Goal: Task Accomplishment & Management: Use online tool/utility

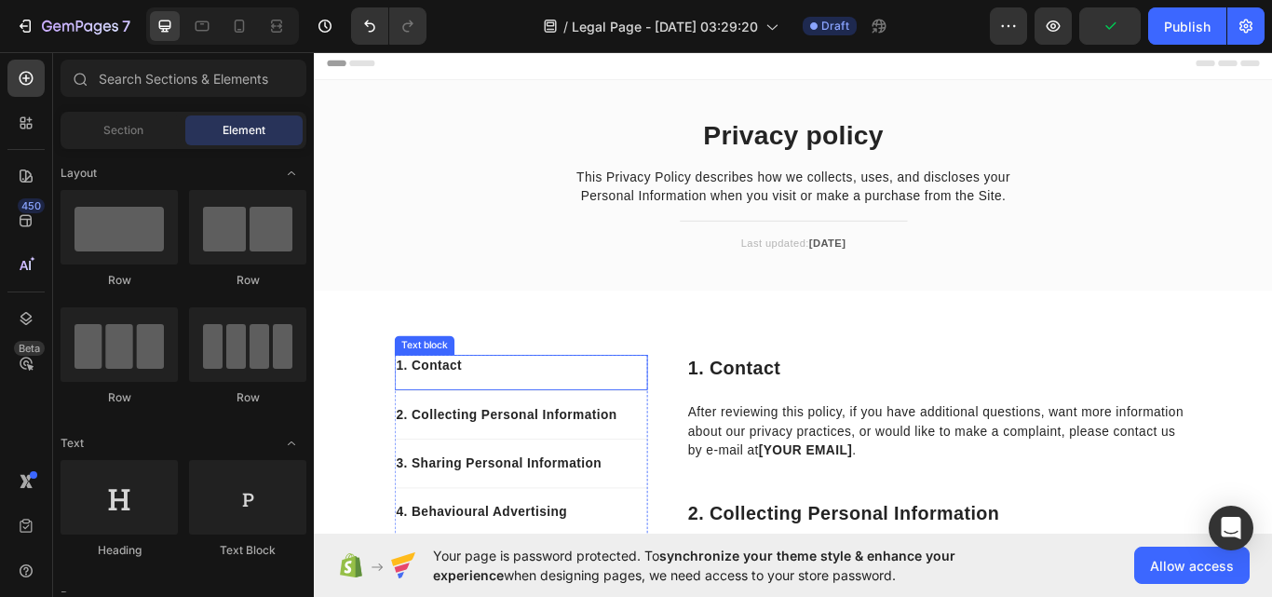
click at [580, 409] on p "1. Contact" at bounding box center [554, 419] width 291 height 22
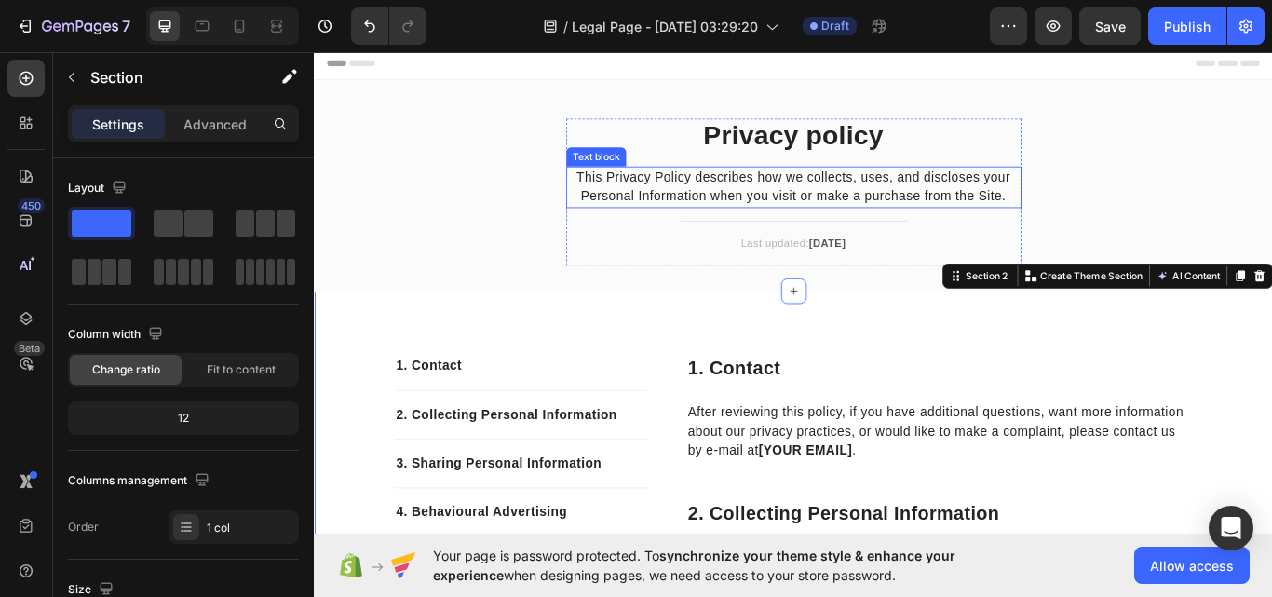
click at [844, 203] on p "This Privacy Policy describes how we collects, uses, and discloses your Persona…" at bounding box center [872, 210] width 527 height 45
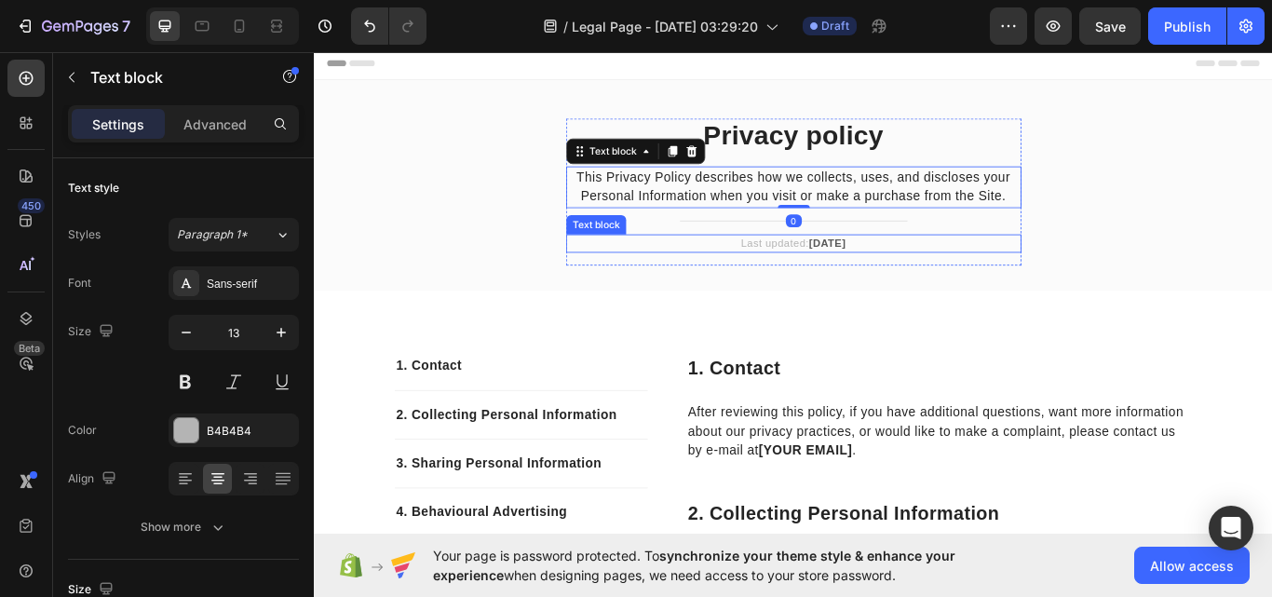
click at [971, 282] on p "Last updated: [DATE]" at bounding box center [872, 276] width 527 height 19
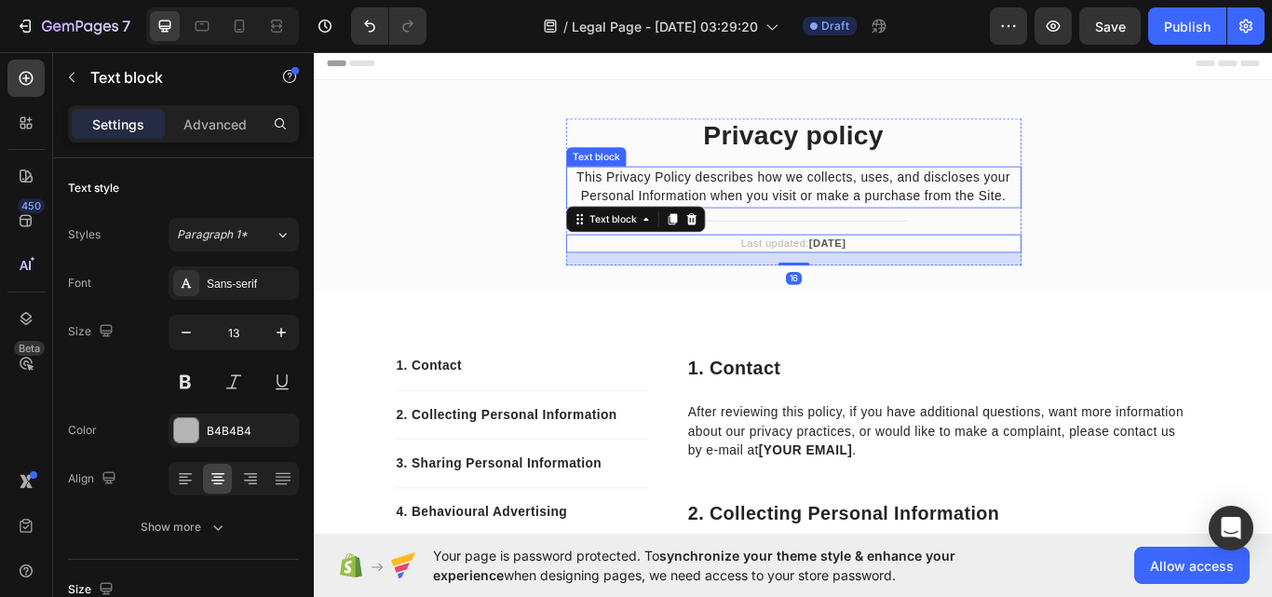
click at [865, 232] on p "This Privacy Policy describes how we collects, uses, and discloses your Persona…" at bounding box center [872, 210] width 527 height 45
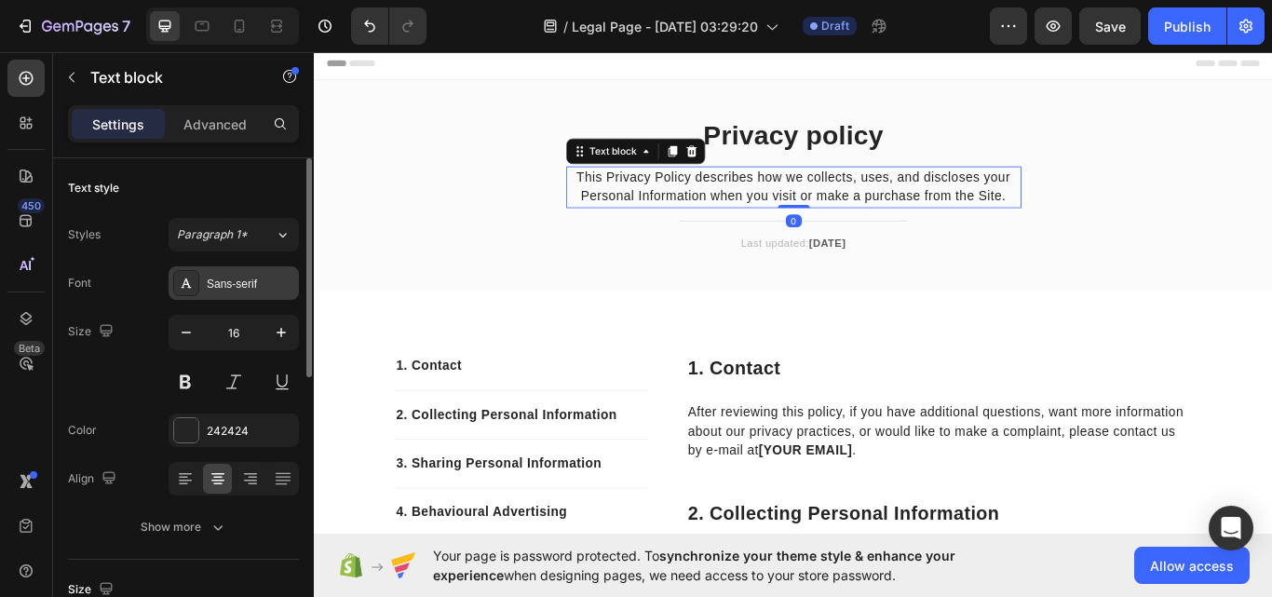
click at [221, 284] on div "Sans-serif" at bounding box center [251, 284] width 88 height 17
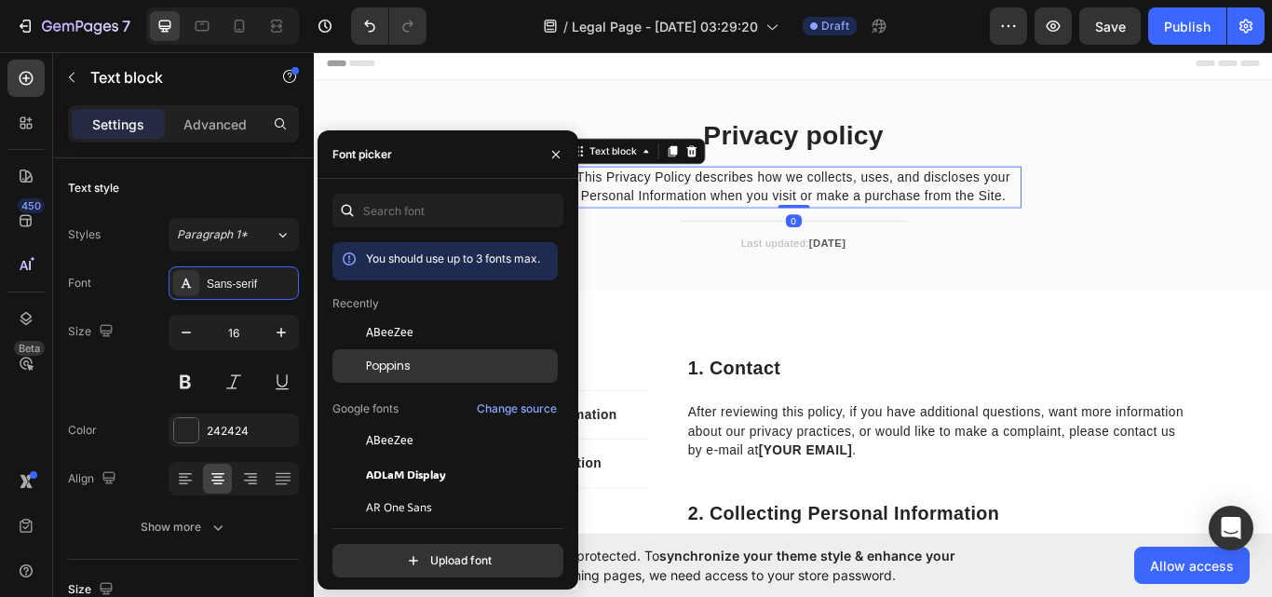
drag, startPoint x: 409, startPoint y: 362, endPoint x: 545, endPoint y: 276, distance: 161.2
click at [409, 363] on span "Poppins" at bounding box center [388, 366] width 45 height 17
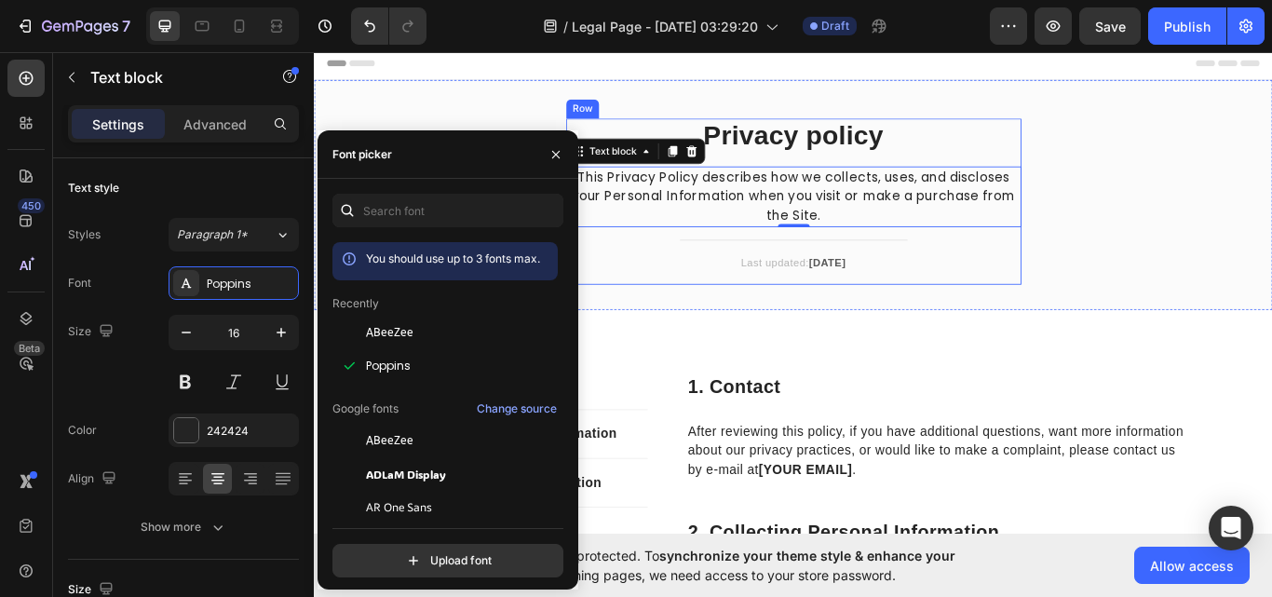
click at [939, 176] on div "Privacy policy Heading This Privacy Policy describes how we collects, uses, and…" at bounding box center [872, 227] width 531 height 194
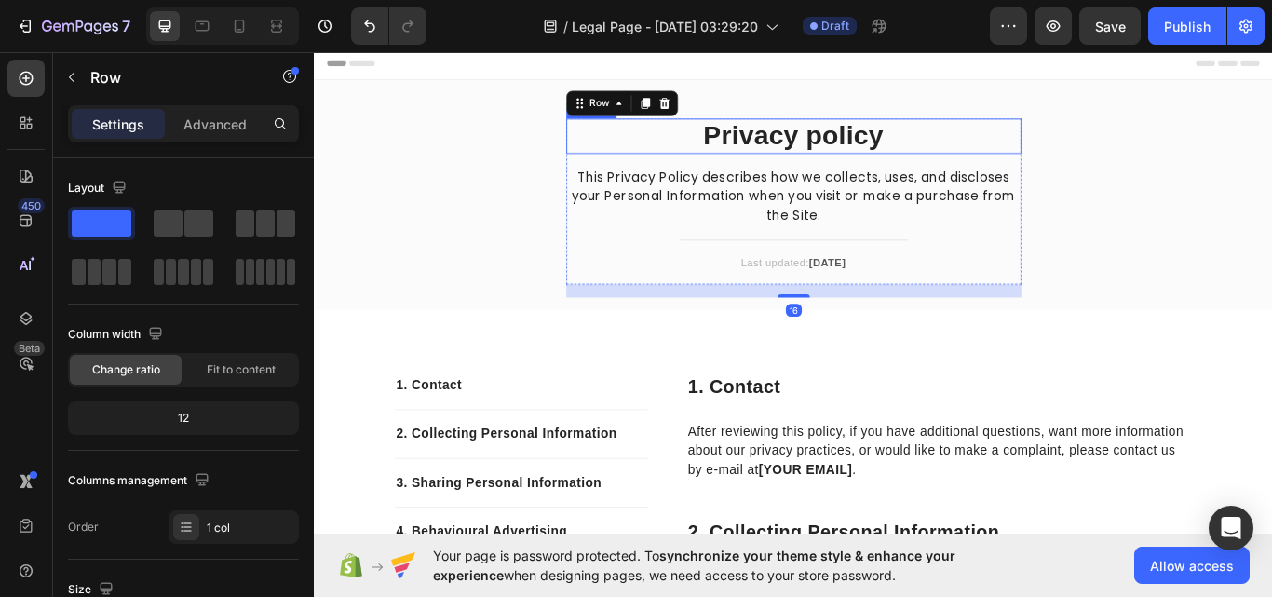
click at [933, 156] on p "Privacy policy" at bounding box center [872, 150] width 527 height 37
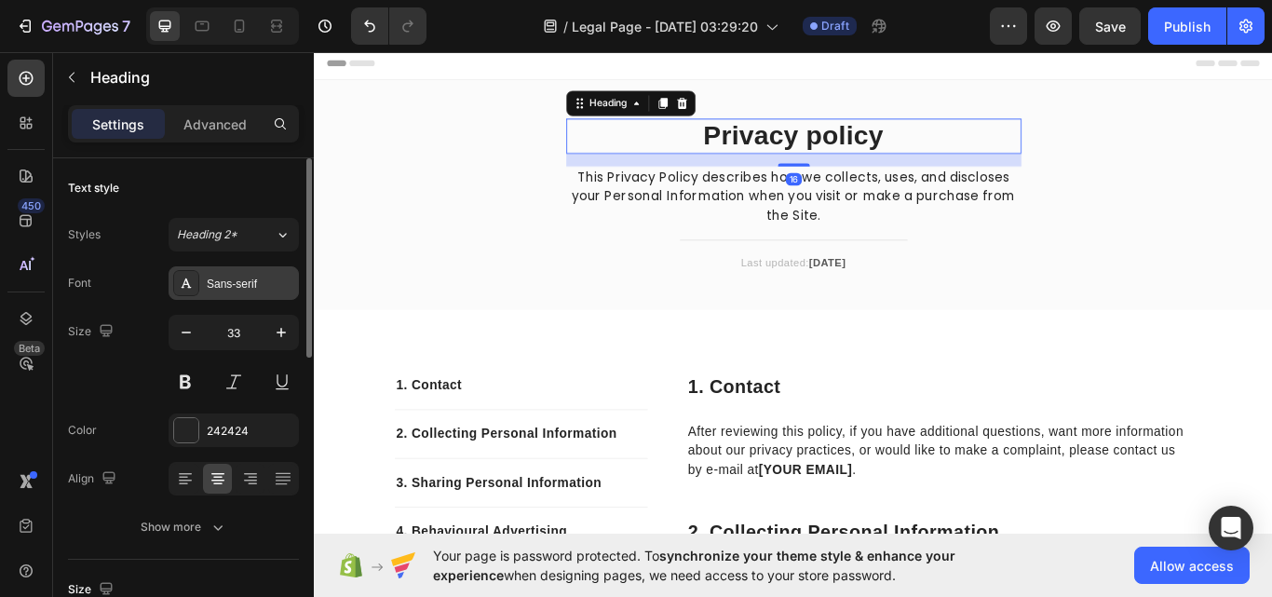
click at [231, 279] on div "Sans-serif" at bounding box center [251, 284] width 88 height 17
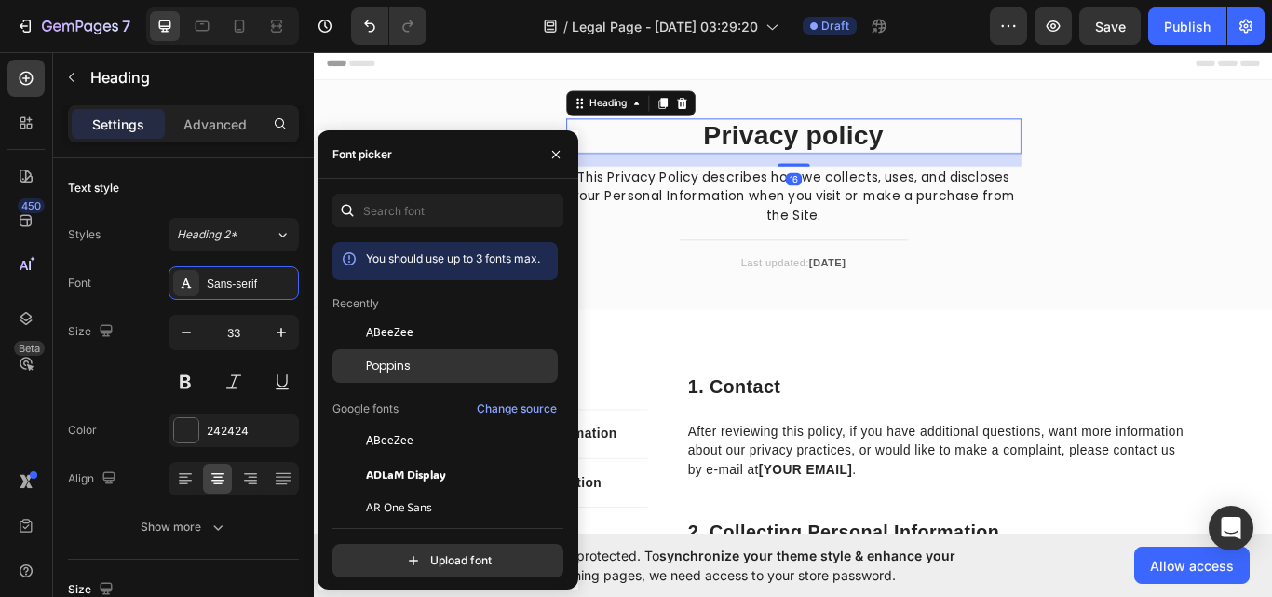
click at [413, 358] on div "Poppins" at bounding box center [460, 366] width 188 height 17
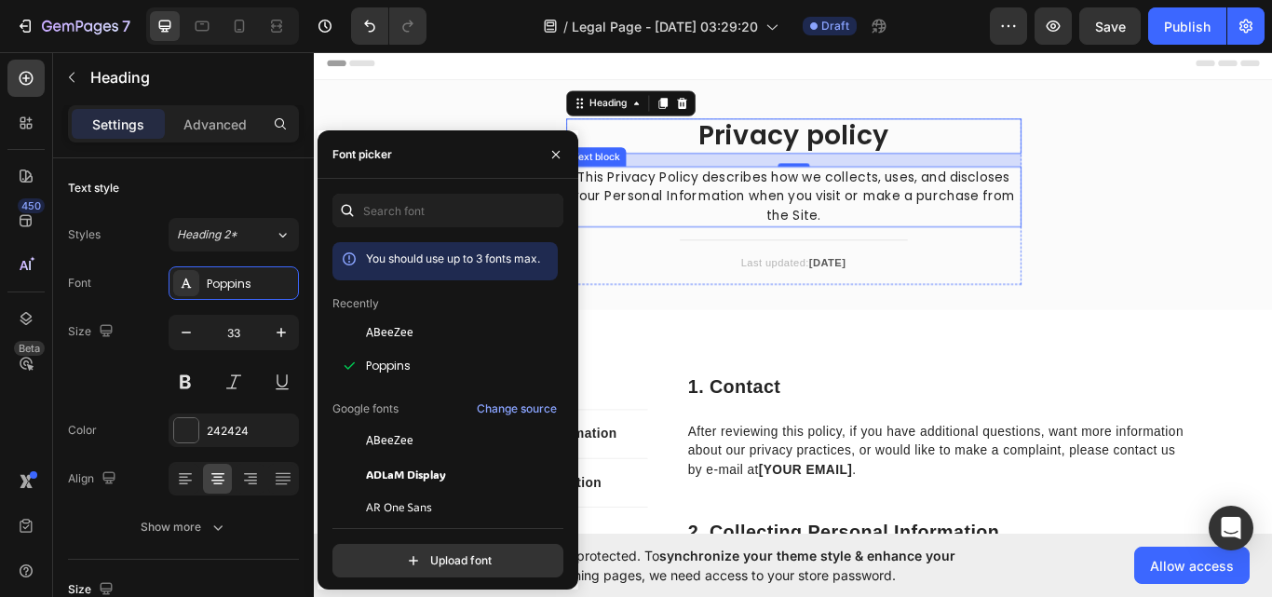
click at [884, 202] on p "This Privacy Policy describes how we collects, uses, and discloses your Persona…" at bounding box center [872, 221] width 527 height 67
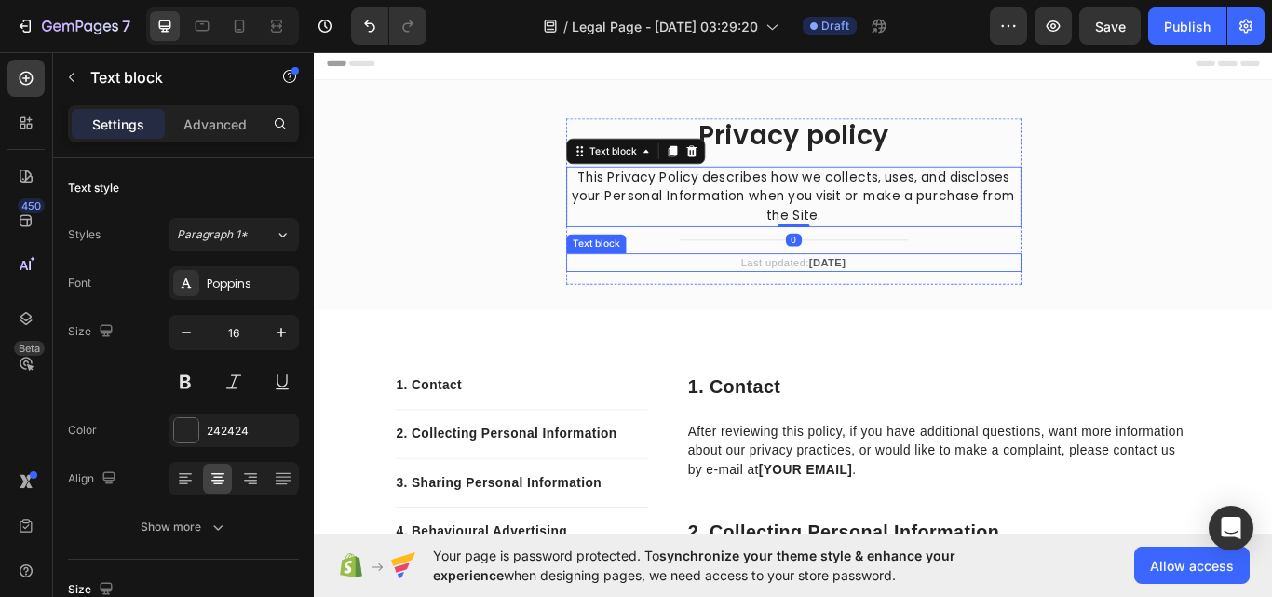
click at [854, 297] on p "Last updated: [DATE]" at bounding box center [872, 299] width 527 height 19
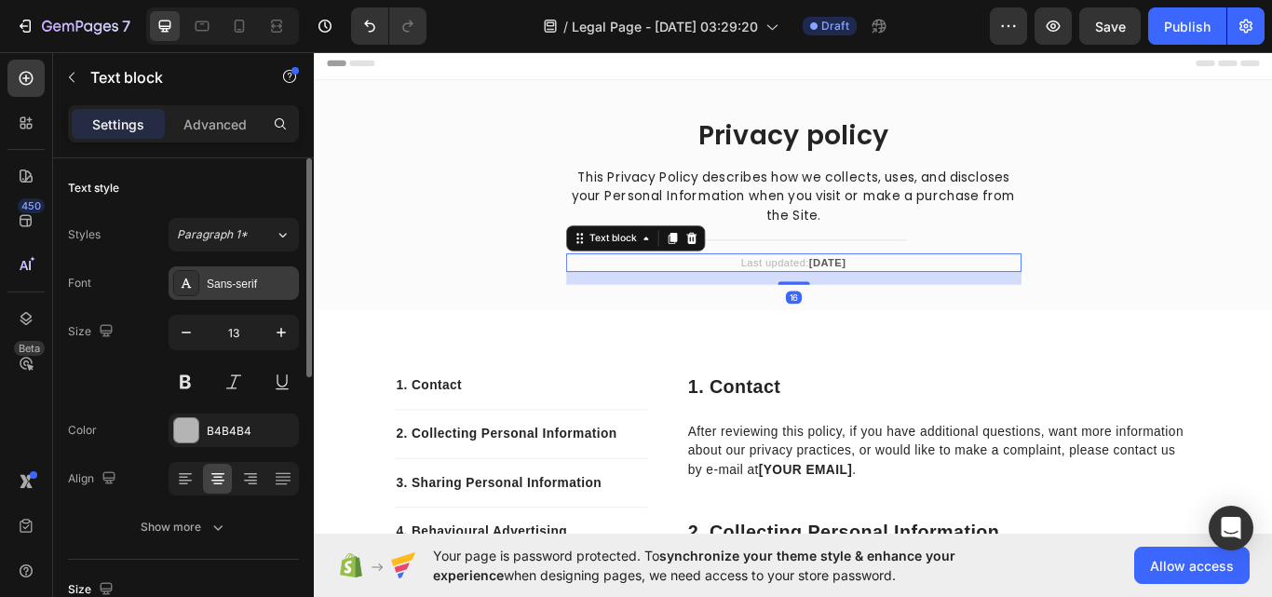
click at [242, 291] on div "Sans-serif" at bounding box center [251, 284] width 88 height 17
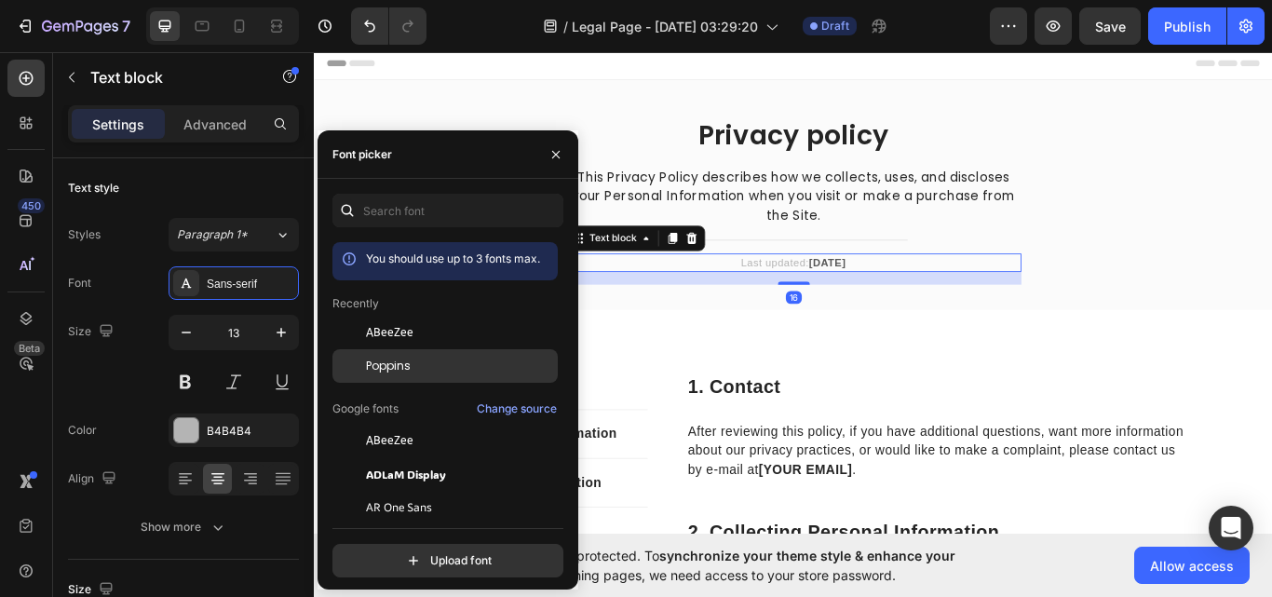
drag, startPoint x: 383, startPoint y: 363, endPoint x: 564, endPoint y: 295, distance: 193.9
click at [383, 363] on span "Poppins" at bounding box center [388, 366] width 45 height 17
click at [944, 294] on p "Last updated: [DATE]" at bounding box center [872, 299] width 527 height 19
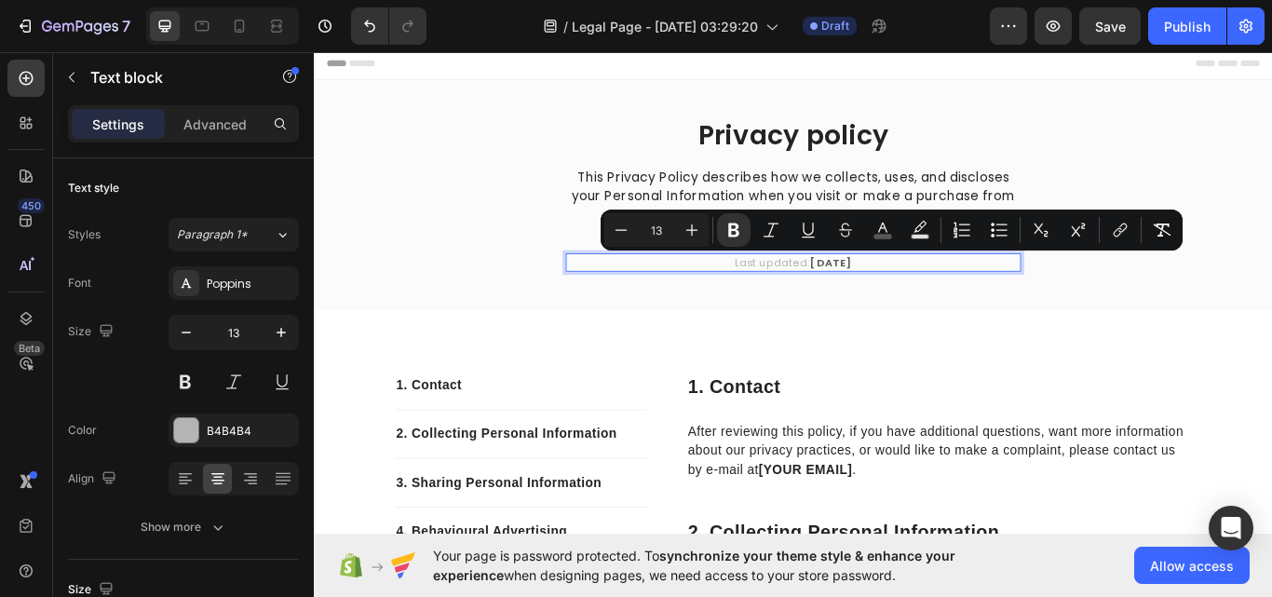
drag, startPoint x: 950, startPoint y: 299, endPoint x: 933, endPoint y: 301, distance: 16.9
click at [933, 301] on p "Last updated: [DATE]" at bounding box center [872, 299] width 527 height 19
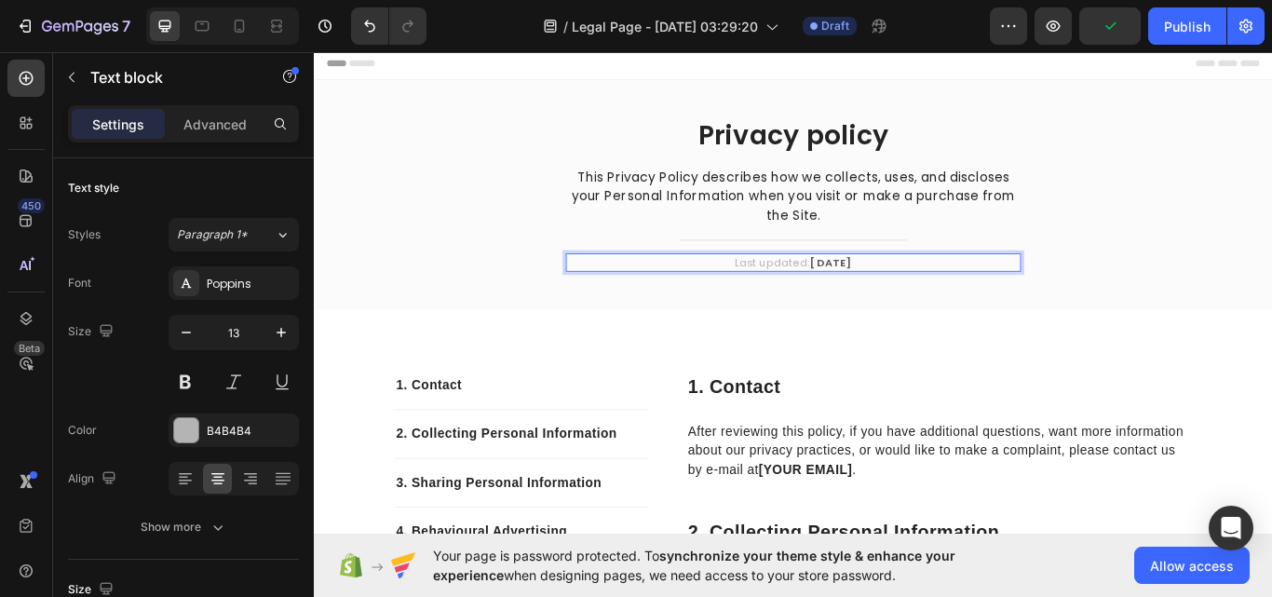
click at [900, 298] on strong "[DATE]" at bounding box center [916, 299] width 48 height 18
click at [871, 308] on div "Last updated: [DATE]" at bounding box center [872, 299] width 531 height 22
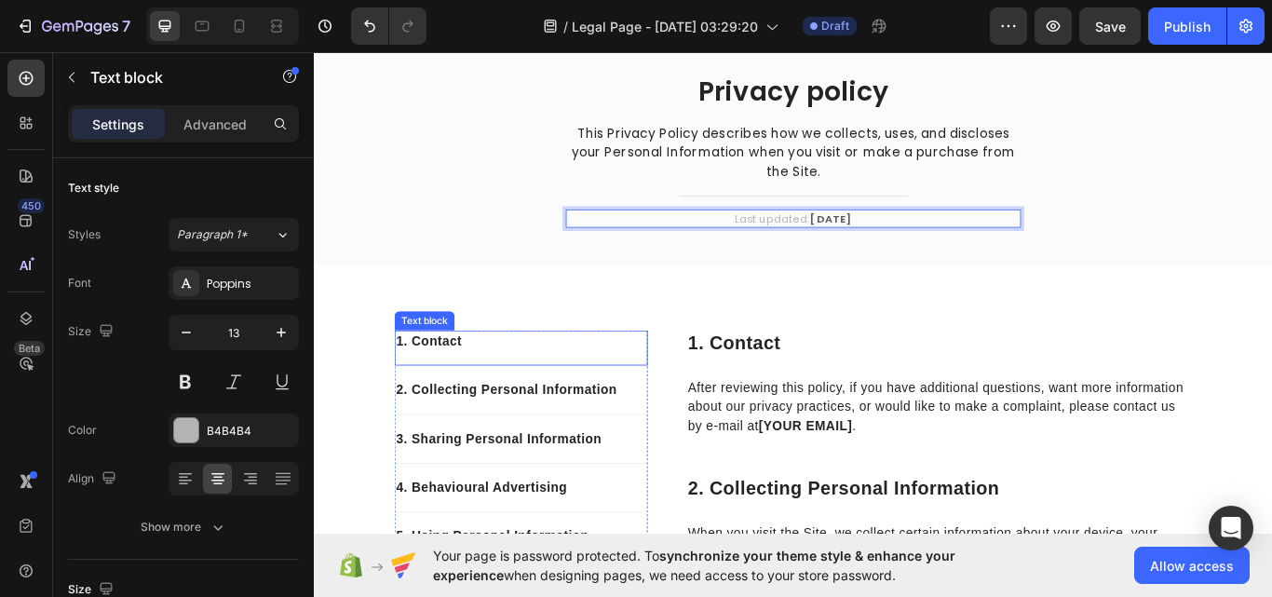
scroll to position [93, 0]
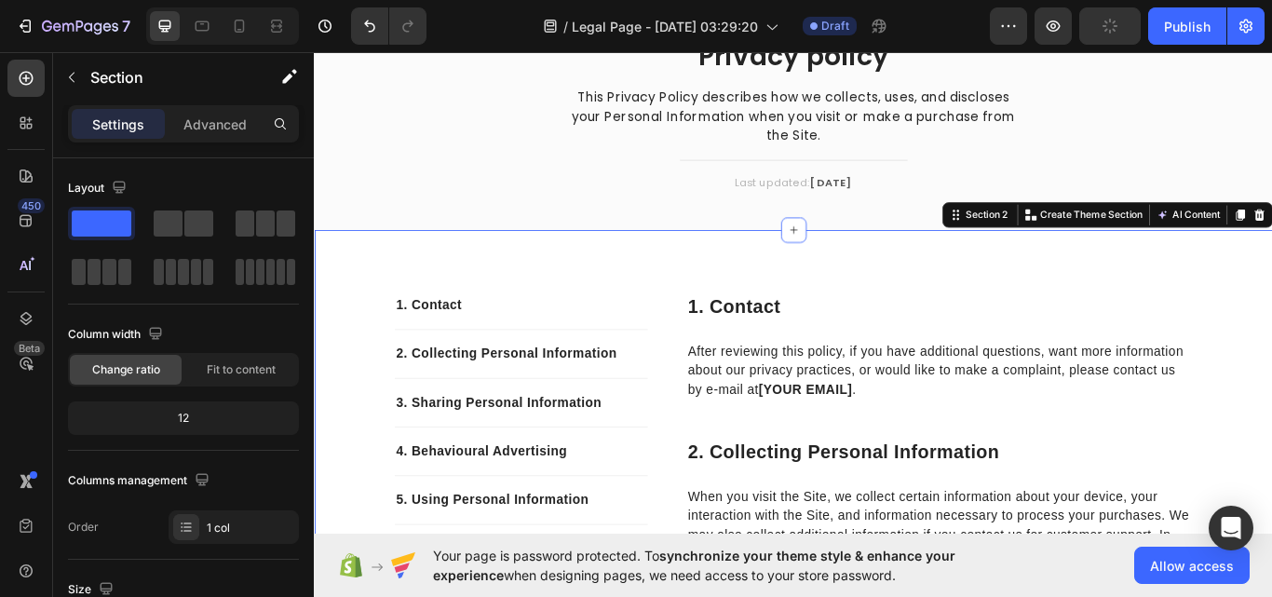
click at [686, 367] on div "1. Contact Text block" at bounding box center [554, 356] width 295 height 42
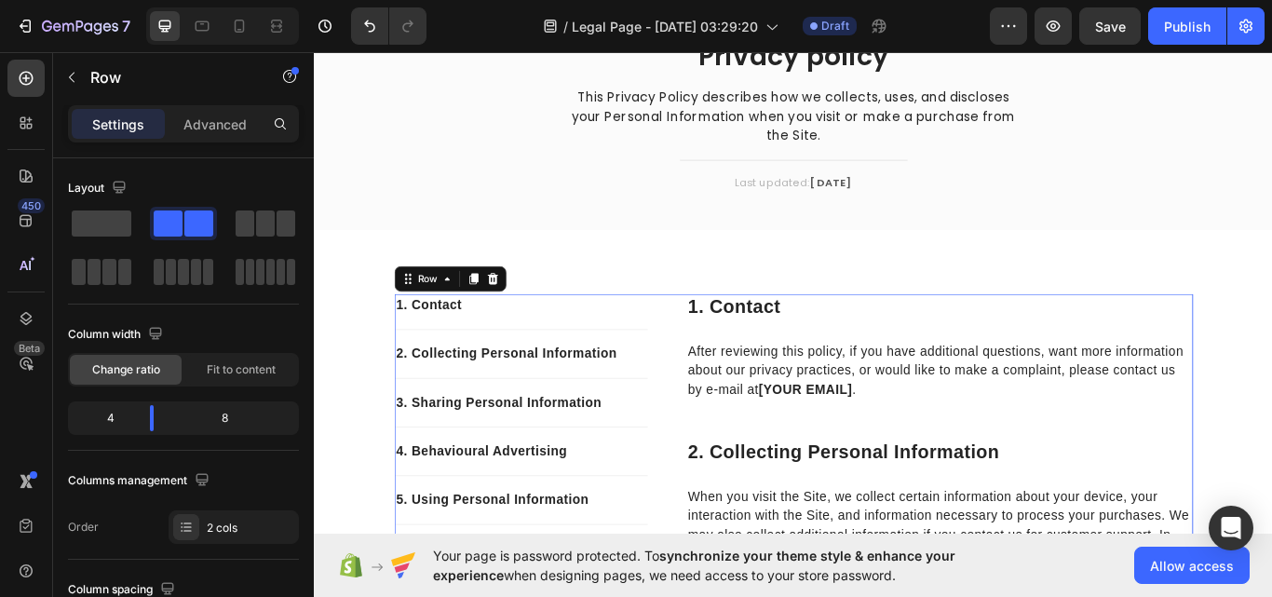
click at [676, 426] on div "2. Collecting Personal Information Text block" at bounding box center [554, 405] width 295 height 57
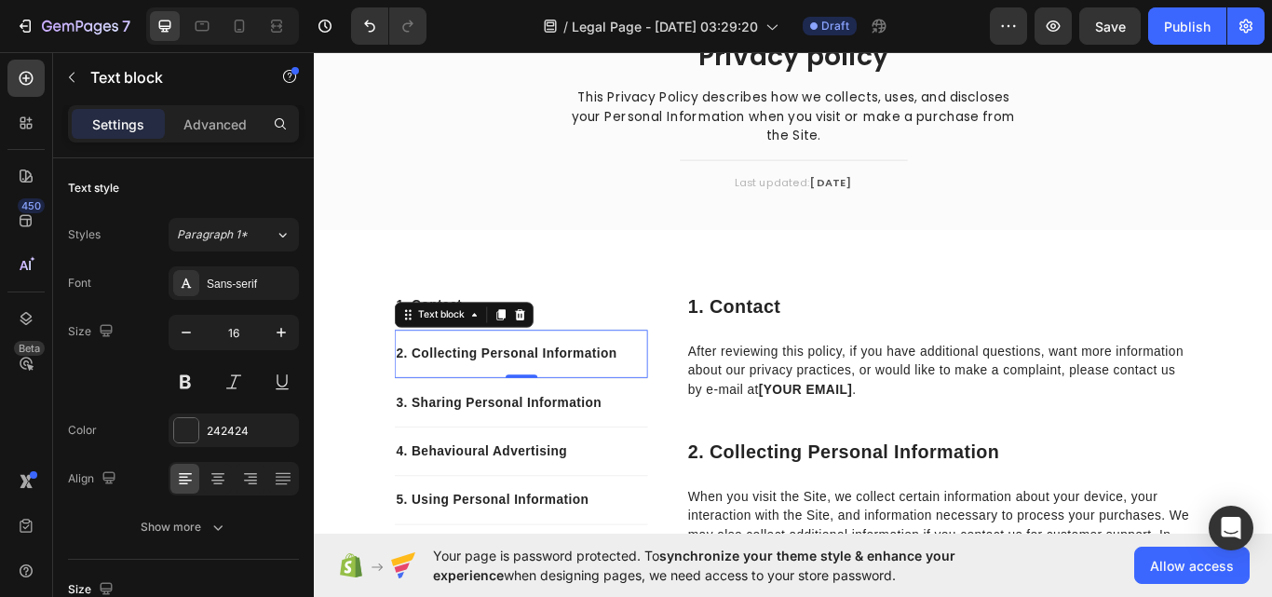
click at [676, 426] on div "2. Collecting Personal Information Text block 0" at bounding box center [554, 405] width 295 height 57
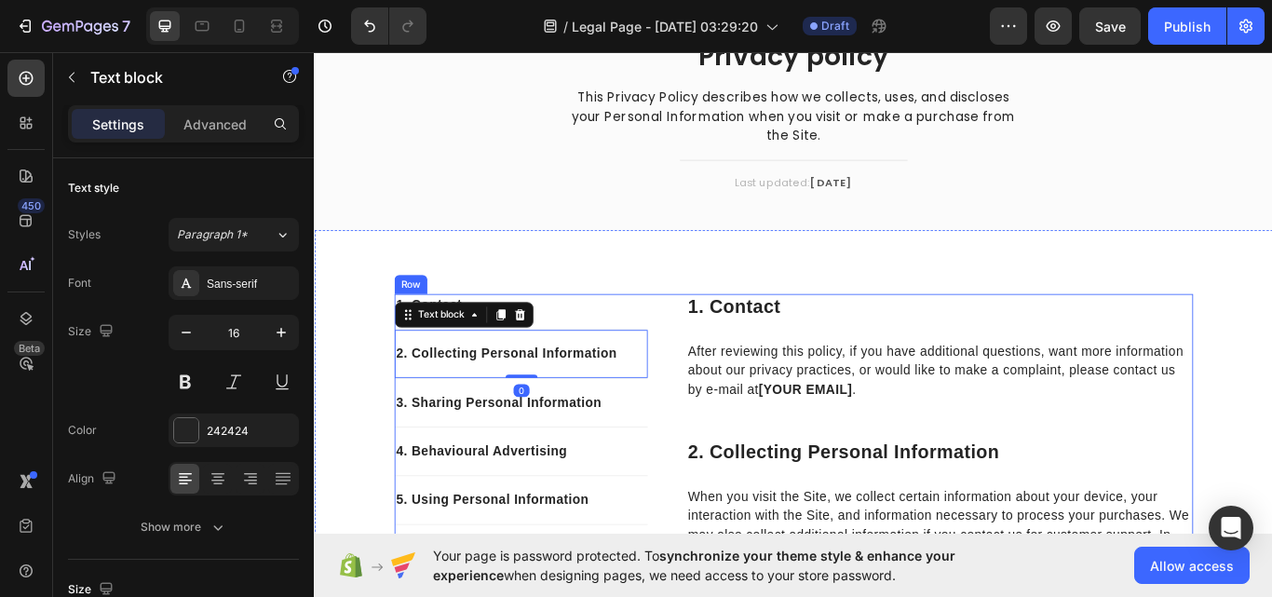
click at [761, 355] on p "1. contact" at bounding box center [1043, 351] width 588 height 28
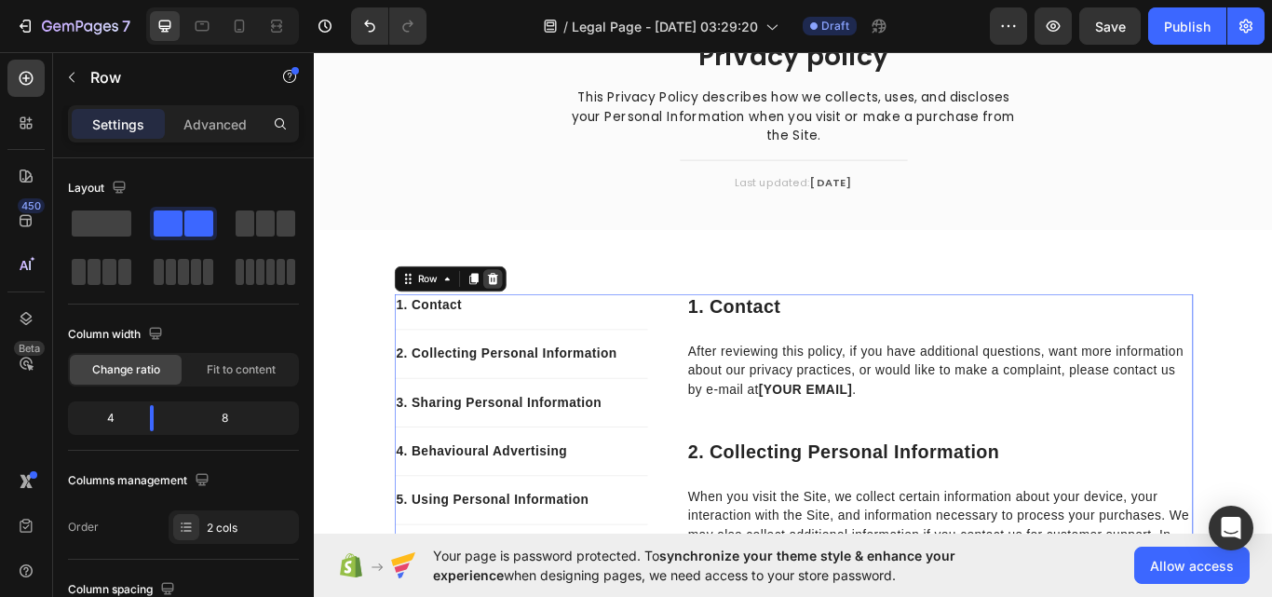
click at [516, 320] on icon at bounding box center [522, 317] width 12 height 13
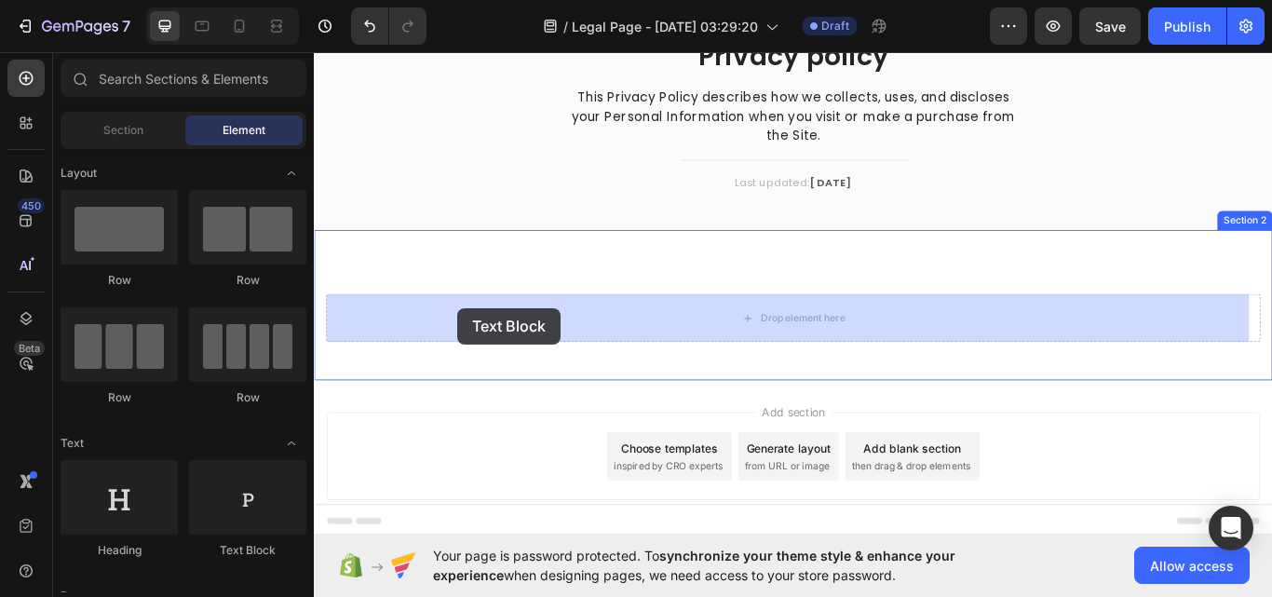
drag, startPoint x: 555, startPoint y: 523, endPoint x: 482, endPoint y: 350, distance: 187.8
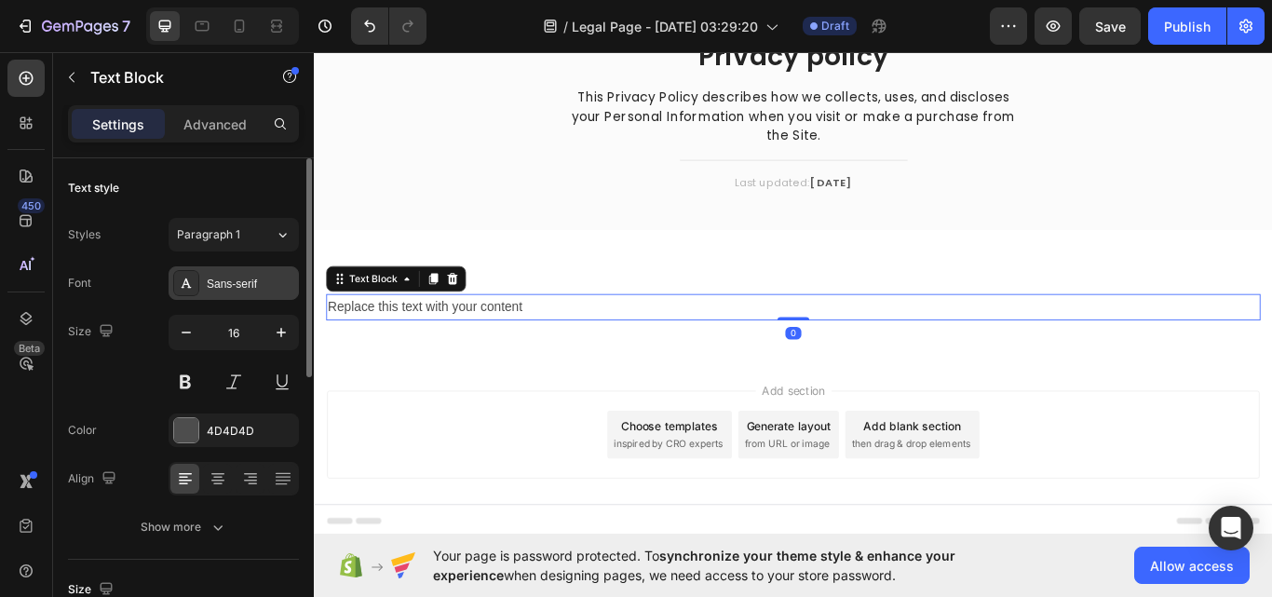
click at [203, 289] on div "Sans-serif" at bounding box center [234, 283] width 130 height 34
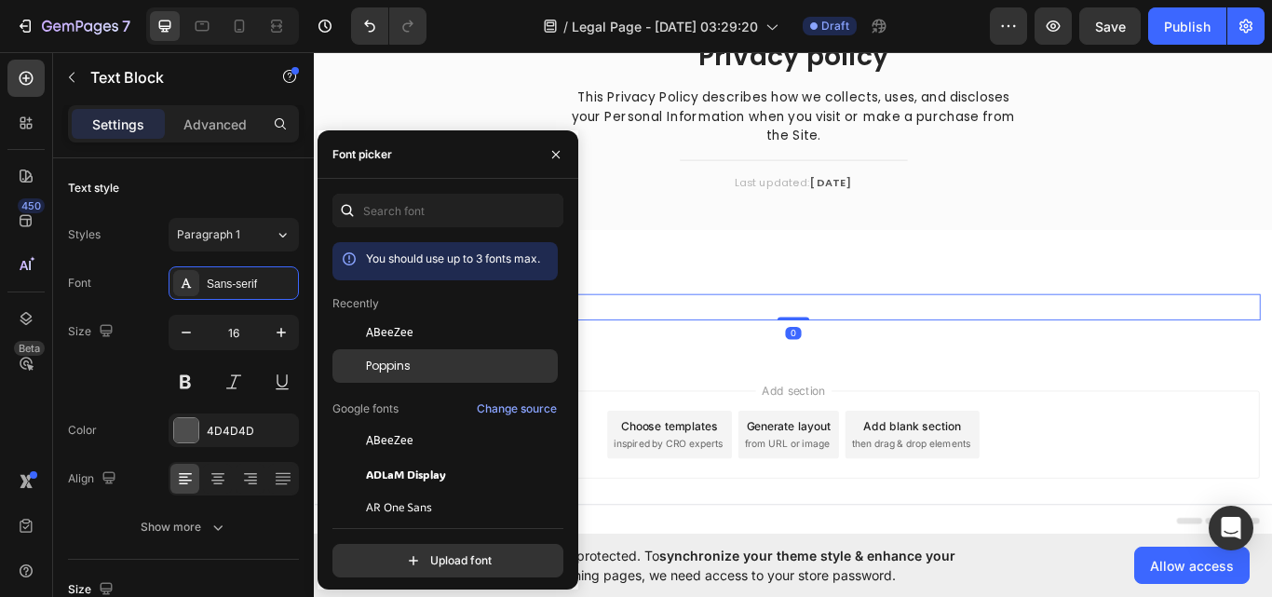
click at [347, 367] on div at bounding box center [349, 366] width 34 height 34
click at [733, 332] on div "Replace this text with your content Text Block 0 Section 2" at bounding box center [872, 336] width 1117 height 150
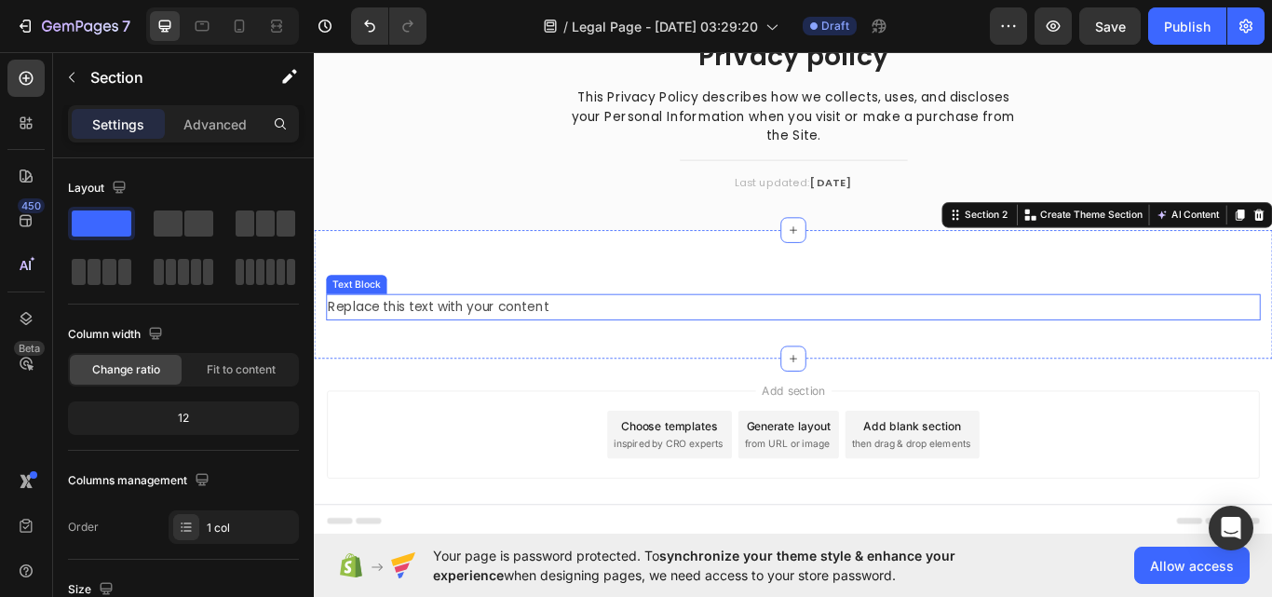
click at [727, 349] on div "Replace this text with your content" at bounding box center [872, 350] width 1089 height 31
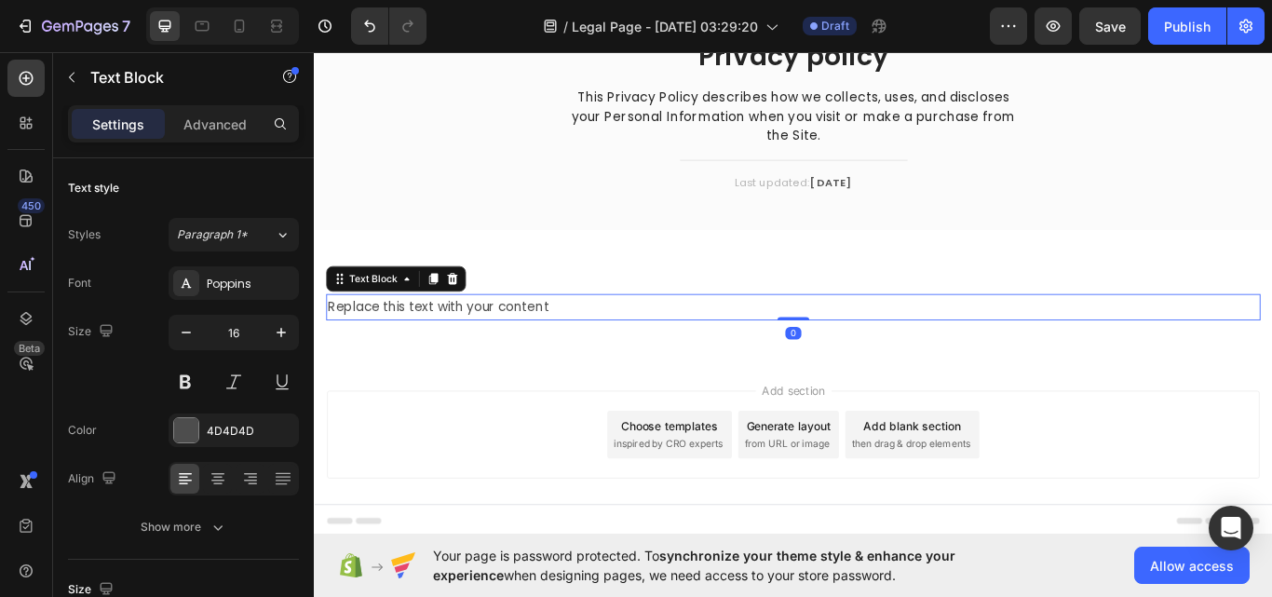
click at [727, 349] on div "Replace this text with your content" at bounding box center [872, 350] width 1089 height 31
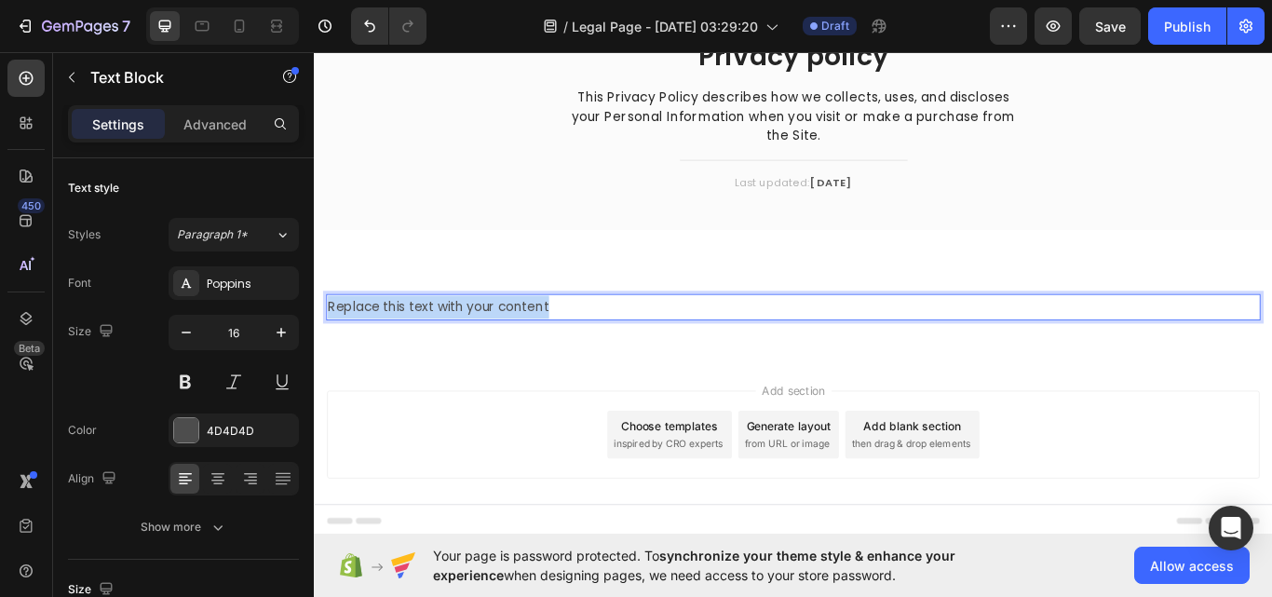
click at [727, 349] on p "Replace this text with your content" at bounding box center [873, 350] width 1086 height 27
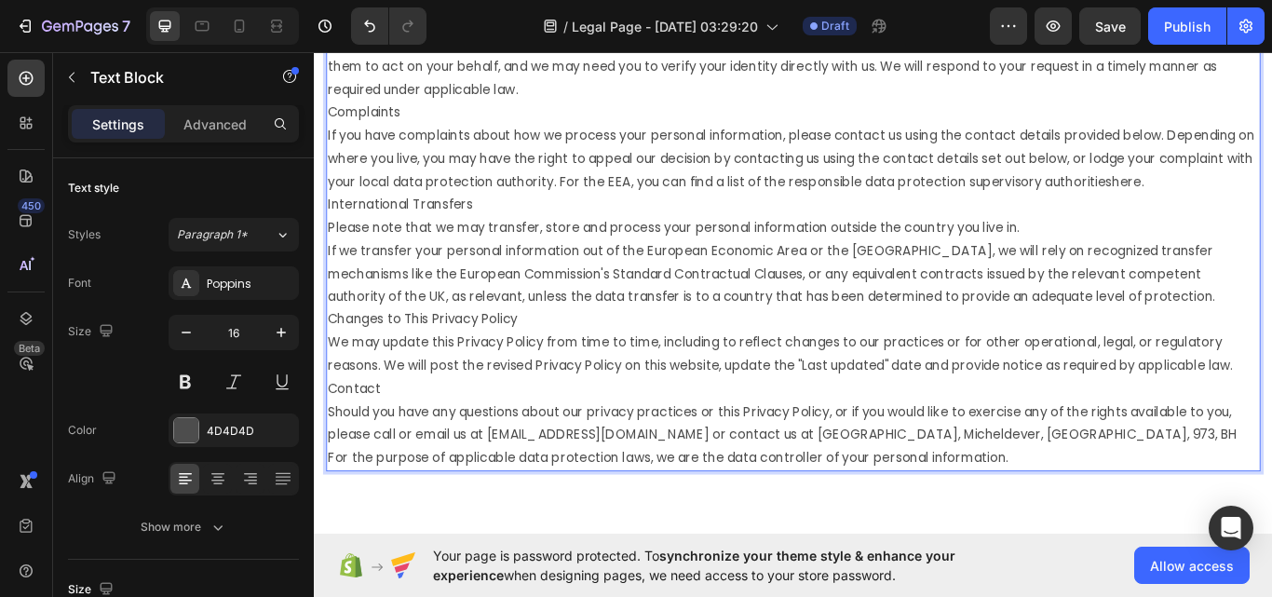
scroll to position [3920, 0]
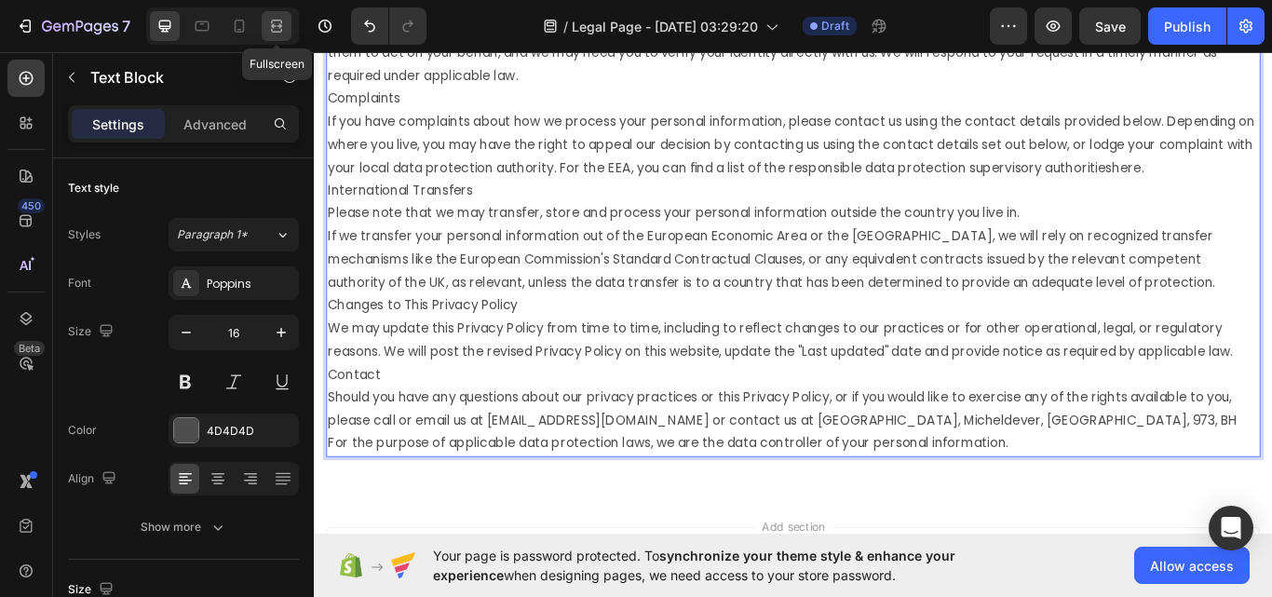
drag, startPoint x: 285, startPoint y: 27, endPoint x: 315, endPoint y: 15, distance: 32.2
click at [285, 27] on icon at bounding box center [276, 26] width 19 height 19
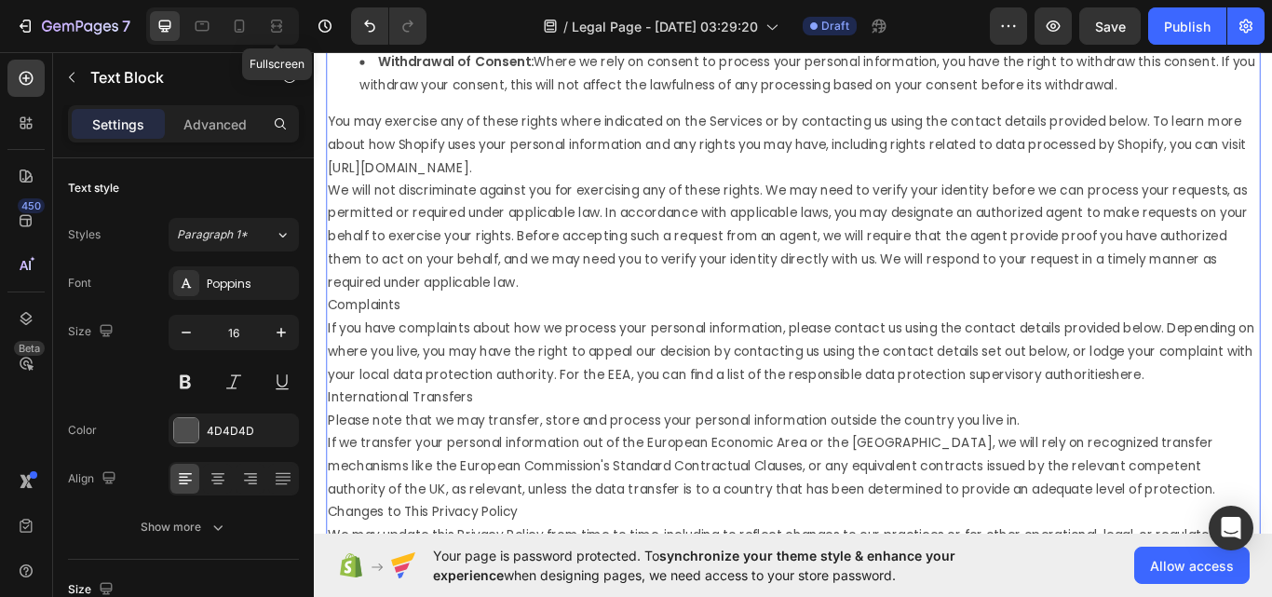
scroll to position [3652, 0]
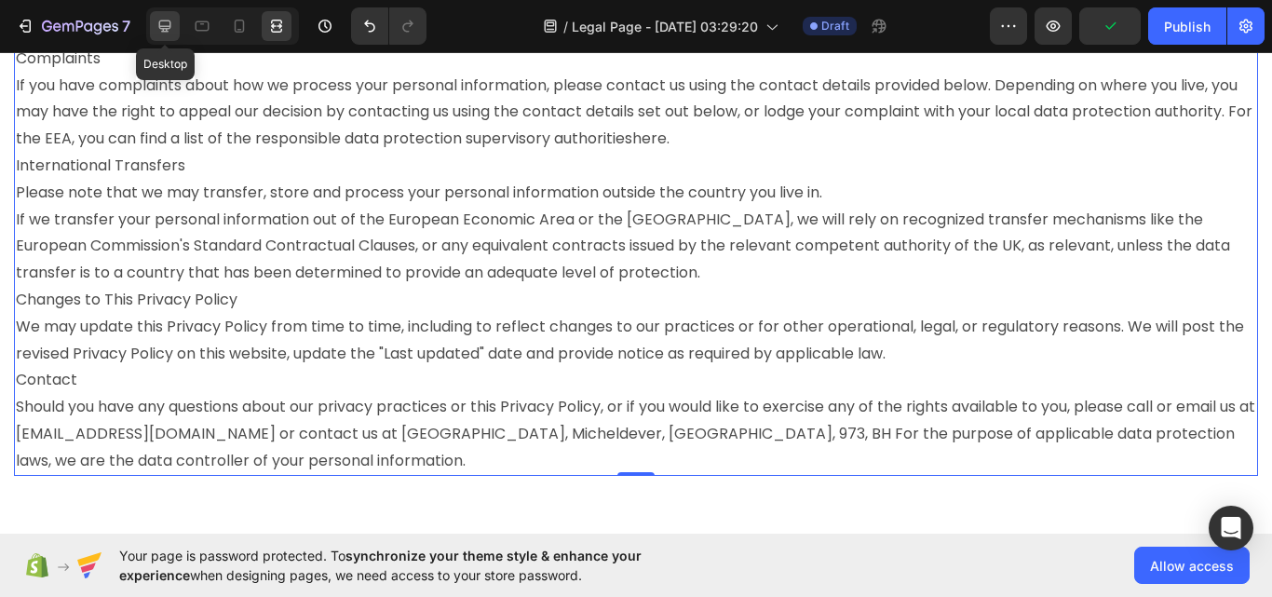
click at [173, 29] on icon at bounding box center [164, 26] width 19 height 19
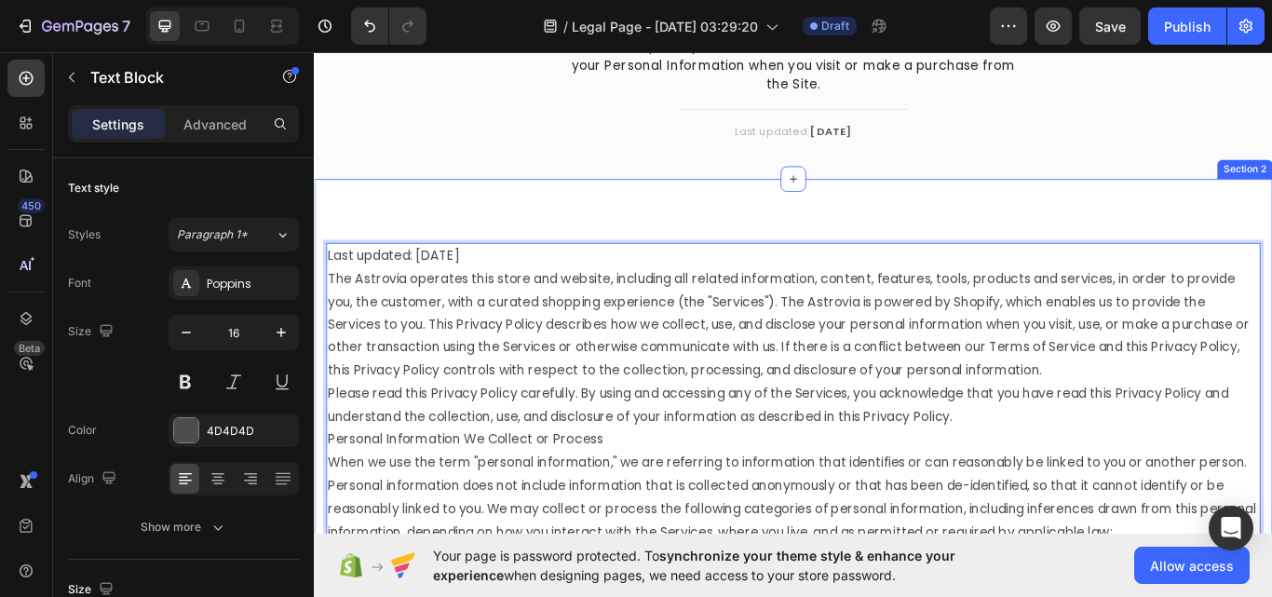
scroll to position [110, 0]
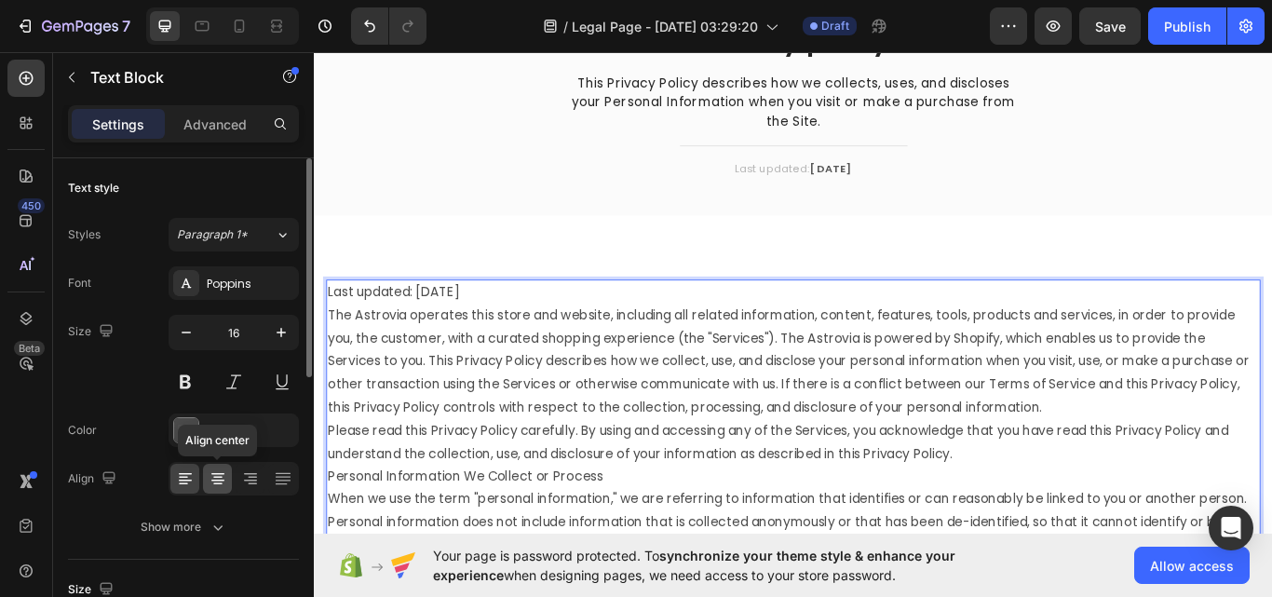
click at [225, 473] on icon at bounding box center [218, 478] width 19 height 19
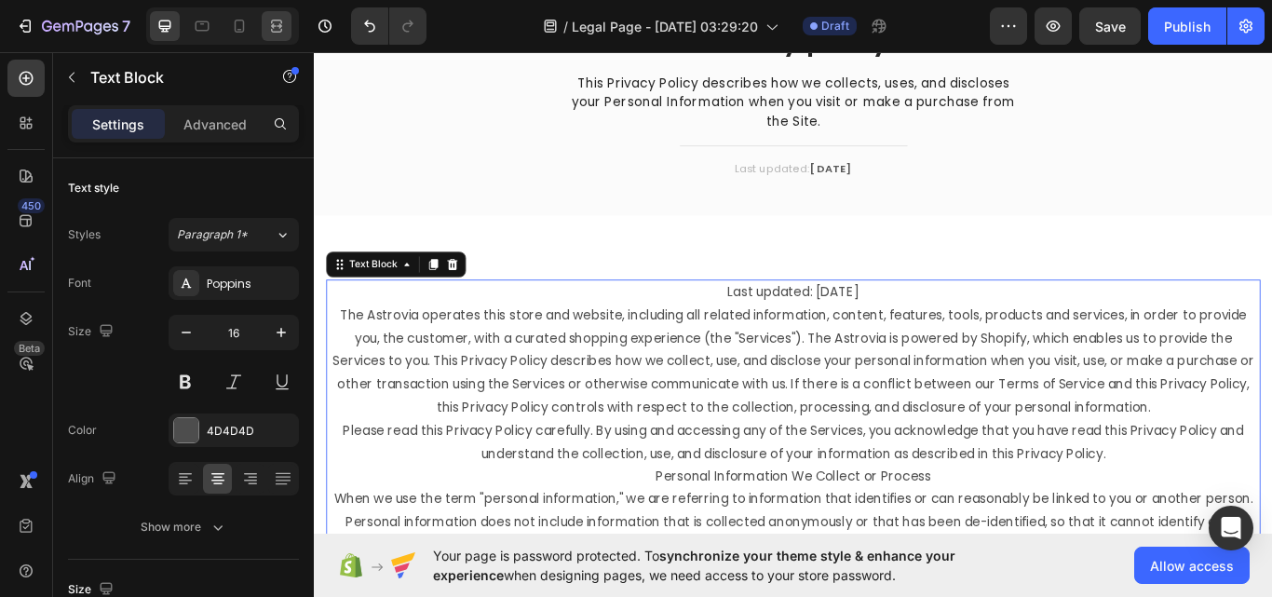
click at [272, 24] on icon at bounding box center [276, 26] width 19 height 19
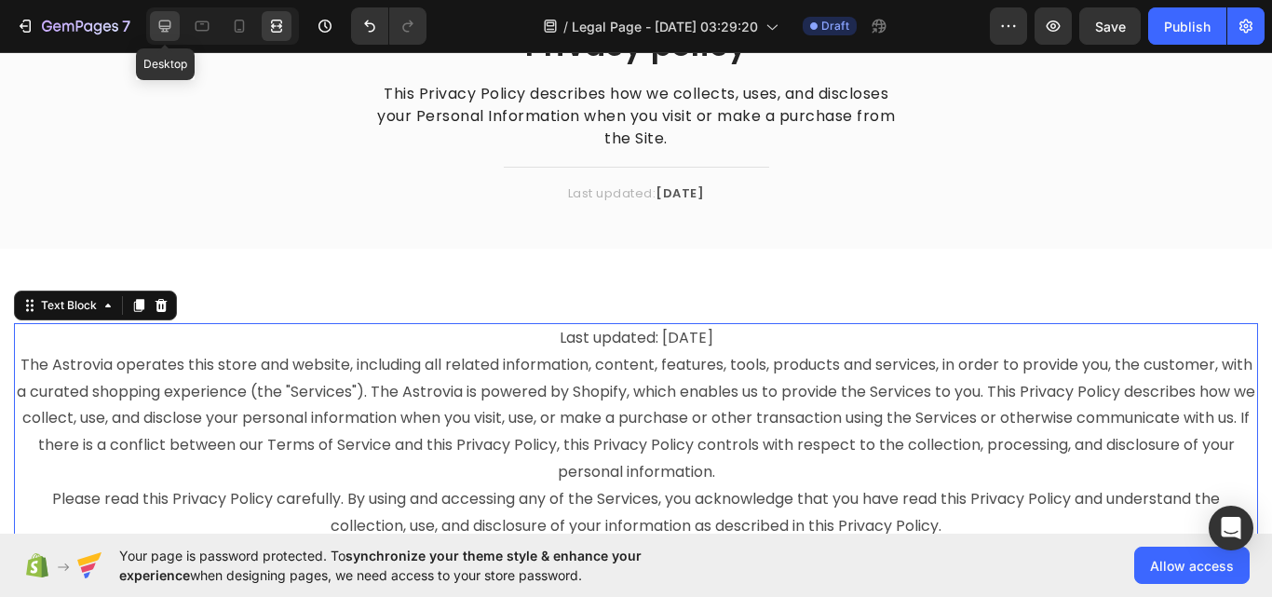
click at [169, 28] on icon at bounding box center [165, 26] width 12 height 12
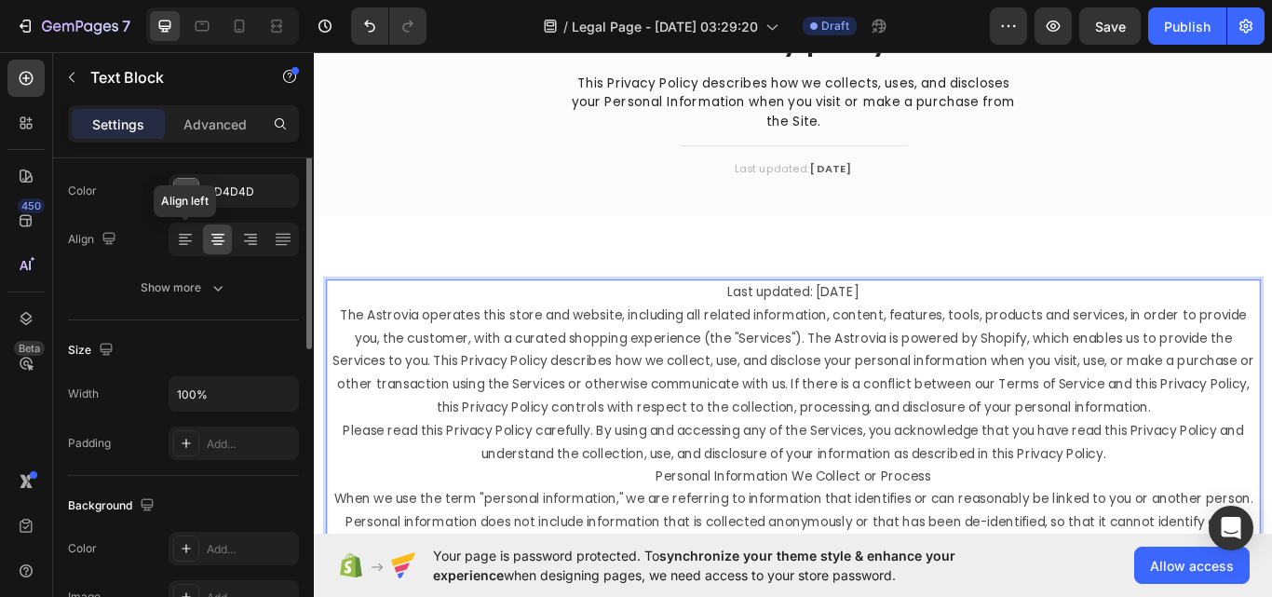
scroll to position [53, 0]
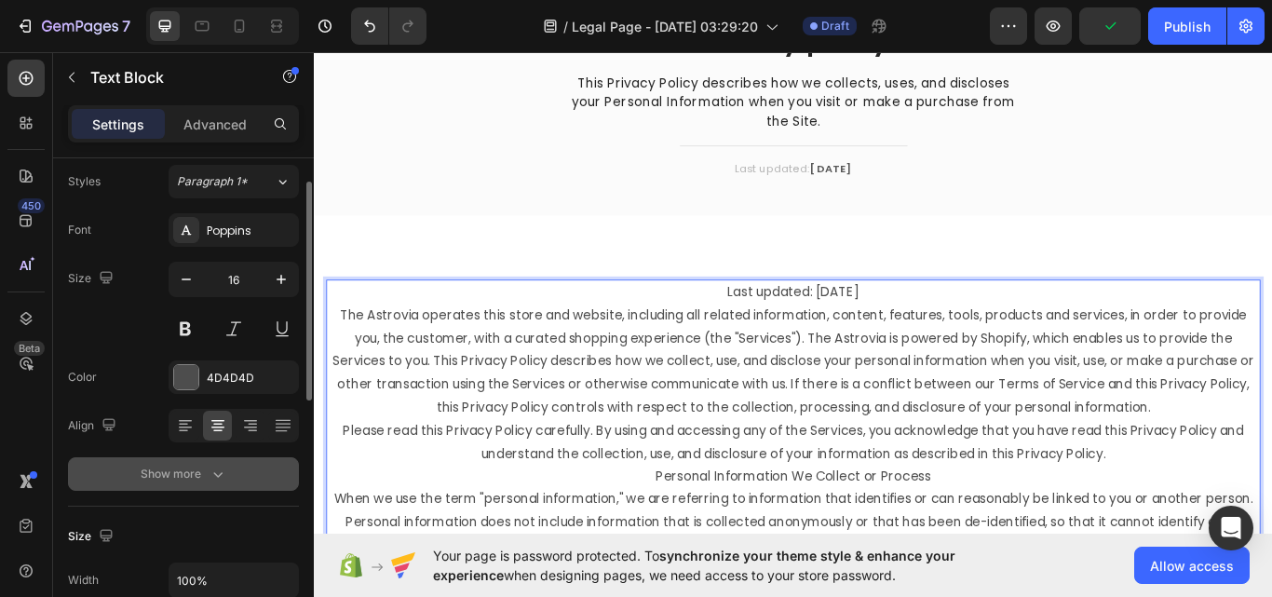
click at [217, 465] on icon "button" at bounding box center [218, 474] width 19 height 19
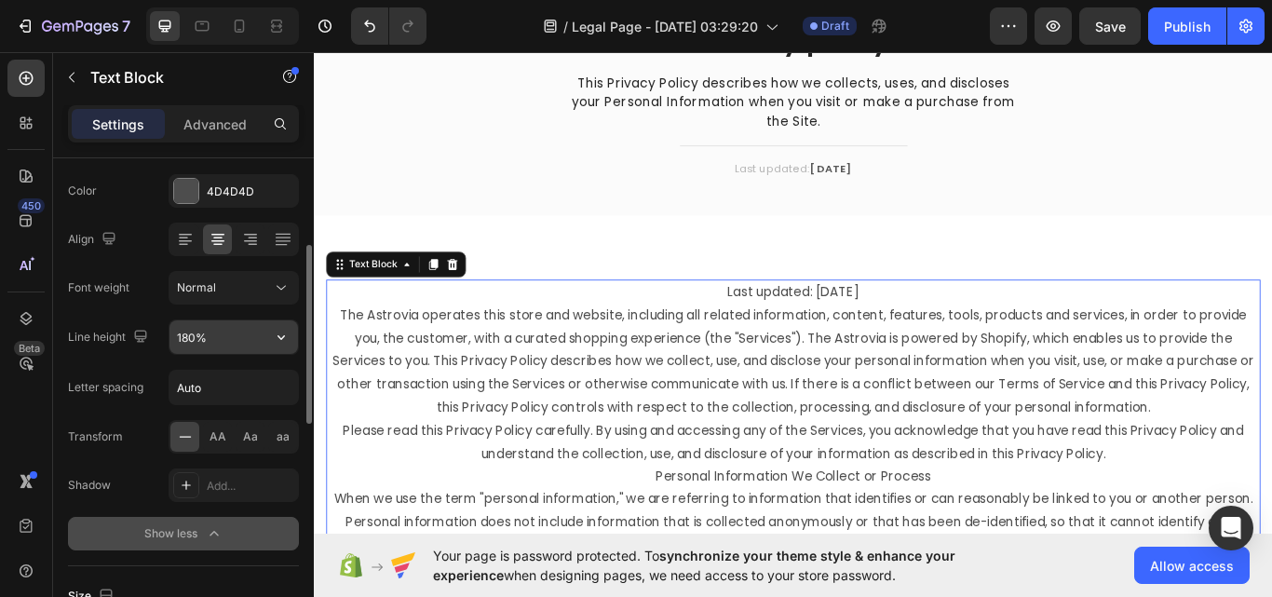
scroll to position [146, 0]
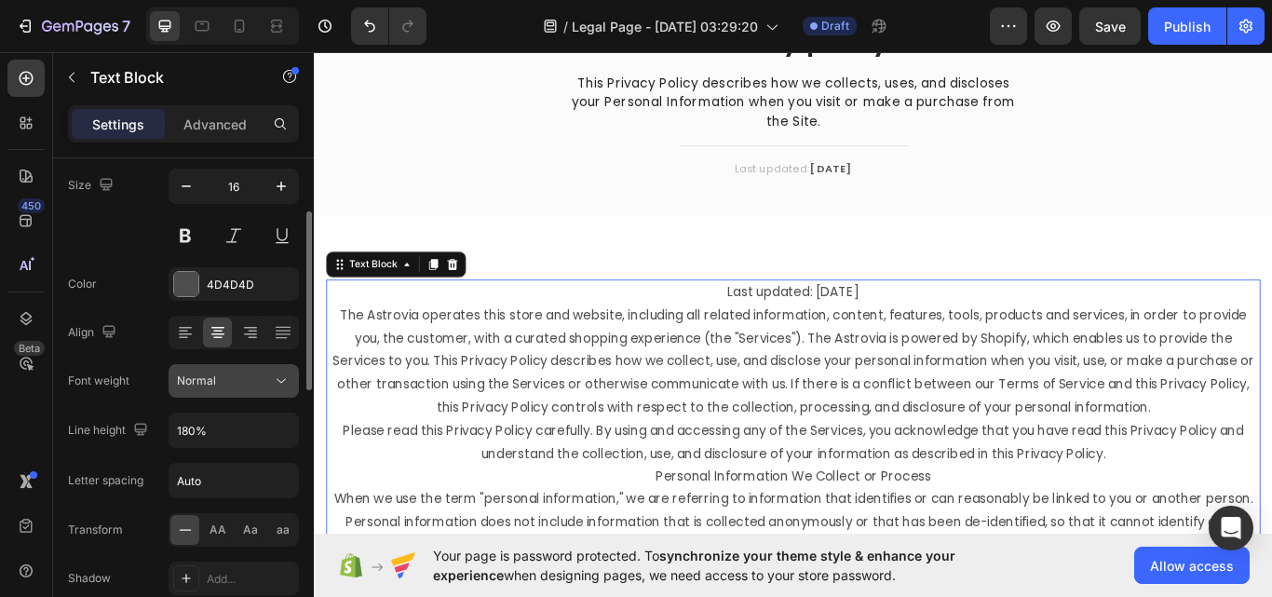
click at [216, 386] on div "Normal" at bounding box center [224, 380] width 95 height 17
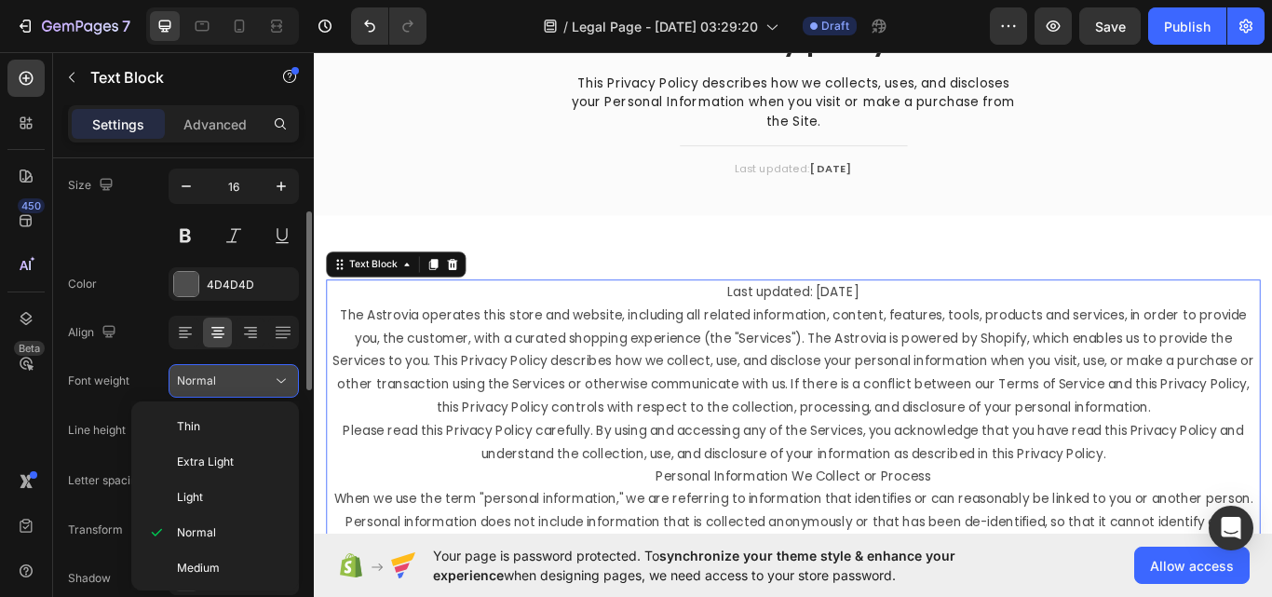
click at [216, 386] on div "Normal" at bounding box center [224, 380] width 95 height 17
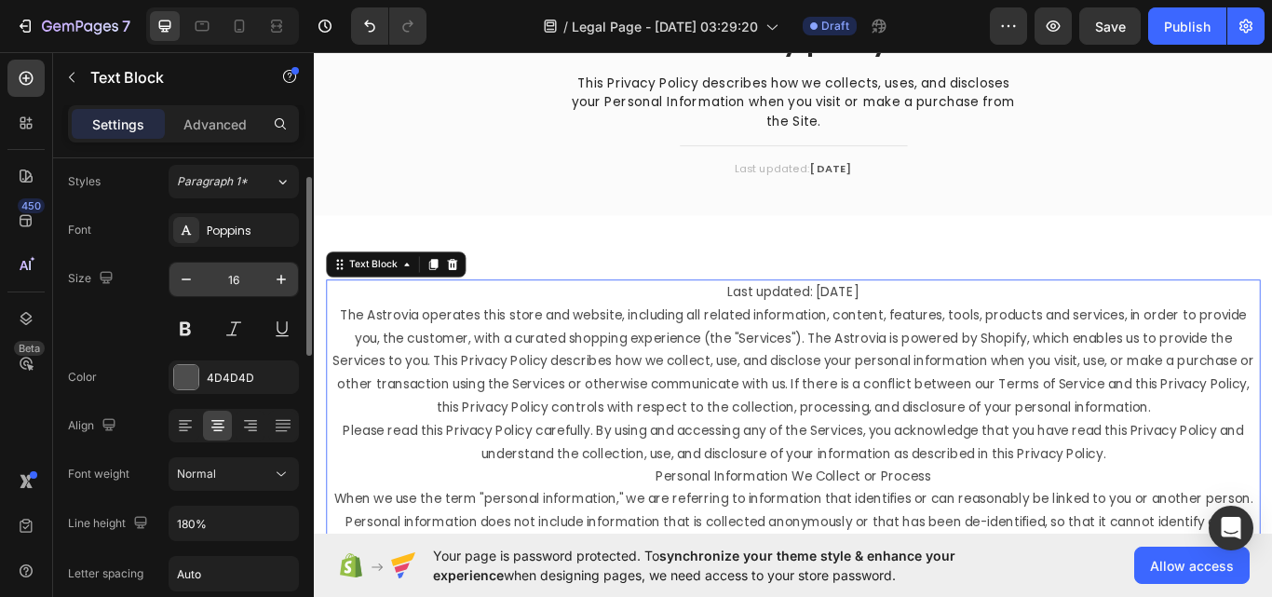
scroll to position [0, 0]
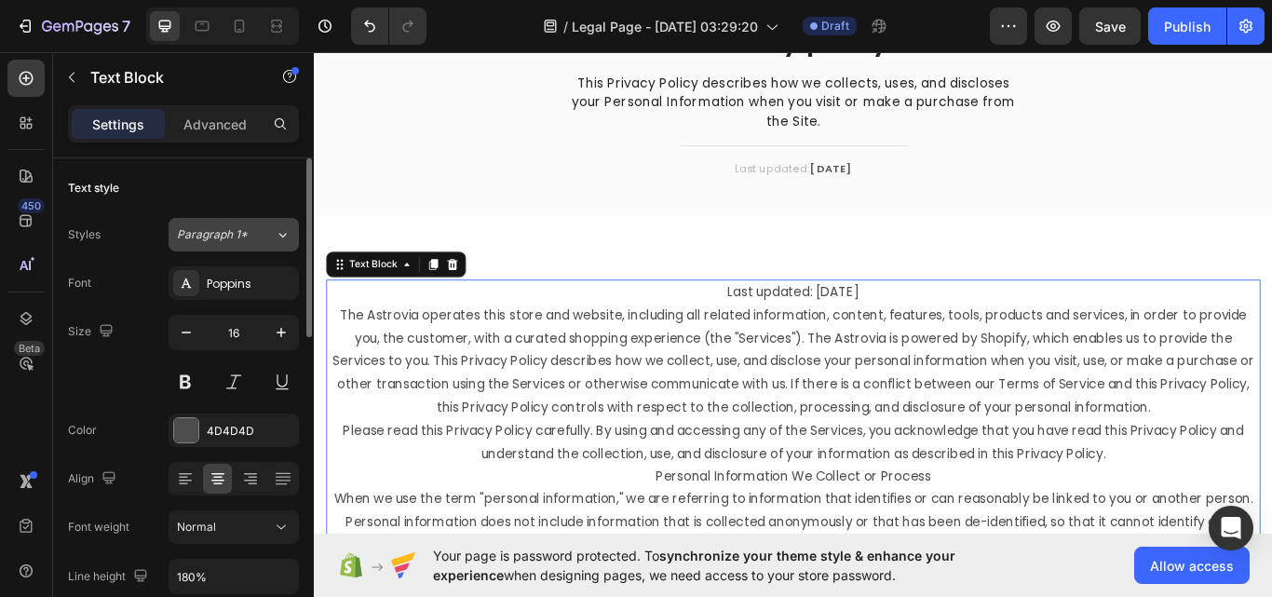
click at [229, 244] on button "Paragraph 1*" at bounding box center [234, 235] width 130 height 34
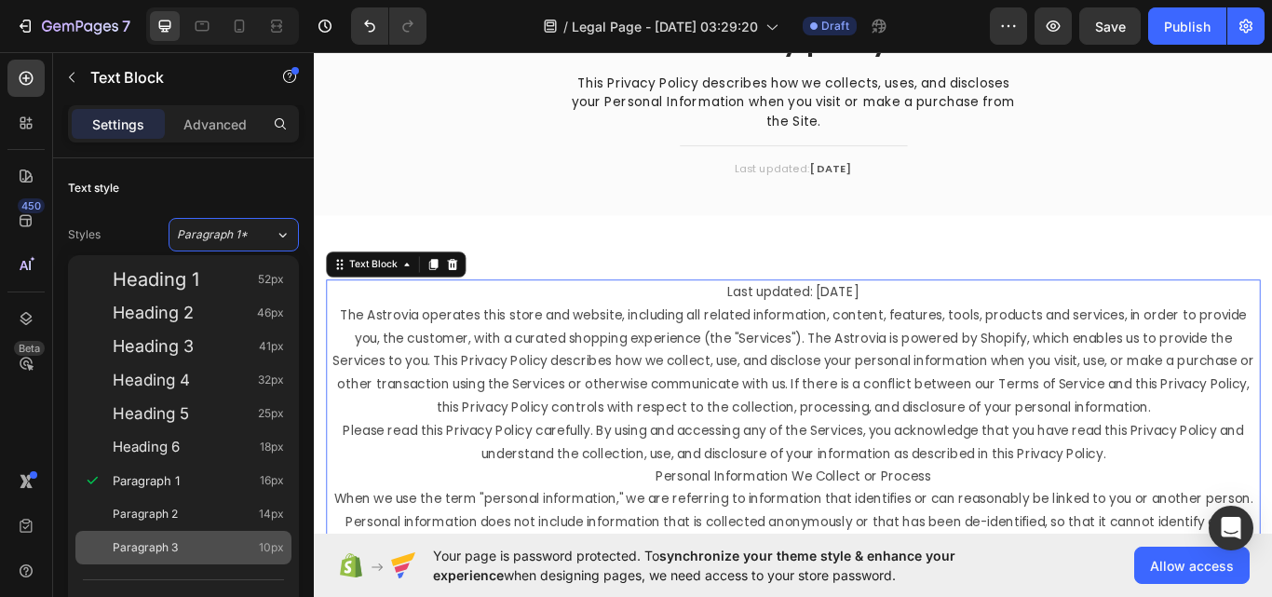
click at [187, 534] on div "Paragraph 3 10px" at bounding box center [183, 548] width 216 height 34
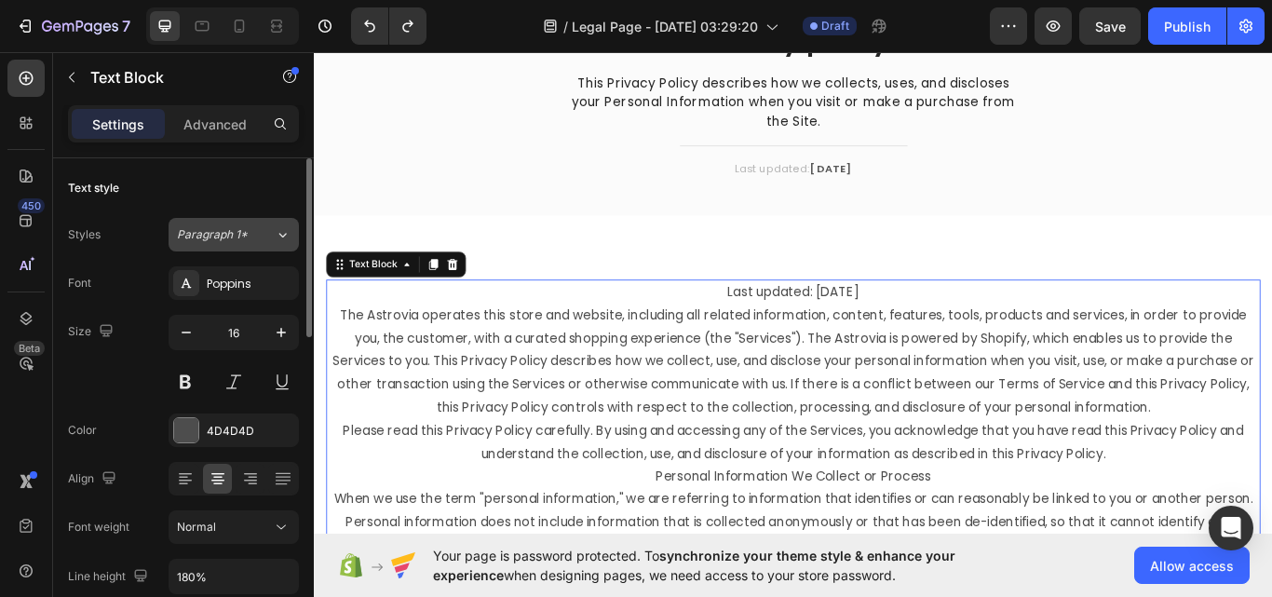
click at [250, 227] on div "Paragraph 1*" at bounding box center [214, 234] width 75 height 17
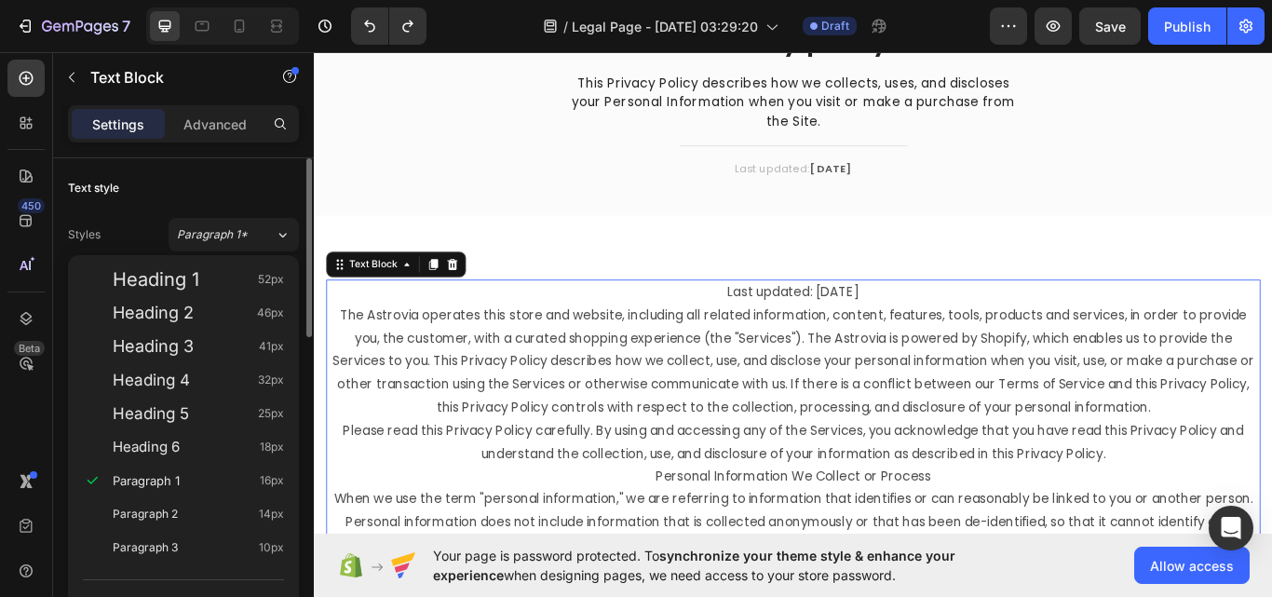
click at [248, 160] on div "Text style Styles Paragraph 1* Font Poppins Size 16 Color 4D4D4D Align Font wei…" at bounding box center [183, 481] width 231 height 647
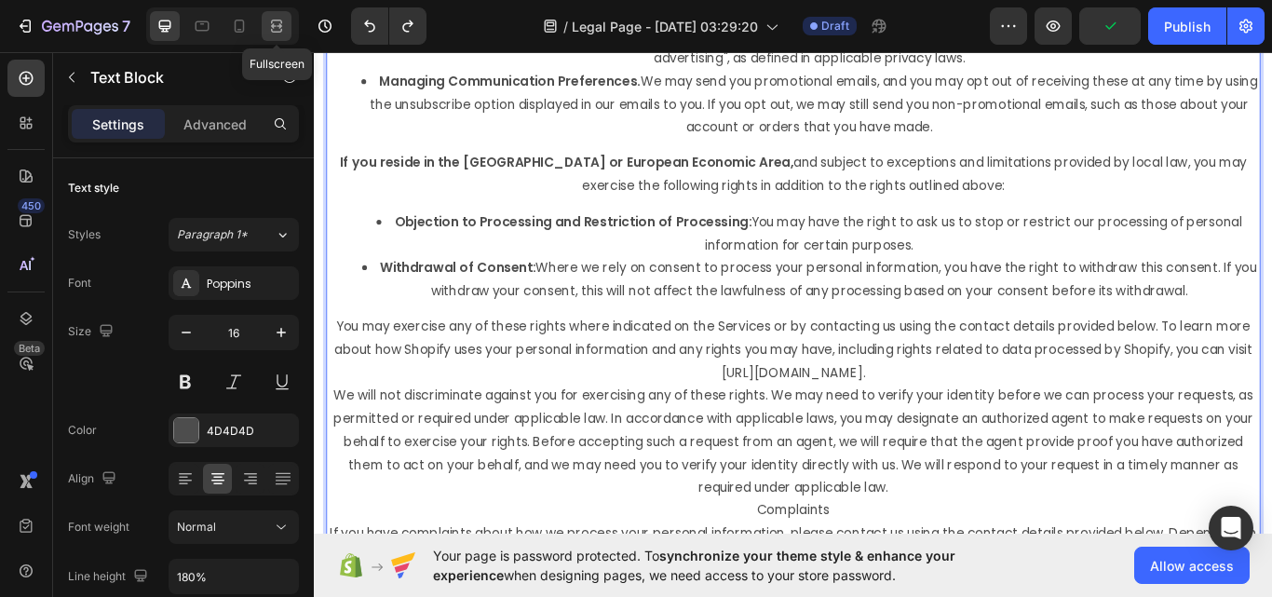
click at [278, 31] on icon at bounding box center [276, 26] width 19 height 19
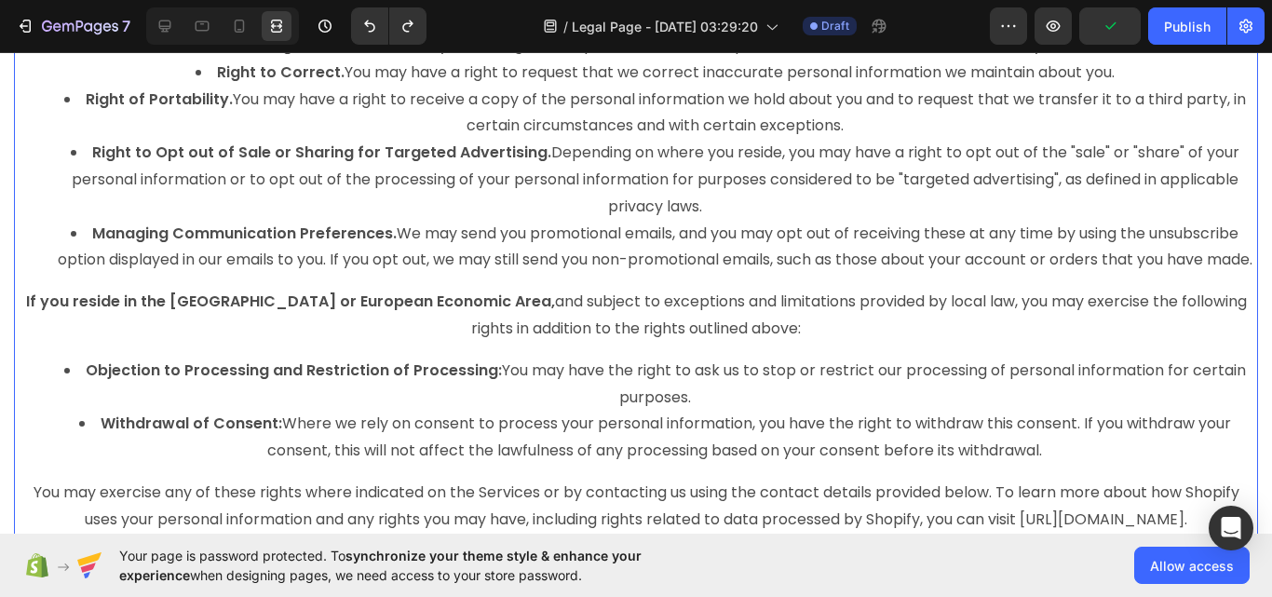
scroll to position [3044, 0]
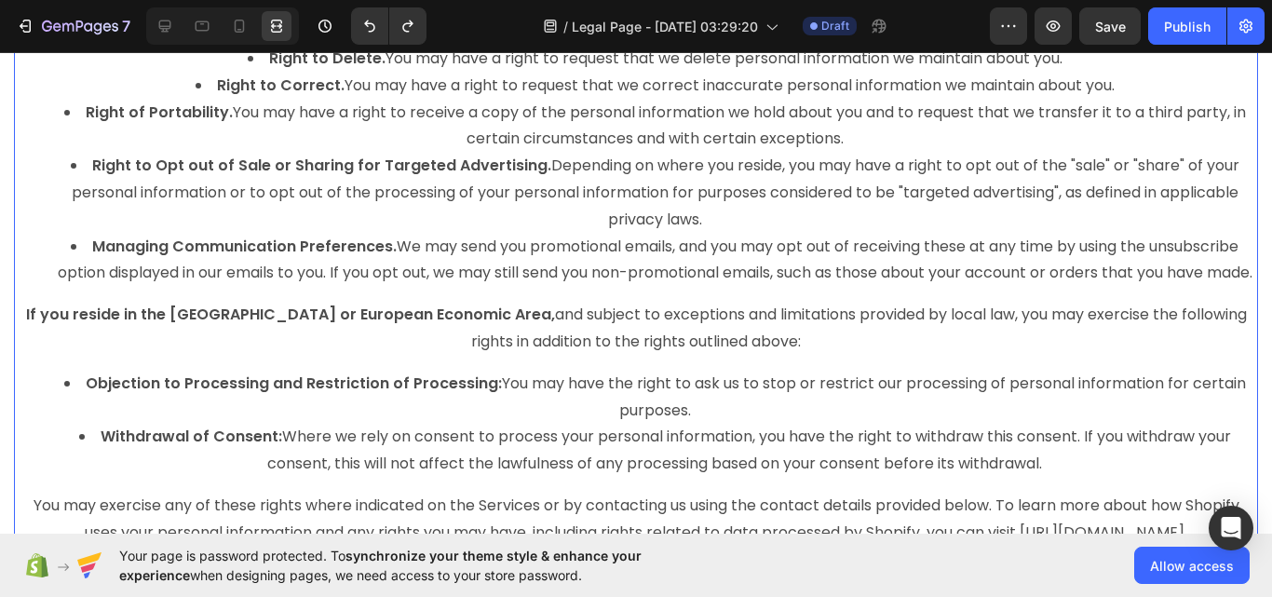
click at [181, 17] on div at bounding box center [222, 25] width 153 height 37
click at [250, 25] on div at bounding box center [239, 26] width 30 height 30
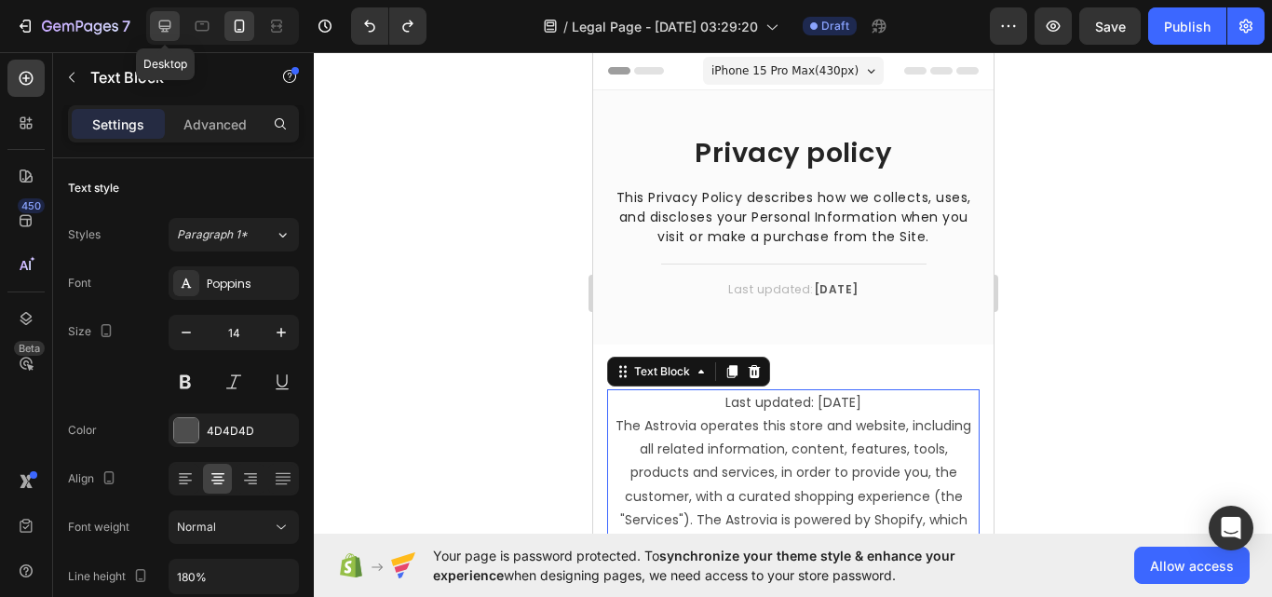
click at [158, 34] on icon at bounding box center [164, 26] width 19 height 19
type input "16"
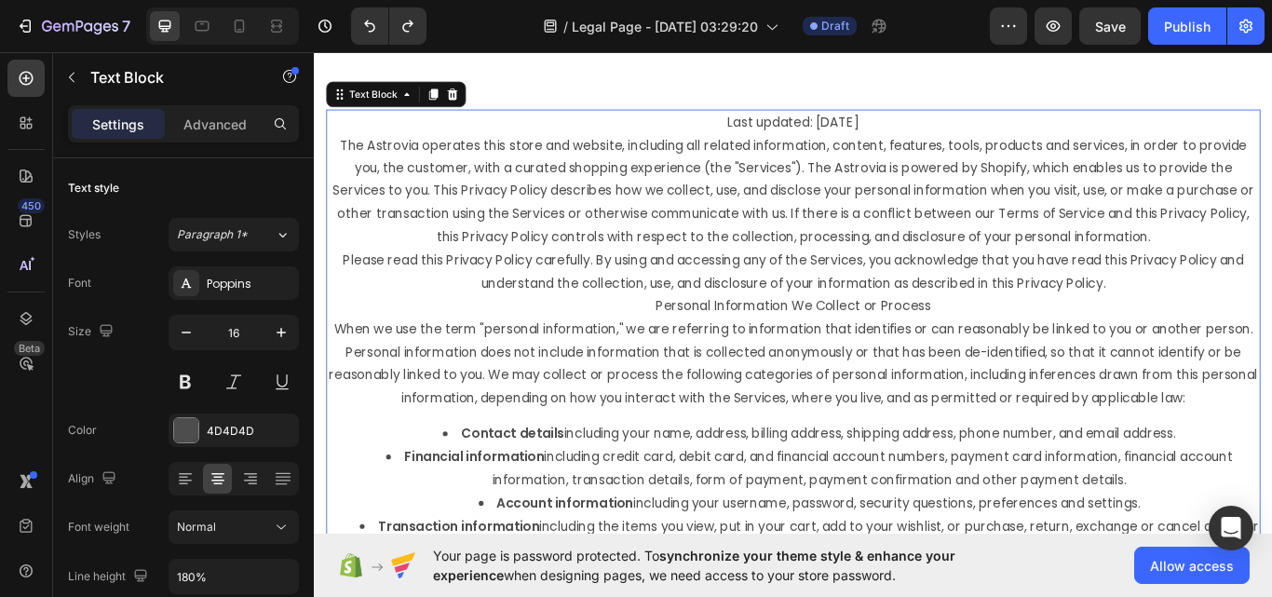
scroll to position [316, 0]
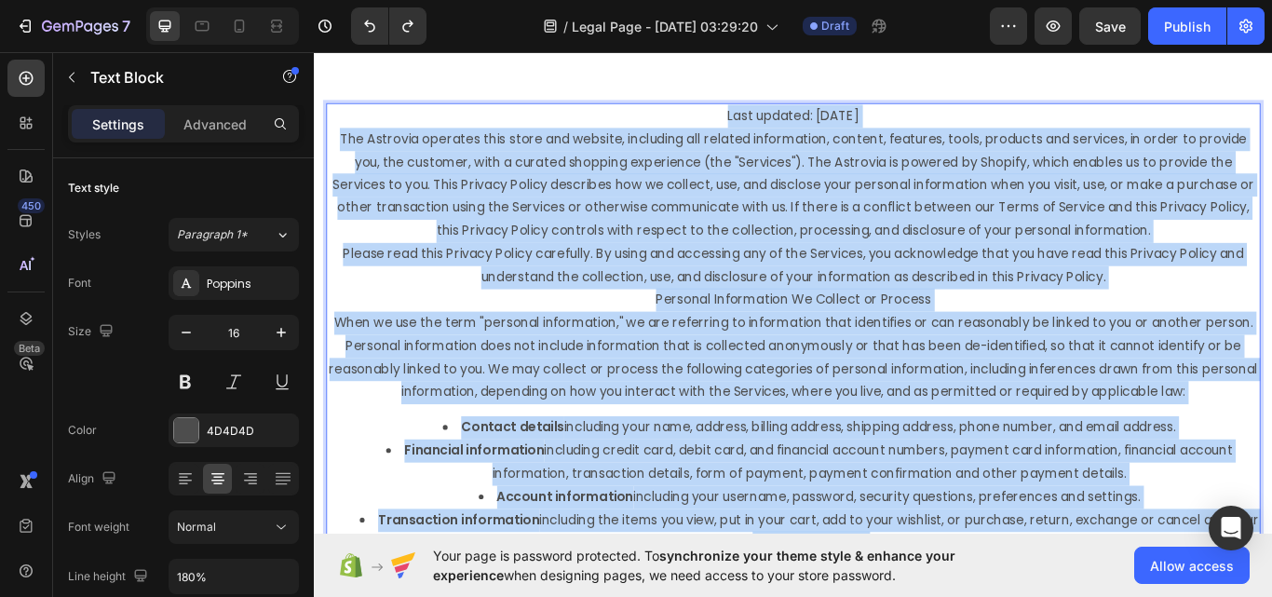
click at [580, 359] on p "When we use the term "personal information," we are referring to information th…" at bounding box center [873, 409] width 1086 height 107
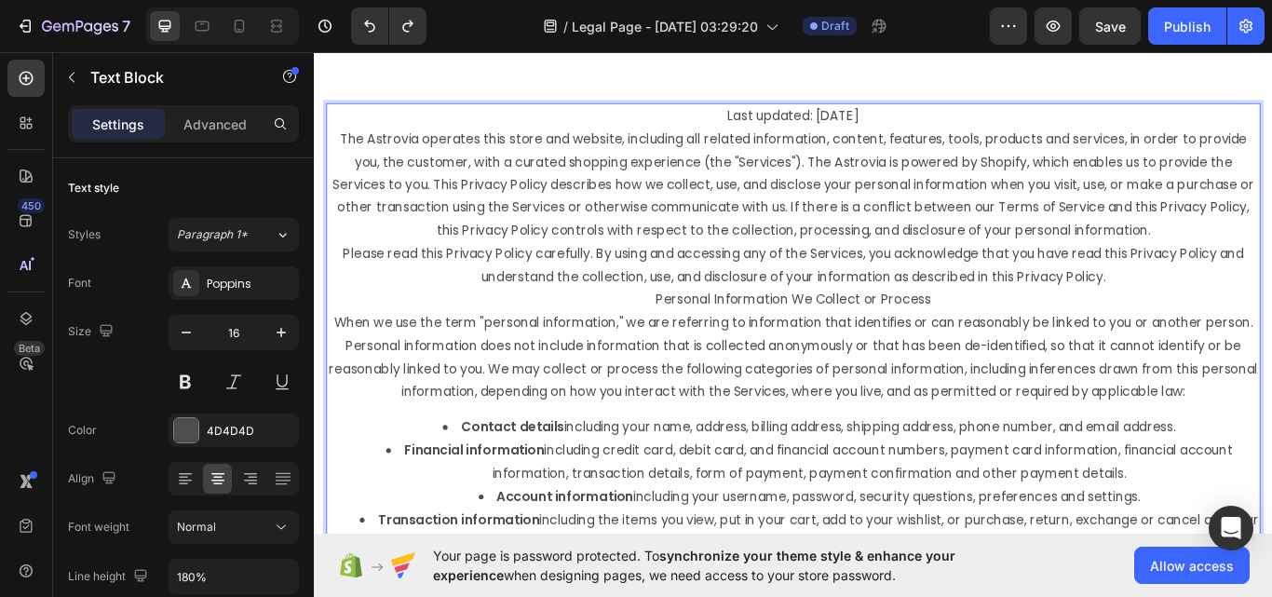
click at [553, 321] on p "Please read this Privacy Policy carefully. By using and accessing any of the Se…" at bounding box center [873, 303] width 1086 height 54
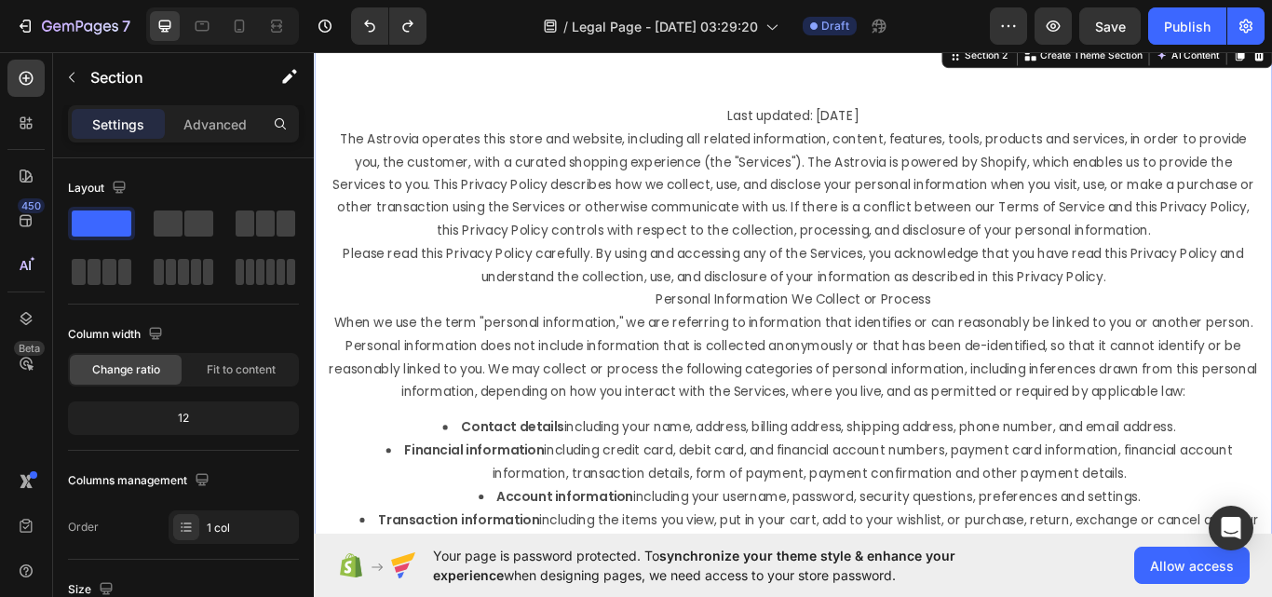
click at [465, 182] on p "The Astrovia operates this store and website, including all related information…" at bounding box center [873, 209] width 1086 height 134
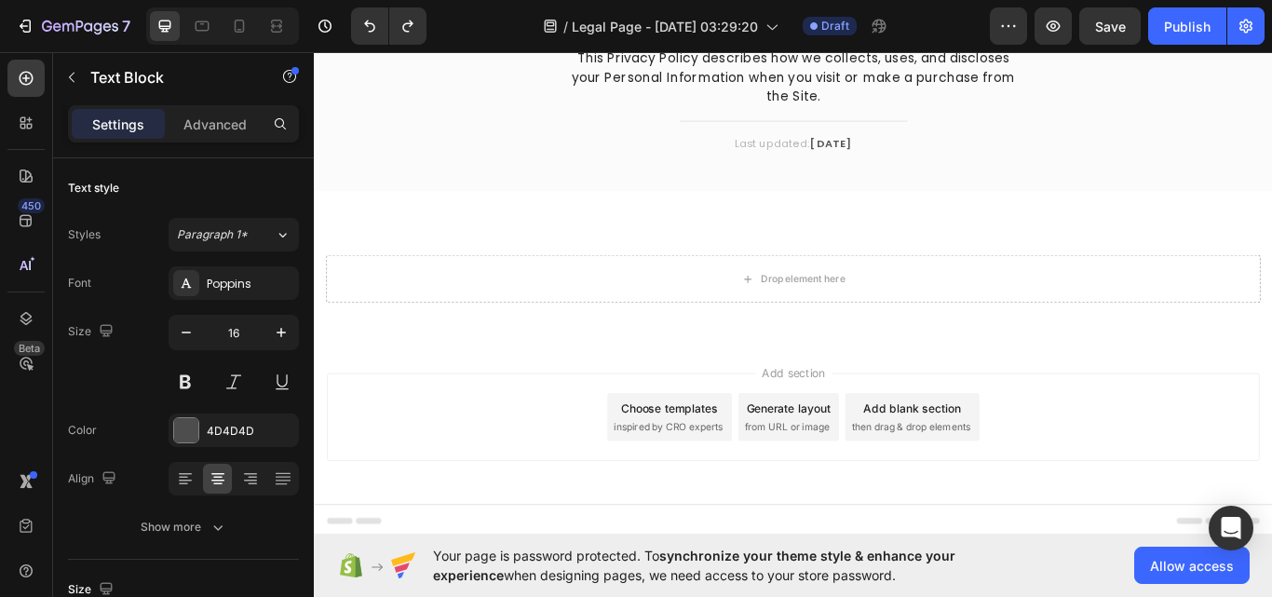
scroll to position [139, 0]
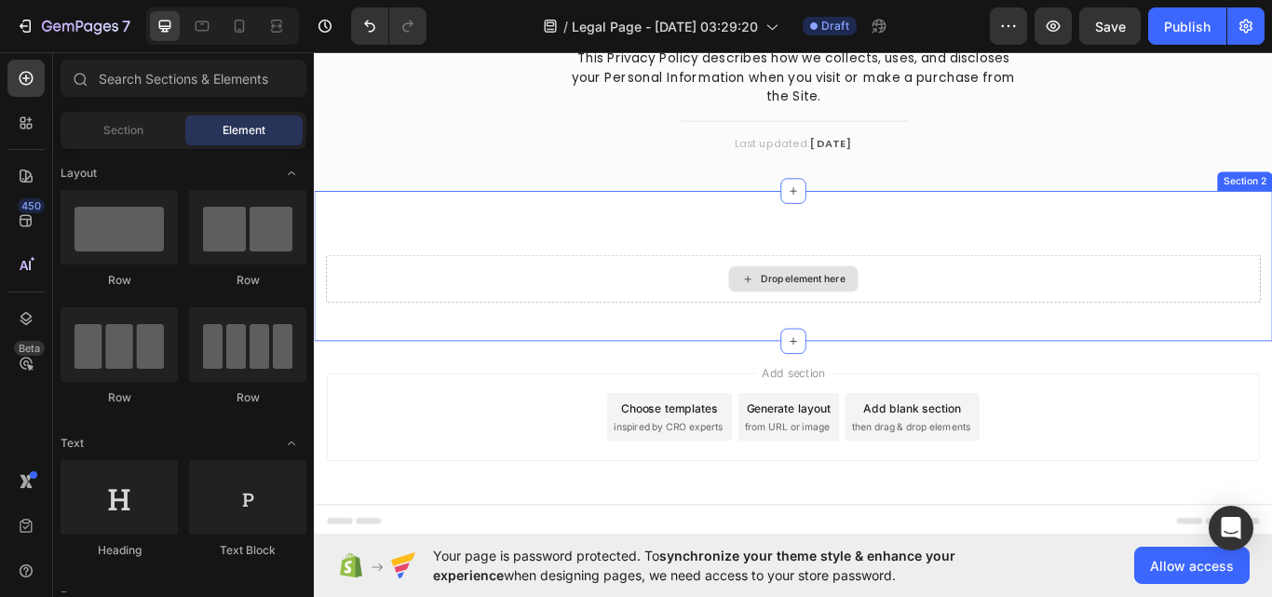
click at [515, 312] on div "Drop element here" at bounding box center [872, 318] width 1089 height 56
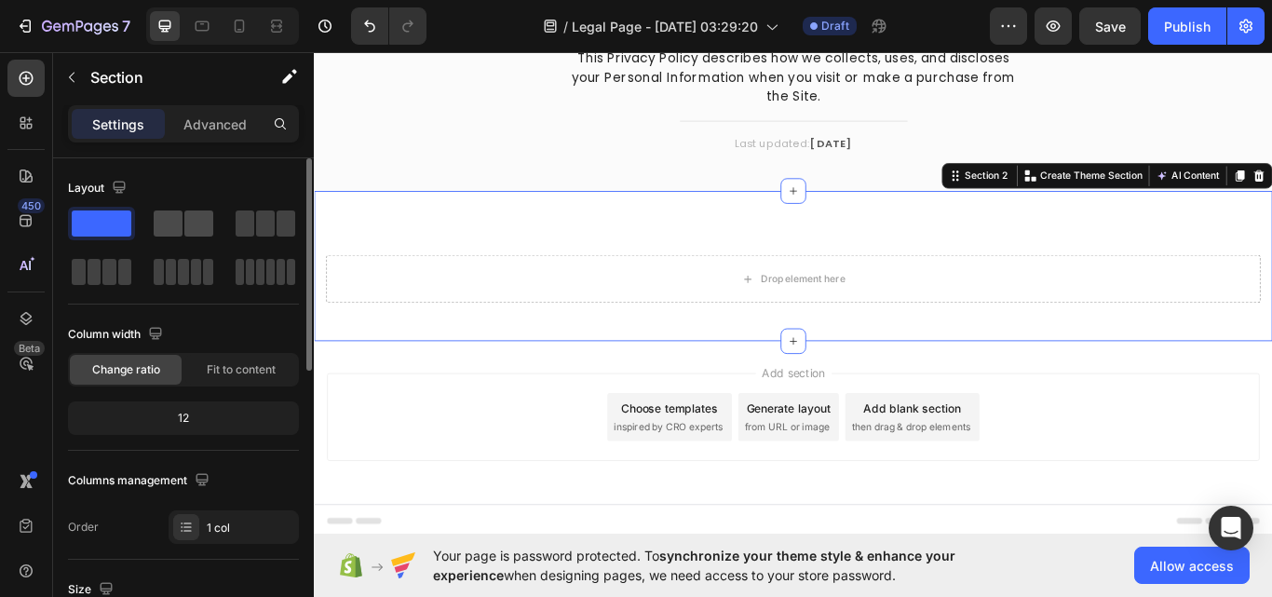
click at [188, 234] on span at bounding box center [198, 223] width 29 height 26
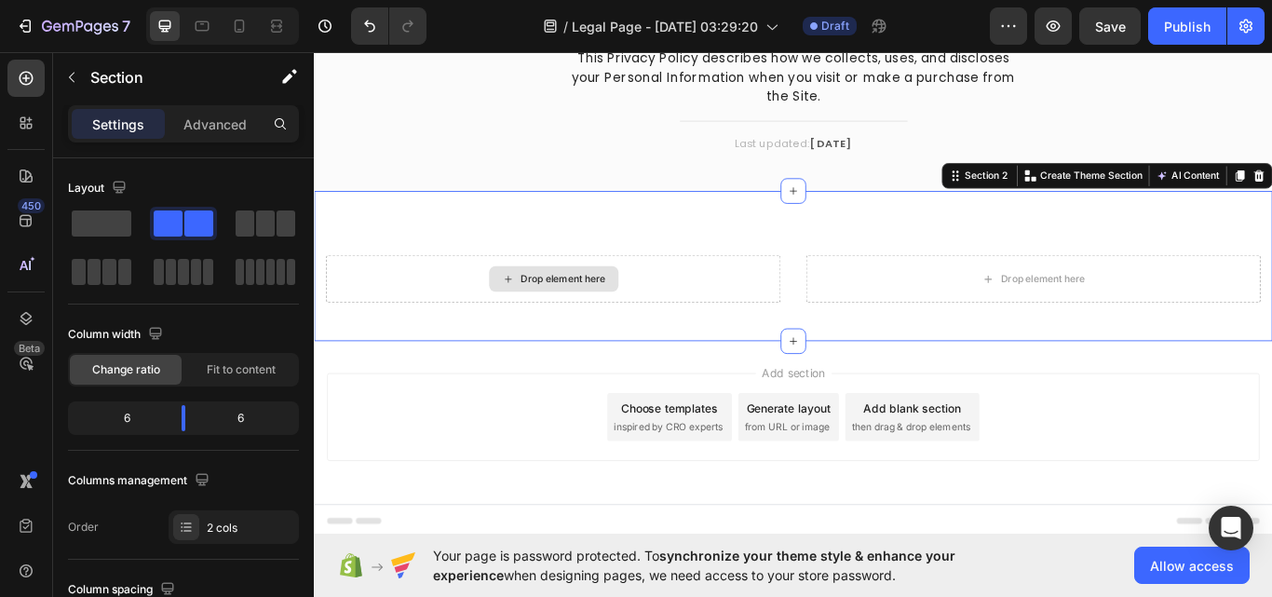
click at [488, 313] on div "Drop element here" at bounding box center [593, 318] width 530 height 56
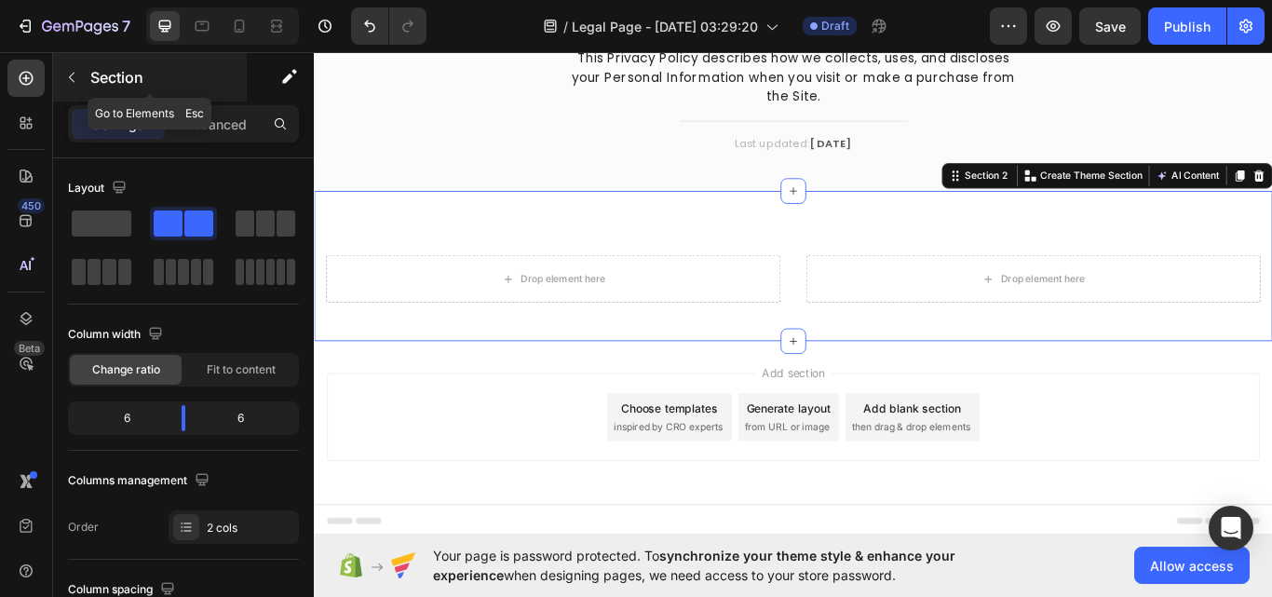
click at [59, 73] on button "button" at bounding box center [72, 77] width 30 height 30
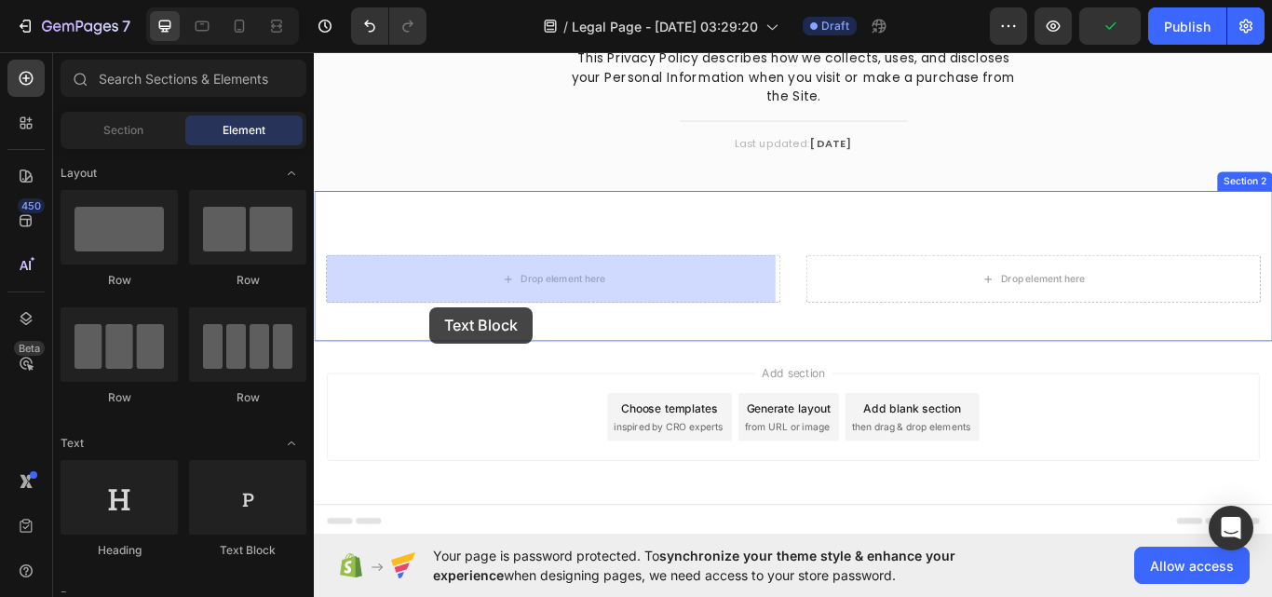
drag, startPoint x: 558, startPoint y: 531, endPoint x: 459, endPoint y: 340, distance: 214.9
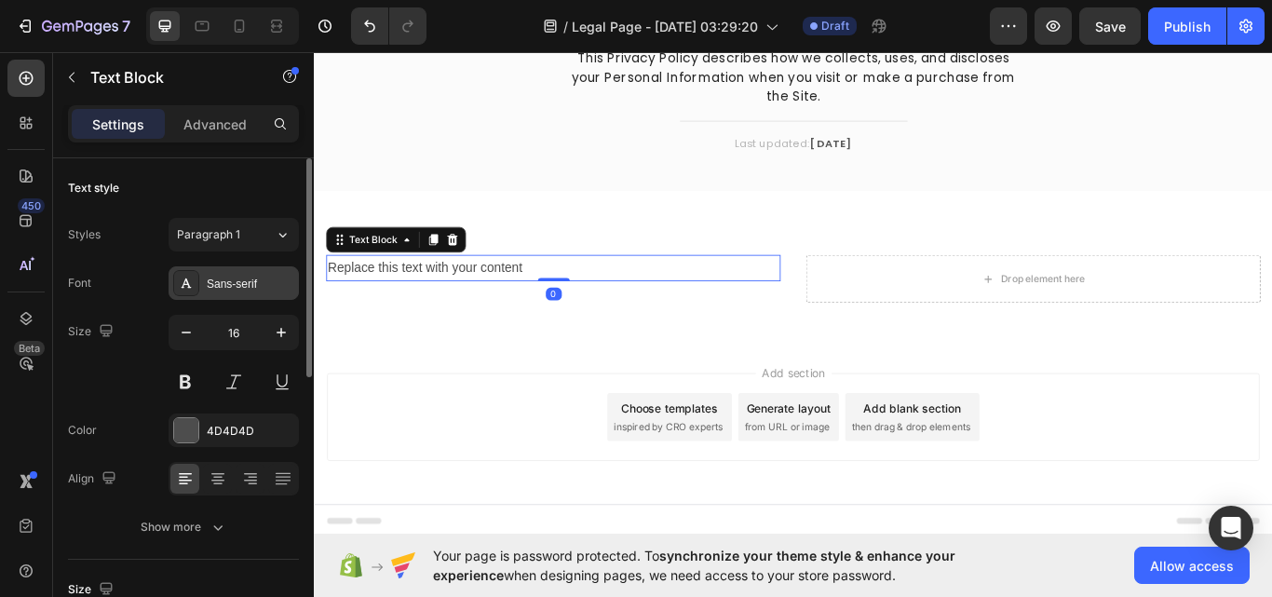
click at [261, 280] on div "Sans-serif" at bounding box center [251, 284] width 88 height 17
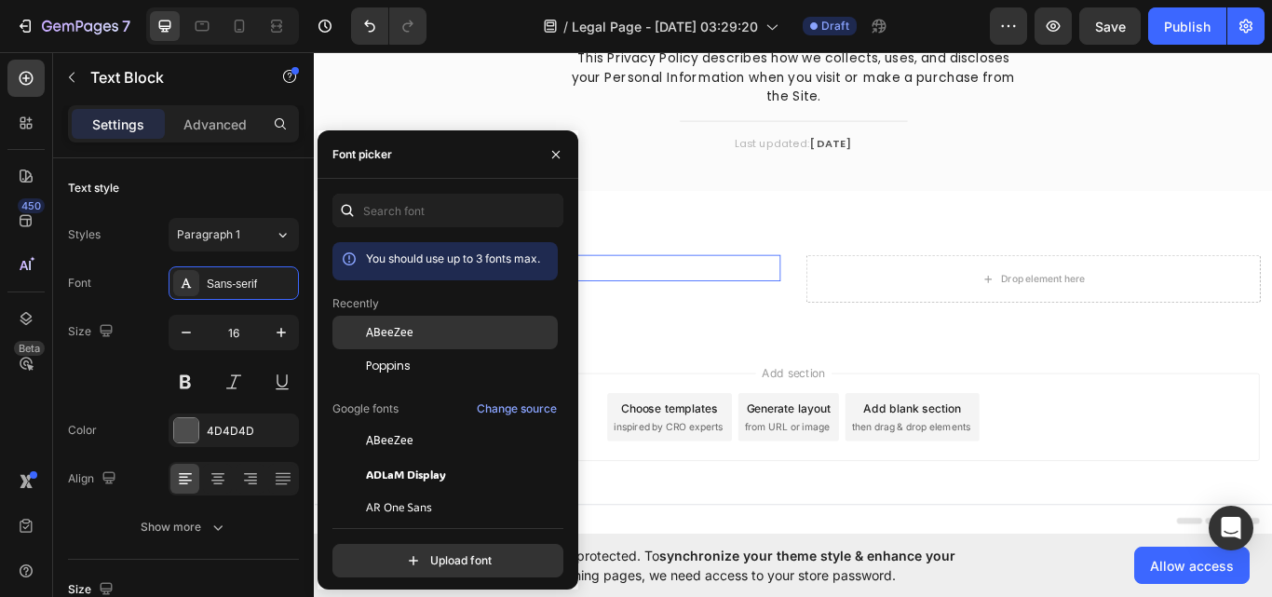
click at [376, 345] on div "ABeeZee" at bounding box center [444, 333] width 225 height 34
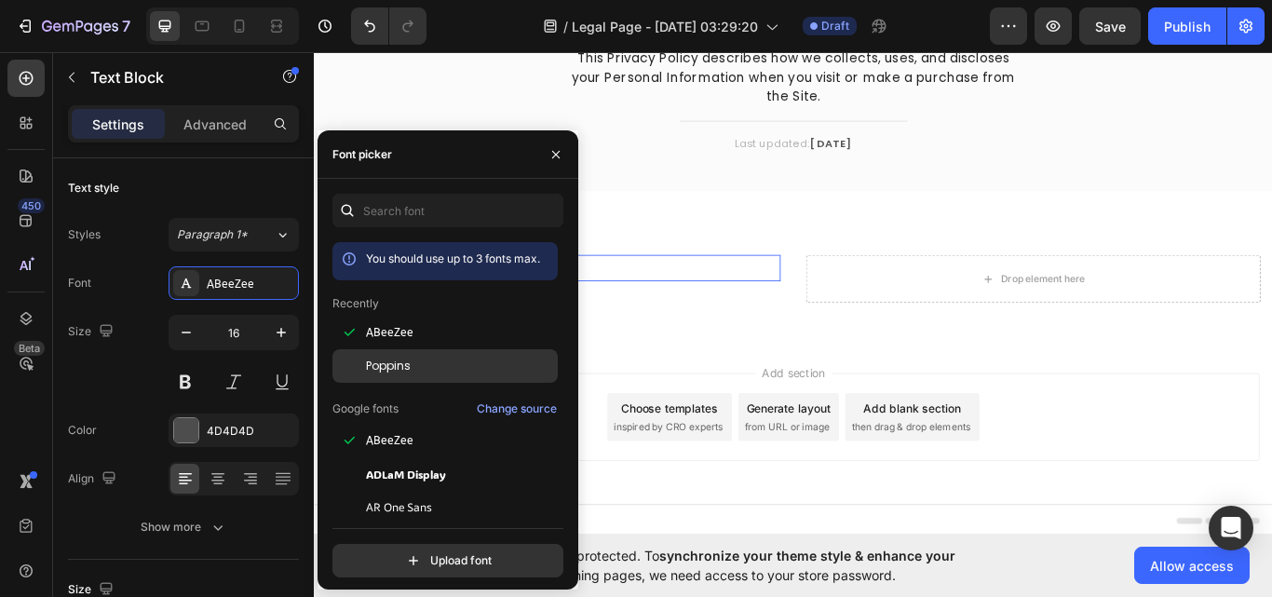
click at [394, 367] on span "Poppins" at bounding box center [388, 366] width 45 height 17
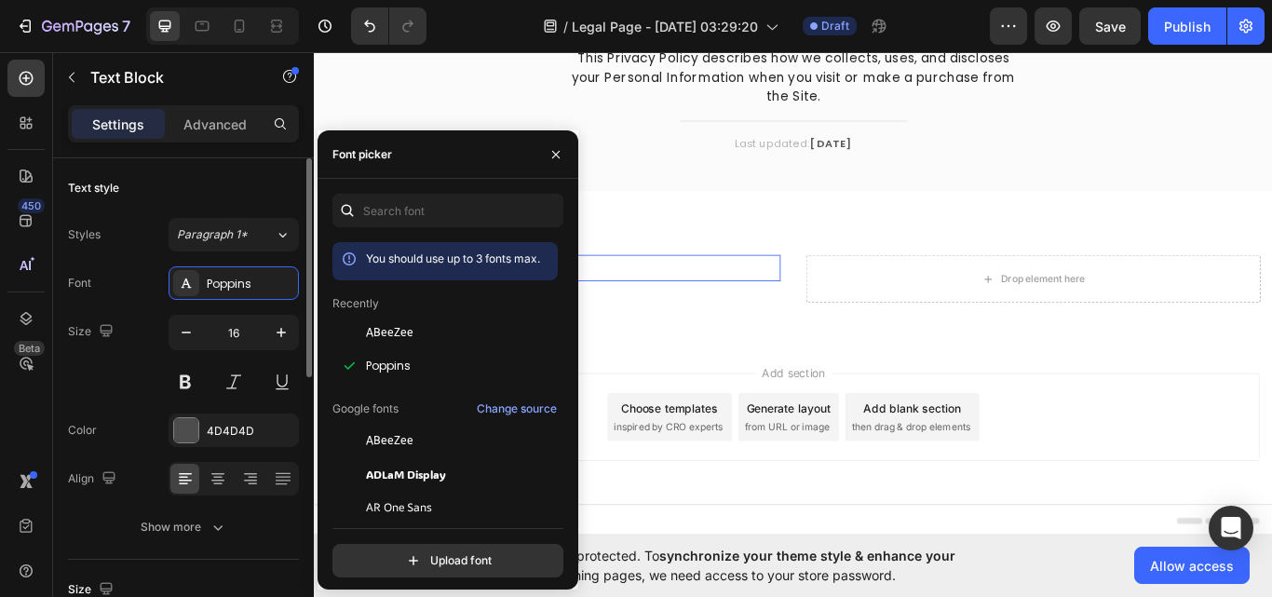
click at [144, 271] on div "Font Poppins" at bounding box center [183, 283] width 231 height 34
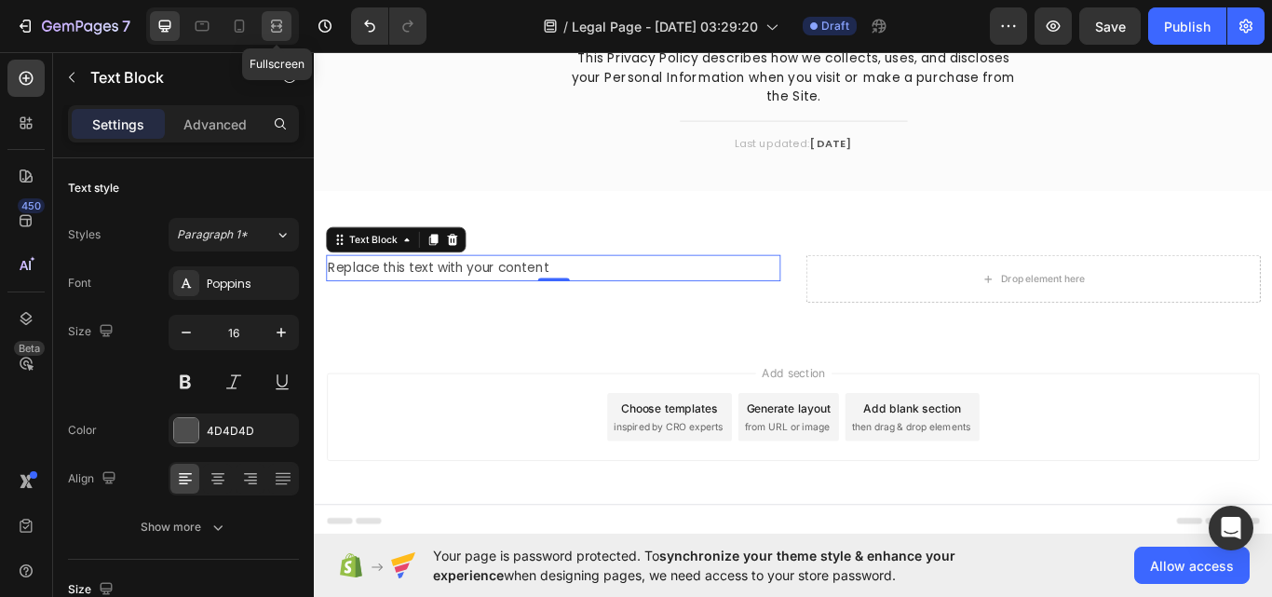
click at [281, 23] on icon at bounding box center [276, 26] width 19 height 19
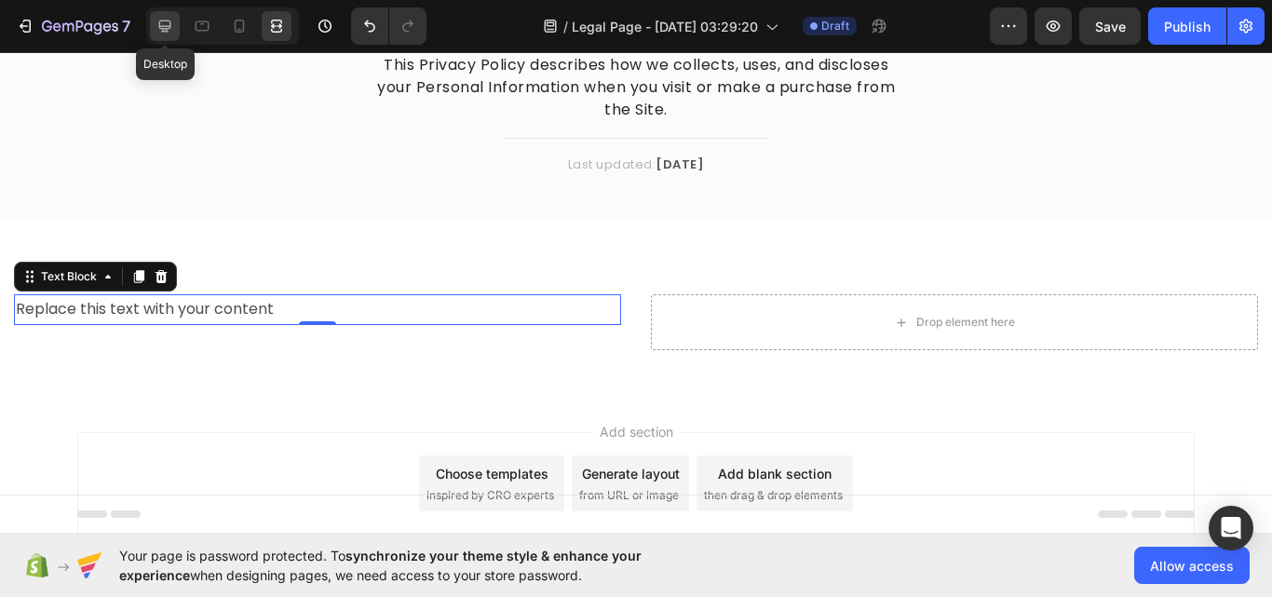
click at [174, 31] on icon at bounding box center [164, 26] width 19 height 19
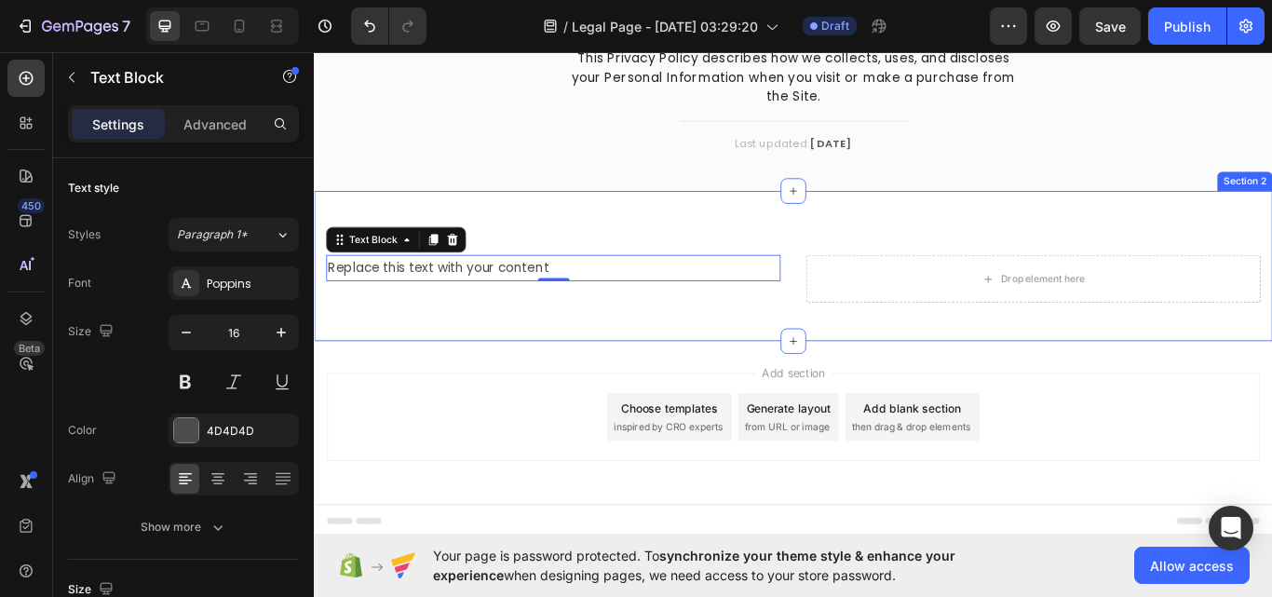
click at [860, 315] on div "Replace this text with your content Text Block 0 Drop element here Section 2" at bounding box center [872, 302] width 1117 height 175
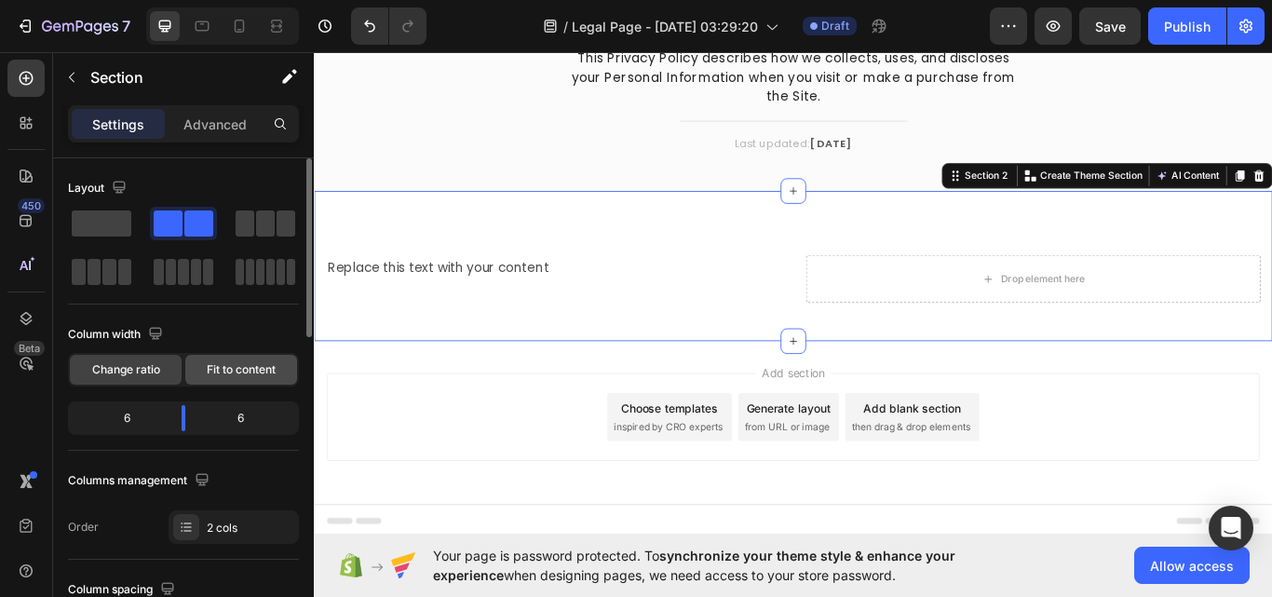
click at [252, 373] on span "Fit to content" at bounding box center [241, 369] width 69 height 17
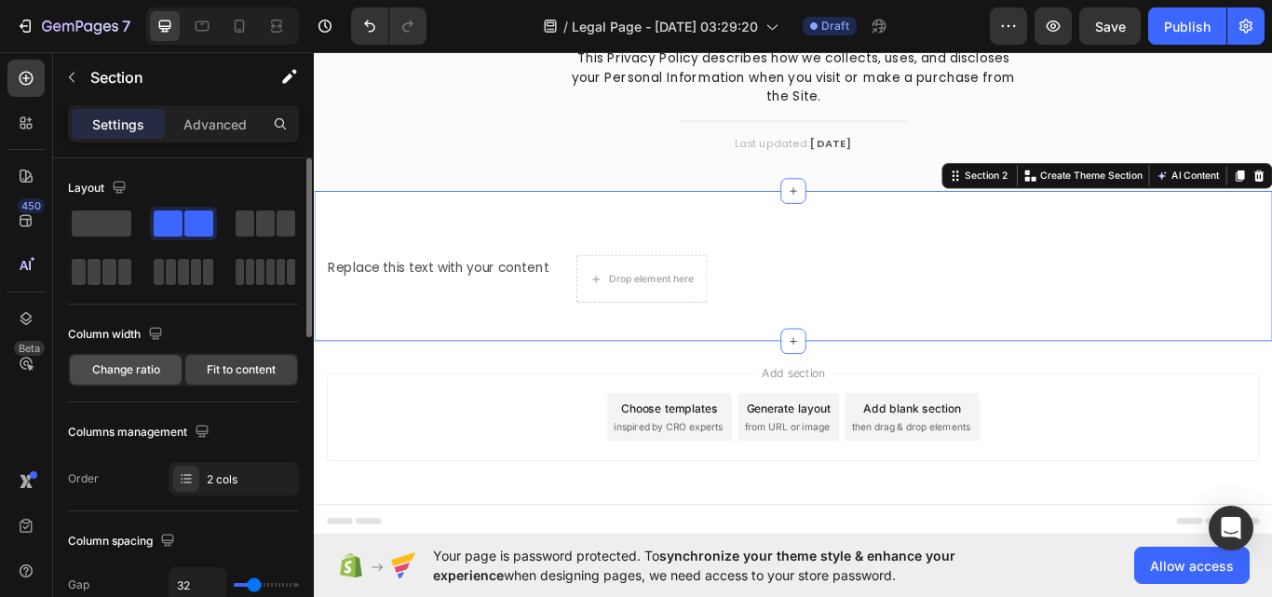
click at [128, 365] on span "Change ratio" at bounding box center [126, 369] width 68 height 17
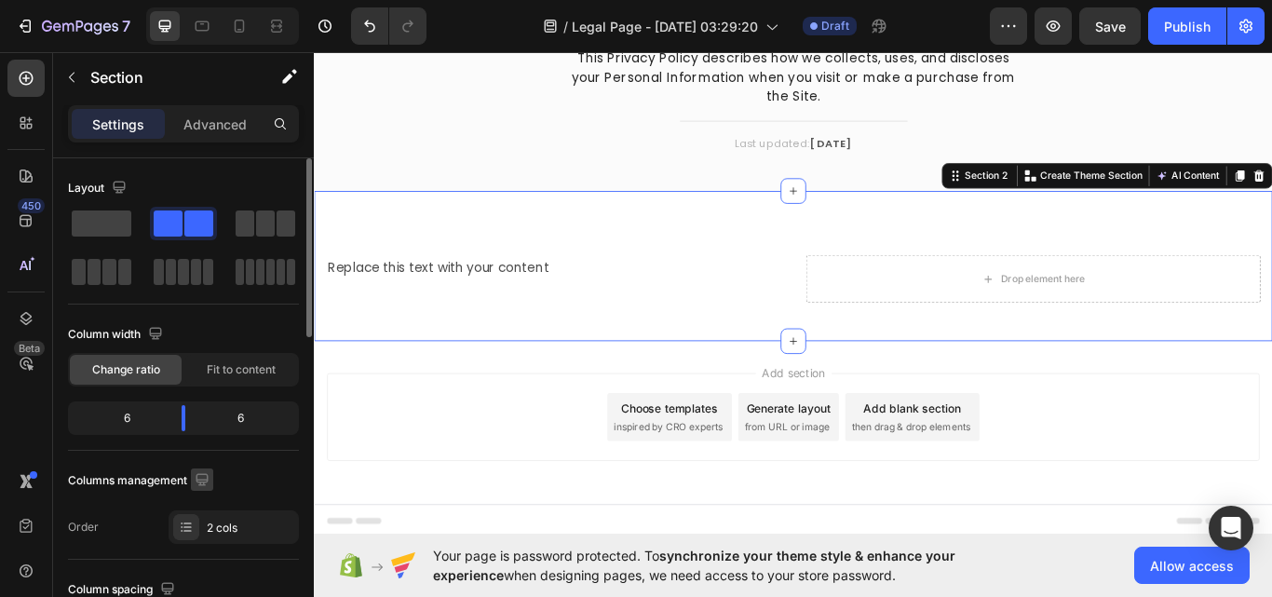
scroll to position [93, 0]
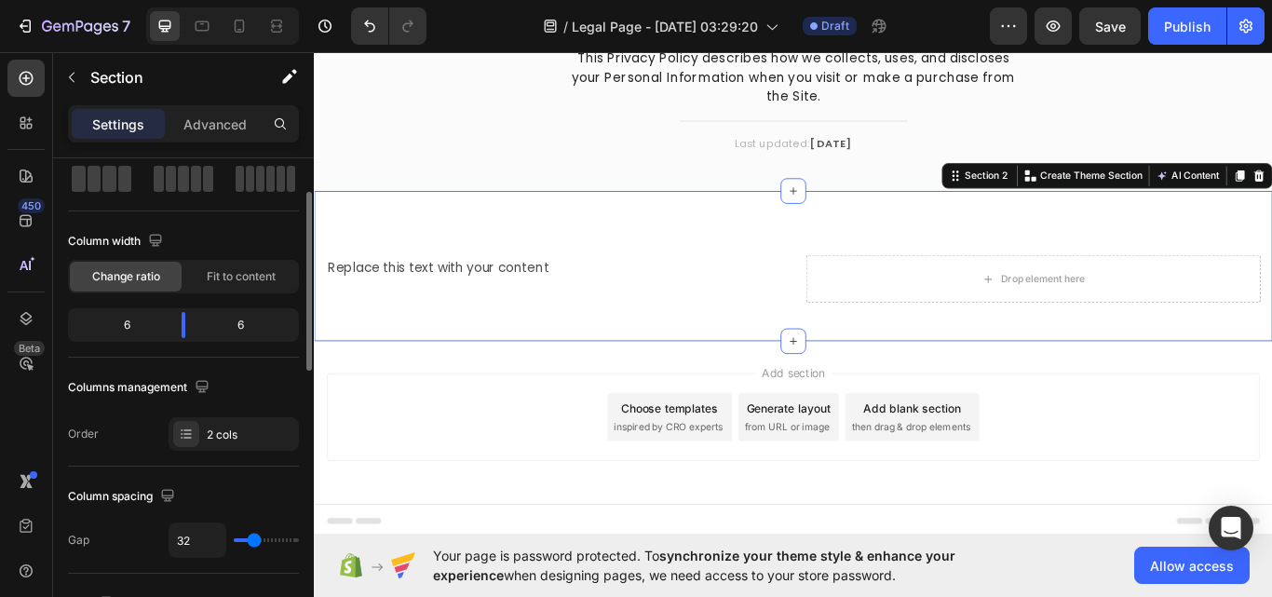
click at [135, 334] on div "6" at bounding box center [119, 325] width 95 height 26
click at [123, 324] on div "6" at bounding box center [119, 325] width 95 height 26
click at [283, 34] on icon at bounding box center [276, 26] width 19 height 19
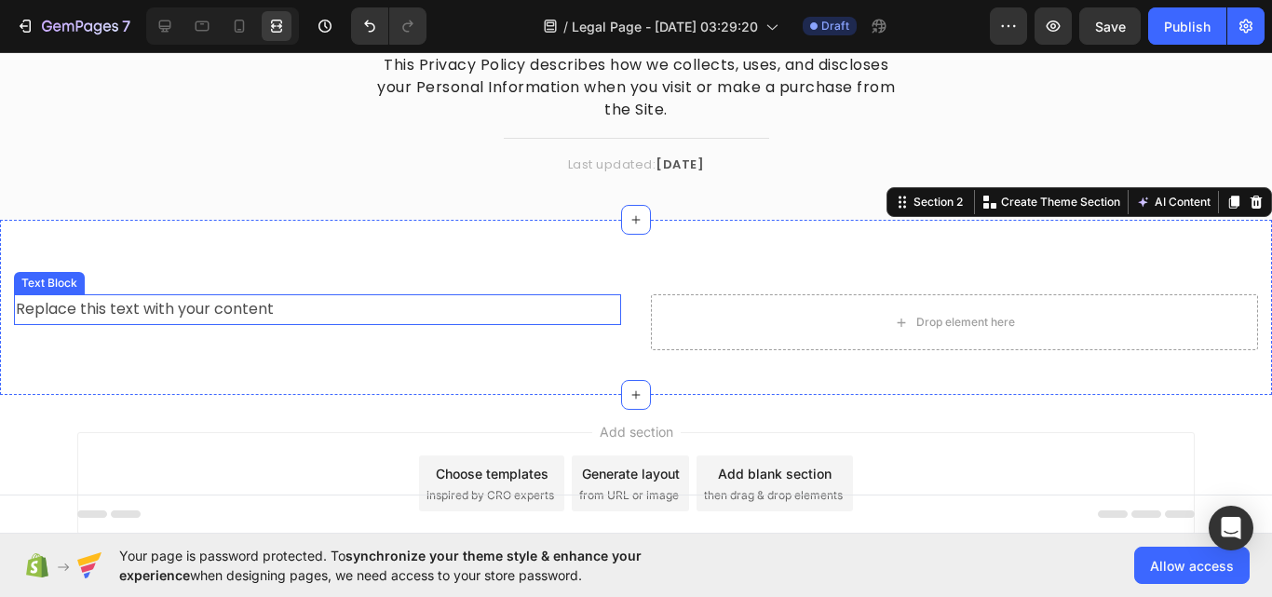
click at [134, 295] on div "Replace this text with your content" at bounding box center [317, 309] width 607 height 31
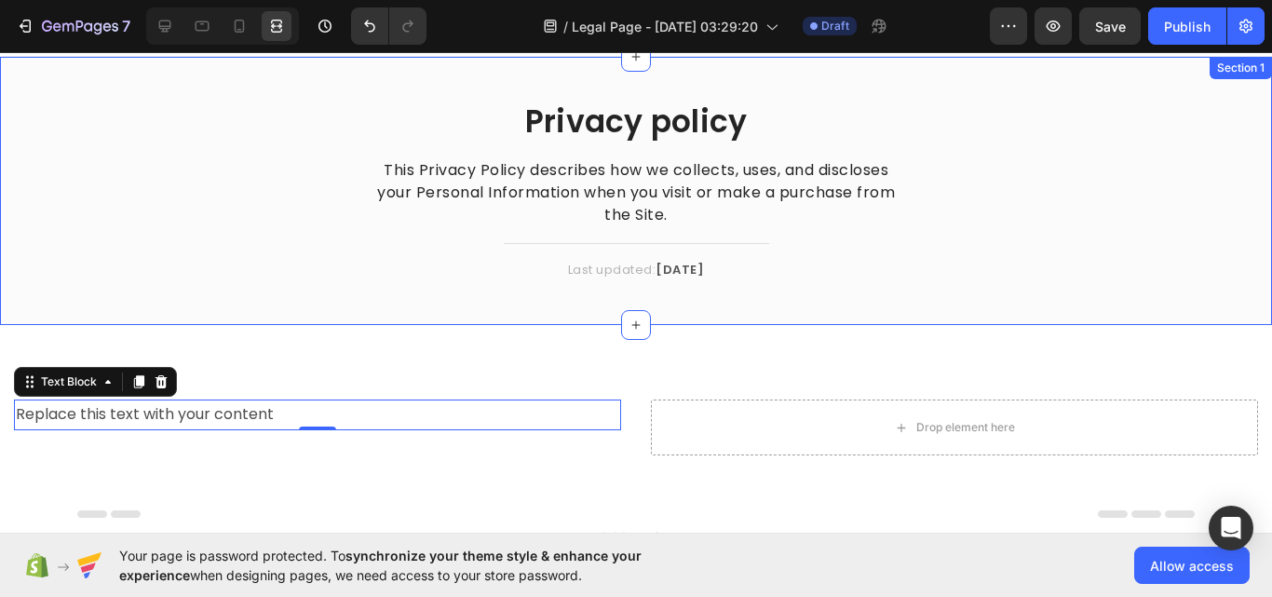
scroll to position [93, 0]
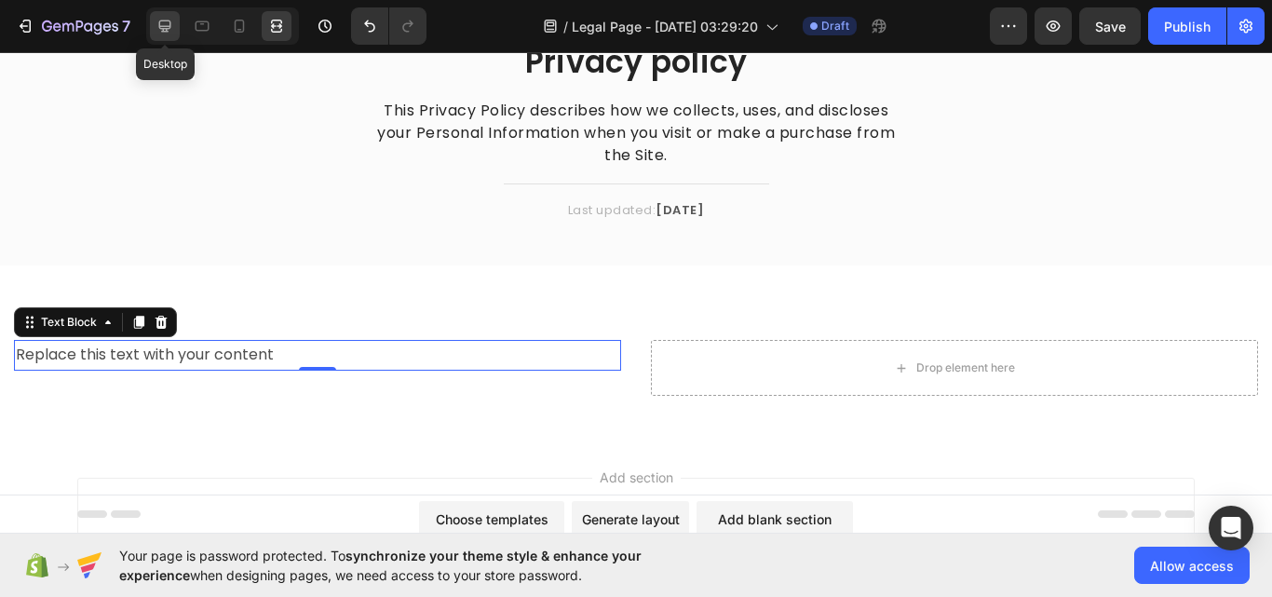
click at [169, 17] on icon at bounding box center [164, 26] width 19 height 19
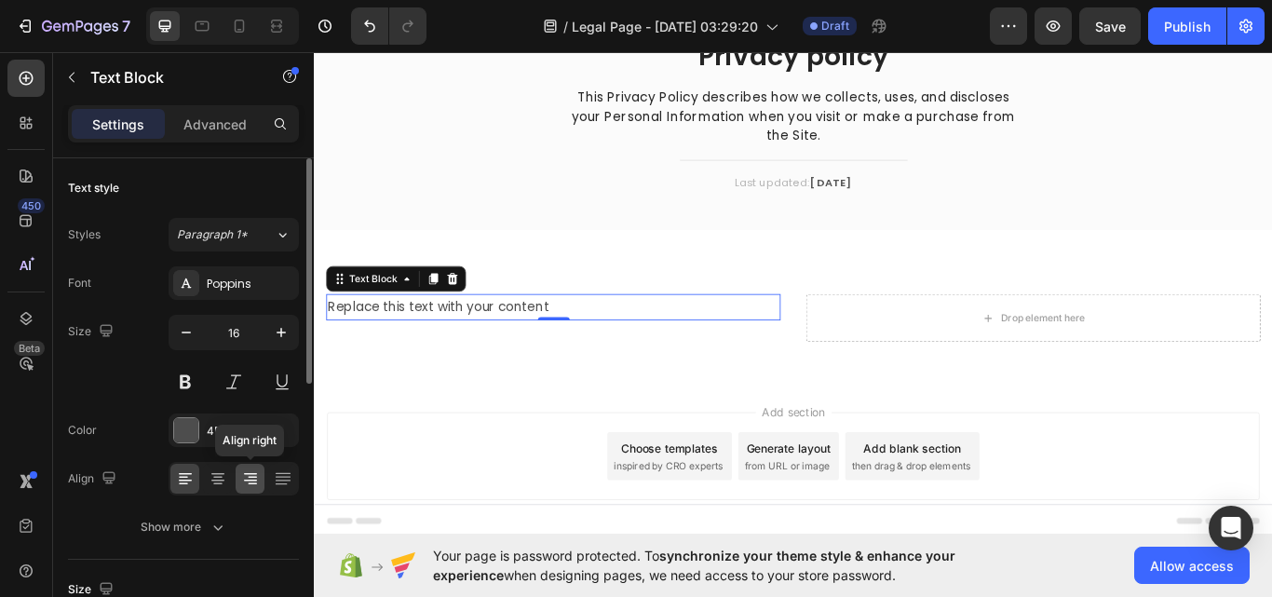
click at [252, 480] on icon at bounding box center [250, 480] width 13 height 2
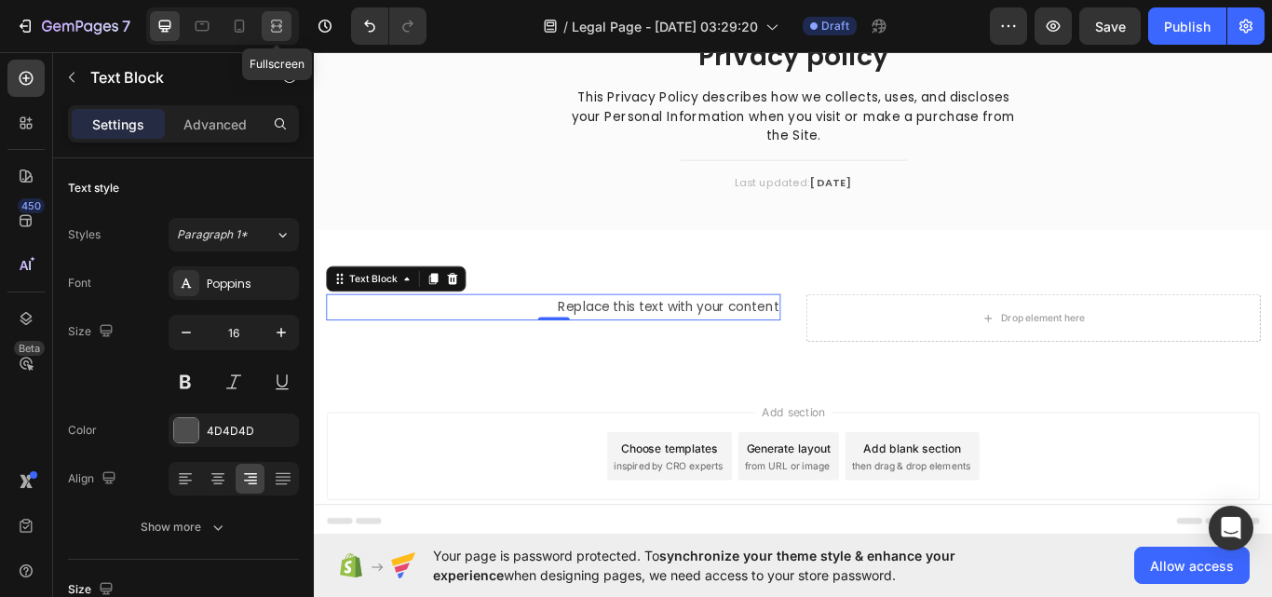
click at [277, 18] on icon at bounding box center [276, 26] width 19 height 19
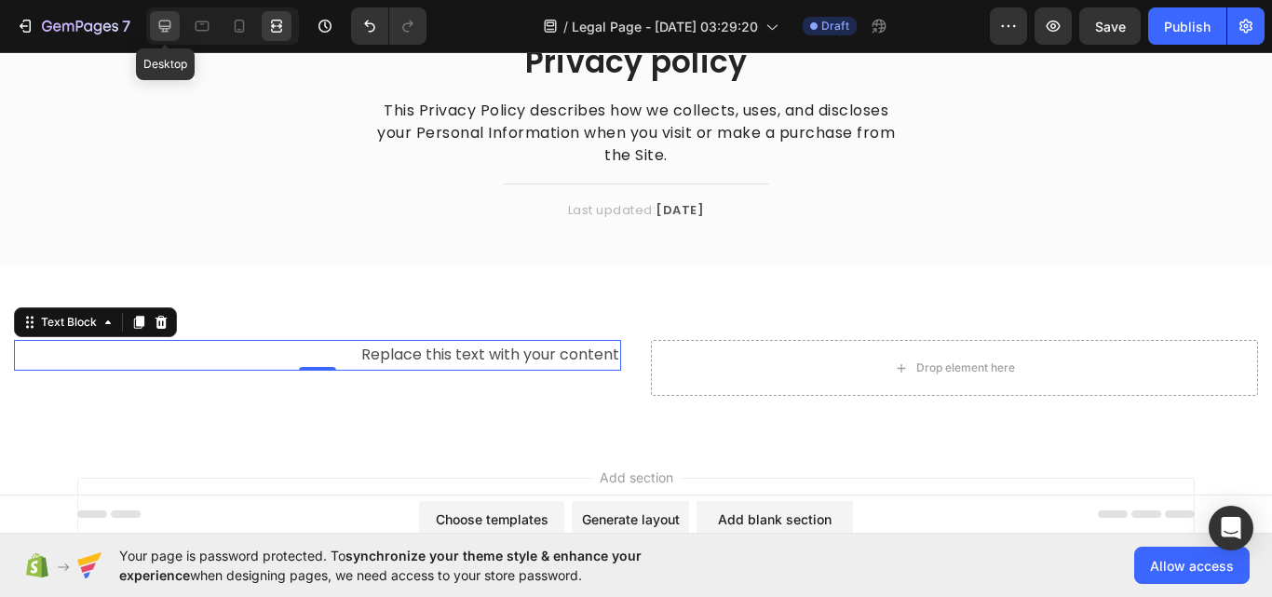
click at [169, 26] on icon at bounding box center [165, 26] width 12 height 12
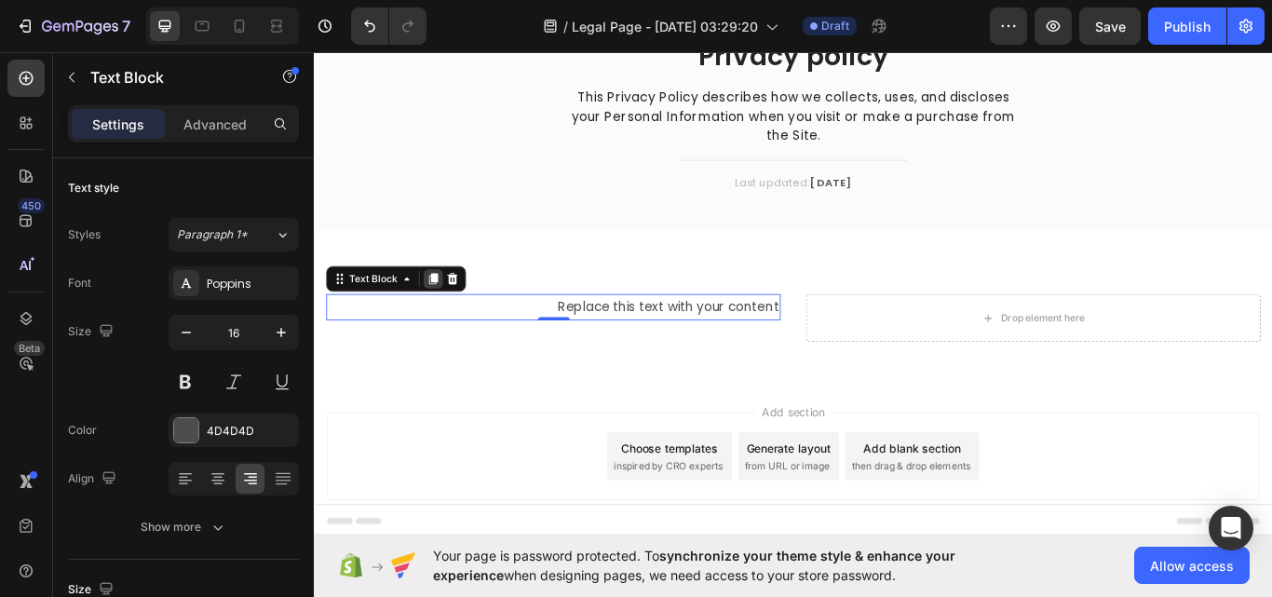
click at [445, 315] on icon at bounding box center [452, 317] width 15 height 15
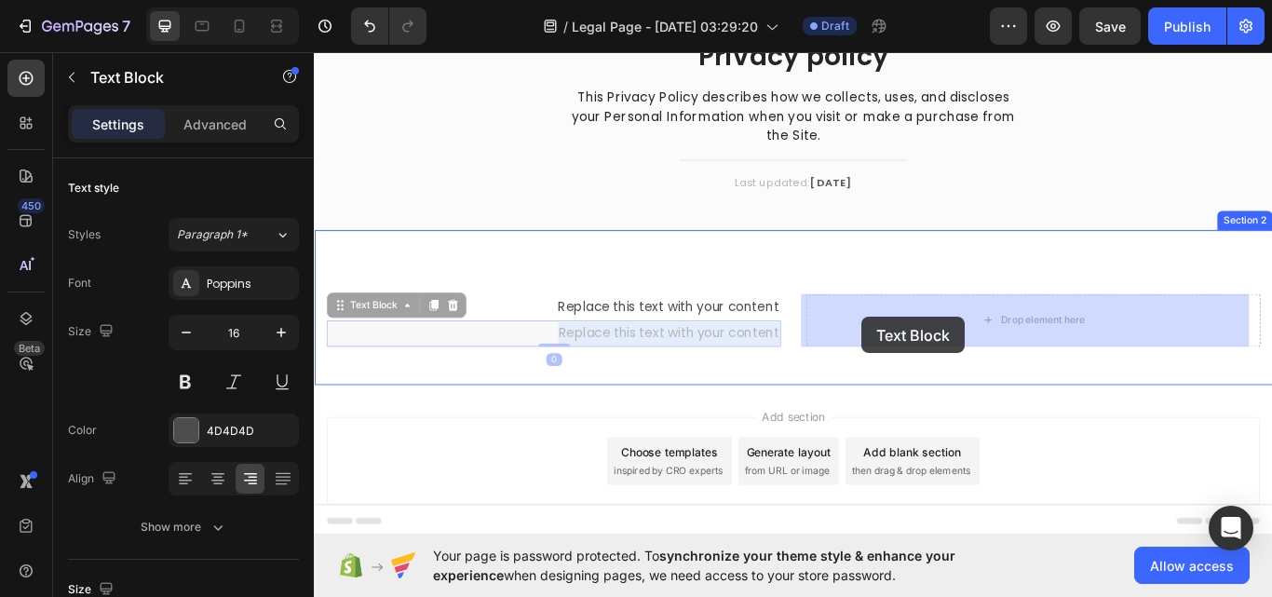
drag, startPoint x: 501, startPoint y: 378, endPoint x: 952, endPoint y: 361, distance: 451.9
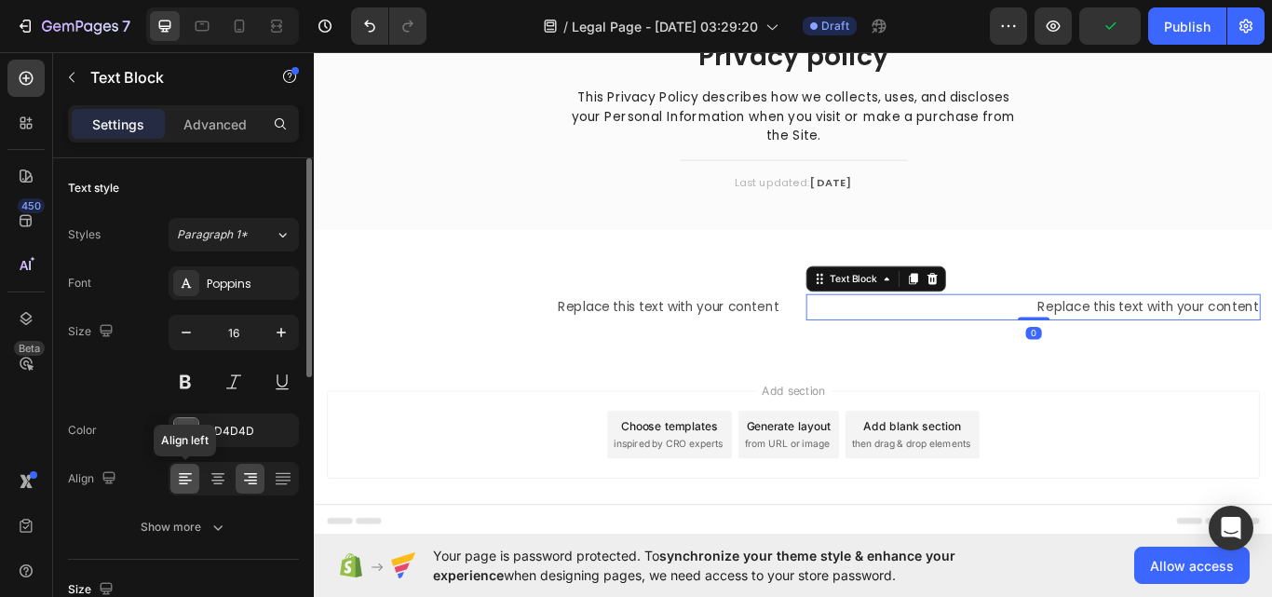
click at [198, 477] on div at bounding box center [184, 479] width 29 height 30
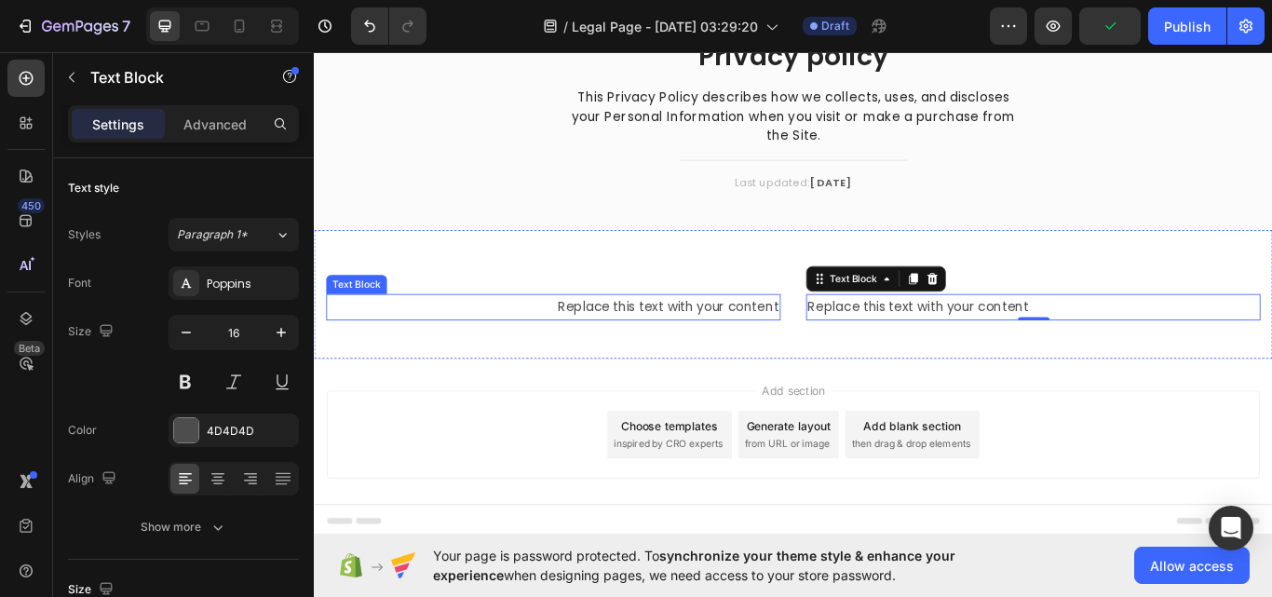
click at [682, 351] on div "Replace this text with your content" at bounding box center [593, 350] width 530 height 31
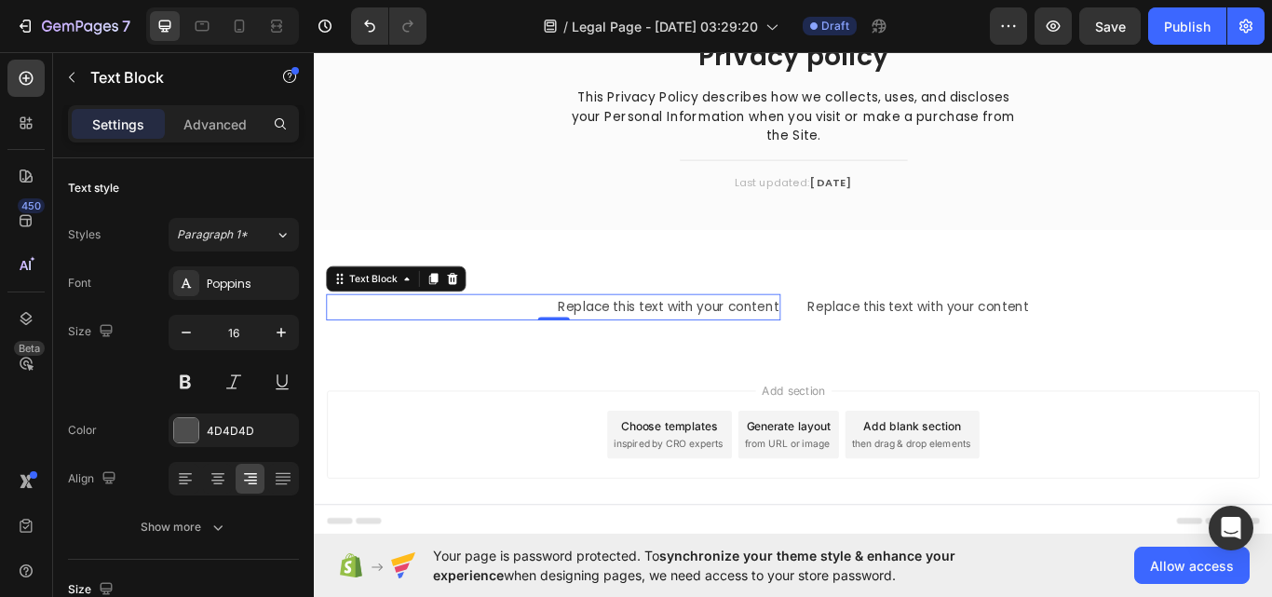
click at [671, 351] on div "Replace this text with your content" at bounding box center [593, 350] width 530 height 31
click at [671, 351] on p "Replace this text with your content" at bounding box center [593, 350] width 526 height 27
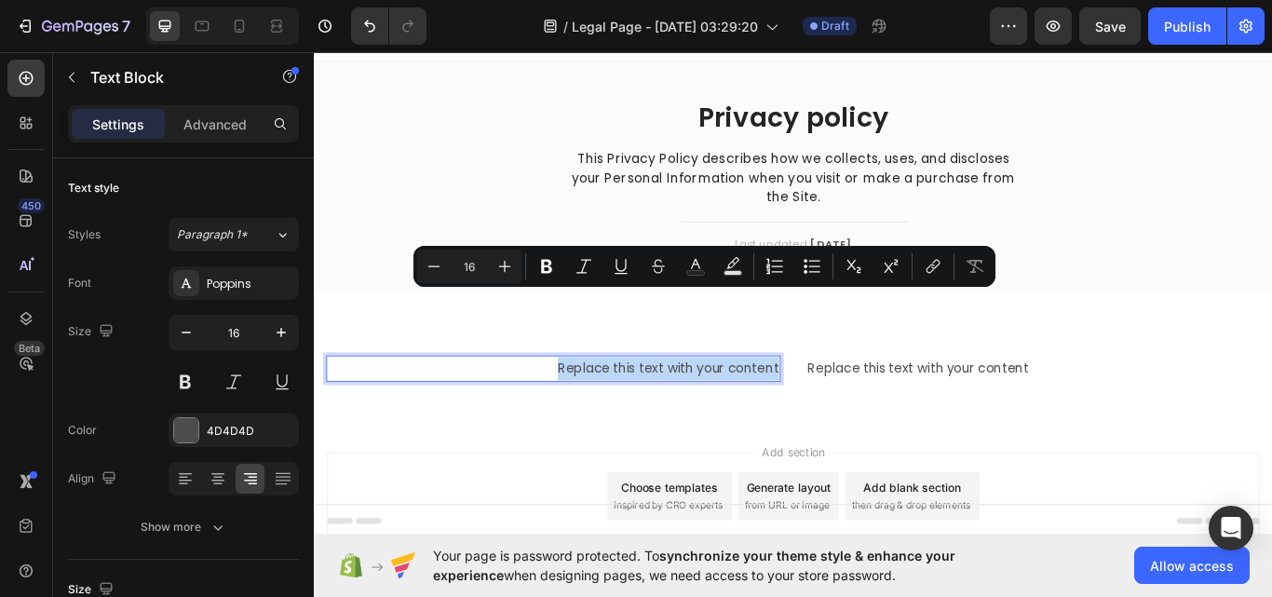
scroll to position [20, 0]
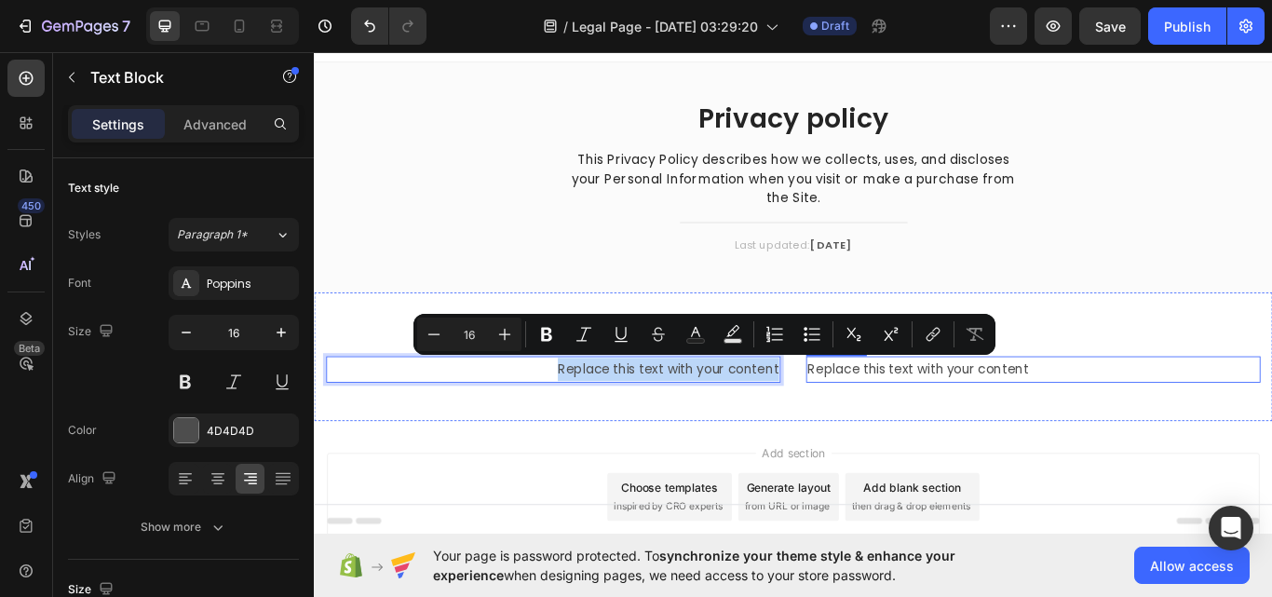
click at [887, 425] on div "Replace this text with your content" at bounding box center [1152, 423] width 530 height 31
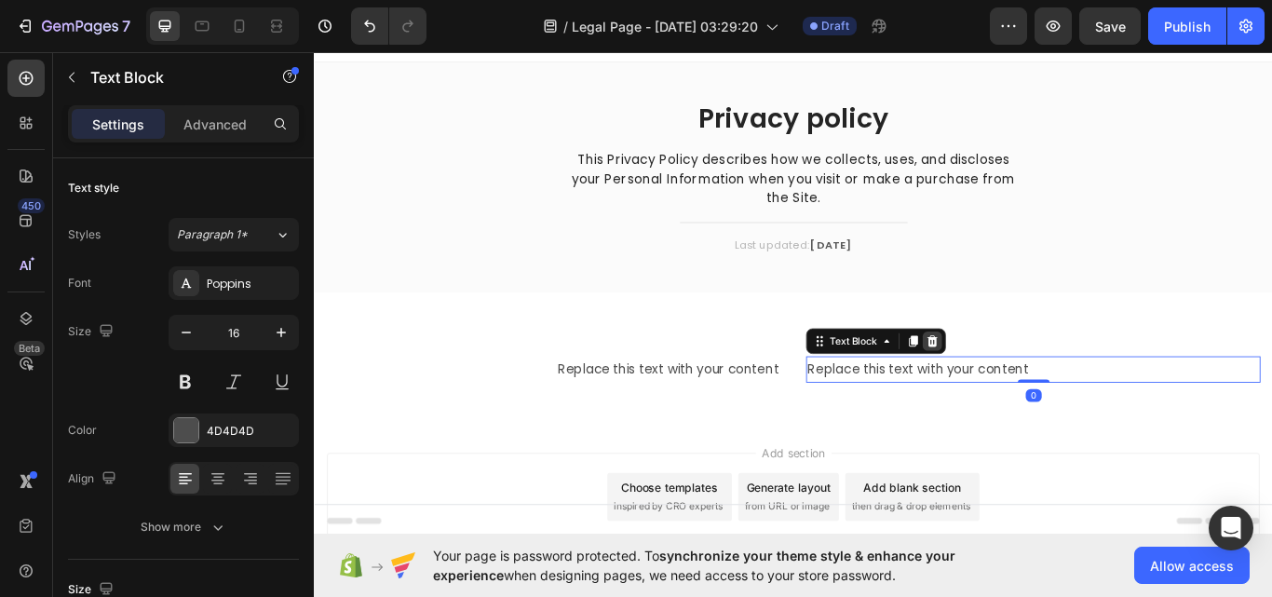
click at [1029, 396] on icon at bounding box center [1035, 390] width 12 height 13
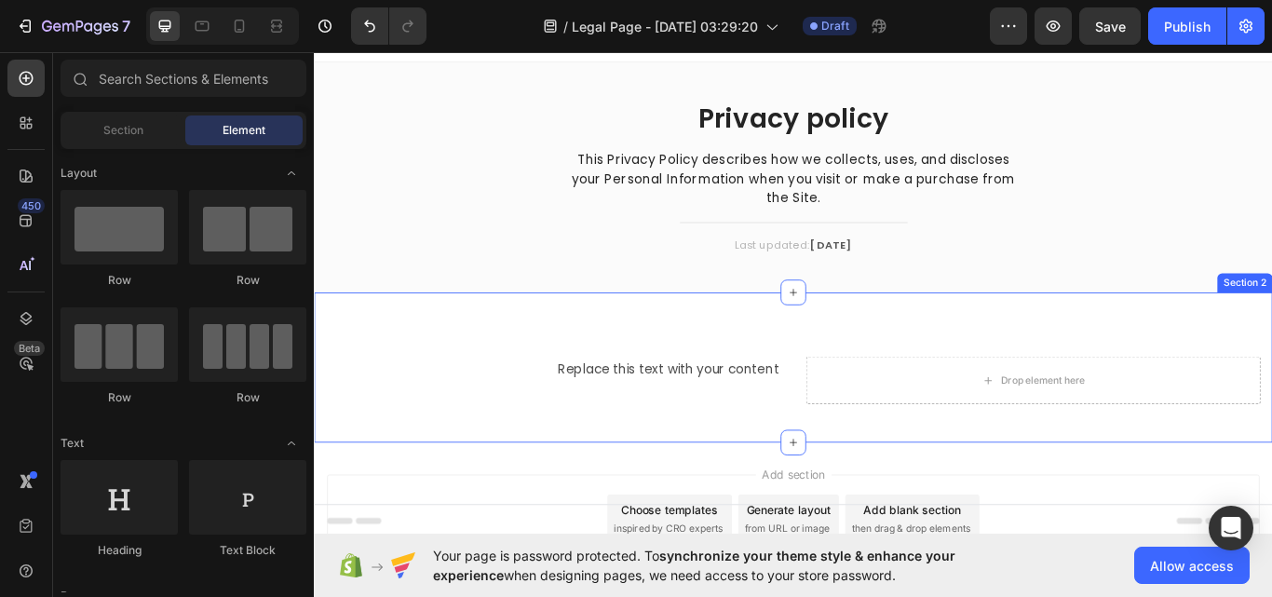
click at [853, 418] on div "Replace this text with your content Text Block Drop element here Section 2" at bounding box center [872, 420] width 1117 height 175
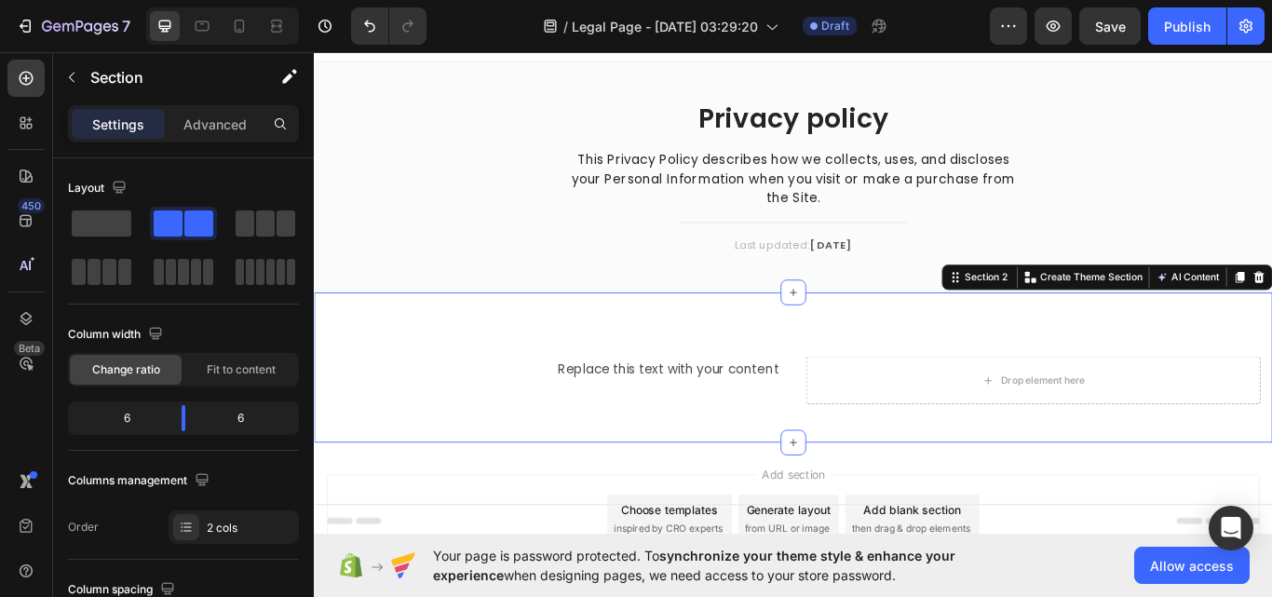
click at [755, 419] on p "Replace this text with your content" at bounding box center [593, 423] width 526 height 27
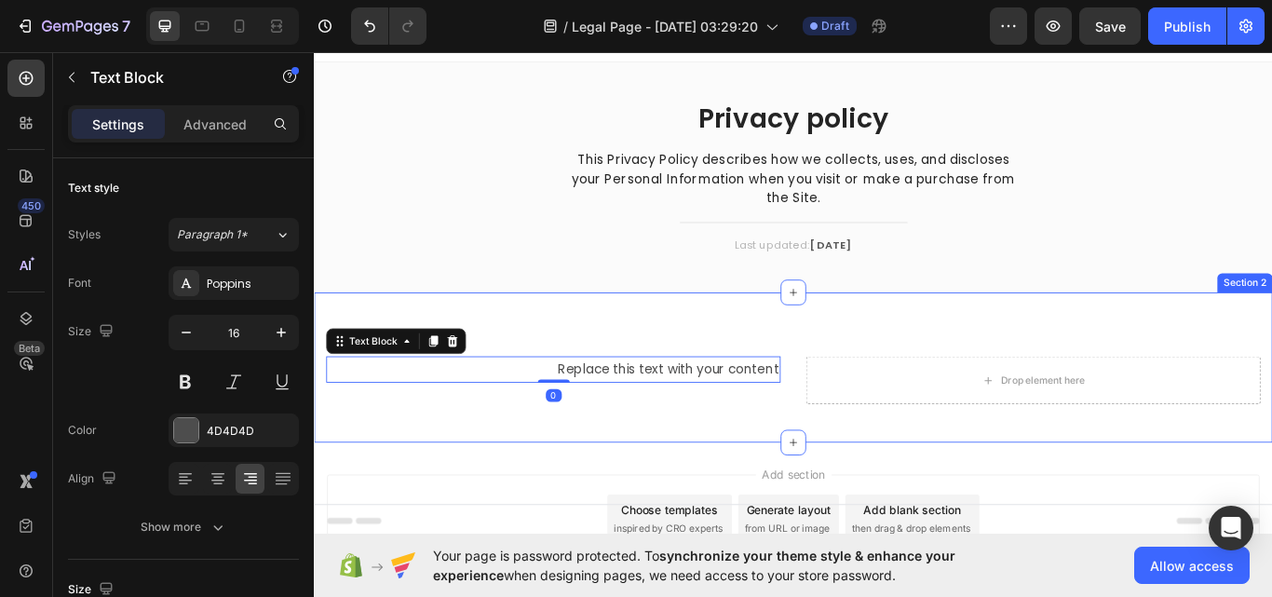
click at [858, 428] on div "Replace this text with your content Text Block 0 Drop element here Section 2" at bounding box center [872, 420] width 1117 height 175
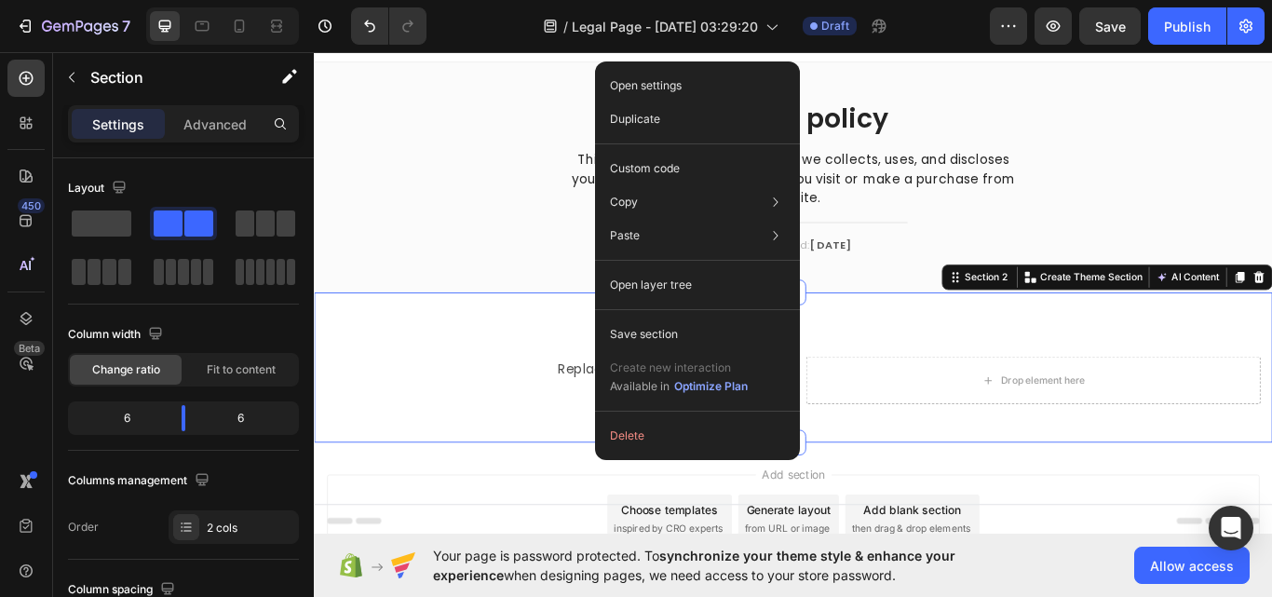
click at [682, 456] on div "Open settings Duplicate Custom code Copy Copy section Ctrl + C Copy style Copy …" at bounding box center [697, 260] width 205 height 398
drag, startPoint x: 675, startPoint y: 441, endPoint x: 388, endPoint y: 424, distance: 287.3
click at [675, 441] on button "Delete" at bounding box center [697, 436] width 190 height 34
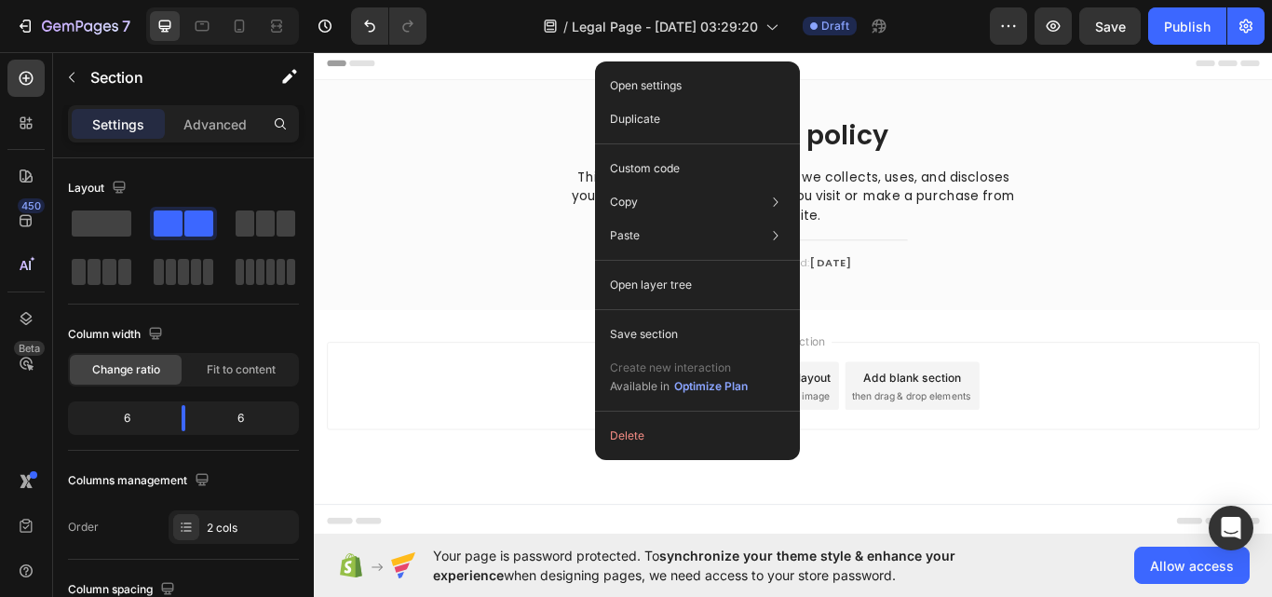
scroll to position [0, 0]
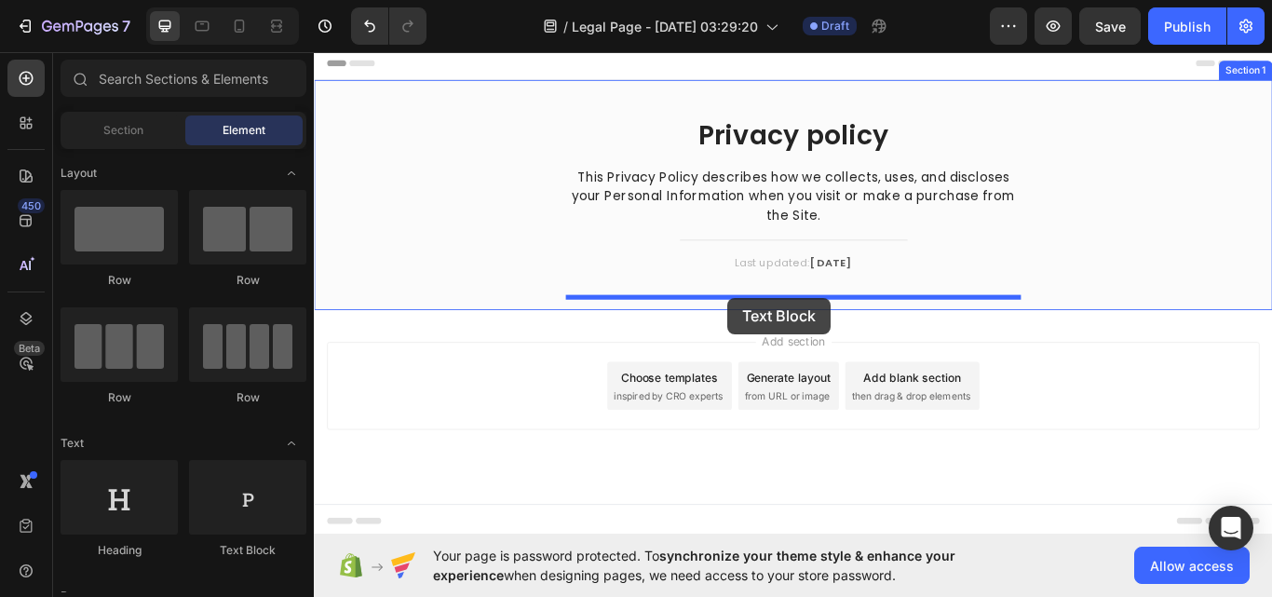
drag, startPoint x: 568, startPoint y: 548, endPoint x: 796, endPoint y: 339, distance: 309.7
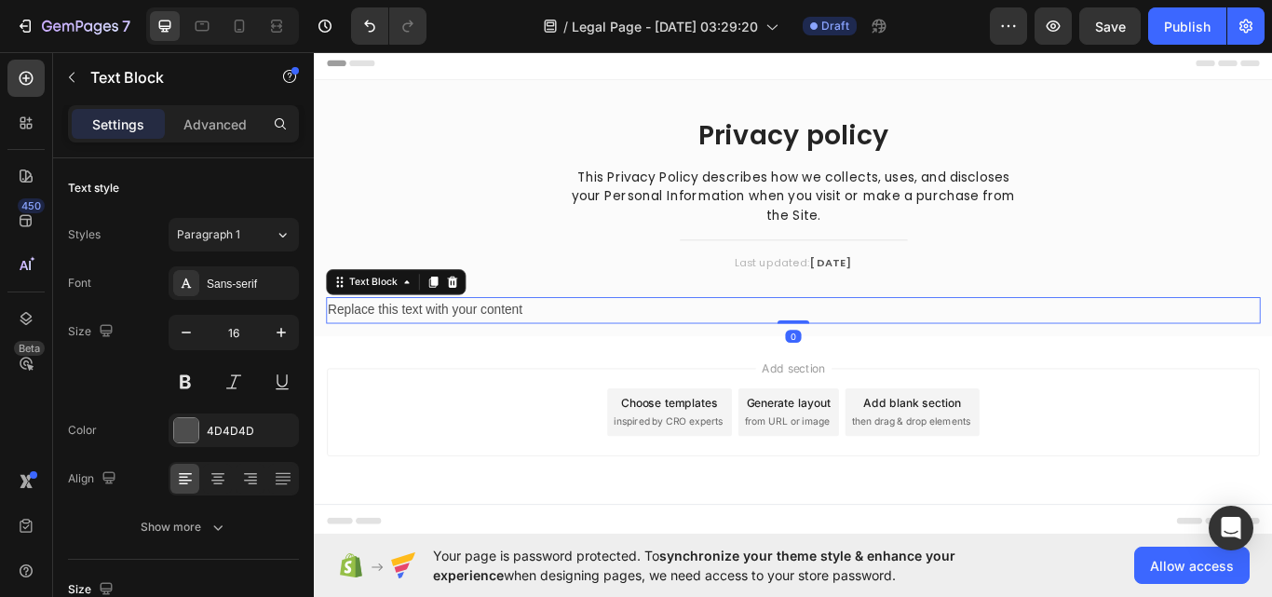
click at [675, 353] on div "Replace this text with your content" at bounding box center [872, 354] width 1089 height 31
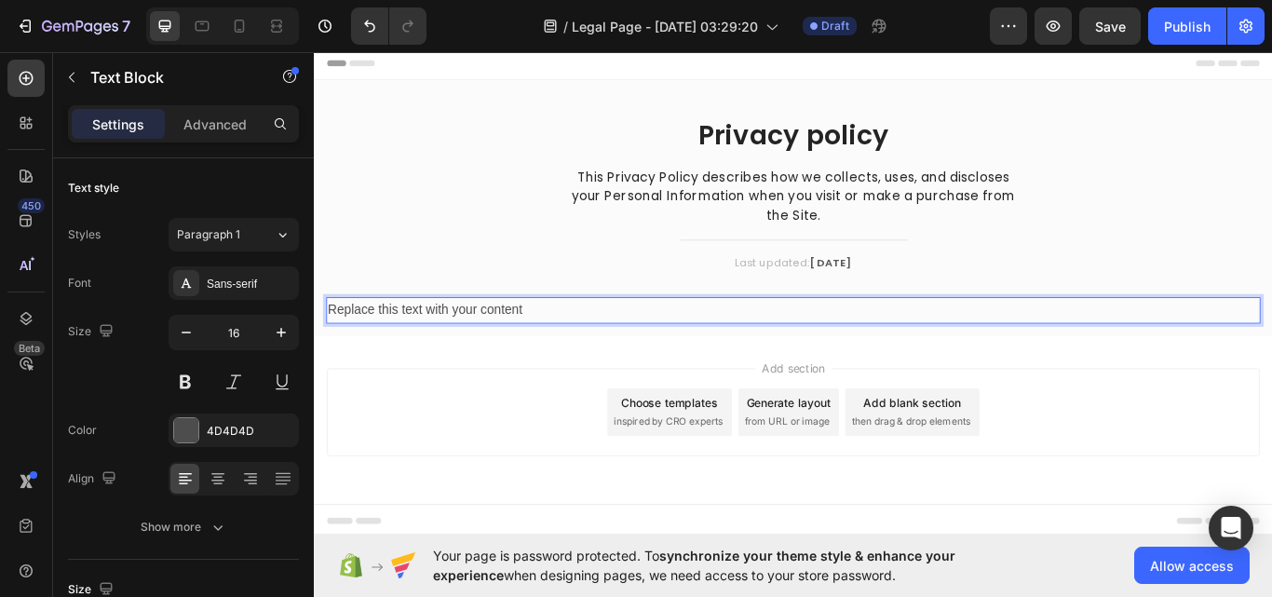
click at [471, 363] on p "Replace this text with your content" at bounding box center [873, 354] width 1086 height 27
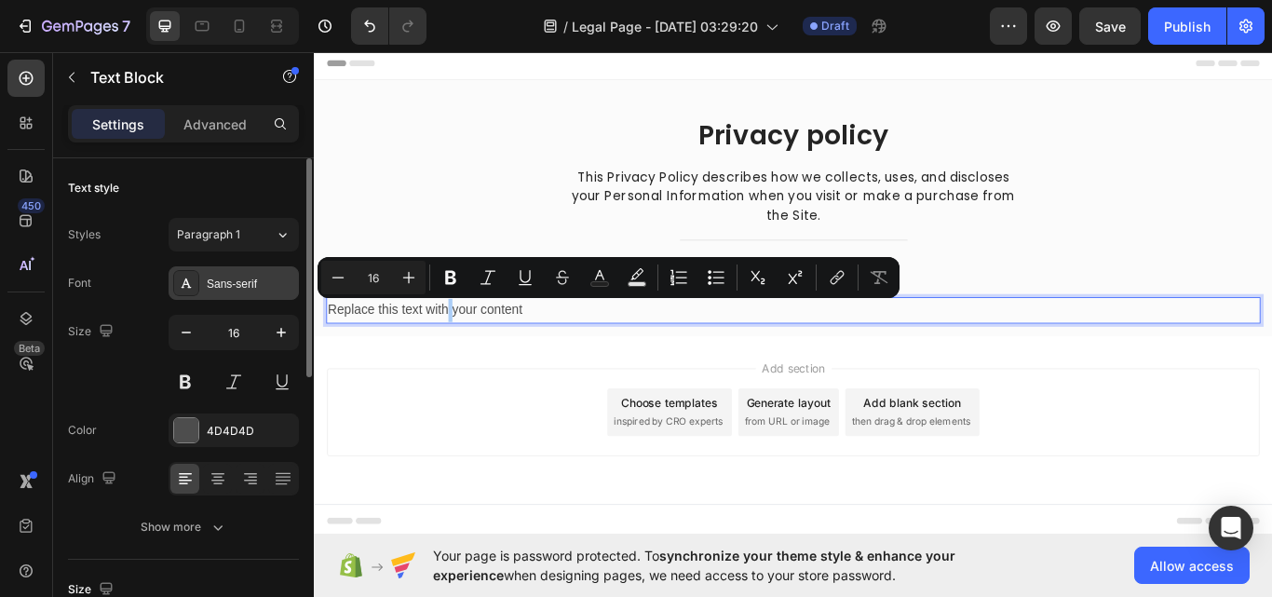
click at [179, 269] on div "Sans-serif" at bounding box center [234, 283] width 130 height 34
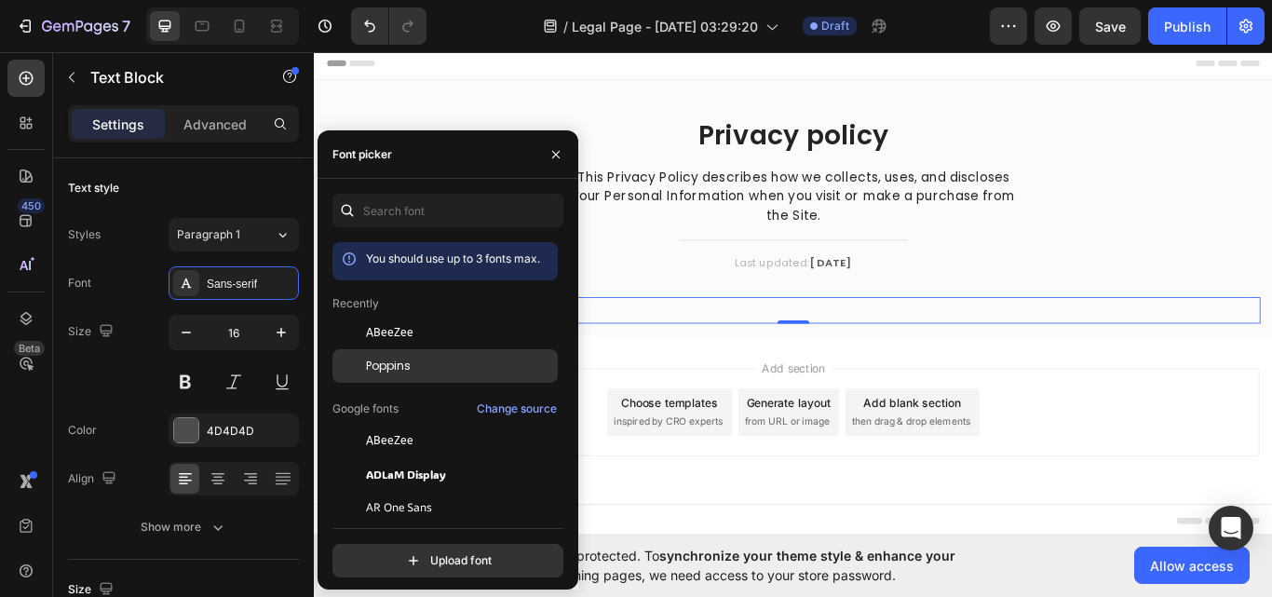
click at [412, 355] on div "Poppins" at bounding box center [444, 366] width 225 height 34
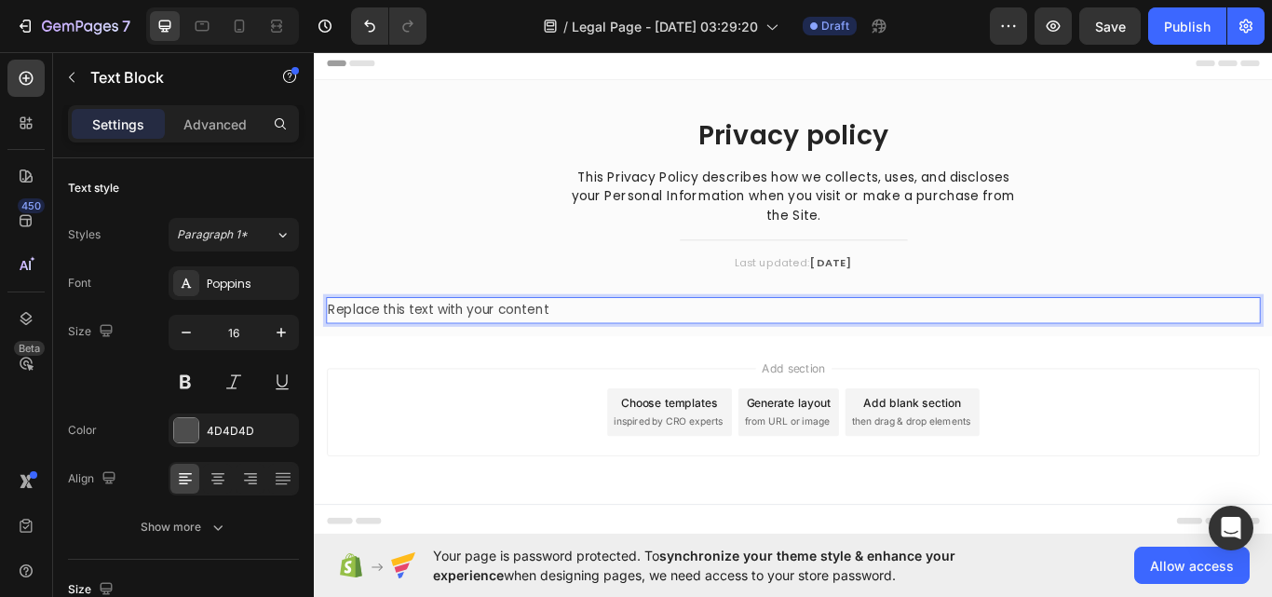
click at [701, 355] on p "Replace this text with your content" at bounding box center [873, 354] width 1086 height 27
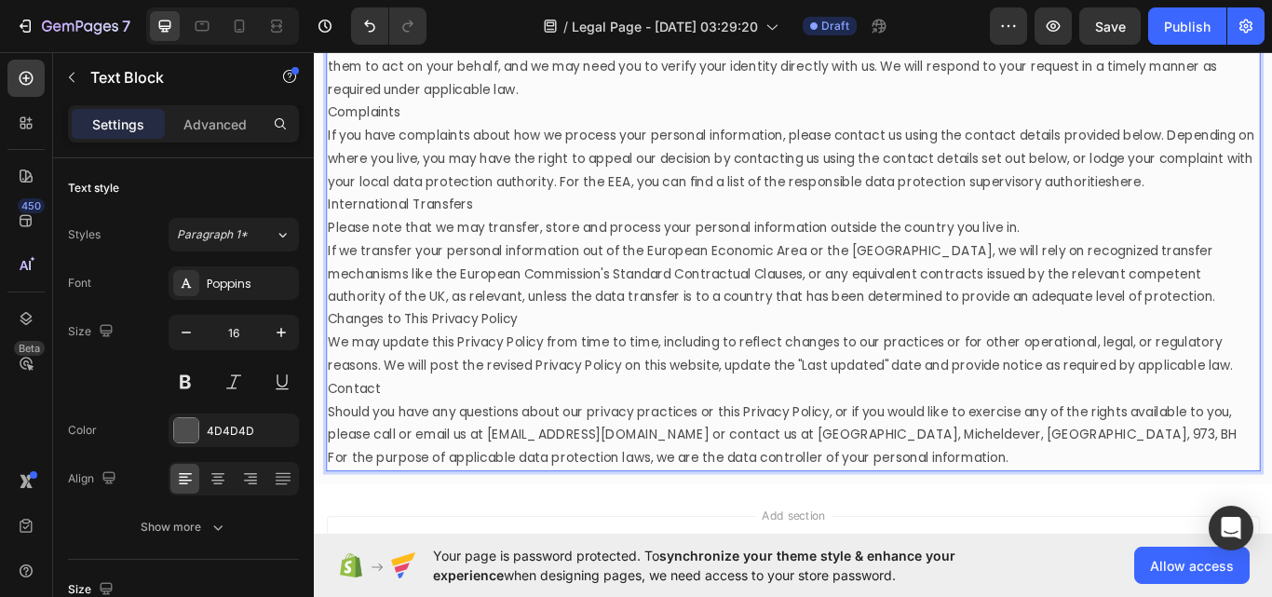
scroll to position [3830, 0]
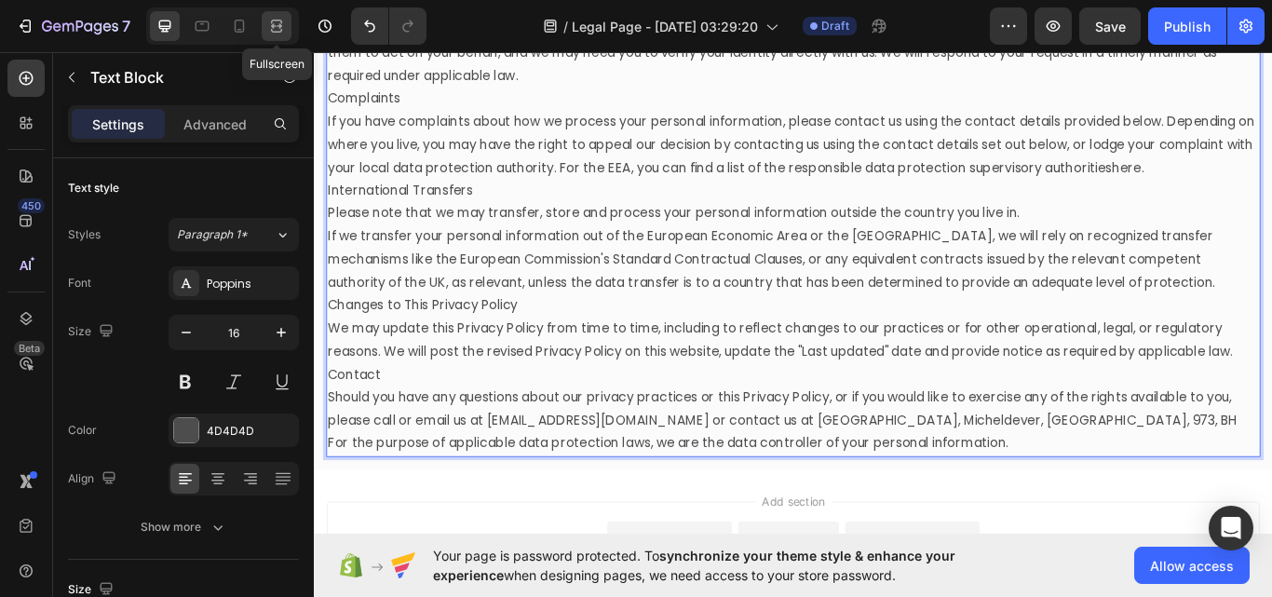
drag, startPoint x: 274, startPoint y: 26, endPoint x: 344, endPoint y: 53, distance: 75.7
click at [274, 26] on icon at bounding box center [274, 25] width 6 height 5
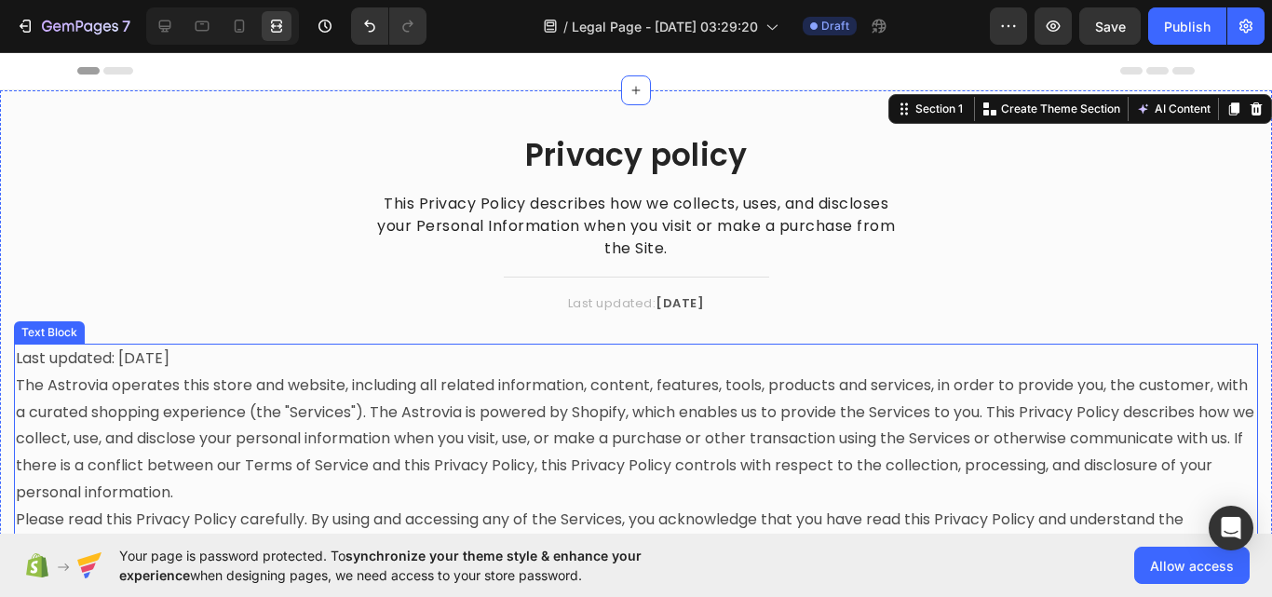
click at [286, 355] on p "Last updated: September 29, 2025" at bounding box center [636, 358] width 1240 height 27
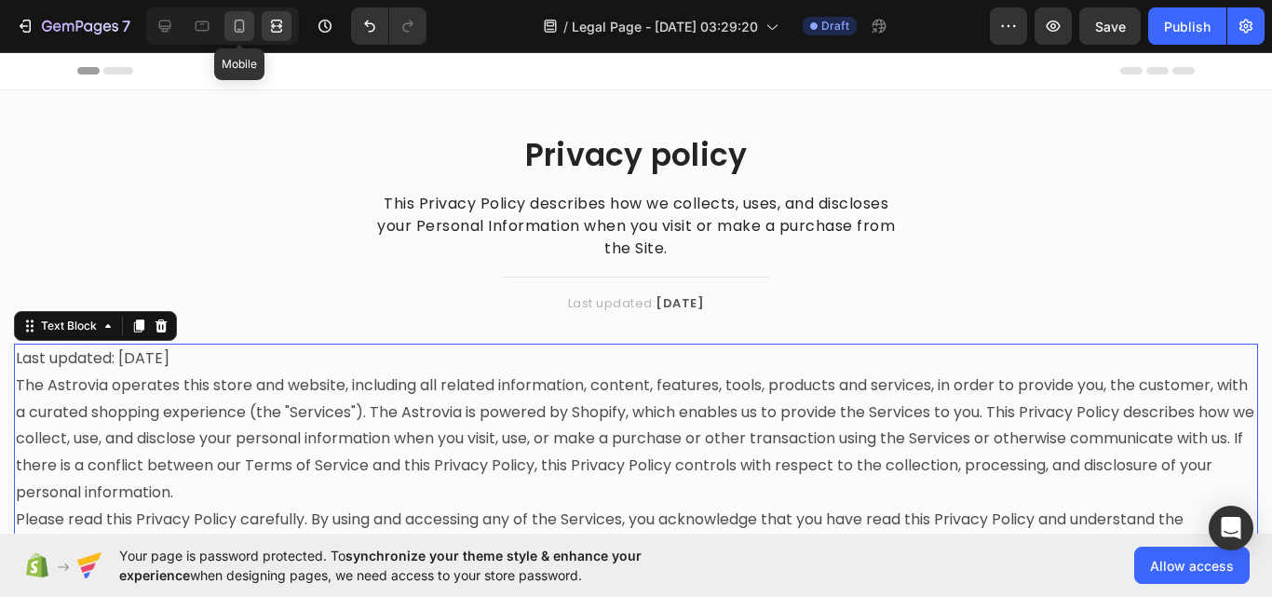
click at [238, 28] on icon at bounding box center [239, 26] width 19 height 19
type input "14"
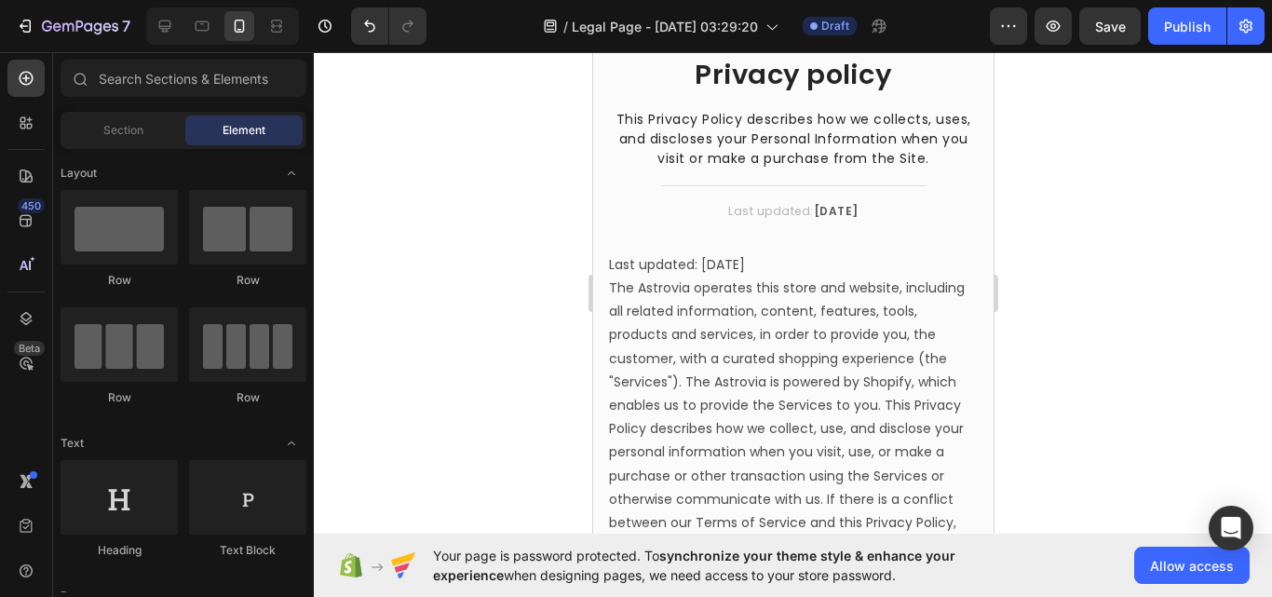
scroll to position [119, 0]
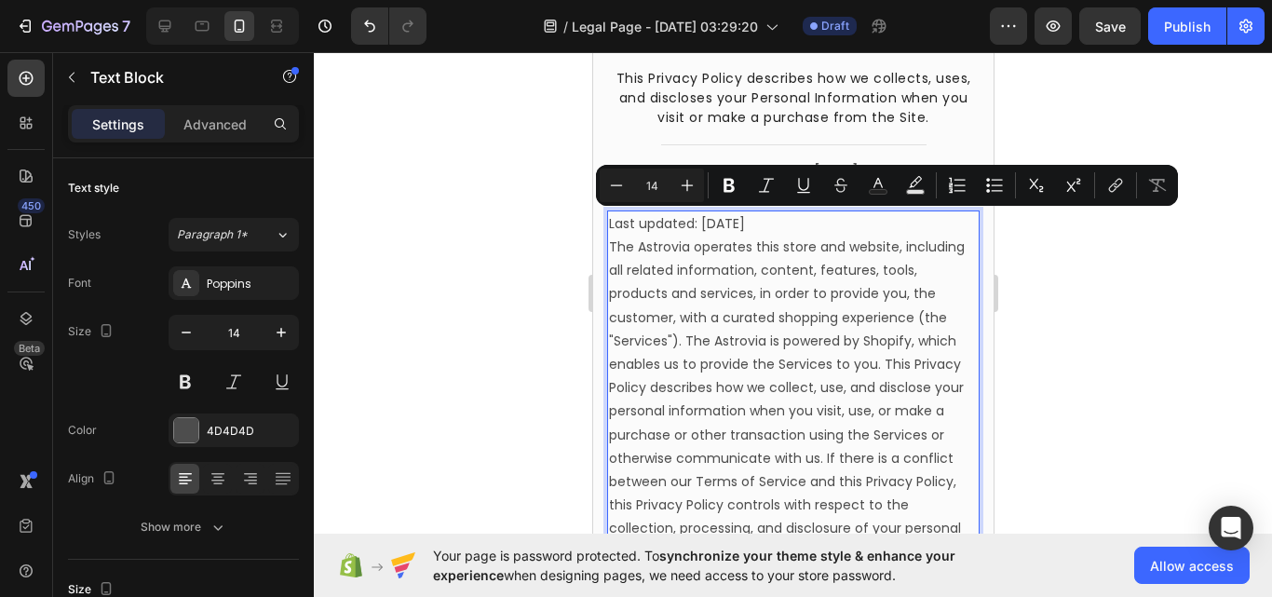
drag, startPoint x: 844, startPoint y: 223, endPoint x: 606, endPoint y: 224, distance: 238.4
click at [665, 232] on p "Last updated: September 29, 2025" at bounding box center [792, 223] width 369 height 23
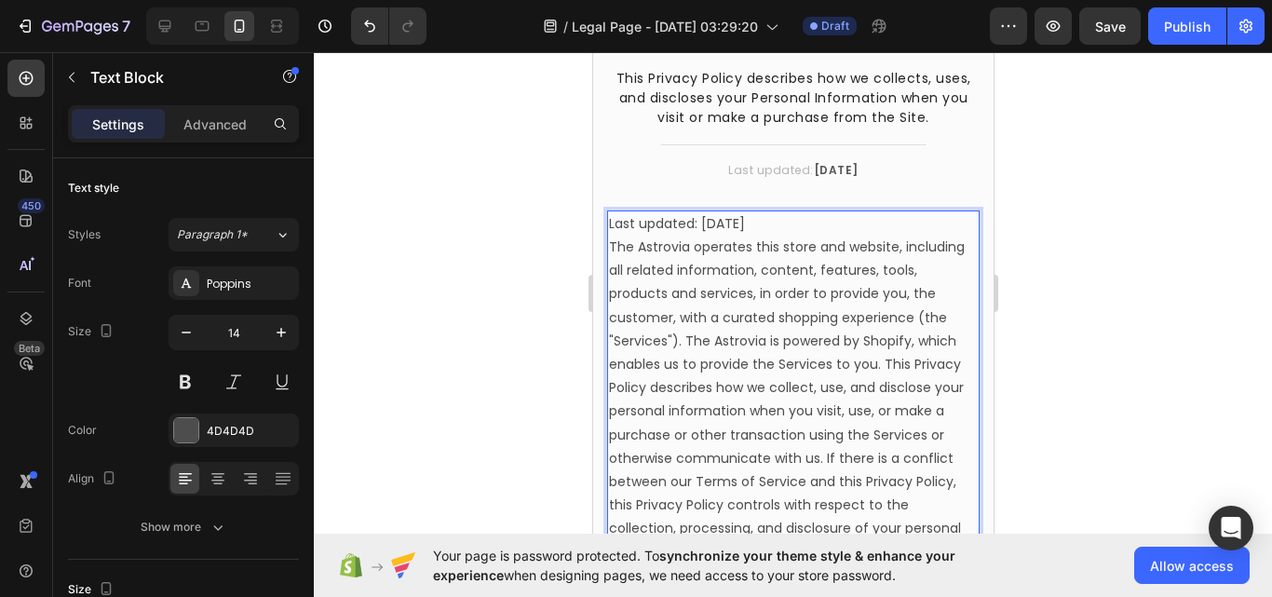
click at [610, 250] on p "The Astrovia operates this store and website, including all related information…" at bounding box center [792, 400] width 369 height 329
drag, startPoint x: 610, startPoint y: 250, endPoint x: 598, endPoint y: 226, distance: 27.1
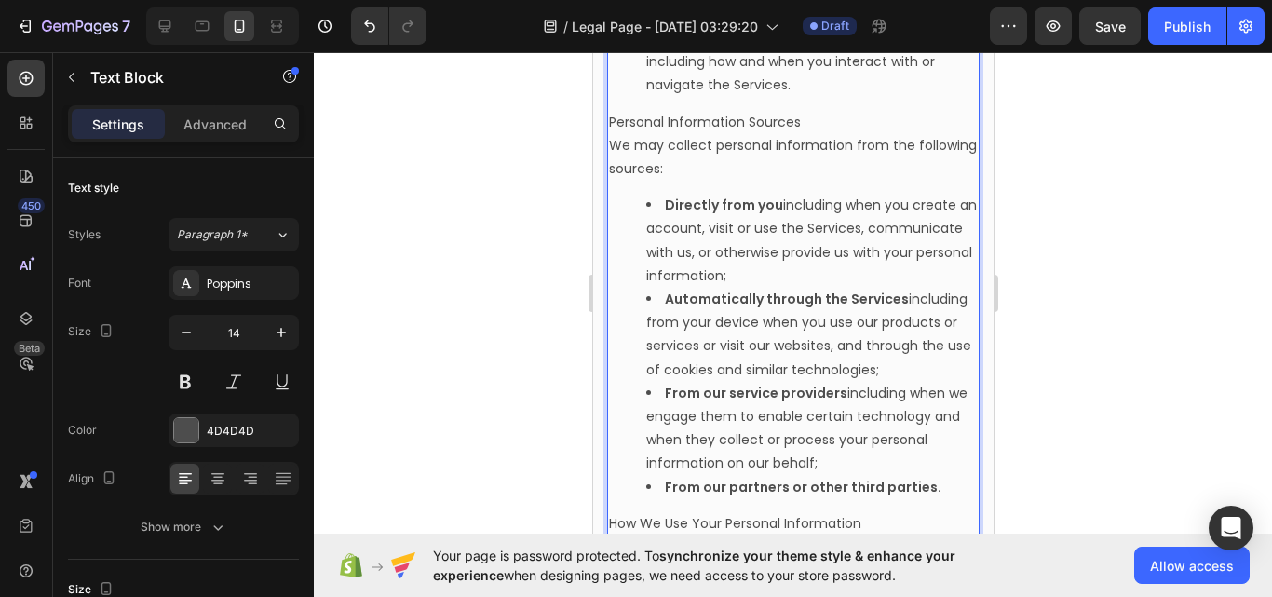
scroll to position [1609, 0]
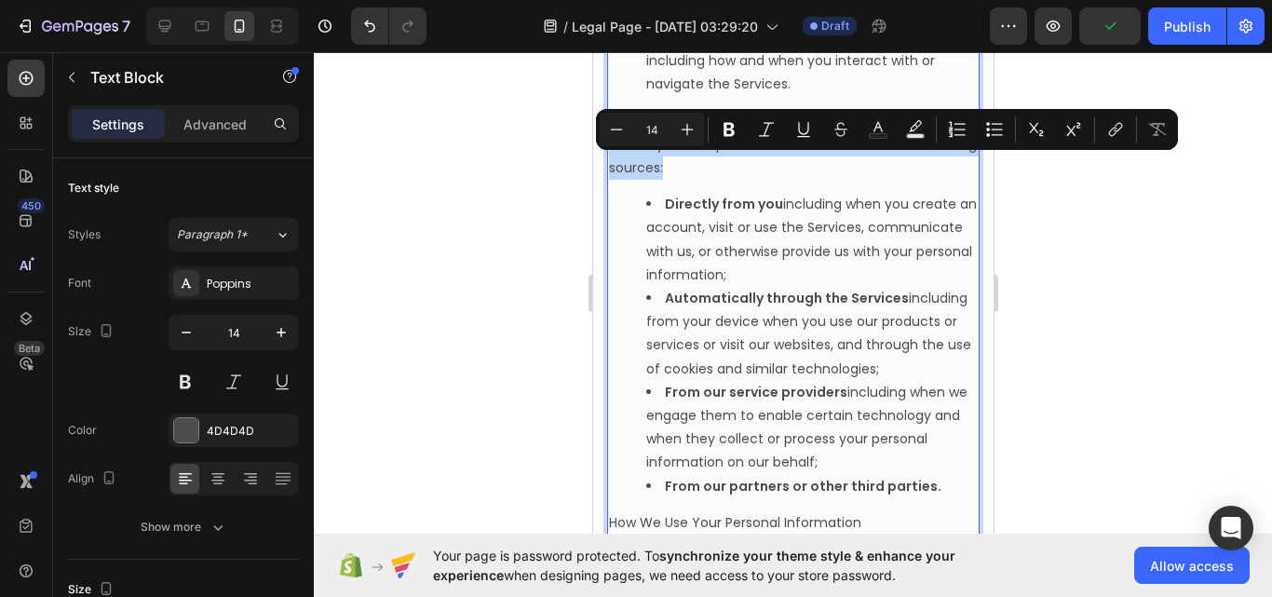
drag, startPoint x: 742, startPoint y: 213, endPoint x: 607, endPoint y: 168, distance: 142.5
click at [729, 133] on icon "Editor contextual toolbar" at bounding box center [729, 129] width 19 height 19
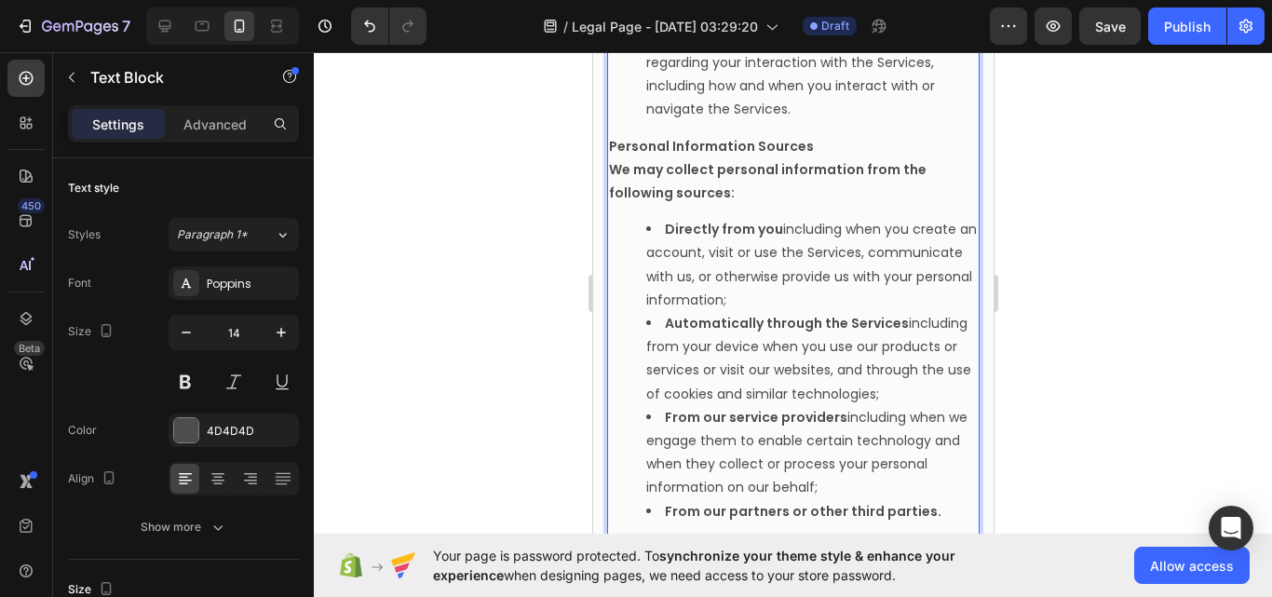
scroll to position [1586, 0]
click at [752, 236] on strong "Directly from you" at bounding box center [723, 227] width 118 height 19
click at [749, 203] on p "We may collect personal information from the following sources:" at bounding box center [792, 179] width 369 height 47
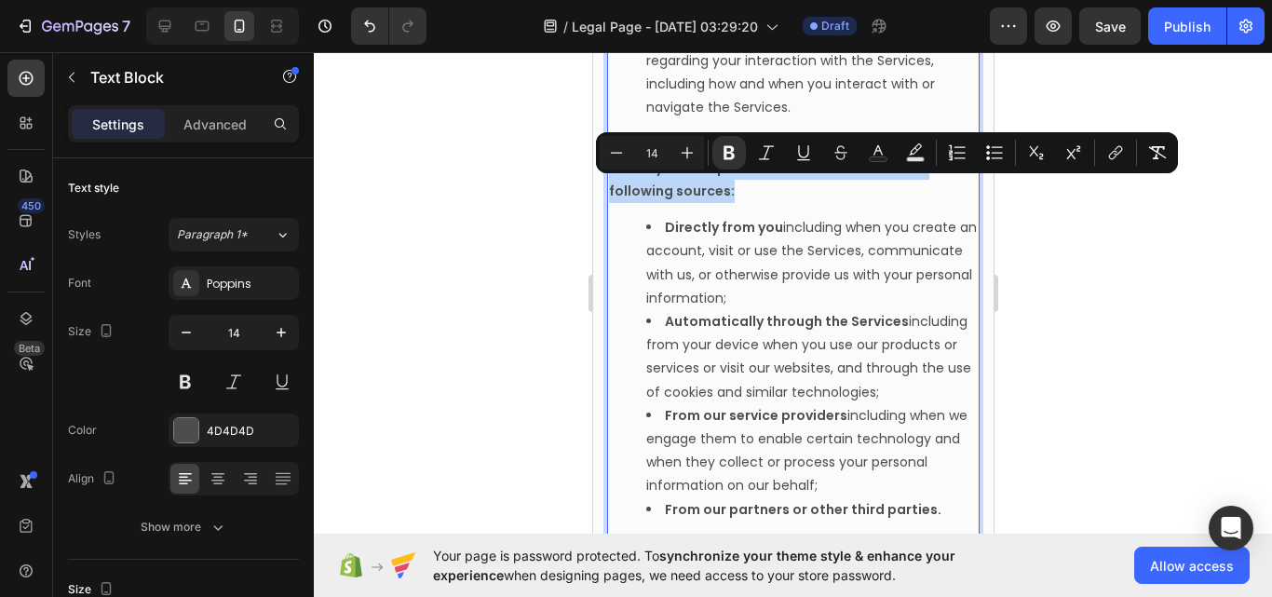
drag, startPoint x: 749, startPoint y: 229, endPoint x: 611, endPoint y: 189, distance: 143.5
click at [736, 149] on icon "Editor contextual toolbar" at bounding box center [729, 152] width 19 height 19
click at [741, 236] on strong "Directly from you" at bounding box center [723, 227] width 118 height 19
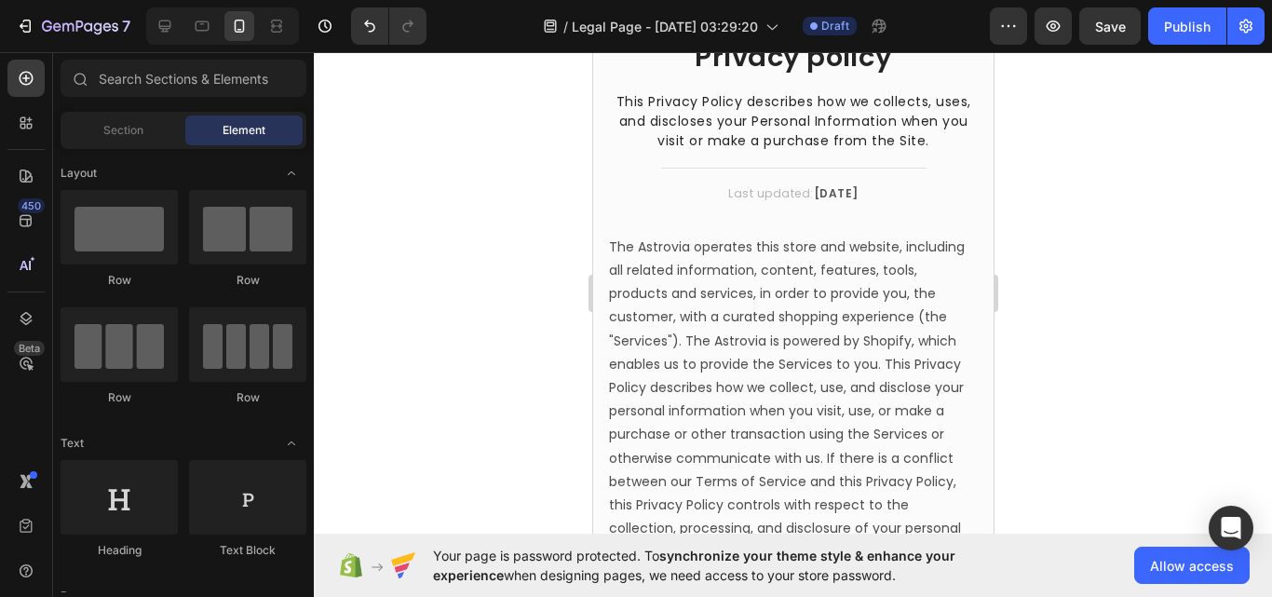
scroll to position [0, 0]
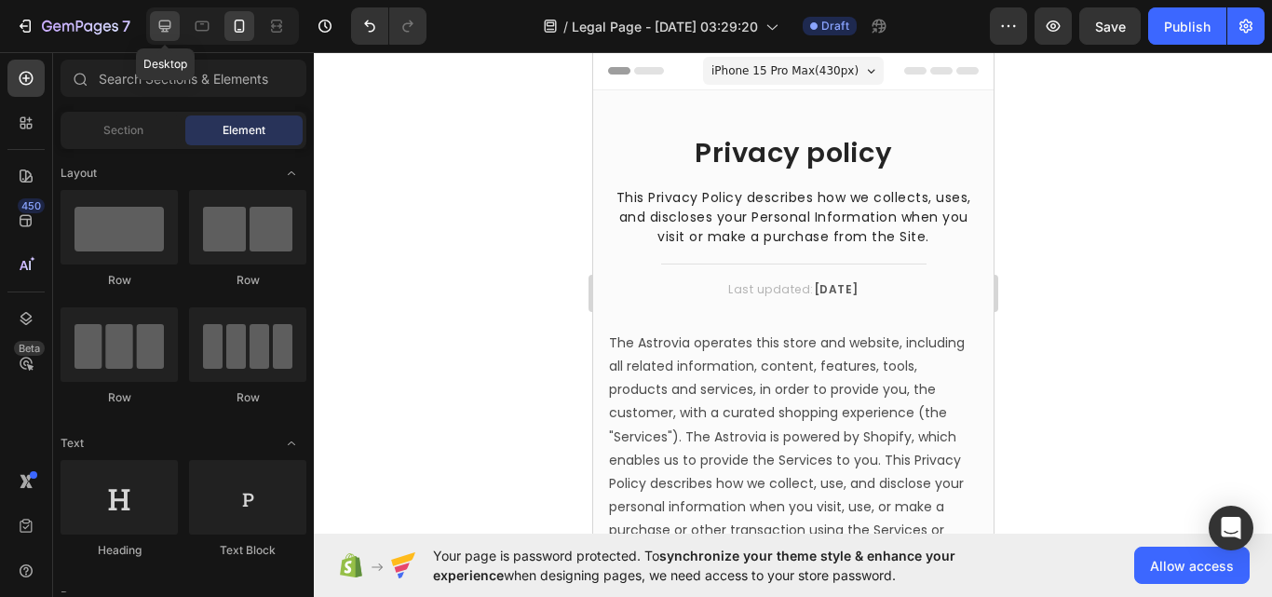
click at [178, 33] on div at bounding box center [165, 26] width 30 height 30
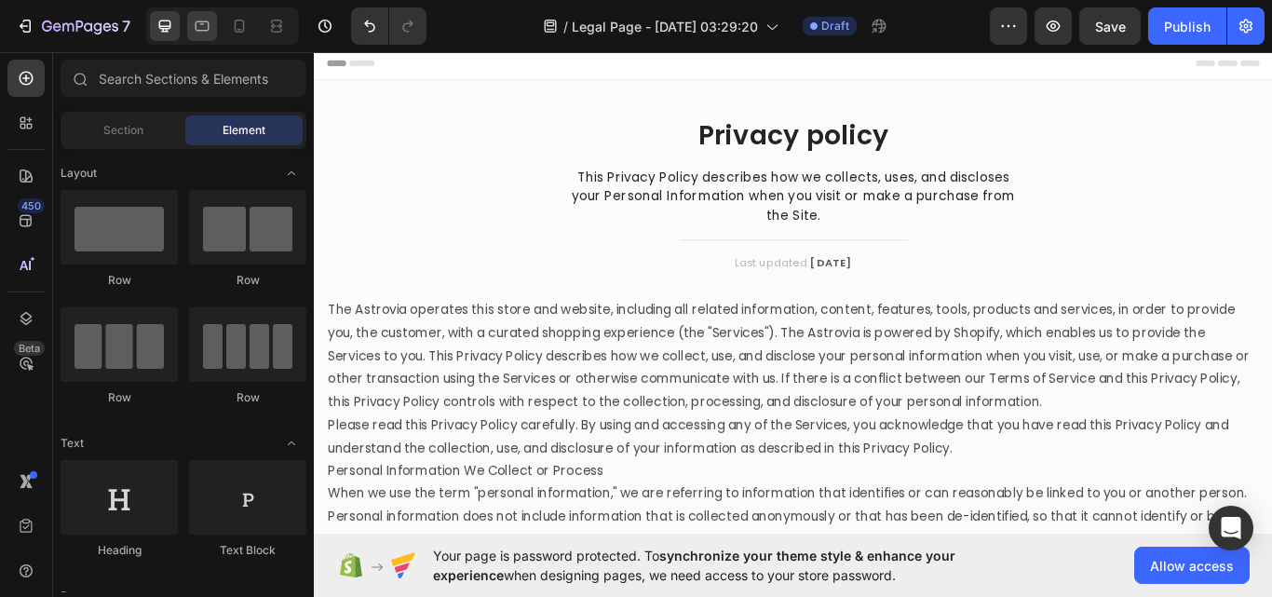
click at [187, 33] on div at bounding box center [222, 25] width 153 height 37
click at [163, 36] on div at bounding box center [165, 26] width 30 height 30
click at [289, 31] on div at bounding box center [277, 26] width 30 height 30
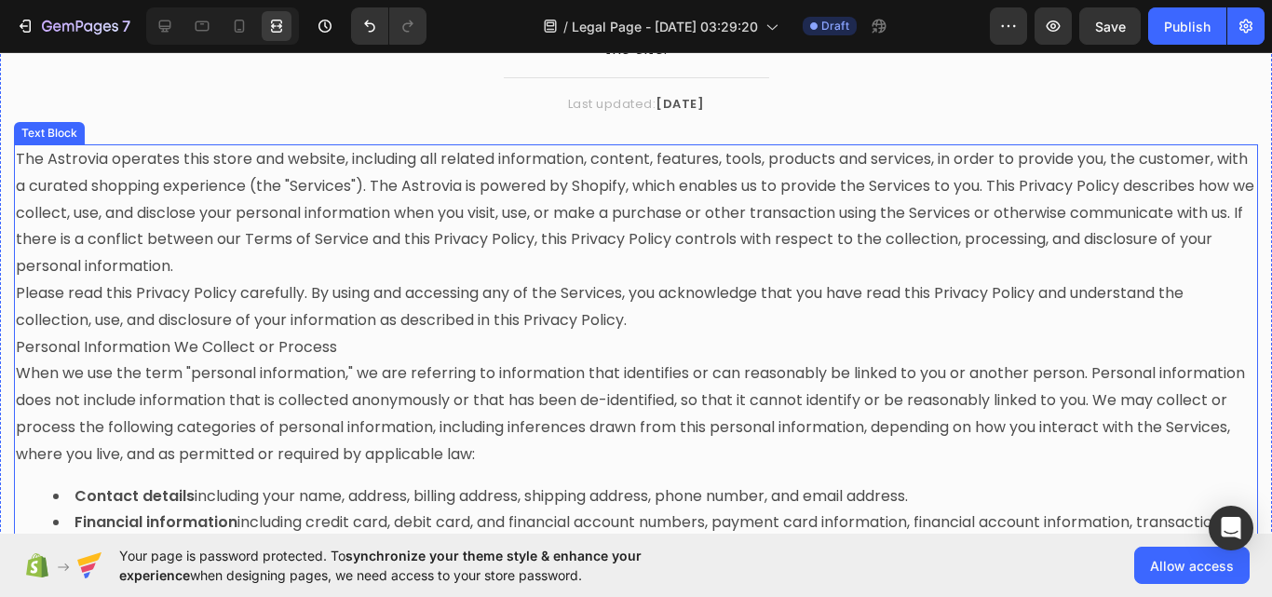
scroll to position [186, 0]
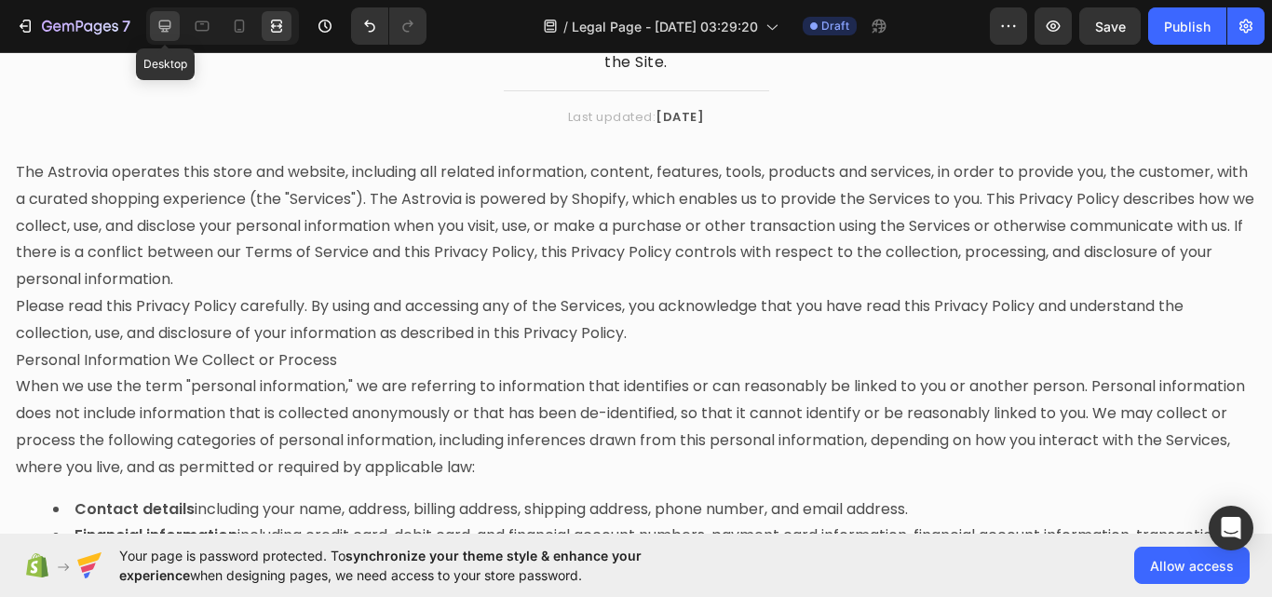
click at [172, 34] on icon at bounding box center [164, 26] width 19 height 19
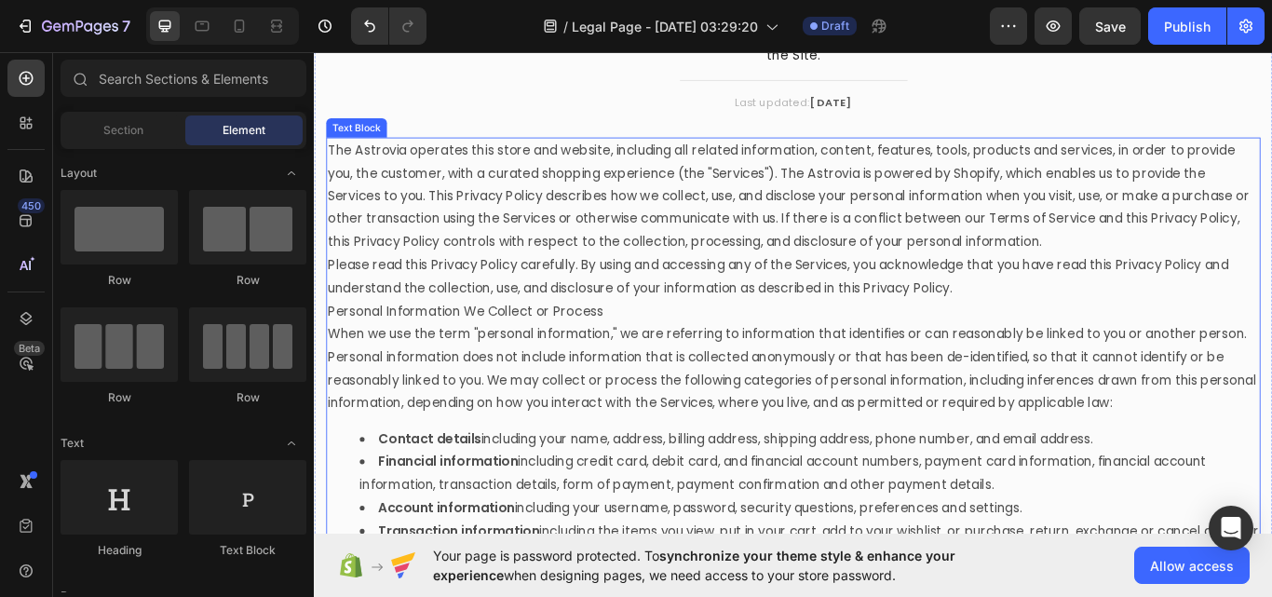
click at [585, 250] on p "The Astrovia operates this store and website, including all related information…" at bounding box center [873, 222] width 1086 height 134
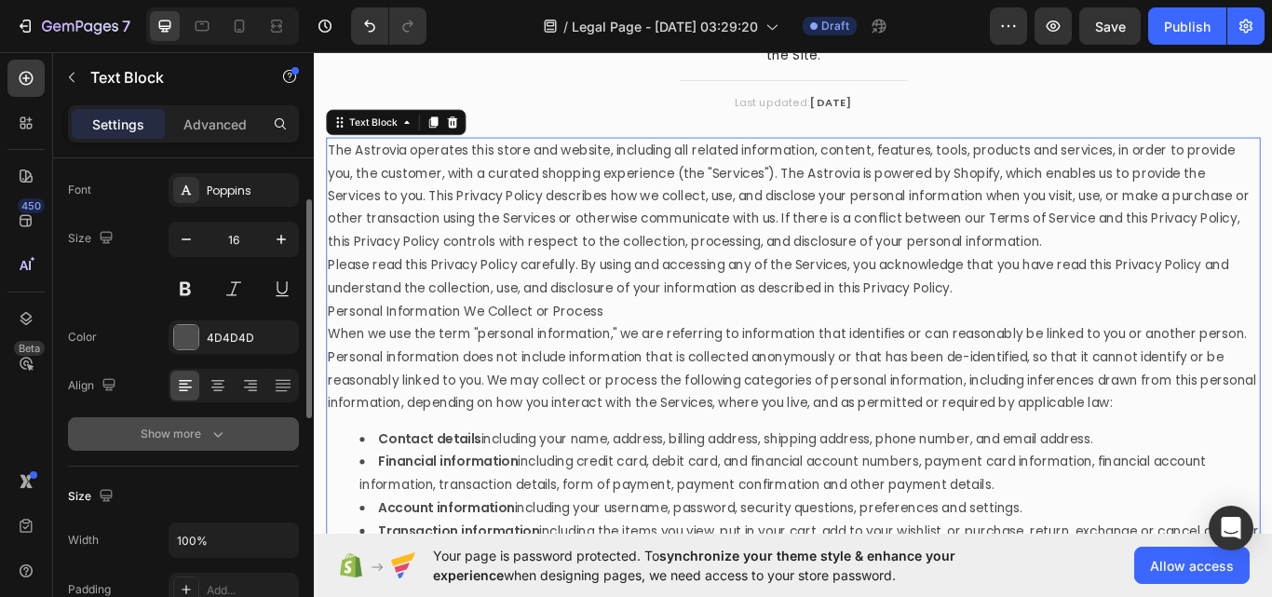
scroll to position [186, 0]
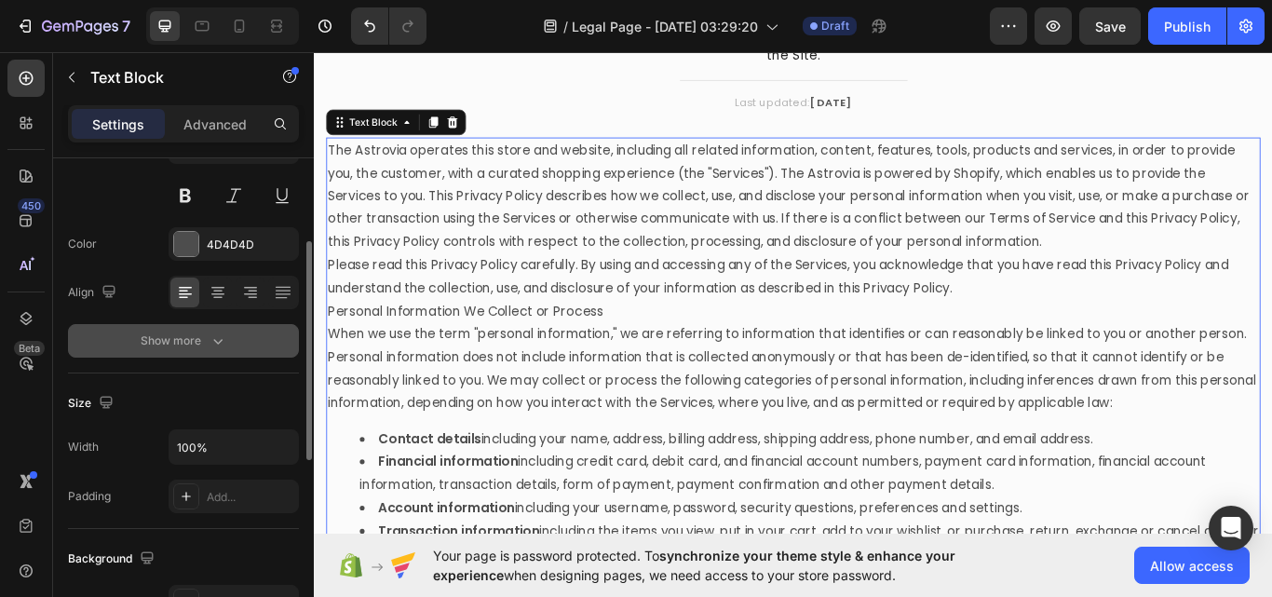
click at [199, 348] on div "Show more" at bounding box center [184, 340] width 87 height 19
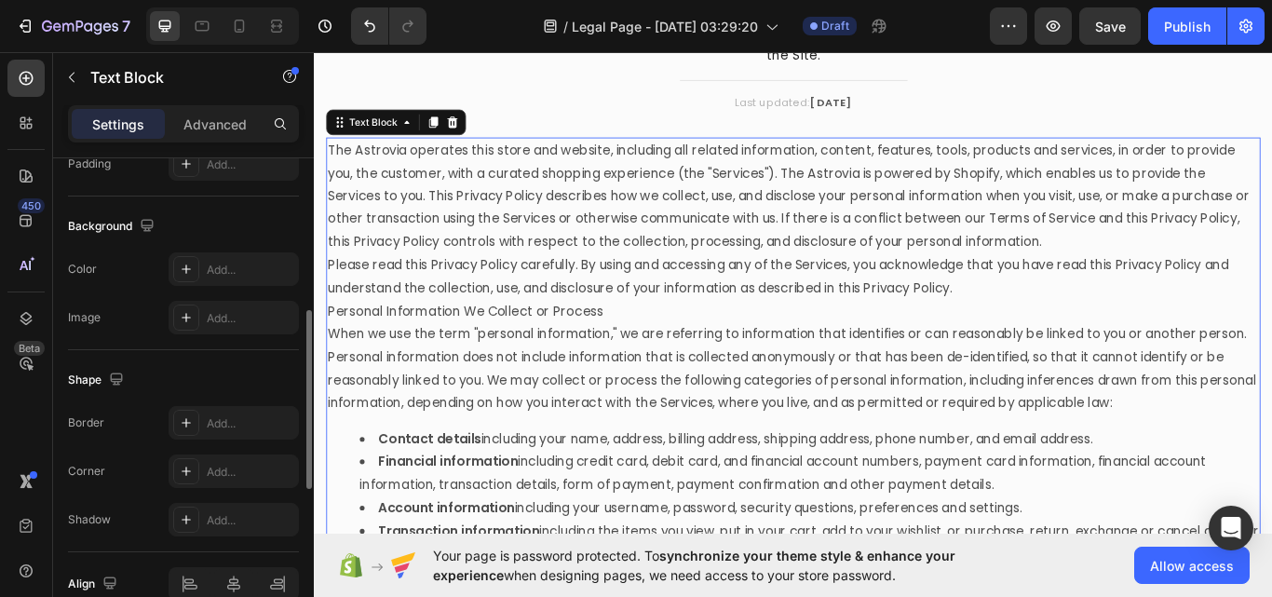
scroll to position [671, 0]
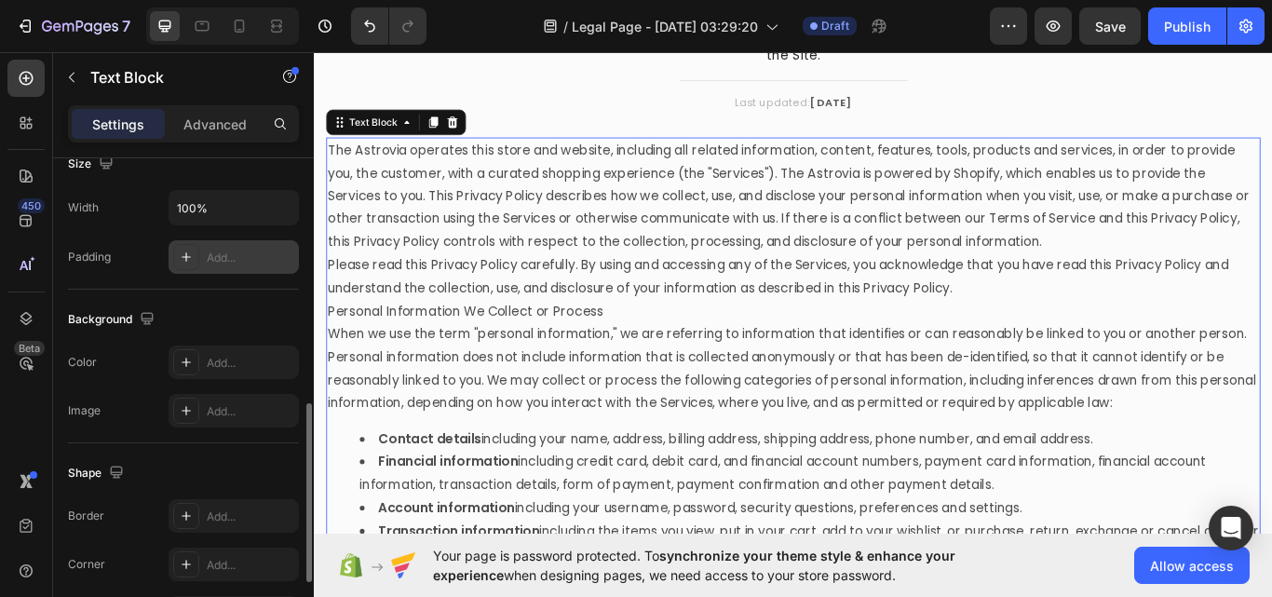
click at [199, 250] on div "Add..." at bounding box center [234, 257] width 130 height 34
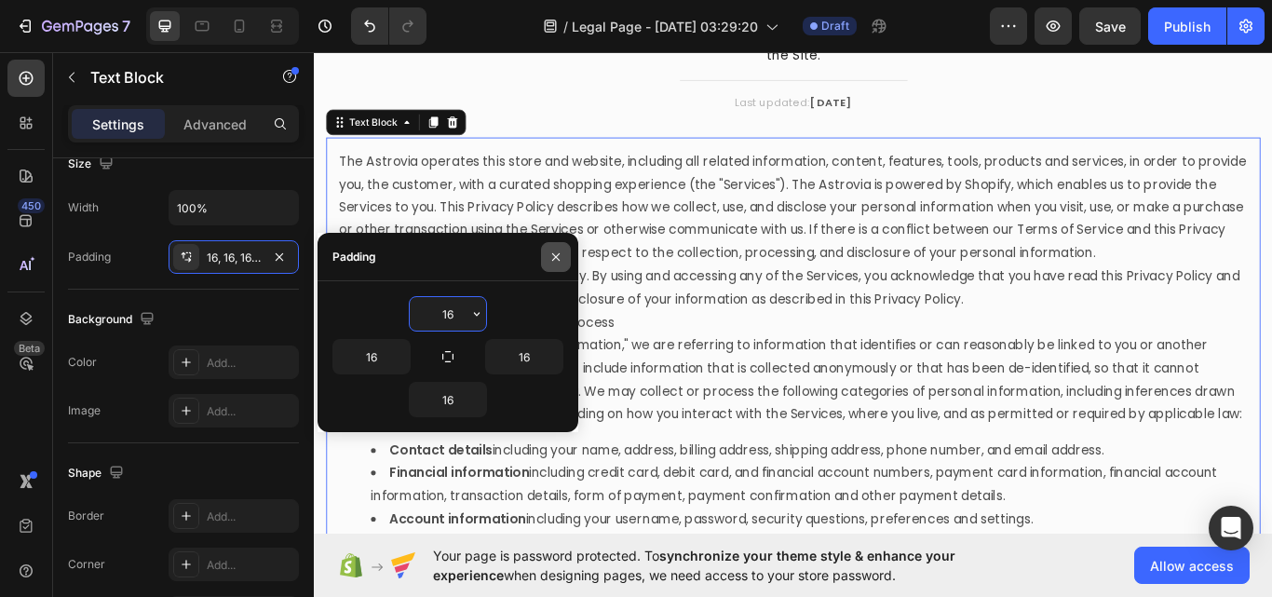
click at [558, 256] on icon "button" at bounding box center [555, 257] width 15 height 15
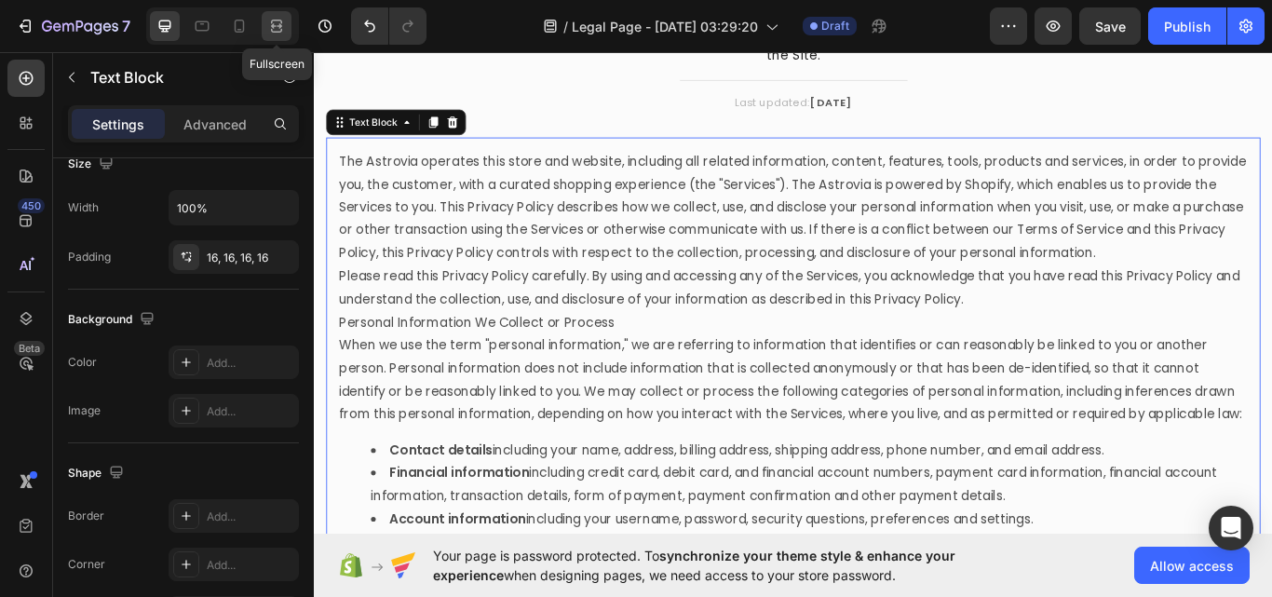
click at [277, 34] on icon at bounding box center [276, 26] width 19 height 19
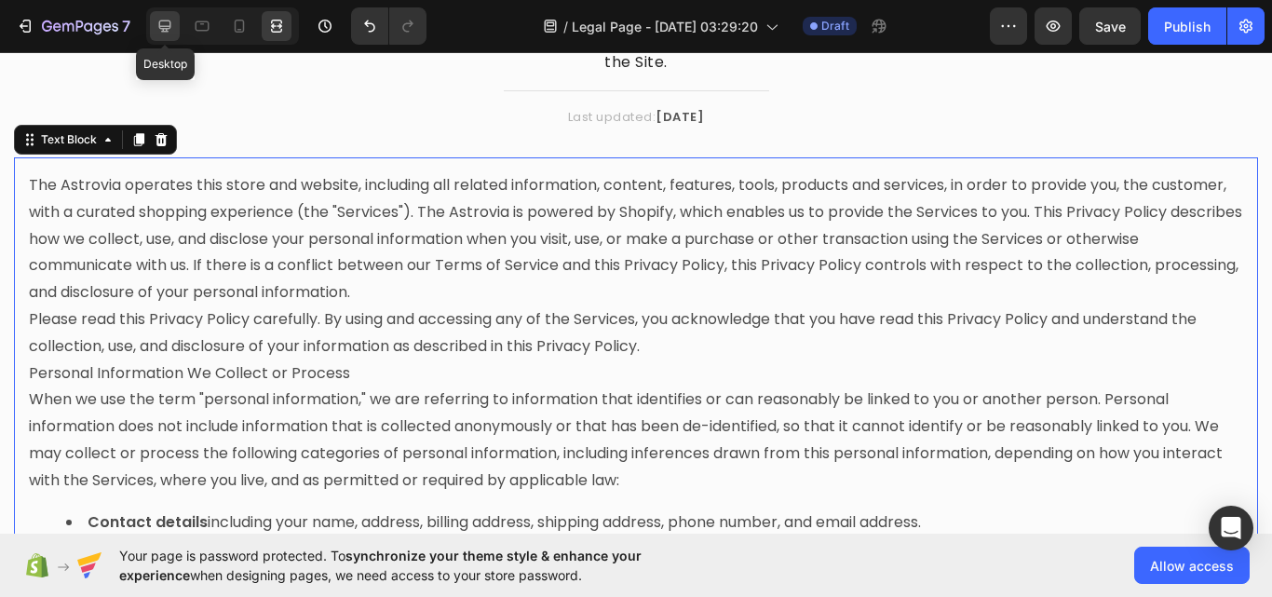
click at [164, 32] on icon at bounding box center [165, 26] width 12 height 12
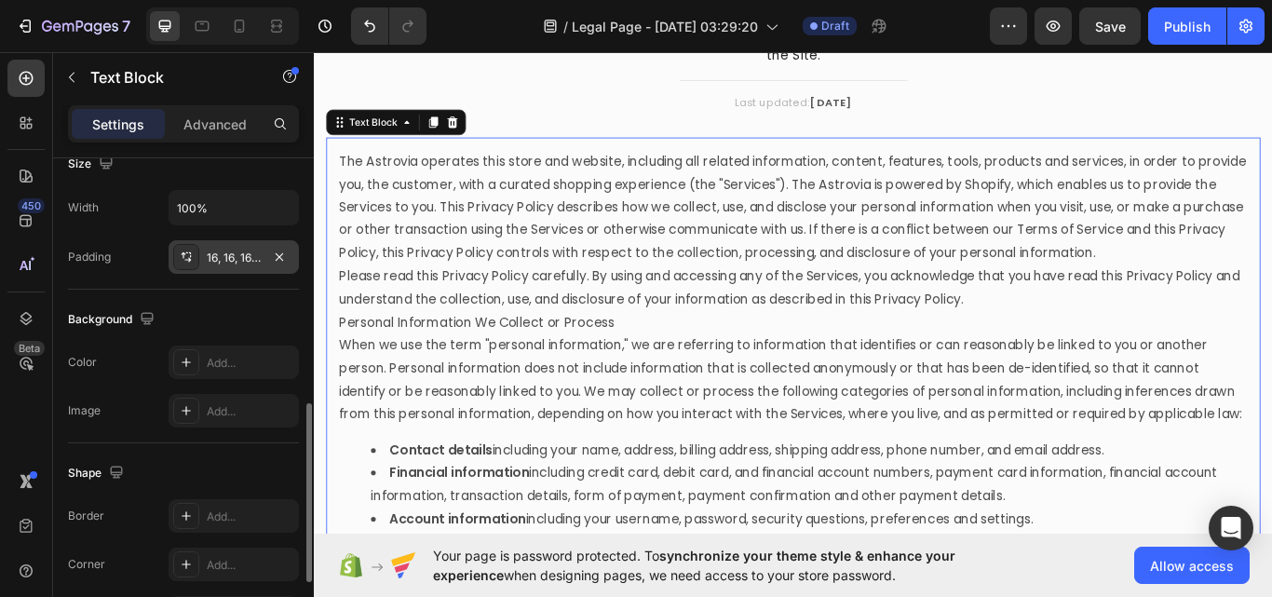
click at [245, 265] on div "16, 16, 16, 16" at bounding box center [234, 258] width 54 height 17
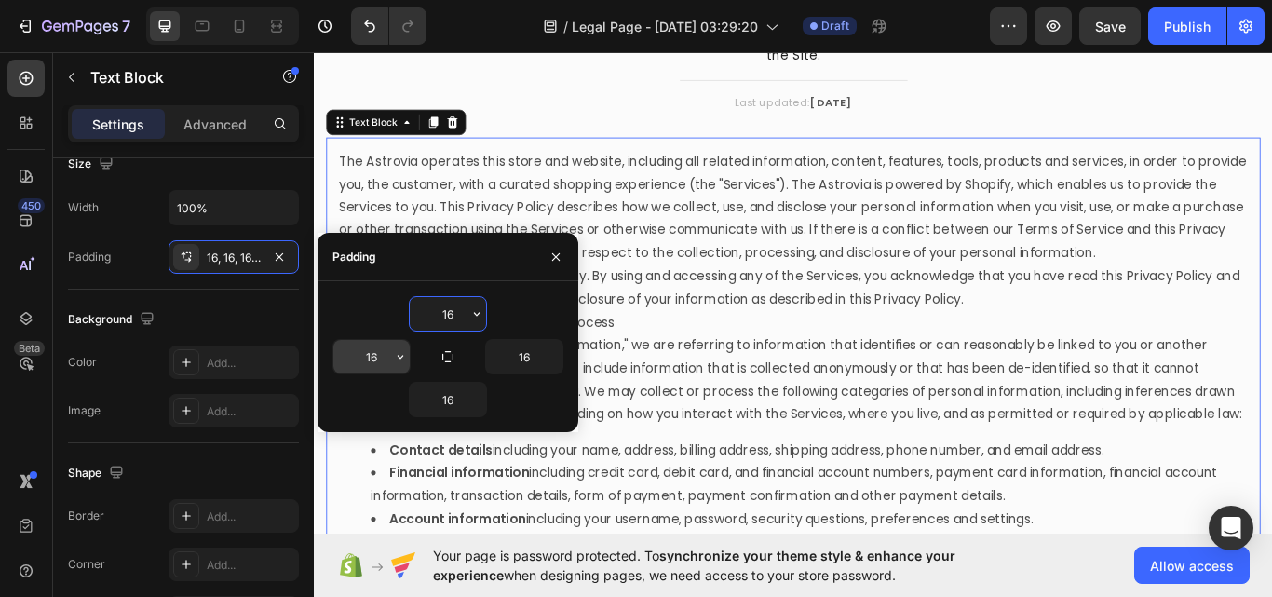
click at [371, 358] on input "16" at bounding box center [371, 357] width 76 height 34
click at [397, 358] on icon "button" at bounding box center [400, 356] width 15 height 15
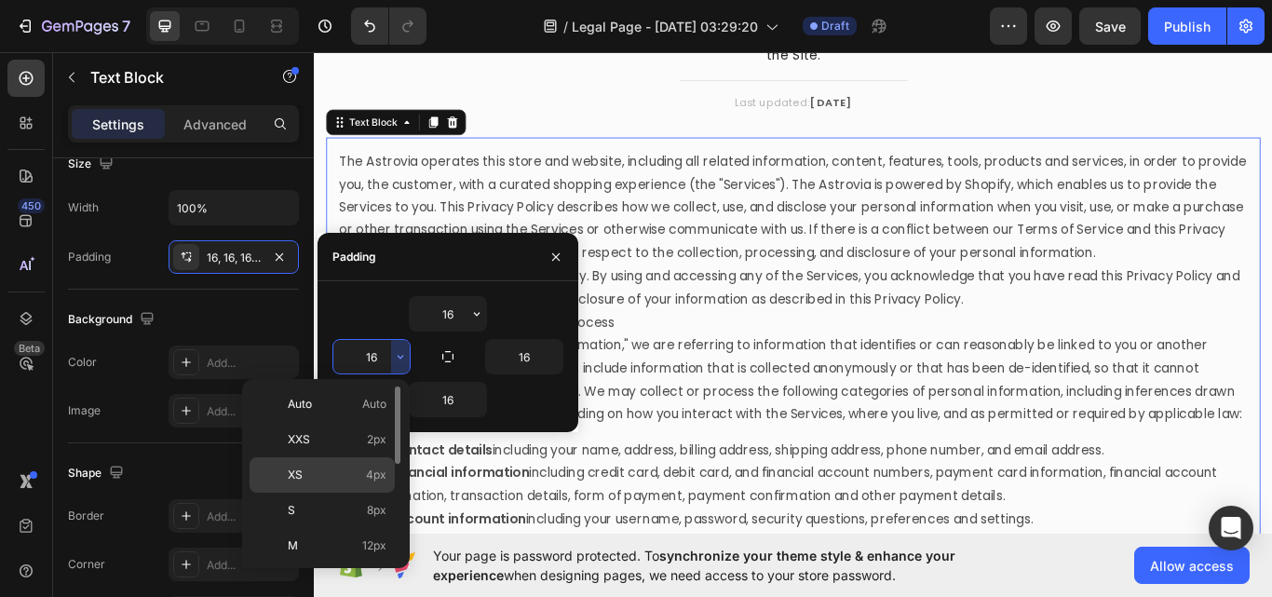
click at [346, 478] on p "XS 4px" at bounding box center [337, 474] width 99 height 17
type input "4"
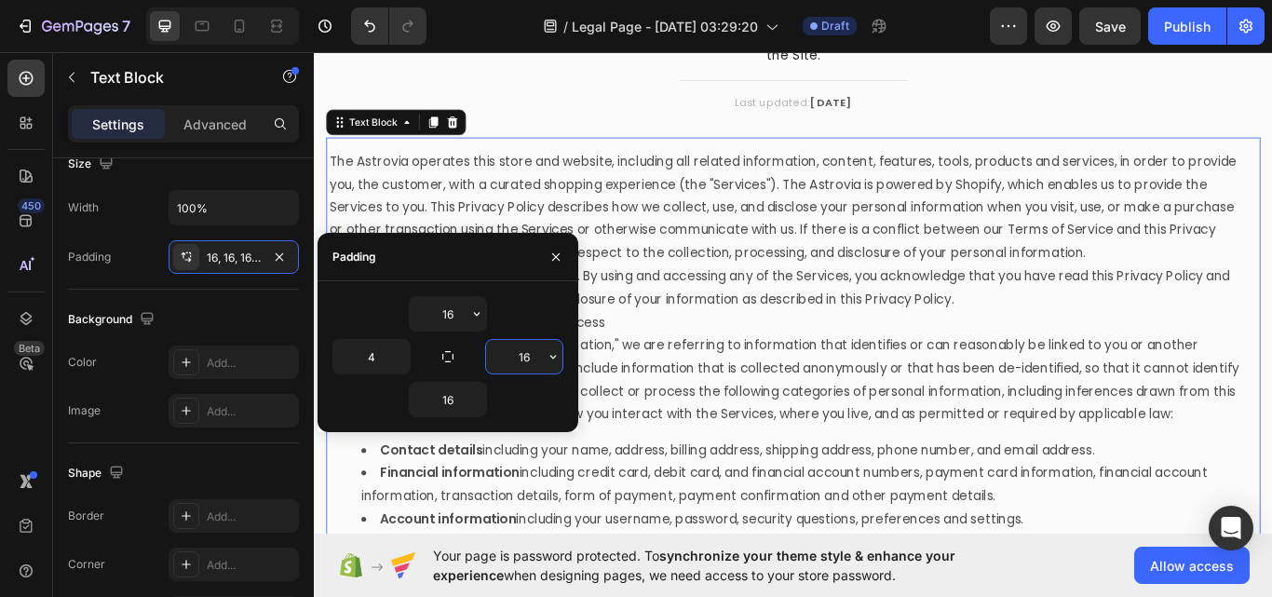
click at [528, 360] on input "16" at bounding box center [524, 357] width 76 height 34
click at [546, 355] on icon "button" at bounding box center [553, 356] width 15 height 15
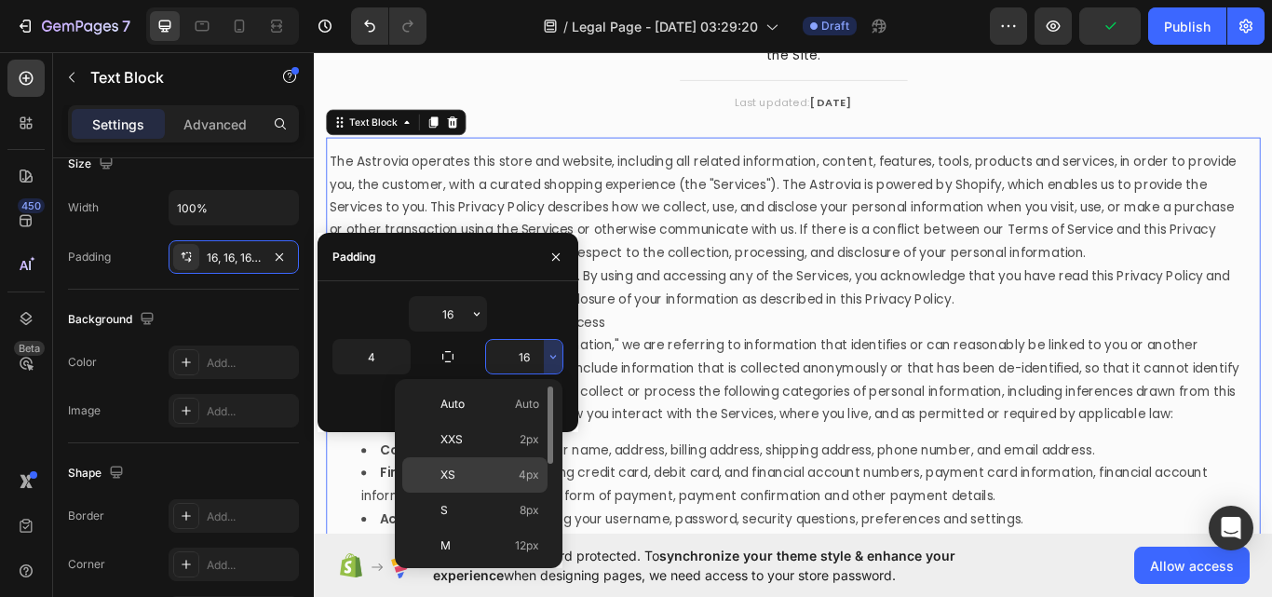
click at [486, 486] on div "XS 4px" at bounding box center [474, 474] width 145 height 35
type input "4"
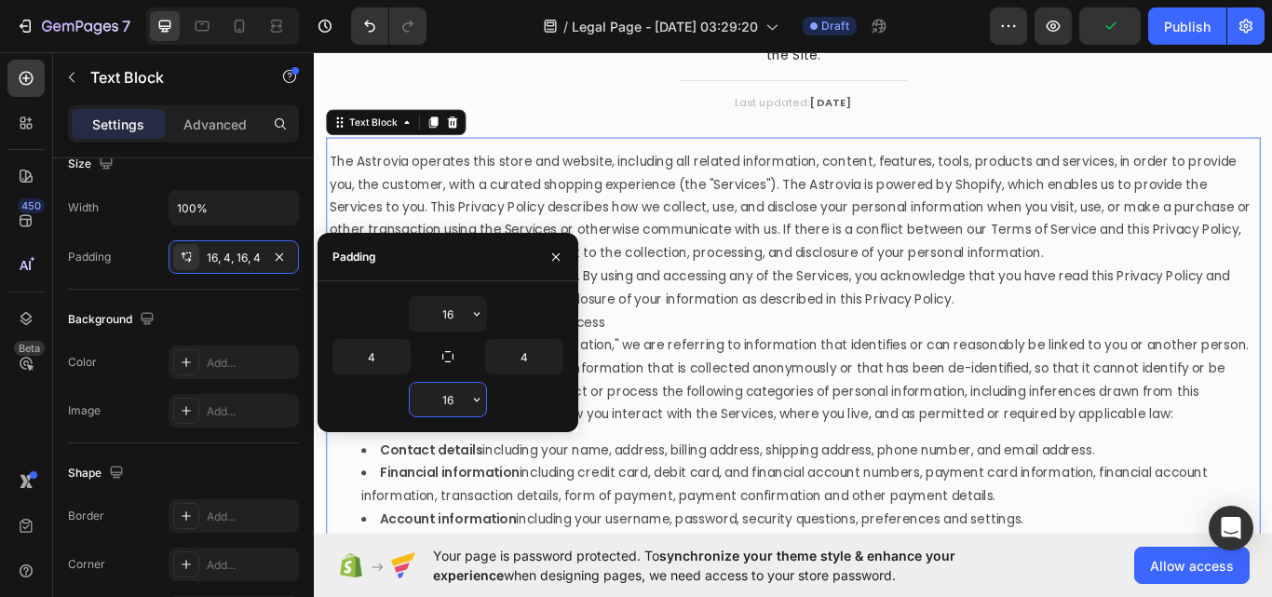
click at [456, 409] on input "16" at bounding box center [448, 400] width 76 height 34
click at [475, 404] on icon "button" at bounding box center [476, 399] width 15 height 15
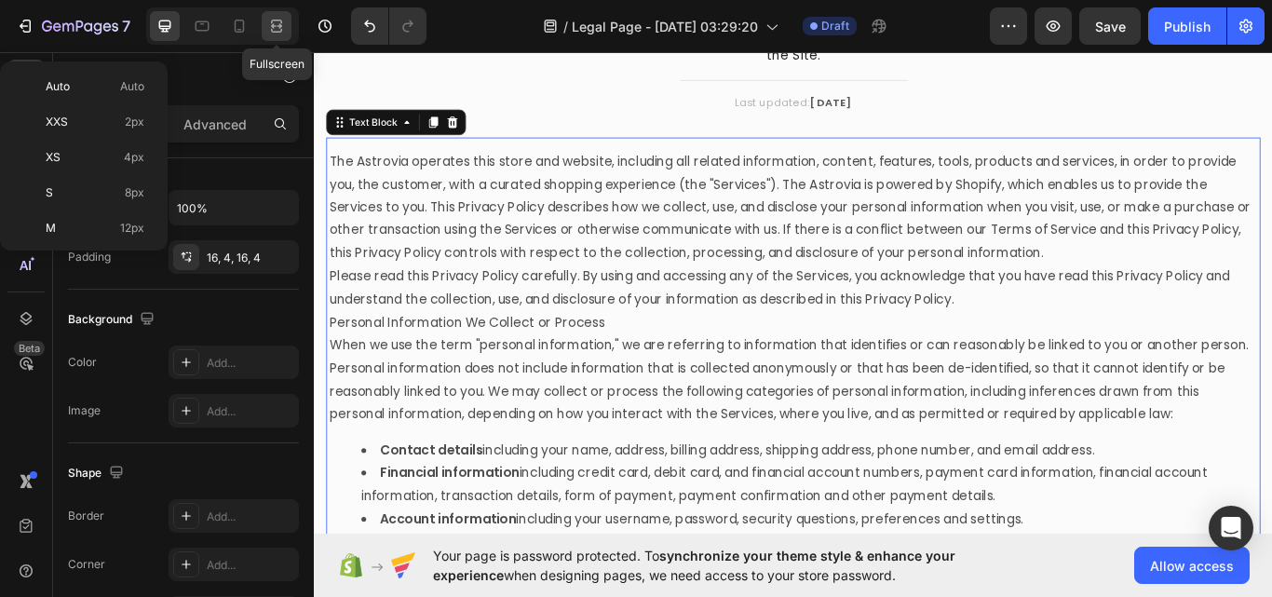
click at [276, 36] on div at bounding box center [277, 26] width 30 height 30
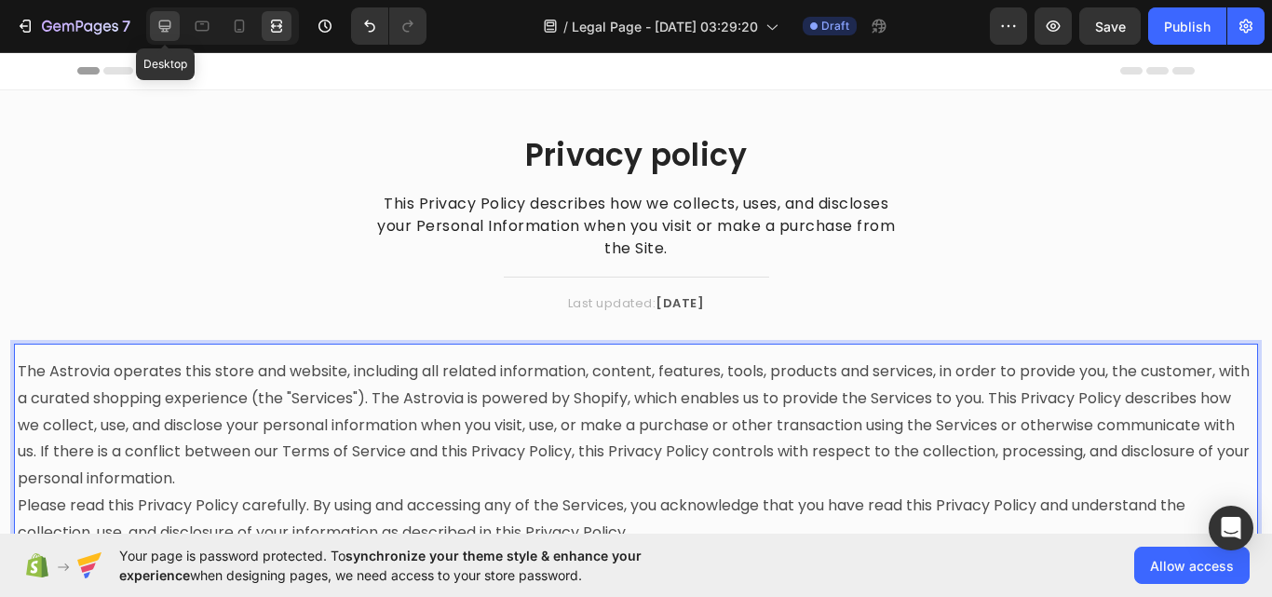
click at [170, 20] on icon at bounding box center [164, 26] width 19 height 19
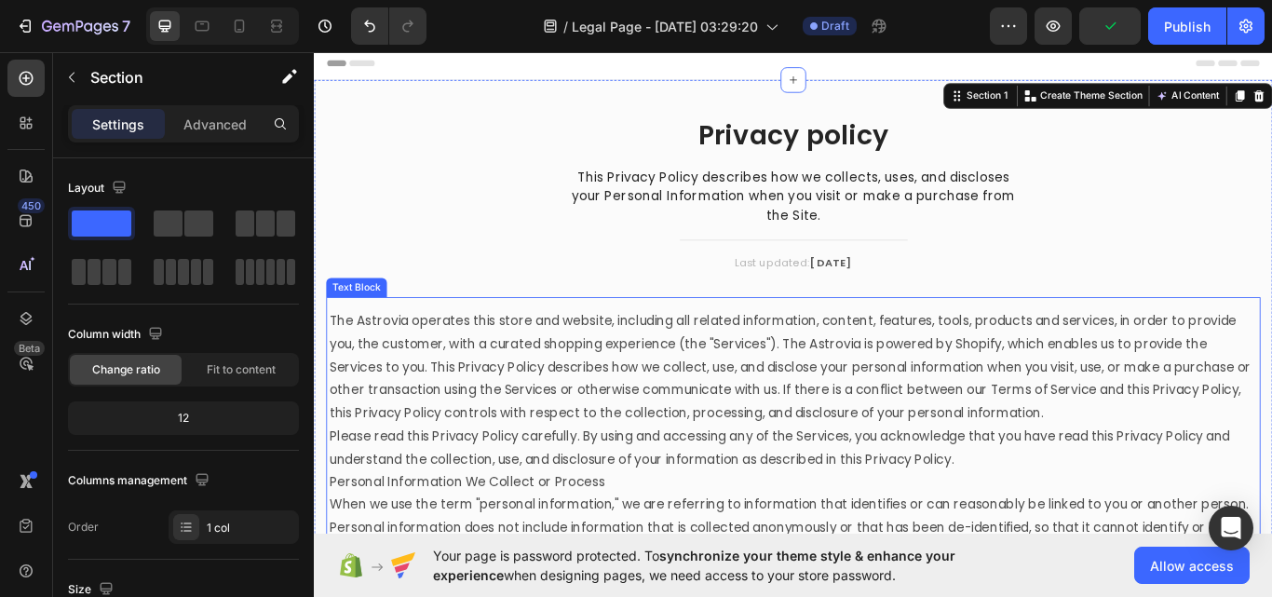
click at [584, 371] on p "The Astrovia operates this store and website, including all related information…" at bounding box center [872, 421] width 1082 height 134
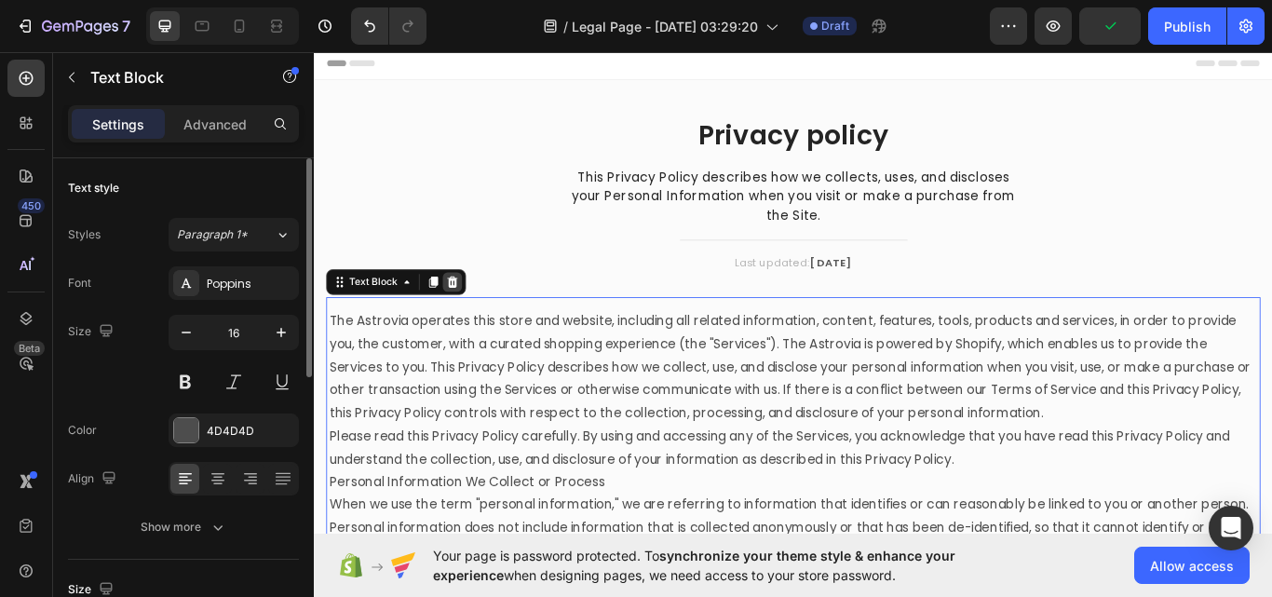
click at [479, 317] on icon at bounding box center [474, 321] width 15 height 15
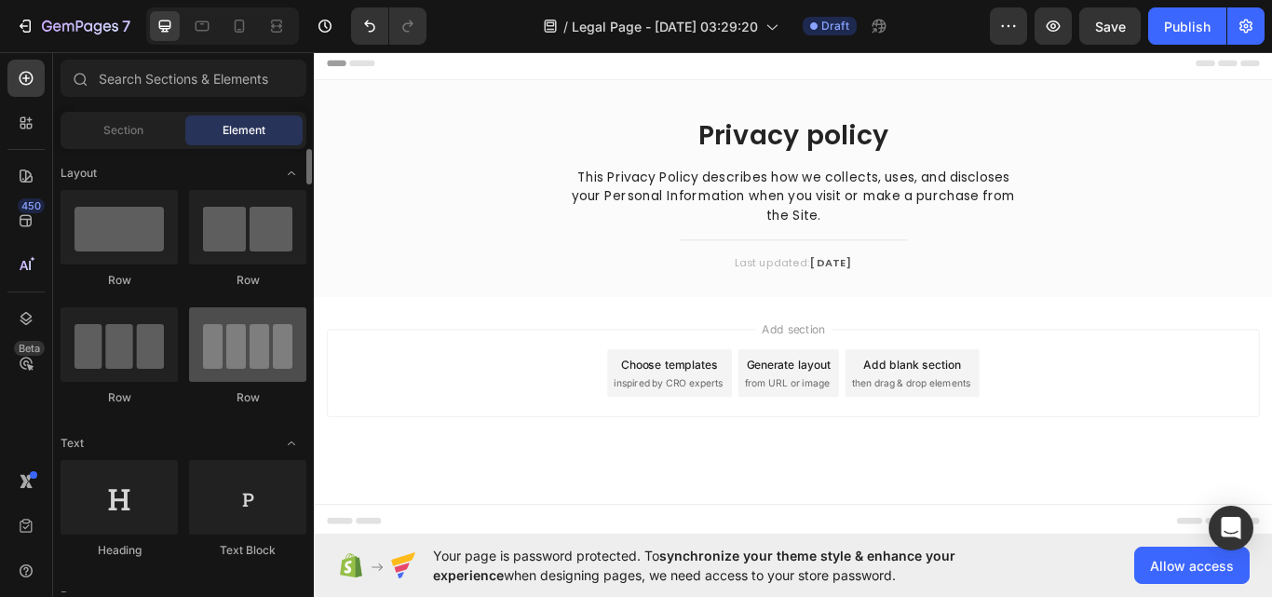
scroll to position [93, 0]
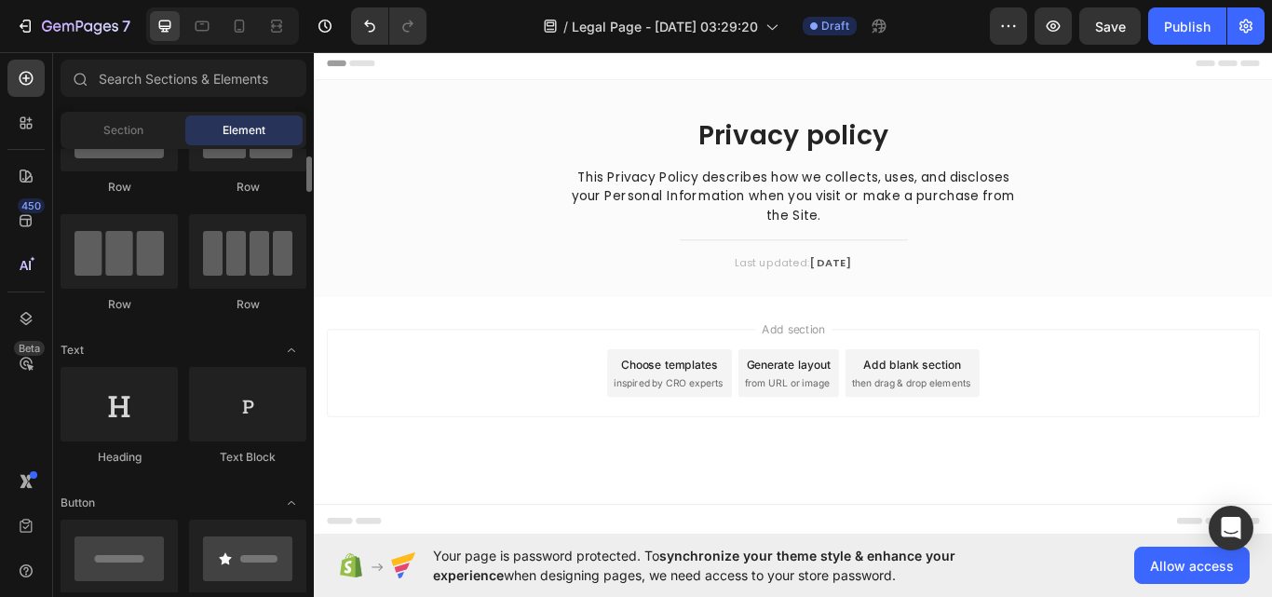
click at [722, 432] on span "inspired by CRO experts" at bounding box center [727, 439] width 128 height 17
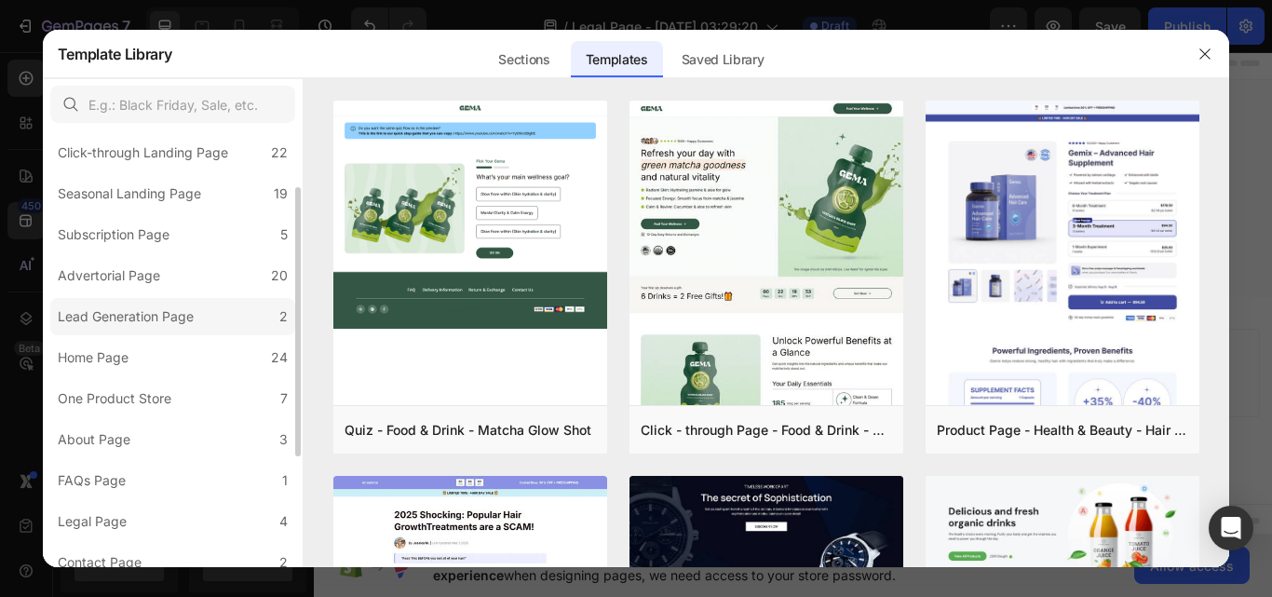
scroll to position [186, 0]
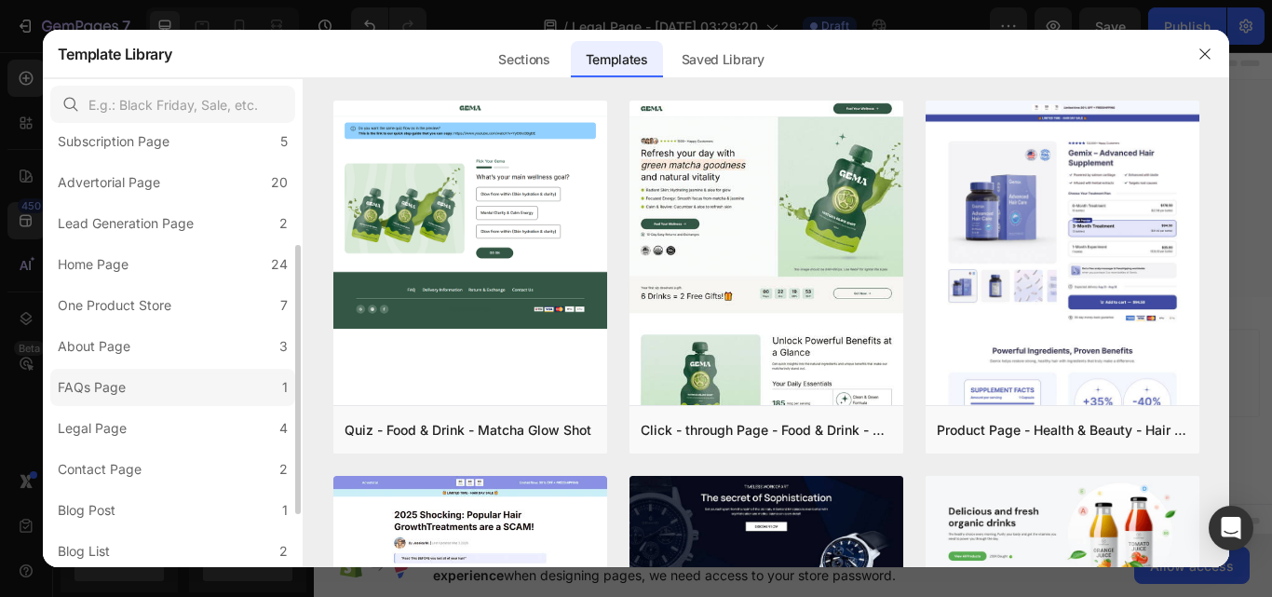
click at [135, 385] on label "FAQs Page 1" at bounding box center [172, 387] width 245 height 37
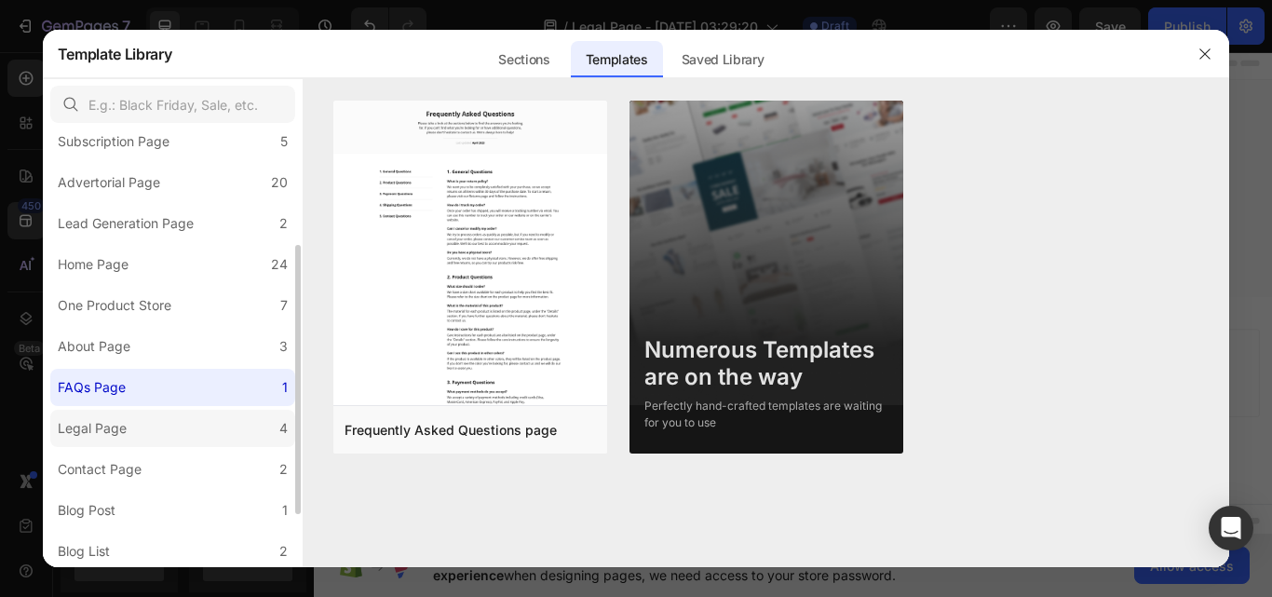
click at [147, 429] on label "Legal Page 4" at bounding box center [172, 428] width 245 height 37
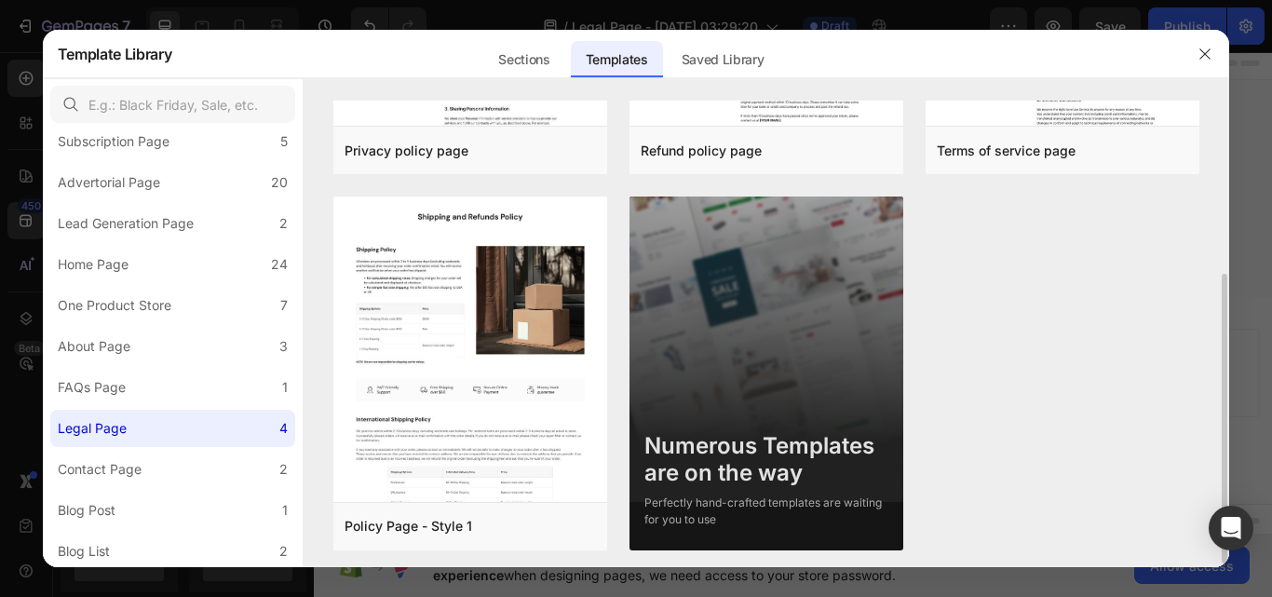
scroll to position [0, 0]
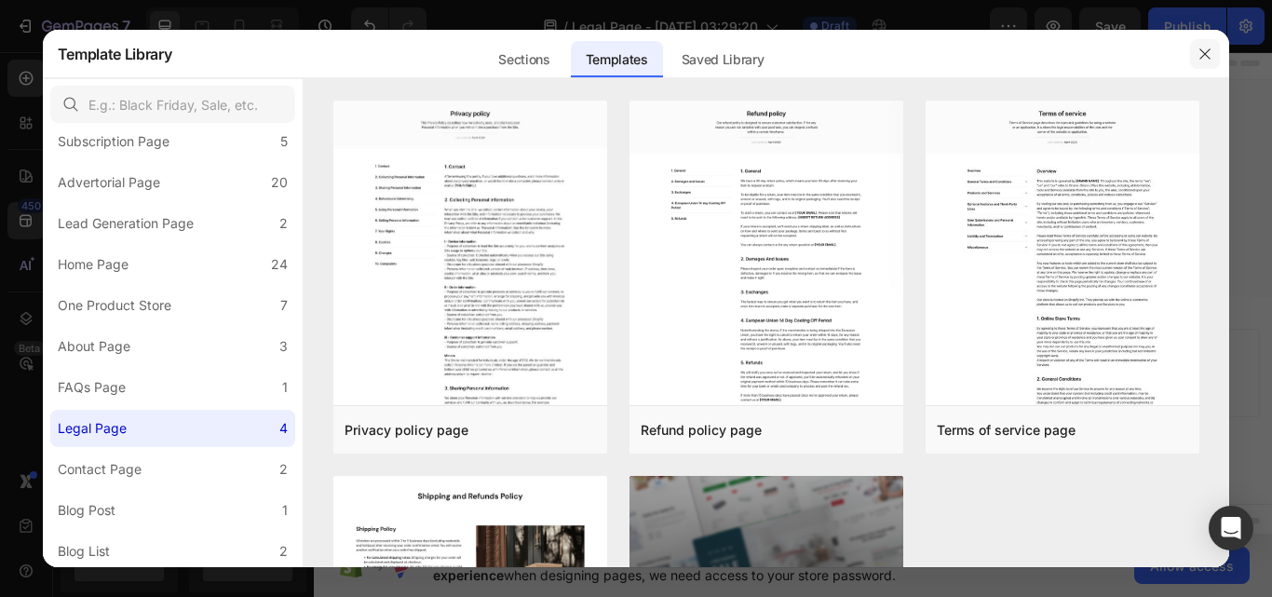
click at [1198, 63] on button "button" at bounding box center [1205, 54] width 30 height 30
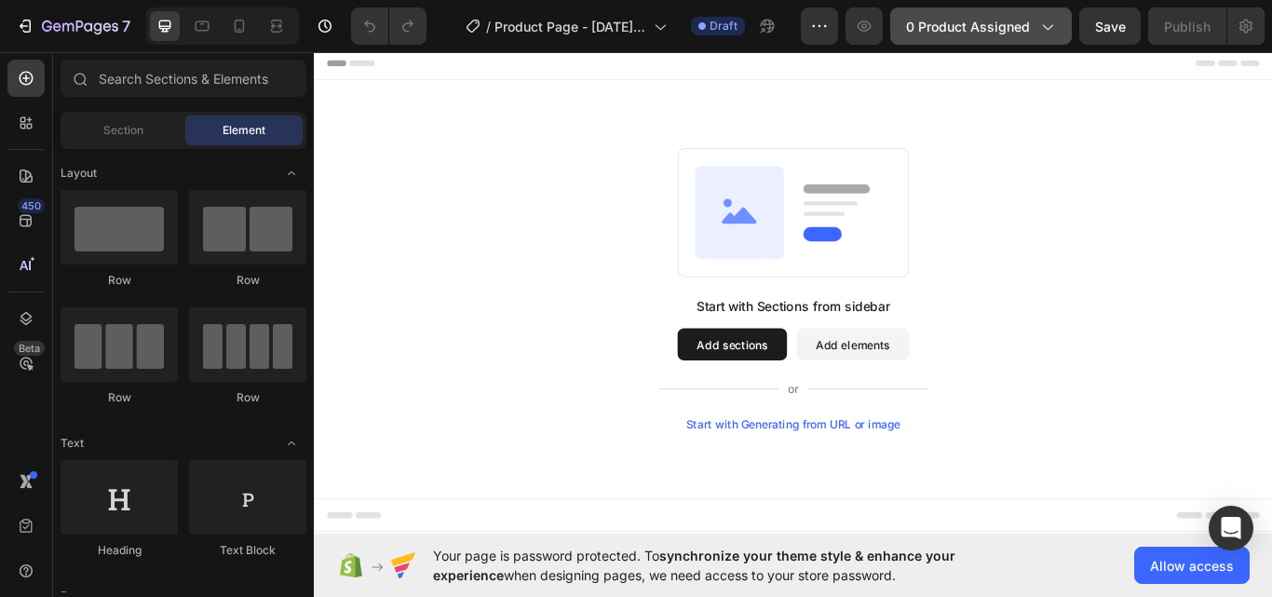
click at [934, 34] on span "0 product assigned" at bounding box center [968, 27] width 124 height 20
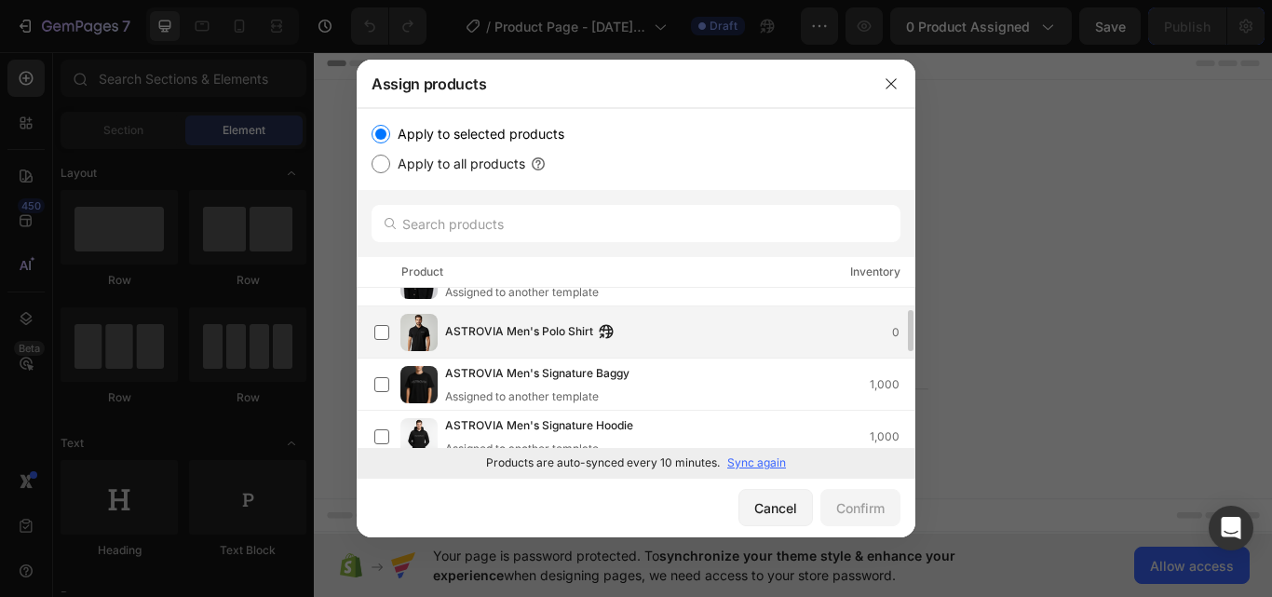
scroll to position [87, 0]
click at [556, 342] on div "ASTROVIA Men's Polo Shirt 0" at bounding box center [644, 331] width 540 height 37
click at [848, 503] on div "Confirm" at bounding box center [860, 508] width 48 height 20
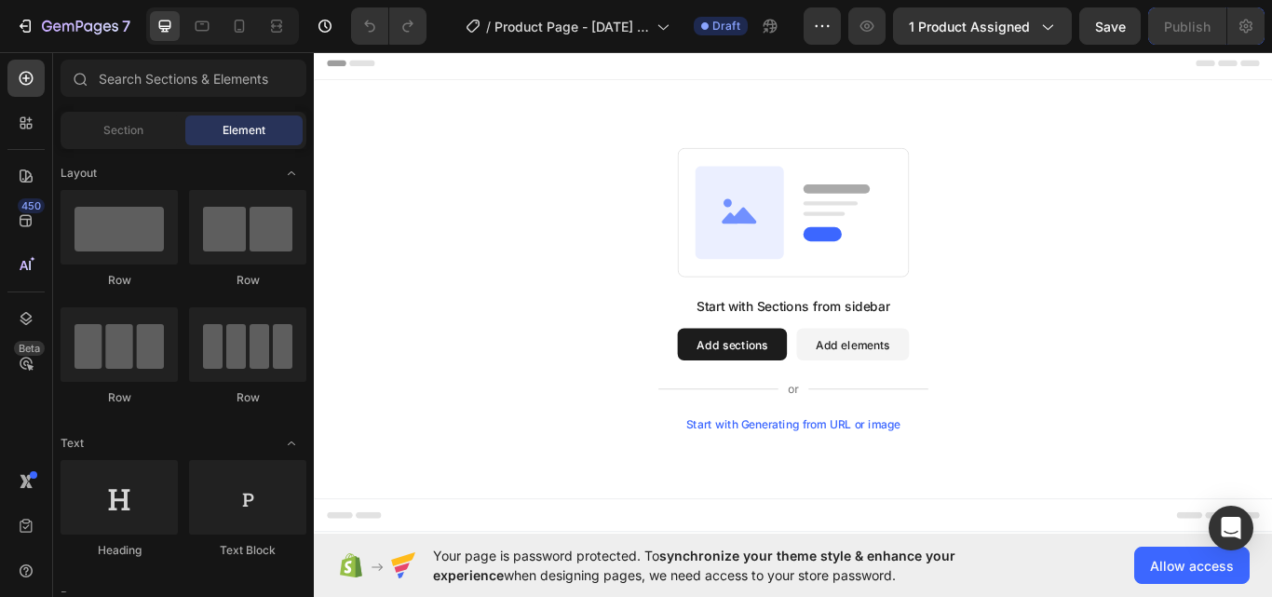
click at [806, 392] on button "Add sections" at bounding box center [801, 393] width 128 height 37
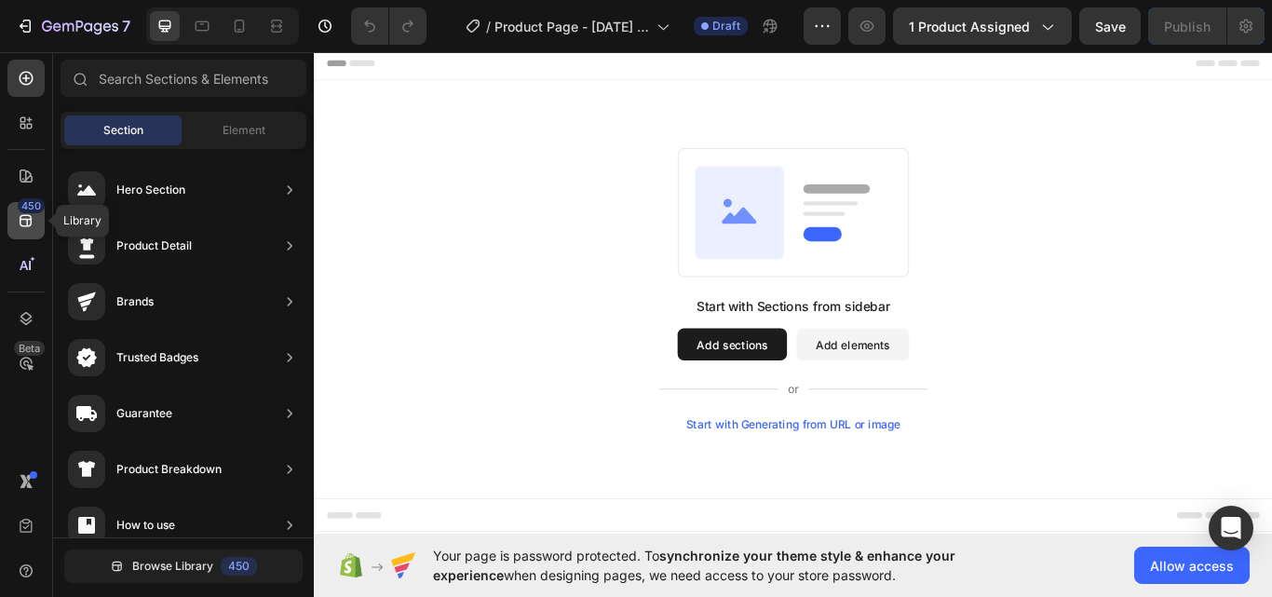
click at [13, 211] on div "450" at bounding box center [25, 220] width 37 height 37
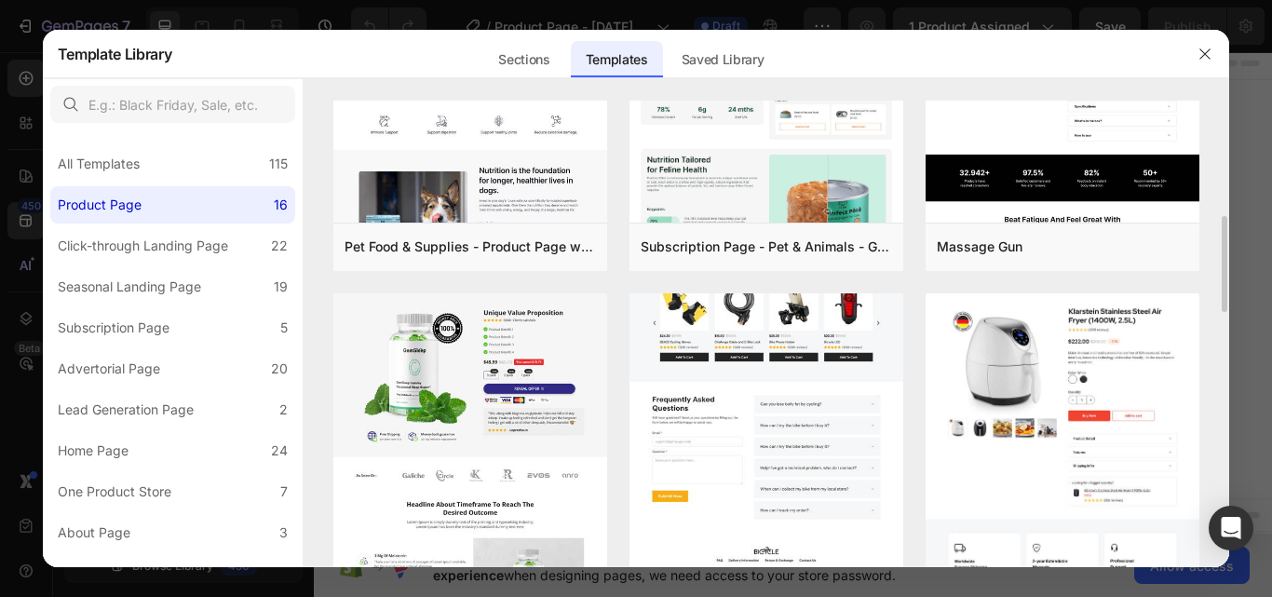
scroll to position [745, 0]
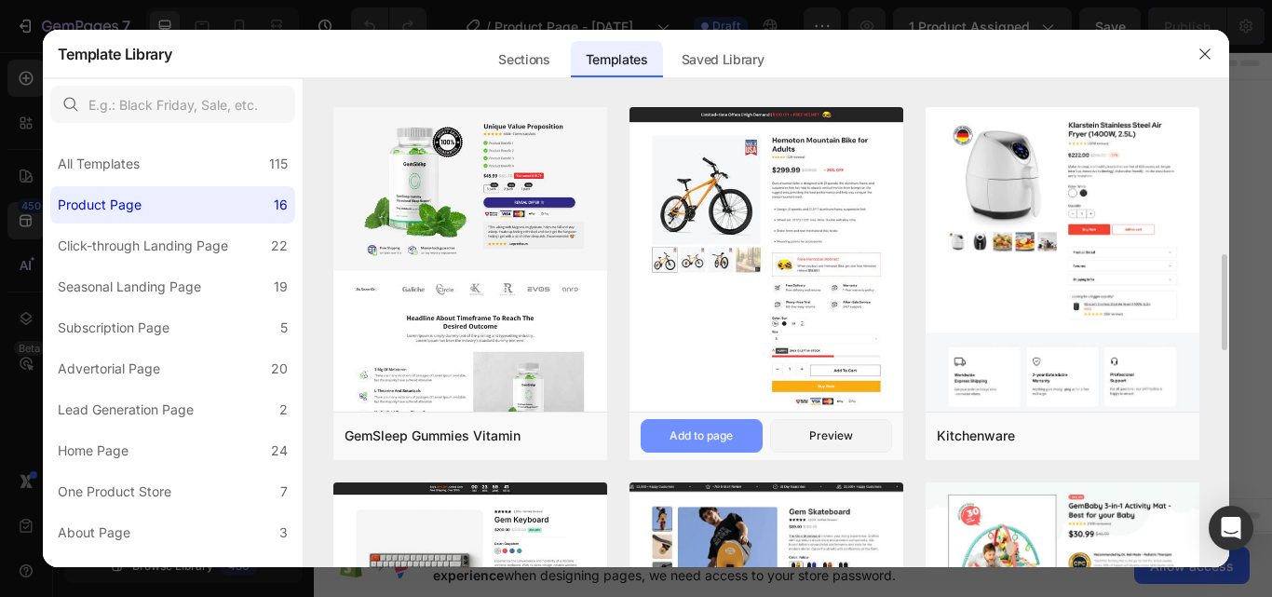
click at [708, 424] on button "Add to page" at bounding box center [702, 436] width 122 height 34
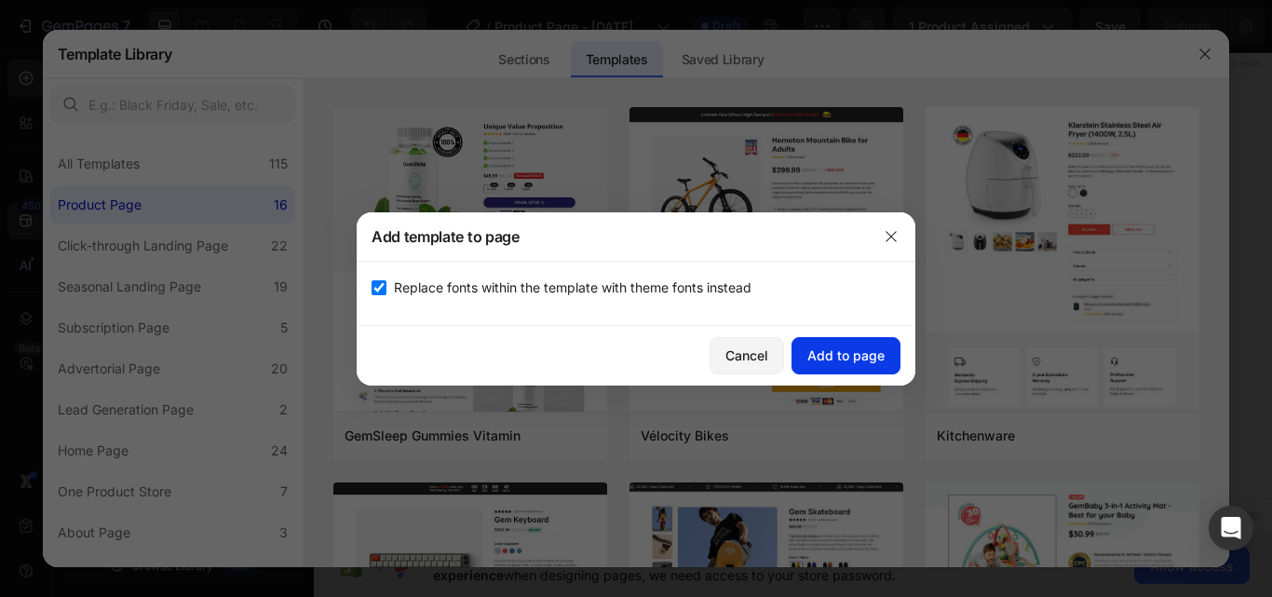
click at [810, 360] on div "Add to page" at bounding box center [845, 355] width 77 height 20
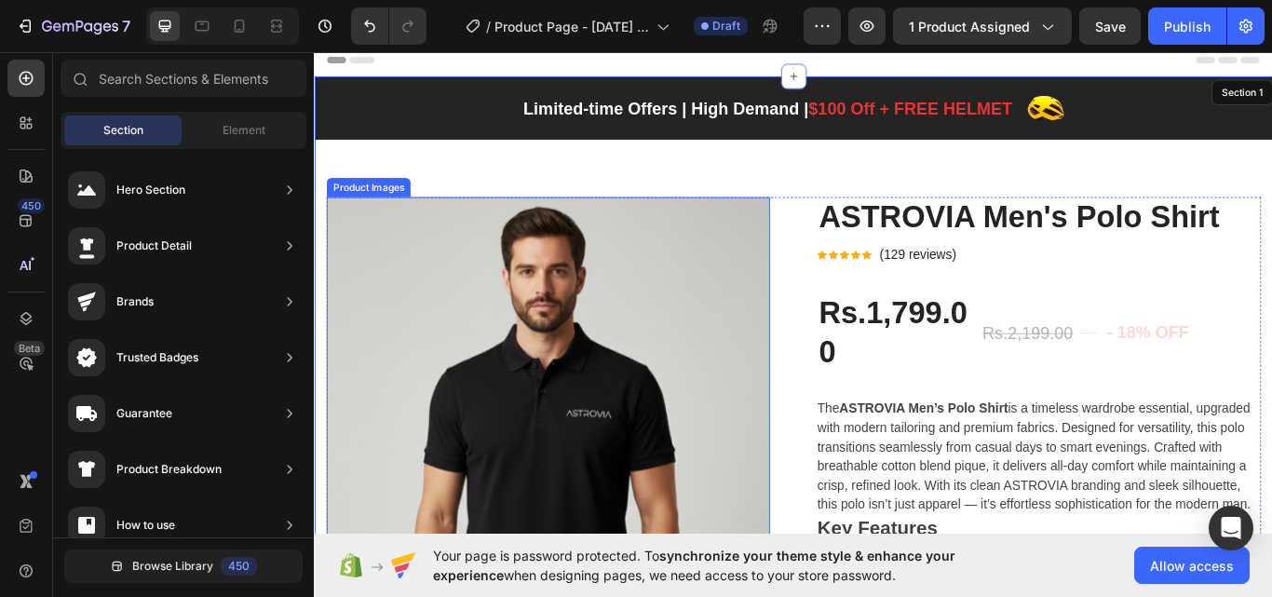
scroll to position [38, 0]
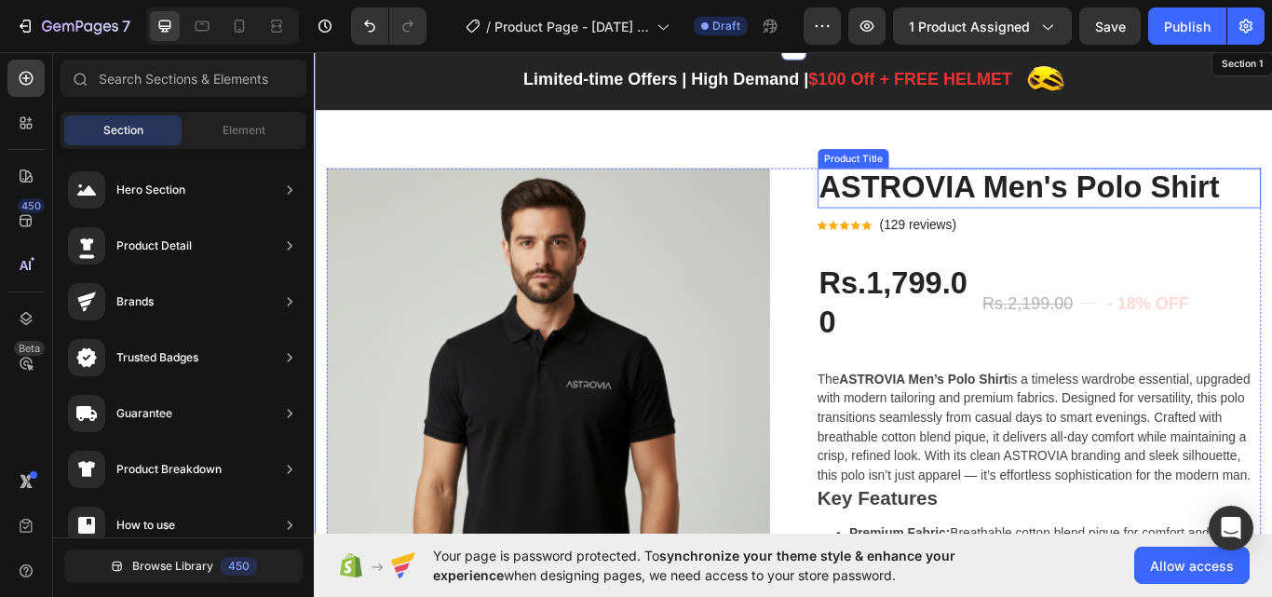
click at [930, 219] on h2 "ASTROVIA Men's Polo Shirt" at bounding box center [1158, 211] width 517 height 47
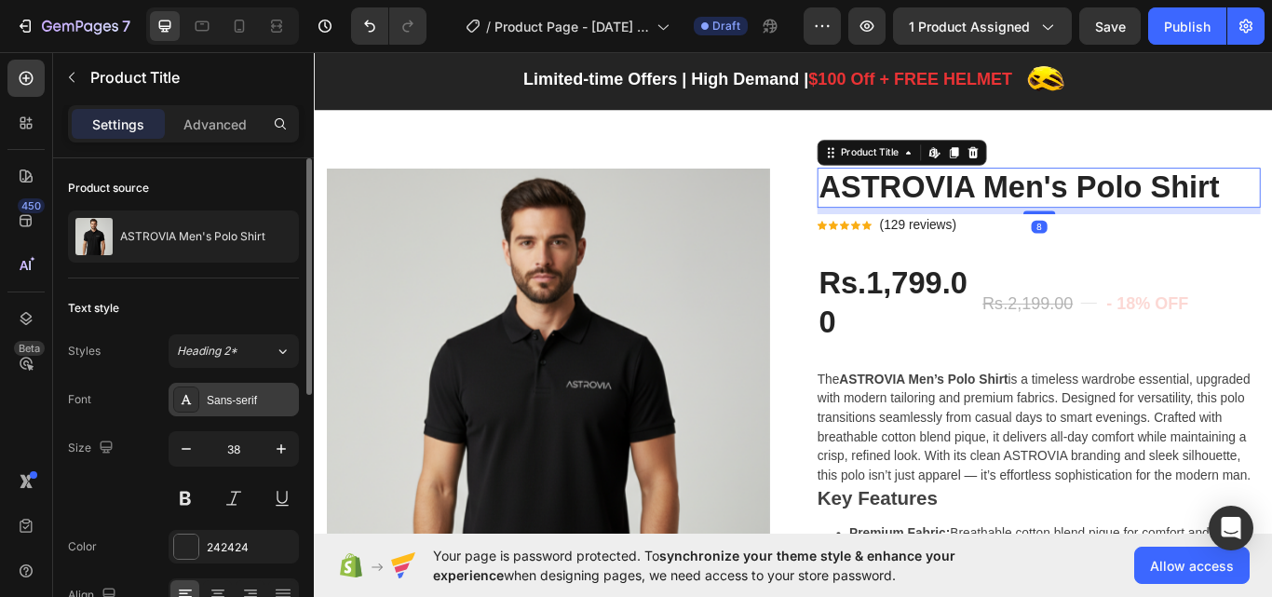
click at [237, 389] on div "Sans-serif" at bounding box center [234, 400] width 130 height 34
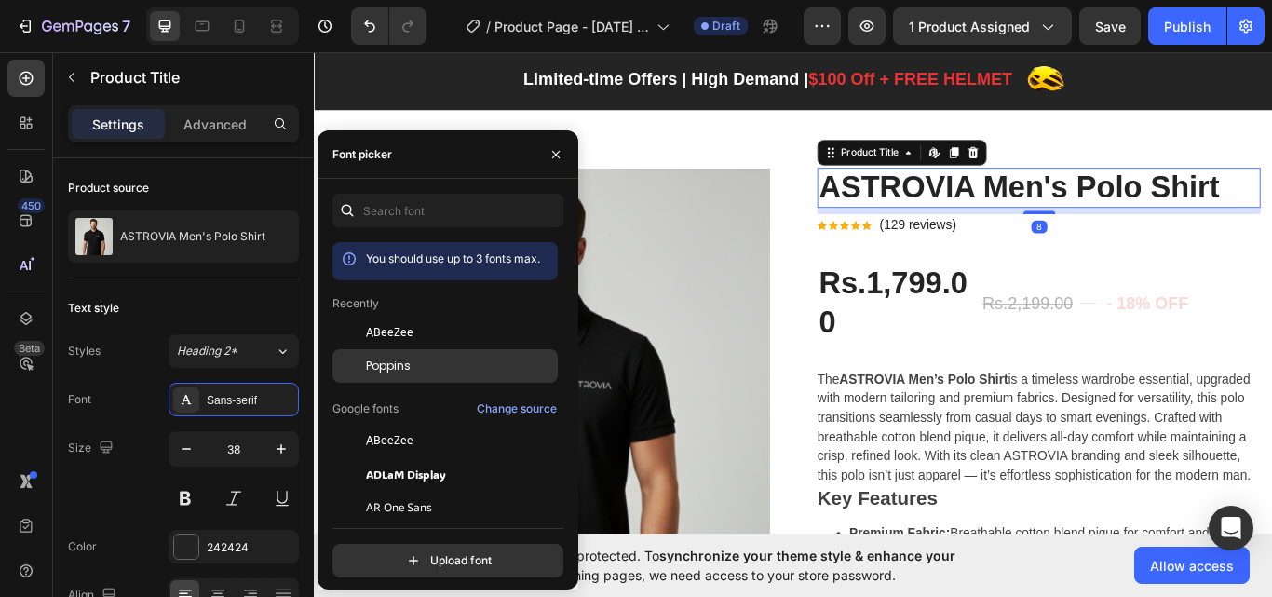
click at [371, 361] on span "Poppins" at bounding box center [388, 366] width 45 height 17
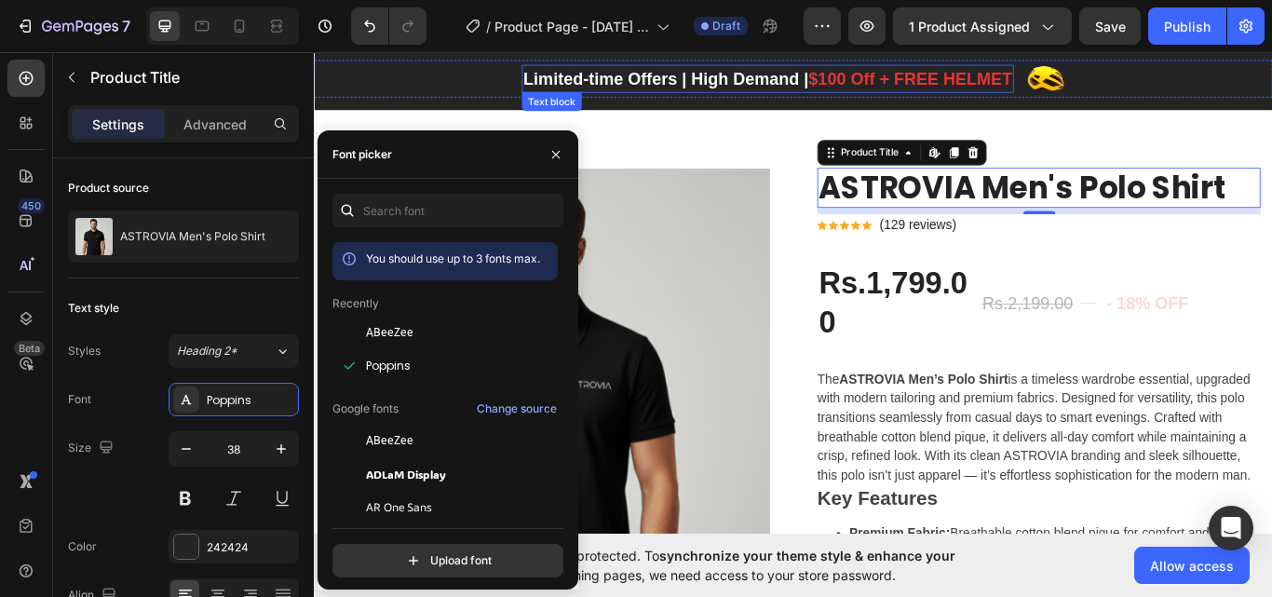
click at [1179, 92] on img at bounding box center [1166, 84] width 45 height 44
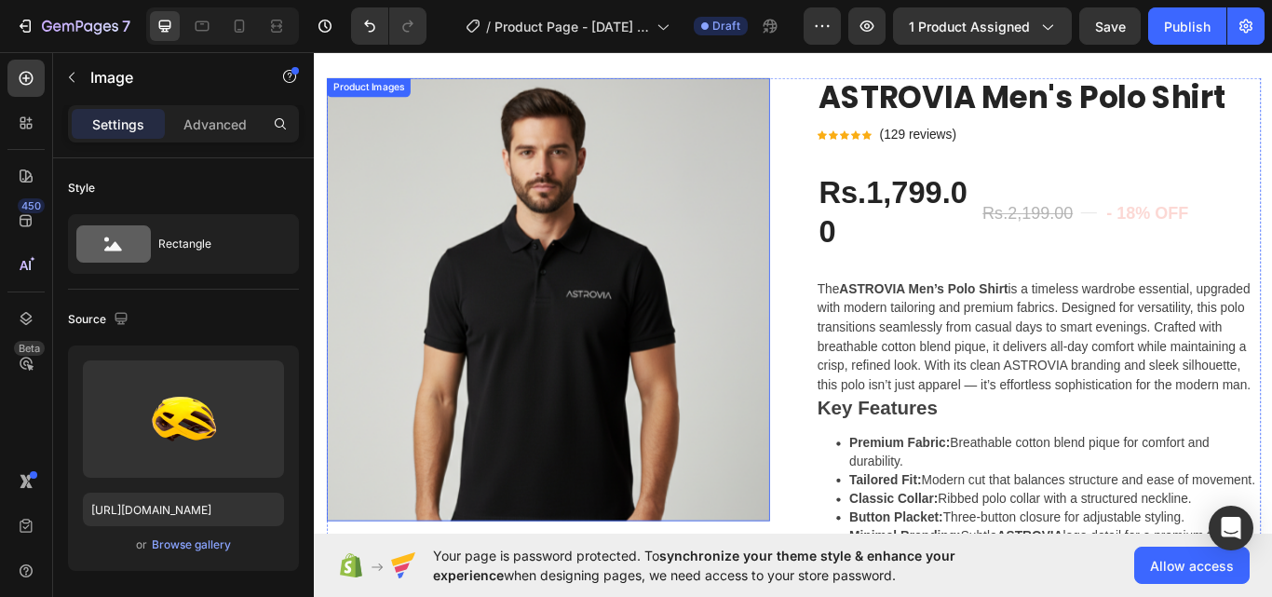
scroll to position [131, 0]
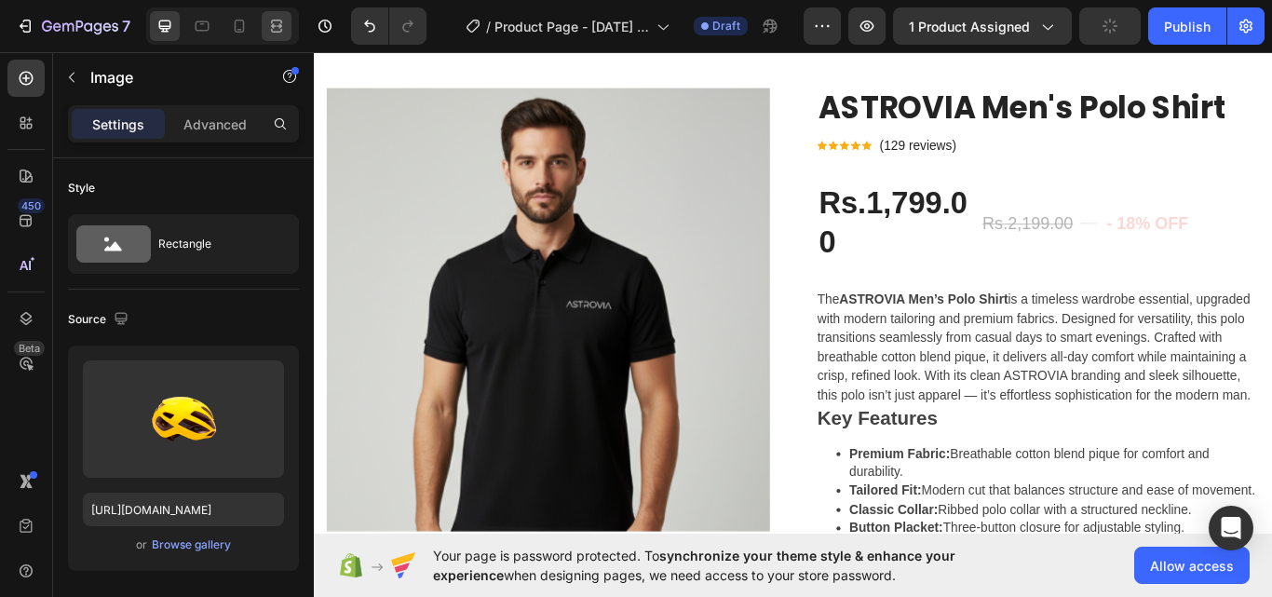
click at [286, 31] on icon at bounding box center [276, 26] width 19 height 19
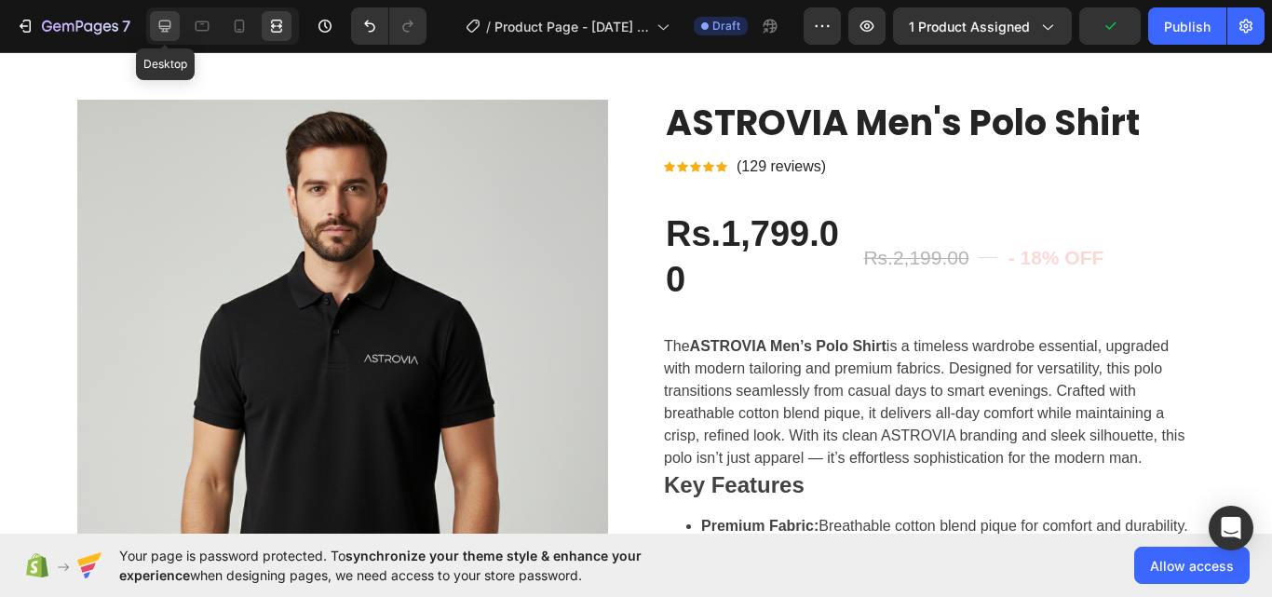
click at [176, 21] on div at bounding box center [165, 26] width 30 height 30
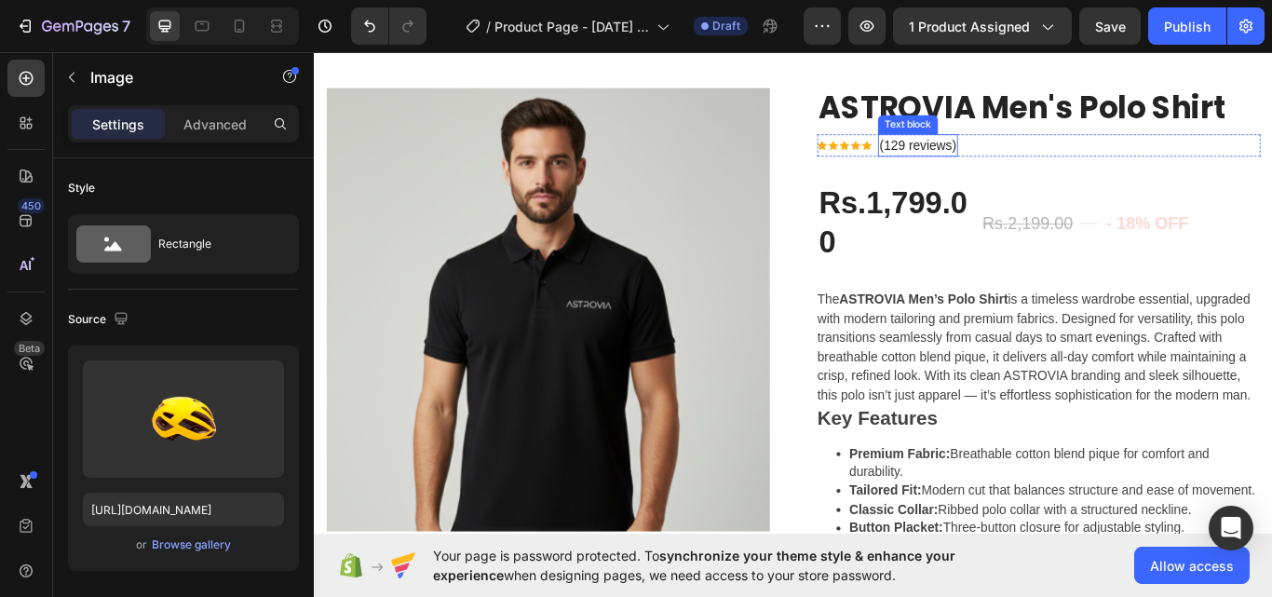
click at [988, 164] on p "(129 reviews)" at bounding box center [1017, 162] width 89 height 22
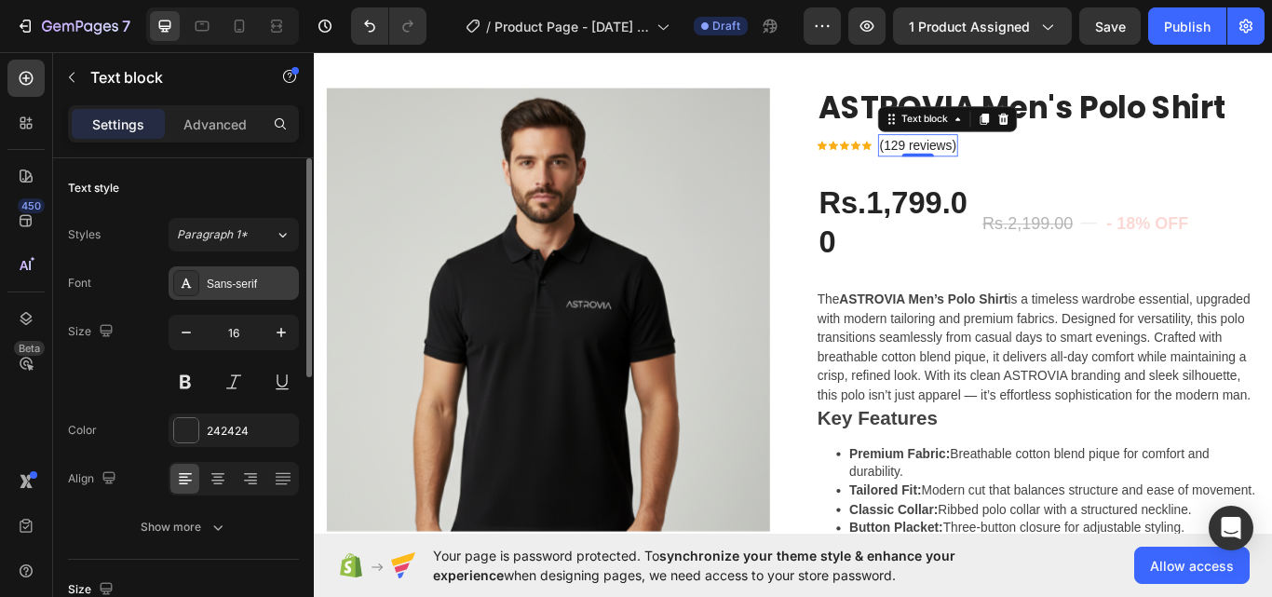
click at [262, 282] on div "Sans-serif" at bounding box center [251, 284] width 88 height 17
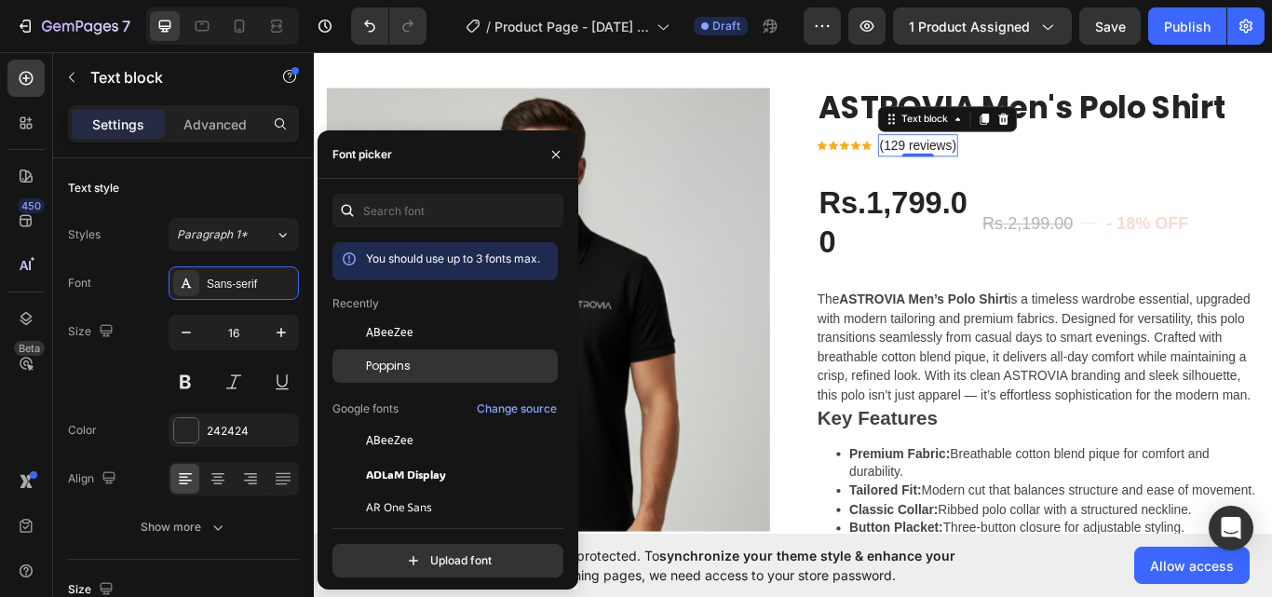
click at [417, 355] on div "Poppins" at bounding box center [444, 366] width 225 height 34
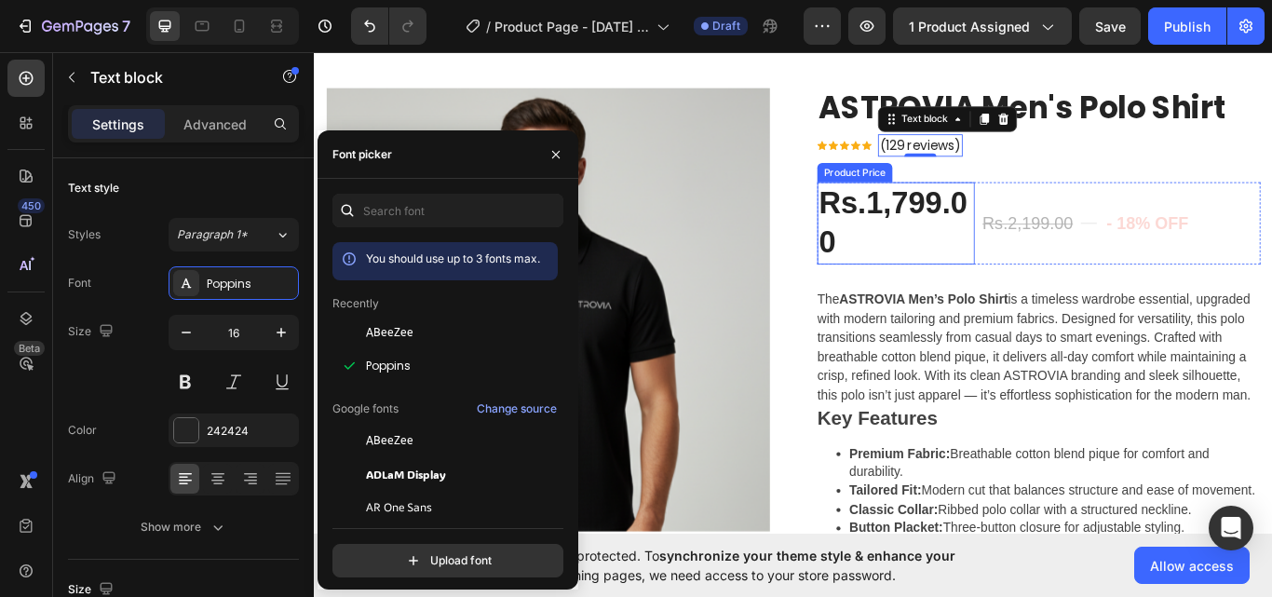
click at [992, 259] on div "Rs.1,799.00" at bounding box center [991, 253] width 183 height 96
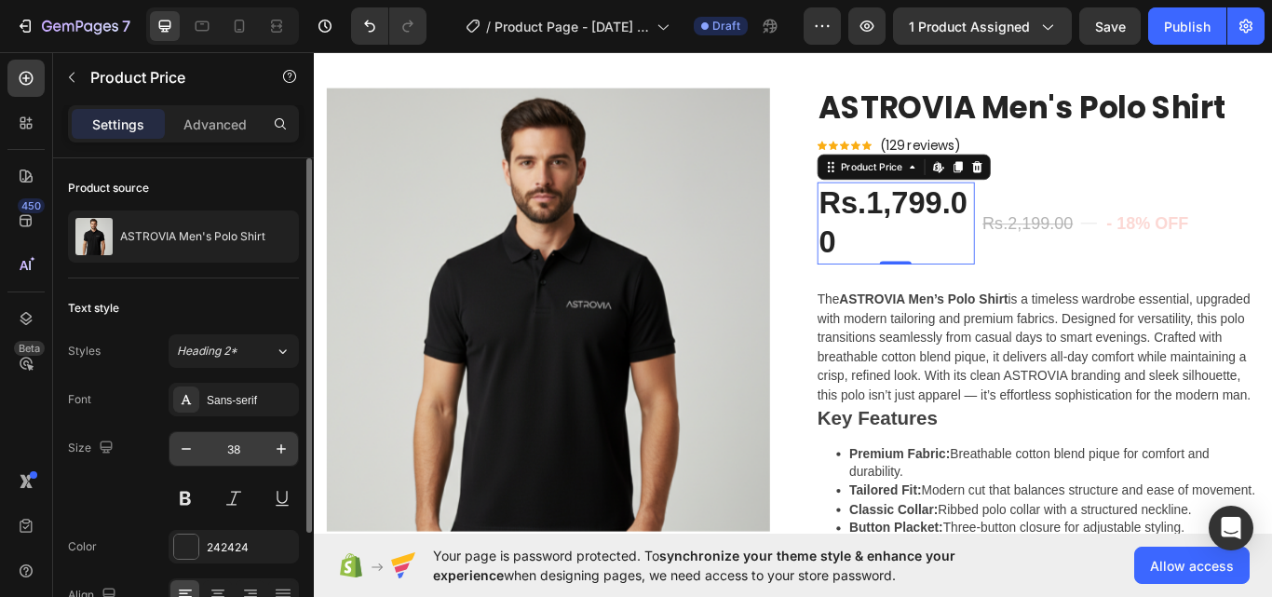
click at [236, 432] on input "38" at bounding box center [233, 449] width 61 height 34
click at [234, 405] on div "Sans-serif" at bounding box center [251, 400] width 88 height 17
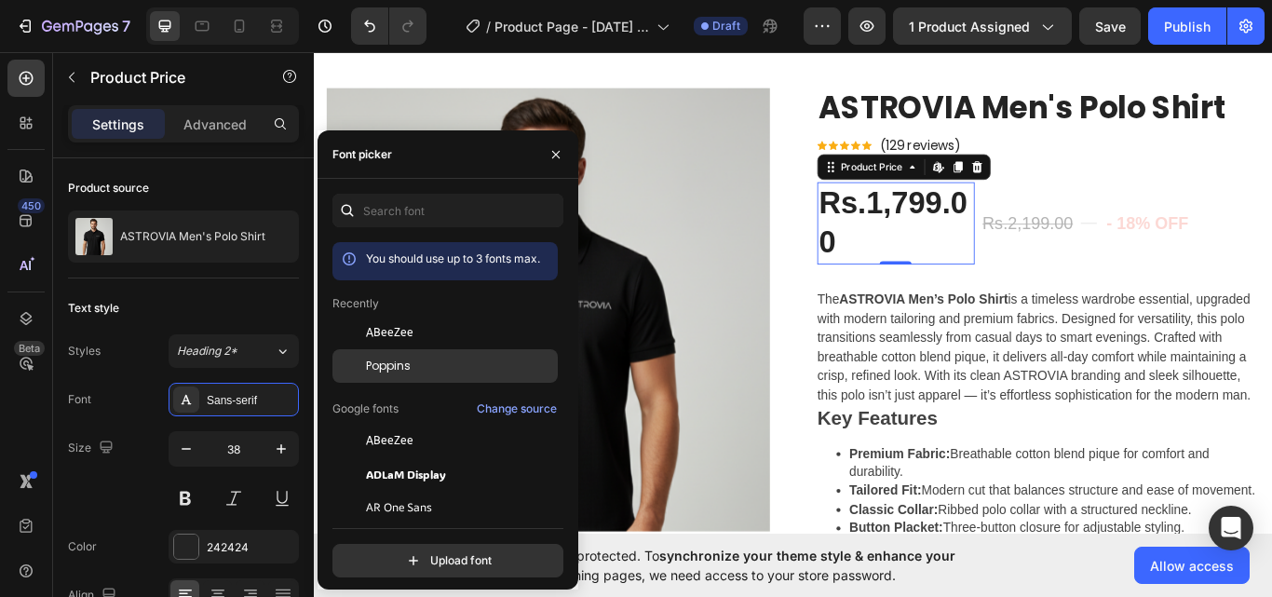
drag, startPoint x: 371, startPoint y: 365, endPoint x: 439, endPoint y: 299, distance: 94.1
click at [371, 365] on span "Poppins" at bounding box center [388, 366] width 45 height 17
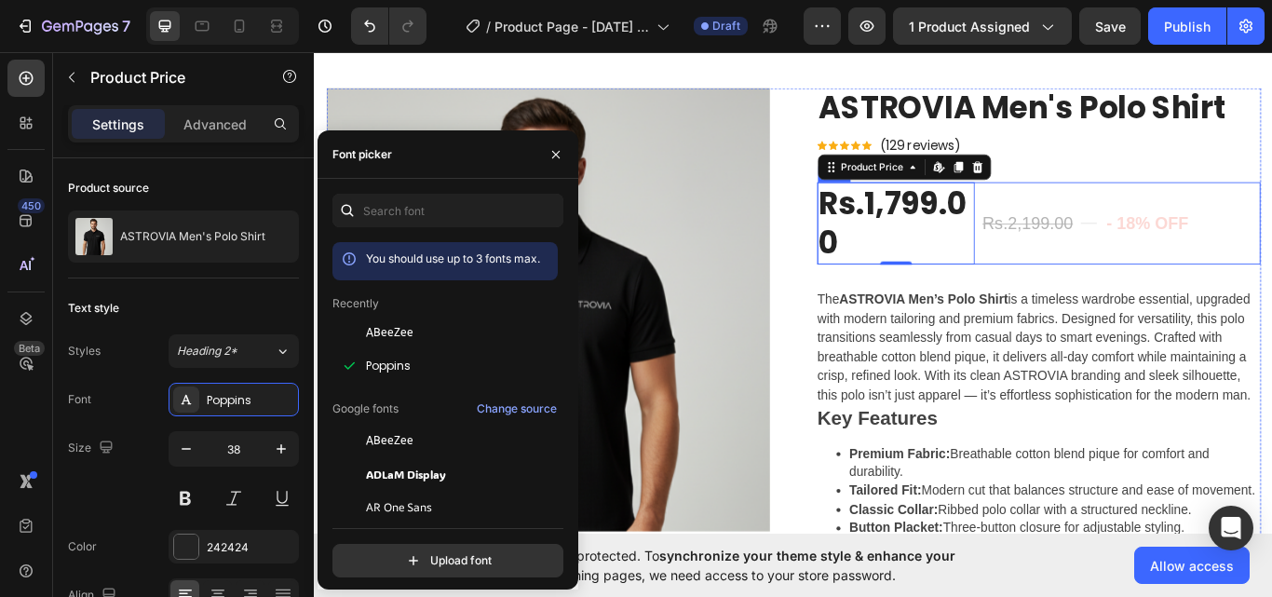
click at [1271, 256] on pre "- 18% off" at bounding box center [1285, 253] width 103 height 45
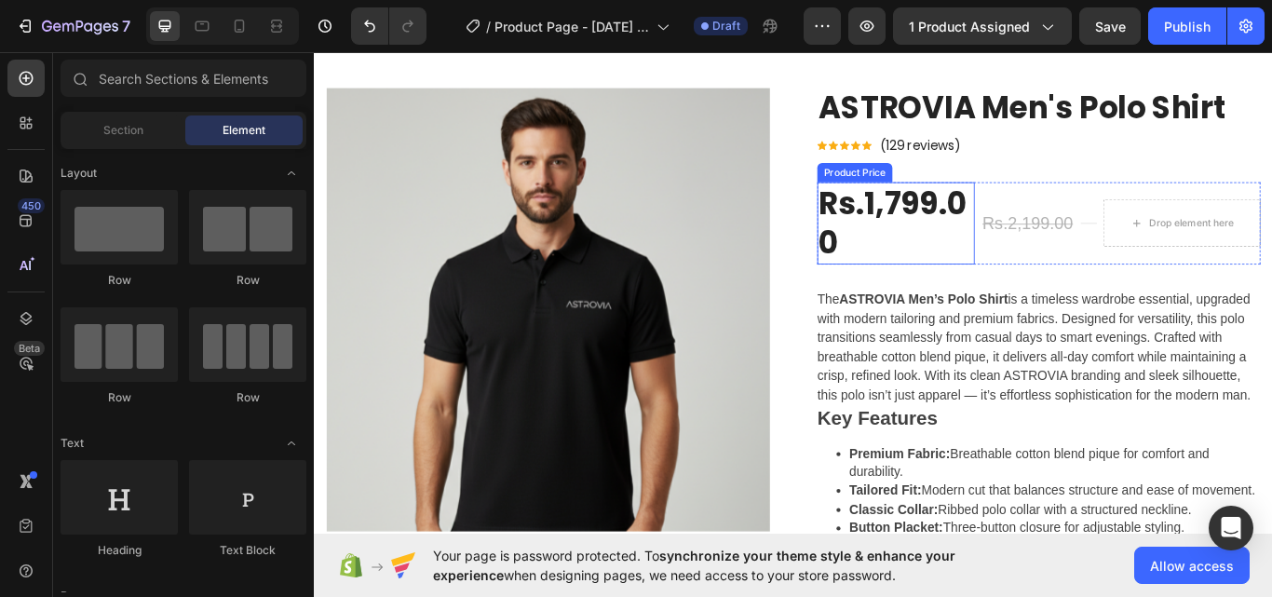
click at [962, 266] on div "Rs.1,799.00" at bounding box center [991, 253] width 183 height 96
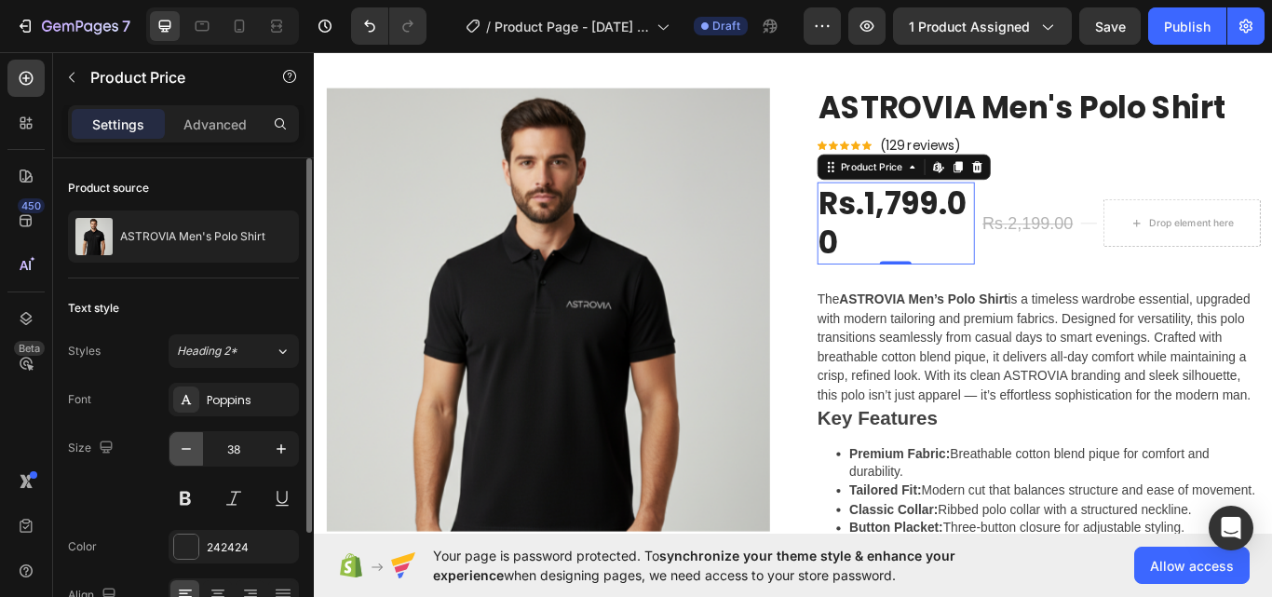
click at [175, 455] on button "button" at bounding box center [186, 449] width 34 height 34
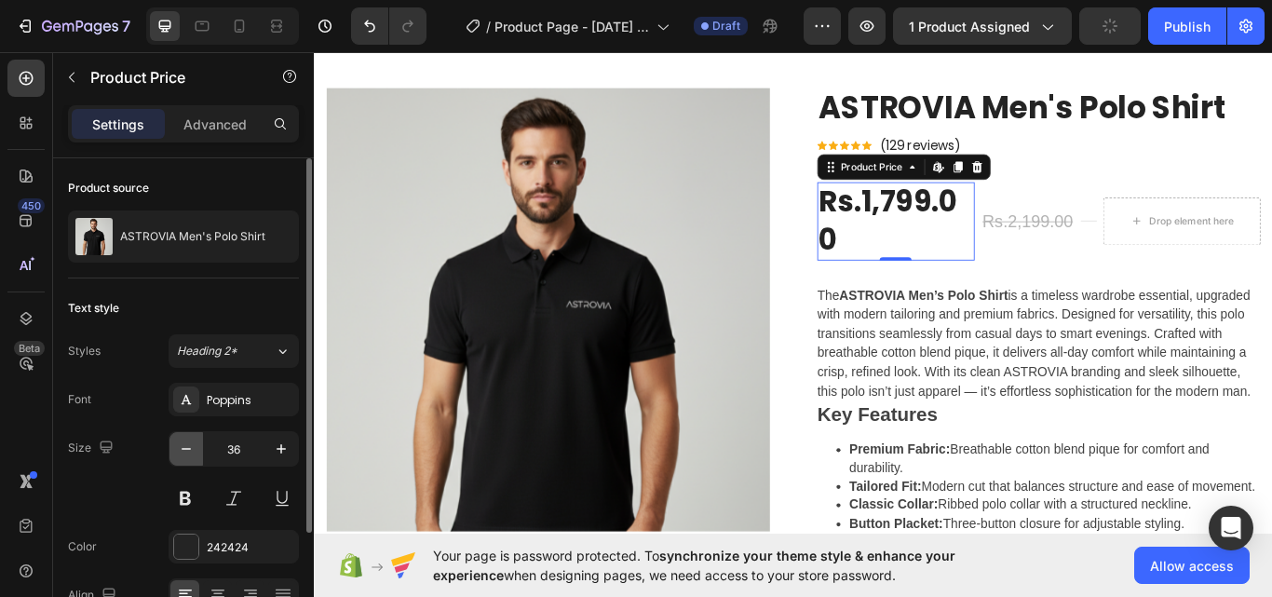
click at [175, 455] on button "button" at bounding box center [186, 449] width 34 height 34
click at [178, 448] on icon "button" at bounding box center [186, 448] width 19 height 19
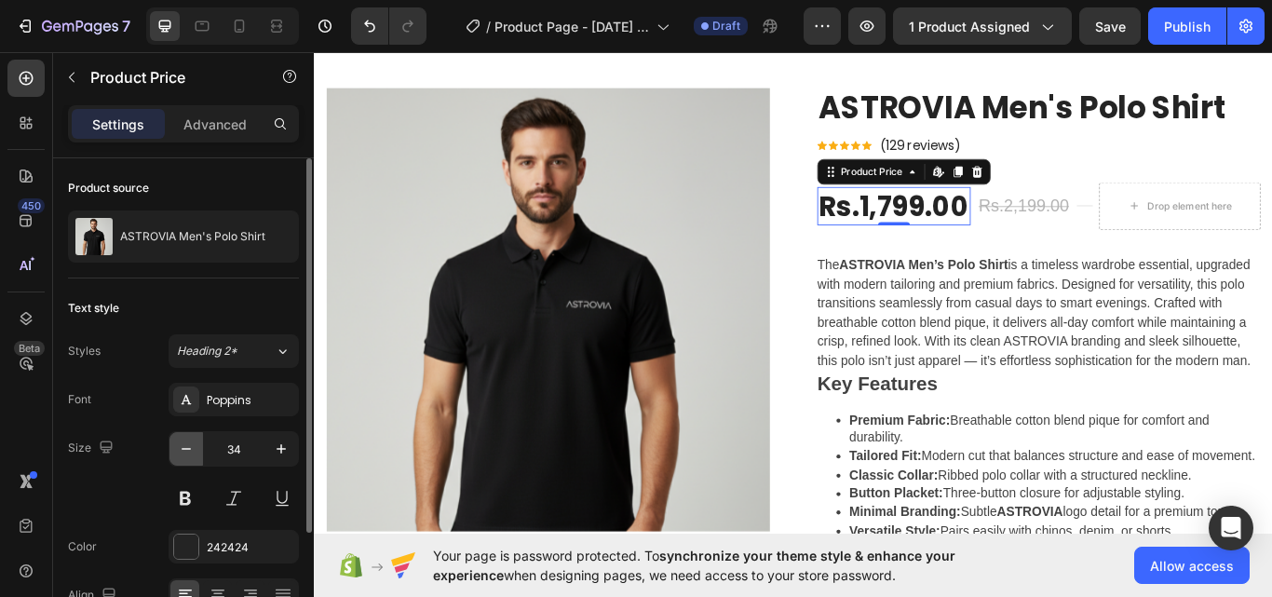
click at [178, 448] on icon "button" at bounding box center [186, 448] width 19 height 19
type input "32"
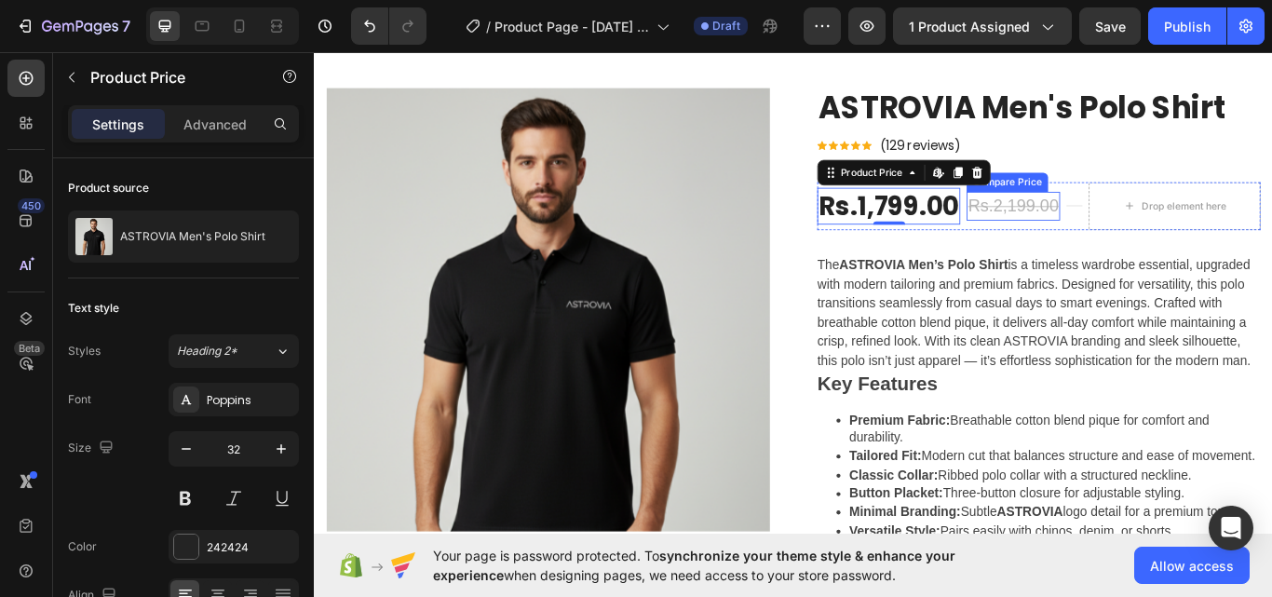
click at [1129, 245] on div "Rs.2,199.00" at bounding box center [1128, 233] width 109 height 34
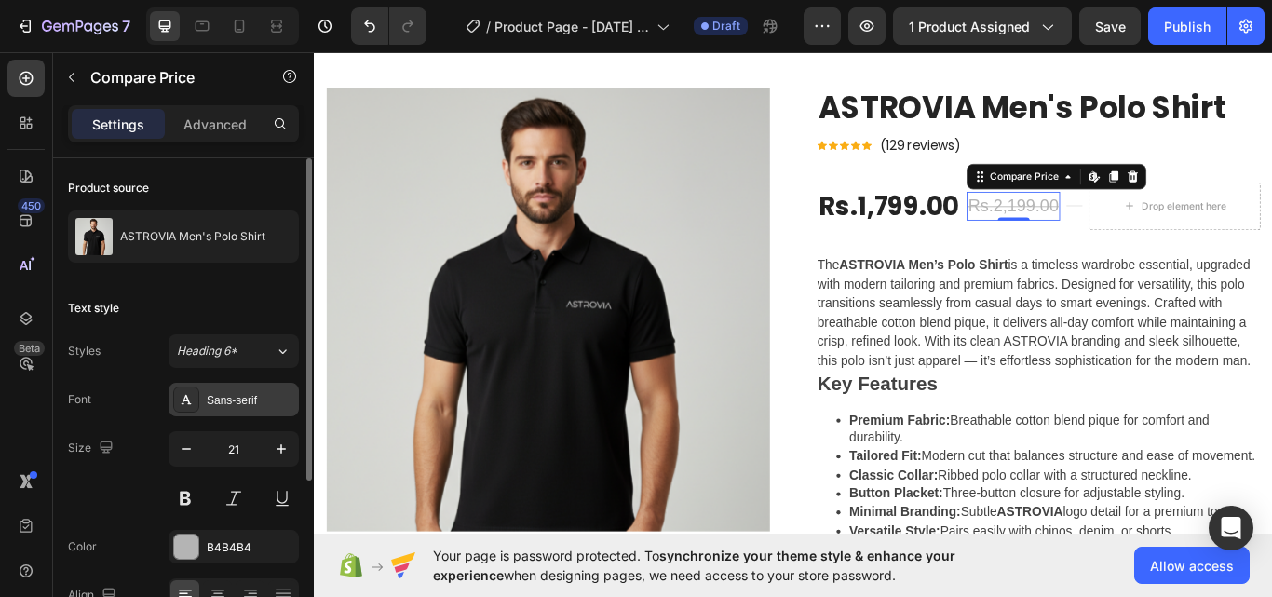
click at [233, 405] on div "Sans-serif" at bounding box center [251, 400] width 88 height 17
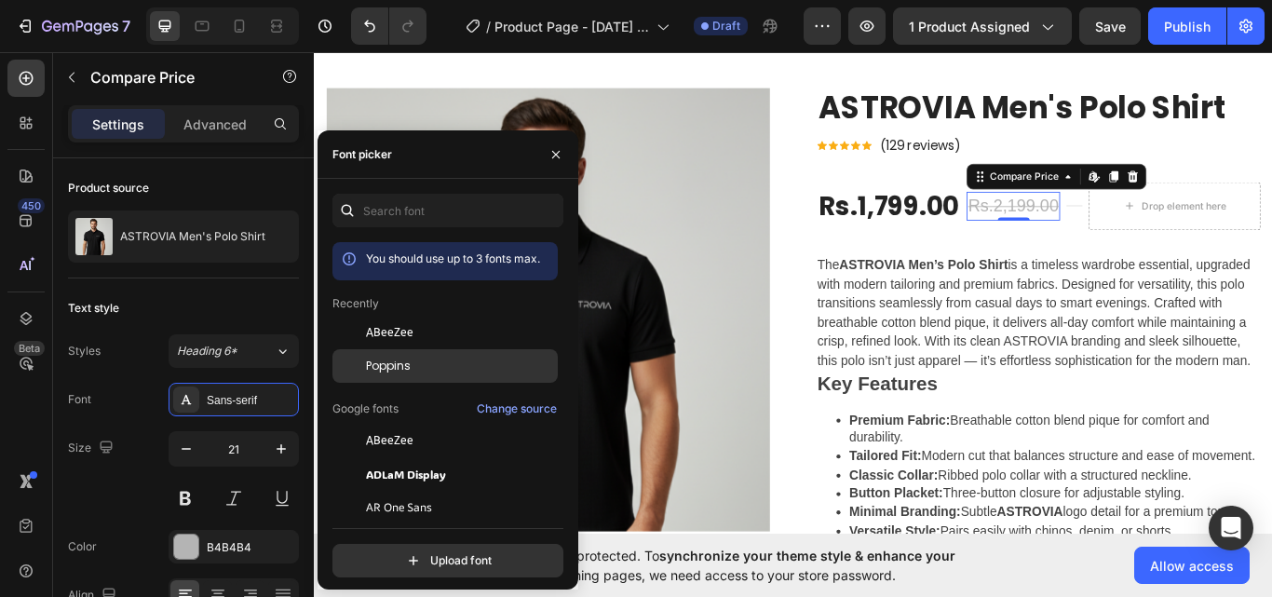
click at [374, 359] on span "Poppins" at bounding box center [388, 366] width 45 height 17
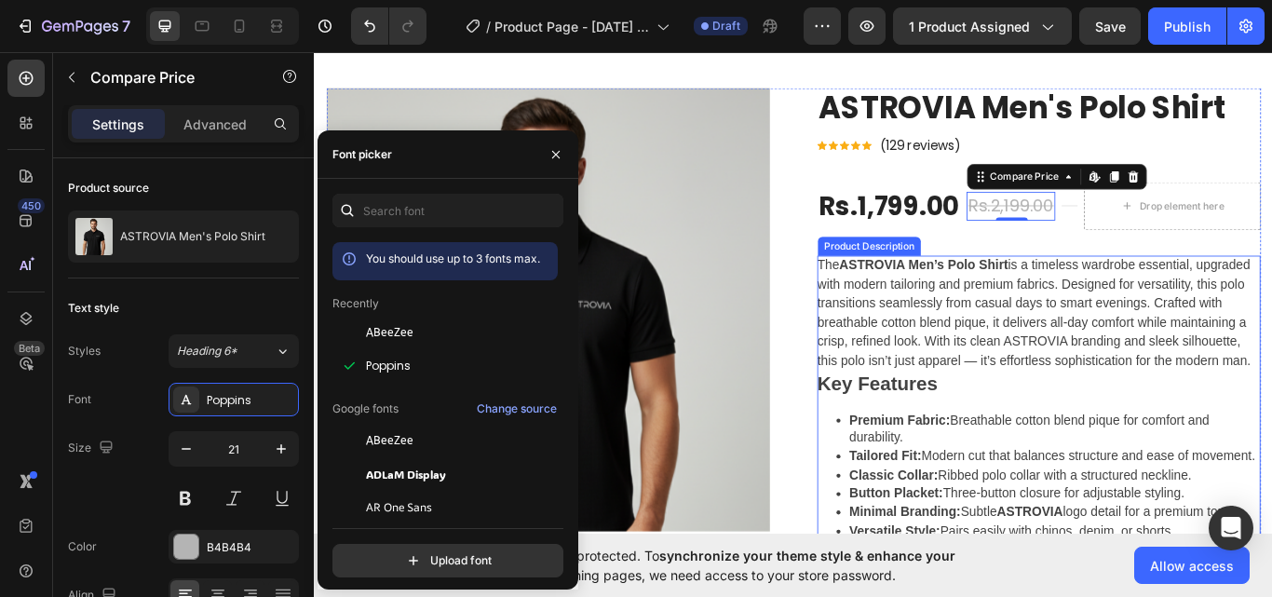
click at [1158, 398] on div "The ASTROVIA Men’s Polo Shirt is a timeless wardrobe essential, upgraded with m…" at bounding box center [1158, 485] width 517 height 390
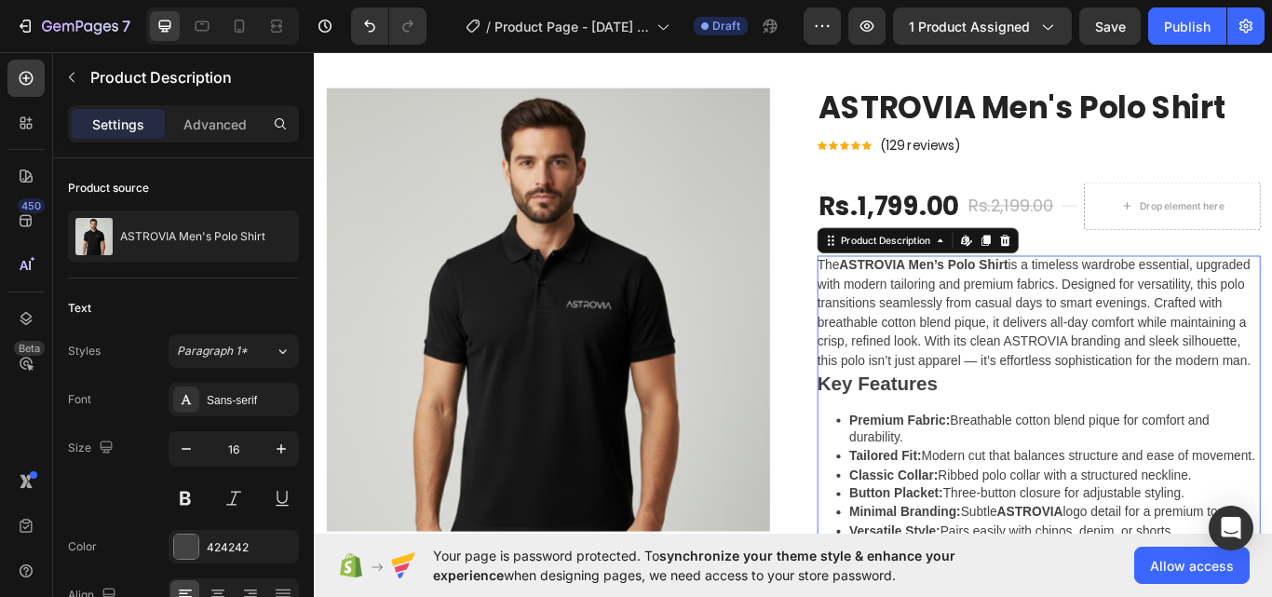
click at [1115, 262] on div at bounding box center [1119, 273] width 22 height 22
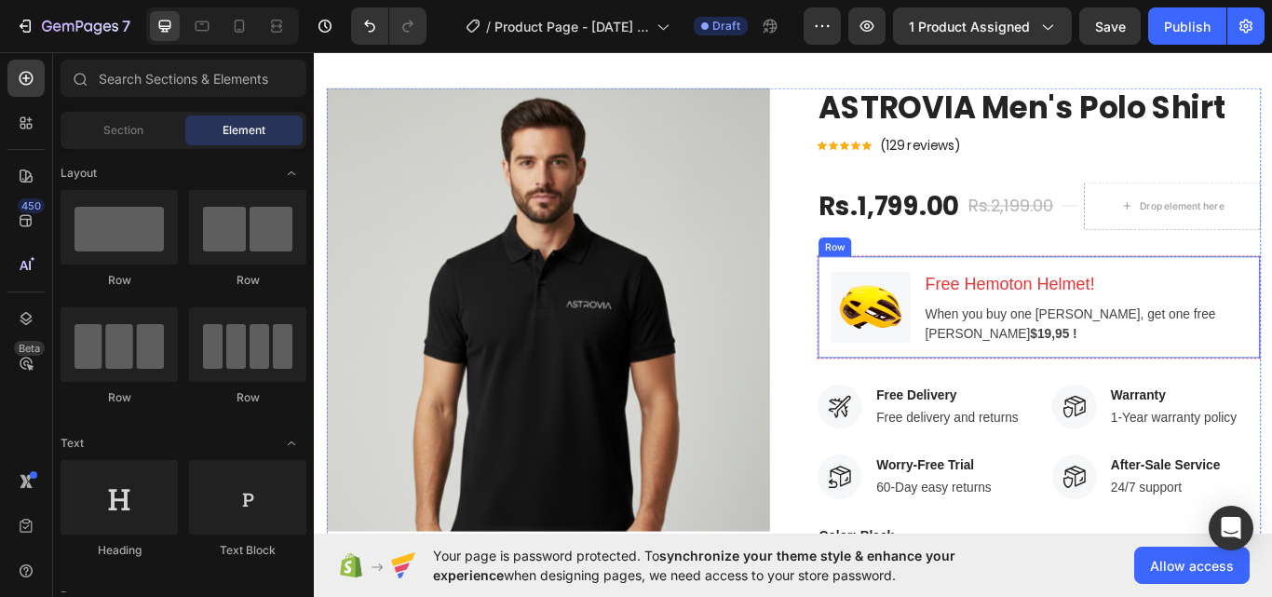
click at [1003, 326] on div "Image Free Hemoton Helmet! Heading When you buy one Hemoton Bike, get one free …" at bounding box center [1158, 350] width 517 height 121
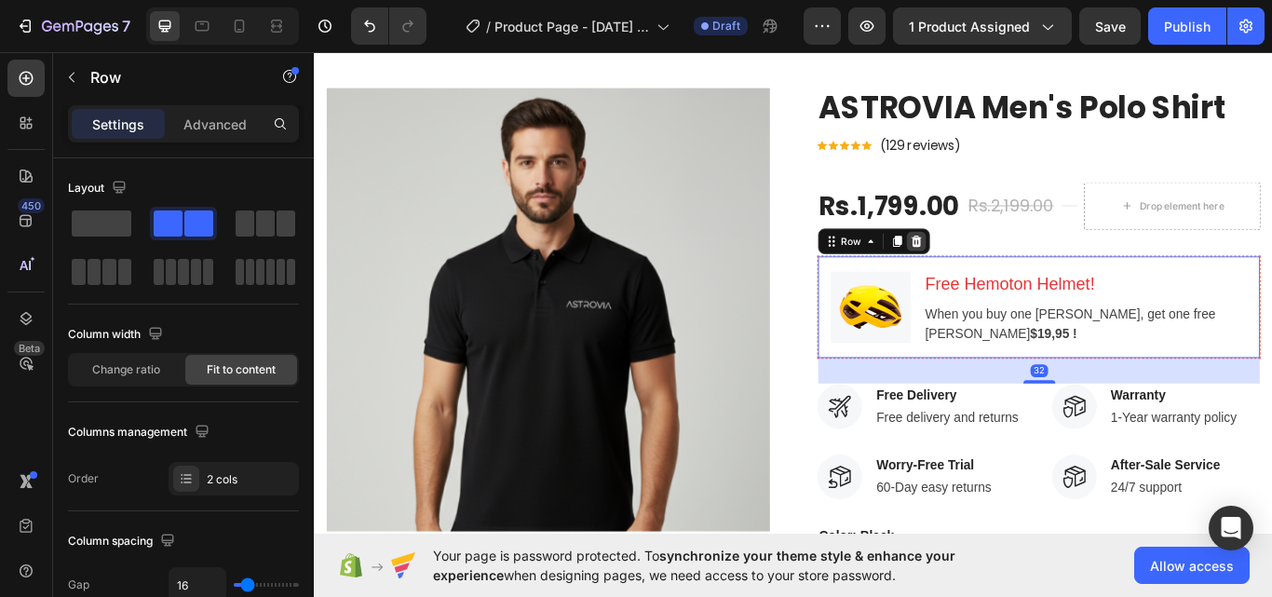
click at [1011, 272] on icon at bounding box center [1016, 273] width 12 height 13
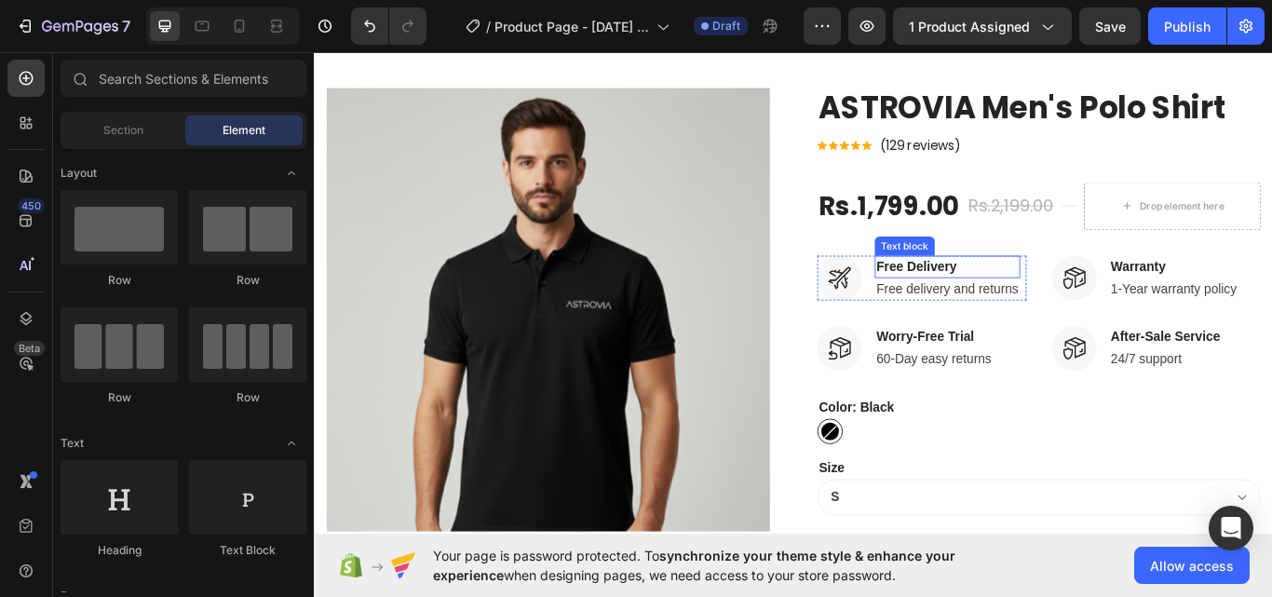
click at [1079, 306] on p "Free Delivery" at bounding box center [1052, 303] width 166 height 22
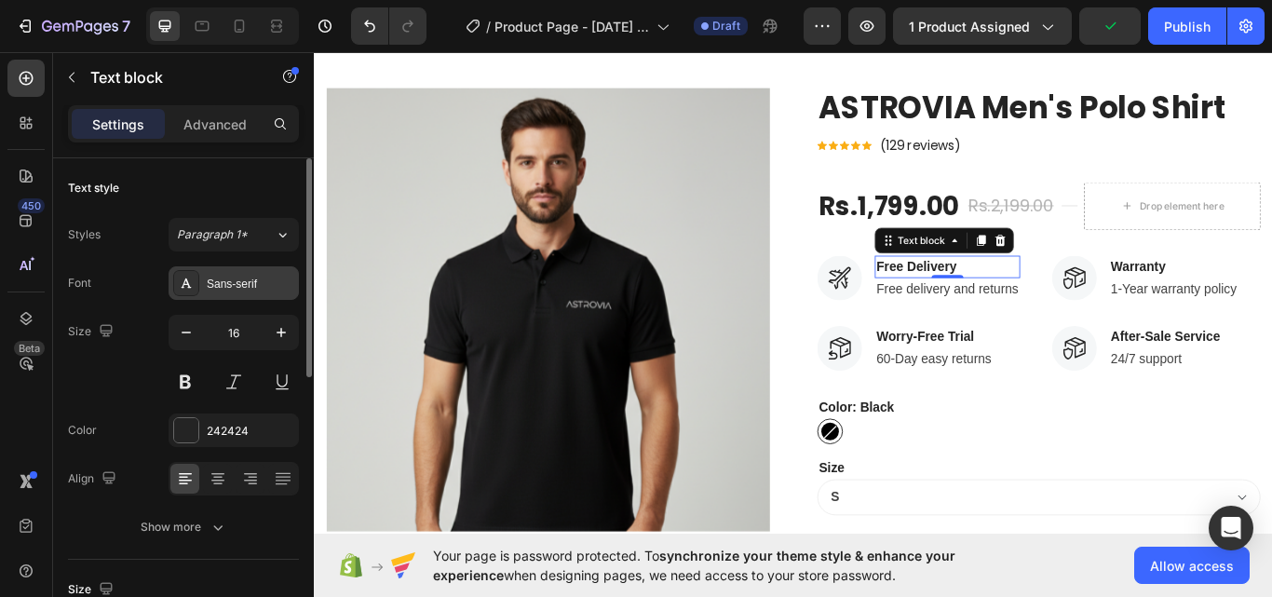
drag, startPoint x: 263, startPoint y: 290, endPoint x: 1, endPoint y: 370, distance: 273.3
click at [263, 290] on div "Sans-serif" at bounding box center [251, 284] width 88 height 17
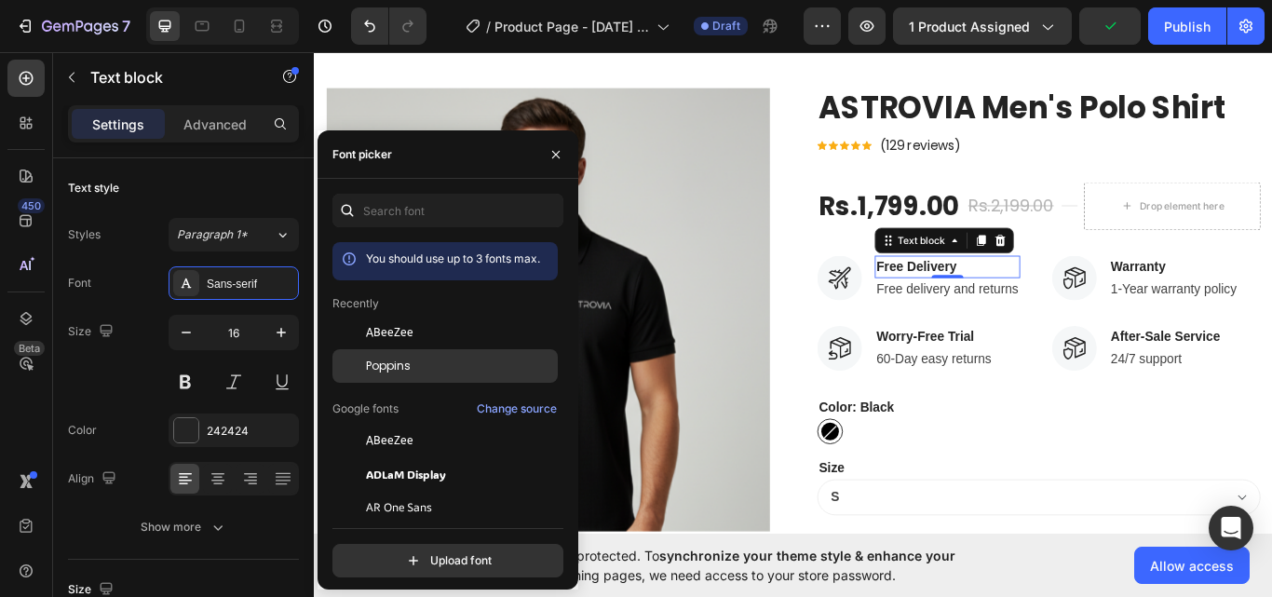
drag, startPoint x: 385, startPoint y: 358, endPoint x: 918, endPoint y: 285, distance: 537.6
click at [385, 358] on span "Poppins" at bounding box center [388, 366] width 45 height 17
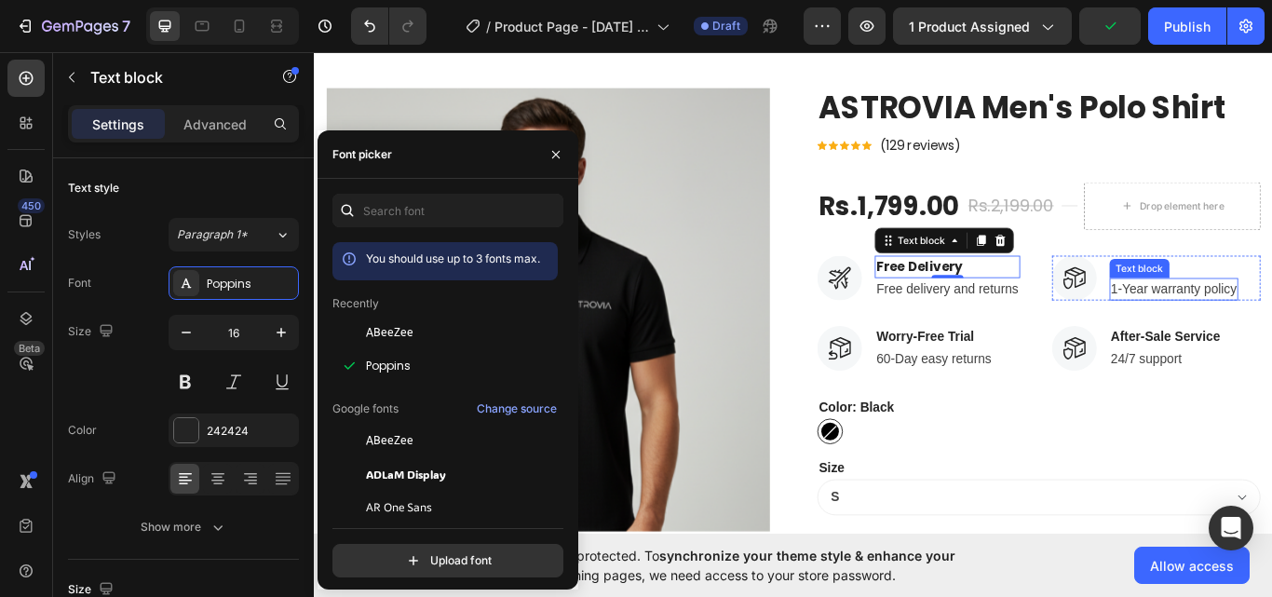
click at [1263, 301] on div "Text block" at bounding box center [1276, 305] width 62 height 17
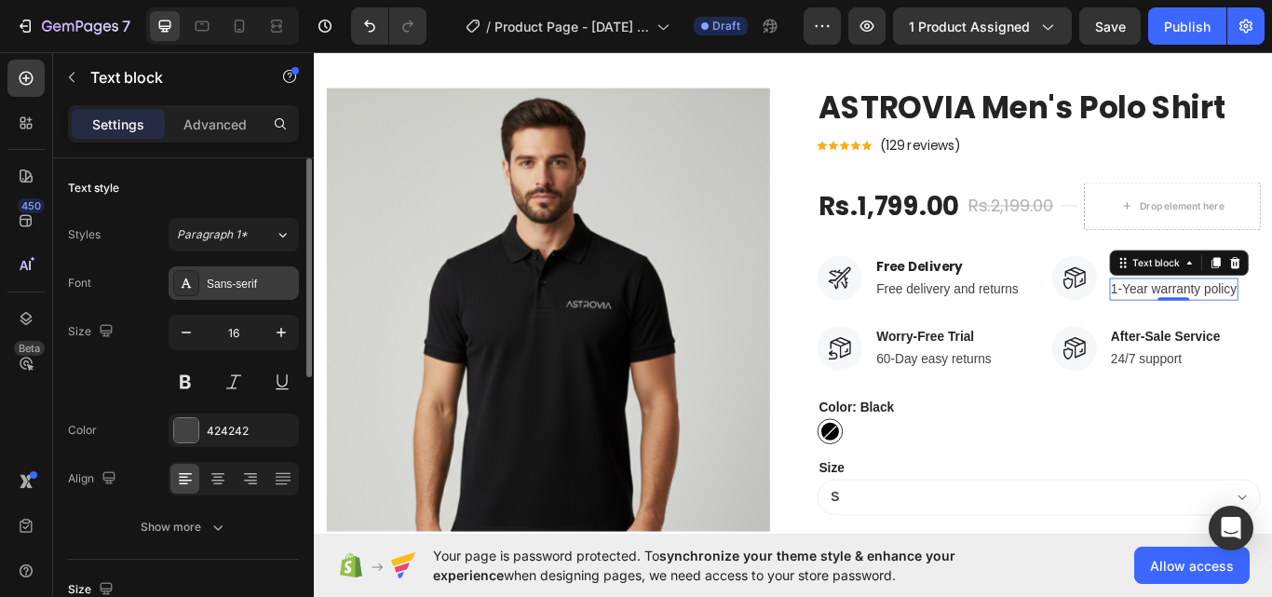
click at [258, 287] on div "Sans-serif" at bounding box center [251, 284] width 88 height 17
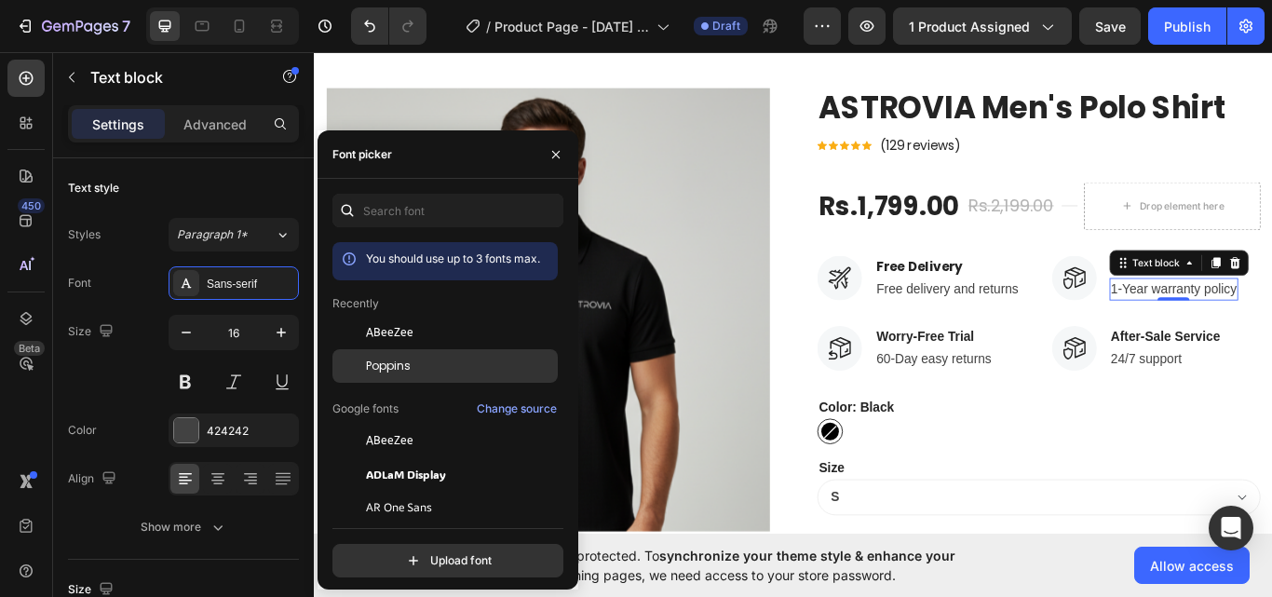
click at [365, 358] on div at bounding box center [349, 366] width 34 height 34
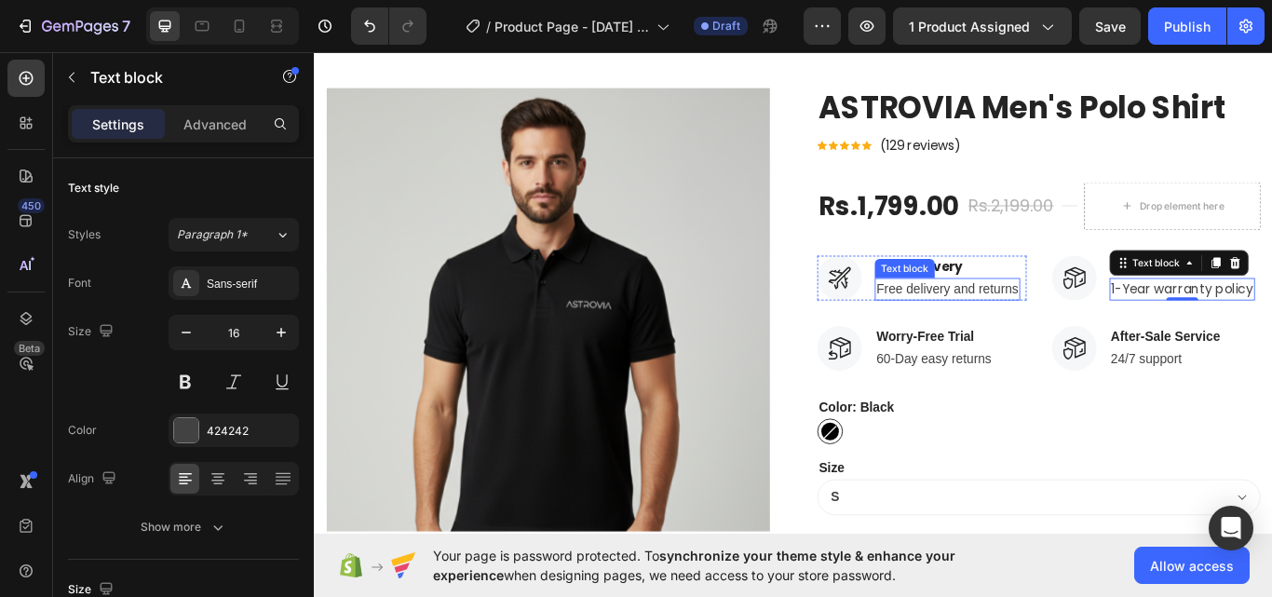
click at [1069, 336] on p "Free delivery and returns" at bounding box center [1052, 329] width 166 height 22
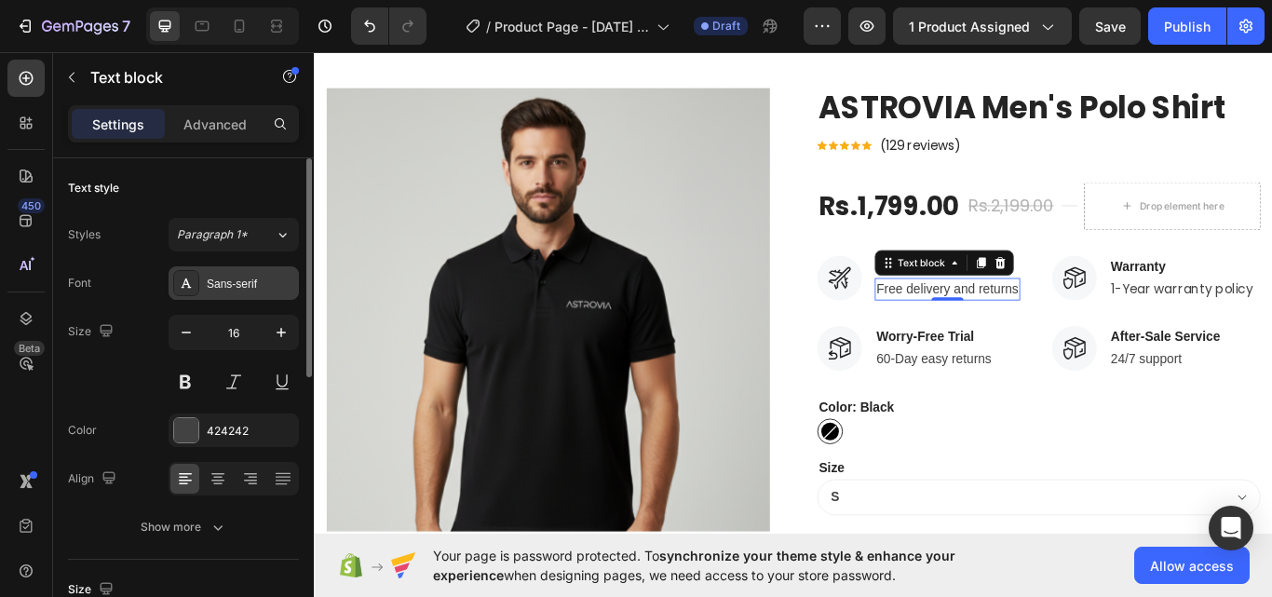
click at [260, 294] on div "Sans-serif" at bounding box center [234, 283] width 130 height 34
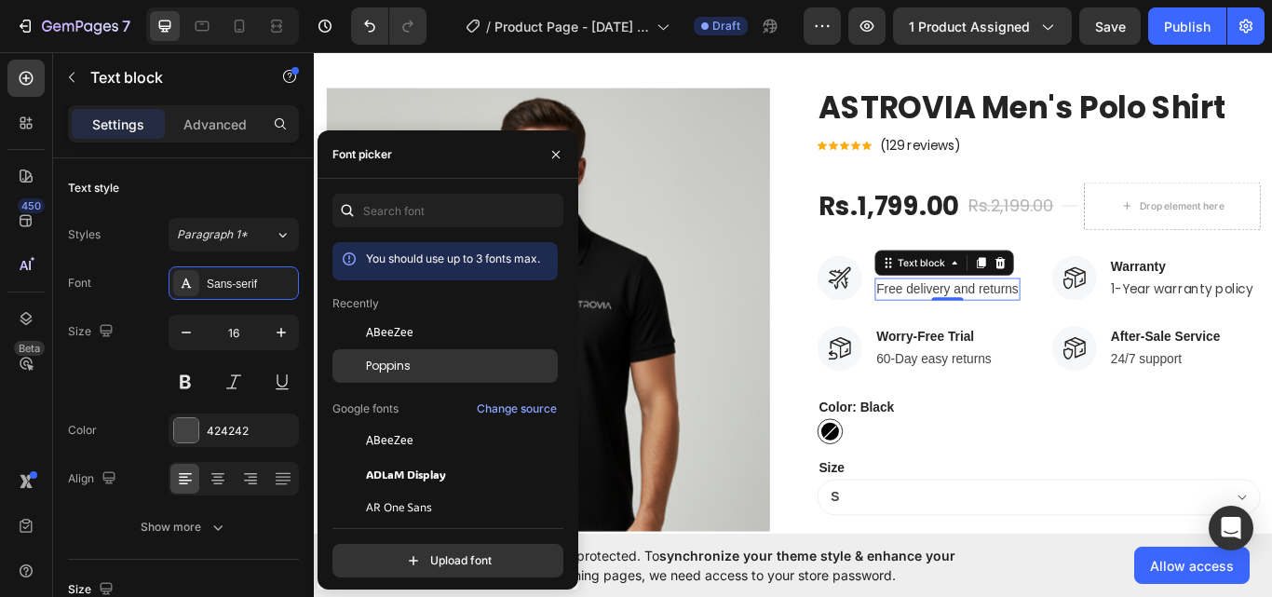
drag, startPoint x: 393, startPoint y: 353, endPoint x: 644, endPoint y: 338, distance: 251.8
click at [393, 353] on div "Poppins" at bounding box center [444, 366] width 225 height 34
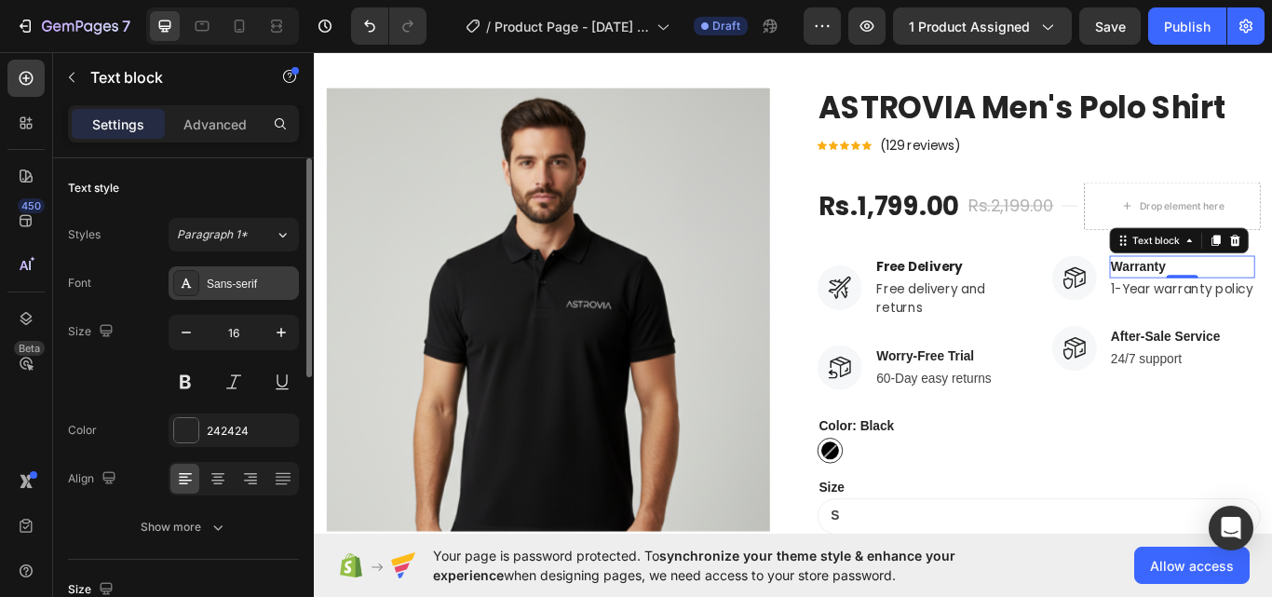
click at [252, 290] on div "Sans-serif" at bounding box center [251, 284] width 88 height 17
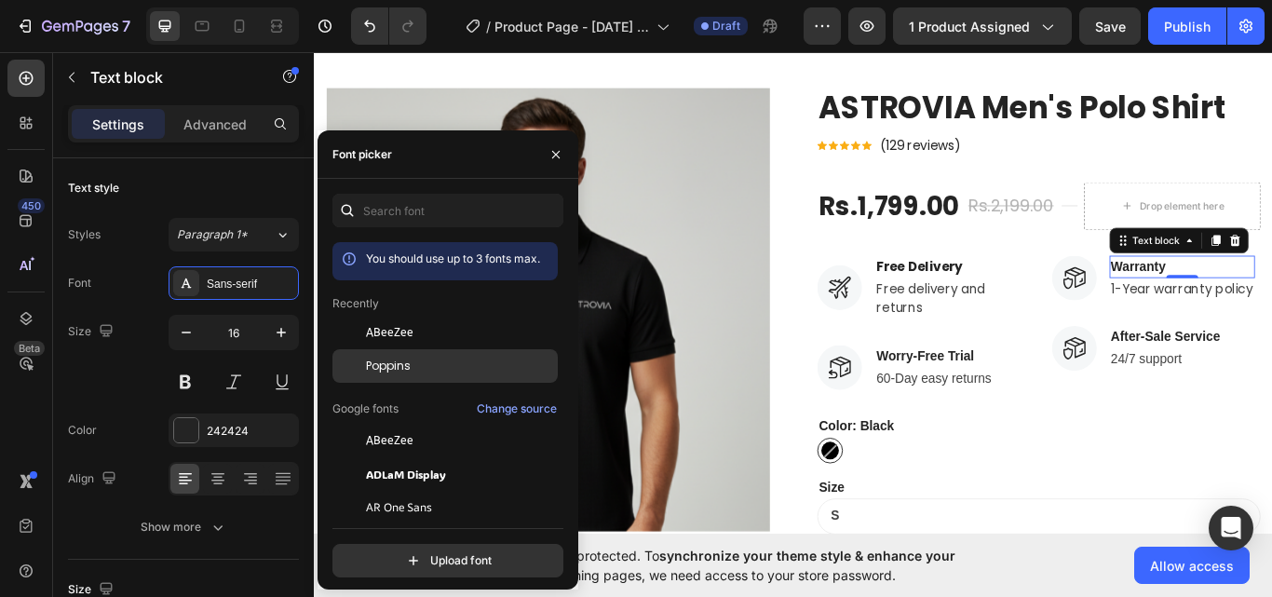
click at [398, 363] on span "Poppins" at bounding box center [388, 366] width 45 height 17
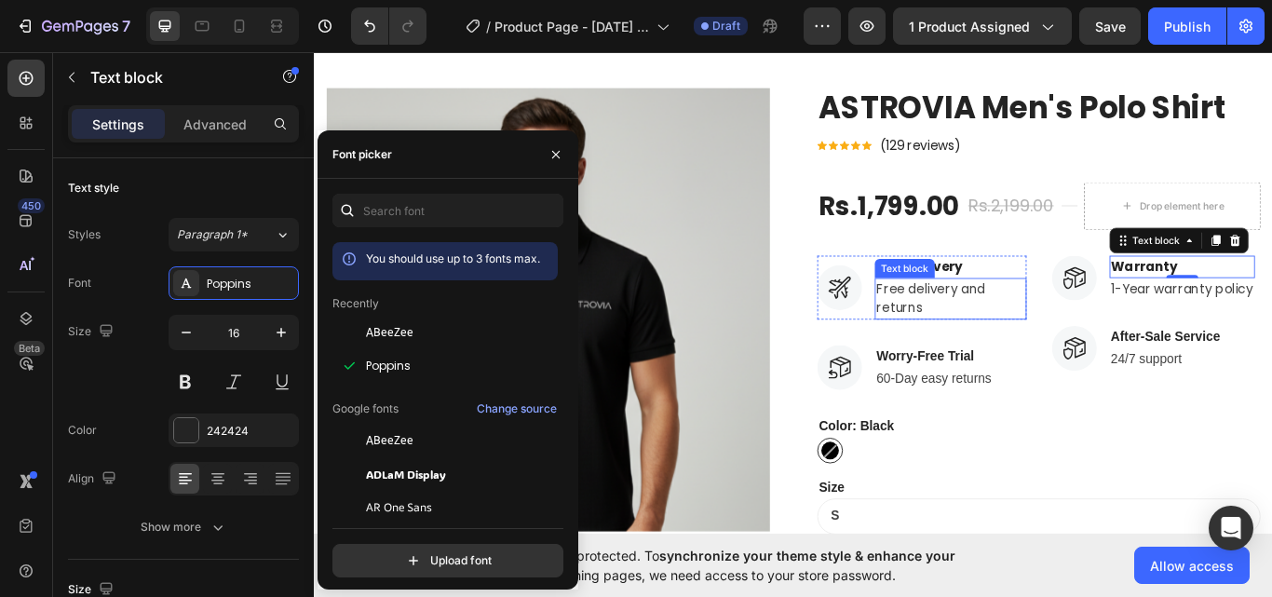
click at [1028, 344] on p "Free delivery and returns" at bounding box center [1055, 340] width 173 height 45
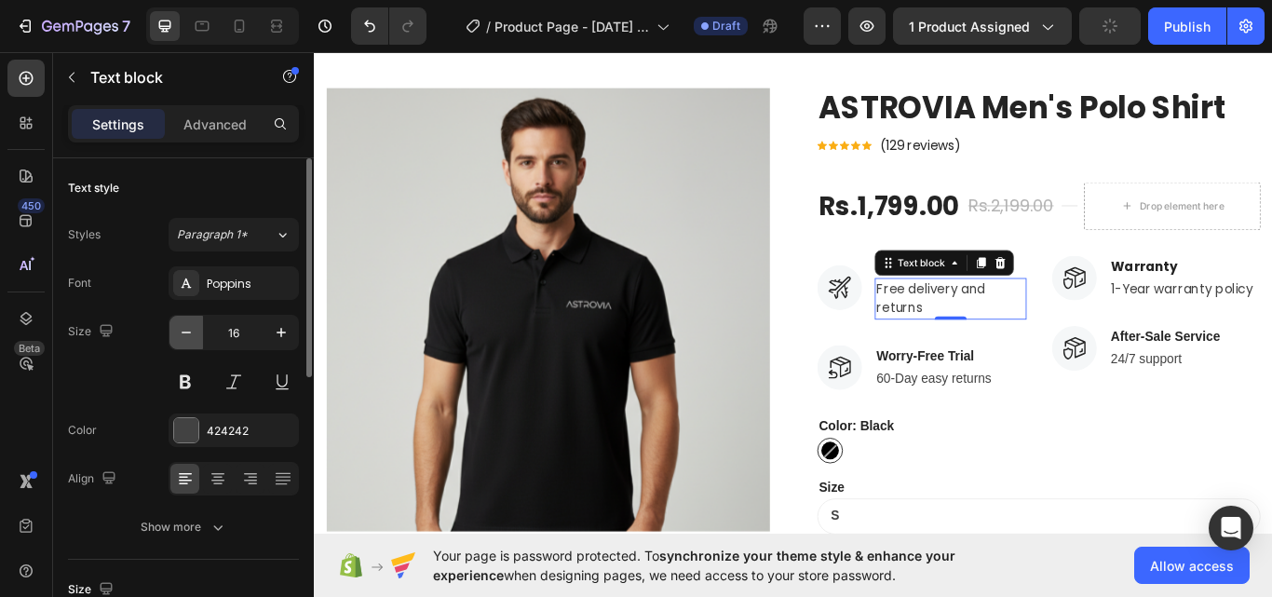
click at [179, 324] on icon "button" at bounding box center [186, 332] width 19 height 19
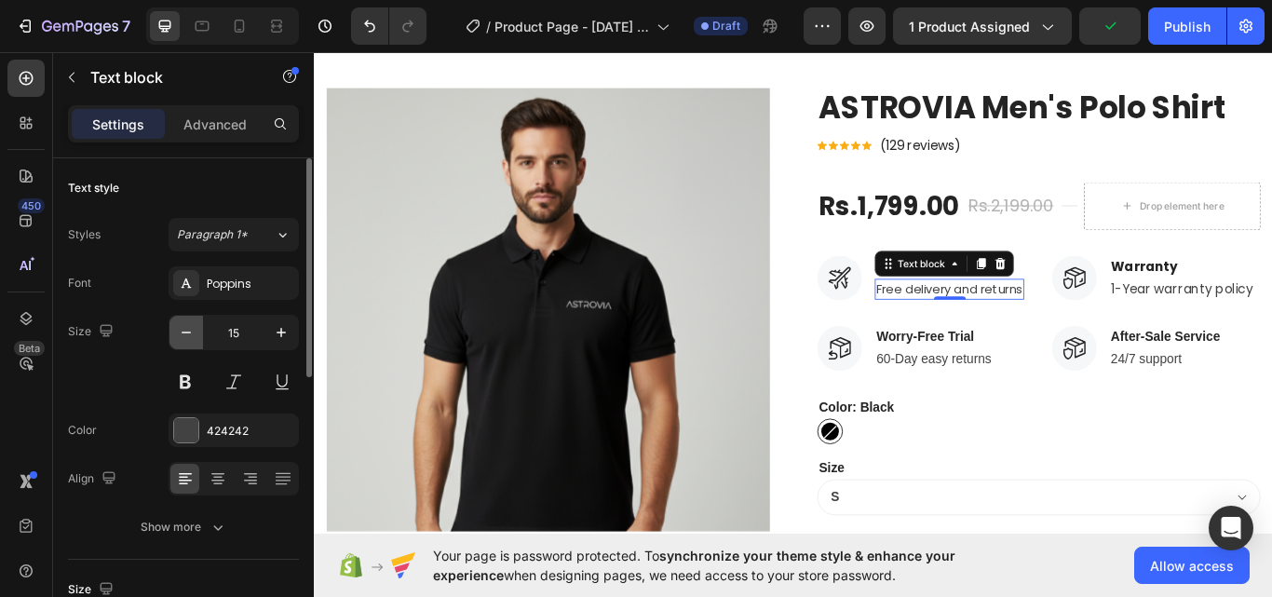
click at [179, 324] on icon "button" at bounding box center [186, 332] width 19 height 19
type input "14"
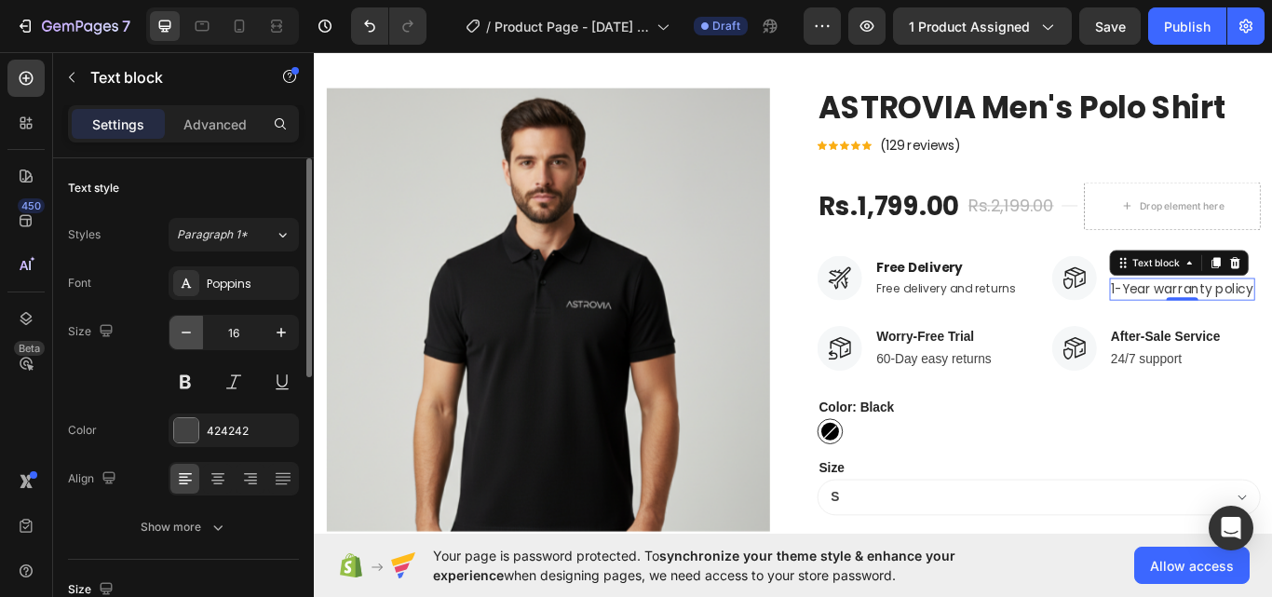
click at [186, 330] on icon "button" at bounding box center [186, 332] width 19 height 19
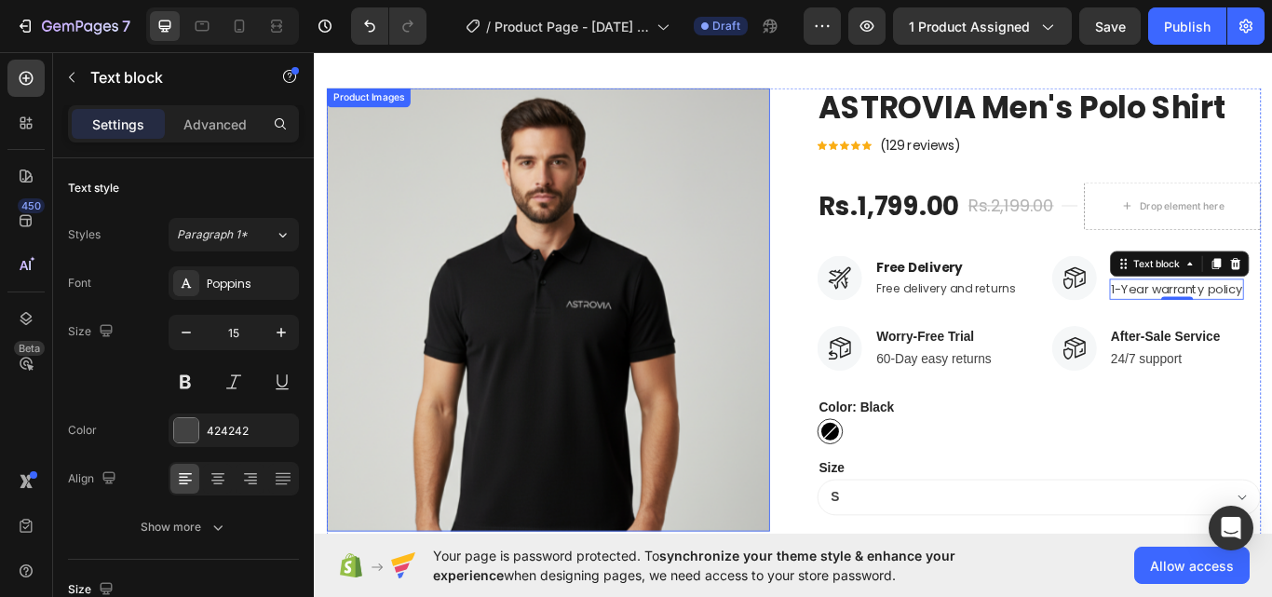
type input "14"
click at [1015, 413] on p "60-Day easy returns" at bounding box center [1036, 411] width 134 height 22
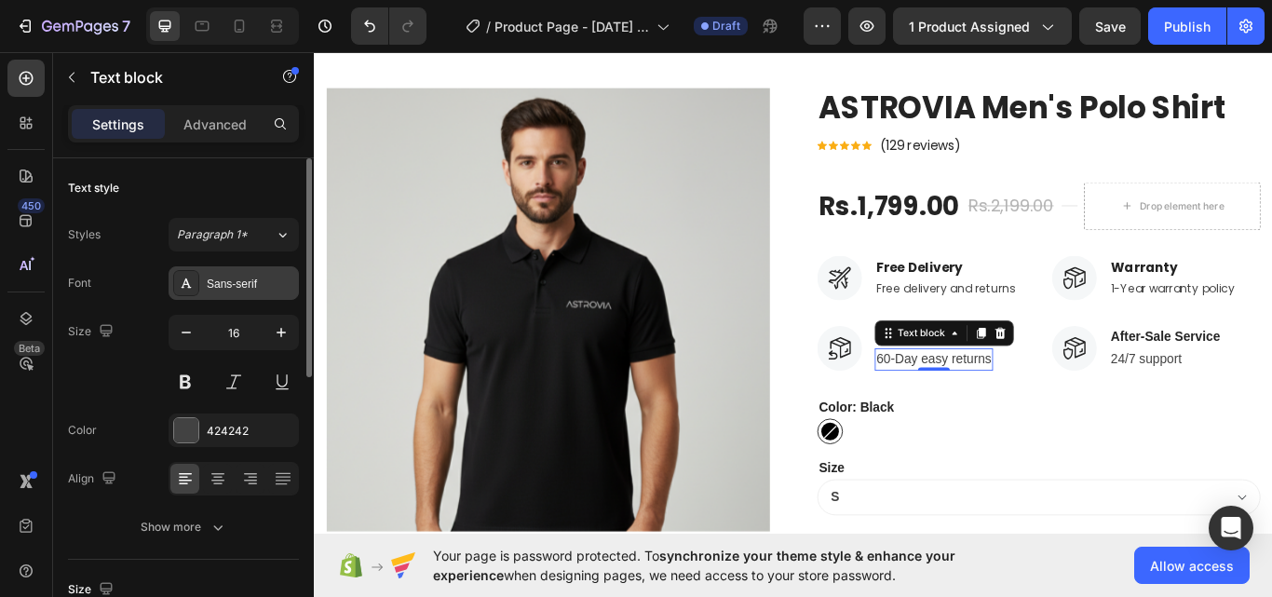
click at [239, 277] on div "Sans-serif" at bounding box center [251, 284] width 88 height 17
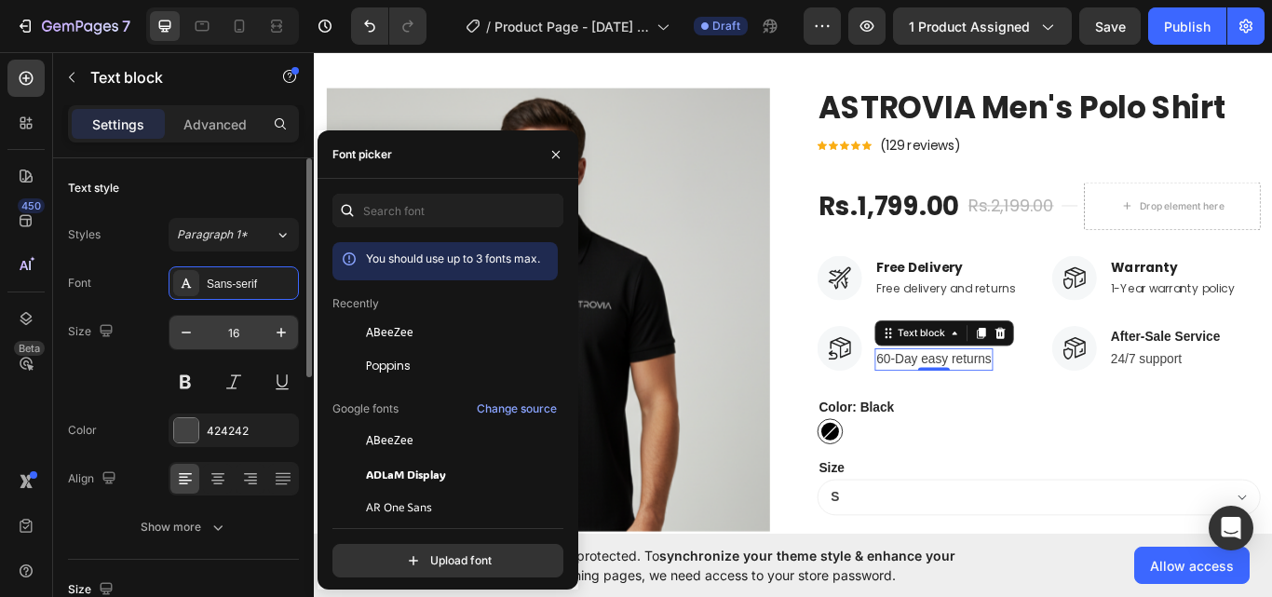
click at [403, 358] on span "Poppins" at bounding box center [388, 366] width 45 height 17
click at [183, 335] on icon "button" at bounding box center [186, 332] width 19 height 19
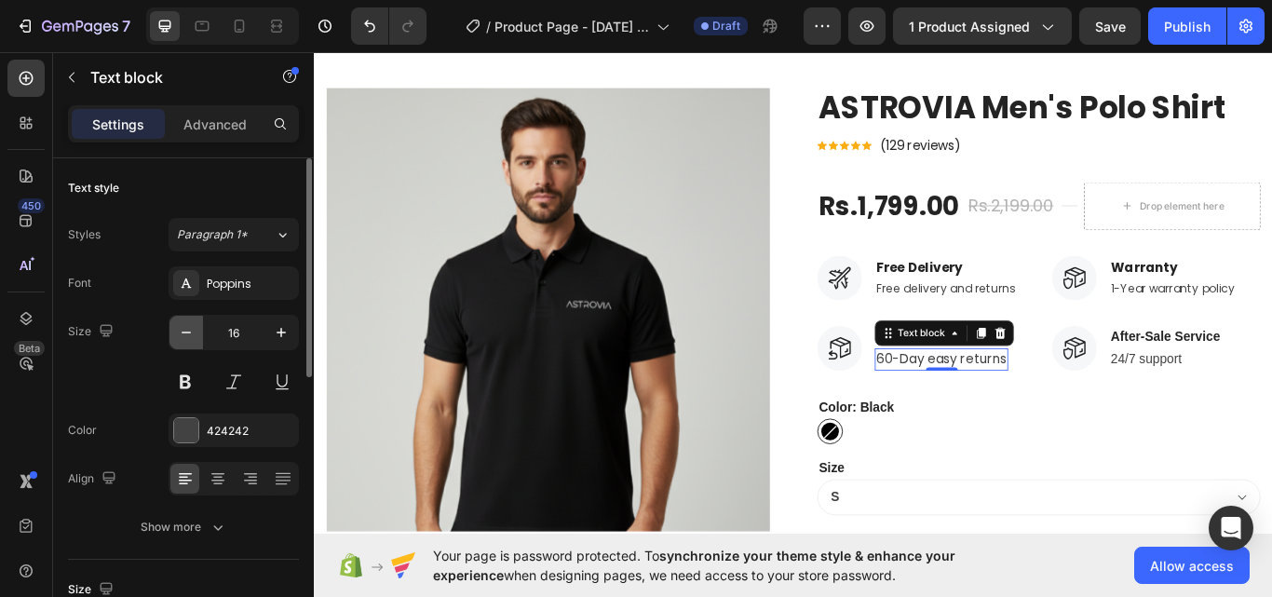
click at [183, 335] on icon "button" at bounding box center [186, 332] width 19 height 19
type input "14"
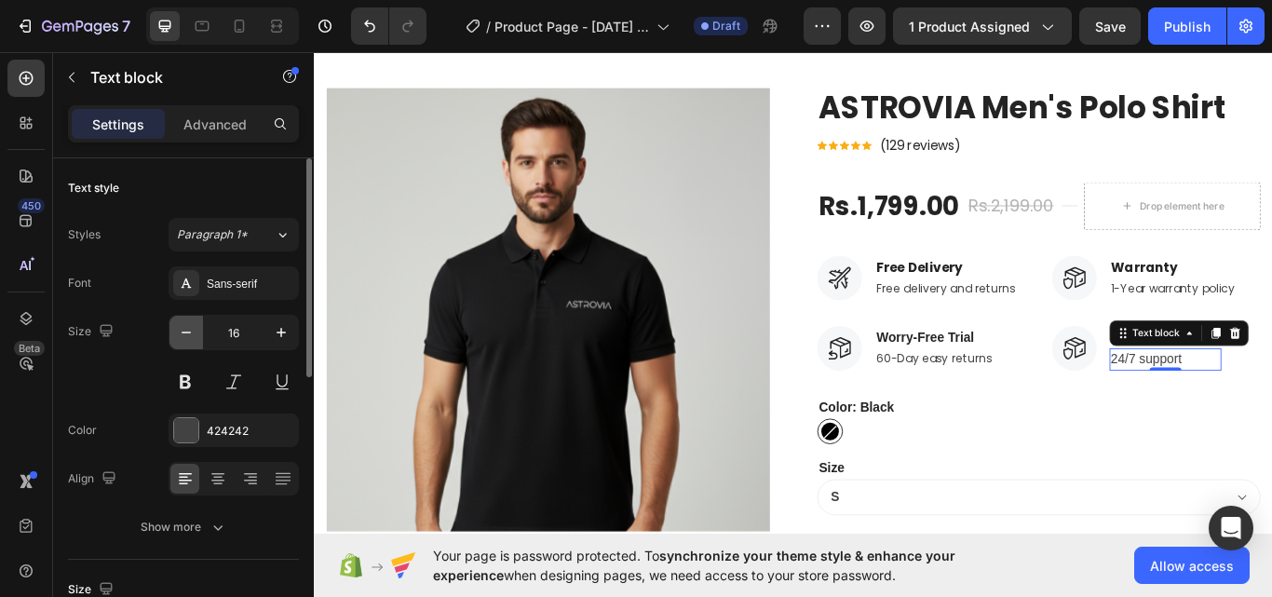
click at [186, 334] on icon "button" at bounding box center [186, 332] width 19 height 19
type input "14"
click at [234, 296] on div "Sans-serif" at bounding box center [234, 283] width 130 height 34
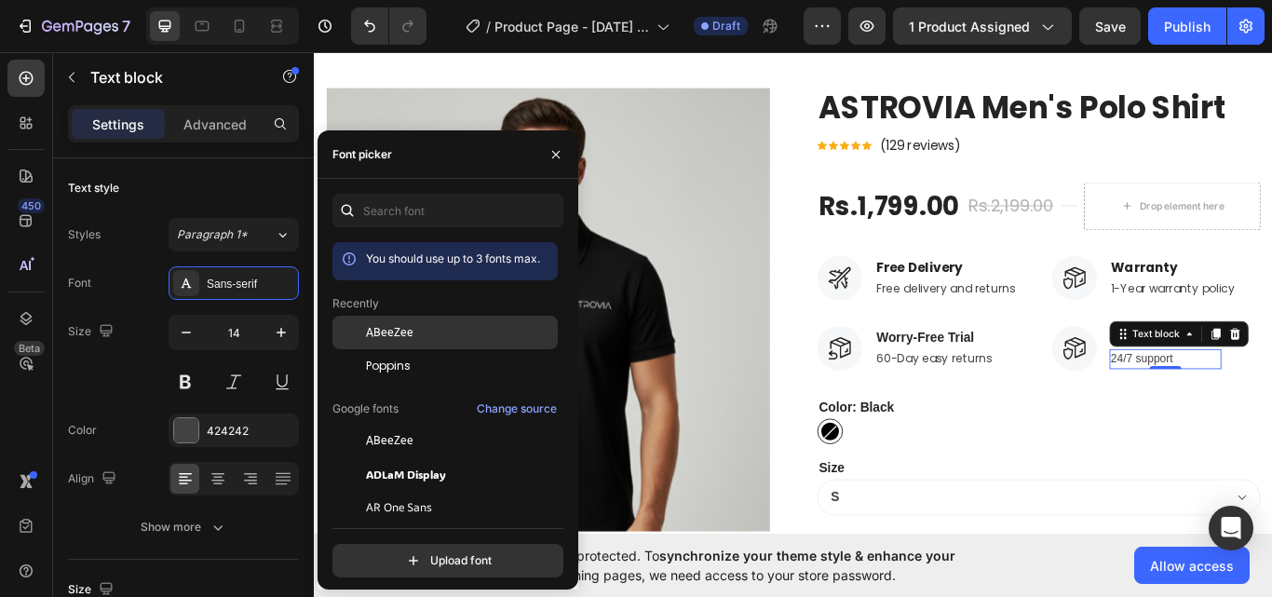
click at [381, 348] on div "ABeeZee" at bounding box center [444, 333] width 225 height 34
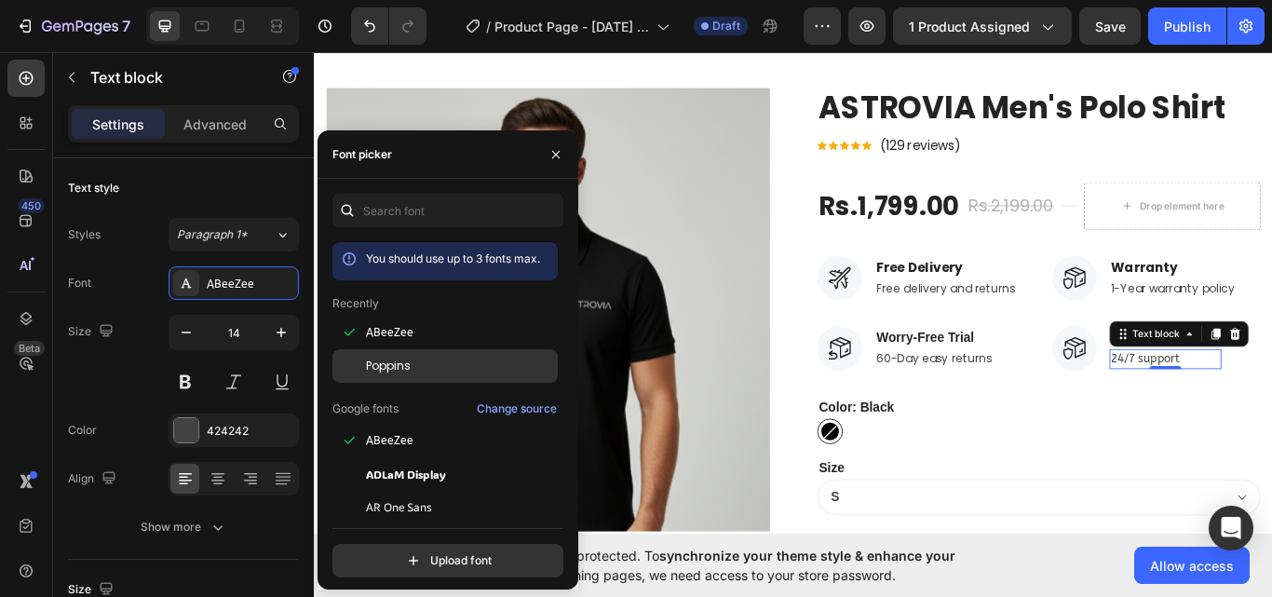
drag, startPoint x: 385, startPoint y: 369, endPoint x: 419, endPoint y: 366, distance: 33.6
click at [385, 369] on span "Poppins" at bounding box center [388, 366] width 45 height 17
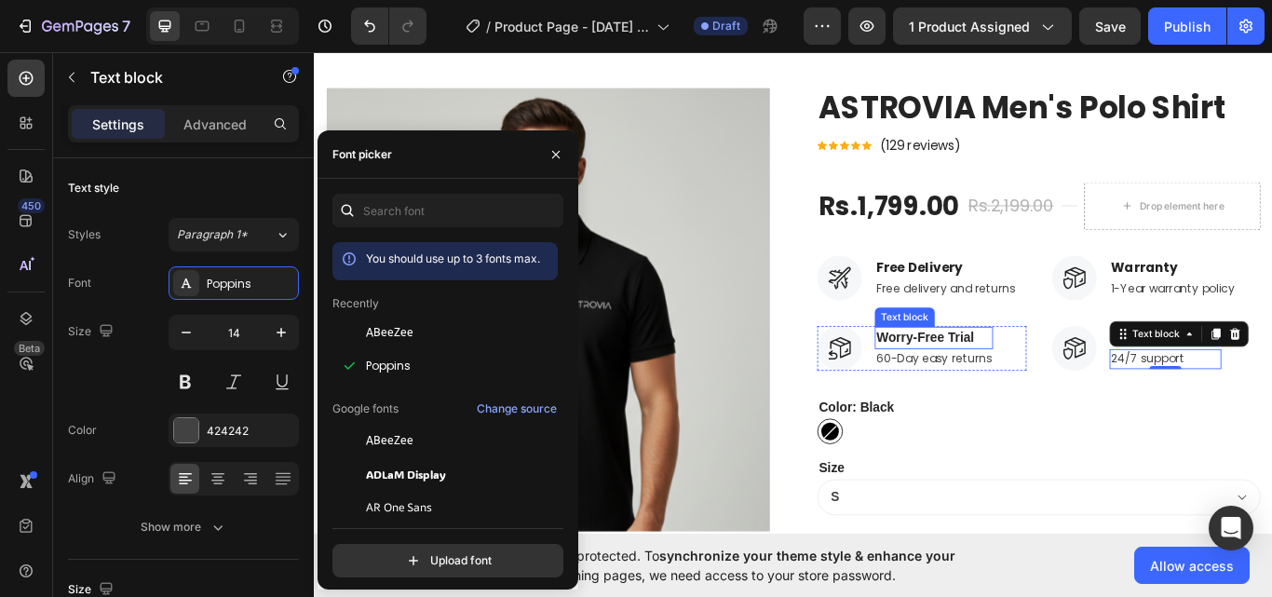
click at [1024, 373] on div "Worry-Free Trial Text block" at bounding box center [1036, 386] width 138 height 26
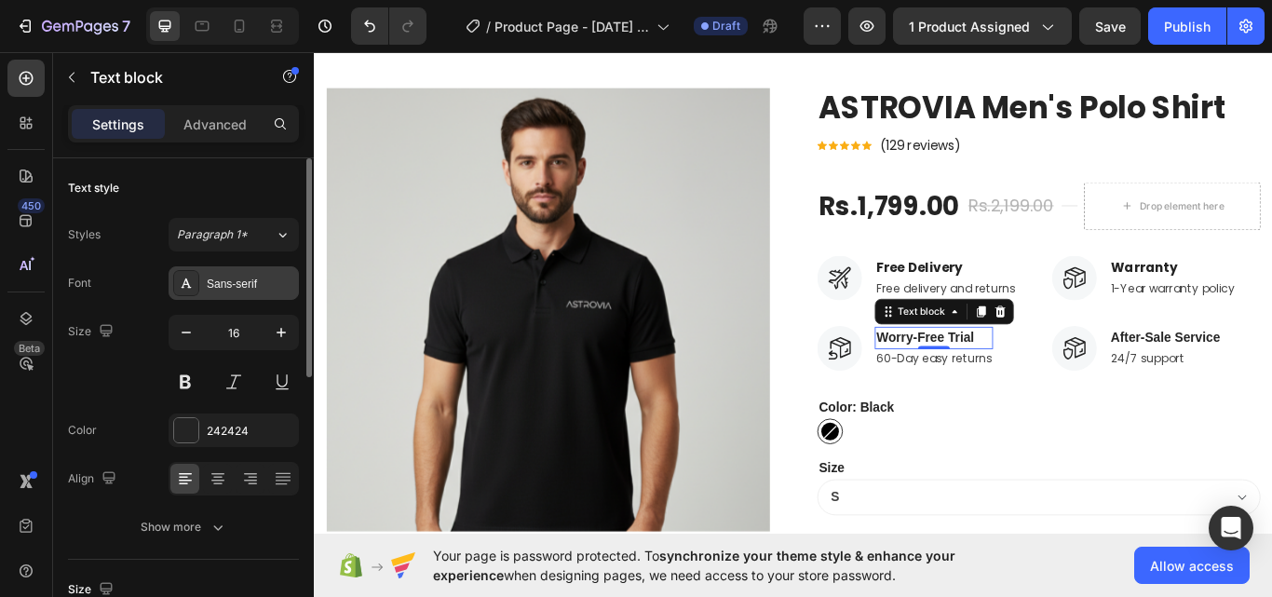
click at [210, 296] on div "Sans-serif" at bounding box center [234, 283] width 130 height 34
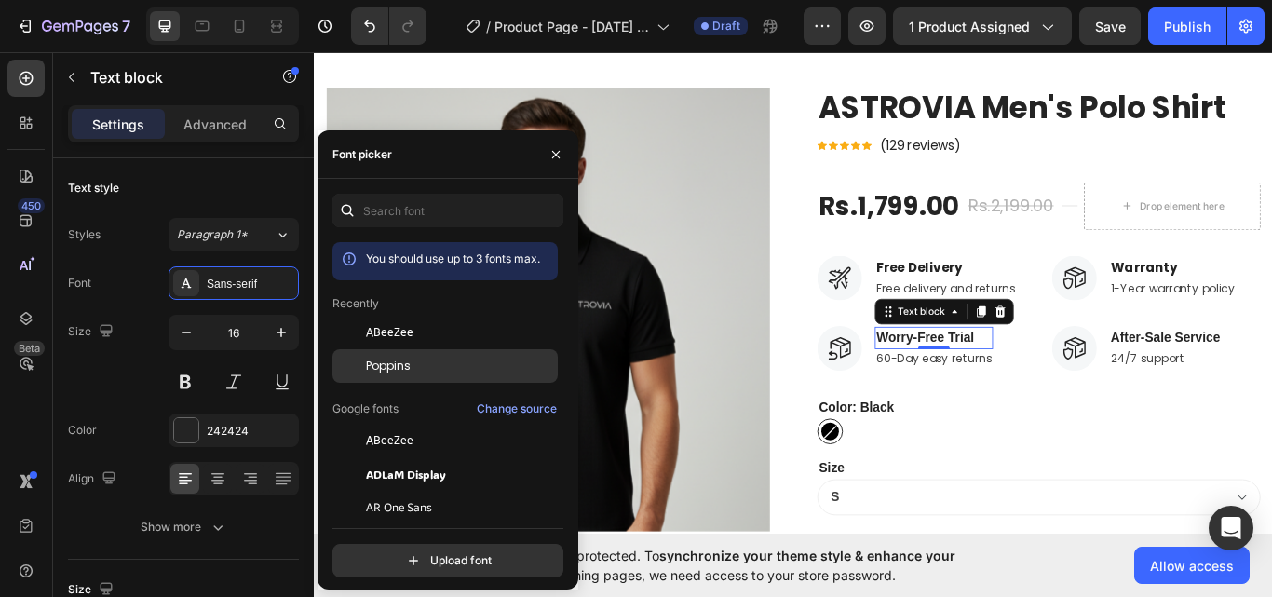
drag, startPoint x: 401, startPoint y: 365, endPoint x: 766, endPoint y: 312, distance: 368.8
click at [401, 365] on span "Poppins" at bounding box center [388, 366] width 45 height 17
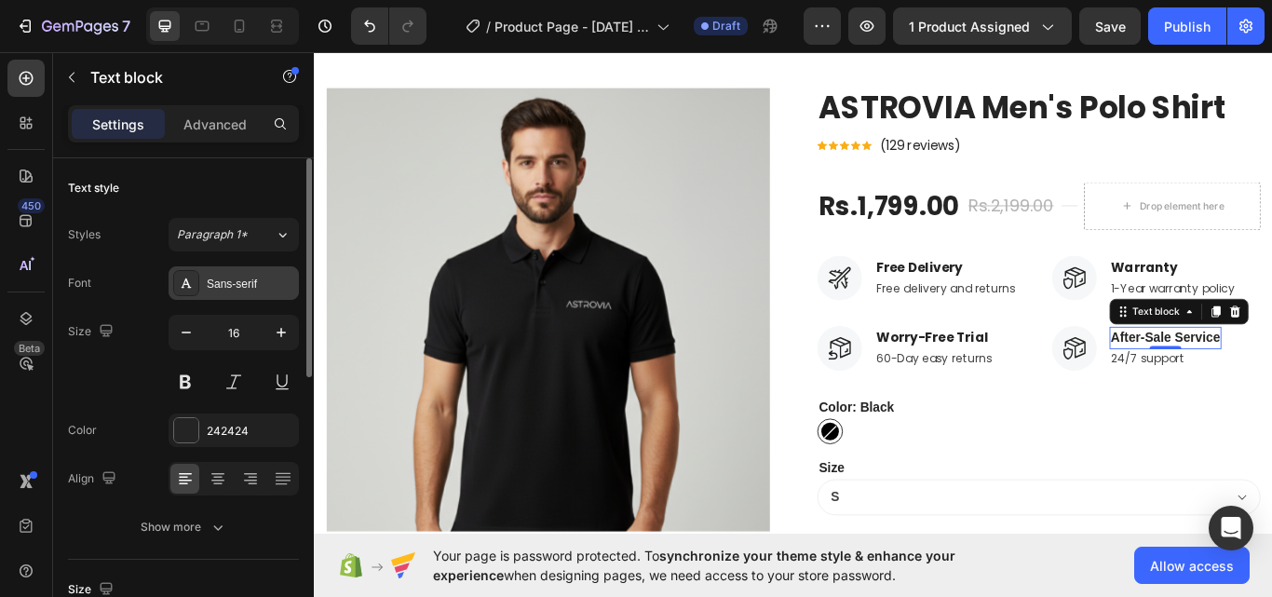
click at [231, 268] on div "Sans-serif" at bounding box center [234, 283] width 130 height 34
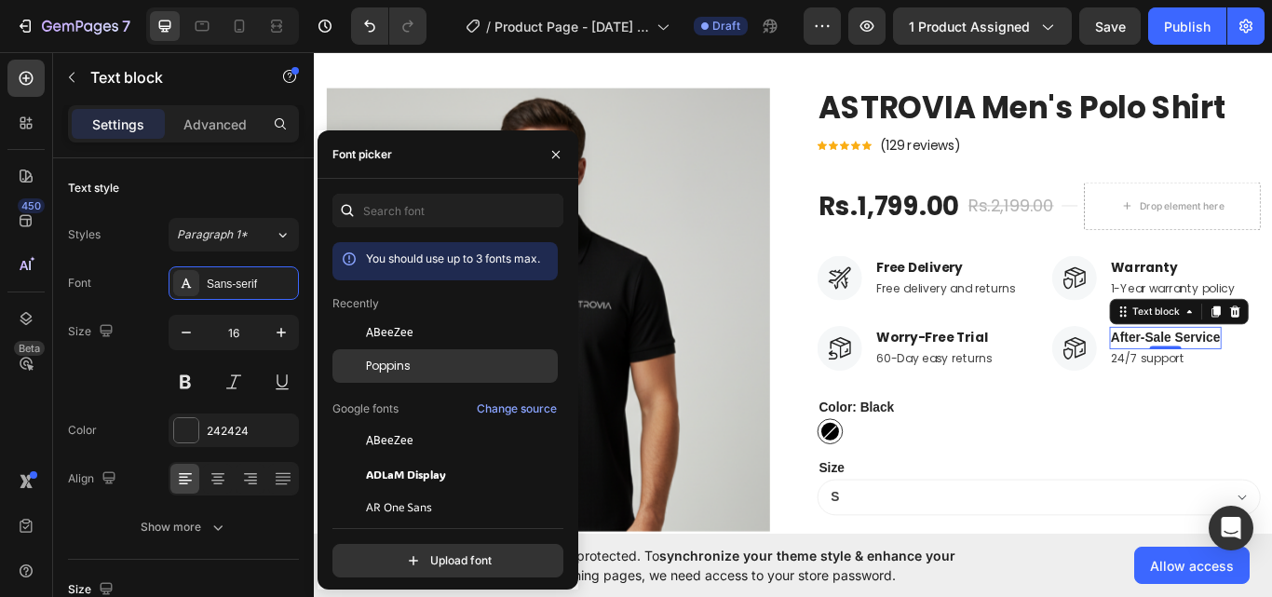
click at [376, 349] on div "Poppins" at bounding box center [444, 366] width 225 height 34
click at [1113, 438] on div "ASTROVIA Men's Polo Shirt Product Title Icon Icon Icon Icon Icon Icon List Hoz …" at bounding box center [1158, 458] width 517 height 726
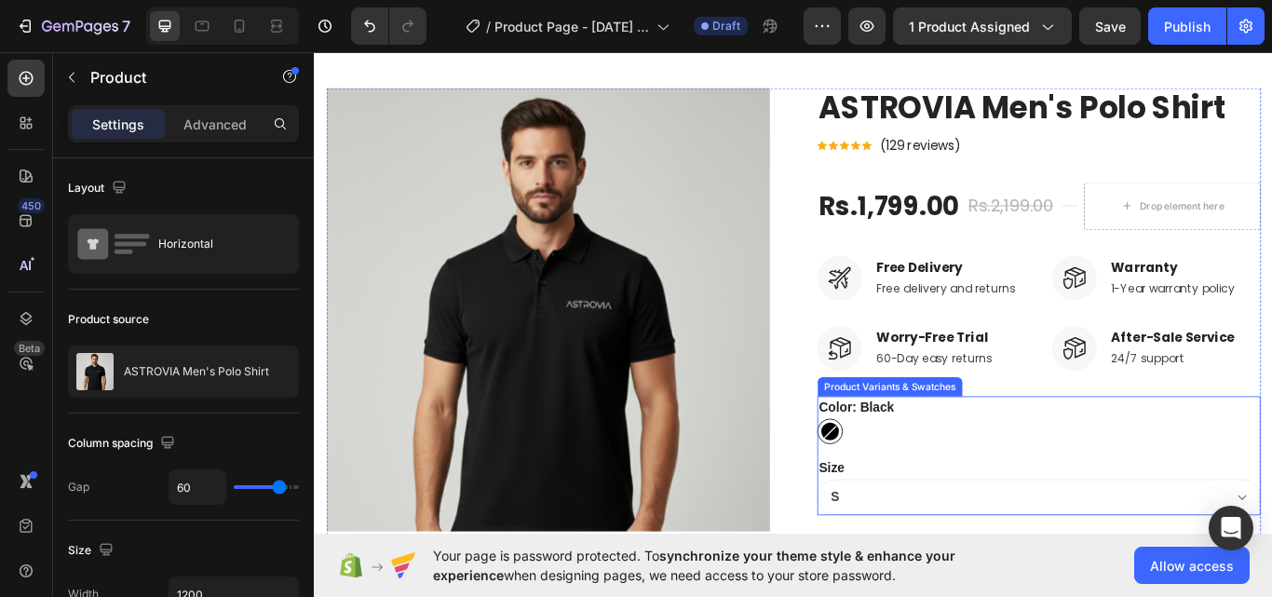
scroll to position [411, 0]
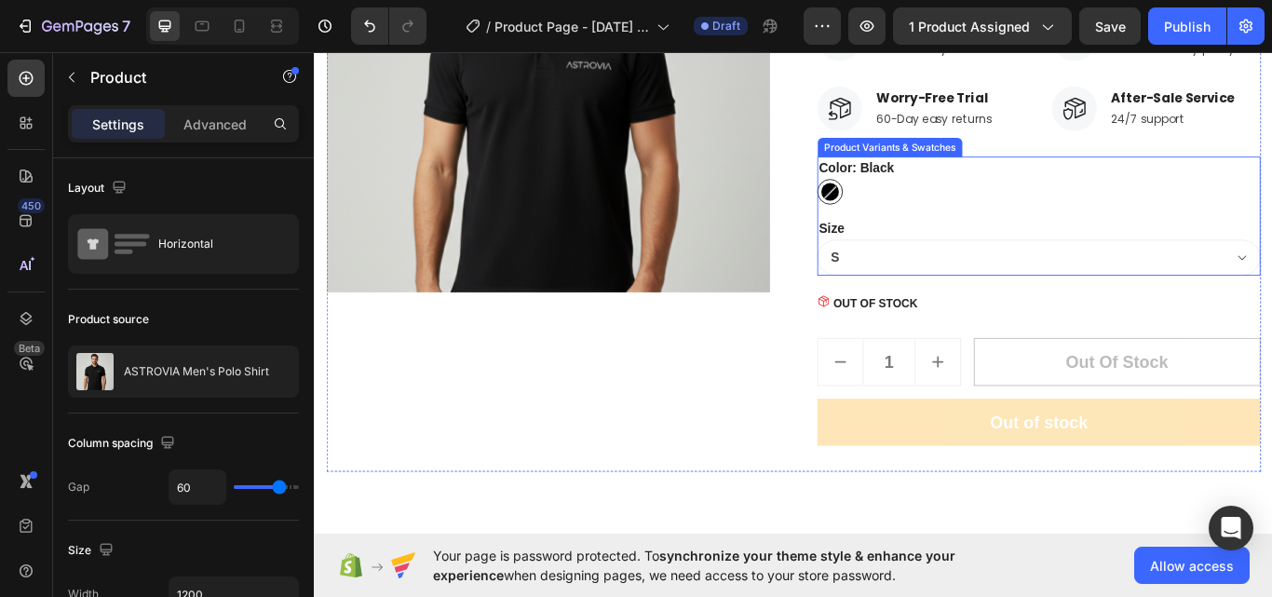
click at [982, 226] on div "Black Black" at bounding box center [1158, 216] width 517 height 30
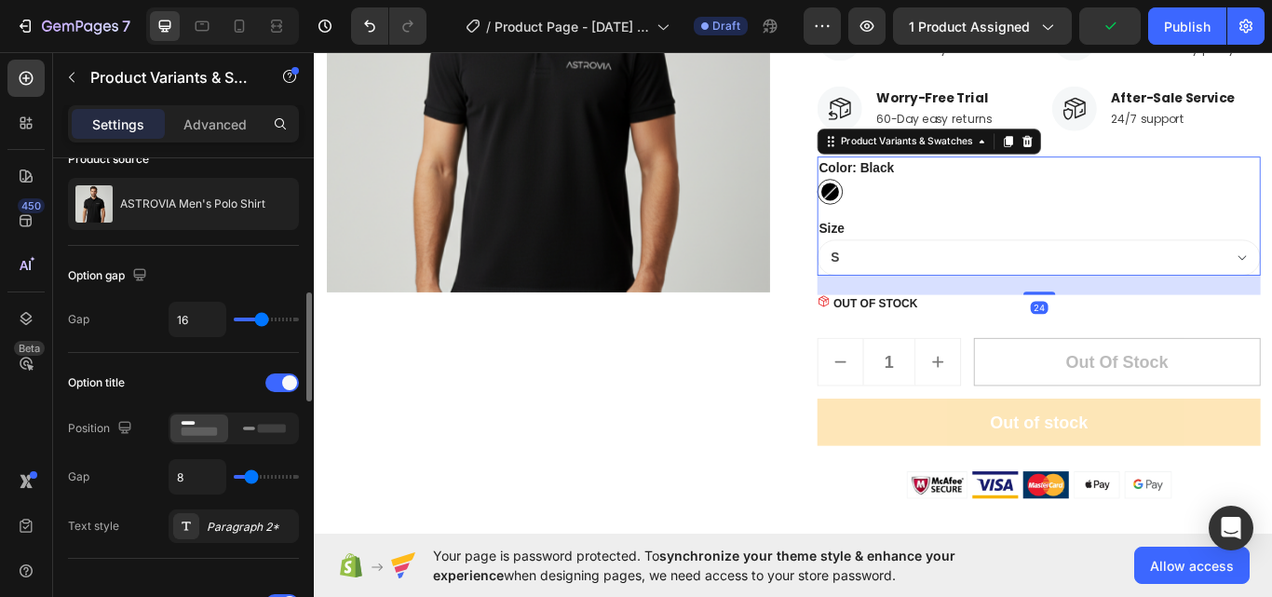
scroll to position [186, 0]
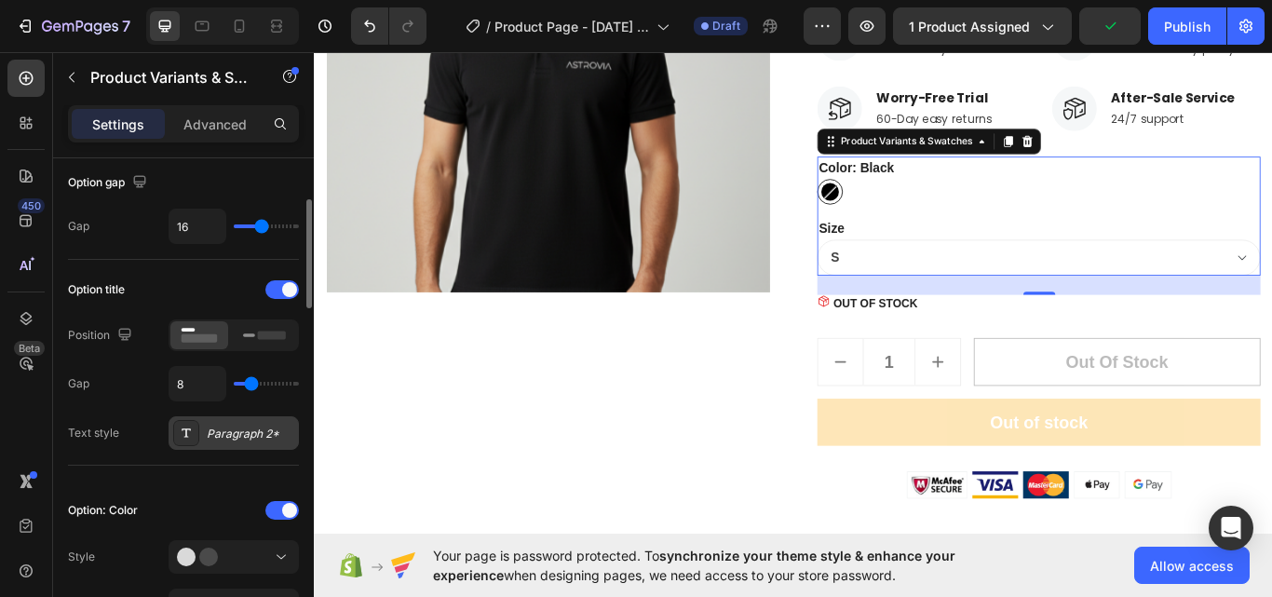
click at [233, 427] on div "Paragraph 2*" at bounding box center [251, 433] width 88 height 17
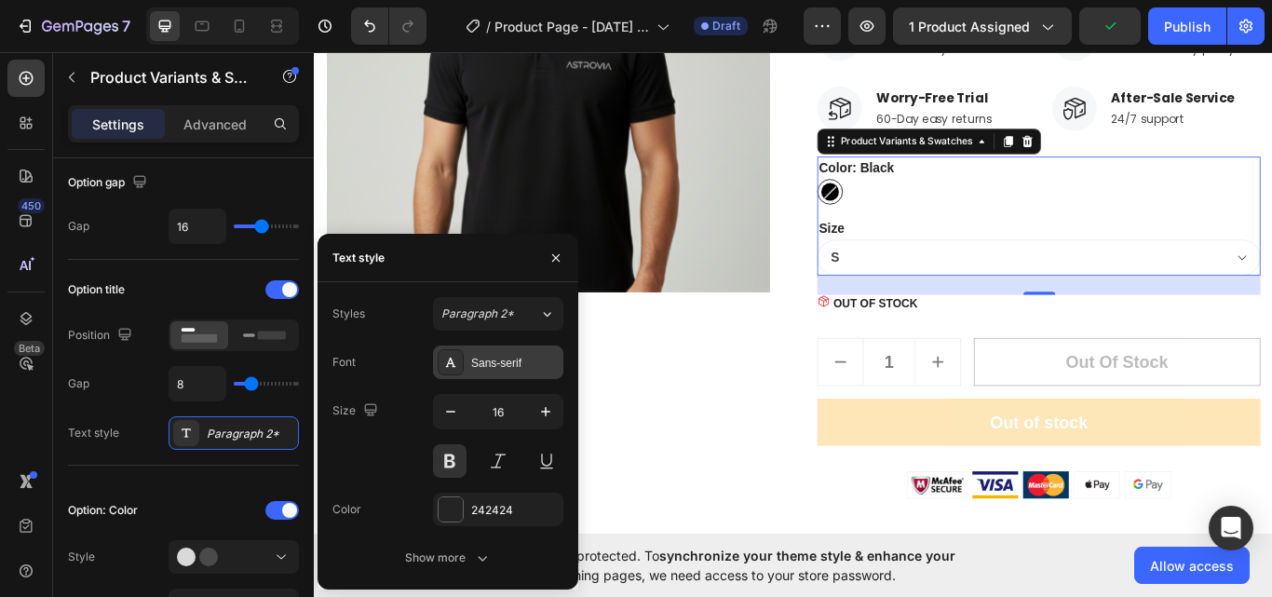
click at [507, 374] on div "Sans-serif" at bounding box center [498, 362] width 130 height 34
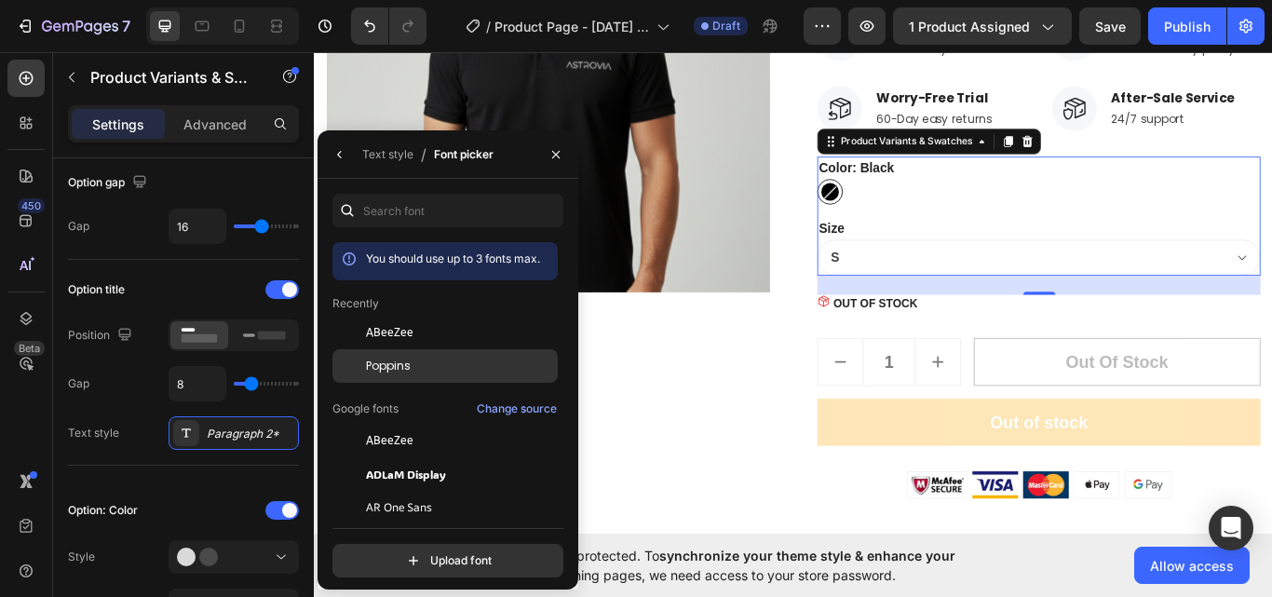
click at [440, 353] on div "Poppins" at bounding box center [444, 366] width 225 height 34
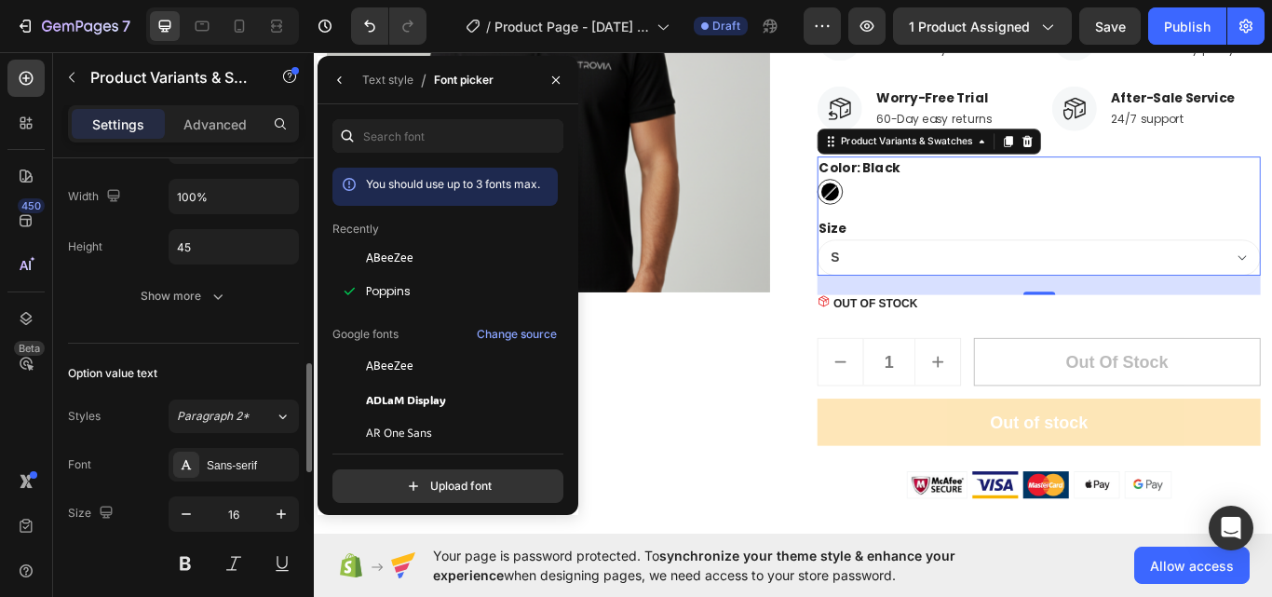
scroll to position [914, 0]
click at [235, 452] on div "Sans-serif" at bounding box center [234, 464] width 130 height 34
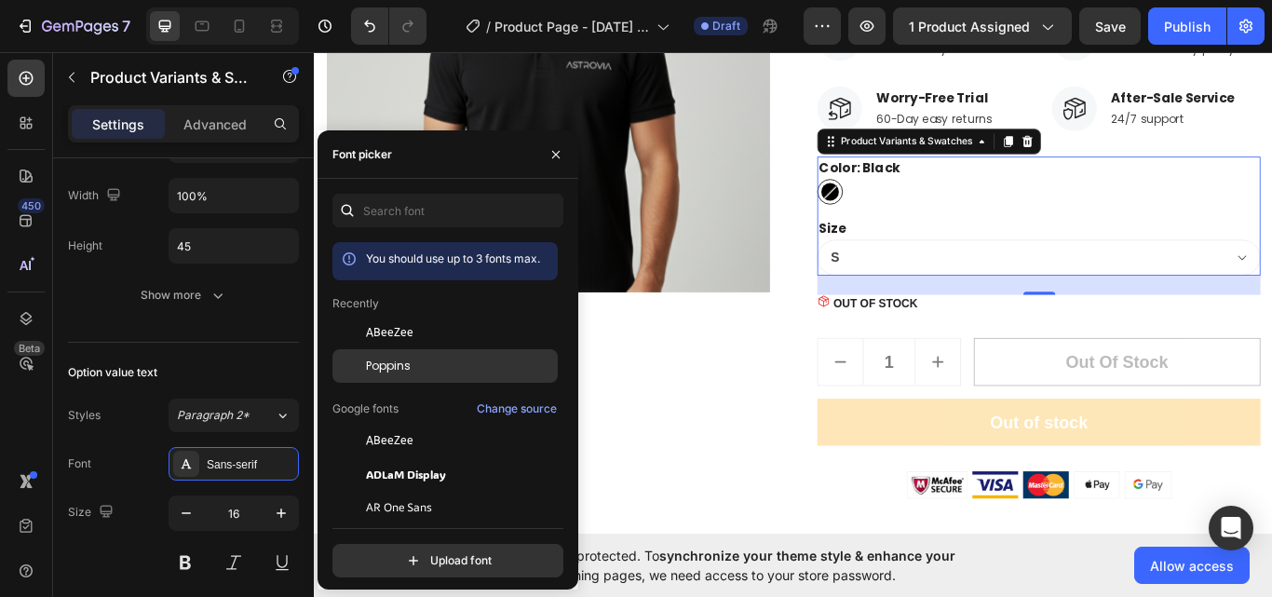
click at [437, 358] on div "Poppins" at bounding box center [460, 366] width 188 height 17
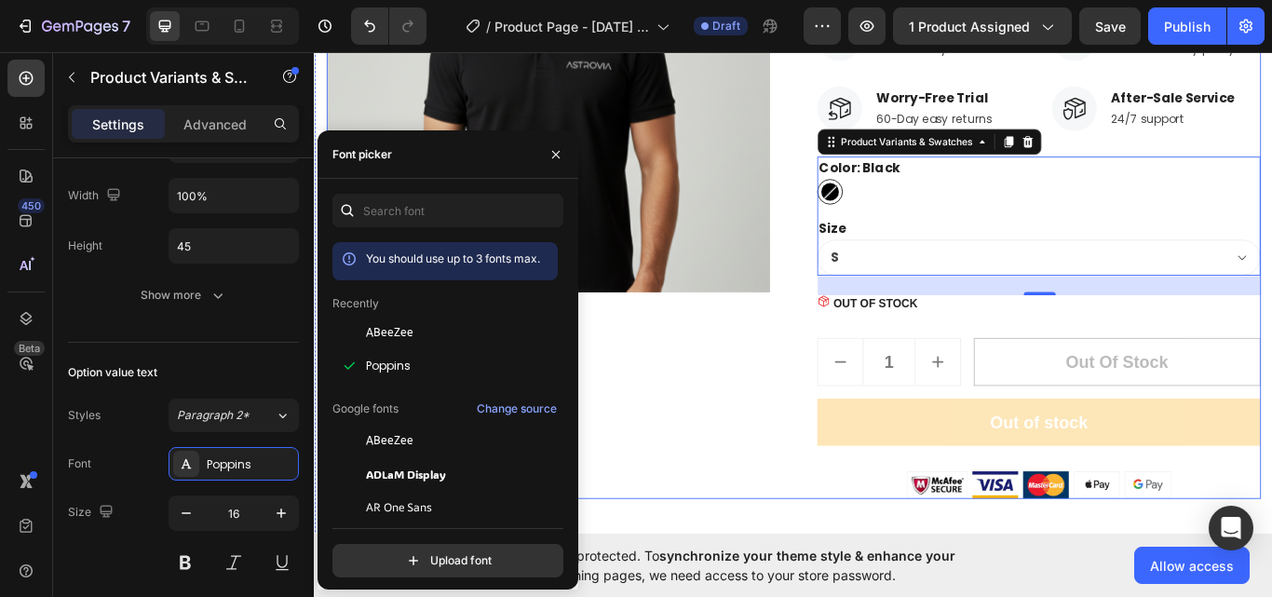
click at [1074, 353] on div "OUT OF STOCK" at bounding box center [1158, 346] width 517 height 20
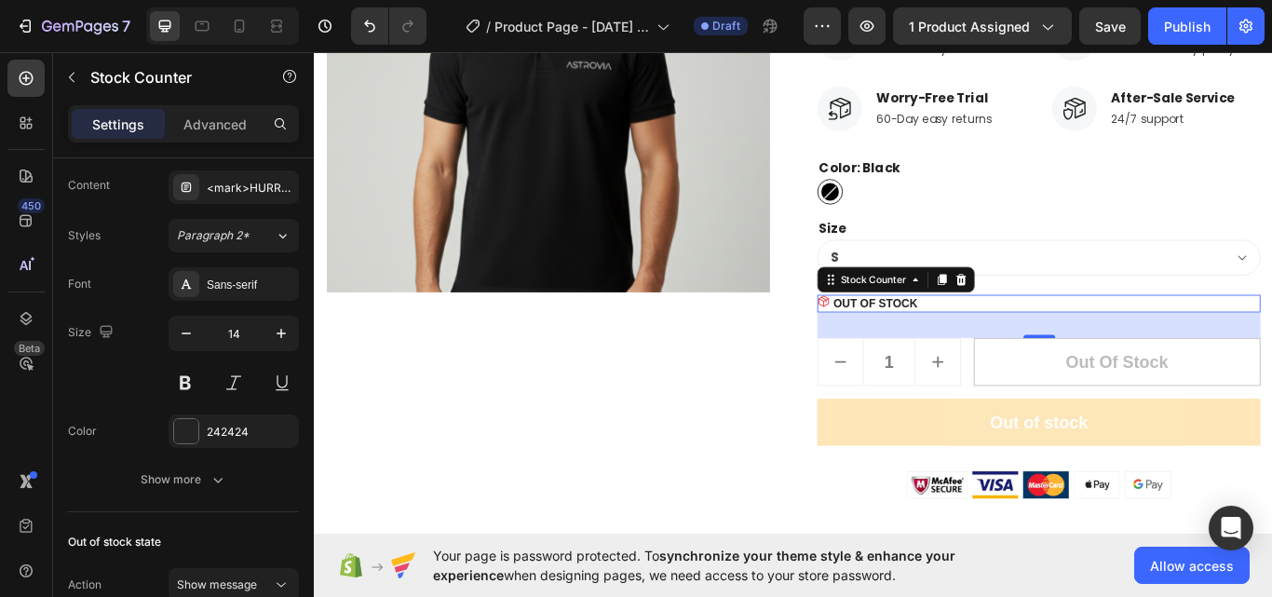
scroll to position [0, 0]
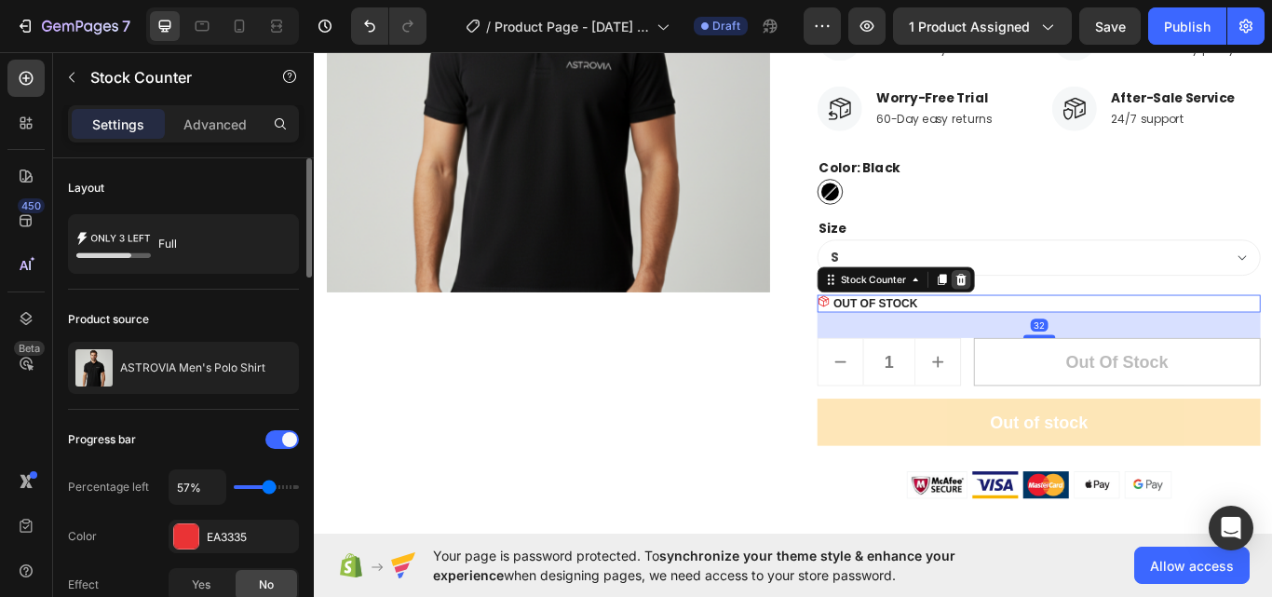
click at [1068, 323] on div at bounding box center [1068, 318] width 22 height 22
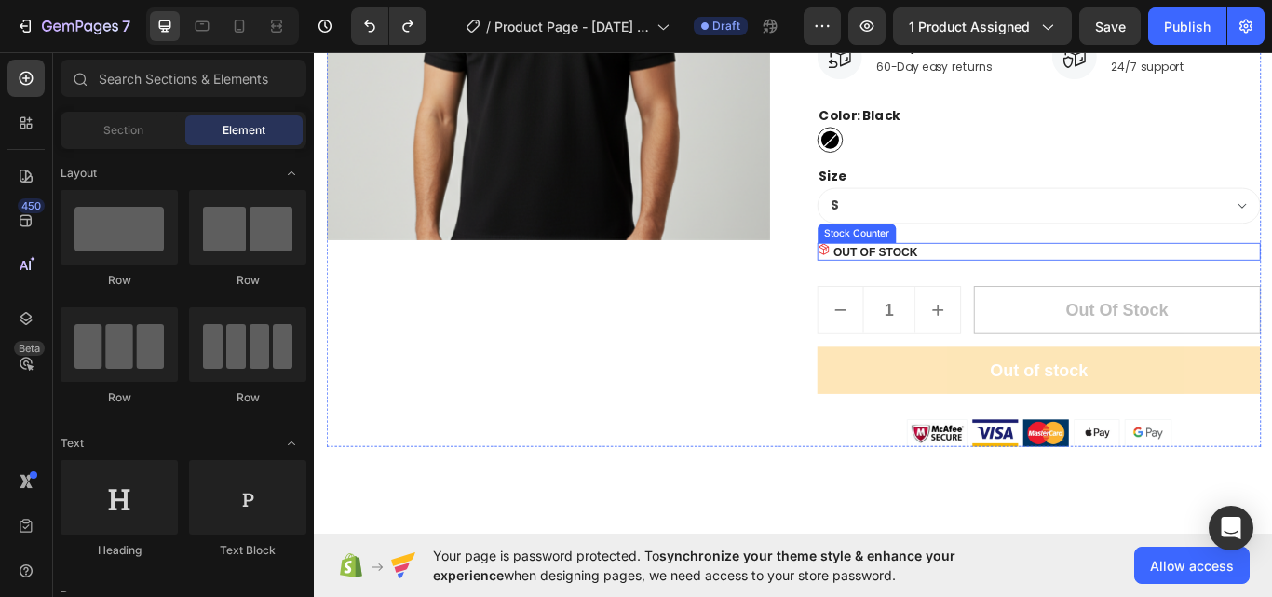
scroll to position [504, 0]
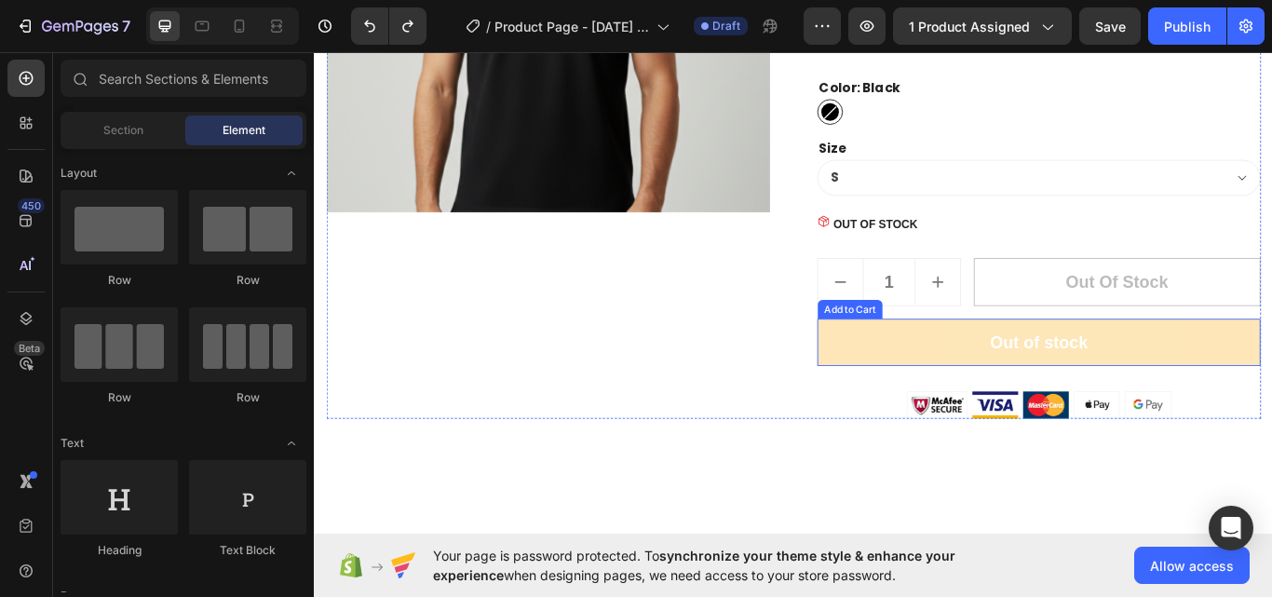
click at [939, 397] on button "Out of stock" at bounding box center [1158, 392] width 517 height 56
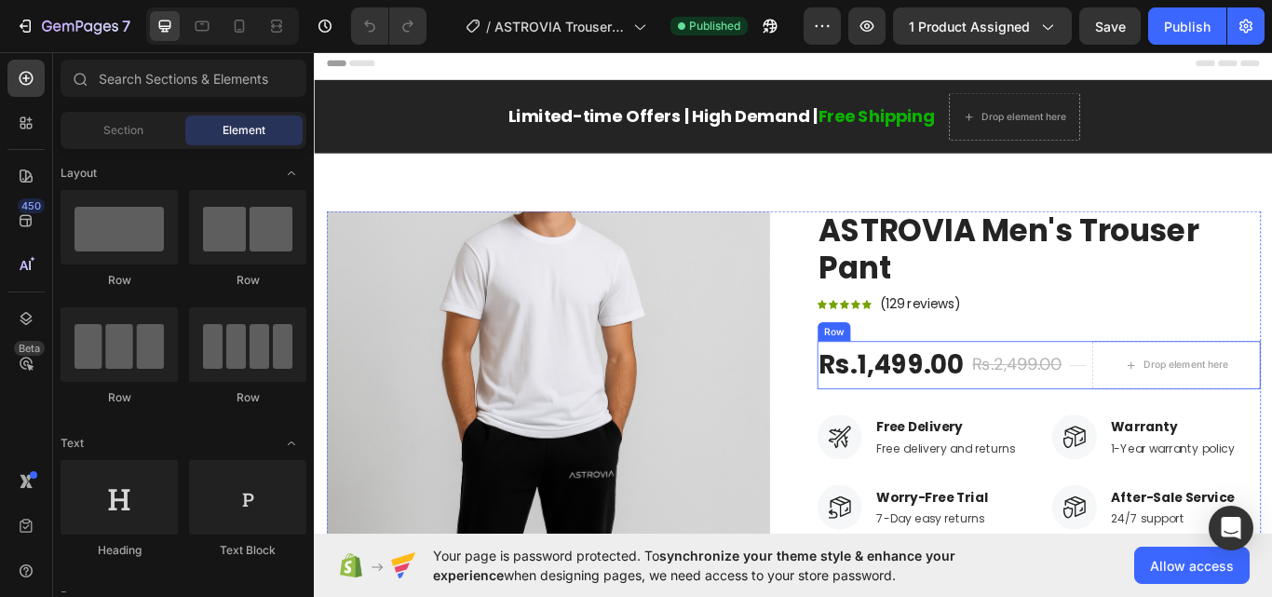
click at [1003, 406] on div "Rs.1,499.00" at bounding box center [985, 418] width 171 height 43
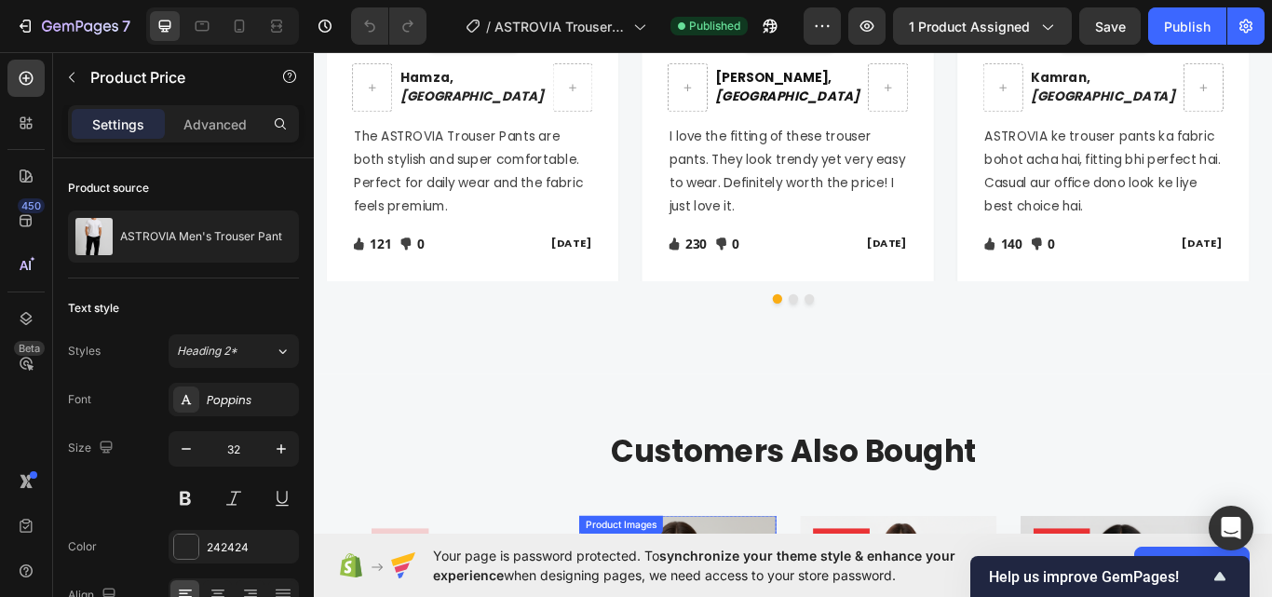
scroll to position [2235, 0]
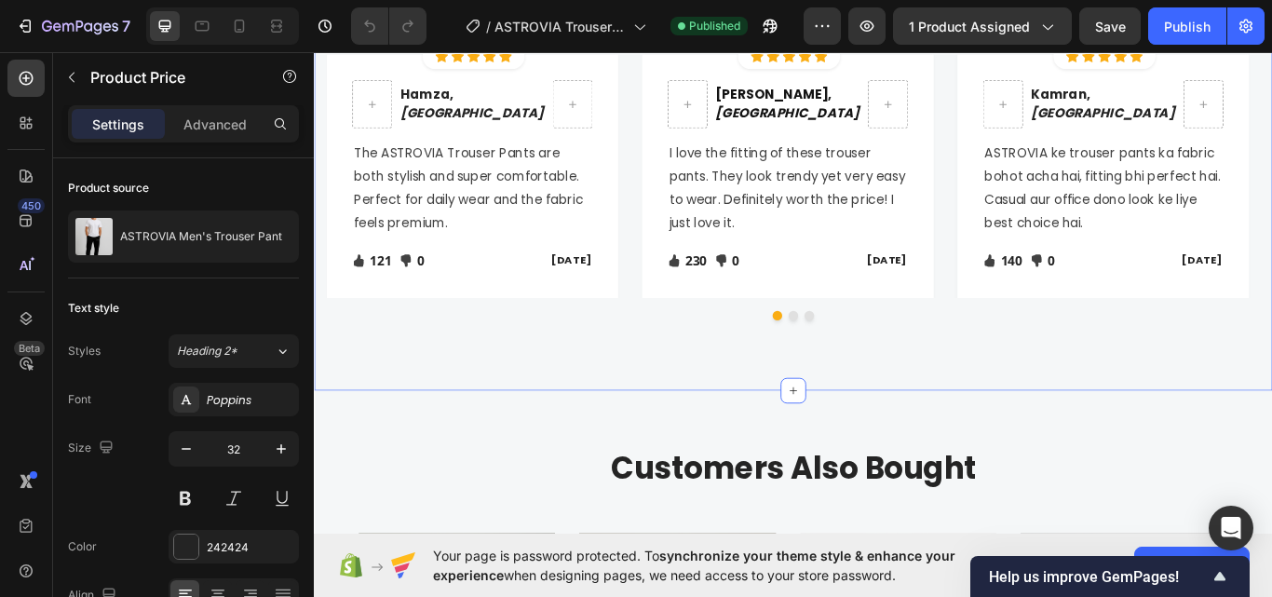
click at [855, 364] on div at bounding box center [872, 360] width 1089 height 11
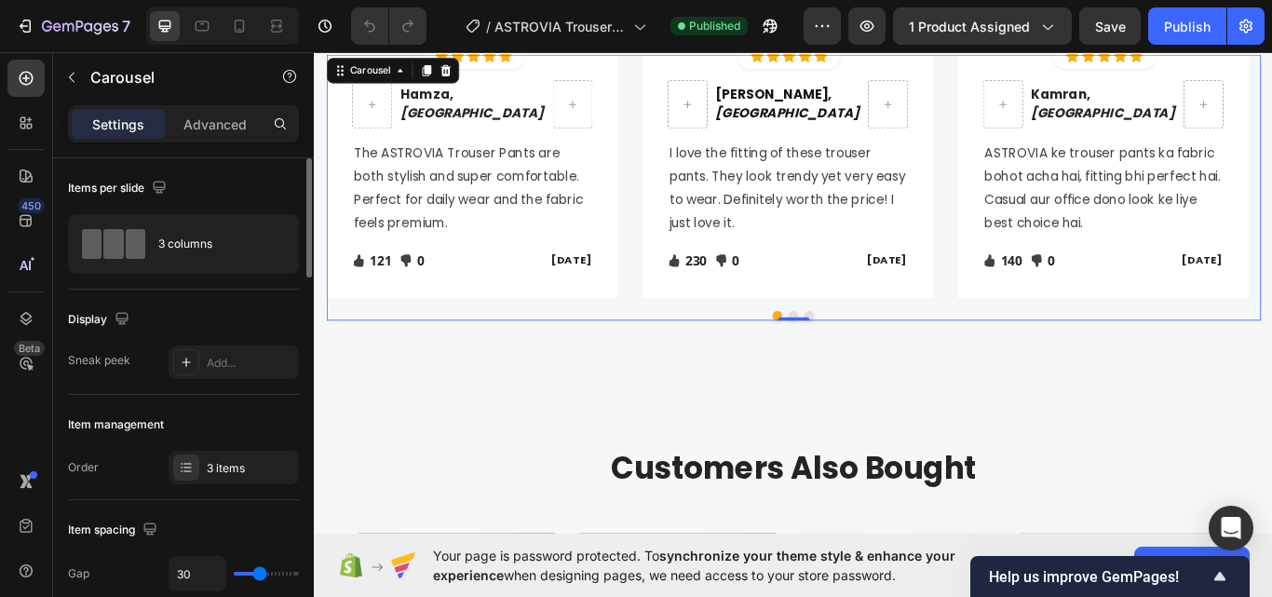
scroll to position [466, 0]
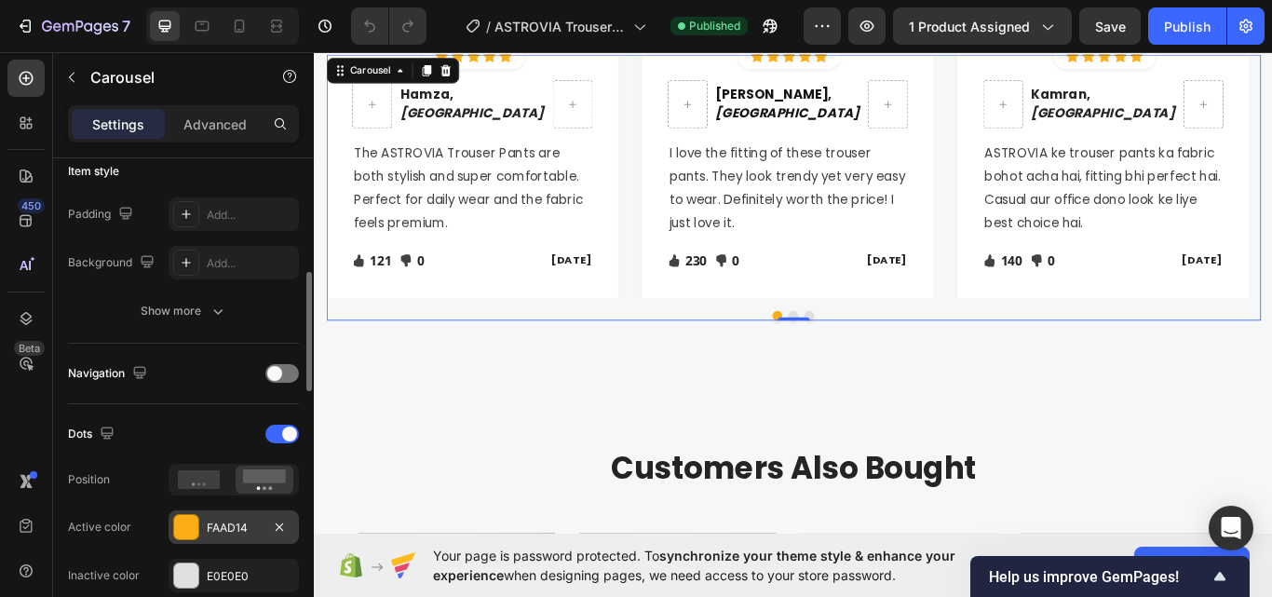
click at [209, 518] on div "FAAD14" at bounding box center [234, 527] width 130 height 34
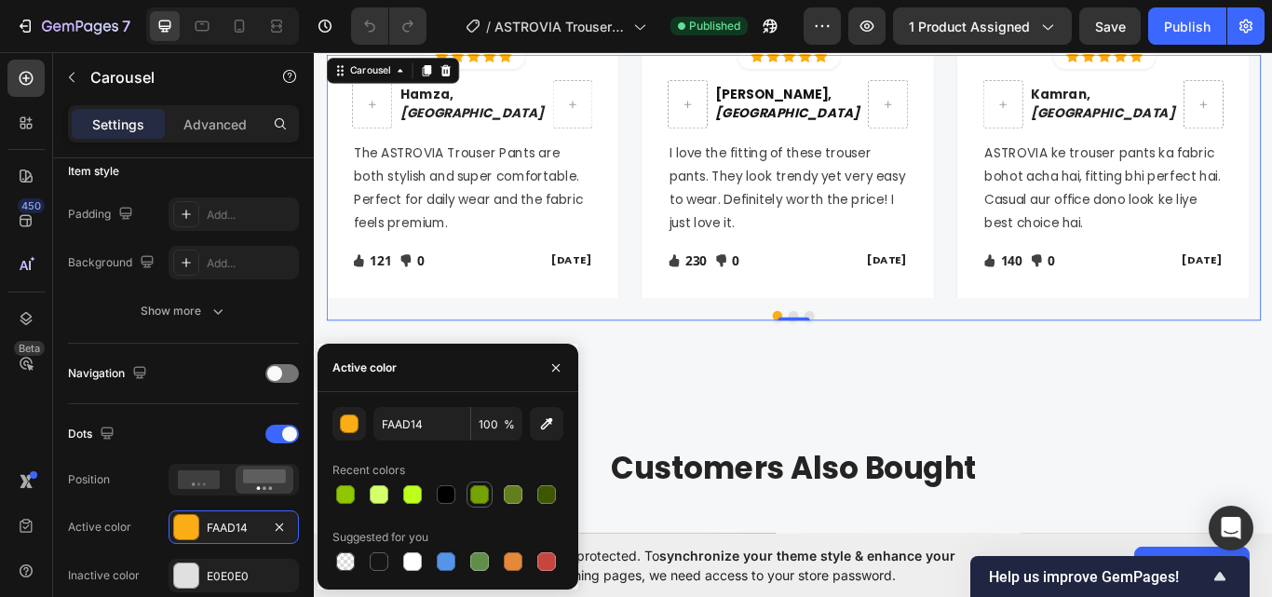
click at [482, 490] on div at bounding box center [479, 494] width 19 height 19
type input "76A304"
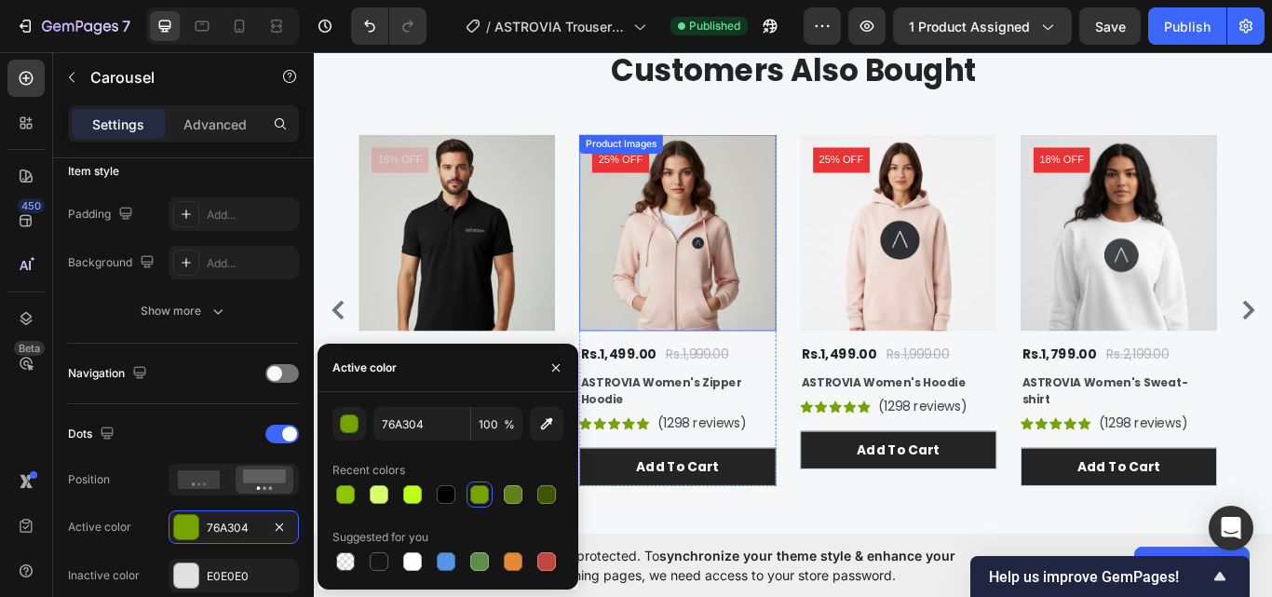
scroll to position [2700, 0]
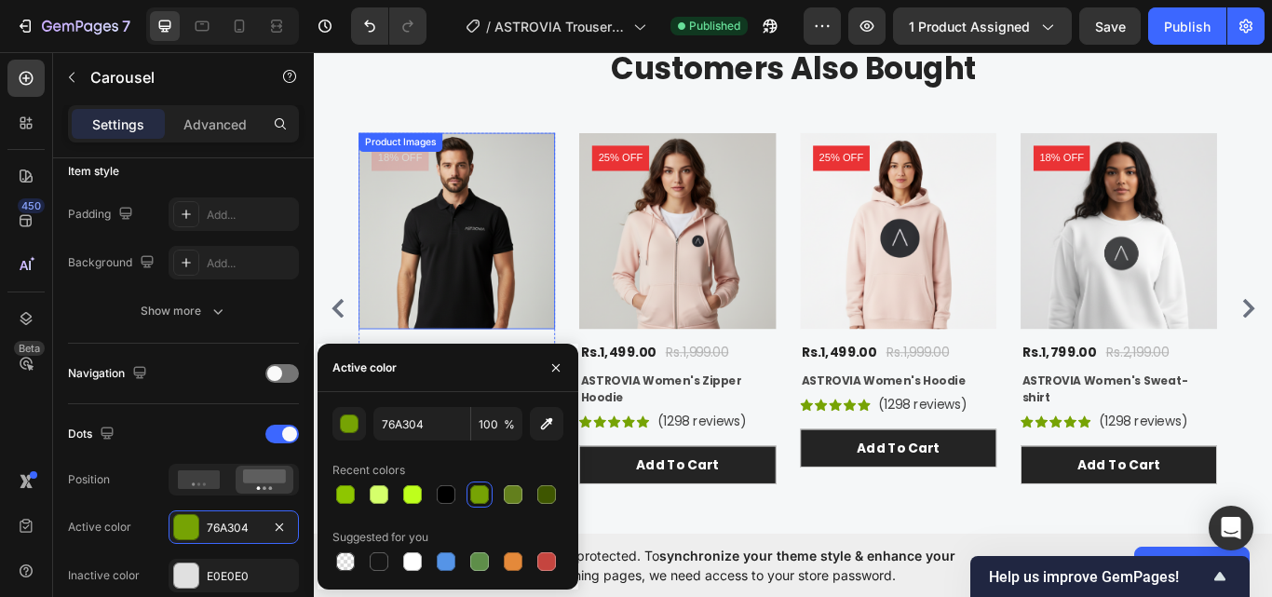
click at [574, 164] on img at bounding box center [479, 261] width 229 height 229
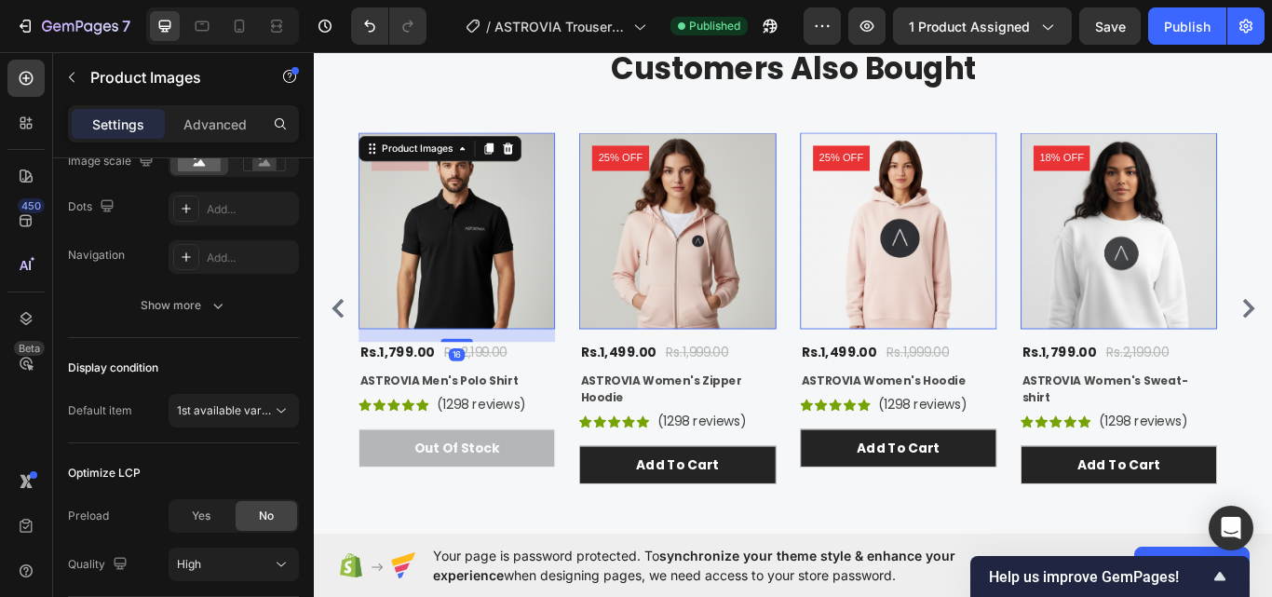
scroll to position [0, 0]
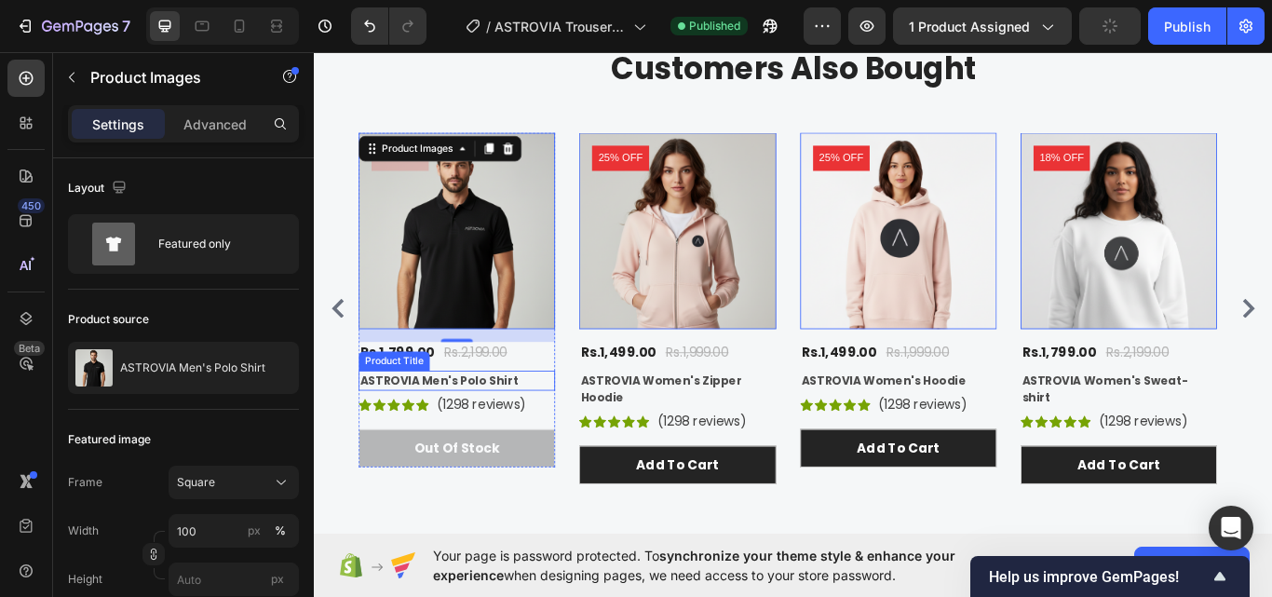
click at [427, 438] on h2 "ASTROVIA Men's Polo Shirt" at bounding box center [479, 436] width 229 height 23
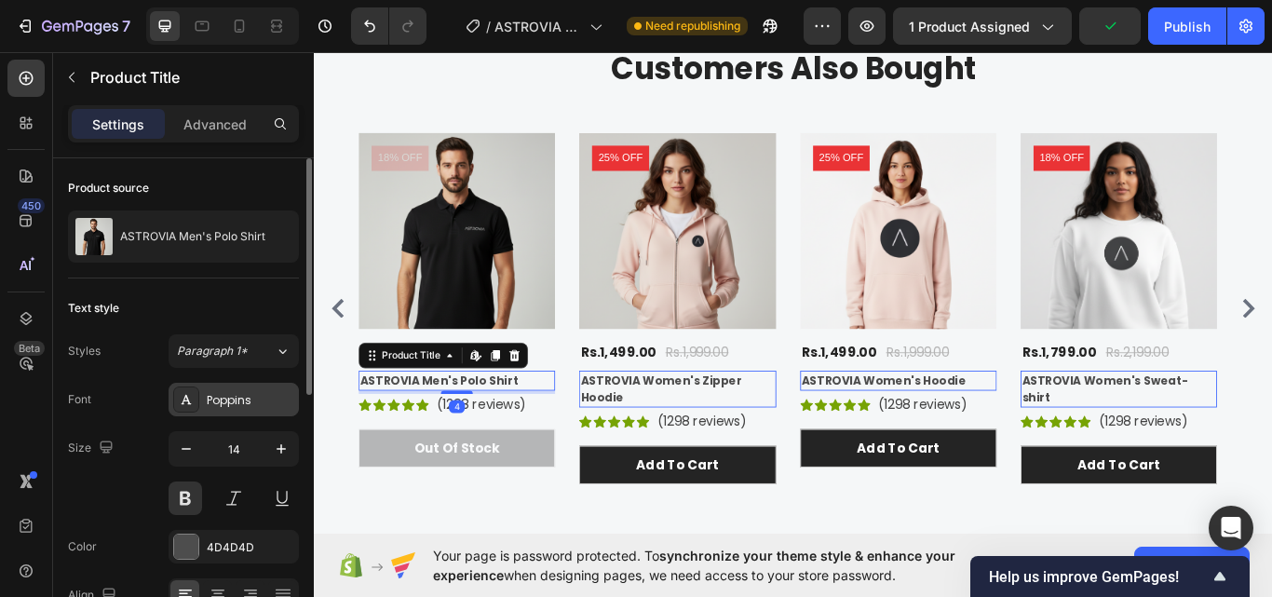
scroll to position [186, 0]
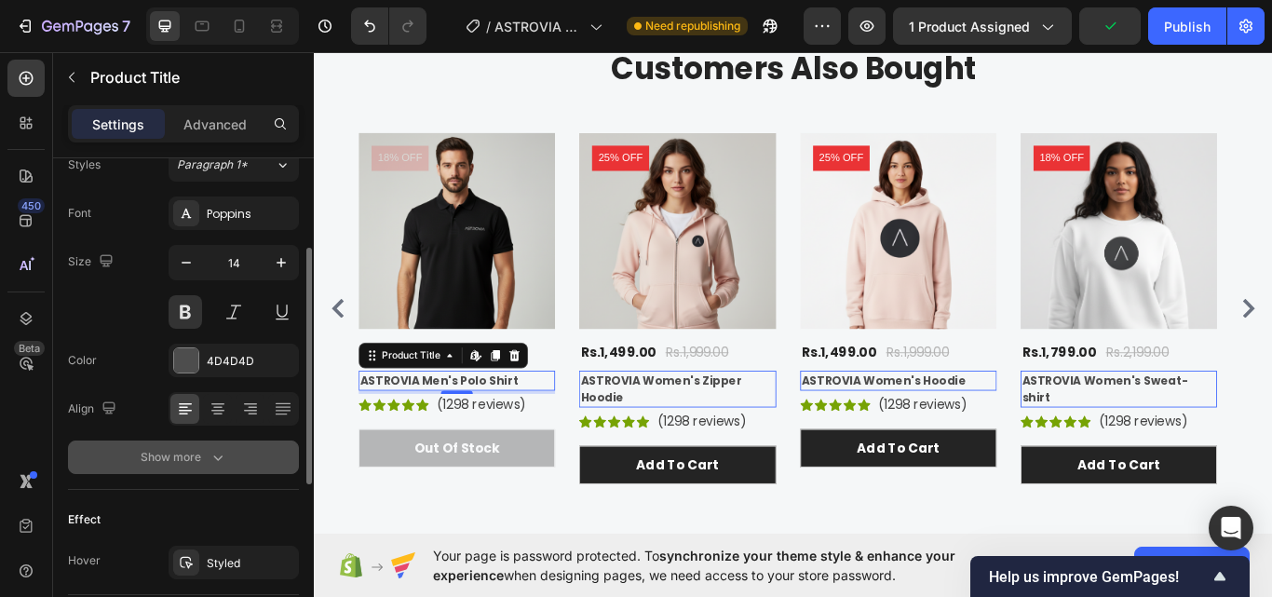
click at [209, 466] on icon "button" at bounding box center [218, 457] width 19 height 19
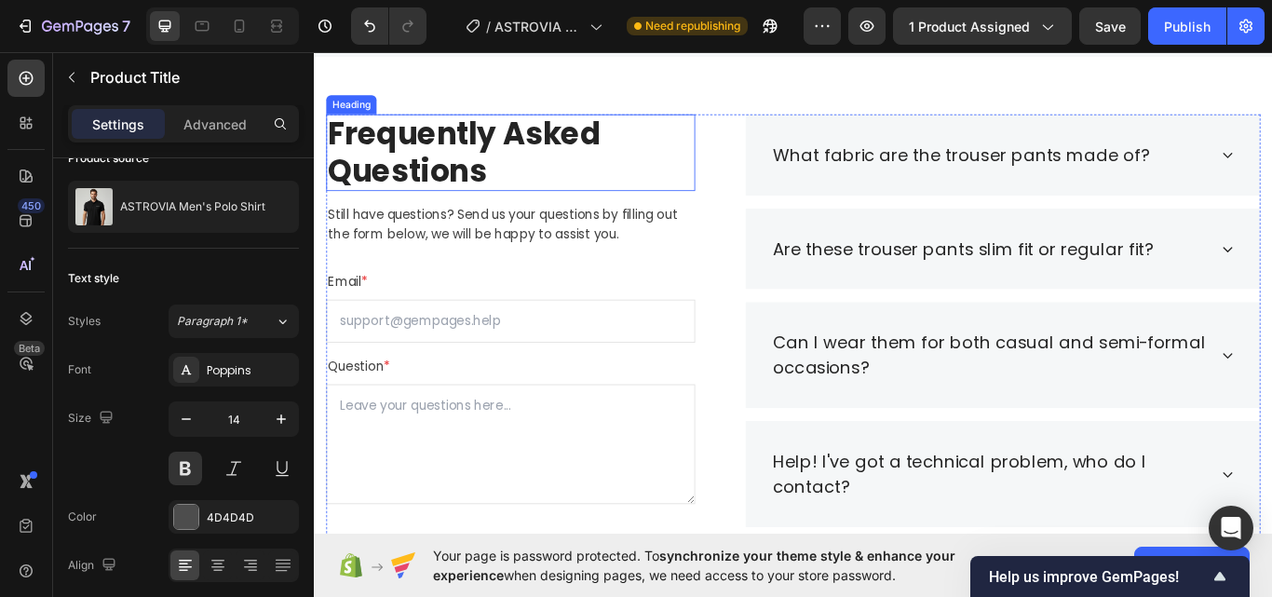
scroll to position [3445, 0]
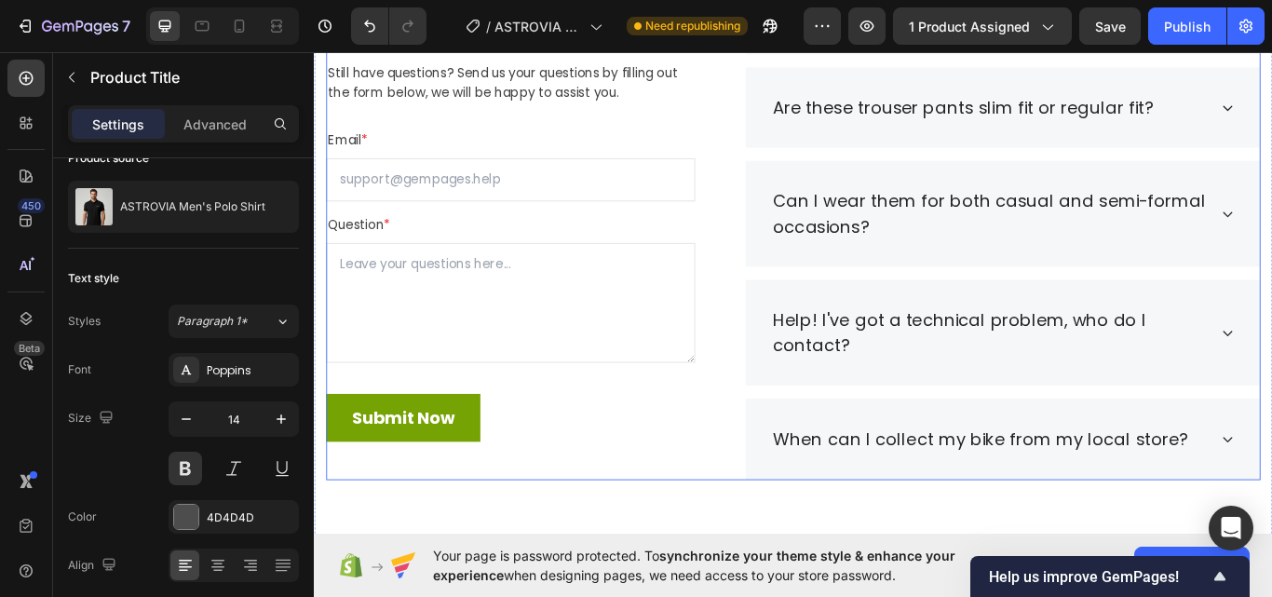
click at [420, 59] on div "Frequently Asked Questions Heading Still have questions? Send us your questions…" at bounding box center [543, 256] width 430 height 591
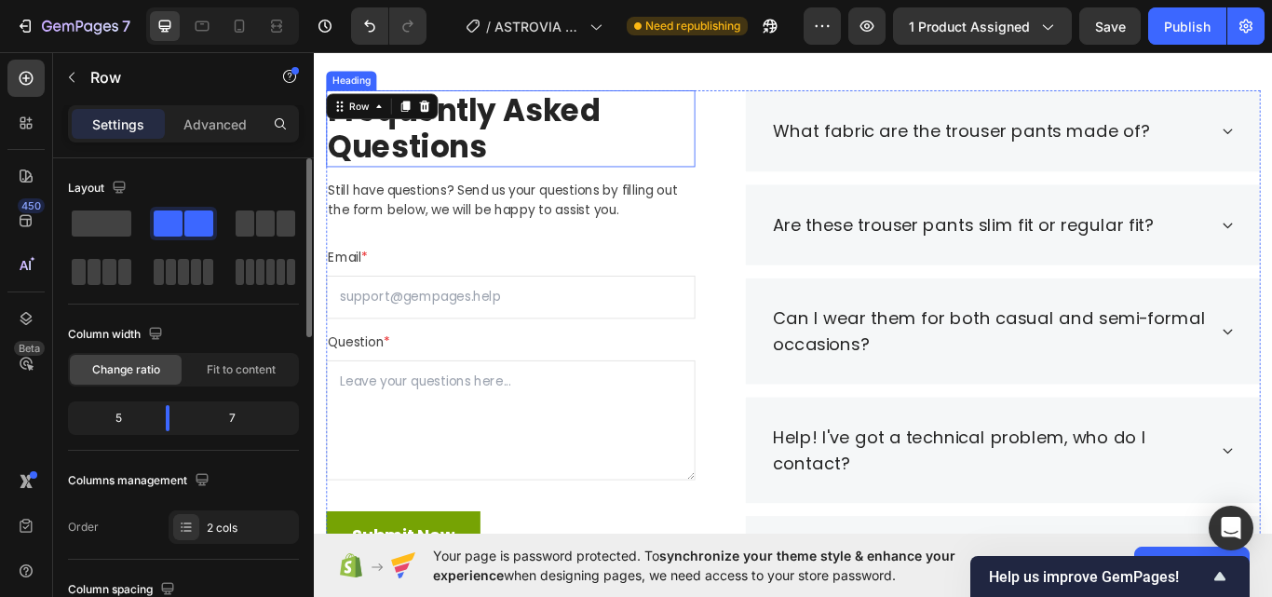
scroll to position [3259, 0]
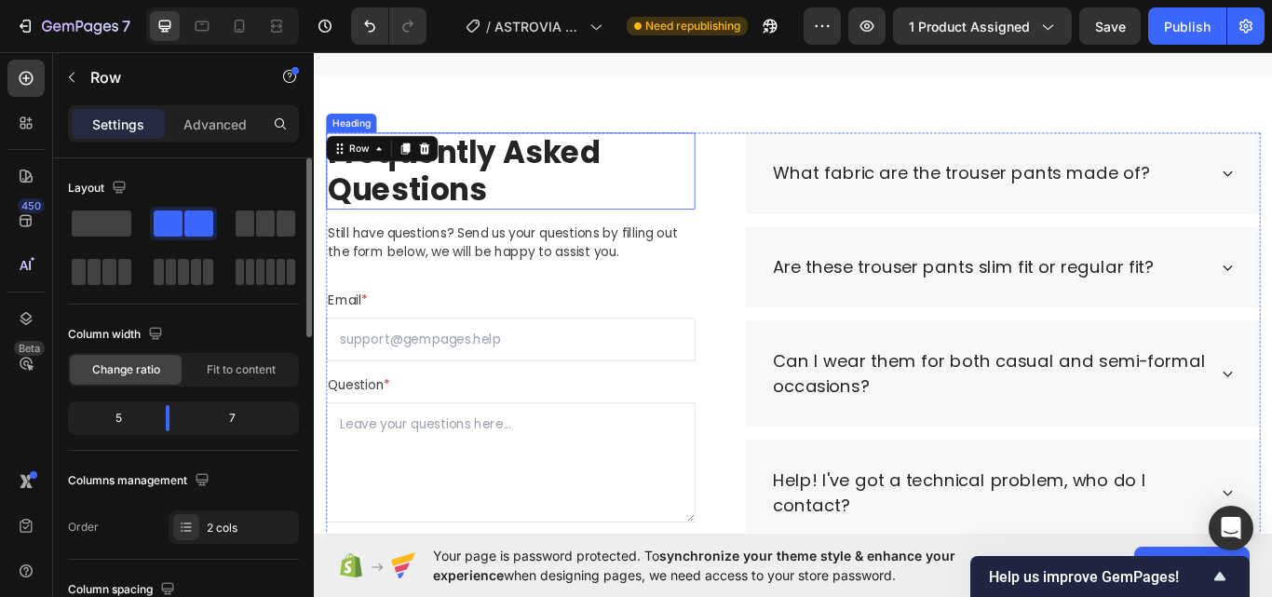
click at [471, 209] on p "Frequently Asked Questions" at bounding box center [543, 191] width 426 height 85
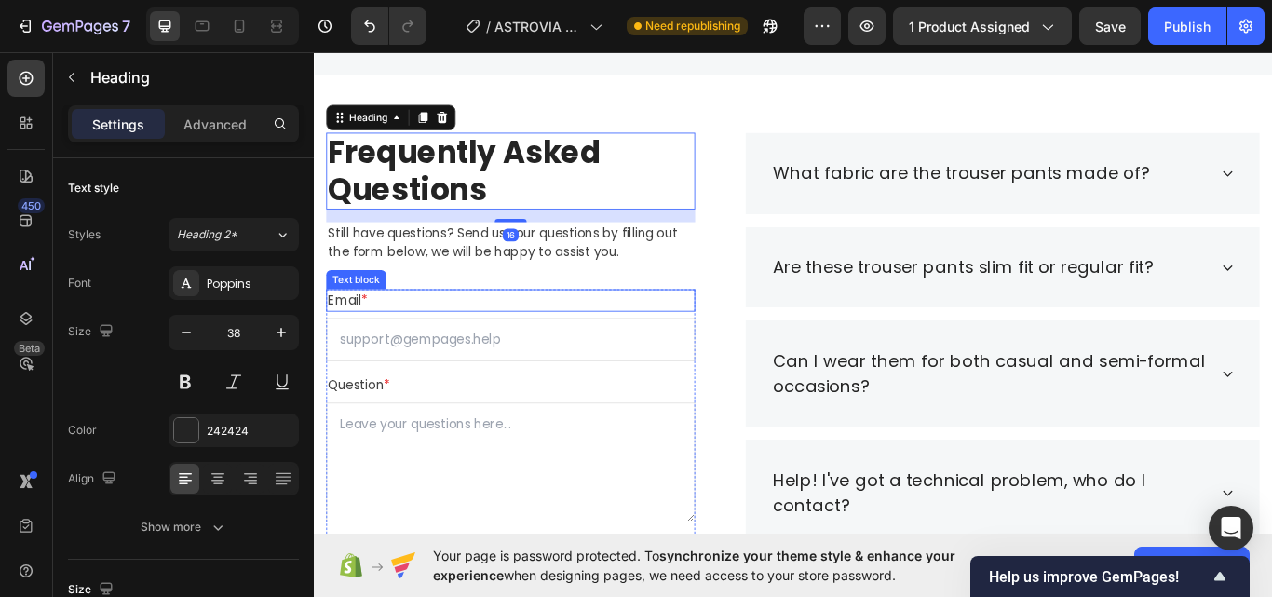
click at [413, 282] on p "Still have questions? Send us your questions by filling out the form below, we …" at bounding box center [543, 275] width 426 height 45
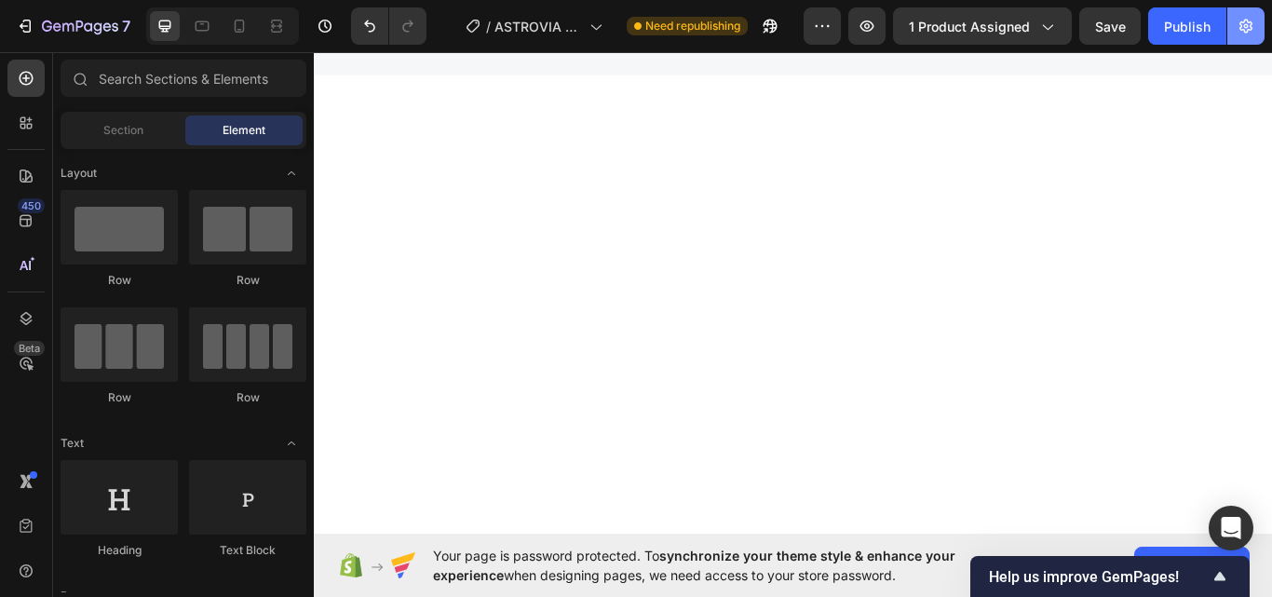
scroll to position [0, 0]
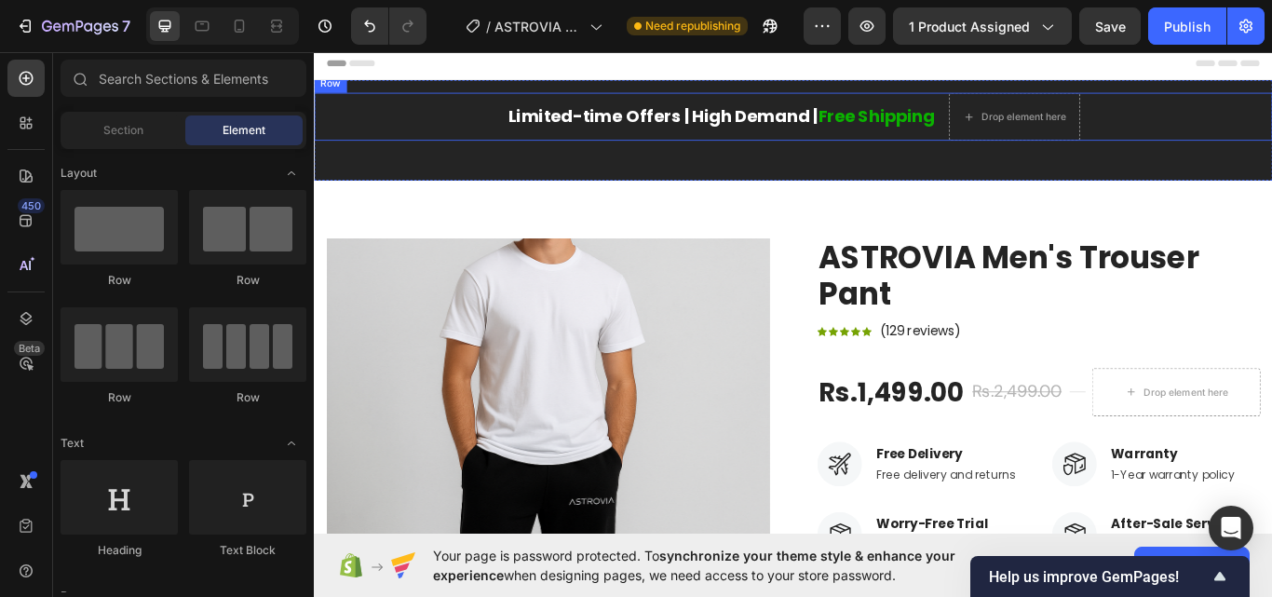
click at [937, 145] on div "Limited-time Offers | High Demand | Free Shipping Text block" at bounding box center [788, 129] width 501 height 56
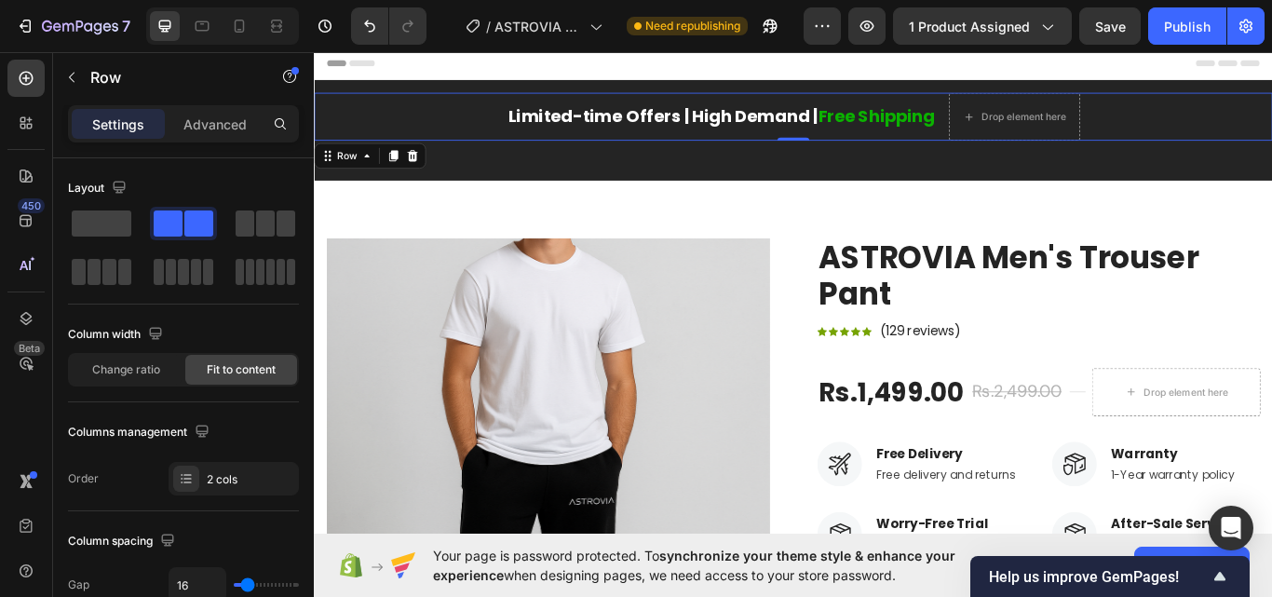
click at [937, 145] on div "Limited-time Offers | High Demand | Free Shipping Text block" at bounding box center [788, 129] width 501 height 56
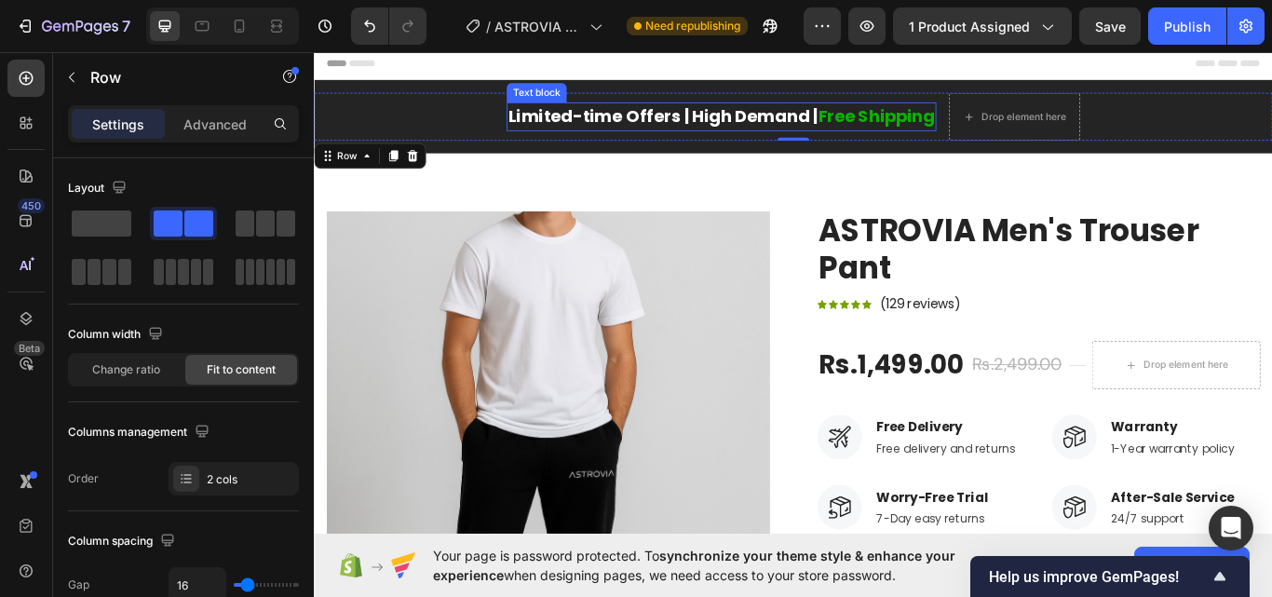
click at [1033, 135] on div "Limited-time Offers | High Demand | Free Shipping Text block Drop element here …" at bounding box center [872, 129] width 1117 height 56
click at [1007, 130] on span "Free Shipping" at bounding box center [969, 128] width 136 height 27
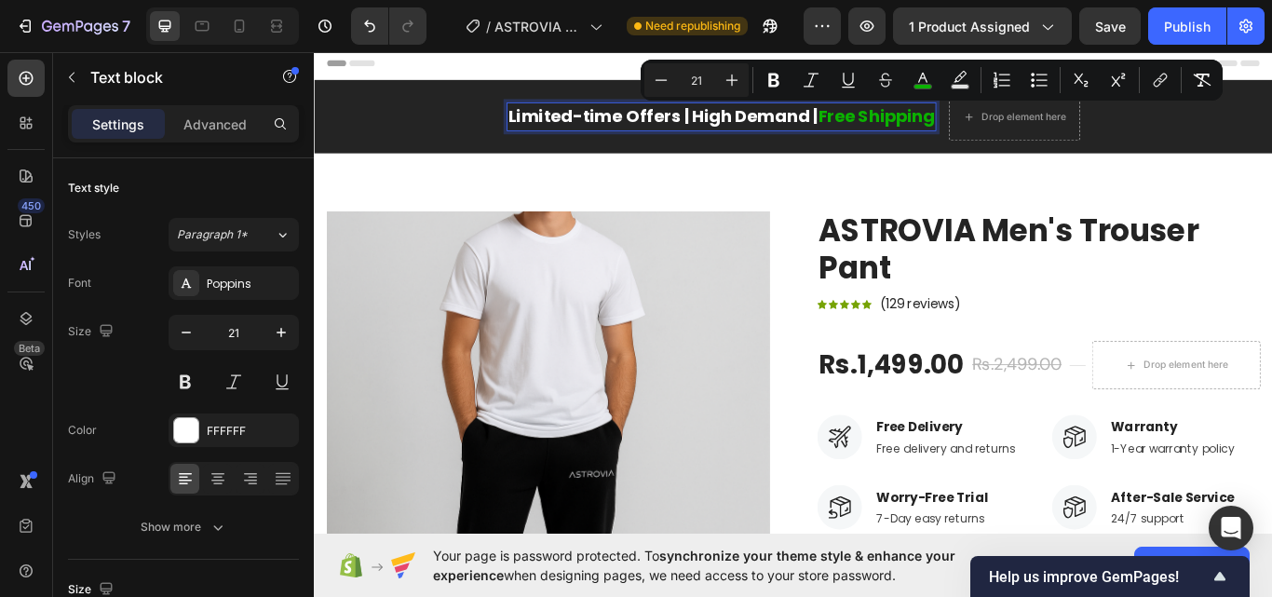
click at [887, 130] on p "Limited-time Offers | High Demand | Free Shipping" at bounding box center [788, 129] width 497 height 30
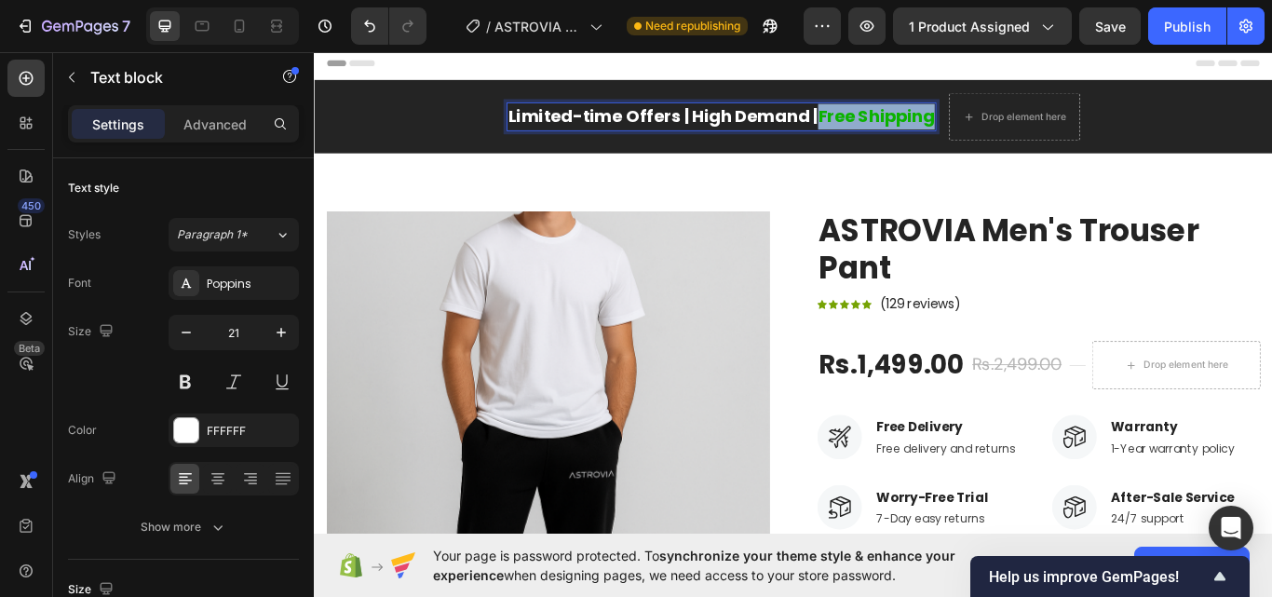
drag, startPoint x: 893, startPoint y: 128, endPoint x: 1028, endPoint y: 134, distance: 135.1
click at [1028, 134] on p "Limited-time Offers | High Demand | Free Shipping" at bounding box center [788, 129] width 497 height 30
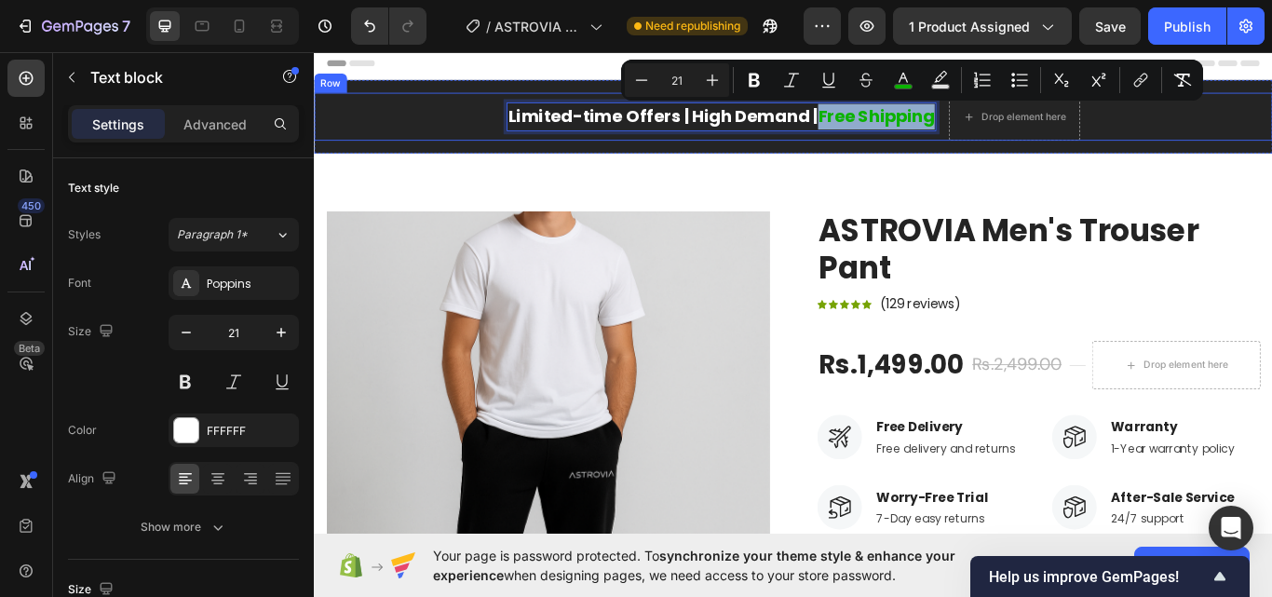
copy span "Free Shipping"
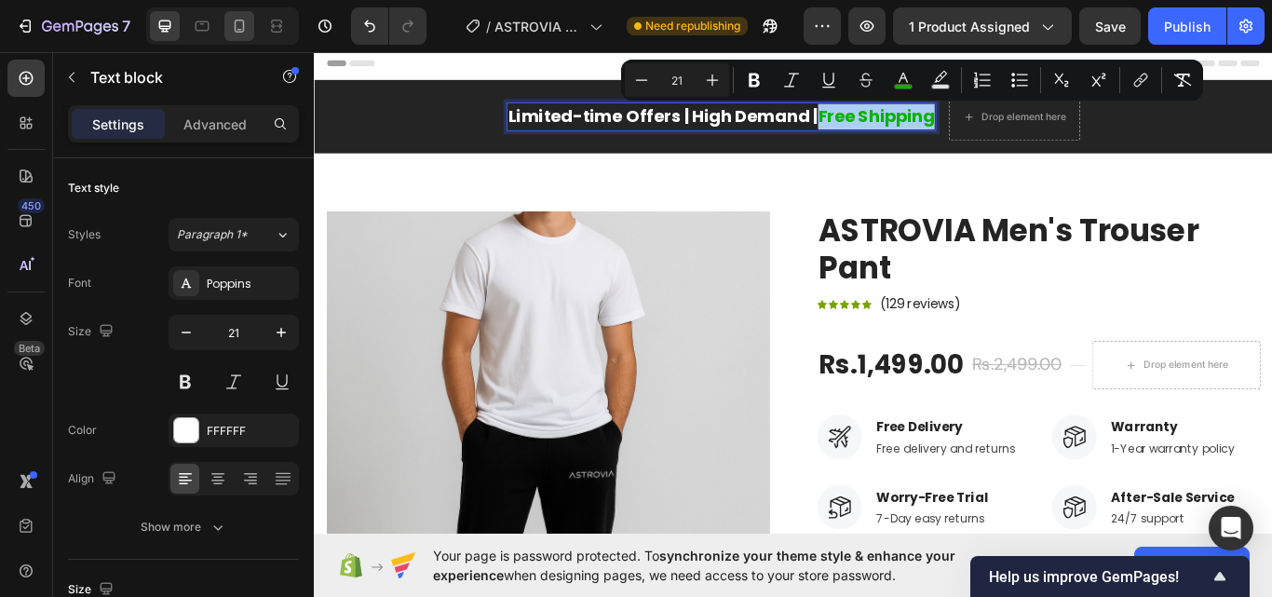
click at [237, 34] on div at bounding box center [239, 26] width 30 height 30
type input "19"
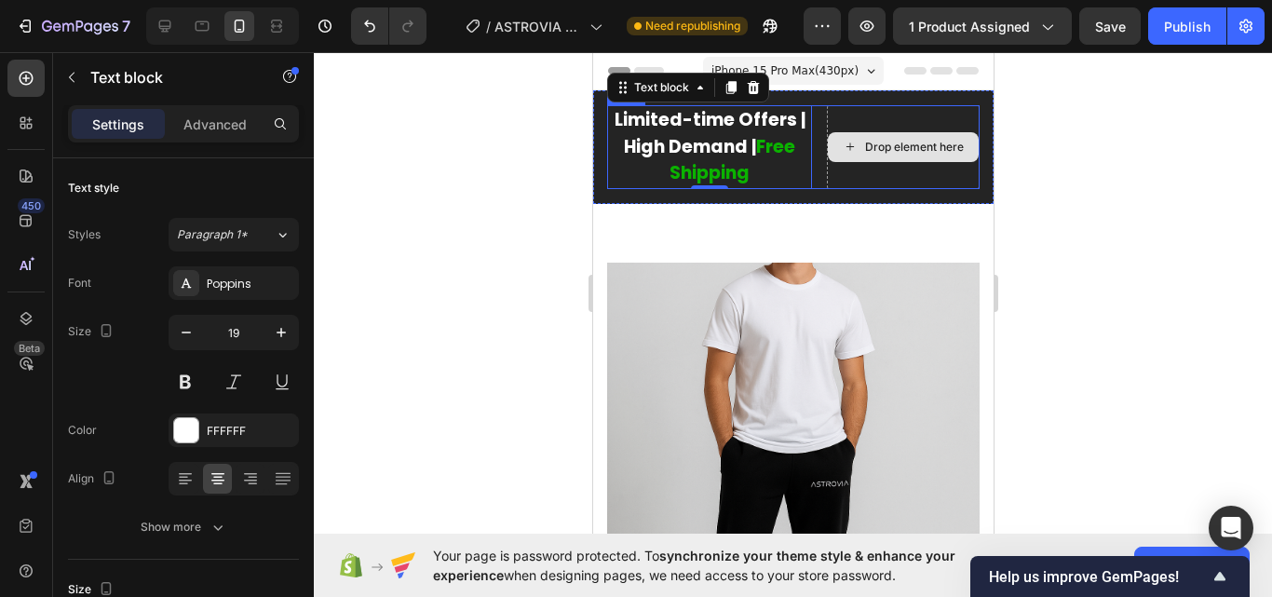
click at [926, 154] on div "Drop element here" at bounding box center [913, 147] width 99 height 15
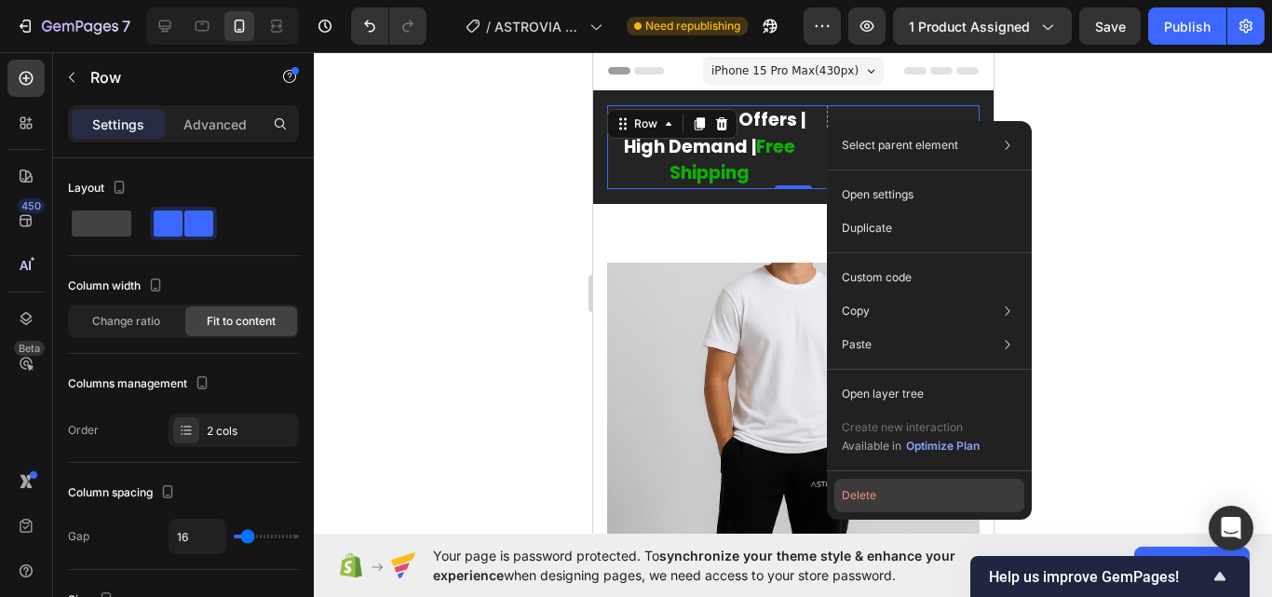
drag, startPoint x: 861, startPoint y: 499, endPoint x: 216, endPoint y: 298, distance: 675.8
click at [861, 499] on button "Delete" at bounding box center [929, 496] width 190 height 34
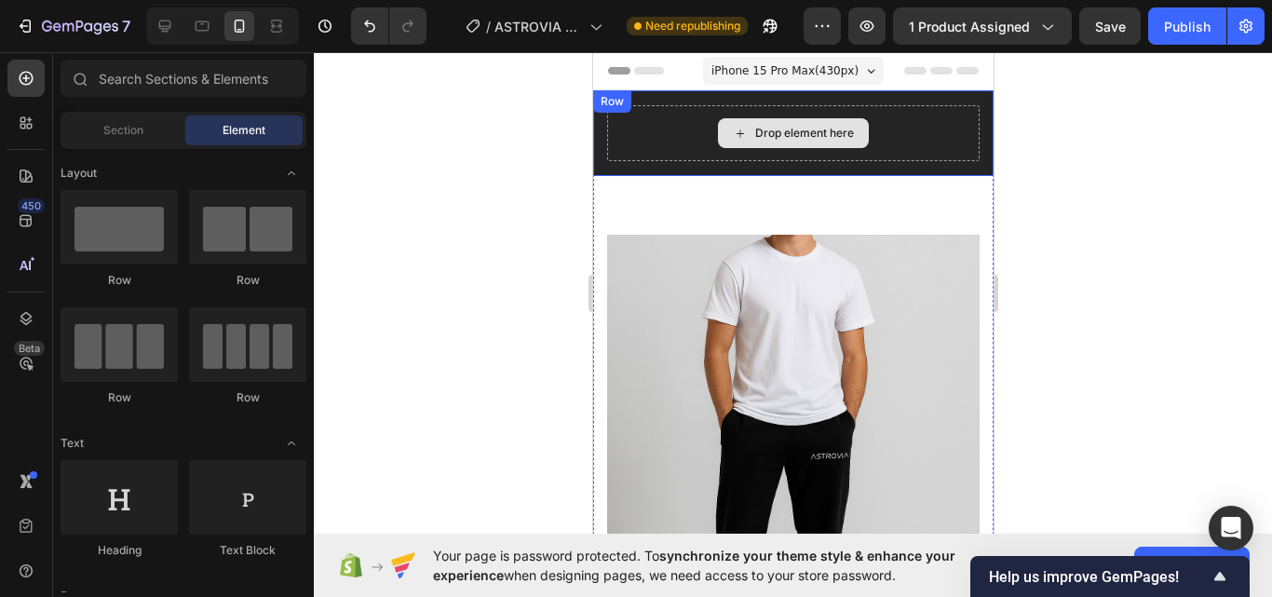
click at [754, 129] on div "Drop element here" at bounding box center [803, 133] width 99 height 15
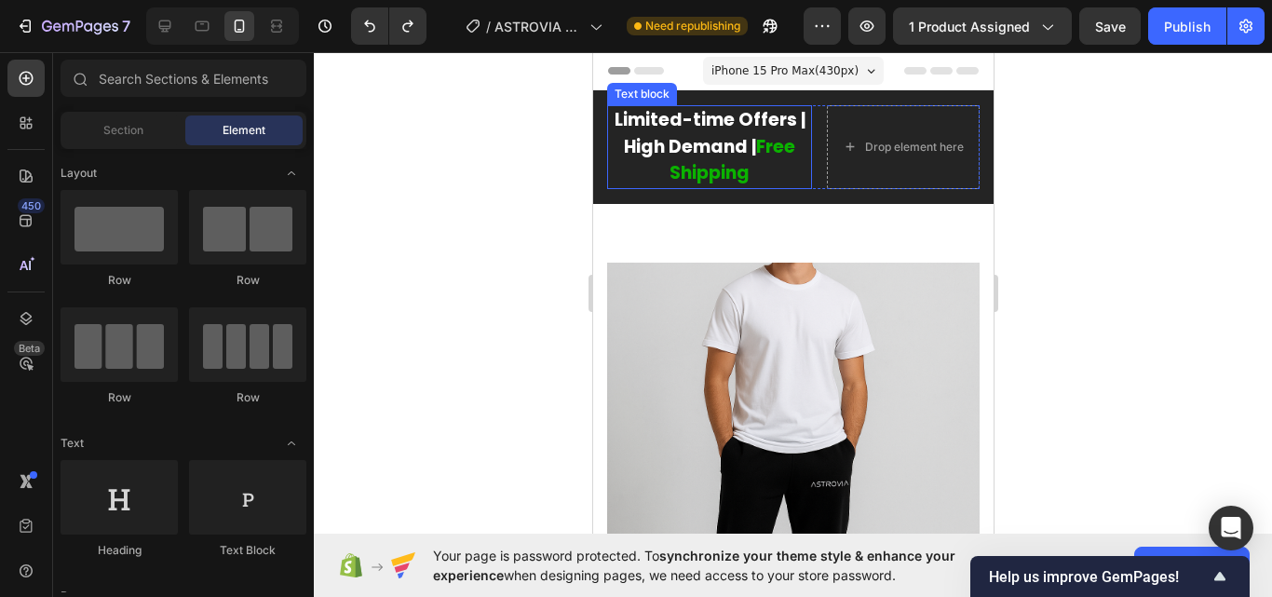
click at [699, 147] on p "Limited-time Offers | High Demand | Free Shipping" at bounding box center [708, 147] width 201 height 80
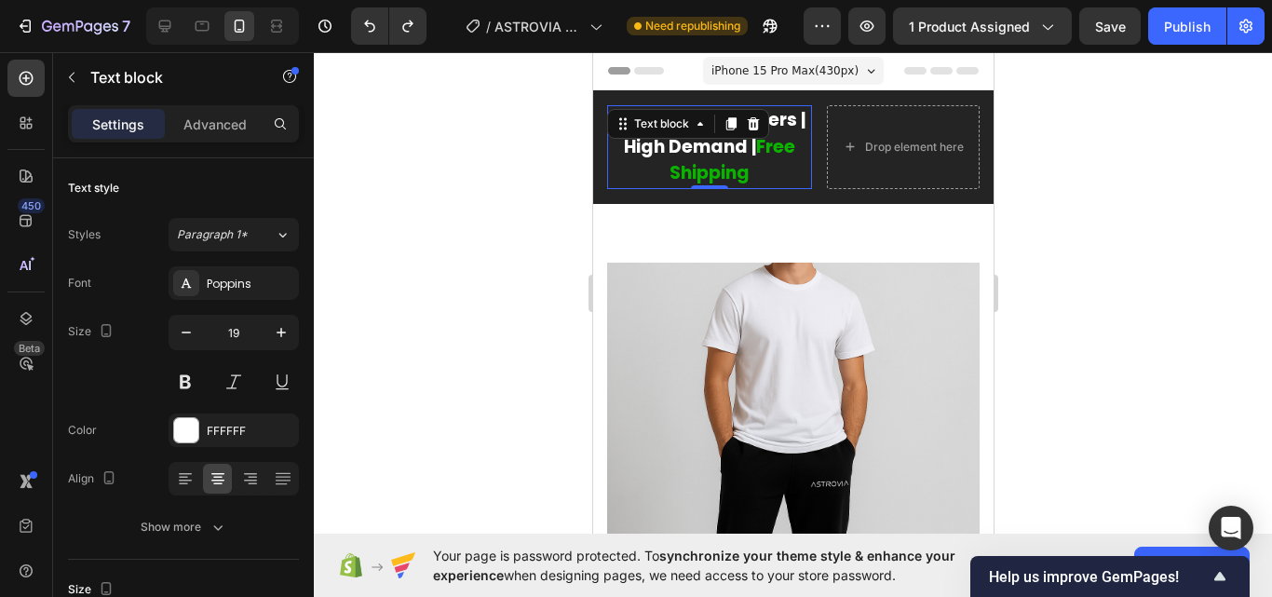
click at [699, 147] on p "Limited-time Offers | High Demand | Free Shipping" at bounding box center [708, 147] width 201 height 80
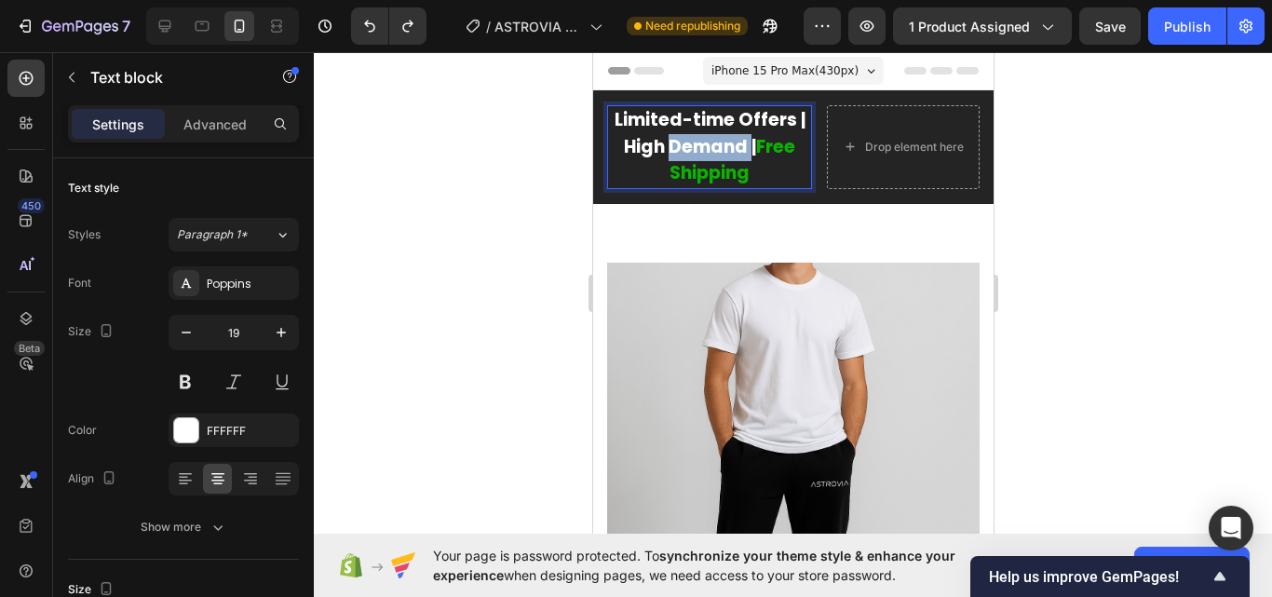
click at [699, 147] on p "Limited-time Offers | High Demand | Free Shipping" at bounding box center [708, 147] width 201 height 80
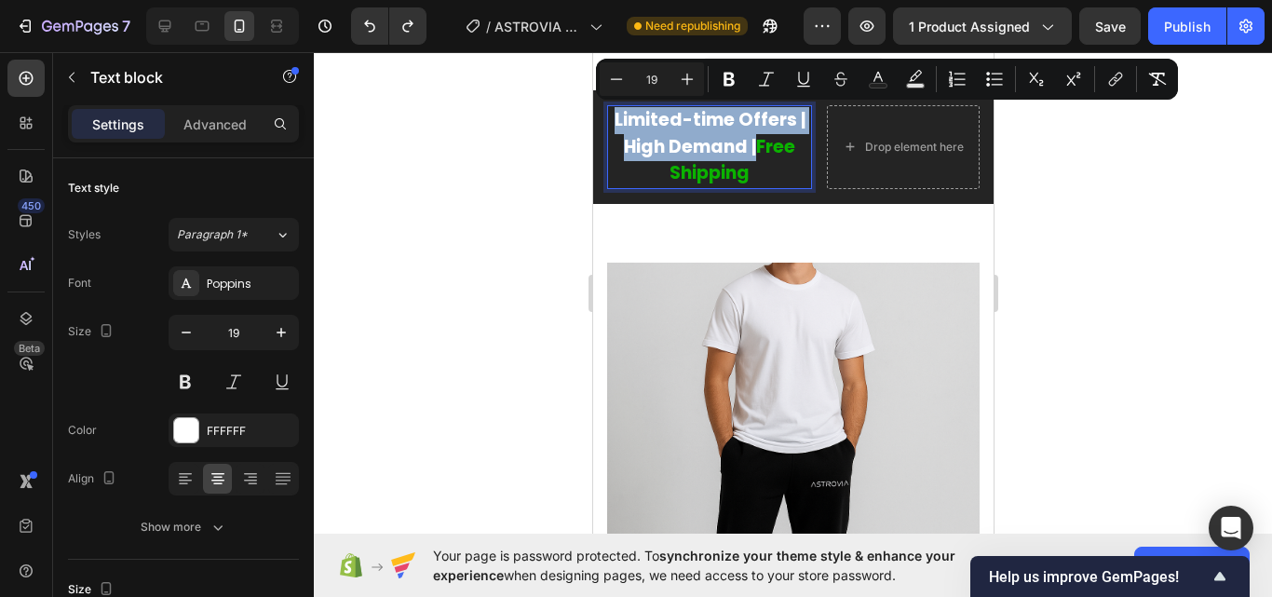
copy p "Limited-time Offers | High Demand |"
click at [800, 135] on div "Limited-time Offers | High Demand | Free Shipping Text block 0 Drop element her…" at bounding box center [792, 147] width 372 height 84
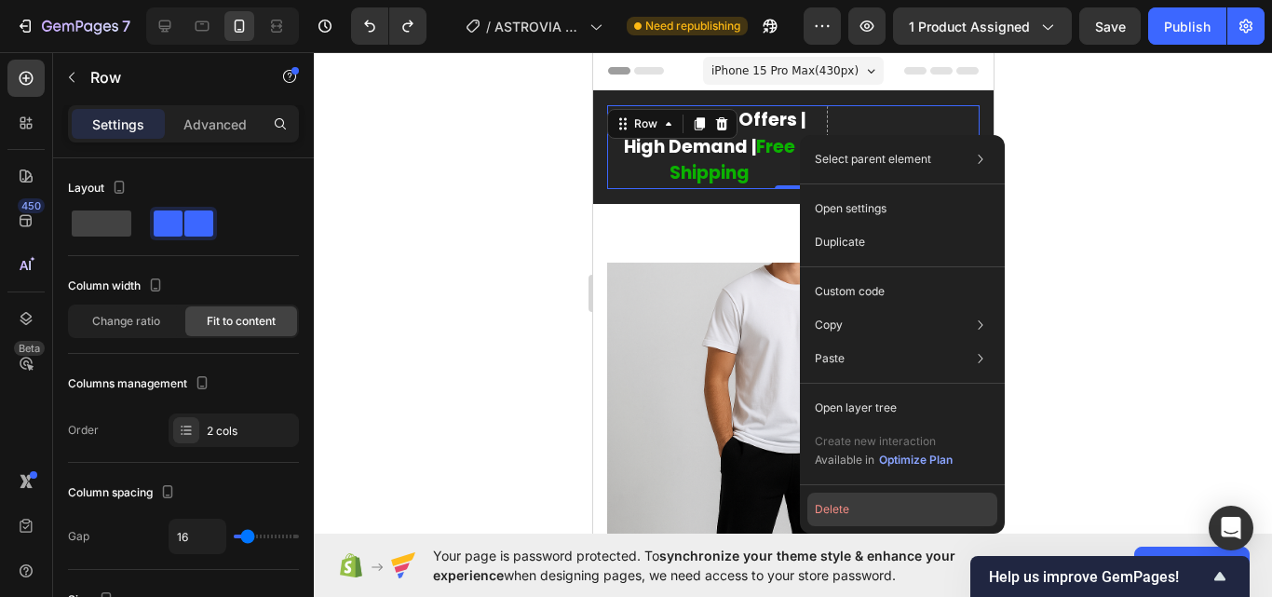
click at [847, 508] on button "Delete" at bounding box center [902, 510] width 190 height 34
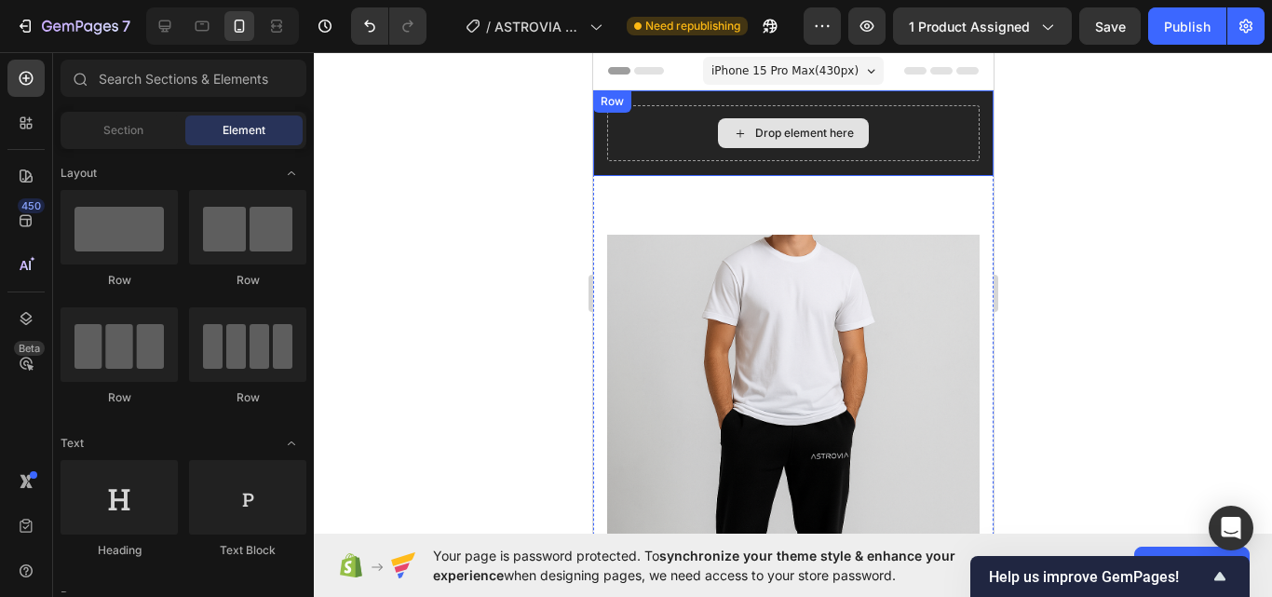
click at [747, 124] on div "Drop element here" at bounding box center [792, 133] width 151 height 30
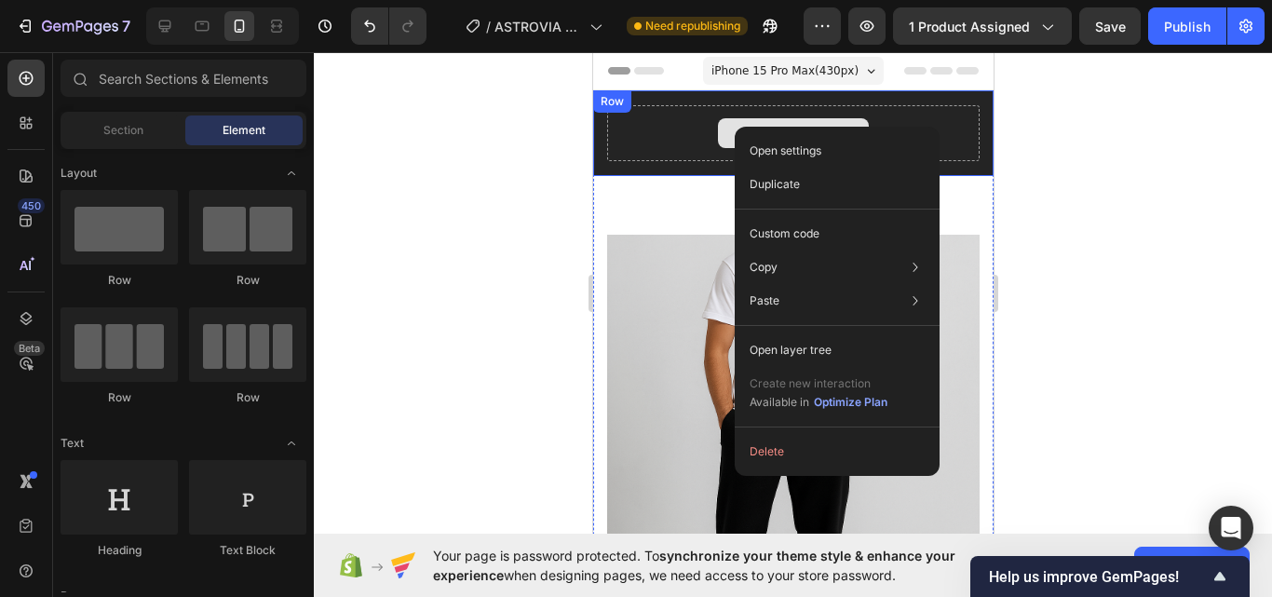
click at [672, 122] on div "Drop element here Row" at bounding box center [792, 133] width 400 height 86
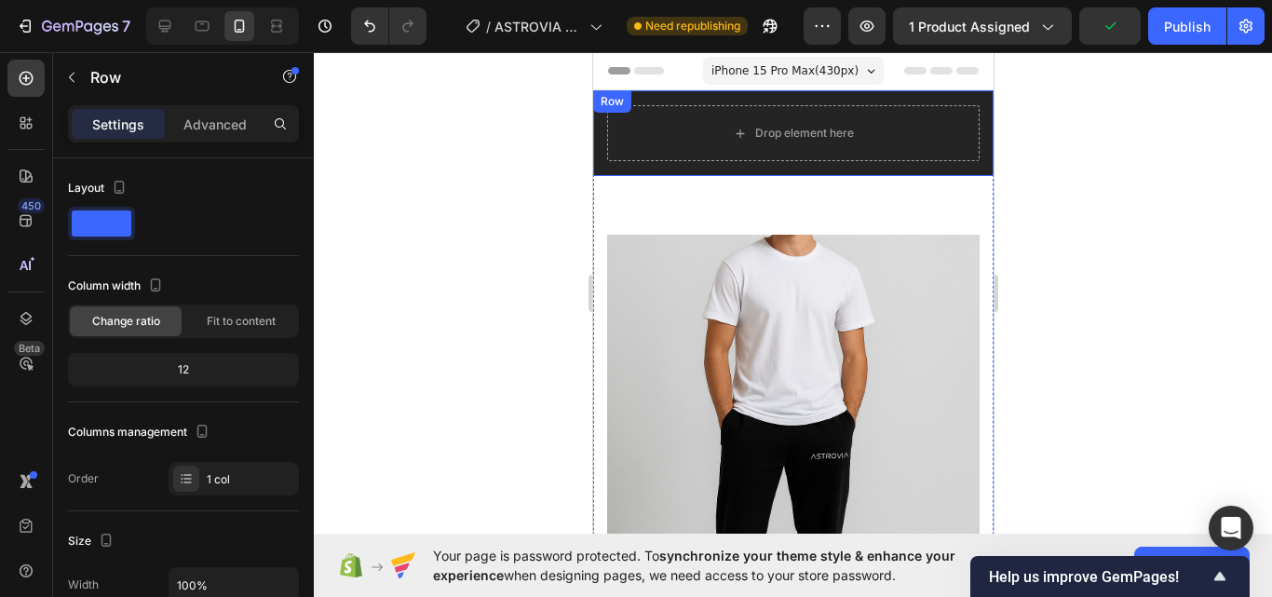
click at [699, 128] on div "Drop element here" at bounding box center [792, 133] width 372 height 56
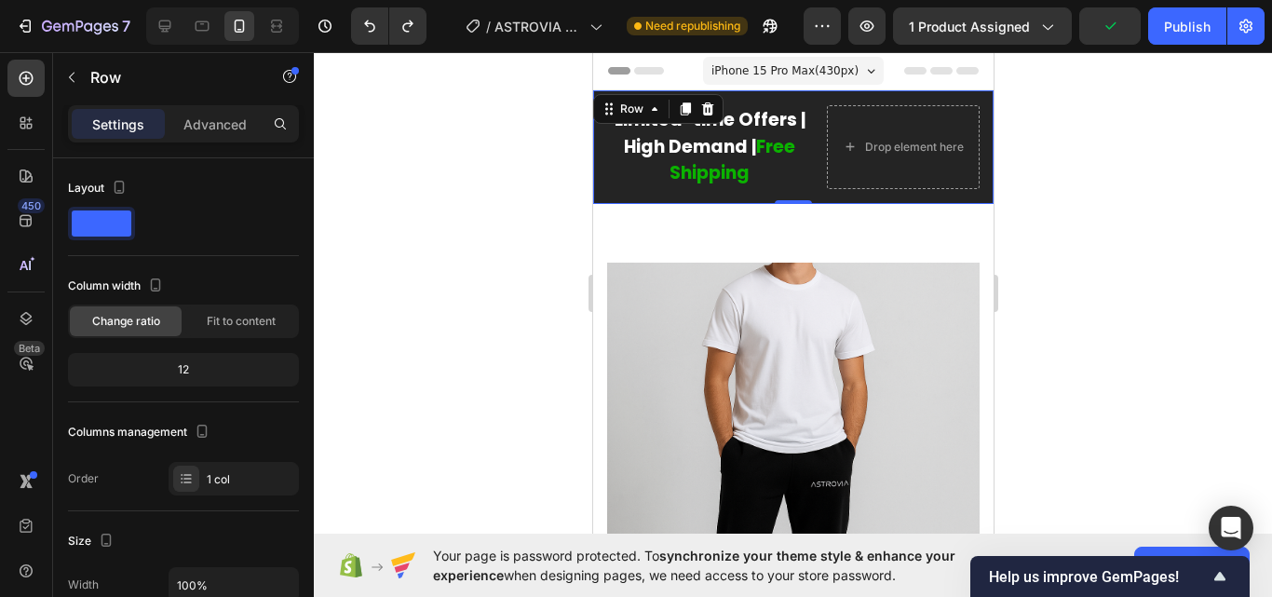
click at [699, 129] on div "Limited-time Offers | High Demand | Free Shipping Text block" at bounding box center [708, 147] width 205 height 84
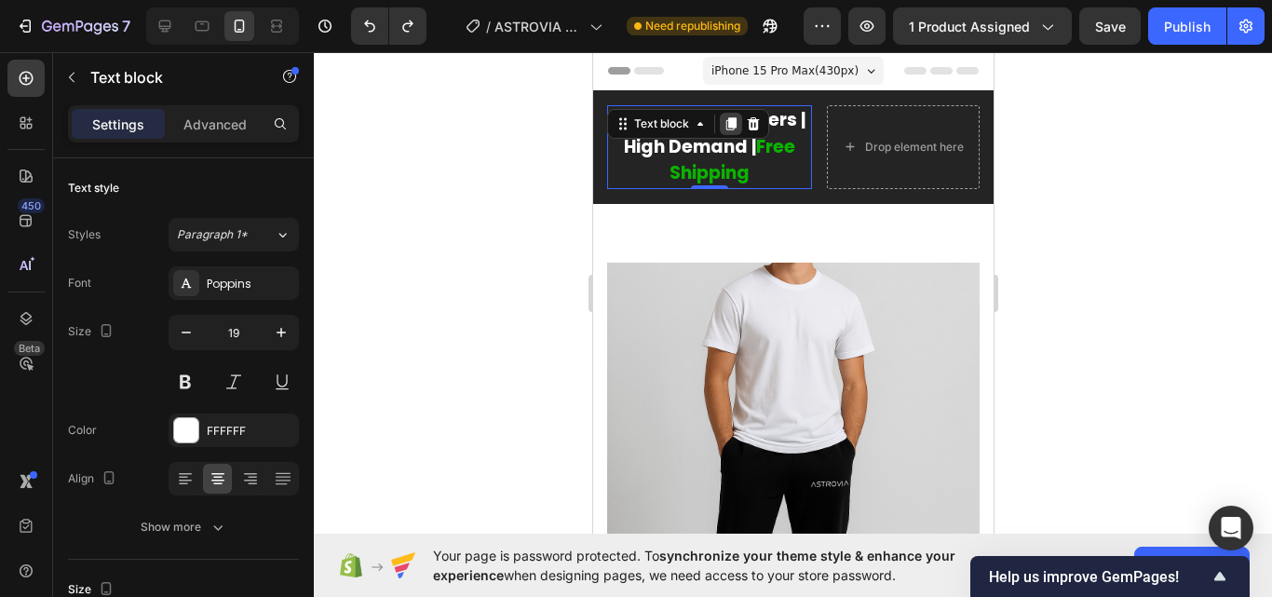
click at [730, 128] on icon at bounding box center [730, 123] width 10 height 13
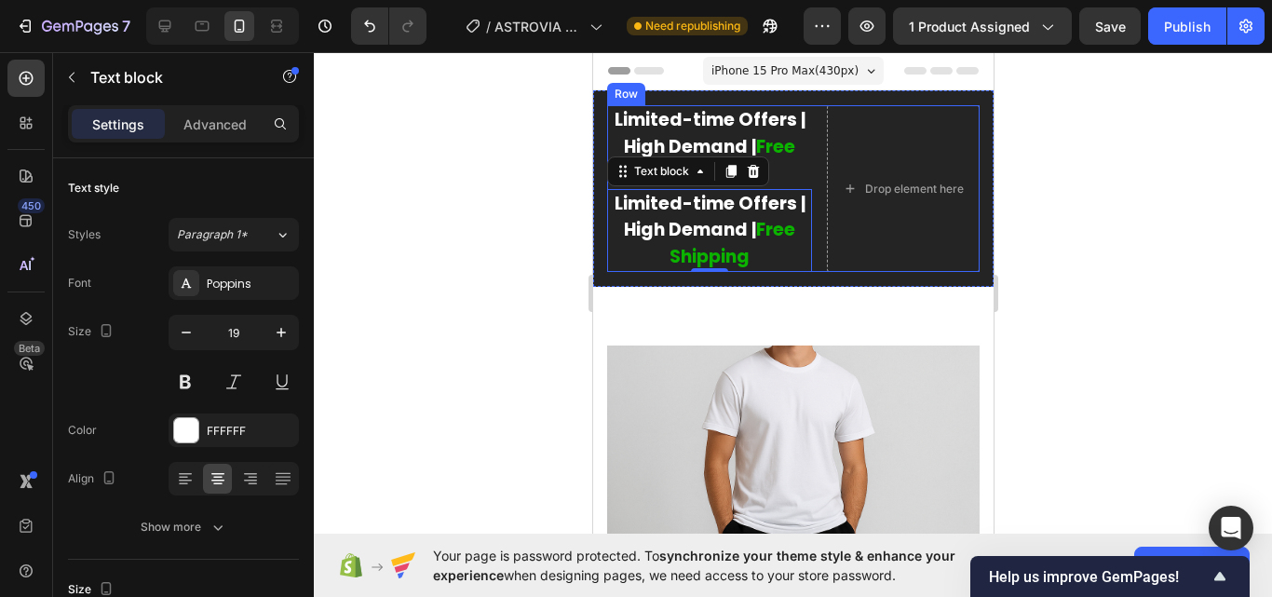
click at [800, 134] on div "Limited-time Offers | High Demand | Free Shipping Text block Limited-time Offer…" at bounding box center [792, 188] width 372 height 167
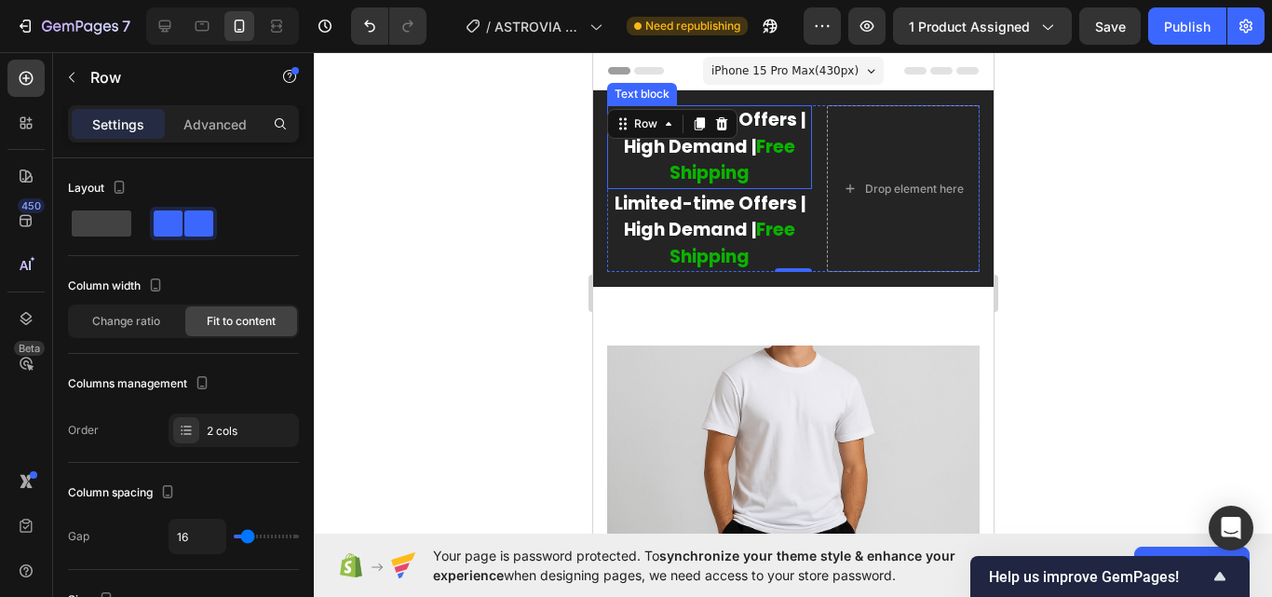
click at [764, 138] on span "Free Shipping" at bounding box center [732, 160] width 126 height 52
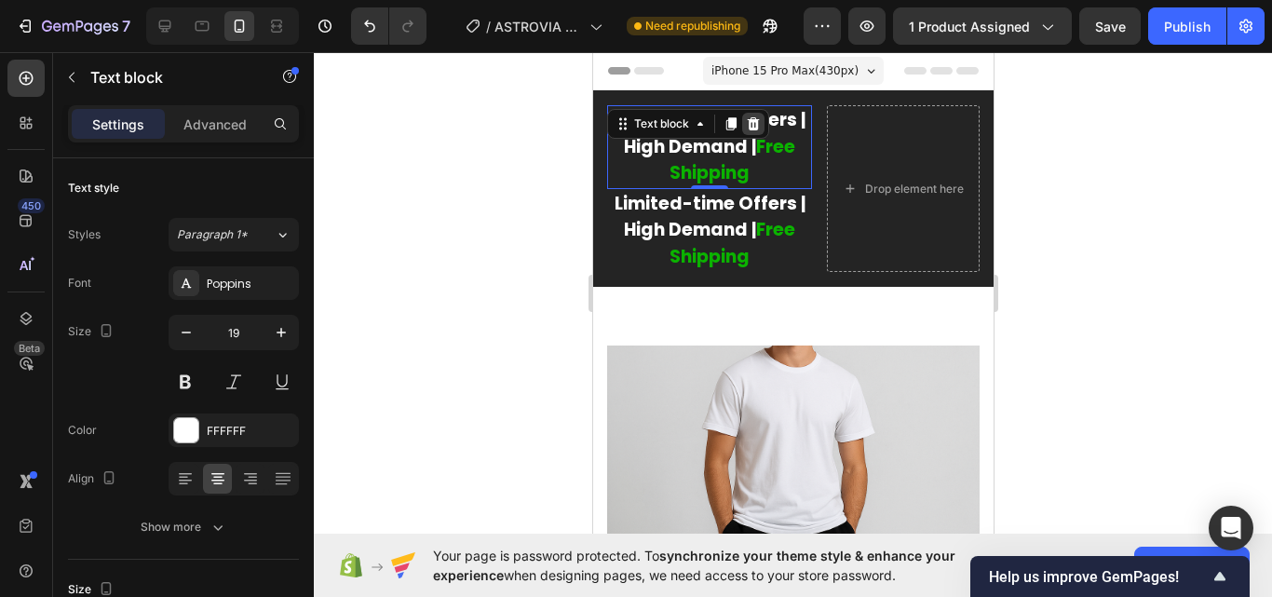
click at [757, 125] on icon at bounding box center [752, 123] width 15 height 15
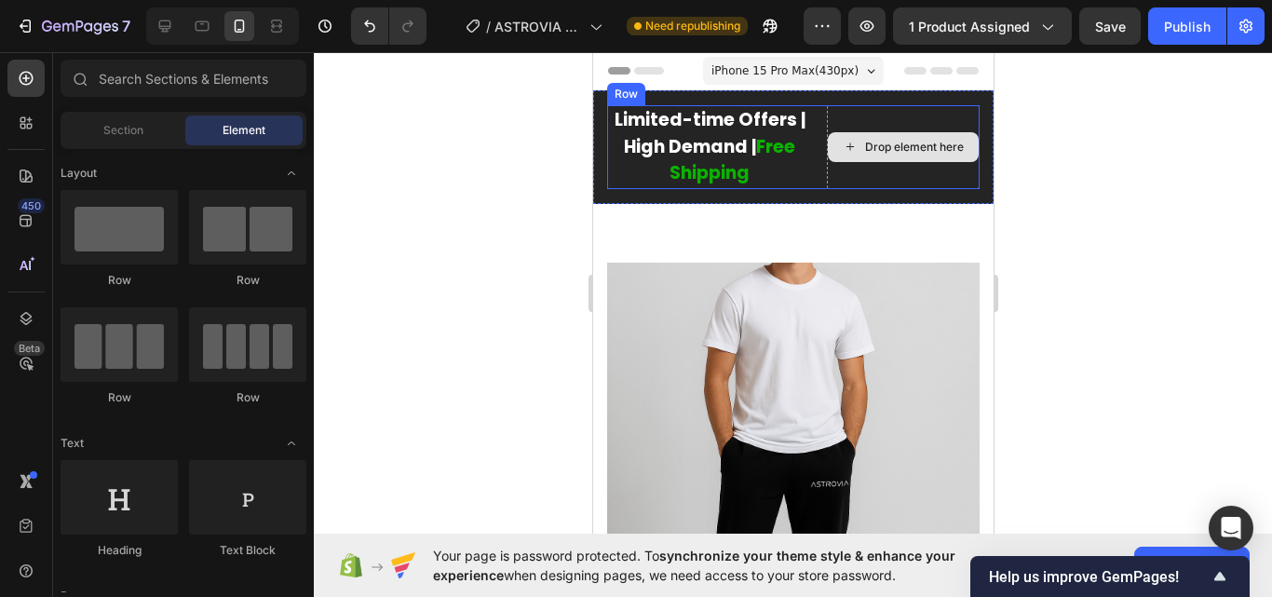
click at [826, 125] on div "Drop element here" at bounding box center [902, 147] width 153 height 84
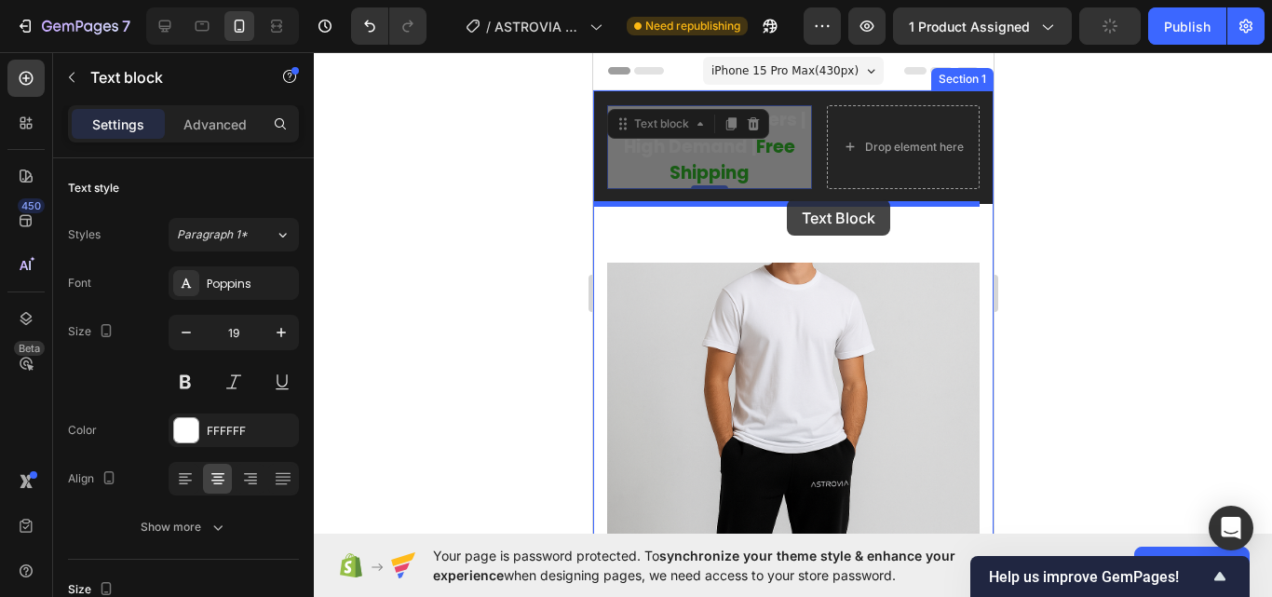
drag, startPoint x: 691, startPoint y: 156, endPoint x: 786, endPoint y: 199, distance: 104.2
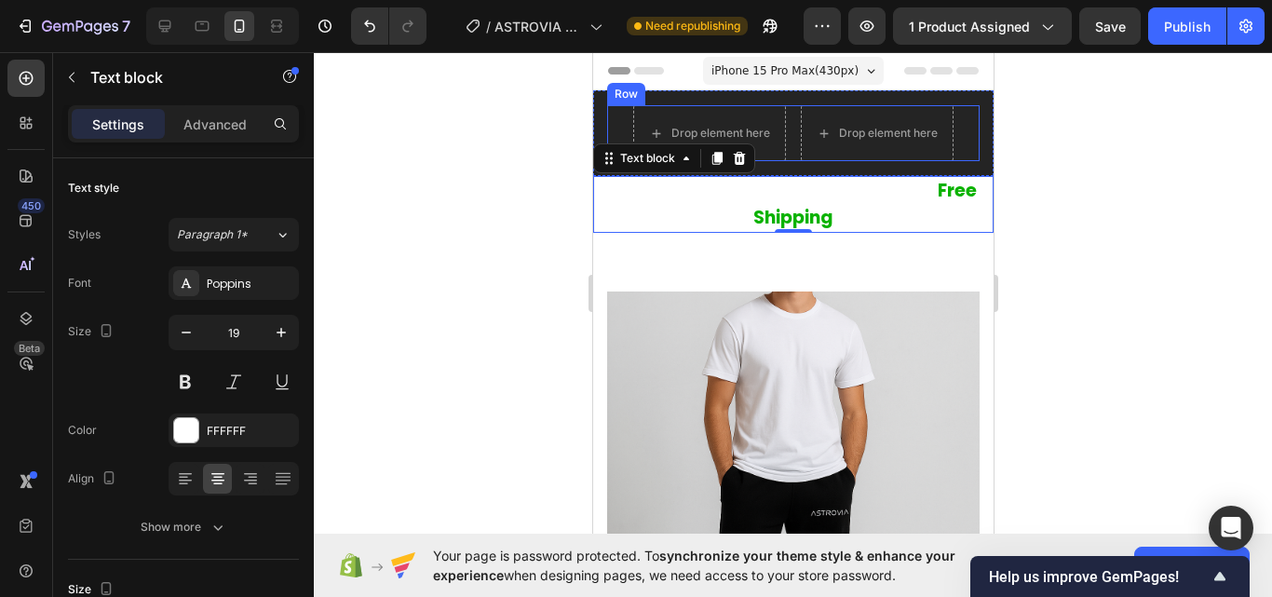
click at [780, 116] on div "Drop element here Drop element here Row" at bounding box center [792, 133] width 372 height 56
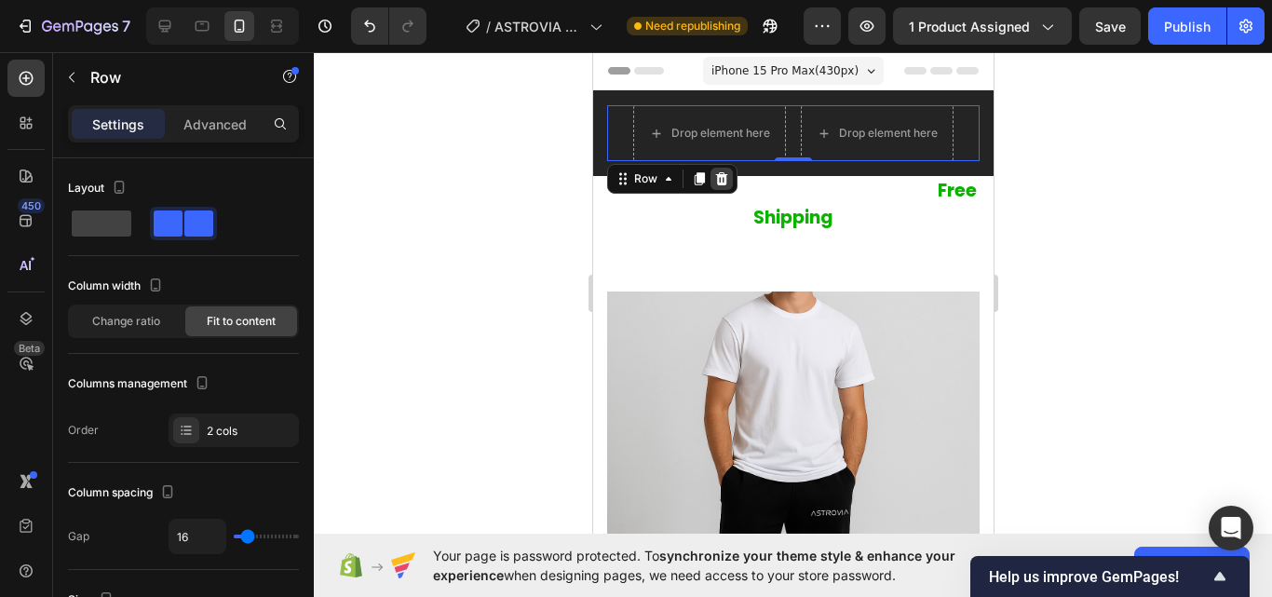
click at [723, 178] on icon at bounding box center [721, 178] width 12 height 13
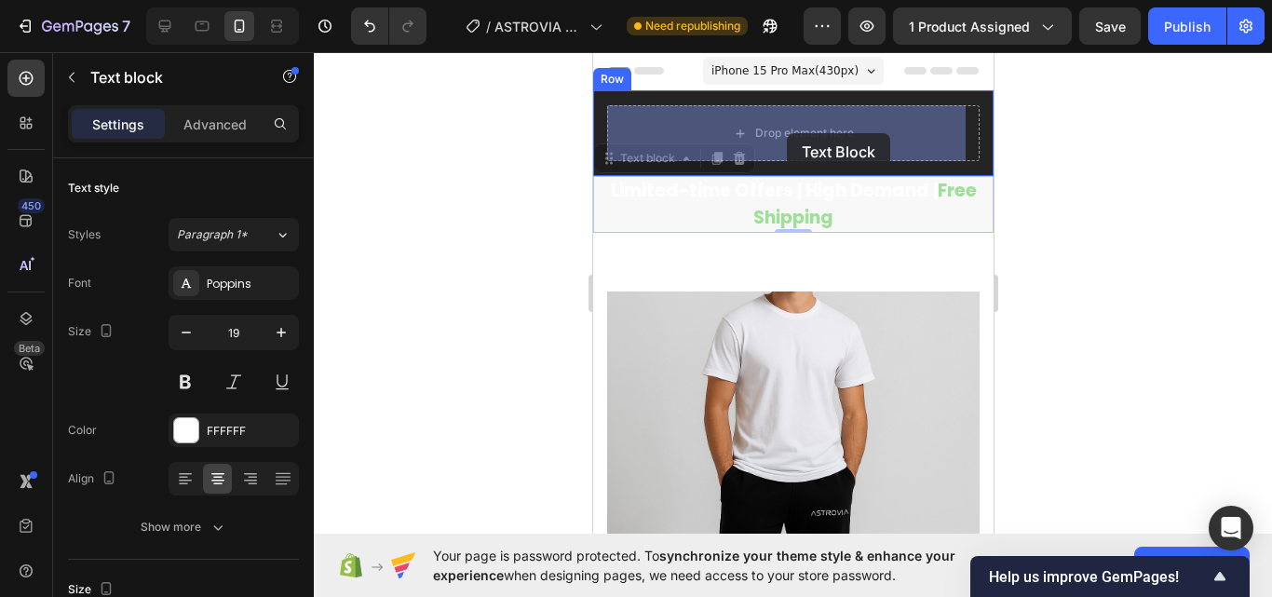
drag, startPoint x: 782, startPoint y: 210, endPoint x: 786, endPoint y: 149, distance: 61.6
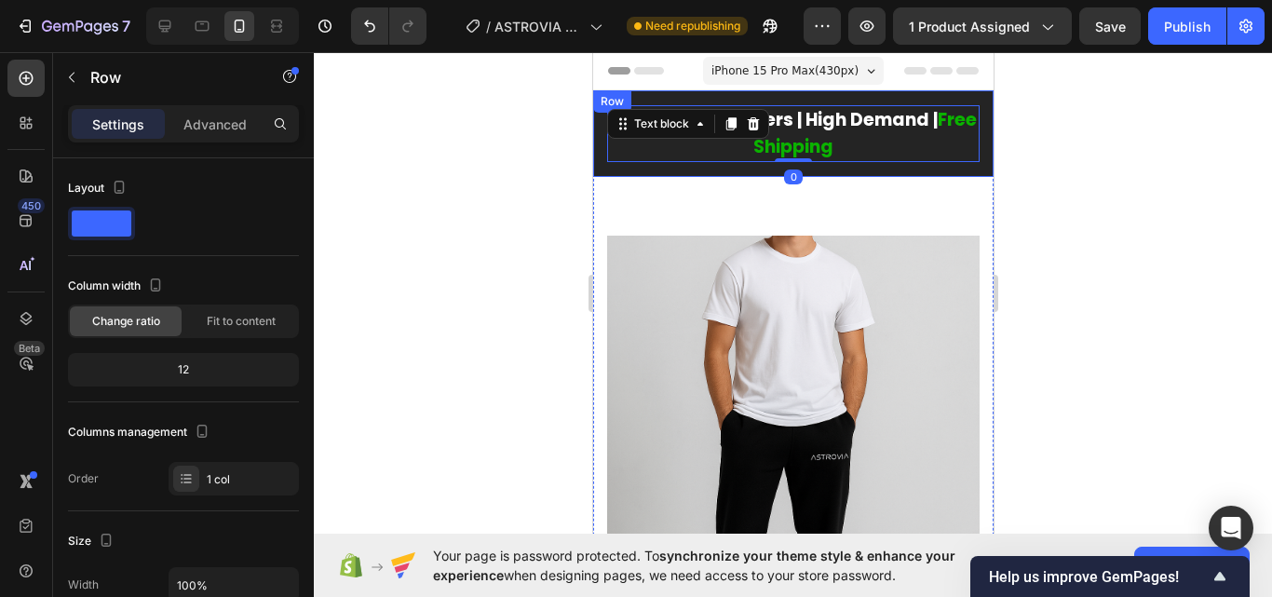
click at [974, 166] on div "Limited-time Offers | High Demand | Free Shipping Text block 0 Row" at bounding box center [792, 133] width 400 height 87
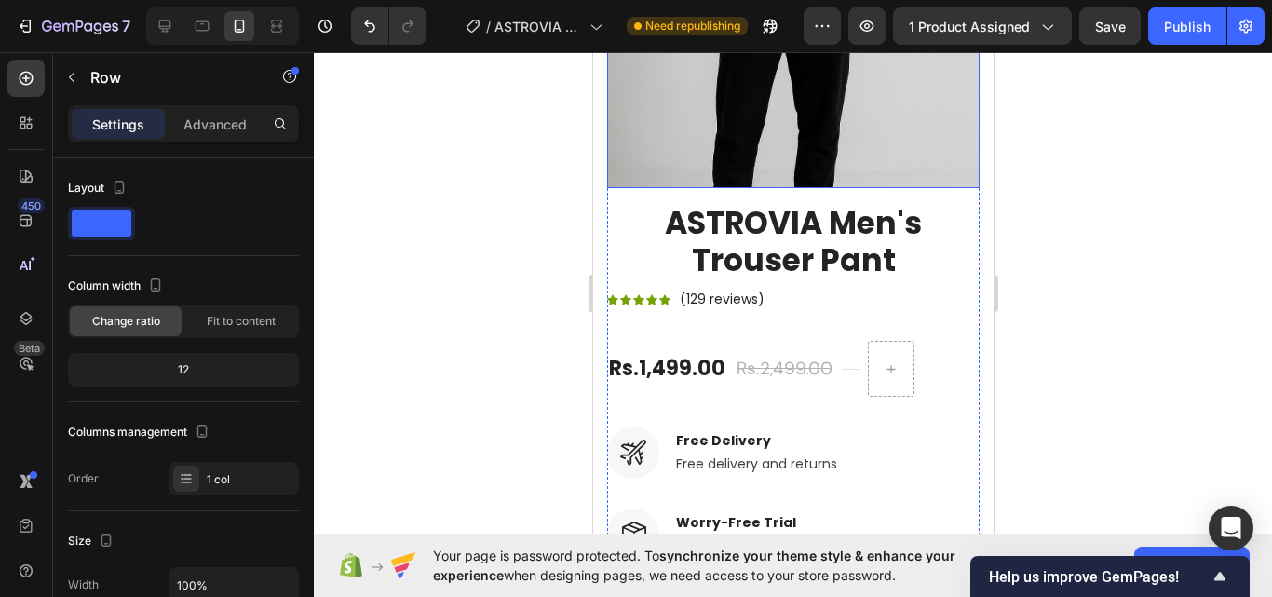
scroll to position [466, 0]
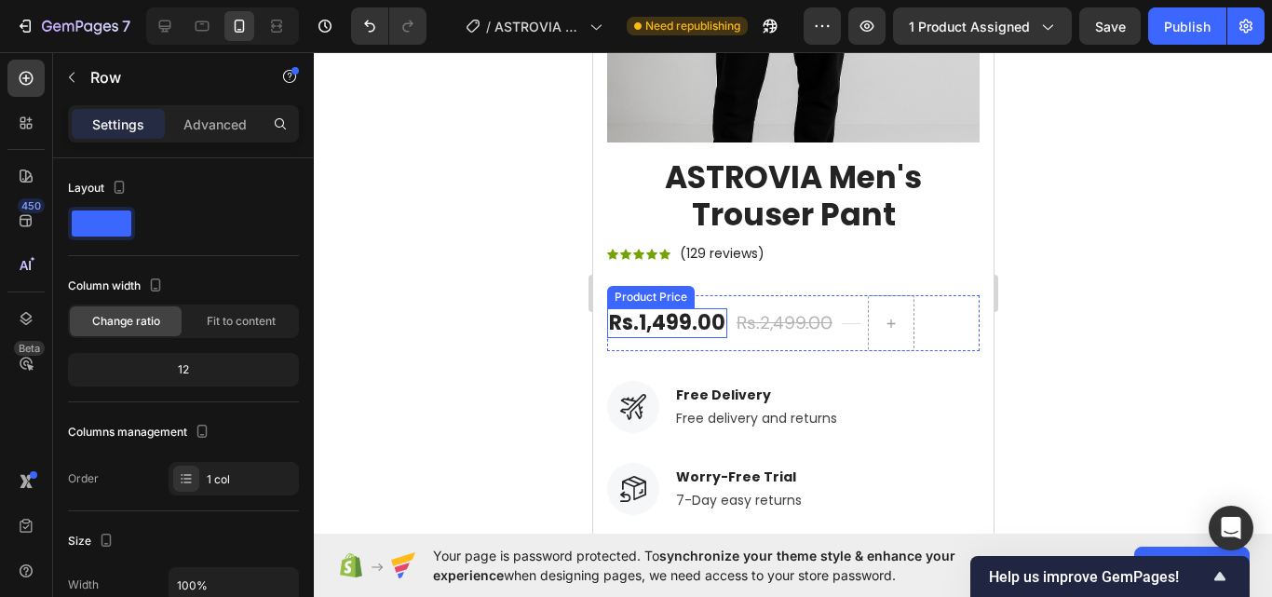
click at [719, 317] on div "Rs.1,499.00" at bounding box center [666, 323] width 120 height 31
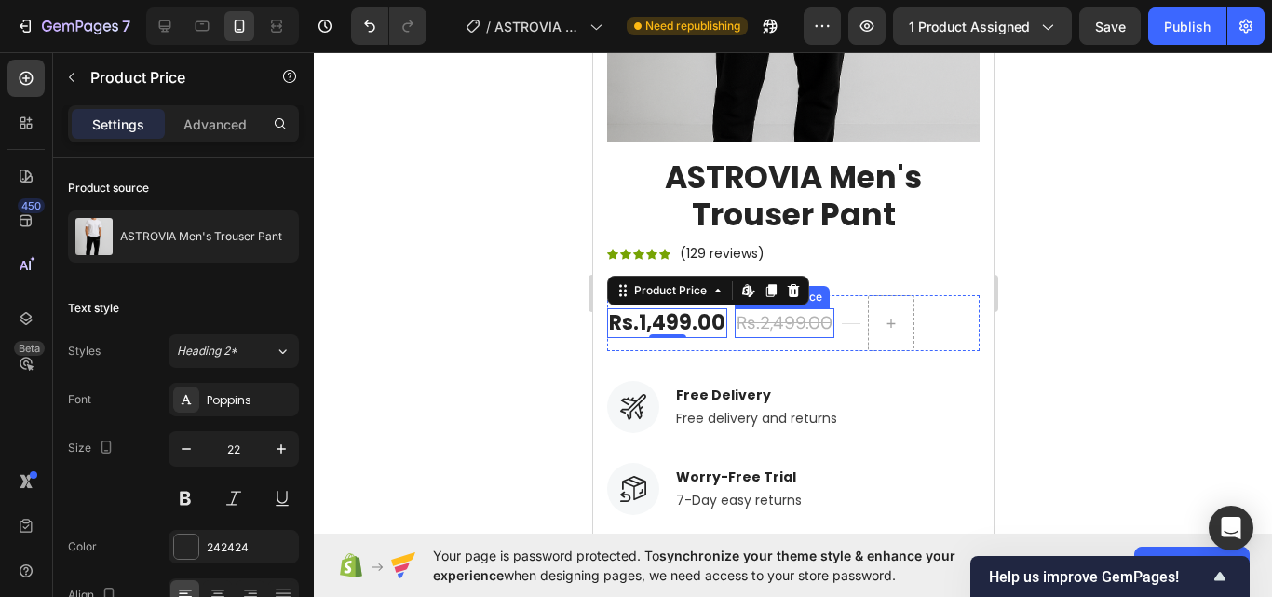
click at [746, 317] on div "Rs.2,499.00" at bounding box center [784, 323] width 100 height 31
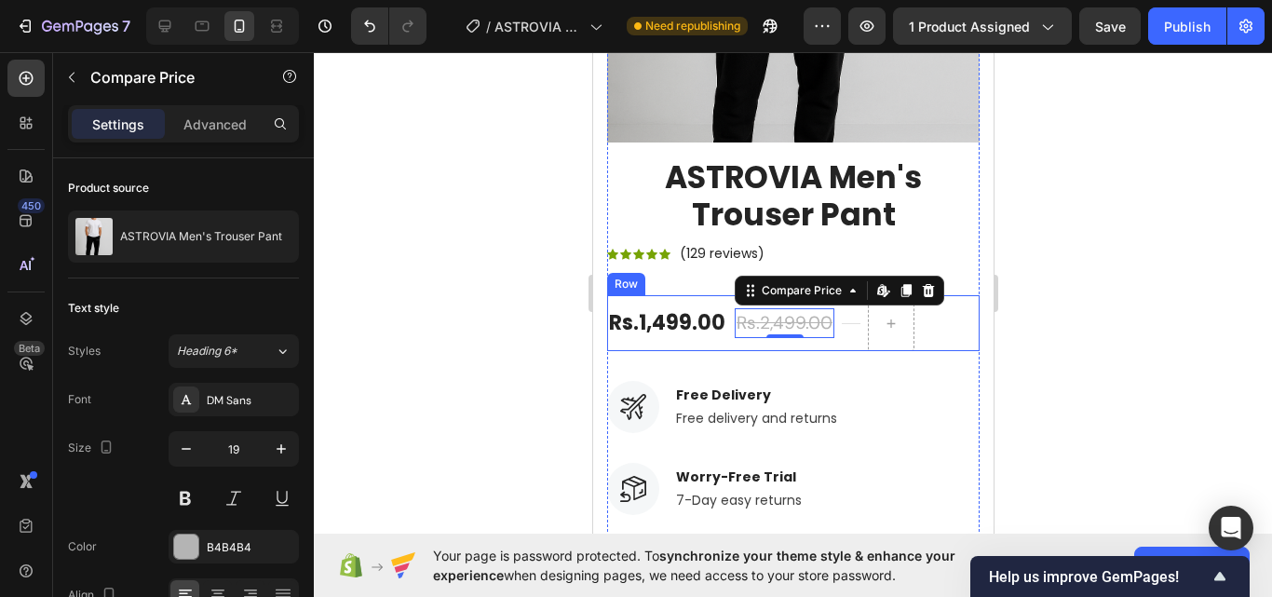
click at [841, 315] on div "Title Line" at bounding box center [850, 323] width 19 height 56
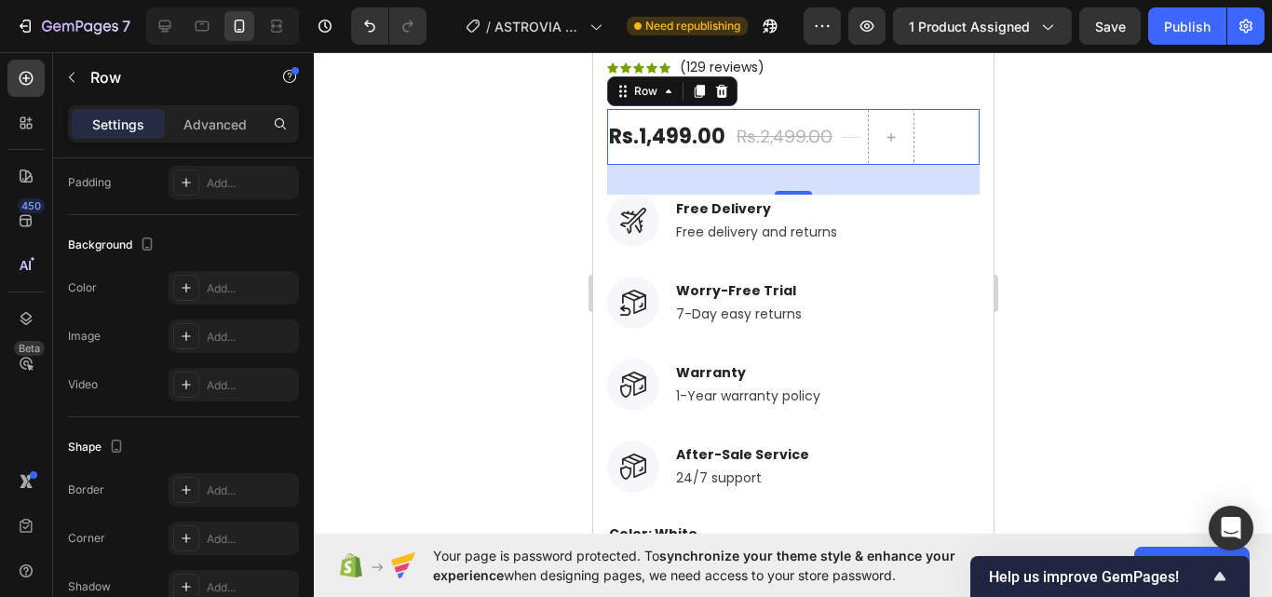
scroll to position [808, 0]
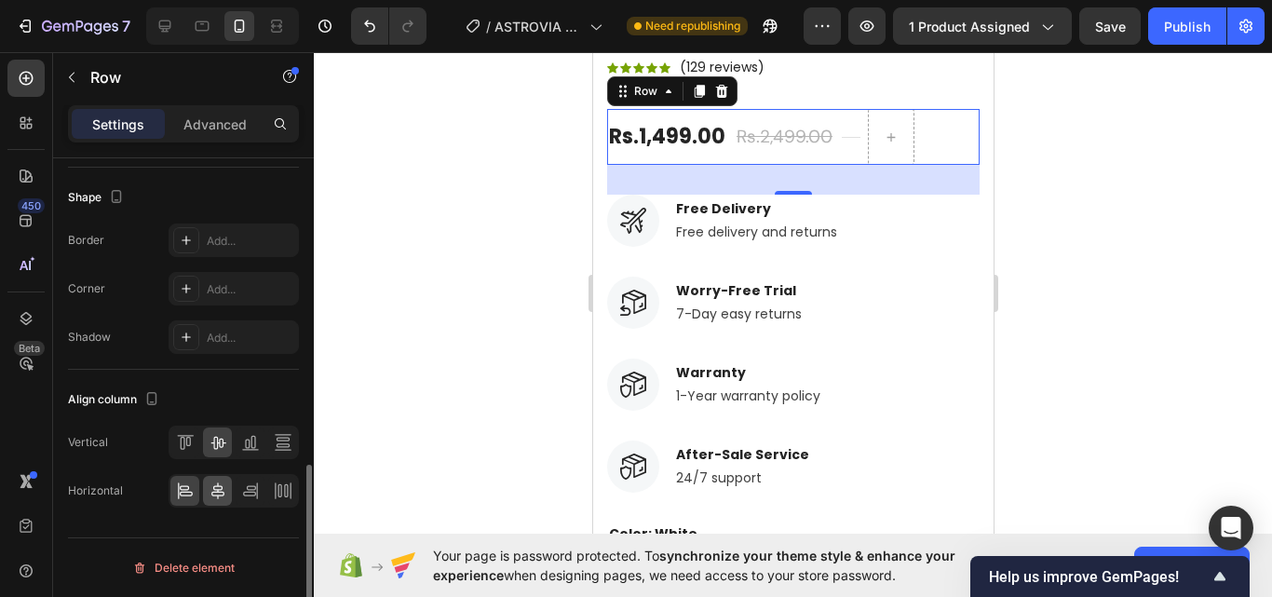
click at [216, 504] on div at bounding box center [217, 491] width 29 height 30
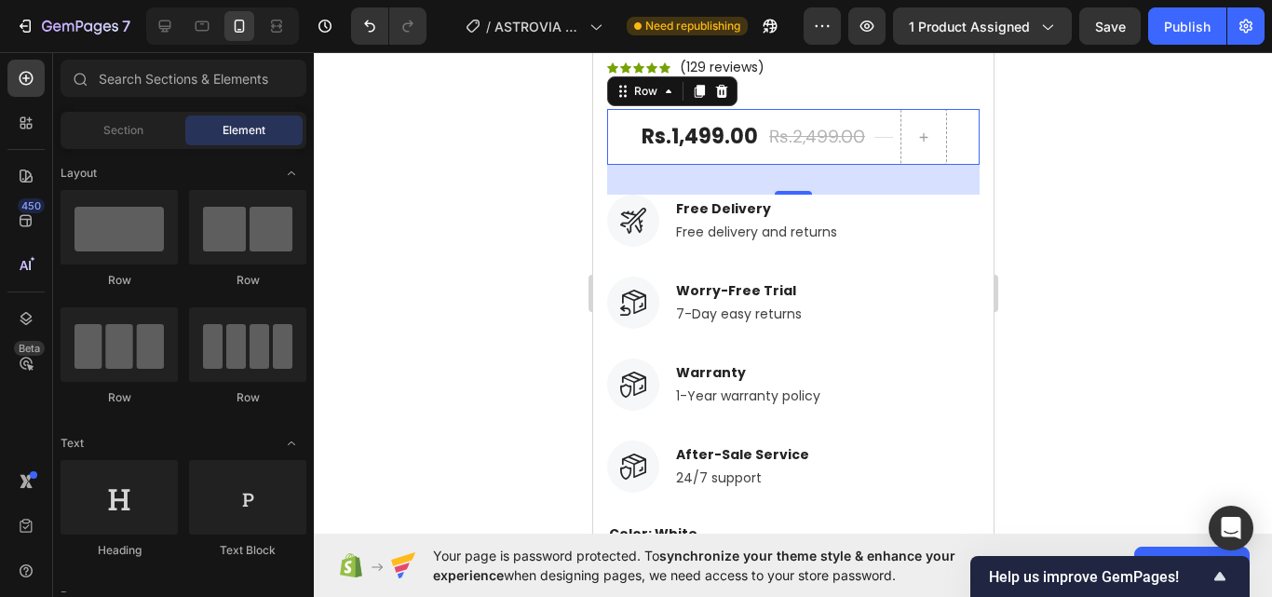
click at [930, 122] on div at bounding box center [922, 137] width 45 height 30
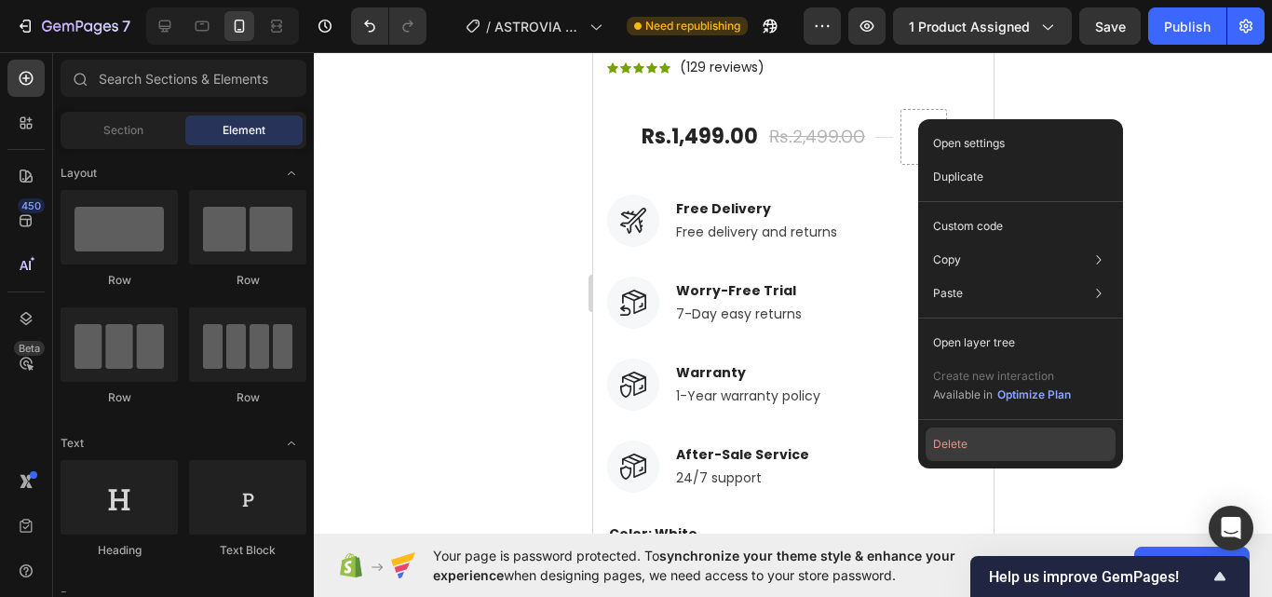
click at [954, 431] on button "Delete" at bounding box center [1020, 444] width 190 height 34
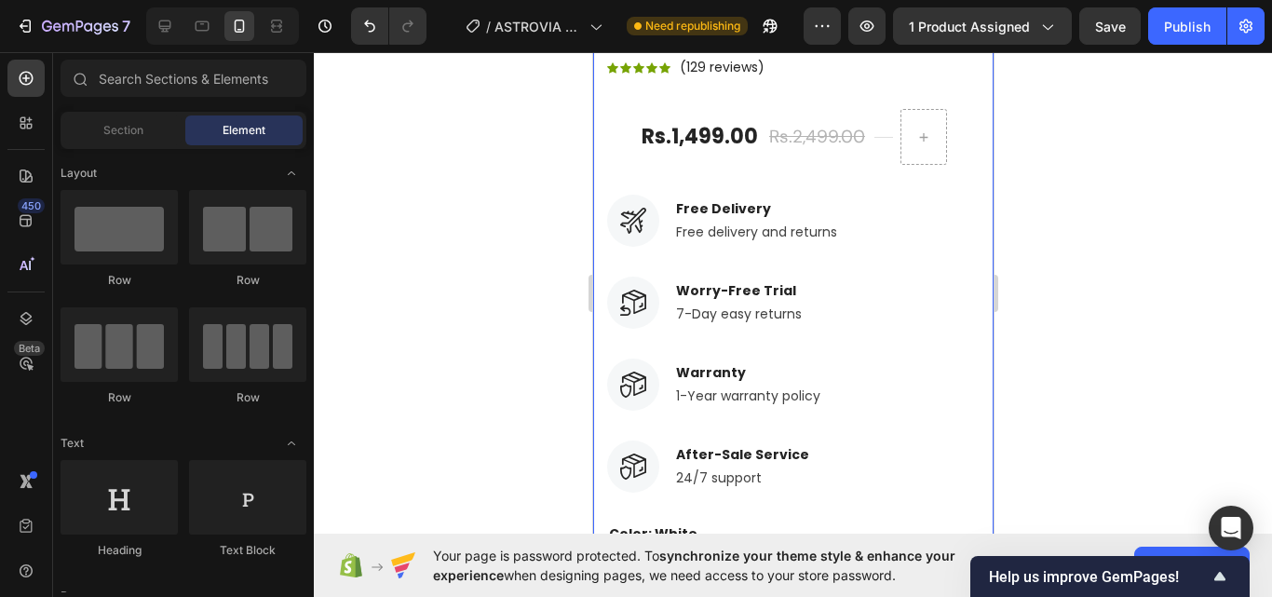
click at [914, 109] on div at bounding box center [922, 137] width 47 height 56
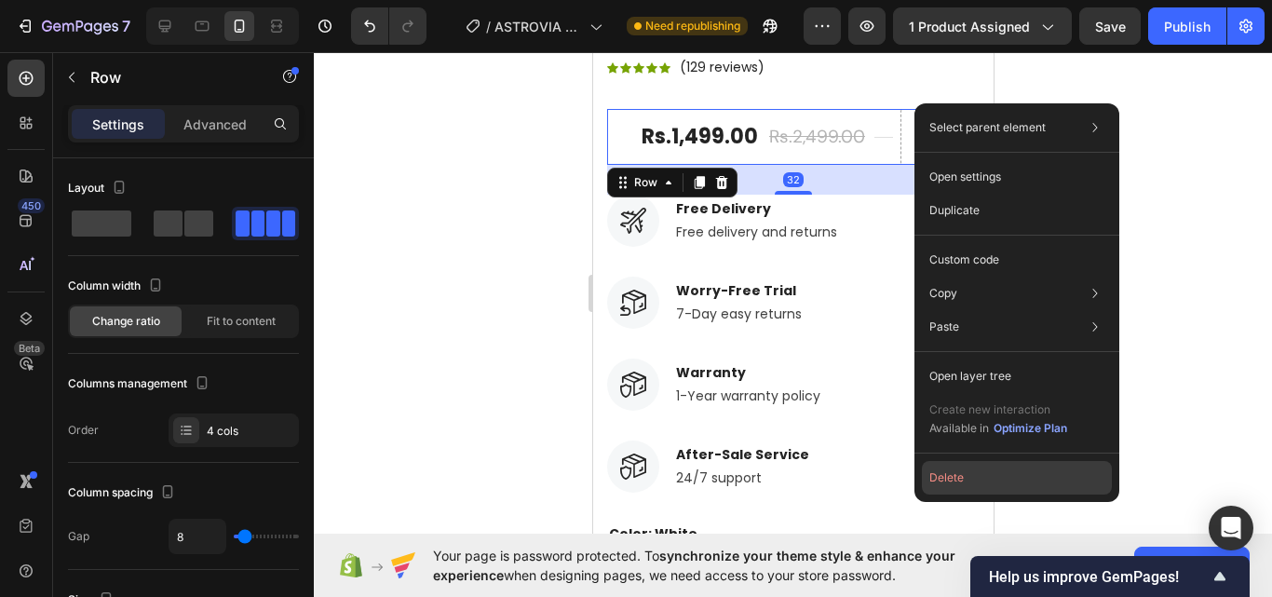
click at [970, 472] on button "Delete" at bounding box center [1017, 478] width 190 height 34
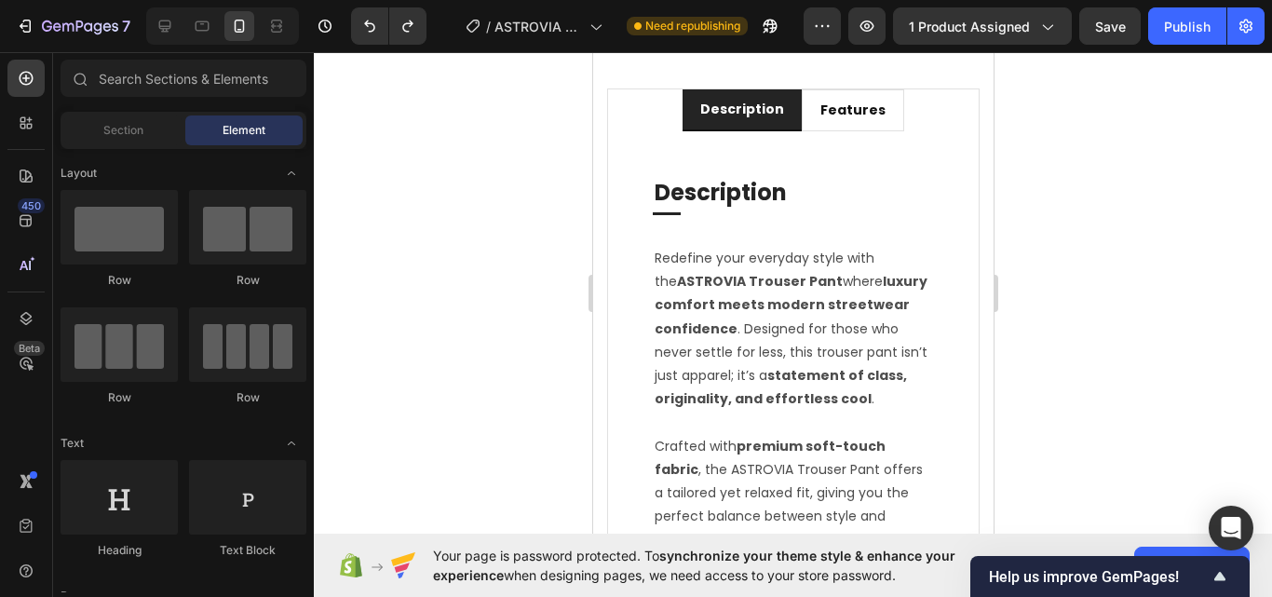
scroll to position [1676, 0]
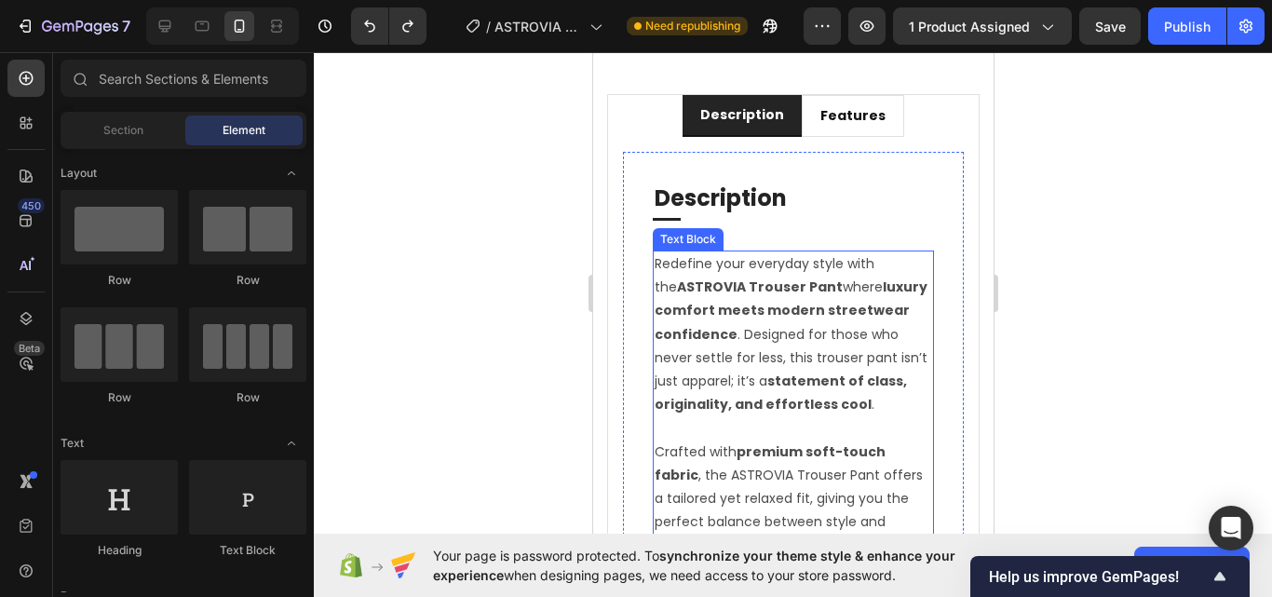
click at [799, 290] on strong "ASTROVIA Trouser Pant" at bounding box center [759, 286] width 166 height 19
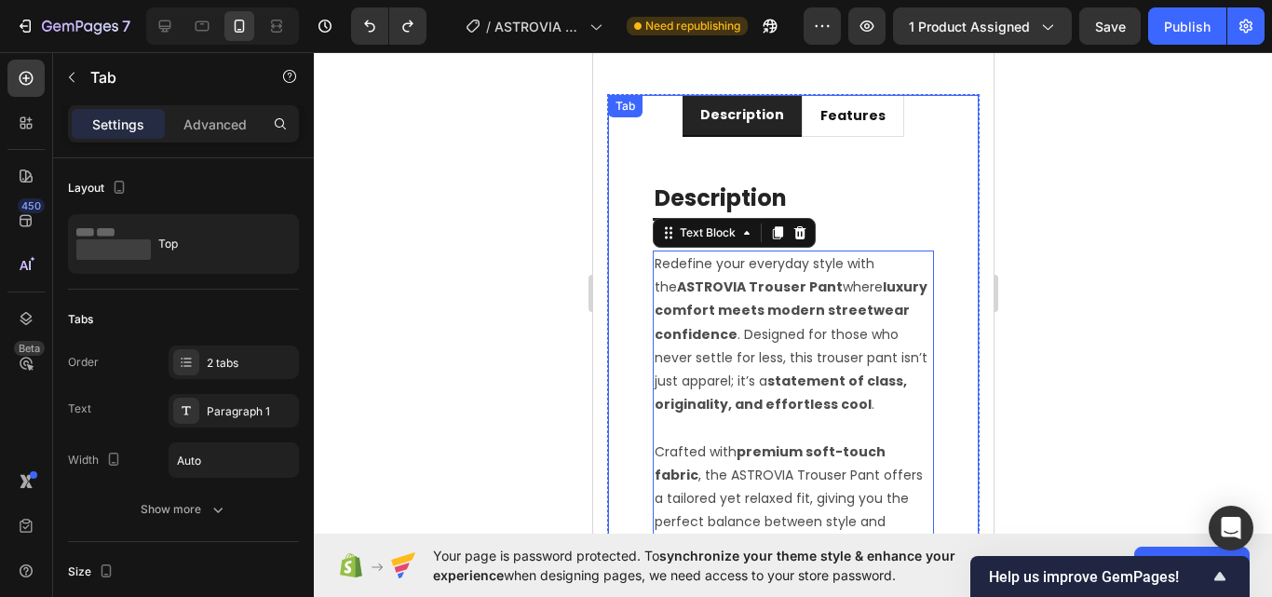
click at [750, 135] on li "description" at bounding box center [741, 116] width 119 height 42
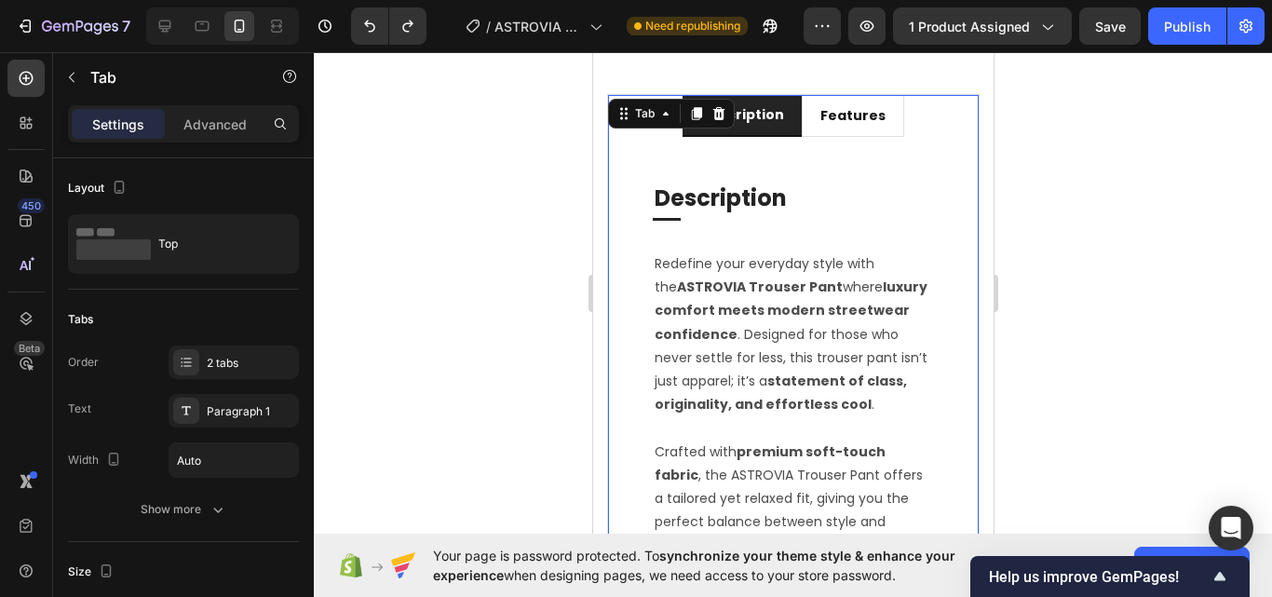
click at [750, 120] on p "description" at bounding box center [741, 115] width 84 height 20
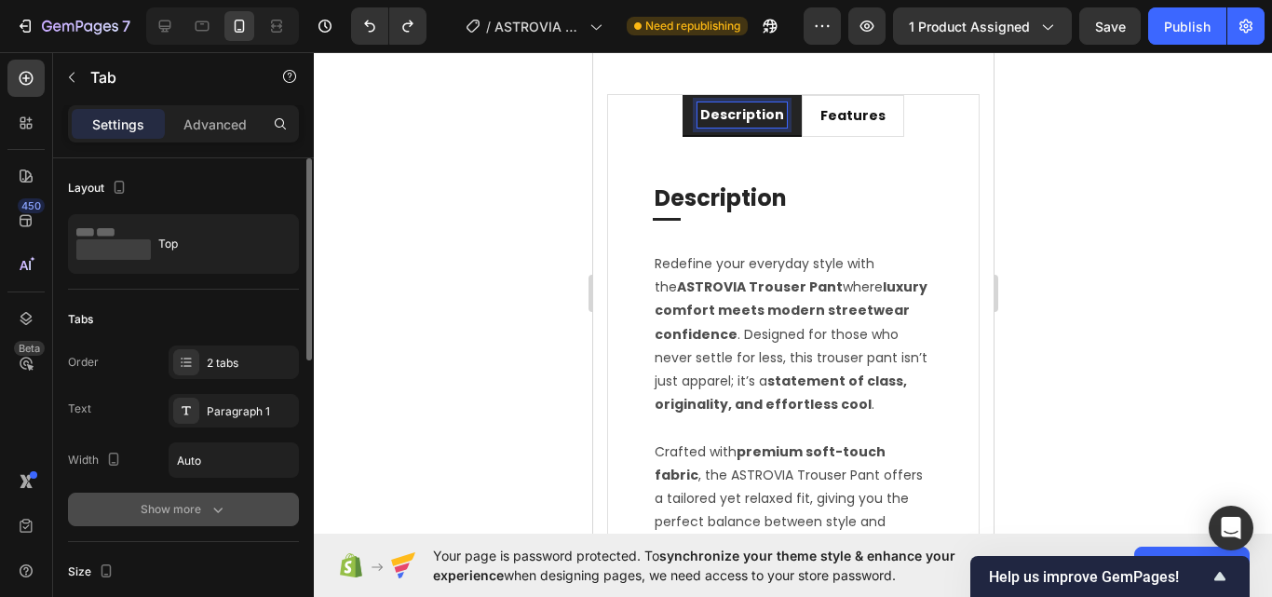
click at [177, 498] on button "Show more" at bounding box center [183, 510] width 231 height 34
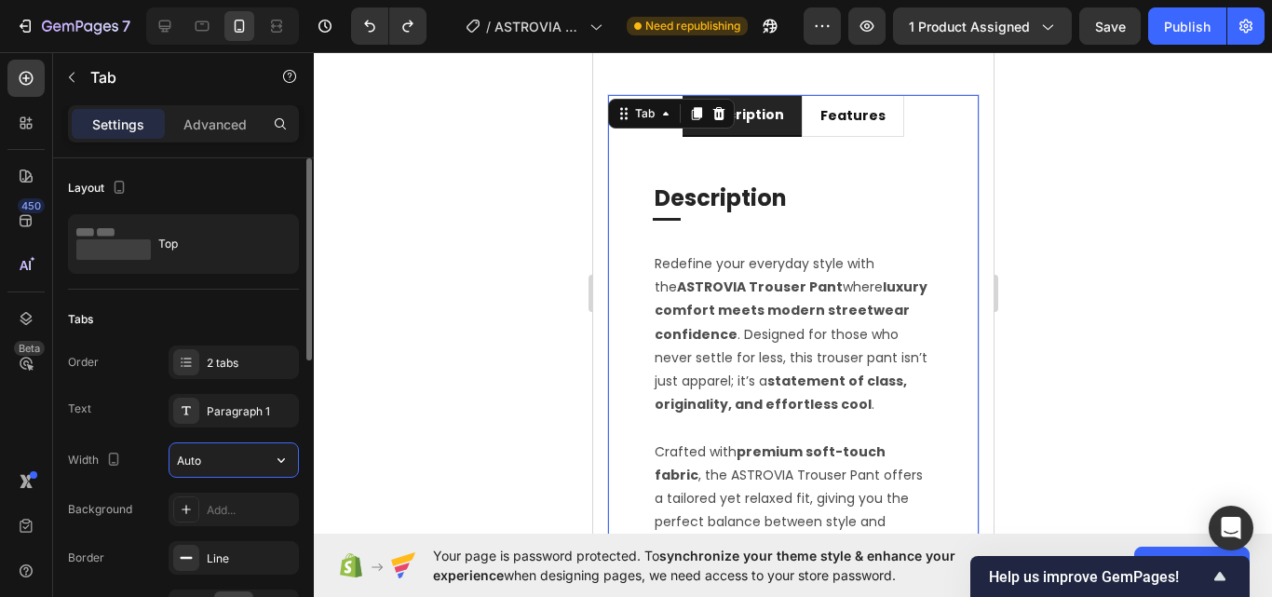
click at [195, 460] on input "Auto" at bounding box center [233, 460] width 128 height 34
click at [250, 458] on input "Auto" at bounding box center [233, 460] width 128 height 34
click at [277, 458] on icon "button" at bounding box center [281, 460] width 19 height 19
click at [1199, 20] on div "Publish" at bounding box center [1187, 27] width 47 height 20
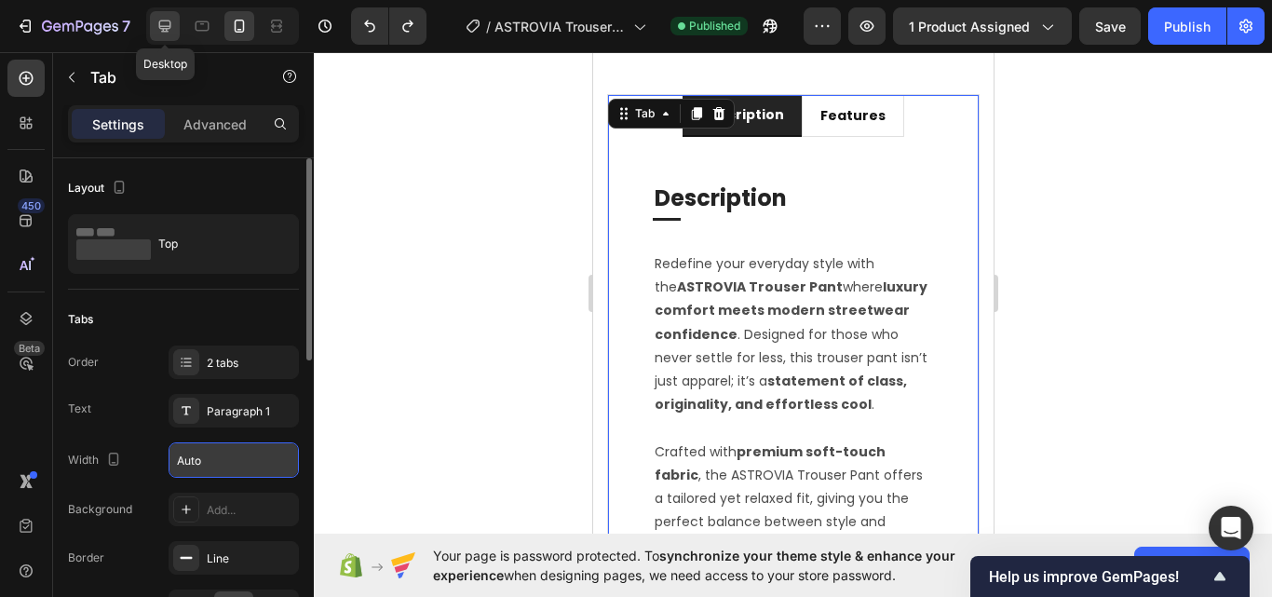
click at [170, 25] on icon at bounding box center [164, 26] width 19 height 19
type input "25%"
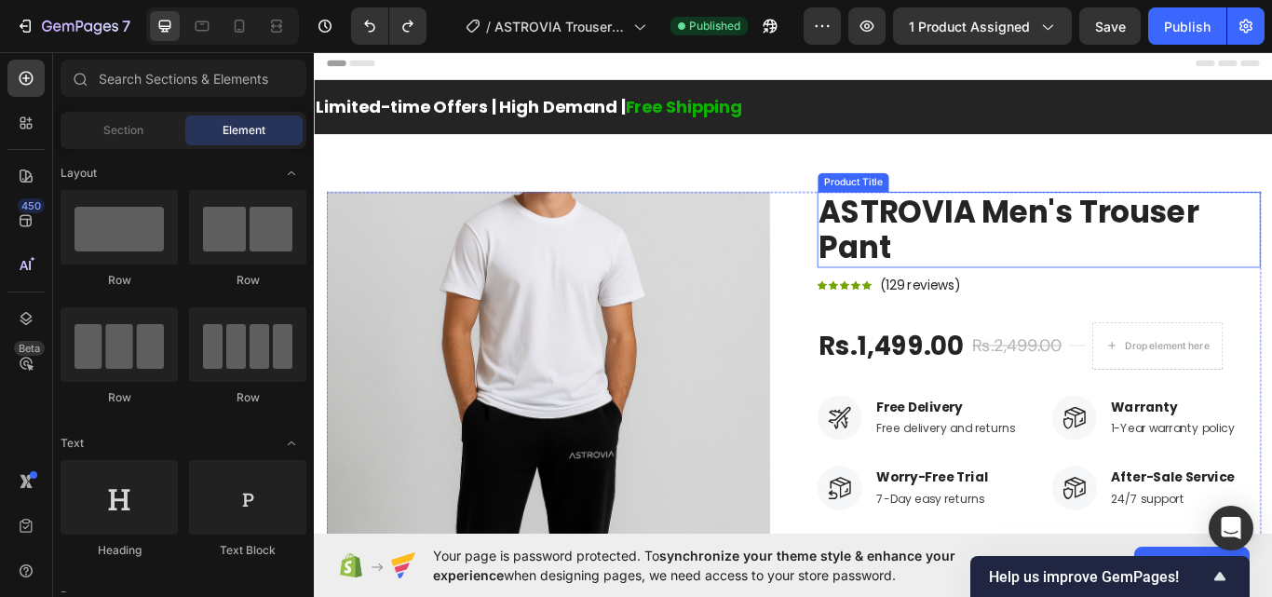
click at [1011, 263] on h2 "ASTROVIA Men's Trouser Pant" at bounding box center [1158, 260] width 517 height 88
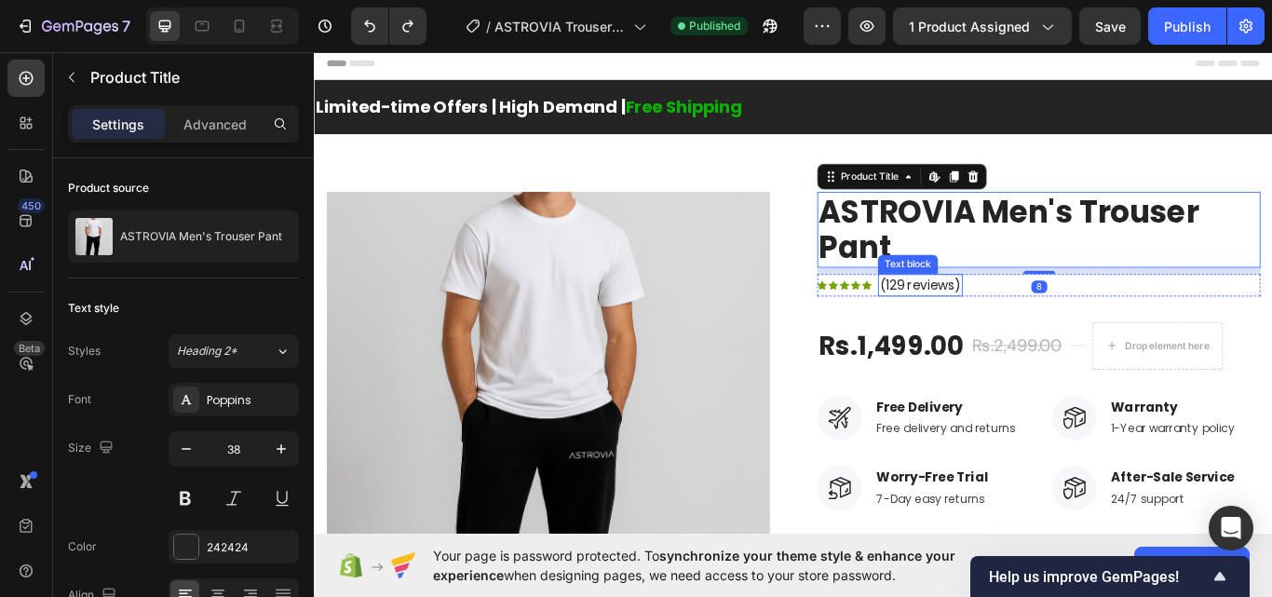
click at [1021, 385] on div "Rs.1,499.00" at bounding box center [985, 395] width 171 height 43
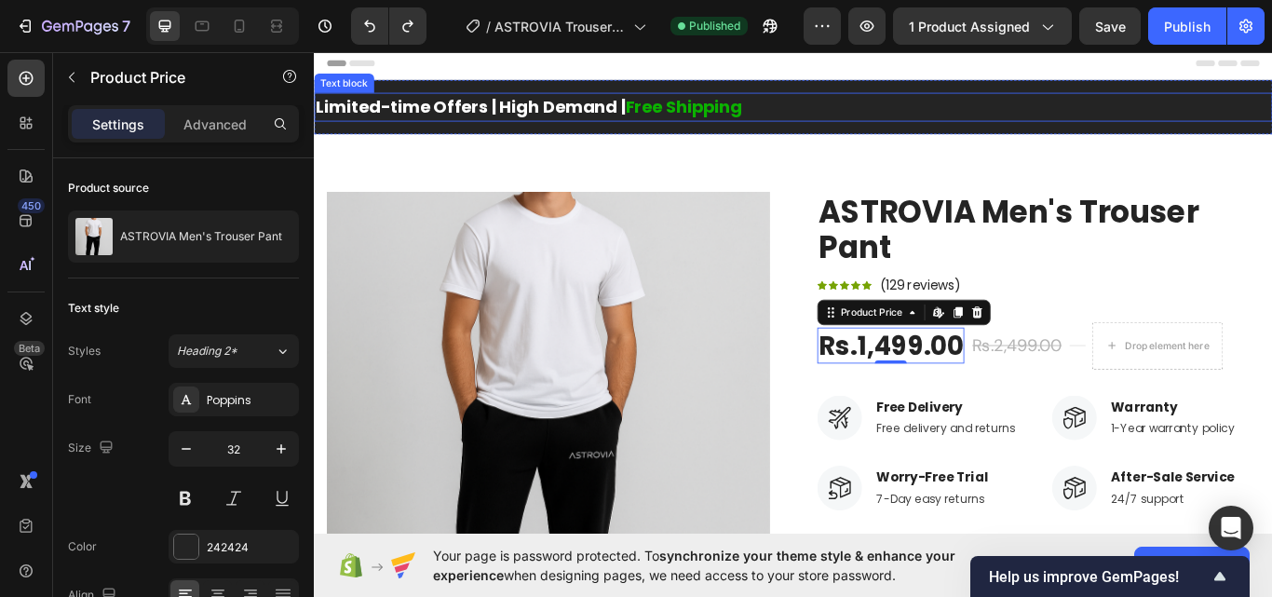
click at [534, 90] on div "Limited-time Offers | High Demand | Free Shipping Text block Row" at bounding box center [872, 117] width 1117 height 63
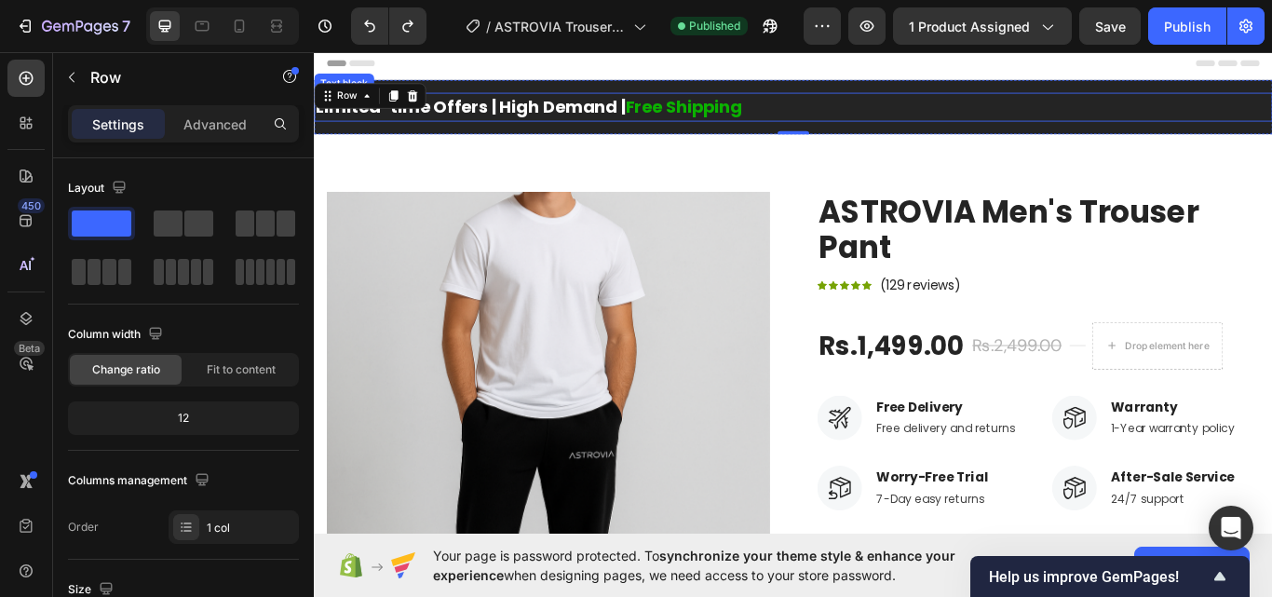
click at [534, 110] on p "Limited-time Offers | High Demand | Free Shipping" at bounding box center [873, 117] width 1114 height 30
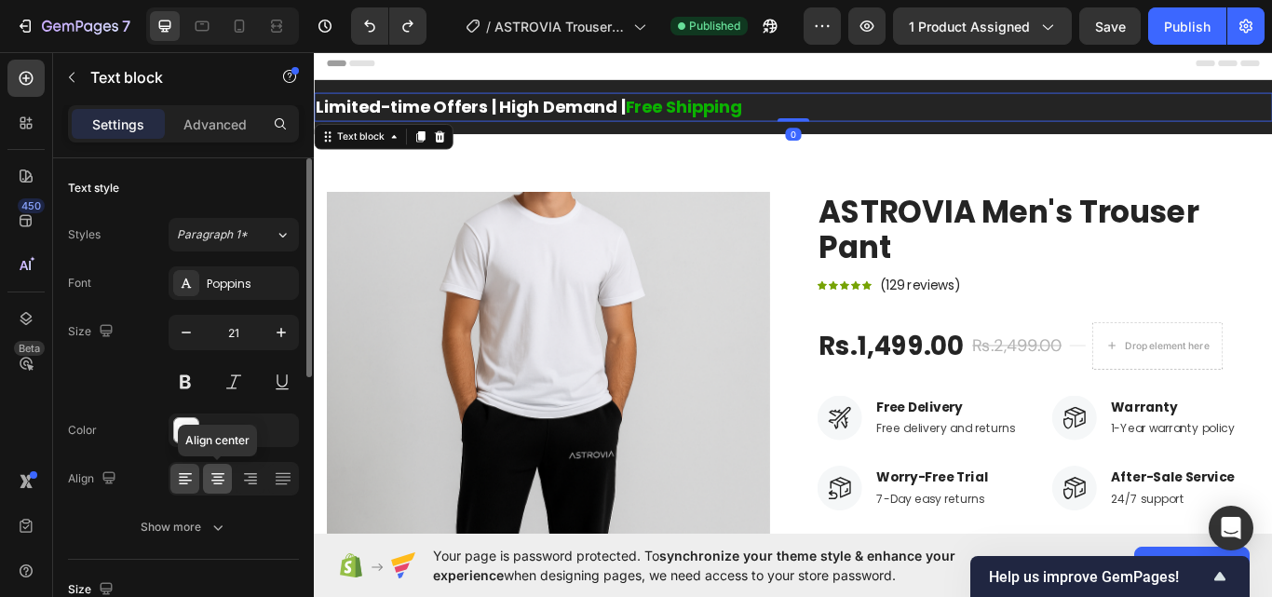
click at [213, 465] on div at bounding box center [217, 479] width 29 height 30
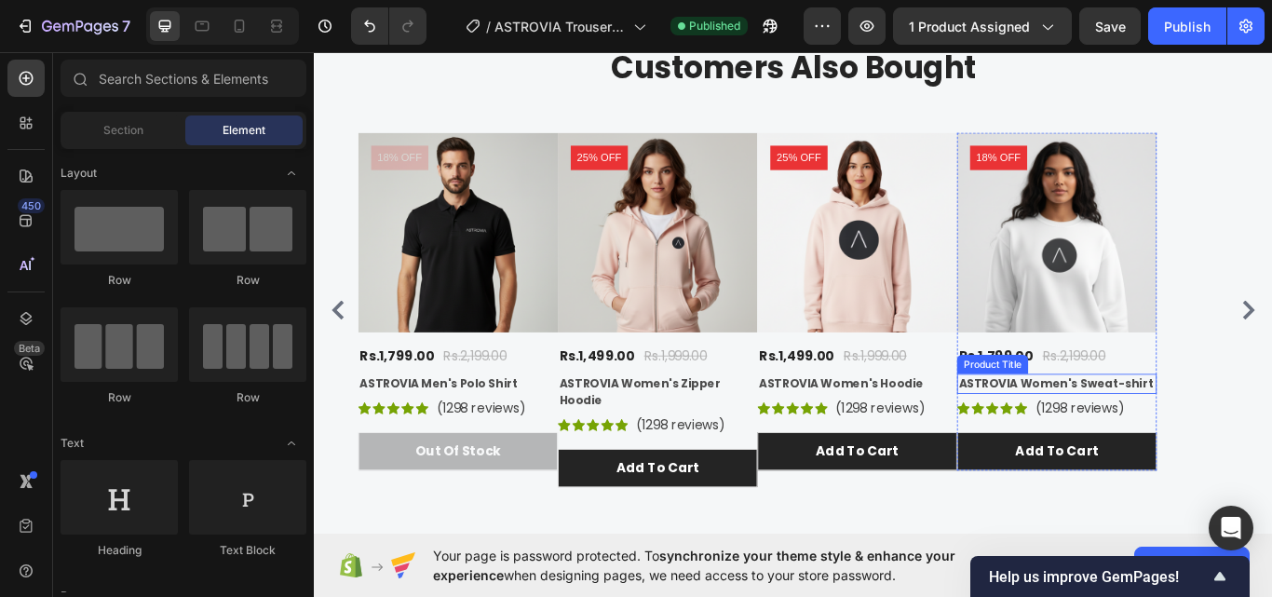
scroll to position [2686, 0]
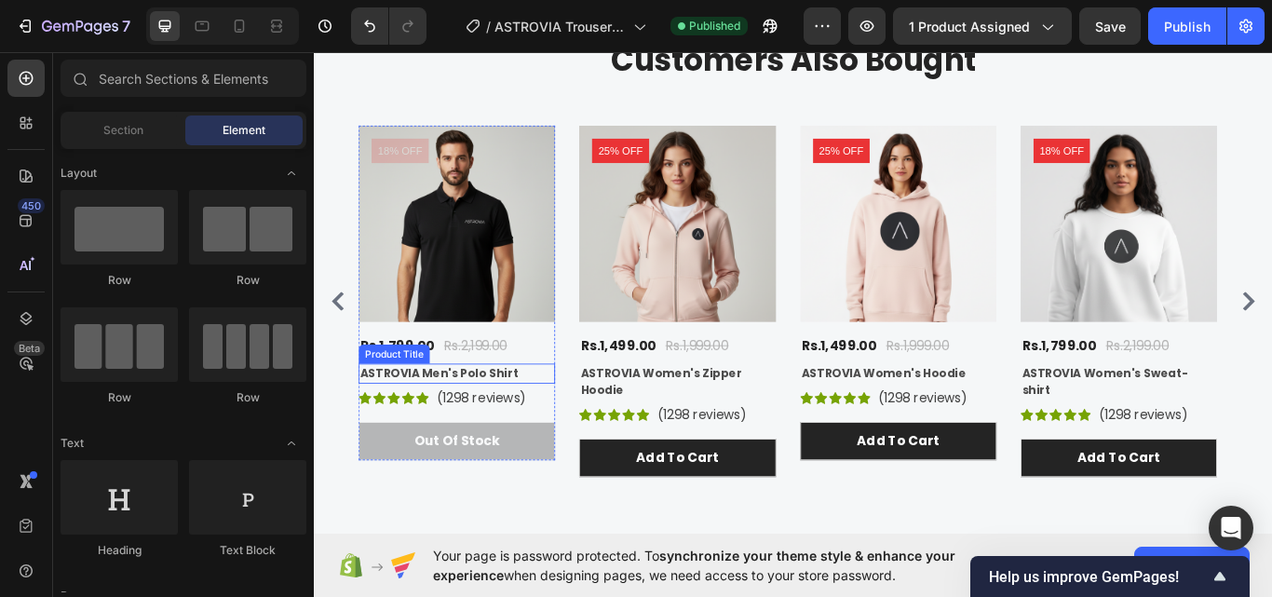
click at [419, 443] on div "Icon Icon Icon Icon Icon Icon List Hoz" at bounding box center [406, 456] width 82 height 26
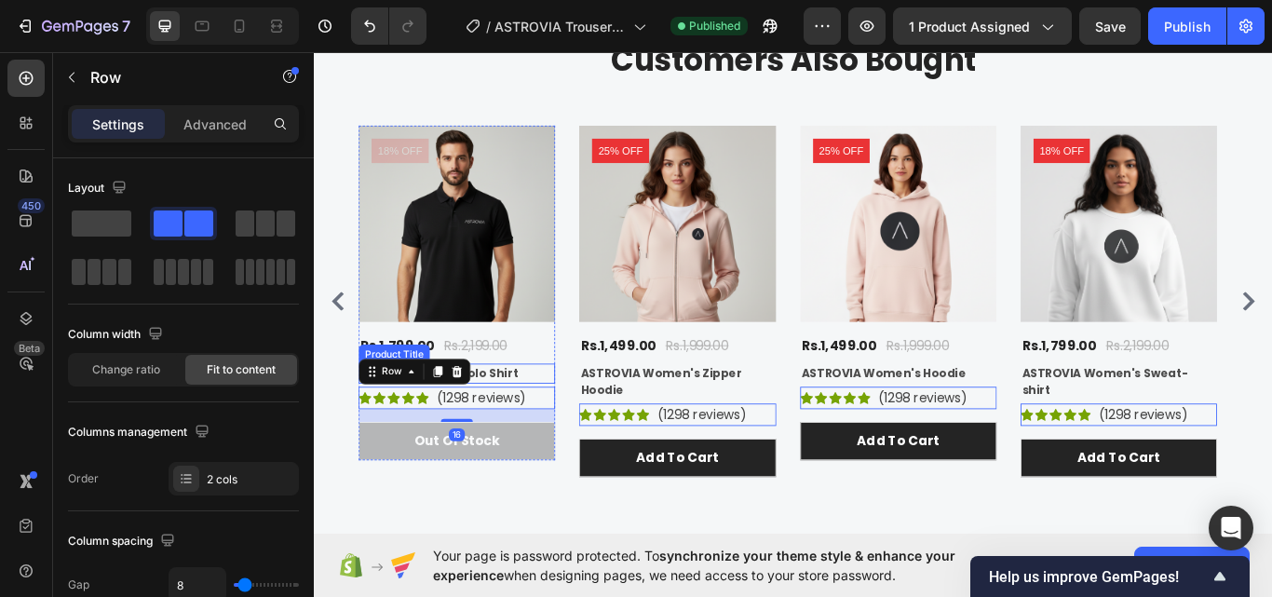
click at [536, 426] on h2 "ASTROVIA Men's Polo Shirt" at bounding box center [479, 427] width 229 height 23
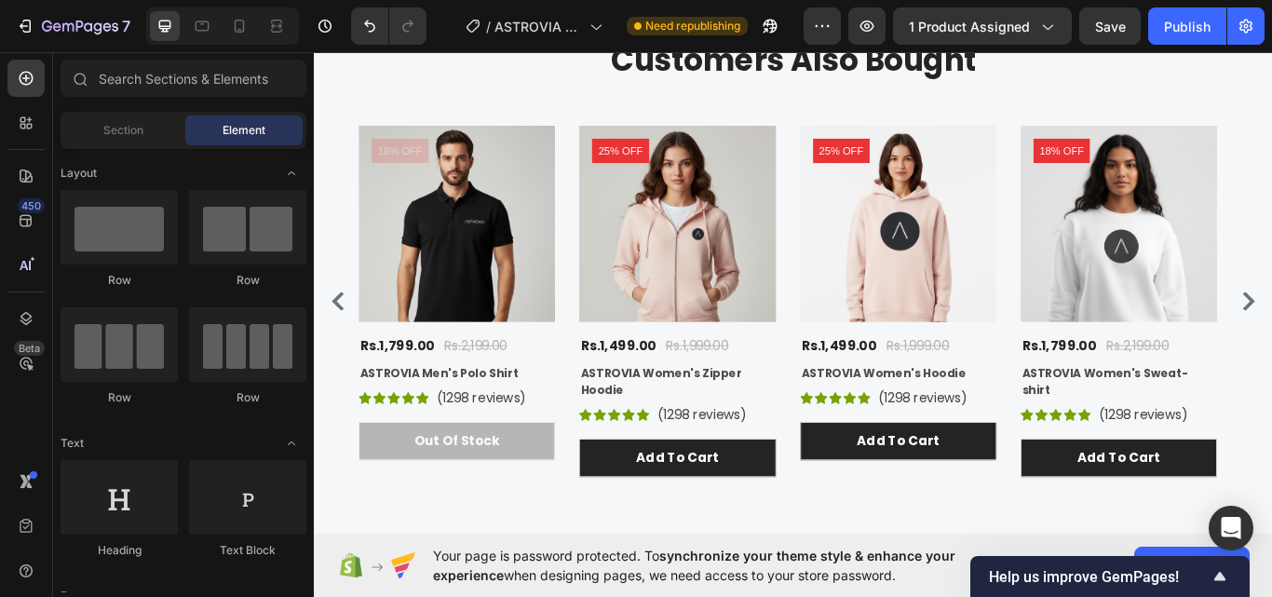
drag, startPoint x: 1428, startPoint y: 417, endPoint x: 1585, endPoint y: 57, distance: 392.8
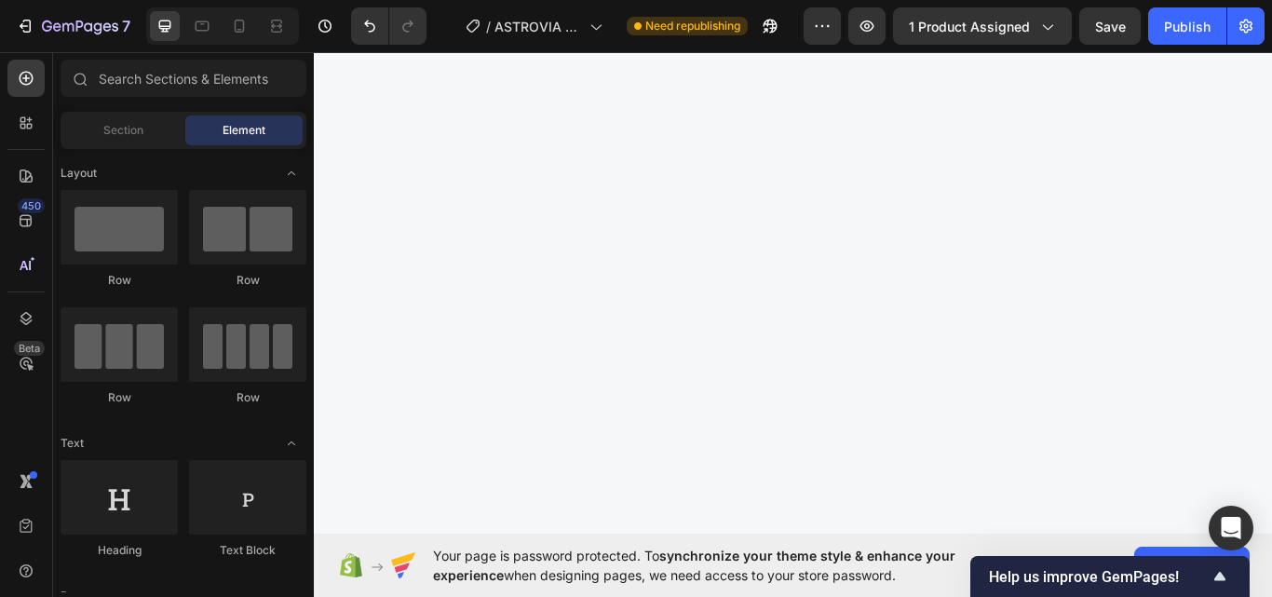
scroll to position [0, 0]
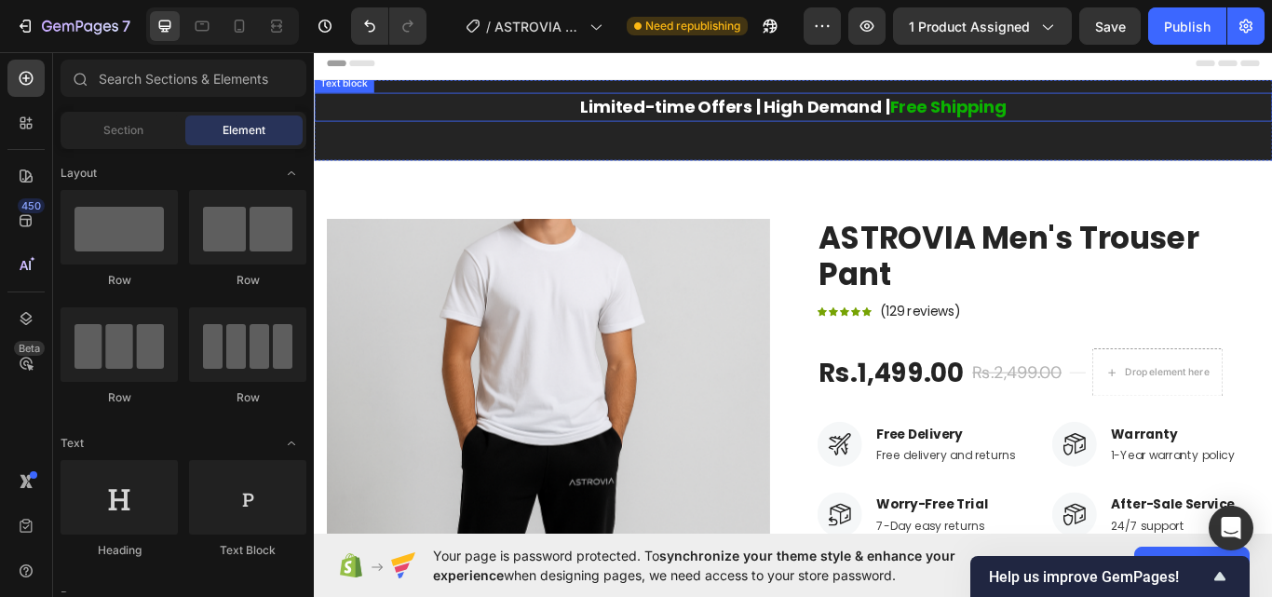
click at [1041, 115] on span "Free Shipping" at bounding box center [1053, 116] width 136 height 27
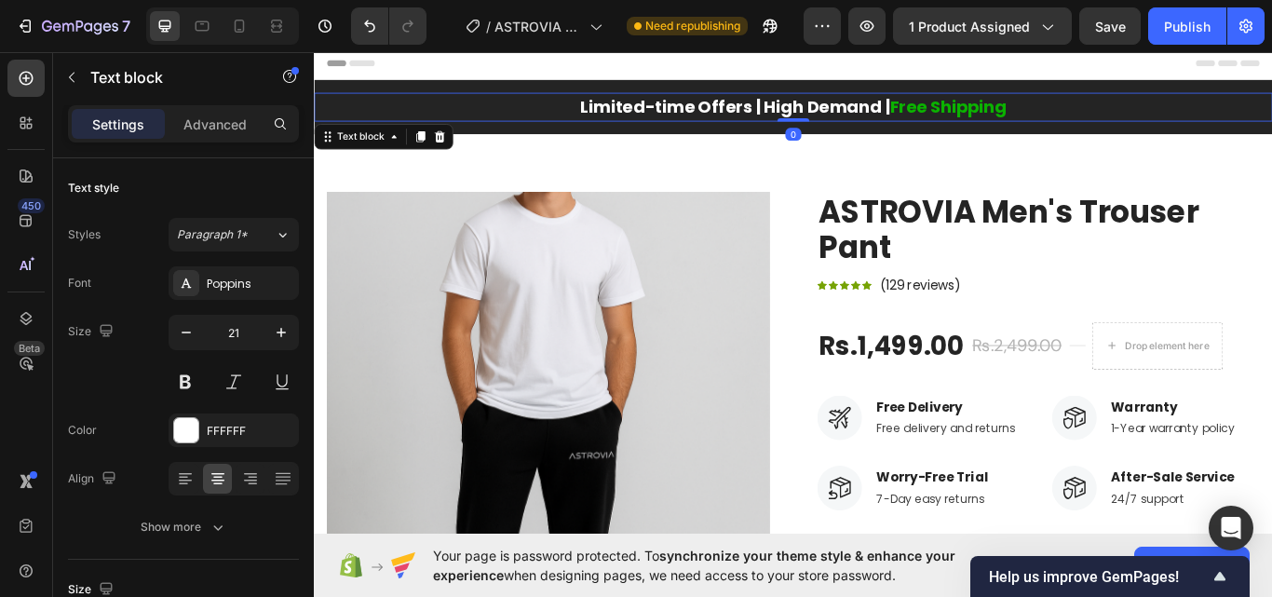
click at [985, 119] on span "Free Shipping" at bounding box center [1053, 116] width 136 height 27
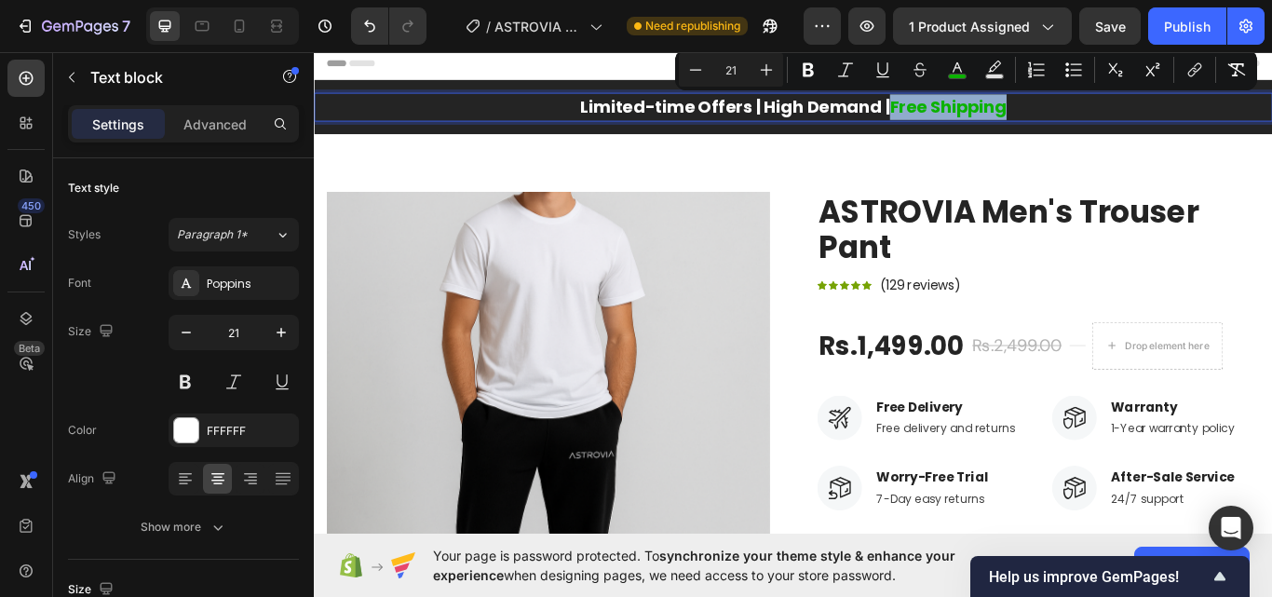
drag, startPoint x: 980, startPoint y: 118, endPoint x: 1115, endPoint y: 125, distance: 135.2
click at [1115, 125] on p "Limited-time Offers | High Demand | Free Shipping" at bounding box center [873, 117] width 1114 height 30
copy span "Free Shipping"
click at [238, 36] on div at bounding box center [239, 26] width 30 height 30
type input "19"
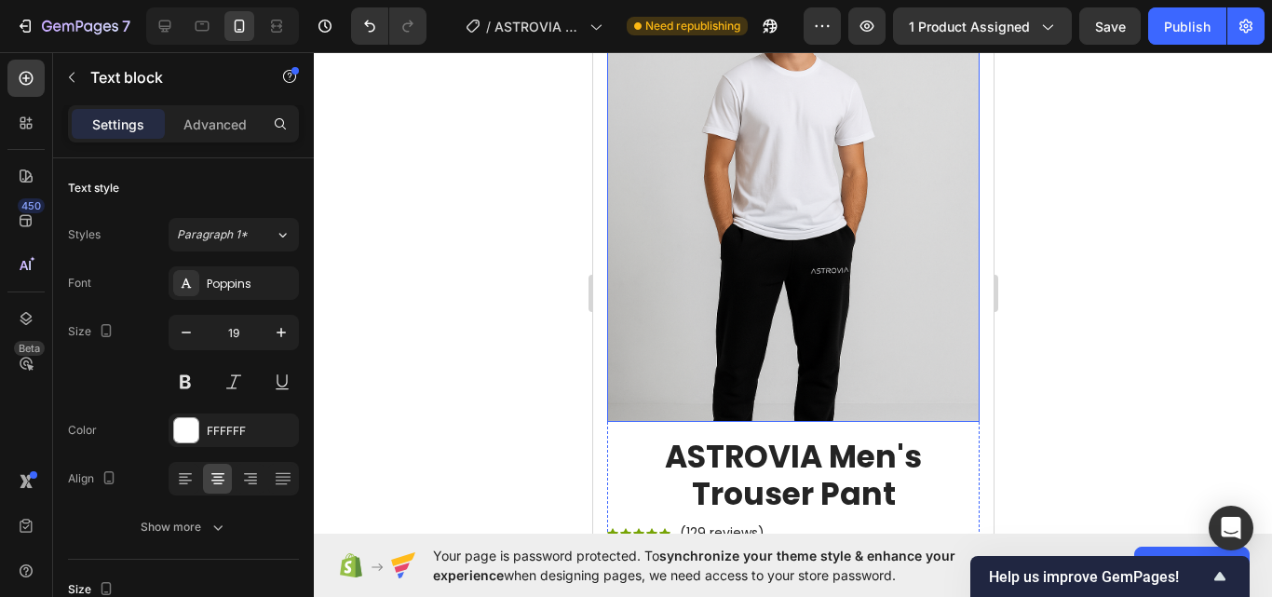
scroll to position [559, 0]
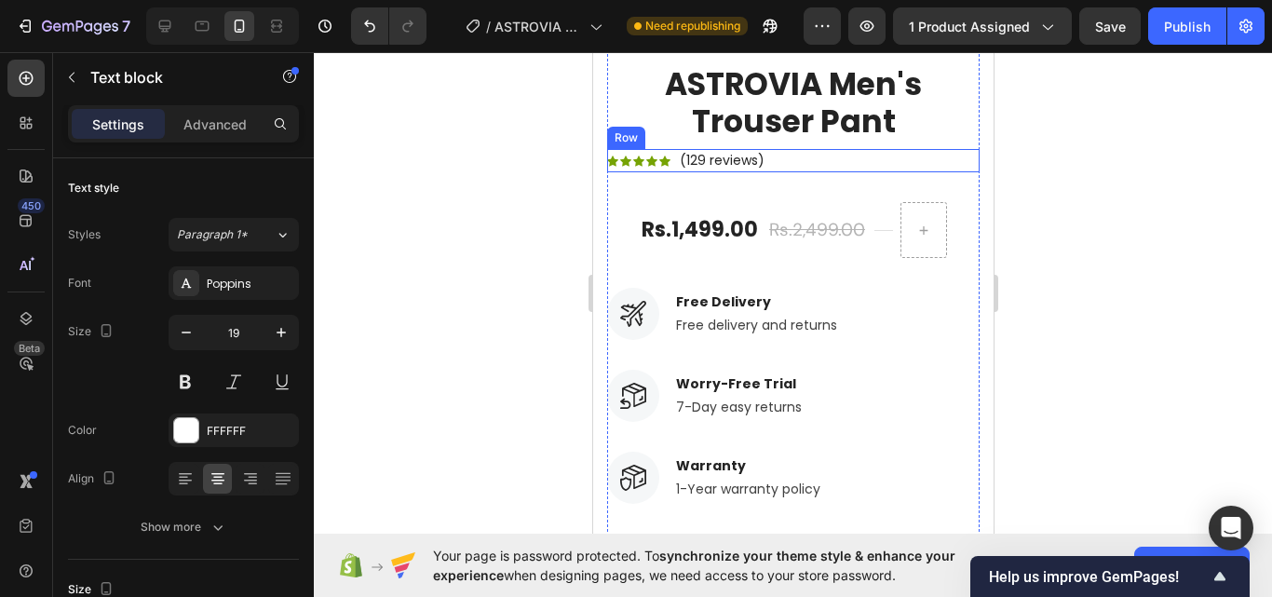
click at [790, 149] on div "Icon Icon Icon Icon Icon Icon List Hoz (129 reviews) Text block Row" at bounding box center [792, 160] width 372 height 23
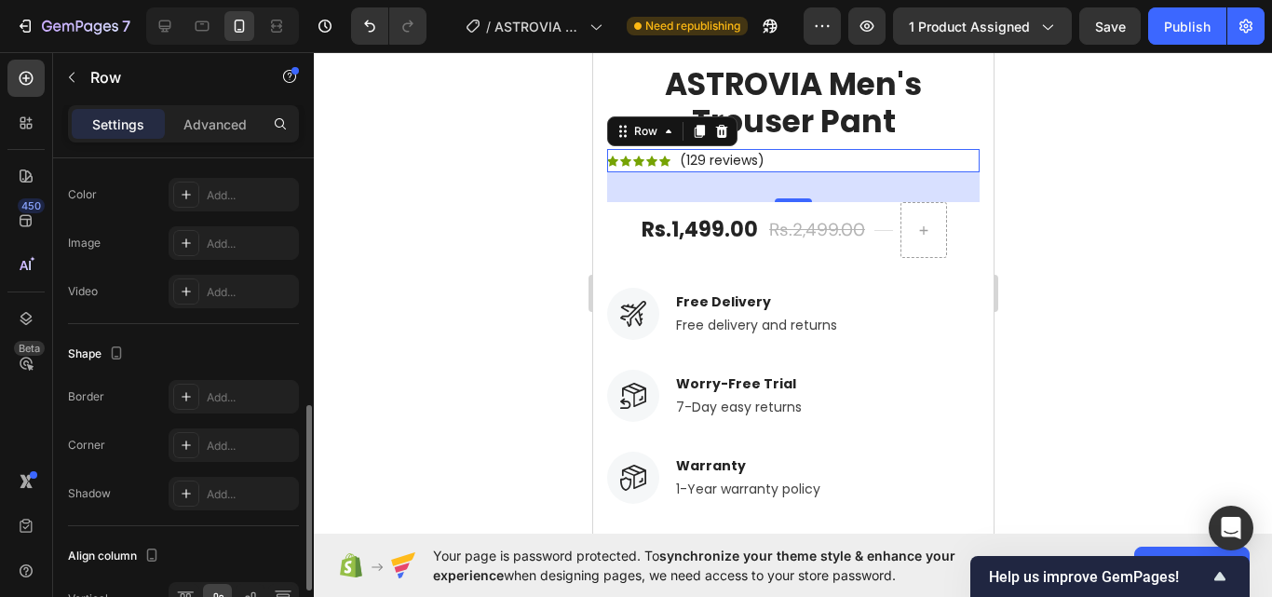
scroll to position [808, 0]
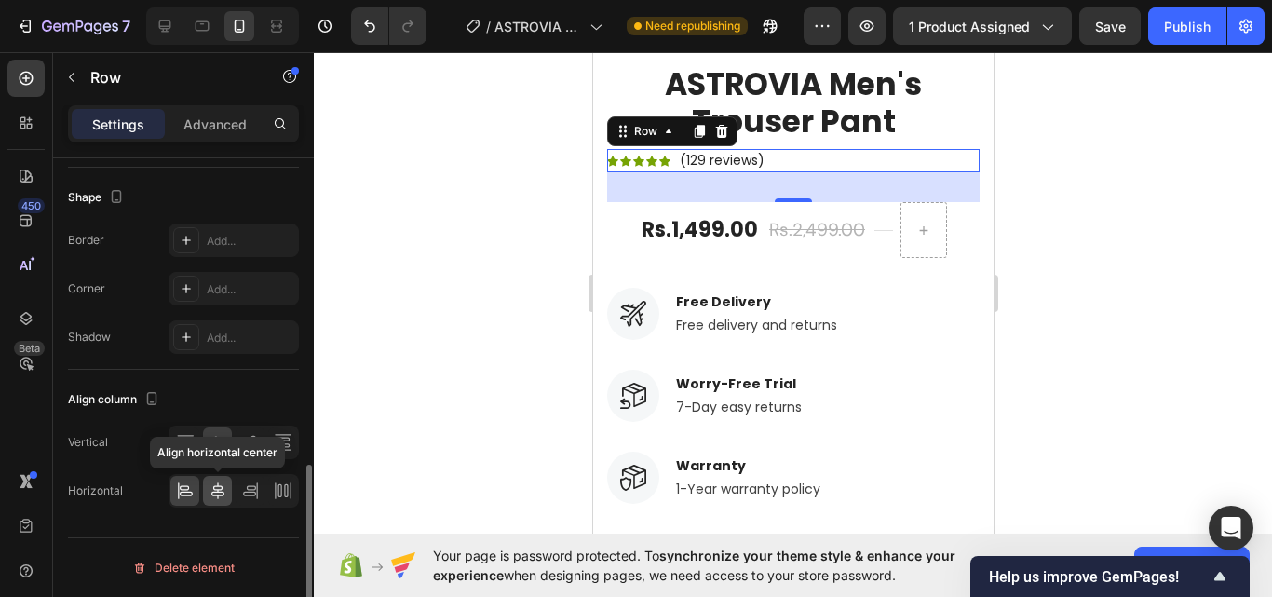
click at [222, 489] on icon at bounding box center [217, 490] width 13 height 17
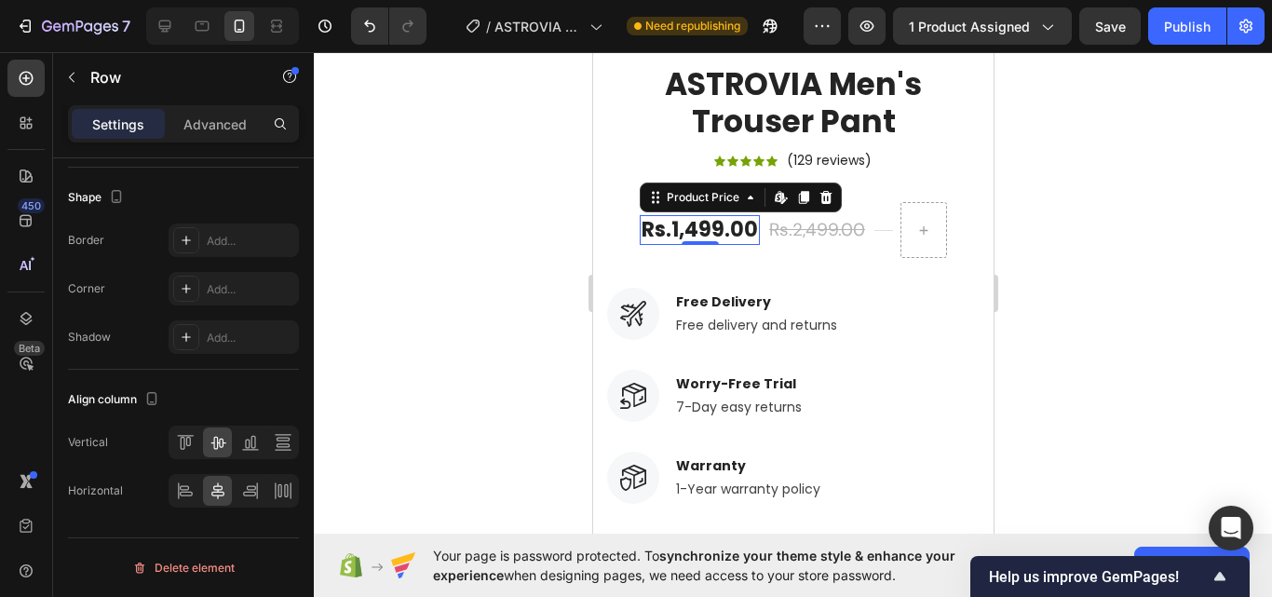
click at [711, 215] on div "Rs.1,499.00" at bounding box center [699, 230] width 120 height 31
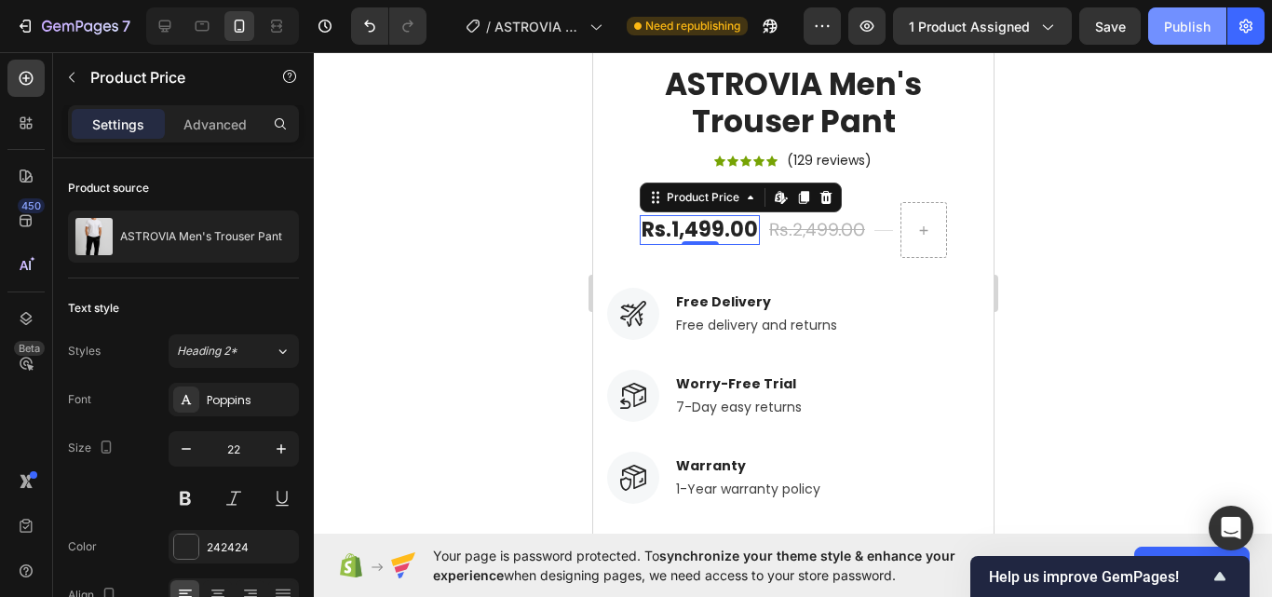
click at [1173, 11] on button "Publish" at bounding box center [1187, 25] width 78 height 37
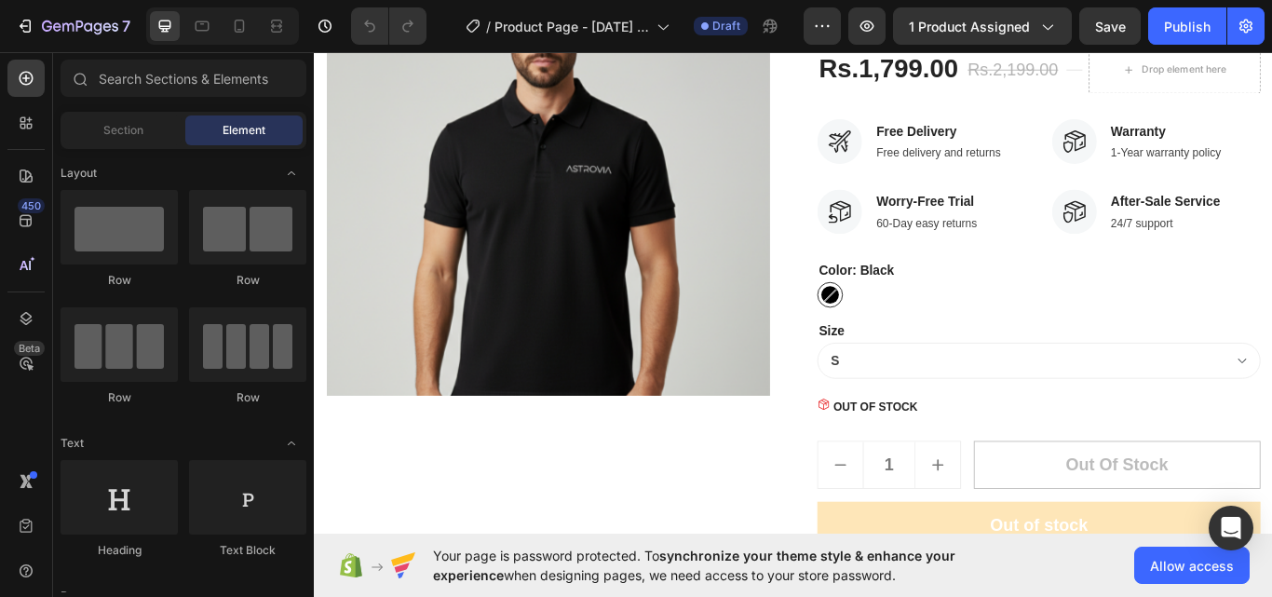
scroll to position [652, 0]
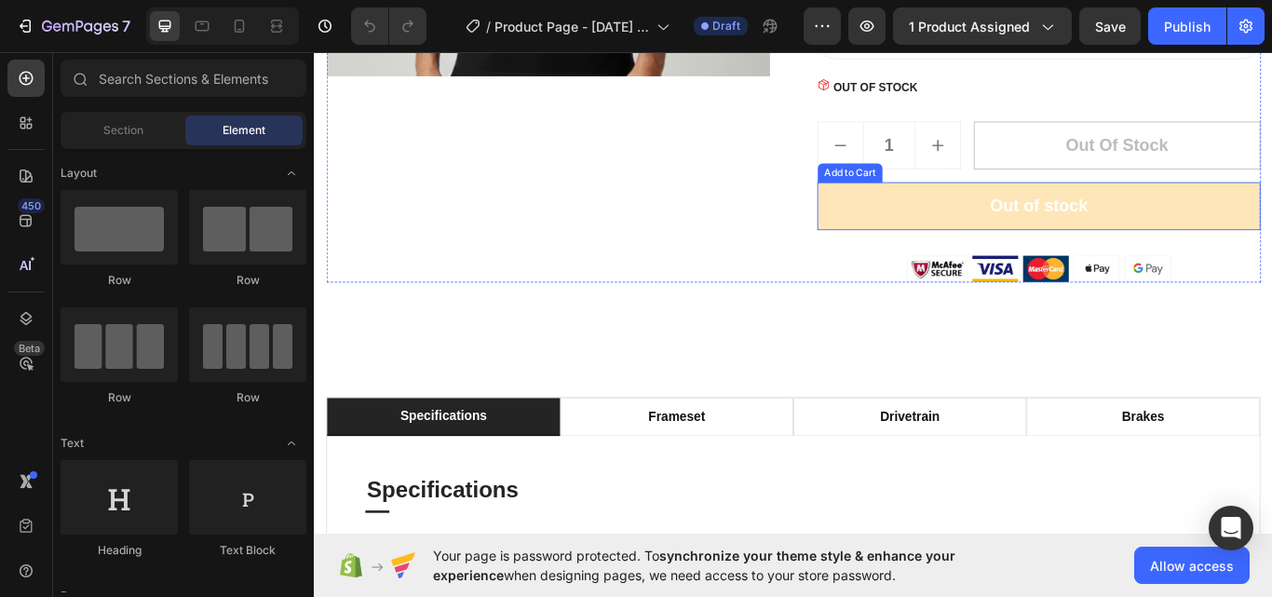
click at [1071, 261] on button "Out of stock" at bounding box center [1158, 233] width 517 height 56
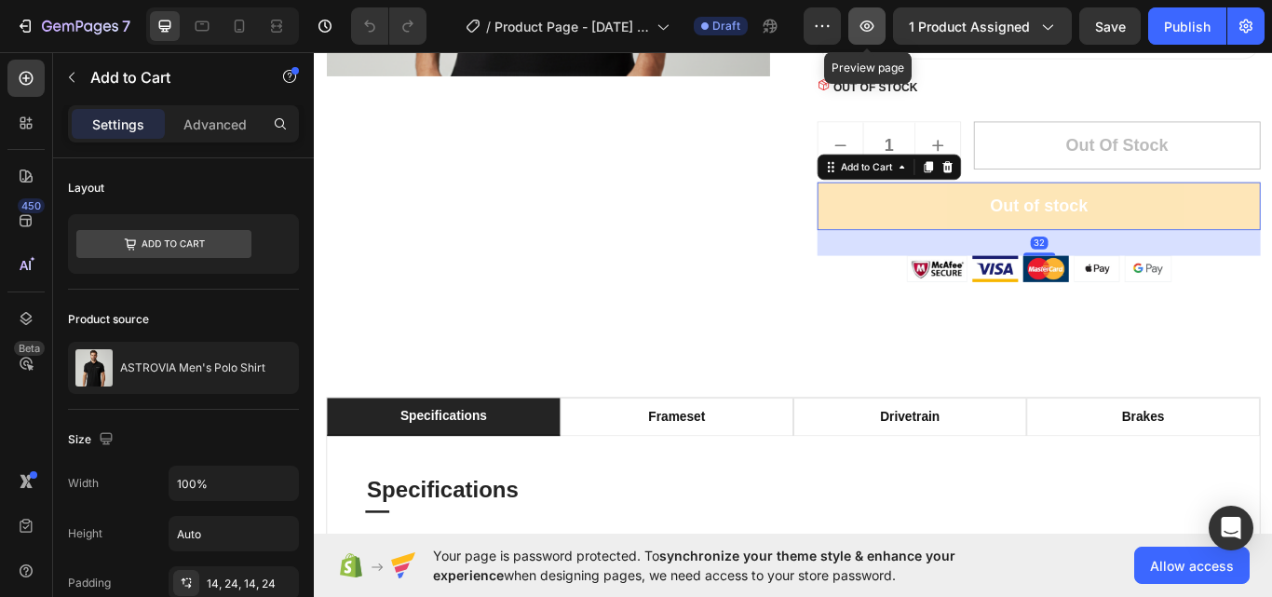
click at [868, 27] on icon "button" at bounding box center [867, 26] width 6 height 6
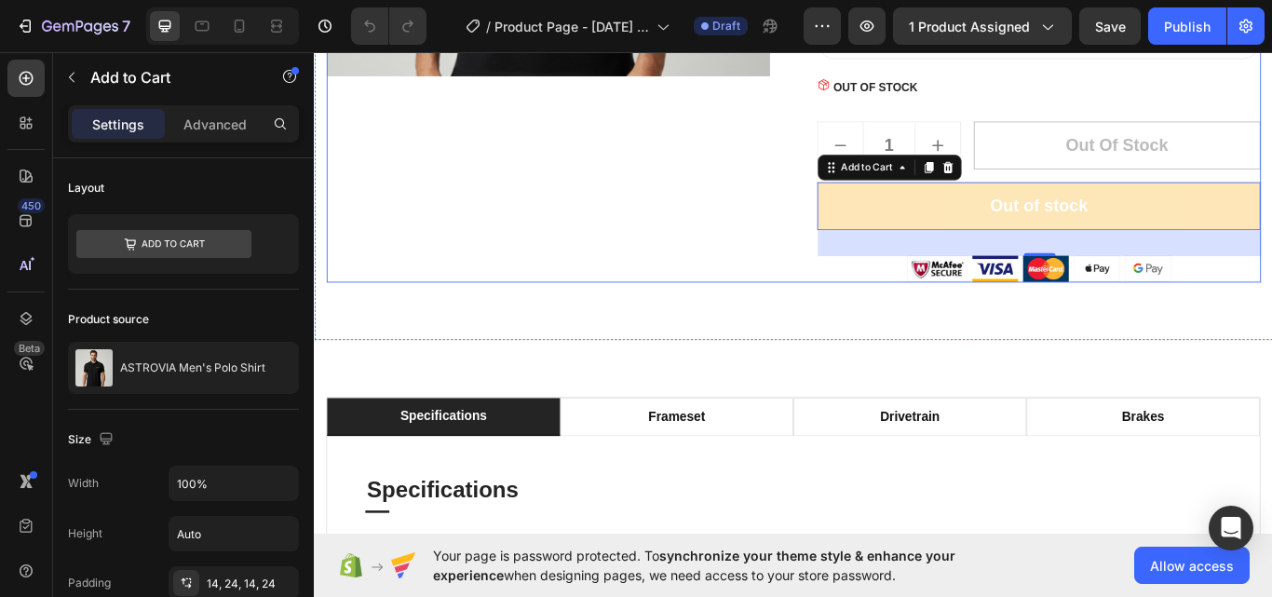
scroll to position [838, 0]
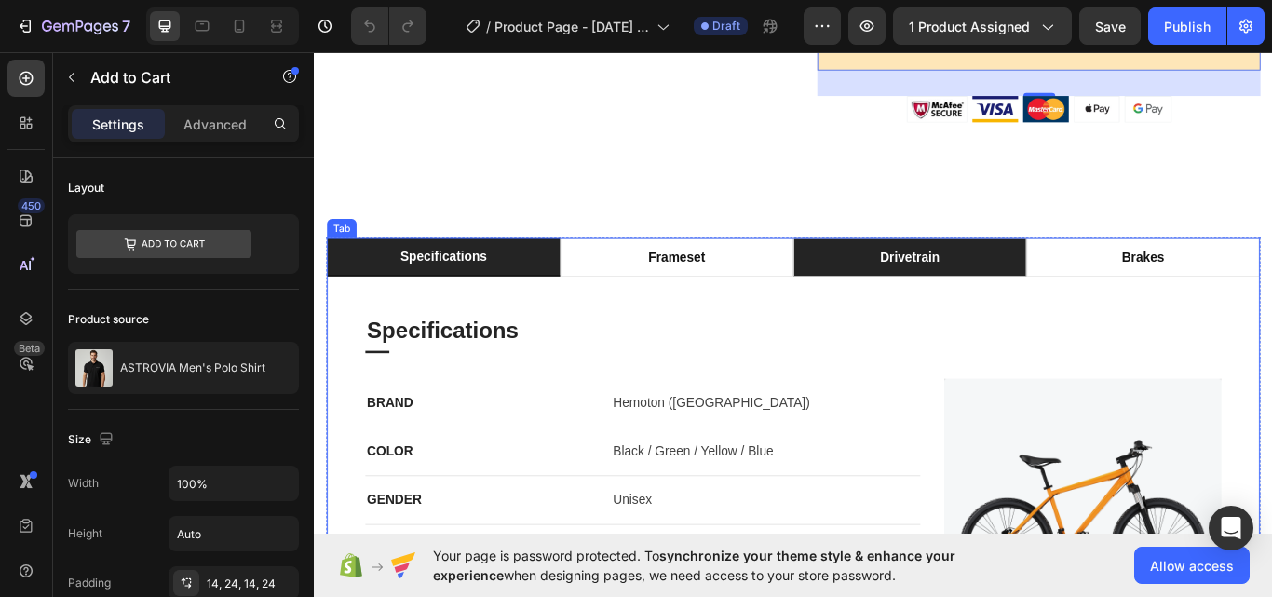
click at [861, 294] on li "frameset" at bounding box center [737, 292] width 272 height 45
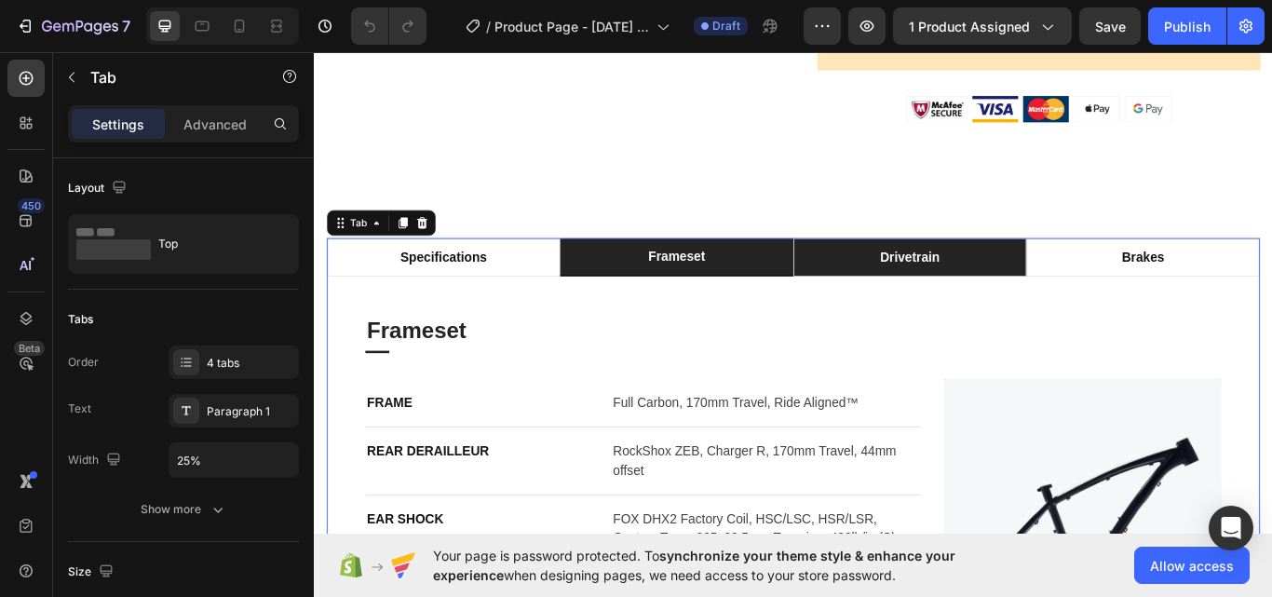
click at [938, 306] on li "drivetrain" at bounding box center [1008, 292] width 272 height 45
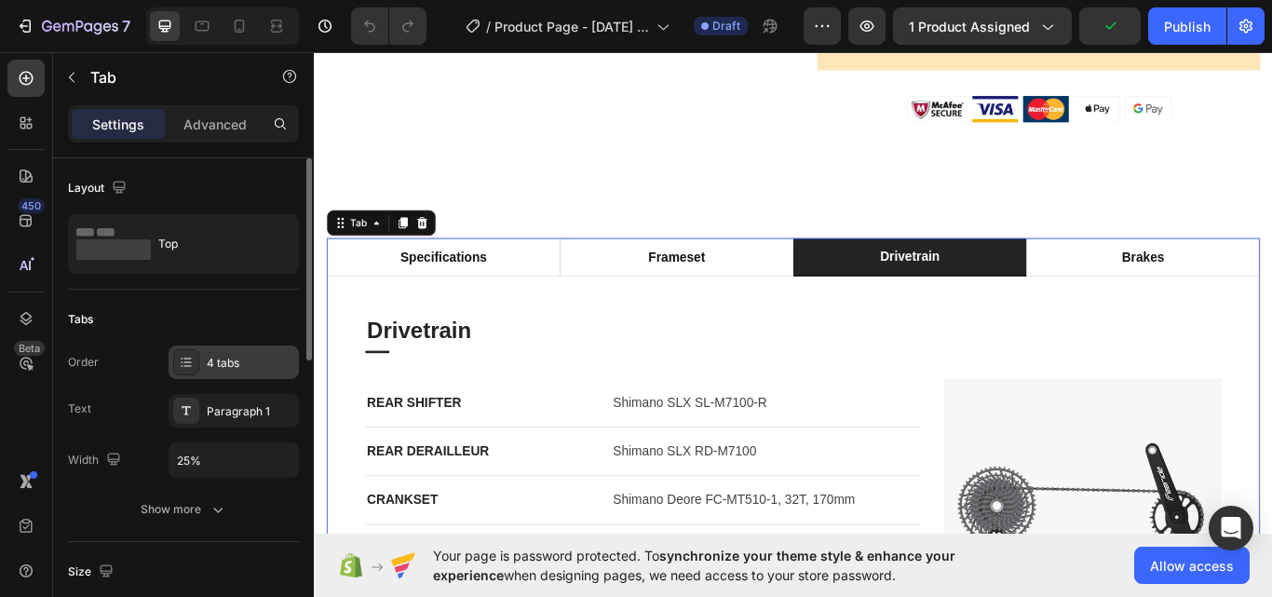
click at [227, 371] on div "4 tabs" at bounding box center [234, 362] width 130 height 34
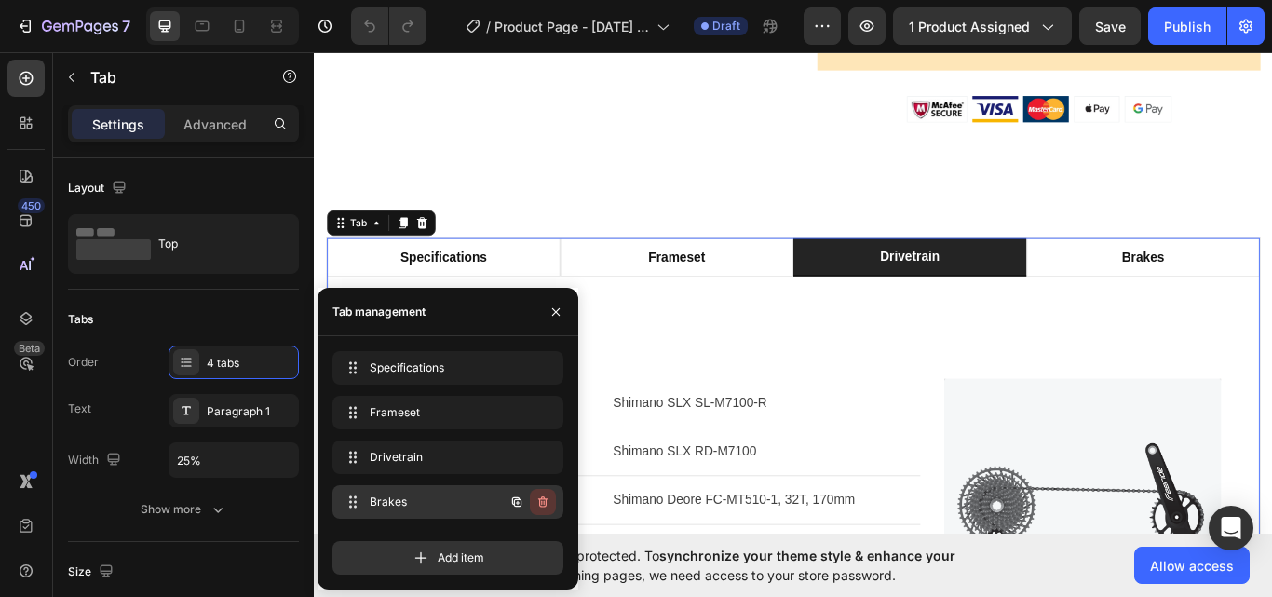
click at [542, 501] on icon "button" at bounding box center [541, 503] width 1 height 5
click at [542, 501] on div "Delete" at bounding box center [530, 501] width 34 height 17
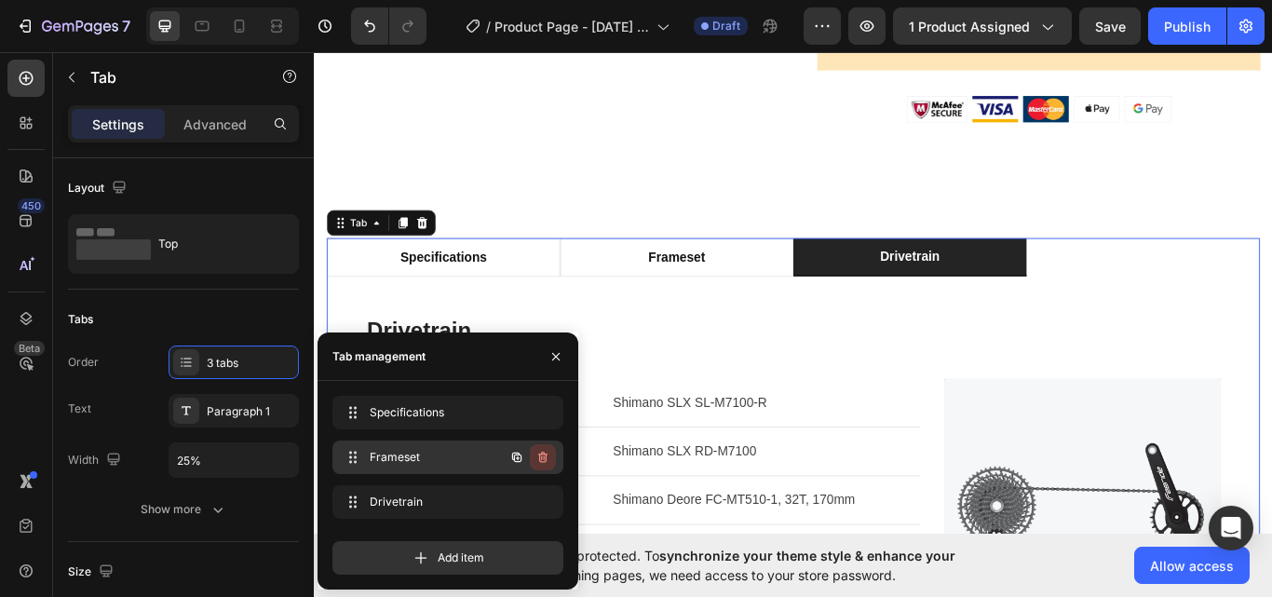
click at [544, 459] on icon "button" at bounding box center [544, 458] width 1 height 5
click at [544, 459] on div "Delete" at bounding box center [530, 457] width 34 height 17
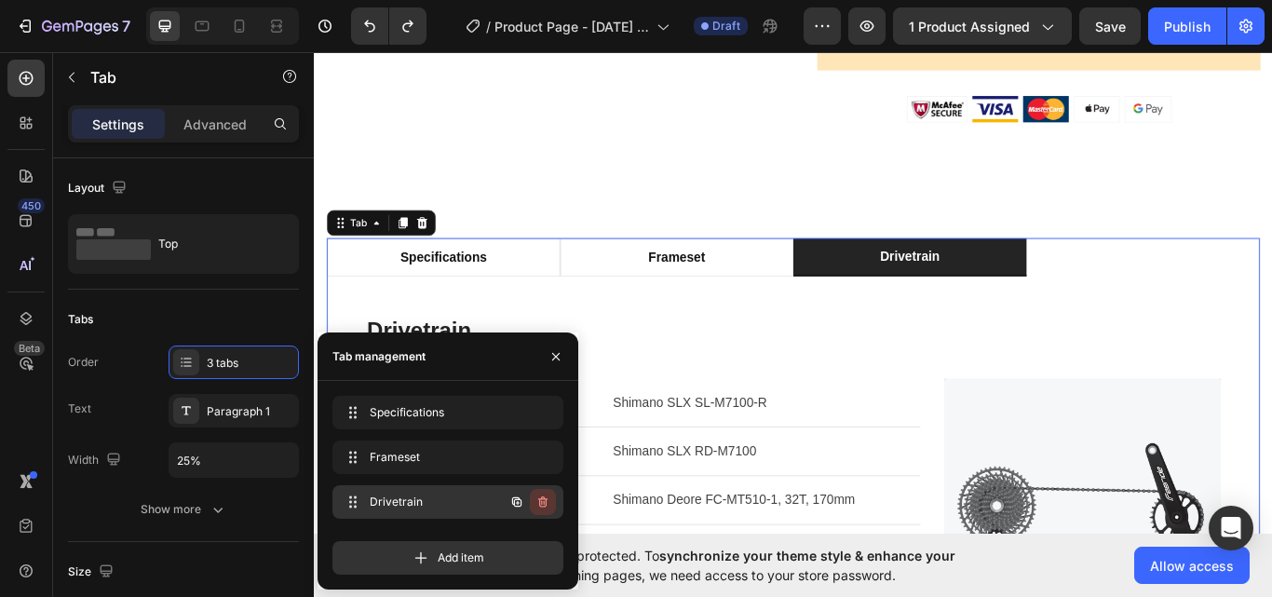
click at [548, 500] on icon "button" at bounding box center [542, 501] width 15 height 15
click at [547, 500] on div "Delete" at bounding box center [530, 501] width 34 height 17
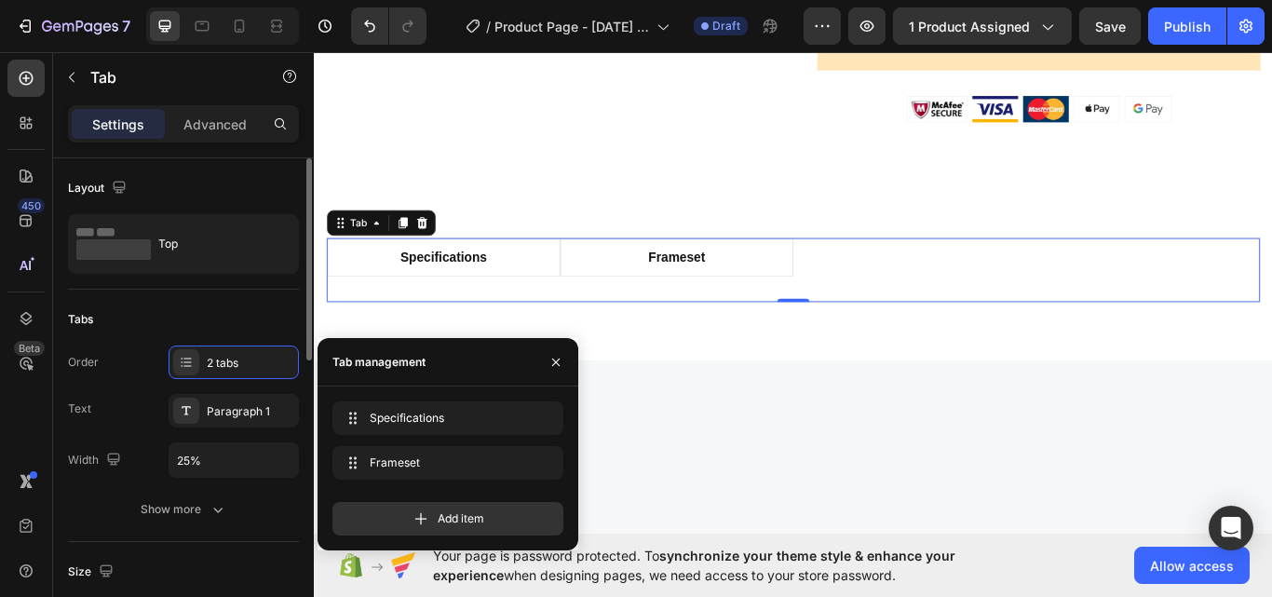
click at [205, 325] on div "Tabs" at bounding box center [183, 319] width 231 height 30
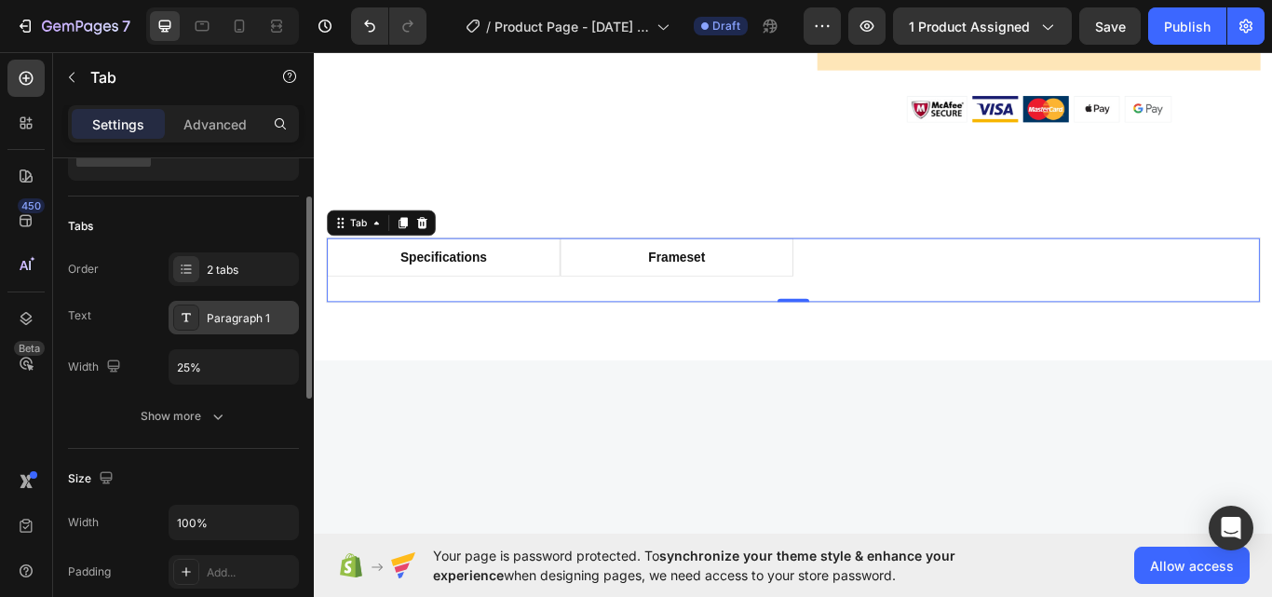
scroll to position [0, 0]
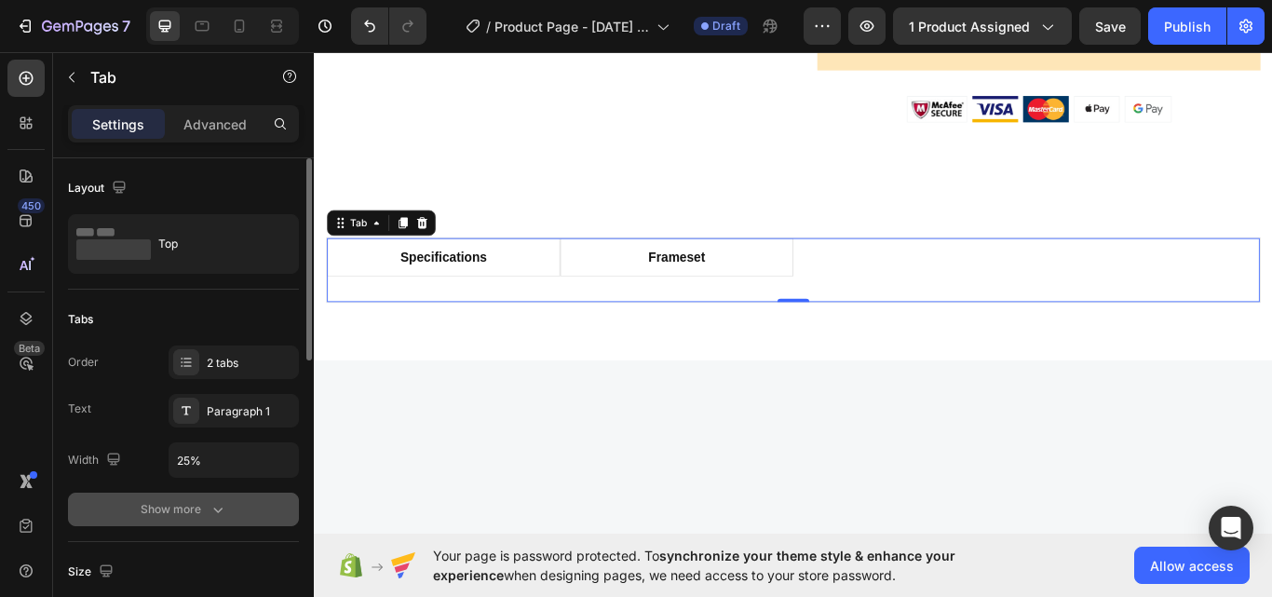
click at [171, 507] on div "Show more" at bounding box center [184, 509] width 87 height 19
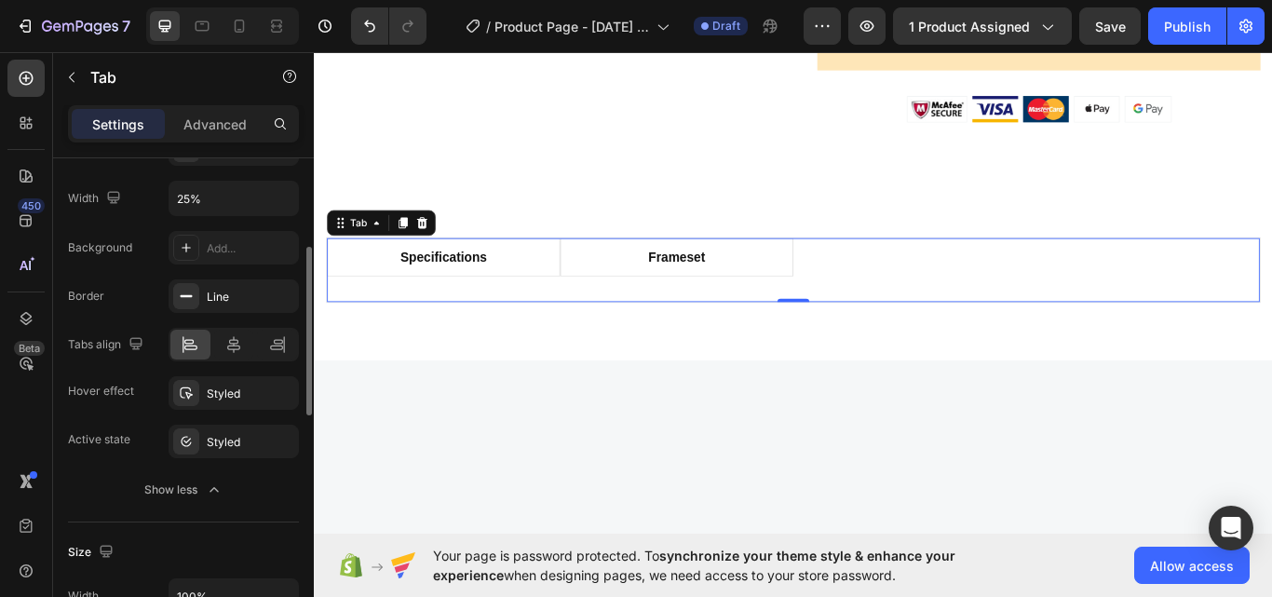
scroll to position [263, 0]
click at [235, 353] on div at bounding box center [234, 343] width 40 height 30
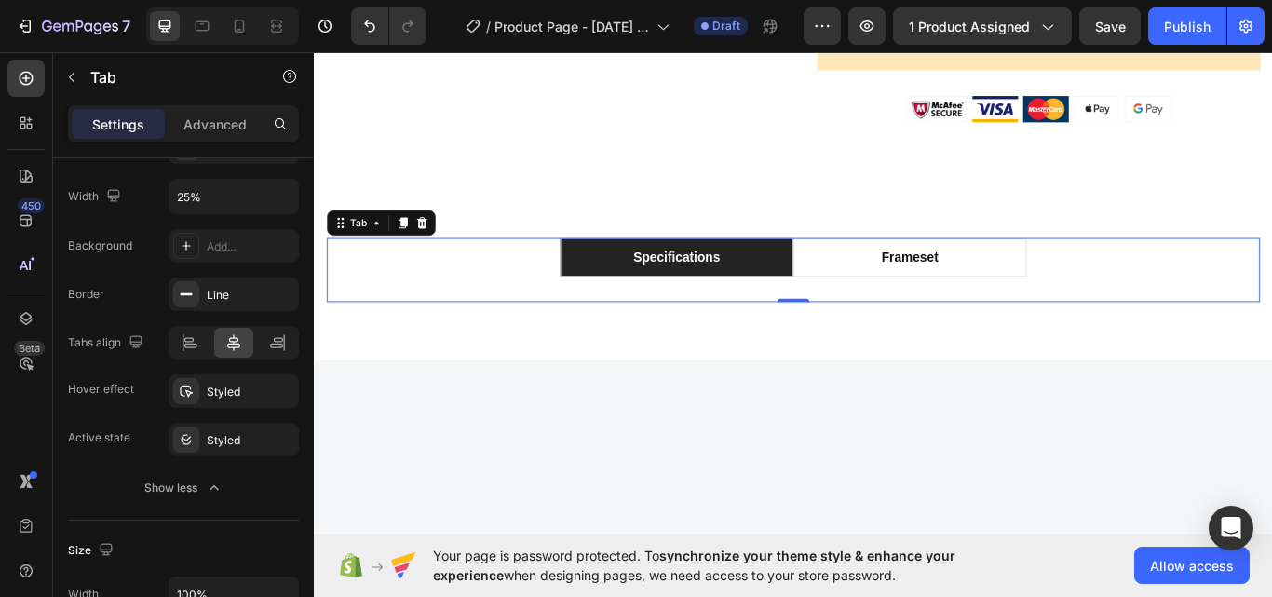
click at [626, 304] on li "specifications" at bounding box center [737, 292] width 272 height 45
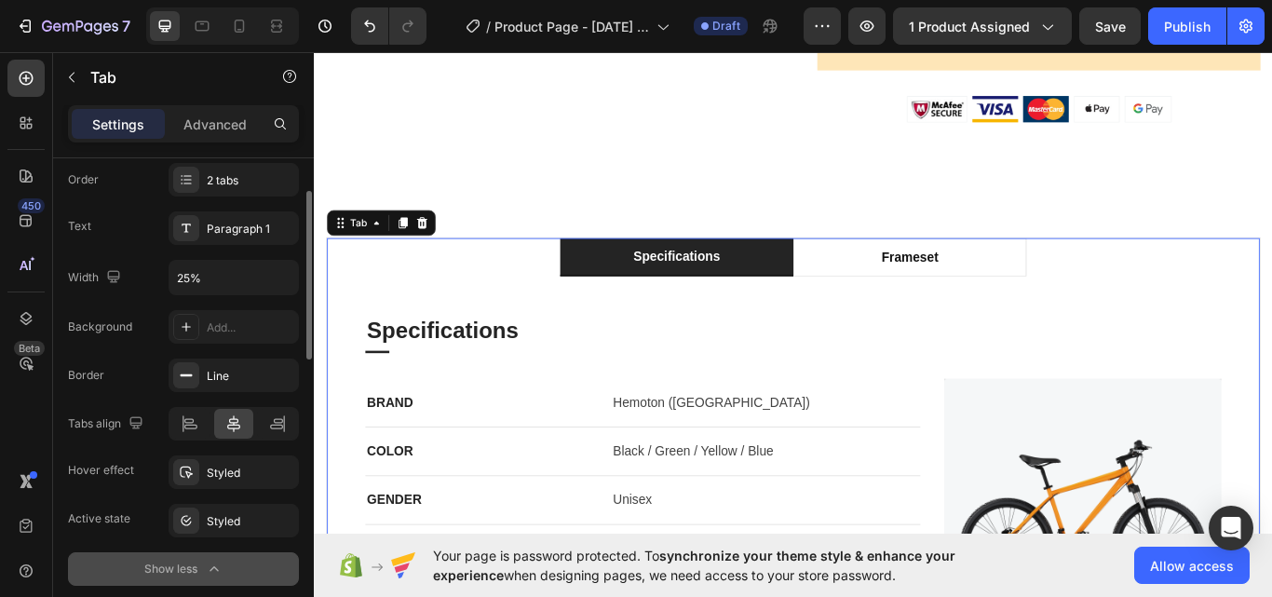
scroll to position [160, 0]
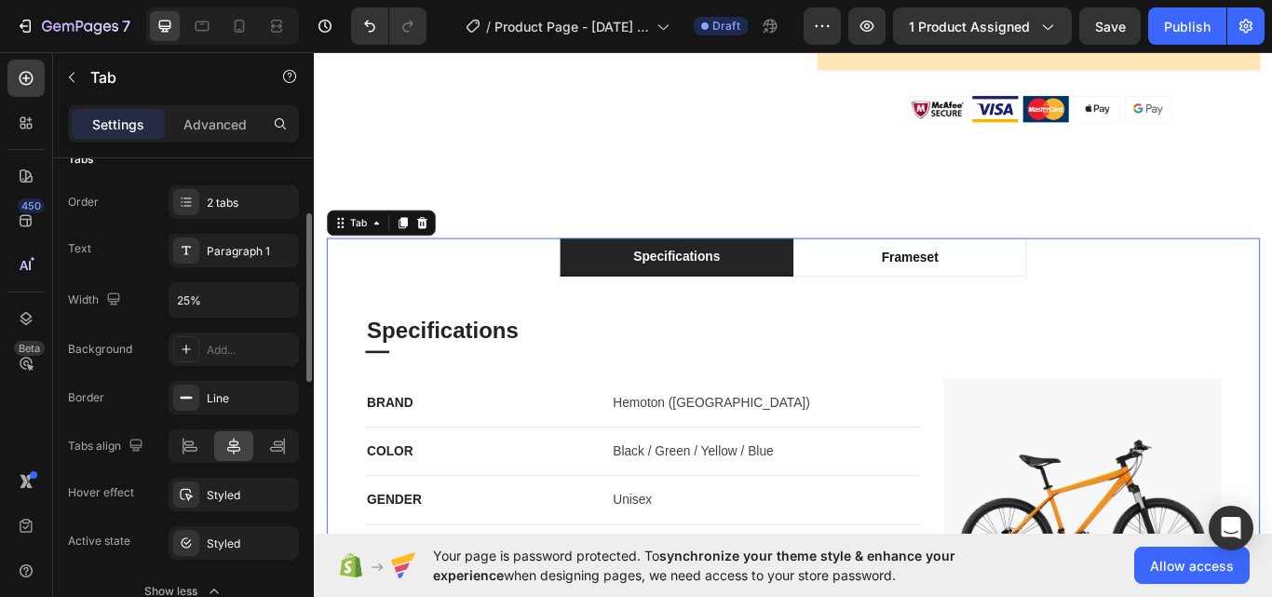
click at [217, 270] on div "Order 2 tabs Text Paragraph 1 Width 25%" at bounding box center [183, 251] width 231 height 132
click at [220, 263] on div "Paragraph 1" at bounding box center [234, 251] width 130 height 34
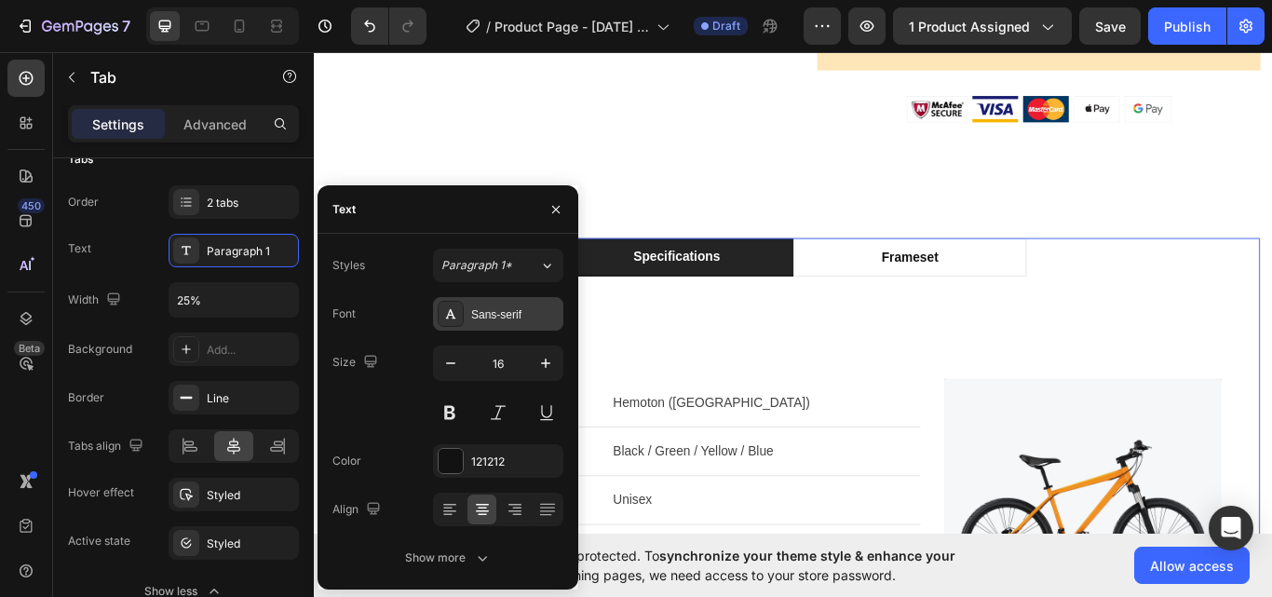
click at [482, 314] on div "Sans-serif" at bounding box center [515, 314] width 88 height 17
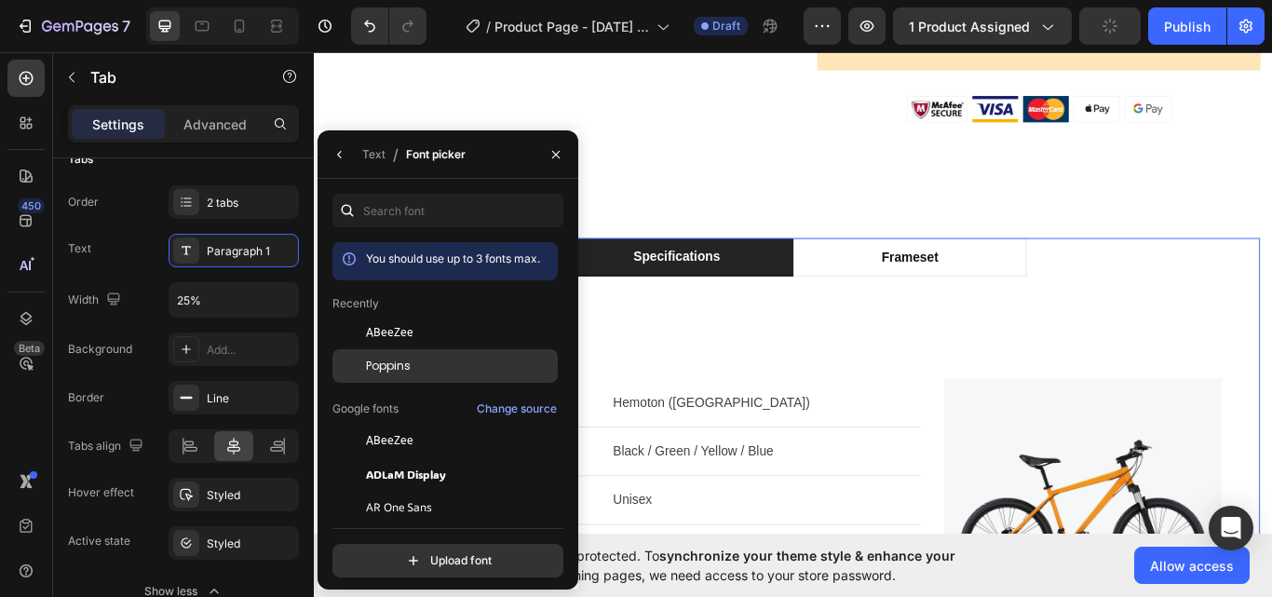
click at [446, 357] on div "Poppins" at bounding box center [444, 366] width 225 height 34
click at [747, 422] on div "Specifications Heading Title Line BRAND Text block Hemoton (USA) Text block Row…" at bounding box center [872, 565] width 998 height 413
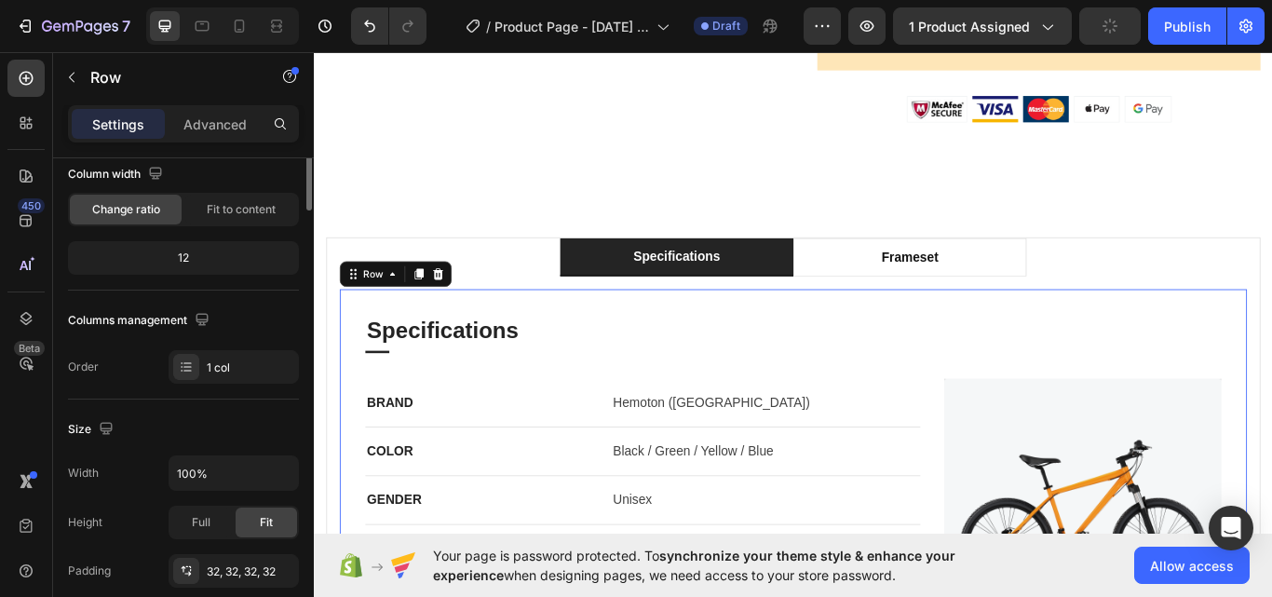
scroll to position [0, 0]
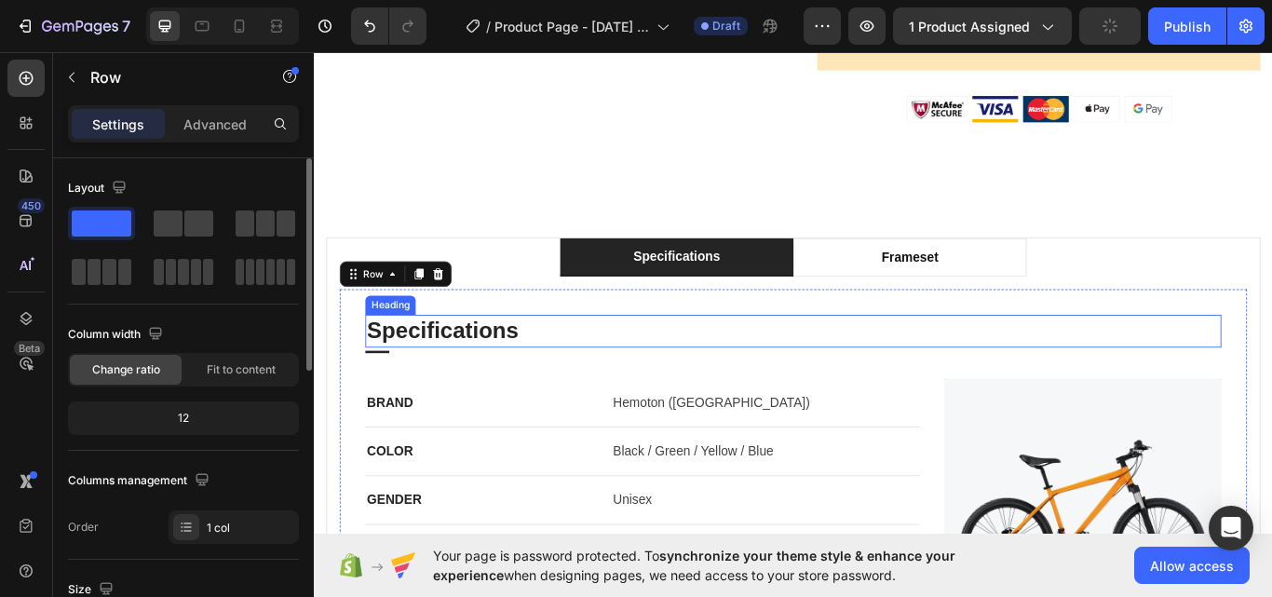
click at [521, 389] on p "Specifications" at bounding box center [872, 378] width 994 height 34
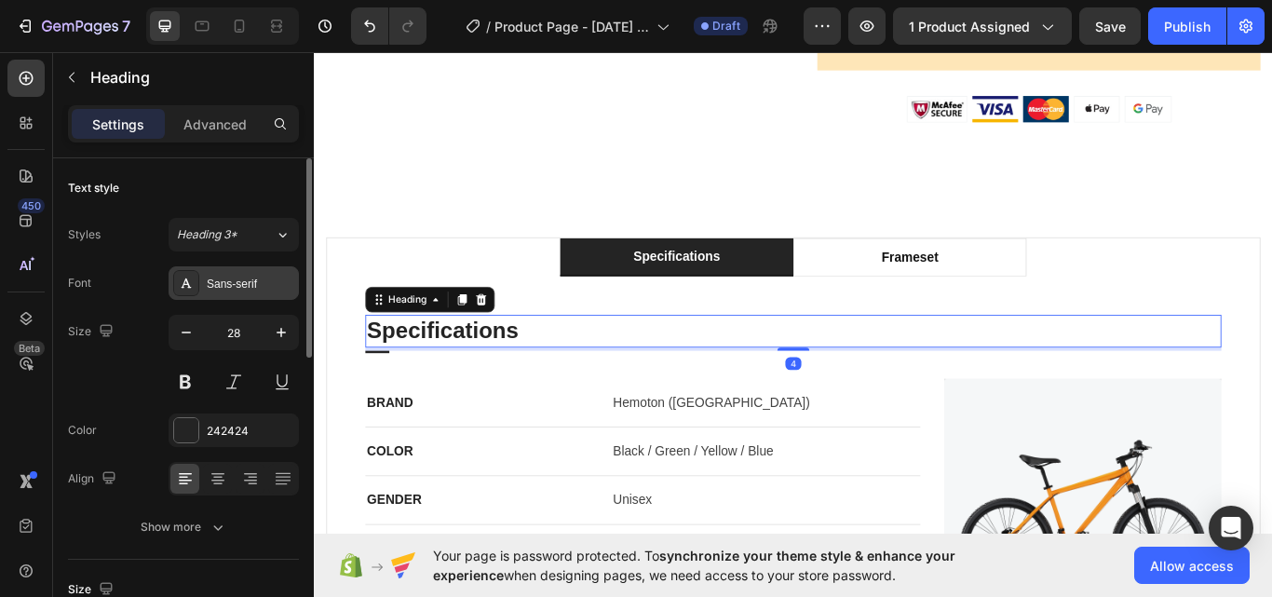
click at [242, 291] on div "Sans-serif" at bounding box center [251, 284] width 88 height 17
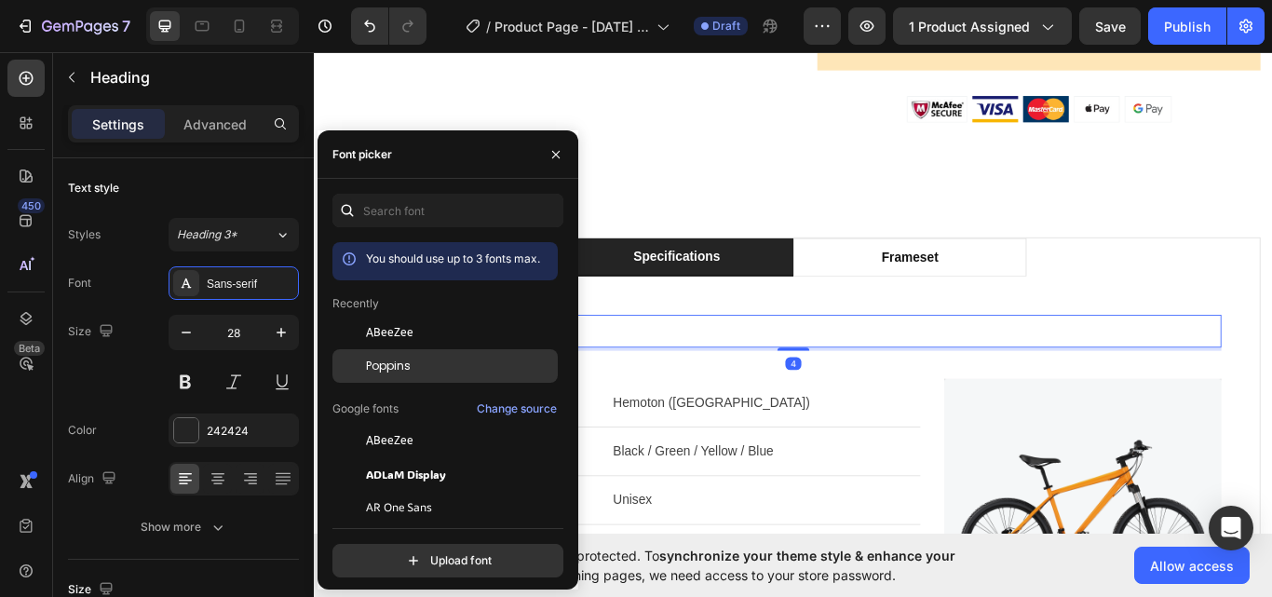
click at [410, 352] on div "Poppins" at bounding box center [444, 366] width 225 height 34
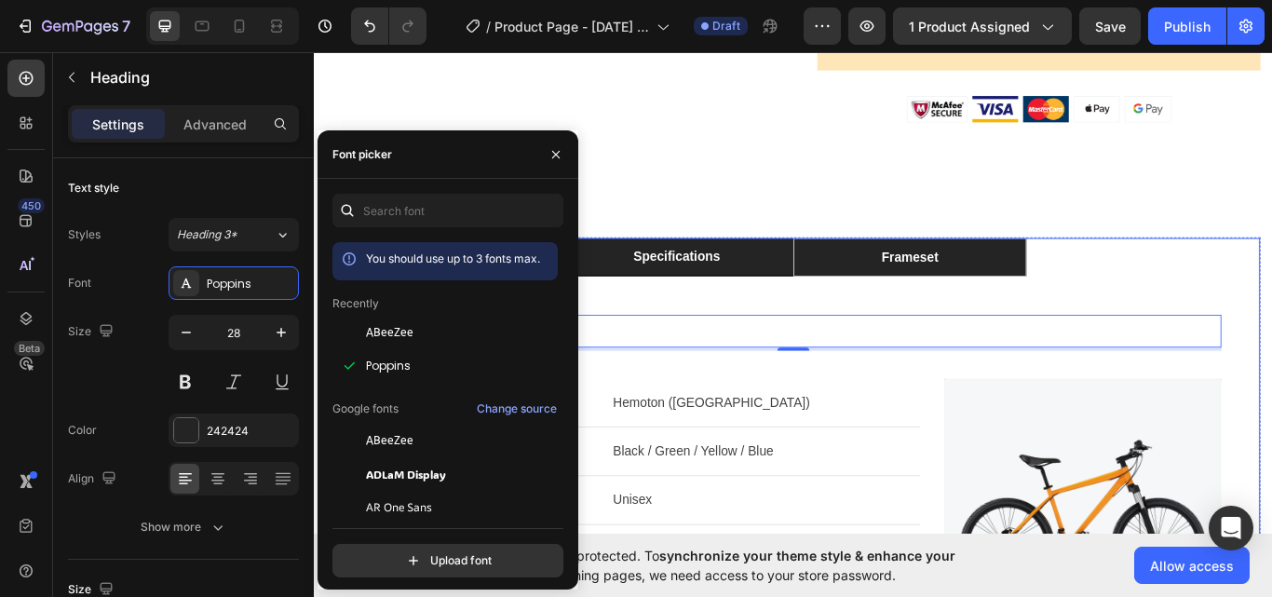
drag, startPoint x: 988, startPoint y: 314, endPoint x: 963, endPoint y: 315, distance: 25.2
click at [988, 306] on div "frameset" at bounding box center [1008, 292] width 72 height 28
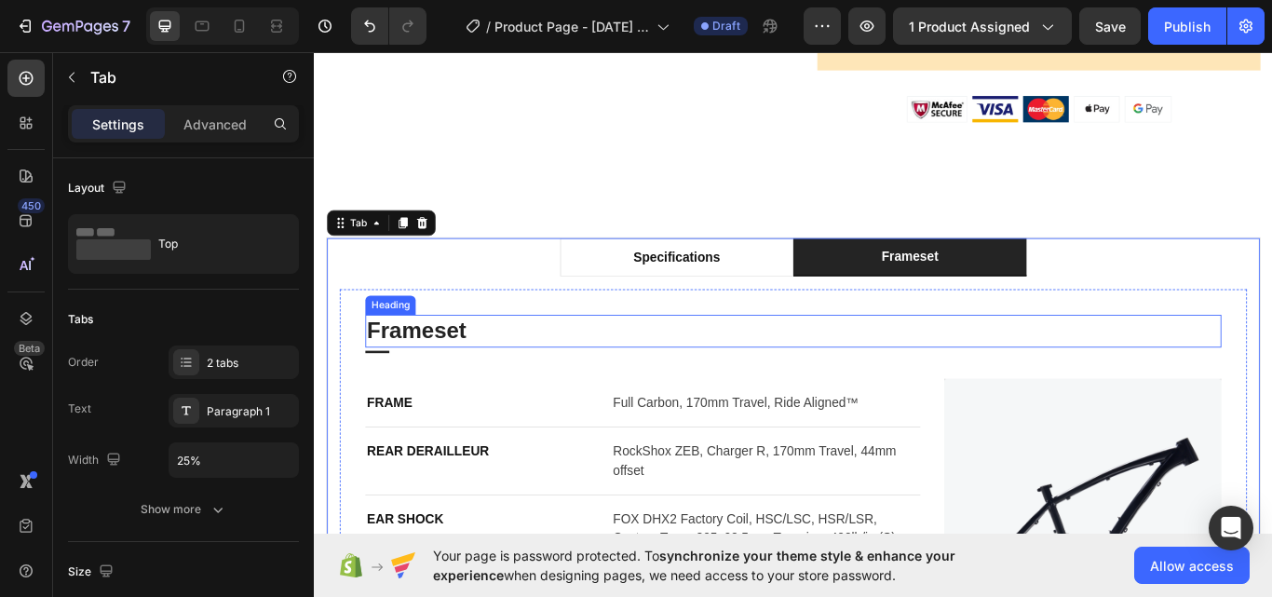
click at [452, 378] on p "Frameset" at bounding box center [872, 378] width 994 height 34
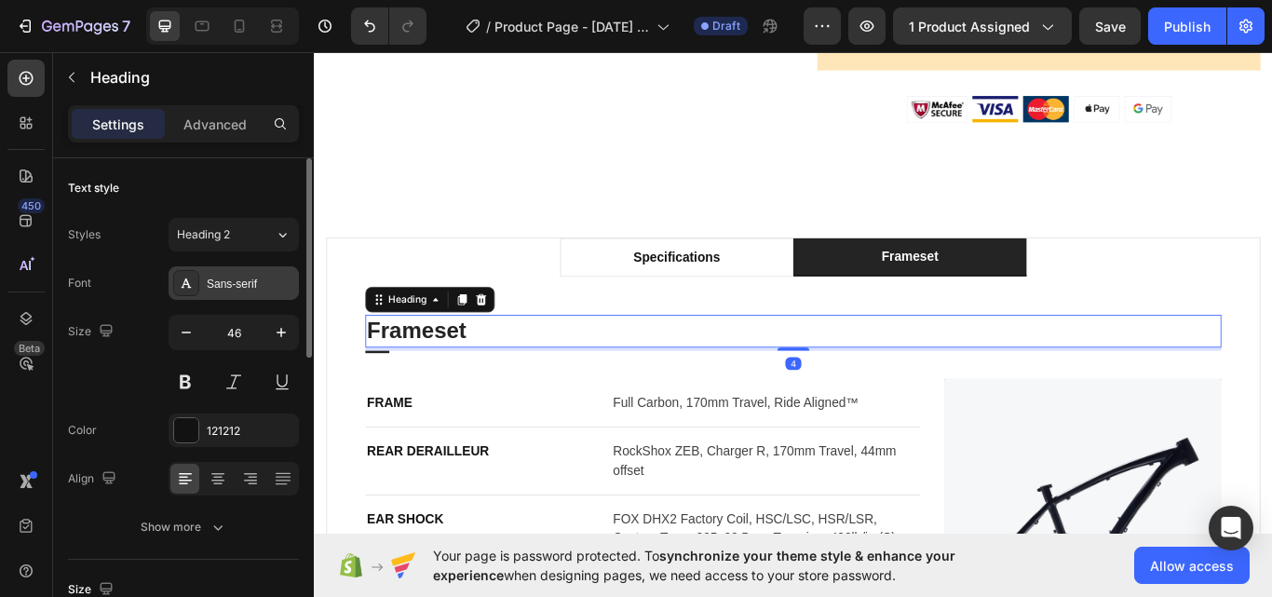
click at [224, 280] on div "Sans-serif" at bounding box center [251, 284] width 88 height 17
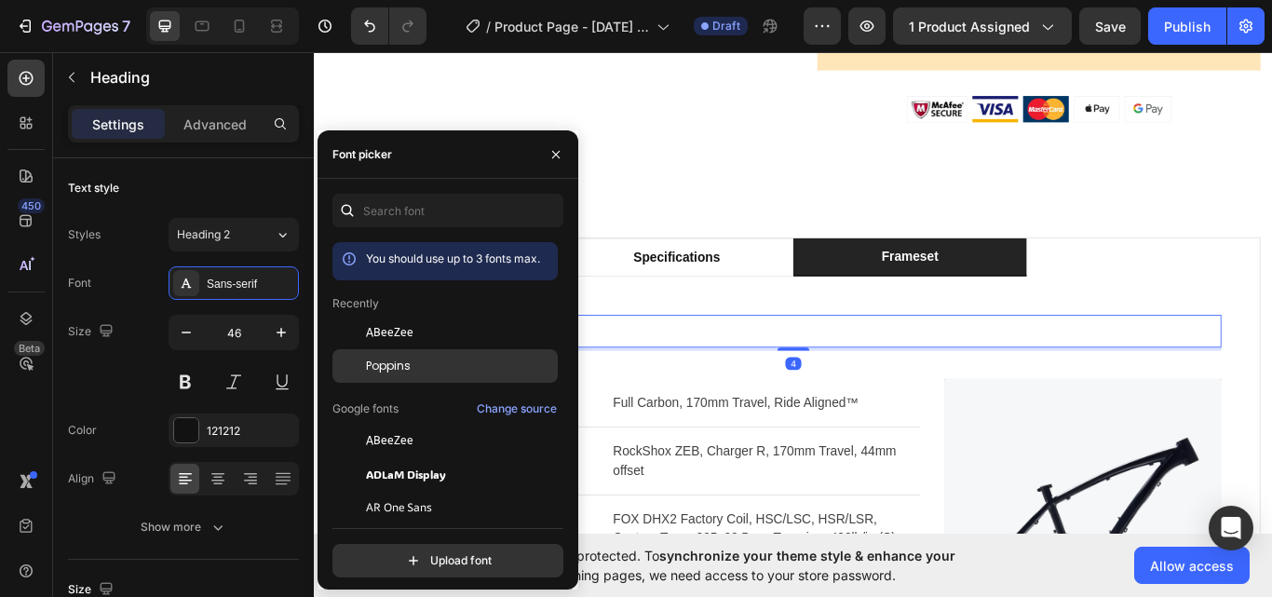
drag, startPoint x: 377, startPoint y: 367, endPoint x: 508, endPoint y: 283, distance: 155.7
click at [377, 367] on span "Poppins" at bounding box center [388, 366] width 45 height 17
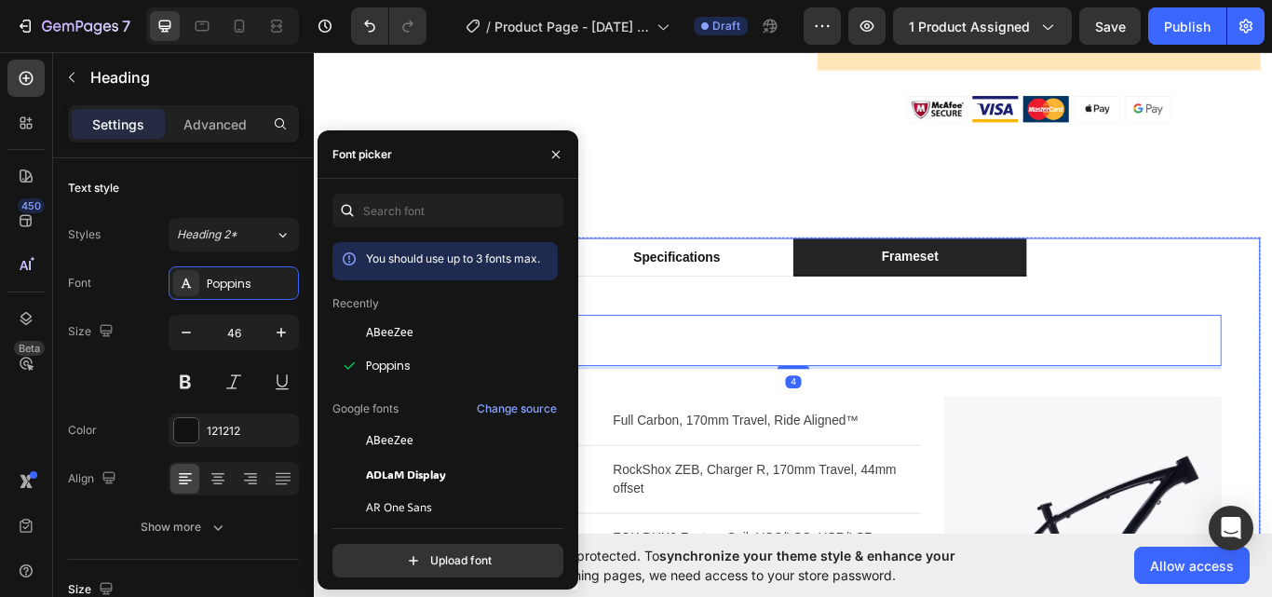
click at [889, 297] on li "frameset" at bounding box center [1008, 292] width 272 height 45
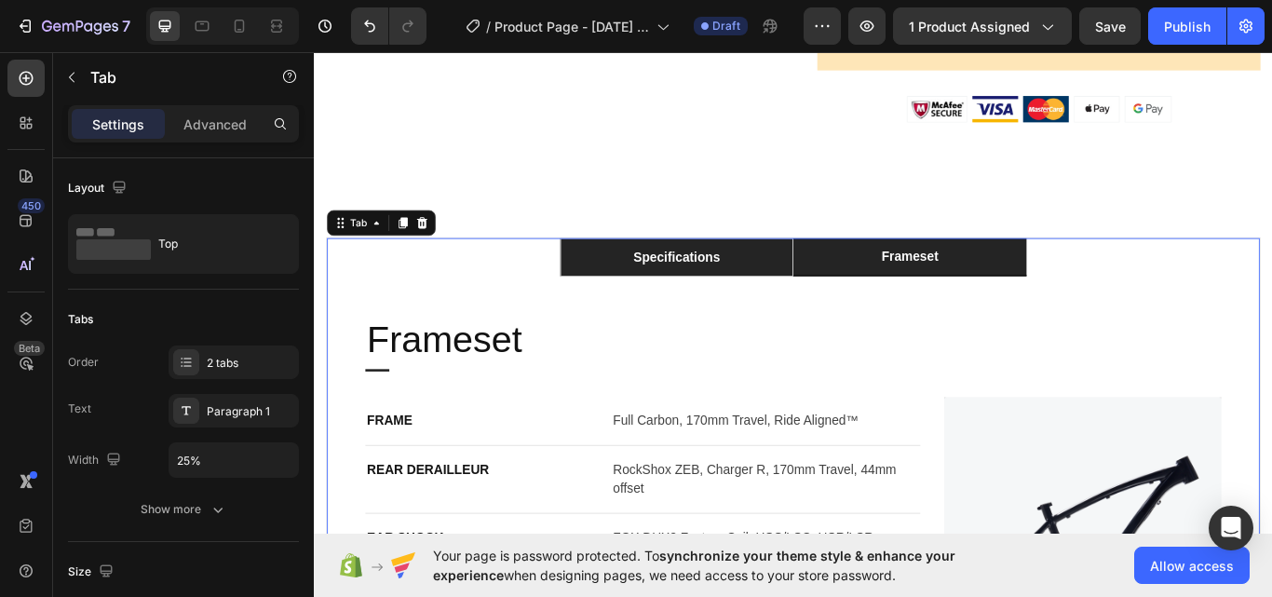
click at [791, 292] on li "specifications" at bounding box center [737, 292] width 272 height 45
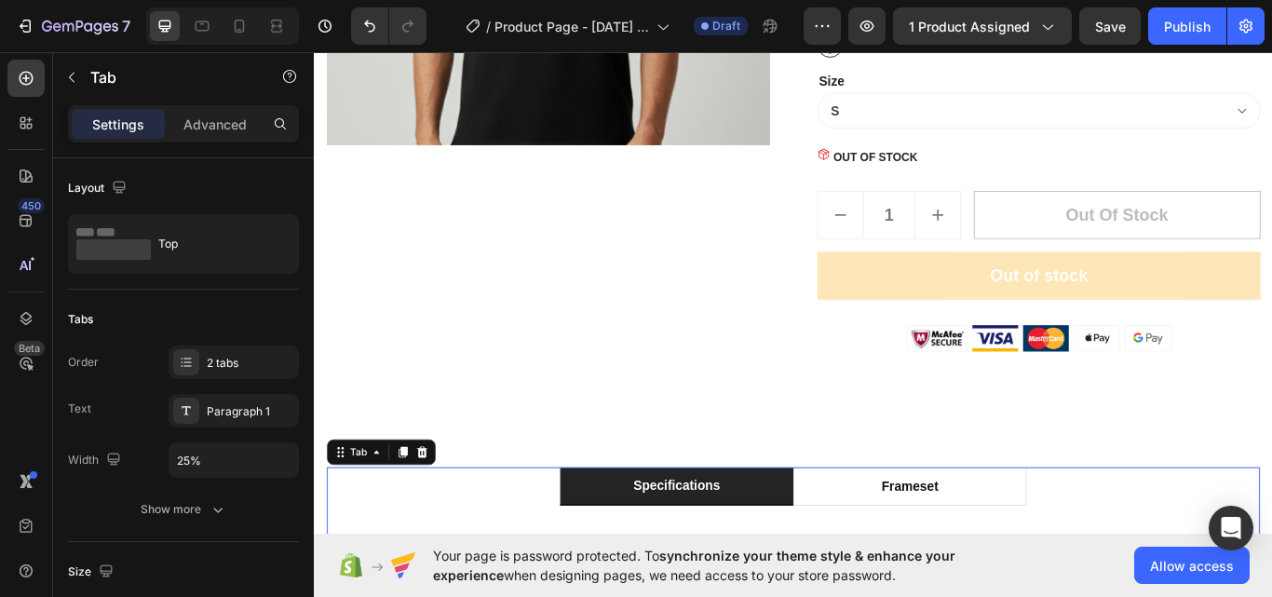
scroll to position [542, 0]
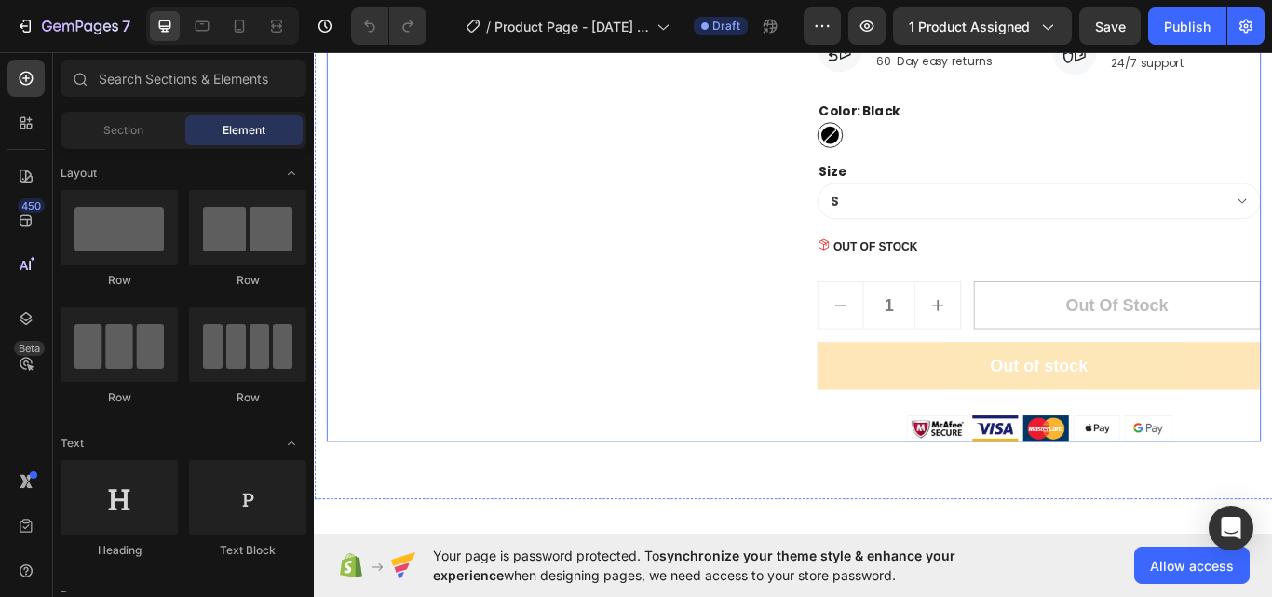
scroll to position [186, 0]
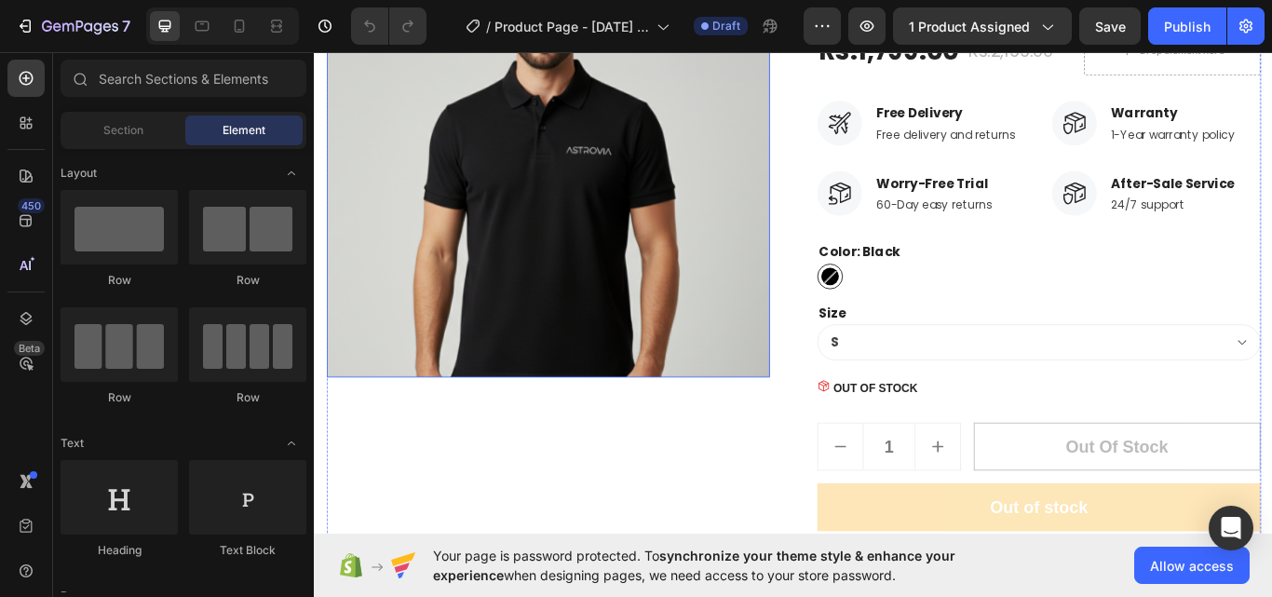
scroll to position [372, 0]
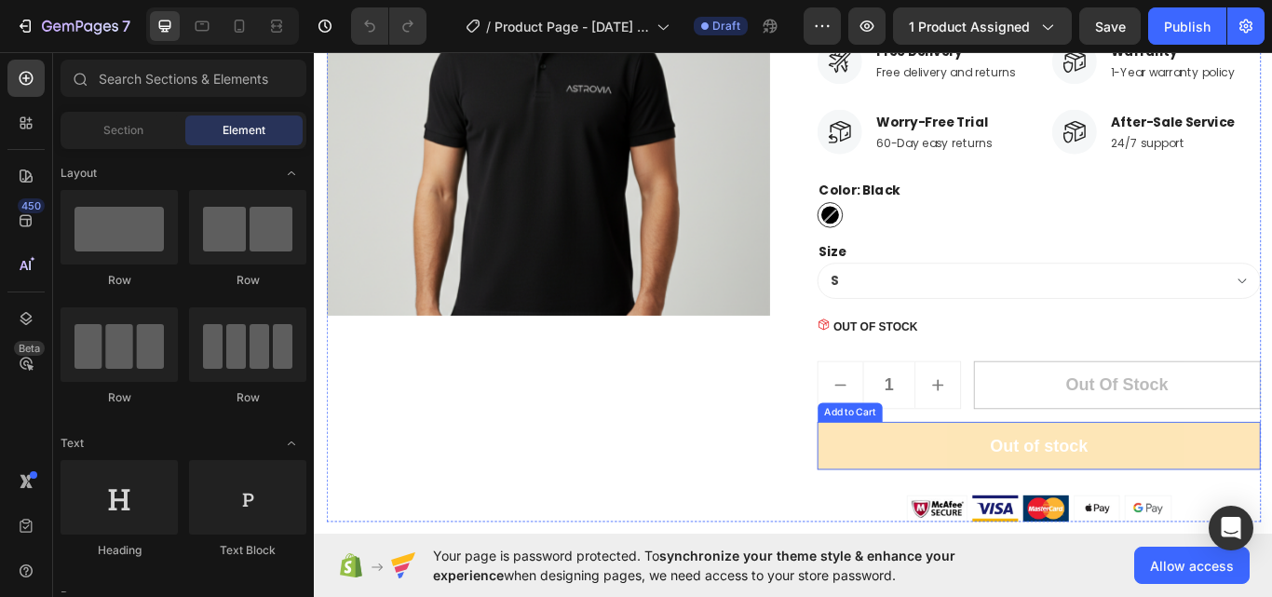
click at [1087, 496] on button "Out of stock" at bounding box center [1158, 512] width 517 height 56
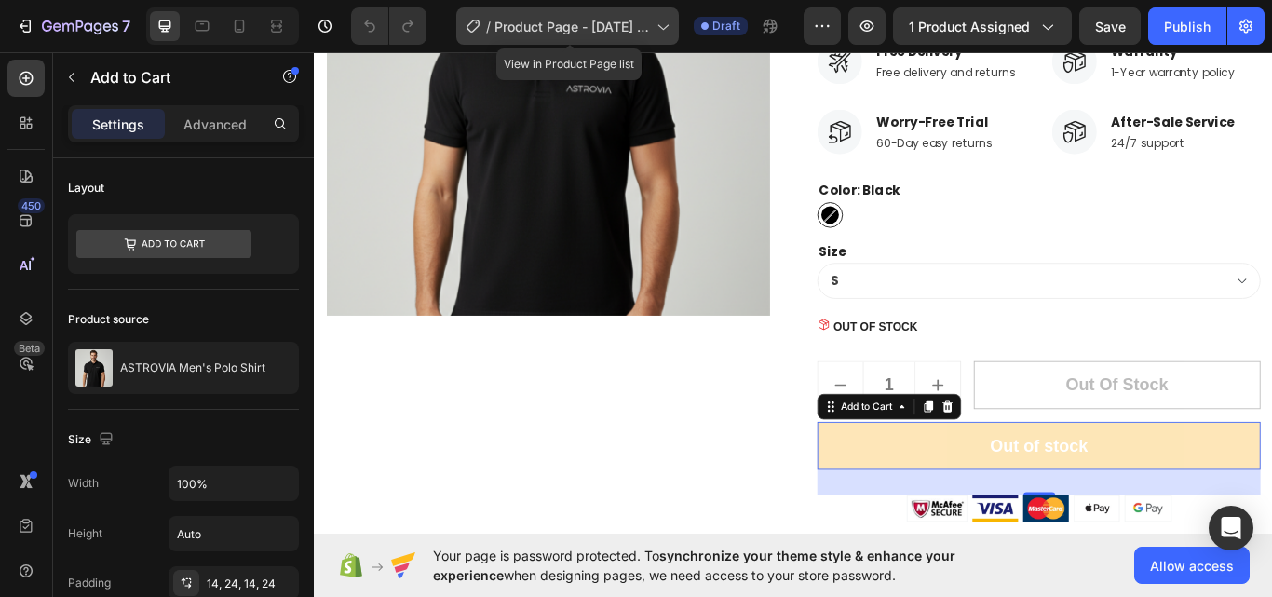
click at [573, 32] on span "Product Page - [DATE] 03:36:29" at bounding box center [571, 27] width 155 height 20
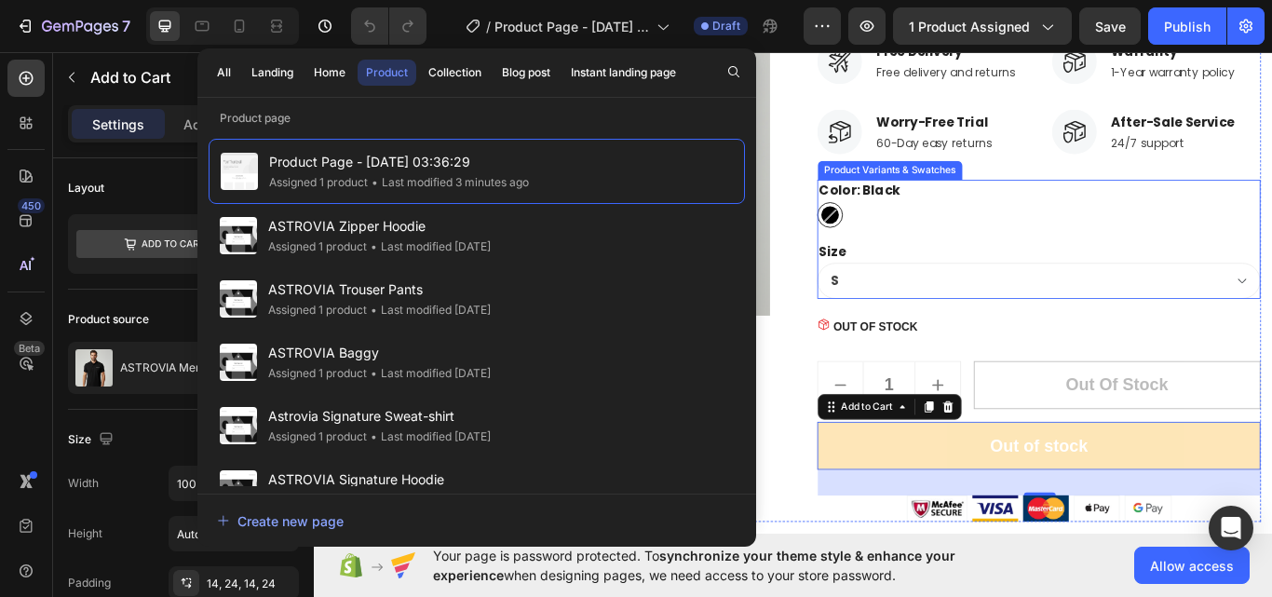
click at [1271, 278] on div "Color: Black Black Black Size S M L XL 2XL" at bounding box center [1158, 271] width 517 height 139
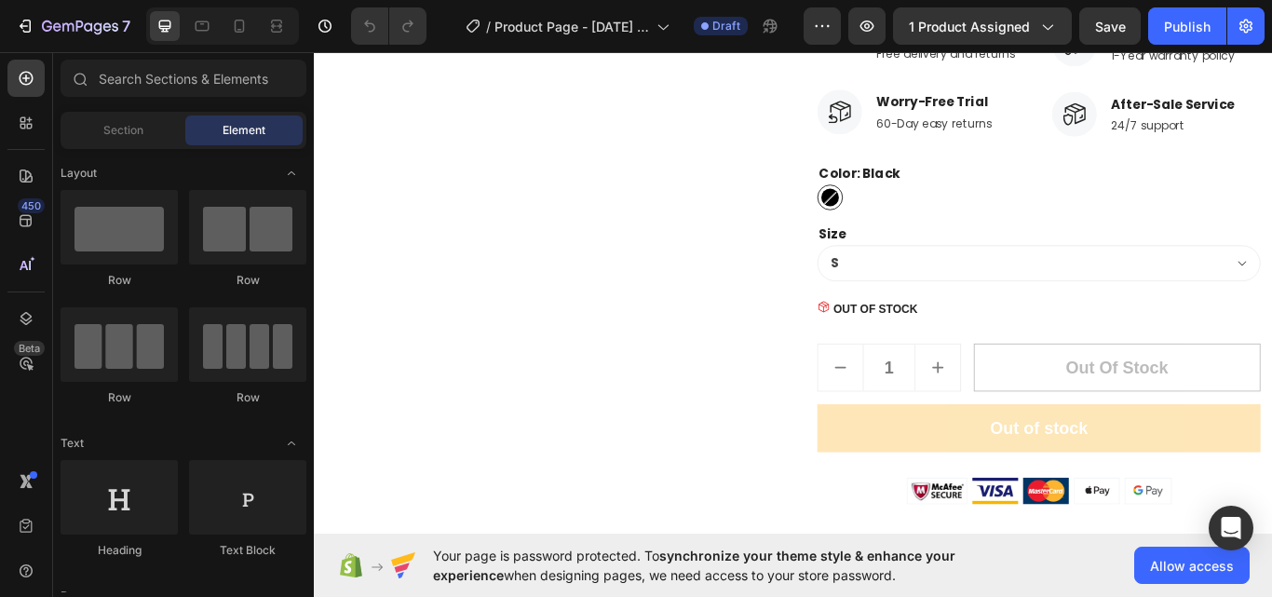
scroll to position [394, 0]
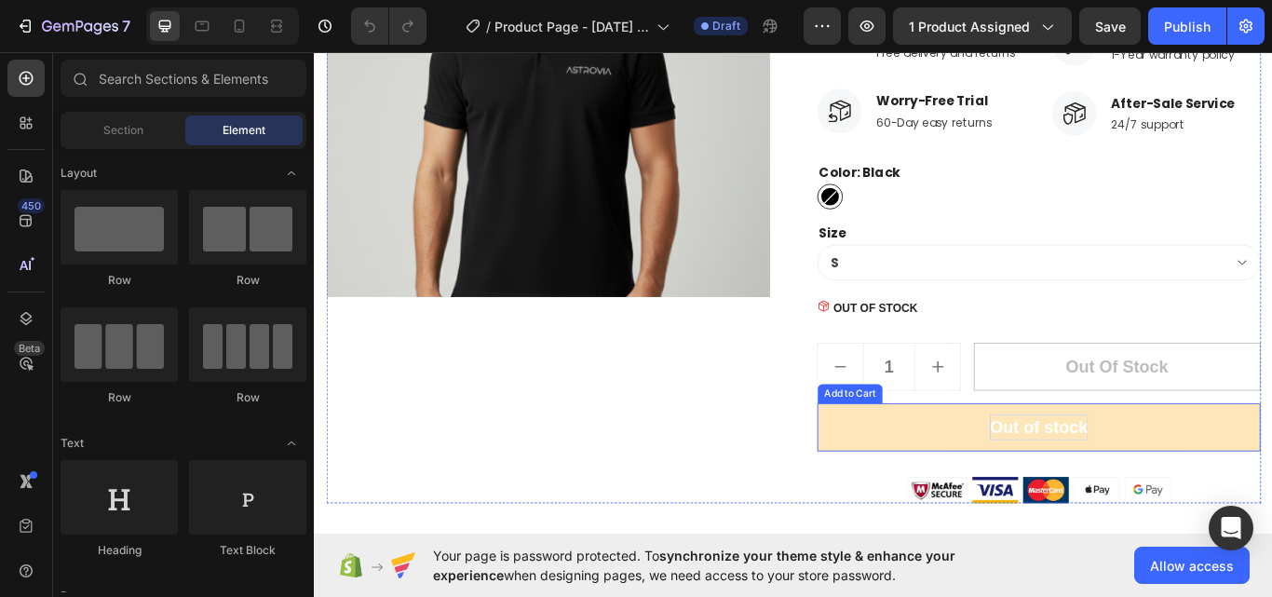
click at [1183, 505] on div "Out of stock" at bounding box center [1158, 491] width 115 height 30
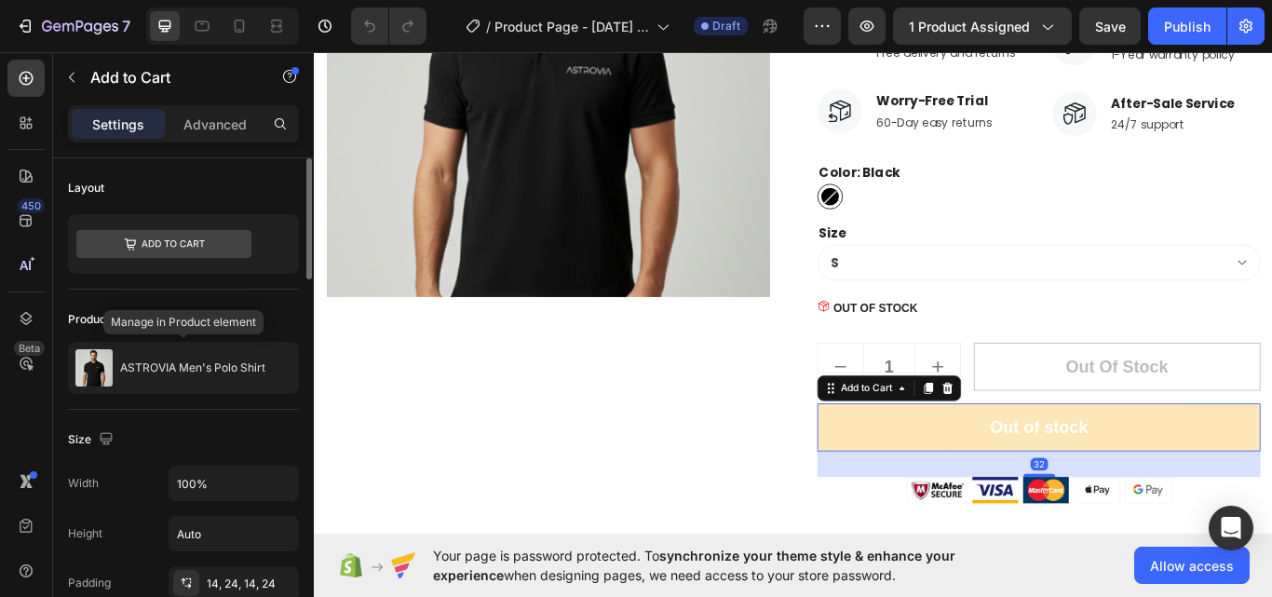
scroll to position [372, 0]
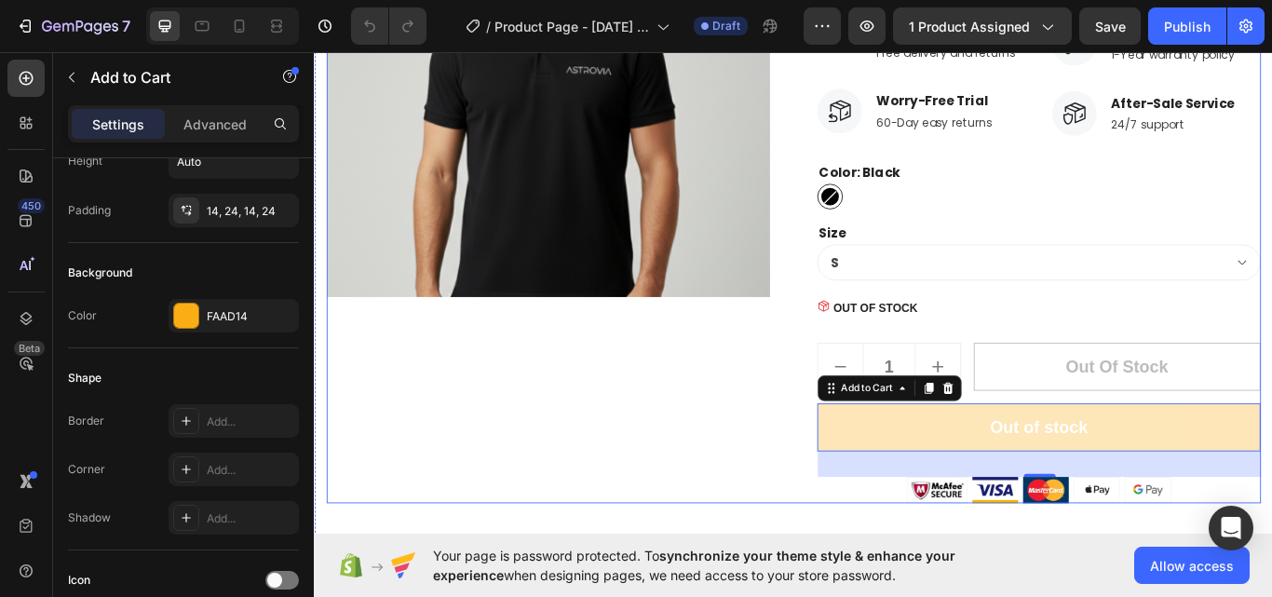
click at [1002, 362] on p "OUT OF STOCK" at bounding box center [968, 353] width 99 height 20
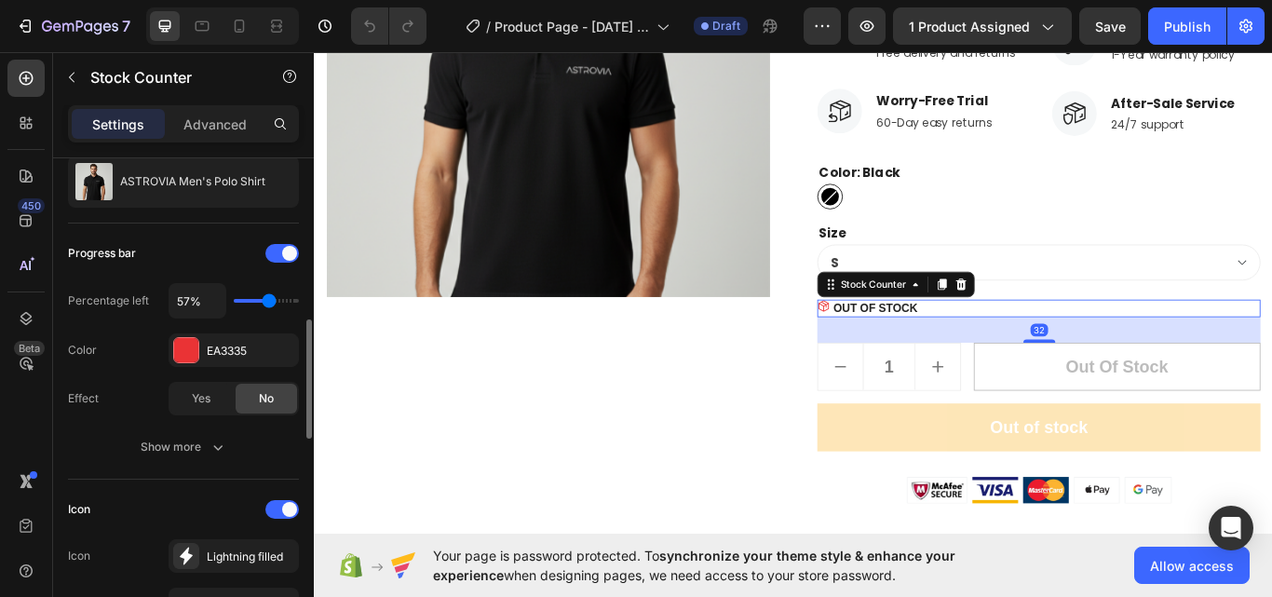
scroll to position [279, 0]
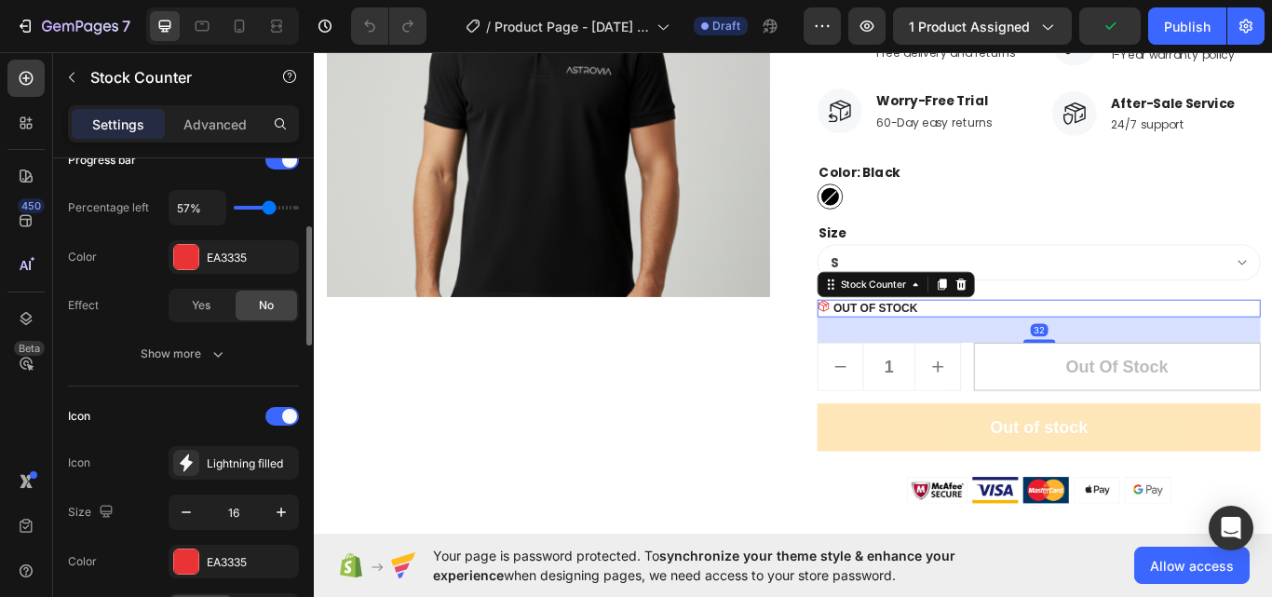
click at [242, 277] on div "Progress bar Percentage left 57% Color EA3335 Effect Yes No" at bounding box center [183, 233] width 231 height 177
click at [241, 268] on div "EA3335" at bounding box center [234, 257] width 130 height 34
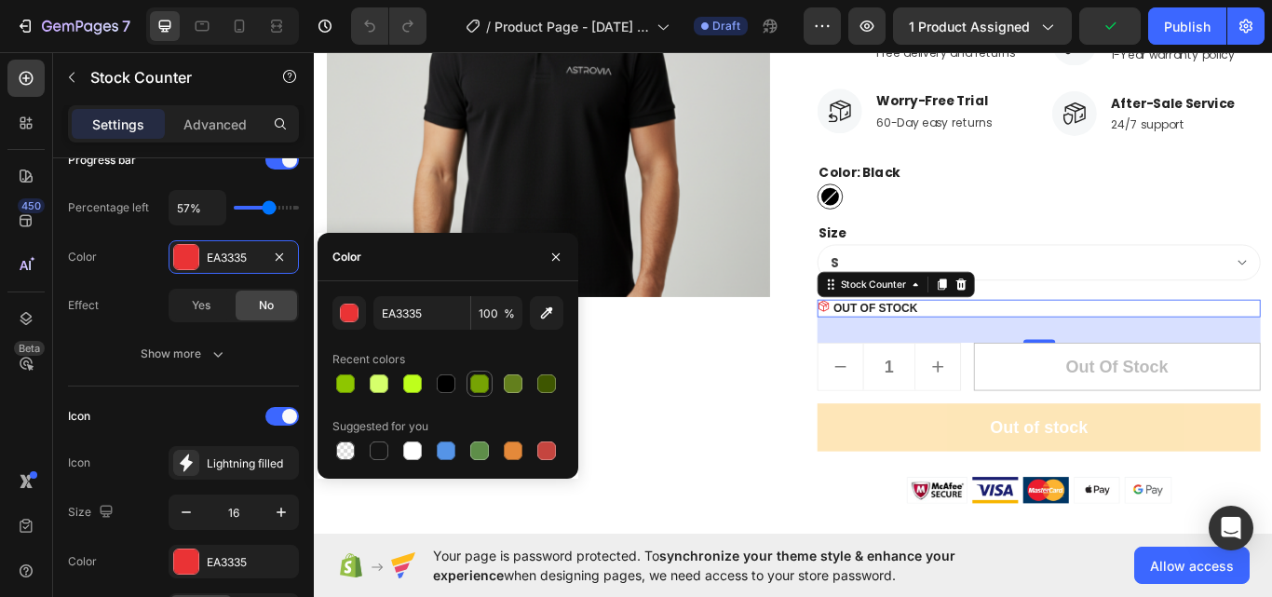
click at [478, 387] on div at bounding box center [479, 383] width 19 height 19
type input "76A304"
click at [214, 565] on div "EA3335" at bounding box center [234, 562] width 54 height 17
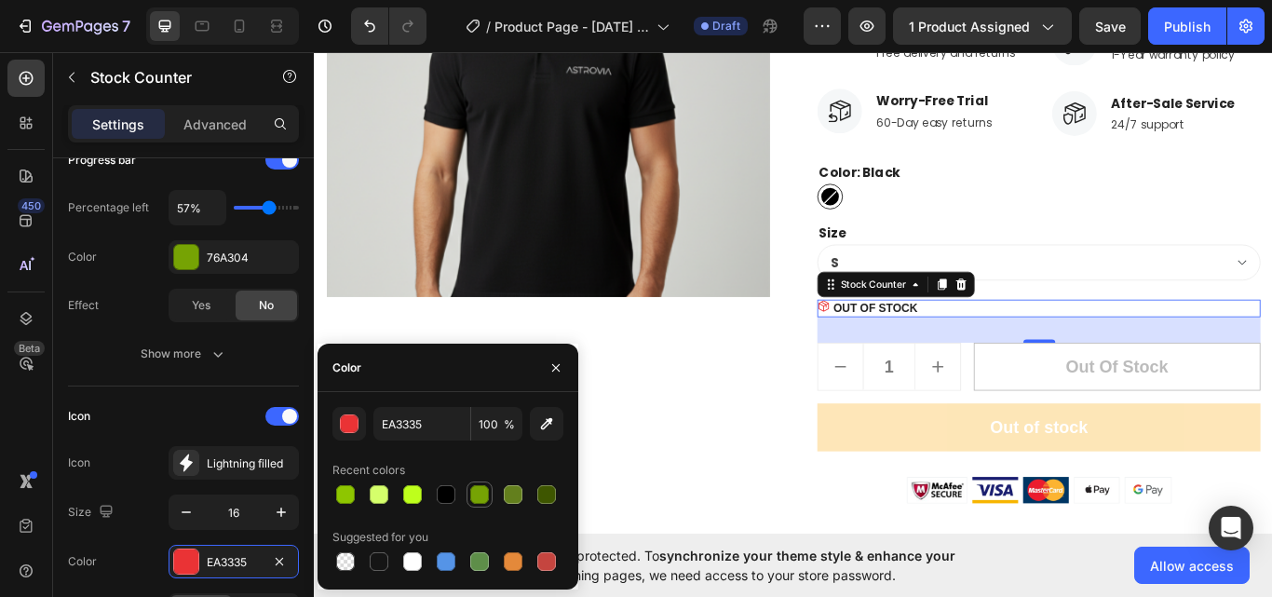
click at [473, 498] on div at bounding box center [479, 494] width 19 height 19
type input "76A304"
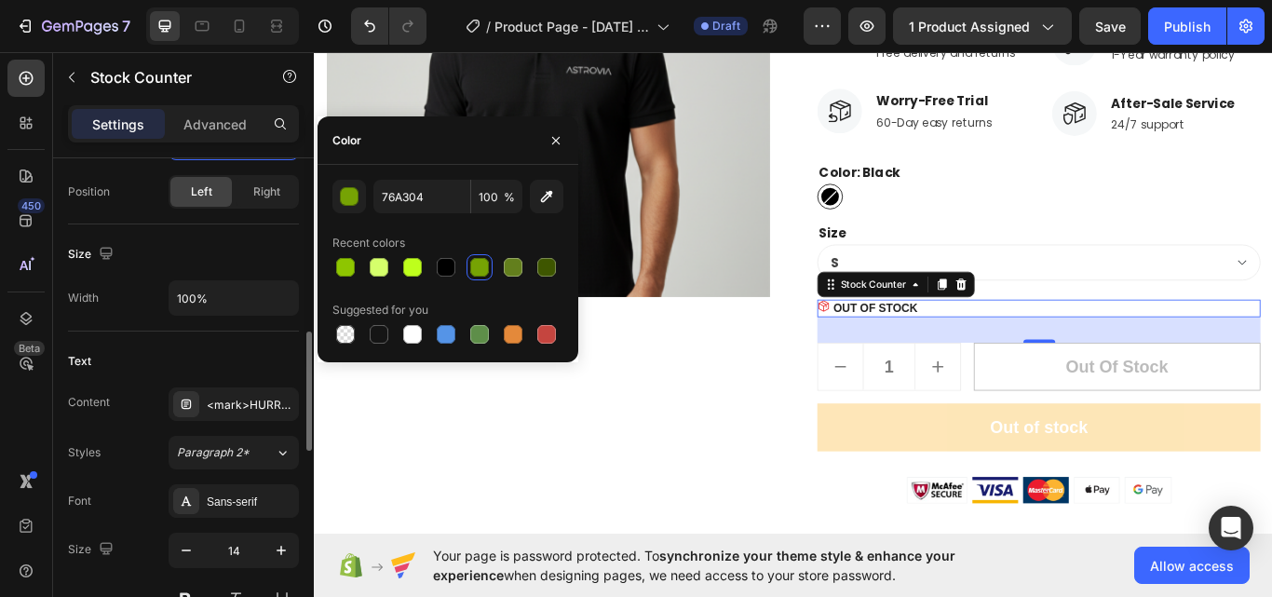
scroll to position [702, 0]
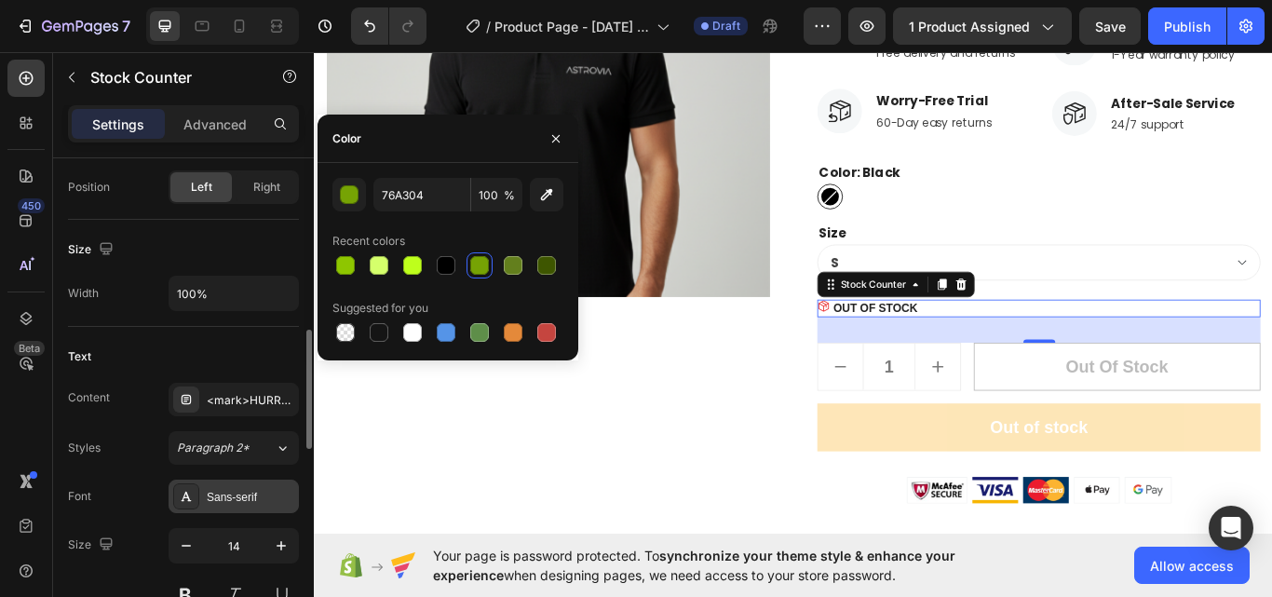
click at [244, 484] on div "Sans-serif" at bounding box center [234, 496] width 130 height 34
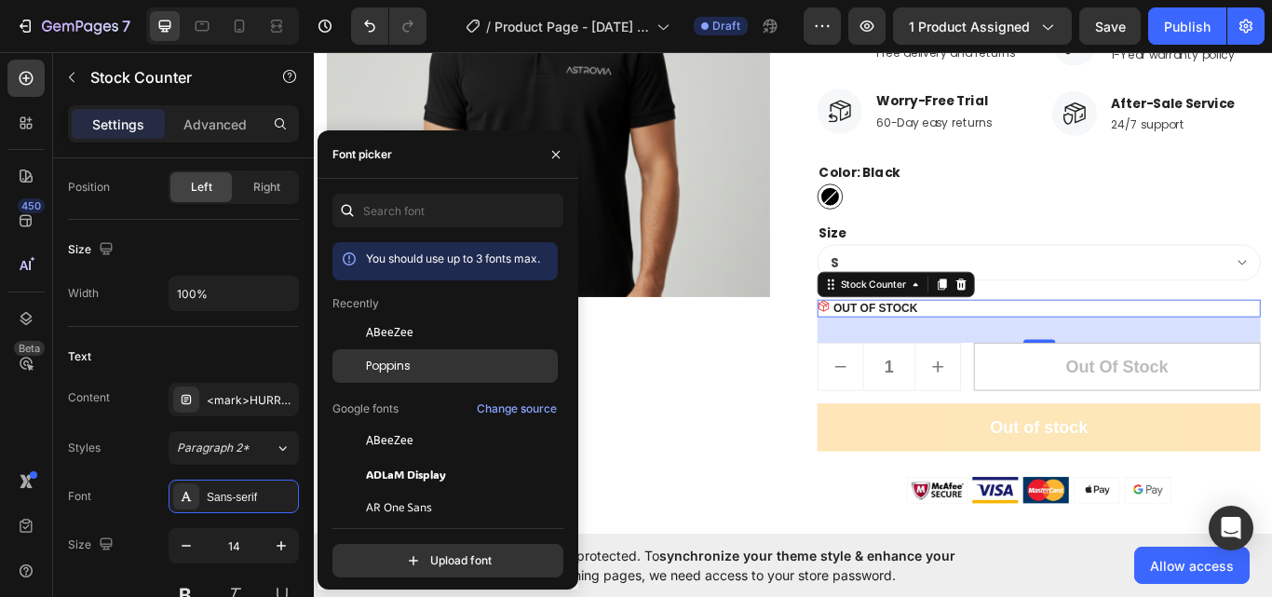
click at [382, 370] on span "Poppins" at bounding box center [388, 366] width 45 height 17
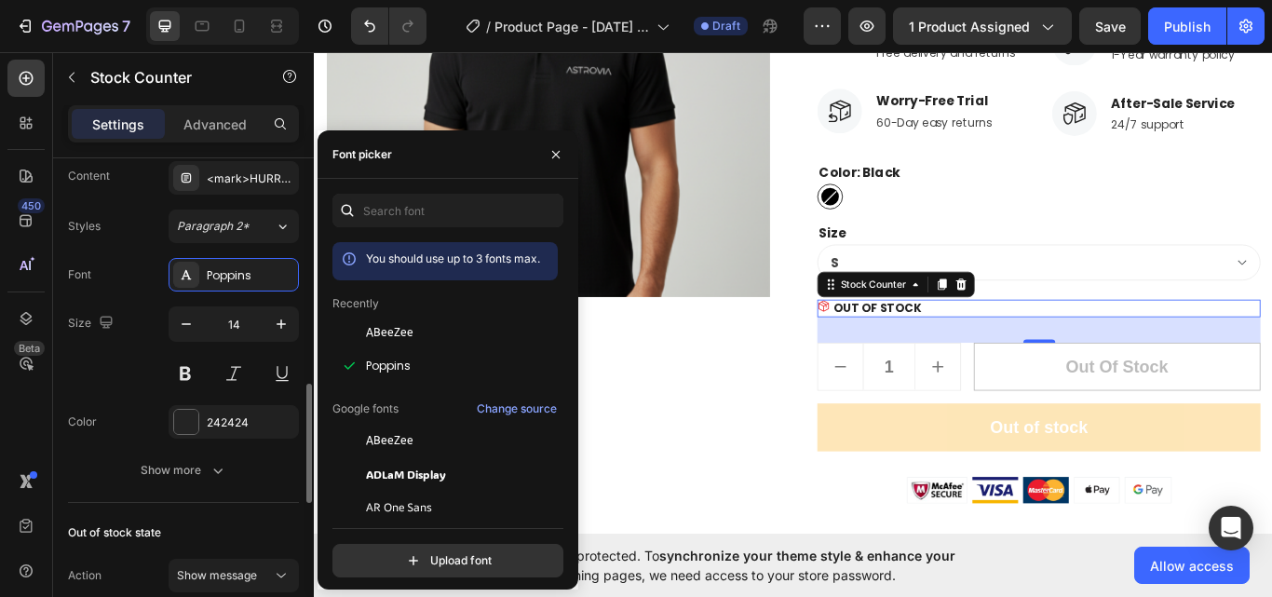
scroll to position [925, 0]
click at [884, 33] on button "button" at bounding box center [866, 25] width 37 height 37
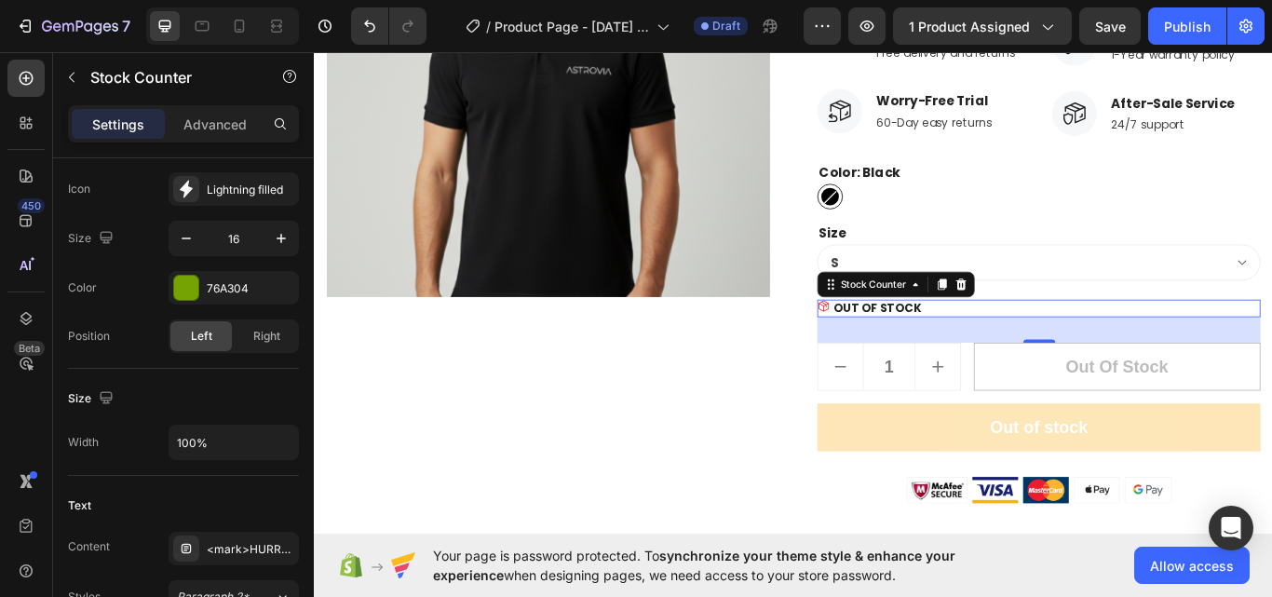
scroll to position [580, 0]
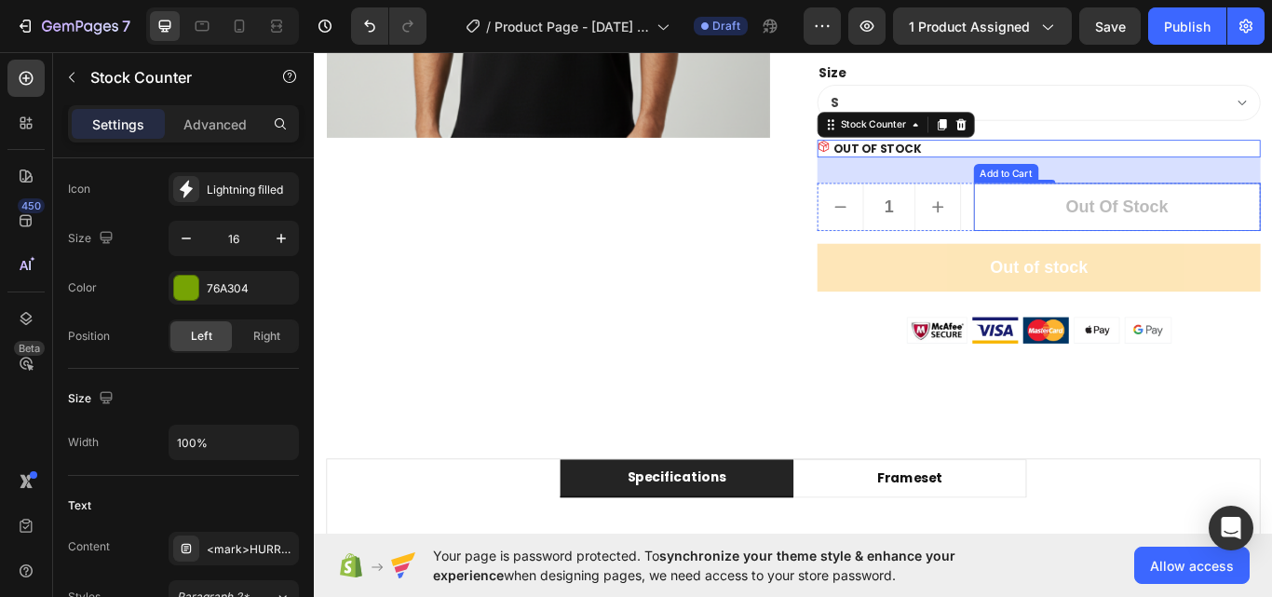
click at [1083, 249] on button "Out of stock" at bounding box center [1250, 234] width 334 height 56
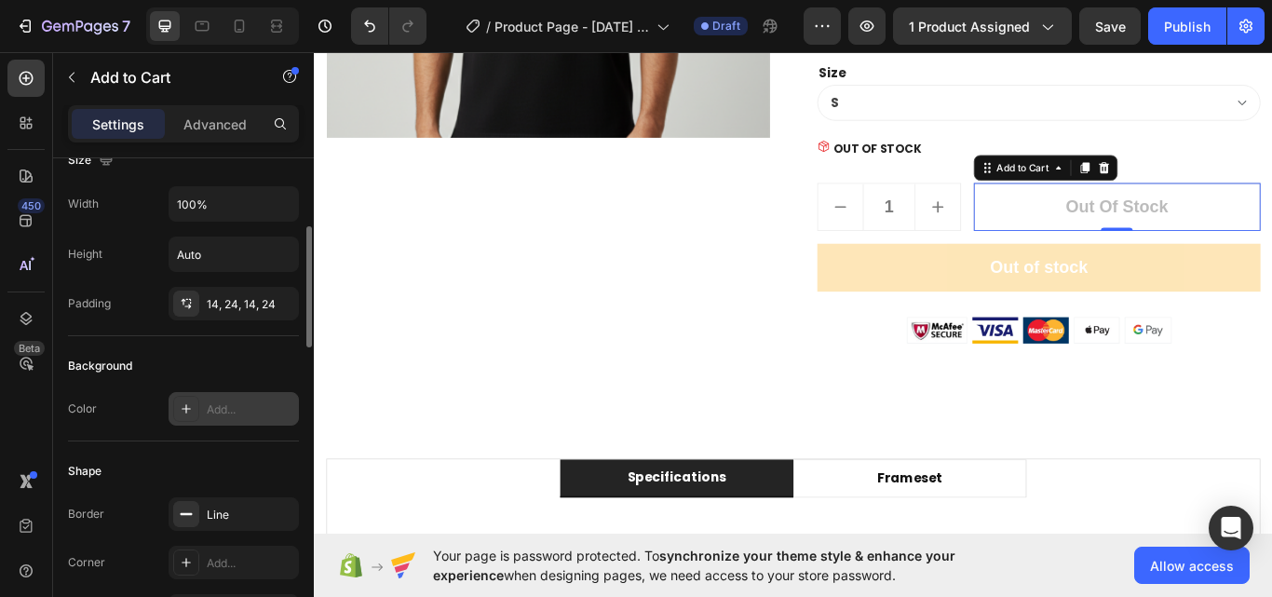
scroll to position [652, 0]
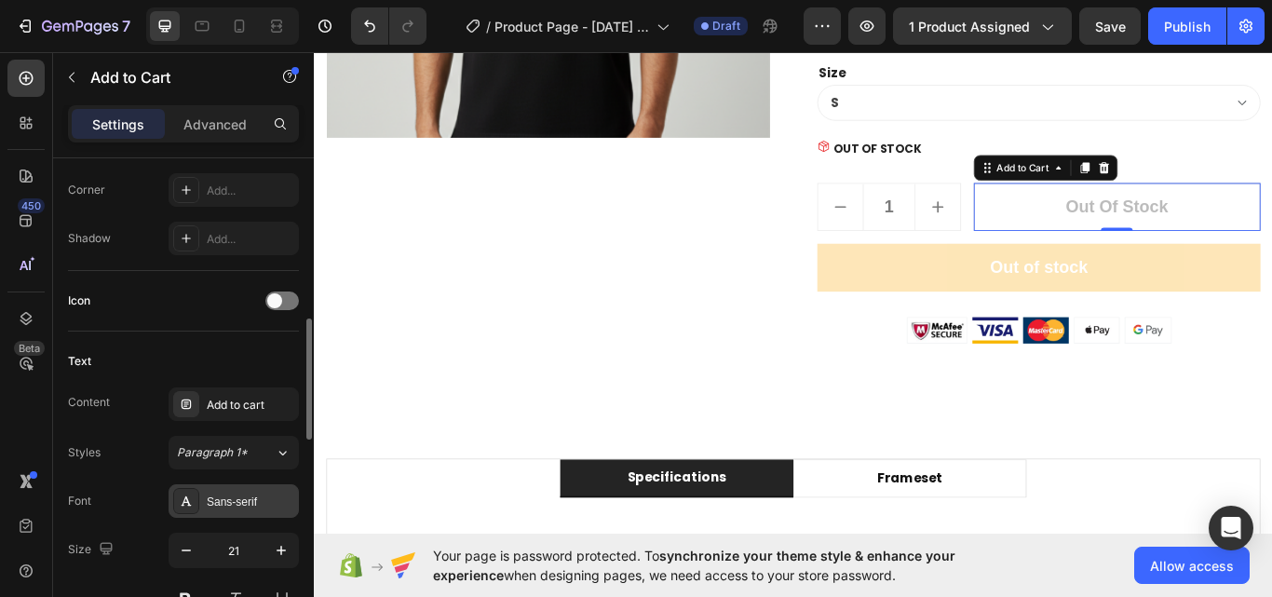
click at [227, 496] on div "Sans-serif" at bounding box center [251, 501] width 88 height 17
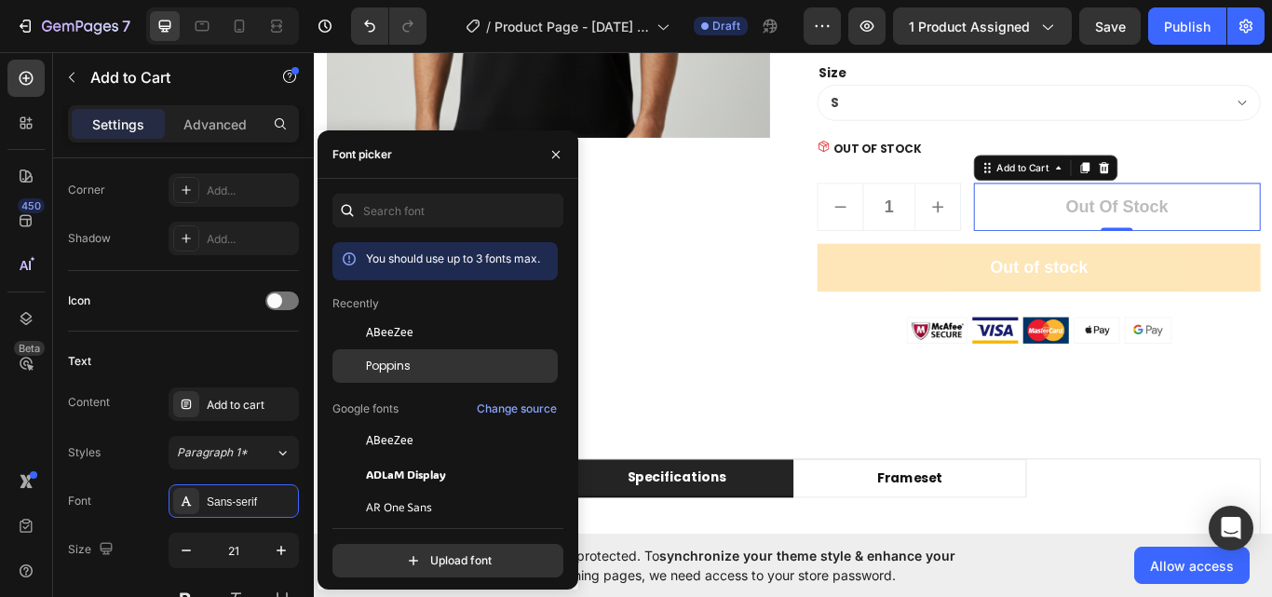
click at [425, 369] on div "Poppins" at bounding box center [460, 366] width 188 height 17
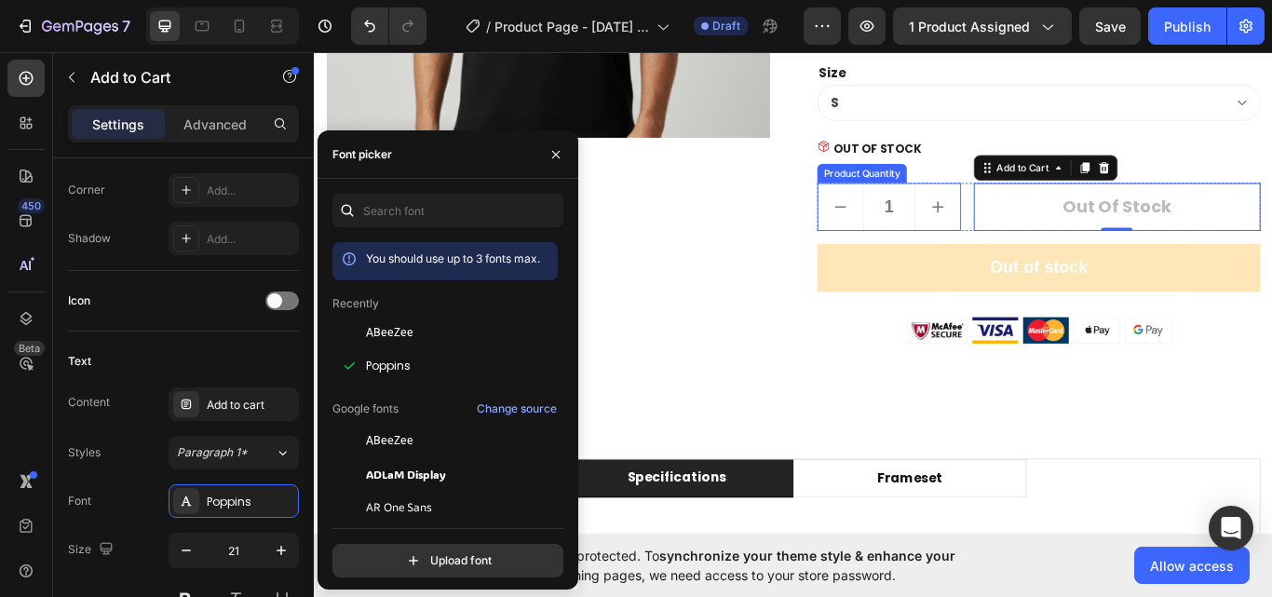
click at [1030, 245] on icon "increment" at bounding box center [1041, 234] width 22 height 22
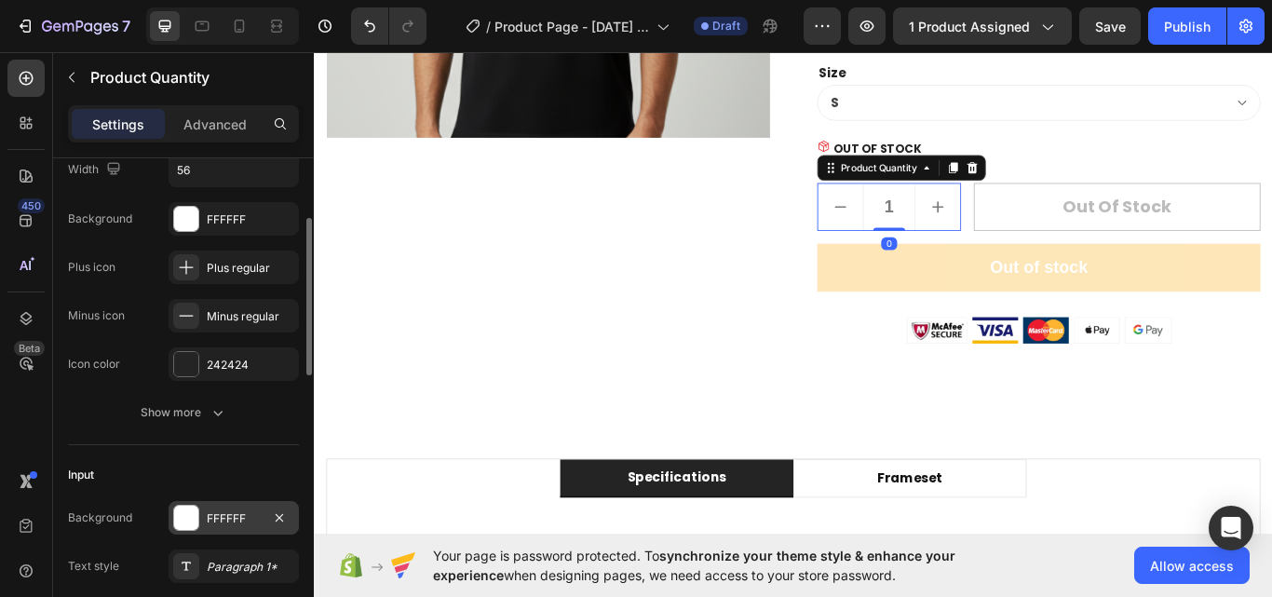
scroll to position [279, 0]
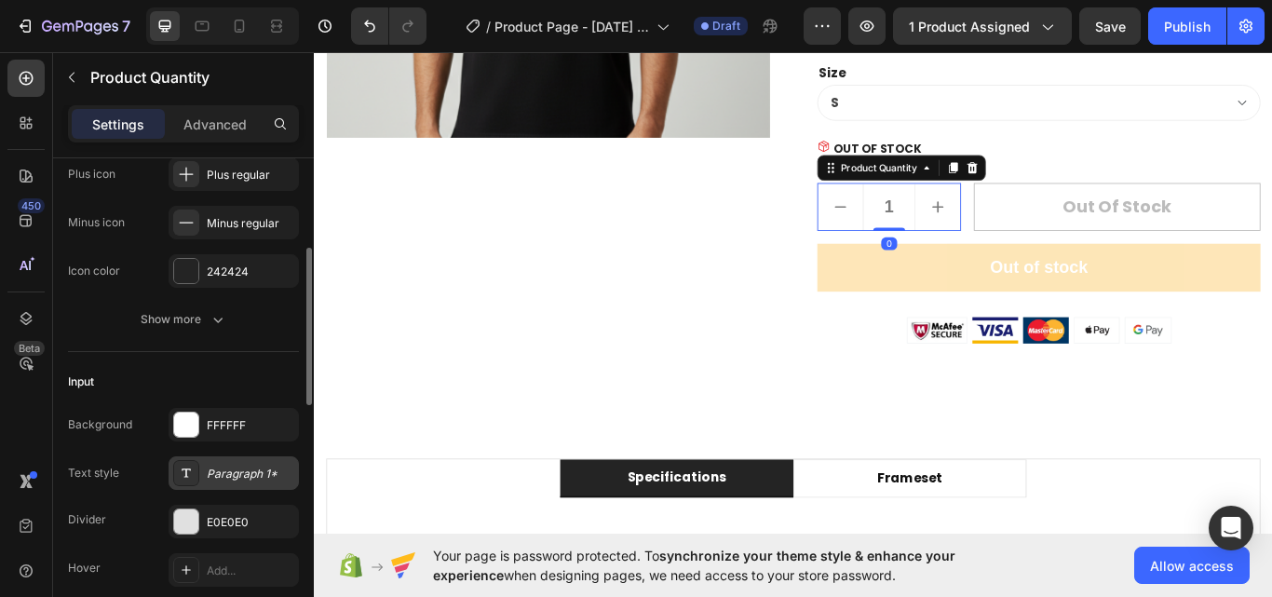
click at [230, 459] on div "Paragraph 1*" at bounding box center [234, 473] width 130 height 34
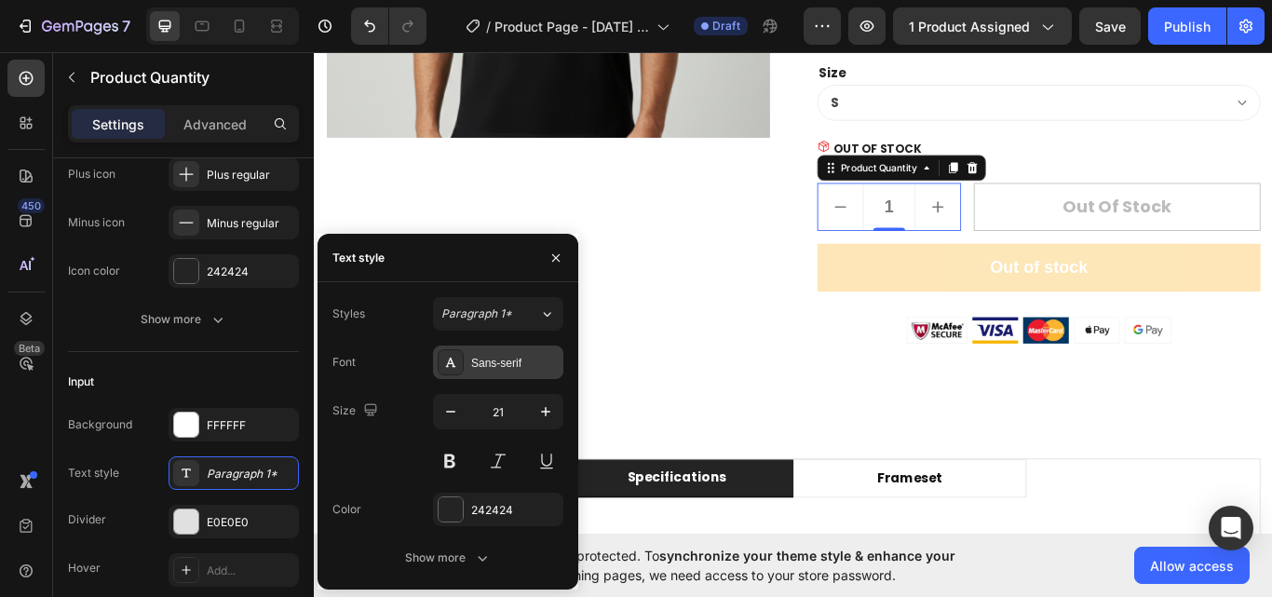
click at [507, 349] on div "Sans-serif" at bounding box center [498, 362] width 130 height 34
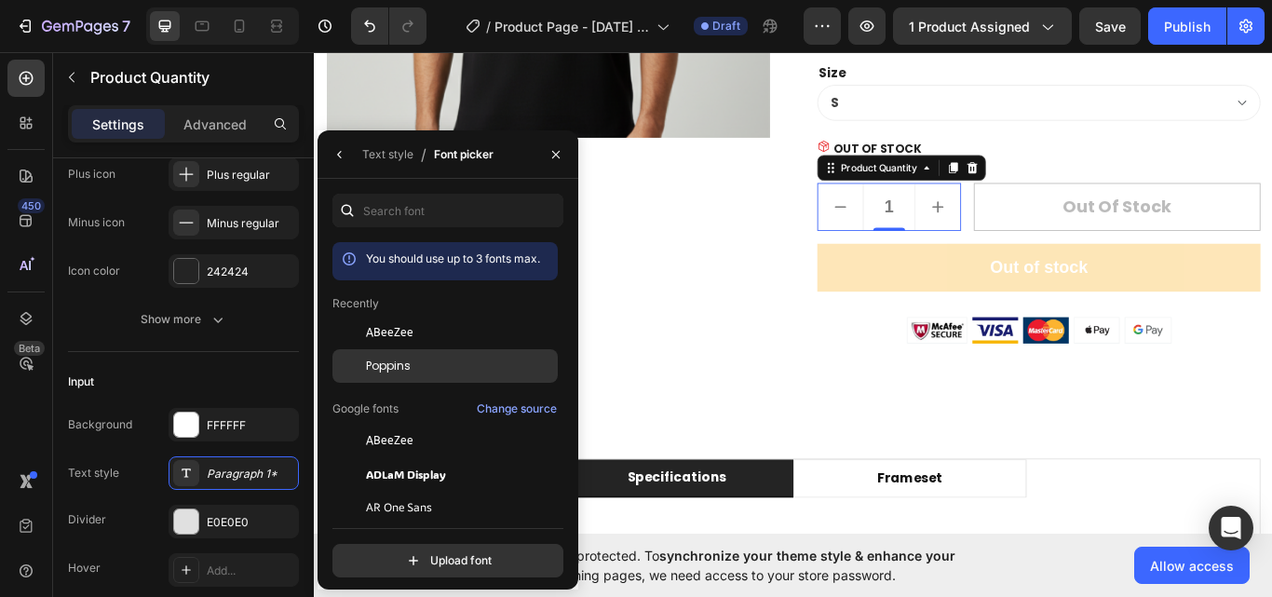
drag, startPoint x: 463, startPoint y: 356, endPoint x: 450, endPoint y: 351, distance: 13.8
click at [463, 356] on div "Poppins" at bounding box center [444, 366] width 225 height 34
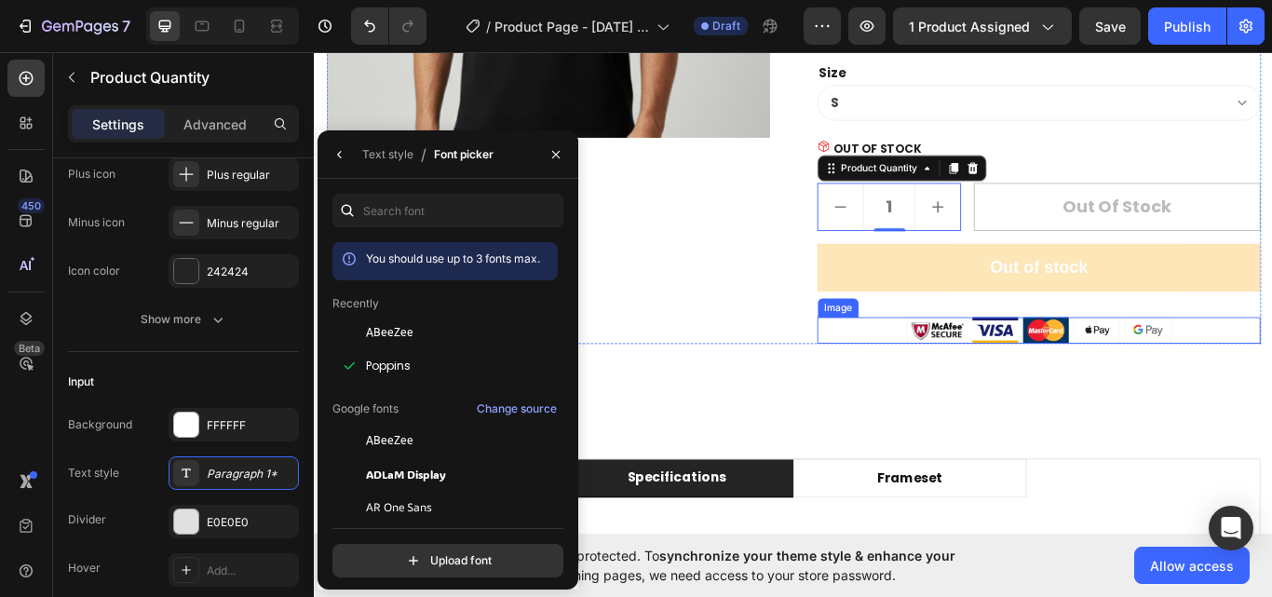
click at [965, 328] on button "Out of stock" at bounding box center [1158, 305] width 517 height 56
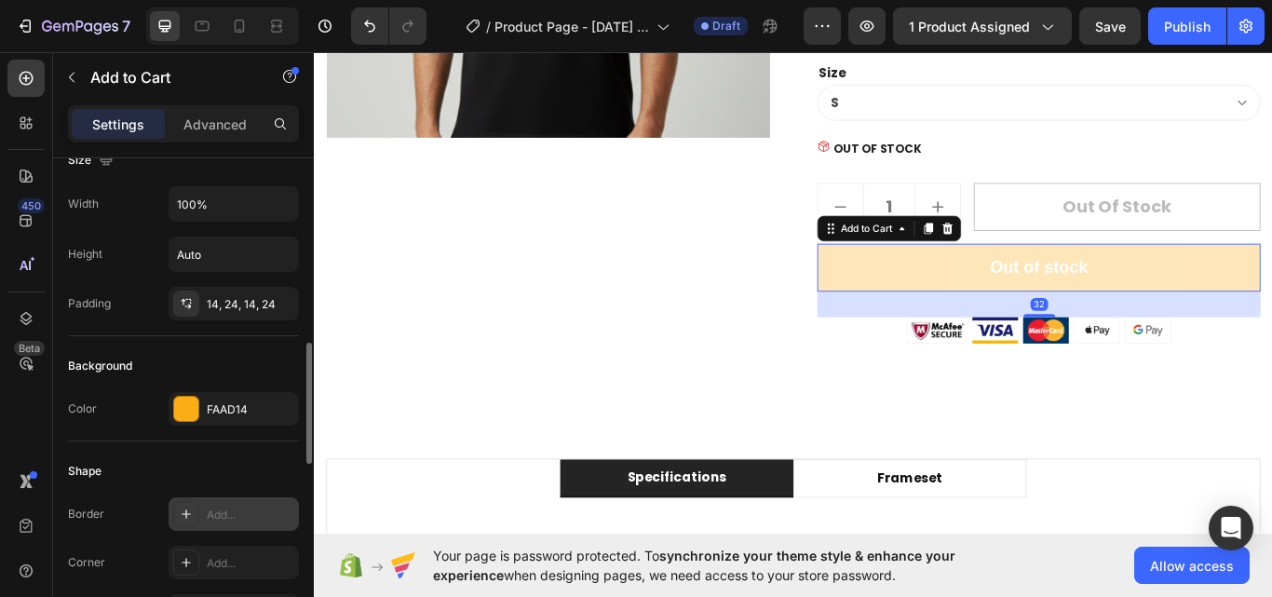
scroll to position [372, 0]
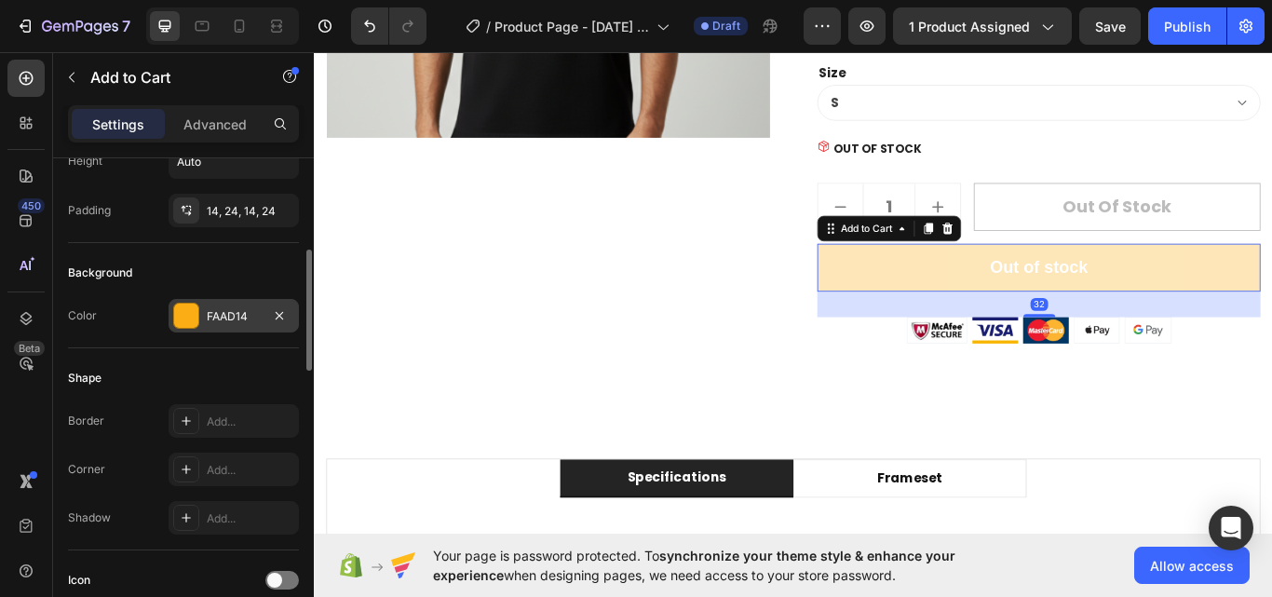
click at [213, 329] on div "FAAD14" at bounding box center [234, 316] width 130 height 34
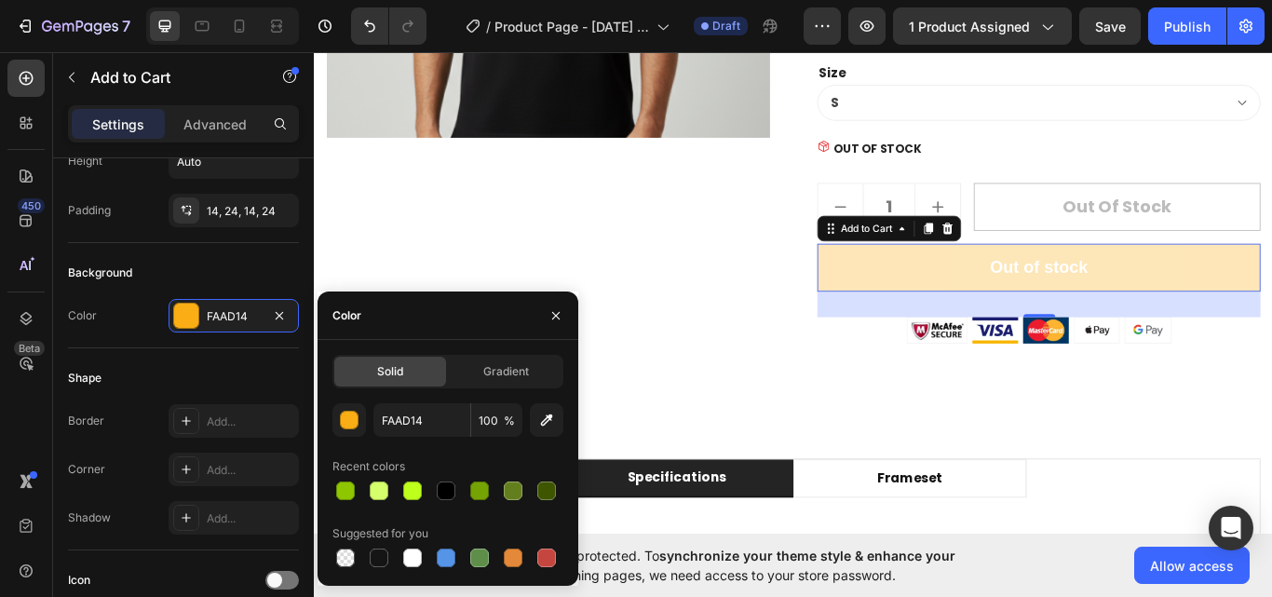
drag, startPoint x: 487, startPoint y: 496, endPoint x: 466, endPoint y: 480, distance: 26.6
click at [486, 496] on div at bounding box center [479, 490] width 19 height 19
type input "76A304"
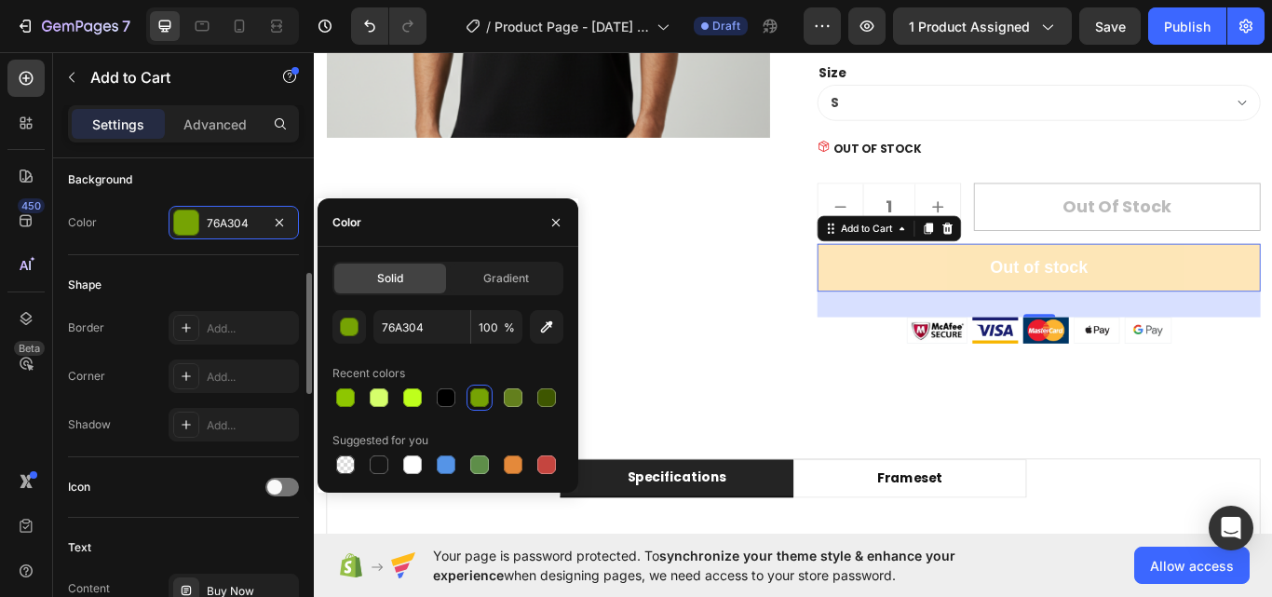
scroll to position [745, 0]
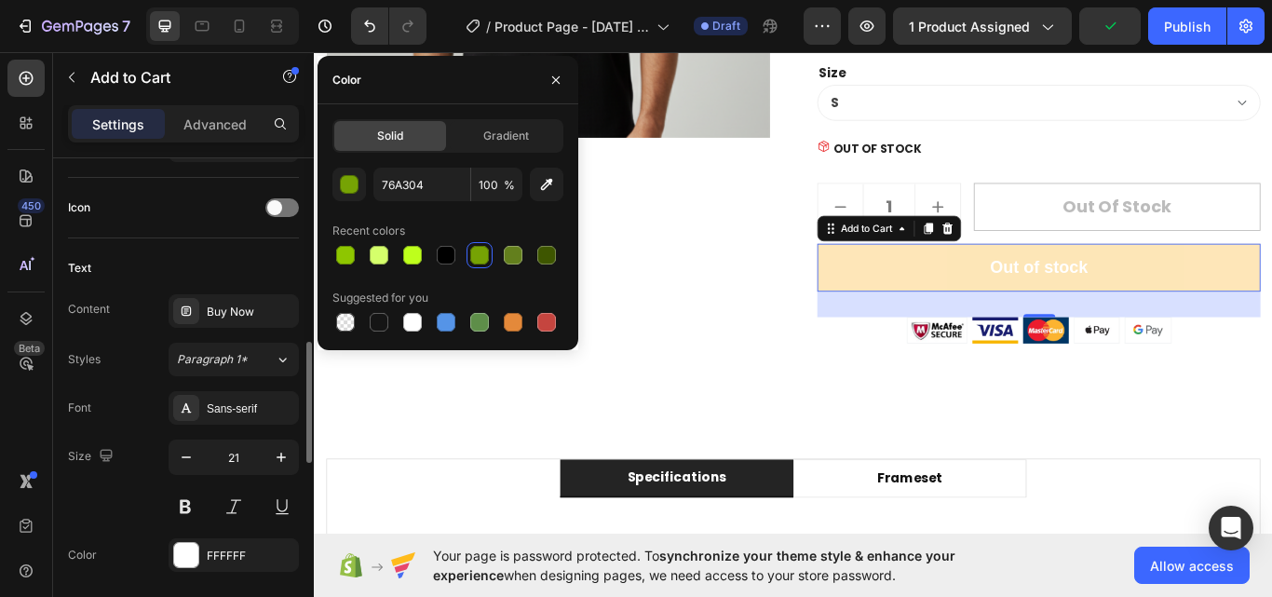
click at [164, 264] on div "Text" at bounding box center [183, 268] width 231 height 30
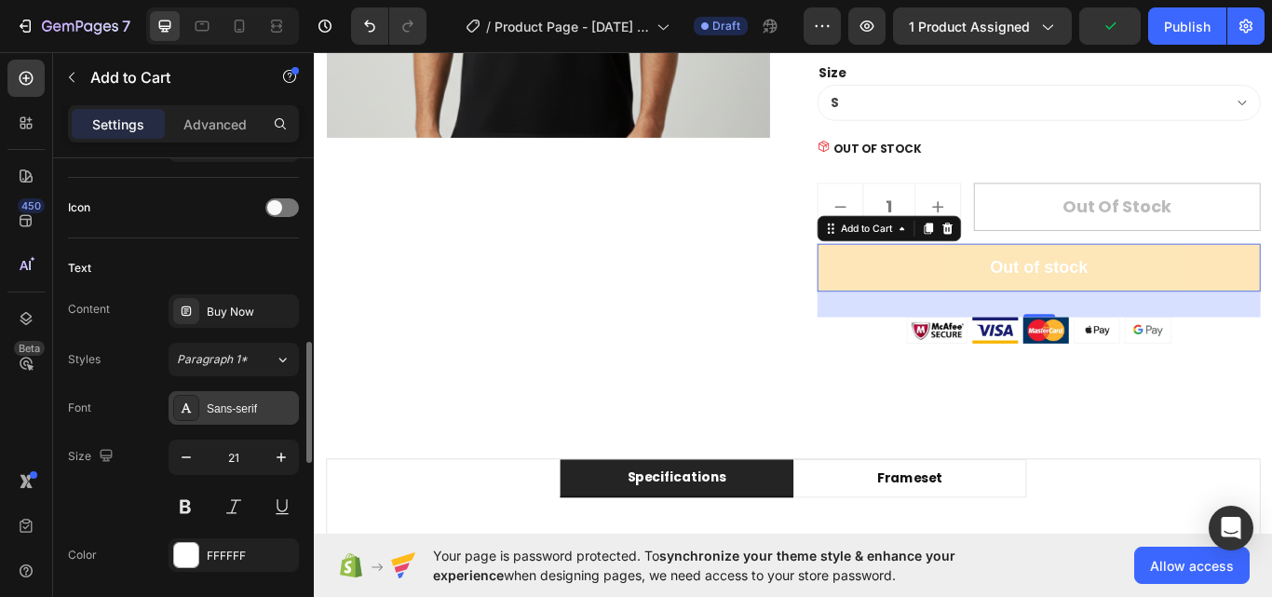
click at [246, 398] on div "Sans-serif" at bounding box center [234, 408] width 130 height 34
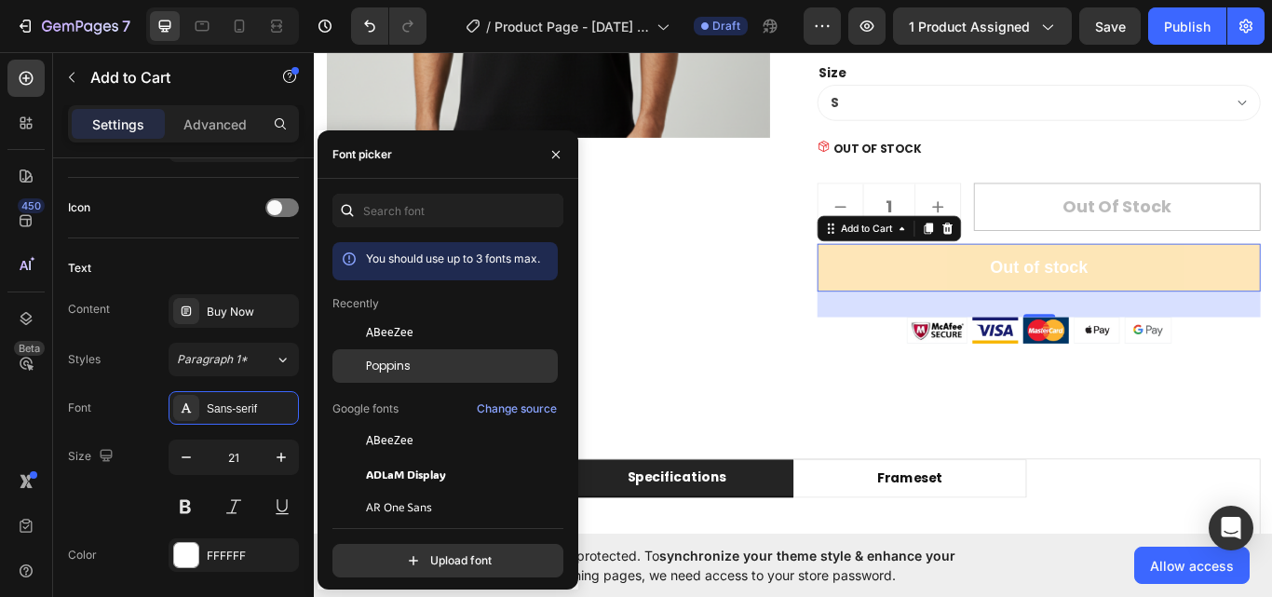
click at [414, 349] on div "Poppins" at bounding box center [444, 366] width 225 height 34
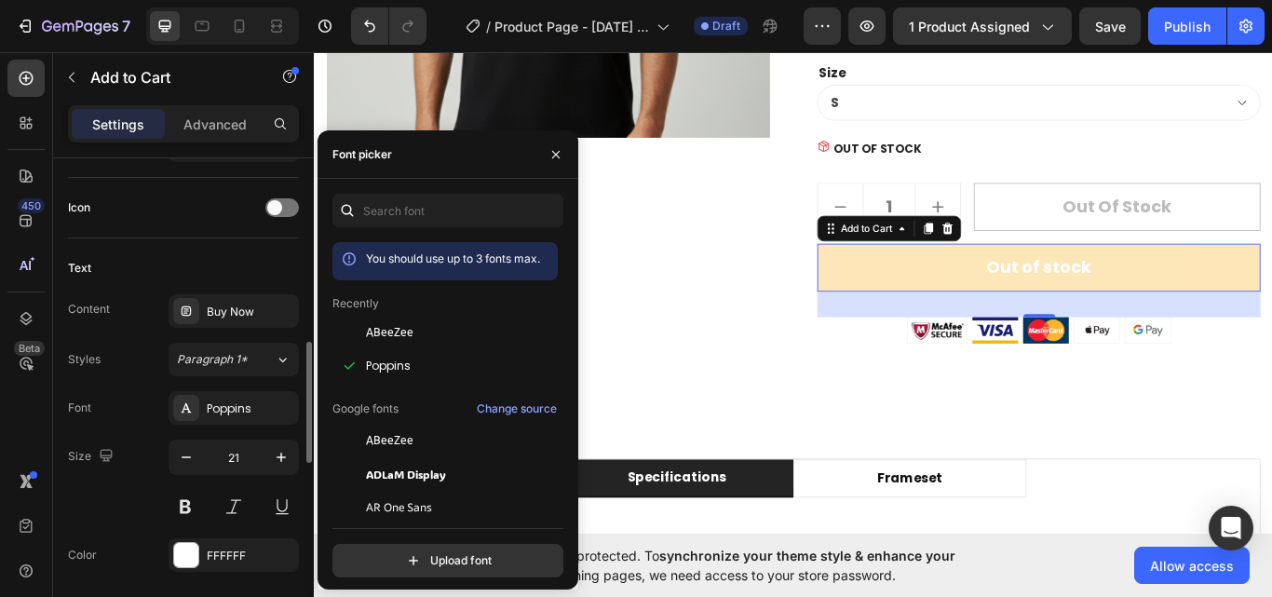
click at [96, 369] on div "Styles" at bounding box center [84, 359] width 33 height 30
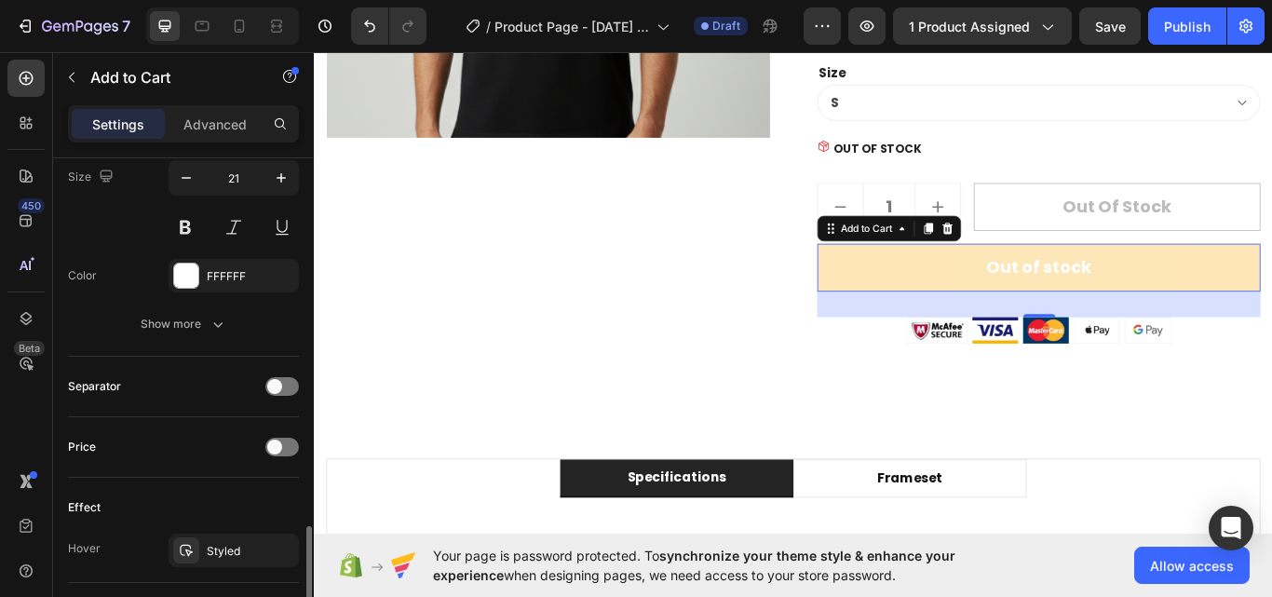
scroll to position [1117, 0]
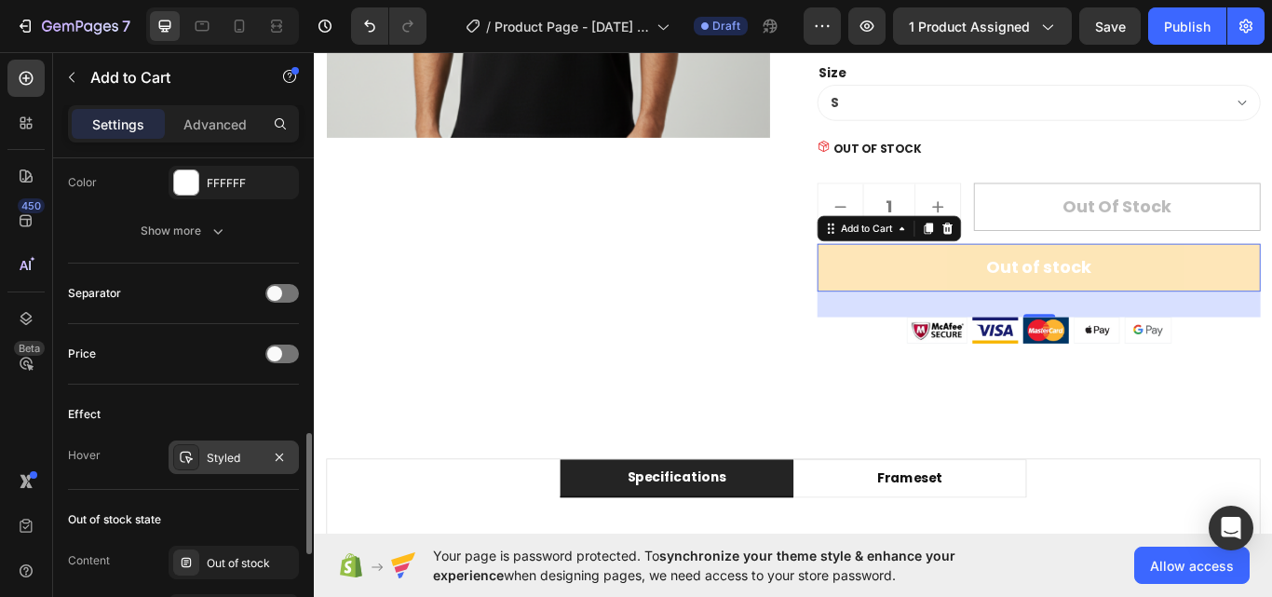
click at [235, 455] on div "Styled" at bounding box center [234, 458] width 54 height 17
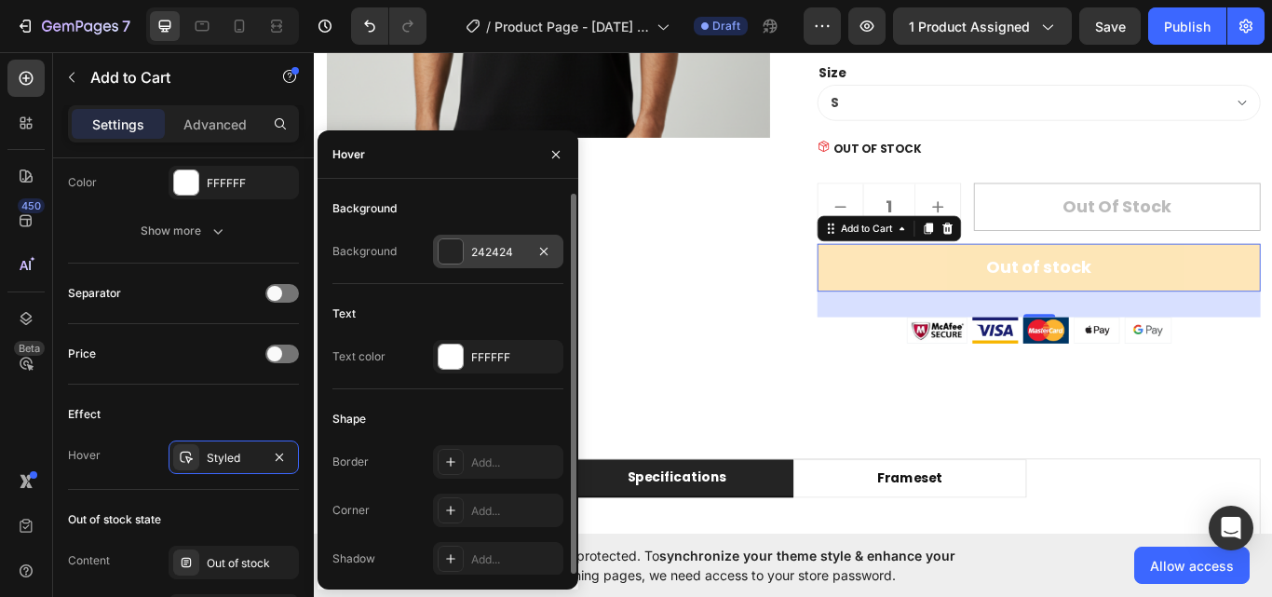
click at [507, 263] on div "242424" at bounding box center [498, 252] width 130 height 34
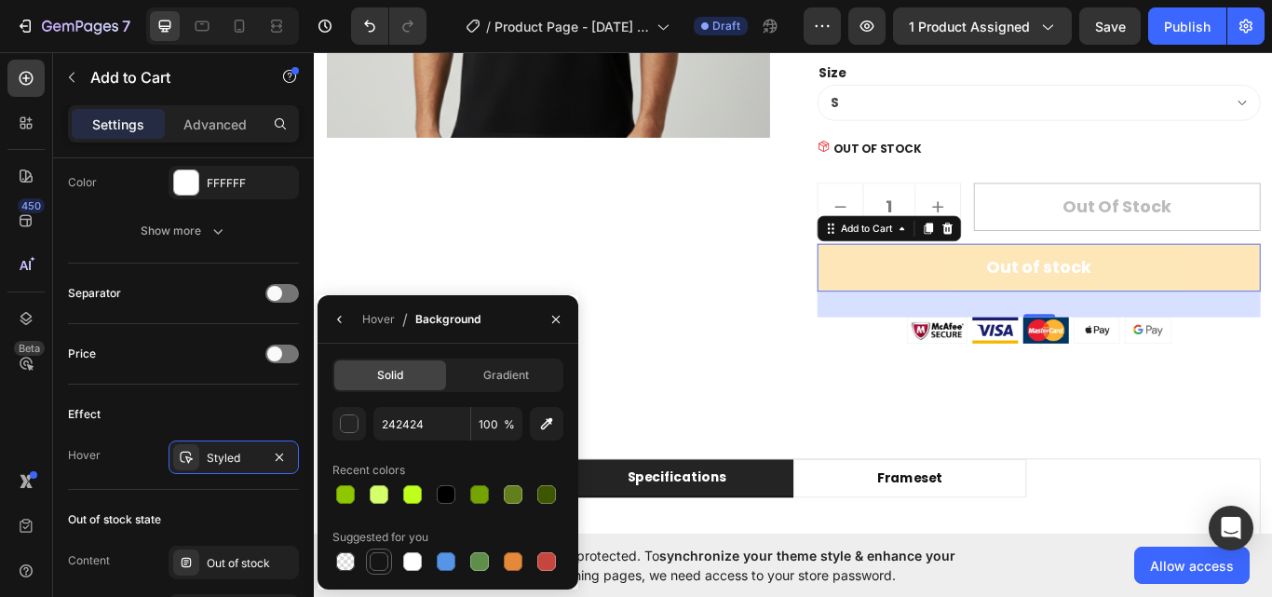
click at [382, 561] on div at bounding box center [379, 561] width 19 height 19
type input "151515"
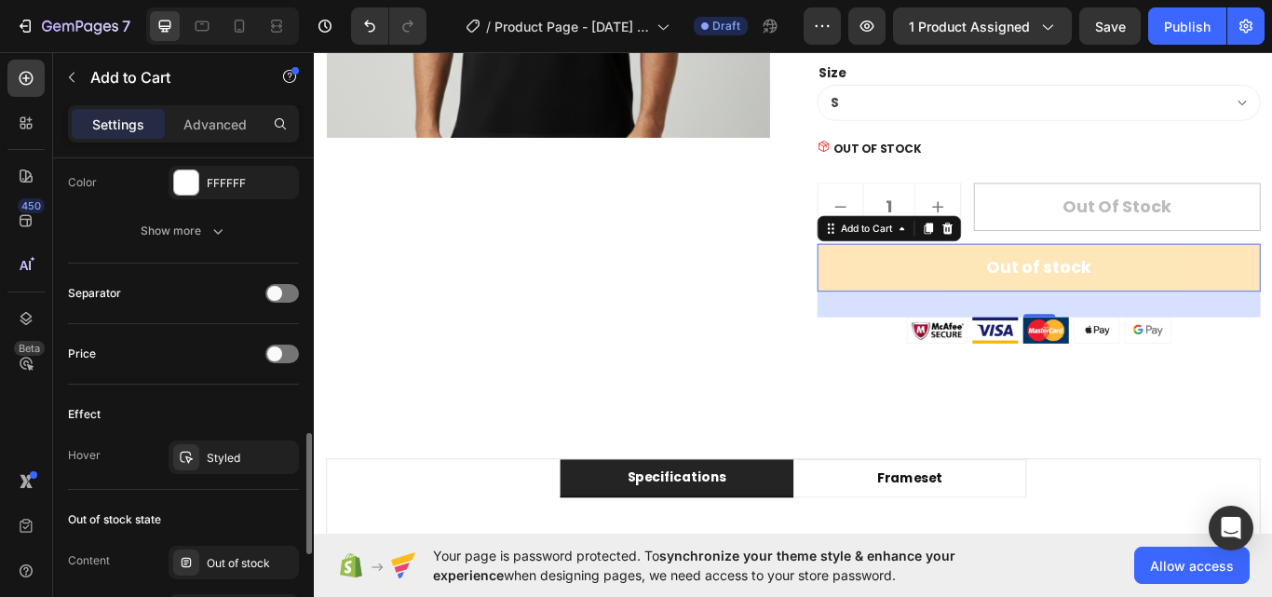
click at [209, 369] on div "Price" at bounding box center [183, 354] width 231 height 61
click at [1027, 176] on div "OUT OF STOCK" at bounding box center [1158, 165] width 517 height 20
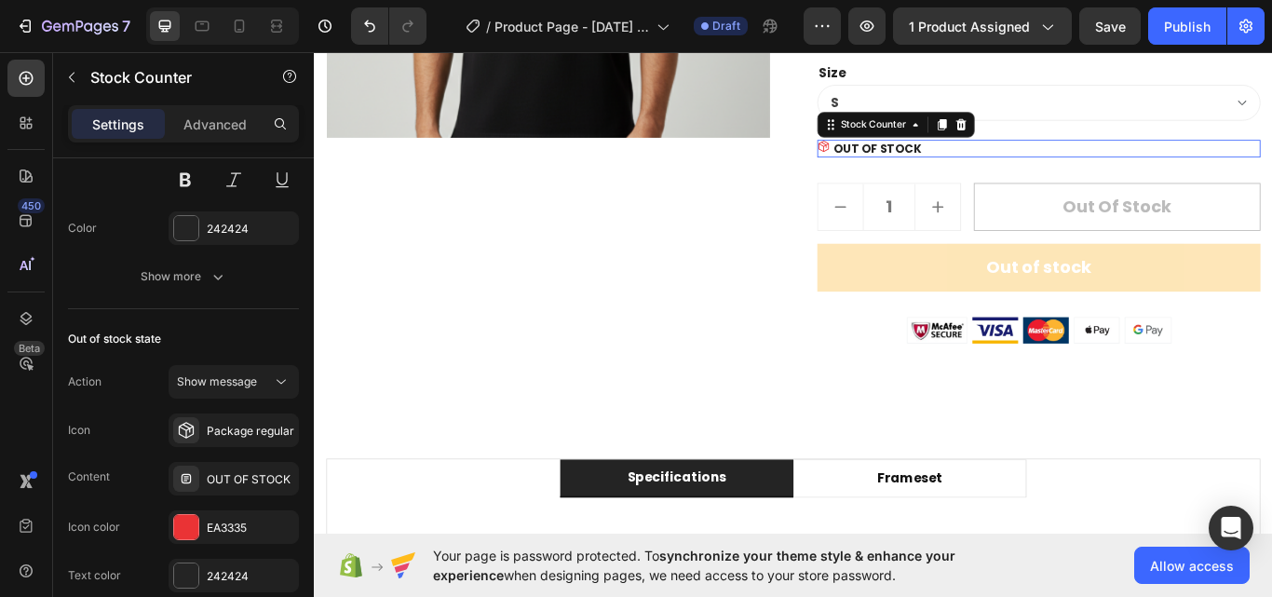
scroll to position [0, 0]
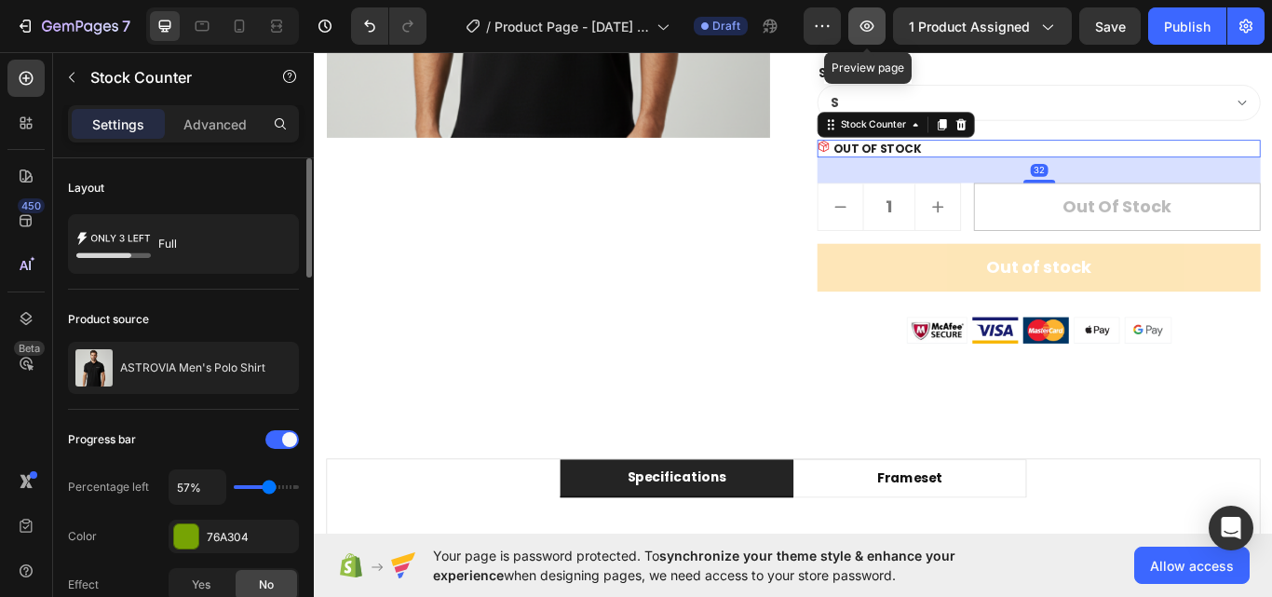
click at [863, 33] on icon "button" at bounding box center [867, 26] width 19 height 19
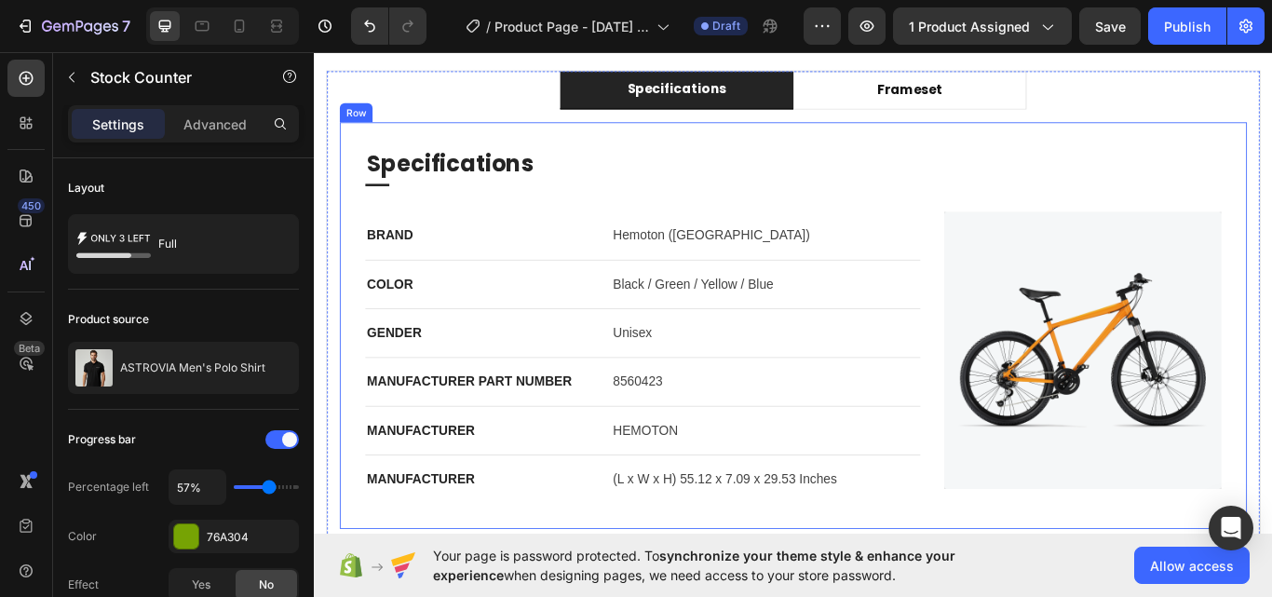
scroll to position [1069, 0]
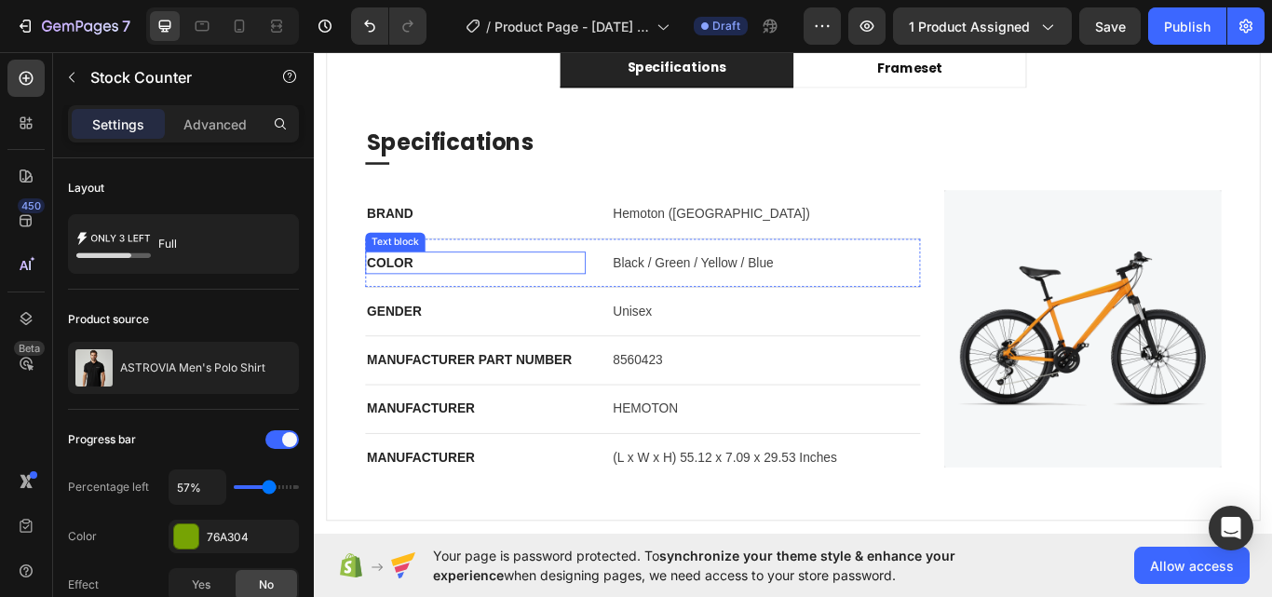
click at [495, 297] on p "COLOR" at bounding box center [501, 299] width 253 height 22
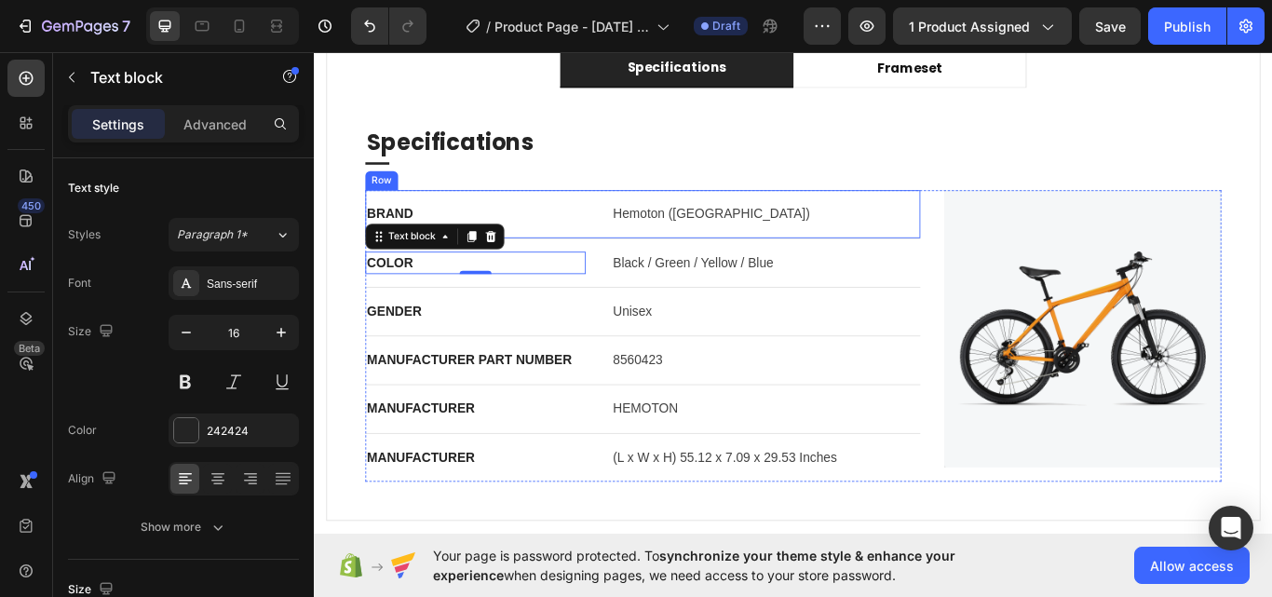
click at [541, 204] on div "Specifications Heading Title Line BRAND Text block Hemoton (USA) Text block Row…" at bounding box center [872, 346] width 998 height 413
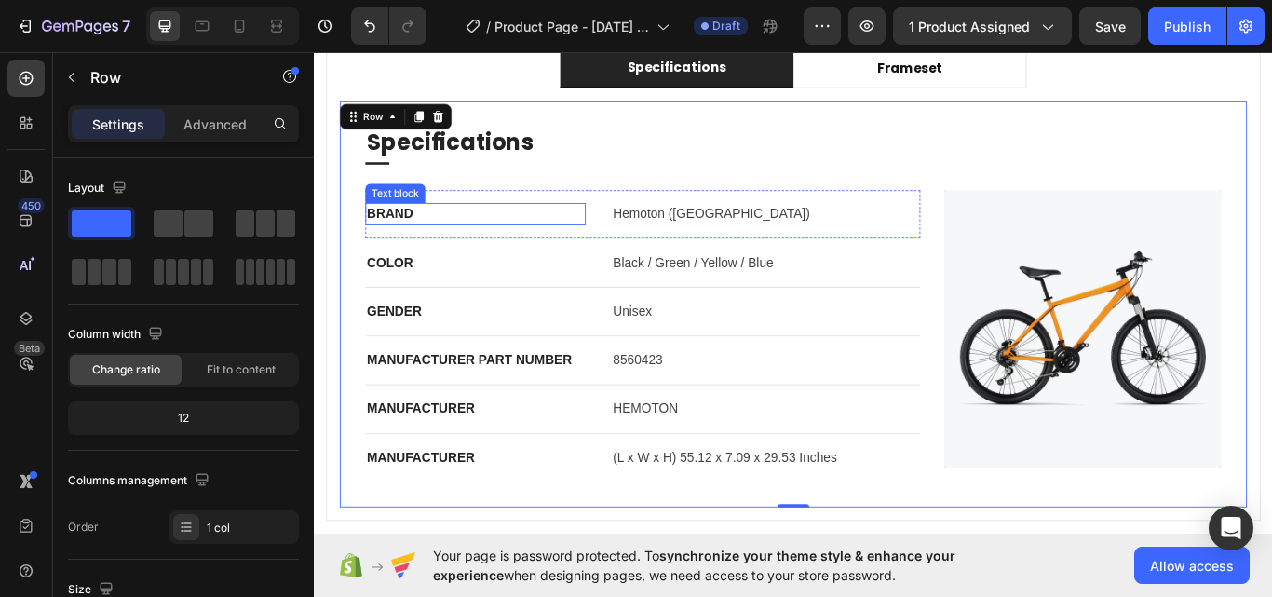
click at [576, 239] on p "BRAND" at bounding box center [501, 242] width 253 height 22
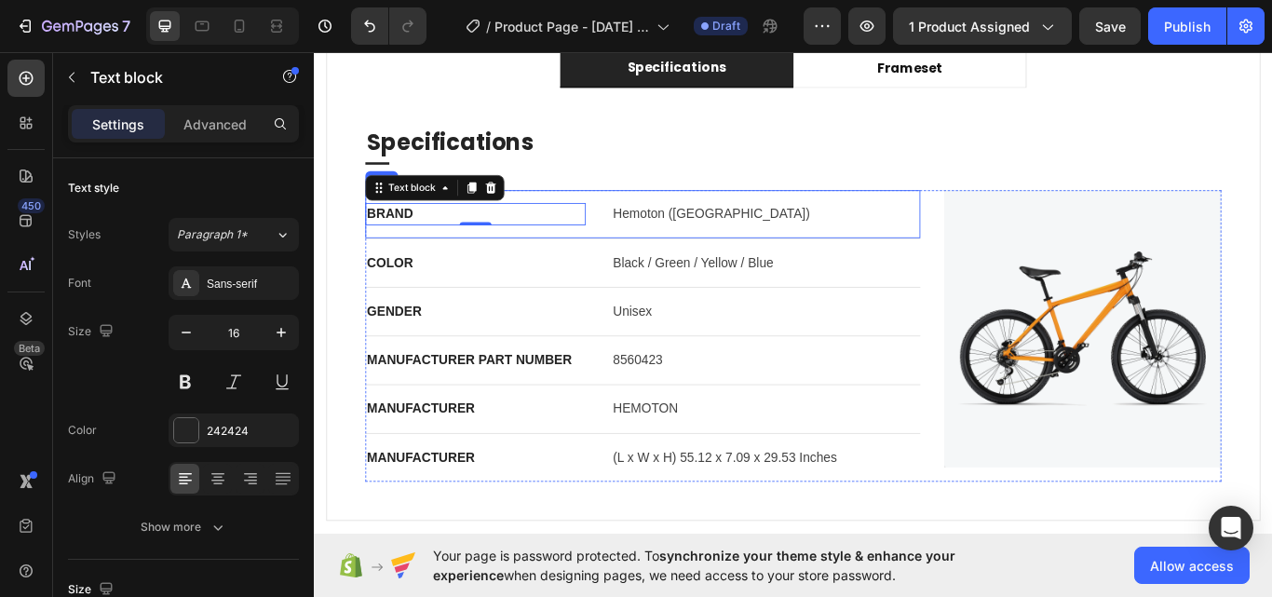
click at [667, 223] on div "BRAND Text block 0 Hemoton (USA) Text block Row" at bounding box center [696, 242] width 647 height 57
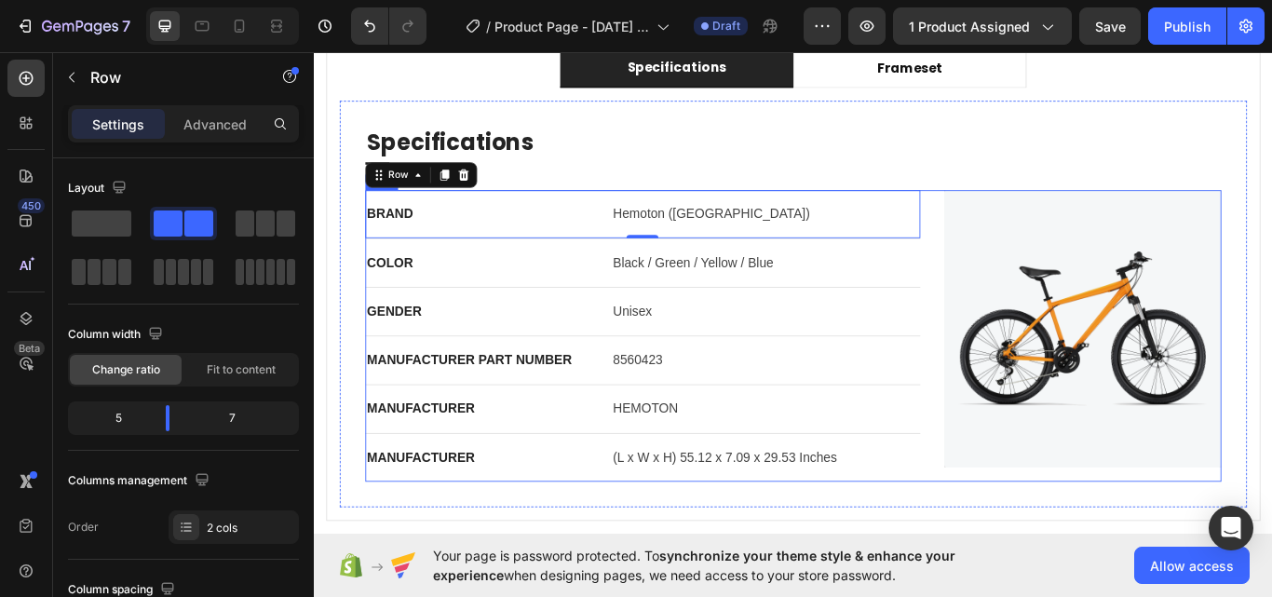
click at [1033, 241] on div "BRAND Text block Hemoton (USA) Text block Row 0 COLOR Text block Black / Green …" at bounding box center [872, 384] width 998 height 340
click at [495, 201] on div at bounding box center [488, 196] width 22 height 22
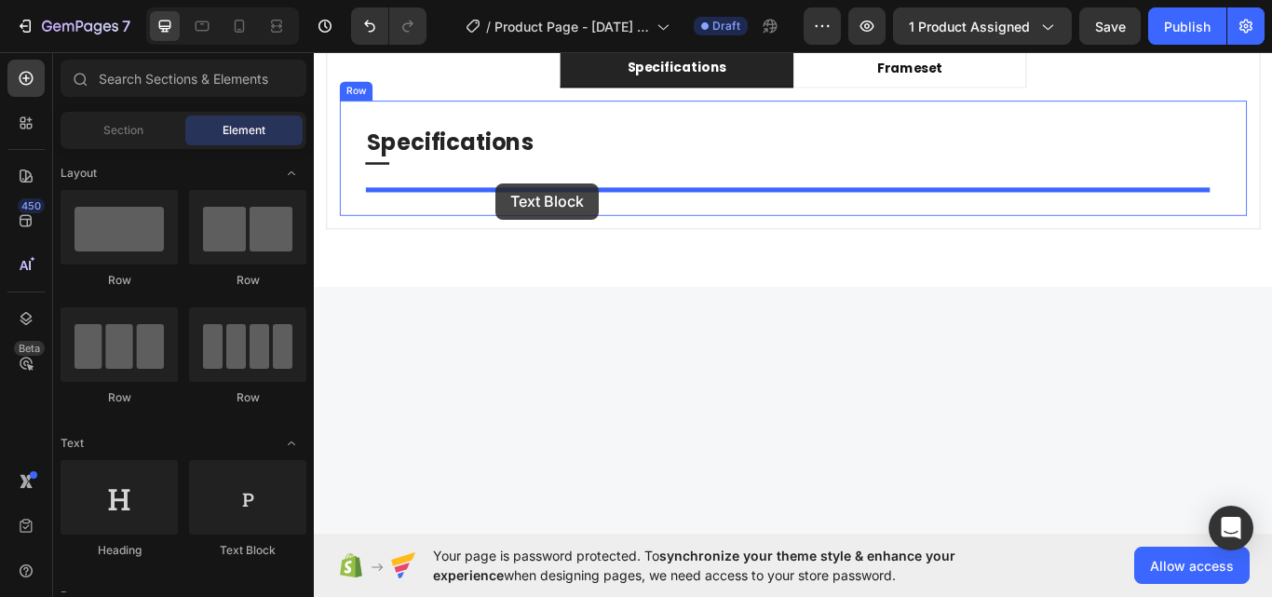
drag, startPoint x: 578, startPoint y: 546, endPoint x: 525, endPoint y: 206, distance: 344.0
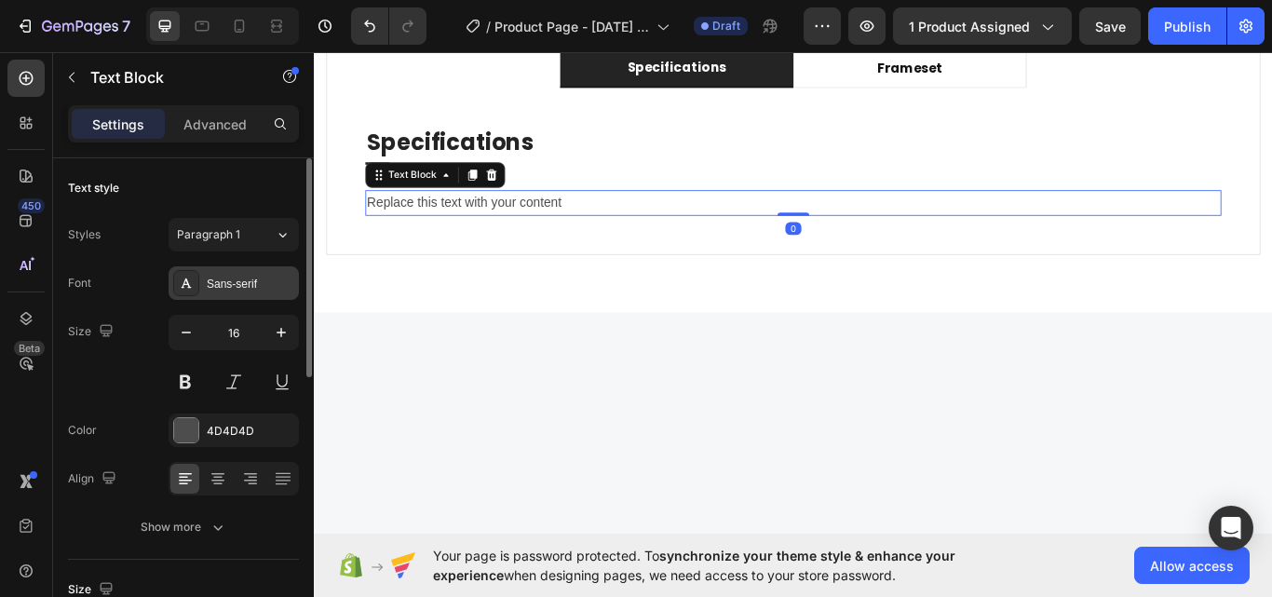
click at [214, 296] on div "Sans-serif" at bounding box center [234, 283] width 130 height 34
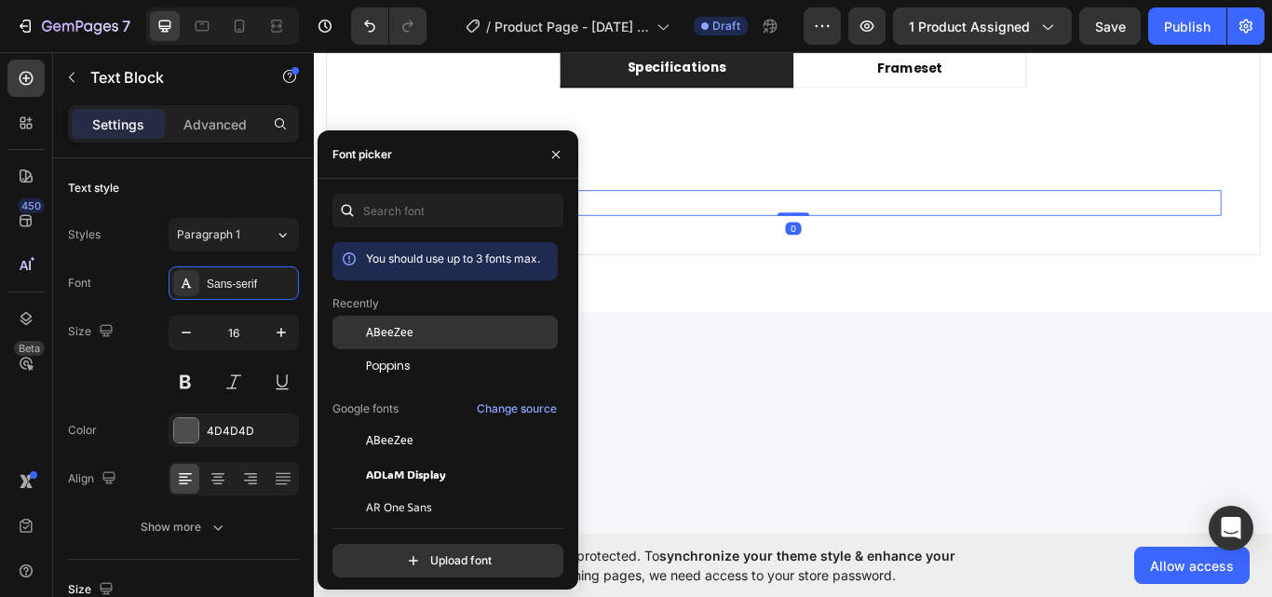
click at [401, 345] on div "ABeeZee" at bounding box center [444, 333] width 225 height 34
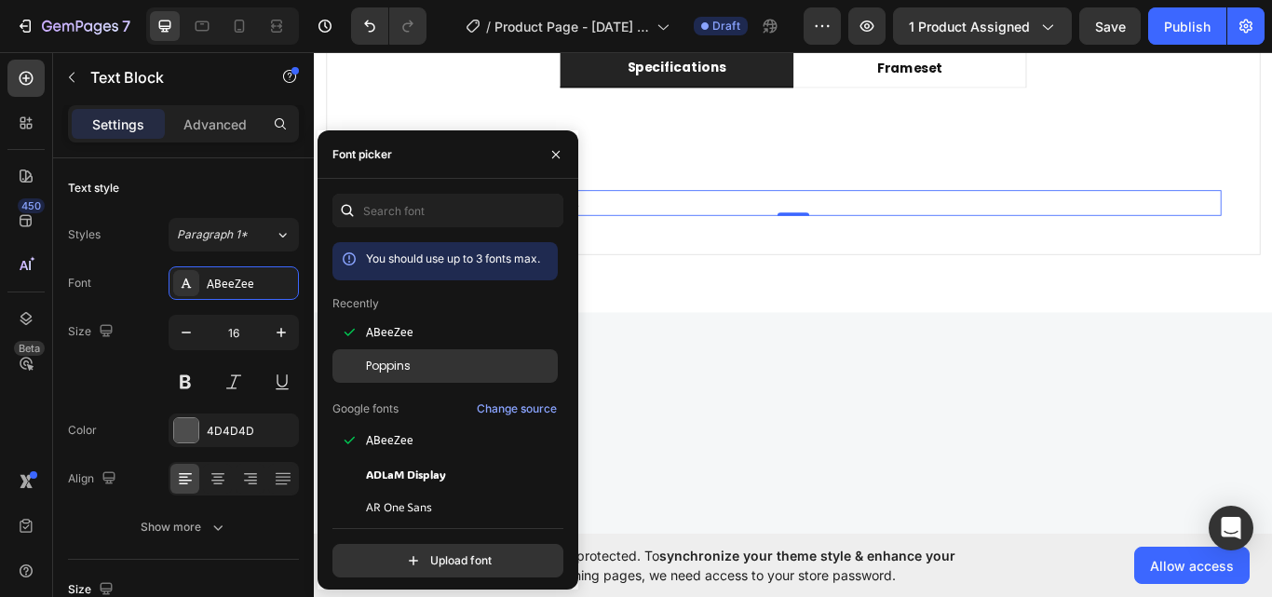
click at [414, 365] on div "Poppins" at bounding box center [460, 366] width 188 height 17
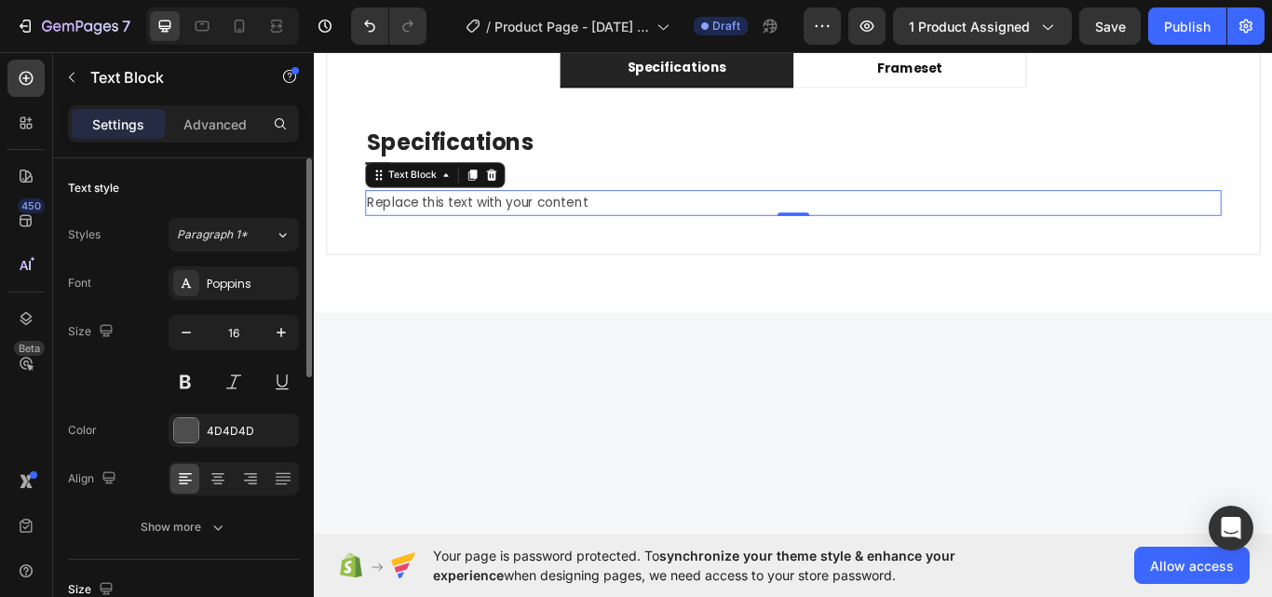
click at [142, 215] on div "Styles Paragraph 1* Font Poppins Size 16 Color 4D4D4D Align Show more" at bounding box center [183, 379] width 231 height 330
click at [505, 235] on div "Replace this text with your content" at bounding box center [872, 229] width 998 height 31
click at [505, 235] on p "Replace this text with your content" at bounding box center [872, 229] width 994 height 27
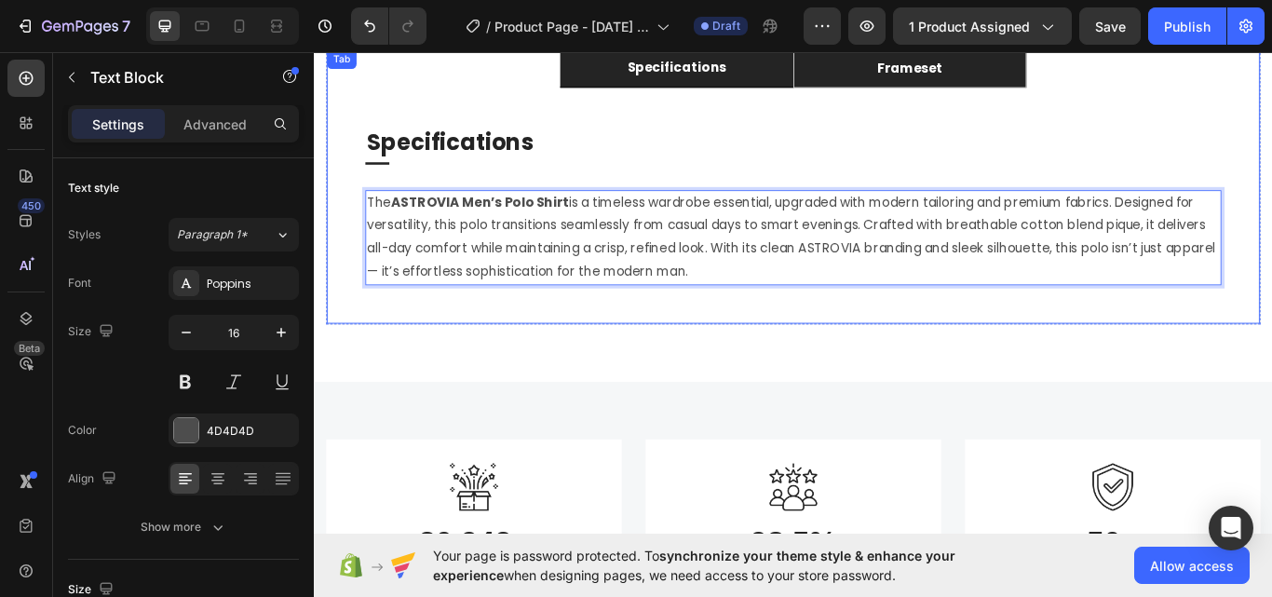
click at [958, 73] on li "frameset" at bounding box center [1008, 72] width 272 height 45
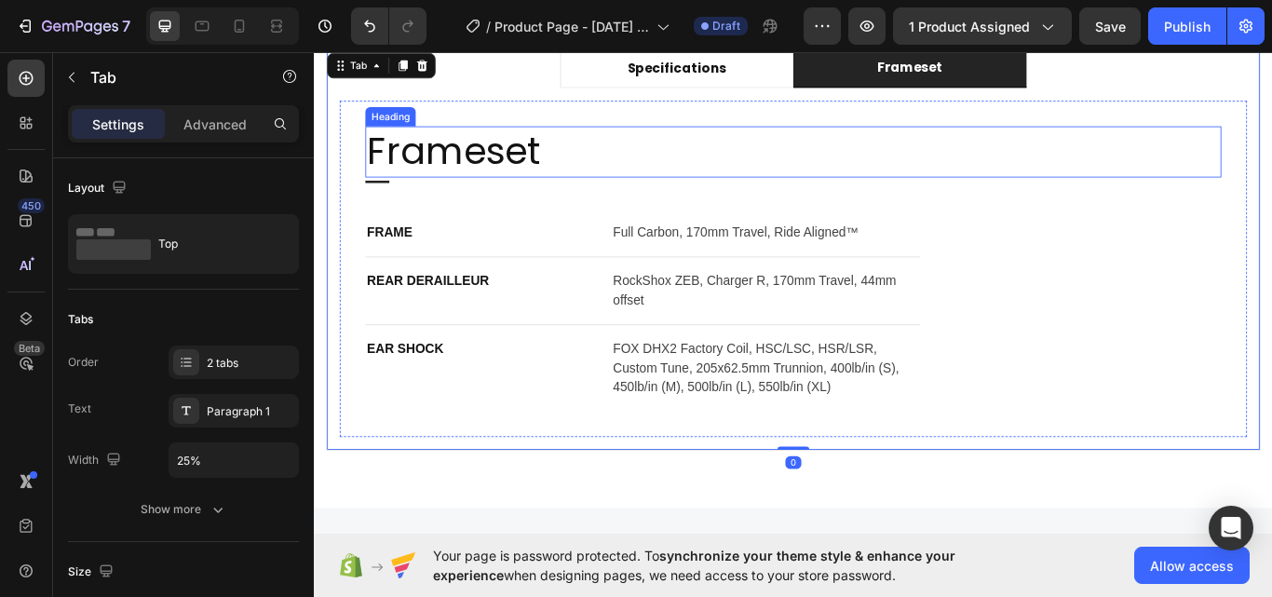
click at [553, 188] on p "Frameset" at bounding box center [872, 170] width 994 height 56
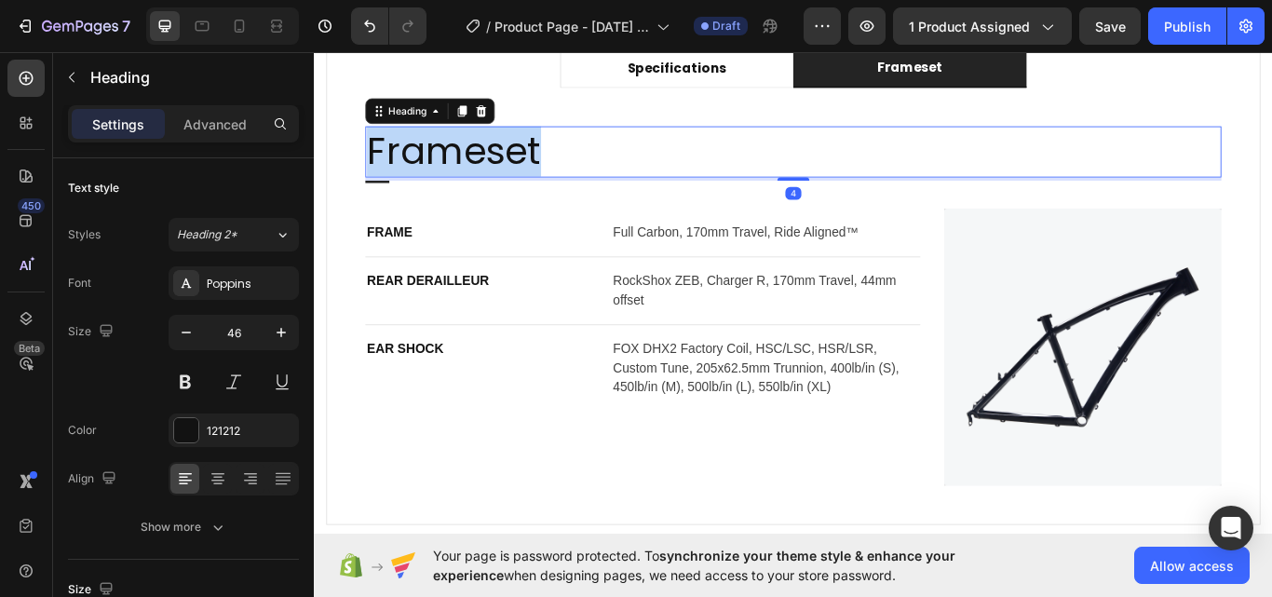
click at [553, 188] on p "Frameset" at bounding box center [872, 170] width 994 height 56
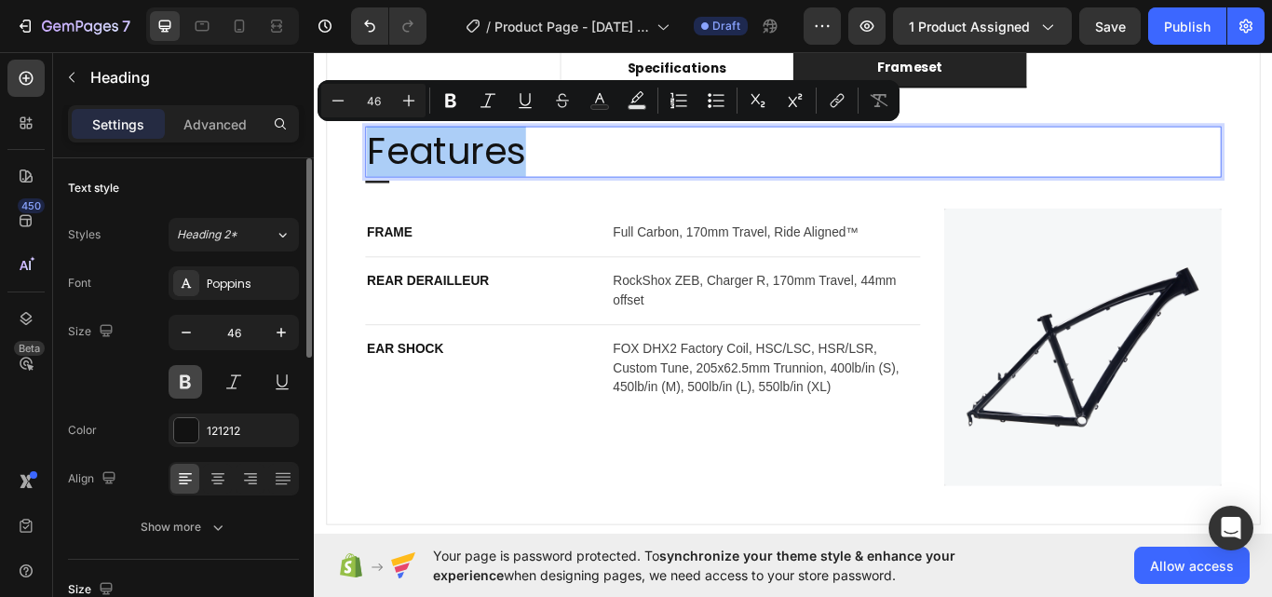
click at [194, 384] on button at bounding box center [186, 382] width 34 height 34
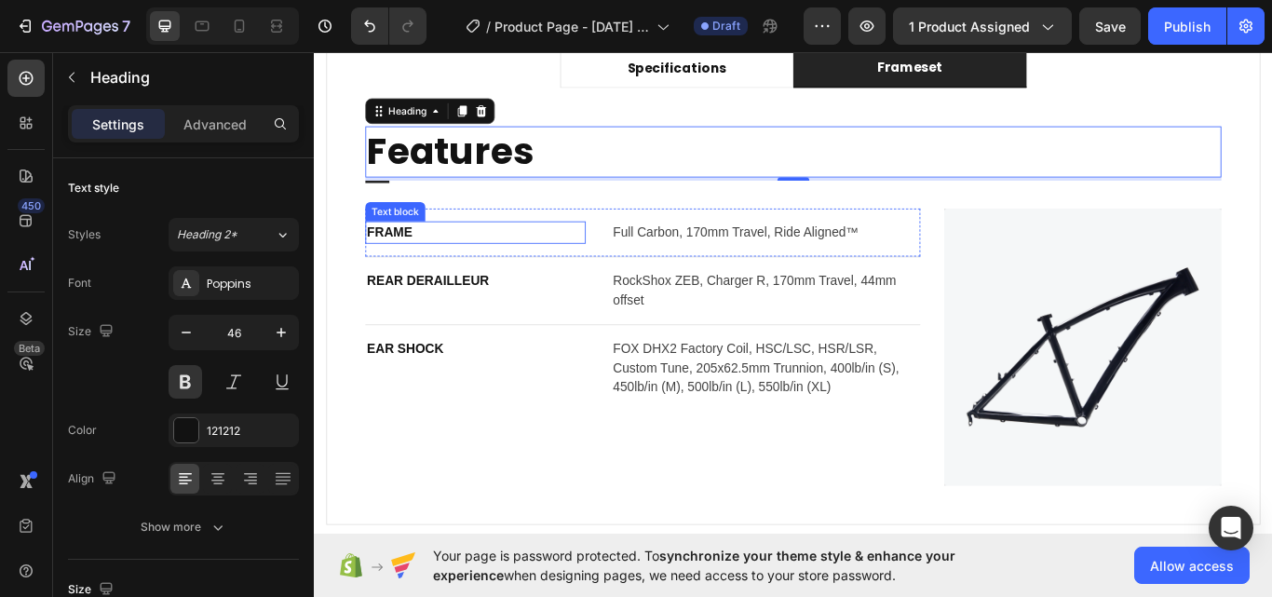
click at [619, 259] on p "FRAME" at bounding box center [501, 263] width 253 height 22
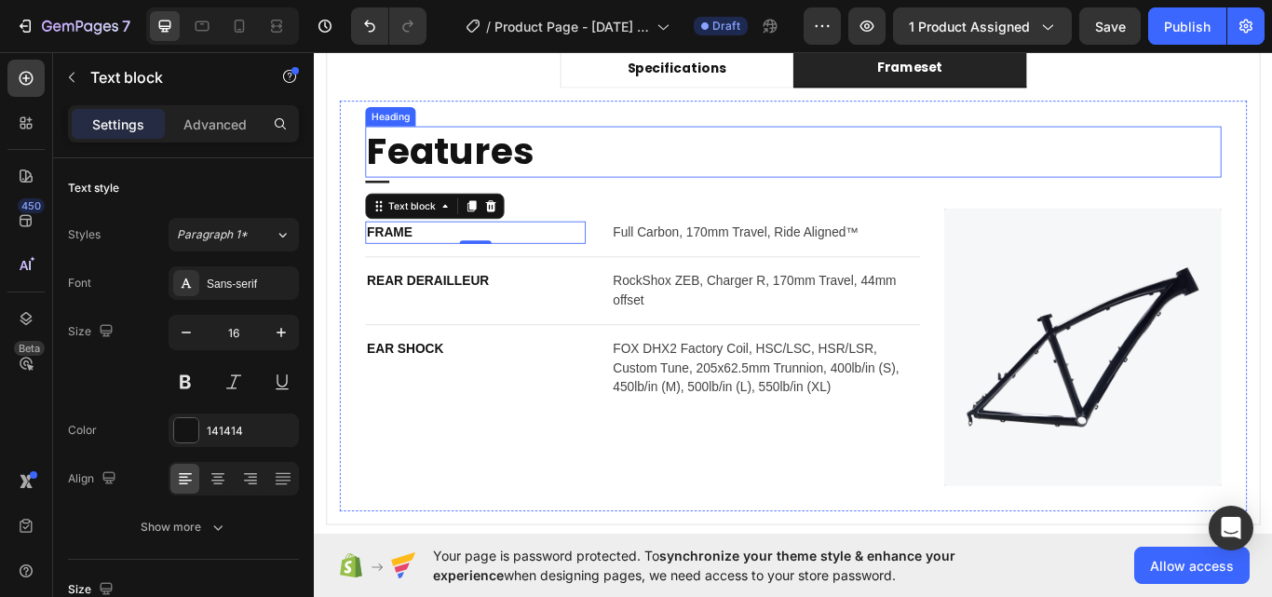
click at [618, 191] on p "Features" at bounding box center [872, 170] width 994 height 56
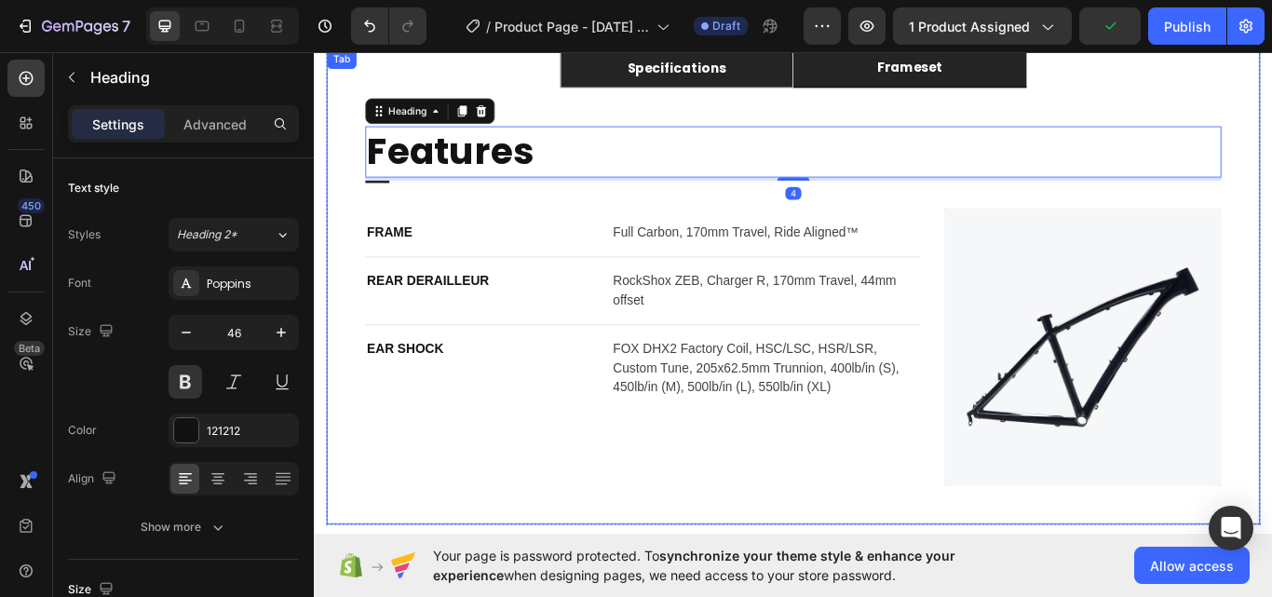
click at [705, 71] on div "specifications" at bounding box center [736, 73] width 121 height 28
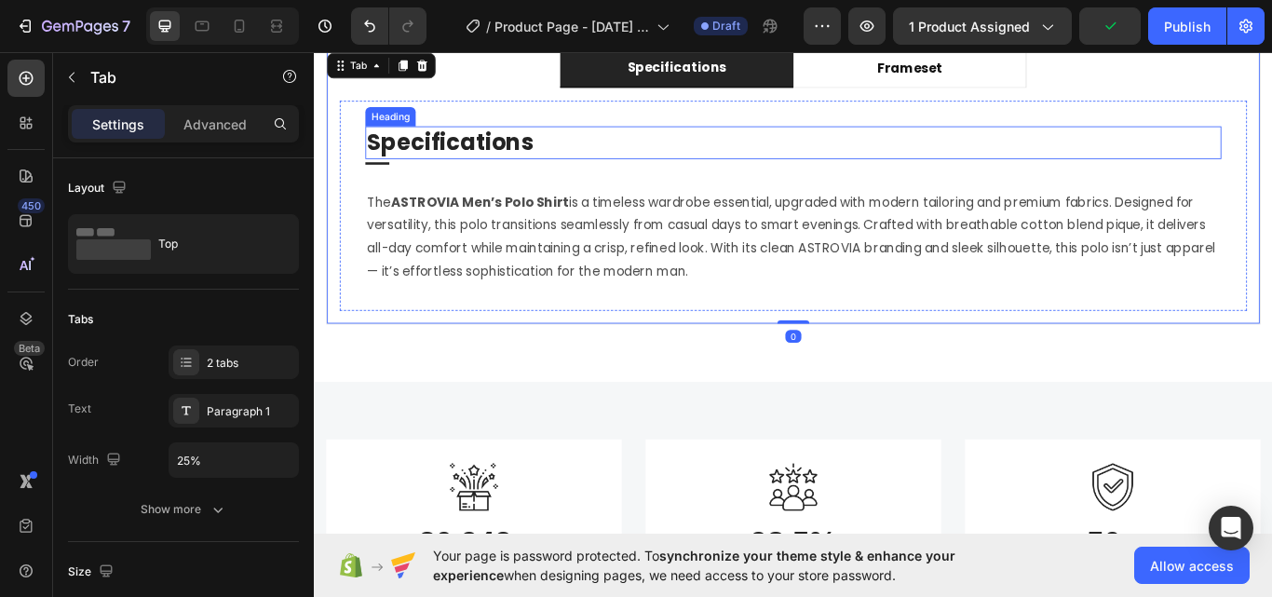
click at [489, 169] on p "Specifications" at bounding box center [872, 159] width 994 height 34
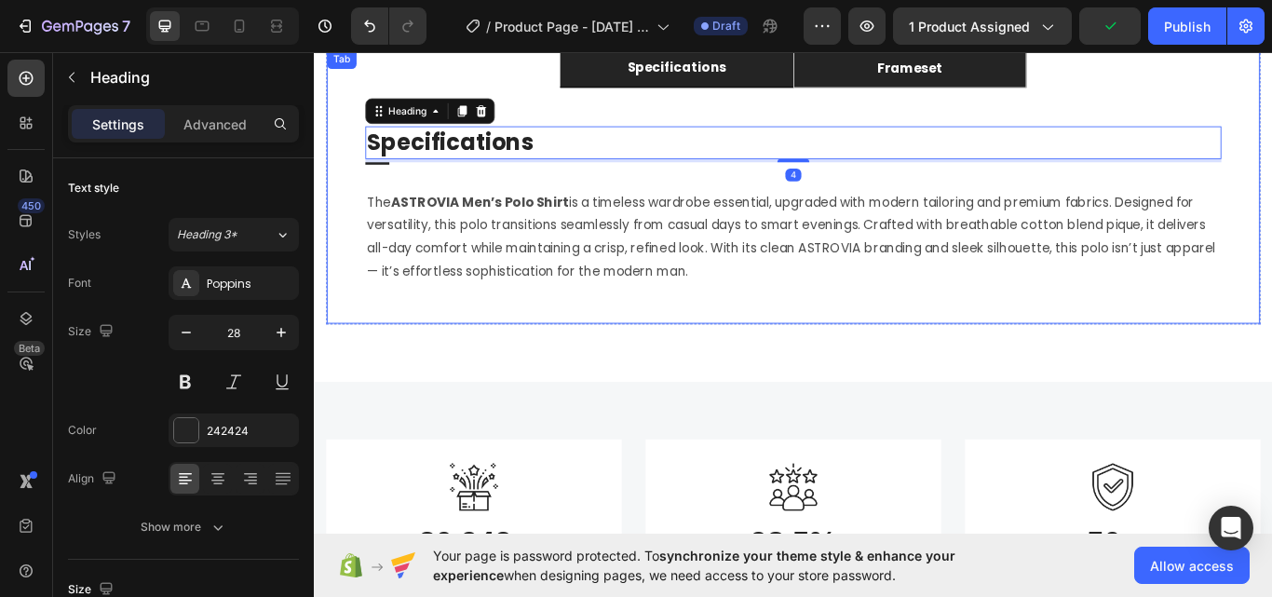
click at [1013, 67] on div "frameset" at bounding box center [1008, 73] width 82 height 28
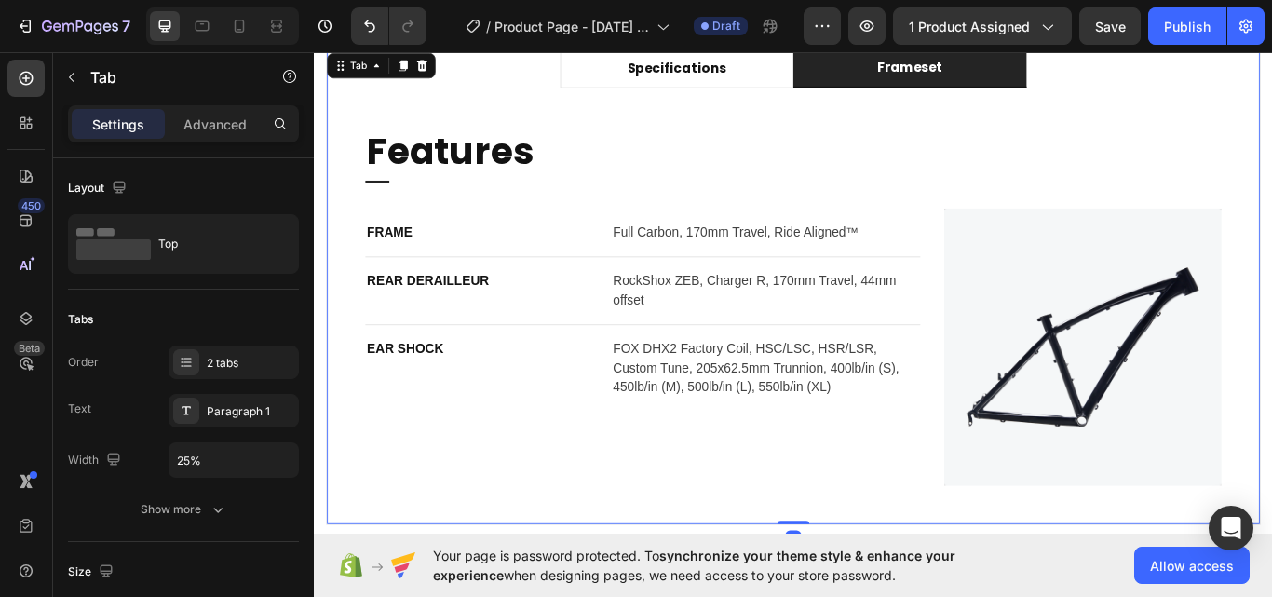
click at [969, 79] on div "frameset" at bounding box center [1008, 72] width 82 height 28
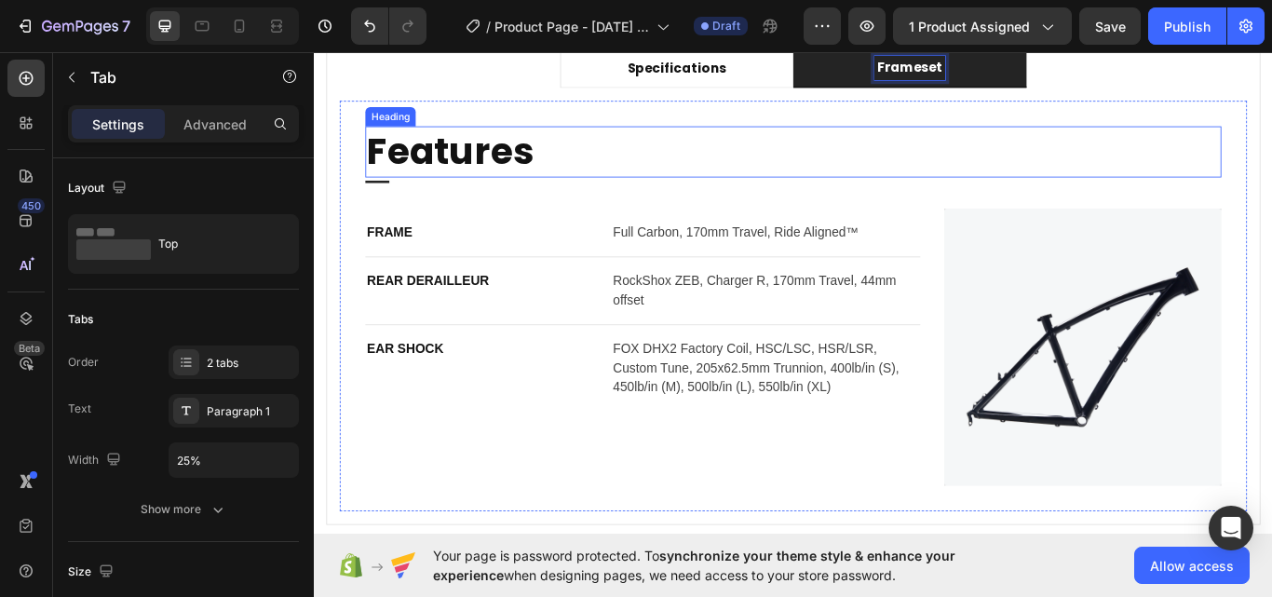
click at [671, 142] on p "Features" at bounding box center [872, 170] width 994 height 56
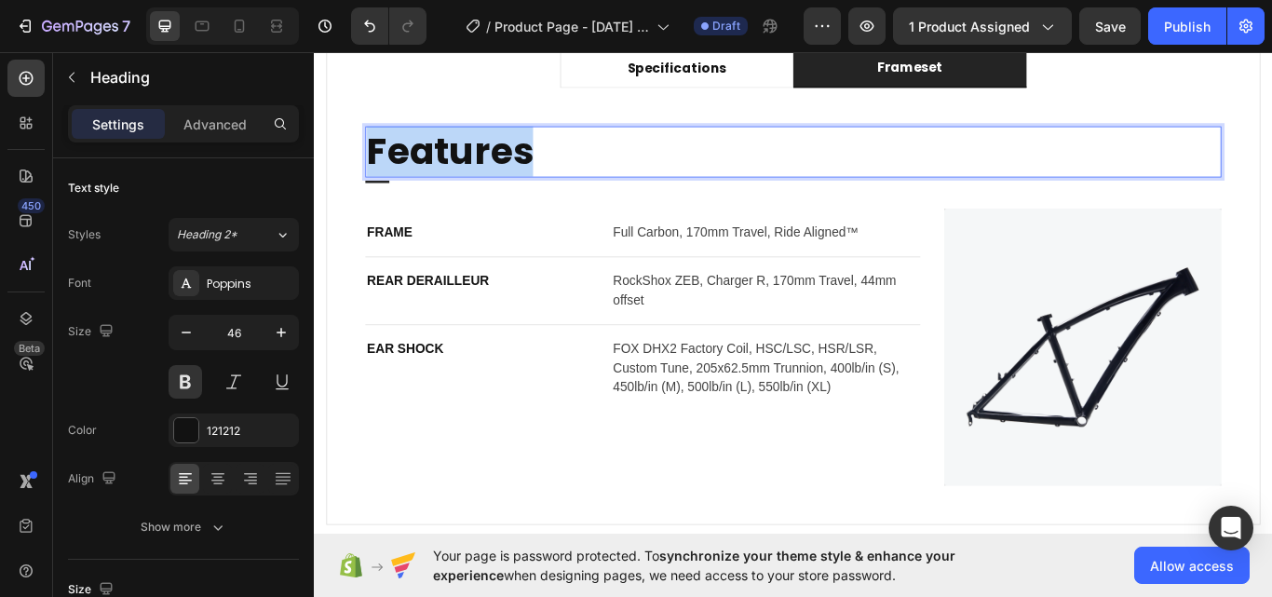
click at [533, 169] on p "Features" at bounding box center [872, 170] width 994 height 56
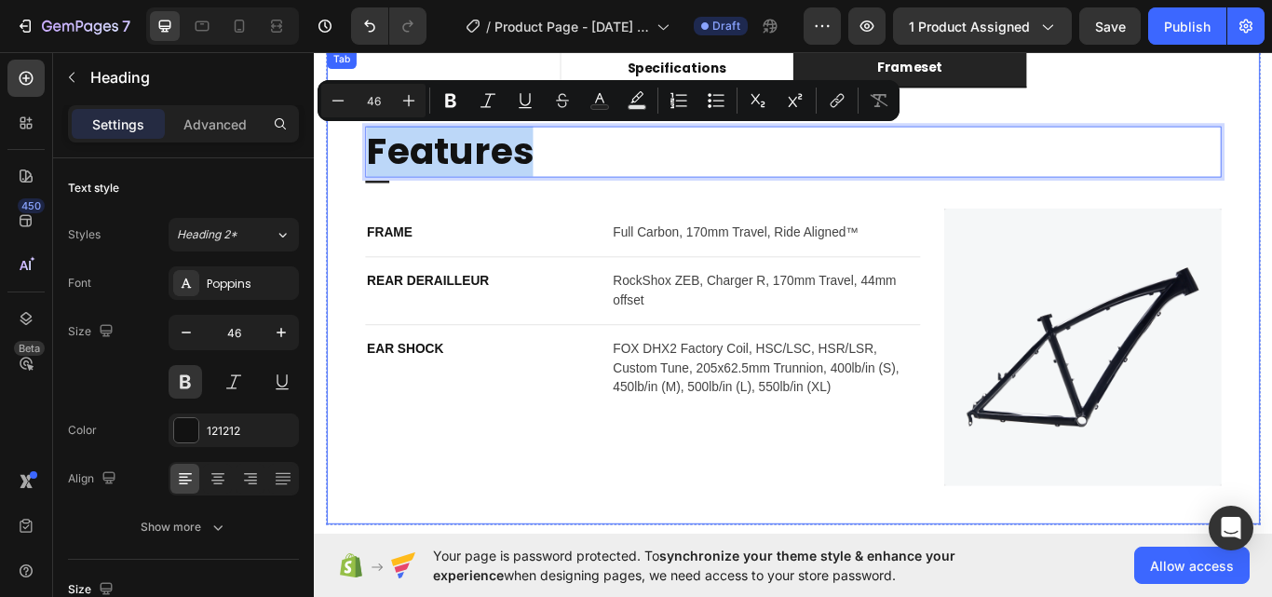
click at [991, 80] on p "frameset" at bounding box center [1008, 72] width 76 height 22
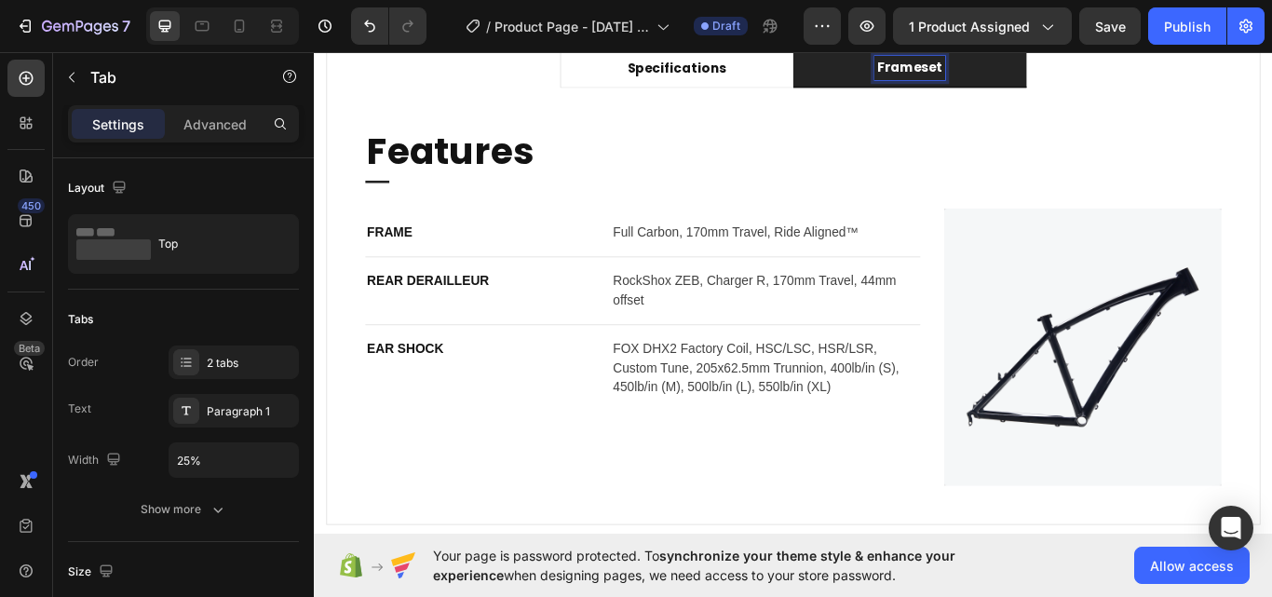
scroll to position [1063, 0]
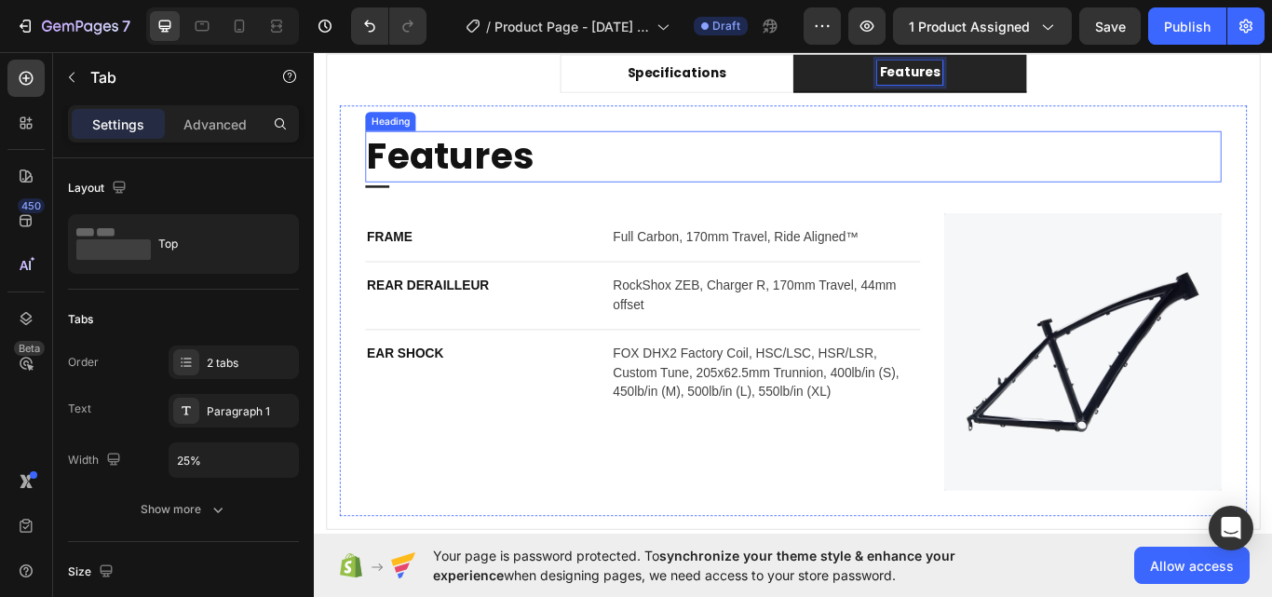
click at [446, 186] on p "Features" at bounding box center [872, 175] width 994 height 56
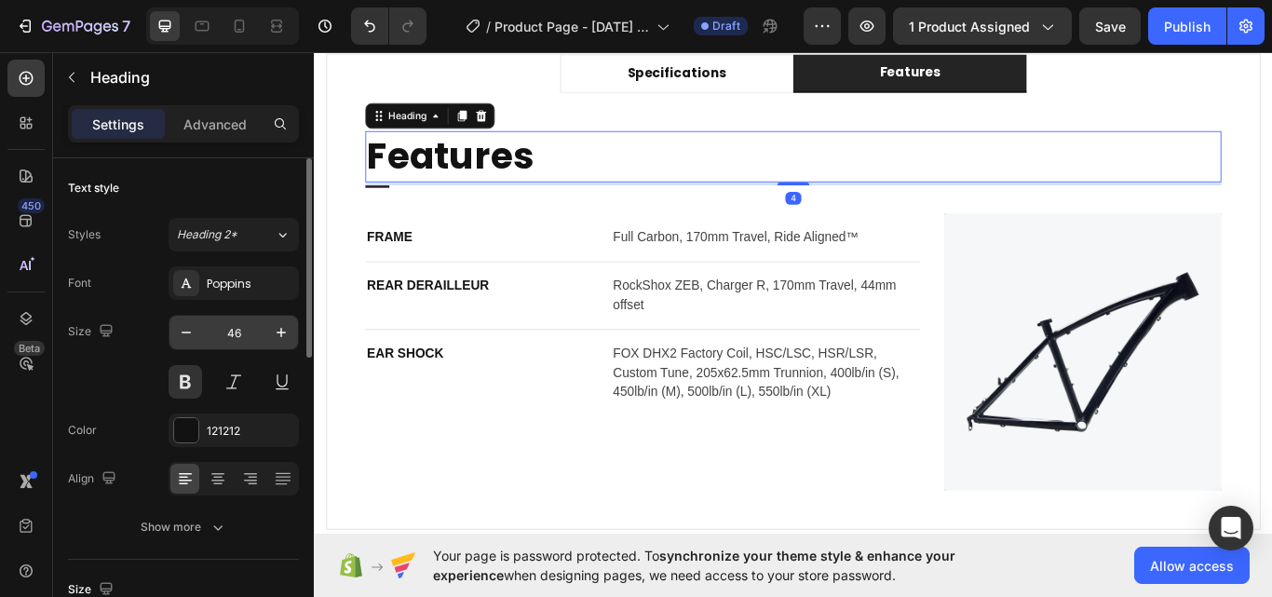
click at [235, 332] on input "46" at bounding box center [233, 333] width 61 height 34
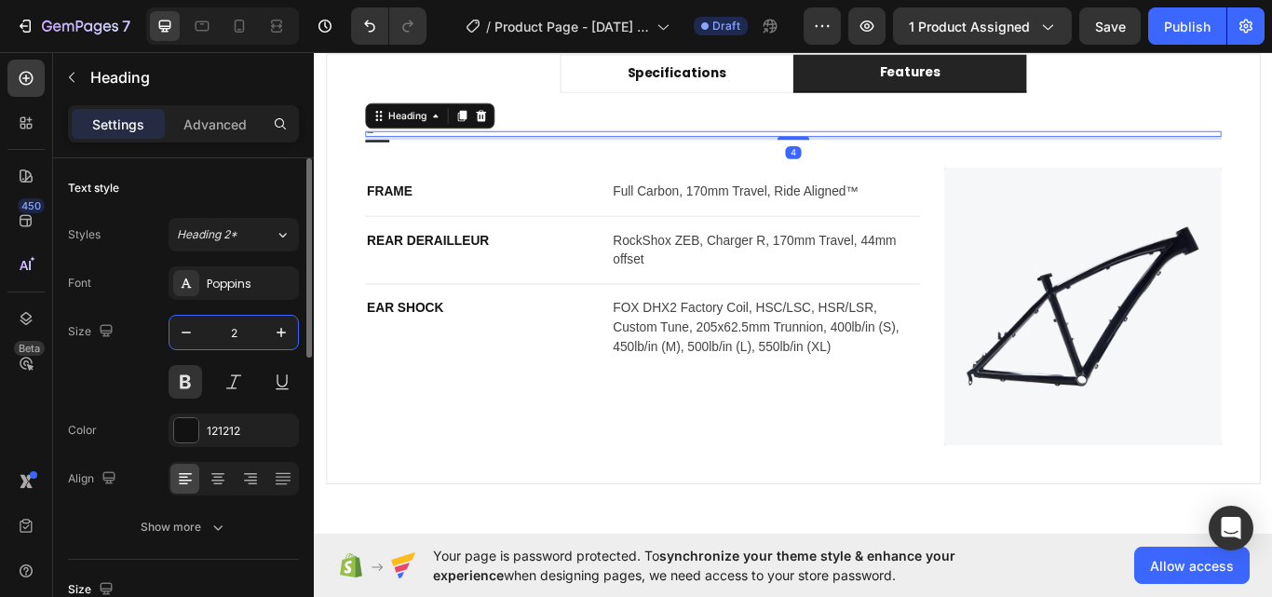
type input "28"
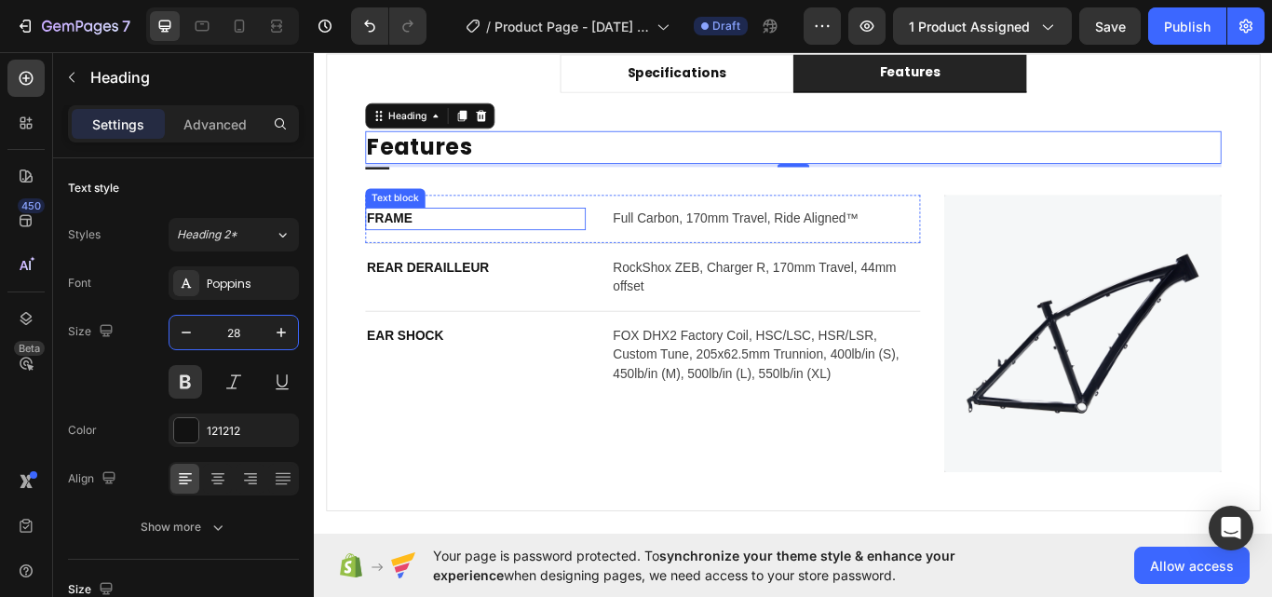
click at [578, 225] on div "FRAME Text block Full Carbon, 170mm Travel, Ride Aligned™ Text block Row" at bounding box center [696, 248] width 647 height 57
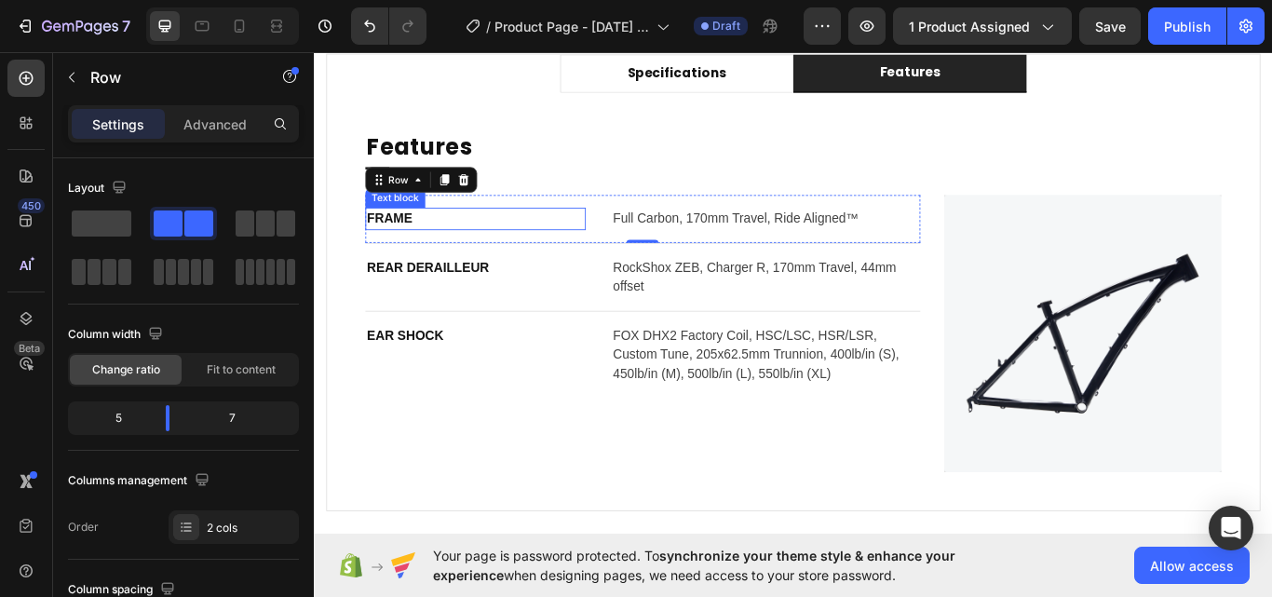
click at [436, 247] on p "FRAME" at bounding box center [501, 247] width 253 height 22
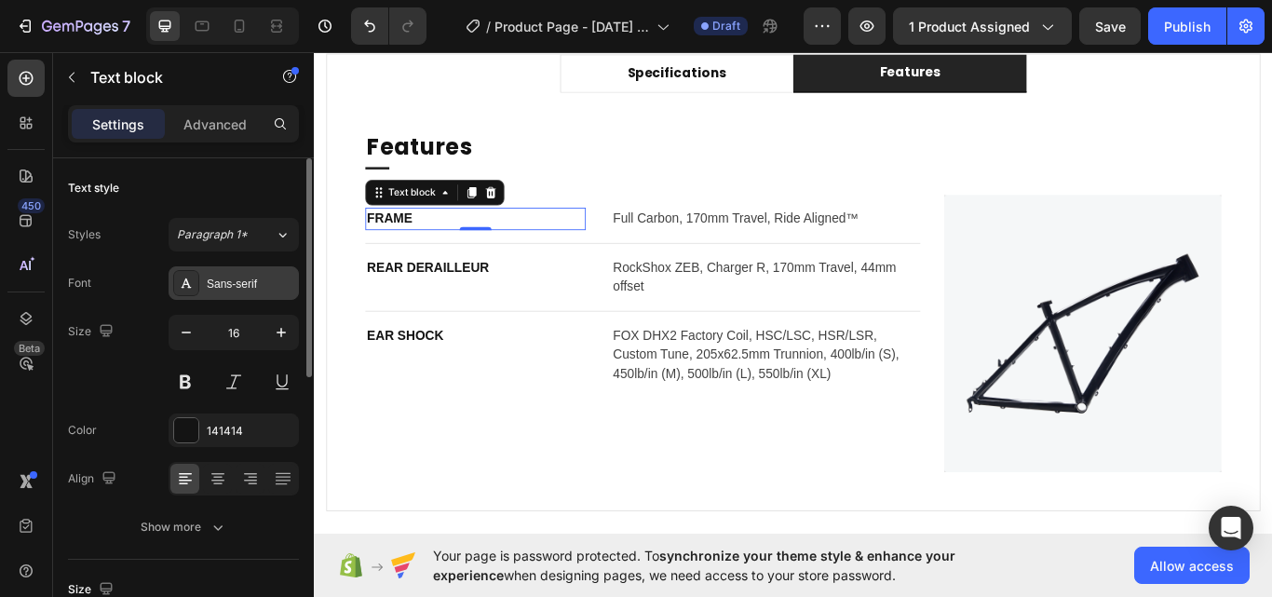
click at [242, 282] on div "Sans-serif" at bounding box center [251, 284] width 88 height 17
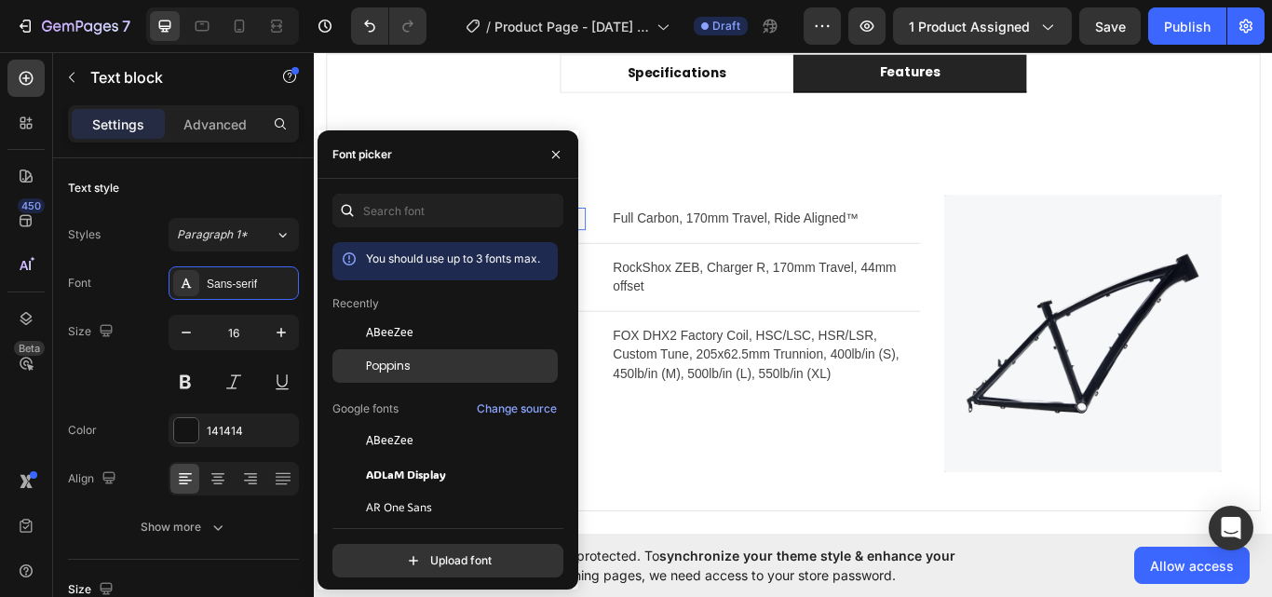
drag, startPoint x: 404, startPoint y: 358, endPoint x: 399, endPoint y: 235, distance: 123.0
click at [404, 358] on span "Poppins" at bounding box center [388, 366] width 45 height 17
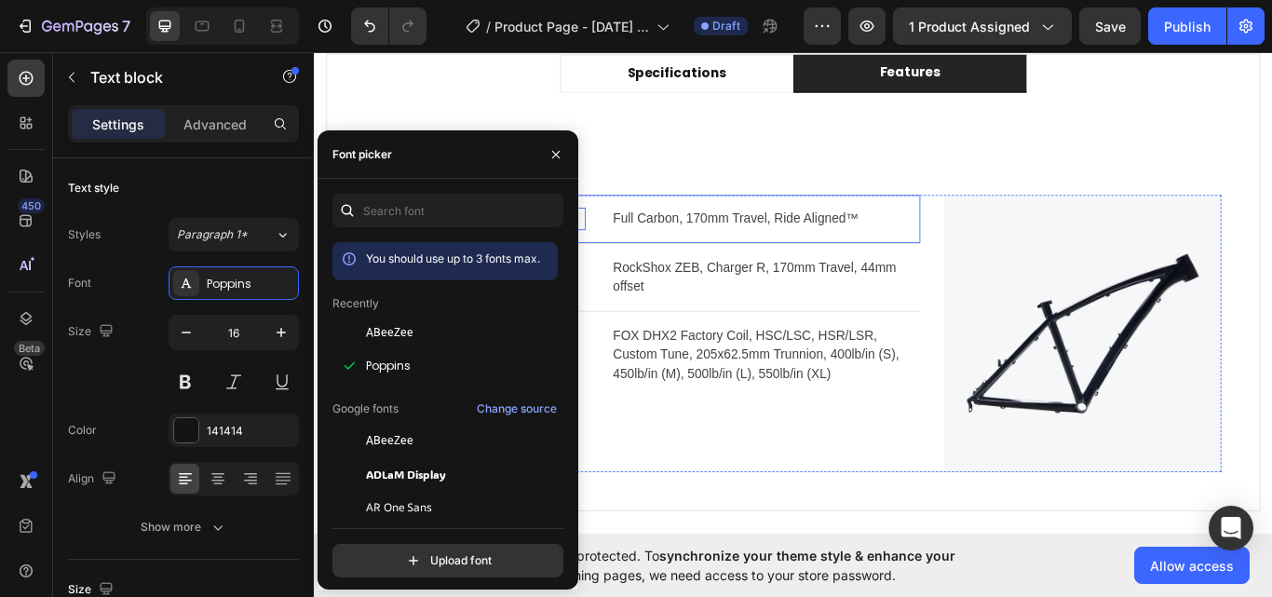
click at [759, 251] on p "Full Carbon, 170mm Travel, Ride Aligned™" at bounding box center [840, 247] width 357 height 22
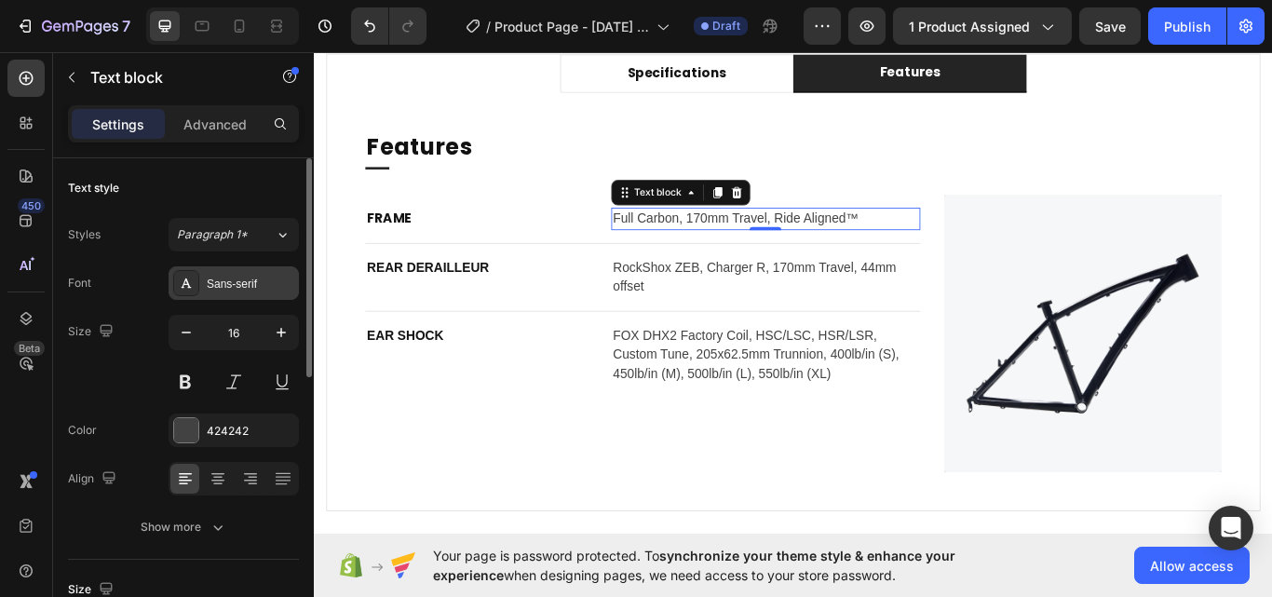
click at [241, 278] on div "Sans-serif" at bounding box center [251, 284] width 88 height 17
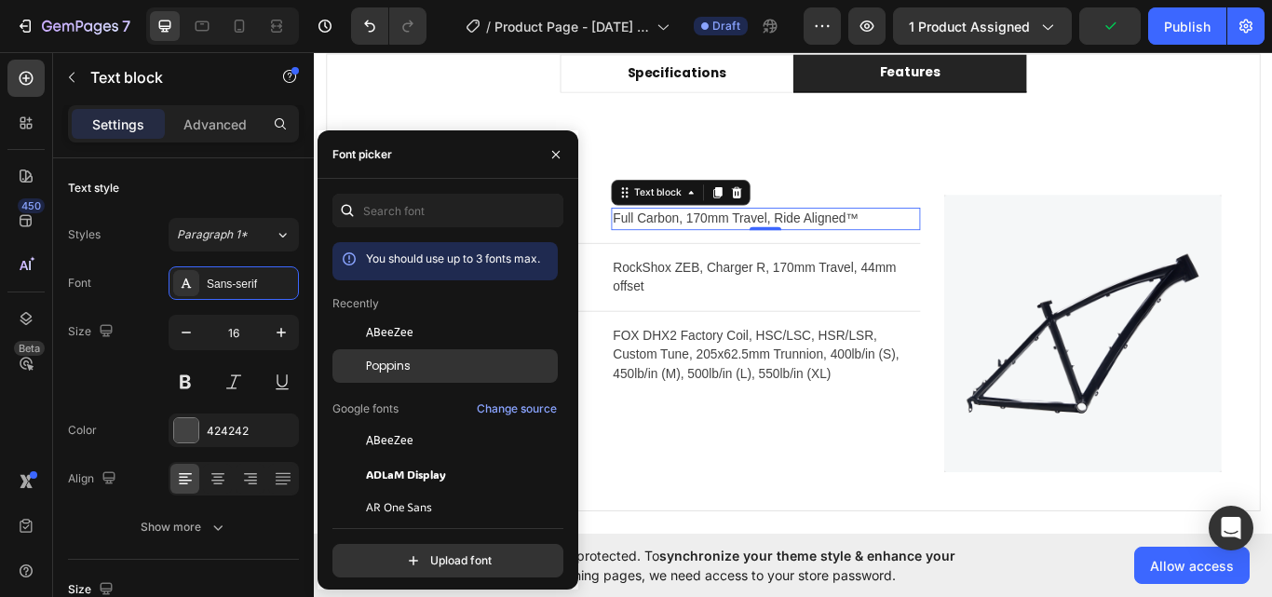
click at [389, 357] on div "Poppins" at bounding box center [444, 366] width 225 height 34
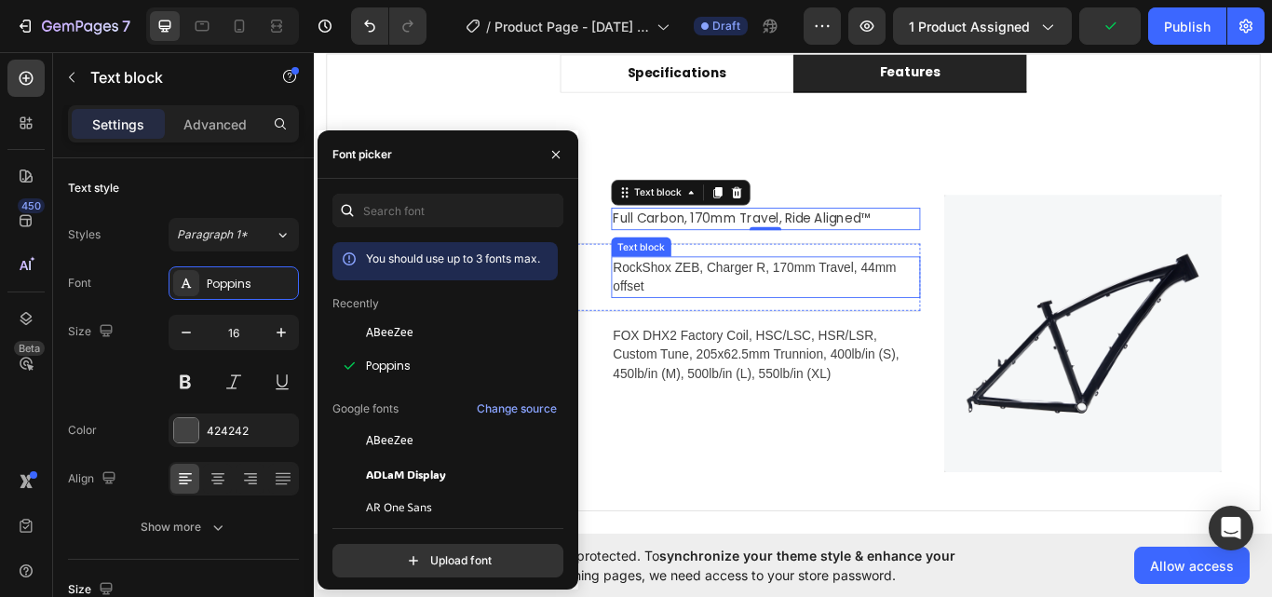
click at [826, 314] on p "RockShox ZEB, Charger R, 170mm Travel, 44mm offset" at bounding box center [840, 315] width 357 height 45
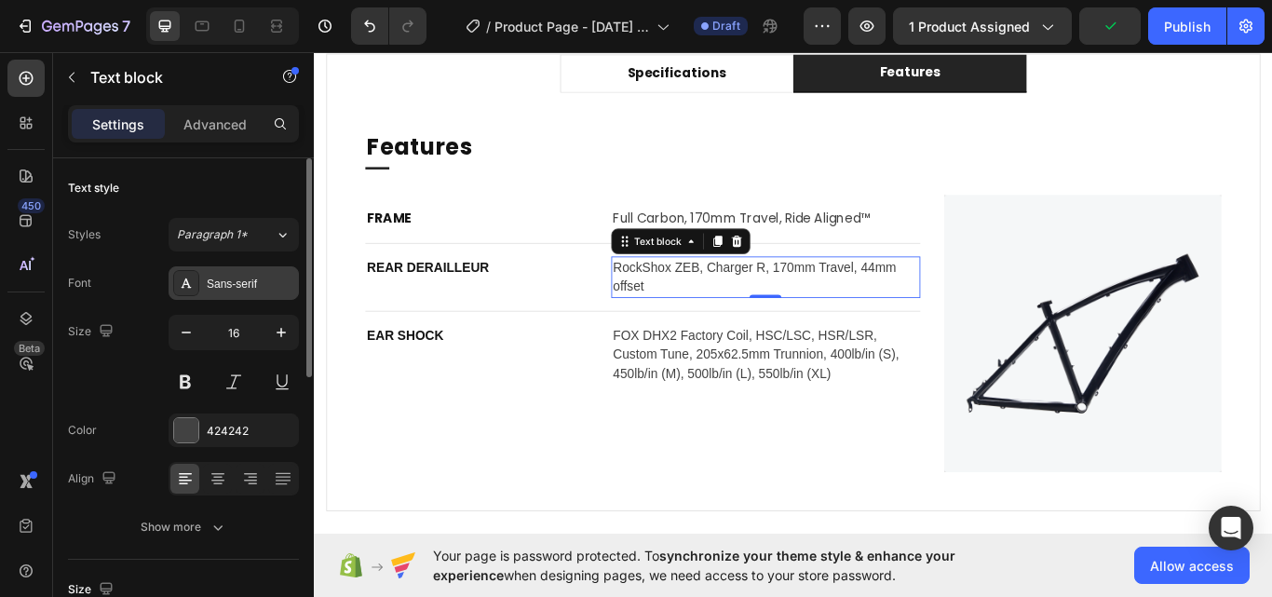
click at [237, 277] on div "Sans-serif" at bounding box center [251, 284] width 88 height 17
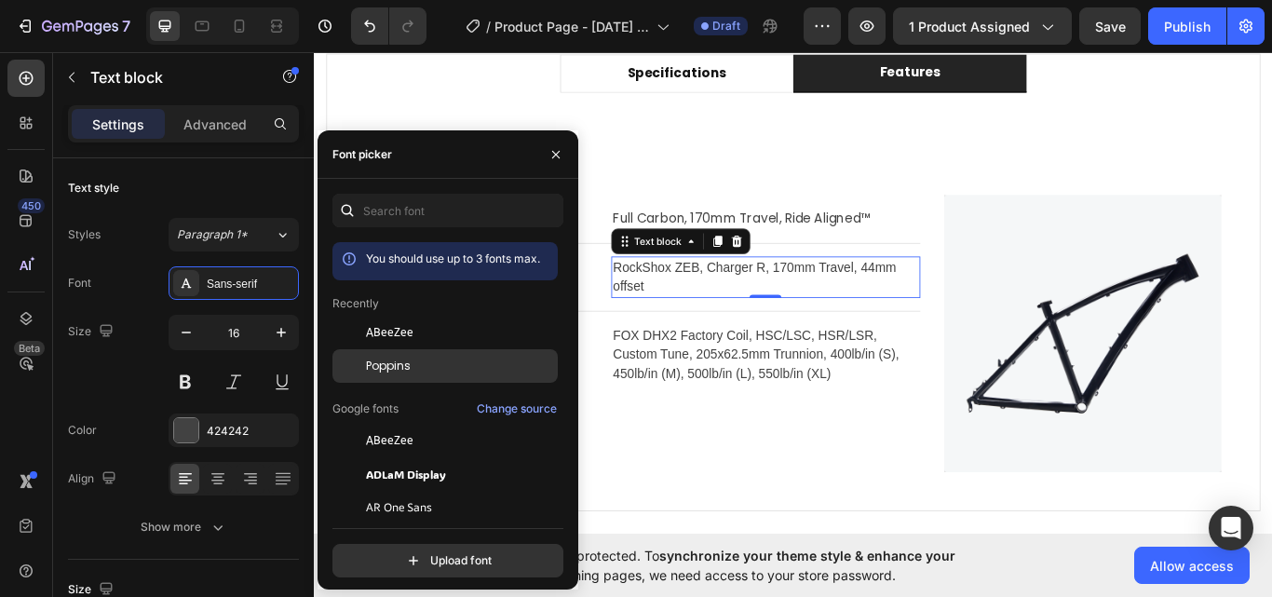
click at [389, 366] on span "Poppins" at bounding box center [388, 366] width 45 height 17
click at [805, 305] on p "RockShox ZEB, Charger R, 170mm Travel, 44mm offset" at bounding box center [840, 315] width 357 height 45
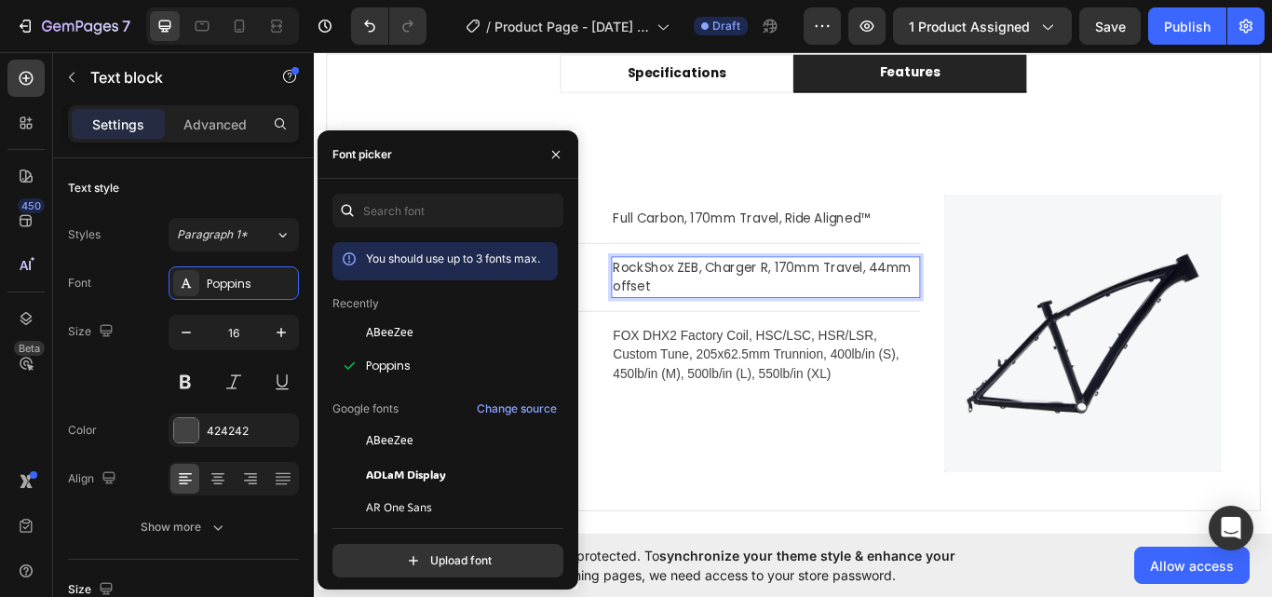
click at [757, 325] on p "RockShox ZEB, Charger R, 170mm Travel, 44mm offset" at bounding box center [840, 315] width 357 height 45
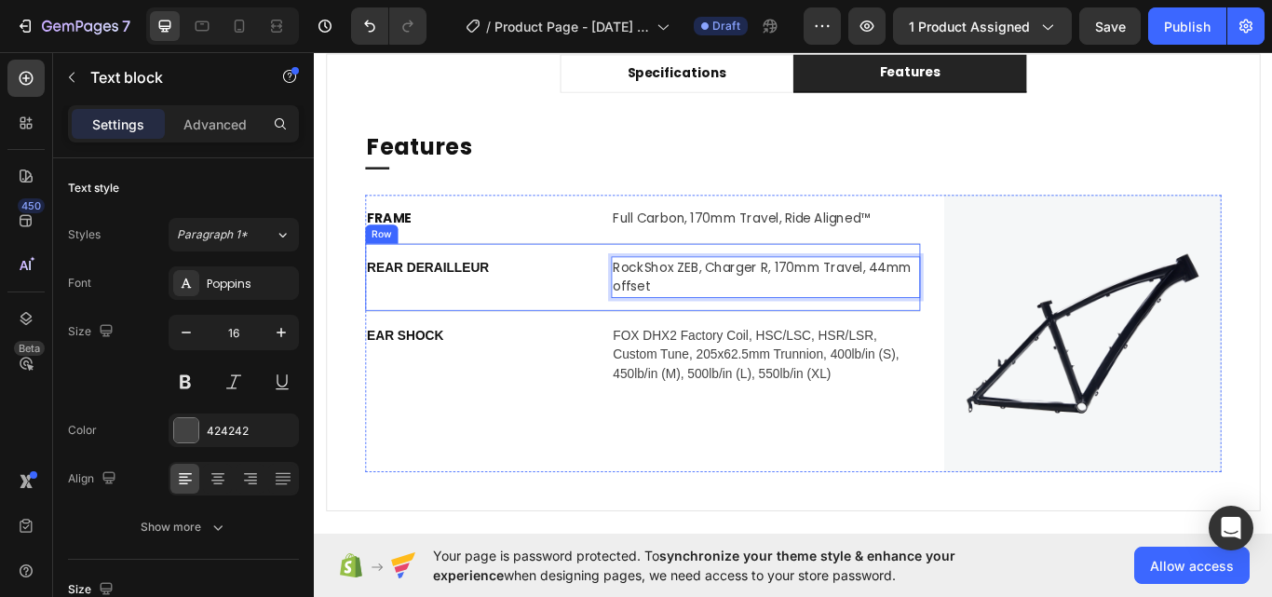
click at [452, 301] on p "REAR DERAILLEUR" at bounding box center [501, 304] width 253 height 22
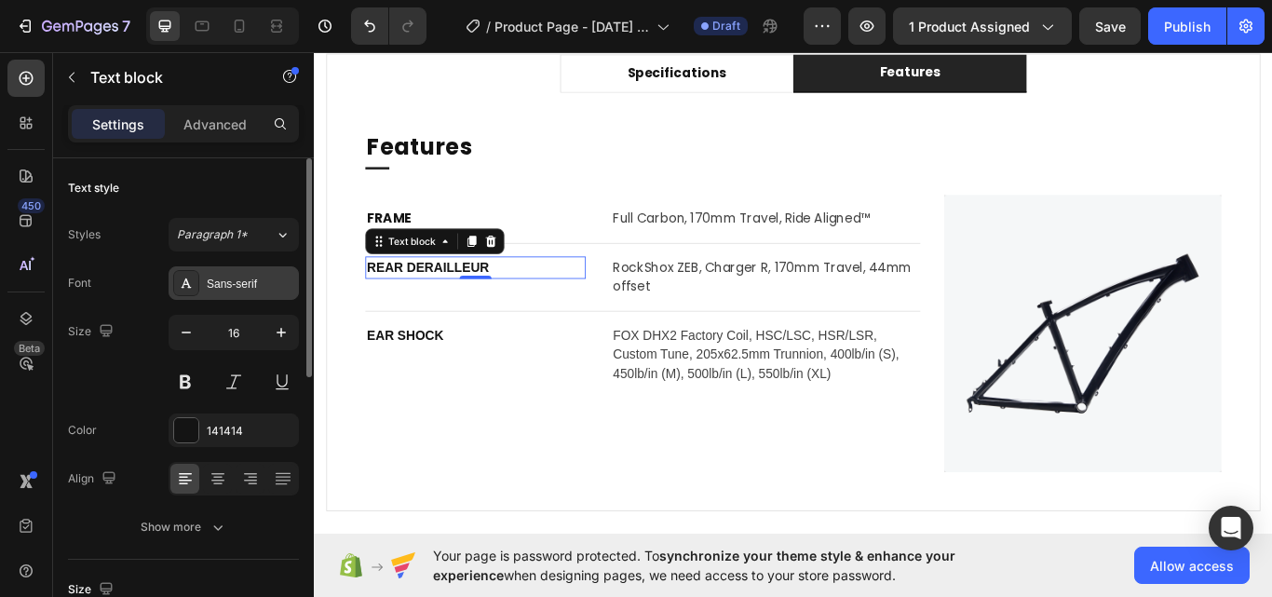
click at [239, 281] on div "Sans-serif" at bounding box center [251, 284] width 88 height 17
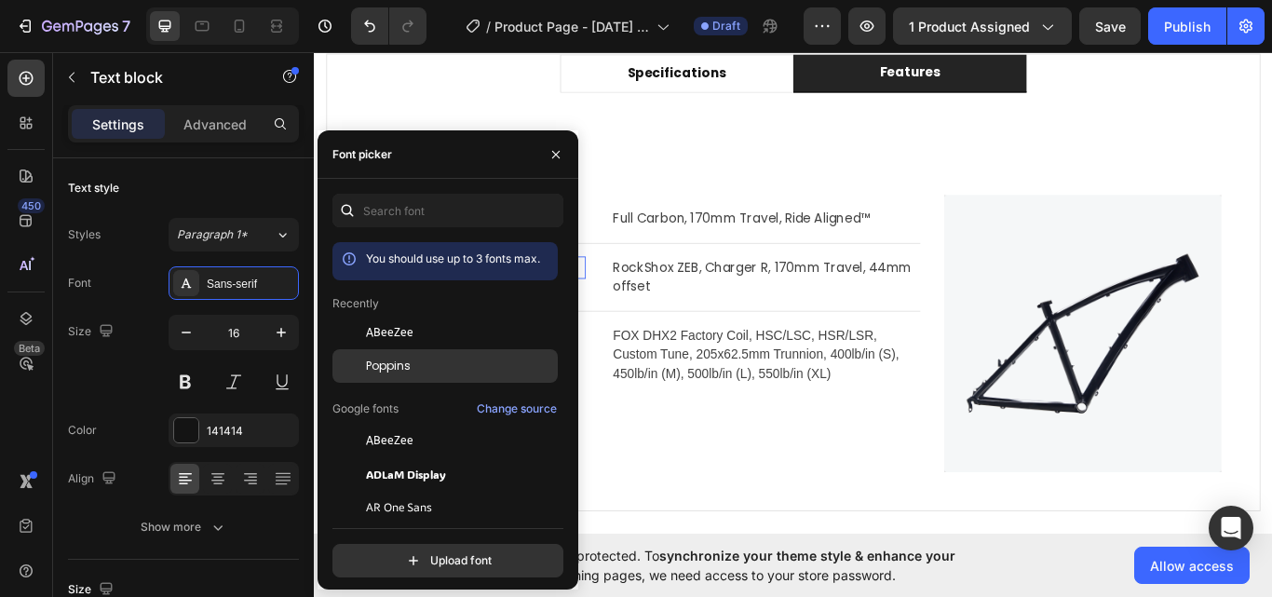
click at [386, 355] on div "Poppins" at bounding box center [444, 366] width 225 height 34
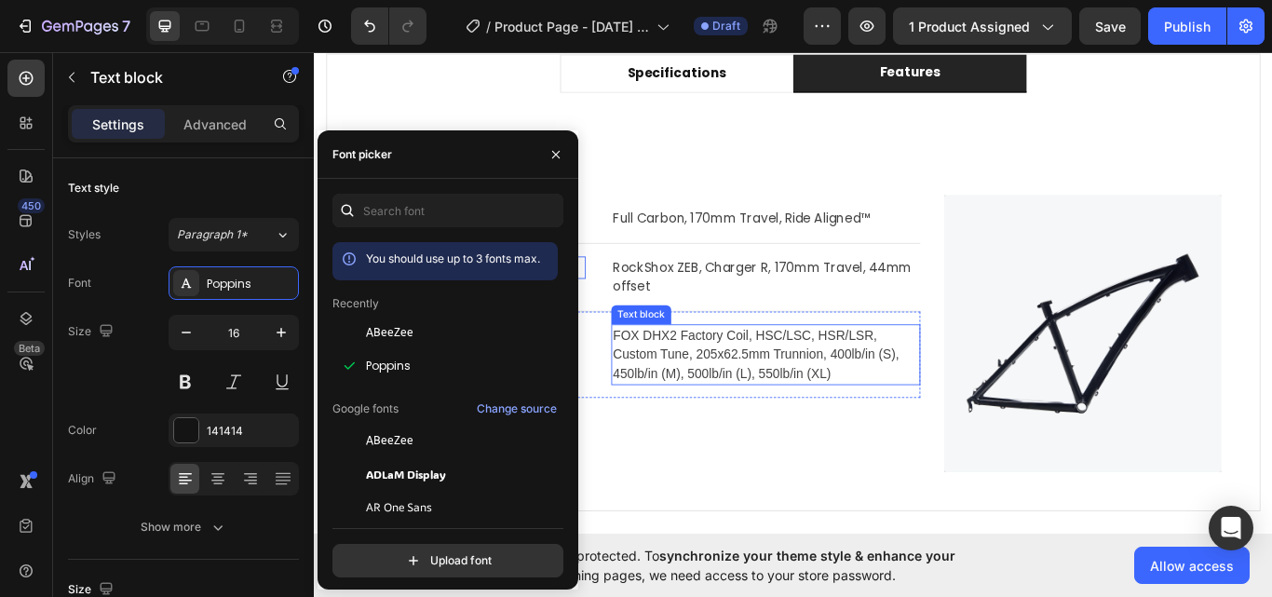
click at [767, 409] on p "FOX DHX2 Factory Coil, HSC/LSC, HSR/LSR, Custom Tune, 205x62.5mm Trunnion, 400l…" at bounding box center [840, 405] width 357 height 67
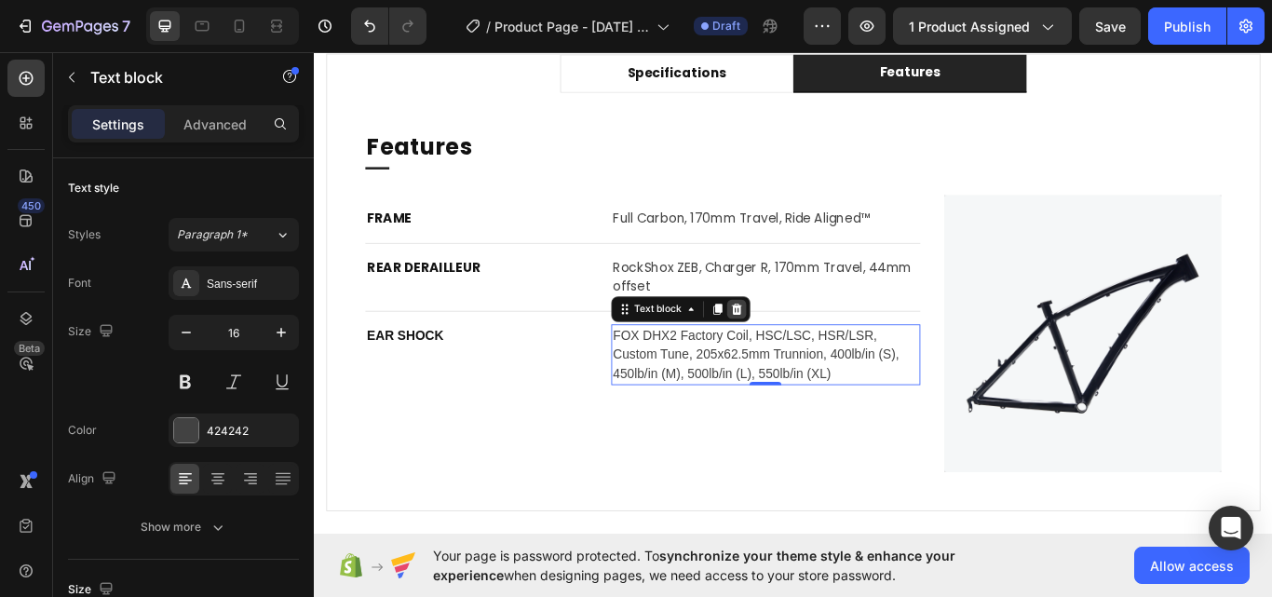
click at [807, 345] on icon at bounding box center [806, 352] width 15 height 15
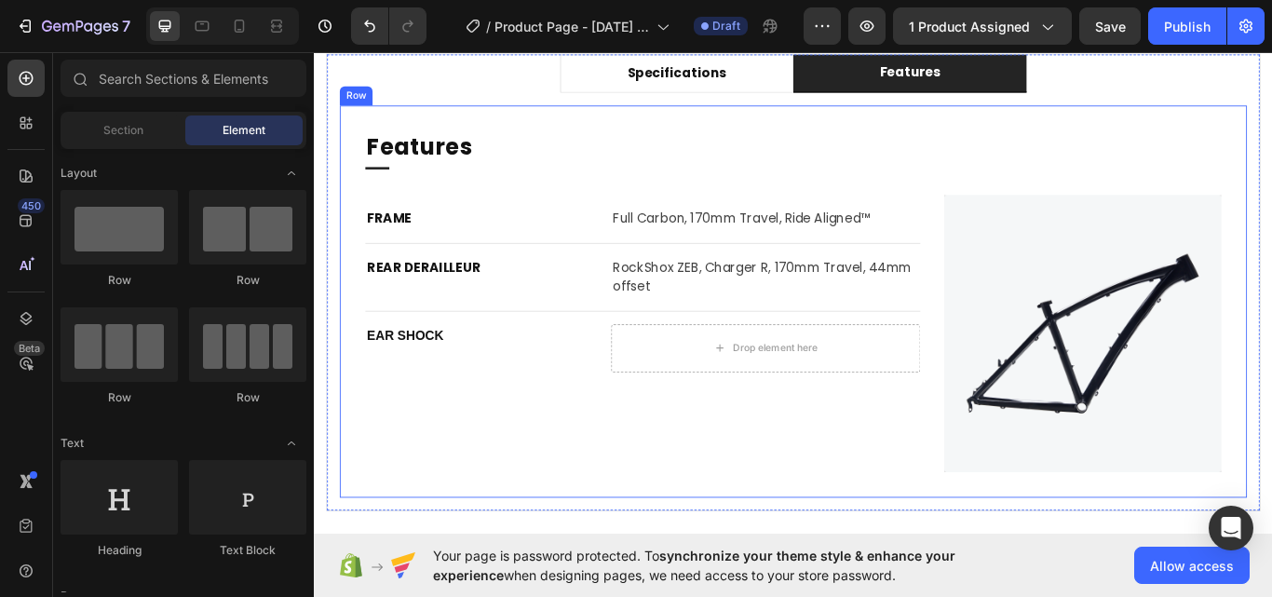
click at [368, 374] on div "Features Heading Title Line FRAME Text block Full Carbon, 170mm Travel, Ride Al…" at bounding box center [873, 343] width 1058 height 457
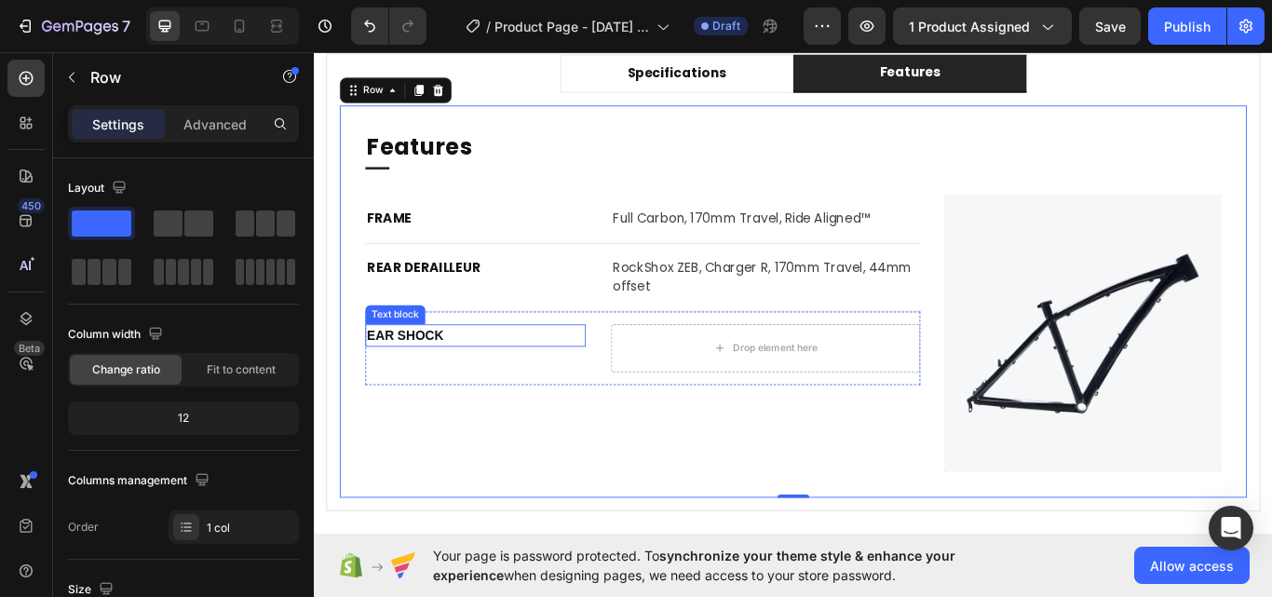
click at [400, 372] on p "EAR SHOCK" at bounding box center [501, 383] width 253 height 22
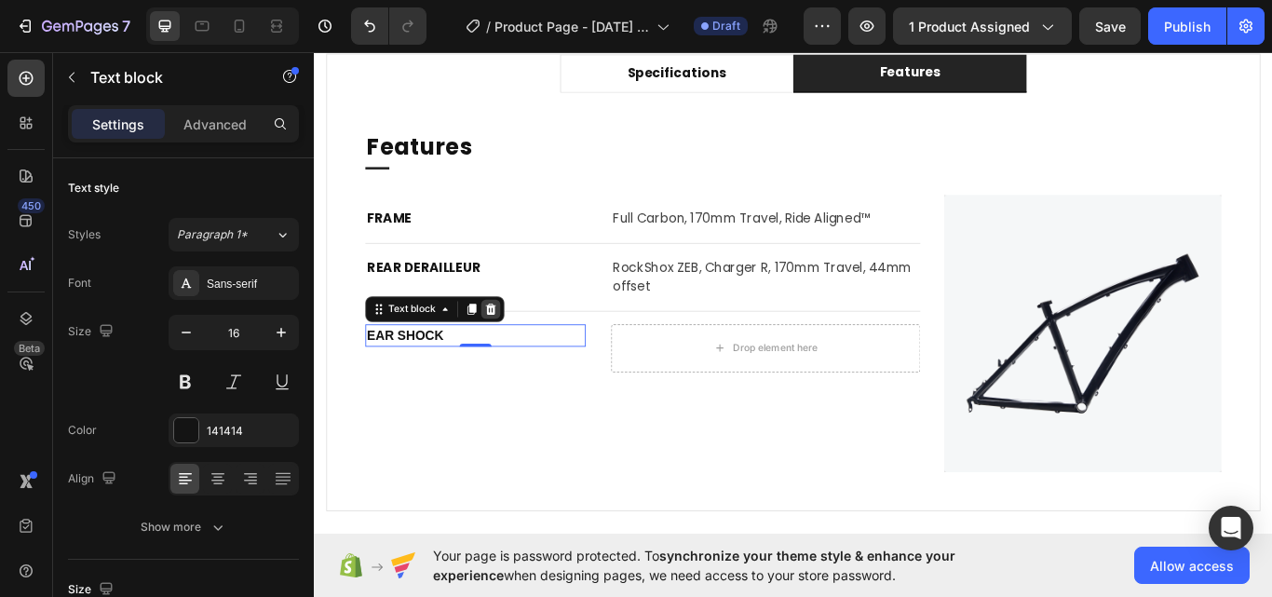
click at [521, 347] on icon at bounding box center [520, 351] width 12 height 13
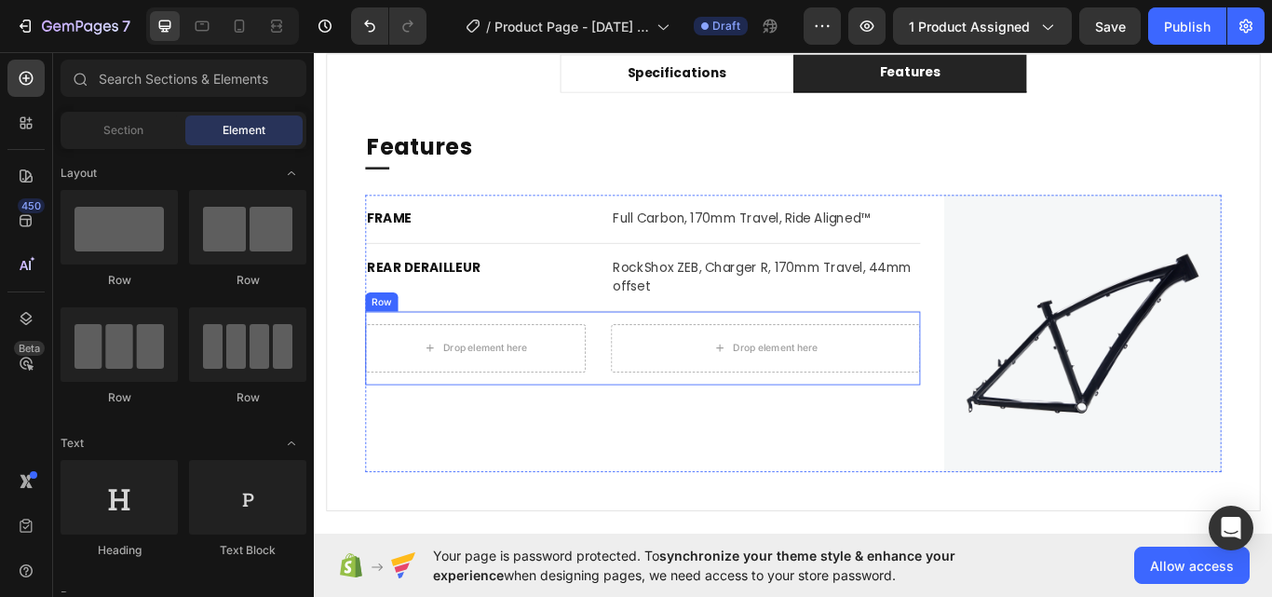
click at [643, 373] on div "Drop element here Drop element here Row" at bounding box center [696, 399] width 647 height 86
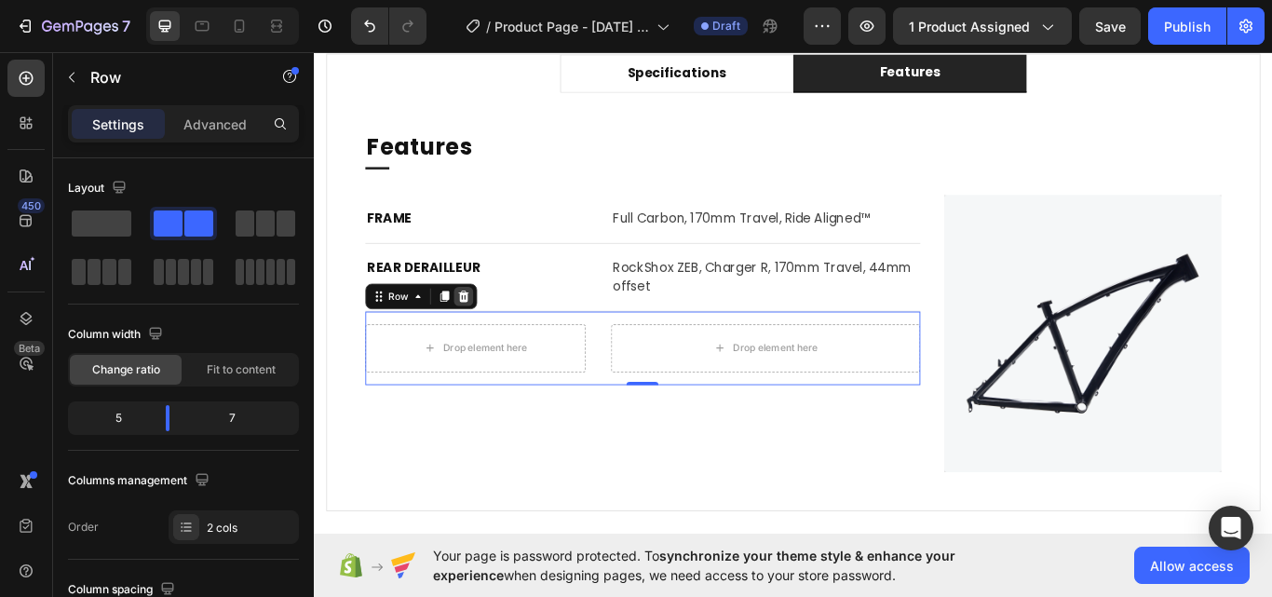
click at [494, 336] on div at bounding box center [488, 338] width 22 height 22
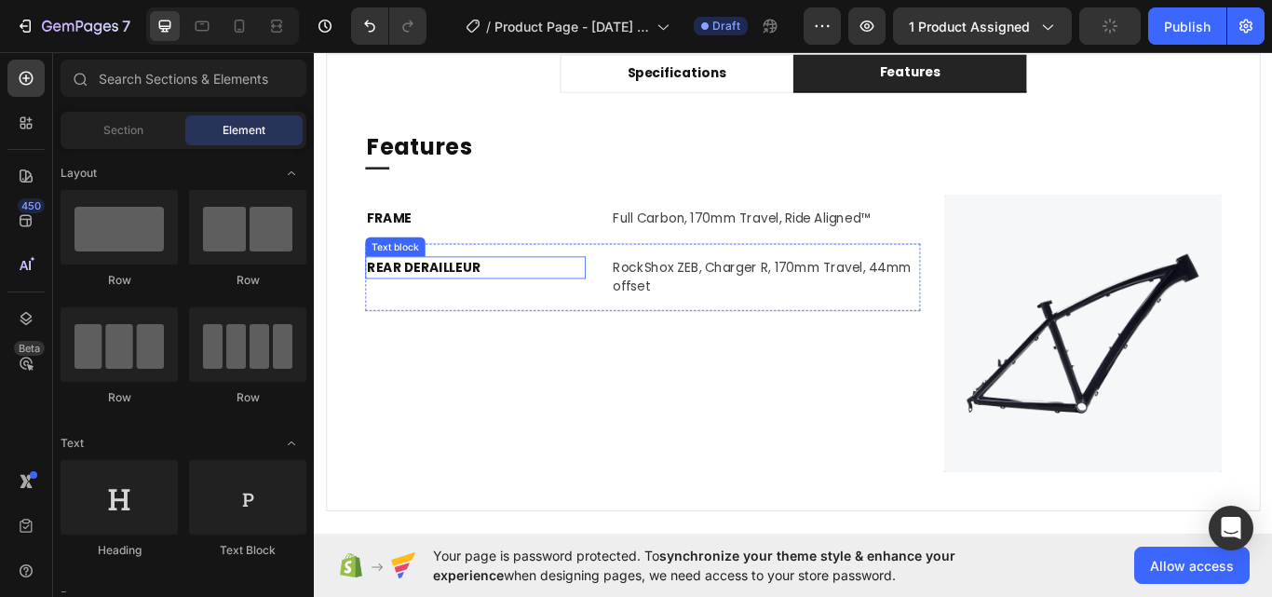
click at [629, 302] on div "REAR DERAILLEUR Text block RockShox ZEB, Charger R, 170mm Travel, 44mm offset T…" at bounding box center [696, 316] width 647 height 79
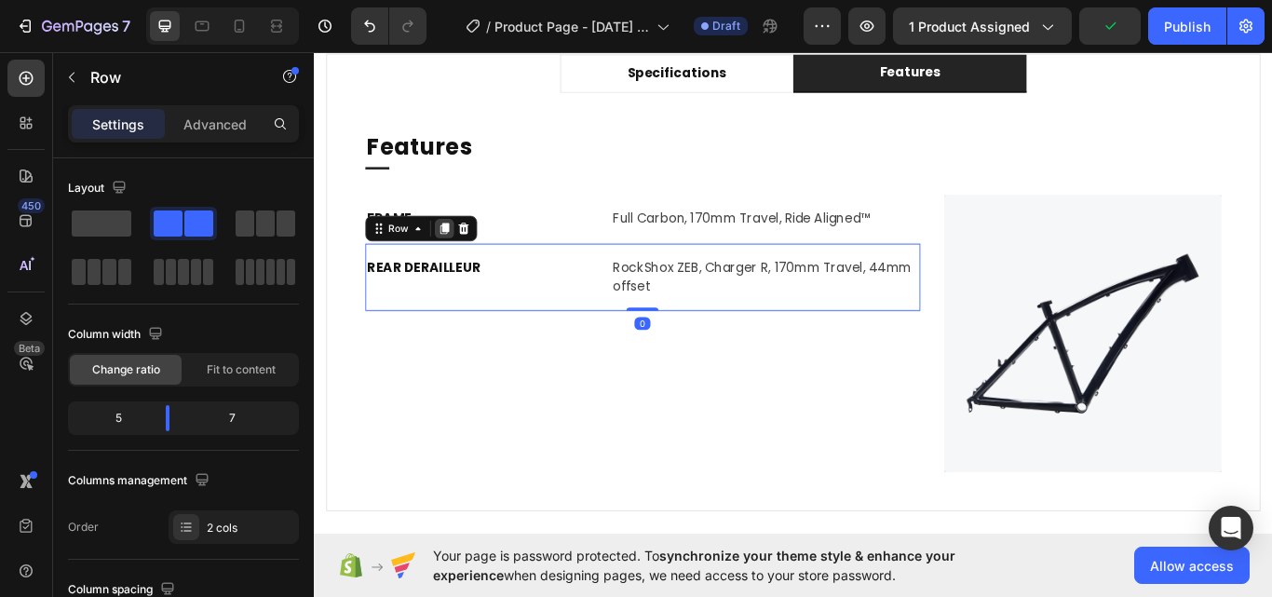
click at [461, 263] on icon at bounding box center [466, 258] width 10 height 13
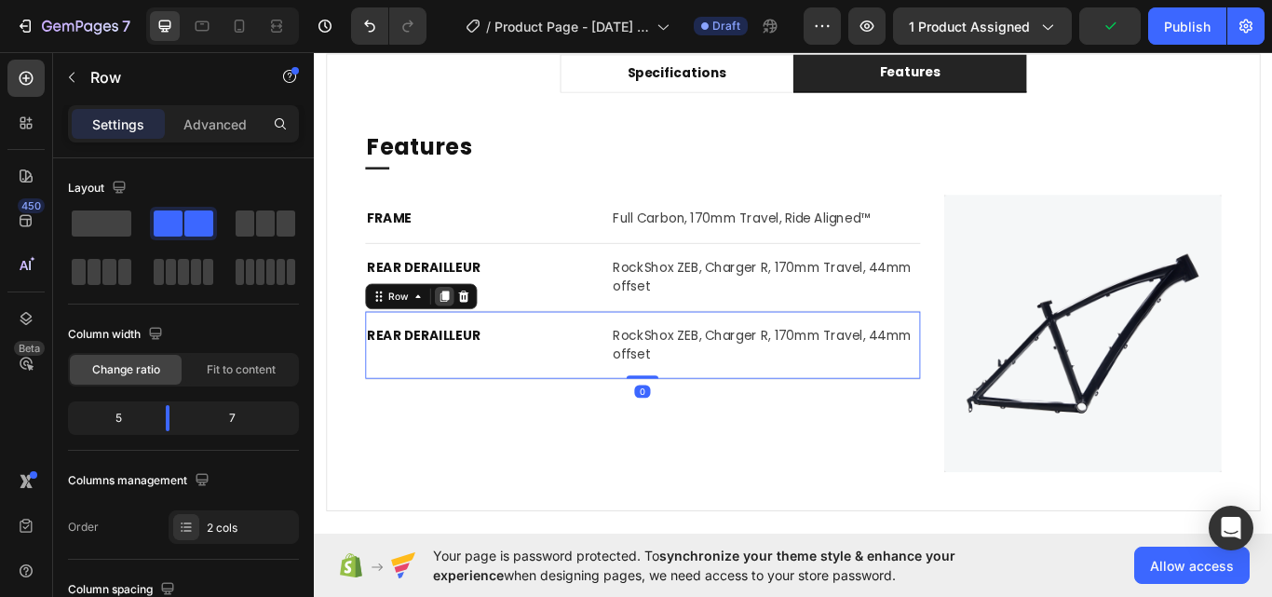
click at [462, 338] on icon at bounding box center [466, 337] width 10 height 13
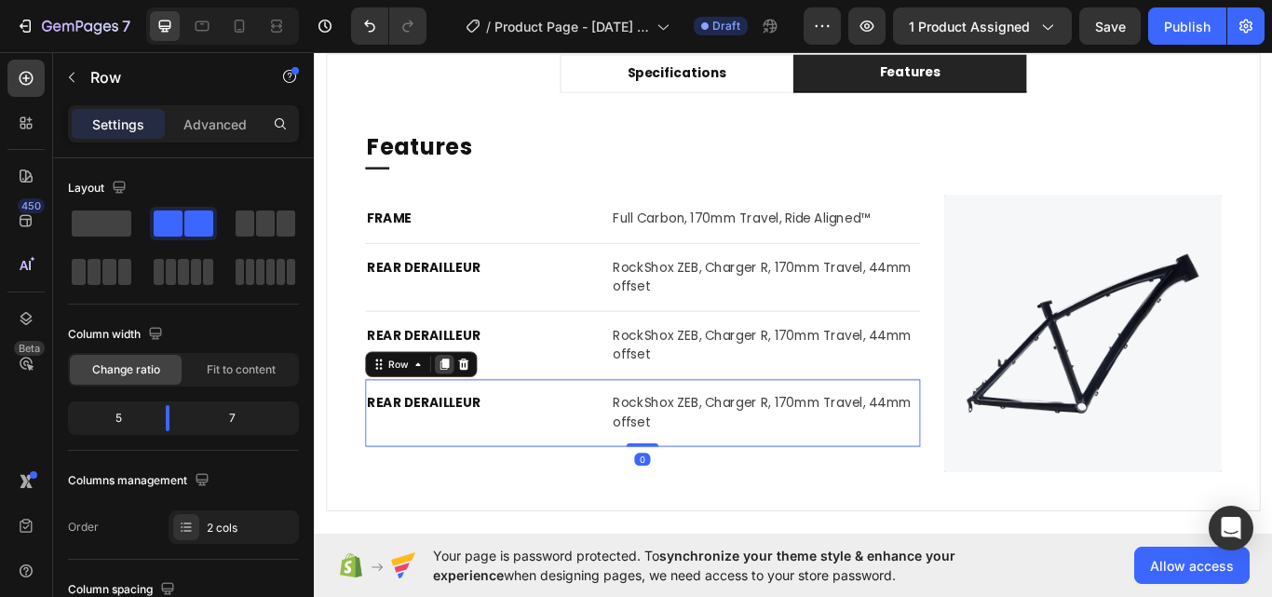
click at [466, 418] on icon at bounding box center [466, 417] width 10 height 13
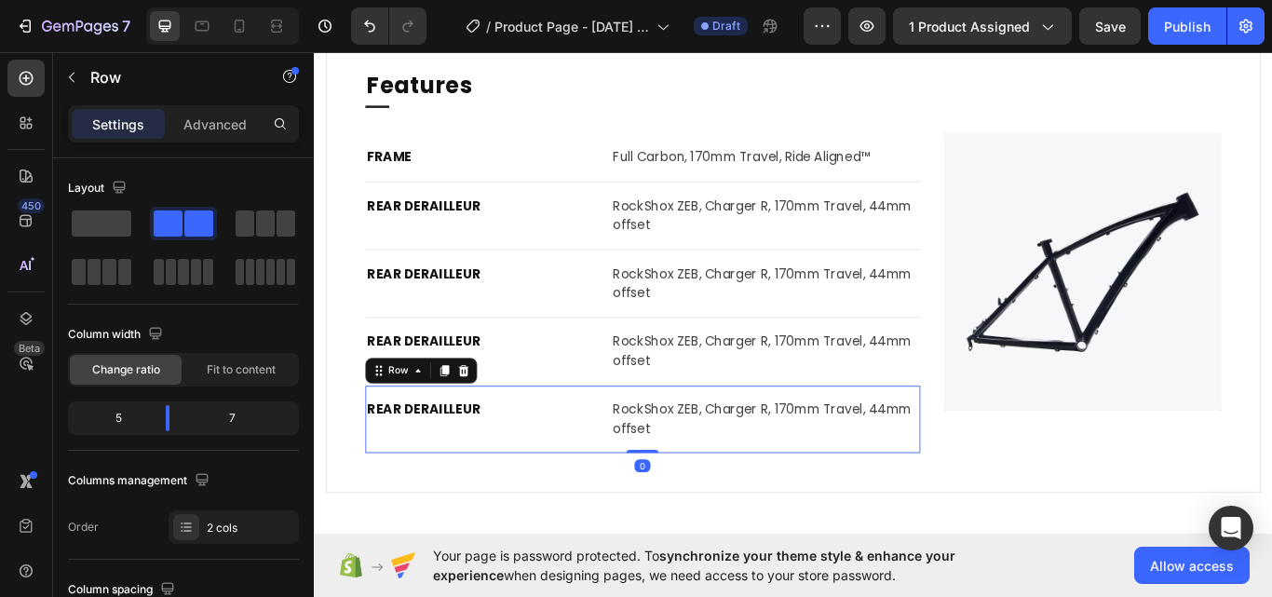
scroll to position [1156, 0]
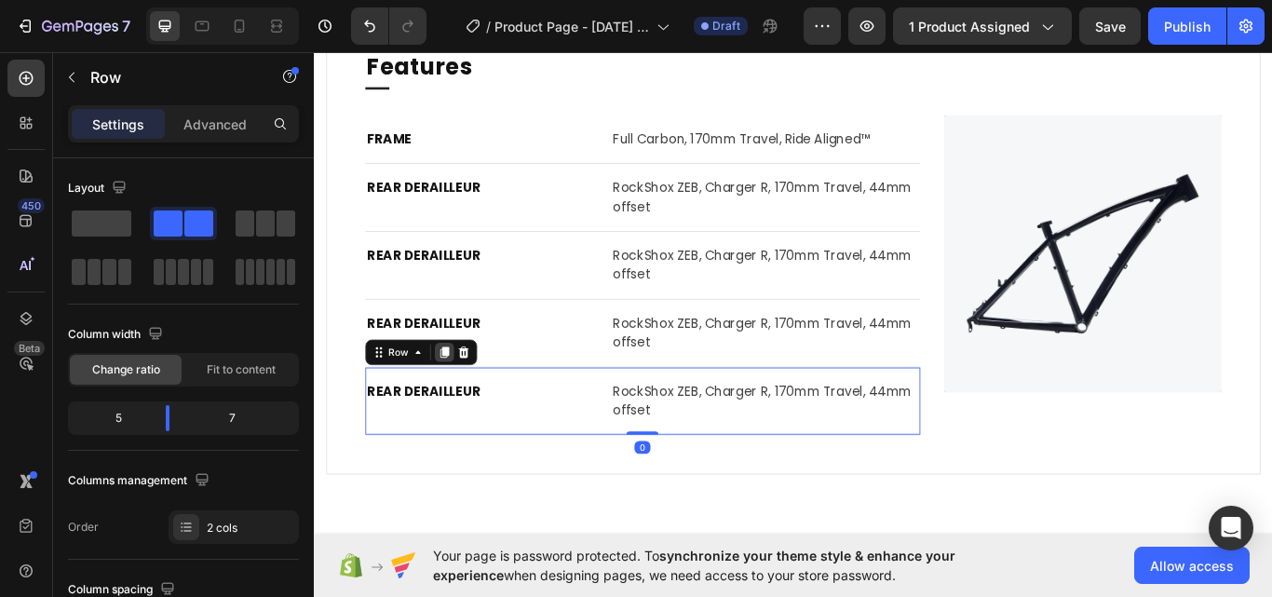
click at [459, 407] on icon at bounding box center [465, 403] width 15 height 15
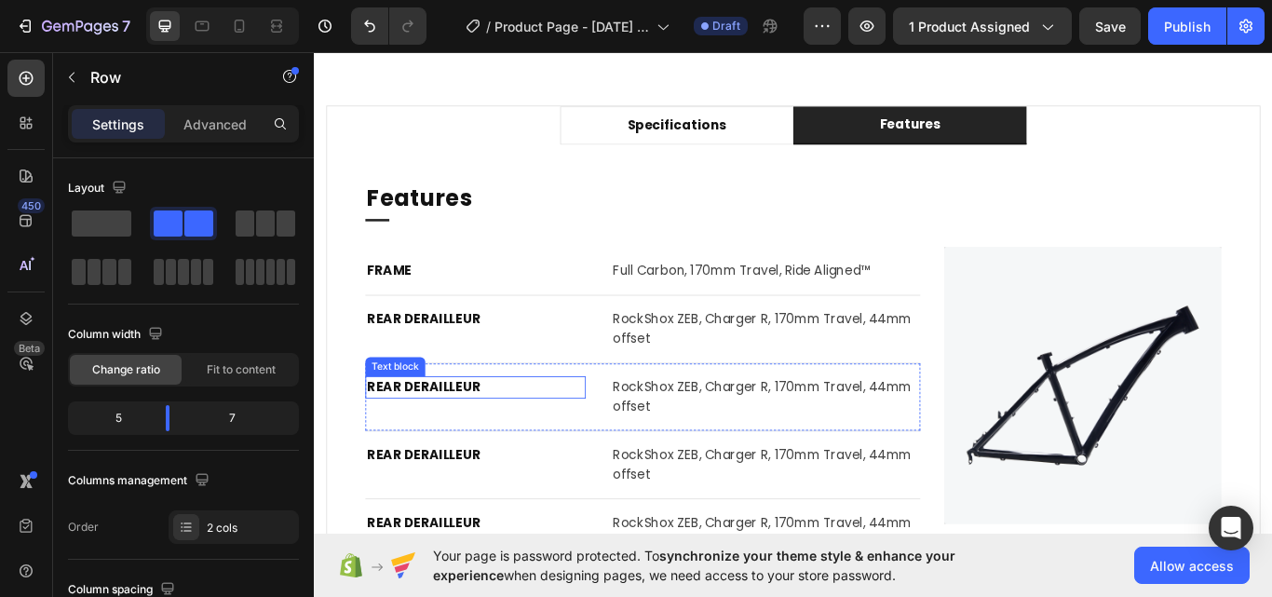
scroll to position [970, 0]
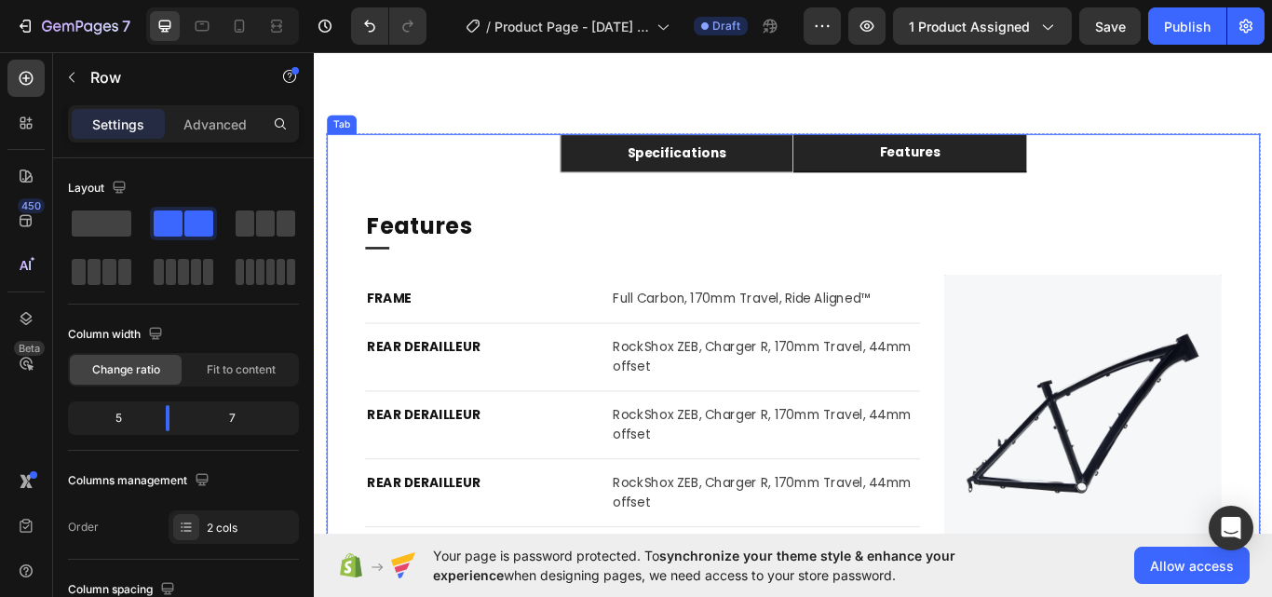
click at [778, 164] on p "specifications" at bounding box center [736, 171] width 115 height 22
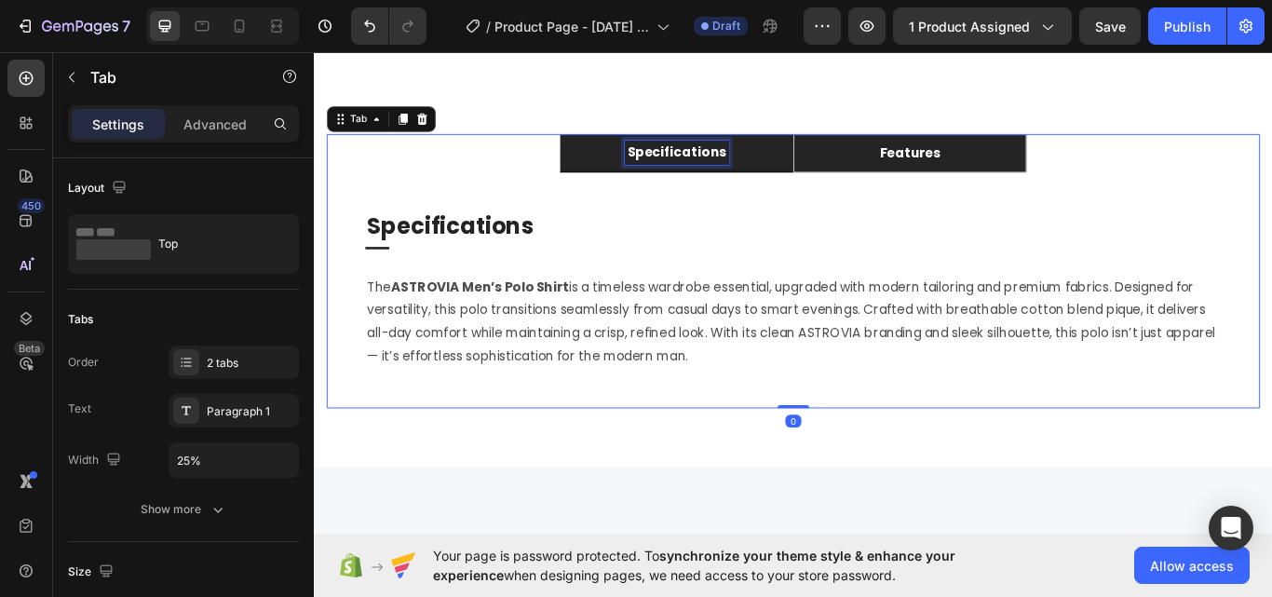
click at [741, 169] on p "specifications" at bounding box center [736, 170] width 115 height 22
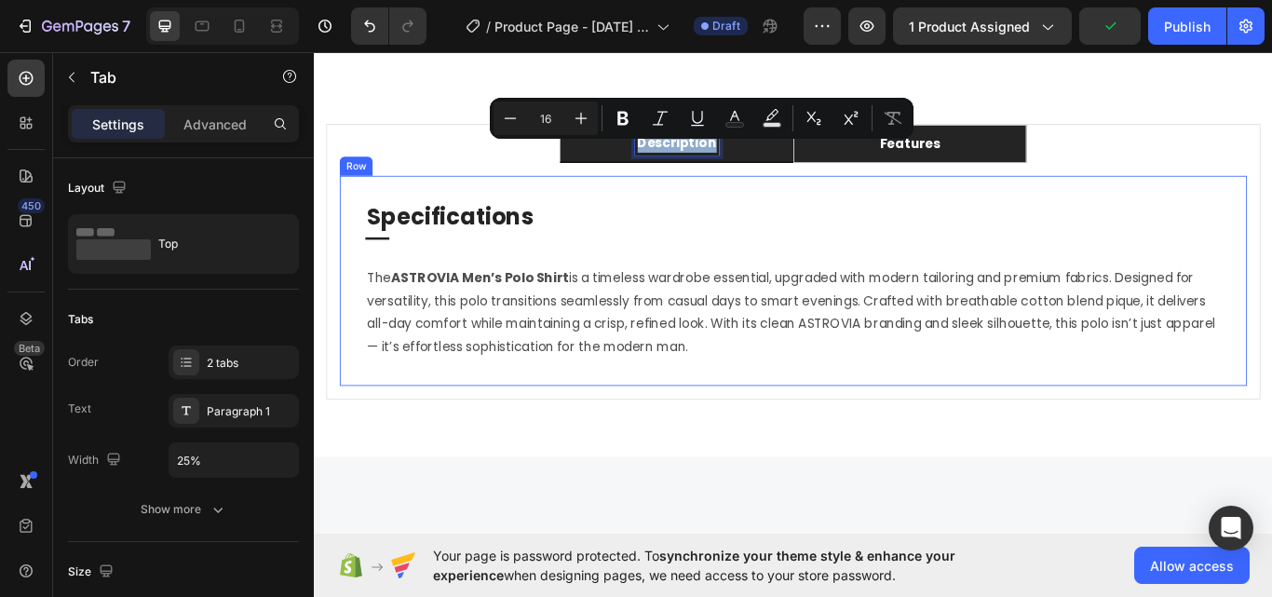
click at [524, 229] on div "Specifications Heading Title Line The ASTROVIA Men’s Polo Shirt is a timeless w…" at bounding box center [873, 319] width 1058 height 245
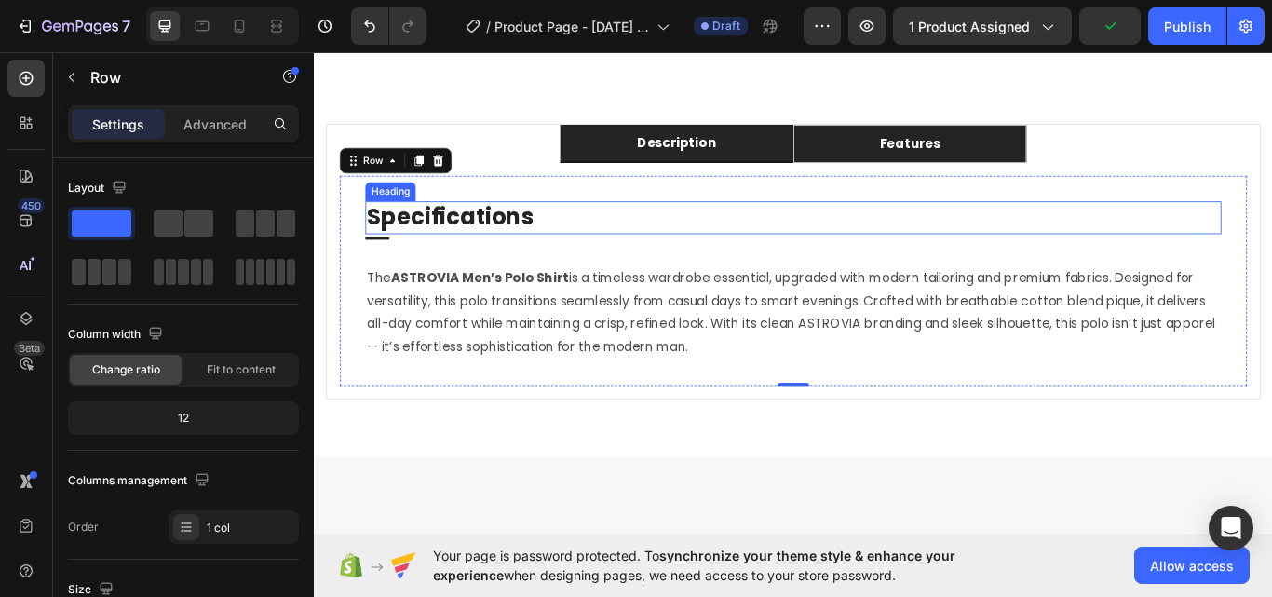
click at [530, 263] on p "Specifications" at bounding box center [872, 246] width 994 height 34
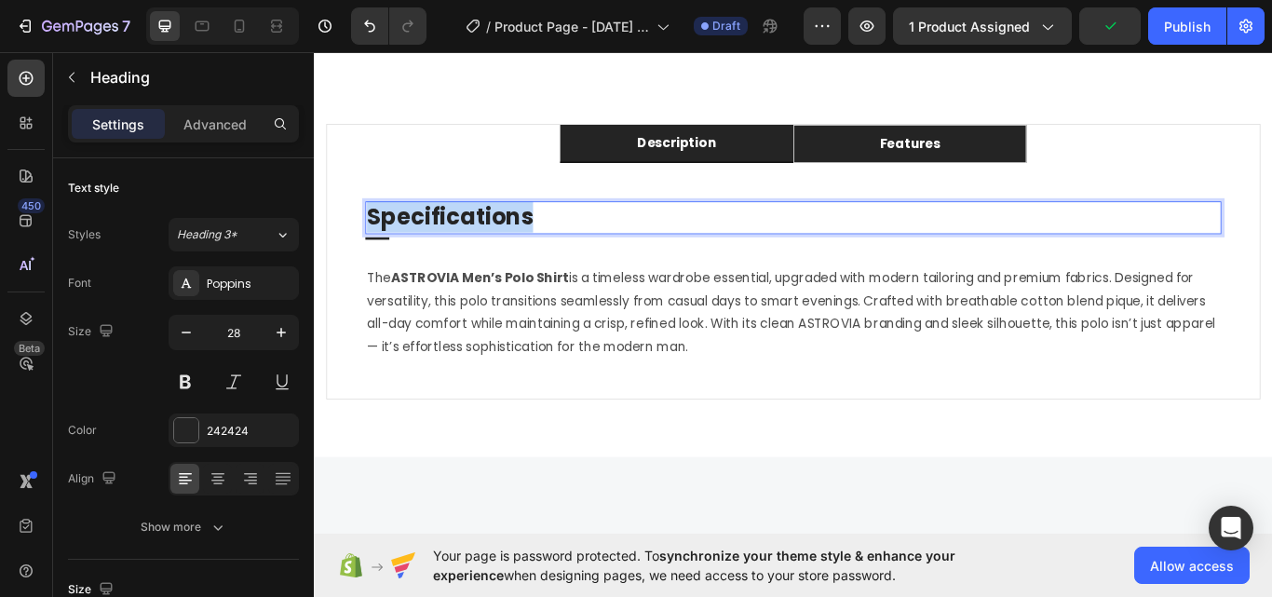
click at [527, 262] on p "Specifications" at bounding box center [872, 246] width 994 height 34
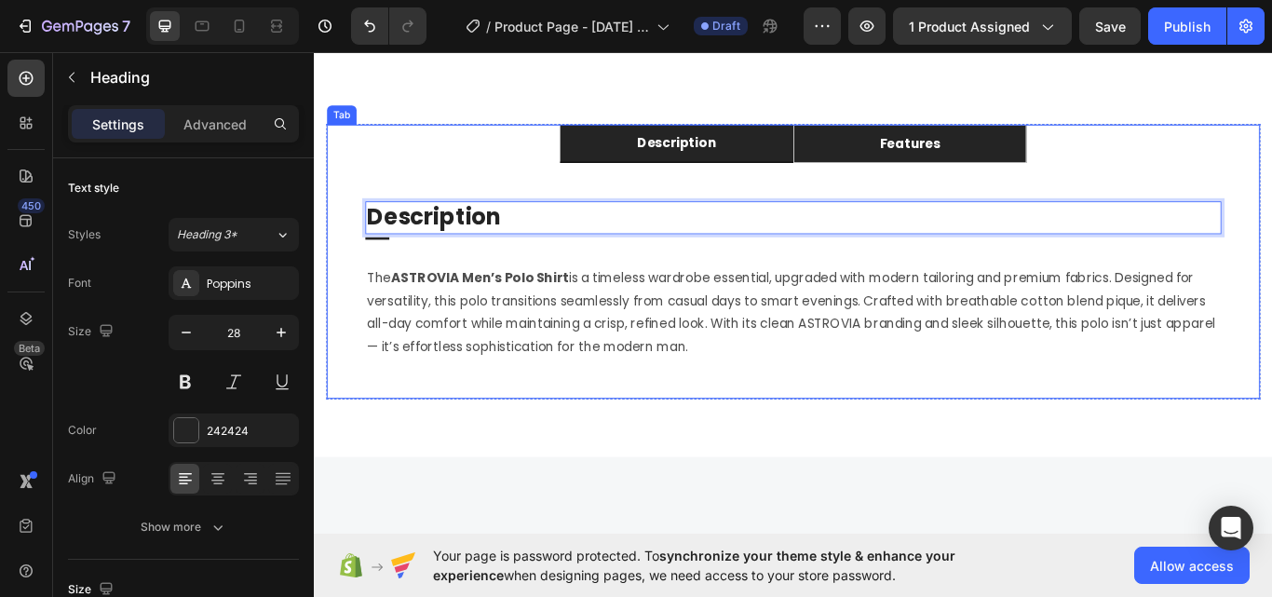
click at [936, 169] on li "Features" at bounding box center [1008, 160] width 272 height 45
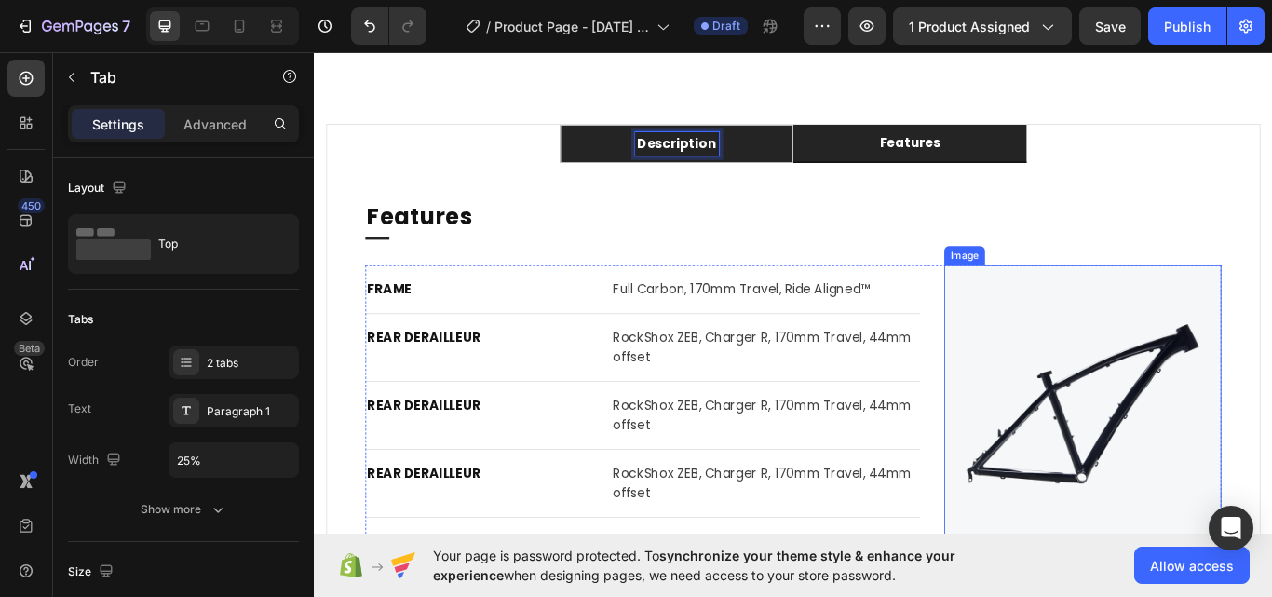
click at [1191, 397] on img at bounding box center [1209, 463] width 323 height 323
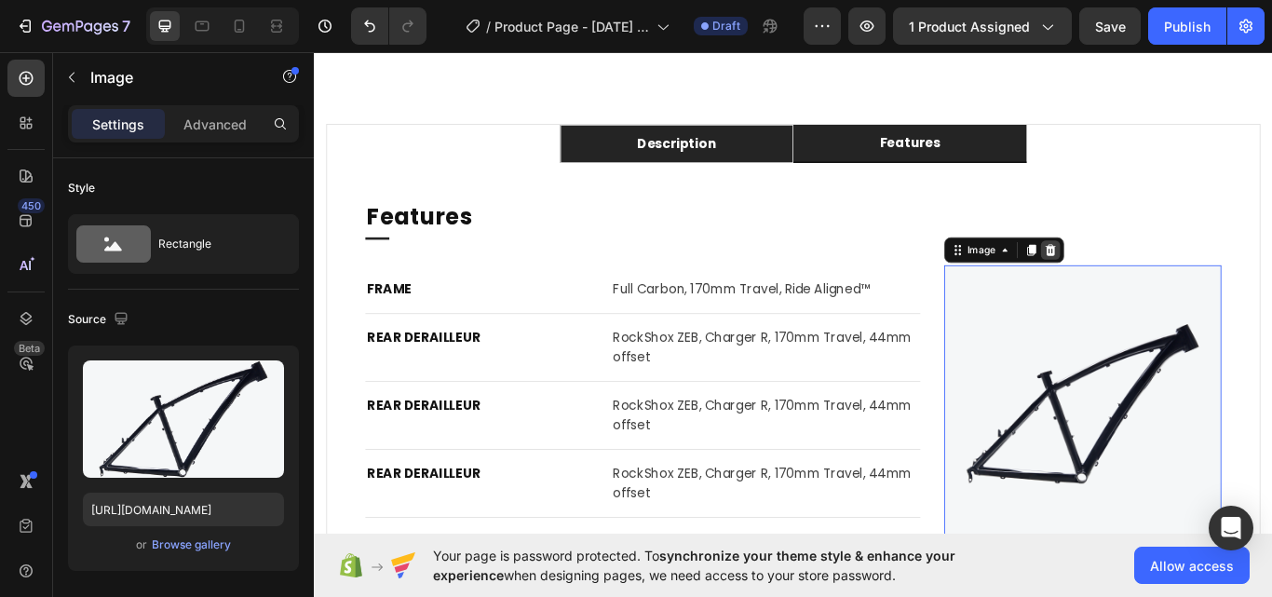
click at [1173, 295] on div at bounding box center [1172, 284] width 22 height 22
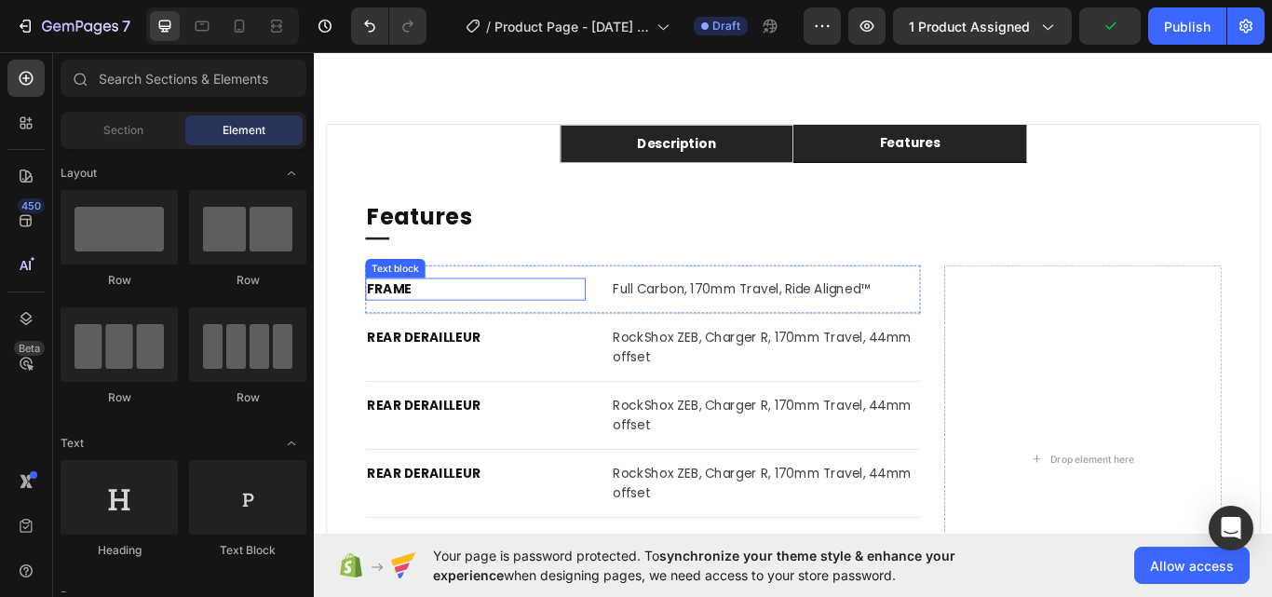
click at [419, 331] on p "FRAME" at bounding box center [501, 329] width 253 height 22
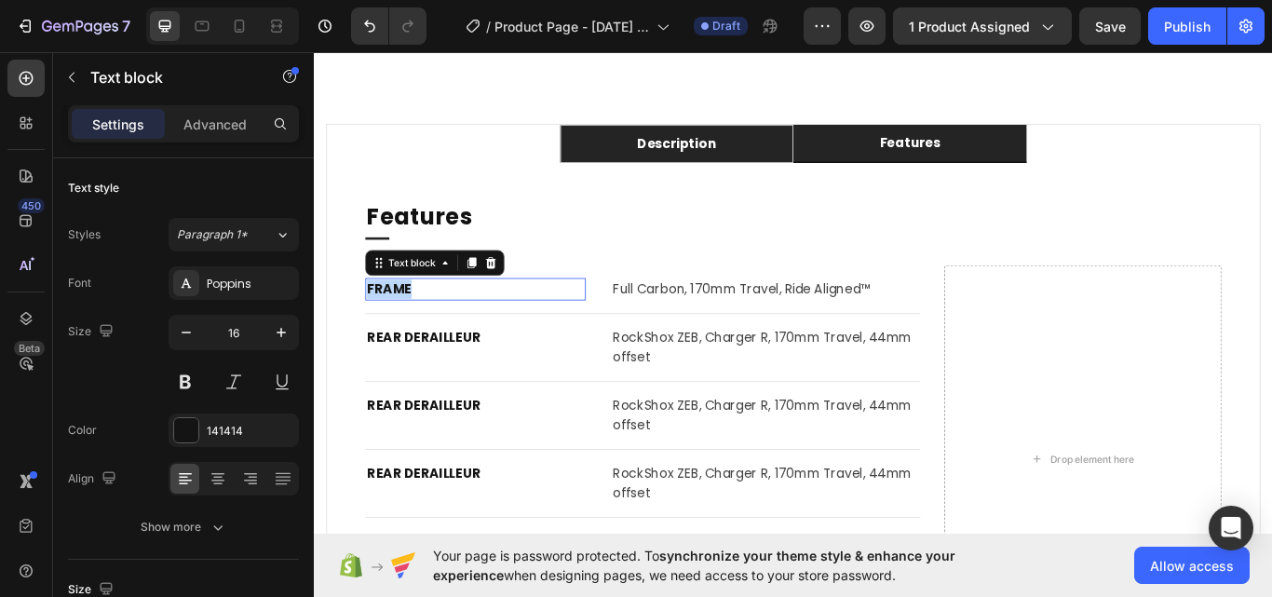
click at [419, 331] on p "FRAME" at bounding box center [501, 329] width 253 height 22
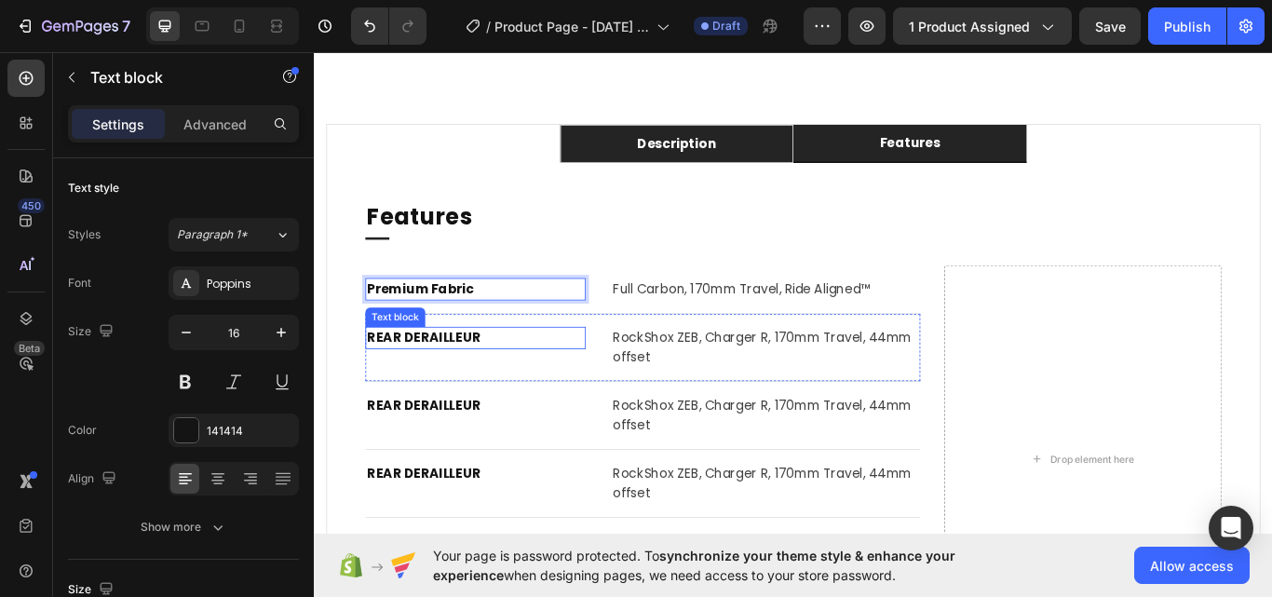
click at [459, 393] on p "REAR DERAILLEUR" at bounding box center [501, 386] width 253 height 22
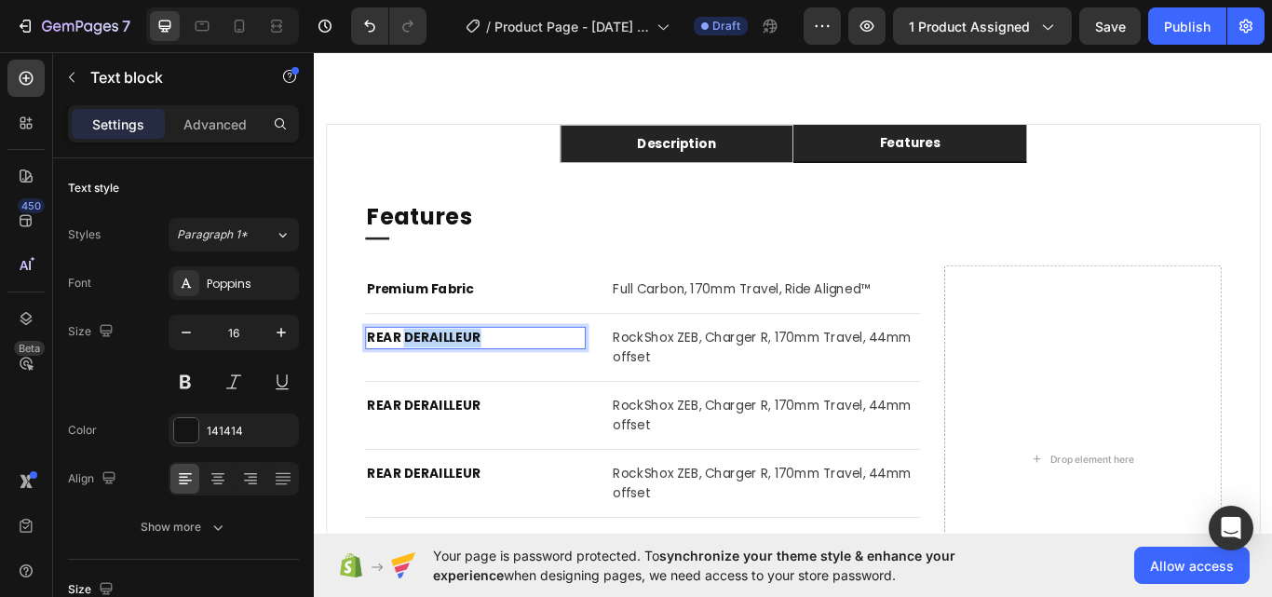
click at [459, 393] on p "REAR DERAILLEUR" at bounding box center [501, 386] width 253 height 22
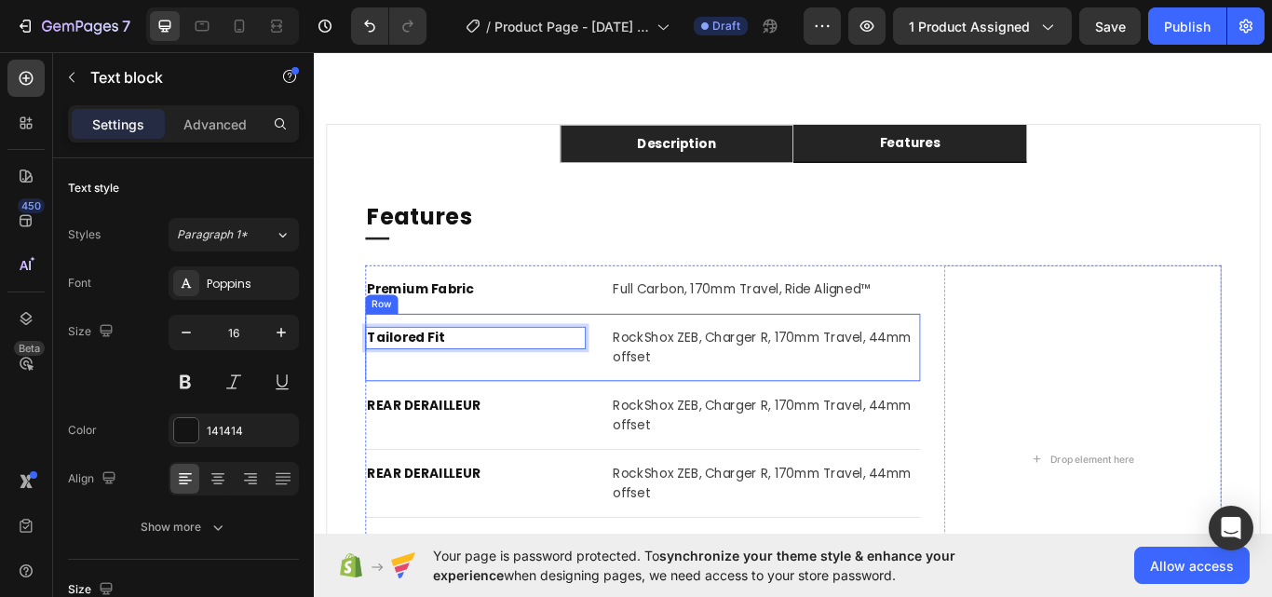
click at [426, 472] on p "REAR DERAILLEUR" at bounding box center [501, 465] width 253 height 22
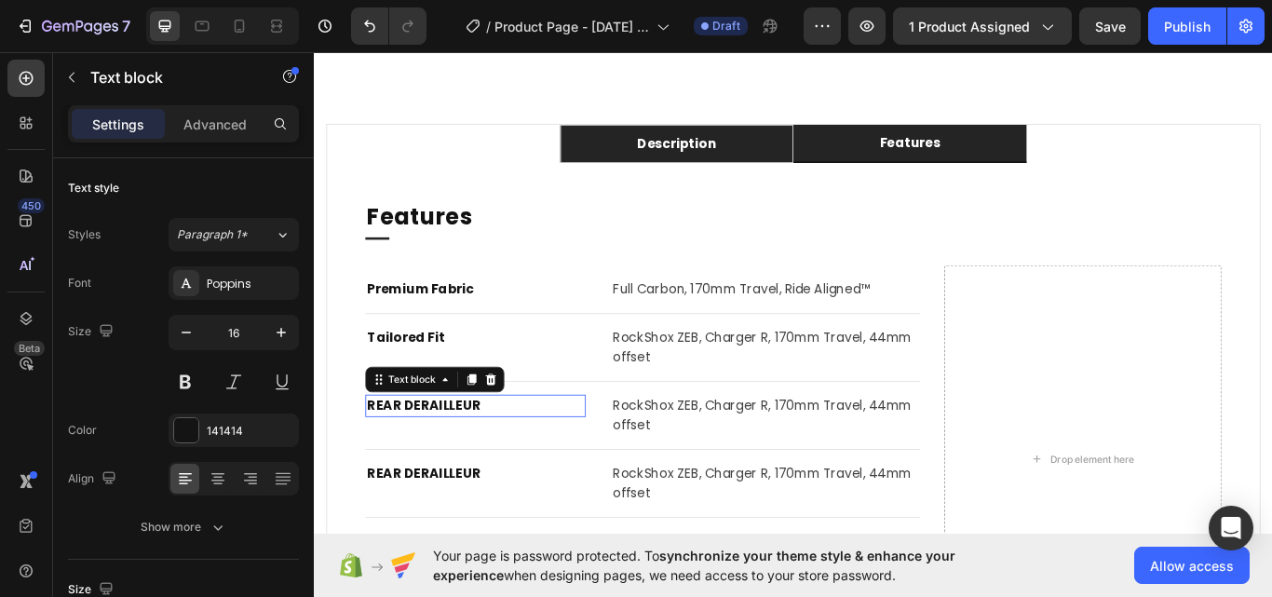
click at [427, 472] on p "REAR DERAILLEUR" at bounding box center [501, 465] width 253 height 22
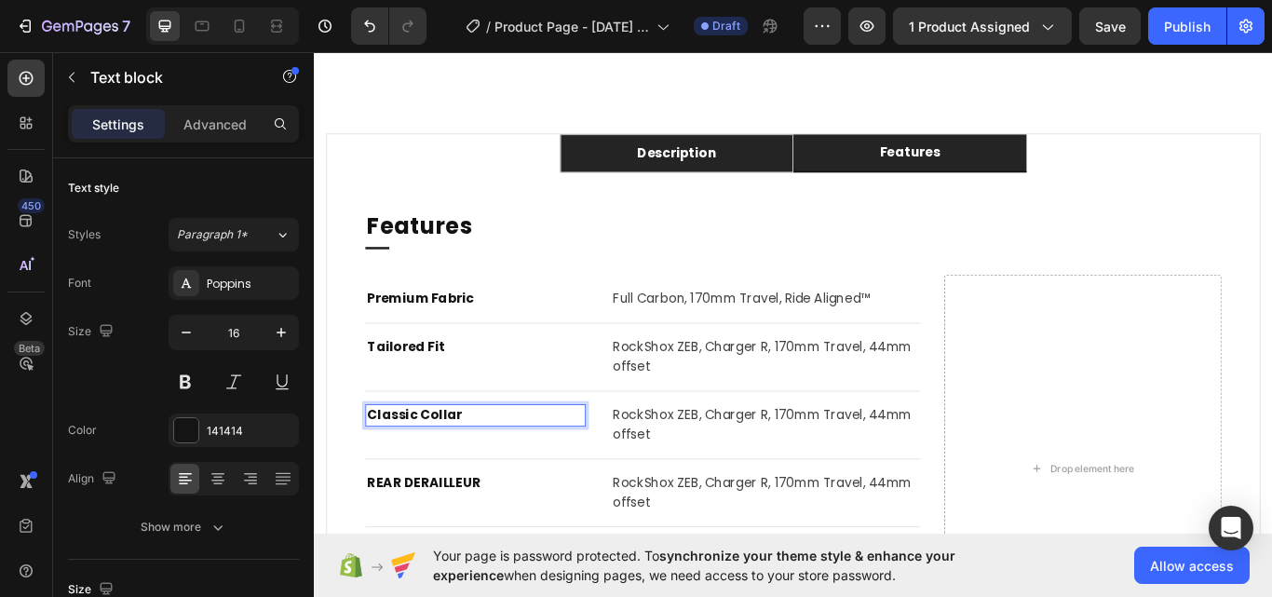
scroll to position [1063, 0]
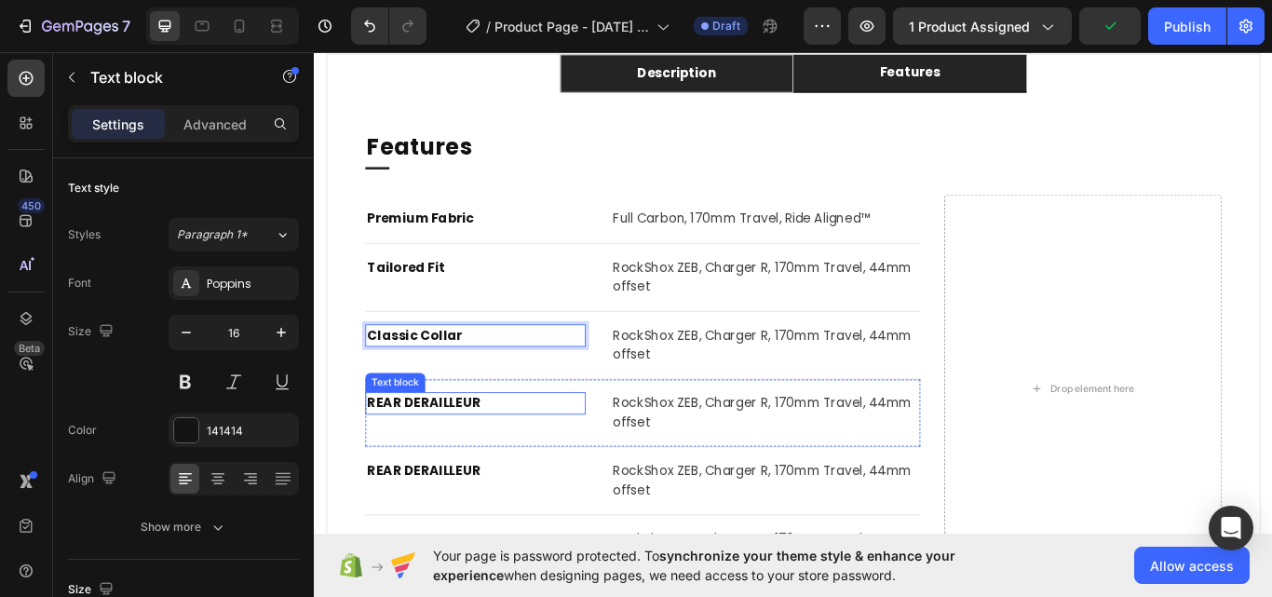
click at [493, 462] on p "REAR DERAILLEUR" at bounding box center [501, 463] width 253 height 22
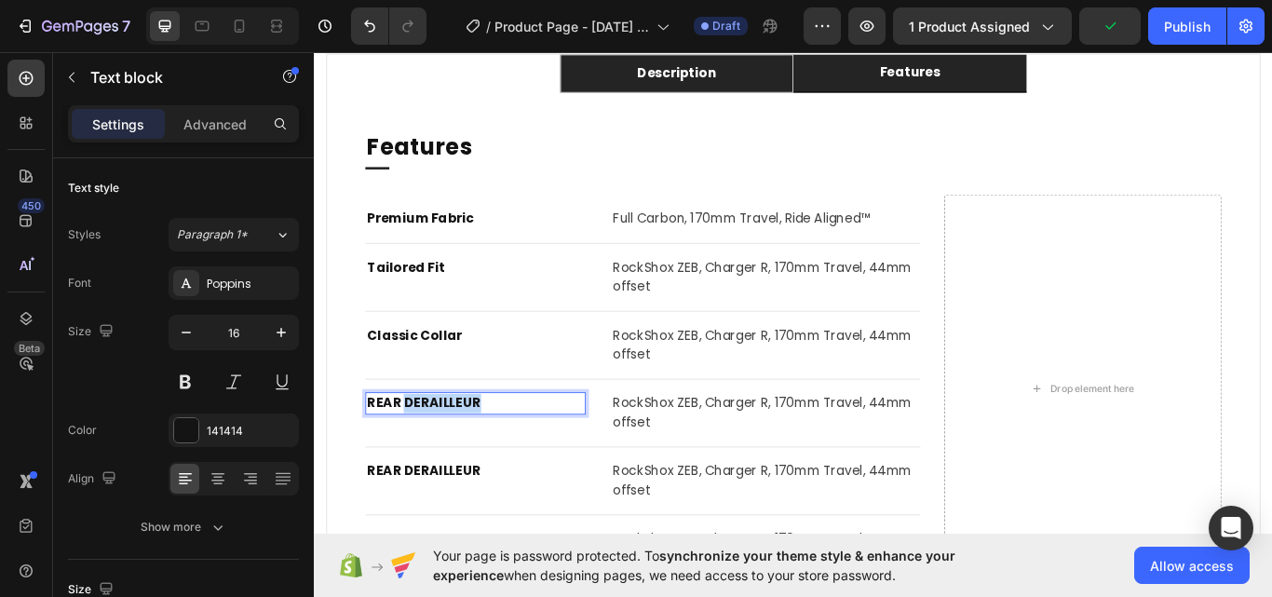
click at [493, 462] on p "REAR DERAILLEUR" at bounding box center [501, 463] width 253 height 22
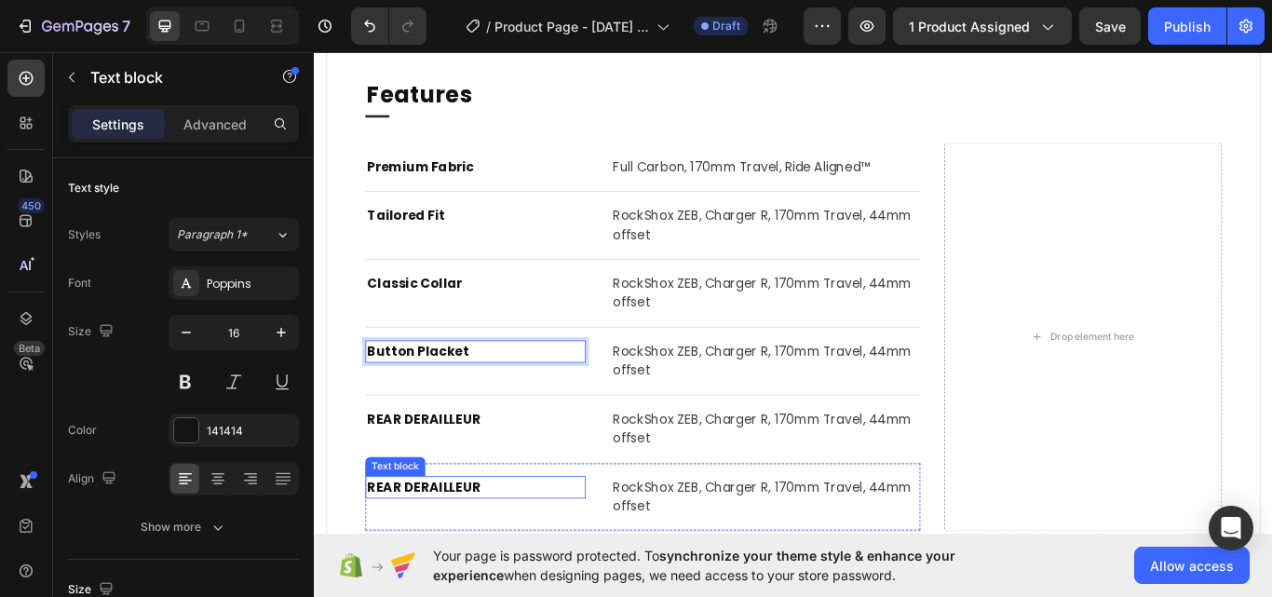
scroll to position [1156, 0]
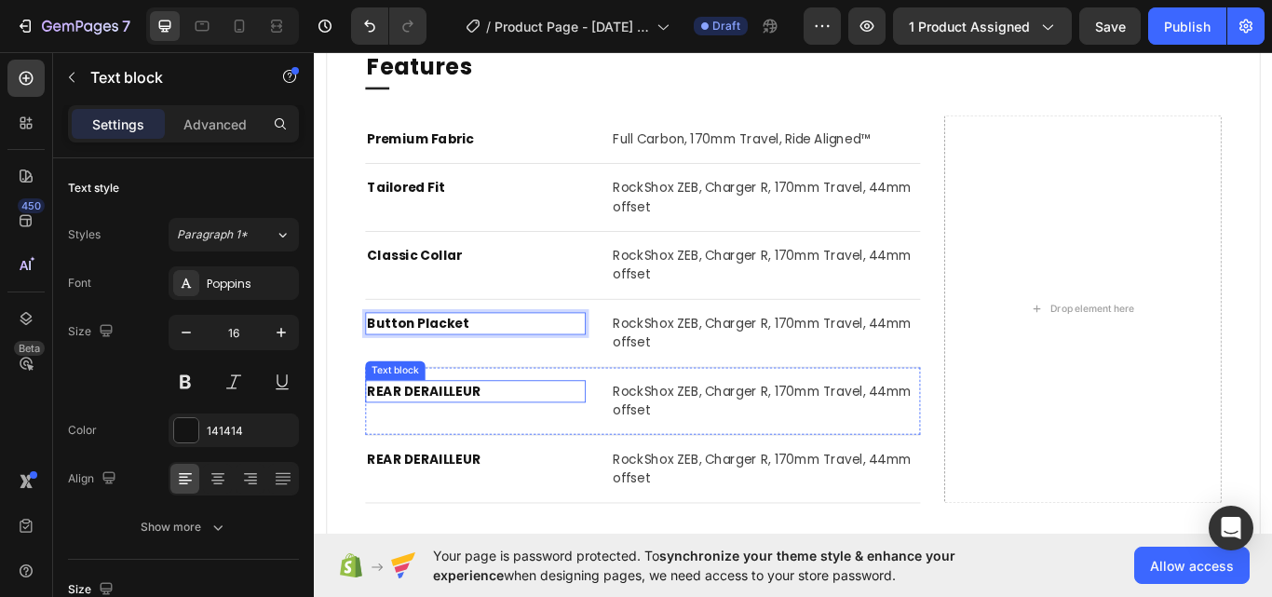
click at [445, 457] on p "REAR DERAILLEUR" at bounding box center [501, 449] width 253 height 22
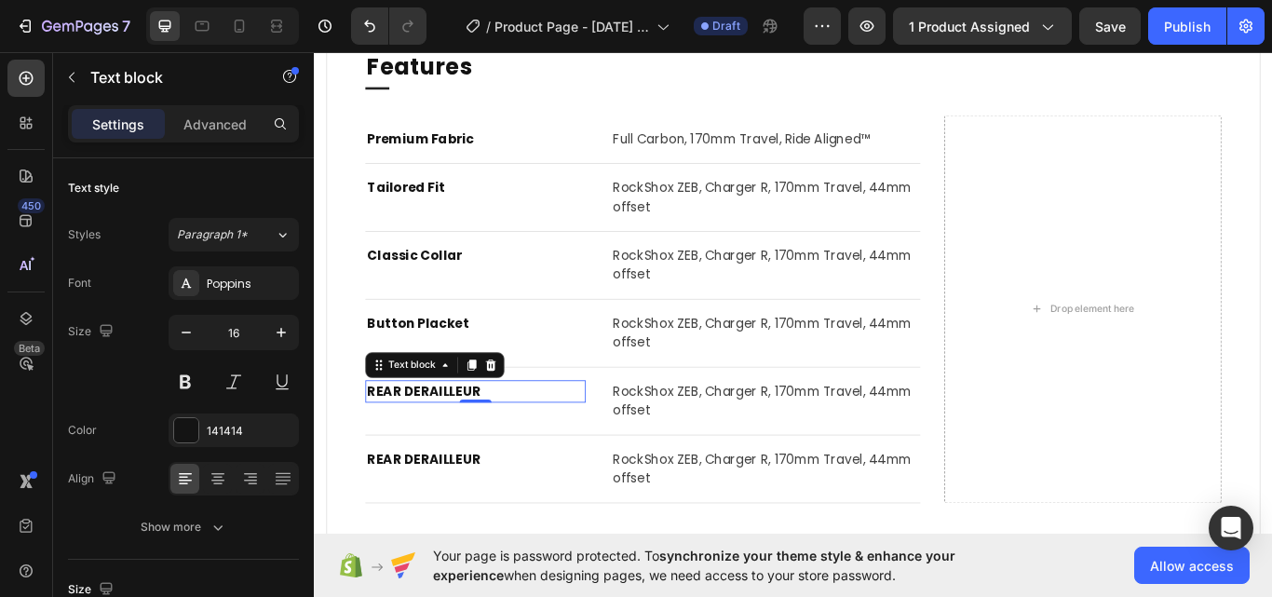
click at [443, 446] on p "REAR DERAILLEUR" at bounding box center [501, 449] width 253 height 22
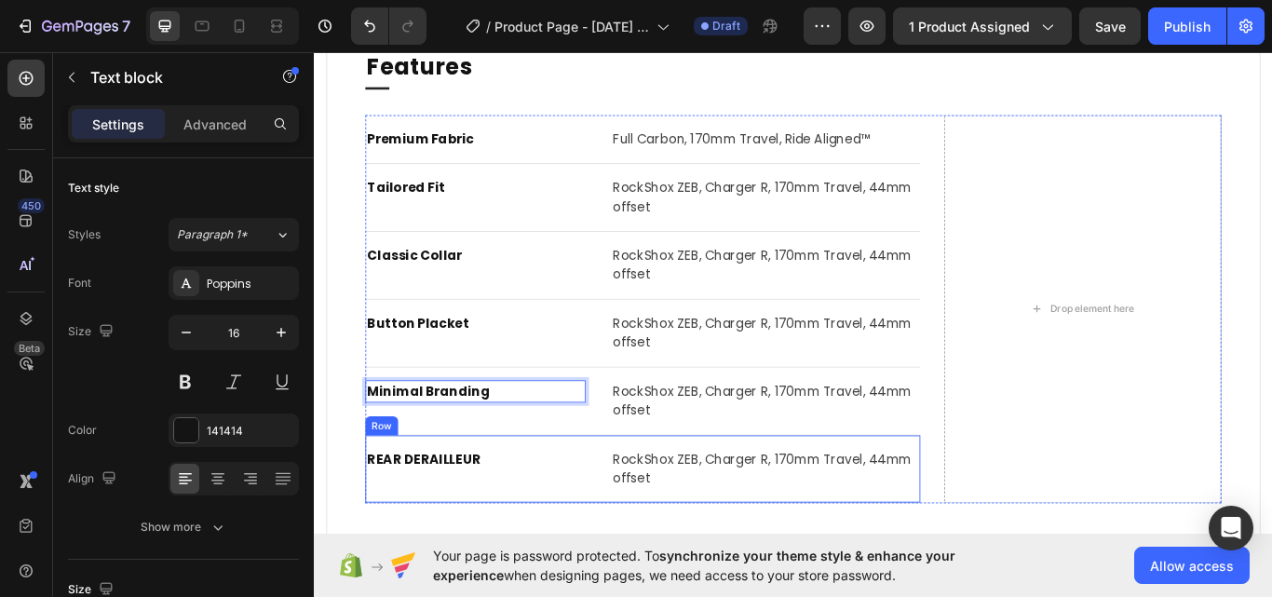
click at [462, 502] on div "REAR DERAILLEUR Text block RockShox ZEB, Charger R, 170mm Travel, 44mm offset T…" at bounding box center [696, 539] width 647 height 79
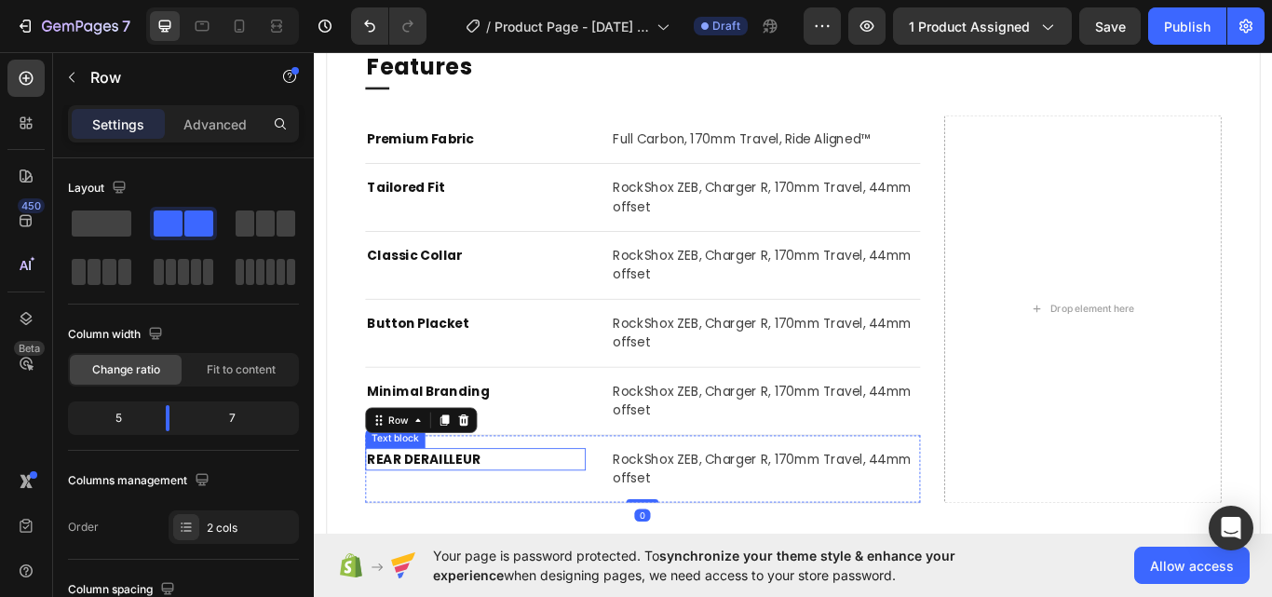
click at [467, 524] on p "REAR DERAILLEUR" at bounding box center [501, 528] width 253 height 22
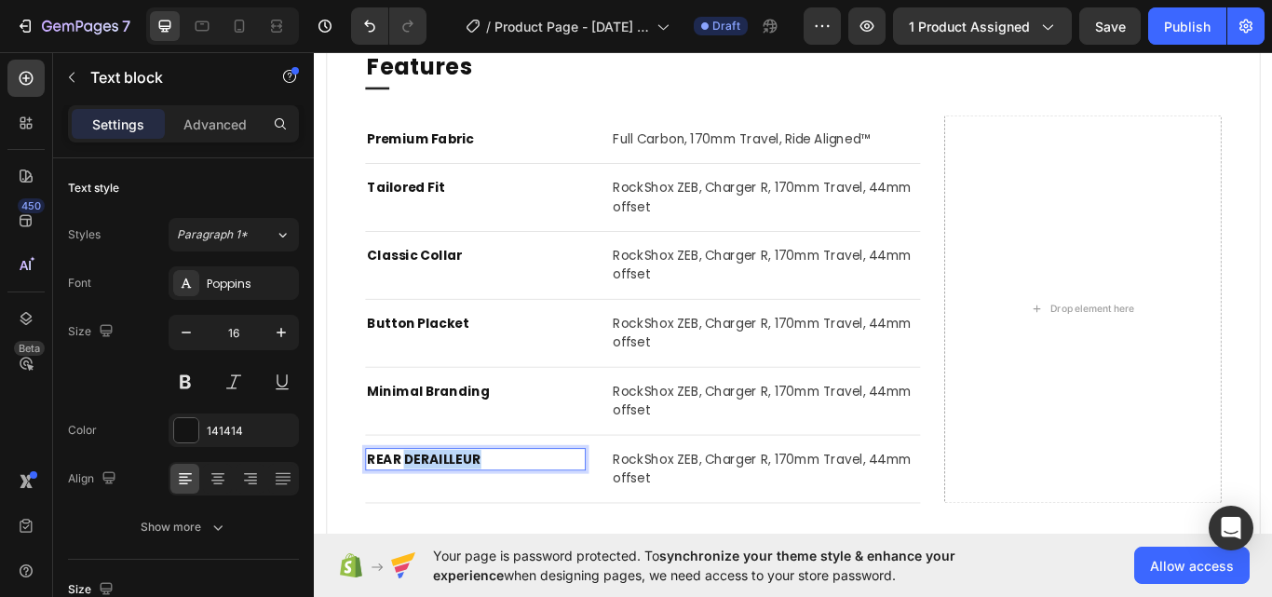
click at [467, 524] on p "REAR DERAILLEUR" at bounding box center [501, 528] width 253 height 22
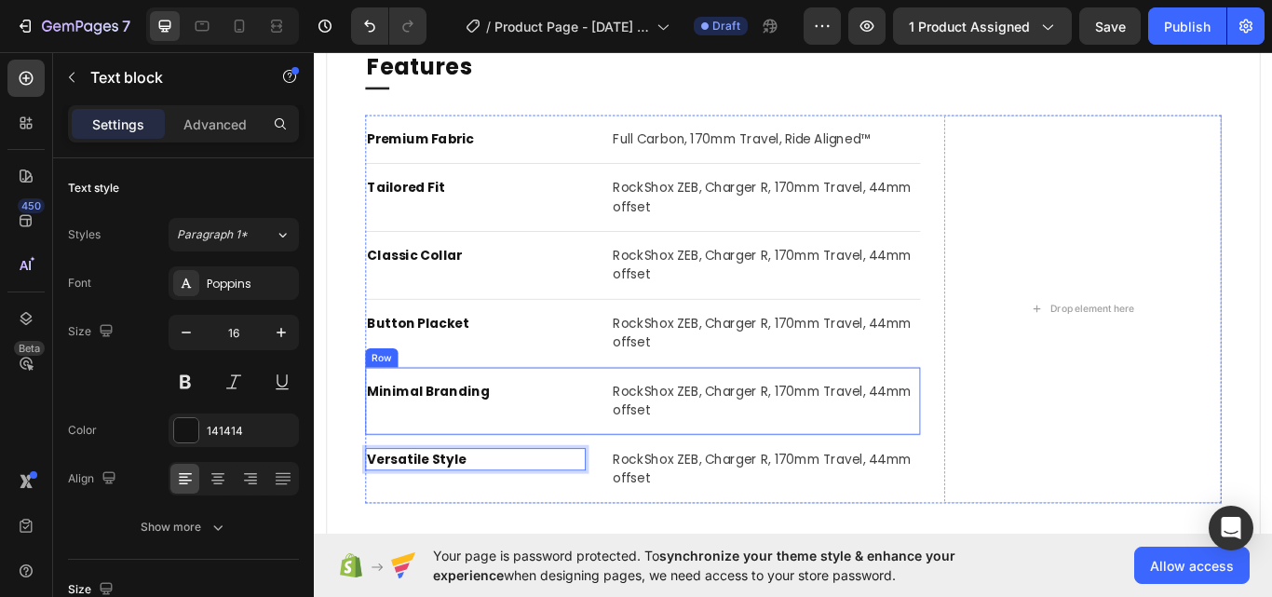
scroll to position [1249, 0]
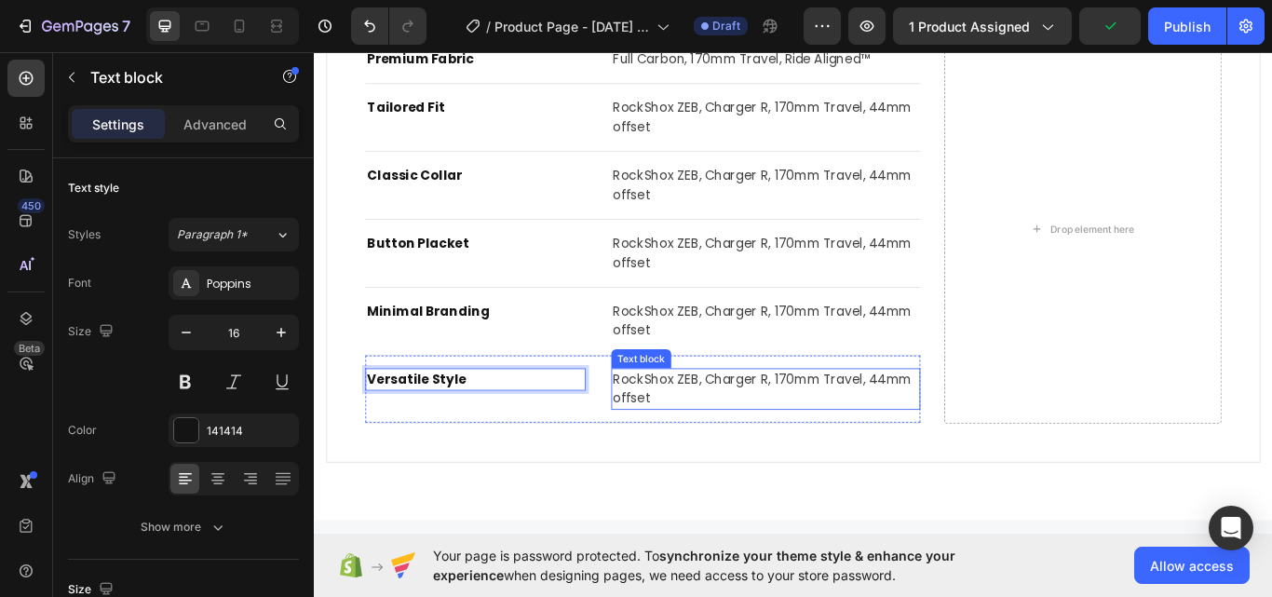
click at [790, 426] on p "RockShox ZEB, Charger R, 170mm Travel, 44mm offset" at bounding box center [840, 446] width 357 height 45
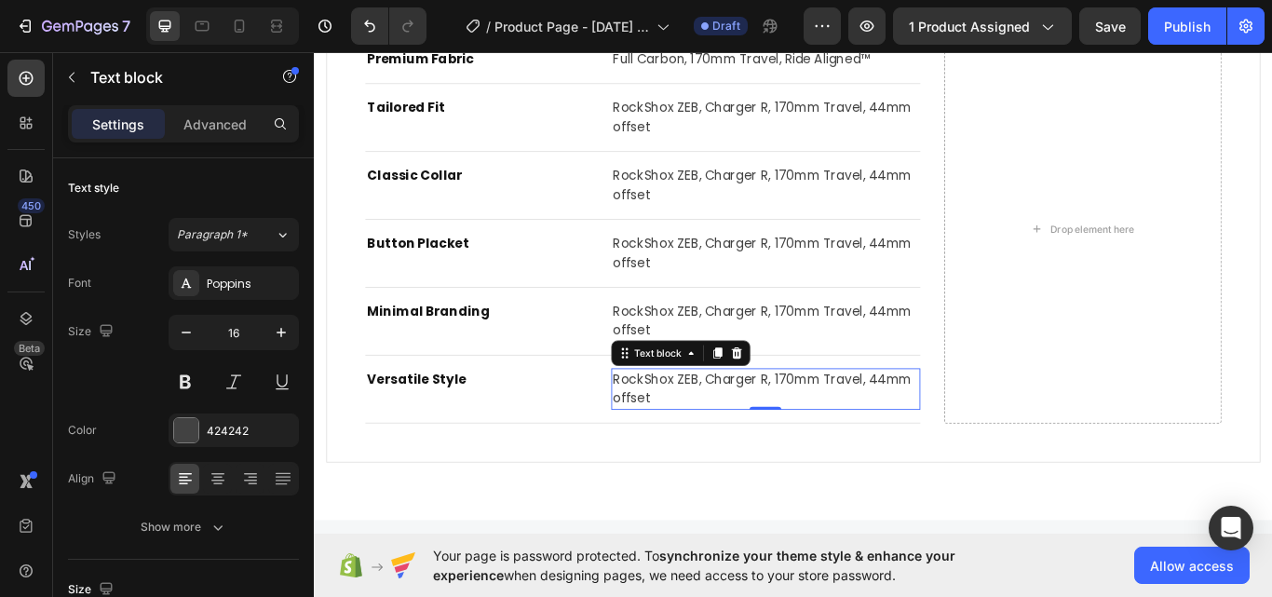
click at [789, 426] on p "RockShox ZEB, Charger R, 170mm Travel, 44mm offset" at bounding box center [840, 446] width 357 height 45
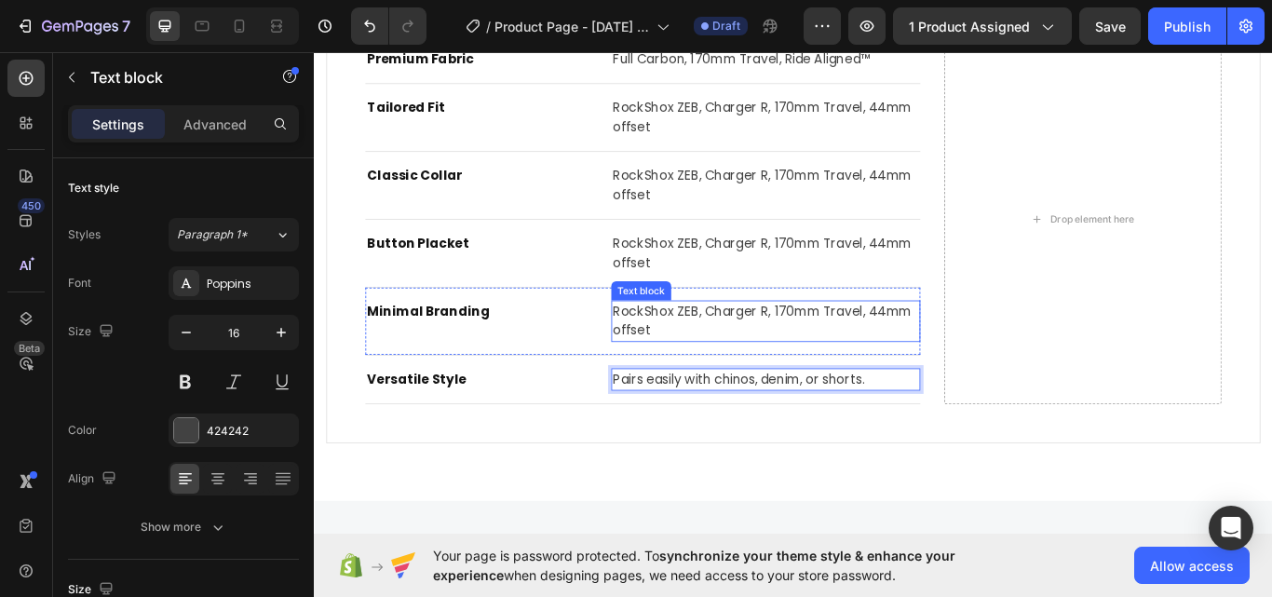
click at [698, 358] on p "RockShox ZEB, Charger R, 170mm Travel, 44mm offset" at bounding box center [840, 366] width 357 height 45
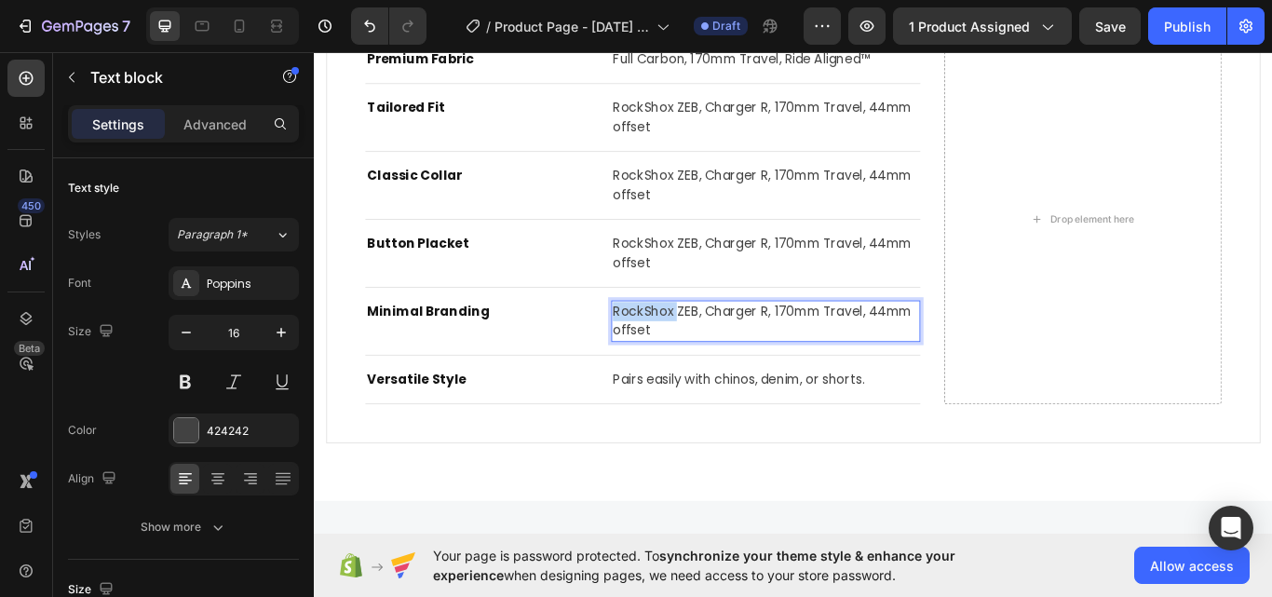
click at [698, 358] on p "RockShox ZEB, Charger R, 170mm Travel, 44mm offset" at bounding box center [840, 366] width 357 height 45
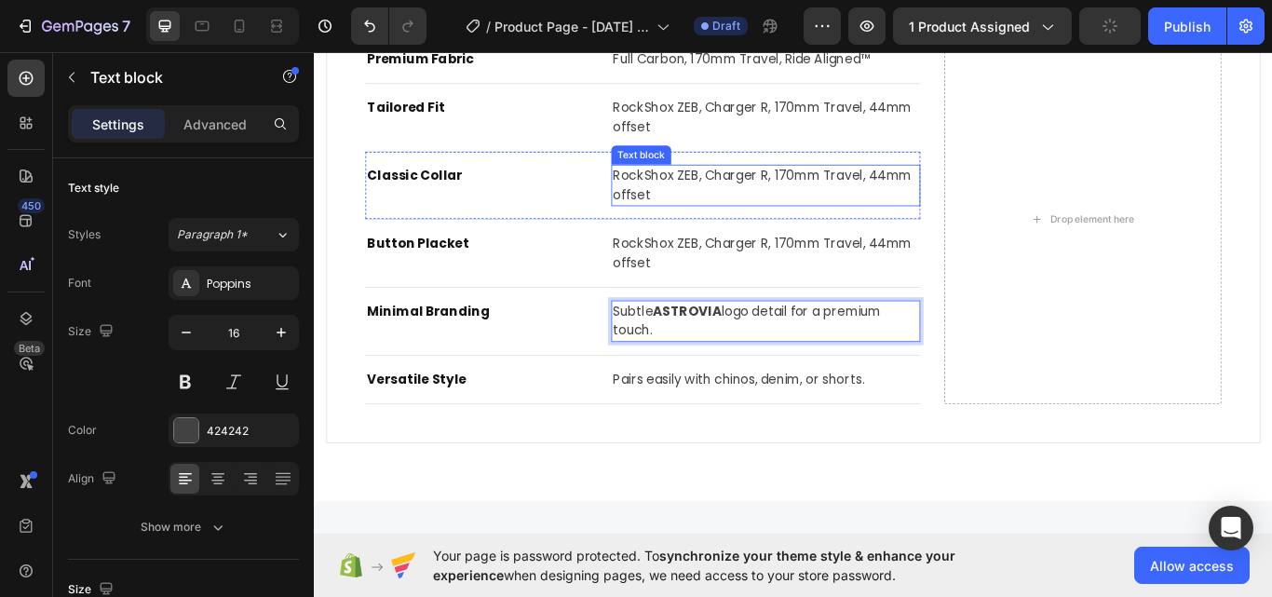
click at [707, 287] on p "RockShox ZEB, Charger R, 170mm Travel, 44mm offset" at bounding box center [840, 287] width 357 height 45
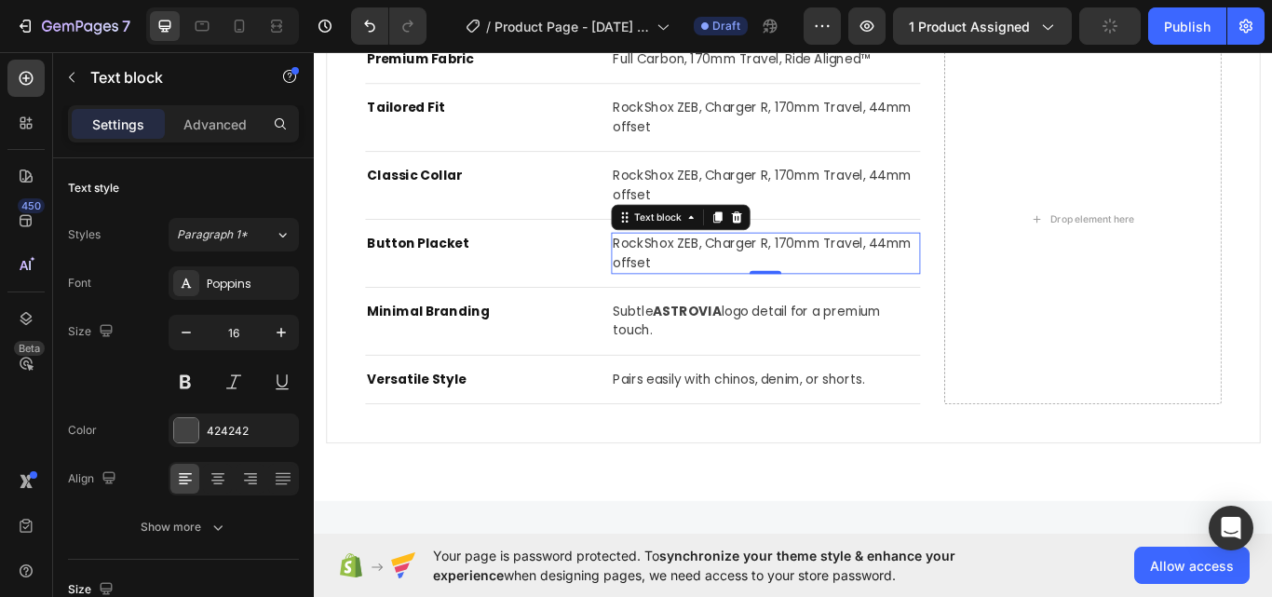
click at [707, 287] on p "RockShox ZEB, Charger R, 170mm Travel, 44mm offset" at bounding box center [840, 287] width 357 height 45
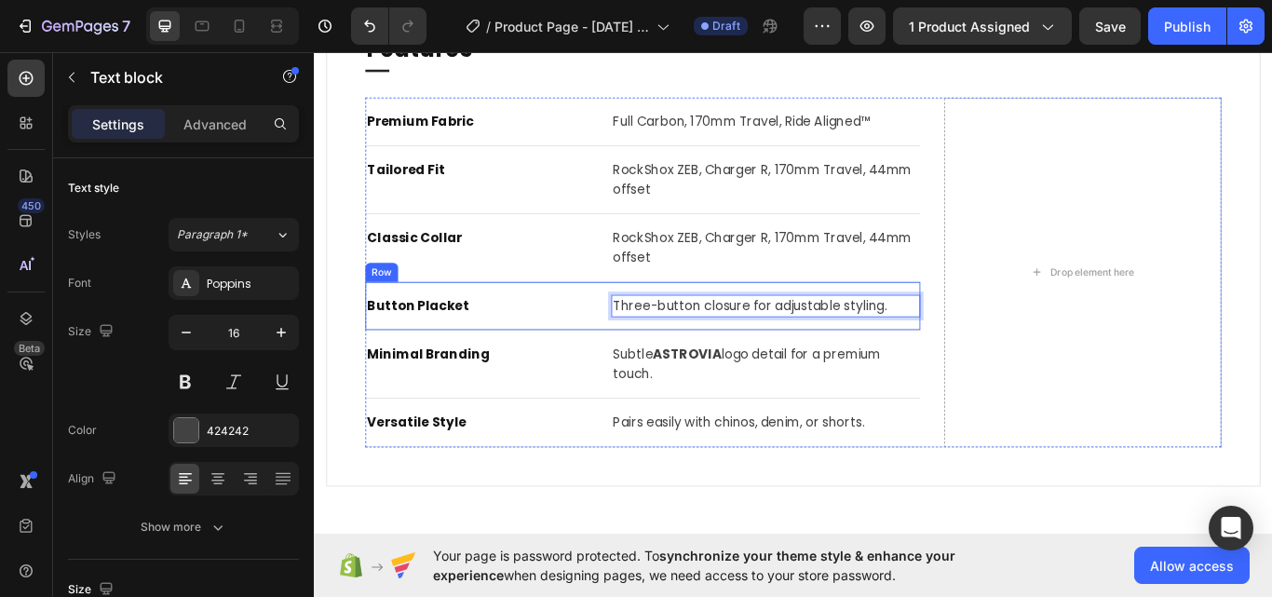
scroll to position [1156, 0]
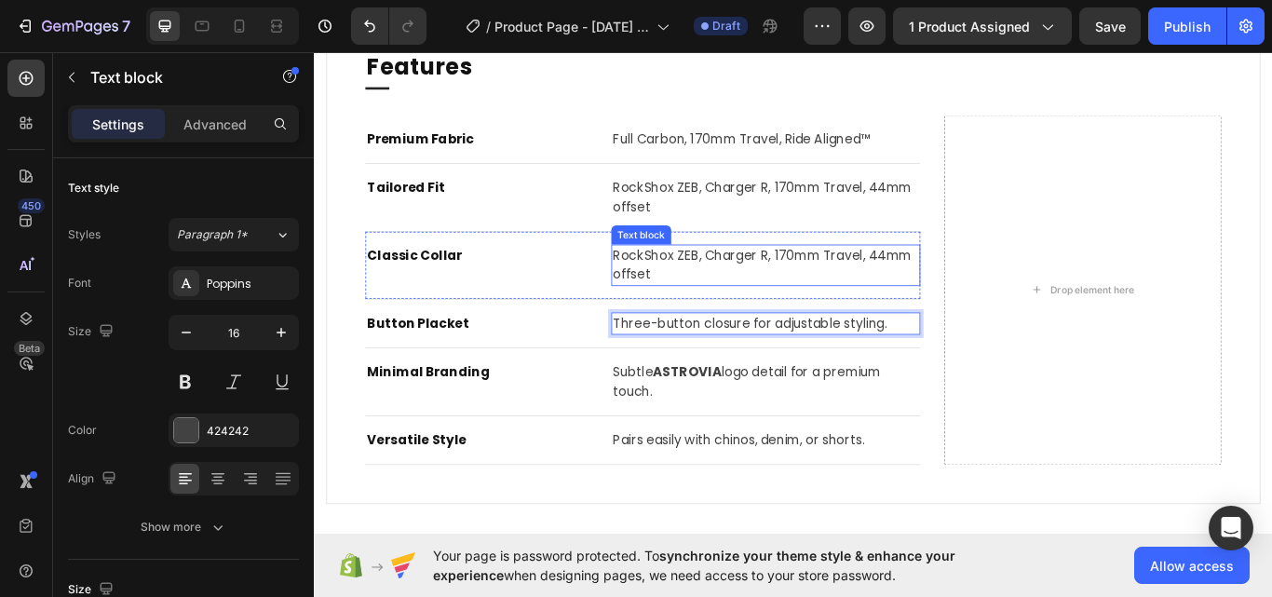
click at [754, 305] on p "RockShox ZEB, Charger R, 170mm Travel, 44mm offset" at bounding box center [840, 301] width 357 height 45
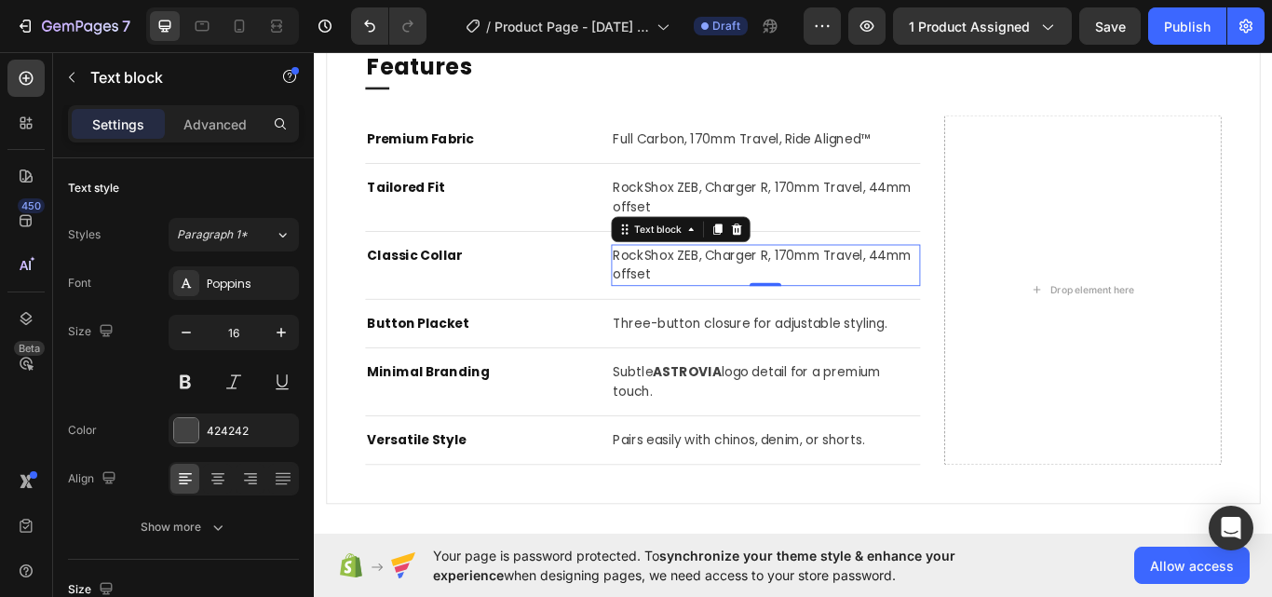
click at [754, 305] on p "RockShox ZEB, Charger R, 170mm Travel, 44mm offset" at bounding box center [840, 301] width 357 height 45
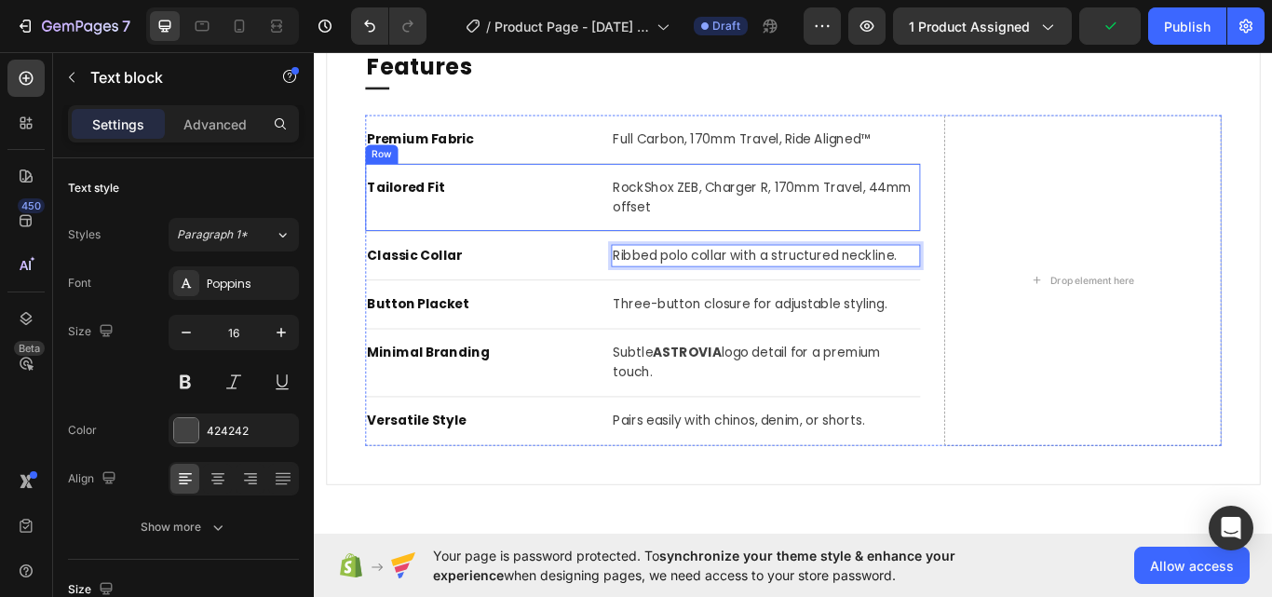
click at [736, 215] on p "RockShox ZEB, Charger R, 170mm Travel, 44mm offset" at bounding box center [840, 222] width 357 height 45
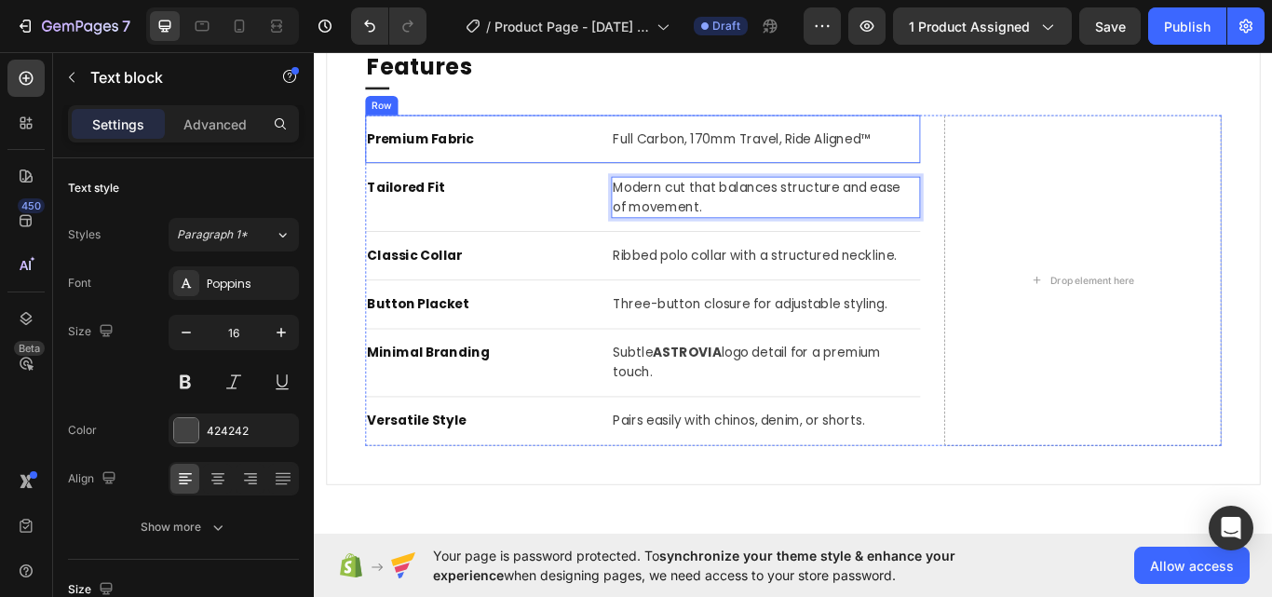
click at [675, 183] on div "Tailored Fit Text block Modern cut that balances structure and ease of movement…" at bounding box center [696, 222] width 647 height 79
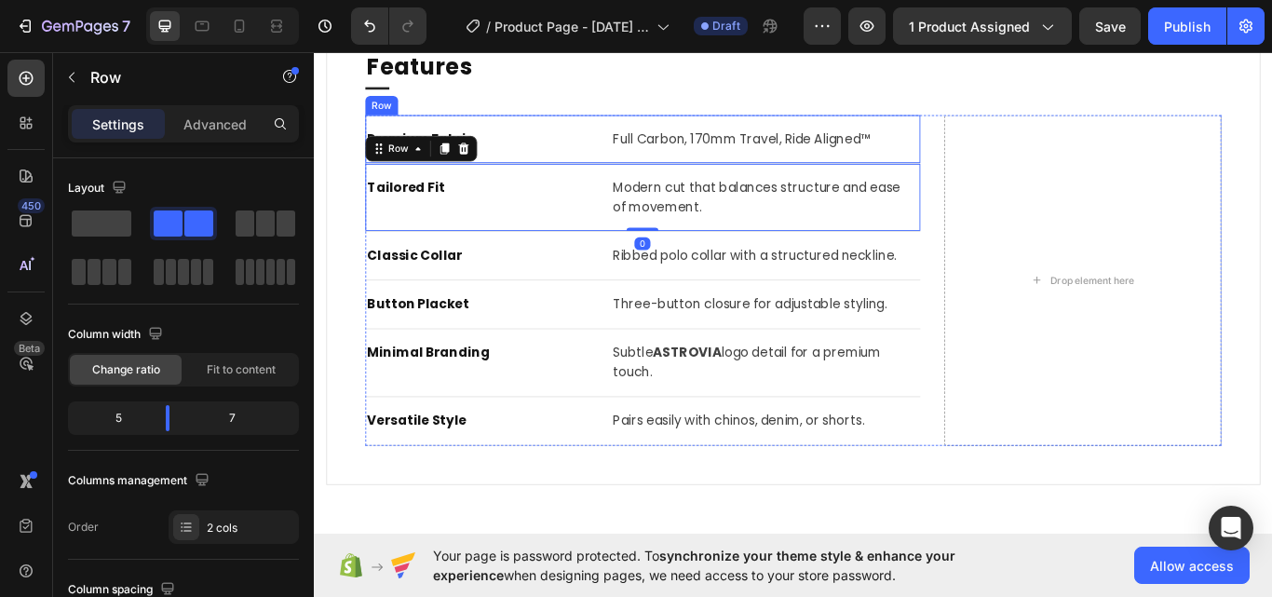
click at [682, 167] on div "Full Carbon, 170mm Travel, Ride Aligned™" at bounding box center [840, 155] width 360 height 26
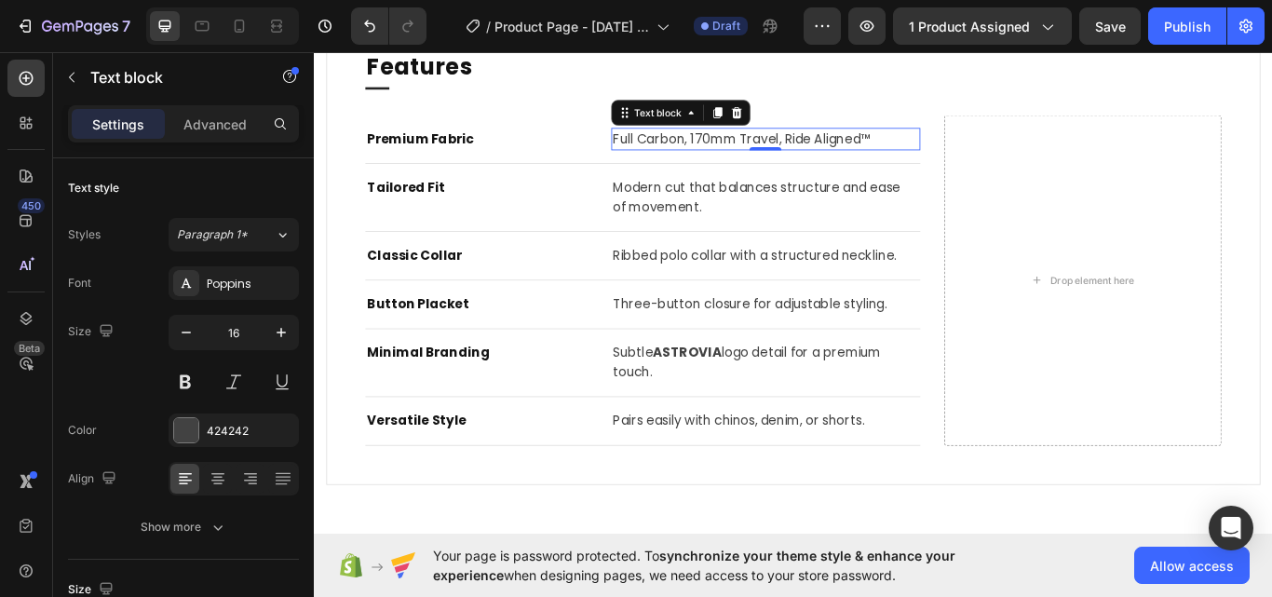
click at [683, 160] on p "Full Carbon, 170mm Travel, Ride Aligned™" at bounding box center [840, 154] width 357 height 22
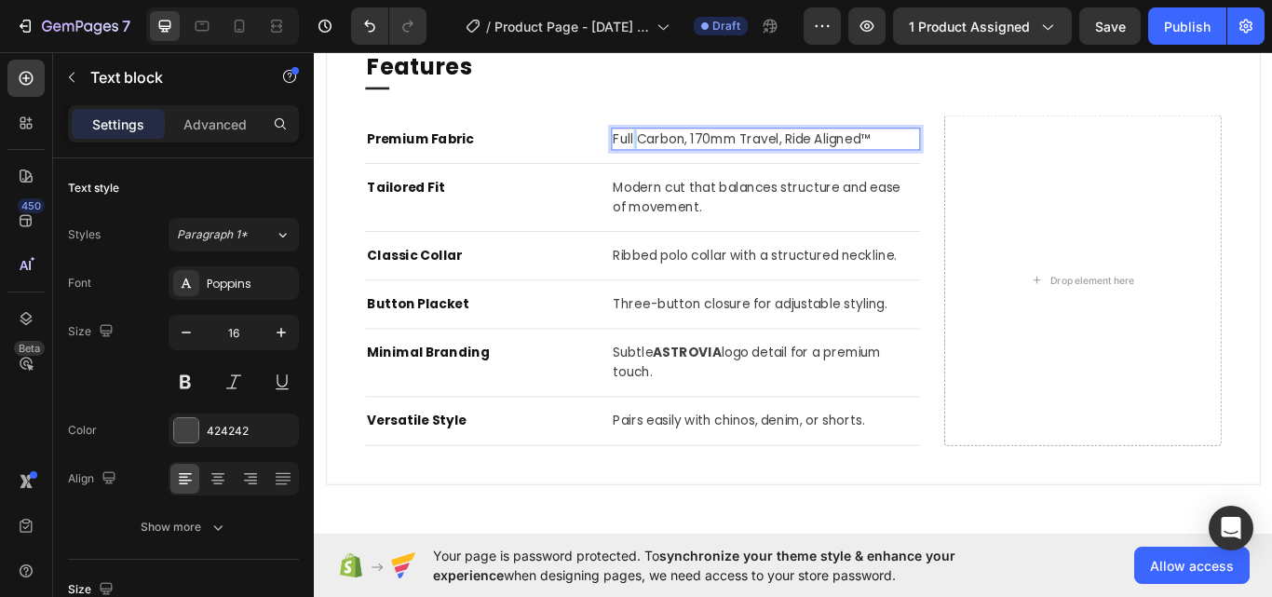
click at [683, 160] on p "Full Carbon, 170mm Travel, Ride Aligned™" at bounding box center [840, 154] width 357 height 22
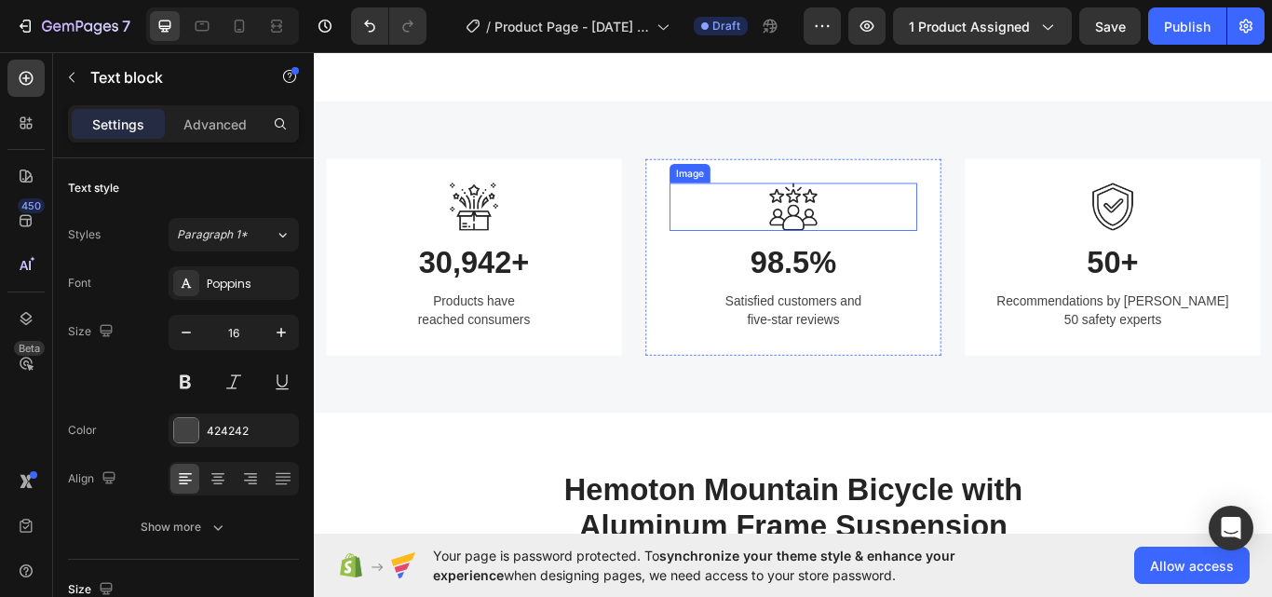
scroll to position [1715, 0]
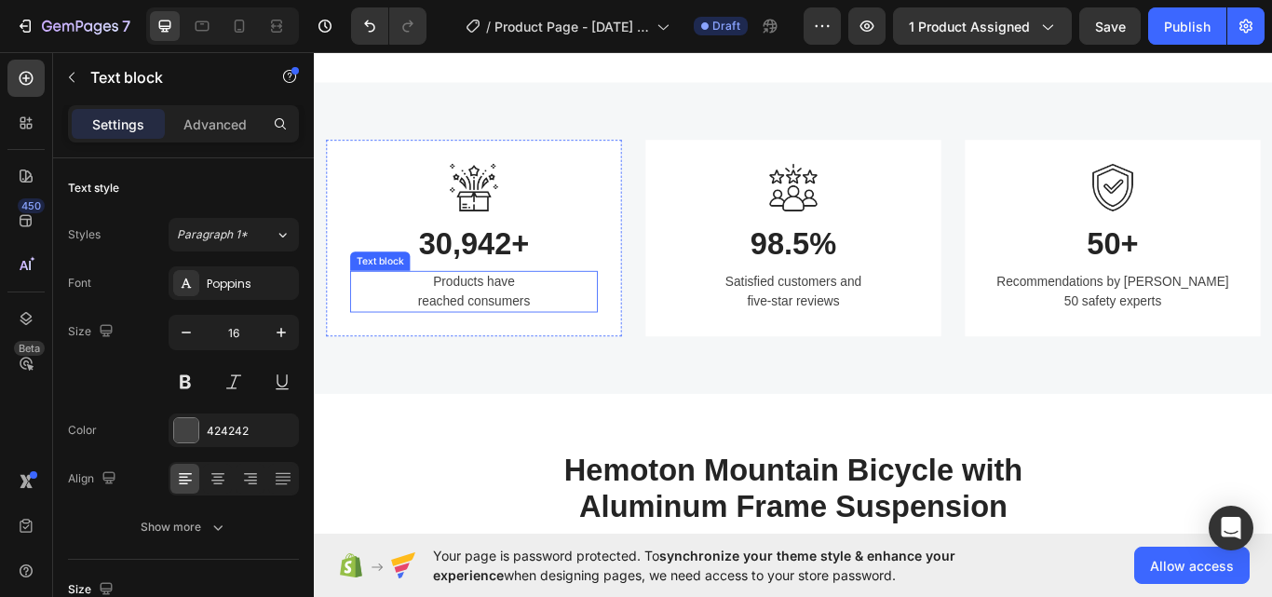
click at [514, 279] on p "30,942+" at bounding box center [500, 277] width 285 height 43
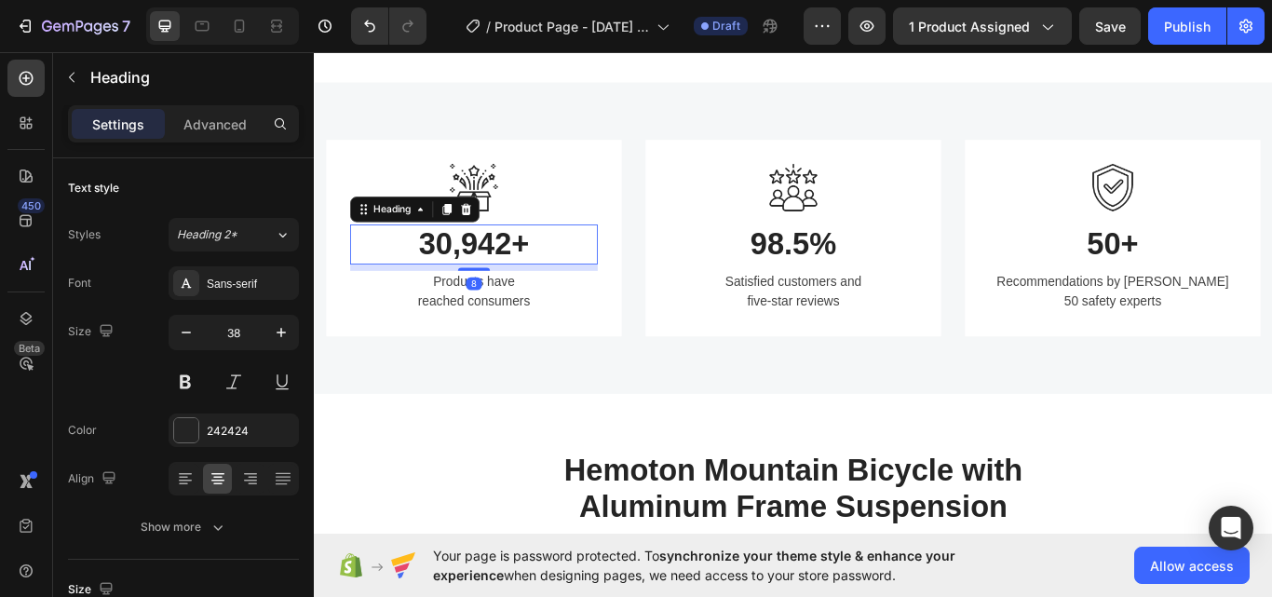
click at [514, 279] on p "30,942+" at bounding box center [500, 277] width 285 height 43
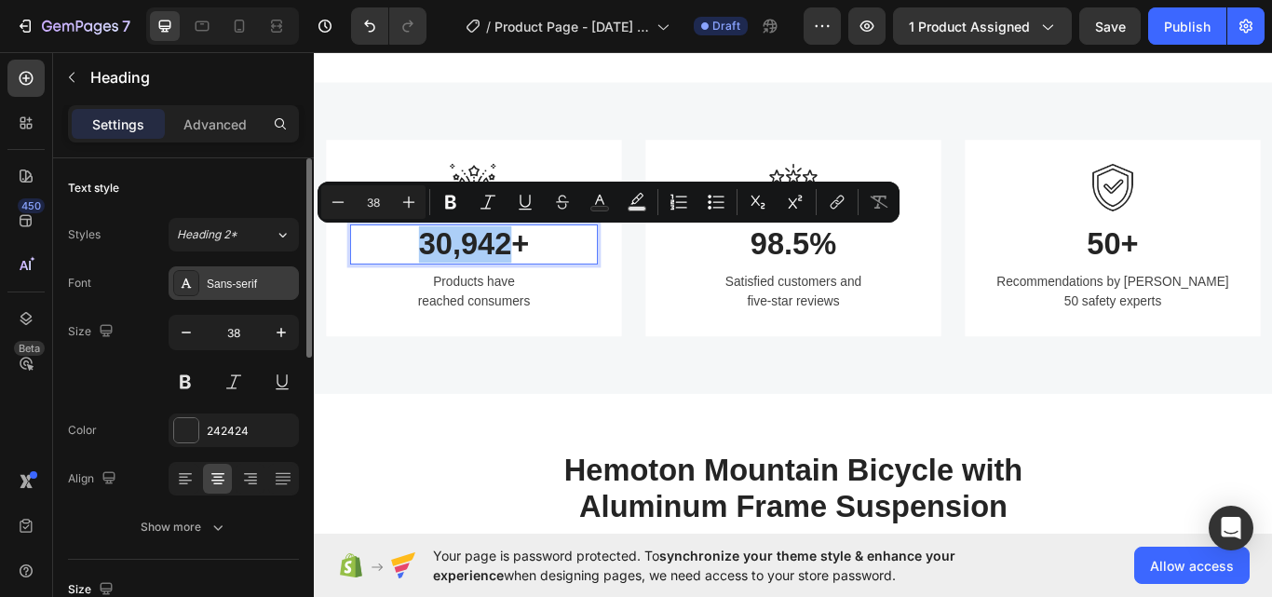
click at [234, 276] on div "Sans-serif" at bounding box center [251, 284] width 88 height 17
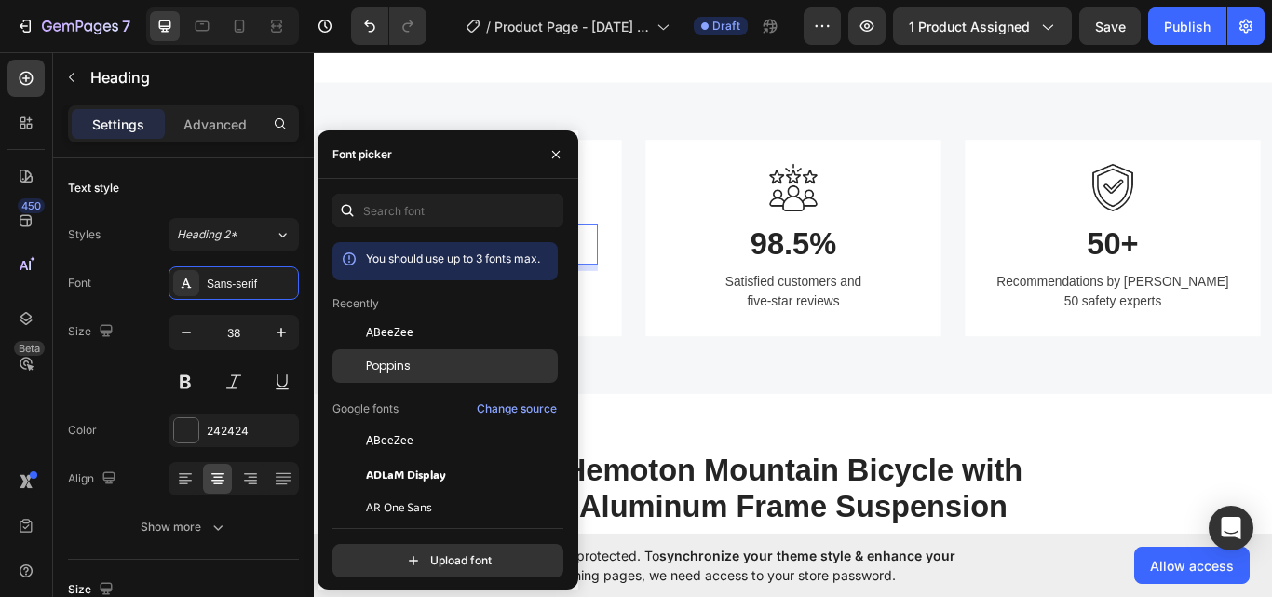
click at [387, 381] on div "Poppins" at bounding box center [444, 366] width 225 height 34
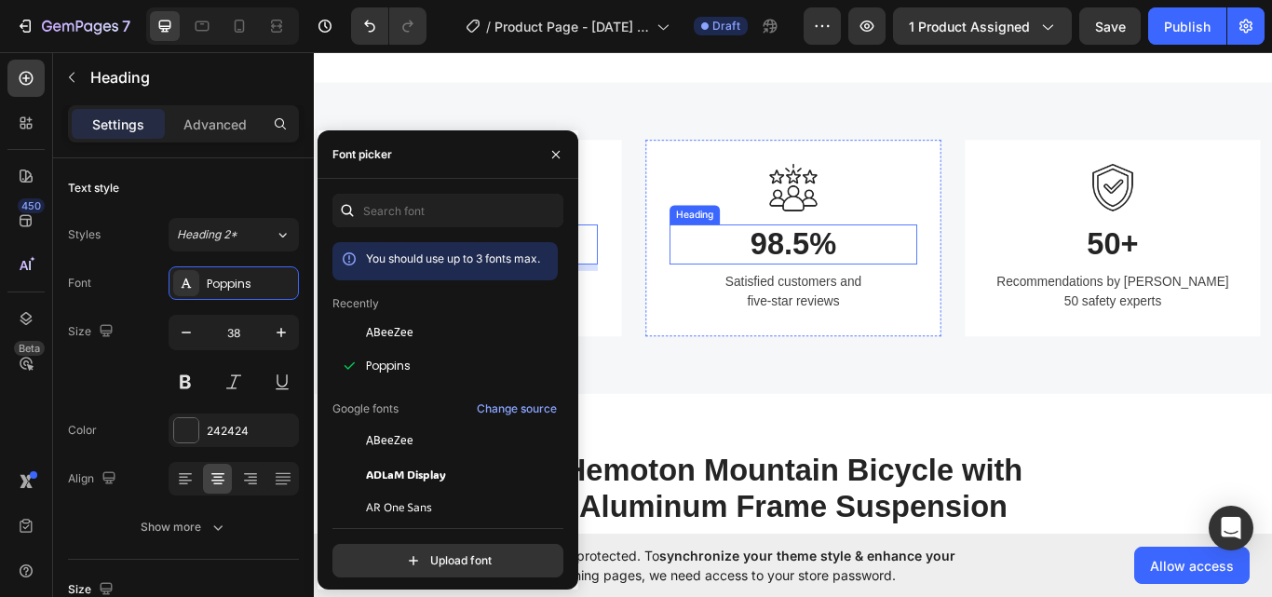
click at [821, 284] on p "98.5%" at bounding box center [872, 277] width 285 height 43
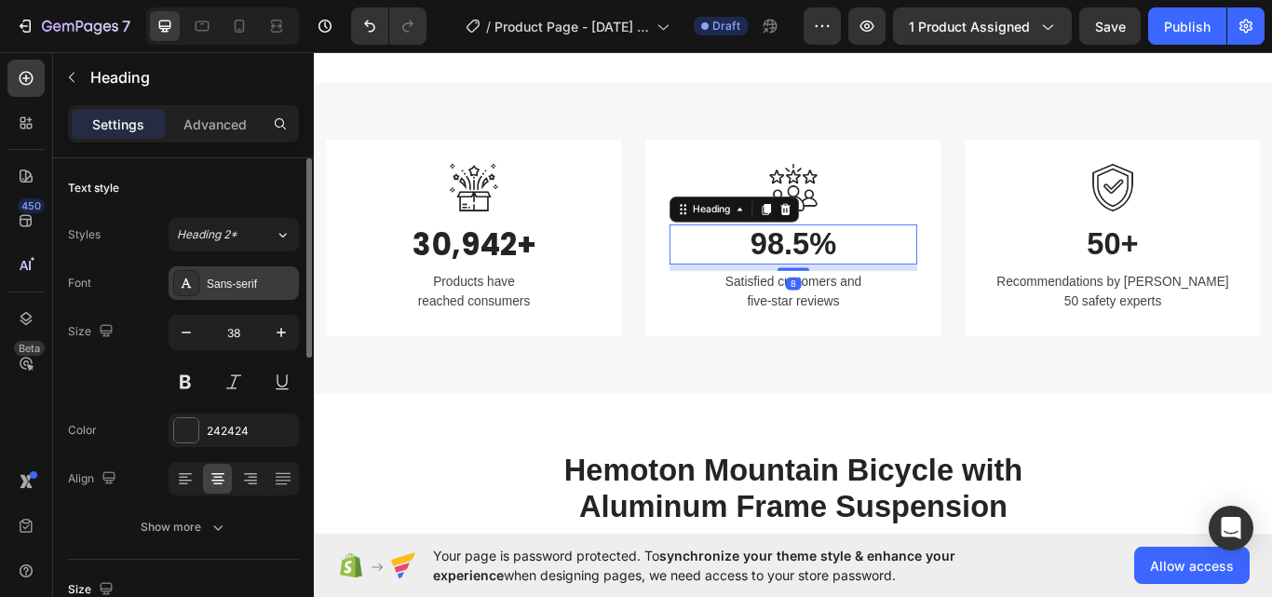
click at [258, 267] on div "Sans-serif" at bounding box center [234, 283] width 130 height 34
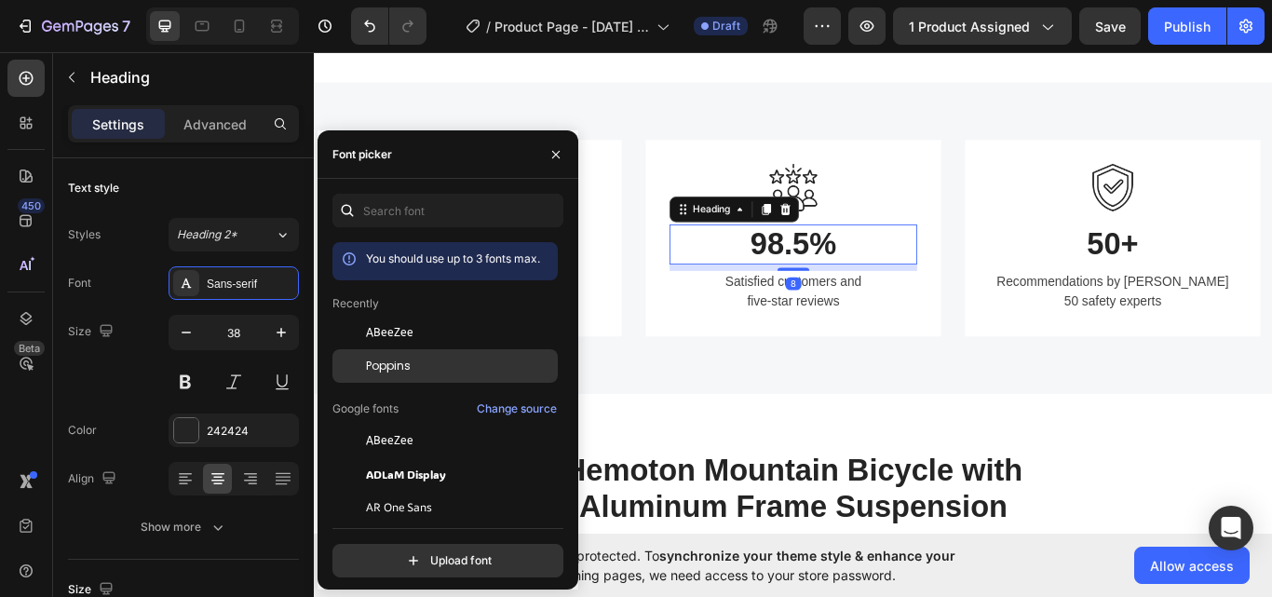
click at [395, 359] on span "Poppins" at bounding box center [388, 366] width 45 height 17
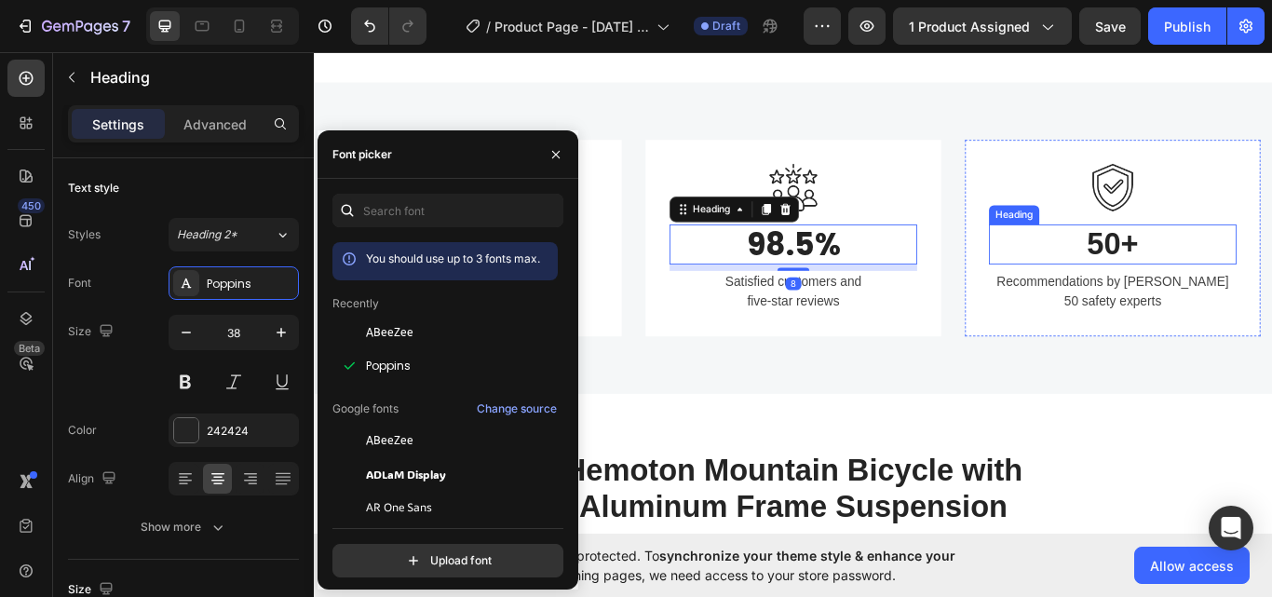
click at [1236, 274] on p "50+" at bounding box center [1244, 277] width 285 height 43
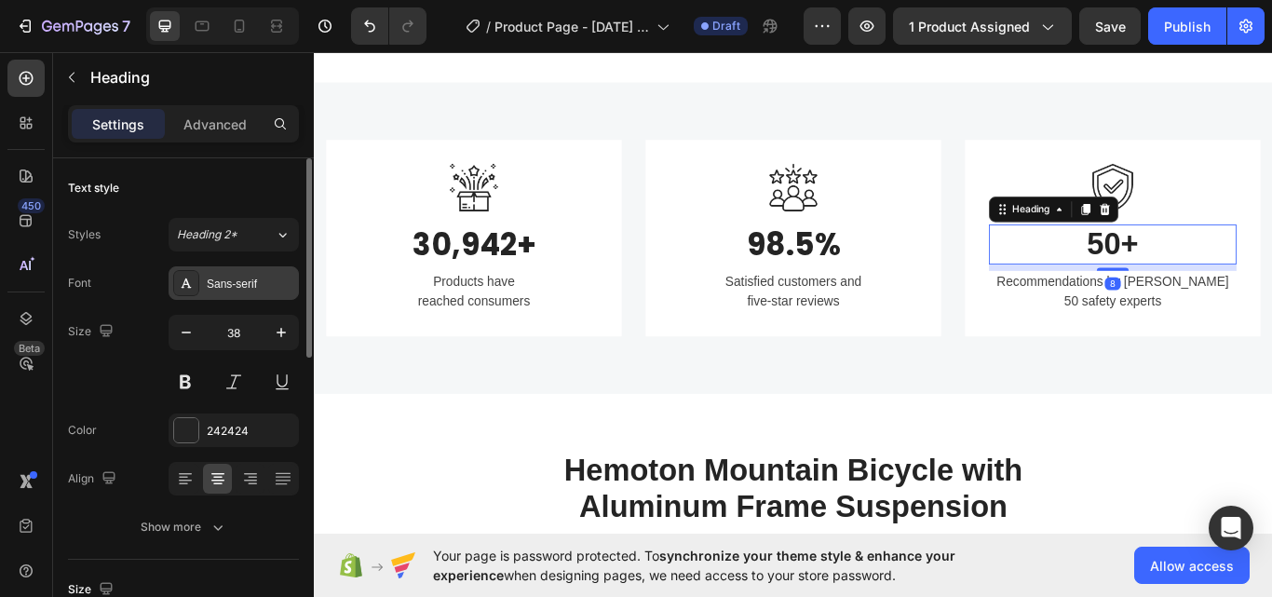
click at [236, 271] on div "Sans-serif" at bounding box center [234, 283] width 130 height 34
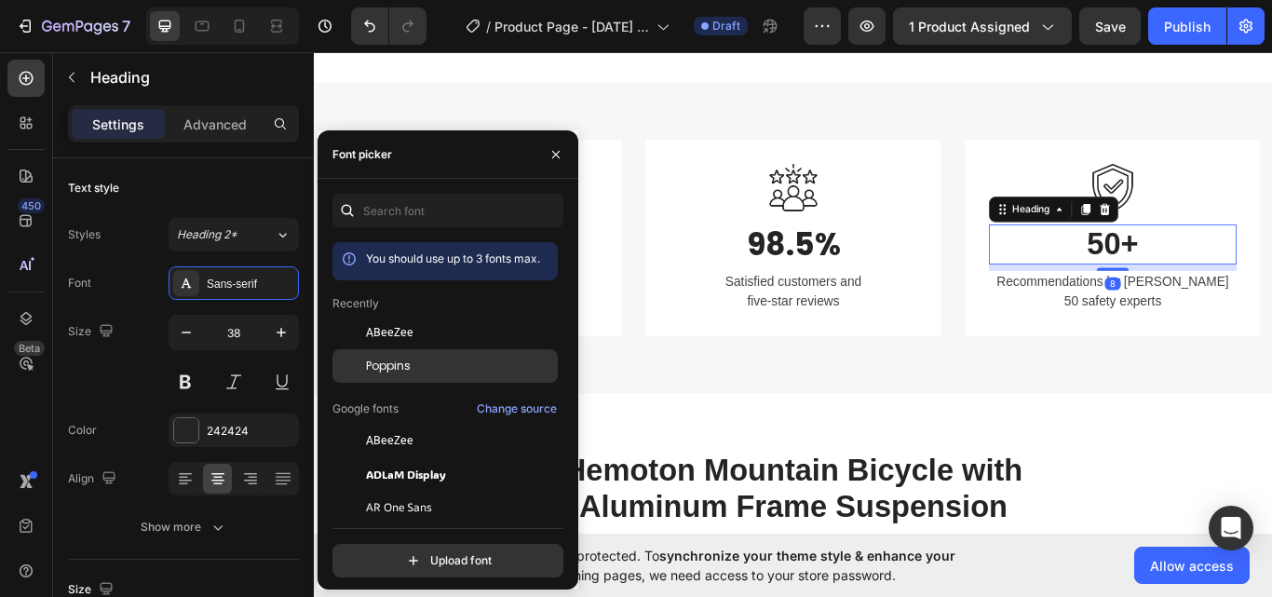
drag, startPoint x: 383, startPoint y: 366, endPoint x: 476, endPoint y: 344, distance: 95.5
click at [383, 366] on span "Poppins" at bounding box center [388, 366] width 45 height 17
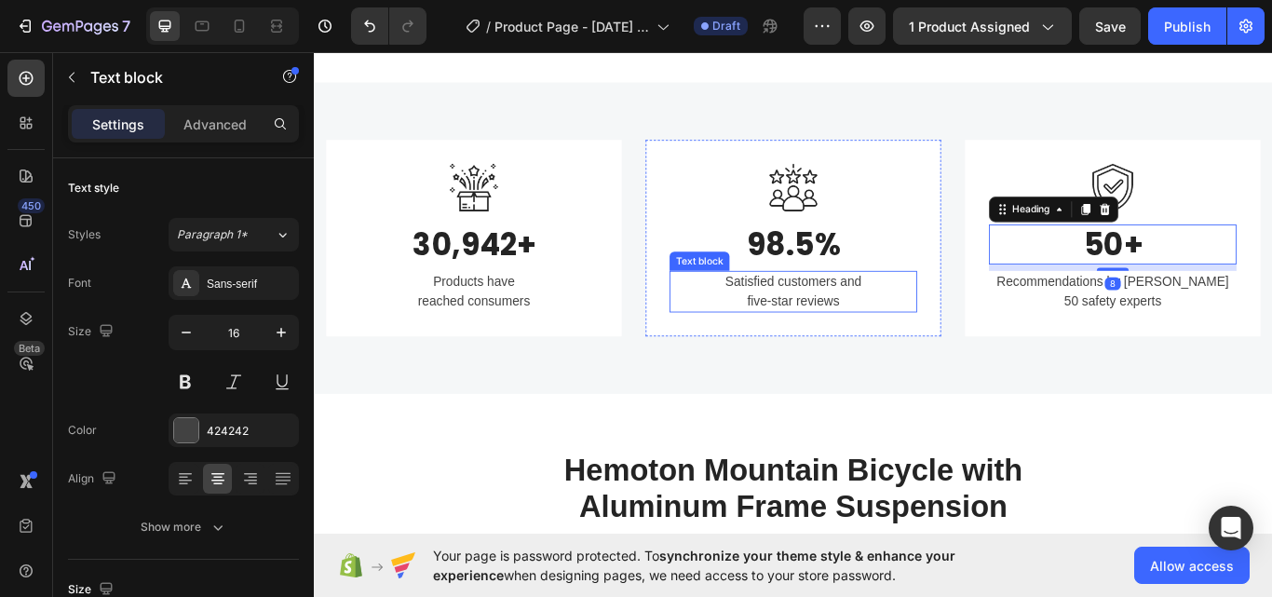
click at [863, 344] on p "Satisfied customers and five-star reviews" at bounding box center [872, 332] width 285 height 45
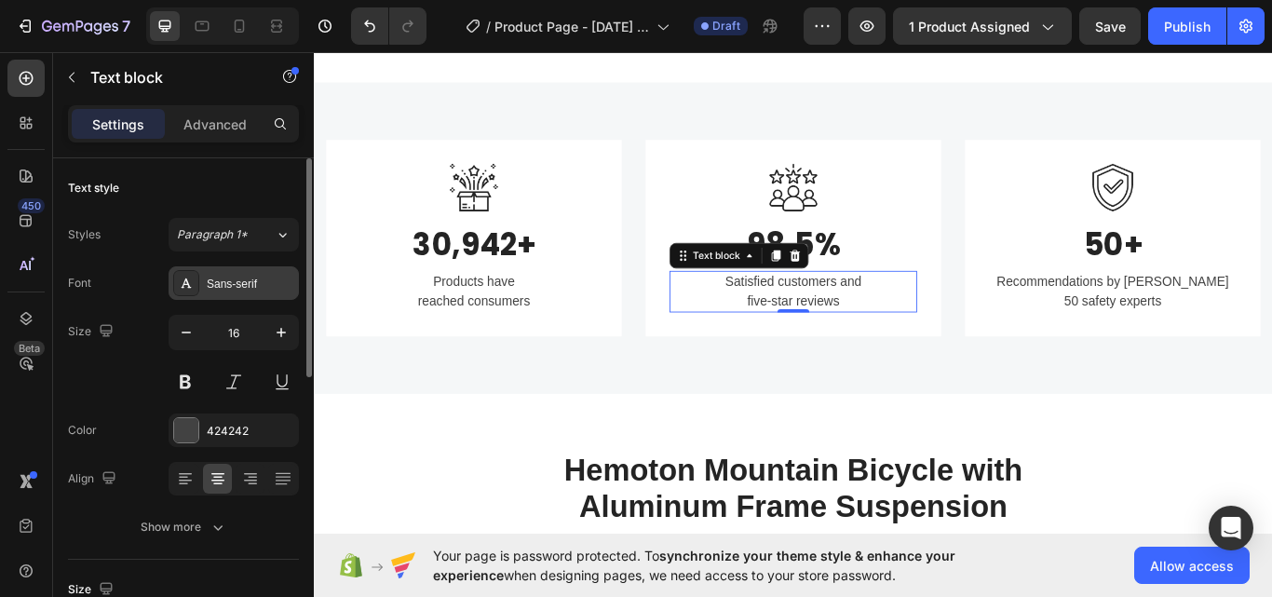
click at [208, 284] on div "Sans-serif" at bounding box center [251, 284] width 88 height 17
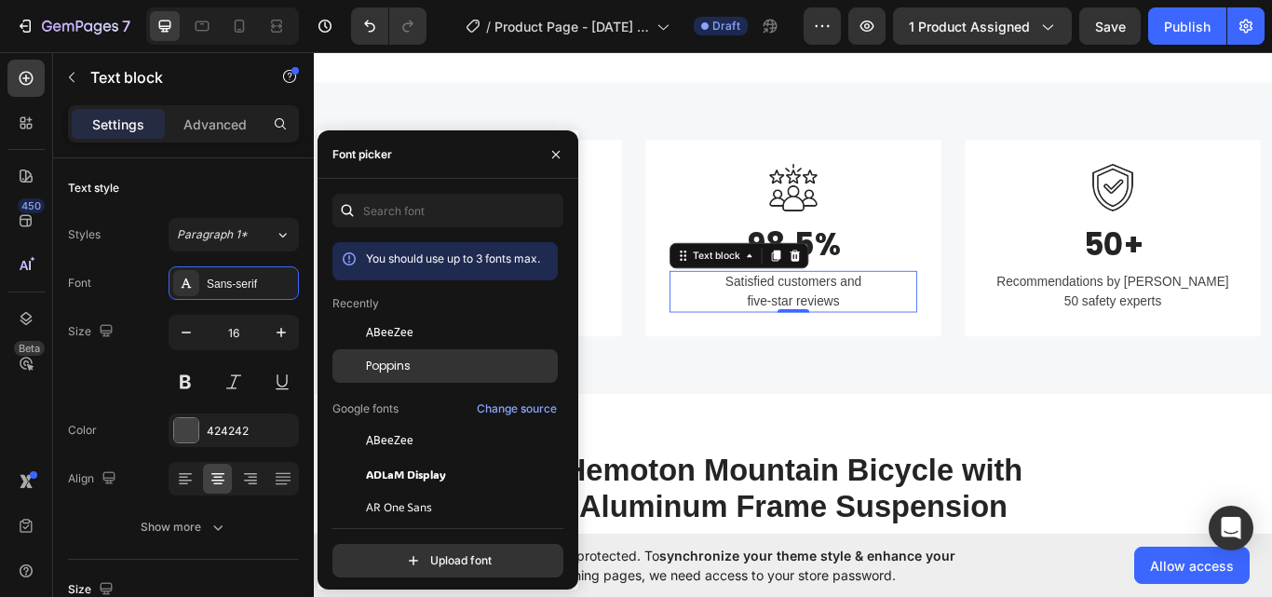
click at [385, 369] on span "Poppins" at bounding box center [388, 366] width 45 height 17
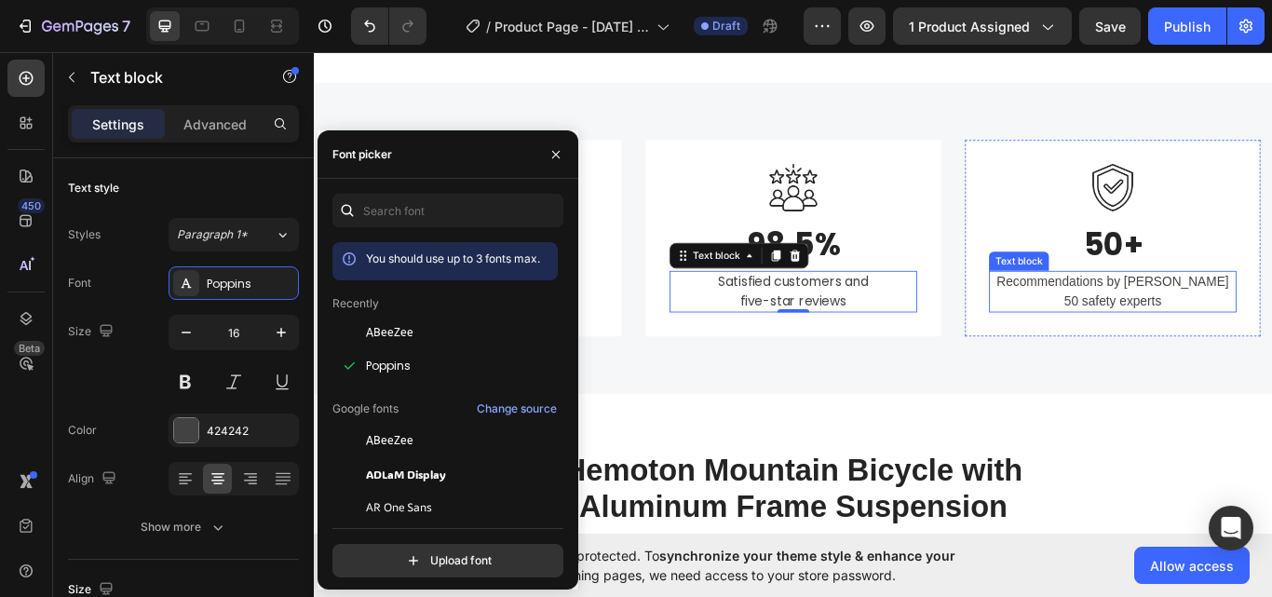
click at [1239, 334] on p "Recommendations by over 50 safety experts" at bounding box center [1244, 332] width 285 height 45
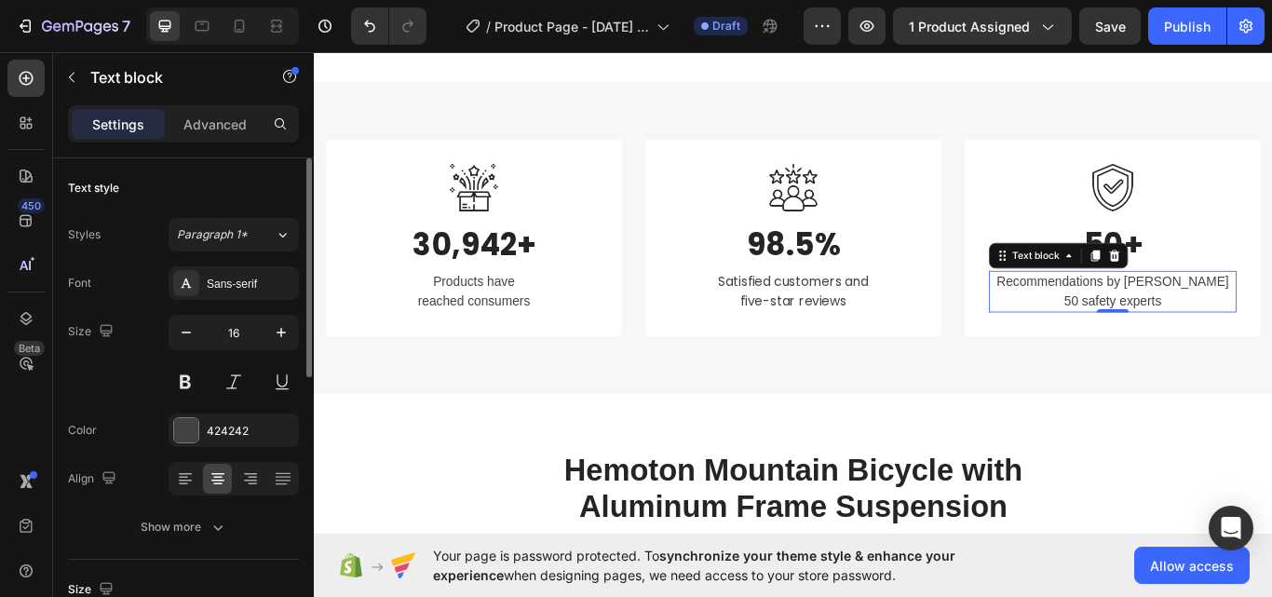
click at [232, 289] on div "Sans-serif" at bounding box center [251, 284] width 88 height 17
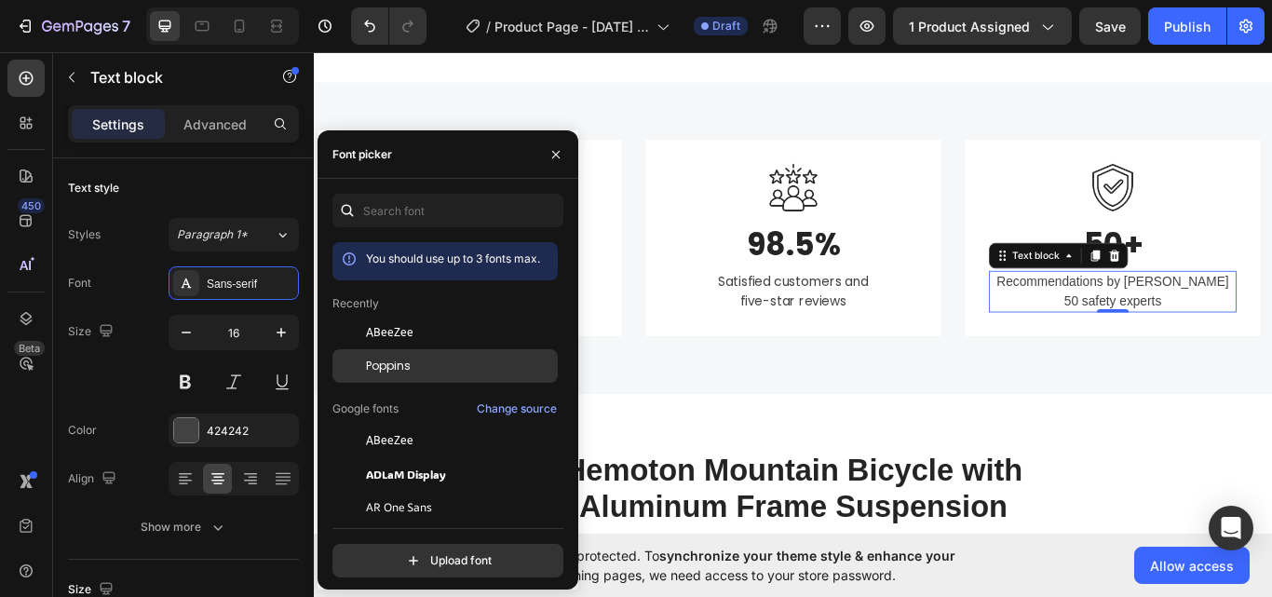
click at [350, 364] on div at bounding box center [349, 366] width 34 height 34
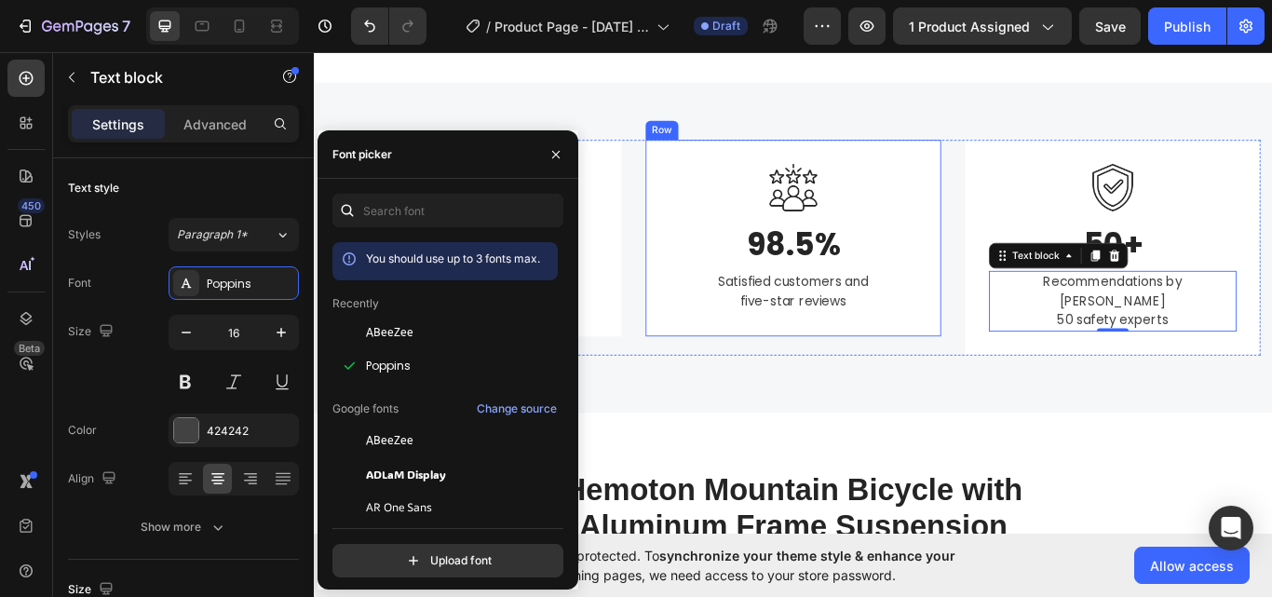
click at [724, 365] on div "Image 98.5% Heading Satisfied customers and five-star reviews Text block Row" at bounding box center [872, 269] width 344 height 229
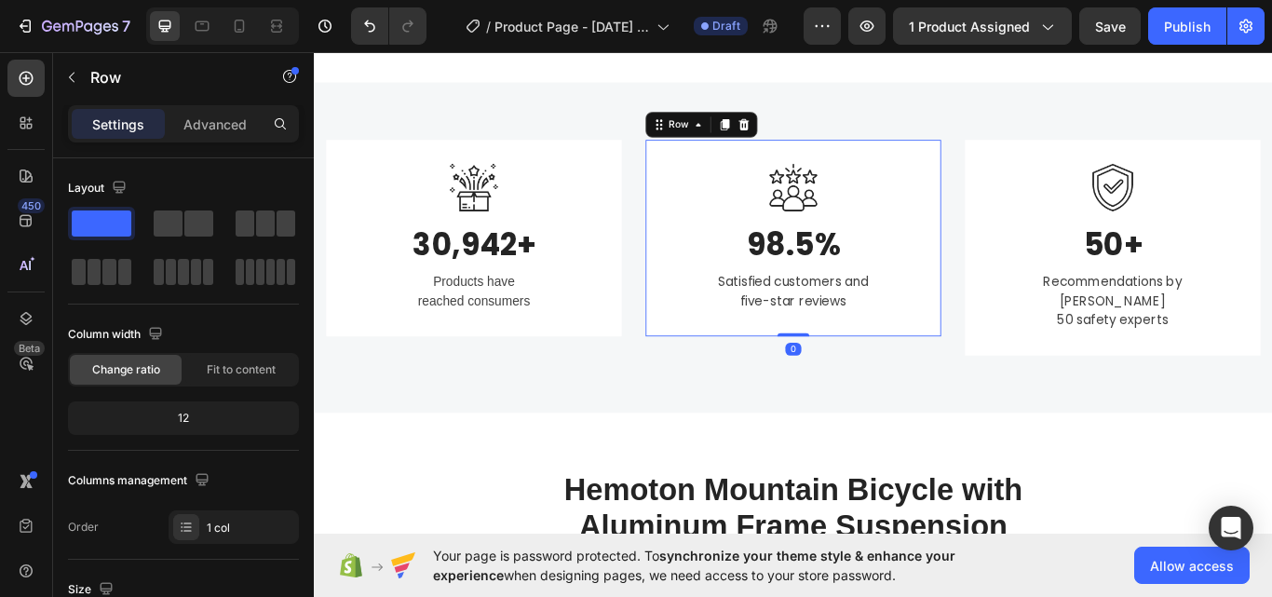
click at [520, 334] on p "Products have reached consumers" at bounding box center [500, 332] width 285 height 45
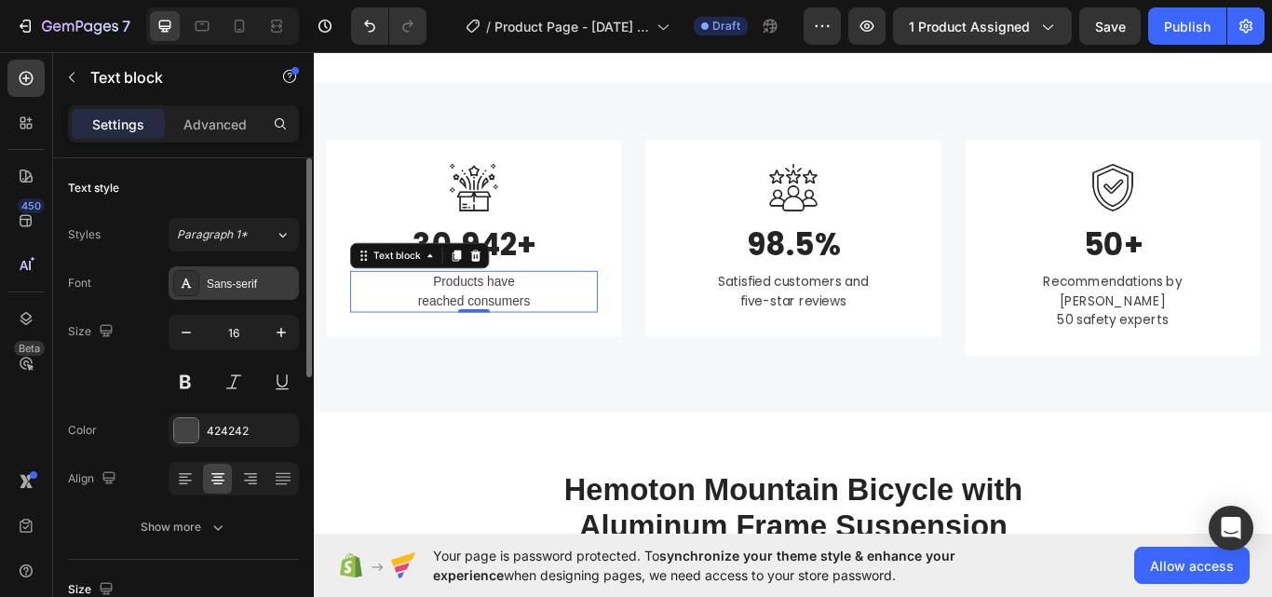
click at [206, 293] on div "Sans-serif" at bounding box center [234, 283] width 130 height 34
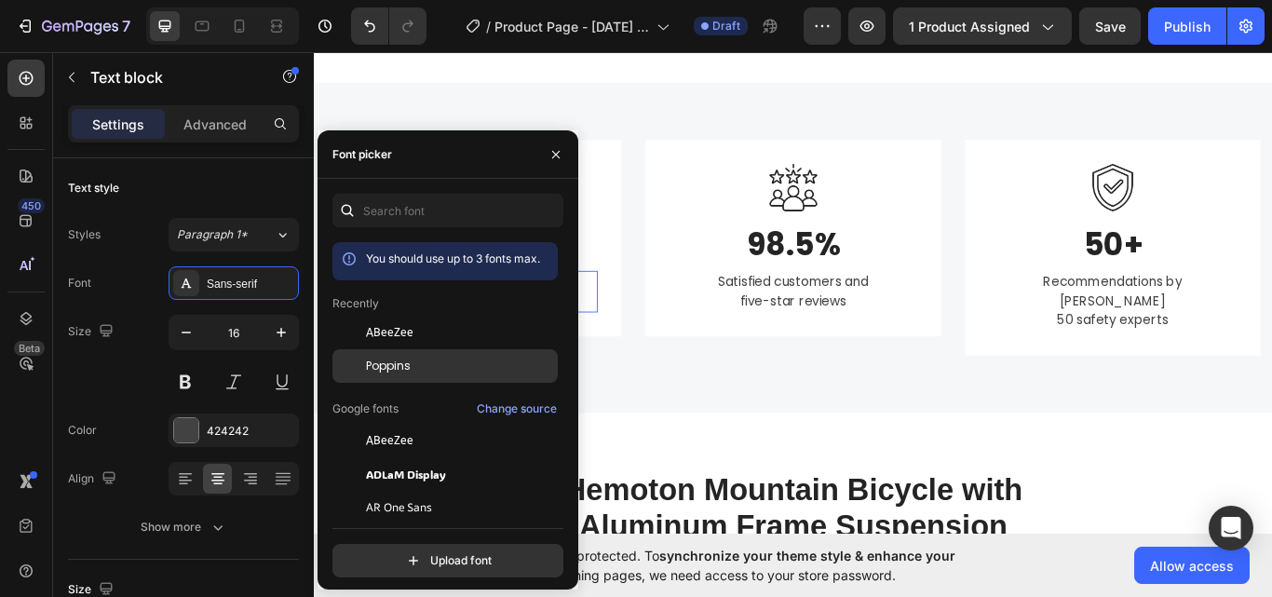
click at [421, 371] on div "Poppins" at bounding box center [460, 366] width 188 height 17
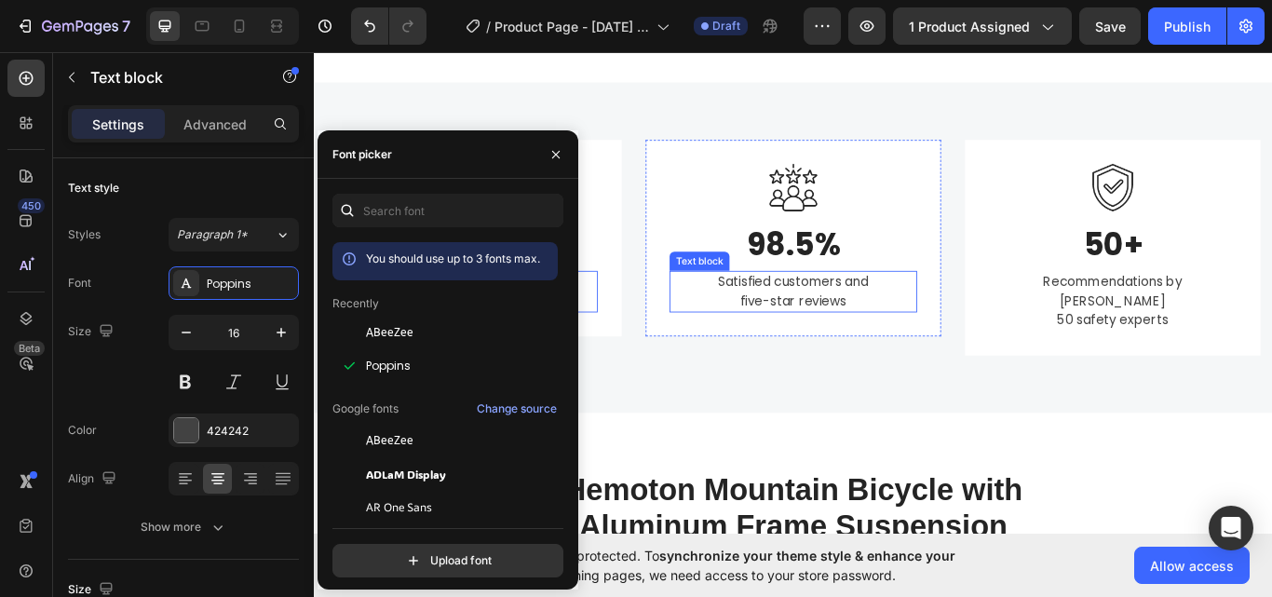
click at [885, 347] on p "Satisfied customers and five-star reviews" at bounding box center [872, 332] width 285 height 45
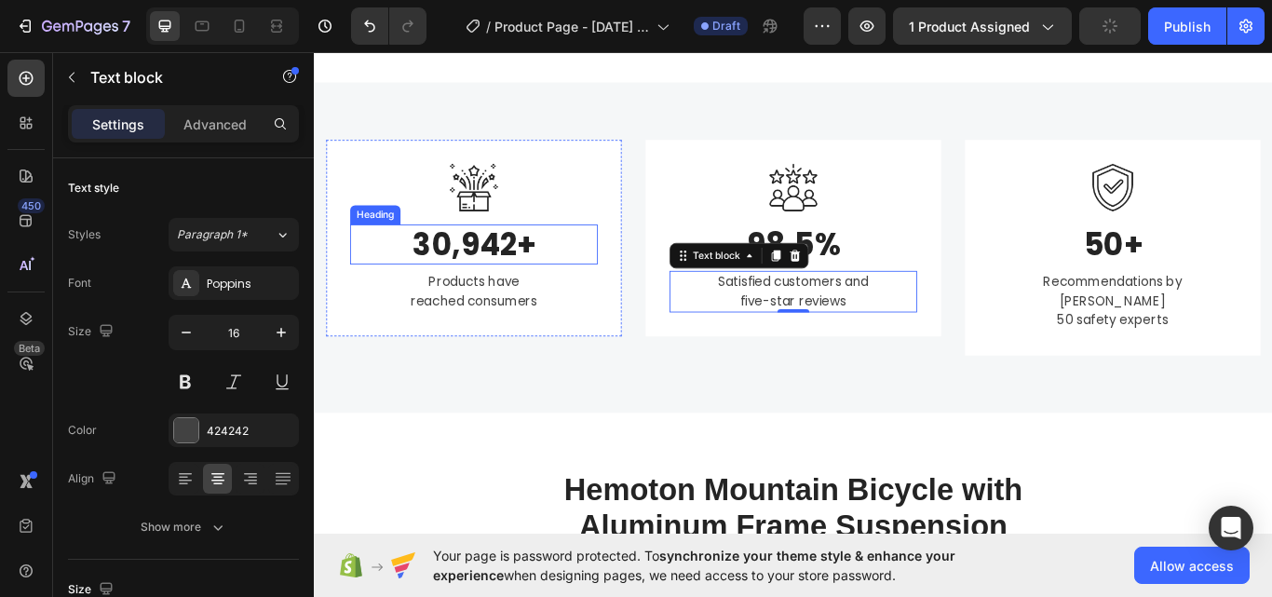
click at [482, 284] on h3 "30,942+" at bounding box center [500, 277] width 289 height 47
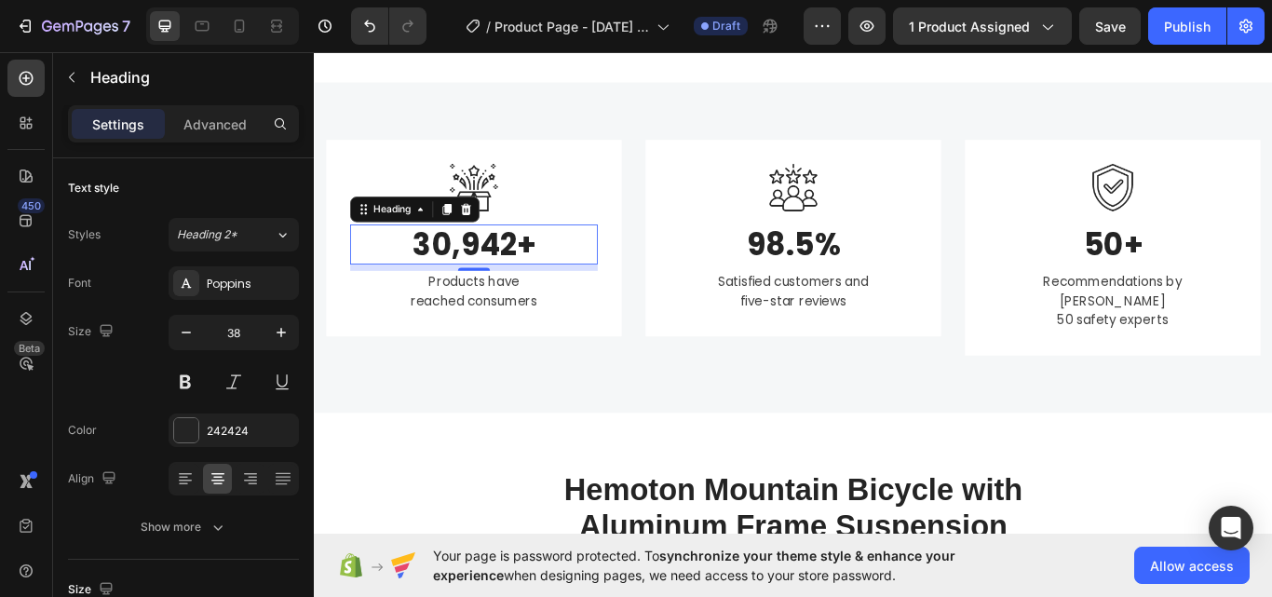
click at [473, 282] on h3 "30,942+" at bounding box center [500, 277] width 289 height 47
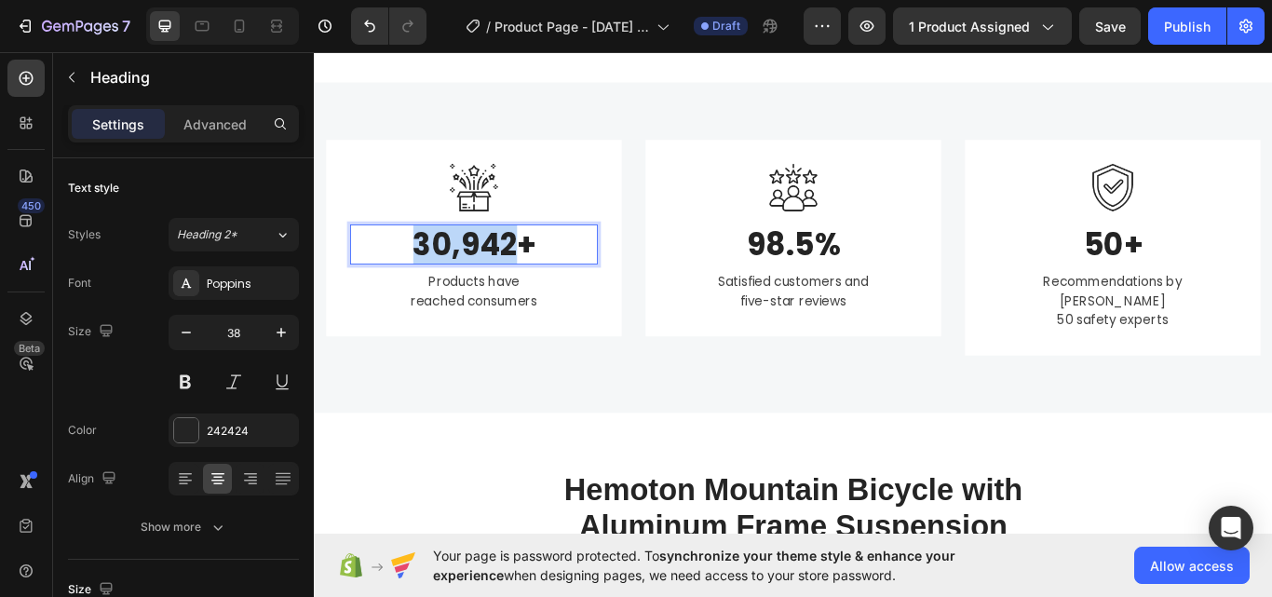
click at [473, 282] on p "30,942+" at bounding box center [500, 277] width 285 height 43
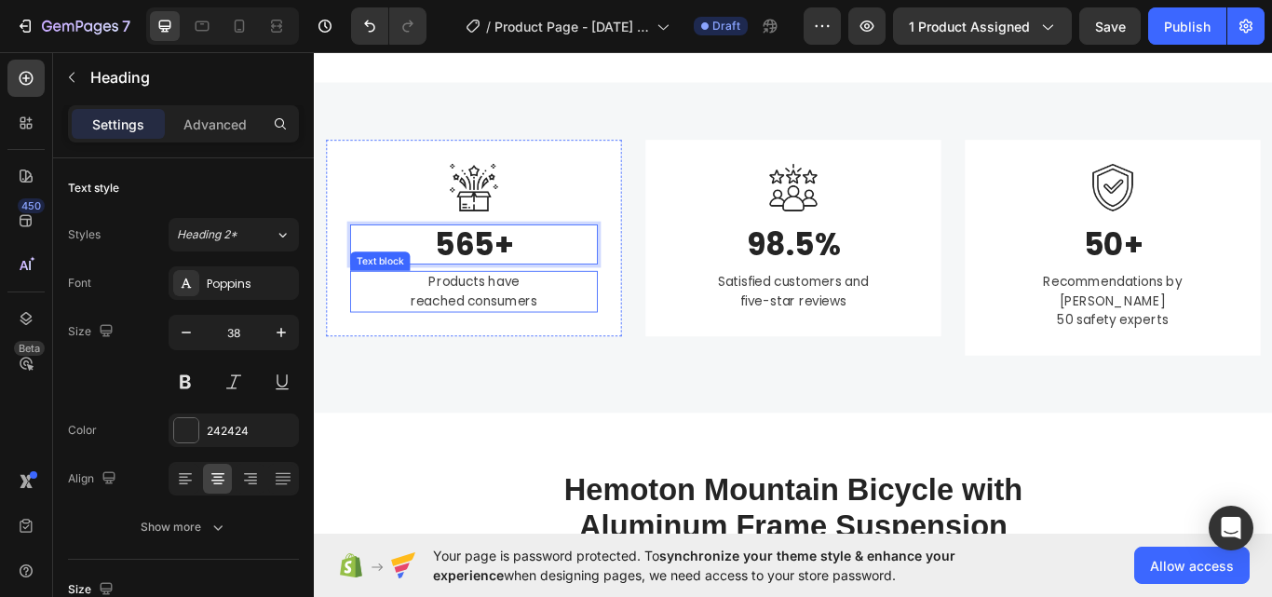
click at [511, 324] on p "Products have reached consumers" at bounding box center [500, 332] width 285 height 45
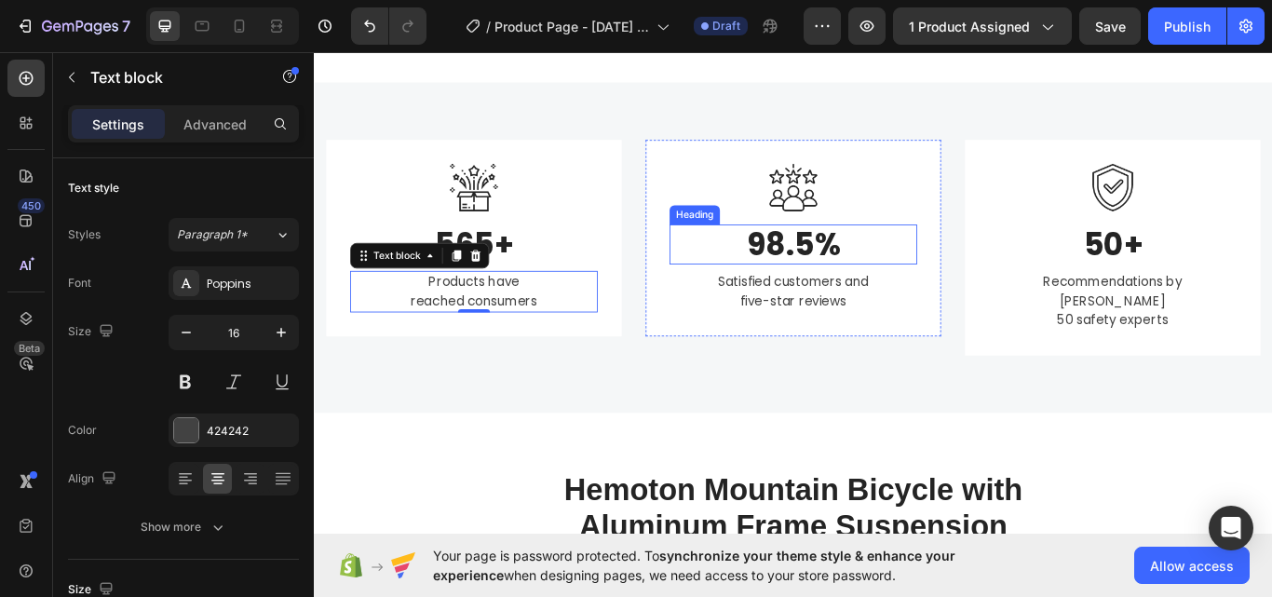
click at [867, 289] on p "98.5%" at bounding box center [872, 277] width 285 height 43
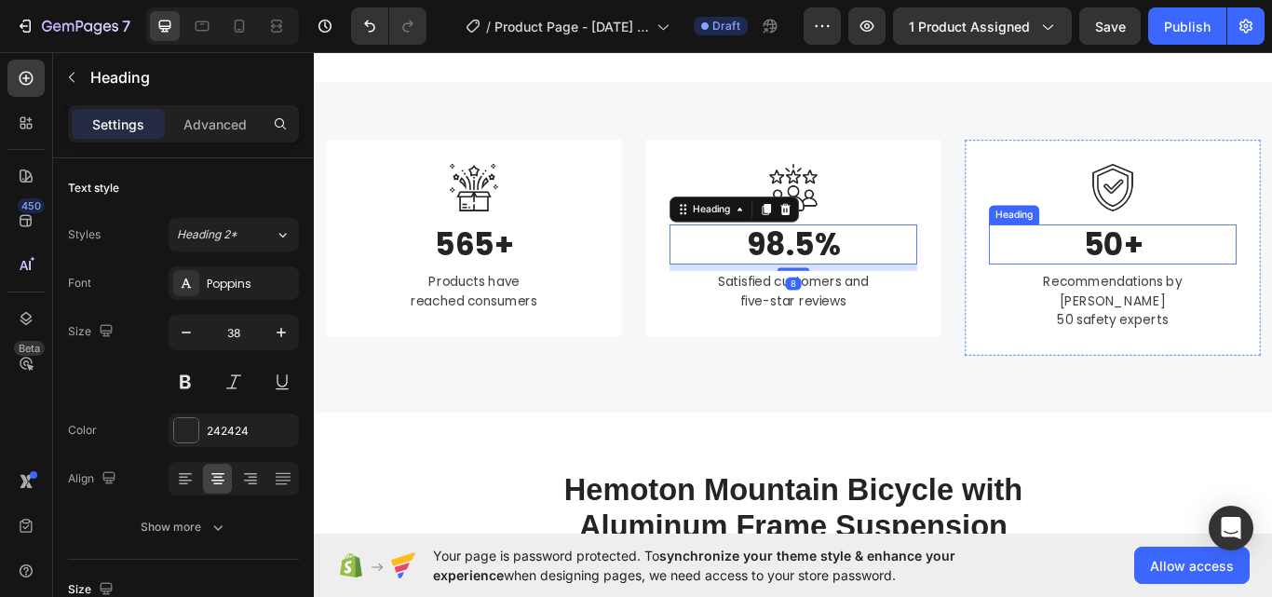
click at [1257, 288] on p "50+" at bounding box center [1244, 277] width 285 height 43
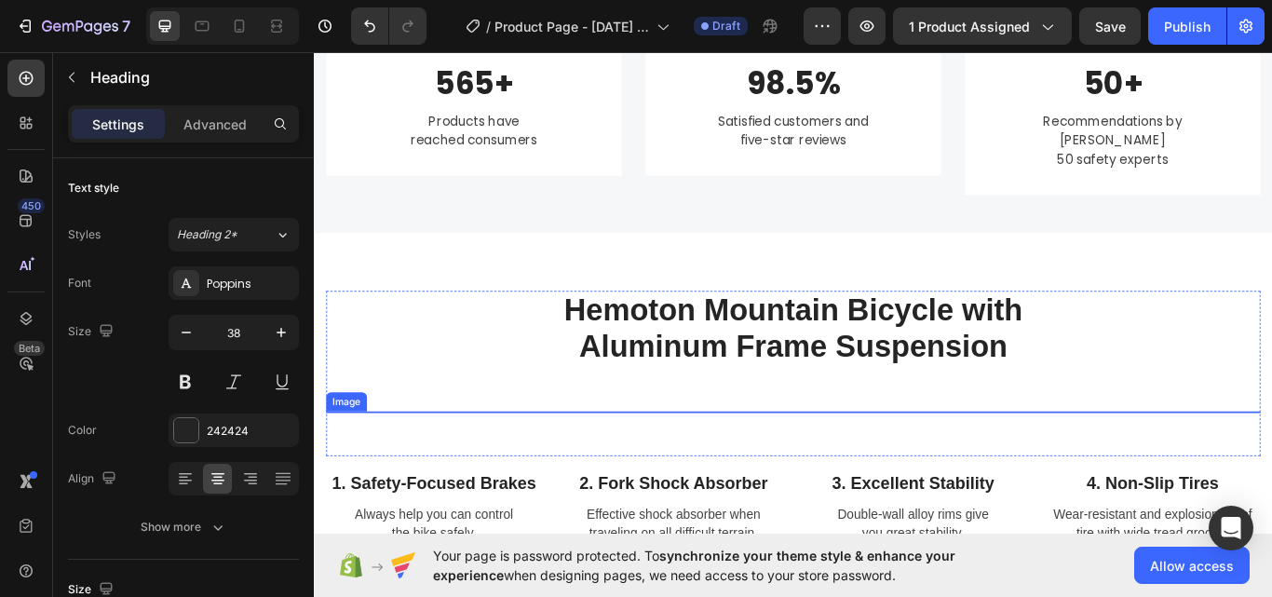
scroll to position [1901, 0]
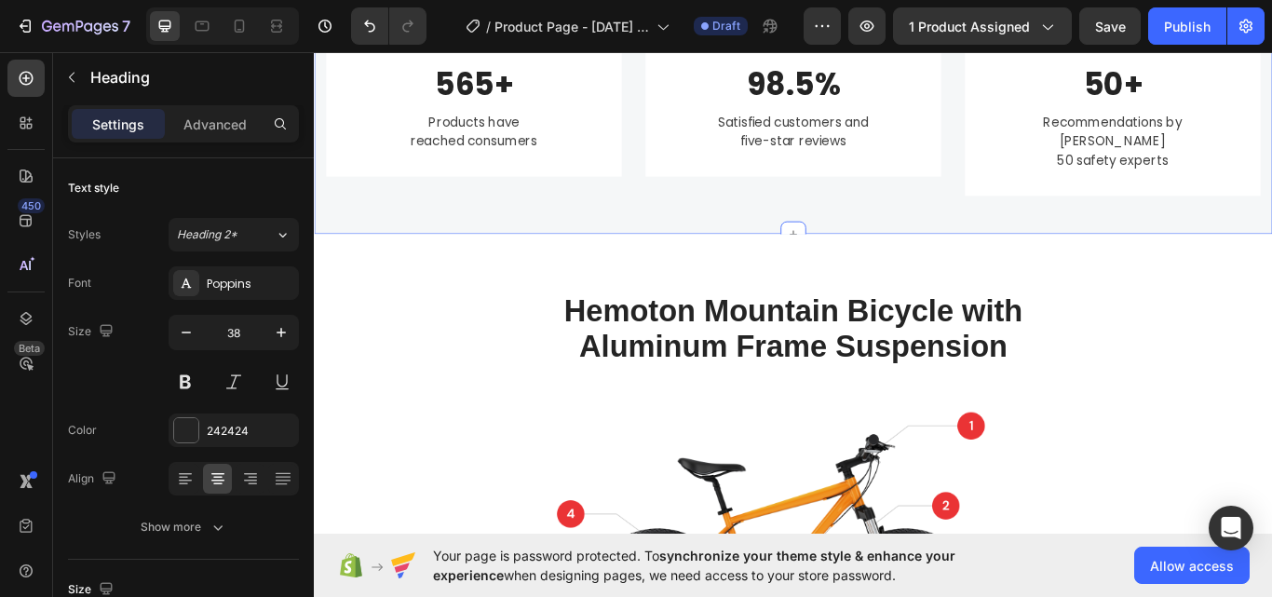
click at [479, 233] on div "Image 565+ Heading Products have reached consumers Text block Row Image 98.5% H…" at bounding box center [872, 83] width 1117 height 363
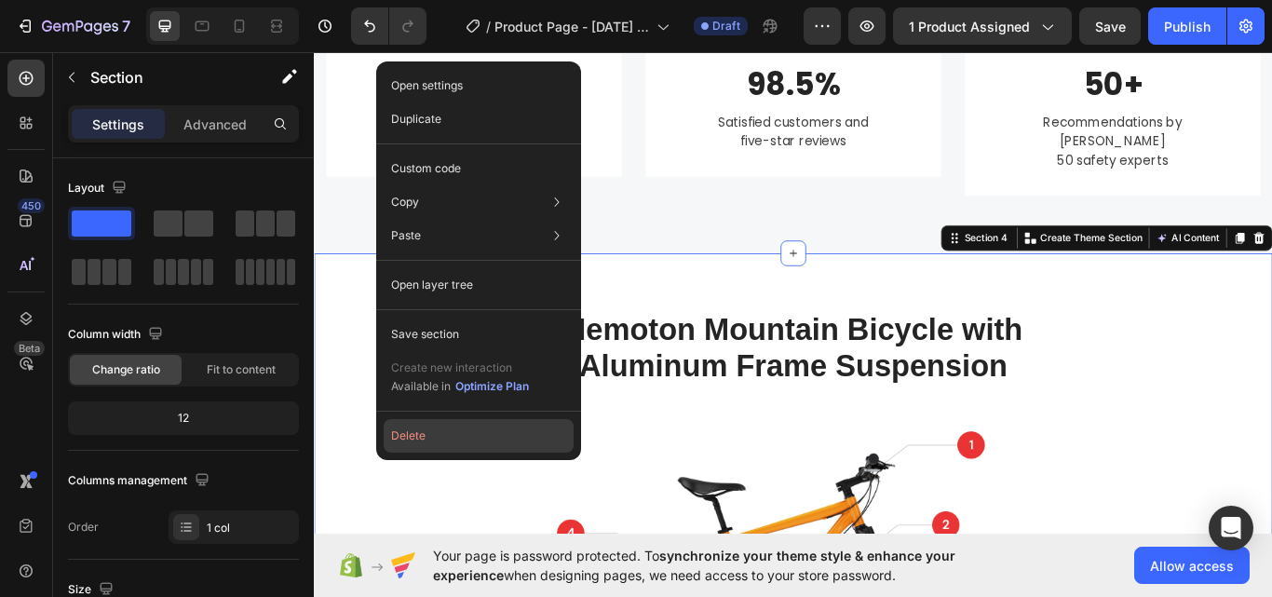
click at [483, 427] on button "Delete" at bounding box center [479, 436] width 190 height 34
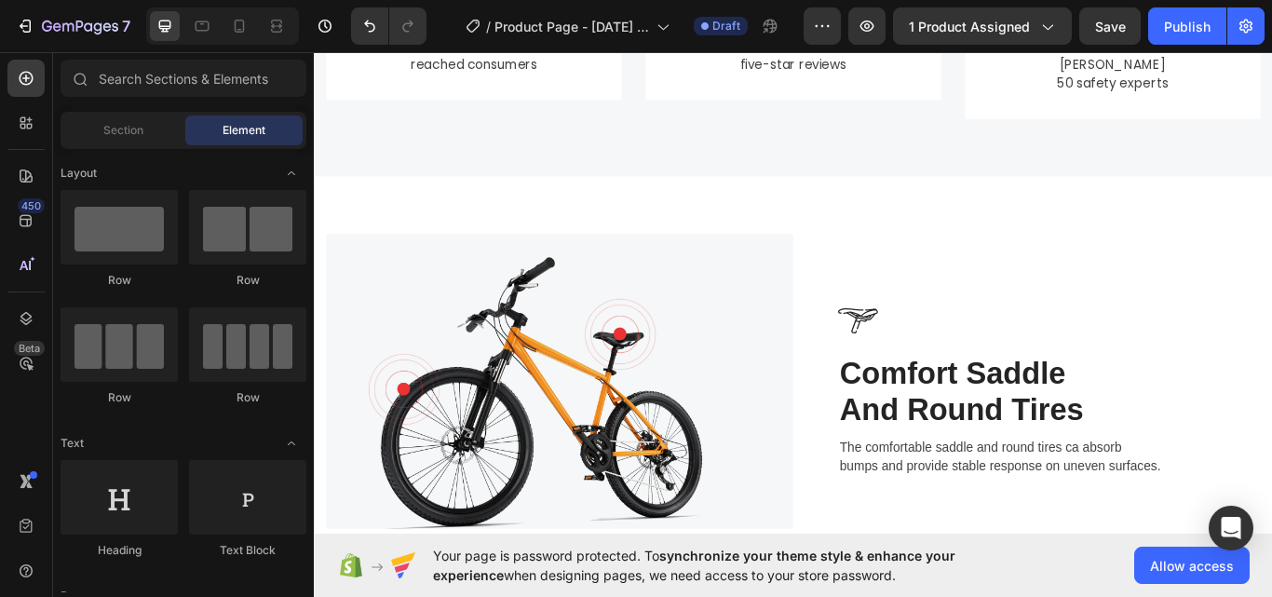
scroll to position [1994, 0]
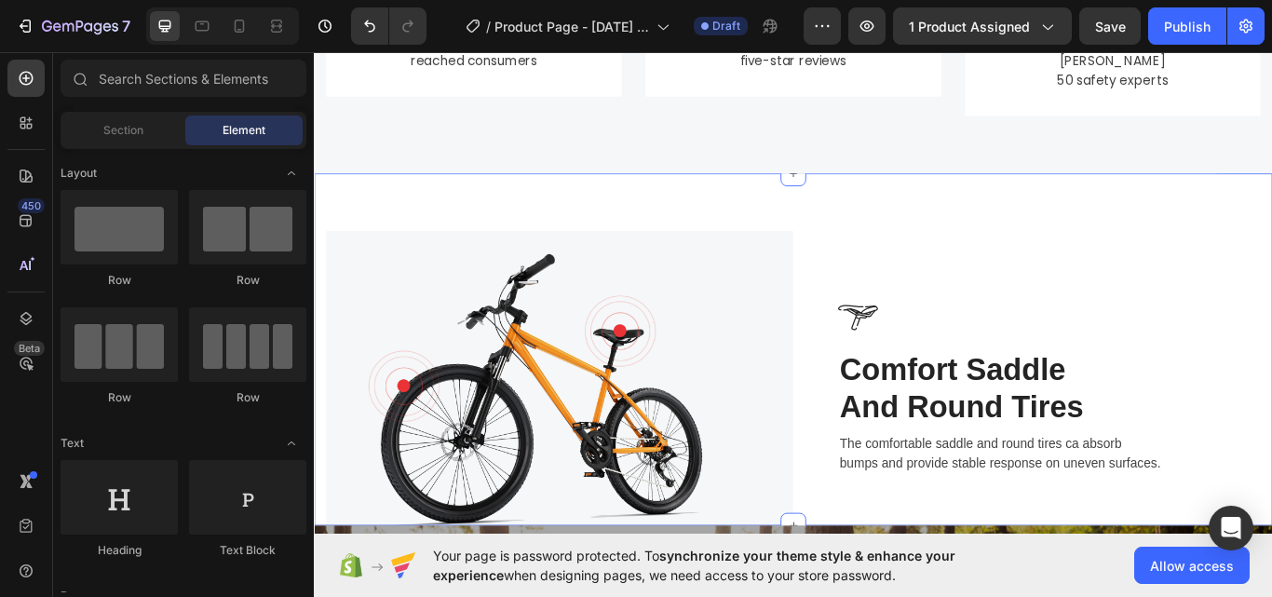
click at [663, 220] on div "Image Image Comfort Saddle And Round Tires Heading The comfortable saddle and r…" at bounding box center [872, 400] width 1117 height 411
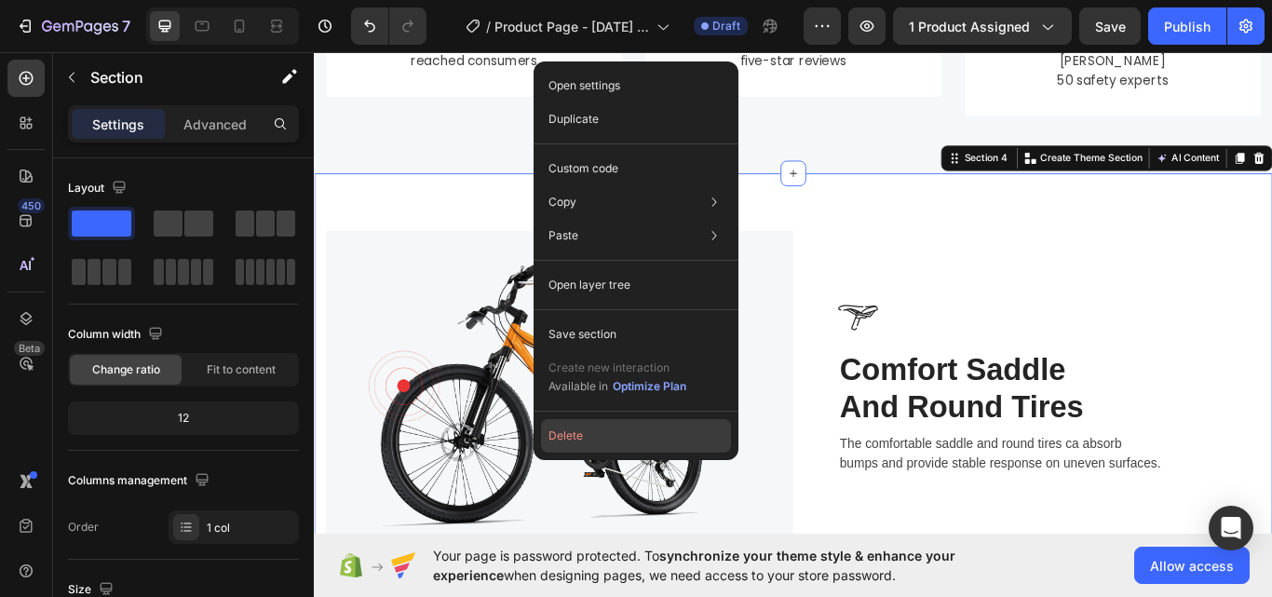
click at [616, 429] on button "Delete" at bounding box center [636, 436] width 190 height 34
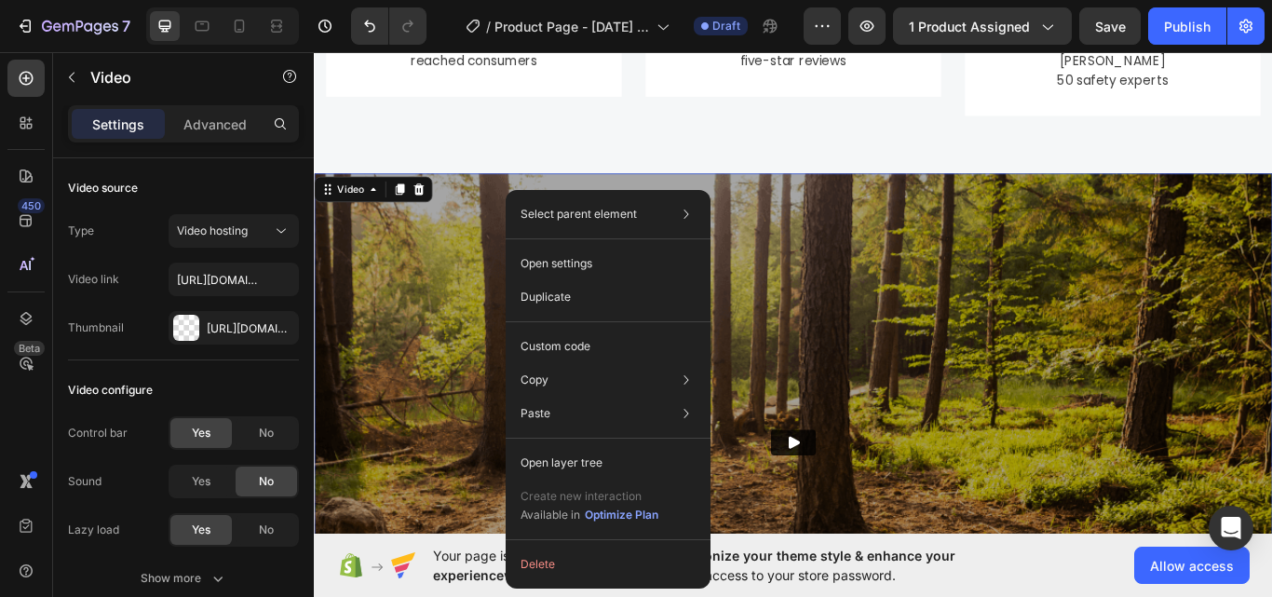
click at [557, 587] on div "Select parent element Section Video Open settings Duplicate Custom code Copy Co…" at bounding box center [608, 389] width 205 height 398
click at [560, 568] on button "Delete" at bounding box center [608, 564] width 190 height 34
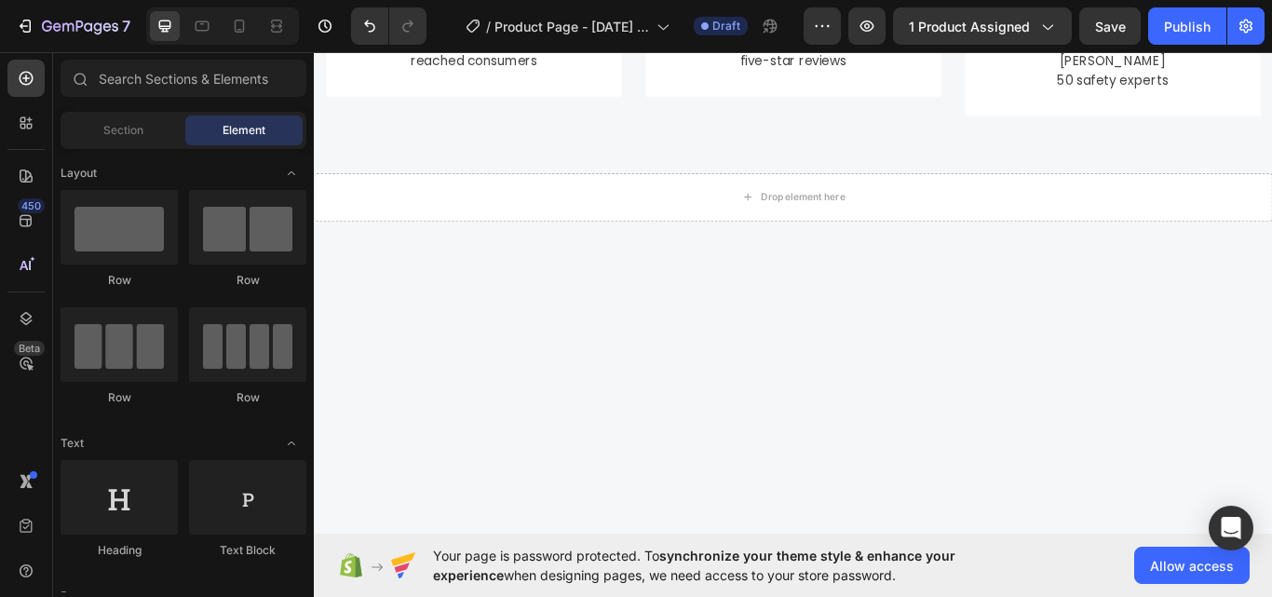
click at [715, 217] on div "Drop element here" at bounding box center [872, 223] width 1117 height 56
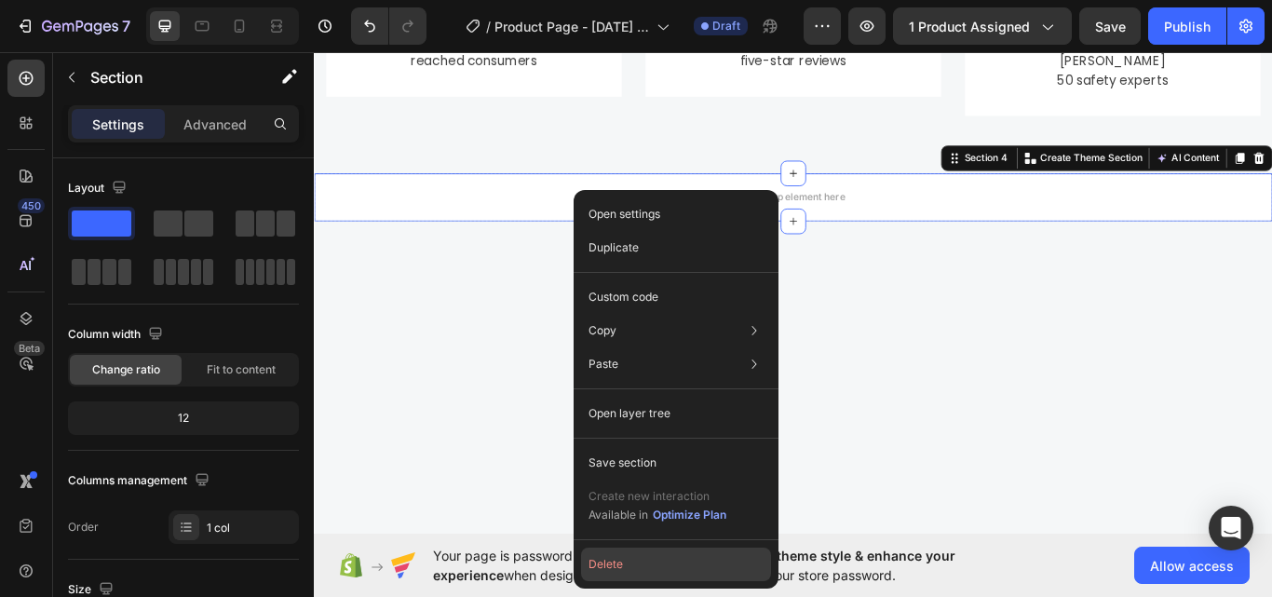
click at [648, 554] on button "Delete" at bounding box center [676, 564] width 190 height 34
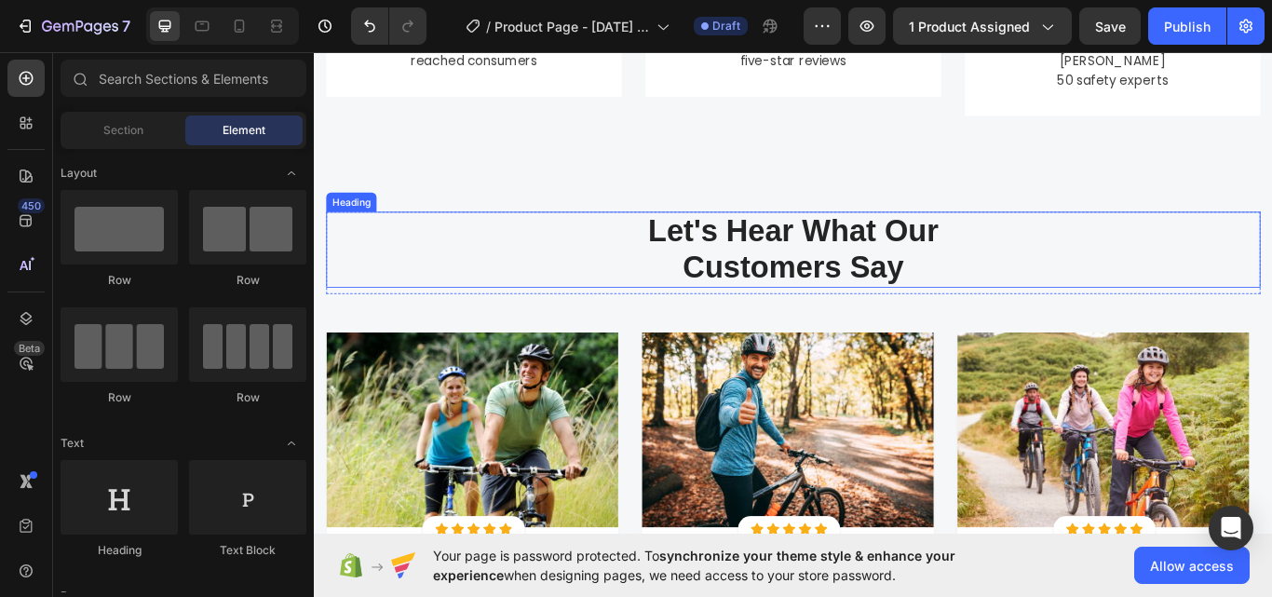
click at [694, 273] on p "Let's Hear What Our Customers Say" at bounding box center [873, 283] width 1086 height 85
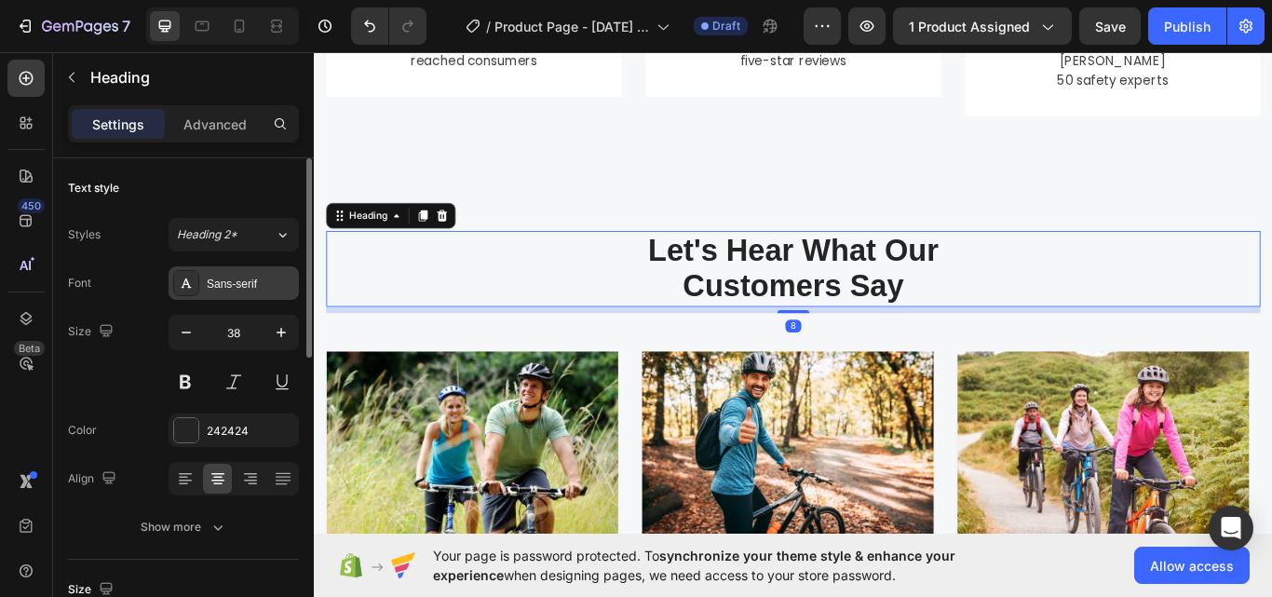
click at [224, 289] on div "Sans-serif" at bounding box center [251, 284] width 88 height 17
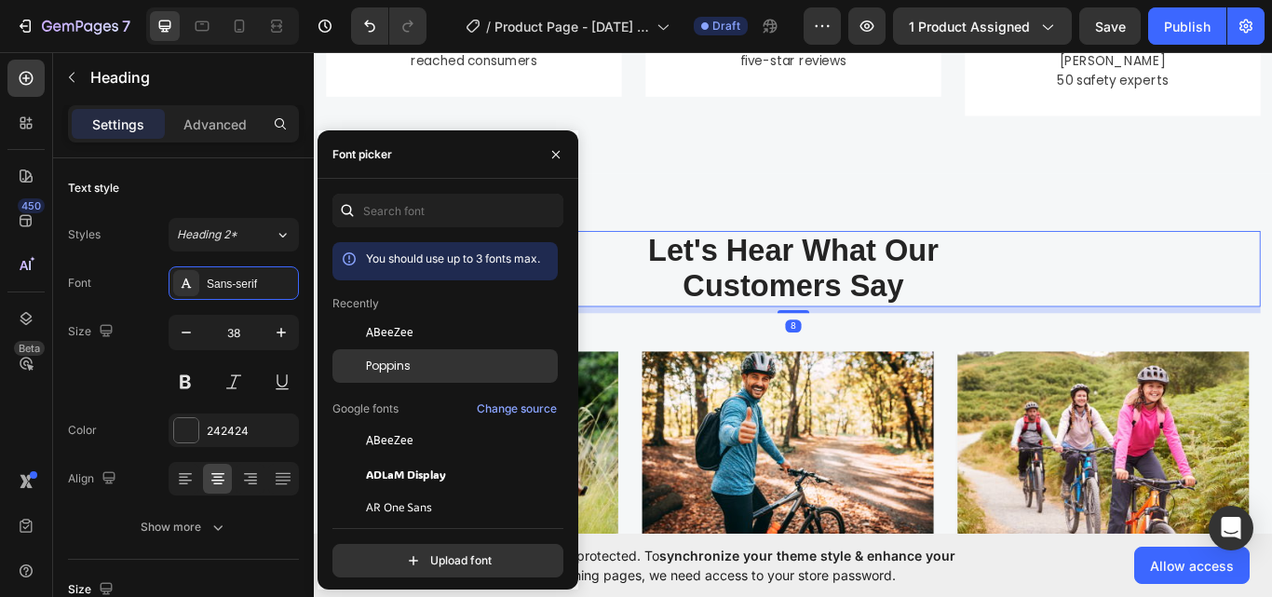
click at [401, 370] on span "Poppins" at bounding box center [388, 366] width 45 height 17
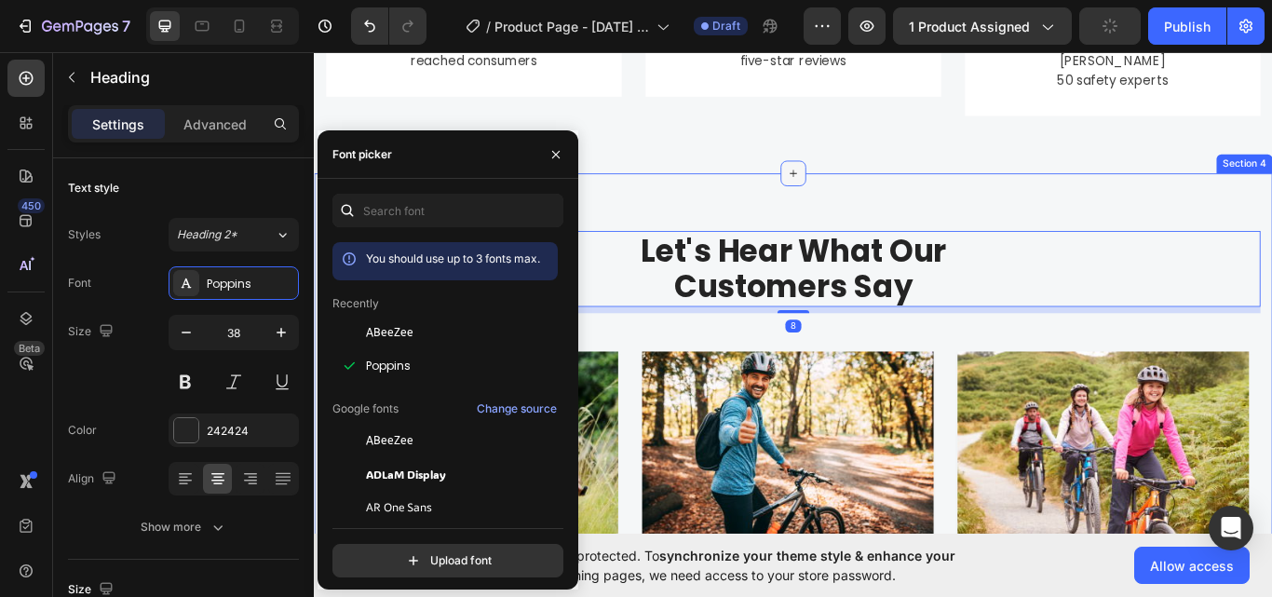
click at [858, 180] on div at bounding box center [873, 195] width 30 height 30
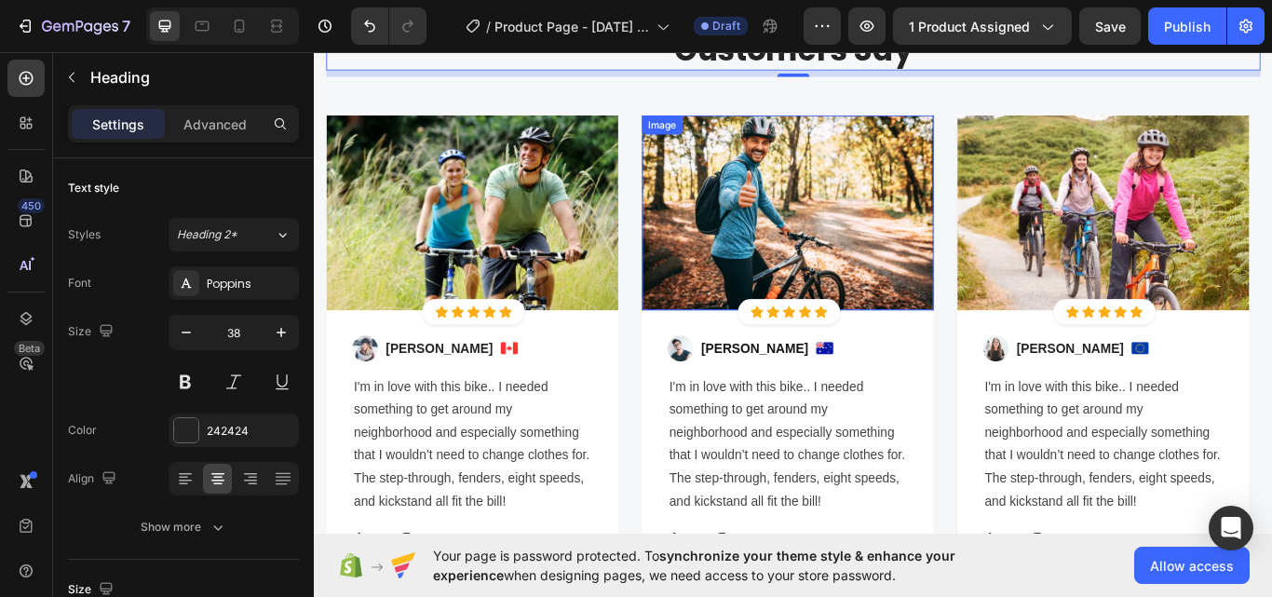
scroll to position [2274, 0]
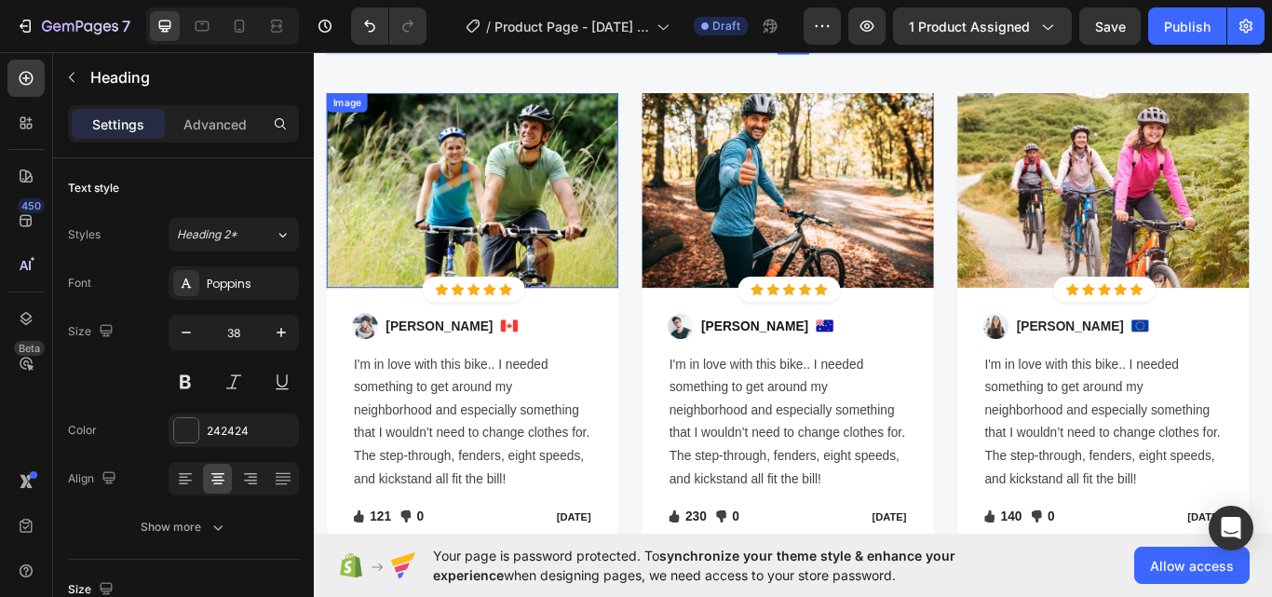
click at [598, 250] on img at bounding box center [498, 214] width 340 height 227
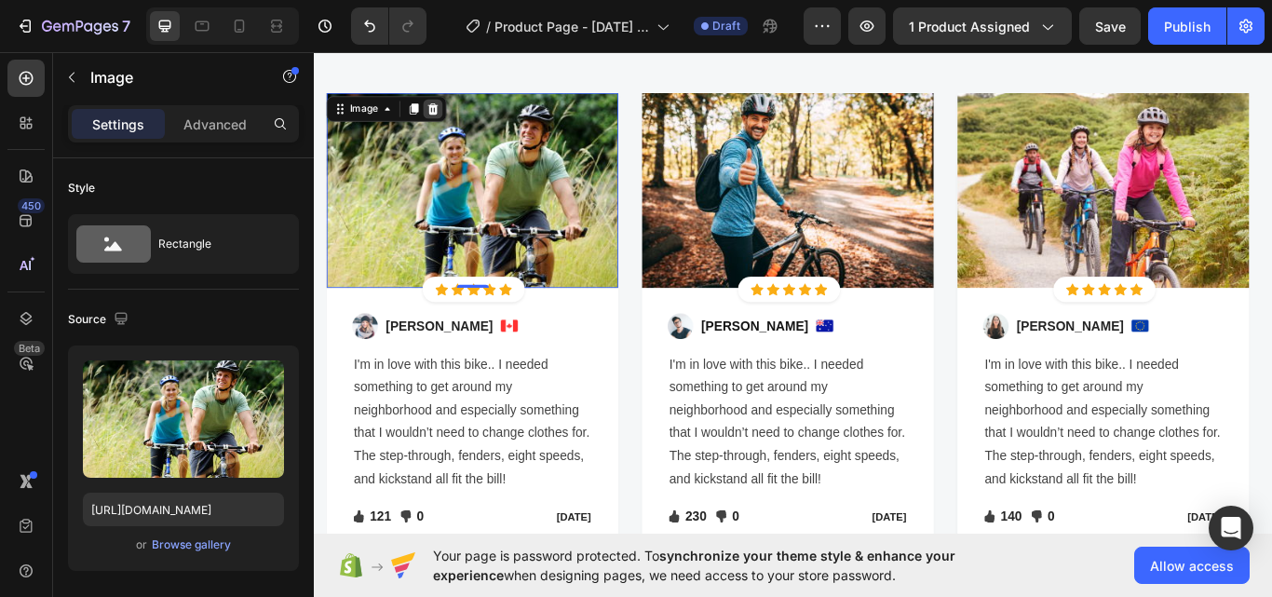
click at [452, 121] on icon at bounding box center [451, 119] width 15 height 15
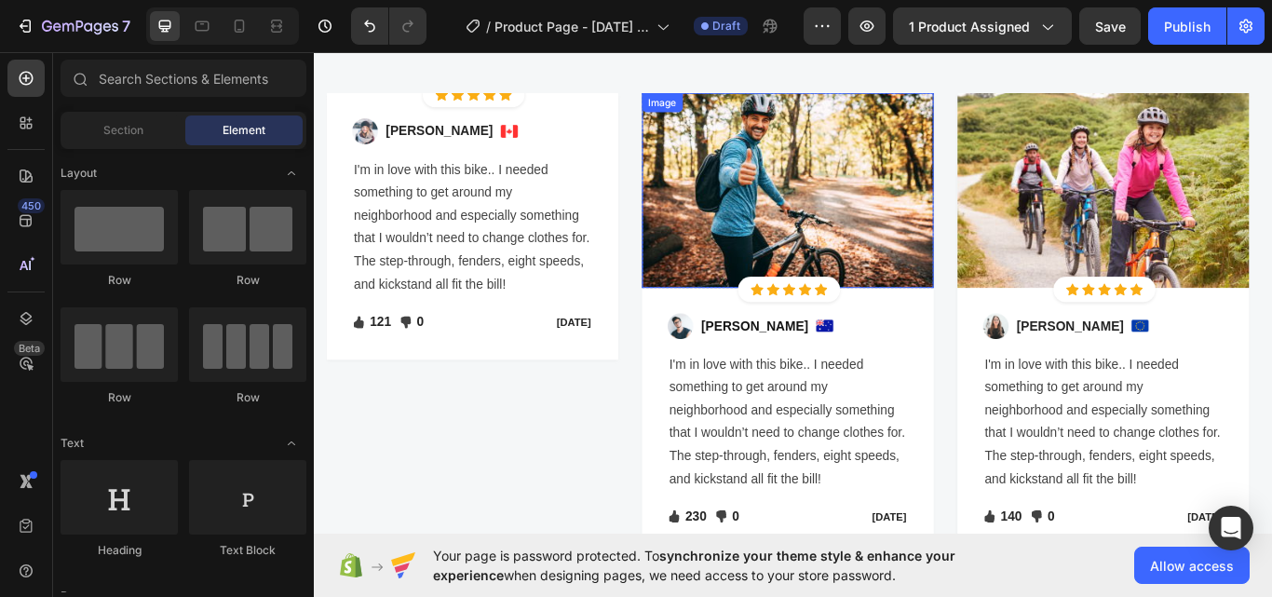
click at [812, 163] on img at bounding box center [866, 214] width 340 height 227
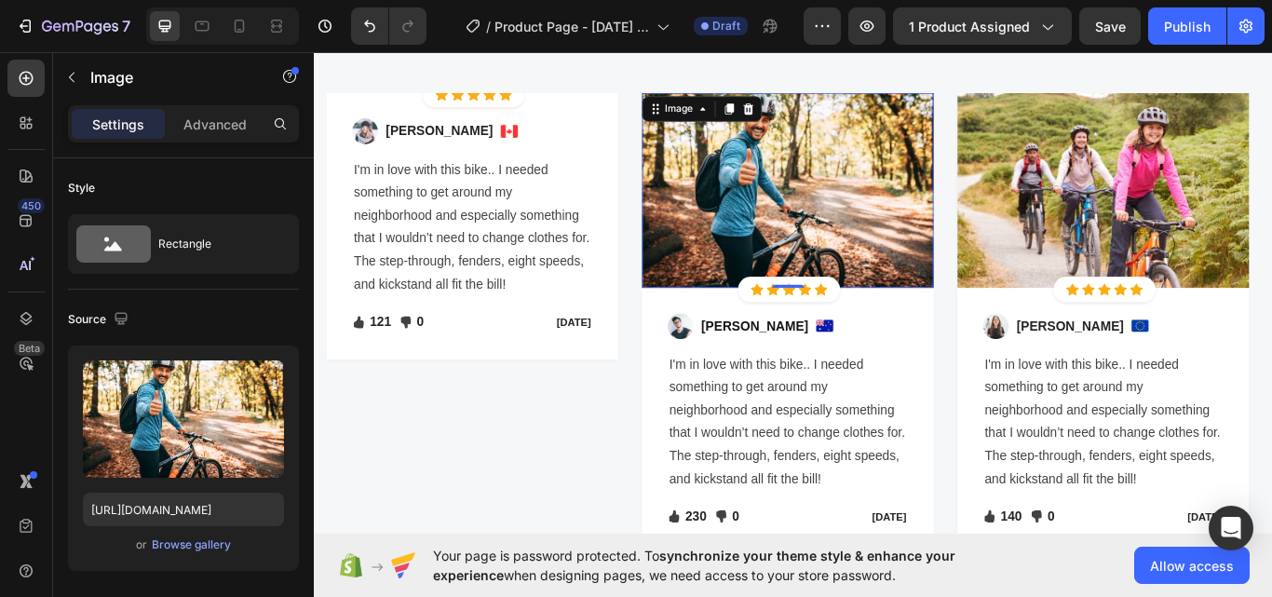
click at [831, 128] on div "Image" at bounding box center [766, 119] width 140 height 30
click at [815, 126] on icon at bounding box center [819, 119] width 15 height 15
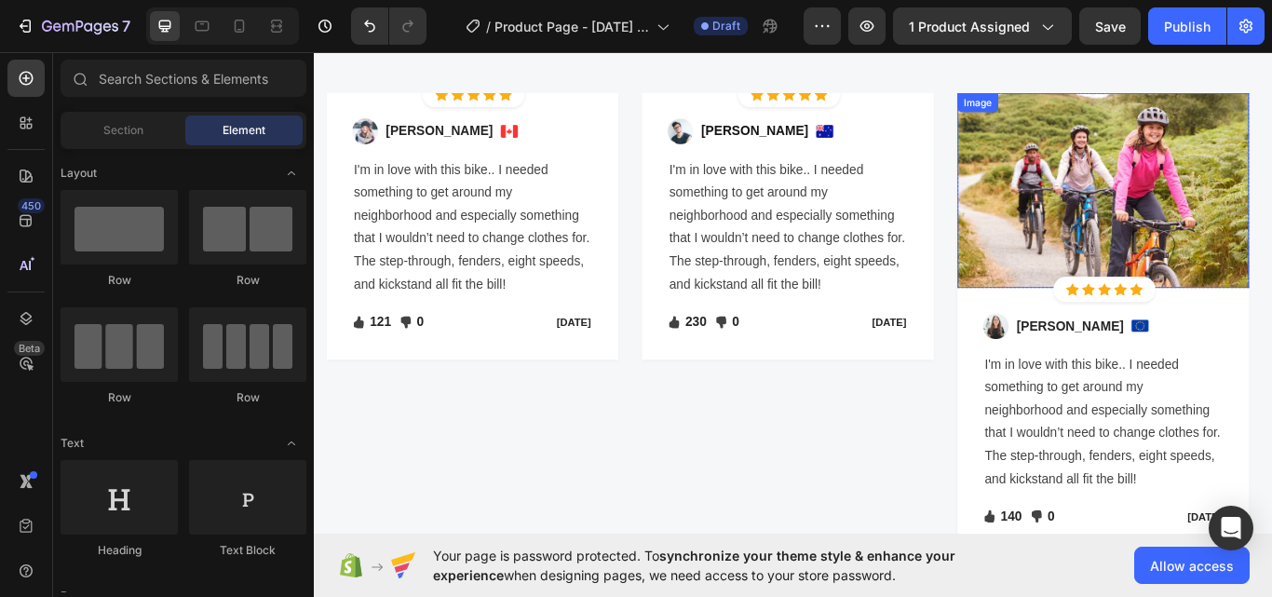
click at [1092, 144] on img at bounding box center [1233, 214] width 340 height 227
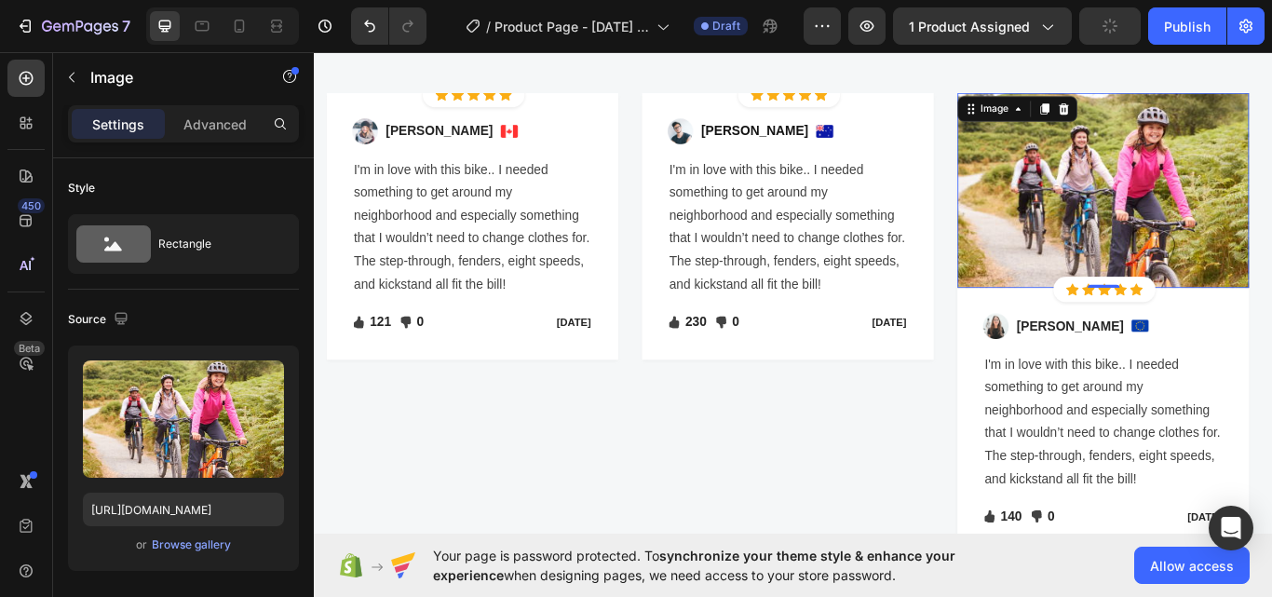
click at [1181, 130] on div "Image" at bounding box center [1133, 119] width 140 height 30
click at [1191, 118] on icon at bounding box center [1188, 119] width 12 height 13
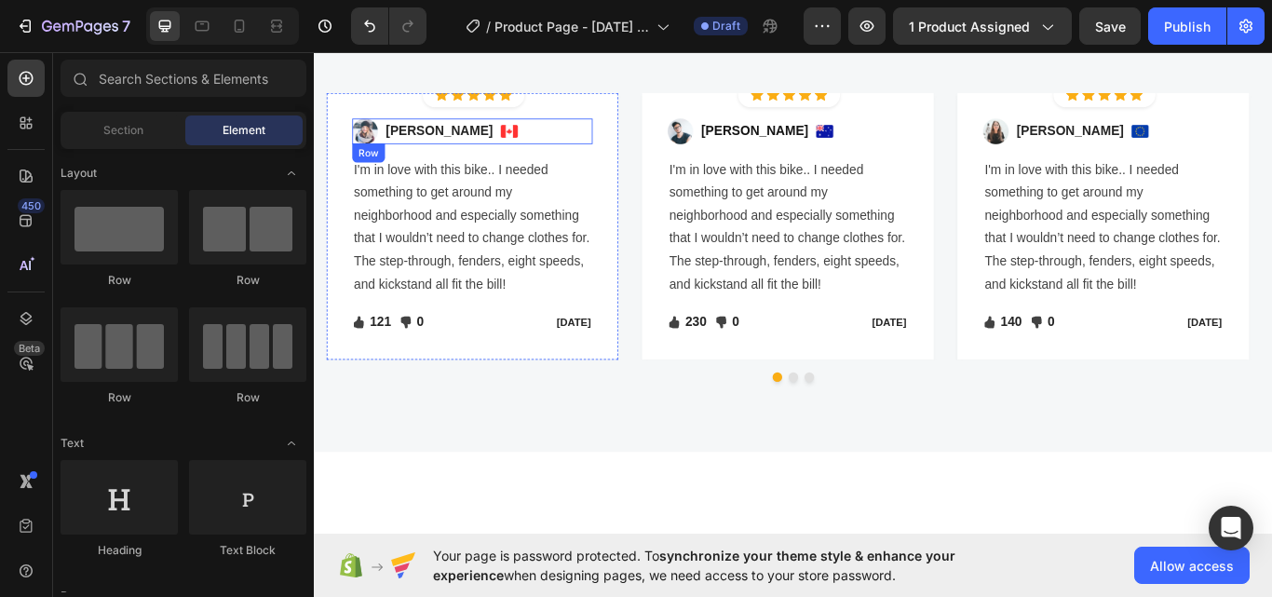
click at [500, 142] on div "Image [PERSON_NAME] Text block Image Row" at bounding box center [498, 145] width 280 height 30
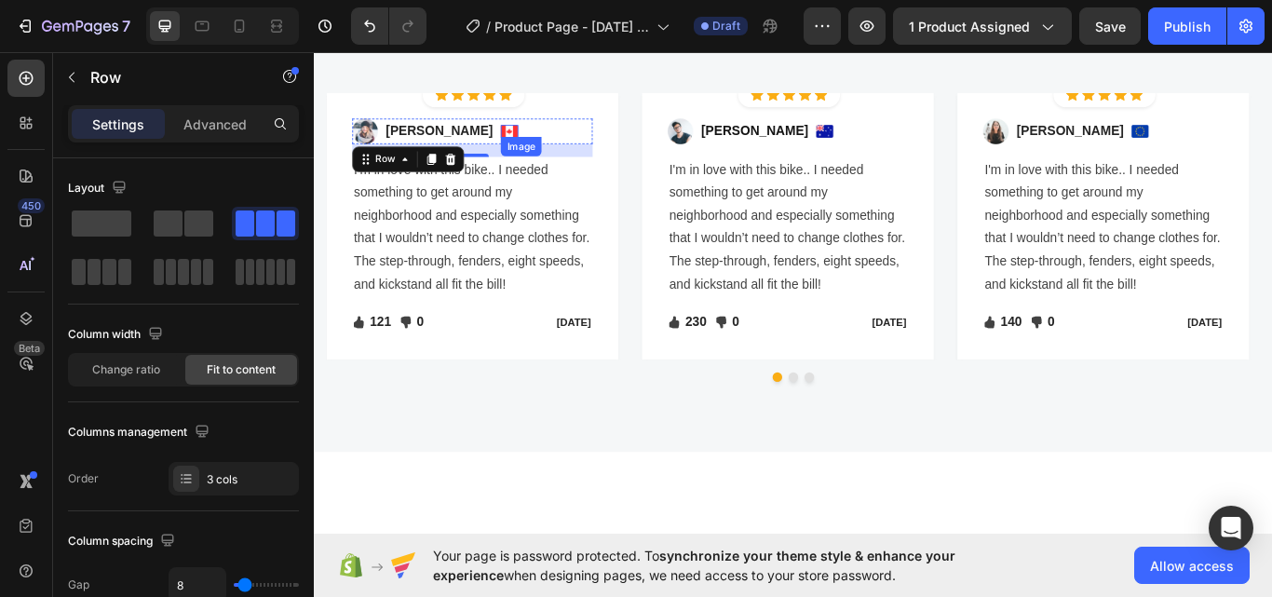
click at [531, 141] on img at bounding box center [541, 145] width 20 height 14
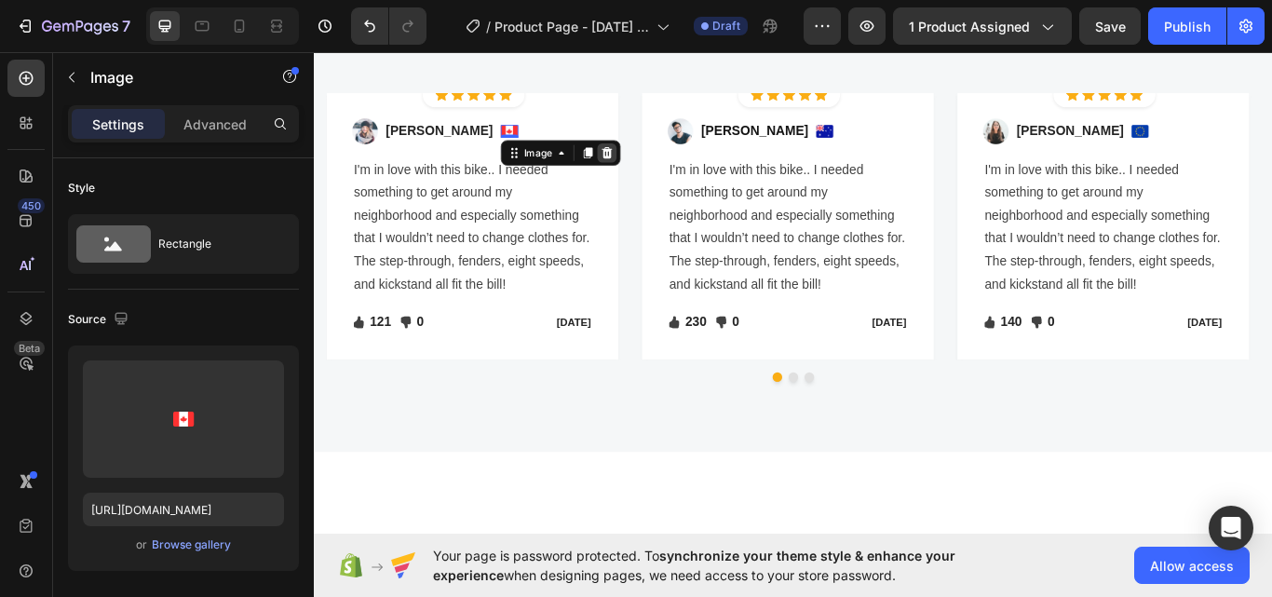
click at [649, 173] on icon at bounding box center [655, 170] width 12 height 13
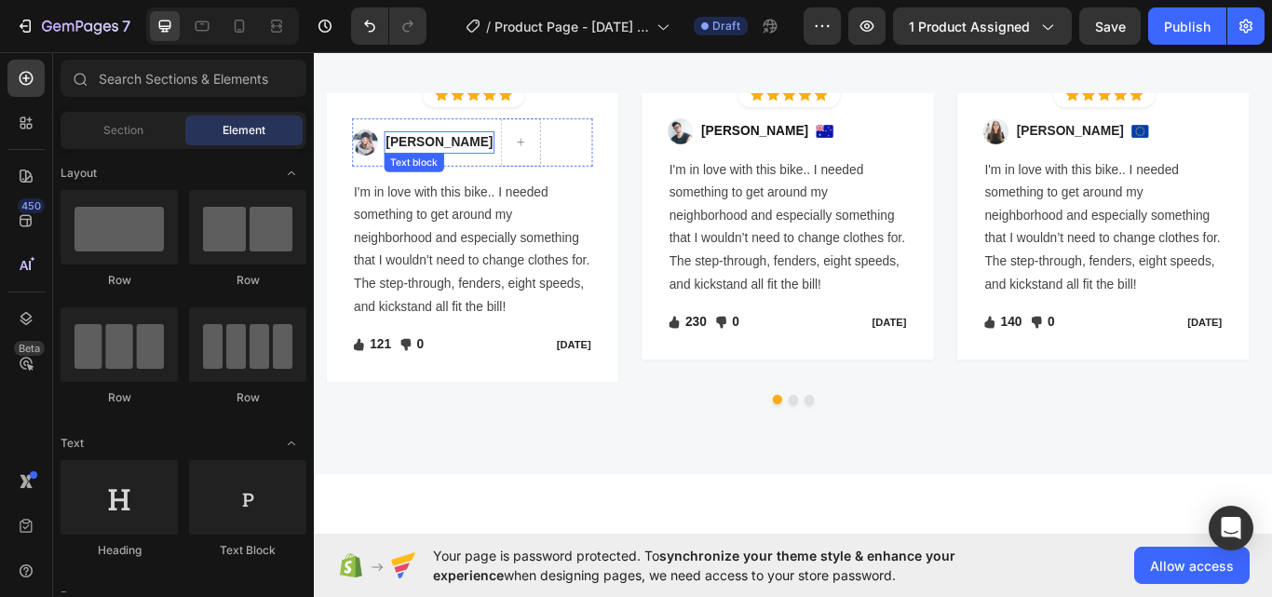
click at [381, 158] on img at bounding box center [373, 158] width 30 height 30
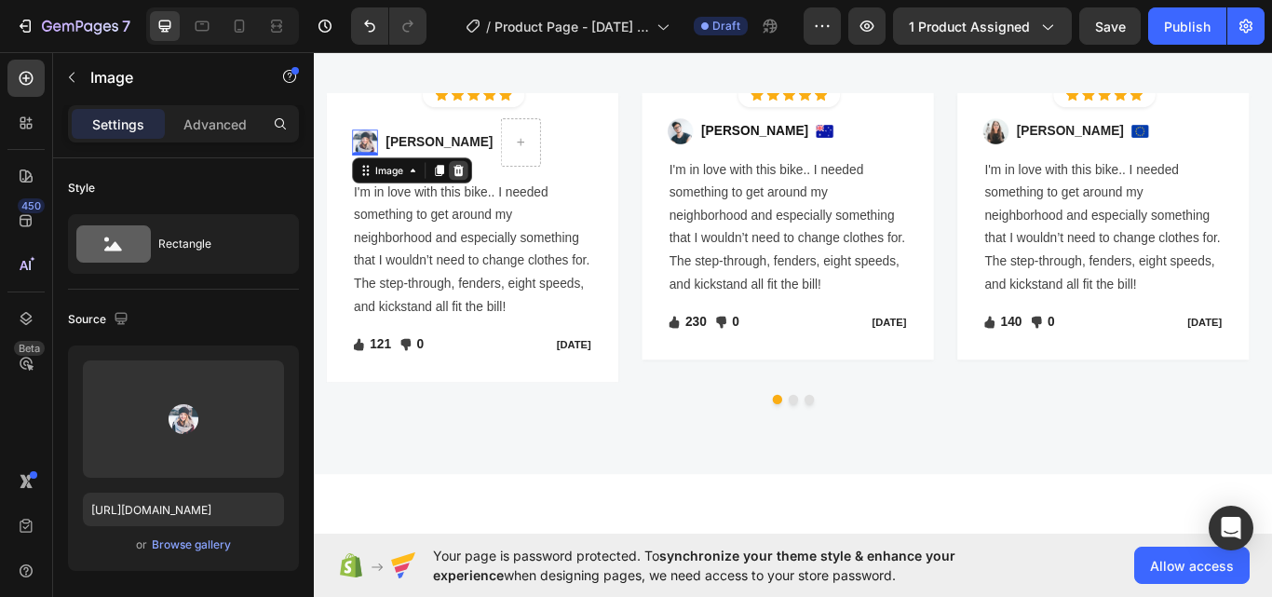
click at [485, 181] on div at bounding box center [481, 191] width 22 height 22
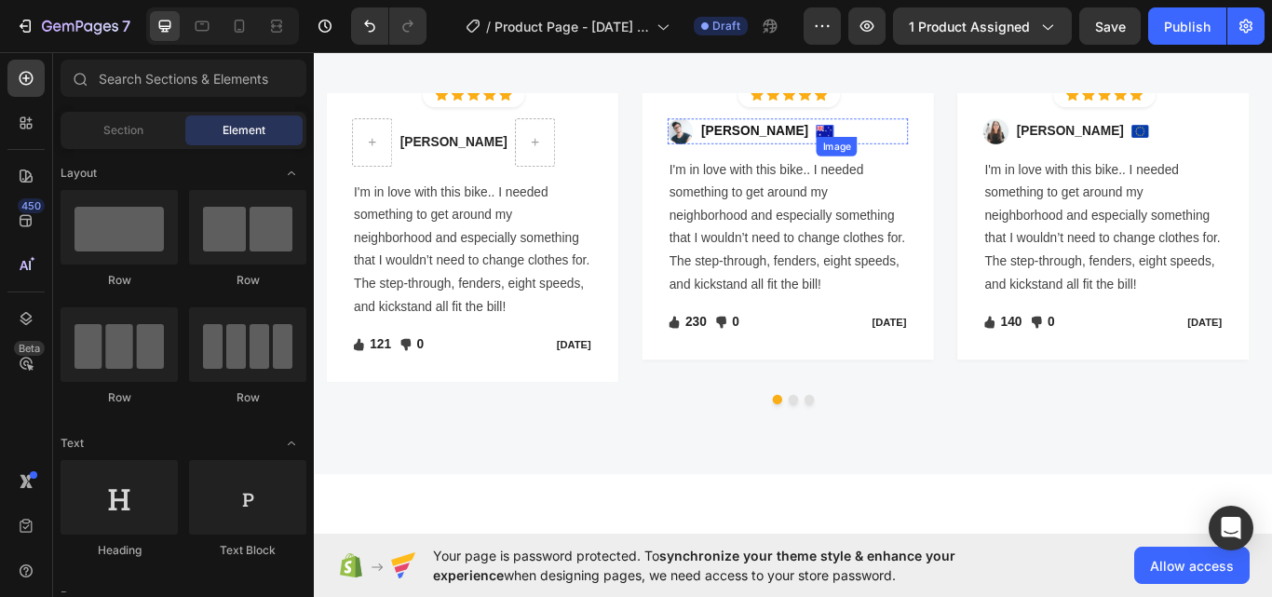
click at [898, 155] on div "Image" at bounding box center [921, 163] width 47 height 22
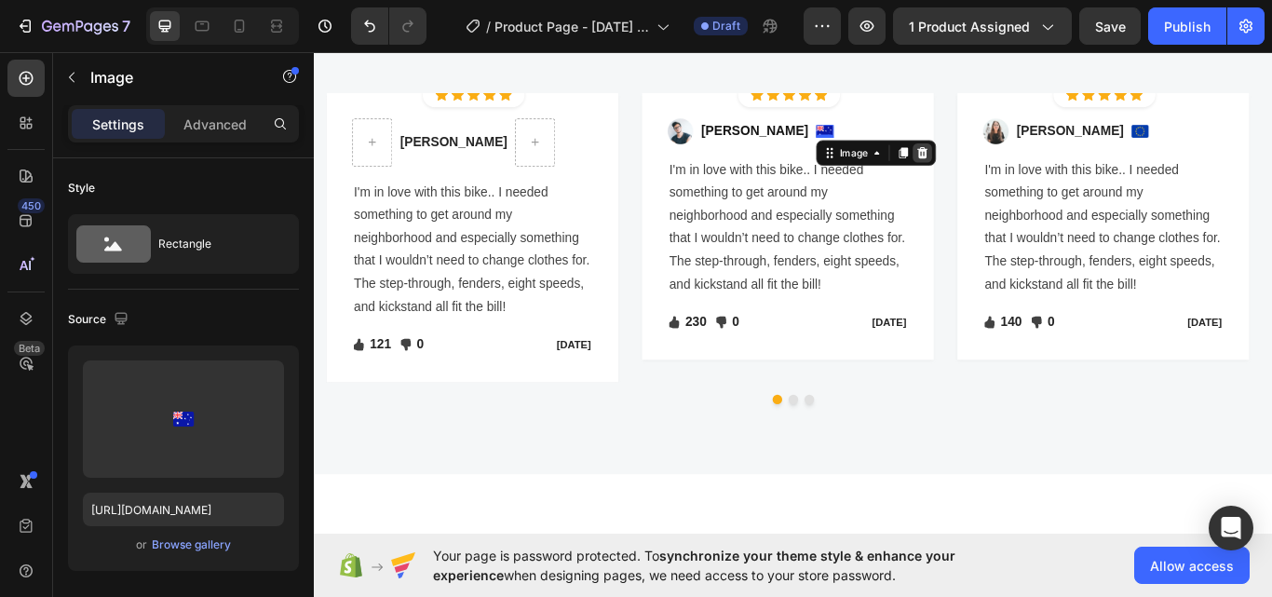
click at [1011, 169] on div at bounding box center [1022, 170] width 22 height 22
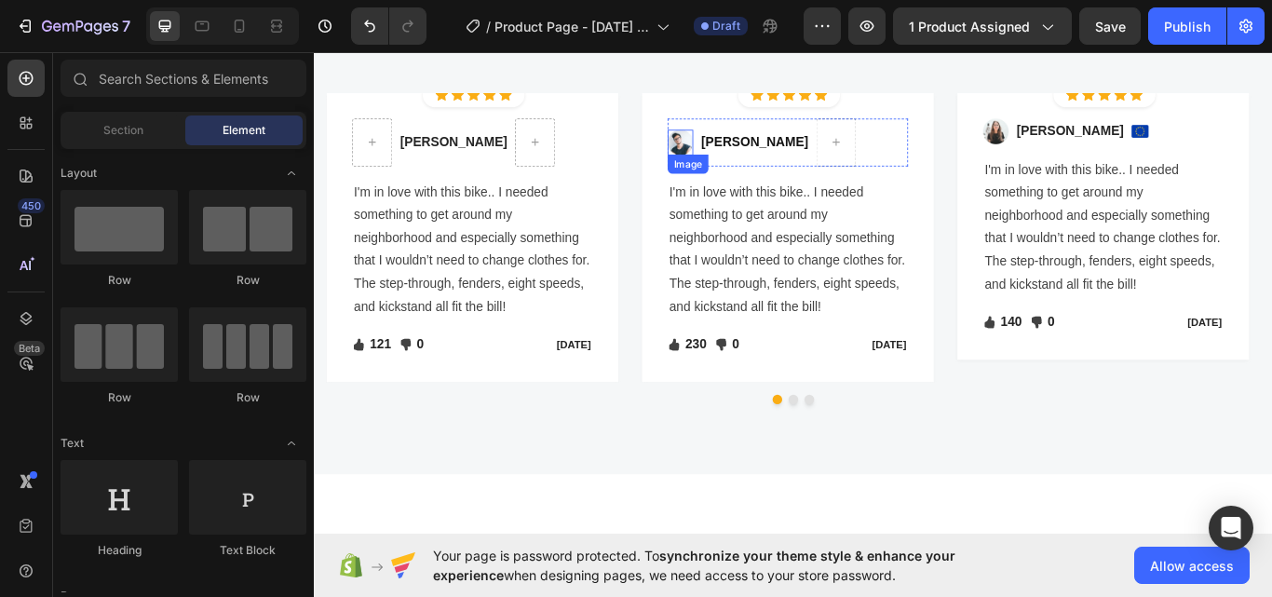
click at [736, 148] on img at bounding box center [740, 158] width 30 height 30
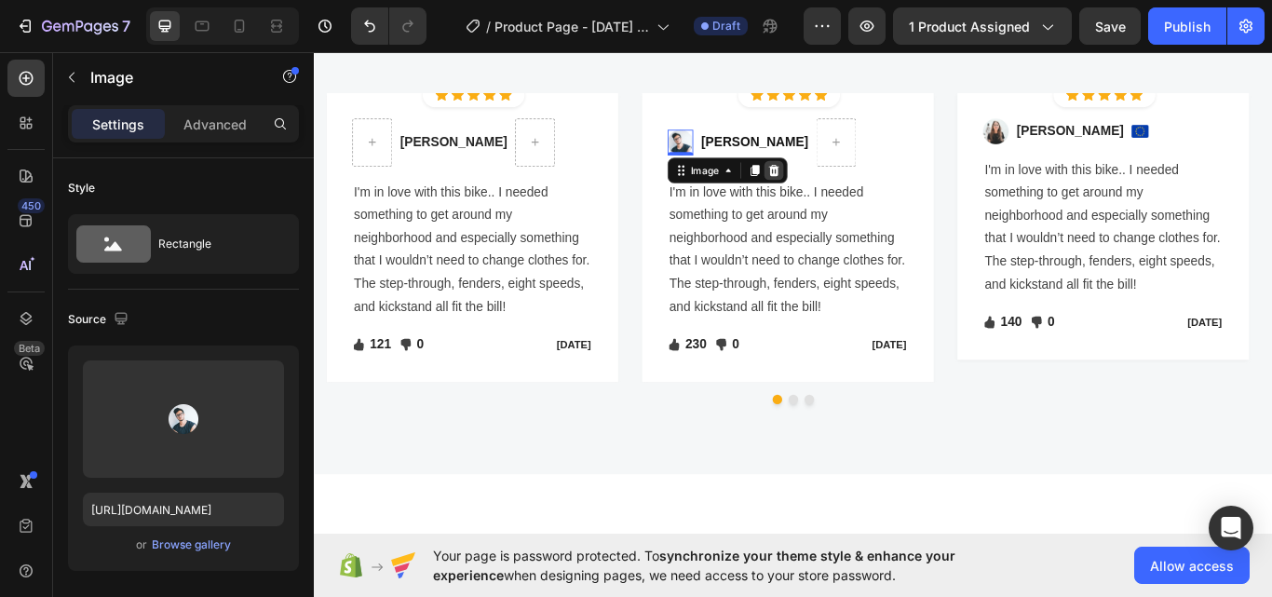
click at [850, 182] on div at bounding box center [849, 191] width 22 height 22
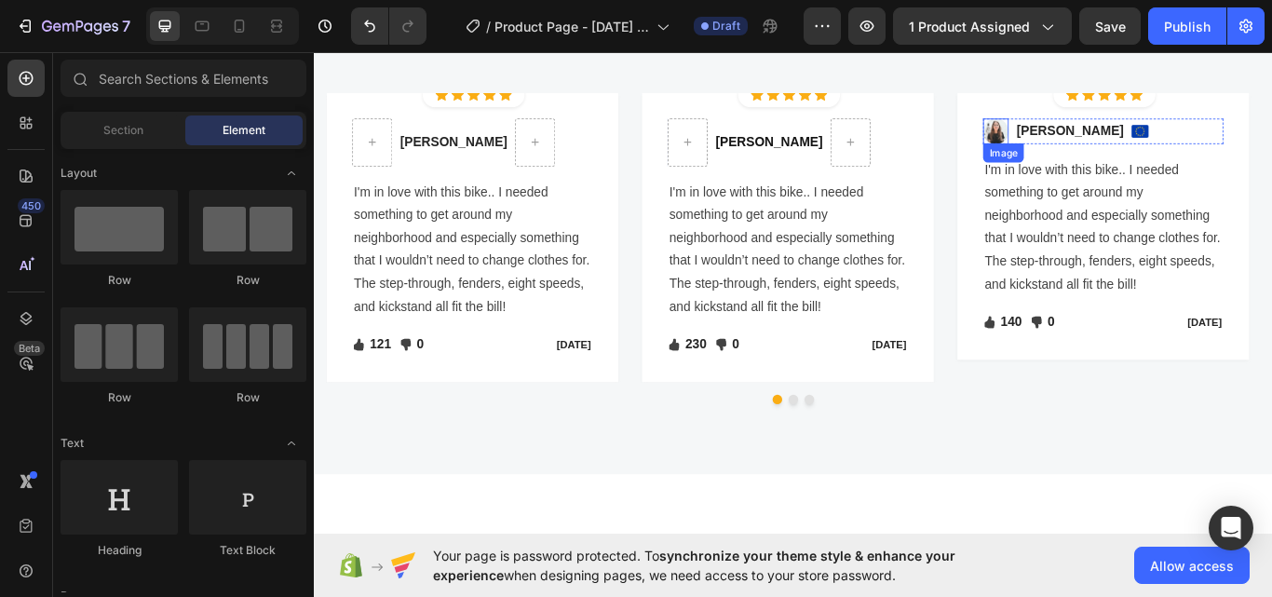
click at [1105, 151] on img at bounding box center [1108, 145] width 30 height 30
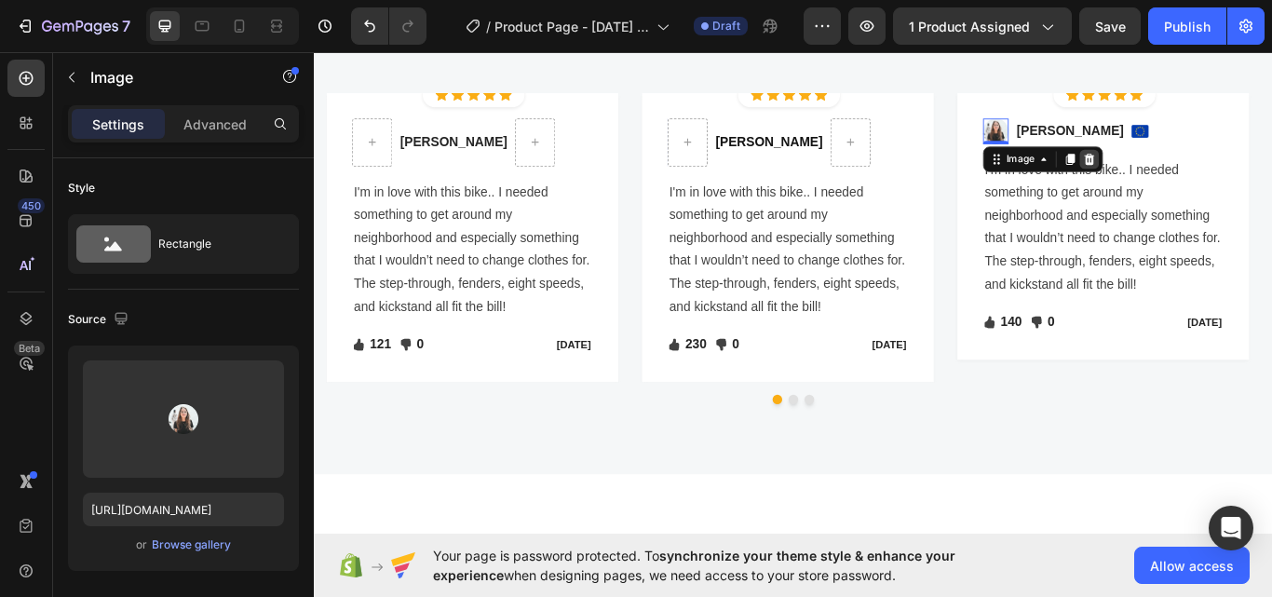
click at [1223, 181] on icon at bounding box center [1216, 177] width 15 height 15
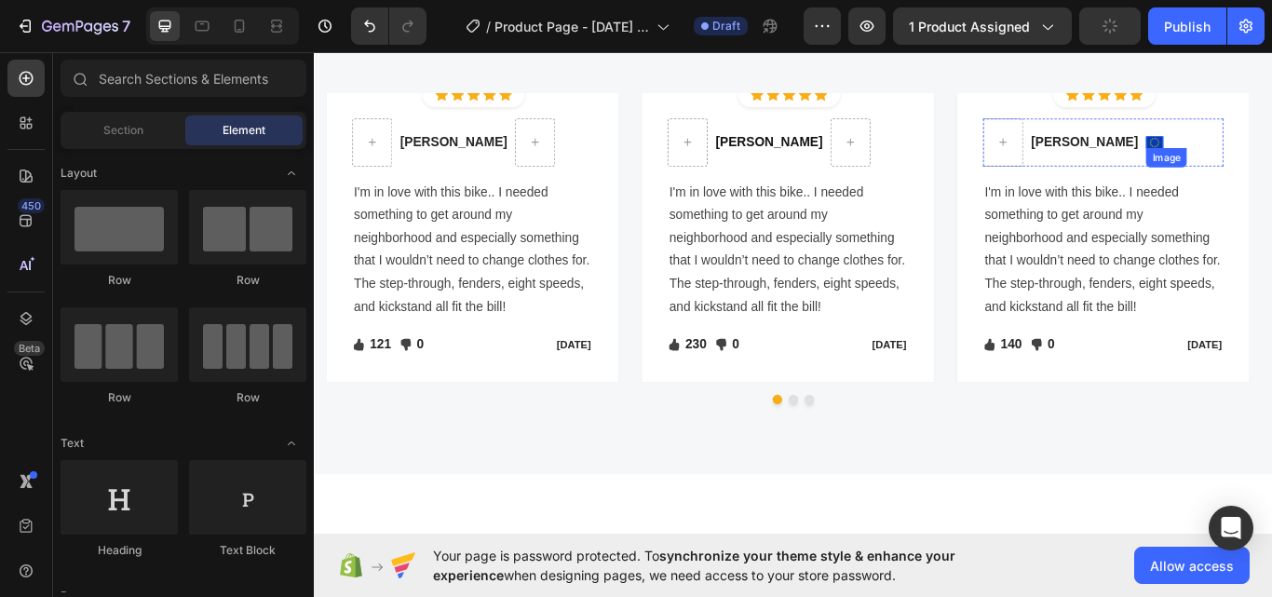
click at [1271, 163] on img at bounding box center [1293, 158] width 20 height 14
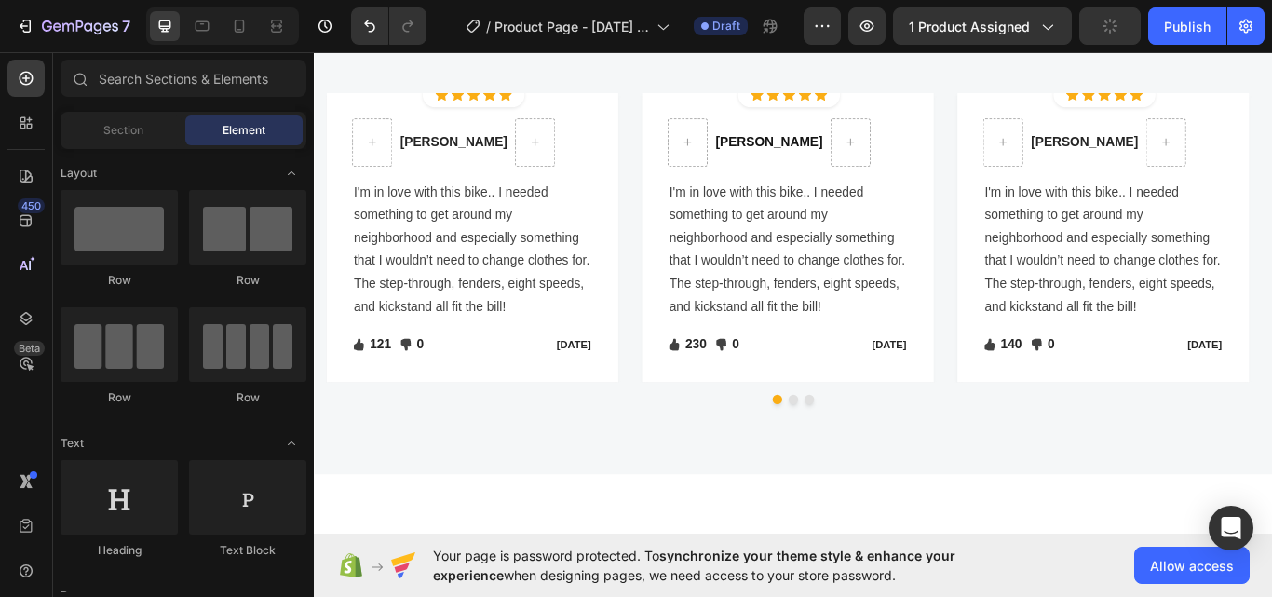
scroll to position [0, 0]
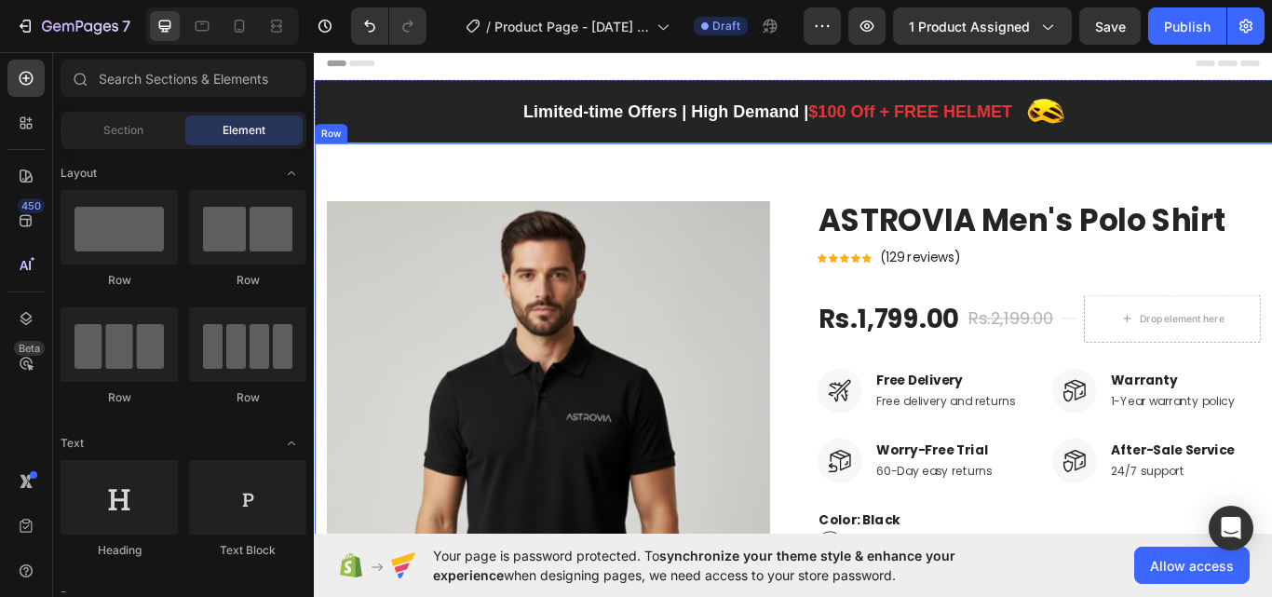
click at [992, 208] on div "Product Images ASTROVIA Men's Polo Shirt Product Title Icon Icon Icon Icon Icon…" at bounding box center [872, 605] width 1117 height 892
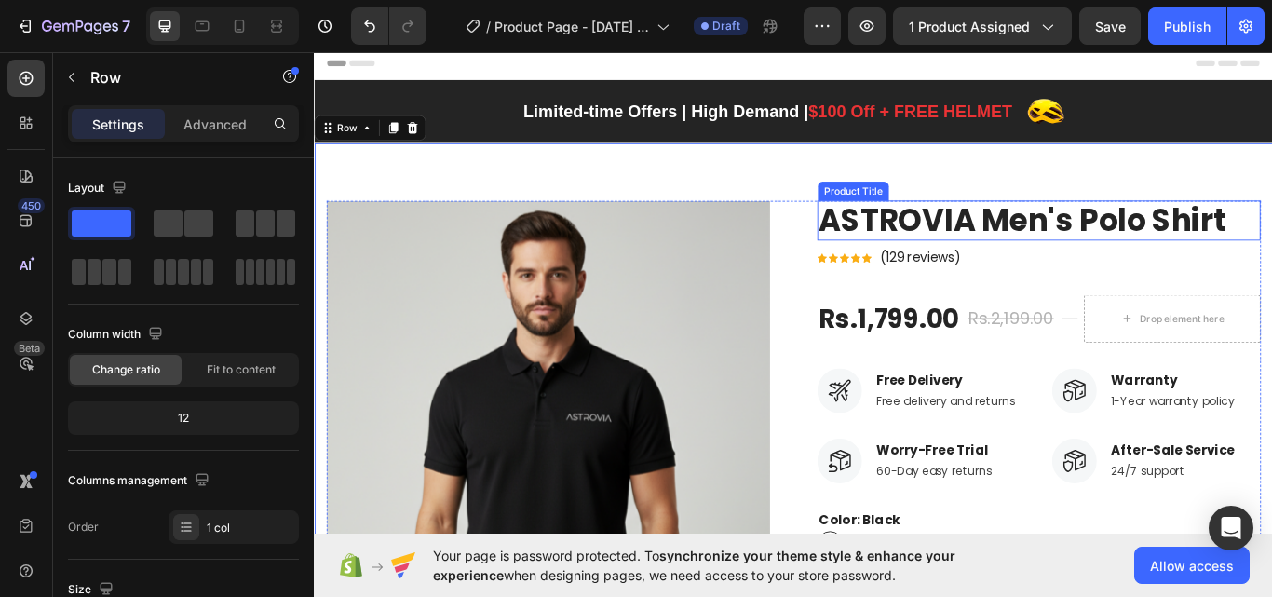
click at [993, 253] on h2 "ASTROVIA Men's Polo Shirt" at bounding box center [1158, 249] width 517 height 47
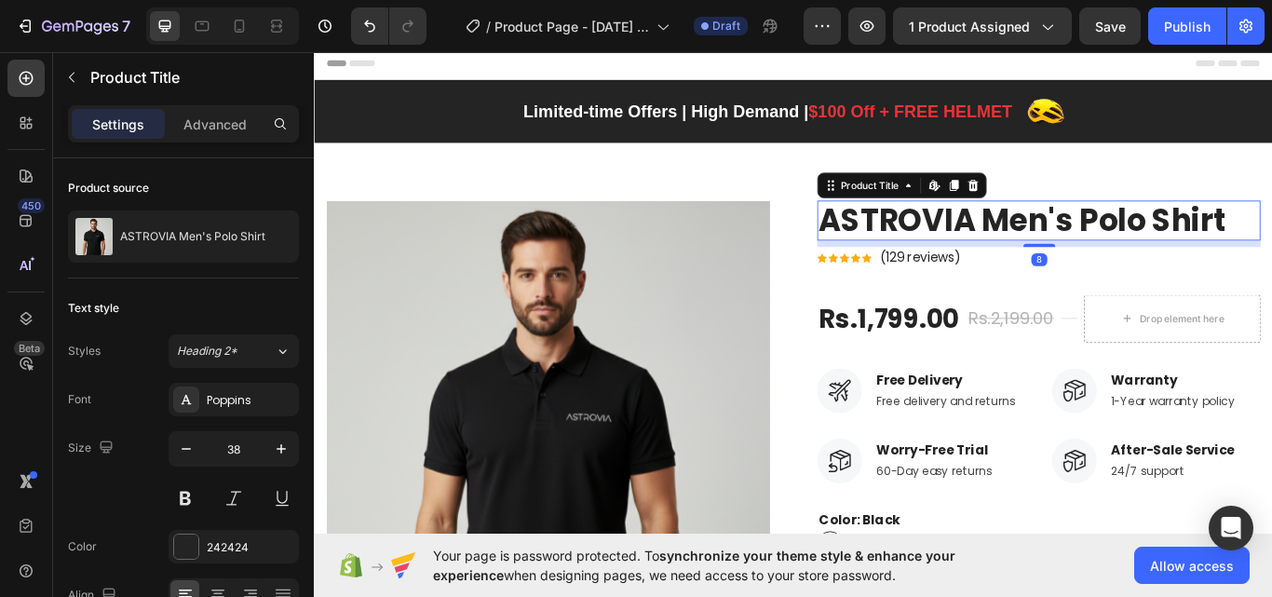
click at [993, 253] on h2 "ASTROVIA Men's Polo Shirt" at bounding box center [1158, 249] width 517 height 47
copy div "Header Limited-time Offers | High Demand | $100 Off + FREE HELMET Text block Im…"
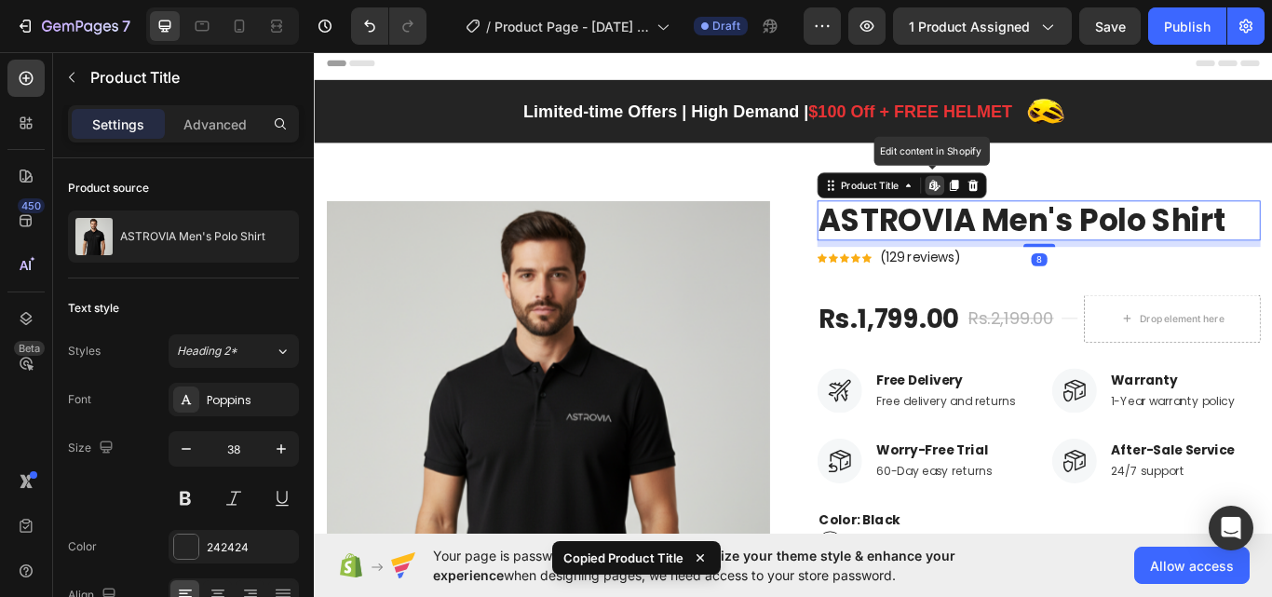
click at [993, 253] on h2 "ASTROVIA Men's Polo Shirt" at bounding box center [1158, 249] width 517 height 47
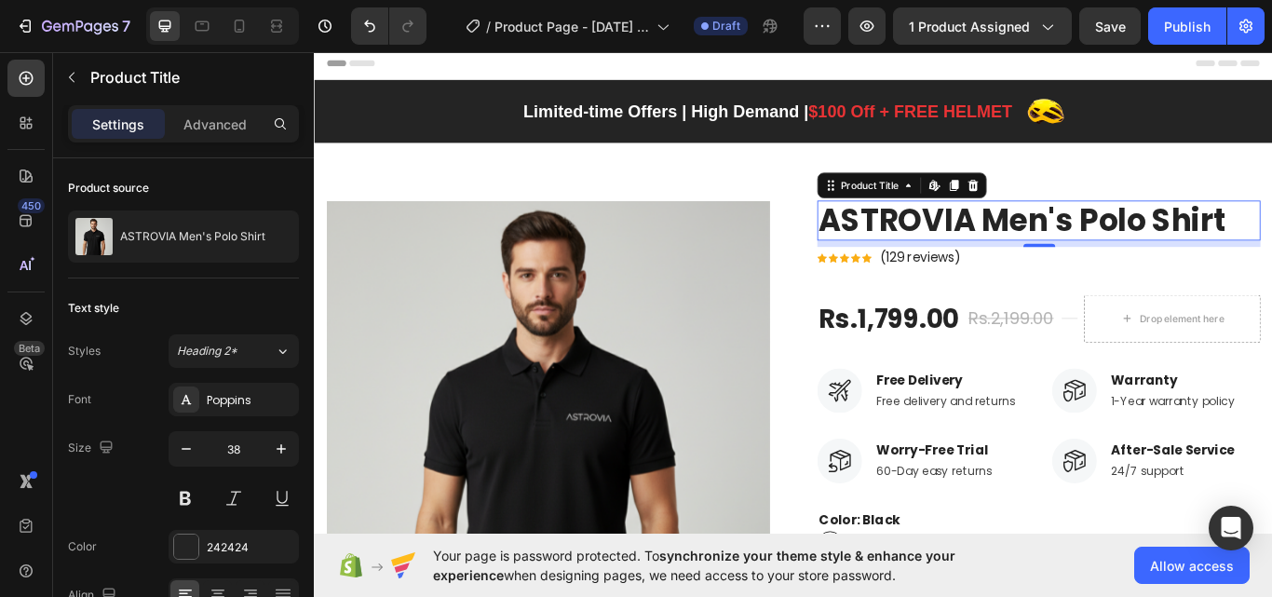
click at [1133, 253] on h2 "ASTROVIA Men's Polo Shirt" at bounding box center [1158, 249] width 517 height 47
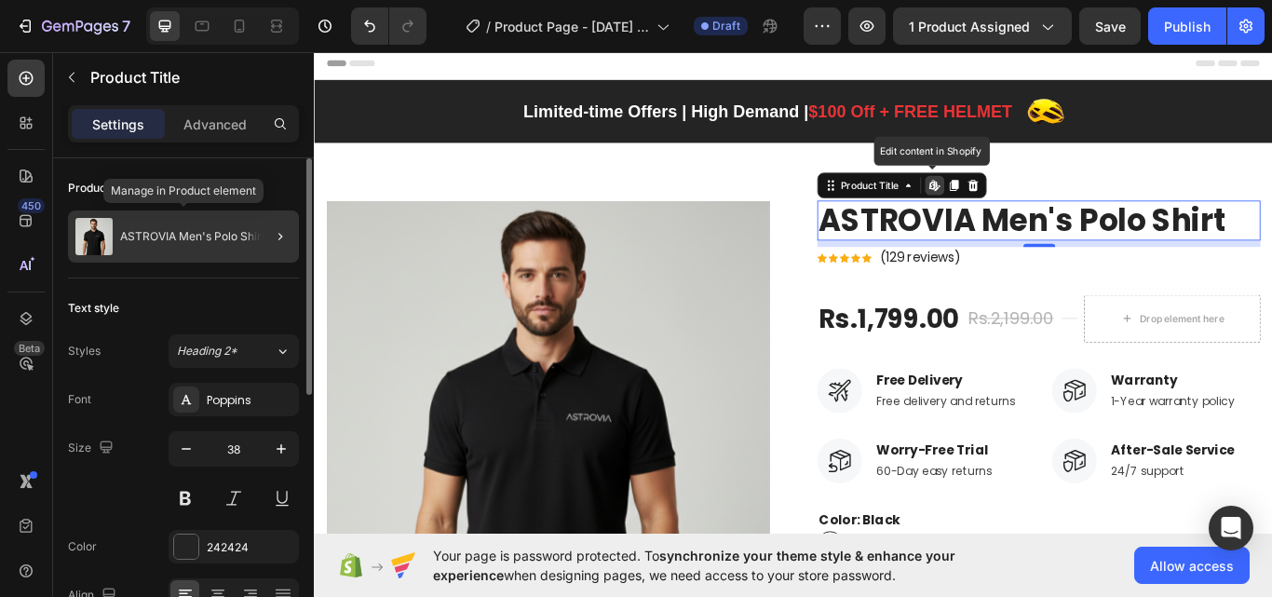
click at [216, 250] on div "ASTROVIA Men's Polo Shirt" at bounding box center [183, 236] width 231 height 52
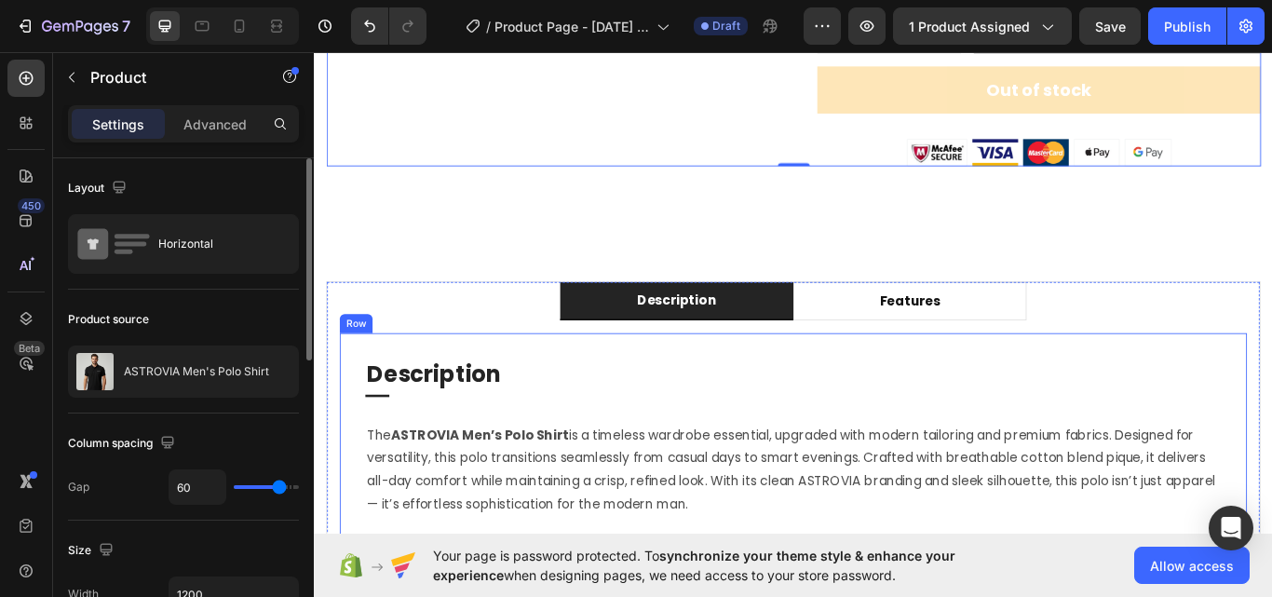
scroll to position [931, 0]
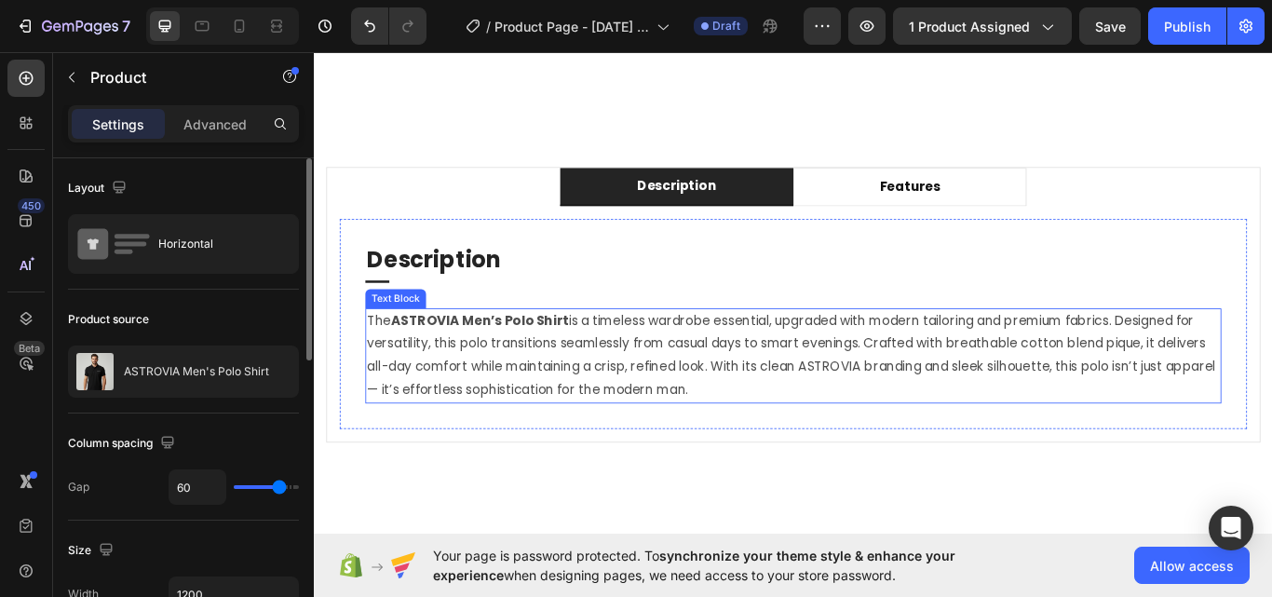
click at [473, 371] on strong "ASTROVIA Men’s Polo Shirt" at bounding box center [507, 366] width 208 height 21
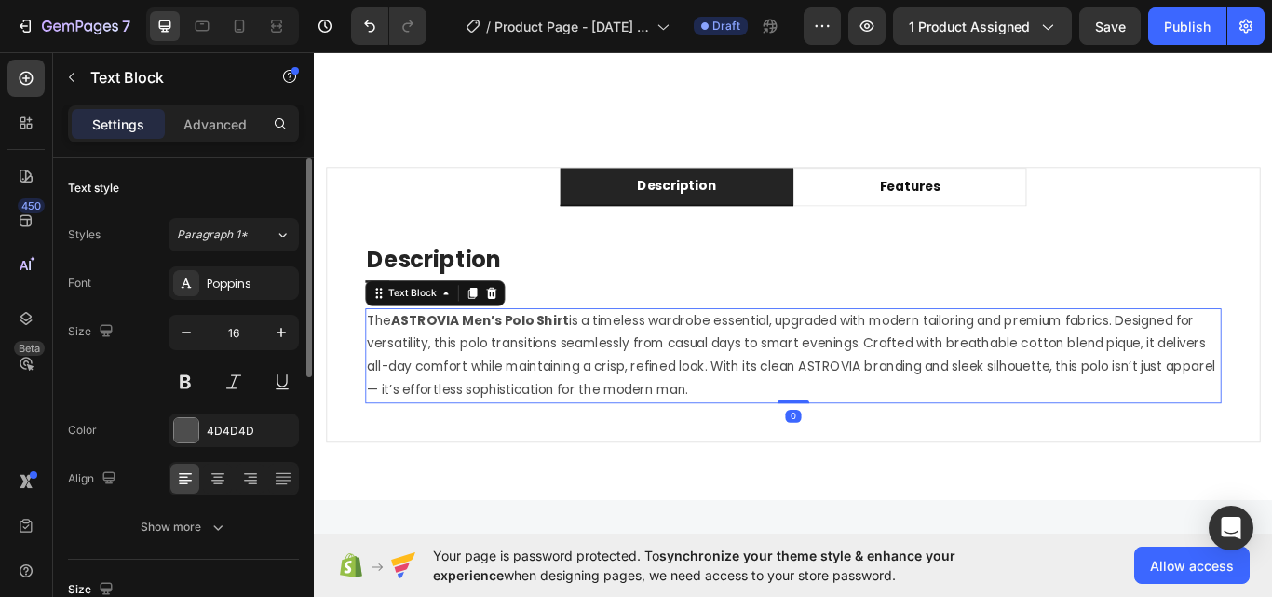
click at [409, 384] on p "The ASTROVIA Men’s Polo Shirt is a timeless wardrobe essential, upgraded with m…" at bounding box center [872, 407] width 994 height 107
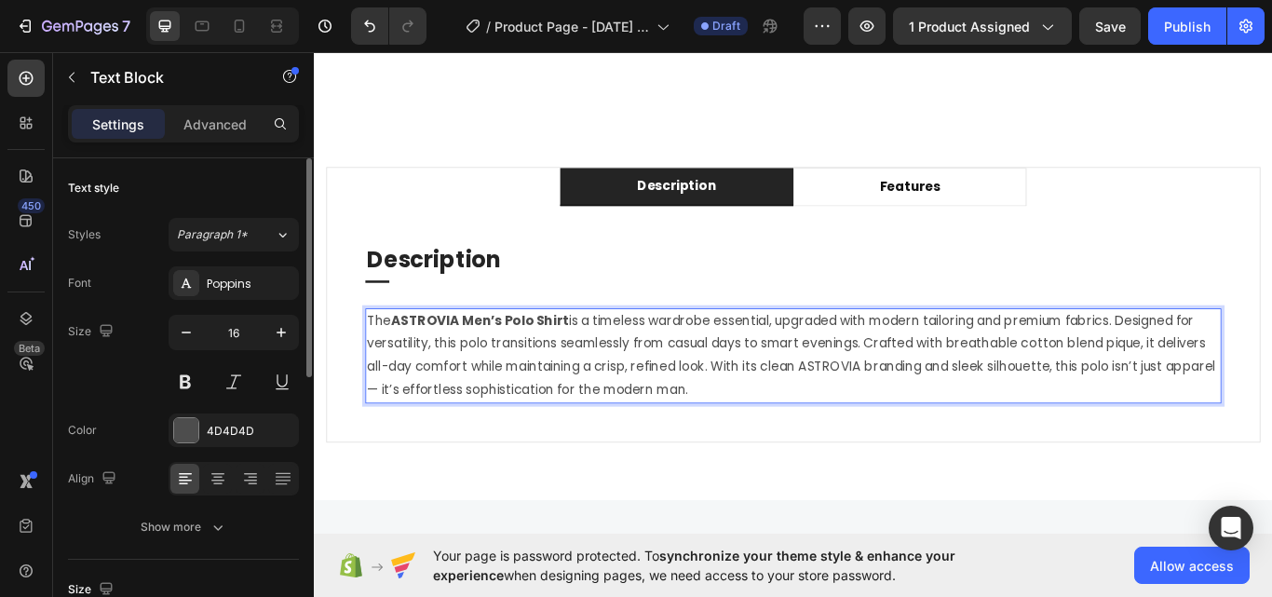
click at [412, 367] on strong "ASTROVIA Men’s Polo Shirt" at bounding box center [507, 366] width 208 height 21
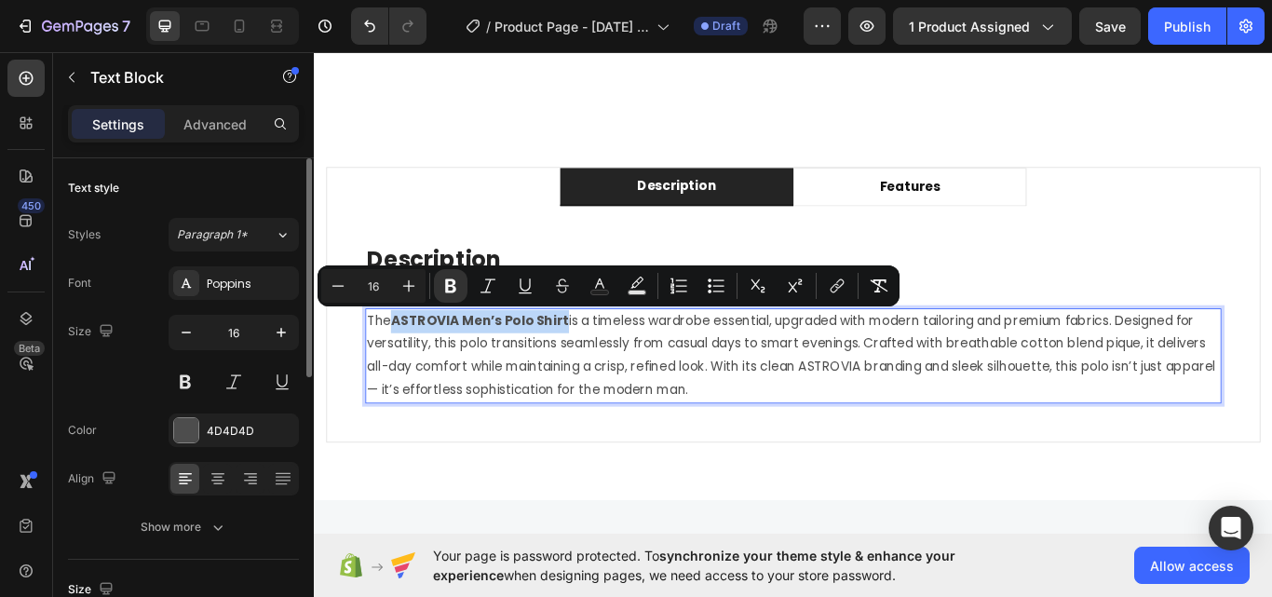
drag, startPoint x: 412, startPoint y: 366, endPoint x: 601, endPoint y: 359, distance: 189.1
click at [601, 359] on strong "ASTROVIA Men’s Polo Shirt" at bounding box center [507, 366] width 208 height 21
copy strong "ASTROVIA Men’s Polo Shirt"
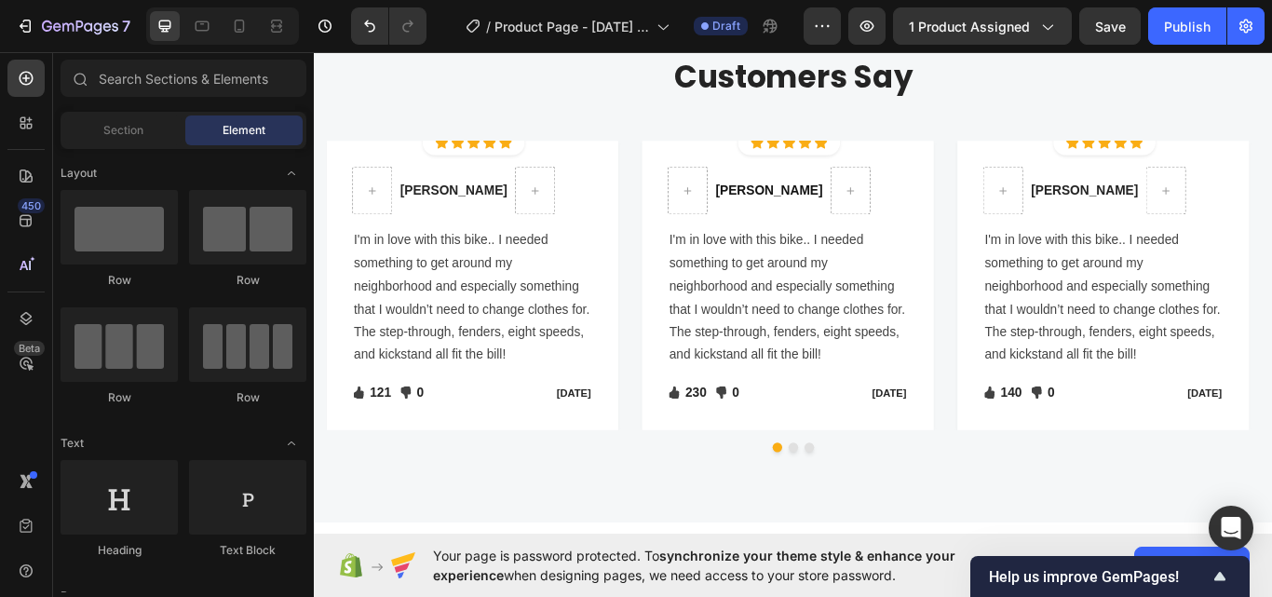
scroll to position [1861, 0]
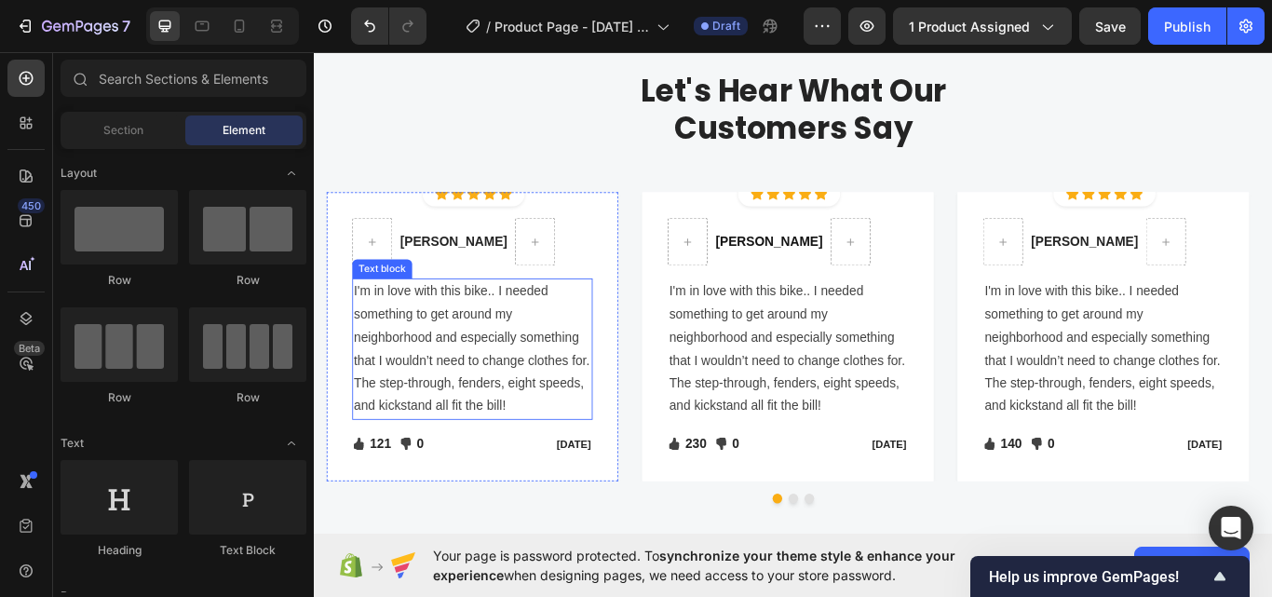
click at [491, 370] on p "I'm in love with this bike.. I needed something to get around my neighborhood a…" at bounding box center [497, 398] width 277 height 161
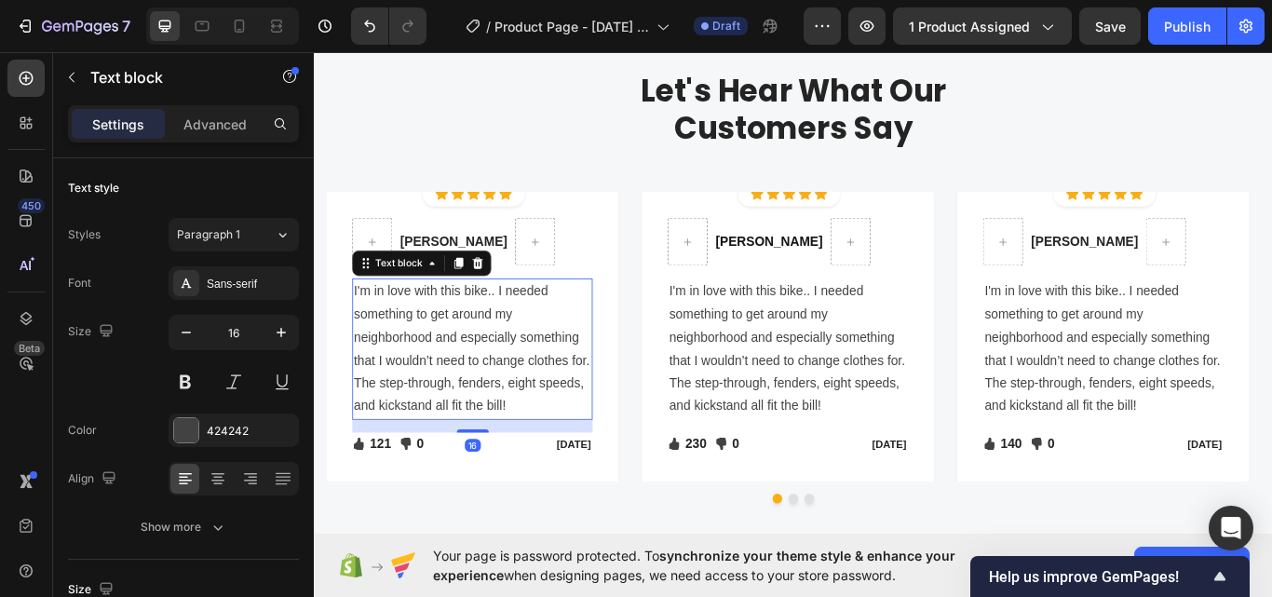
click at [491, 370] on p "I'm in love with this bike.. I needed something to get around my neighborhood a…" at bounding box center [497, 398] width 277 height 161
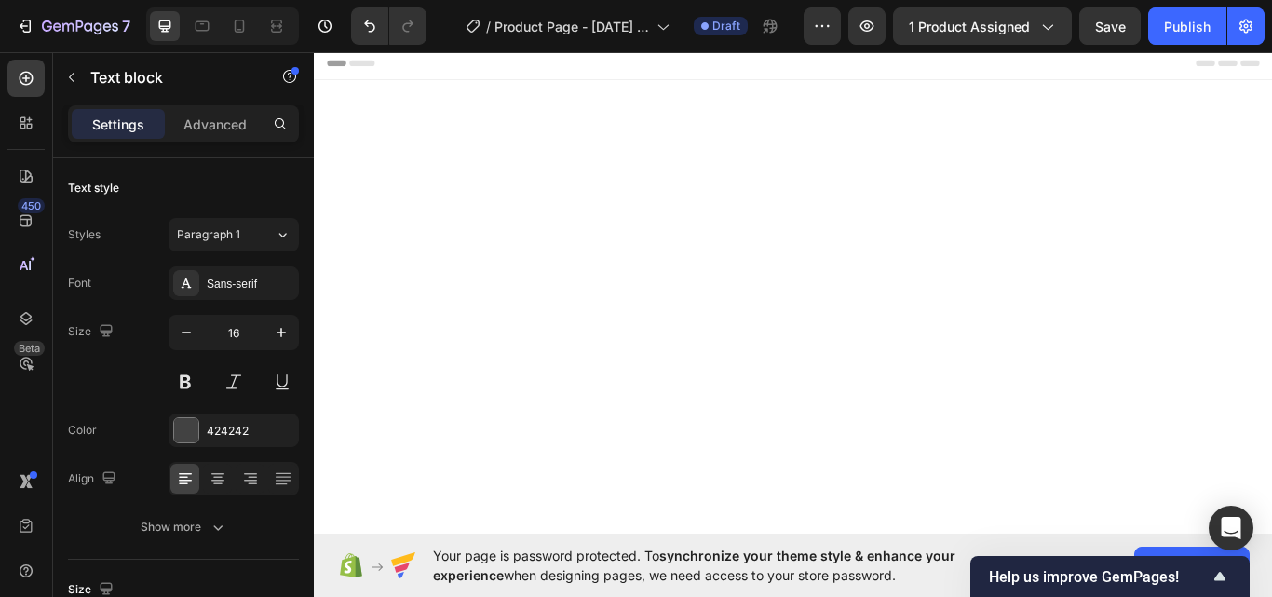
scroll to position [1861, 0]
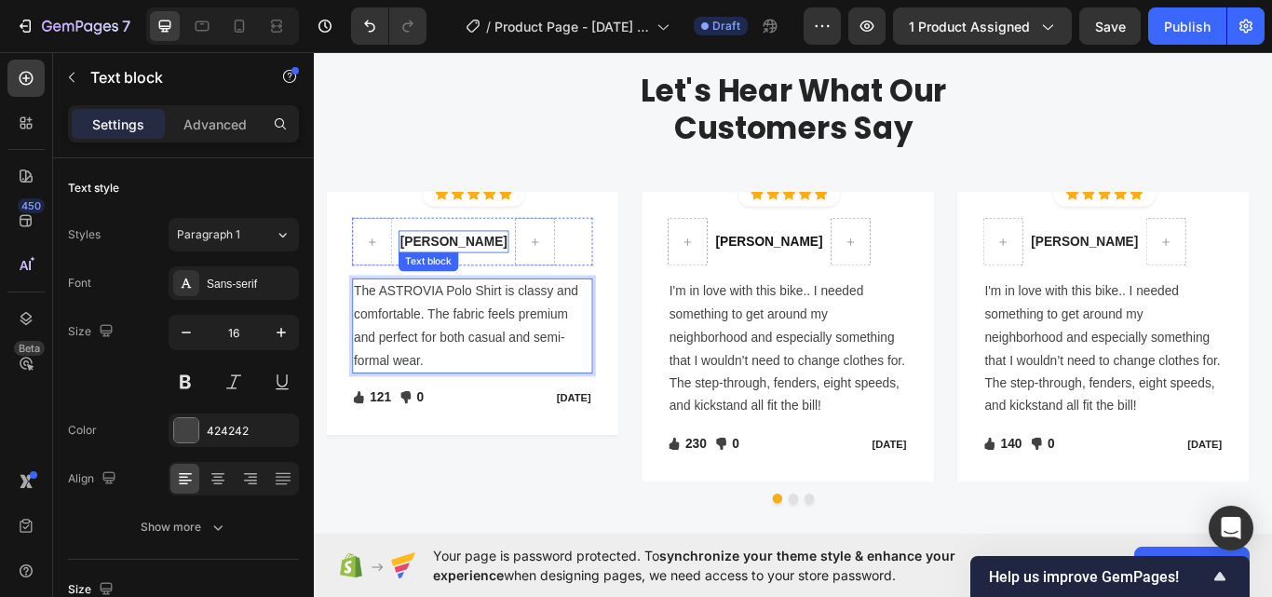
click at [456, 279] on p "[PERSON_NAME]" at bounding box center [475, 274] width 125 height 22
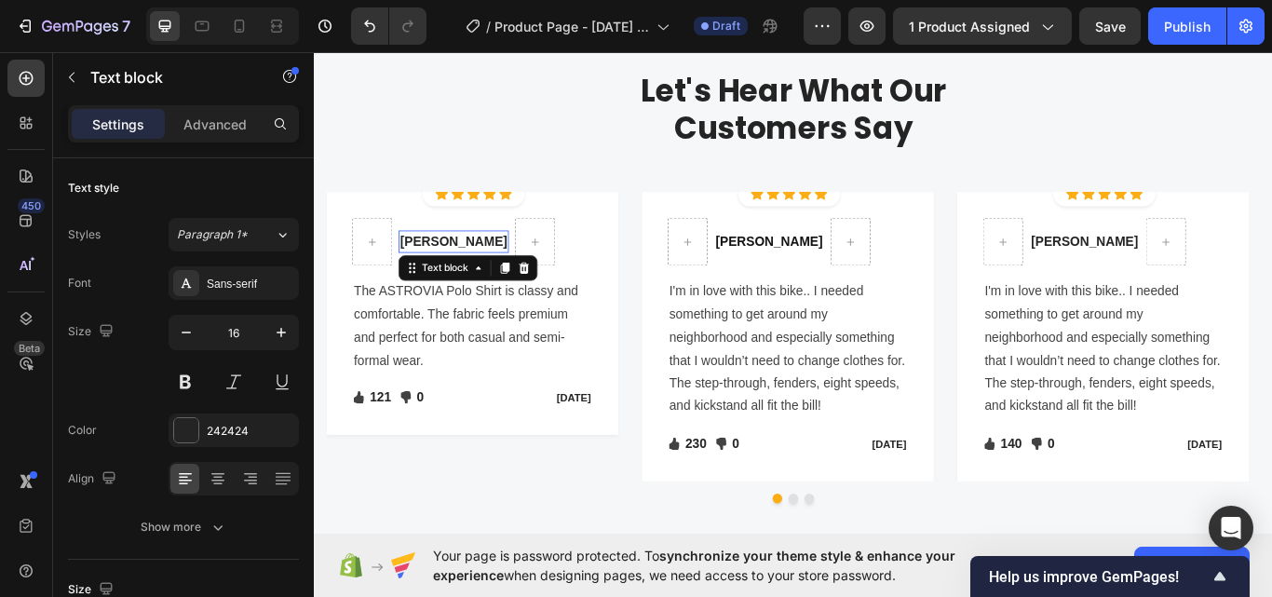
click at [456, 279] on p "[PERSON_NAME]" at bounding box center [475, 274] width 125 height 22
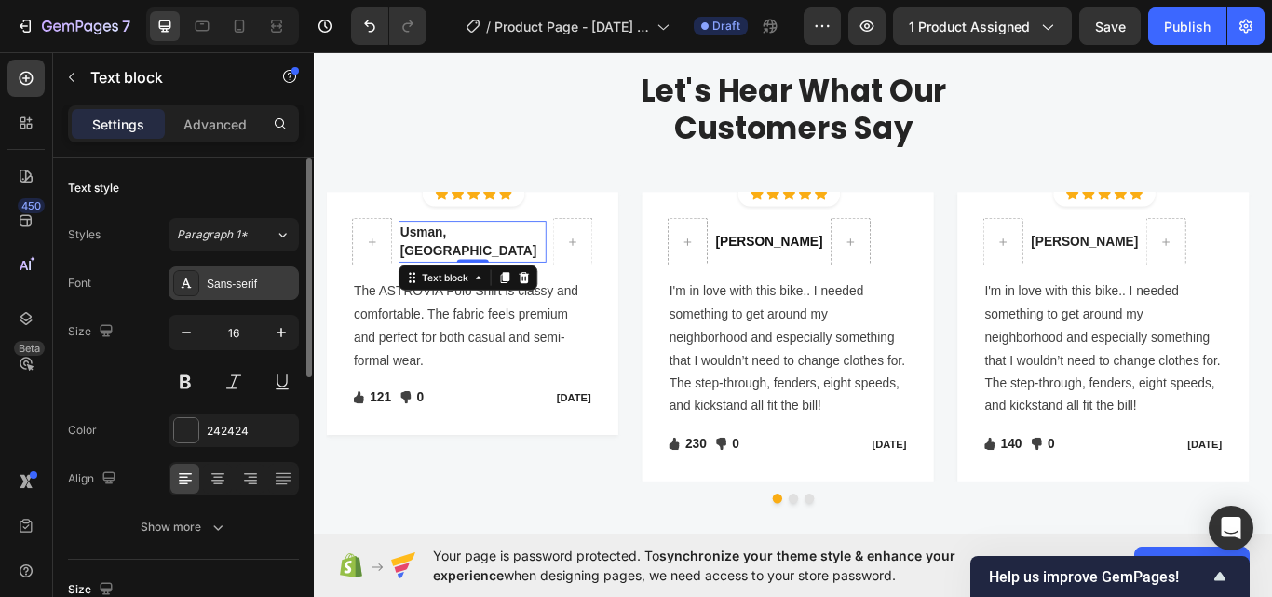
click at [225, 285] on div "Sans-serif" at bounding box center [251, 284] width 88 height 17
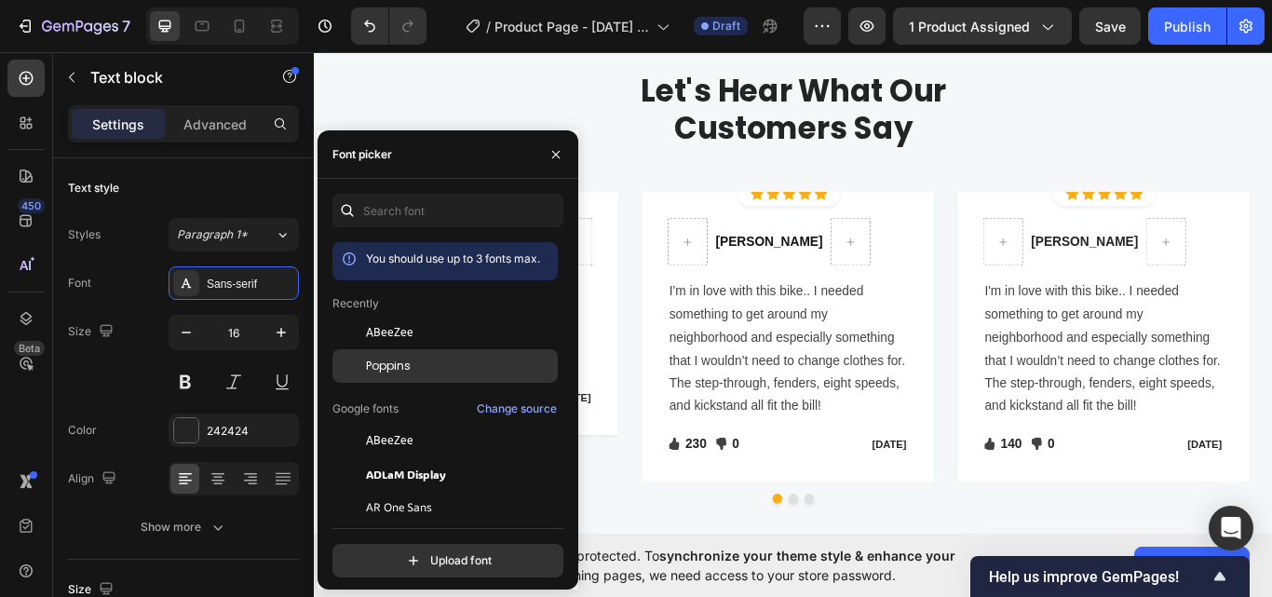
drag, startPoint x: 401, startPoint y: 356, endPoint x: 423, endPoint y: 303, distance: 57.2
click at [401, 356] on div "Poppins" at bounding box center [444, 366] width 225 height 34
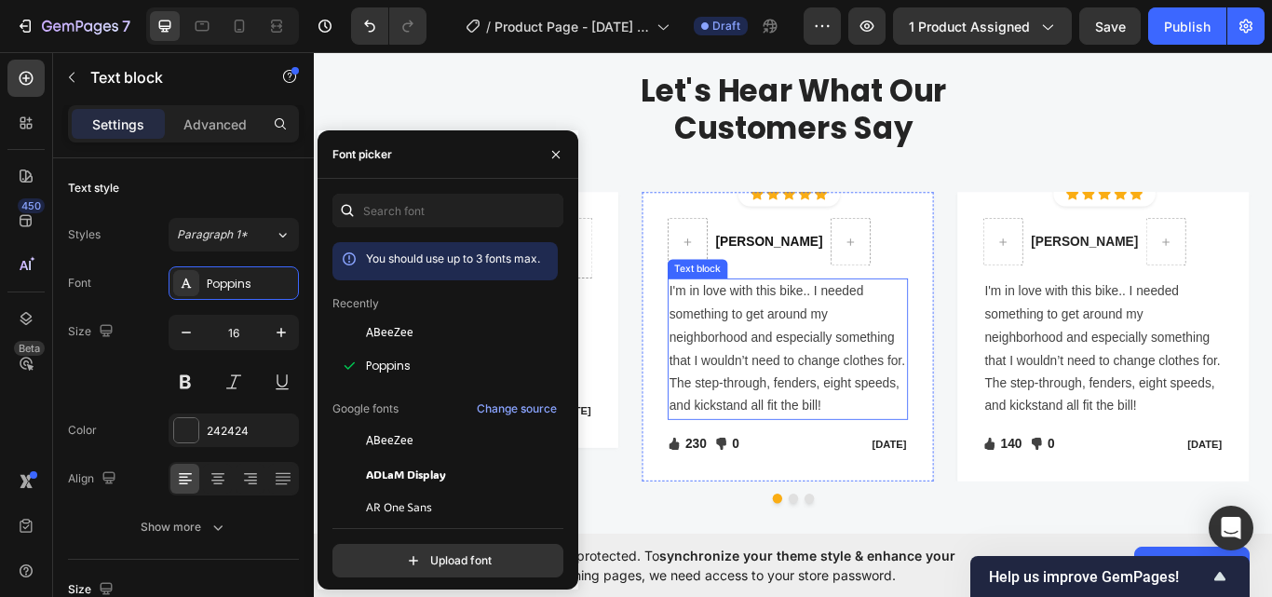
click at [737, 347] on p "I'm in love with this bike.. I needed something to get around my neighborhood a…" at bounding box center [865, 398] width 277 height 161
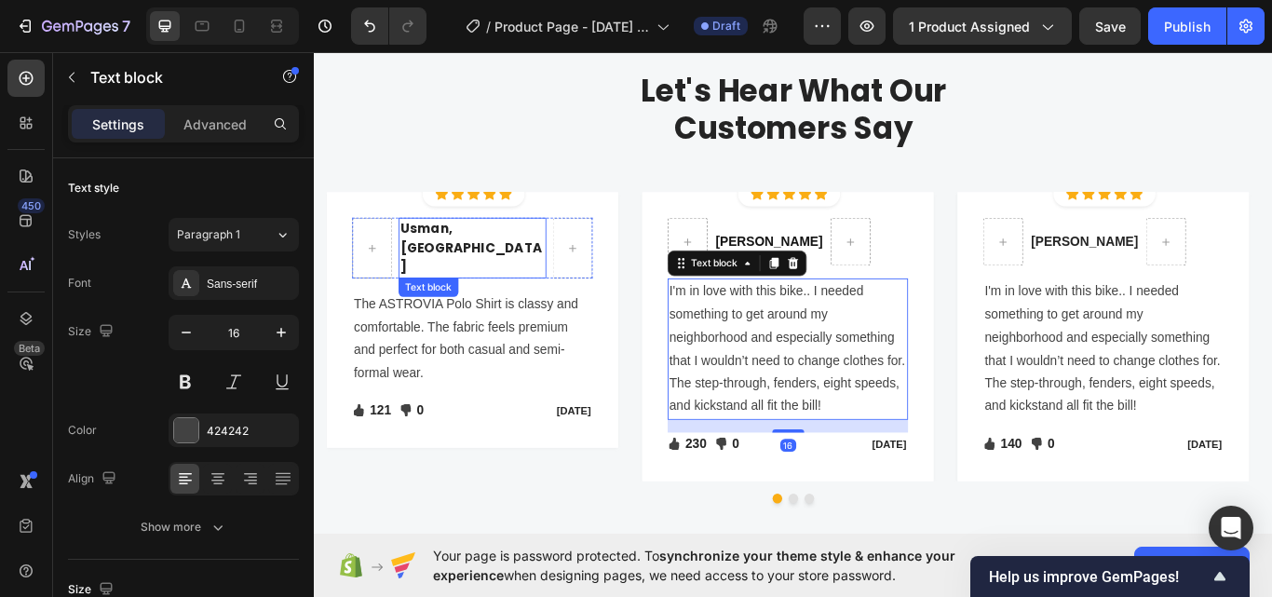
click at [500, 265] on p "Usman, [GEOGRAPHIC_DATA]" at bounding box center [497, 281] width 169 height 67
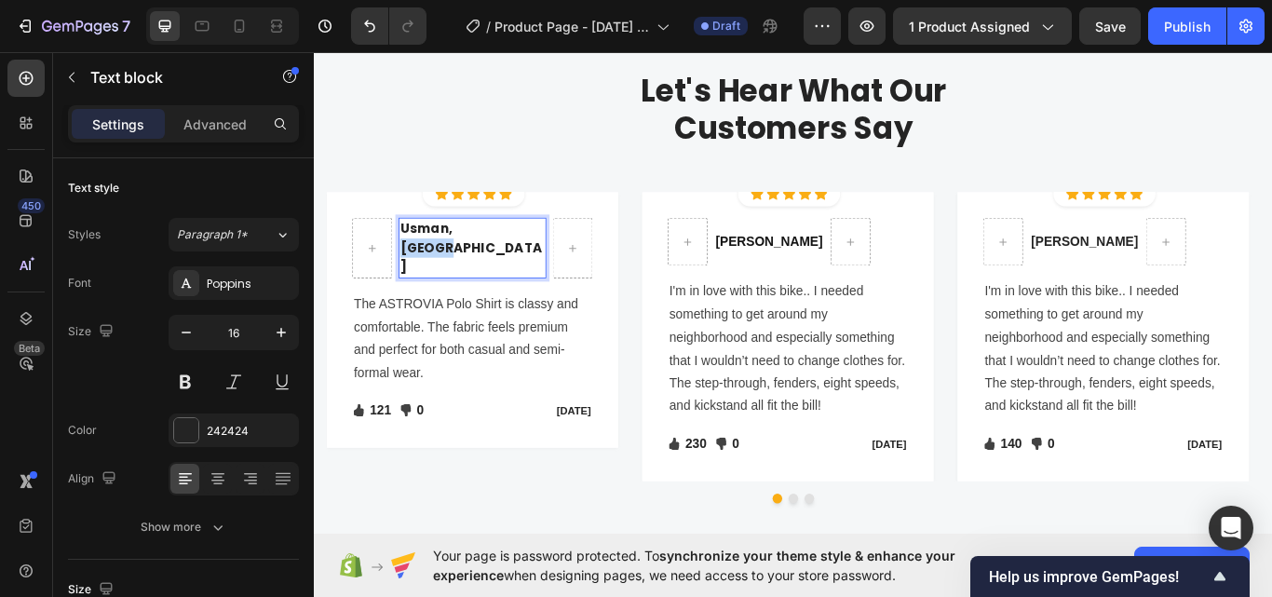
click at [507, 280] on p "Usman, [GEOGRAPHIC_DATA]" at bounding box center [497, 281] width 169 height 67
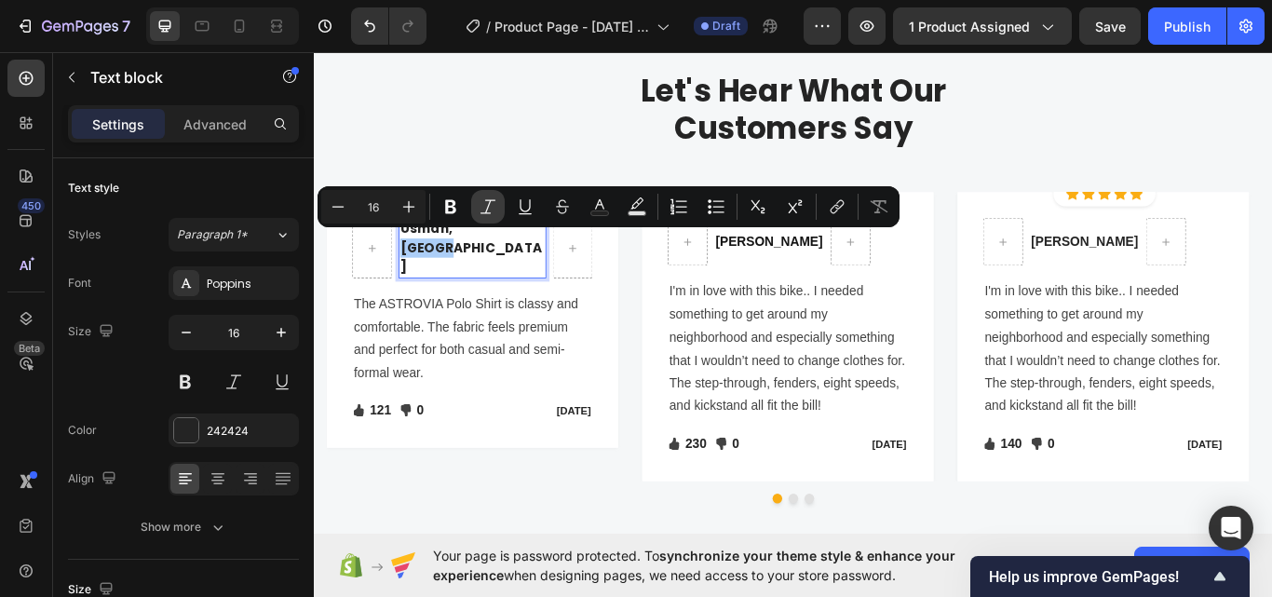
click at [485, 209] on icon "Editor contextual toolbar" at bounding box center [488, 206] width 19 height 19
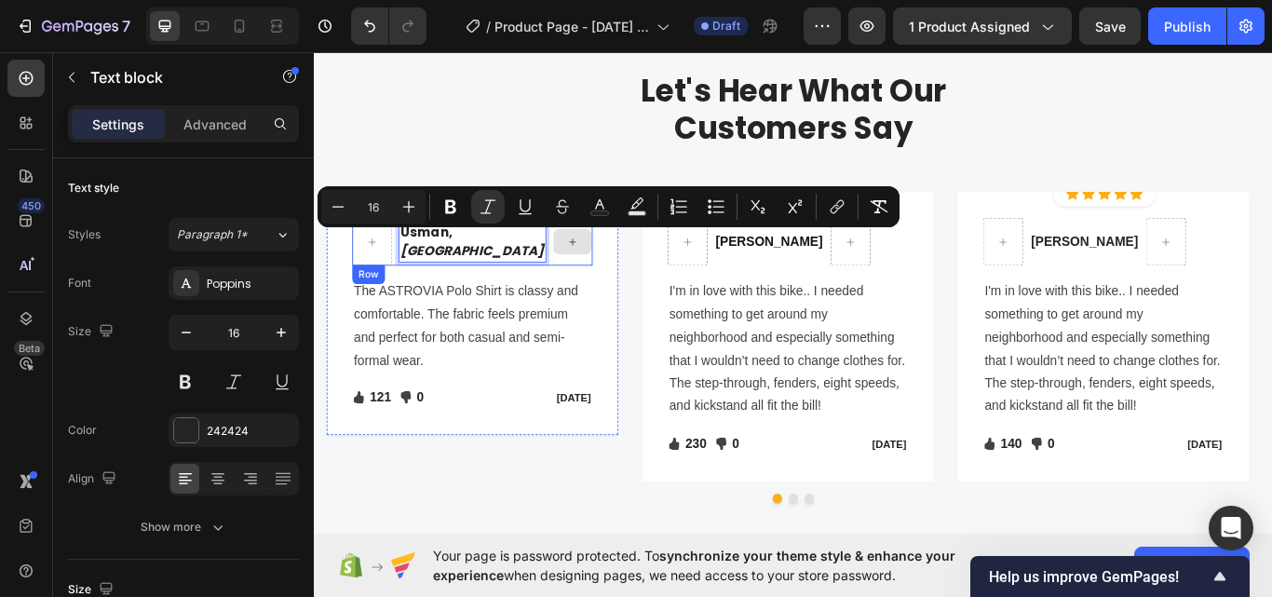
click at [539, 305] on div "Usman, Lahore Text block 0 Row The ASTROVIA Polo Shirt is classy and comfortabl…" at bounding box center [498, 357] width 280 height 223
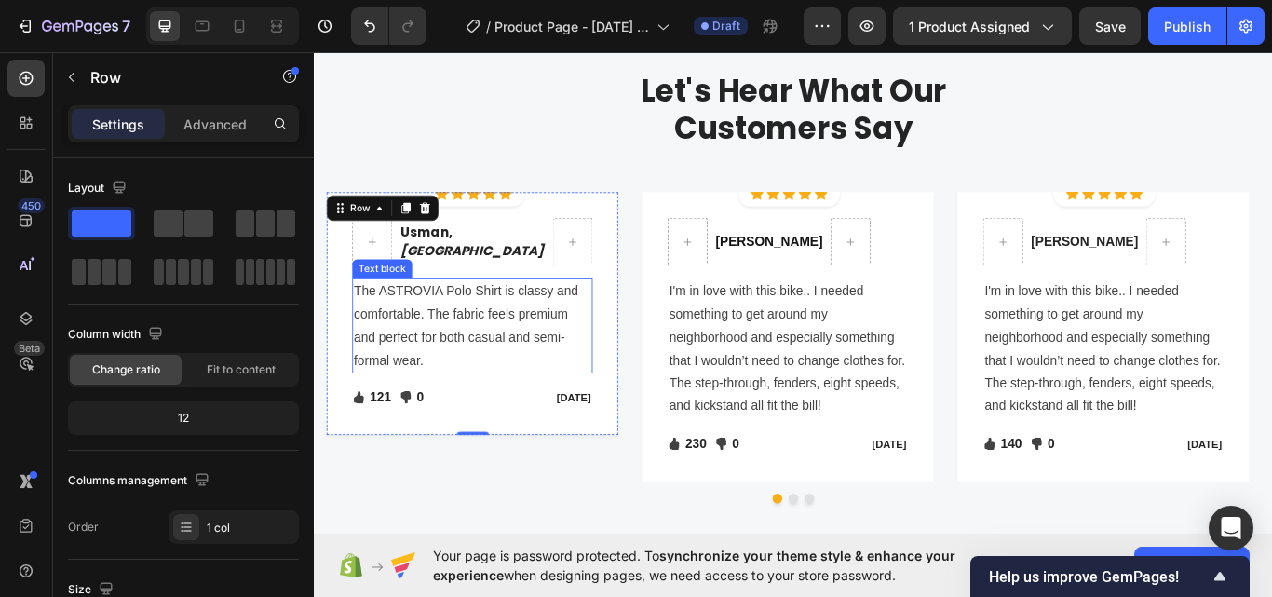
click at [546, 351] on p "The ASTROVIA Polo Shirt is classy and comfortable. The fabric feels premium and…" at bounding box center [497, 371] width 277 height 107
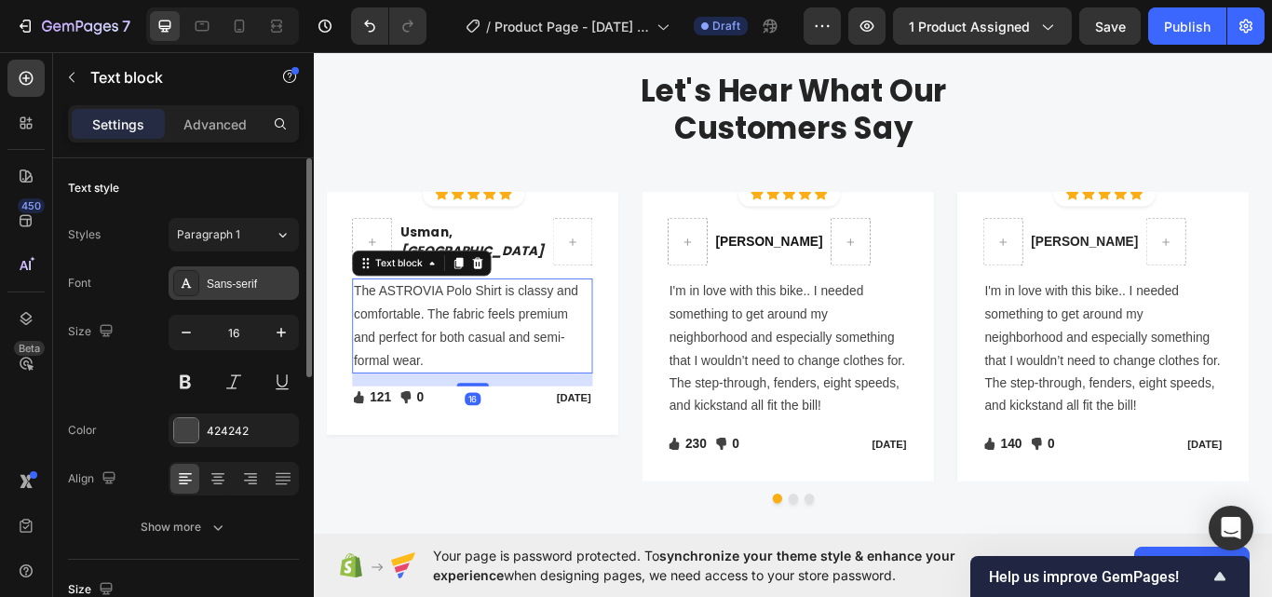
click at [221, 291] on div "Sans-serif" at bounding box center [251, 284] width 88 height 17
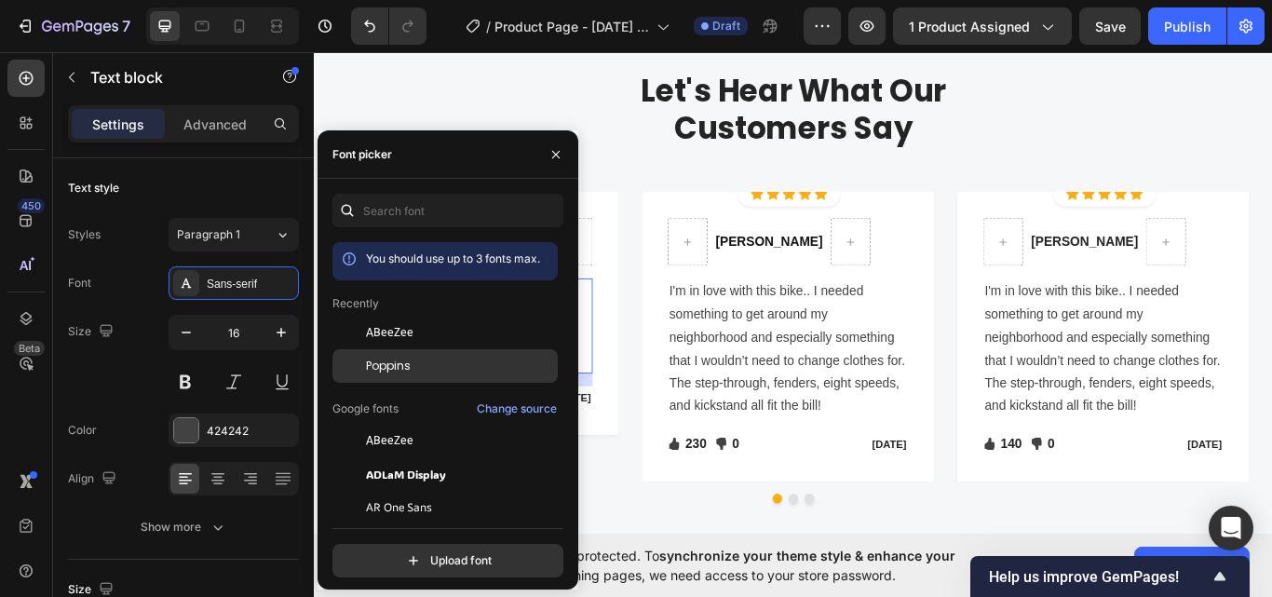
click at [395, 381] on div "Poppins" at bounding box center [444, 366] width 225 height 34
click at [822, 385] on p "I'm in love with this bike.. I needed something to get around my neighborhood a…" at bounding box center [865, 398] width 277 height 161
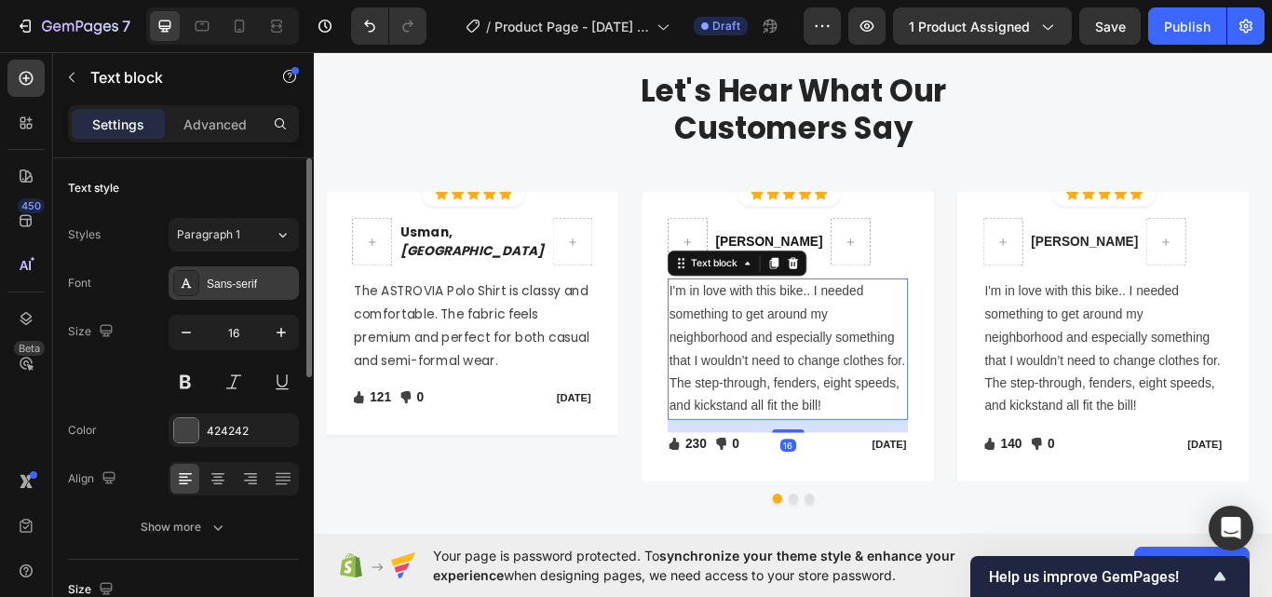
click at [249, 284] on div "Sans-serif" at bounding box center [251, 284] width 88 height 17
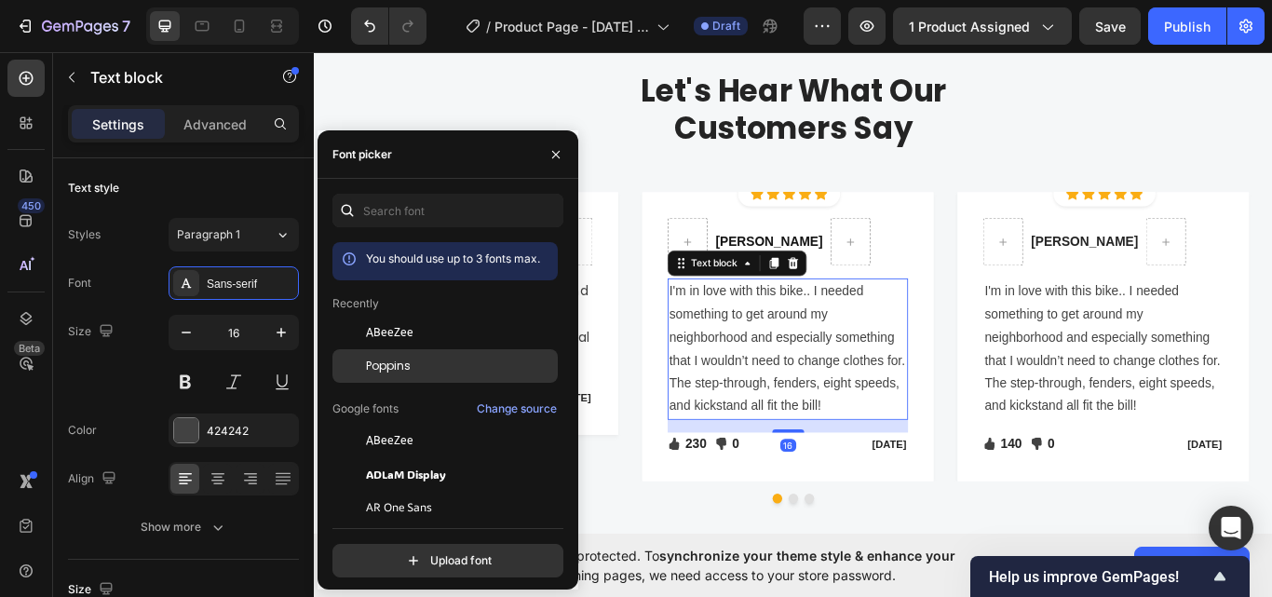
drag, startPoint x: 384, startPoint y: 368, endPoint x: 318, endPoint y: 344, distance: 69.5
click at [384, 368] on span "Poppins" at bounding box center [388, 366] width 45 height 17
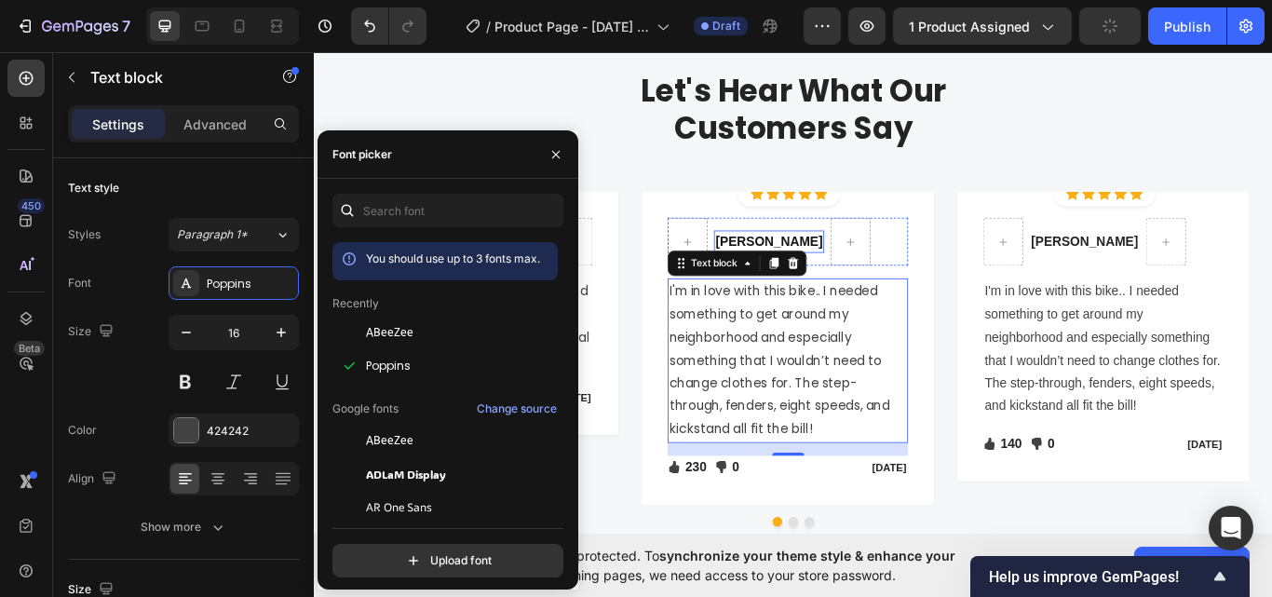
click at [831, 276] on p "Ned Jacobs" at bounding box center [843, 274] width 125 height 22
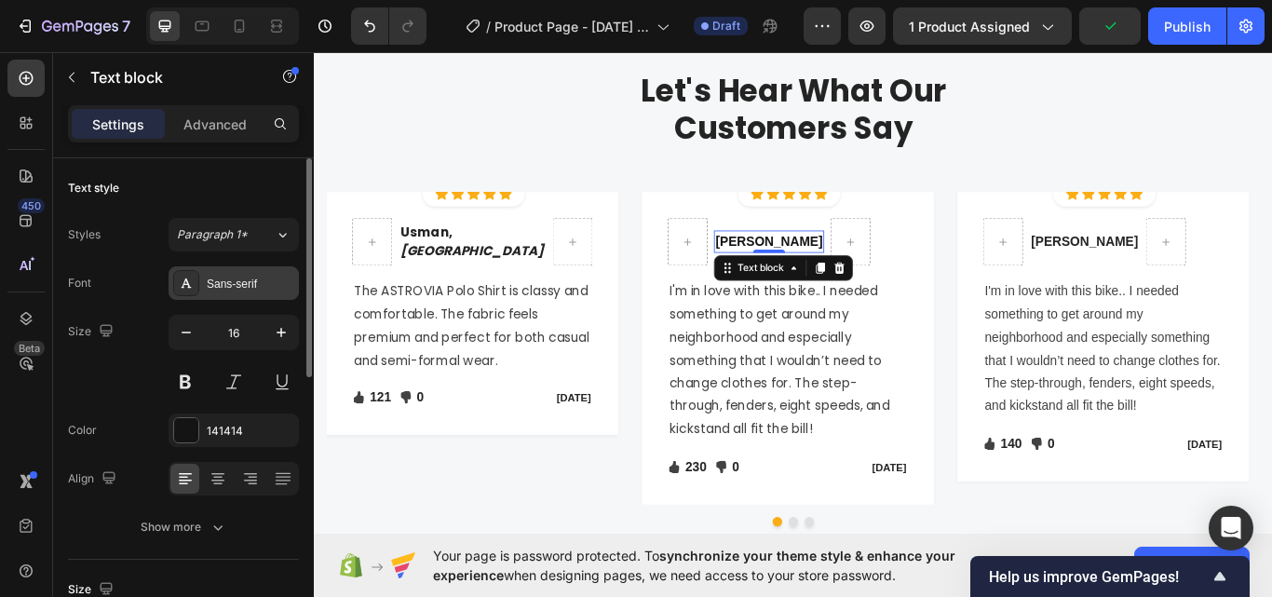
click at [252, 288] on div "Sans-serif" at bounding box center [251, 284] width 88 height 17
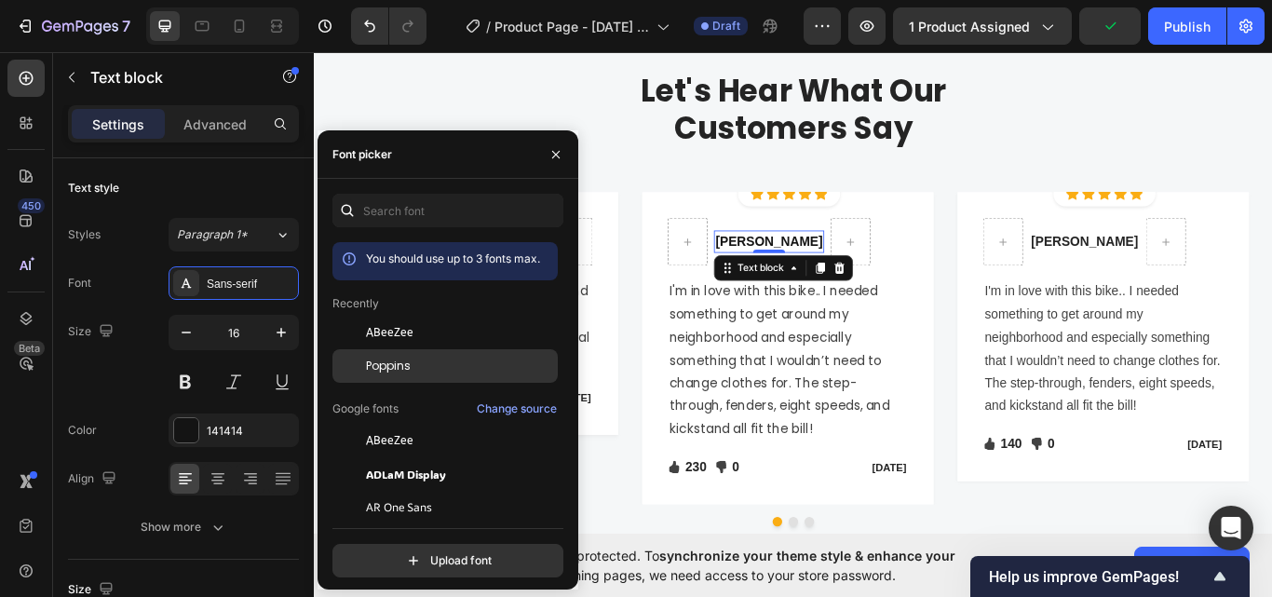
click at [412, 354] on div "Poppins" at bounding box center [444, 366] width 225 height 34
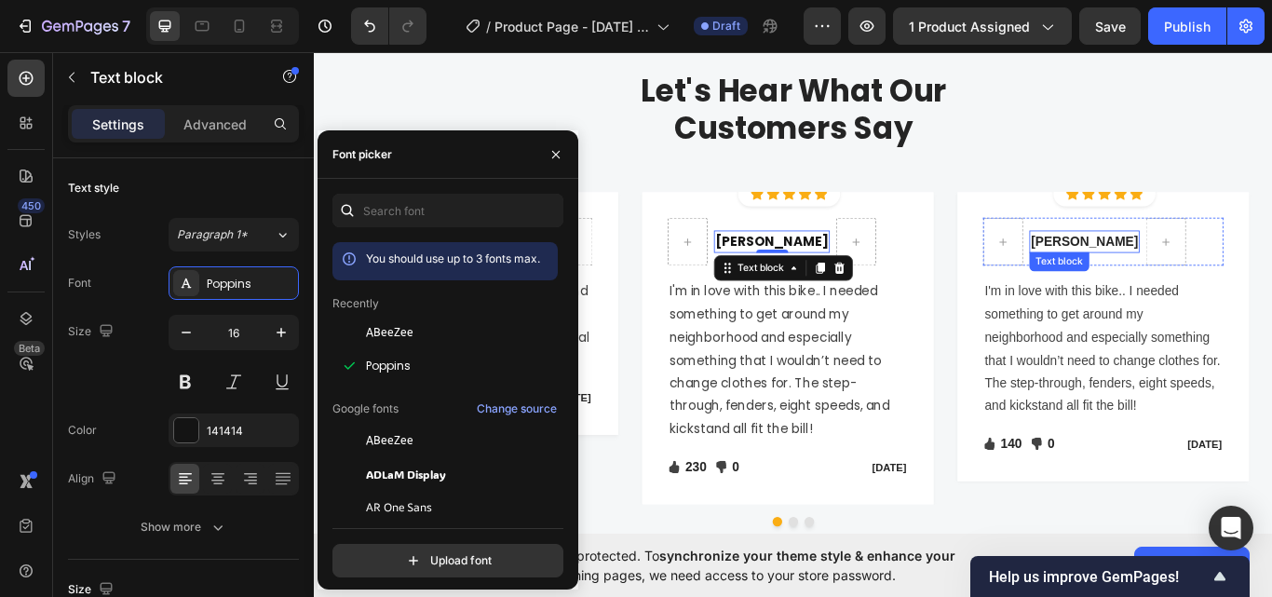
click at [1212, 278] on p "Sabrina Miller" at bounding box center [1211, 274] width 125 height 22
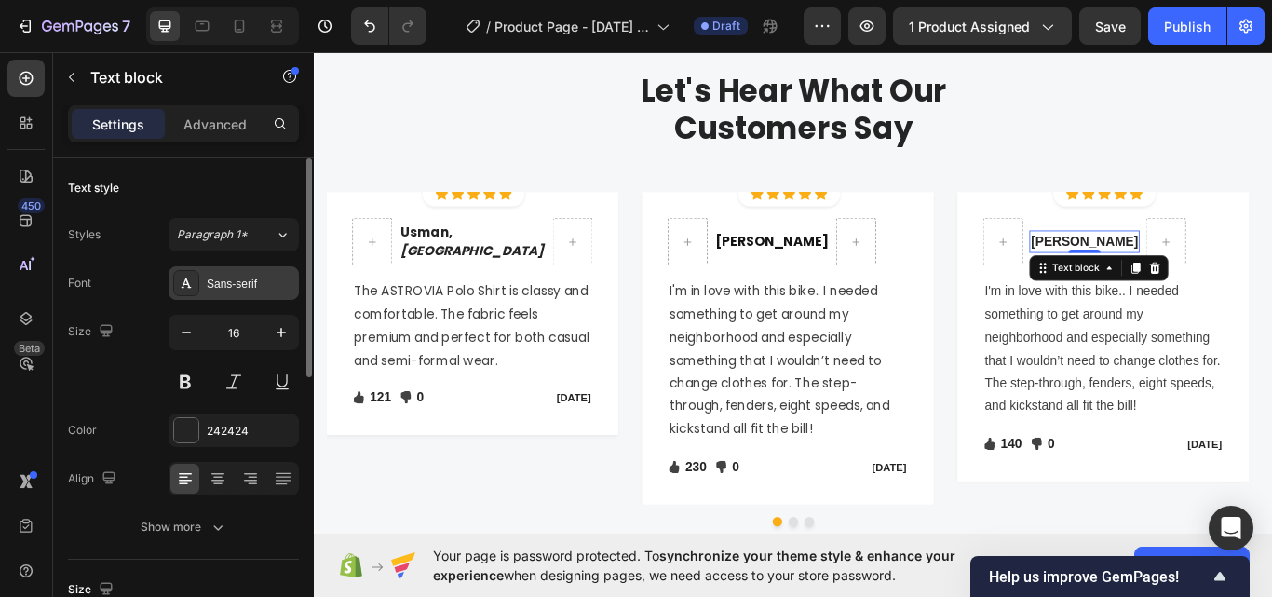
click at [245, 288] on div "Sans-serif" at bounding box center [251, 284] width 88 height 17
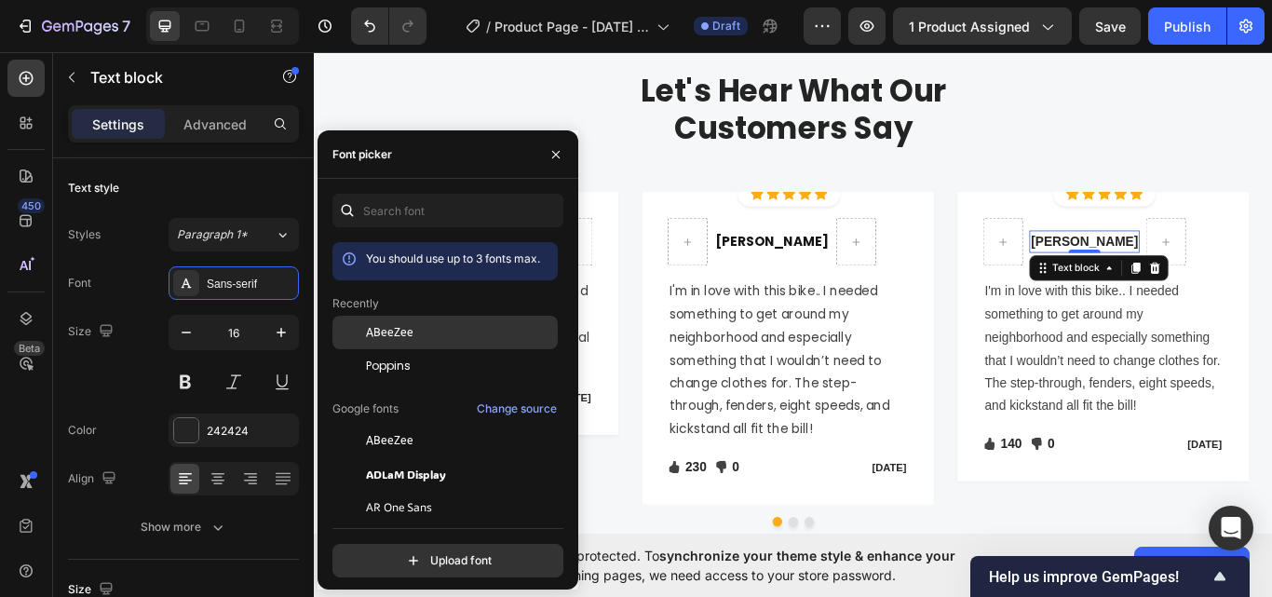
click at [362, 344] on div at bounding box center [349, 333] width 34 height 34
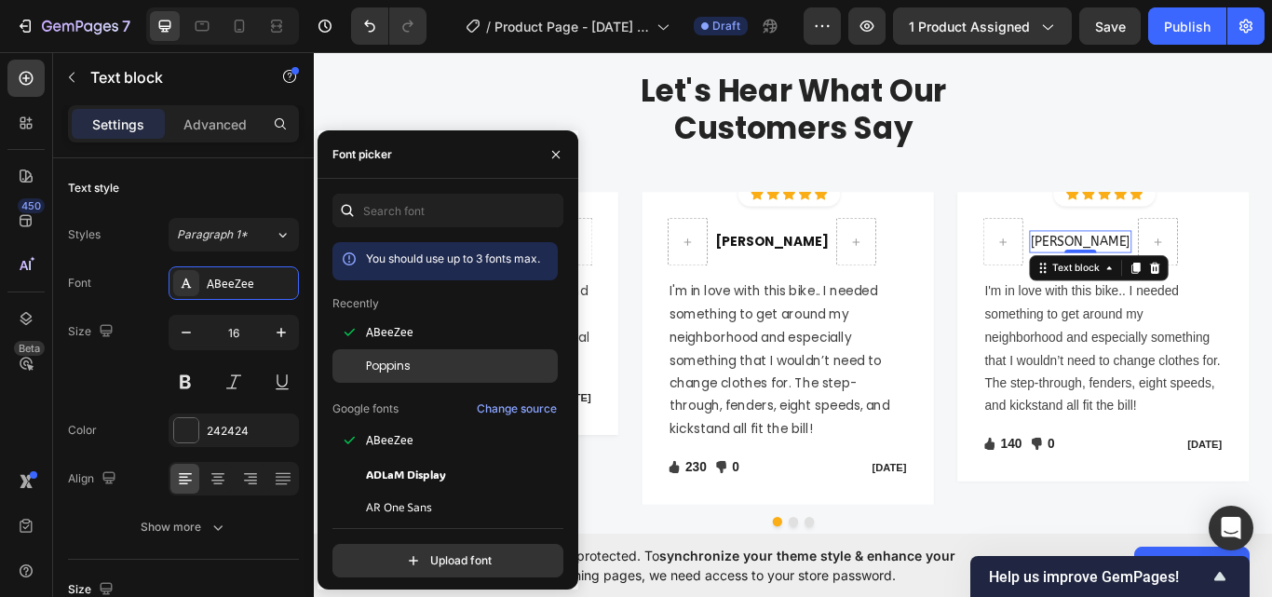
click at [367, 365] on span "Poppins" at bounding box center [388, 366] width 45 height 17
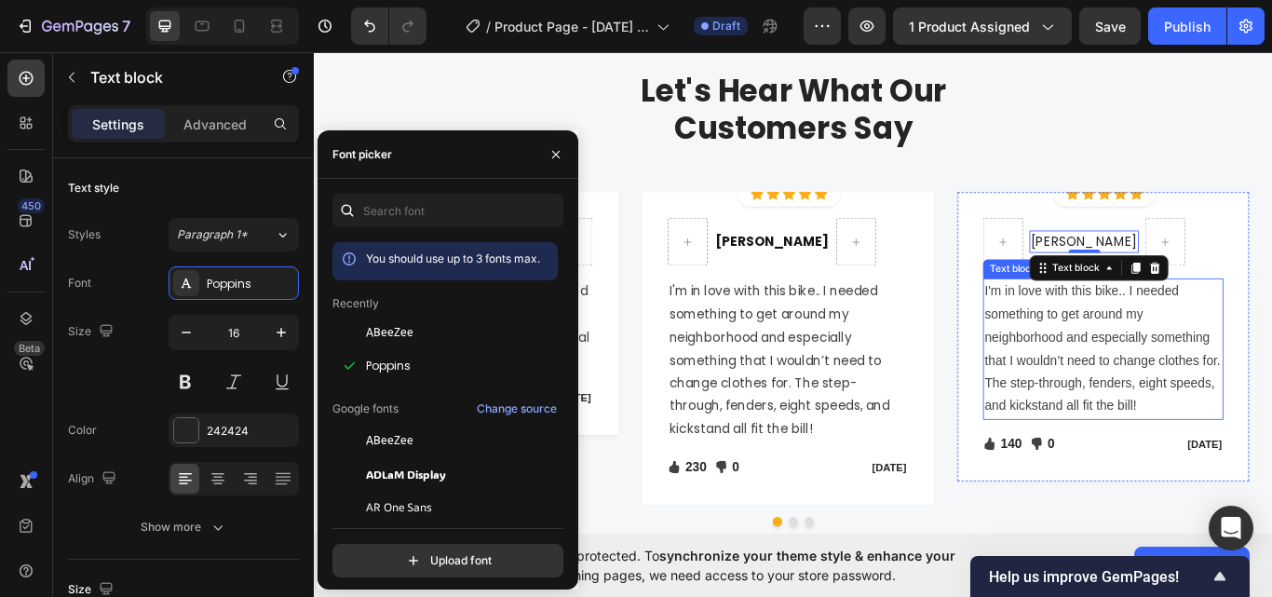
click at [1196, 418] on p "I'm in love with this bike.. I needed something to get around my neighborhood a…" at bounding box center [1233, 398] width 277 height 161
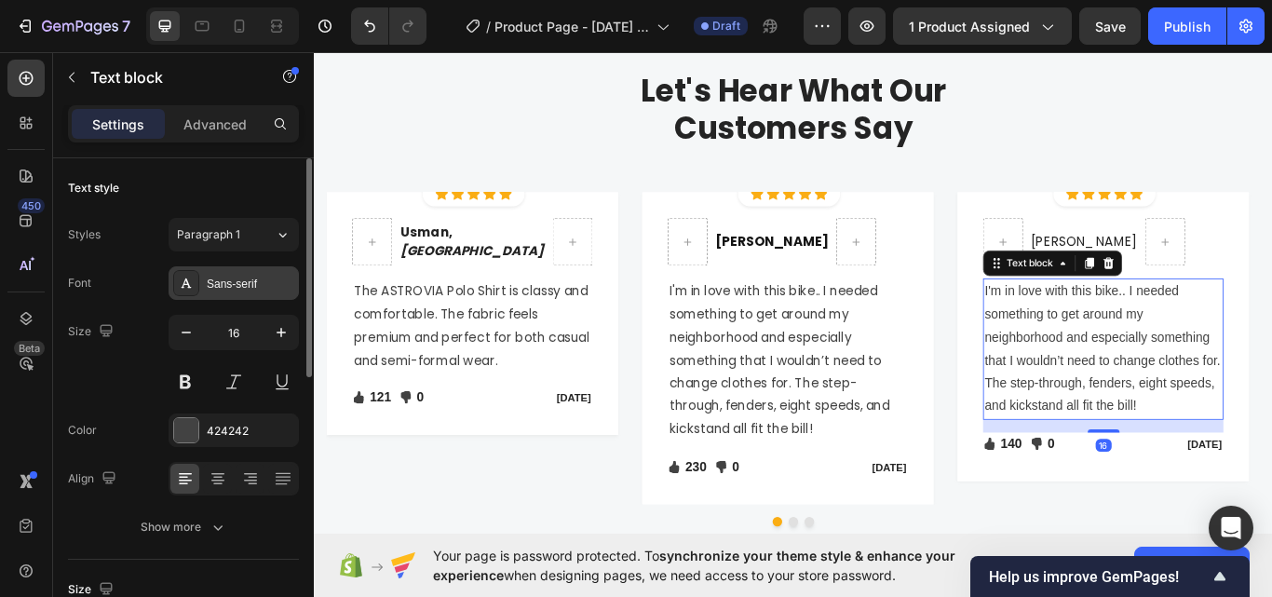
click at [244, 290] on div "Sans-serif" at bounding box center [251, 284] width 88 height 17
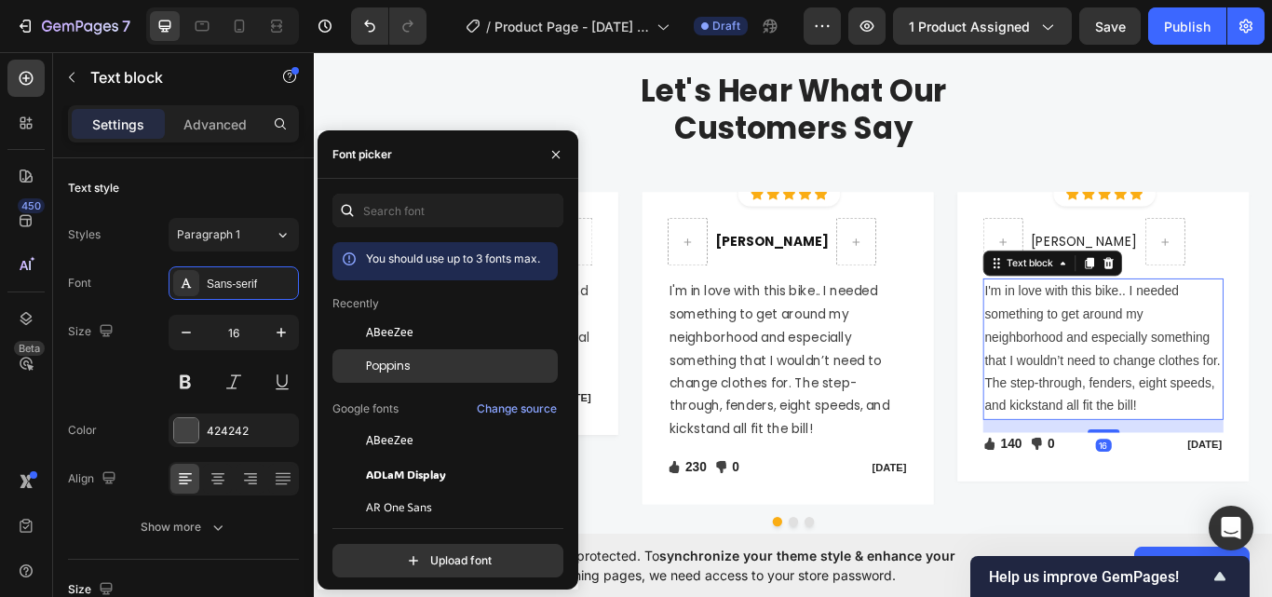
click at [415, 367] on div "Poppins" at bounding box center [460, 366] width 188 height 17
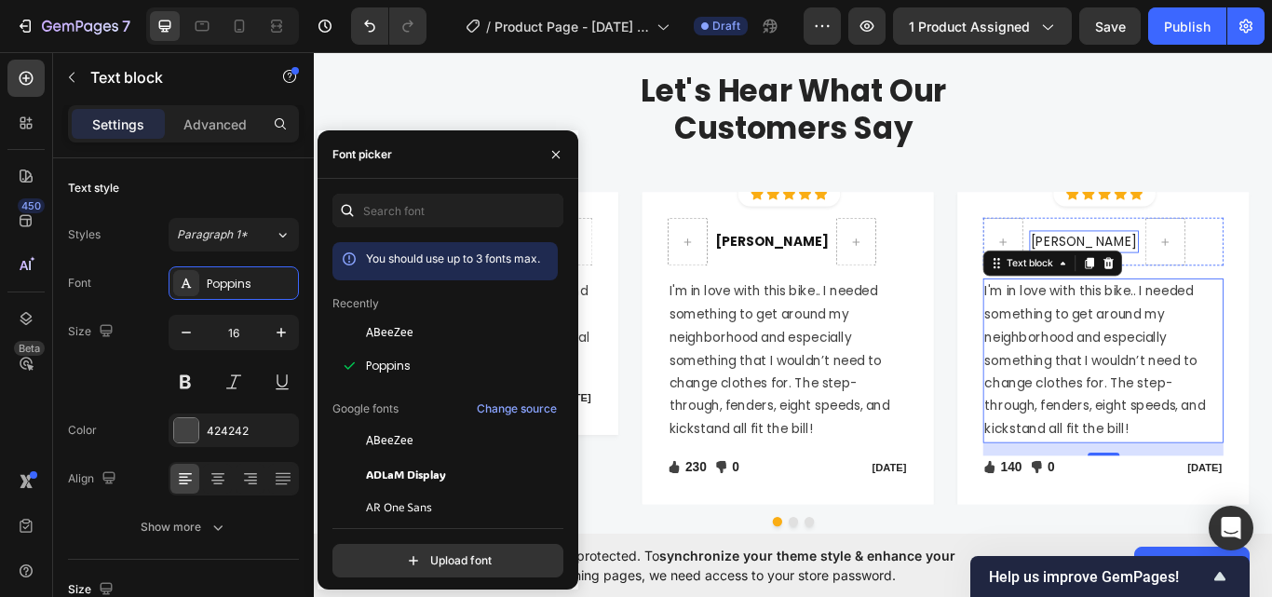
click at [1192, 263] on p "Sabrina Miller" at bounding box center [1211, 274] width 124 height 22
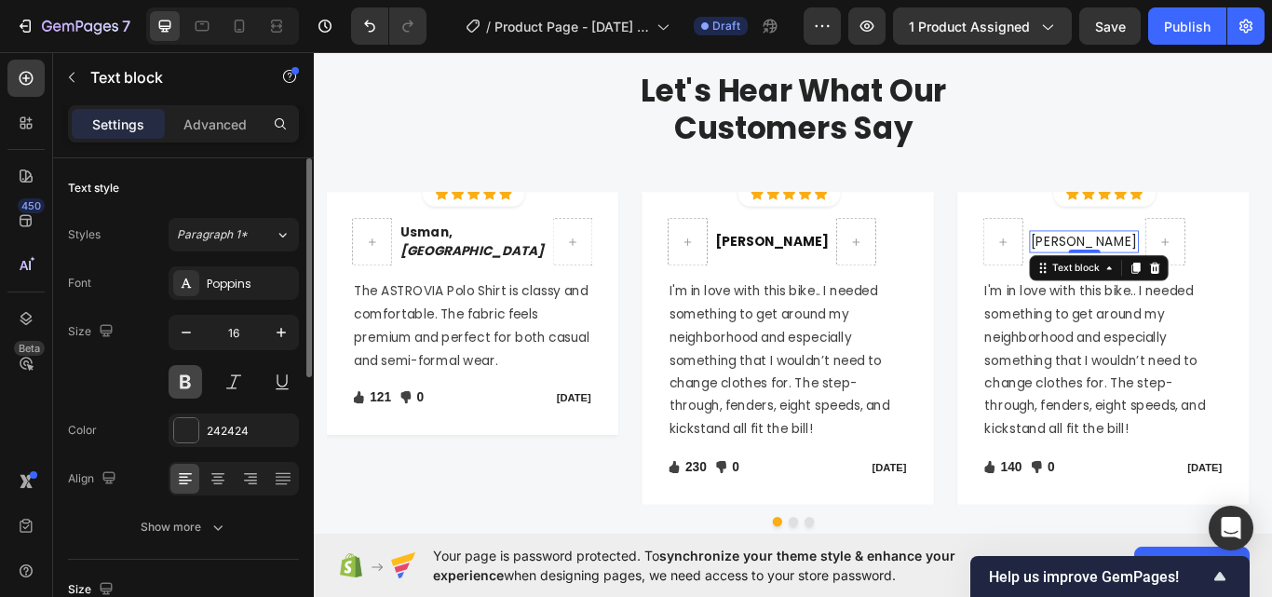
click at [196, 379] on button at bounding box center [186, 382] width 34 height 34
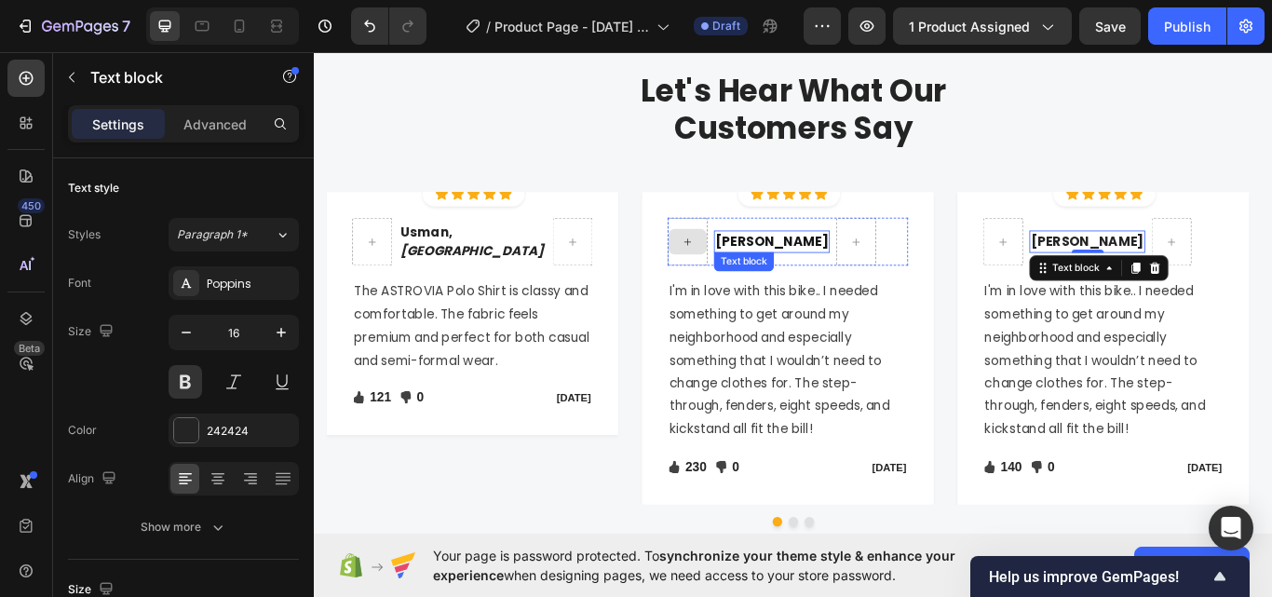
click at [820, 276] on p "Ned Jacobs" at bounding box center [846, 274] width 131 height 22
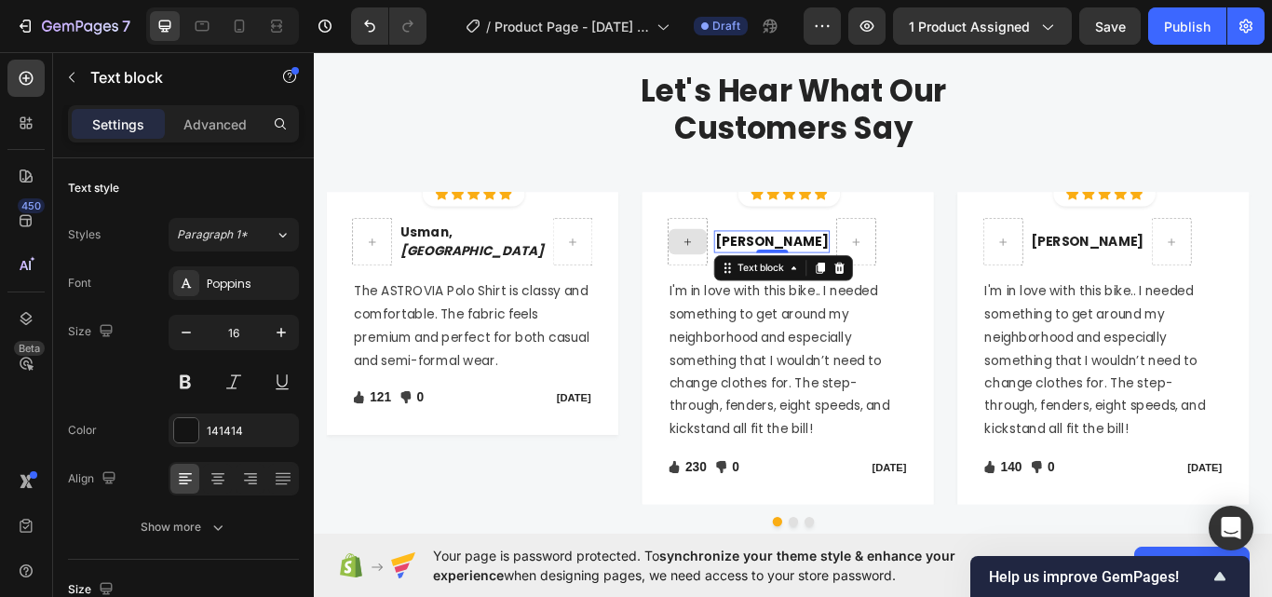
click at [828, 261] on div "Ned Jacobs" at bounding box center [846, 274] width 135 height 26
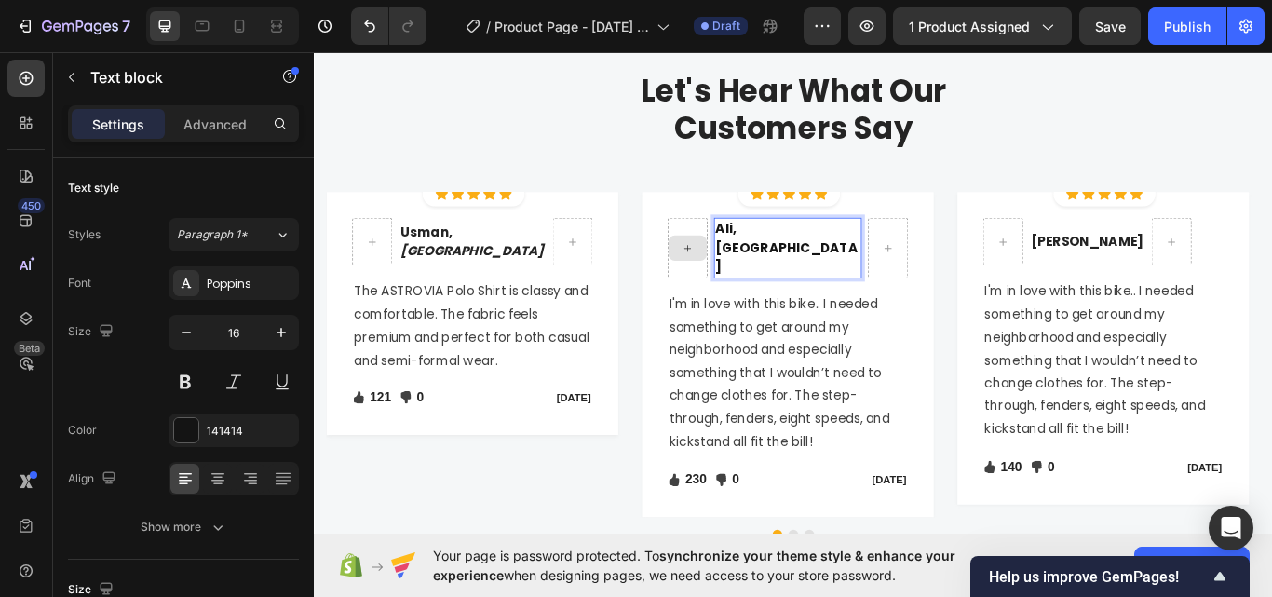
click at [831, 276] on p "Ali, Karachi" at bounding box center [865, 281] width 169 height 67
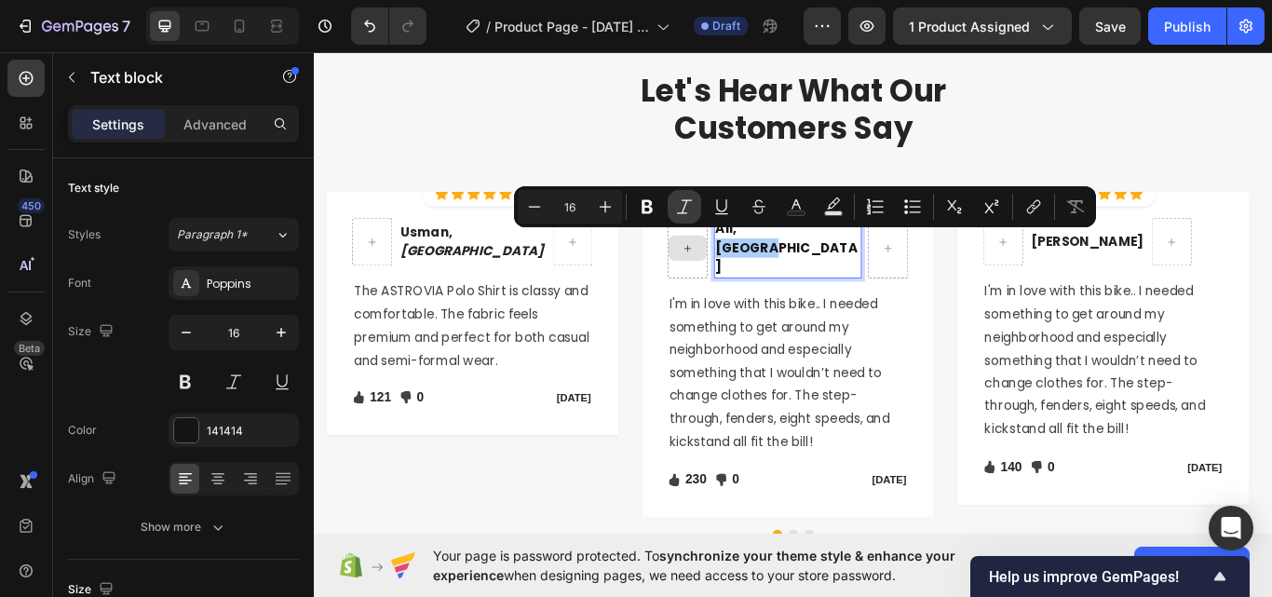
click at [690, 207] on icon "Editor contextual toolbar" at bounding box center [684, 206] width 19 height 19
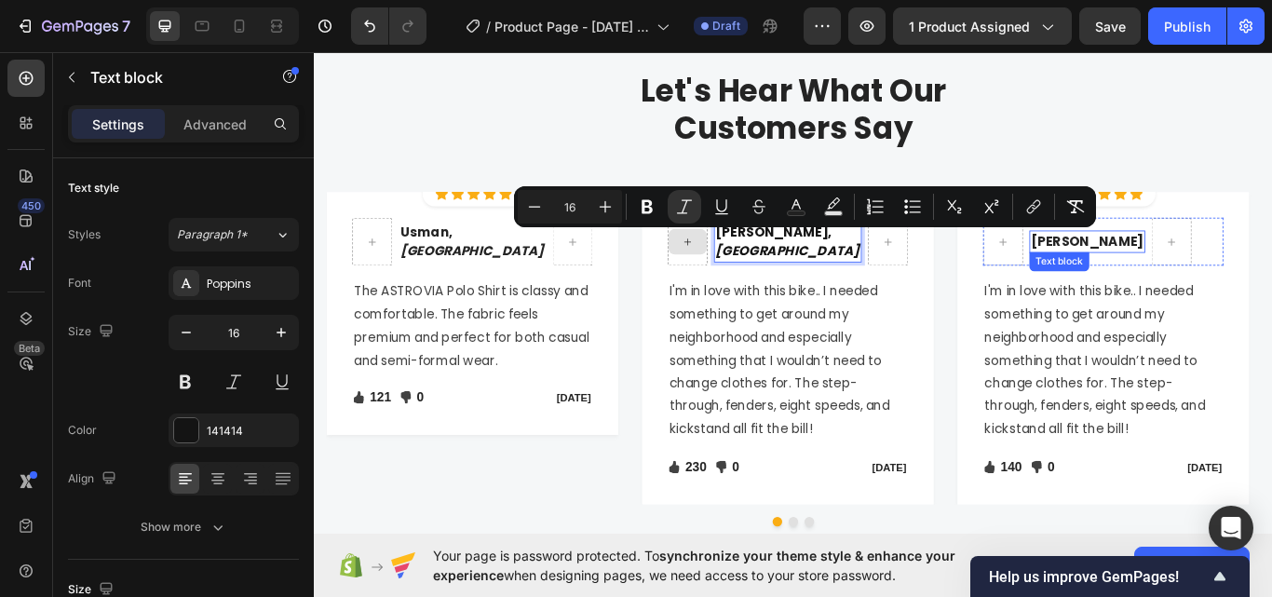
click at [1203, 287] on div "Sabrina Miller Text block" at bounding box center [1214, 274] width 135 height 56
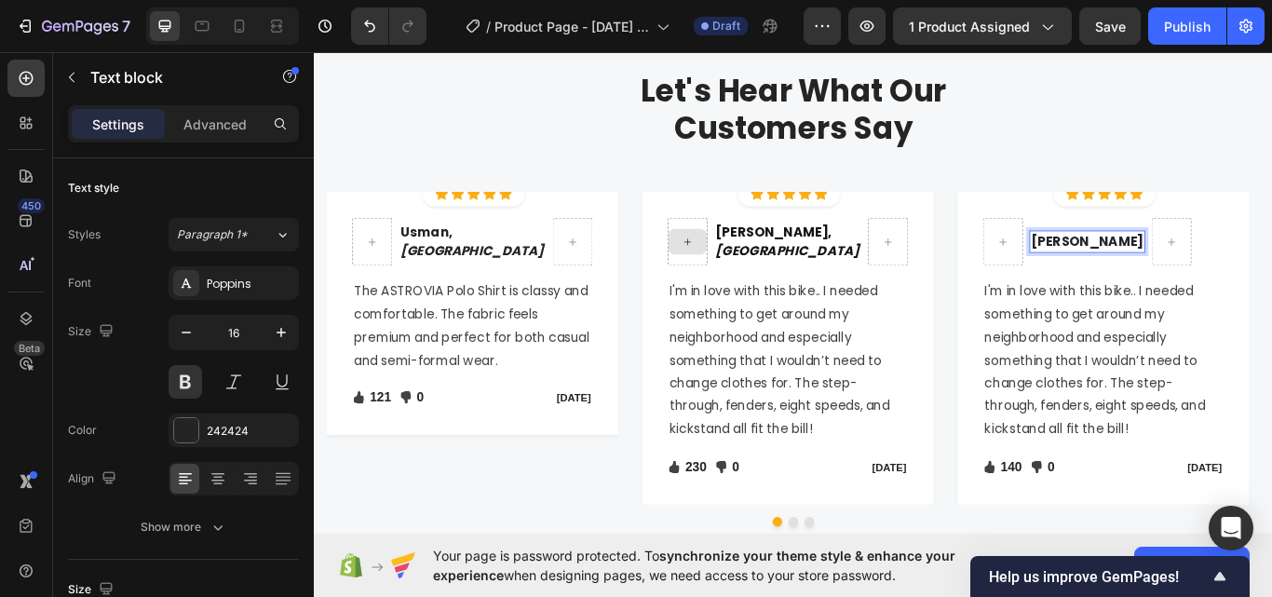
click at [1195, 282] on p "Sabrina Miller" at bounding box center [1214, 274] width 131 height 22
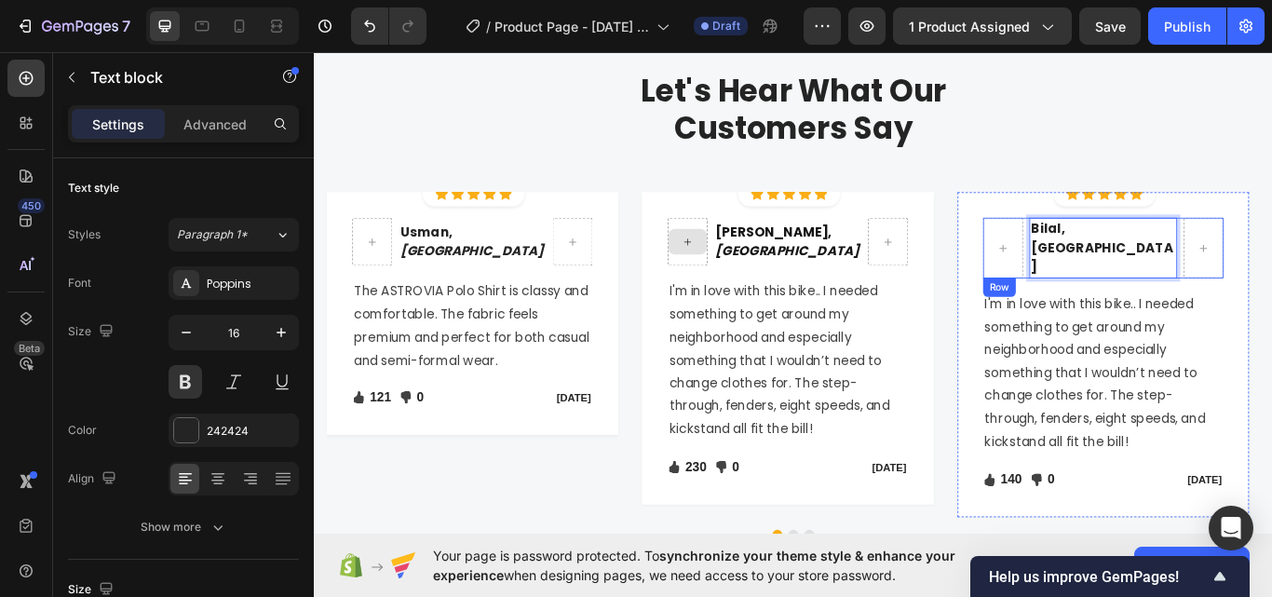
click at [1233, 263] on p "Bilal, Islamabad" at bounding box center [1233, 281] width 169 height 67
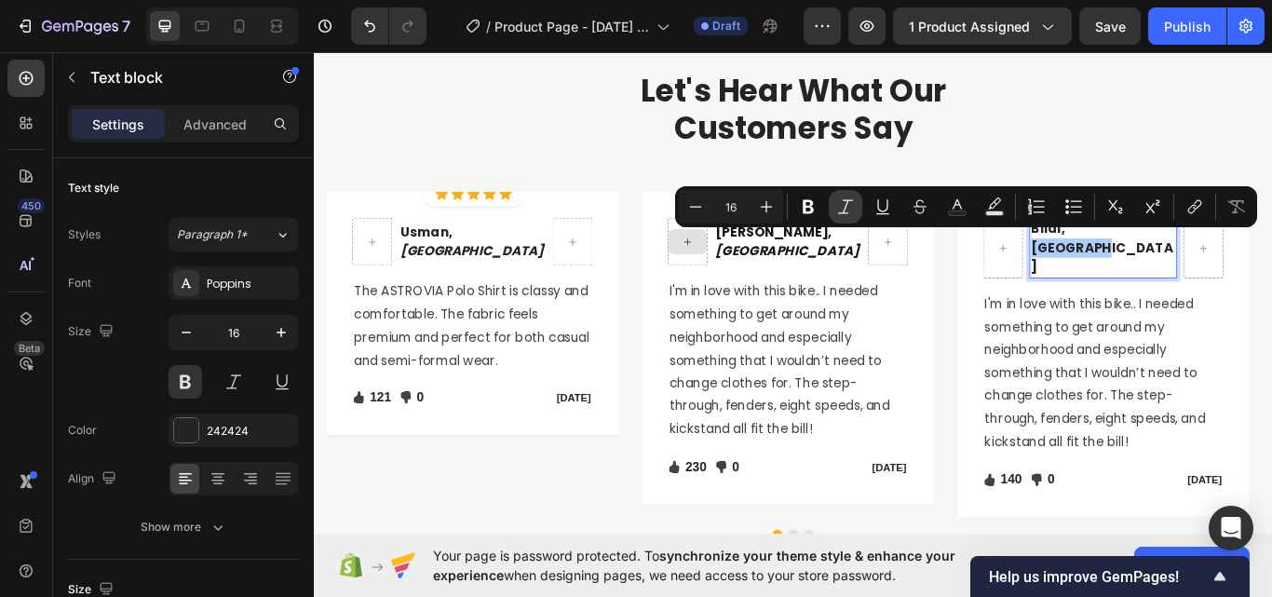
drag, startPoint x: 837, startPoint y: 213, endPoint x: 493, endPoint y: 307, distance: 357.1
click at [837, 213] on icon "Editor contextual toolbar" at bounding box center [845, 206] width 19 height 19
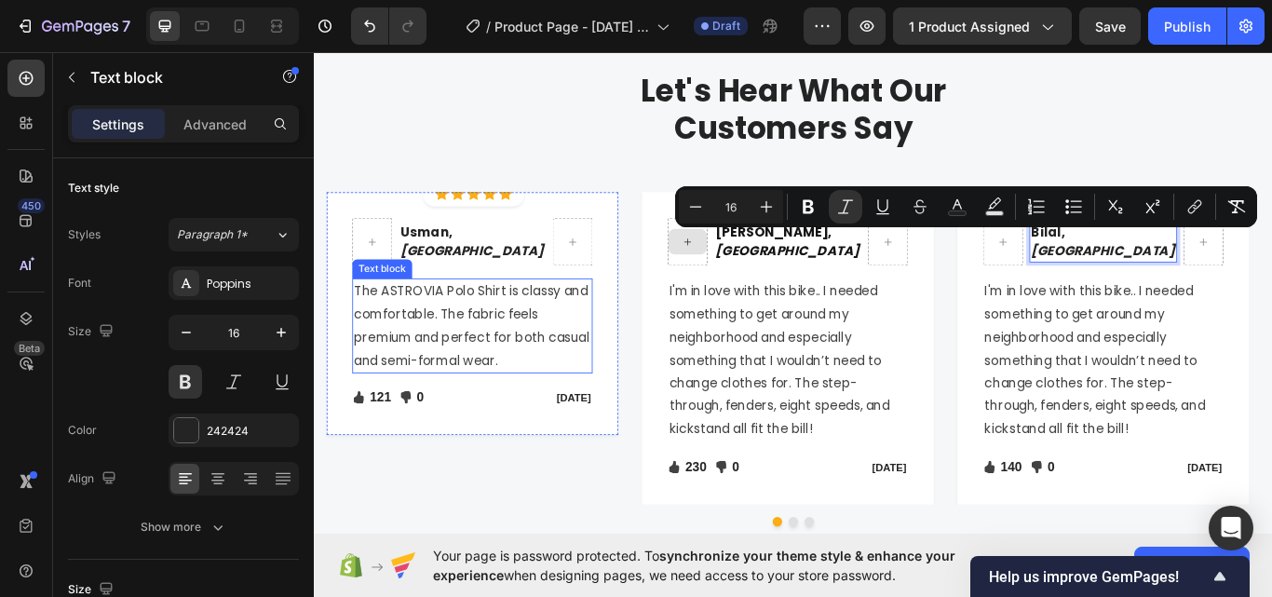
click at [760, 398] on p "I'm in love with this bike.. I needed something to get around my neighborhood a…" at bounding box center [865, 412] width 277 height 188
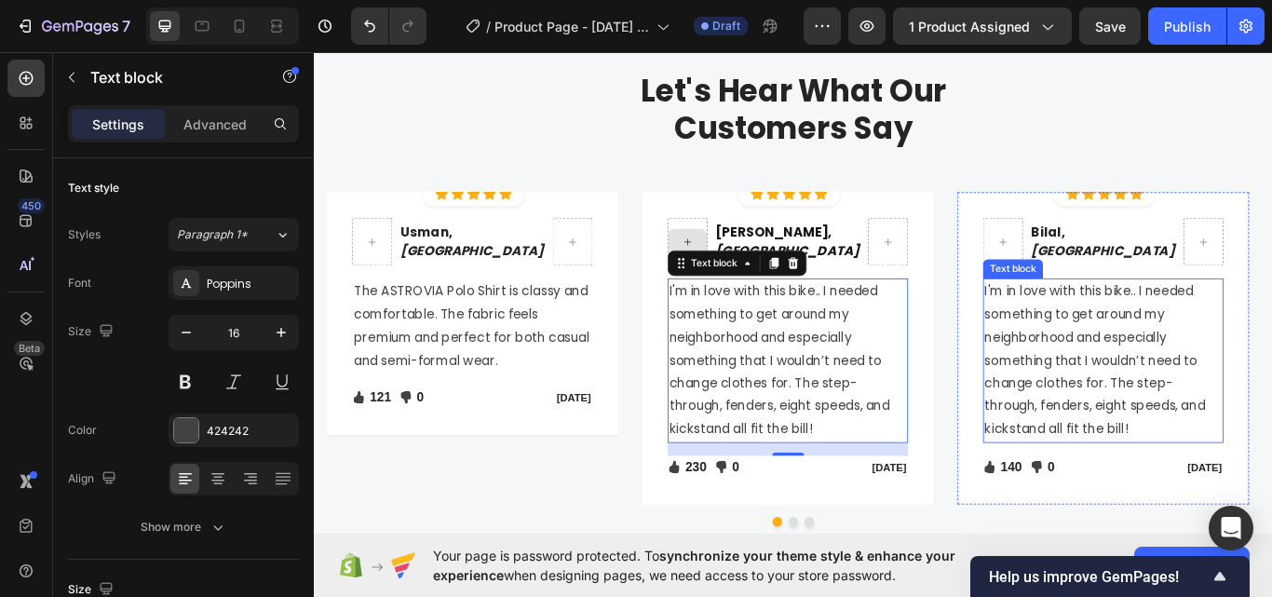
click at [1161, 431] on p "I'm in love with this bike.. I needed something to get around my neighborhood a…" at bounding box center [1233, 412] width 277 height 188
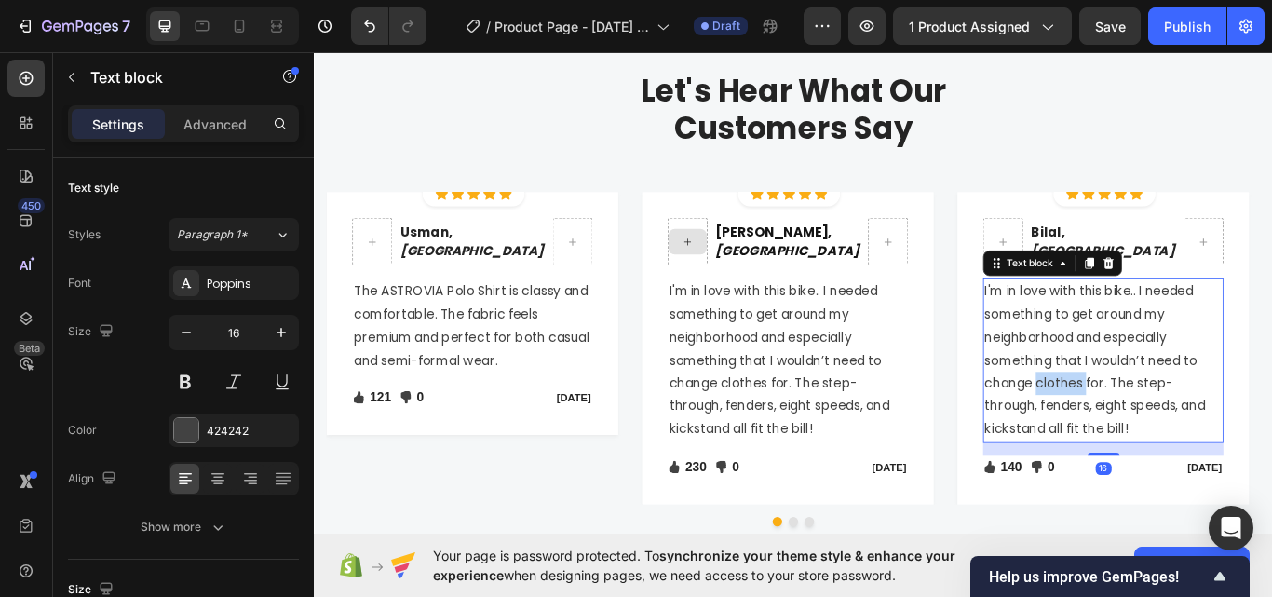
click at [1161, 431] on p "I'm in love with this bike.. I needed something to get around my neighborhood a…" at bounding box center [1233, 412] width 277 height 188
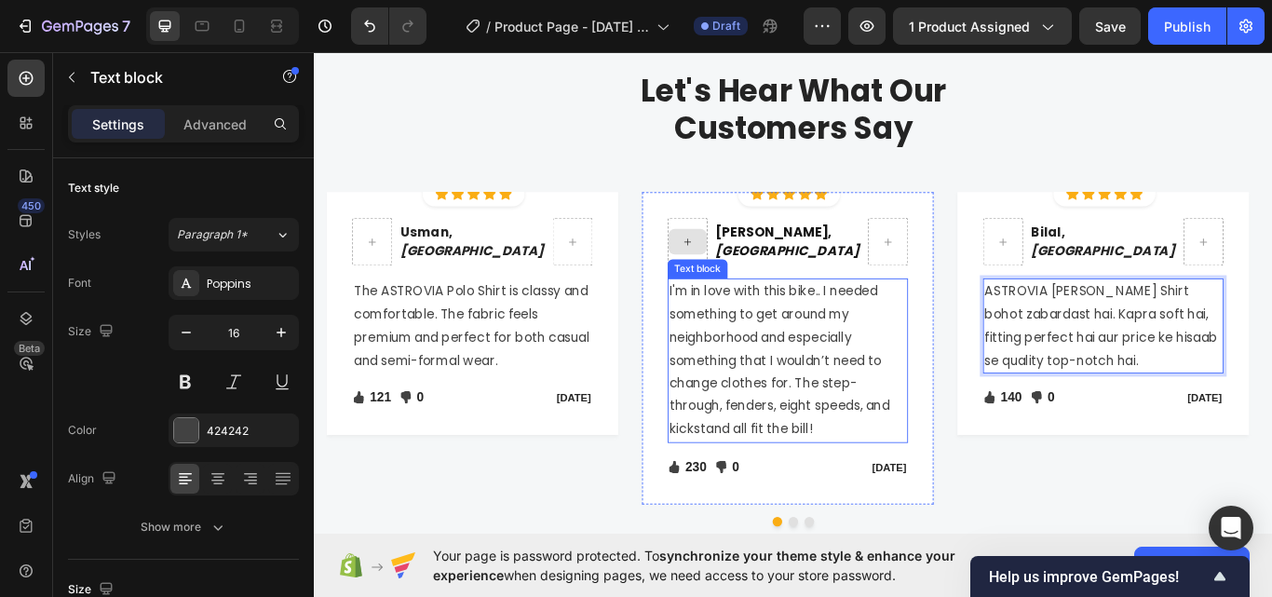
click at [883, 357] on p "I'm in love with this bike.. I needed something to get around my neighborhood a…" at bounding box center [865, 412] width 277 height 188
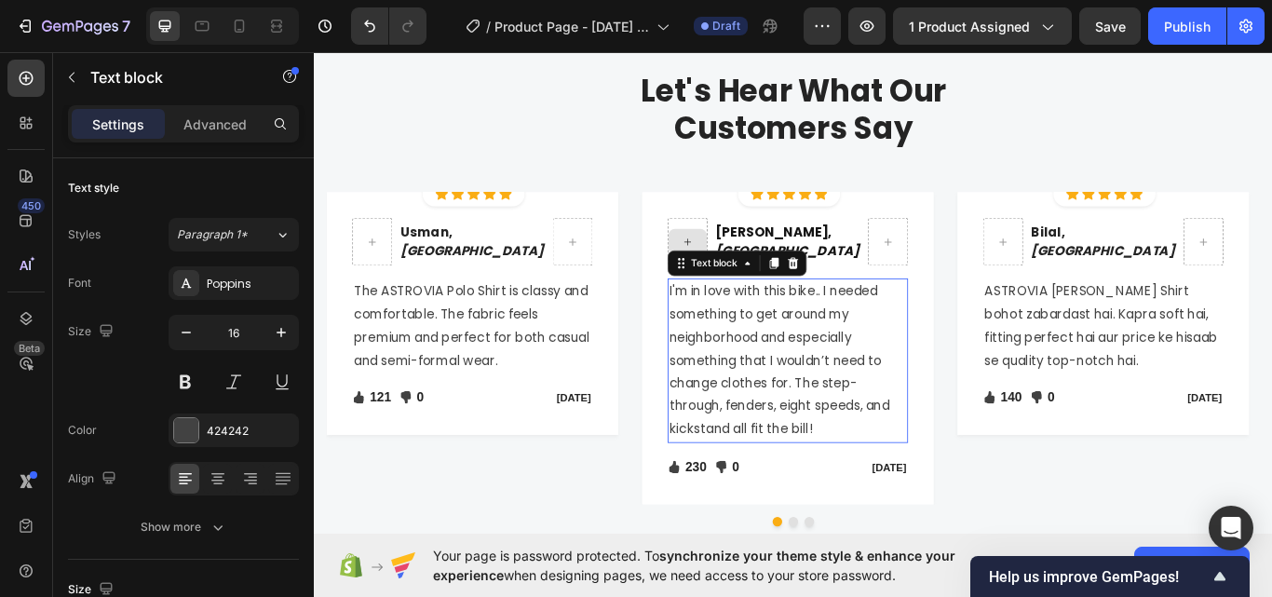
click at [883, 357] on p "I'm in love with this bike.. I needed something to get around my neighborhood a…" at bounding box center [865, 412] width 277 height 188
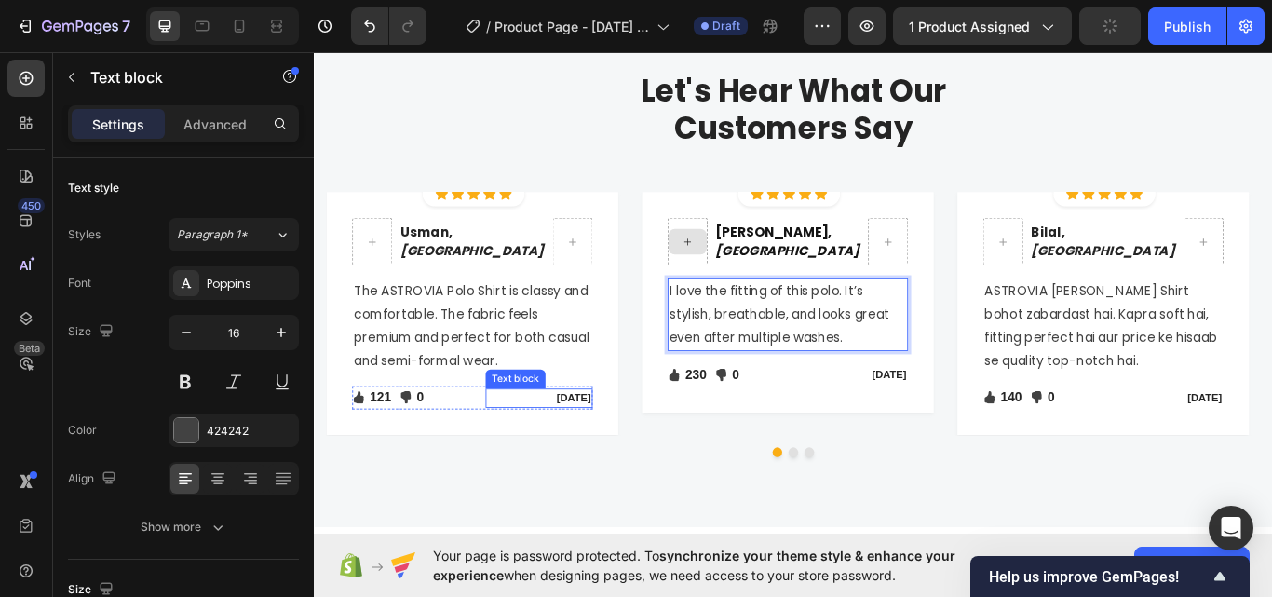
click at [580, 455] on p "[DATE]" at bounding box center [576, 456] width 122 height 19
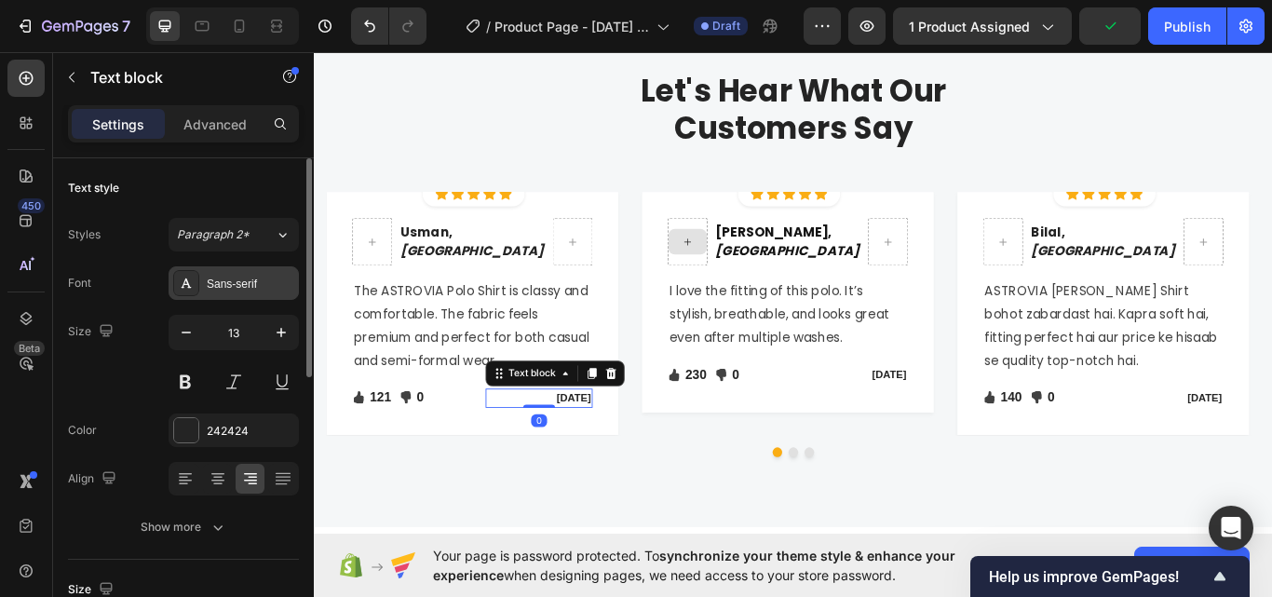
click at [223, 292] on div "Sans-serif" at bounding box center [234, 283] width 130 height 34
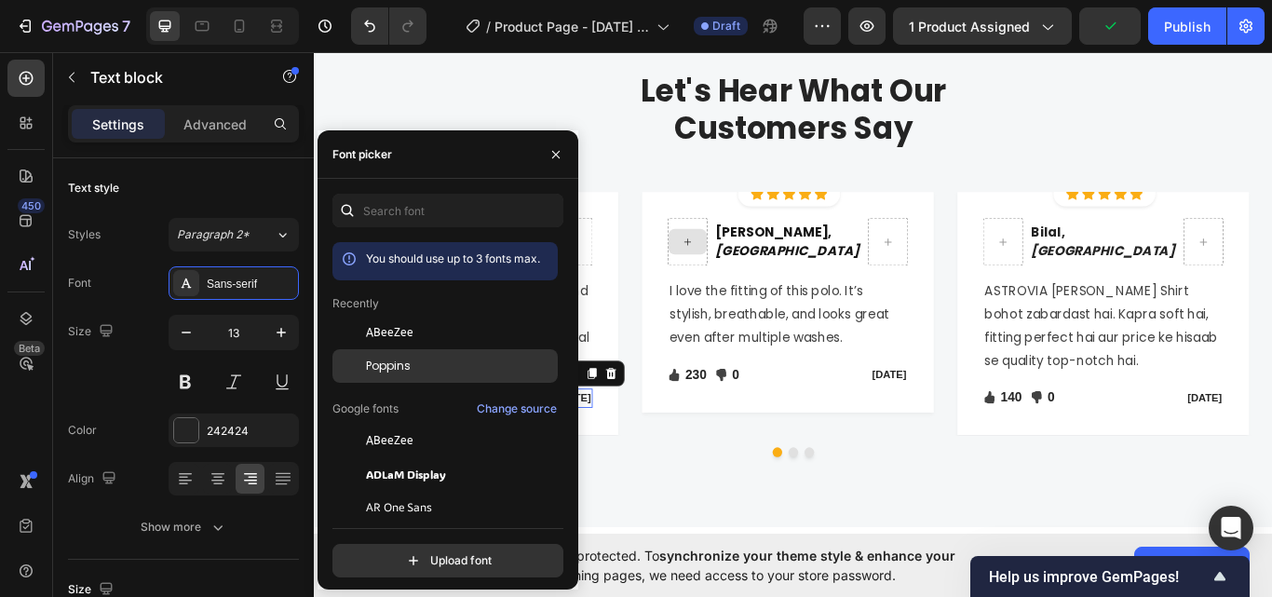
click at [388, 367] on span "Poppins" at bounding box center [388, 366] width 45 height 17
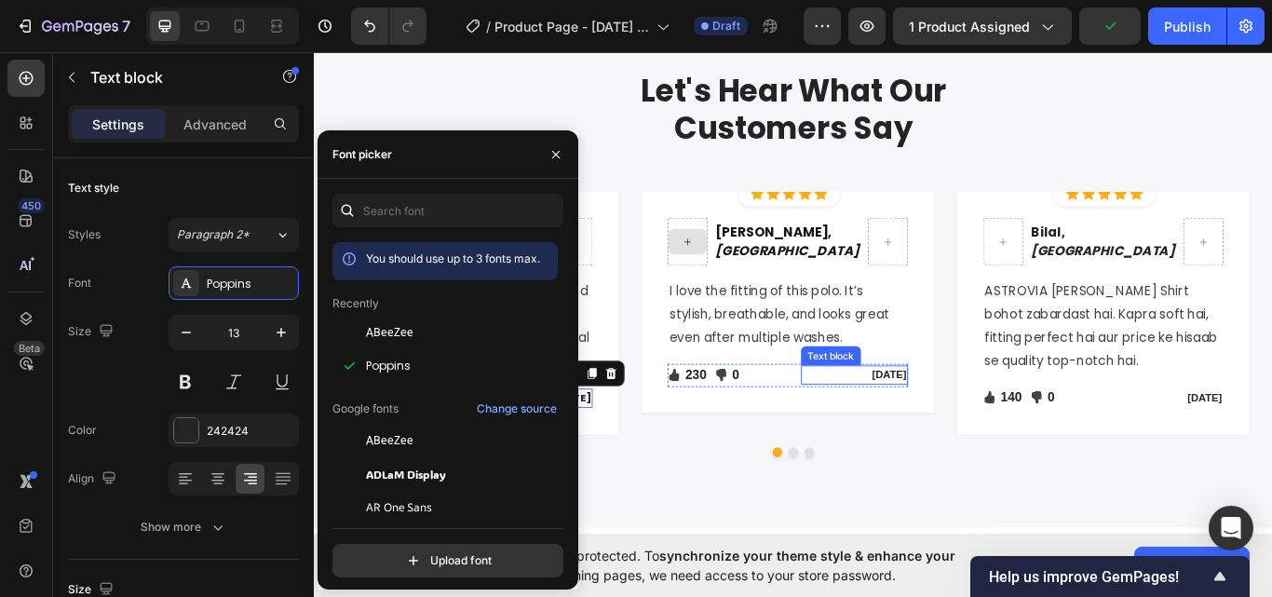
click at [975, 425] on p "[DATE]" at bounding box center [944, 429] width 122 height 19
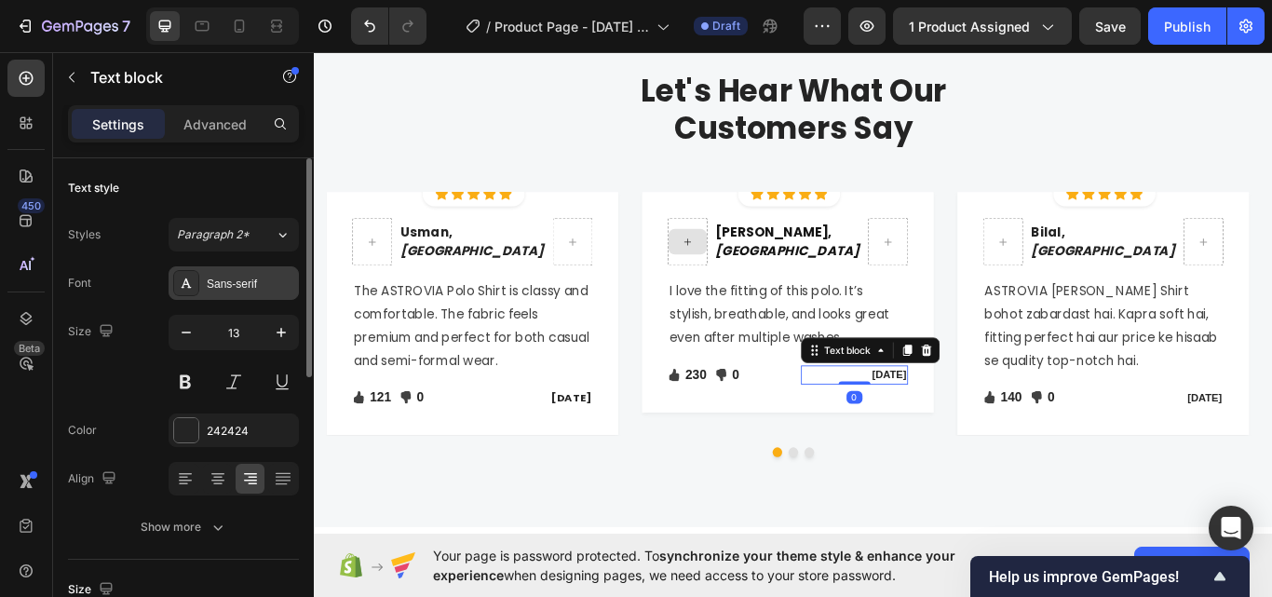
click at [239, 281] on div "Sans-serif" at bounding box center [251, 284] width 88 height 17
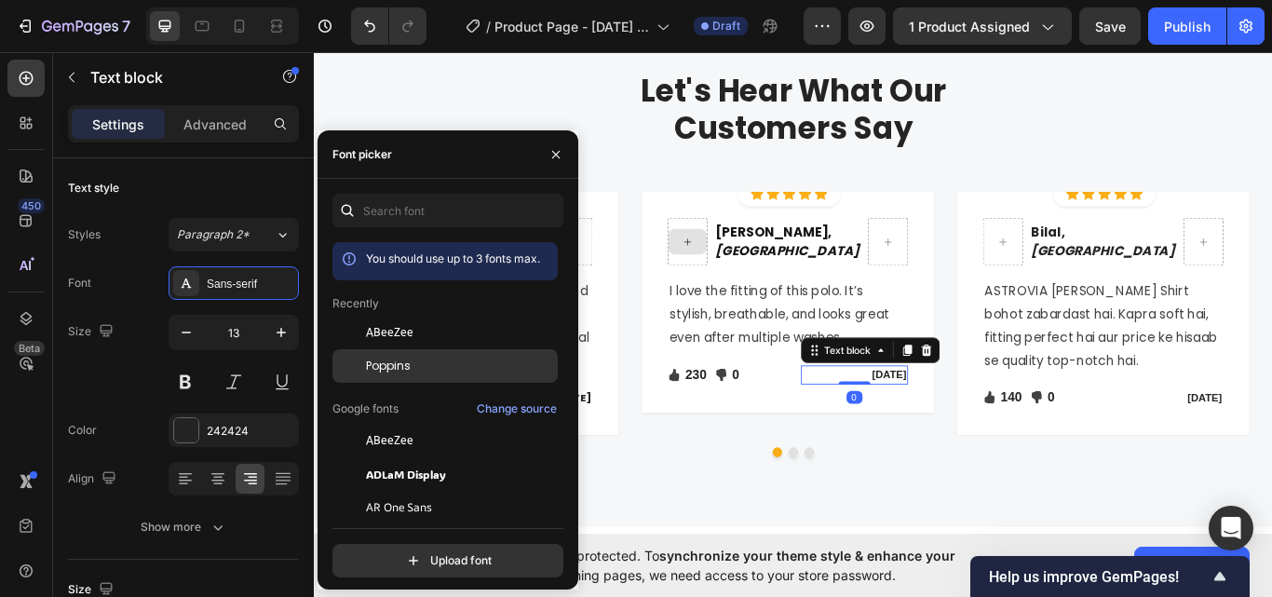
click at [384, 373] on span "Poppins" at bounding box center [388, 366] width 45 height 17
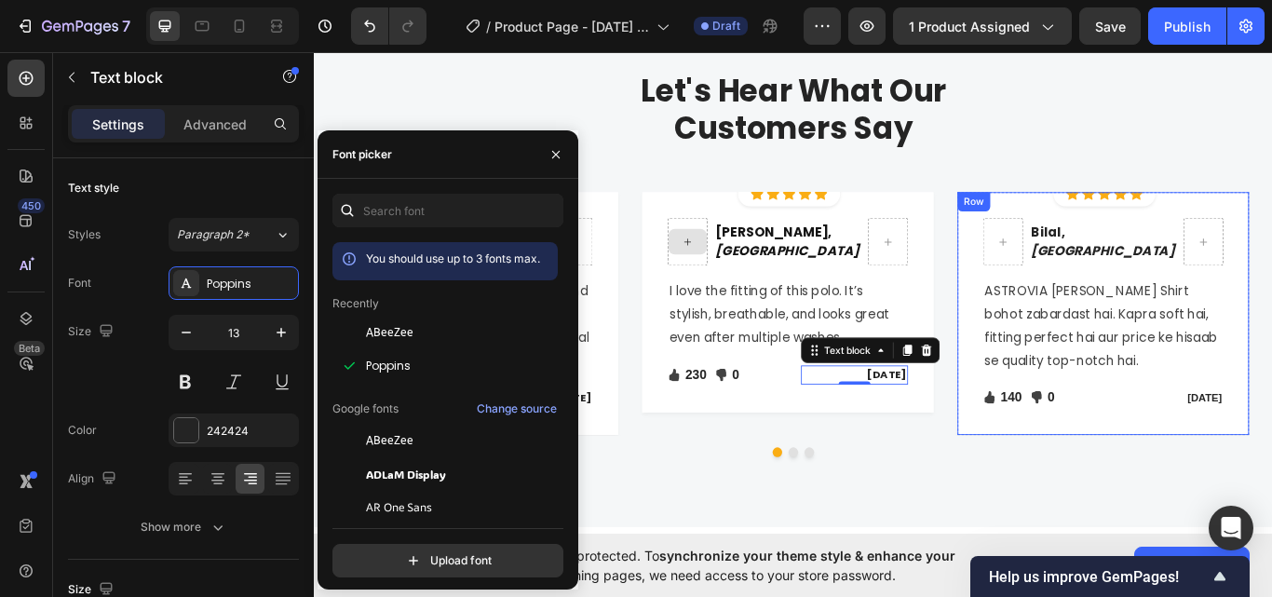
click at [1271, 439] on div "Bilal, Islamabad Text block Row ASTROVIA ka Polo Shirt bohot zabardast hai. Kap…" at bounding box center [1233, 357] width 280 height 223
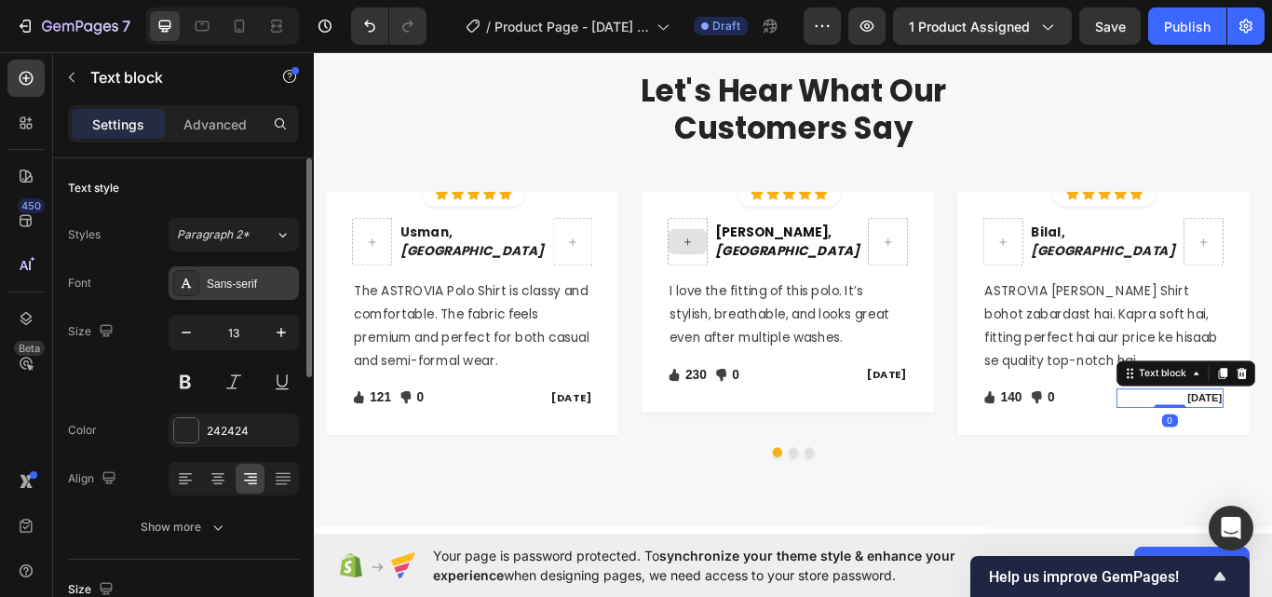
click at [239, 281] on div "Sans-serif" at bounding box center [251, 284] width 88 height 17
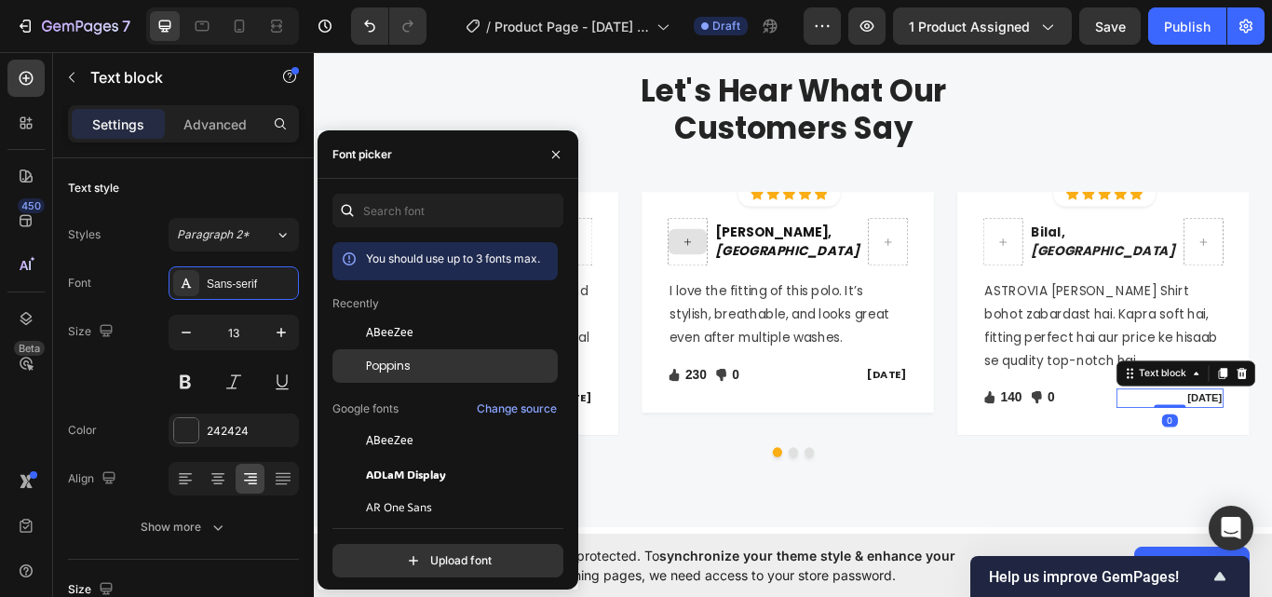
click at [396, 372] on span "Poppins" at bounding box center [388, 366] width 45 height 17
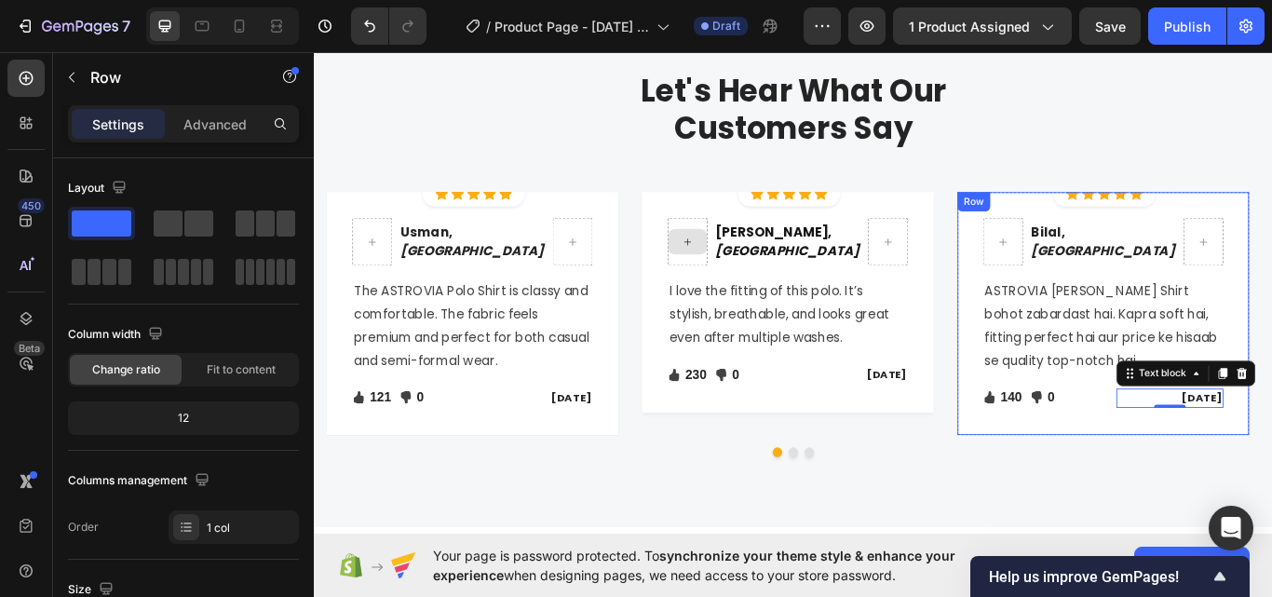
click at [1192, 439] on div "Bilal, Islamabad Text block Row ASTROVIA ka Polo Shirt bohot zabardast hai. Kap…" at bounding box center [1233, 357] width 280 height 223
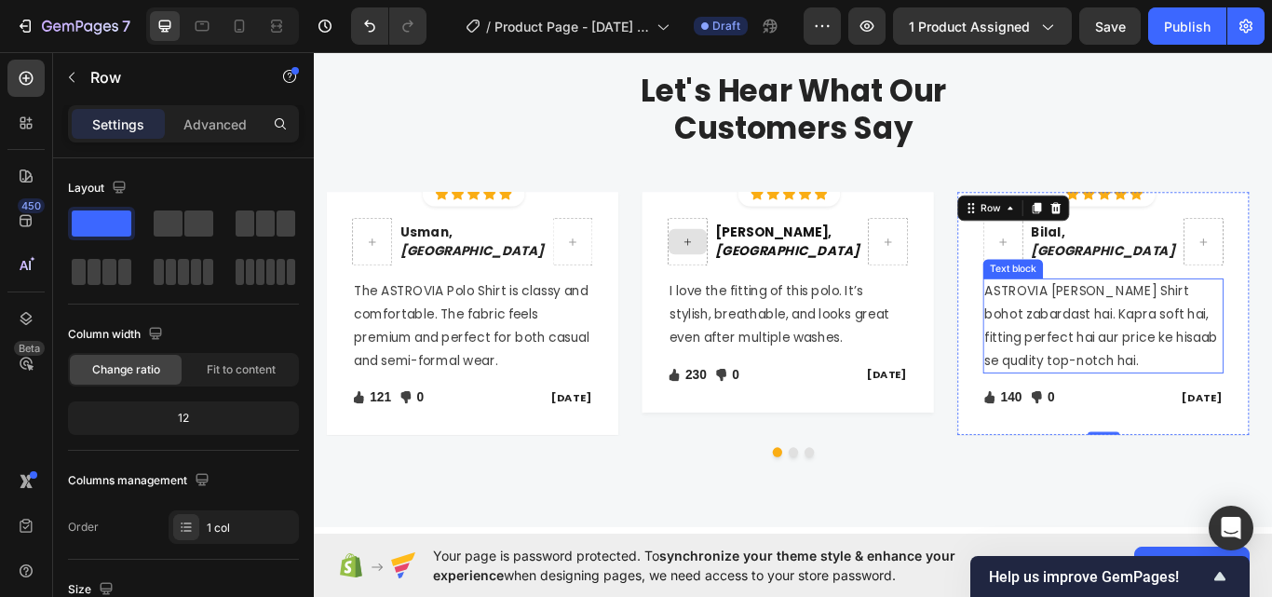
click at [1155, 394] on p "ASTROVIA ka Polo Shirt bohot zabardast hai. Kapra soft hai, fitting perfect hai…" at bounding box center [1233, 371] width 277 height 107
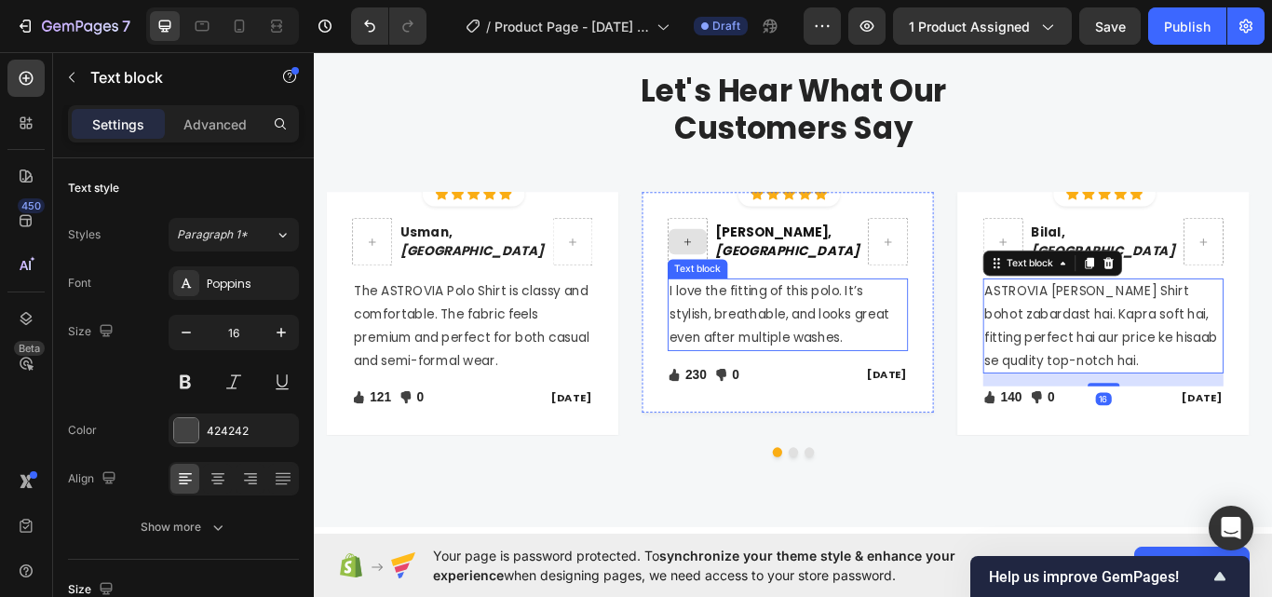
click at [950, 377] on p "I love the fitting of this polo. It’s stylish, breathable, and looks great even…" at bounding box center [865, 358] width 277 height 80
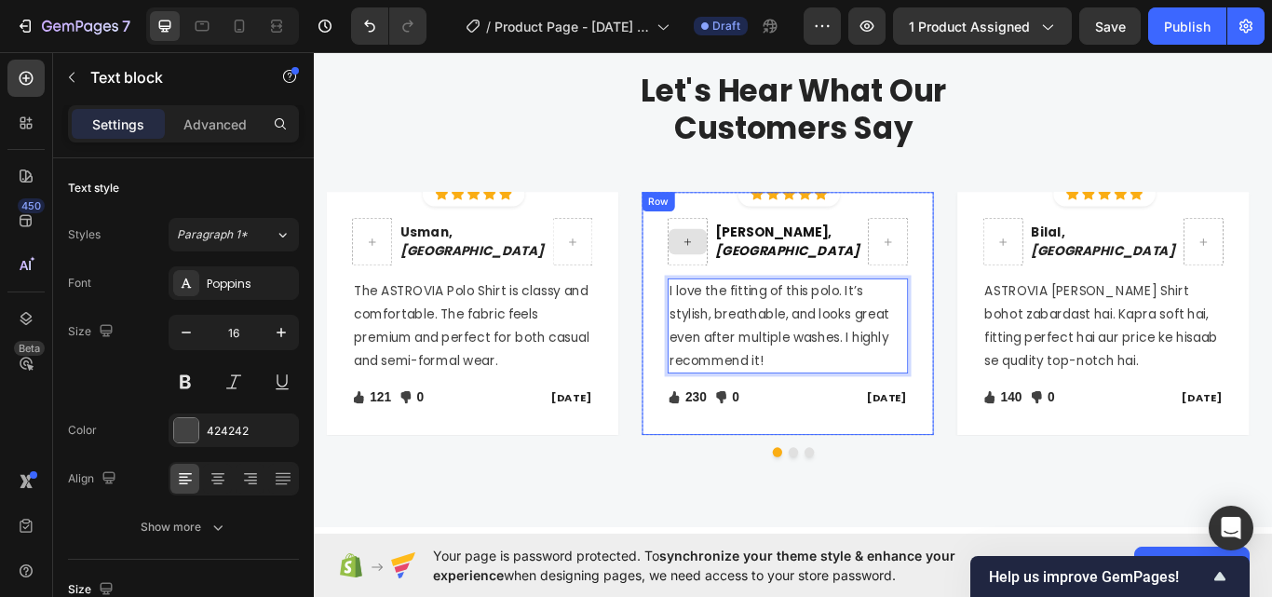
click at [844, 482] on div "Ali, Karachi Text block Row I love the fitting of this polo. It’s stylish, brea…" at bounding box center [866, 357] width 340 height 283
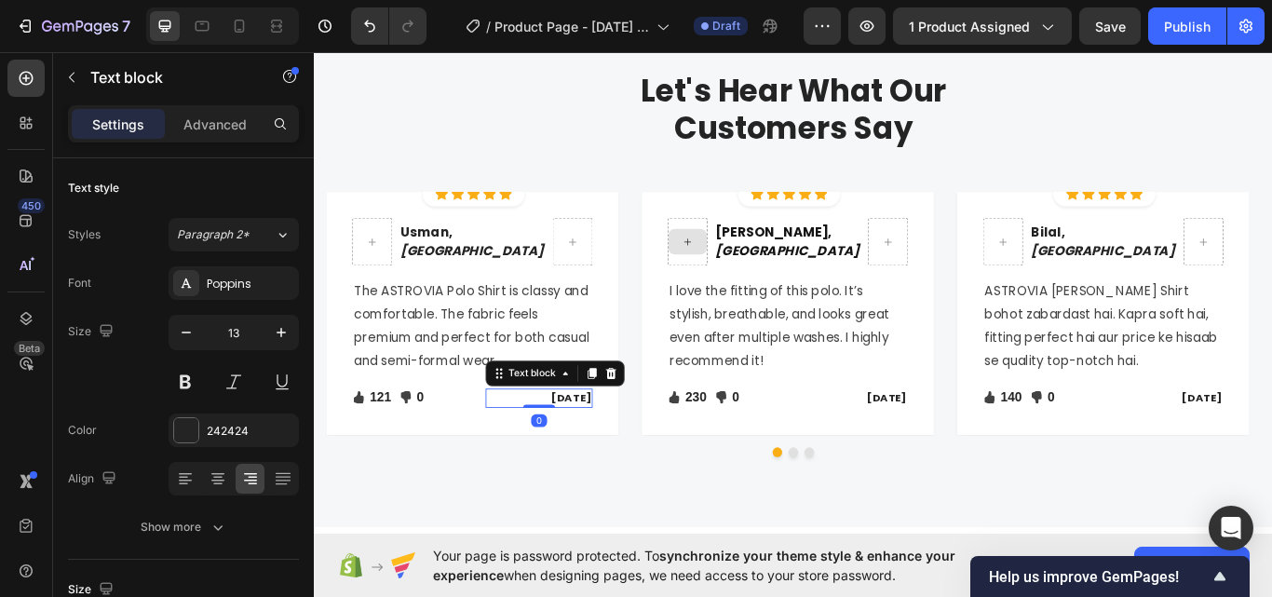
click at [626, 452] on p "[DATE]" at bounding box center [576, 456] width 122 height 19
click at [576, 459] on p "Feb 22, 2024" at bounding box center [576, 456] width 122 height 19
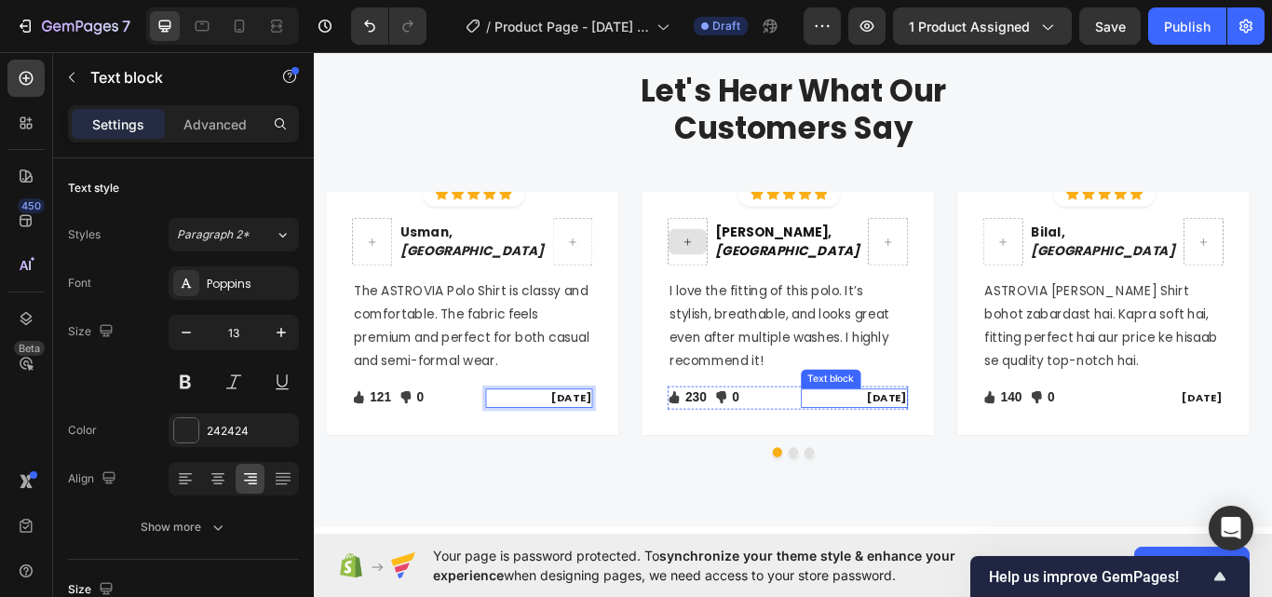
click at [988, 451] on p "[DATE]" at bounding box center [944, 456] width 122 height 19
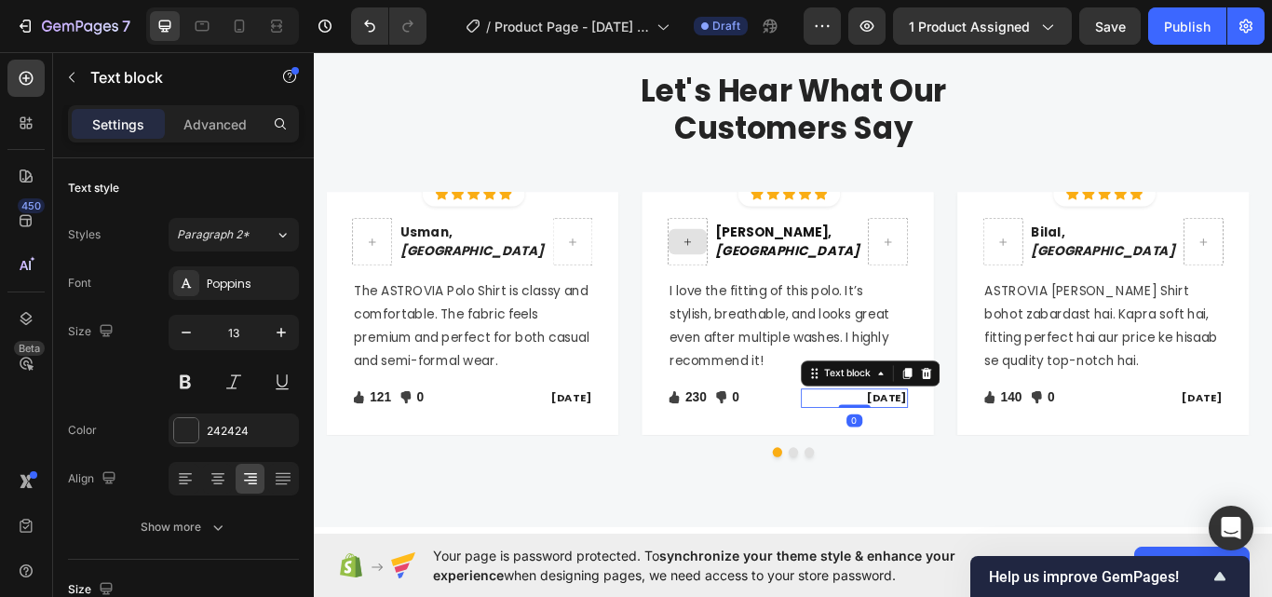
click at [975, 461] on p "[DATE]" at bounding box center [944, 456] width 122 height 19
click at [949, 454] on p "[DATE]" at bounding box center [944, 456] width 122 height 19
click at [995, 456] on p "August 13, 2022" at bounding box center [944, 456] width 122 height 19
click at [994, 456] on p "August 13, 2025" at bounding box center [944, 456] width 122 height 19
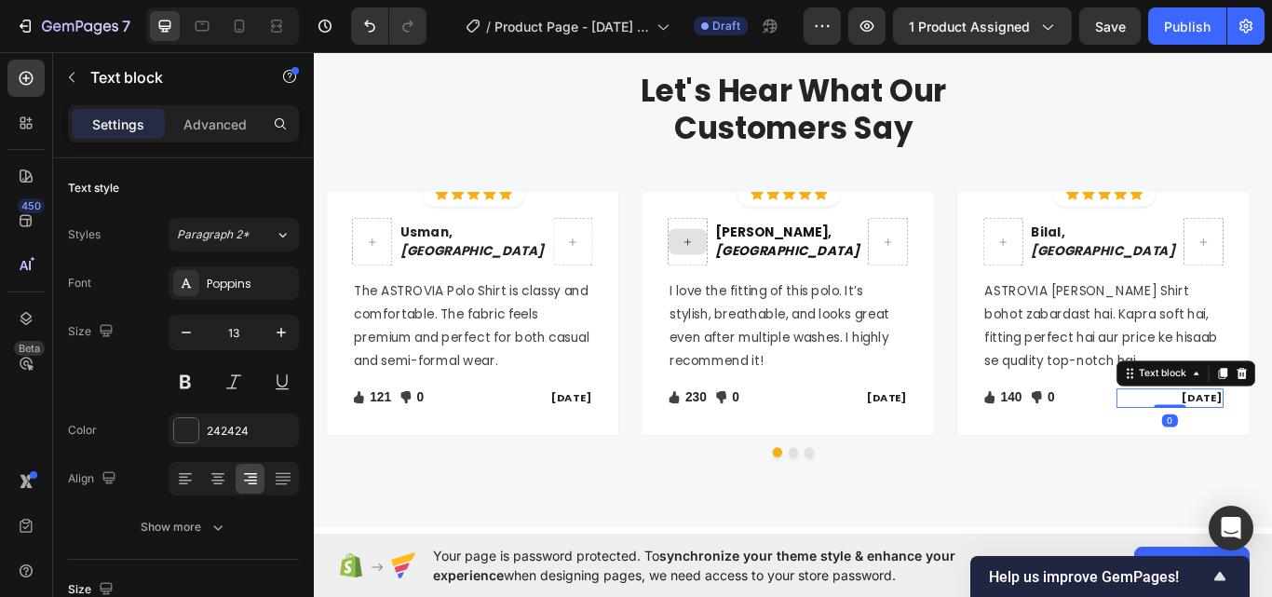
click at [1271, 464] on div "Bilal, Islamabad Text block Row ASTROVIA ka Polo Shirt bohot zabardast hai. Kap…" at bounding box center [1233, 357] width 340 height 283
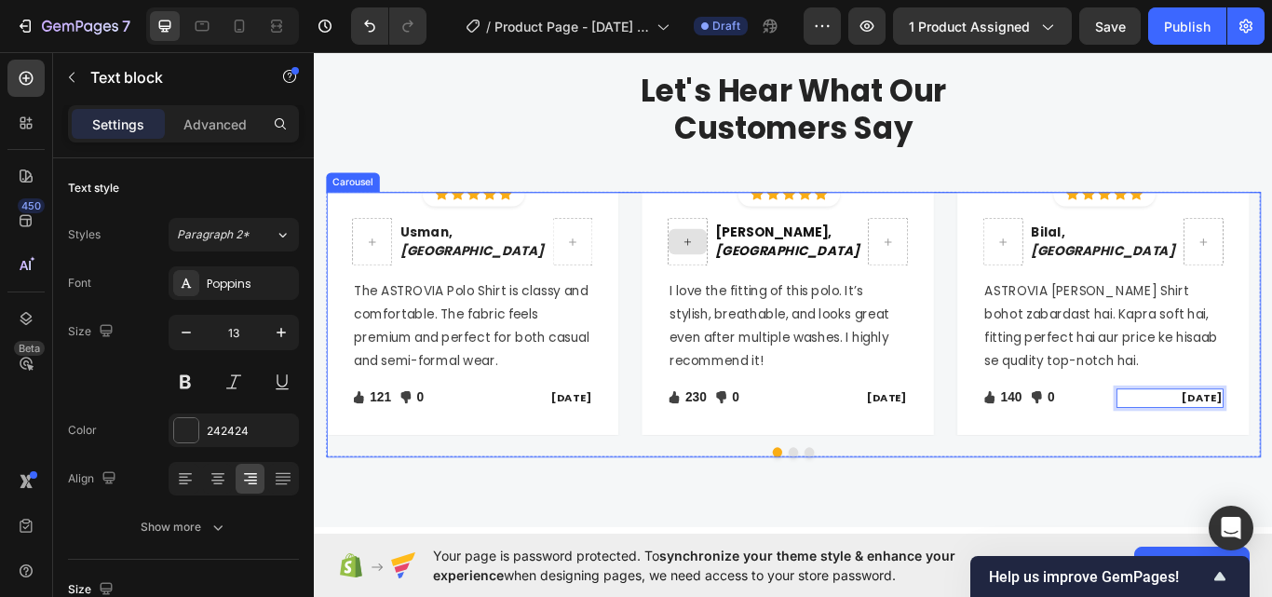
click at [1023, 514] on div at bounding box center [872, 519] width 1089 height 11
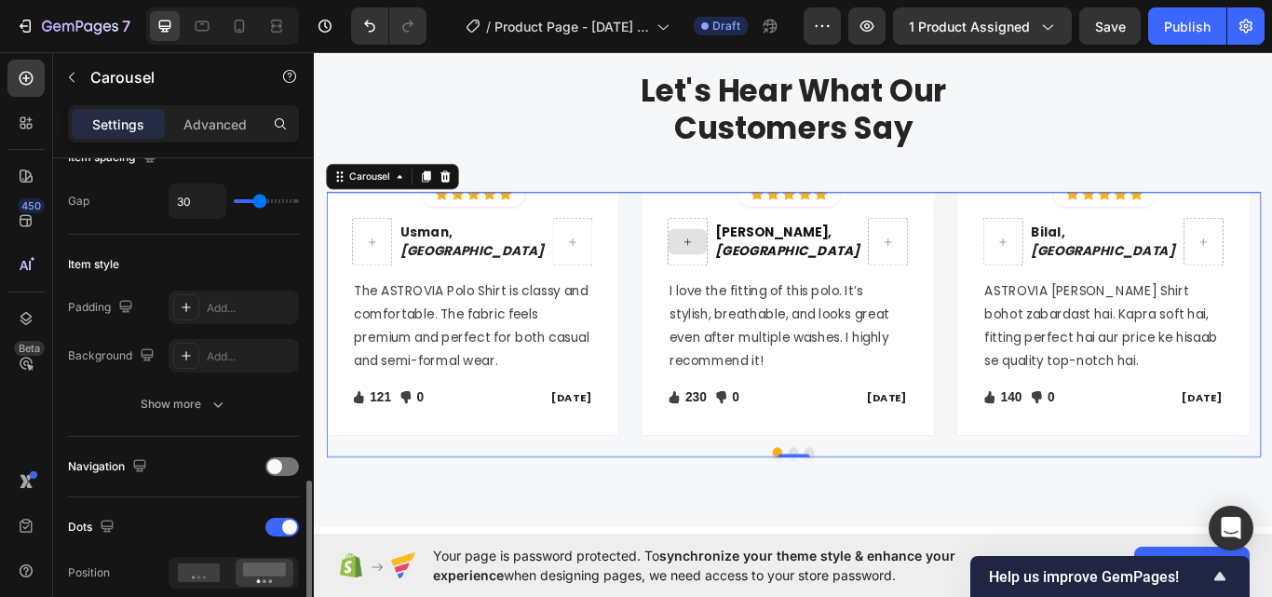
scroll to position [559, 0]
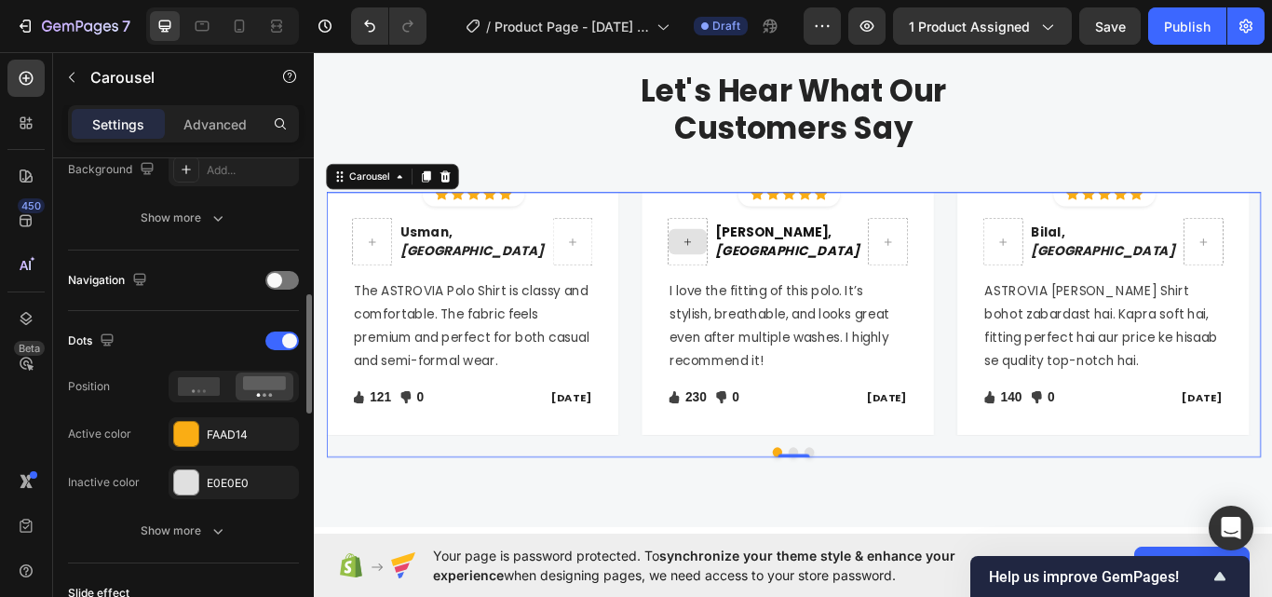
click at [208, 412] on div "Dots Position Active color FAAD14 Inactive color E0E0E0" at bounding box center [183, 412] width 231 height 173
click at [223, 433] on div "FAAD14" at bounding box center [234, 434] width 54 height 17
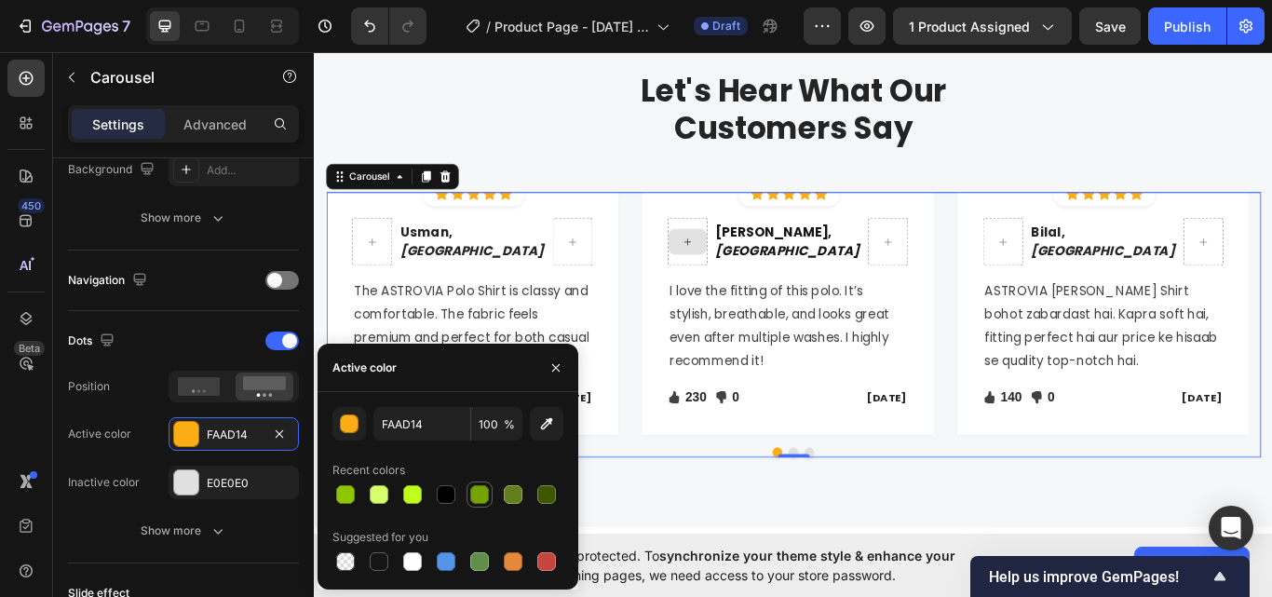
drag, startPoint x: 472, startPoint y: 496, endPoint x: 414, endPoint y: 500, distance: 57.8
click at [472, 496] on div at bounding box center [479, 494] width 19 height 19
type input "76A304"
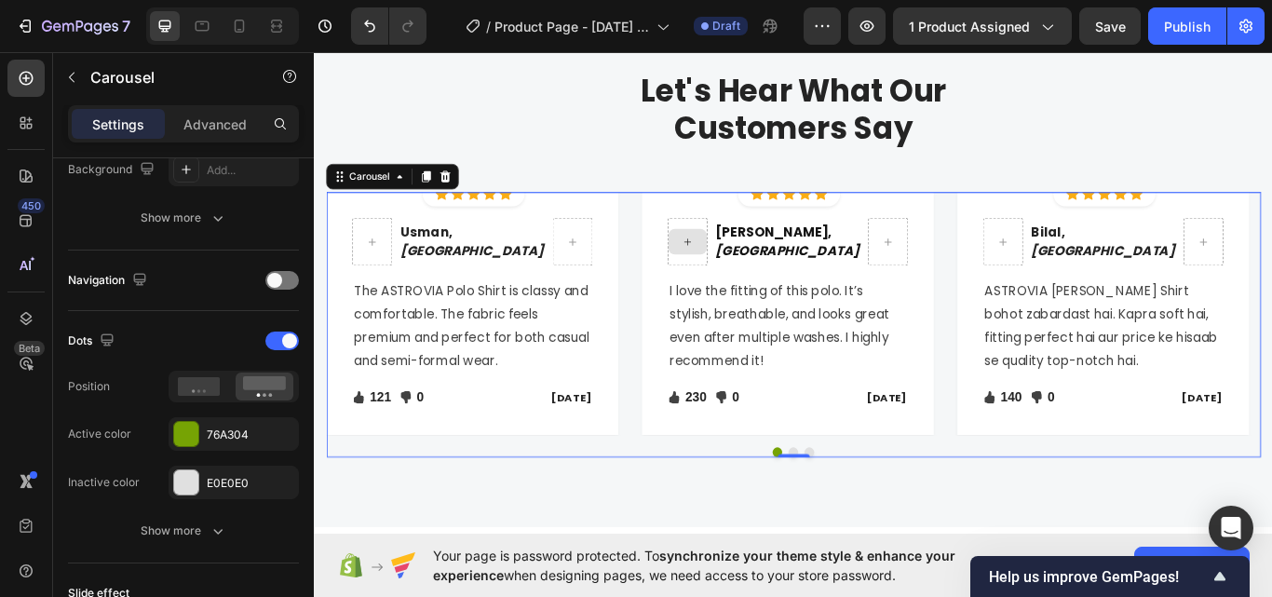
click at [790, 515] on div at bounding box center [872, 519] width 1089 height 11
click at [867, 514] on button "Dot" at bounding box center [872, 519] width 11 height 11
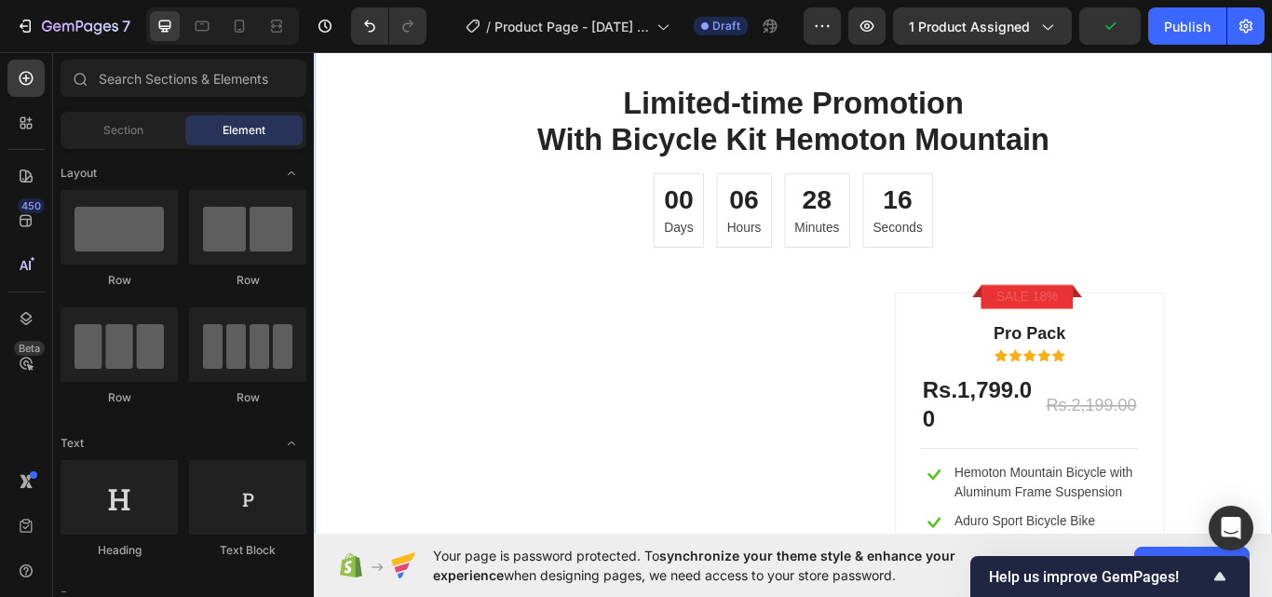
scroll to position [2386, 0]
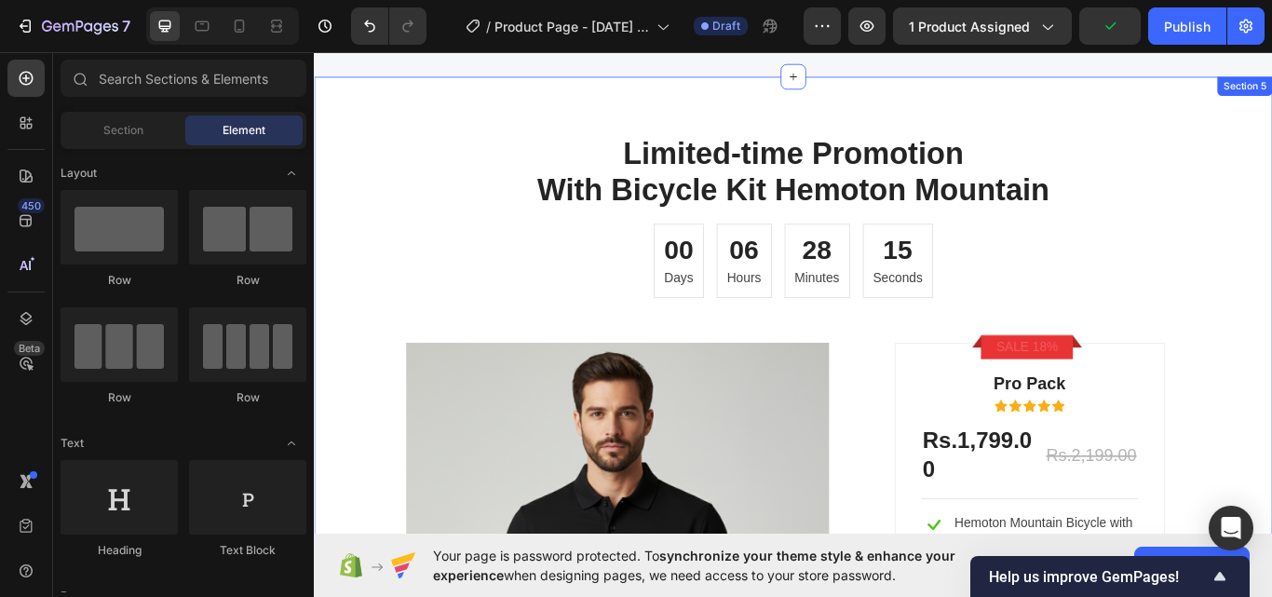
click at [526, 97] on div "Limited-time Promotion With Bicycle Kit Hemoton Mountain Heading 00 Days 06 Hou…" at bounding box center [872, 517] width 1117 height 870
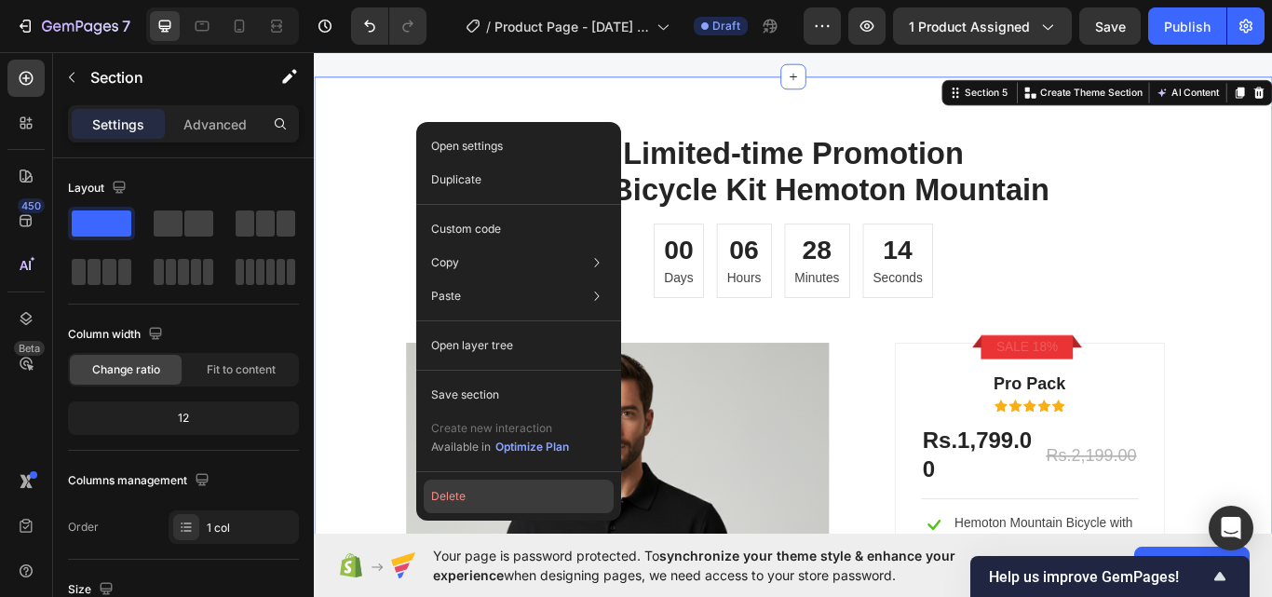
click at [519, 487] on button "Delete" at bounding box center [519, 496] width 190 height 34
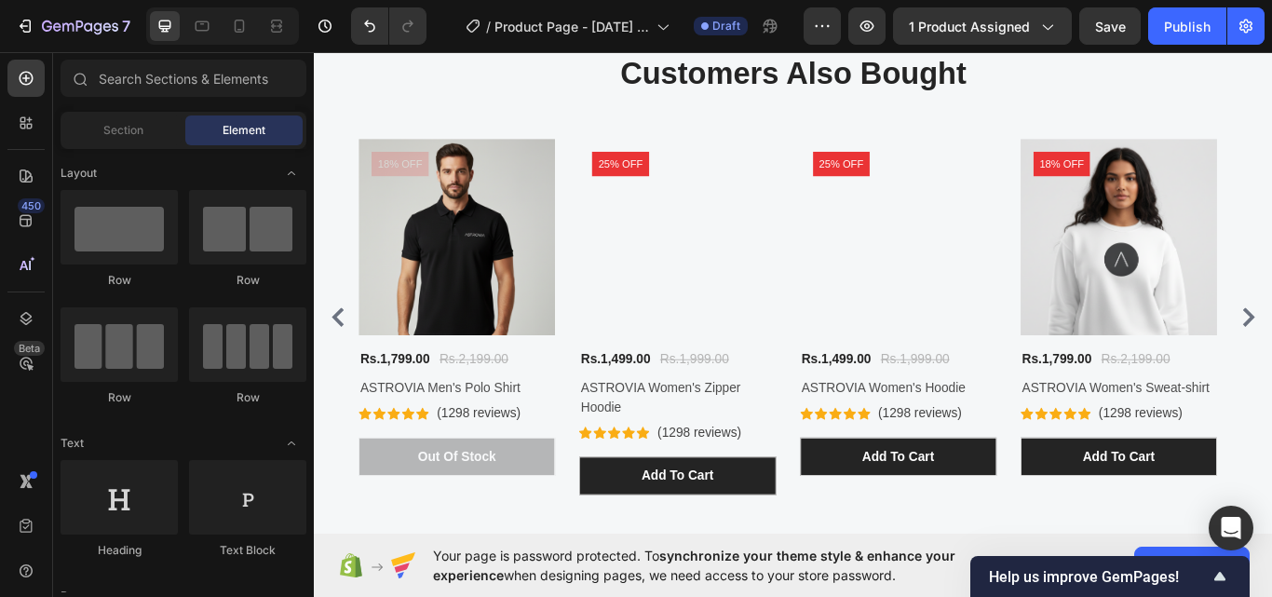
scroll to position [2558, 0]
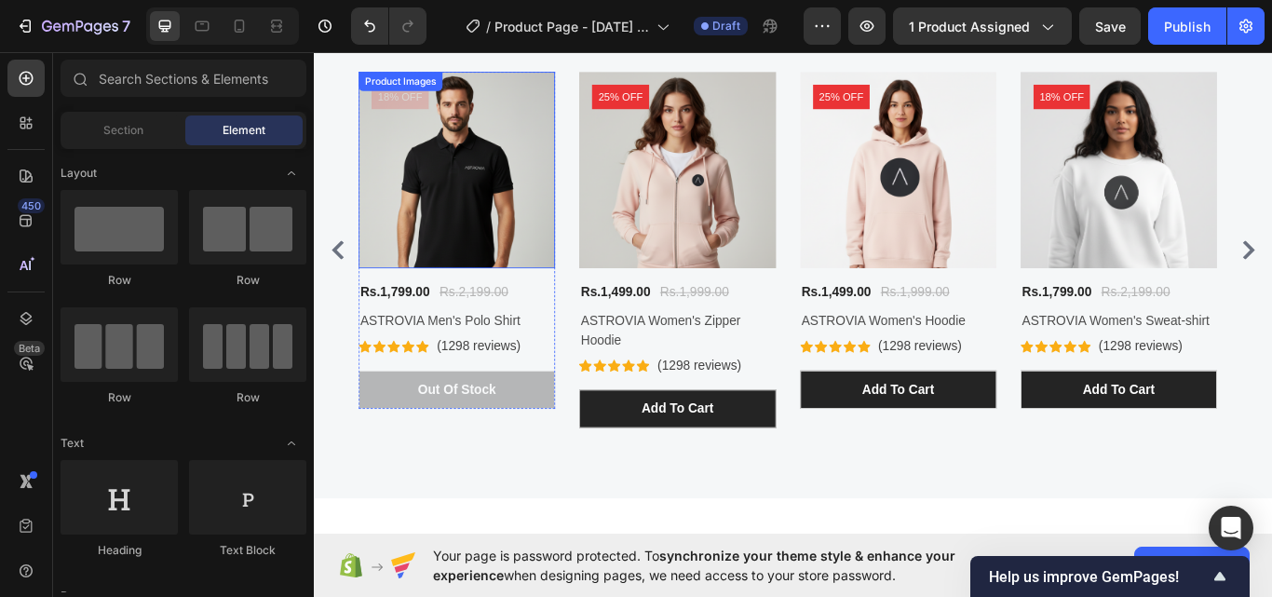
click at [439, 246] on img at bounding box center [479, 190] width 229 height 229
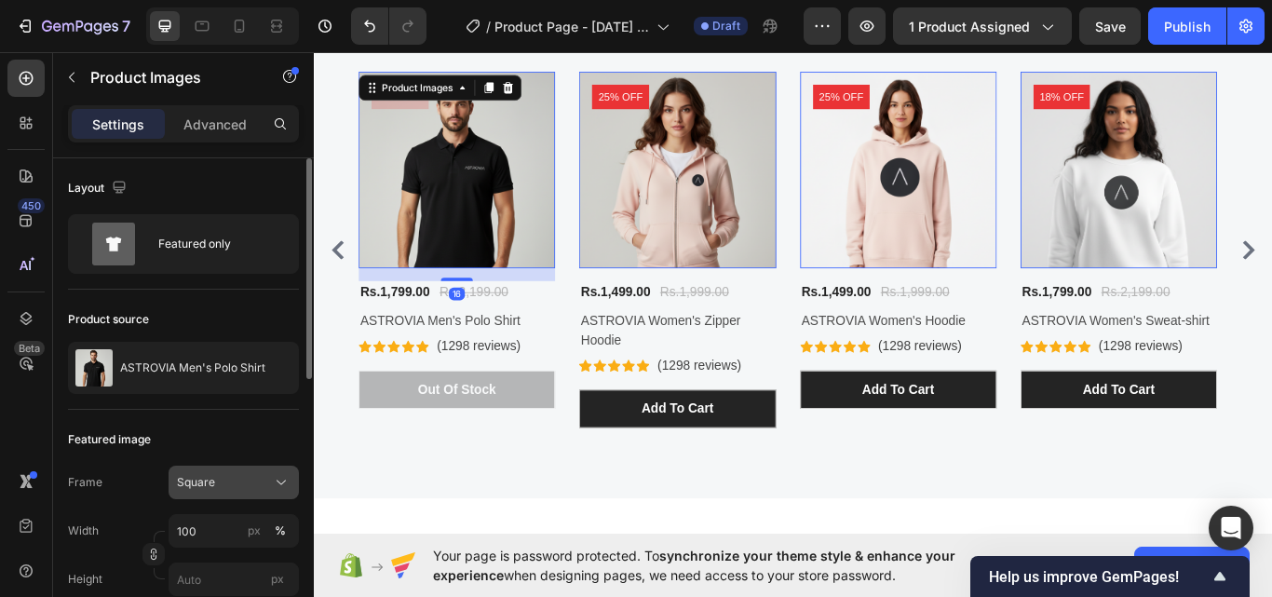
click at [220, 476] on div "Square" at bounding box center [222, 482] width 91 height 17
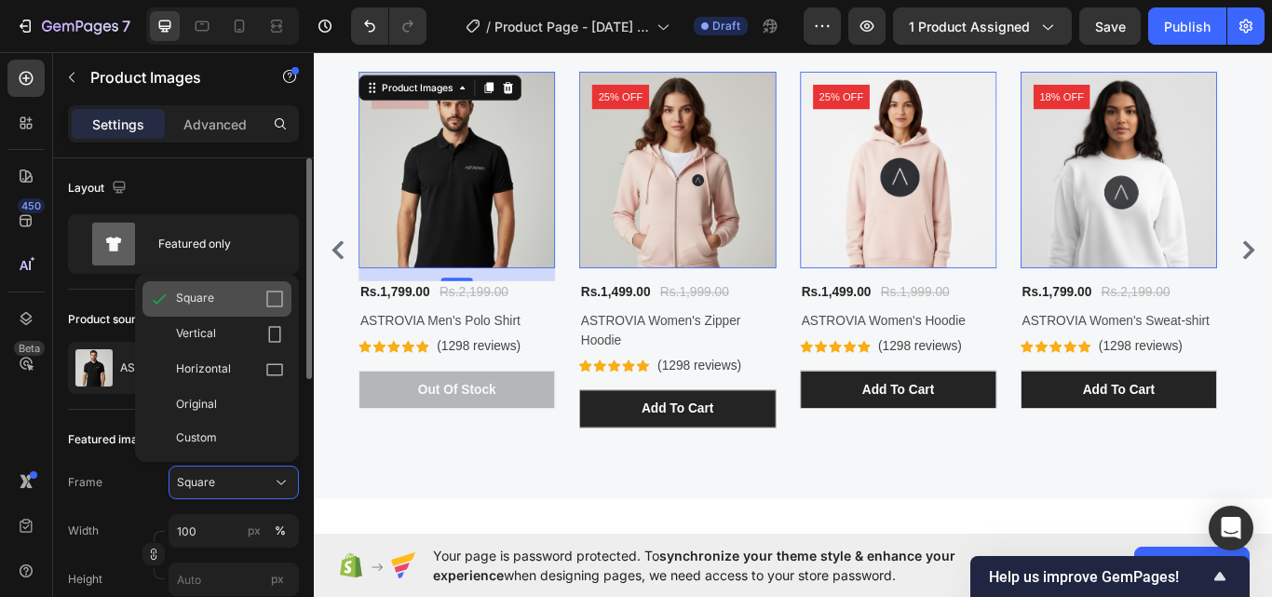
click at [187, 305] on span "Square" at bounding box center [195, 299] width 38 height 19
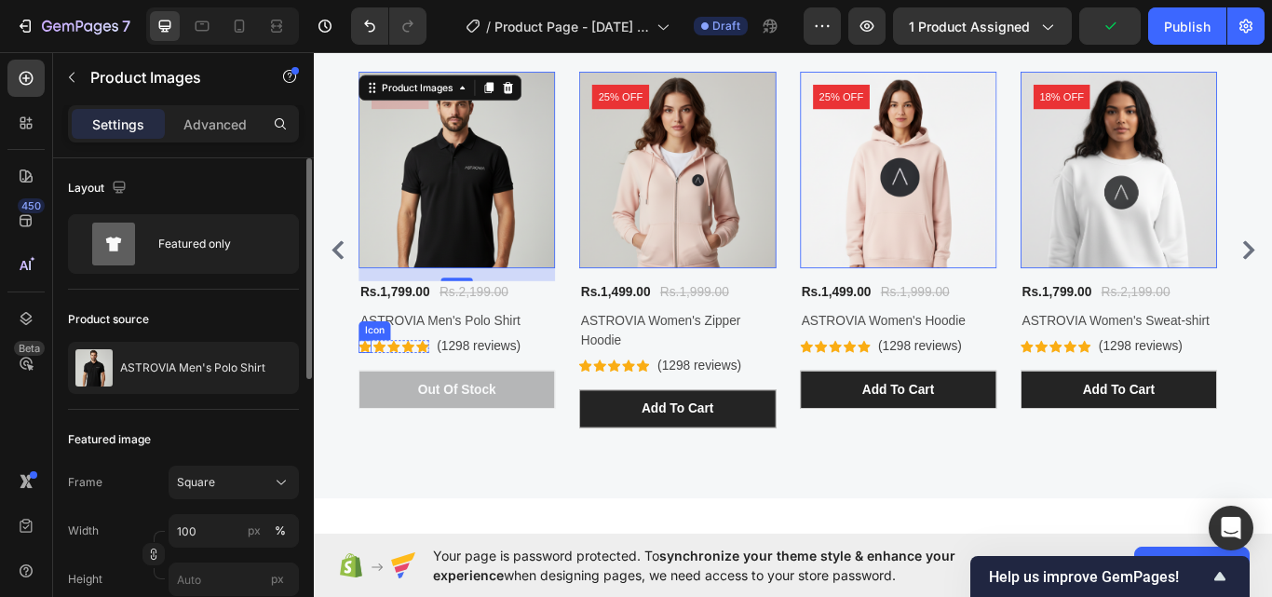
click at [368, 392] on icon at bounding box center [372, 396] width 15 height 15
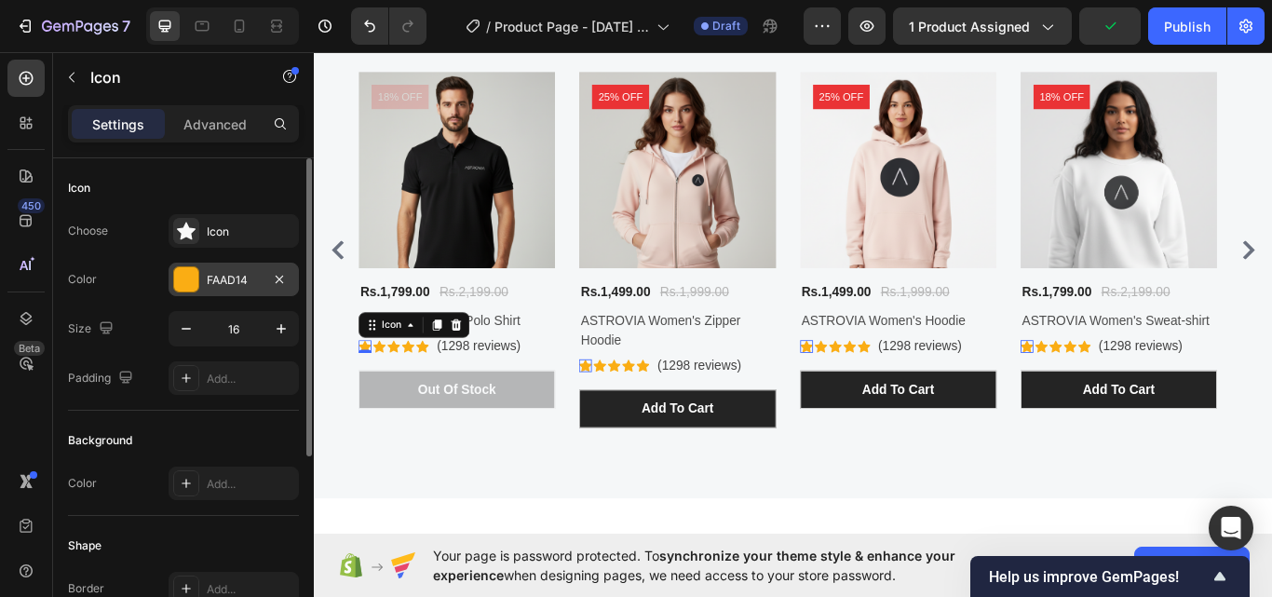
click at [182, 282] on div at bounding box center [186, 279] width 24 height 24
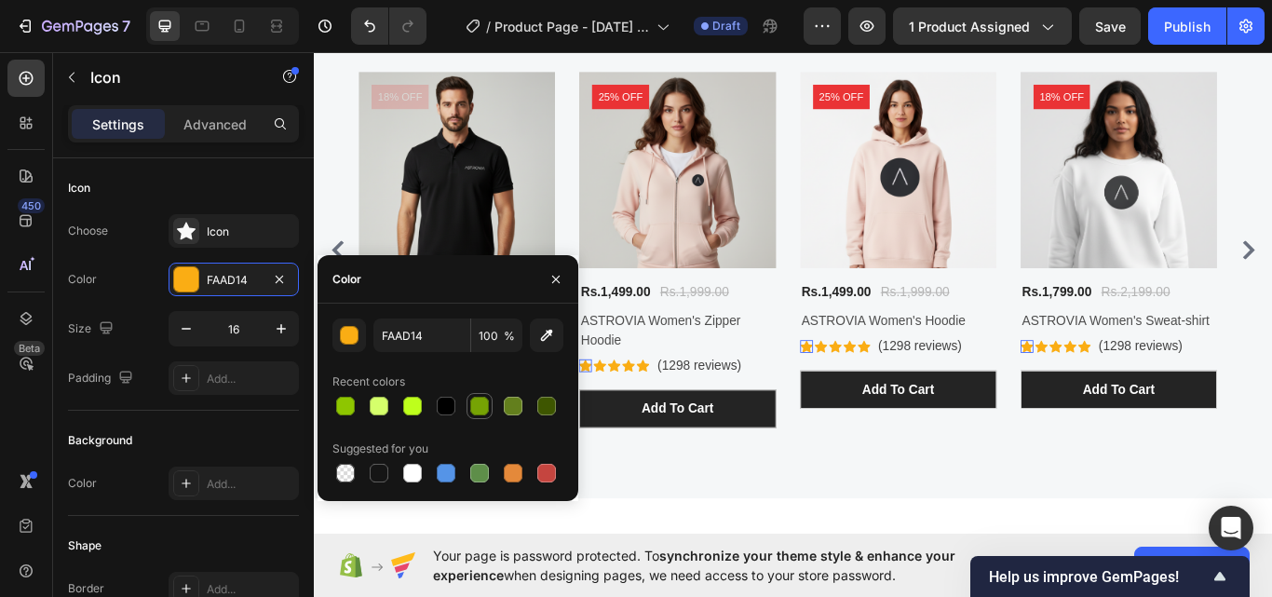
click at [485, 406] on div at bounding box center [479, 406] width 19 height 19
type input "76A304"
click at [644, 417] on icon at bounding box center [646, 419] width 15 height 14
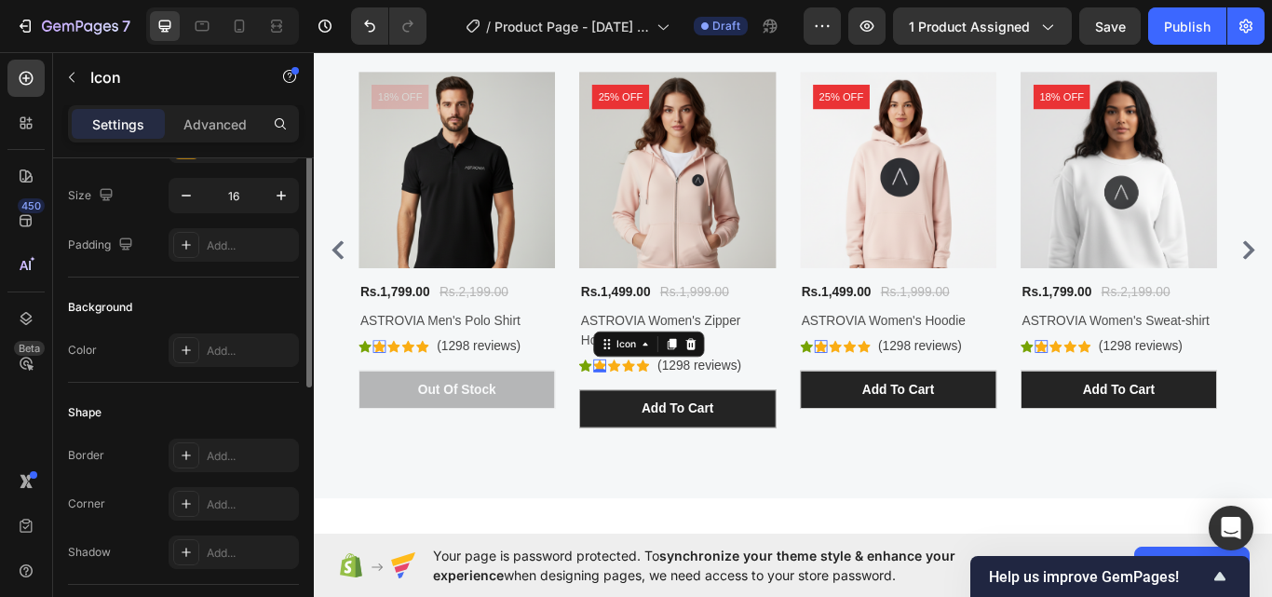
scroll to position [40, 0]
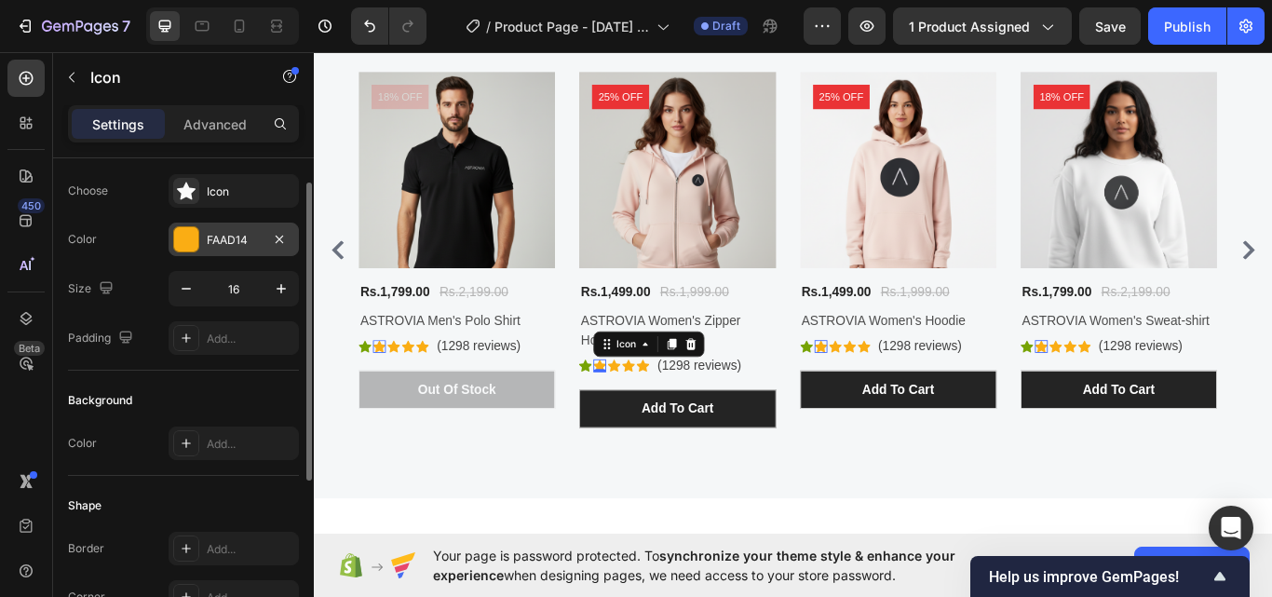
click at [221, 227] on div "FAAD14" at bounding box center [234, 240] width 130 height 34
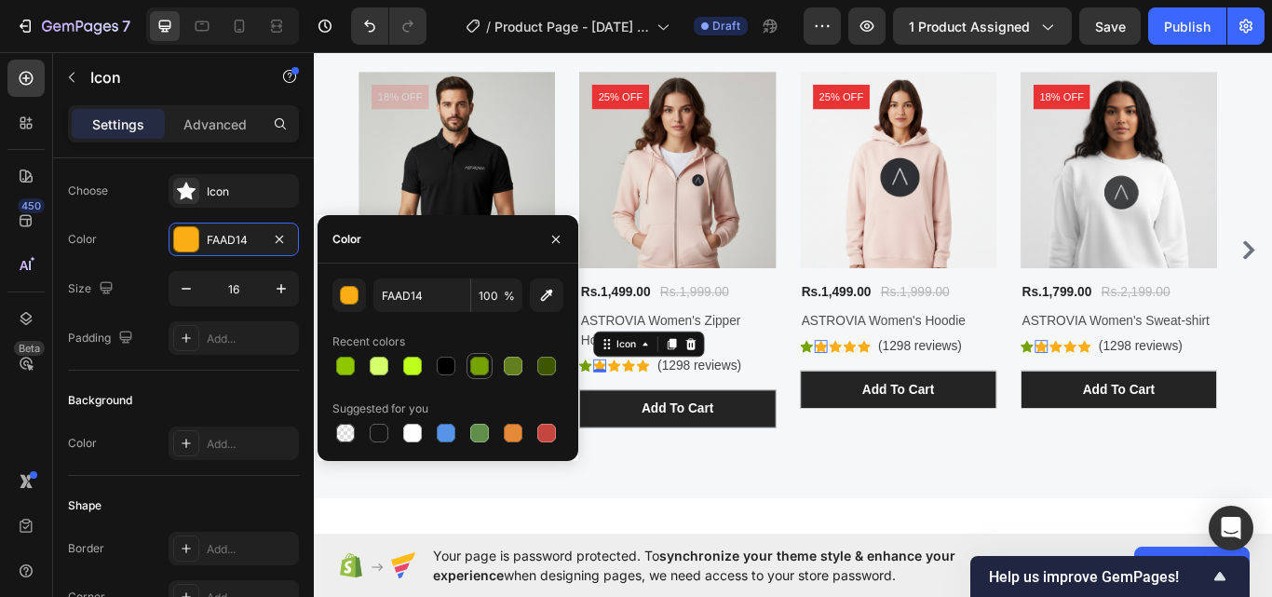
click at [481, 370] on div at bounding box center [479, 366] width 19 height 19
type input "76A304"
click at [669, 416] on icon at bounding box center [662, 419] width 15 height 15
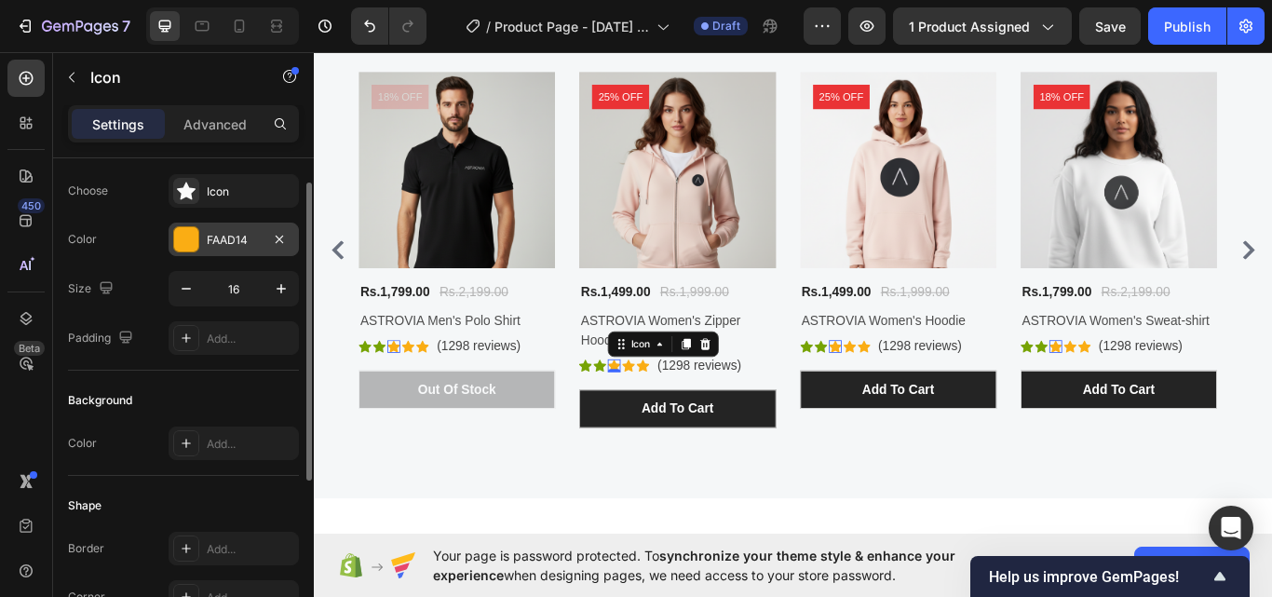
click at [230, 238] on div "FAAD14" at bounding box center [234, 240] width 54 height 17
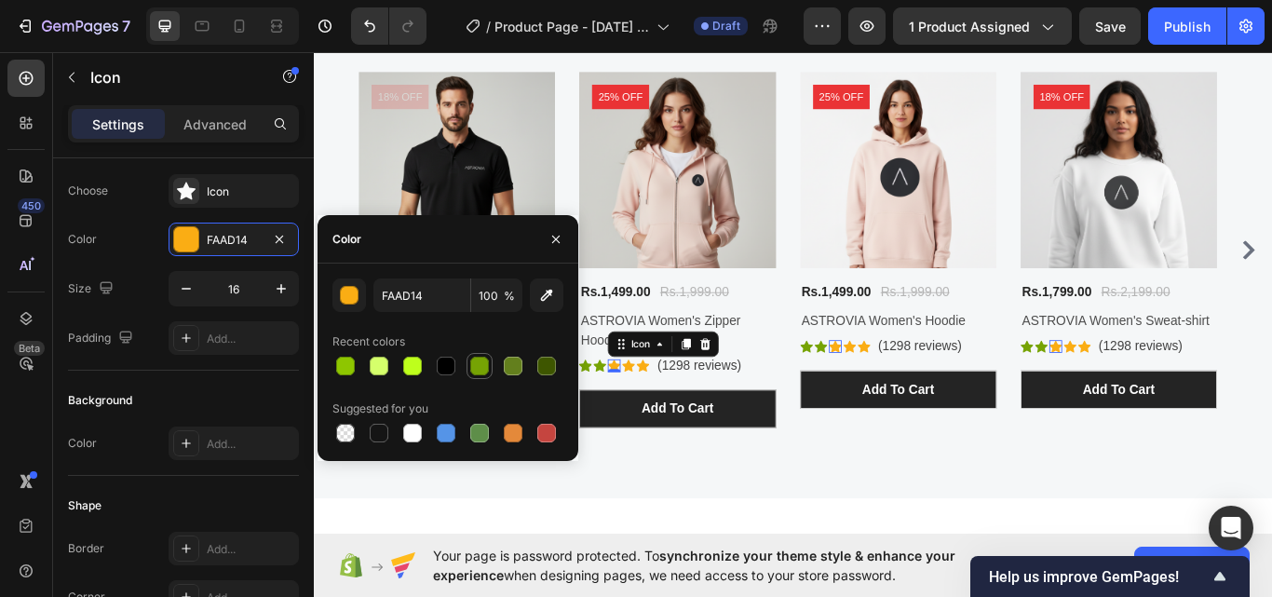
click at [468, 368] on div at bounding box center [479, 366] width 26 height 26
type input "76A304"
click at [680, 418] on icon at bounding box center [679, 419] width 15 height 14
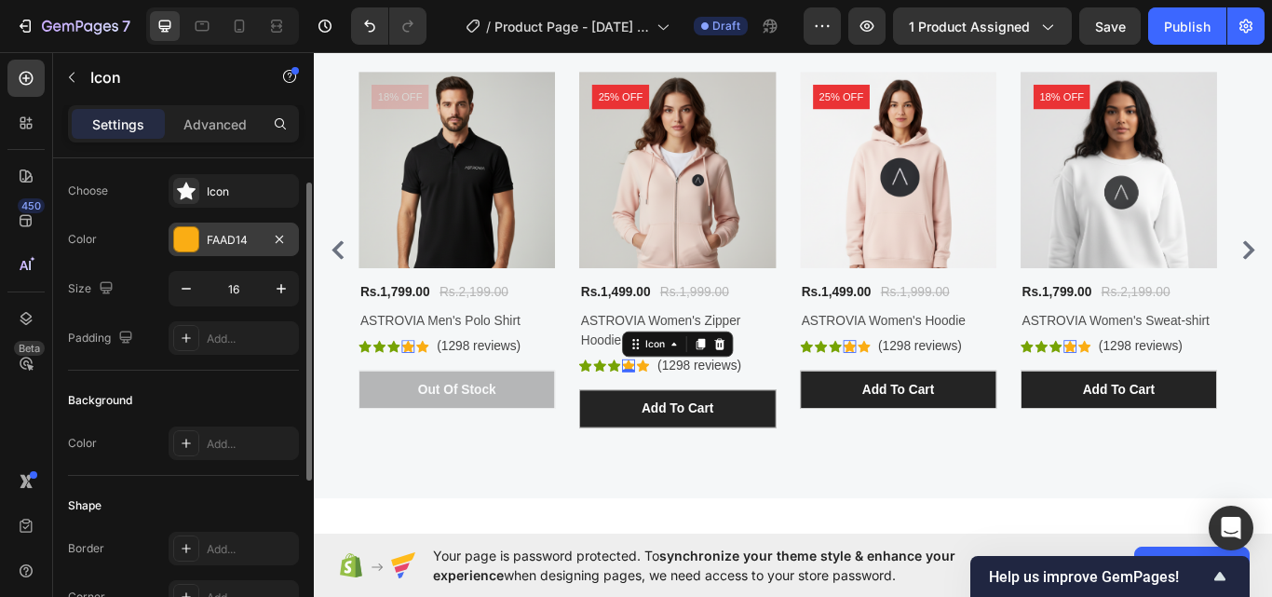
click at [216, 232] on div "FAAD14" at bounding box center [234, 240] width 54 height 17
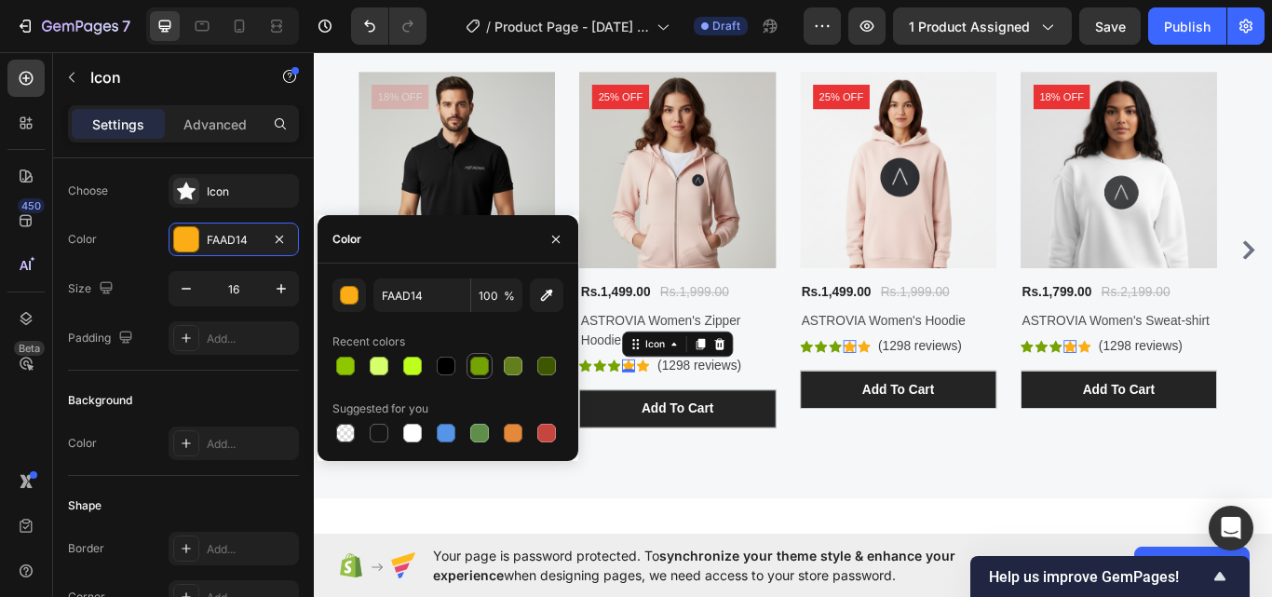
click at [483, 371] on div at bounding box center [479, 366] width 19 height 19
type input "76A304"
click at [703, 417] on icon at bounding box center [696, 419] width 15 height 14
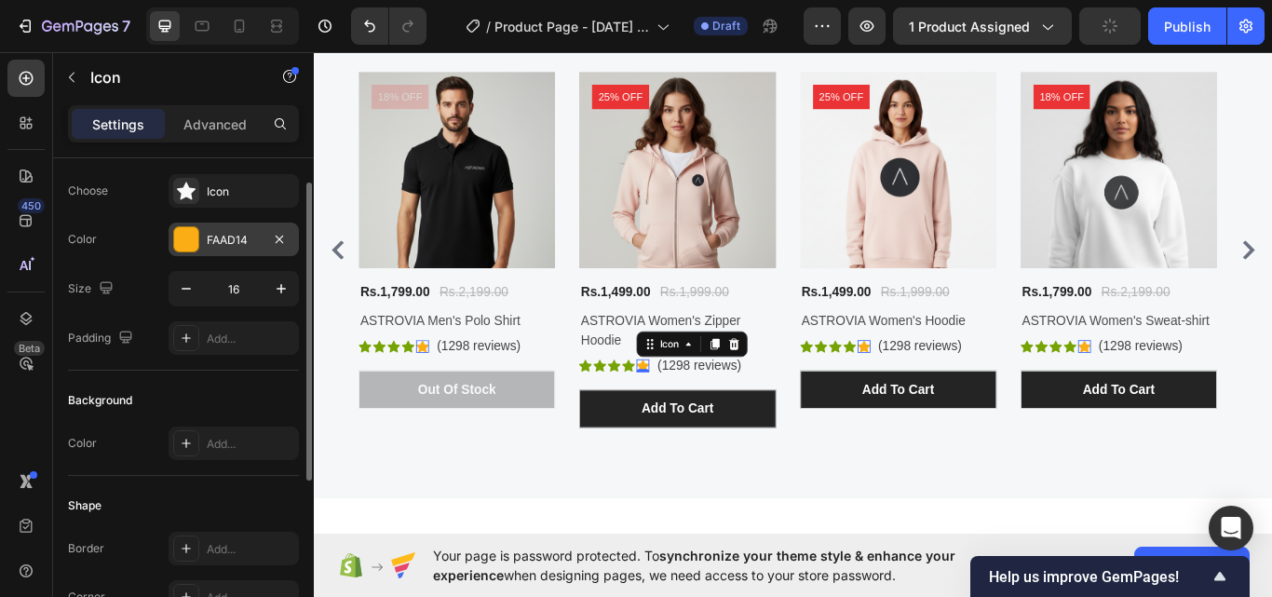
click at [244, 253] on div "FAAD14" at bounding box center [234, 240] width 130 height 34
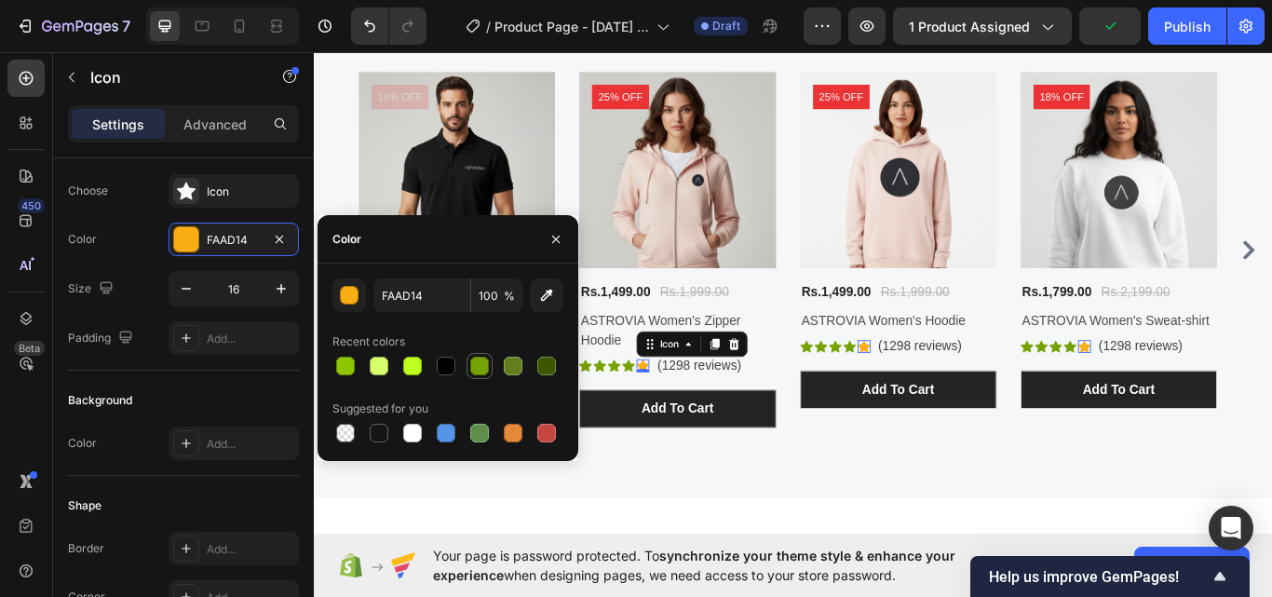
click at [480, 366] on div at bounding box center [479, 366] width 19 height 19
type input "76A304"
click at [789, 423] on p "(1298 reviews)" at bounding box center [762, 419] width 98 height 22
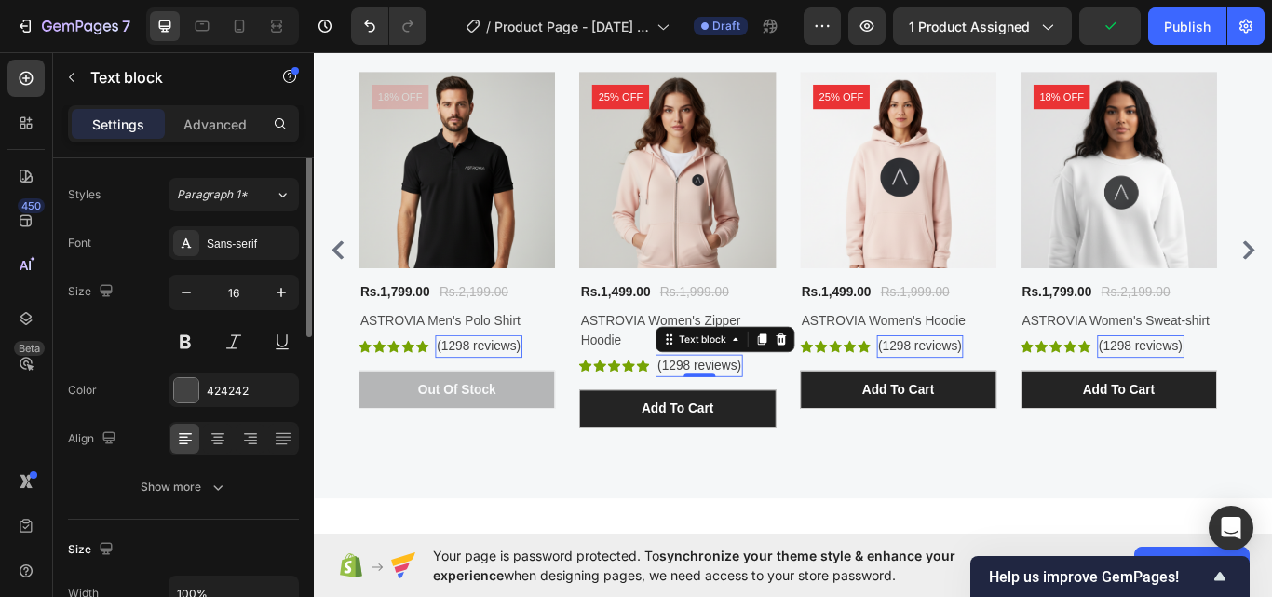
scroll to position [0, 0]
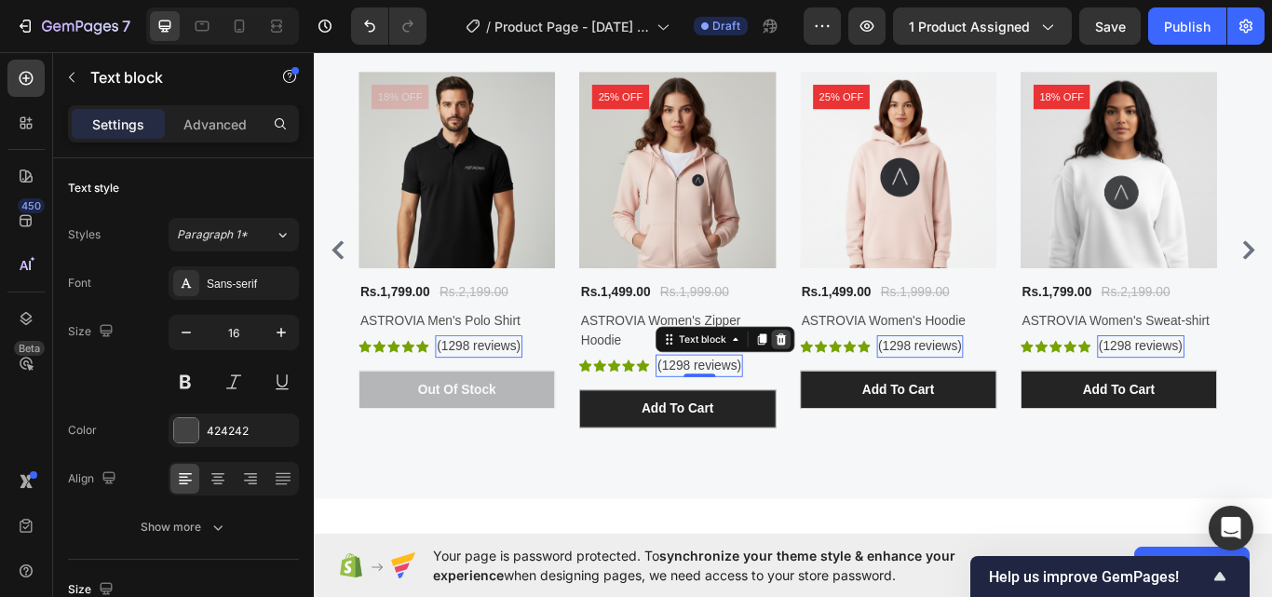
click at [863, 392] on icon at bounding box center [857, 388] width 15 height 15
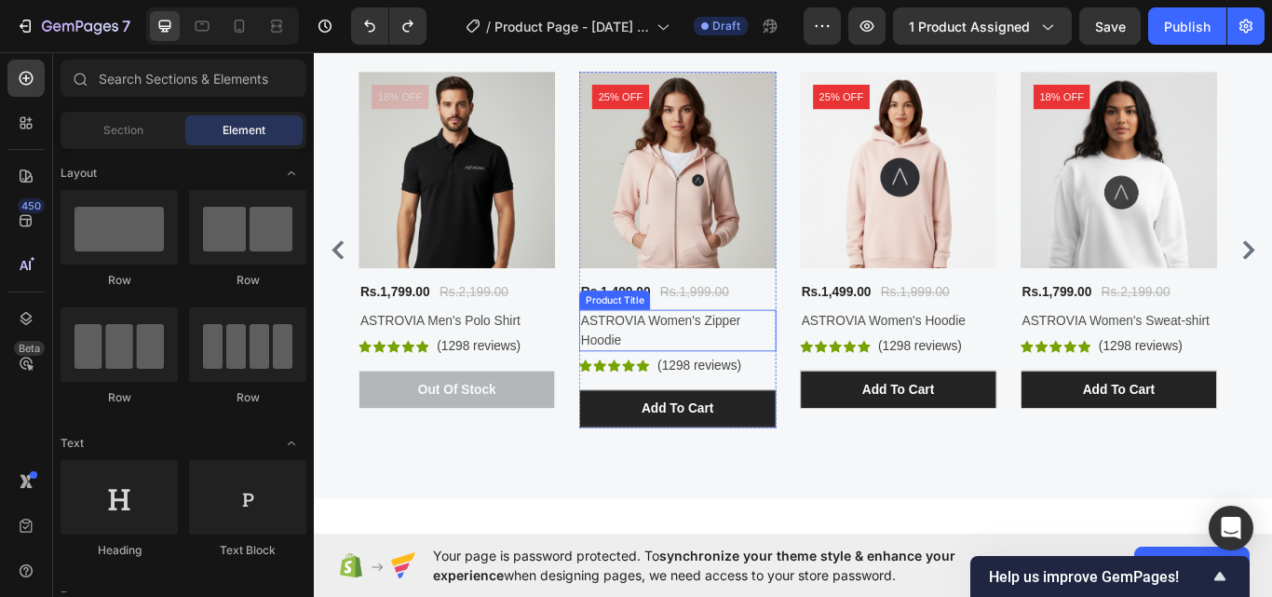
click at [741, 376] on h2 "ASTROVIA Women's Zipper Hoodie" at bounding box center [736, 378] width 229 height 48
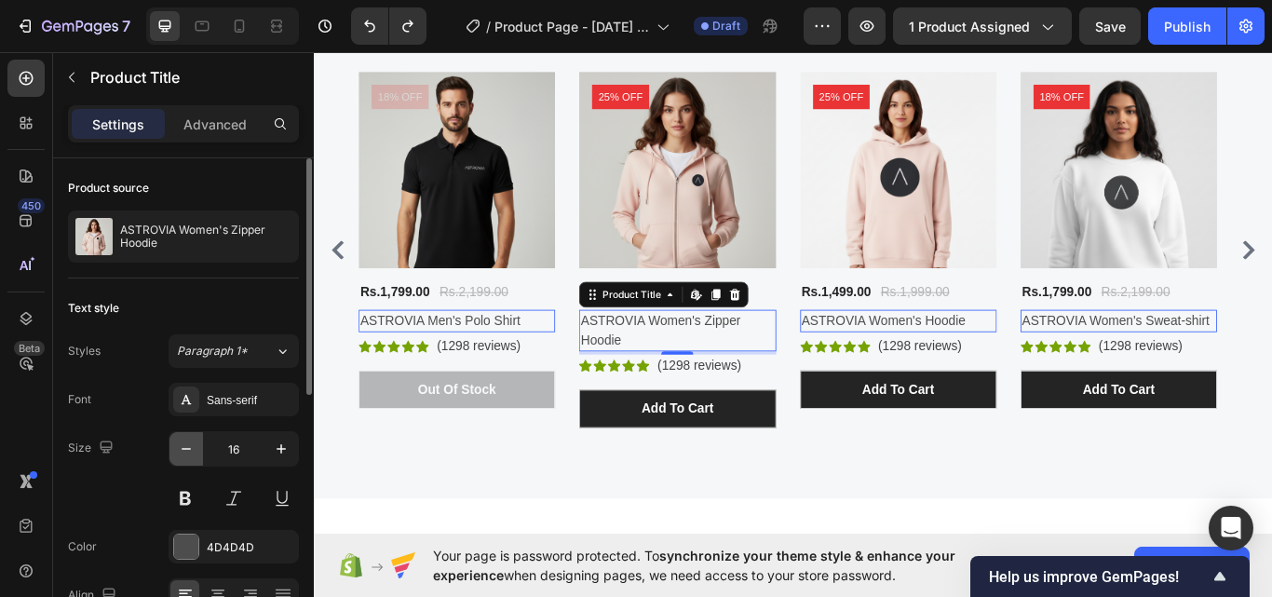
click at [189, 446] on icon "button" at bounding box center [186, 448] width 19 height 19
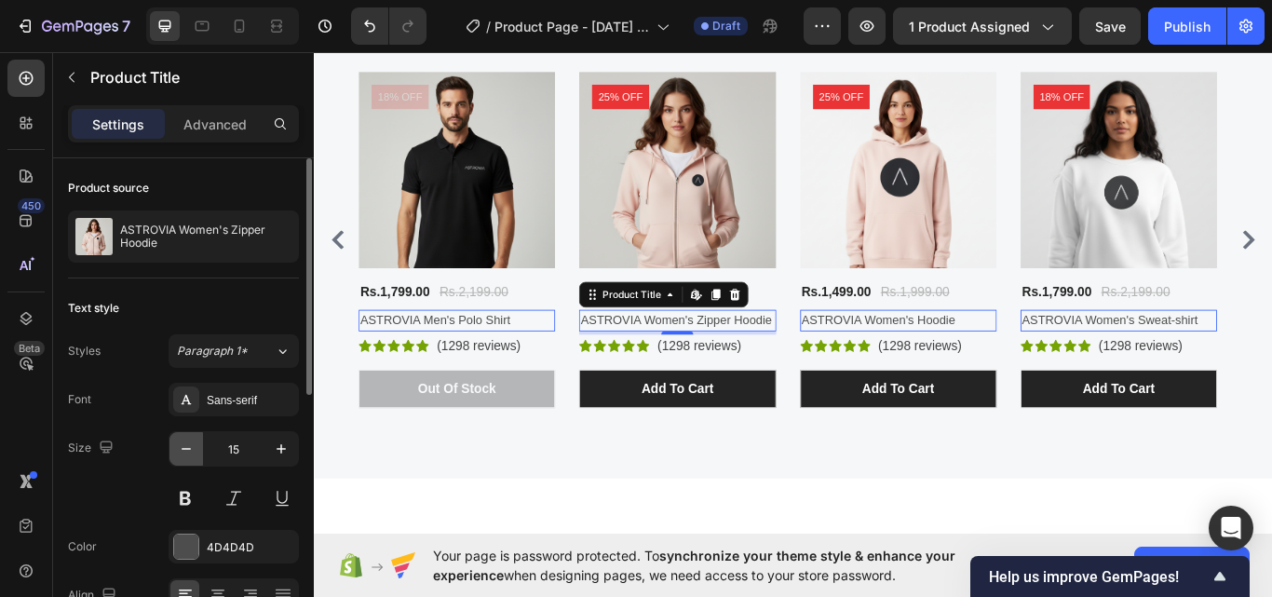
click at [189, 446] on icon "button" at bounding box center [186, 448] width 19 height 19
type input "14"
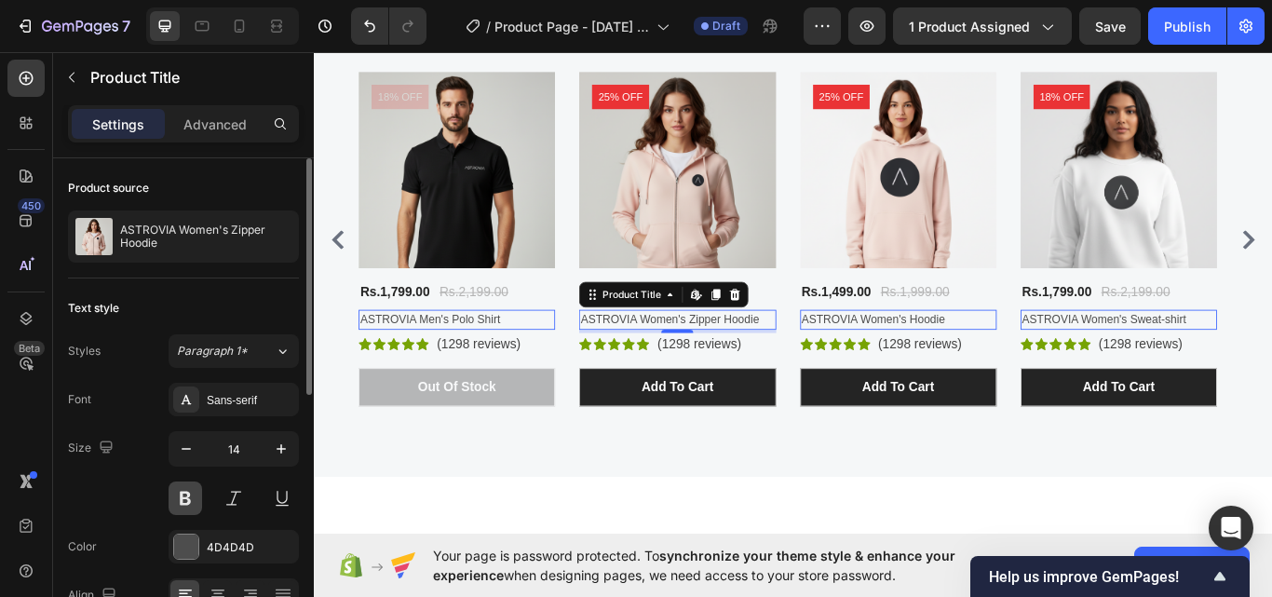
click at [188, 494] on button at bounding box center [186, 498] width 34 height 34
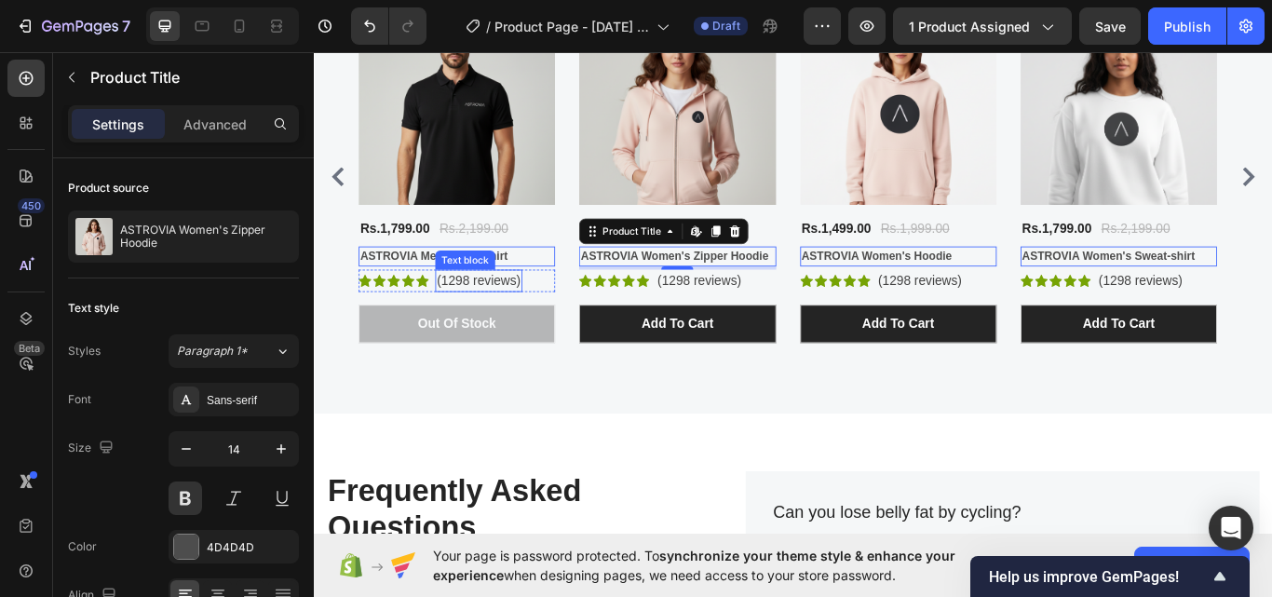
scroll to position [2651, 0]
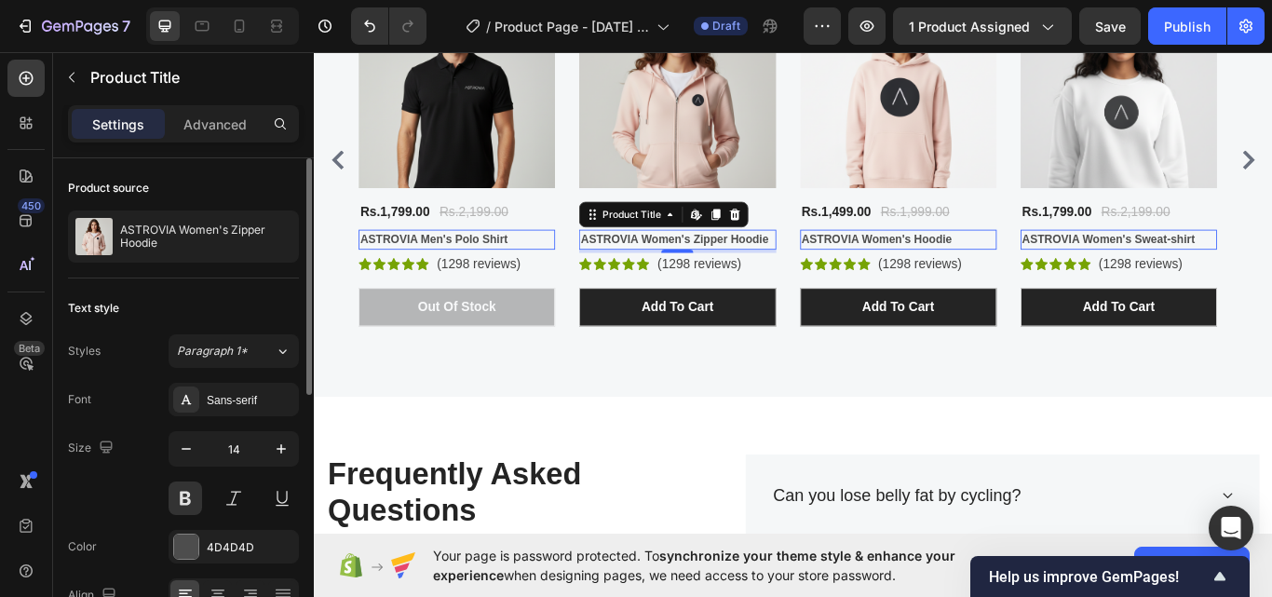
click at [223, 382] on div "Styles Paragraph 1* Font Sans-serif Size 14 Color 4D4D4D Align Show more" at bounding box center [183, 497] width 231 height 326
click at [234, 403] on div "Sans-serif" at bounding box center [251, 400] width 88 height 17
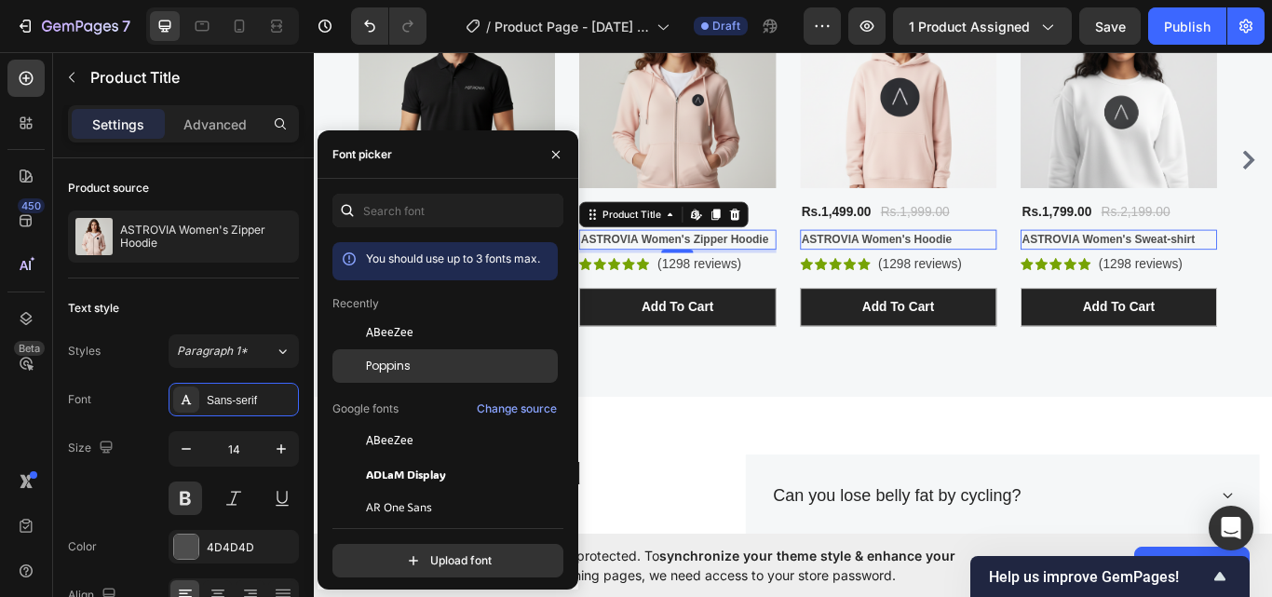
click at [426, 364] on div "Poppins" at bounding box center [460, 366] width 188 height 17
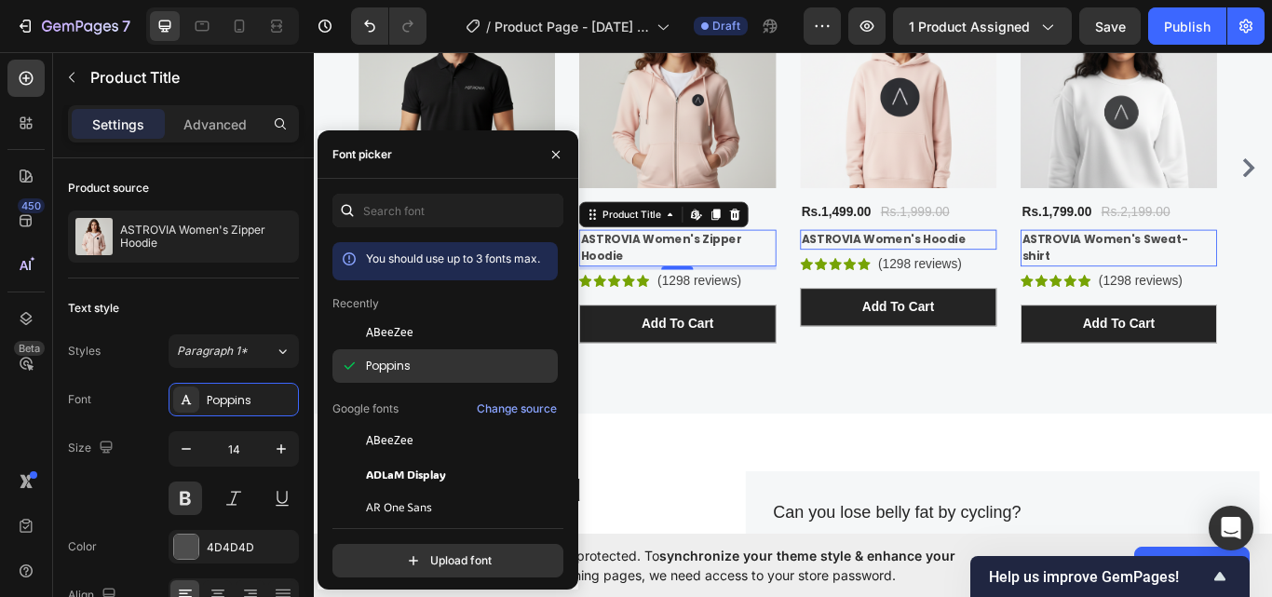
scroll to position [2660, 0]
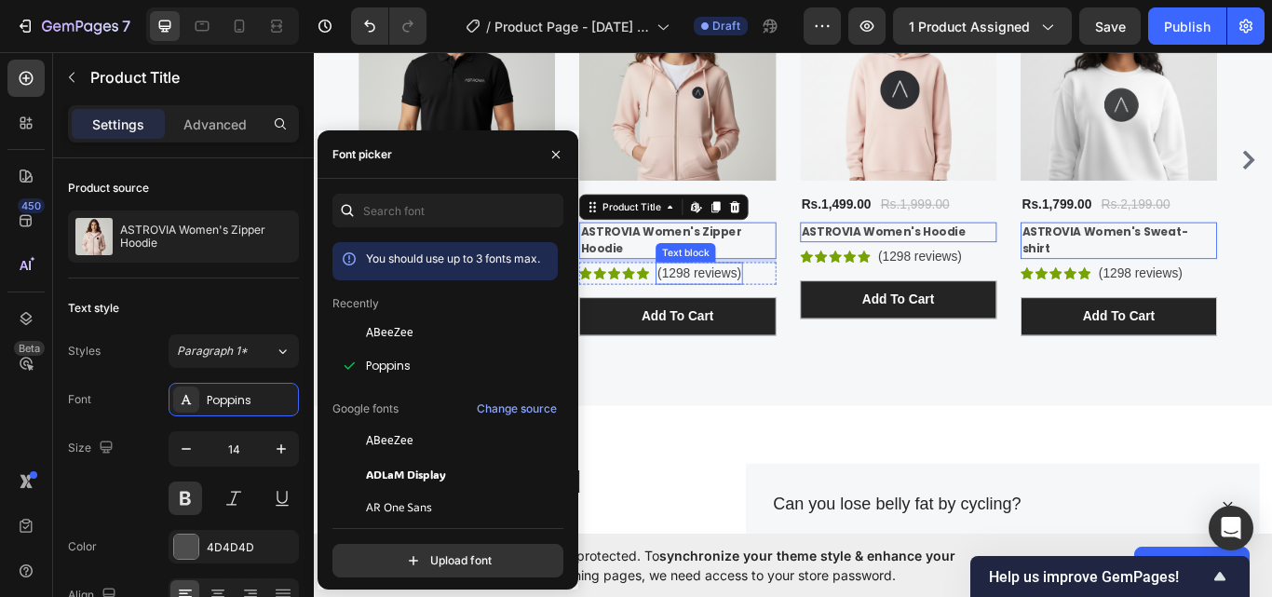
click at [761, 285] on div "Text block" at bounding box center [746, 286] width 62 height 17
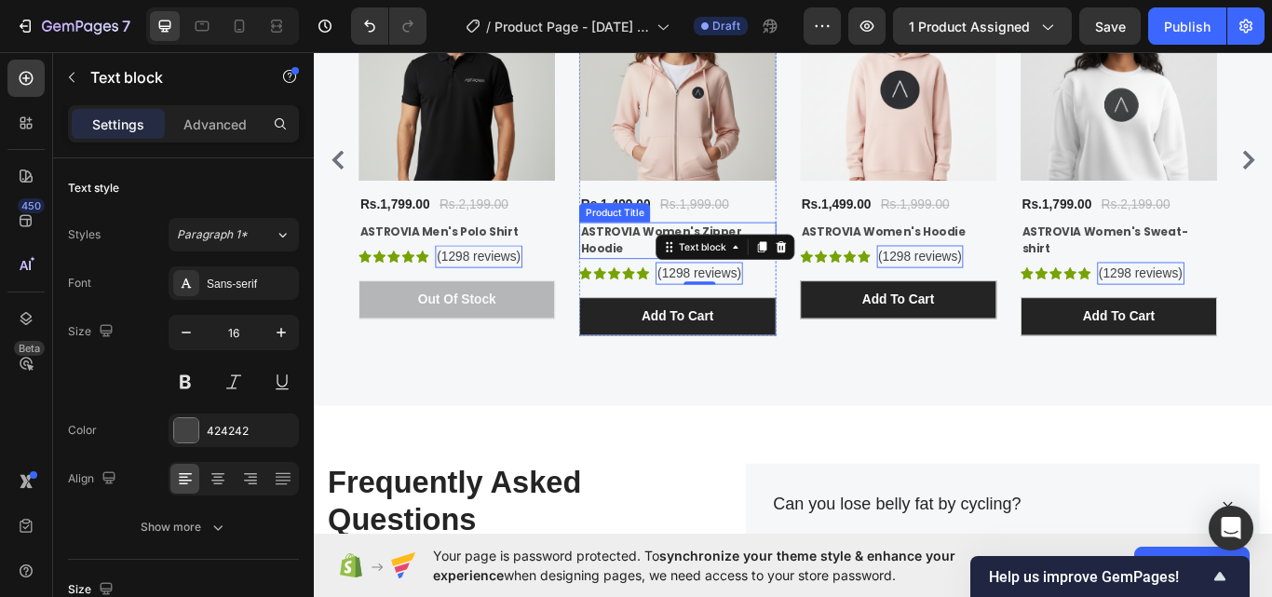
click at [667, 273] on h2 "ASTROVIA Women's Zipper Hoodie" at bounding box center [736, 272] width 229 height 43
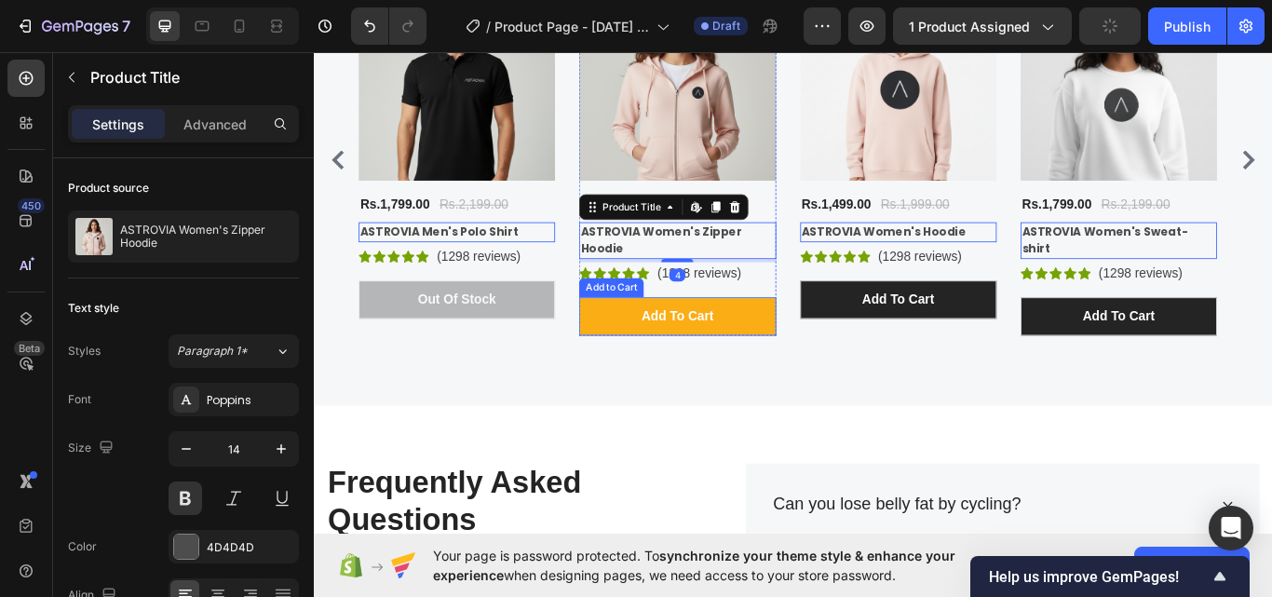
click at [678, 357] on button "Add to cart" at bounding box center [736, 361] width 229 height 45
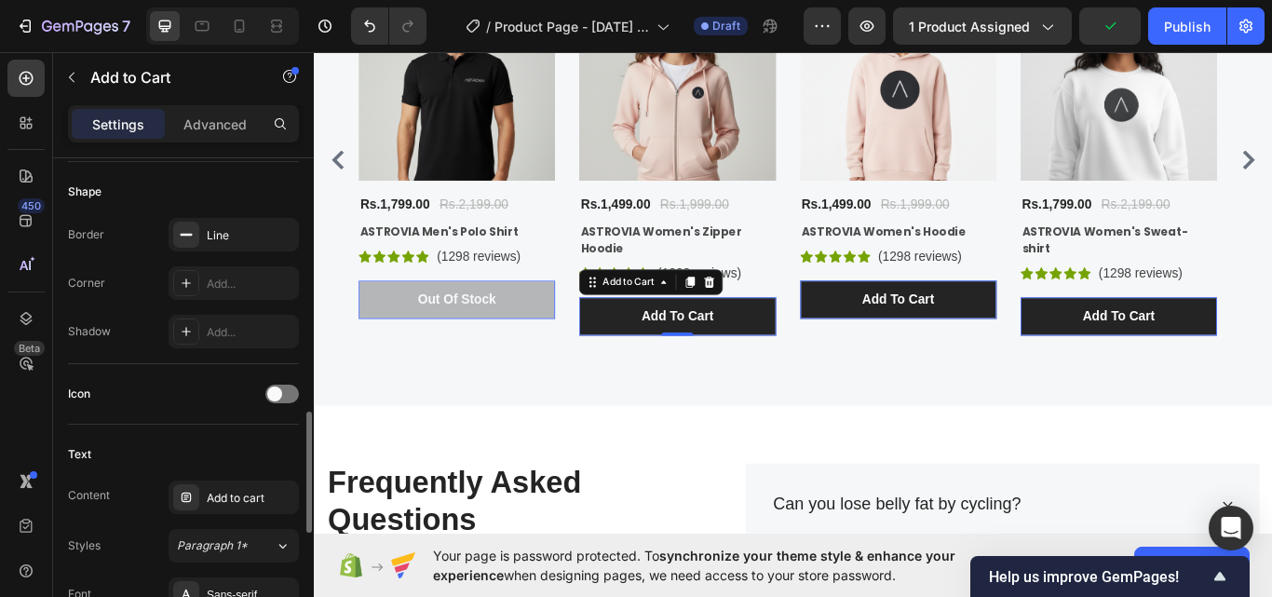
scroll to position [652, 0]
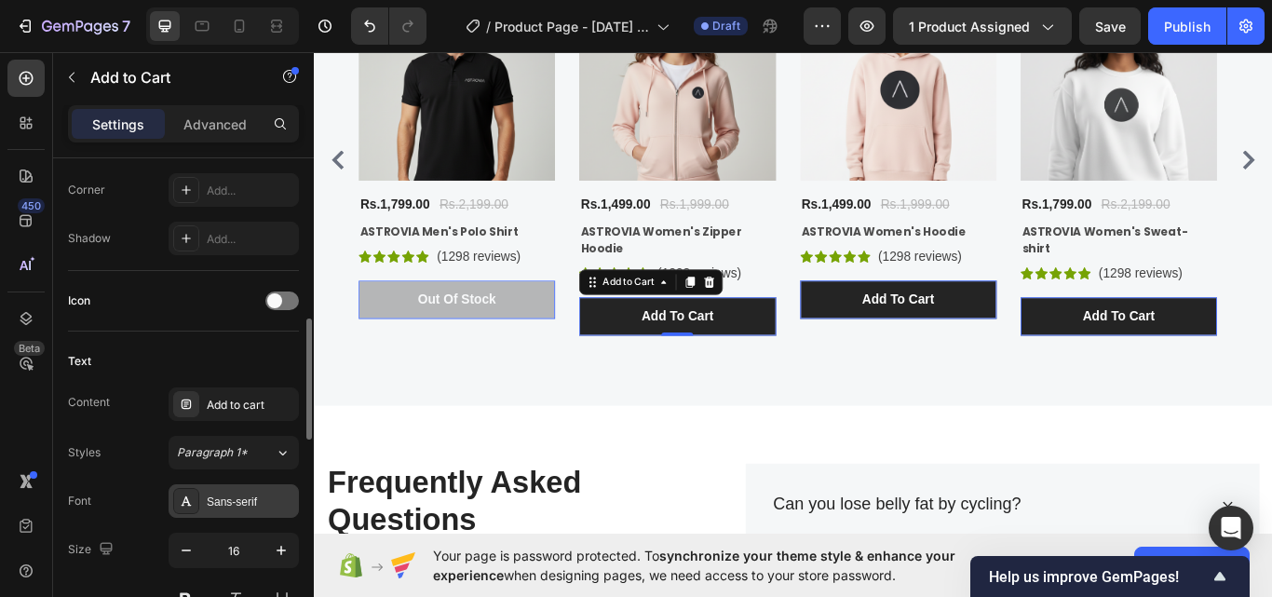
click at [247, 493] on div "Sans-serif" at bounding box center [251, 501] width 88 height 17
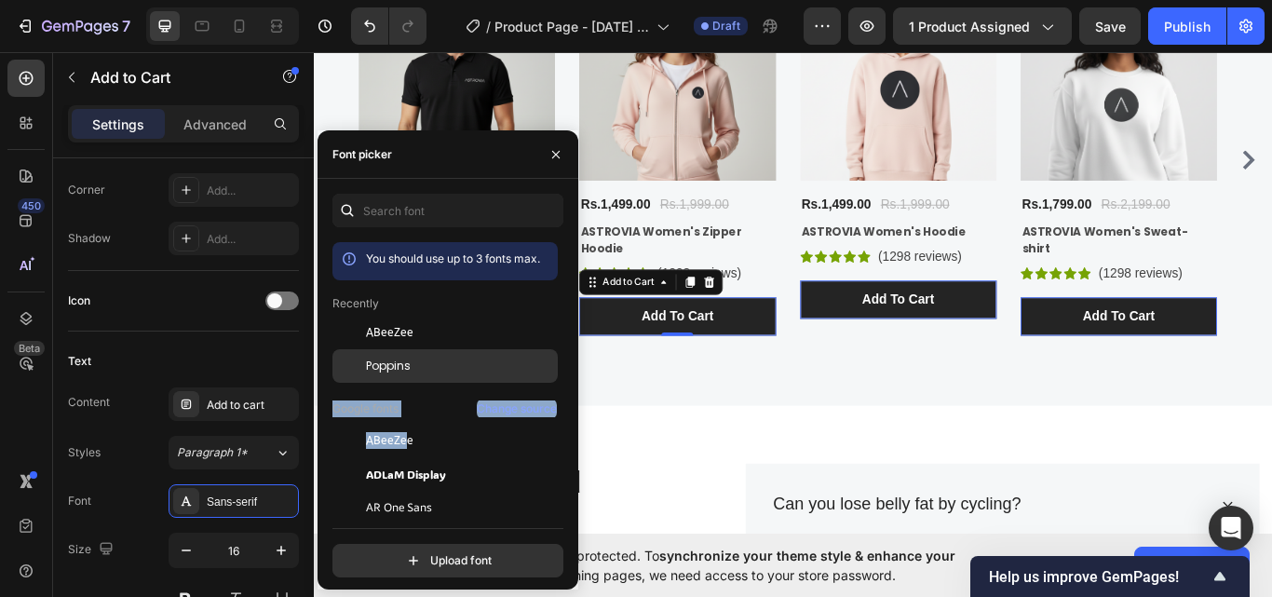
drag, startPoint x: 404, startPoint y: 427, endPoint x: 419, endPoint y: 359, distance: 69.6
click at [419, 359] on div "Poppins" at bounding box center [460, 366] width 188 height 17
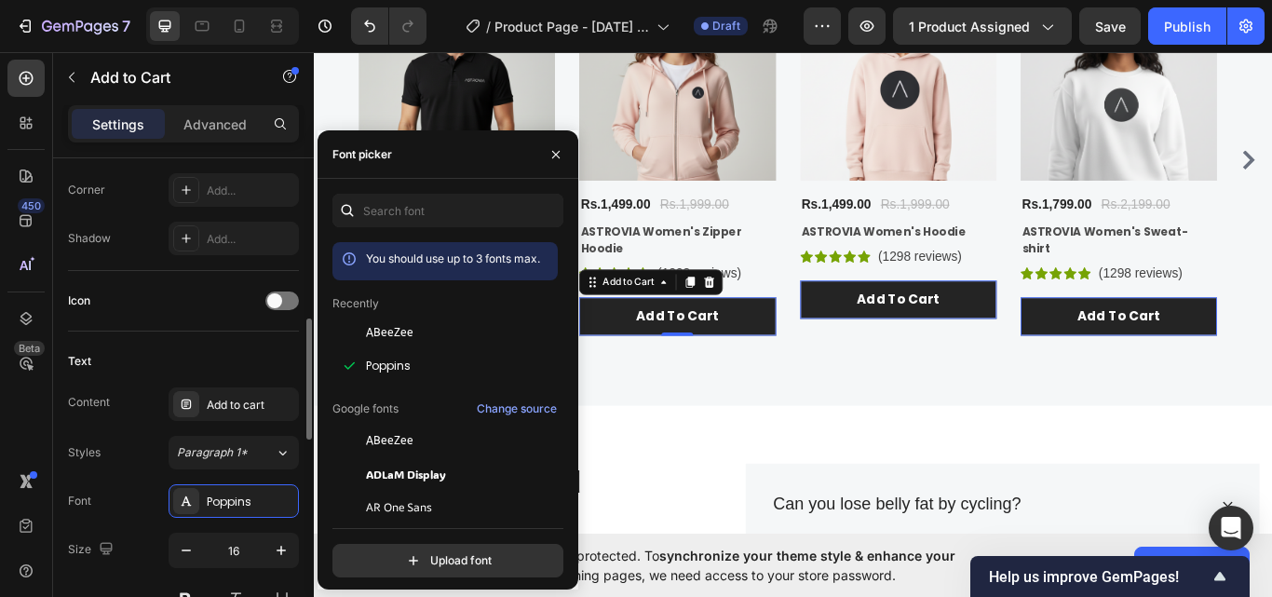
click at [189, 359] on div "Text" at bounding box center [183, 361] width 231 height 30
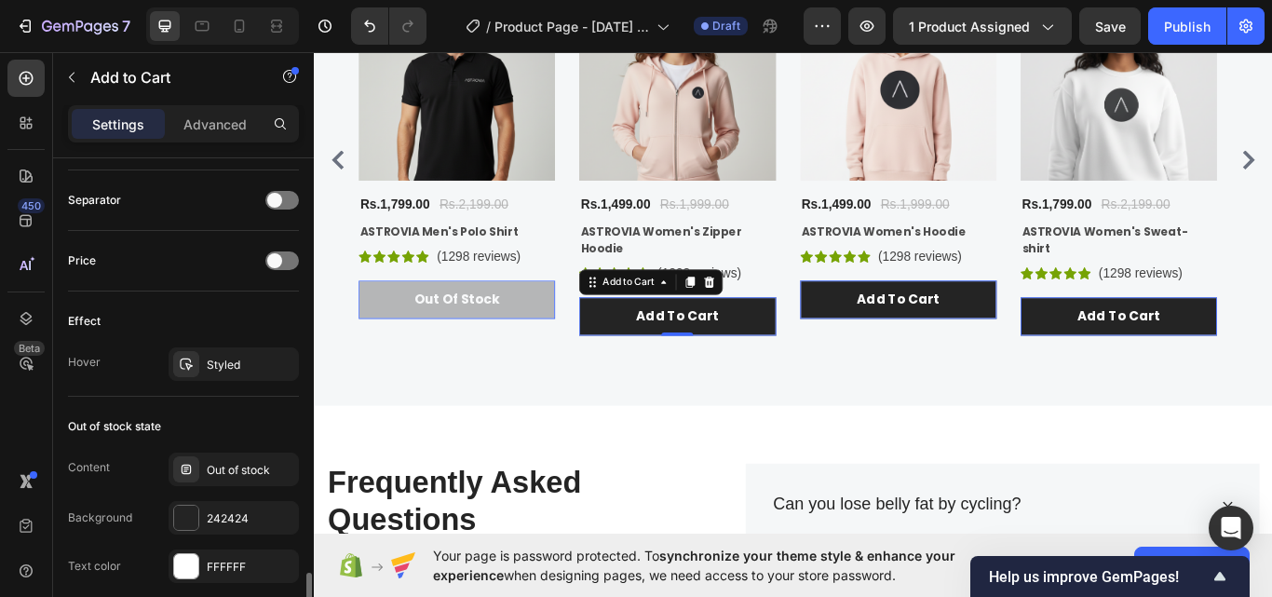
scroll to position [1303, 0]
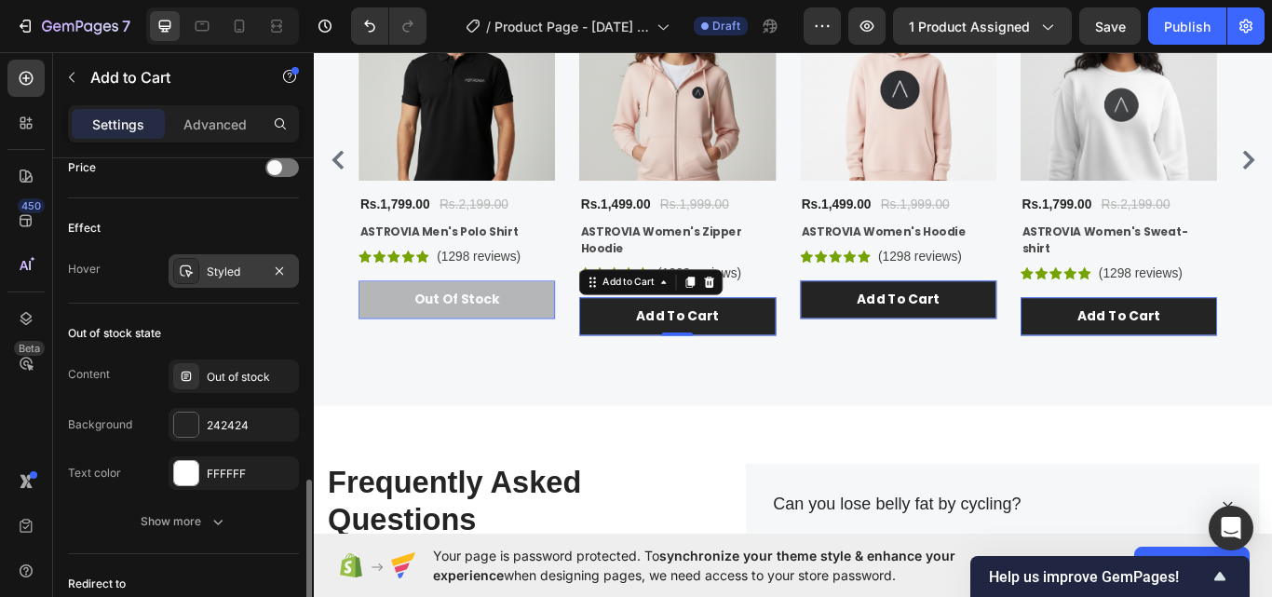
click at [248, 276] on div "Styled" at bounding box center [234, 271] width 54 height 17
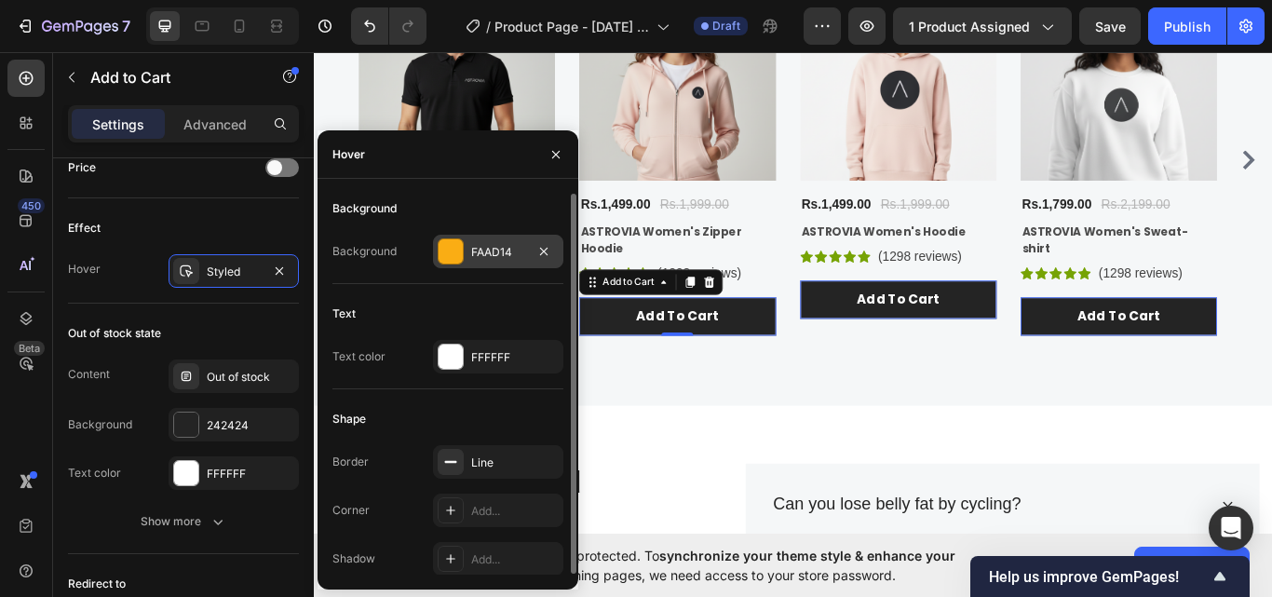
click at [507, 249] on div "FAAD14" at bounding box center [498, 252] width 54 height 17
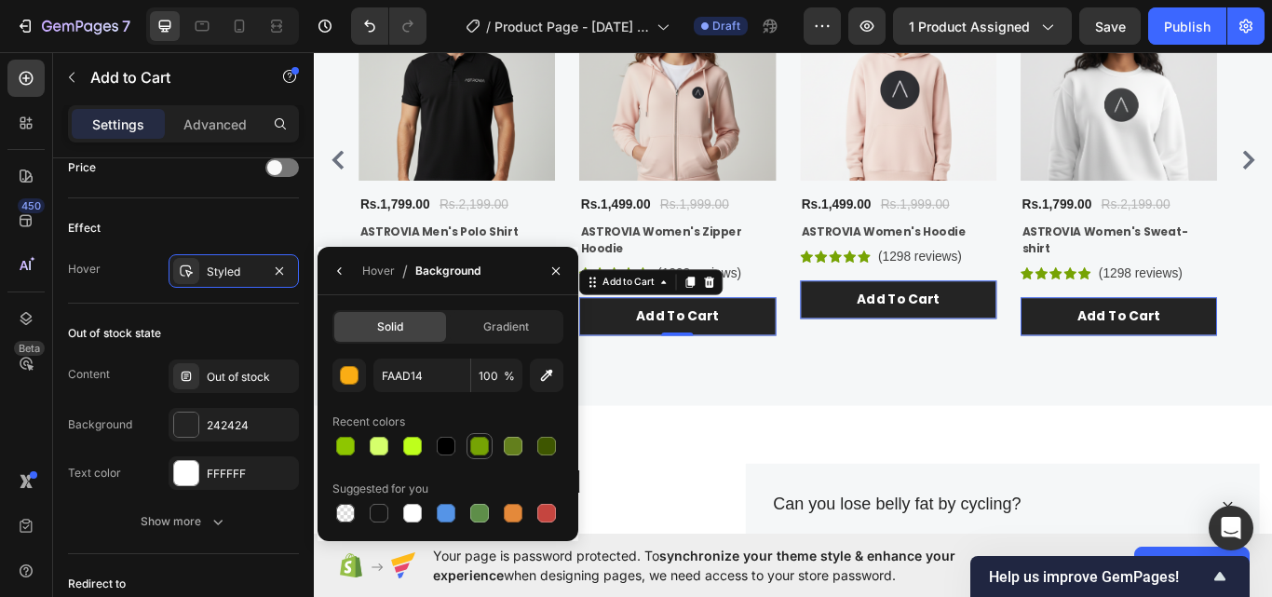
click at [474, 452] on div at bounding box center [479, 446] width 19 height 19
type input "76A304"
click at [968, 376] on div "Product Images 25% off Product Badge Rs.1,499.00 Product Price Product Price Rs…" at bounding box center [994, 179] width 229 height 410
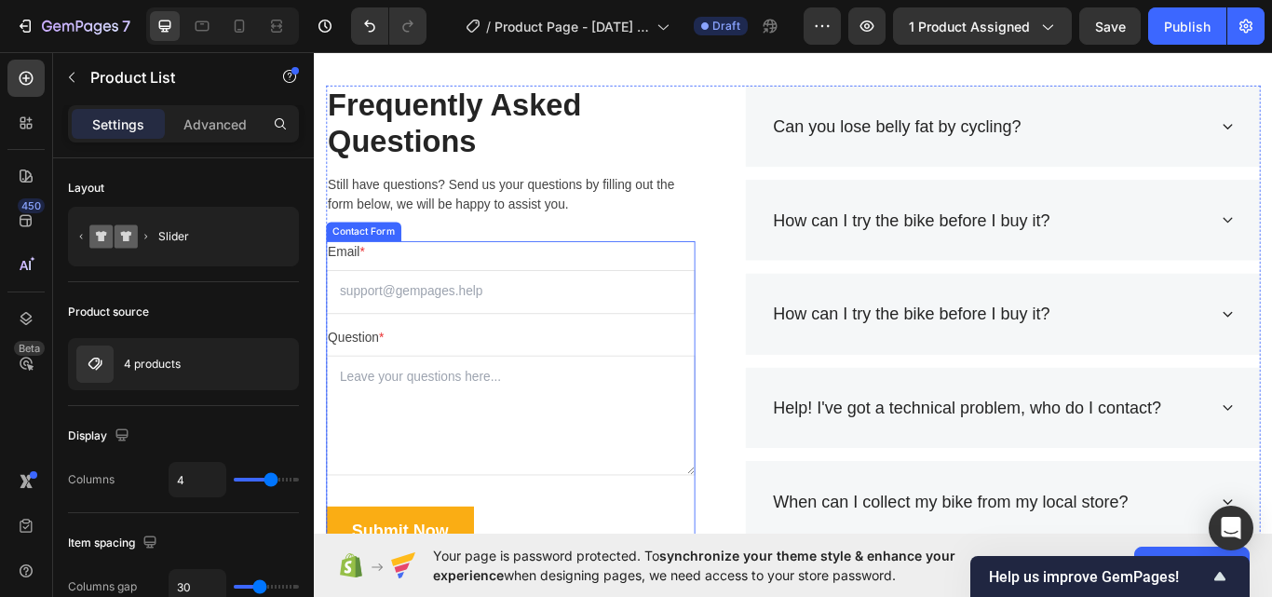
scroll to position [3126, 0]
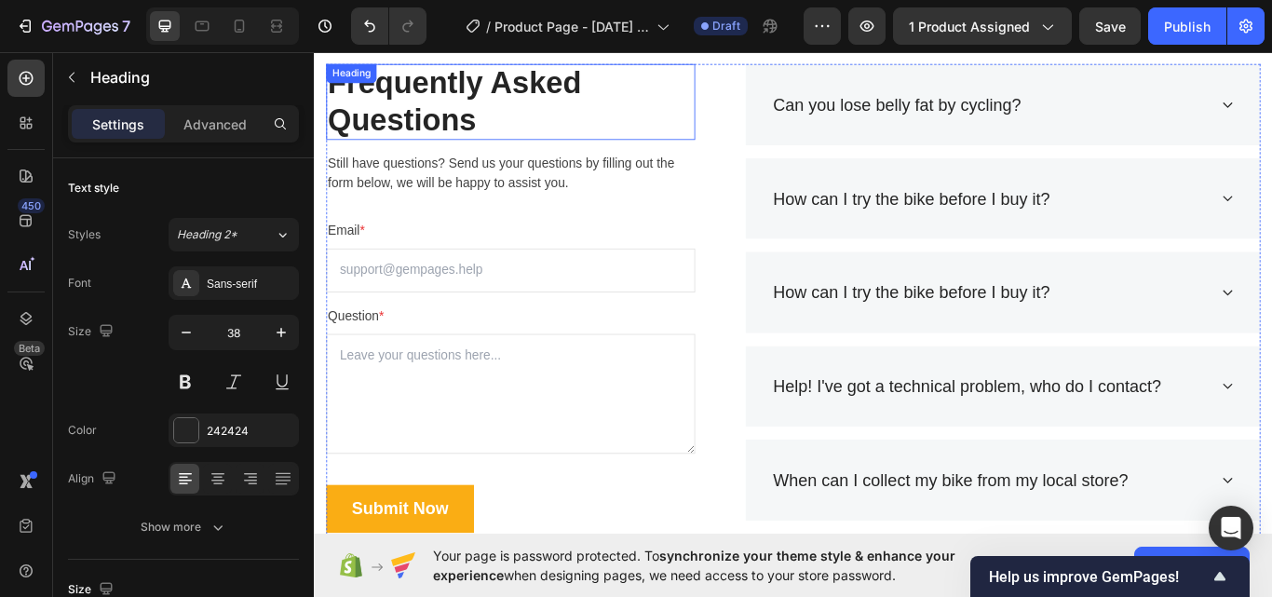
click at [479, 130] on p "Frequently Asked Questions" at bounding box center [543, 111] width 426 height 85
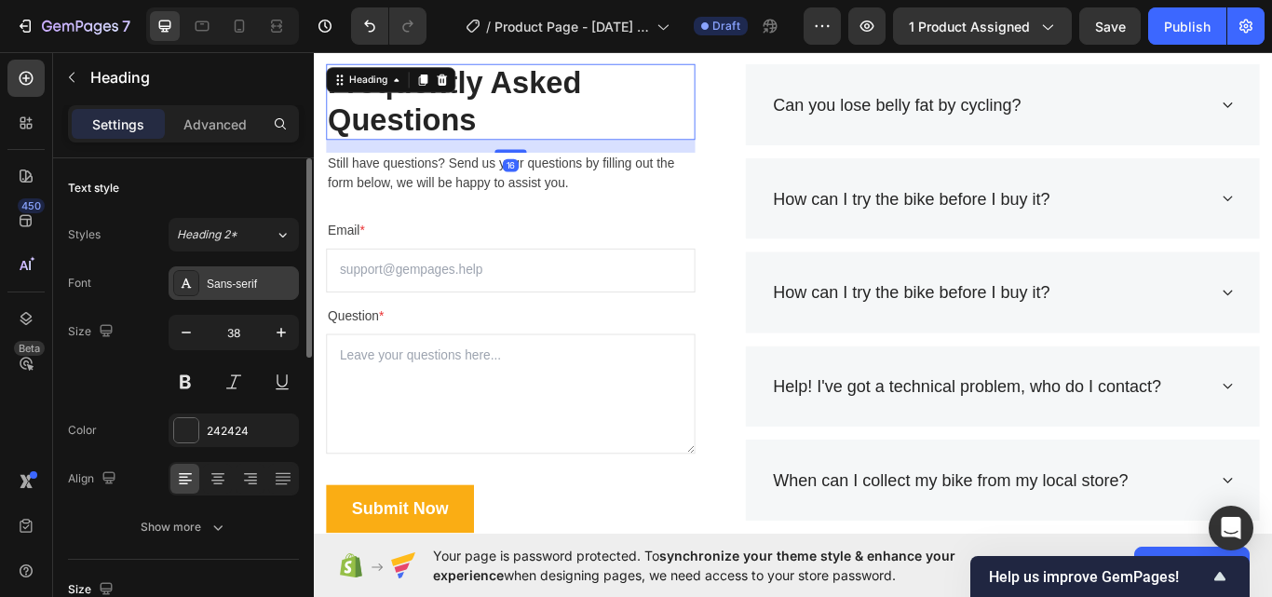
click at [243, 285] on div "Sans-serif" at bounding box center [251, 284] width 88 height 17
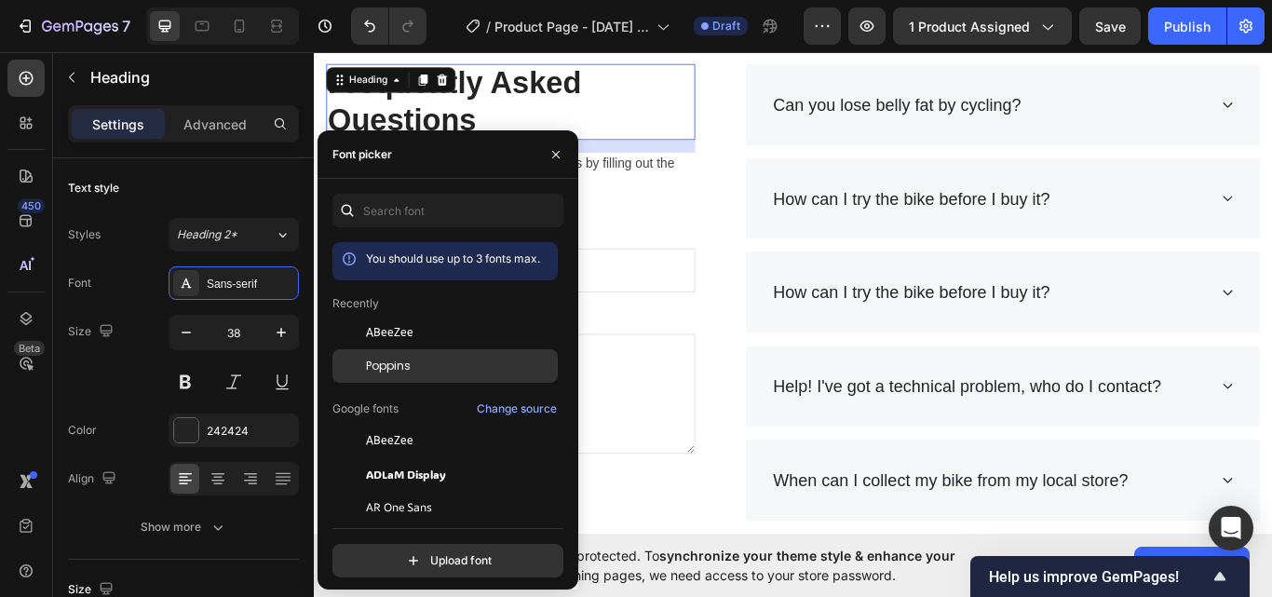
click at [455, 364] on div "Poppins" at bounding box center [460, 366] width 188 height 17
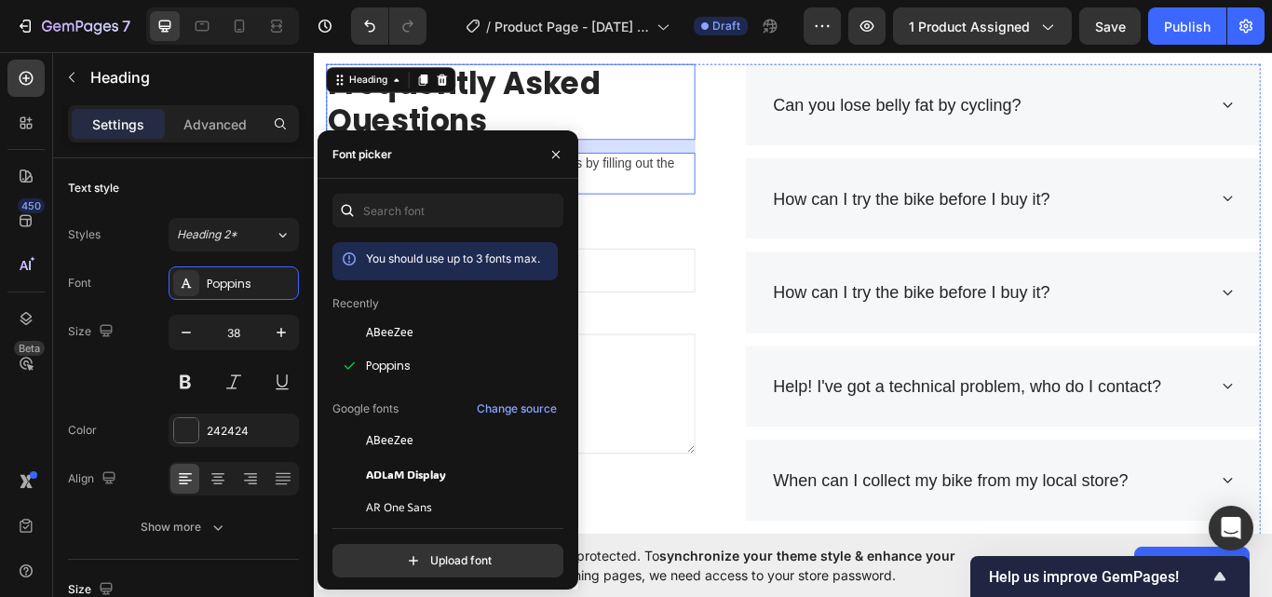
click at [704, 186] on p "Still have questions? Send us your questions by filling out the form below, we …" at bounding box center [543, 194] width 426 height 45
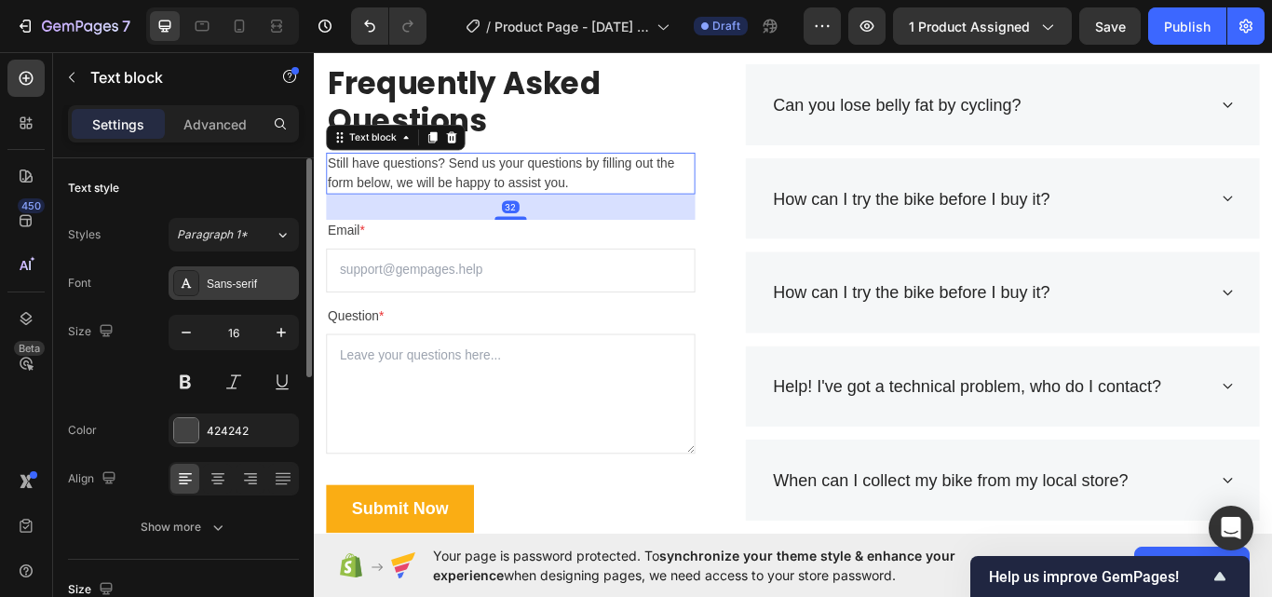
click at [250, 273] on div "Sans-serif" at bounding box center [234, 283] width 130 height 34
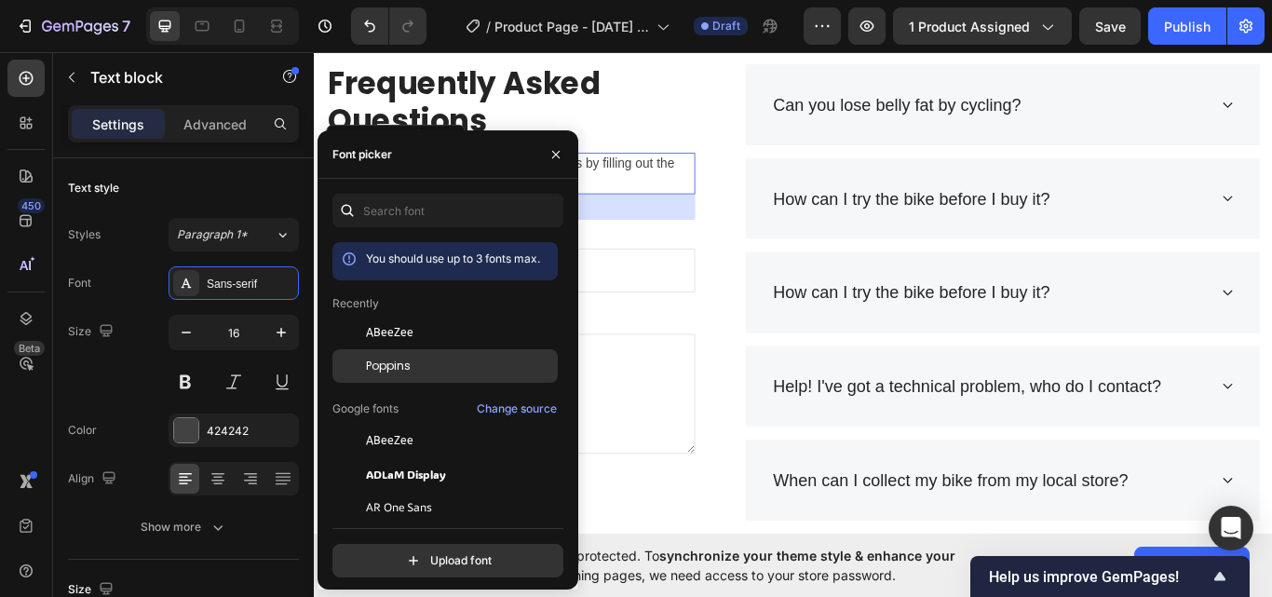
drag, startPoint x: 434, startPoint y: 360, endPoint x: 344, endPoint y: 227, distance: 160.4
click at [434, 360] on div "Poppins" at bounding box center [460, 366] width 188 height 17
click at [715, 236] on div "32" at bounding box center [543, 234] width 430 height 30
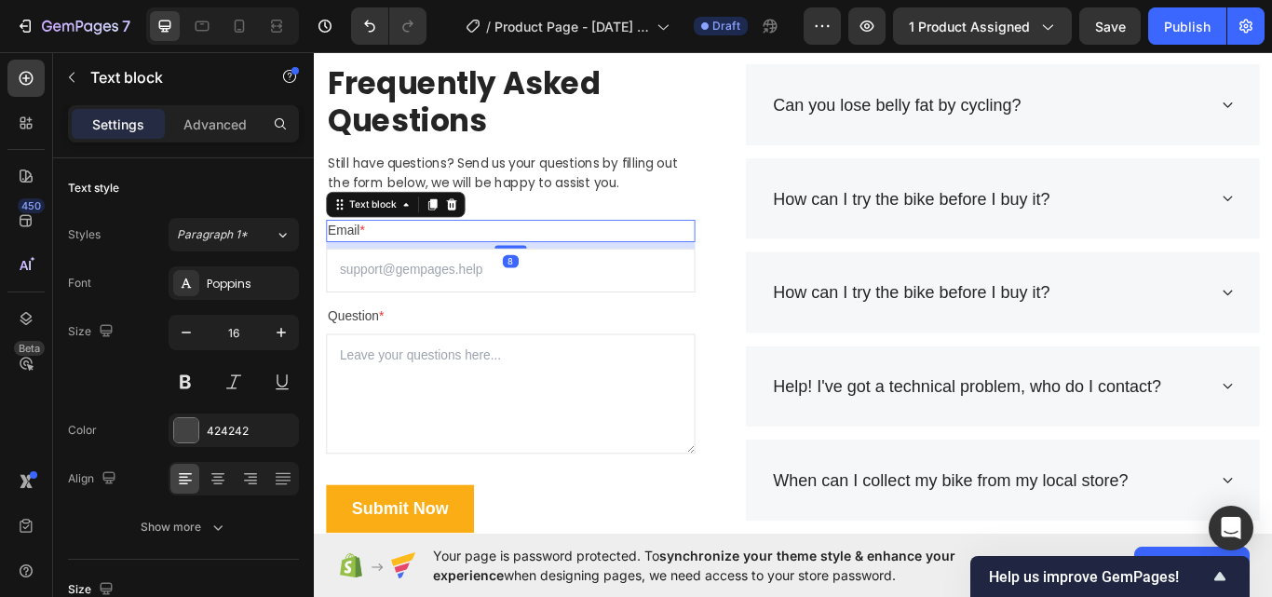
click at [404, 268] on p "Email *" at bounding box center [543, 261] width 426 height 22
click at [249, 284] on div "Sans-serif" at bounding box center [251, 284] width 88 height 17
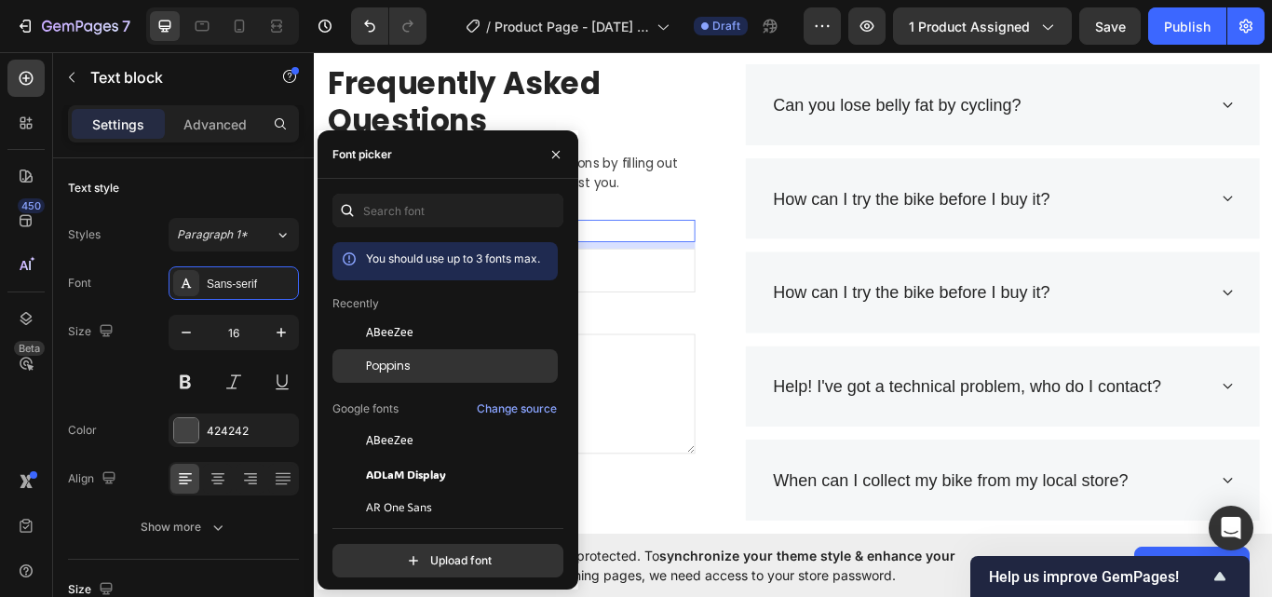
click at [403, 362] on span "Poppins" at bounding box center [388, 366] width 45 height 17
click at [660, 307] on input "email" at bounding box center [543, 307] width 430 height 51
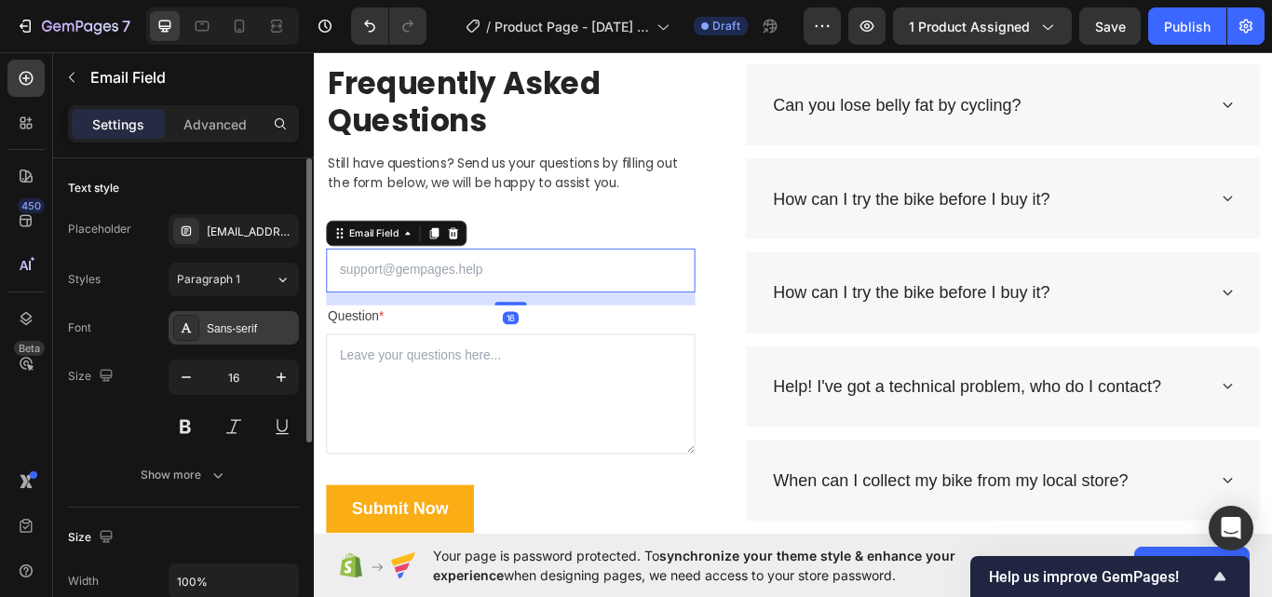
click at [231, 320] on div "Sans-serif" at bounding box center [251, 328] width 88 height 17
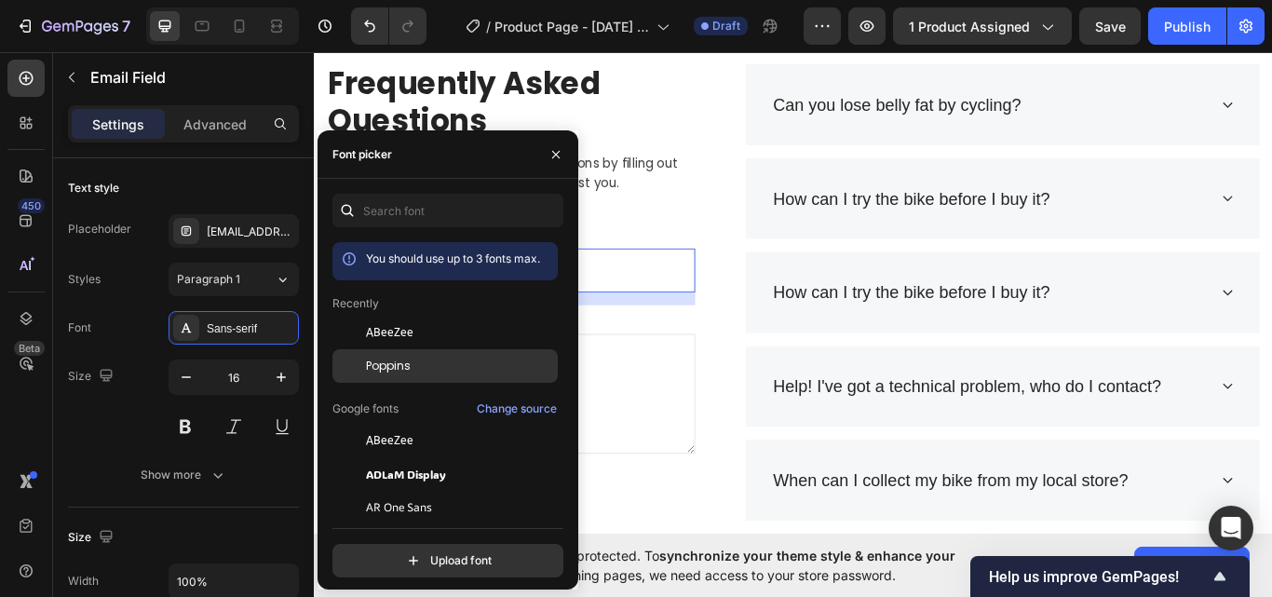
click at [408, 374] on div "Poppins" at bounding box center [444, 366] width 225 height 34
click at [778, 346] on div "Frequently Asked Questions Heading Still have questions? Send us your questions…" at bounding box center [872, 388] width 1089 height 642
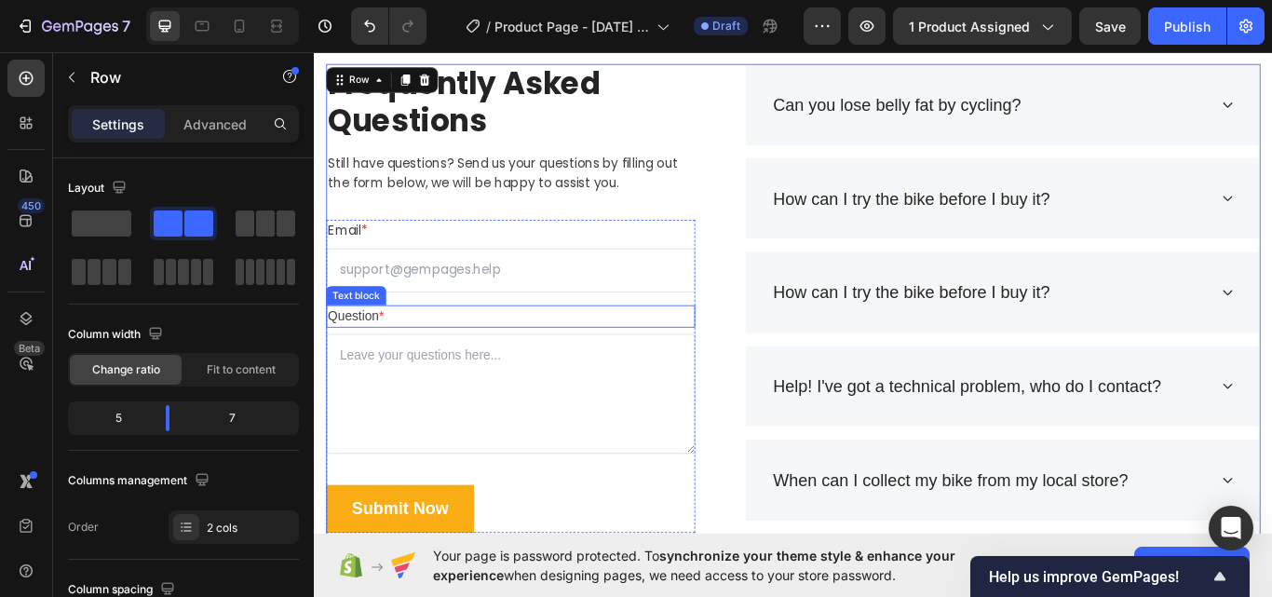
click at [450, 370] on p "Question *" at bounding box center [543, 361] width 426 height 22
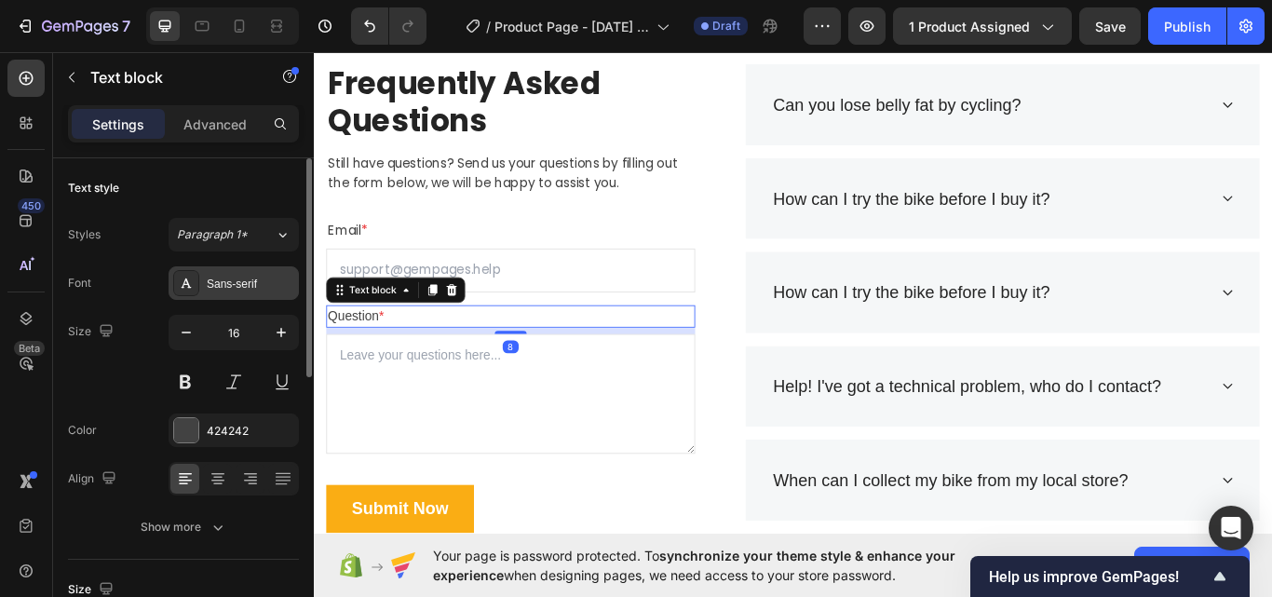
click at [235, 280] on div "Sans-serif" at bounding box center [251, 284] width 88 height 17
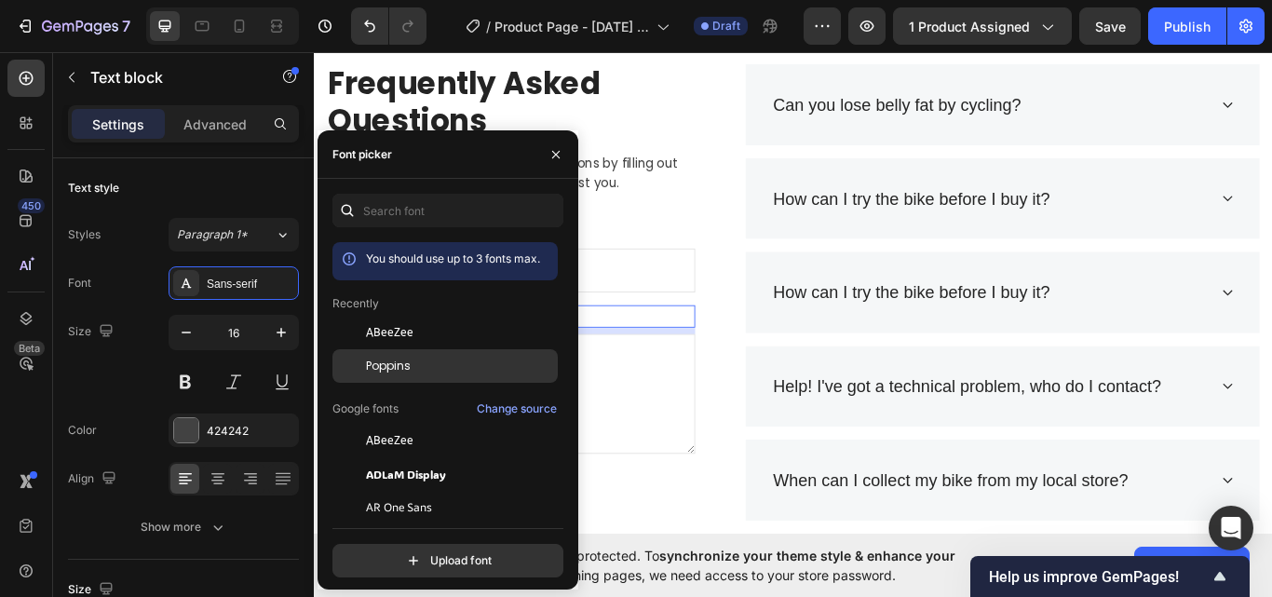
drag, startPoint x: 403, startPoint y: 372, endPoint x: 354, endPoint y: 292, distance: 94.1
click at [403, 372] on span "Poppins" at bounding box center [388, 366] width 45 height 17
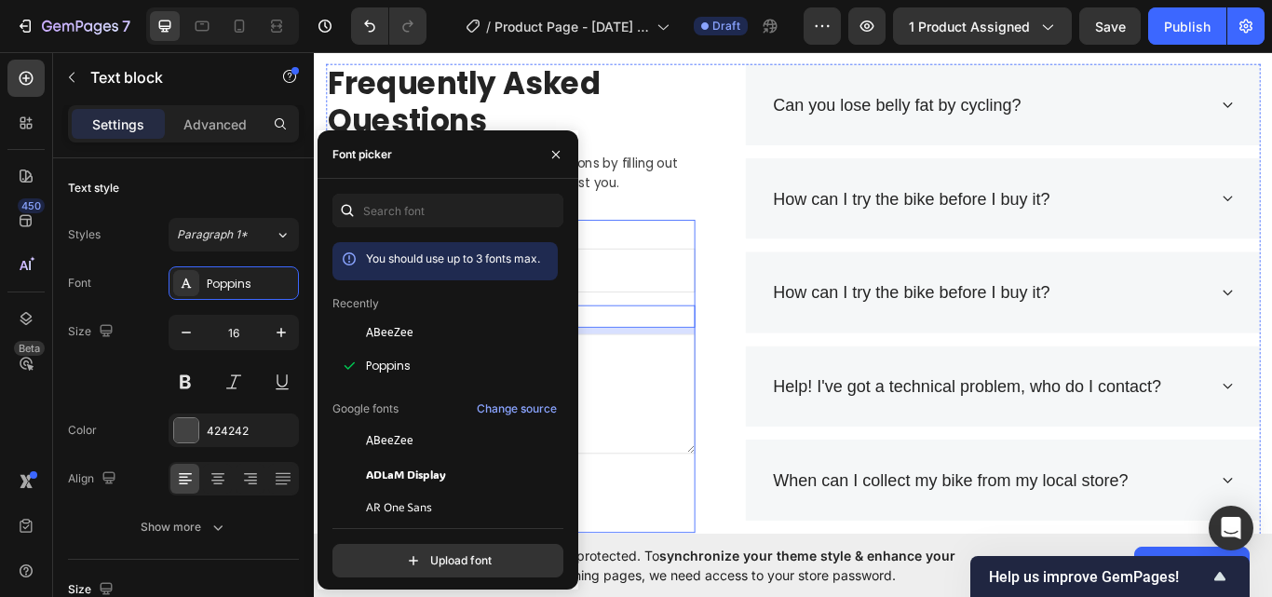
click at [671, 338] on div "Email * Text block Email Field Question * Text block 8 Text Area Submit Now Sub…" at bounding box center [543, 431] width 430 height 364
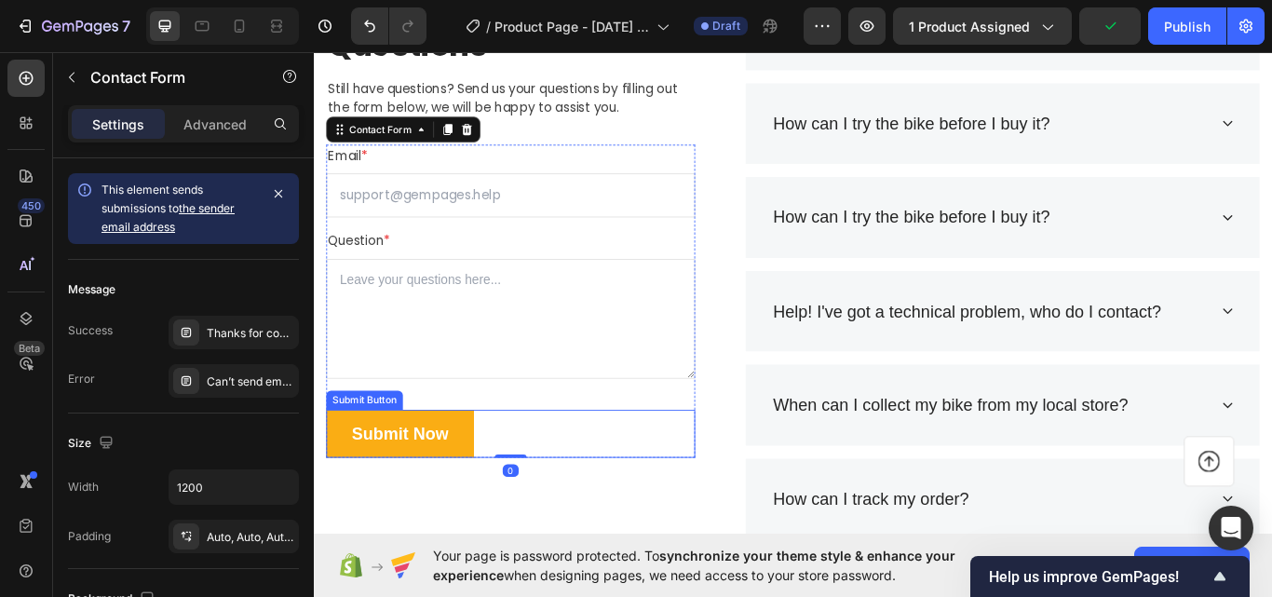
scroll to position [3312, 0]
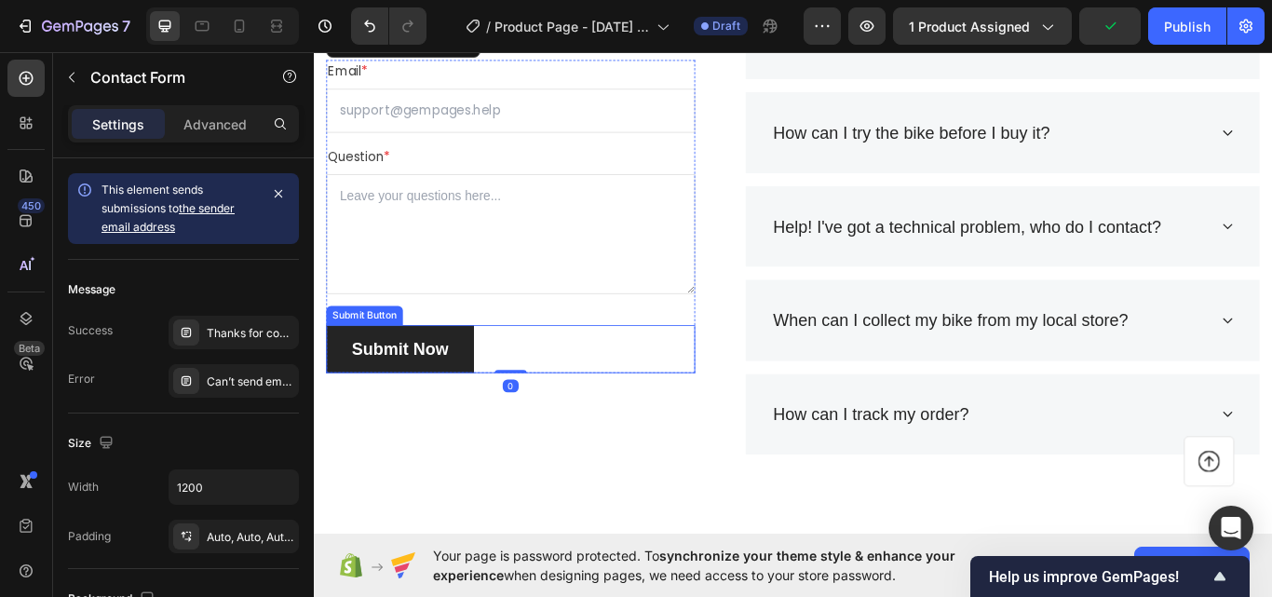
click at [466, 378] on button "Submit Now" at bounding box center [414, 399] width 172 height 56
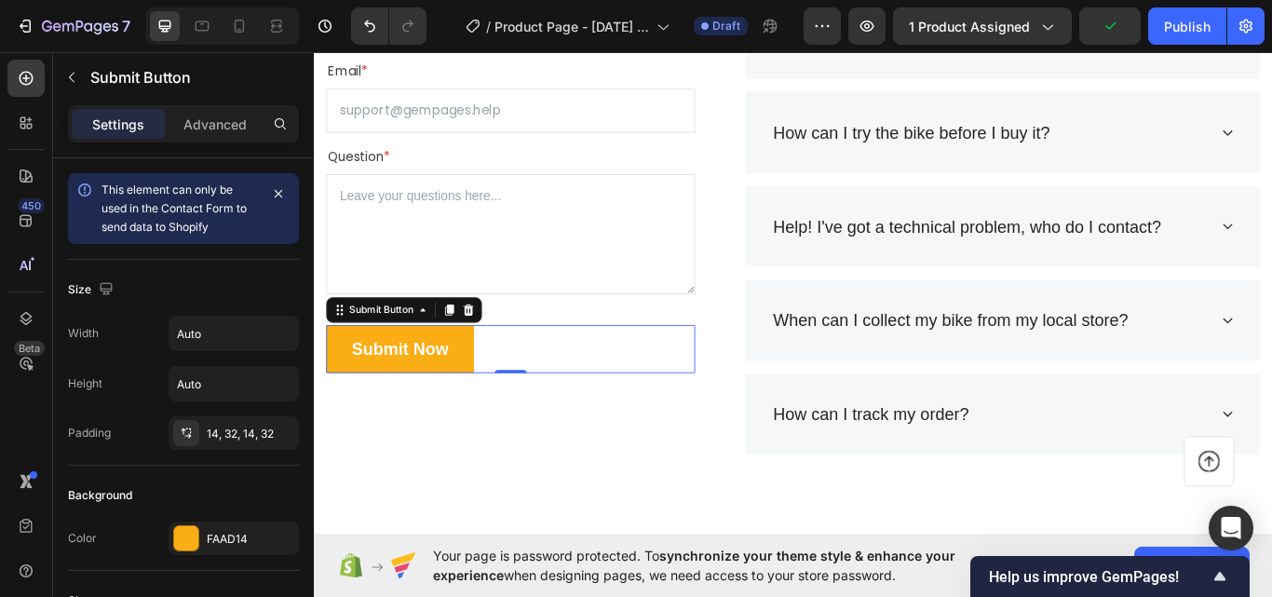
scroll to position [372, 0]
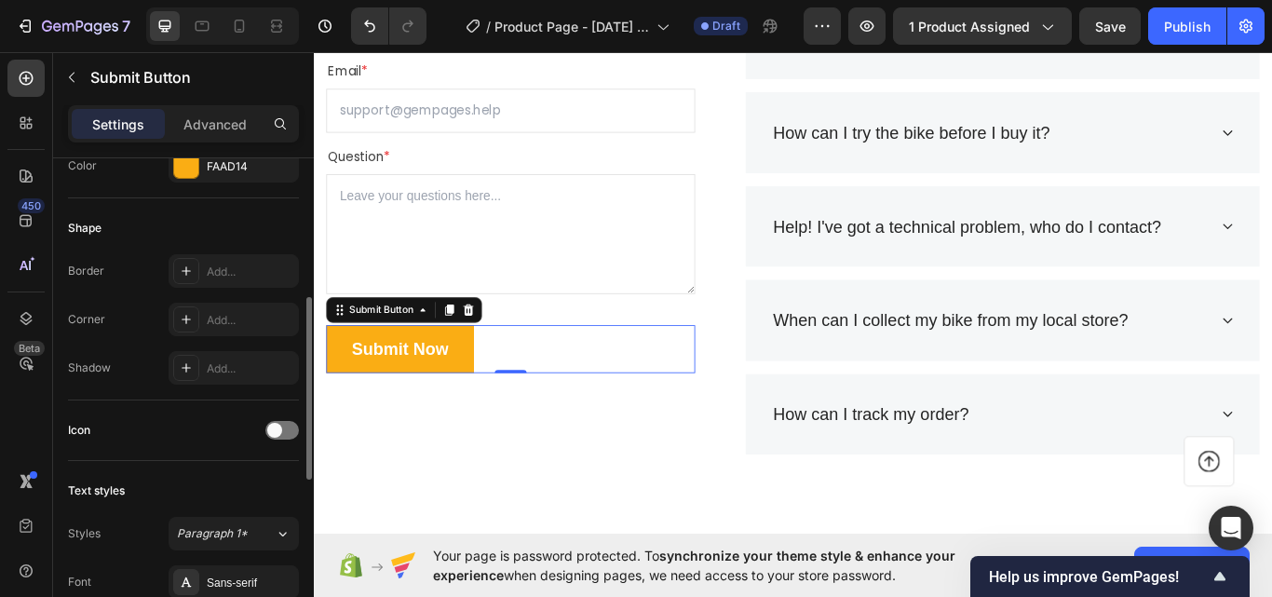
click at [232, 184] on div "Background Color FAAD14" at bounding box center [183, 145] width 231 height 105
click at [239, 166] on div "FAAD14" at bounding box center [234, 166] width 54 height 17
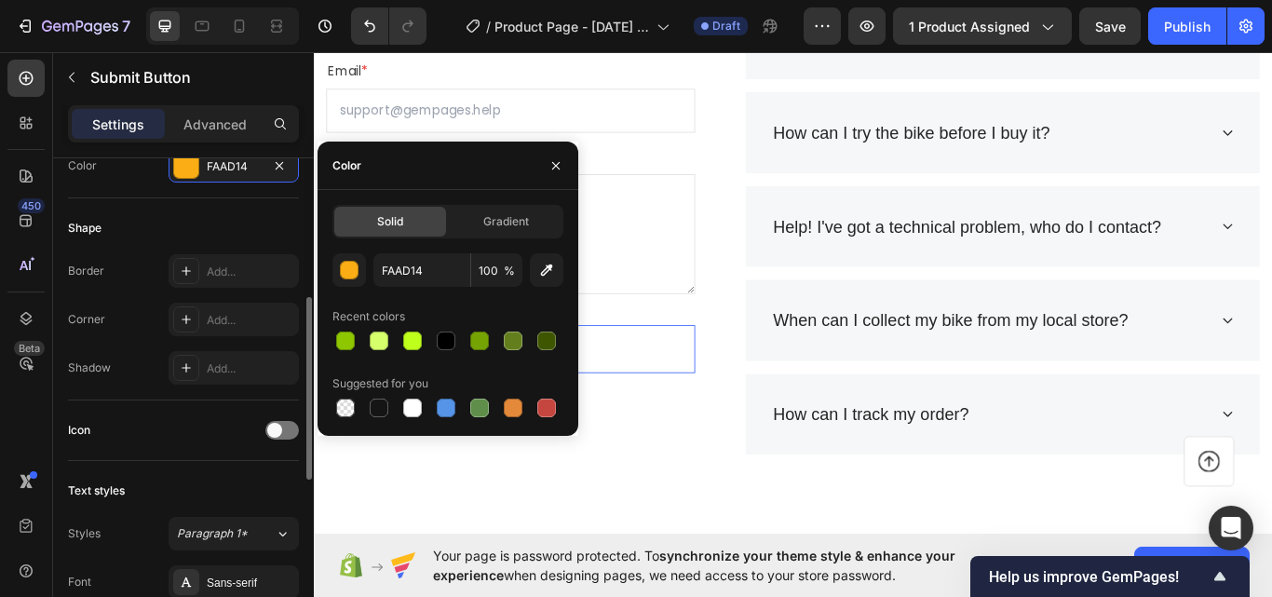
click at [486, 344] on div at bounding box center [479, 340] width 19 height 19
type input "76A304"
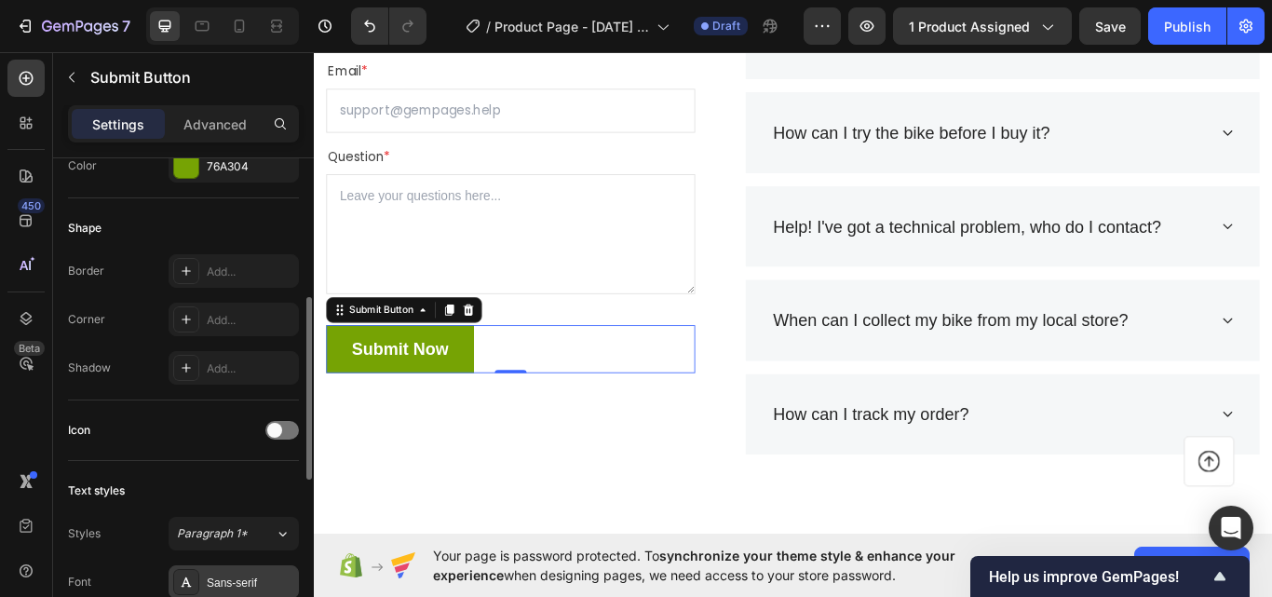
click at [234, 576] on div "Sans-serif" at bounding box center [251, 582] width 88 height 17
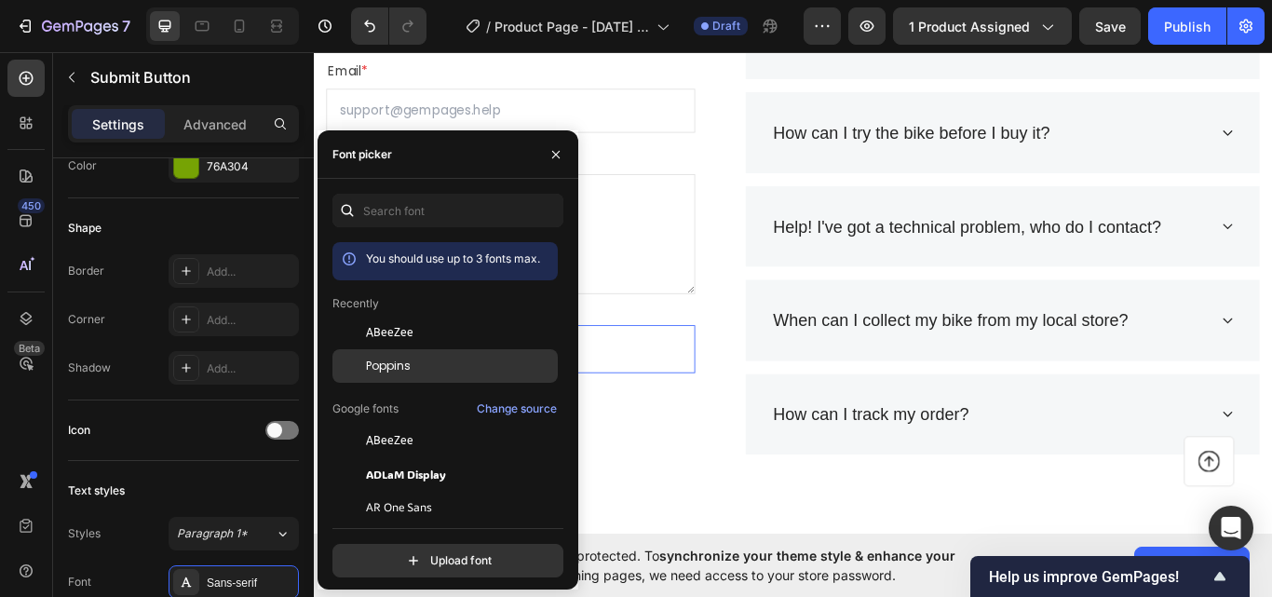
click at [436, 371] on div "Poppins" at bounding box center [460, 366] width 188 height 17
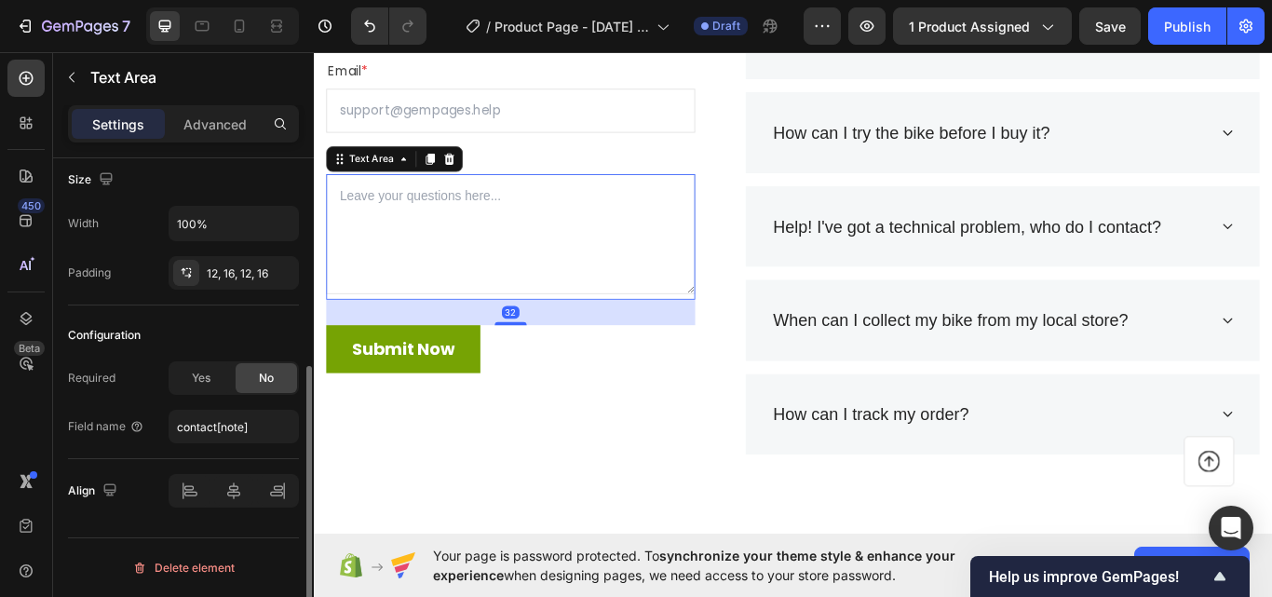
click at [674, 325] on textarea at bounding box center [543, 266] width 430 height 140
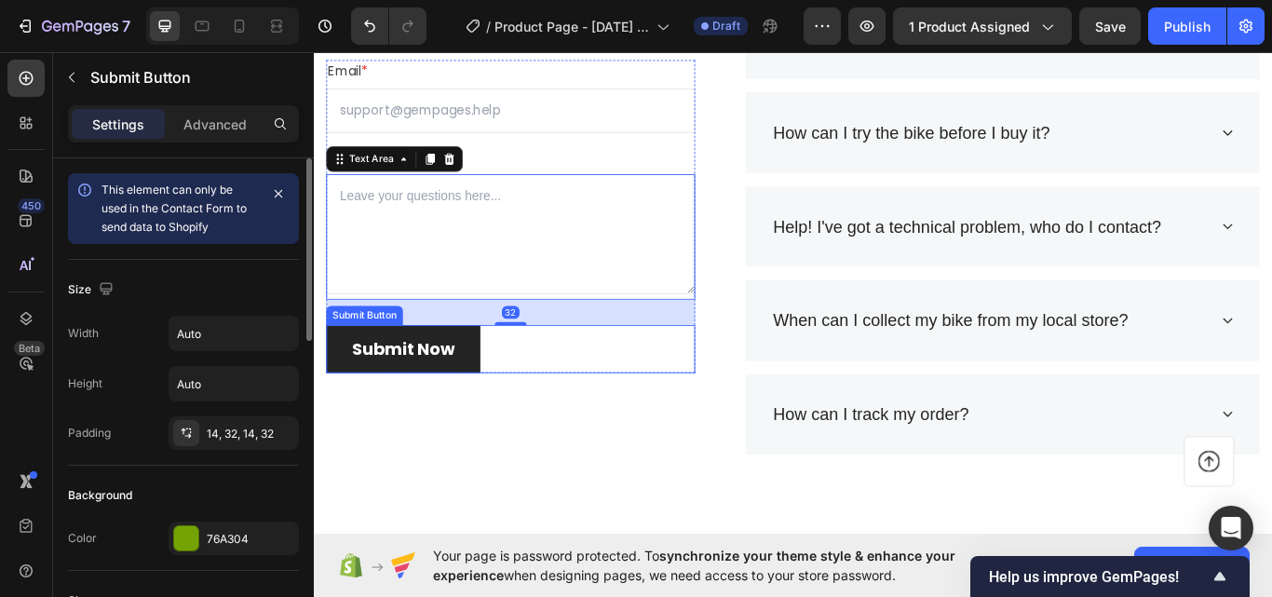
click at [465, 373] on button "Submit Now" at bounding box center [418, 399] width 180 height 56
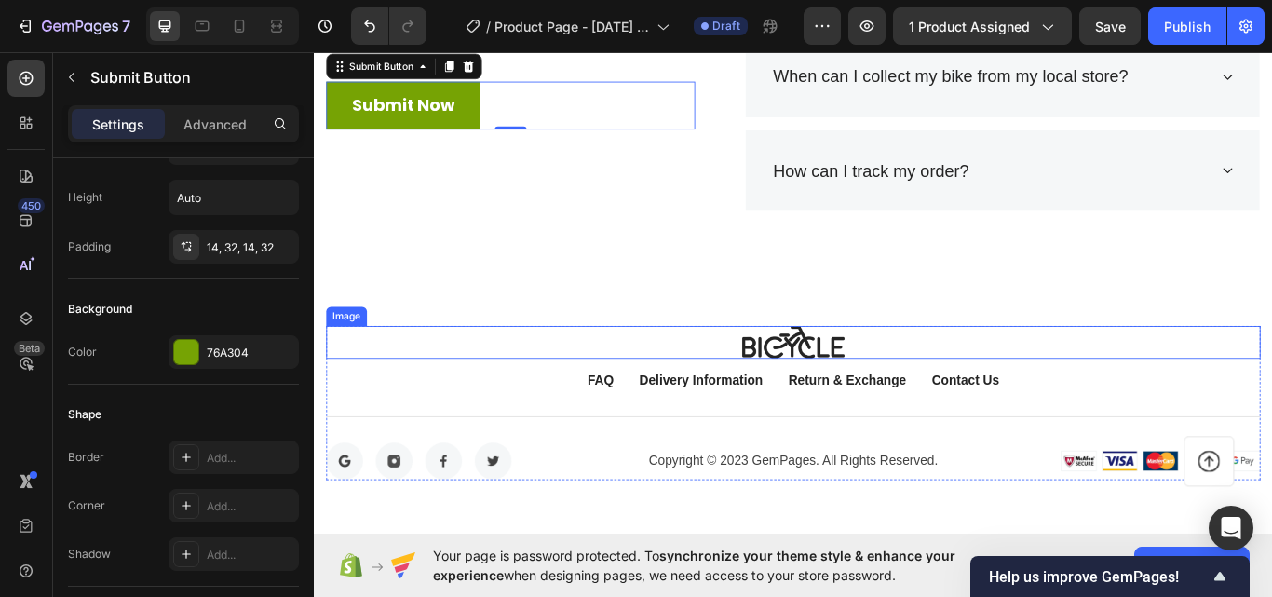
scroll to position [3684, 0]
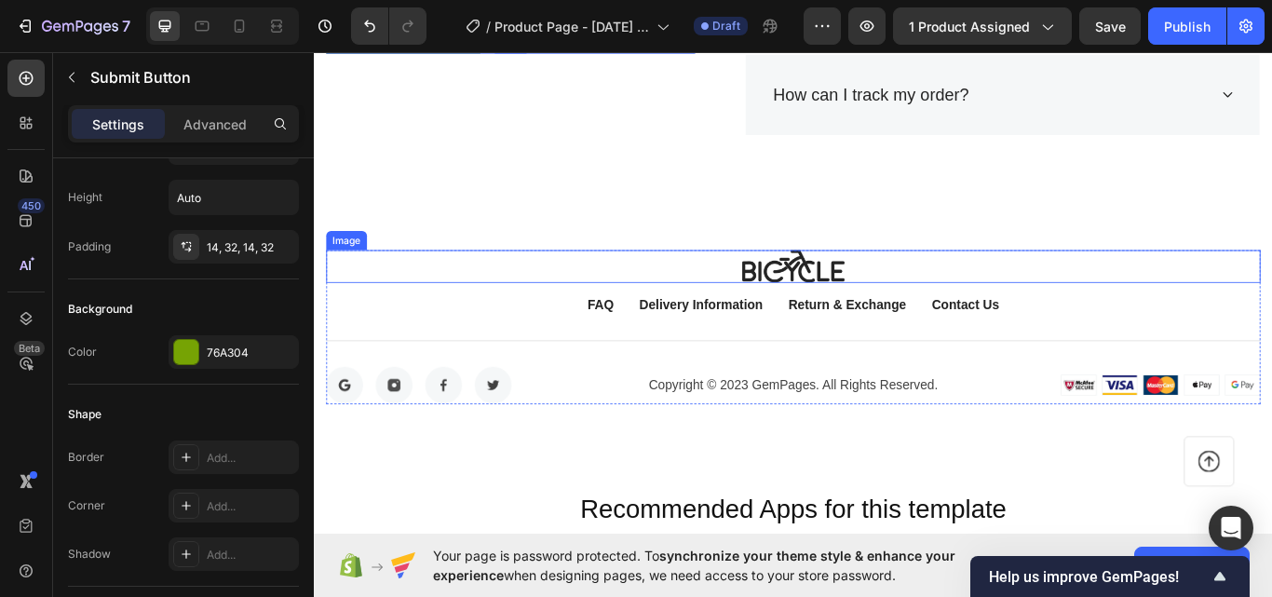
click at [592, 292] on div at bounding box center [872, 303] width 1089 height 38
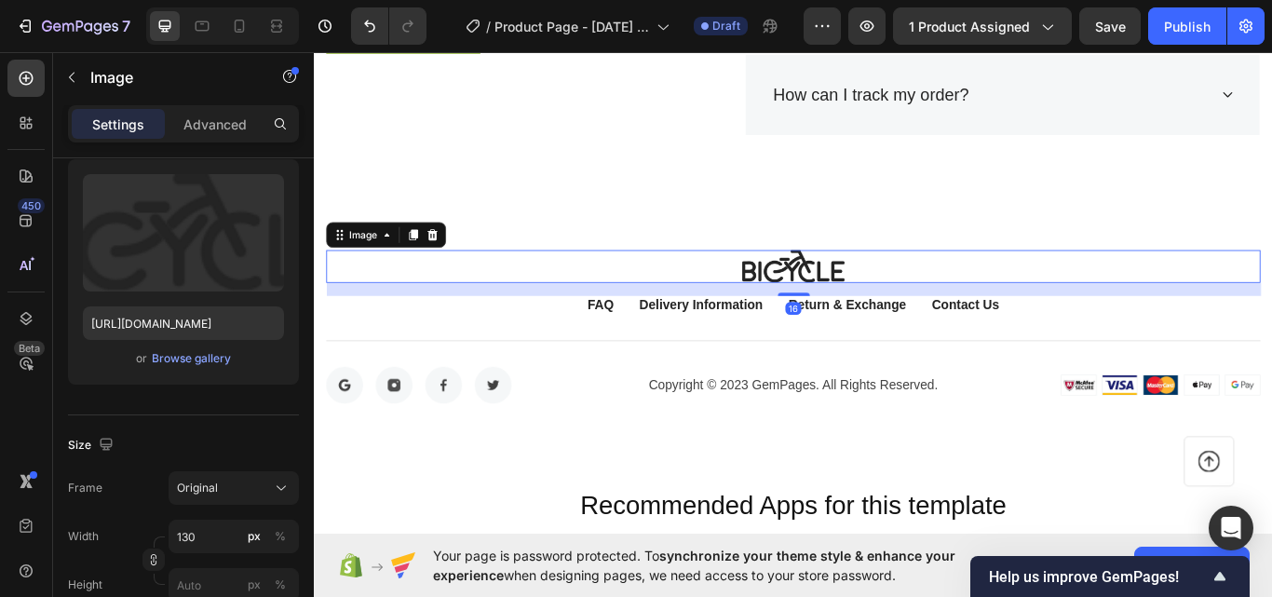
scroll to position [0, 0]
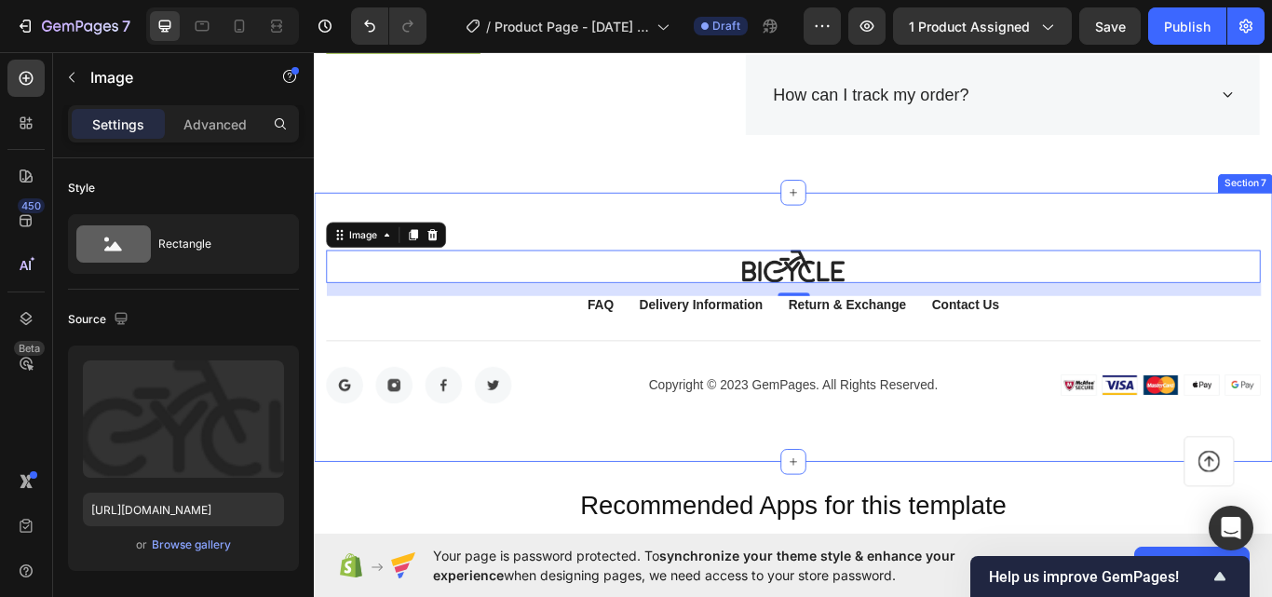
click at [571, 493] on div "Image 16 FAQ Button Delivery Information Button Return & Exchange Button Contac…" at bounding box center [872, 374] width 1117 height 314
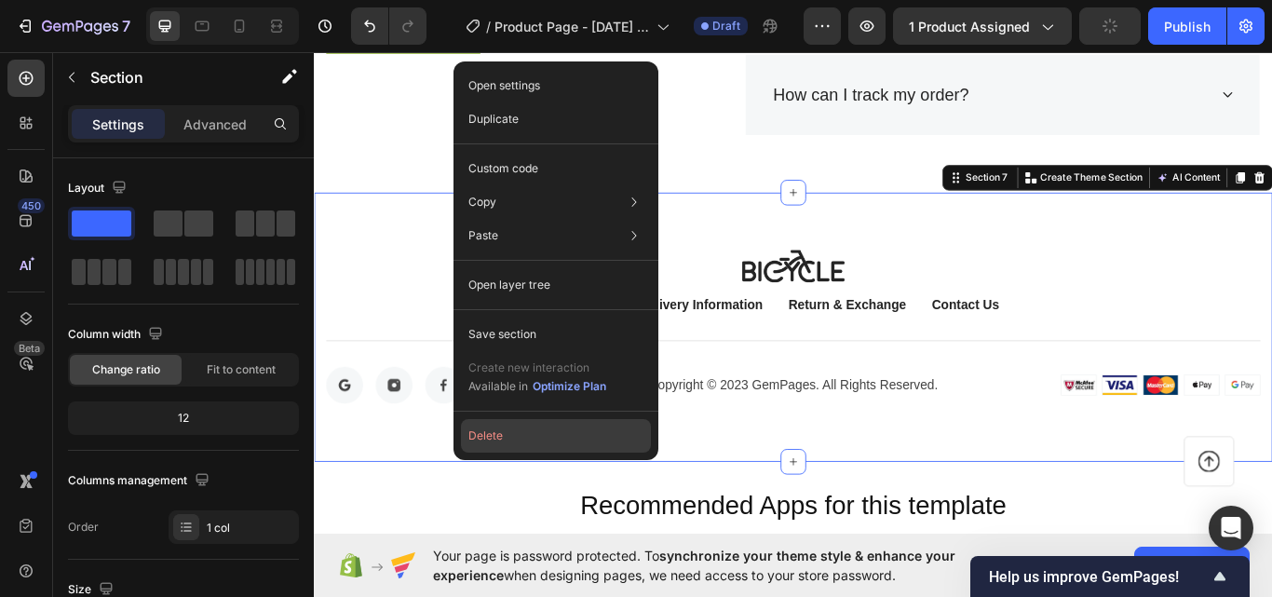
click at [537, 437] on button "Delete" at bounding box center [556, 436] width 190 height 34
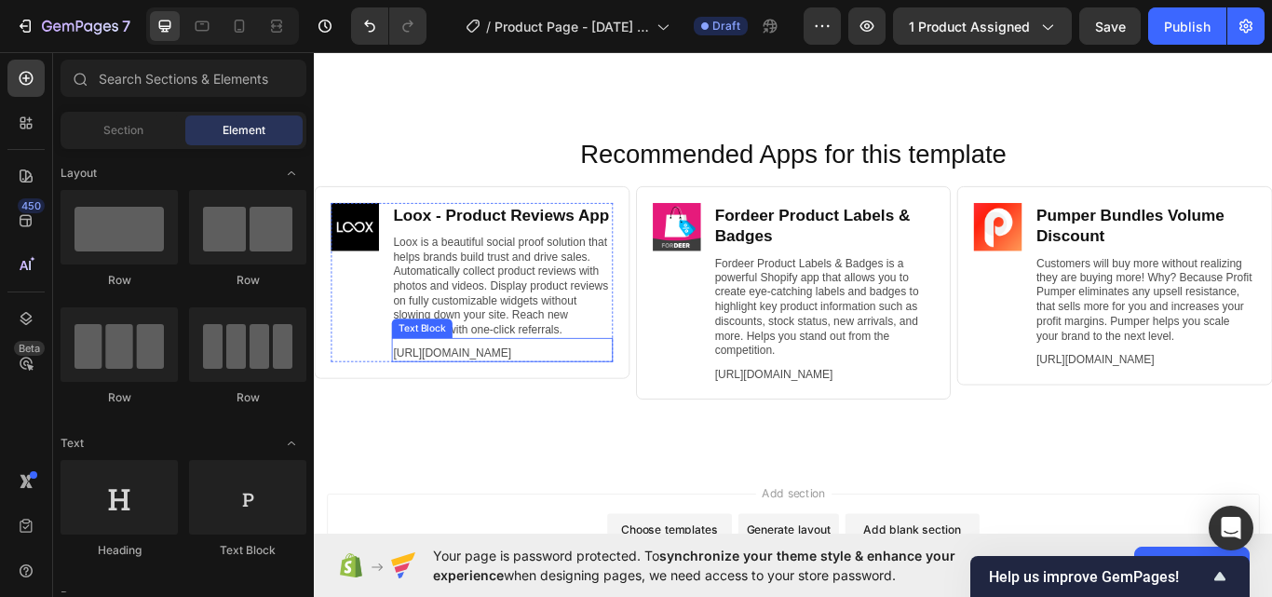
scroll to position [3777, 0]
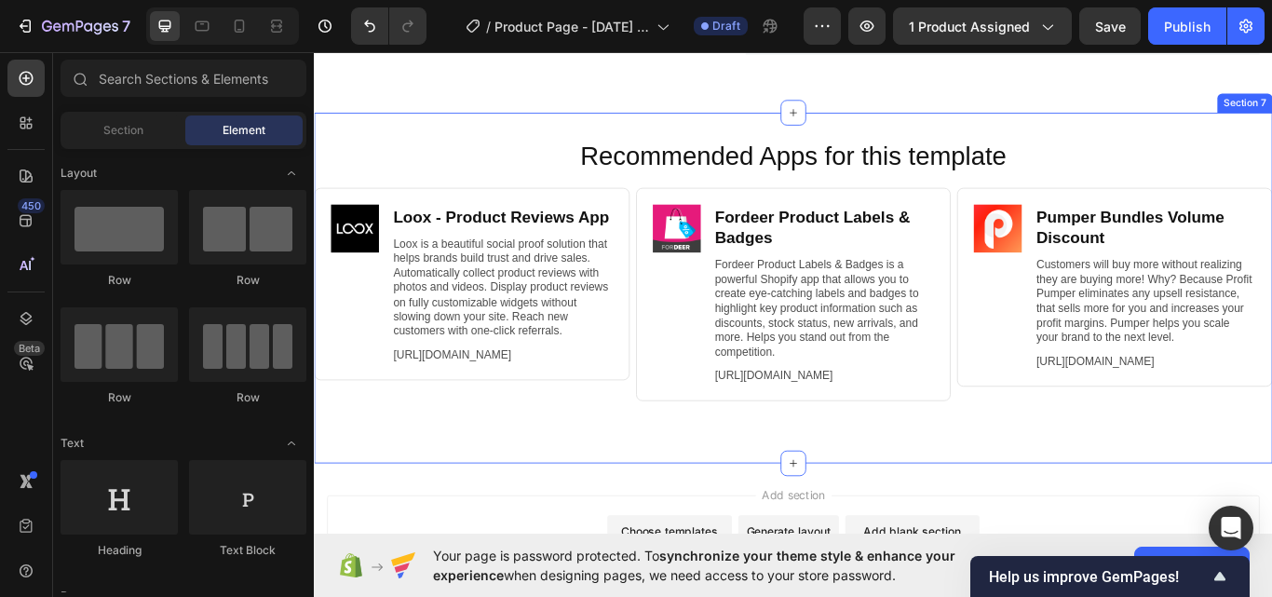
click at [449, 155] on h2 "Recommended Apps for this template" at bounding box center [872, 175] width 1080 height 43
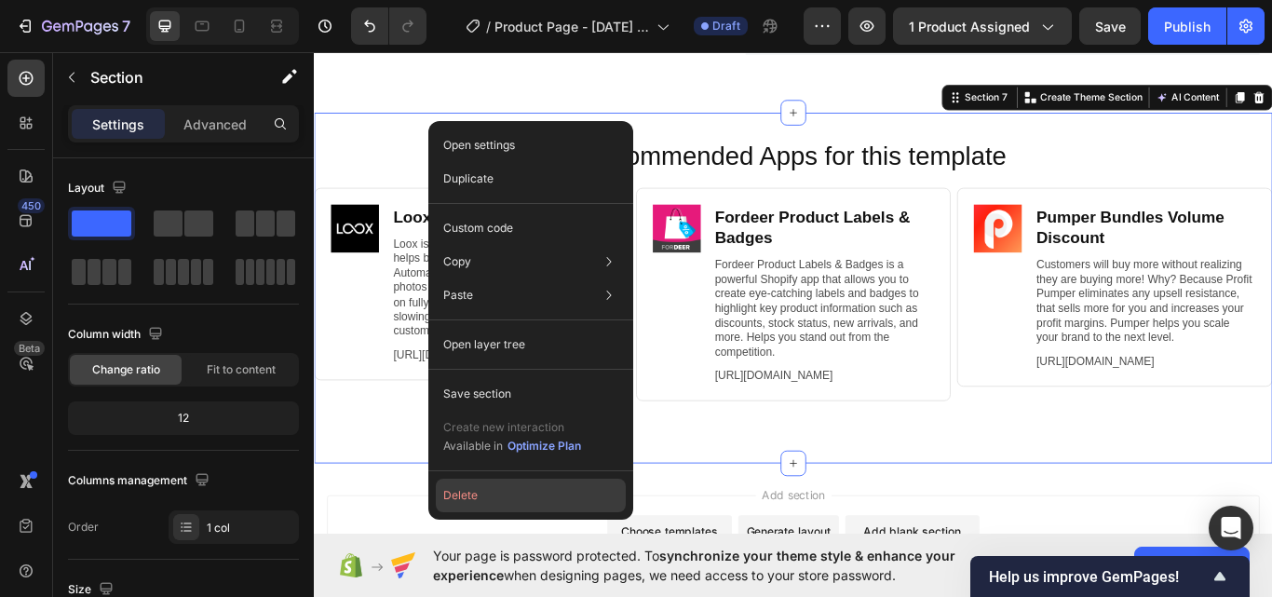
drag, startPoint x: 492, startPoint y: 502, endPoint x: 128, endPoint y: 356, distance: 391.4
click at [492, 502] on button "Delete" at bounding box center [531, 496] width 190 height 34
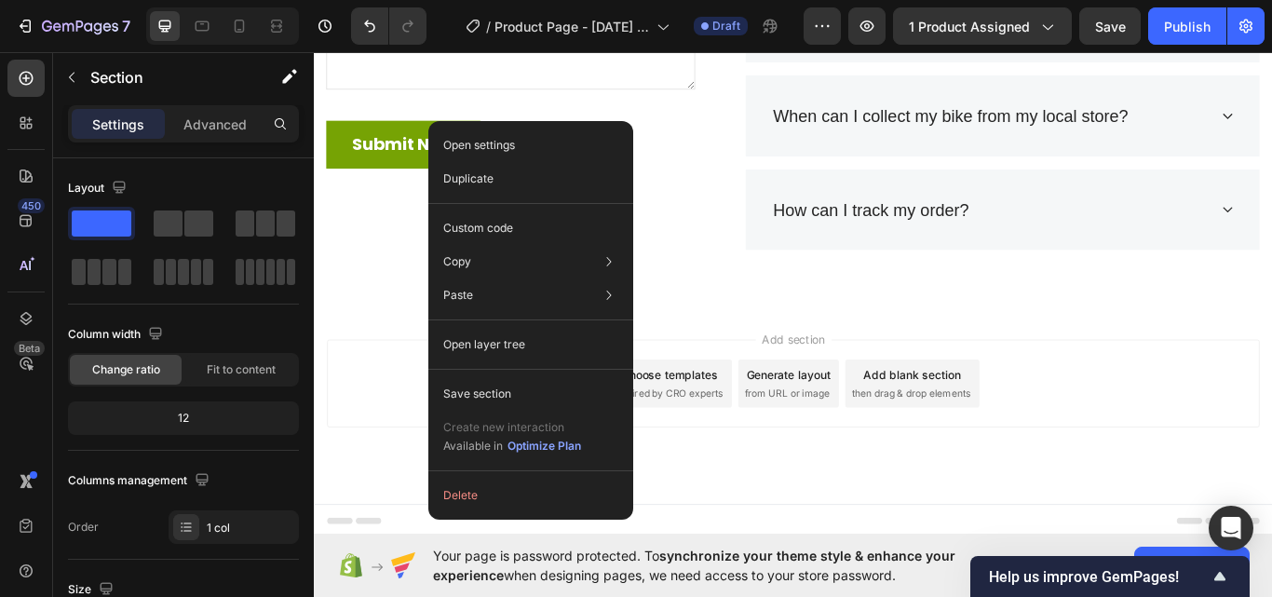
scroll to position [3550, 0]
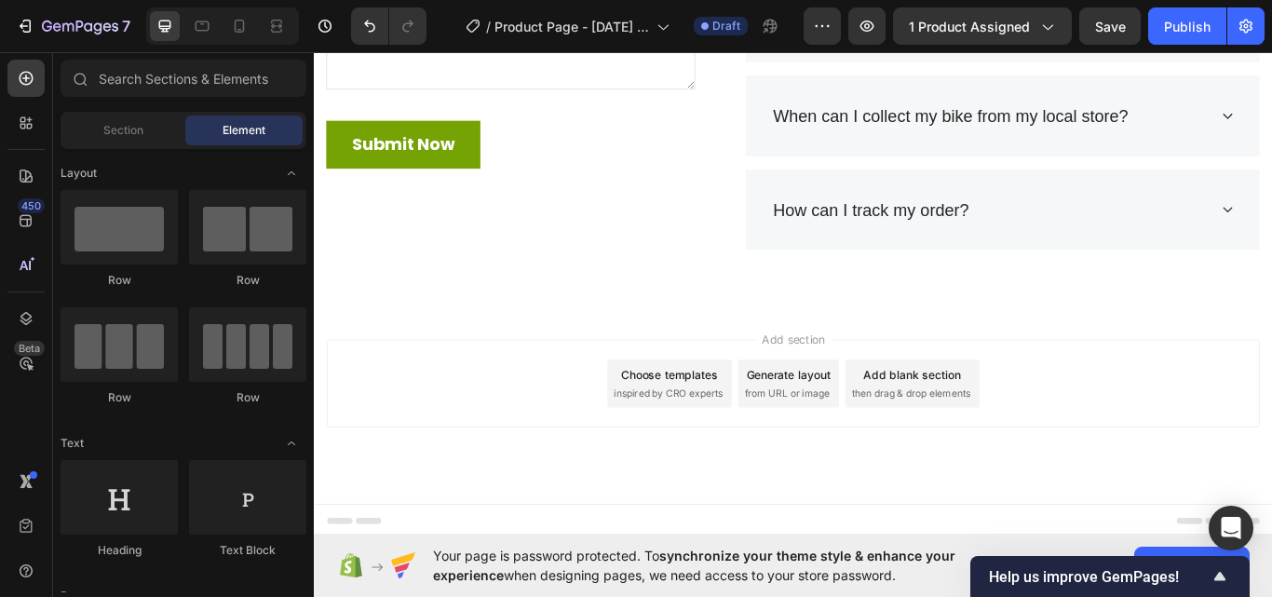
click at [341, 591] on div "Footer" at bounding box center [356, 599] width 63 height 22
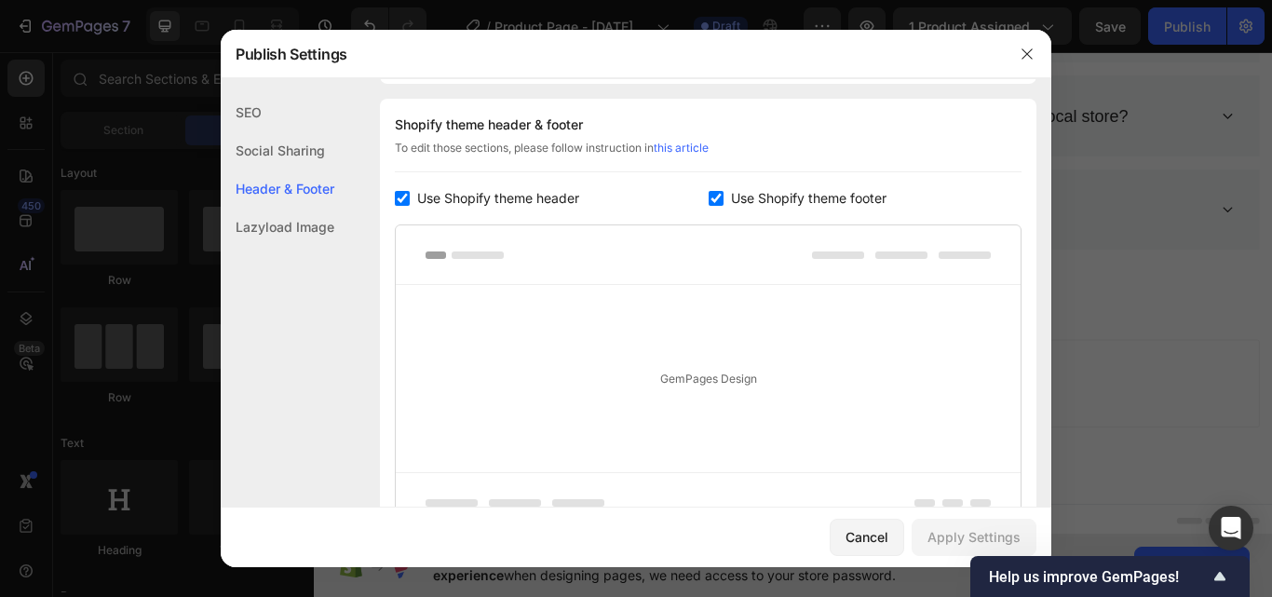
scroll to position [271, 0]
click at [723, 194] on label "Use Shopify theme footer" at bounding box center [804, 196] width 163 height 22
checkbox input "false"
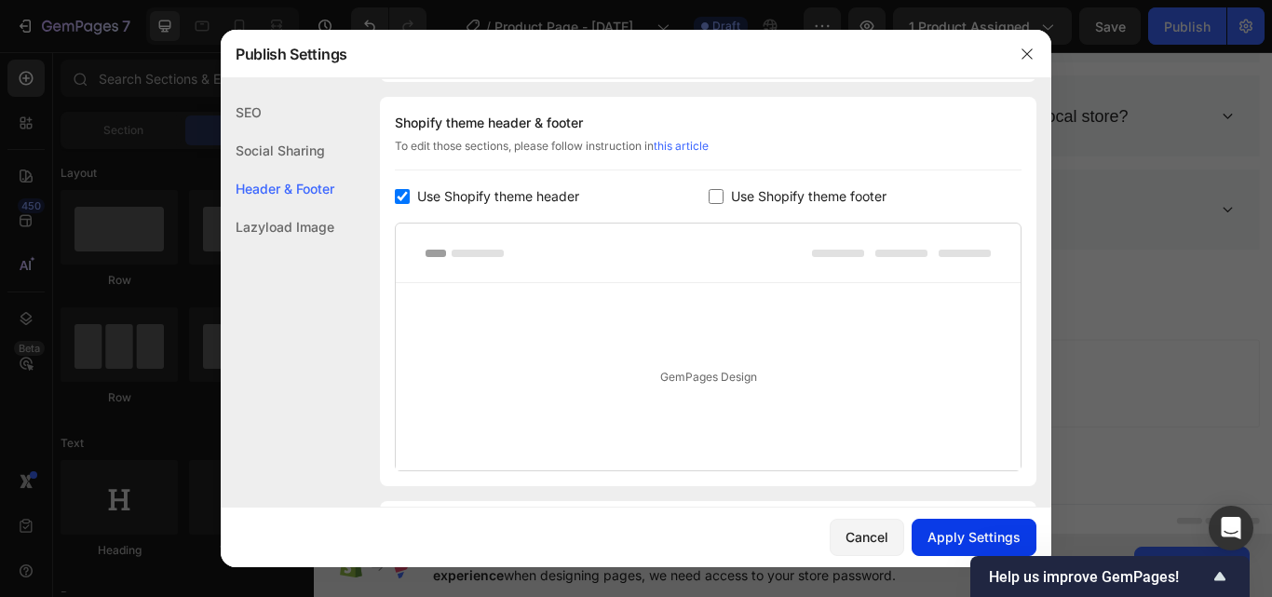
click at [955, 520] on button "Apply Settings" at bounding box center [974, 537] width 125 height 37
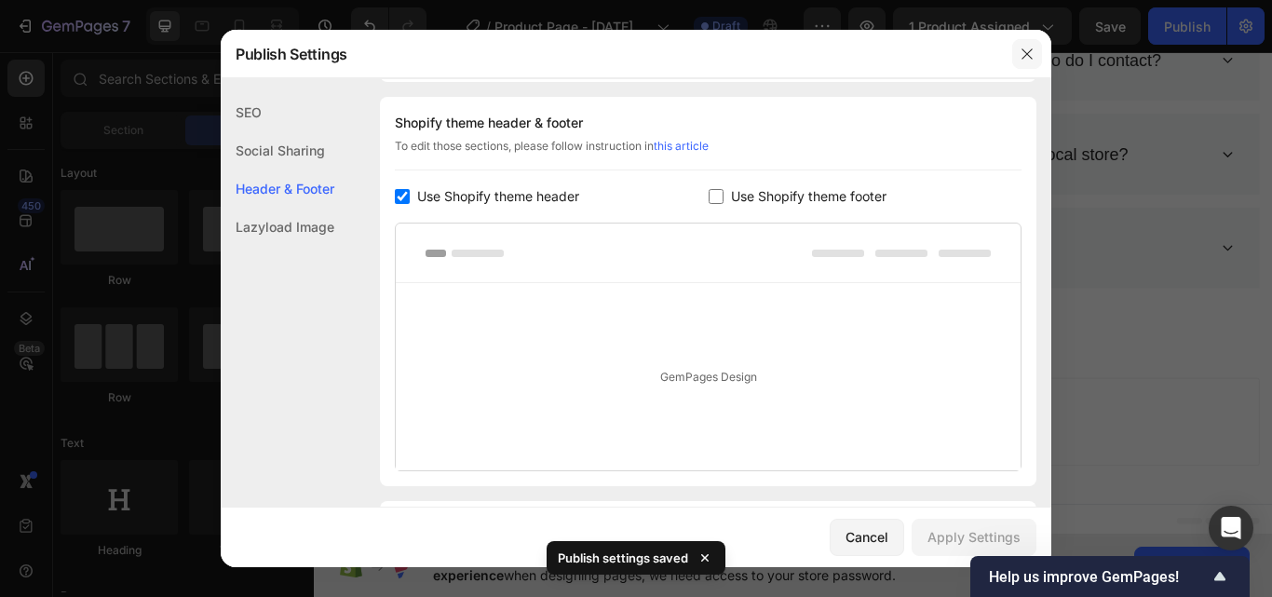
drag, startPoint x: 1028, startPoint y: 57, endPoint x: 819, endPoint y: 28, distance: 210.5
click at [1028, 57] on icon "button" at bounding box center [1027, 54] width 15 height 15
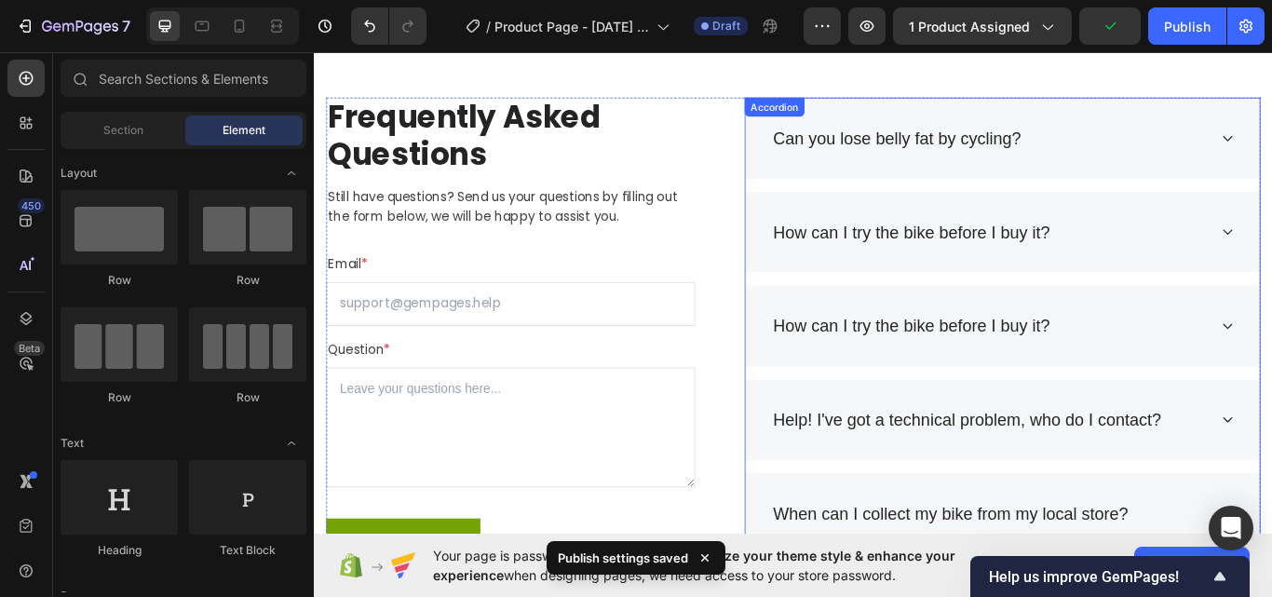
scroll to position [3040, 0]
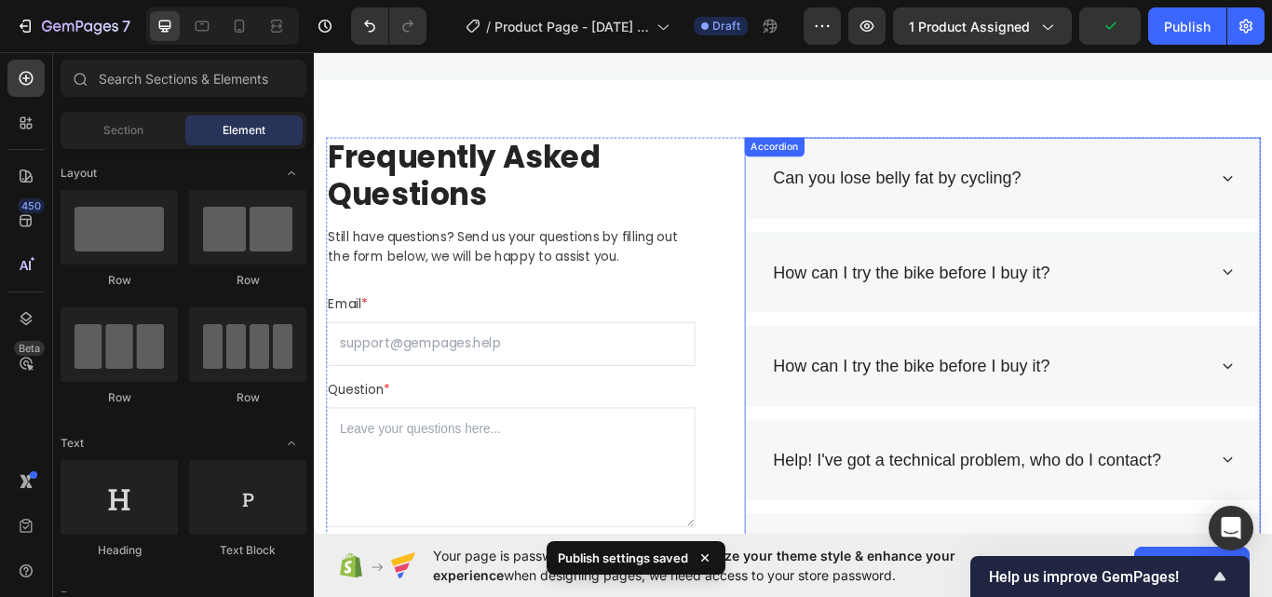
click at [937, 208] on div "Can you lose belly fat by cycling?" at bounding box center [993, 199] width 295 height 35
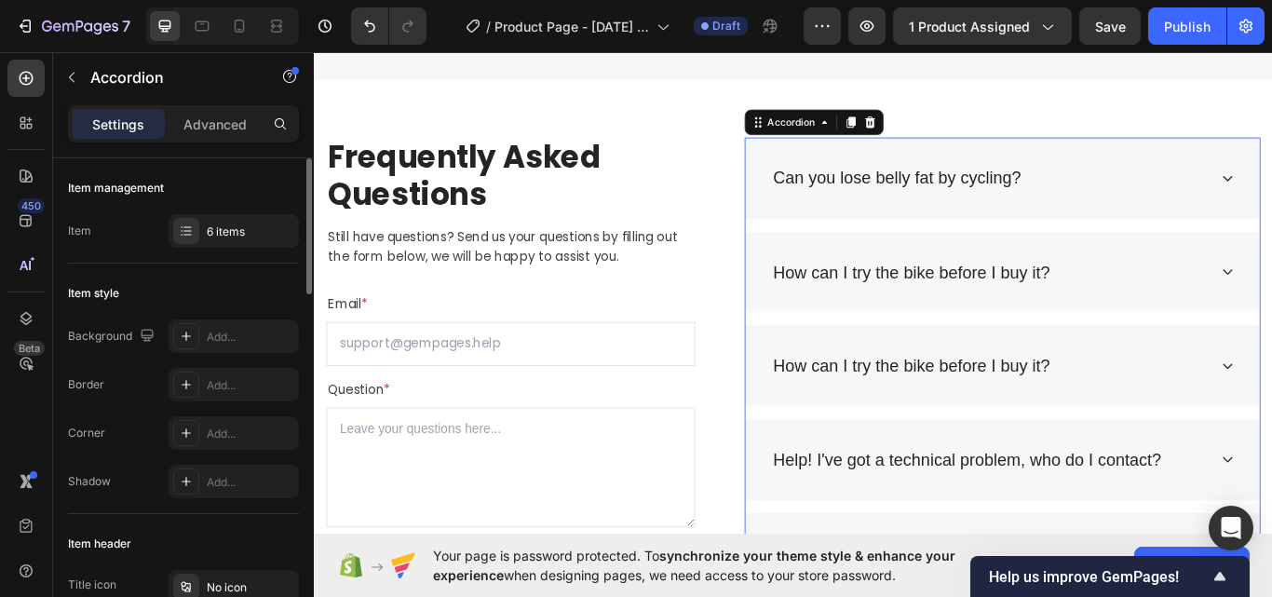
drag, startPoint x: 260, startPoint y: 236, endPoint x: 271, endPoint y: 275, distance: 39.8
click at [260, 236] on div "6 items" at bounding box center [251, 231] width 88 height 17
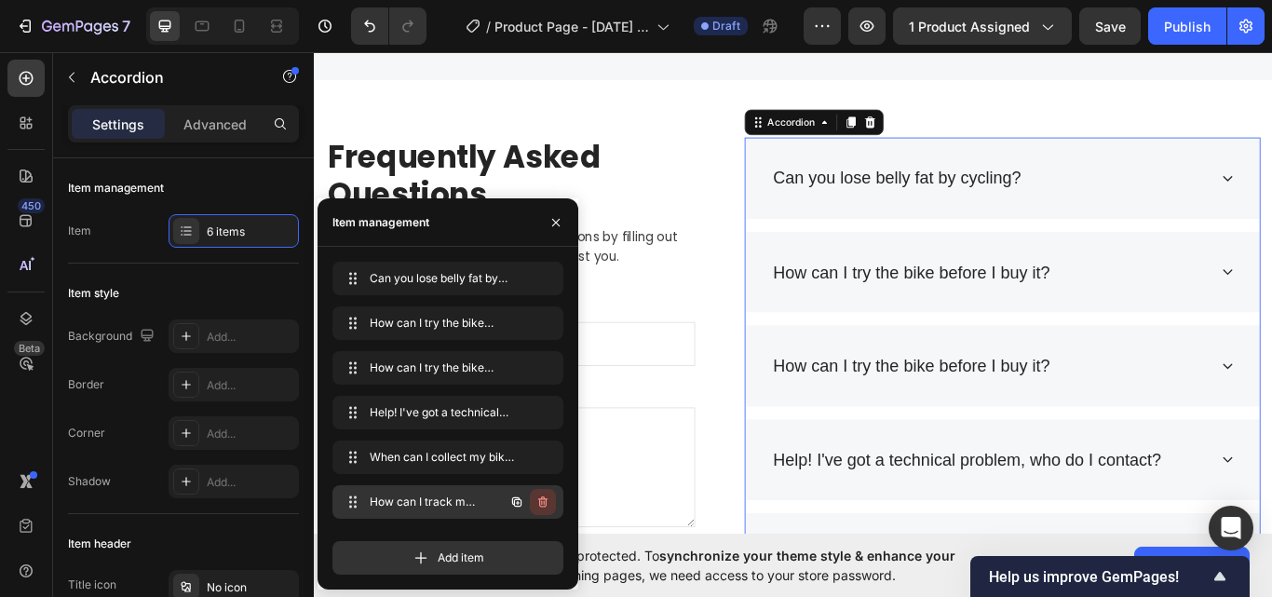
click at [543, 508] on icon "button" at bounding box center [542, 501] width 15 height 15
click at [543, 508] on div "Delete" at bounding box center [530, 501] width 34 height 17
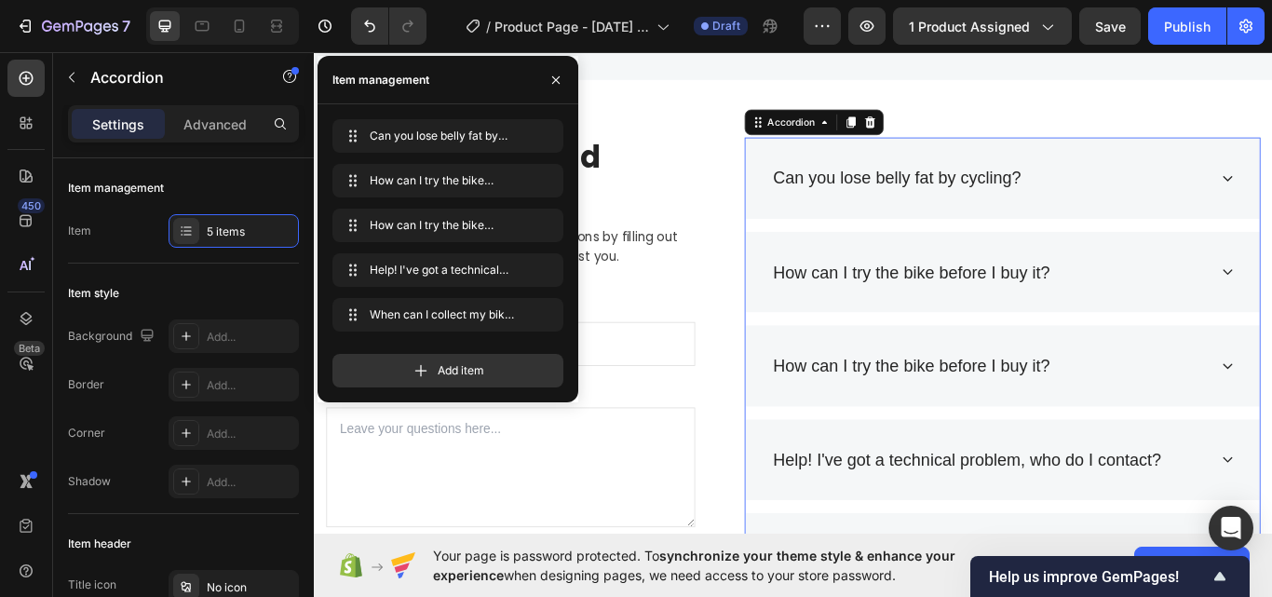
scroll to position [372, 0]
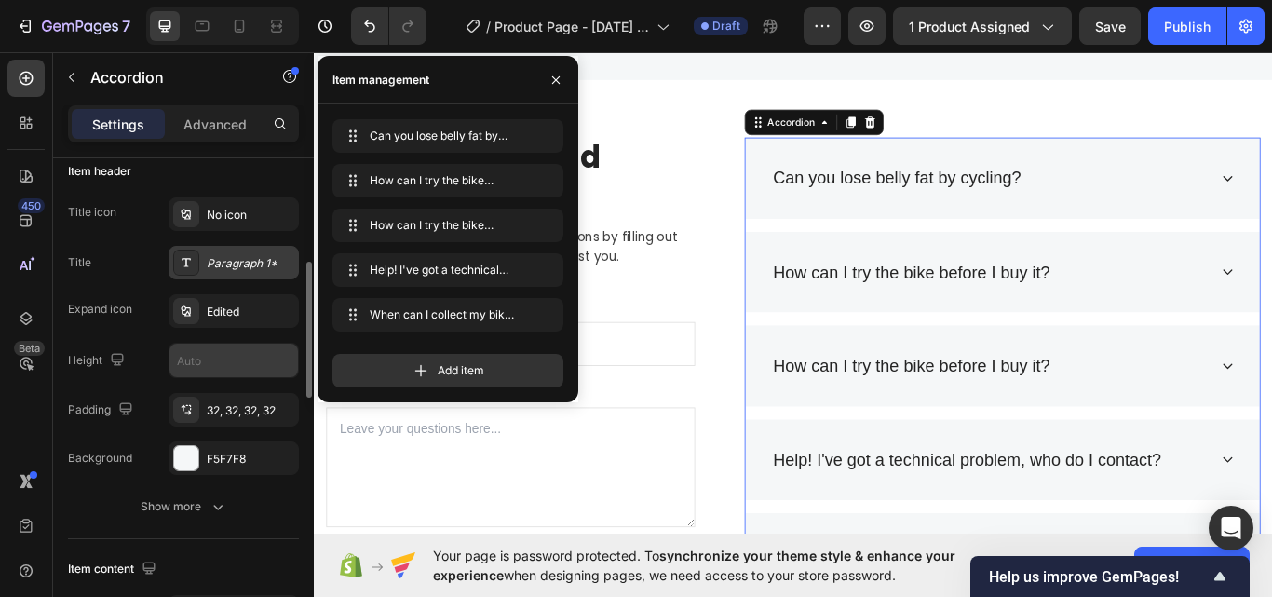
click at [221, 267] on div "Paragraph 1*" at bounding box center [251, 263] width 88 height 17
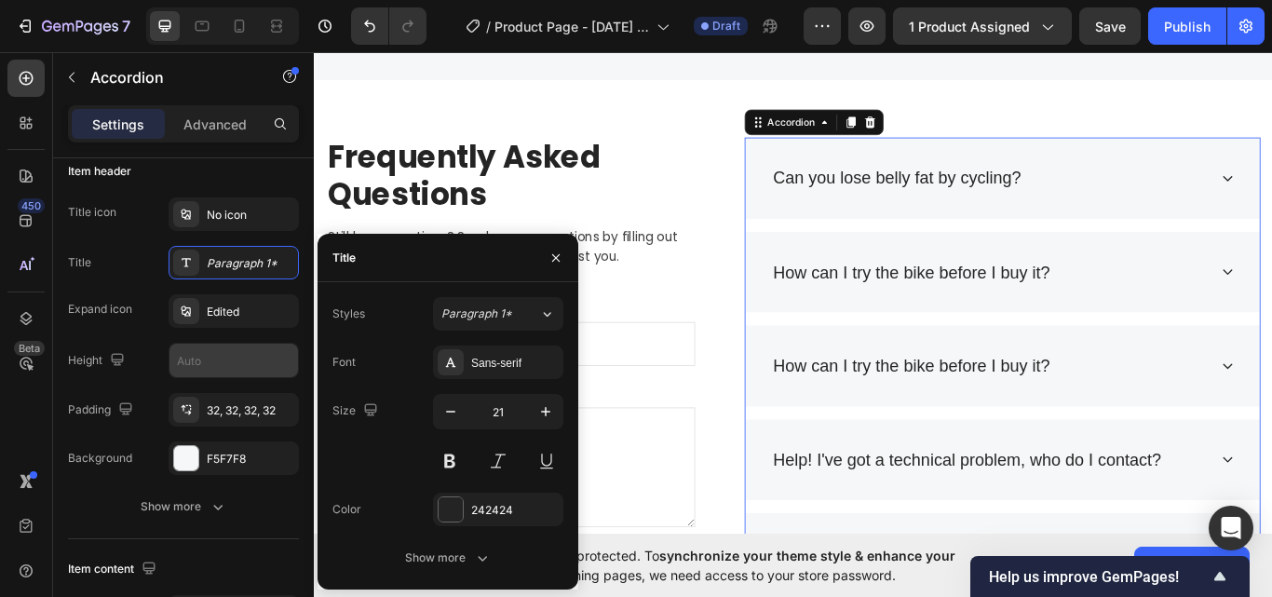
click at [512, 380] on div "Font Sans-serif Size 21 Color 242424 Show more" at bounding box center [447, 459] width 231 height 229
click at [515, 355] on div "Sans-serif" at bounding box center [515, 363] width 88 height 17
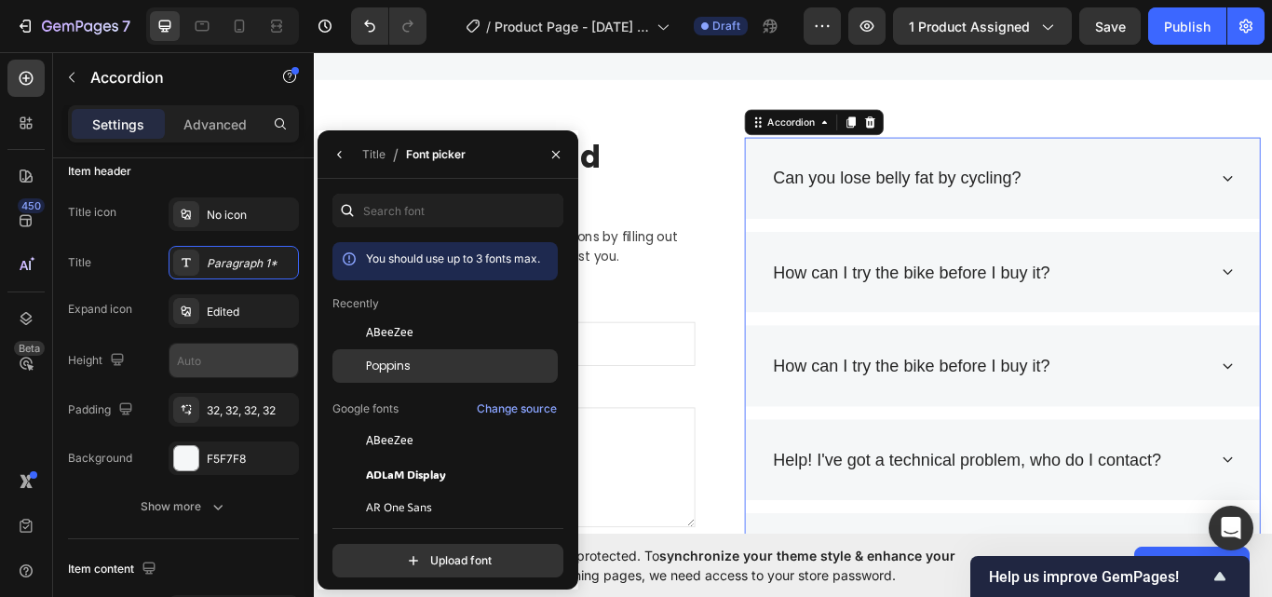
drag, startPoint x: 443, startPoint y: 350, endPoint x: 354, endPoint y: 343, distance: 89.7
click at [443, 350] on div "Poppins" at bounding box center [444, 366] width 225 height 34
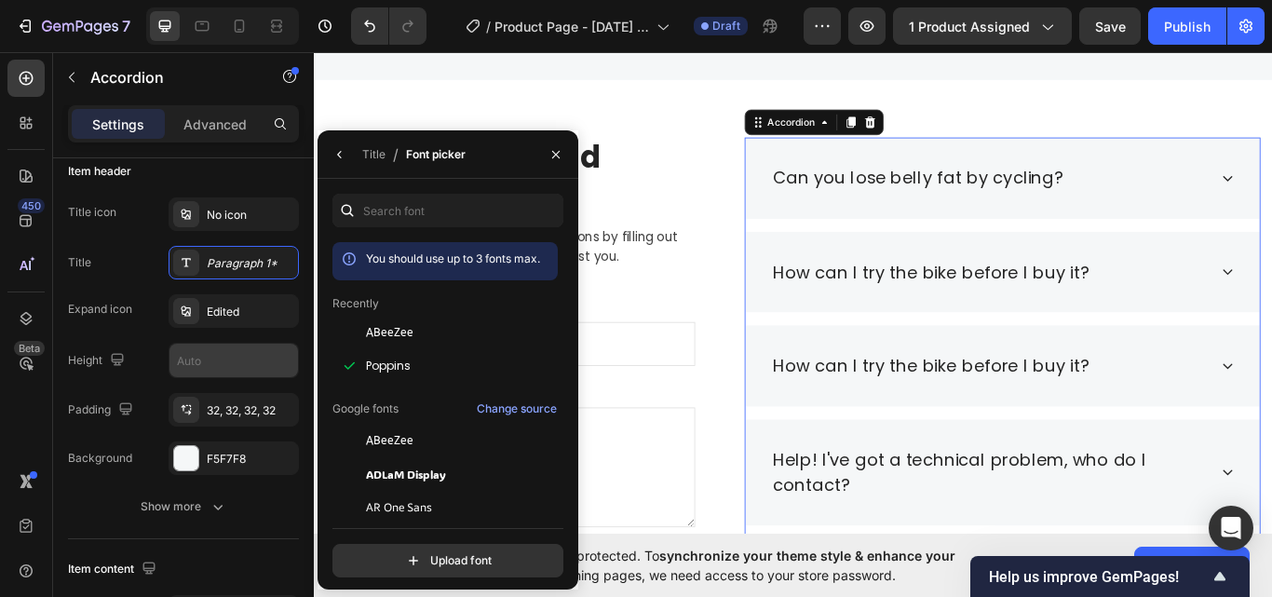
click at [1262, 206] on div "Can you lose belly fat by cycling?" at bounding box center [1101, 199] width 510 height 35
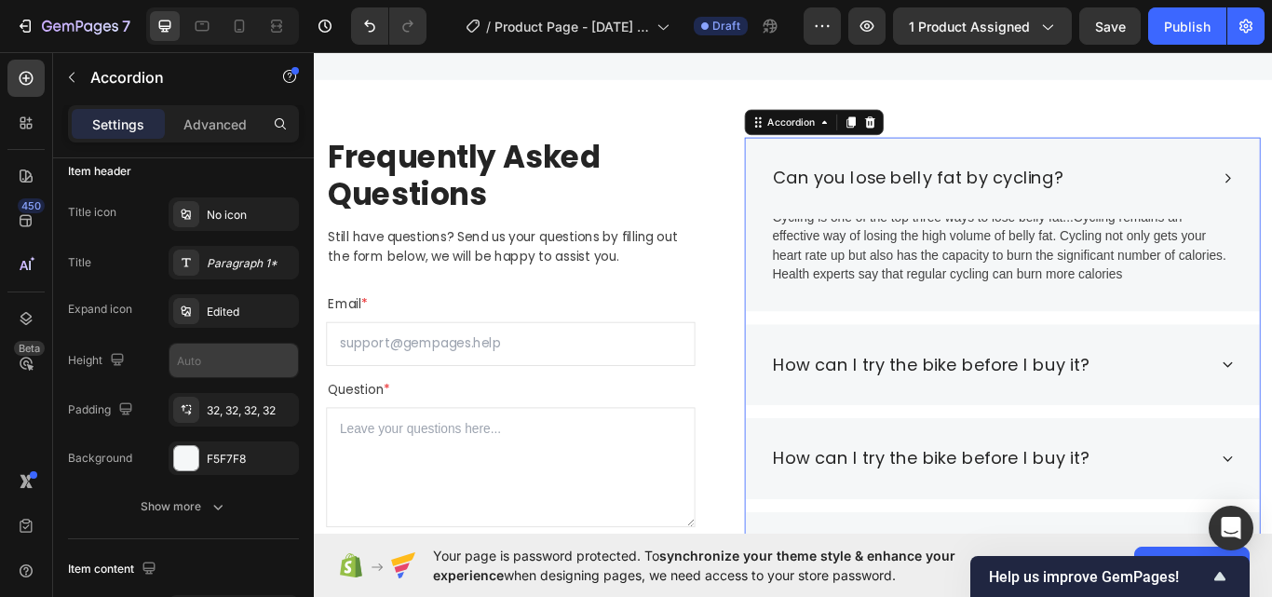
click at [1088, 274] on p "Cycling is one of the top three ways to lose belly fat...Cycling remains an eff…" at bounding box center [1116, 279] width 536 height 89
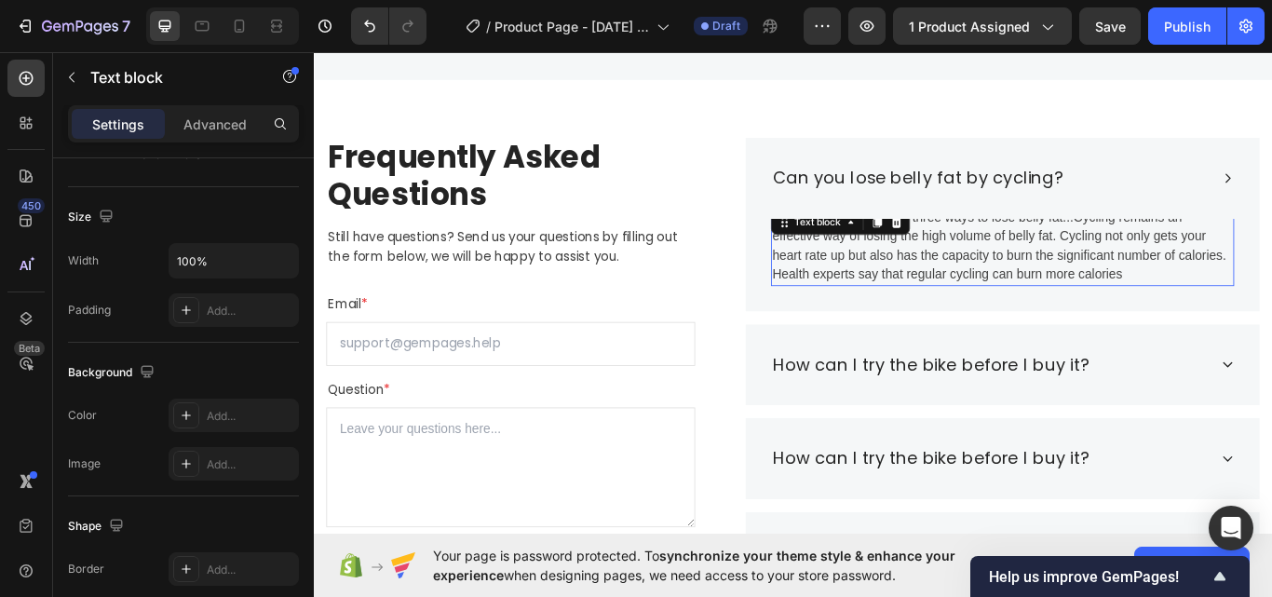
scroll to position [0, 0]
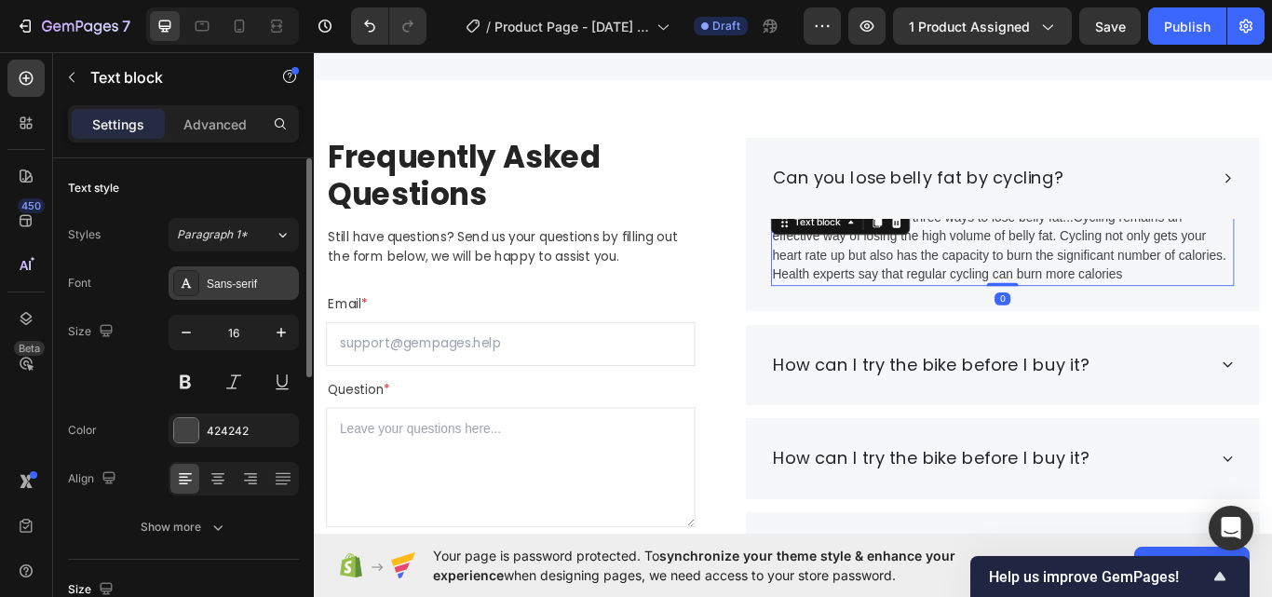
click at [265, 281] on div "Sans-serif" at bounding box center [251, 284] width 88 height 17
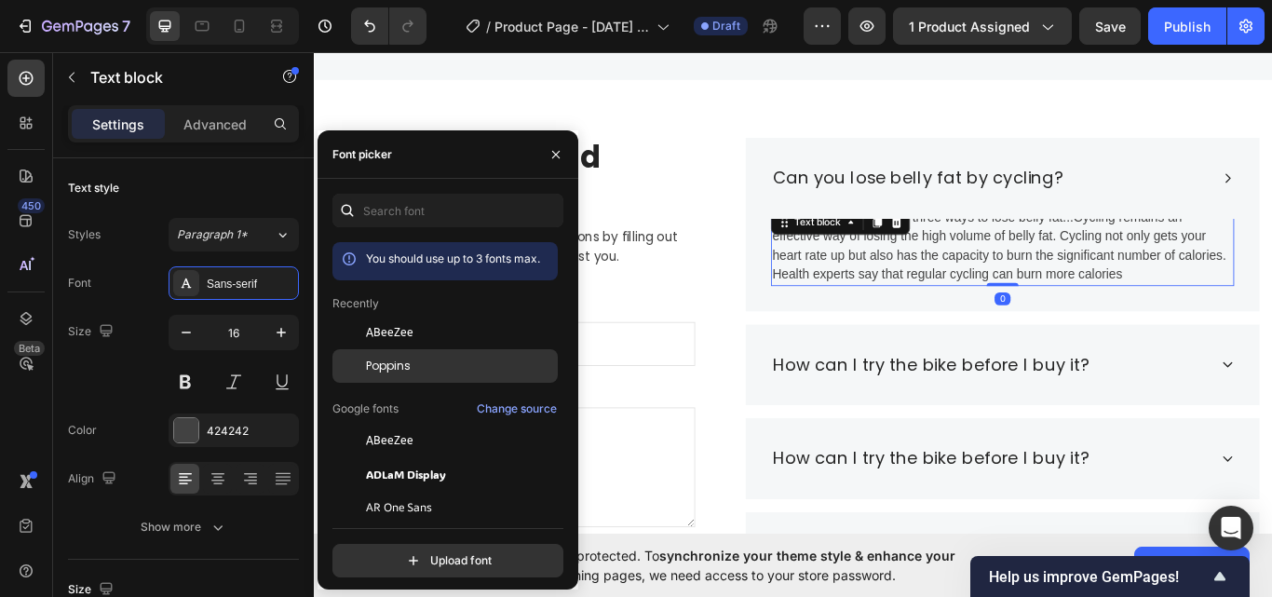
drag, startPoint x: 491, startPoint y: 350, endPoint x: 369, endPoint y: 336, distance: 122.8
click at [491, 350] on div "Poppins" at bounding box center [444, 366] width 225 height 34
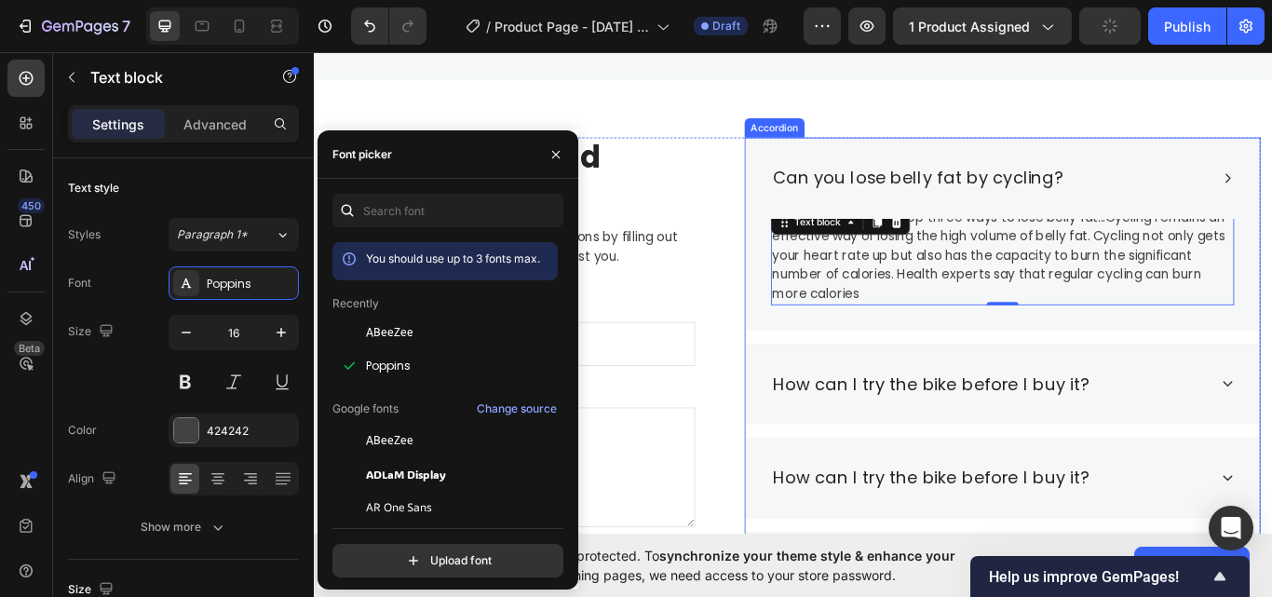
click at [1271, 187] on div "Can you lose belly fat by cycling?" at bounding box center [1101, 199] width 510 height 35
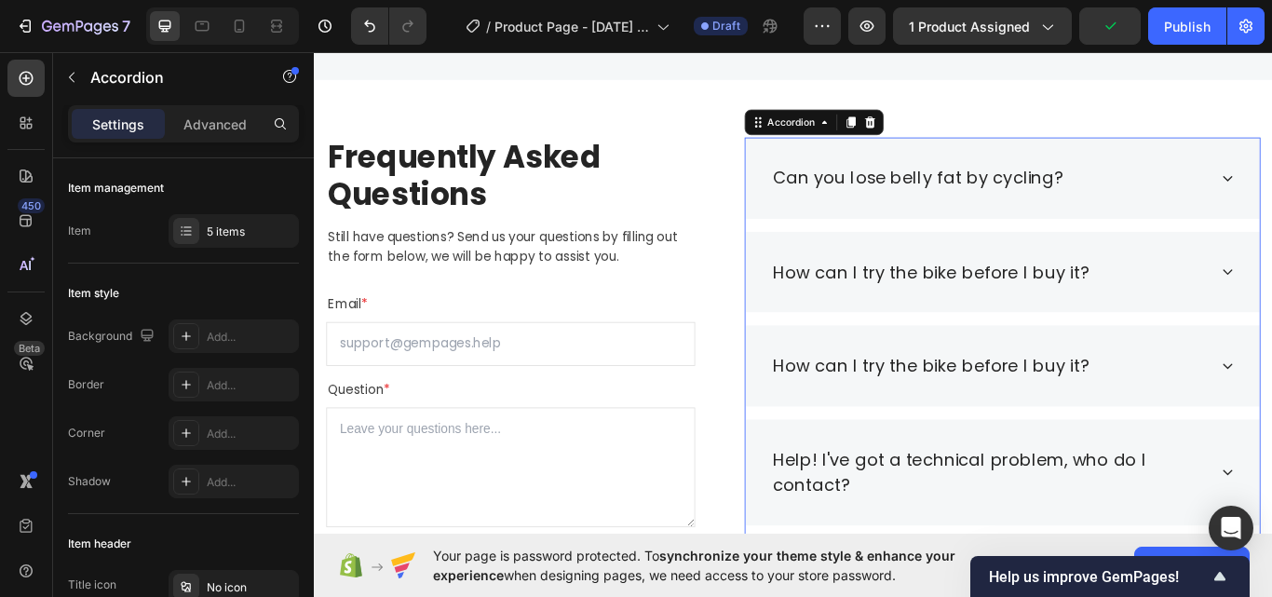
click at [1271, 282] on div "How can I try the bike before I buy it?" at bounding box center [1117, 310] width 600 height 95
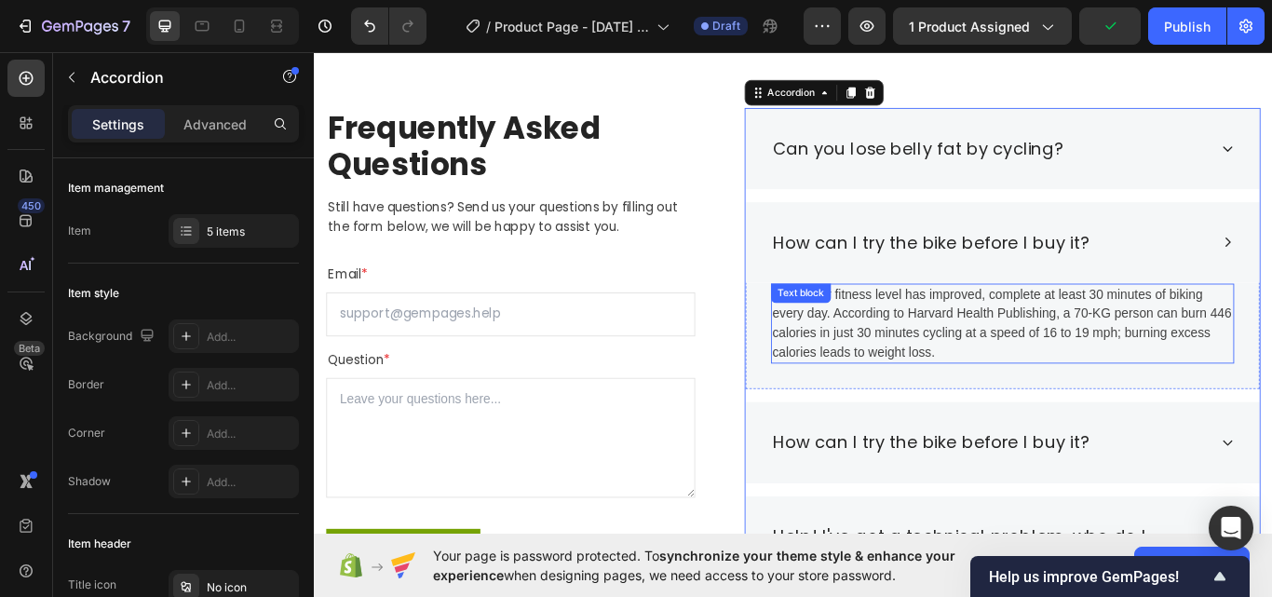
scroll to position [3133, 0]
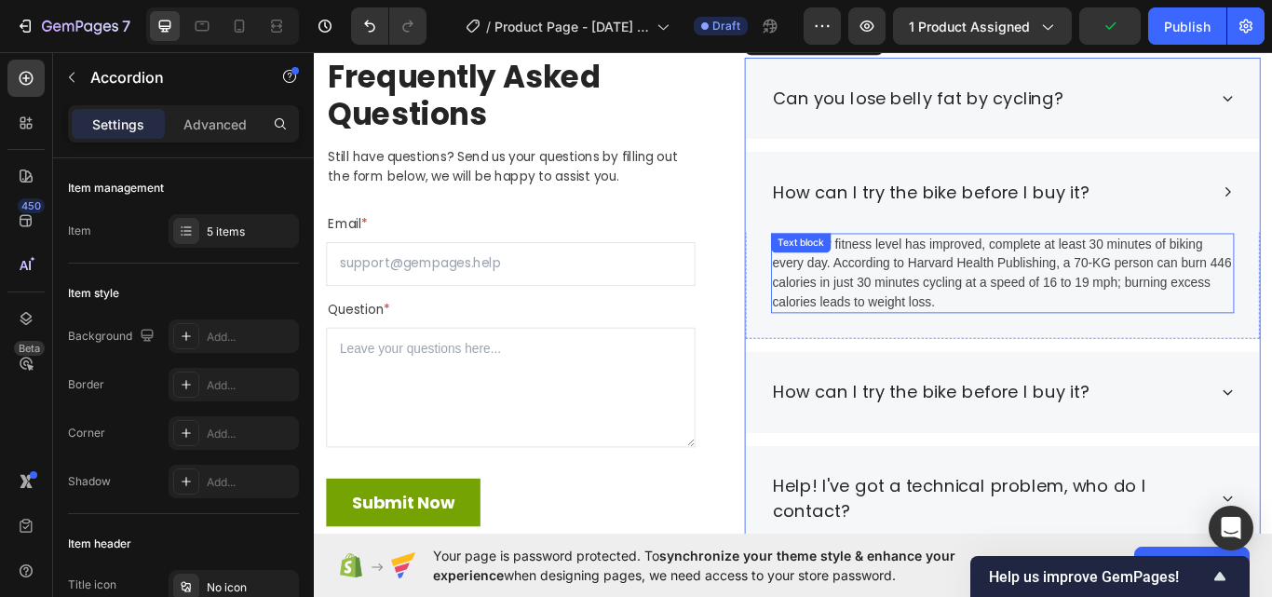
click at [971, 346] on p "Once your fitness level has improved, complete at least 30 minutes of biking ev…" at bounding box center [1116, 310] width 536 height 89
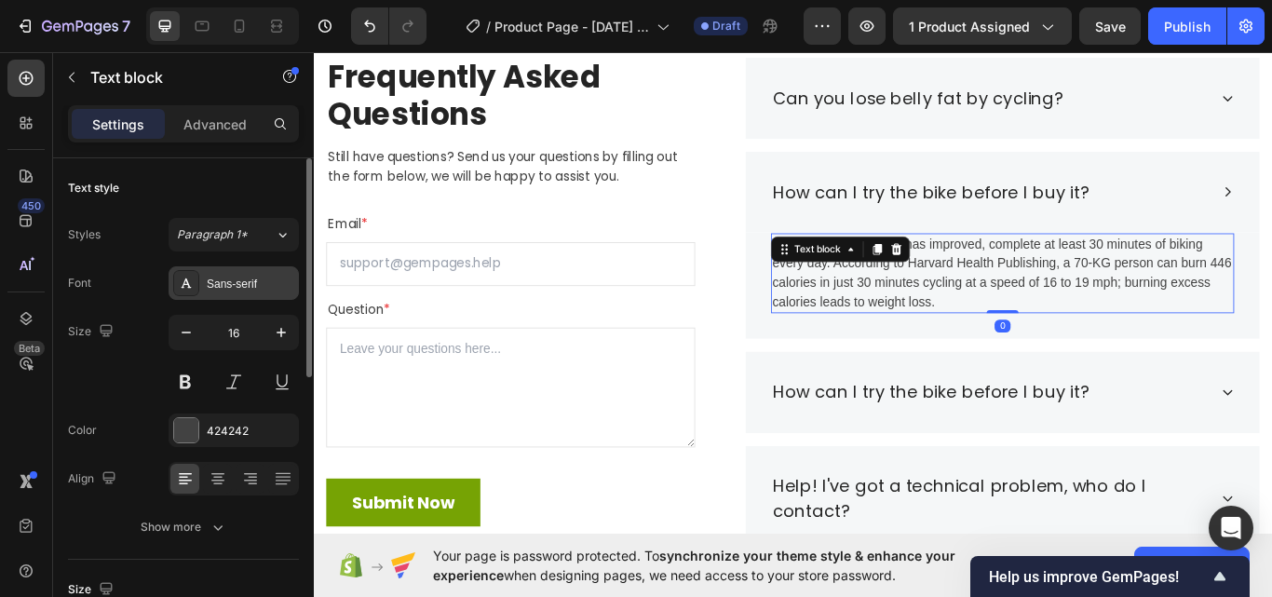
click at [234, 290] on div "Sans-serif" at bounding box center [251, 284] width 88 height 17
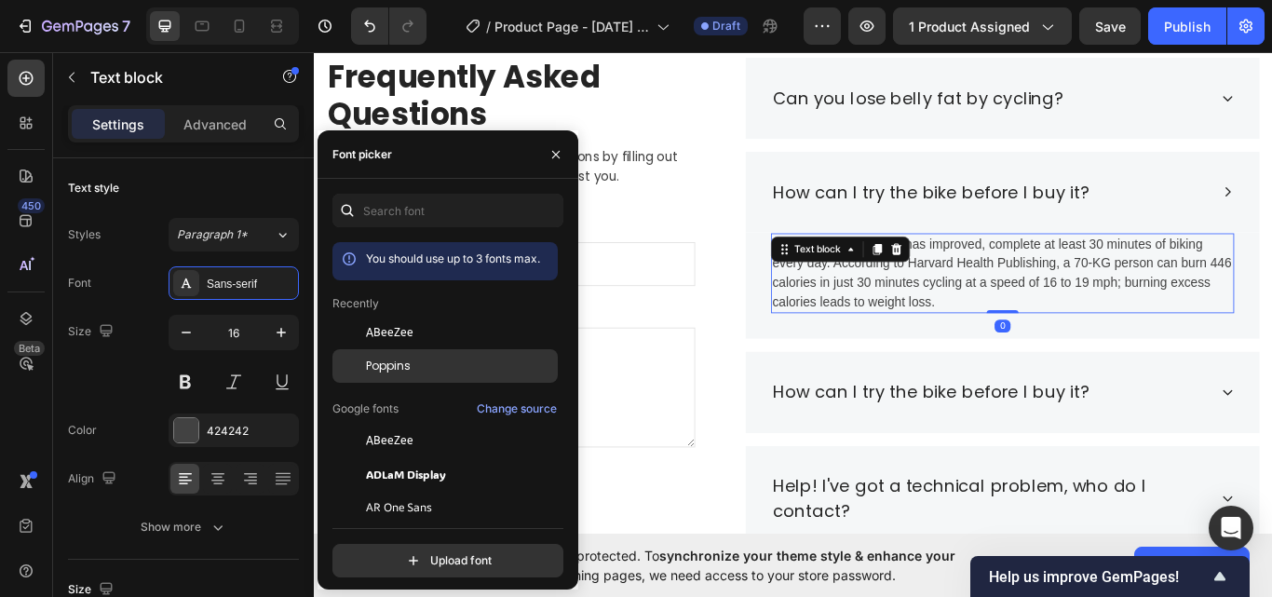
click at [453, 369] on div "Poppins" at bounding box center [460, 366] width 188 height 17
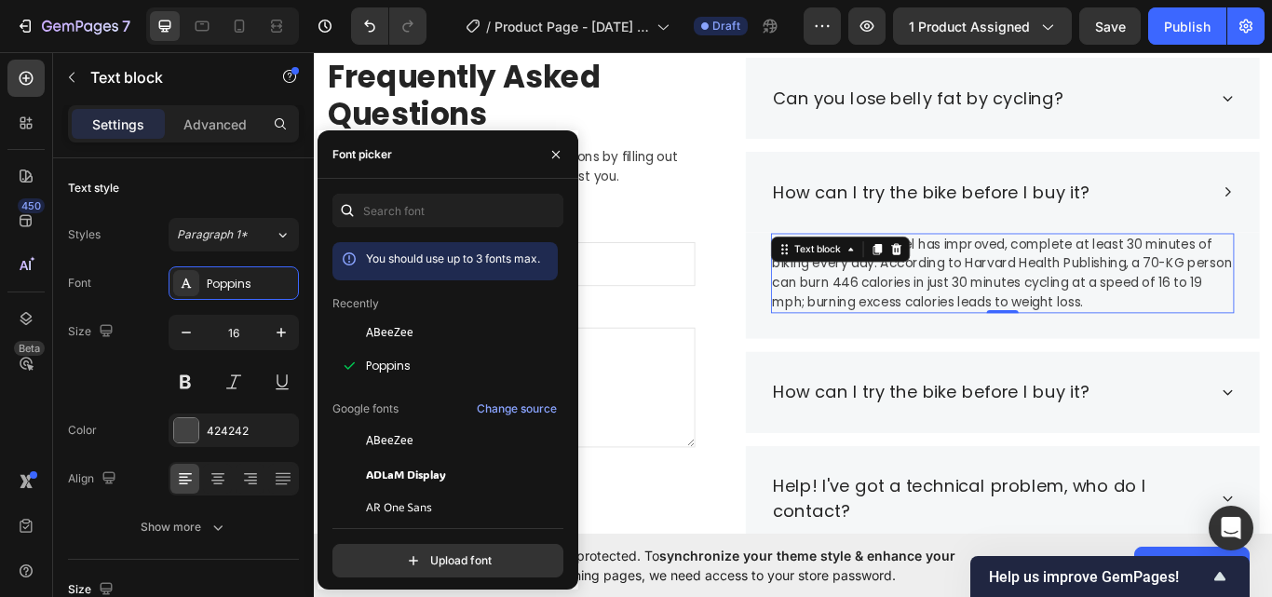
click at [1271, 241] on div "How can I try the bike before I buy it?" at bounding box center [1117, 216] width 600 height 95
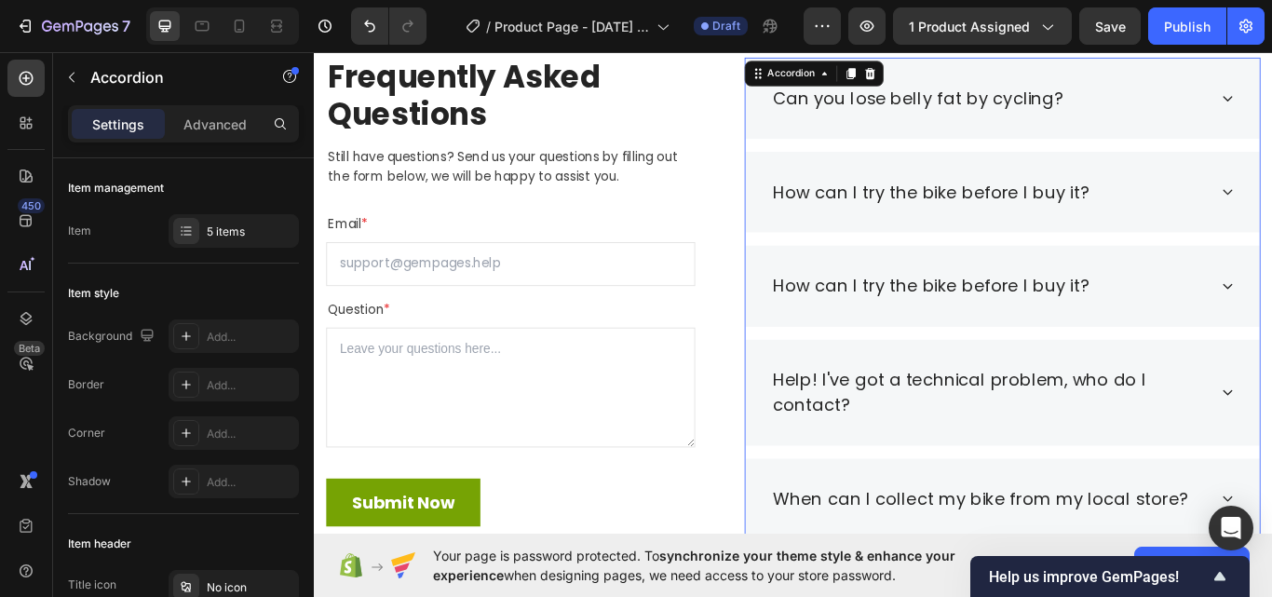
click at [1225, 319] on div "How can I try the bike before I buy it?" at bounding box center [1101, 325] width 510 height 35
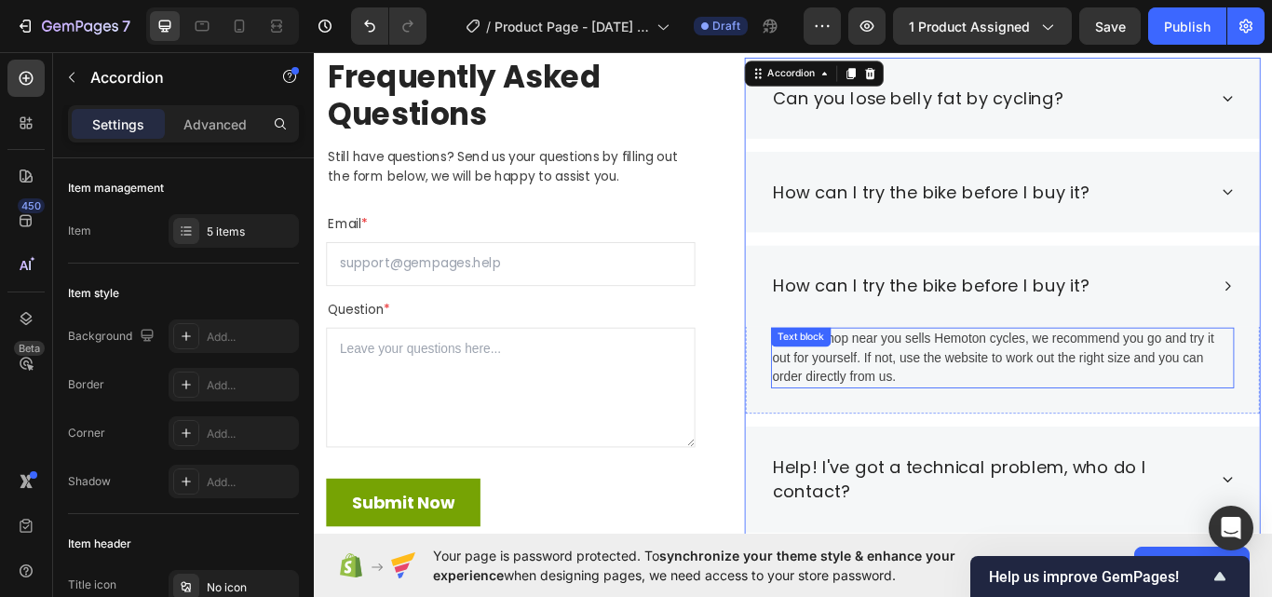
click at [1100, 387] on p "If a bike shop near you sells Hemoton cycles, we recommend you go and try it ou…" at bounding box center [1116, 409] width 536 height 67
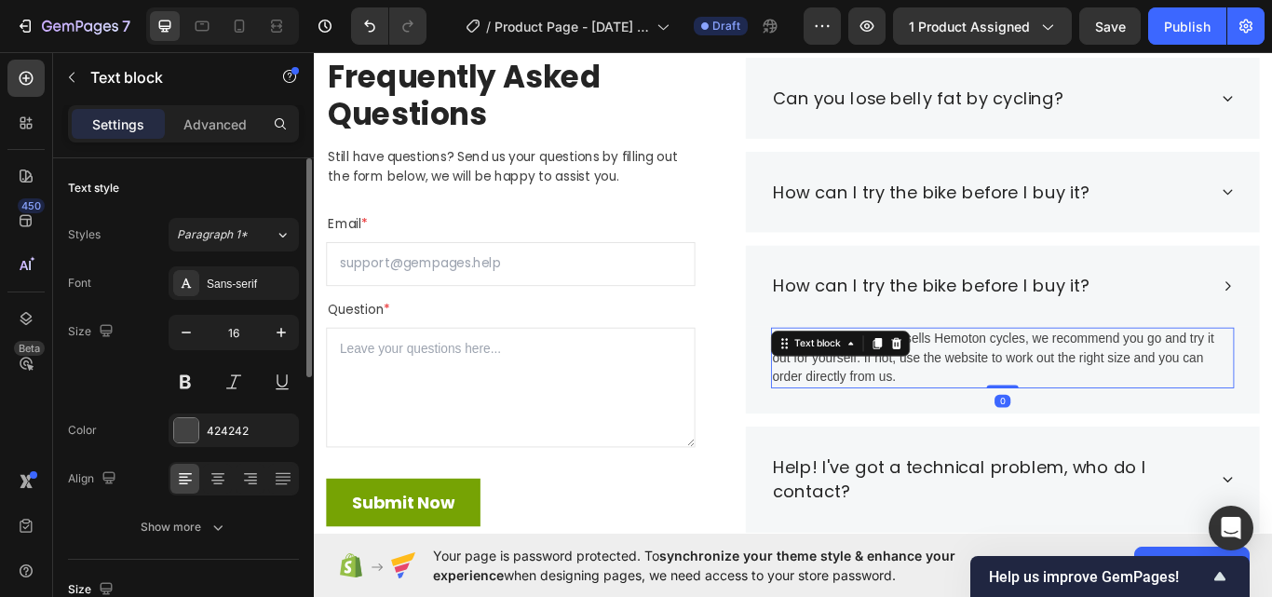
click at [223, 304] on div "Font Sans-serif Size 16 Color 424242 Align Show more" at bounding box center [183, 404] width 231 height 277
click at [232, 294] on div "Sans-serif" at bounding box center [234, 283] width 130 height 34
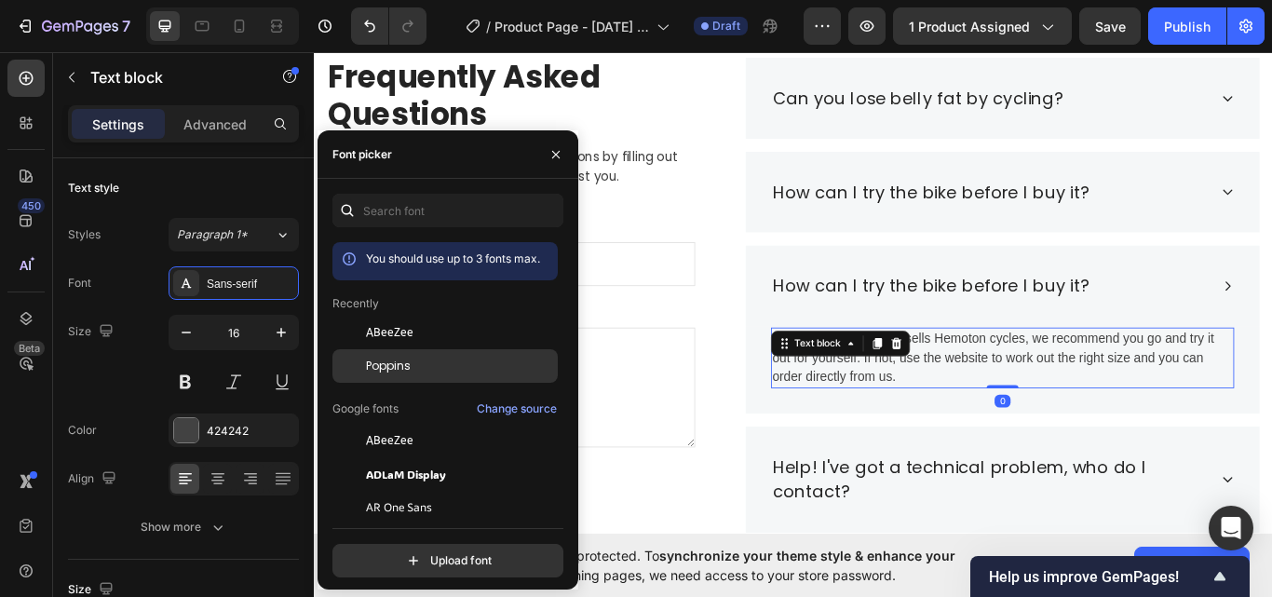
drag, startPoint x: 382, startPoint y: 363, endPoint x: 638, endPoint y: 378, distance: 256.5
click at [382, 363] on span "Poppins" at bounding box center [388, 366] width 45 height 17
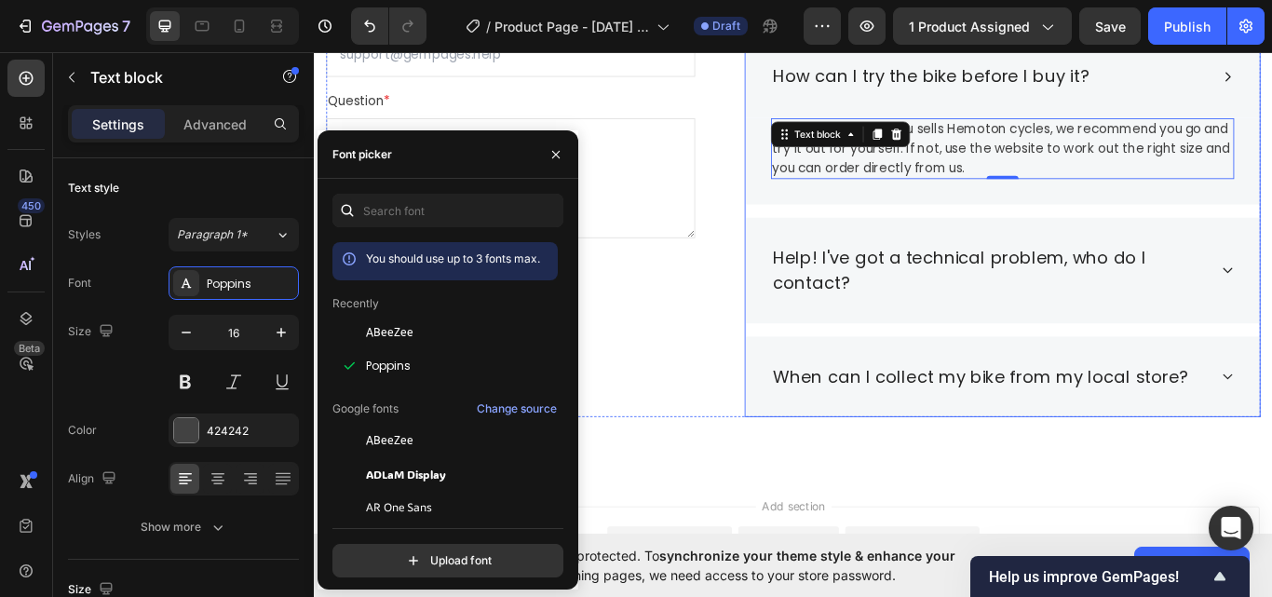
scroll to position [3412, 0]
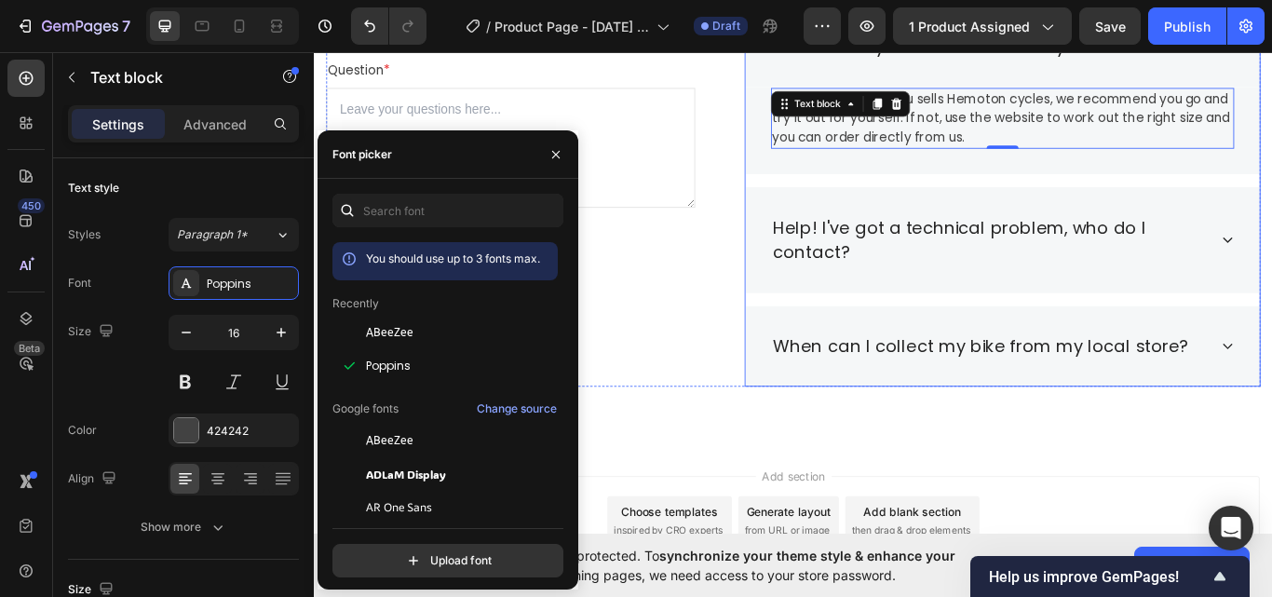
click at [1271, 232] on div "Help! I've got a technical problem, who do I contact?" at bounding box center [1117, 272] width 600 height 124
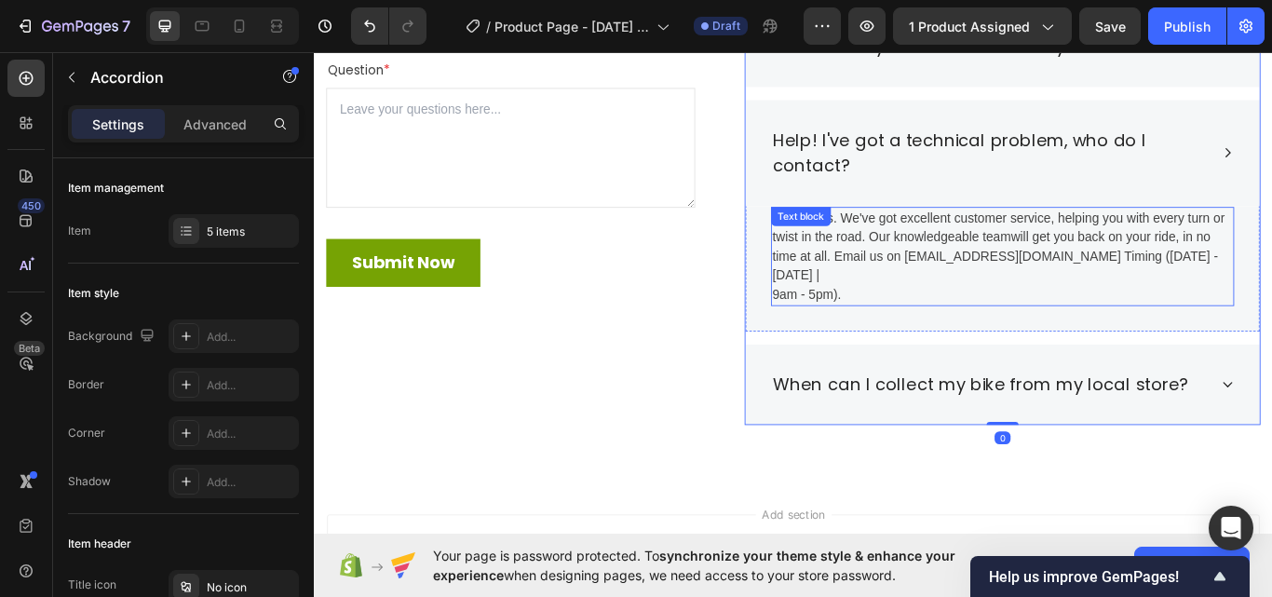
click at [1082, 282] on p "No worries. We've got excellent customer service, helping you with every turn o…" at bounding box center [1116, 292] width 536 height 112
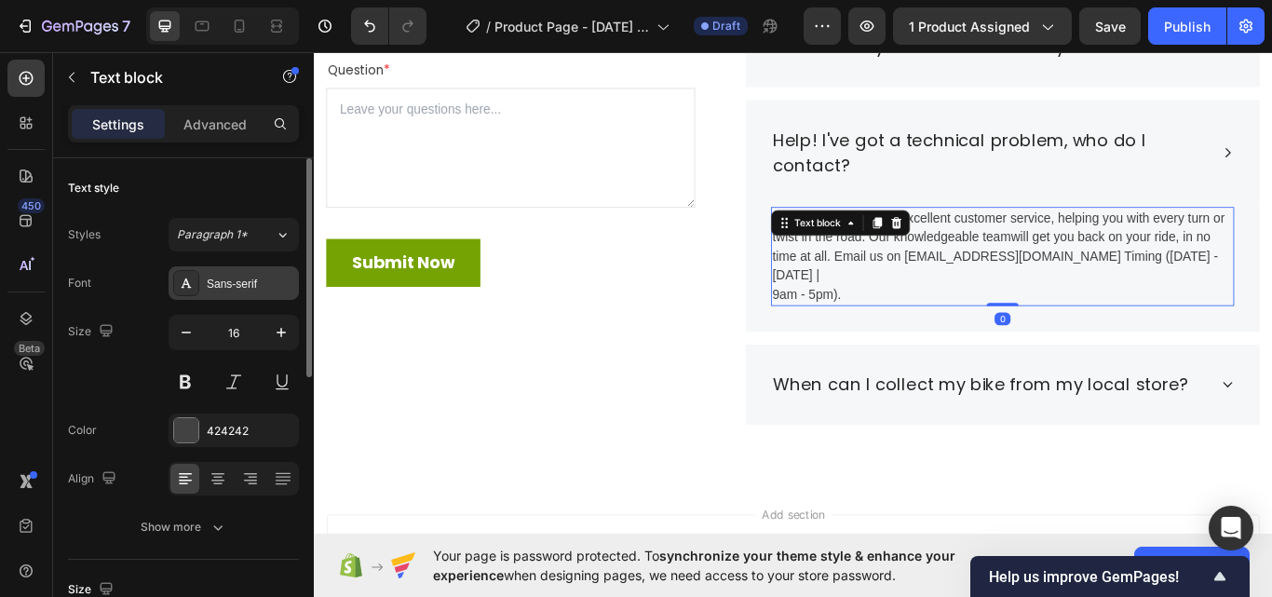
click at [257, 281] on div "Sans-serif" at bounding box center [251, 284] width 88 height 17
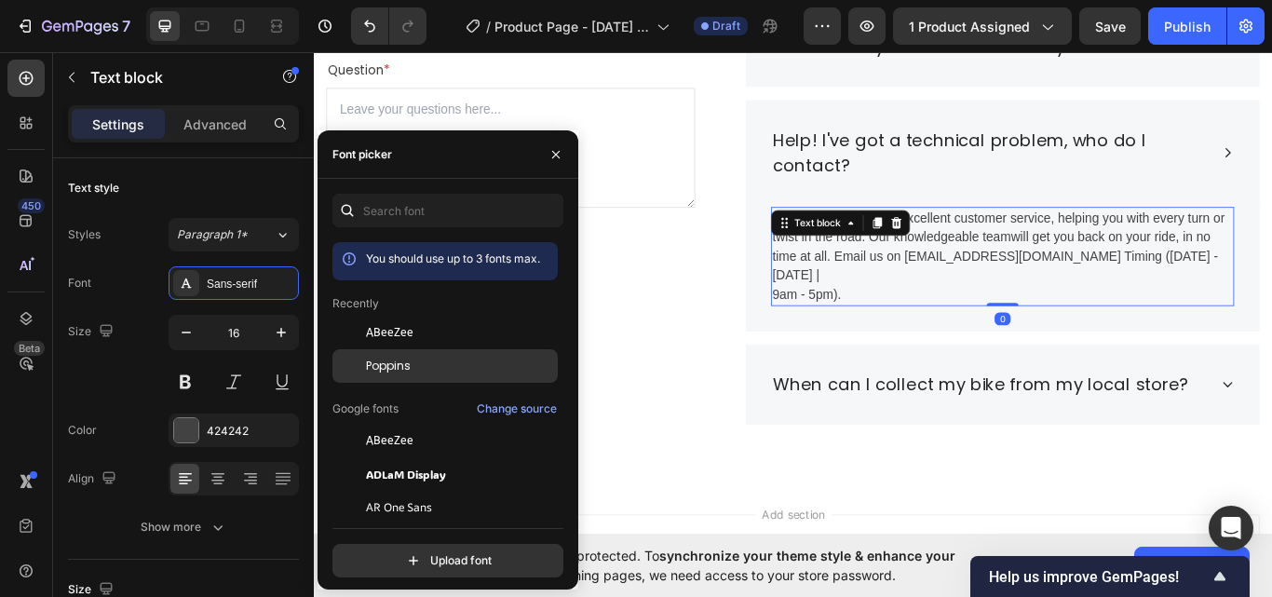
click at [451, 368] on div "Poppins" at bounding box center [460, 366] width 188 height 17
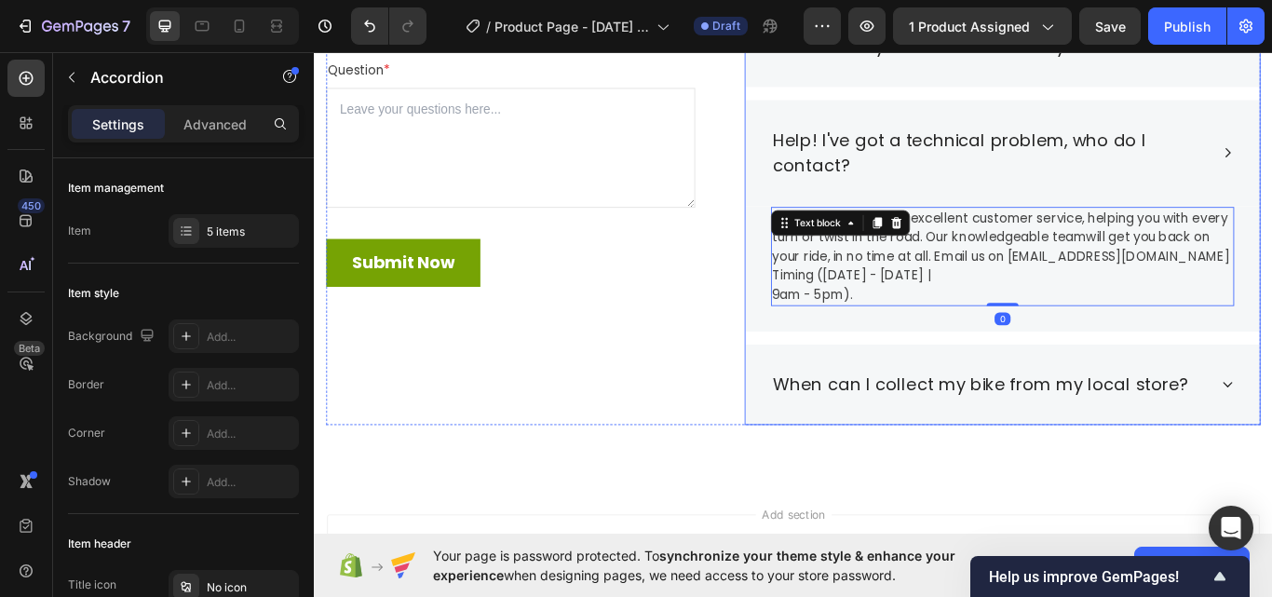
click at [1271, 444] on div "When can I collect my bike from my local store?" at bounding box center [1117, 441] width 600 height 95
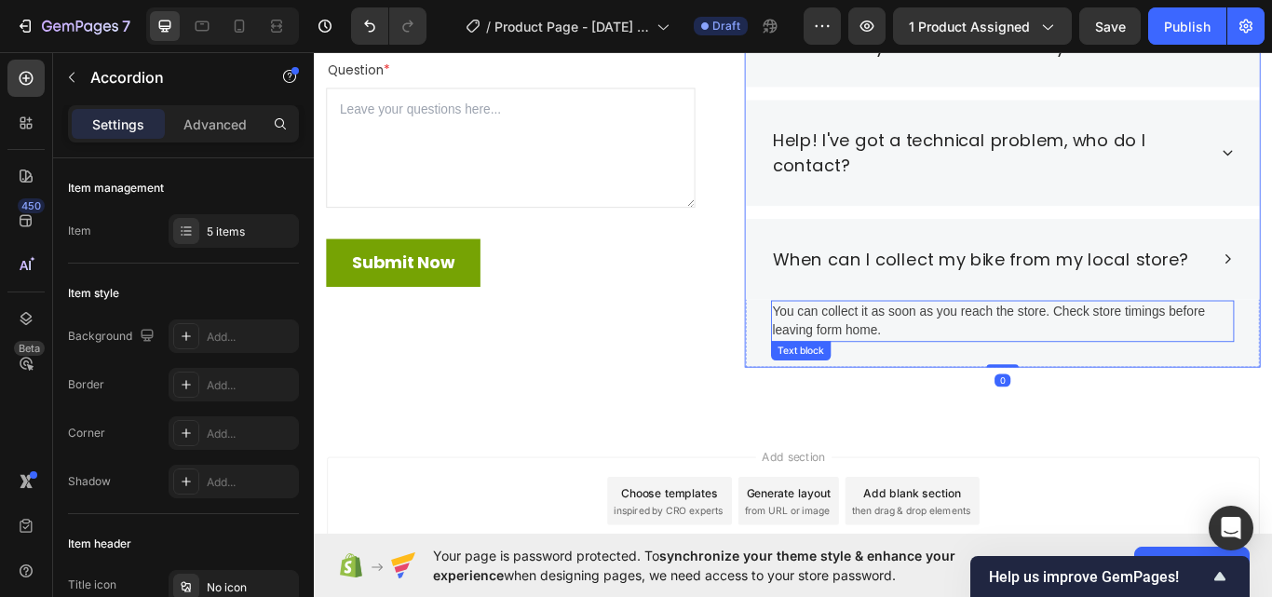
click at [954, 381] on p "You can collect it as soon as you reach the store. Check store timings before l…" at bounding box center [1116, 366] width 536 height 45
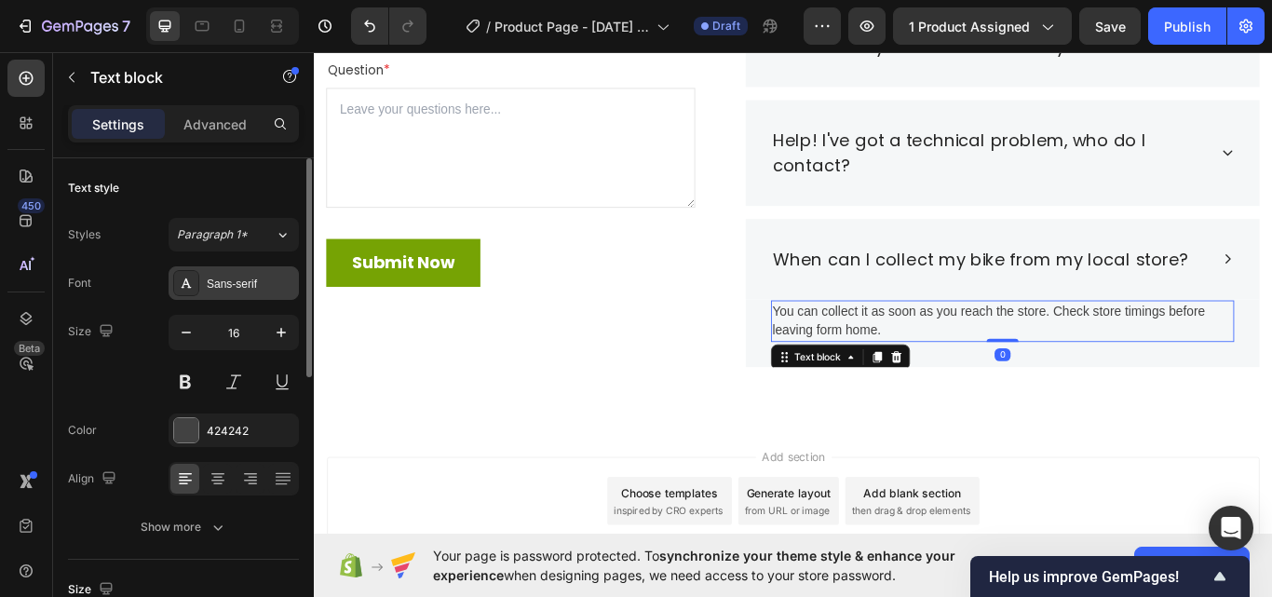
click at [238, 280] on div "Sans-serif" at bounding box center [251, 284] width 88 height 17
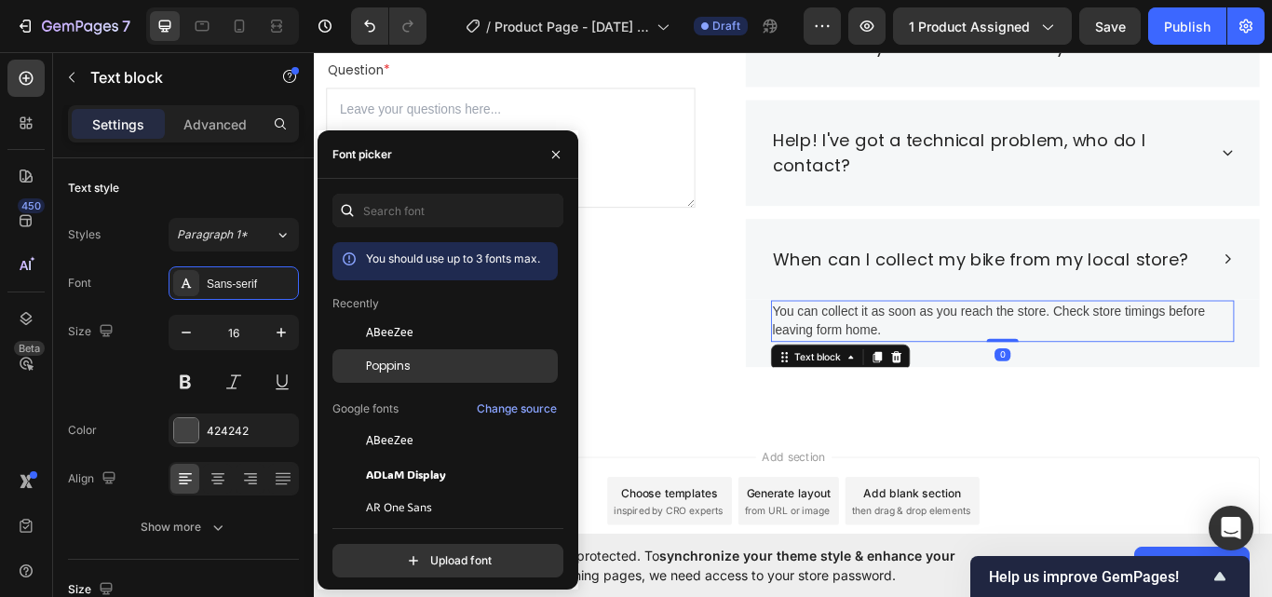
click at [390, 357] on div "Poppins" at bounding box center [444, 366] width 225 height 34
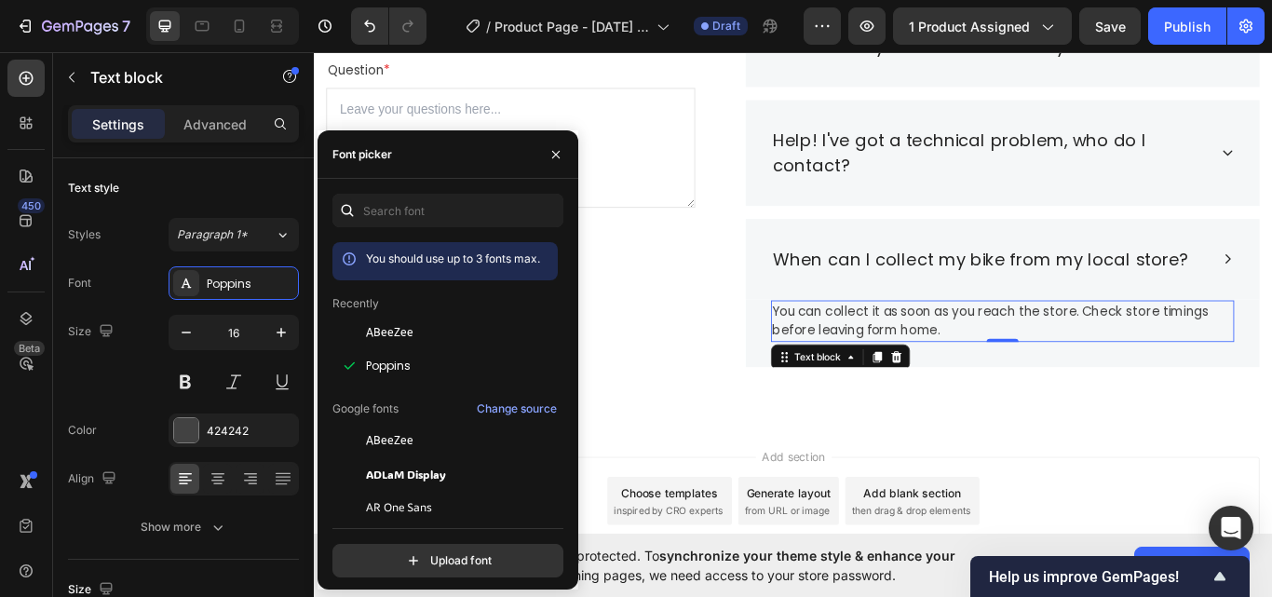
click at [1023, 361] on p "You can collect it as soon as you reach the store. Check store timings before l…" at bounding box center [1116, 366] width 536 height 45
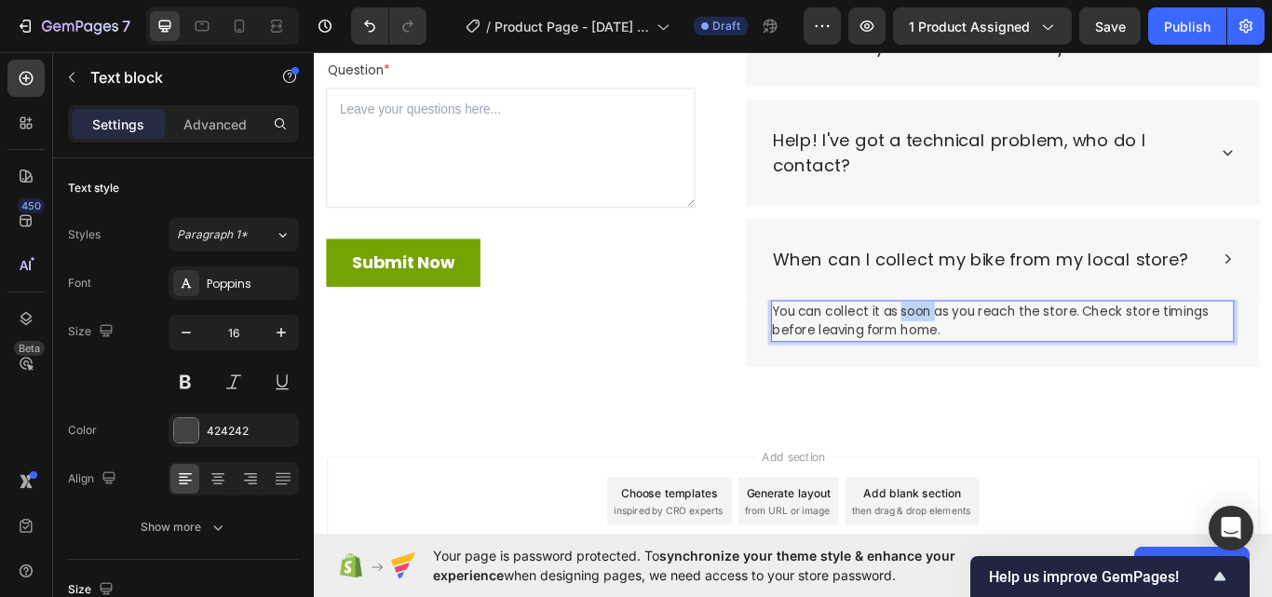
click at [1023, 361] on p "You can collect it as soon as you reach the store. Check store timings before l…" at bounding box center [1116, 366] width 536 height 45
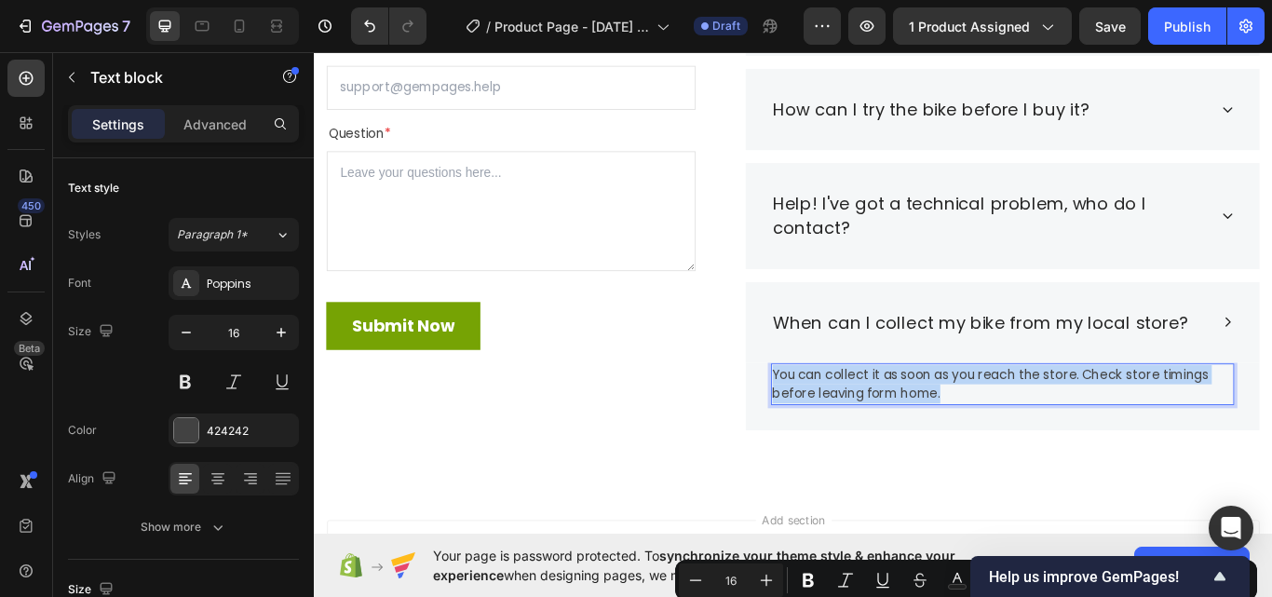
scroll to position [3040, 0]
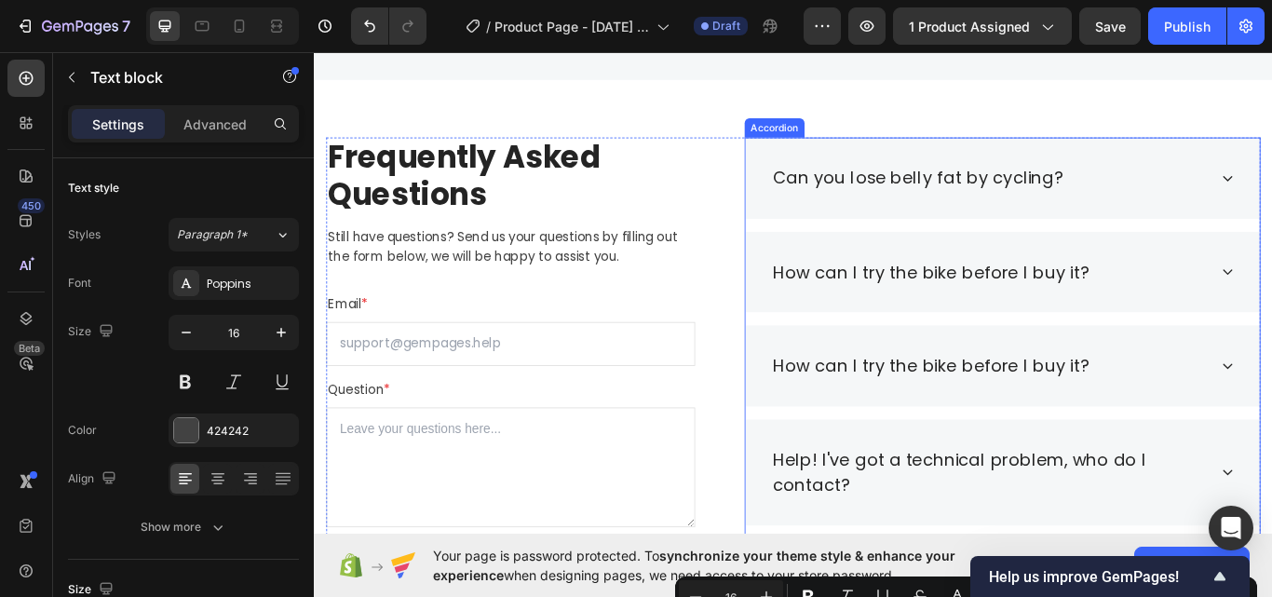
click at [1003, 208] on div "Can you lose belly fat by cycling?" at bounding box center [1018, 199] width 344 height 35
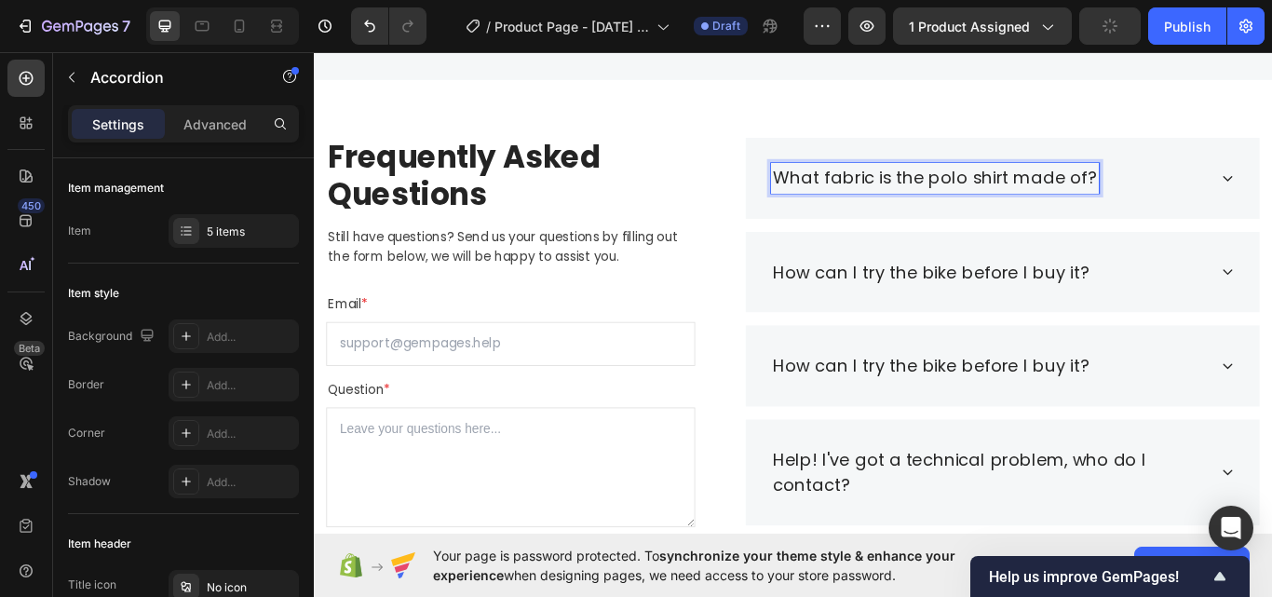
click at [1271, 191] on div "What fabric is the polo shirt made of?" at bounding box center [1117, 200] width 600 height 95
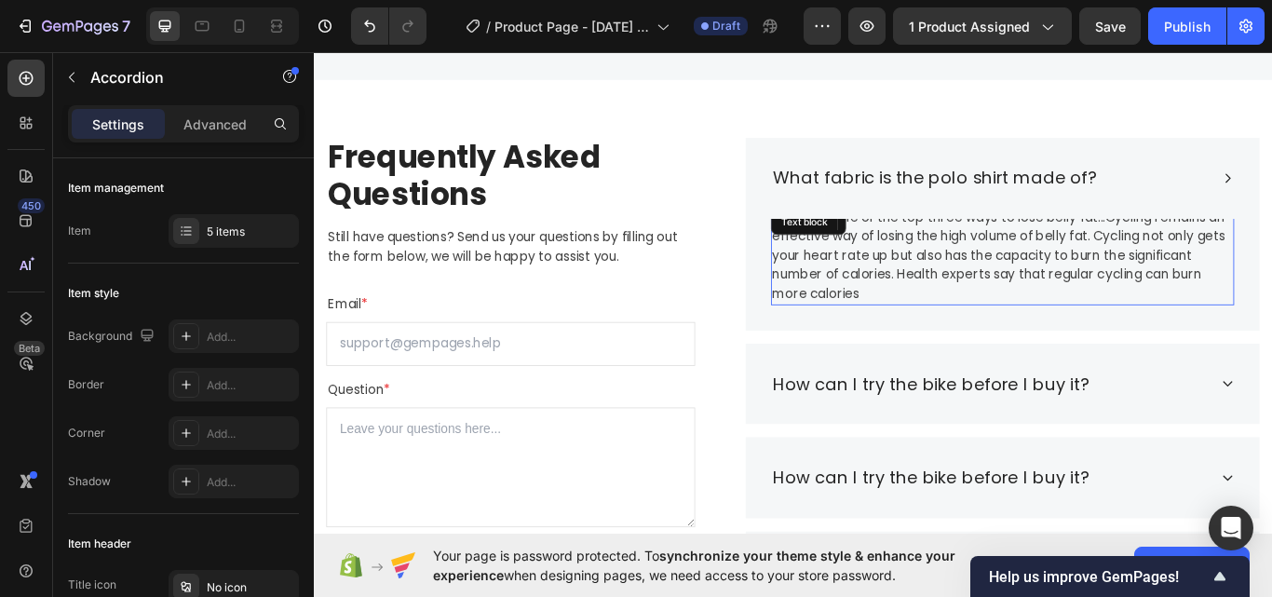
click at [990, 273] on p "Cycling is one of the top three ways to lose belly fat...Cycling remains an eff…" at bounding box center [1116, 291] width 536 height 112
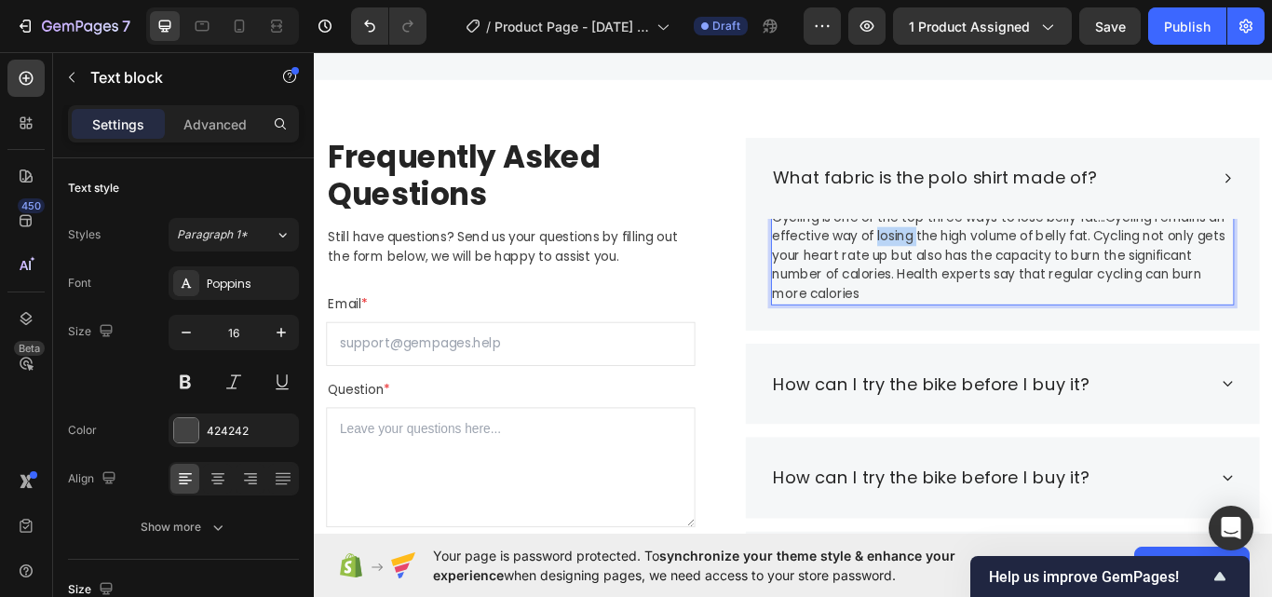
click at [990, 273] on p "Cycling is one of the top three ways to lose belly fat...Cycling remains an eff…" at bounding box center [1116, 291] width 536 height 112
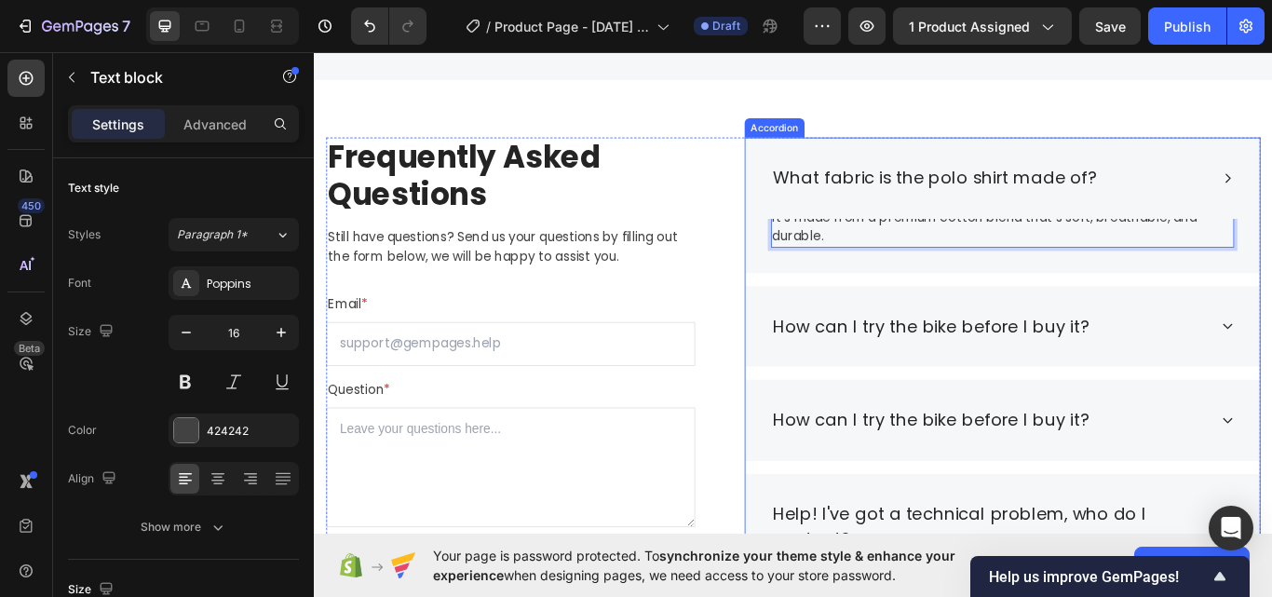
click at [1271, 184] on div "What fabric is the polo shirt made of?" at bounding box center [1117, 200] width 600 height 95
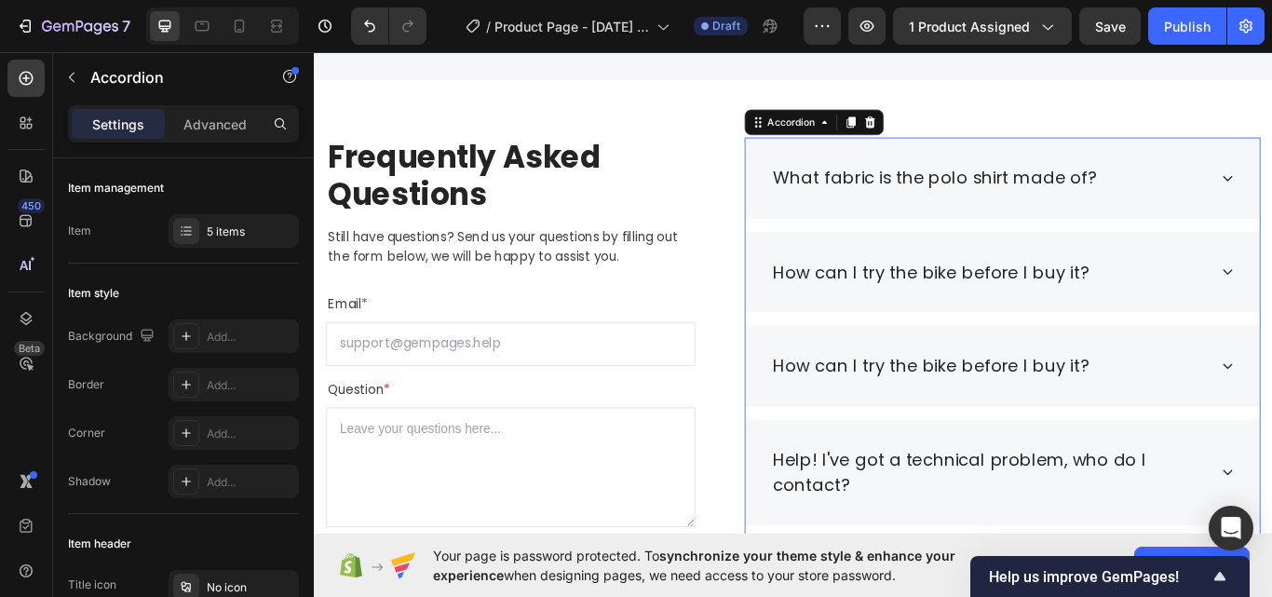
click at [1271, 294] on div "How can I try the bike before I buy it?" at bounding box center [1117, 310] width 600 height 95
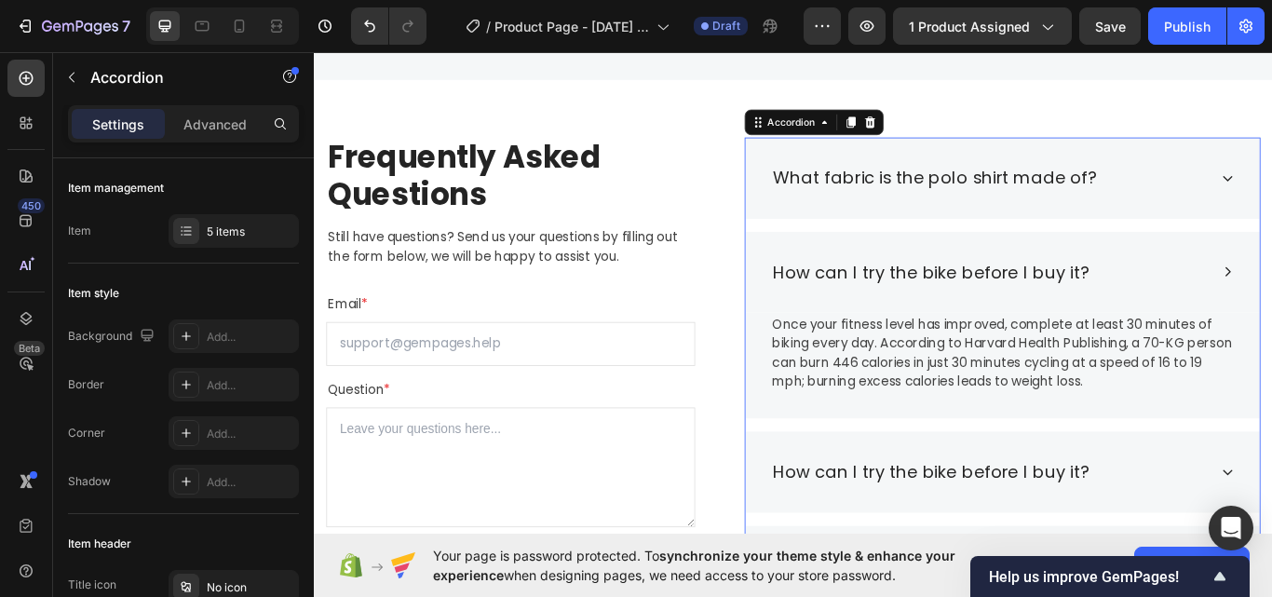
click at [1037, 371] on p "Once your fitness level has improved, complete at least 30 minutes of biking ev…" at bounding box center [1116, 403] width 536 height 89
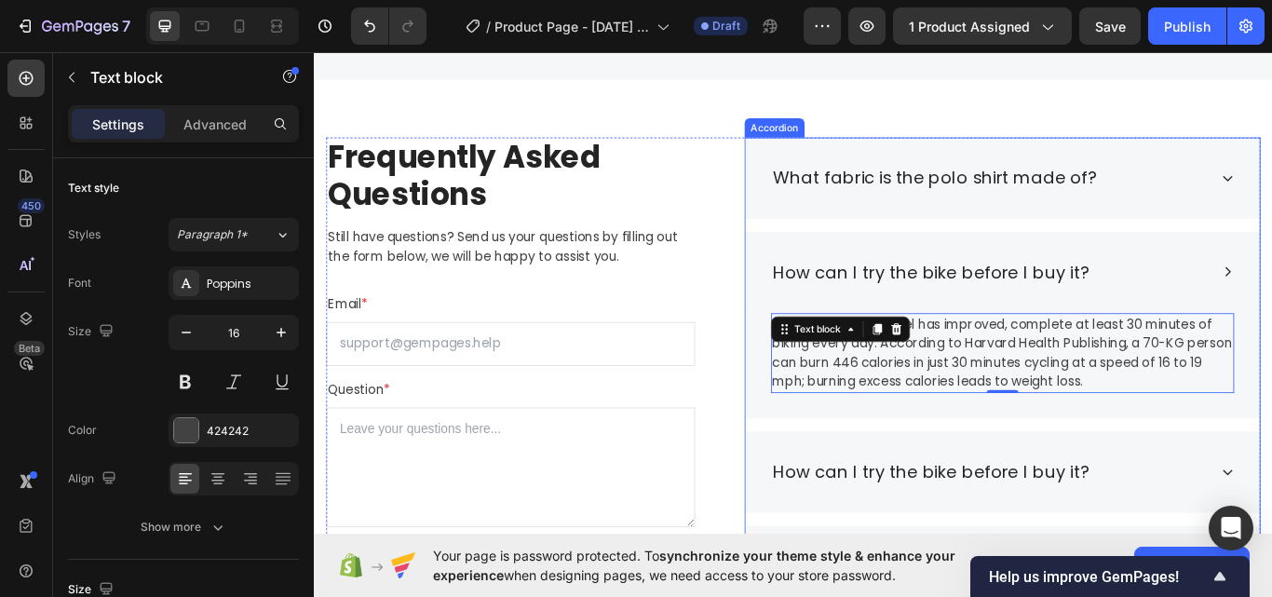
click at [1006, 328] on div "How can I try the bike before I buy it?" at bounding box center [1117, 310] width 600 height 95
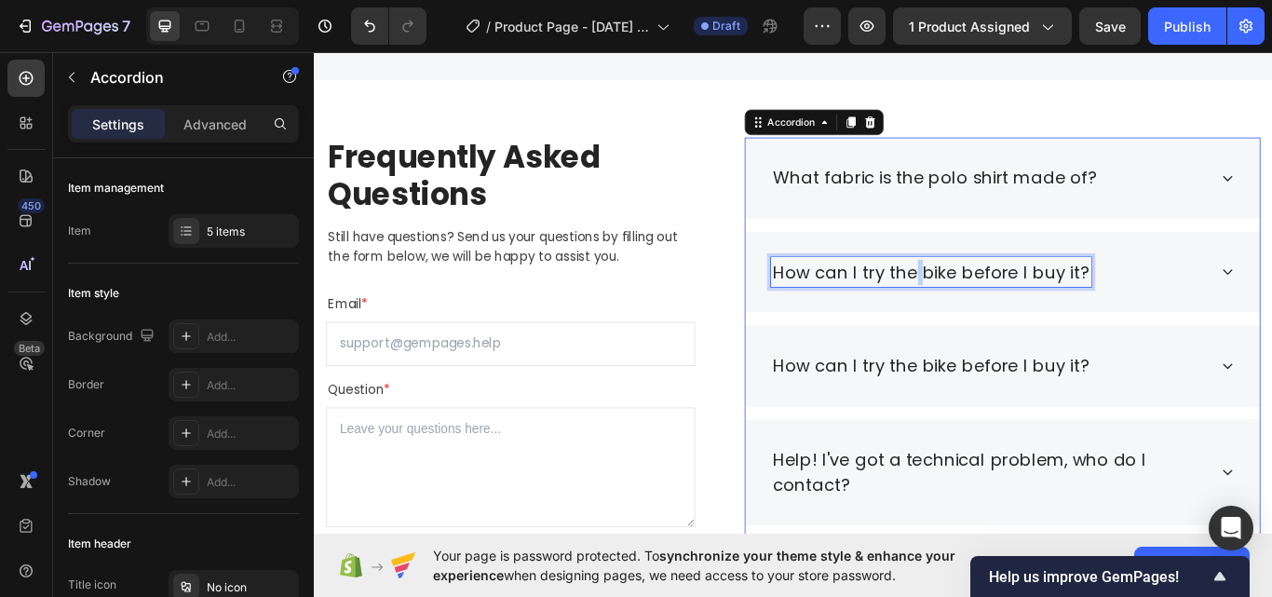
click at [1007, 312] on p "How can I try the bike before I buy it?" at bounding box center [1033, 310] width 368 height 30
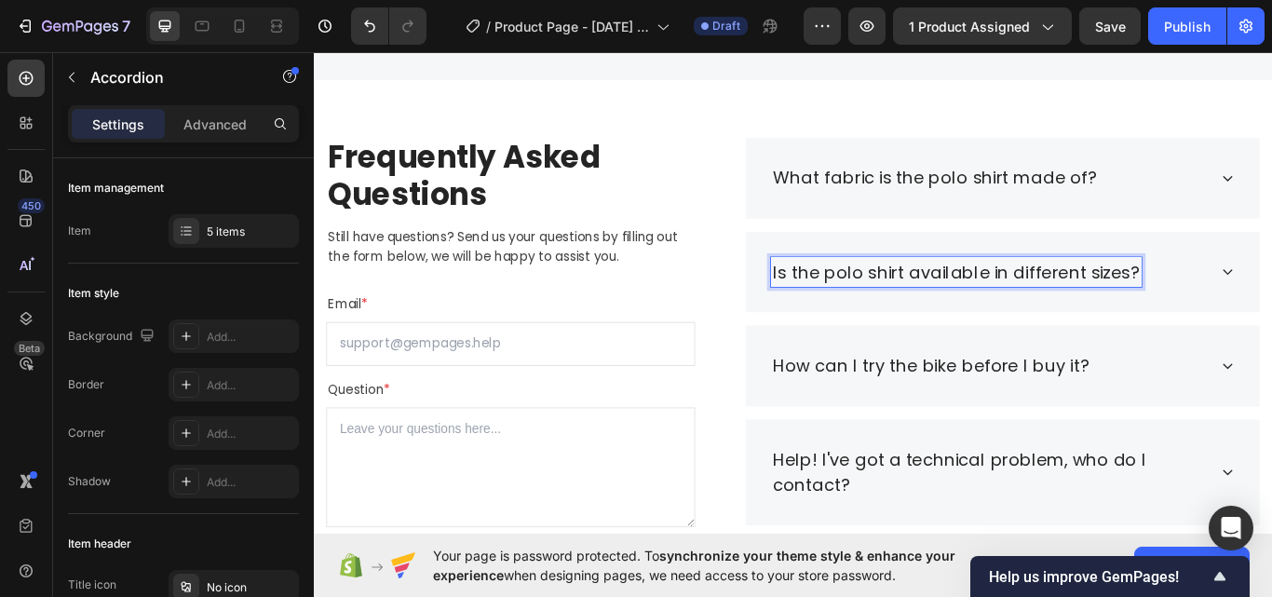
click at [1271, 292] on div "Is the polo shirt available in different sizes?" at bounding box center [1101, 309] width 510 height 35
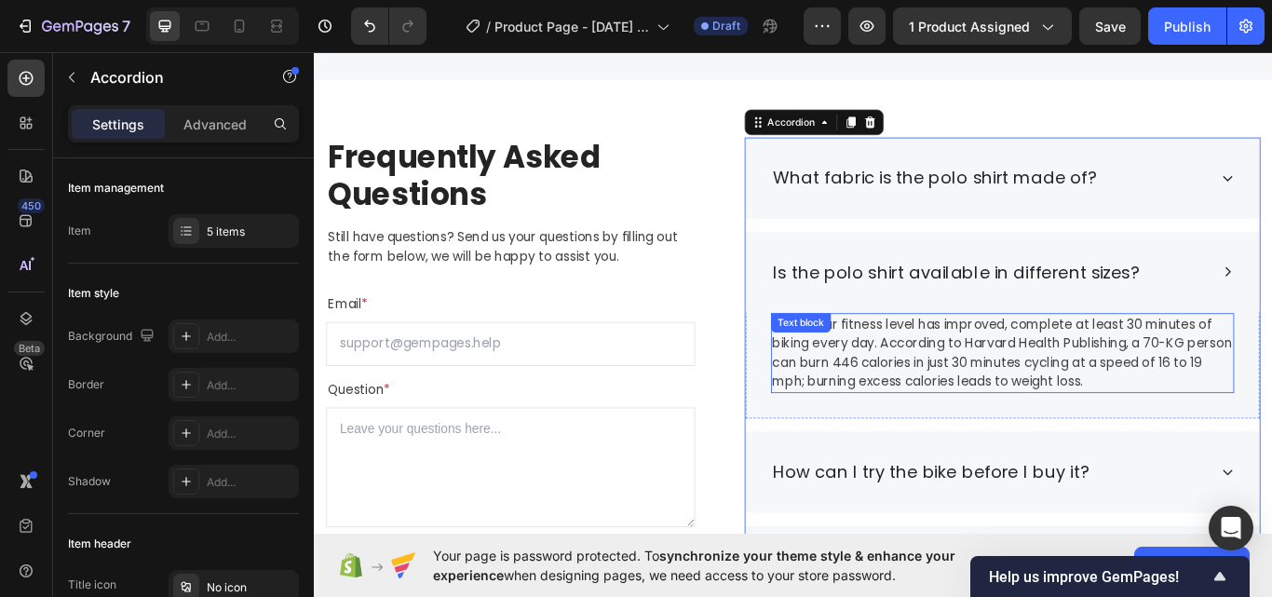
click at [1155, 383] on p "Once your fitness level has improved, complete at least 30 minutes of biking ev…" at bounding box center [1116, 403] width 536 height 89
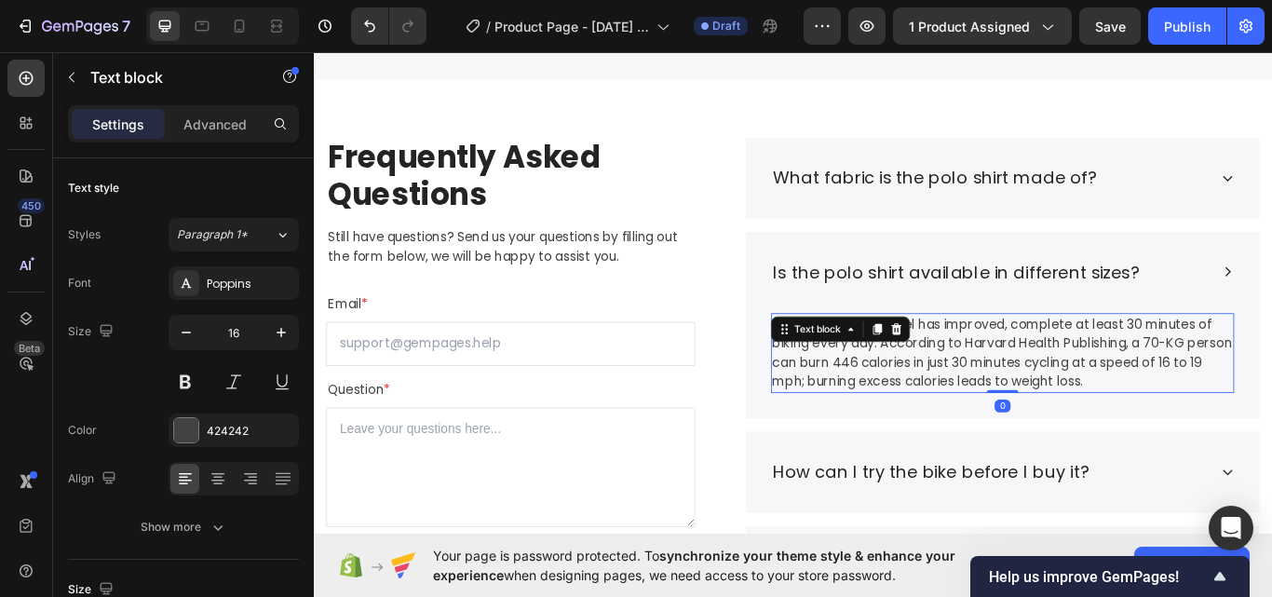
click at [1155, 383] on p "Once your fitness level has improved, complete at least 30 minutes of biking ev…" at bounding box center [1116, 403] width 536 height 89
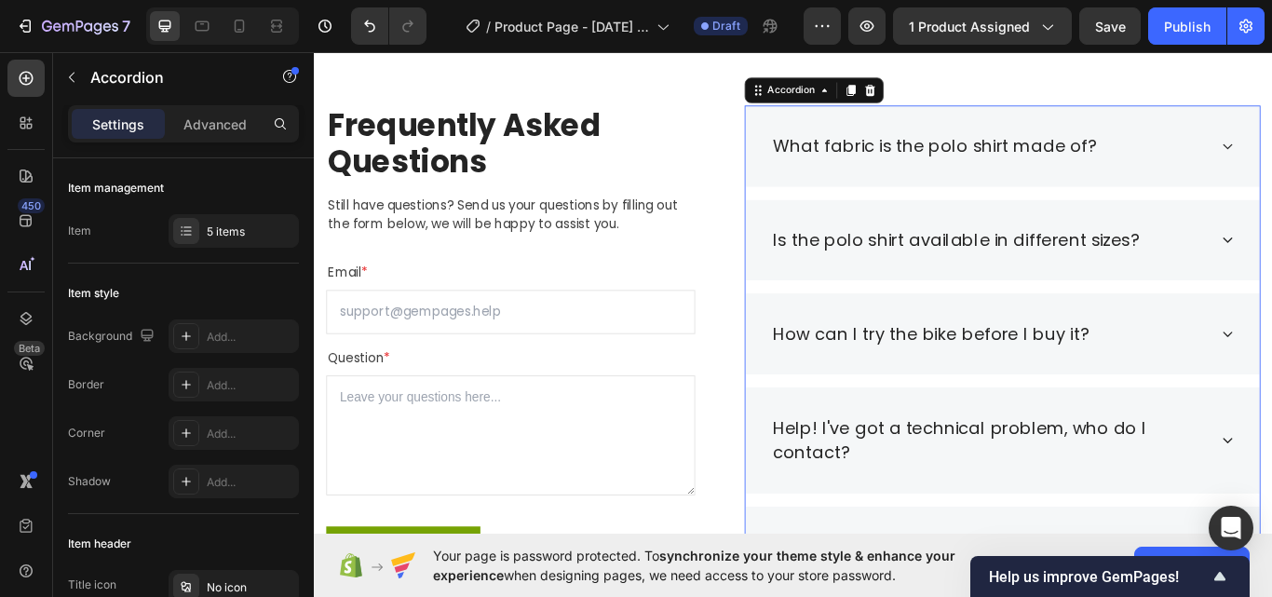
scroll to position [3133, 0]
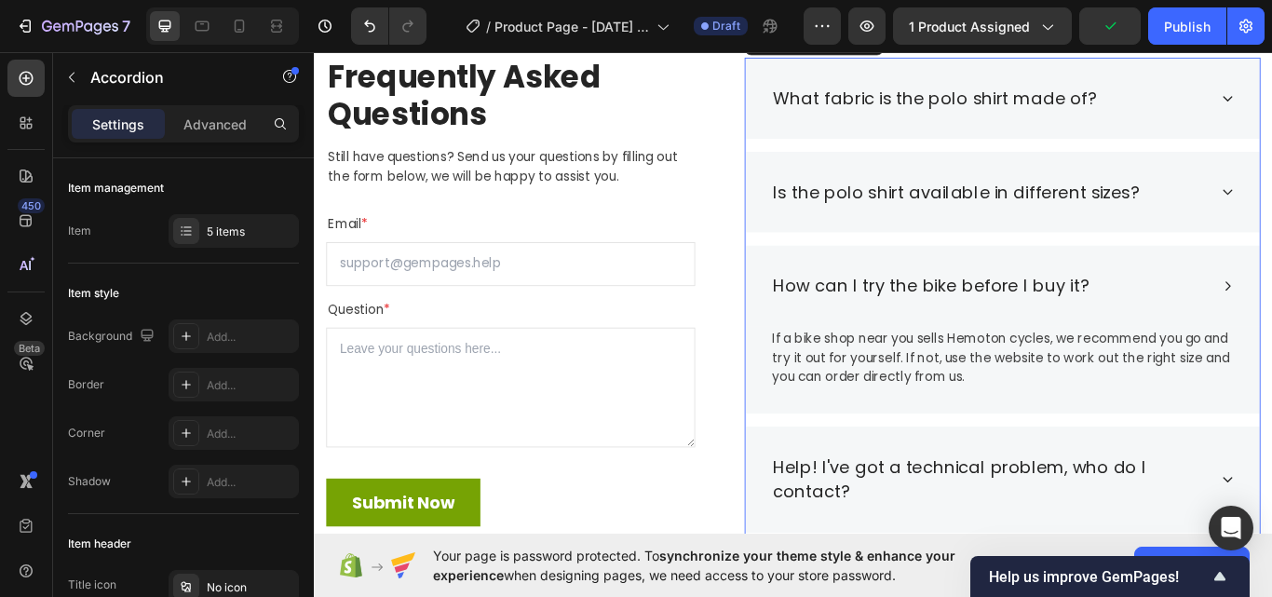
click at [1126, 302] on div "How can I try the bike before I buy it?" at bounding box center [1117, 325] width 600 height 95
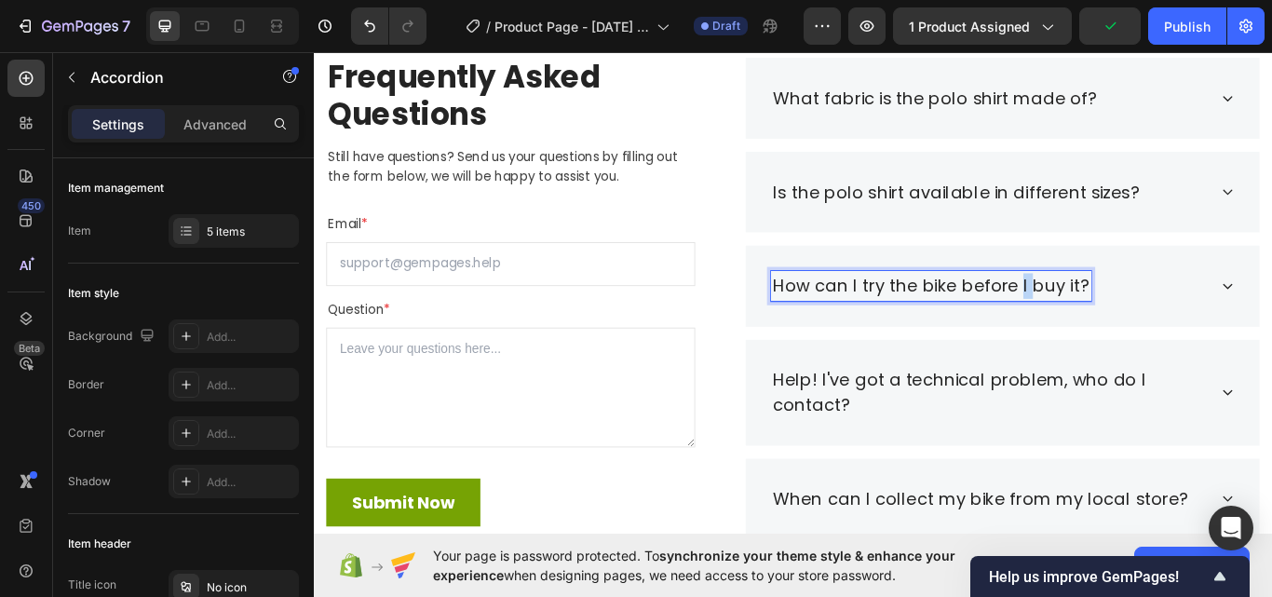
click at [1125, 315] on p "How can I try the bike before I buy it?" at bounding box center [1033, 326] width 368 height 30
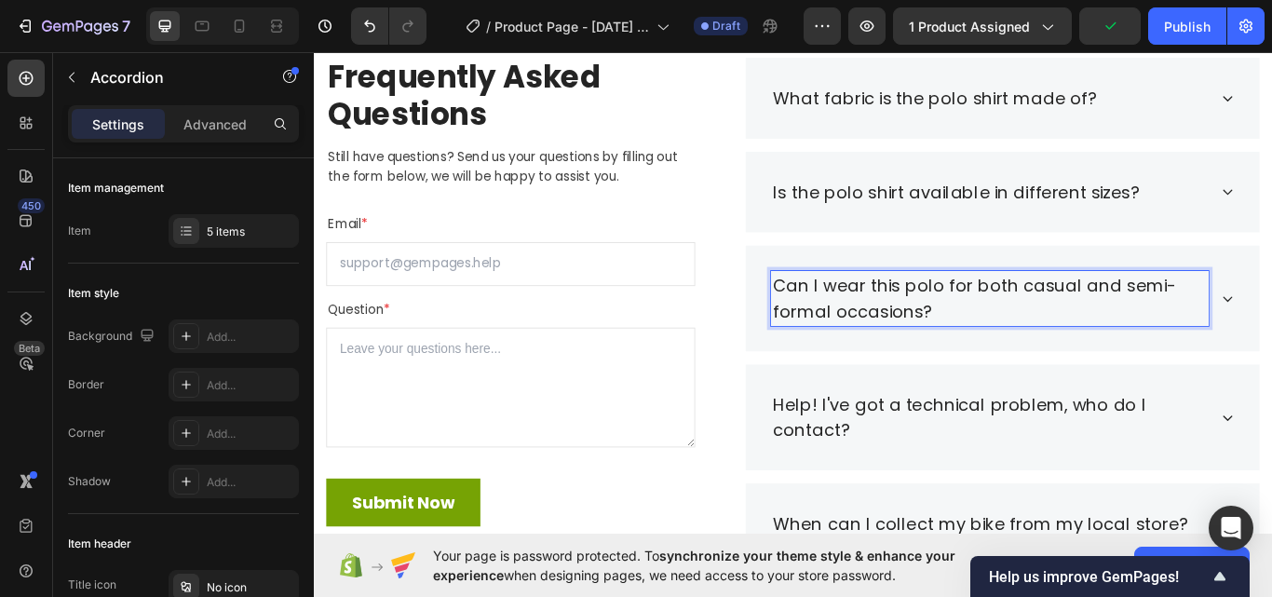
click at [1271, 328] on div "Can I wear this polo for both casual and semi-formal occasions?" at bounding box center [1117, 340] width 600 height 124
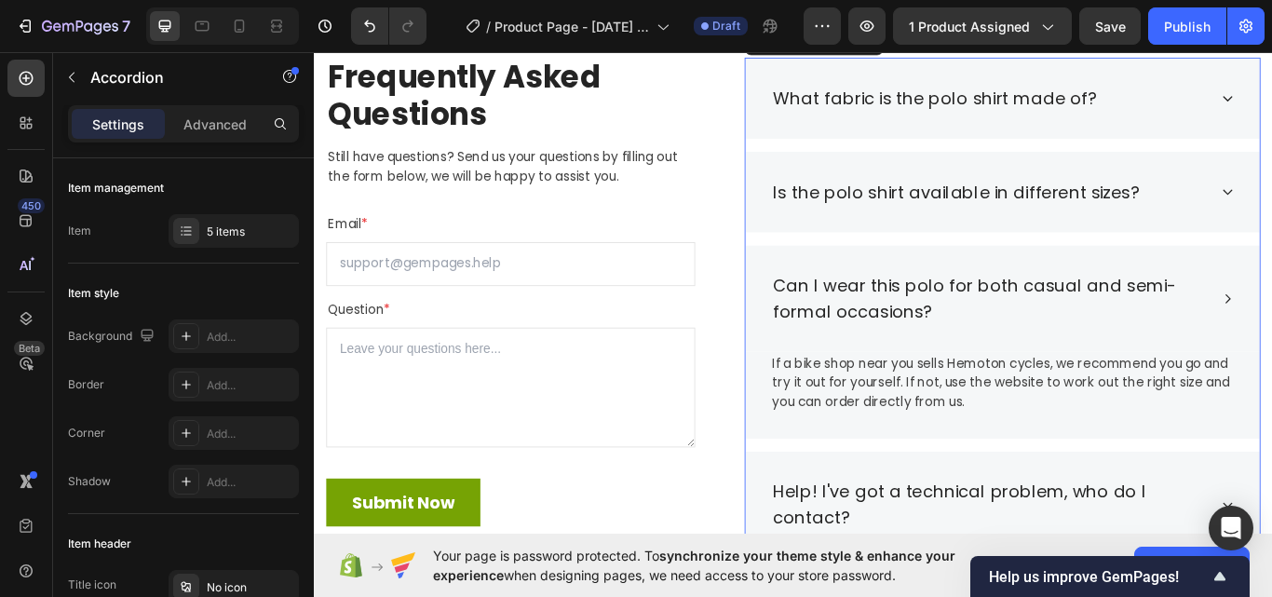
click at [1108, 390] on div "Can I wear this polo for both casual and semi-formal occasions?" at bounding box center [1117, 340] width 600 height 124
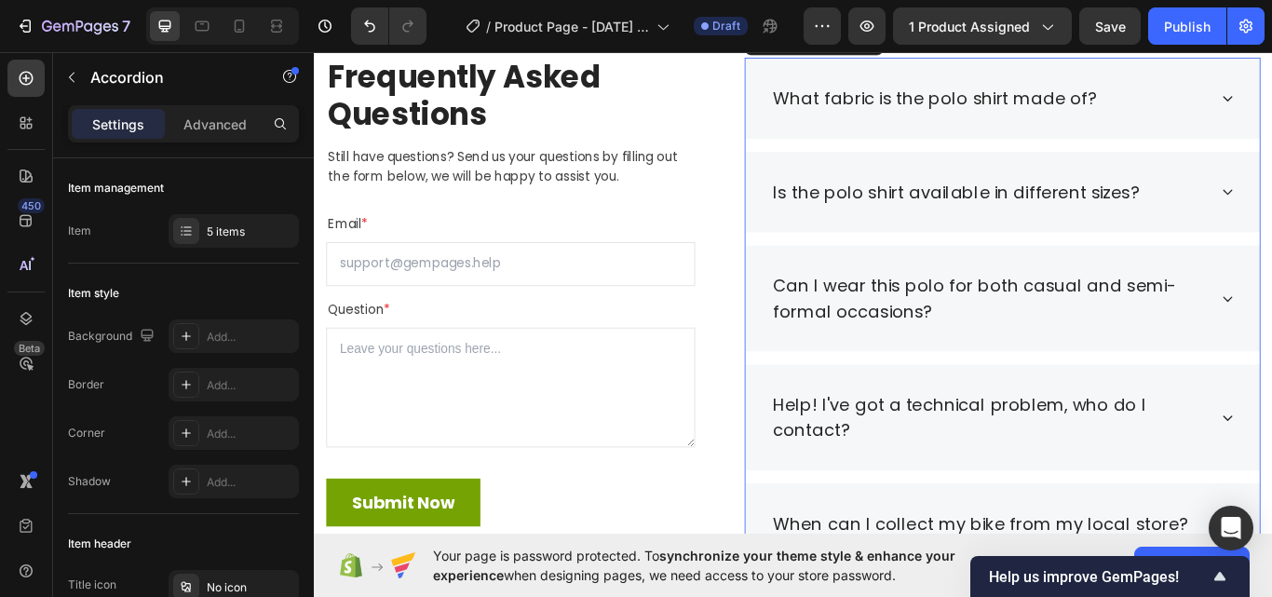
click at [1206, 354] on p "Can I wear this polo for both casual and semi-formal occasions?" at bounding box center [1101, 340] width 505 height 59
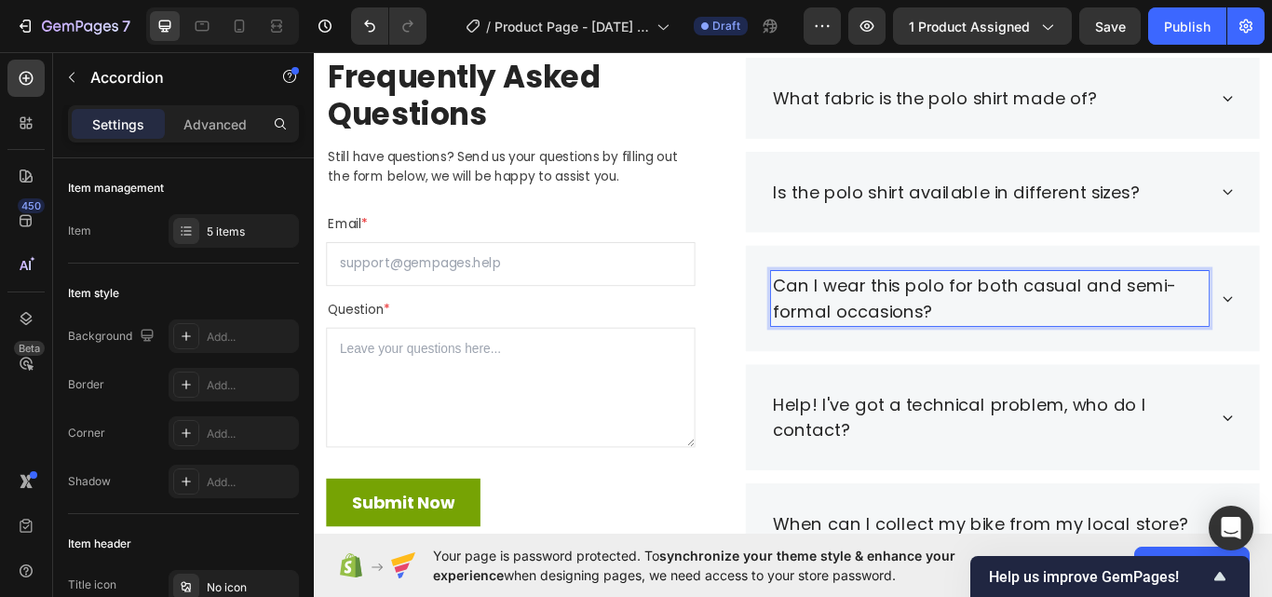
click at [1271, 352] on div "Can I wear this polo for both casual and semi-formal occasions?" at bounding box center [1117, 340] width 600 height 124
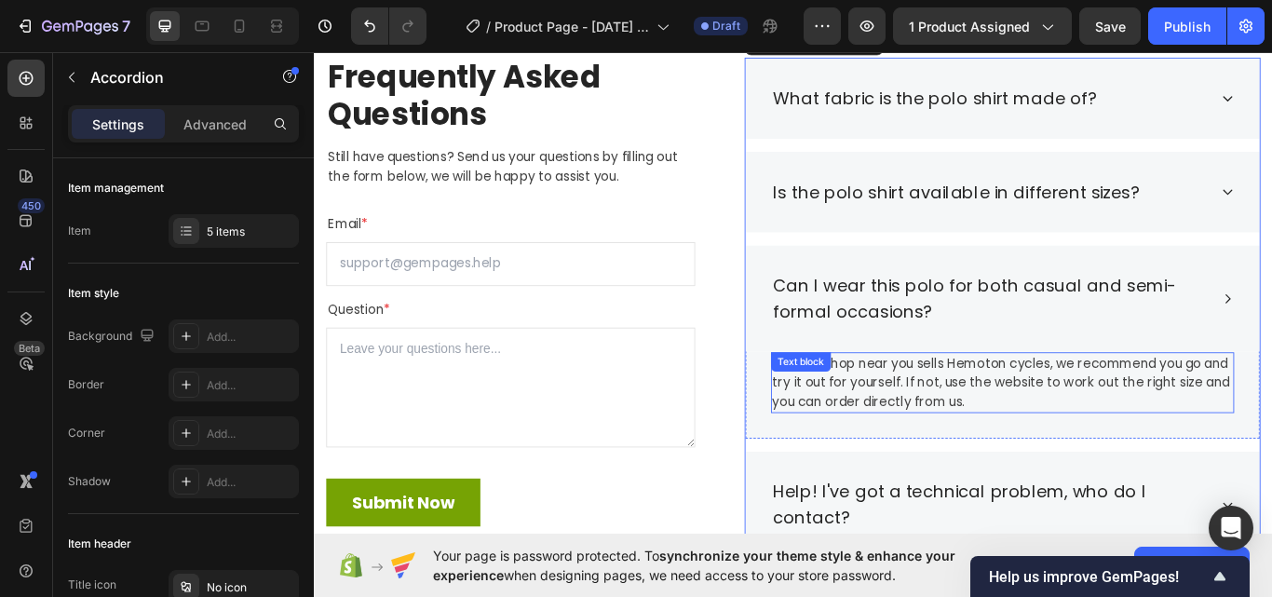
click at [1003, 426] on p "If a bike shop near you sells Hemoton cycles, we recommend you go and try it ou…" at bounding box center [1116, 438] width 536 height 67
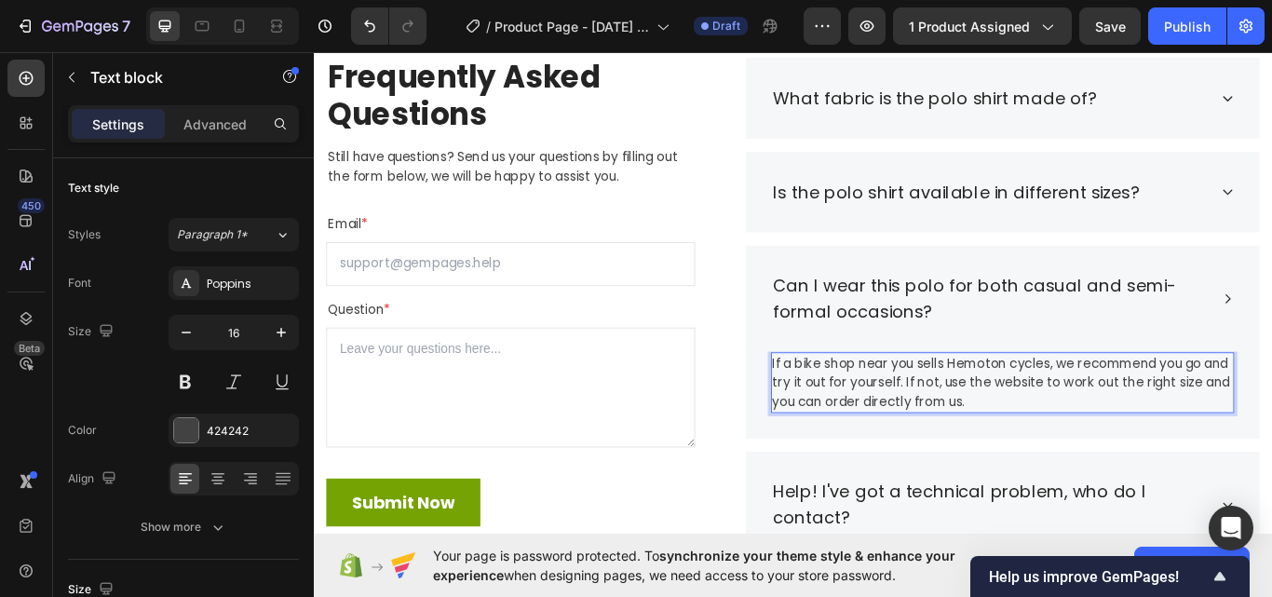
click at [1050, 412] on p "If a bike shop near you sells Hemoton cycles, we recommend you go and try it ou…" at bounding box center [1116, 438] width 536 height 67
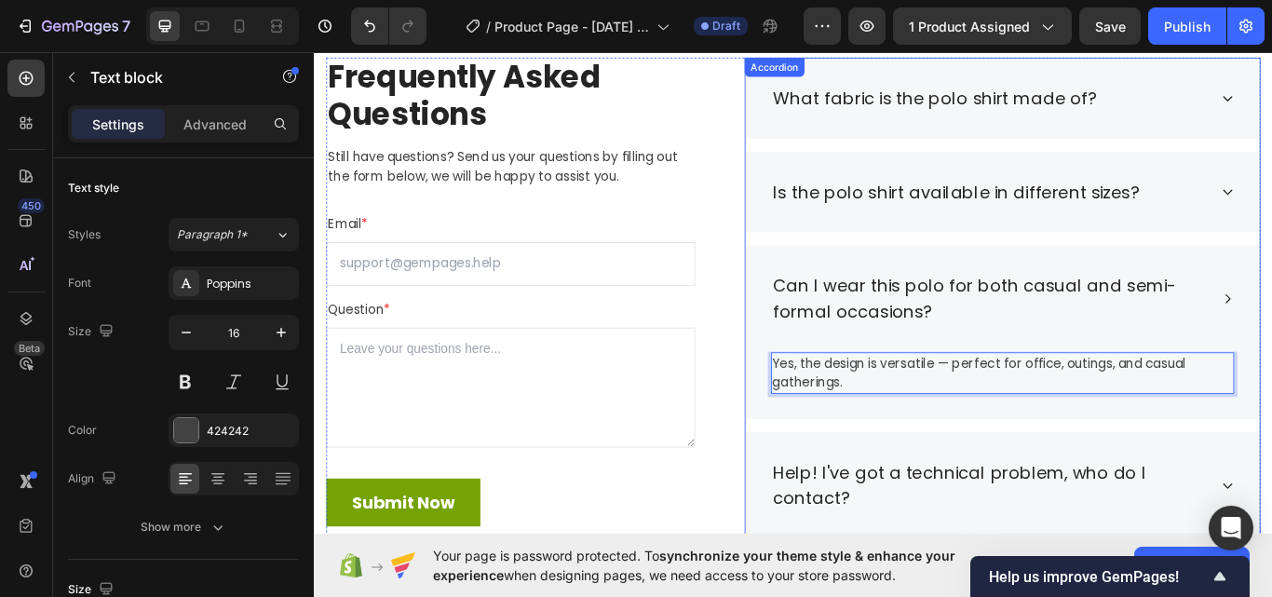
click at [1271, 340] on div "Can I wear this polo for both casual and semi-formal occasions?" at bounding box center [1117, 340] width 600 height 124
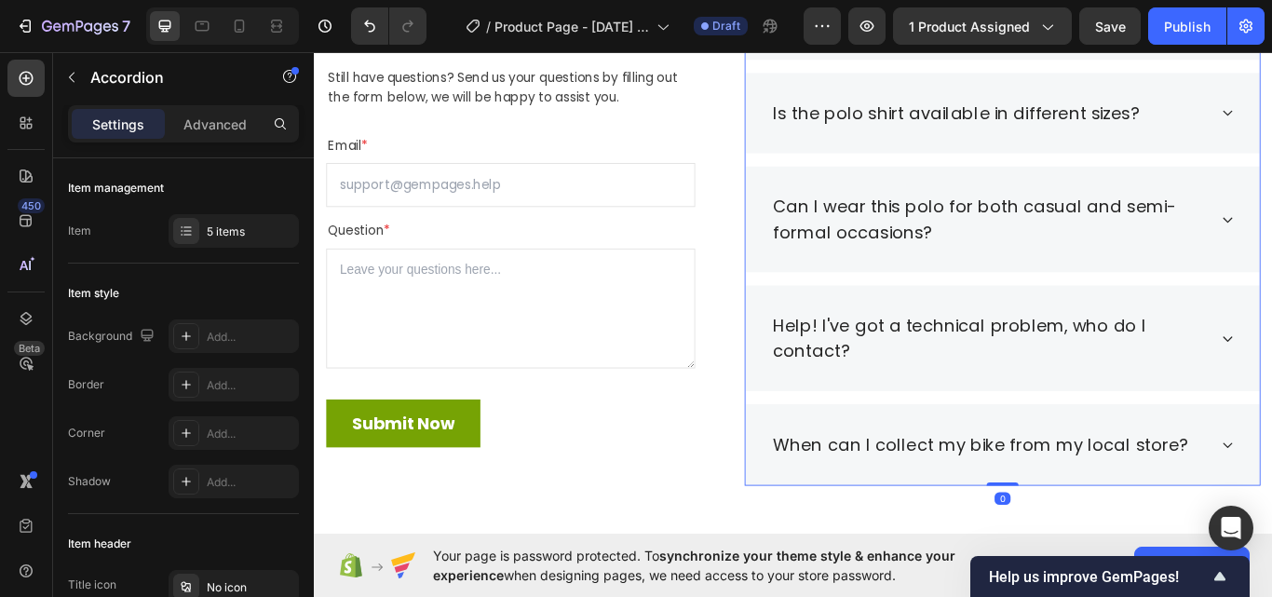
scroll to position [3226, 0]
click at [1271, 379] on div "Help! I've got a technical problem, who do I contact?" at bounding box center [1117, 386] width 600 height 124
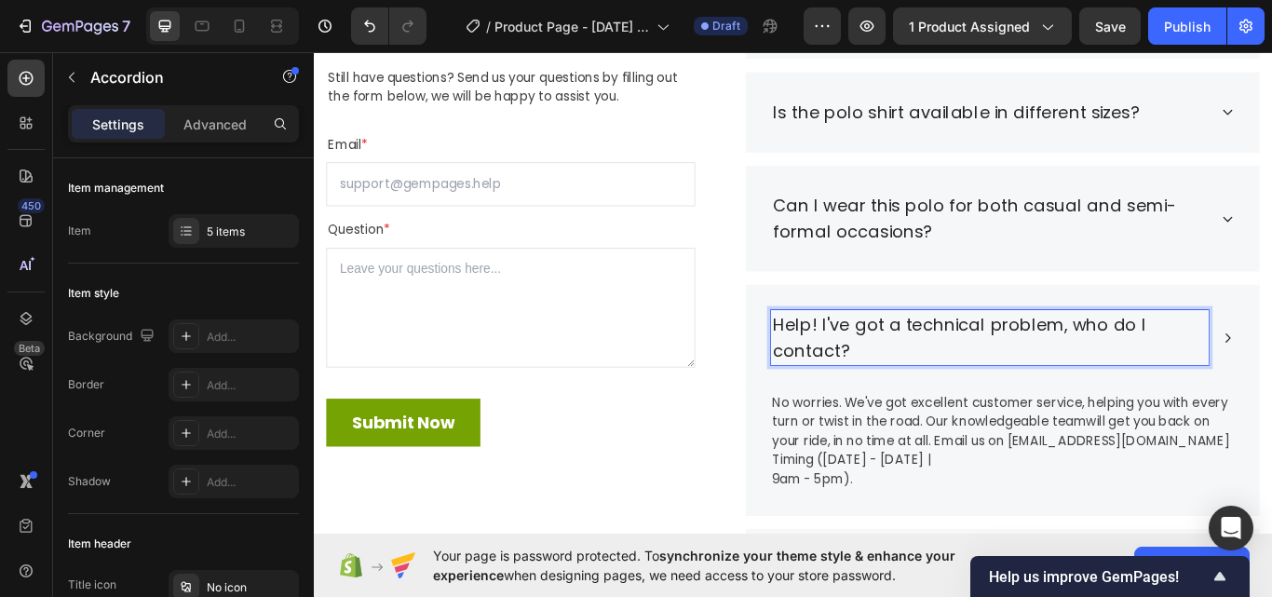
click at [997, 378] on p "Help! I've got a technical problem, who do I contact?" at bounding box center [1101, 386] width 505 height 59
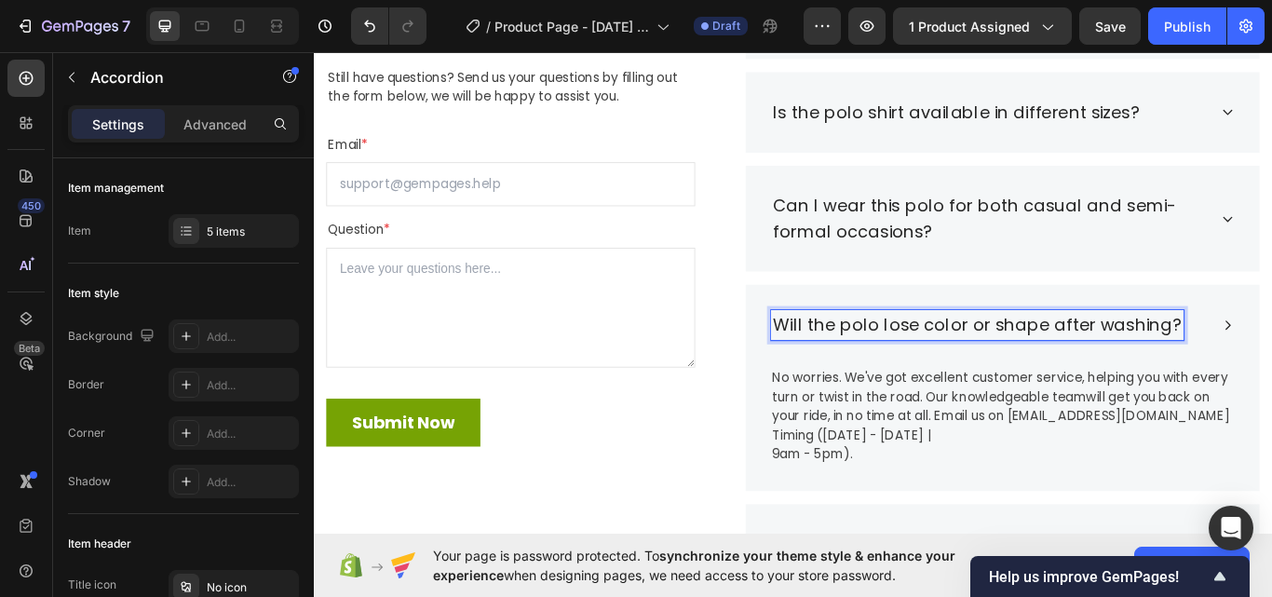
click at [1165, 465] on p "No worries. We've got excellent customer service, helping you with every turn o…" at bounding box center [1116, 478] width 536 height 112
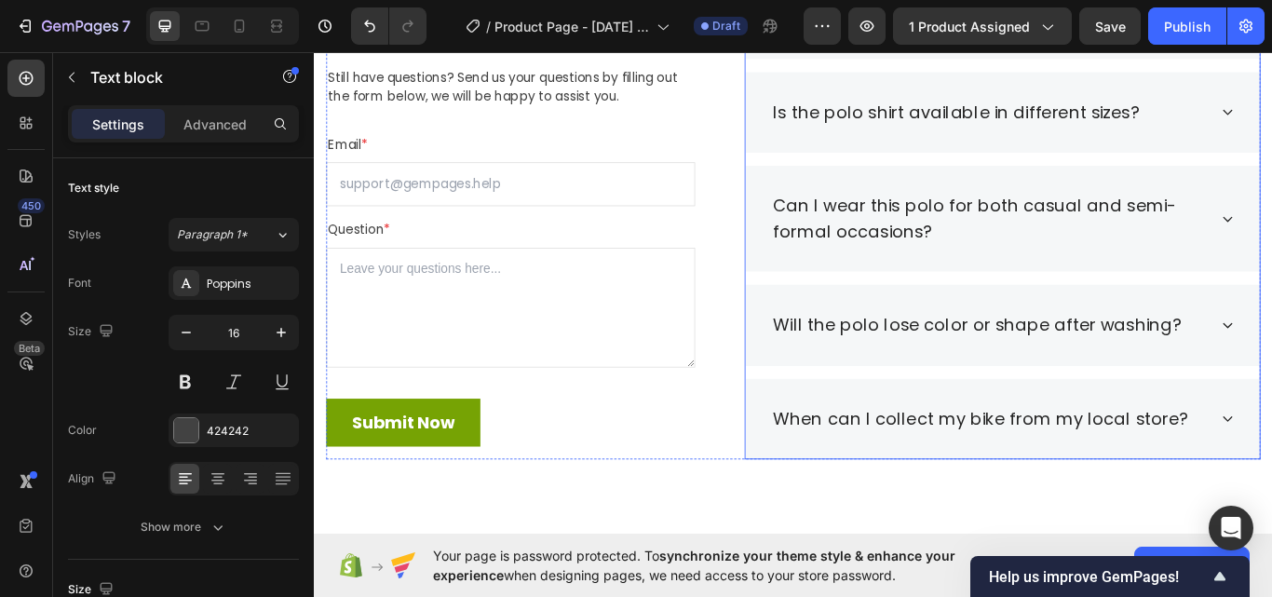
click at [1271, 387] on div "Will the polo lose color or shape after washing?" at bounding box center [1101, 371] width 510 height 35
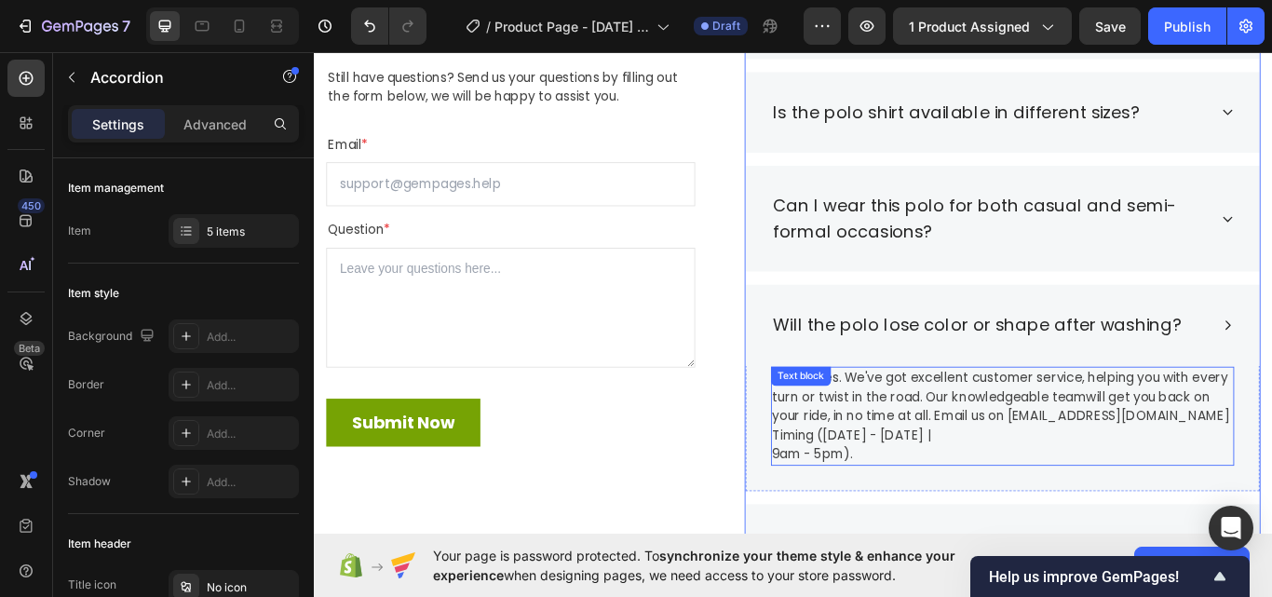
click at [976, 437] on div "No worries. We've got excellent customer service, helping you with every turn o…" at bounding box center [1116, 477] width 540 height 115
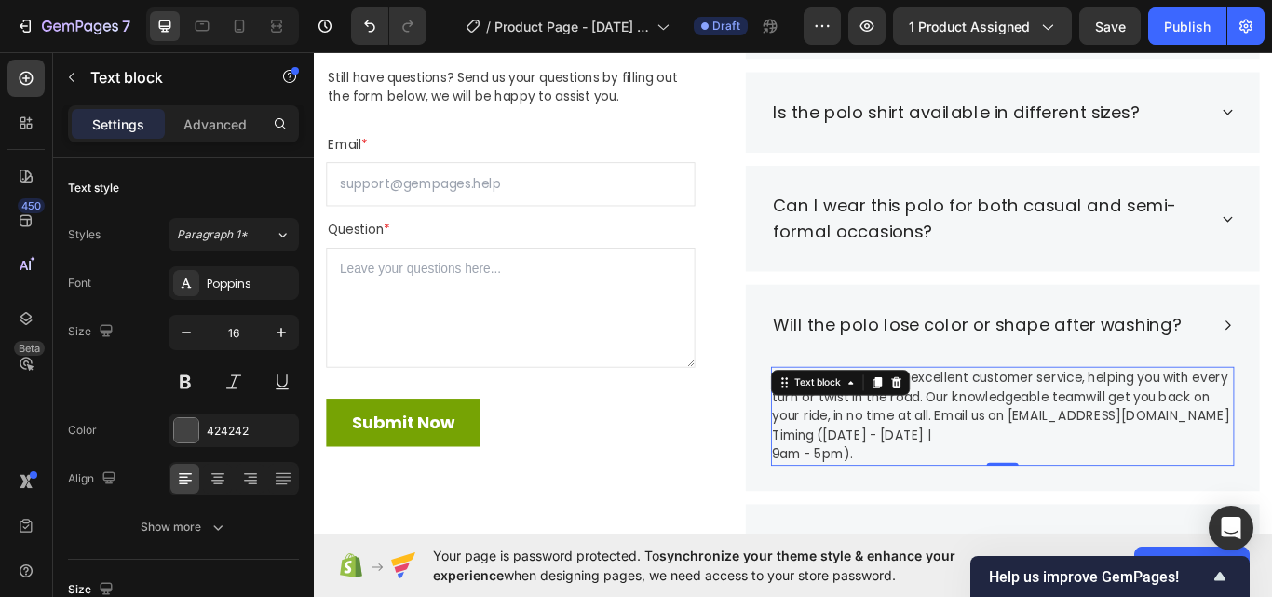
click at [1094, 454] on p "No worries. We've got excellent customer service, helping you with every turn o…" at bounding box center [1116, 478] width 536 height 112
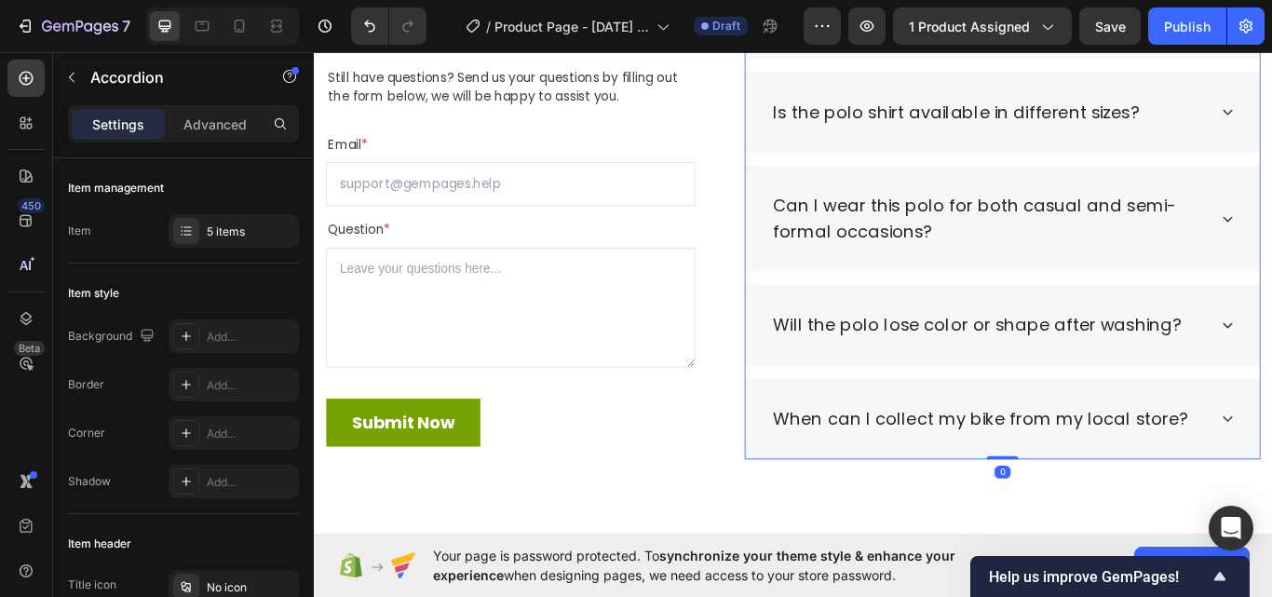
scroll to position [3319, 0]
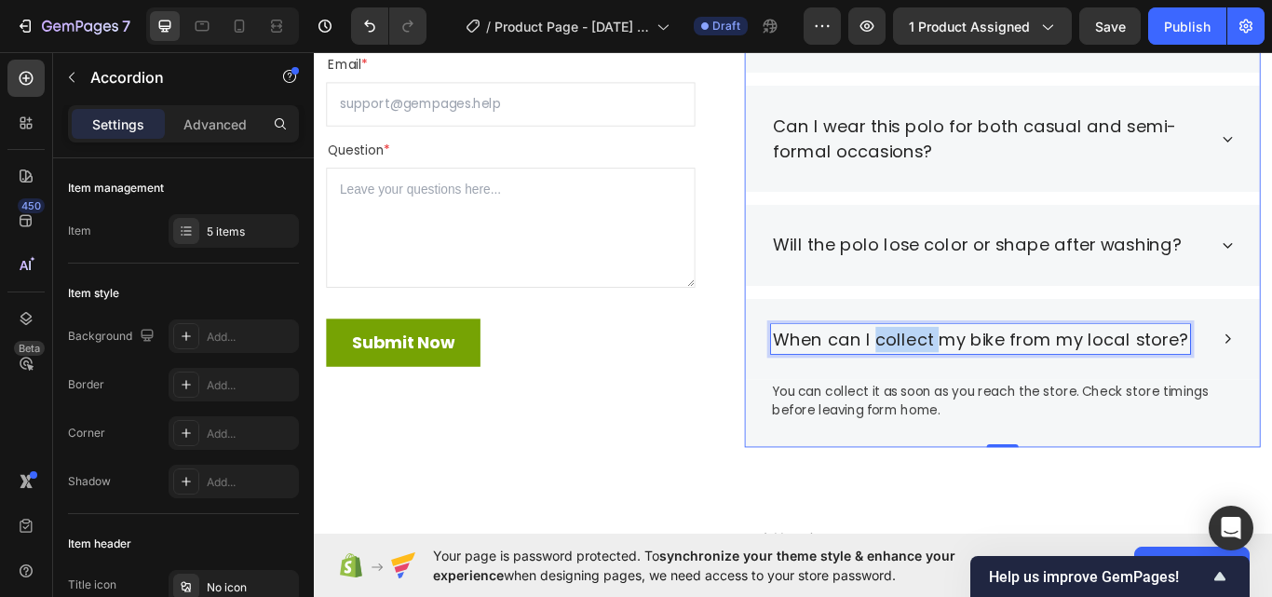
click at [979, 376] on p "When can I collect my bike from my local store?" at bounding box center [1090, 388] width 483 height 30
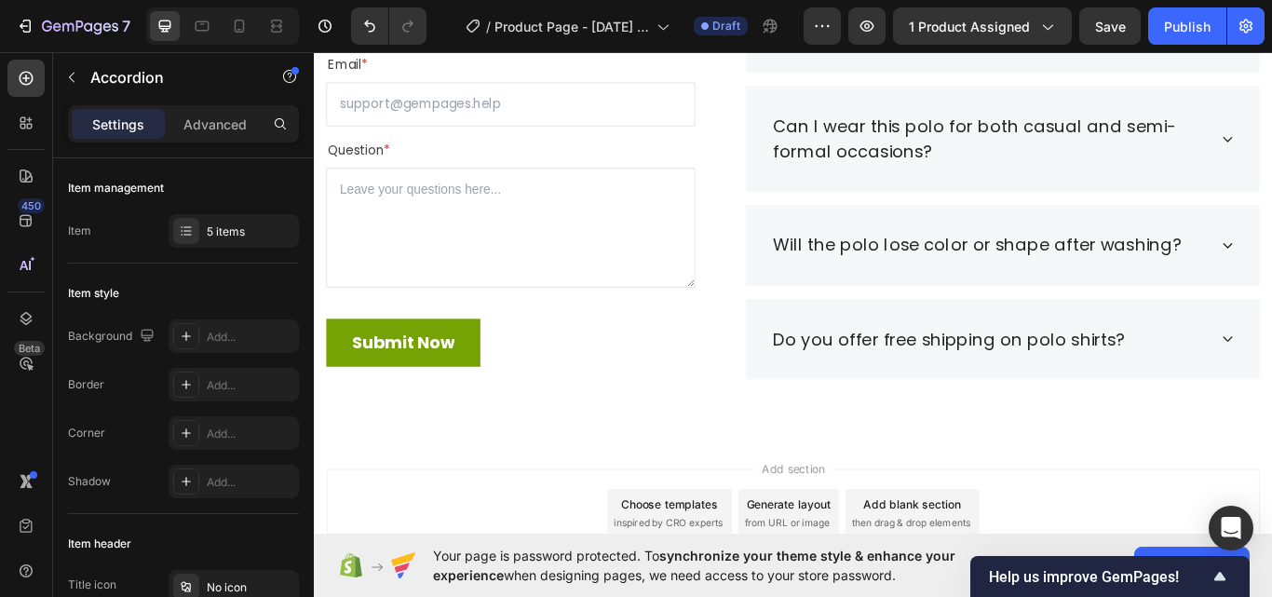
click at [1271, 402] on div "Do you offer free shipping on polo shirts?" at bounding box center [1101, 388] width 510 height 35
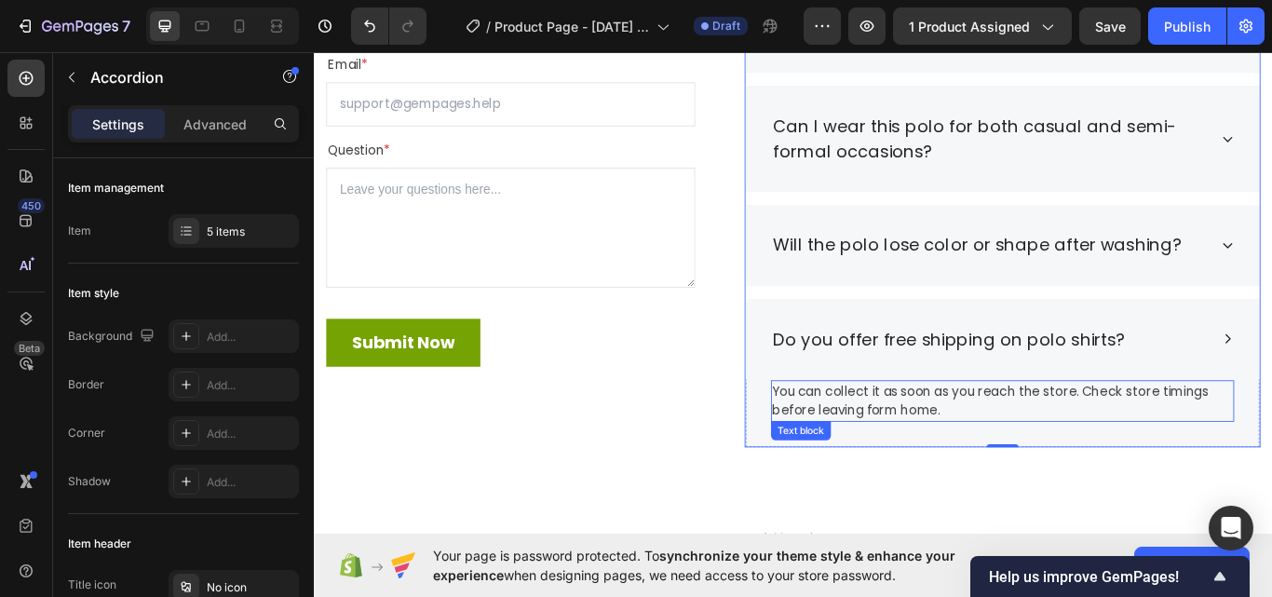
click at [995, 454] on p "You can collect it as soon as you reach the store. Check store timings before l…" at bounding box center [1116, 460] width 536 height 45
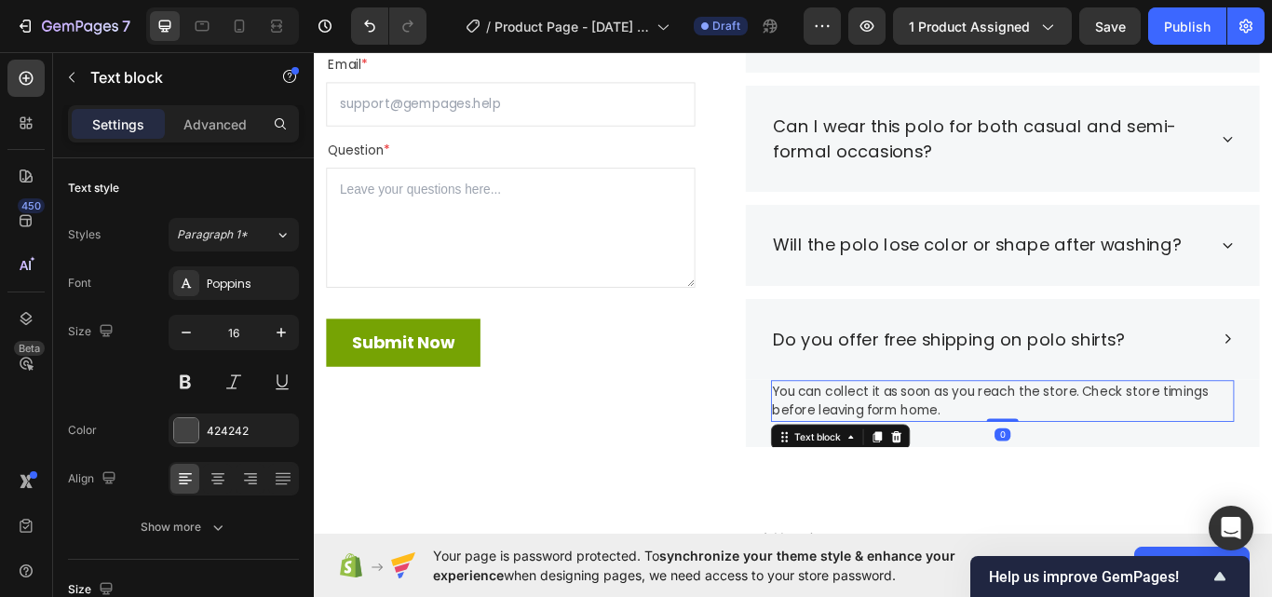
click at [995, 454] on p "You can collect it as soon as you reach the store. Check store timings before l…" at bounding box center [1116, 460] width 536 height 45
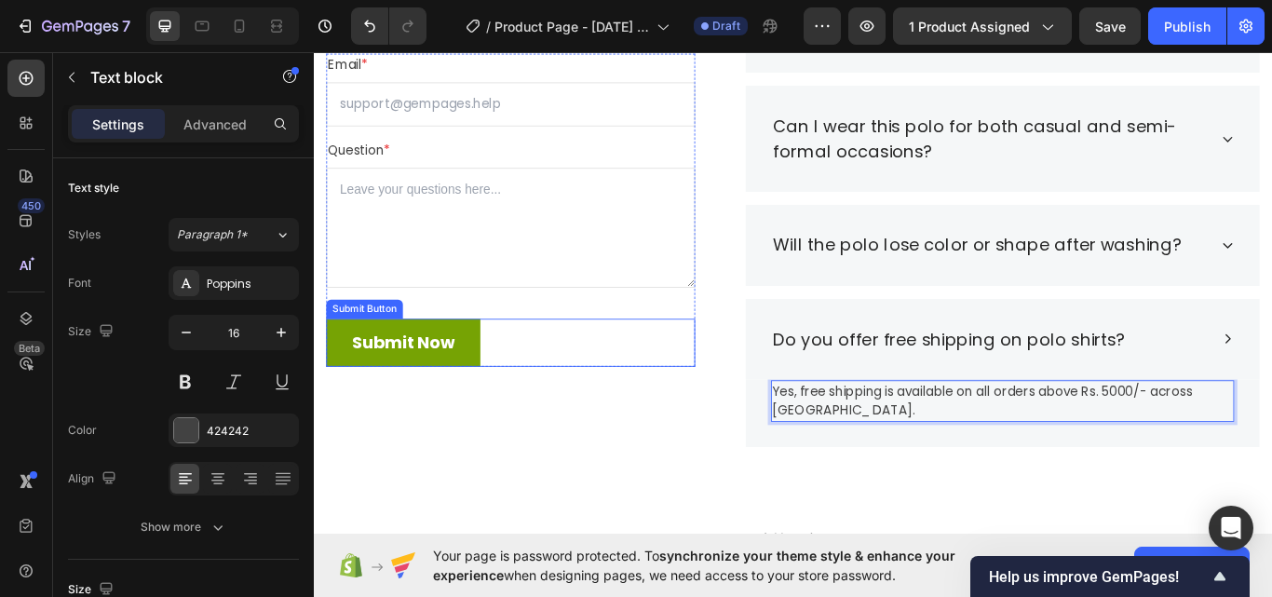
click at [669, 417] on div "Submit Now Submit Button" at bounding box center [543, 392] width 430 height 56
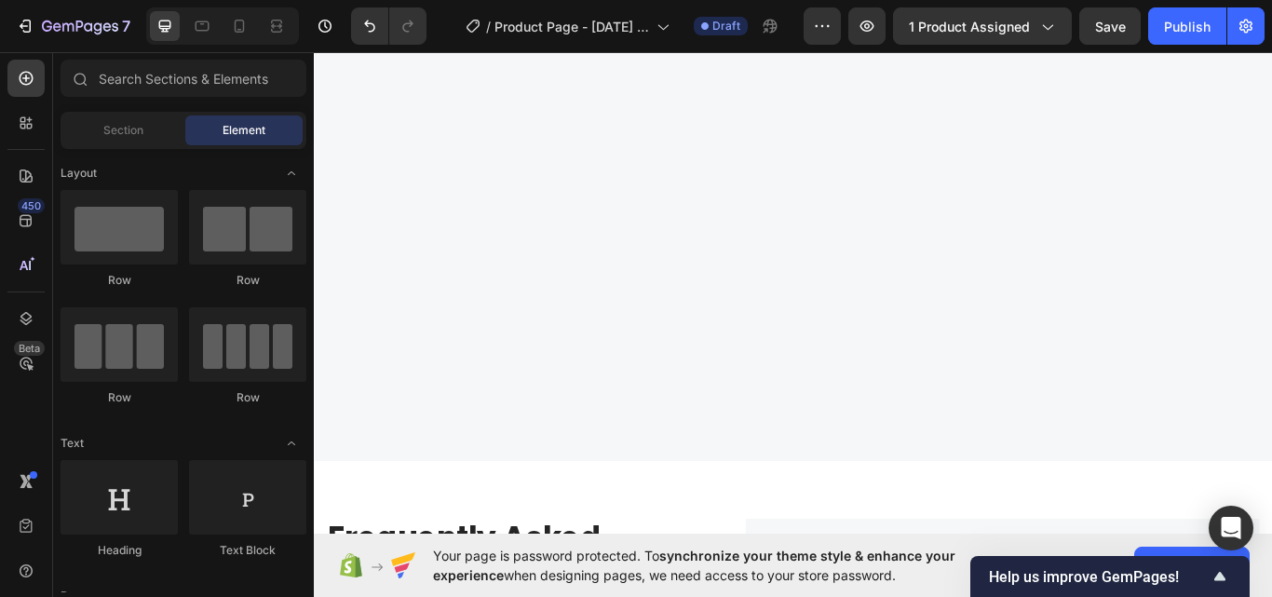
scroll to position [2579, 0]
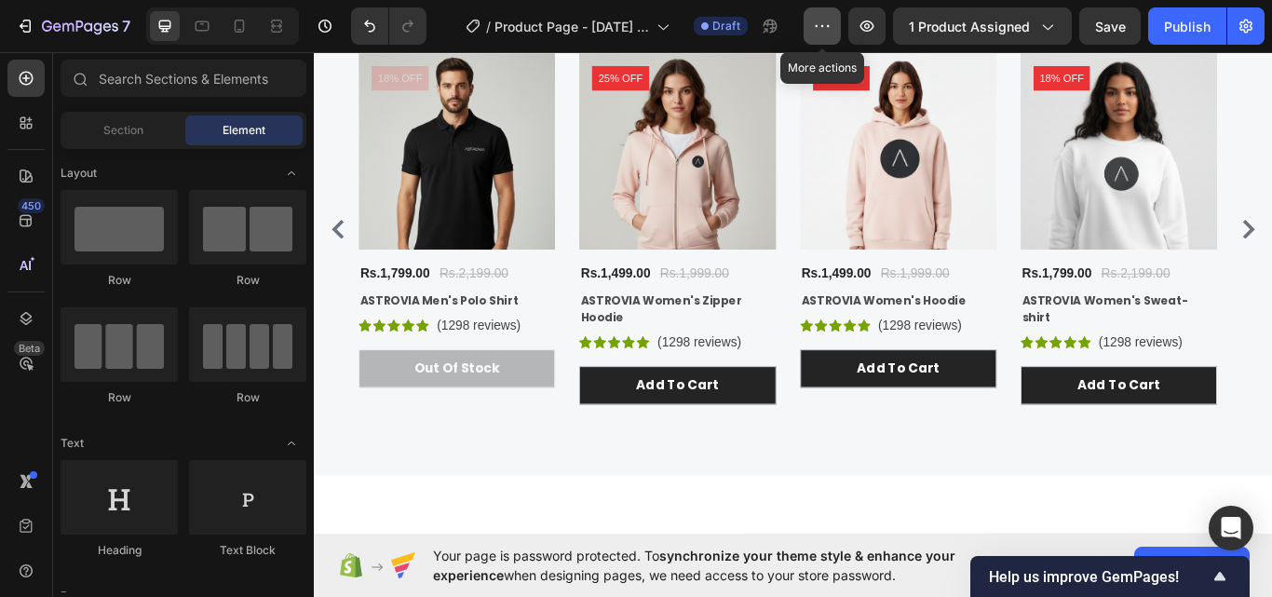
click at [824, 36] on button "button" at bounding box center [822, 25] width 37 height 37
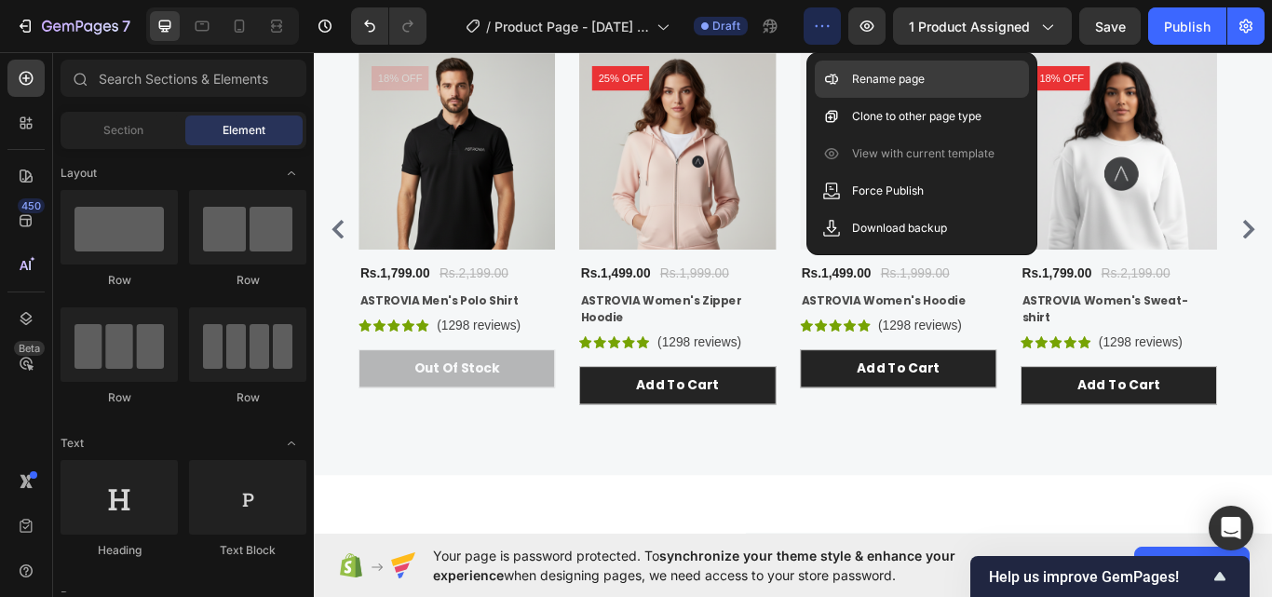
click at [906, 87] on p "Rename page" at bounding box center [888, 79] width 73 height 19
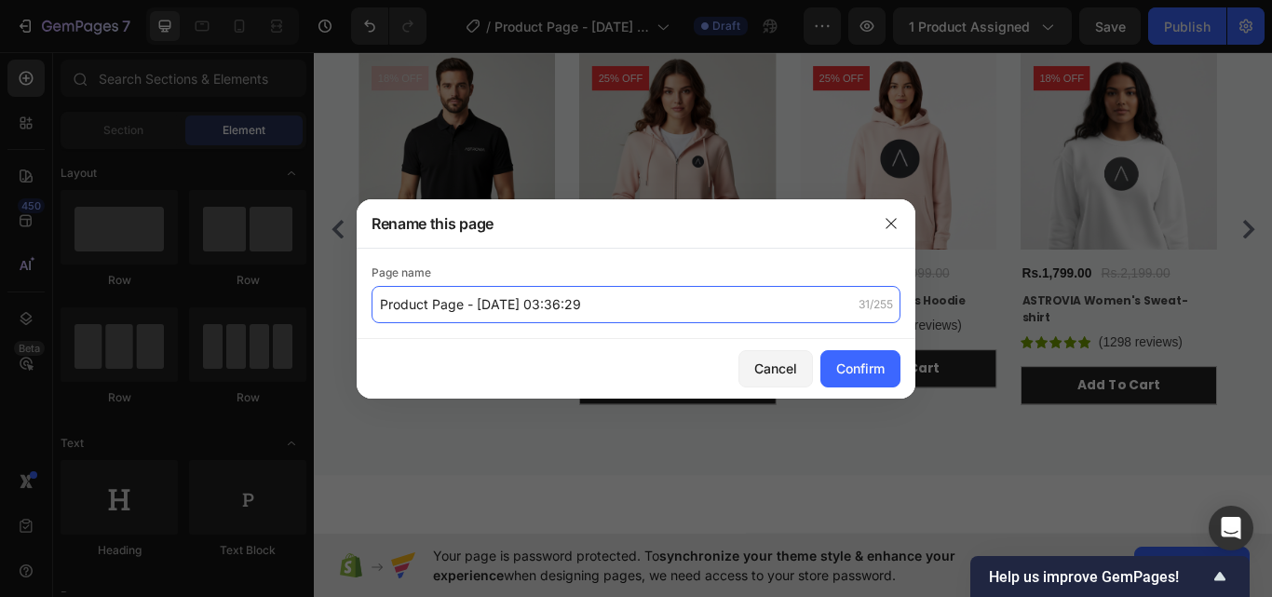
click at [689, 294] on input "Product Page - Sep 29, 03:36:29" at bounding box center [635, 304] width 529 height 37
paste input "ASTROVIA Men’s Polo Shirt"
type input "ASTROVIA Men’s Polo Shirt"
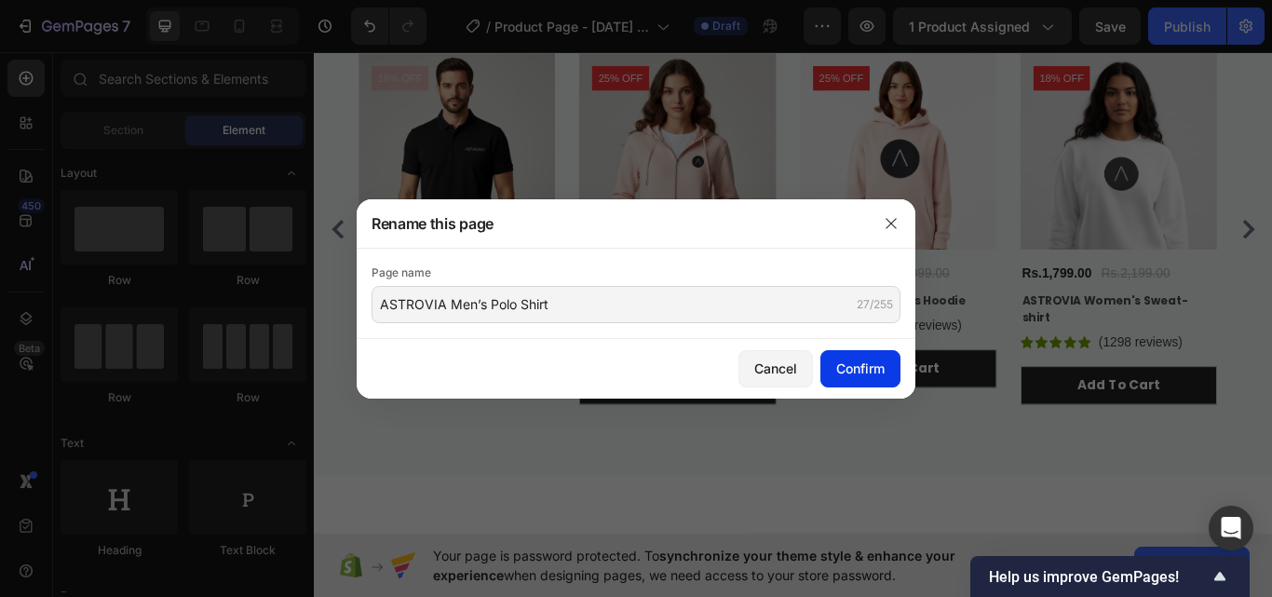
click at [869, 379] on button "Confirm" at bounding box center [860, 368] width 80 height 37
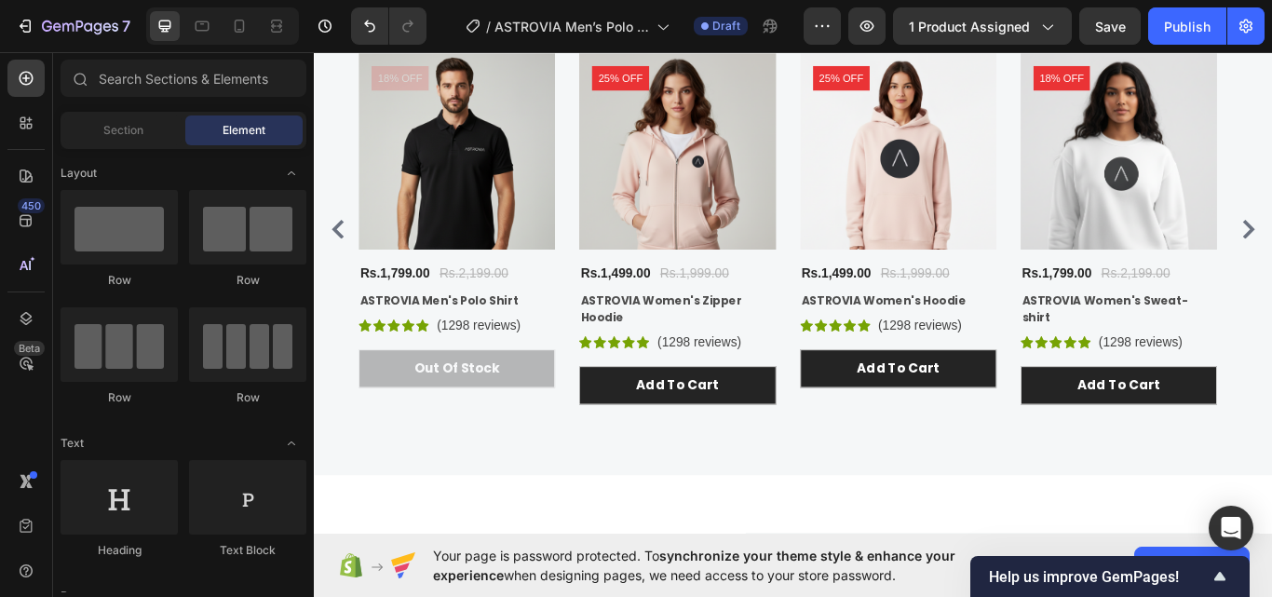
click at [846, 35] on div "Preview 1 product assigned Save Publish" at bounding box center [1034, 25] width 461 height 37
click at [862, 36] on button "button" at bounding box center [866, 25] width 37 height 37
click at [246, 31] on icon at bounding box center [239, 26] width 19 height 19
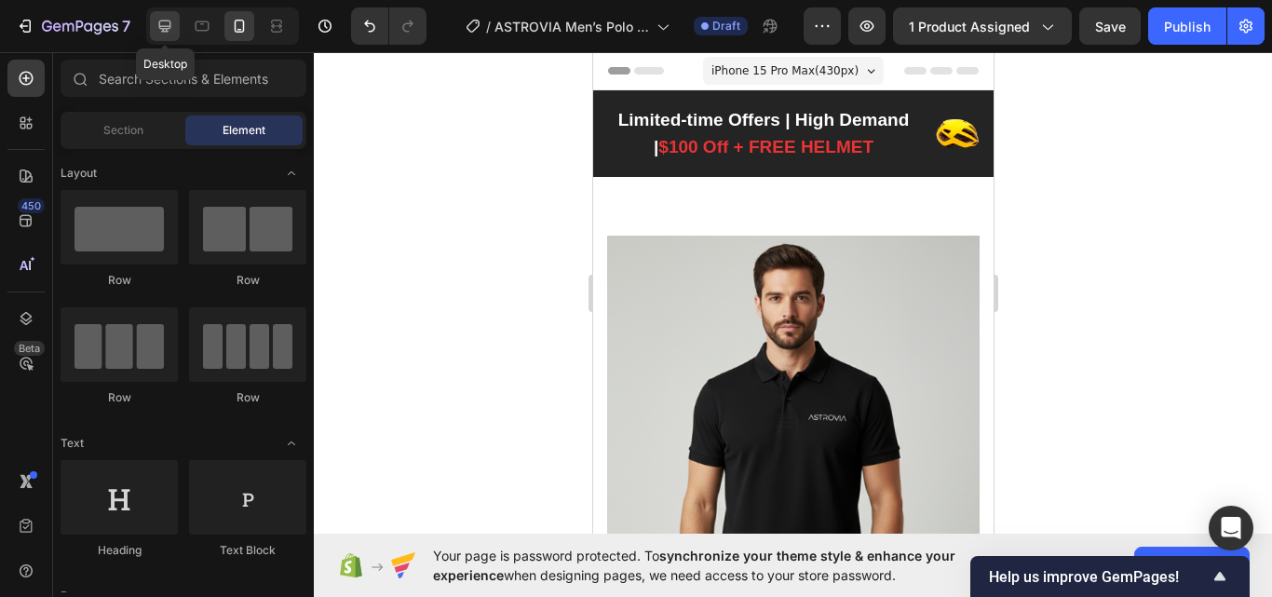
drag, startPoint x: 169, startPoint y: 27, endPoint x: 284, endPoint y: 88, distance: 130.8
click at [169, 27] on icon at bounding box center [165, 26] width 12 height 12
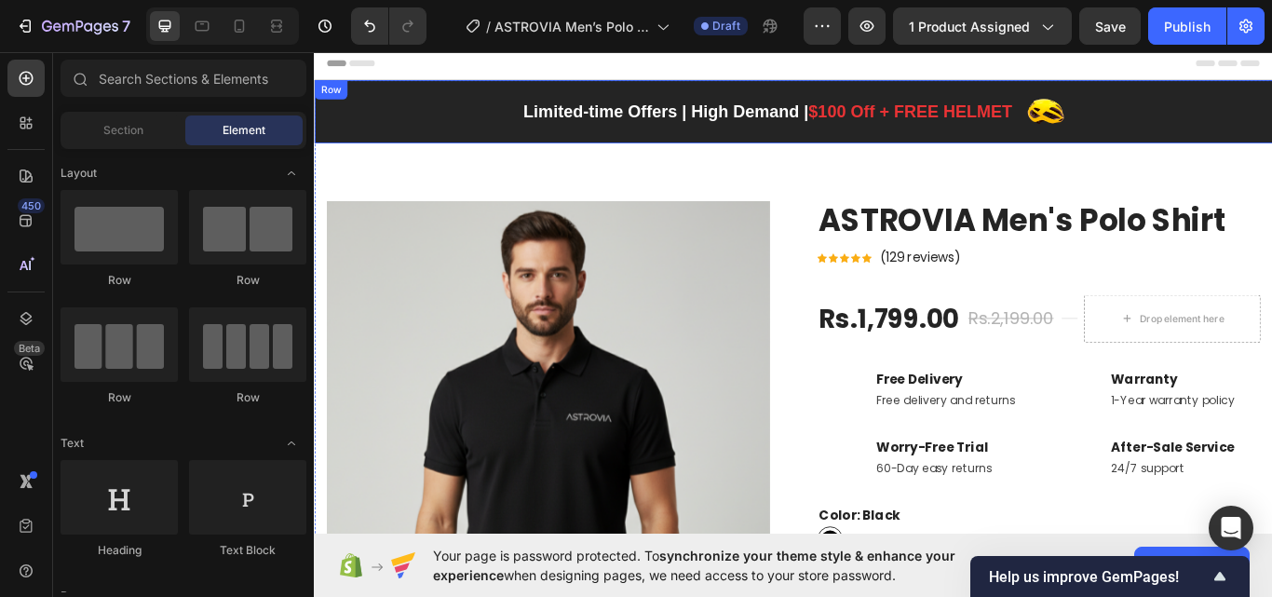
click at [634, 130] on p "Limited-time Offers | High Demand | $100 Off + FREE HELMET" at bounding box center [843, 123] width 570 height 30
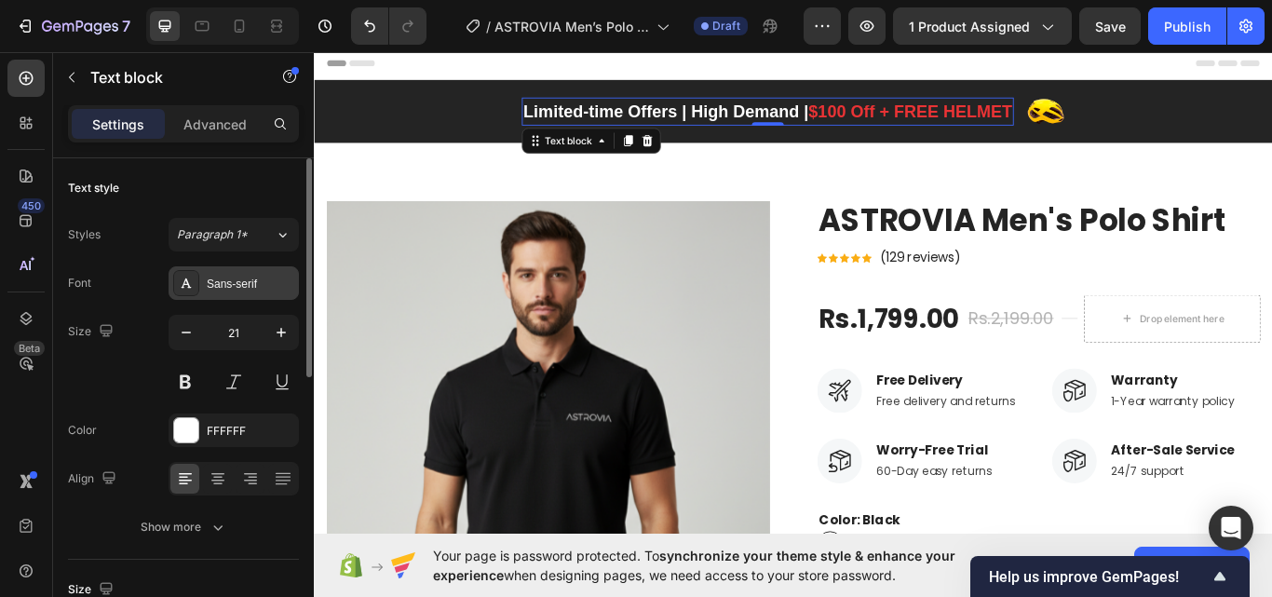
click at [234, 295] on div "Sans-serif" at bounding box center [234, 283] width 130 height 34
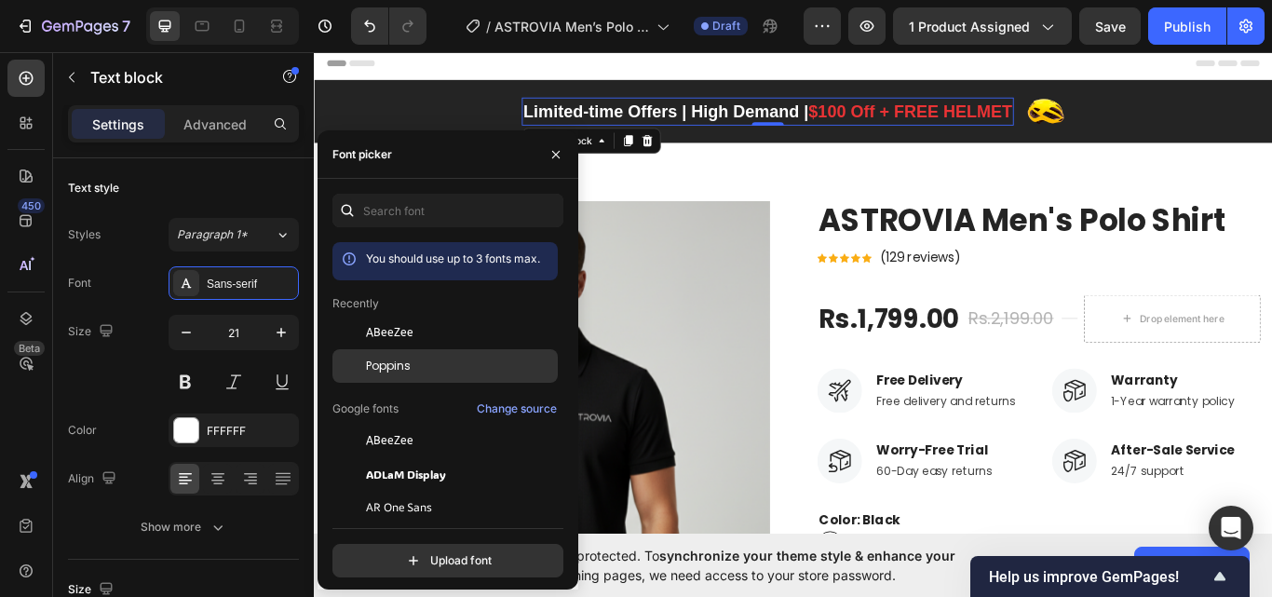
click at [379, 362] on span "Poppins" at bounding box center [388, 366] width 45 height 17
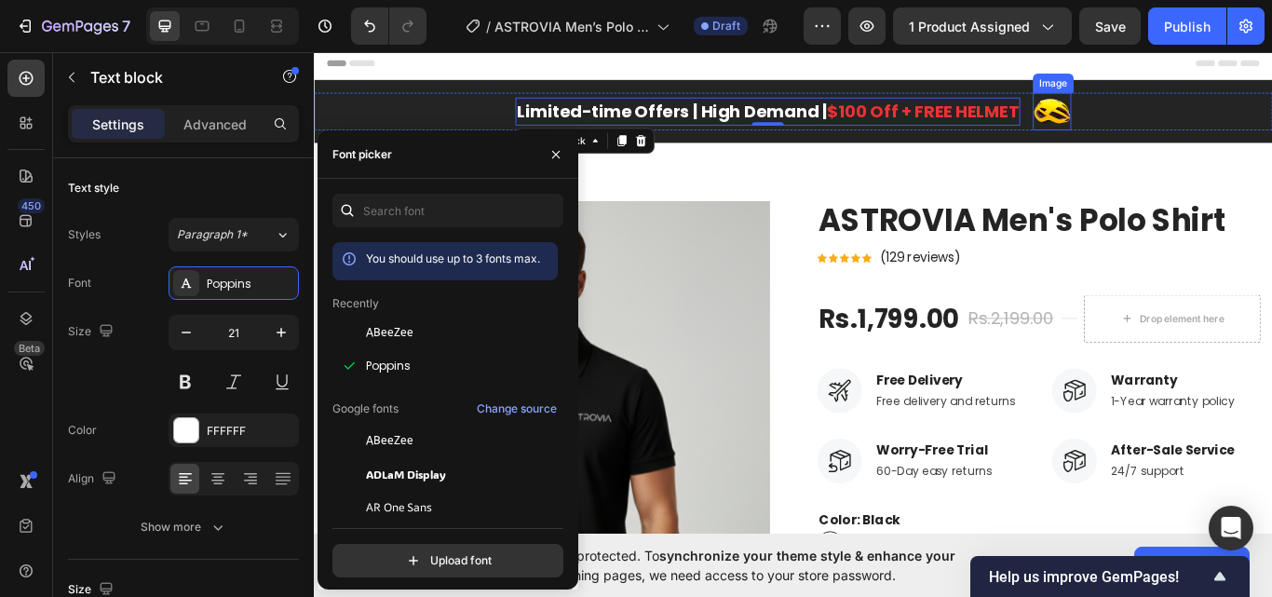
click at [1174, 129] on img at bounding box center [1174, 123] width 45 height 44
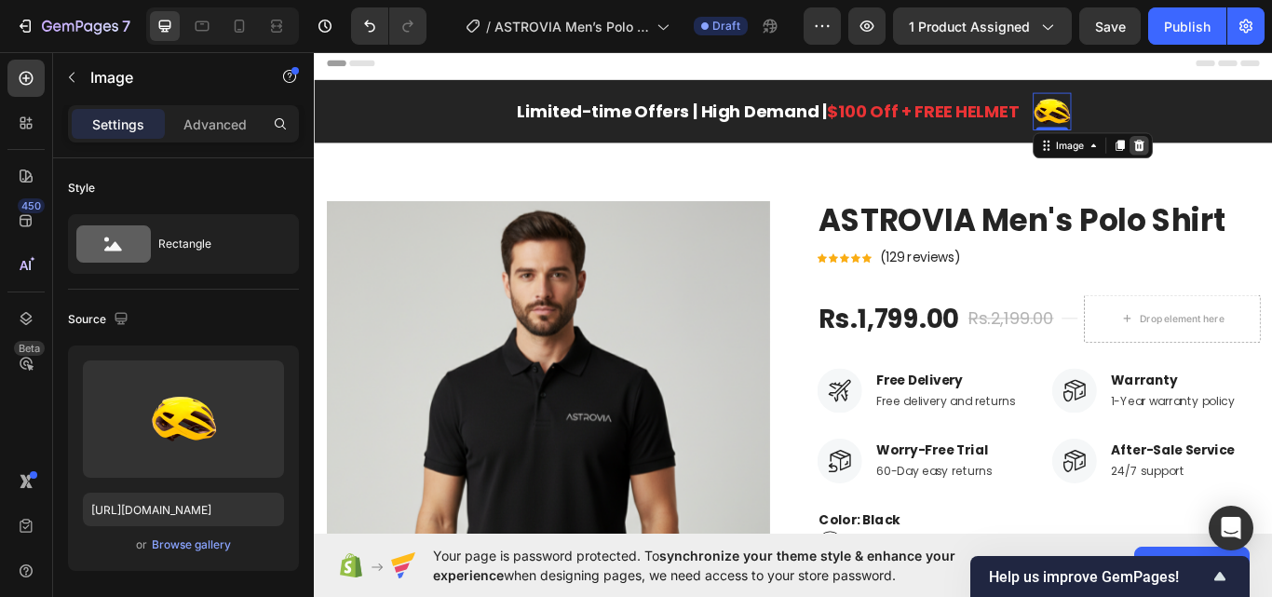
click at [1271, 167] on icon at bounding box center [1276, 161] width 12 height 13
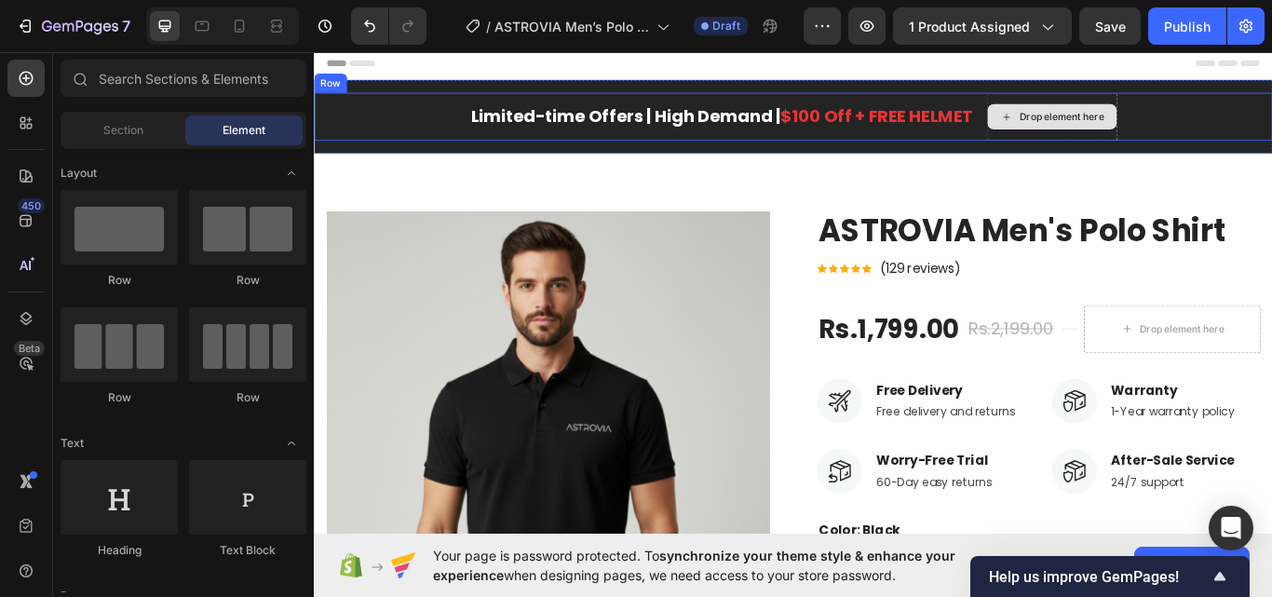
click at [1003, 136] on span "$100 Off + FREE HELMET" at bounding box center [969, 128] width 223 height 27
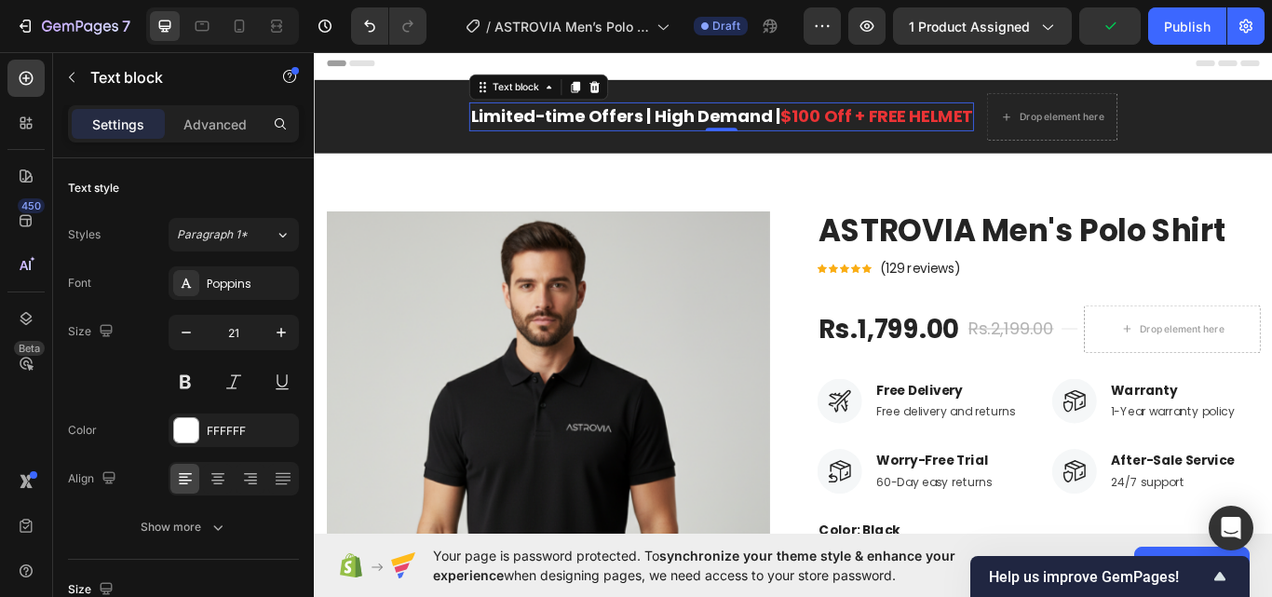
click at [858, 132] on span "$100 Off + FREE HELMET" at bounding box center [969, 128] width 223 height 27
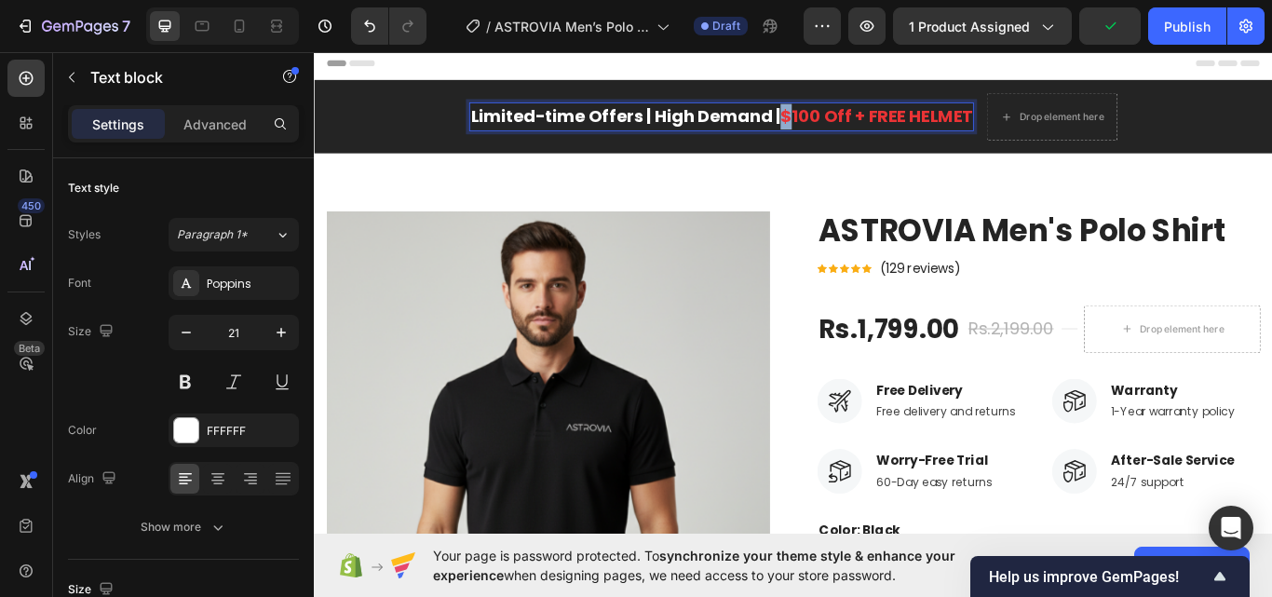
click at [858, 132] on span "$100 Off + FREE HELMET" at bounding box center [969, 128] width 223 height 27
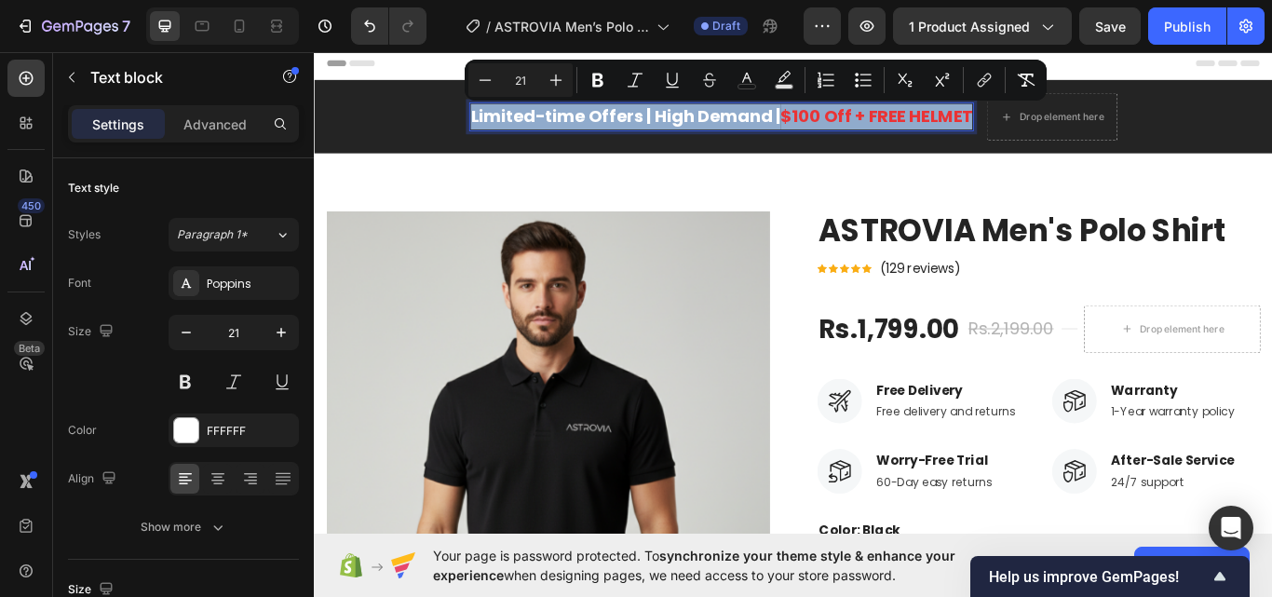
drag, startPoint x: 858, startPoint y: 132, endPoint x: 961, endPoint y: 132, distance: 103.3
click at [961, 132] on span "$100 Off + FREE HELMET" at bounding box center [969, 128] width 223 height 27
click at [881, 125] on span "$100 Off + FREE HELMET" at bounding box center [969, 128] width 223 height 27
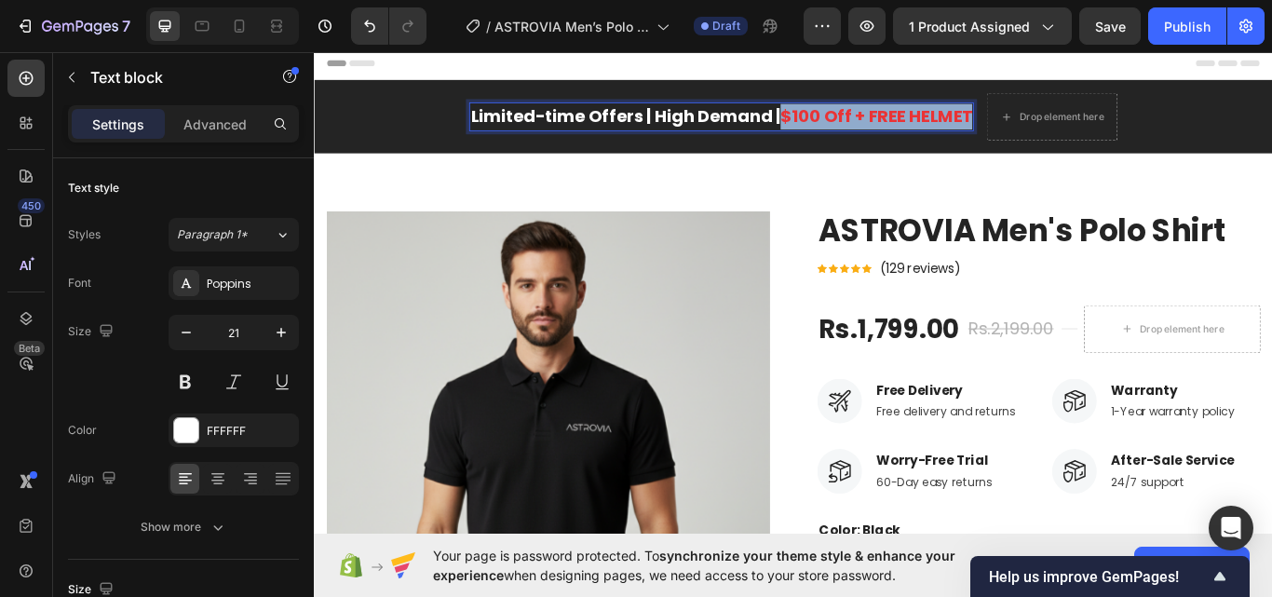
drag, startPoint x: 855, startPoint y: 128, endPoint x: 1074, endPoint y: 139, distance: 219.1
click at [1074, 139] on span "$100 Off + FREE HELMET" at bounding box center [969, 128] width 223 height 27
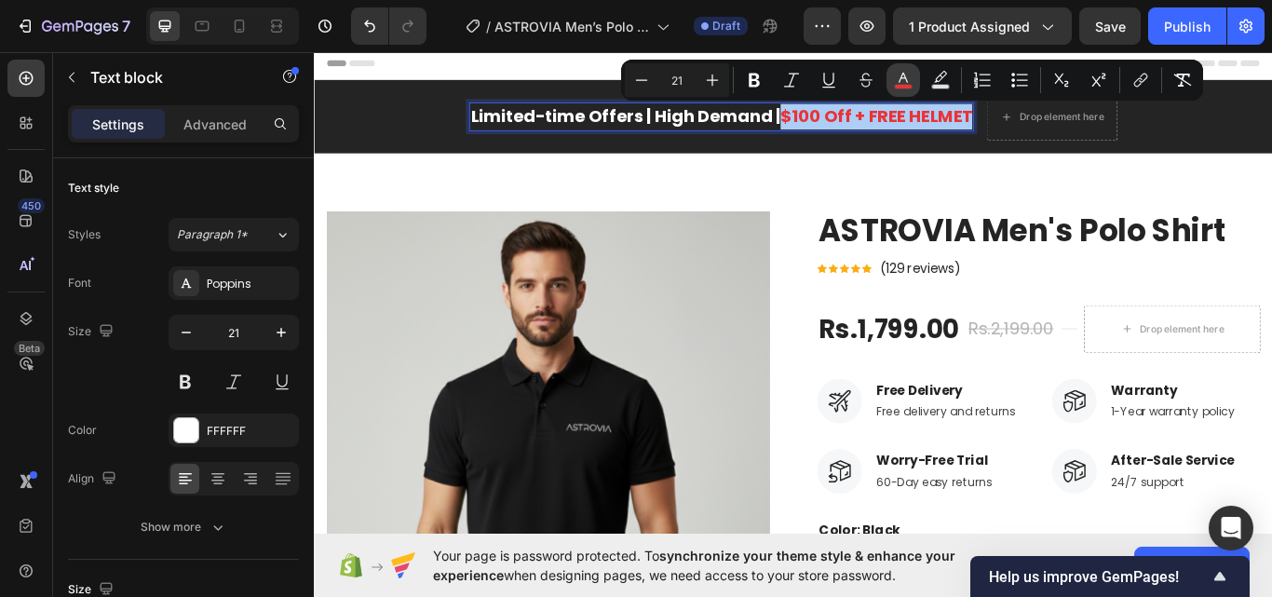
click at [896, 85] on rect "Editor contextual toolbar" at bounding box center [904, 87] width 18 height 5
type input "EA3335"
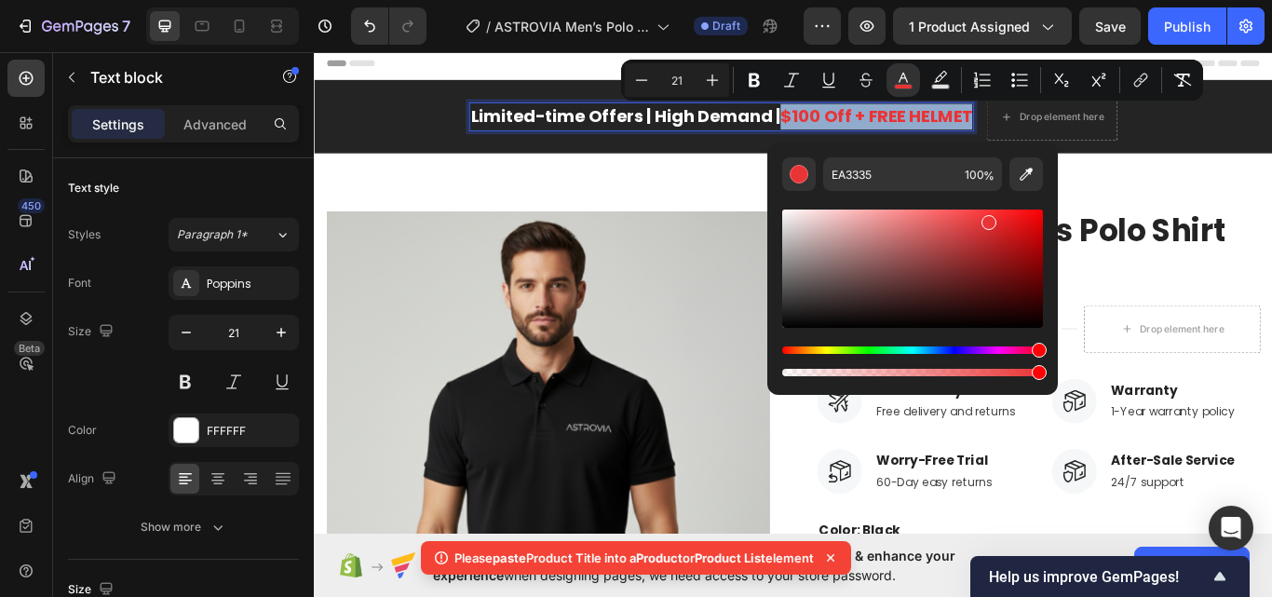
click at [935, 125] on span "$100 Off + FREE HELMET" at bounding box center [969, 128] width 223 height 27
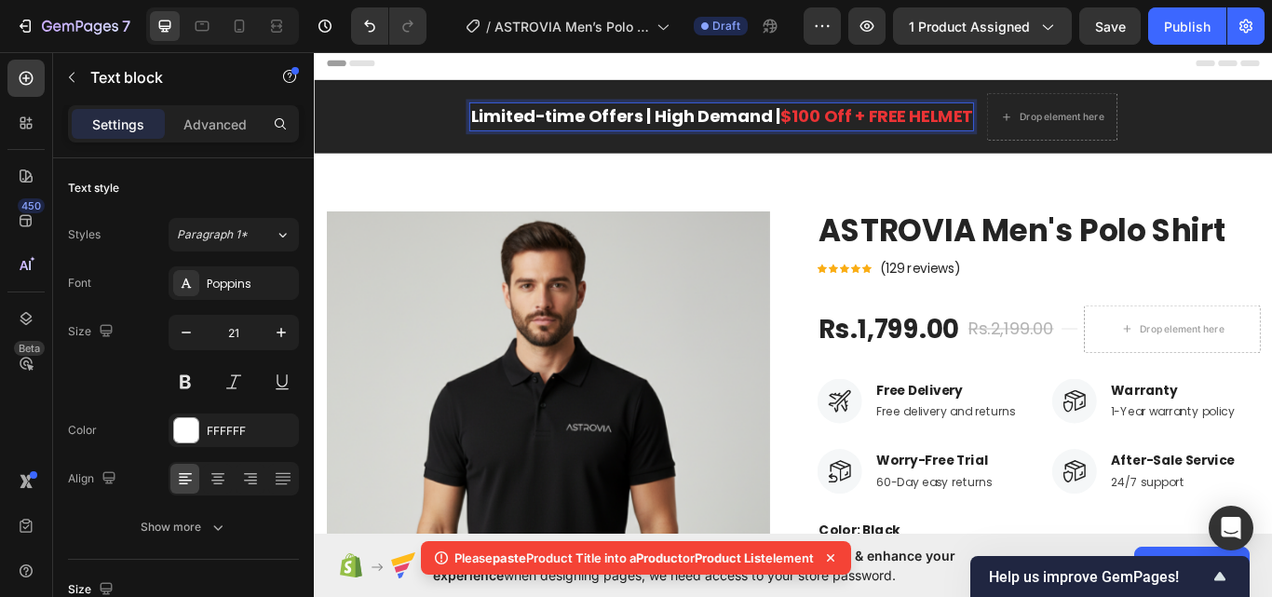
click at [935, 125] on span "$100 Off + FREE HELMET" at bounding box center [969, 128] width 223 height 27
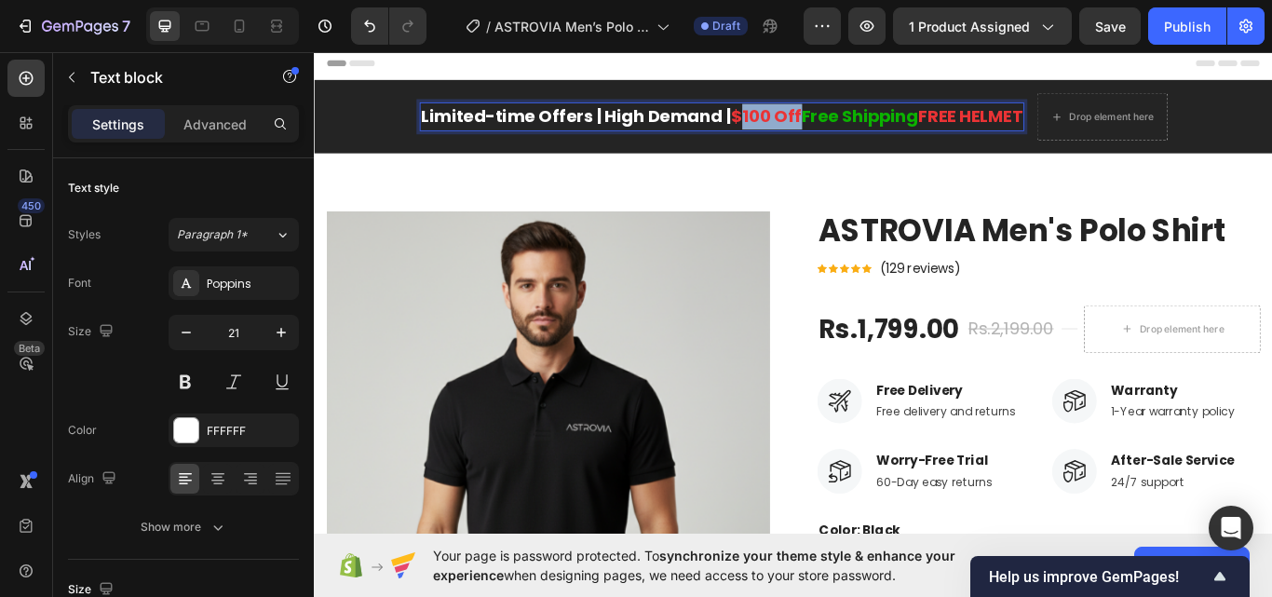
drag, startPoint x: 871, startPoint y: 132, endPoint x: 799, endPoint y: 132, distance: 71.7
click at [800, 132] on span "$100 Off" at bounding box center [841, 128] width 83 height 27
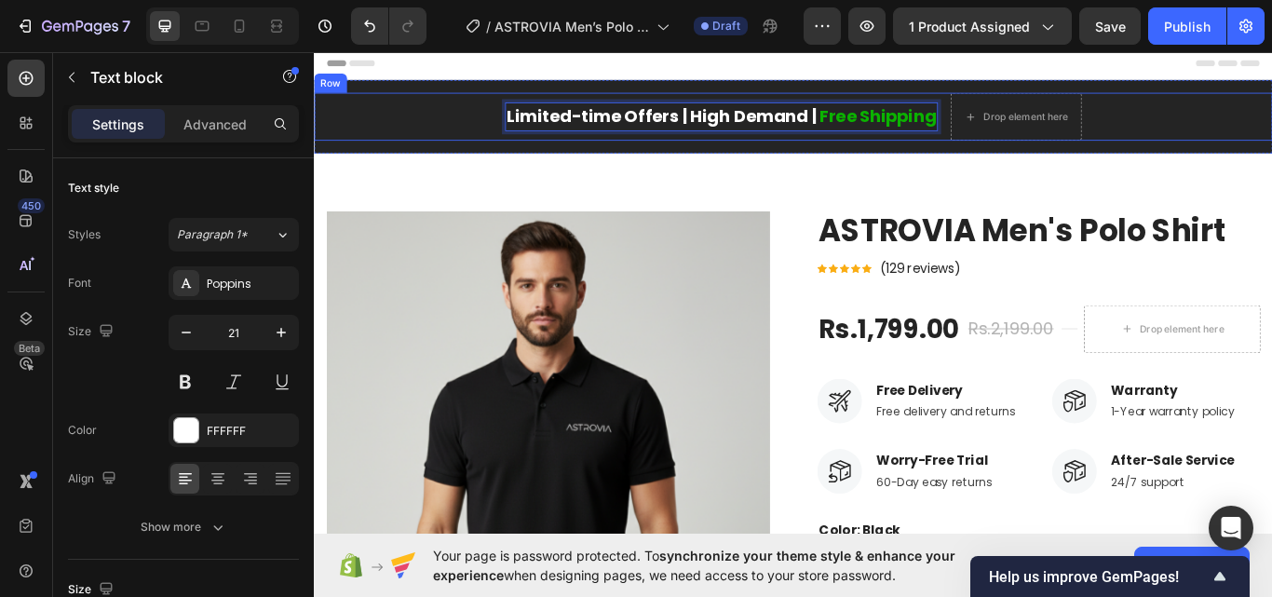
click at [1007, 152] on div "Limited-time Offers | High Demand | Free Shipping Text block 0" at bounding box center [788, 129] width 505 height 56
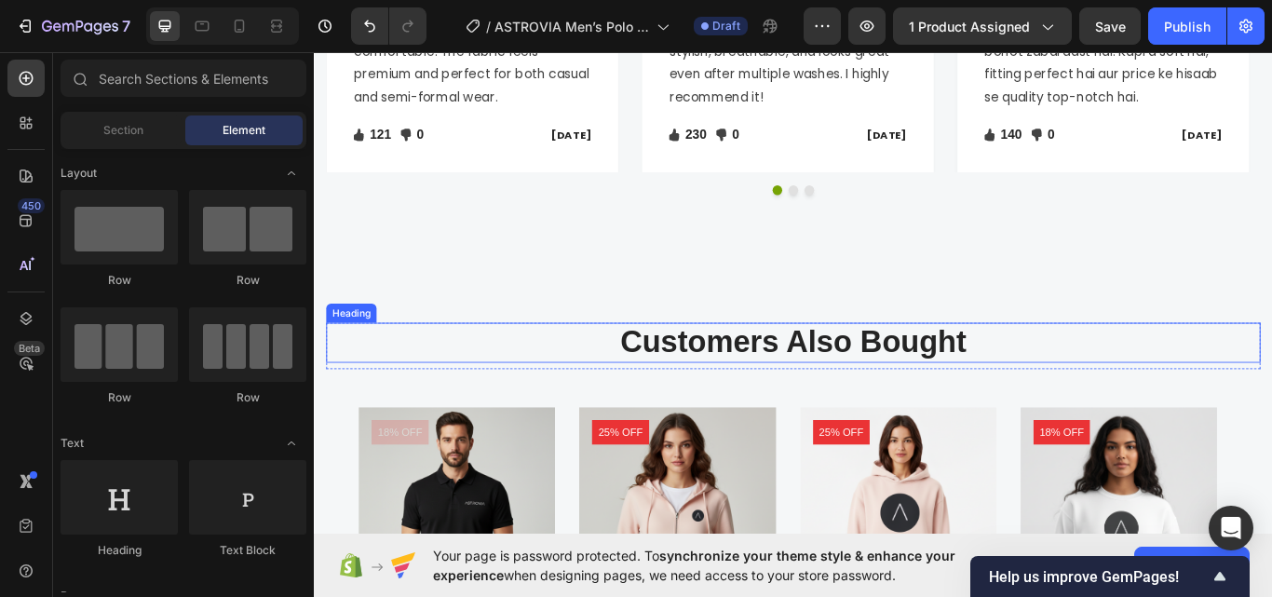
scroll to position [1899, 0]
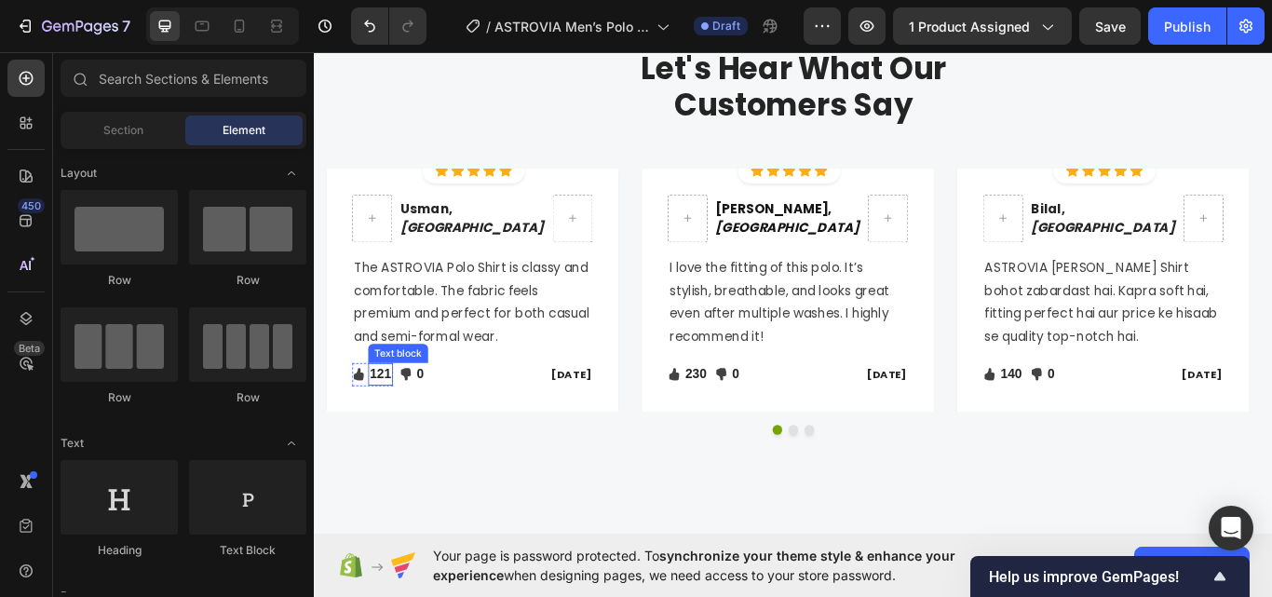
click at [386, 418] on p "121" at bounding box center [390, 429] width 25 height 22
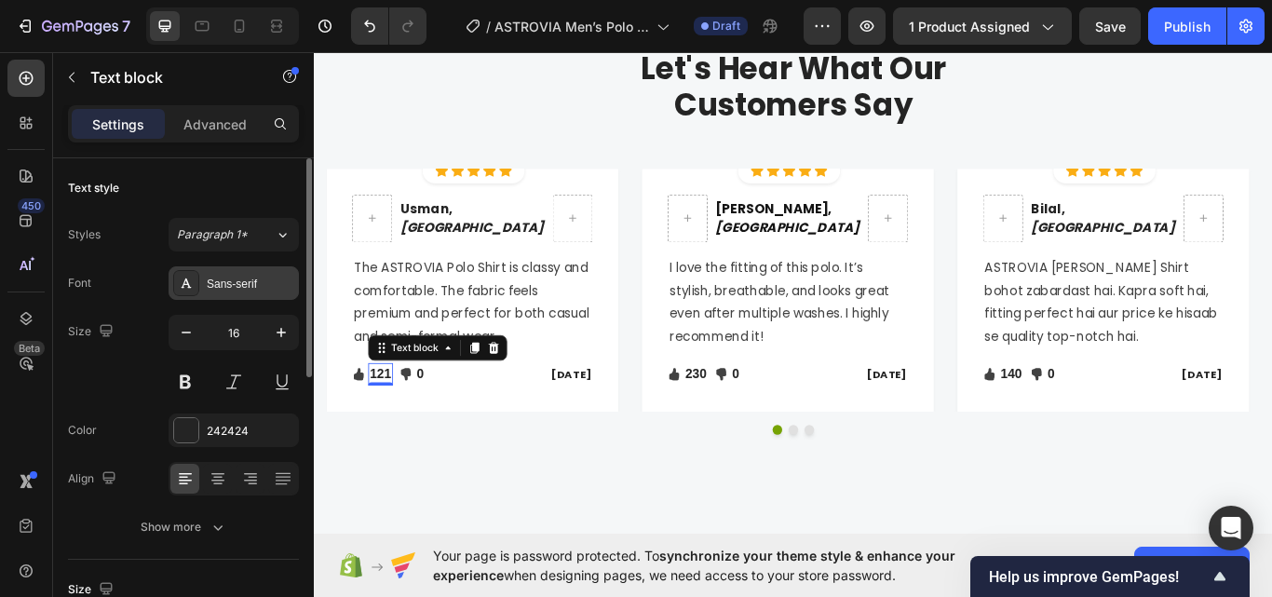
click at [232, 282] on div "Sans-serif" at bounding box center [251, 284] width 88 height 17
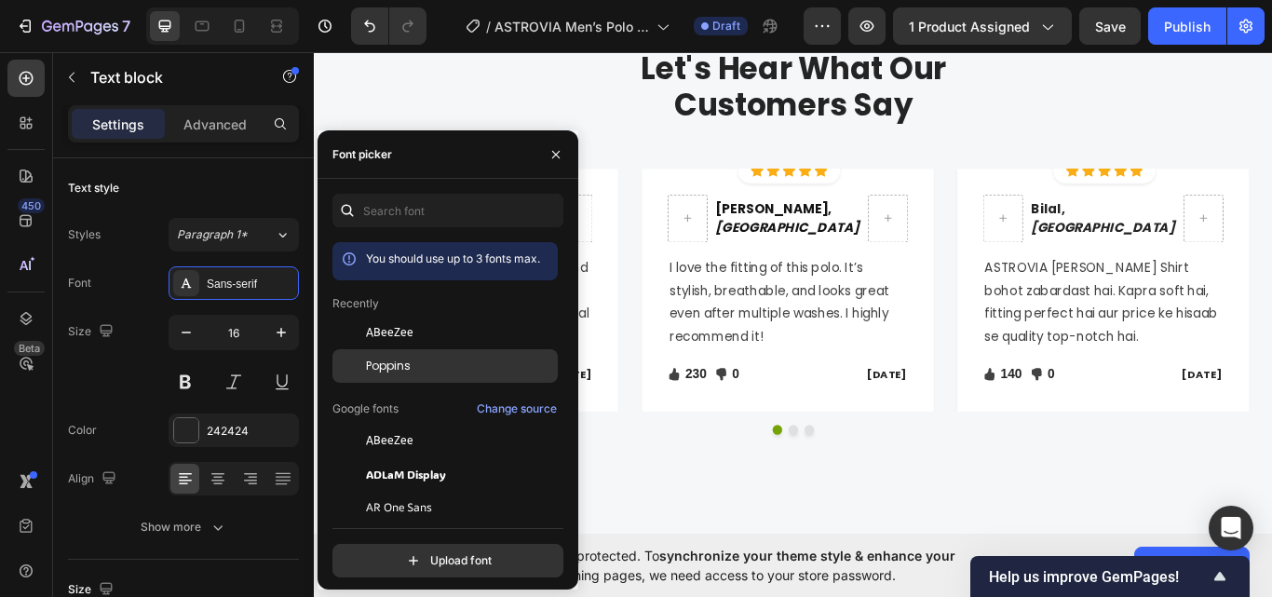
drag, startPoint x: 344, startPoint y: 360, endPoint x: 393, endPoint y: 368, distance: 49.0
click at [345, 360] on div at bounding box center [349, 366] width 34 height 34
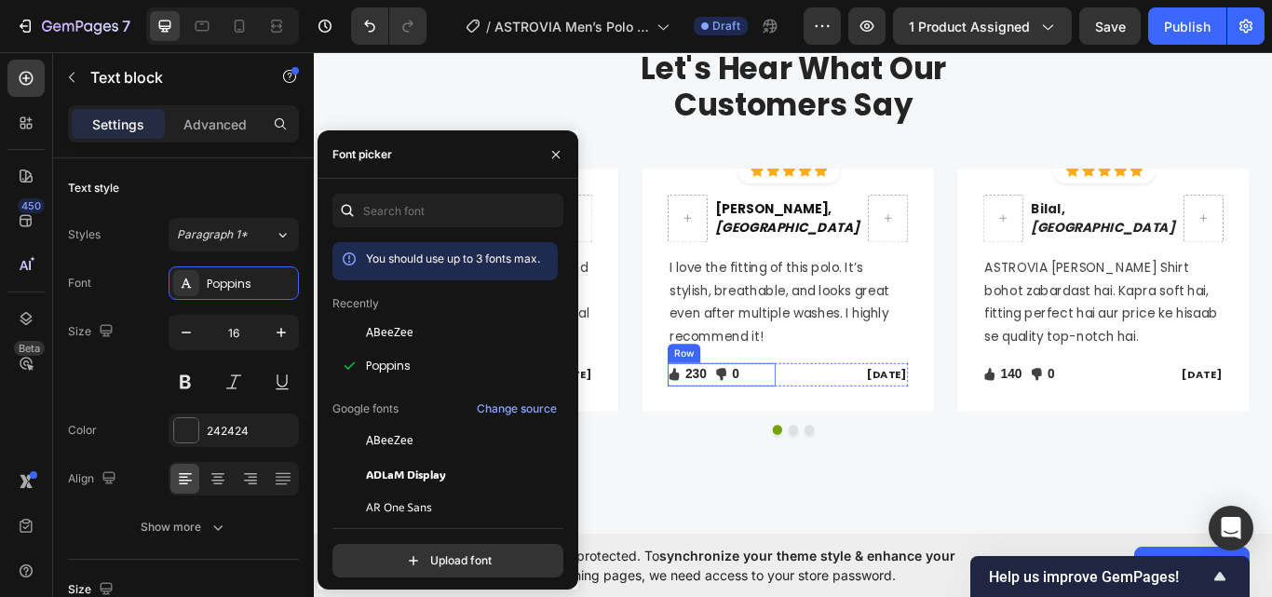
click at [765, 430] on p "230" at bounding box center [758, 429] width 25 height 22
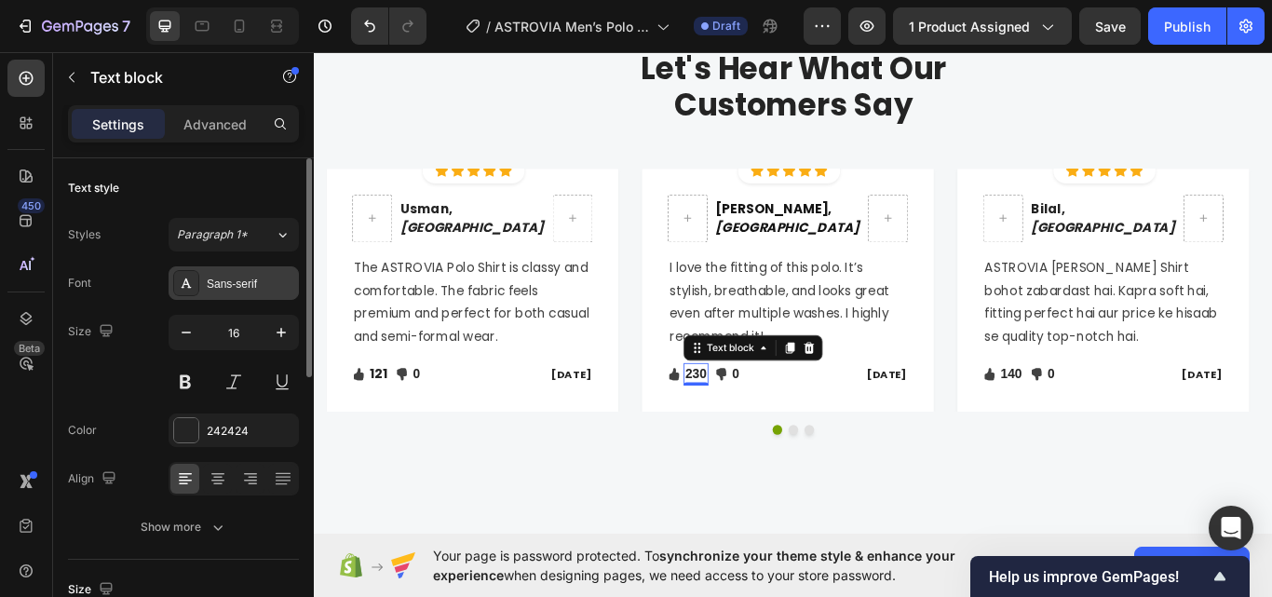
click at [204, 282] on div "Sans-serif" at bounding box center [234, 283] width 130 height 34
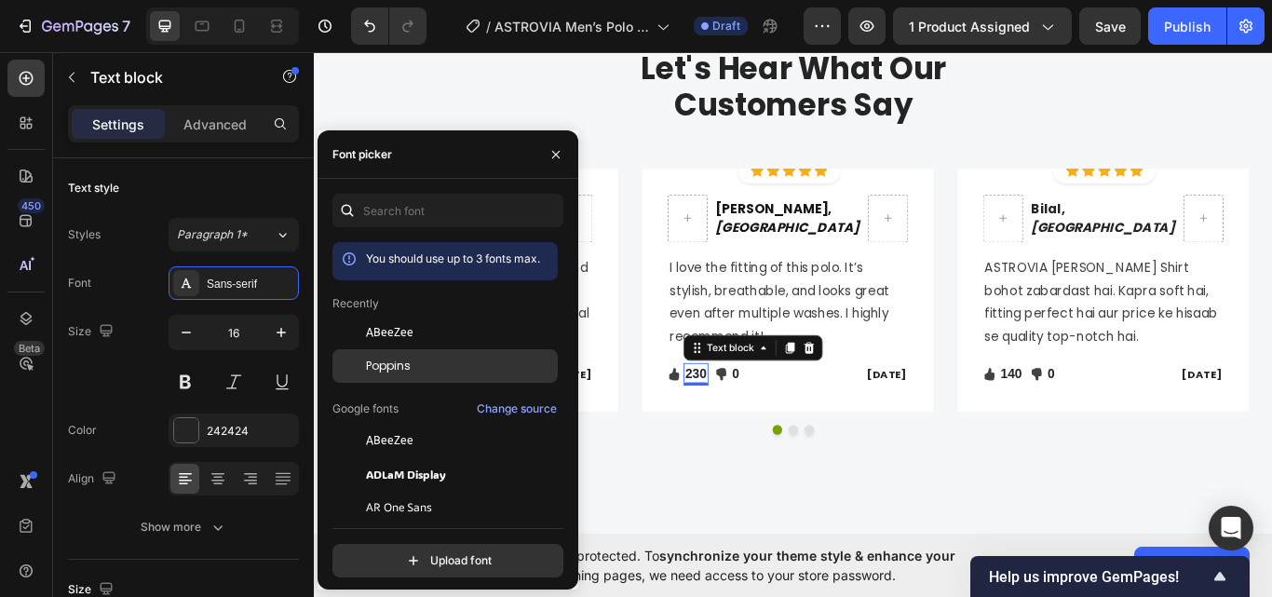
click at [427, 357] on div "Poppins" at bounding box center [444, 366] width 225 height 34
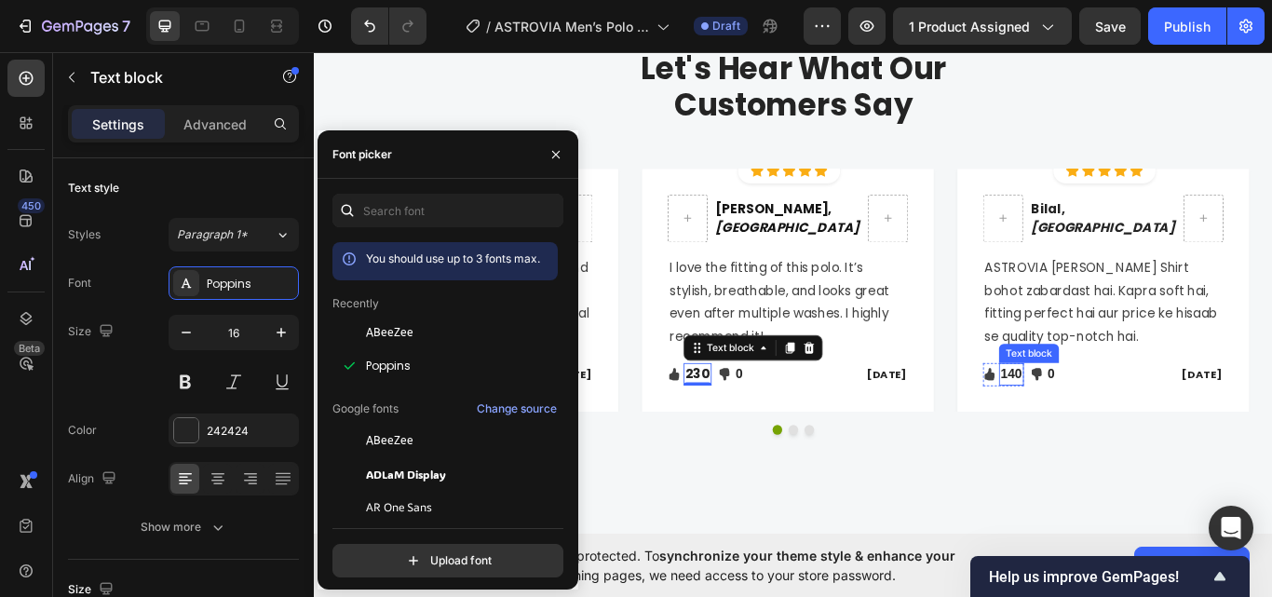
click at [1136, 425] on p "140" at bounding box center [1126, 429] width 25 height 22
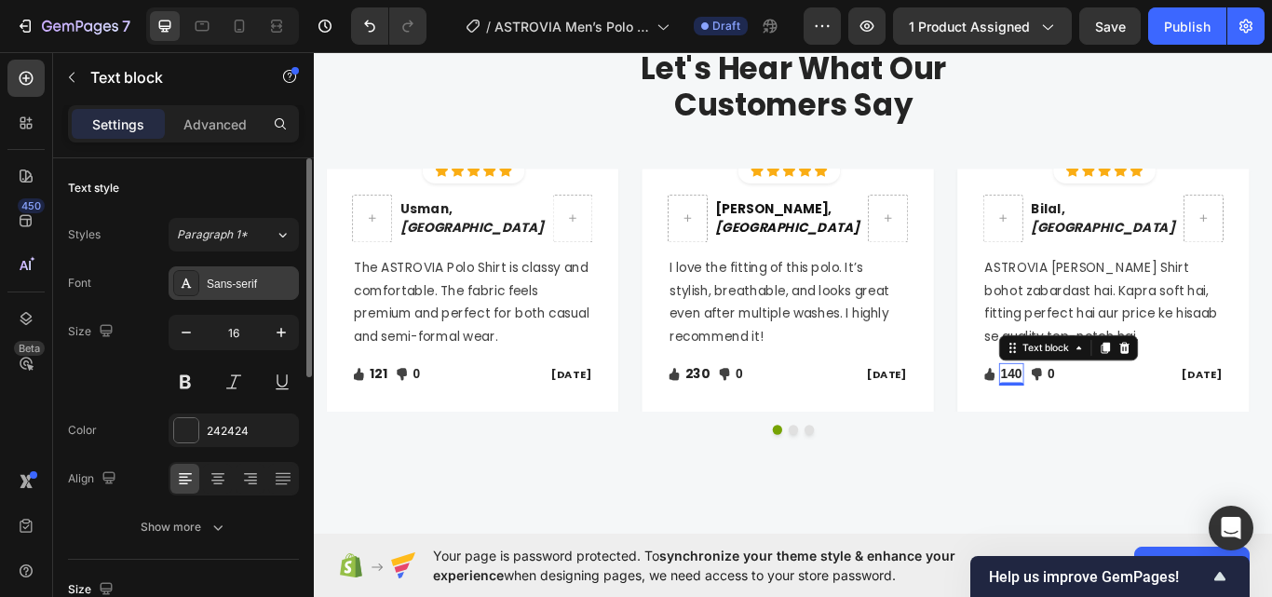
click at [212, 268] on div "Sans-serif" at bounding box center [234, 283] width 130 height 34
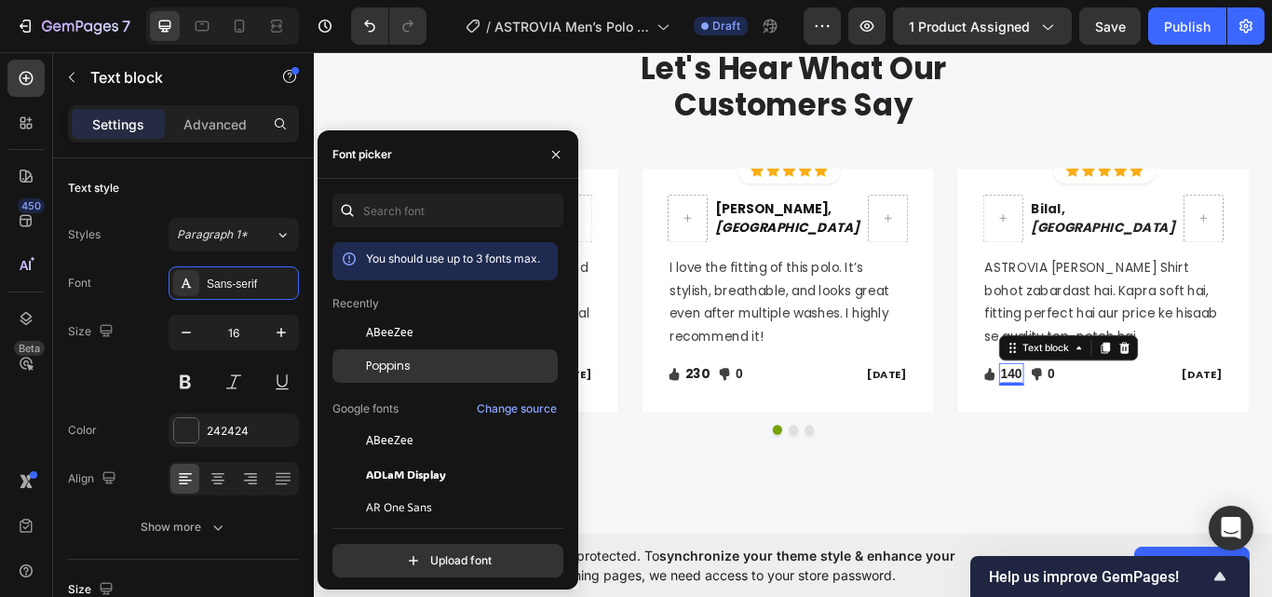
click at [402, 381] on div "Poppins" at bounding box center [444, 366] width 225 height 34
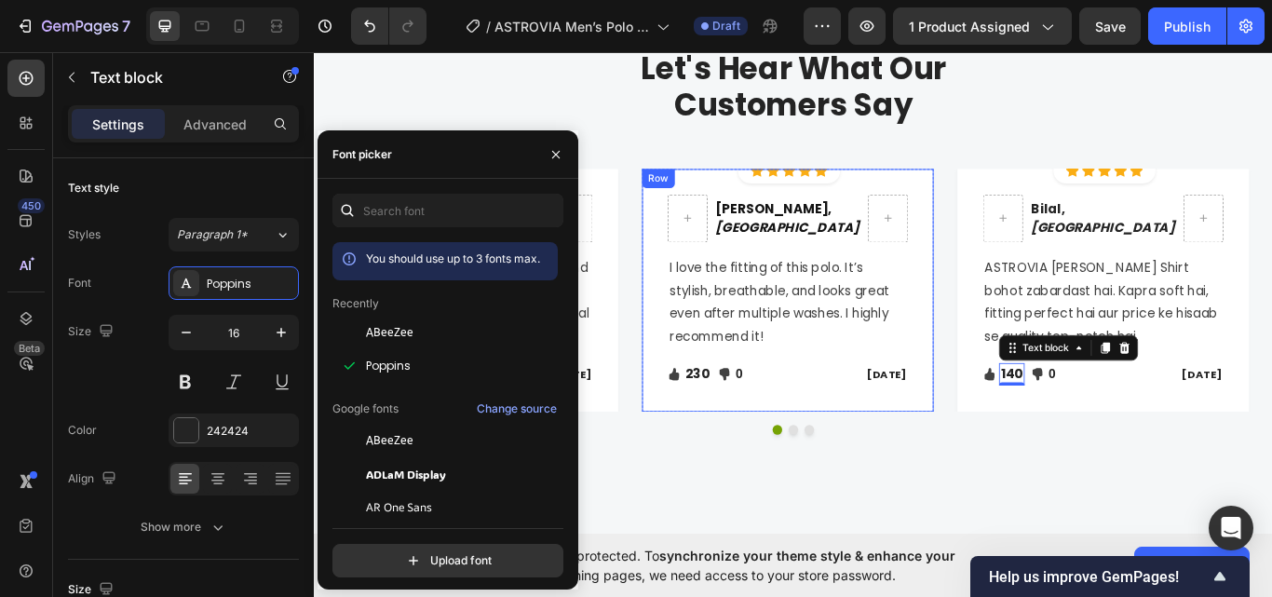
click at [1013, 456] on div "Ali, Karachi Text block Row I love the fitting of this polo. It’s stylish, brea…" at bounding box center [866, 331] width 340 height 283
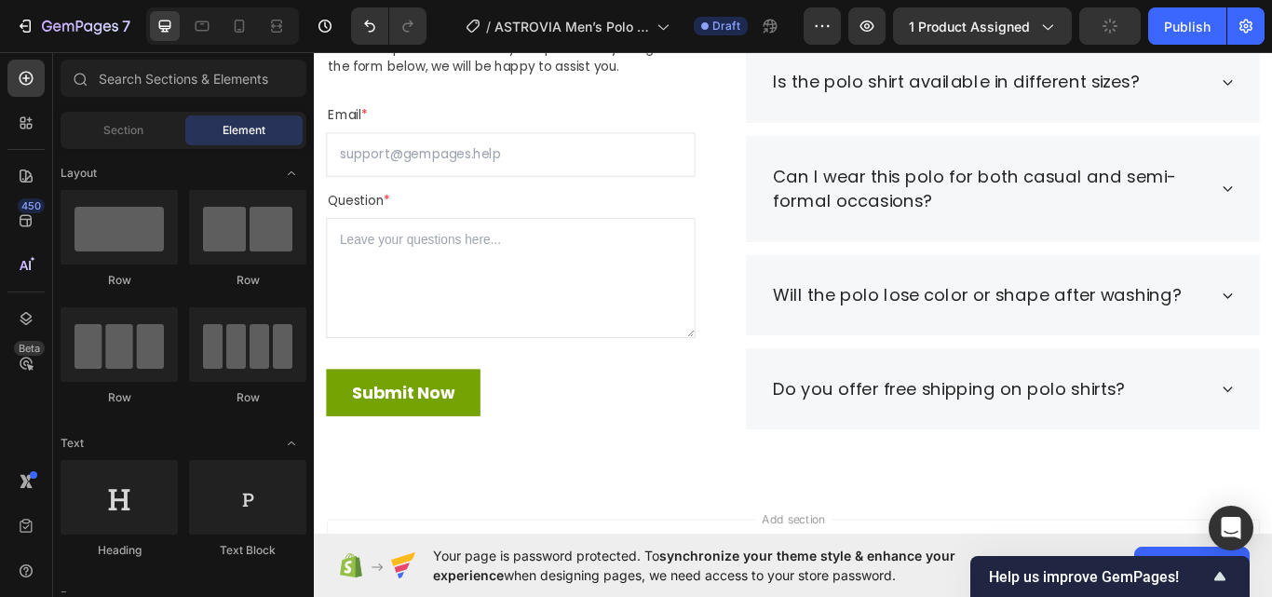
scroll to position [3437, 0]
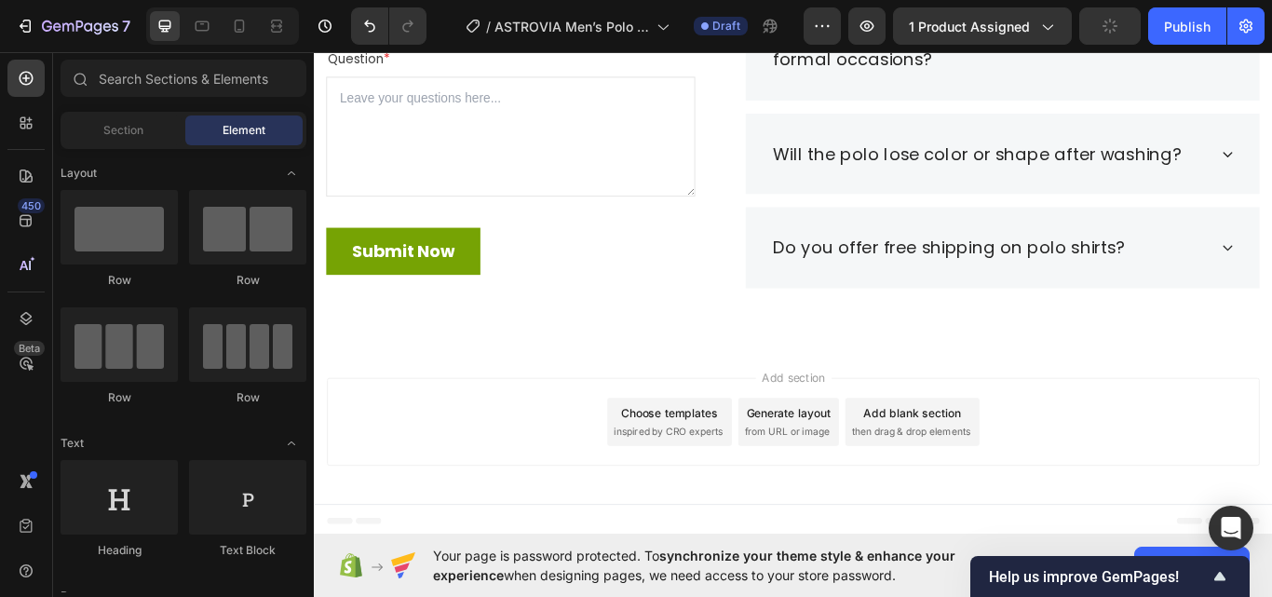
click at [362, 596] on div "Footer" at bounding box center [872, 599] width 1087 height 37
click at [358, 596] on span "Footer" at bounding box center [366, 599] width 35 height 19
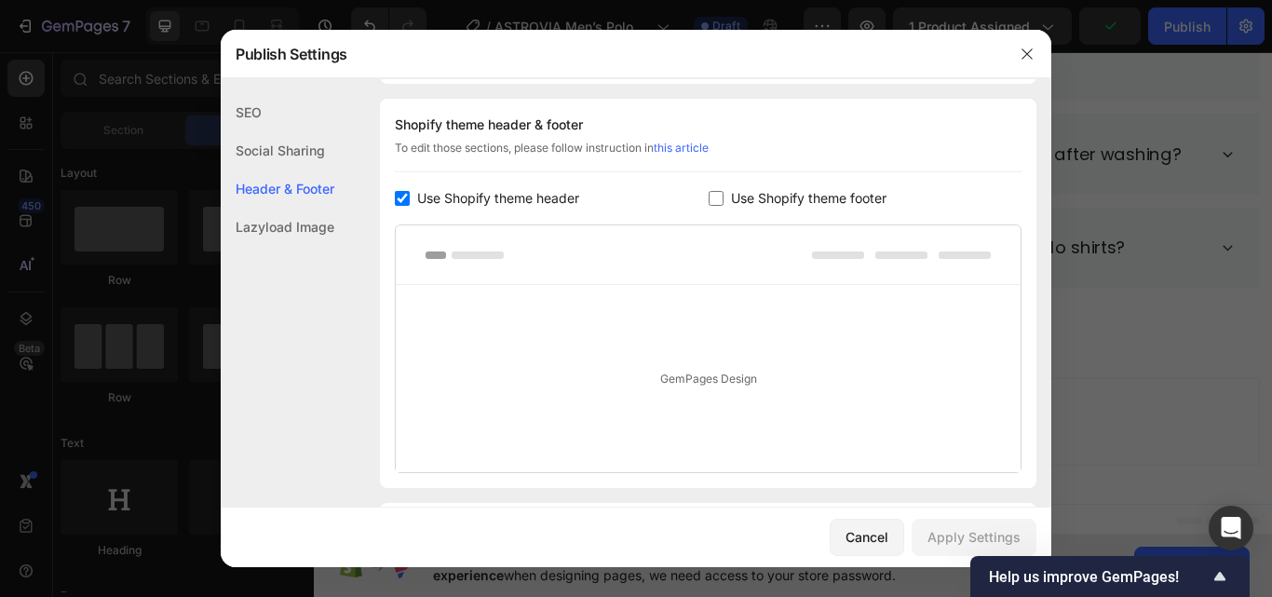
scroll to position [271, 0]
click at [1014, 59] on button "button" at bounding box center [1027, 54] width 30 height 30
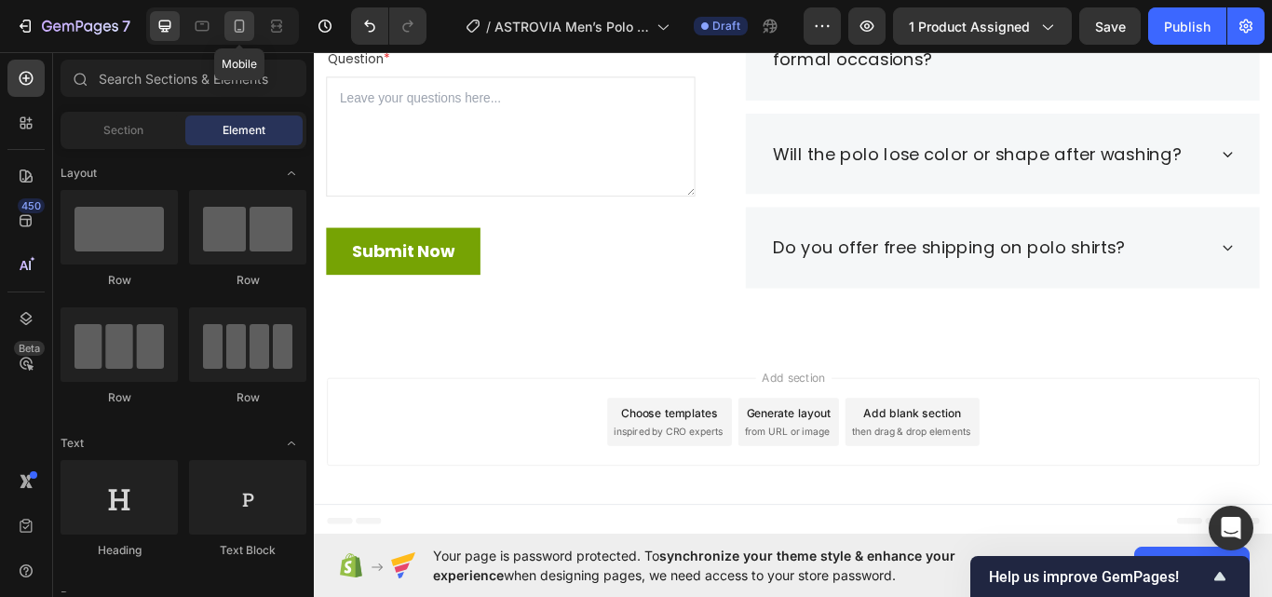
click at [242, 25] on icon at bounding box center [239, 26] width 19 height 19
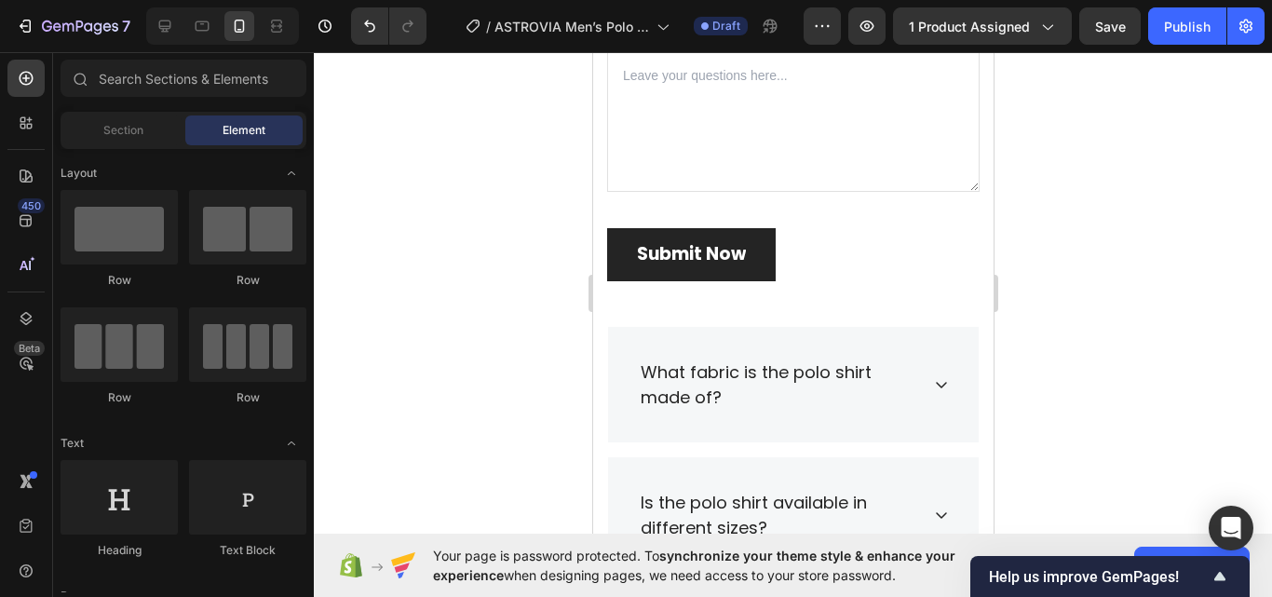
scroll to position [3496, 0]
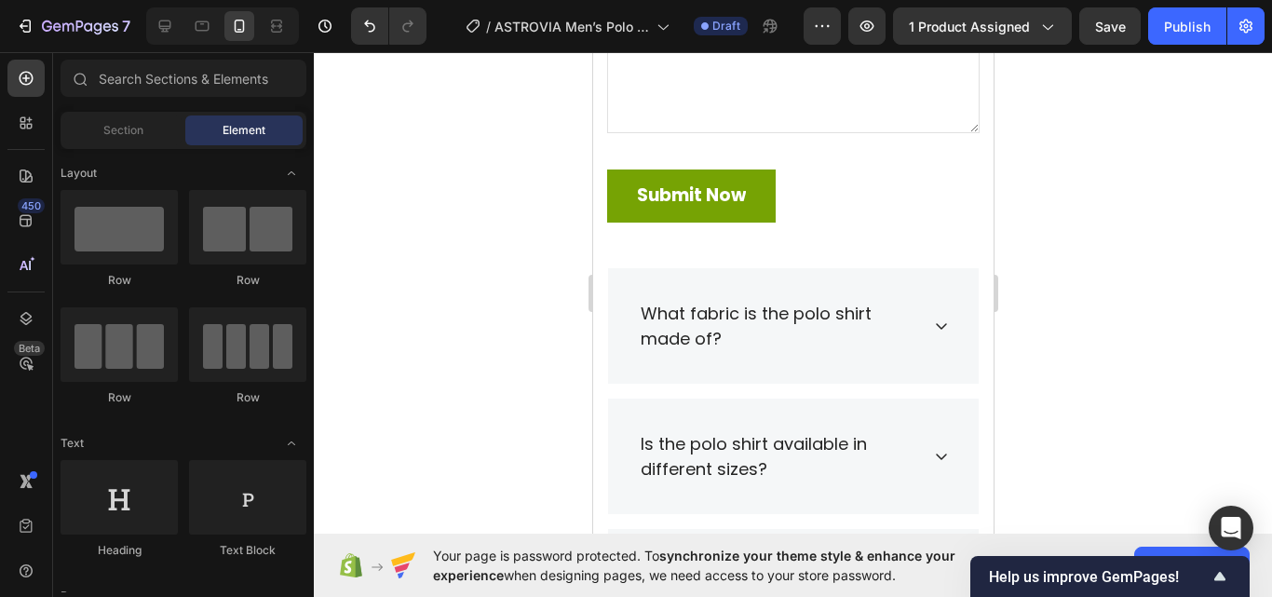
drag, startPoint x: 989, startPoint y: 414, endPoint x: 1121, endPoint y: 52, distance: 385.6
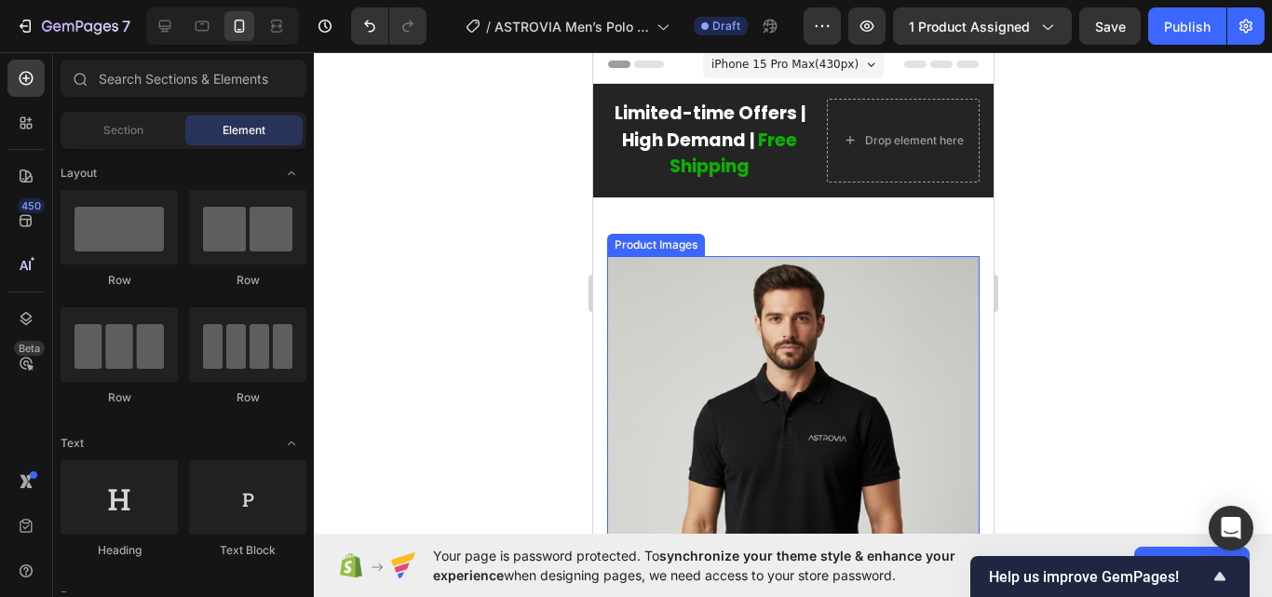
scroll to position [0, 0]
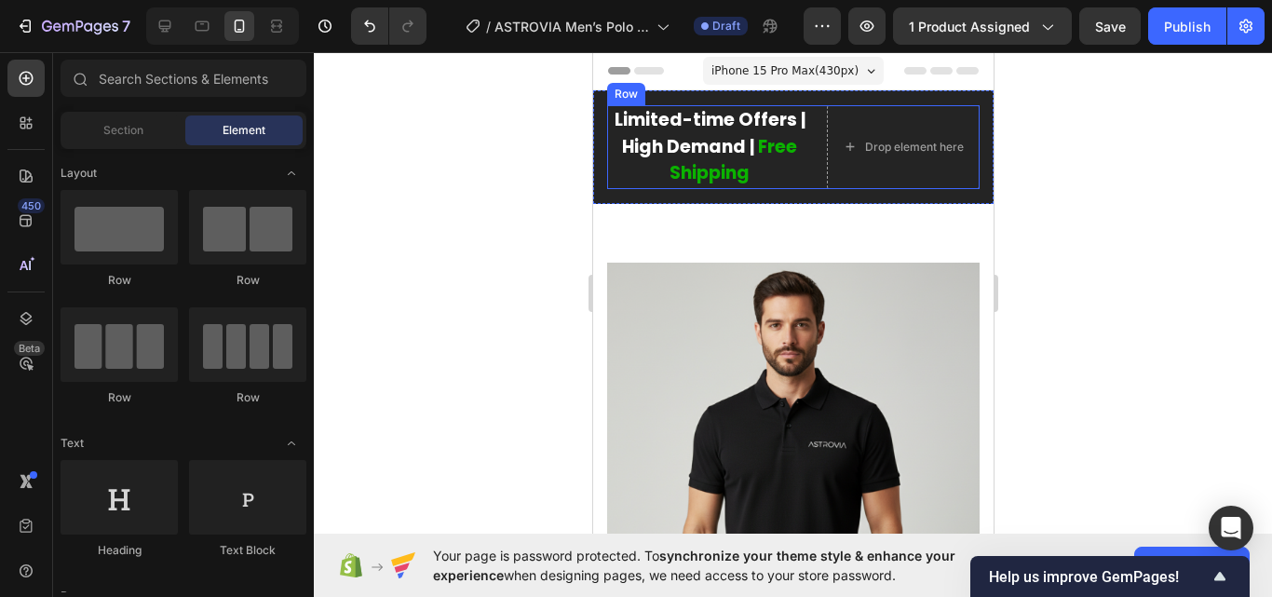
click at [806, 128] on div "Limited-time Offers | High Demand | Free Shipping Text block Drop element here …" at bounding box center [792, 147] width 372 height 84
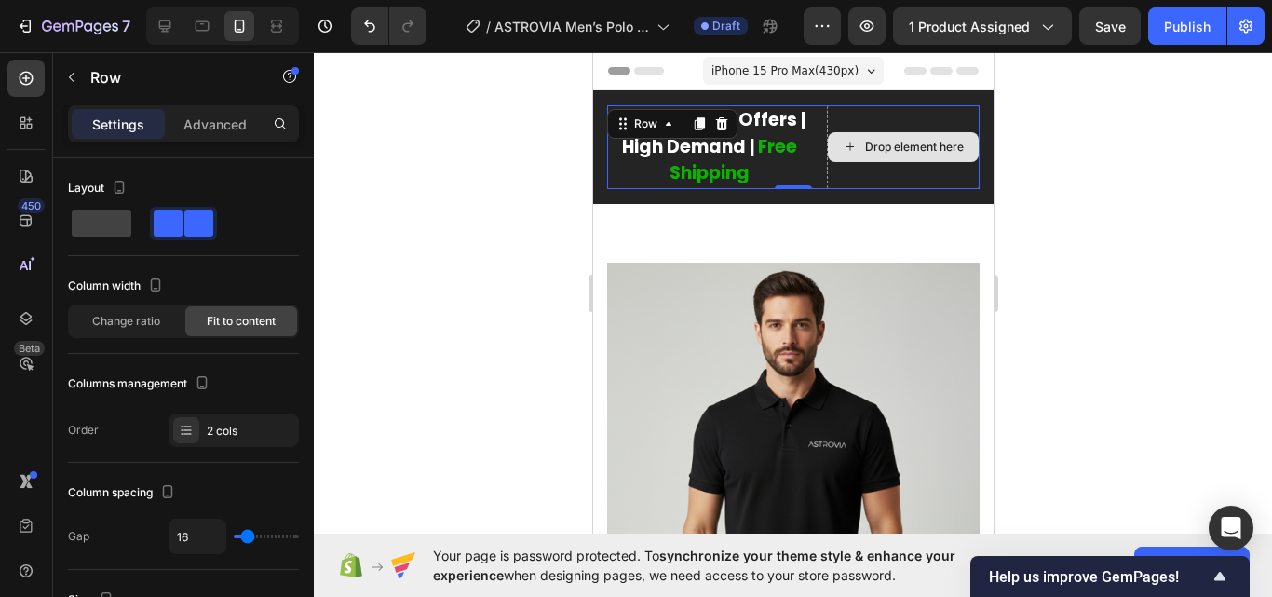
click at [848, 138] on div "Drop element here" at bounding box center [902, 147] width 151 height 30
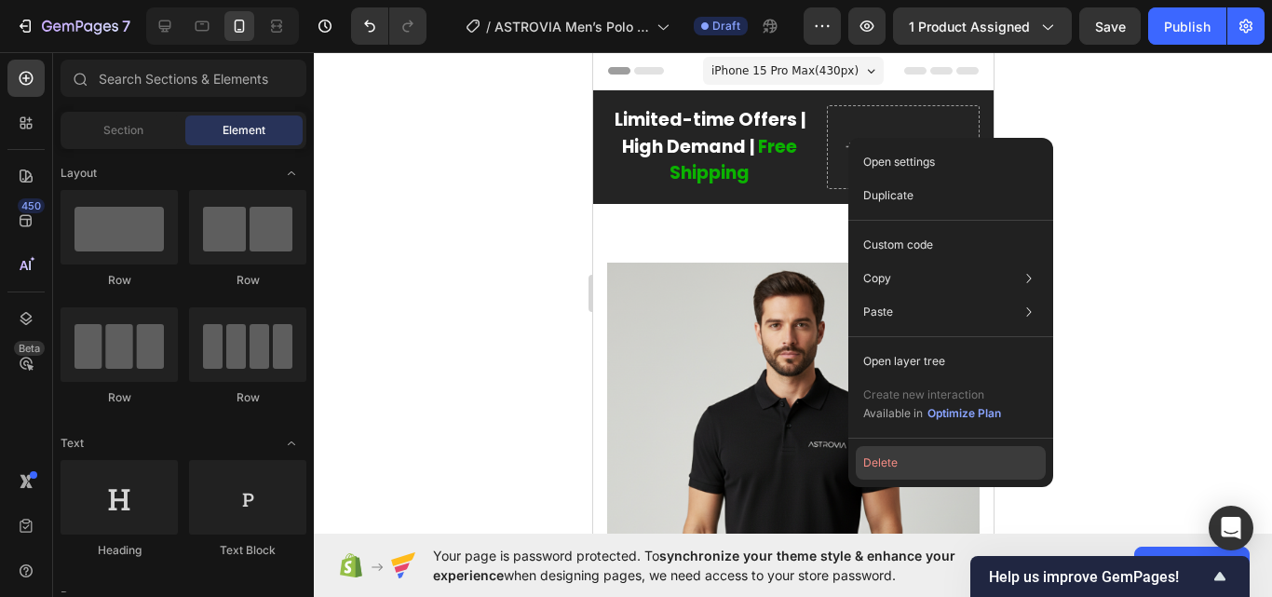
click at [900, 459] on button "Delete" at bounding box center [951, 463] width 190 height 34
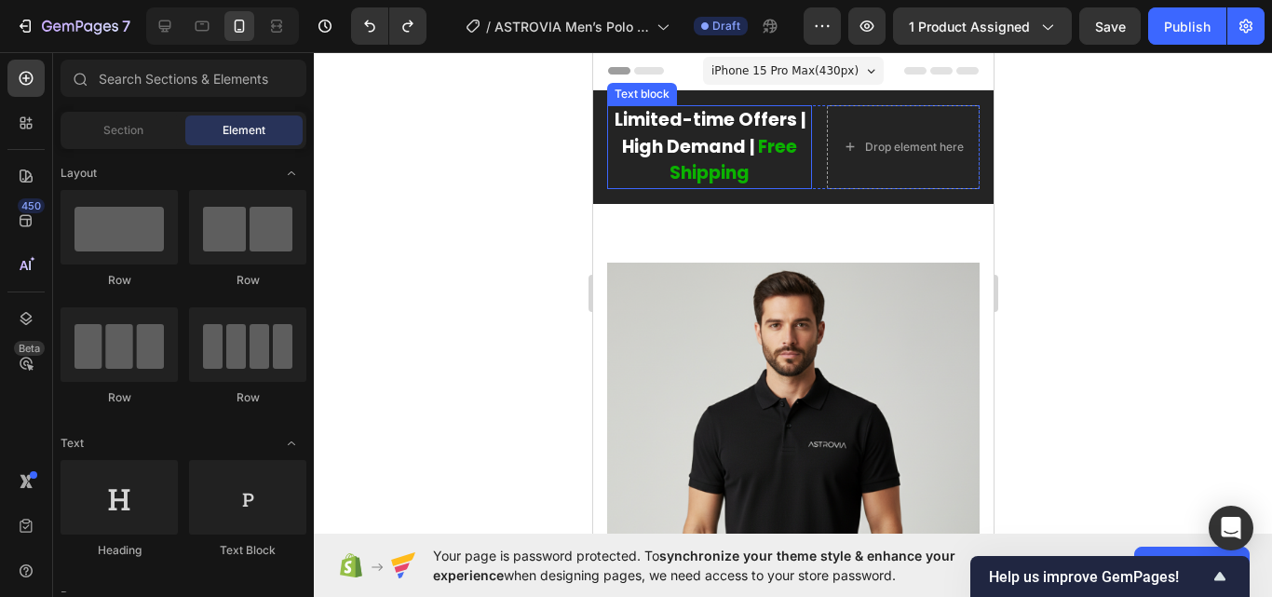
click at [738, 146] on p "Limited-time Offers | High Demand | Free Shipping" at bounding box center [708, 147] width 201 height 80
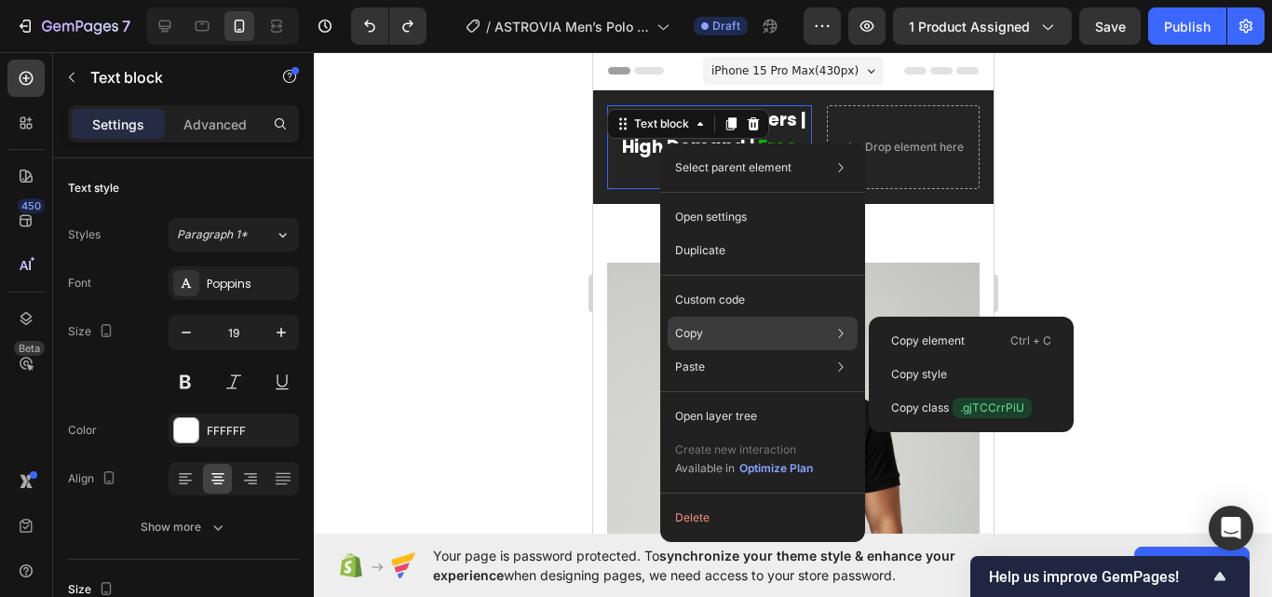
click at [726, 333] on div "Copy Copy element Ctrl + C Copy style Copy class .gjTCCrrPiU" at bounding box center [763, 334] width 190 height 34
click at [933, 340] on p "Copy element" at bounding box center [928, 340] width 74 height 17
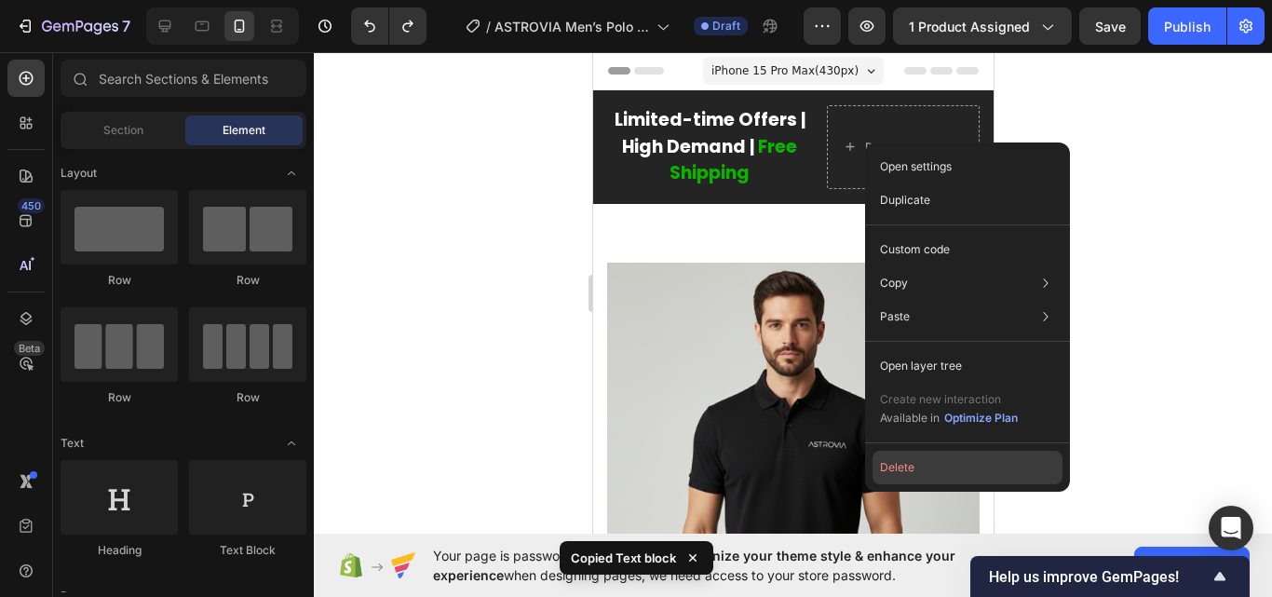
click at [915, 454] on button "Delete" at bounding box center [967, 468] width 190 height 34
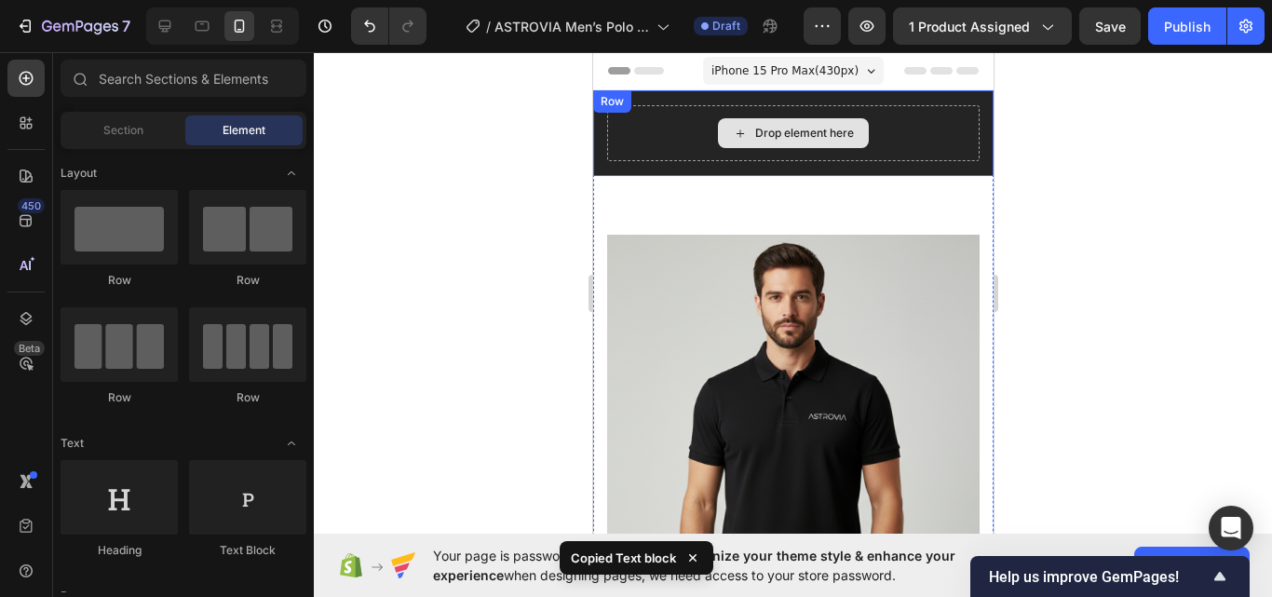
click at [745, 122] on div "Drop element here" at bounding box center [792, 133] width 151 height 30
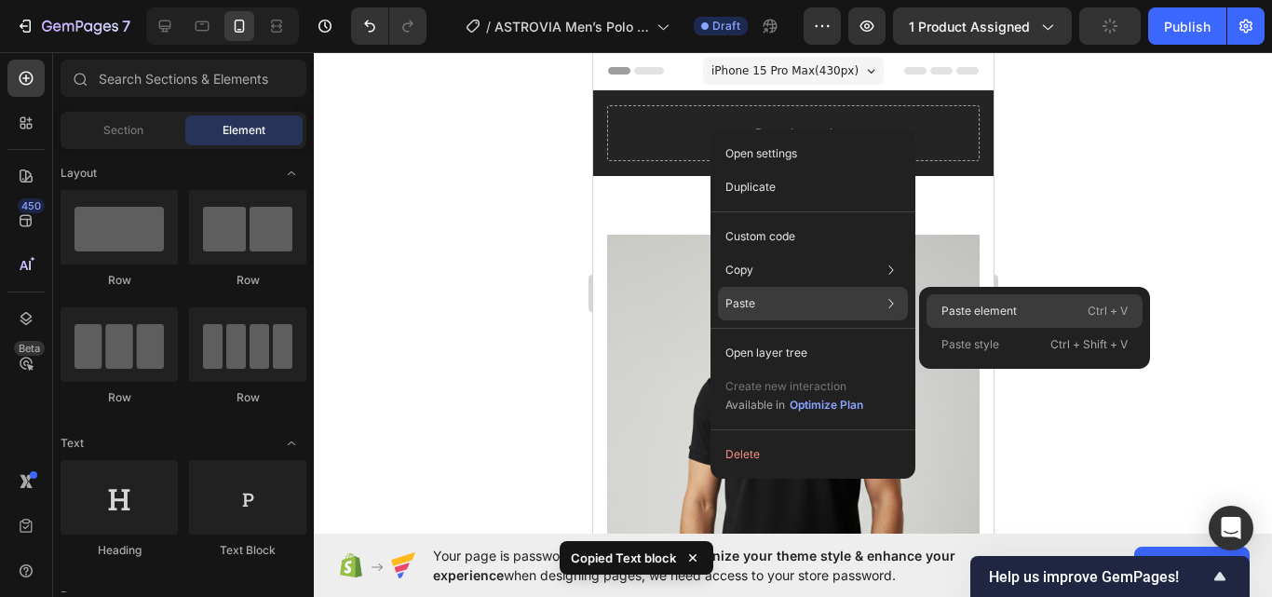
drag, startPoint x: 993, startPoint y: 311, endPoint x: 269, endPoint y: 127, distance: 746.6
click at [993, 311] on p "Paste element" at bounding box center [978, 311] width 75 height 17
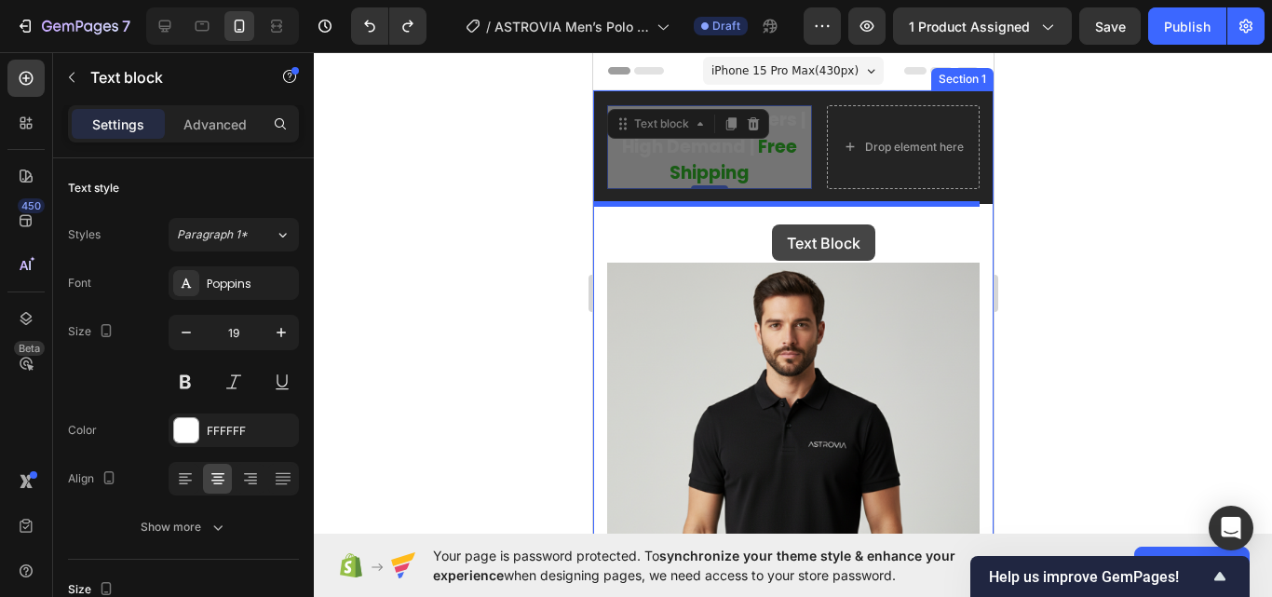
drag, startPoint x: 730, startPoint y: 194, endPoint x: 771, endPoint y: 224, distance: 51.2
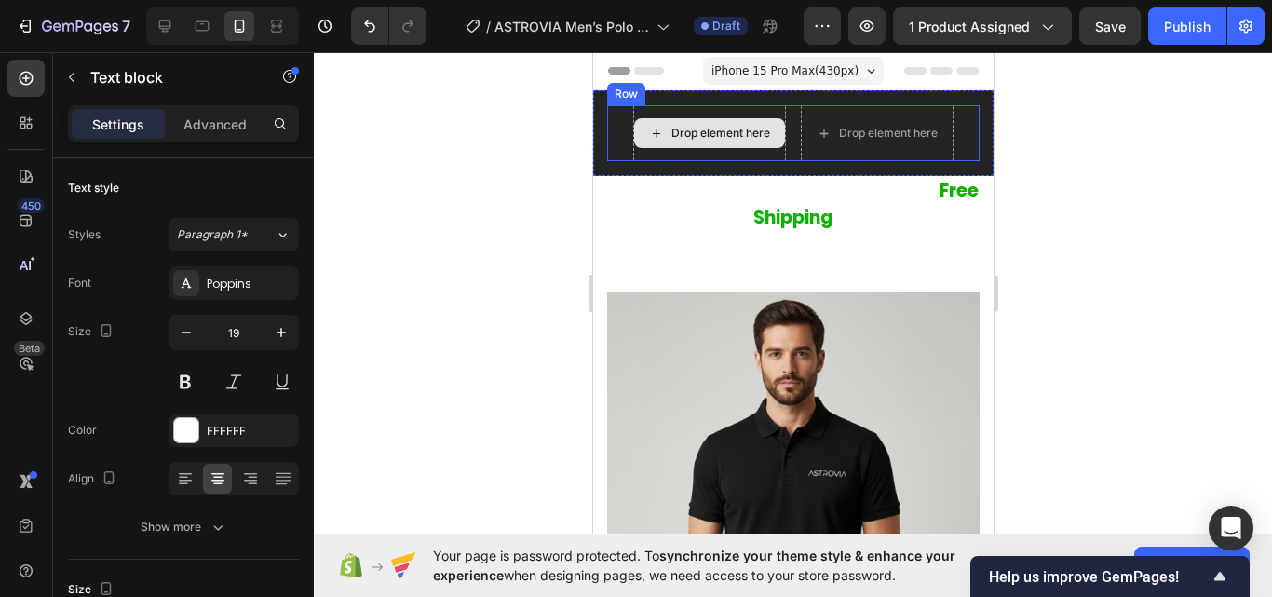
click at [772, 132] on div "Drop element here" at bounding box center [708, 133] width 151 height 30
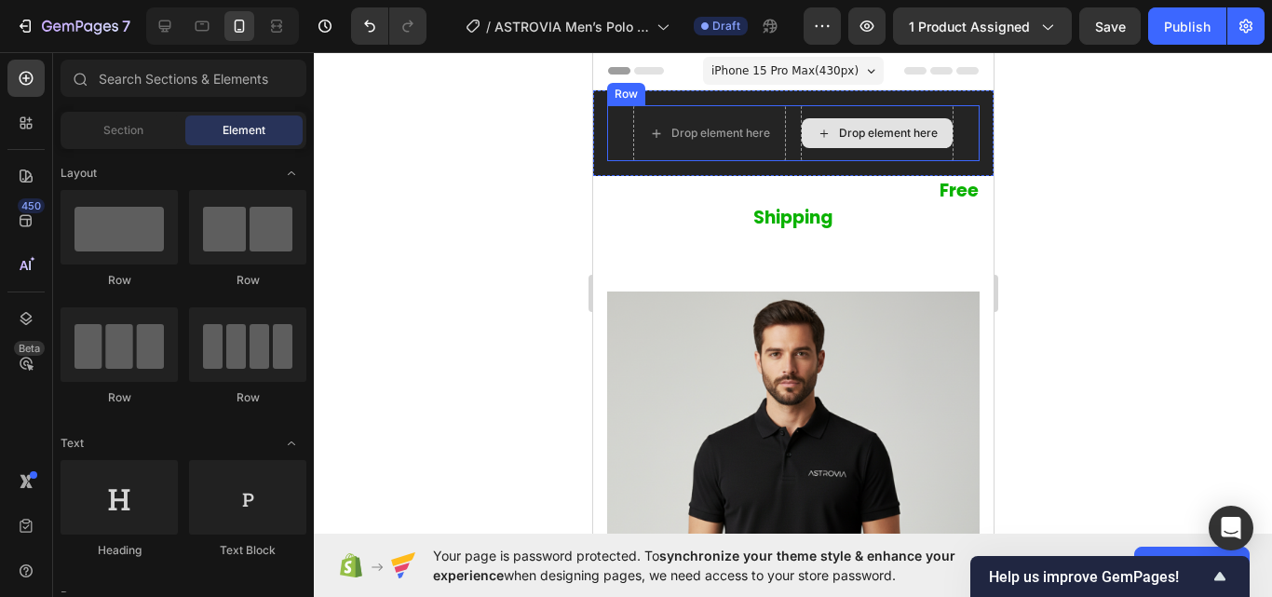
click at [804, 126] on div "Drop element here" at bounding box center [876, 133] width 151 height 30
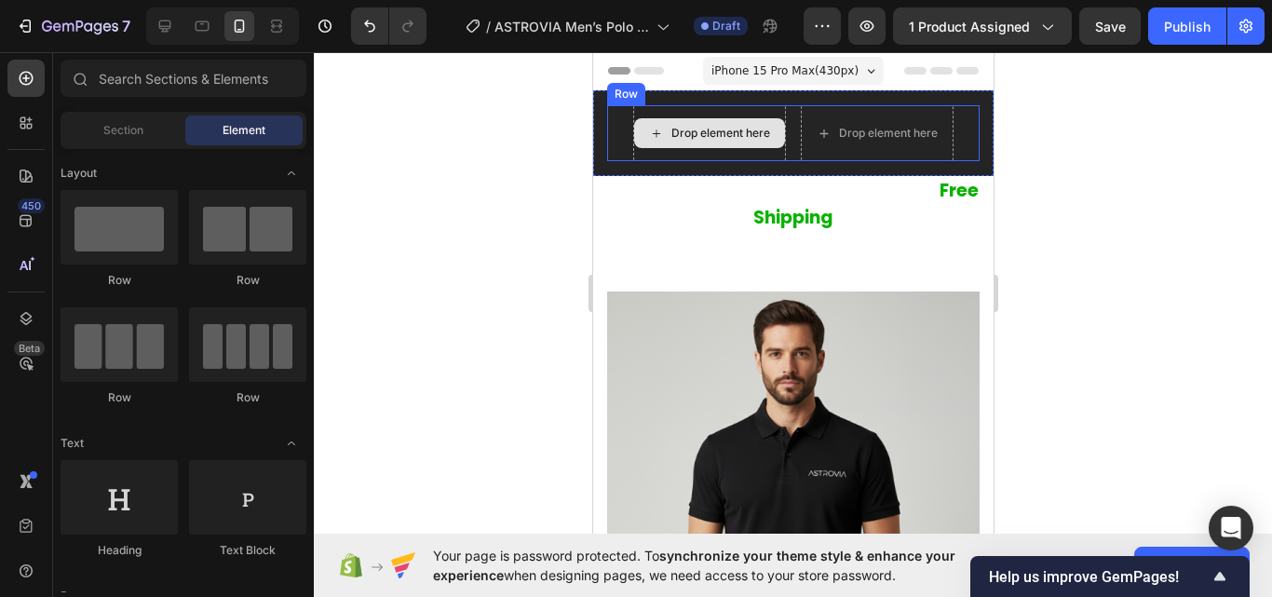
click at [773, 127] on div "Drop element here" at bounding box center [708, 133] width 151 height 30
click at [780, 124] on div "Drop element here Drop element here Row" at bounding box center [792, 133] width 372 height 56
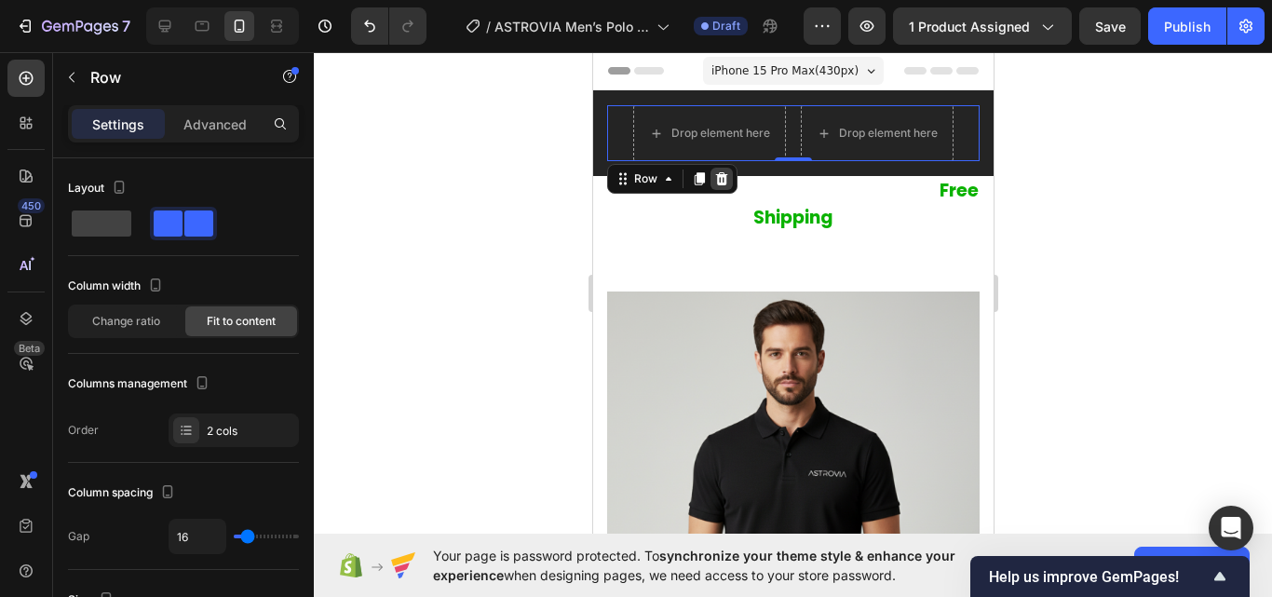
click at [722, 187] on div at bounding box center [720, 179] width 22 height 22
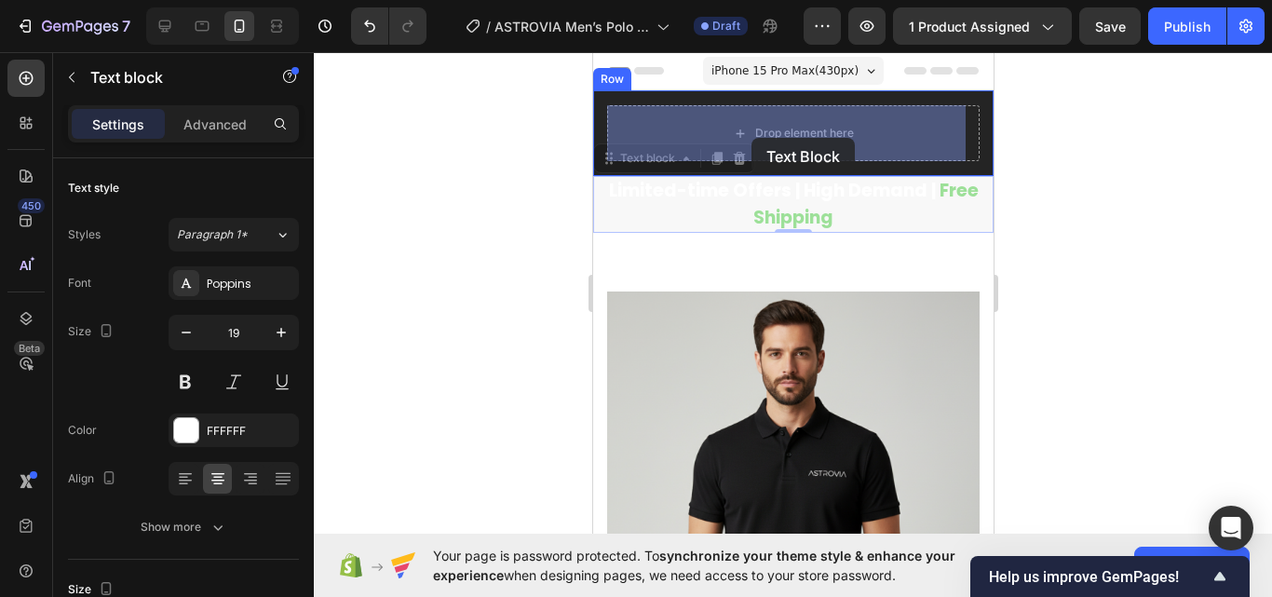
drag, startPoint x: 741, startPoint y: 197, endPoint x: 750, endPoint y: 137, distance: 61.2
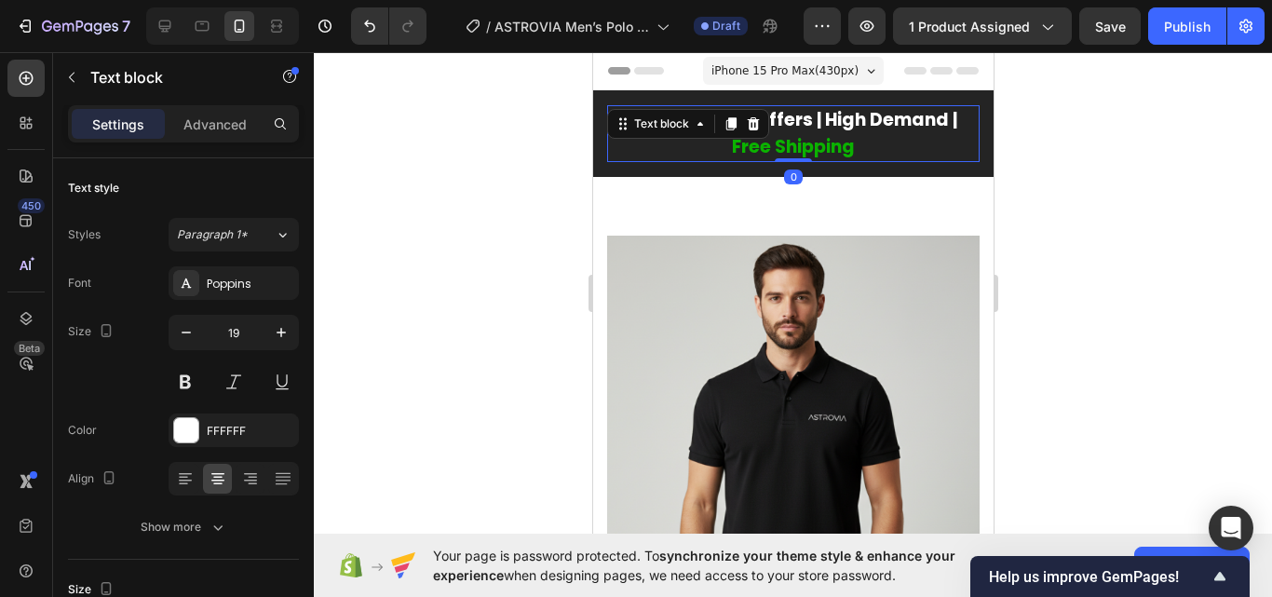
click at [577, 188] on div at bounding box center [793, 324] width 958 height 545
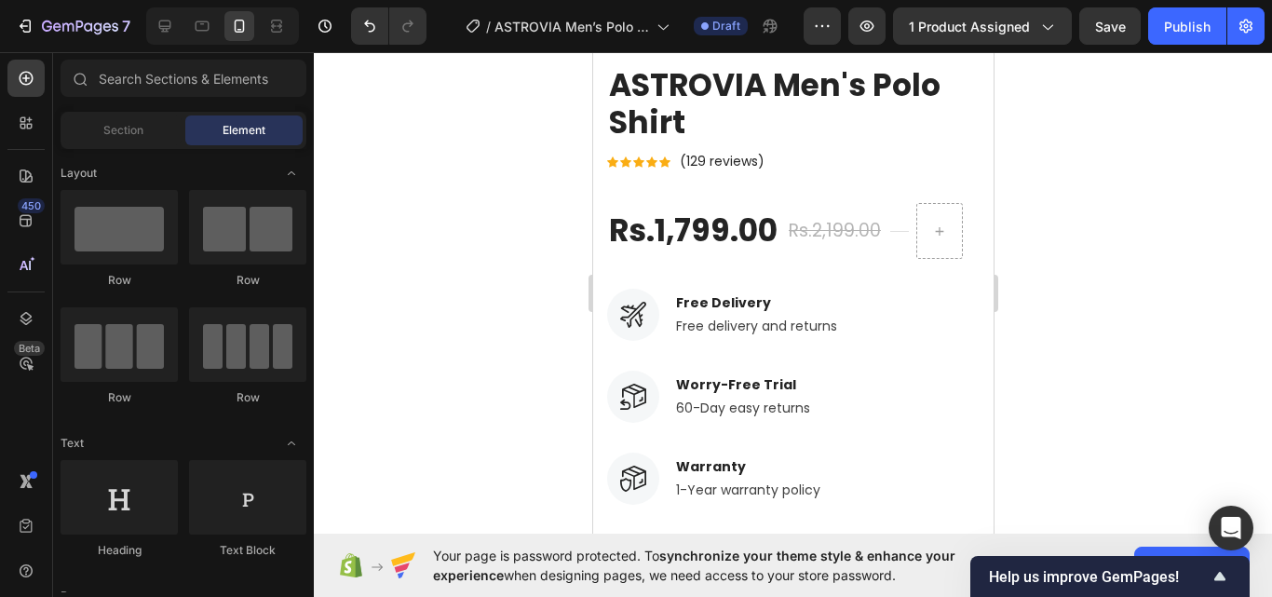
scroll to position [511, 0]
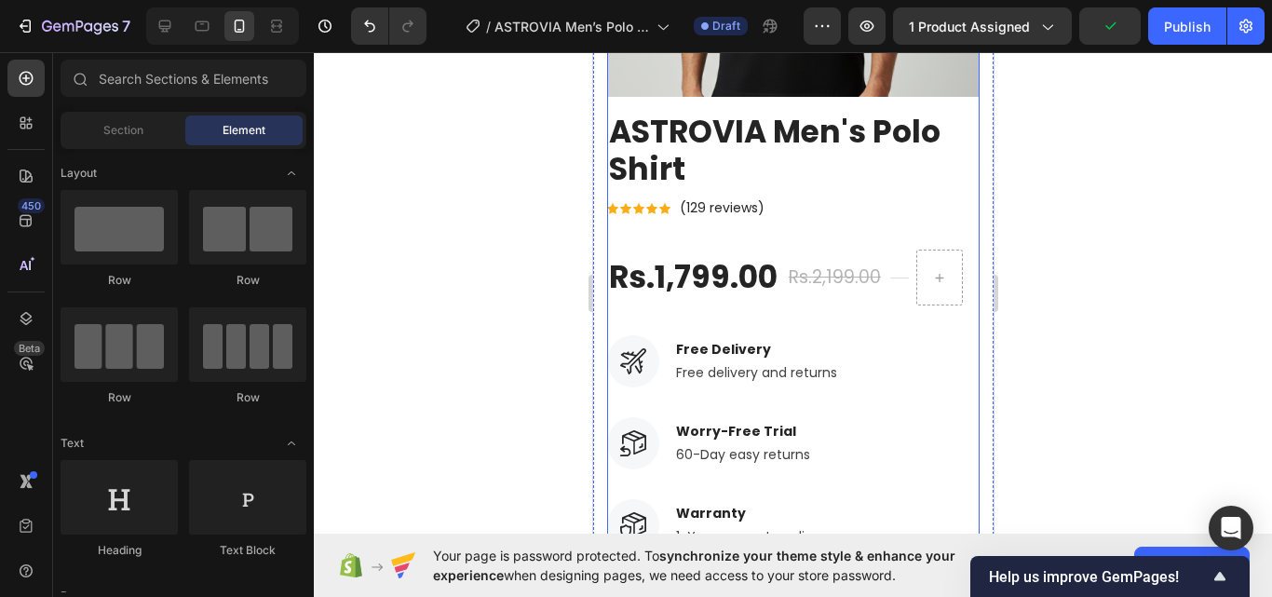
click at [781, 197] on div "Icon Icon Icon Icon Icon Icon List Hoz (129 reviews) Text block Row" at bounding box center [792, 207] width 372 height 23
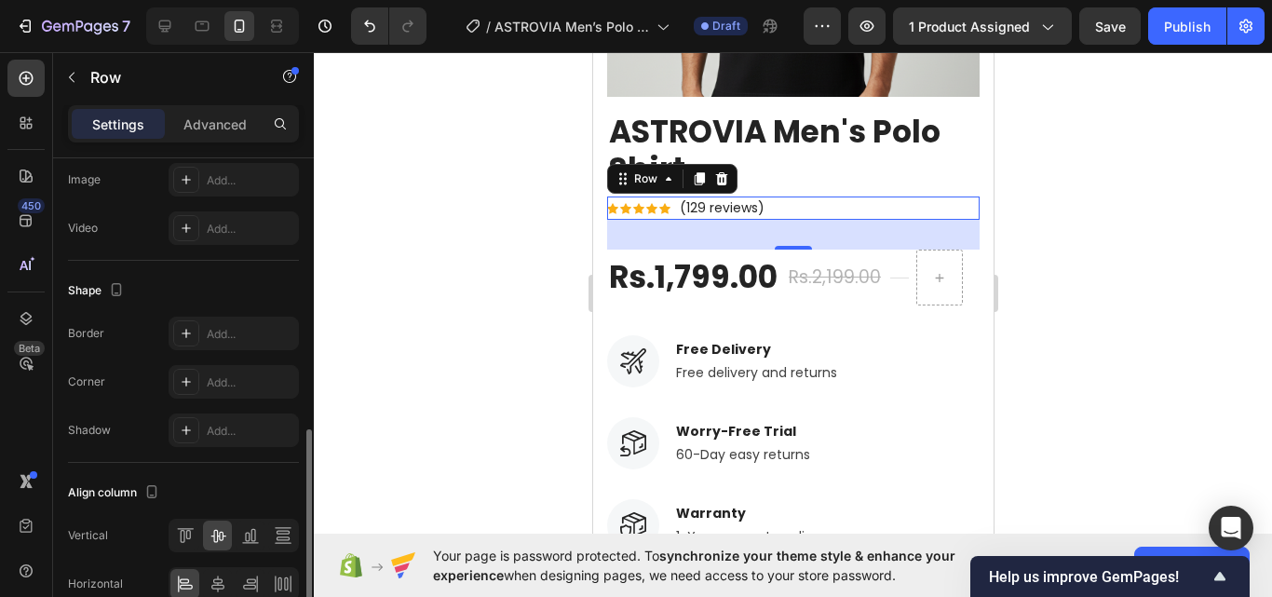
scroll to position [808, 0]
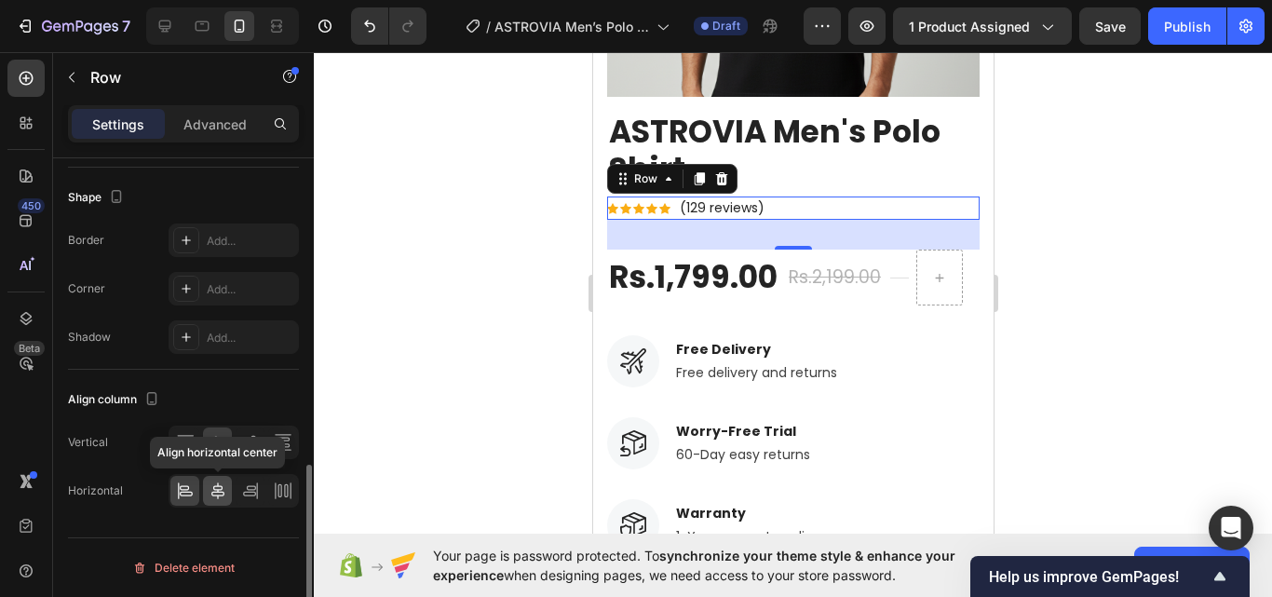
click at [215, 479] on div at bounding box center [217, 491] width 29 height 30
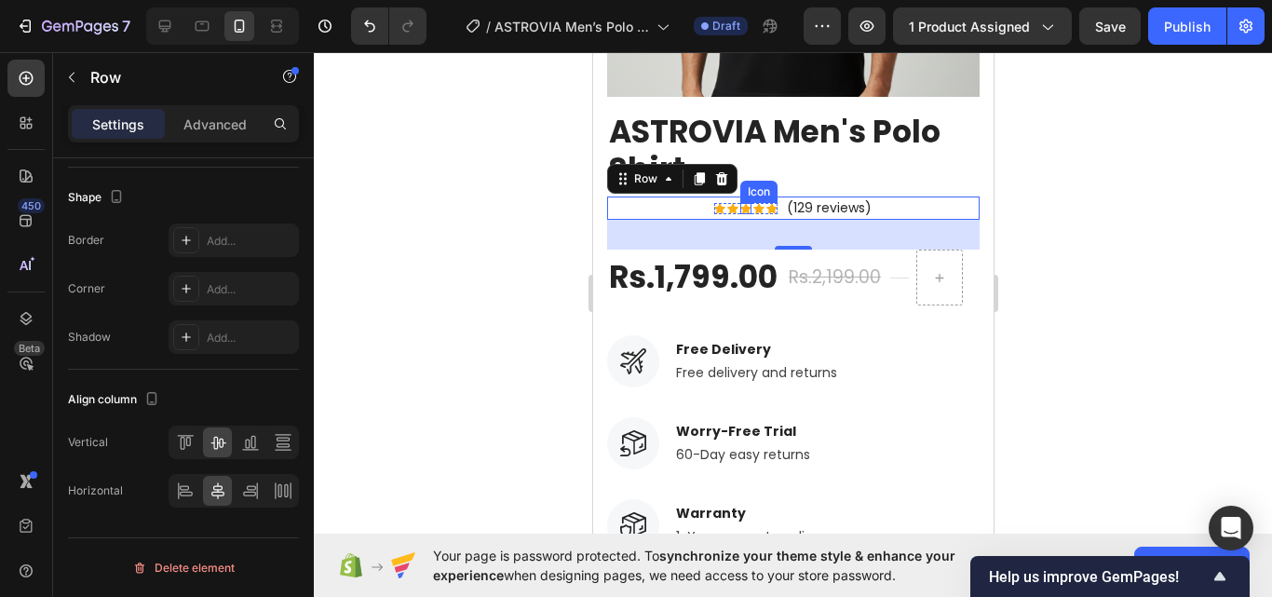
click at [739, 203] on icon at bounding box center [744, 208] width 11 height 11
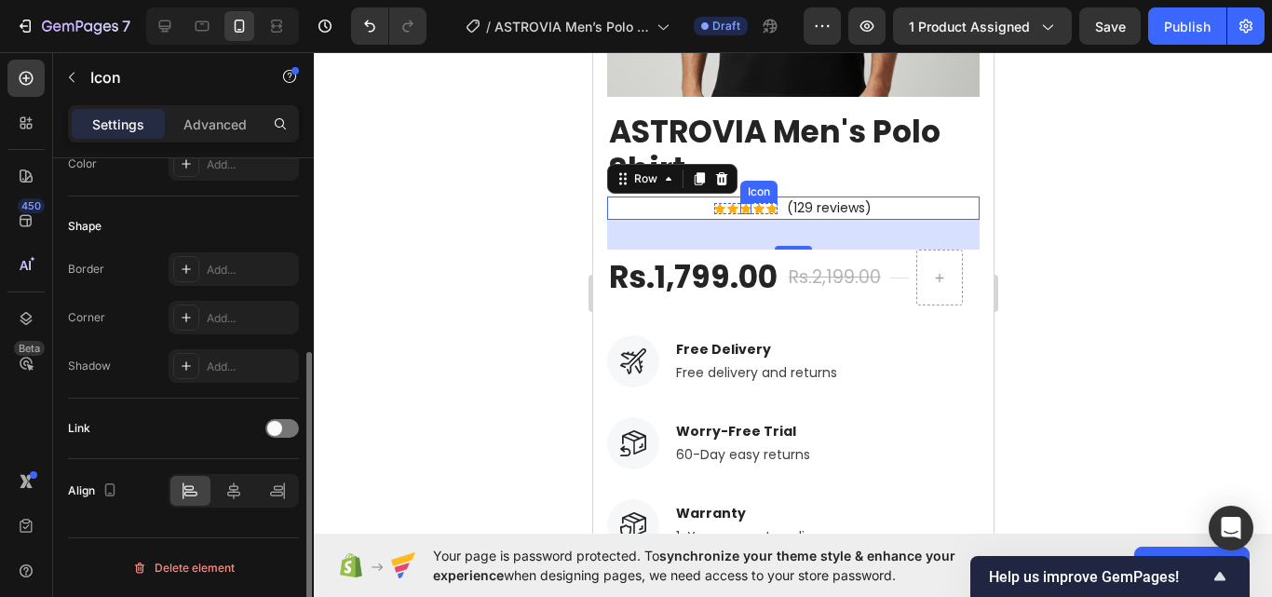
scroll to position [0, 0]
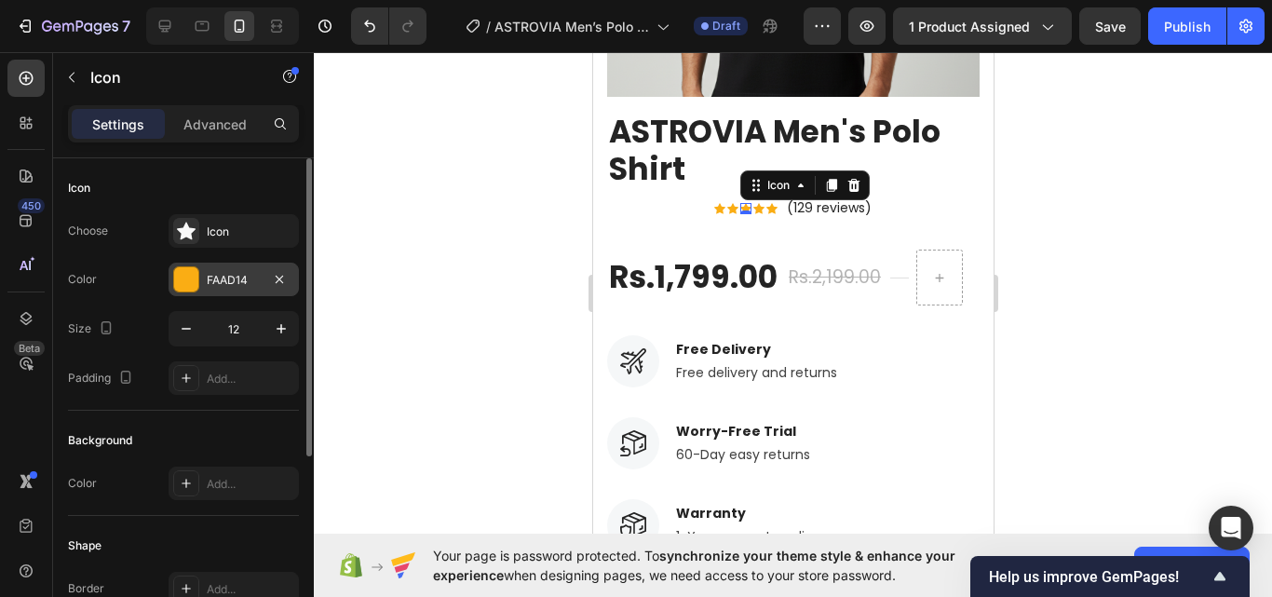
drag, startPoint x: 236, startPoint y: 278, endPoint x: 174, endPoint y: 261, distance: 63.9
click at [236, 278] on div "FAAD14" at bounding box center [234, 280] width 54 height 17
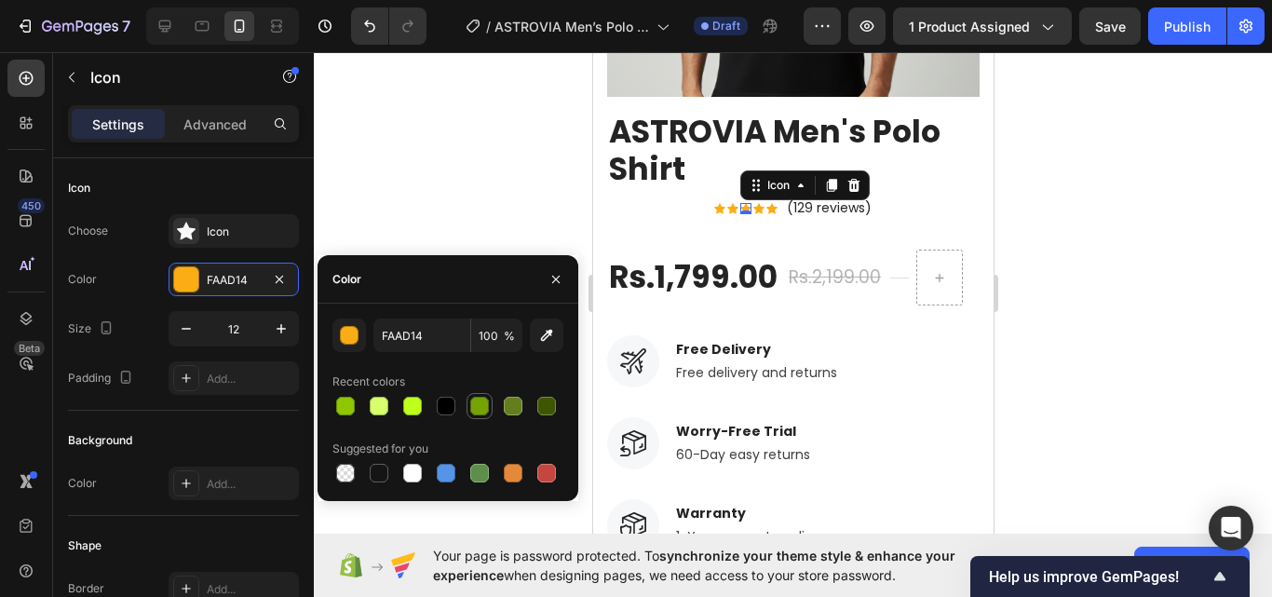
click at [478, 398] on div at bounding box center [479, 406] width 19 height 19
type input "76A304"
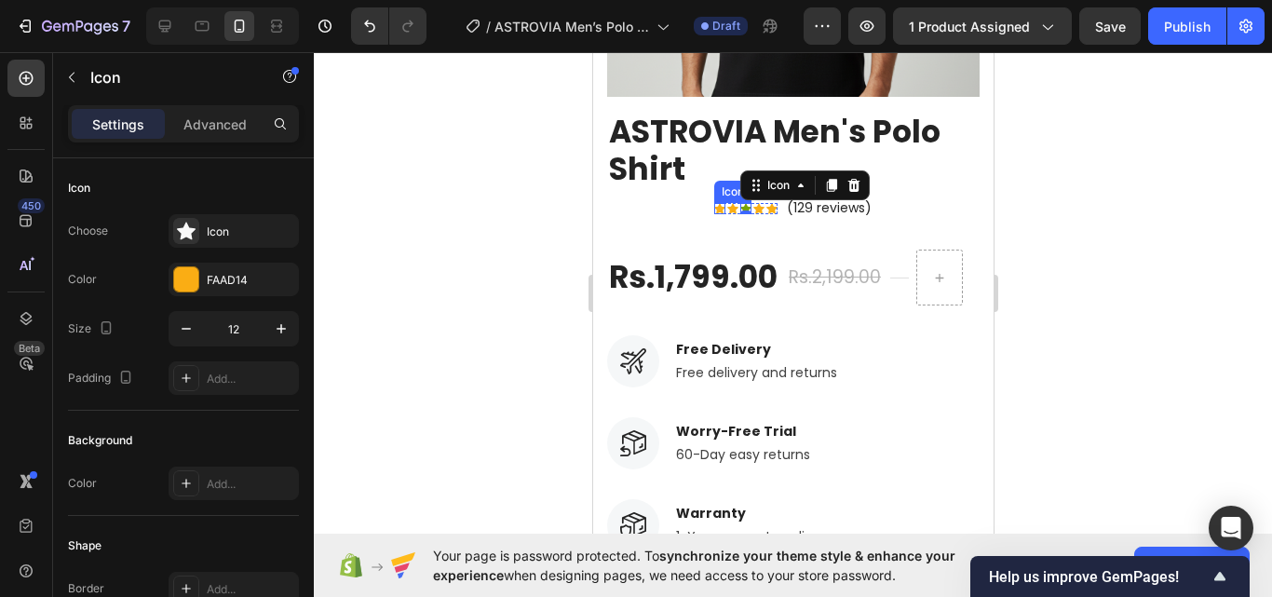
click at [716, 203] on div "Icon" at bounding box center [718, 208] width 11 height 11
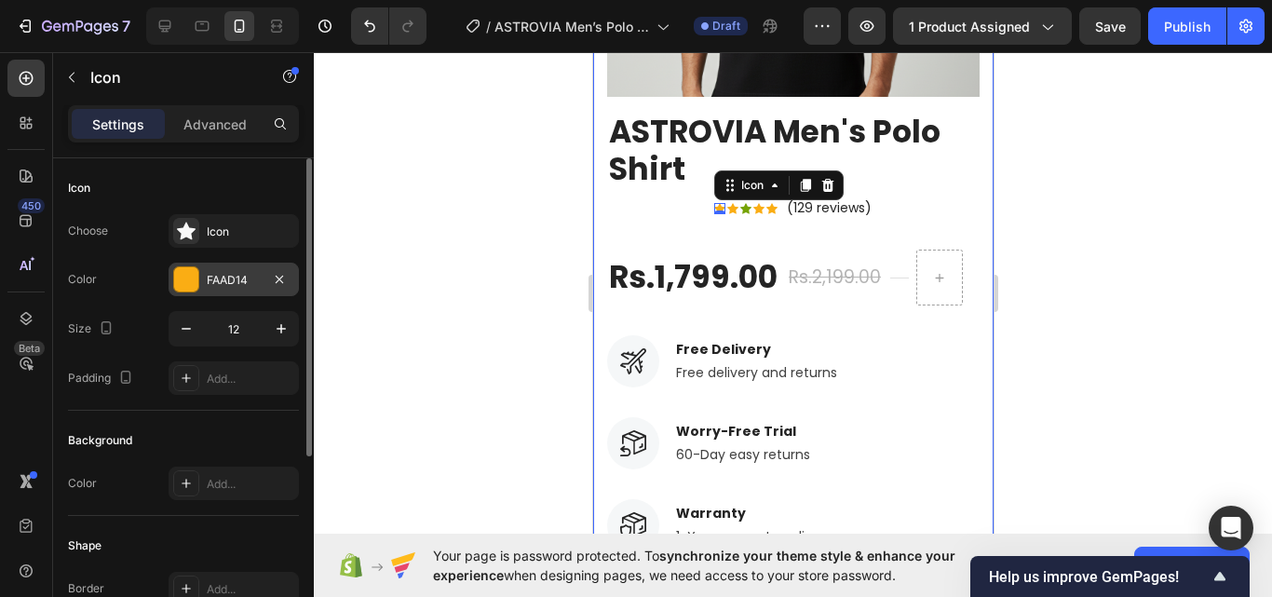
click at [182, 273] on div at bounding box center [186, 279] width 24 height 24
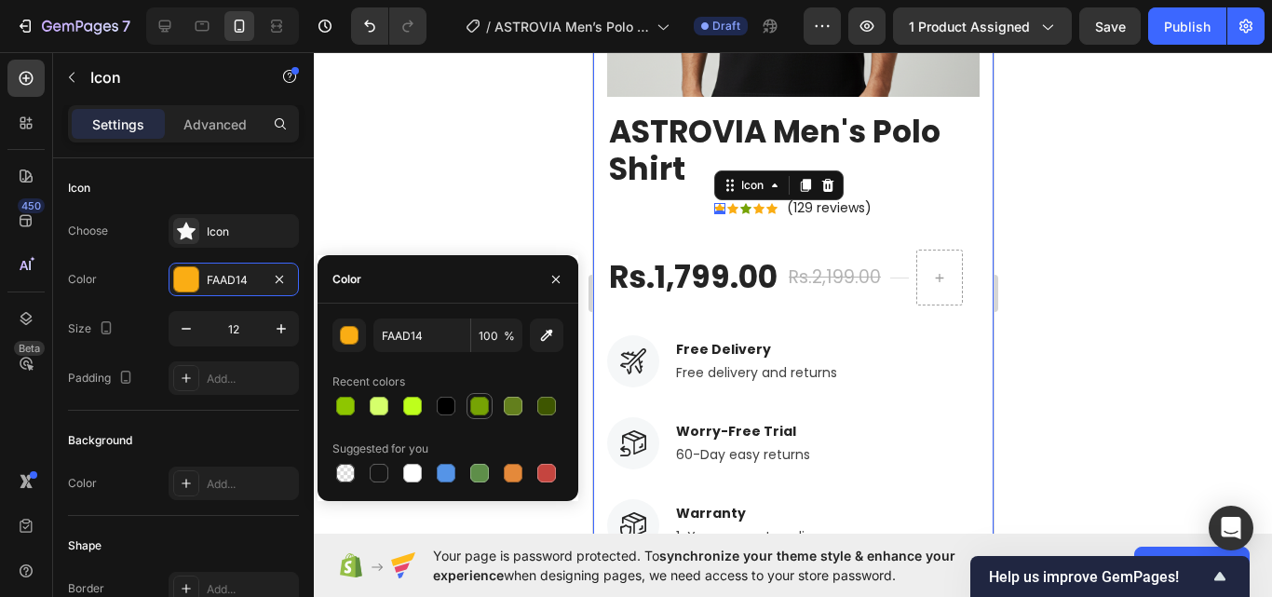
click at [486, 402] on div at bounding box center [479, 406] width 19 height 19
type input "76A304"
click at [726, 203] on div "Icon" at bounding box center [731, 208] width 11 height 11
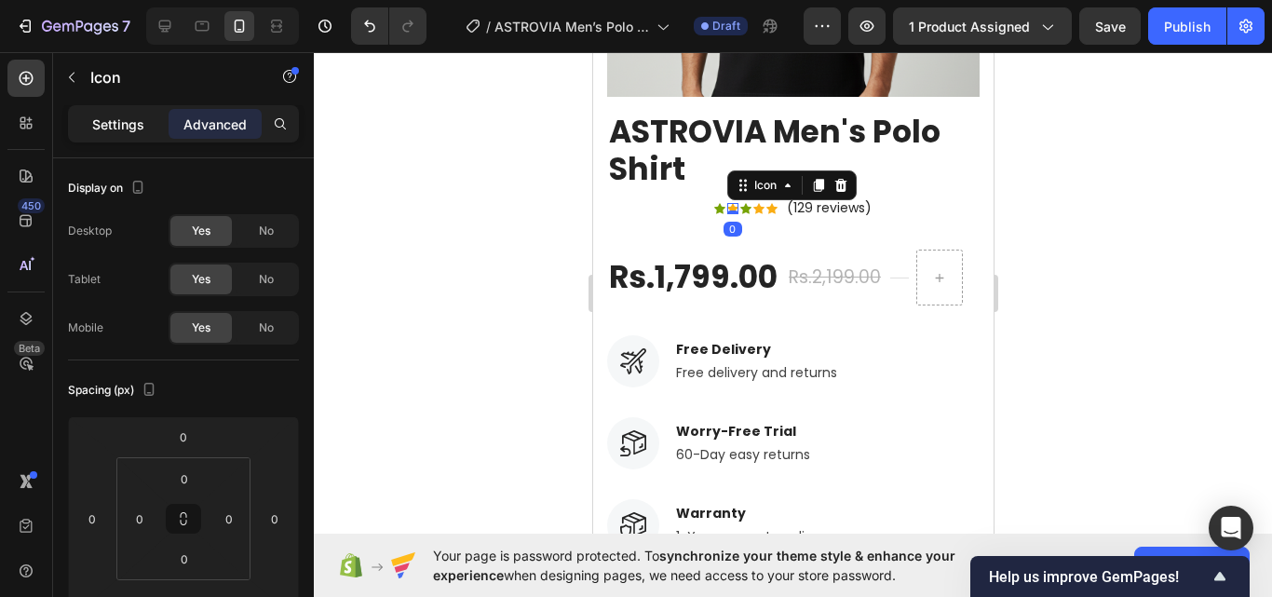
click at [102, 143] on div "Settings Advanced" at bounding box center [183, 131] width 261 height 53
click at [109, 128] on p "Settings" at bounding box center [118, 125] width 52 height 20
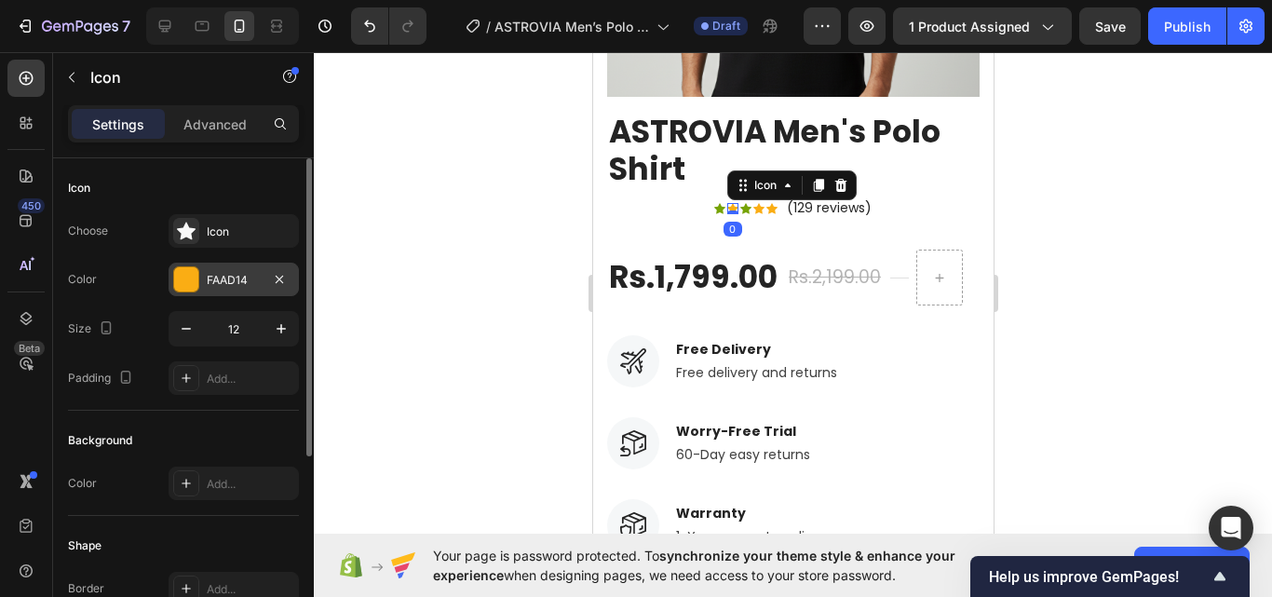
click at [228, 281] on div "FAAD14" at bounding box center [234, 280] width 54 height 17
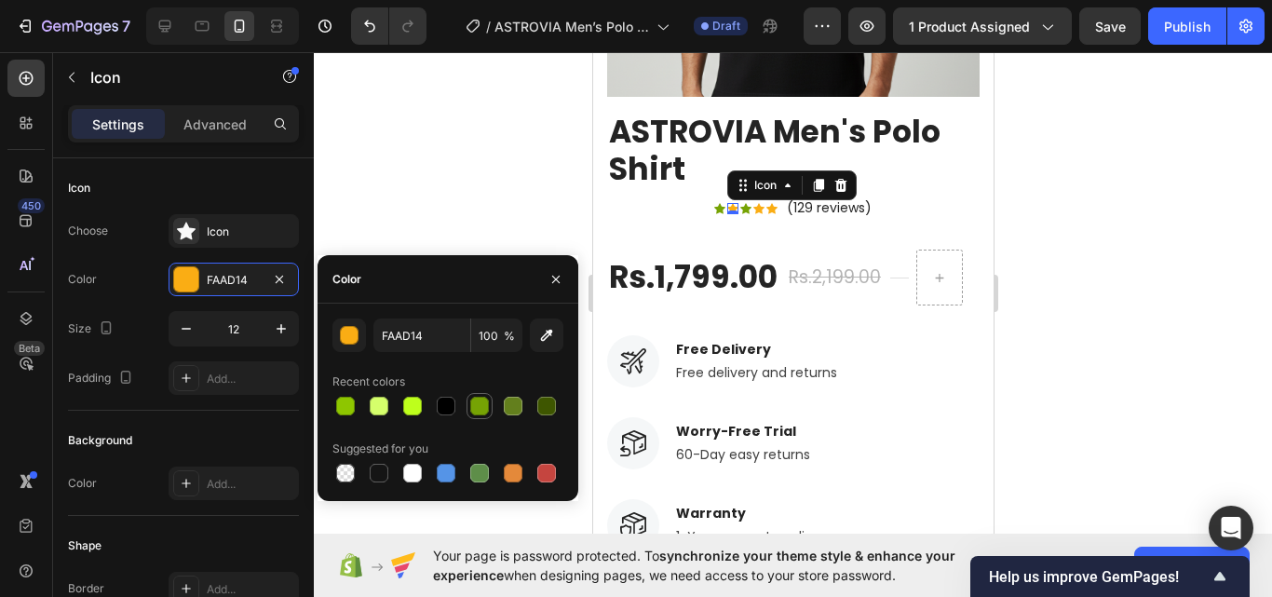
click at [480, 405] on div at bounding box center [479, 406] width 19 height 19
type input "76A304"
click at [765, 203] on div "Icon 0" at bounding box center [770, 208] width 11 height 11
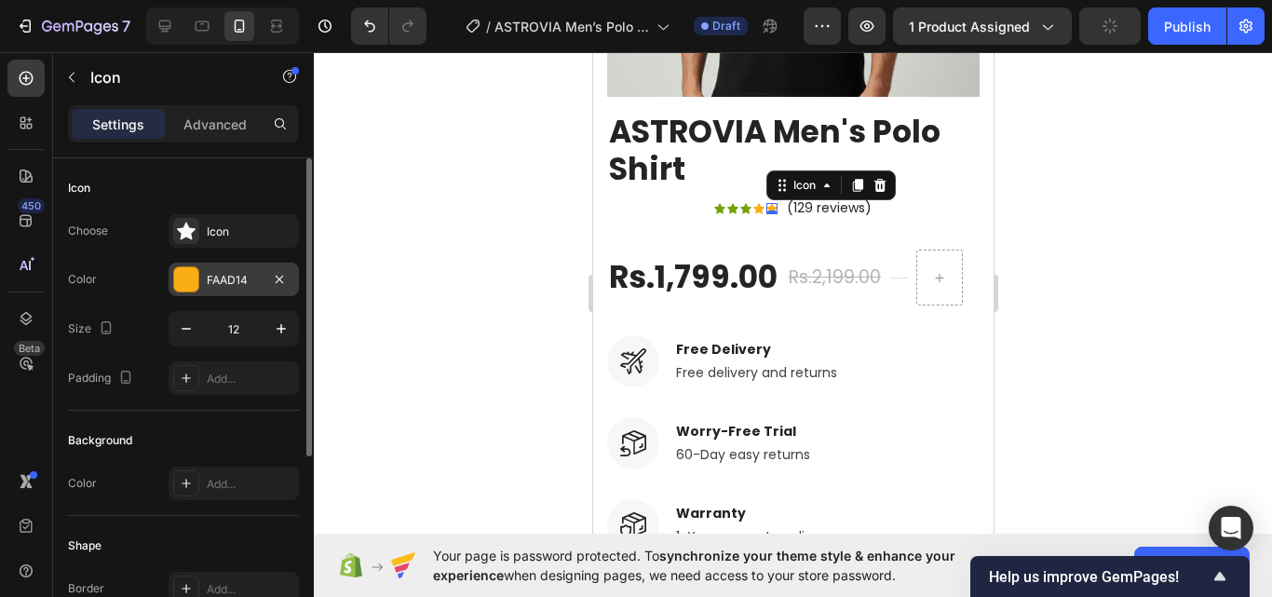
click at [236, 277] on div "FAAD14" at bounding box center [234, 280] width 54 height 17
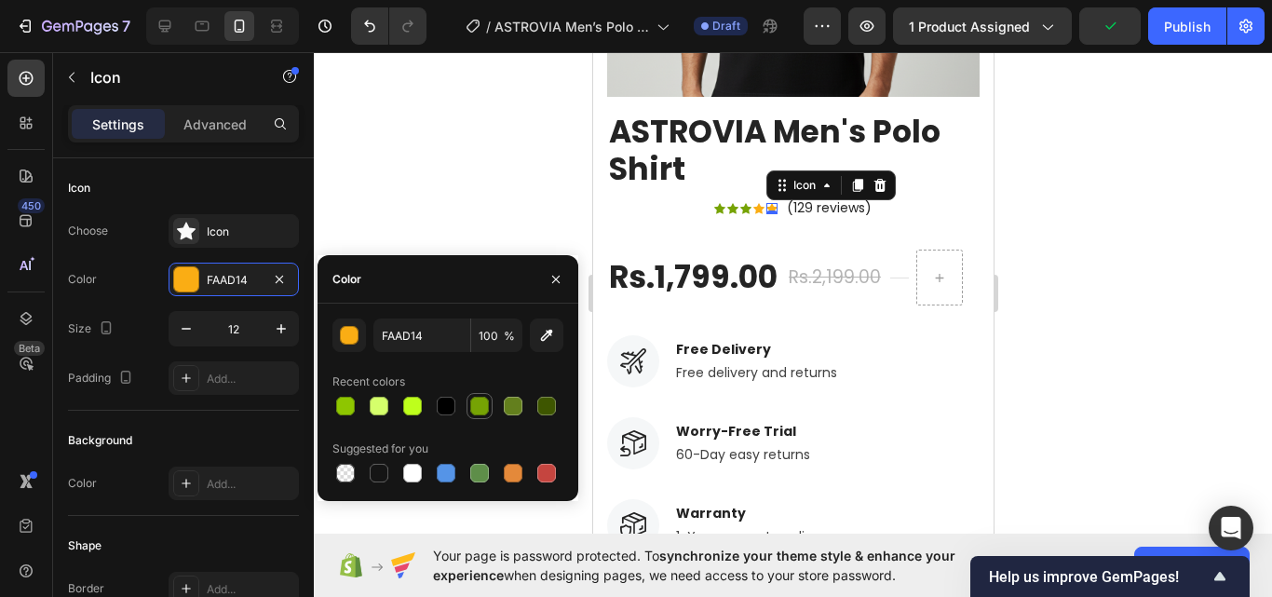
drag, startPoint x: 474, startPoint y: 415, endPoint x: 76, endPoint y: 227, distance: 439.8
click at [474, 415] on div at bounding box center [479, 406] width 22 height 22
type input "76A304"
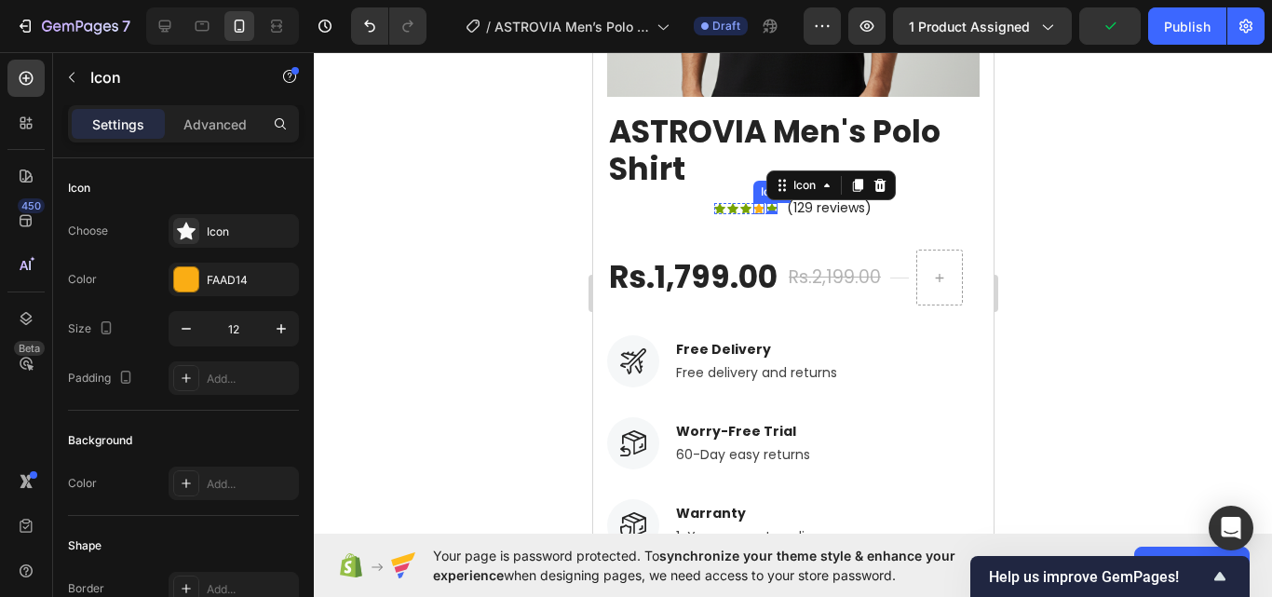
click at [753, 203] on div "Icon" at bounding box center [757, 208] width 11 height 11
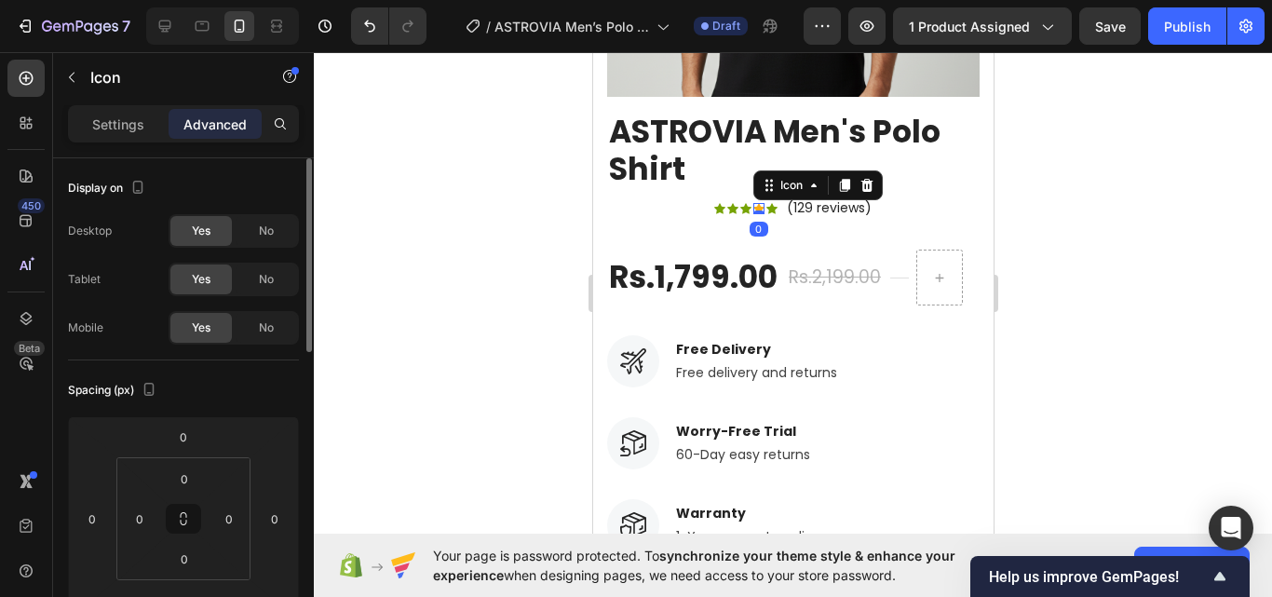
click at [152, 142] on div "Settings Advanced" at bounding box center [183, 123] width 231 height 37
click at [142, 132] on p "Settings" at bounding box center [118, 125] width 52 height 20
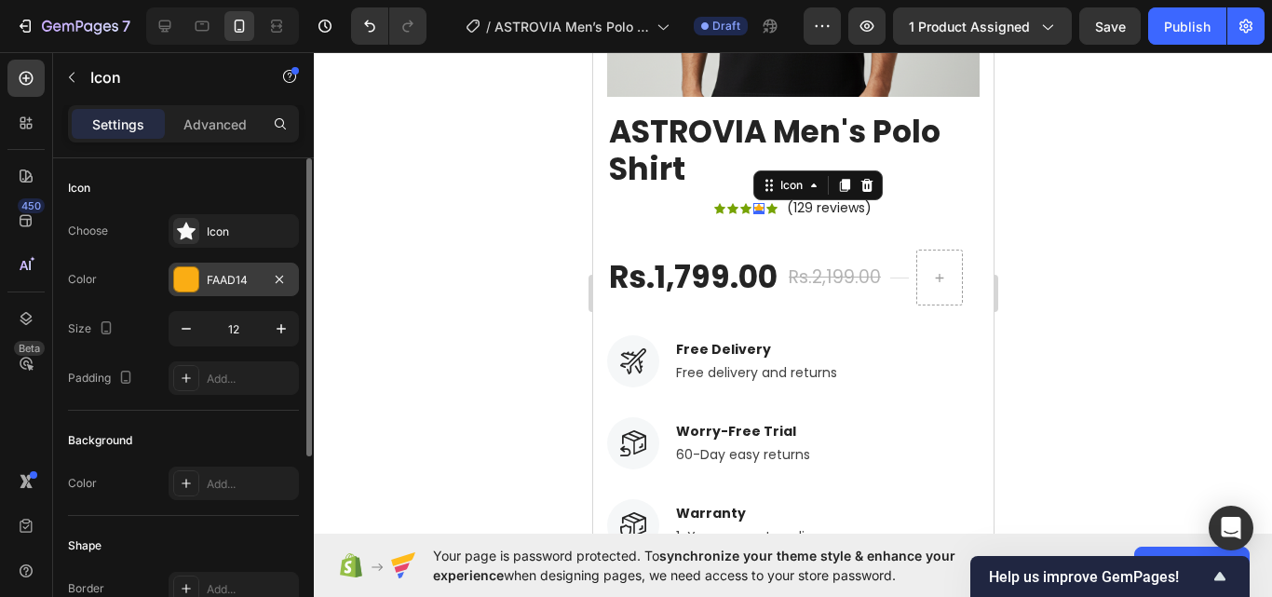
click at [231, 280] on div "FAAD14" at bounding box center [234, 280] width 54 height 17
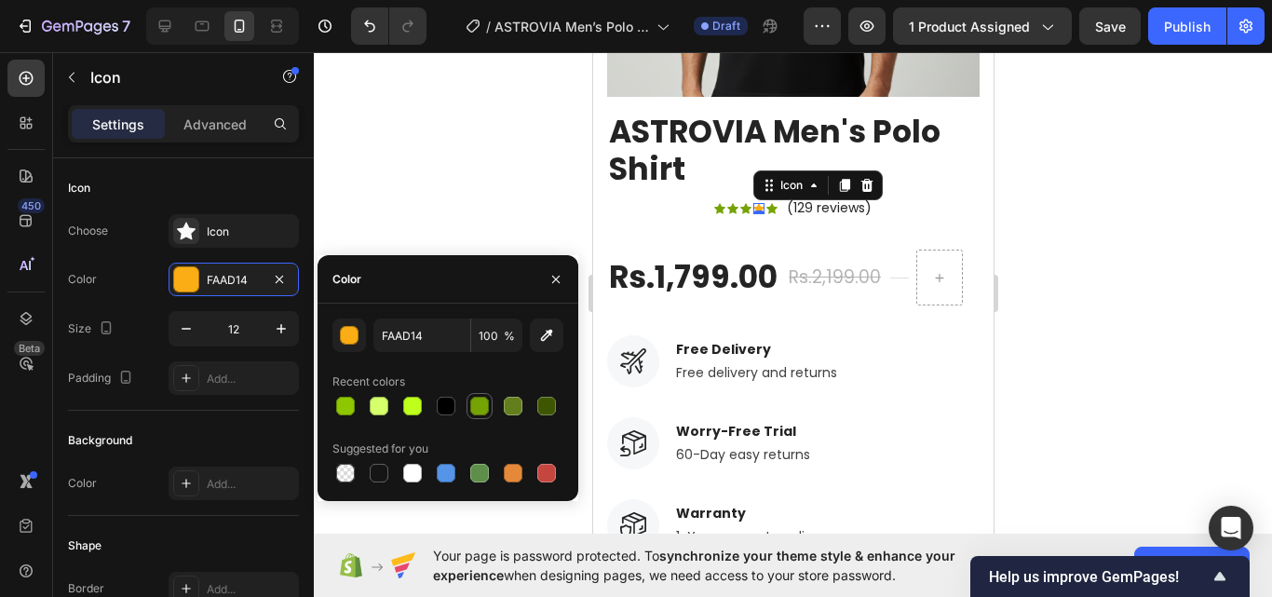
click at [486, 400] on div at bounding box center [479, 406] width 19 height 19
type input "76A304"
click at [781, 268] on div "Rs.1,799.00 Product Price Product Price Rs.2,199.00 Compare Price Compare Price…" at bounding box center [792, 278] width 372 height 56
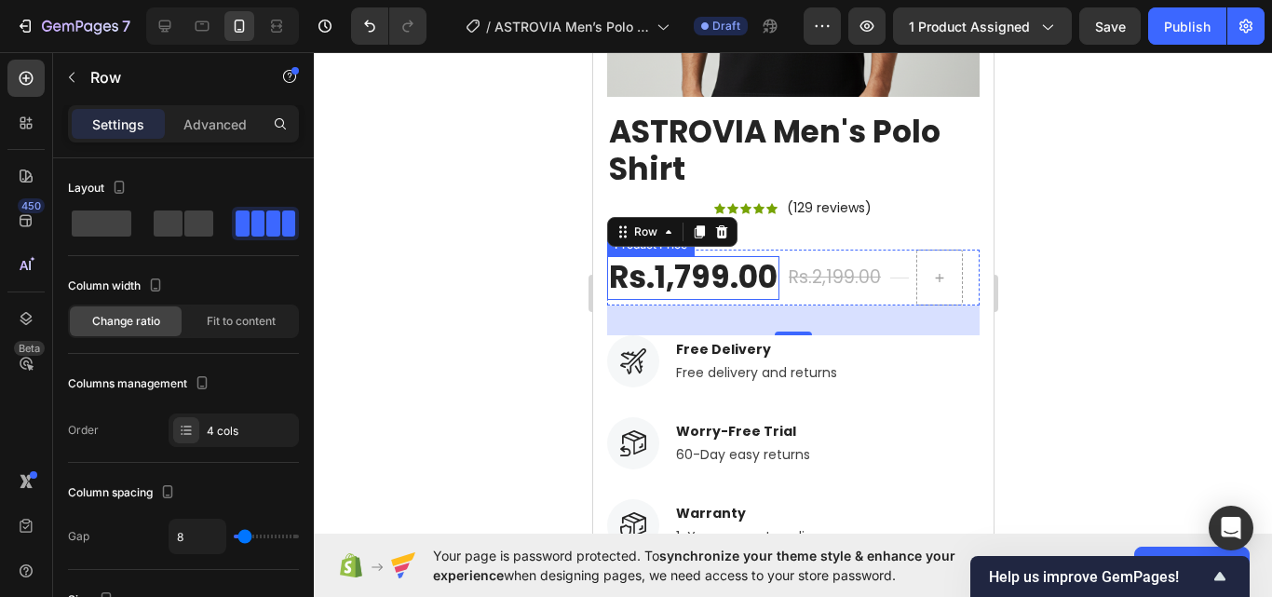
click at [696, 256] on div "Rs.1,799.00" at bounding box center [692, 278] width 172 height 44
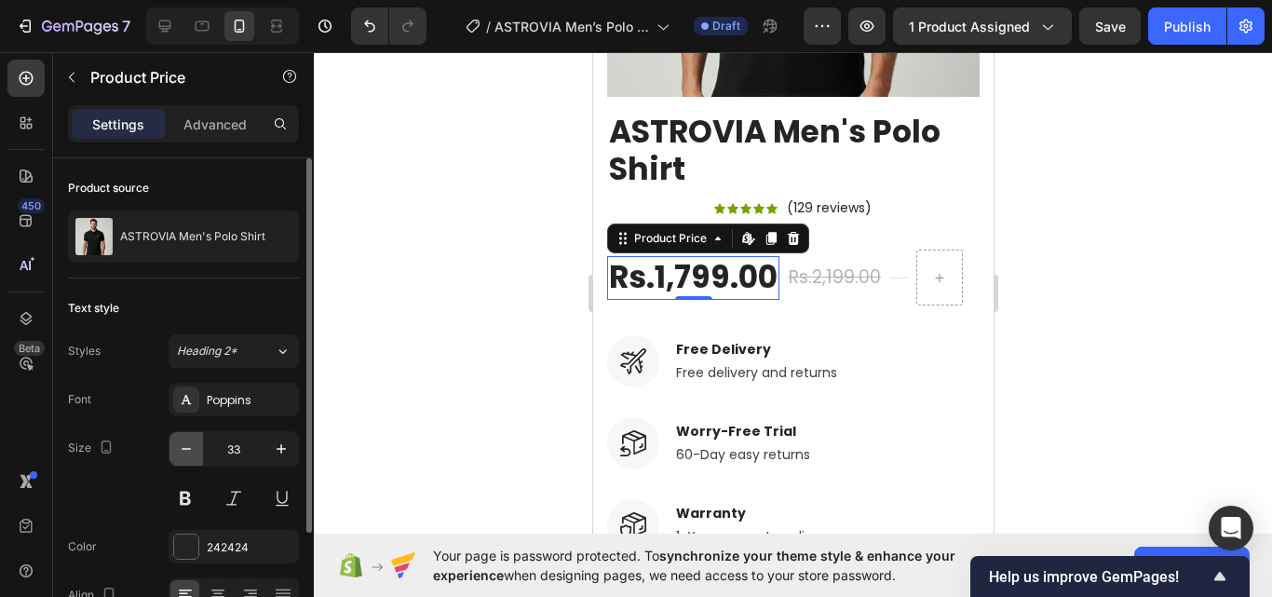
click at [190, 449] on icon "button" at bounding box center [186, 449] width 9 height 2
click at [190, 448] on icon "button" at bounding box center [186, 448] width 19 height 19
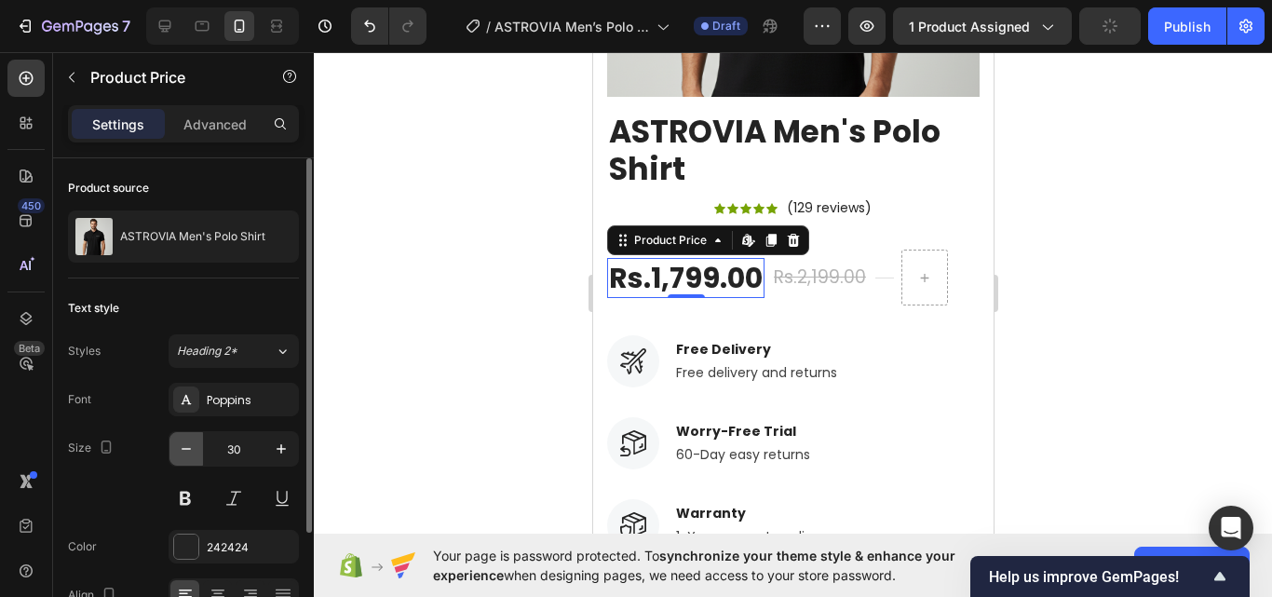
click at [190, 448] on icon "button" at bounding box center [186, 448] width 19 height 19
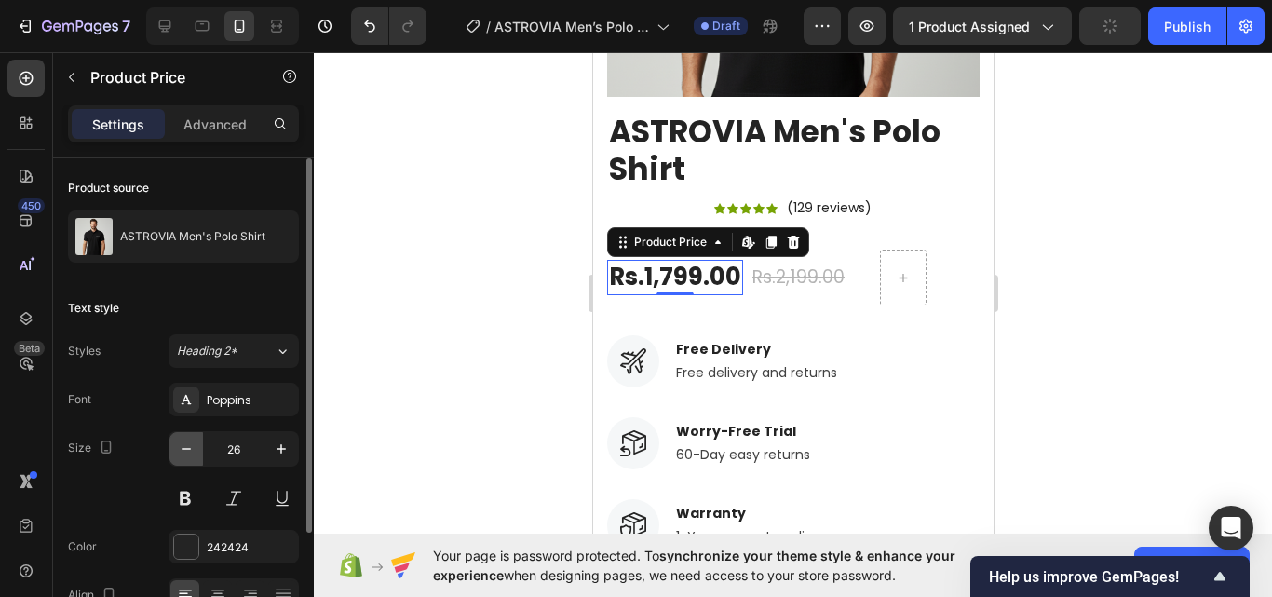
click at [190, 448] on icon "button" at bounding box center [186, 448] width 19 height 19
click at [189, 443] on icon "button" at bounding box center [186, 448] width 19 height 19
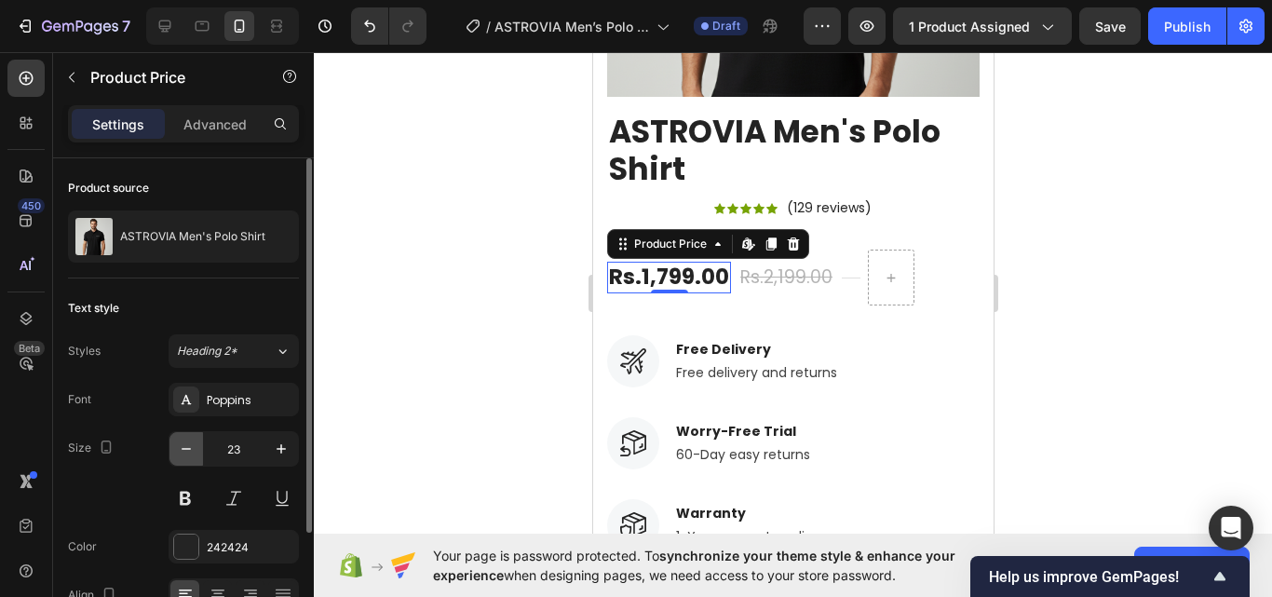
click at [189, 443] on icon "button" at bounding box center [186, 448] width 19 height 19
type input "22"
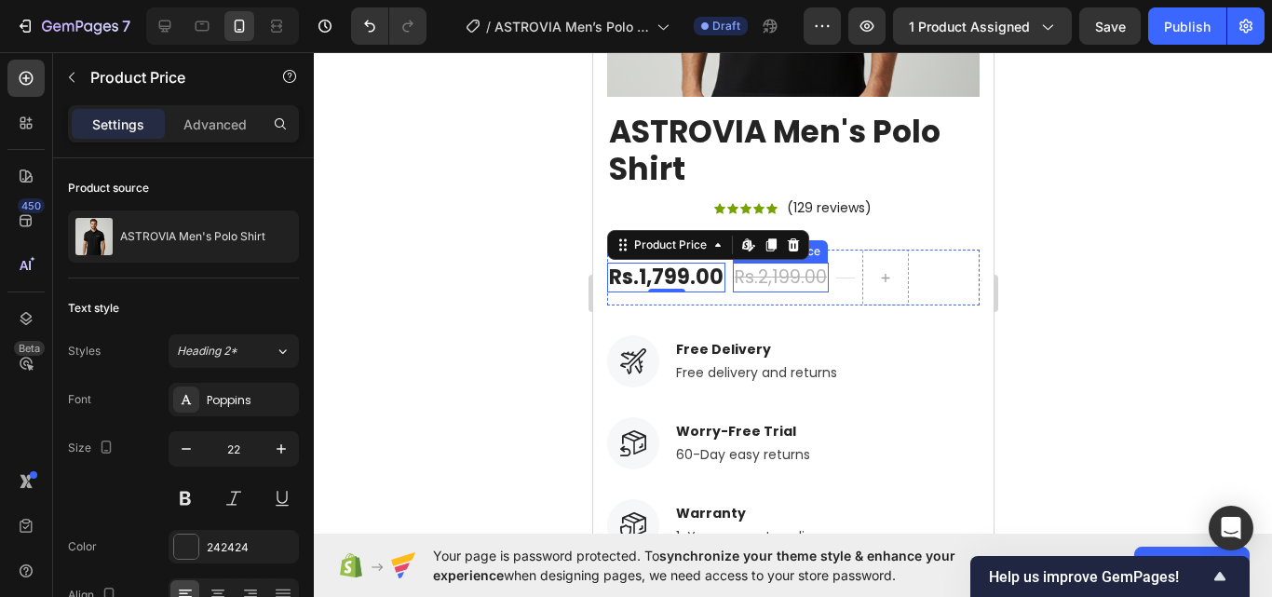
click at [773, 263] on div "Rs.2,199.00" at bounding box center [780, 278] width 96 height 31
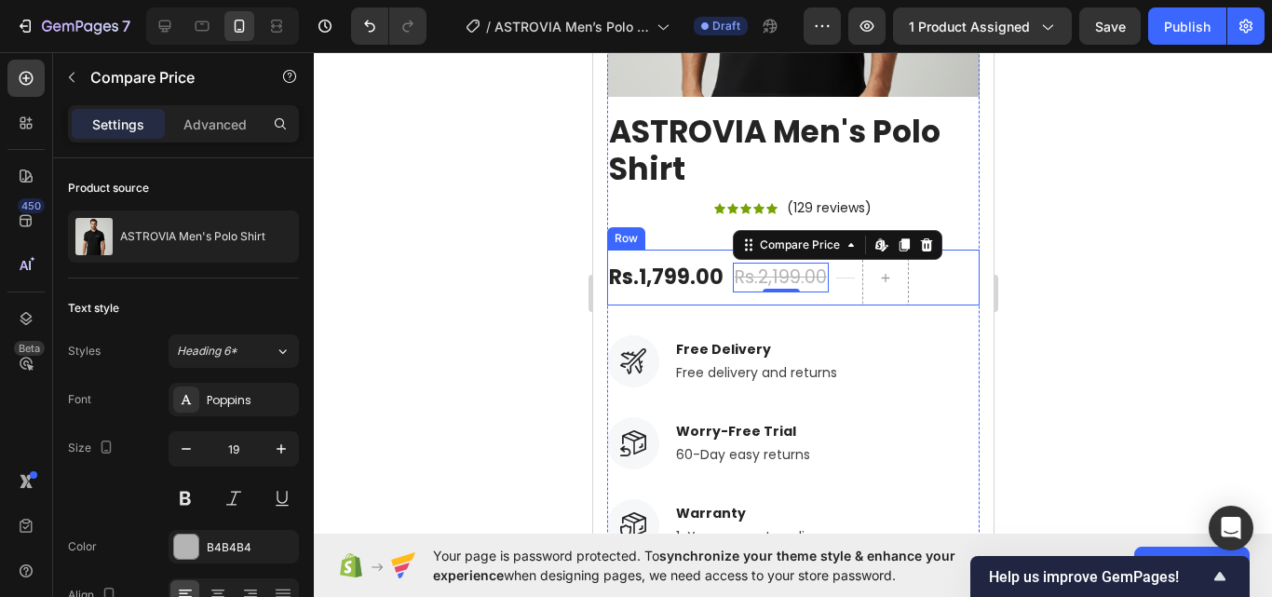
click at [849, 274] on div "Title Line" at bounding box center [844, 278] width 19 height 56
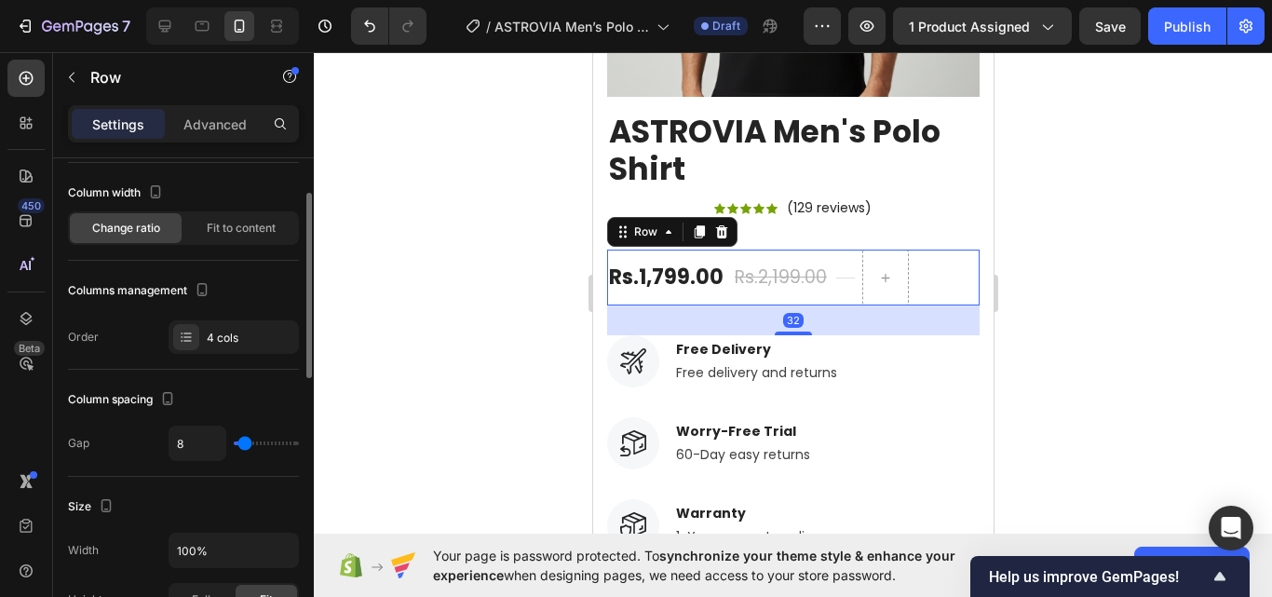
scroll to position [279, 0]
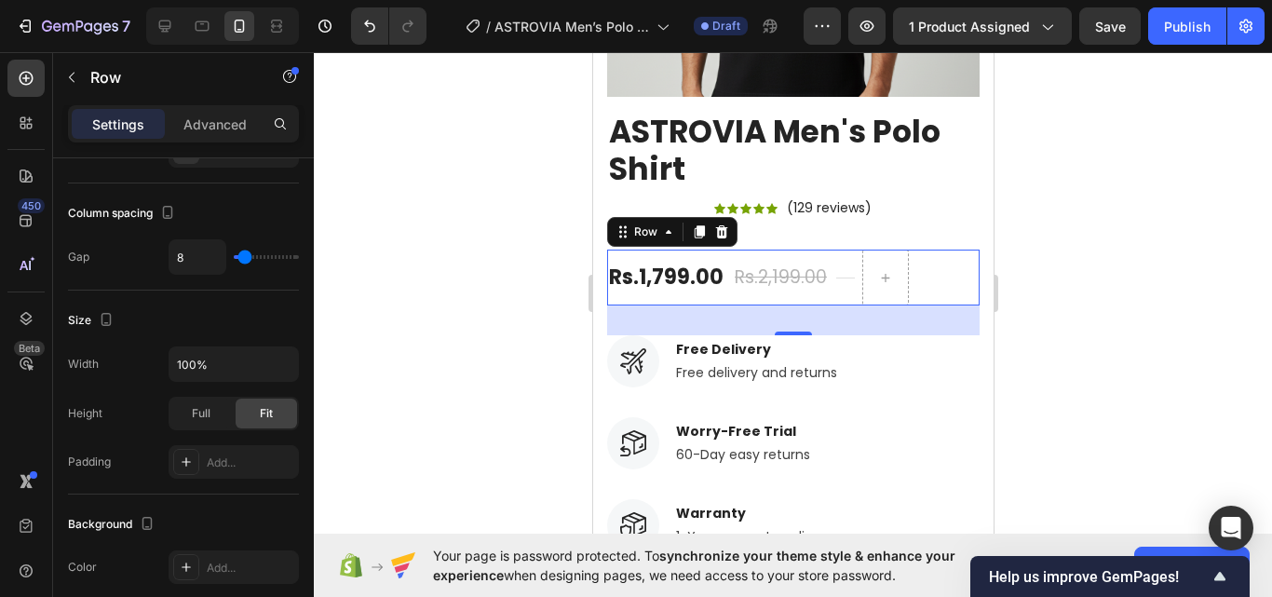
click at [837, 265] on div "Title Line" at bounding box center [844, 278] width 19 height 56
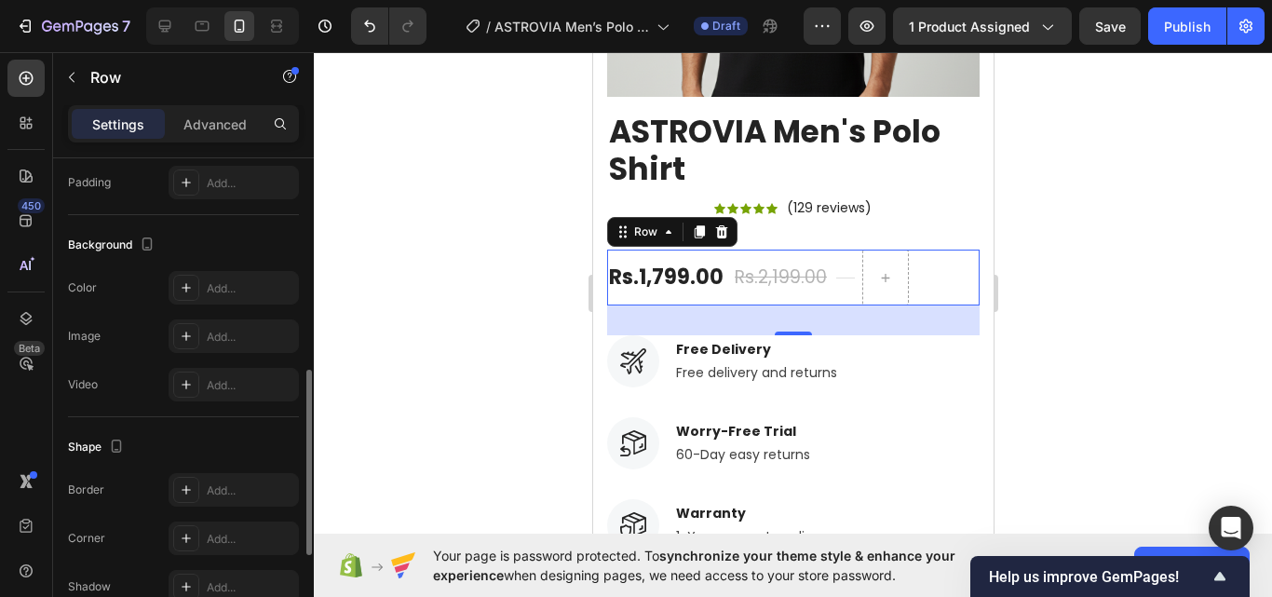
scroll to position [808, 0]
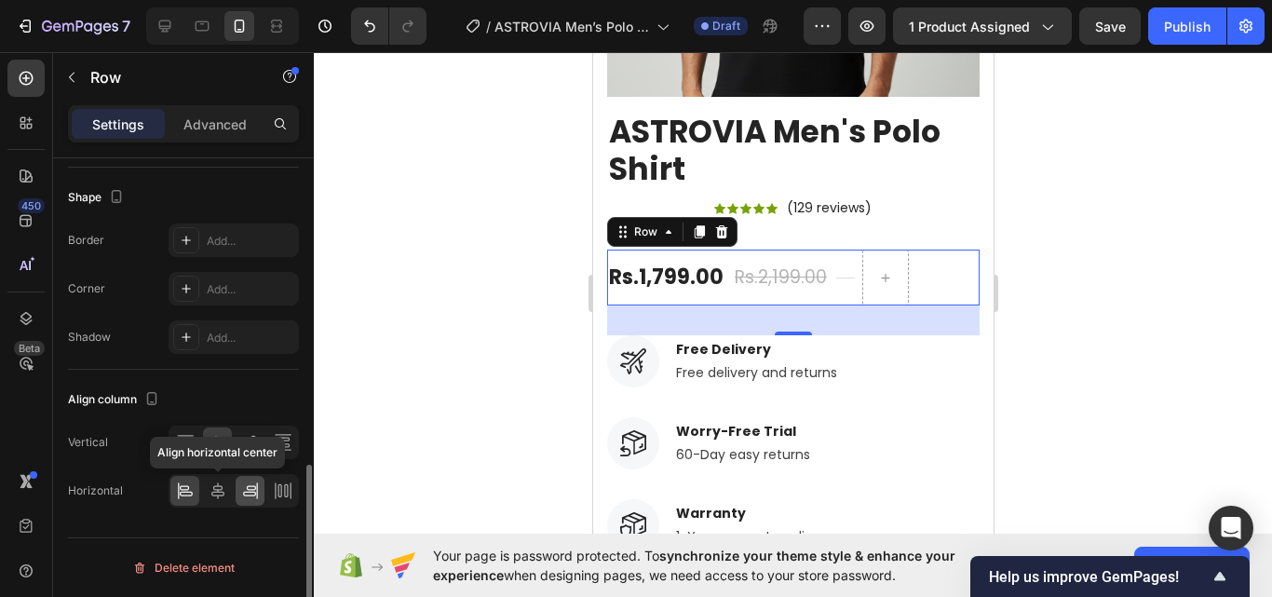
click at [227, 492] on div at bounding box center [217, 491] width 29 height 30
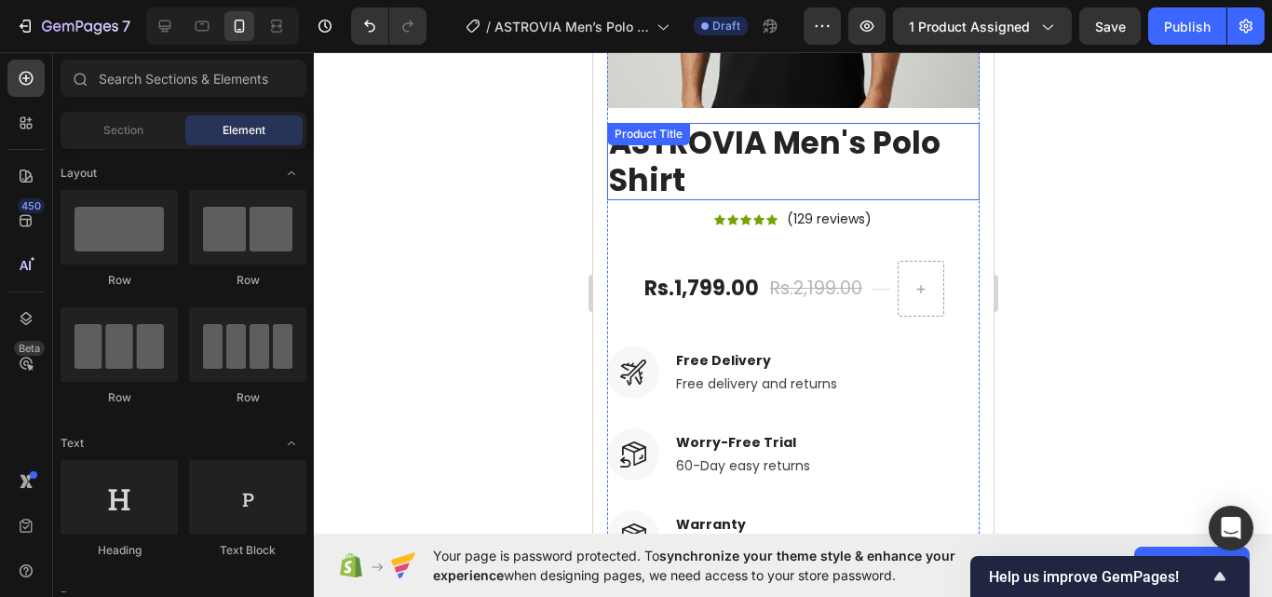
scroll to position [511, 0]
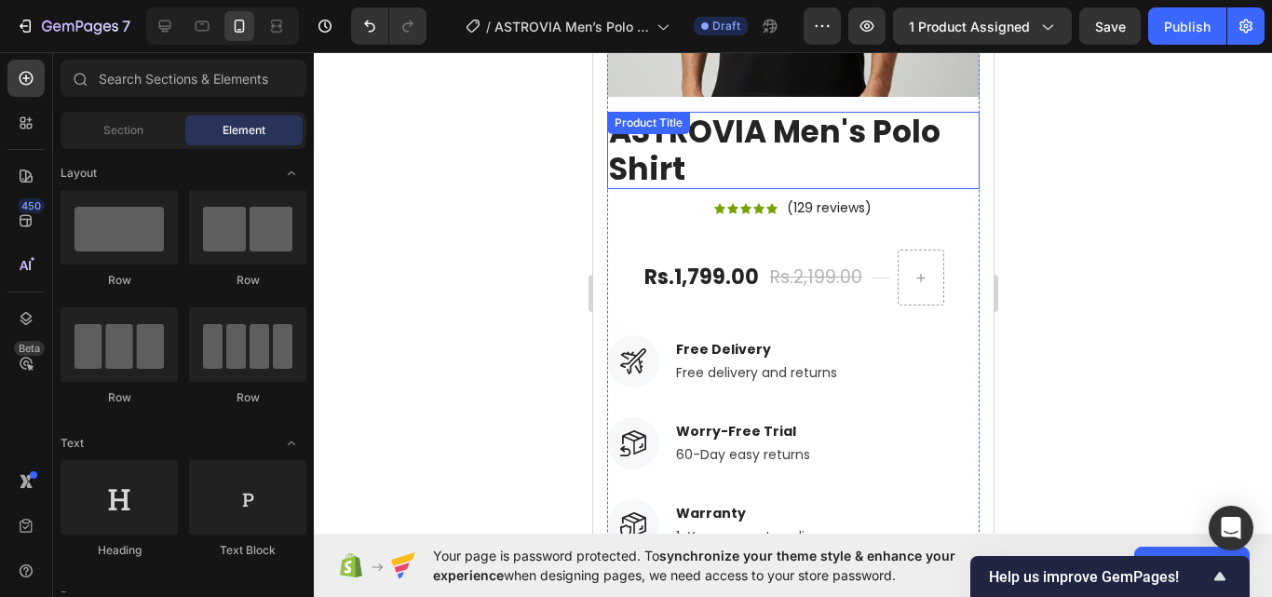
click at [806, 151] on h2 "ASTROVIA Men's Polo Shirt" at bounding box center [792, 150] width 372 height 77
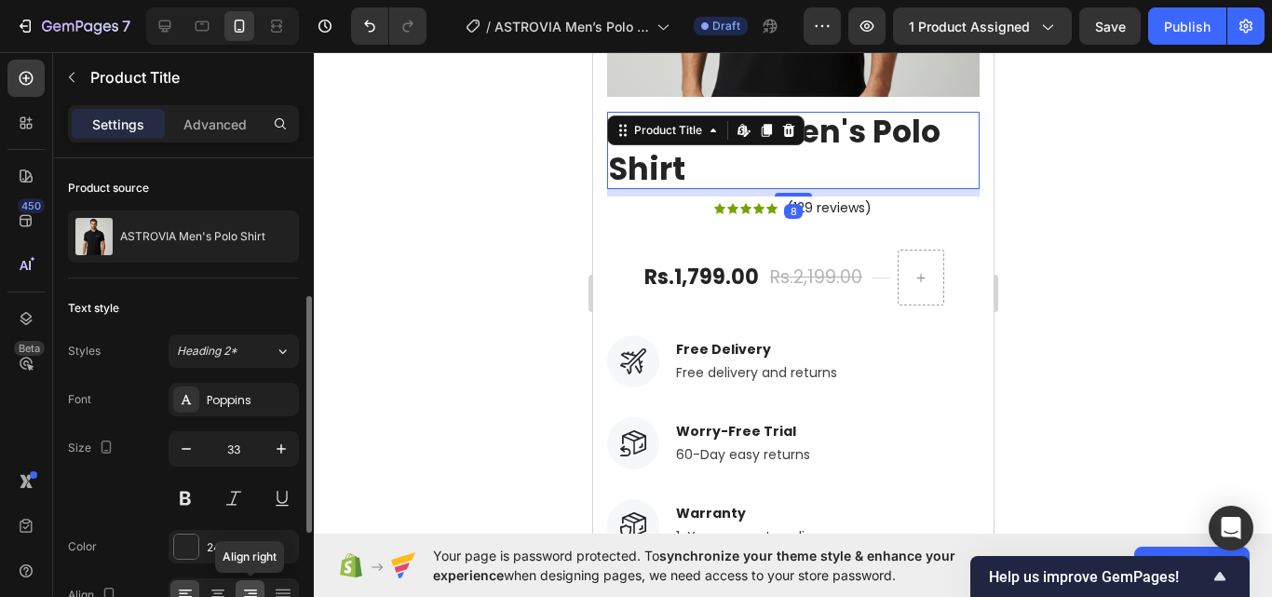
scroll to position [93, 0]
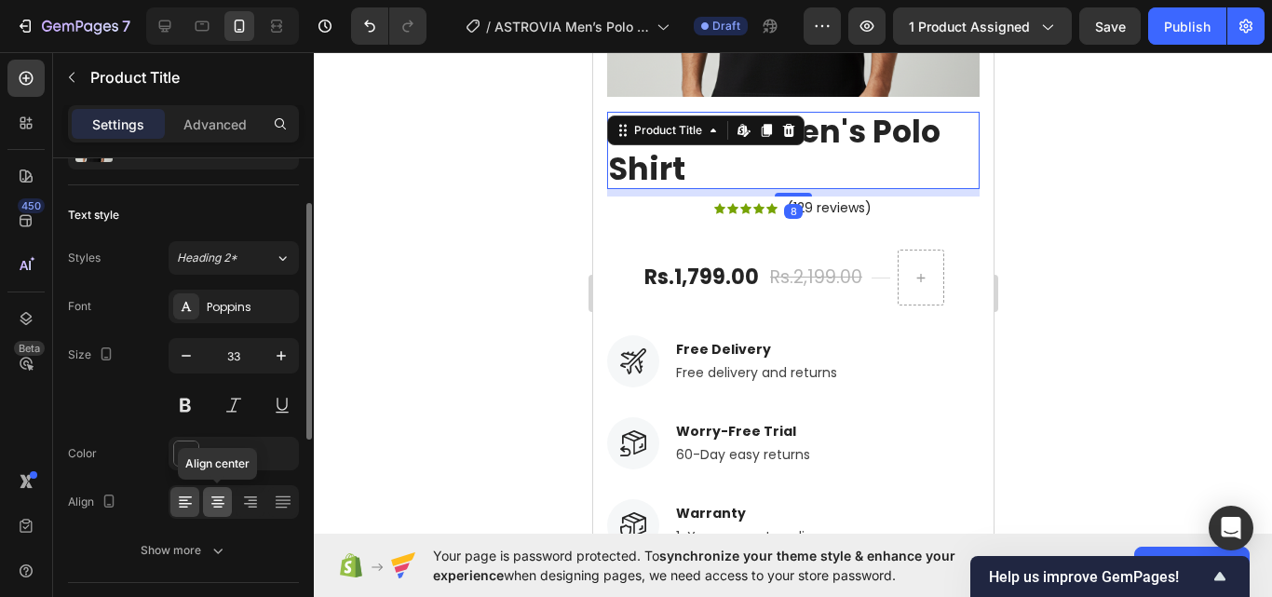
click at [231, 510] on div at bounding box center [217, 502] width 29 height 30
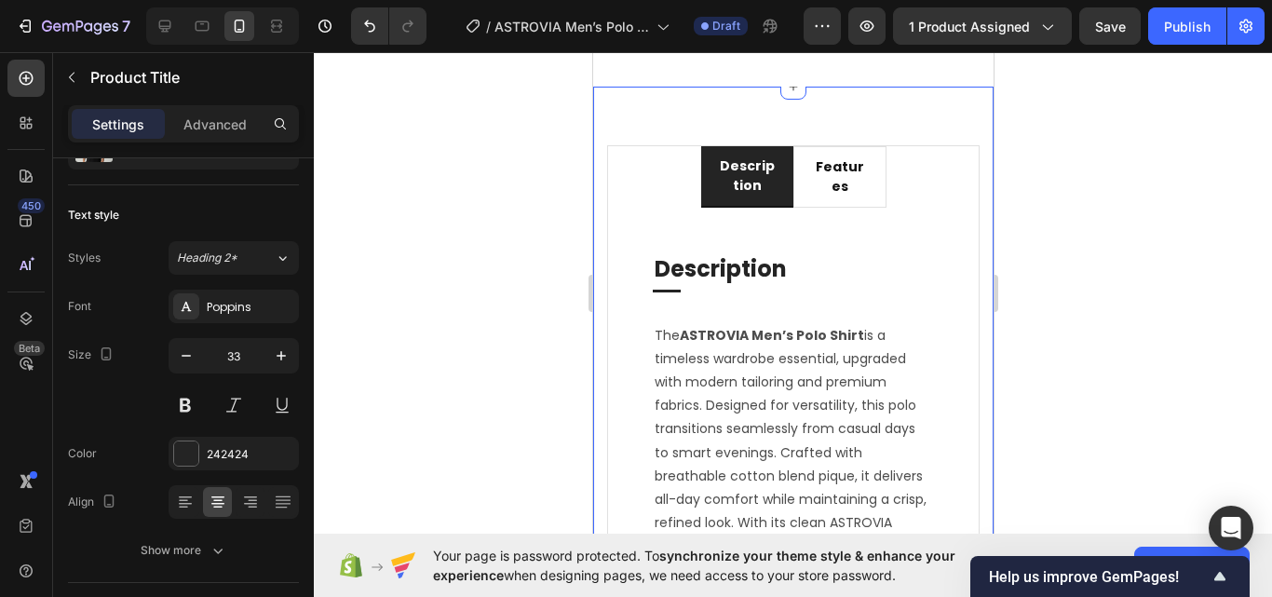
scroll to position [1628, 0]
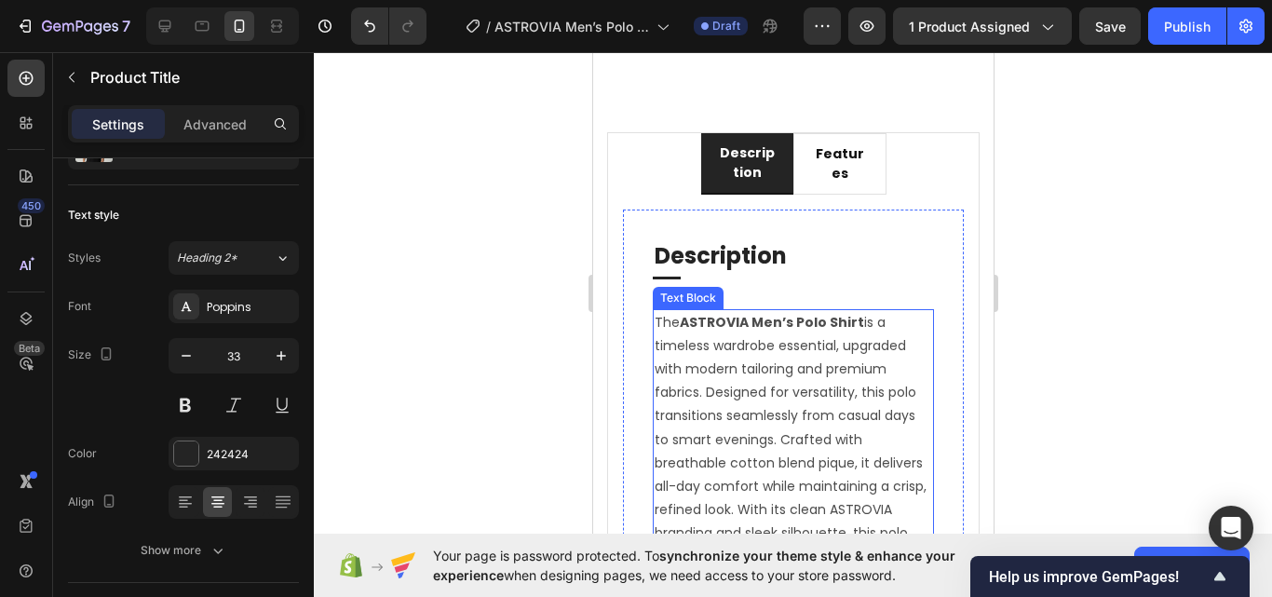
click at [733, 331] on p "The ASTROVIA Men’s Polo Shirt is a timeless wardrobe essential, upgraded with m…" at bounding box center [792, 451] width 277 height 281
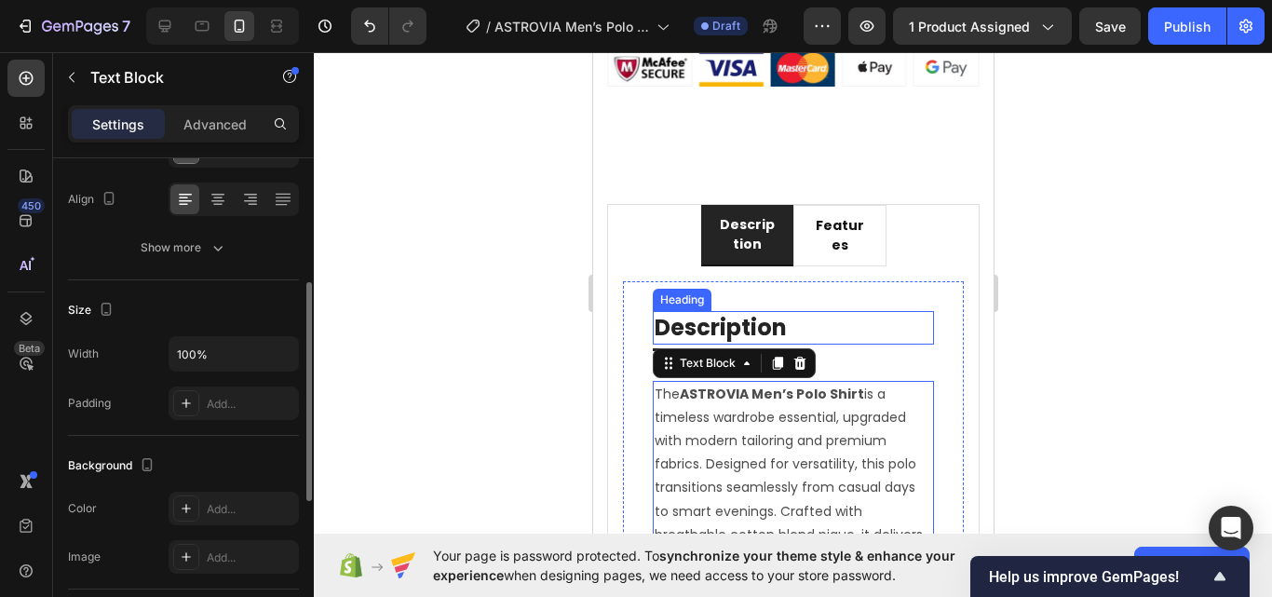
scroll to position [1535, 0]
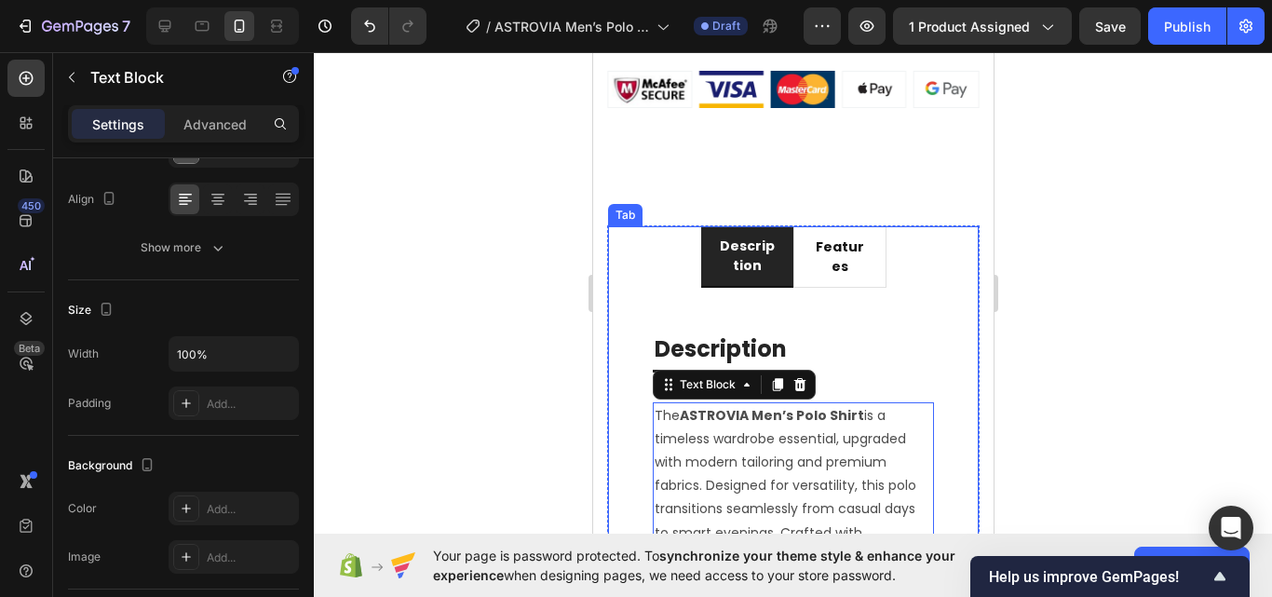
click at [763, 256] on p "description" at bounding box center [747, 255] width 58 height 39
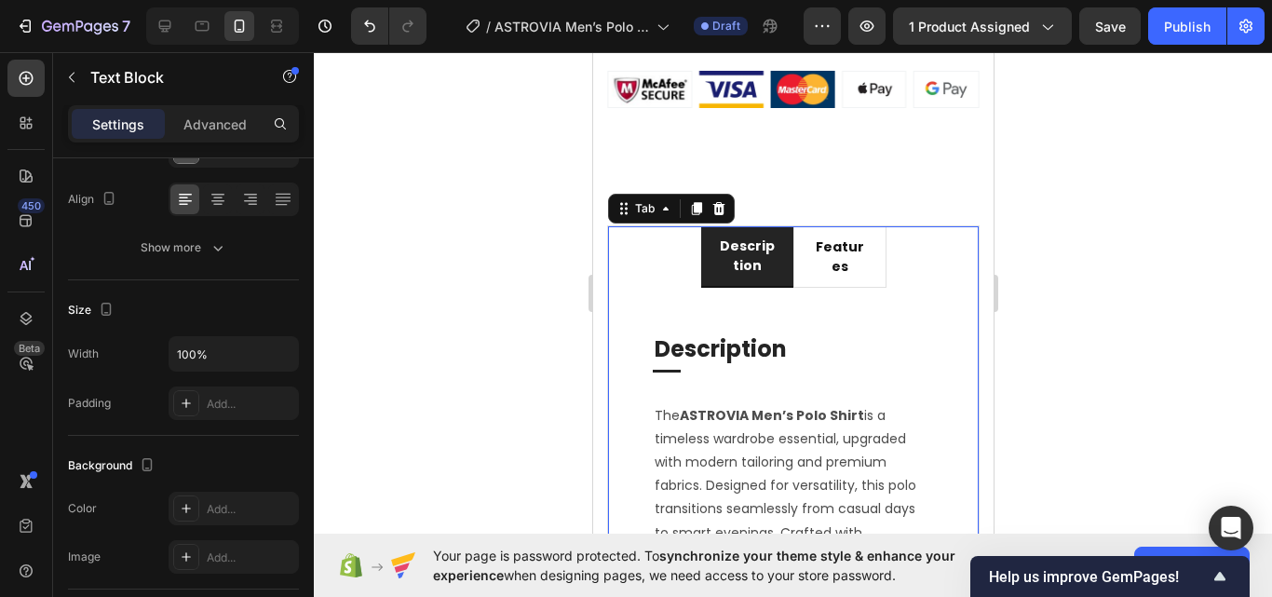
scroll to position [0, 0]
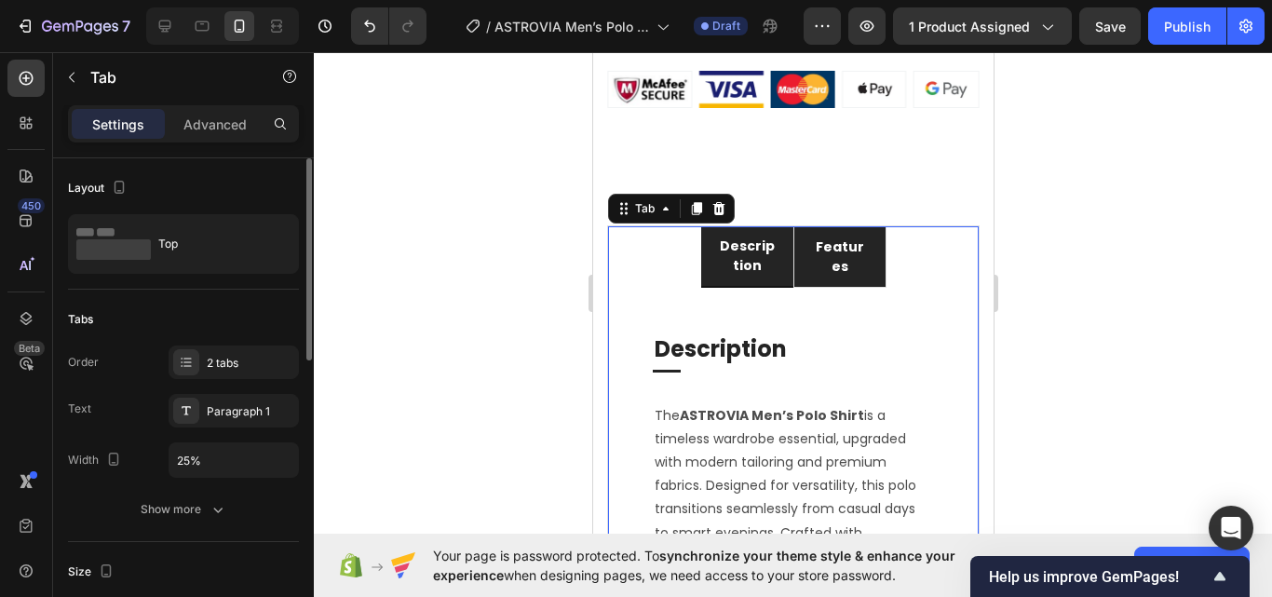
click at [792, 256] on li "features" at bounding box center [838, 256] width 93 height 61
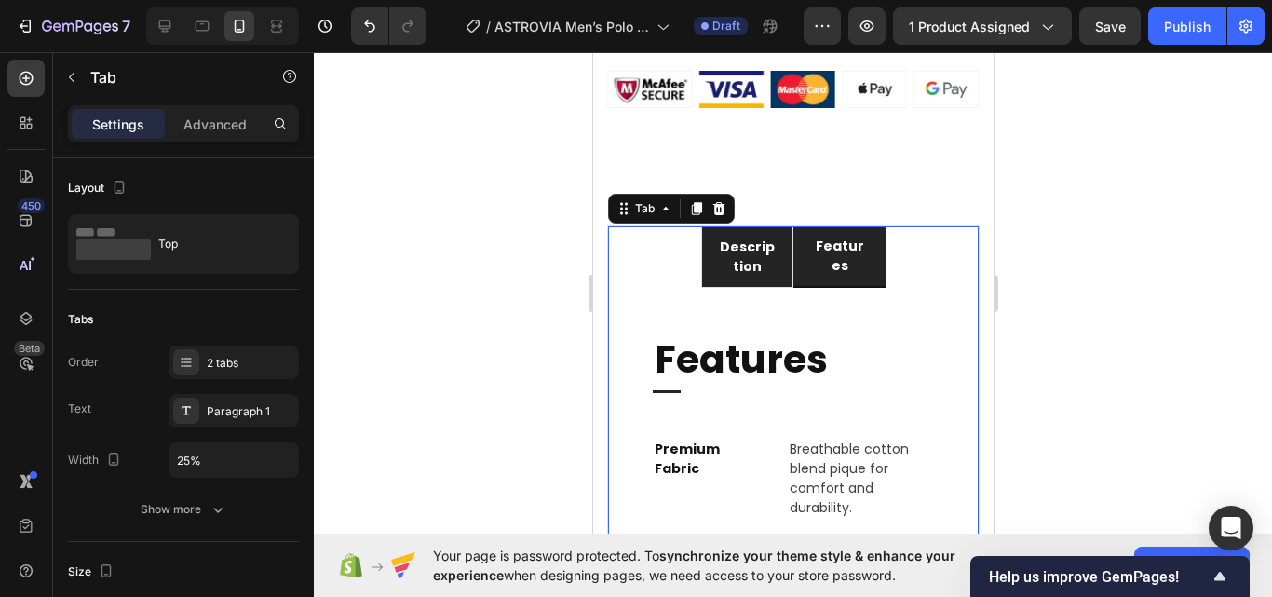
click at [773, 257] on li "description" at bounding box center [746, 256] width 93 height 61
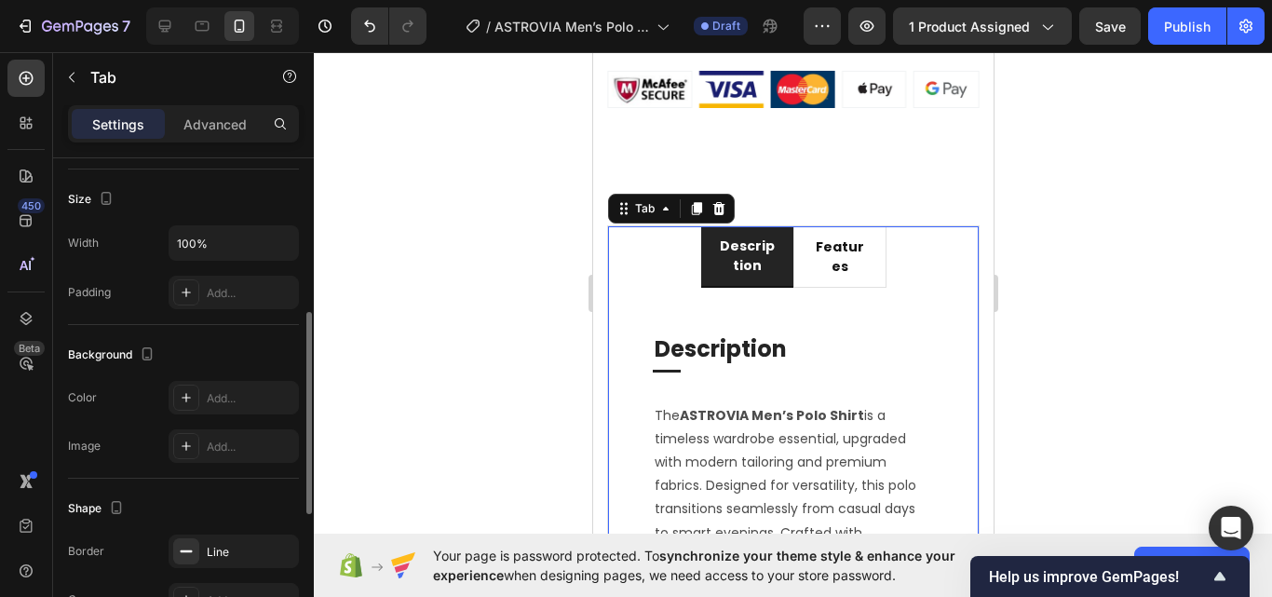
scroll to position [279, 0]
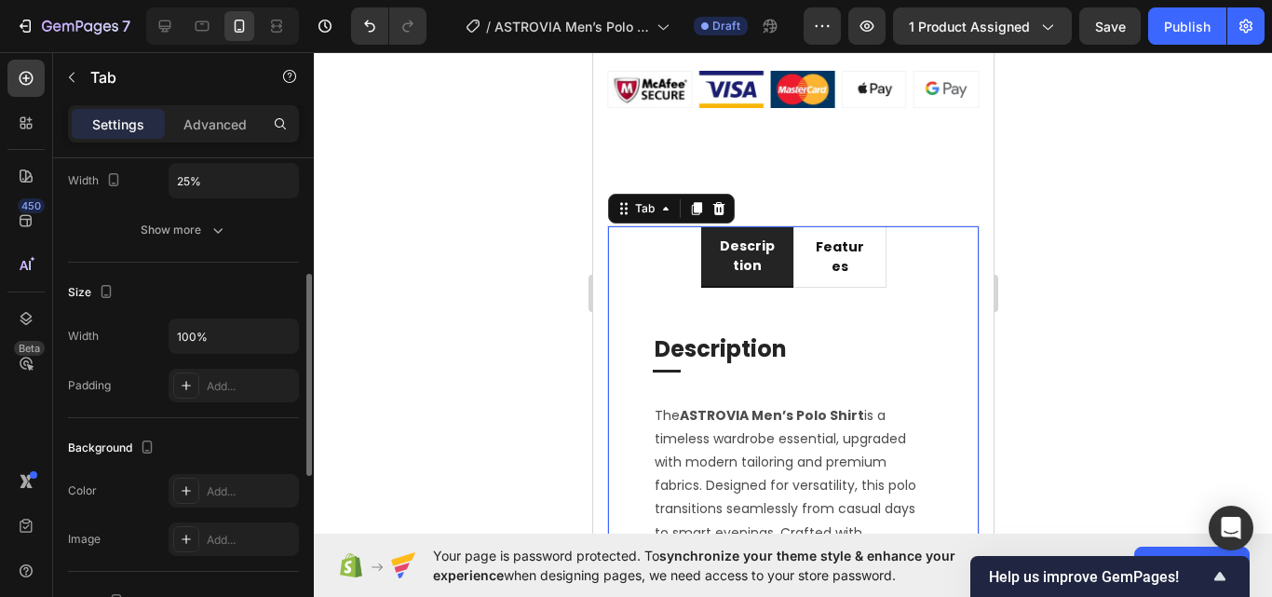
click at [187, 250] on div "Tabs Order 2 tabs Text Paragraph 1 Width 25% Show more" at bounding box center [183, 136] width 231 height 252
click at [196, 222] on div "Show more" at bounding box center [184, 230] width 87 height 19
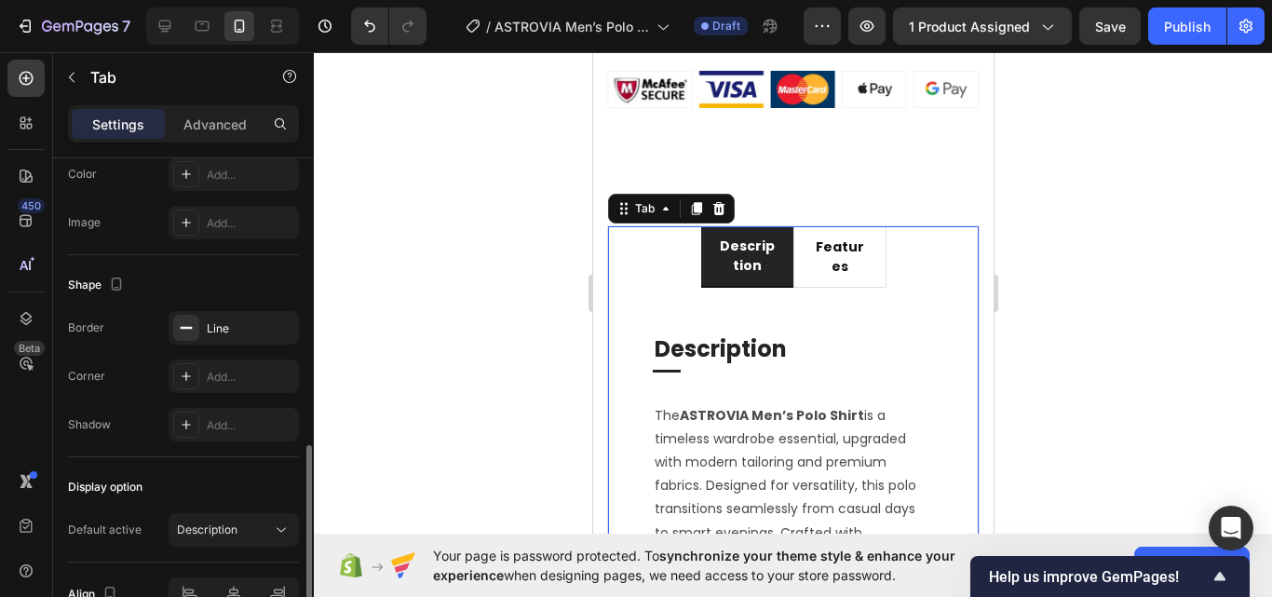
scroll to position [931, 0]
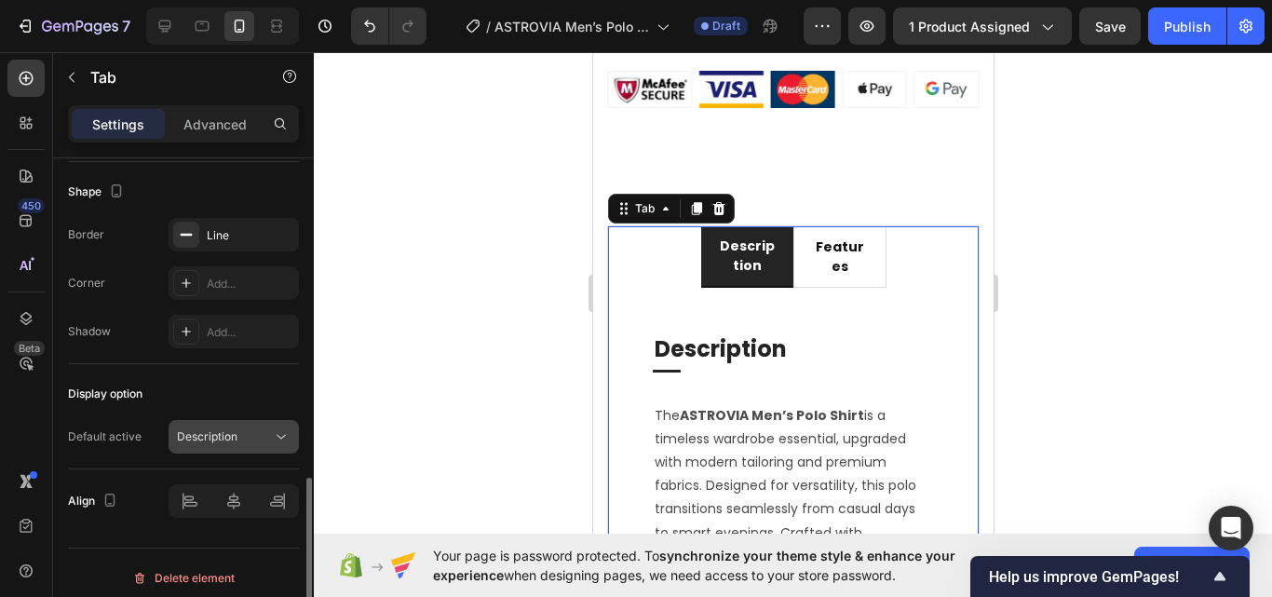
click at [220, 425] on button "Description" at bounding box center [234, 437] width 130 height 34
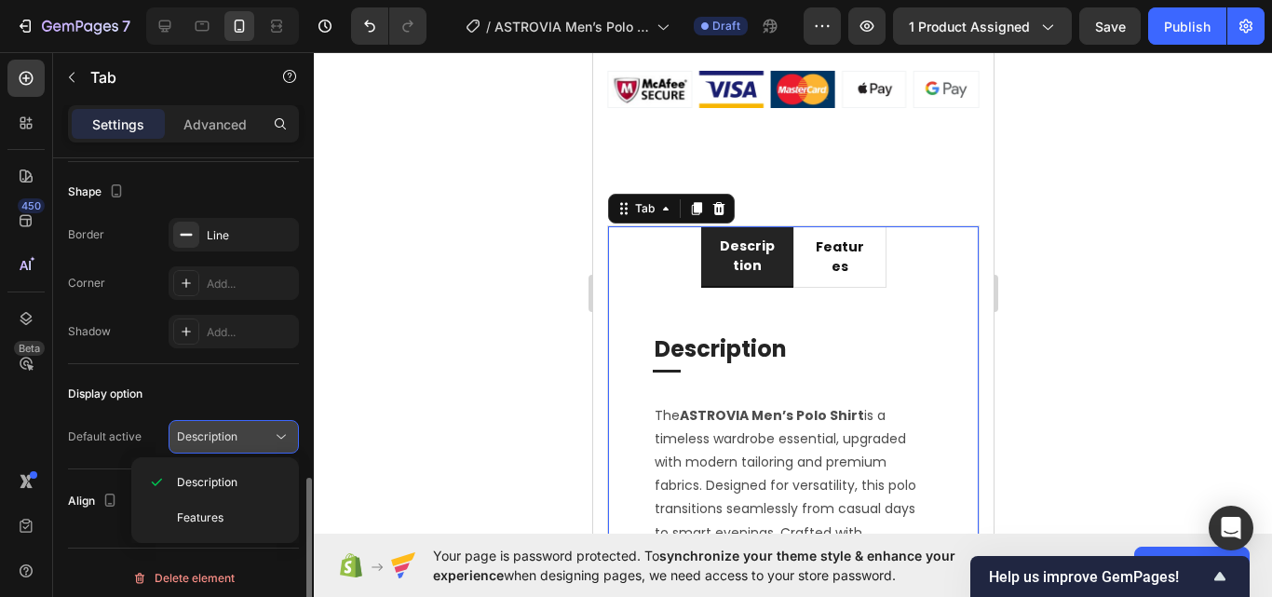
click at [220, 425] on button "Description" at bounding box center [234, 437] width 130 height 34
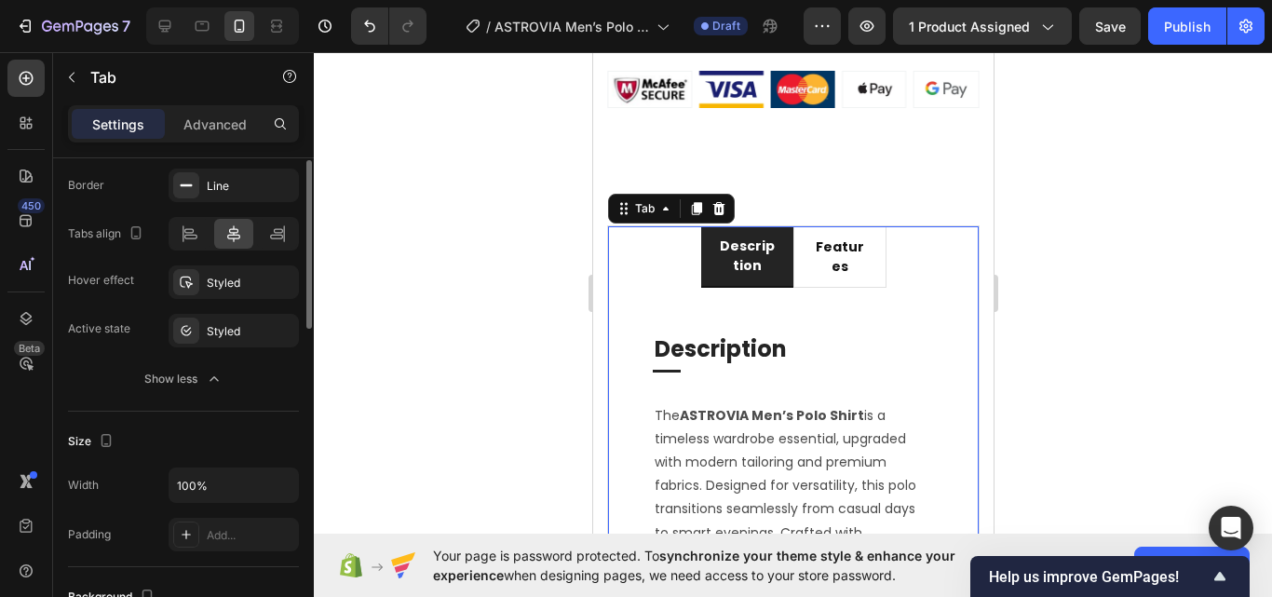
scroll to position [279, 0]
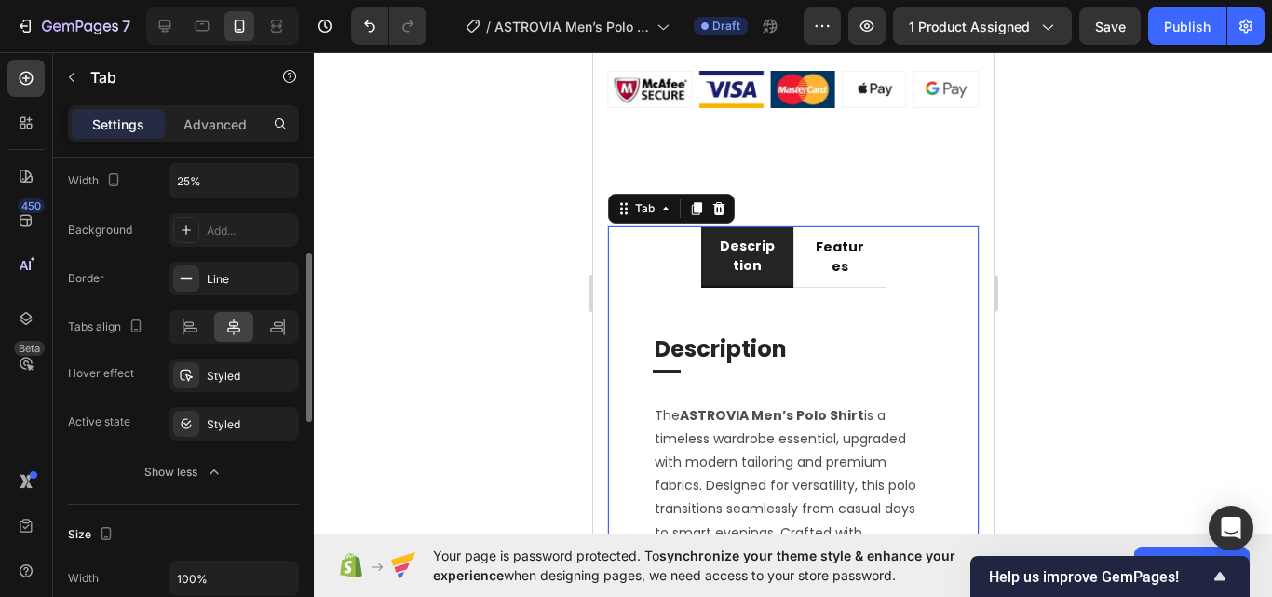
click at [199, 452] on div "Background Add... Border Line Tabs align Hover effect Styled Active state Style…" at bounding box center [183, 351] width 231 height 276
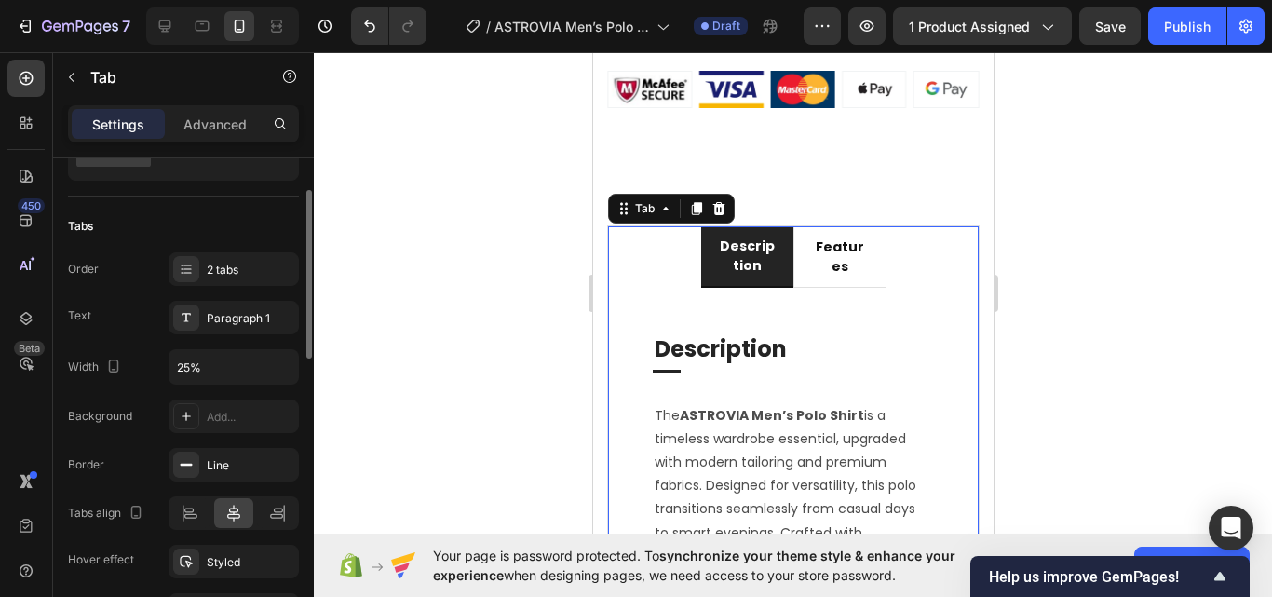
scroll to position [0, 0]
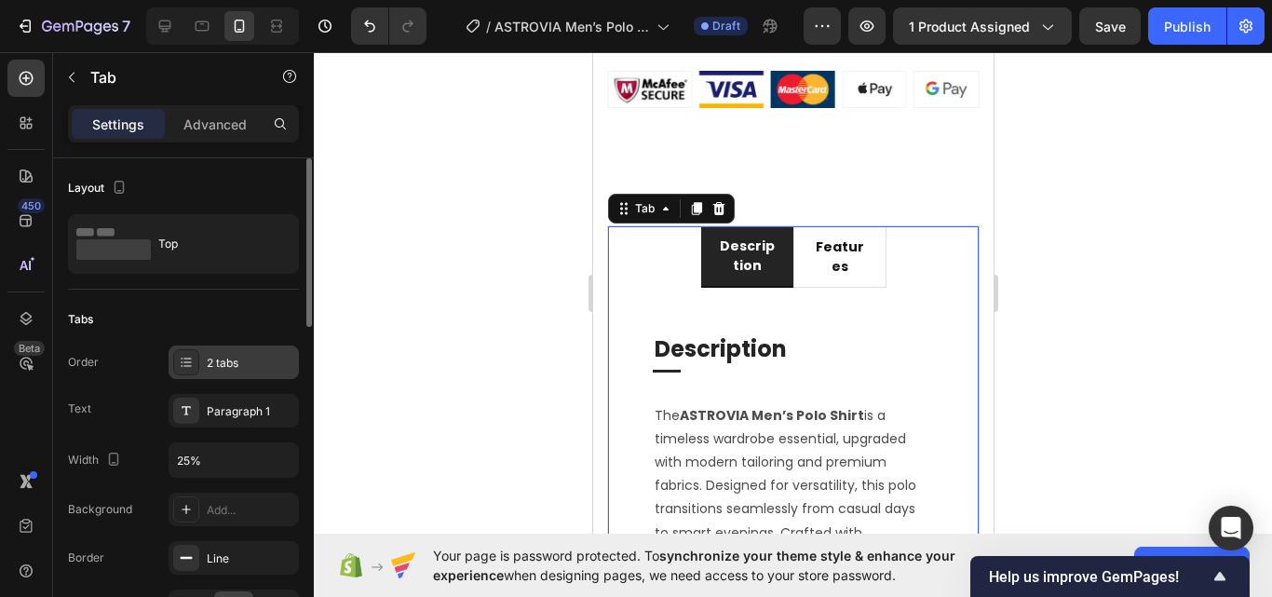
click at [225, 371] on div "2 tabs" at bounding box center [251, 363] width 88 height 17
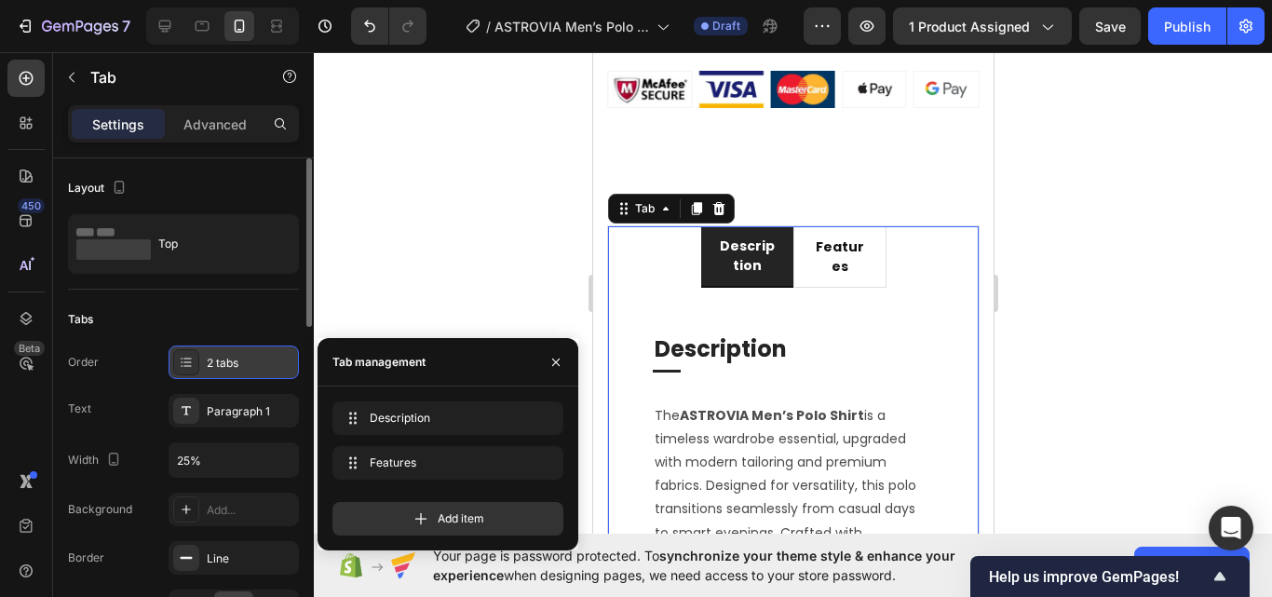
click at [225, 371] on div "2 tabs" at bounding box center [251, 363] width 88 height 17
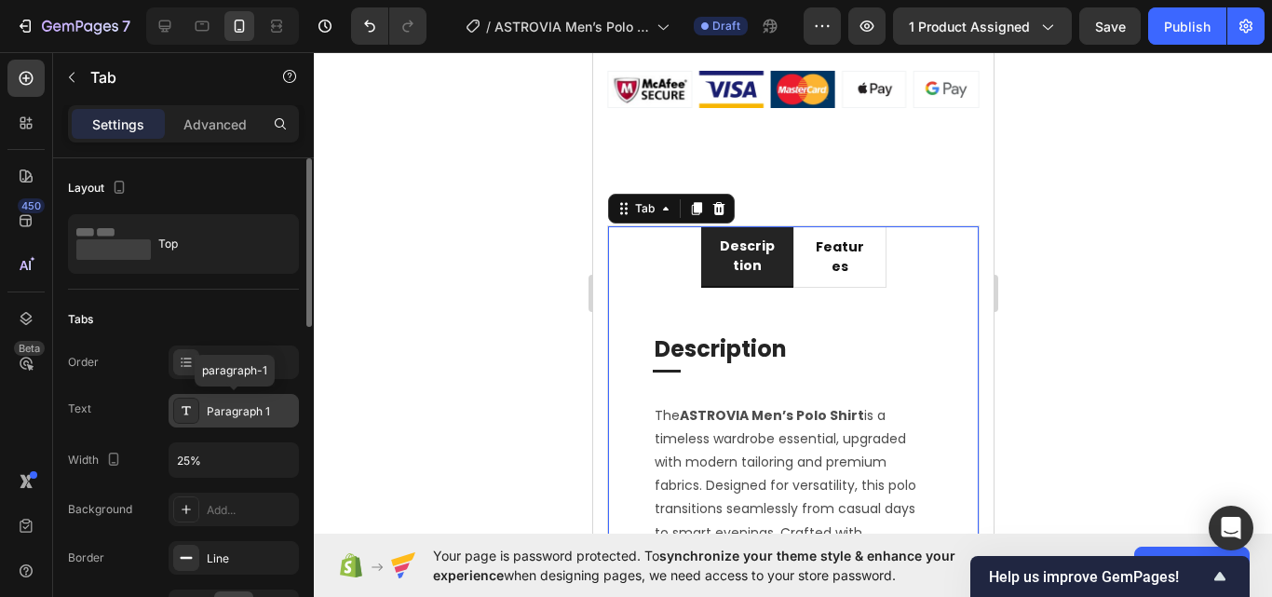
click at [252, 412] on div "Paragraph 1" at bounding box center [251, 411] width 88 height 17
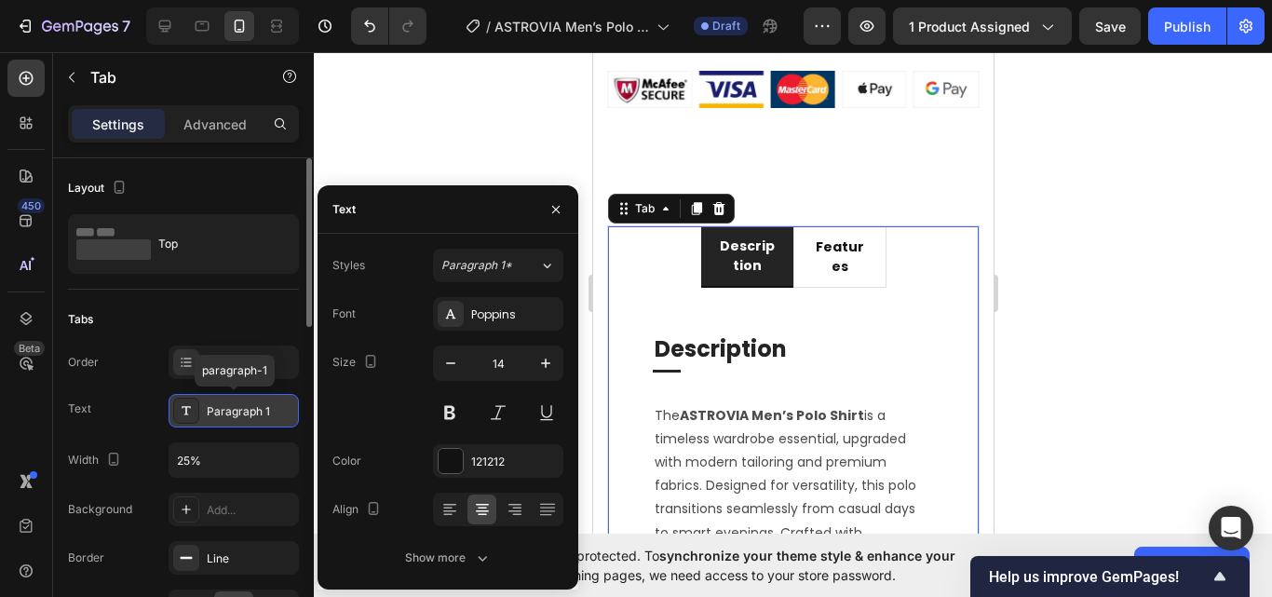
click at [252, 412] on div "Paragraph 1" at bounding box center [251, 411] width 88 height 17
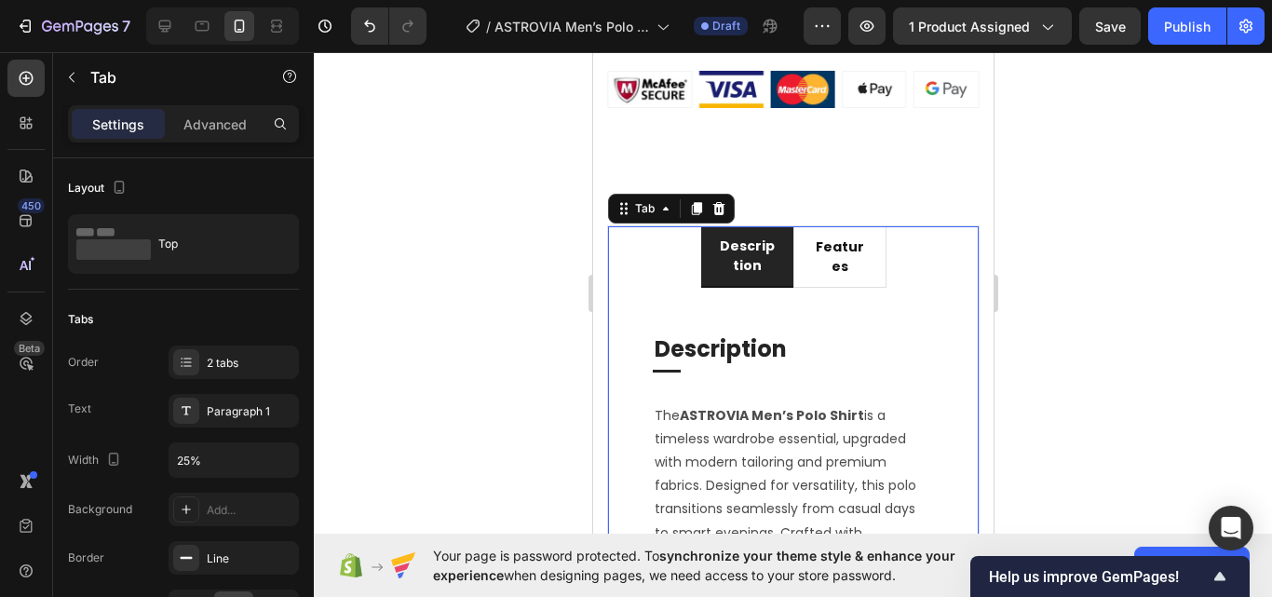
click at [909, 234] on ul "description features" at bounding box center [792, 256] width 371 height 61
click at [811, 244] on p "features" at bounding box center [839, 256] width 56 height 39
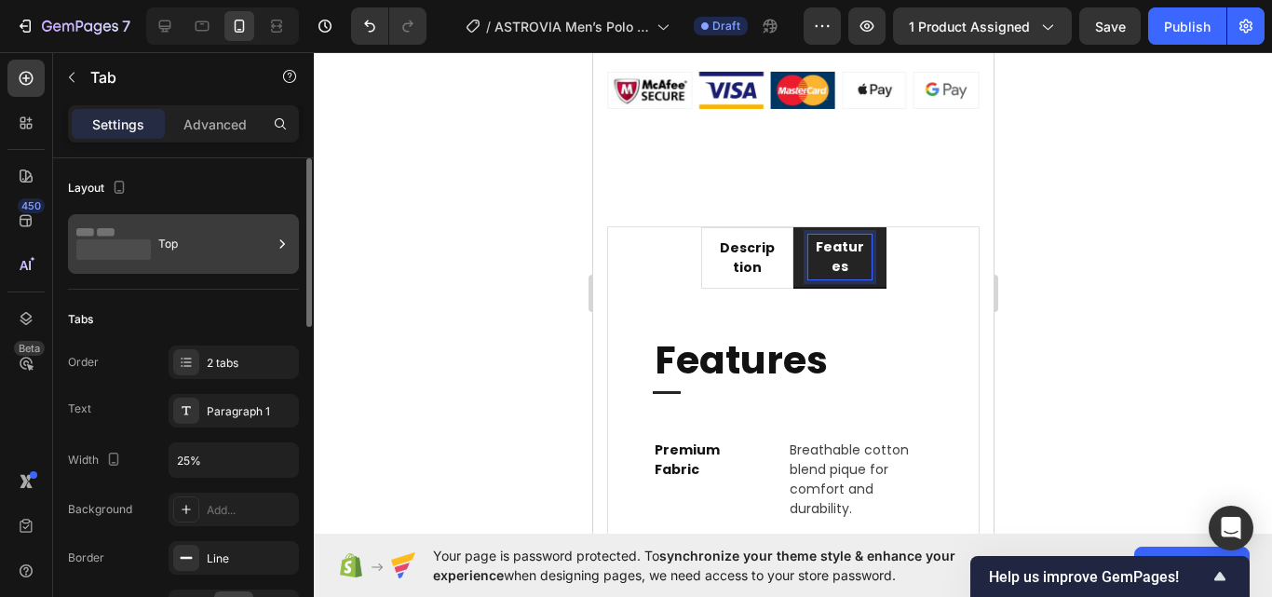
click at [201, 243] on div "Top" at bounding box center [215, 244] width 114 height 43
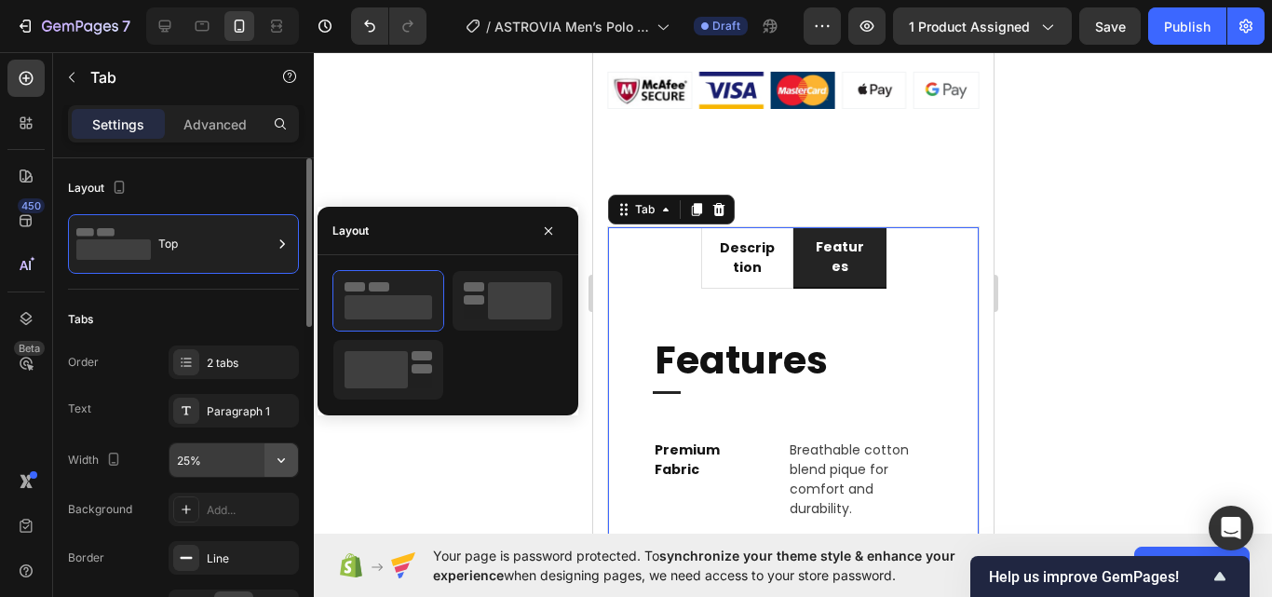
click at [286, 470] on button "button" at bounding box center [281, 460] width 34 height 34
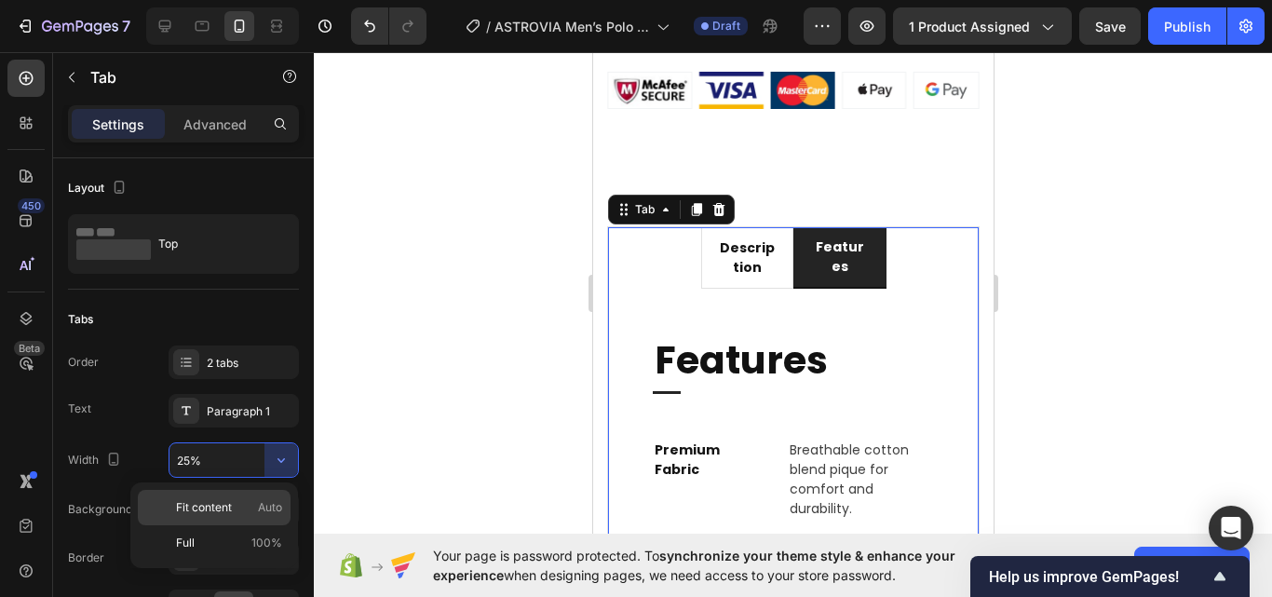
drag, startPoint x: 233, startPoint y: 505, endPoint x: 149, endPoint y: 270, distance: 249.1
click at [233, 505] on p "Fit content Auto" at bounding box center [229, 507] width 106 height 17
type input "Auto"
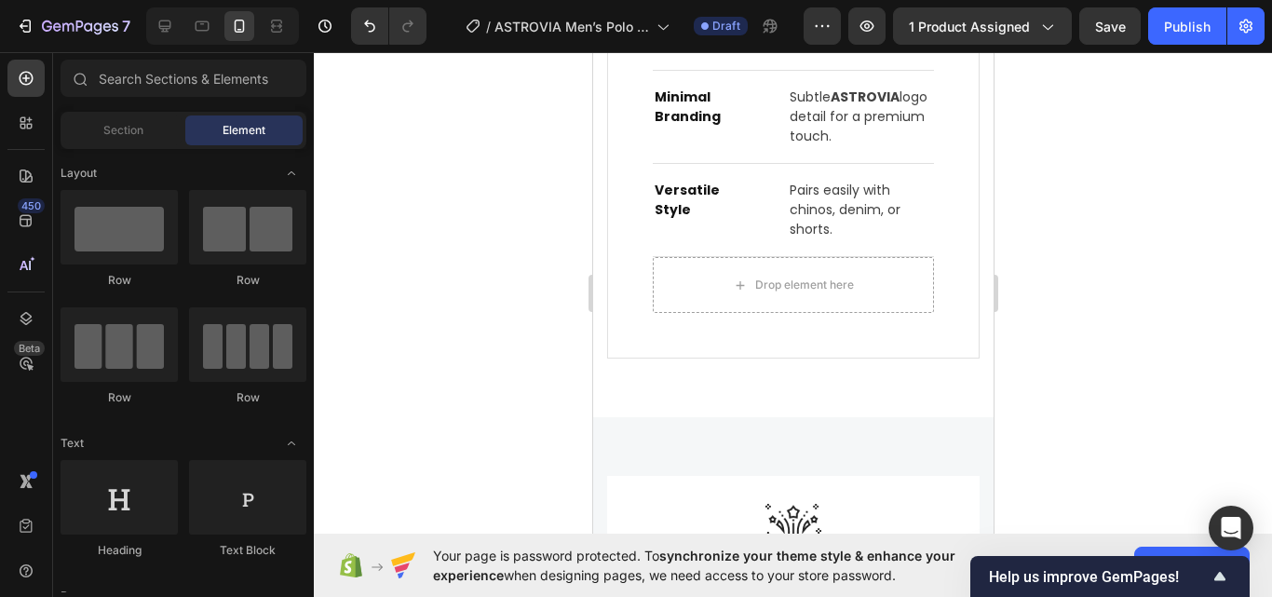
scroll to position [2486, 0]
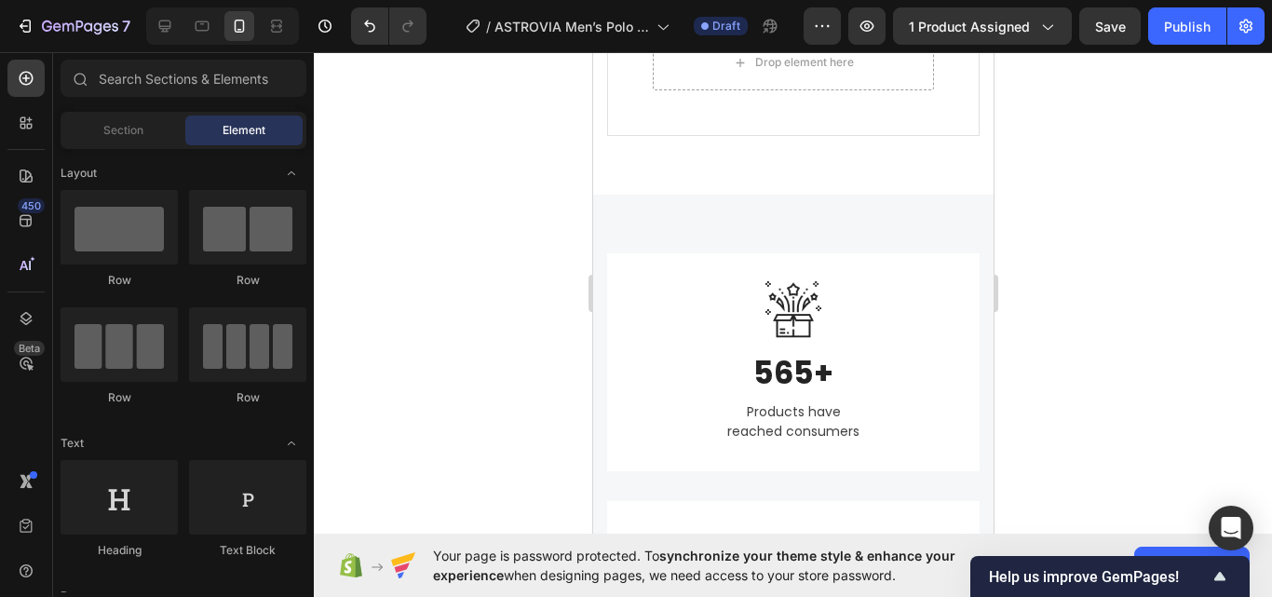
drag, startPoint x: 987, startPoint y: 212, endPoint x: 1766, endPoint y: 84, distance: 789.8
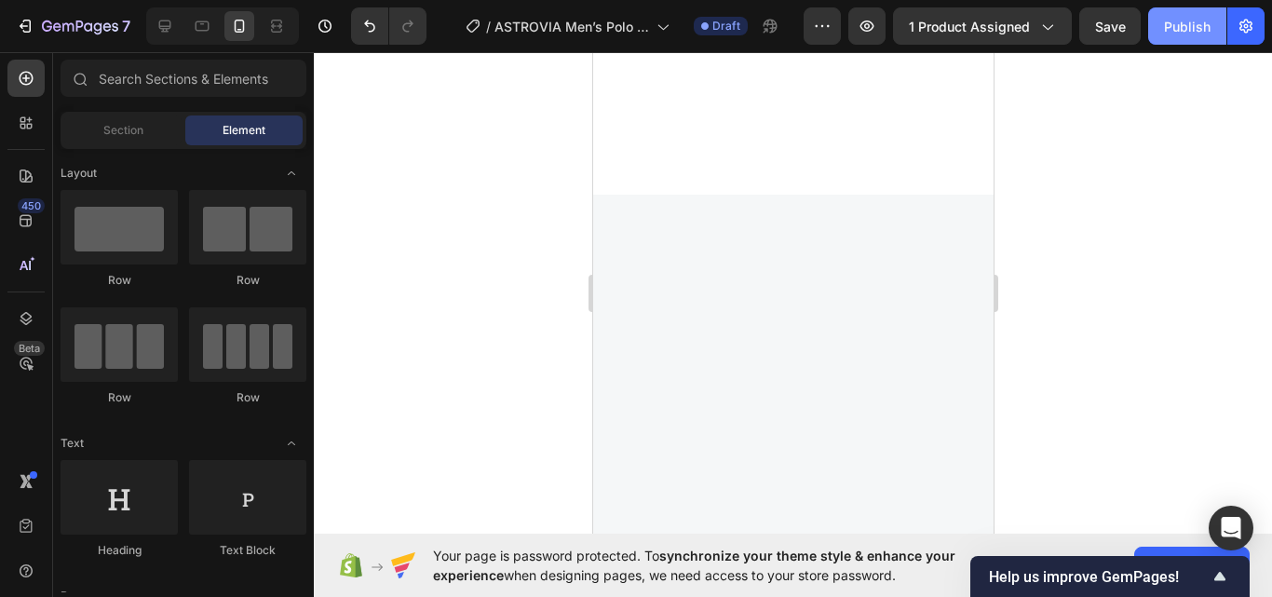
click at [1174, 32] on div "Publish" at bounding box center [1187, 27] width 47 height 20
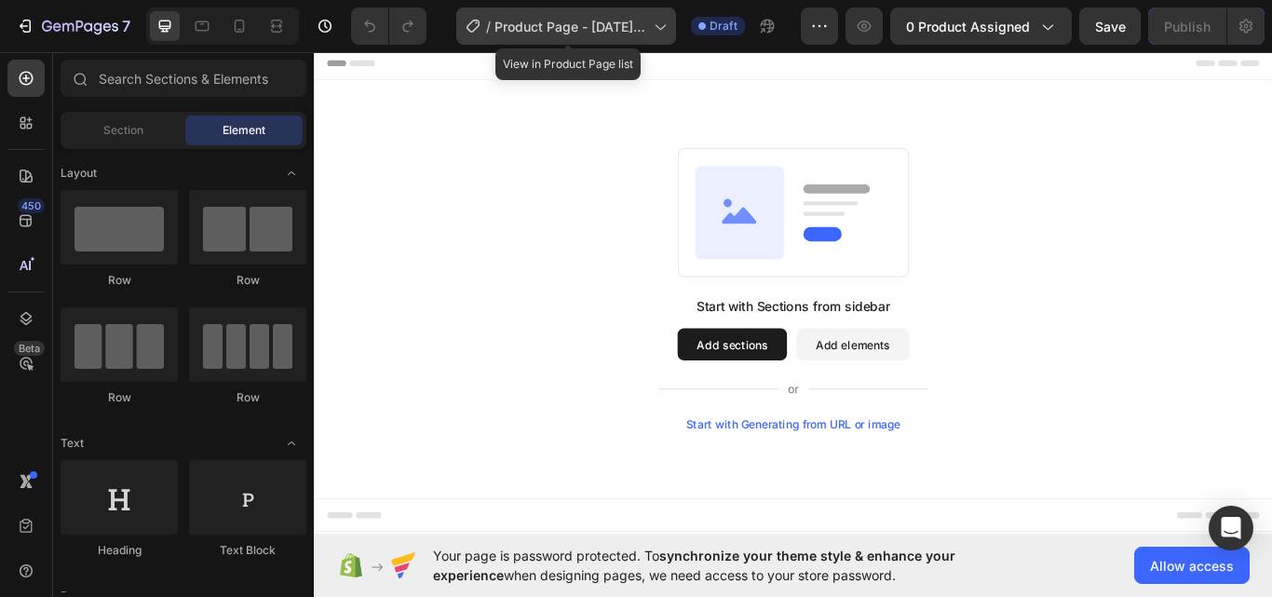
click at [595, 32] on span "Product Page - [DATE] 04:12:31" at bounding box center [570, 27] width 152 height 20
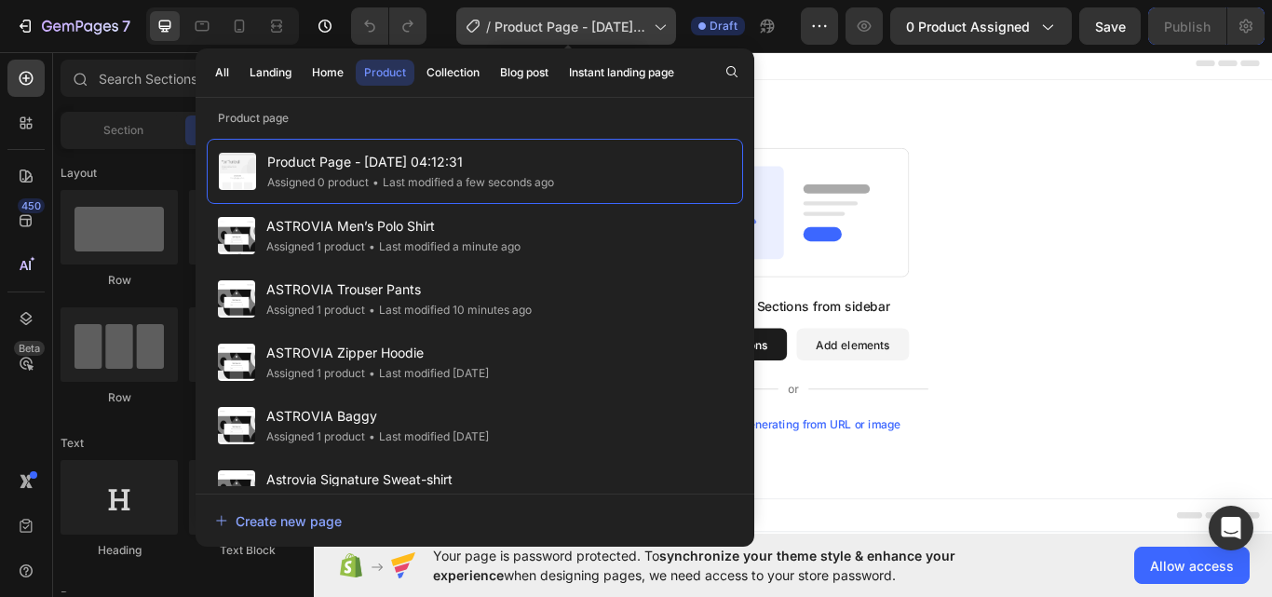
click at [658, 32] on icon at bounding box center [659, 26] width 19 height 19
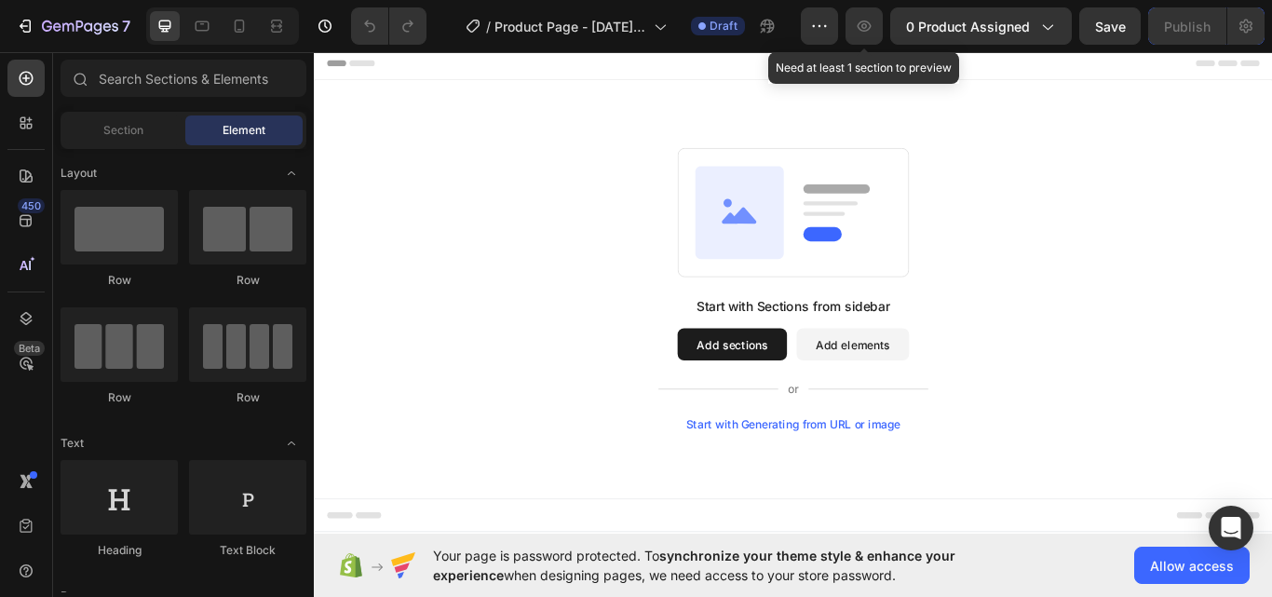
click at [854, 28] on button "button" at bounding box center [863, 25] width 37 height 37
click at [826, 29] on icon "button" at bounding box center [819, 26] width 19 height 19
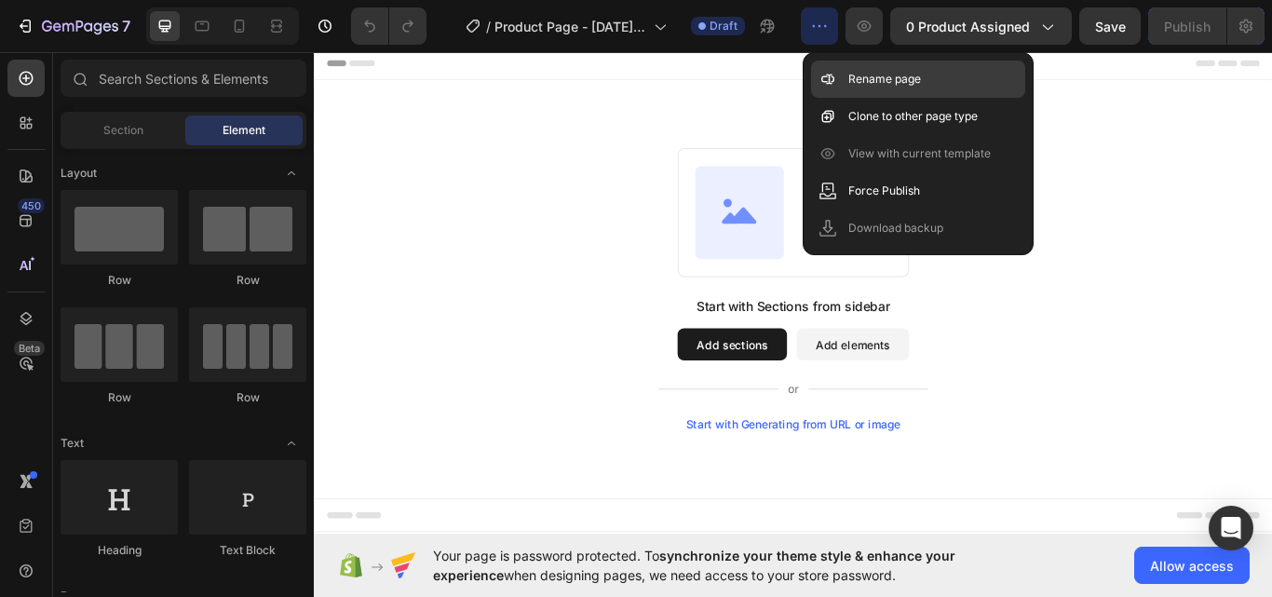
click at [854, 82] on p "Rename page" at bounding box center [884, 79] width 73 height 19
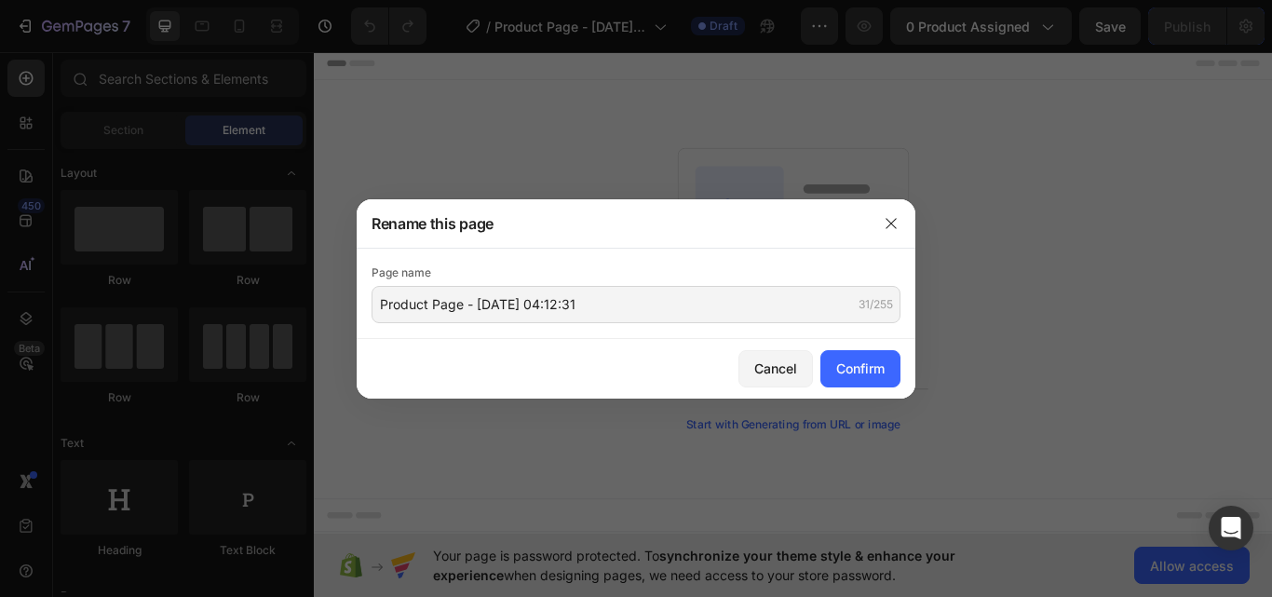
click at [661, 330] on div "Page name Product Page - [DATE] 04:12:31 31/255" at bounding box center [636, 294] width 559 height 90
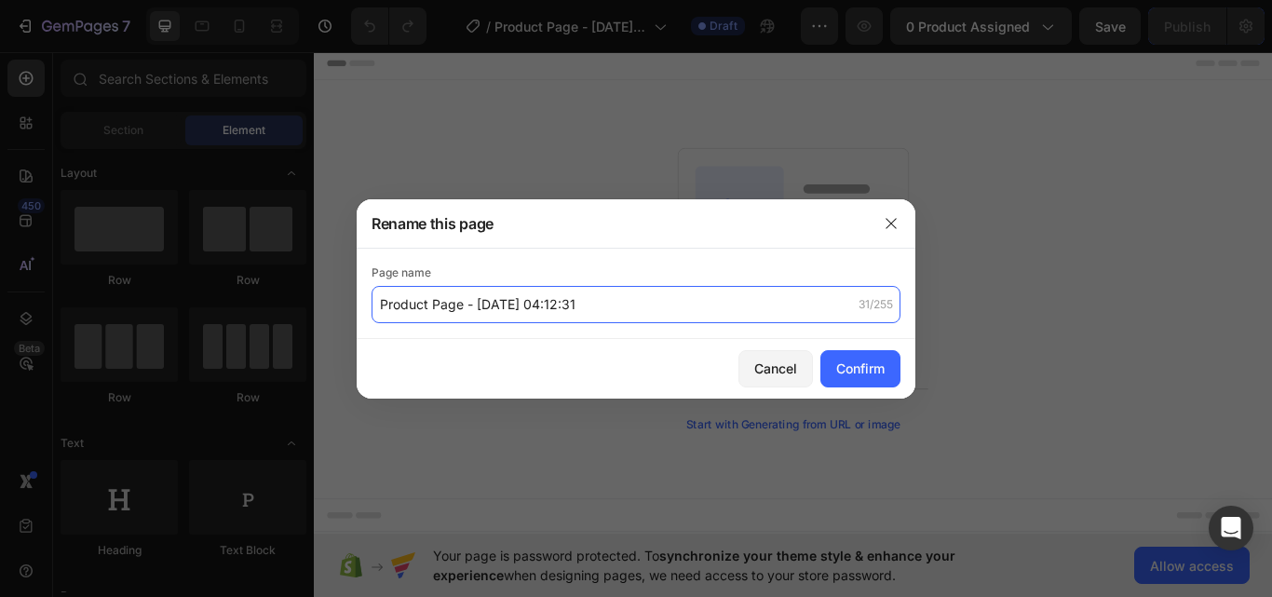
click at [656, 304] on input "Product Page - [DATE] 04:12:31" at bounding box center [635, 304] width 529 height 37
paste input "ASTROVIA Women's Baggy Shirt"
type input "ASTROVIA Women's Baggy Shirt"
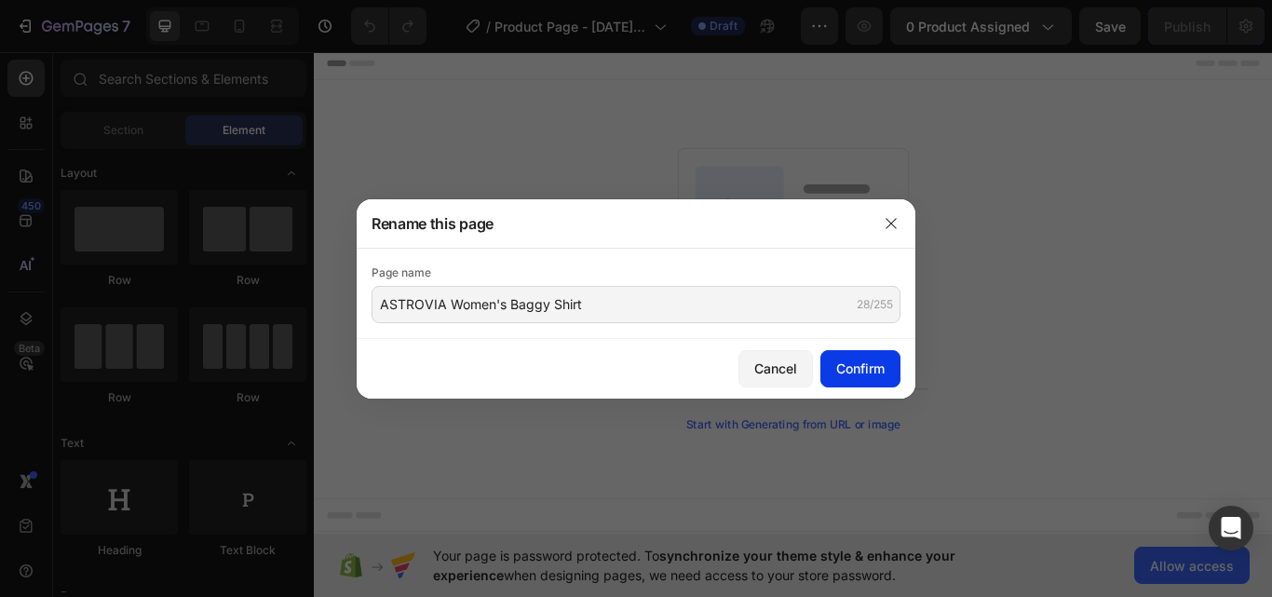
click at [852, 361] on div "Confirm" at bounding box center [860, 368] width 48 height 20
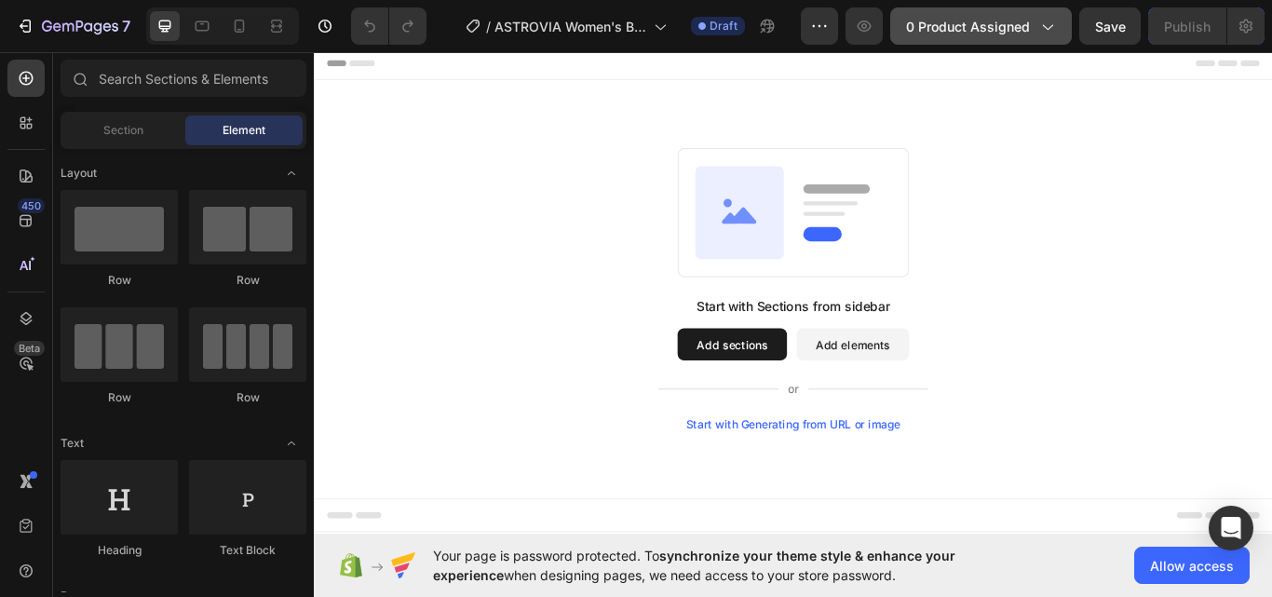
click at [972, 27] on span "0 product assigned" at bounding box center [968, 27] width 124 height 20
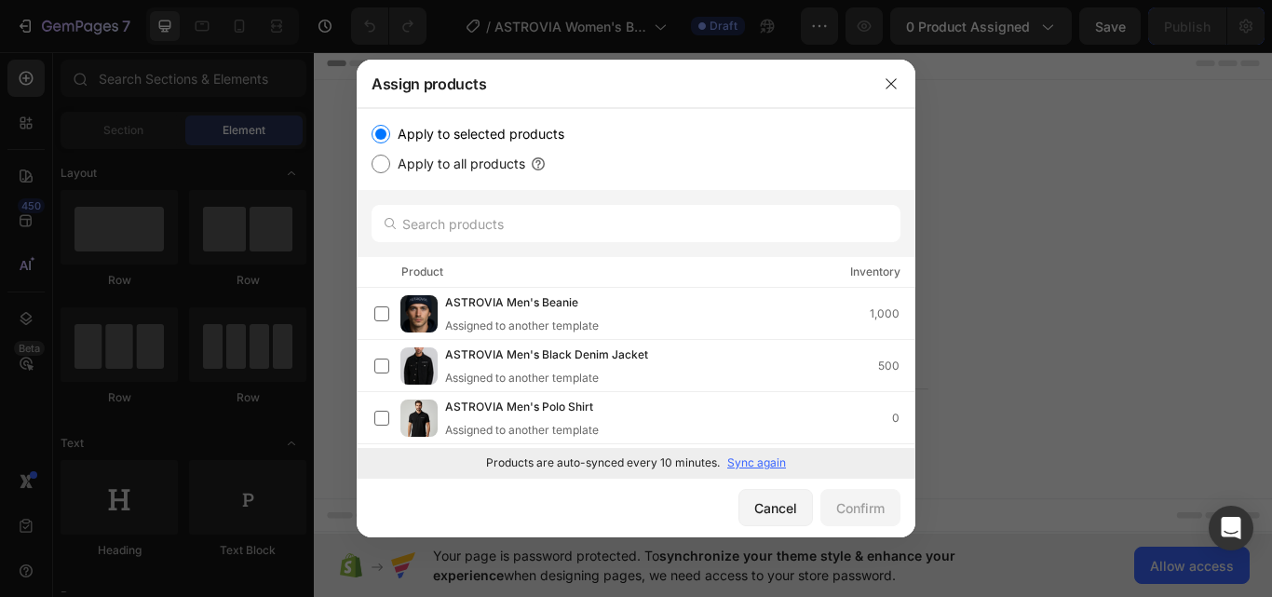
click at [502, 198] on div at bounding box center [636, 223] width 559 height 67
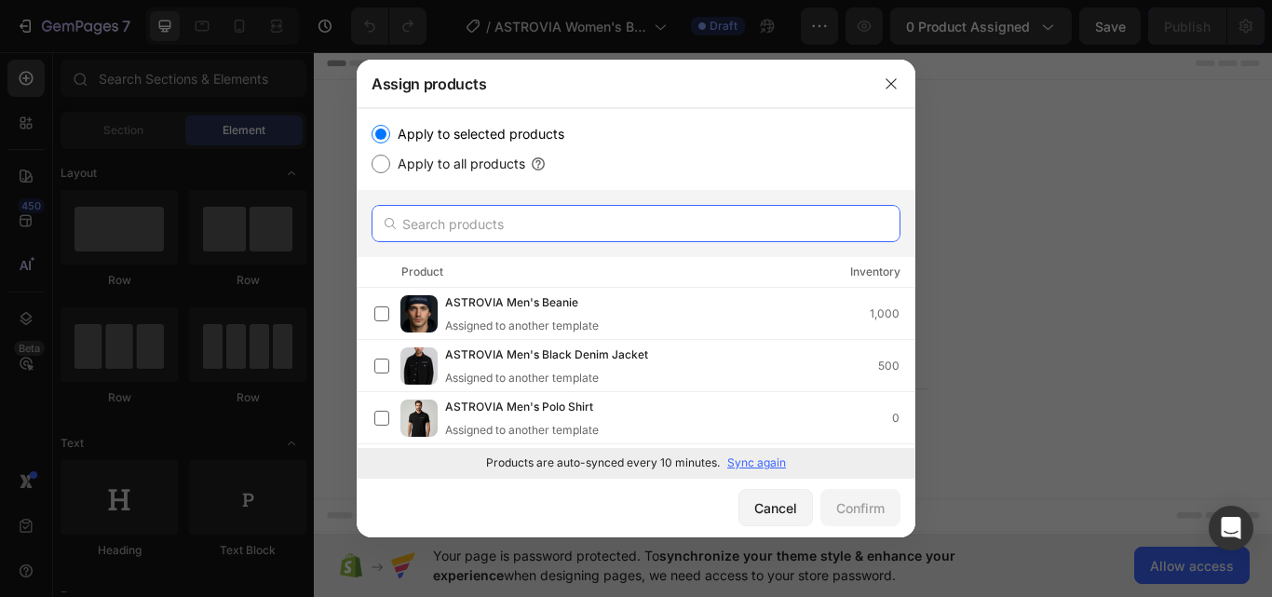
click at [504, 206] on input "text" at bounding box center [635, 223] width 529 height 37
paste input "ASTROVIA Women's Baggy Shirt"
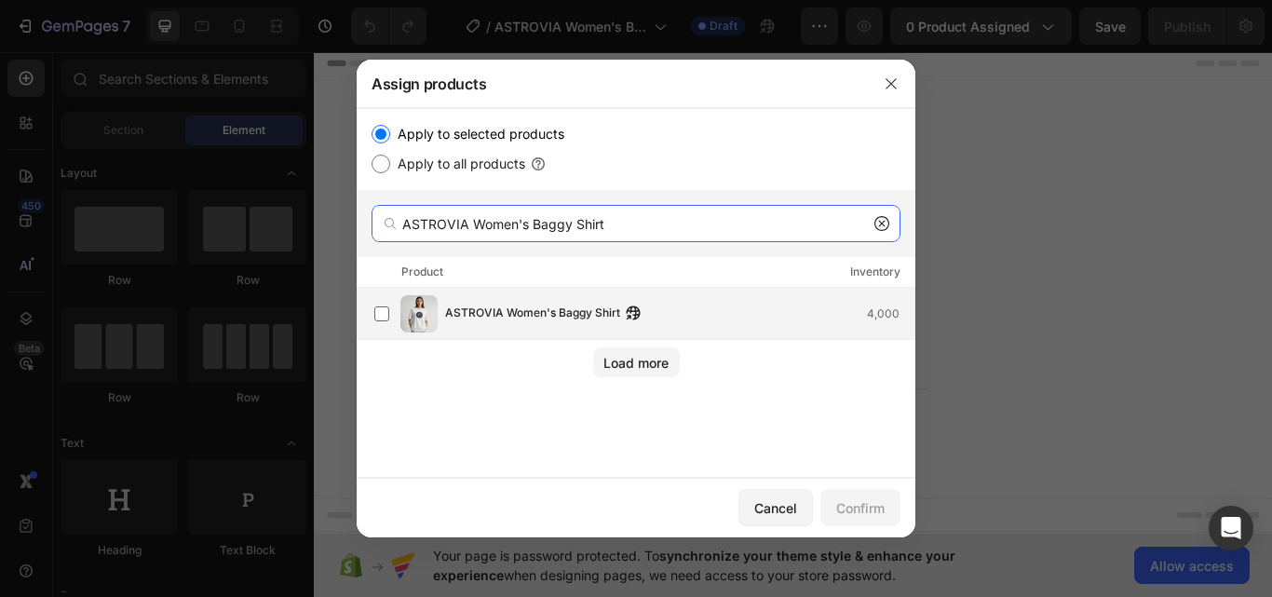
type input "ASTROVIA Women's Baggy Shirt"
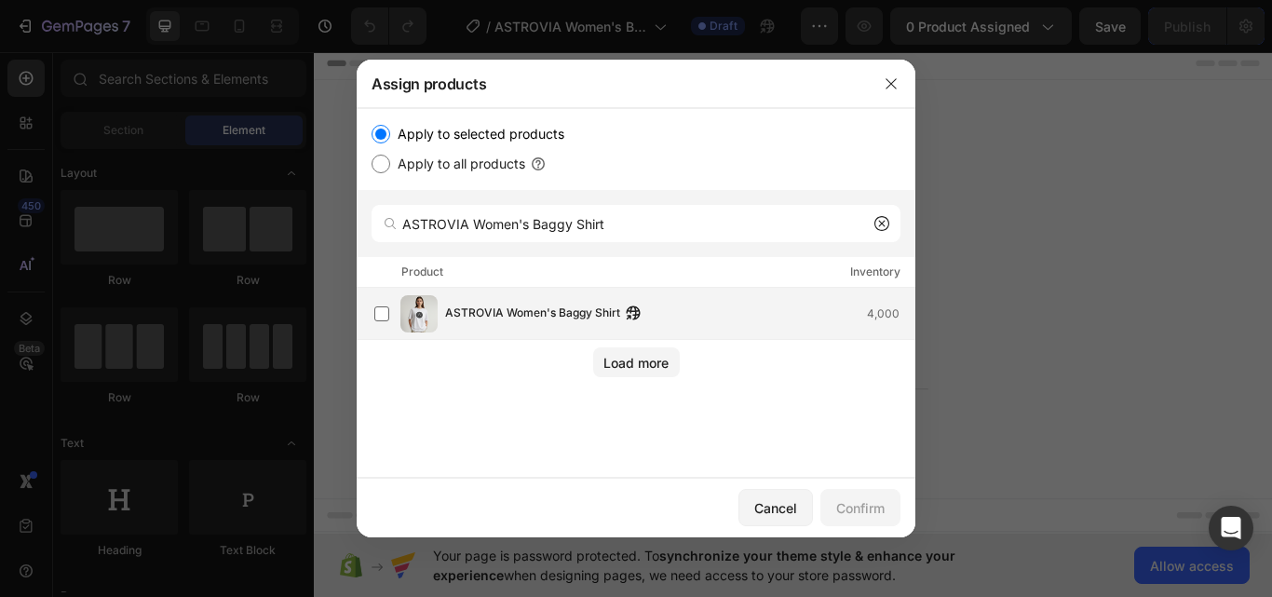
click at [540, 300] on div "ASTROVIA Women's Baggy Shirt 4,000" at bounding box center [644, 313] width 540 height 37
click at [896, 503] on button "Confirm" at bounding box center [860, 507] width 80 height 37
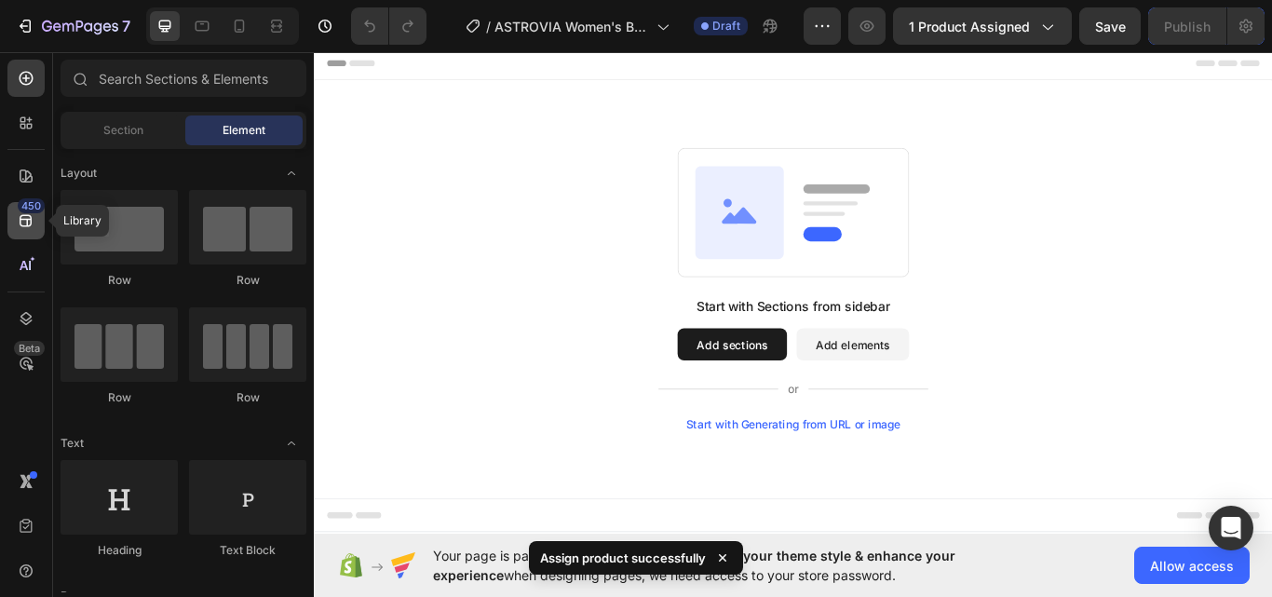
click at [21, 208] on div "450" at bounding box center [31, 205] width 27 height 15
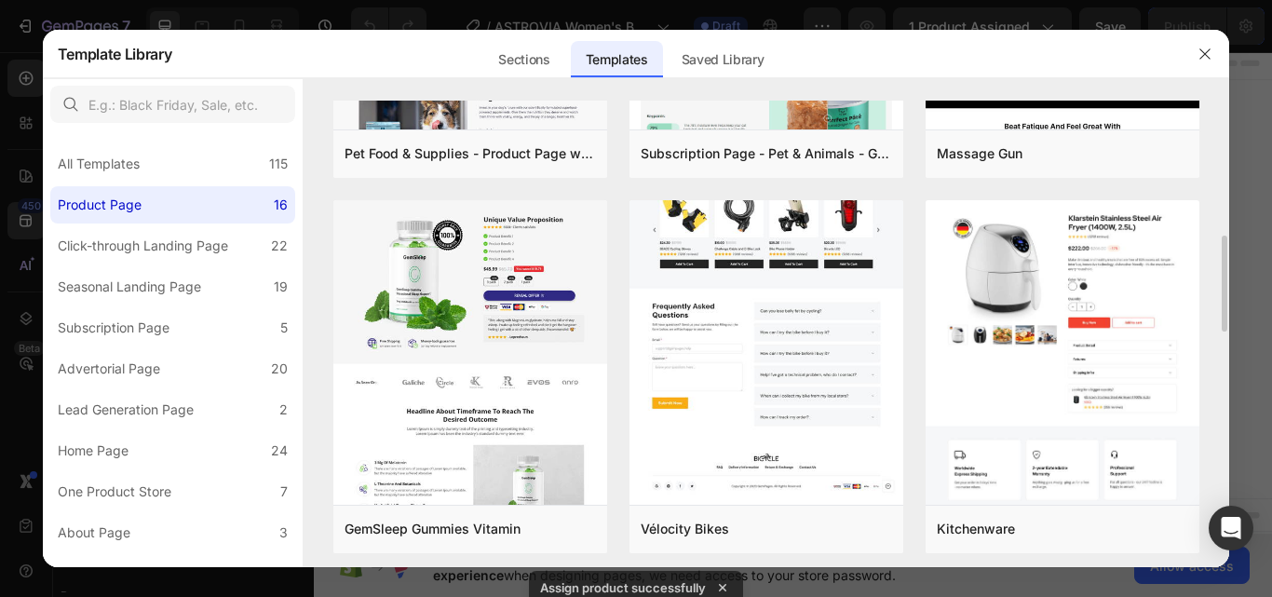
scroll to position [745, 0]
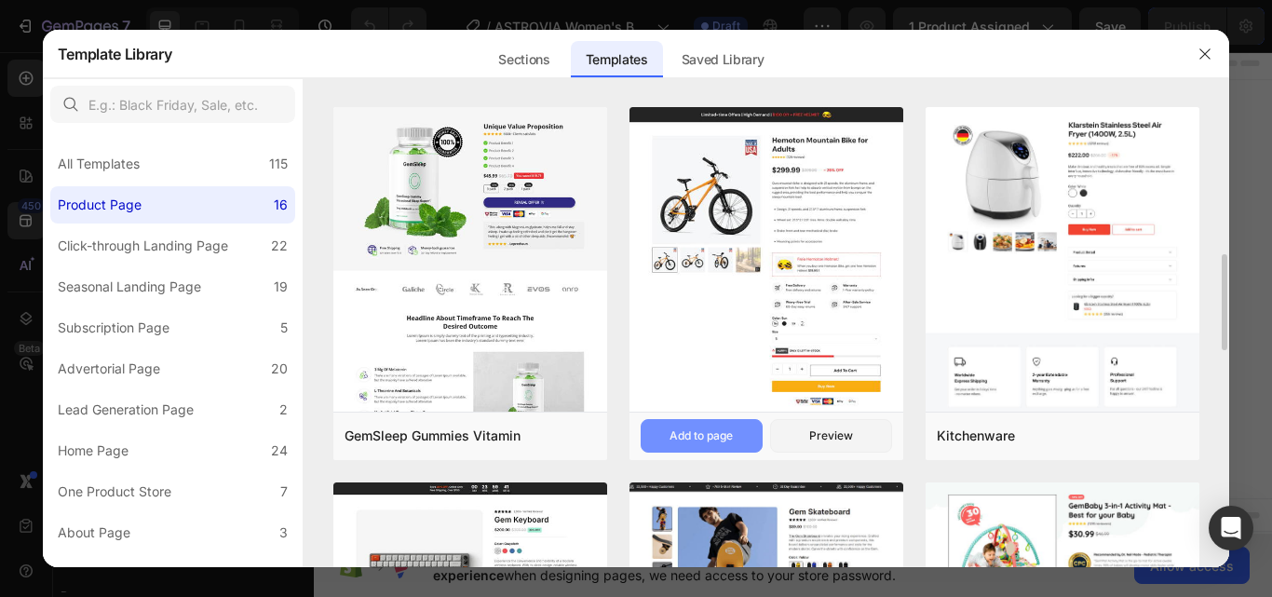
click at [714, 434] on div "Add to page" at bounding box center [700, 435] width 63 height 17
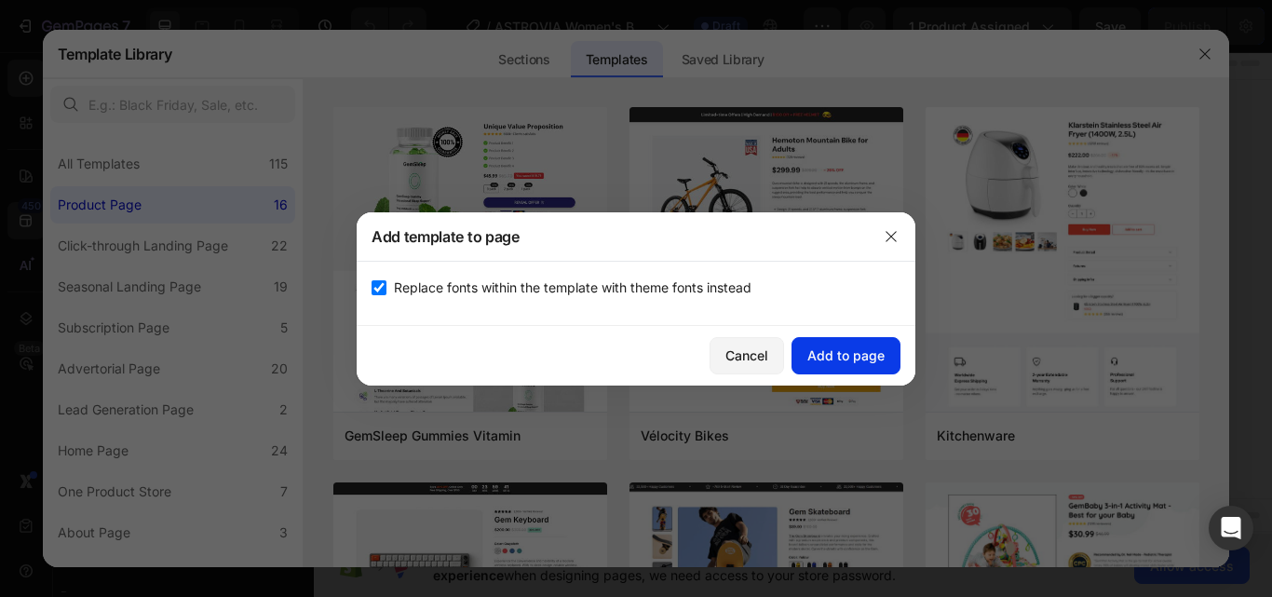
click at [844, 351] on div "Add to page" at bounding box center [845, 355] width 77 height 20
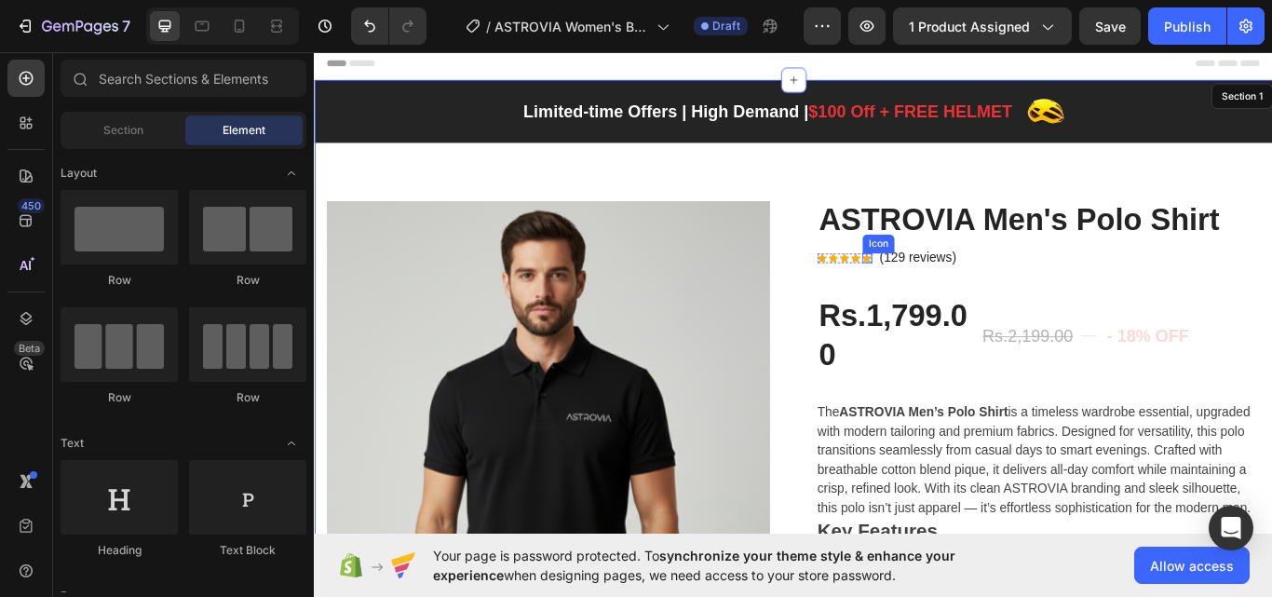
scroll to position [38, 0]
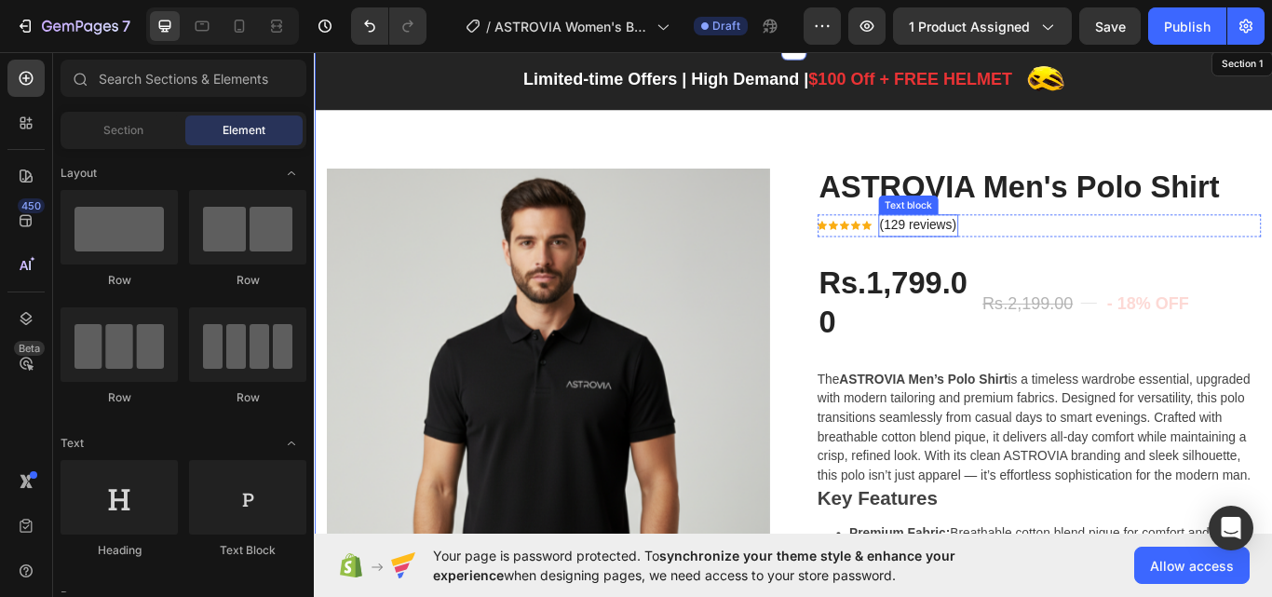
click at [1009, 232] on div "Text block" at bounding box center [1006, 231] width 62 height 17
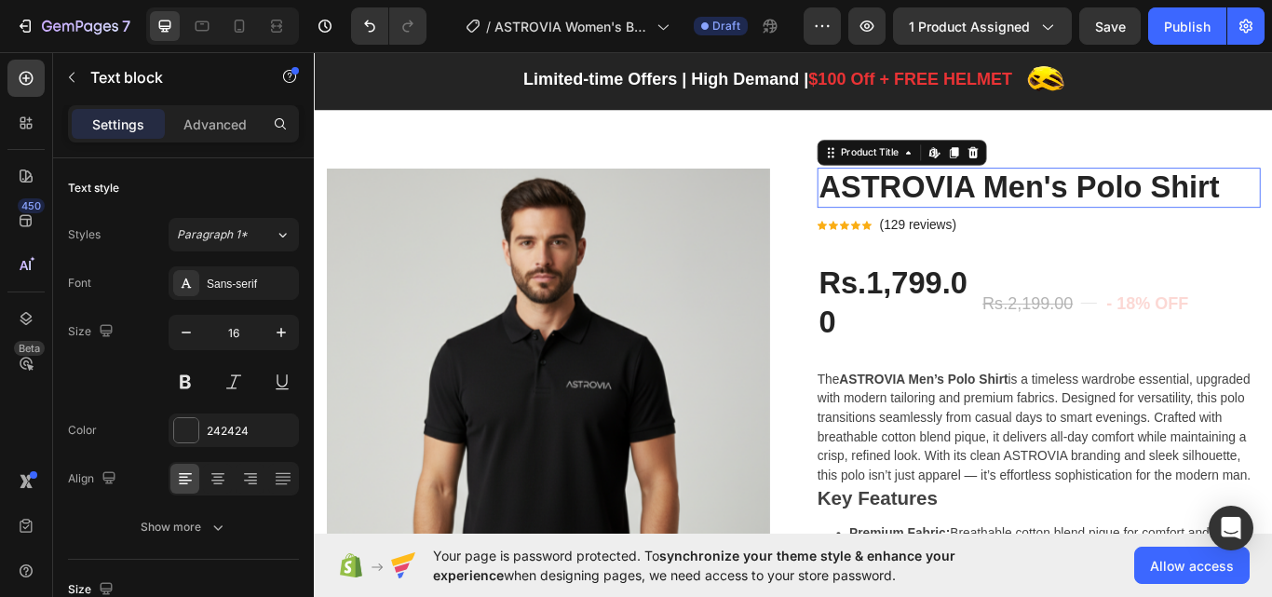
click at [1054, 204] on h2 "ASTROVIA Men's Polo Shirt" at bounding box center [1158, 211] width 517 height 47
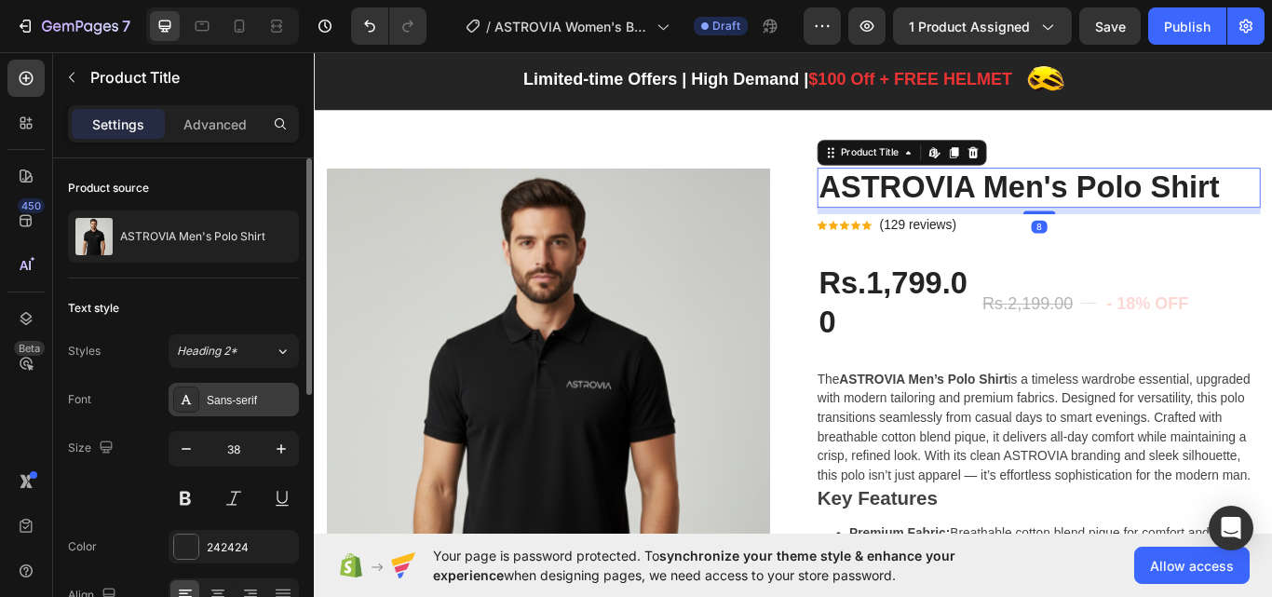
click at [241, 383] on div "Sans-serif" at bounding box center [234, 400] width 130 height 34
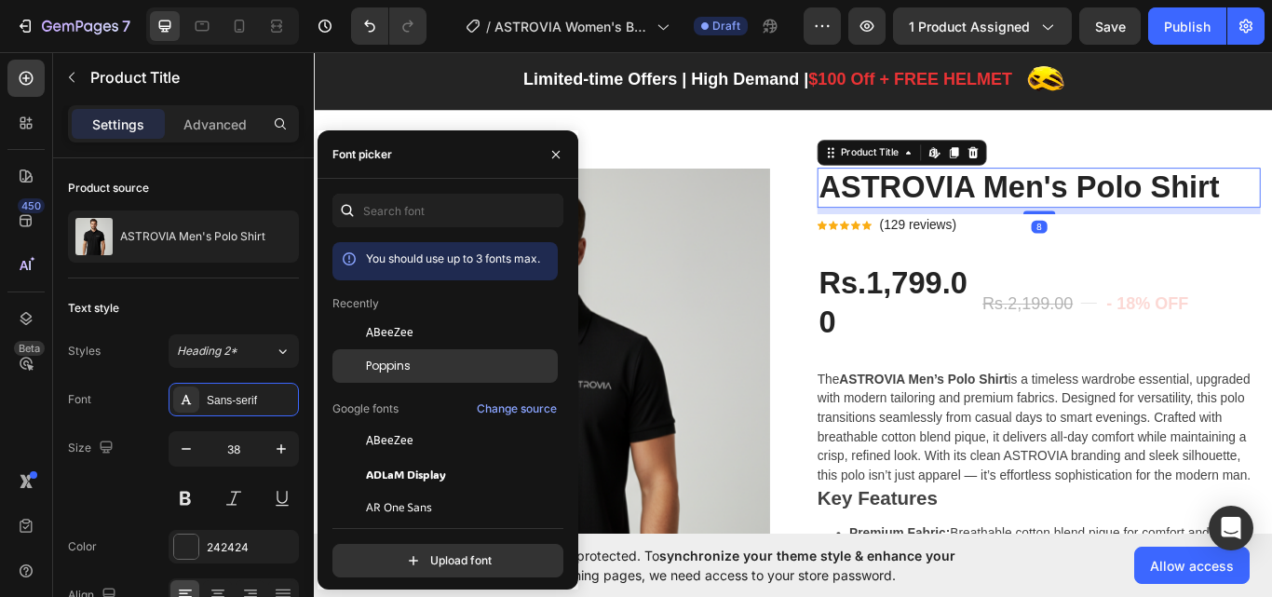
drag, startPoint x: 413, startPoint y: 358, endPoint x: 613, endPoint y: 302, distance: 206.9
click at [413, 358] on div "Poppins" at bounding box center [460, 366] width 188 height 17
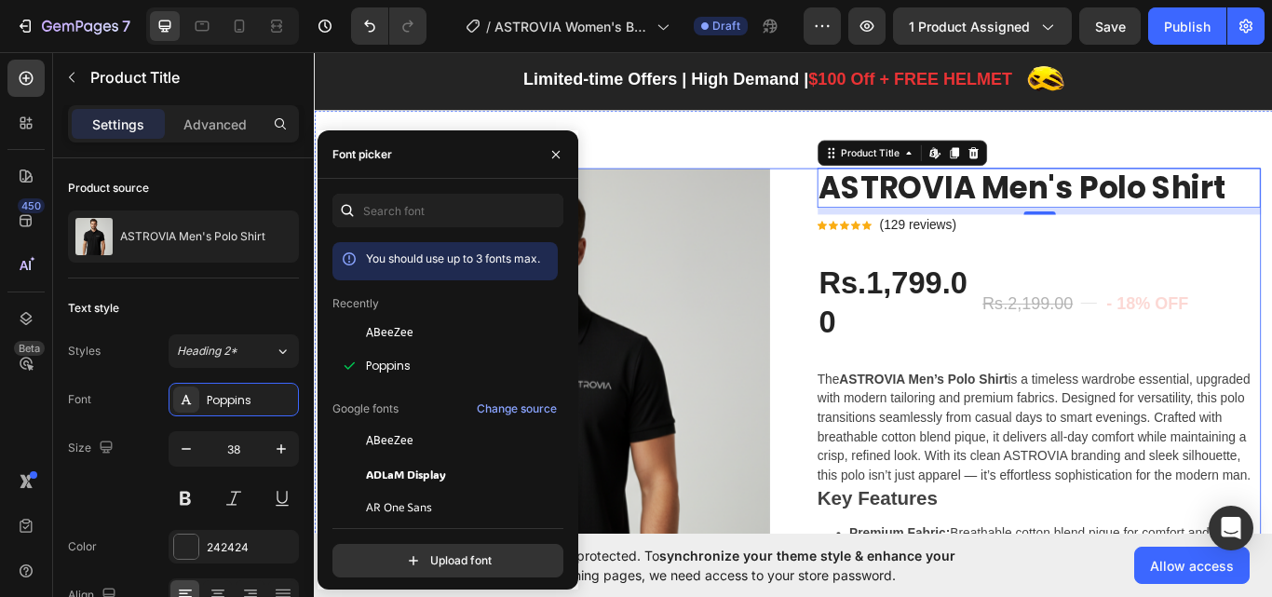
click at [1064, 261] on div "Icon Icon Icon Icon Icon Icon List Hoz (129 reviews) Text block Row" at bounding box center [1158, 255] width 517 height 26
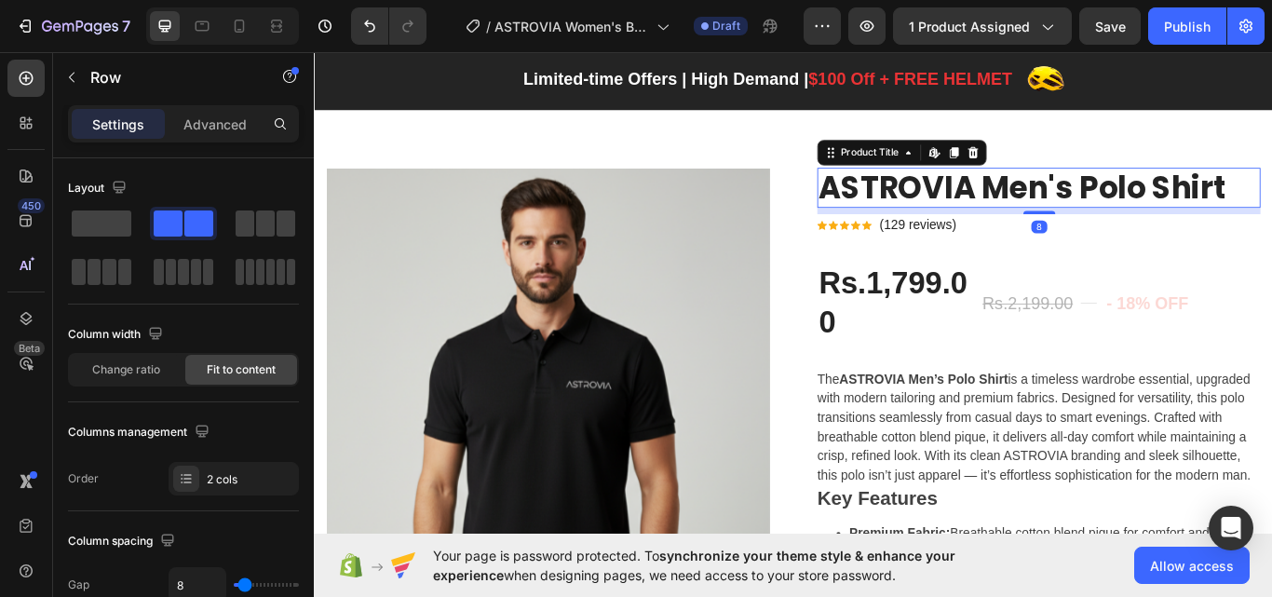
click at [1087, 188] on h2 "ASTROVIA Men's Polo Shirt" at bounding box center [1158, 211] width 517 height 47
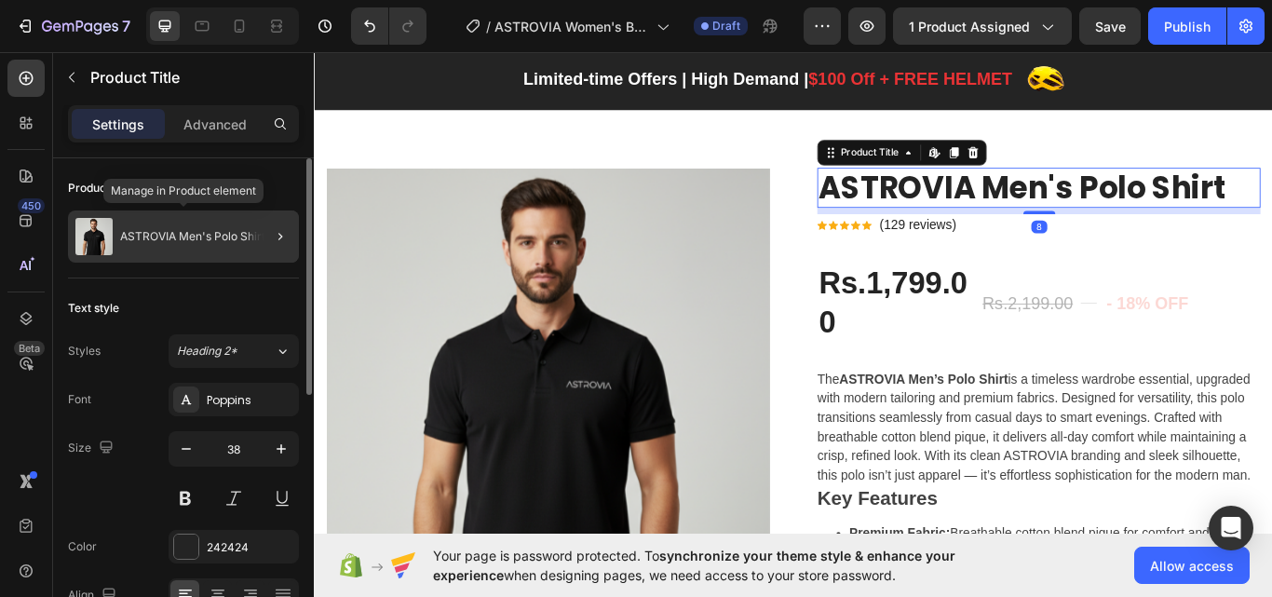
click at [184, 217] on div "ASTROVIA Men's Polo Shirt" at bounding box center [183, 236] width 231 height 52
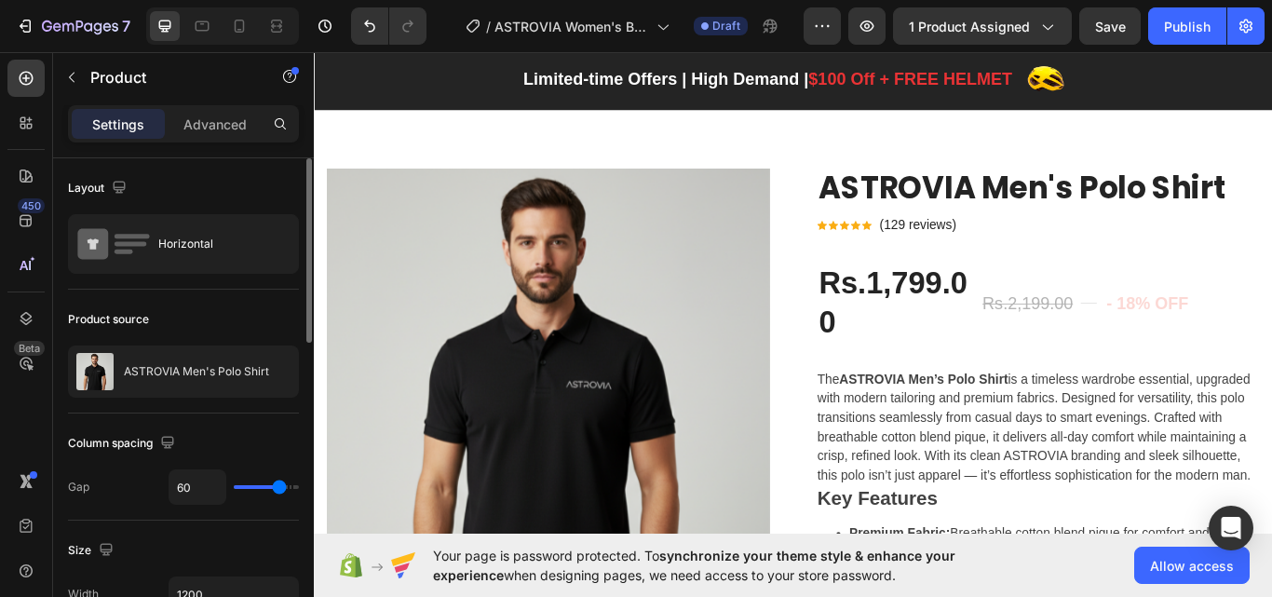
click at [209, 342] on div "Product source ASTROVIA Men's Polo Shirt" at bounding box center [183, 352] width 231 height 124
click at [228, 374] on div at bounding box center [257, 371] width 82 height 50
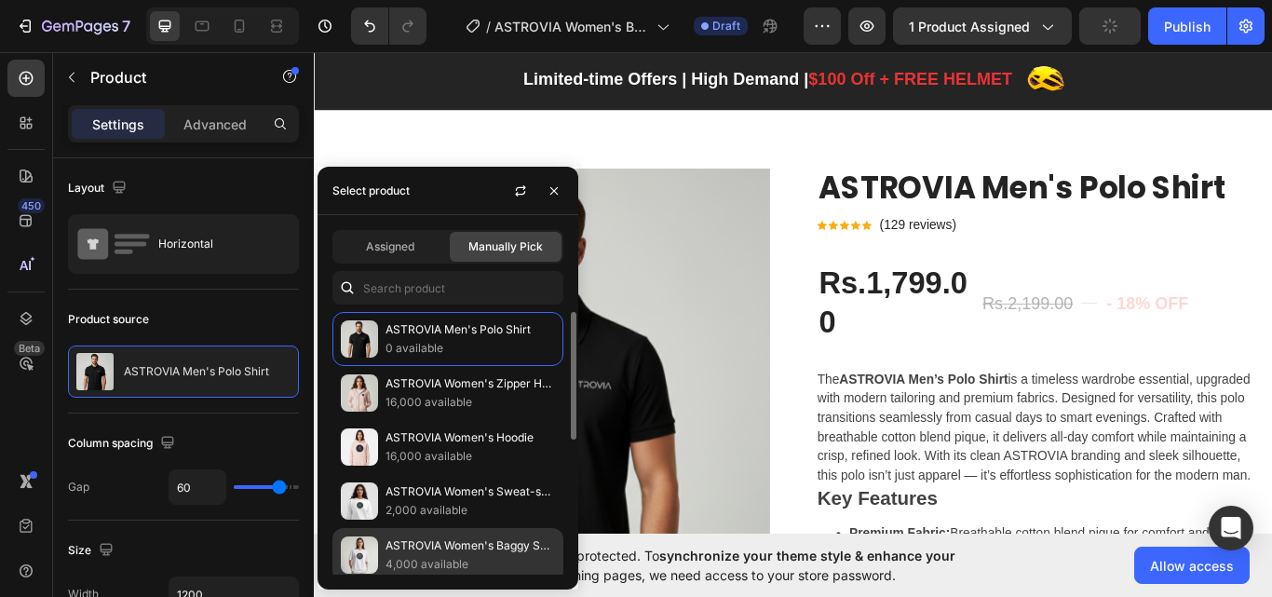
click at [424, 538] on p "ASTROVIA Women's Baggy Shirt" at bounding box center [469, 545] width 169 height 19
click at [434, 562] on p "4,000 available" at bounding box center [469, 564] width 169 height 19
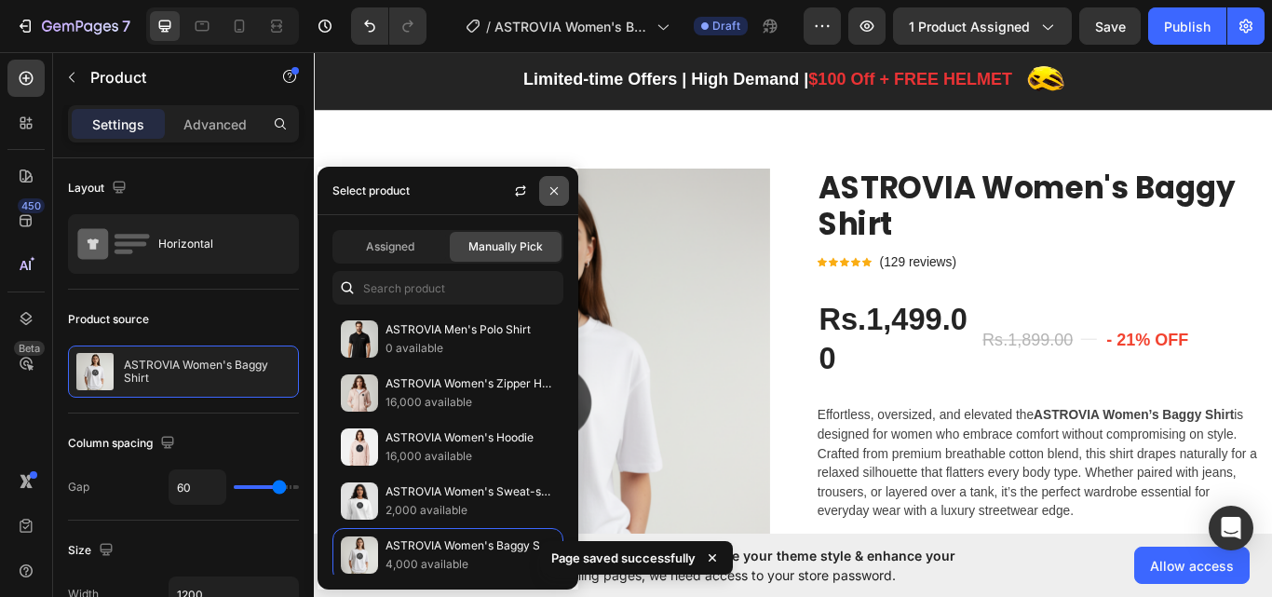
click at [550, 190] on icon "button" at bounding box center [554, 190] width 15 height 15
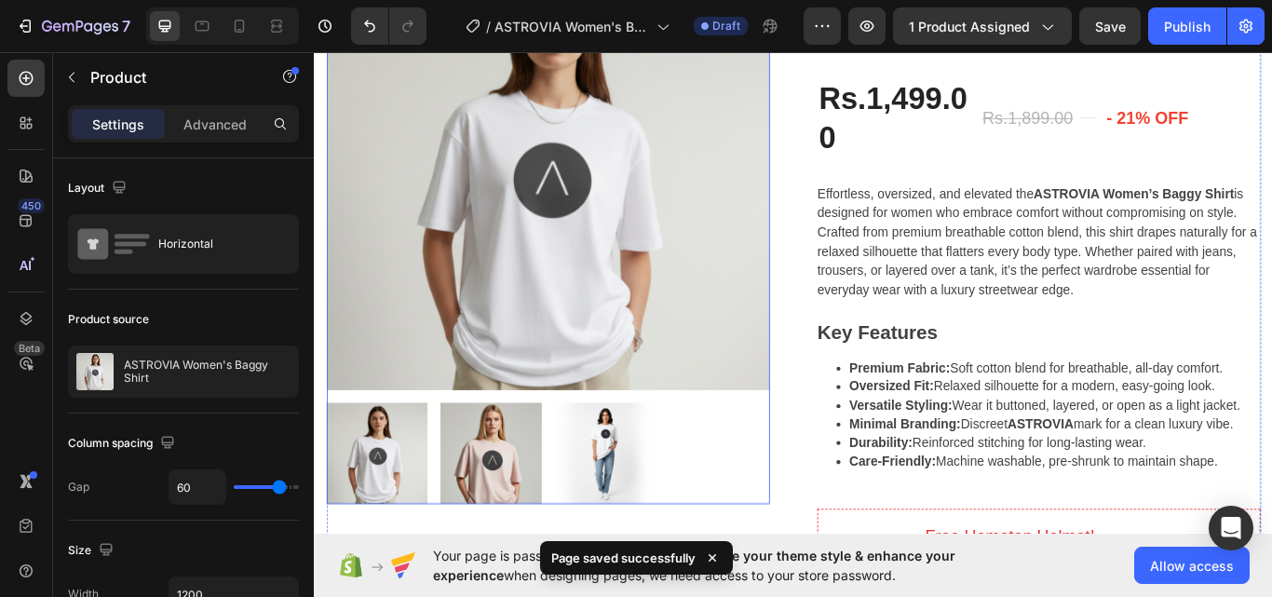
scroll to position [317, 0]
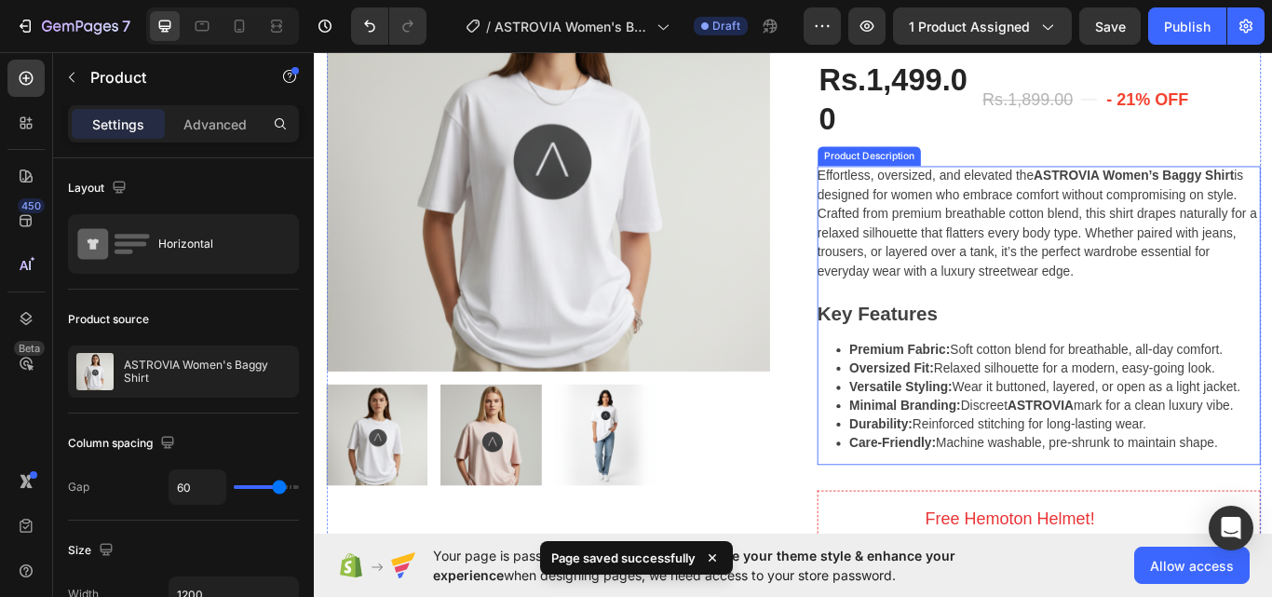
click at [1099, 238] on p "Effortless, oversized, and elevated the ASTROVIA Women’s [PERSON_NAME] is desig…" at bounding box center [1156, 253] width 513 height 128
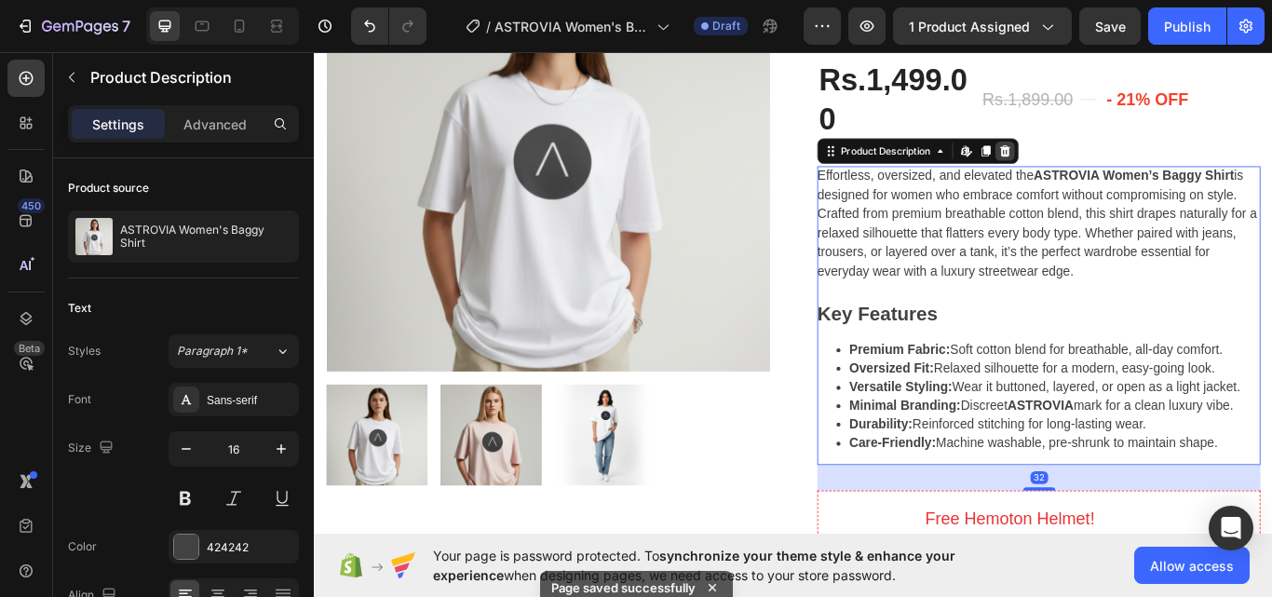
click at [1116, 169] on icon at bounding box center [1120, 168] width 12 height 13
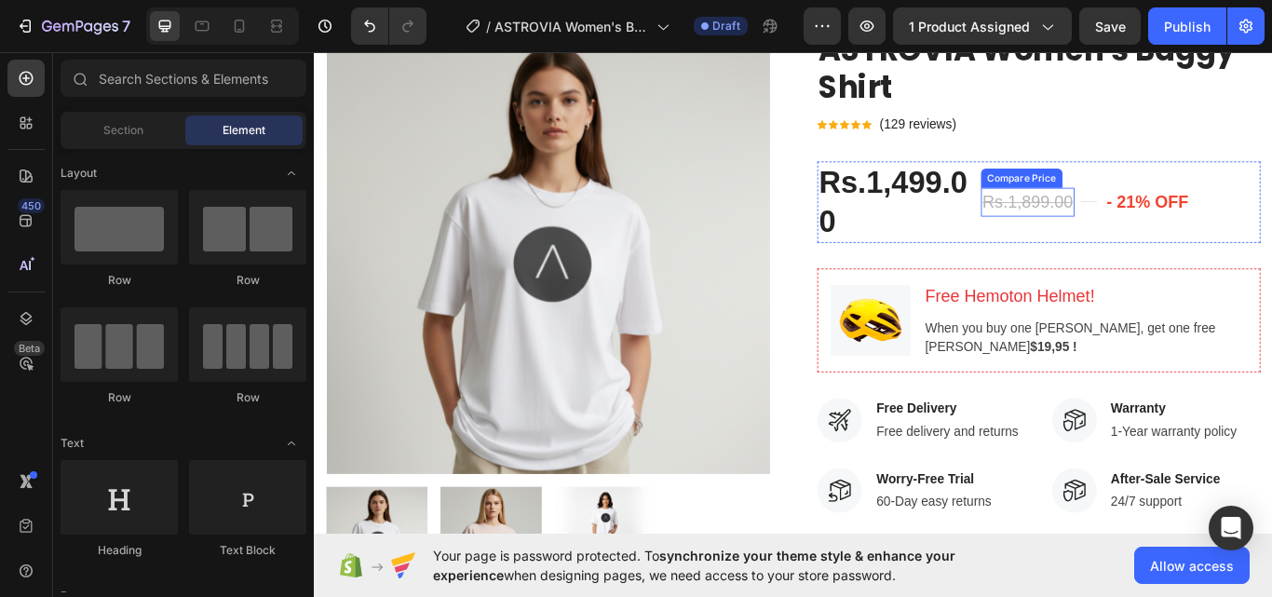
scroll to position [131, 0]
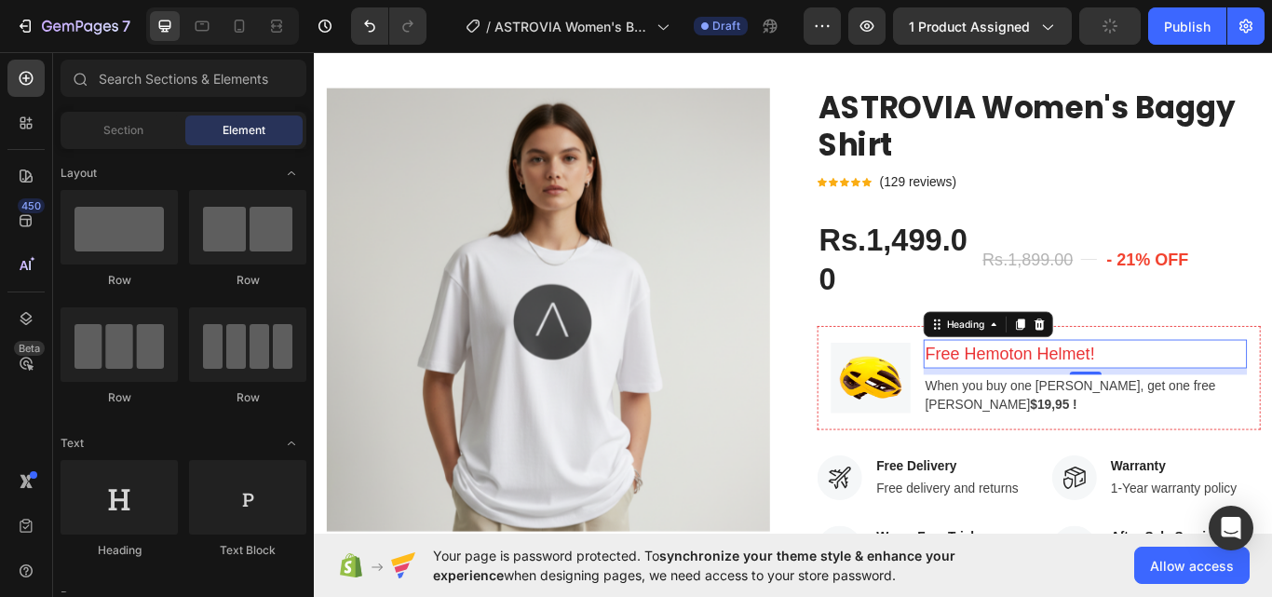
click at [1271, 403] on p "Free Hemoton Helmet!" at bounding box center [1212, 405] width 373 height 30
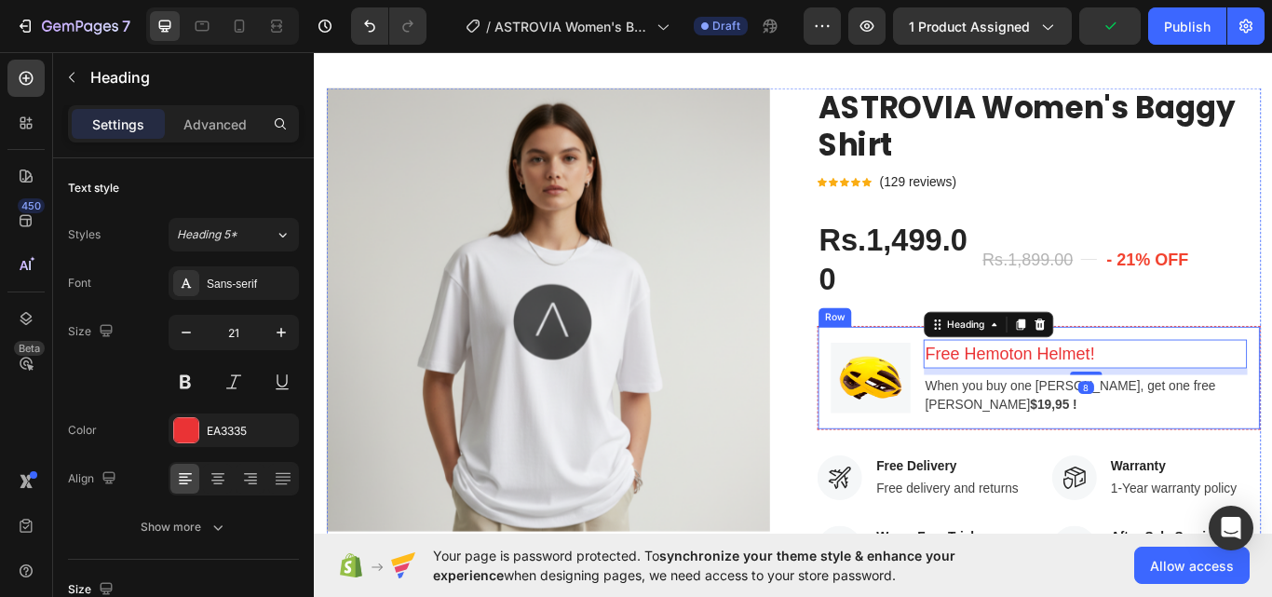
click at [1271, 373] on div "Image Free Hemoton Helmet! Heading 8 When you buy one Hemoton Bike, get one fre…" at bounding box center [1158, 432] width 517 height 121
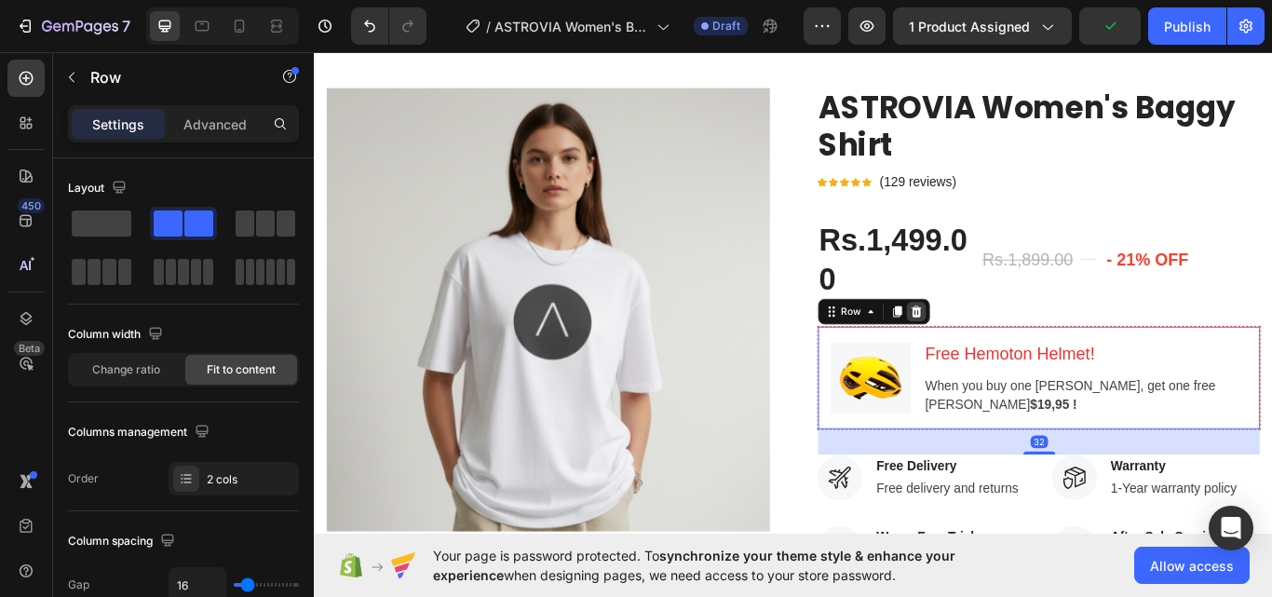
click at [1008, 350] on icon at bounding box center [1015, 355] width 15 height 15
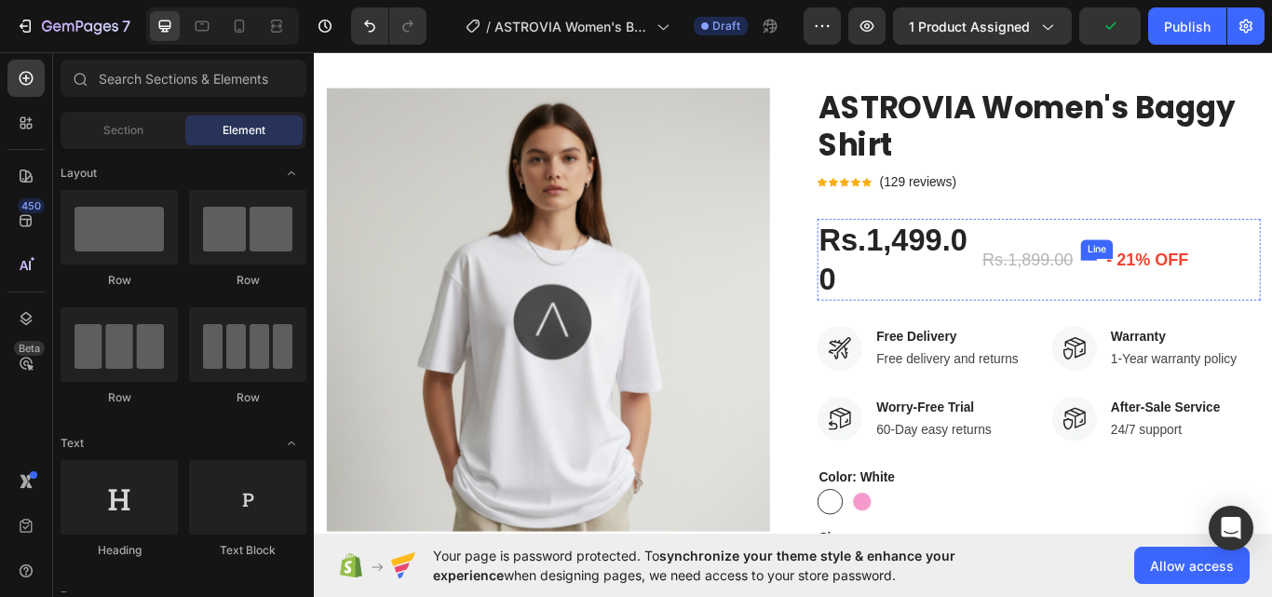
click at [1257, 292] on pre "- 21% off" at bounding box center [1285, 295] width 103 height 45
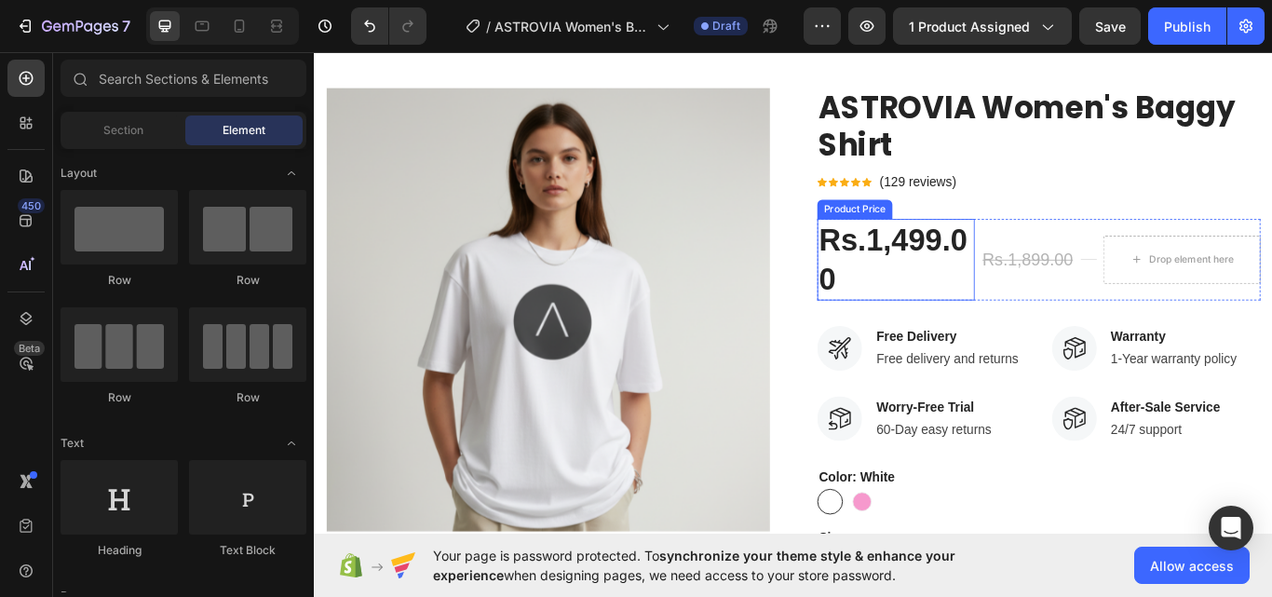
click at [991, 279] on div "Rs.1,499.00" at bounding box center [991, 296] width 183 height 96
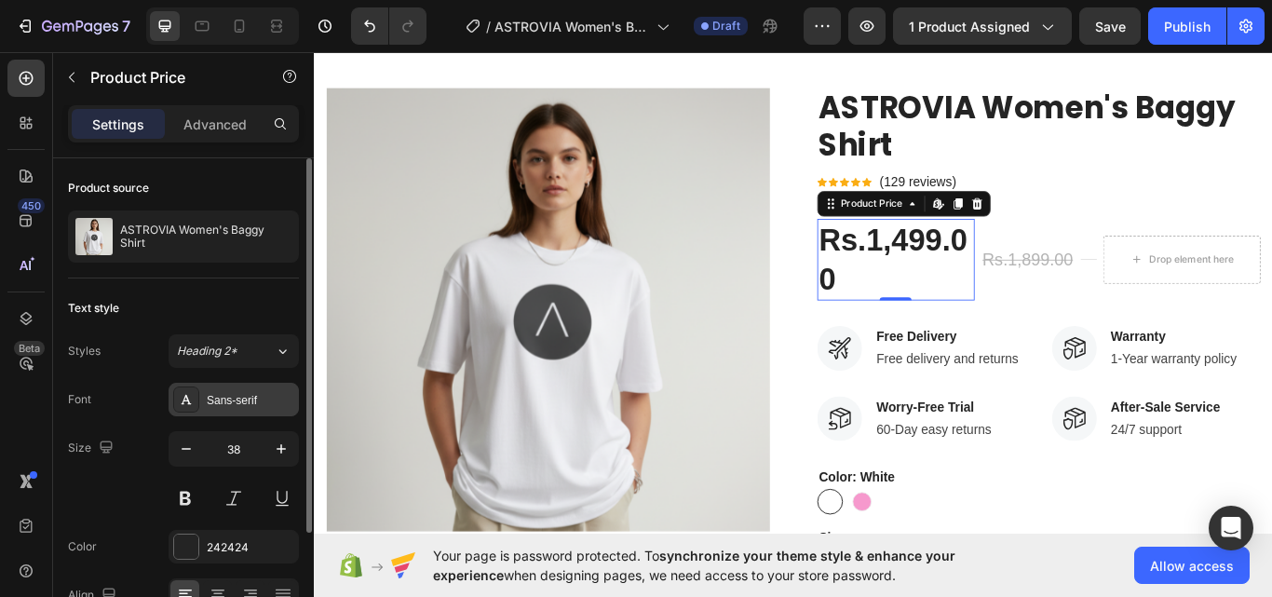
click at [250, 395] on div "Sans-serif" at bounding box center [251, 400] width 88 height 17
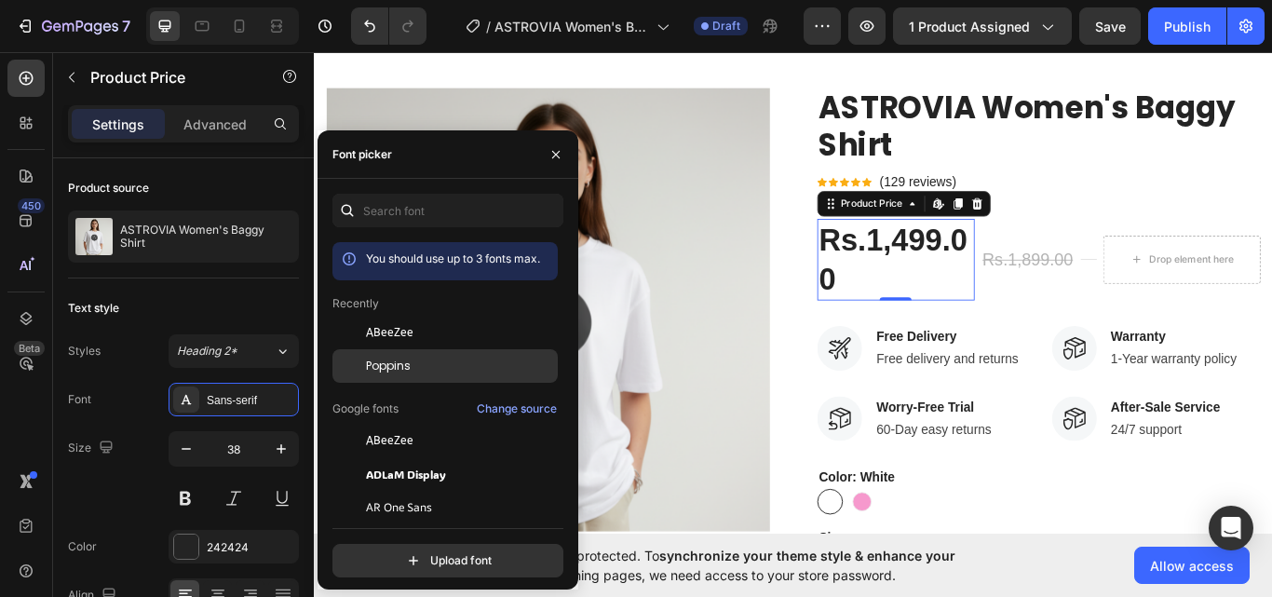
click at [386, 353] on div "Poppins" at bounding box center [444, 366] width 225 height 34
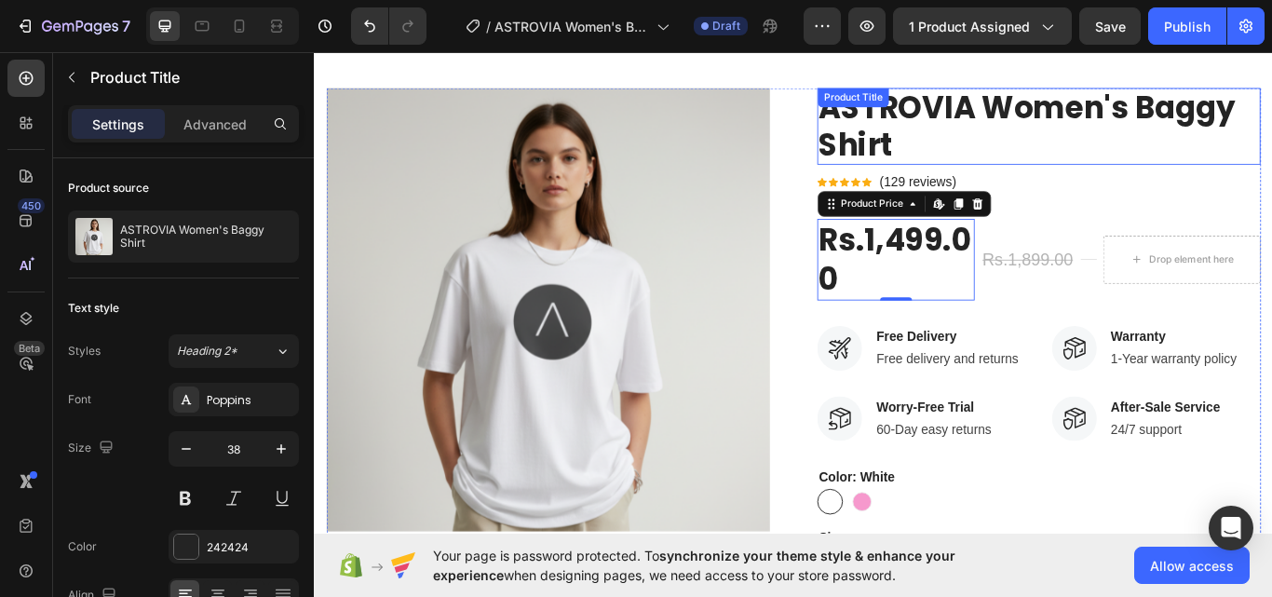
click at [1069, 131] on h2 "ASTROVIA Women's Baggy Shirt" at bounding box center [1158, 139] width 517 height 88
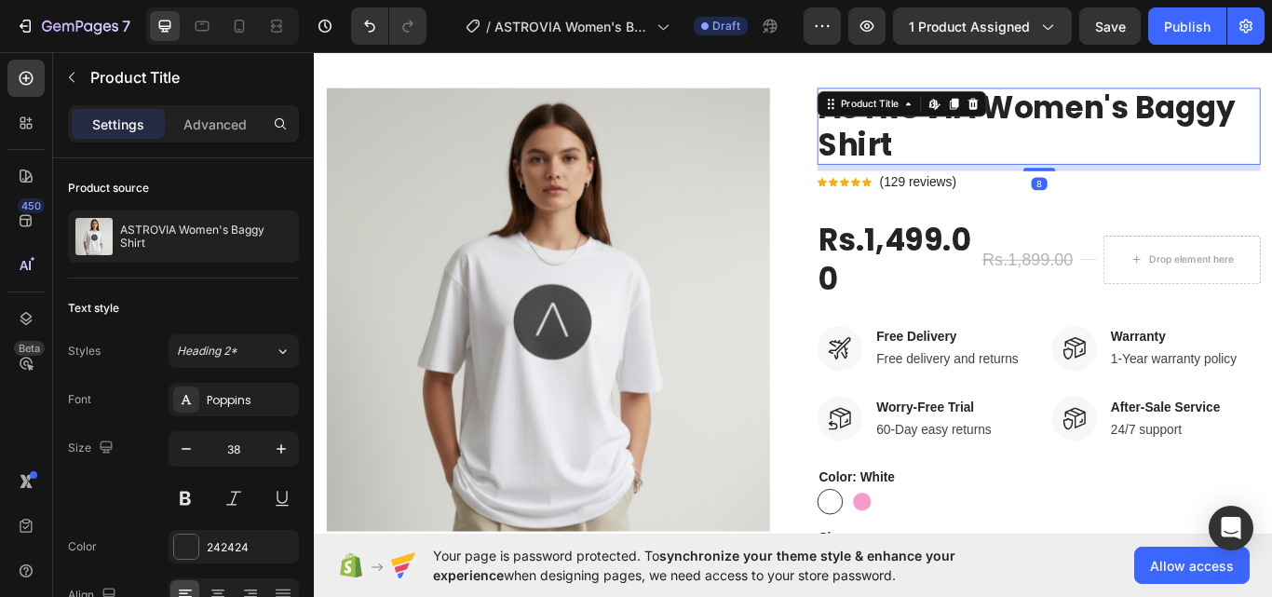
click at [1014, 206] on p "(129 reviews)" at bounding box center [1017, 205] width 89 height 22
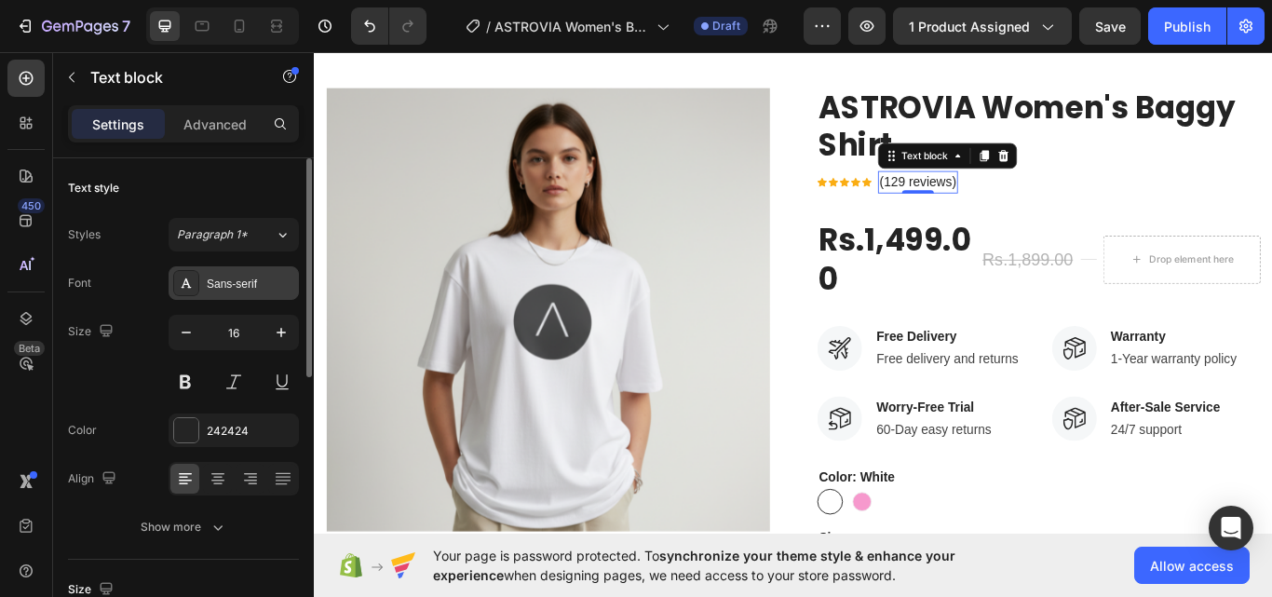
click at [219, 294] on div "Sans-serif" at bounding box center [234, 283] width 130 height 34
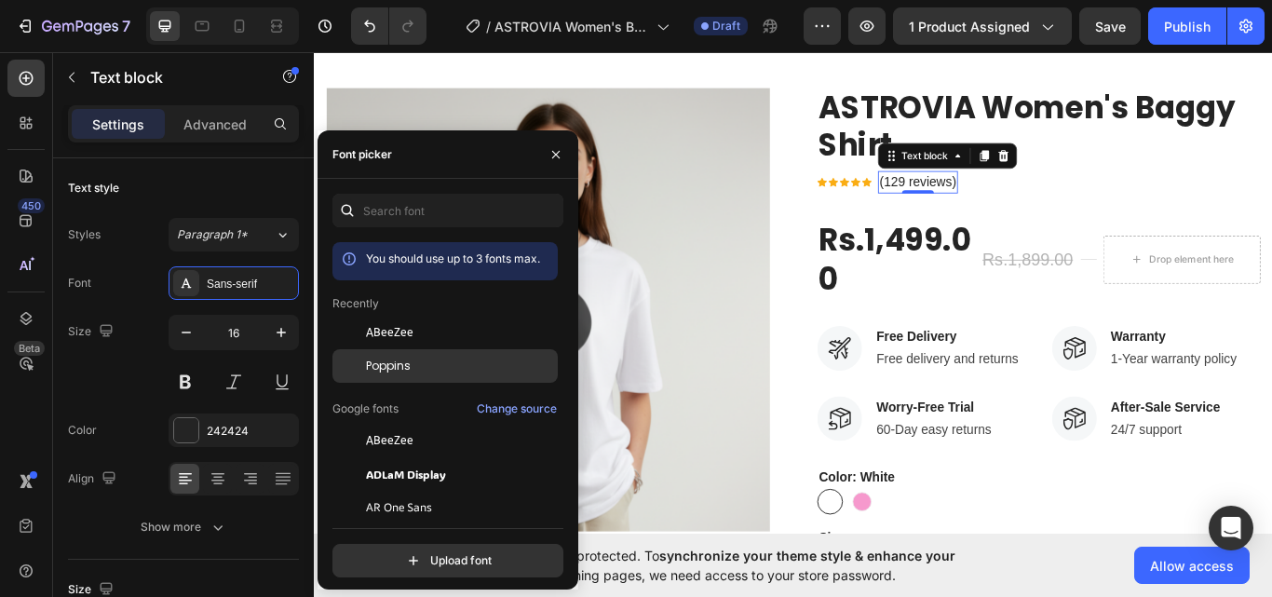
click at [404, 373] on span "Poppins" at bounding box center [388, 366] width 45 height 17
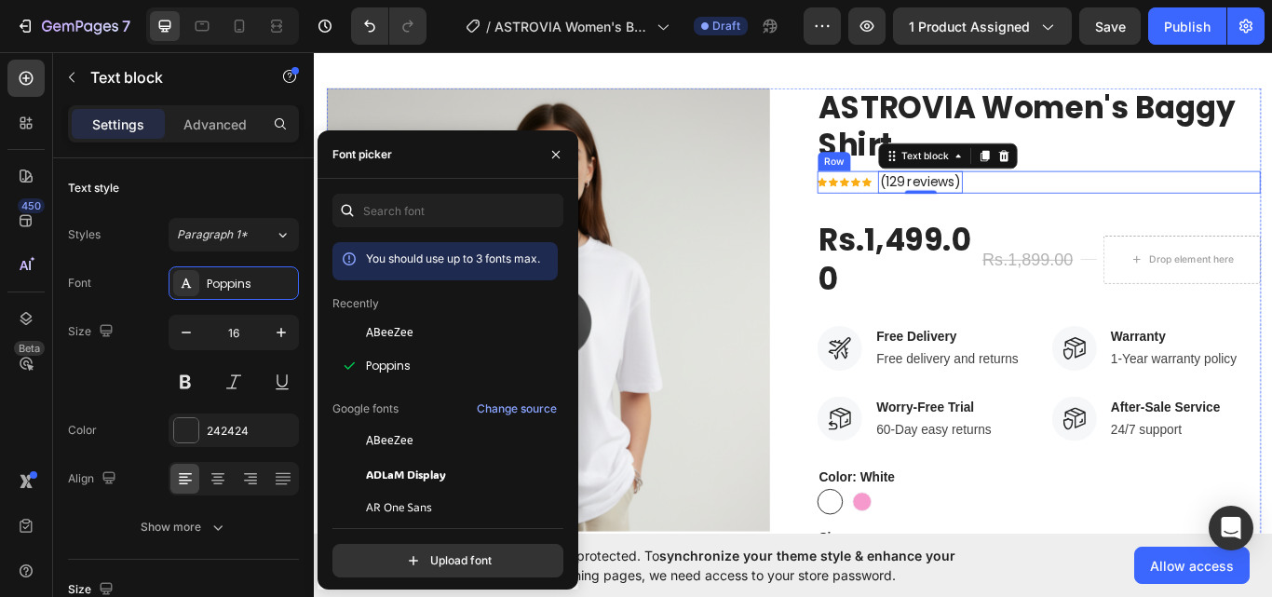
click at [909, 216] on div "Icon Icon Icon Icon Icon Icon List Hoz (129 reviews) Text block 0 Row" at bounding box center [1158, 205] width 517 height 26
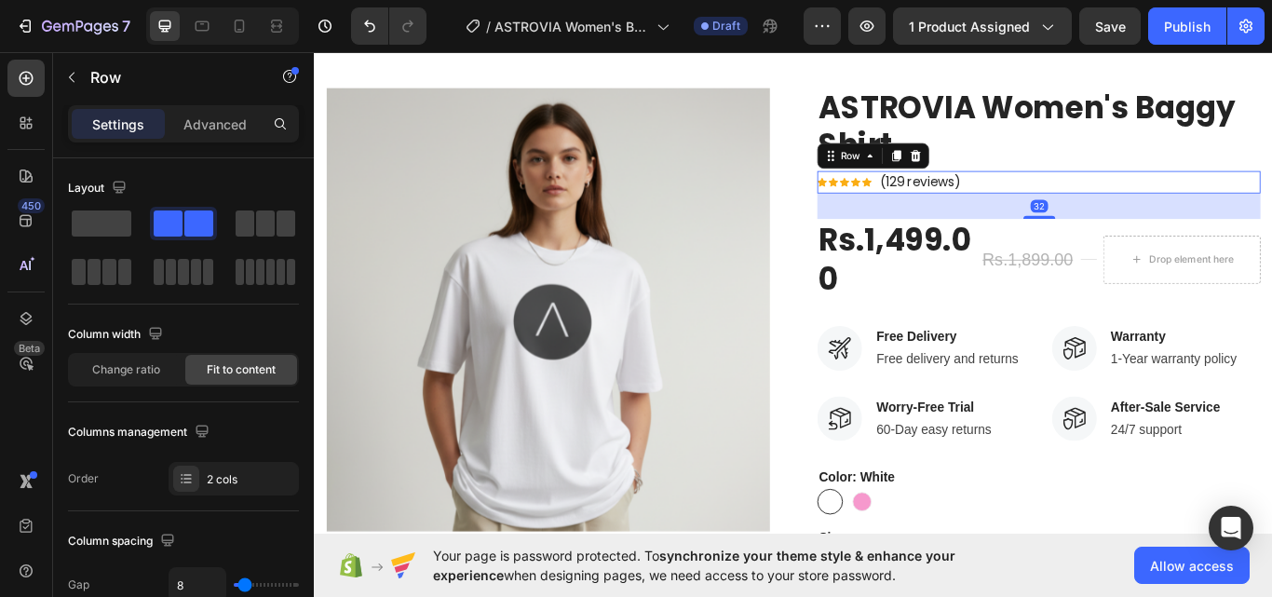
click at [900, 209] on div "Icon Icon Icon Icon Icon Icon List Hoz" at bounding box center [931, 205] width 63 height 26
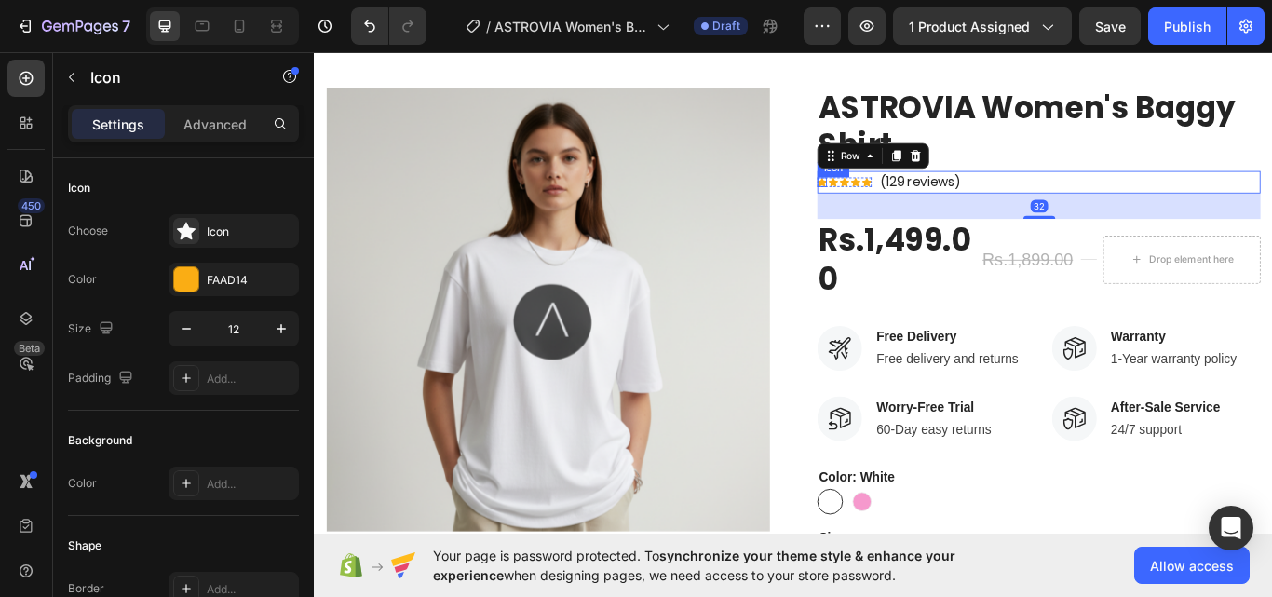
click at [900, 206] on div "Icon" at bounding box center [905, 204] width 11 height 11
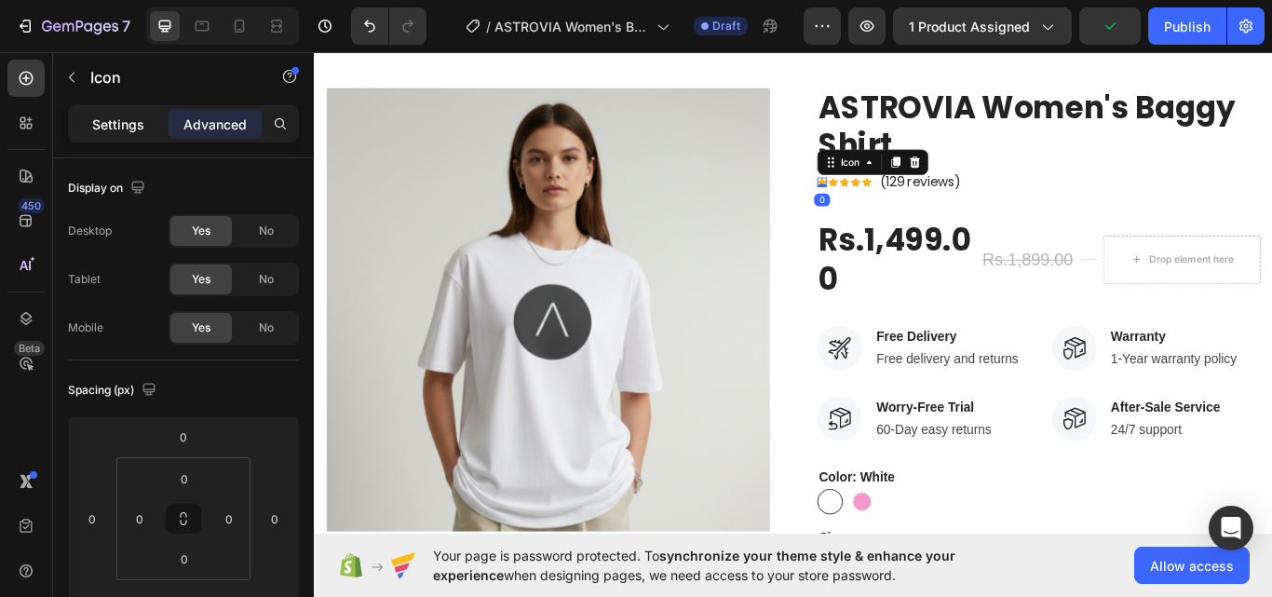
click at [103, 118] on p "Settings" at bounding box center [118, 125] width 52 height 20
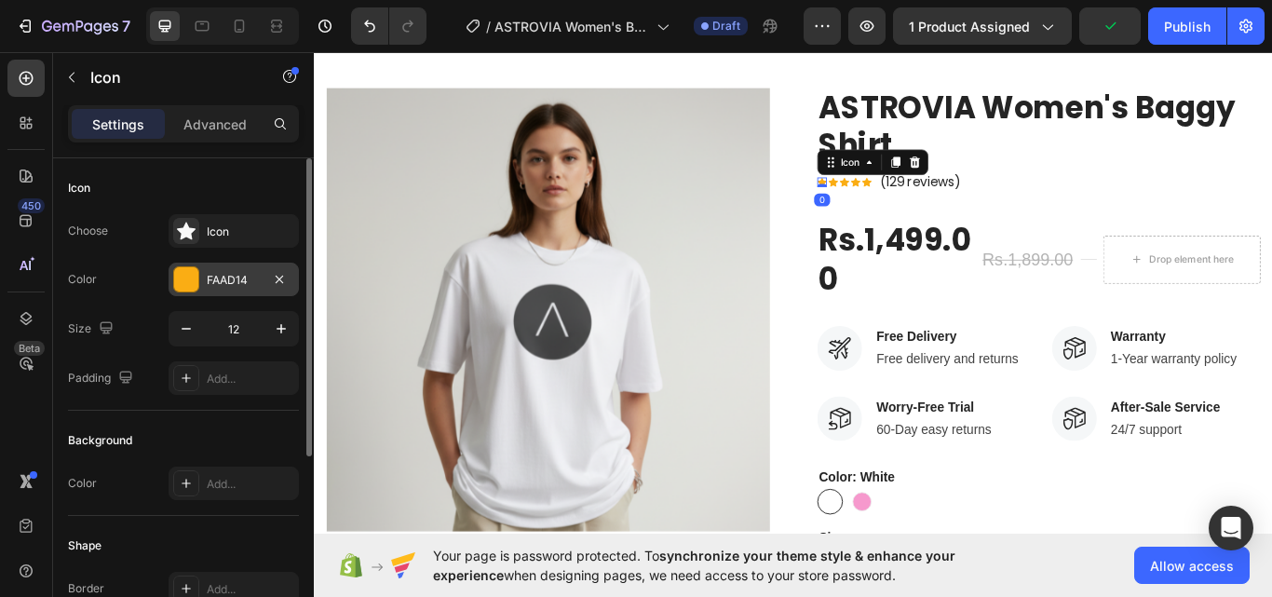
click at [236, 292] on div "FAAD14" at bounding box center [234, 280] width 130 height 34
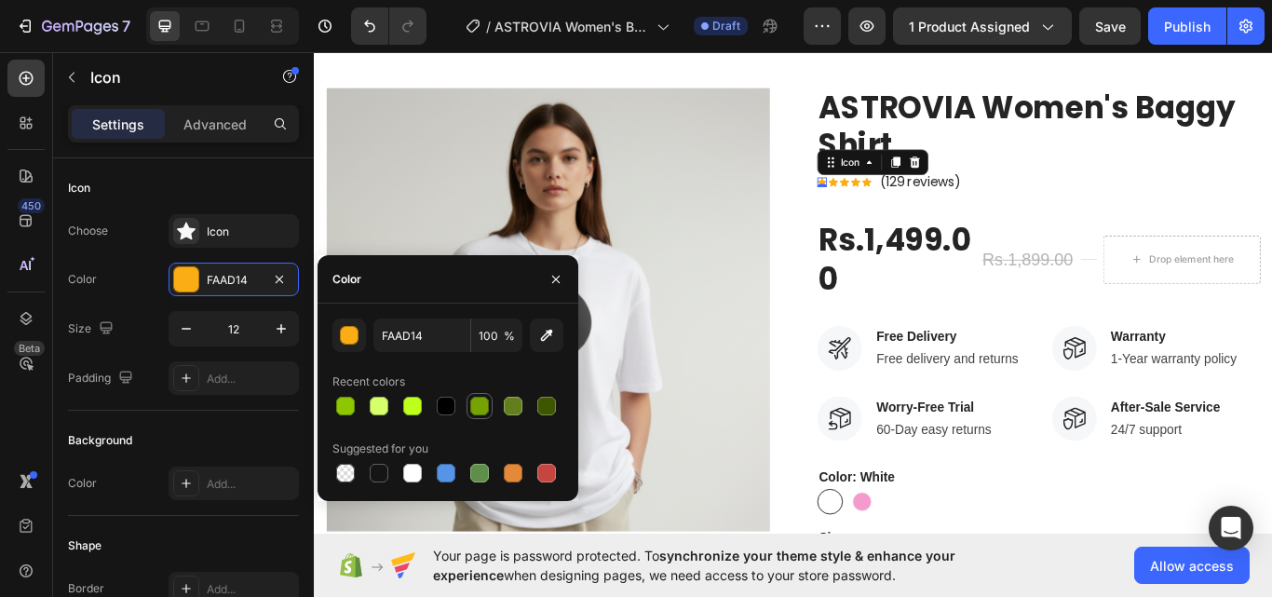
click at [472, 405] on div at bounding box center [479, 406] width 19 height 19
type input "76A304"
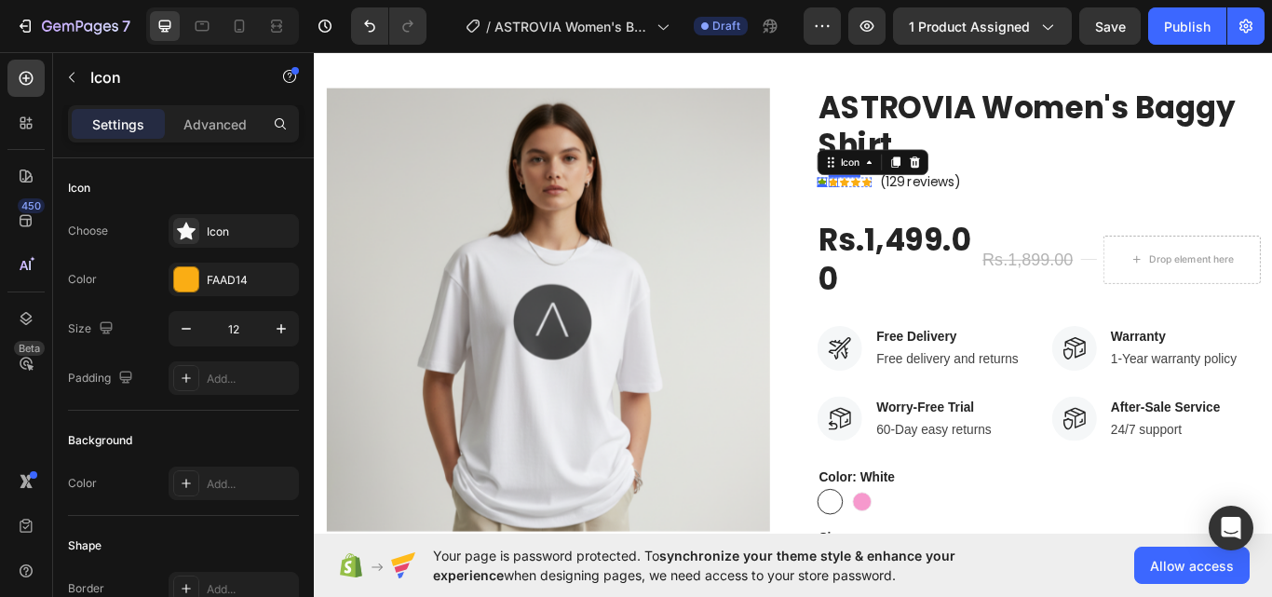
click at [913, 203] on div "Icon" at bounding box center [918, 204] width 11 height 11
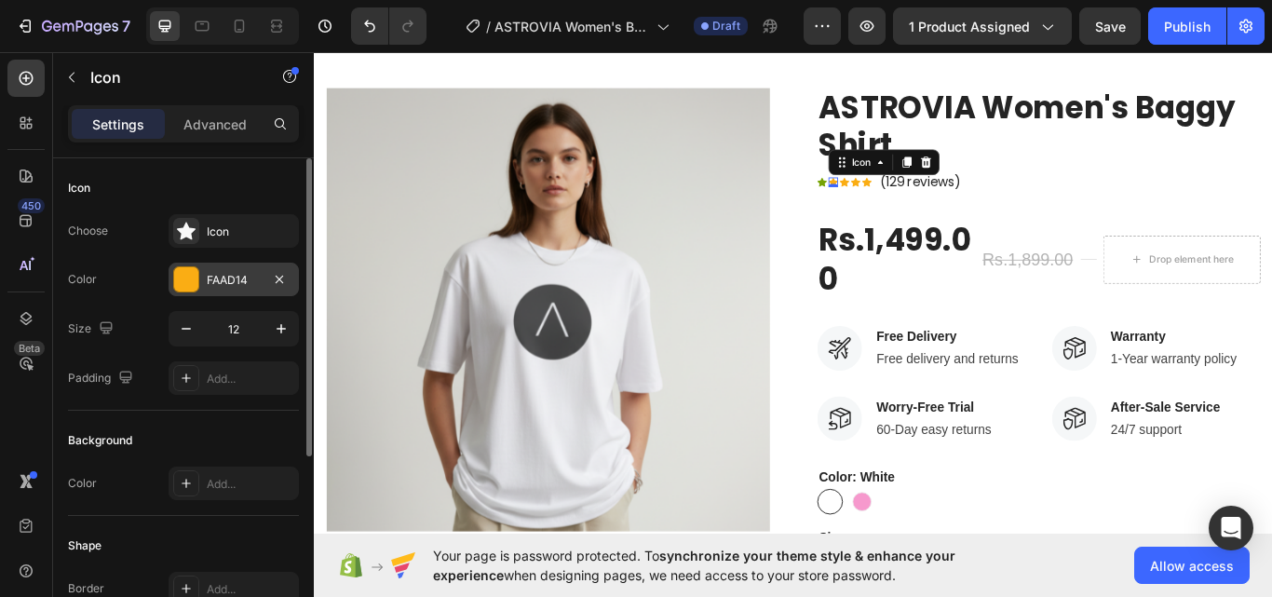
click at [240, 279] on div "FAAD14" at bounding box center [234, 280] width 54 height 17
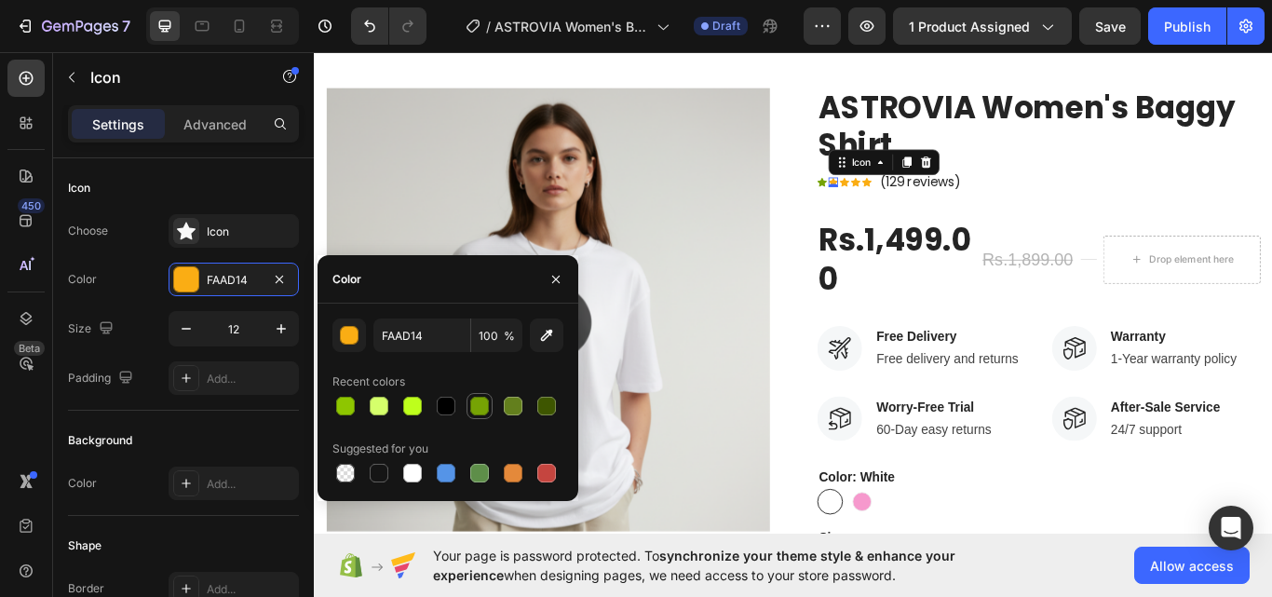
drag, startPoint x: 481, startPoint y: 397, endPoint x: 370, endPoint y: 271, distance: 168.2
click at [481, 397] on div at bounding box center [479, 406] width 19 height 19
type input "76A304"
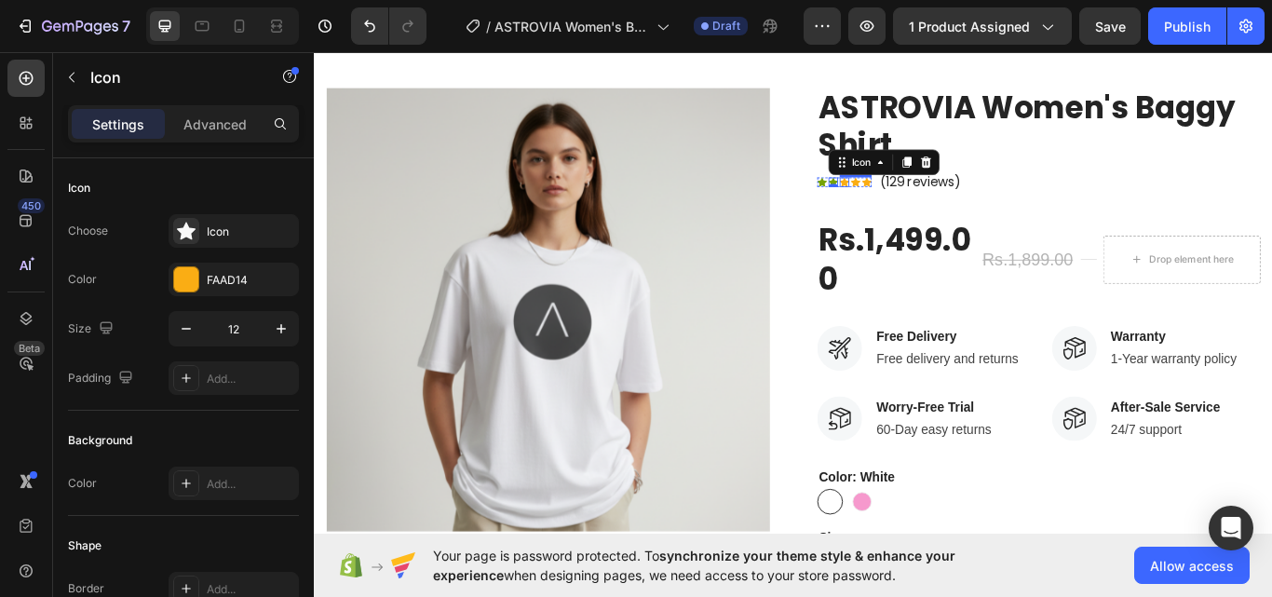
click at [928, 202] on div "Icon" at bounding box center [931, 204] width 11 height 11
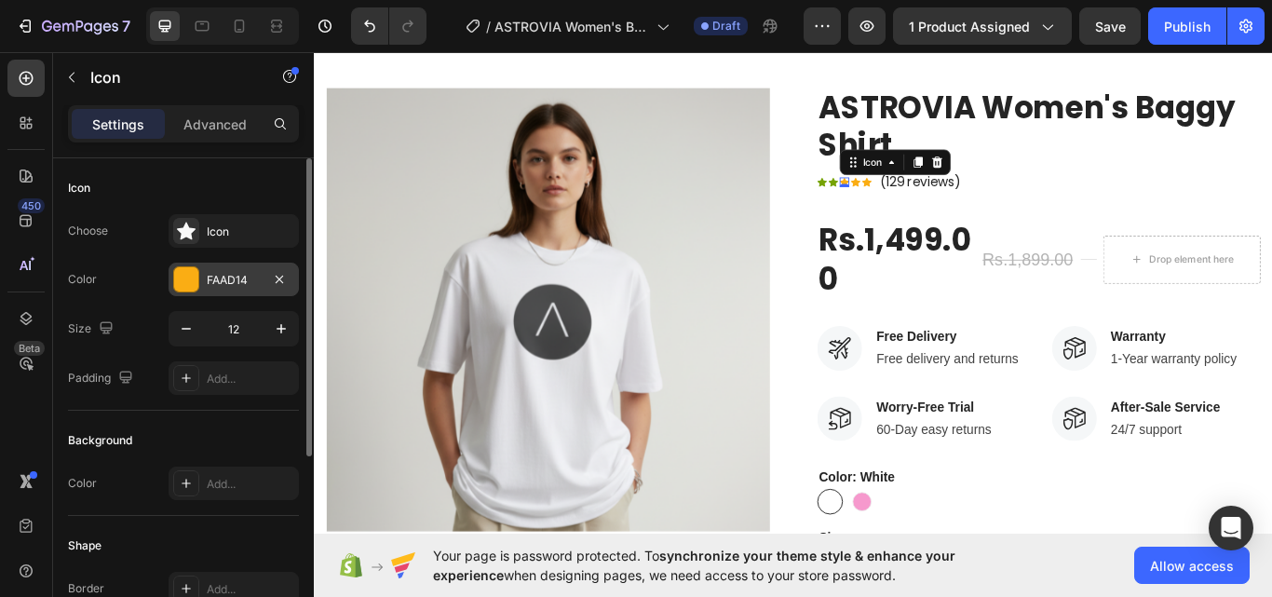
click at [230, 266] on div "FAAD14" at bounding box center [234, 280] width 130 height 34
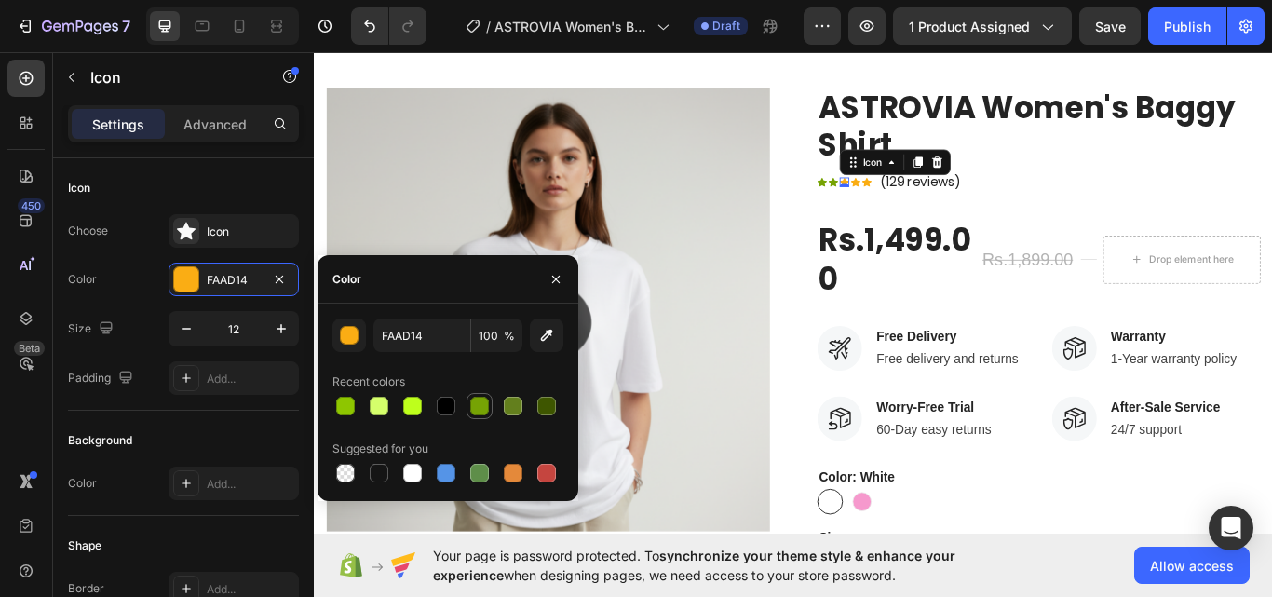
drag, startPoint x: 485, startPoint y: 405, endPoint x: 494, endPoint y: 279, distance: 126.0
click at [485, 405] on div at bounding box center [479, 406] width 19 height 19
type input "76A304"
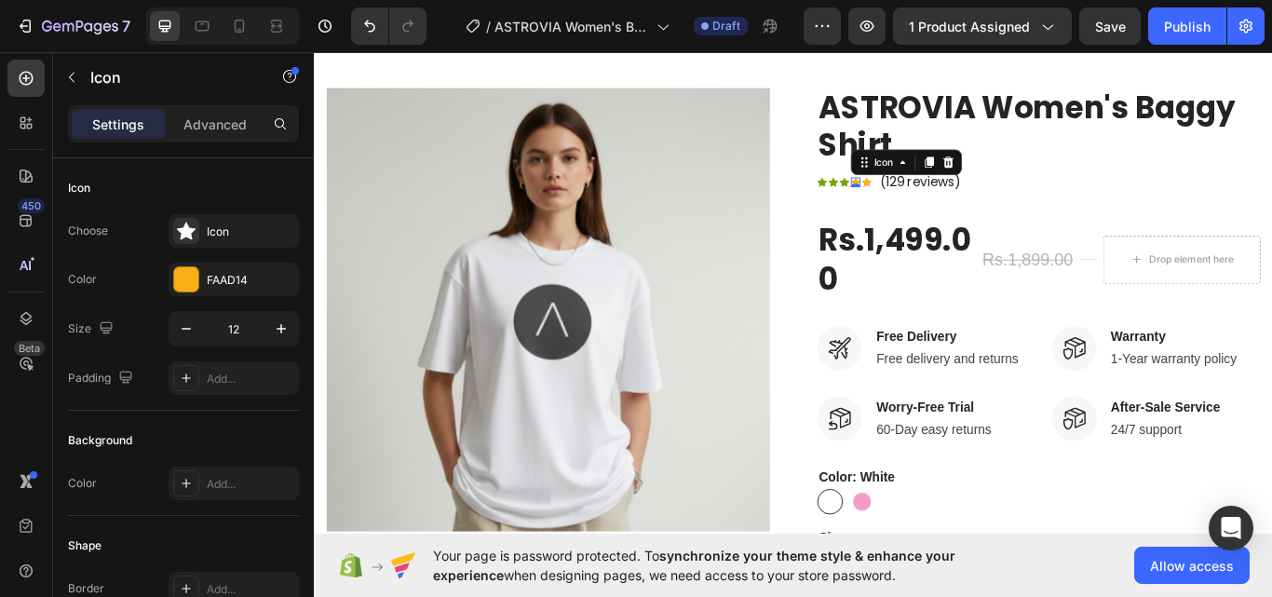
click at [942, 207] on div "Icon 0" at bounding box center [944, 204] width 11 height 11
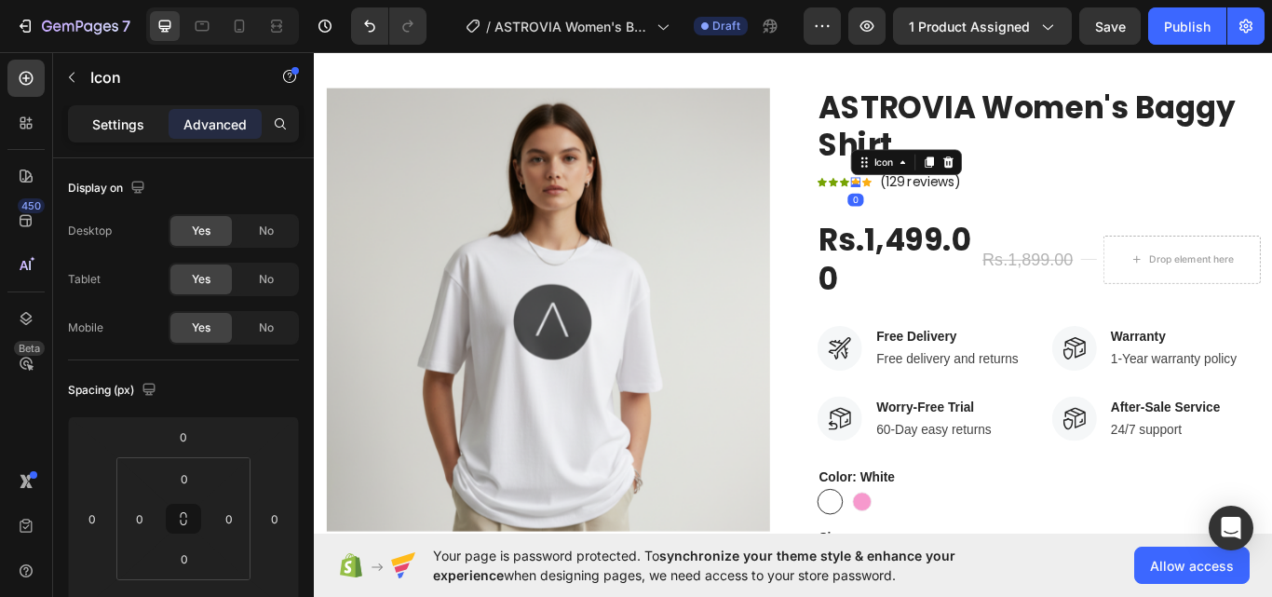
click at [111, 136] on div "Settings" at bounding box center [118, 124] width 93 height 30
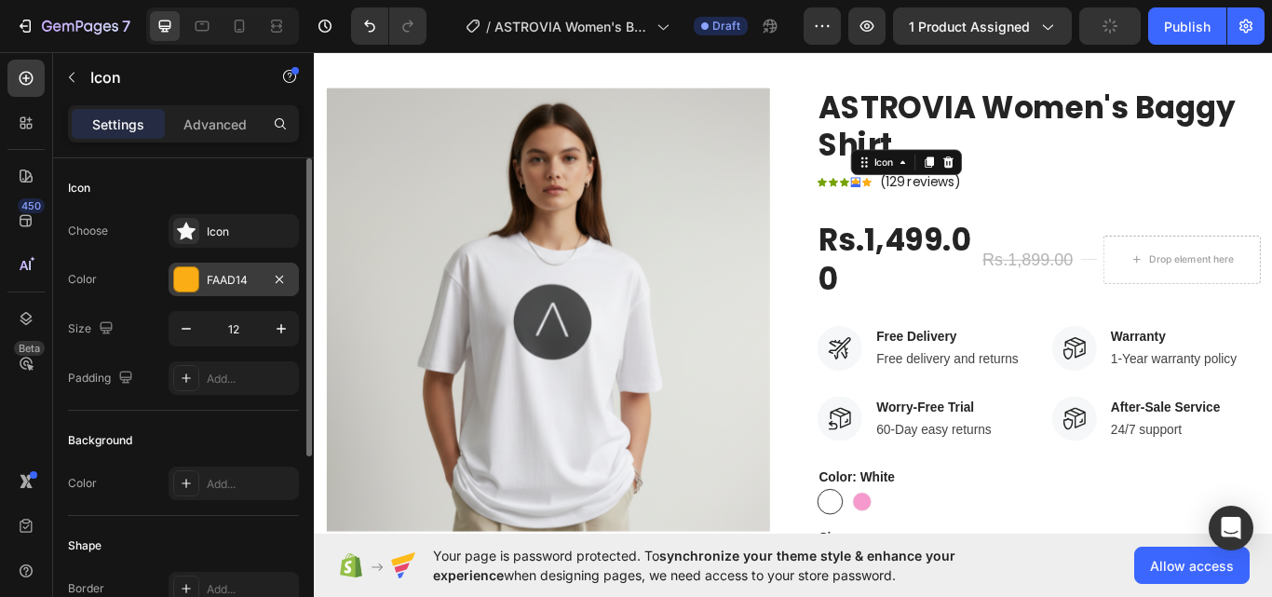
click at [218, 282] on div "FAAD14" at bounding box center [234, 280] width 54 height 17
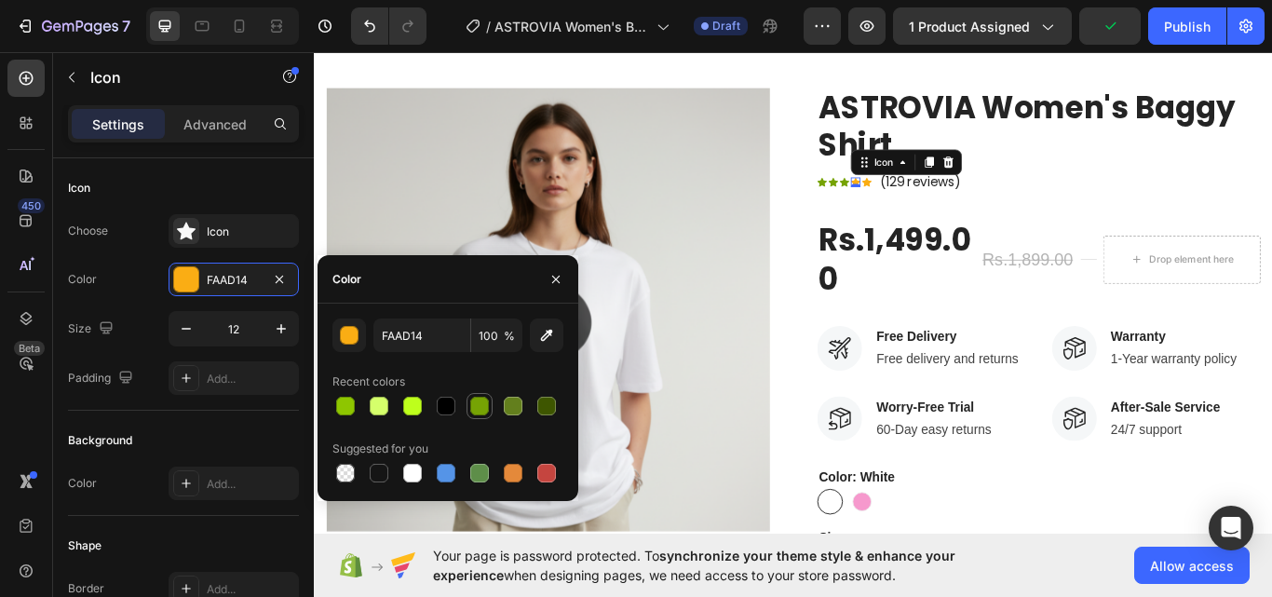
drag, startPoint x: 480, startPoint y: 411, endPoint x: 571, endPoint y: 223, distance: 207.8
click at [480, 411] on div at bounding box center [479, 406] width 19 height 19
type input "76A304"
click at [952, 208] on div "Icon" at bounding box center [957, 204] width 11 height 11
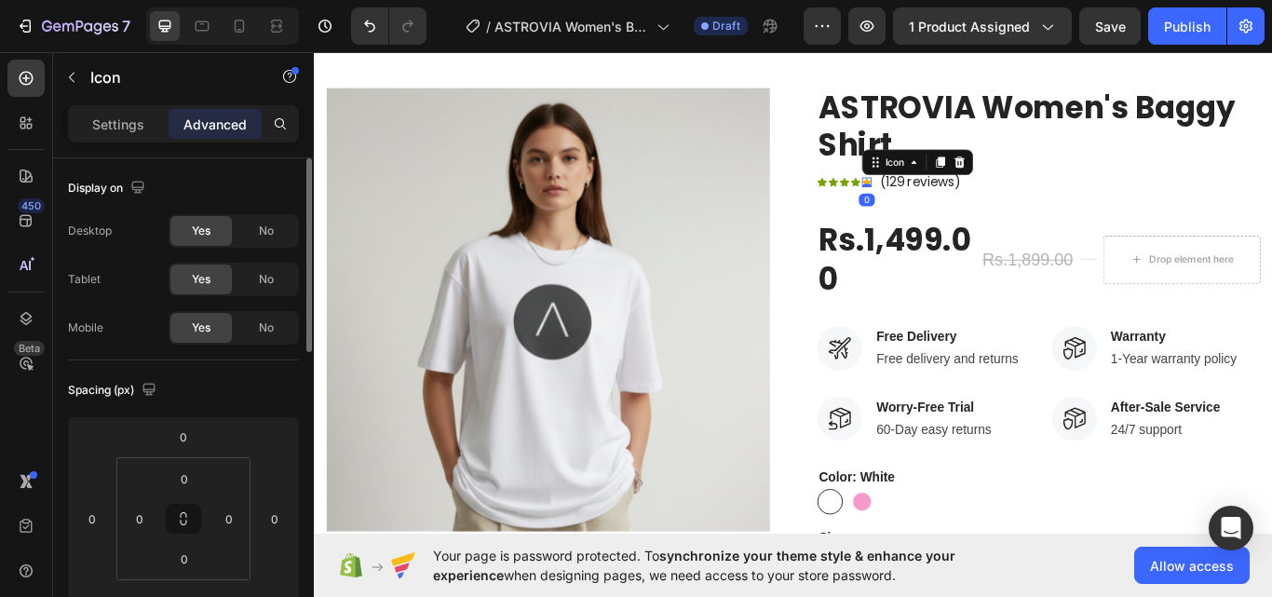
drag, startPoint x: 129, startPoint y: 138, endPoint x: 248, endPoint y: 252, distance: 164.6
click at [129, 137] on div "Settings" at bounding box center [118, 124] width 93 height 30
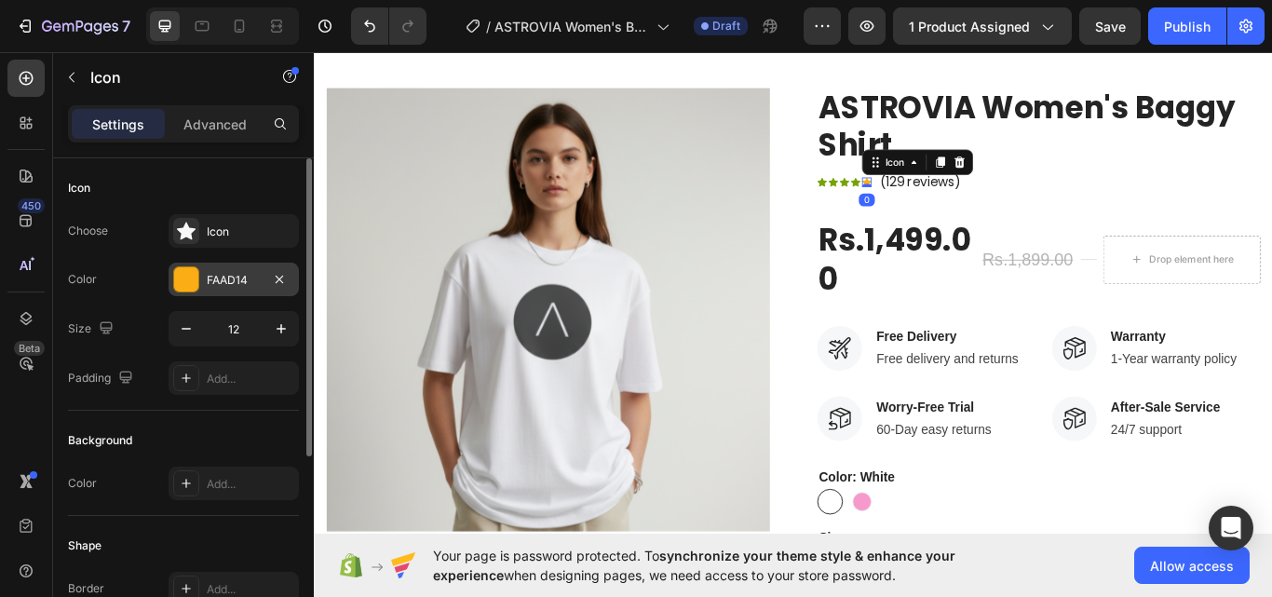
click at [212, 278] on div "FAAD14" at bounding box center [234, 280] width 54 height 17
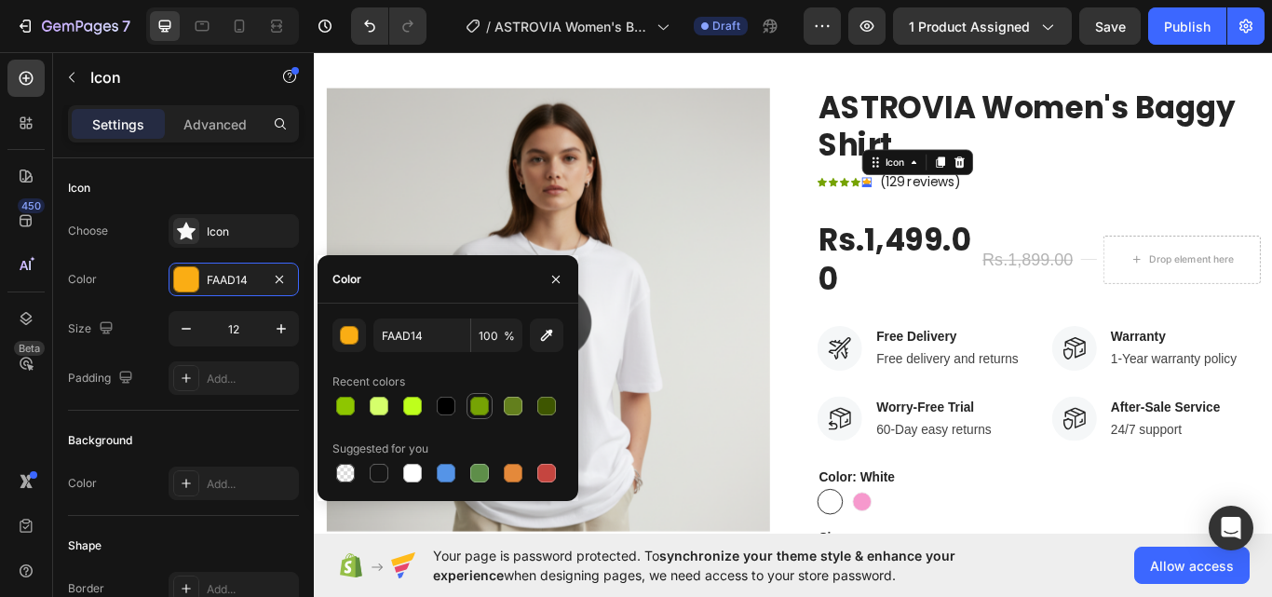
click at [486, 404] on div at bounding box center [479, 406] width 19 height 19
type input "76A304"
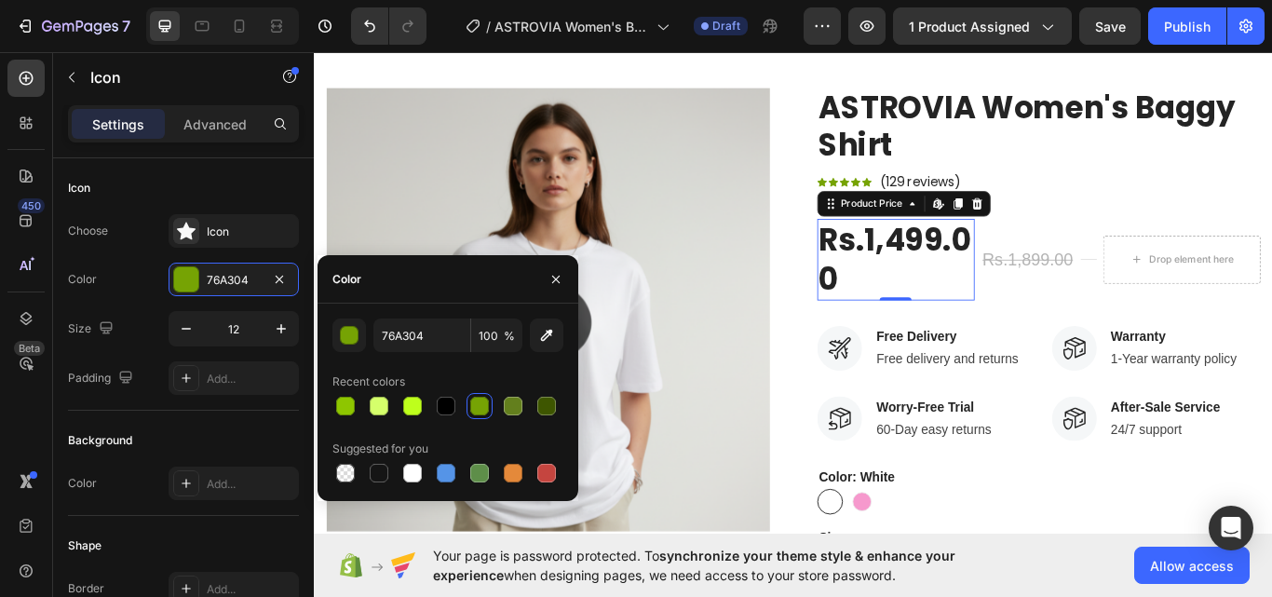
click at [1009, 279] on div "Rs.1,499.00" at bounding box center [991, 296] width 183 height 96
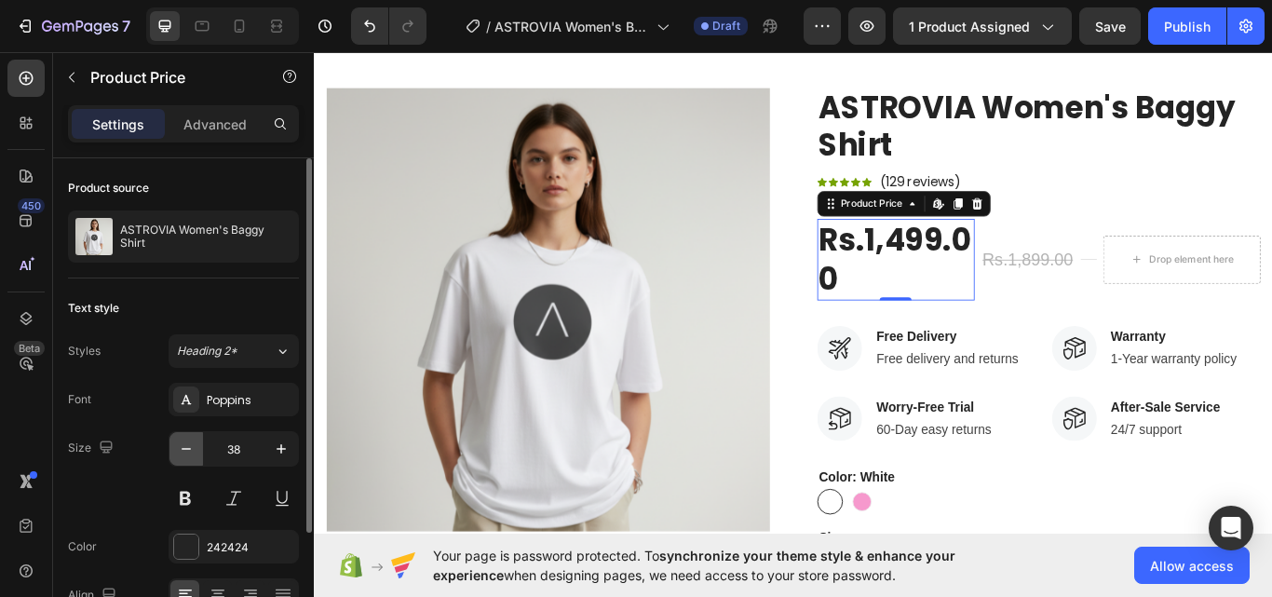
click at [191, 442] on icon "button" at bounding box center [186, 448] width 19 height 19
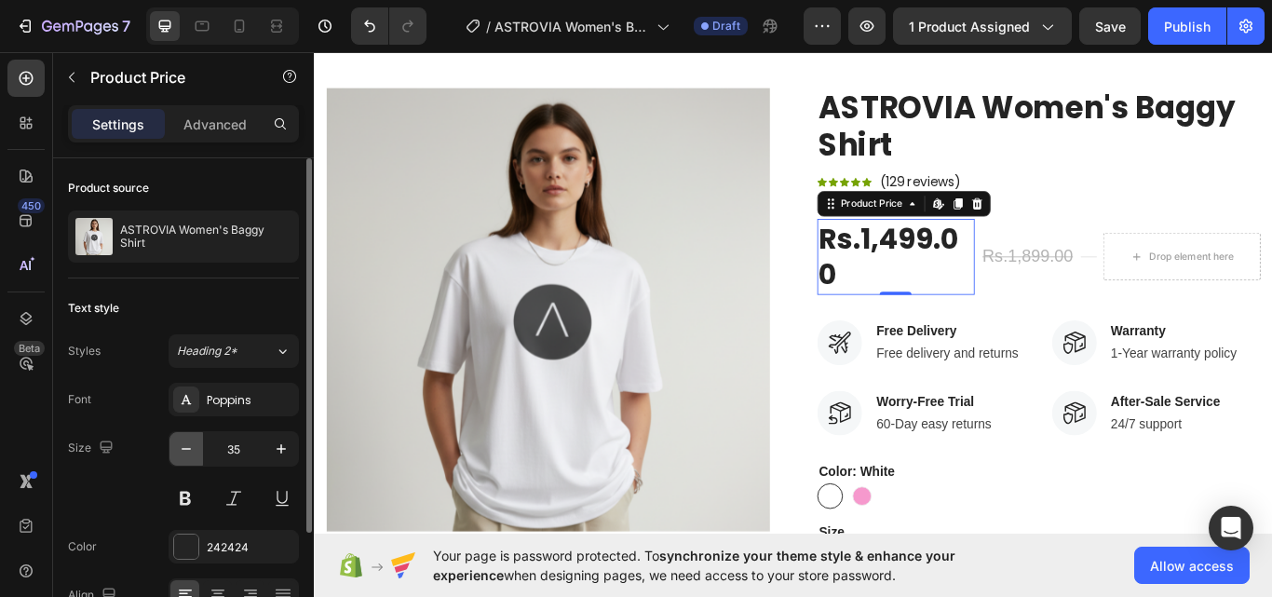
click at [191, 442] on icon "button" at bounding box center [186, 448] width 19 height 19
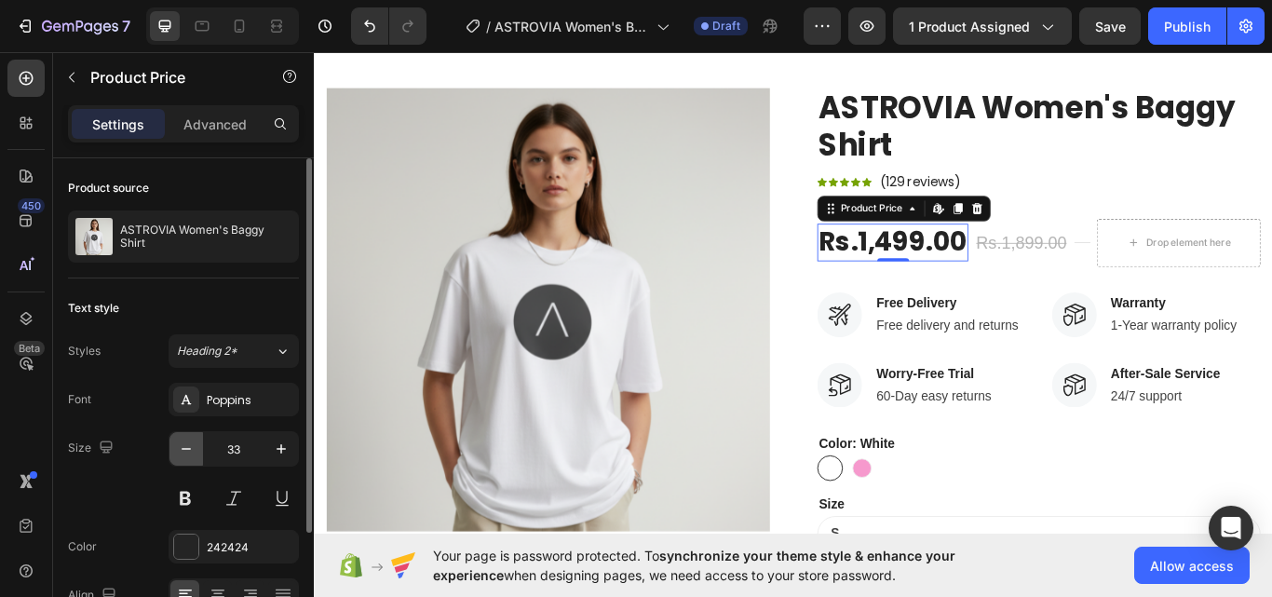
click at [191, 442] on icon "button" at bounding box center [186, 448] width 19 height 19
type input "32"
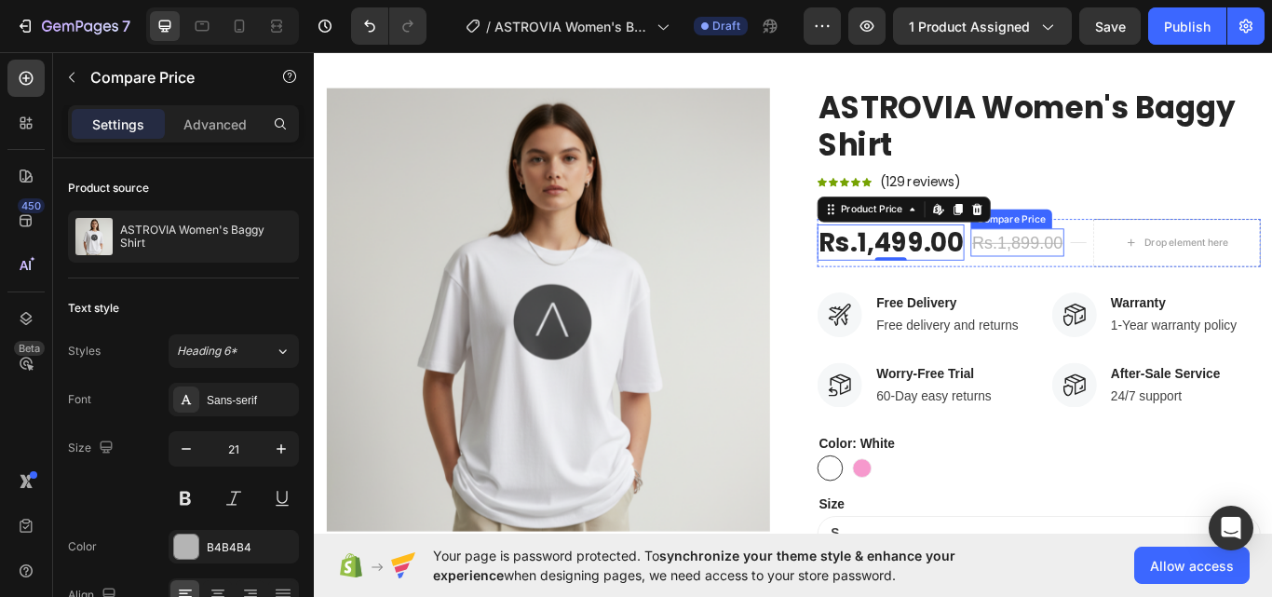
click at [1089, 259] on div "Rs.1,899.00 Compare Price Compare Price" at bounding box center [1133, 276] width 109 height 34
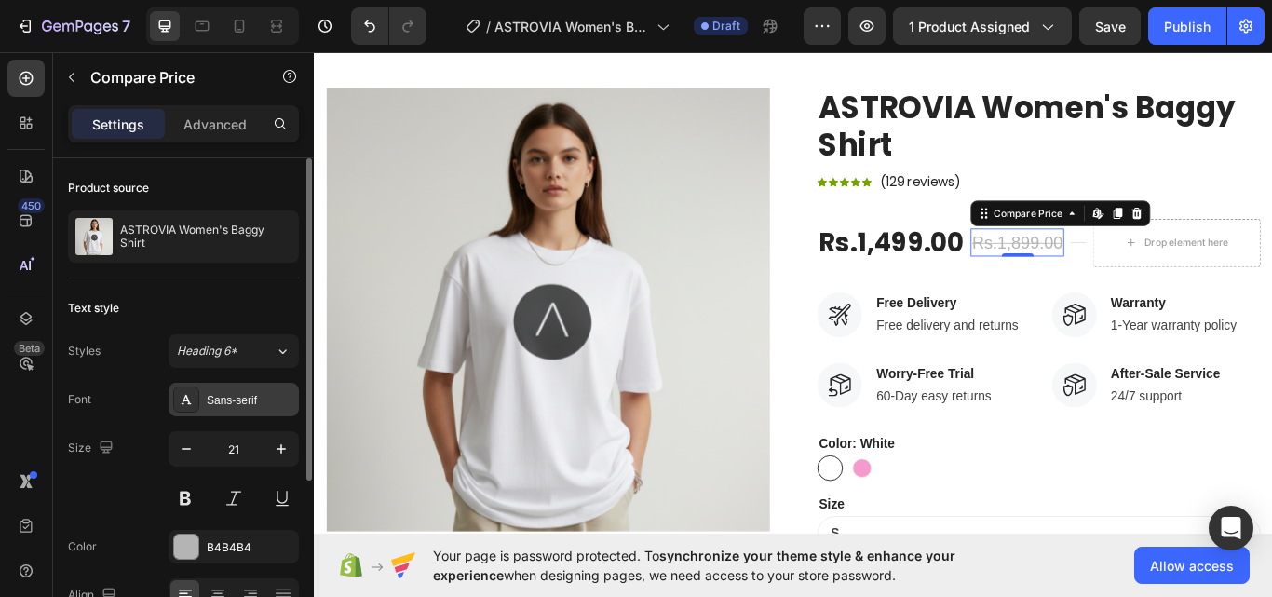
click at [240, 392] on div "Sans-serif" at bounding box center [251, 400] width 88 height 17
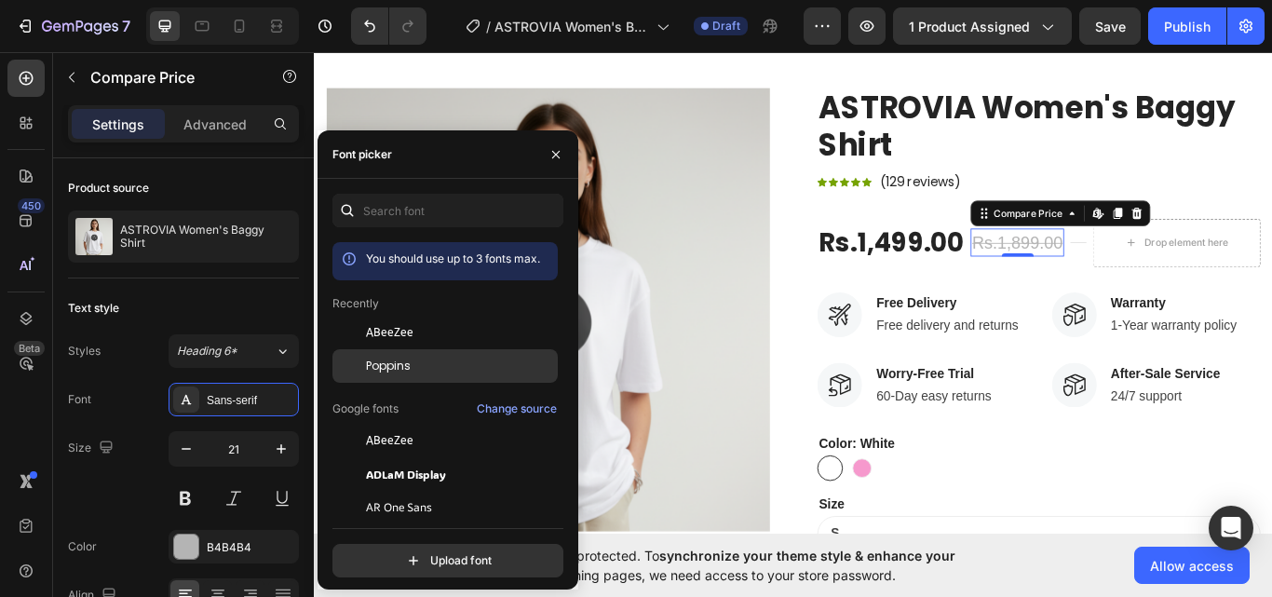
drag, startPoint x: 456, startPoint y: 372, endPoint x: 637, endPoint y: 265, distance: 210.0
click at [456, 372] on div "Poppins" at bounding box center [460, 366] width 188 height 17
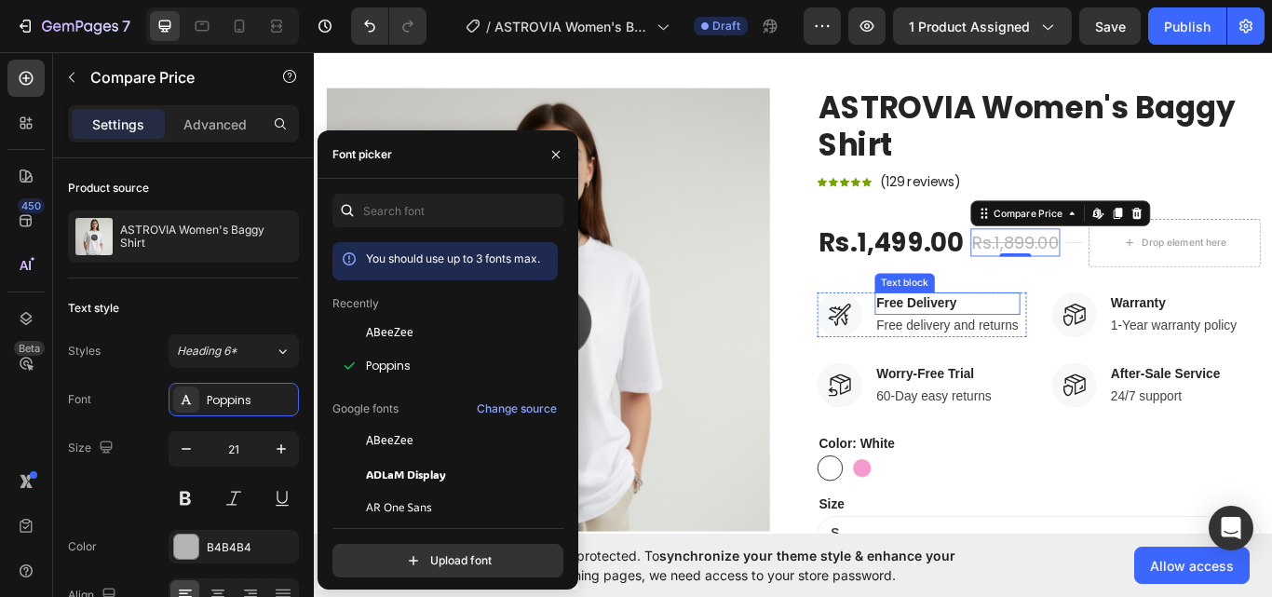
click at [1116, 354] on p "Free Delivery" at bounding box center [1052, 346] width 166 height 22
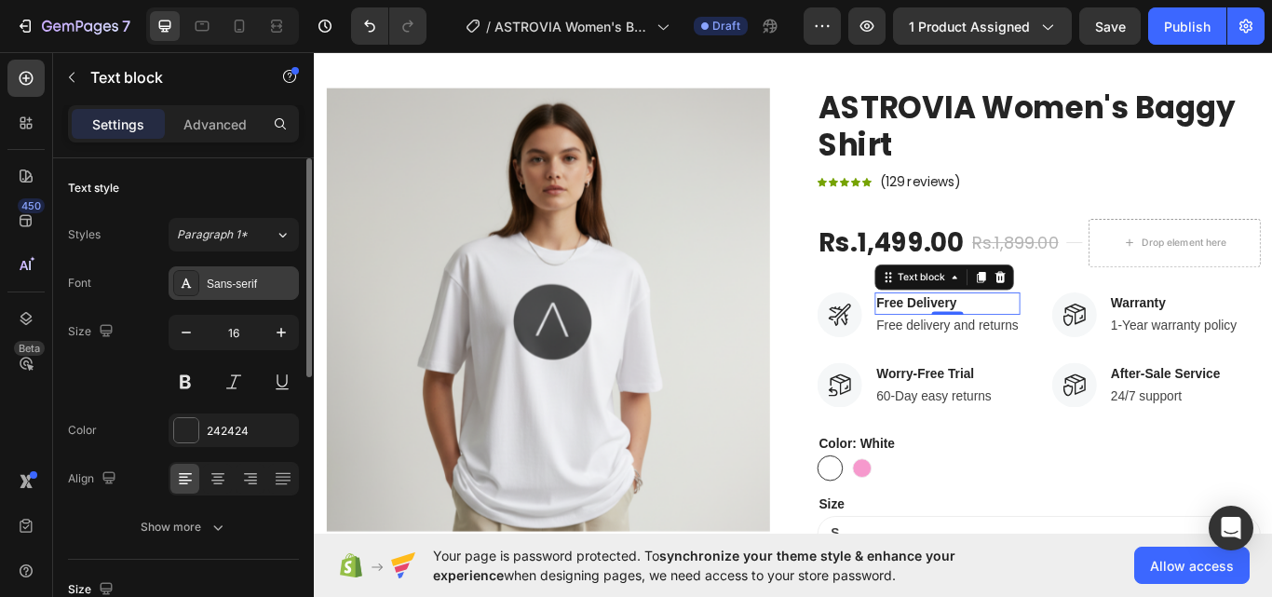
click at [239, 287] on div "Sans-serif" at bounding box center [251, 284] width 88 height 17
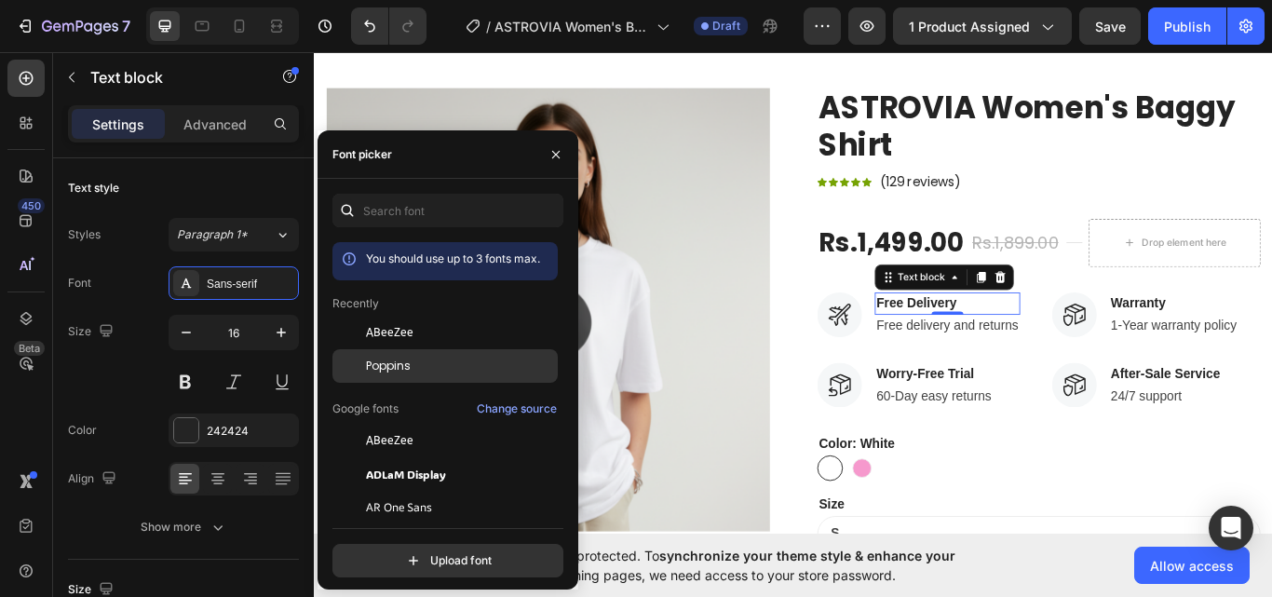
click at [425, 375] on div "Poppins" at bounding box center [444, 366] width 225 height 34
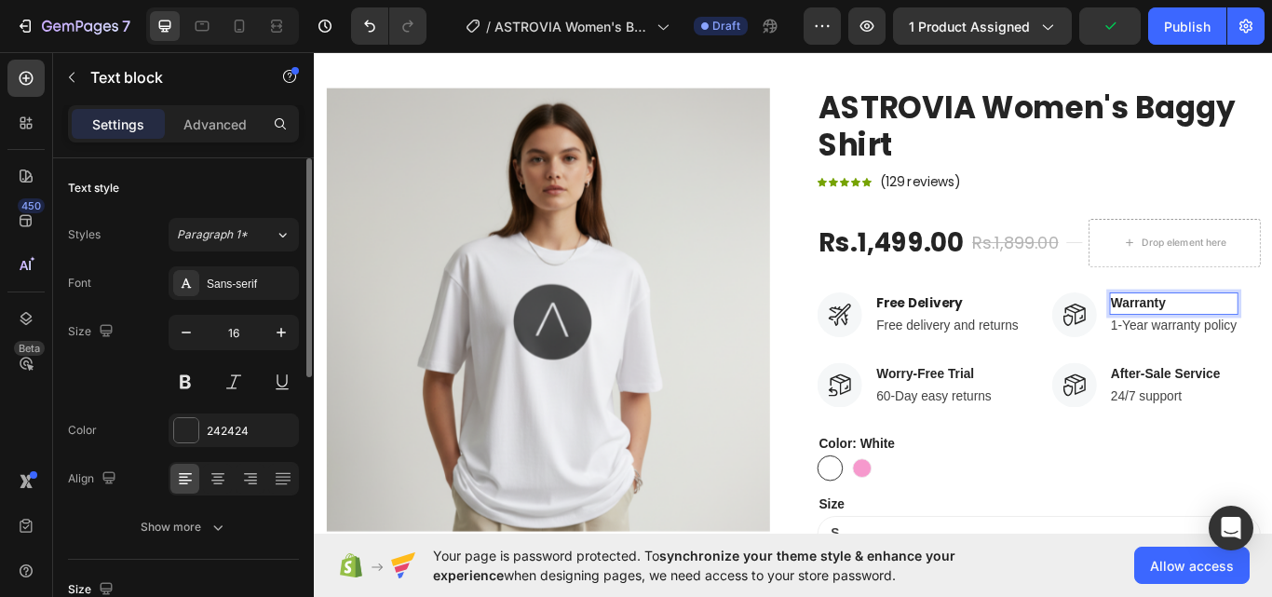
click at [223, 300] on div "Font Sans-serif Size 16 Color 242424 Align Show more" at bounding box center [183, 404] width 231 height 277
click at [233, 286] on div "Sans-serif" at bounding box center [251, 284] width 88 height 17
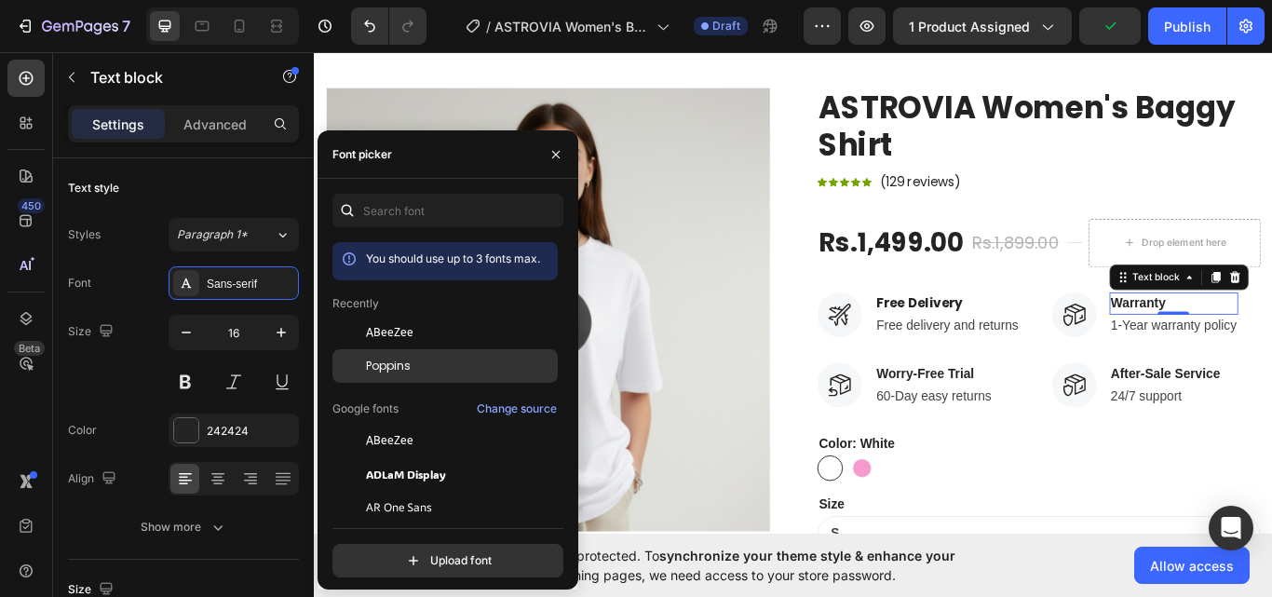
click at [406, 371] on span "Poppins" at bounding box center [388, 366] width 45 height 17
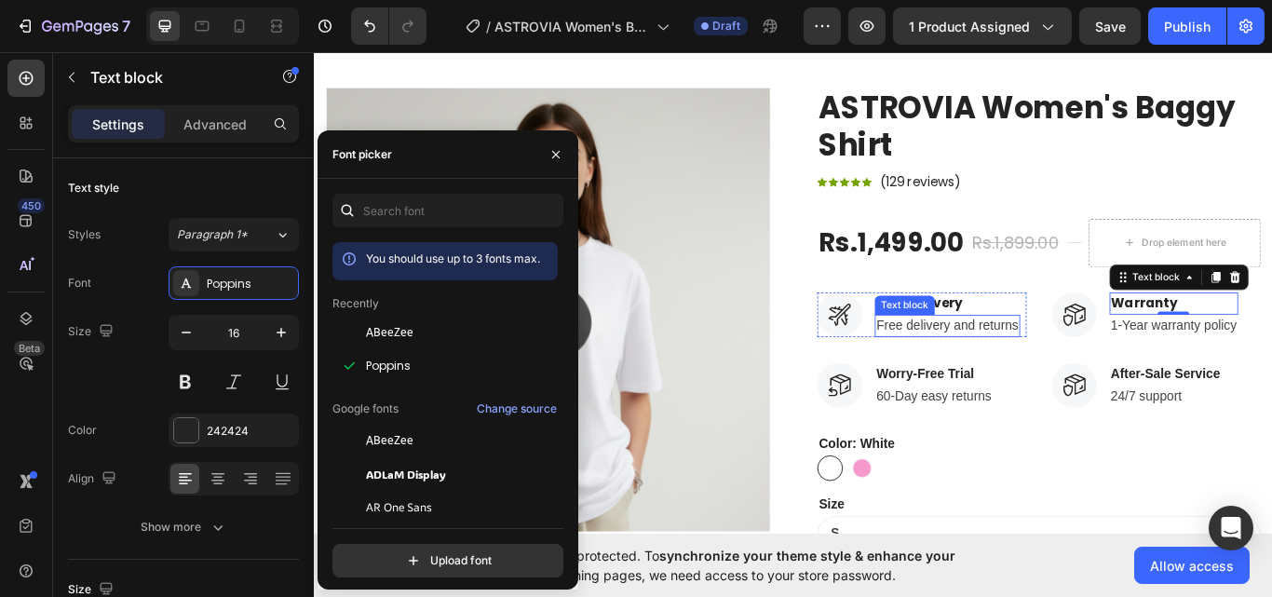
click at [1042, 383] on p "Free delivery and returns" at bounding box center [1052, 372] width 166 height 22
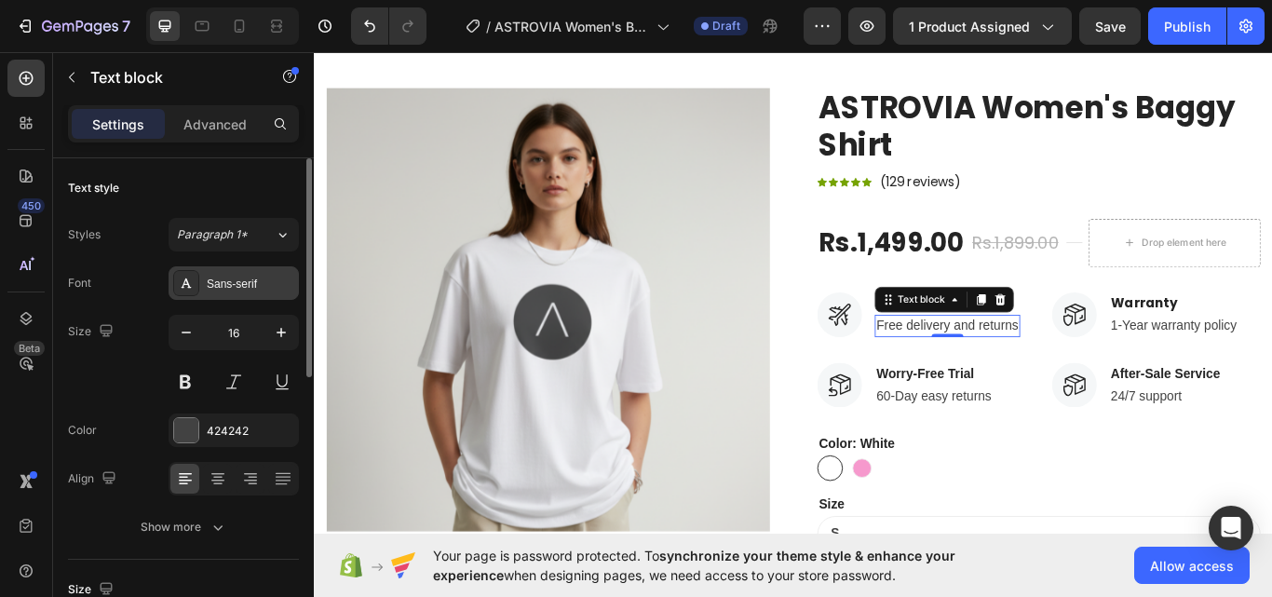
click at [261, 287] on div "Sans-serif" at bounding box center [251, 284] width 88 height 17
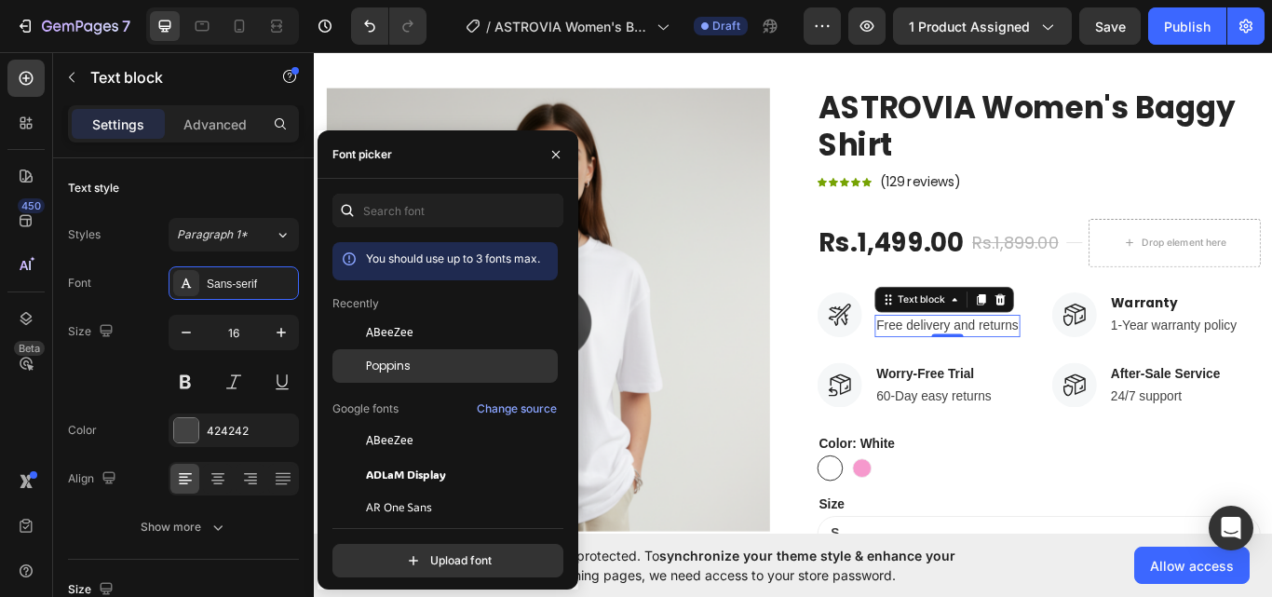
drag, startPoint x: 378, startPoint y: 354, endPoint x: 763, endPoint y: 402, distance: 387.6
click at [379, 354] on div "Poppins" at bounding box center [444, 366] width 225 height 34
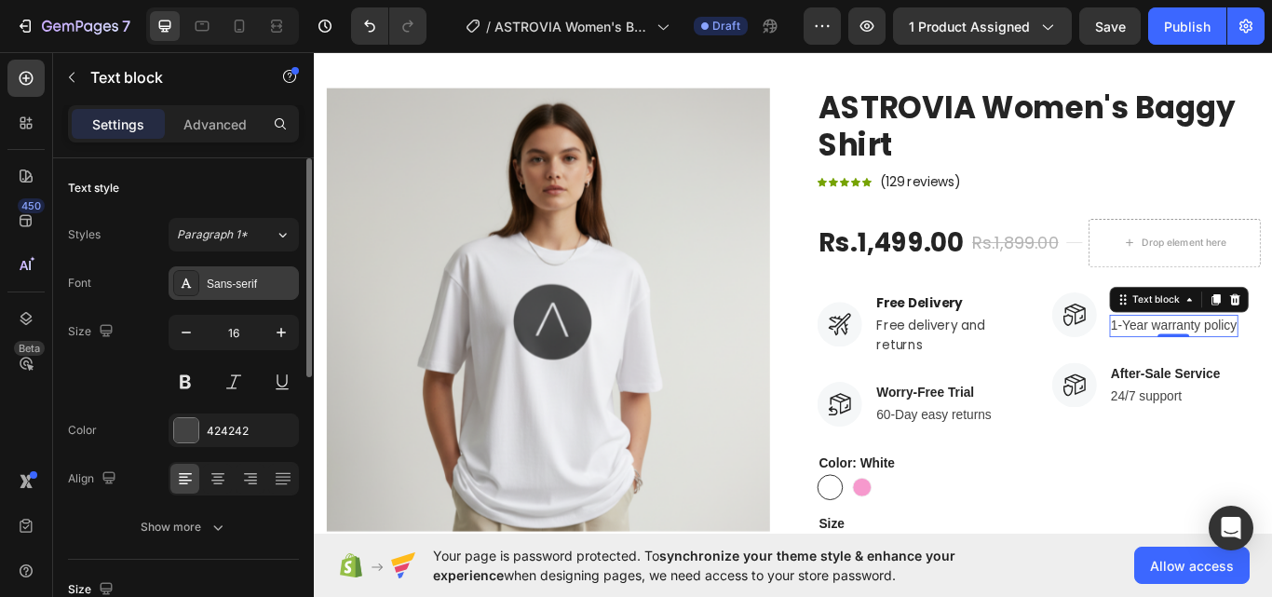
click at [258, 285] on div "Sans-serif" at bounding box center [251, 284] width 88 height 17
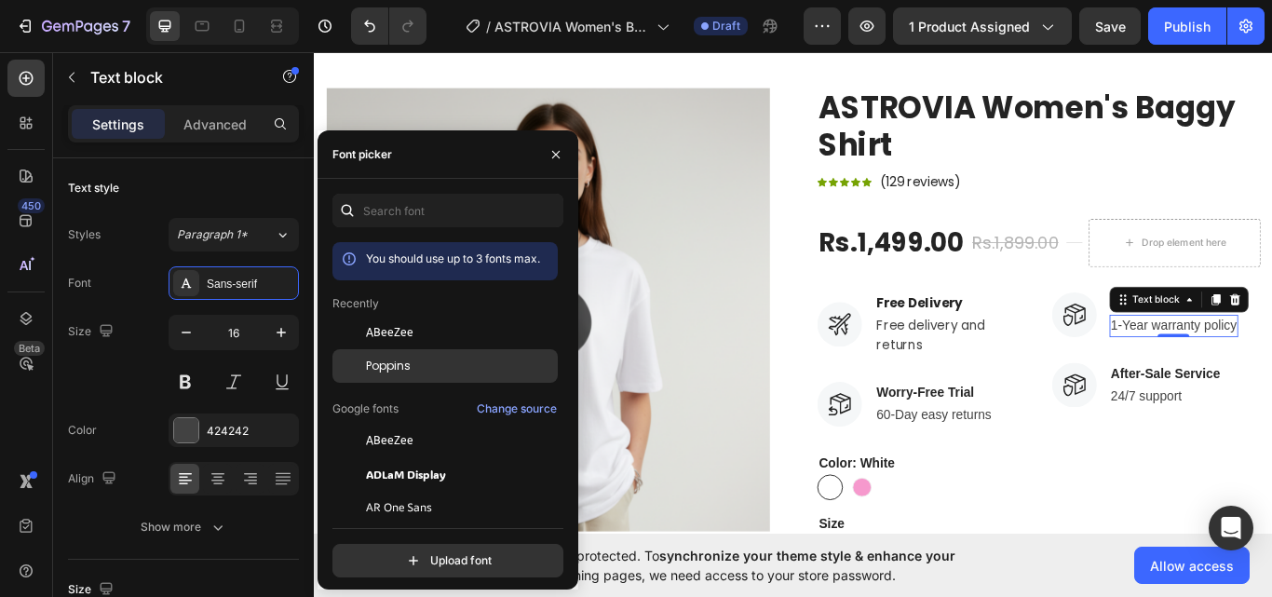
click at [376, 369] on span "Poppins" at bounding box center [388, 366] width 45 height 17
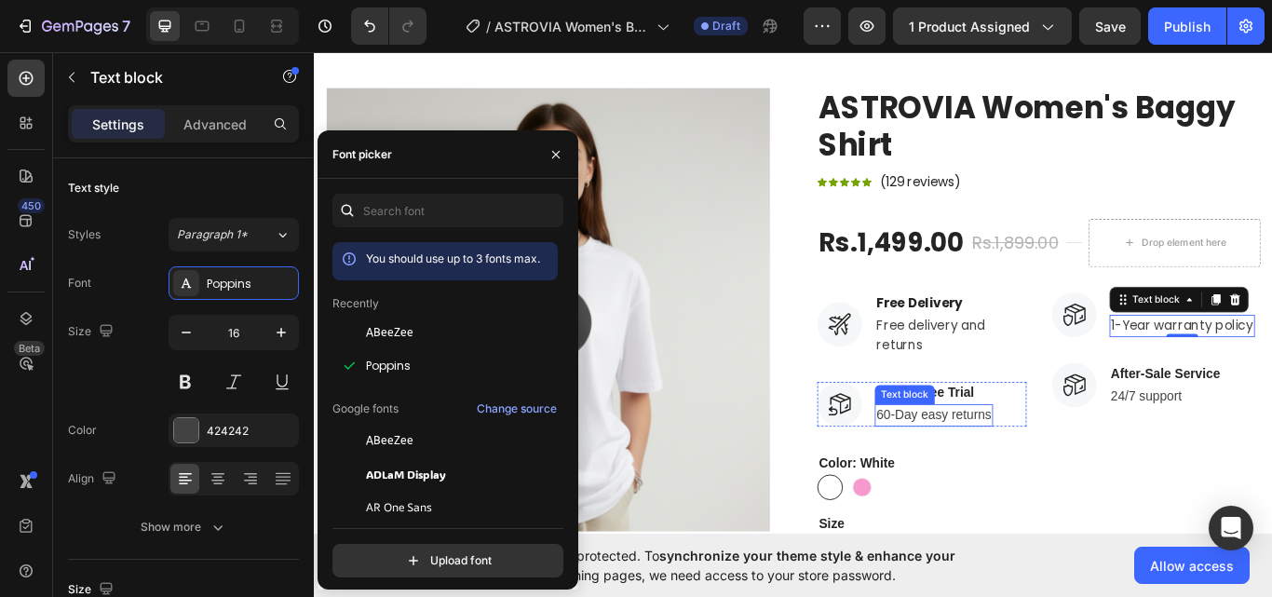
click at [1036, 485] on p "60-Day easy returns" at bounding box center [1036, 477] width 134 height 22
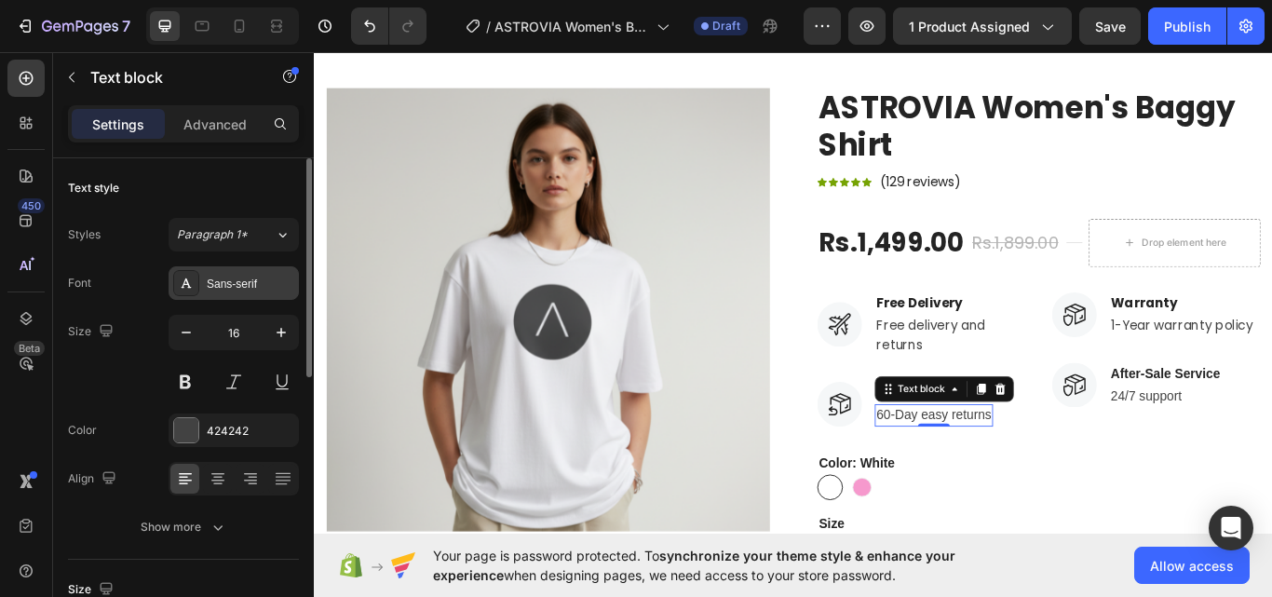
click at [207, 281] on div "Sans-serif" at bounding box center [251, 284] width 88 height 17
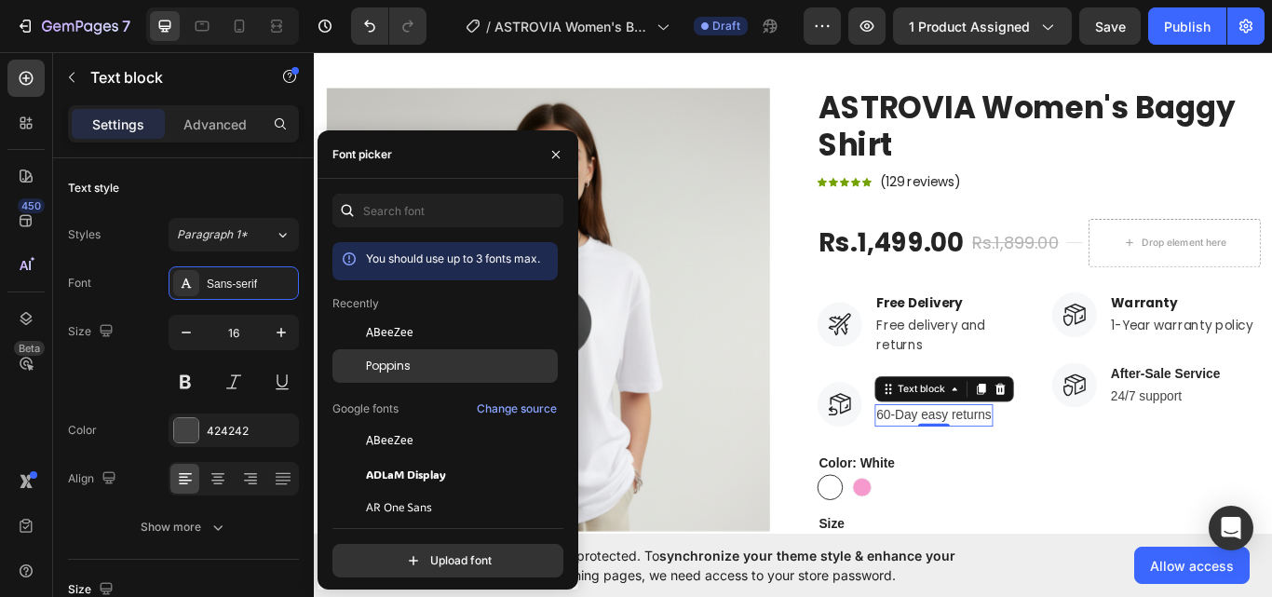
click at [379, 372] on span "Poppins" at bounding box center [388, 366] width 45 height 17
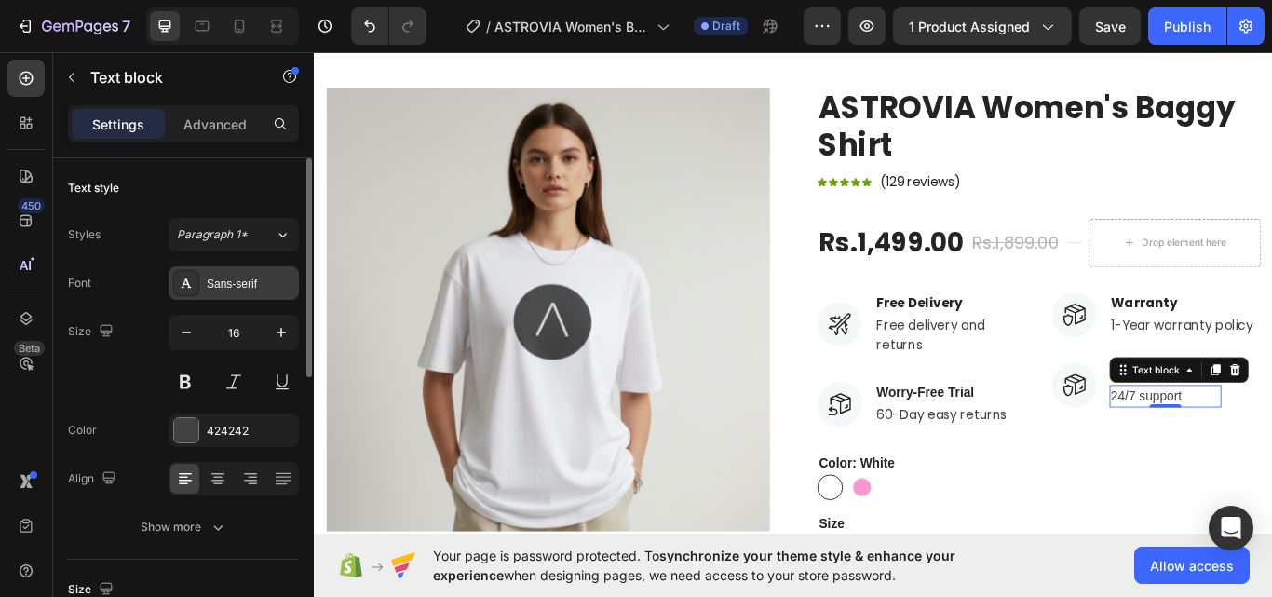
click at [254, 277] on div "Sans-serif" at bounding box center [251, 284] width 88 height 17
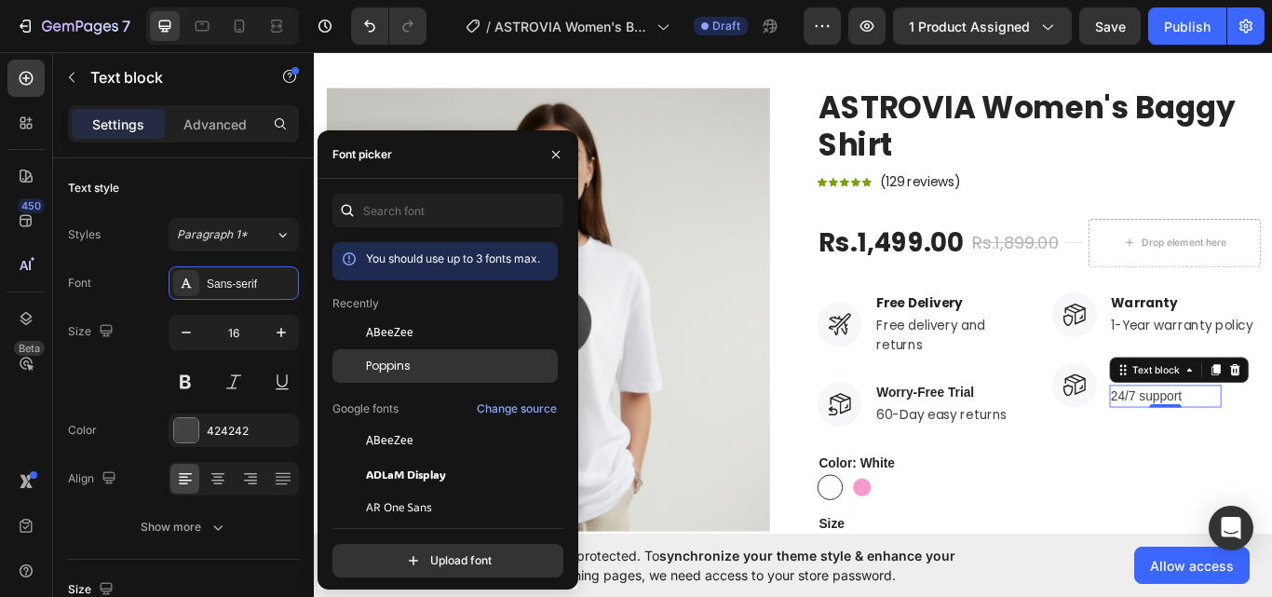
click at [397, 358] on span "Poppins" at bounding box center [388, 366] width 45 height 17
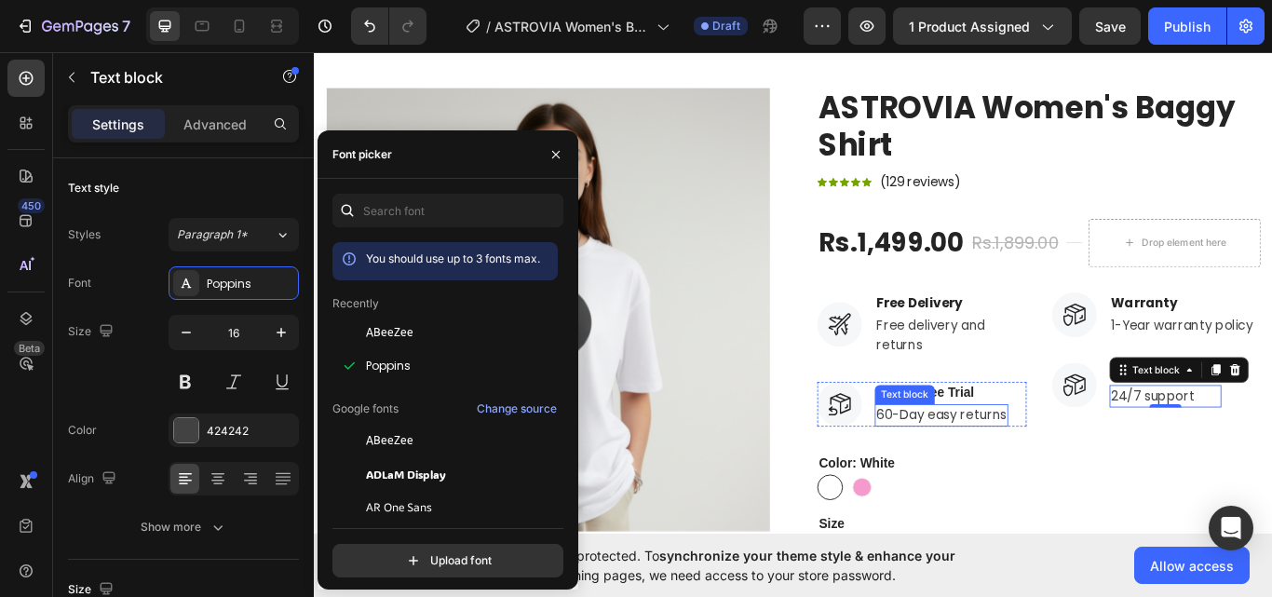
click at [1027, 452] on div "Text block" at bounding box center [1002, 452] width 62 height 17
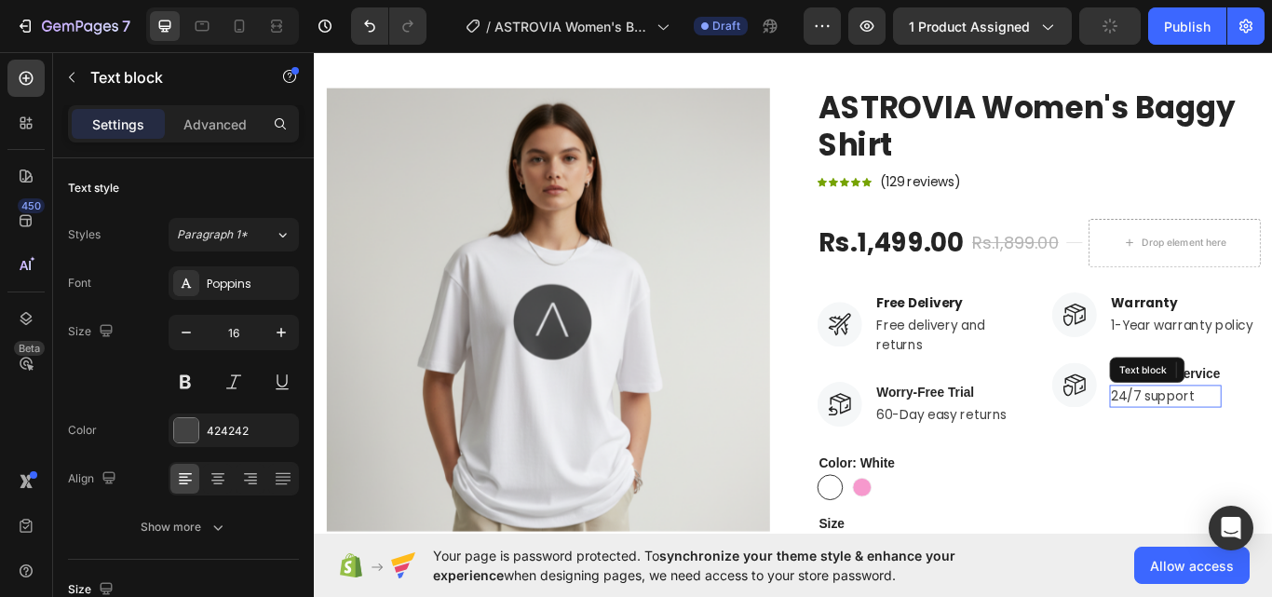
click at [1023, 344] on div "Text block" at bounding box center [1002, 348] width 62 height 17
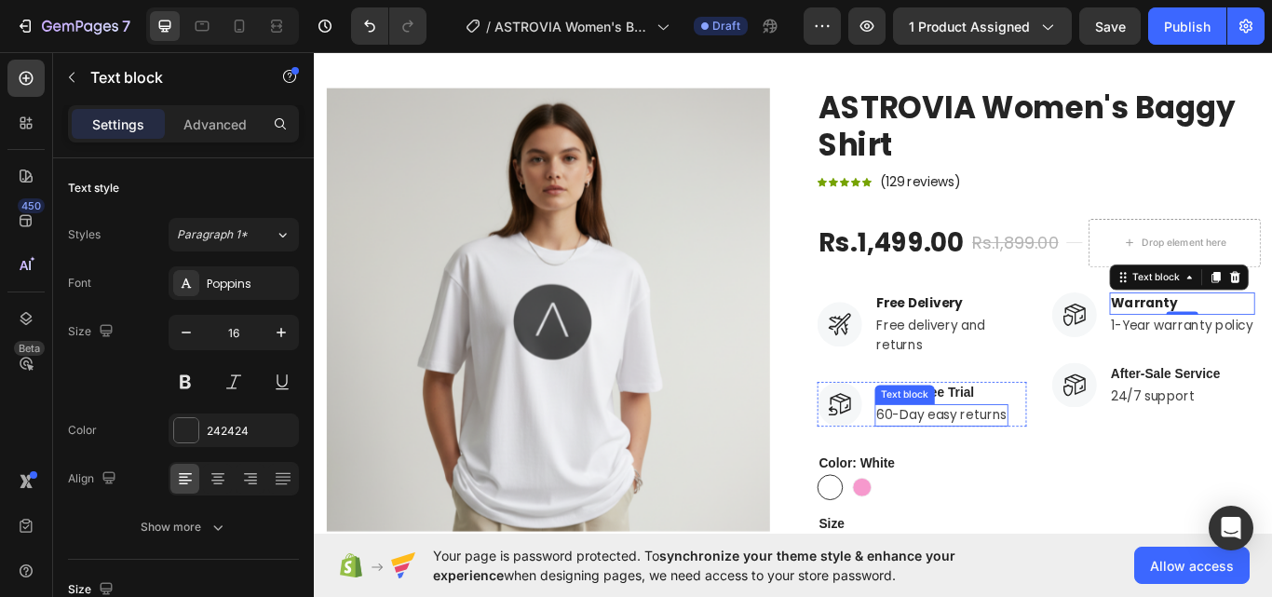
click at [988, 455] on div "Text block" at bounding box center [1002, 452] width 62 height 17
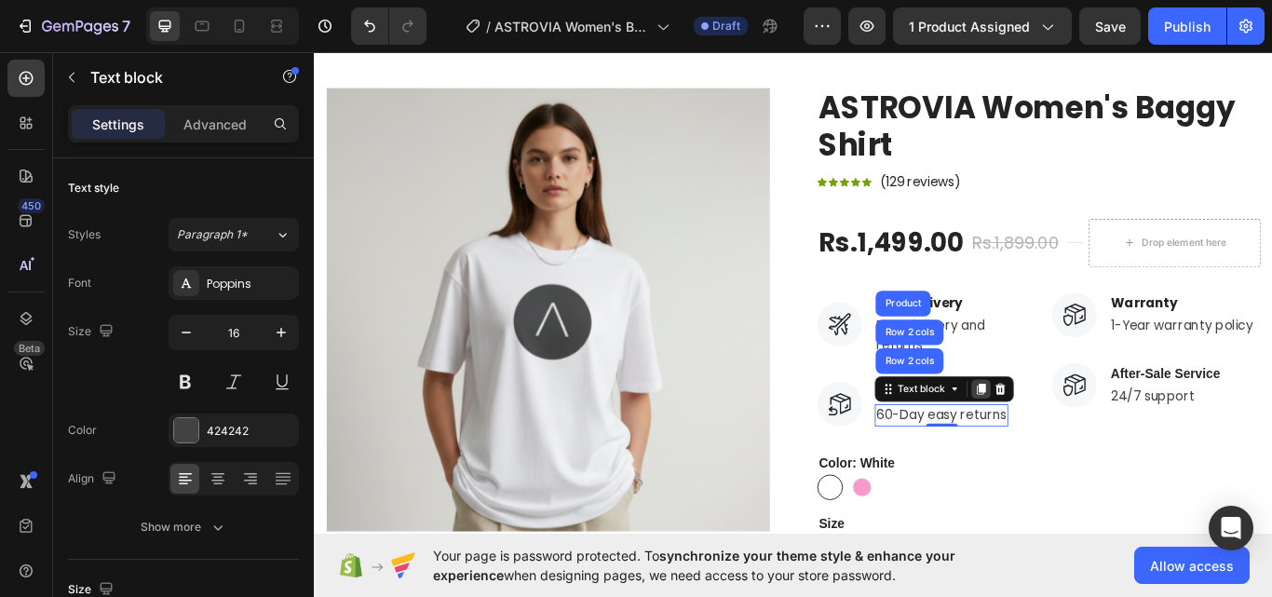
click at [1089, 452] on icon at bounding box center [1091, 446] width 15 height 15
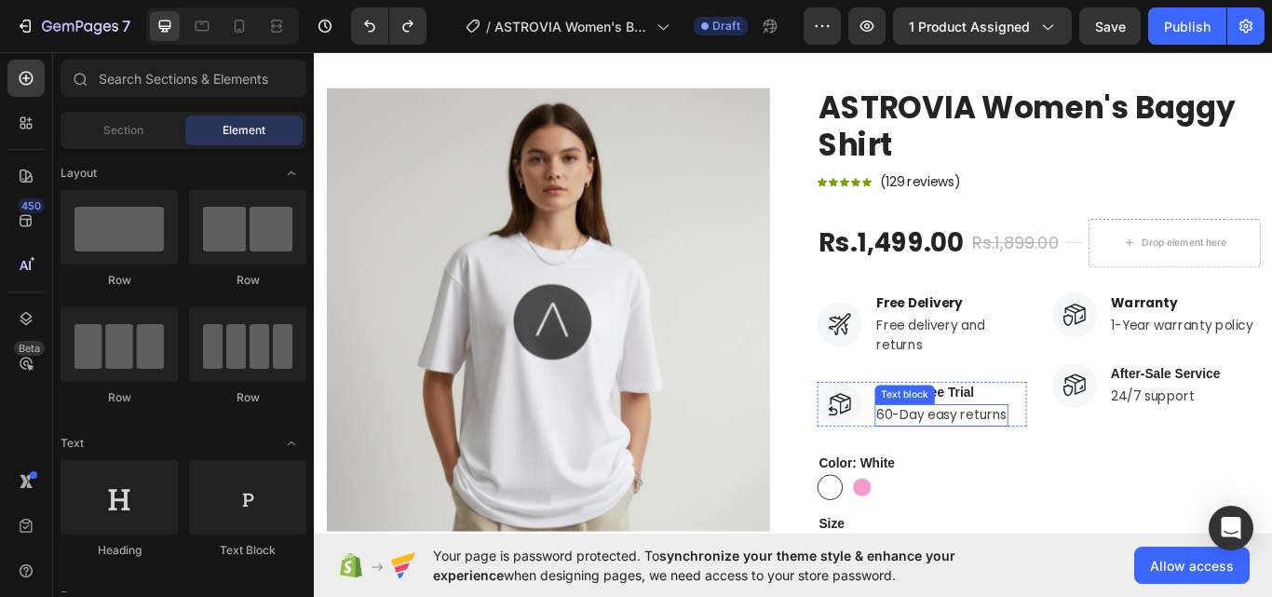
click at [1011, 450] on div "Text block" at bounding box center [1002, 452] width 62 height 17
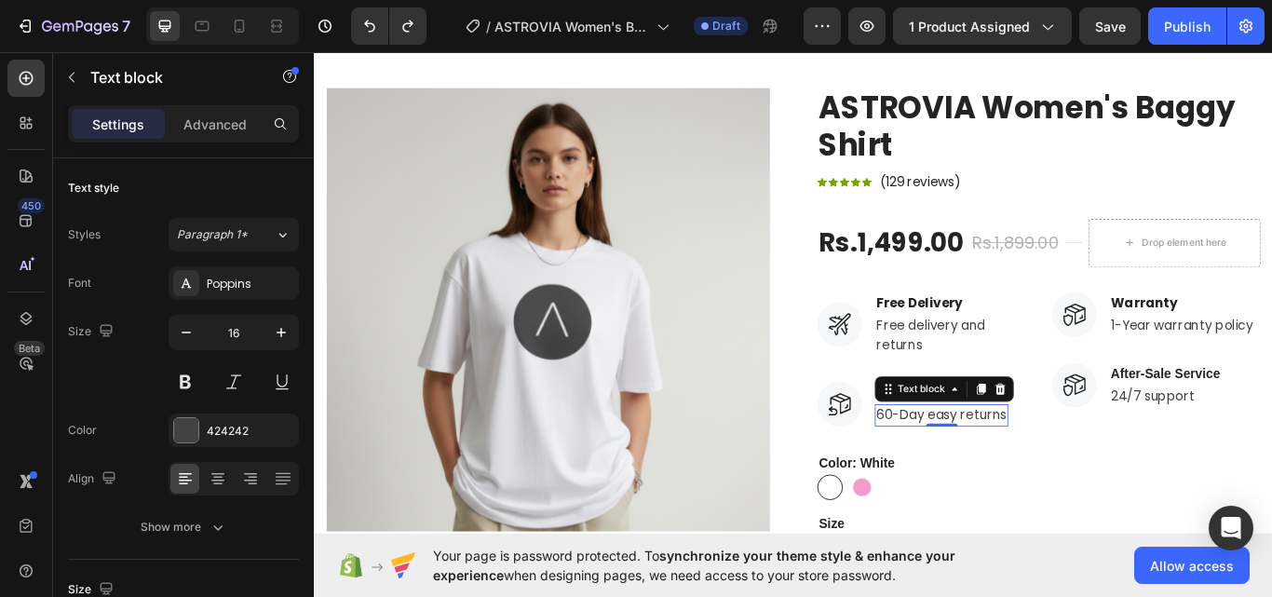
click at [1101, 413] on div "Image Free Delivery Text block Free delivery and returns Text block Row Image W…" at bounding box center [1022, 411] width 244 height 156
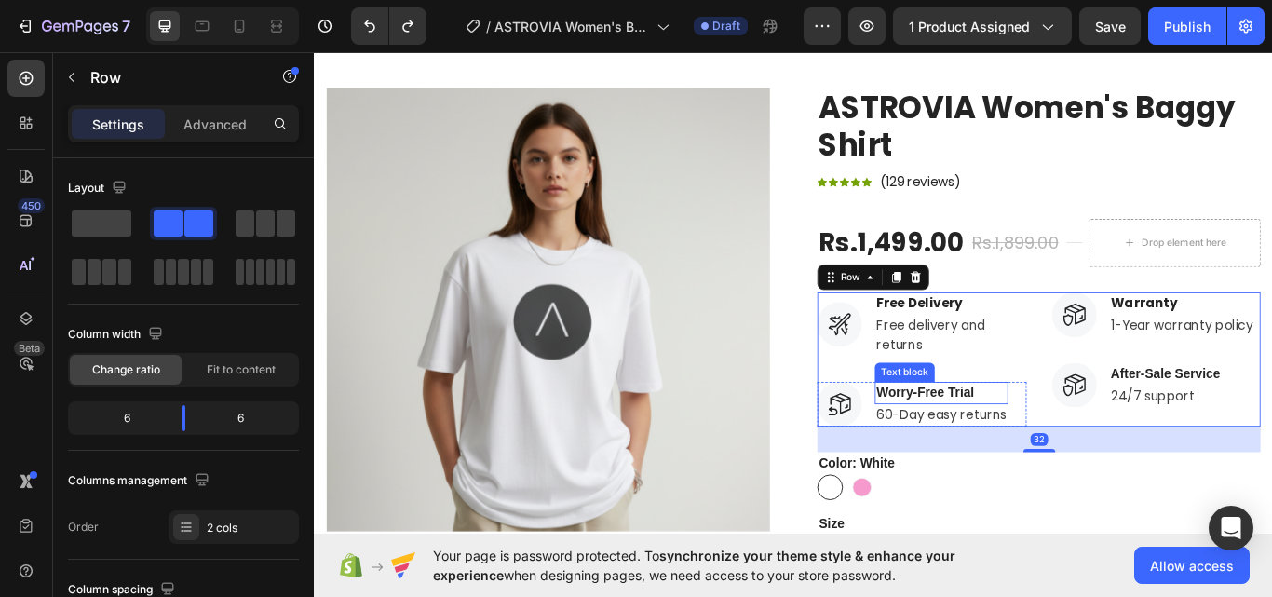
click at [1031, 448] on p "Worry-Free Trial" at bounding box center [1045, 450] width 152 height 22
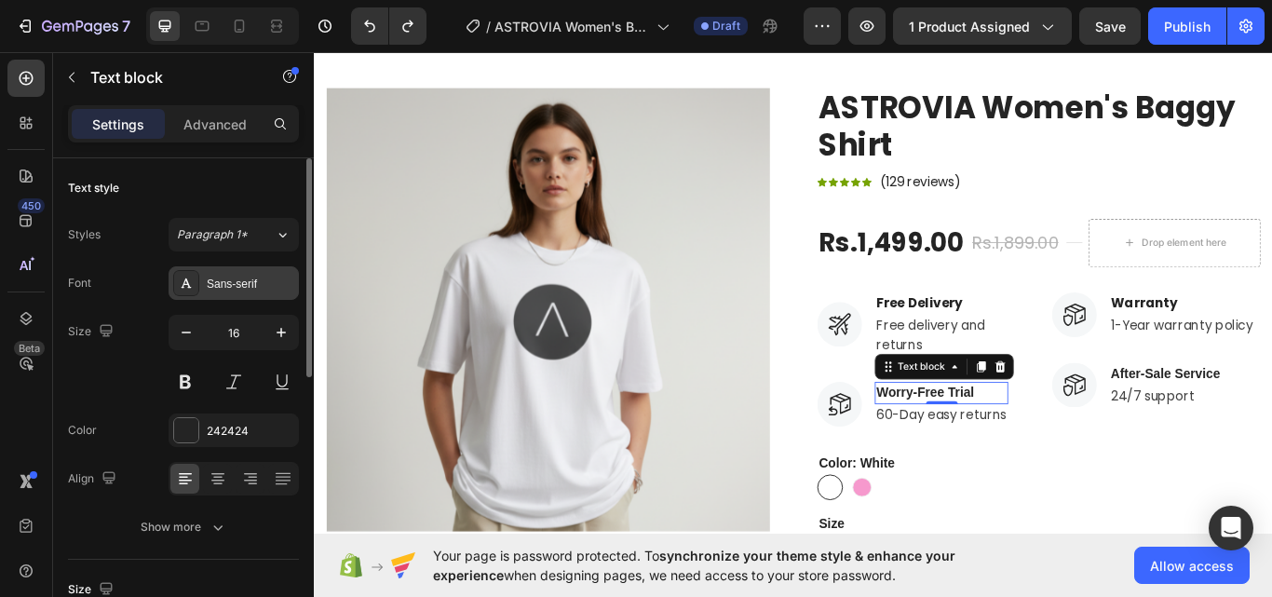
click at [233, 277] on div "Sans-serif" at bounding box center [251, 284] width 88 height 17
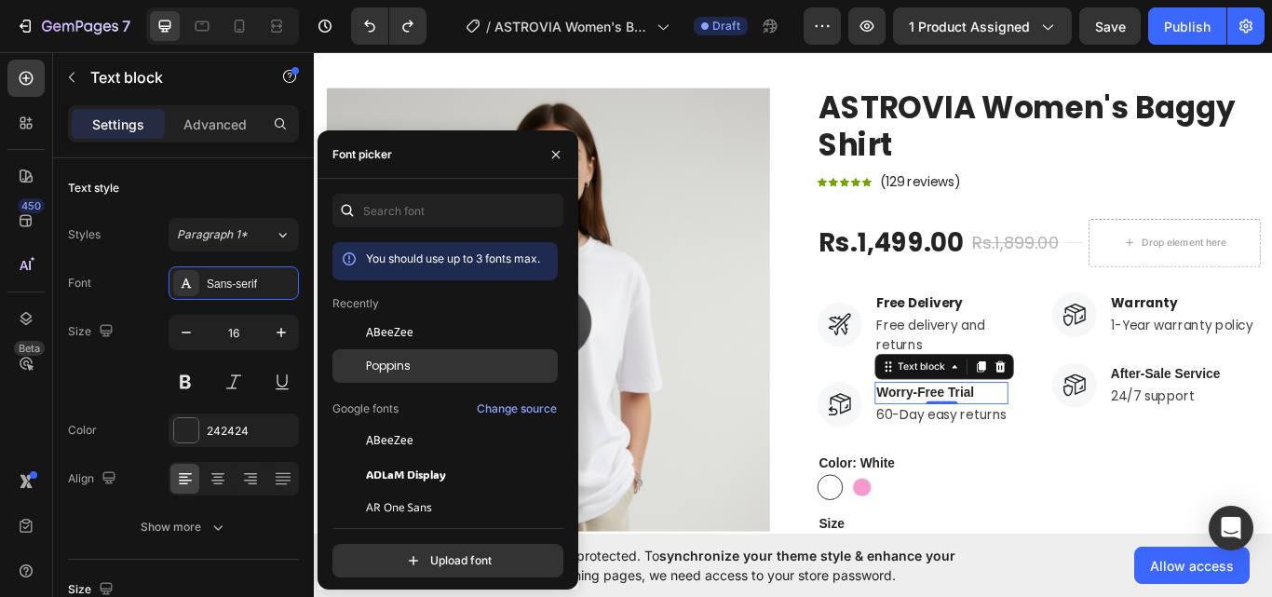
drag, startPoint x: 385, startPoint y: 358, endPoint x: 738, endPoint y: 400, distance: 356.4
click at [385, 358] on span "Poppins" at bounding box center [388, 366] width 45 height 17
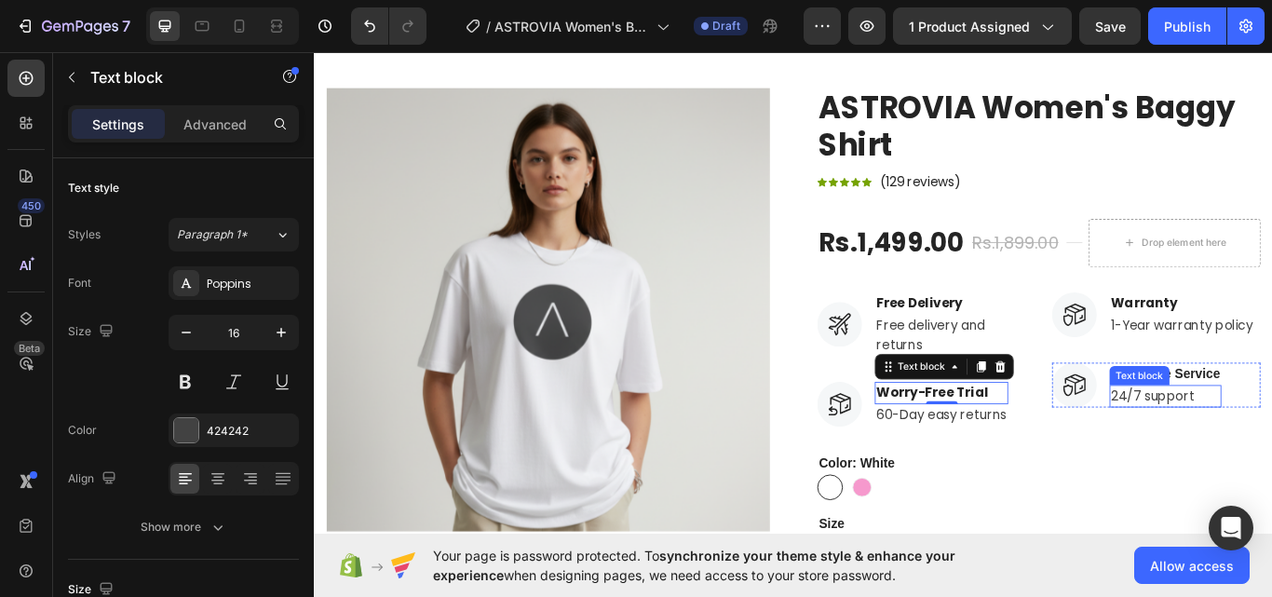
click at [1271, 422] on div "Text block" at bounding box center [1276, 430] width 62 height 17
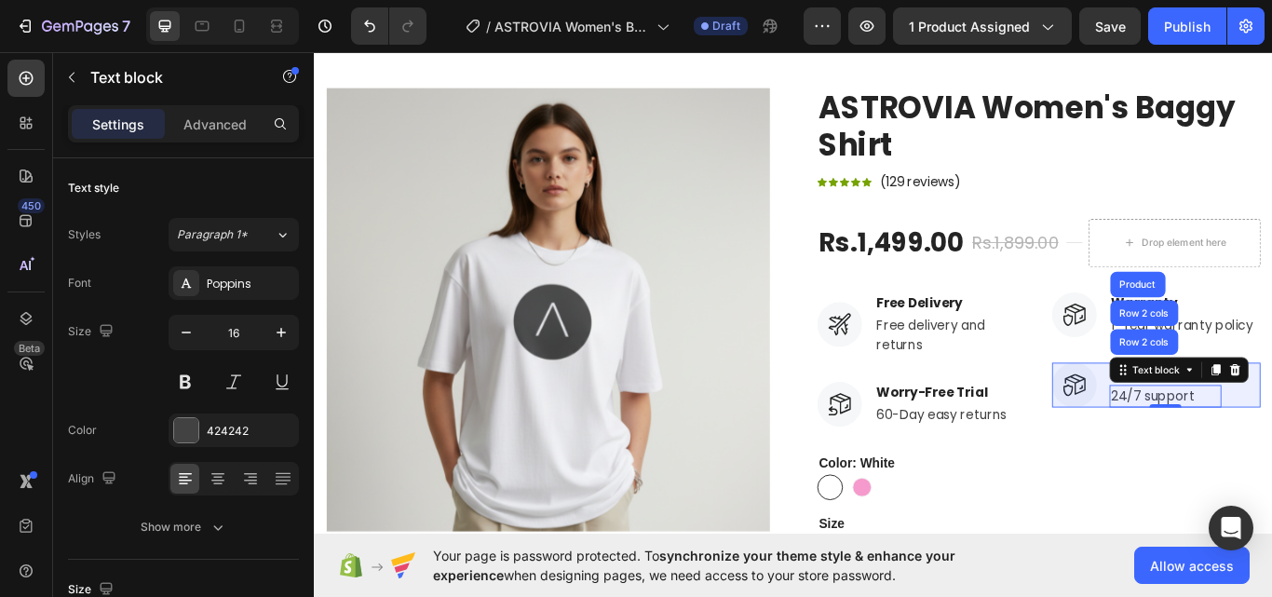
click at [1271, 386] on div "Image Warranty Text block 1-Year warranty policy Text block Row Image After-Sal…" at bounding box center [1296, 411] width 244 height 156
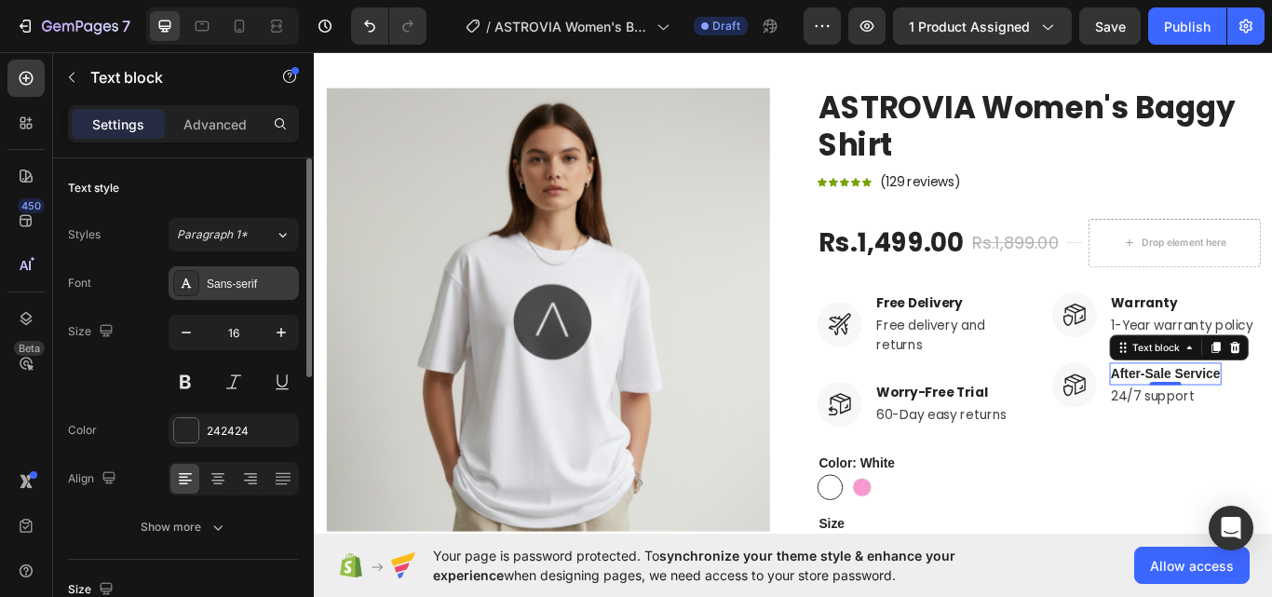
click at [262, 271] on div "Sans-serif" at bounding box center [234, 283] width 130 height 34
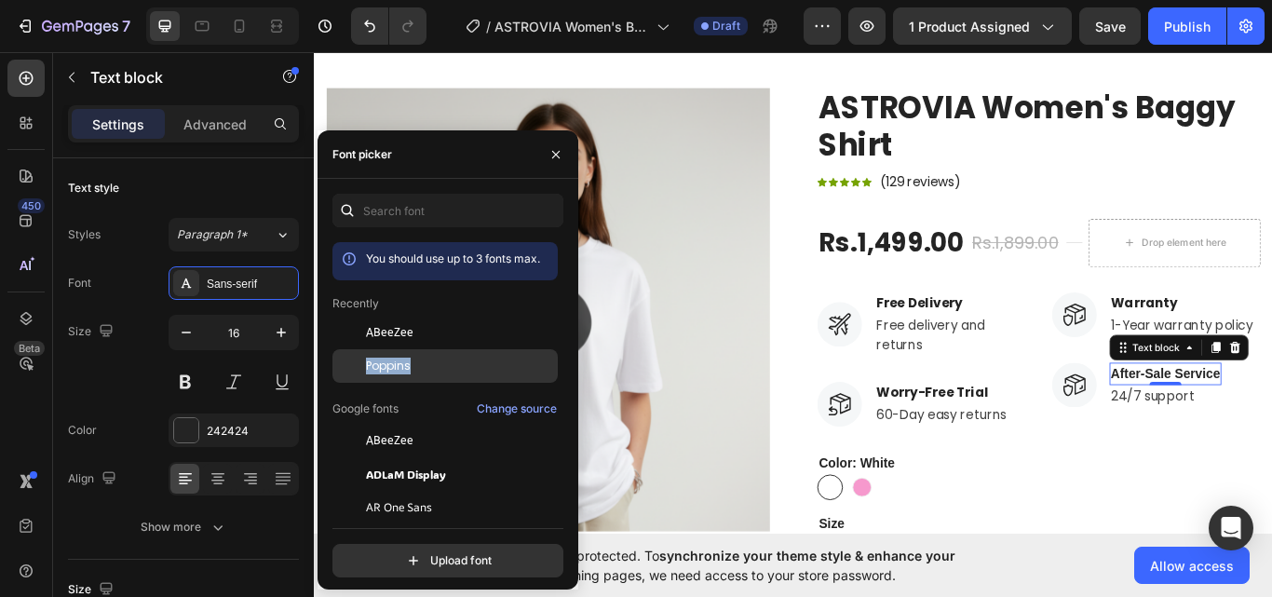
drag, startPoint x: 415, startPoint y: 345, endPoint x: 423, endPoint y: 357, distance: 13.4
drag, startPoint x: 423, startPoint y: 357, endPoint x: 504, endPoint y: 421, distance: 103.4
click at [423, 357] on div "Poppins" at bounding box center [444, 366] width 225 height 34
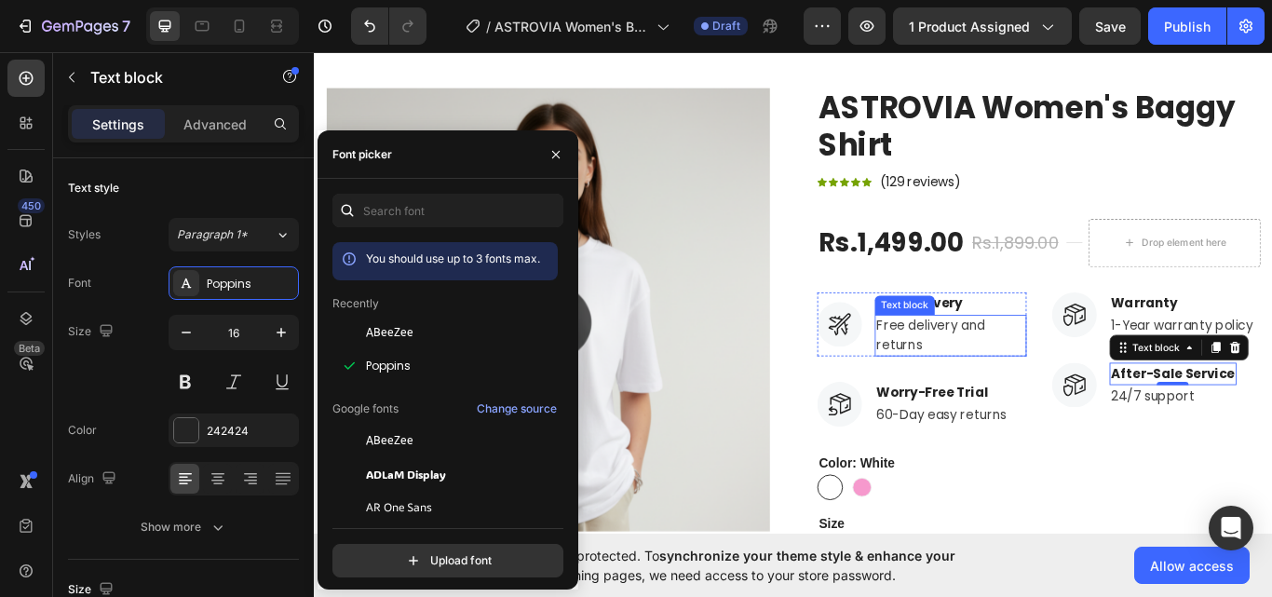
click at [1031, 399] on p "Free delivery and returns" at bounding box center [1055, 383] width 173 height 45
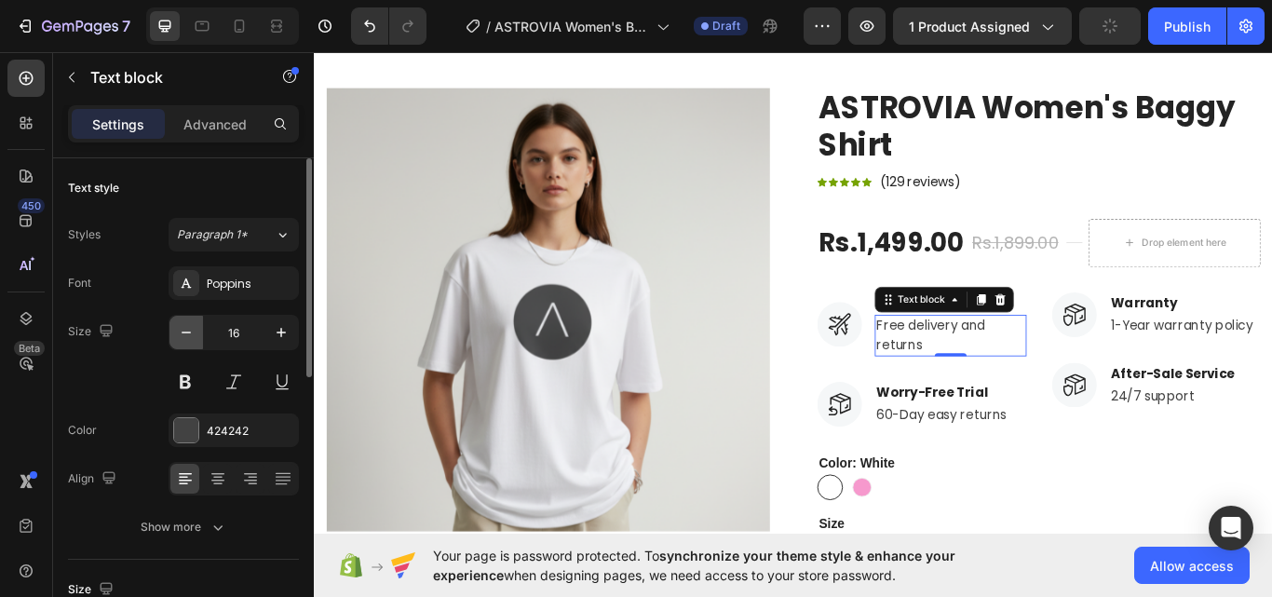
click at [186, 331] on icon "button" at bounding box center [186, 332] width 19 height 19
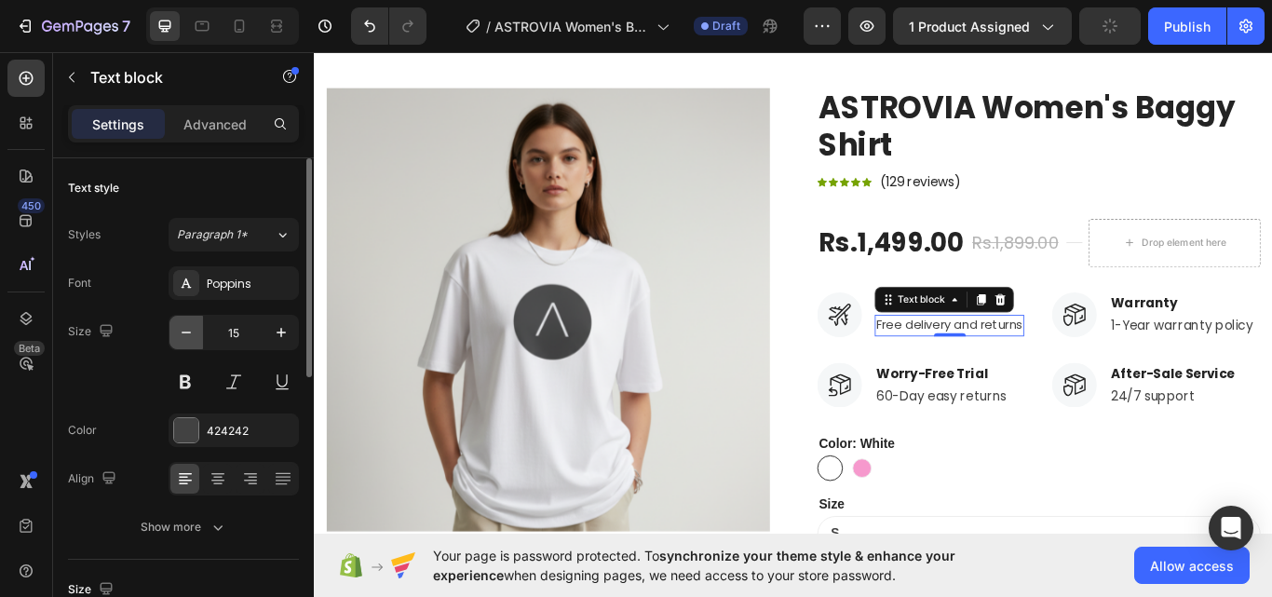
type input "14"
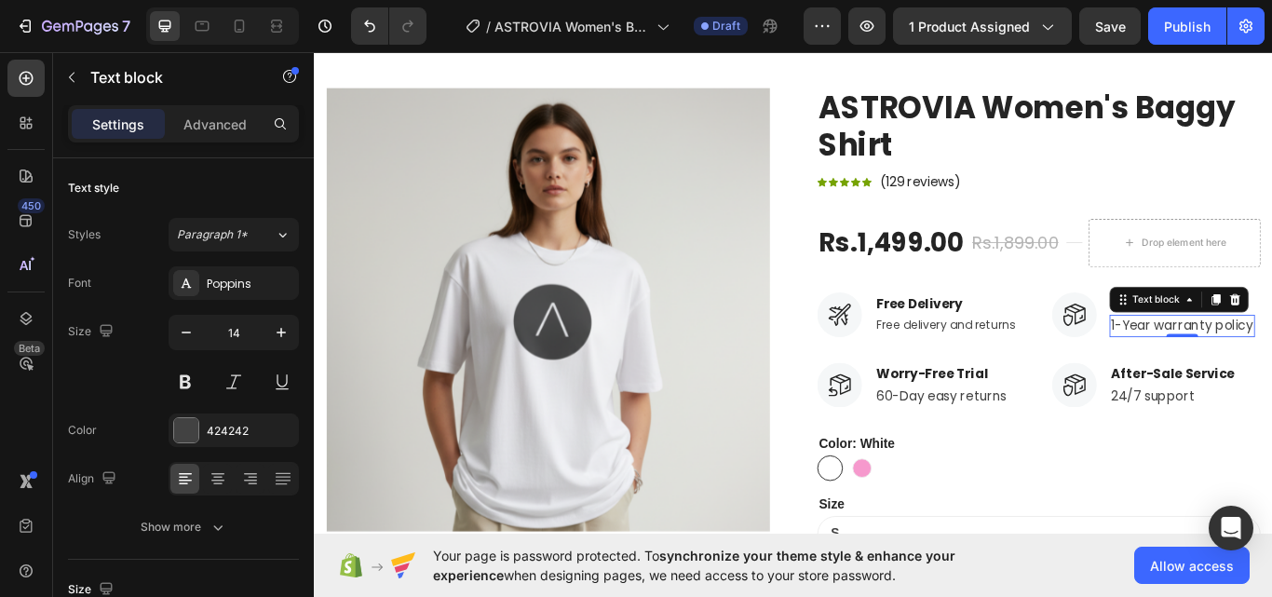
click at [160, 325] on div "Size 16" at bounding box center [183, 357] width 231 height 84
click at [195, 325] on icon "button" at bounding box center [186, 332] width 19 height 19
type input "14"
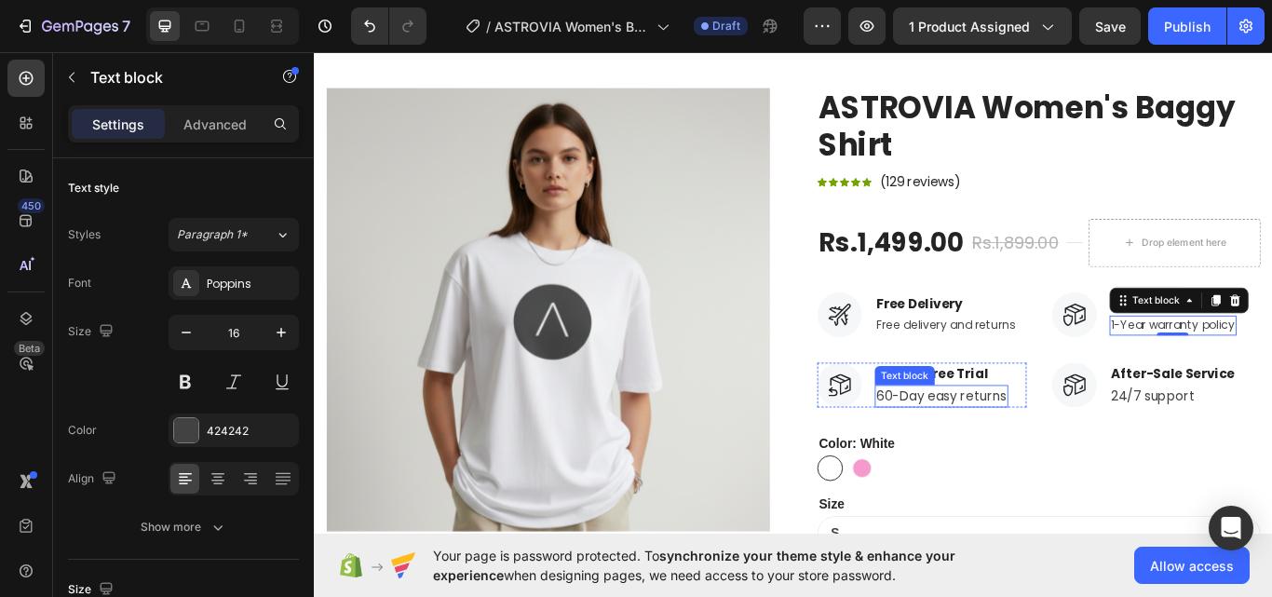
click at [1101, 451] on p "60-Day easy returns" at bounding box center [1045, 454] width 152 height 22
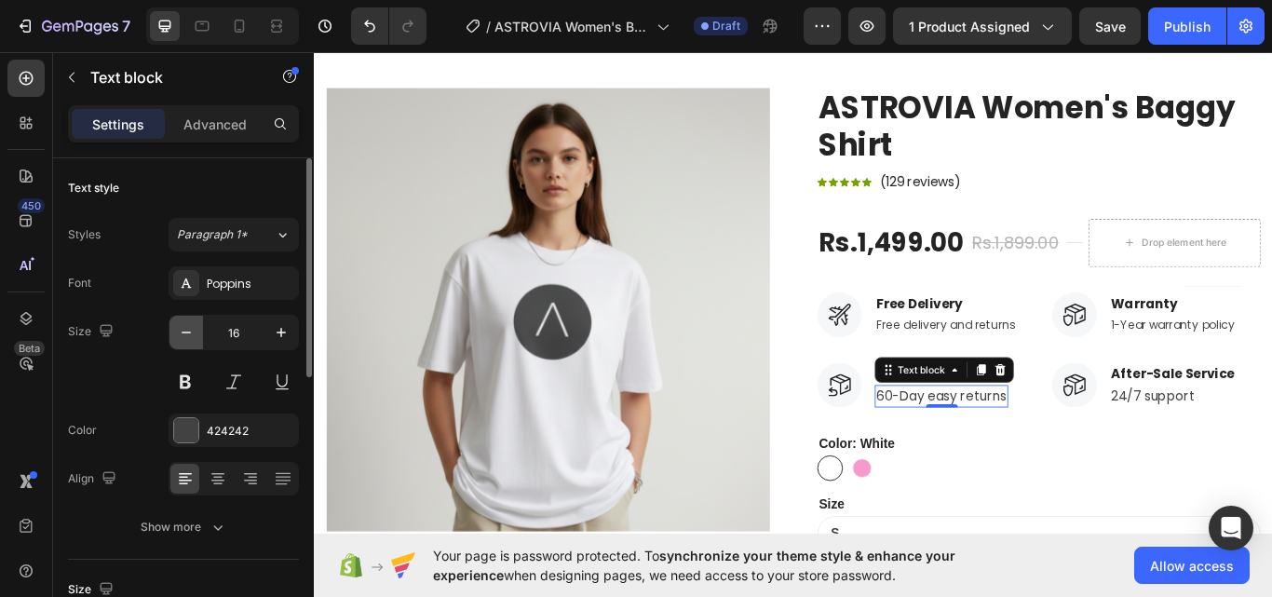
click at [182, 331] on icon "button" at bounding box center [186, 332] width 19 height 19
drag, startPoint x: 182, startPoint y: 331, endPoint x: 303, endPoint y: 376, distance: 129.0
click at [182, 331] on icon "button" at bounding box center [186, 332] width 19 height 19
type input "14"
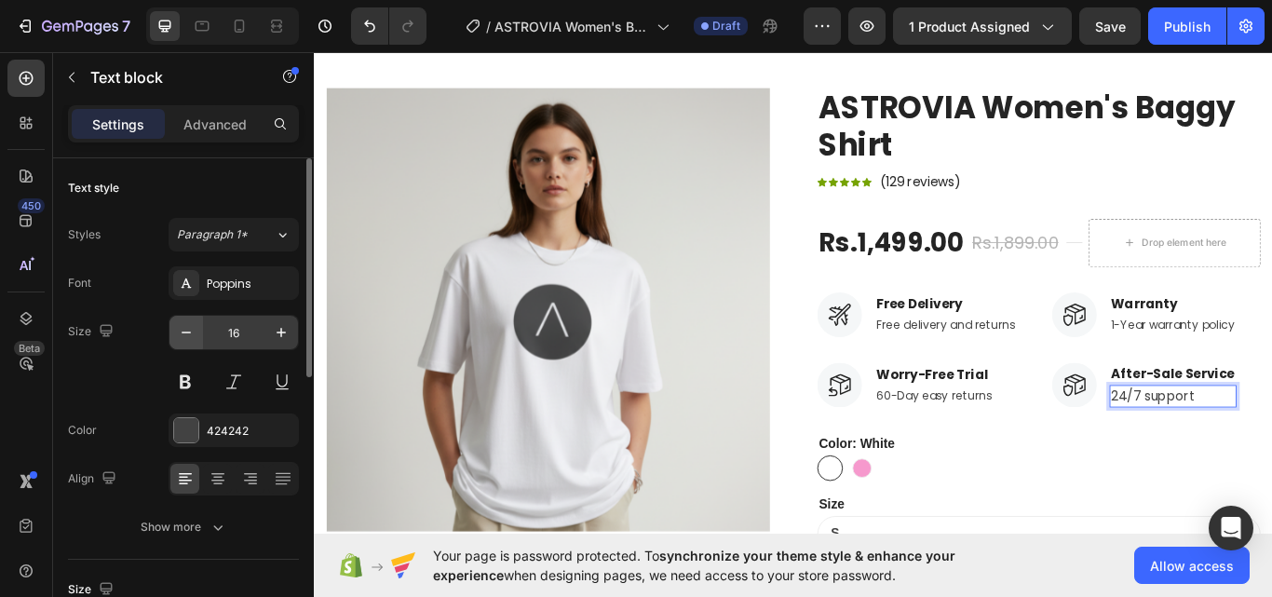
click at [197, 328] on button "button" at bounding box center [186, 333] width 34 height 34
type input "14"
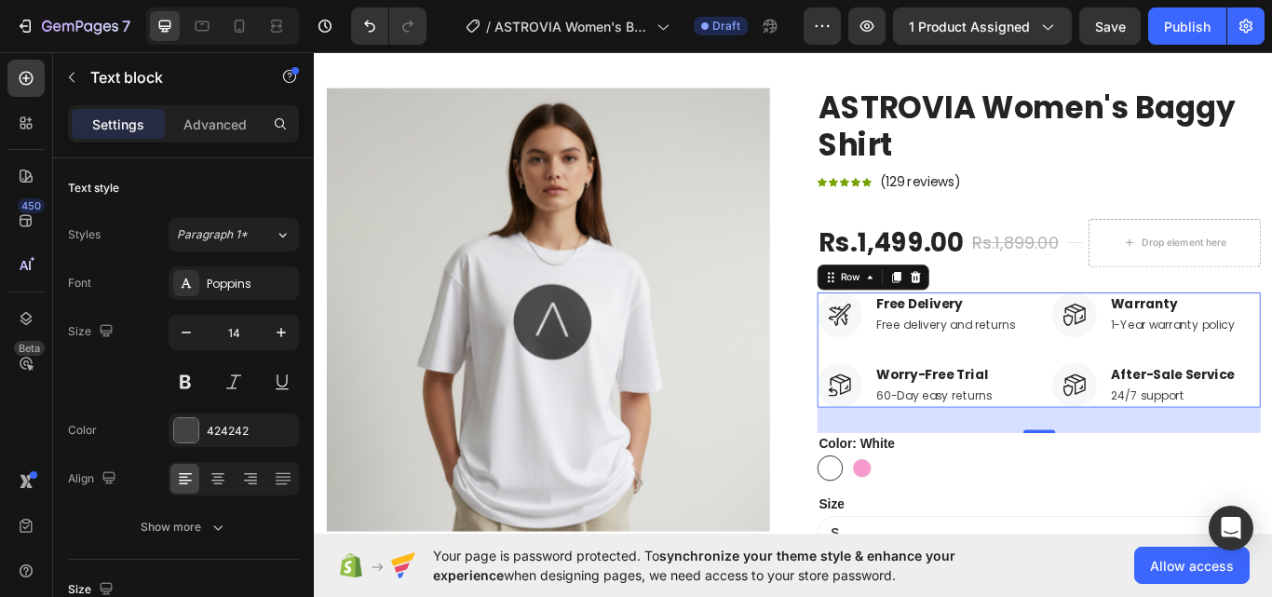
click at [1138, 450] on div "Image Free Delivery Text block Free delivery and returns Text block Row Image W…" at bounding box center [1158, 400] width 517 height 134
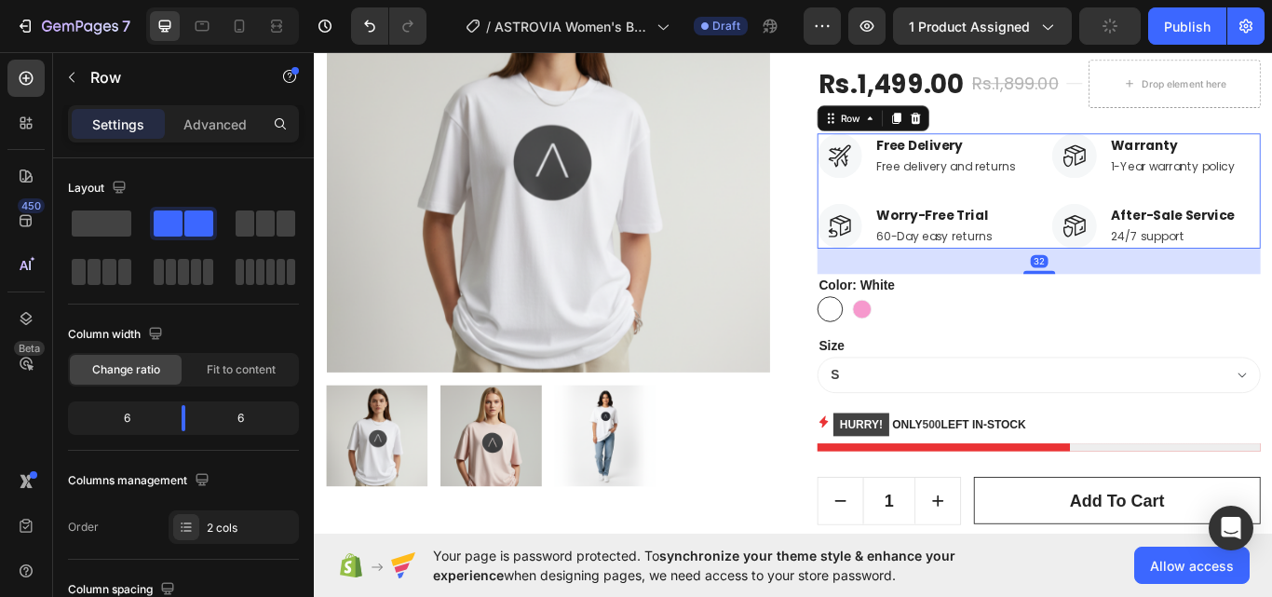
scroll to position [317, 0]
click at [1033, 325] on div "Color: White White White Pink Pink" at bounding box center [1158, 339] width 517 height 56
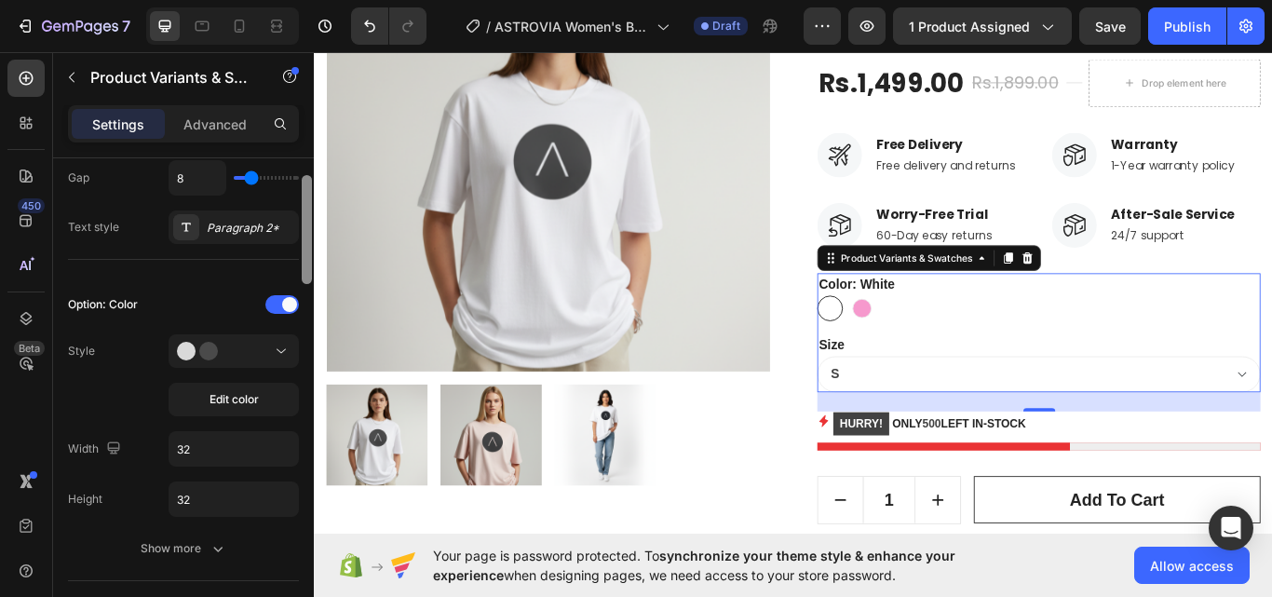
scroll to position [409, 0]
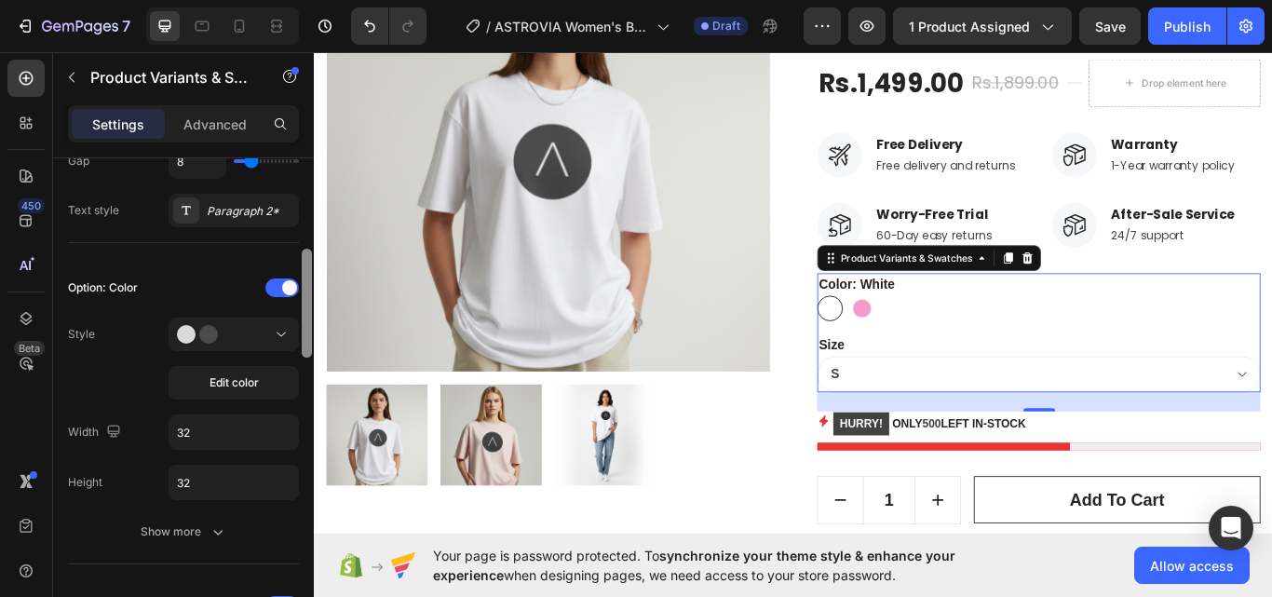
drag, startPoint x: 308, startPoint y: 222, endPoint x: 308, endPoint y: 313, distance: 91.2
click at [308, 313] on div at bounding box center [307, 303] width 10 height 109
click at [219, 227] on div "Paragraph 2*" at bounding box center [234, 211] width 130 height 34
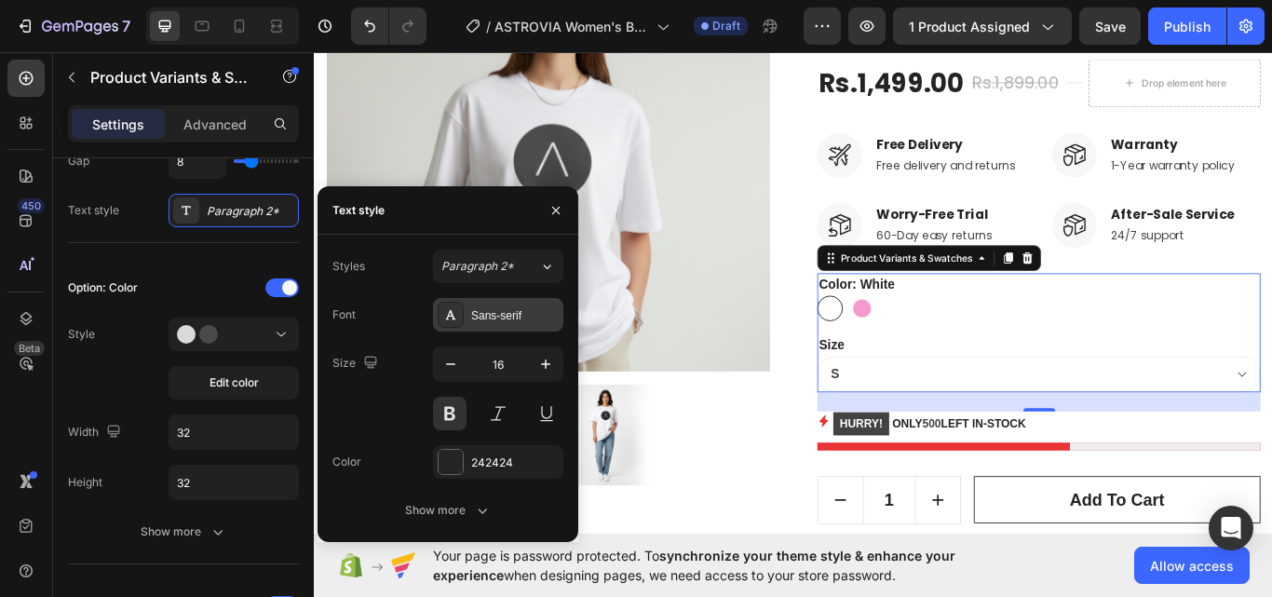
click at [496, 314] on div "Sans-serif" at bounding box center [515, 315] width 88 height 17
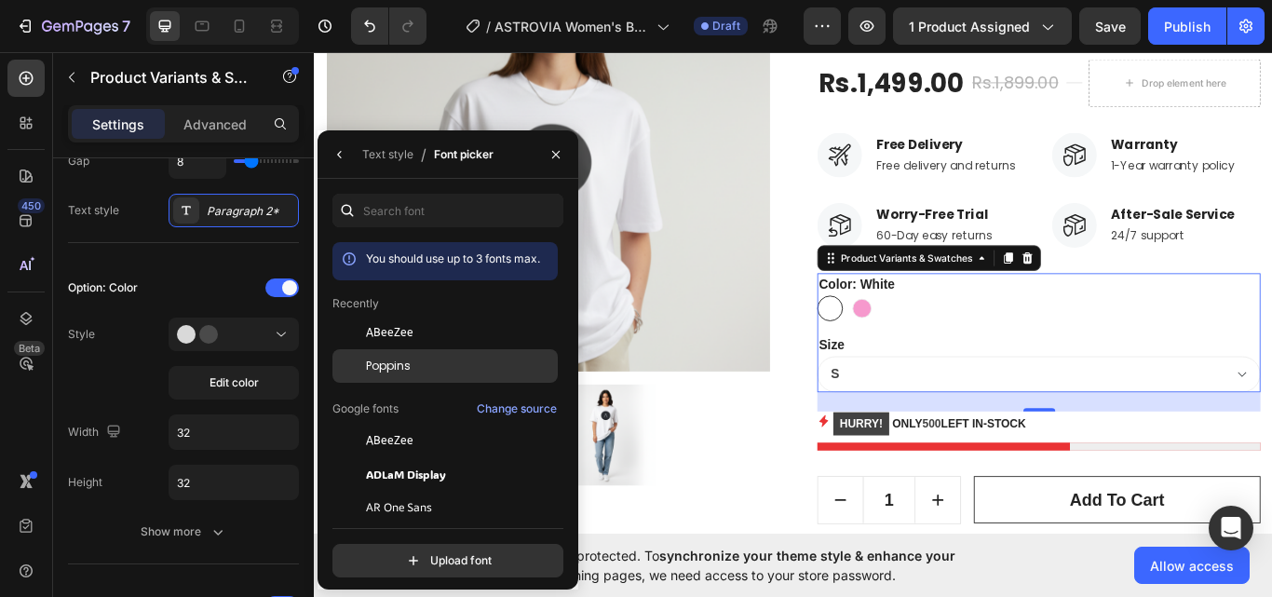
click at [362, 362] on div at bounding box center [349, 366] width 34 height 34
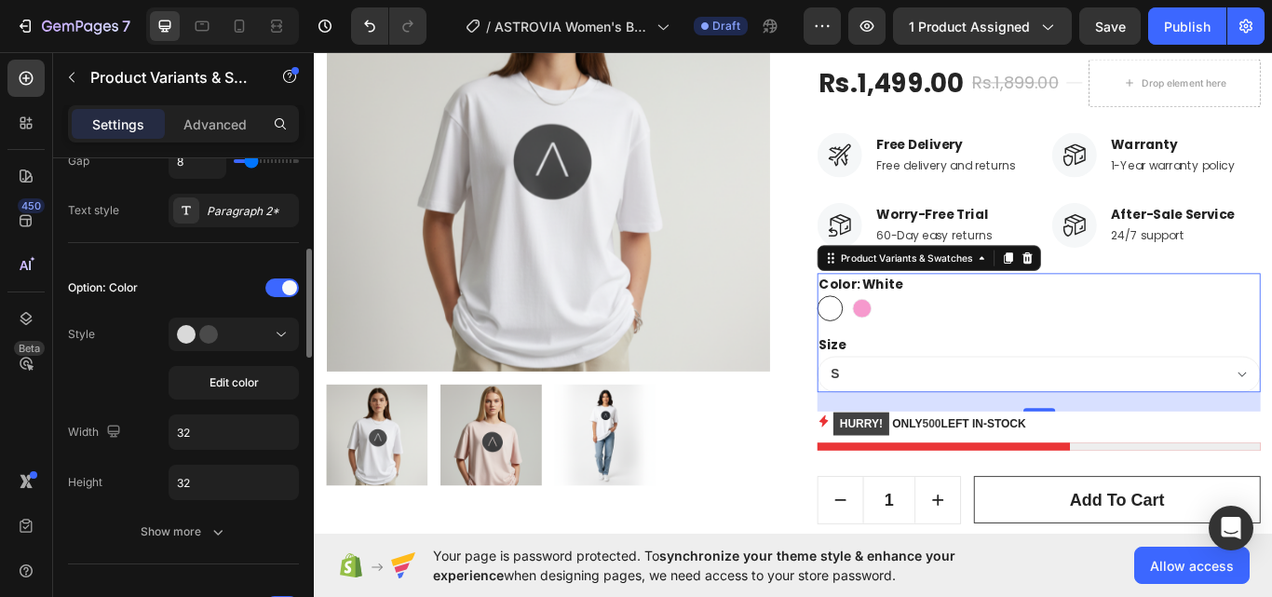
click at [161, 263] on div "Option: Color Style Edit color Width 32 Height 32 Show more" at bounding box center [183, 411] width 231 height 306
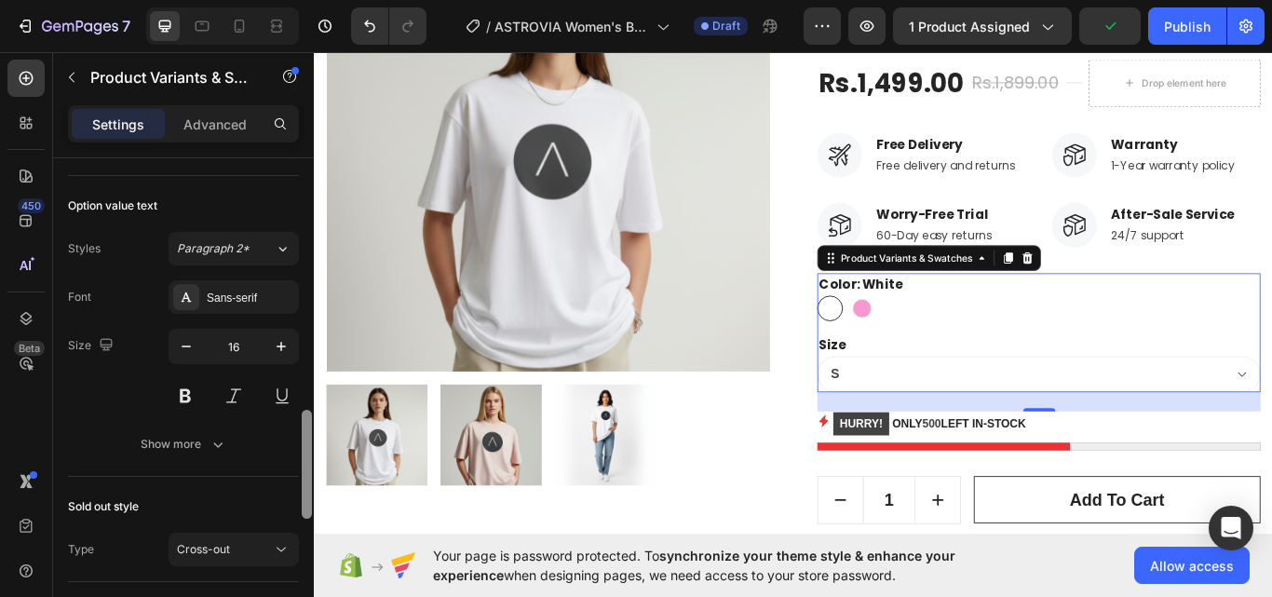
drag, startPoint x: 307, startPoint y: 265, endPoint x: 287, endPoint y: 417, distance: 153.1
click at [287, 417] on div "Type Separated Product source ASTROVIA Women's Baggy Shirt Option gap Gap 16 Op…" at bounding box center [183, 404] width 261 height 492
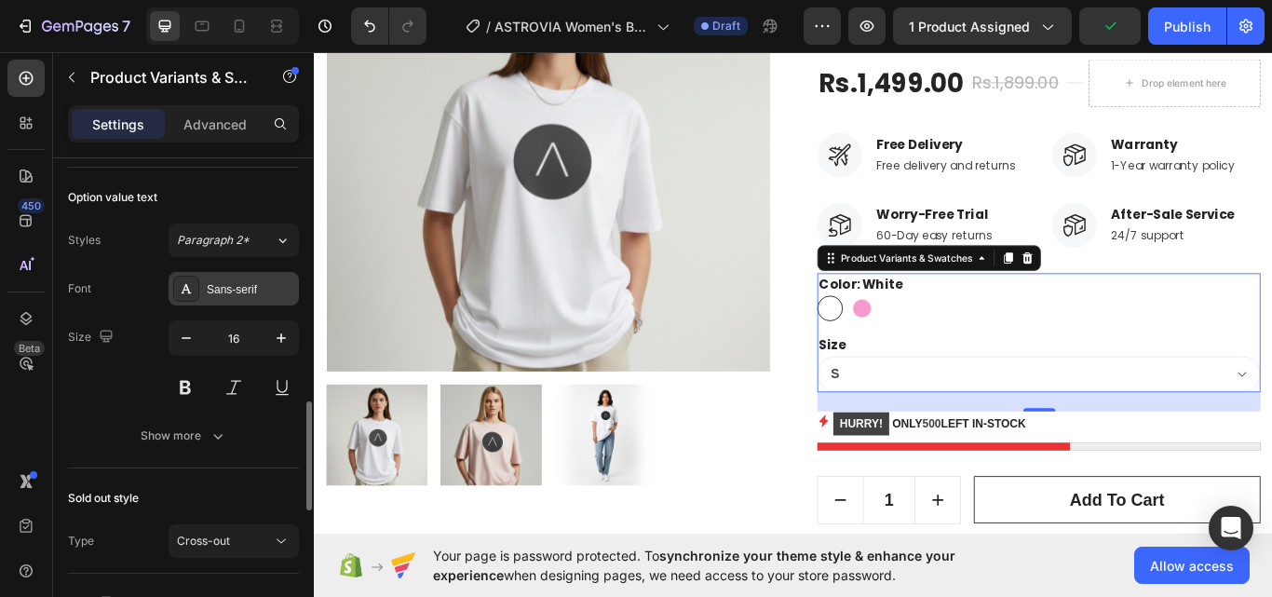
click at [243, 304] on div "Sans-serif" at bounding box center [234, 289] width 130 height 34
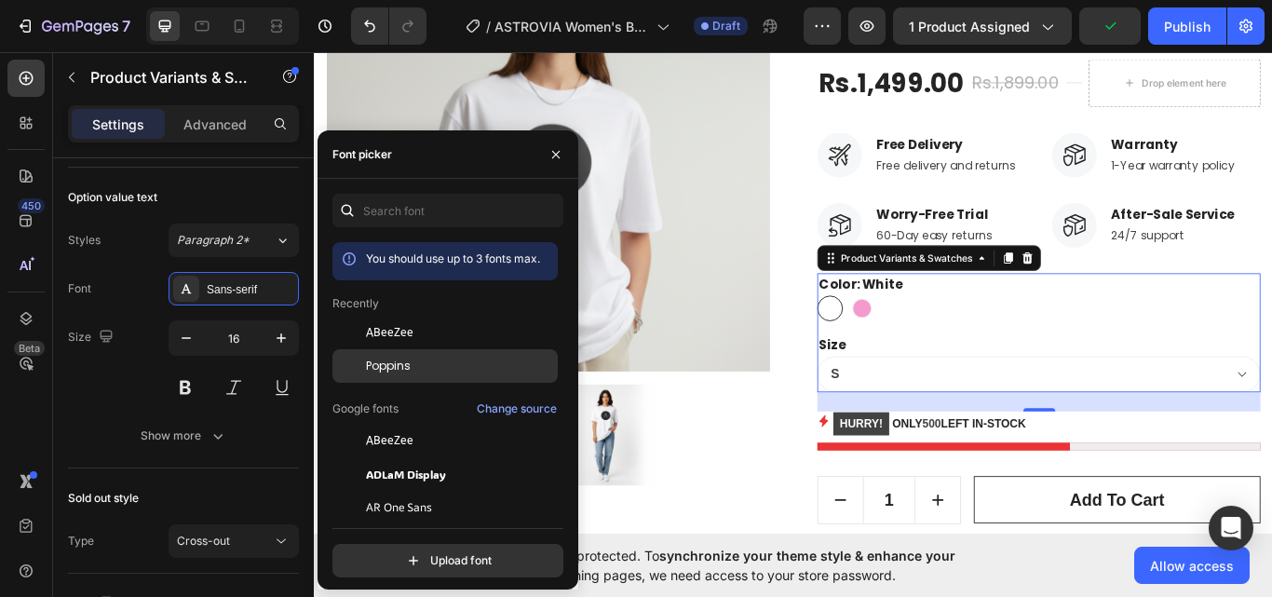
click at [397, 358] on span "Poppins" at bounding box center [388, 366] width 45 height 17
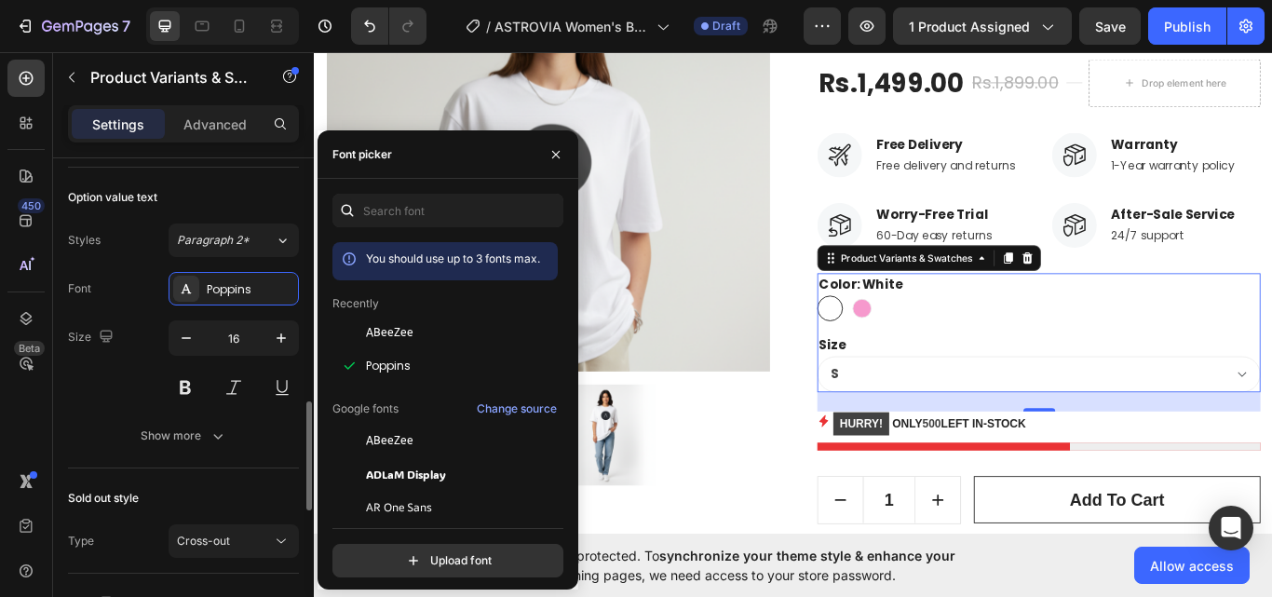
click at [147, 341] on div "Size 16" at bounding box center [183, 362] width 231 height 84
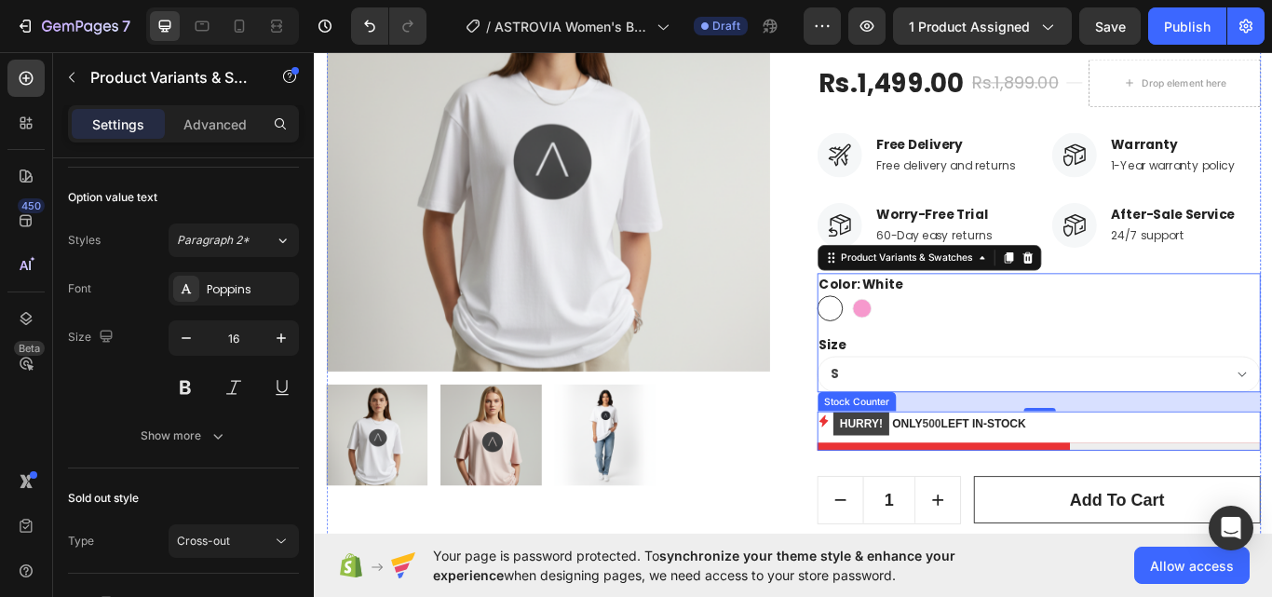
click at [1234, 475] on div "HURRY! ONLY 500 LEFT IN-STOCK" at bounding box center [1158, 486] width 517 height 29
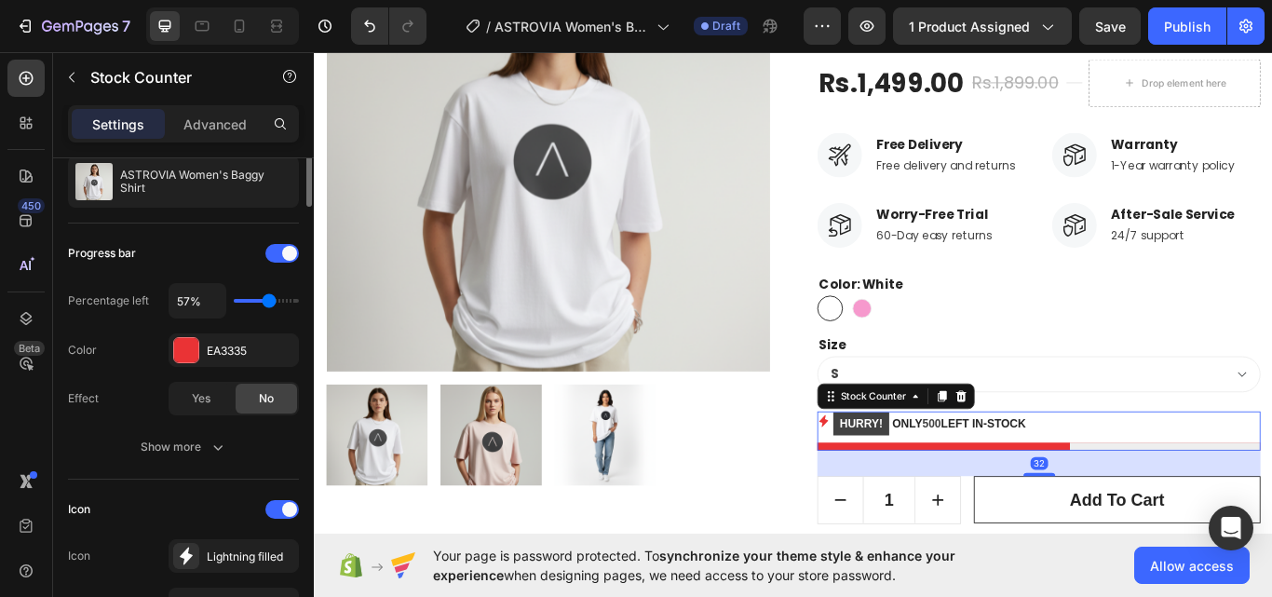
scroll to position [279, 0]
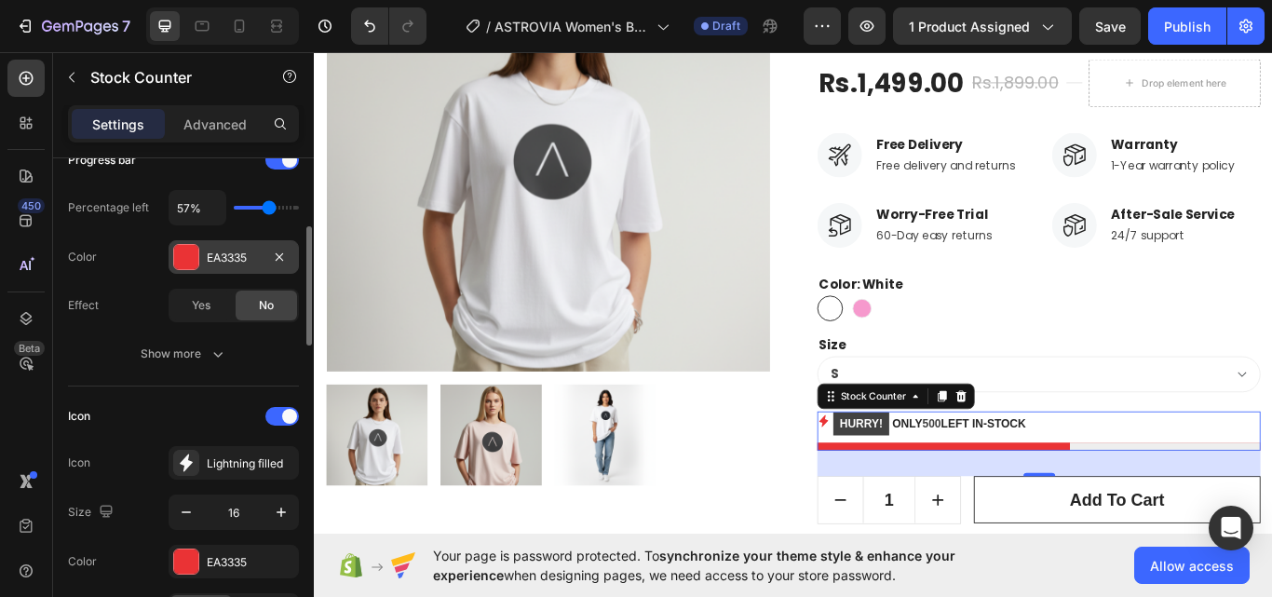
click at [223, 263] on div "EA3335" at bounding box center [234, 258] width 54 height 17
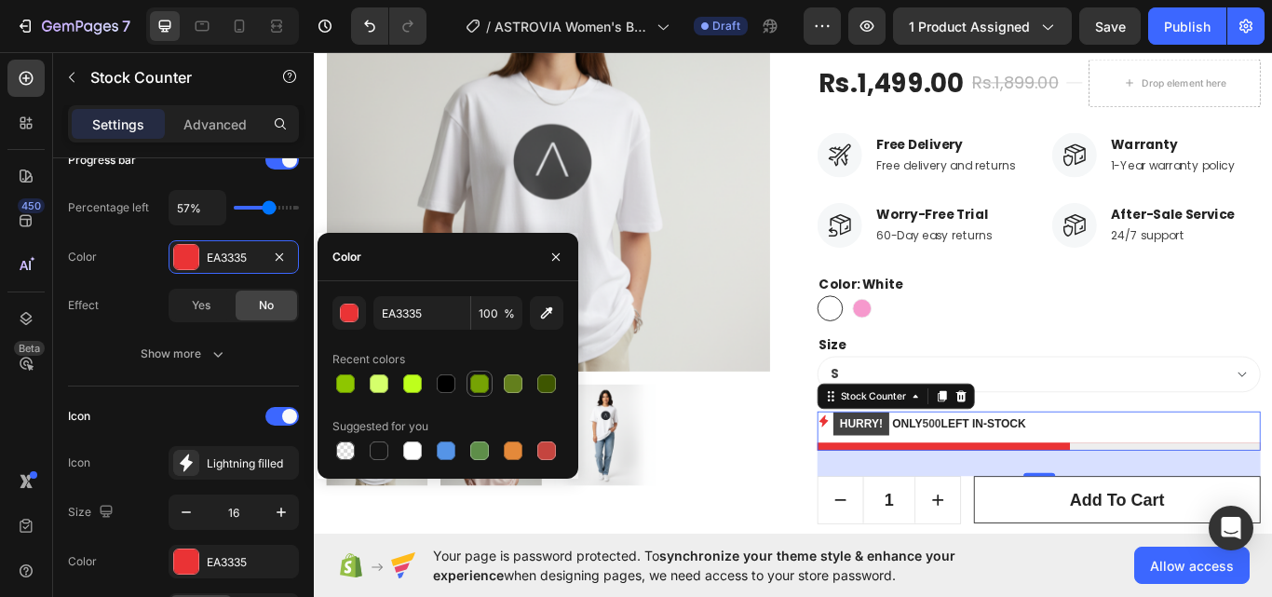
click at [487, 381] on div at bounding box center [479, 383] width 19 height 19
type input "76A304"
click at [254, 541] on div "Icon Icon Lightning filled Size 16 Color EA3335 Position Left Right" at bounding box center [183, 513] width 231 height 225
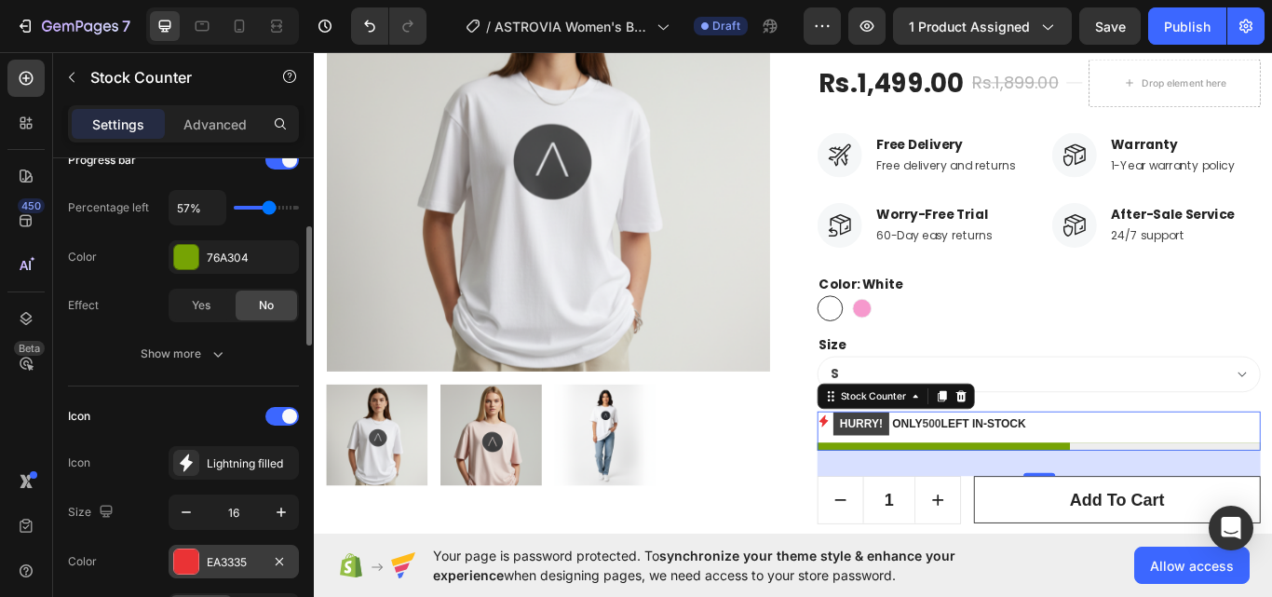
click at [257, 549] on div "EA3335" at bounding box center [234, 562] width 130 height 34
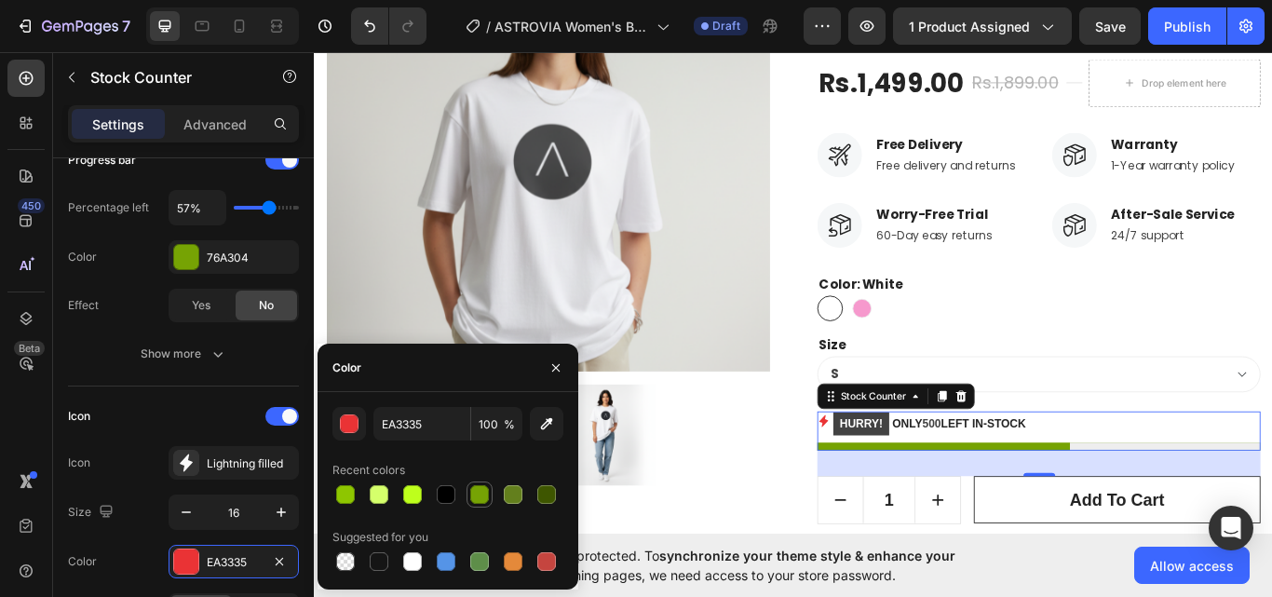
click at [472, 491] on div at bounding box center [479, 494] width 19 height 19
type input "76A304"
click at [225, 385] on div "Progress bar Percentage left 57% Color 76A304 Effect Yes No Show more" at bounding box center [183, 258] width 231 height 256
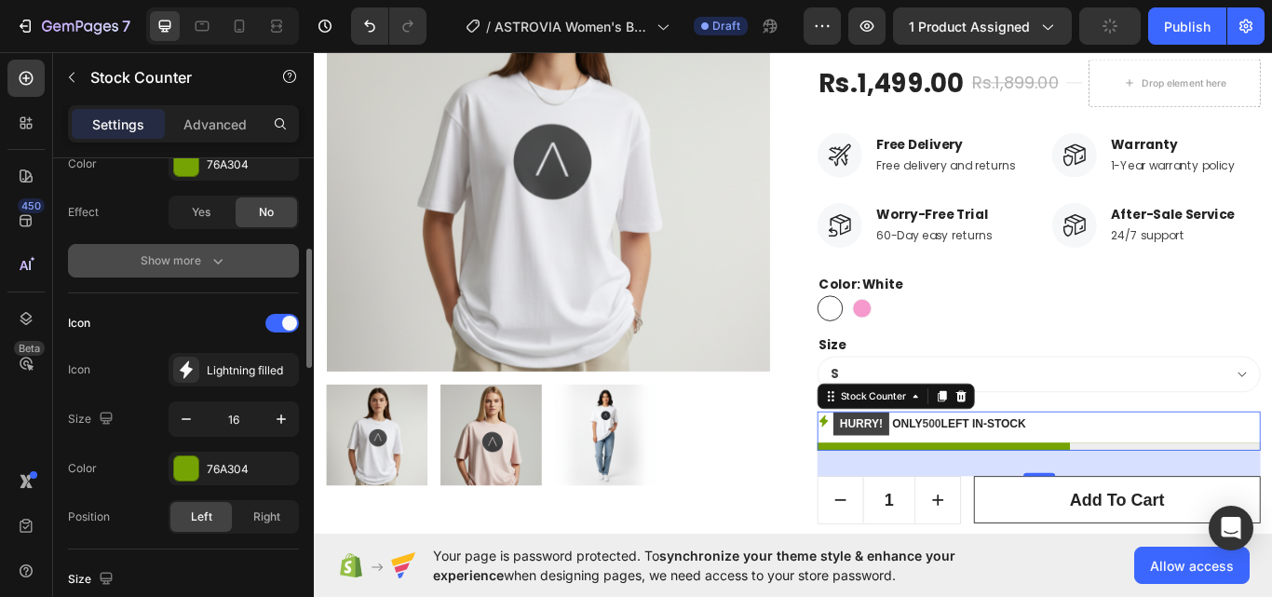
scroll to position [652, 0]
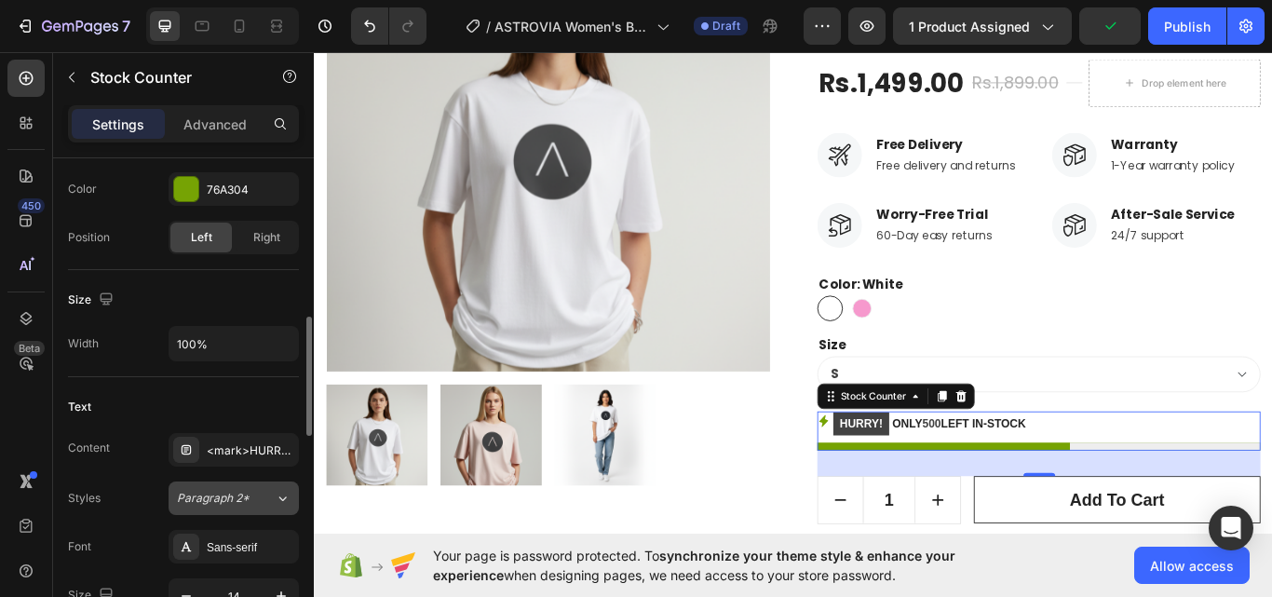
click at [224, 497] on span "Paragraph 2*" at bounding box center [213, 498] width 73 height 17
click at [238, 539] on div "Sans-serif" at bounding box center [251, 547] width 88 height 17
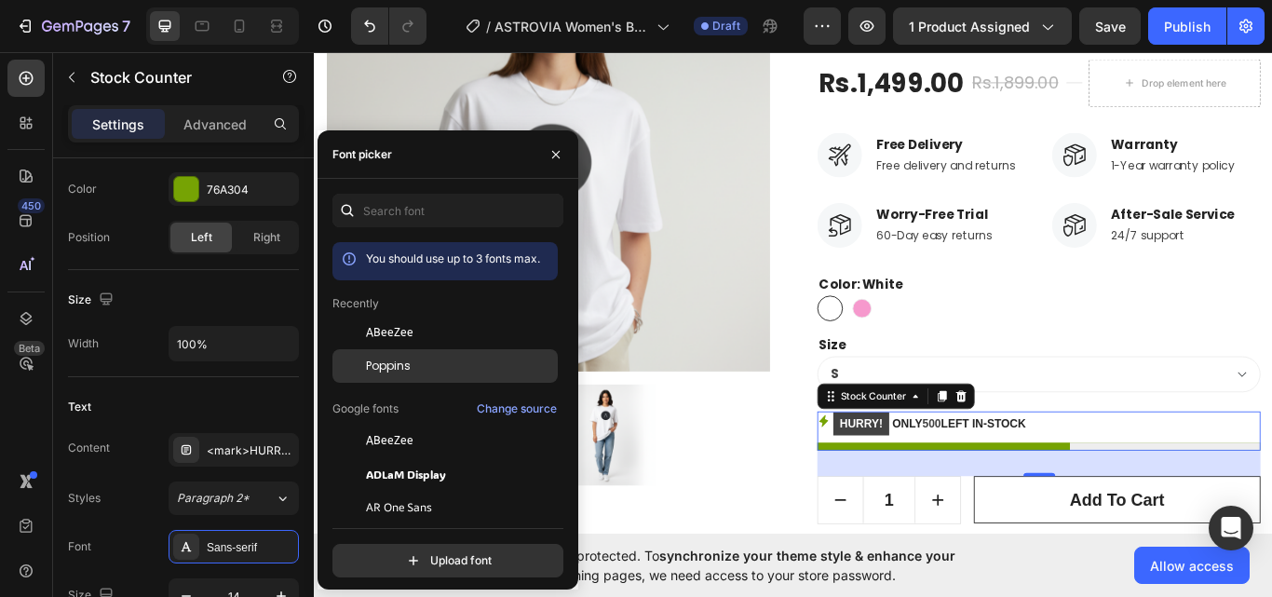
click at [424, 364] on div "Poppins" at bounding box center [460, 366] width 188 height 17
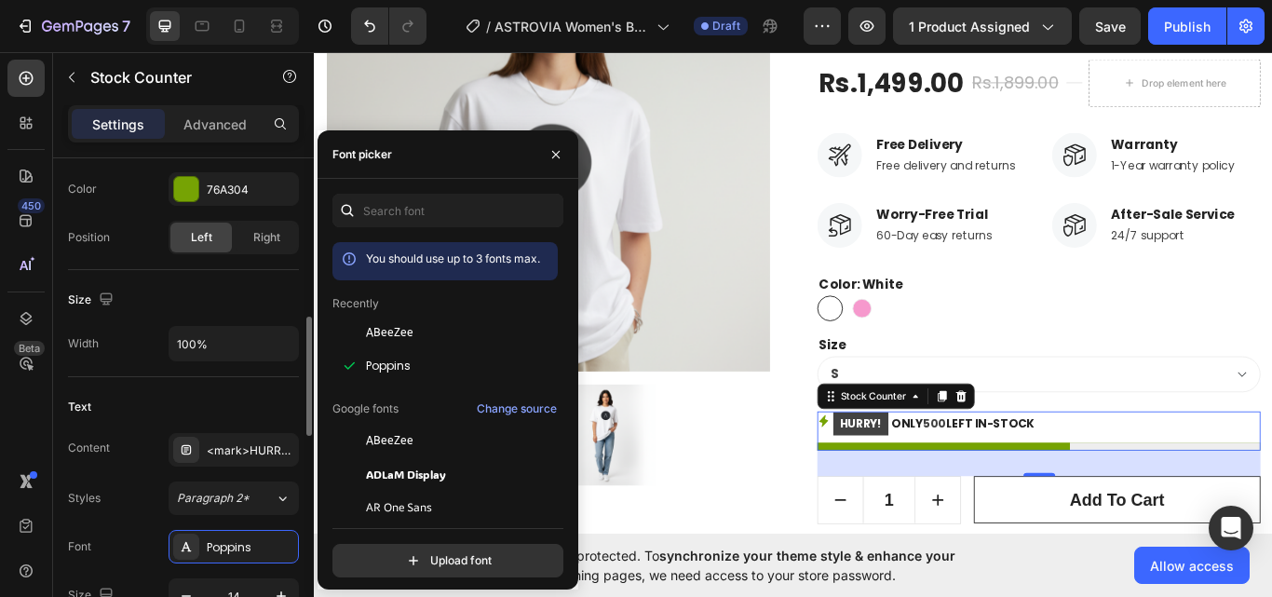
click at [154, 390] on div "Text Content <mark>HURRY!</mark> ONLY %number% LEFT IN-STOCK Styles Paragraph 2…" at bounding box center [183, 576] width 231 height 398
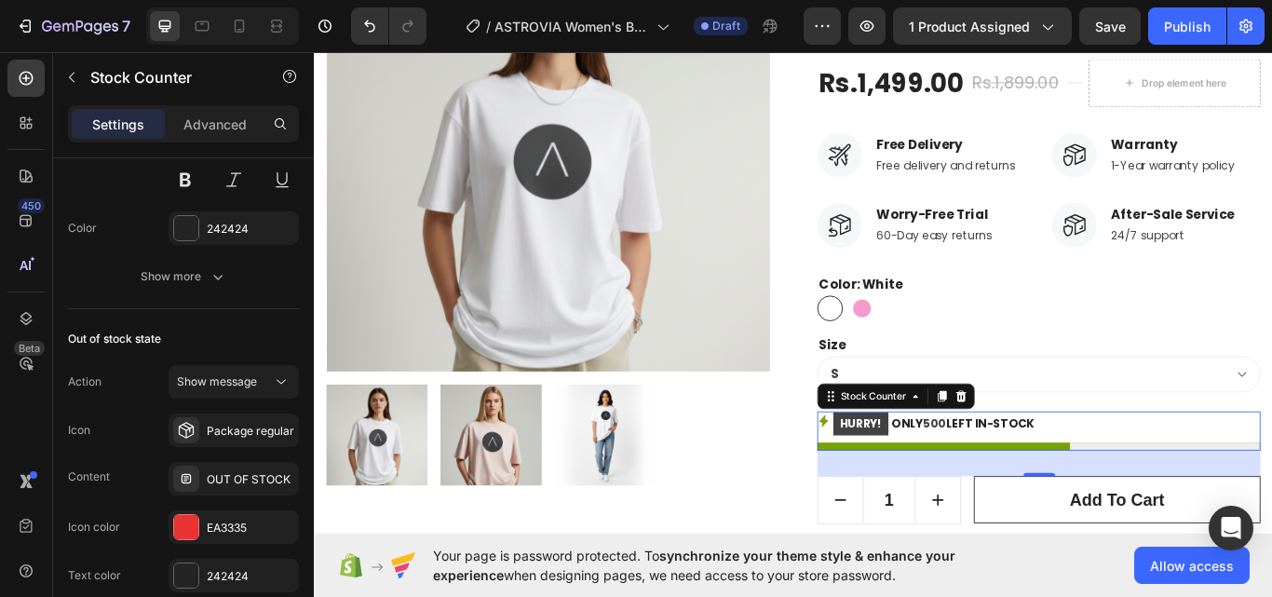
scroll to position [1303, 0]
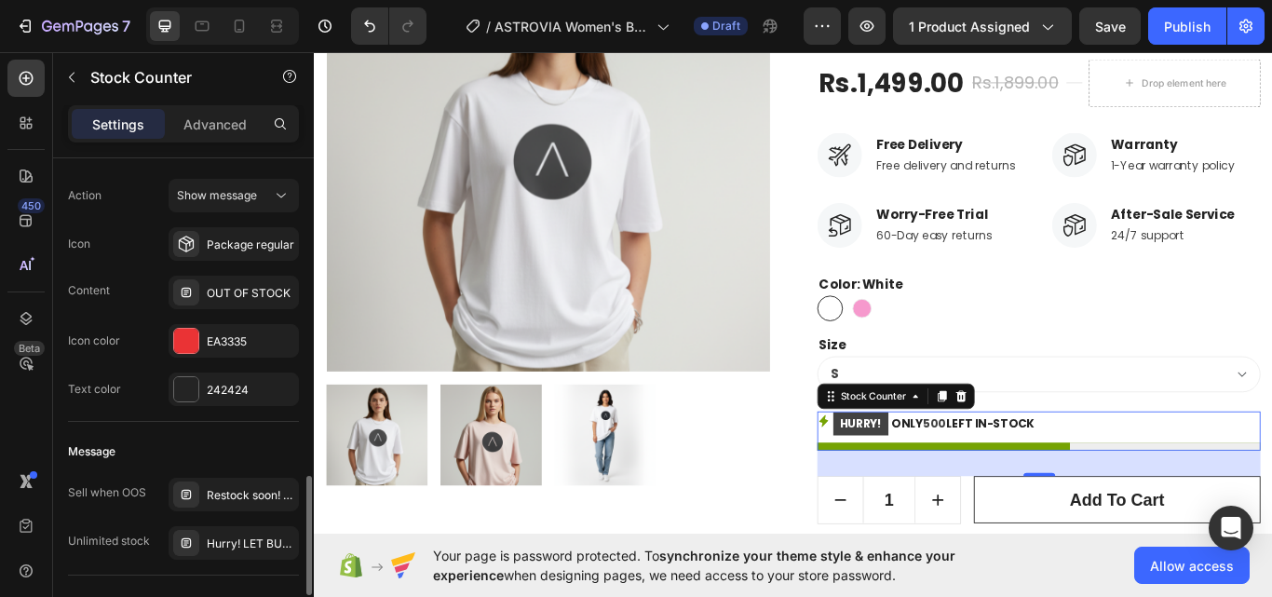
click at [226, 367] on div "Action Show message Icon Package regular Content OUT OF STOCK Icon color EA3335…" at bounding box center [183, 292] width 231 height 227
click at [231, 351] on div "EA3335" at bounding box center [234, 341] width 130 height 34
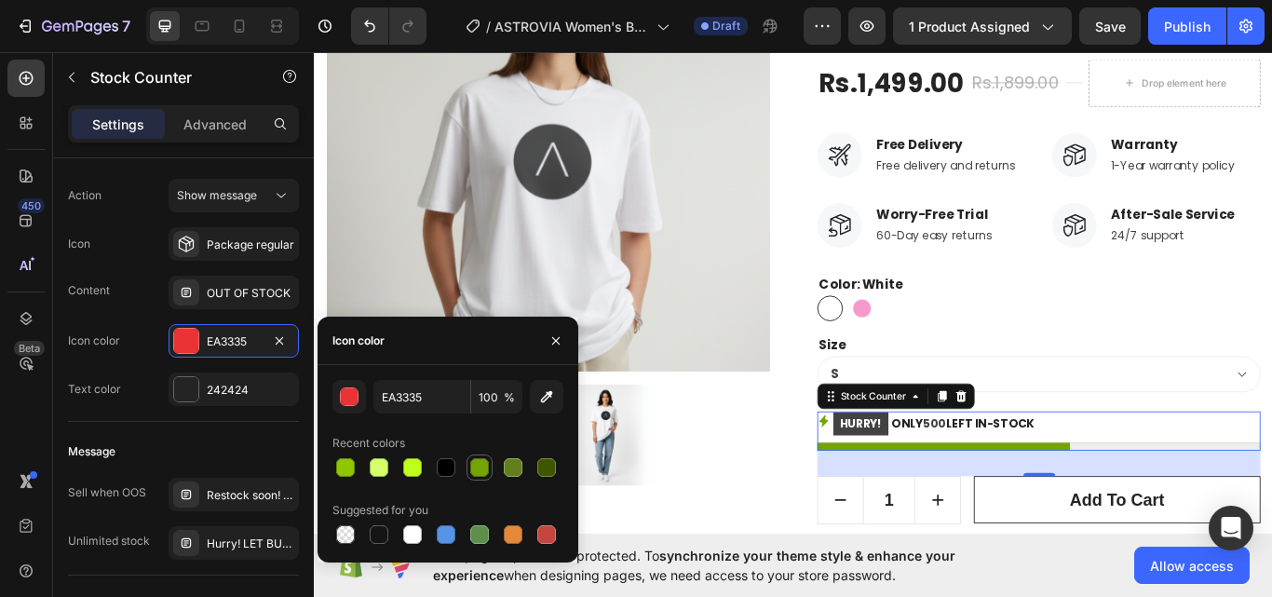
click at [474, 466] on div at bounding box center [479, 467] width 19 height 19
type input "76A304"
click at [154, 316] on div "Action Show message Icon Package regular Content OUT OF STOCK Icon color 76A304…" at bounding box center [183, 292] width 231 height 227
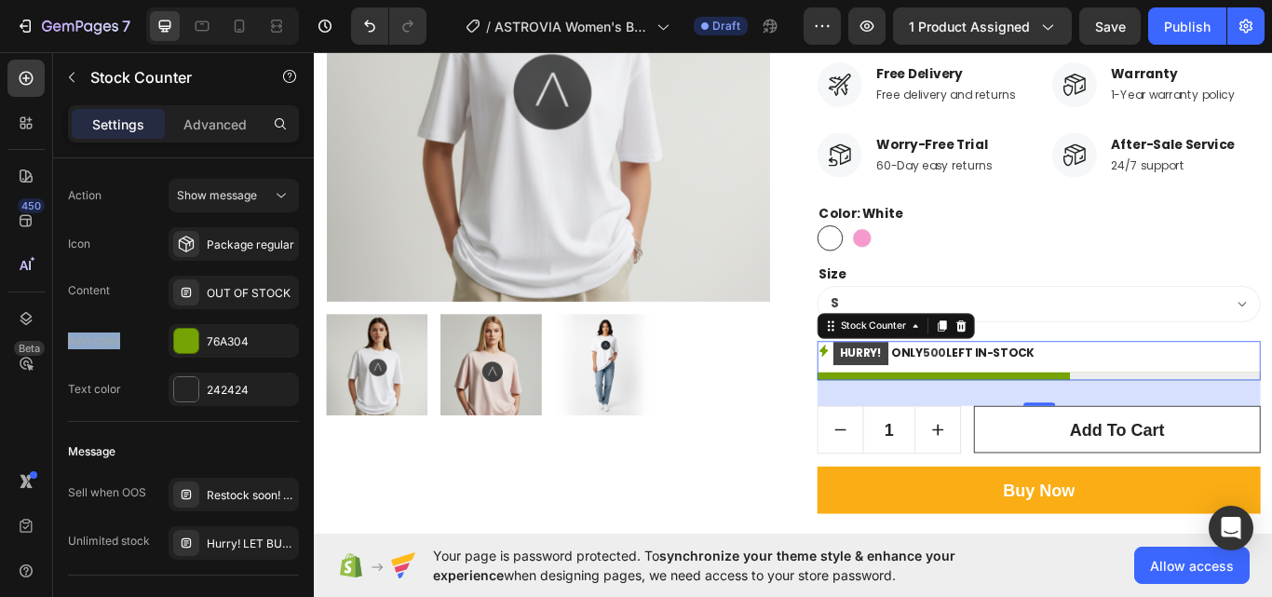
scroll to position [411, 0]
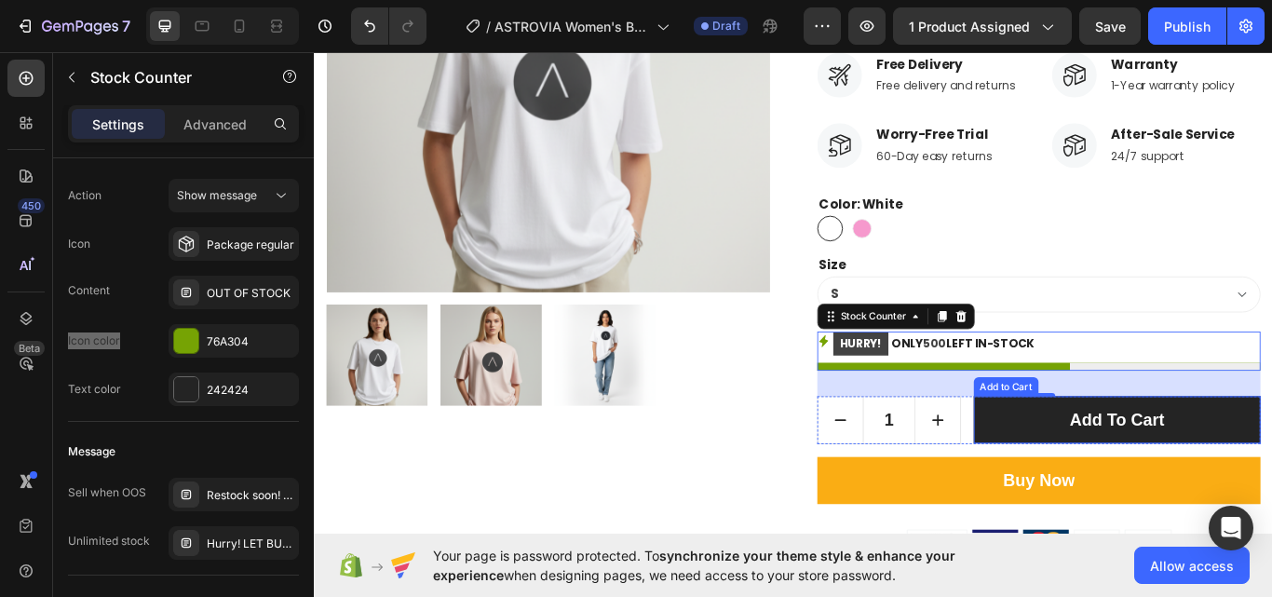
click at [1123, 478] on button "Add to cart" at bounding box center [1250, 482] width 334 height 56
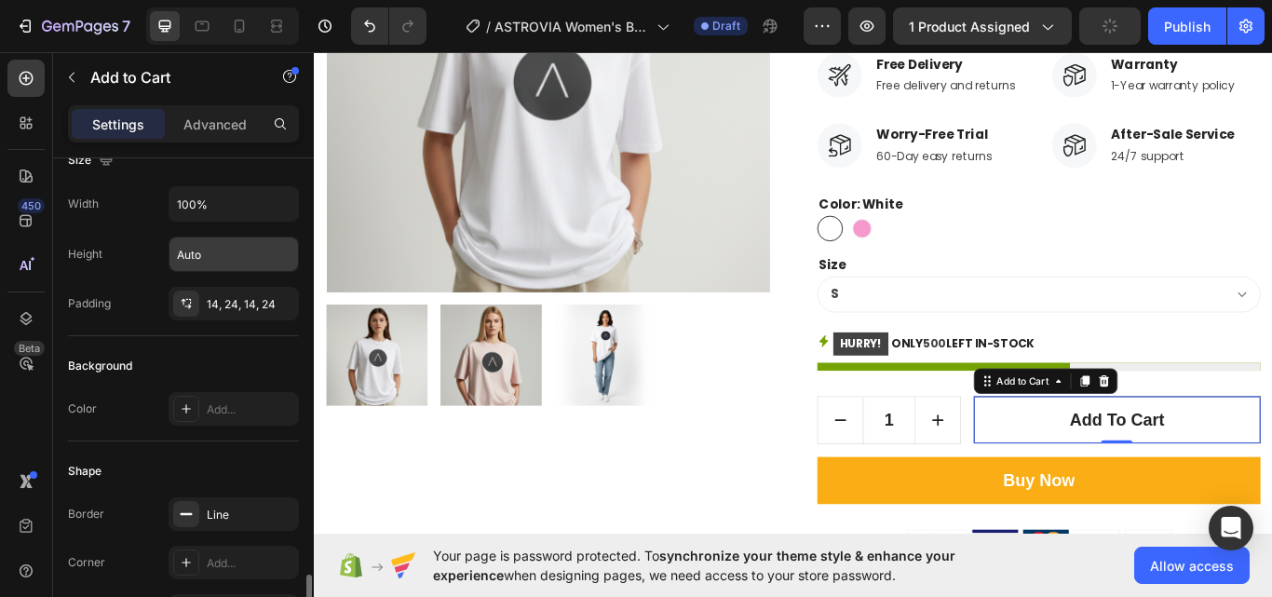
scroll to position [652, 0]
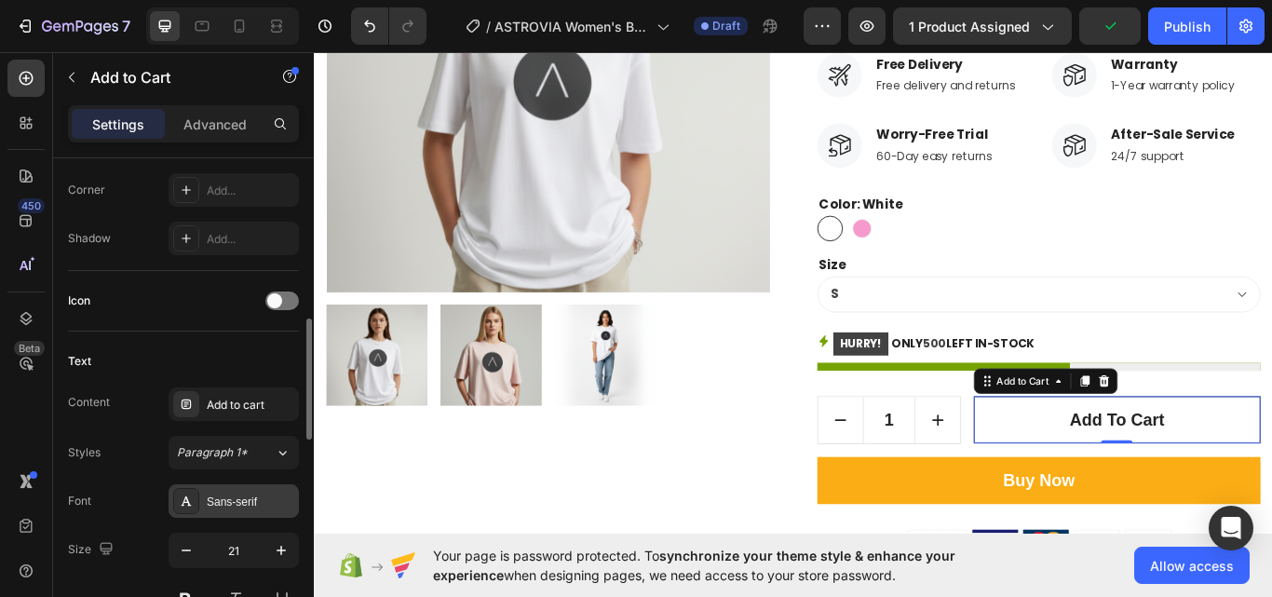
click at [219, 484] on div "Sans-serif" at bounding box center [234, 501] width 130 height 34
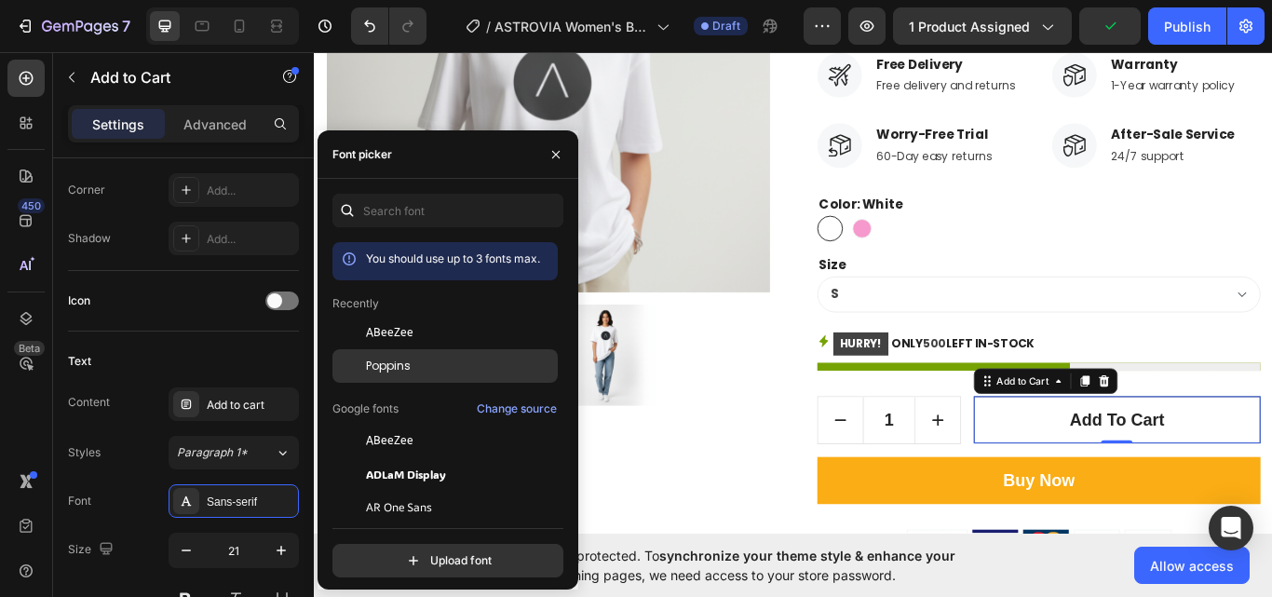
click at [414, 371] on div "Poppins" at bounding box center [460, 366] width 188 height 17
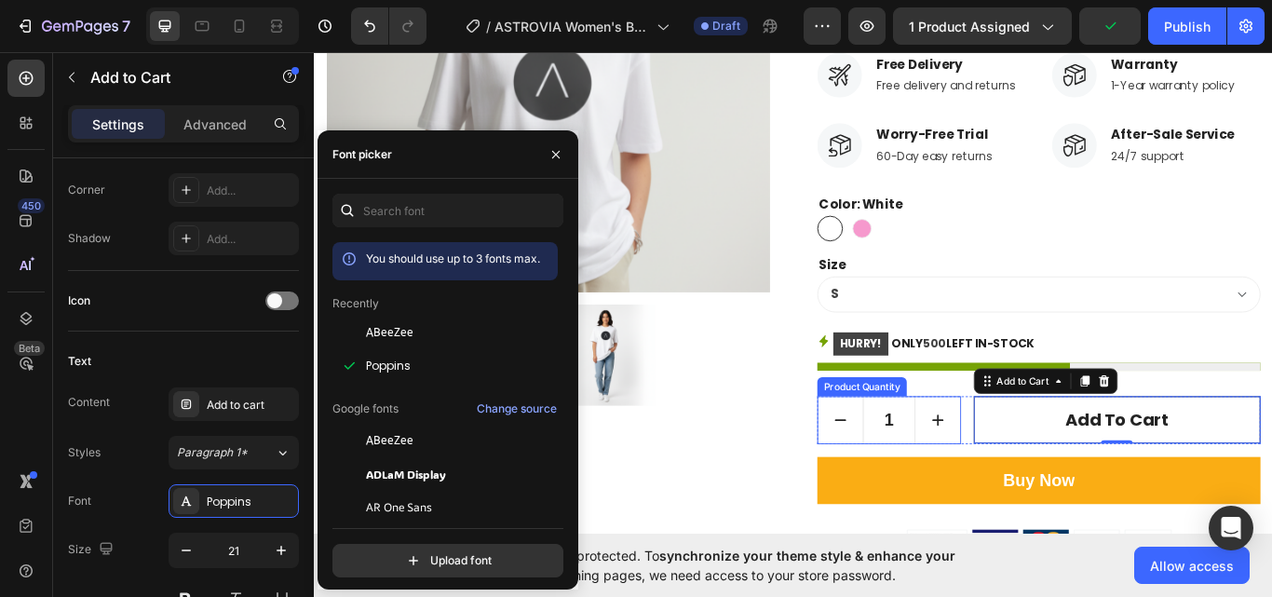
click at [980, 483] on input "1" at bounding box center [983, 482] width 61 height 54
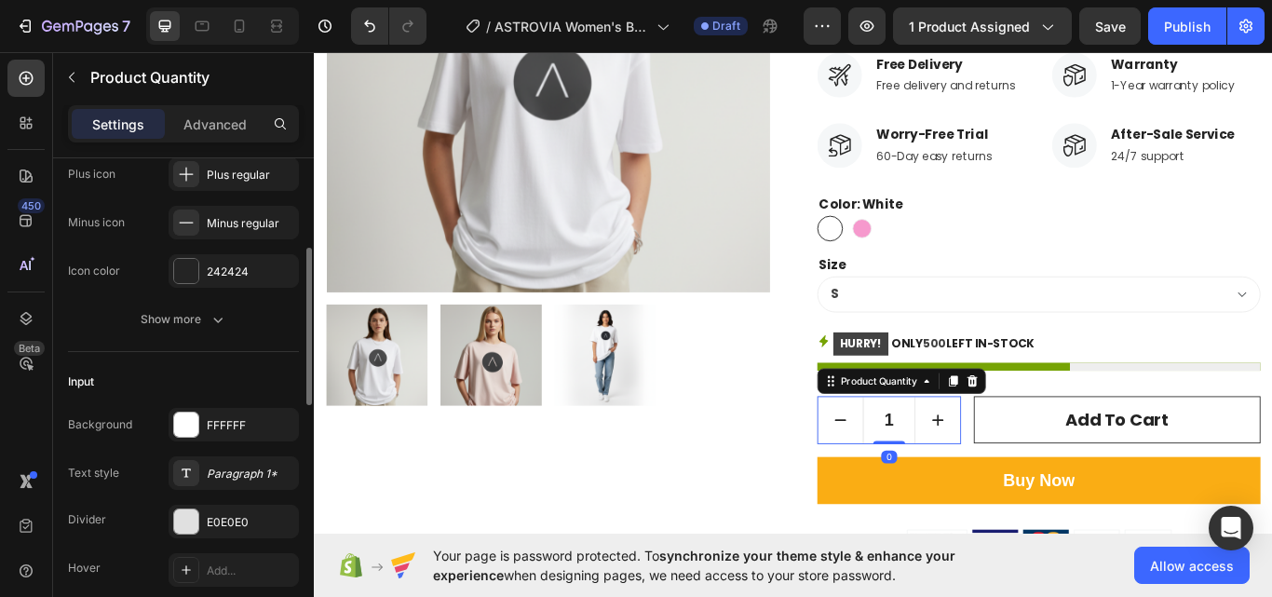
scroll to position [372, 0]
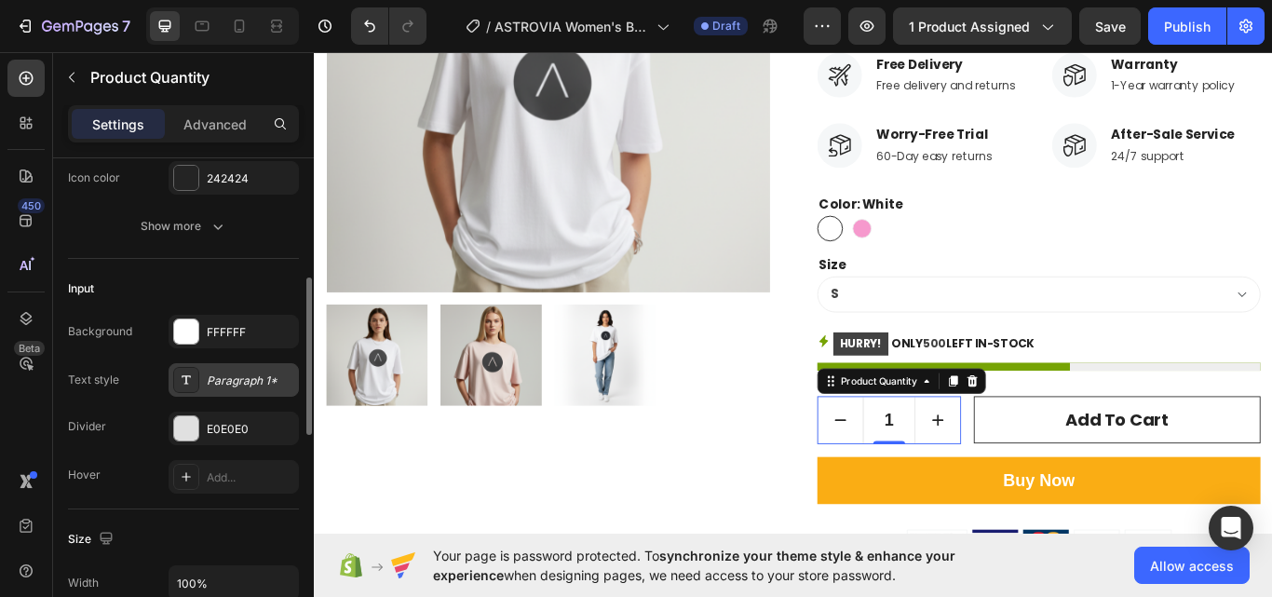
click at [226, 385] on div "Paragraph 1*" at bounding box center [251, 380] width 88 height 17
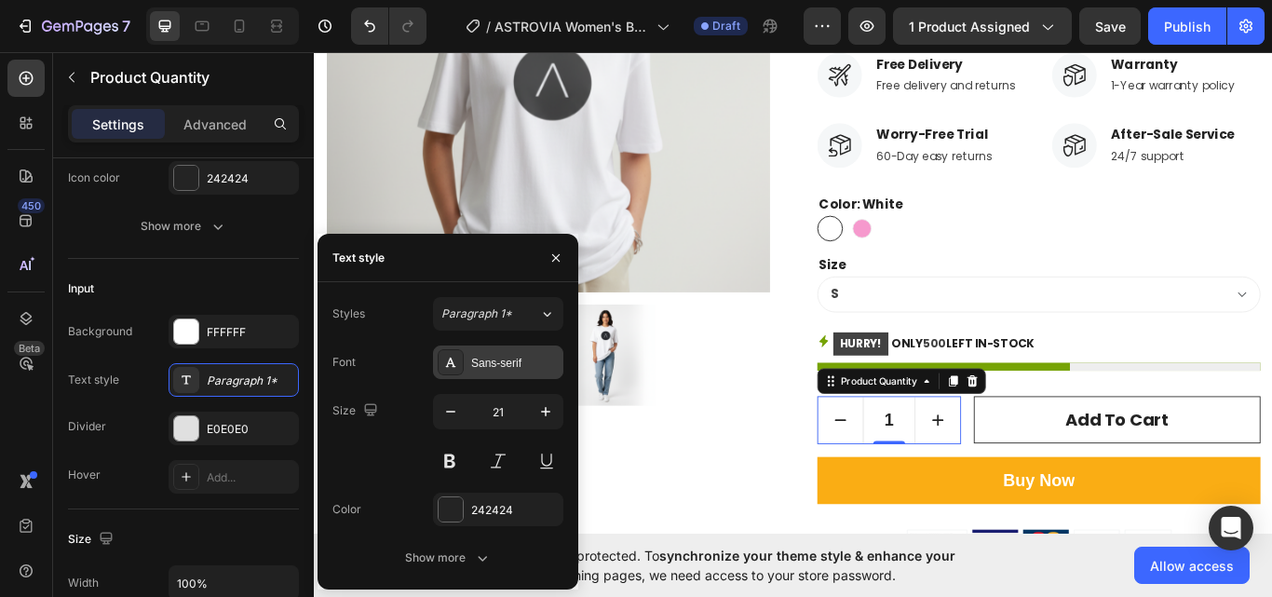
click at [478, 366] on div "Sans-serif" at bounding box center [515, 363] width 88 height 17
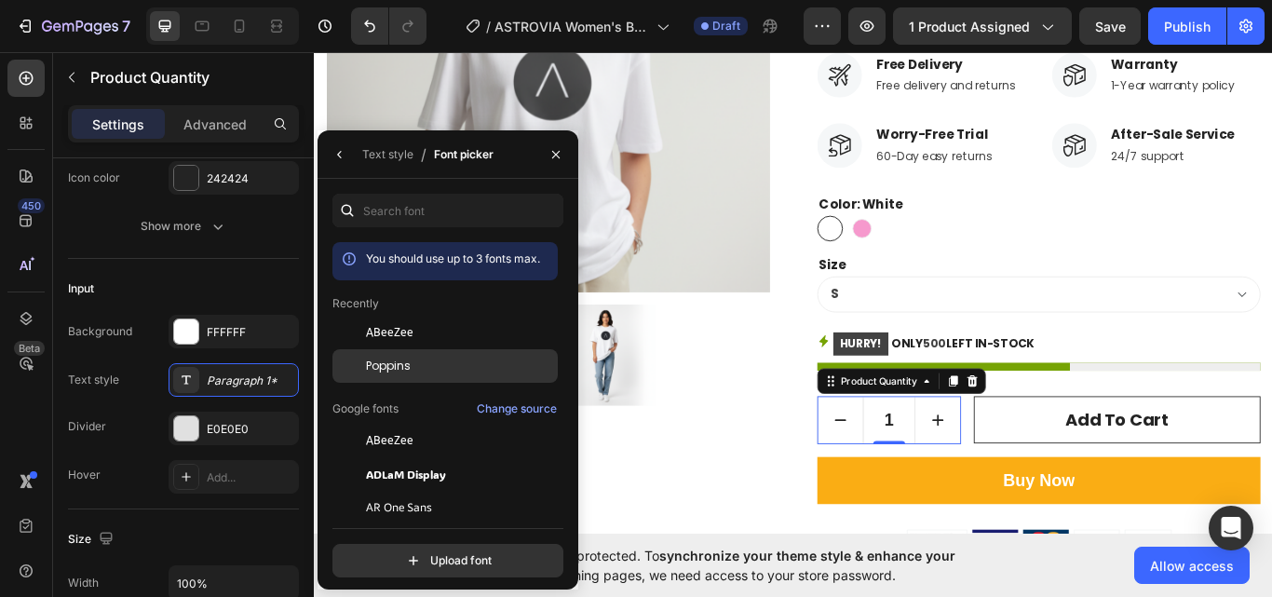
click at [387, 374] on div "Poppins" at bounding box center [444, 366] width 225 height 34
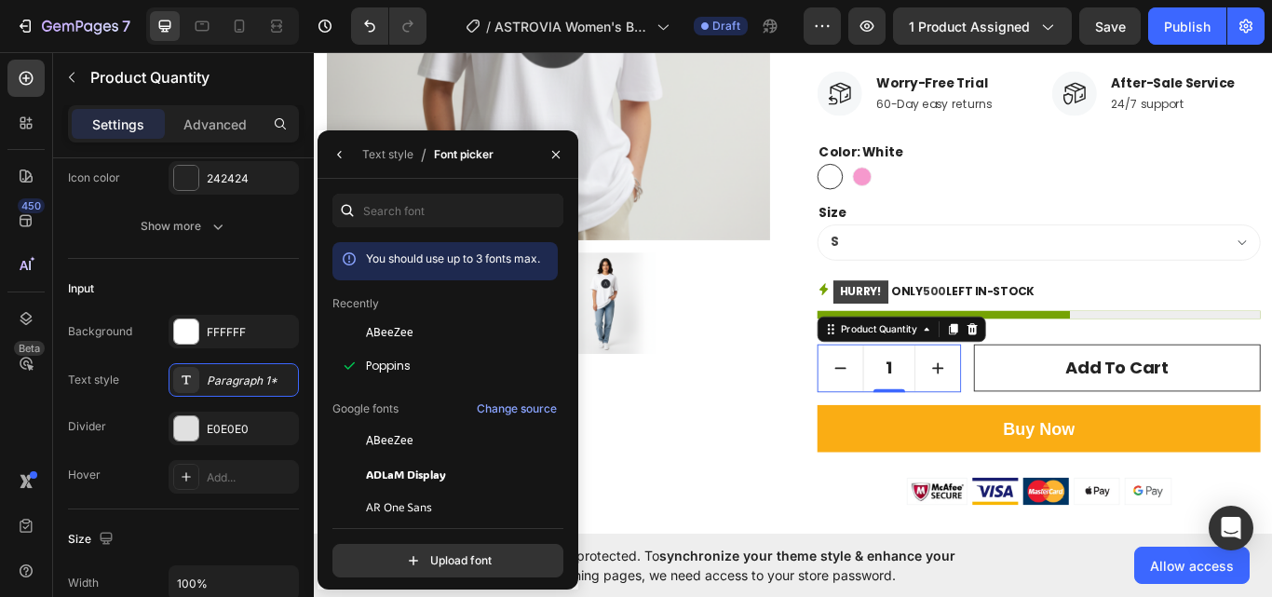
scroll to position [690, 0]
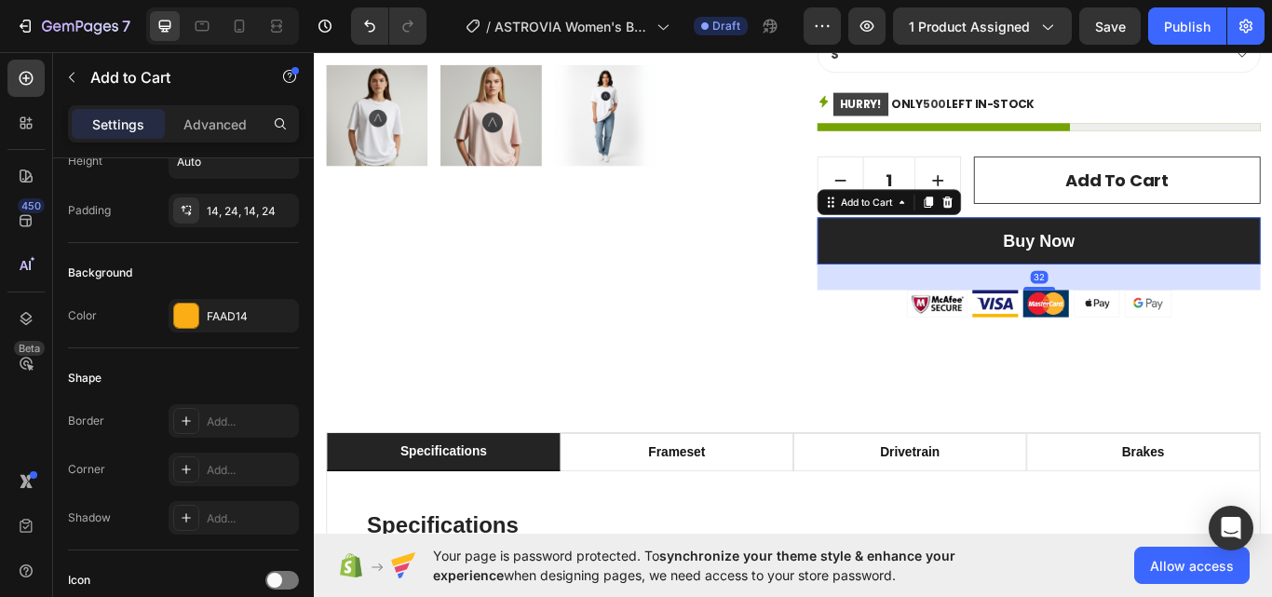
click at [1001, 291] on button "Buy Now" at bounding box center [1158, 274] width 517 height 56
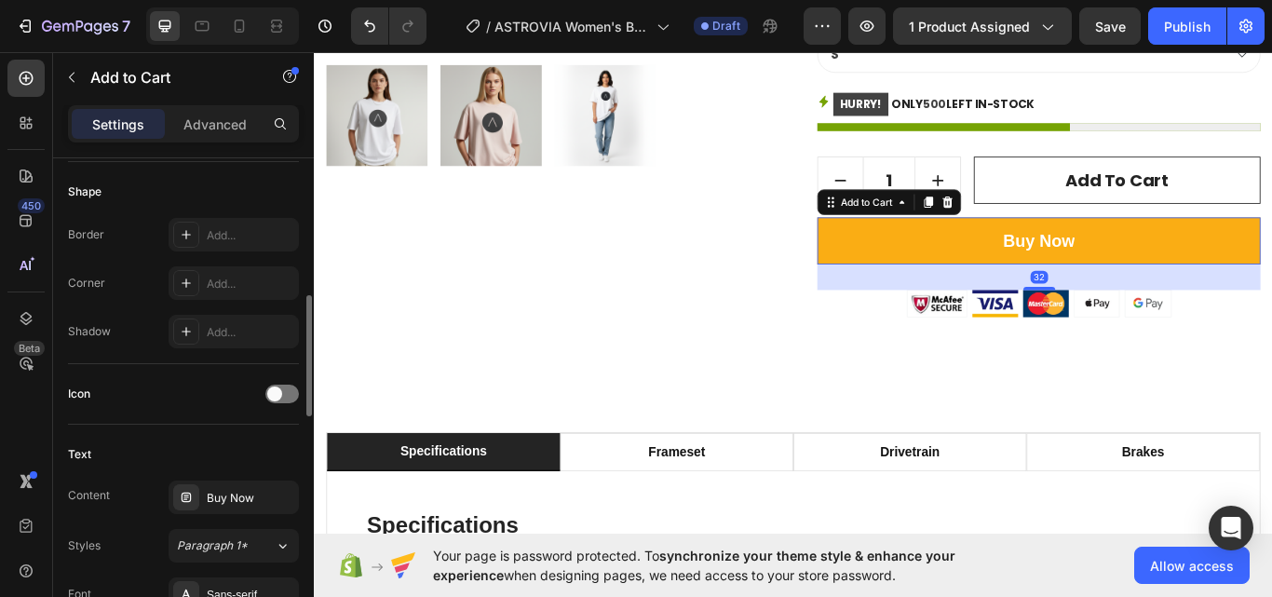
scroll to position [372, 0]
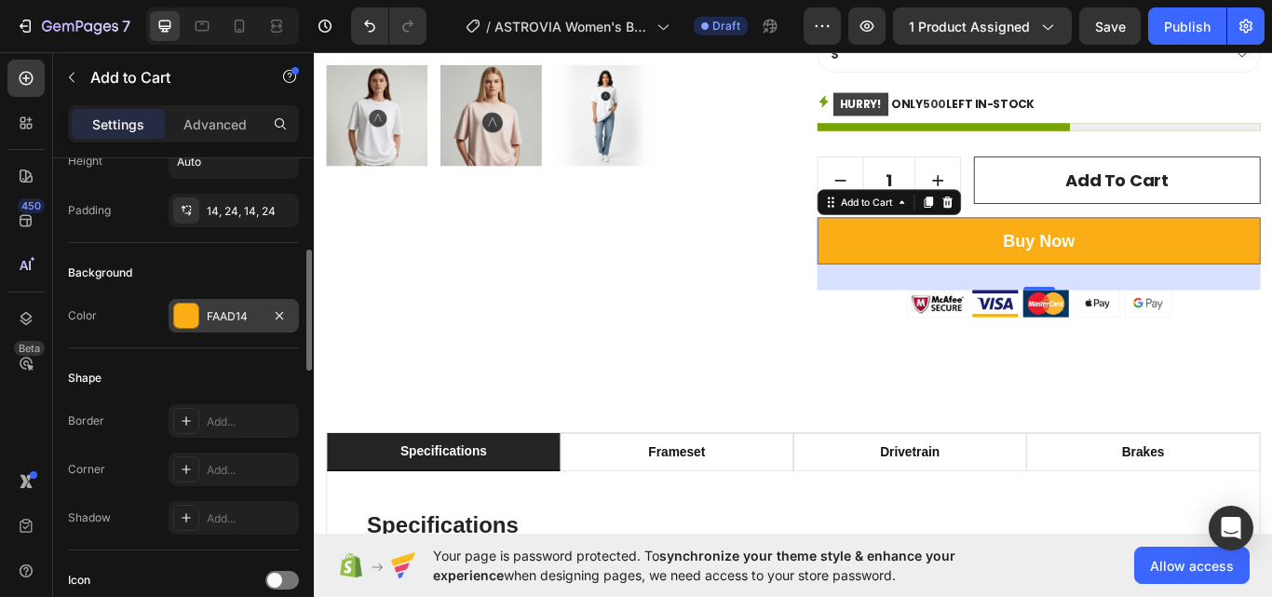
click at [216, 312] on div "FAAD14" at bounding box center [234, 316] width 54 height 17
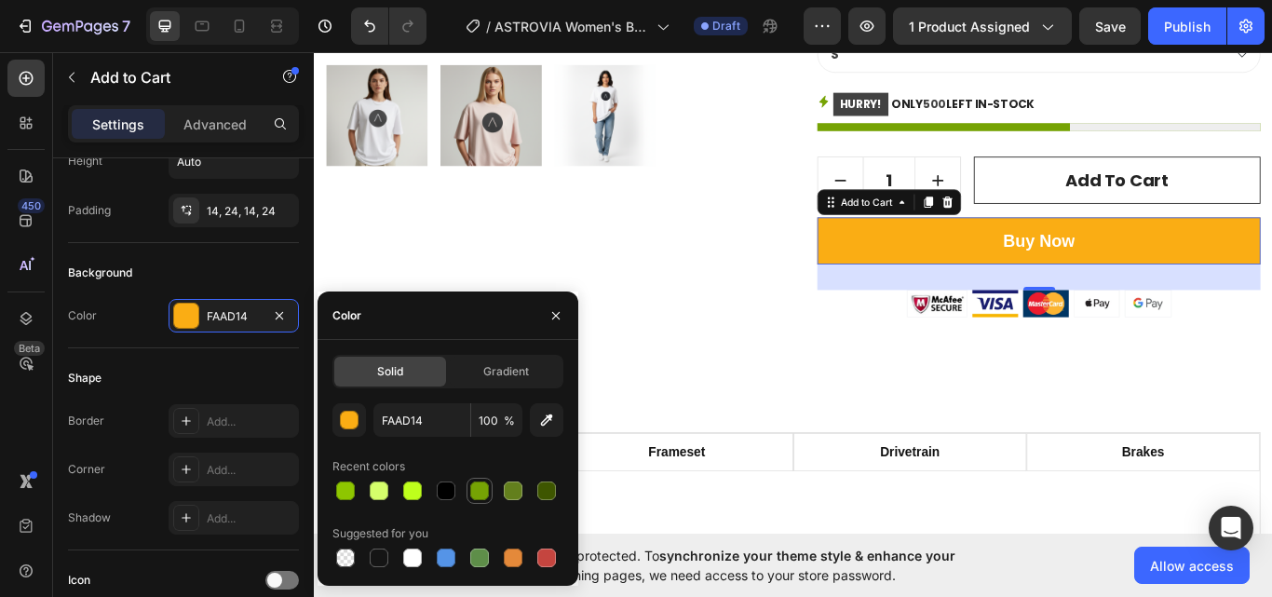
click at [486, 500] on div at bounding box center [479, 490] width 22 height 22
type input "76A304"
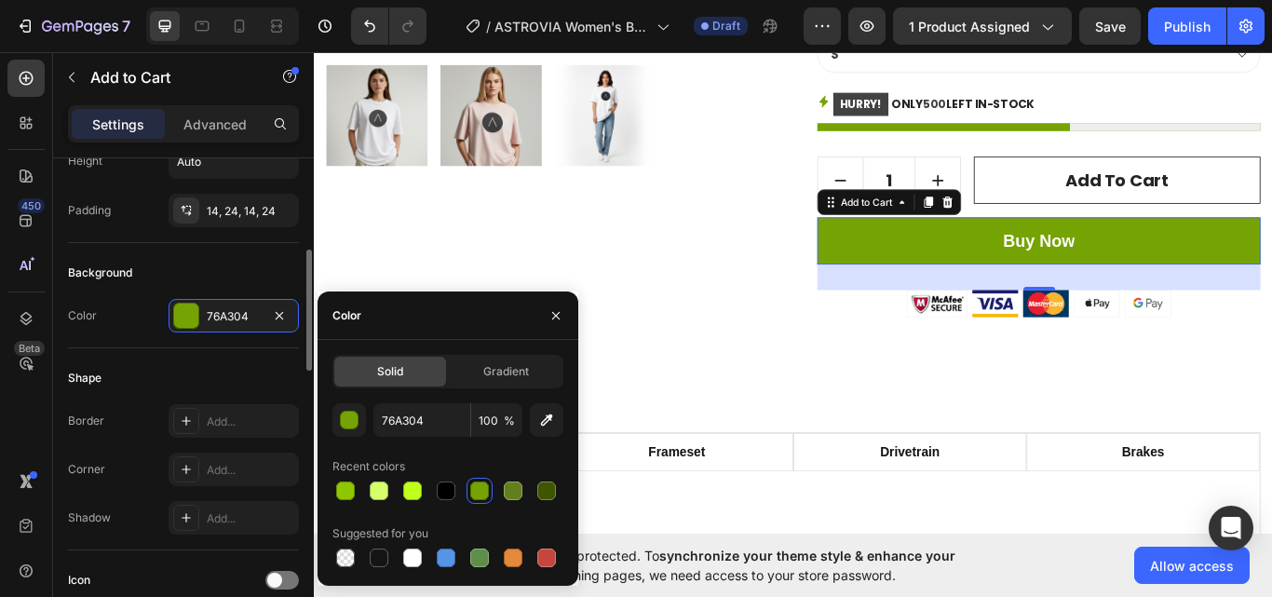
click at [128, 316] on div "Color 76A304" at bounding box center [183, 316] width 231 height 34
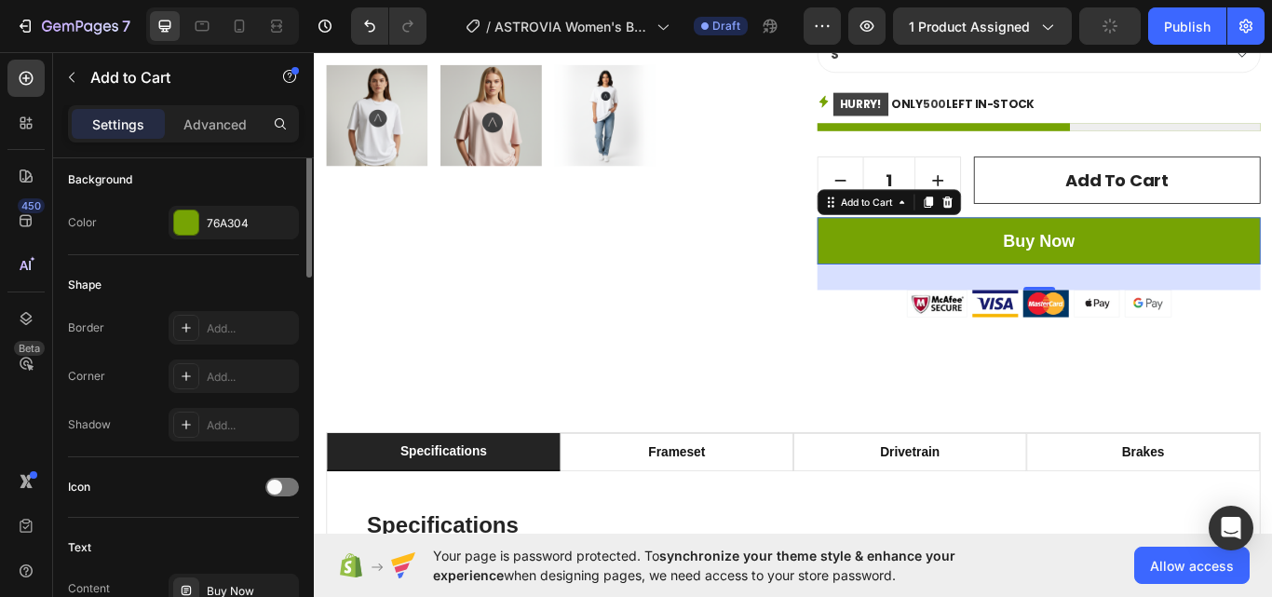
scroll to position [652, 0]
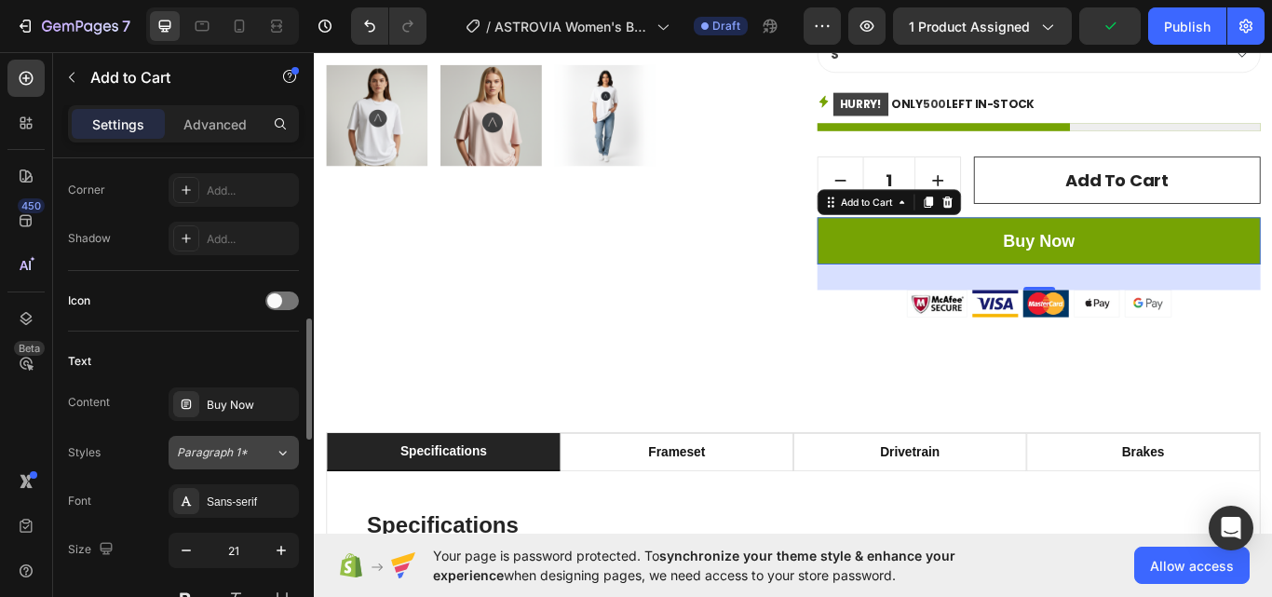
click at [215, 466] on button "Paragraph 1*" at bounding box center [234, 453] width 130 height 34
click at [231, 486] on div "Sans-serif" at bounding box center [234, 501] width 130 height 34
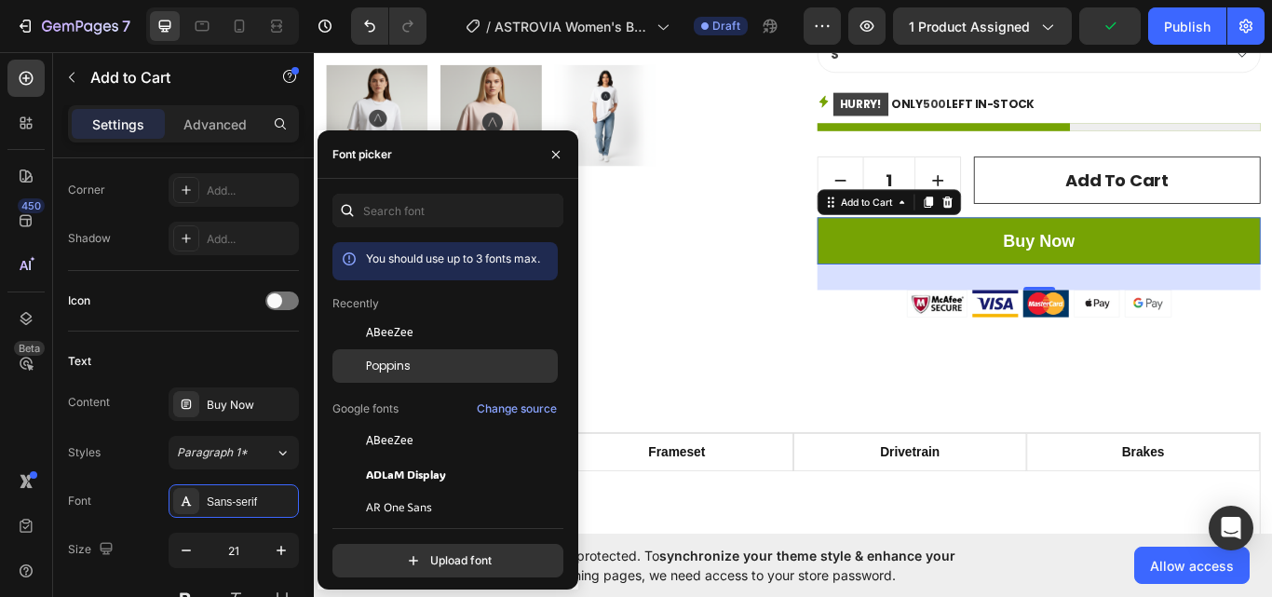
drag, startPoint x: 442, startPoint y: 353, endPoint x: 510, endPoint y: 404, distance: 85.1
click at [442, 353] on div "Poppins" at bounding box center [444, 366] width 225 height 34
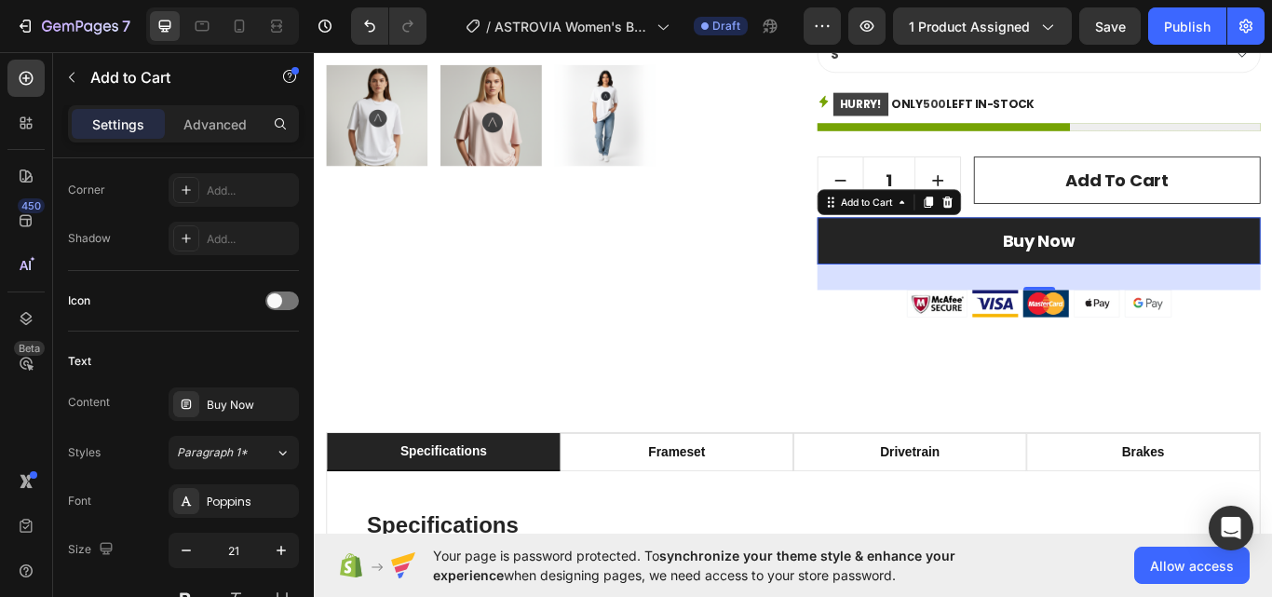
click at [970, 278] on button "Buy Now" at bounding box center [1158, 274] width 517 height 56
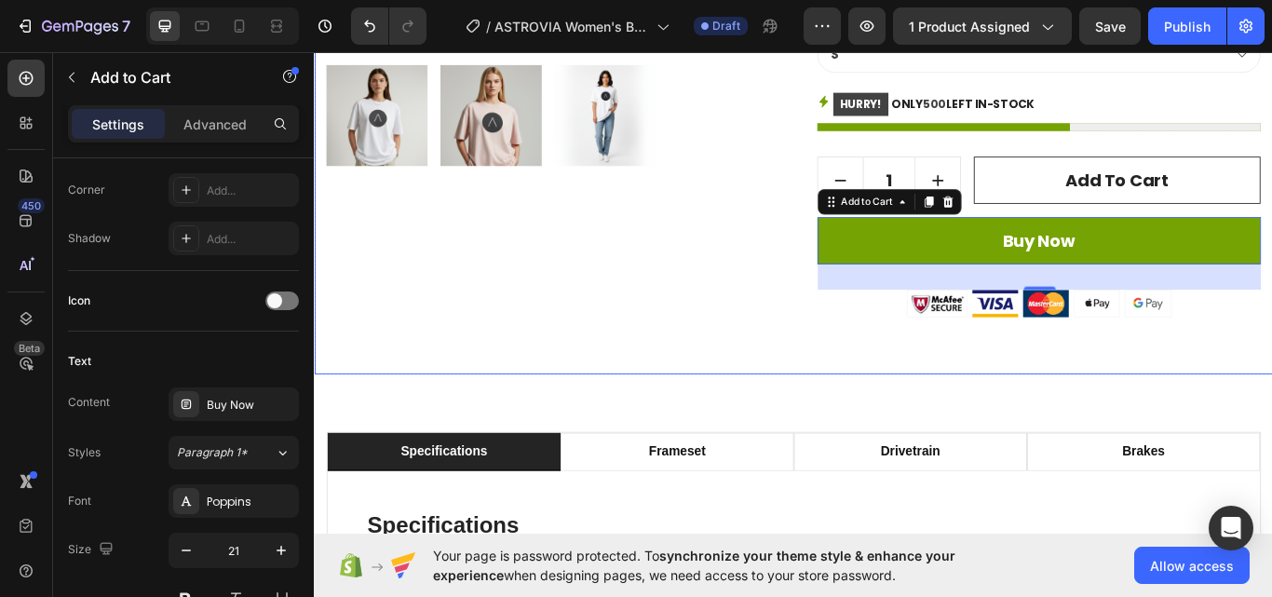
scroll to position [783, 0]
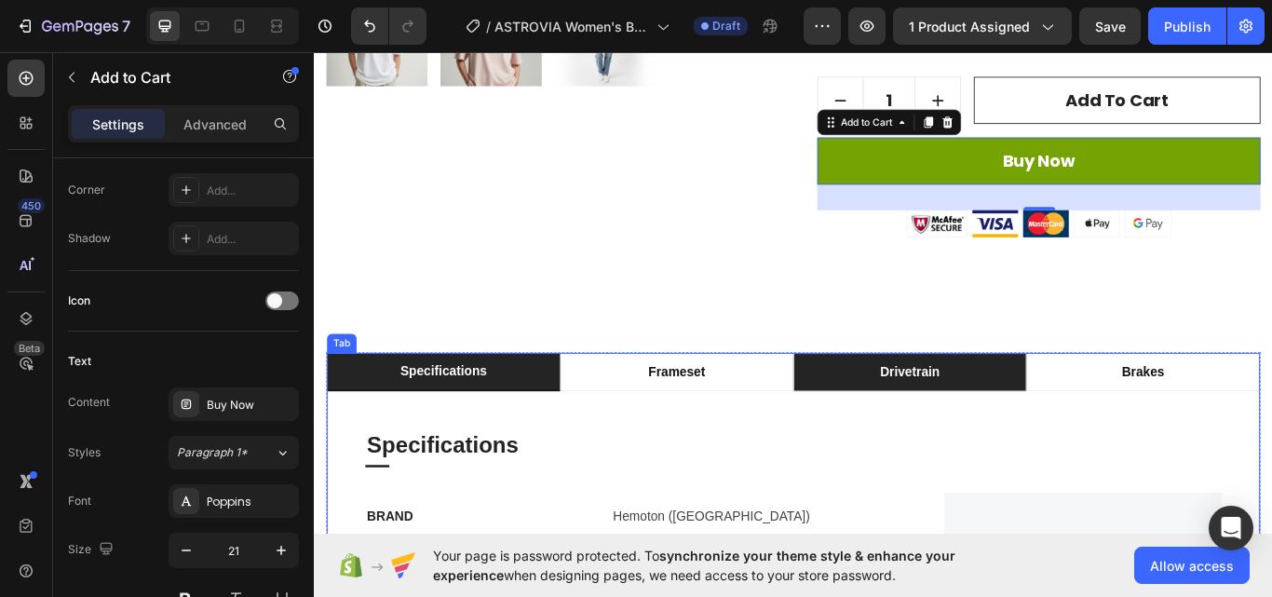
click at [915, 409] on li "drivetrain" at bounding box center [1008, 426] width 272 height 45
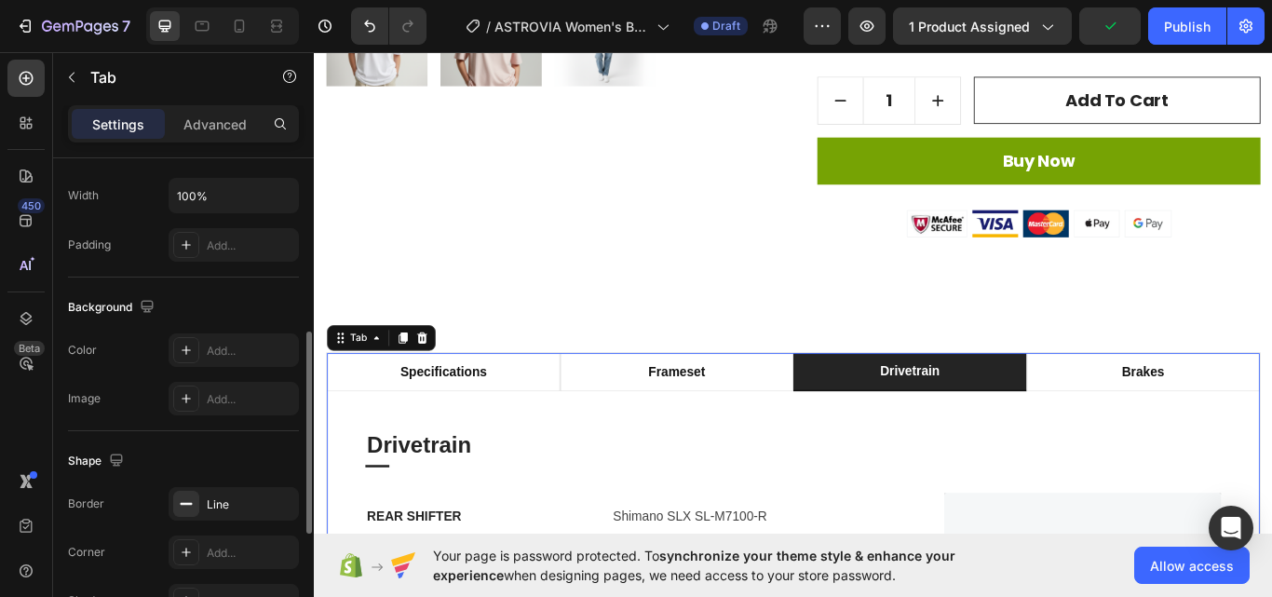
scroll to position [141, 0]
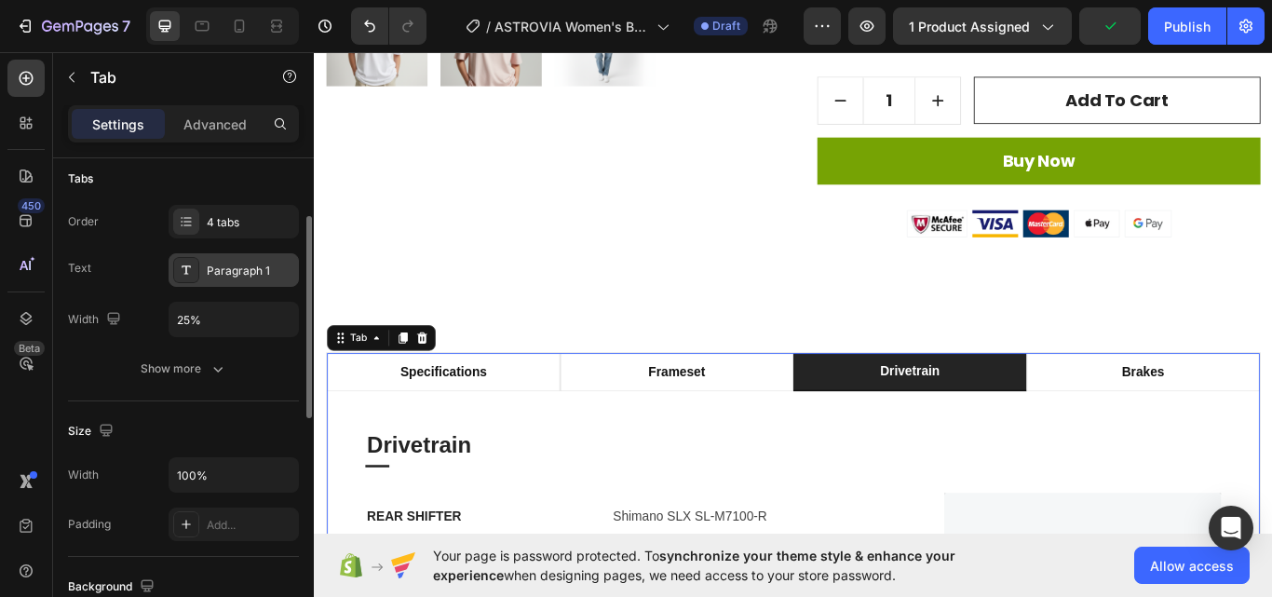
click at [258, 281] on div "Paragraph 1" at bounding box center [234, 270] width 130 height 34
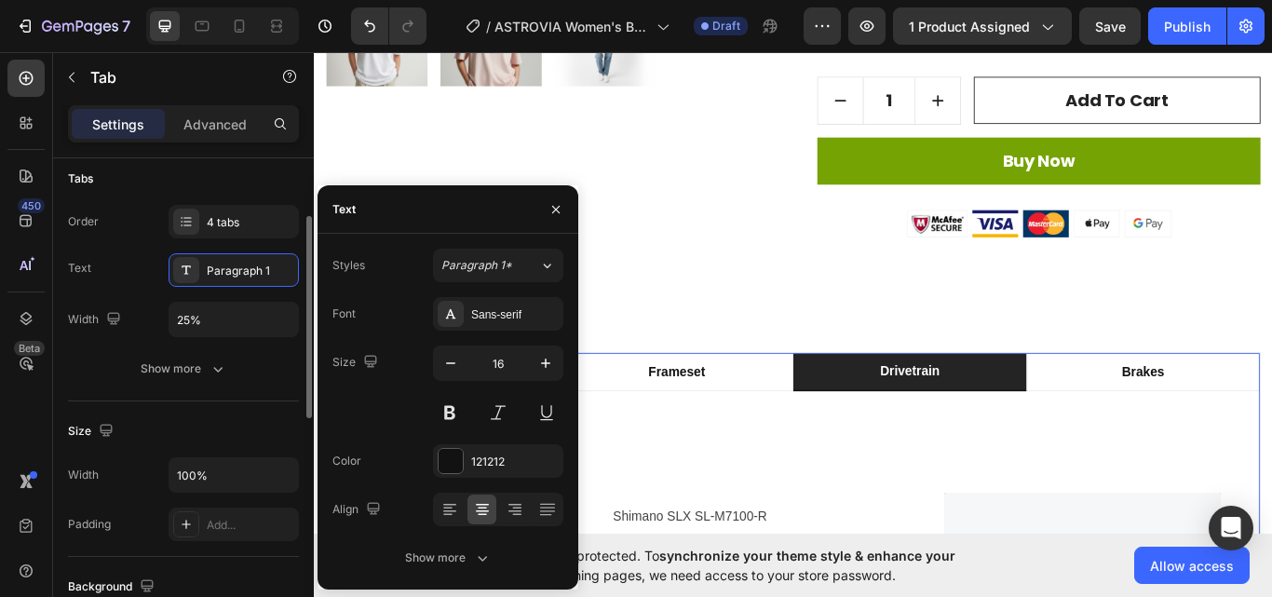
click at [148, 288] on div "Order 4 tabs Text Paragraph 1 Width 25%" at bounding box center [183, 271] width 231 height 132
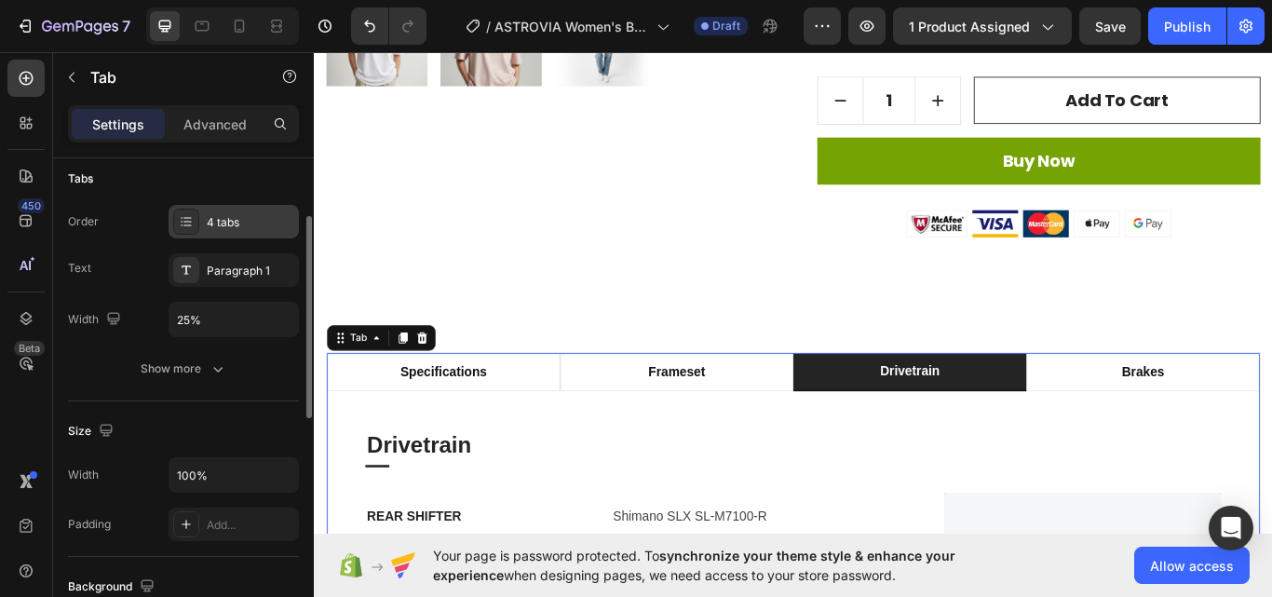
click at [237, 224] on div "4 tabs" at bounding box center [251, 222] width 88 height 17
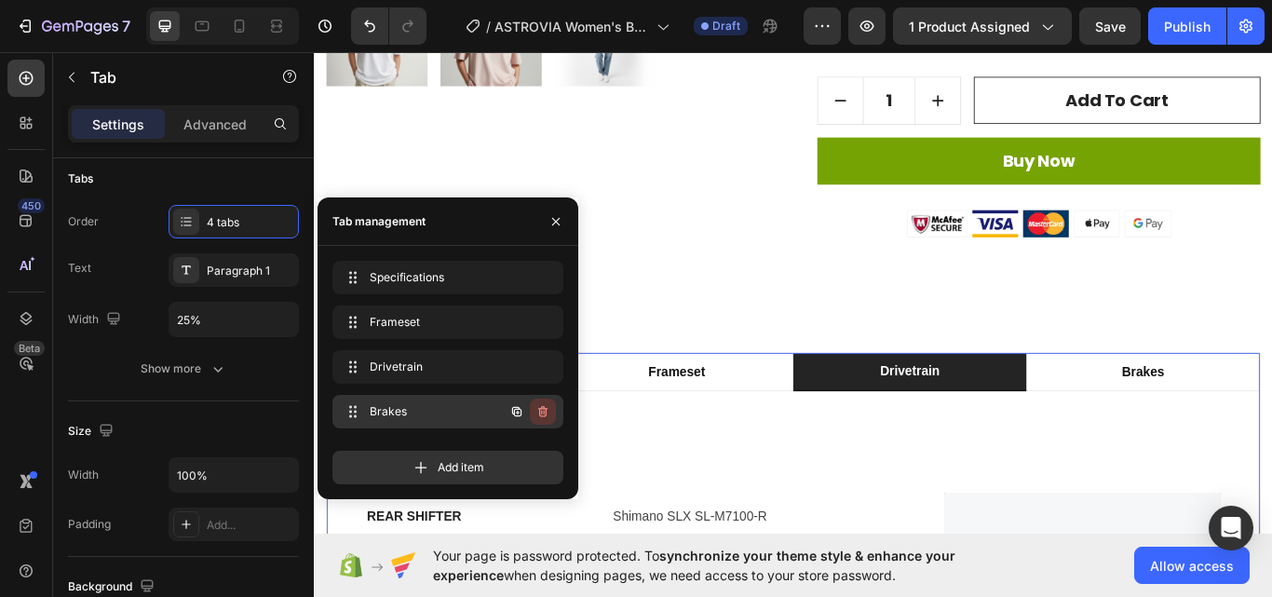
click at [548, 405] on icon "button" at bounding box center [542, 411] width 15 height 15
click at [547, 412] on button "Delete" at bounding box center [530, 411] width 51 height 26
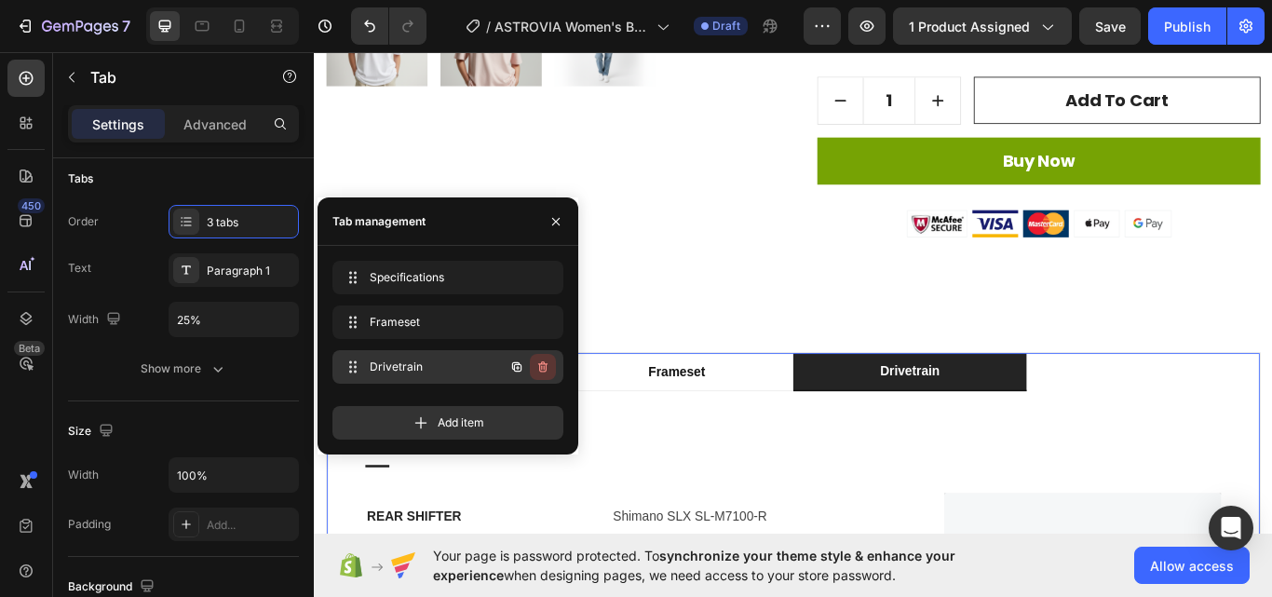
click at [542, 371] on icon "button" at bounding box center [542, 366] width 15 height 15
click at [542, 371] on div "Delete" at bounding box center [530, 366] width 34 height 17
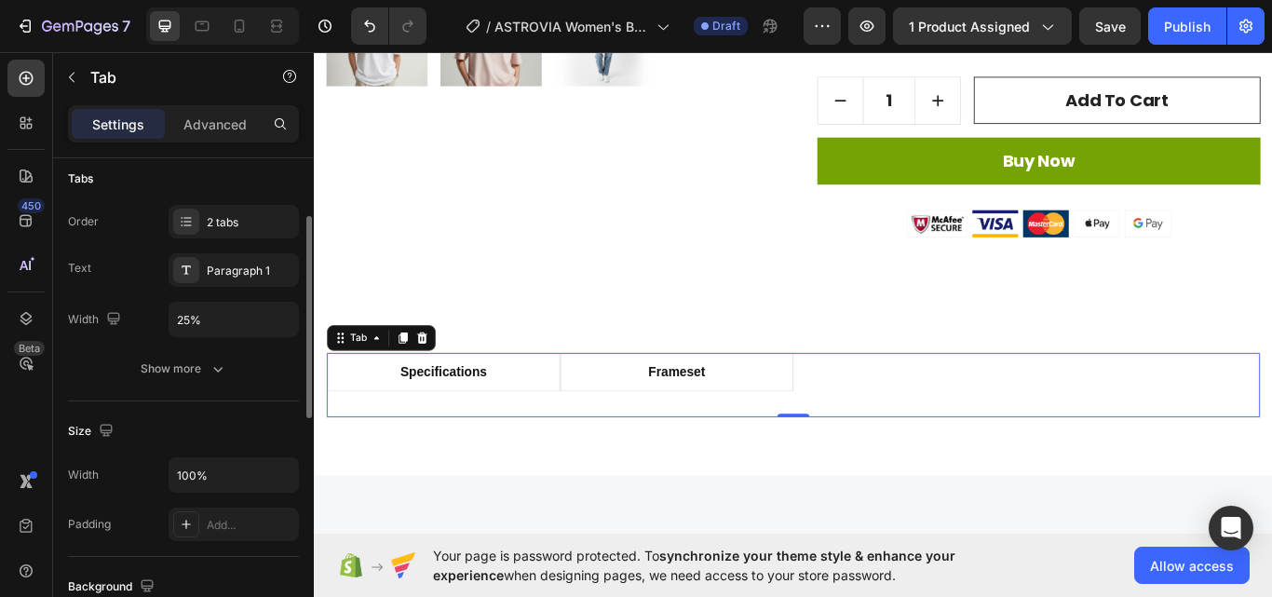
click at [111, 246] on div "Order 2 tabs Text Paragraph 1 Width 25%" at bounding box center [183, 271] width 231 height 132
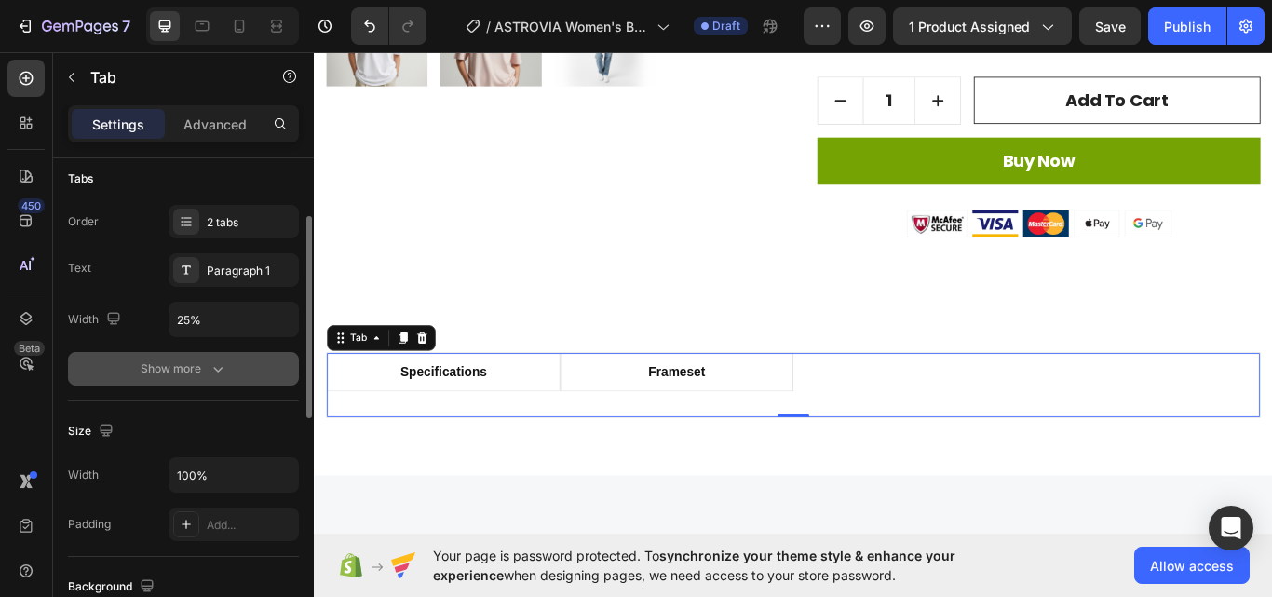
click at [195, 379] on button "Show more" at bounding box center [183, 369] width 231 height 34
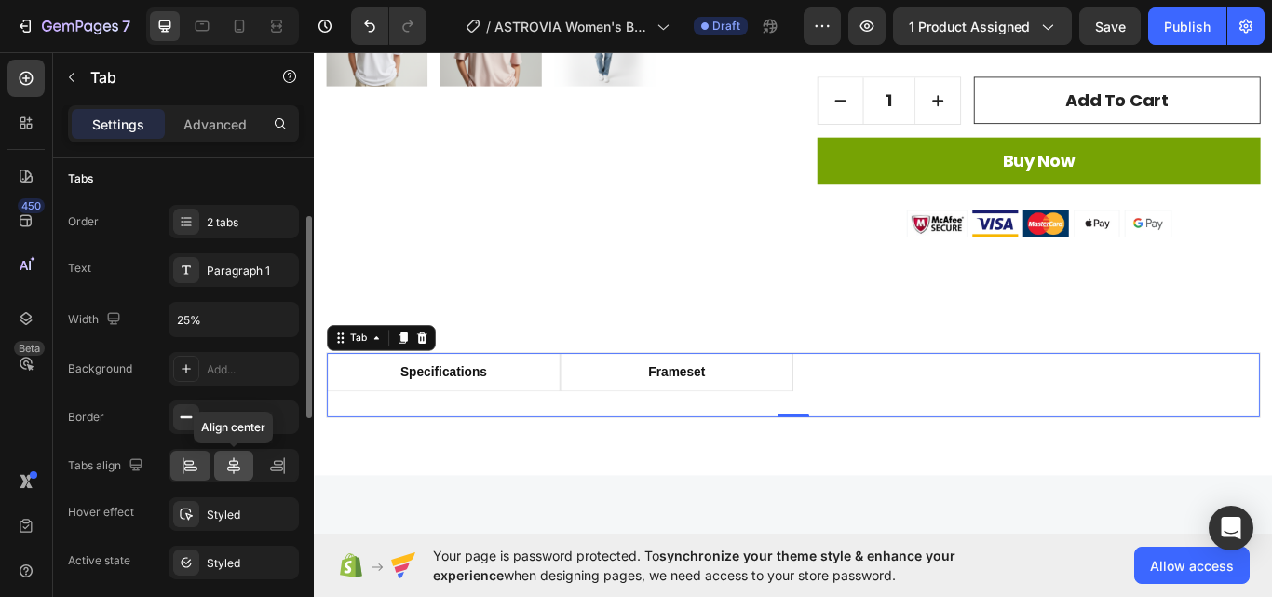
click at [232, 463] on icon at bounding box center [233, 465] width 19 height 19
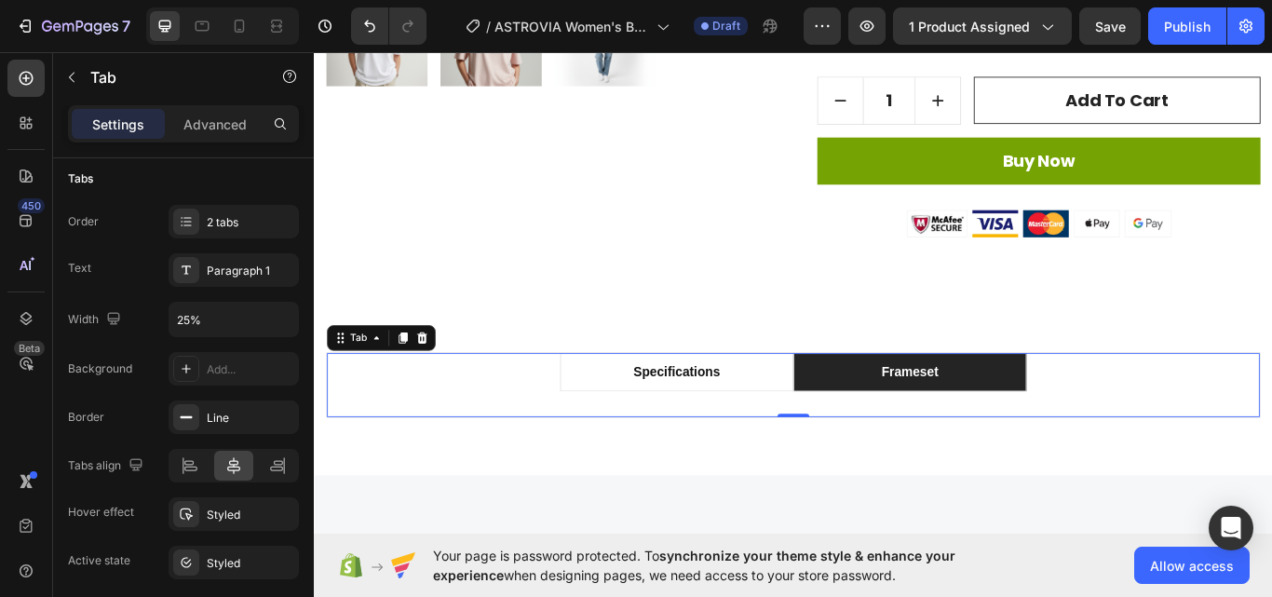
click at [1060, 431] on li "frameset" at bounding box center [1008, 426] width 272 height 45
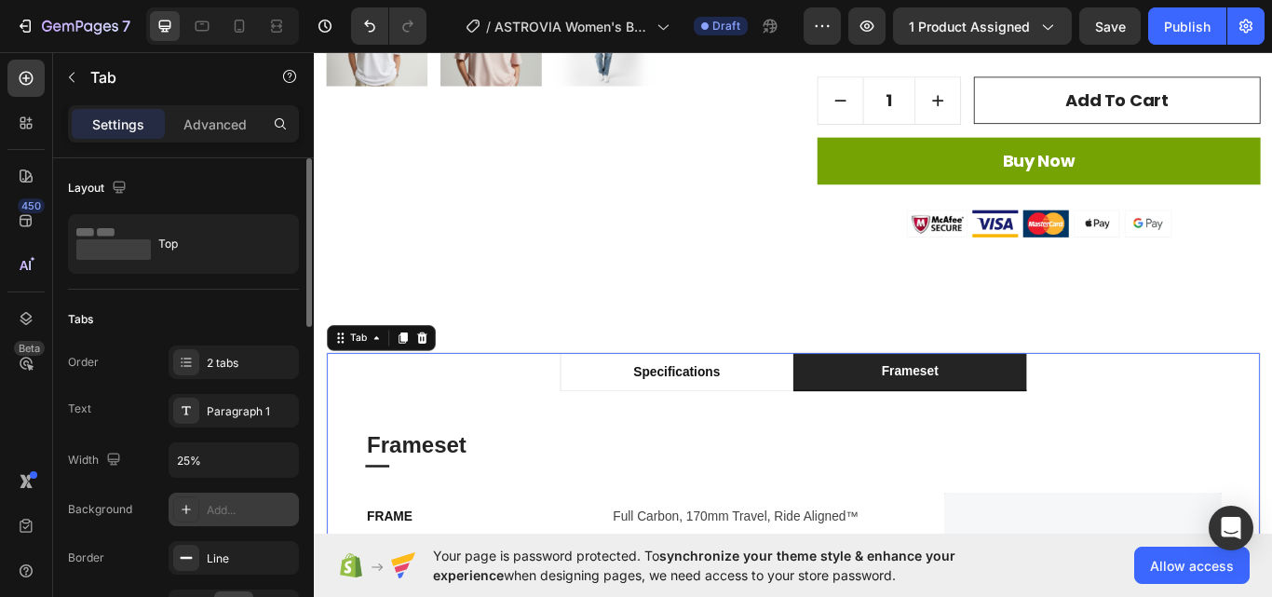
scroll to position [186, 0]
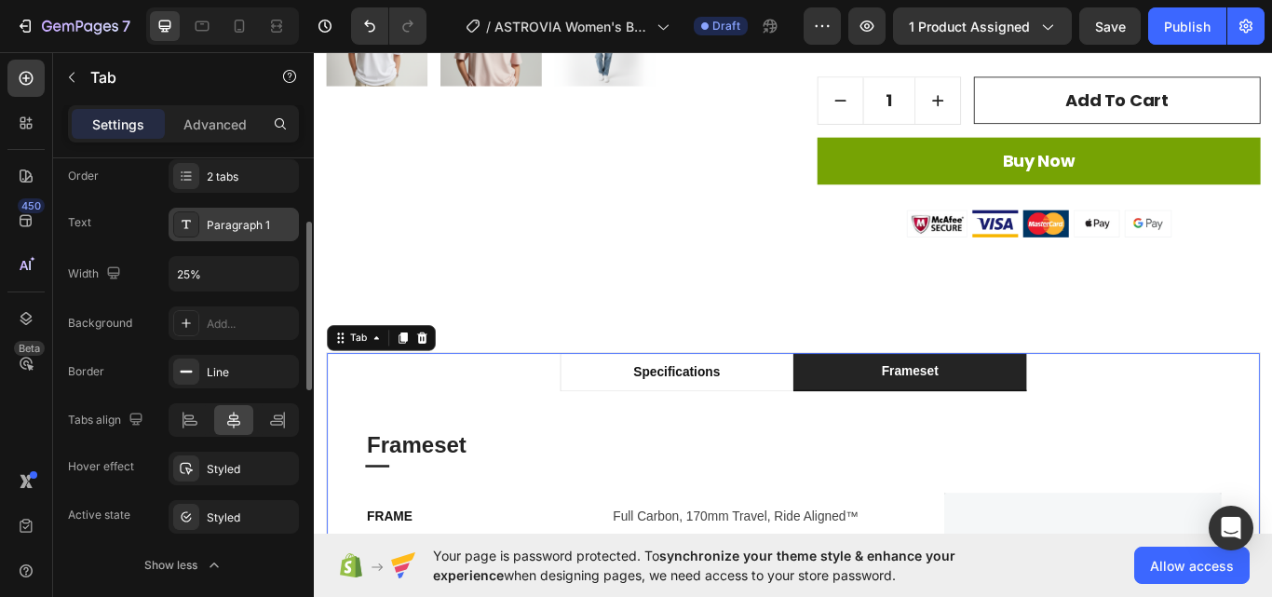
click at [256, 231] on div "Paragraph 1" at bounding box center [251, 225] width 88 height 17
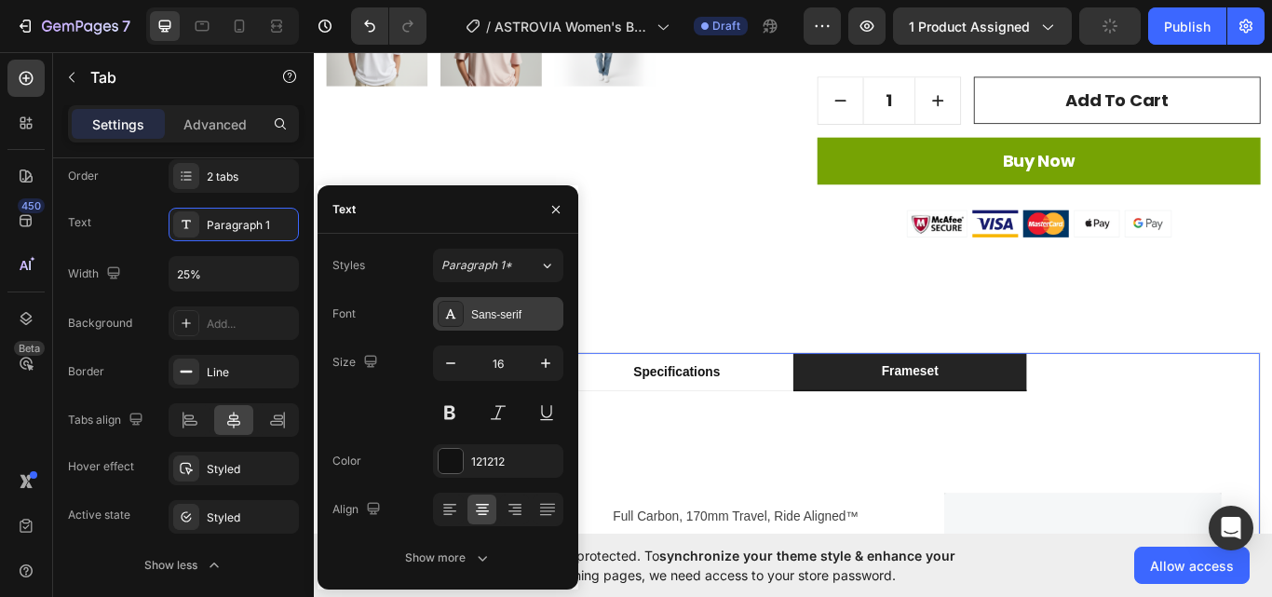
click at [521, 311] on div "Sans-serif" at bounding box center [515, 314] width 88 height 17
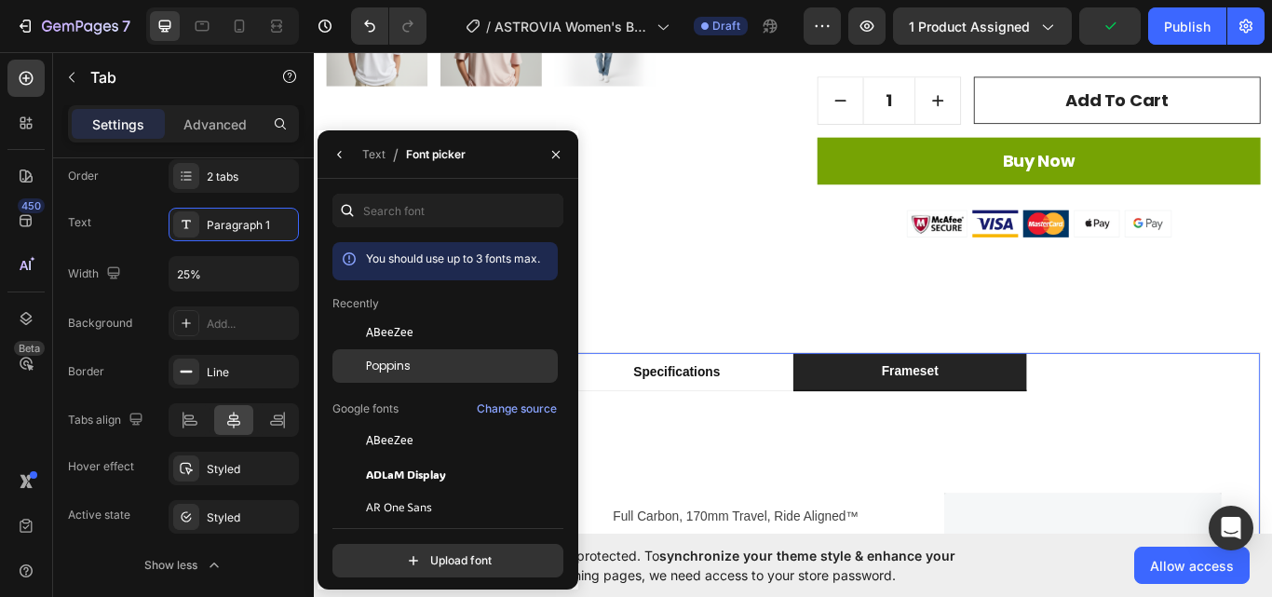
click at [447, 352] on div "Poppins" at bounding box center [444, 366] width 225 height 34
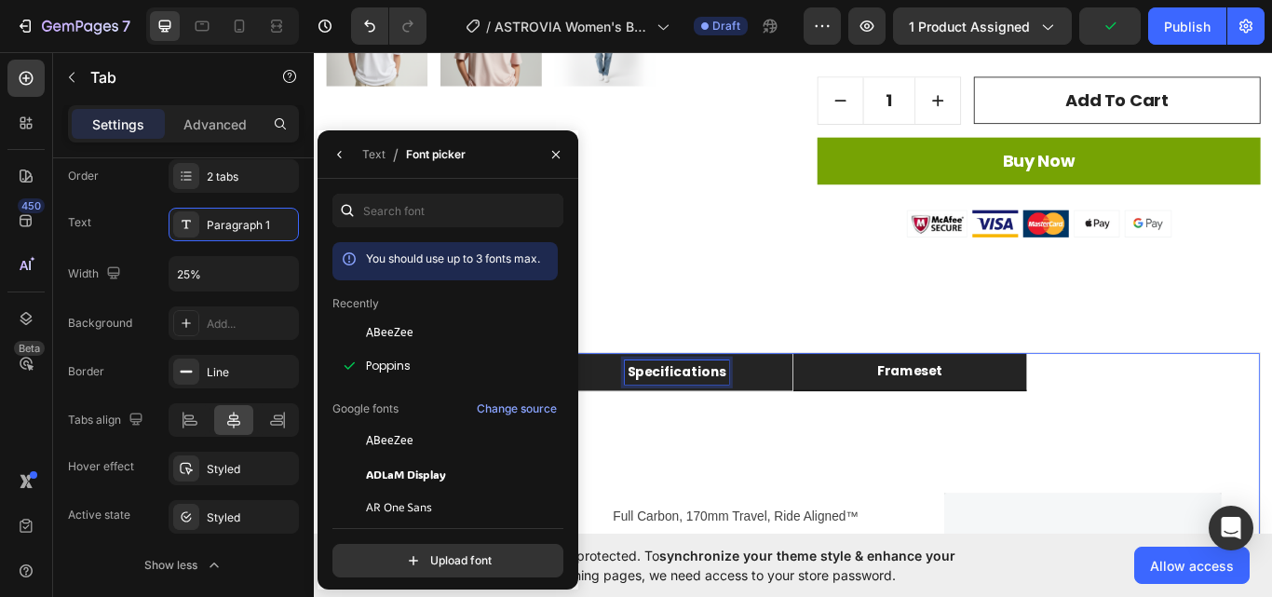
click at [692, 424] on div "specifications" at bounding box center [736, 426] width 121 height 28
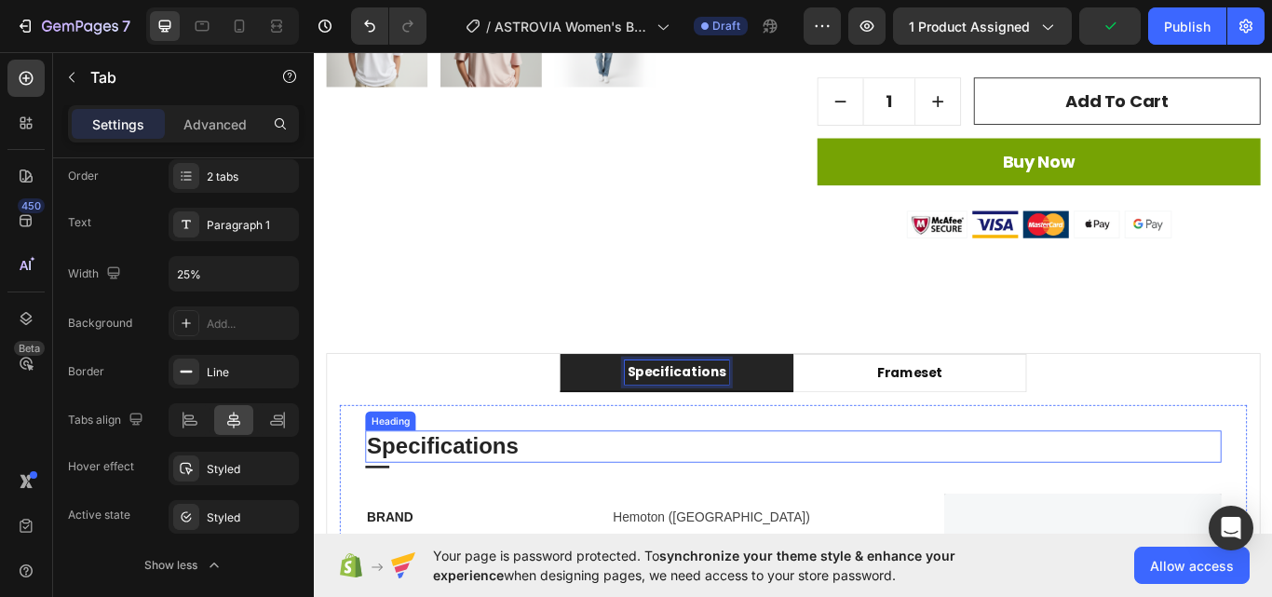
click at [493, 507] on p "Specifications" at bounding box center [872, 513] width 994 height 34
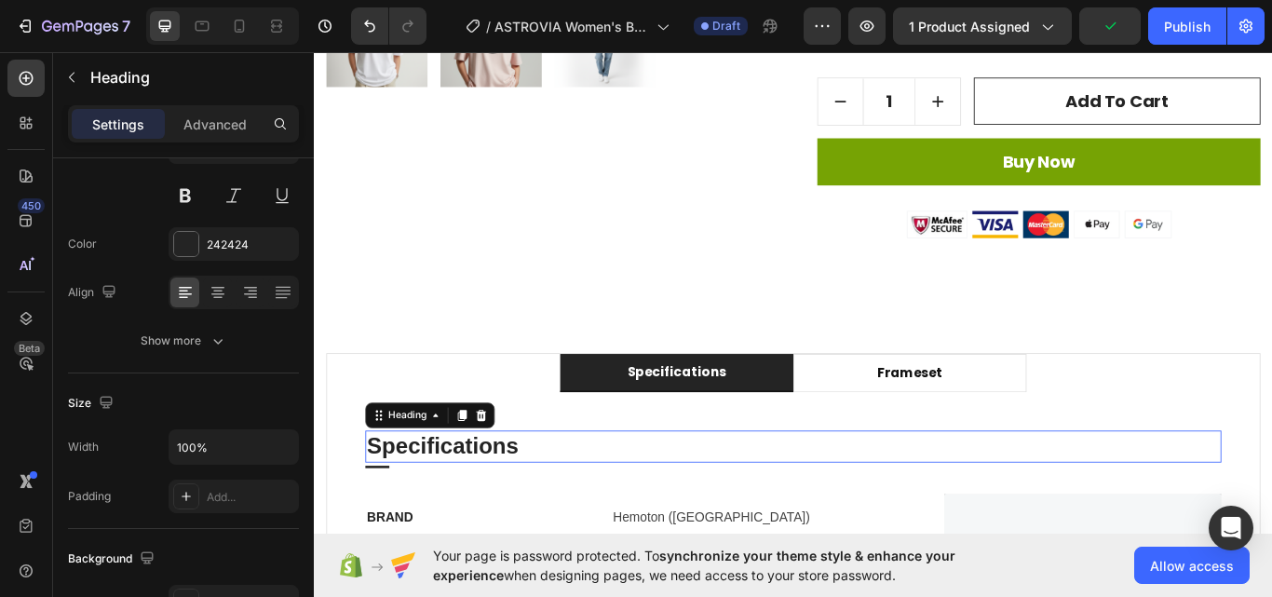
scroll to position [0, 0]
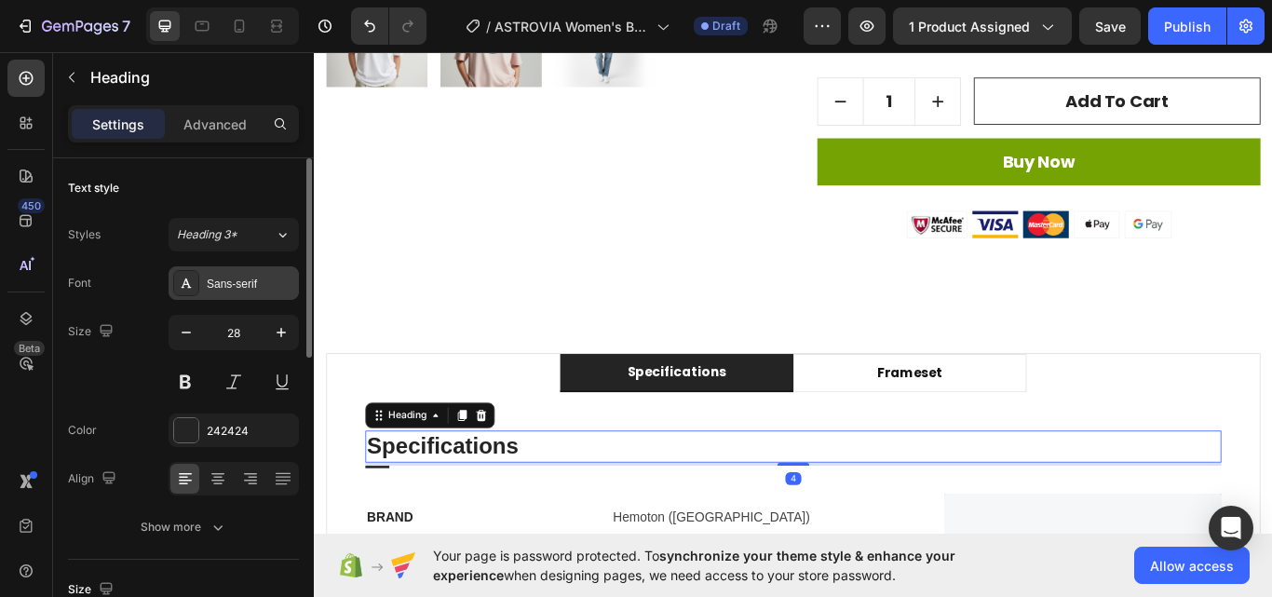
click at [228, 287] on div "Sans-serif" at bounding box center [251, 284] width 88 height 17
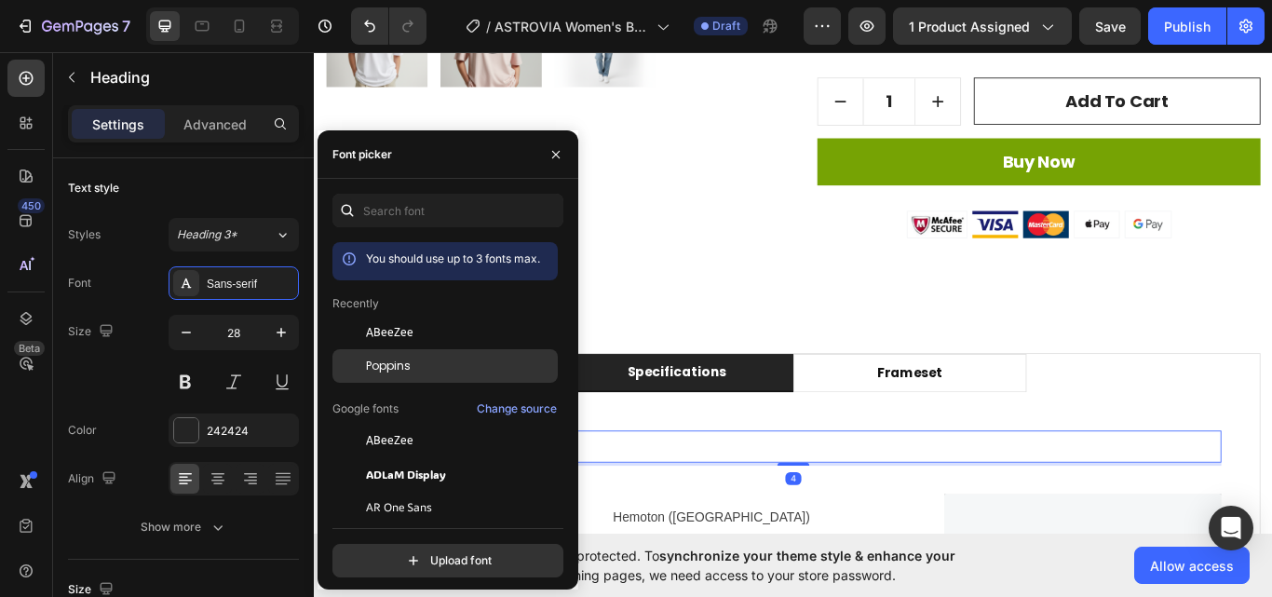
click at [380, 374] on div "Poppins" at bounding box center [444, 366] width 225 height 34
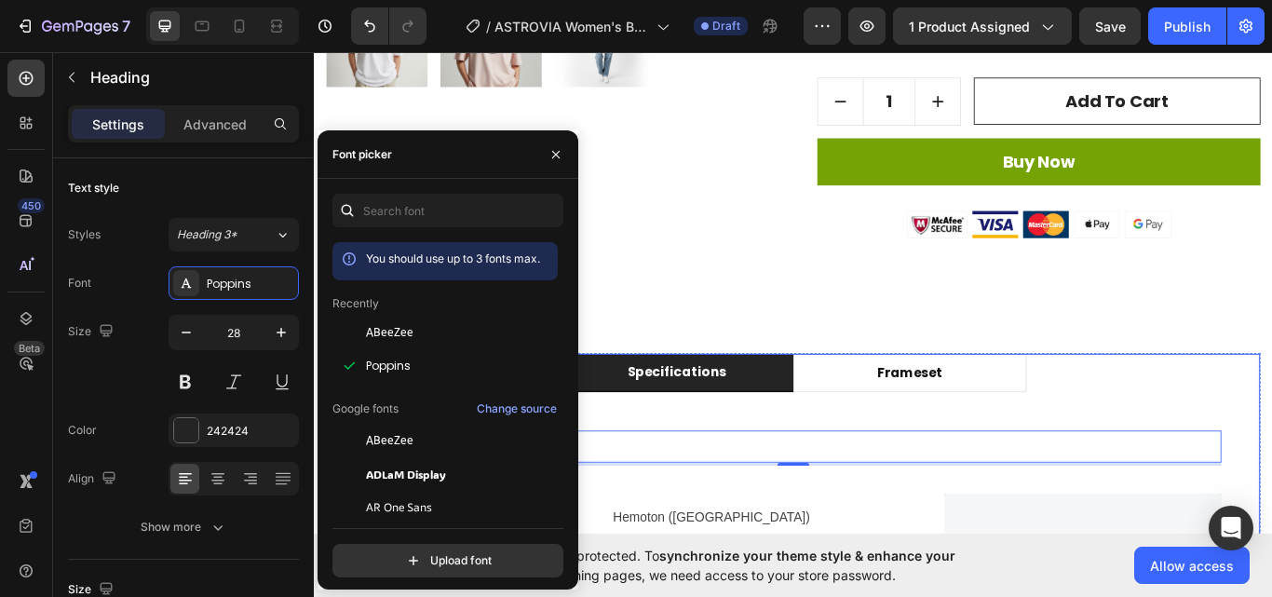
click at [737, 422] on p "specifications" at bounding box center [736, 426] width 115 height 22
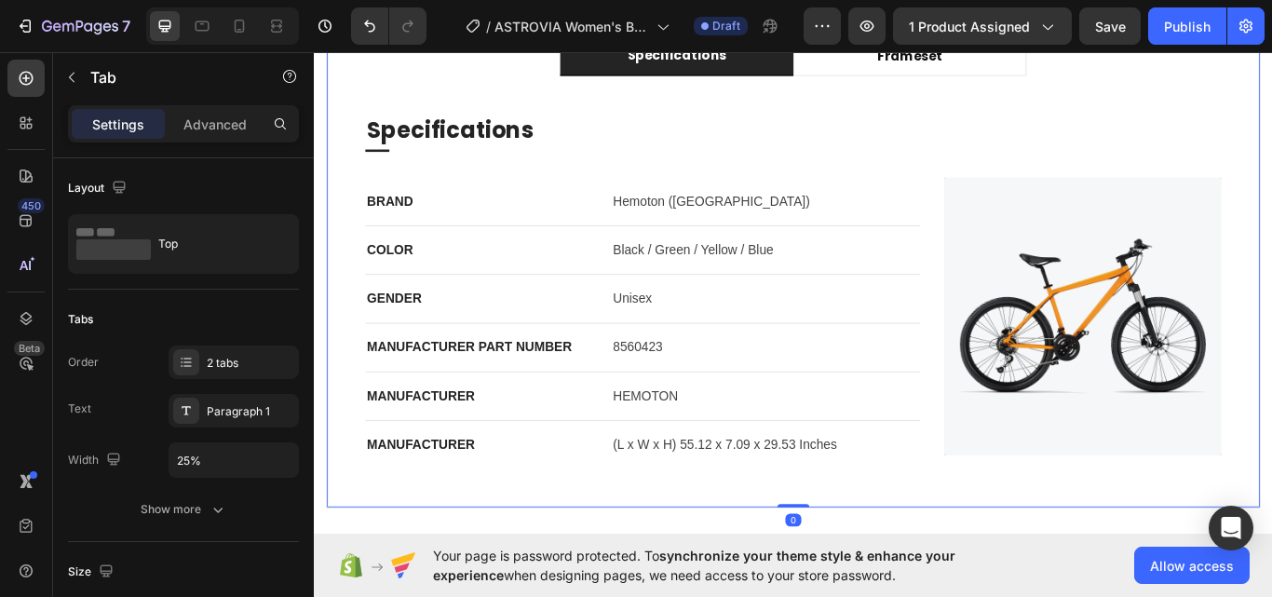
scroll to position [1155, 0]
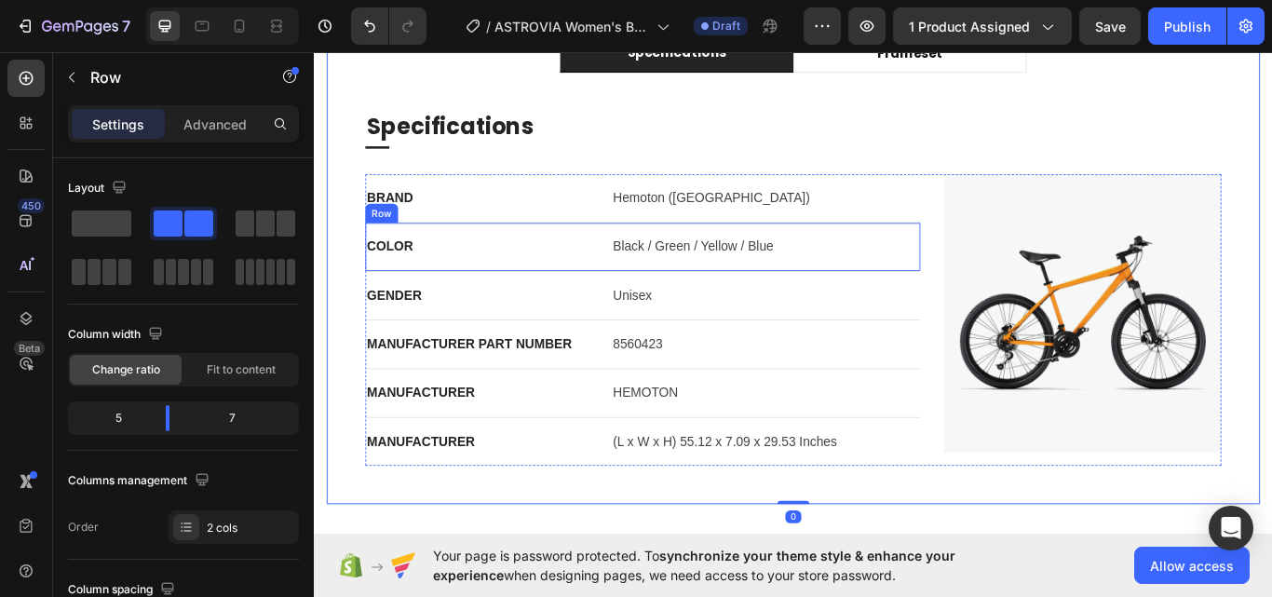
click at [624, 262] on div "COLOR Text block Black / Green / Yellow / Blue Text block Row" at bounding box center [696, 280] width 647 height 57
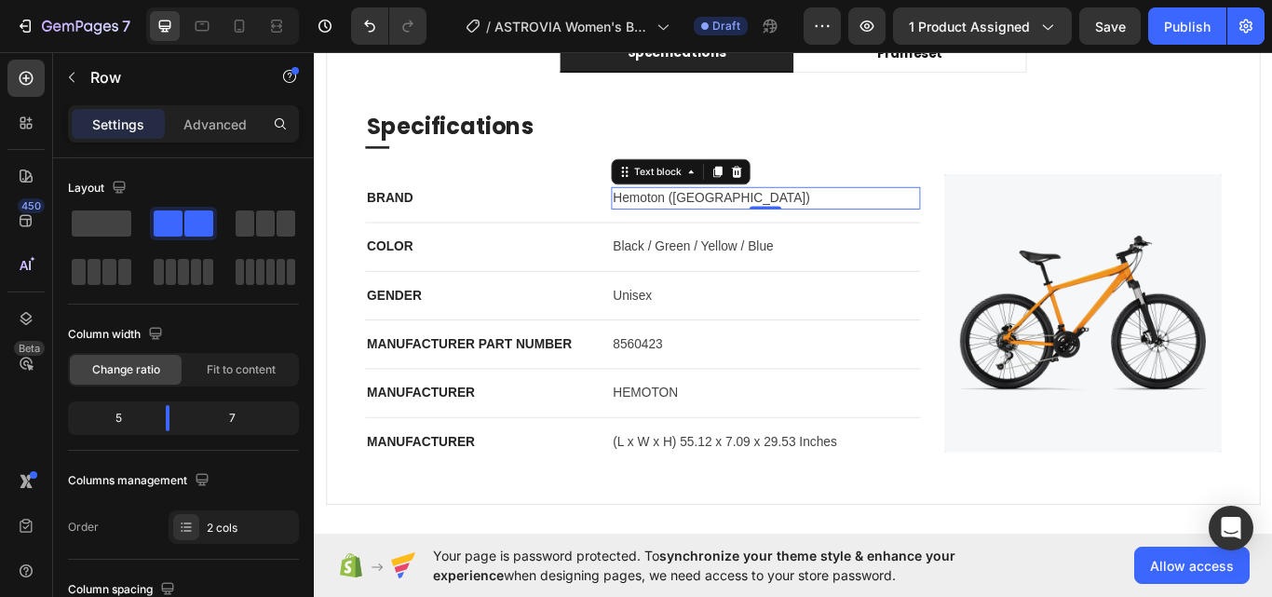
click at [1007, 230] on p "Hemoton (USA)" at bounding box center [840, 223] width 357 height 22
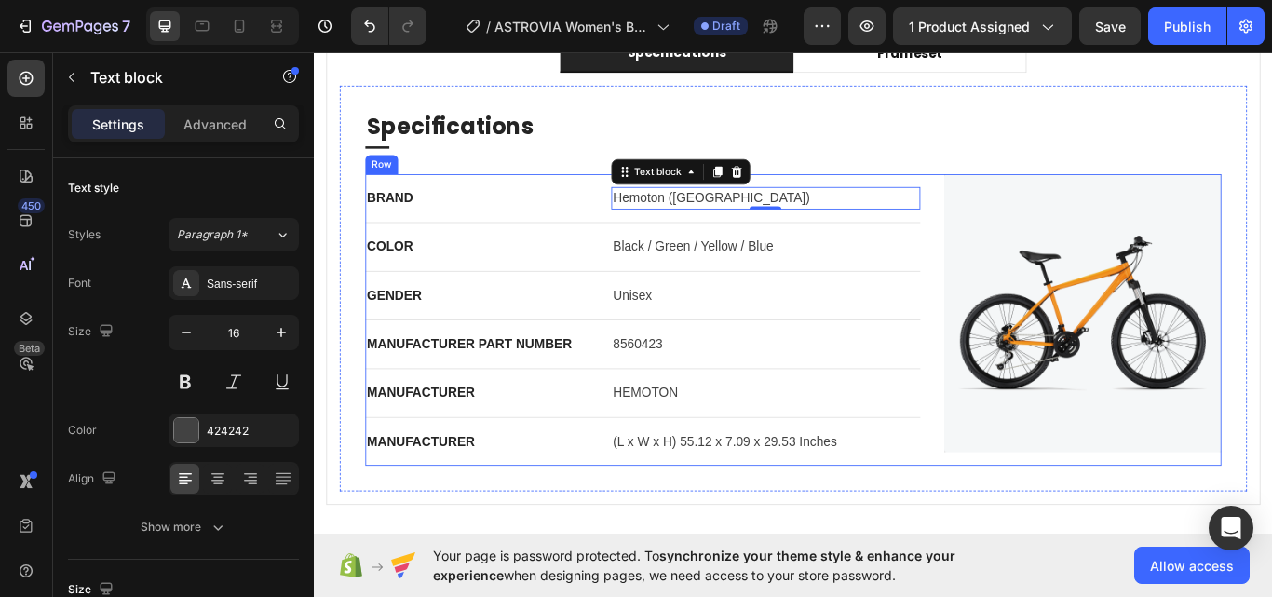
click at [1048, 223] on img at bounding box center [1209, 357] width 323 height 323
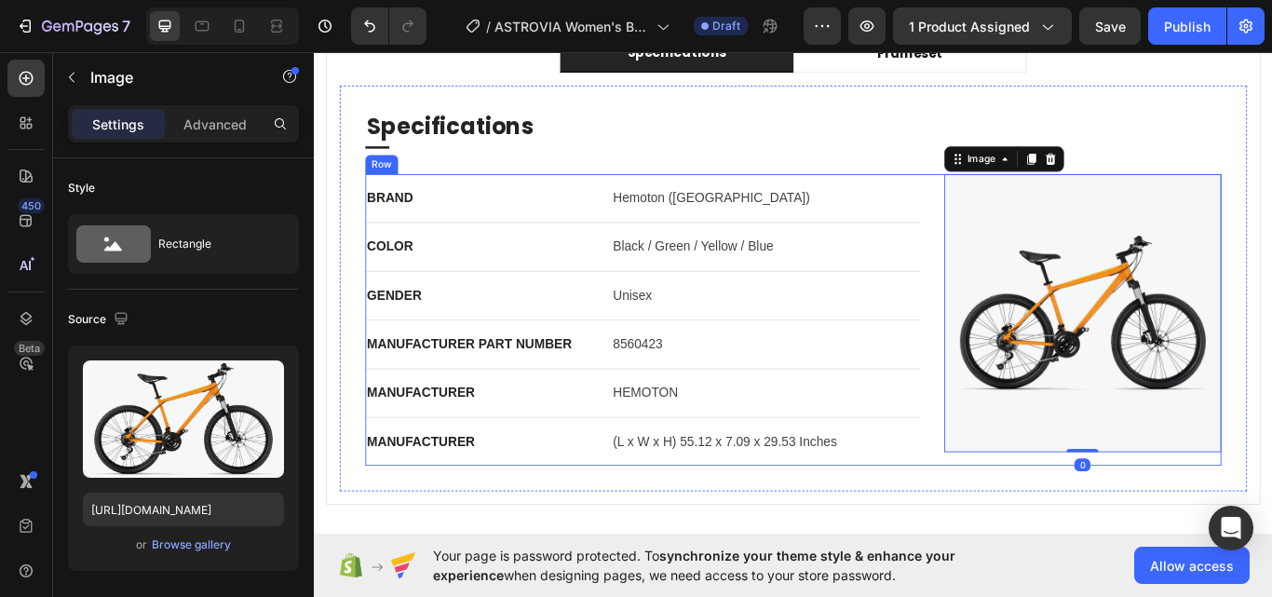
click at [1018, 222] on div "BRAND Text block Hemoton (USA) Text block Row COLOR Text block Black / Green / …" at bounding box center [872, 366] width 998 height 340
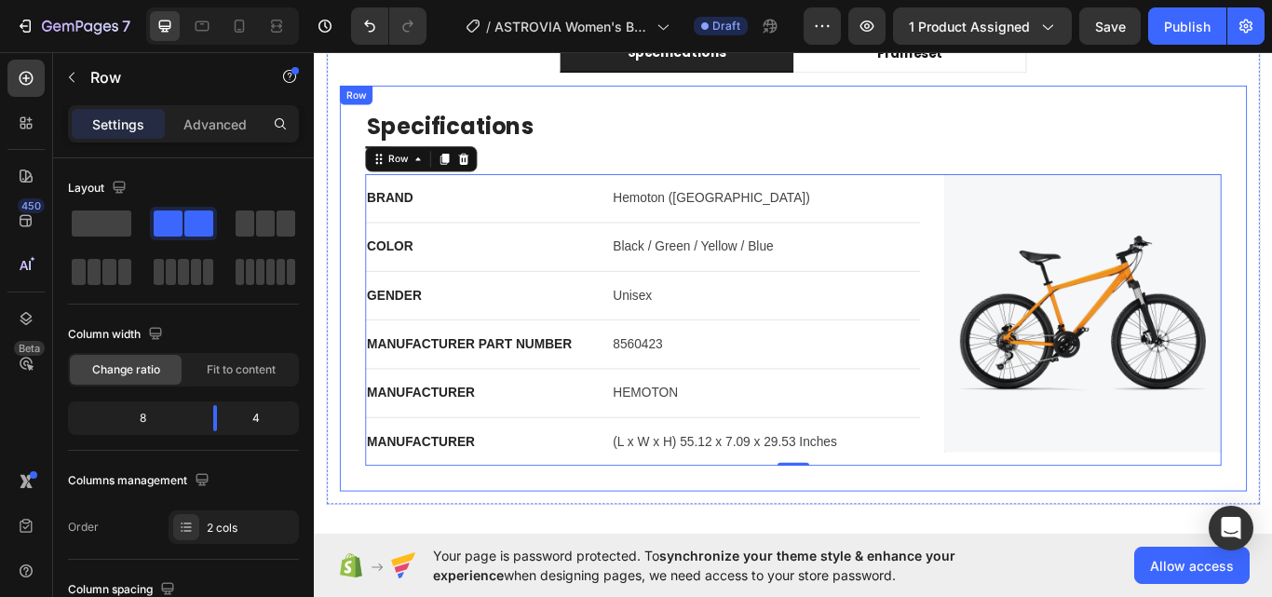
click at [505, 187] on div "Specifications Heading Title Line BRAND Text block Hemoton (USA) Text block Row…" at bounding box center [872, 328] width 998 height 413
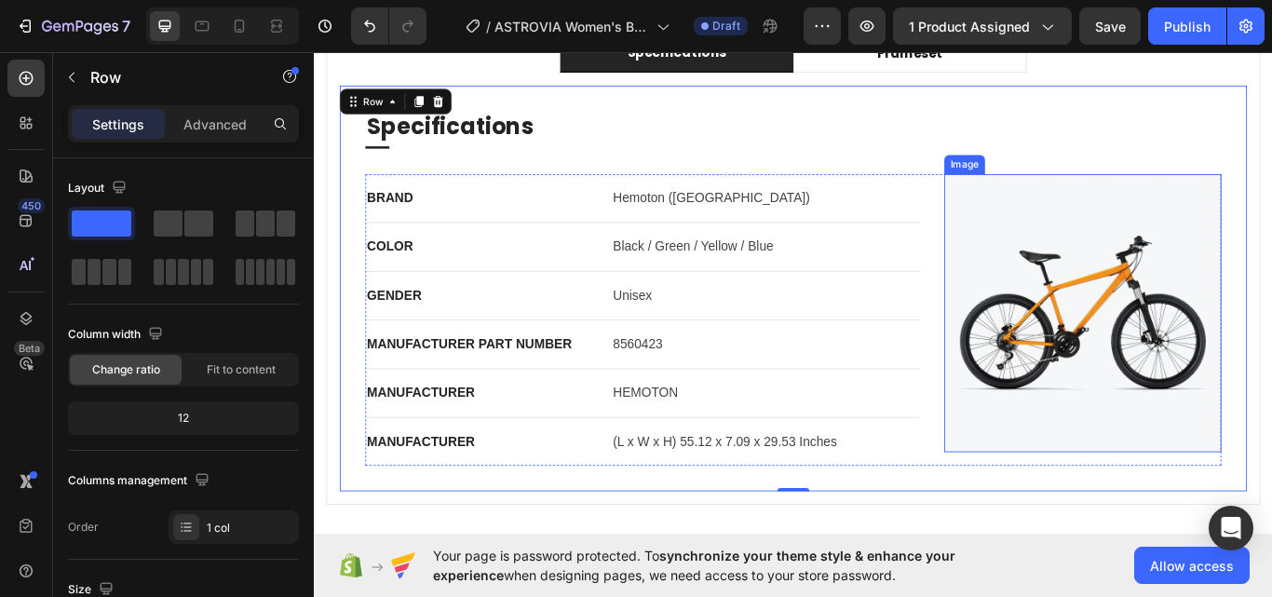
click at [1048, 236] on img at bounding box center [1209, 357] width 323 height 323
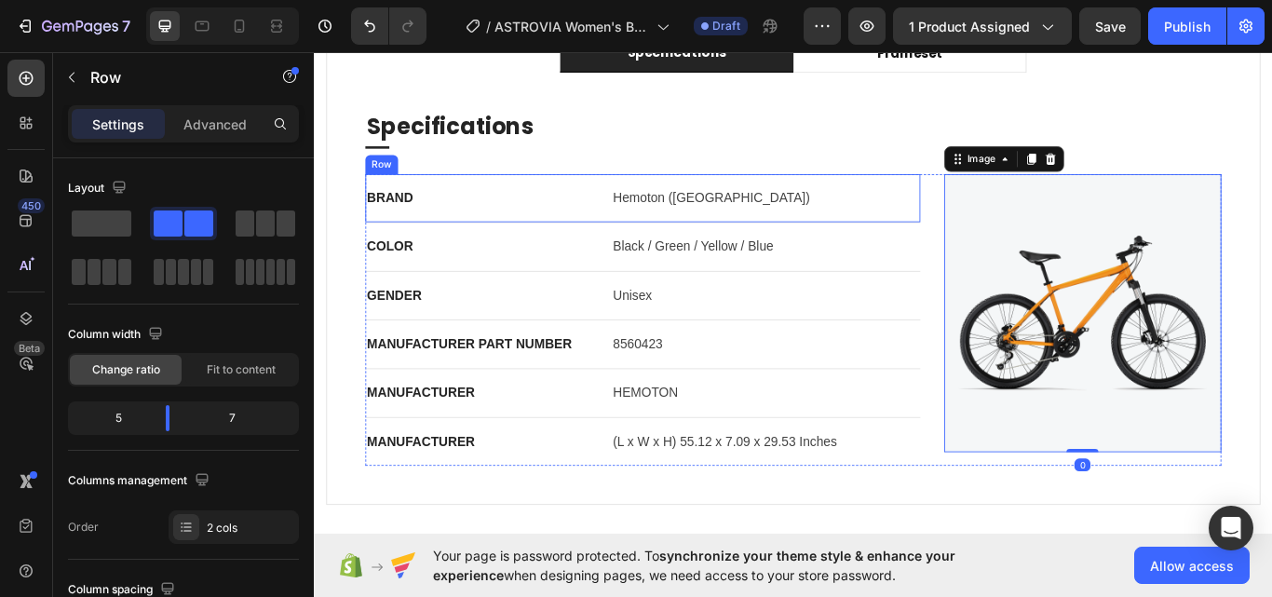
click at [995, 236] on div "BRAND Text block Hemoton (USA) Text block Row" at bounding box center [696, 224] width 647 height 57
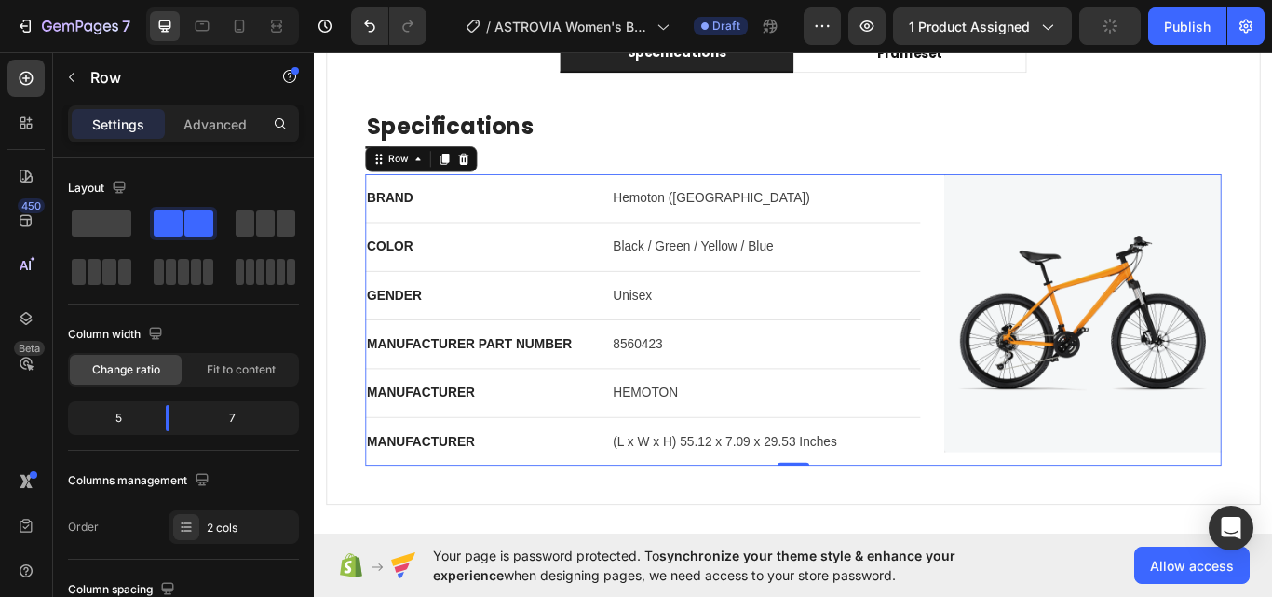
click at [1017, 232] on div "BRAND Text block Hemoton (USA) Text block Row COLOR Text block Black / Green / …" at bounding box center [872, 366] width 998 height 340
drag, startPoint x: 486, startPoint y: 183, endPoint x: 460, endPoint y: 191, distance: 27.1
click at [486, 182] on icon at bounding box center [488, 177] width 12 height 13
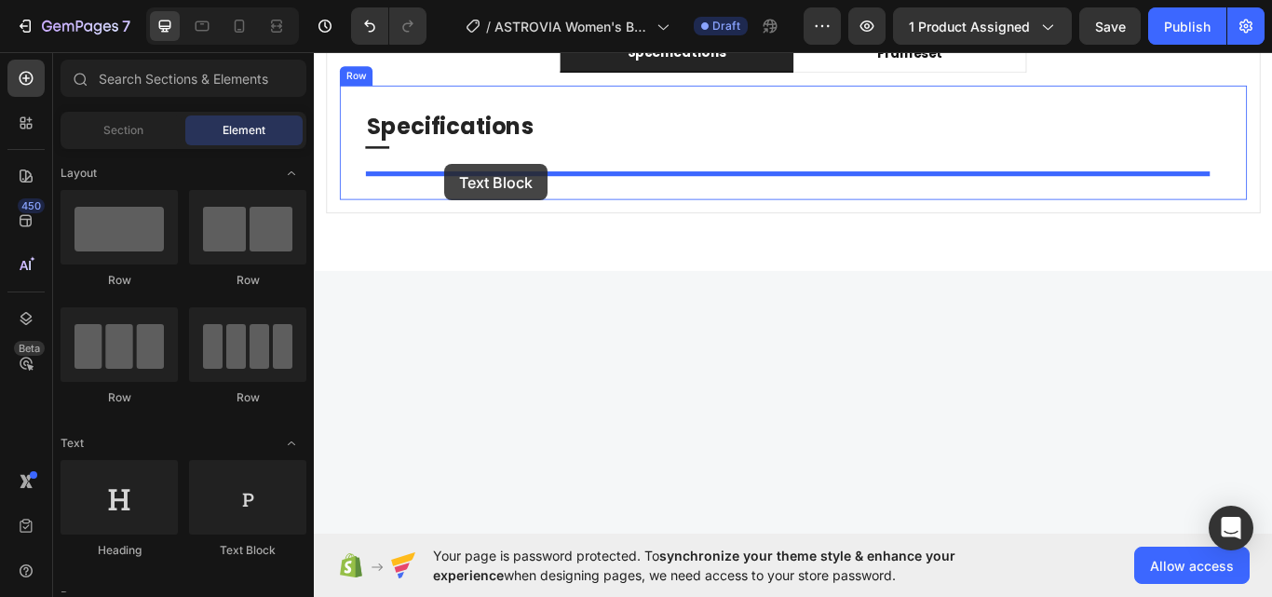
drag, startPoint x: 555, startPoint y: 521, endPoint x: 466, endPoint y: 183, distance: 349.6
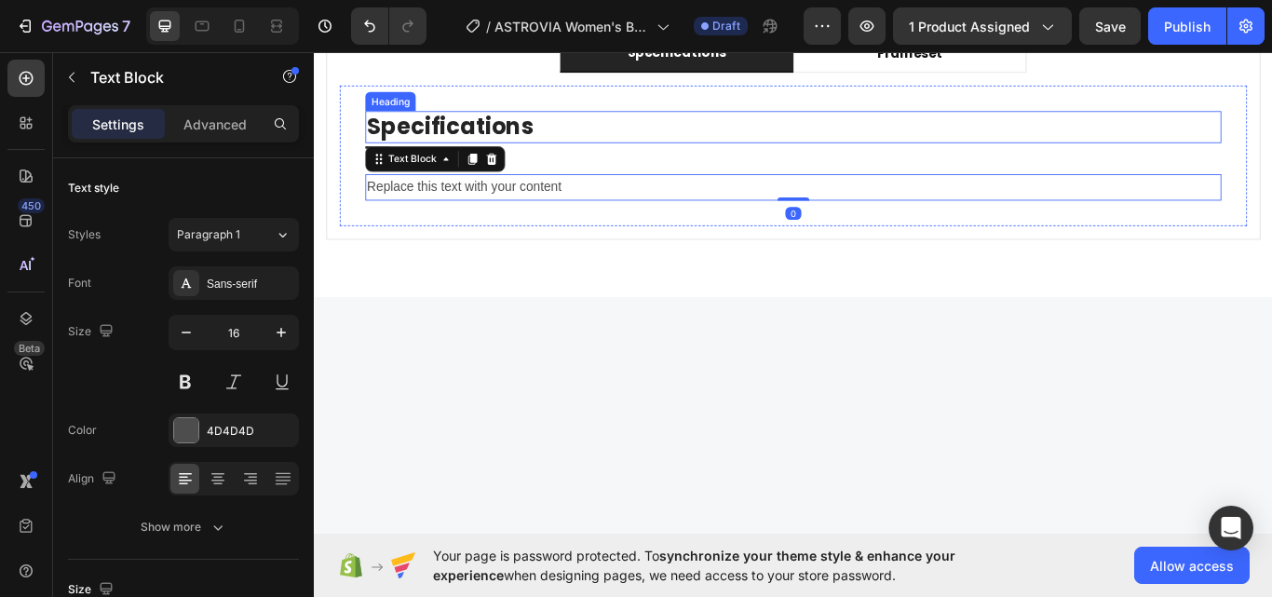
click at [475, 138] on p "Specifications" at bounding box center [872, 141] width 994 height 34
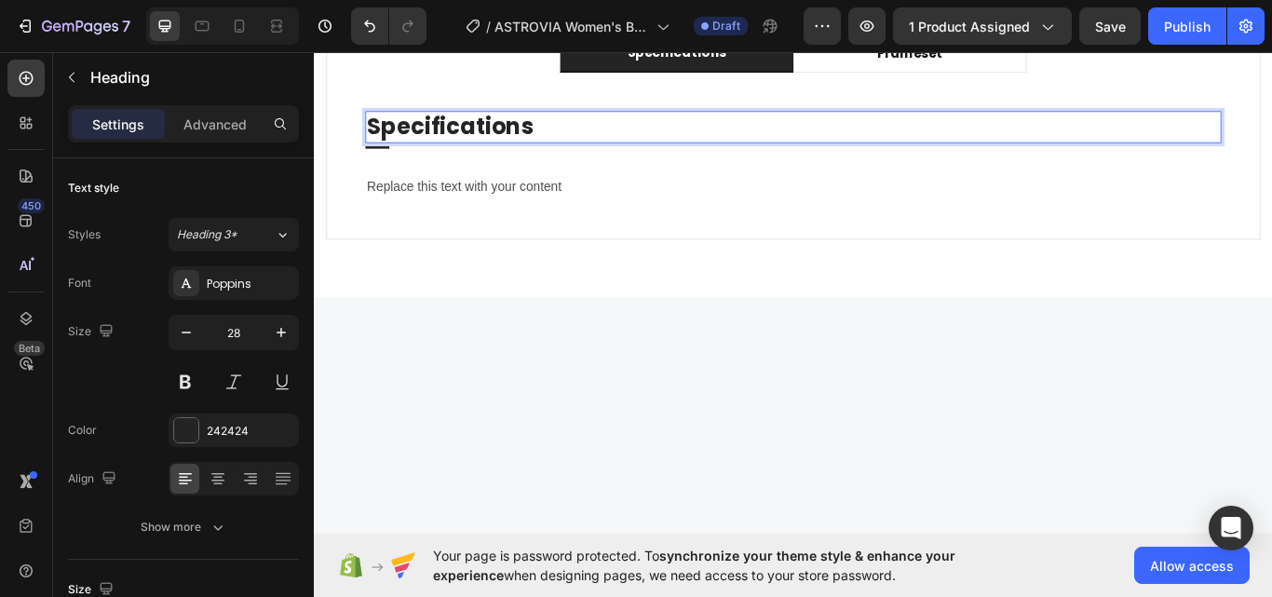
click at [475, 138] on p "Specifications" at bounding box center [872, 141] width 994 height 34
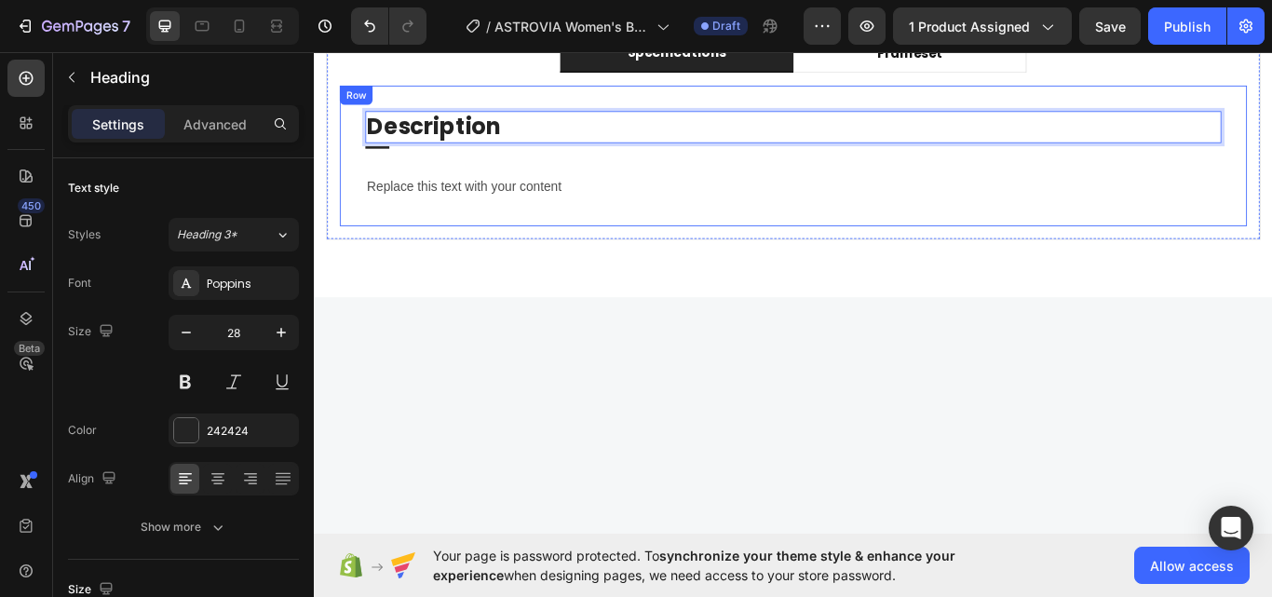
click at [585, 217] on div "Replace this text with your content" at bounding box center [872, 211] width 998 height 31
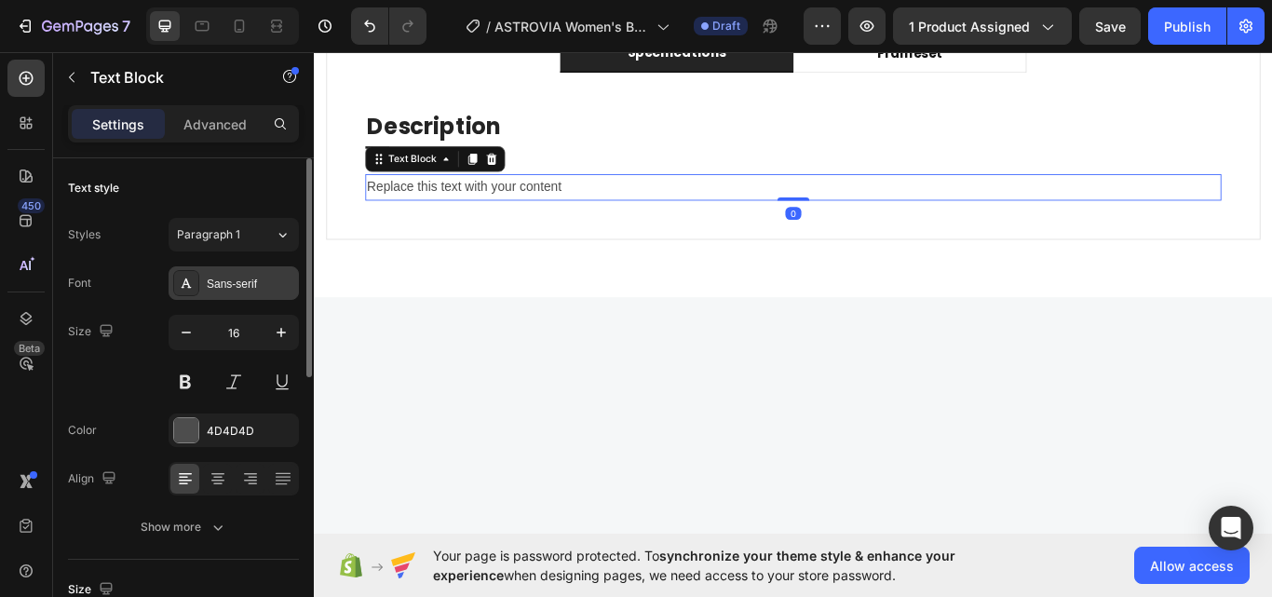
click at [236, 276] on div "Sans-serif" at bounding box center [251, 284] width 88 height 17
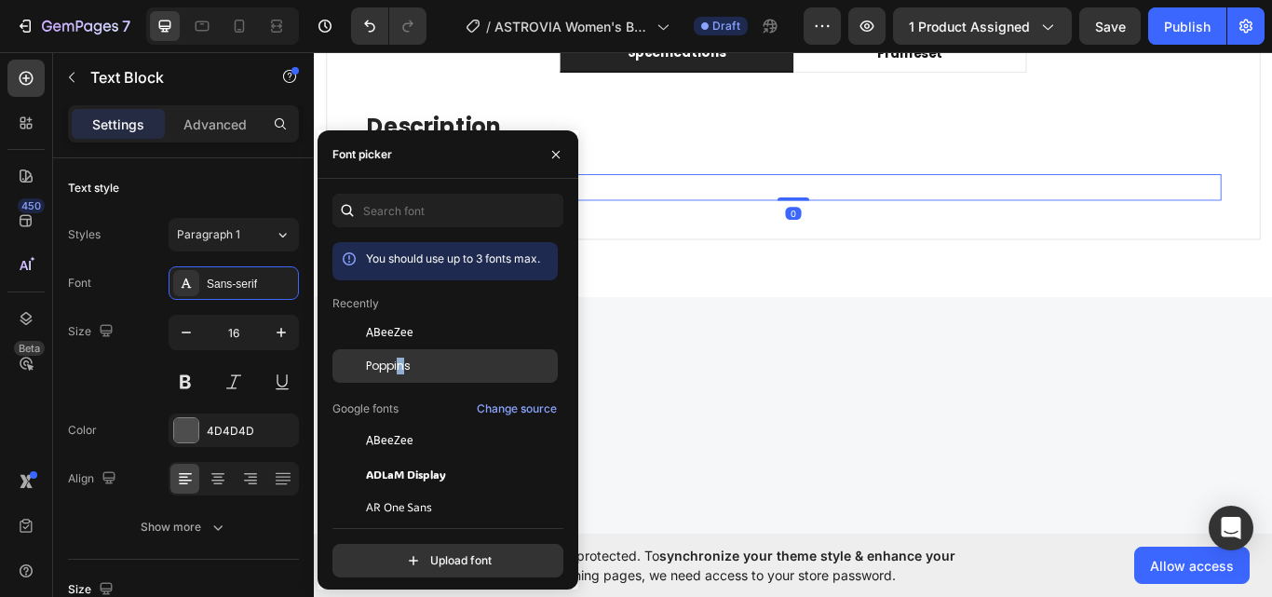
click at [401, 357] on div "Poppins" at bounding box center [444, 366] width 225 height 34
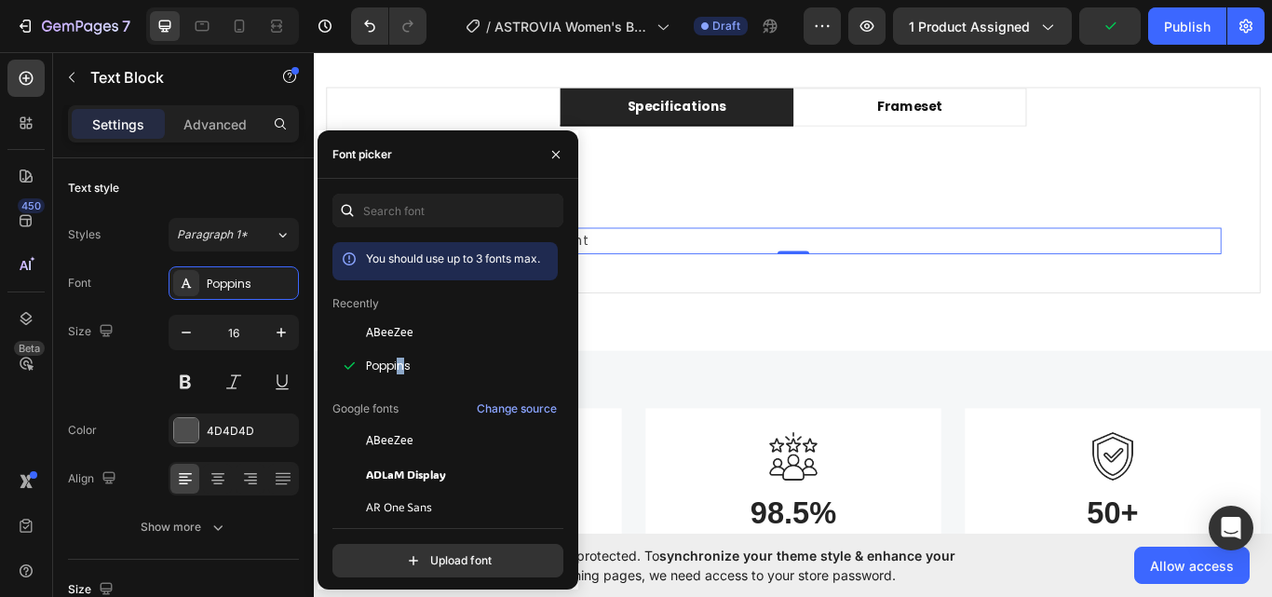
scroll to position [1061, 0]
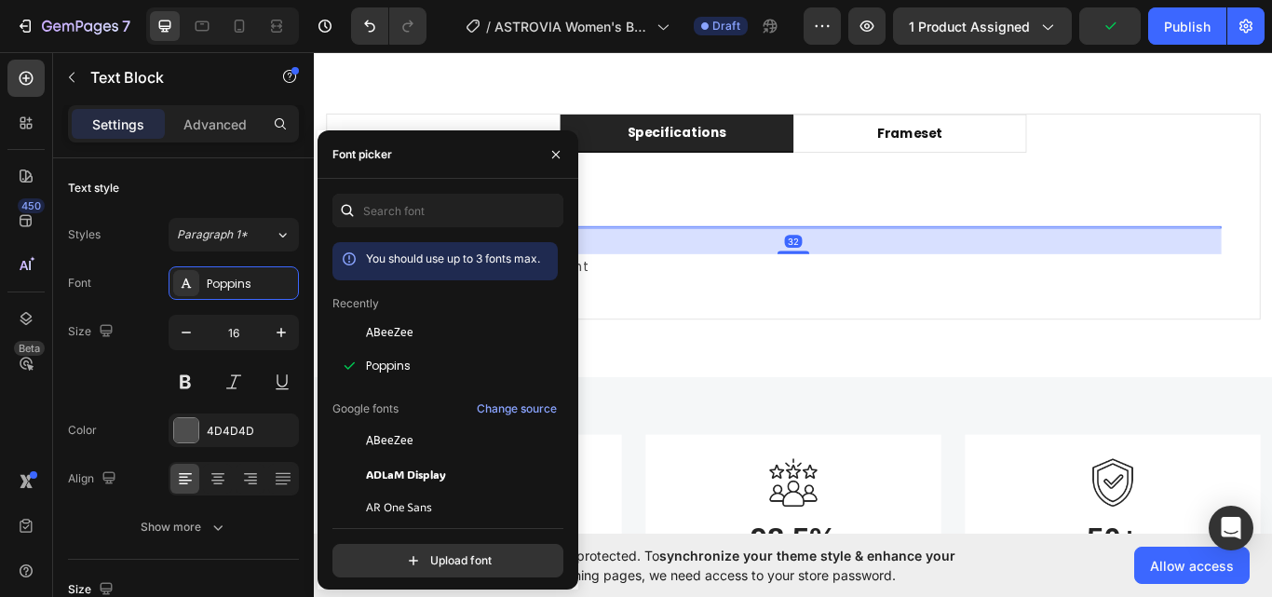
click at [802, 256] on div "Title" at bounding box center [872, 257] width 998 height 3
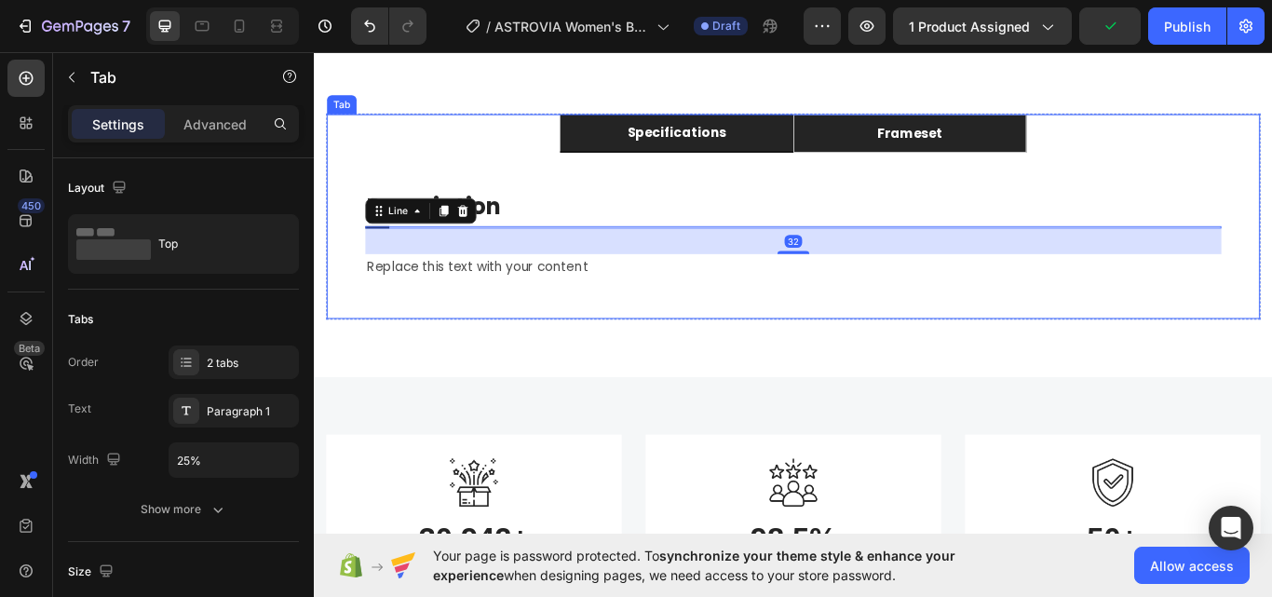
click at [1007, 143] on p "frameset" at bounding box center [1008, 148] width 76 height 22
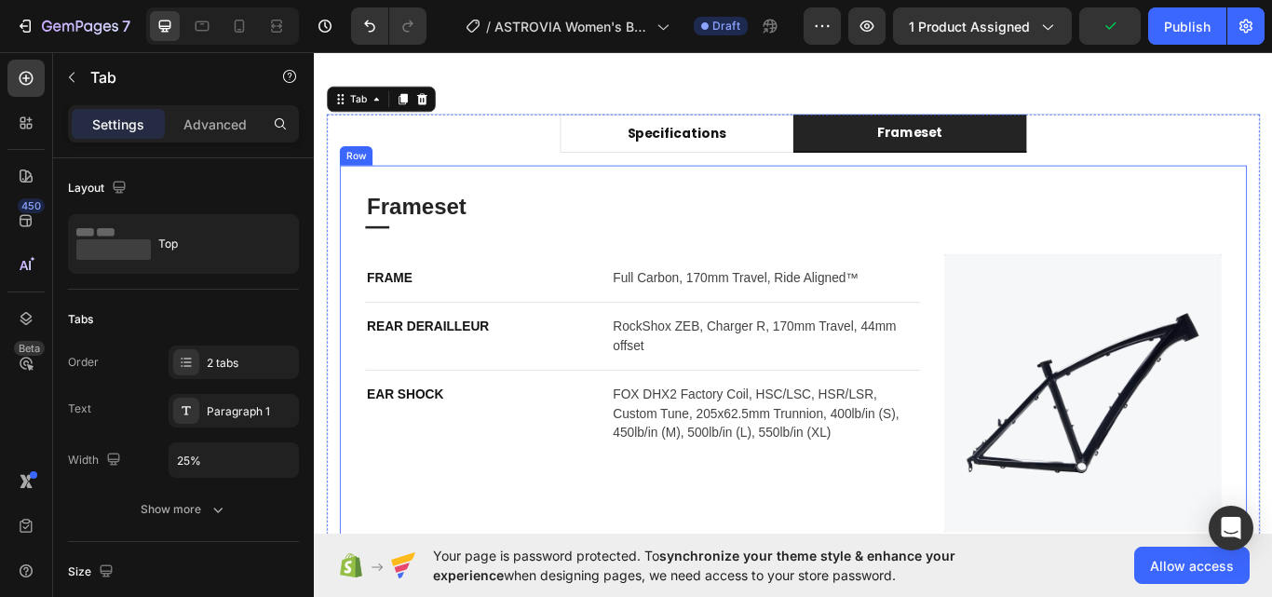
click at [527, 209] on div "Frameset Heading Title Line FRAME Text block Full Carbon, 170mm Travel, Ride Al…" at bounding box center [873, 413] width 1058 height 457
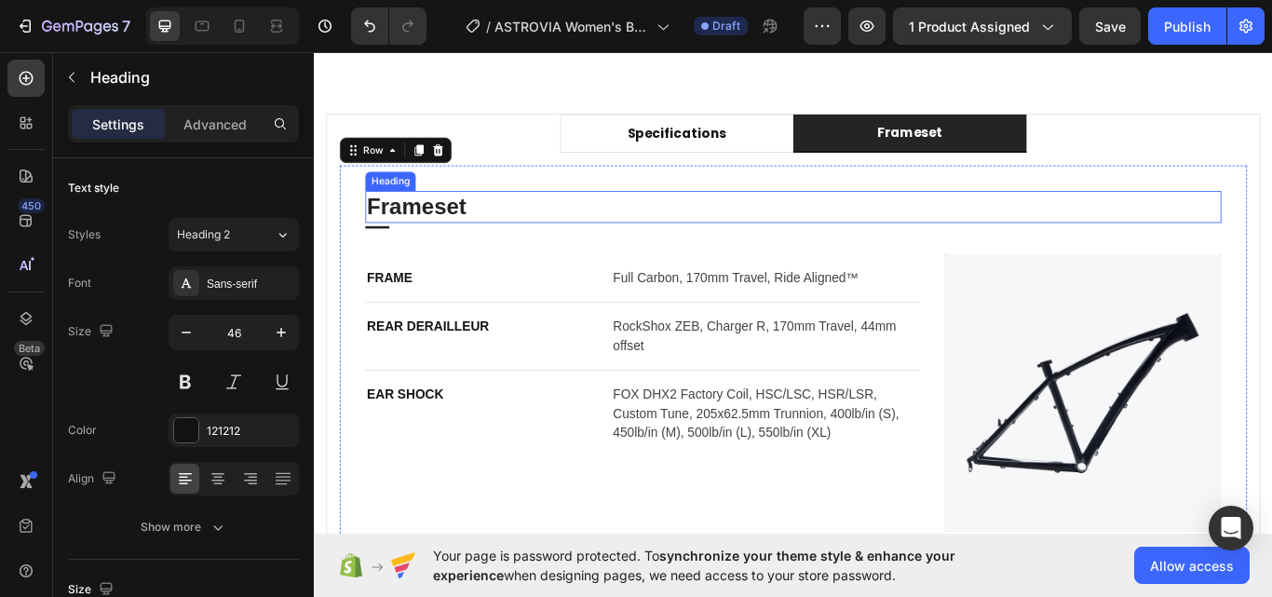
click at [452, 242] on p "Frameset" at bounding box center [872, 234] width 994 height 34
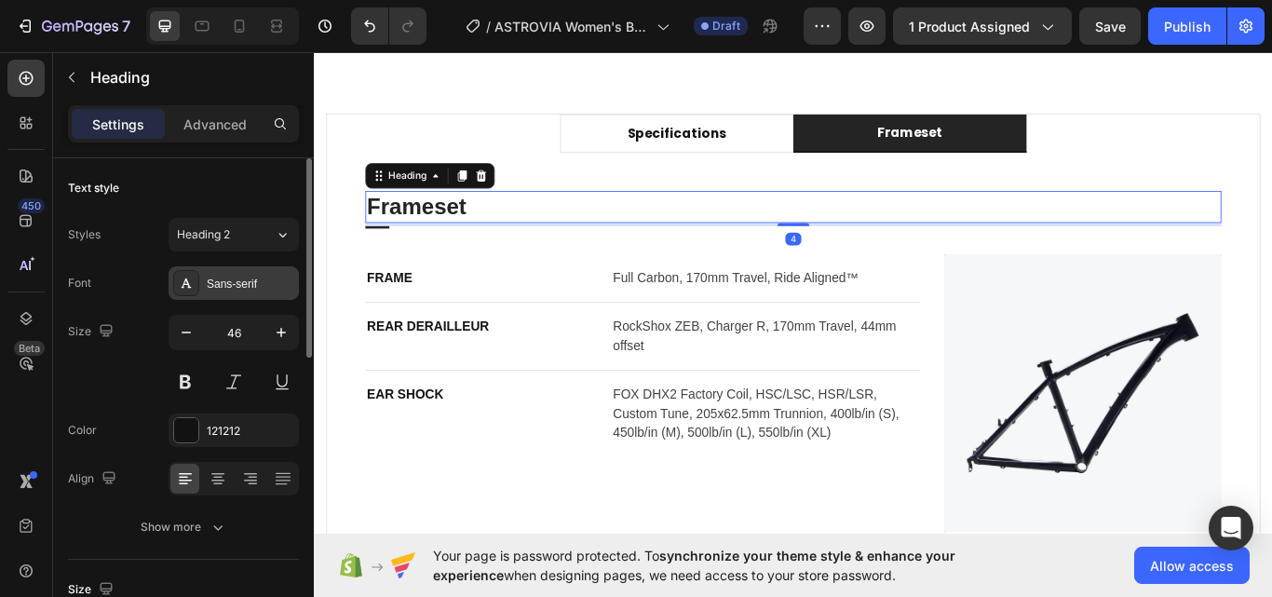
click at [215, 279] on div "Sans-serif" at bounding box center [251, 284] width 88 height 17
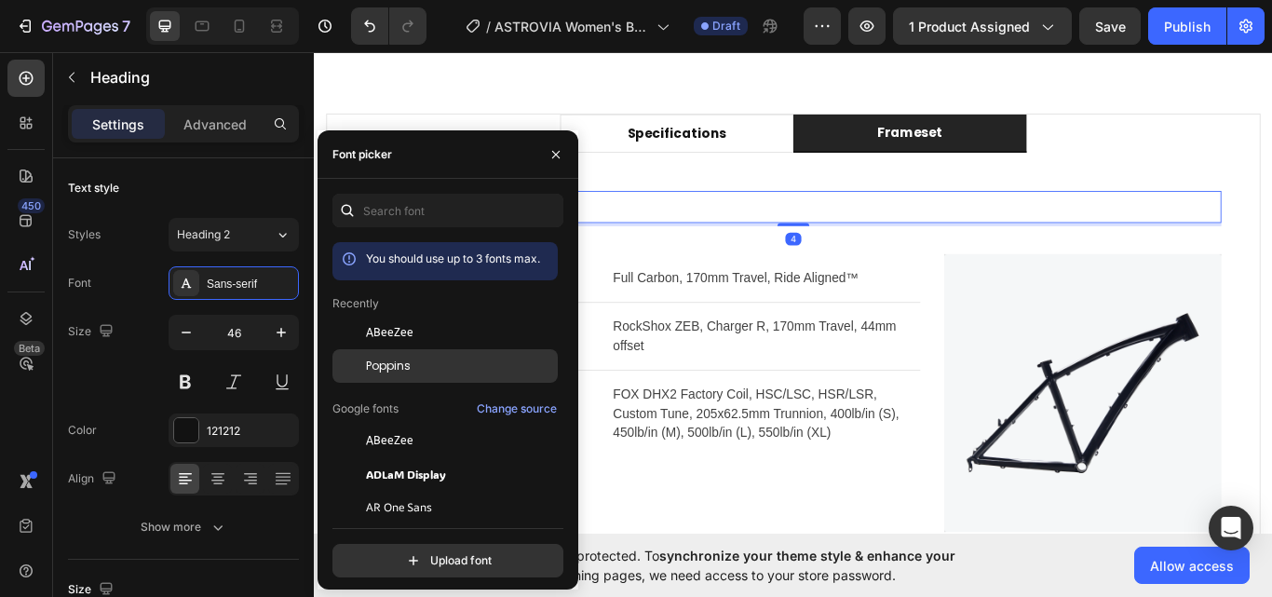
click at [394, 358] on span "Poppins" at bounding box center [388, 366] width 45 height 17
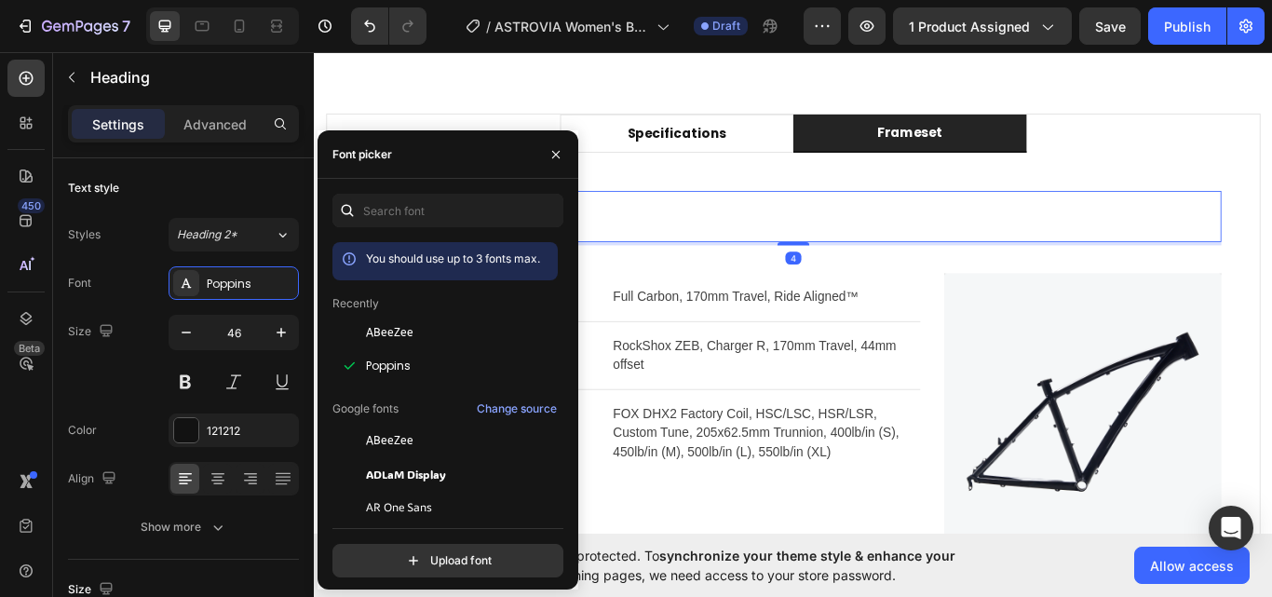
click at [817, 240] on p "Frameset" at bounding box center [872, 245] width 994 height 56
click at [722, 227] on p "Frameset" at bounding box center [872, 245] width 994 height 56
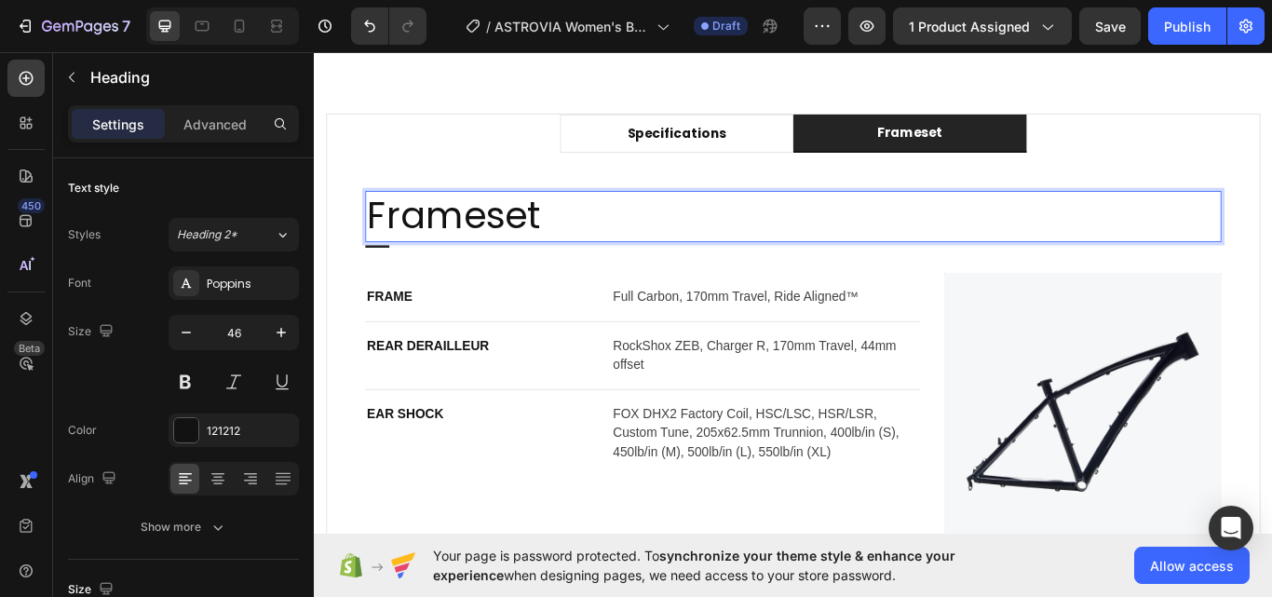
click at [532, 245] on p "Frameset" at bounding box center [872, 245] width 994 height 56
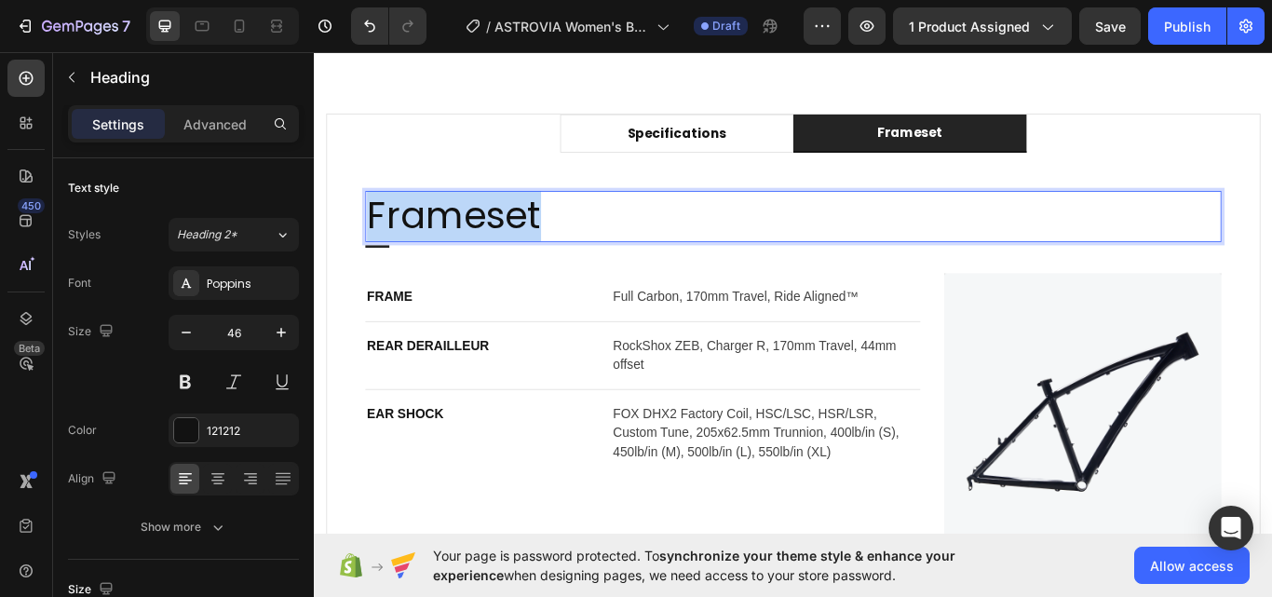
click at [532, 245] on p "Frameset" at bounding box center [872, 245] width 994 height 56
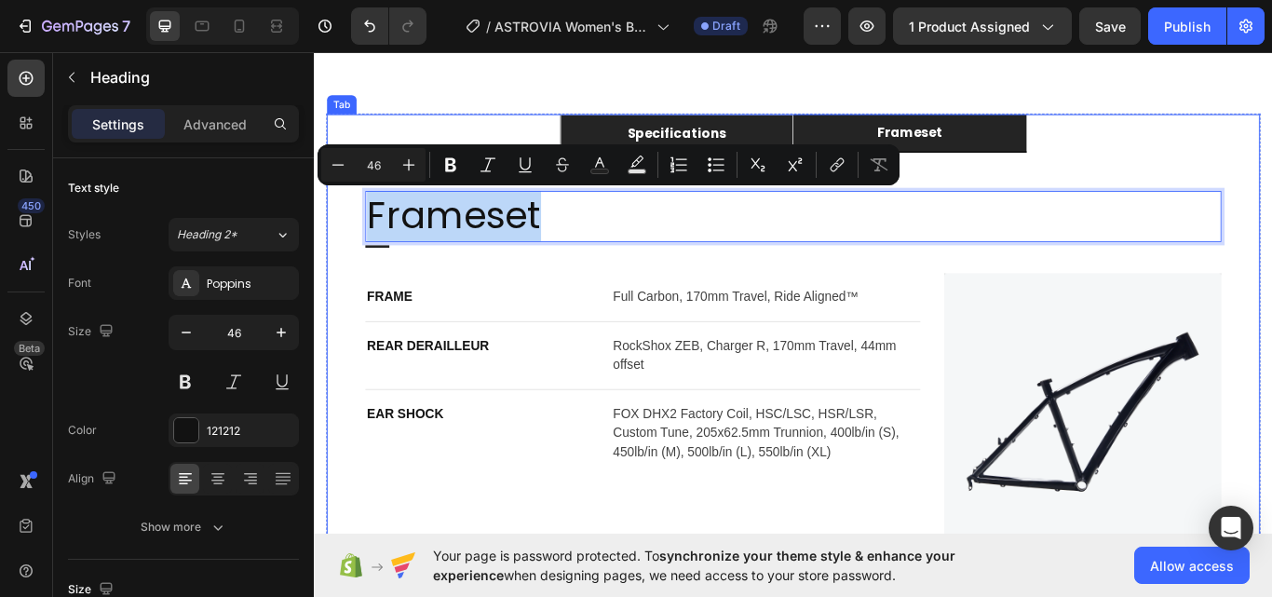
click at [650, 142] on li "specifications" at bounding box center [737, 148] width 272 height 45
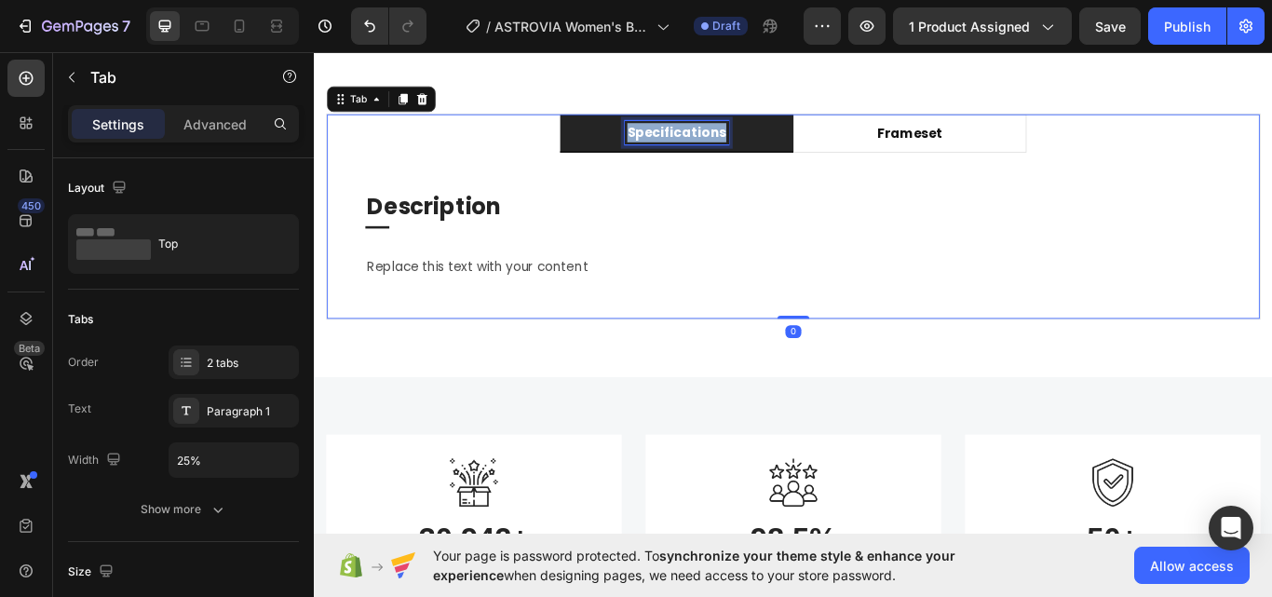
click at [682, 155] on p "specifications" at bounding box center [736, 147] width 115 height 22
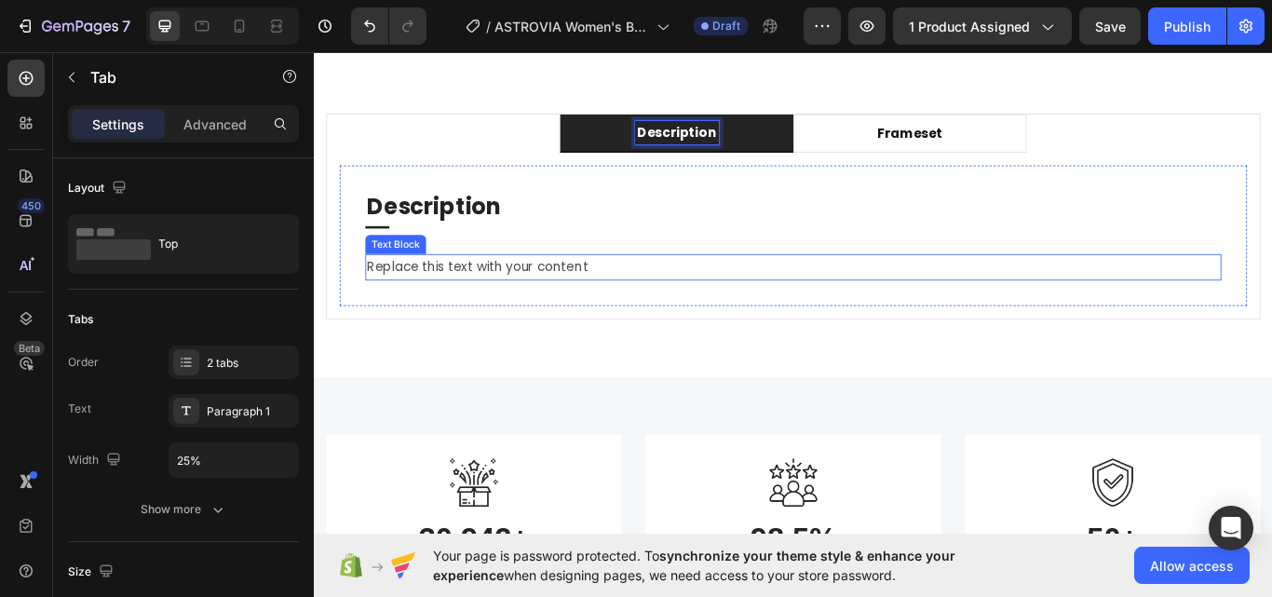
click at [473, 294] on div "Replace this text with your content" at bounding box center [872, 304] width 998 height 31
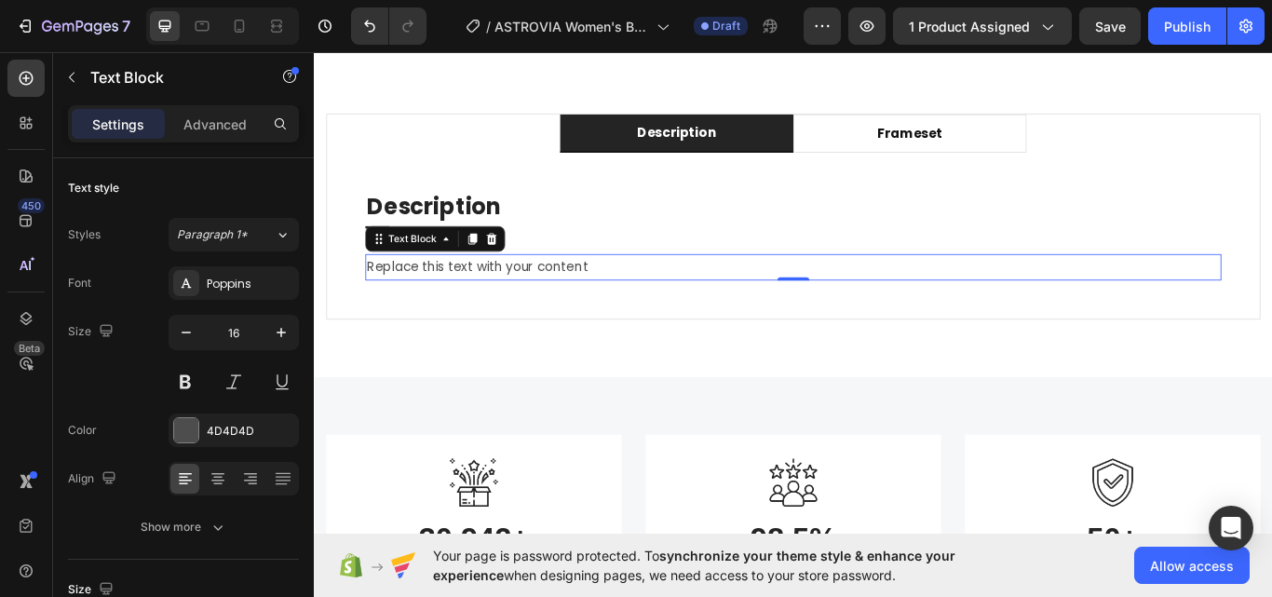
click at [526, 302] on div "Replace this text with your content" at bounding box center [872, 304] width 998 height 31
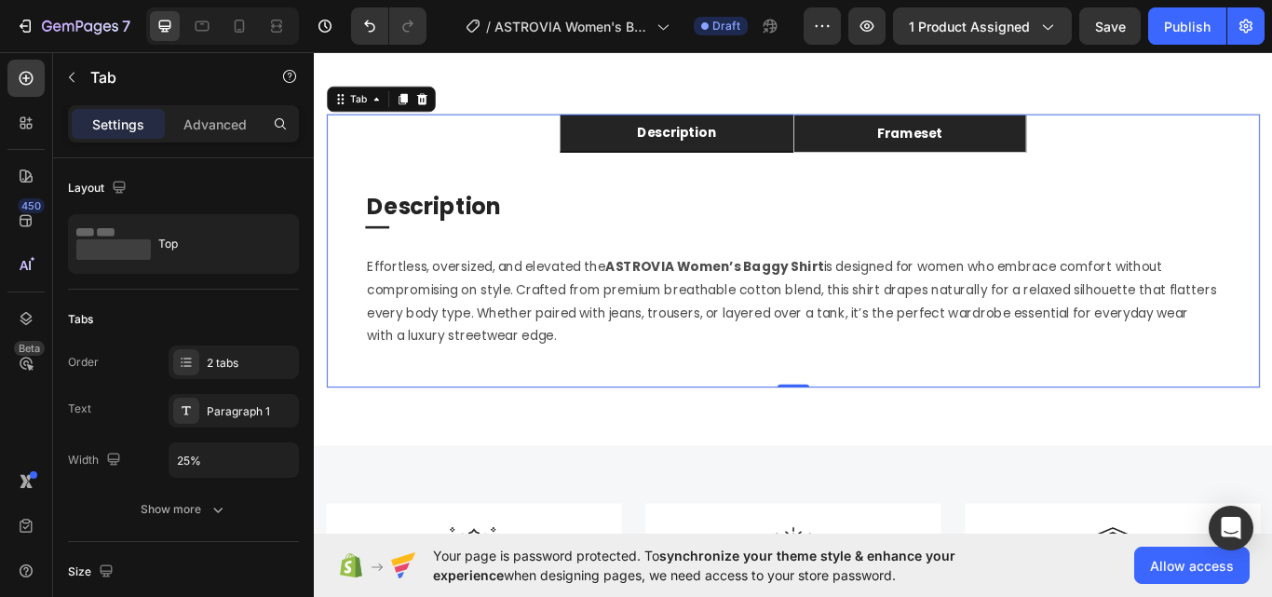
click at [896, 134] on li "frameset" at bounding box center [1008, 148] width 272 height 45
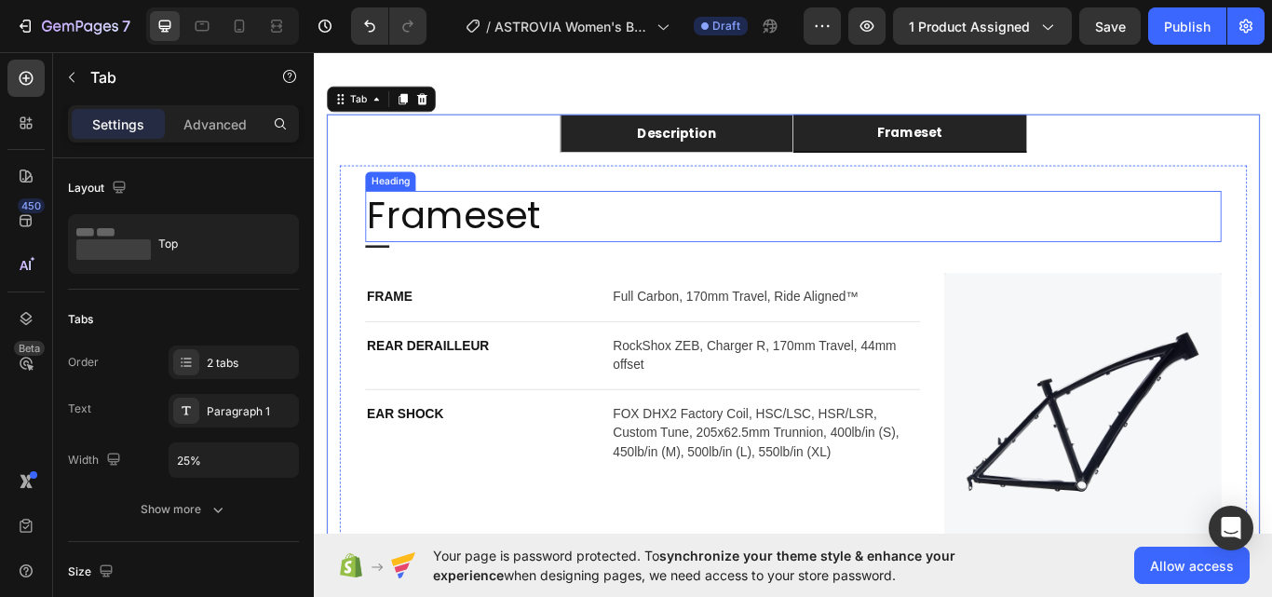
click at [481, 265] on p "Frameset" at bounding box center [872, 245] width 994 height 56
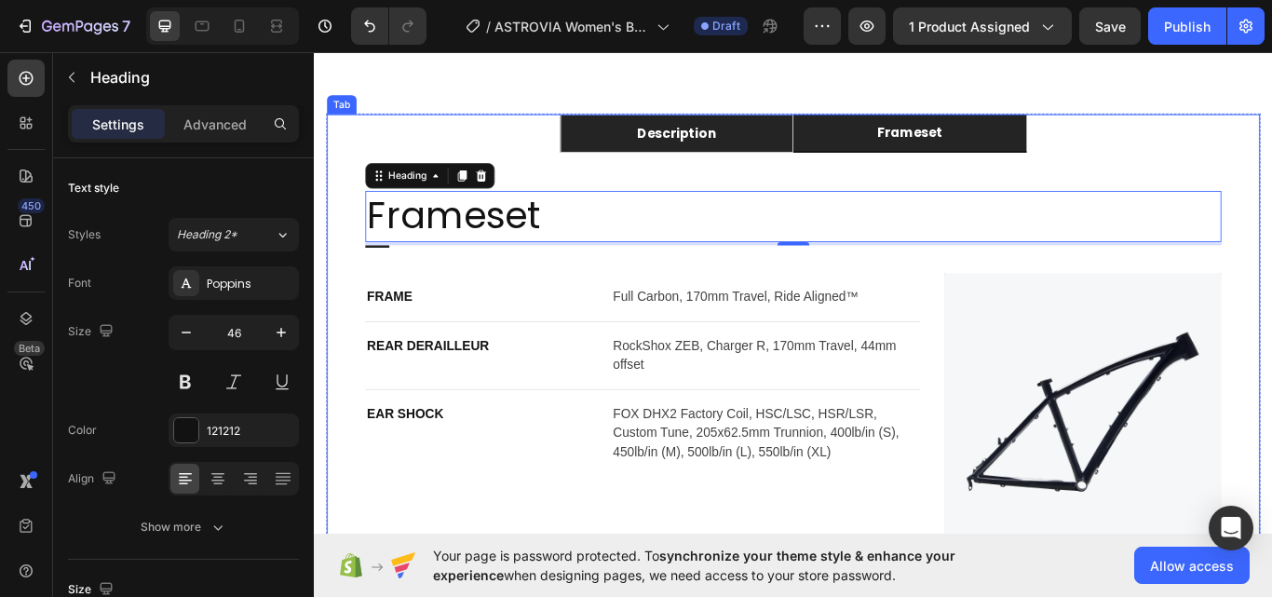
click at [762, 138] on p "Description" at bounding box center [737, 148] width 92 height 22
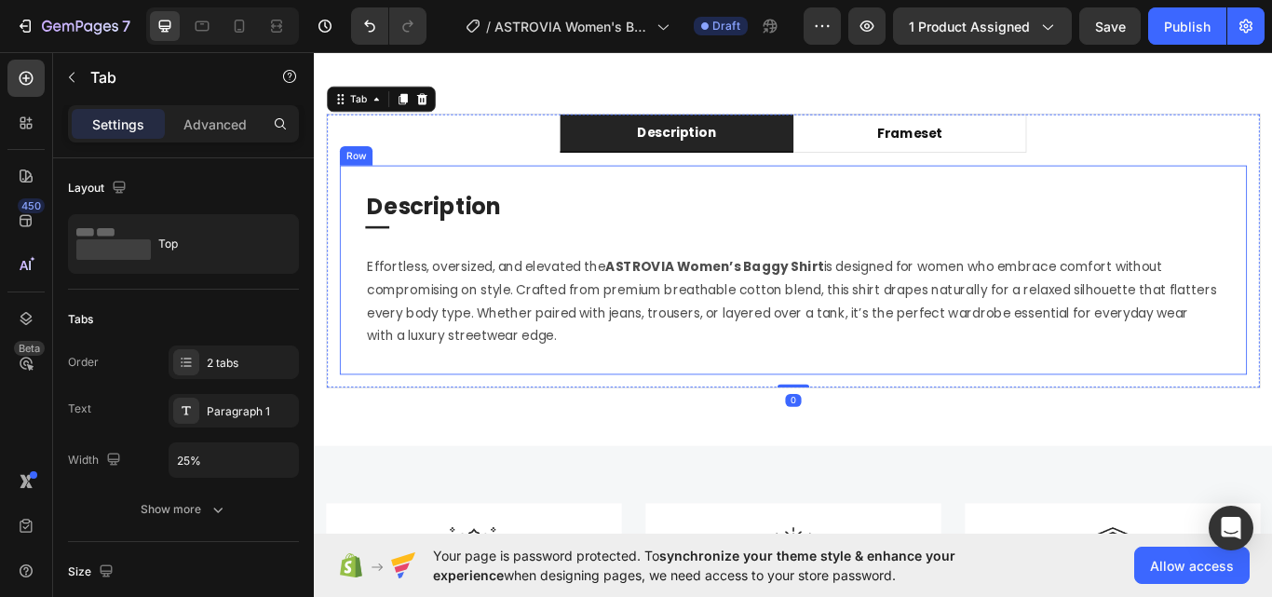
click at [452, 242] on p "Description" at bounding box center [872, 234] width 994 height 34
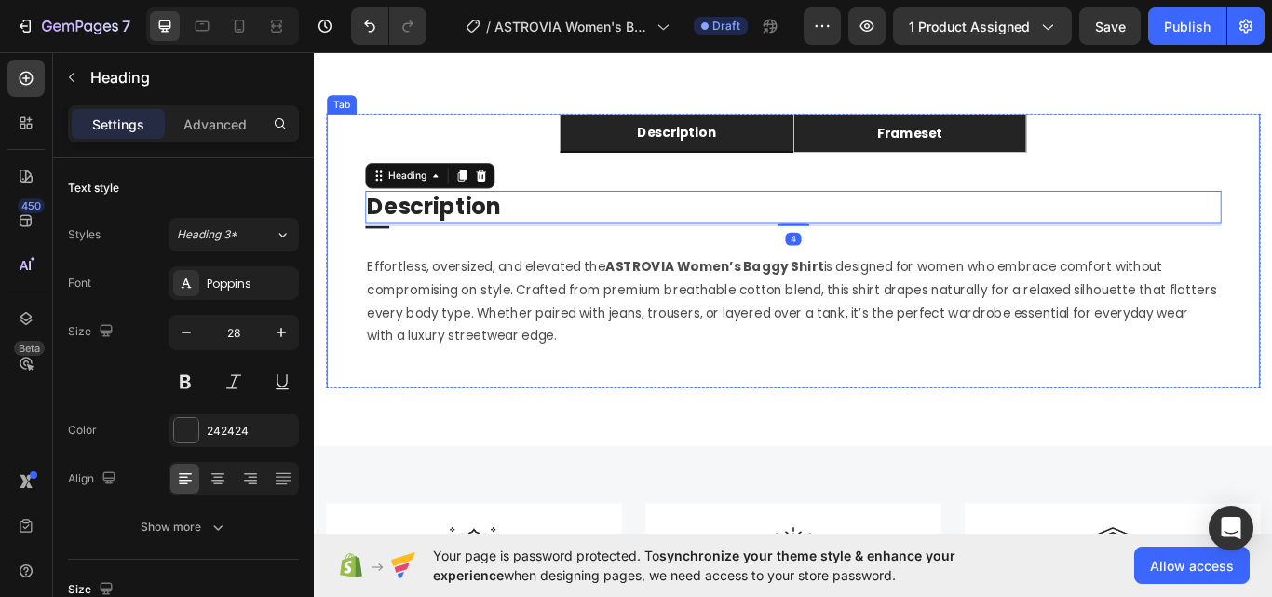
click at [992, 139] on p "frameset" at bounding box center [1008, 148] width 76 height 22
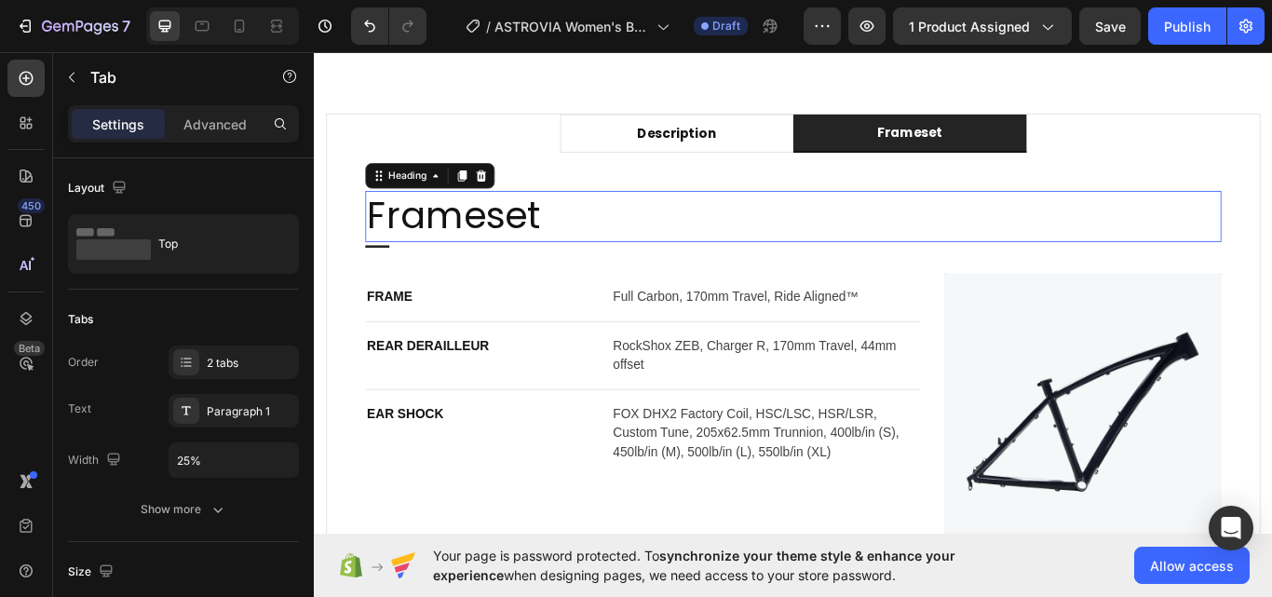
click at [472, 242] on h2 "Frameset" at bounding box center [872, 245] width 998 height 60
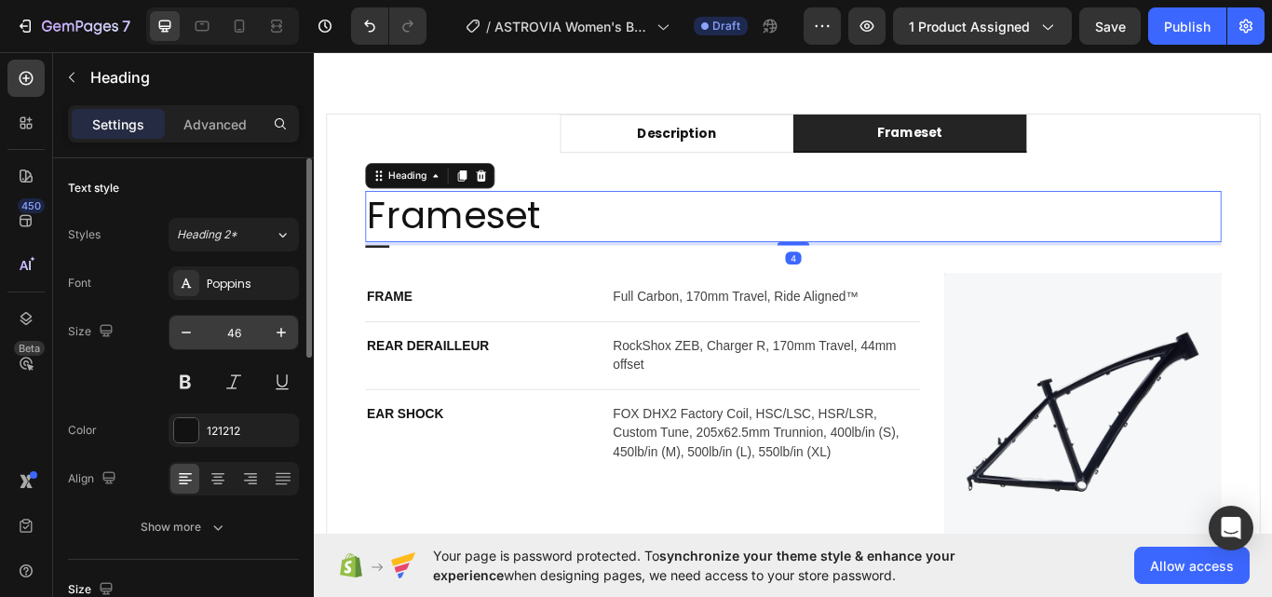
click at [223, 328] on input "46" at bounding box center [233, 333] width 61 height 34
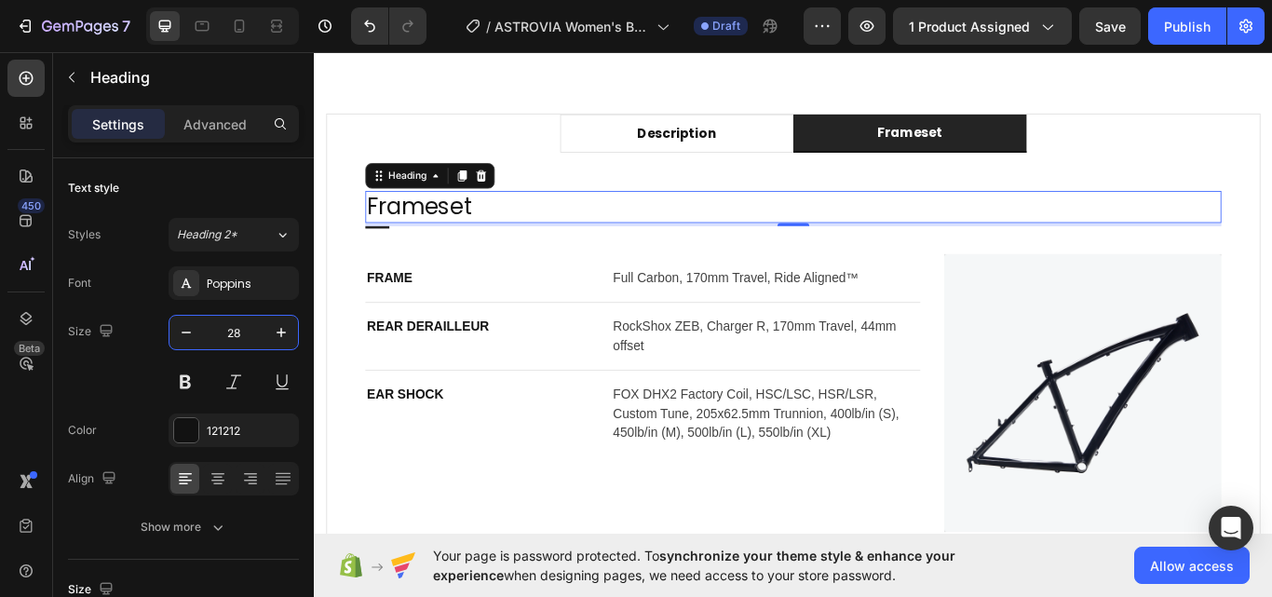
type input "28"
click at [512, 227] on h2 "Frameset" at bounding box center [872, 233] width 998 height 37
click at [512, 227] on p "Frameset" at bounding box center [872, 234] width 994 height 34
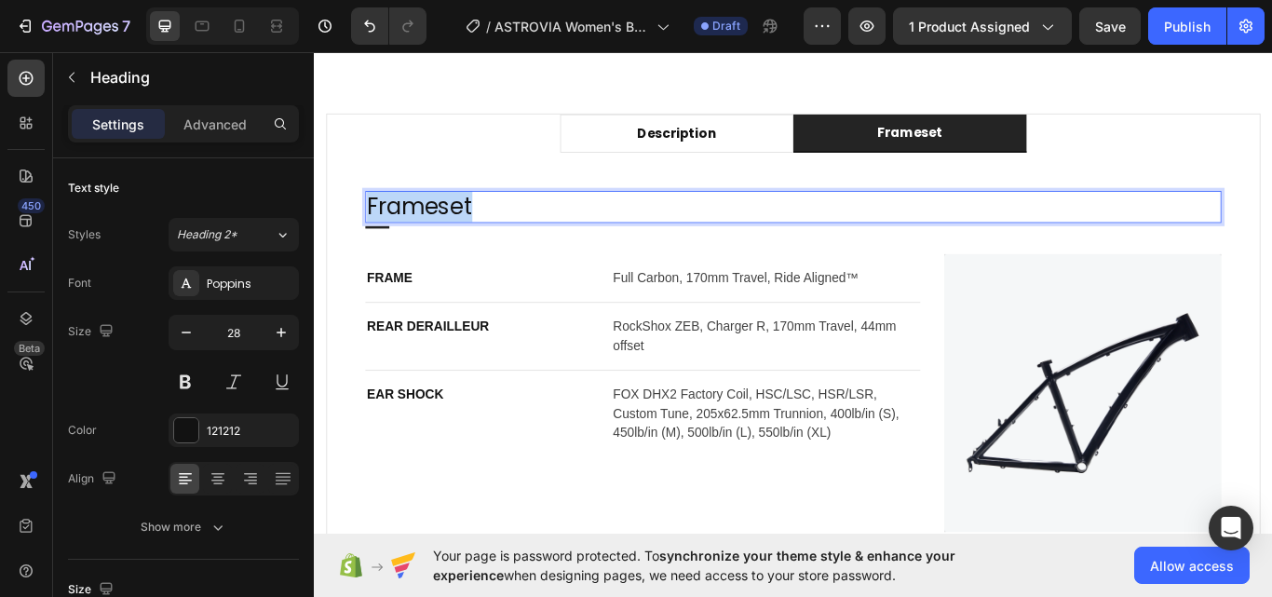
click at [513, 226] on p "Frameset" at bounding box center [872, 234] width 994 height 34
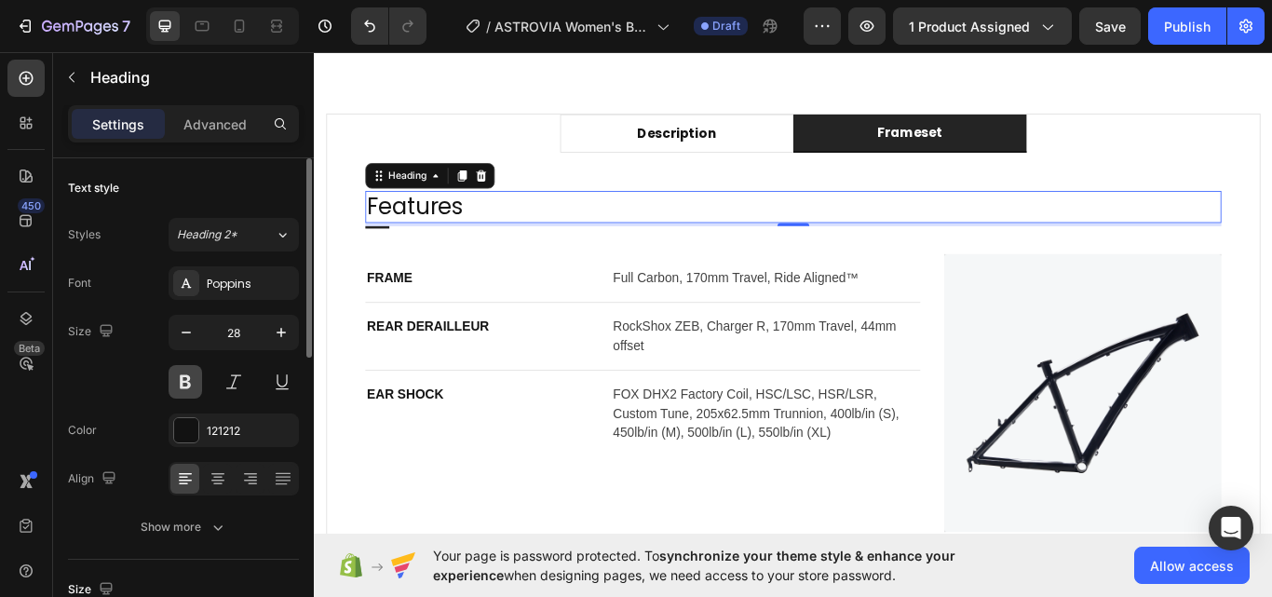
click at [180, 370] on button at bounding box center [186, 382] width 34 height 34
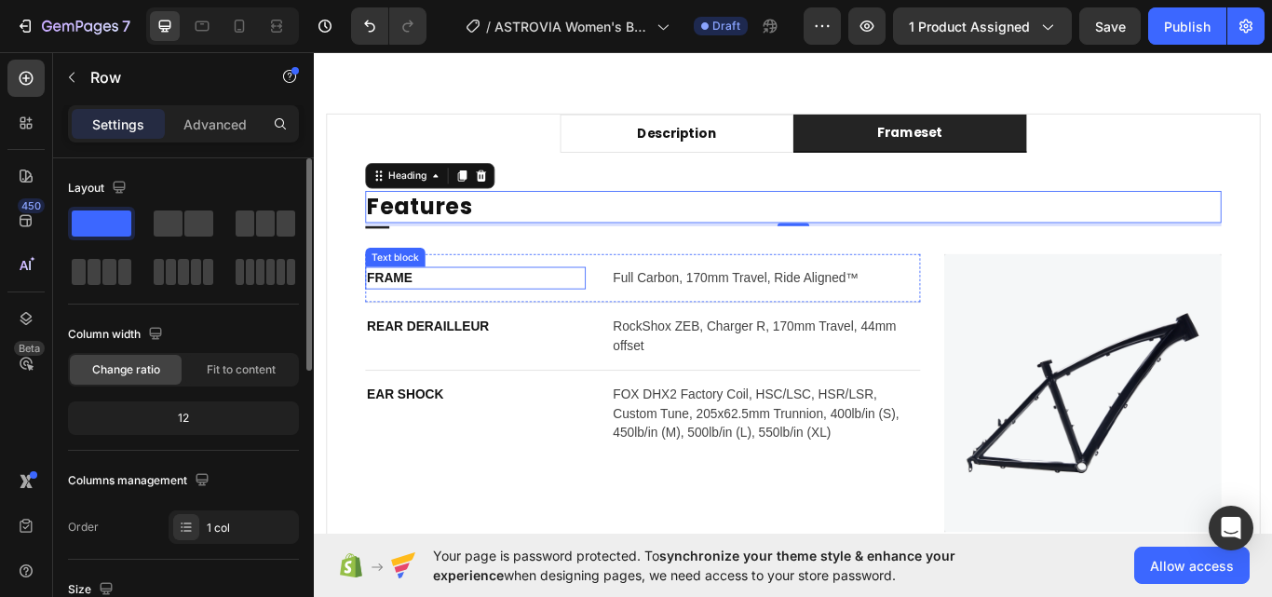
click at [569, 280] on div "Features Heading 4 Title Line FRAME Text block Full Carbon, 170mm Travel, Ride …" at bounding box center [872, 414] width 998 height 398
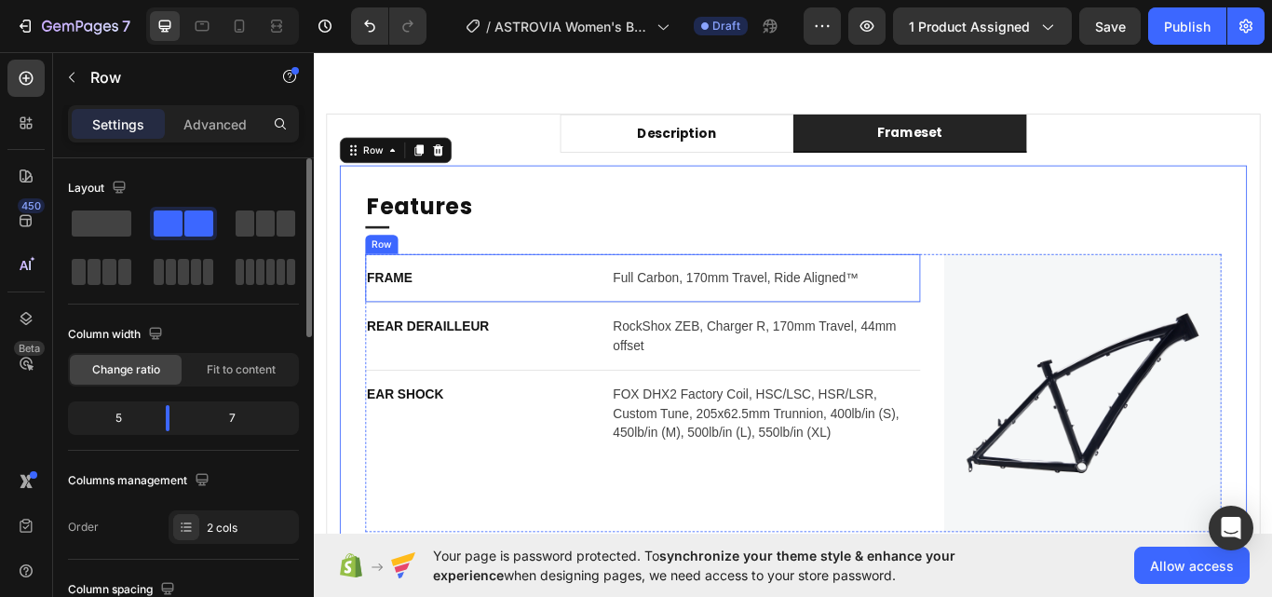
click at [638, 310] on div "FRAME Text block Full Carbon, 170mm Travel, Ride Aligned™ Text block Row" at bounding box center [696, 317] width 647 height 57
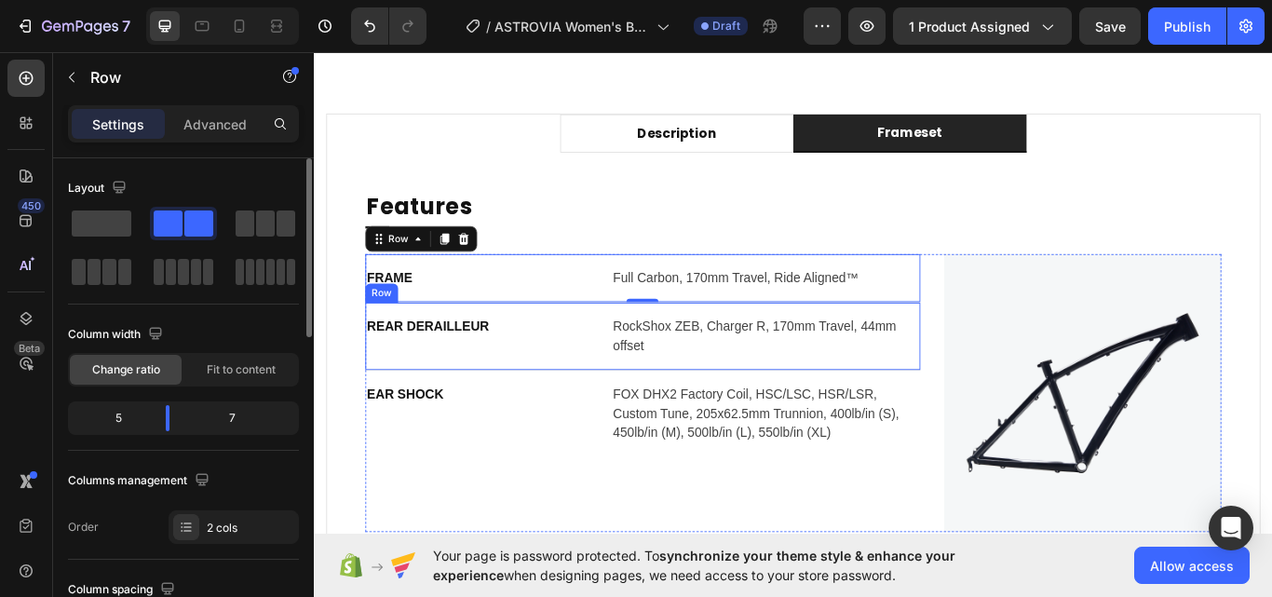
click at [647, 354] on div "REAR DERAILLEUR Text block RockShox ZEB, Charger R, 170mm Travel, 44mm offset T…" at bounding box center [696, 384] width 647 height 79
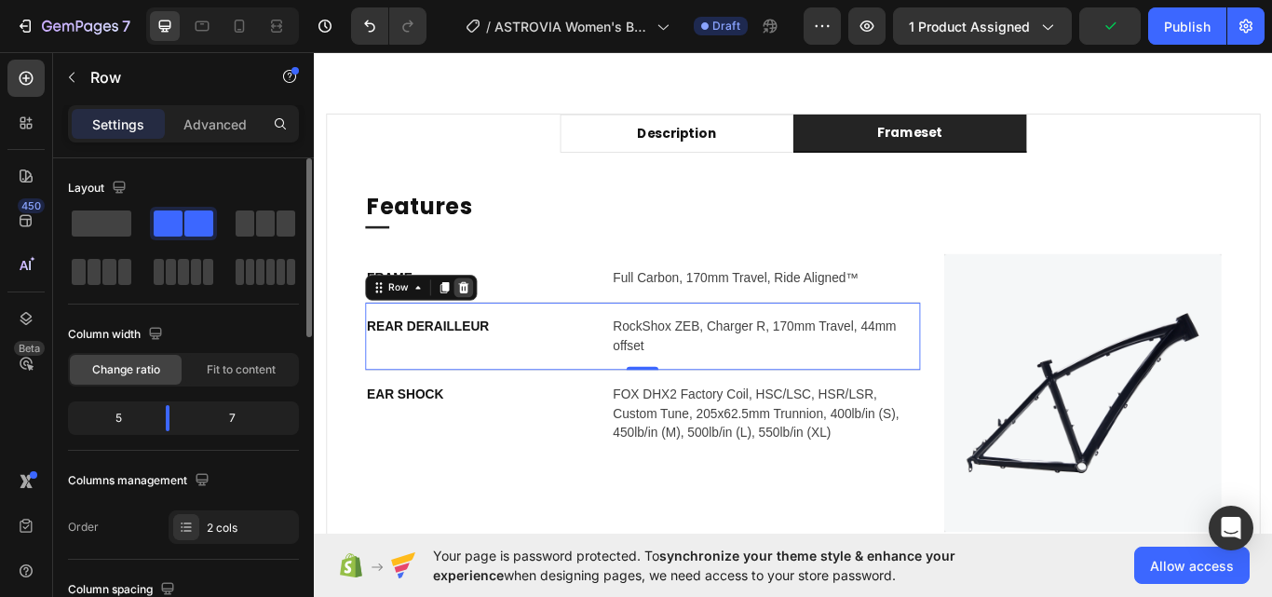
click at [493, 331] on icon at bounding box center [487, 327] width 15 height 15
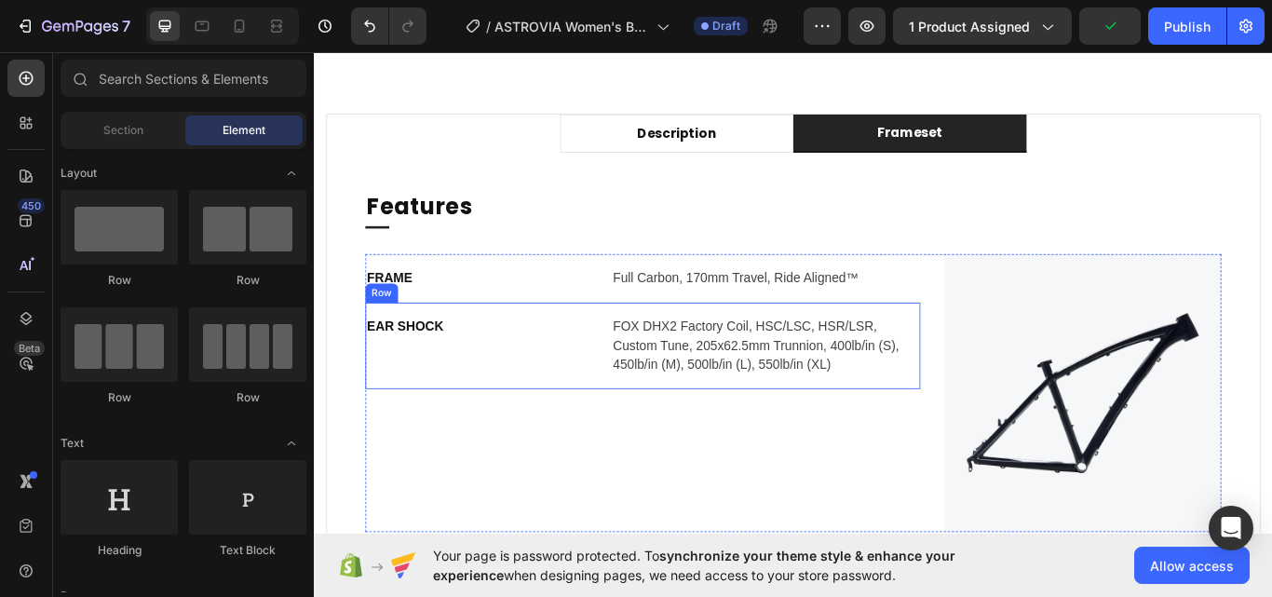
click at [641, 402] on div "EAR SHOCK Text block FOX DHX2 Factory Coil, HSC/LSC, HSR/LSR, Custom Tune, 205x…" at bounding box center [696, 395] width 647 height 101
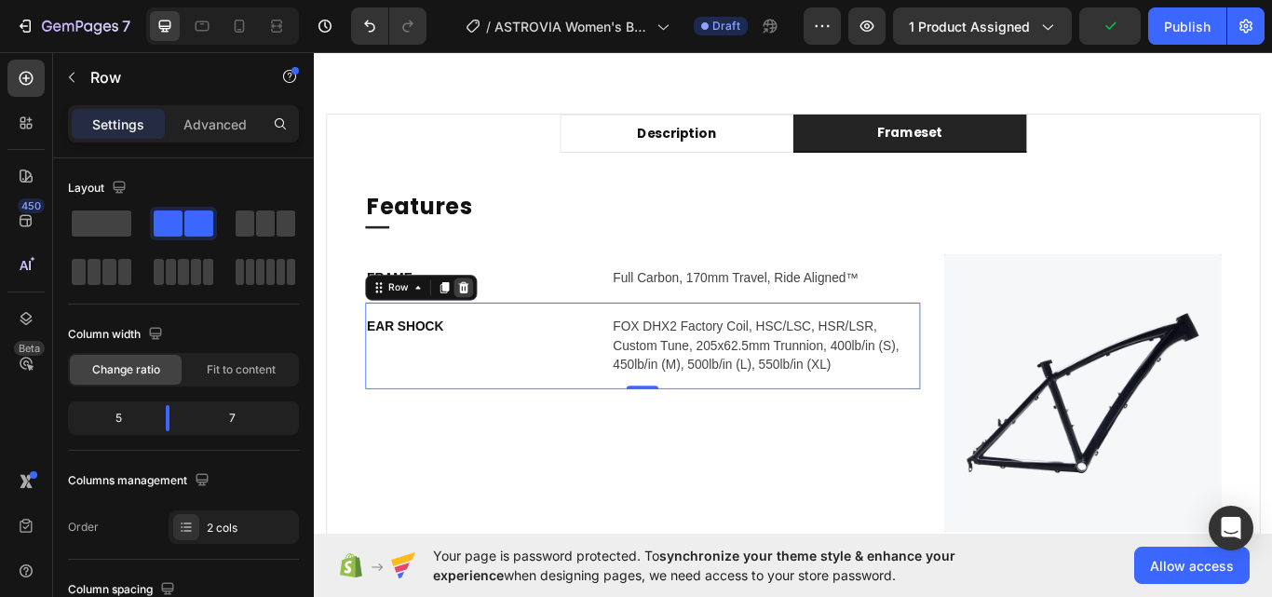
click at [495, 326] on div at bounding box center [488, 328] width 22 height 22
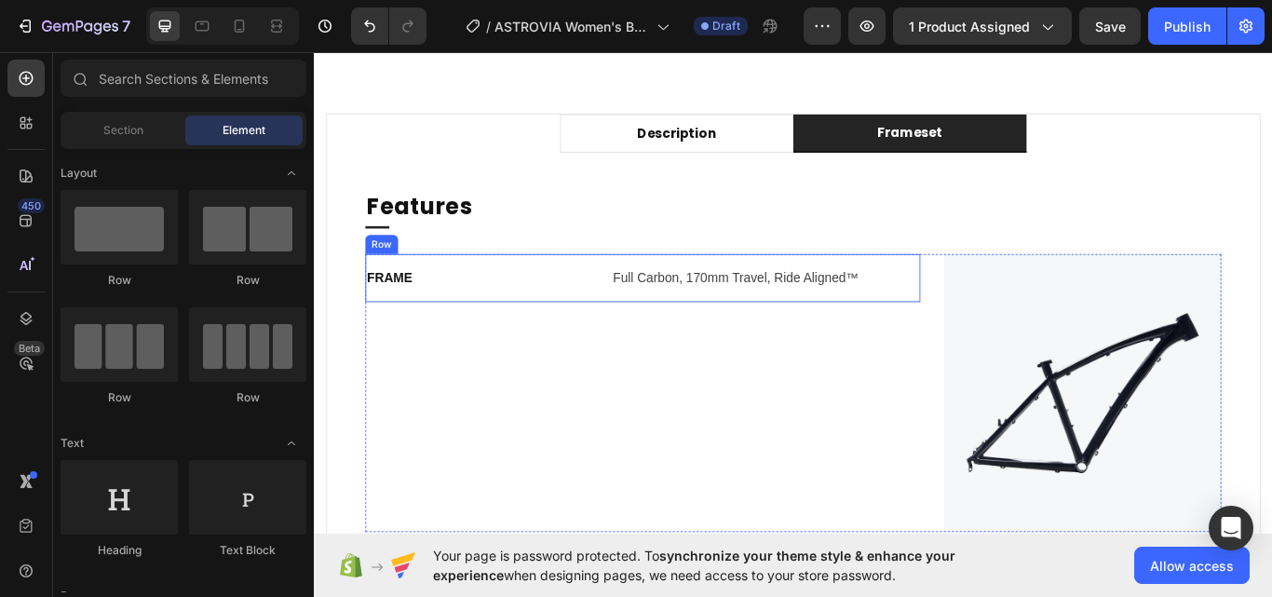
click at [635, 319] on div "FRAME Text block Full Carbon, 170mm Travel, Ride Aligned™ Text block Row" at bounding box center [696, 317] width 647 height 57
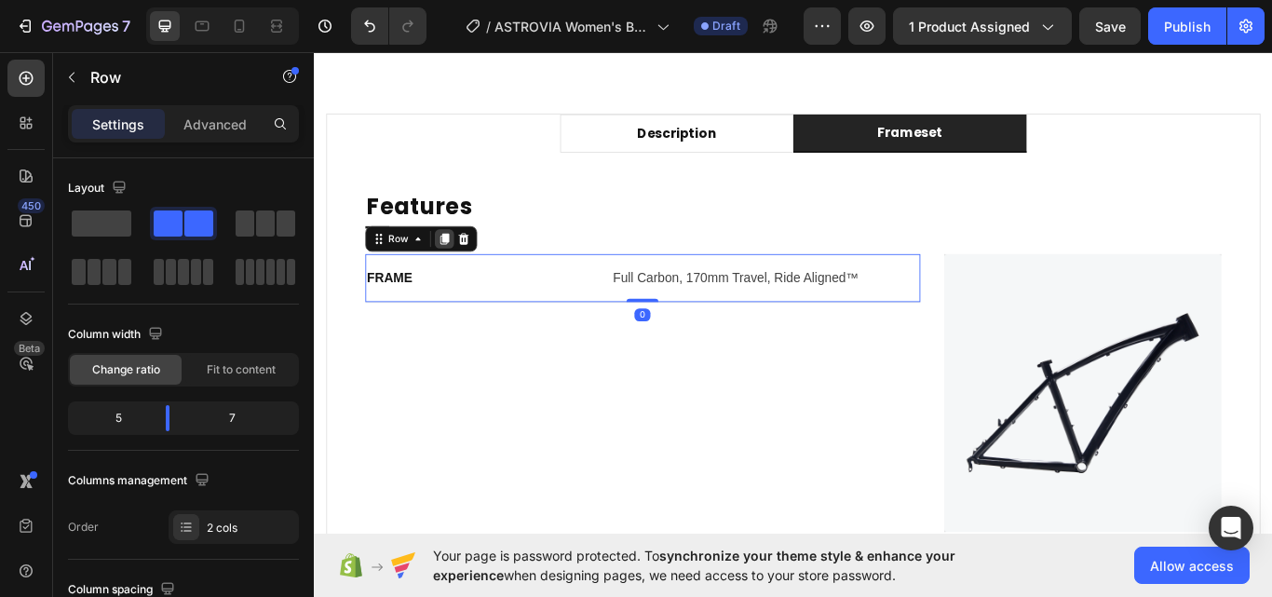
click at [461, 273] on icon at bounding box center [466, 270] width 10 height 13
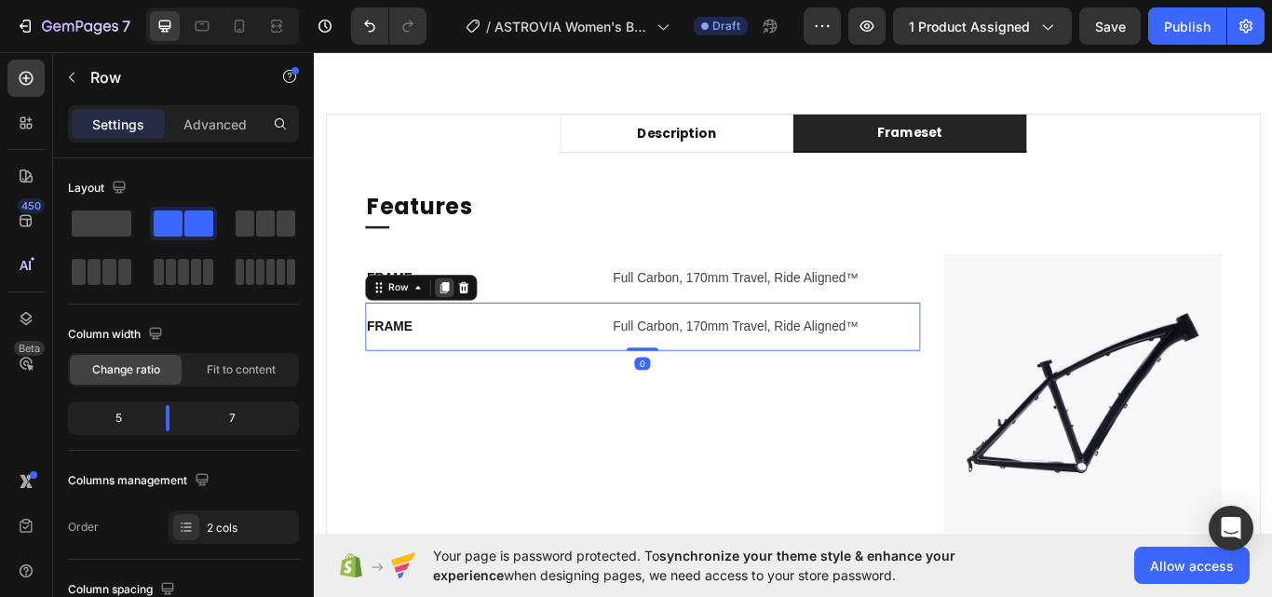
click at [472, 331] on icon at bounding box center [465, 327] width 15 height 15
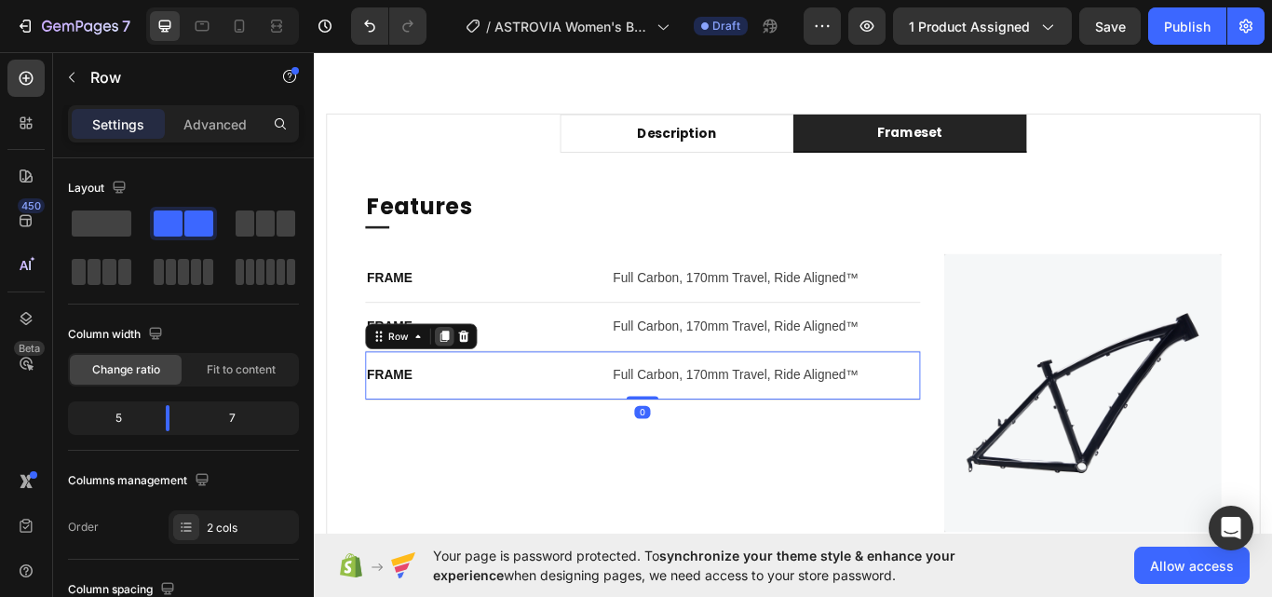
click at [472, 379] on icon at bounding box center [465, 384] width 15 height 15
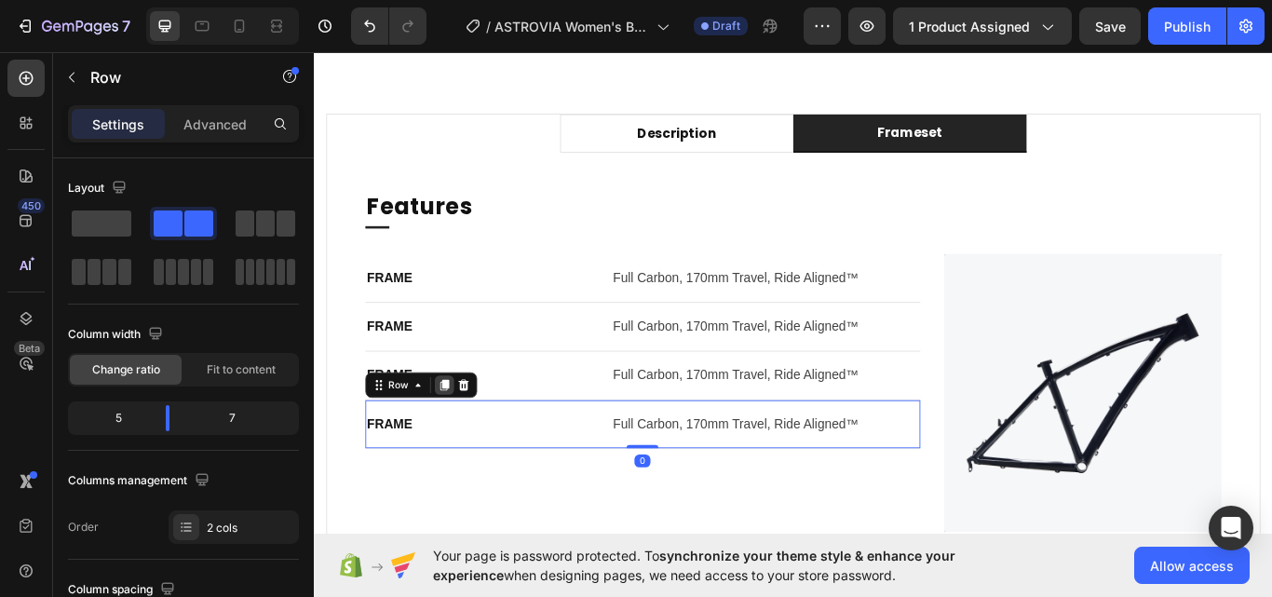
click at [471, 430] on div at bounding box center [465, 441] width 22 height 22
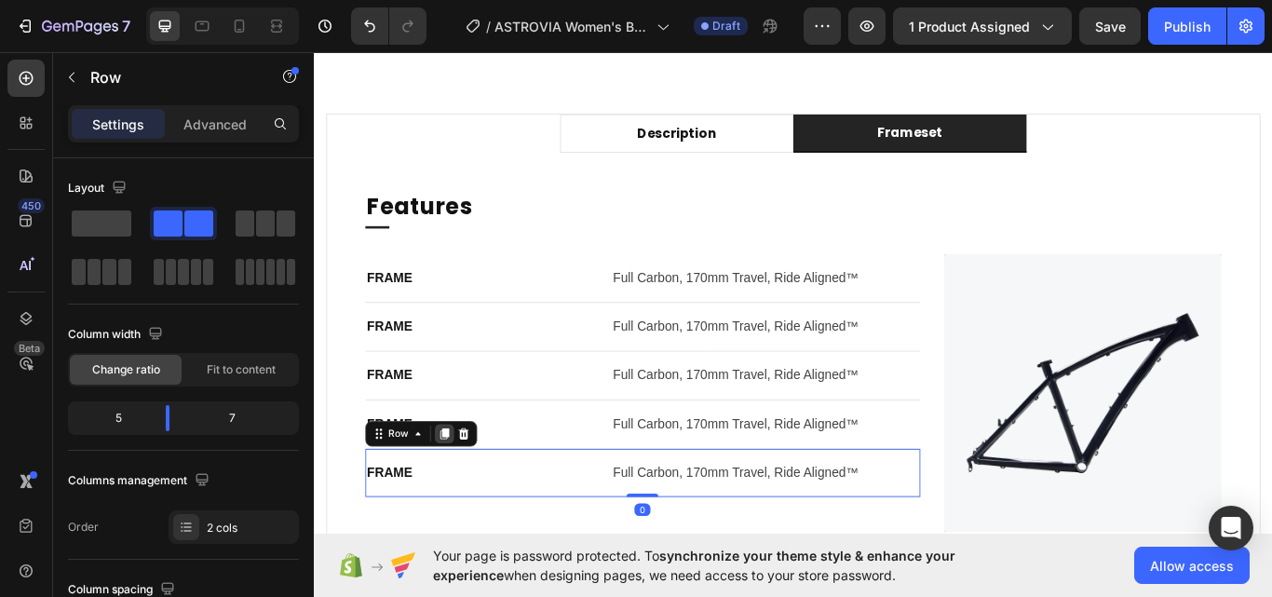
click at [466, 493] on icon at bounding box center [466, 498] width 10 height 13
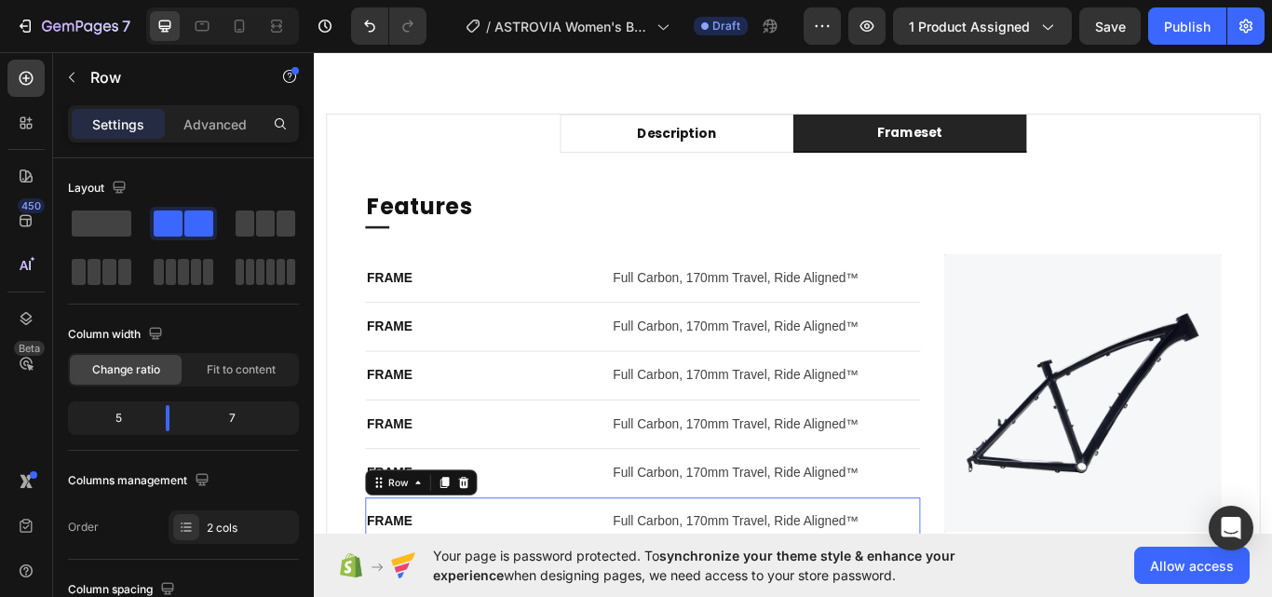
scroll to position [968, 0]
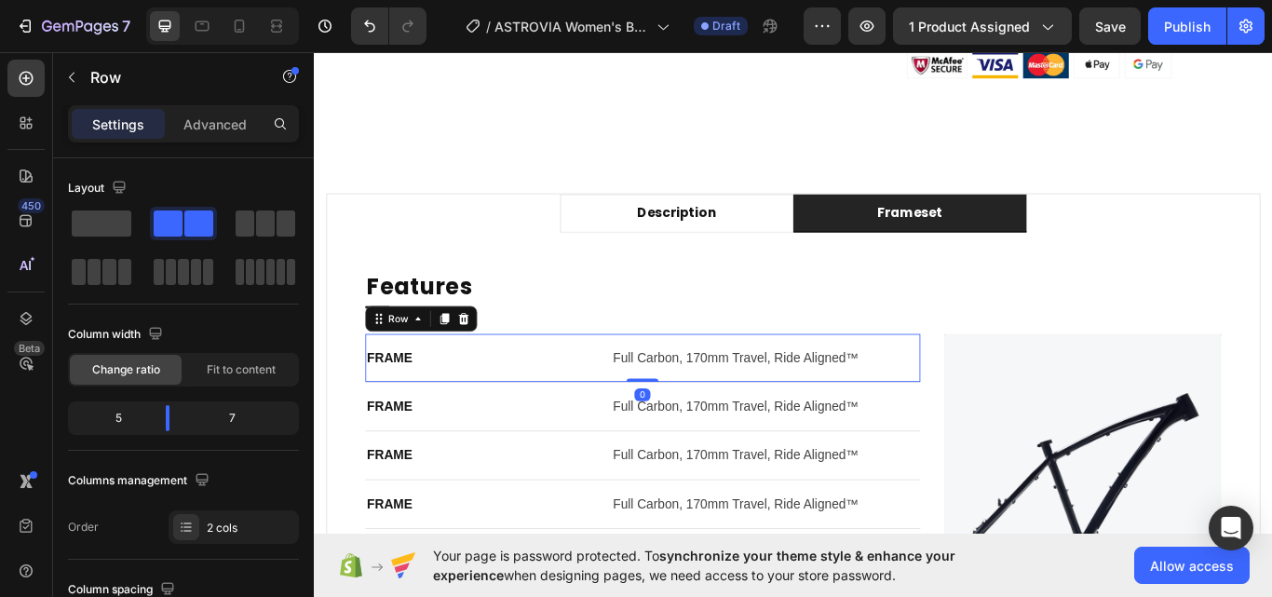
click at [400, 423] on div "FRAME Text block Full Carbon, 170mm Travel, Ride Aligned™ Text block Row 0" at bounding box center [696, 410] width 647 height 57
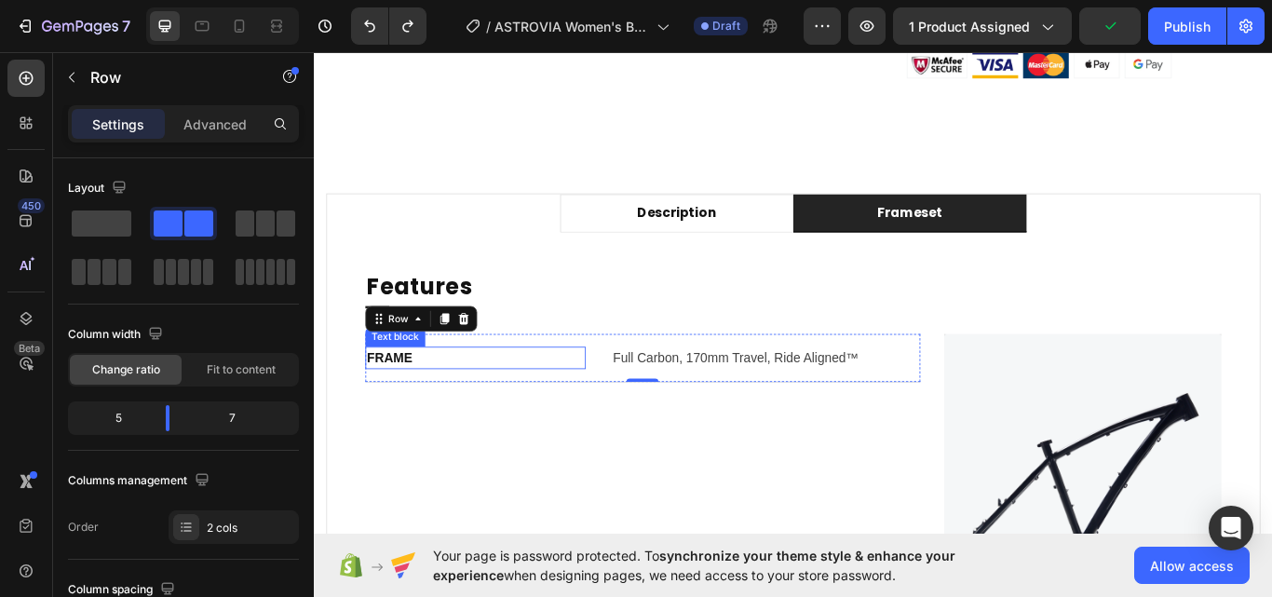
click at [401, 406] on p "FRAME" at bounding box center [501, 409] width 253 height 22
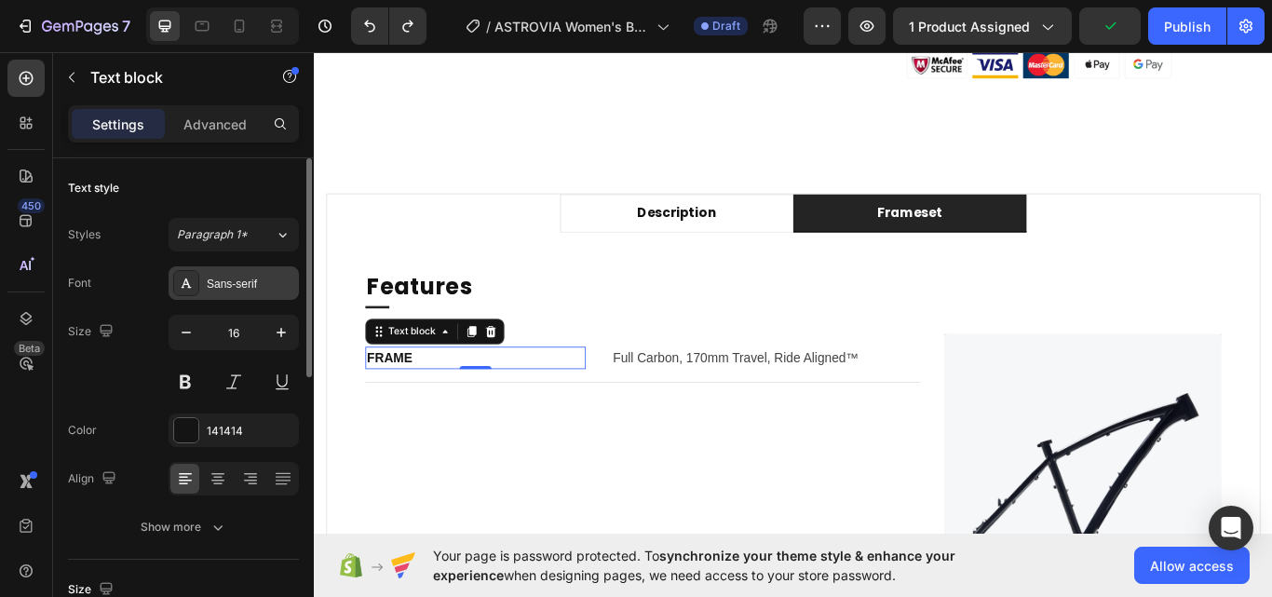
click at [229, 287] on div "Sans-serif" at bounding box center [251, 284] width 88 height 17
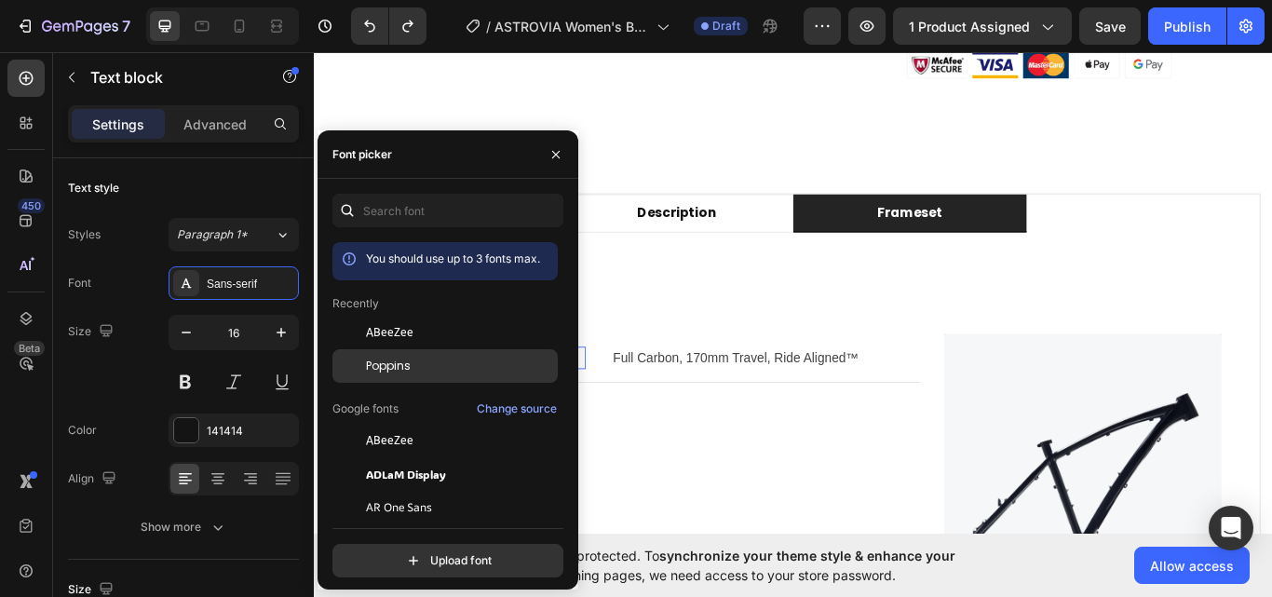
click at [413, 373] on div "Poppins" at bounding box center [460, 366] width 188 height 17
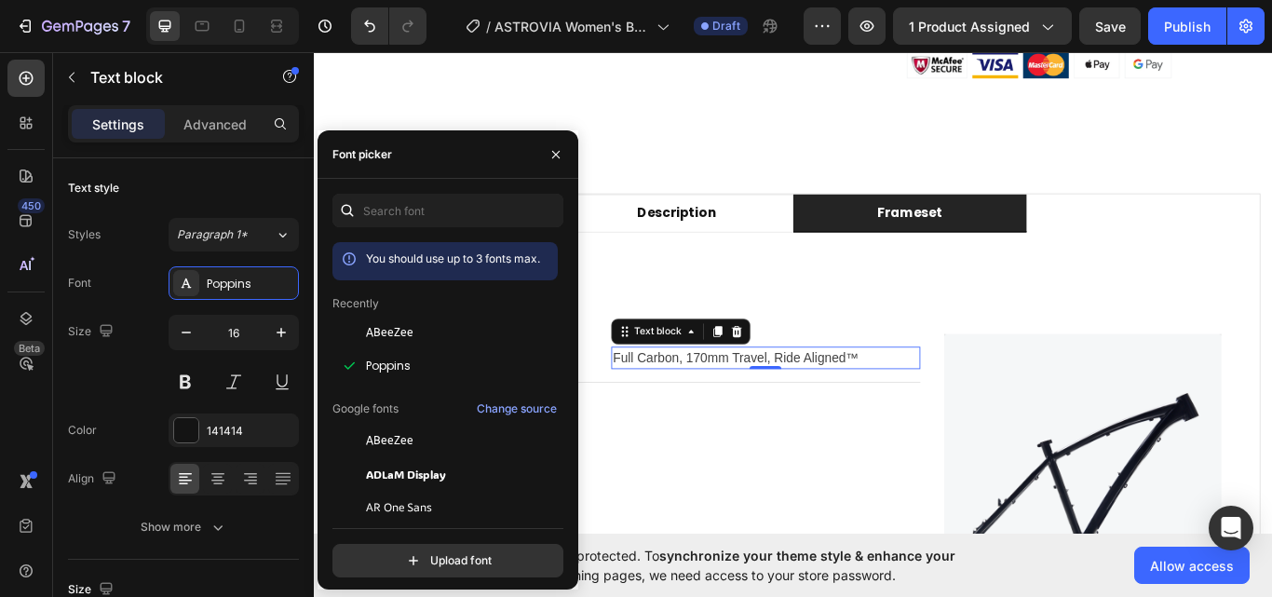
click at [827, 419] on div "Full Carbon, 170mm Travel, Ride Aligned™ Text block 0" at bounding box center [840, 410] width 360 height 26
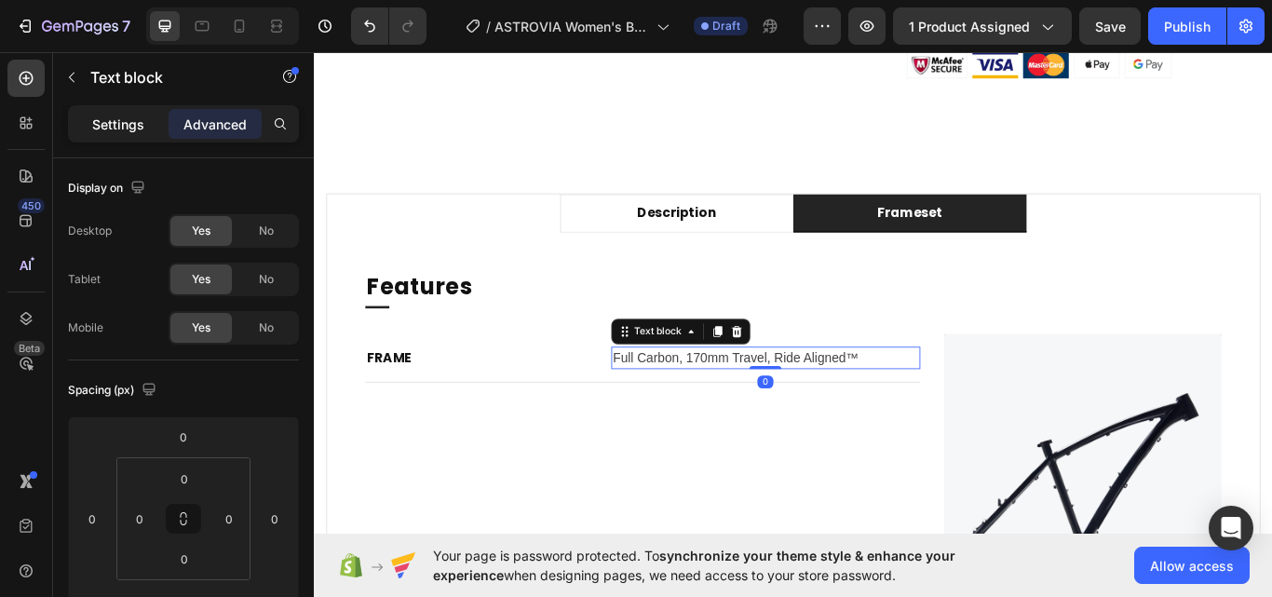
click at [128, 120] on p "Settings" at bounding box center [118, 125] width 52 height 20
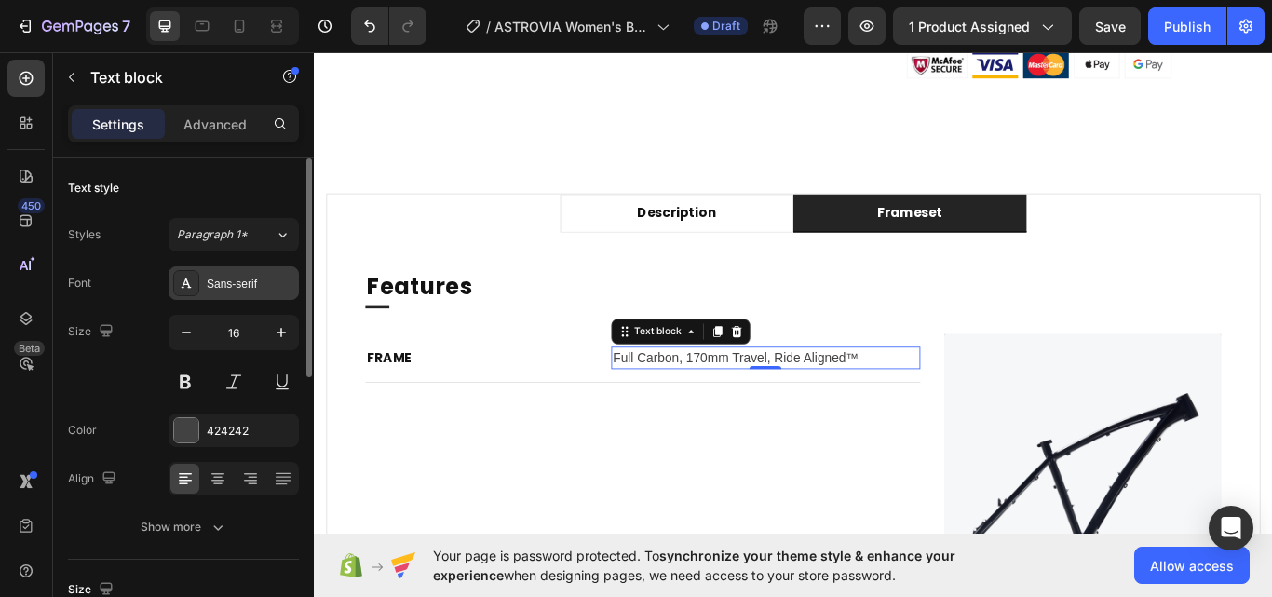
click at [228, 288] on div "Sans-serif" at bounding box center [251, 284] width 88 height 17
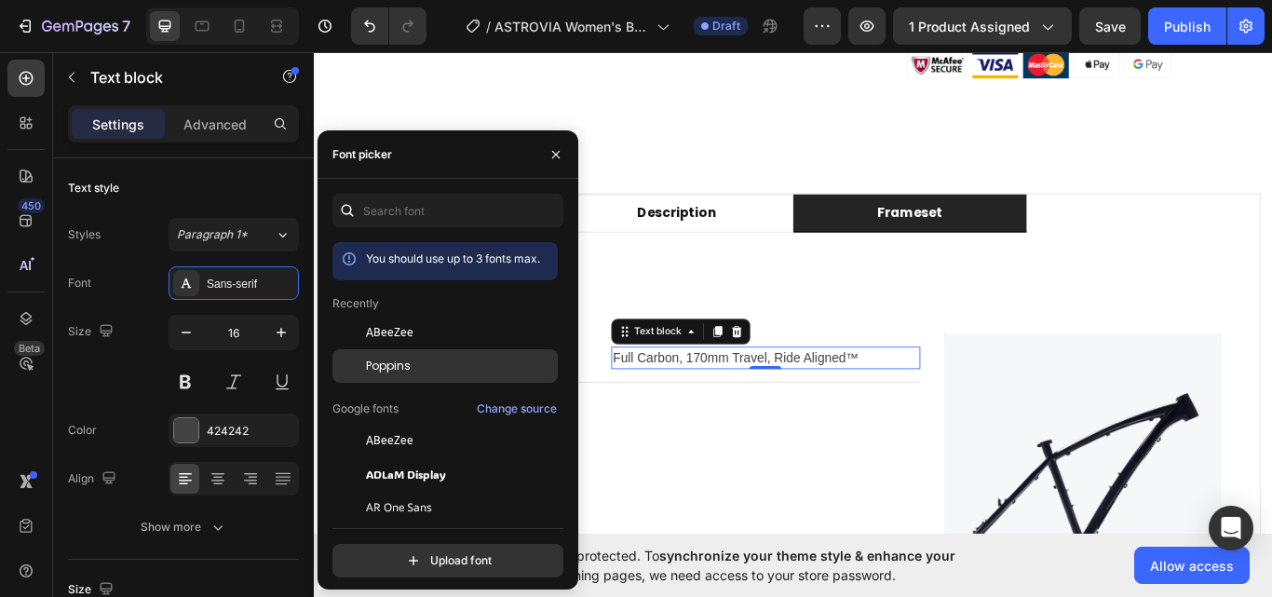
click at [382, 361] on span "Poppins" at bounding box center [388, 366] width 45 height 17
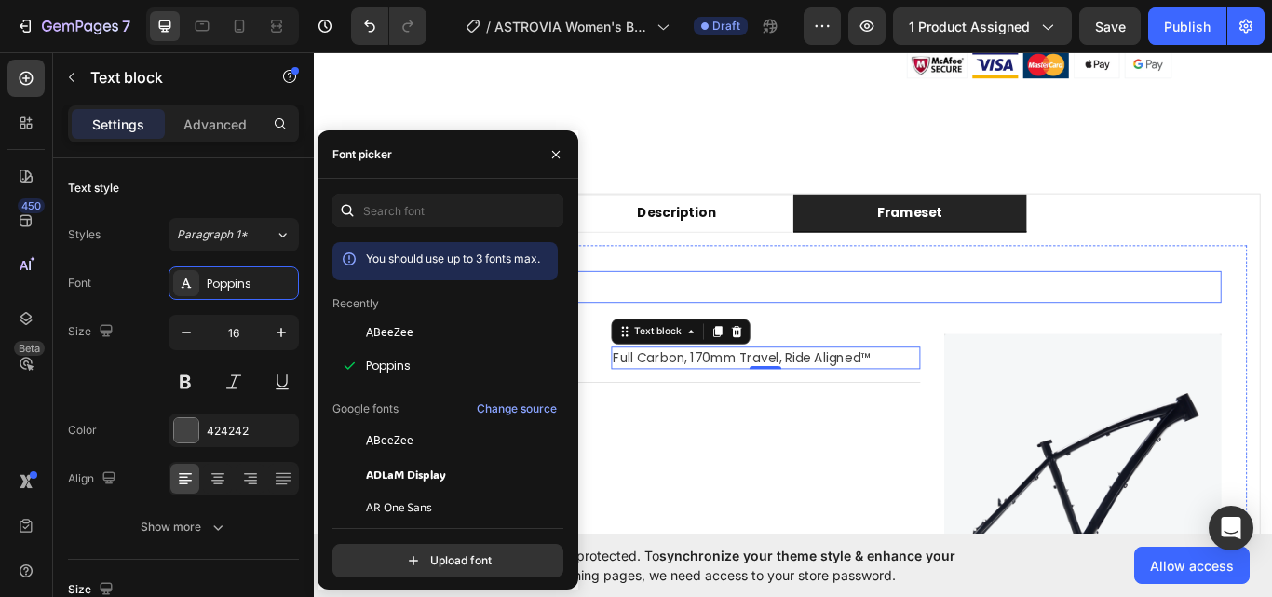
click at [854, 332] on p "Features" at bounding box center [872, 327] width 994 height 34
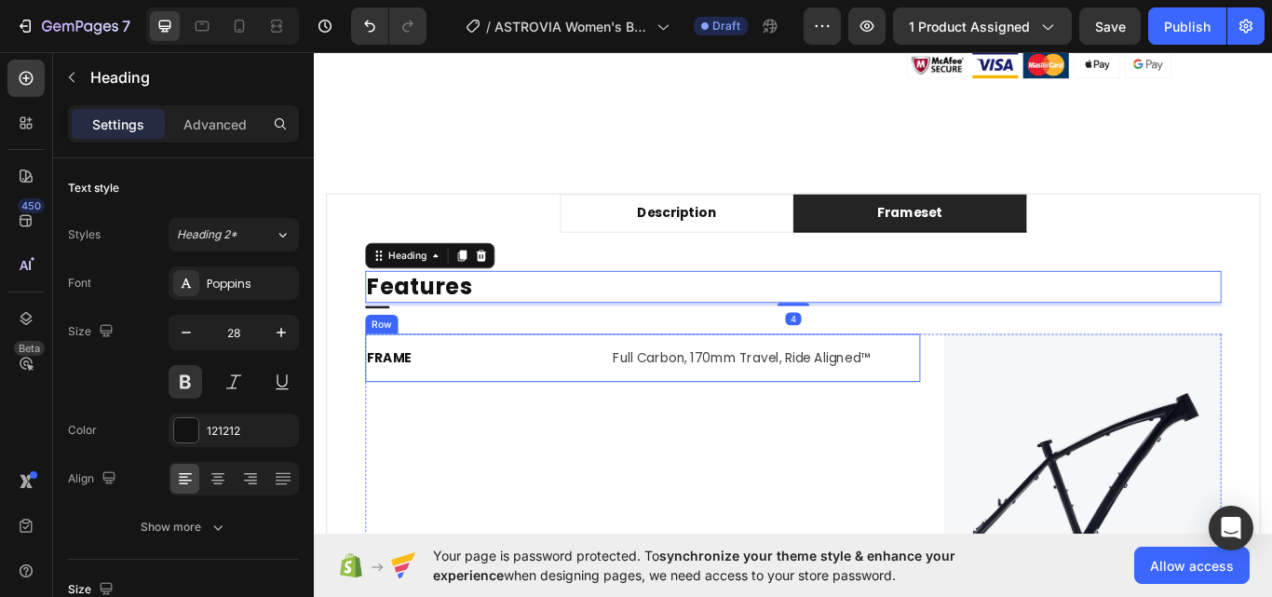
click at [647, 425] on div "FRAME Text block Full Carbon, 170mm Travel, Ride Aligned™ Text block Row" at bounding box center [696, 410] width 647 height 57
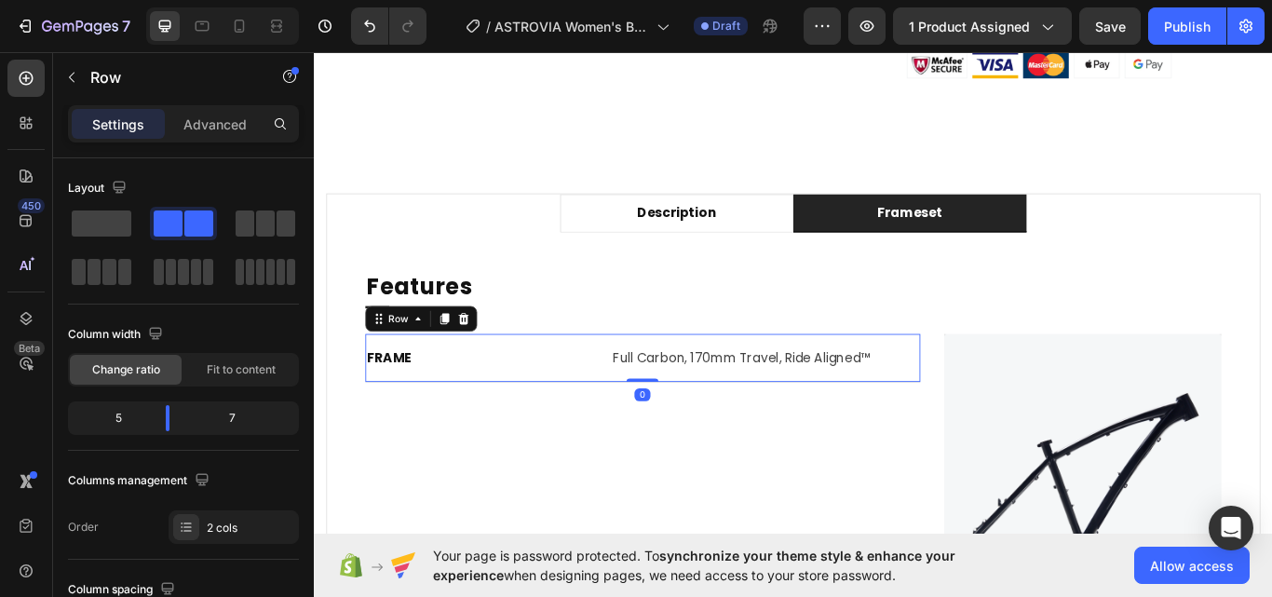
click at [447, 358] on div "Row" at bounding box center [438, 364] width 130 height 30
click at [458, 364] on icon at bounding box center [465, 364] width 15 height 15
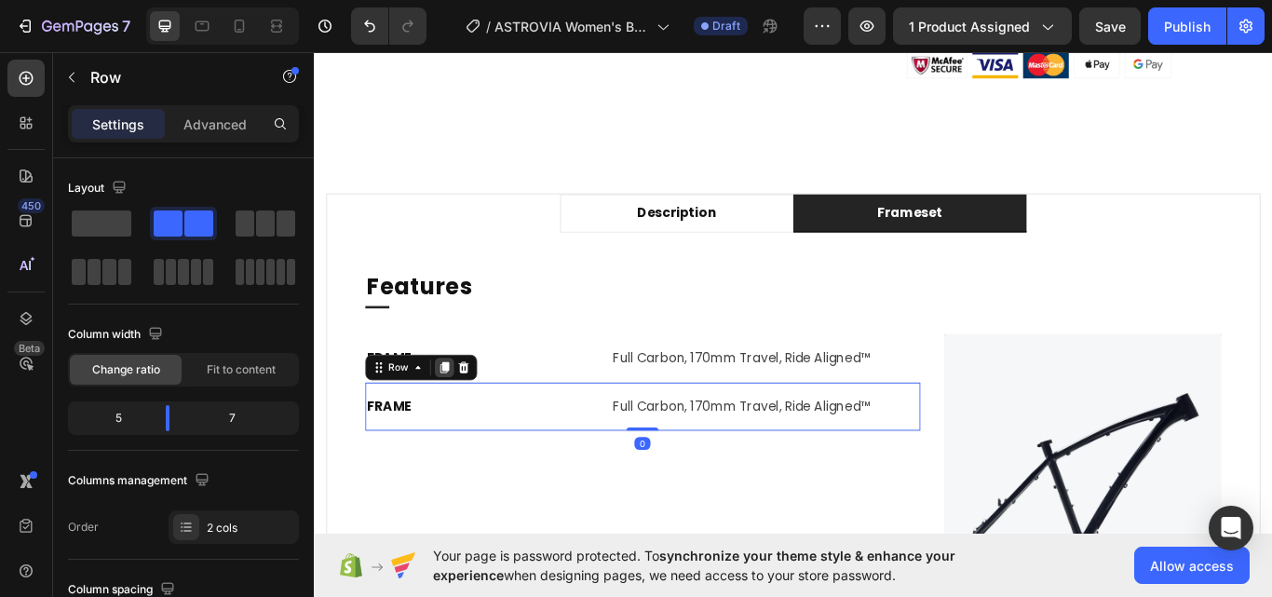
click at [462, 415] on icon at bounding box center [466, 420] width 10 height 13
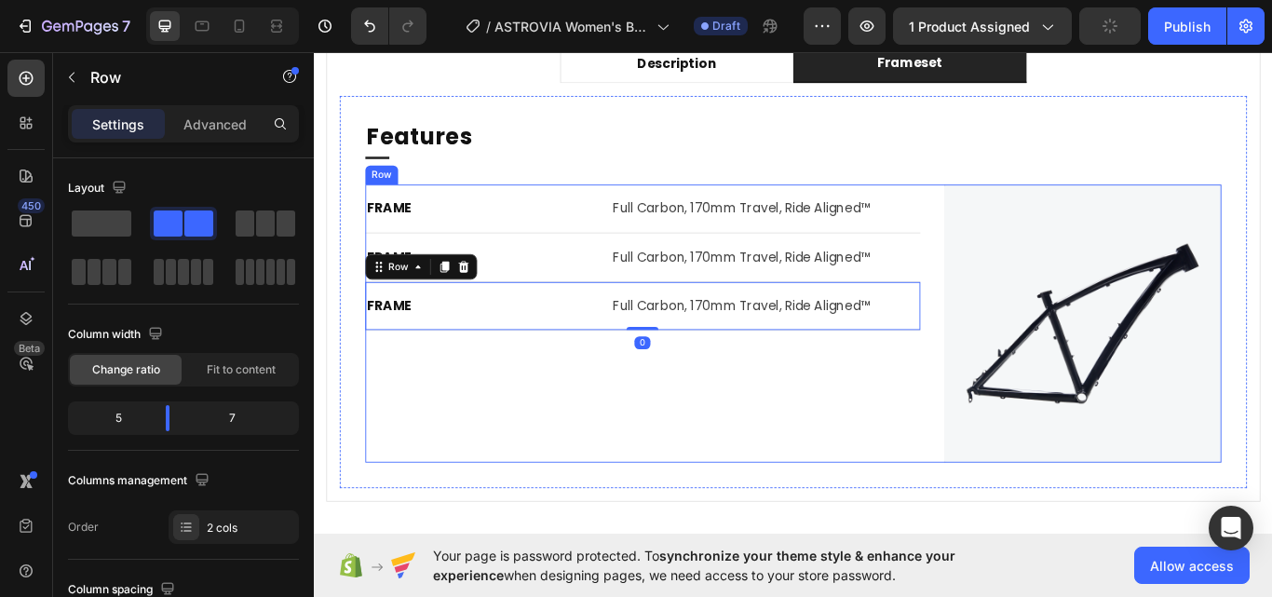
scroll to position [1155, 0]
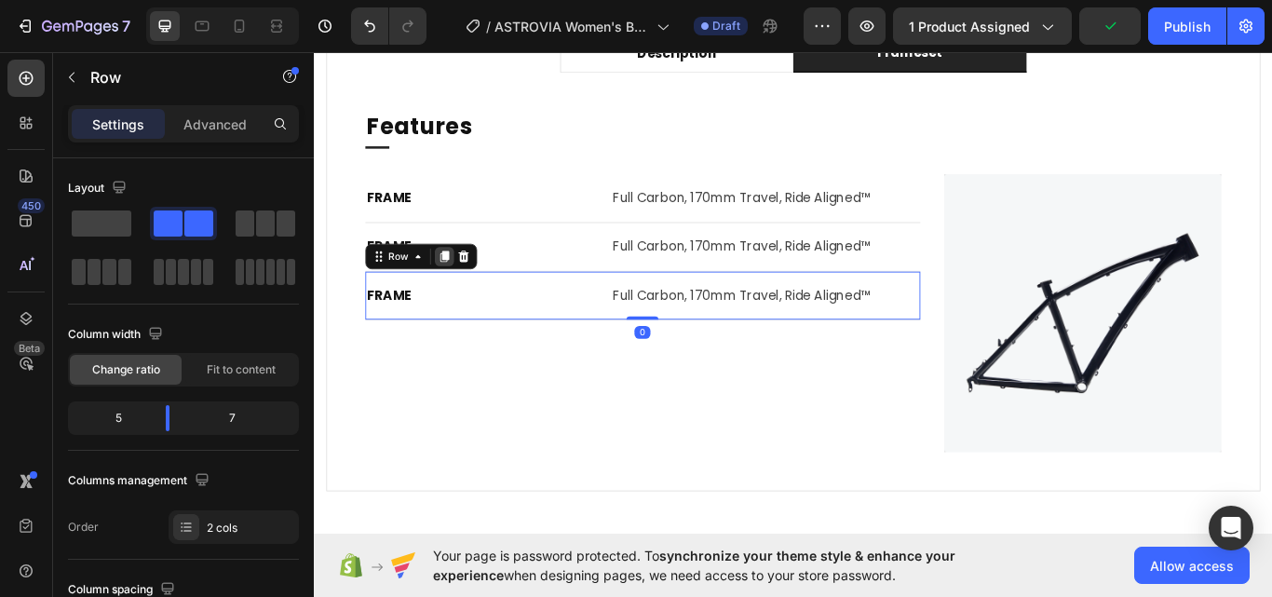
click at [469, 286] on icon at bounding box center [466, 291] width 10 height 13
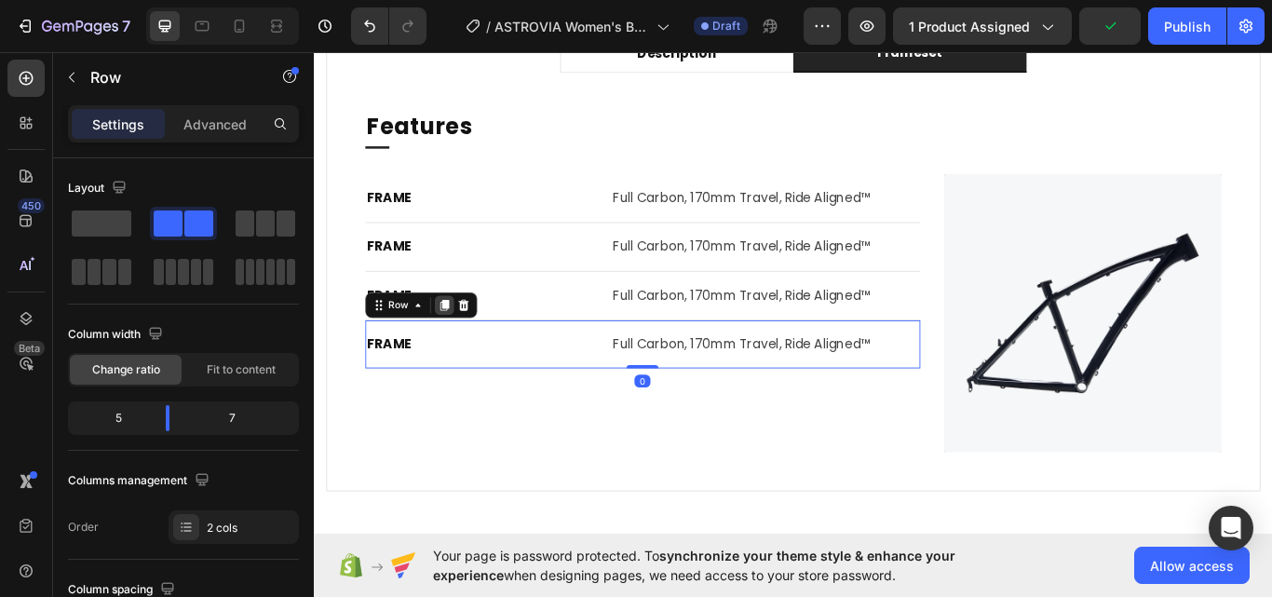
click at [463, 350] on icon at bounding box center [466, 348] width 10 height 13
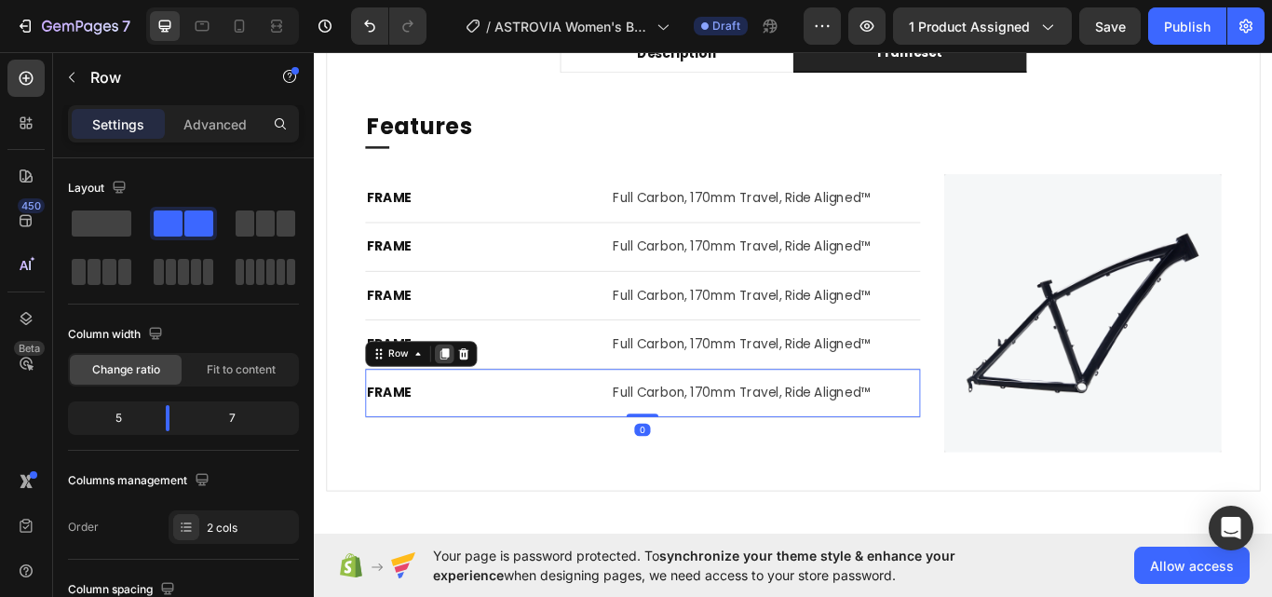
click at [465, 407] on icon at bounding box center [466, 404] width 10 height 13
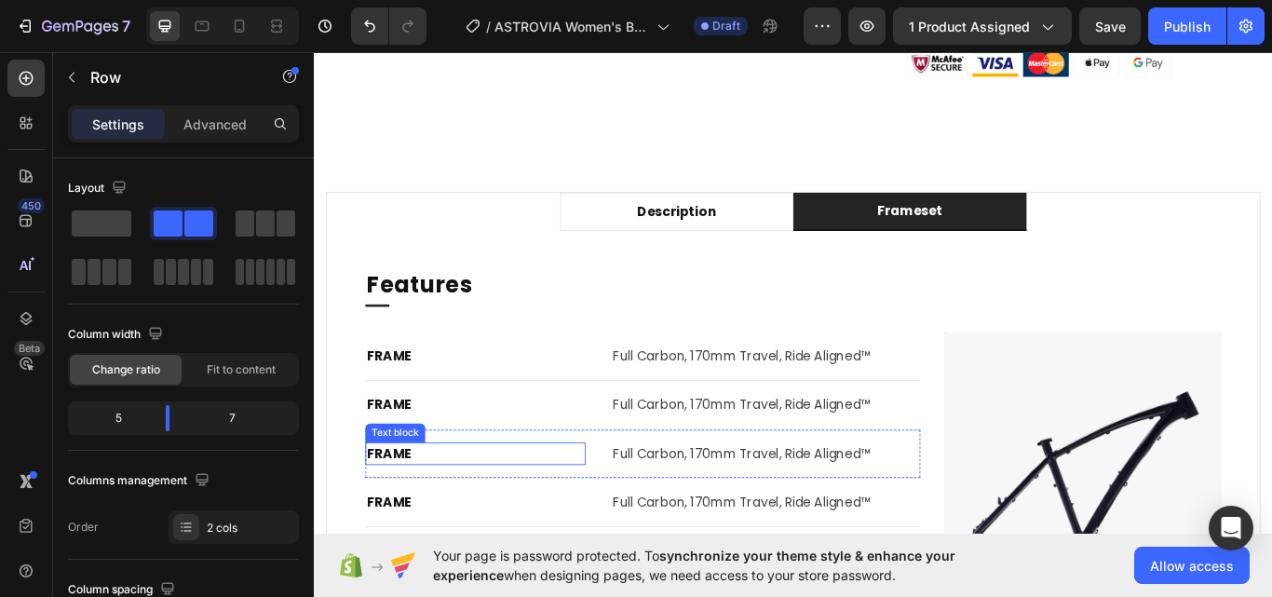
scroll to position [968, 0]
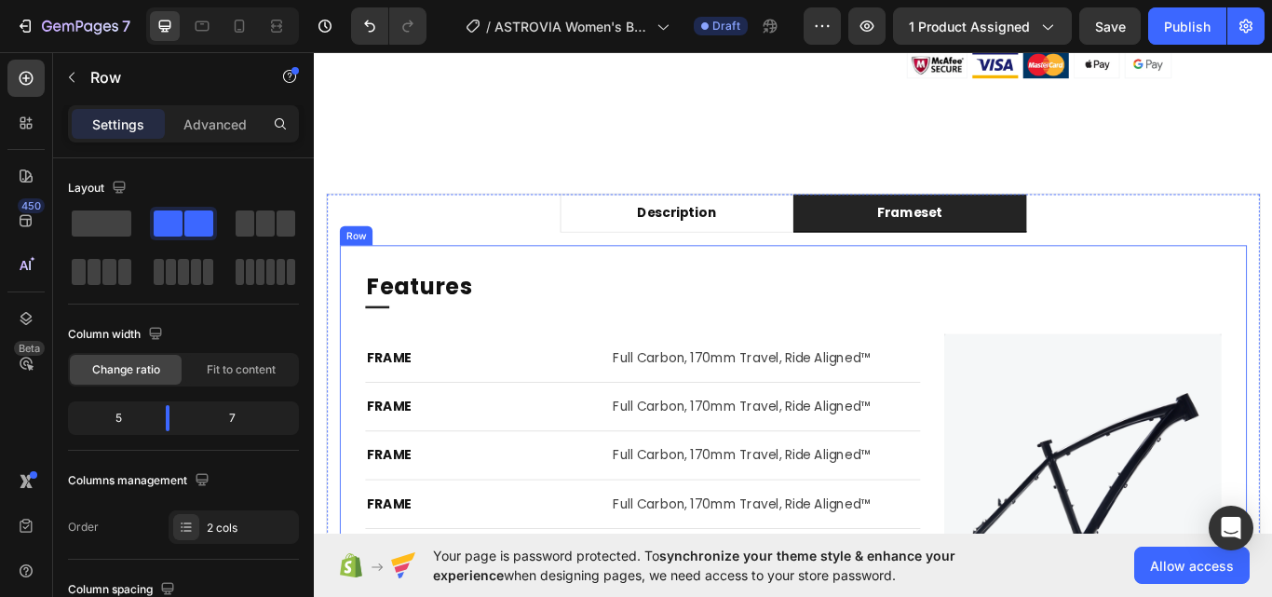
click at [1158, 425] on img at bounding box center [1209, 543] width 323 height 323
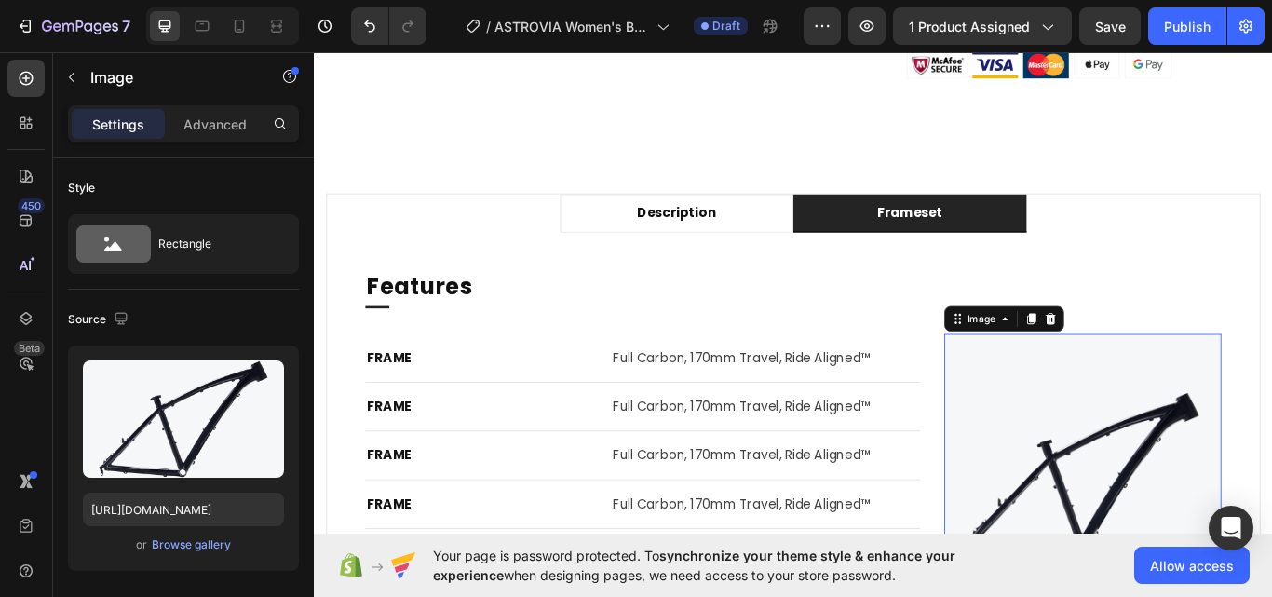
click at [1164, 351] on div "Image" at bounding box center [1118, 364] width 140 height 30
click at [1165, 371] on icon at bounding box center [1172, 364] width 15 height 15
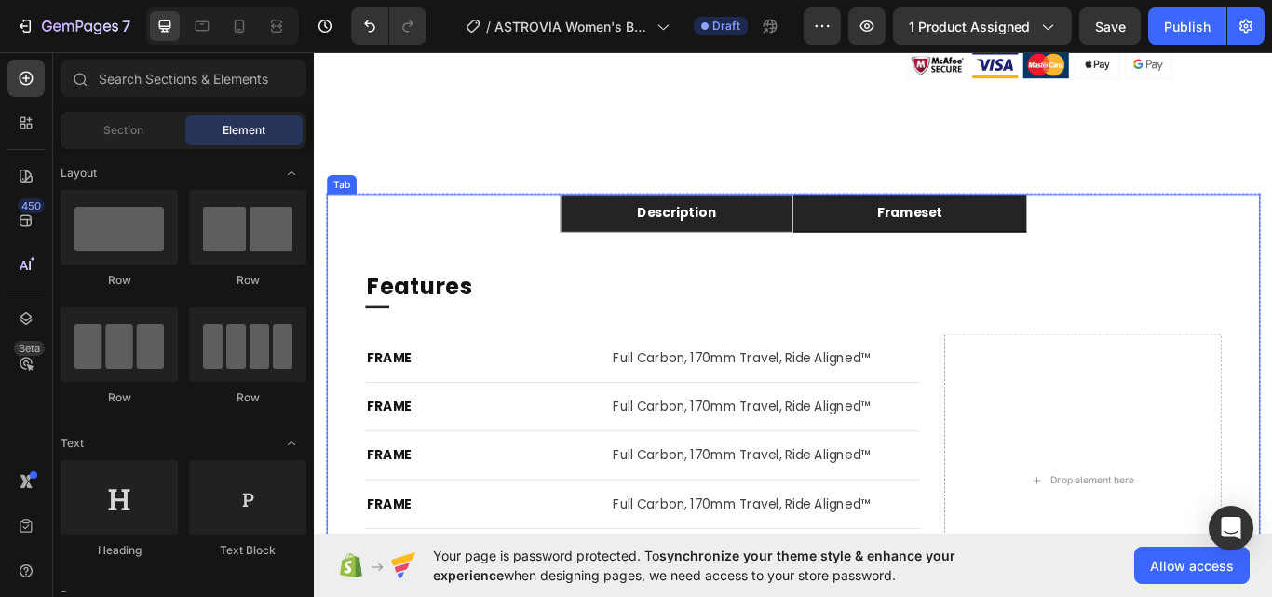
click at [700, 238] on p "Description" at bounding box center [737, 241] width 92 height 22
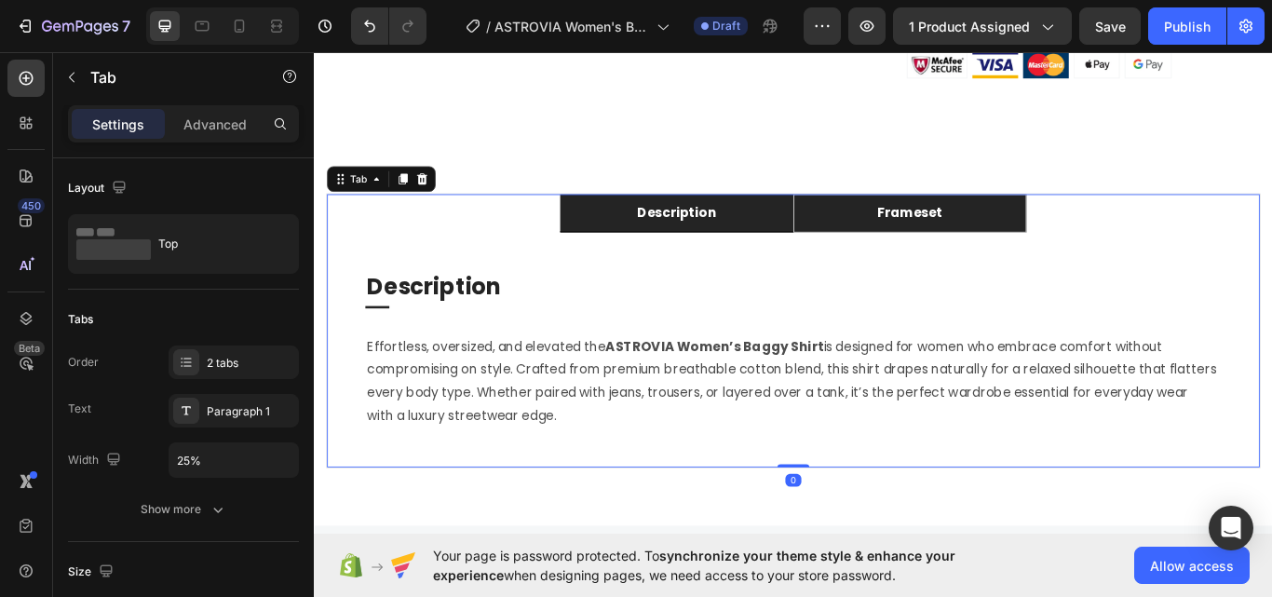
click at [899, 248] on li "frameset" at bounding box center [1008, 241] width 272 height 45
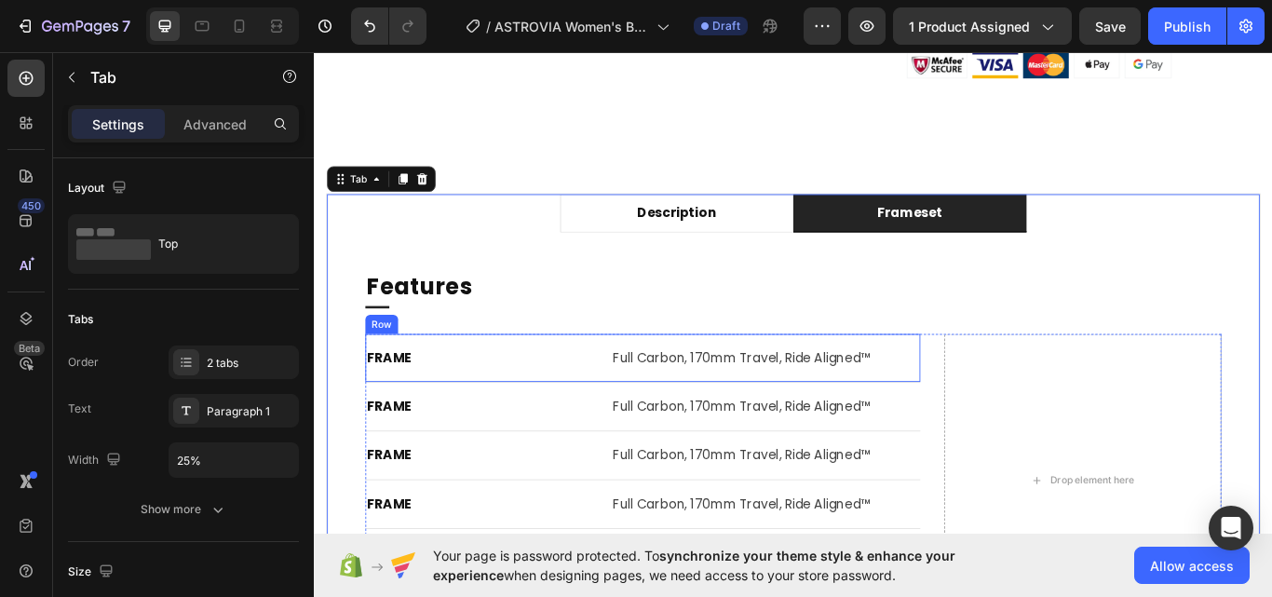
scroll to position [1155, 0]
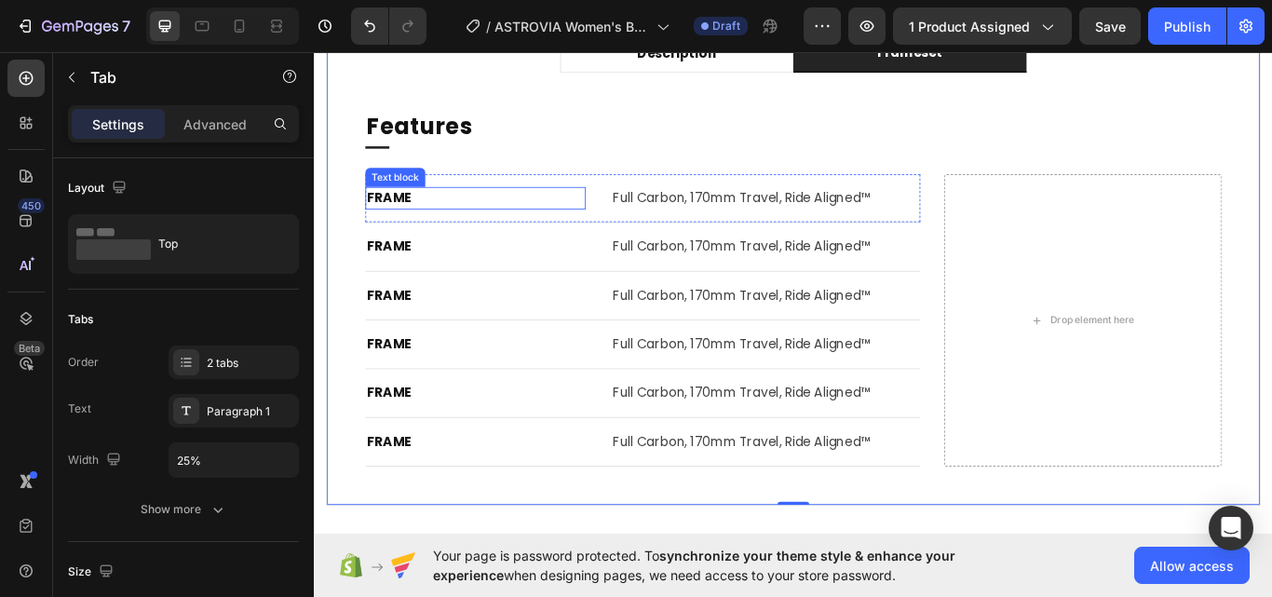
click at [398, 213] on p "FRAME" at bounding box center [501, 223] width 253 height 22
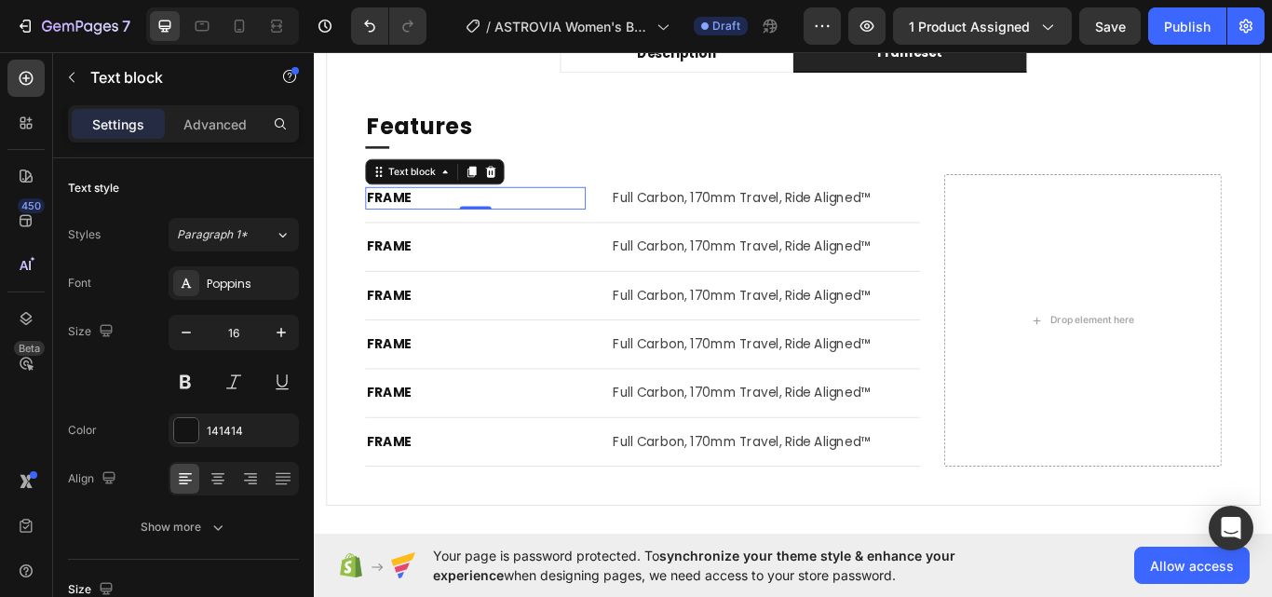
click at [398, 213] on p "FRAME" at bounding box center [501, 223] width 253 height 22
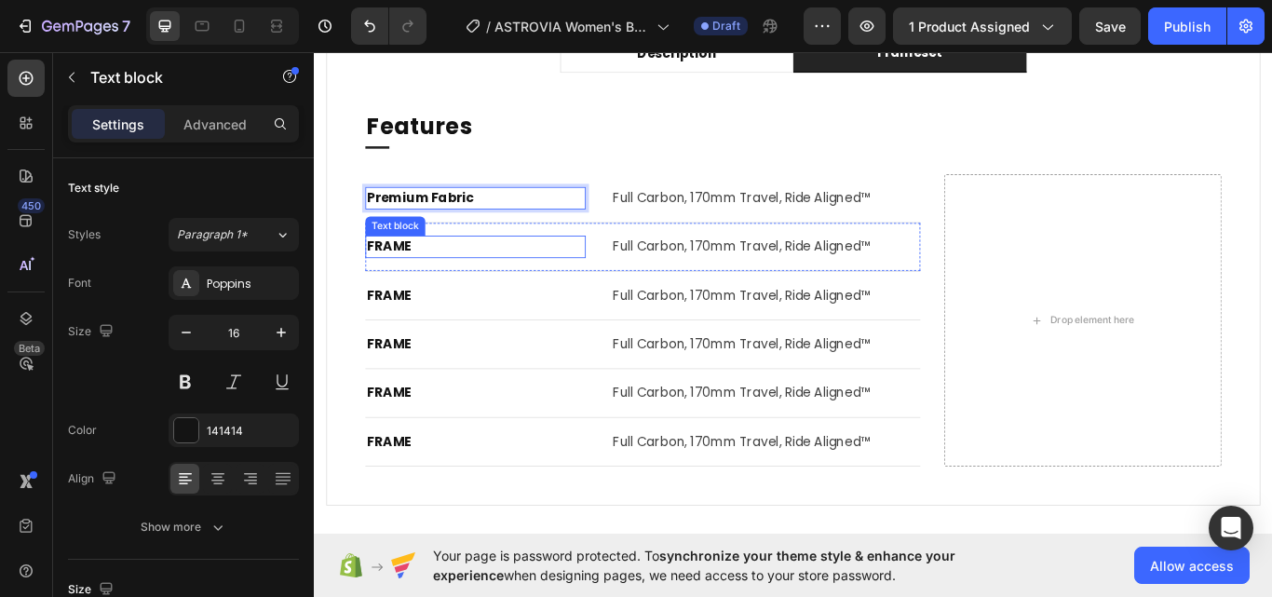
click at [396, 273] on p "FRAME" at bounding box center [501, 280] width 253 height 22
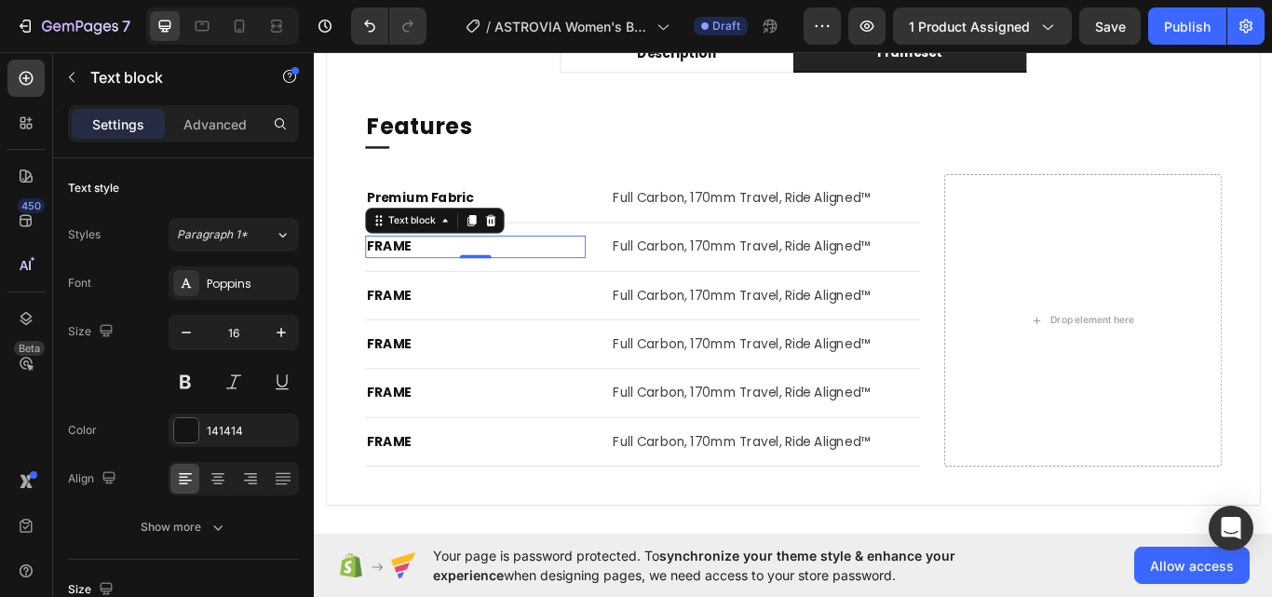
click at [396, 273] on p "FRAME" at bounding box center [501, 280] width 253 height 22
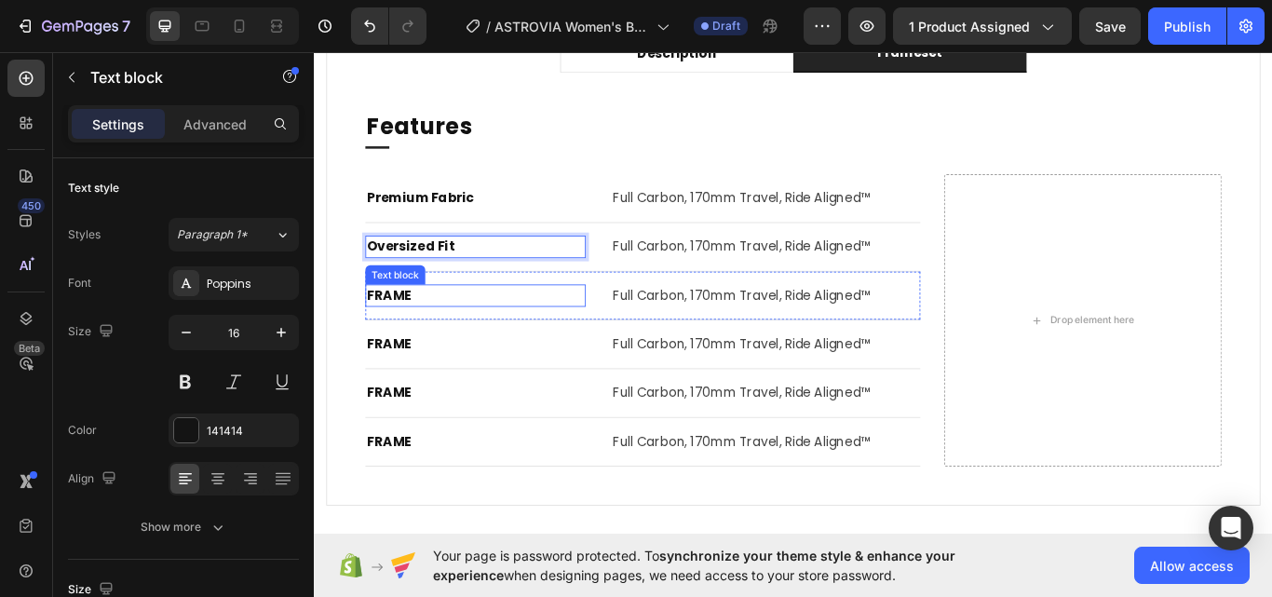
click at [400, 334] on p "FRAME" at bounding box center [501, 337] width 253 height 22
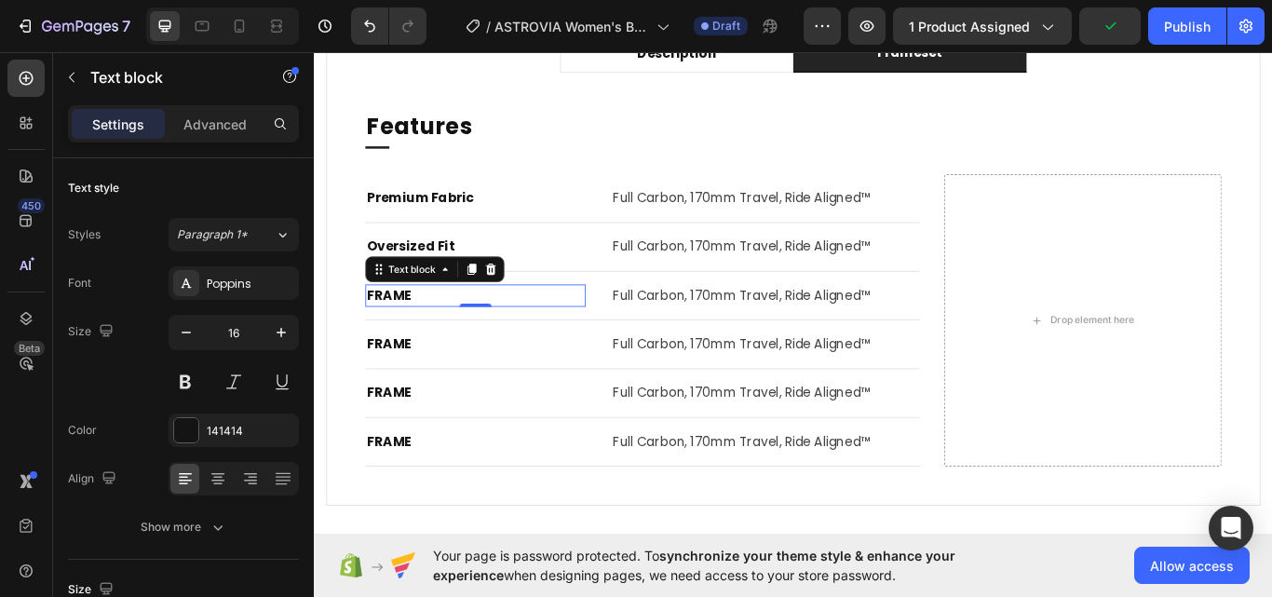
click at [400, 334] on p "FRAME" at bounding box center [501, 337] width 253 height 22
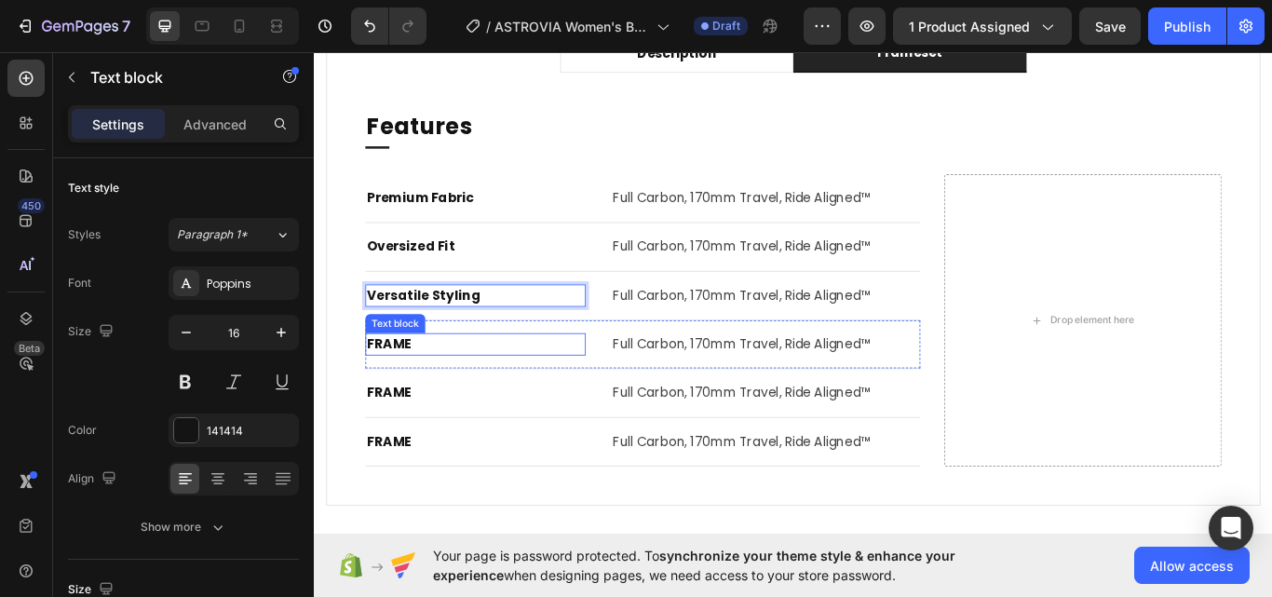
click at [394, 390] on p "FRAME" at bounding box center [501, 394] width 253 height 22
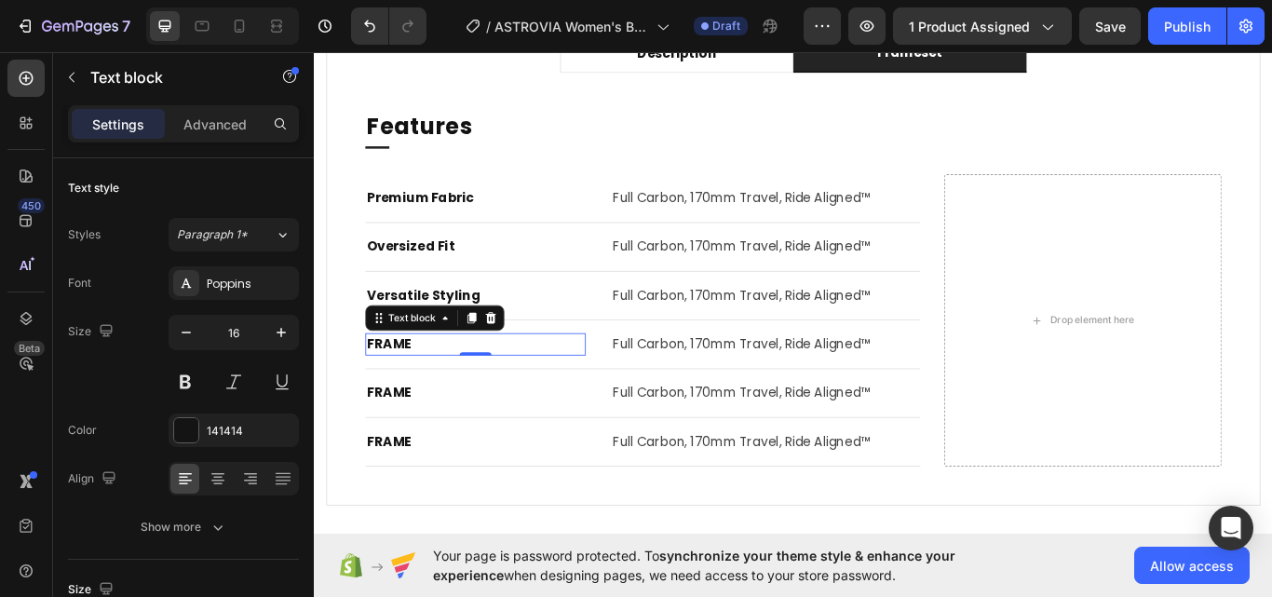
click at [394, 390] on p "FRAME" at bounding box center [501, 394] width 253 height 22
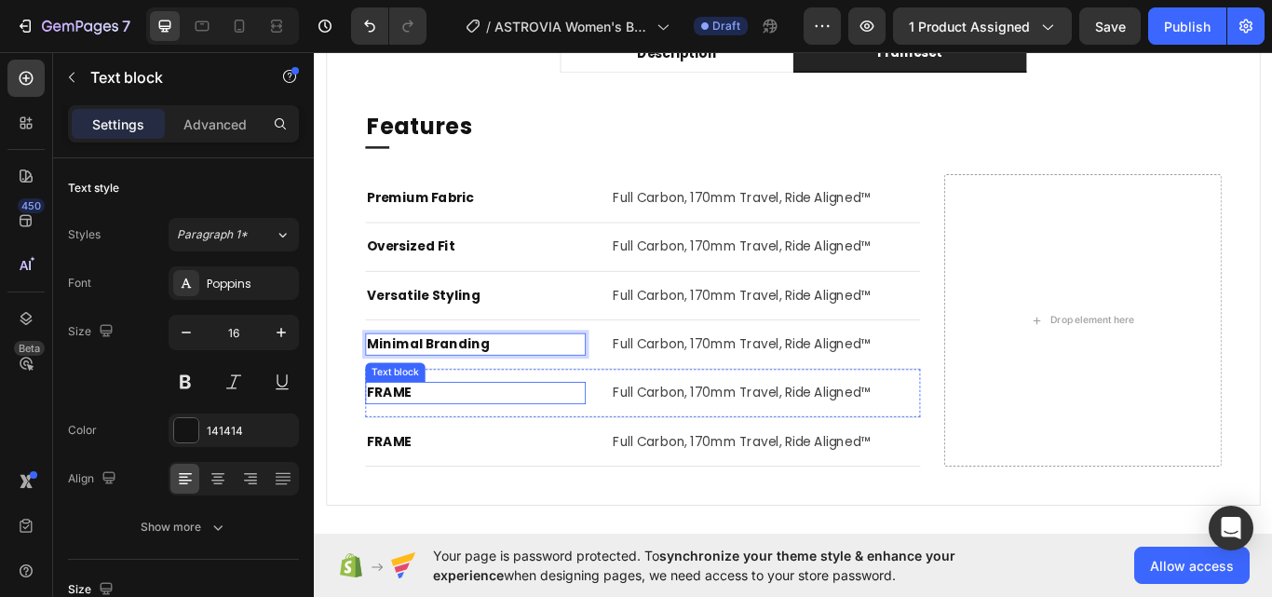
click at [389, 454] on p "FRAME" at bounding box center [501, 450] width 253 height 22
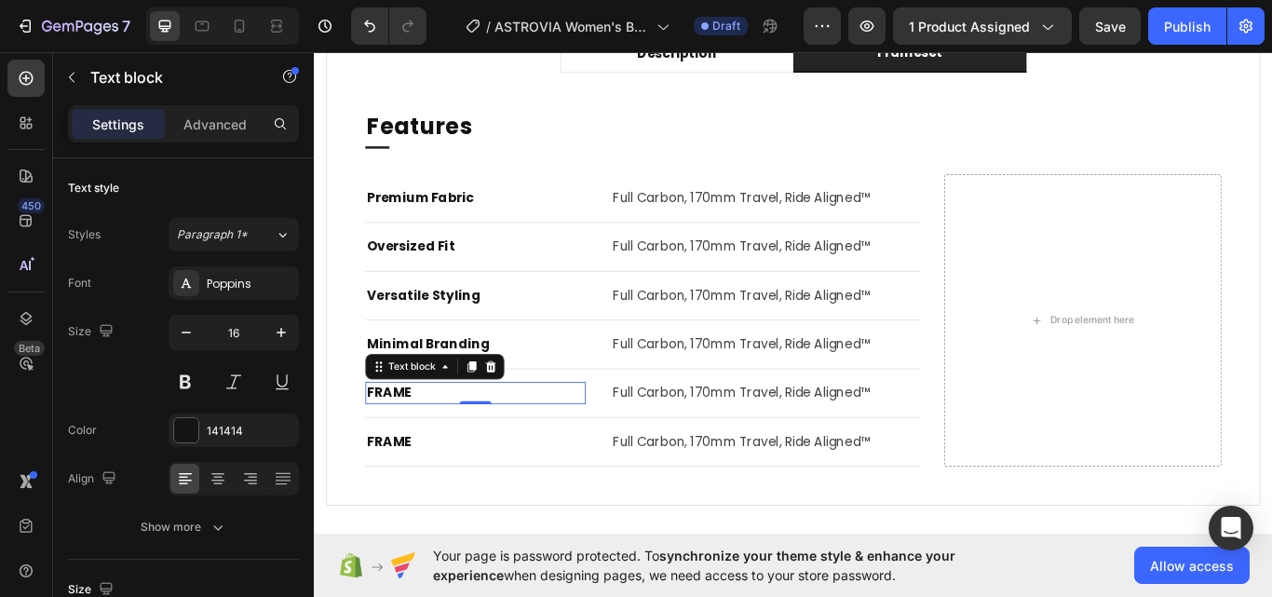
click at [389, 452] on p "FRAME" at bounding box center [501, 450] width 253 height 22
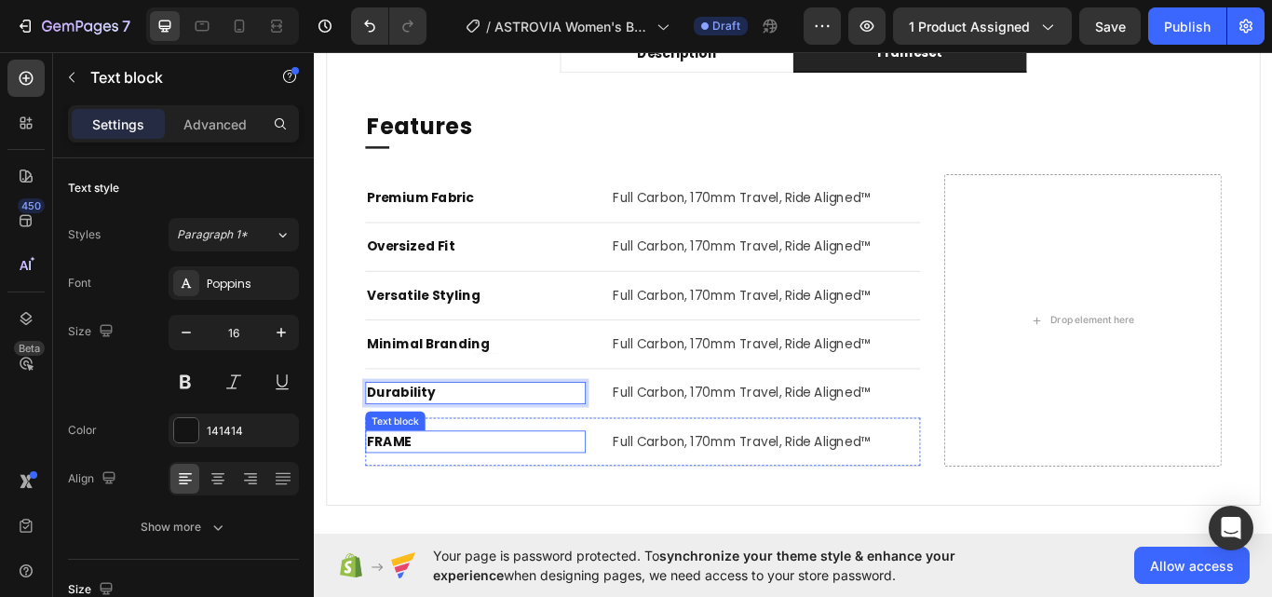
click at [397, 496] on p "FRAME" at bounding box center [501, 507] width 253 height 22
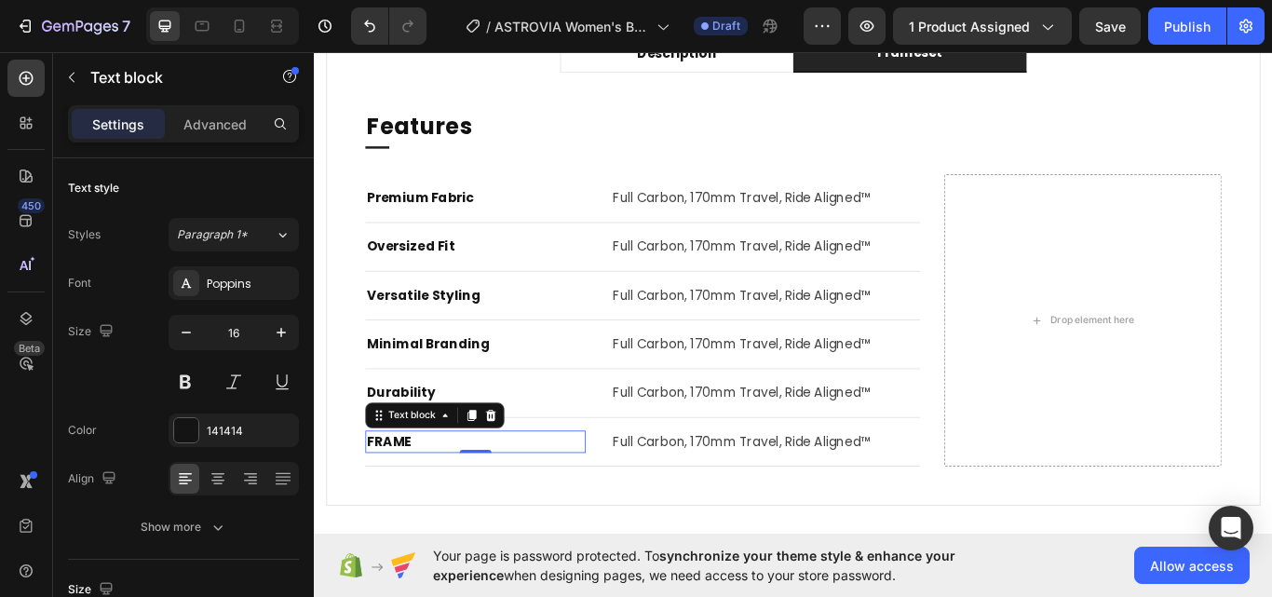
click at [397, 496] on p "FRAME" at bounding box center [501, 507] width 253 height 22
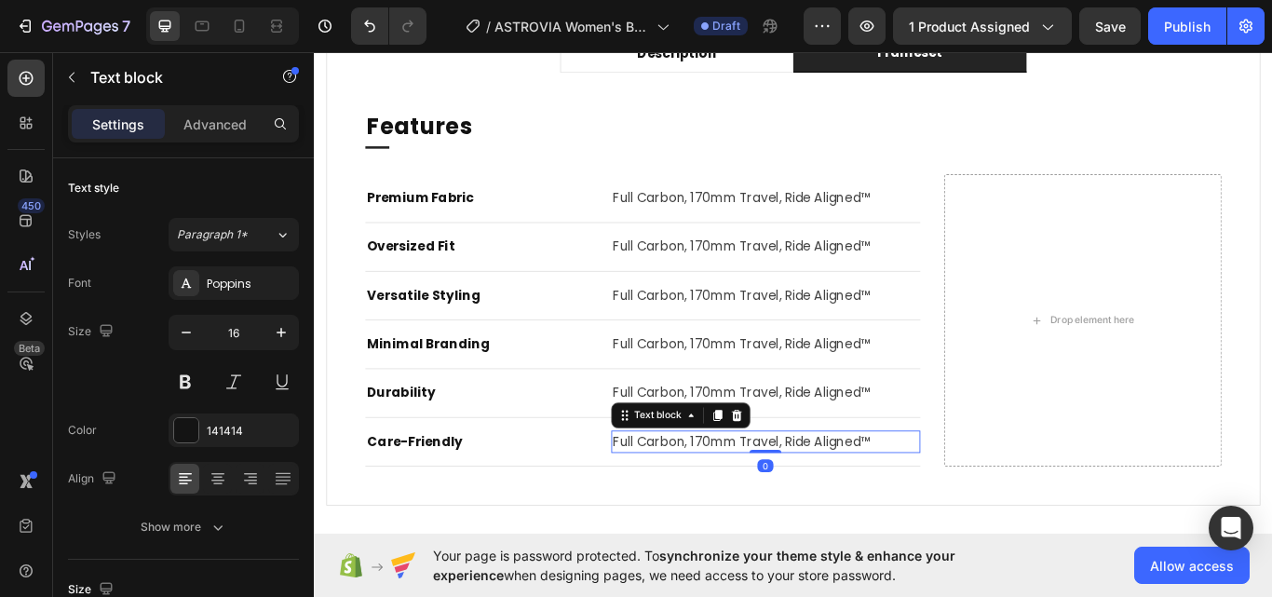
click at [749, 509] on p "Full Carbon, 170mm Travel, Ride Aligned™" at bounding box center [840, 507] width 357 height 22
click at [748, 509] on p "Full Carbon, 170mm Travel, Ride Aligned™" at bounding box center [840, 507] width 357 height 22
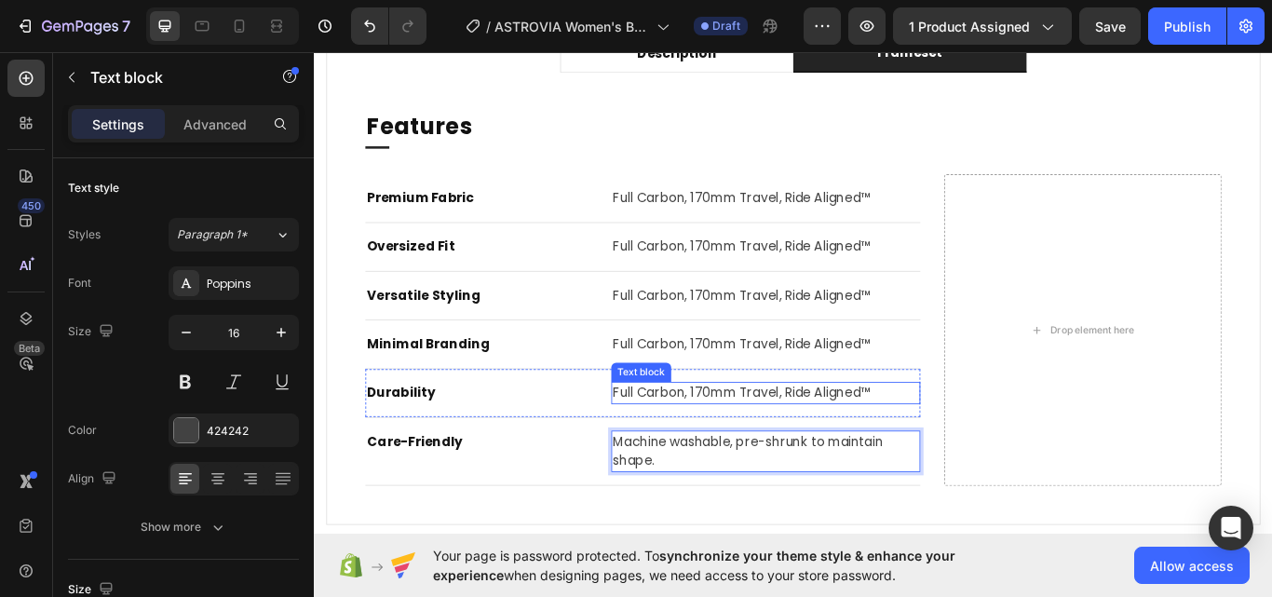
click at [703, 442] on p "Full Carbon, 170mm Travel, Ride Aligned™" at bounding box center [840, 450] width 357 height 22
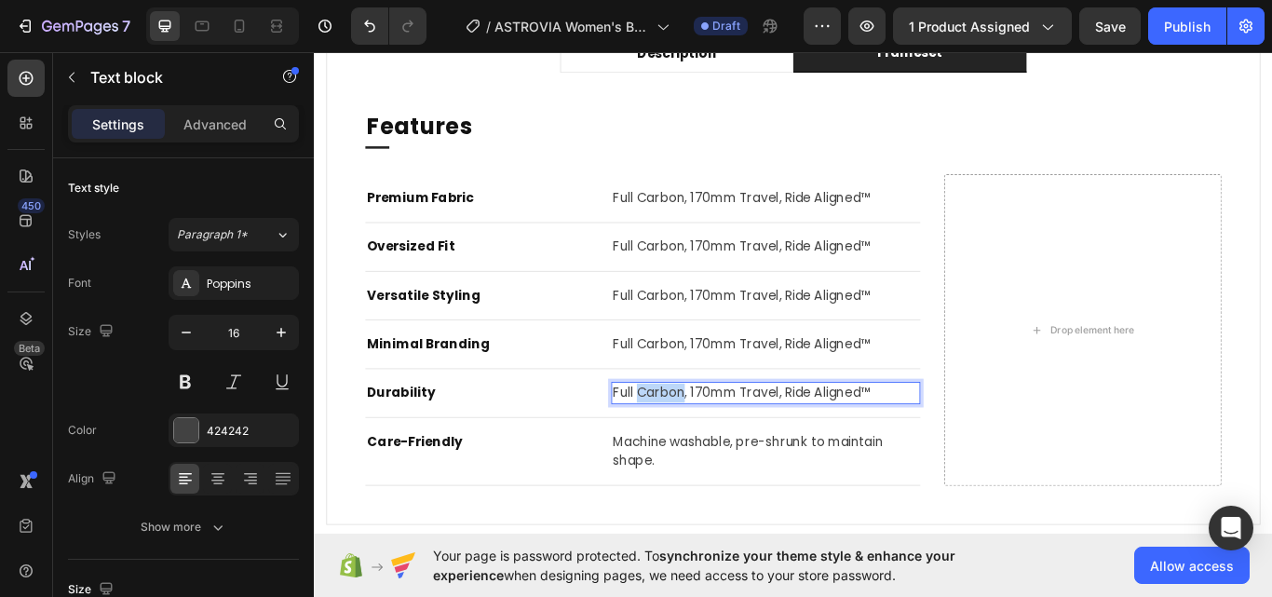
click at [703, 442] on p "Full Carbon, 170mm Travel, Ride Aligned™" at bounding box center [840, 450] width 357 height 22
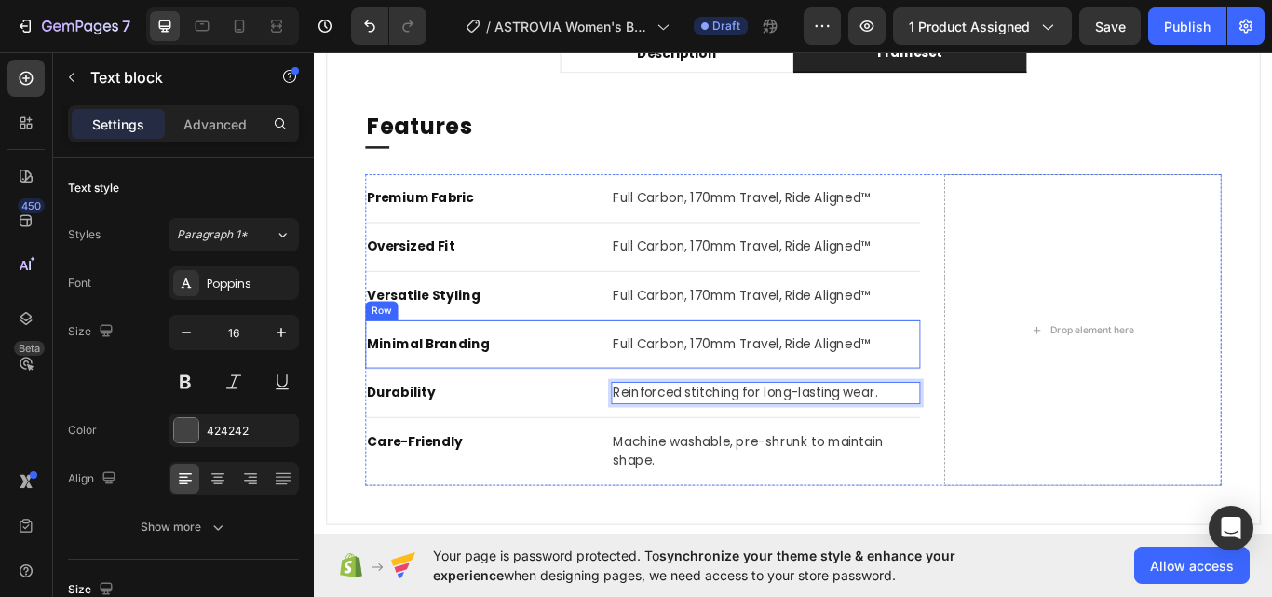
click at [736, 387] on p "Full Carbon, 170mm Travel, Ride Aligned™" at bounding box center [840, 394] width 357 height 22
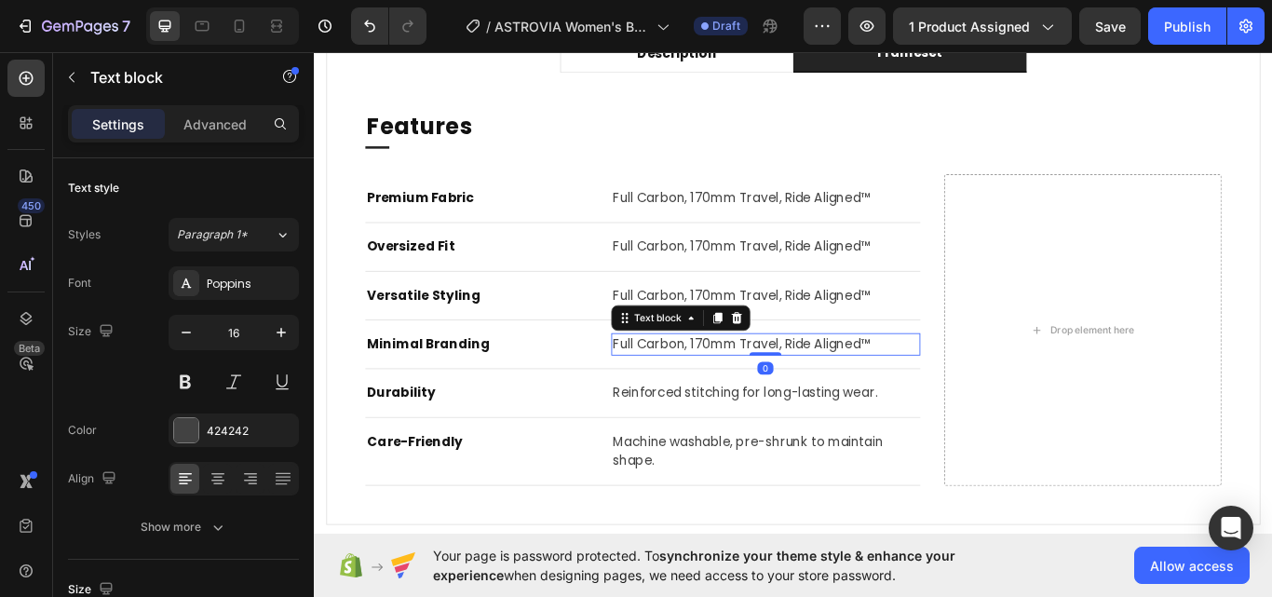
click at [736, 387] on p "Full Carbon, 170mm Travel, Ride Aligned™" at bounding box center [840, 394] width 357 height 22
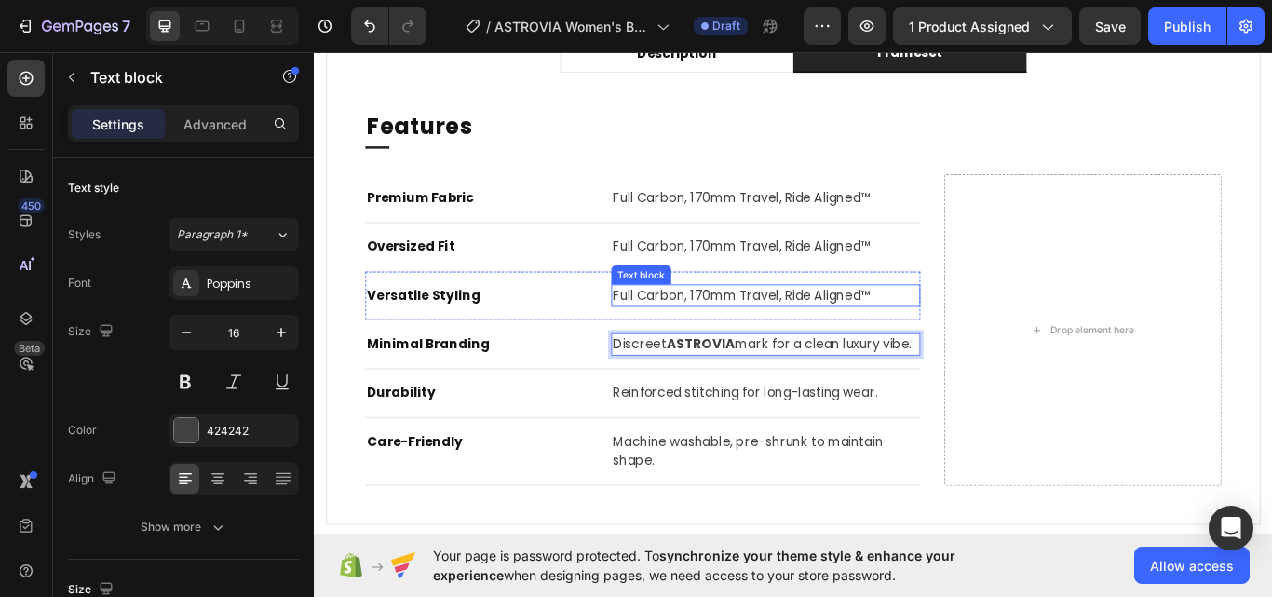
click at [711, 333] on p "Full Carbon, 170mm Travel, Ride Aligned™" at bounding box center [840, 337] width 357 height 22
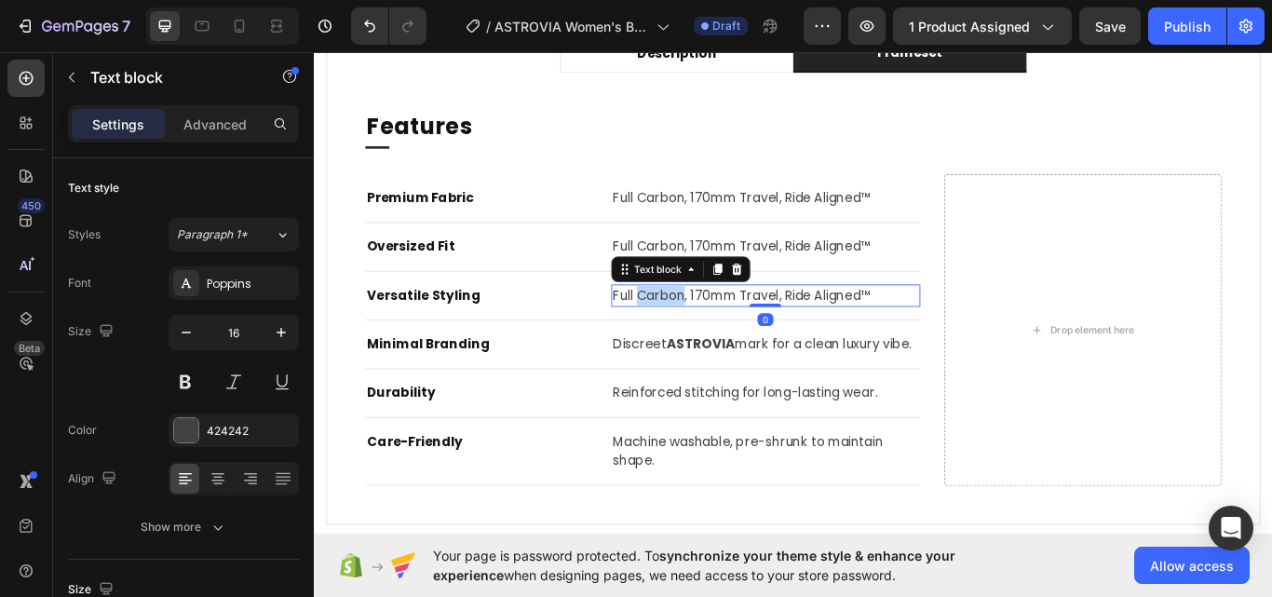
click at [711, 333] on p "Full Carbon, 170mm Travel, Ride Aligned™" at bounding box center [840, 337] width 357 height 22
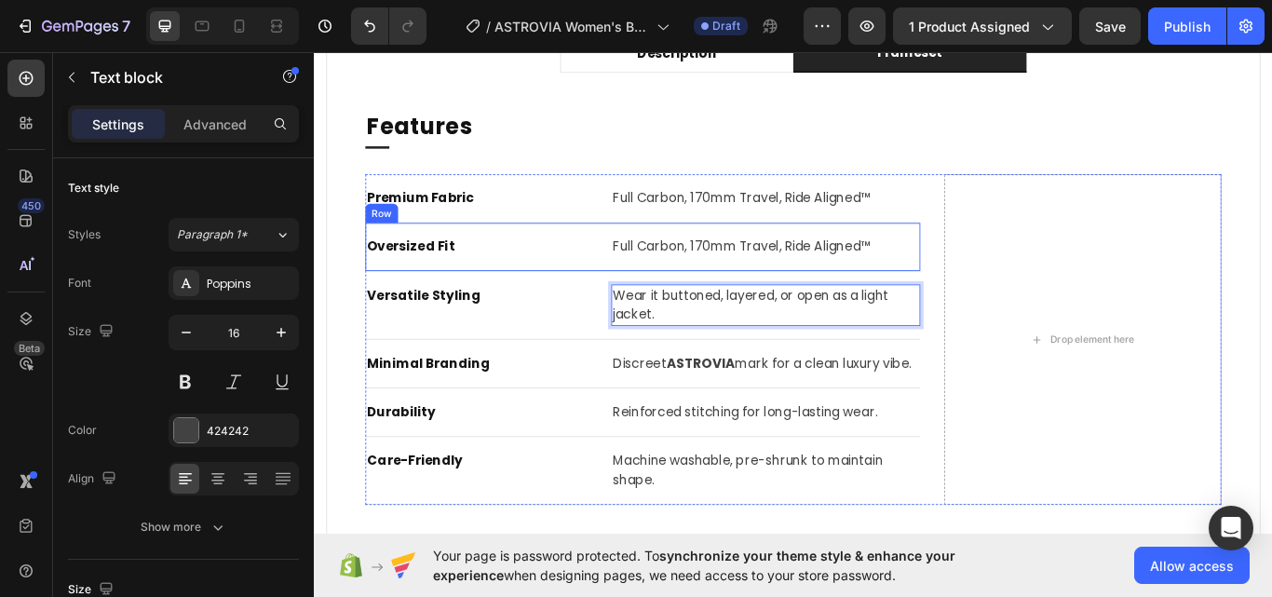
click at [705, 264] on div "Oversized Fit Text block Full Carbon, 170mm Travel, Ride Aligned™ Text block Row" at bounding box center [696, 280] width 647 height 57
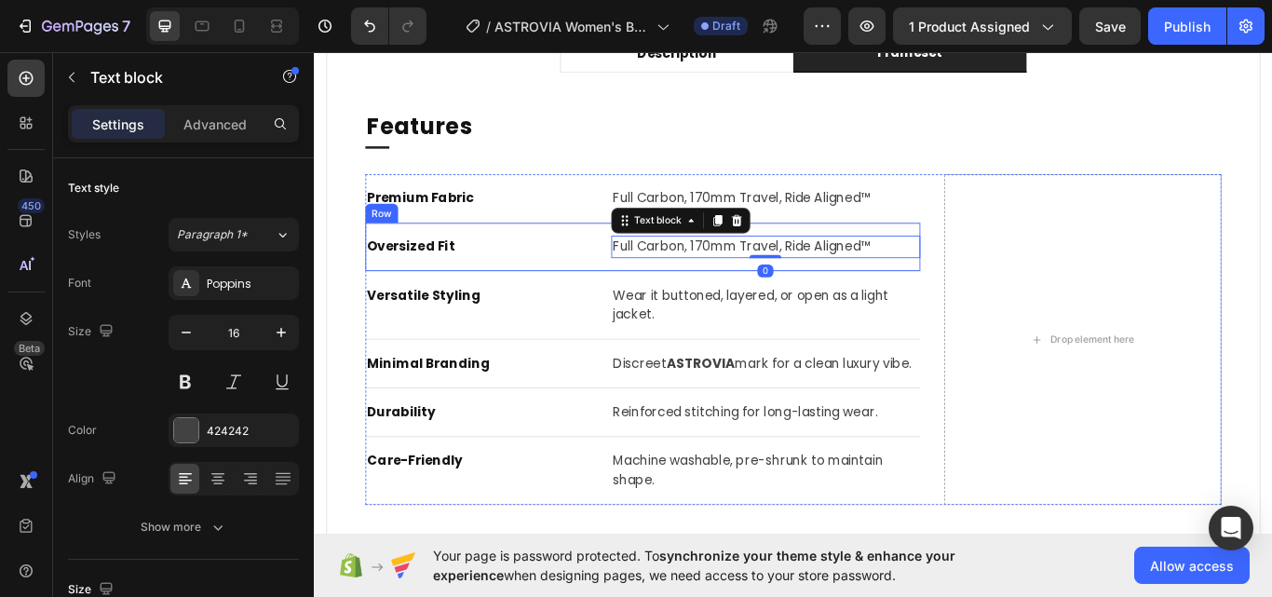
click at [705, 264] on div "Oversized Fit Text block Full Carbon, 170mm Travel, Ride Aligned™ Text block 0 …" at bounding box center [696, 280] width 647 height 57
click at [707, 278] on p "Full Carbon, 170mm Travel, Ride Aligned™" at bounding box center [840, 280] width 357 height 22
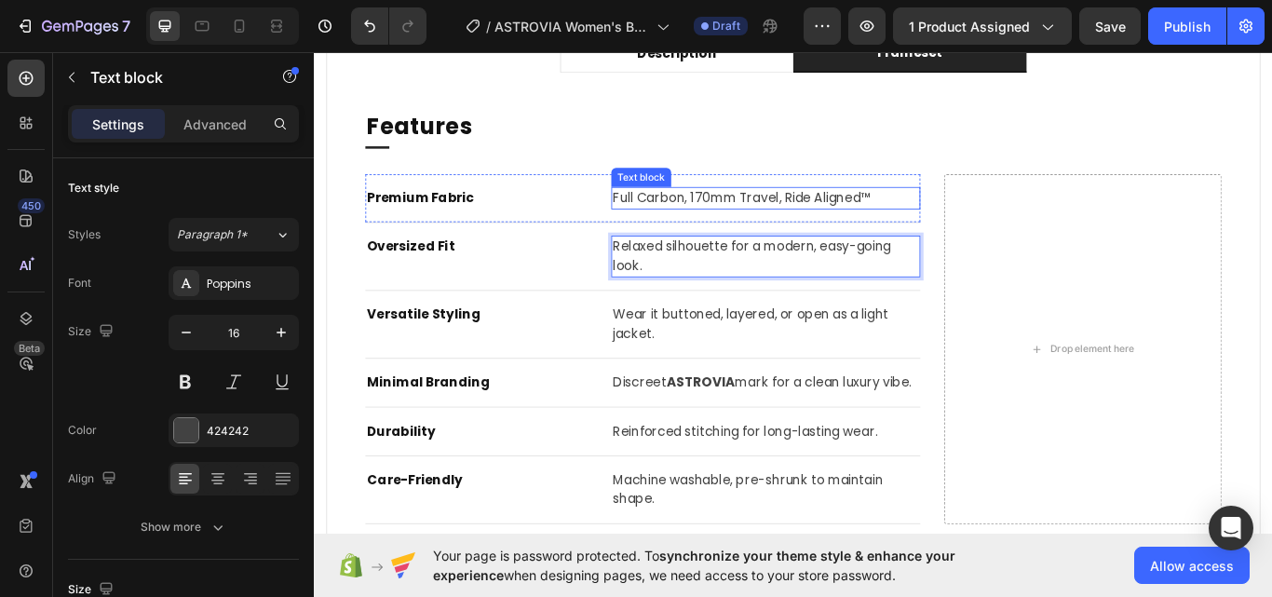
click at [733, 236] on div "Full Carbon, 170mm Travel, Ride Aligned™" at bounding box center [840, 223] width 360 height 26
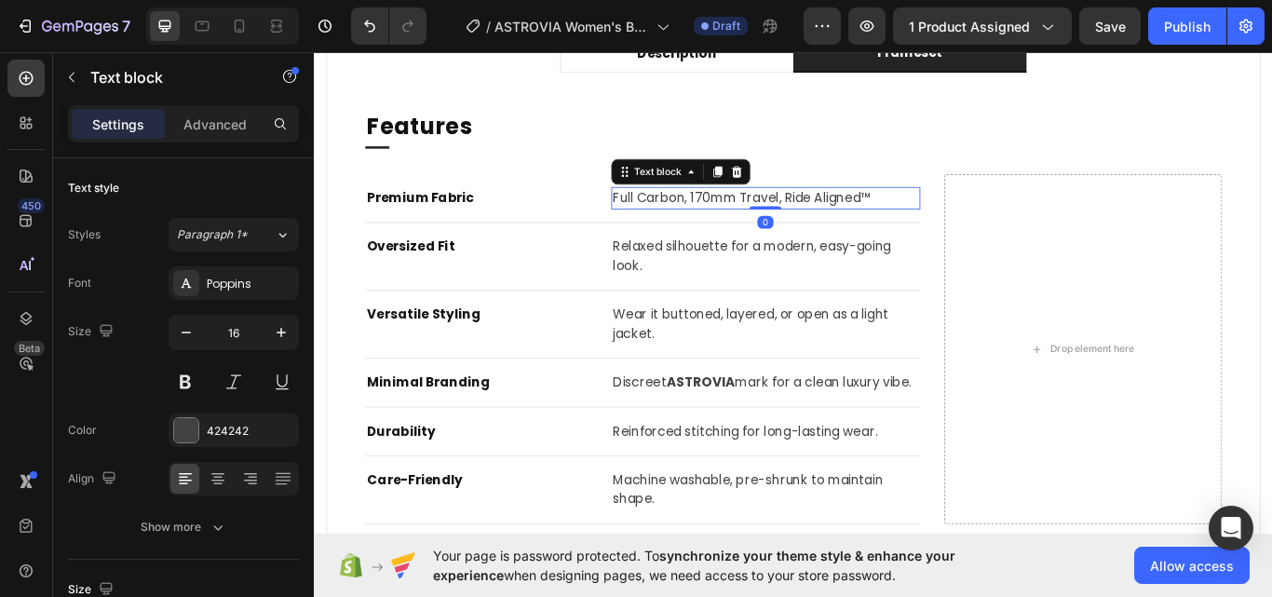
click at [735, 223] on p "Full Carbon, 170mm Travel, Ride Aligned™" at bounding box center [840, 223] width 357 height 22
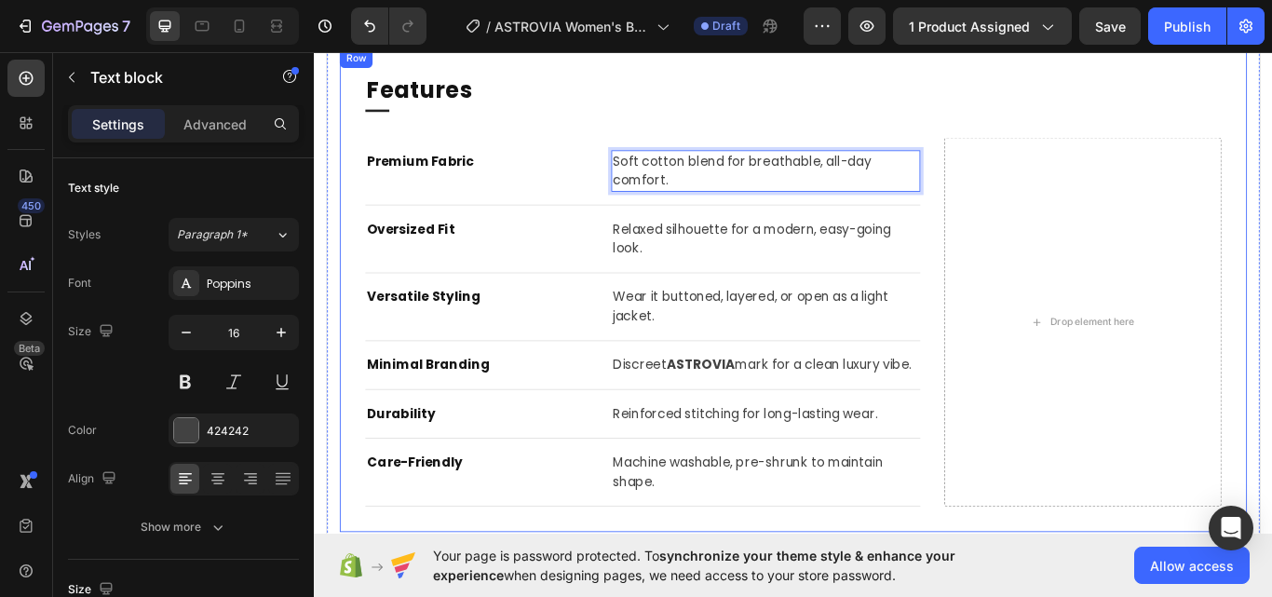
scroll to position [1061, 0]
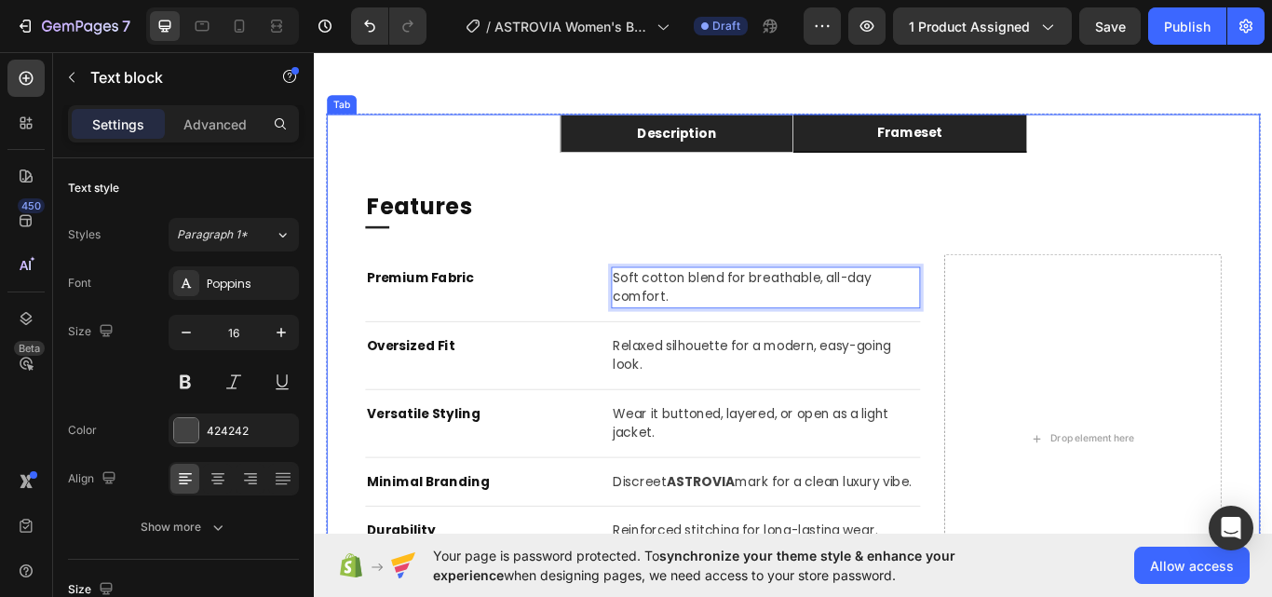
click at [789, 155] on li "Description" at bounding box center [737, 148] width 272 height 45
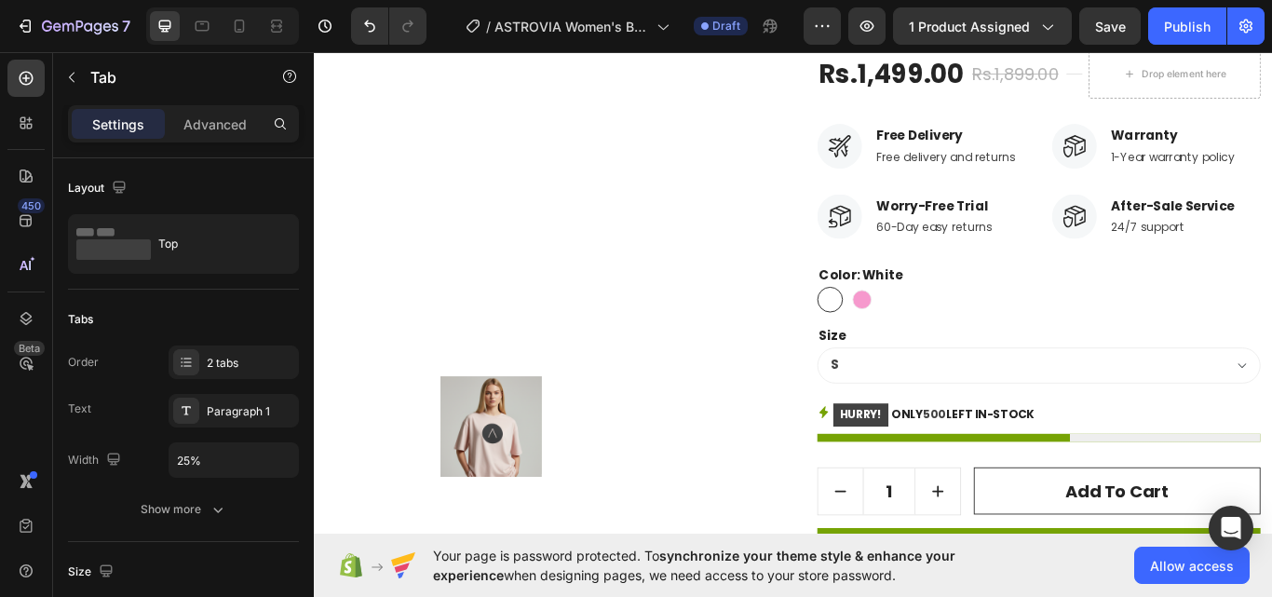
scroll to position [223, 0]
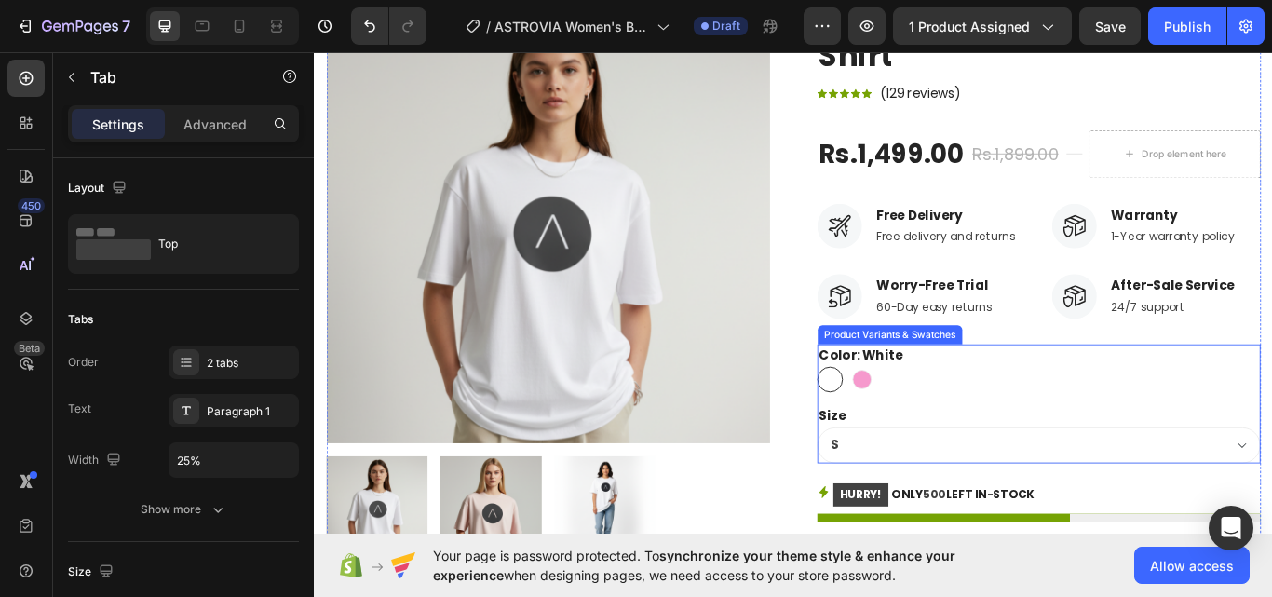
click at [966, 442] on div "White White Pink Pink" at bounding box center [1158, 435] width 517 height 30
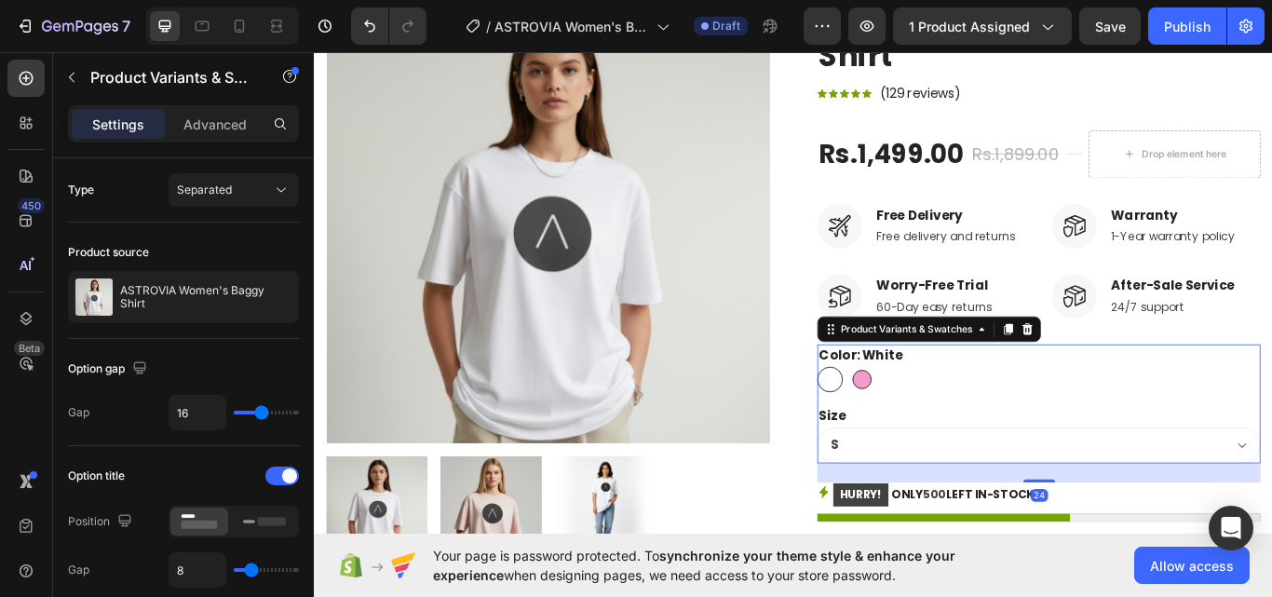
click at [949, 437] on div at bounding box center [952, 435] width 22 height 22
click at [938, 420] on input "Pink Pink" at bounding box center [937, 419] width 1 height 1
radio input "true"
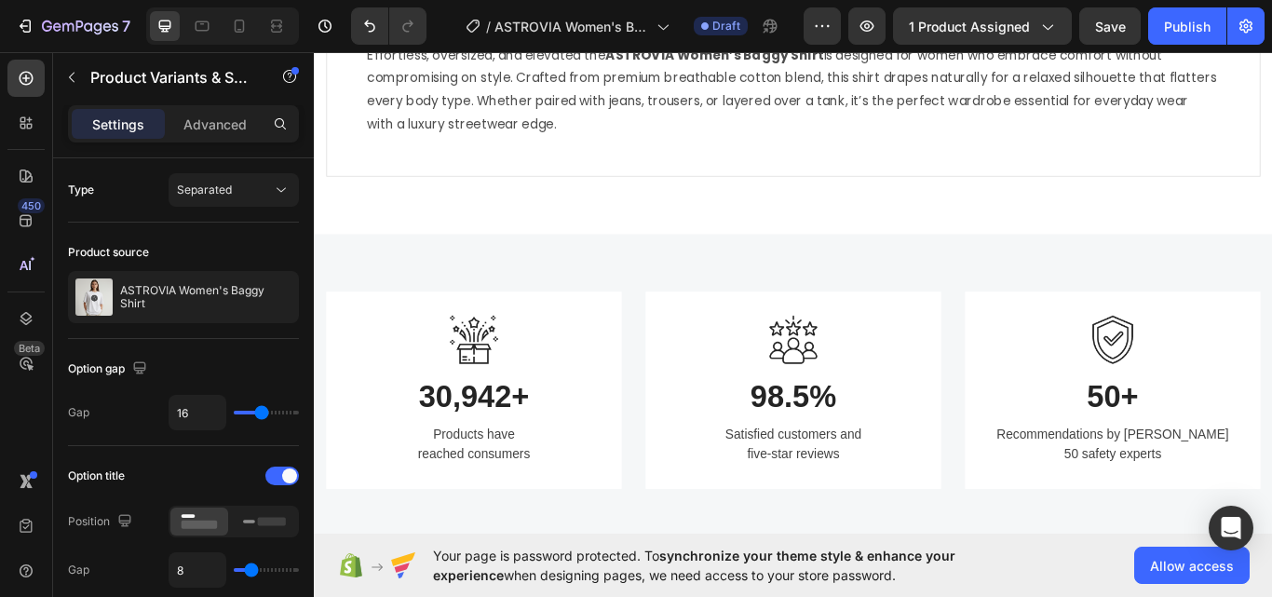
scroll to position [1341, 0]
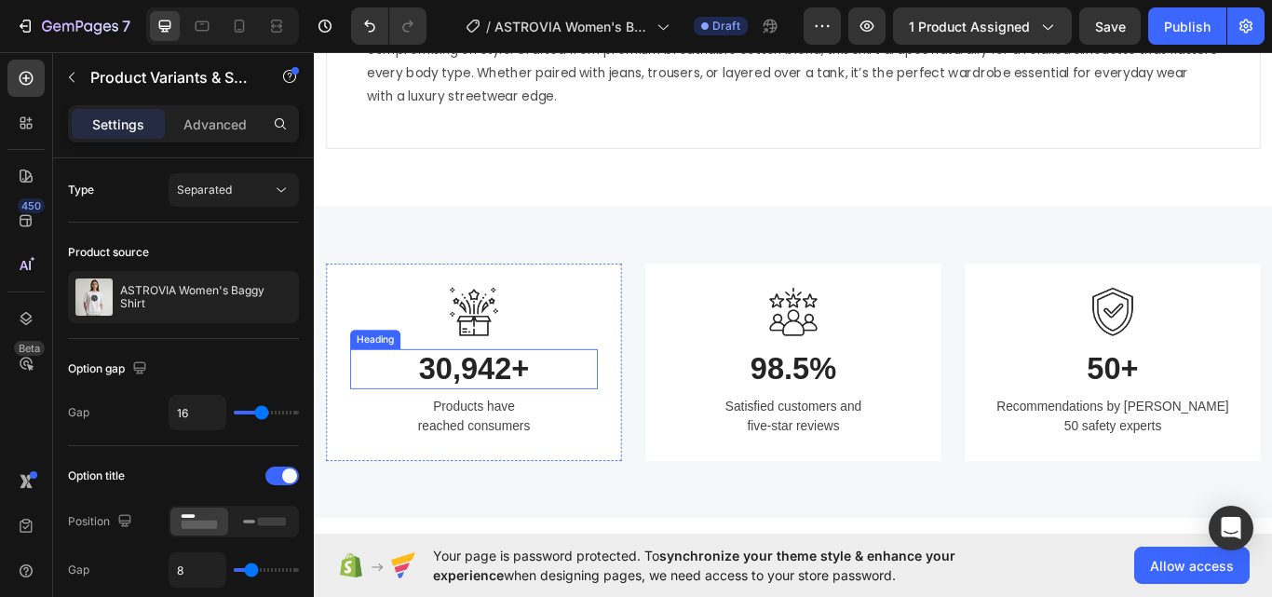
click at [493, 429] on p "30,942+" at bounding box center [500, 422] width 285 height 43
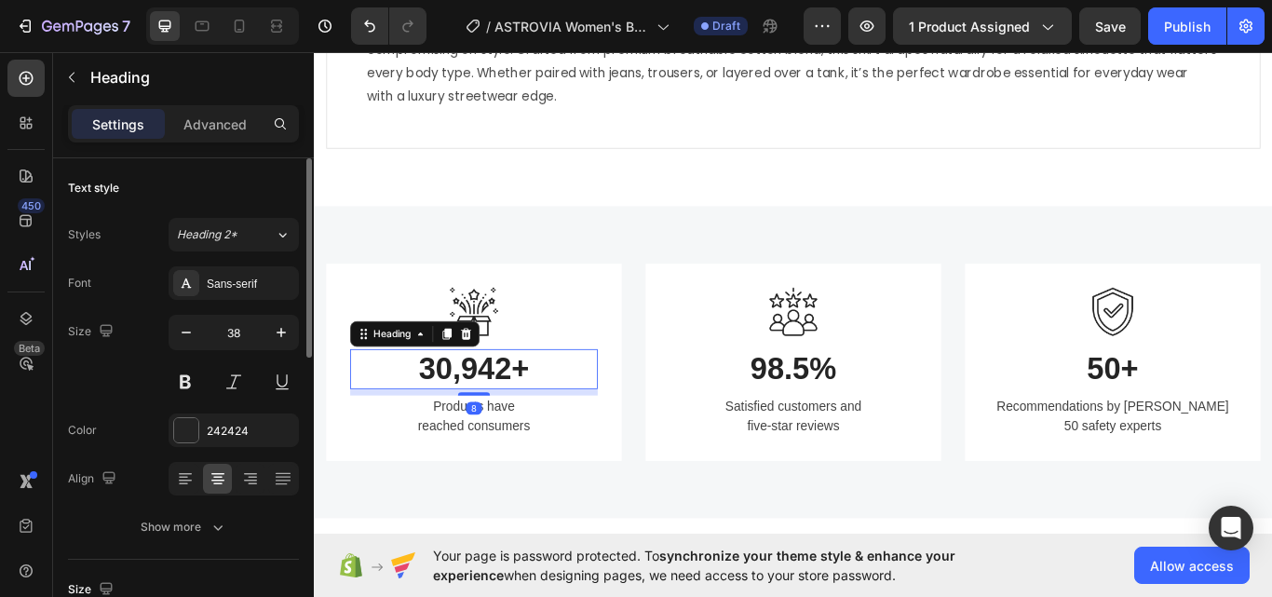
click at [238, 304] on div "Font Sans-serif Size 38 Color 242424 Align Show more" at bounding box center [183, 404] width 231 height 277
click at [238, 297] on div "Sans-serif" at bounding box center [234, 283] width 130 height 34
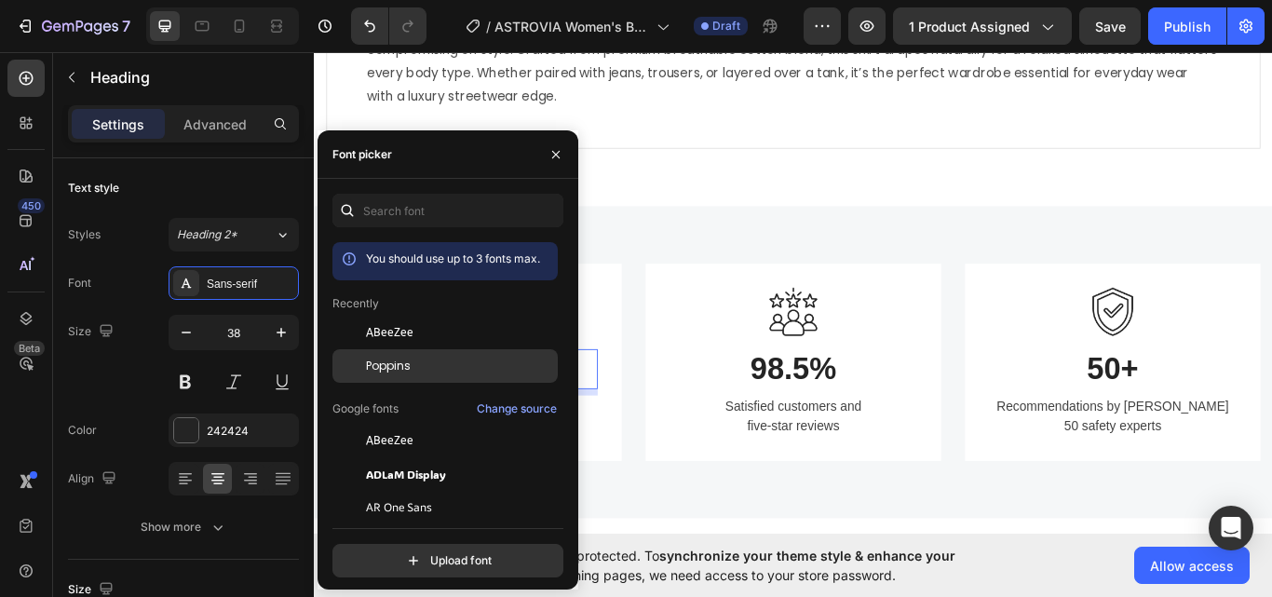
drag, startPoint x: 344, startPoint y: 366, endPoint x: 549, endPoint y: 385, distance: 205.8
click at [344, 366] on div at bounding box center [349, 366] width 34 height 34
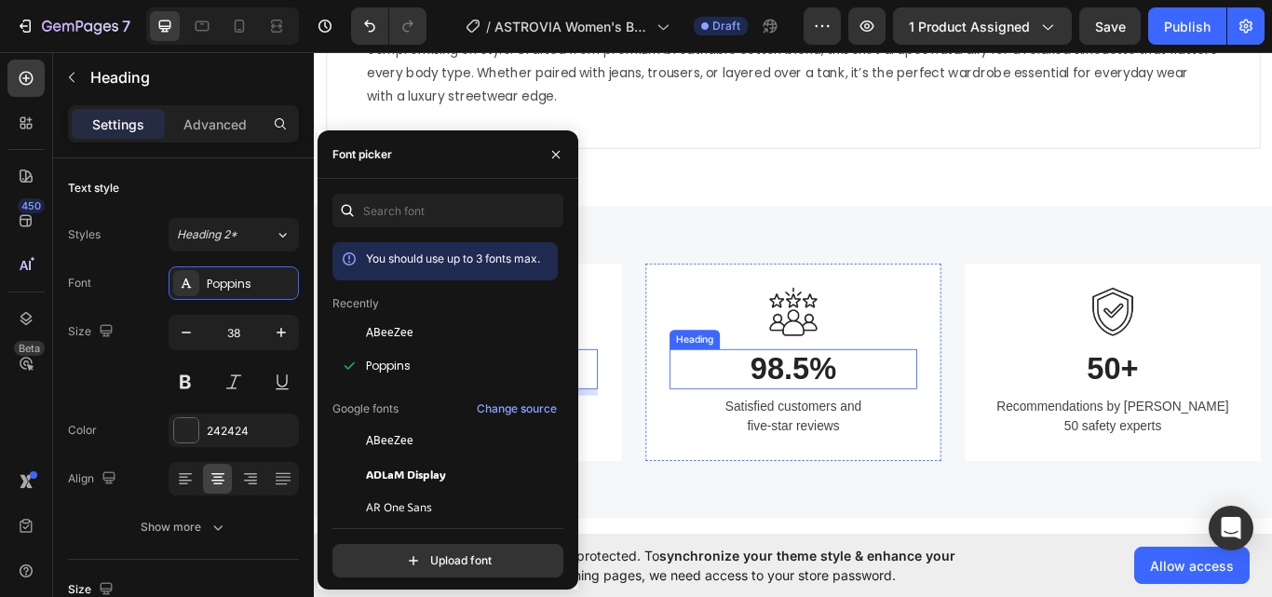
click at [865, 435] on p "98.5%" at bounding box center [872, 422] width 285 height 43
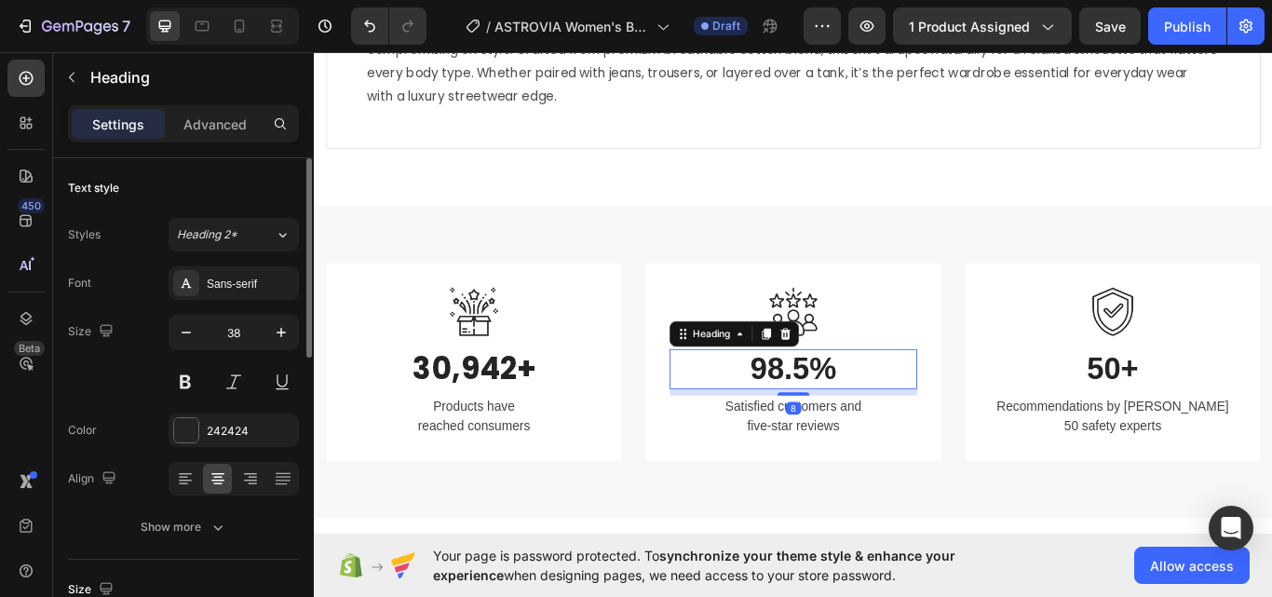
click at [217, 252] on div "Styles Heading 2* Font Sans-serif Size 38 Color 242424 Align Show more" at bounding box center [183, 381] width 231 height 326
click at [247, 279] on div "Sans-serif" at bounding box center [251, 284] width 88 height 17
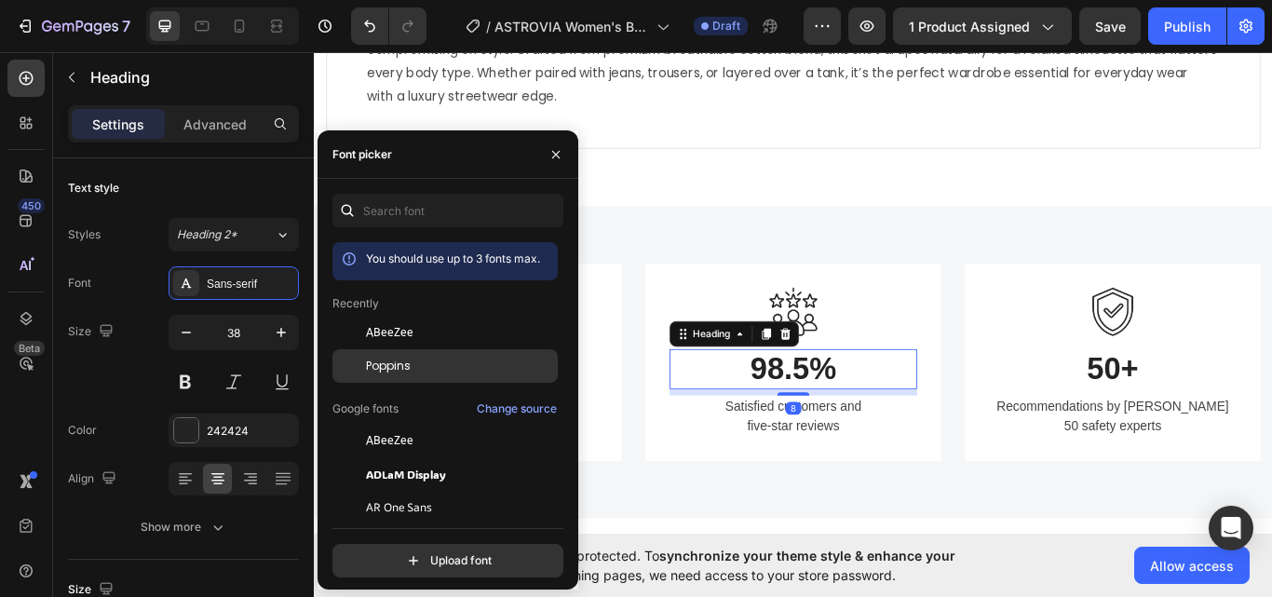
click at [413, 367] on div "Poppins" at bounding box center [460, 366] width 188 height 17
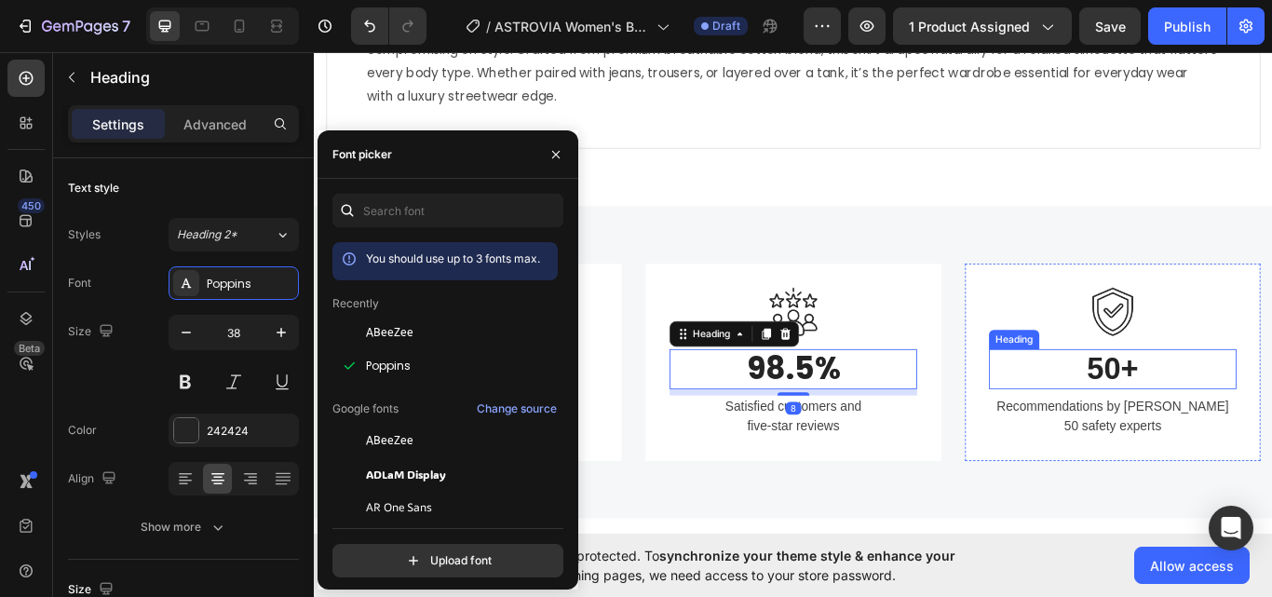
click at [1227, 431] on p "50+" at bounding box center [1244, 422] width 285 height 43
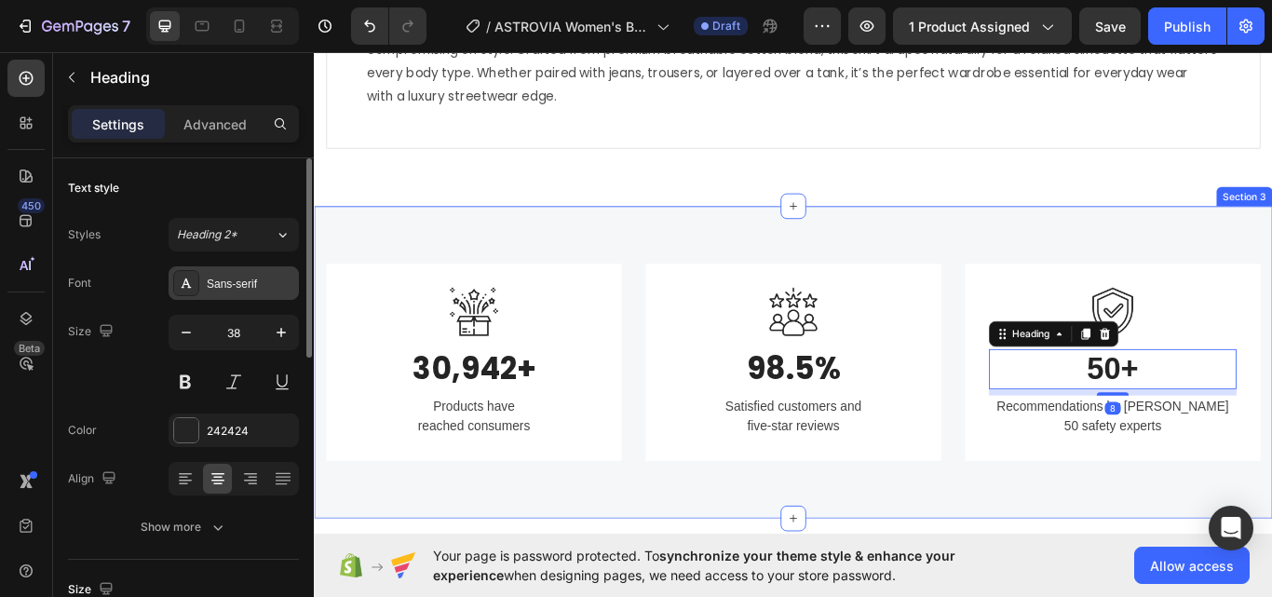
click at [278, 285] on div "Sans-serif" at bounding box center [251, 284] width 88 height 17
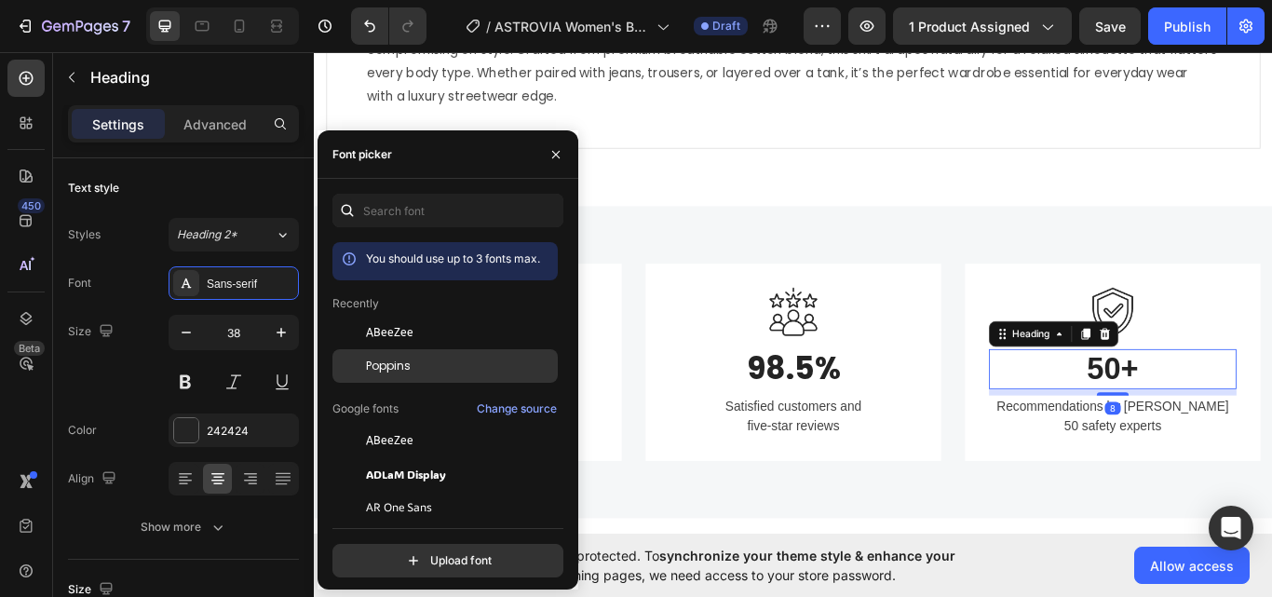
drag, startPoint x: 395, startPoint y: 377, endPoint x: 452, endPoint y: 370, distance: 58.2
click at [395, 377] on div "Poppins" at bounding box center [444, 366] width 225 height 34
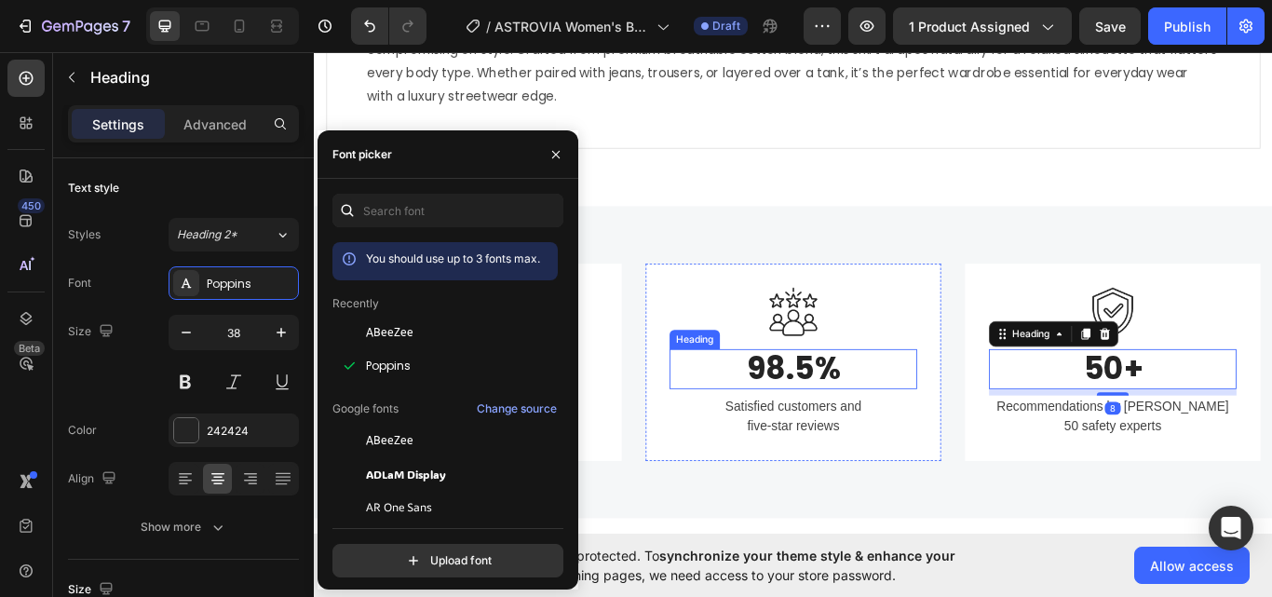
click at [803, 405] on p "98.5%" at bounding box center [872, 422] width 285 height 43
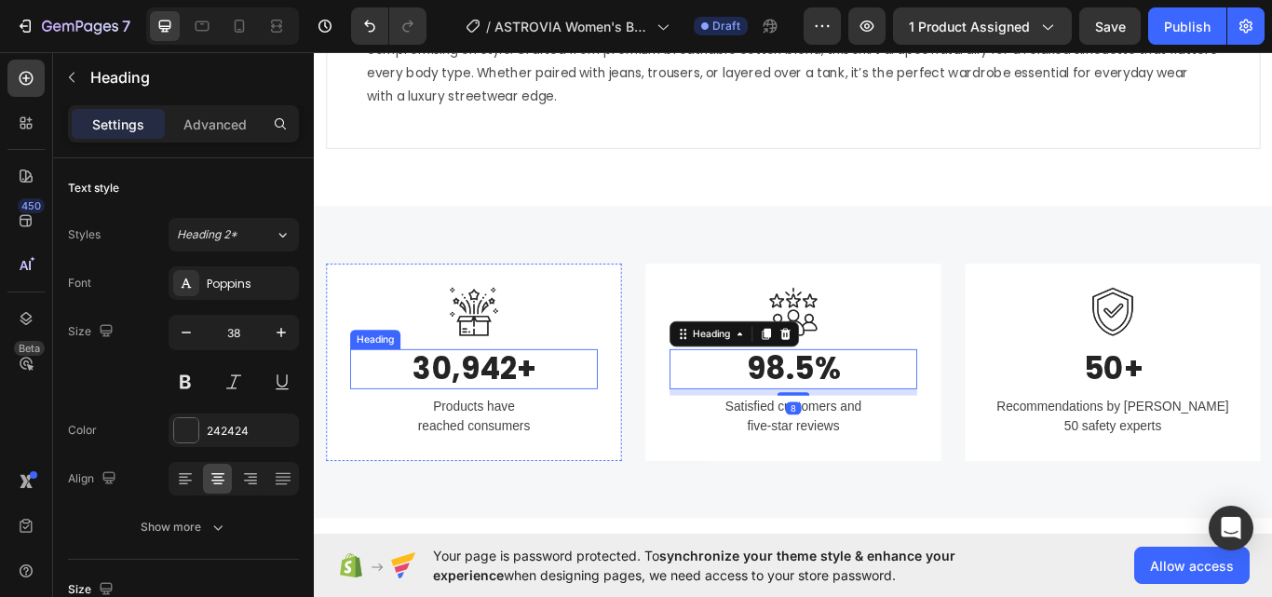
click at [487, 471] on p "Products have reached consumers" at bounding box center [500, 477] width 285 height 45
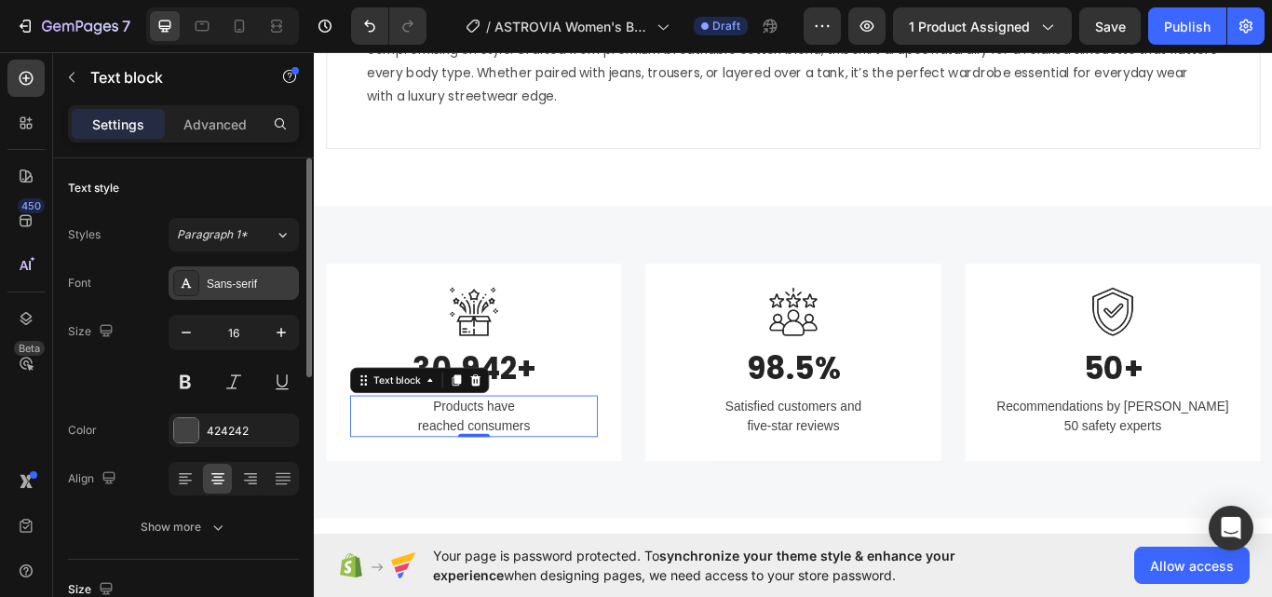
click at [233, 288] on div "Sans-serif" at bounding box center [251, 284] width 88 height 17
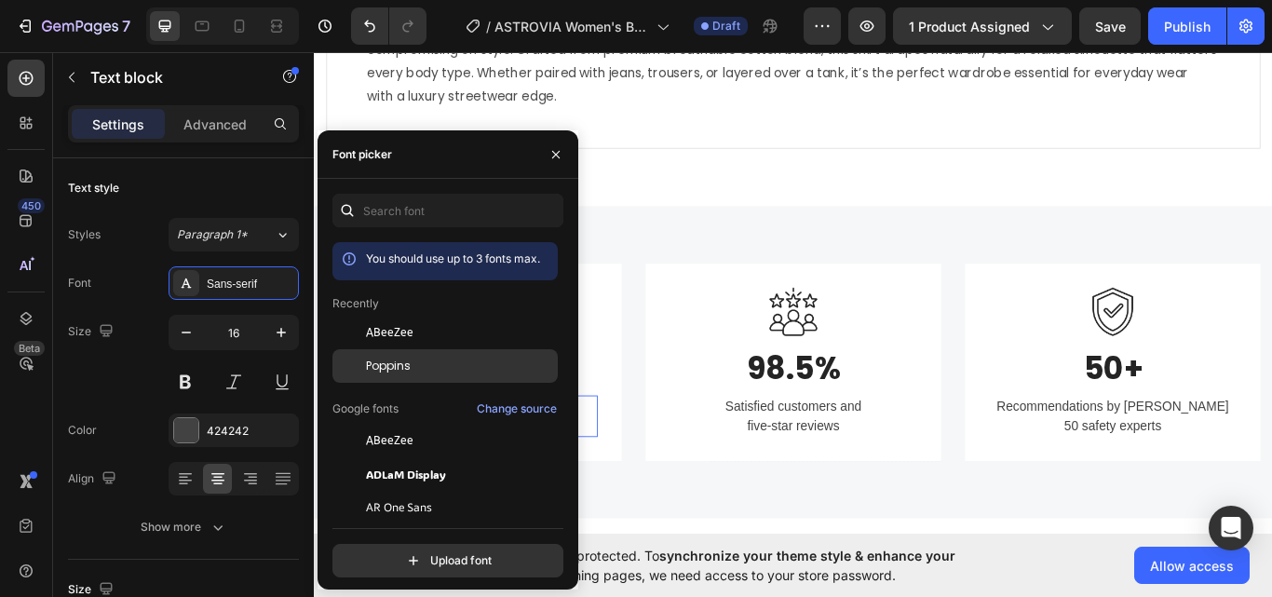
drag, startPoint x: 357, startPoint y: 365, endPoint x: 524, endPoint y: 404, distance: 172.1
click at [357, 365] on div at bounding box center [349, 366] width 34 height 34
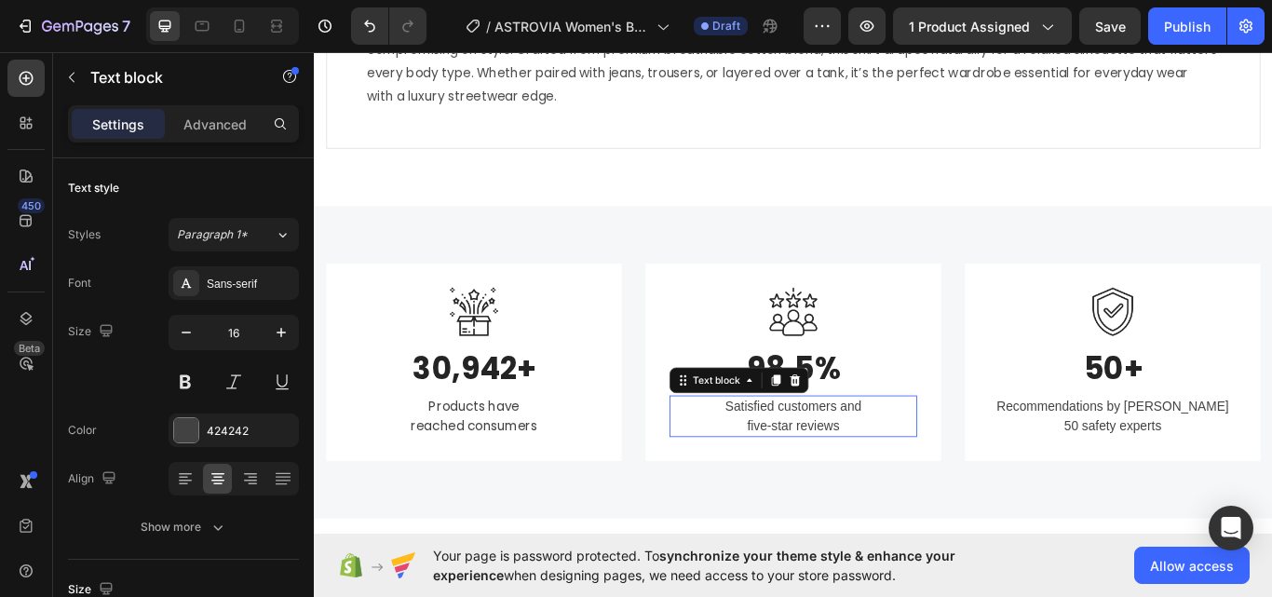
click at [847, 453] on div "Satisfied customers and five-star reviews" at bounding box center [872, 477] width 289 height 48
click at [259, 257] on div "Styles Paragraph 1* Font Sans-serif Size 16 Color 424242 Align Show more" at bounding box center [183, 381] width 231 height 326
click at [264, 291] on div "Sans-serif" at bounding box center [251, 284] width 88 height 17
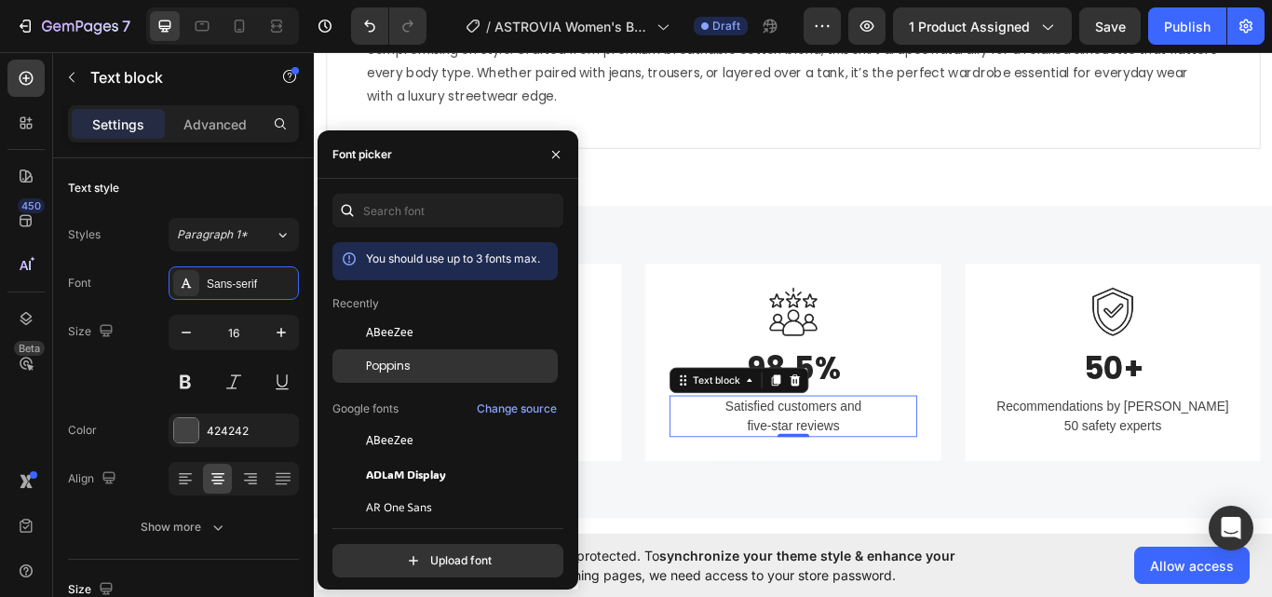
drag, startPoint x: 405, startPoint y: 366, endPoint x: 815, endPoint y: 451, distance: 418.3
click at [405, 366] on span "Poppins" at bounding box center [388, 366] width 45 height 17
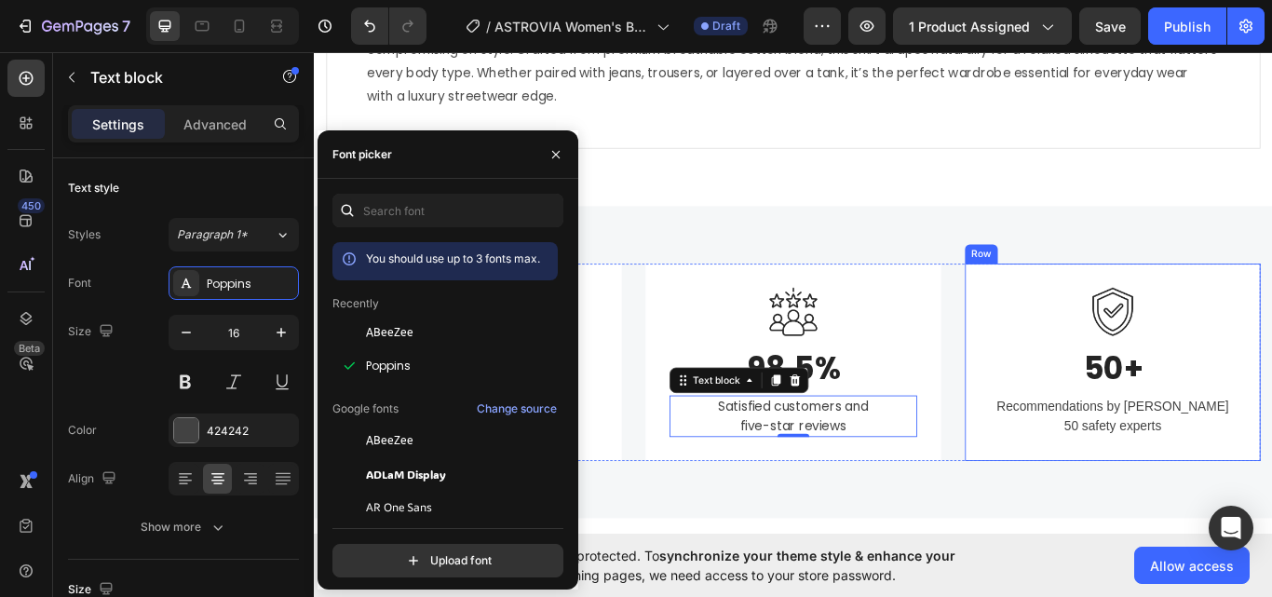
click at [1257, 489] on p "Recommendations by over 50 safety experts" at bounding box center [1244, 477] width 285 height 45
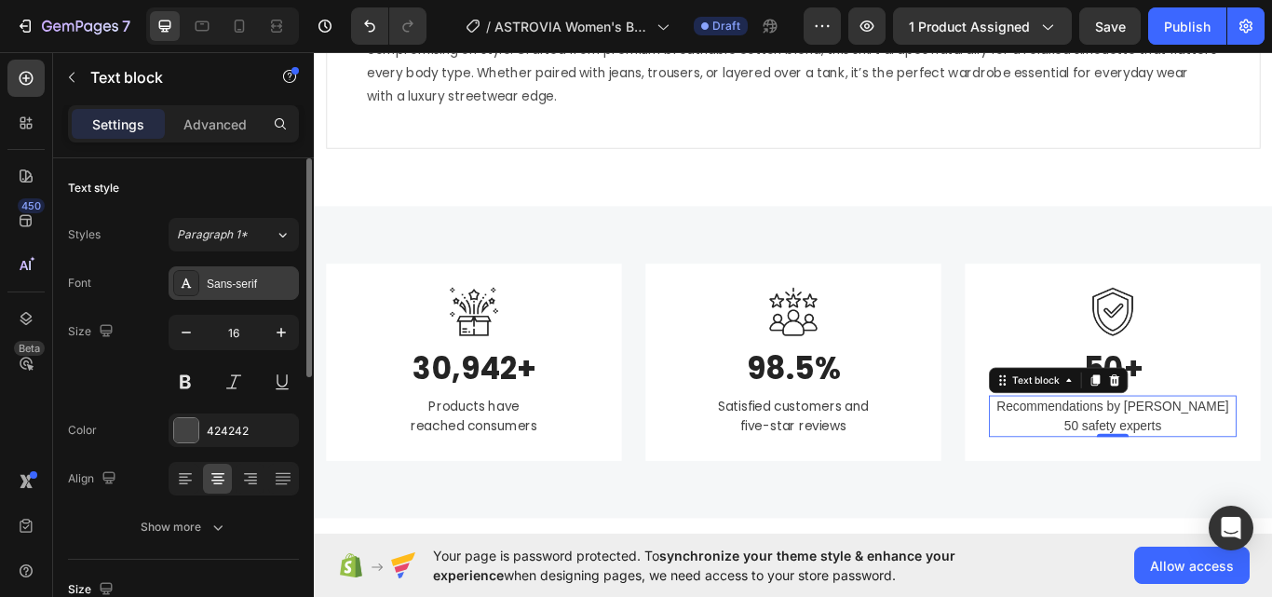
click at [272, 283] on div "Sans-serif" at bounding box center [251, 284] width 88 height 17
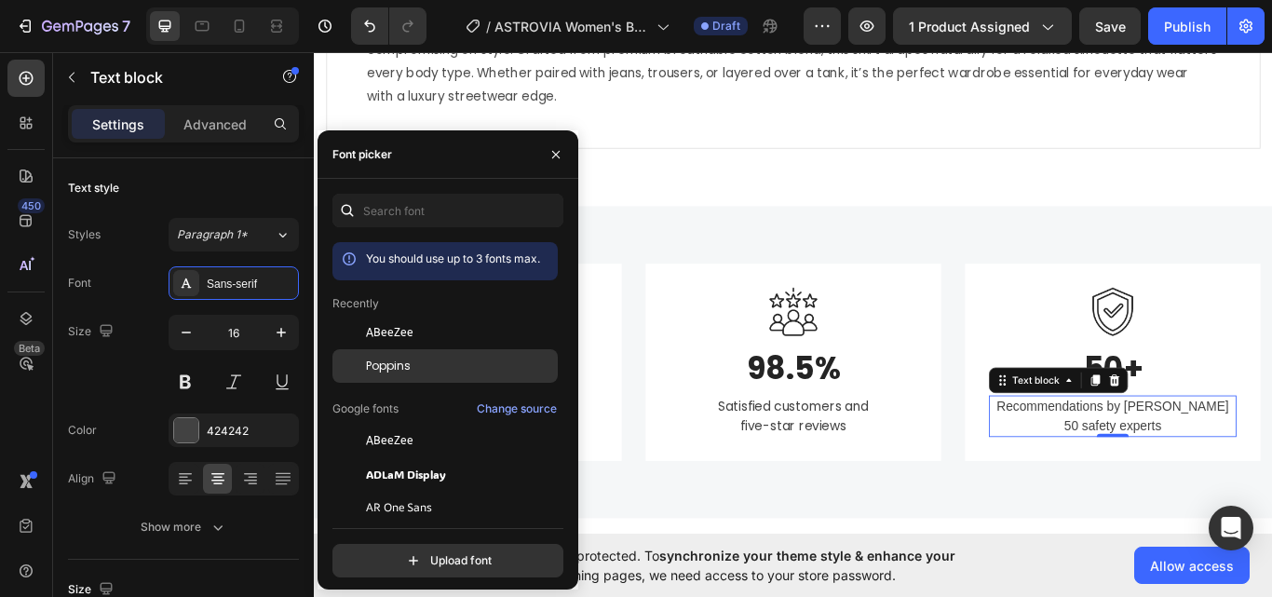
drag, startPoint x: 409, startPoint y: 367, endPoint x: 388, endPoint y: 353, distance: 24.8
click at [409, 367] on span "Poppins" at bounding box center [388, 366] width 45 height 17
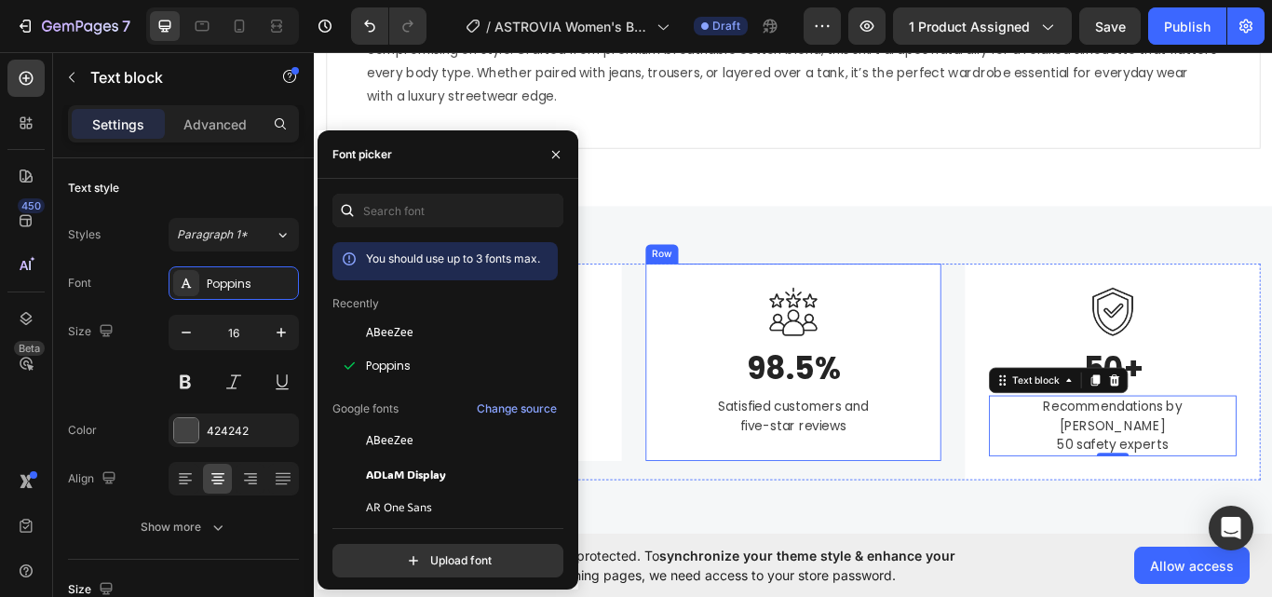
click at [753, 396] on div "Image 98.5% Heading Satisfied customers and five-star reviews Text block" at bounding box center [872, 414] width 289 height 173
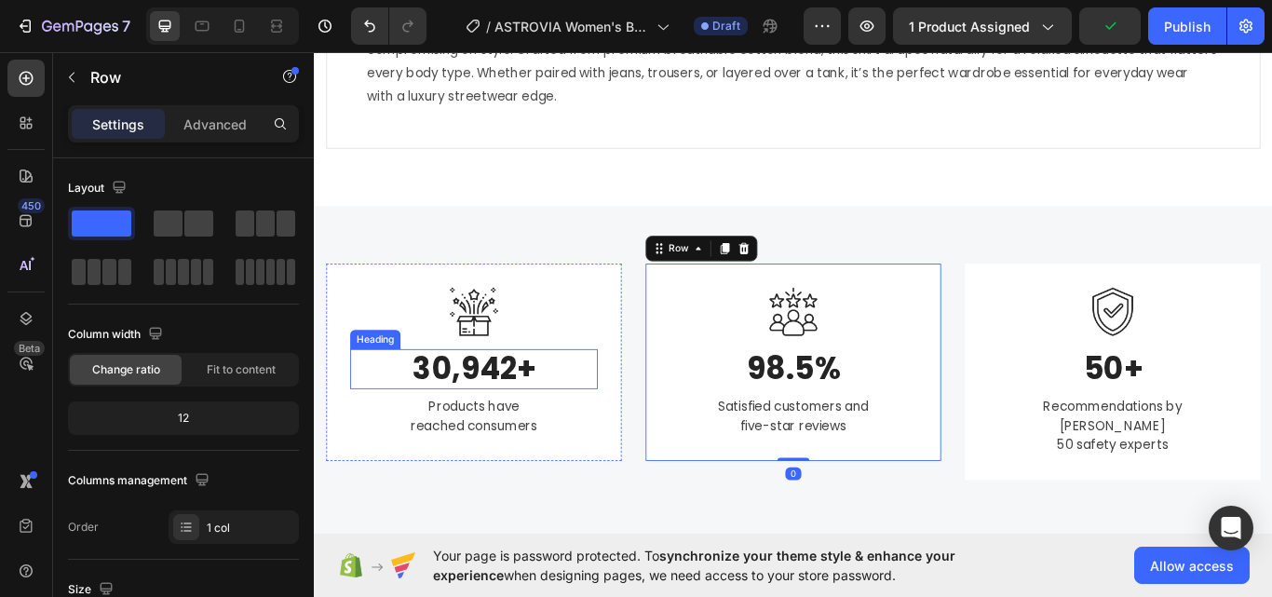
click at [519, 422] on p "30,942+" at bounding box center [500, 422] width 285 height 43
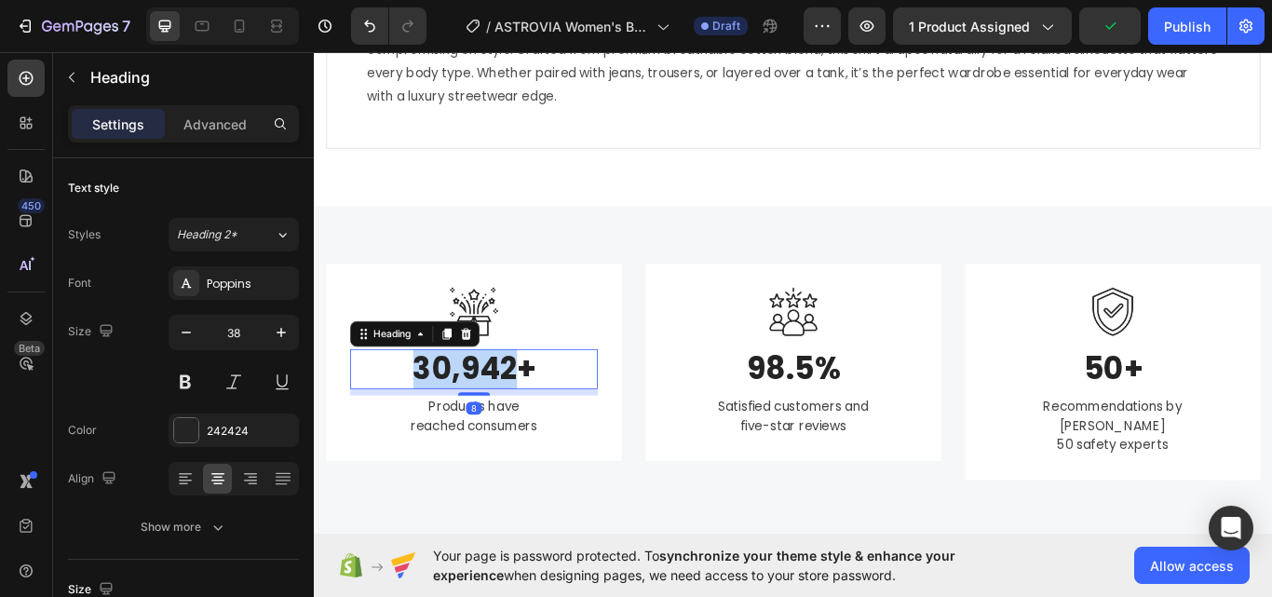
click at [519, 422] on p "30,942+" at bounding box center [500, 422] width 285 height 43
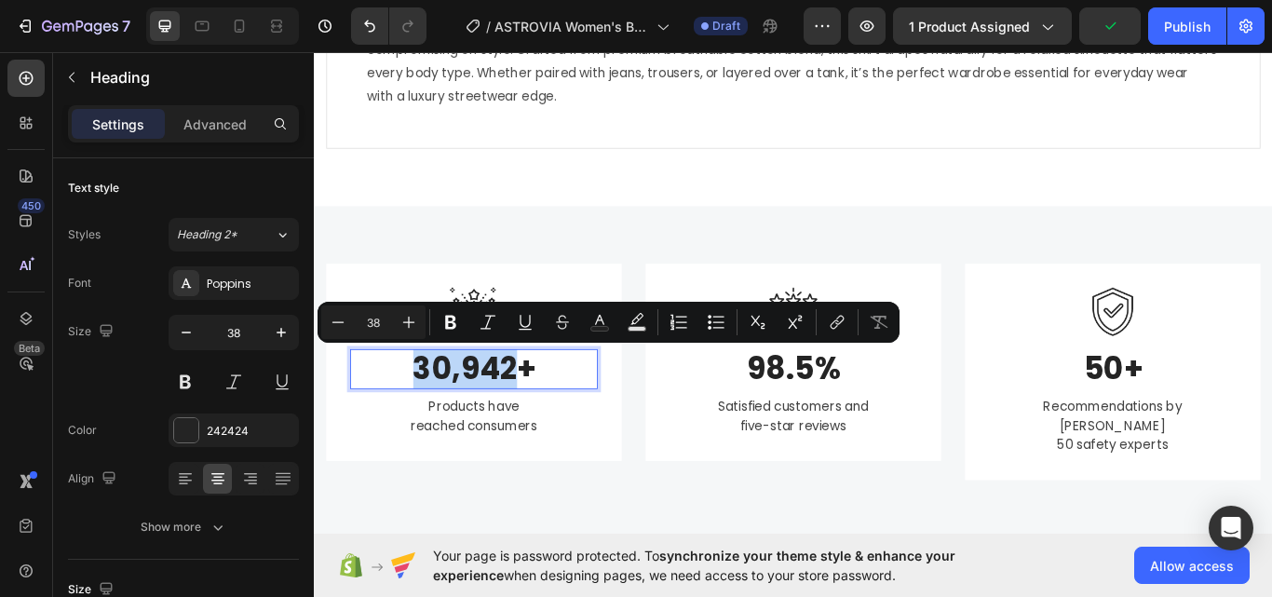
click at [468, 426] on p "30,942+" at bounding box center [500, 422] width 285 height 43
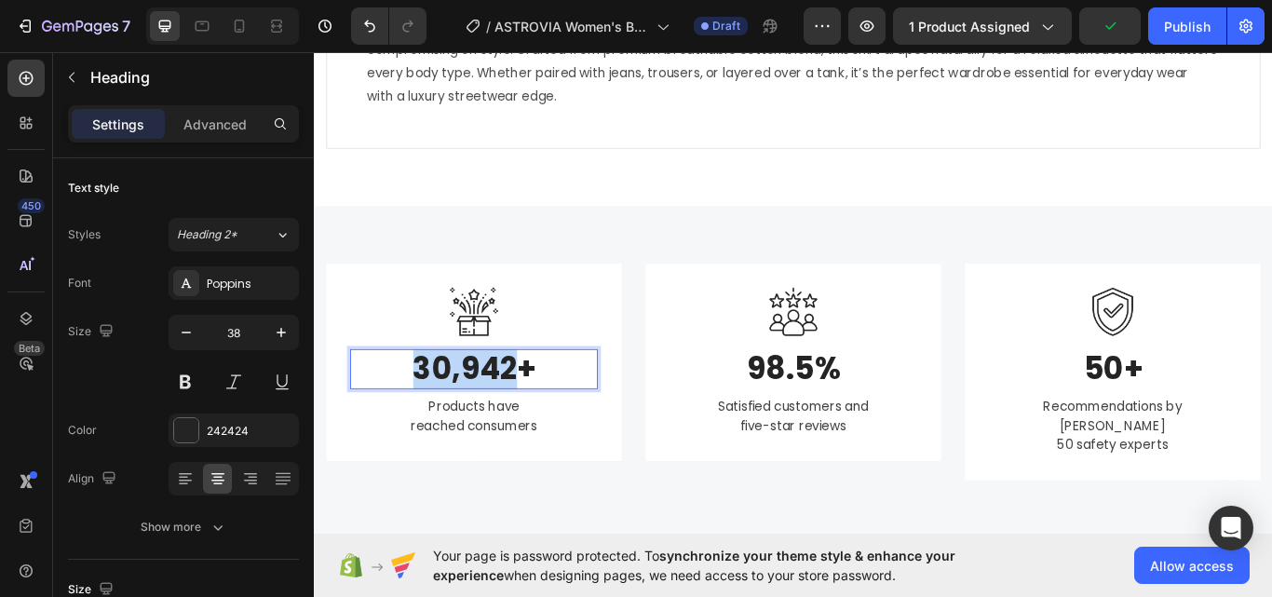
click at [468, 426] on p "30,942+" at bounding box center [500, 422] width 285 height 43
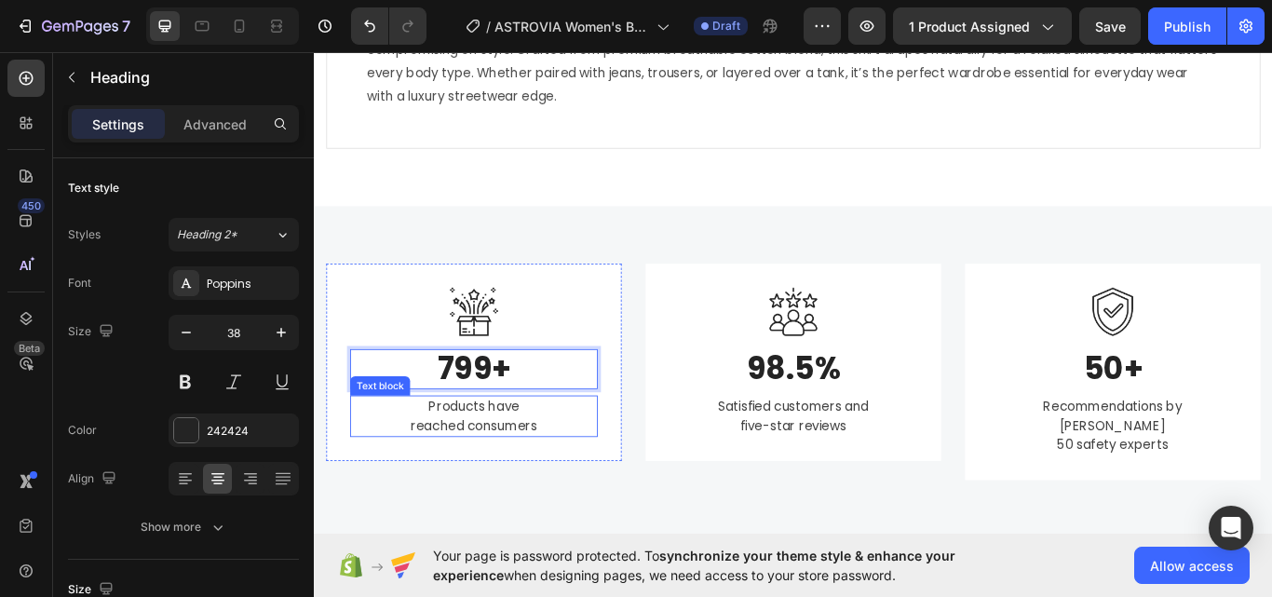
click at [455, 468] on p "Products have reached consumers" at bounding box center [500, 477] width 285 height 45
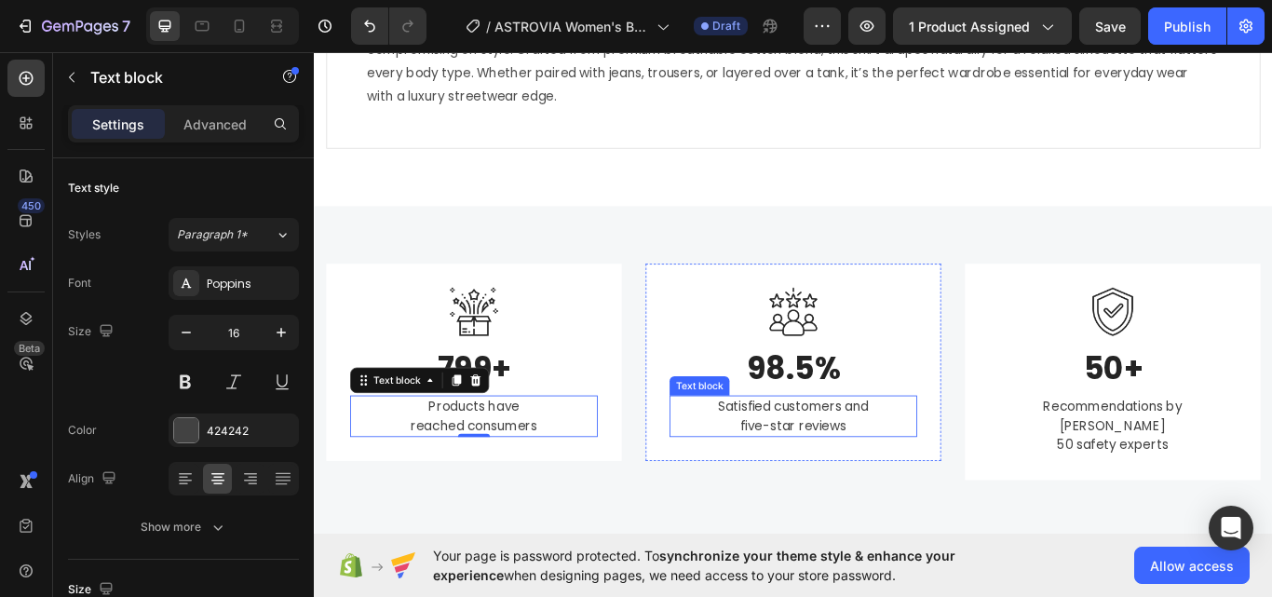
scroll to position [1527, 0]
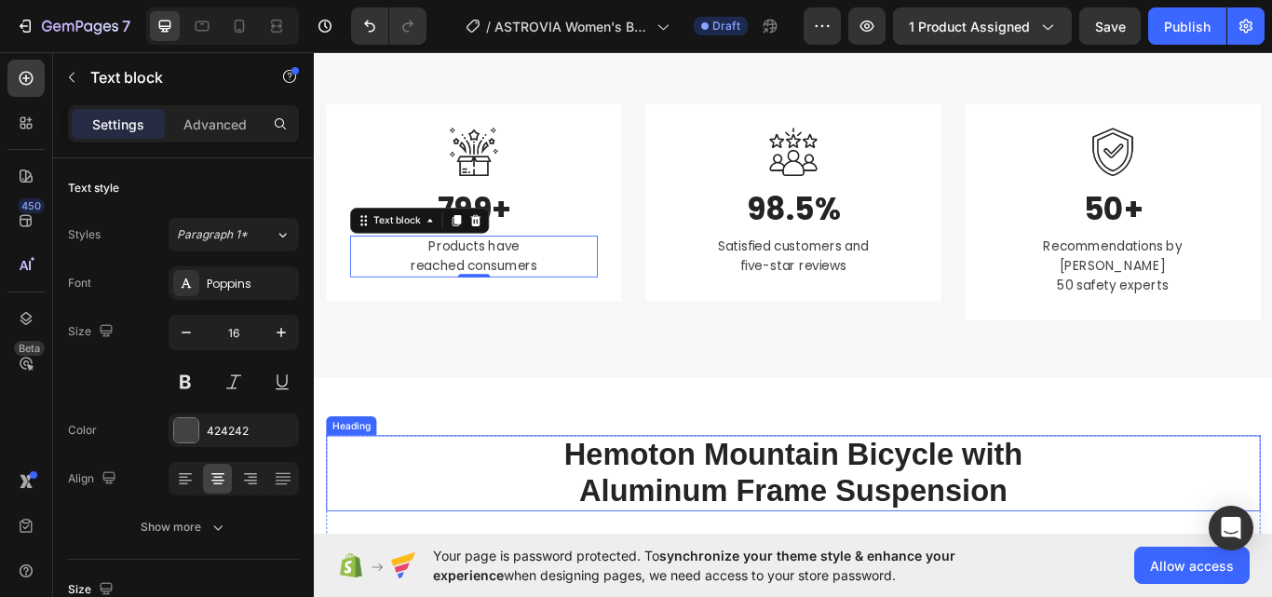
click at [722, 502] on p "Hemoton Mountain Bicycle with Aluminum Frame Suspension" at bounding box center [873, 544] width 1086 height 85
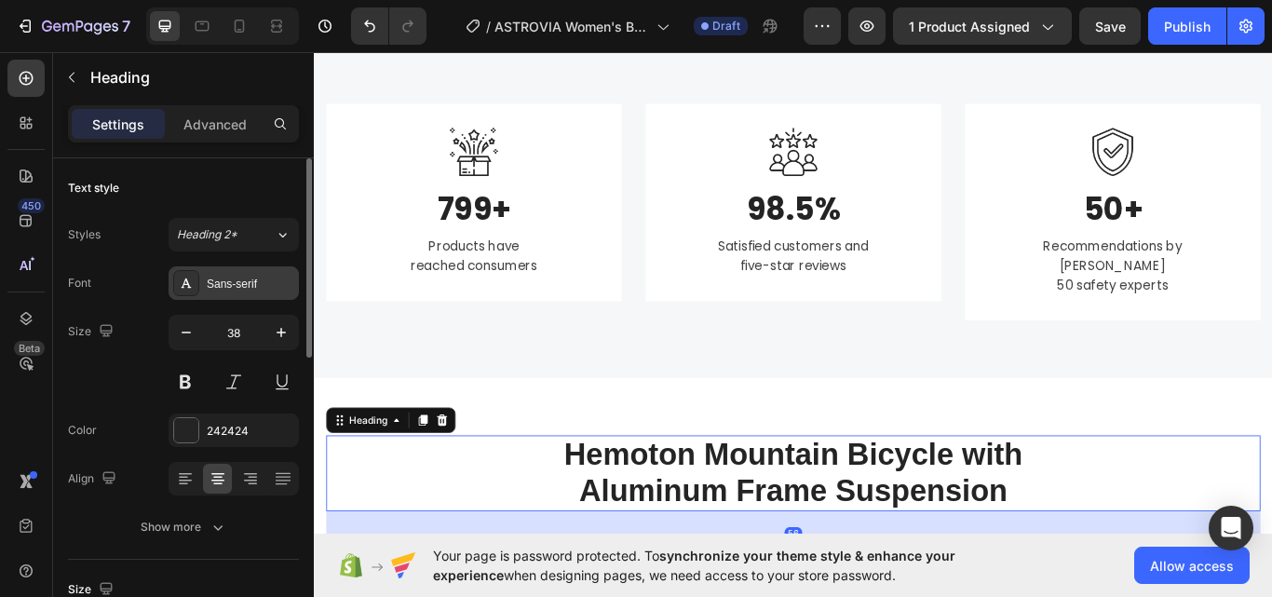
click at [195, 287] on div at bounding box center [186, 283] width 26 height 26
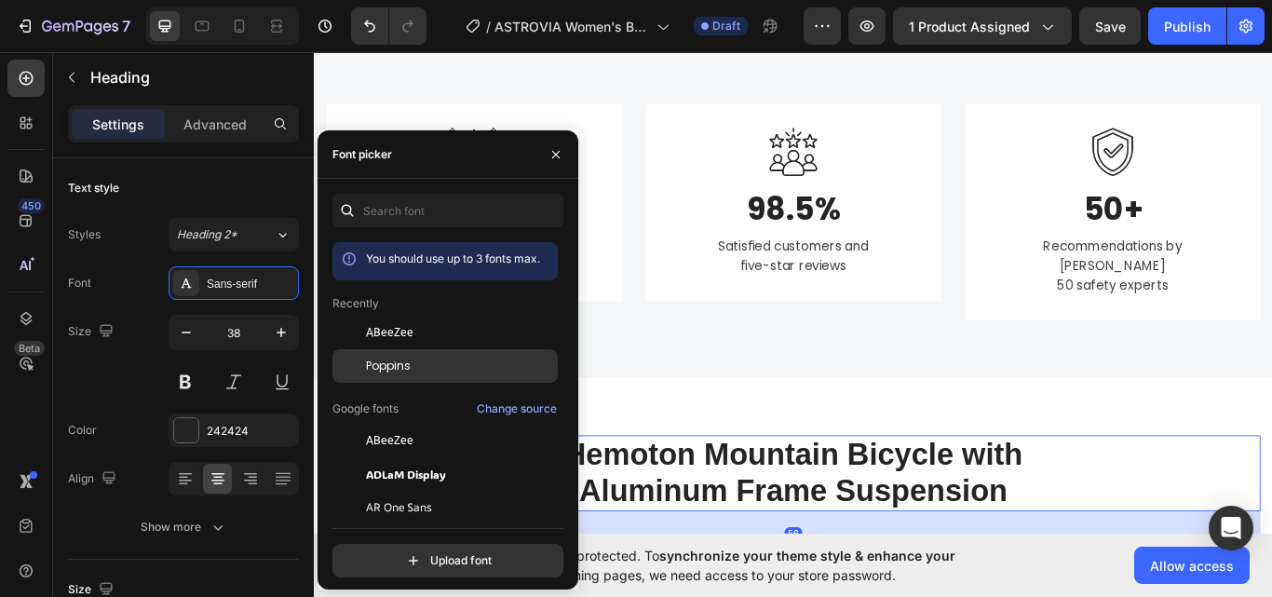
drag, startPoint x: 358, startPoint y: 361, endPoint x: 700, endPoint y: 362, distance: 341.7
click at [358, 361] on div at bounding box center [349, 366] width 34 height 34
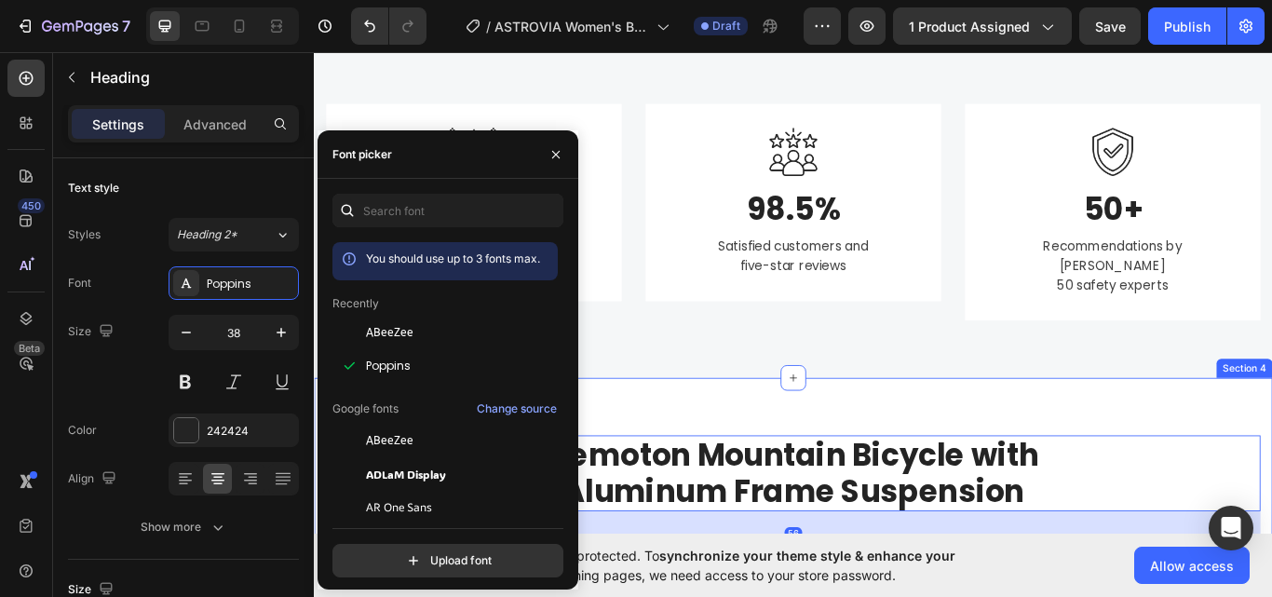
click at [1024, 406] on div "Image 799+ Heading Products have reached consumers Text block Row Image 98.5% H…" at bounding box center [872, 239] width 1117 height 385
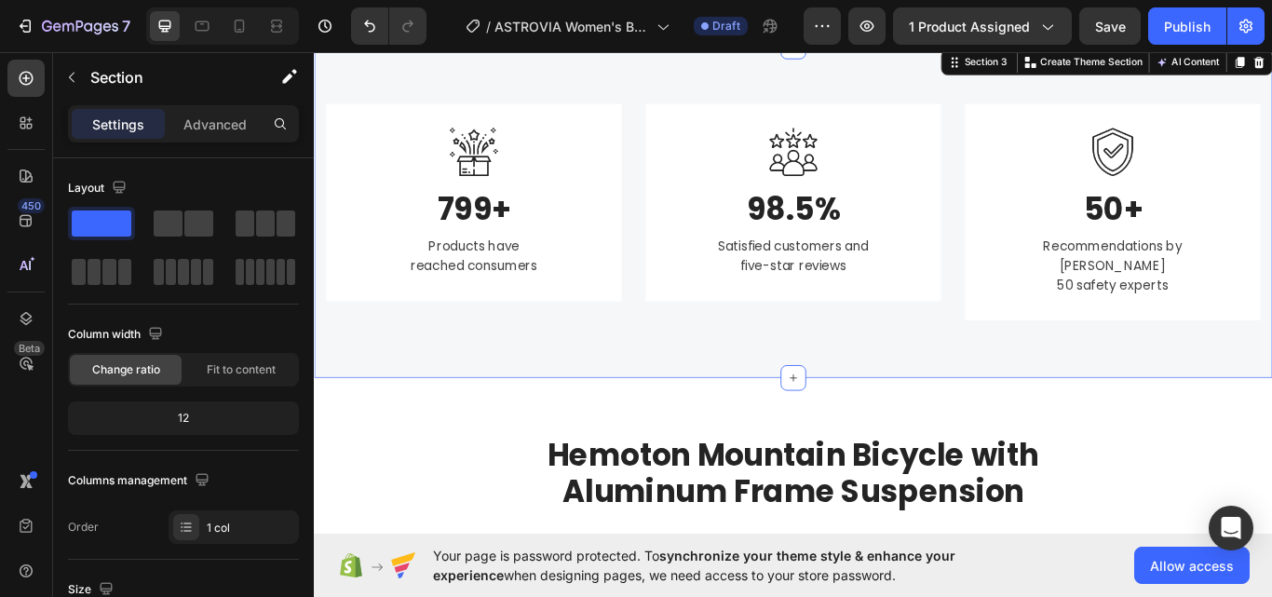
scroll to position [1713, 0]
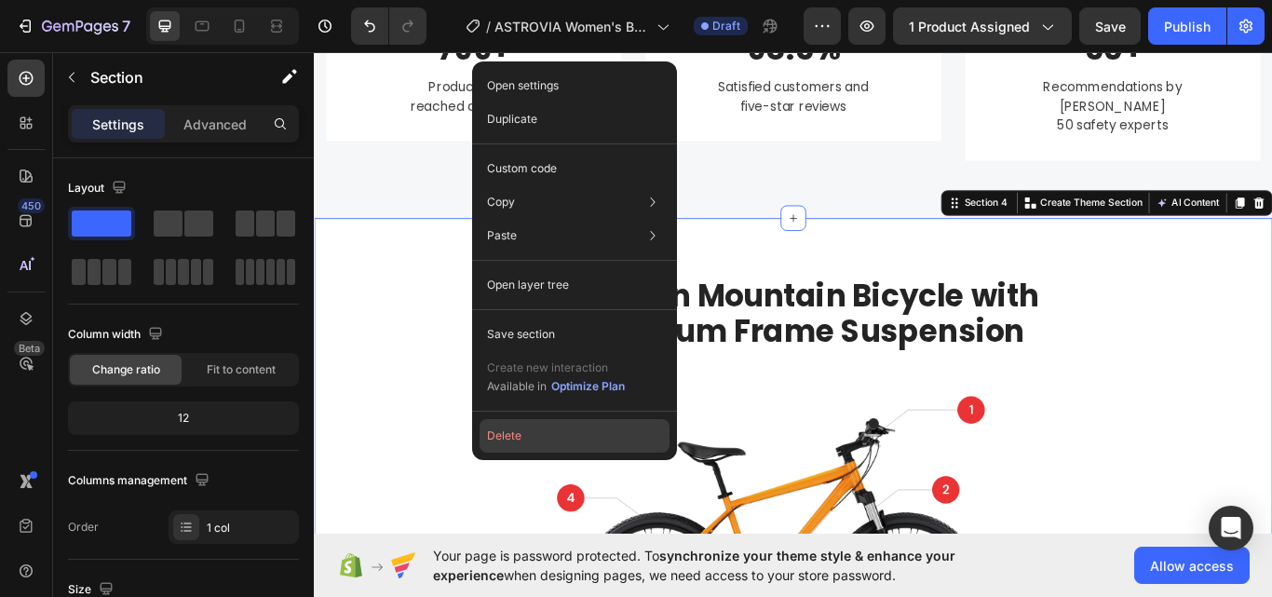
click at [628, 426] on button "Delete" at bounding box center [574, 436] width 190 height 34
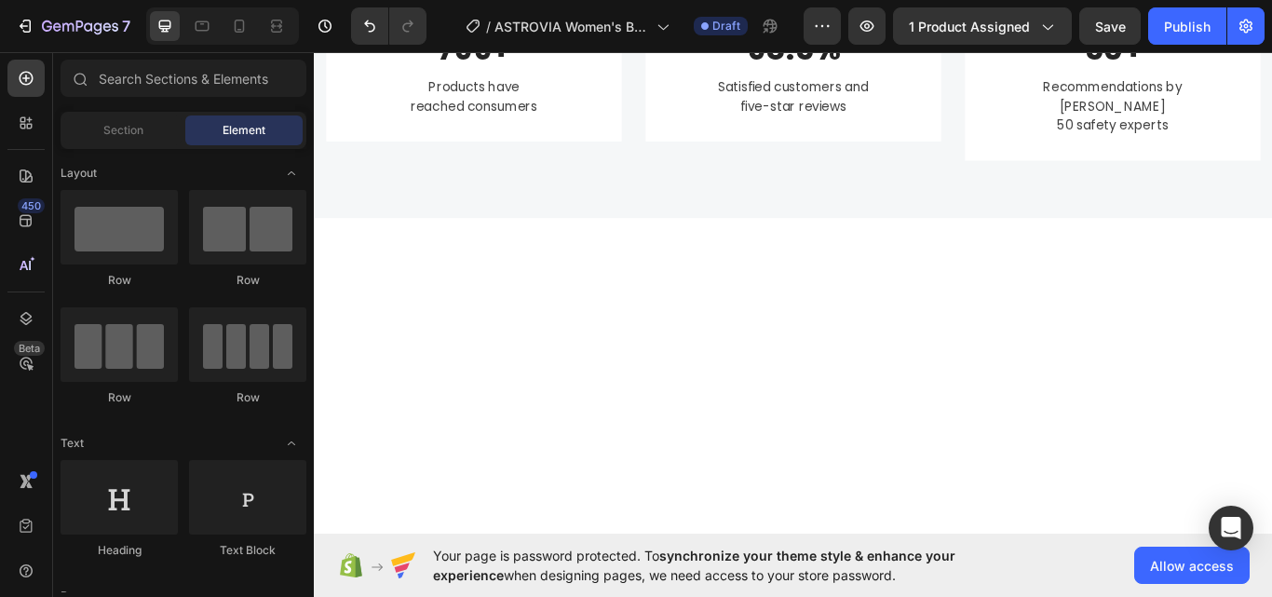
click at [608, 277] on div at bounding box center [872, 452] width 1117 height 411
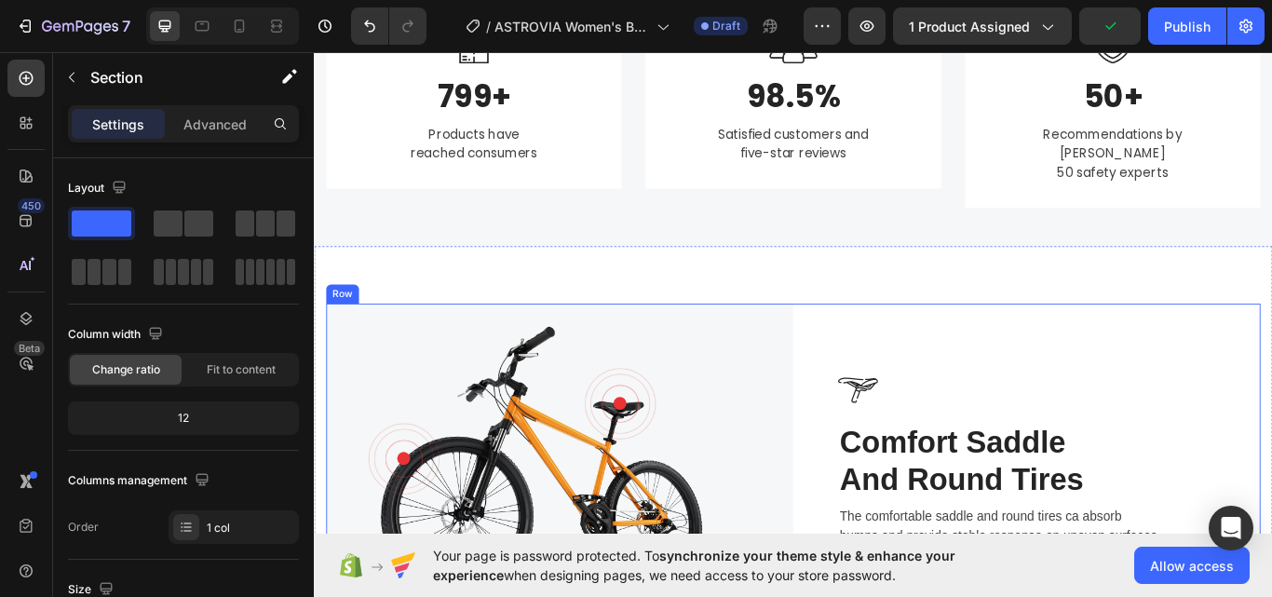
scroll to position [1527, 0]
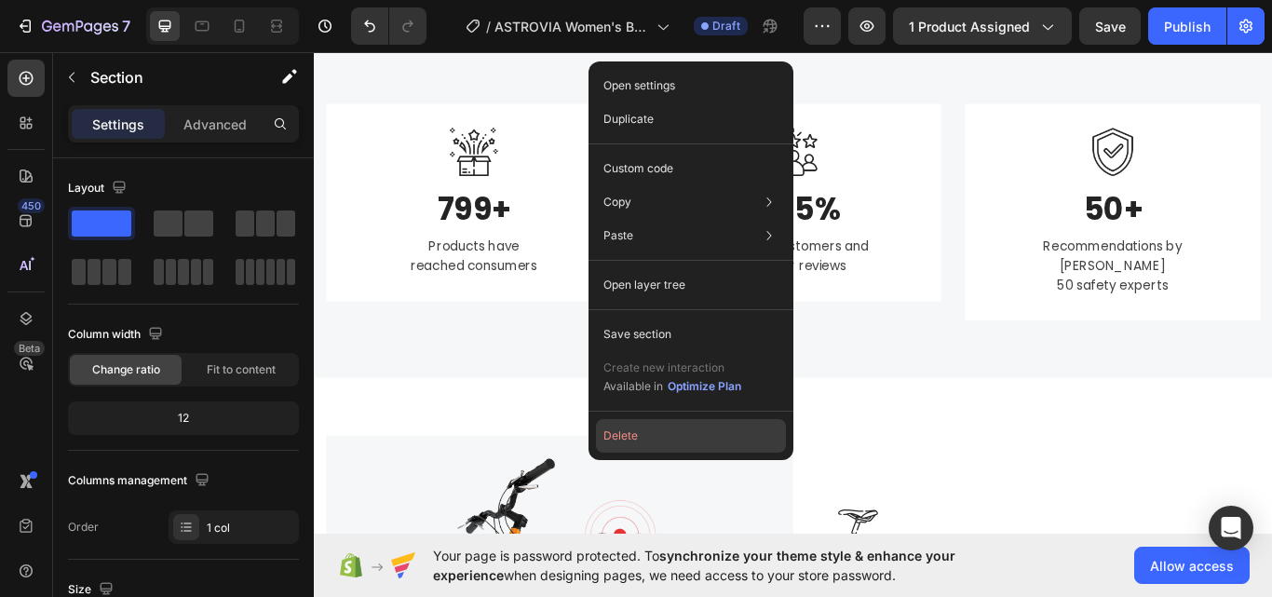
click at [707, 444] on button "Delete" at bounding box center [691, 436] width 190 height 34
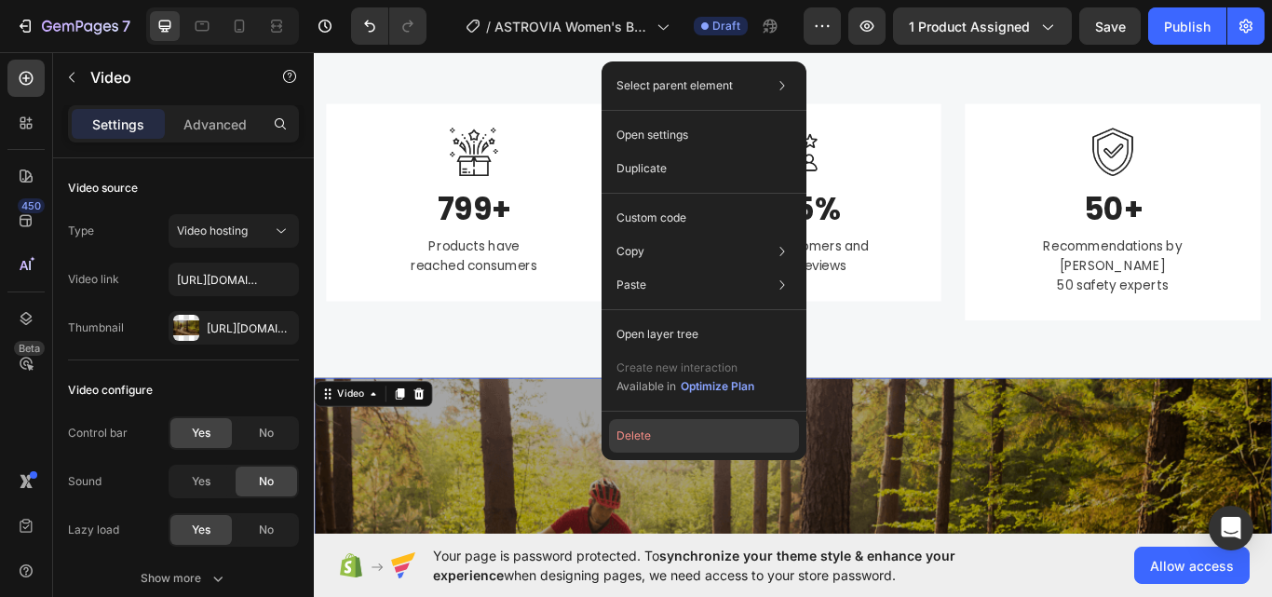
click at [656, 433] on button "Delete" at bounding box center [704, 436] width 190 height 34
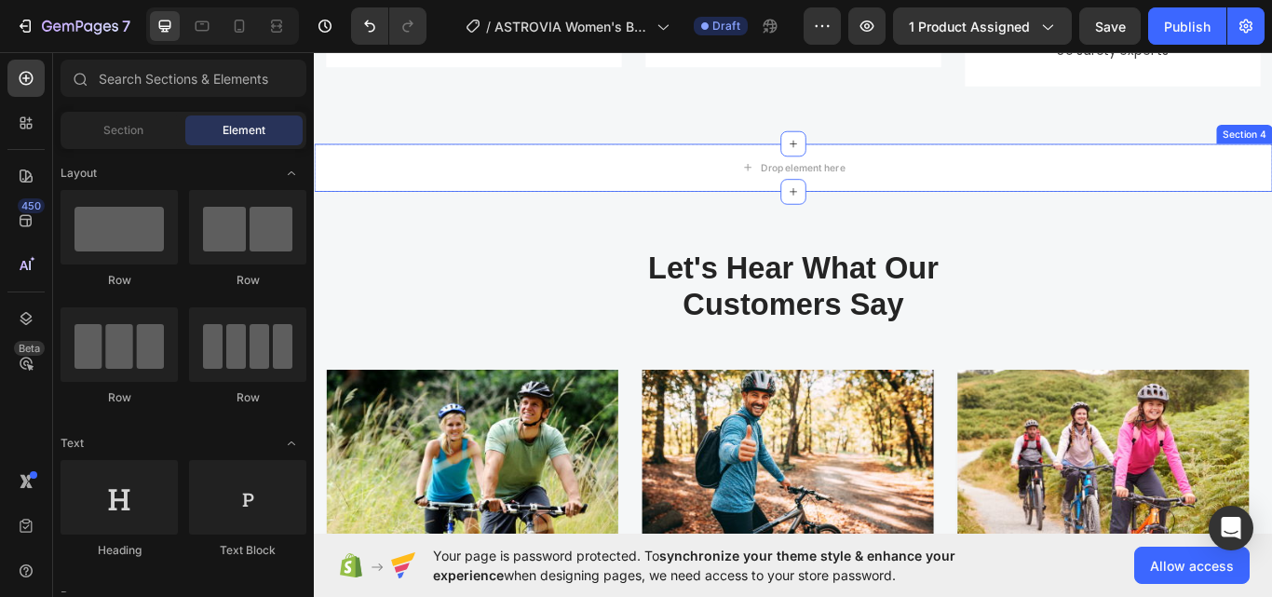
scroll to position [1806, 0]
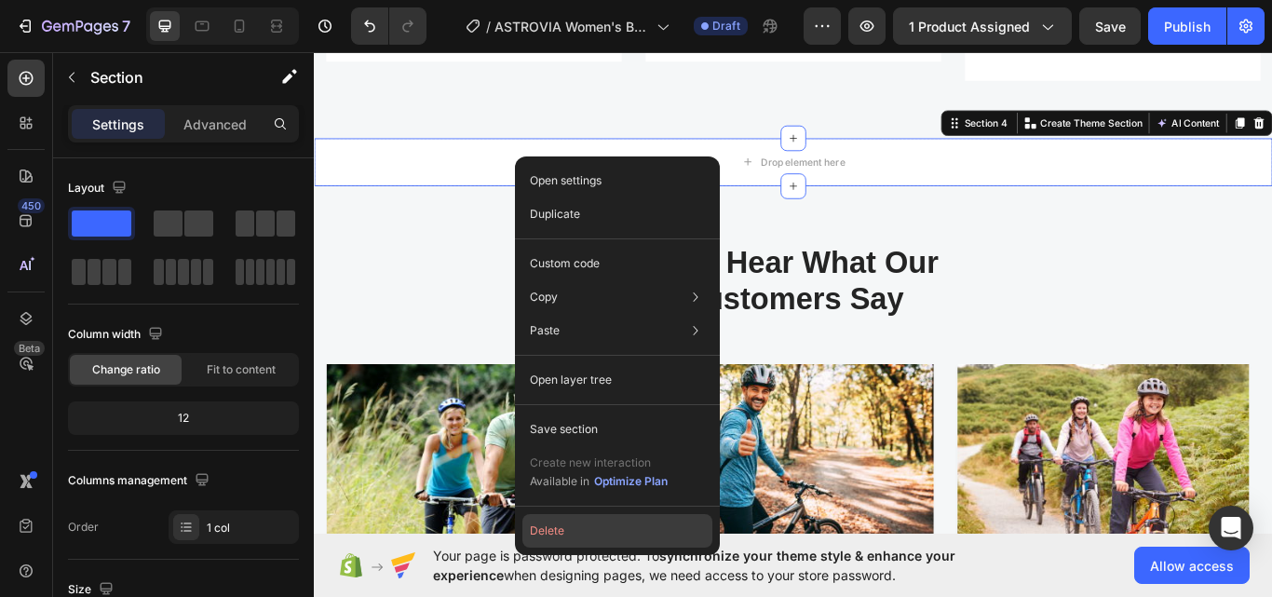
click at [593, 520] on button "Delete" at bounding box center [617, 531] width 190 height 34
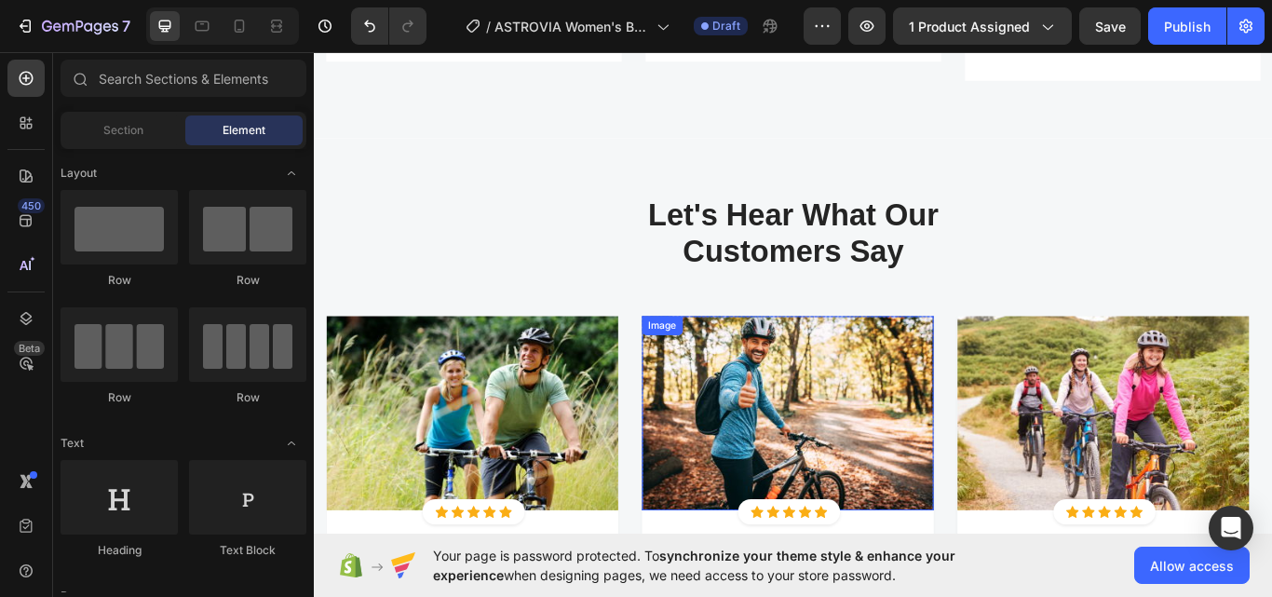
click at [717, 242] on p "Let's Hear What Our Customers Say" at bounding box center [873, 265] width 1086 height 85
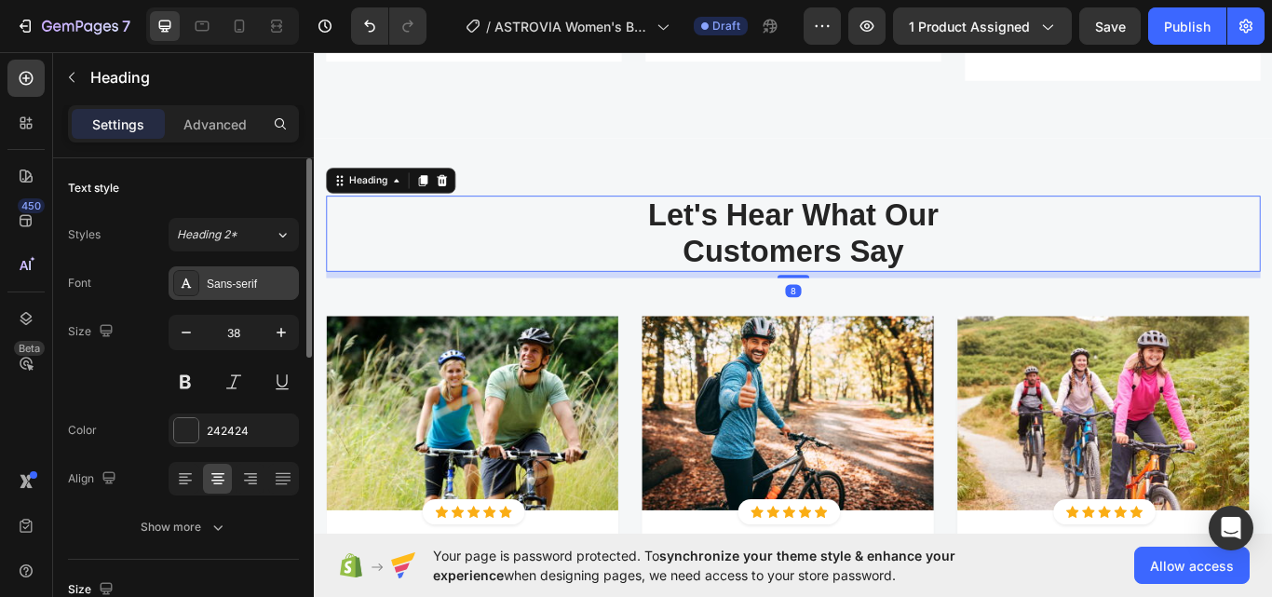
click at [205, 281] on div "Sans-serif" at bounding box center [234, 283] width 130 height 34
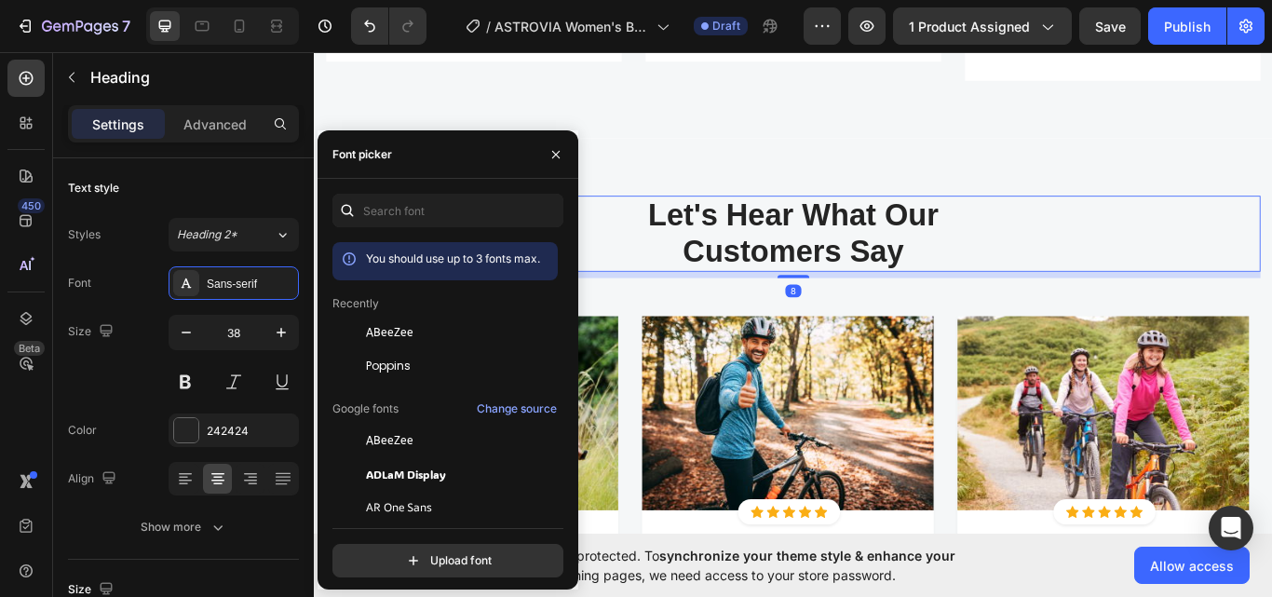
click at [387, 376] on div "Poppins" at bounding box center [444, 366] width 225 height 34
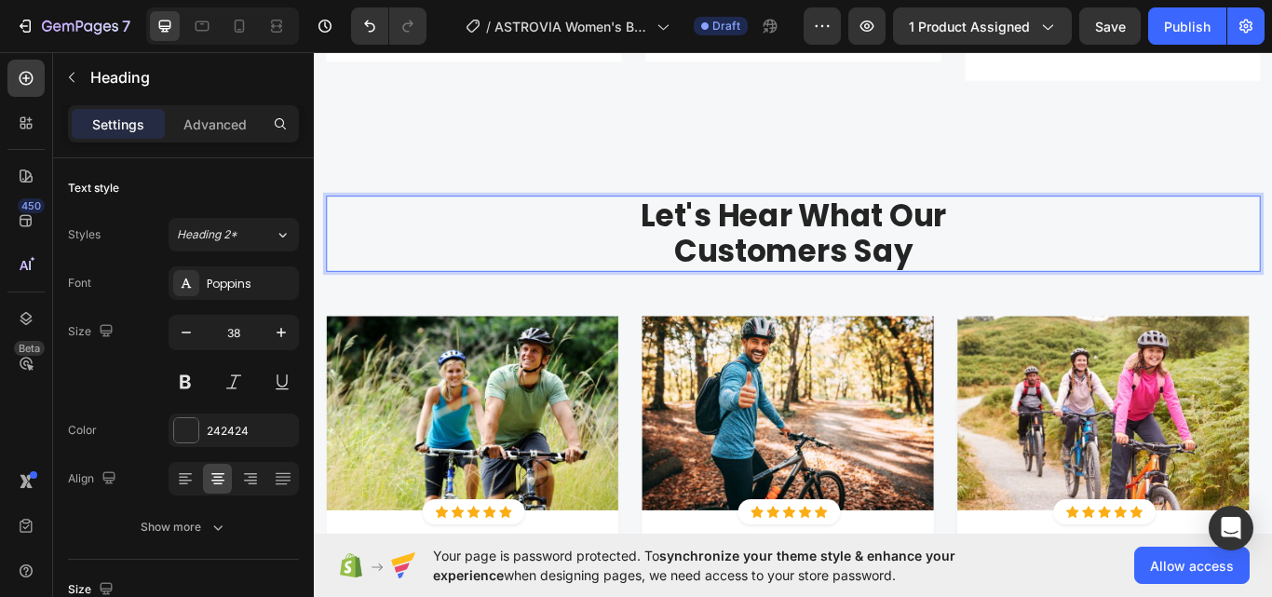
click at [816, 243] on p "Let's Hear What Our Customers Say" at bounding box center [873, 265] width 1086 height 85
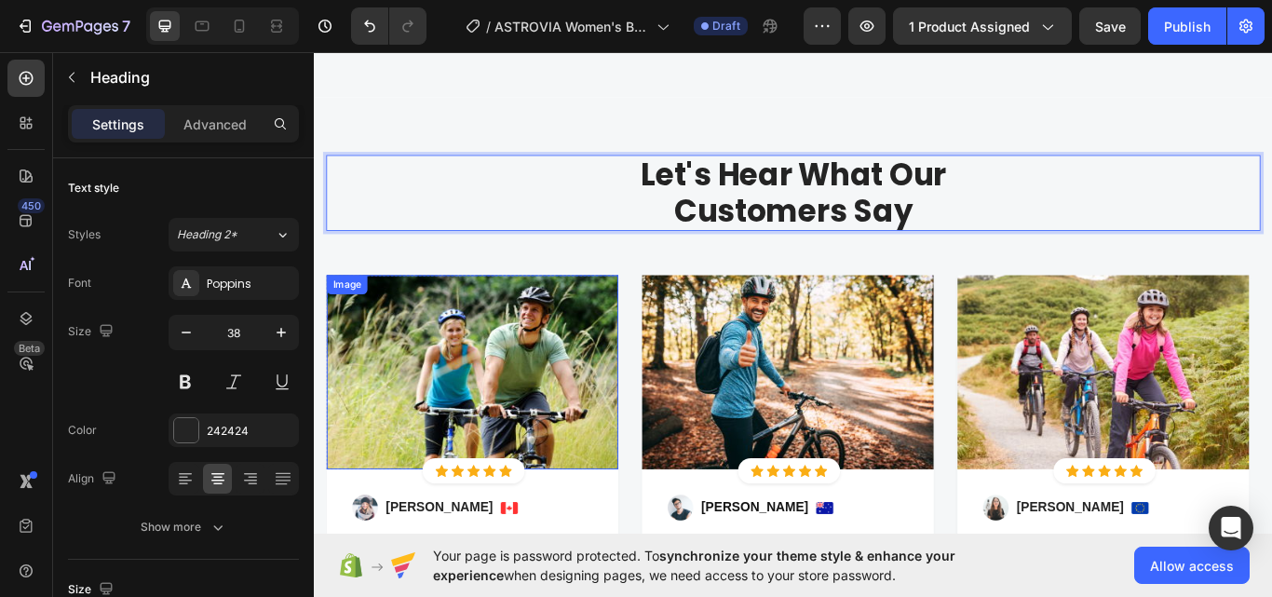
scroll to position [1899, 0]
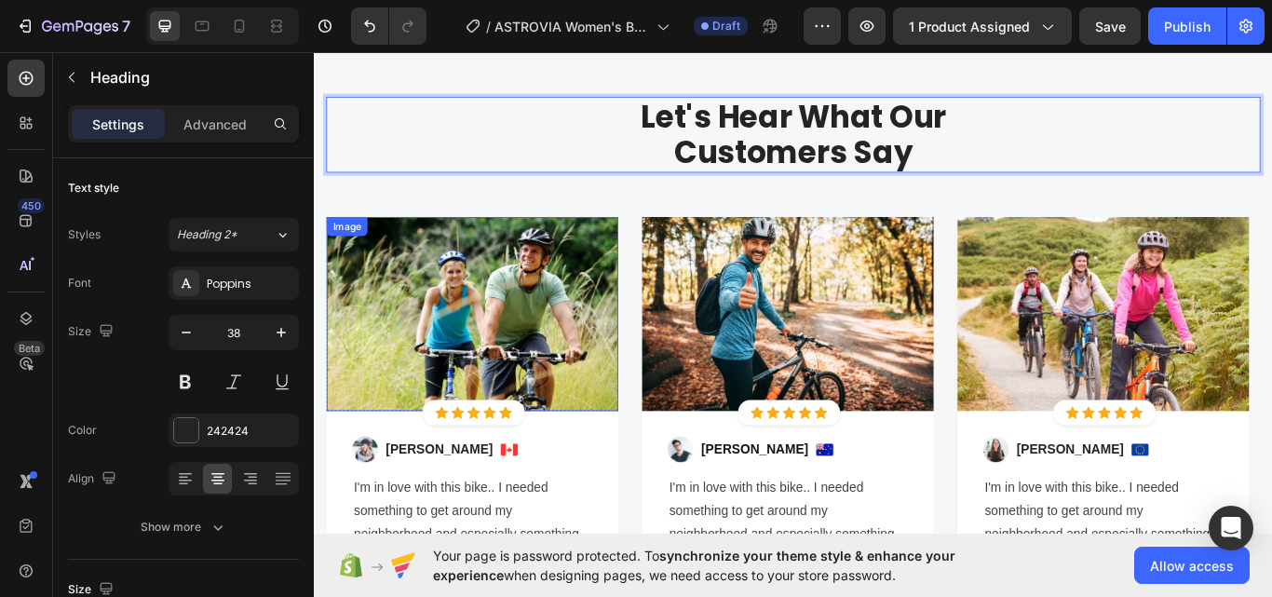
click at [515, 300] on img at bounding box center [498, 359] width 340 height 227
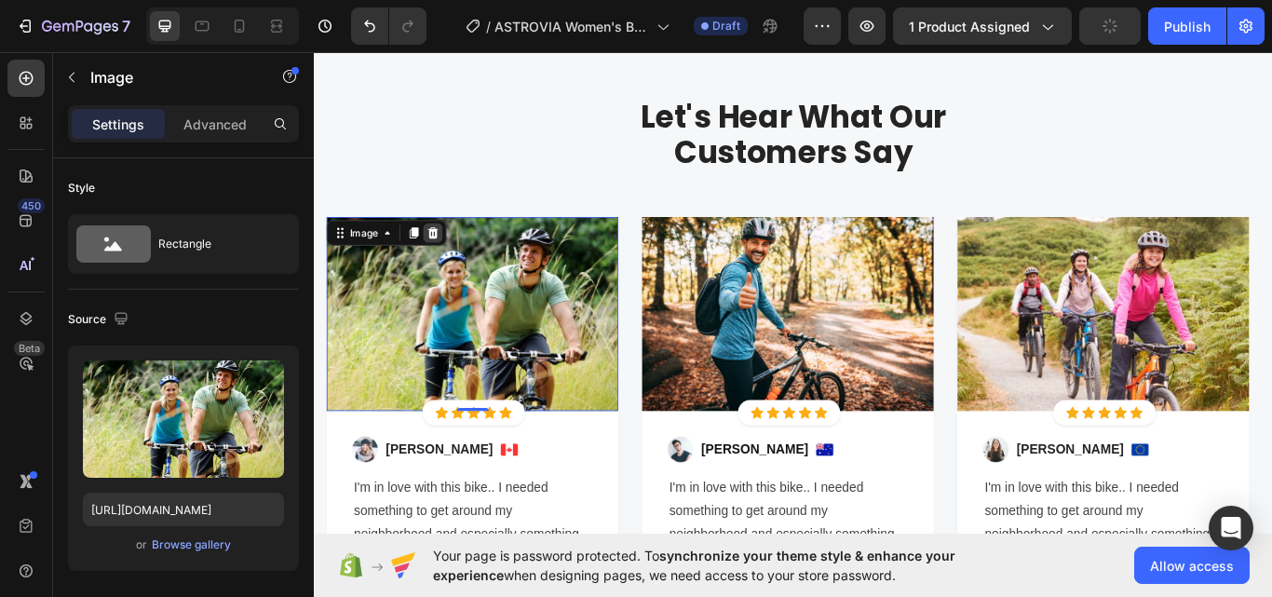
click at [455, 262] on icon at bounding box center [452, 264] width 12 height 13
click at [775, 275] on div "Image" at bounding box center [866, 359] width 340 height 227
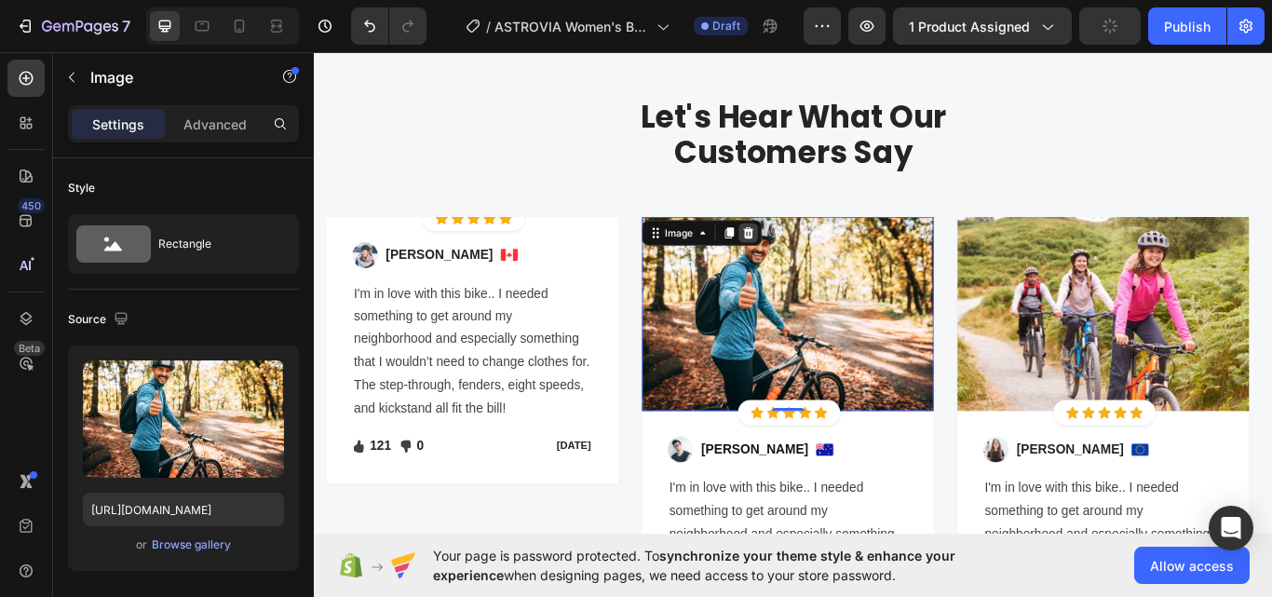
click at [816, 266] on icon at bounding box center [820, 264] width 12 height 13
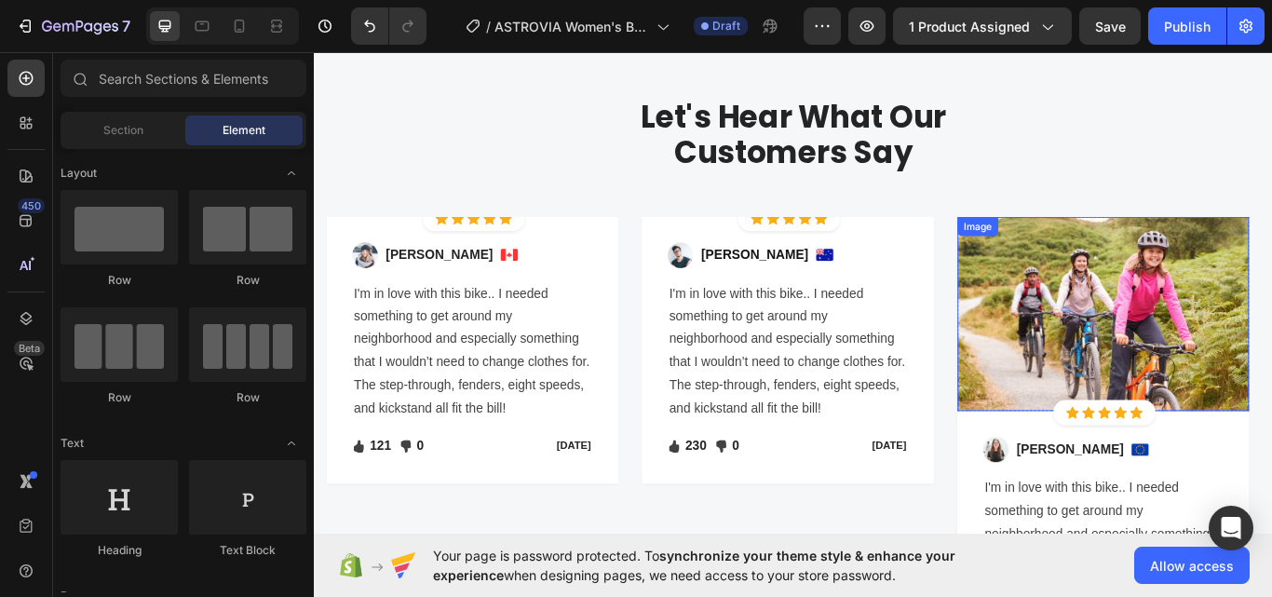
click at [1184, 306] on img at bounding box center [1233, 359] width 340 height 227
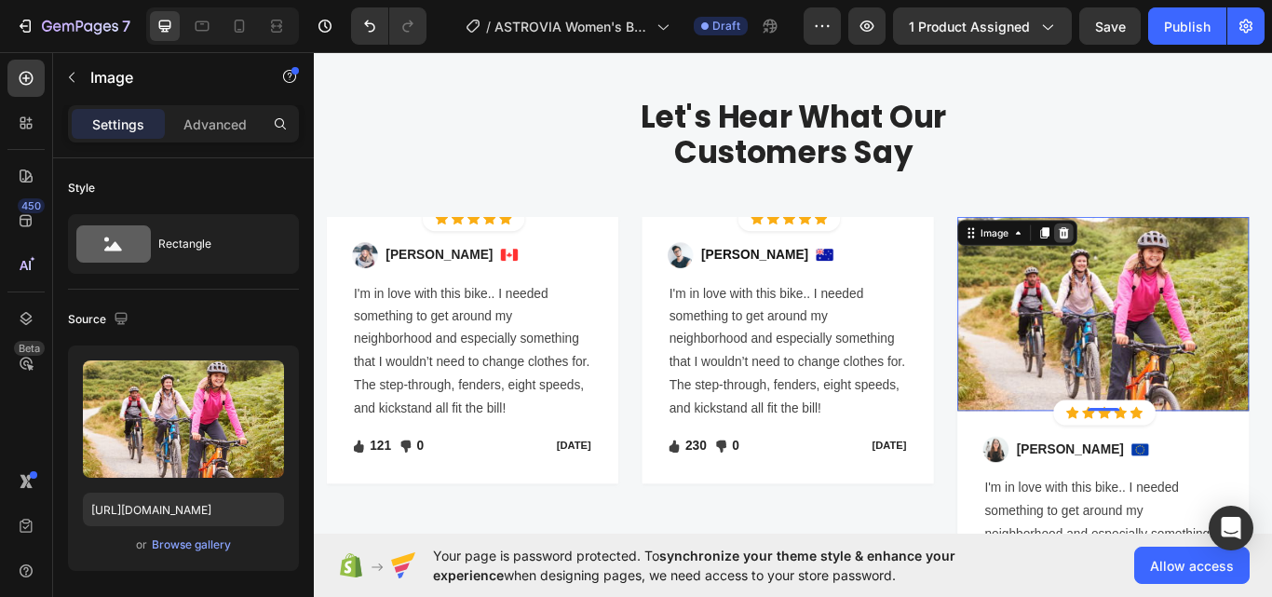
click at [1194, 267] on icon at bounding box center [1187, 264] width 15 height 15
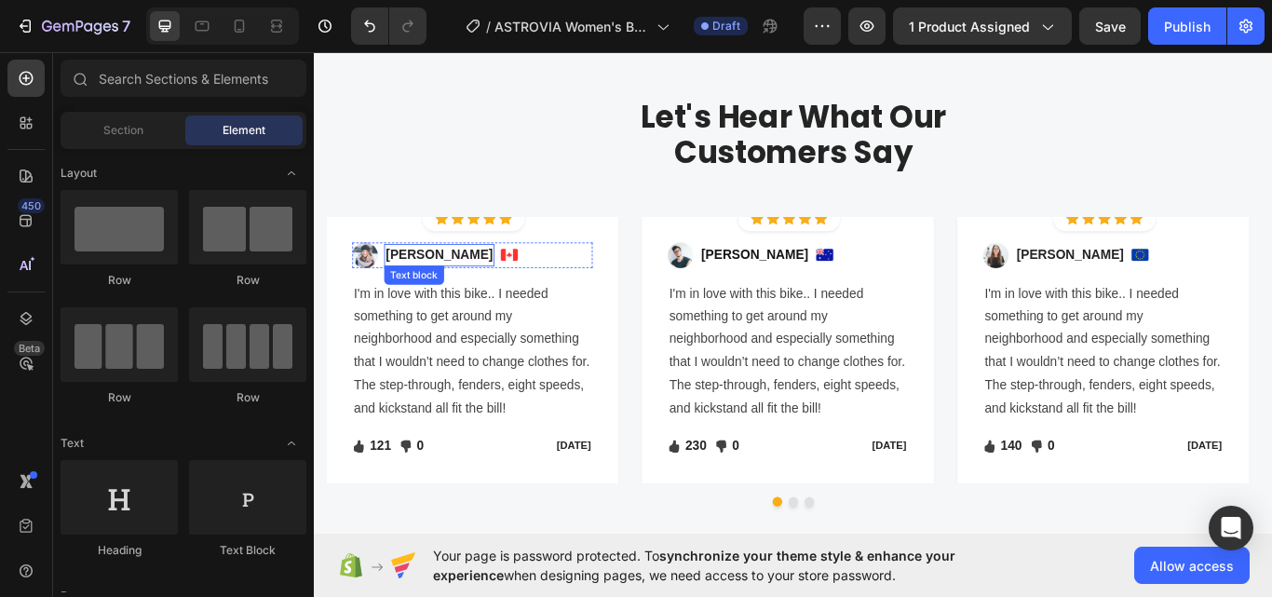
click at [426, 290] on p "Regina Moore" at bounding box center [459, 290] width 125 height 22
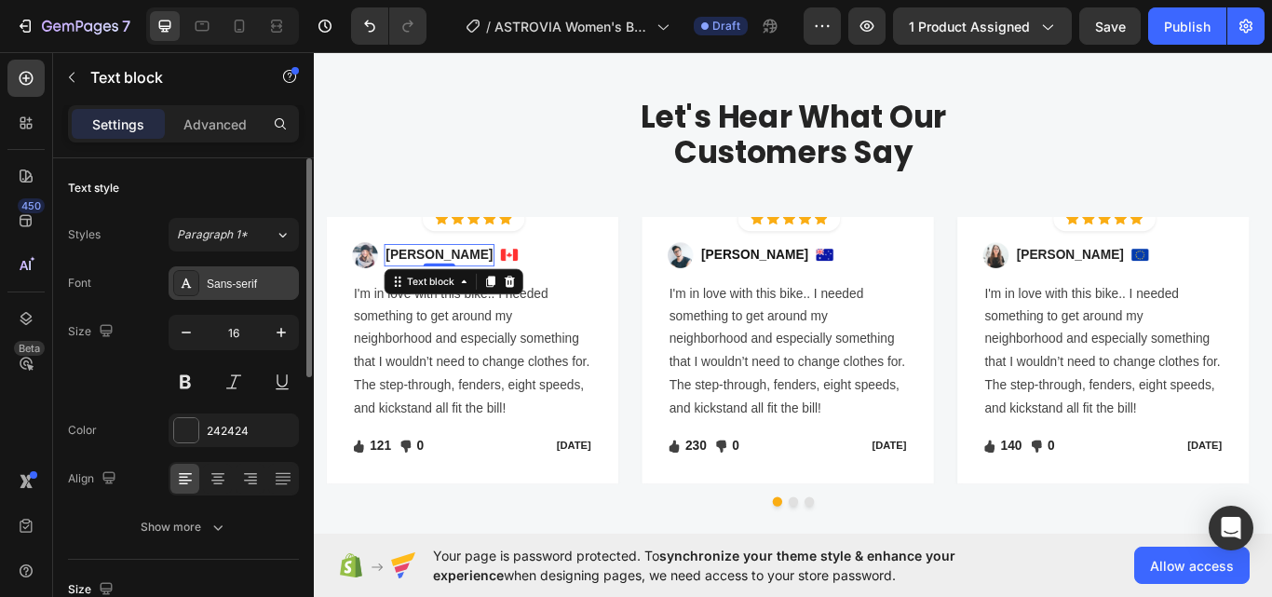
click at [242, 290] on div "Sans-serif" at bounding box center [251, 284] width 88 height 17
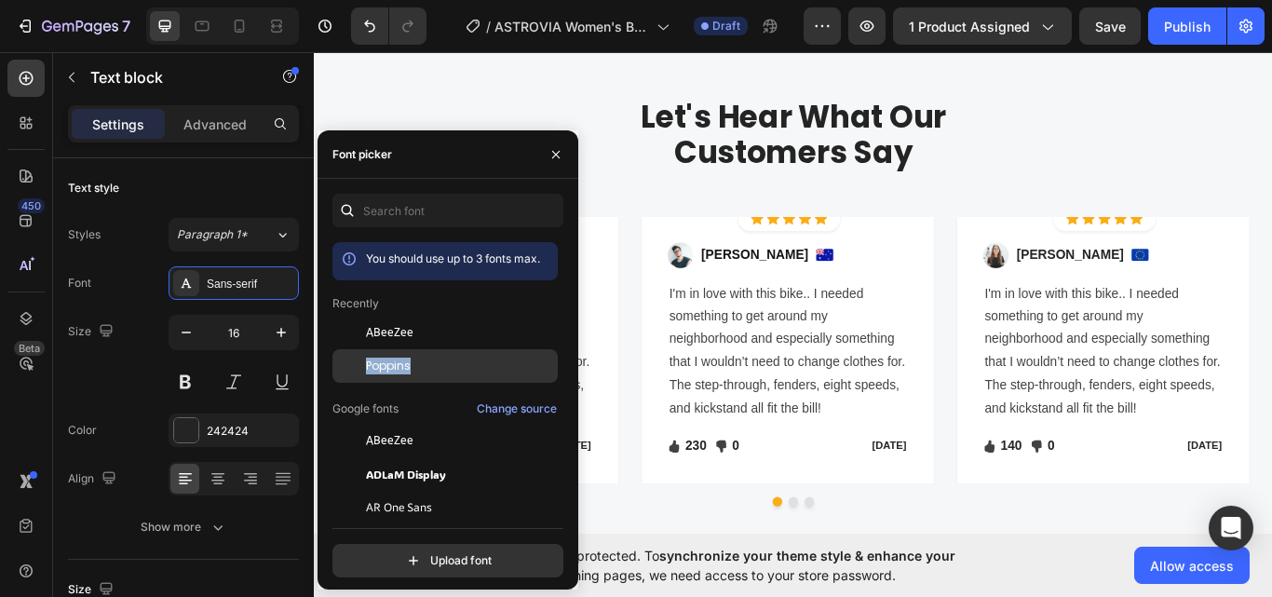
drag, startPoint x: 419, startPoint y: 334, endPoint x: 423, endPoint y: 360, distance: 26.3
click at [423, 360] on div "Poppins" at bounding box center [460, 366] width 188 height 17
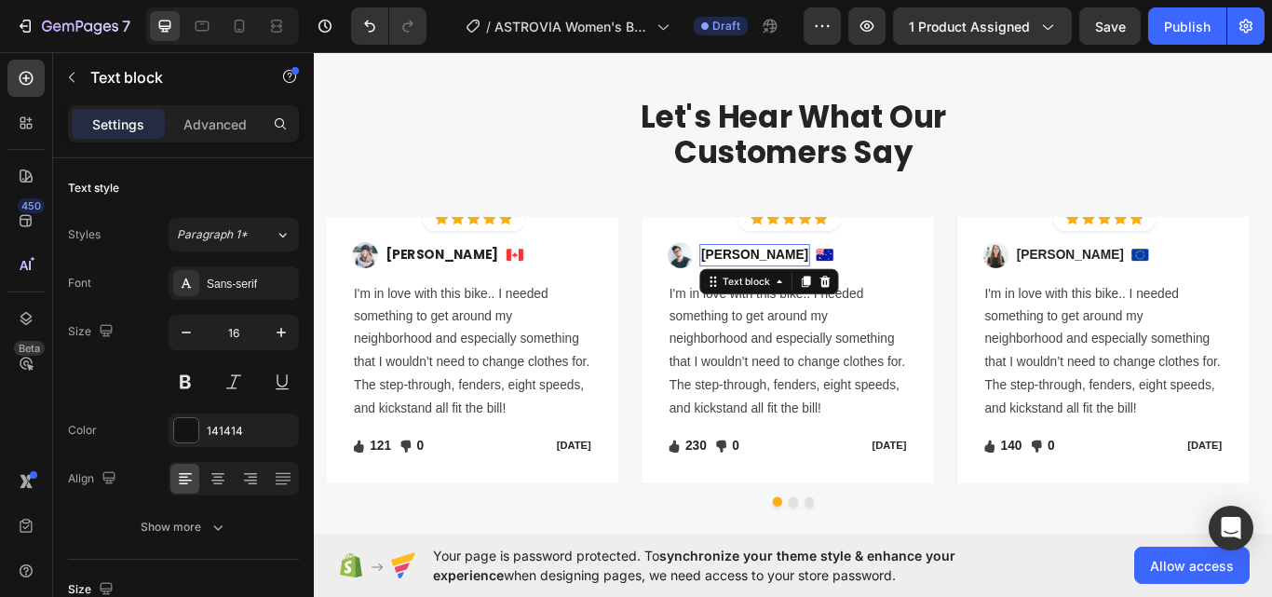
click at [803, 286] on p "Ned Jacobs" at bounding box center [826, 290] width 125 height 22
click at [232, 270] on div "Sans-serif" at bounding box center [234, 283] width 130 height 34
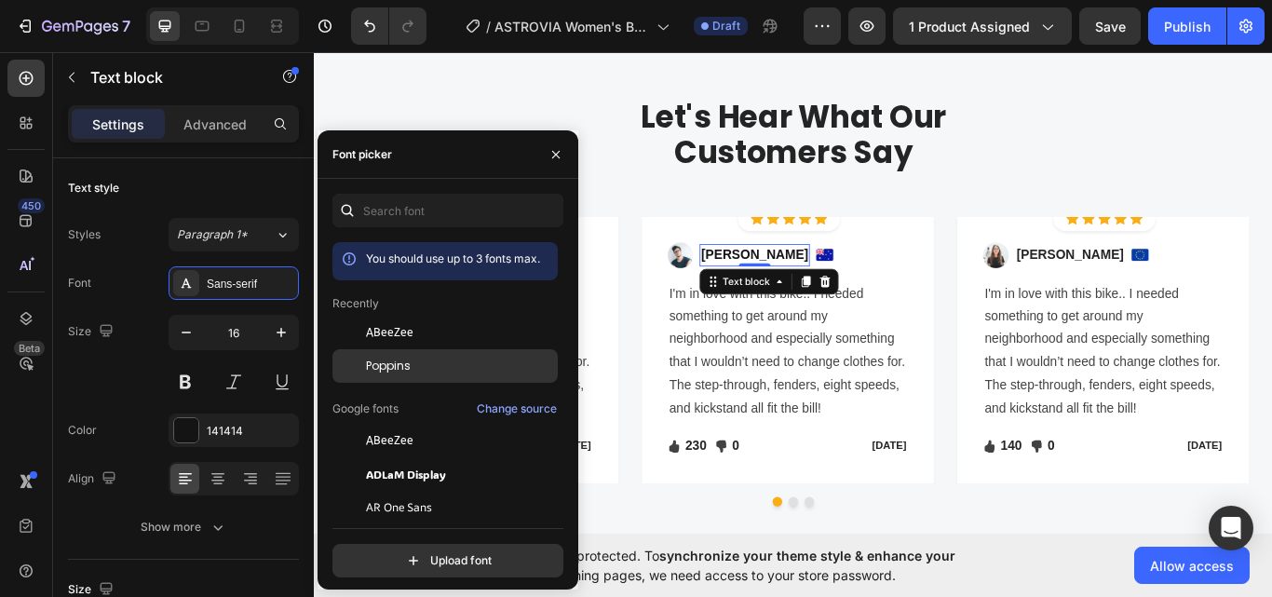
click at [380, 354] on div "Poppins" at bounding box center [444, 366] width 225 height 34
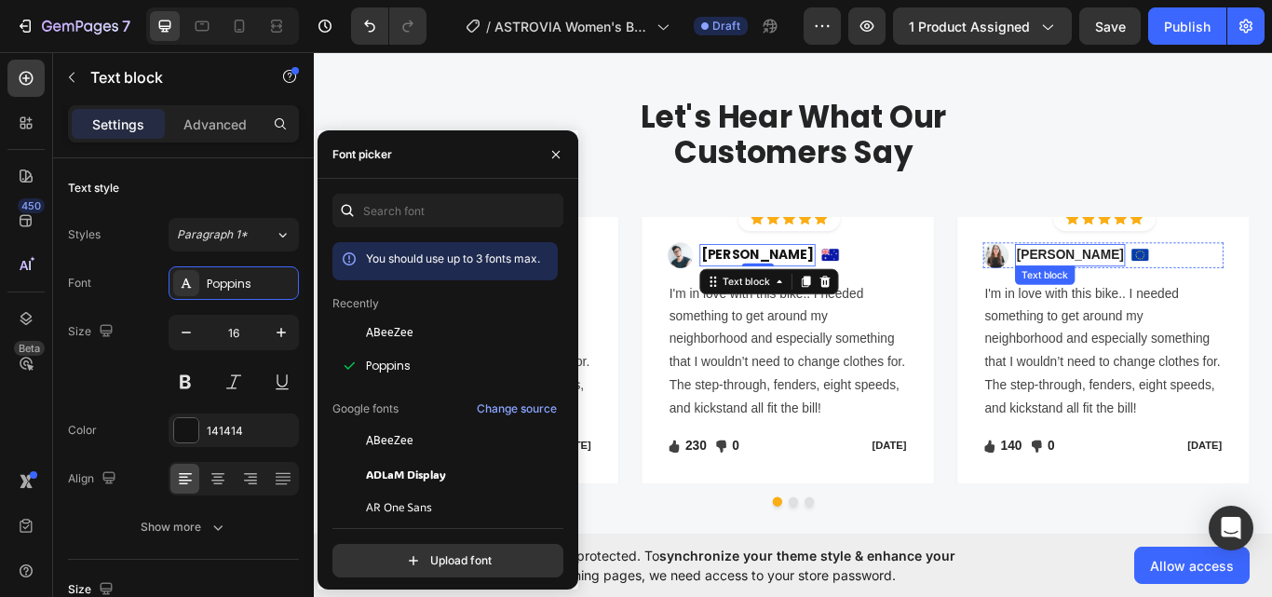
click at [1216, 289] on p "Sabrina Miller" at bounding box center [1194, 290] width 125 height 22
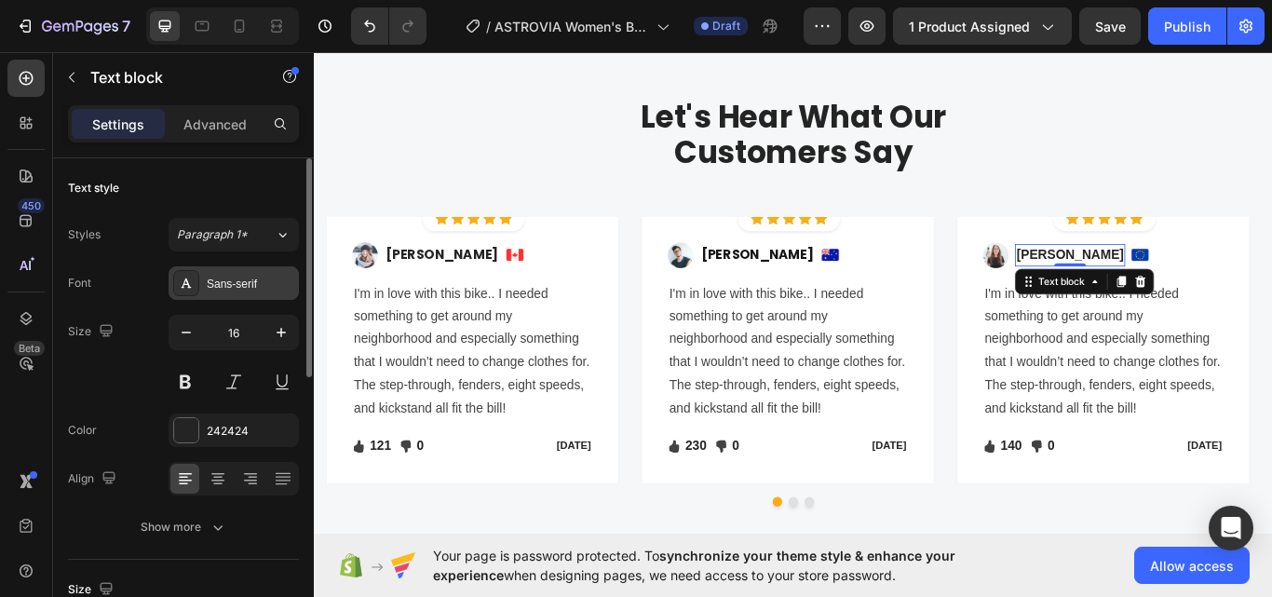
click at [264, 284] on div "Sans-serif" at bounding box center [251, 284] width 88 height 17
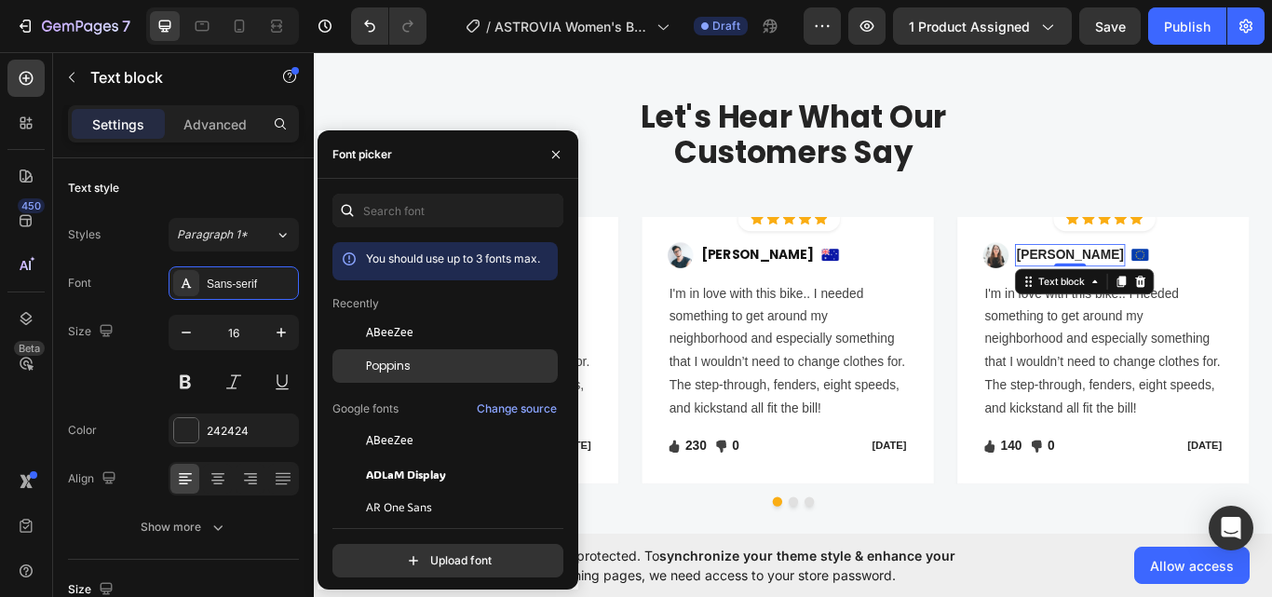
click at [371, 365] on span "Poppins" at bounding box center [388, 366] width 45 height 17
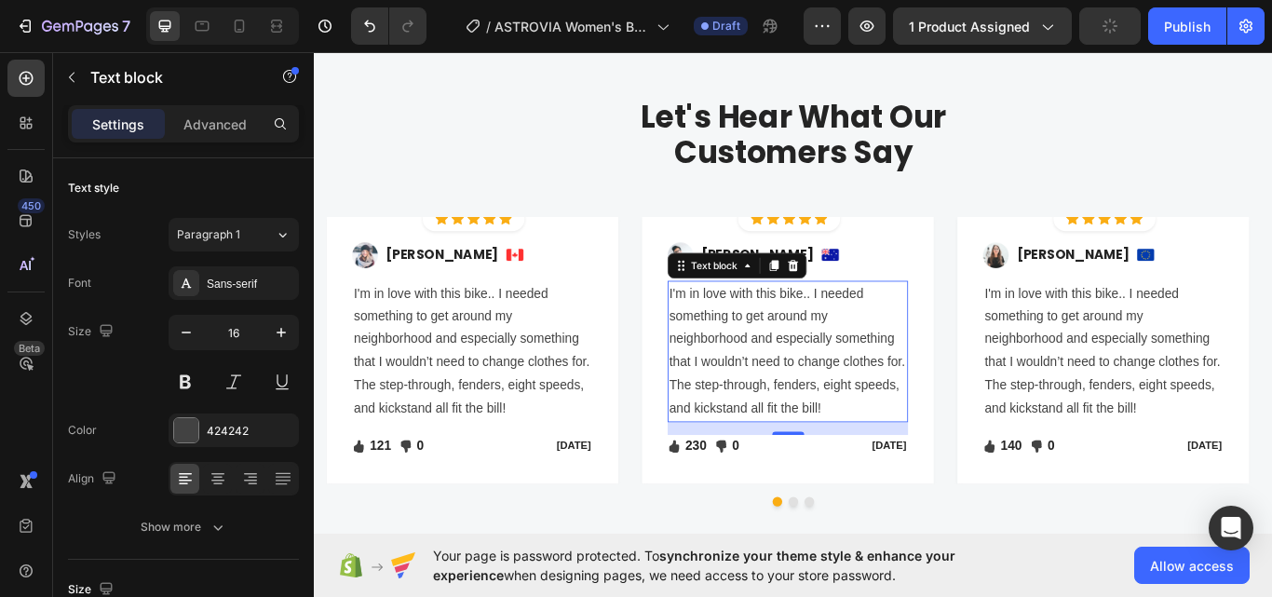
click at [885, 400] on p "I'm in love with this bike.. I needed something to get around my neighborhood a…" at bounding box center [865, 402] width 277 height 161
click at [232, 287] on div "Sans-serif" at bounding box center [251, 284] width 88 height 17
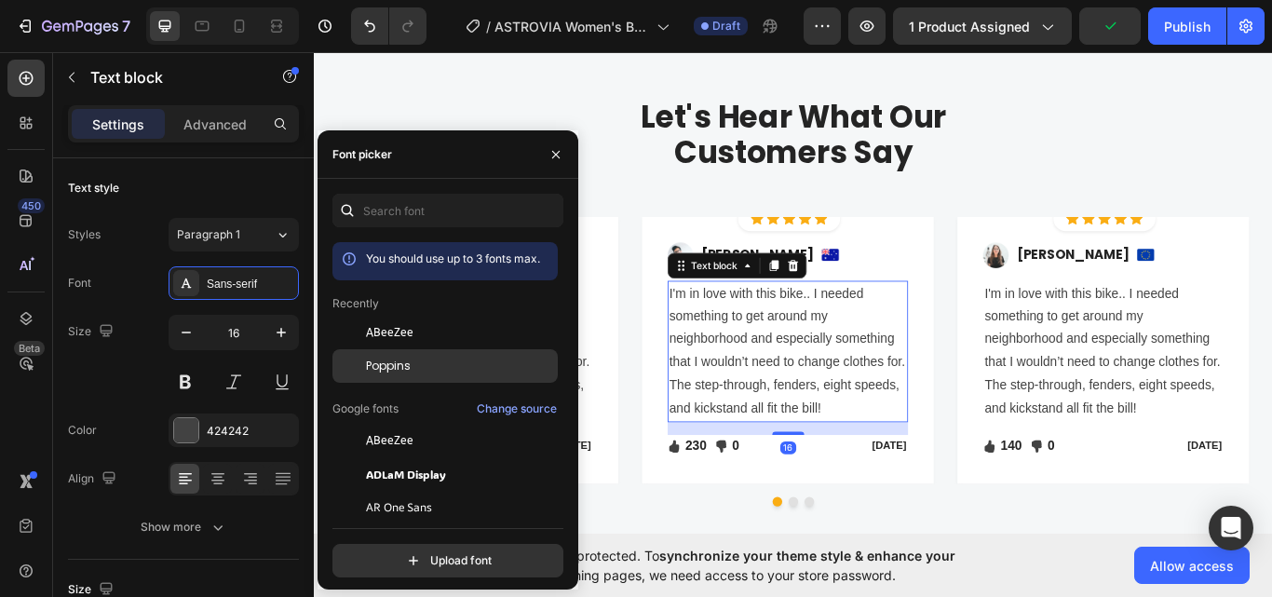
click at [373, 371] on span "Poppins" at bounding box center [388, 366] width 45 height 17
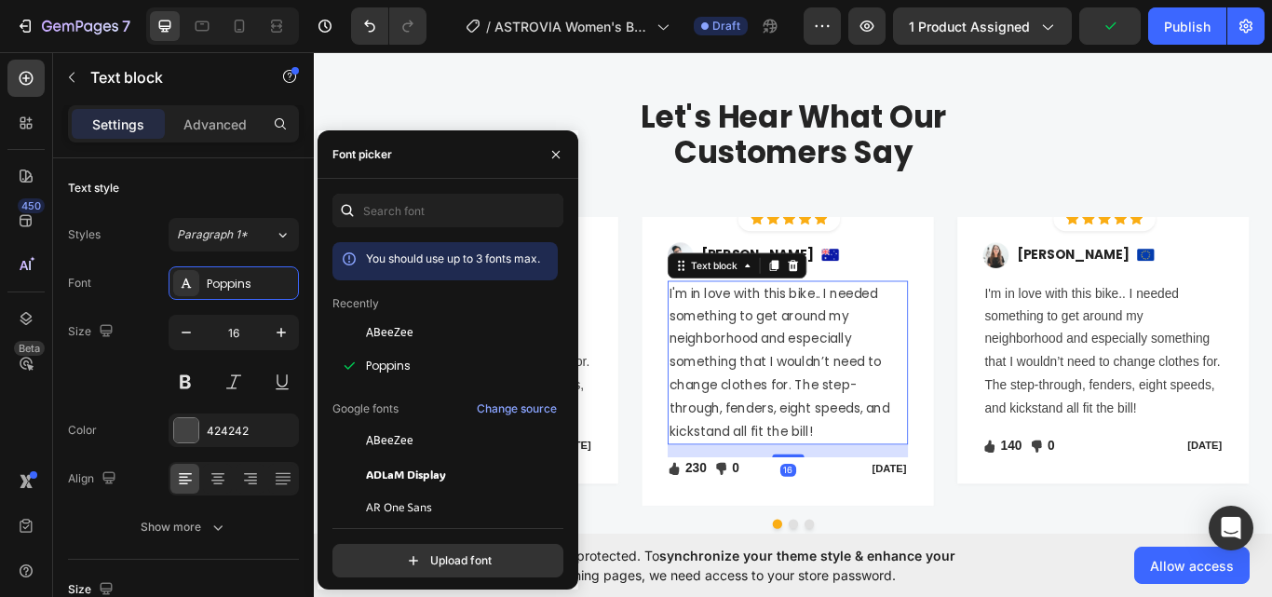
click at [791, 409] on p "I'm in love with this bike.. I needed something to get around my neighborhood a…" at bounding box center [865, 416] width 277 height 188
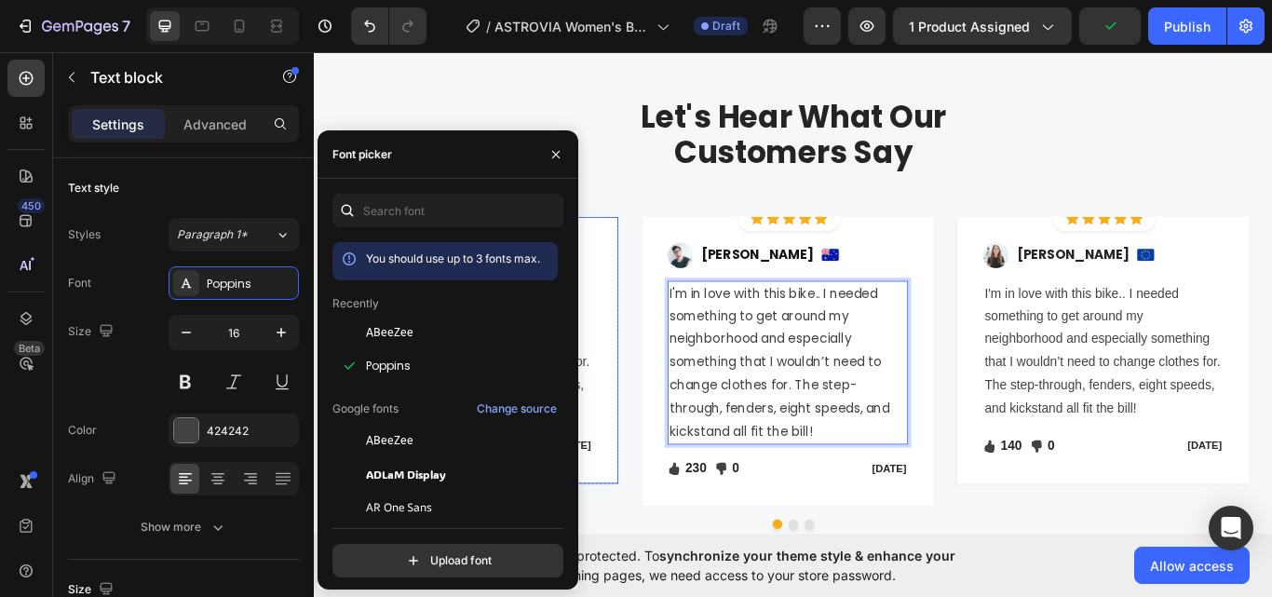
click at [650, 391] on div "Image Regina Moore Text block Image Row I'm in love with this bike.. I needed s…" at bounding box center [498, 401] width 340 height 311
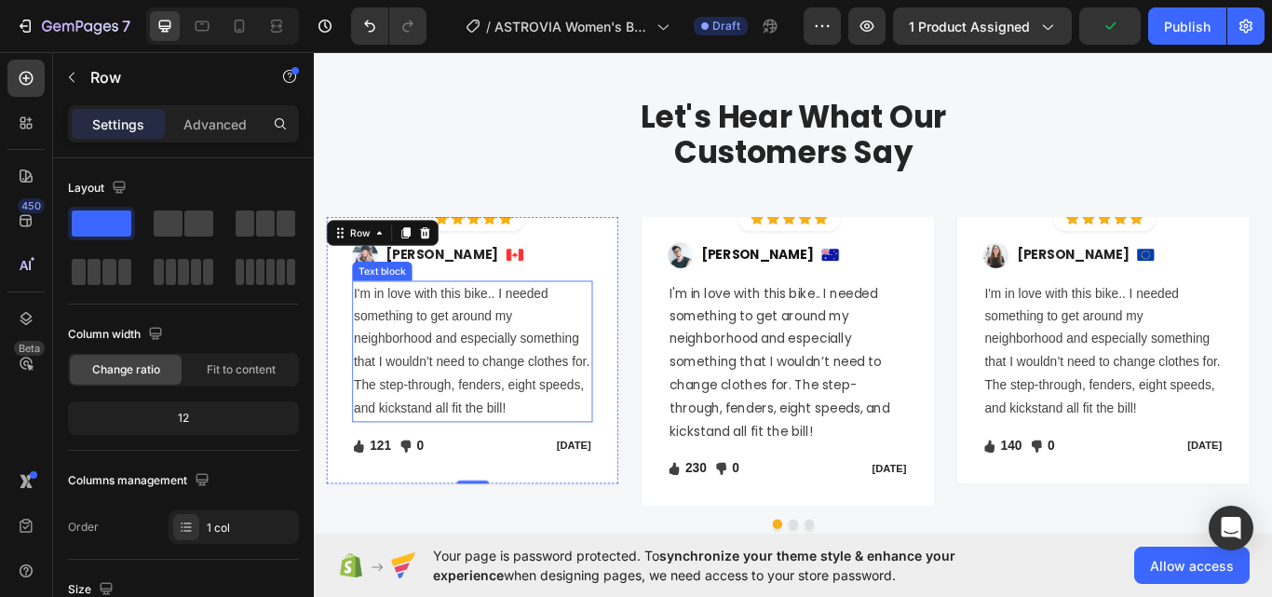
click at [558, 398] on p "I'm in love with this bike.. I needed something to get around my neighborhood a…" at bounding box center [497, 402] width 277 height 161
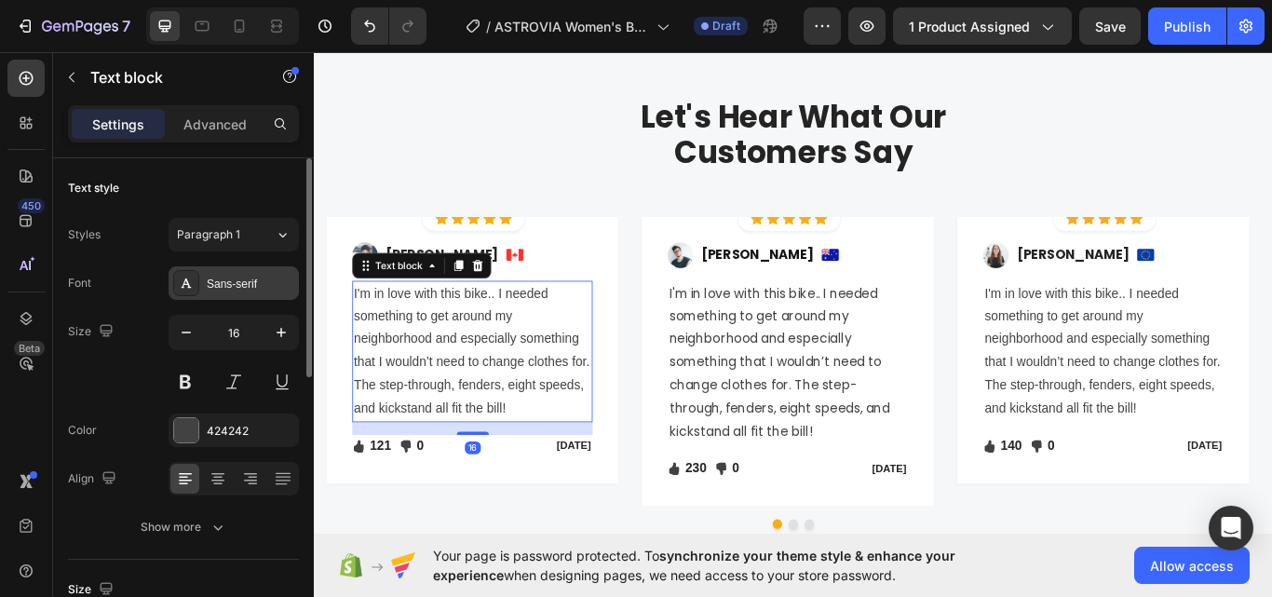
click at [221, 279] on div "Sans-serif" at bounding box center [251, 284] width 88 height 17
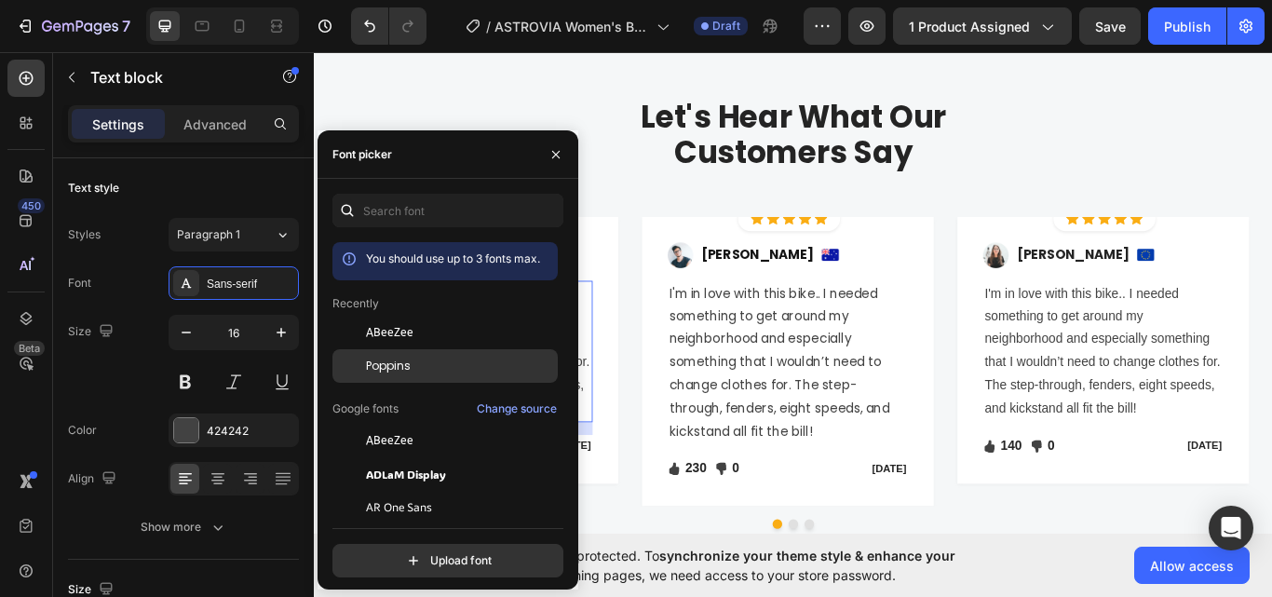
drag, startPoint x: 367, startPoint y: 364, endPoint x: 596, endPoint y: 407, distance: 233.0
click at [367, 364] on span "Poppins" at bounding box center [388, 366] width 45 height 17
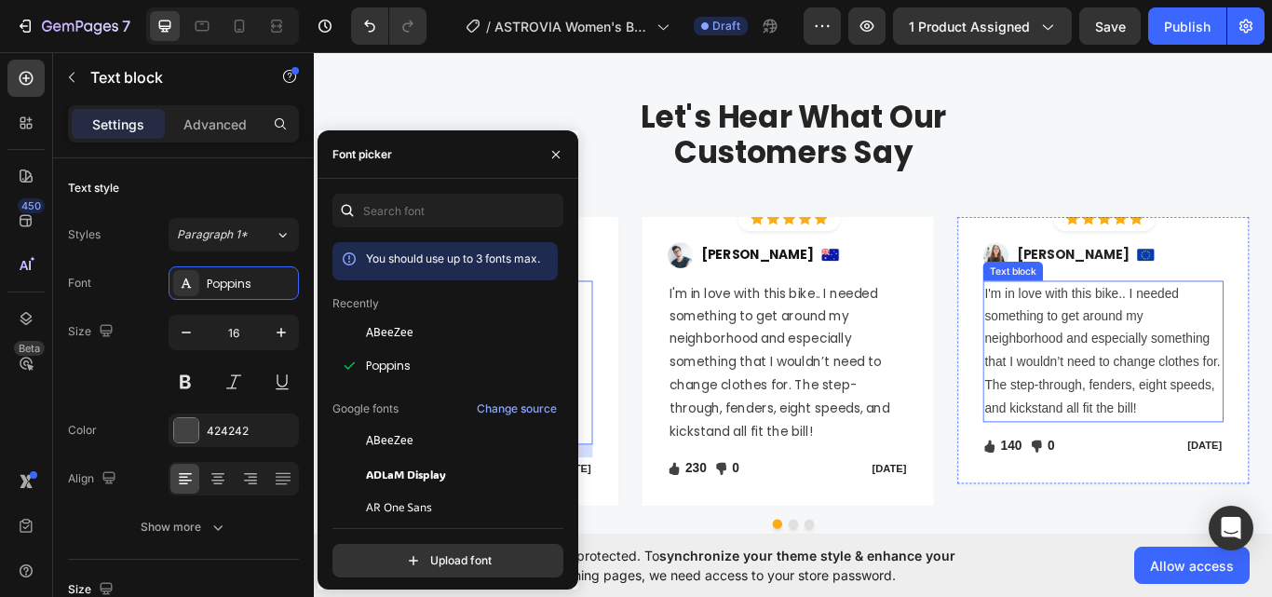
click at [1201, 412] on p "I'm in love with this bike.. I needed something to get around my neighborhood a…" at bounding box center [1233, 402] width 277 height 161
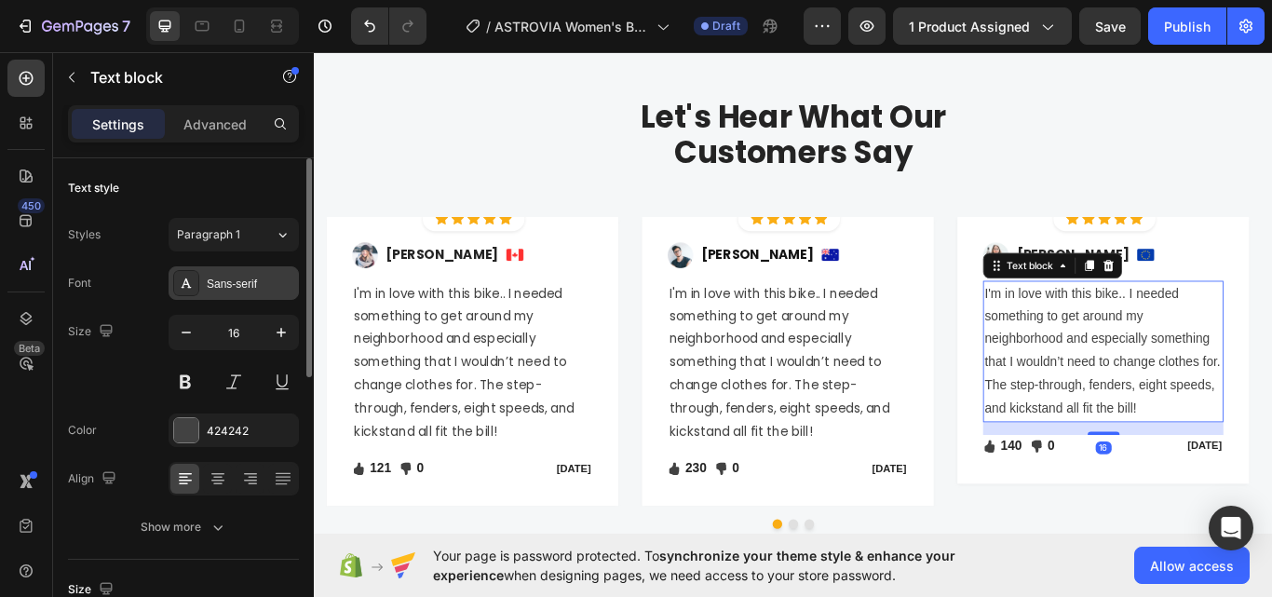
click at [237, 282] on div "Sans-serif" at bounding box center [251, 284] width 88 height 17
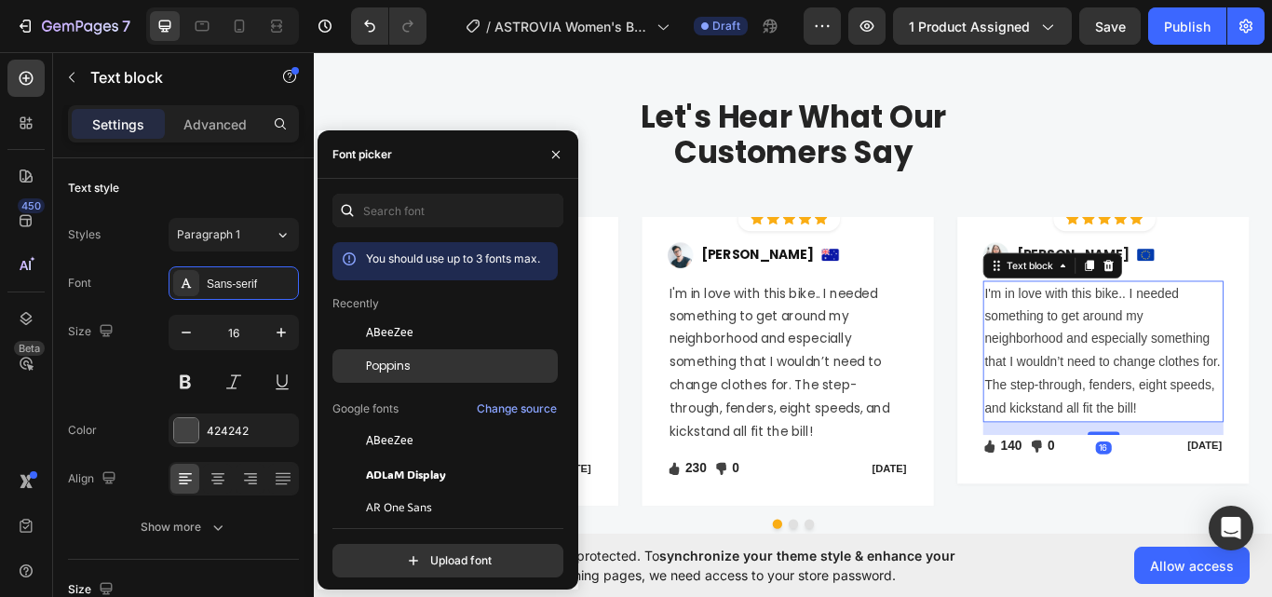
click at [421, 367] on div "Poppins" at bounding box center [460, 366] width 188 height 17
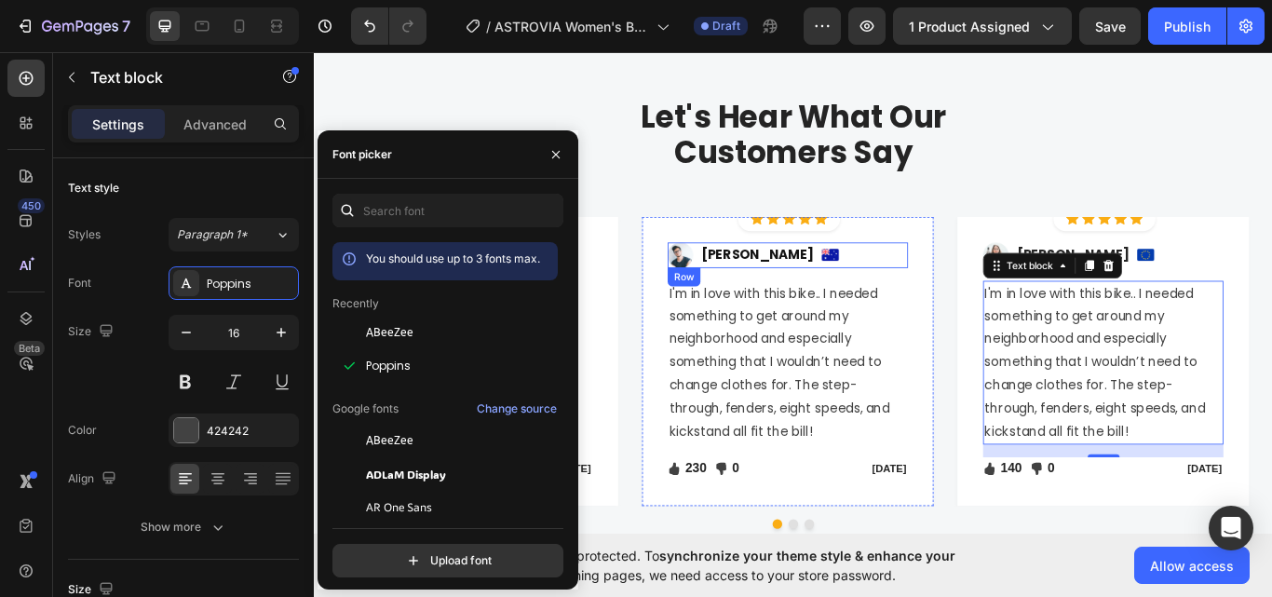
click at [905, 286] on img at bounding box center [915, 290] width 20 height 14
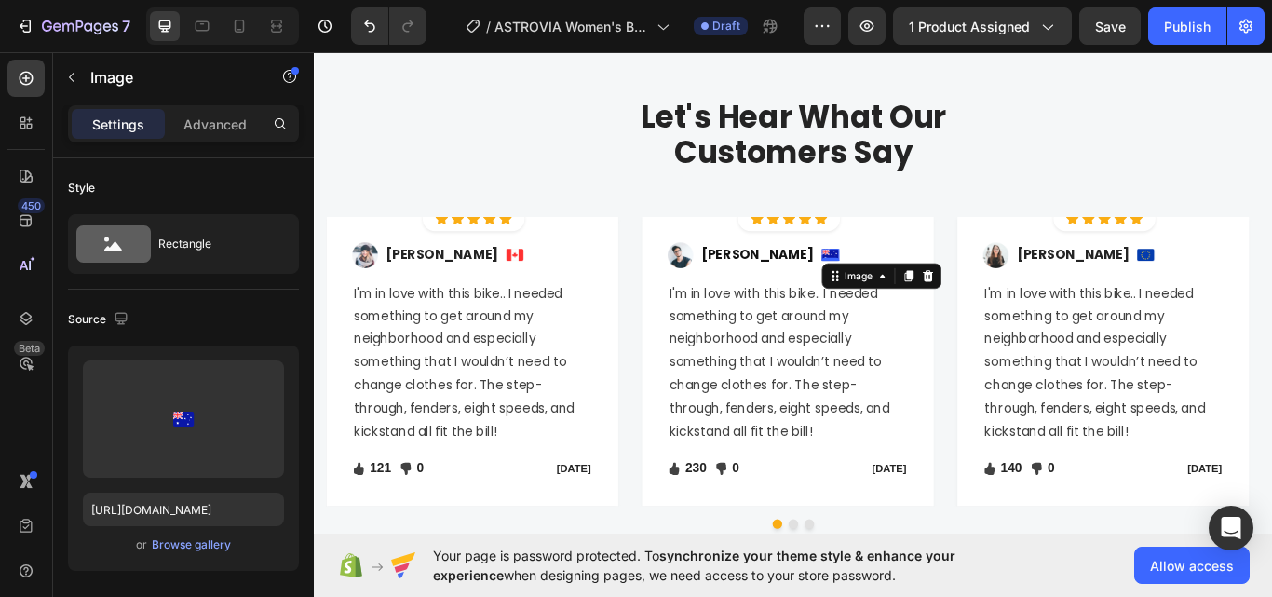
click at [985, 327] on div "Image" at bounding box center [975, 315] width 140 height 30
click at [1021, 320] on icon at bounding box center [1028, 314] width 15 height 15
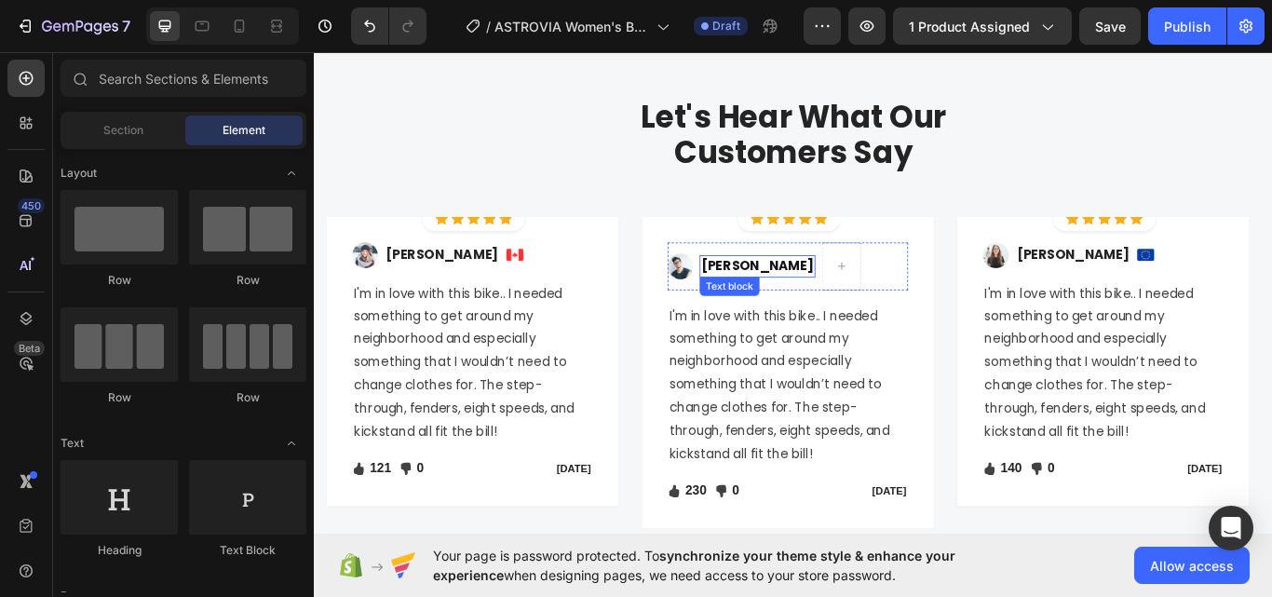
click at [750, 304] on img at bounding box center [740, 304] width 30 height 30
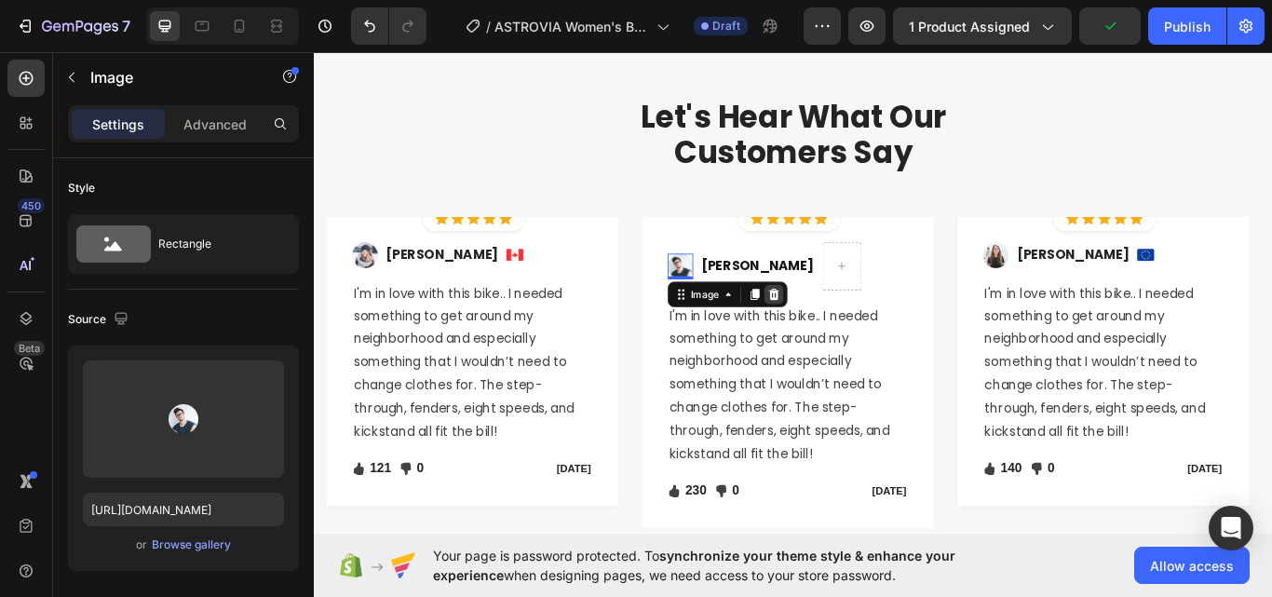
click at [852, 332] on icon at bounding box center [850, 336] width 12 height 13
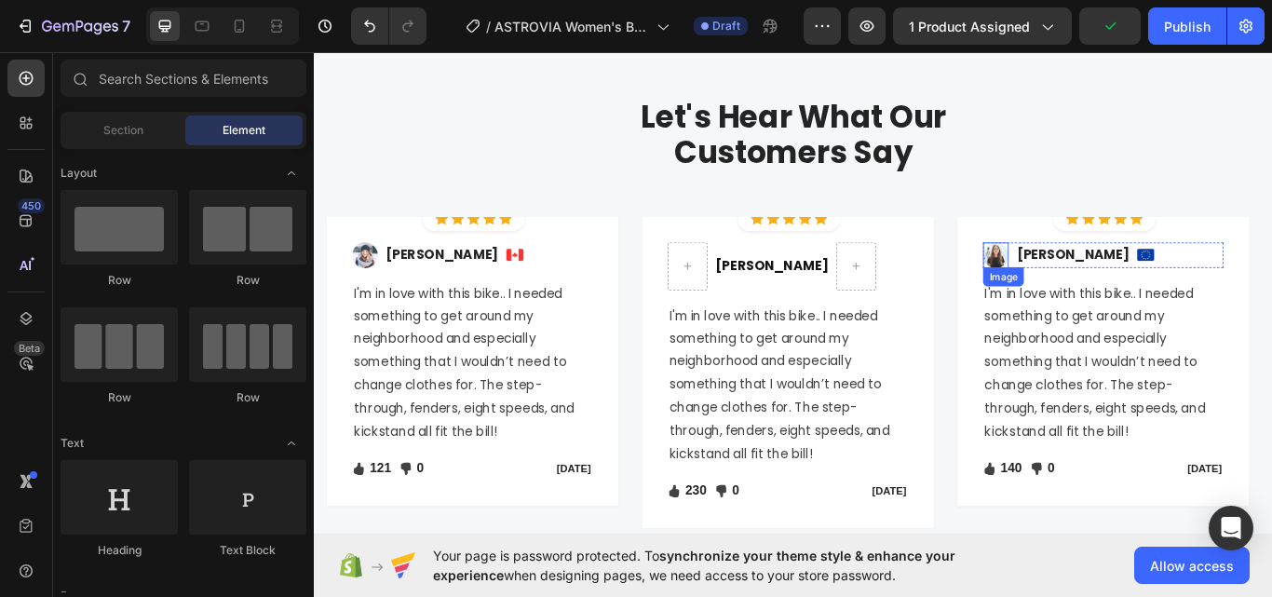
click at [1119, 294] on img at bounding box center [1108, 291] width 30 height 30
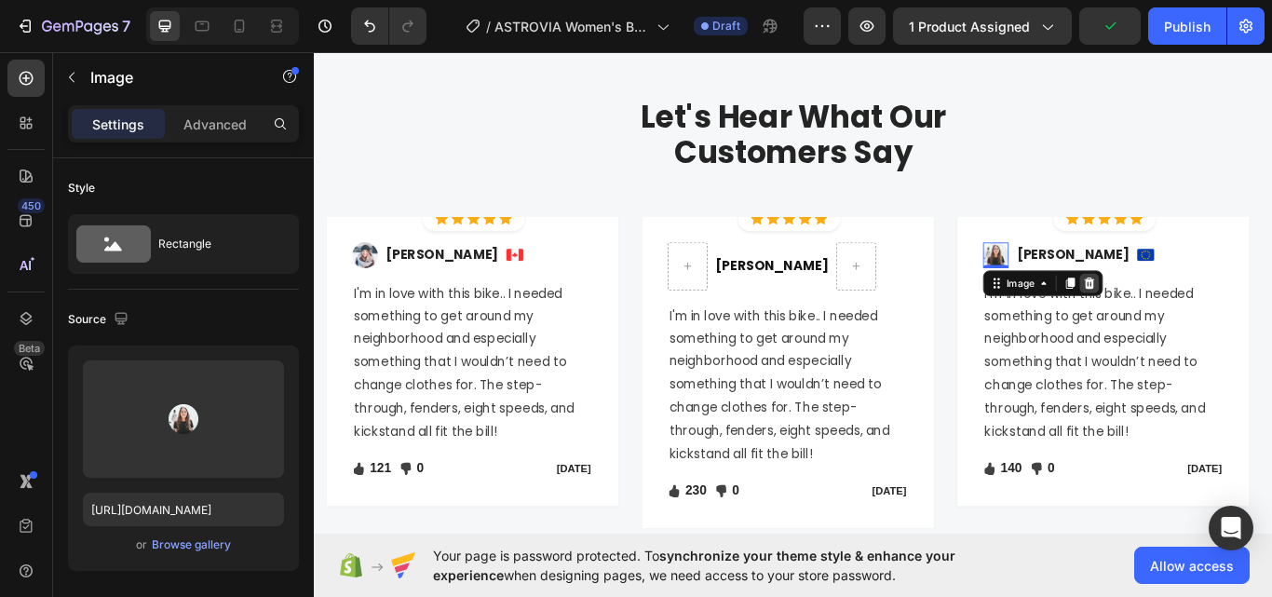
click at [1225, 323] on div at bounding box center [1217, 323] width 22 height 22
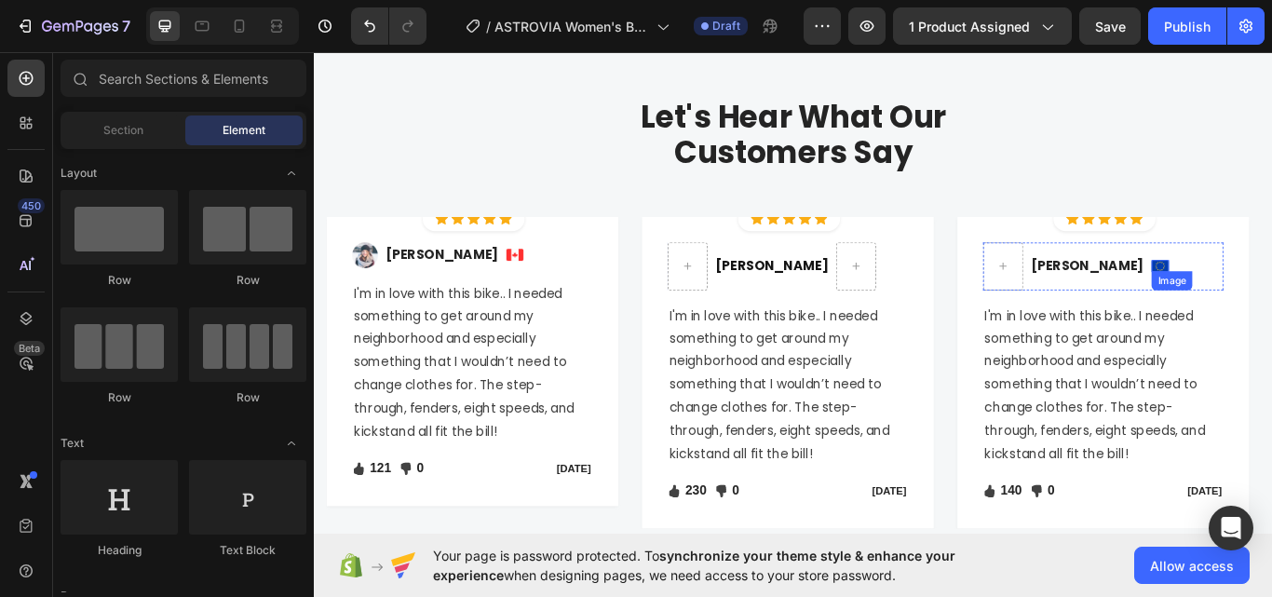
click at [1271, 298] on div "Sabrina Miller Text block Image Row" at bounding box center [1233, 304] width 280 height 56
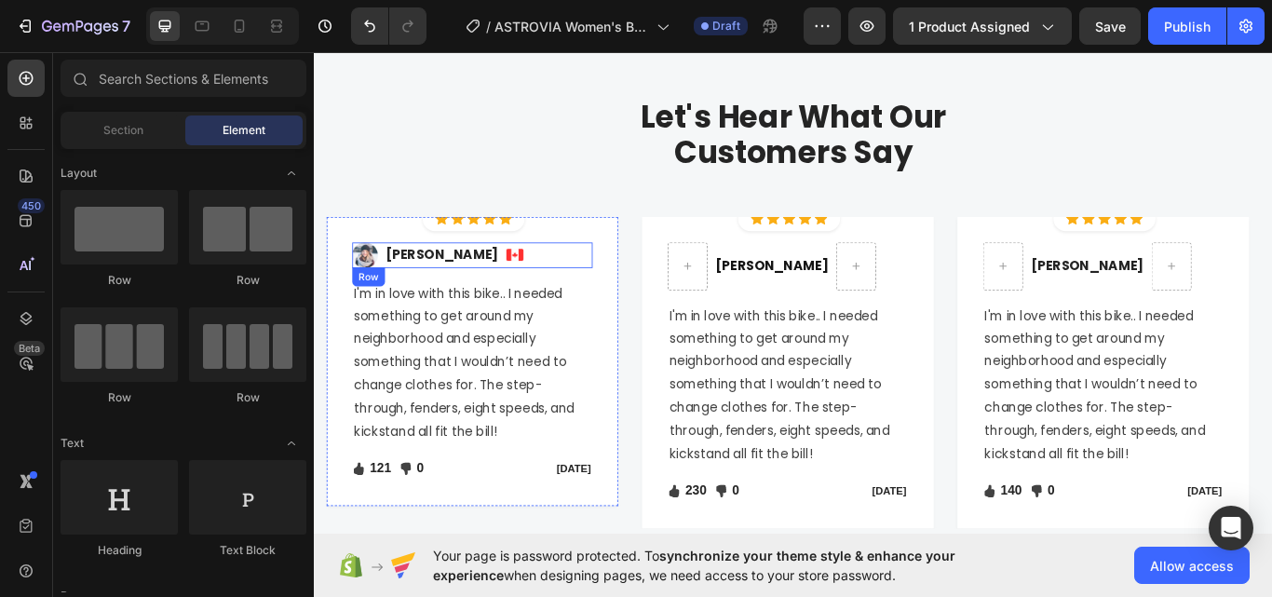
click at [391, 288] on div "Image Regina Moore Text block Image Row" at bounding box center [498, 291] width 280 height 30
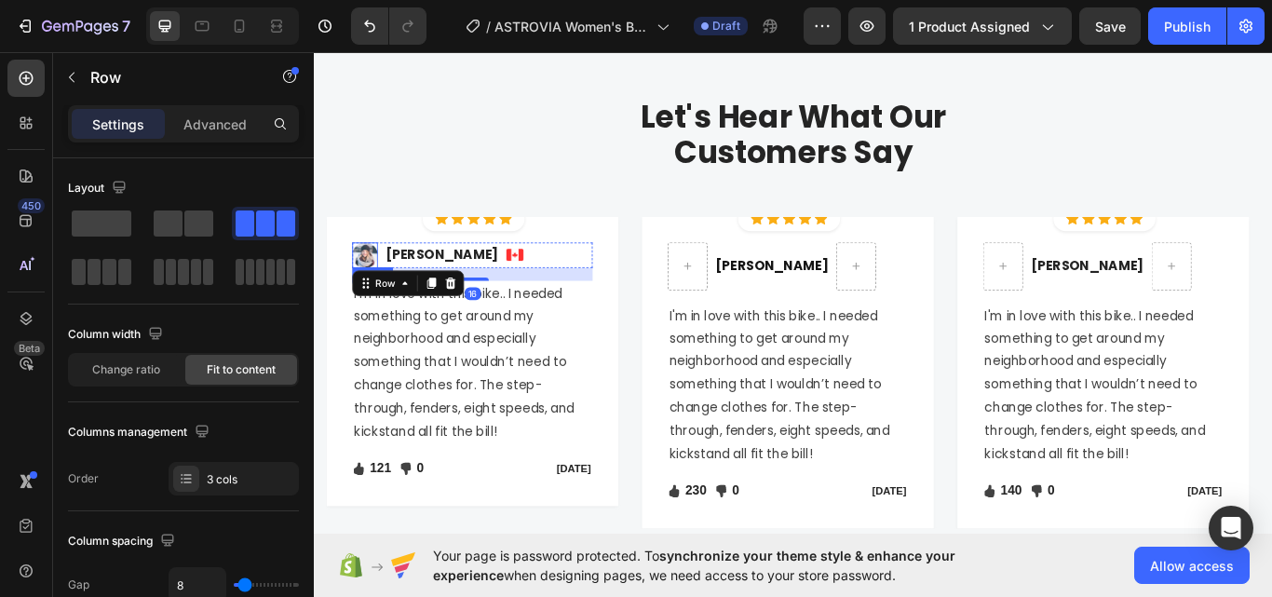
click at [378, 288] on img at bounding box center [373, 291] width 30 height 30
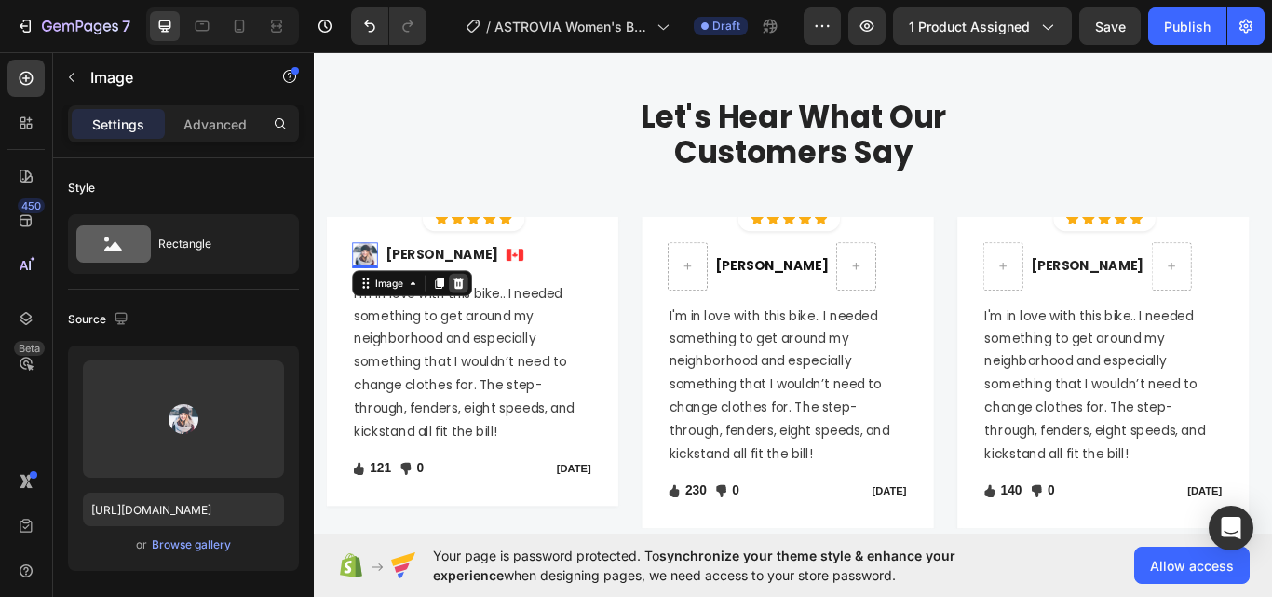
click at [487, 324] on icon at bounding box center [481, 323] width 15 height 15
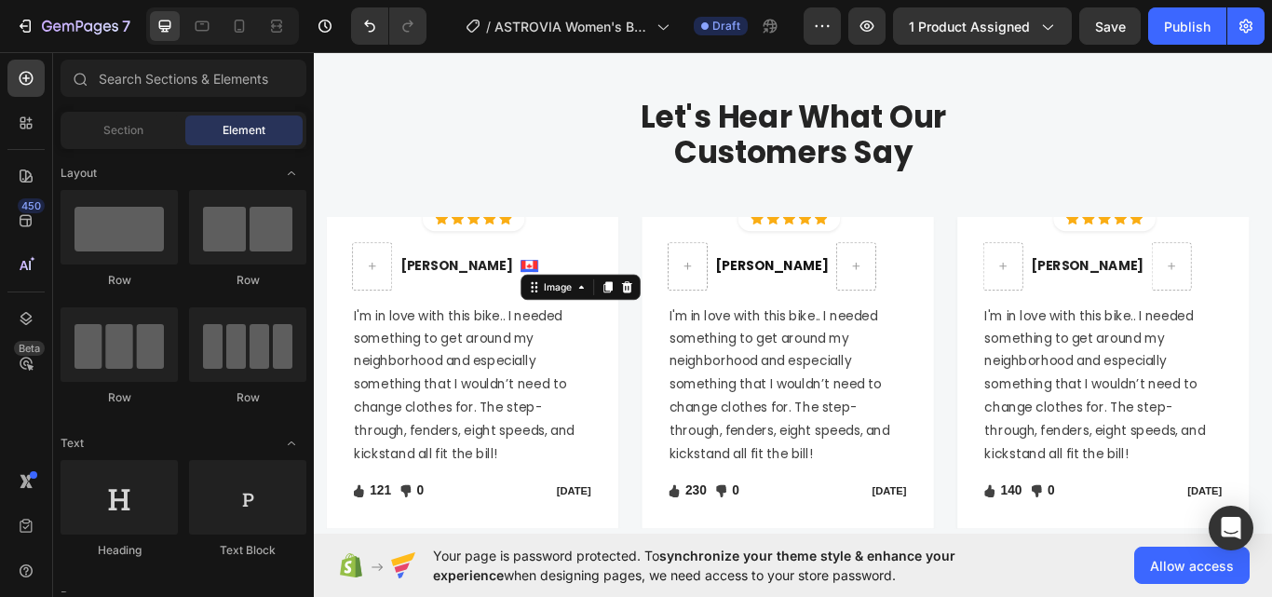
click at [554, 306] on div "Image 0" at bounding box center [564, 303] width 20 height 14
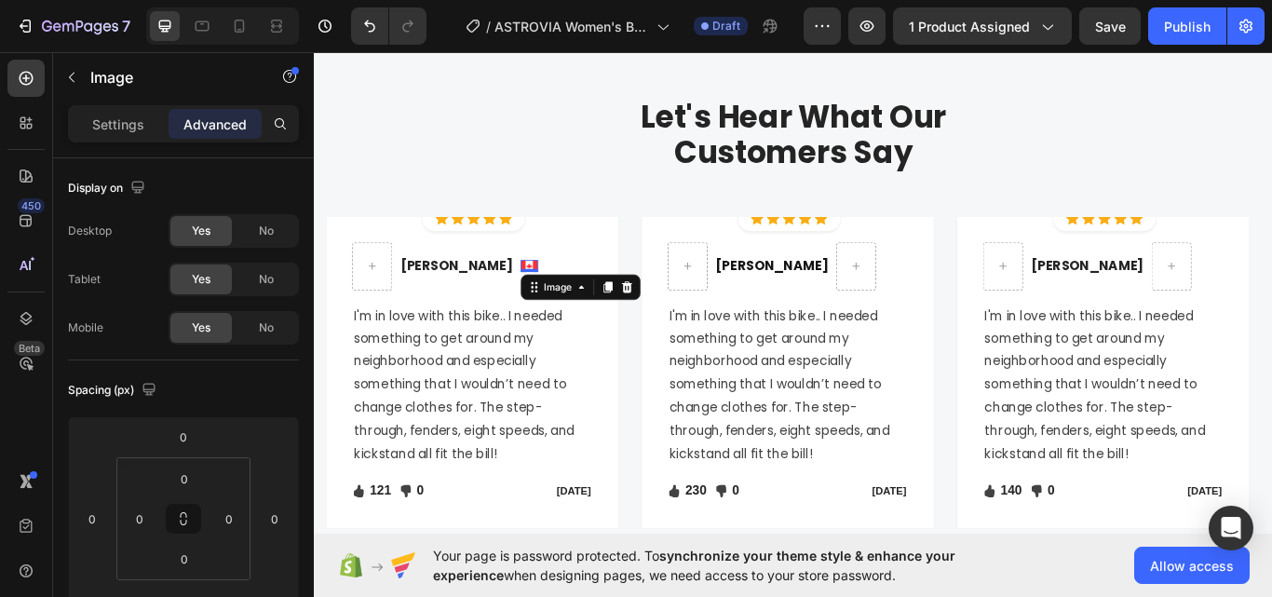
click at [670, 320] on icon at bounding box center [677, 327] width 15 height 15
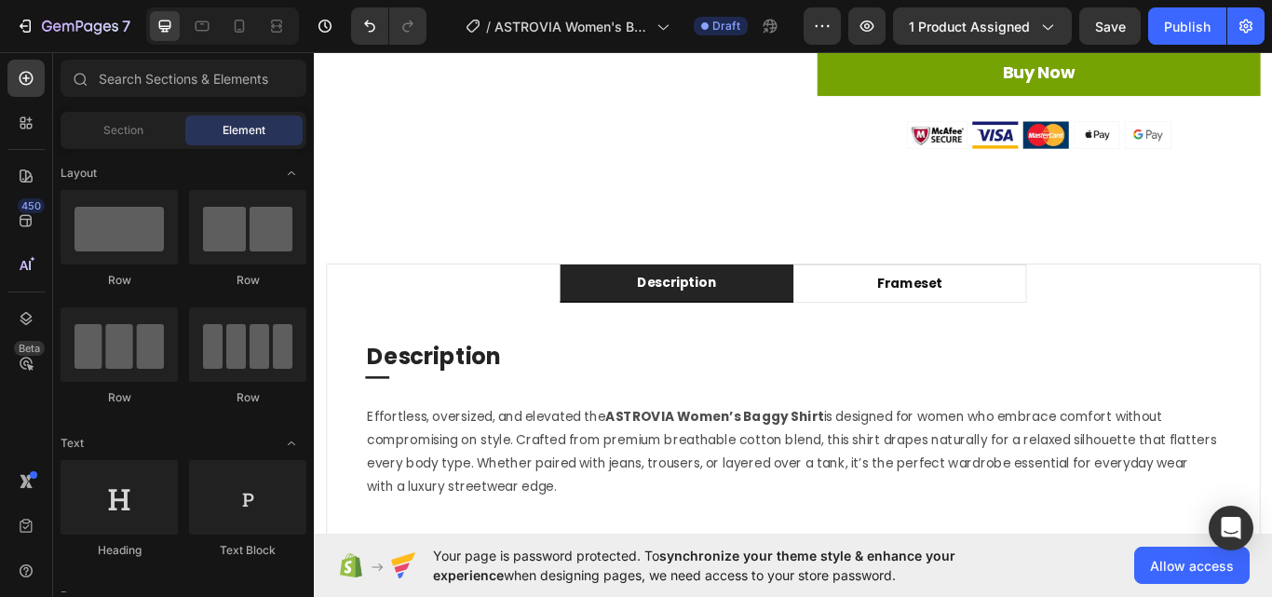
scroll to position [1051, 0]
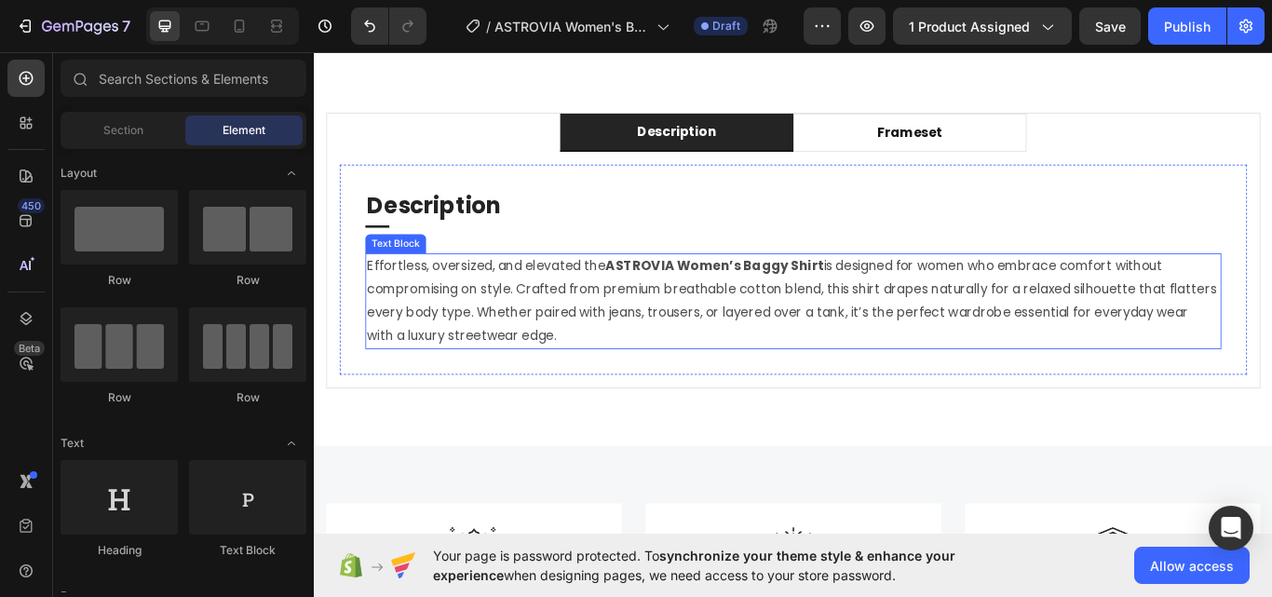
click at [695, 313] on strong "ASTROVIA Women’s Baggy Shirt" at bounding box center [781, 301] width 254 height 21
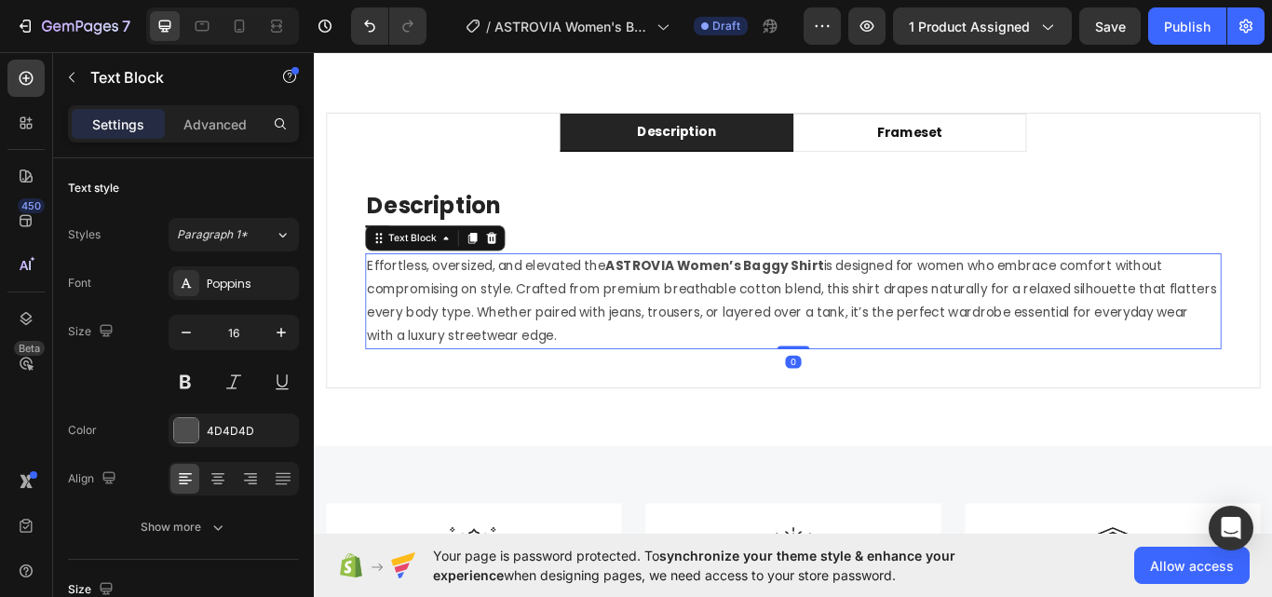
click at [675, 313] on strong "ASTROVIA Women’s Baggy Shirt" at bounding box center [781, 301] width 254 height 21
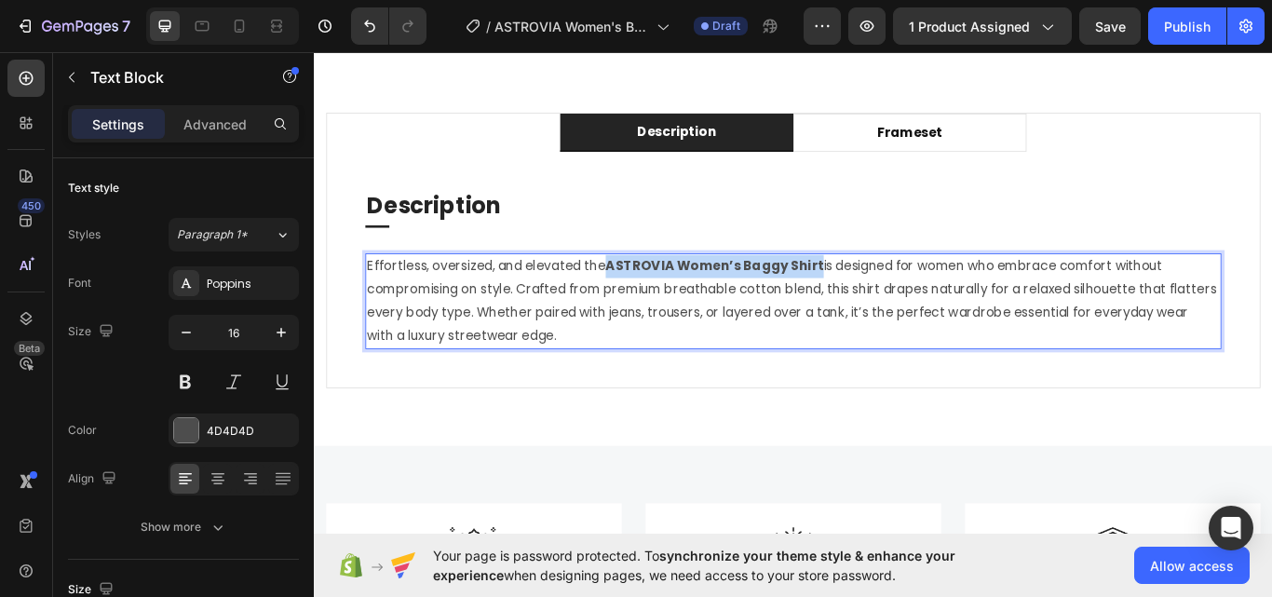
drag, startPoint x: 657, startPoint y: 313, endPoint x: 898, endPoint y: 320, distance: 241.3
click at [898, 313] on strong "ASTROVIA Women’s Baggy Shirt" at bounding box center [781, 301] width 254 height 21
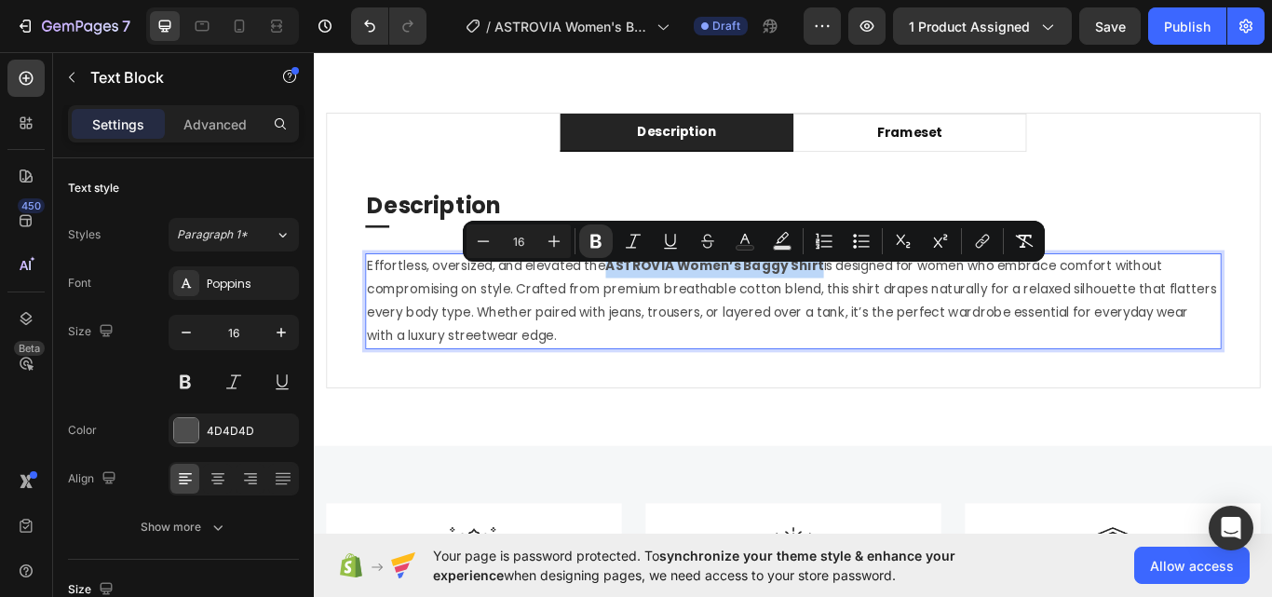
copy strong "ASTROVIA Women’s Baggy Shirt"
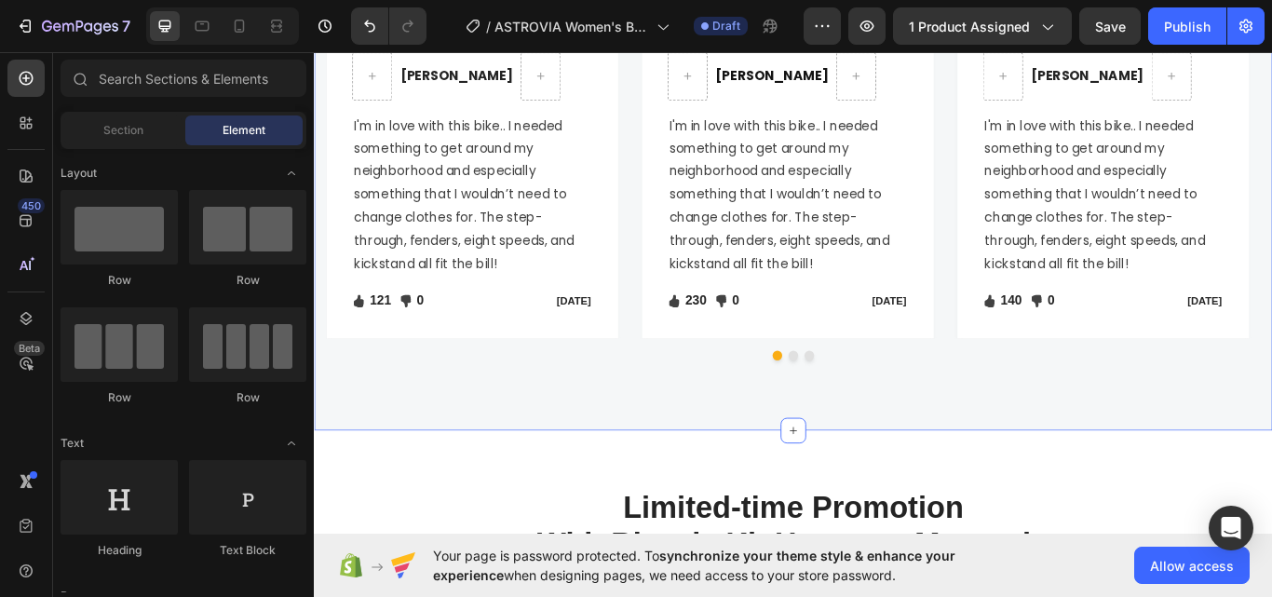
scroll to position [2119, 0]
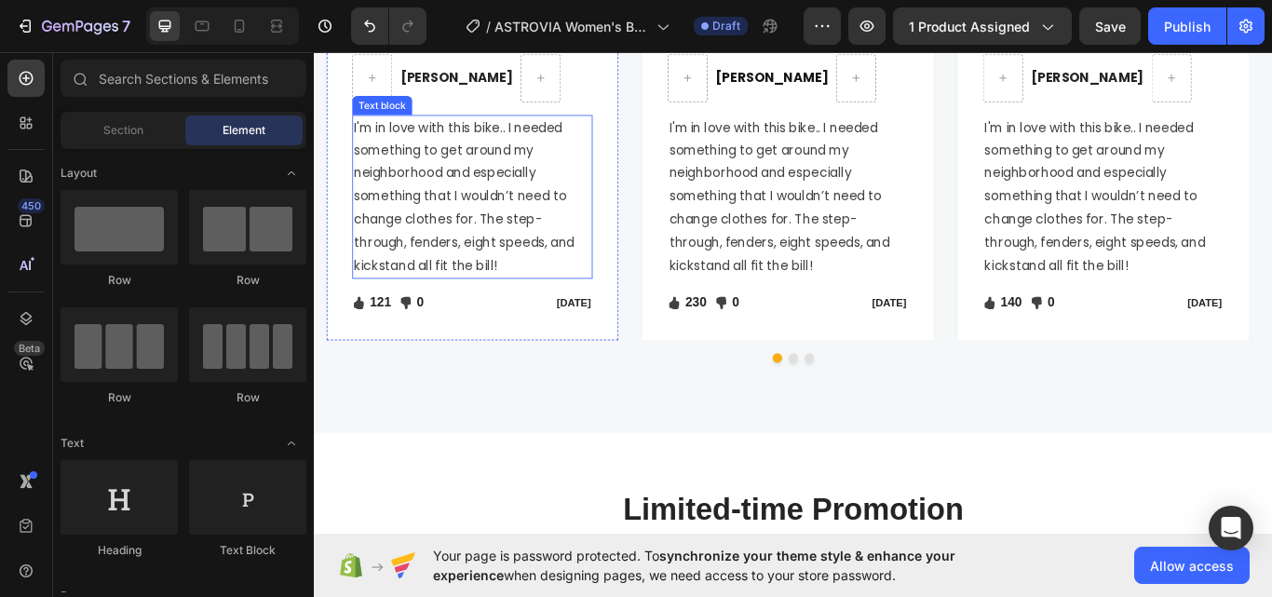
click at [498, 273] on p "I'm in love with this bike.. I needed something to get around my neighborhood a…" at bounding box center [497, 222] width 277 height 188
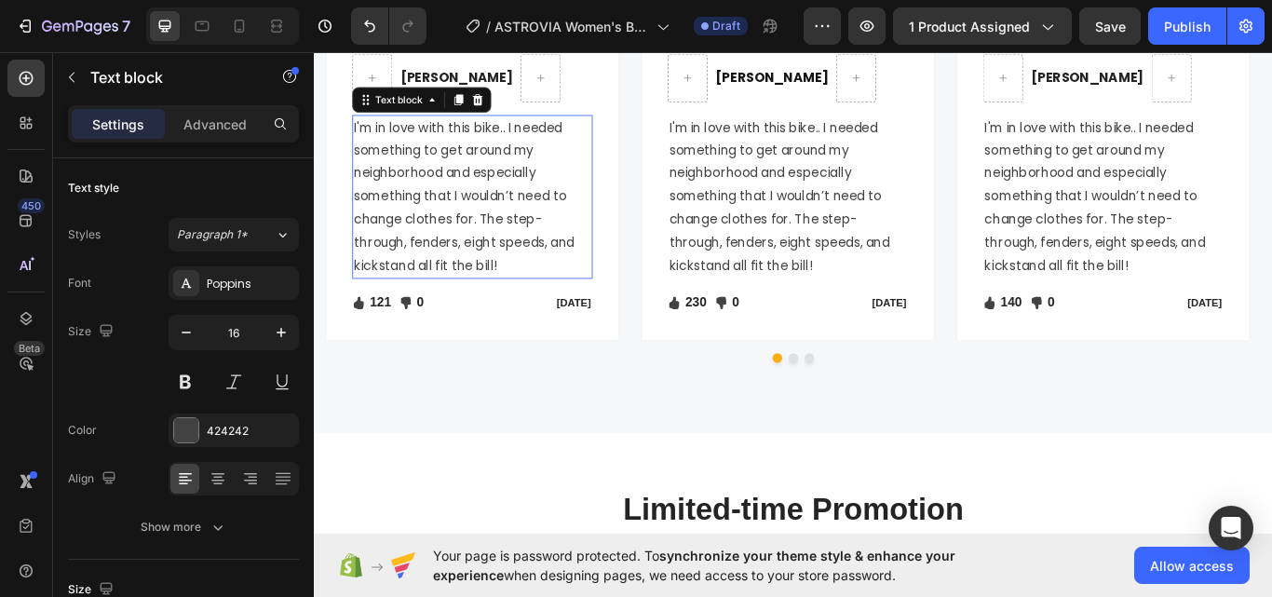
click at [498, 273] on p "I'm in love with this bike.. I needed something to get around my neighborhood a…" at bounding box center [497, 222] width 277 height 188
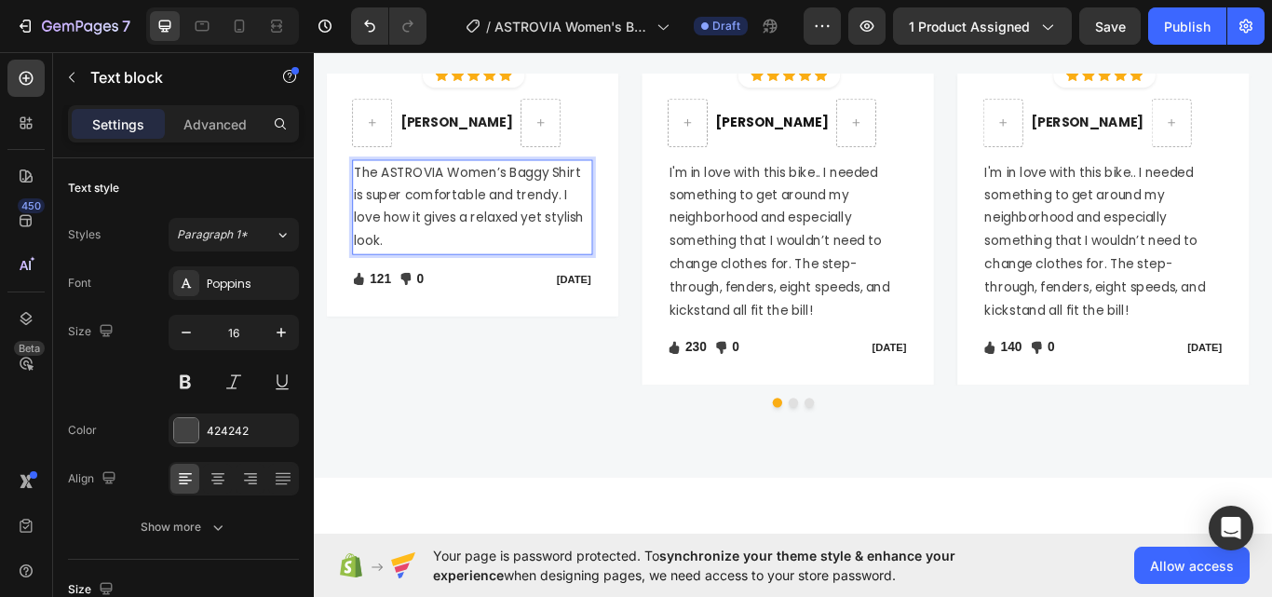
scroll to position [2026, 0]
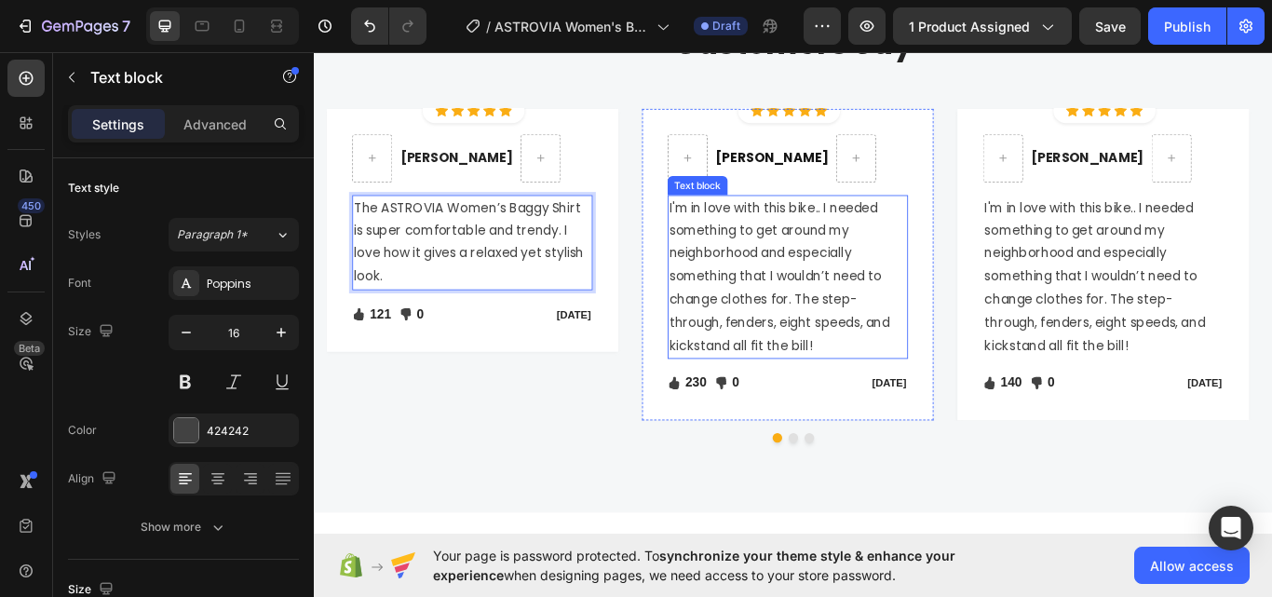
click at [808, 281] on p "I'm in love with this bike.. I needed something to get around my neighborhood a…" at bounding box center [865, 316] width 277 height 188
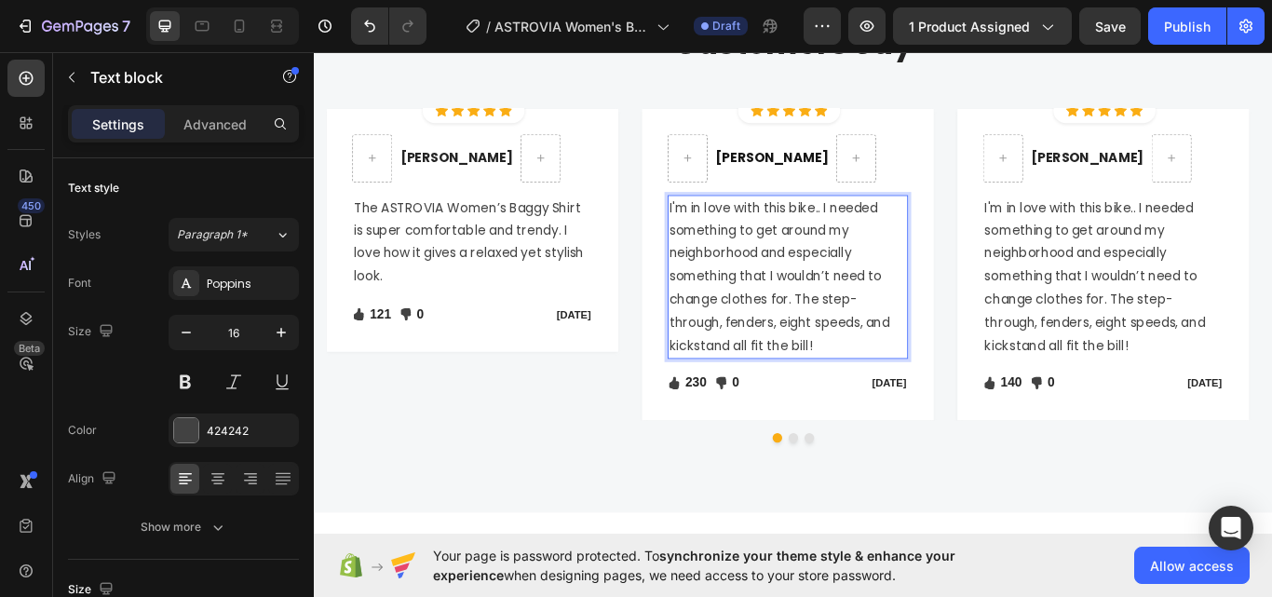
click at [808, 281] on p "I'm in love with this bike.. I needed something to get around my neighborhood a…" at bounding box center [865, 316] width 277 height 188
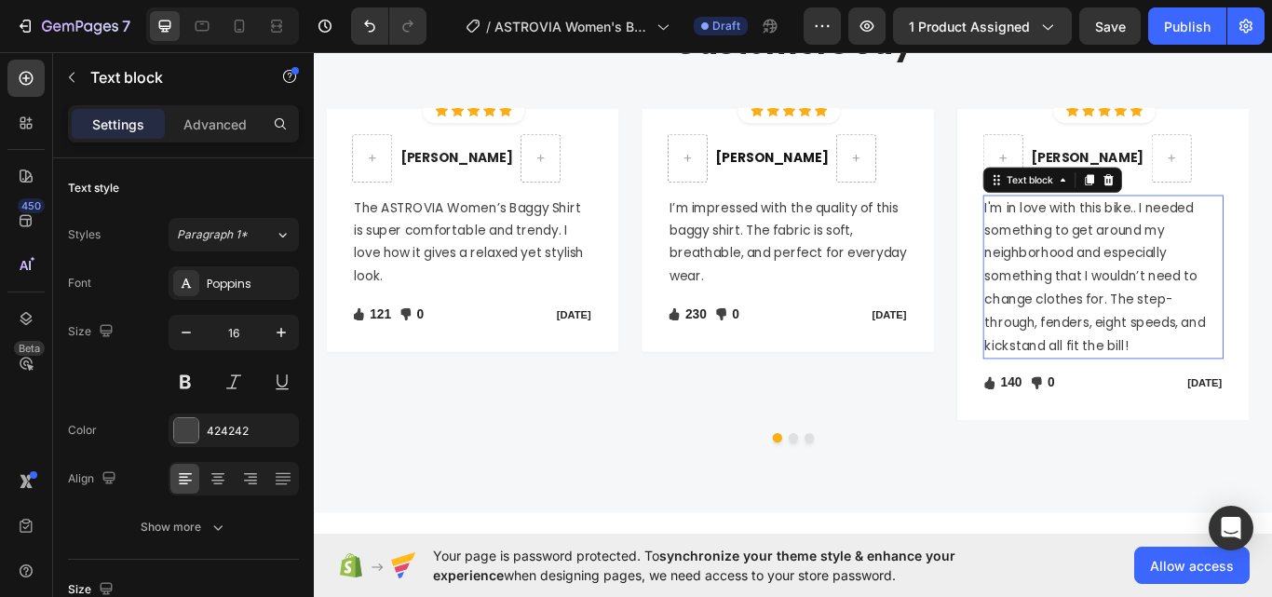
click at [1119, 314] on p "I'm in love with this bike.. I needed something to get around my neighborhood a…" at bounding box center [1233, 316] width 277 height 188
click at [1120, 314] on p "I'm in love with this bike.. I needed something to get around my neighborhood a…" at bounding box center [1233, 316] width 277 height 188
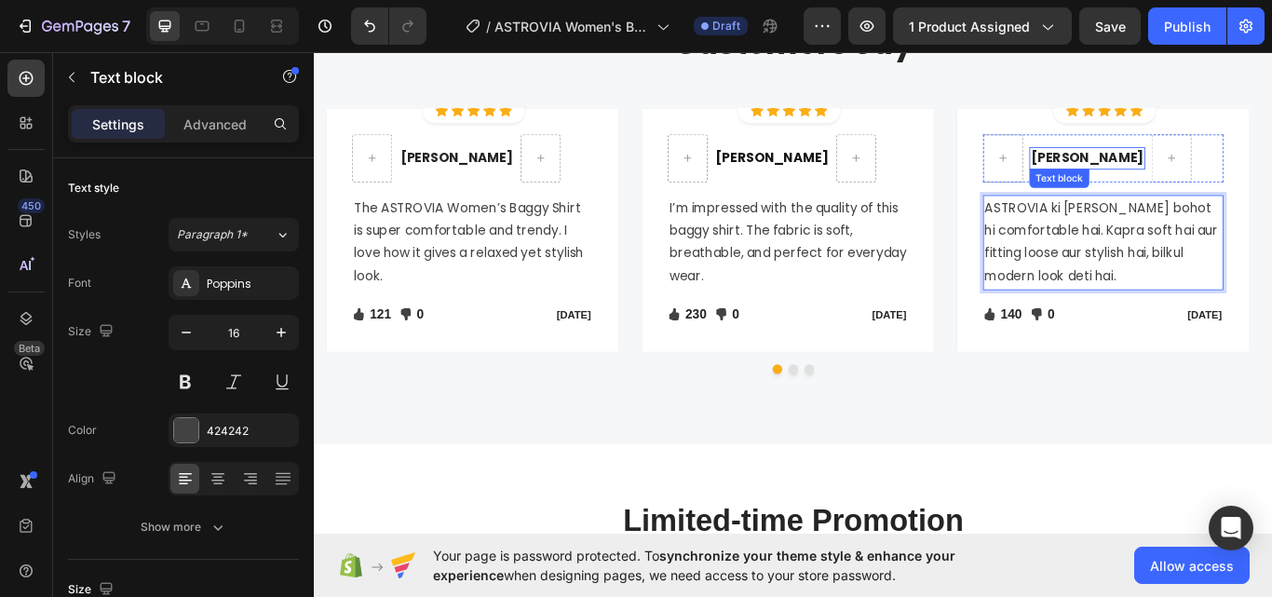
click at [1225, 176] on p "Sabrina Miller" at bounding box center [1214, 177] width 131 height 22
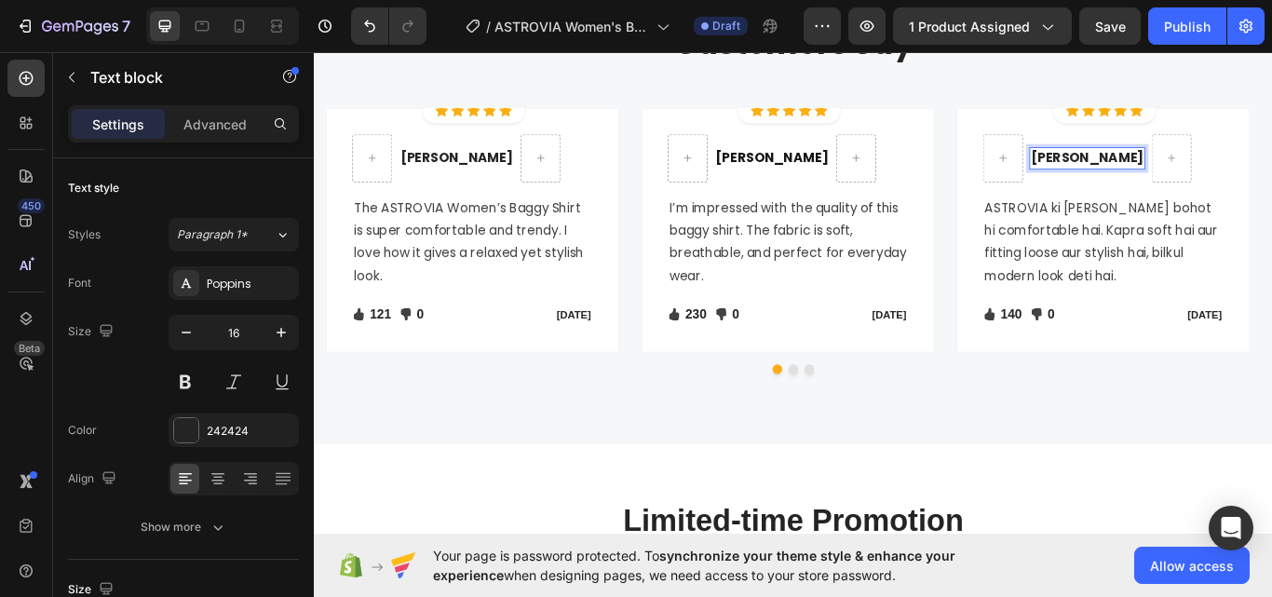
click at [1225, 176] on p "Sabrina Miller" at bounding box center [1214, 177] width 131 height 22
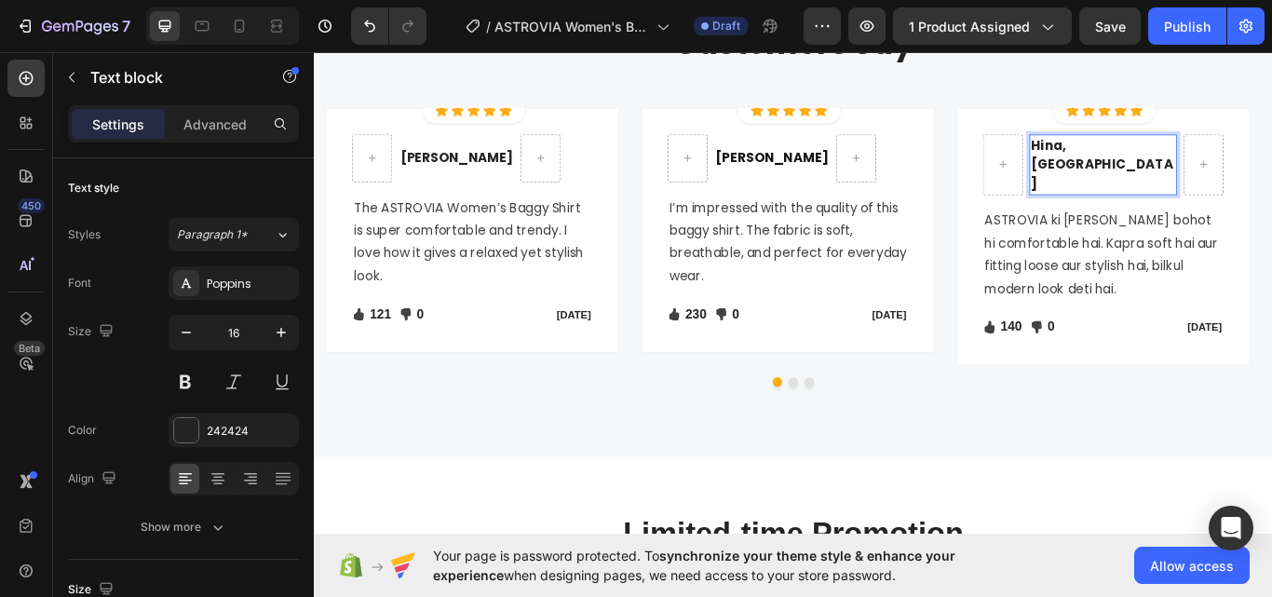
click at [1218, 176] on p "Hina, Islamabad" at bounding box center [1233, 184] width 169 height 67
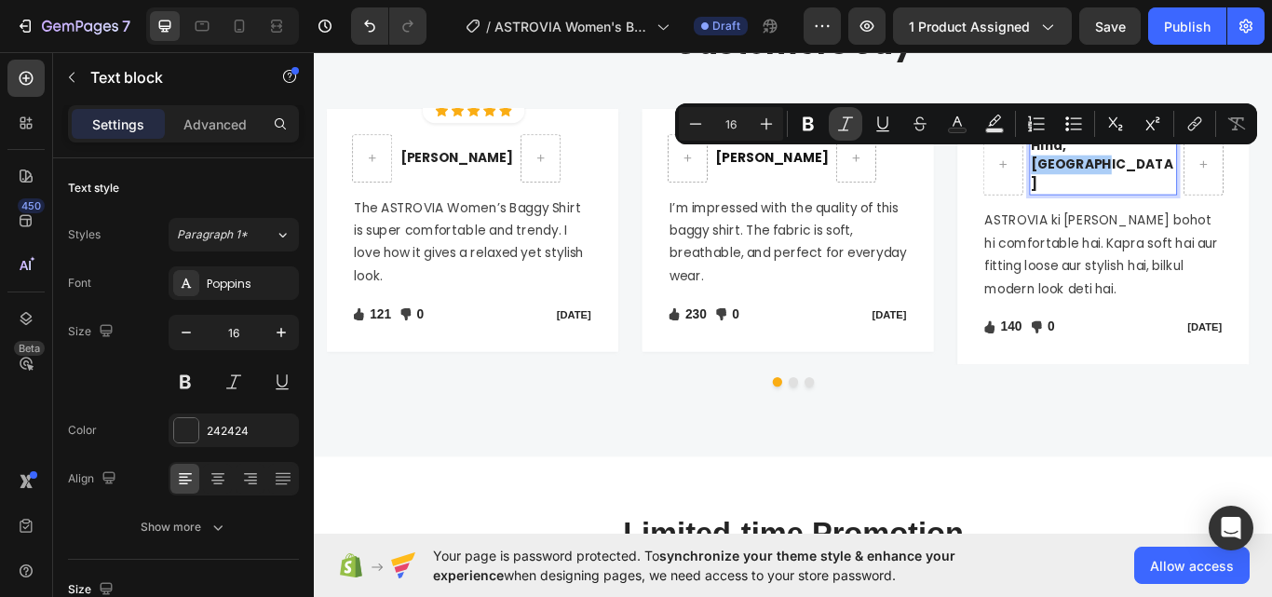
click at [848, 130] on icon "Editor contextual toolbar" at bounding box center [845, 123] width 15 height 14
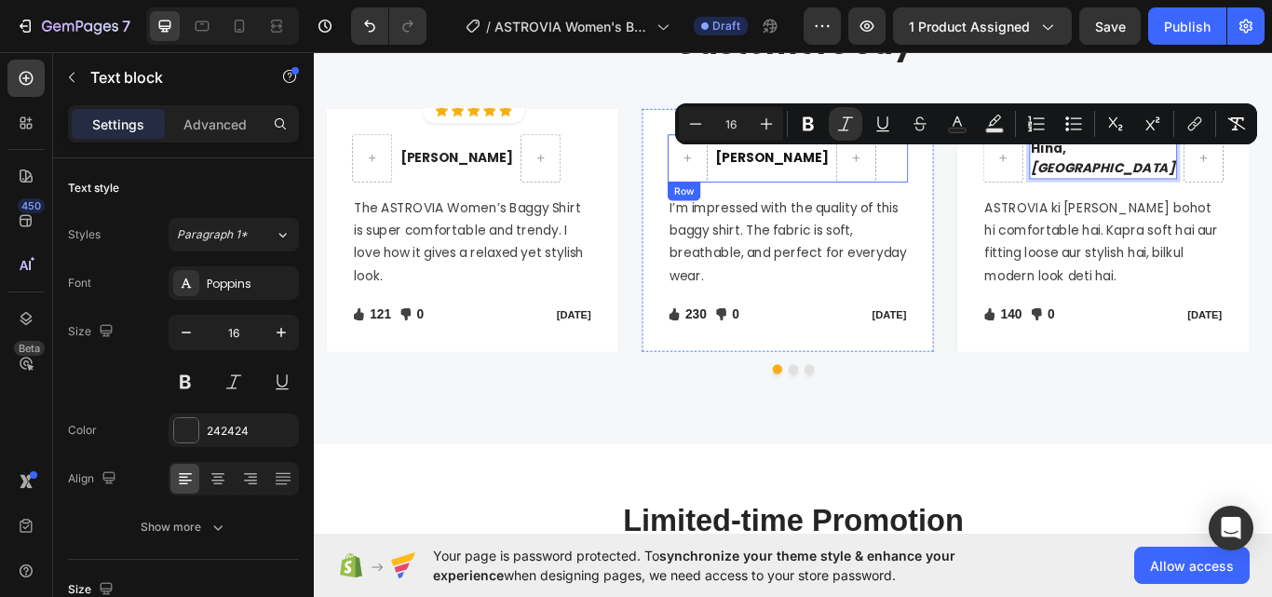
click at [1063, 209] on div "Hina, Islamabad Text block 0 Row ASTROVIA ki Baggy Shirt bohot hi comfortable h…" at bounding box center [1233, 260] width 340 height 283
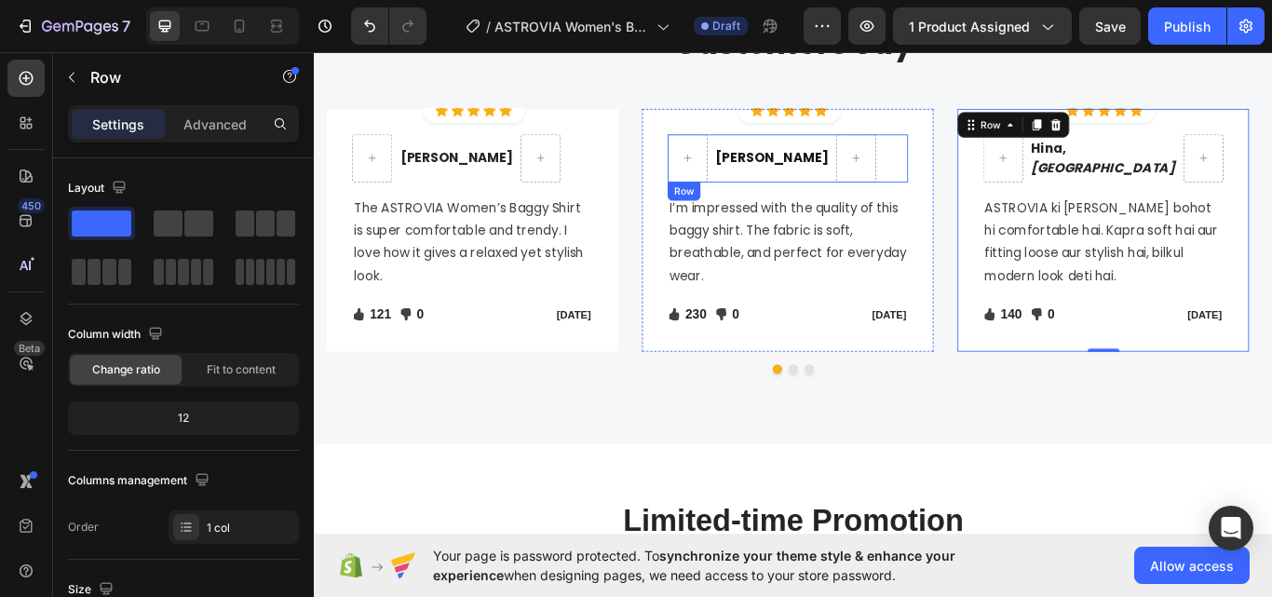
click at [834, 188] on div "Ned Jacobs Text block" at bounding box center [846, 177] width 135 height 26
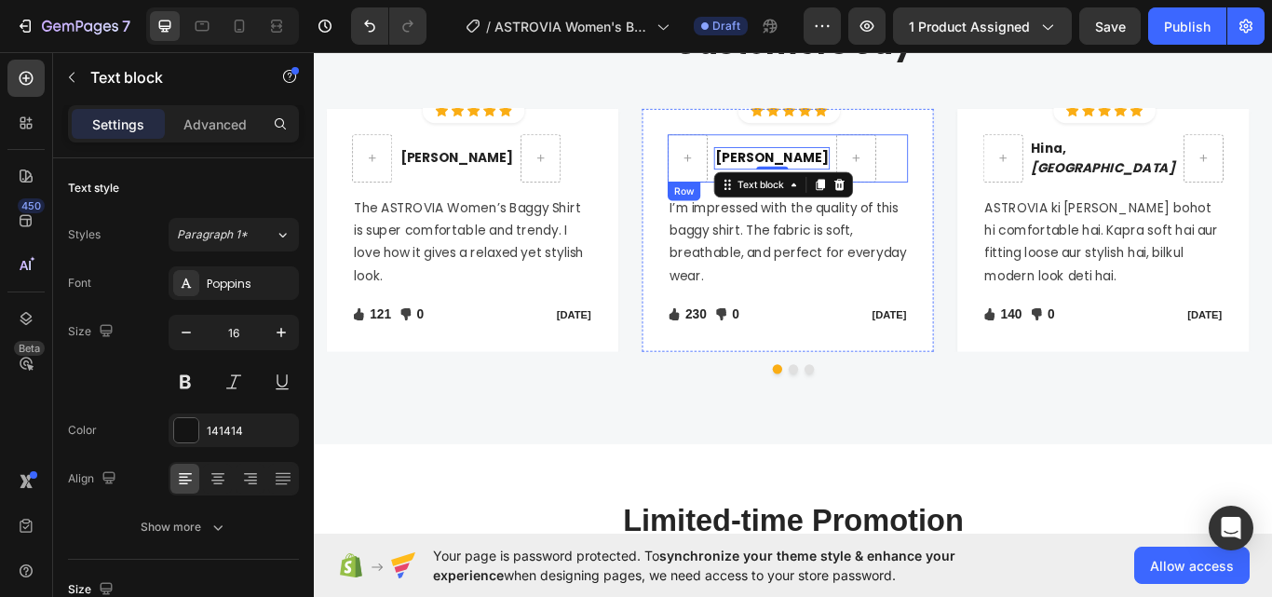
click at [831, 181] on p "[PERSON_NAME]" at bounding box center [846, 177] width 131 height 22
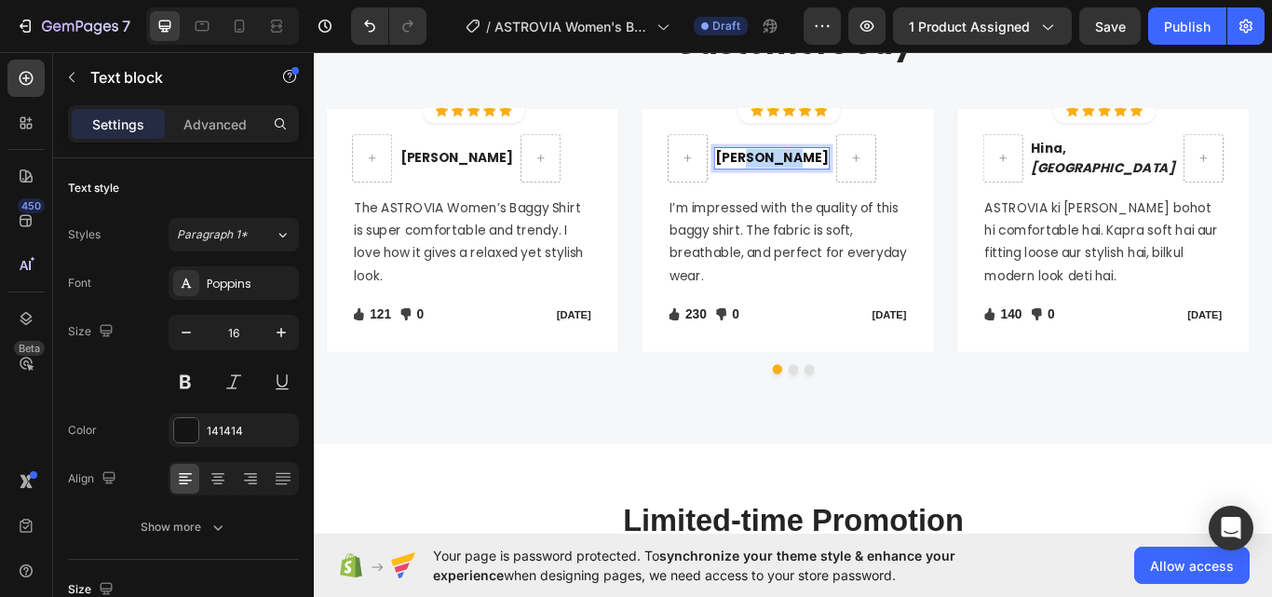
click at [831, 181] on p "[PERSON_NAME]" at bounding box center [846, 177] width 131 height 22
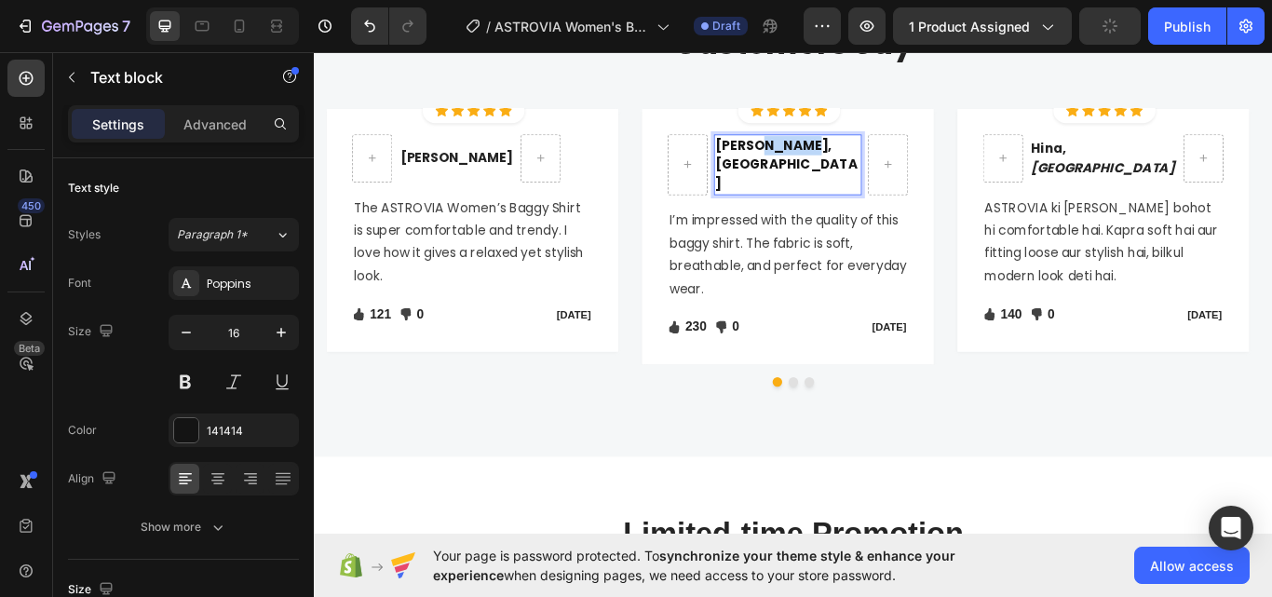
click at [858, 177] on p "Sara, Lahore" at bounding box center [865, 184] width 169 height 67
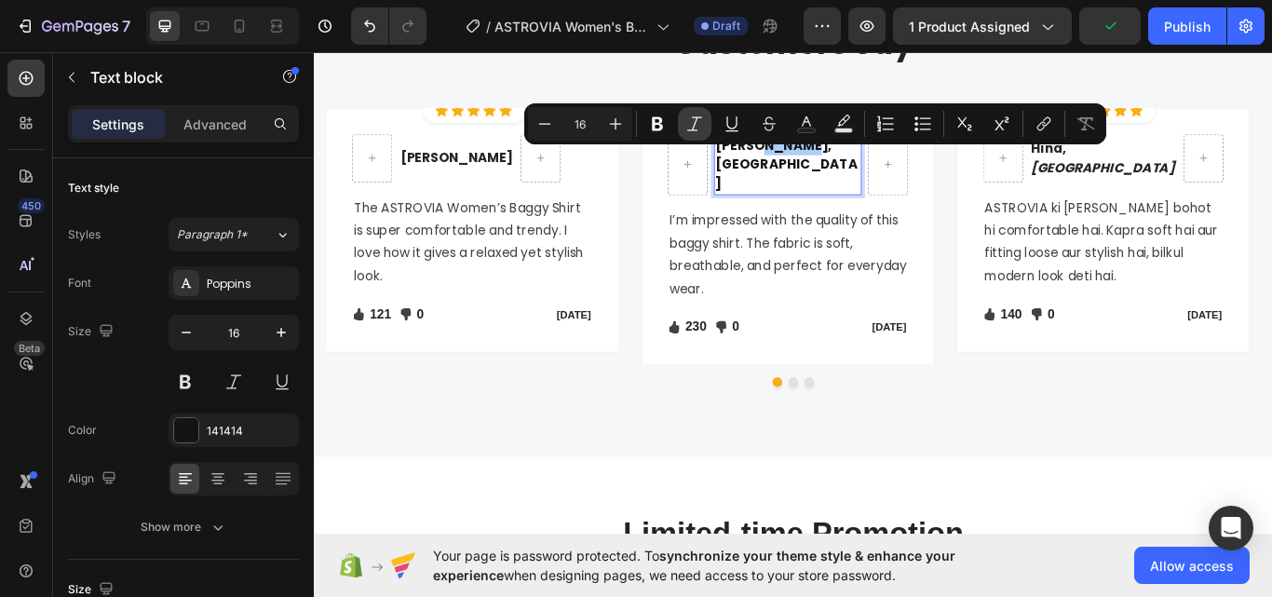
click at [686, 122] on icon "Editor contextual toolbar" at bounding box center [694, 124] width 19 height 19
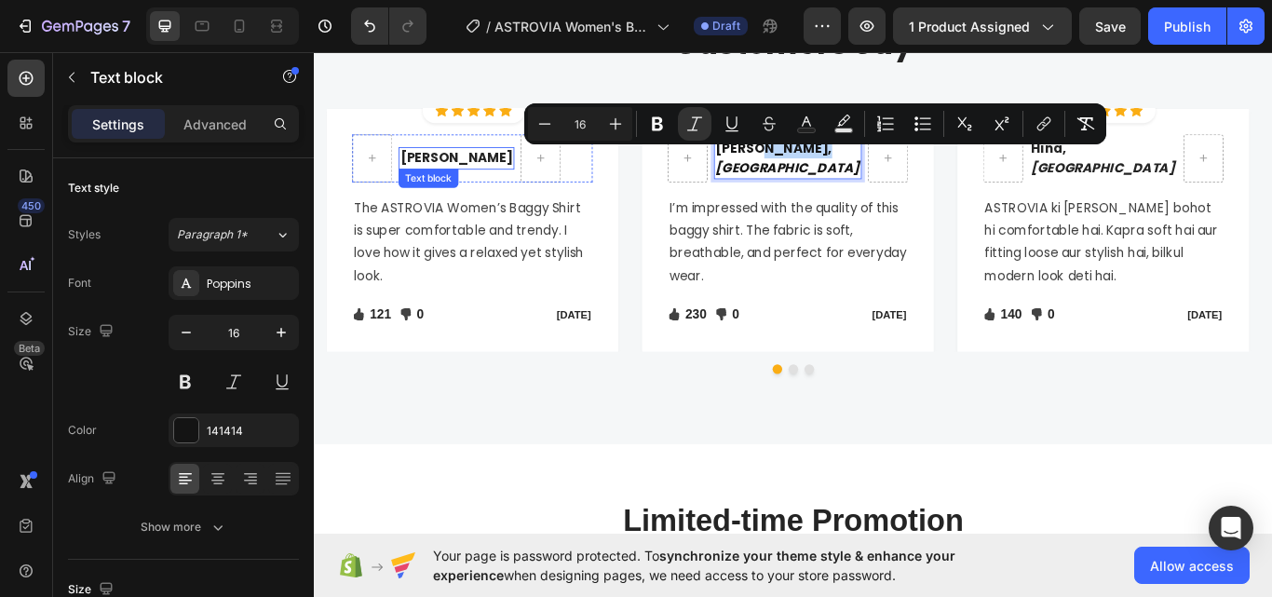
click at [468, 177] on p "[PERSON_NAME]" at bounding box center [478, 177] width 131 height 22
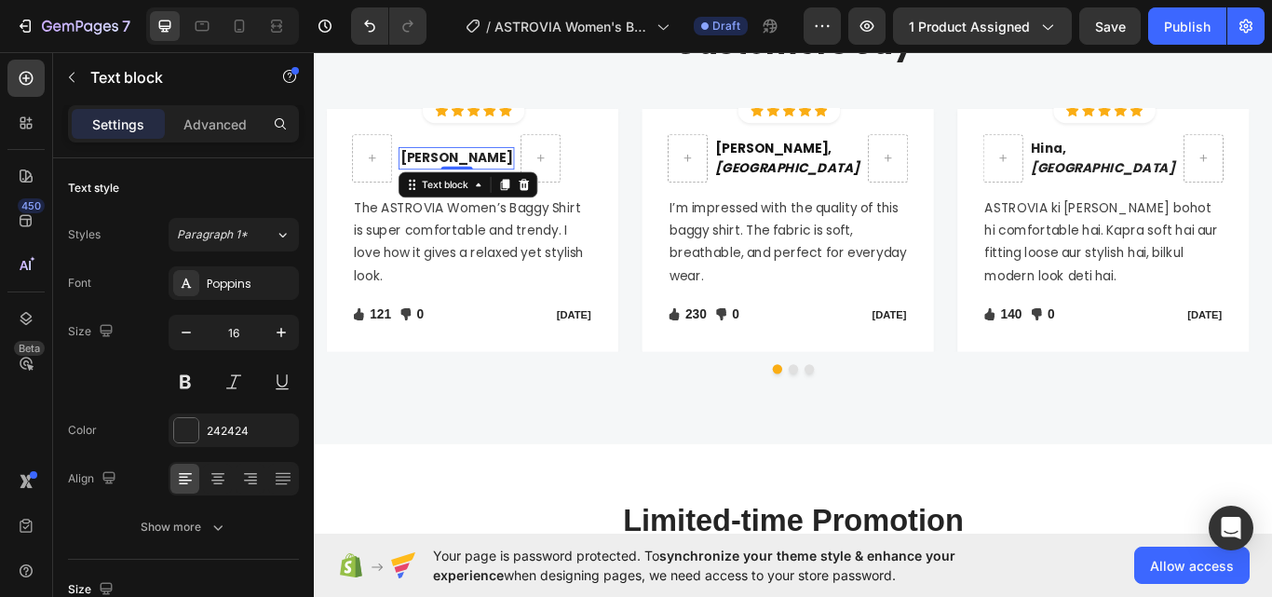
click at [468, 177] on p "[PERSON_NAME]" at bounding box center [478, 177] width 131 height 22
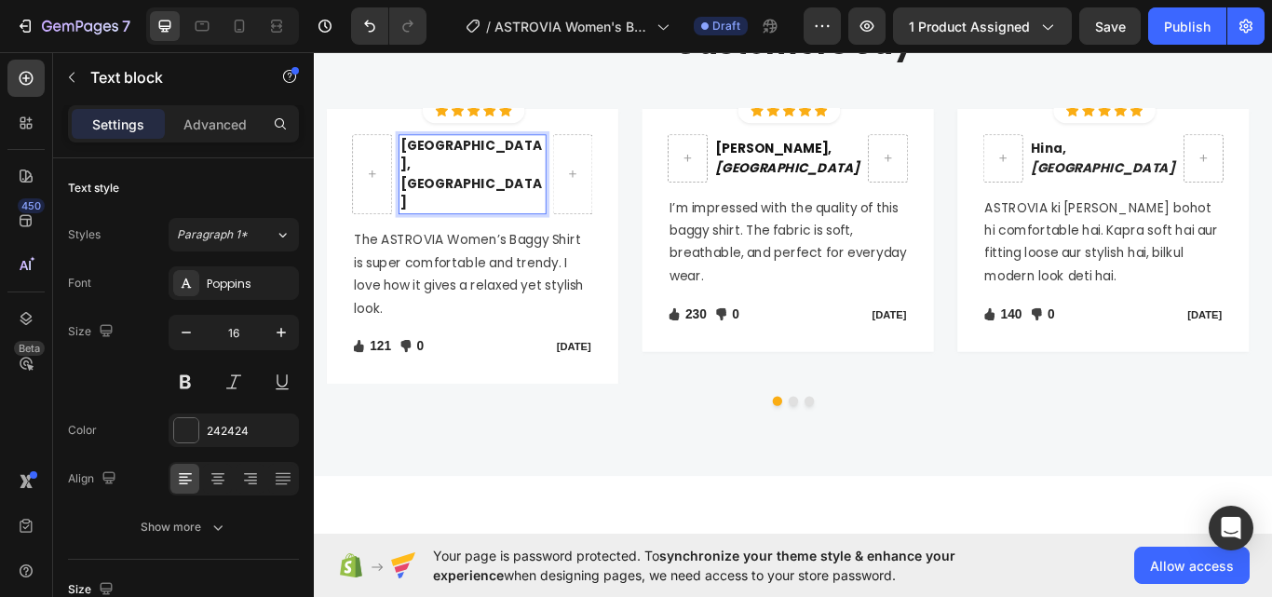
click at [508, 175] on p "Ayesha, Karachi" at bounding box center [497, 195] width 169 height 89
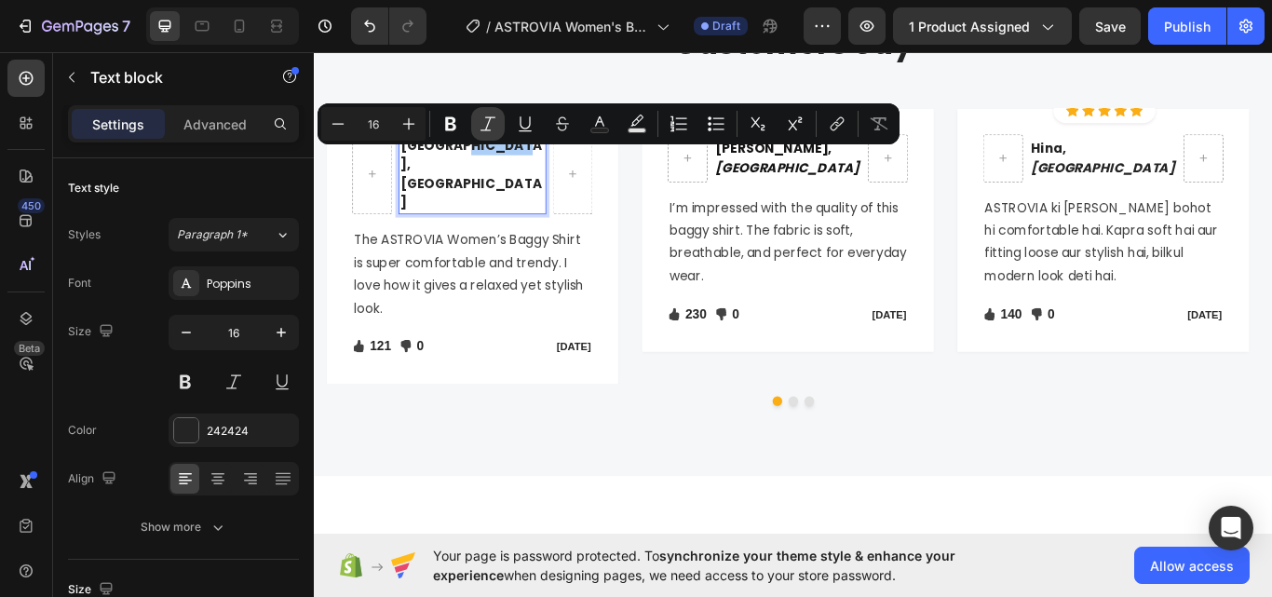
click at [492, 125] on icon "Editor contextual toolbar" at bounding box center [488, 124] width 19 height 19
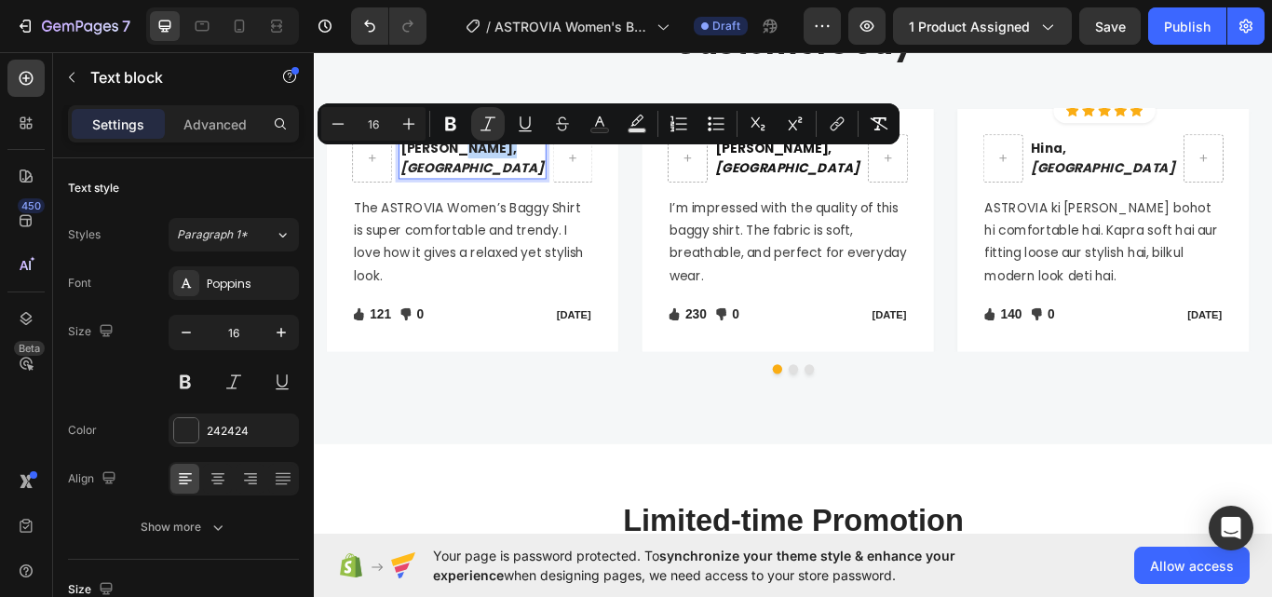
click at [576, 243] on p "The ASTROVIA Women’s Baggy Shirt is super comfortable and trendy. I love how it…" at bounding box center [497, 275] width 277 height 107
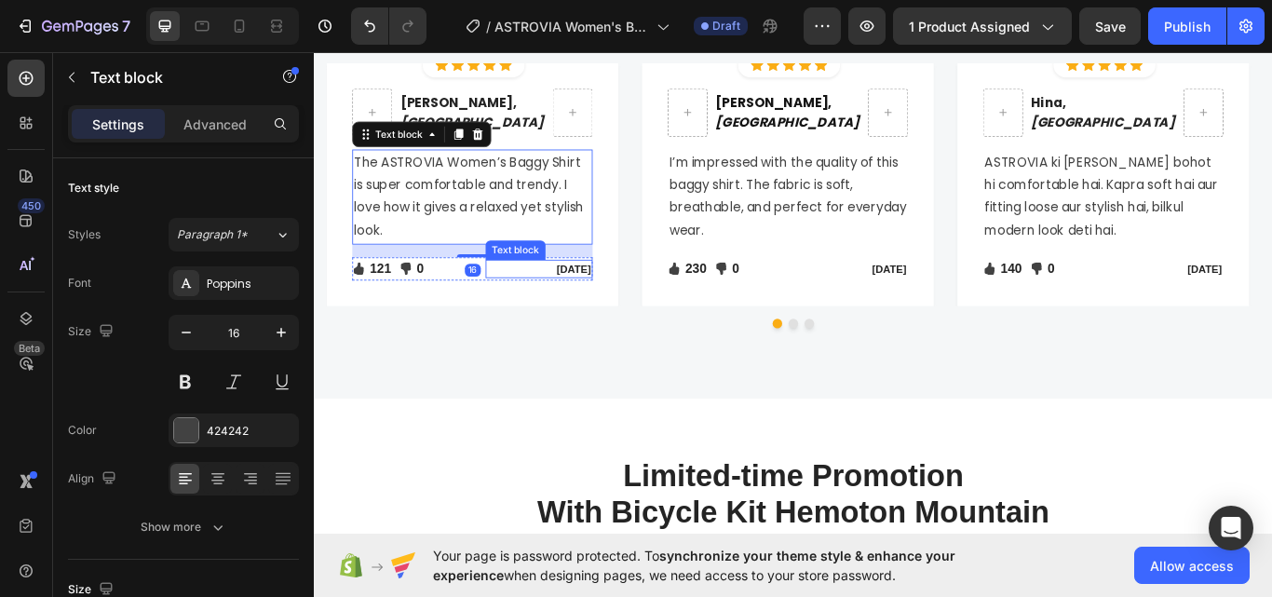
scroll to position [2119, 0]
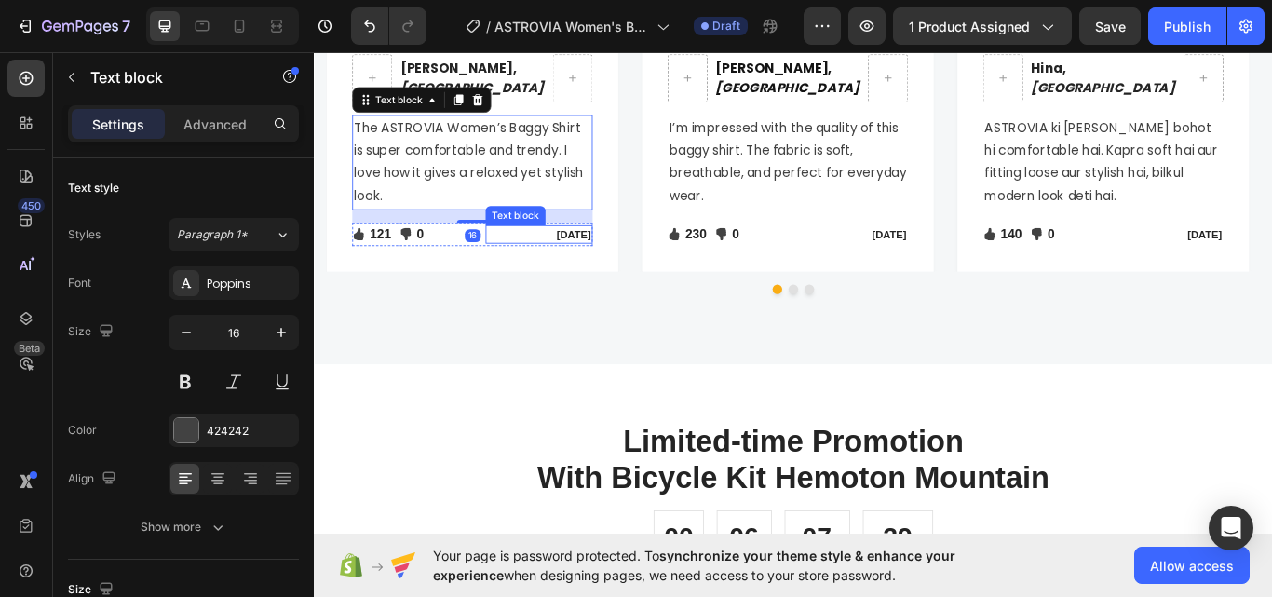
click at [582, 269] on p "[DATE]" at bounding box center [576, 266] width 122 height 19
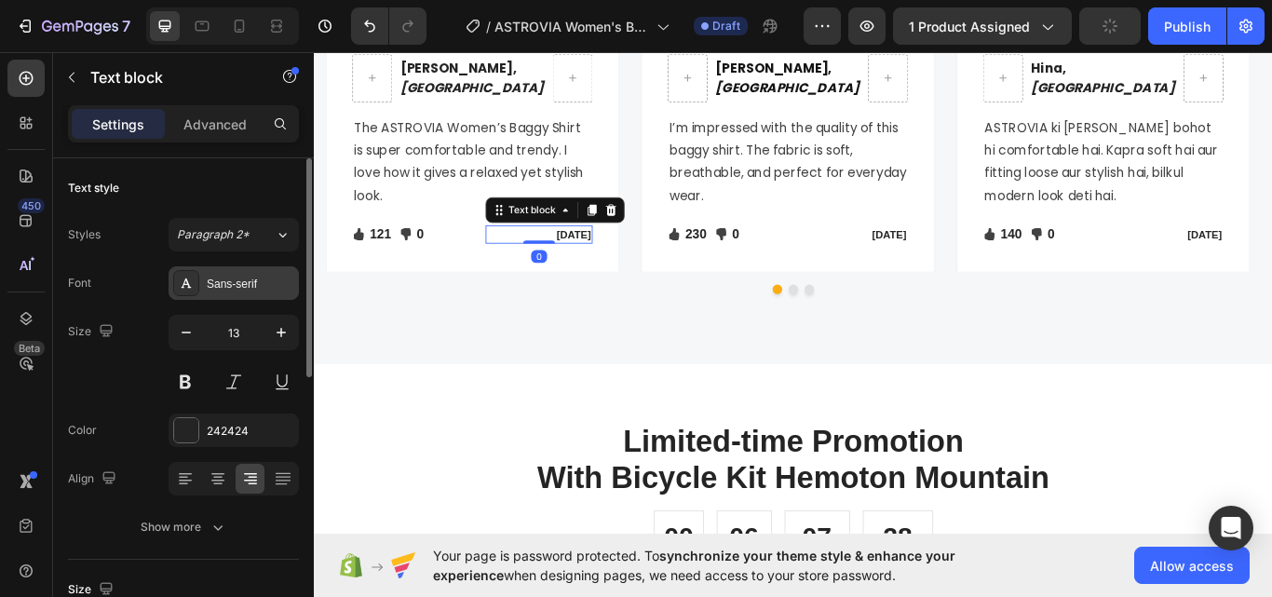
click at [204, 277] on div "Sans-serif" at bounding box center [234, 283] width 130 height 34
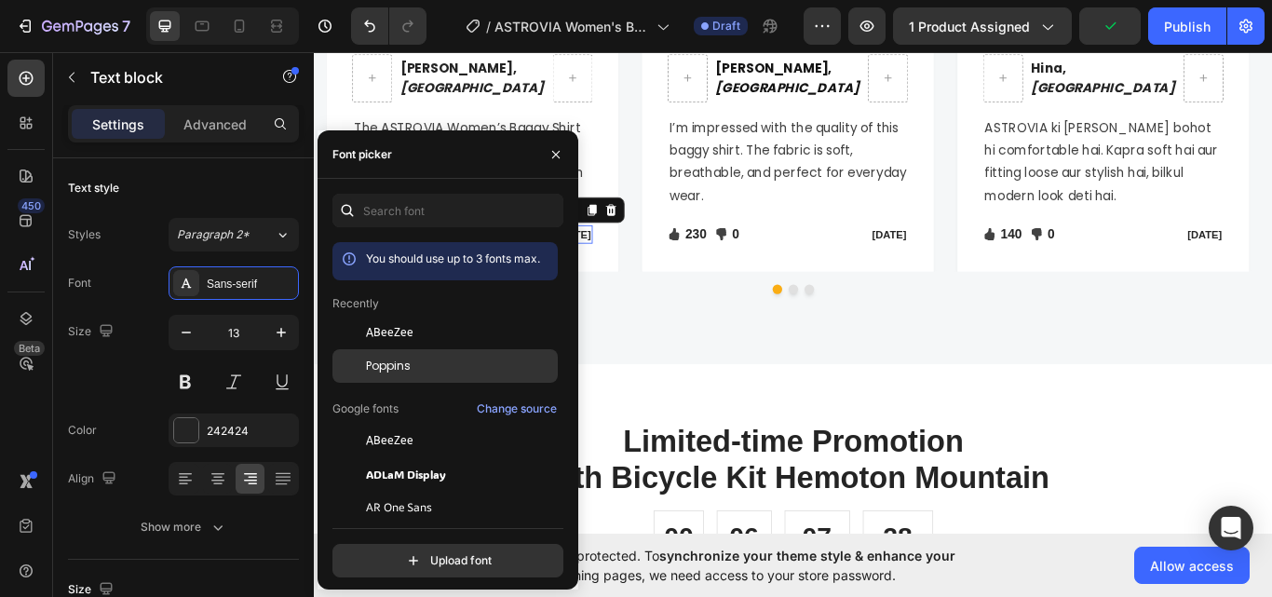
drag, startPoint x: 375, startPoint y: 370, endPoint x: 618, endPoint y: 279, distance: 259.2
click at [375, 370] on span "Poppins" at bounding box center [388, 366] width 45 height 17
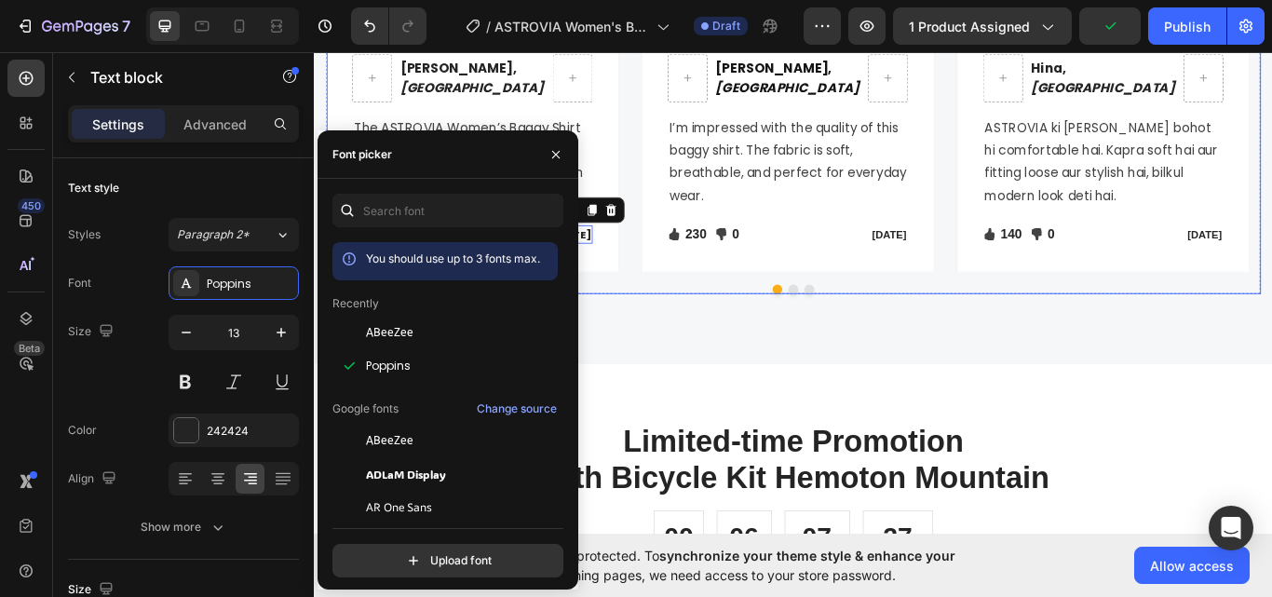
click at [955, 278] on div "Jan 13, 2022 Text block" at bounding box center [944, 265] width 126 height 27
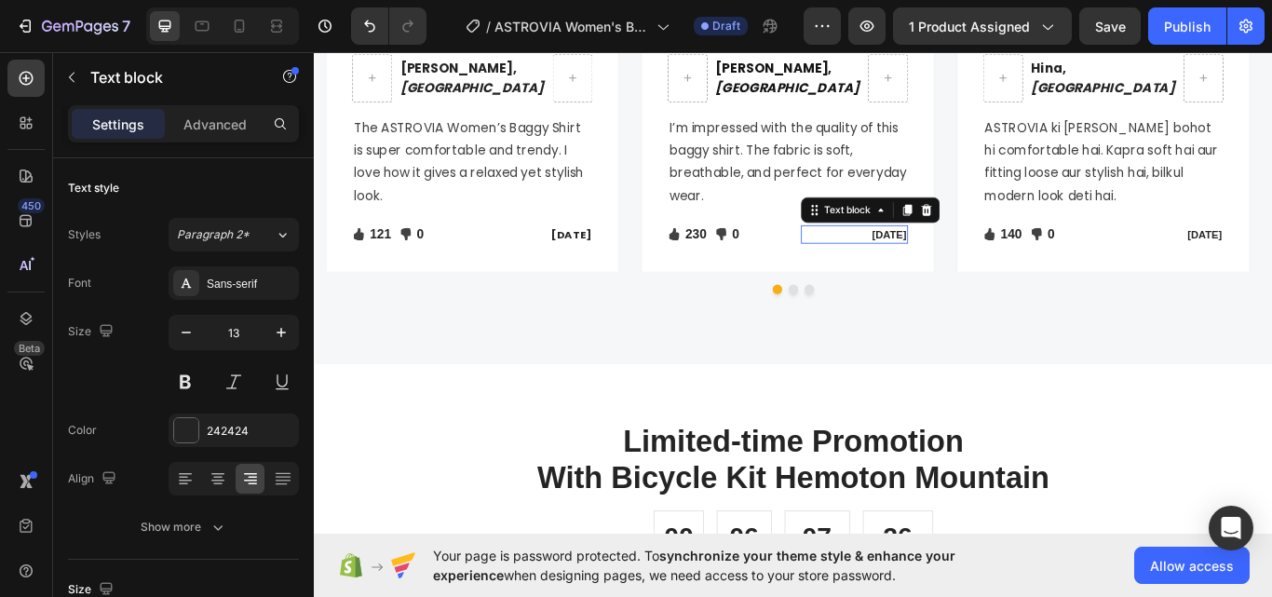
click at [942, 257] on p "[DATE]" at bounding box center [944, 266] width 122 height 19
click at [240, 276] on div "Sans-serif" at bounding box center [251, 284] width 88 height 17
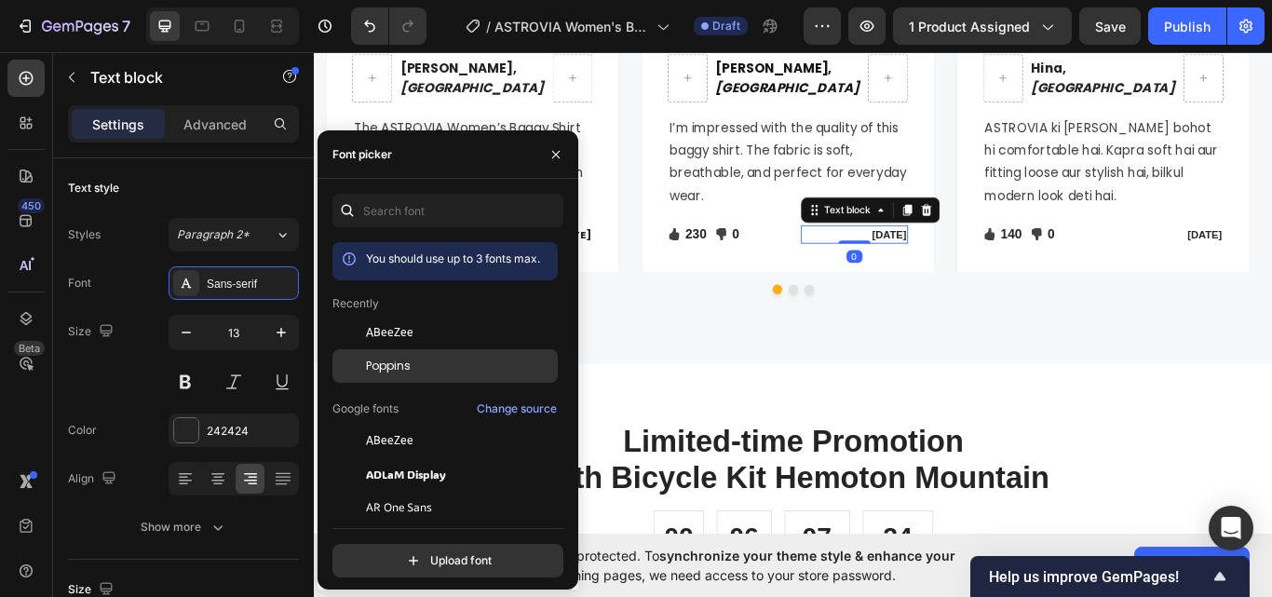
drag, startPoint x: 352, startPoint y: 354, endPoint x: 779, endPoint y: 326, distance: 428.3
click at [352, 354] on div at bounding box center [349, 366] width 34 height 34
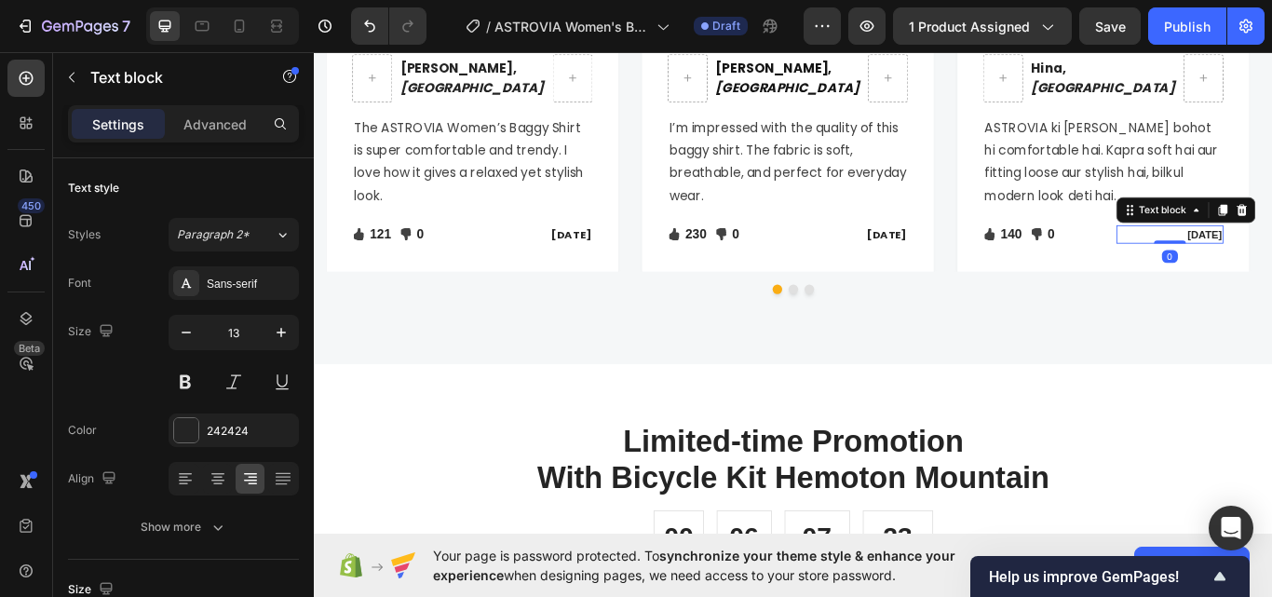
click at [249, 293] on div "Sans-serif" at bounding box center [234, 283] width 130 height 34
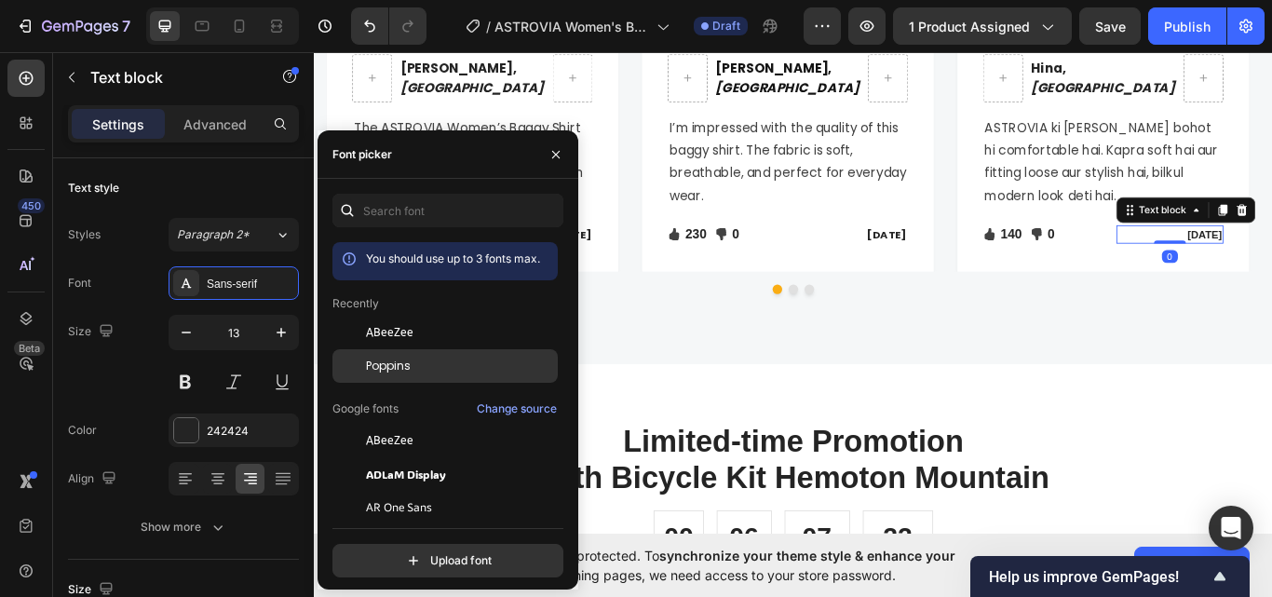
drag, startPoint x: 388, startPoint y: 368, endPoint x: 674, endPoint y: 269, distance: 302.4
click at [388, 368] on span "Poppins" at bounding box center [388, 366] width 45 height 17
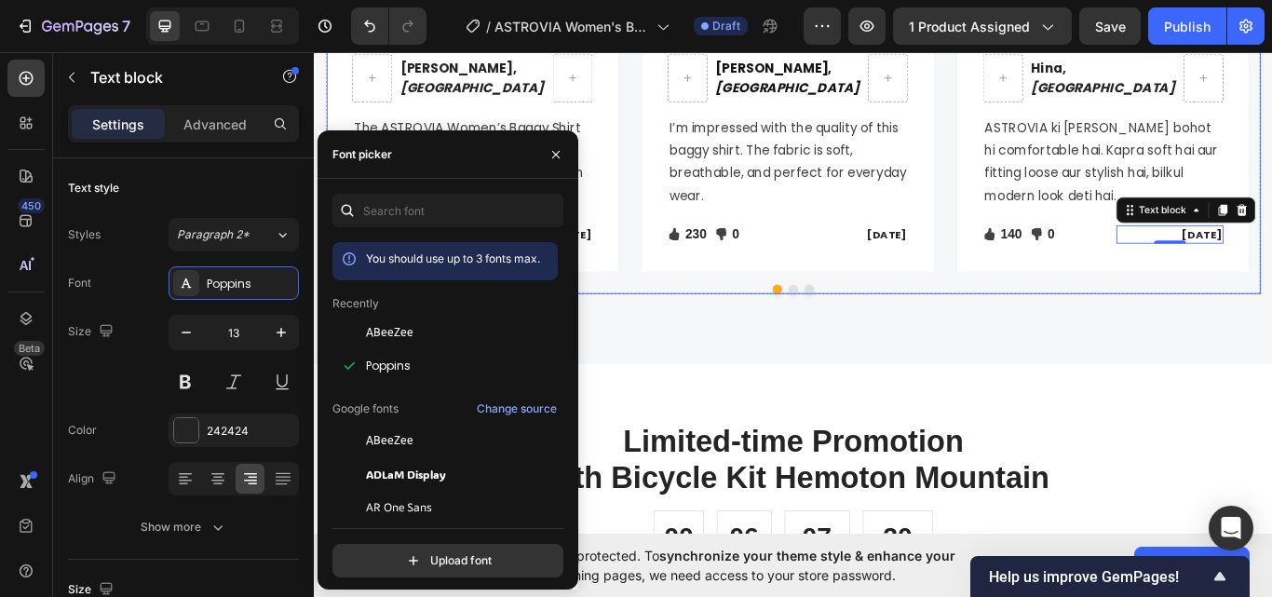
click at [850, 321] on div "Icon Icon Icon Icon Icon Icon List Hoz Row Row Ayesha, Karachi Text block Row T…" at bounding box center [872, 180] width 1089 height 309
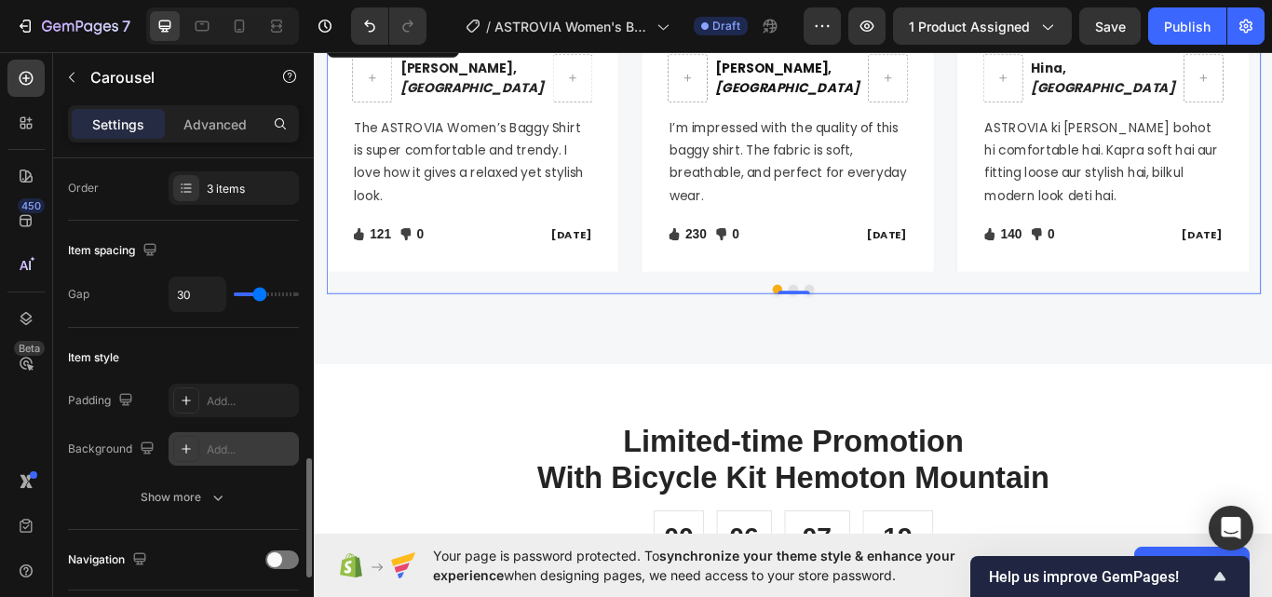
scroll to position [466, 0]
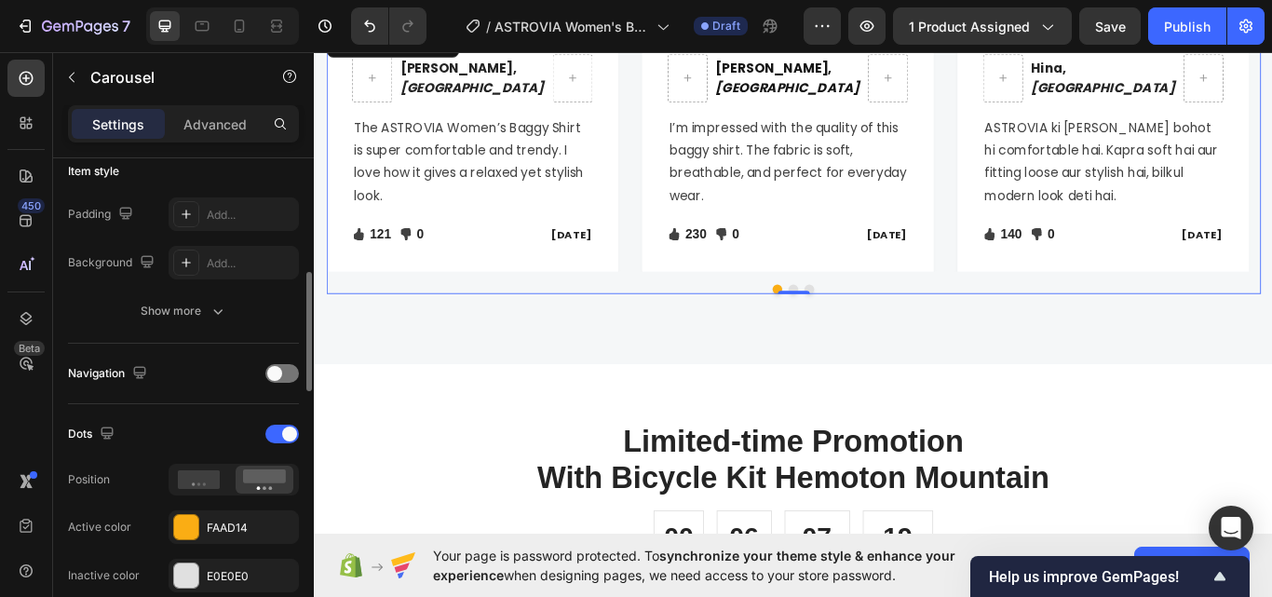
click at [218, 508] on div "Dots Position Active color FAAD14 Inactive color E0E0E0" at bounding box center [183, 505] width 231 height 173
click at [234, 525] on div "FAAD14" at bounding box center [234, 528] width 54 height 17
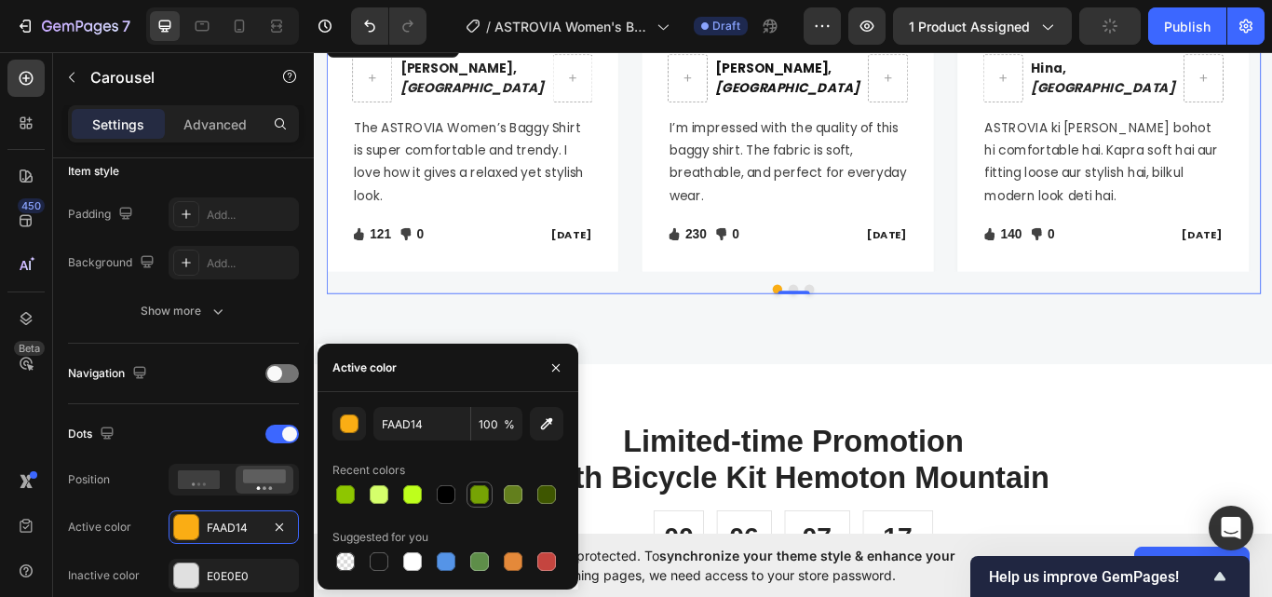
click at [491, 503] on div at bounding box center [479, 494] width 26 height 26
type input "76A304"
click at [838, 265] on div "Icon 230 Text block Icon List Icon 0 Text block Icon List Row" at bounding box center [788, 265] width 126 height 27
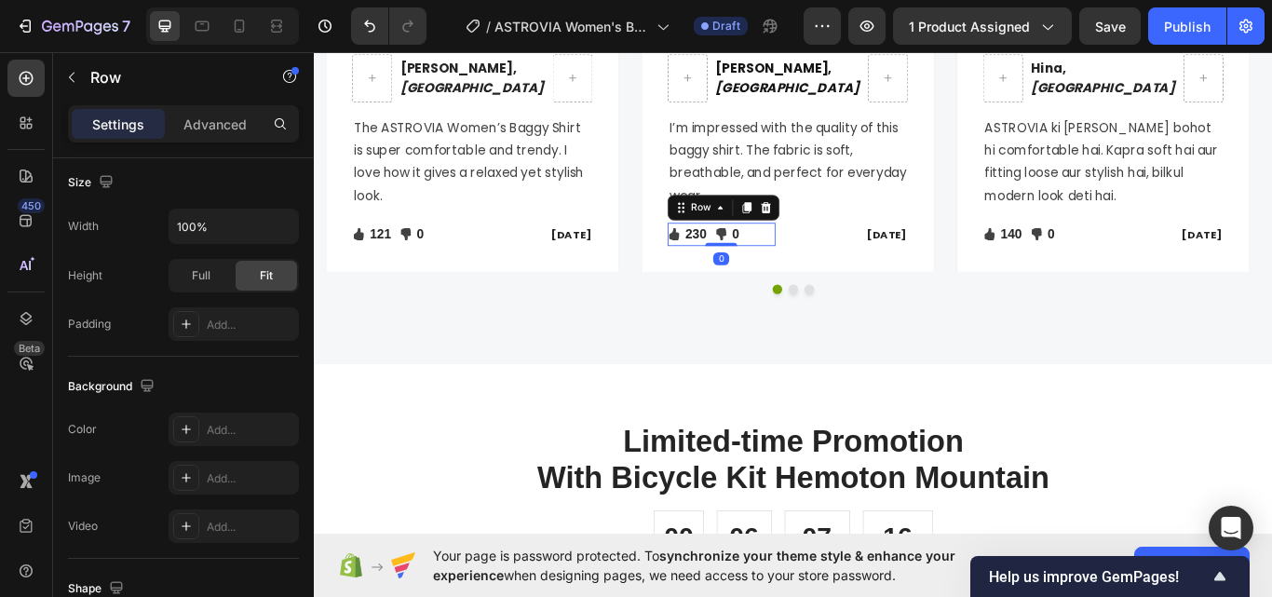
scroll to position [0, 0]
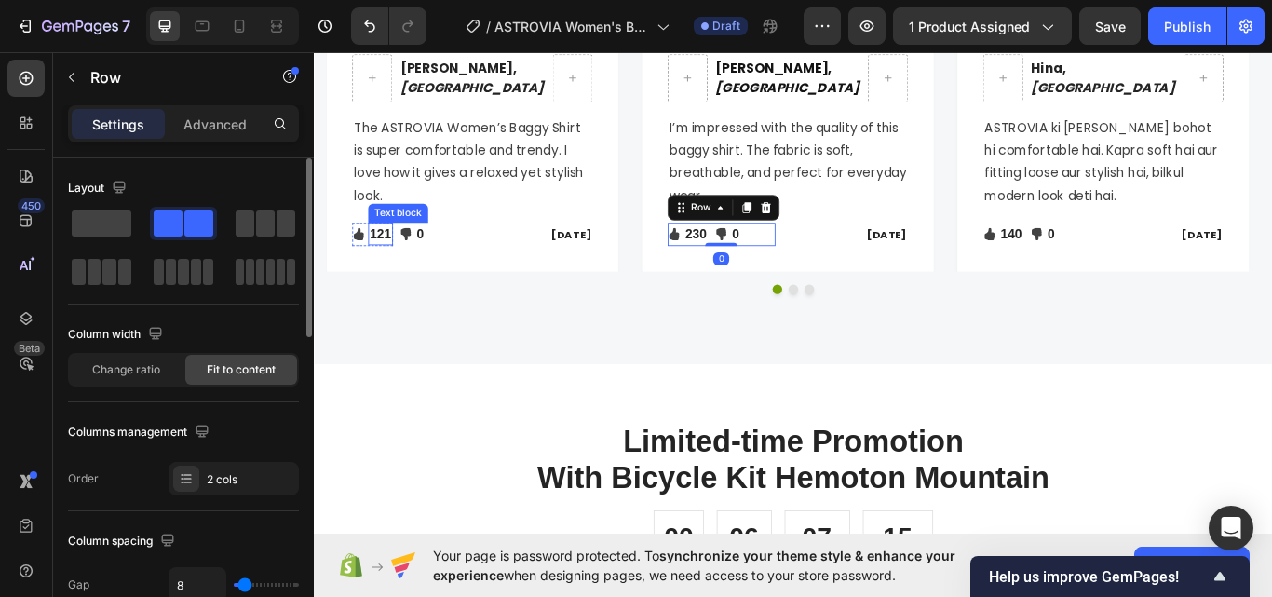
click at [380, 266] on p "121" at bounding box center [390, 265] width 25 height 22
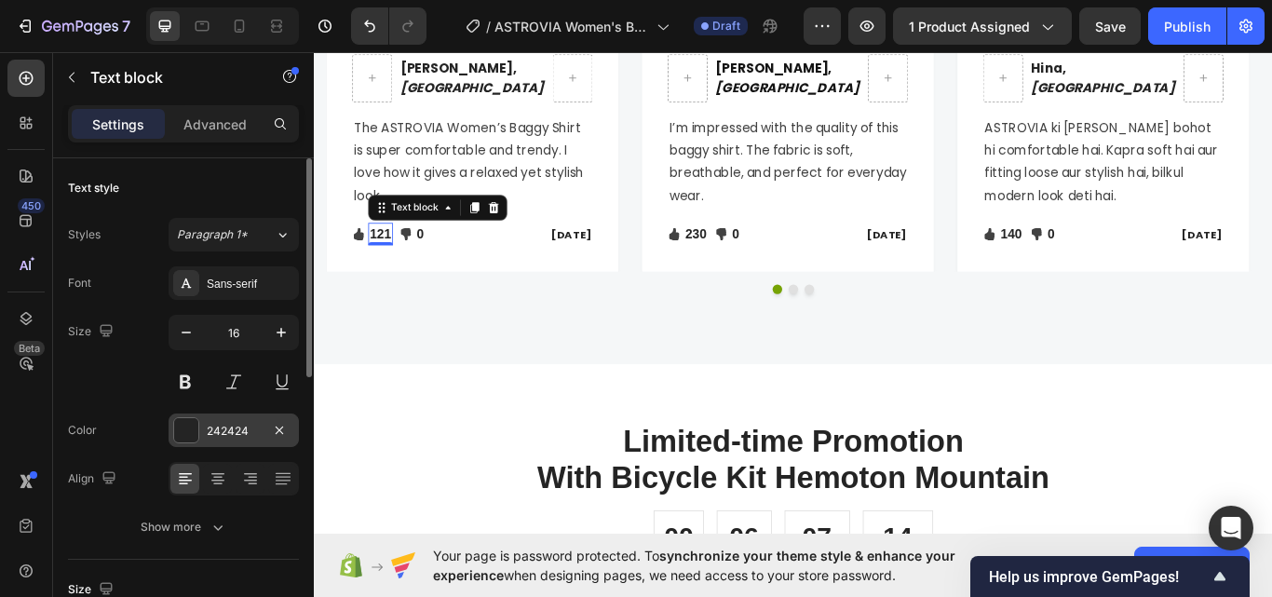
click at [254, 437] on div "242424" at bounding box center [234, 431] width 54 height 17
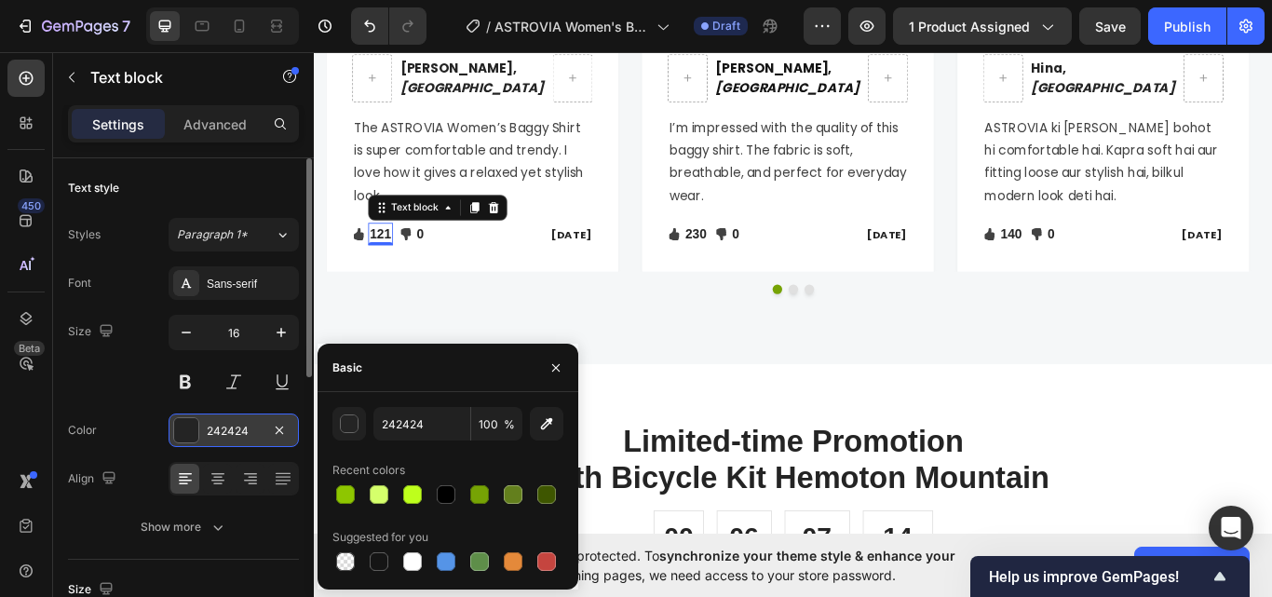
click at [254, 437] on div "242424" at bounding box center [234, 431] width 54 height 17
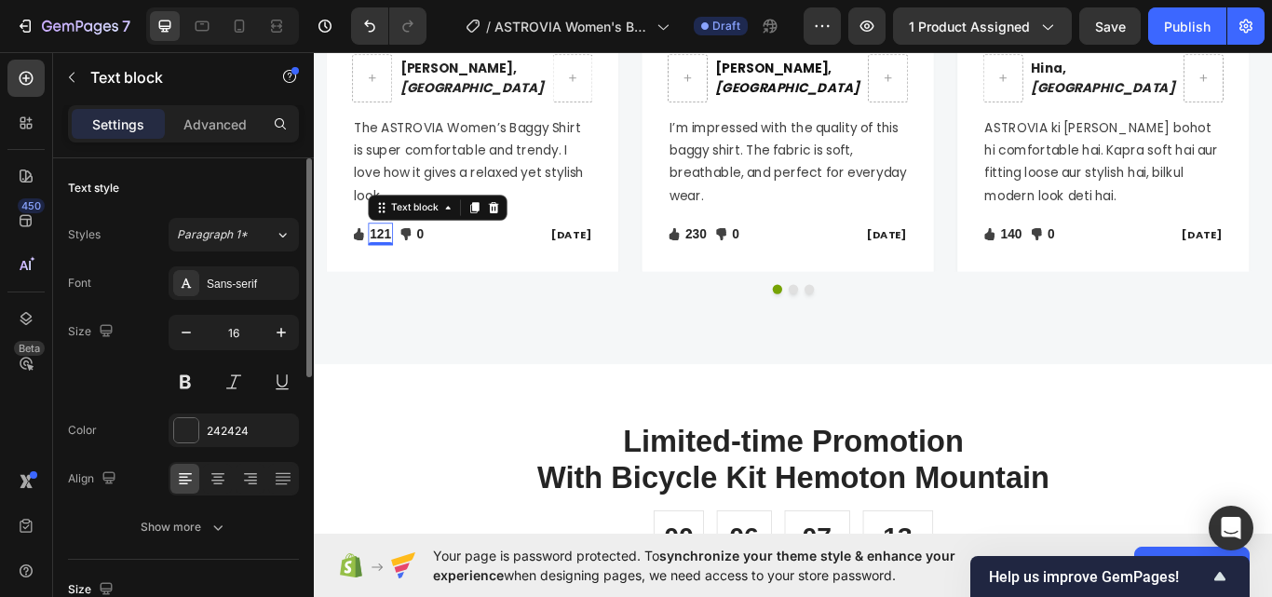
click at [236, 301] on div "Font Sans-serif Size 16 Color 242424 Align Show more" at bounding box center [183, 404] width 231 height 277
click at [240, 296] on div "Sans-serif" at bounding box center [234, 283] width 130 height 34
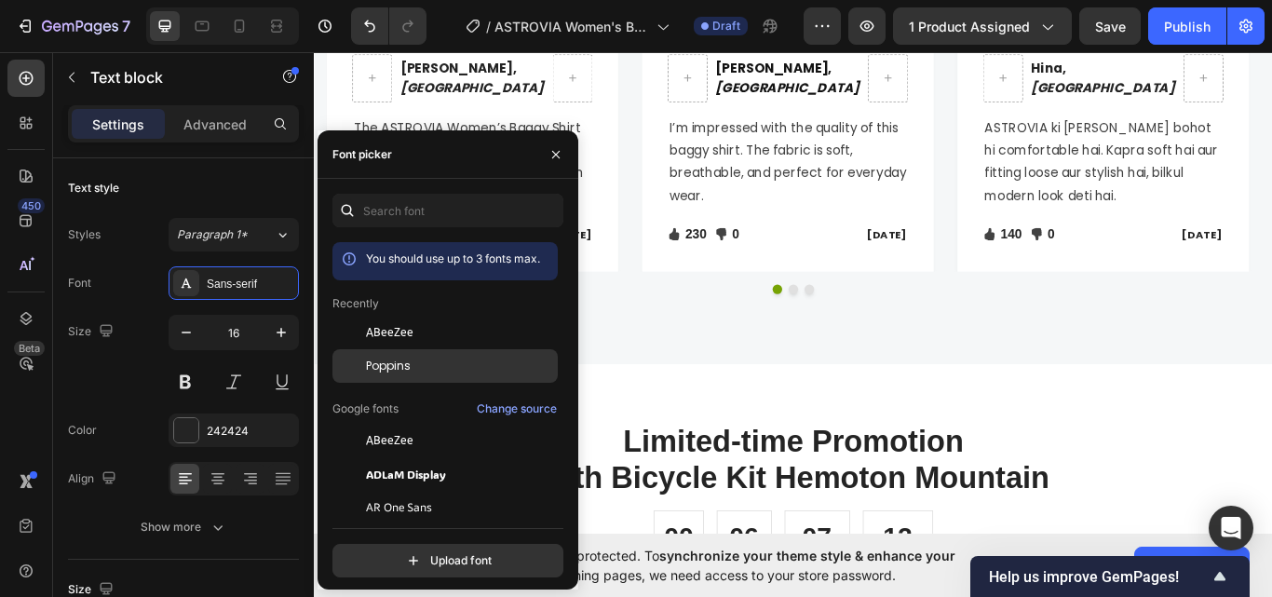
drag, startPoint x: 380, startPoint y: 375, endPoint x: 439, endPoint y: 297, distance: 98.3
click at [380, 375] on div "Poppins" at bounding box center [444, 366] width 225 height 34
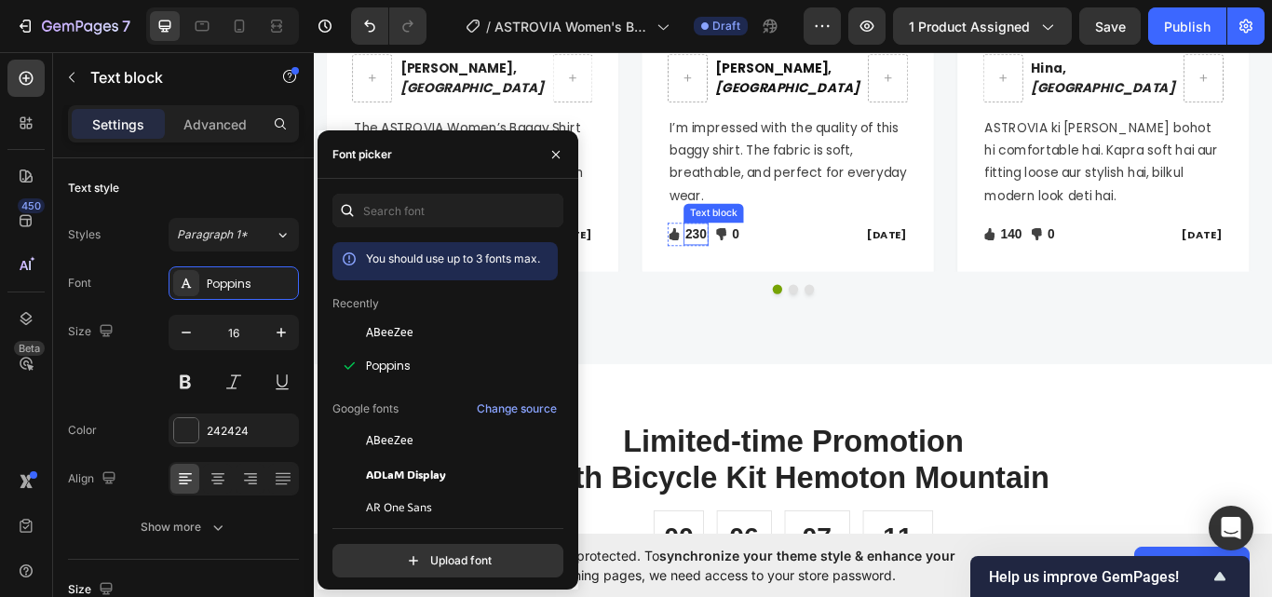
click at [765, 261] on p "230" at bounding box center [758, 265] width 25 height 22
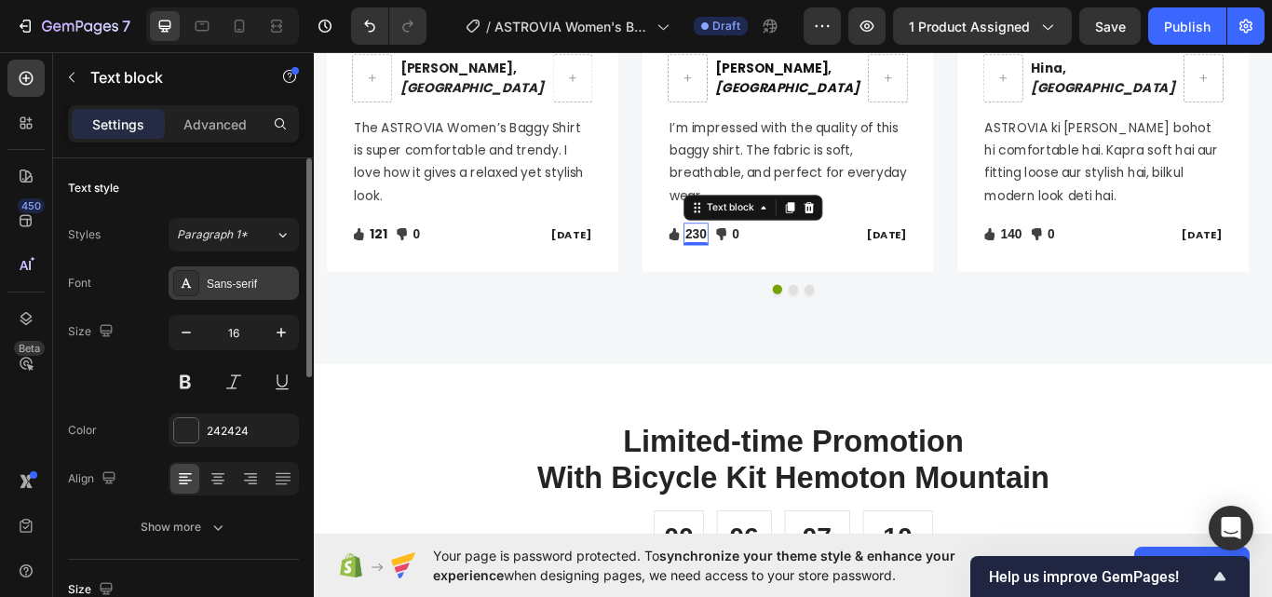
click at [248, 270] on div "Sans-serif" at bounding box center [234, 283] width 130 height 34
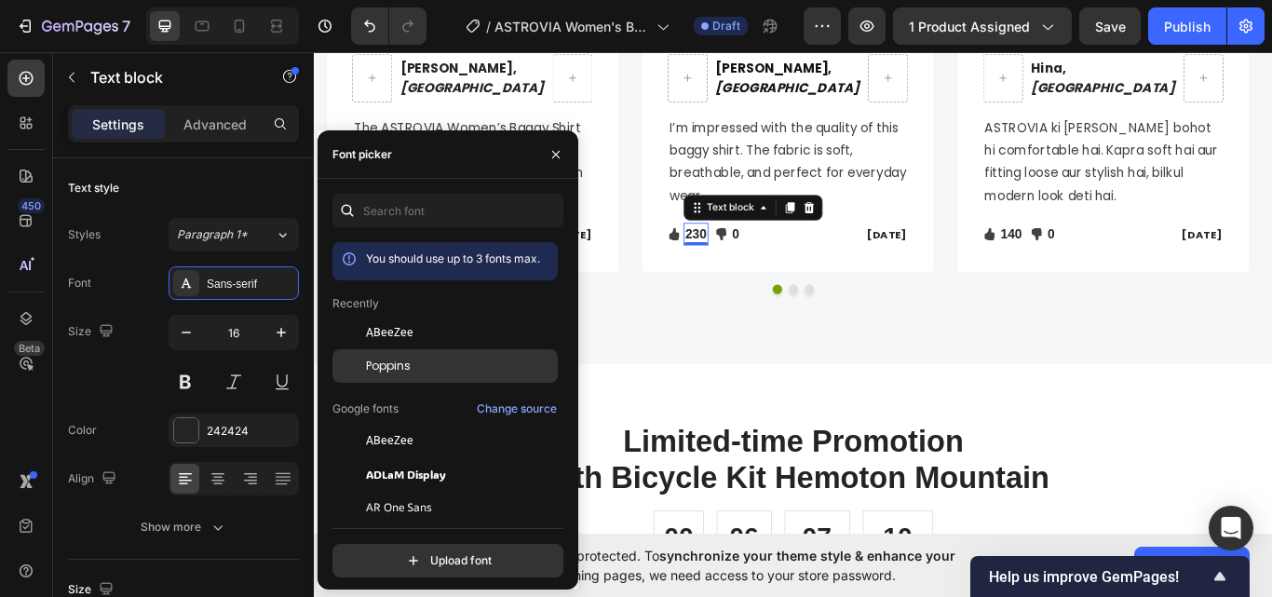
click at [406, 354] on div "Poppins" at bounding box center [444, 366] width 225 height 34
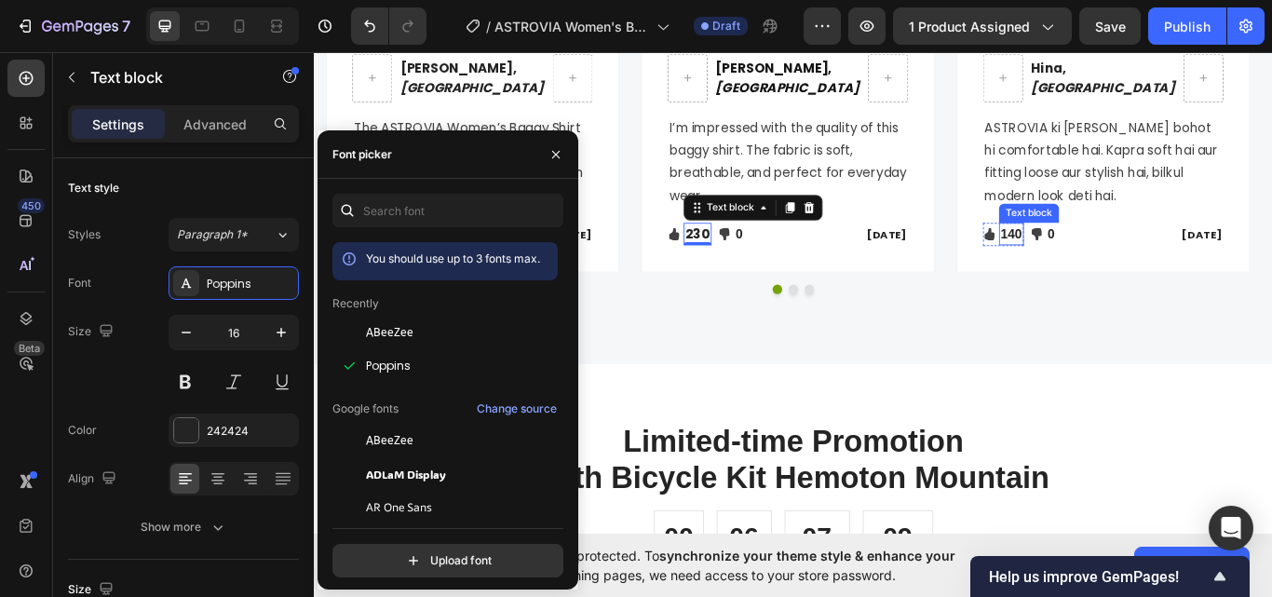
click at [1127, 268] on p "140" at bounding box center [1126, 265] width 25 height 22
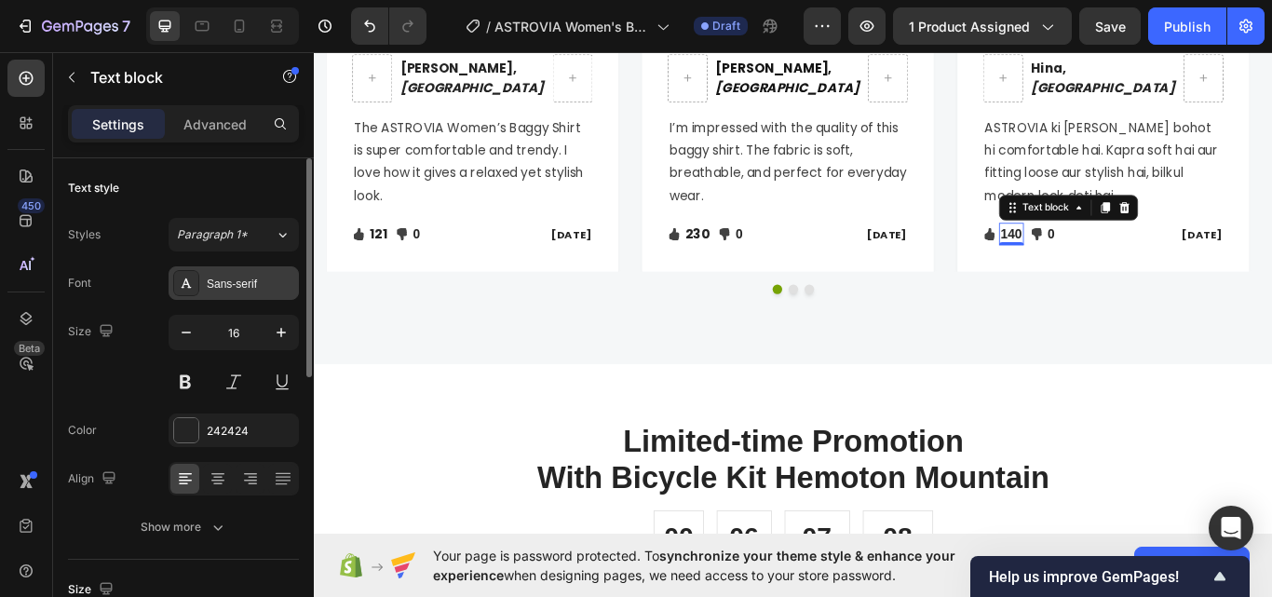
click at [188, 273] on div at bounding box center [186, 283] width 26 height 26
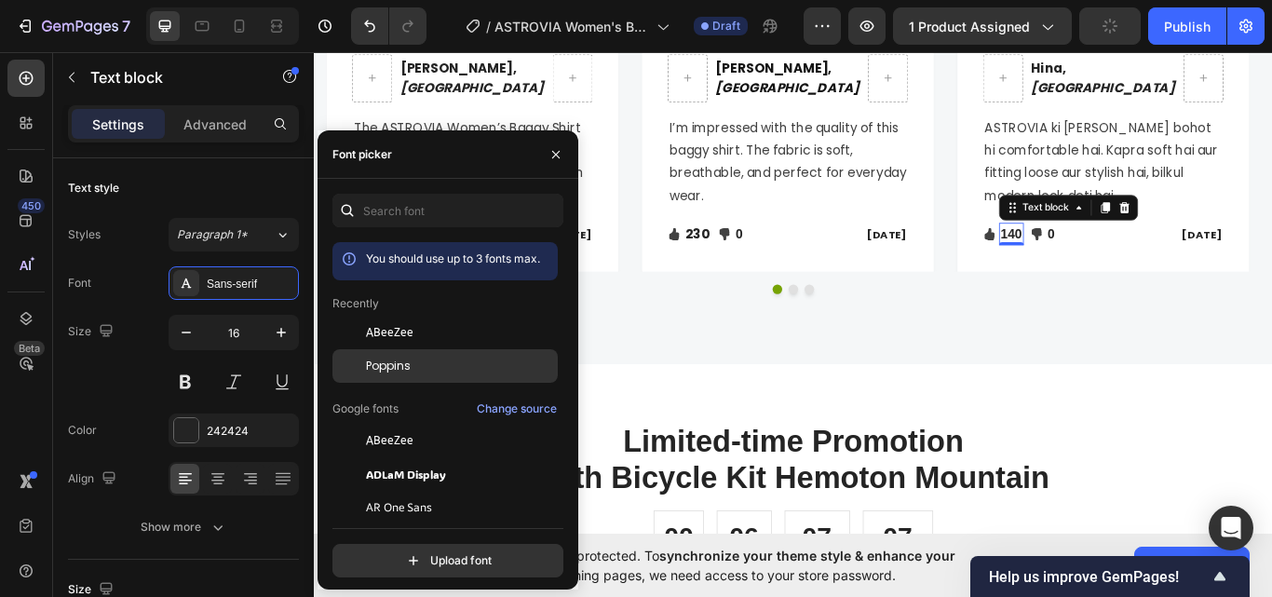
click at [436, 370] on div "Poppins" at bounding box center [460, 366] width 188 height 17
click at [597, 588] on div "Your page is password protected. To synchronize your theme style & enhance your…" at bounding box center [793, 565] width 958 height 63
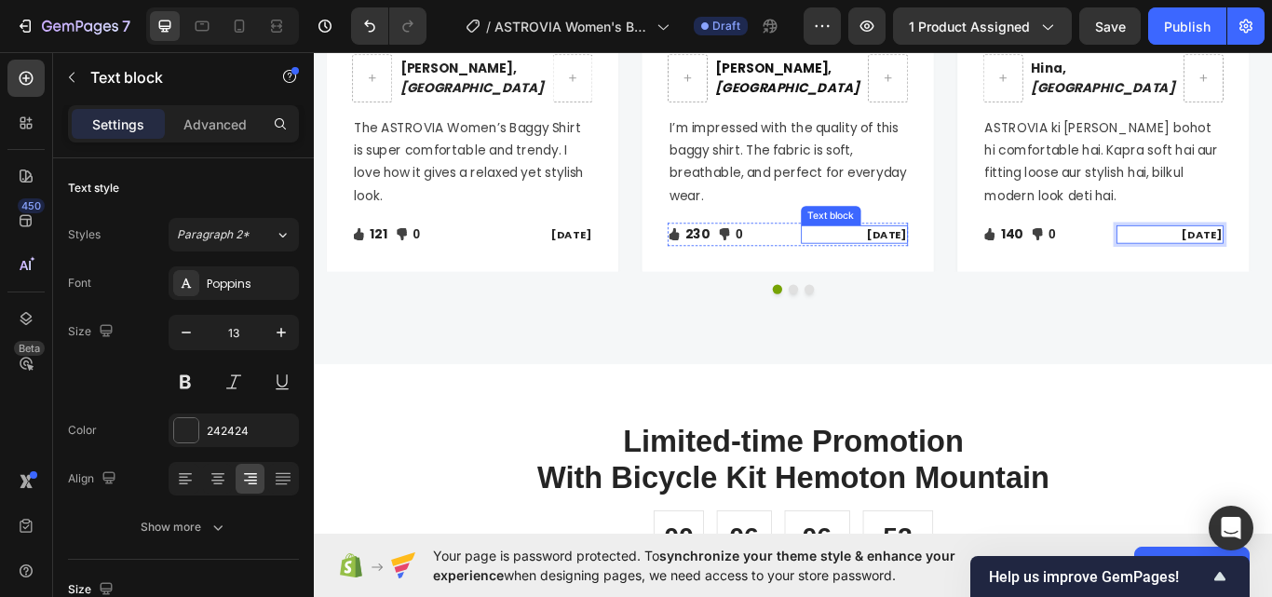
click at [987, 259] on p "[DATE]" at bounding box center [944, 266] width 122 height 19
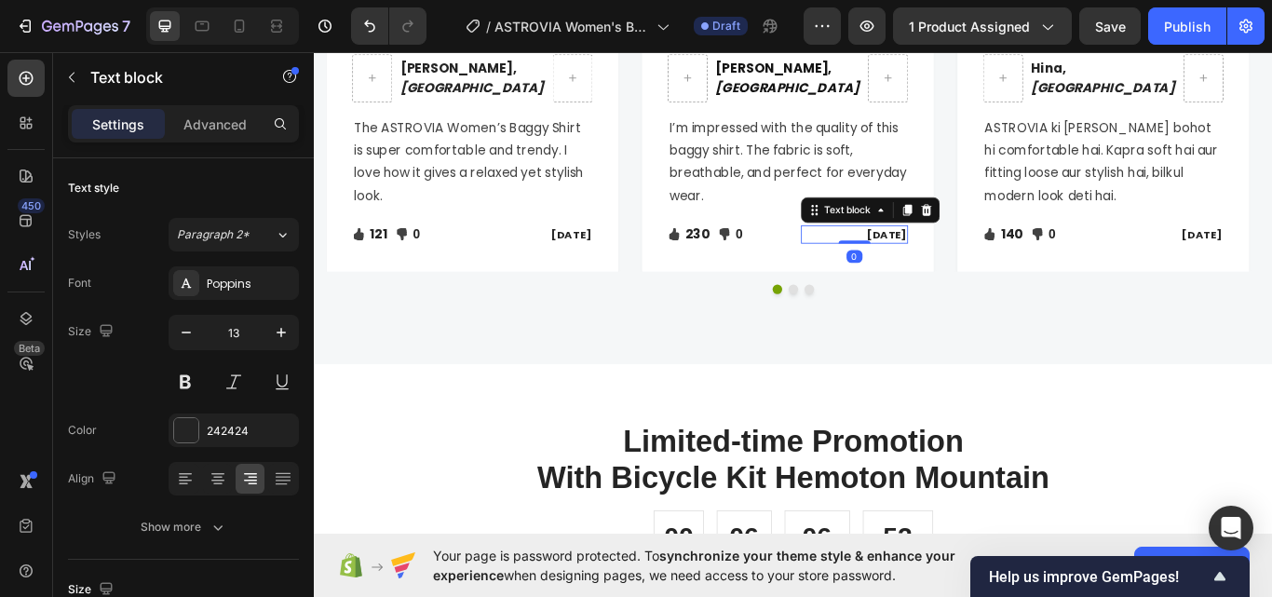
click at [987, 259] on p "[DATE]" at bounding box center [944, 266] width 122 height 19
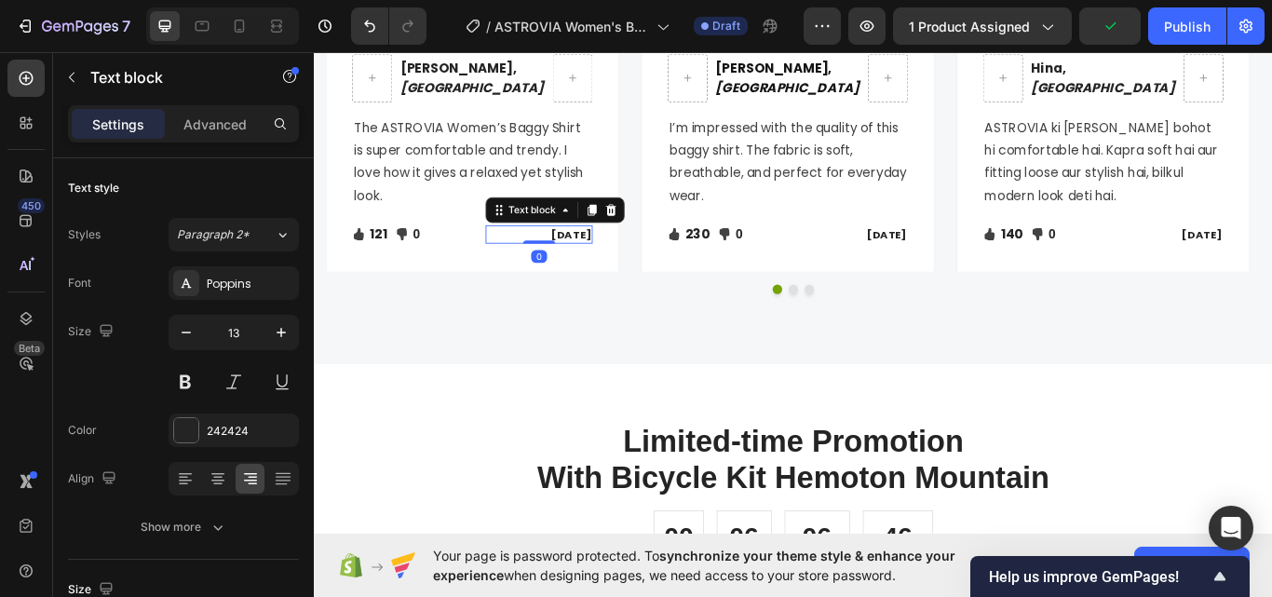
click at [604, 264] on p "[DATE]" at bounding box center [576, 266] width 122 height 19
click at [604, 265] on p "[DATE]" at bounding box center [576, 266] width 122 height 19
click at [596, 261] on p "[DATE]" at bounding box center [576, 266] width 122 height 19
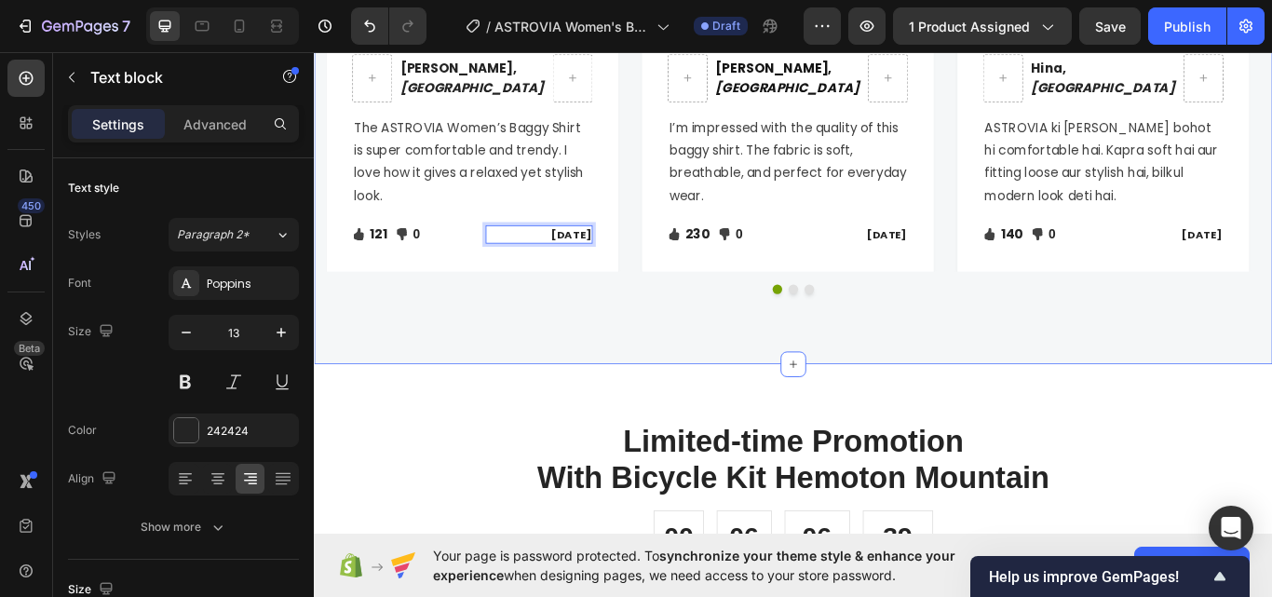
click at [724, 397] on div "Let's Hear What Our Customers Say Heading Row Icon Icon Icon Icon Icon Icon Lis…" at bounding box center [872, 117] width 1117 height 599
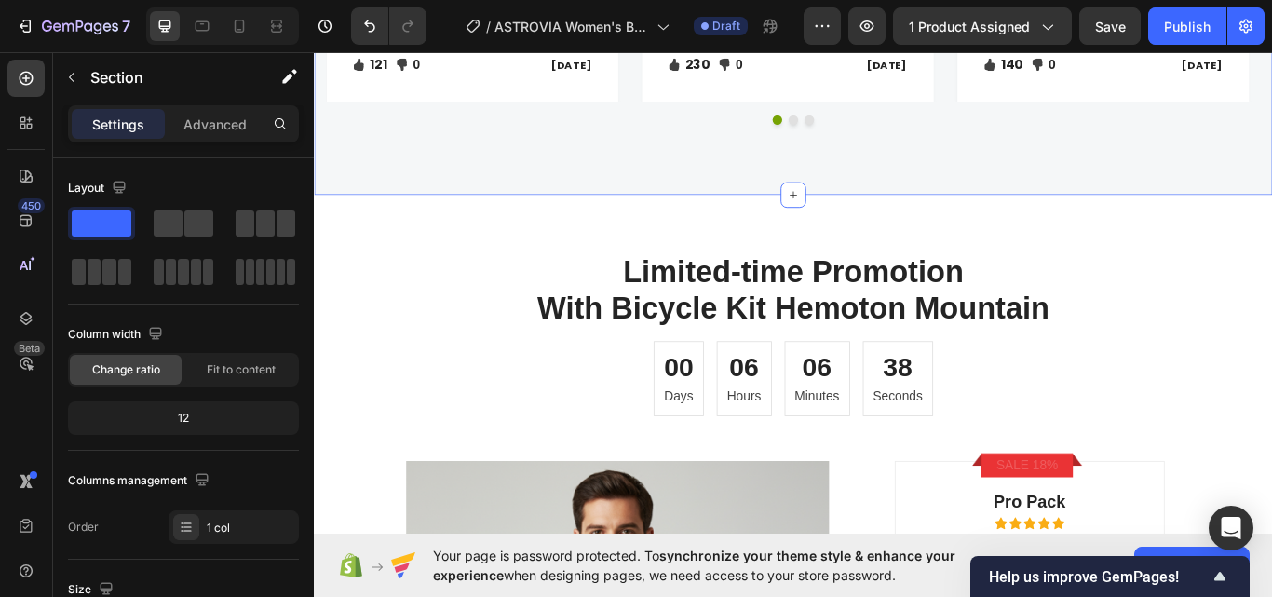
scroll to position [2398, 0]
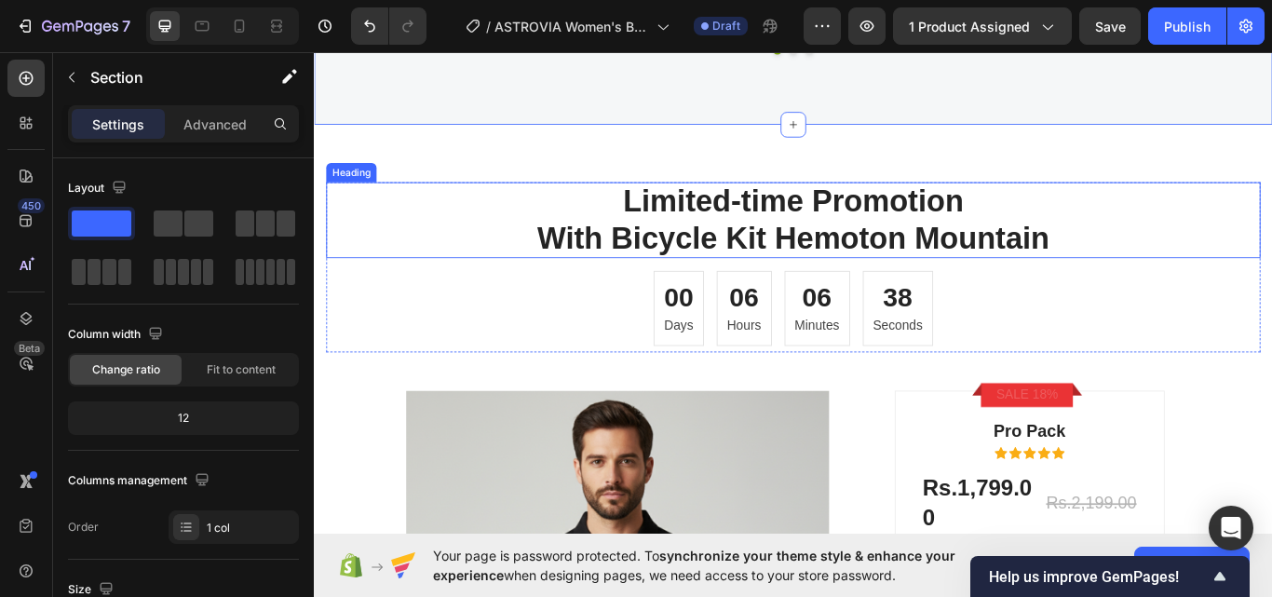
click at [536, 215] on p "Limited-time Promotion With Bicycle Kit Hemoton Mountain" at bounding box center [873, 249] width 1086 height 85
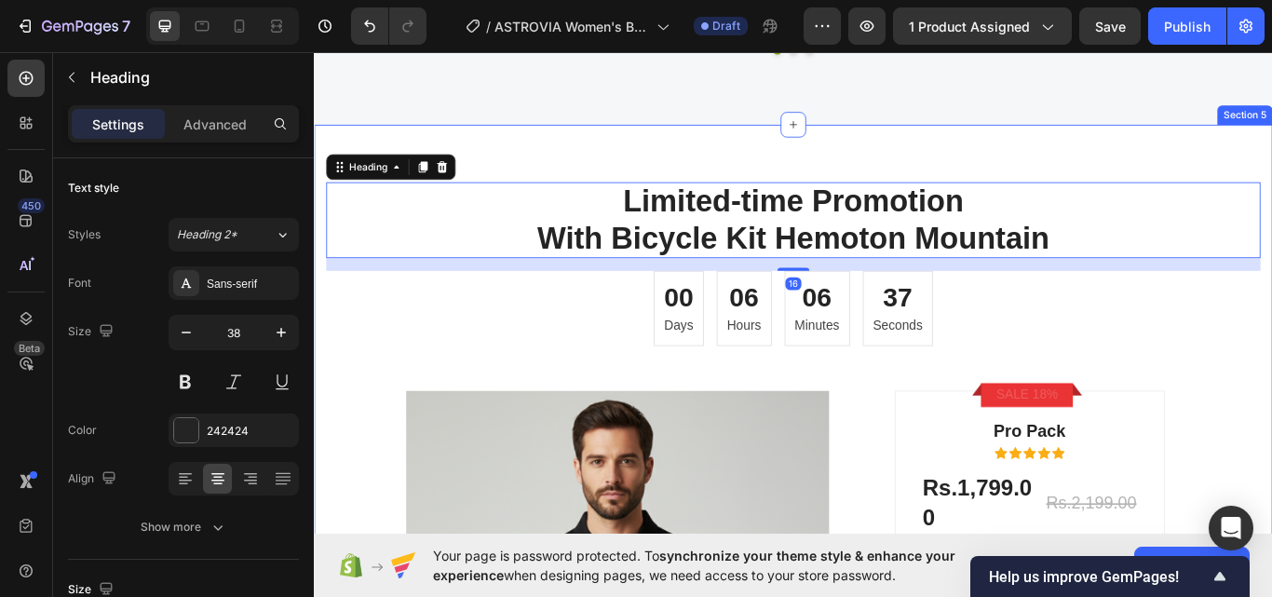
click at [531, 183] on div "Limited-time Promotion With Bicycle Kit Hemoton Mountain Heading 16 00 Days 06 …" at bounding box center [872, 573] width 1117 height 870
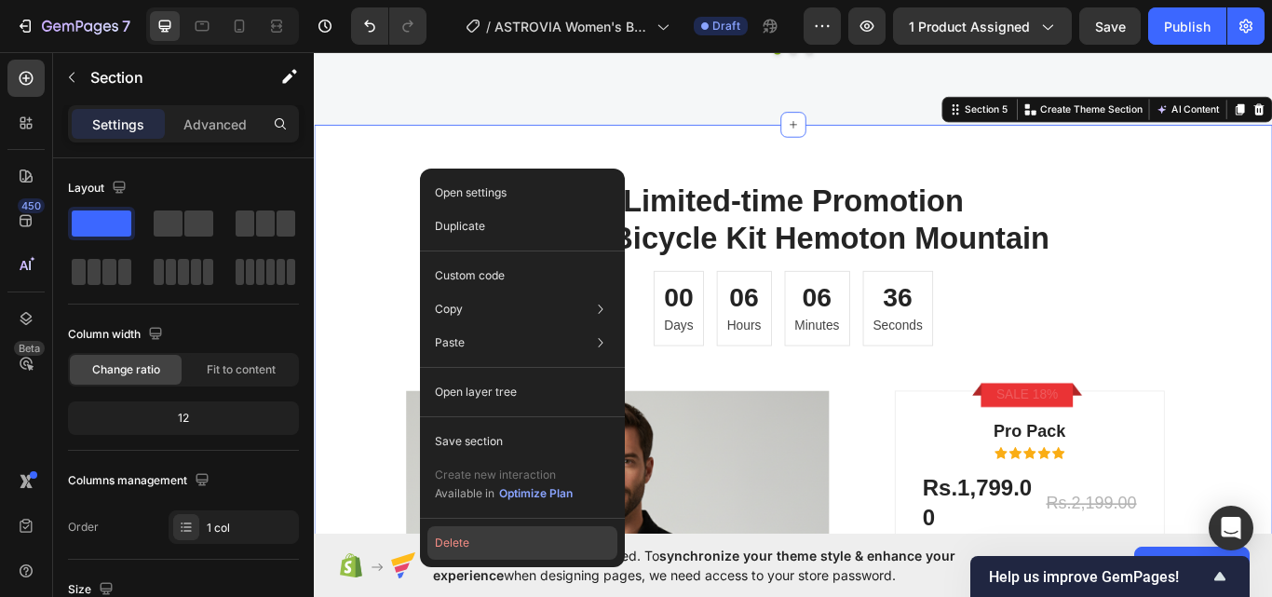
drag, startPoint x: 481, startPoint y: 547, endPoint x: 201, endPoint y: 538, distance: 280.4
click at [481, 547] on button "Delete" at bounding box center [522, 543] width 190 height 34
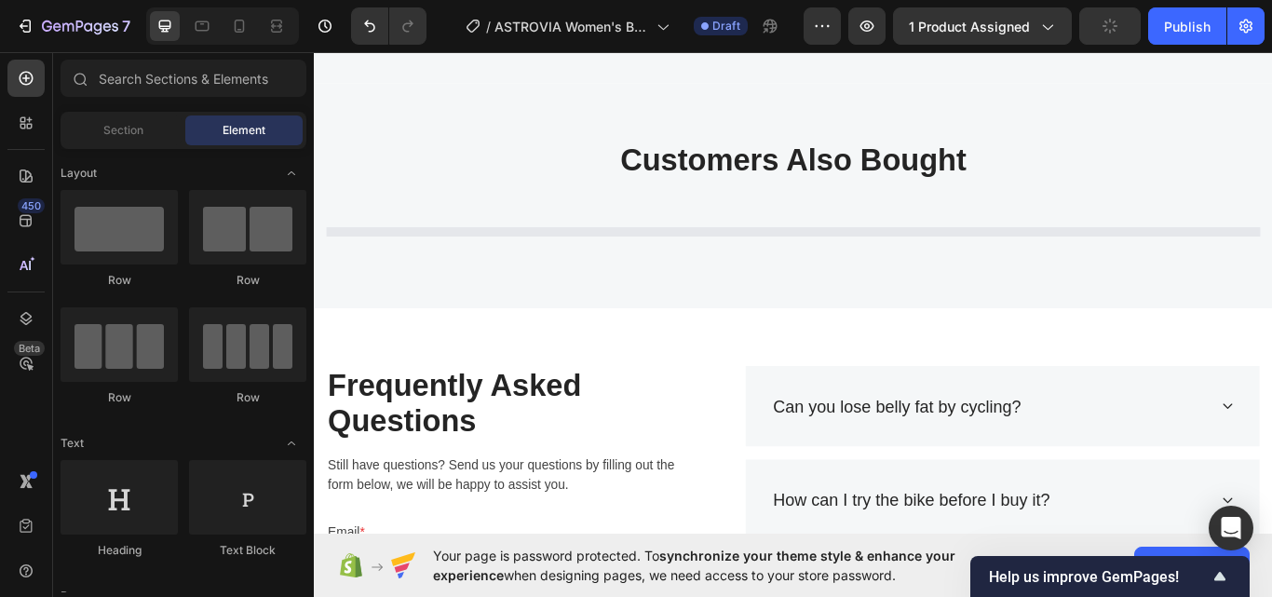
scroll to position [2492, 0]
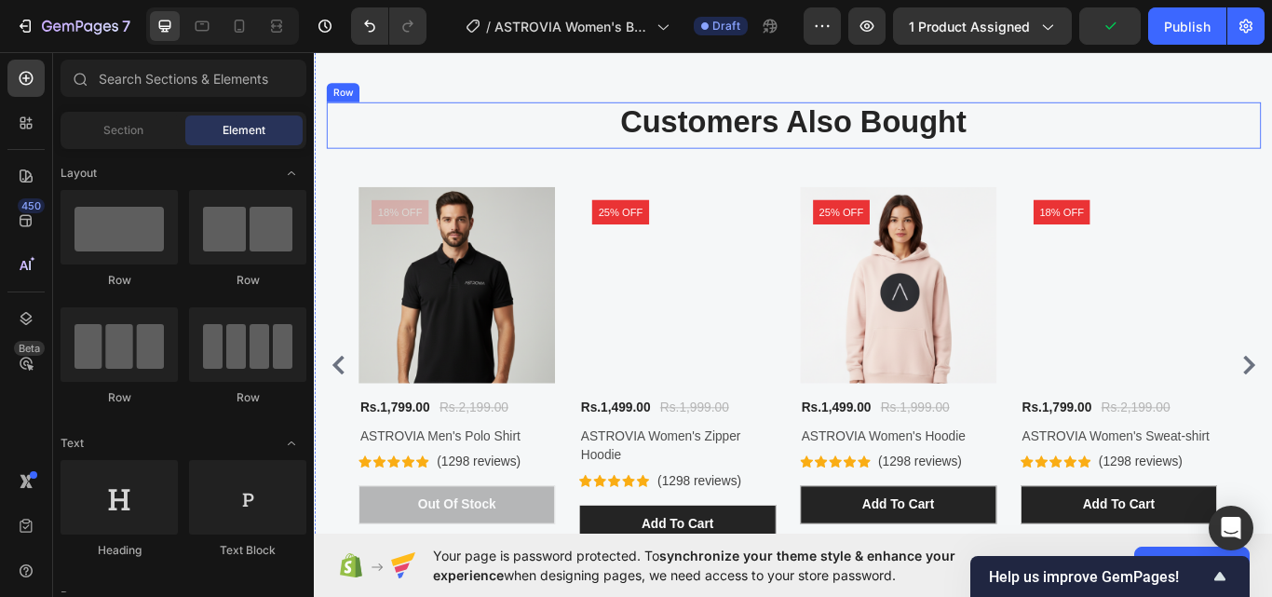
click at [711, 147] on p "Customers Also Bought" at bounding box center [873, 135] width 1086 height 43
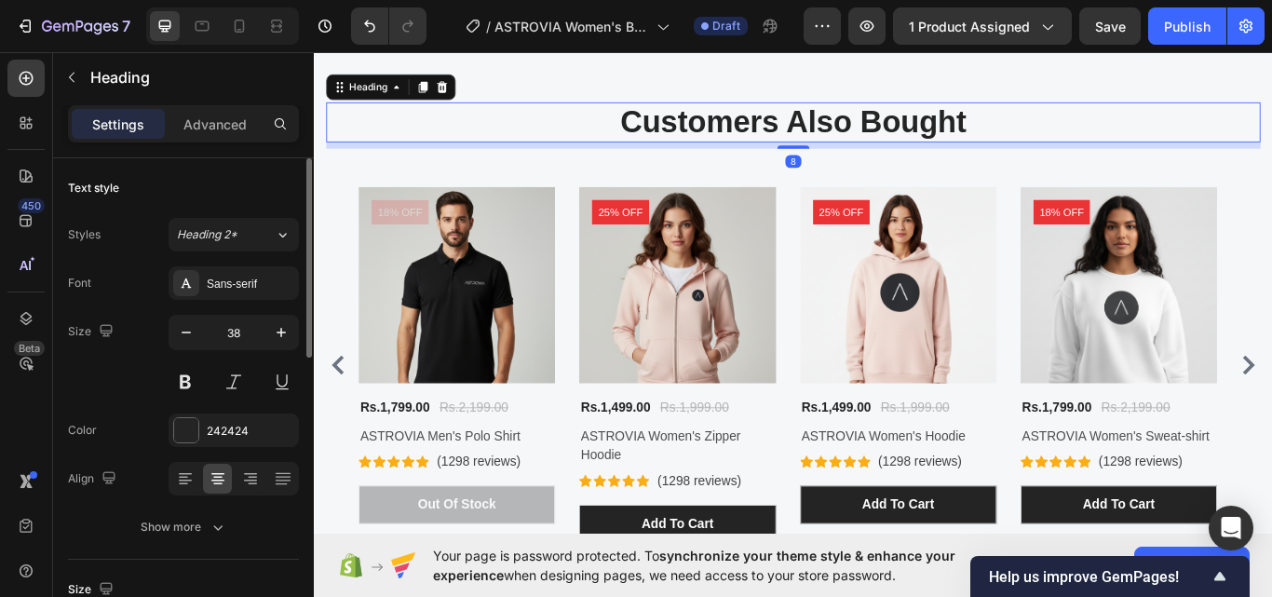
click at [223, 300] on div "Font Sans-serif Size 38 Color 242424 Align Show more" at bounding box center [183, 404] width 231 height 277
click at [227, 290] on div "Sans-serif" at bounding box center [251, 284] width 88 height 17
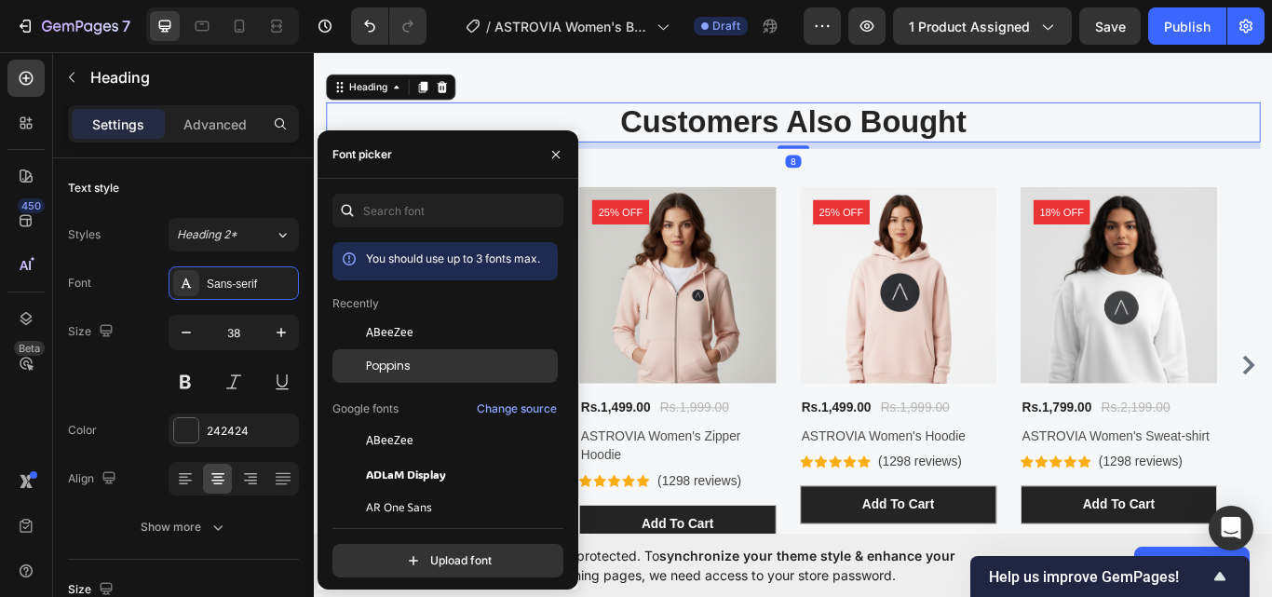
drag, startPoint x: 380, startPoint y: 371, endPoint x: 905, endPoint y: 212, distance: 548.5
click at [380, 371] on span "Poppins" at bounding box center [388, 366] width 45 height 17
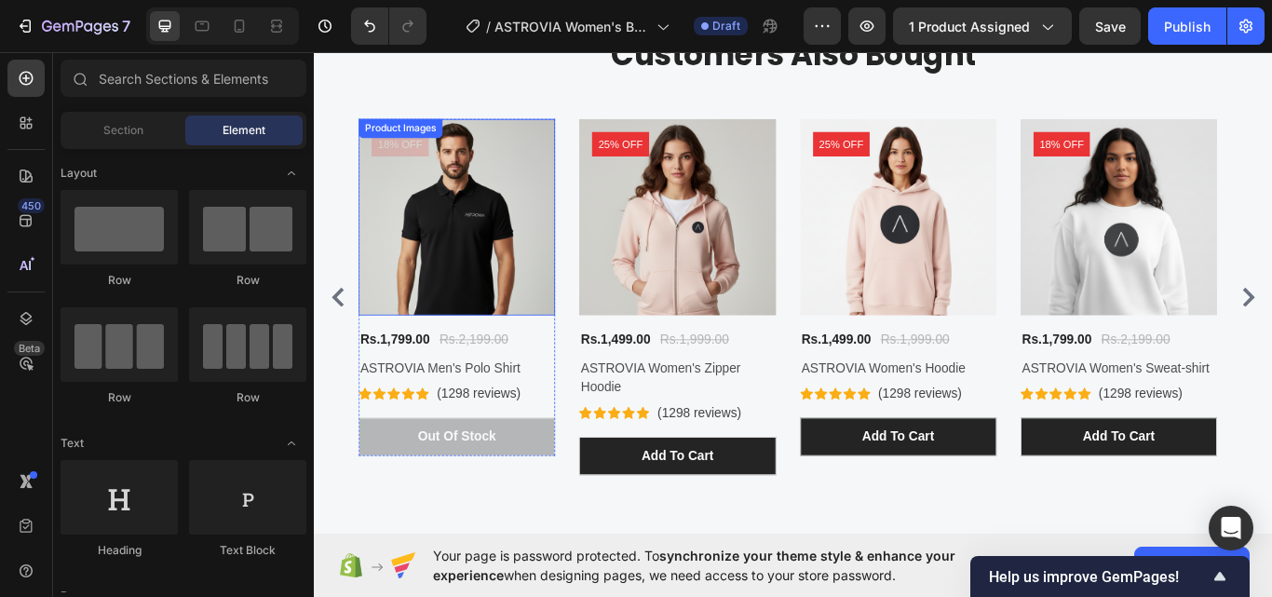
scroll to position [2688, 0]
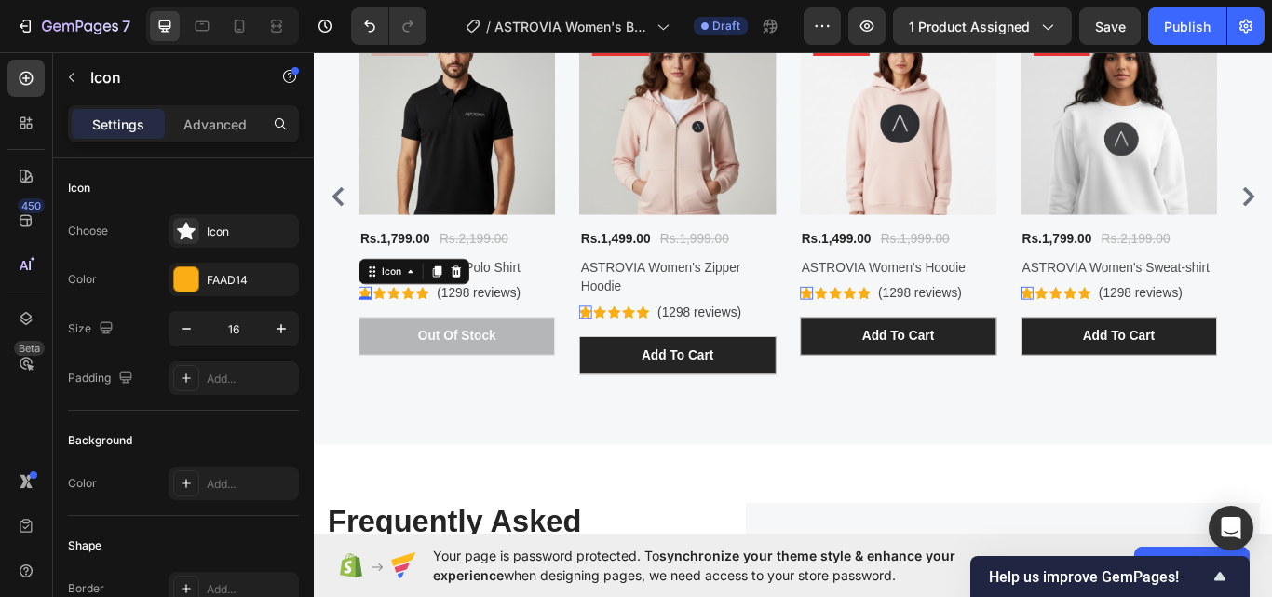
click at [370, 338] on div "Icon 0" at bounding box center [372, 334] width 15 height 15
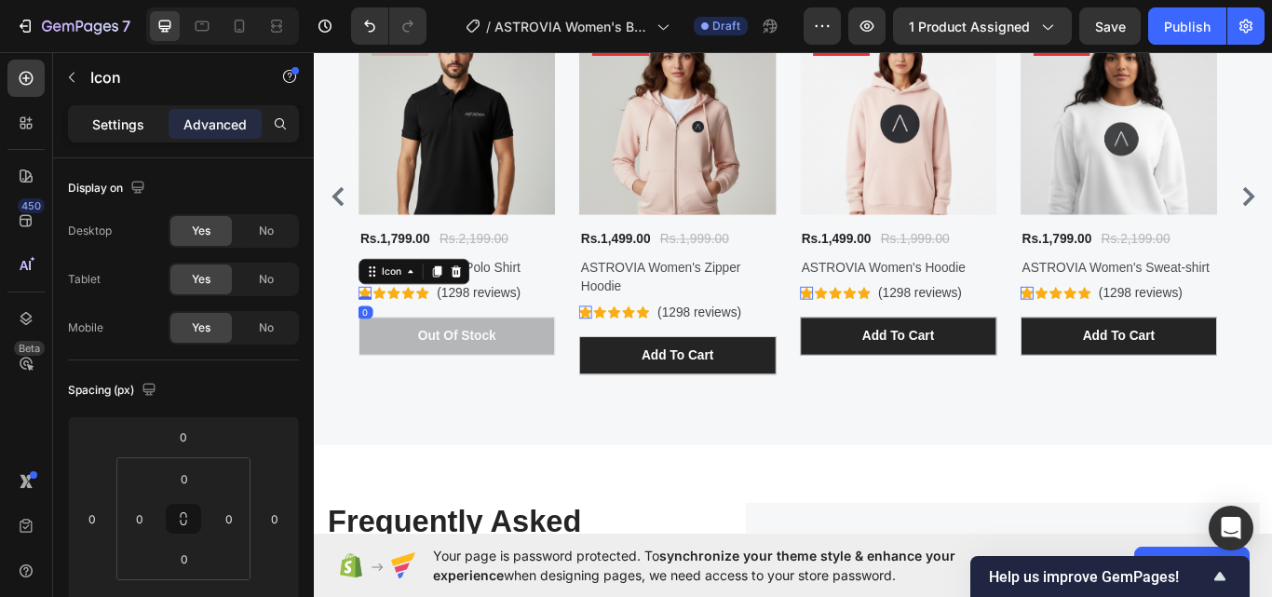
click at [89, 122] on div "Settings" at bounding box center [118, 124] width 93 height 30
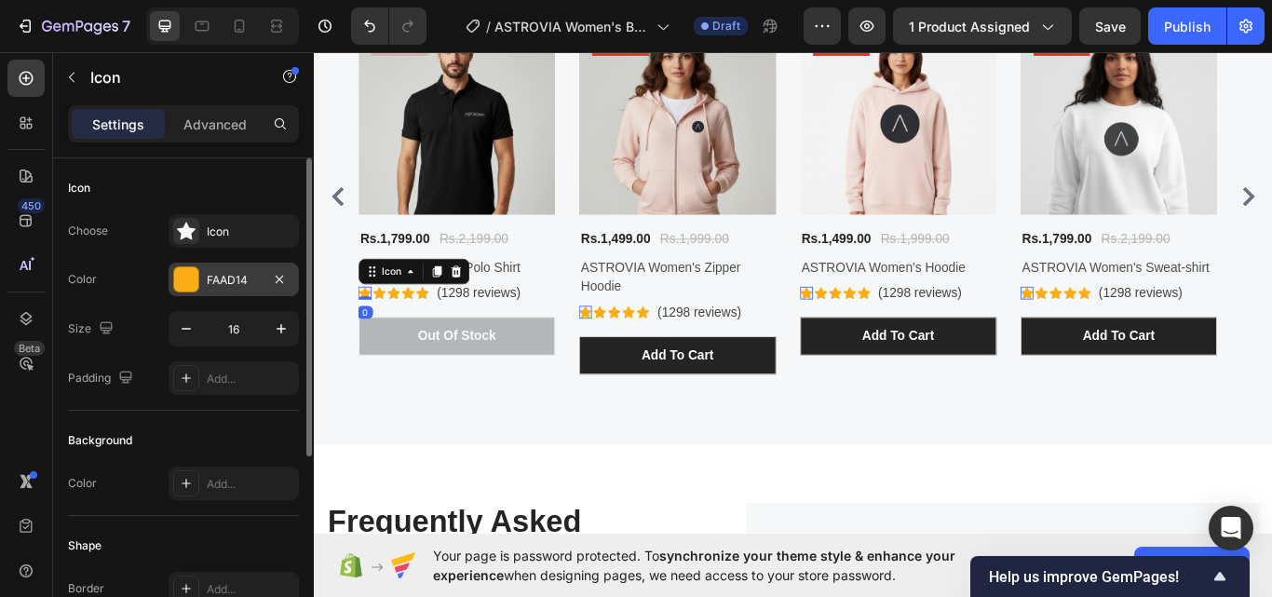
click at [219, 288] on div "FAAD14" at bounding box center [234, 280] width 54 height 17
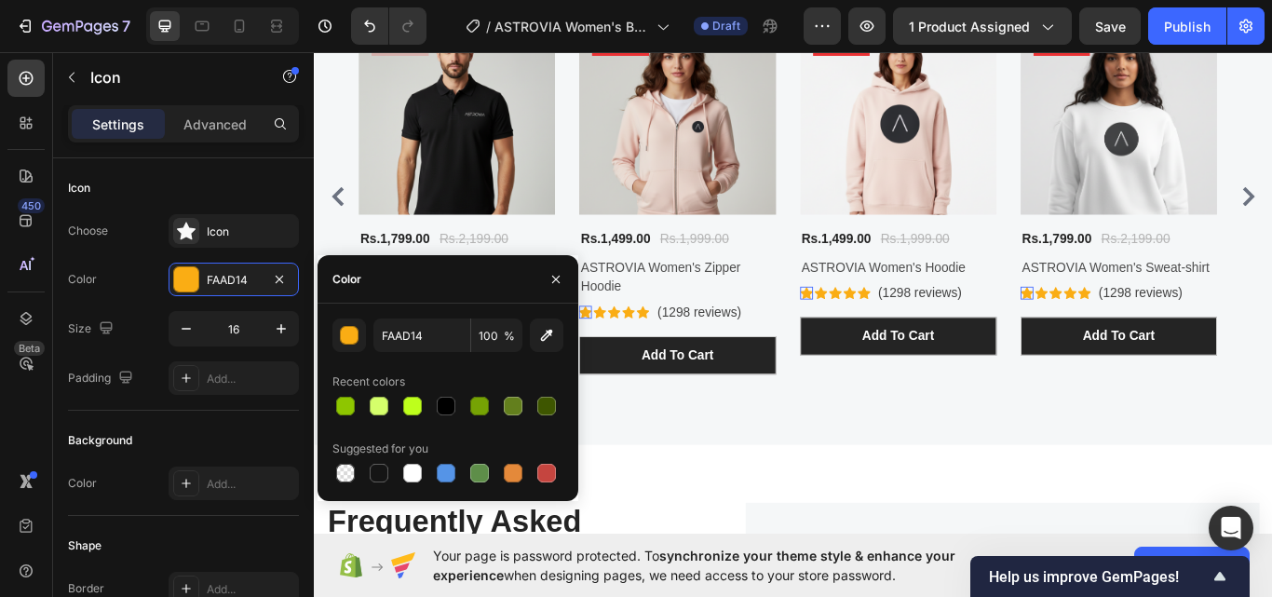
drag, startPoint x: 484, startPoint y: 412, endPoint x: 519, endPoint y: 385, distance: 44.4
click at [483, 412] on div at bounding box center [479, 406] width 19 height 19
type input "76A304"
click at [645, 355] on div "Icon" at bounding box center [646, 356] width 15 height 15
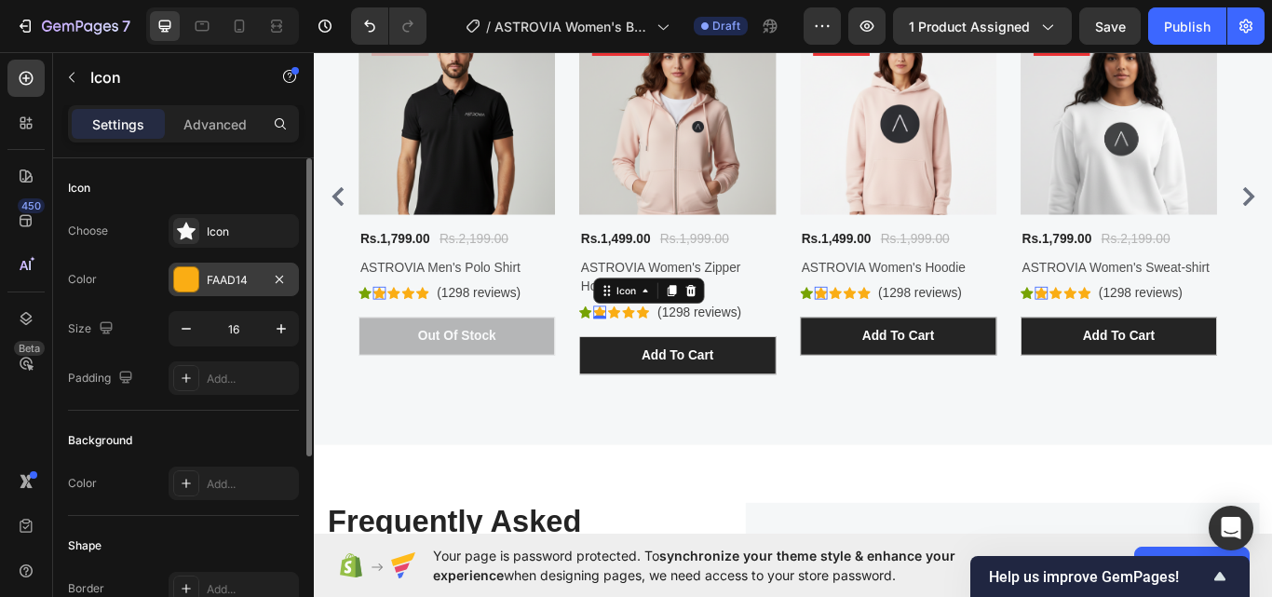
click at [235, 278] on div "FAAD14" at bounding box center [234, 280] width 54 height 17
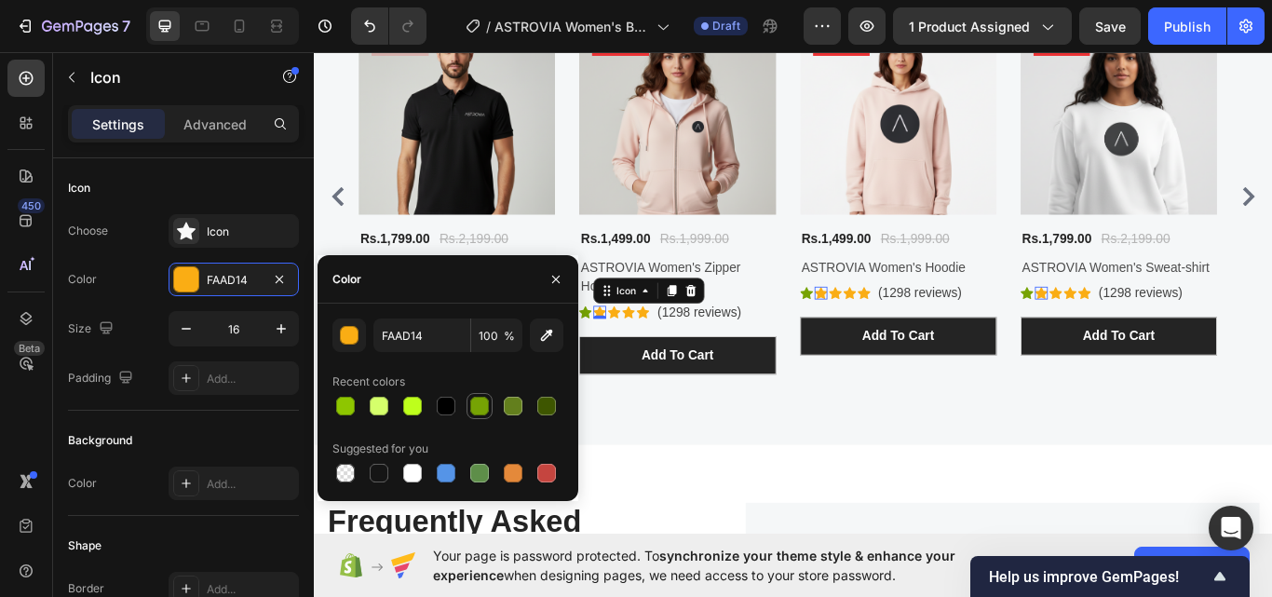
click at [478, 408] on div at bounding box center [479, 406] width 19 height 19
type input "76A304"
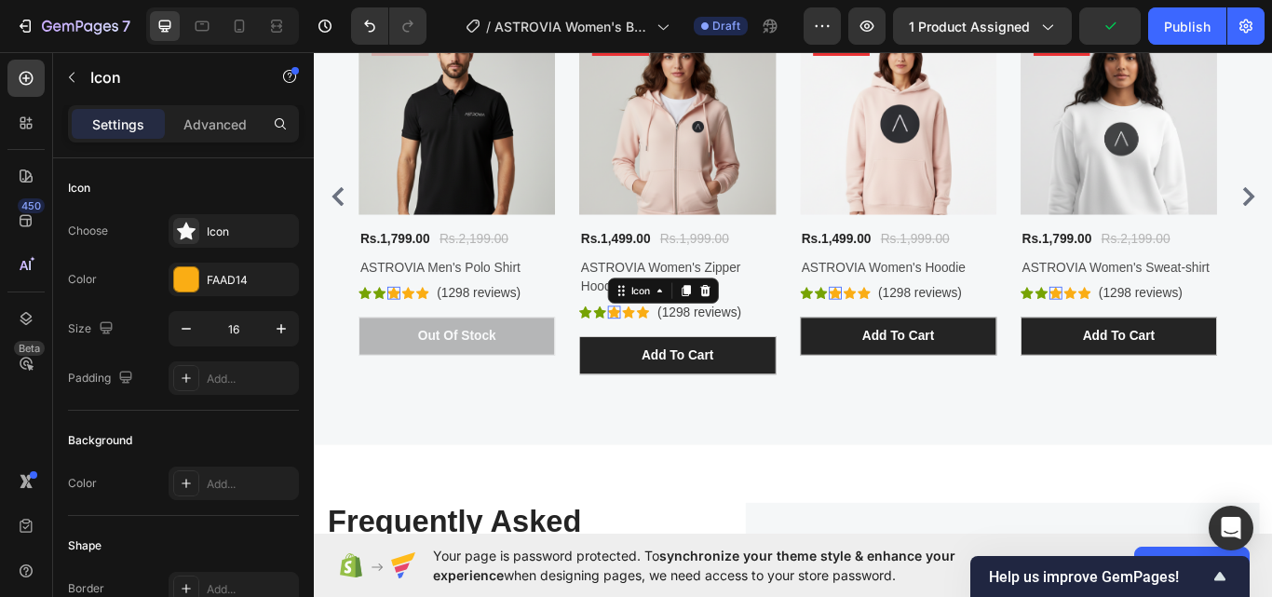
click at [663, 358] on div "Icon 0" at bounding box center [662, 356] width 15 height 15
click at [222, 282] on div "FAAD14" at bounding box center [234, 280] width 54 height 17
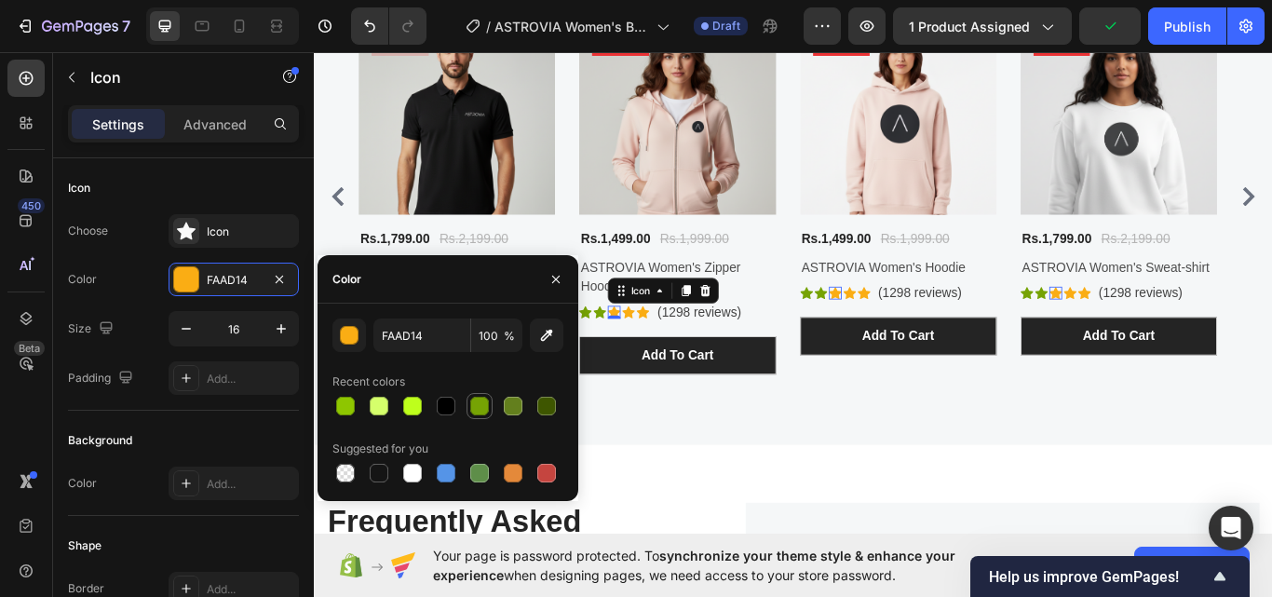
click at [480, 415] on div at bounding box center [479, 406] width 22 height 22
type input "76A304"
click at [683, 362] on div "Add to Cart" at bounding box center [659, 373] width 75 height 22
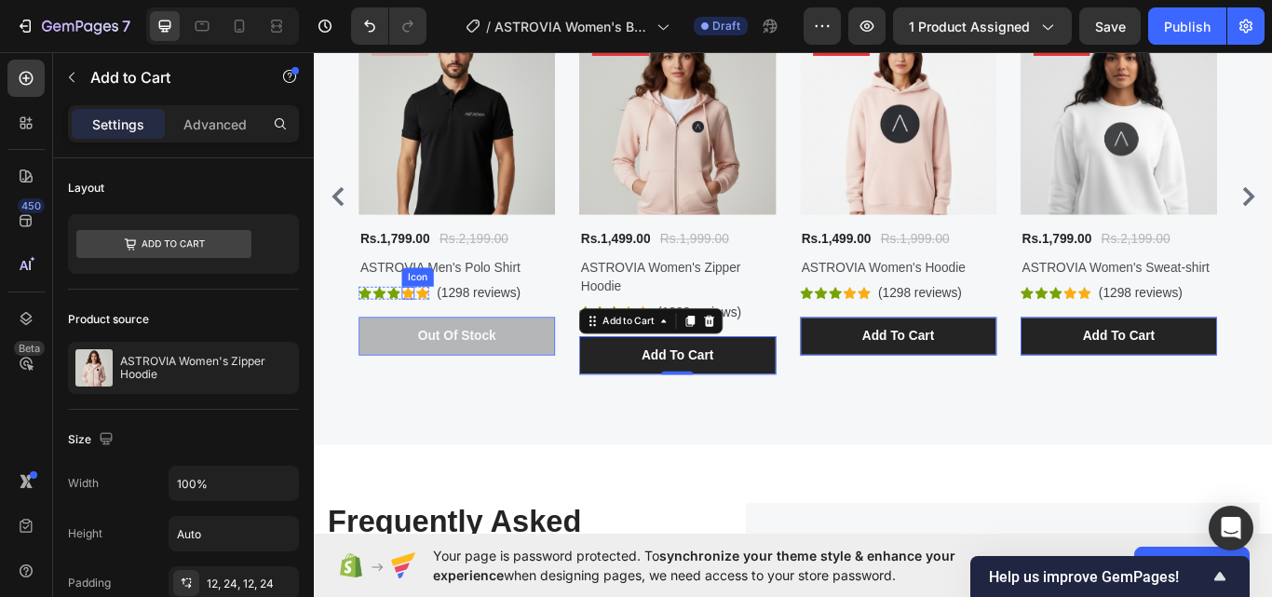
click at [422, 337] on div "Icon" at bounding box center [422, 334] width 15 height 15
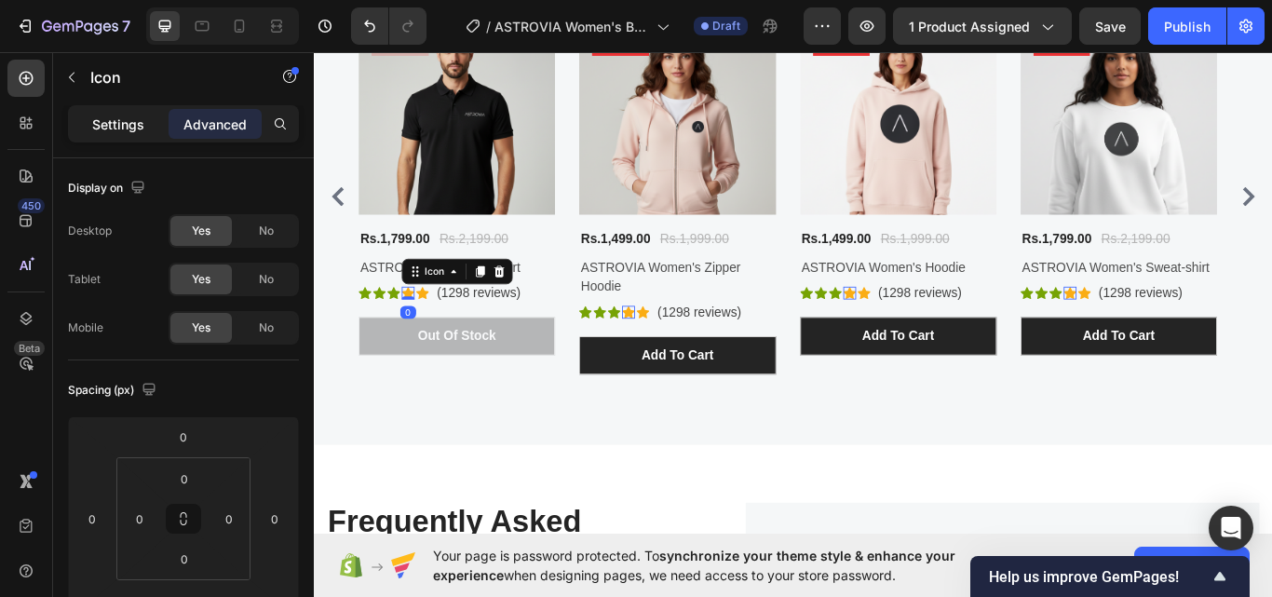
click at [109, 120] on p "Settings" at bounding box center [118, 125] width 52 height 20
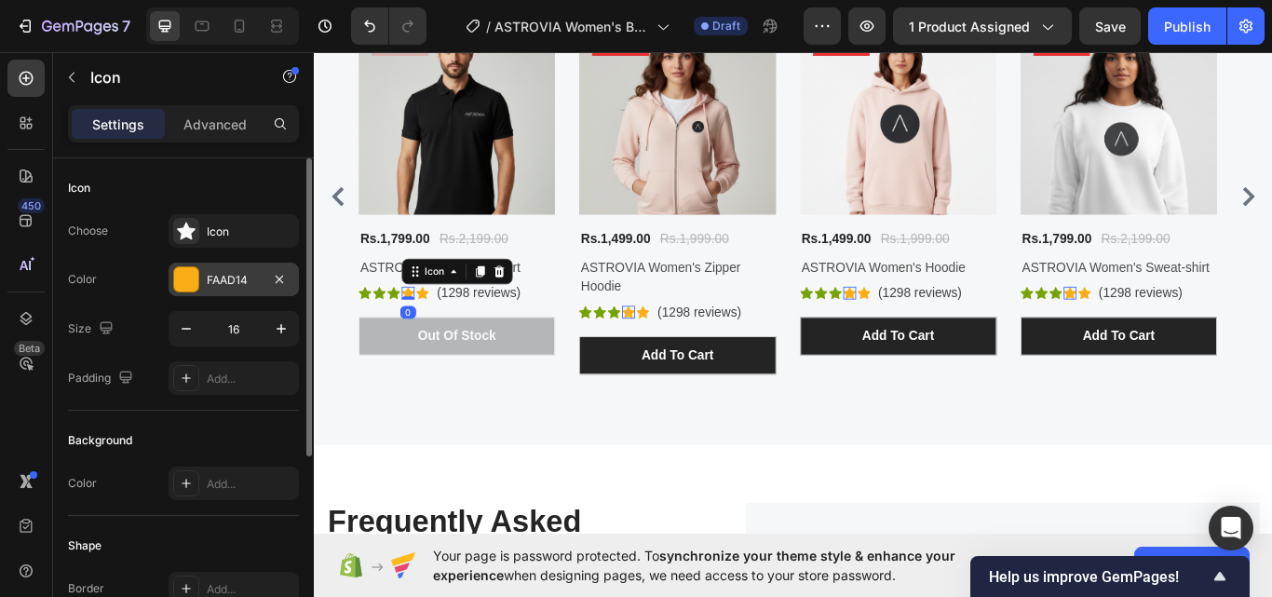
click at [217, 276] on div "FAAD14" at bounding box center [234, 280] width 54 height 17
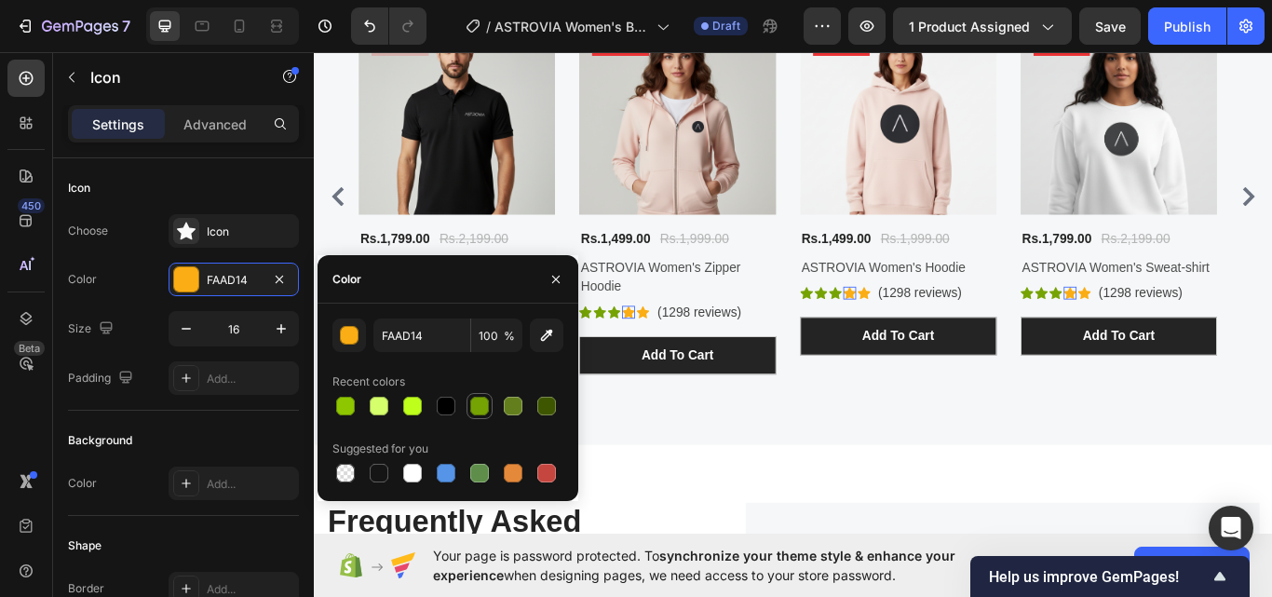
drag, startPoint x: 473, startPoint y: 398, endPoint x: 378, endPoint y: 322, distance: 121.9
click at [473, 398] on div at bounding box center [479, 406] width 19 height 19
type input "76A304"
click at [697, 354] on icon at bounding box center [696, 356] width 15 height 14
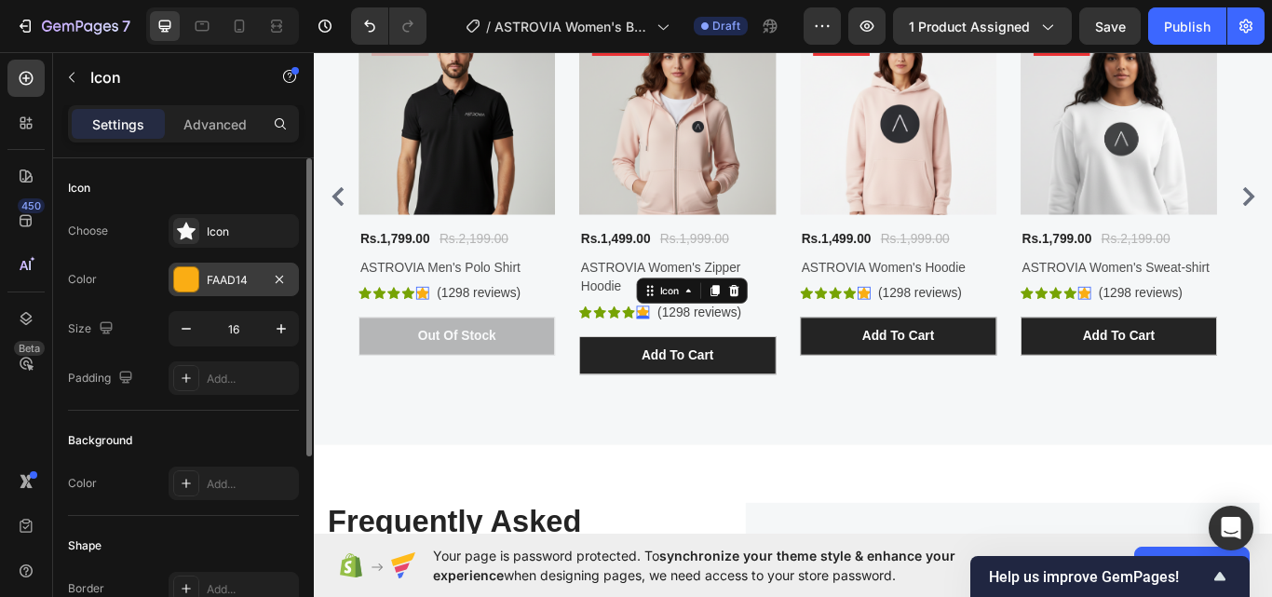
click at [216, 277] on div "FAAD14" at bounding box center [234, 280] width 54 height 17
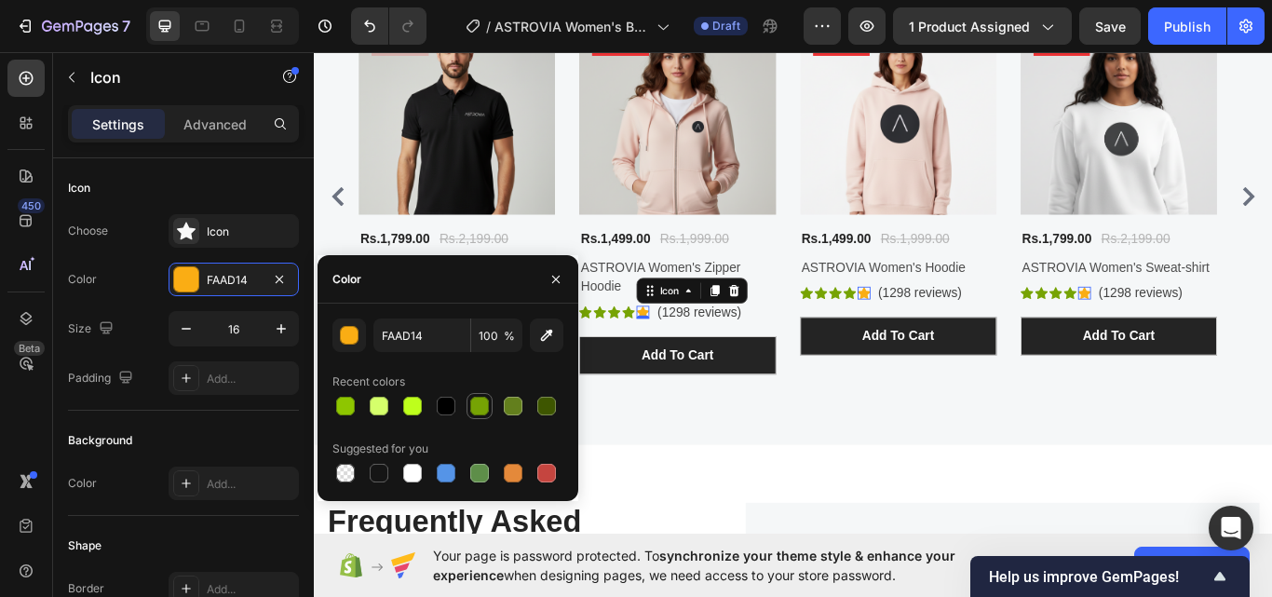
click at [478, 398] on div at bounding box center [479, 406] width 19 height 19
type input "76A304"
click at [641, 306] on h2 "ASTROVIA Women's Zipper Hoodie" at bounding box center [736, 315] width 229 height 48
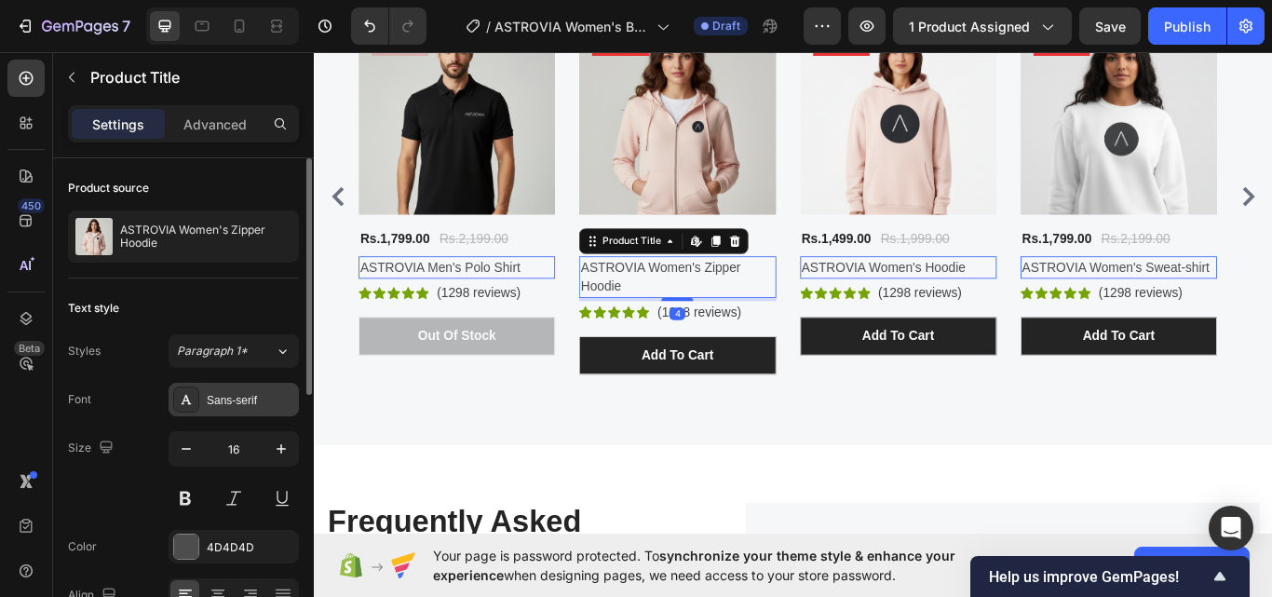
click at [222, 401] on div "Sans-serif" at bounding box center [251, 400] width 88 height 17
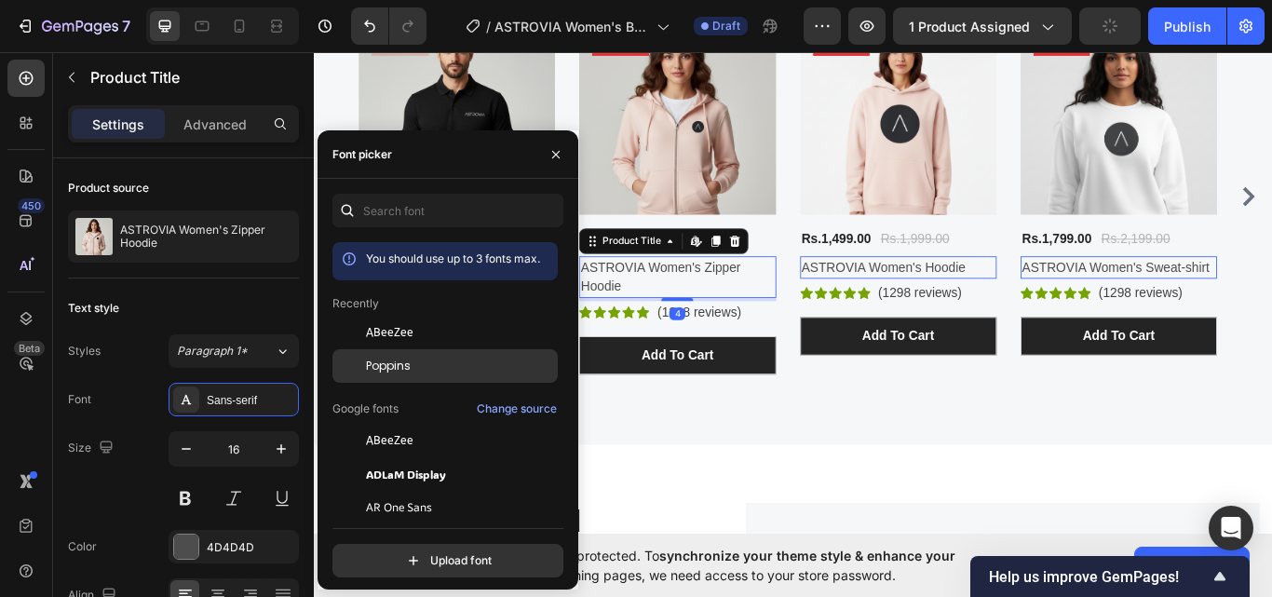
drag, startPoint x: 421, startPoint y: 376, endPoint x: 519, endPoint y: 277, distance: 138.9
click at [421, 376] on div "Poppins" at bounding box center [444, 366] width 225 height 34
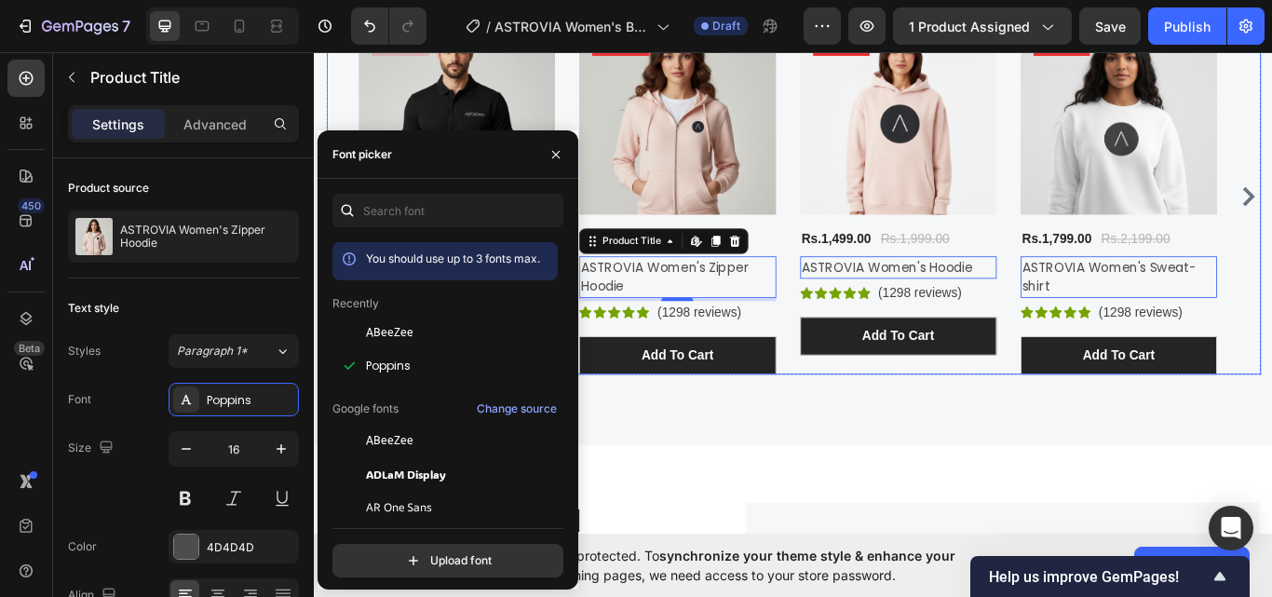
click at [861, 299] on div "Product Images 18% off Product Badge Rs.1,799.00 Product Price Product Price Rs…" at bounding box center [872, 221] width 1015 height 415
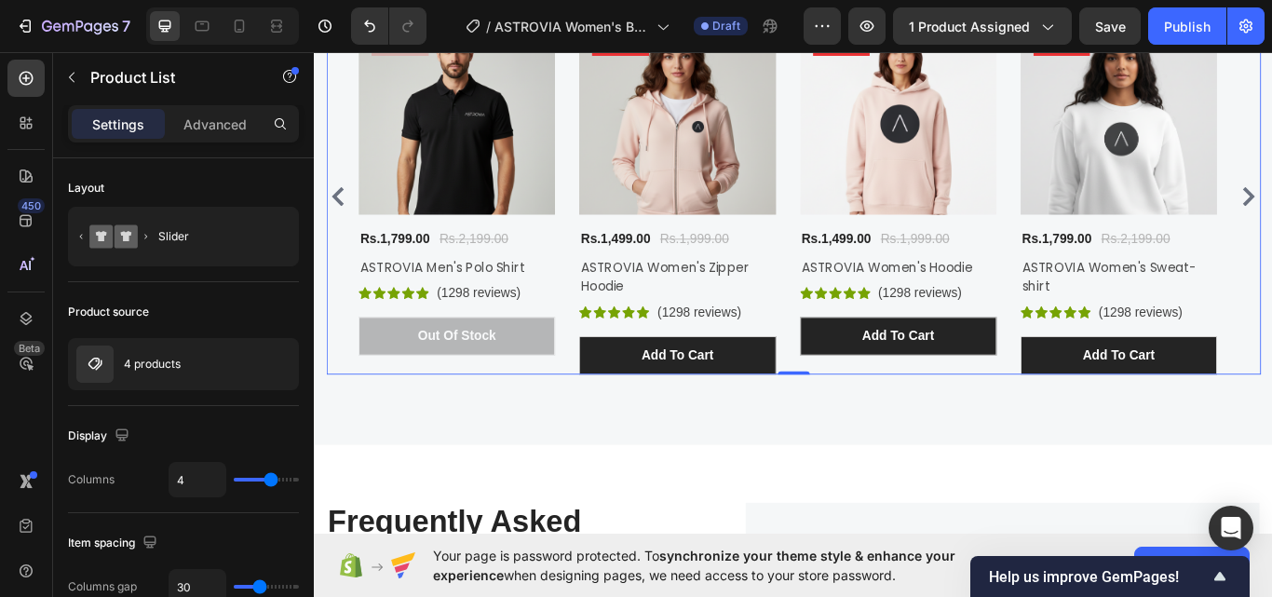
click at [514, 317] on div "Text block" at bounding box center [490, 310] width 72 height 22
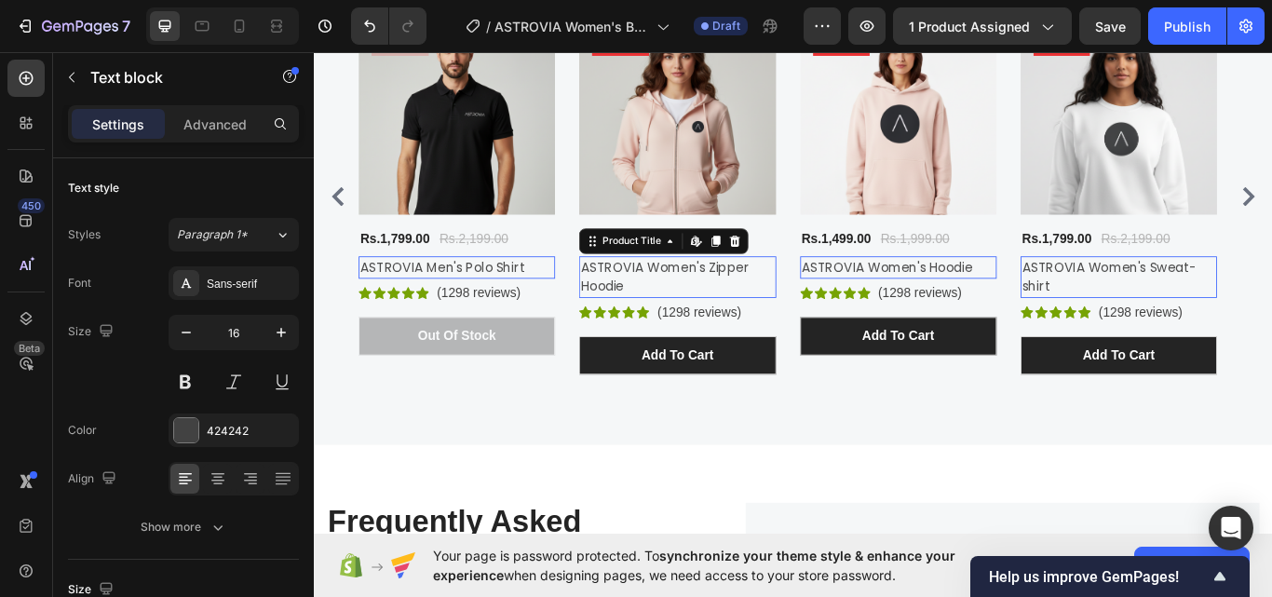
click at [655, 312] on h2 "ASTROVIA Women's Zipper Hoodie" at bounding box center [736, 315] width 229 height 48
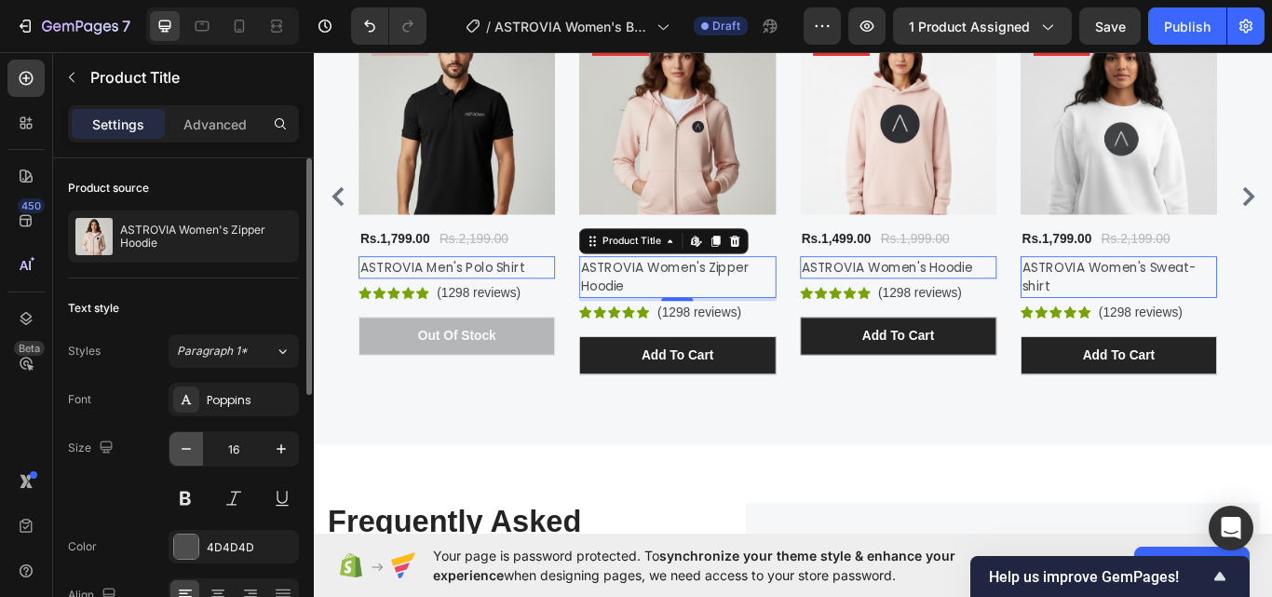
click at [182, 451] on icon "button" at bounding box center [186, 448] width 19 height 19
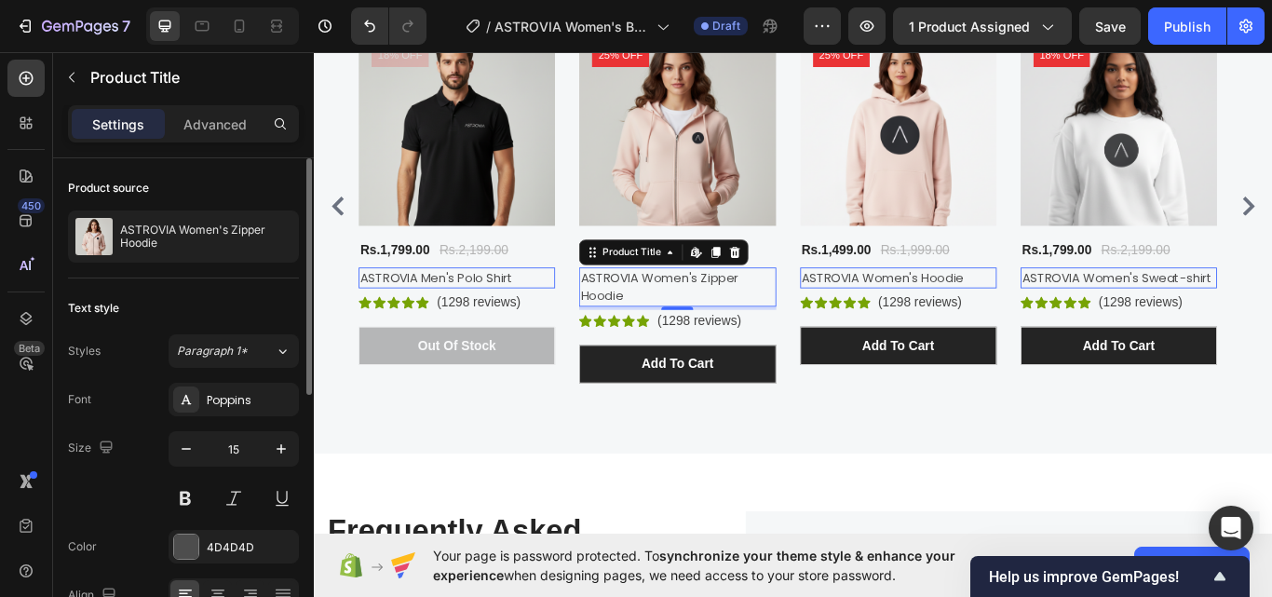
type input "14"
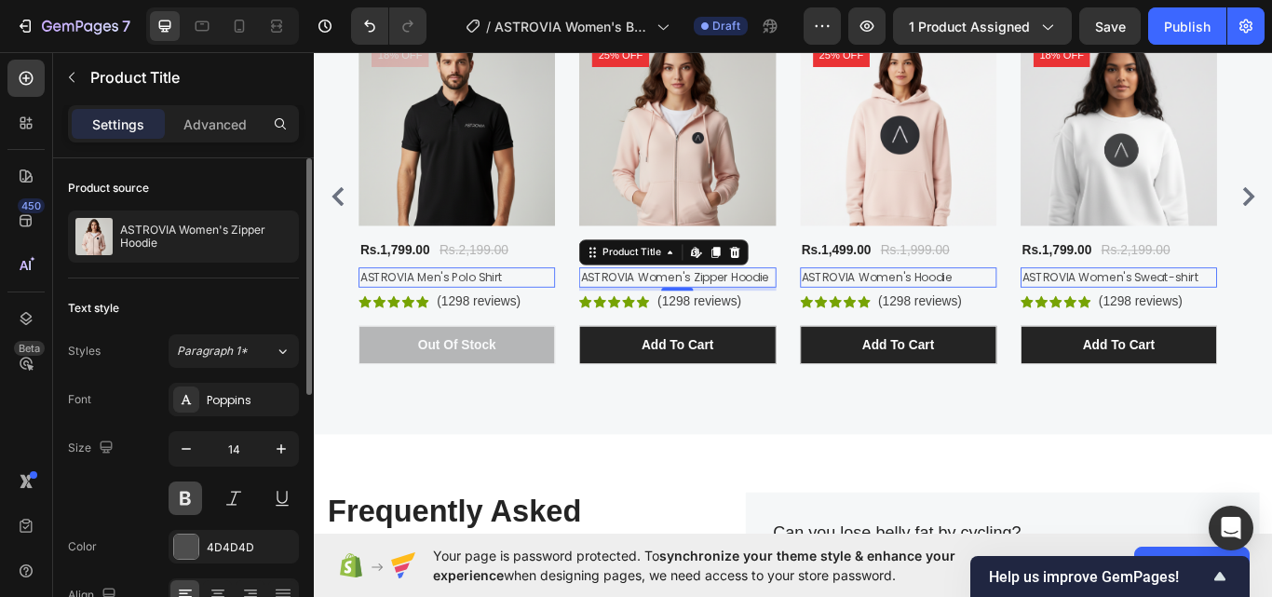
click at [175, 490] on button at bounding box center [186, 498] width 34 height 34
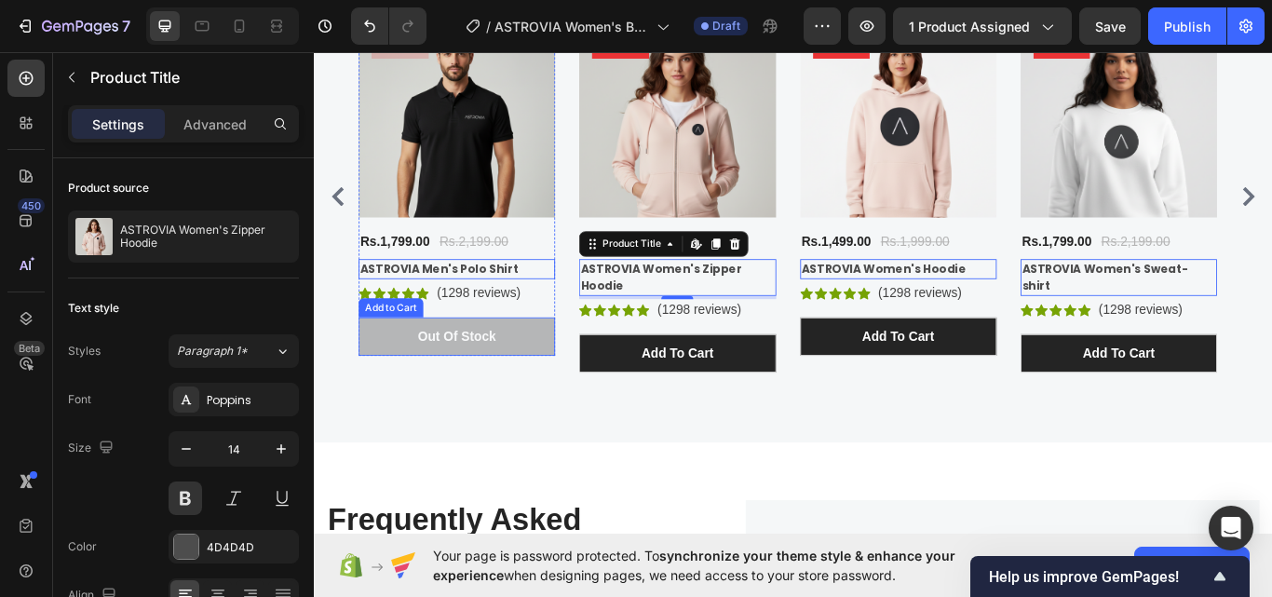
click at [526, 385] on button "Out of stock" at bounding box center [479, 384] width 229 height 45
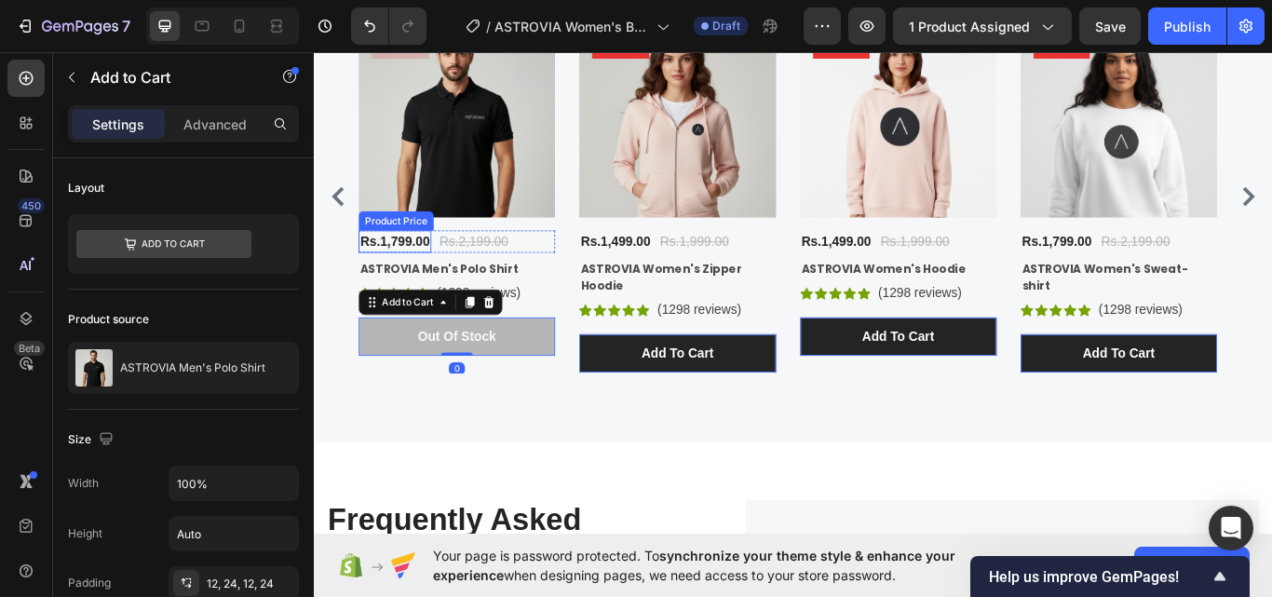
click at [370, 267] on div "Rs.1,799.00" at bounding box center [407, 274] width 85 height 26
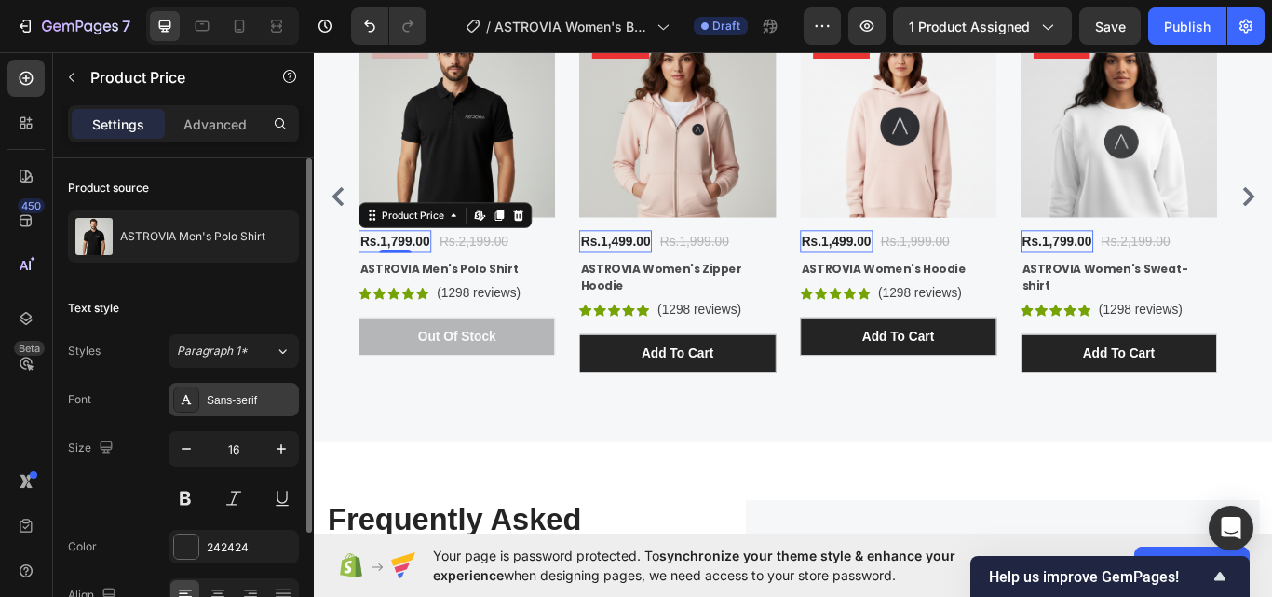
click at [228, 399] on div "Sans-serif" at bounding box center [251, 400] width 88 height 17
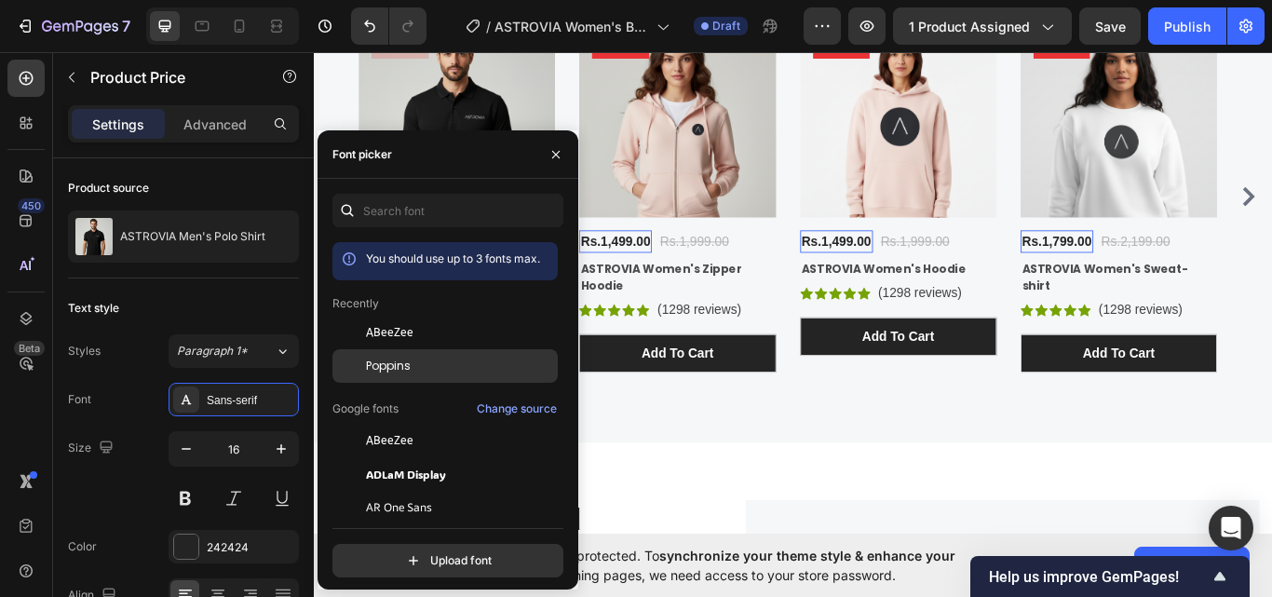
click at [389, 363] on span "Poppins" at bounding box center [388, 366] width 45 height 17
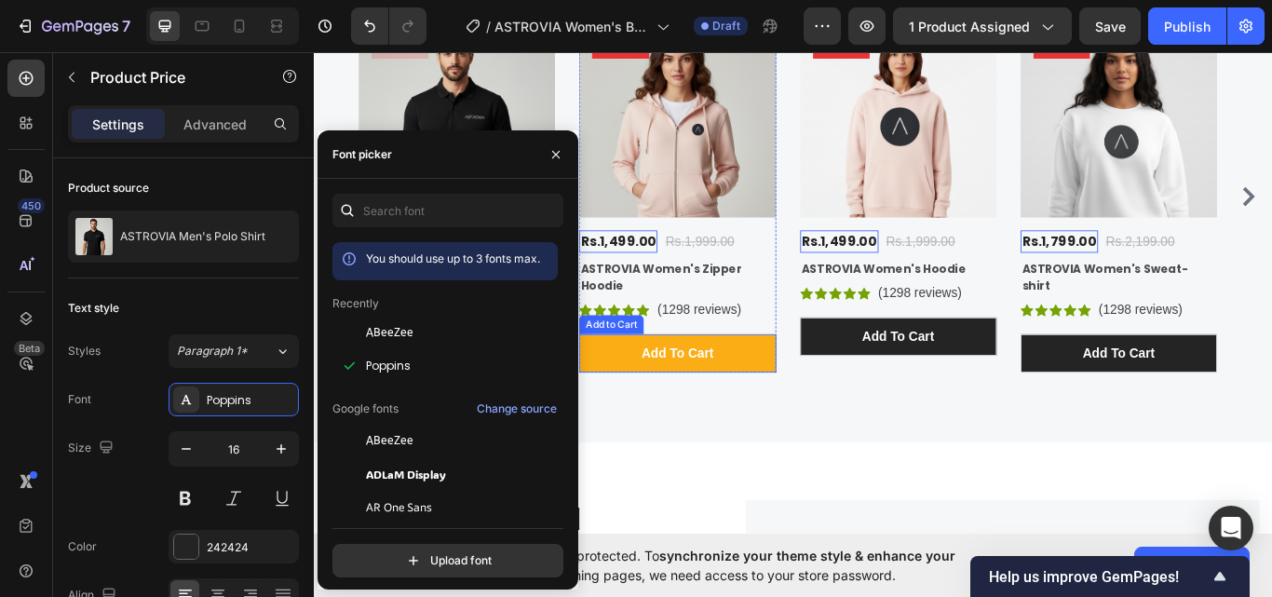
click at [798, 399] on button "Add to cart" at bounding box center [736, 404] width 229 height 45
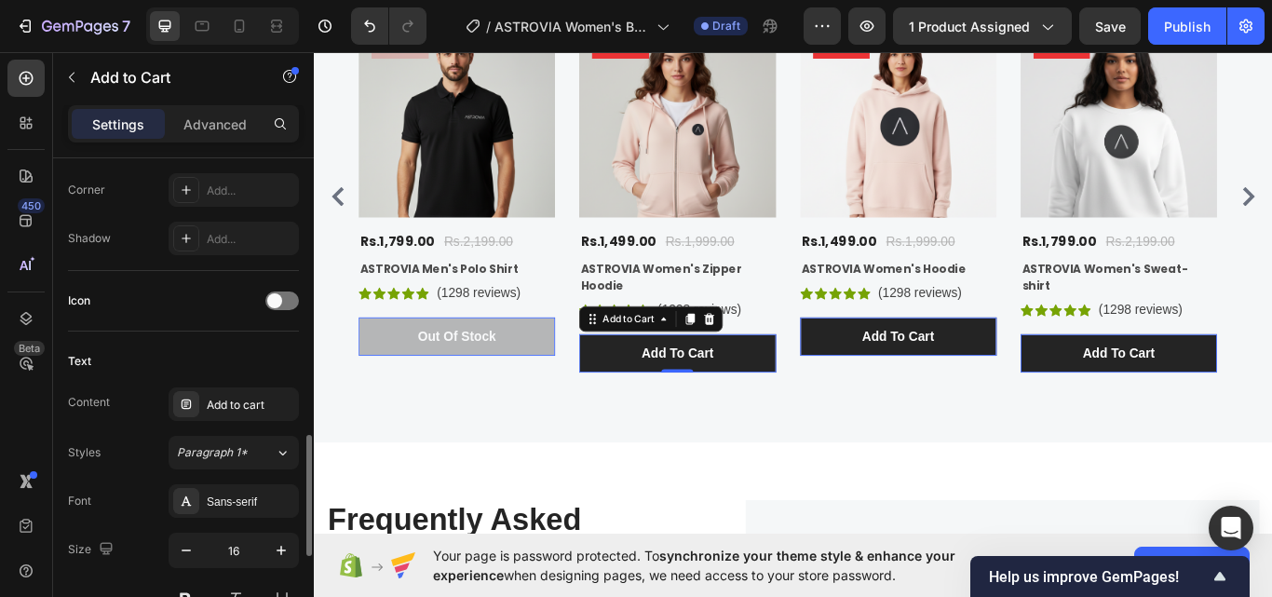
scroll to position [745, 0]
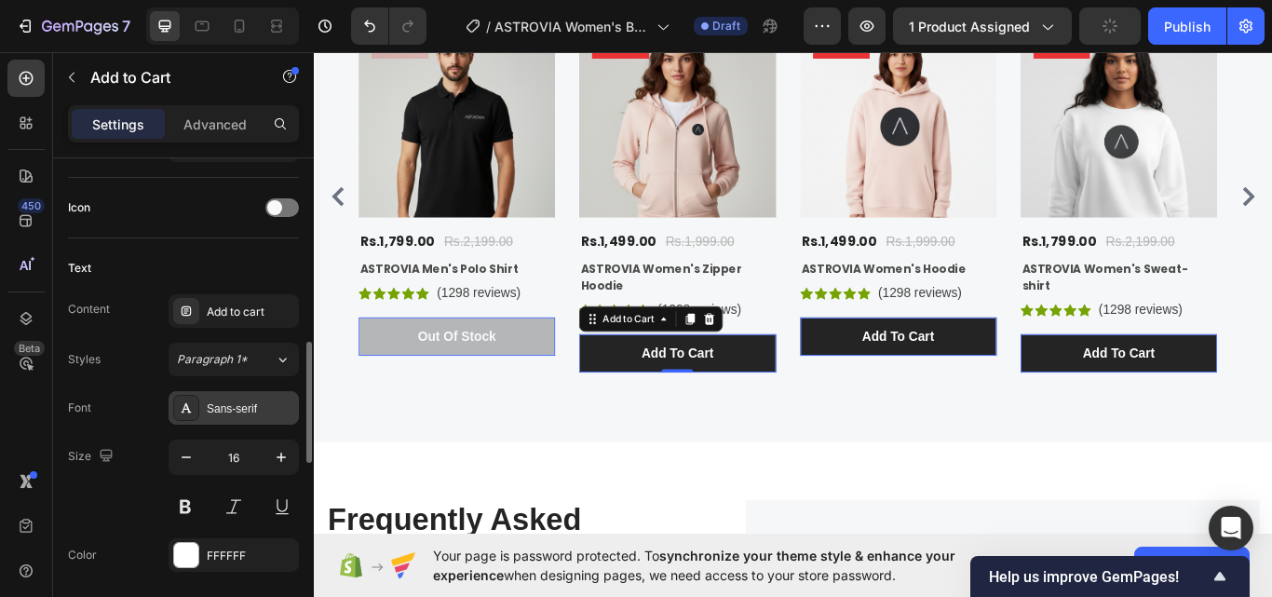
drag, startPoint x: 212, startPoint y: 406, endPoint x: 236, endPoint y: 405, distance: 23.3
click at [213, 406] on div "Sans-serif" at bounding box center [251, 408] width 88 height 17
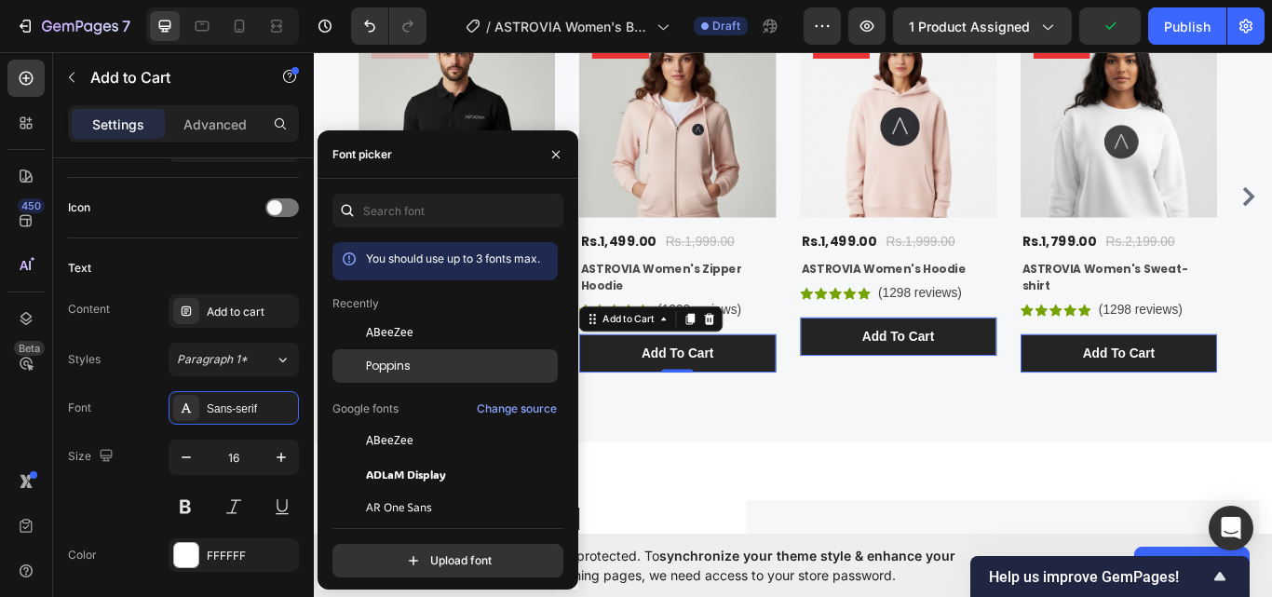
click at [413, 367] on div "Poppins" at bounding box center [460, 366] width 188 height 17
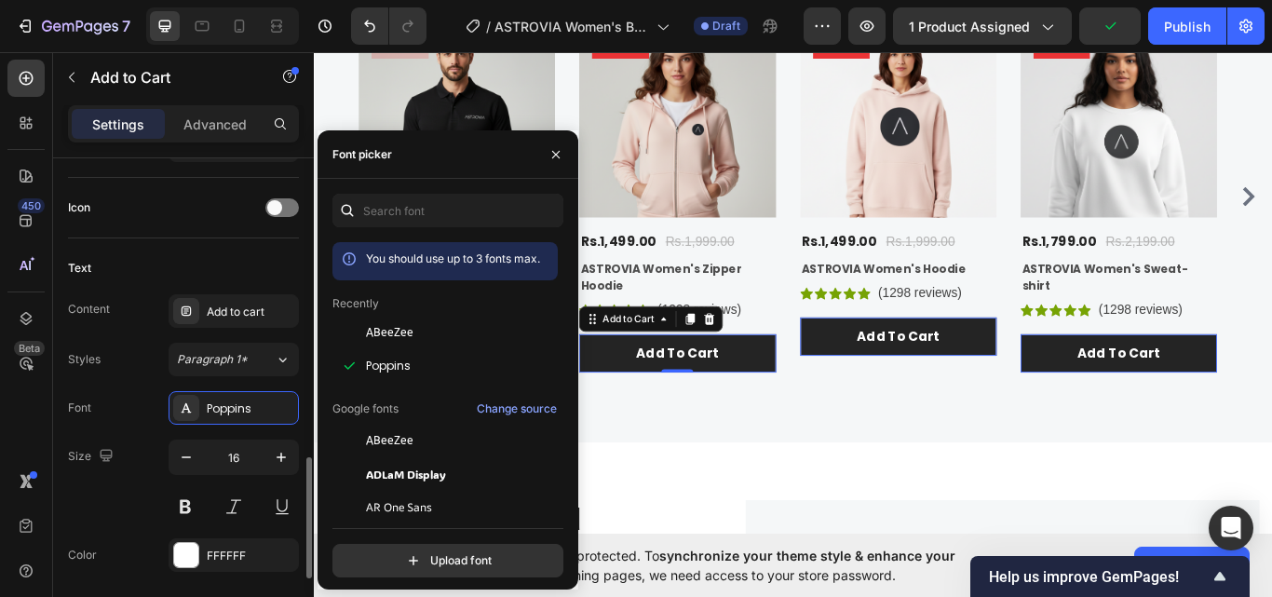
scroll to position [1117, 0]
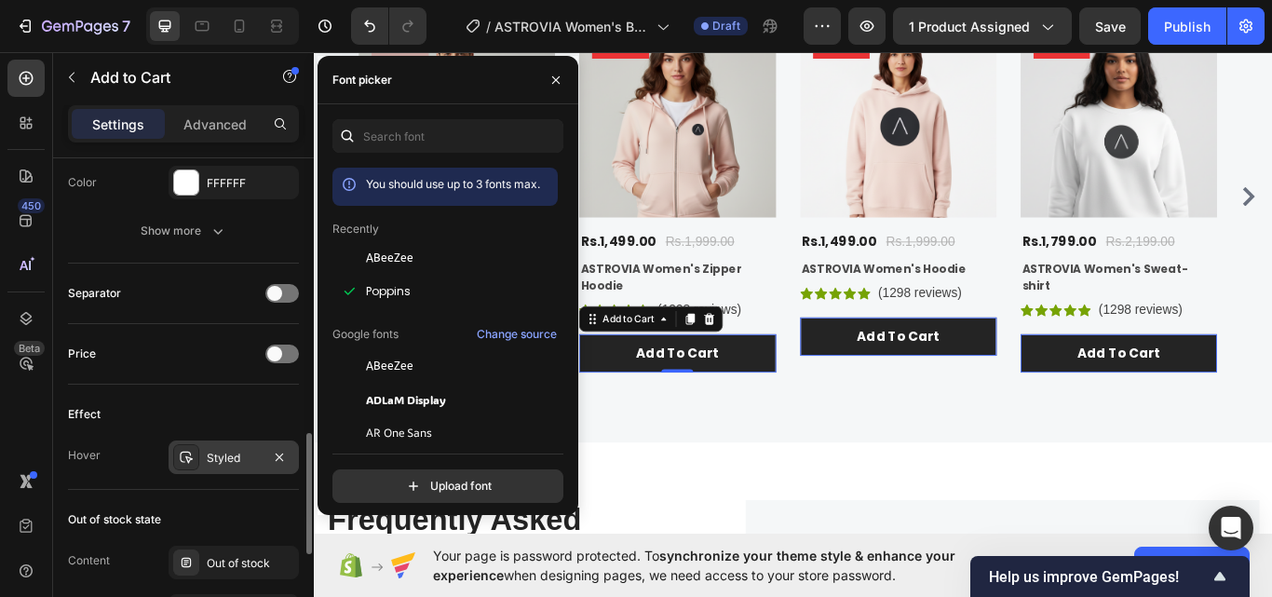
click at [223, 450] on div "Styled" at bounding box center [234, 458] width 54 height 17
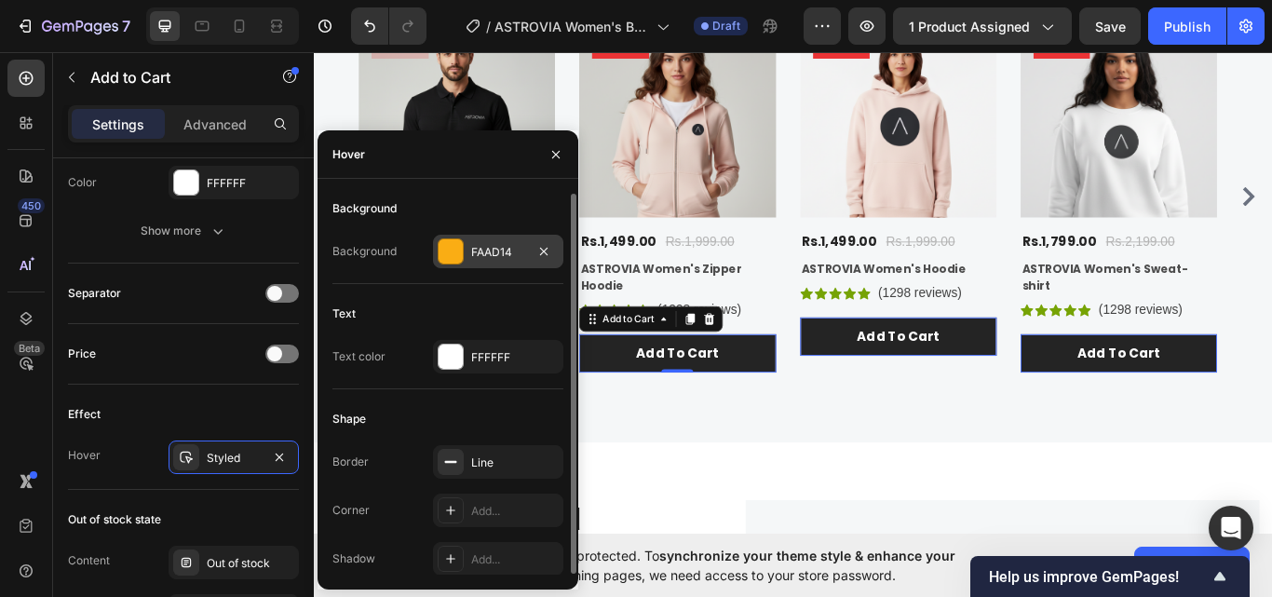
click at [486, 261] on div "FAAD14" at bounding box center [498, 252] width 130 height 34
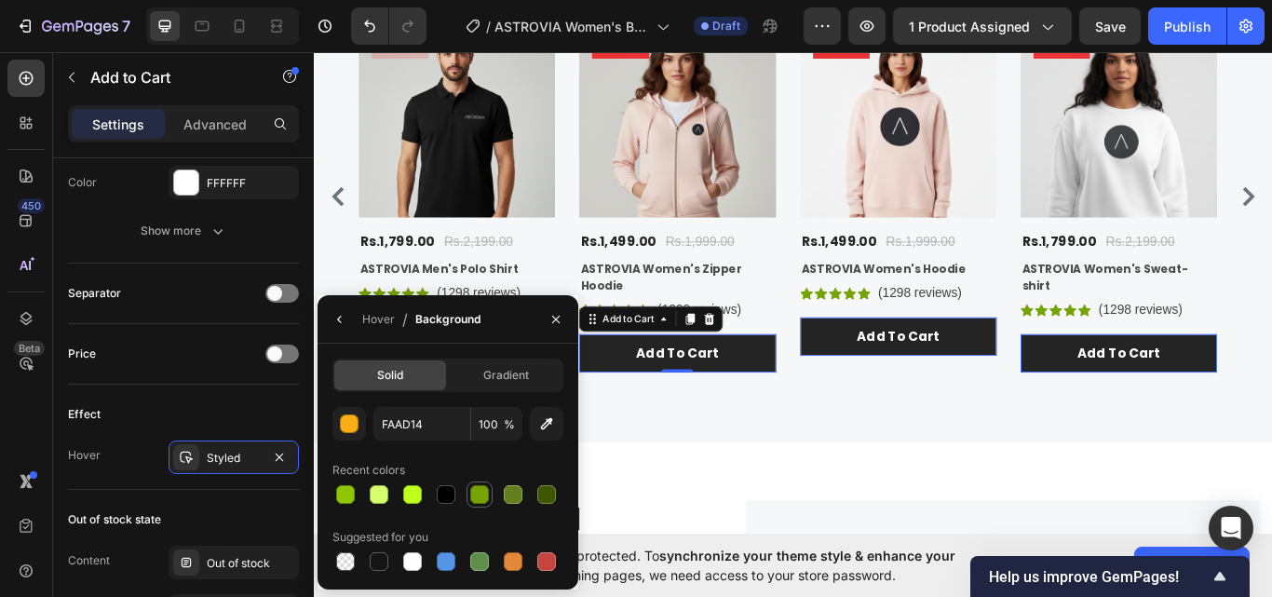
click at [488, 482] on div at bounding box center [479, 494] width 26 height 26
type input "76A304"
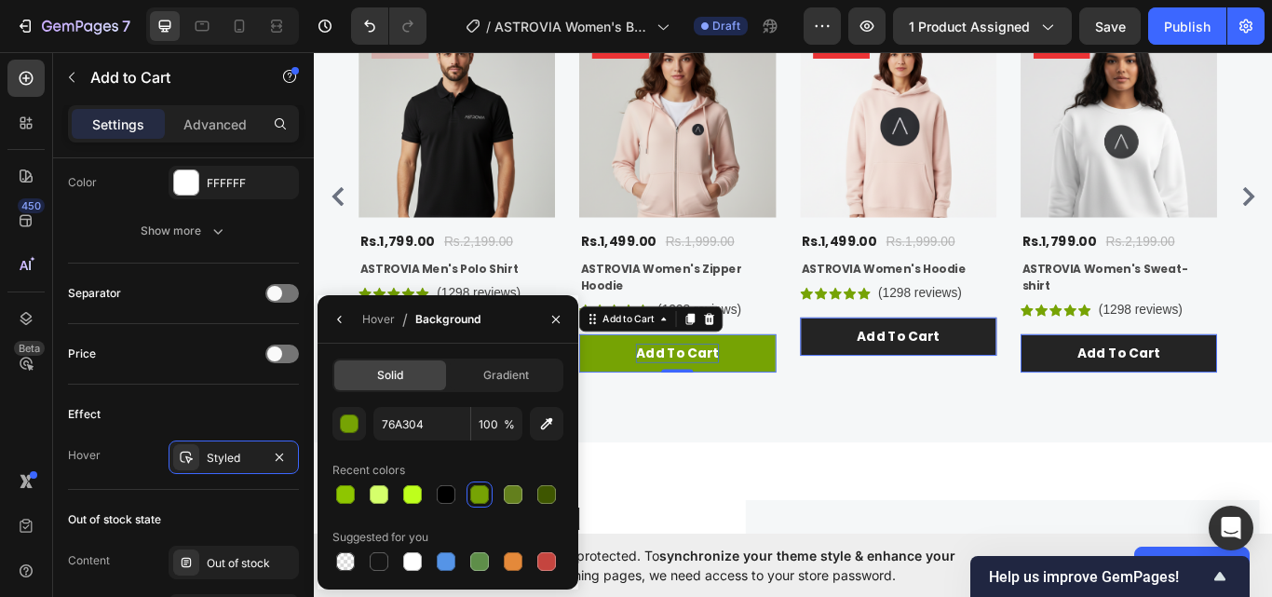
click at [750, 403] on div "Add to cart" at bounding box center [736, 404] width 97 height 22
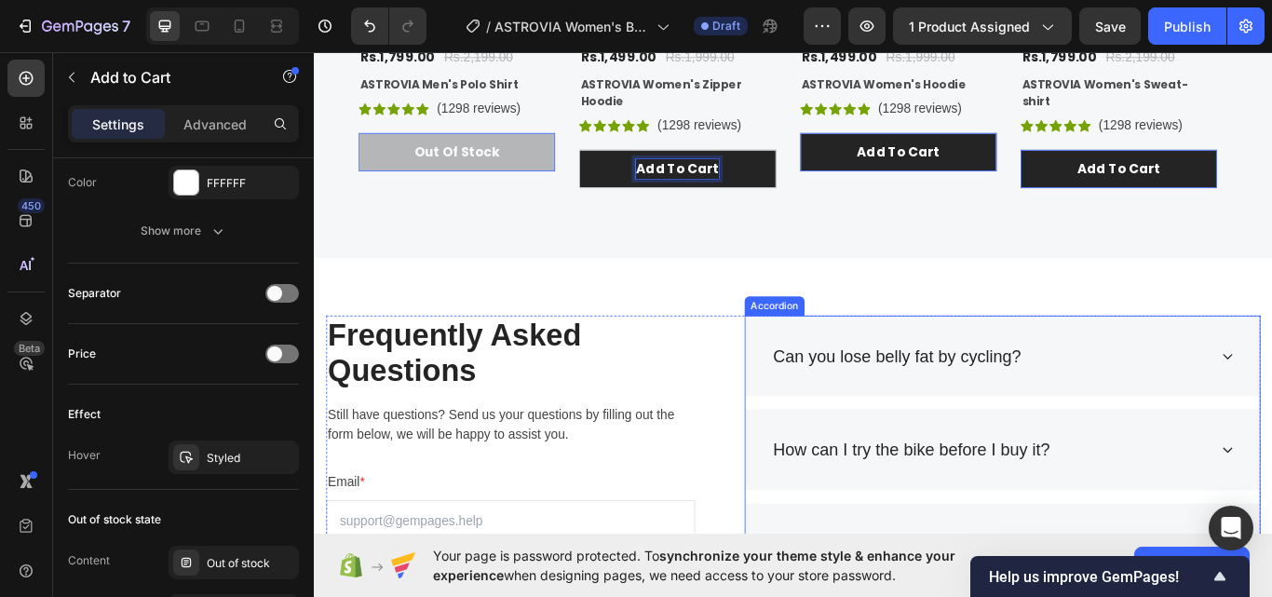
scroll to position [2965, 0]
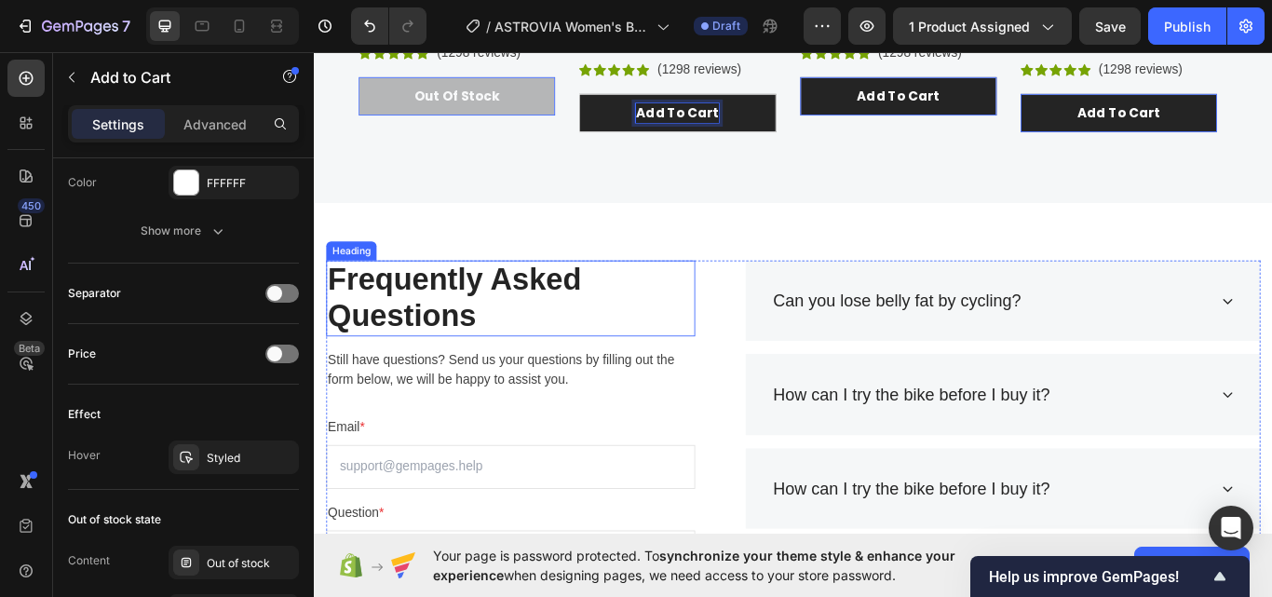
click at [500, 352] on p "Frequently Asked Questions" at bounding box center [543, 340] width 426 height 85
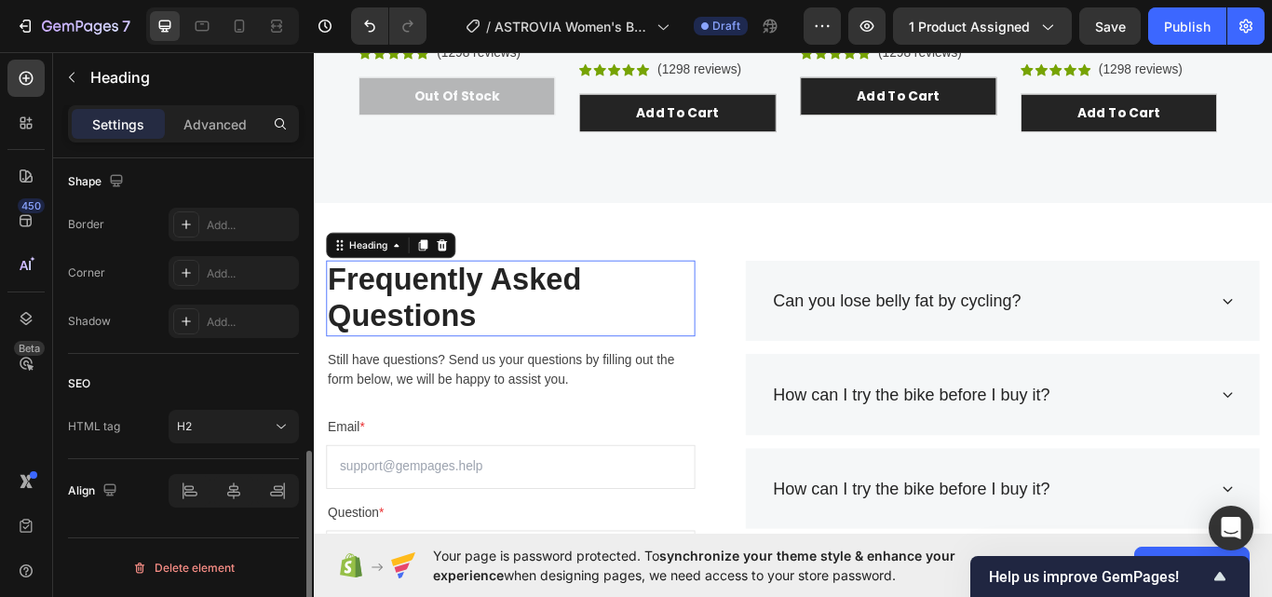
scroll to position [0, 0]
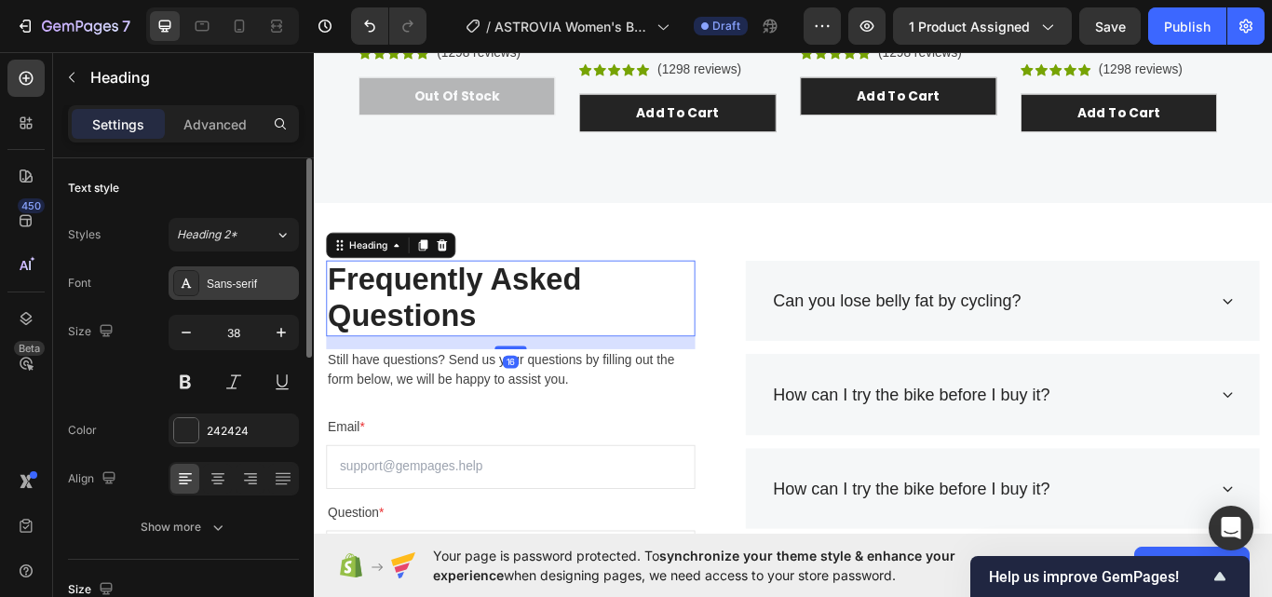
click at [226, 287] on div "Sans-serif" at bounding box center [251, 284] width 88 height 17
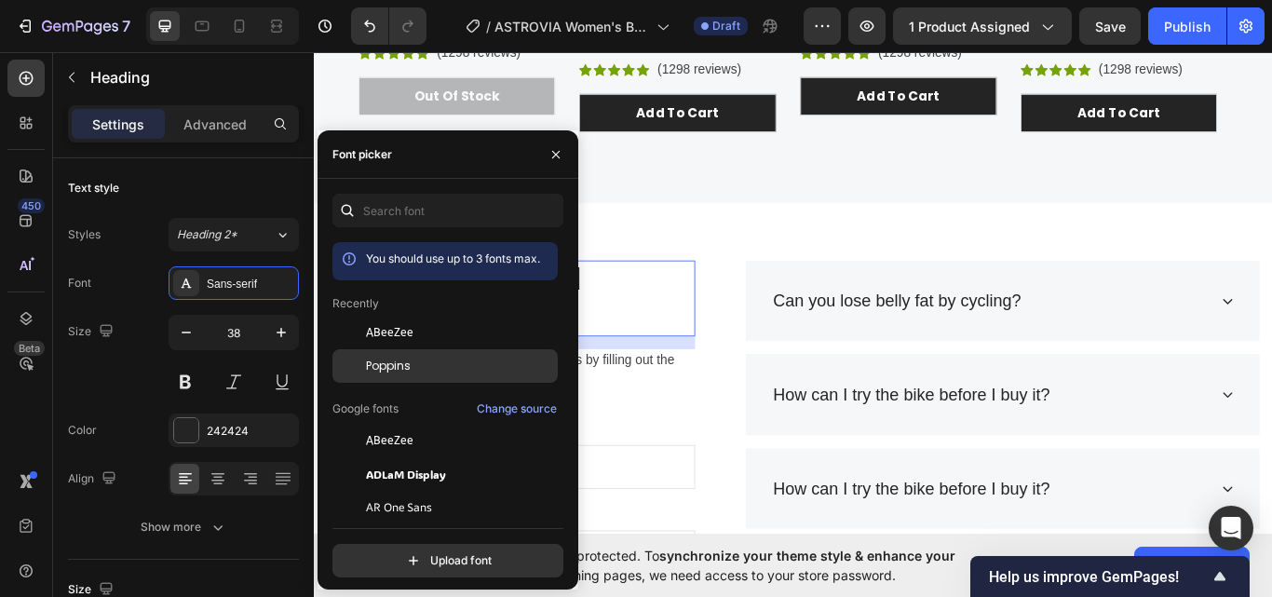
drag, startPoint x: 398, startPoint y: 361, endPoint x: 479, endPoint y: 312, distance: 94.9
click at [398, 361] on span "Poppins" at bounding box center [388, 366] width 45 height 17
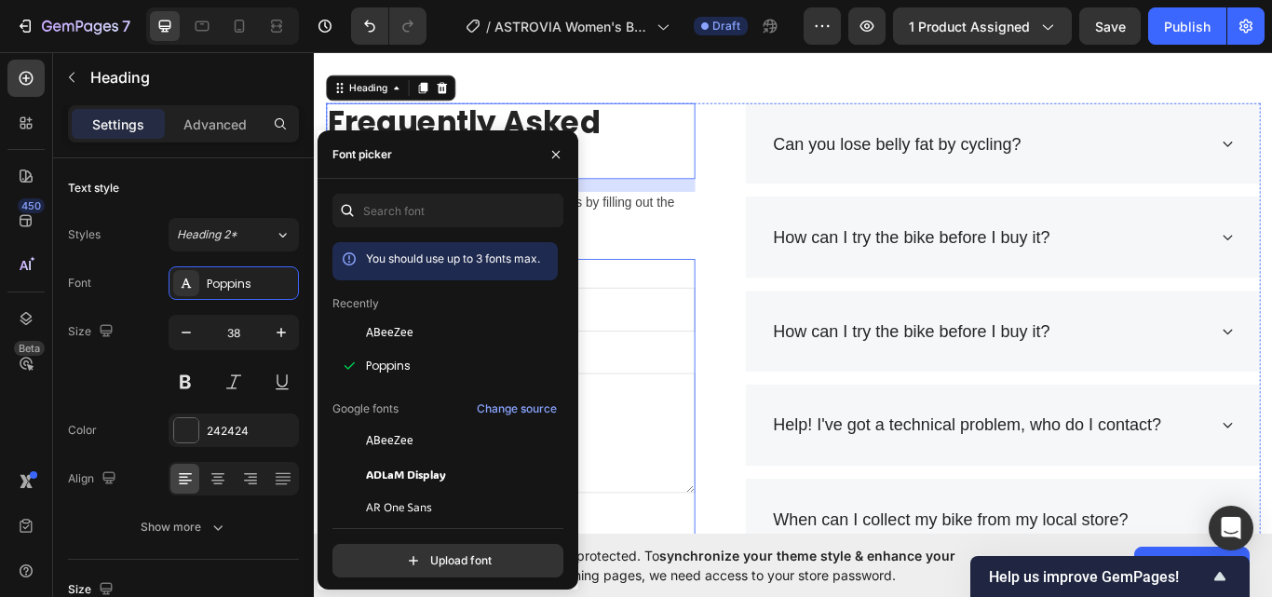
scroll to position [3151, 0]
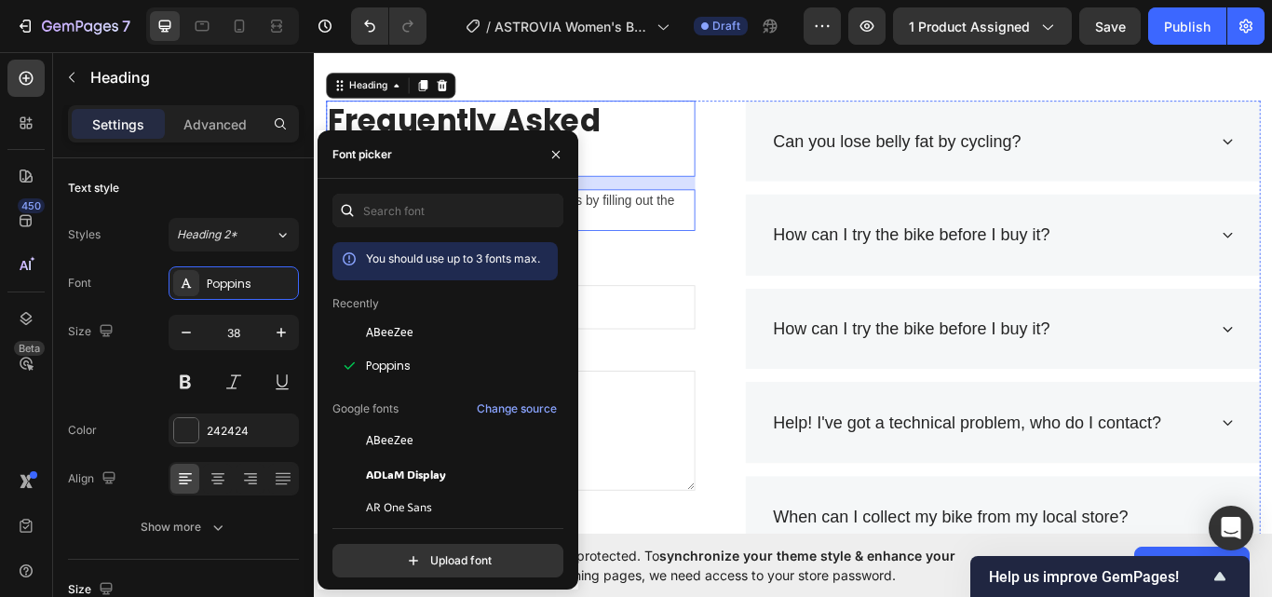
click at [696, 233] on p "Still have questions? Send us your questions by filling out the form below, we …" at bounding box center [543, 237] width 426 height 45
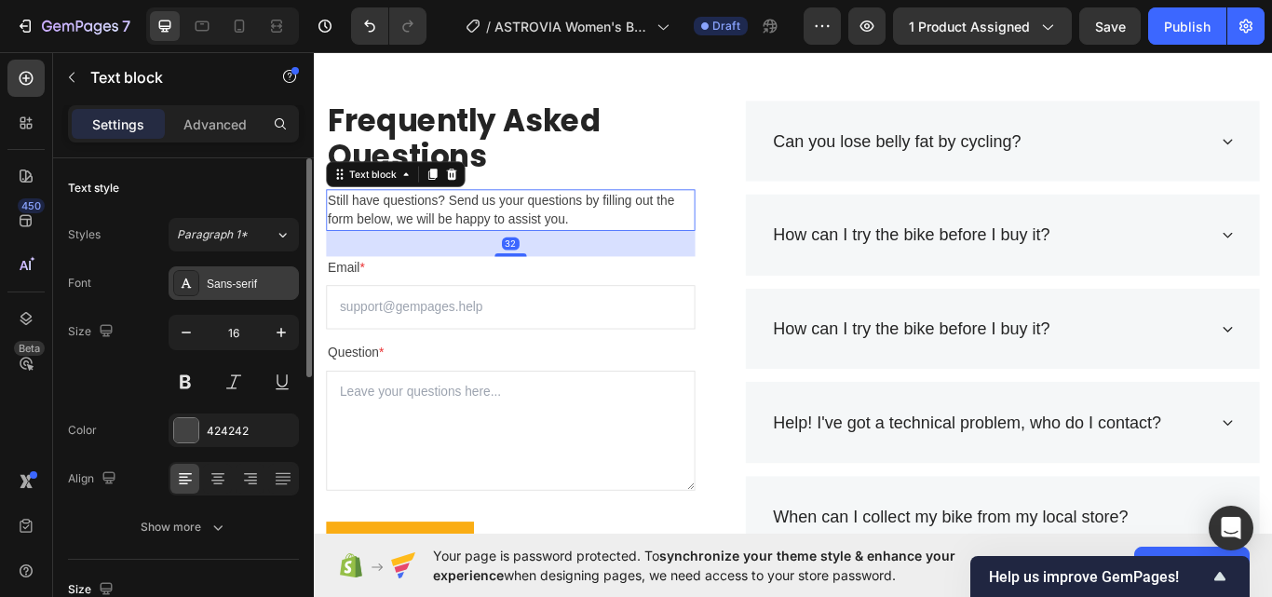
click at [206, 289] on div "Sans-serif" at bounding box center [234, 283] width 130 height 34
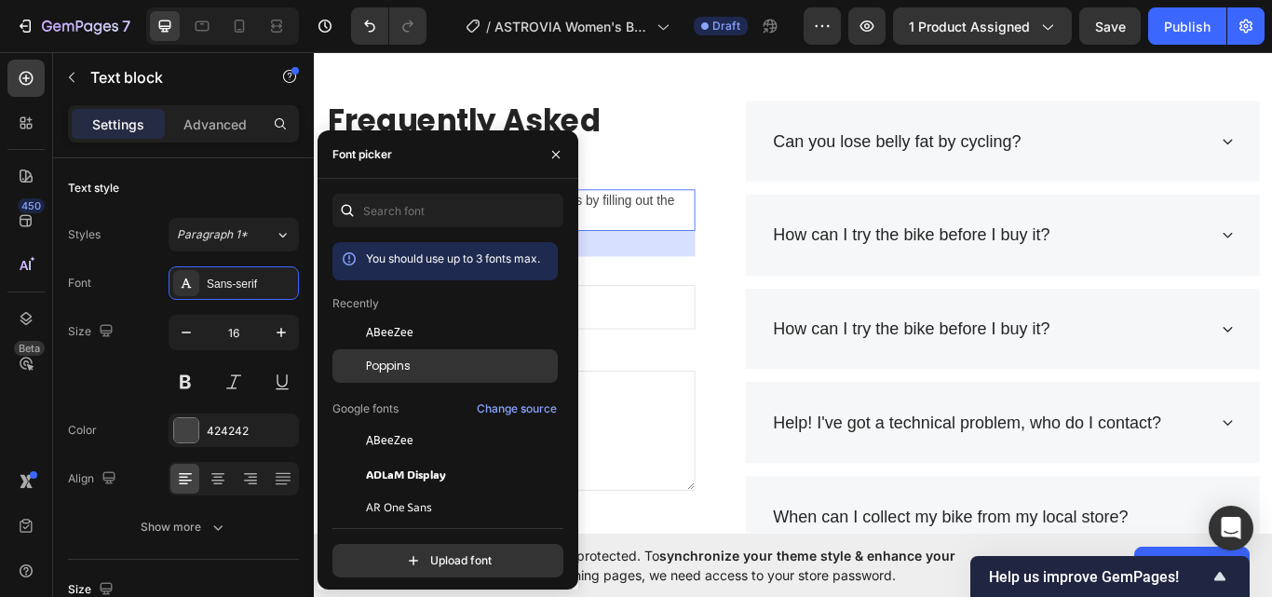
click at [419, 361] on div "Poppins" at bounding box center [460, 366] width 188 height 17
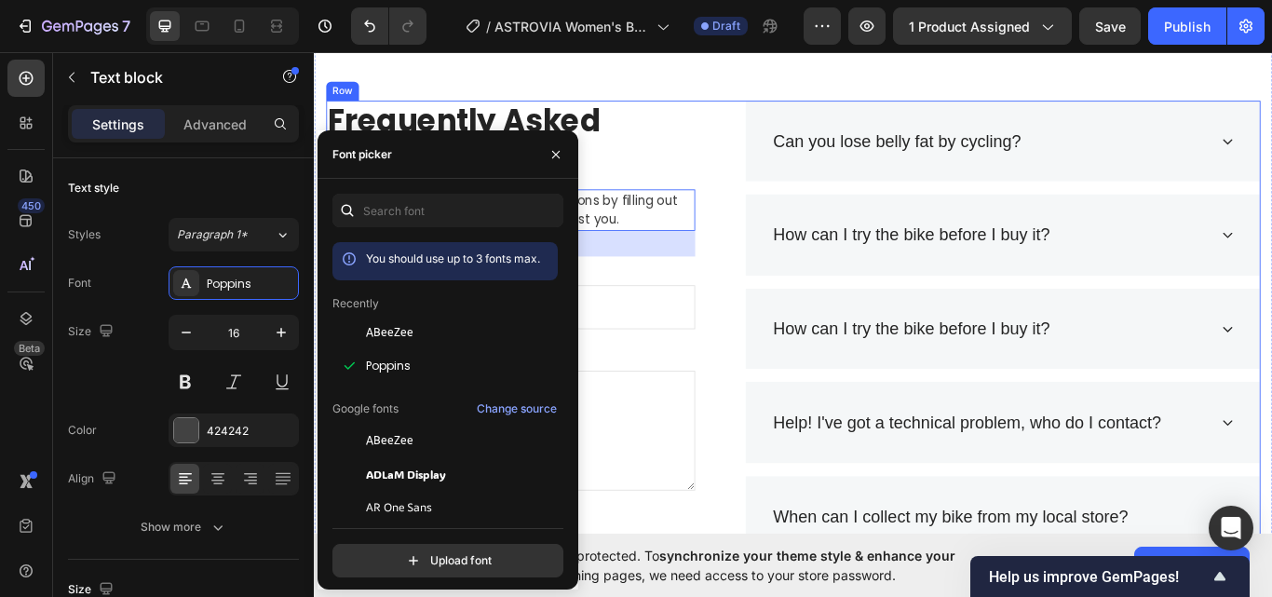
click at [834, 282] on div "How can I try the bike before I buy it?" at bounding box center [1117, 266] width 600 height 95
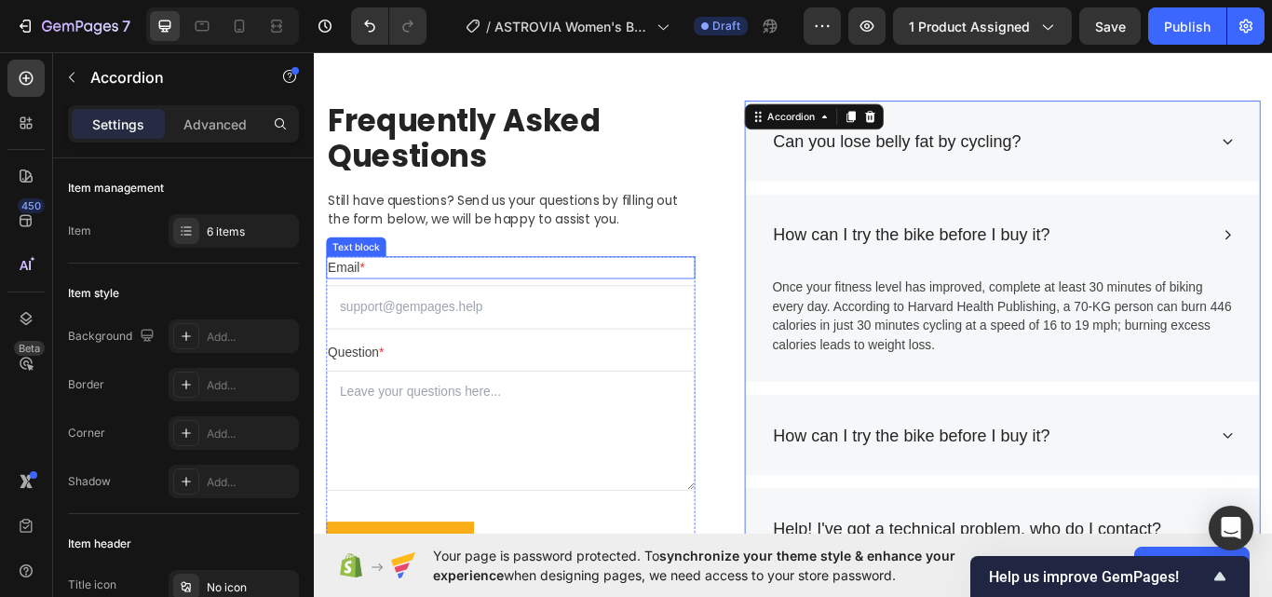
click at [463, 293] on p "Email *" at bounding box center [543, 304] width 426 height 22
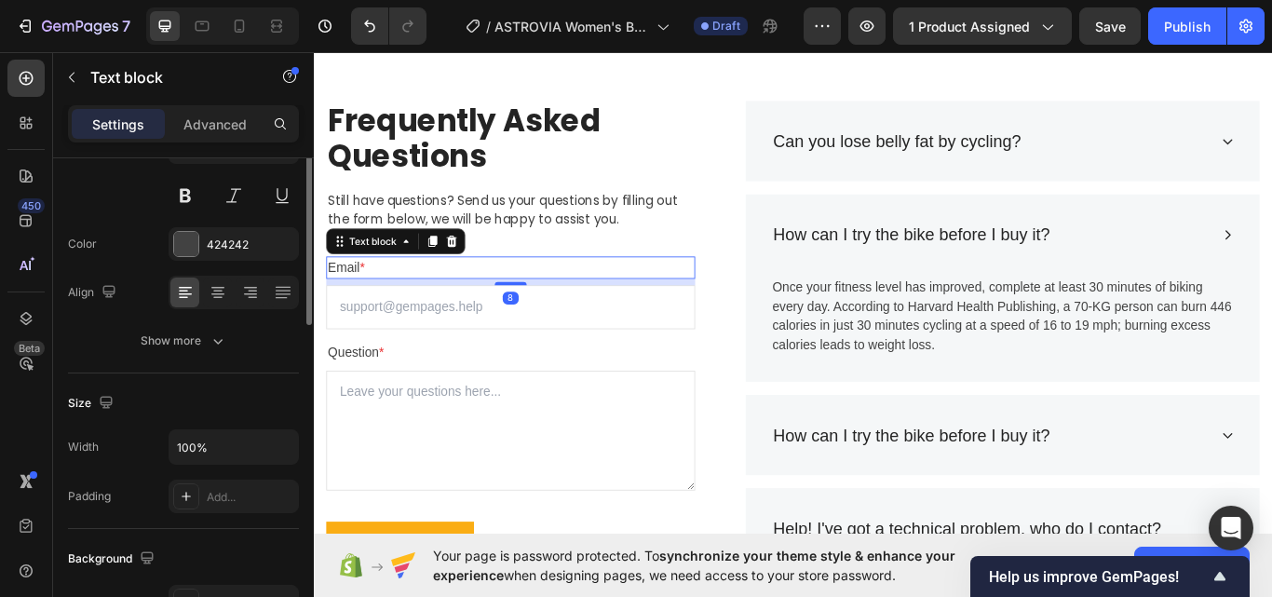
scroll to position [0, 0]
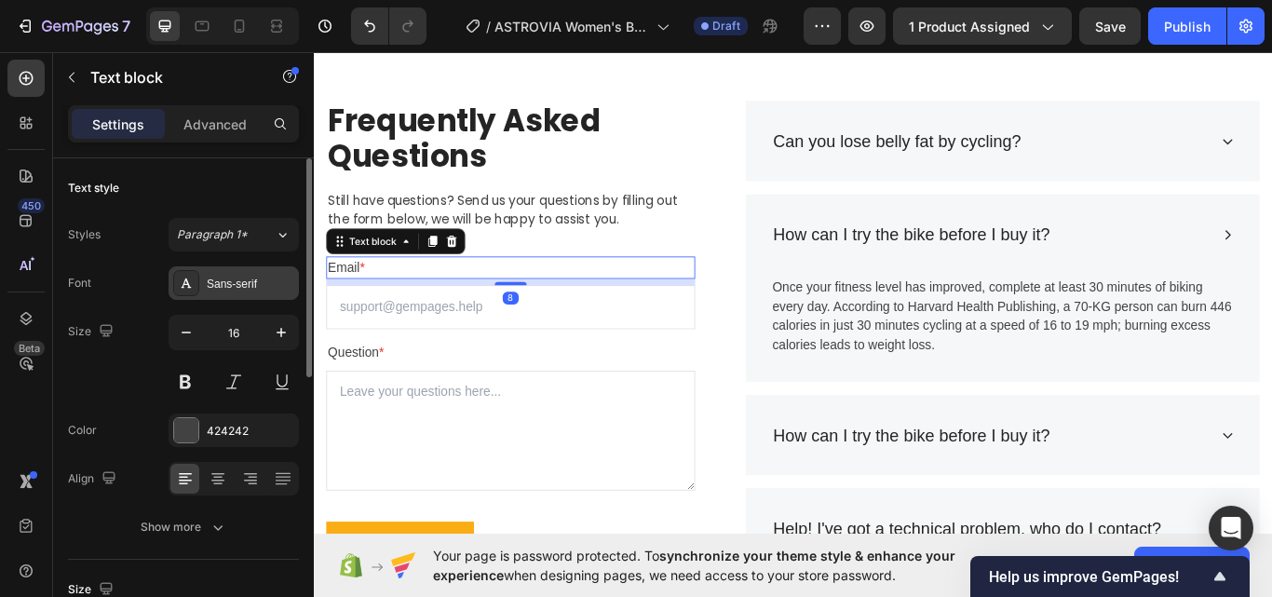
click at [249, 272] on div "Sans-serif" at bounding box center [234, 283] width 130 height 34
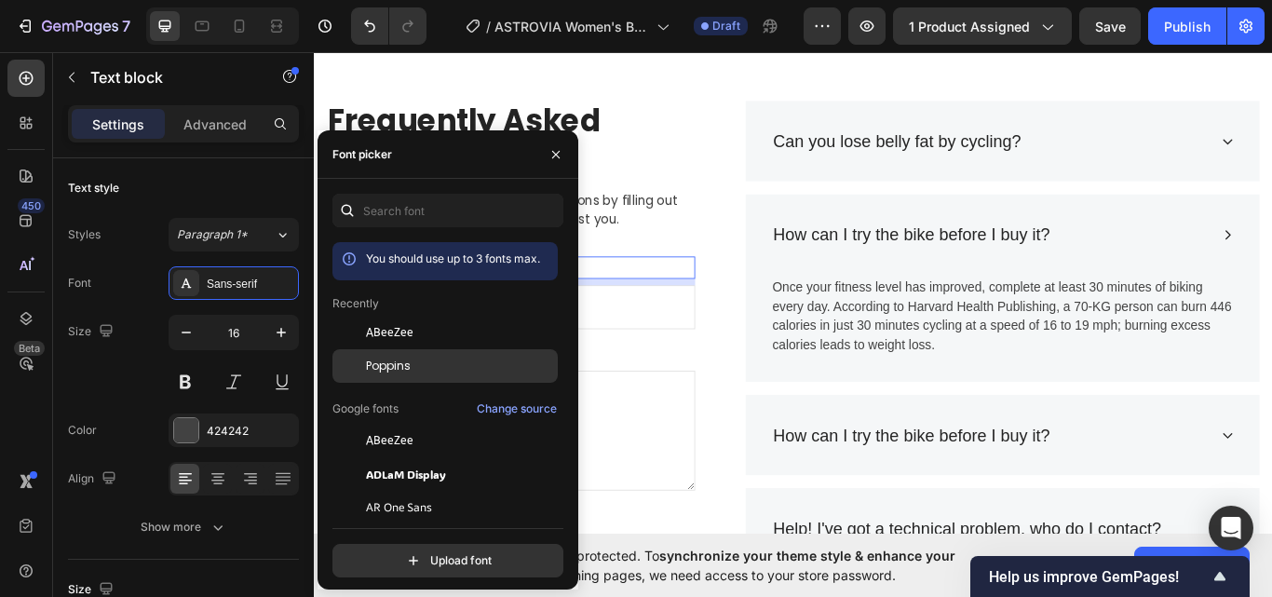
click at [425, 361] on div "Poppins" at bounding box center [460, 366] width 188 height 17
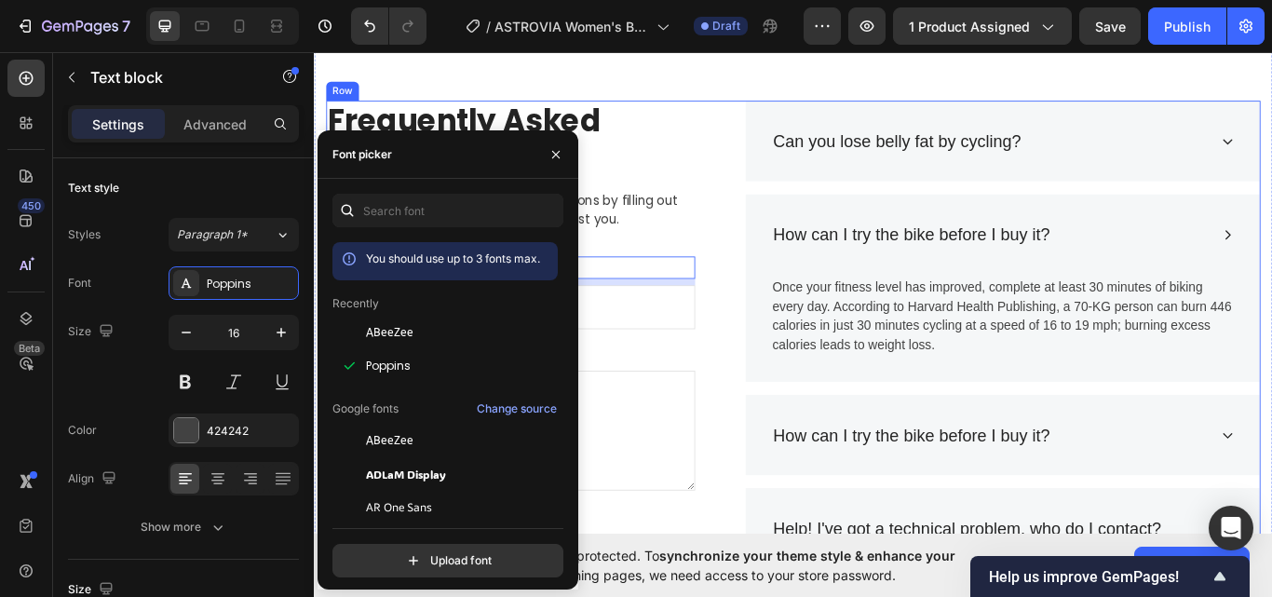
click at [773, 354] on div "Frequently Asked Questions Heading Still have questions? Send us your questions…" at bounding box center [872, 492] width 1089 height 765
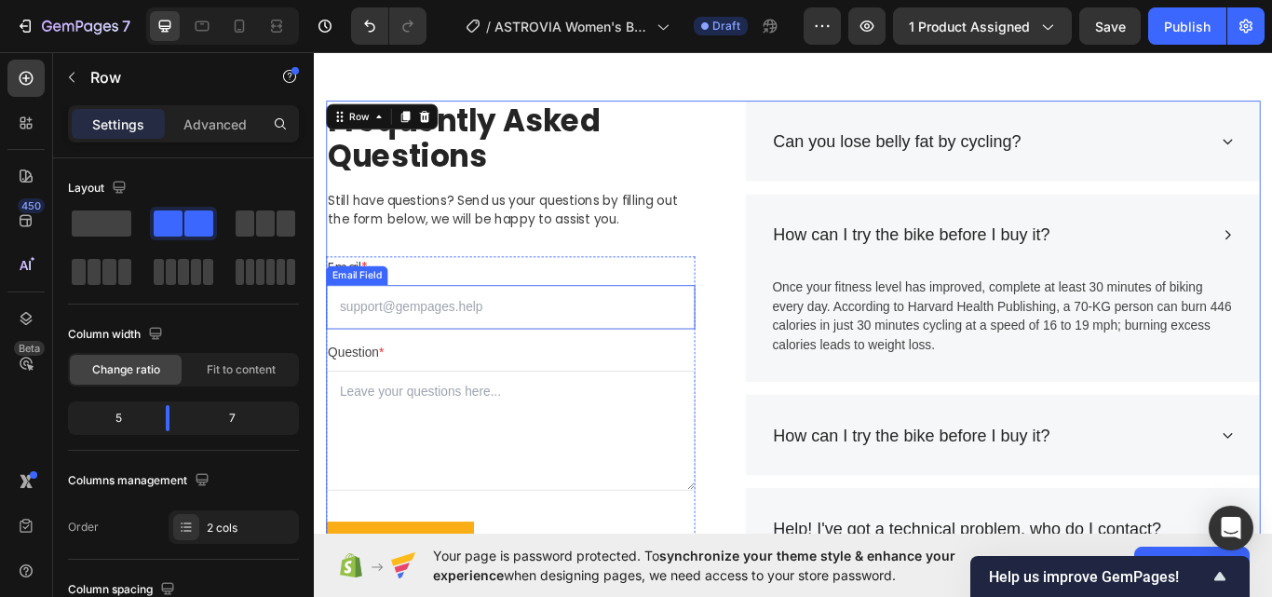
click at [501, 352] on input "email" at bounding box center [543, 350] width 430 height 51
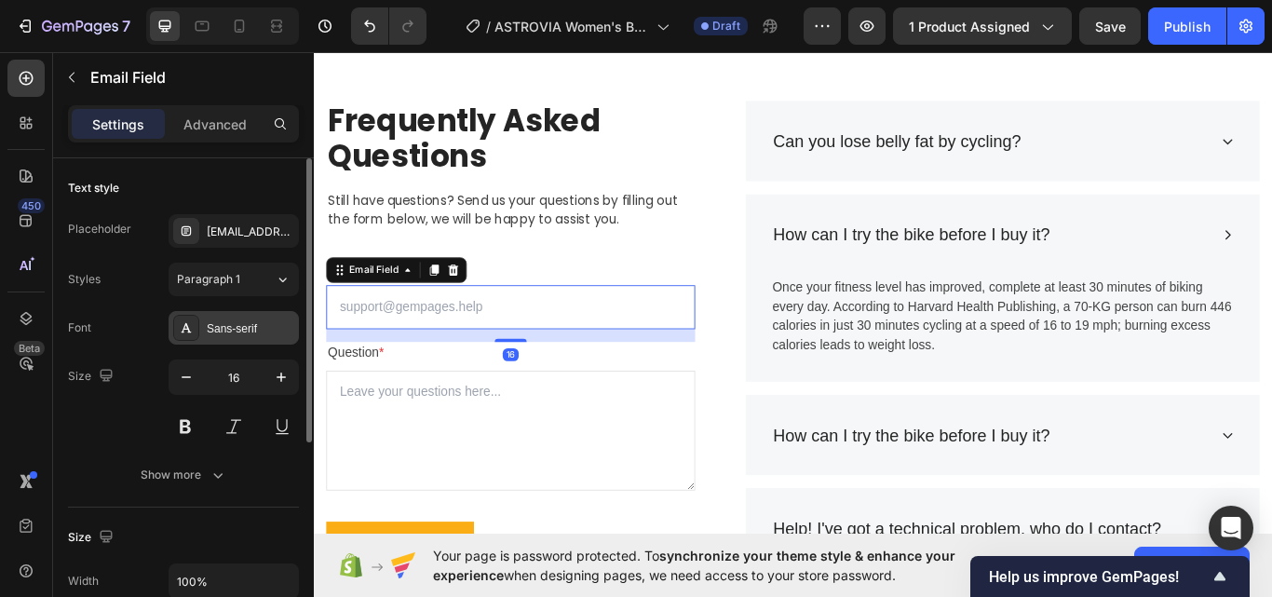
click at [253, 325] on div "Sans-serif" at bounding box center [251, 328] width 88 height 17
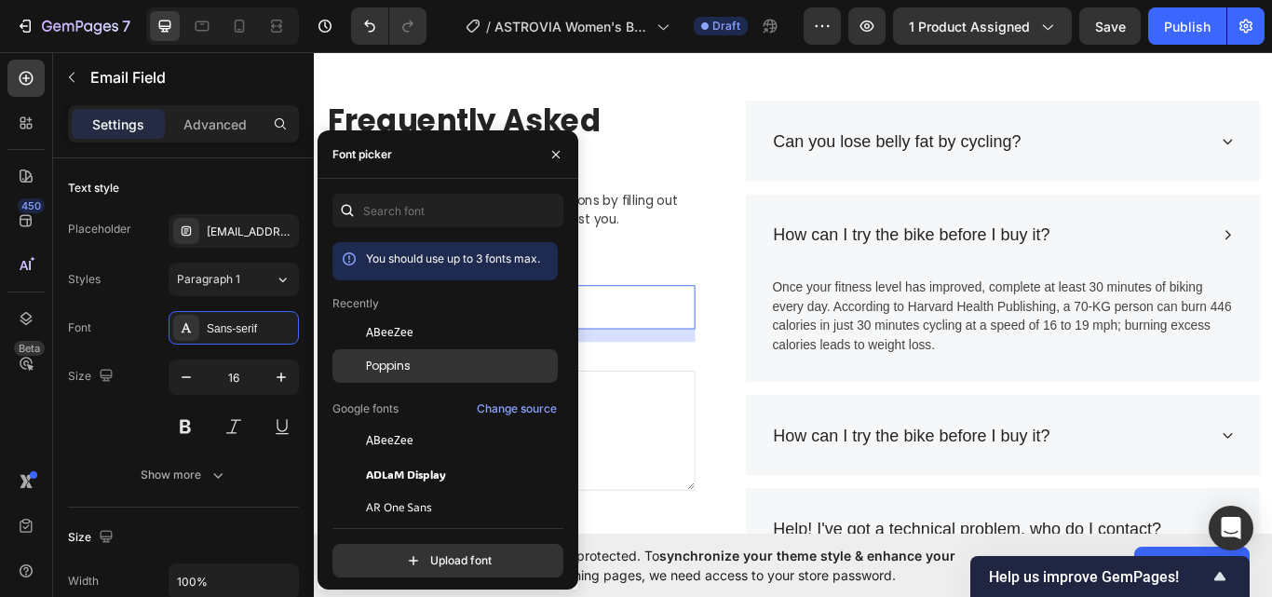
click at [398, 365] on span "Poppins" at bounding box center [388, 366] width 45 height 17
click at [826, 410] on div "Title Line Once your fitness level has improved, complete at least 30 minutes o…" at bounding box center [1117, 368] width 600 height 139
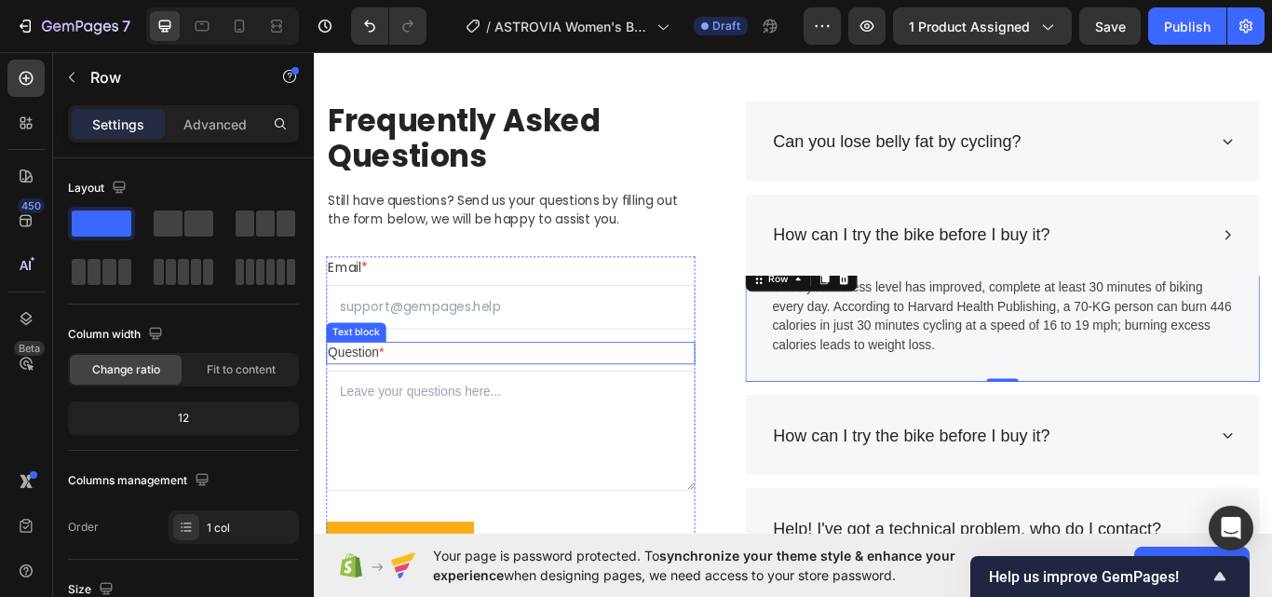
click at [557, 400] on p "Question *" at bounding box center [543, 404] width 426 height 22
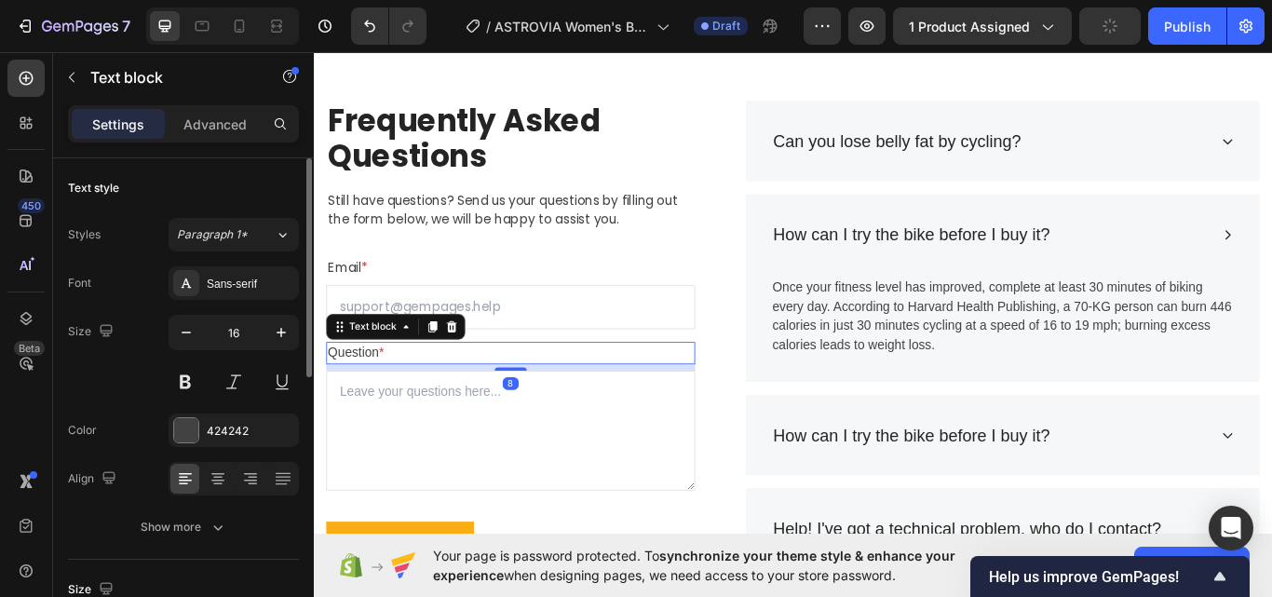
click at [250, 300] on div "Font Sans-serif Size 16 Color 424242 Align Show more" at bounding box center [183, 404] width 231 height 277
click at [264, 279] on div "Sans-serif" at bounding box center [251, 284] width 88 height 17
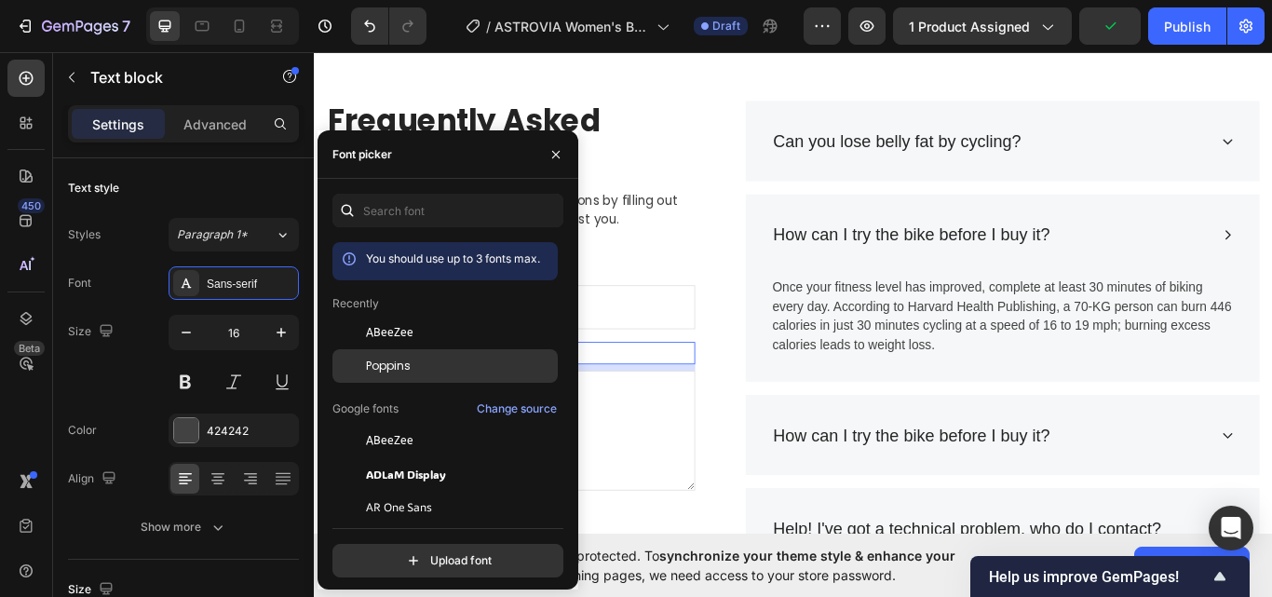
click at [389, 368] on span "Poppins" at bounding box center [388, 366] width 45 height 17
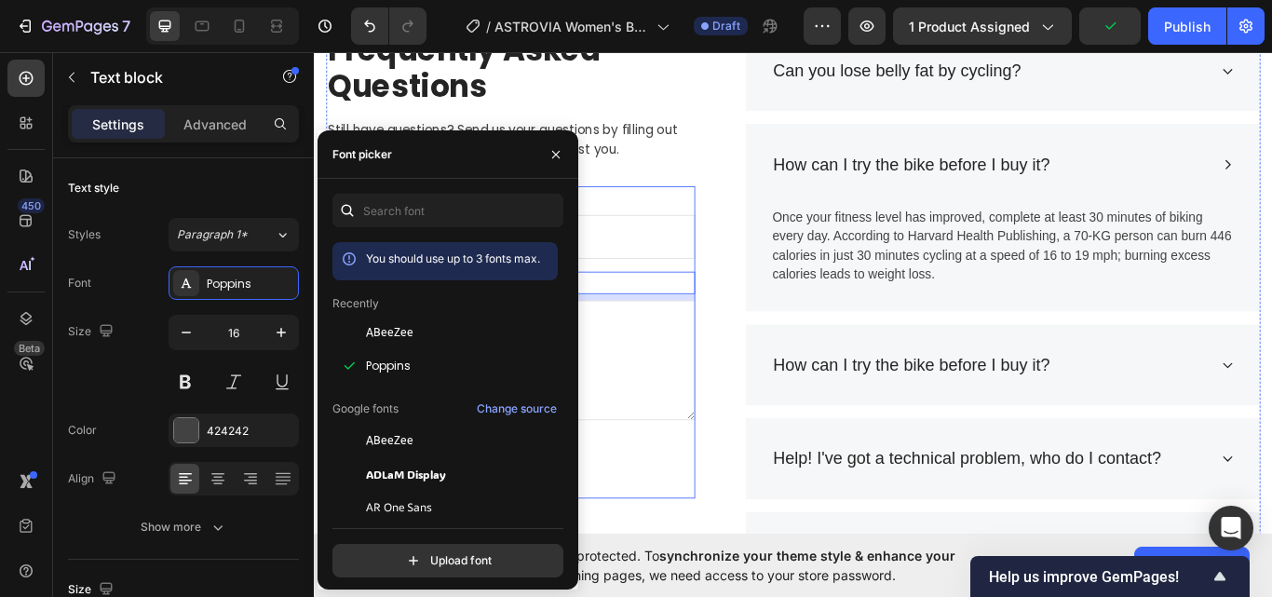
scroll to position [3244, 0]
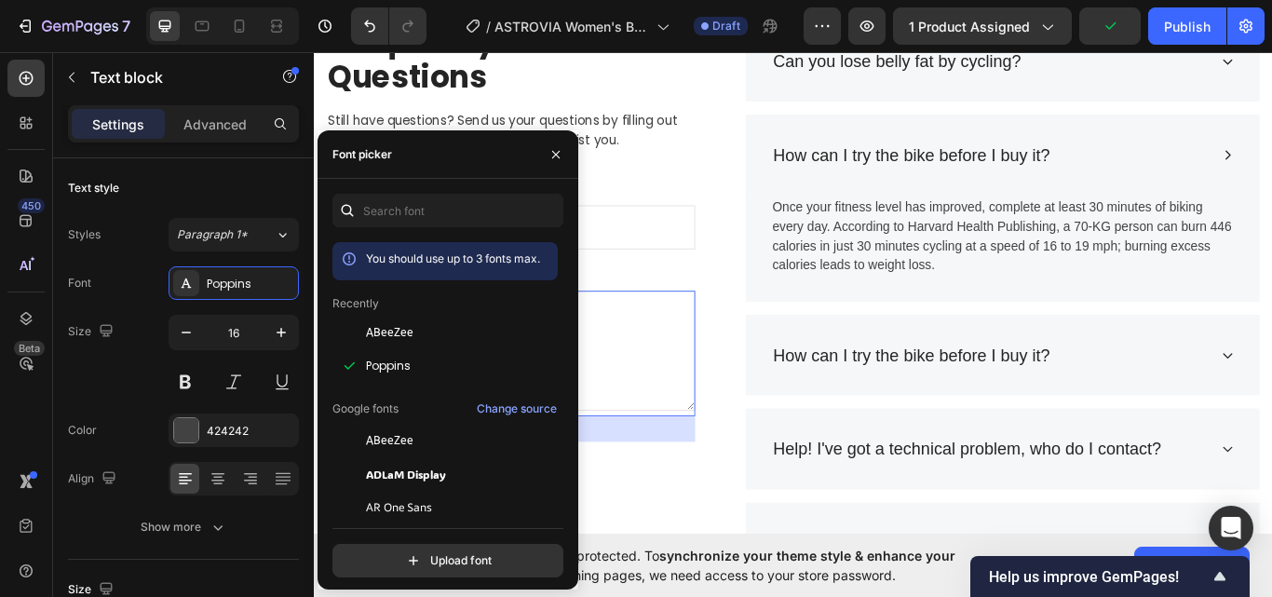
click at [694, 385] on textarea at bounding box center [543, 401] width 430 height 140
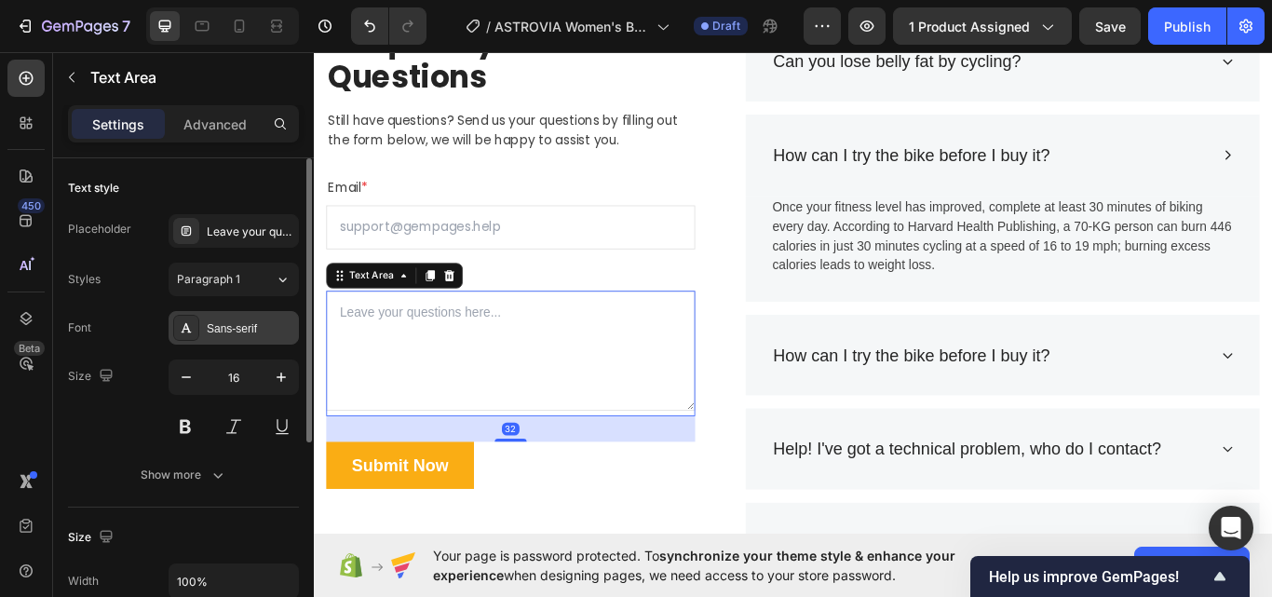
click at [242, 341] on div "Sans-serif" at bounding box center [234, 328] width 130 height 34
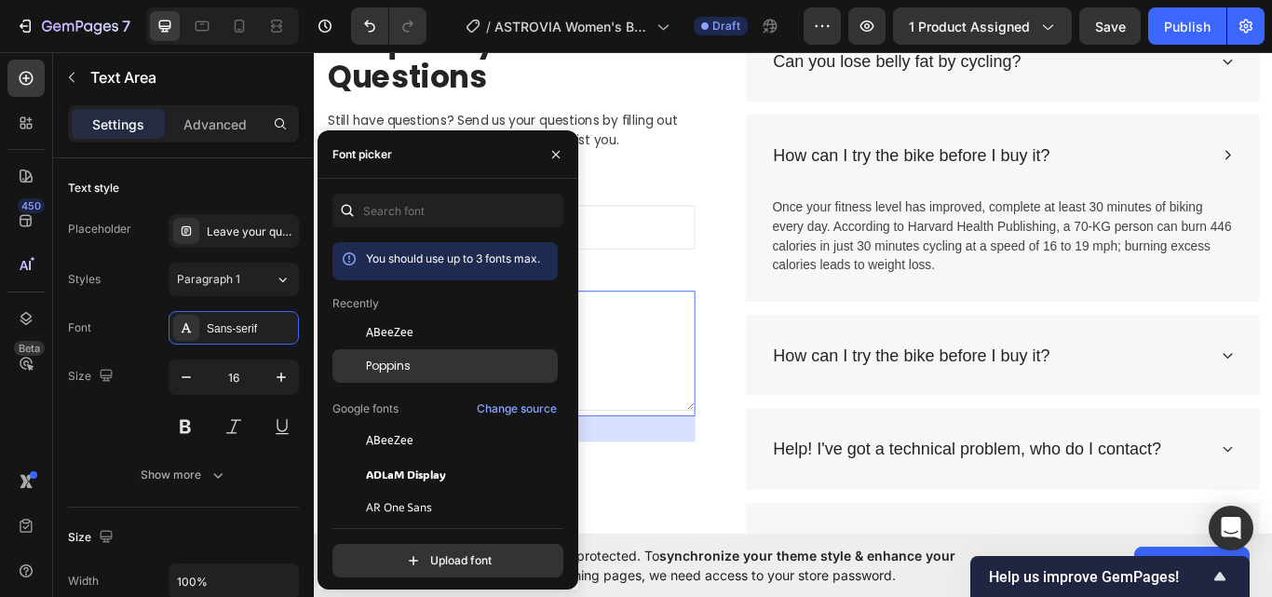
click at [395, 373] on span "Poppins" at bounding box center [388, 366] width 45 height 17
click at [695, 385] on textarea at bounding box center [543, 401] width 430 height 140
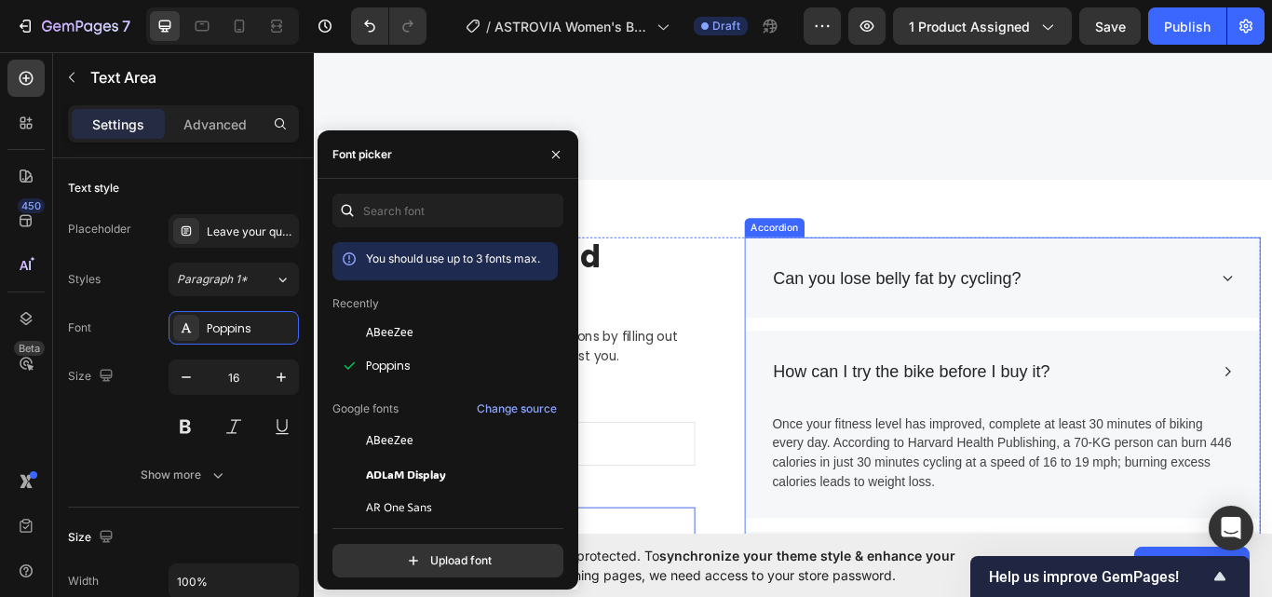
scroll to position [2965, 0]
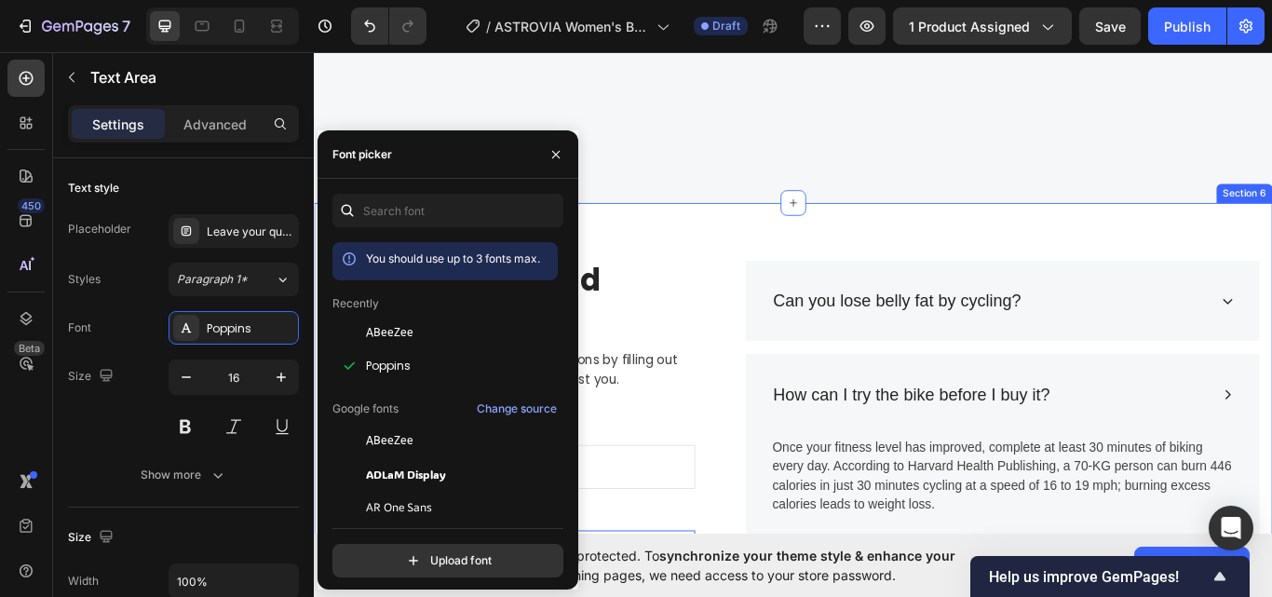
click at [1133, 331] on div "Can you lose belly fat by cycling?" at bounding box center [993, 343] width 295 height 35
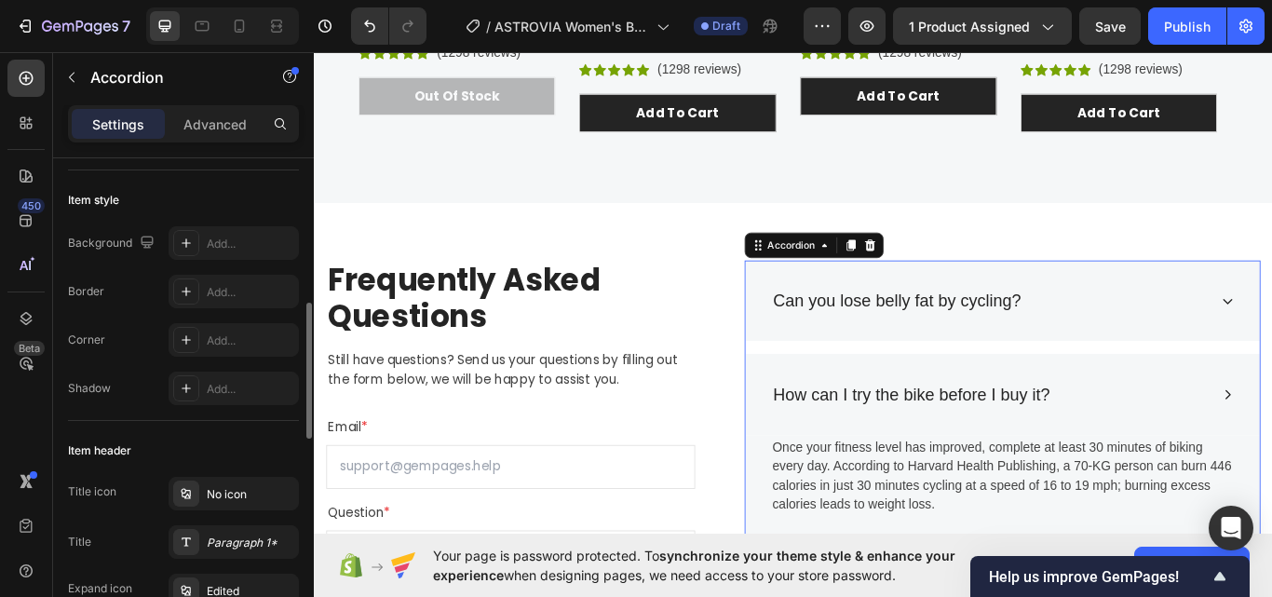
scroll to position [0, 0]
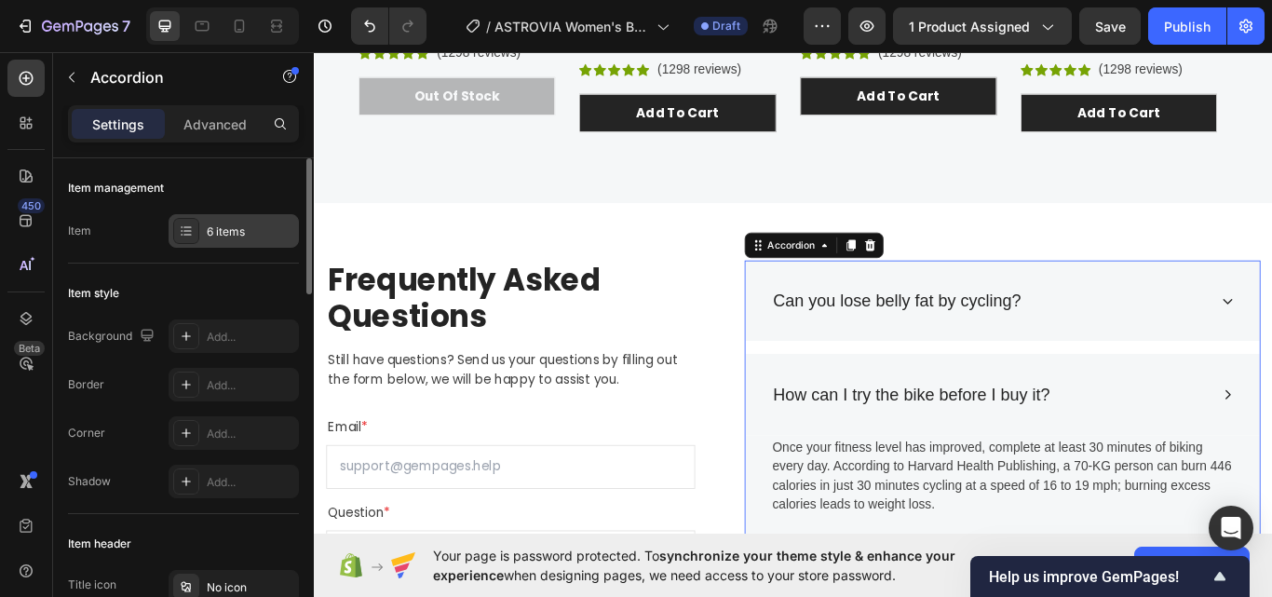
click at [277, 237] on div "6 items" at bounding box center [251, 231] width 88 height 17
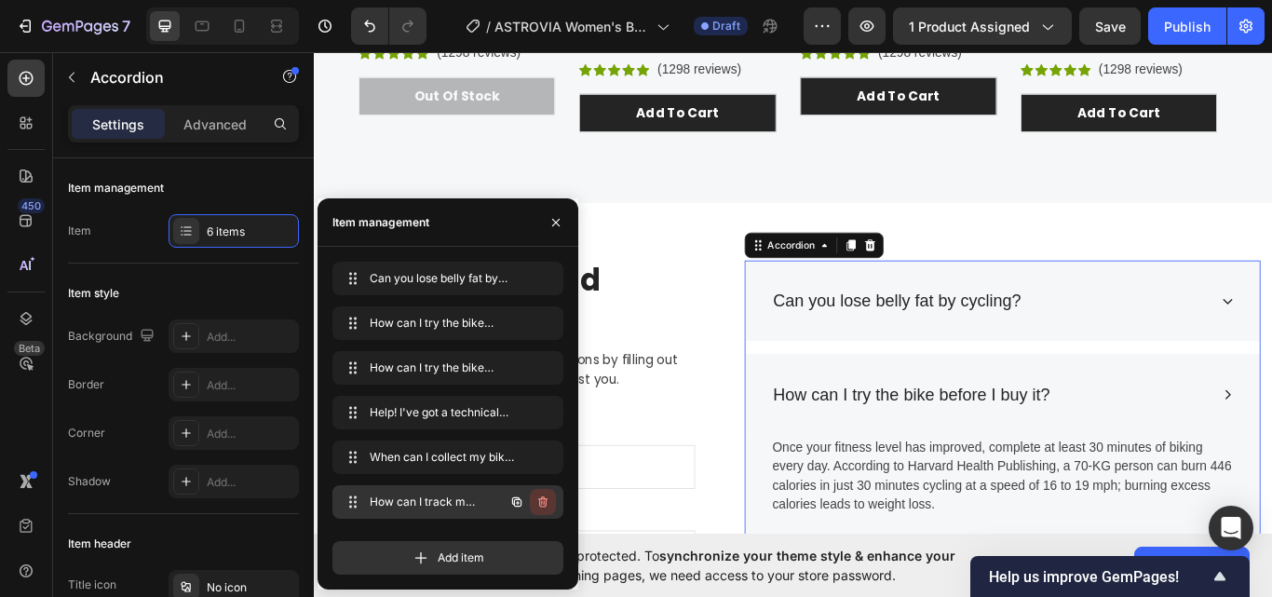
click at [547, 497] on icon "button" at bounding box center [542, 501] width 15 height 15
click at [537, 497] on div "Delete" at bounding box center [530, 501] width 34 height 17
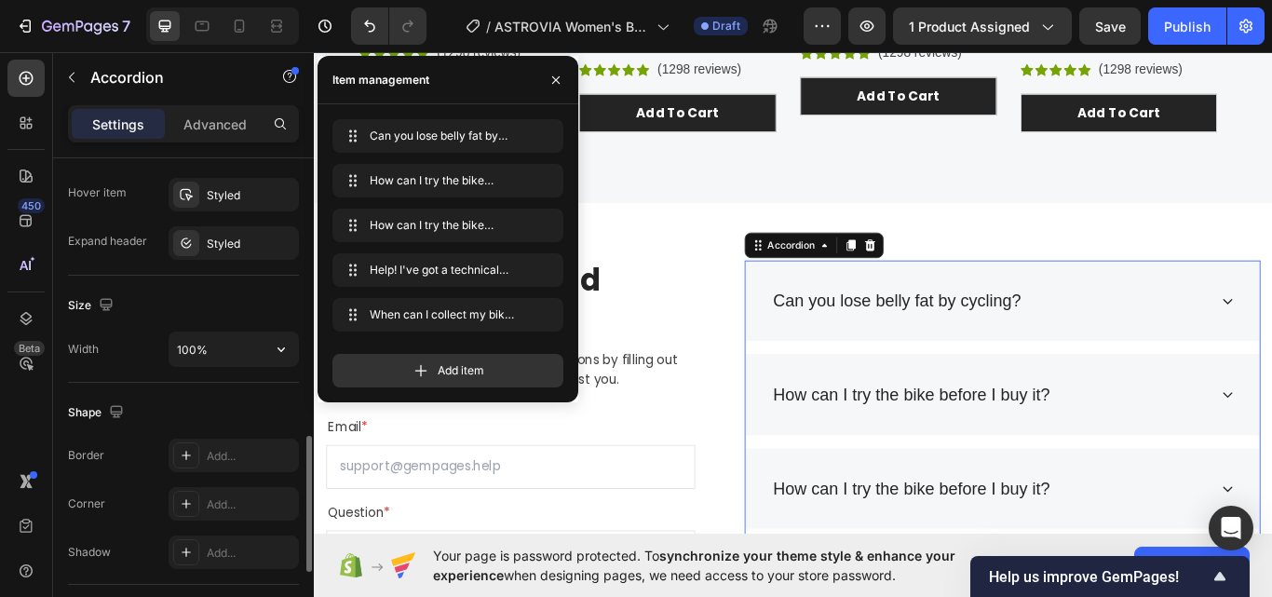
scroll to position [816, 0]
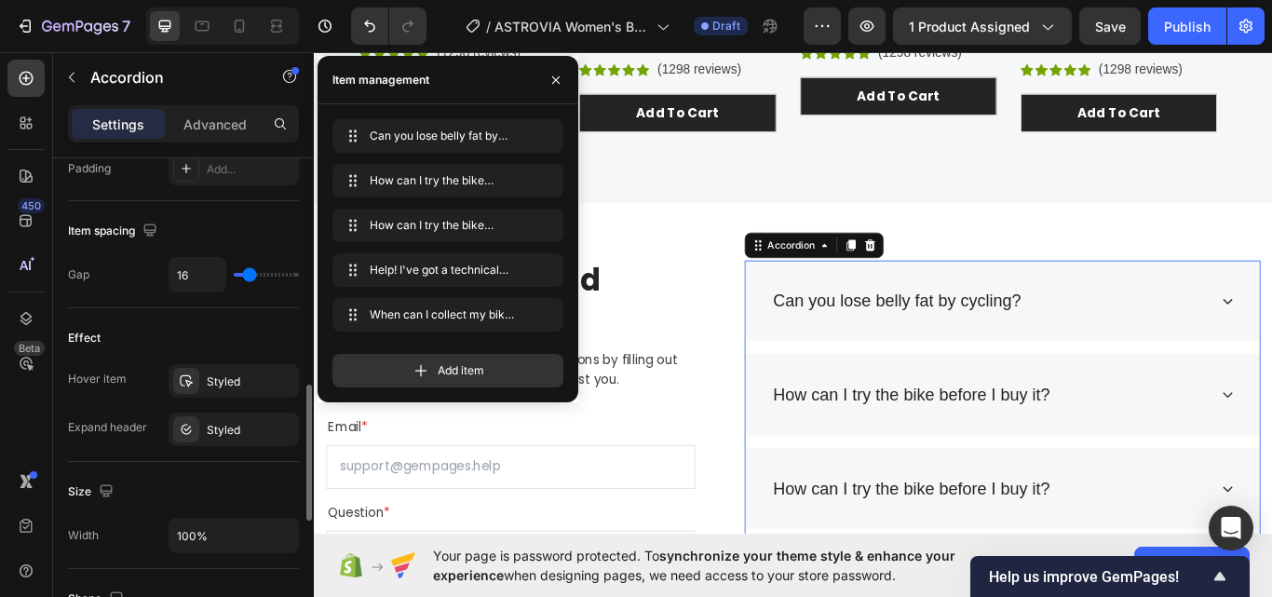
click at [254, 239] on div "Item spacing" at bounding box center [183, 231] width 231 height 30
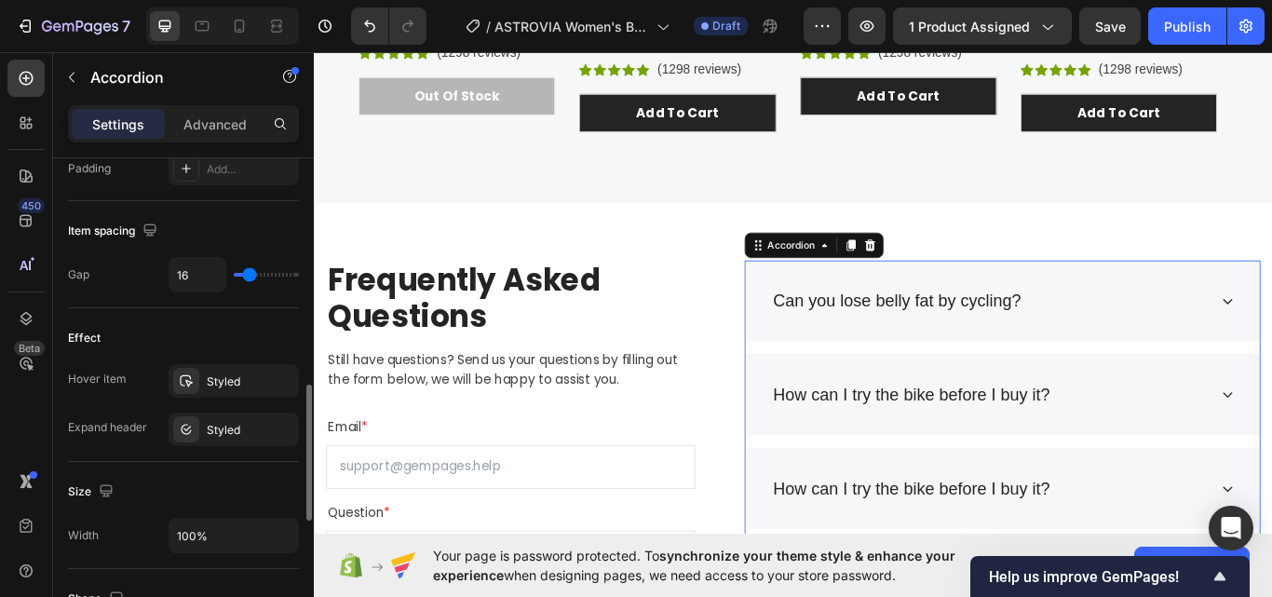
scroll to position [443, 0]
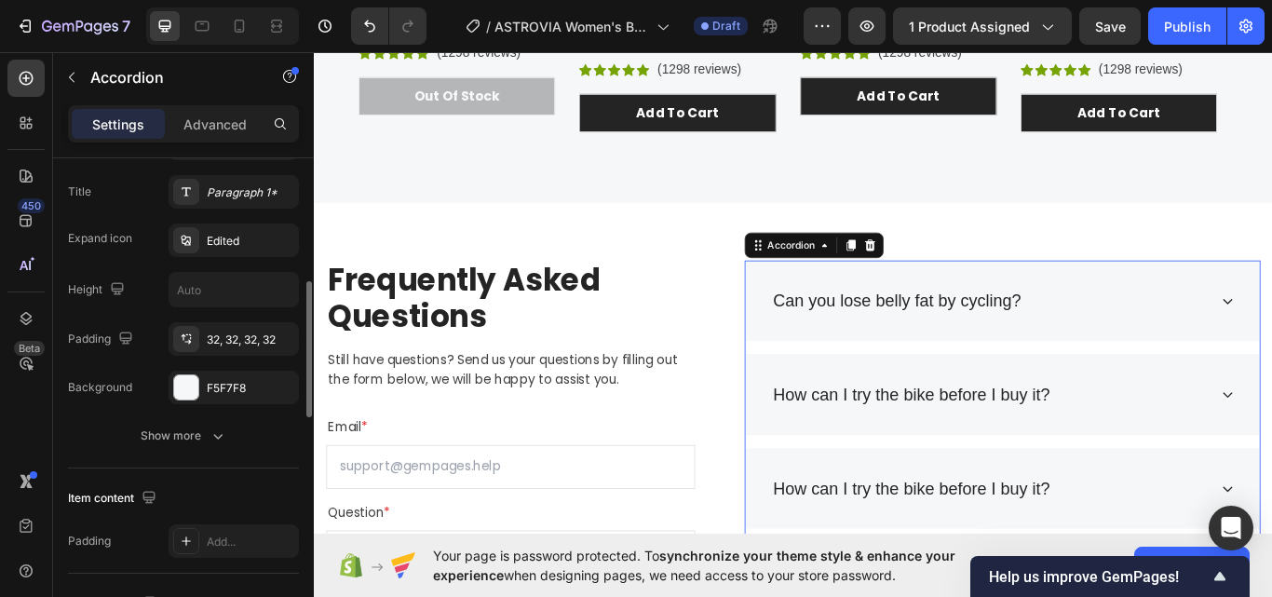
click at [239, 168] on div "Title icon No icon Title Paragraph 1* Expand icon Edited Height Padding 32, 32,…" at bounding box center [183, 265] width 231 height 277
click at [238, 196] on div "Paragraph 1*" at bounding box center [251, 192] width 88 height 17
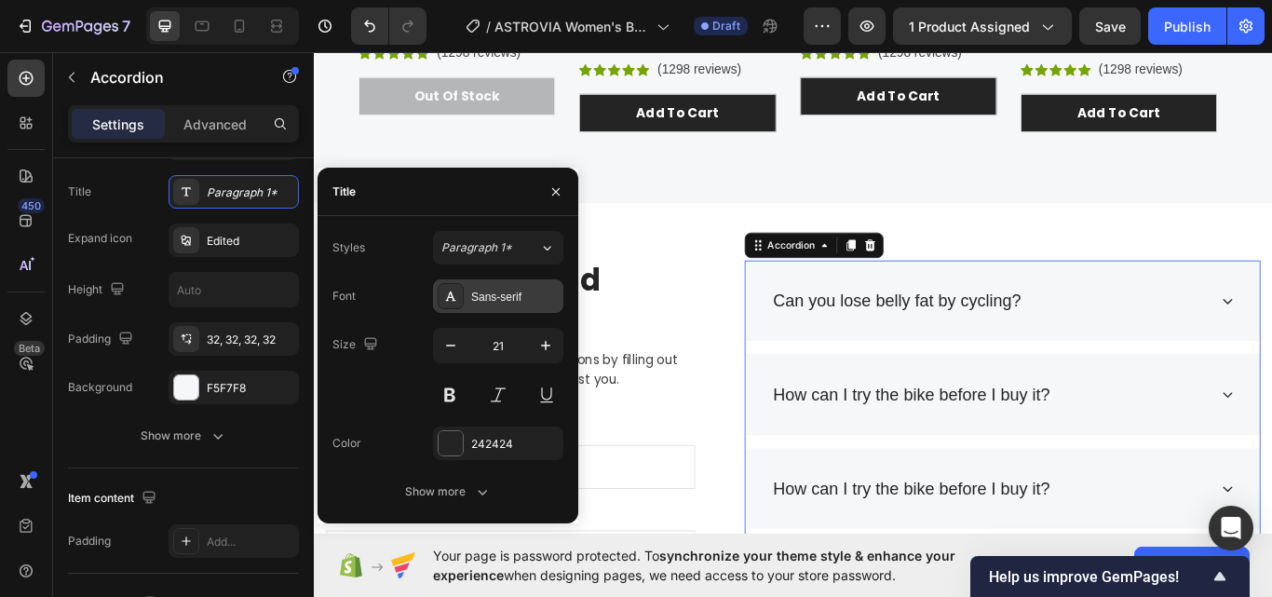
drag, startPoint x: 504, startPoint y: 289, endPoint x: 340, endPoint y: 305, distance: 164.7
click at [504, 289] on div "Sans-serif" at bounding box center [515, 297] width 88 height 17
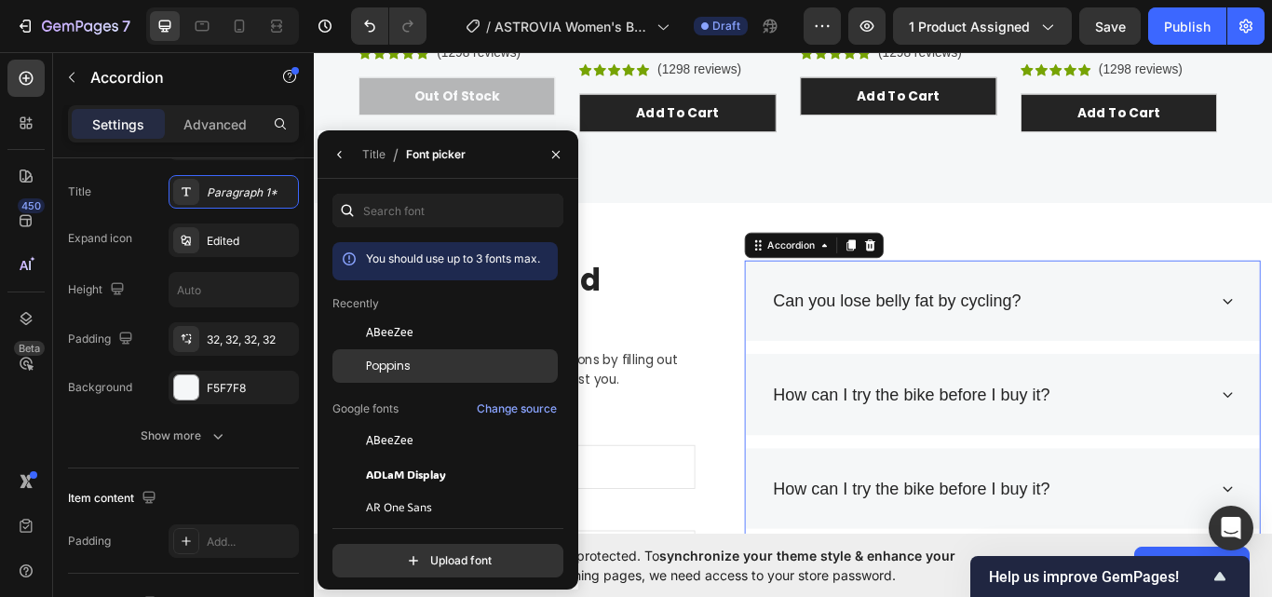
click at [419, 351] on div "Poppins" at bounding box center [444, 366] width 225 height 34
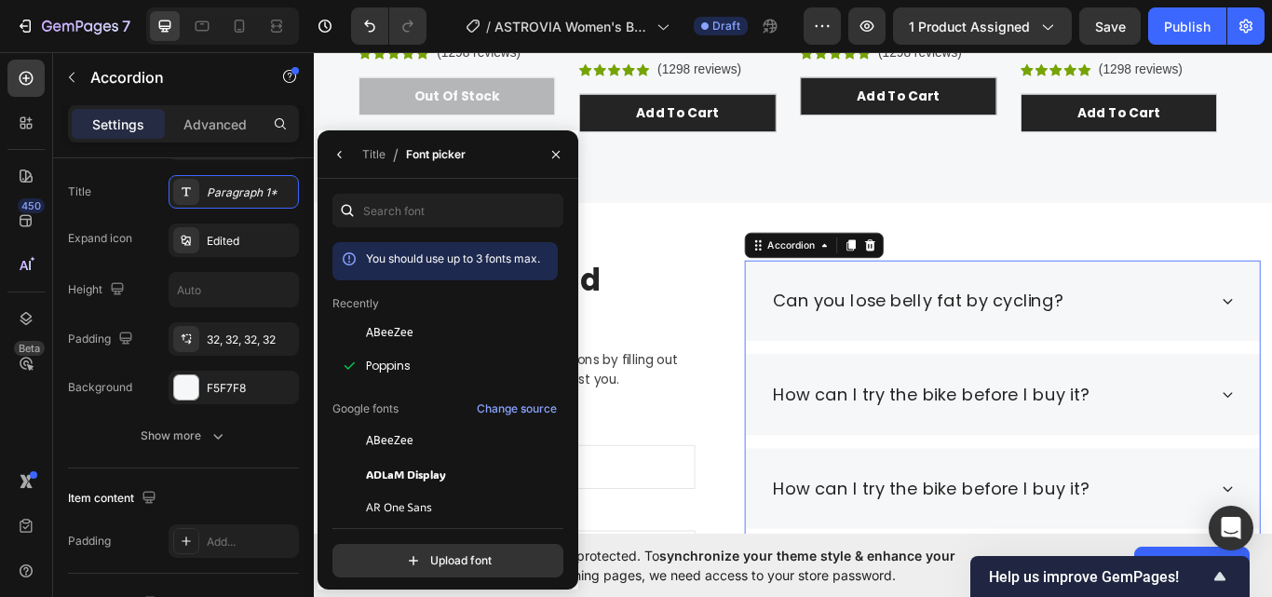
click at [1242, 344] on div "Can you lose belly fat by cycling?" at bounding box center [1101, 343] width 510 height 35
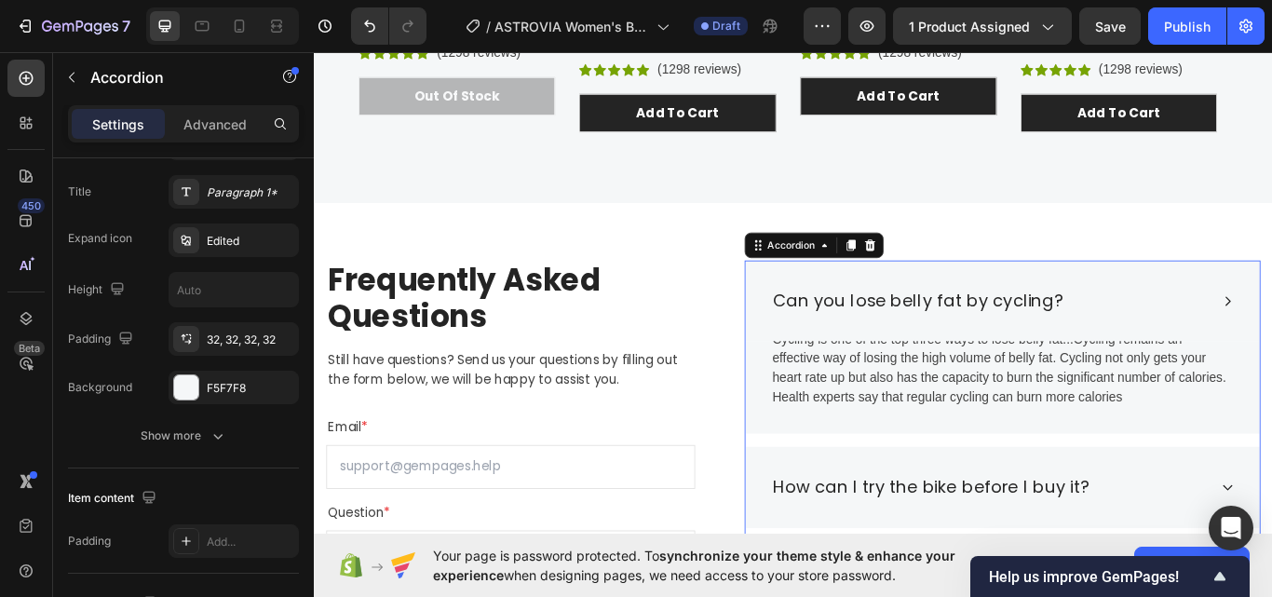
click at [1004, 341] on div "Can you lose belly fat by cycling?" at bounding box center [1018, 343] width 344 height 35
click at [1004, 341] on p "Can you lose belly fat by cycling?" at bounding box center [1018, 344] width 338 height 30
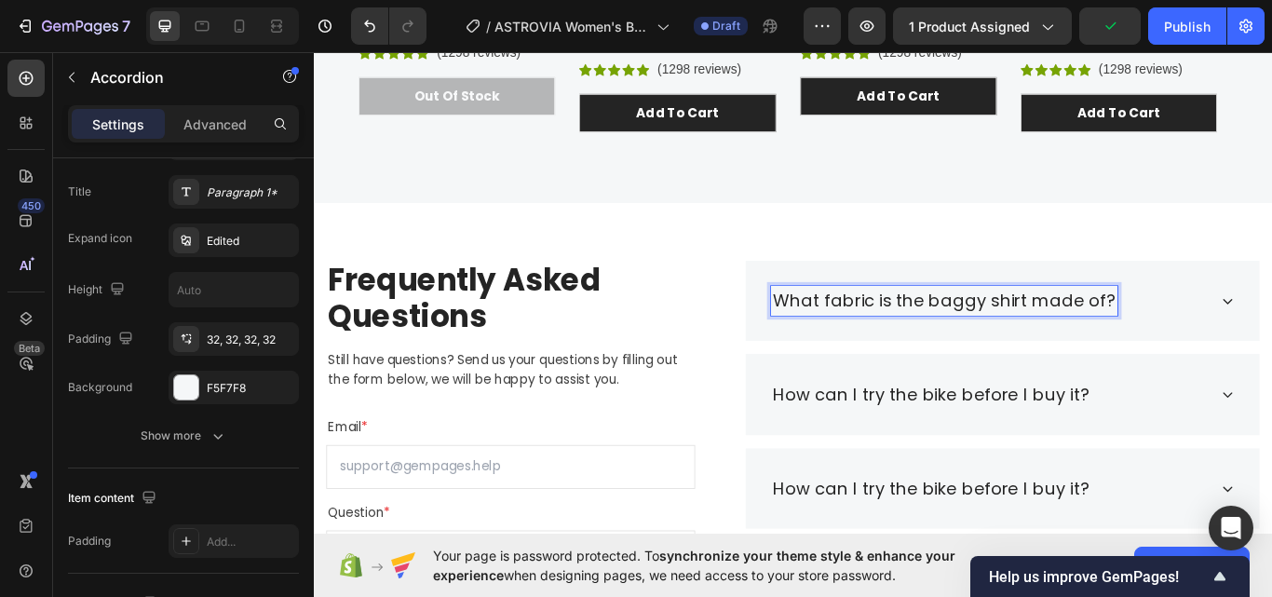
click at [1271, 352] on div "What fabric is the baggy shirt made of?" at bounding box center [1101, 343] width 510 height 35
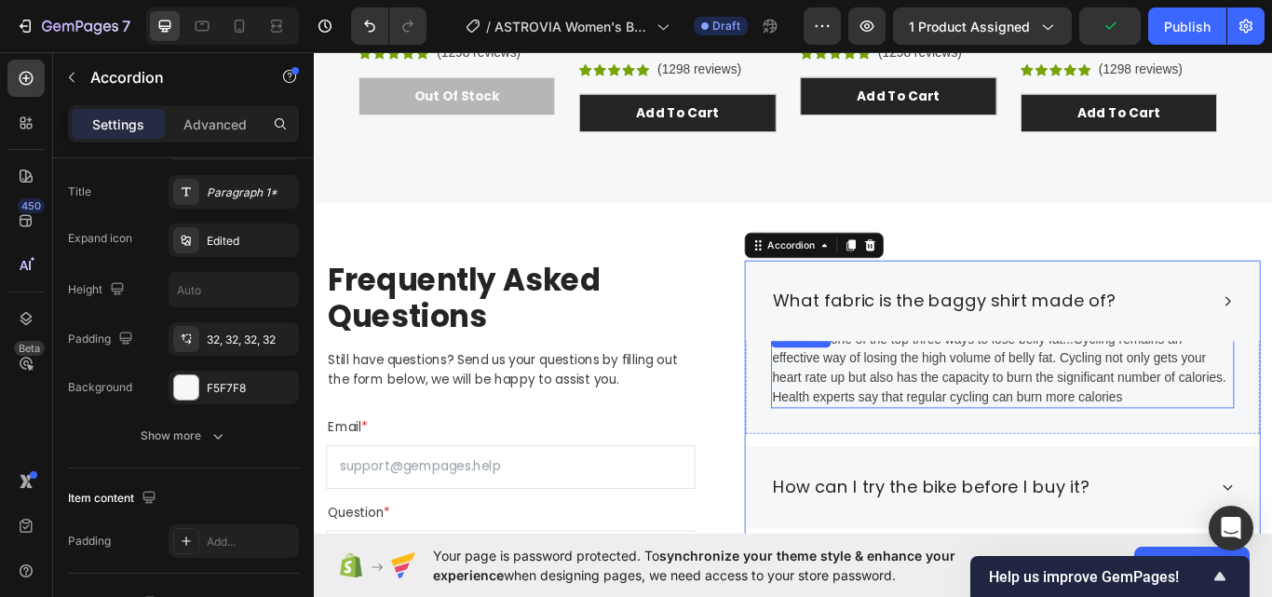
click at [1005, 425] on p "Cycling is one of the top three ways to lose belly fat...Cycling remains an eff…" at bounding box center [1116, 421] width 536 height 89
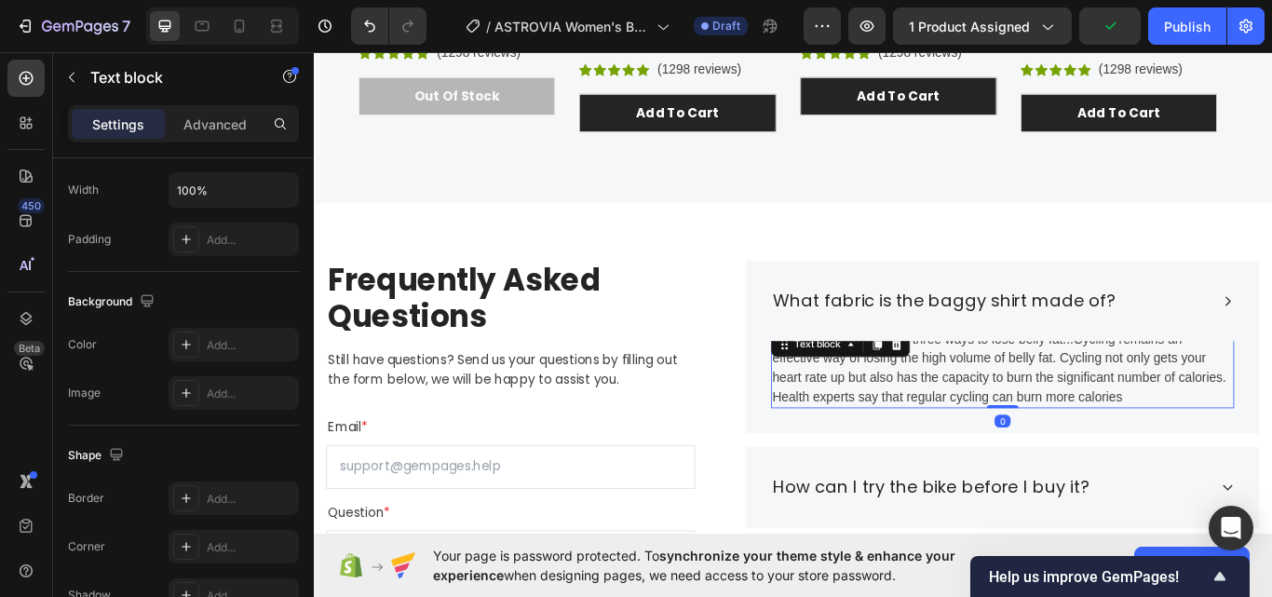
scroll to position [0, 0]
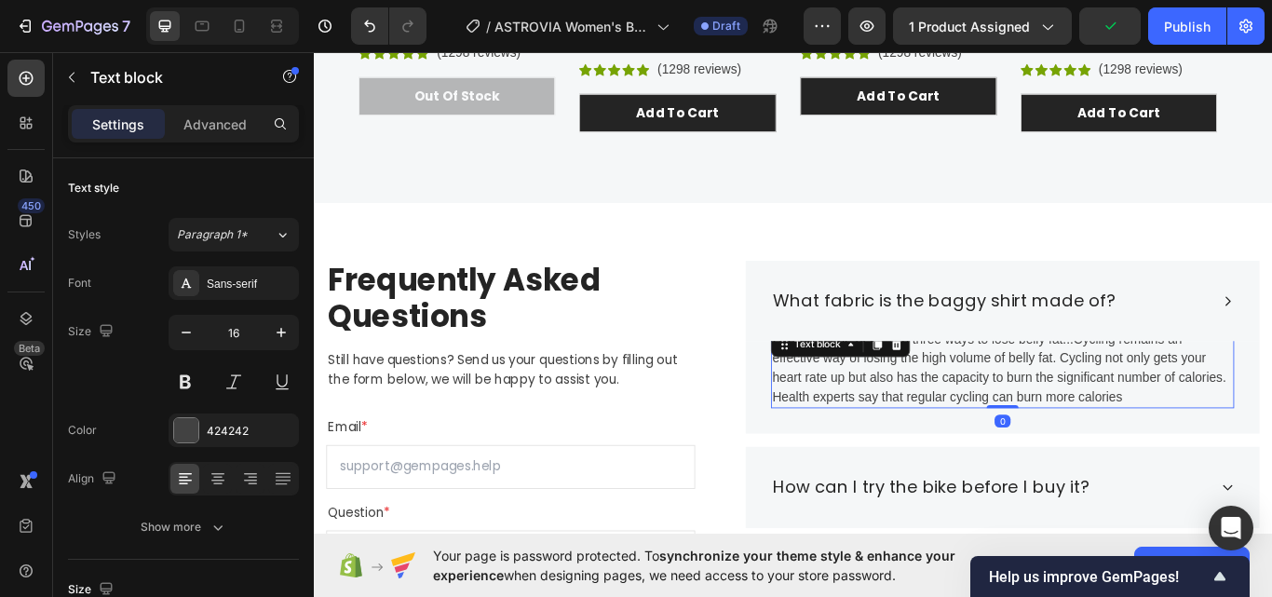
click at [1005, 425] on p "Cycling is one of the top three ways to lose belly fat...Cycling remains an eff…" at bounding box center [1116, 421] width 536 height 89
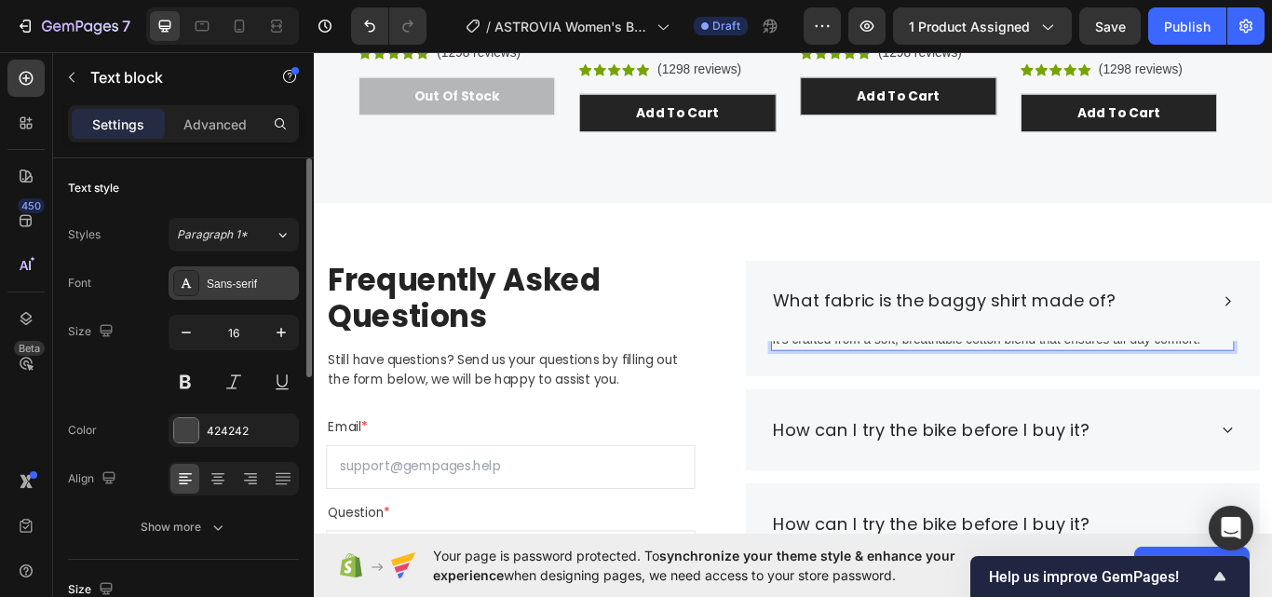
click at [223, 289] on div "Sans-serif" at bounding box center [251, 284] width 88 height 17
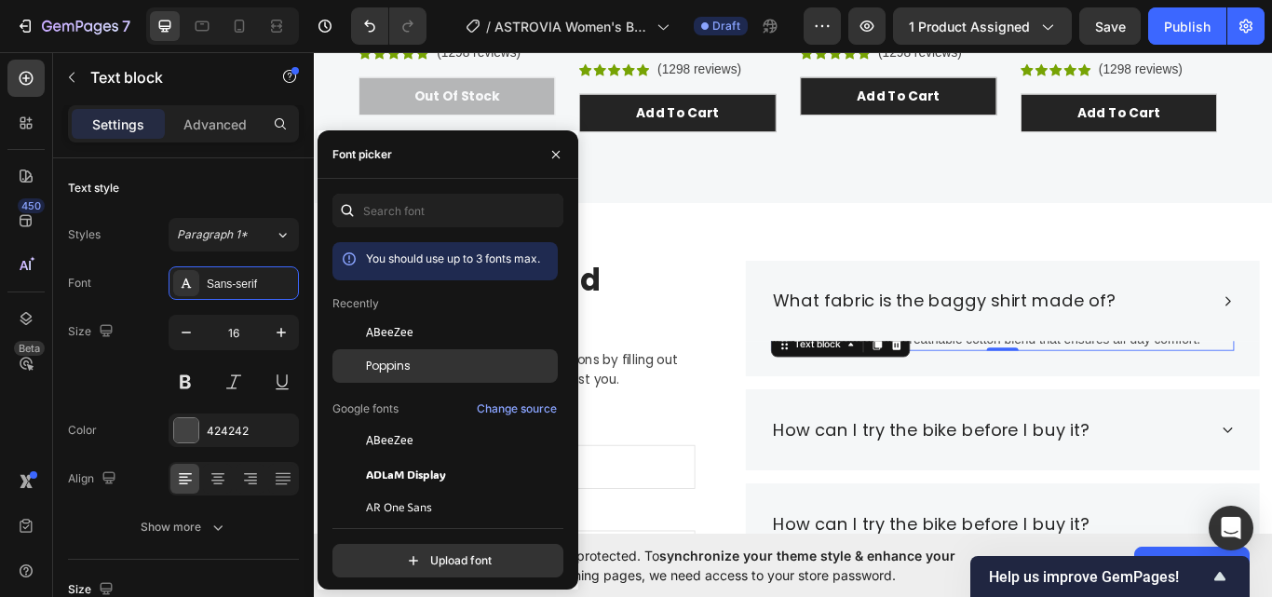
drag, startPoint x: 445, startPoint y: 373, endPoint x: 819, endPoint y: 368, distance: 374.3
click at [445, 373] on div "Poppins" at bounding box center [460, 366] width 188 height 17
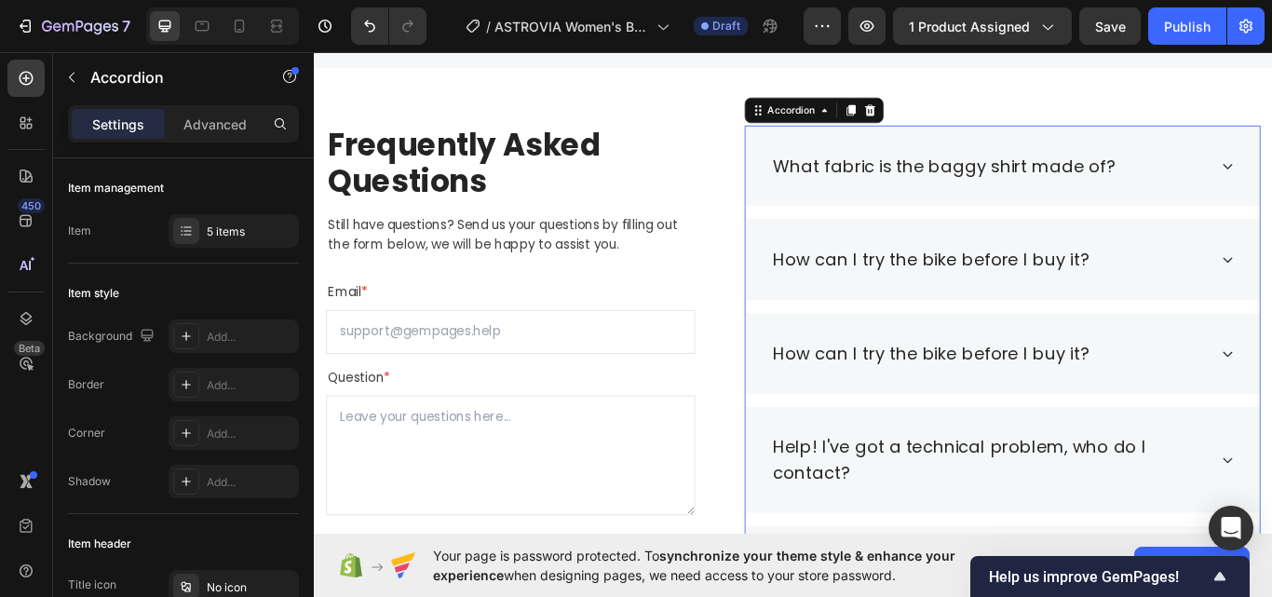
scroll to position [3151, 0]
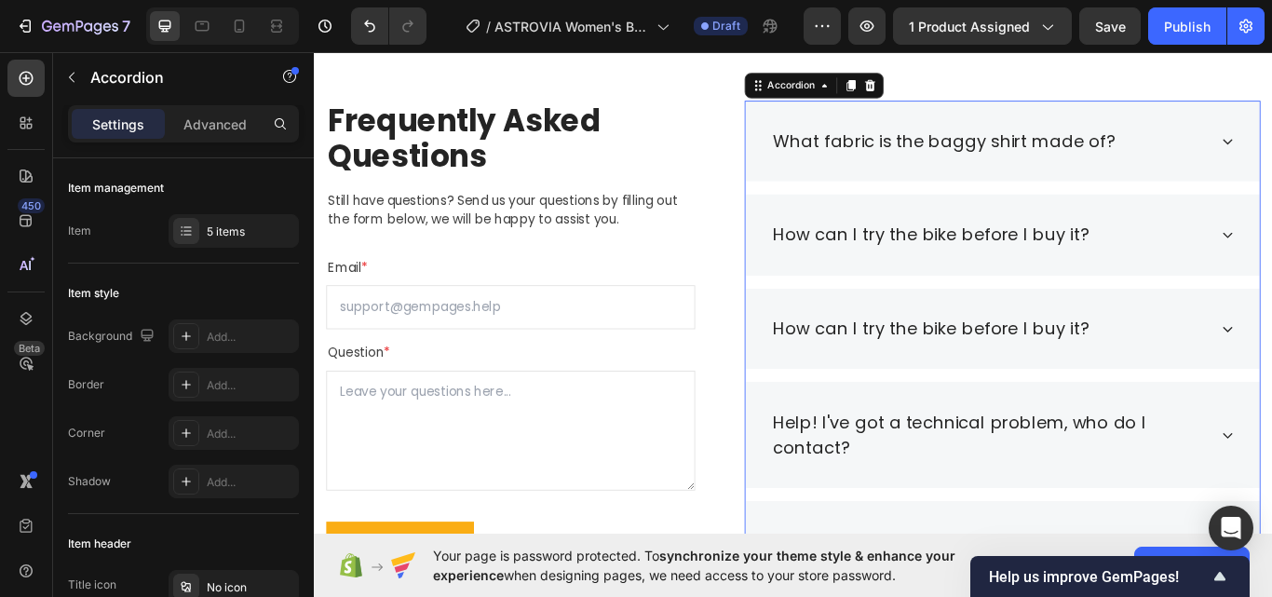
click at [1271, 249] on div "How can I try the bike before I buy it?" at bounding box center [1117, 266] width 600 height 95
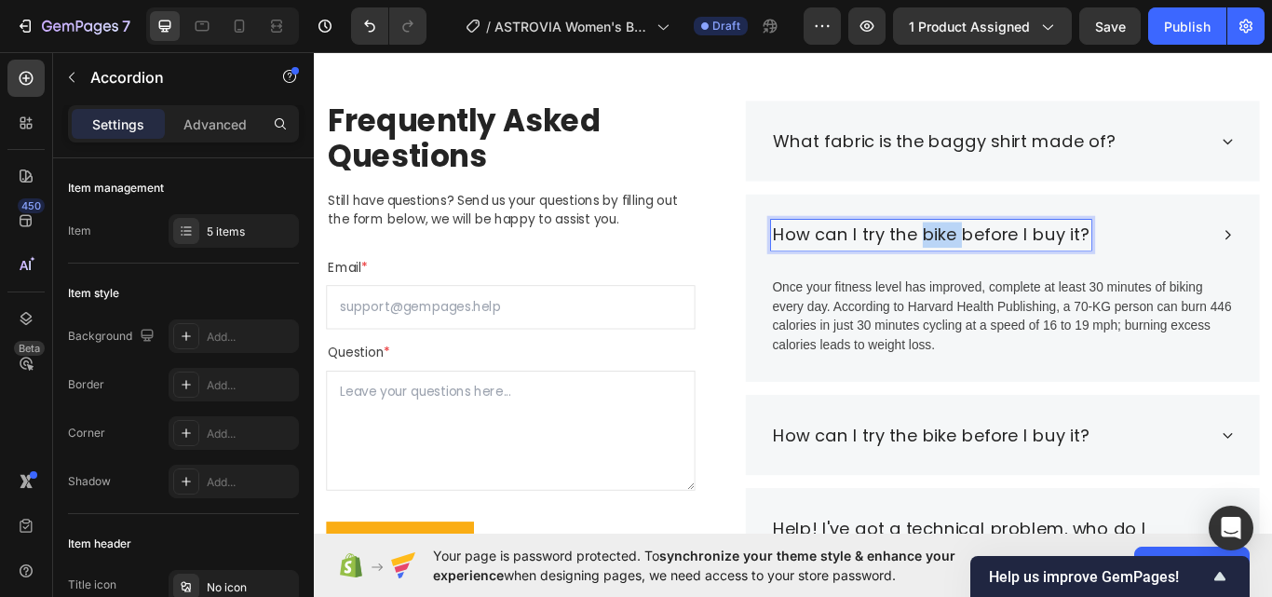
click at [1020, 280] on p "How can I try the bike before I buy it?" at bounding box center [1033, 266] width 368 height 30
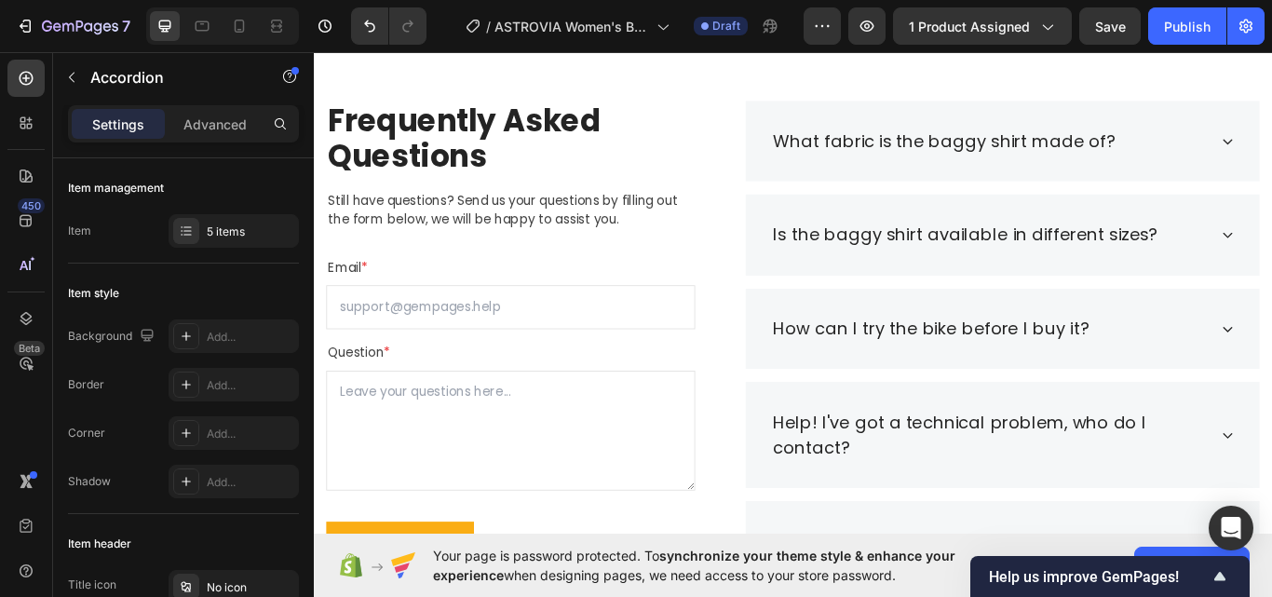
click at [1271, 254] on div "Is the baggy shirt available in different sizes?" at bounding box center [1101, 266] width 510 height 35
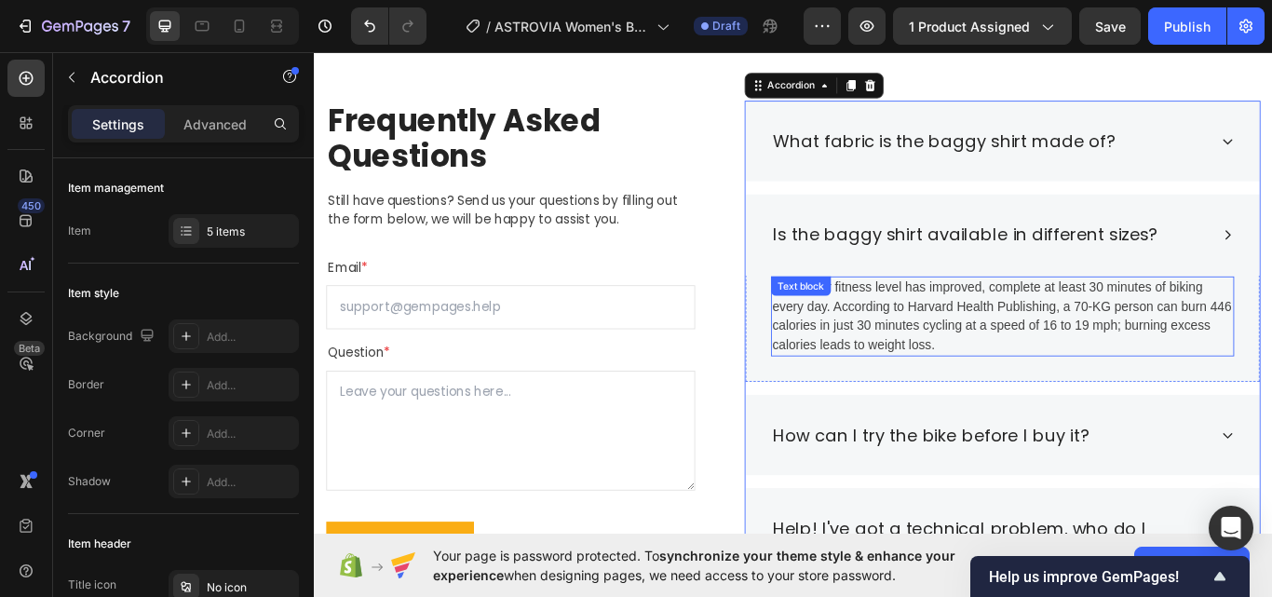
click at [1036, 336] on p "Once your fitness level has improved, complete at least 30 minutes of biking ev…" at bounding box center [1116, 361] width 536 height 89
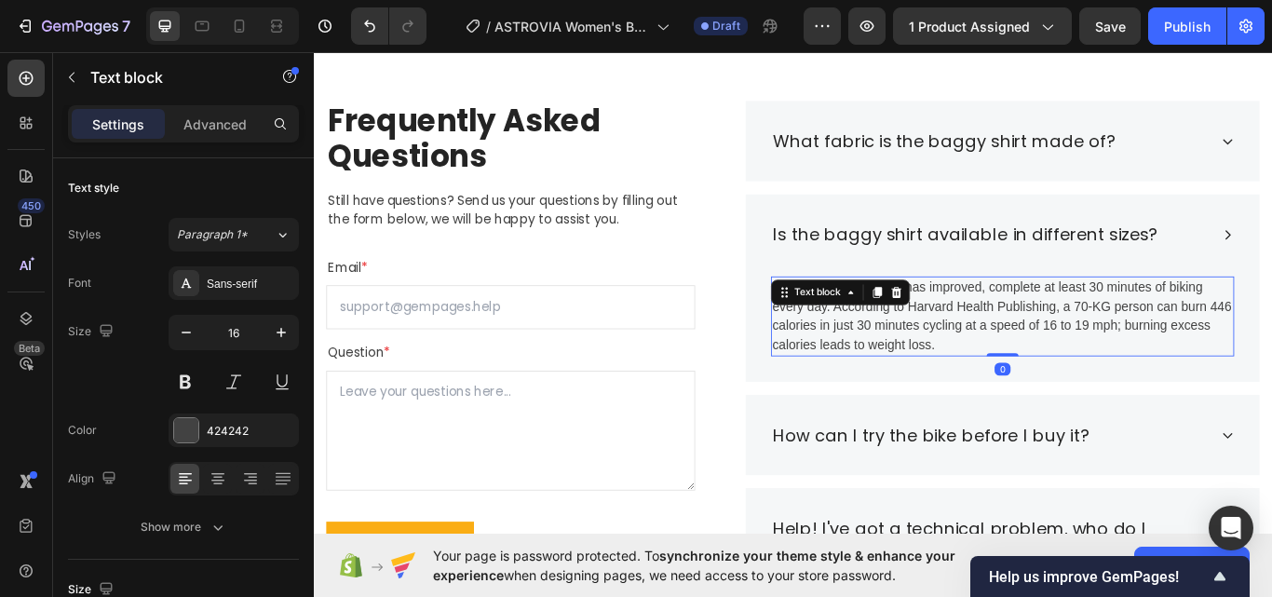
click at [1036, 336] on p "Once your fitness level has improved, complete at least 30 minutes of biking ev…" at bounding box center [1116, 361] width 536 height 89
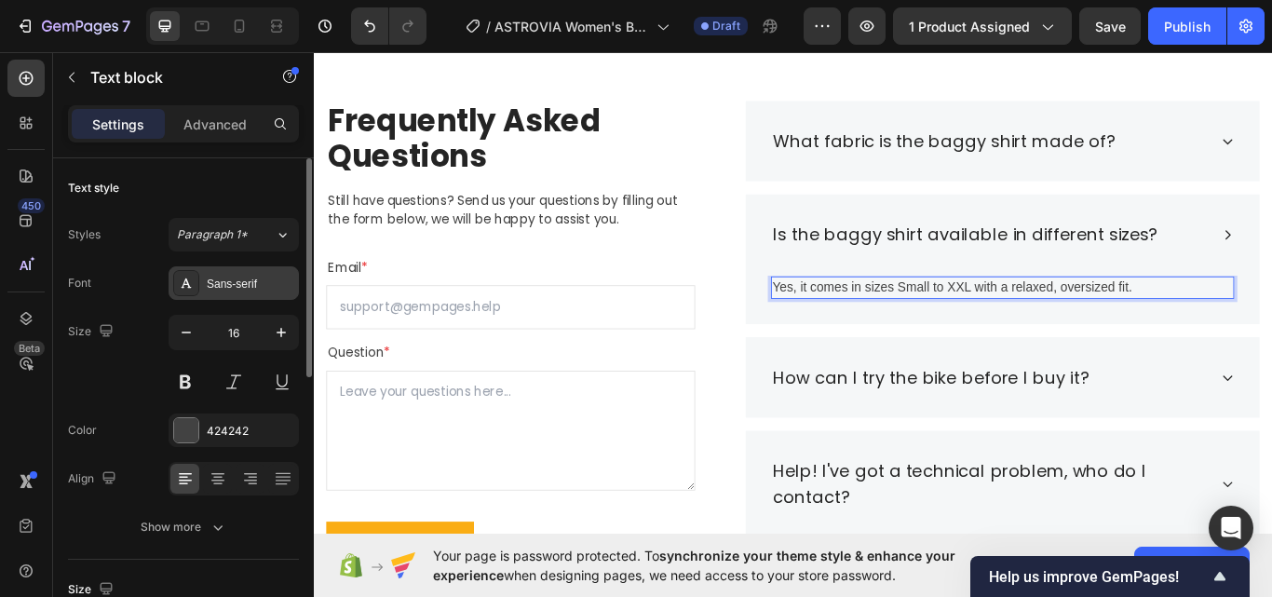
click at [210, 285] on div "Sans-serif" at bounding box center [251, 284] width 88 height 17
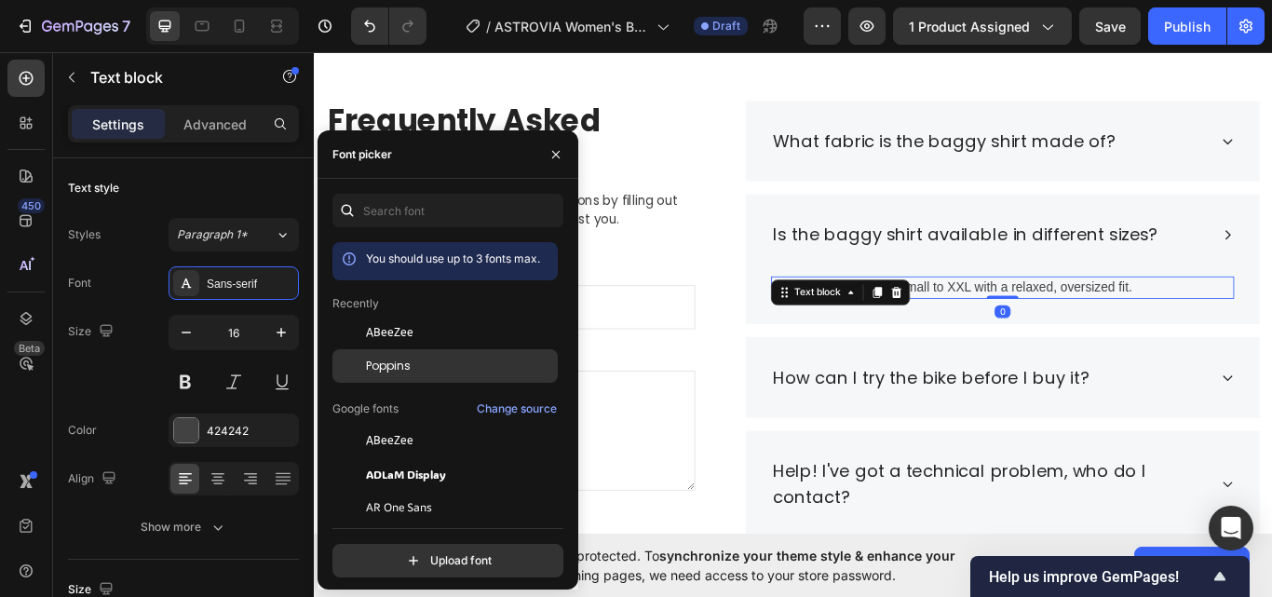
click at [361, 364] on div at bounding box center [349, 366] width 34 height 34
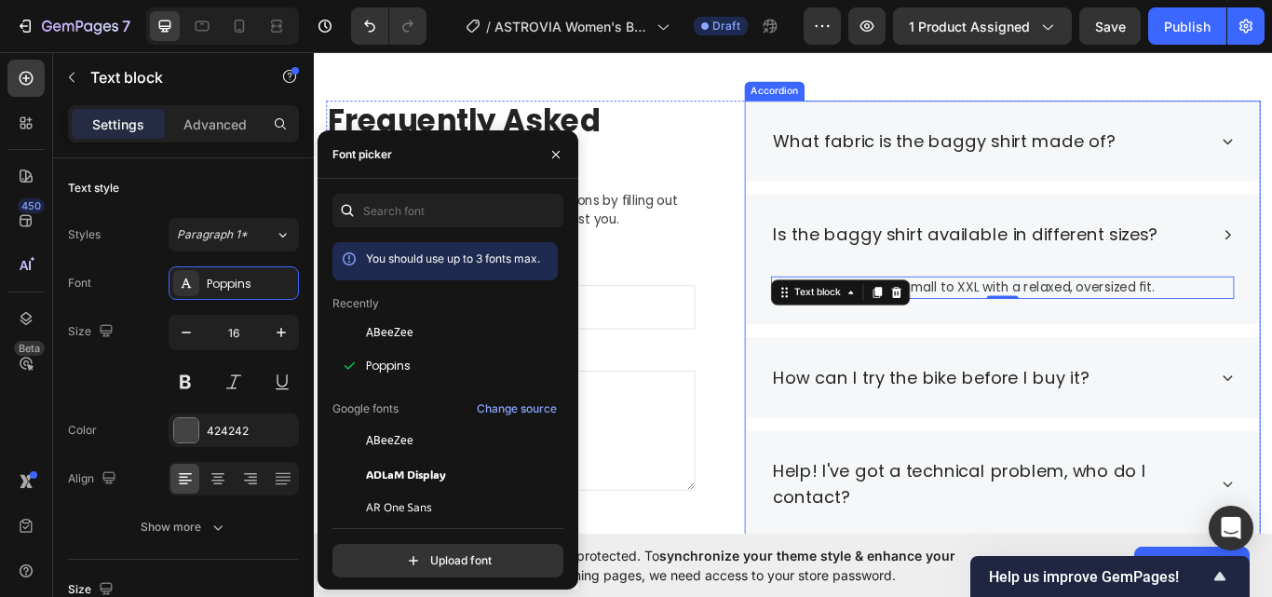
click at [1260, 298] on div "Is the baggy shirt available in different sizes?" at bounding box center [1117, 266] width 600 height 95
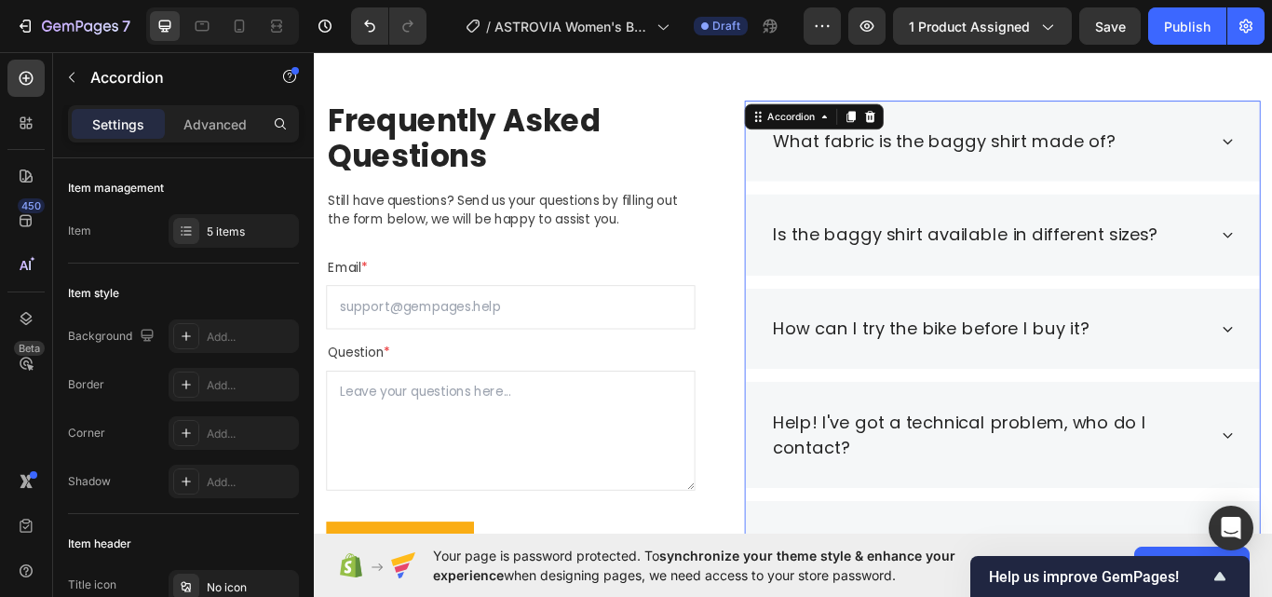
click at [1271, 358] on div "How can I try the bike before I buy it?" at bounding box center [1101, 375] width 510 height 35
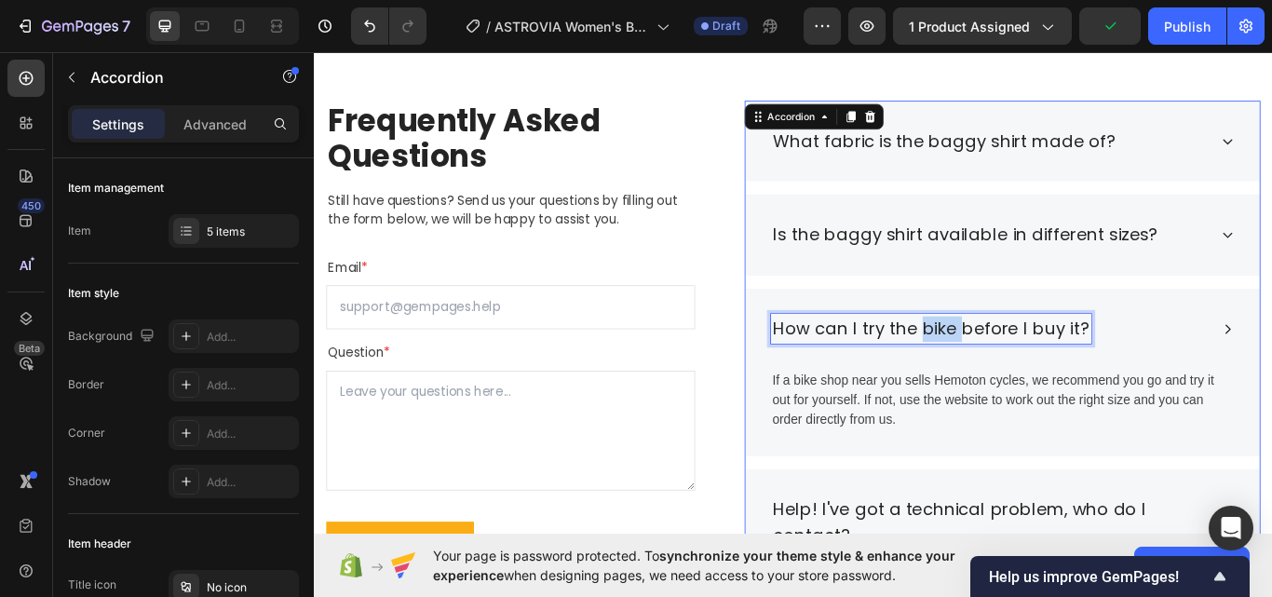
click at [1028, 385] on p "How can I try the bike before I buy it?" at bounding box center [1033, 376] width 368 height 30
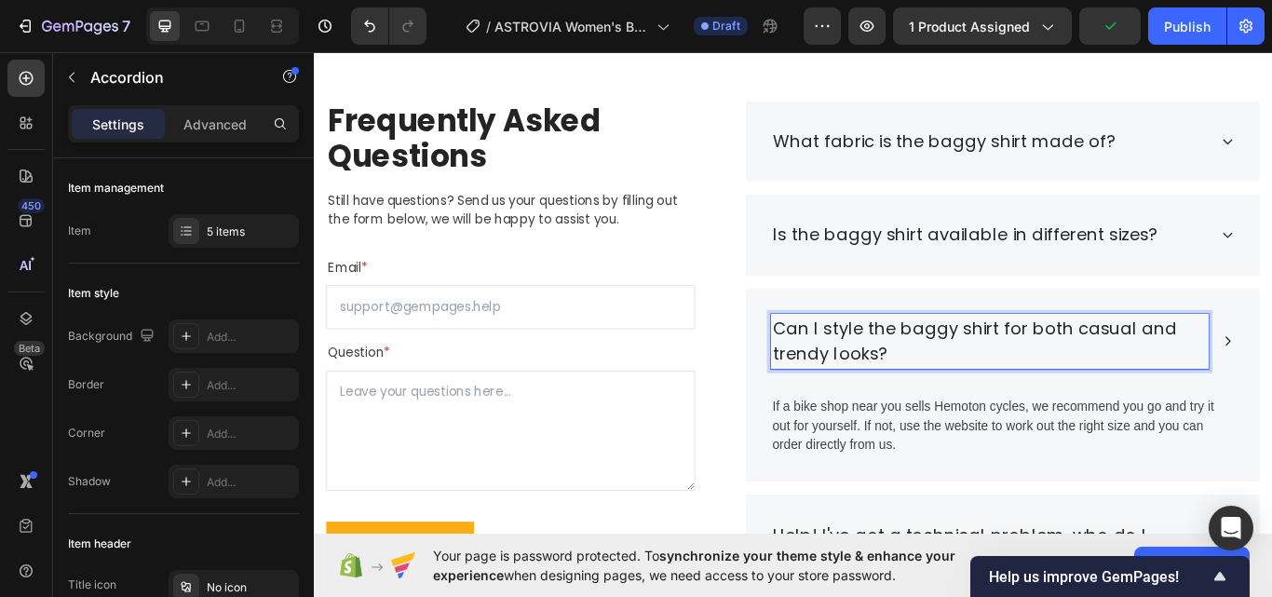
click at [1040, 459] on p "If a bike shop near you sells Hemoton cycles, we recommend you go and try it ou…" at bounding box center [1116, 488] width 536 height 67
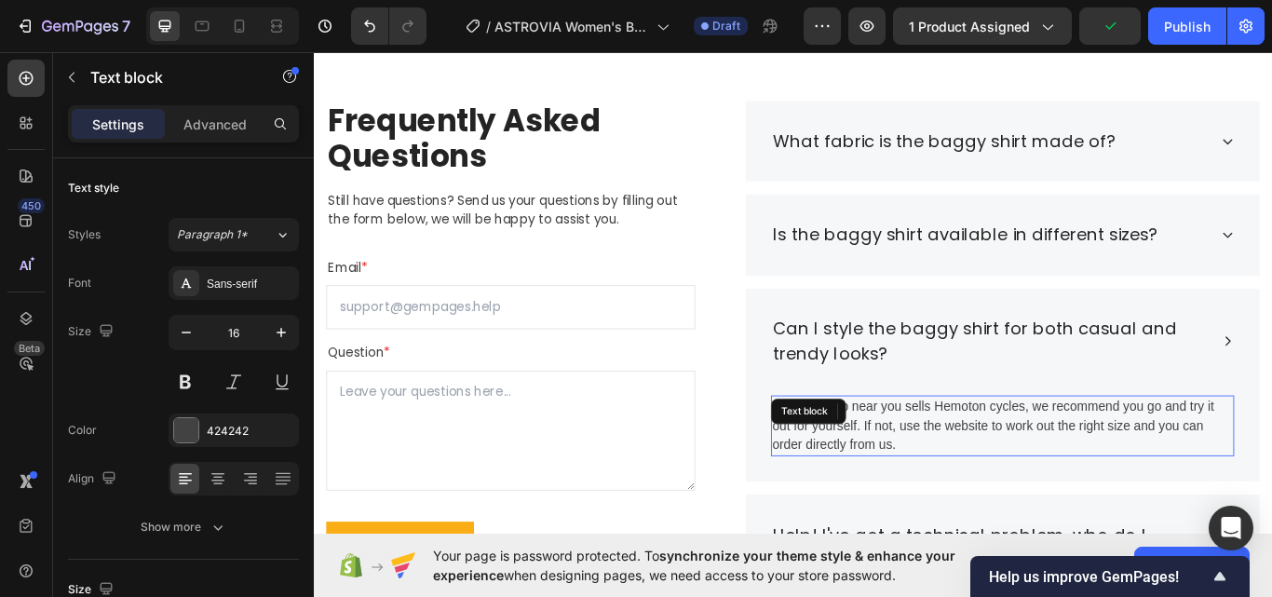
click at [1009, 476] on p "If a bike shop near you sells Hemoton cycles, we recommend you go and try it ou…" at bounding box center [1116, 488] width 536 height 67
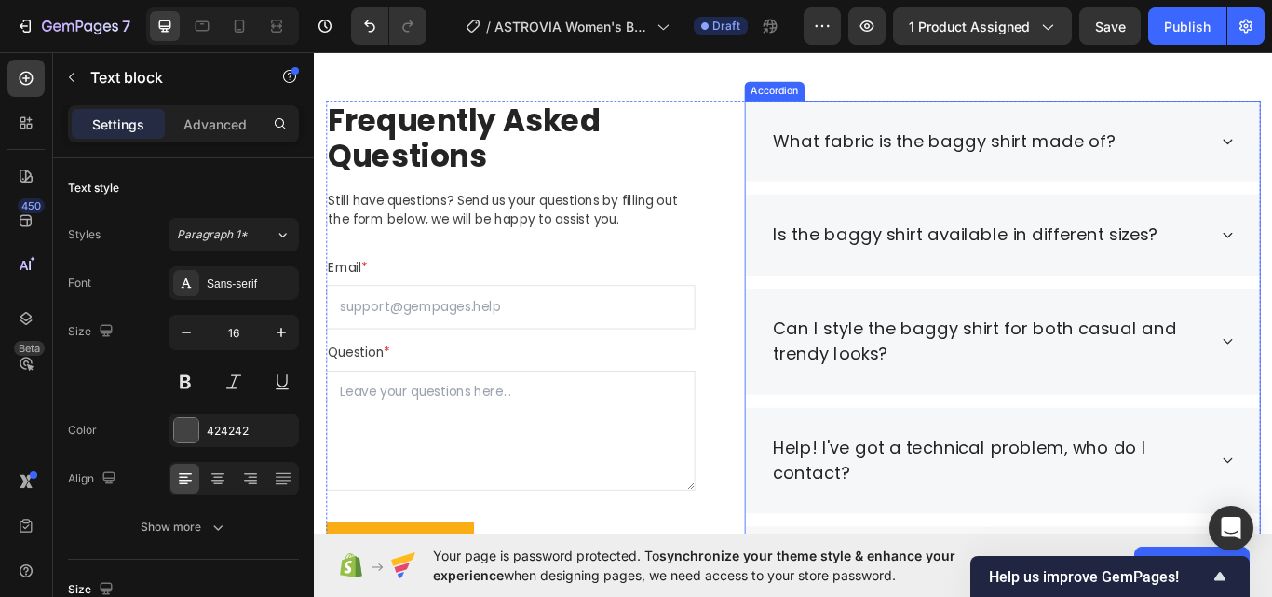
click at [1271, 384] on div "Can I style the baggy shirt for both casual and trendy looks?" at bounding box center [1117, 391] width 600 height 124
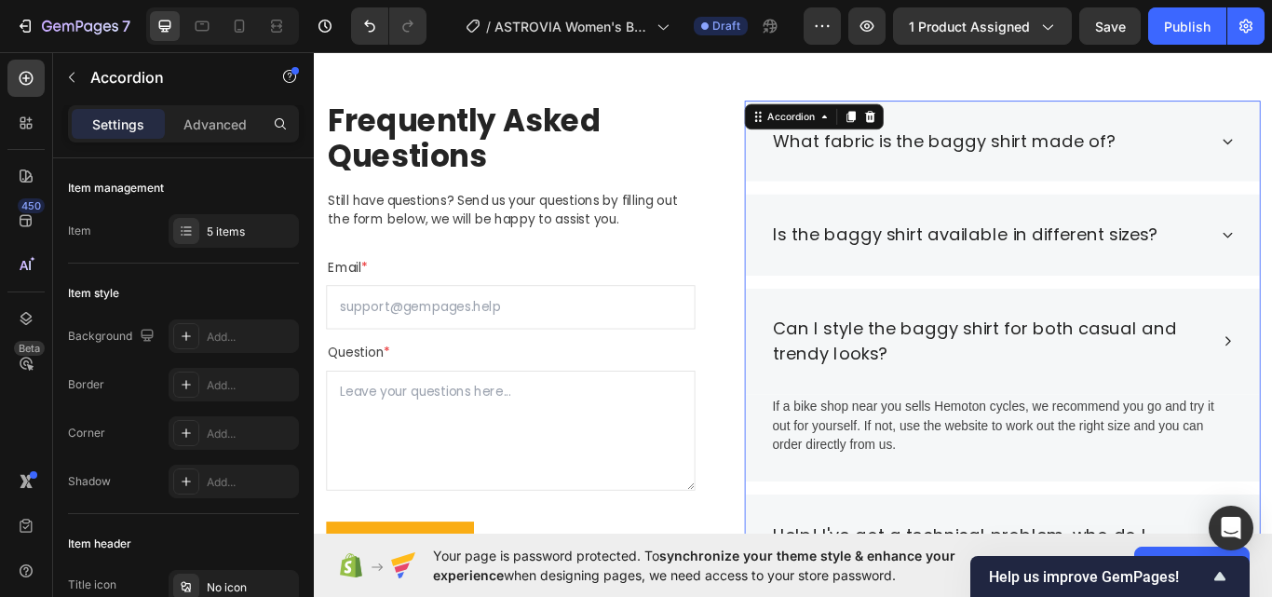
click at [1159, 432] on div "Can I style the baggy shirt for both casual and trendy looks?" at bounding box center [1117, 391] width 600 height 124
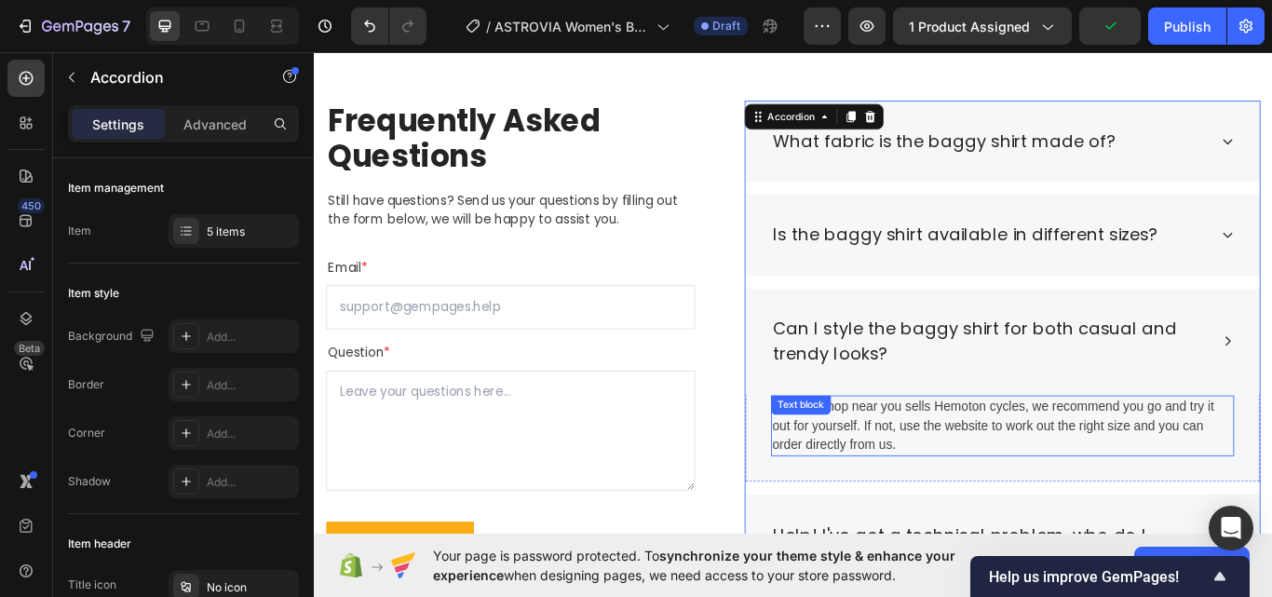
click at [955, 498] on p "If a bike shop near you sells Hemoton cycles, we recommend you go and try it ou…" at bounding box center [1116, 488] width 536 height 67
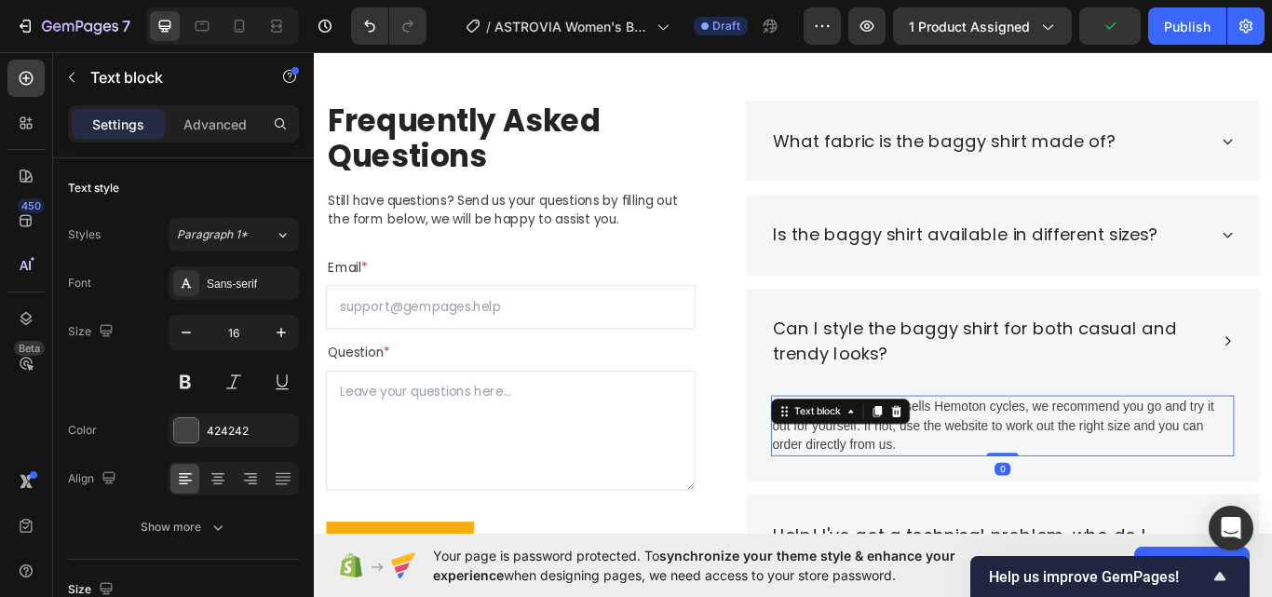
click at [955, 498] on p "If a bike shop near you sells Hemoton cycles, we recommend you go and try it ou…" at bounding box center [1116, 488] width 536 height 67
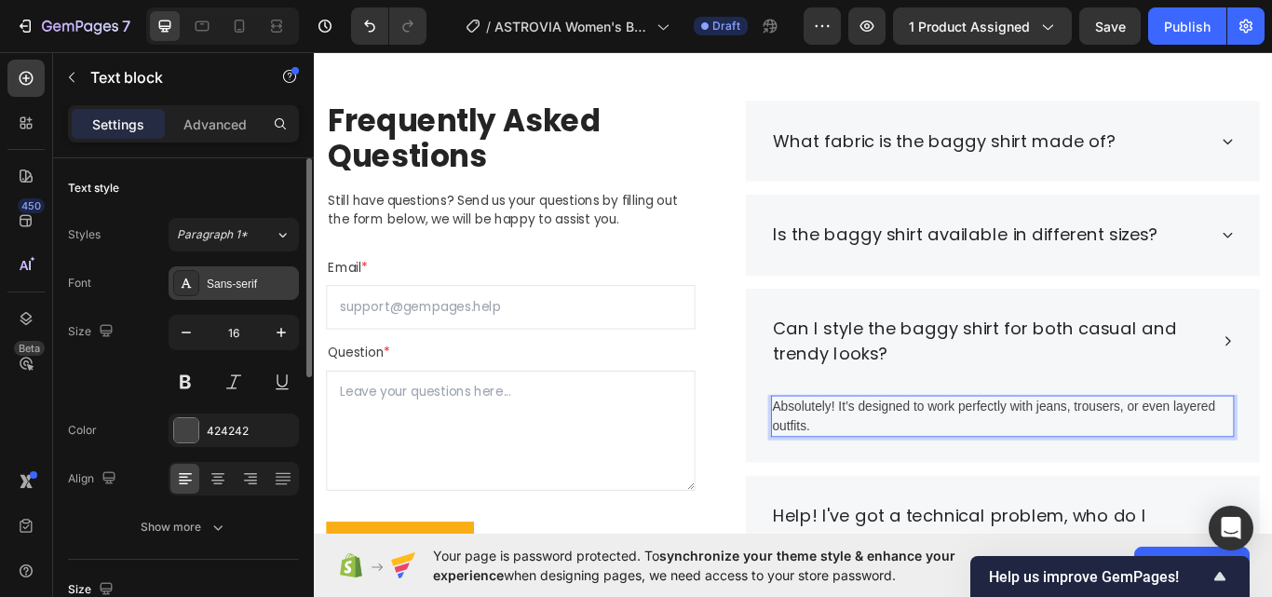
click at [224, 288] on div "Sans-serif" at bounding box center [251, 284] width 88 height 17
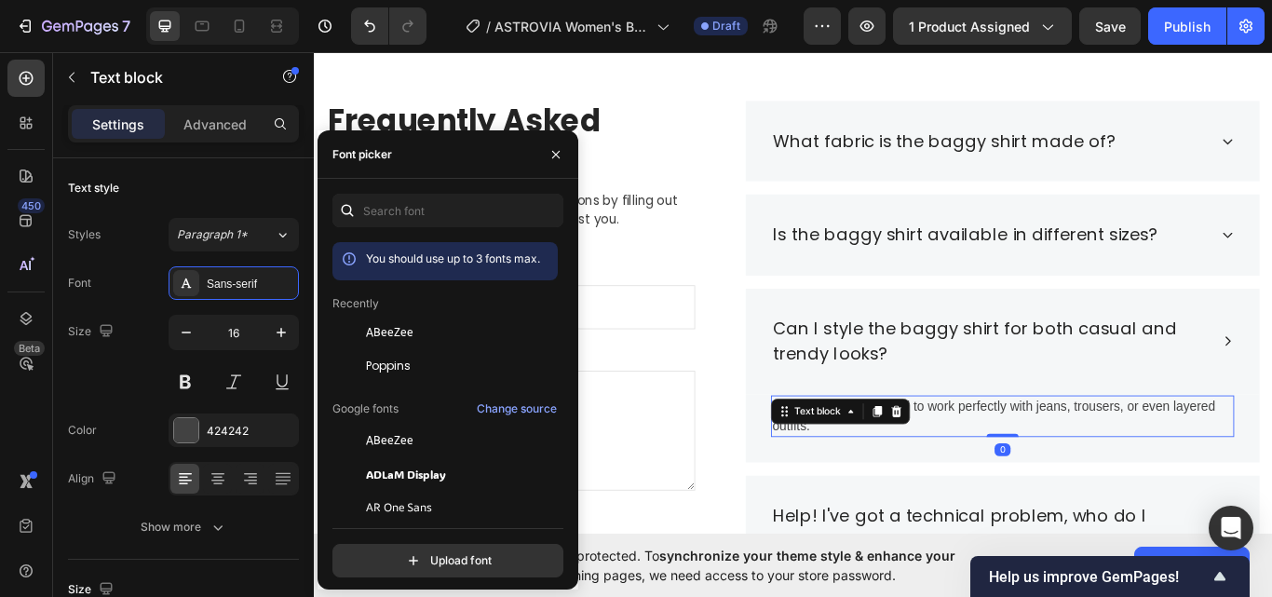
click at [381, 367] on span "Poppins" at bounding box center [388, 366] width 45 height 17
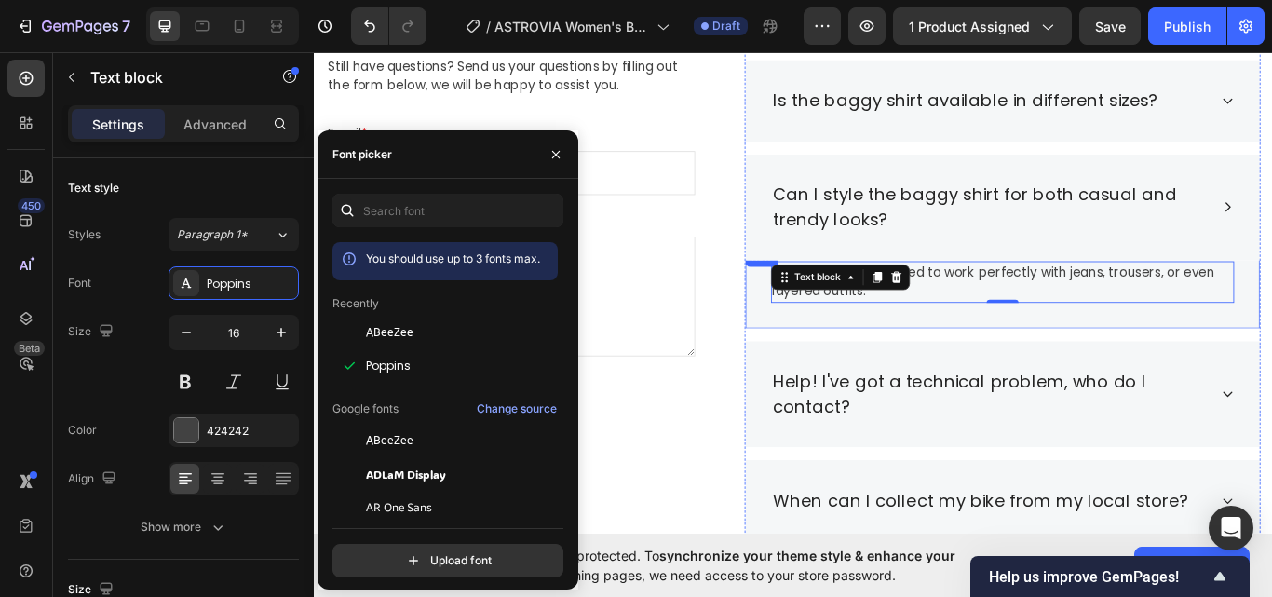
scroll to position [3337, 0]
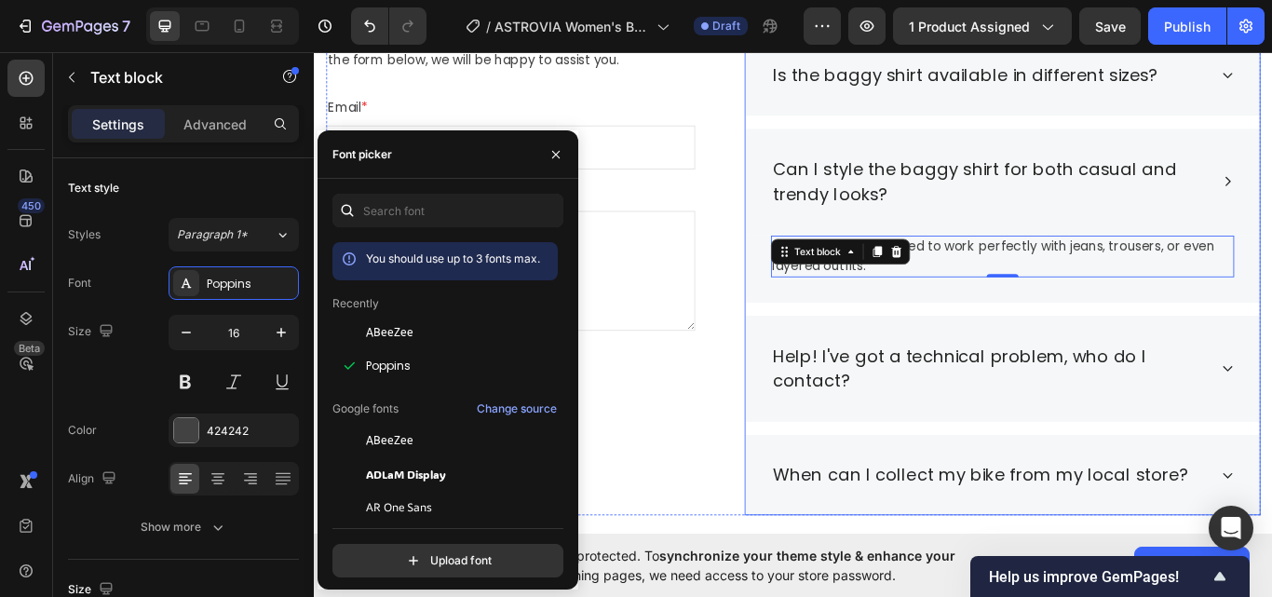
click at [1271, 217] on div "Can I style the baggy shirt for both casual and trendy looks?" at bounding box center [1117, 204] width 600 height 124
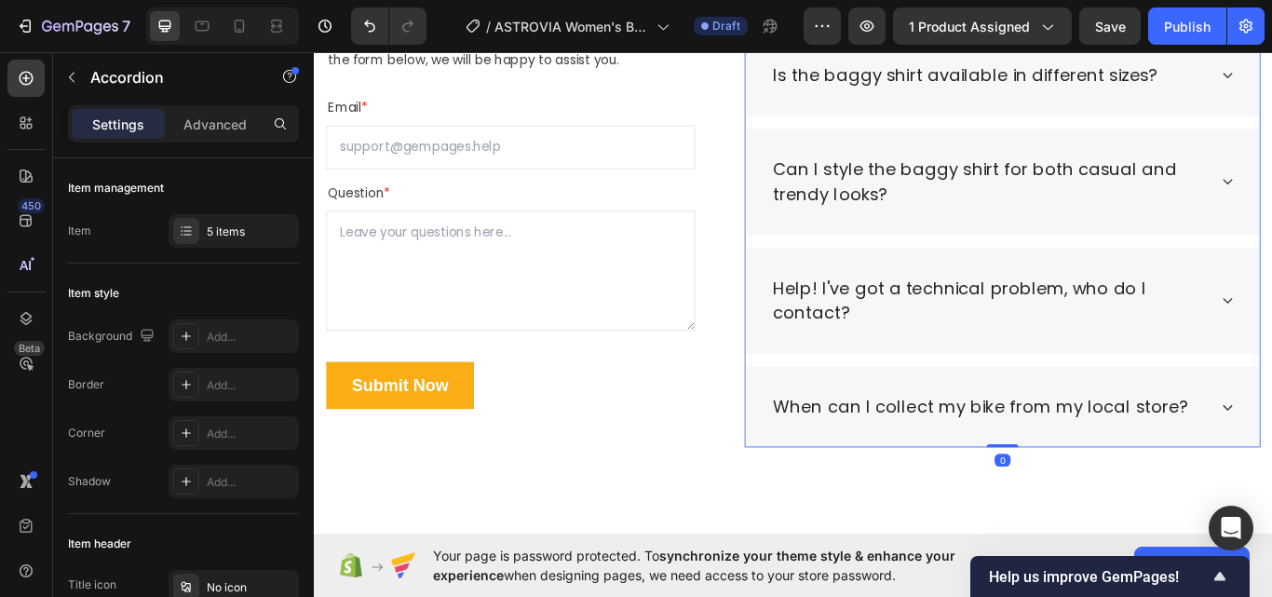
click at [1271, 331] on div "Help! I've got a technical problem, who do I contact?" at bounding box center [1117, 343] width 600 height 124
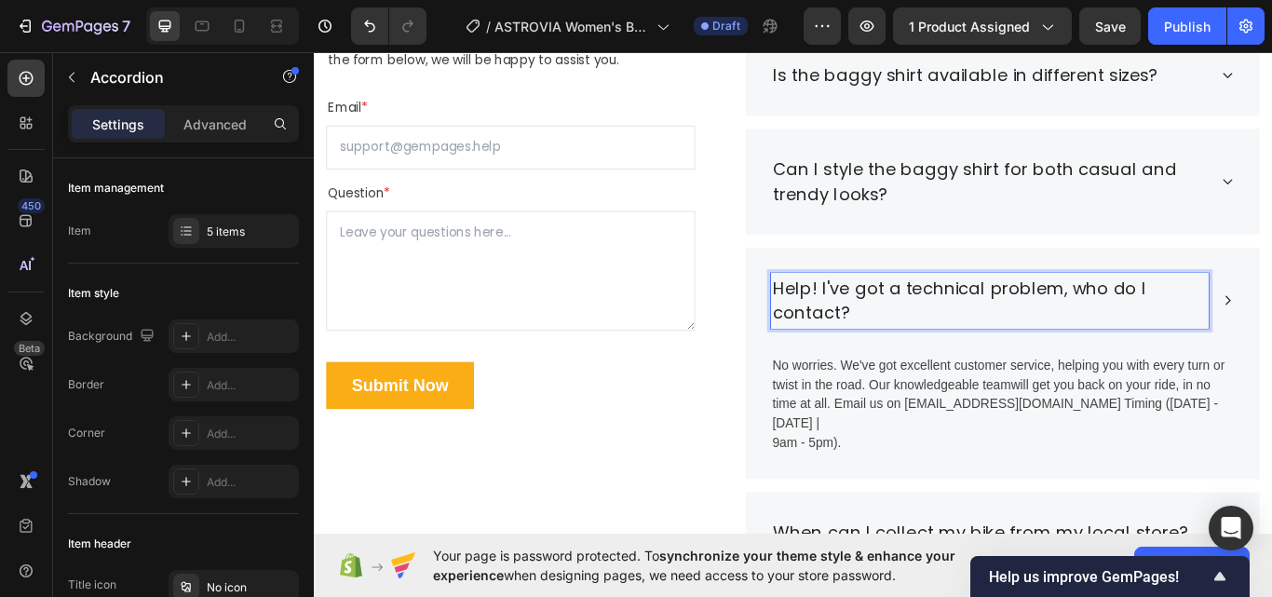
click at [992, 344] on p "Help! I've got a technical problem, who do I contact?" at bounding box center [1101, 343] width 505 height 59
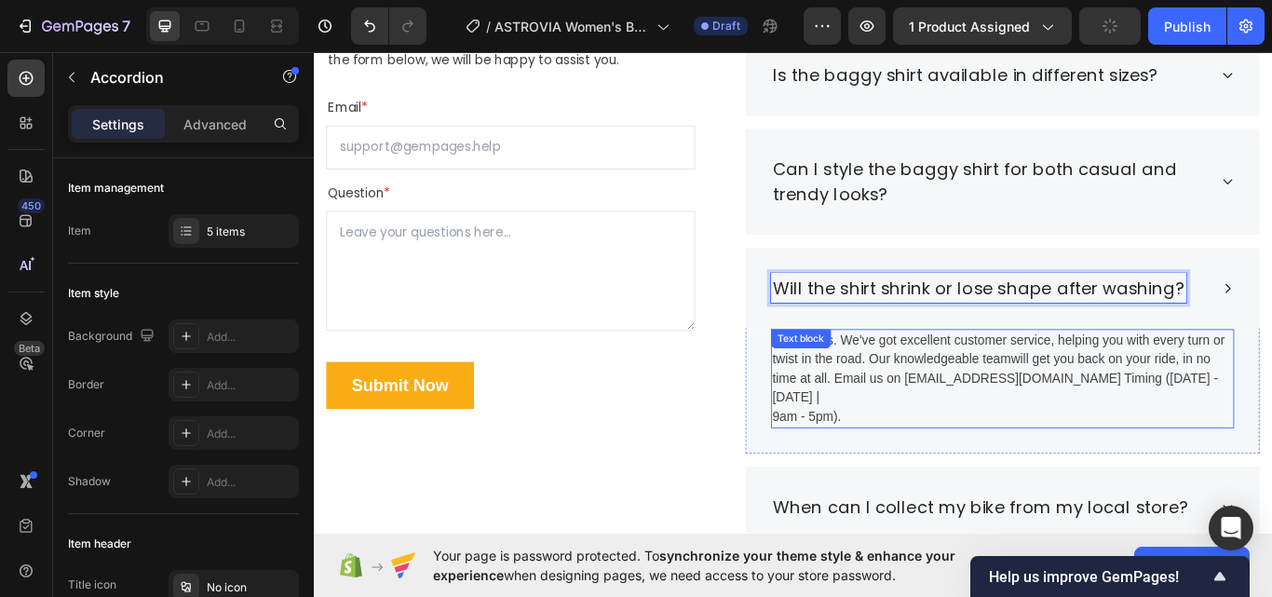
click at [1268, 425] on p "No worries. We've got excellent customer service, helping you with every turn o…" at bounding box center [1116, 434] width 536 height 112
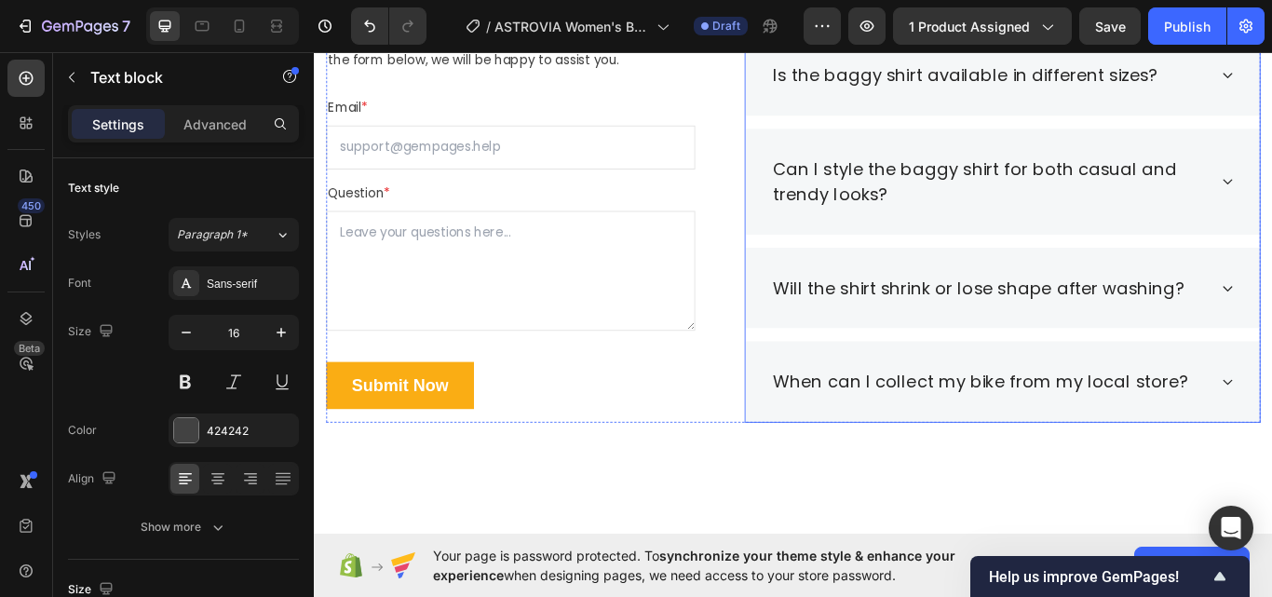
click at [1271, 352] on div "Will the shirt shrink or lose shape after washing?" at bounding box center [1117, 328] width 600 height 95
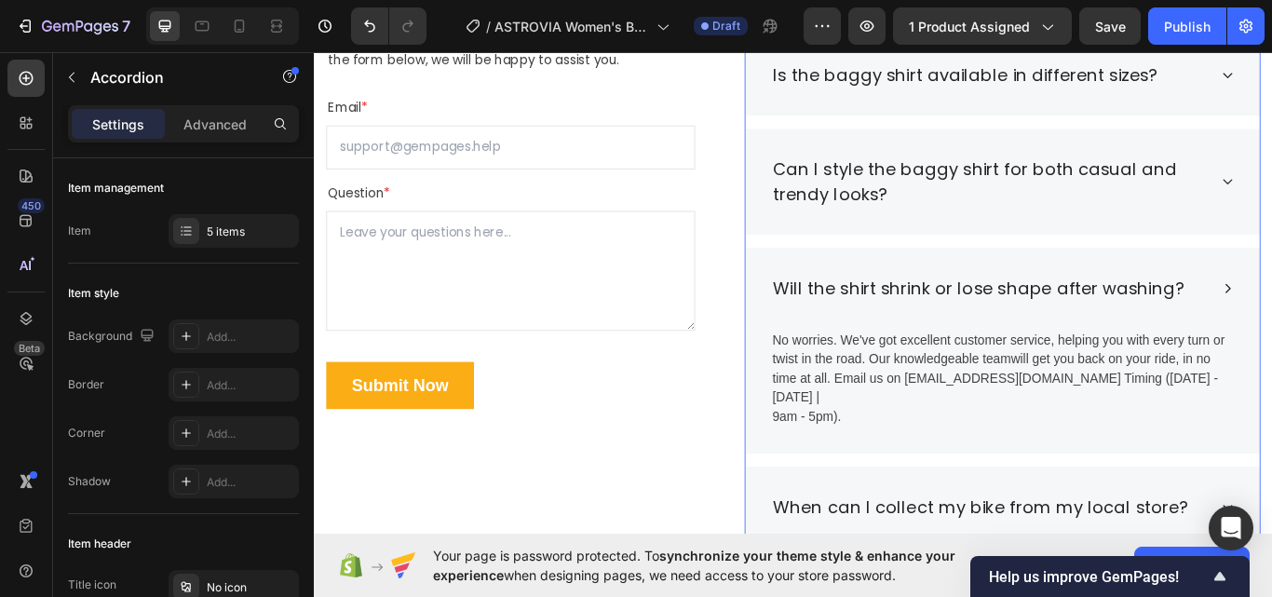
click at [1062, 392] on p "No worries. We've got excellent customer service, helping you with every turn o…" at bounding box center [1116, 434] width 536 height 112
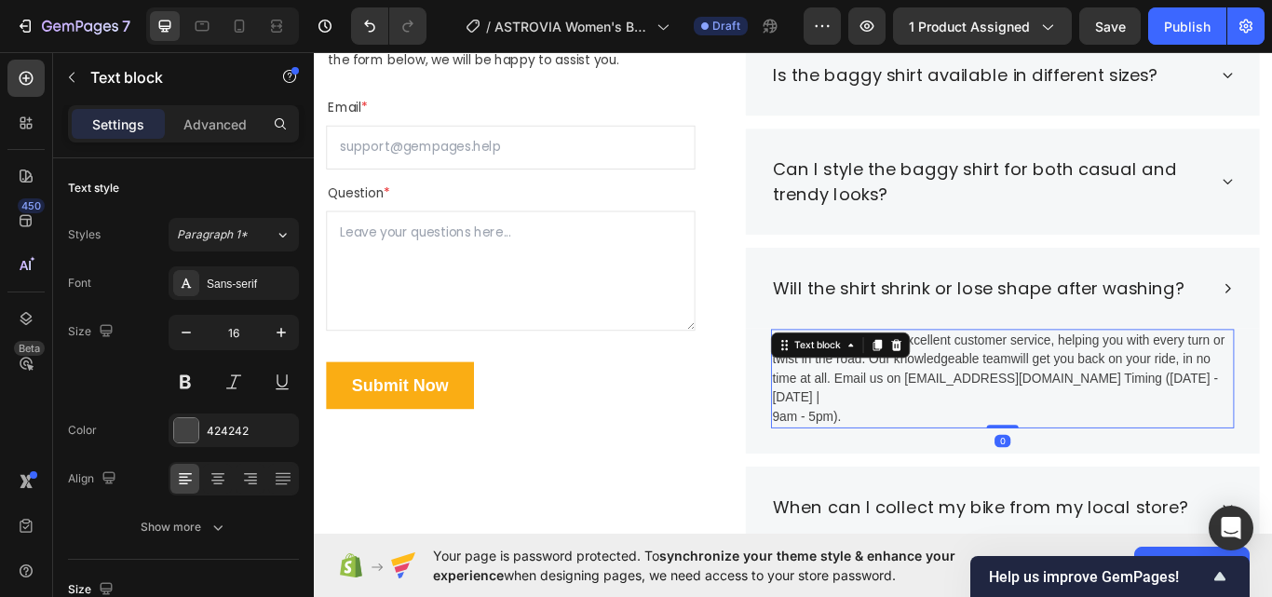
click at [1062, 392] on p "No worries. We've got excellent customer service, helping you with every turn o…" at bounding box center [1116, 434] width 536 height 112
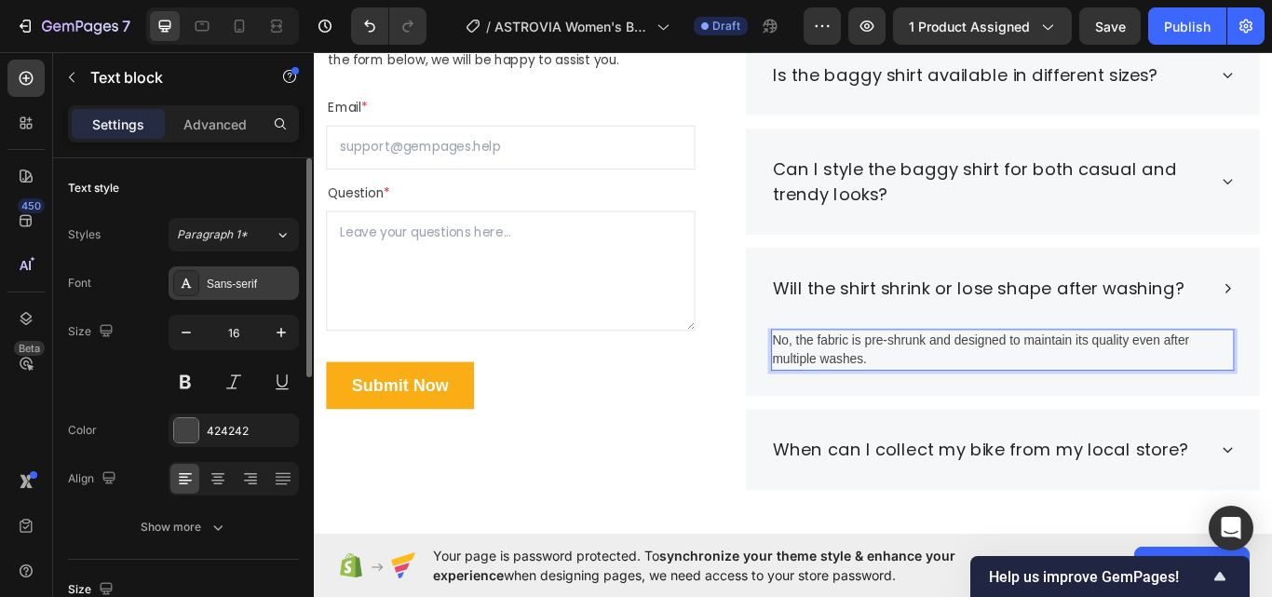
click at [233, 285] on div "Sans-serif" at bounding box center [251, 284] width 88 height 17
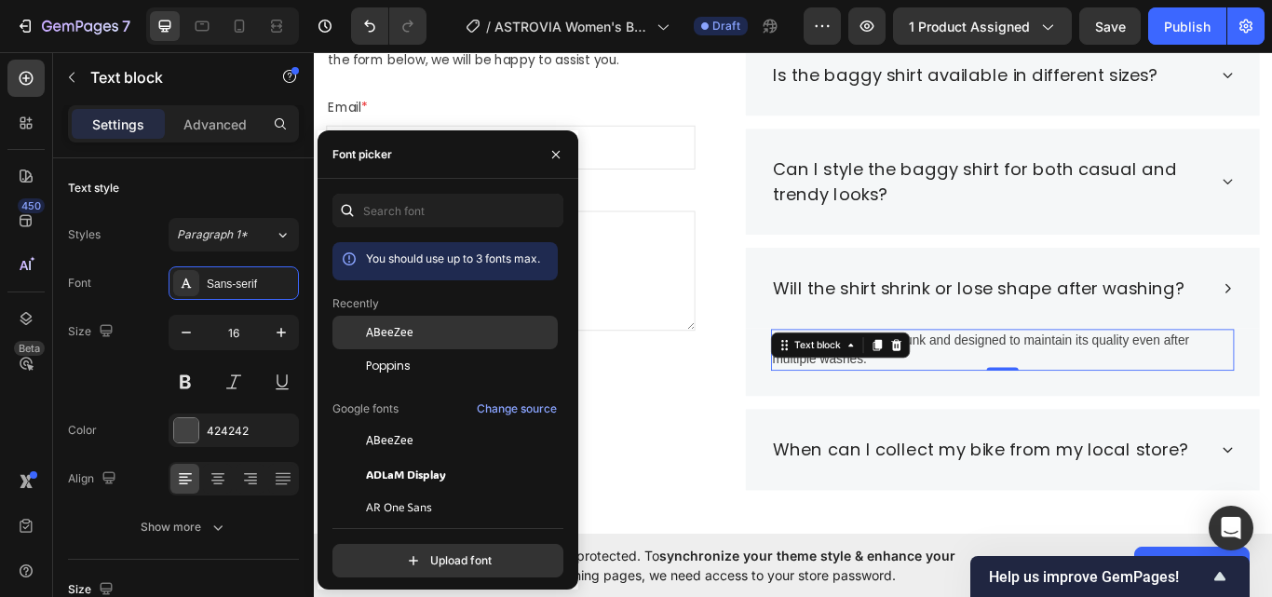
click at [429, 337] on div "ABeeZee" at bounding box center [460, 332] width 188 height 17
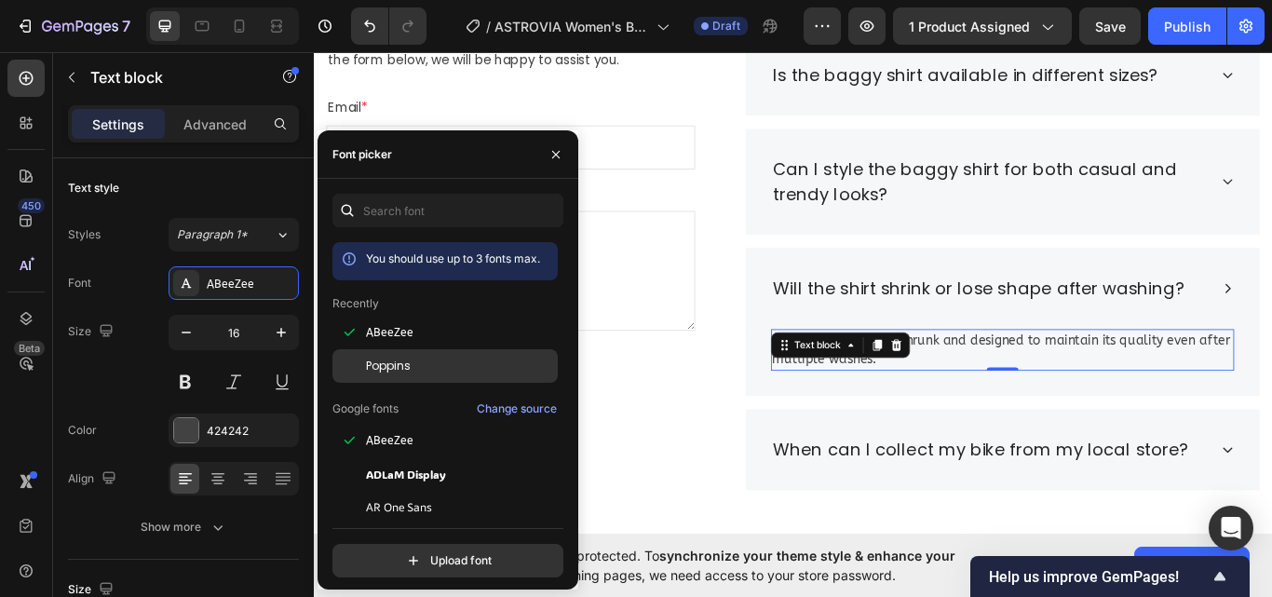
click at [426, 363] on div "Poppins" at bounding box center [460, 366] width 188 height 17
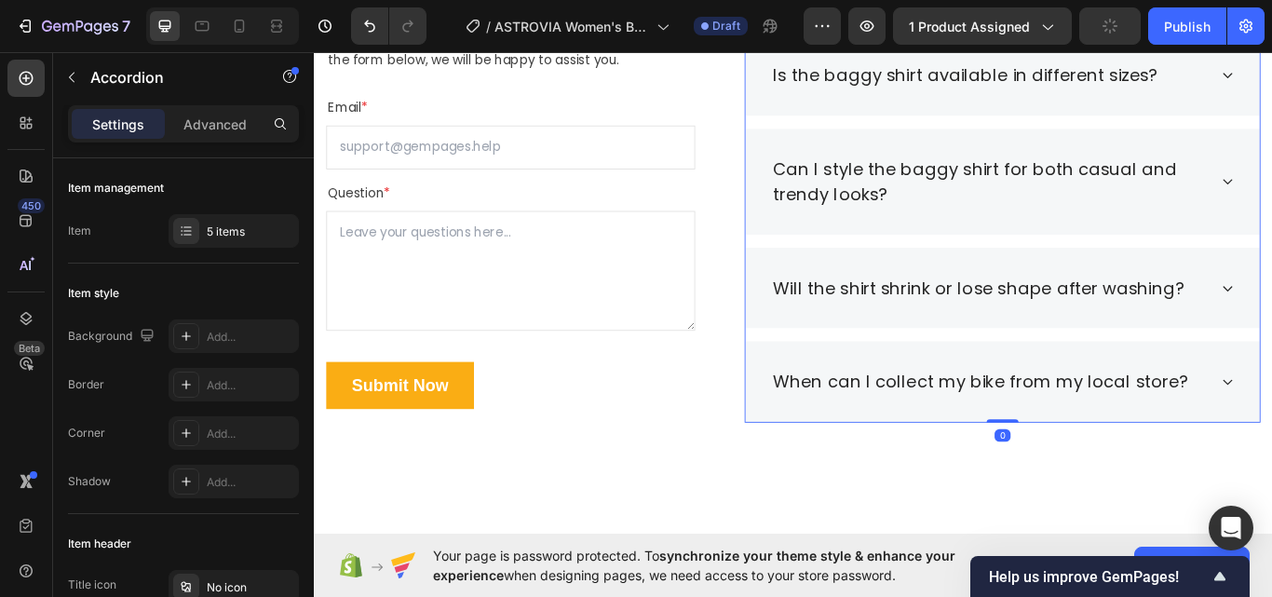
click at [1271, 428] on div "When can I collect my bike from my local store?" at bounding box center [1117, 437] width 600 height 95
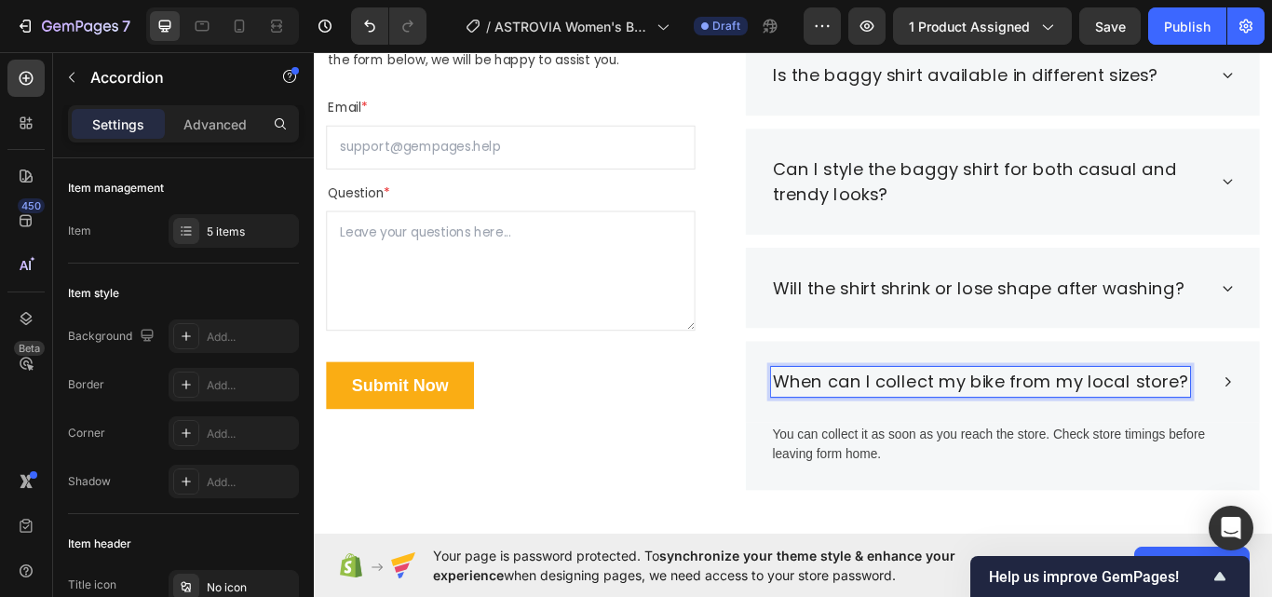
click at [1141, 449] on p "When can I collect my bike from my local store?" at bounding box center [1090, 438] width 483 height 30
click at [1180, 496] on p "You can collect it as soon as you reach the store. Check store timings before l…" at bounding box center [1116, 510] width 536 height 45
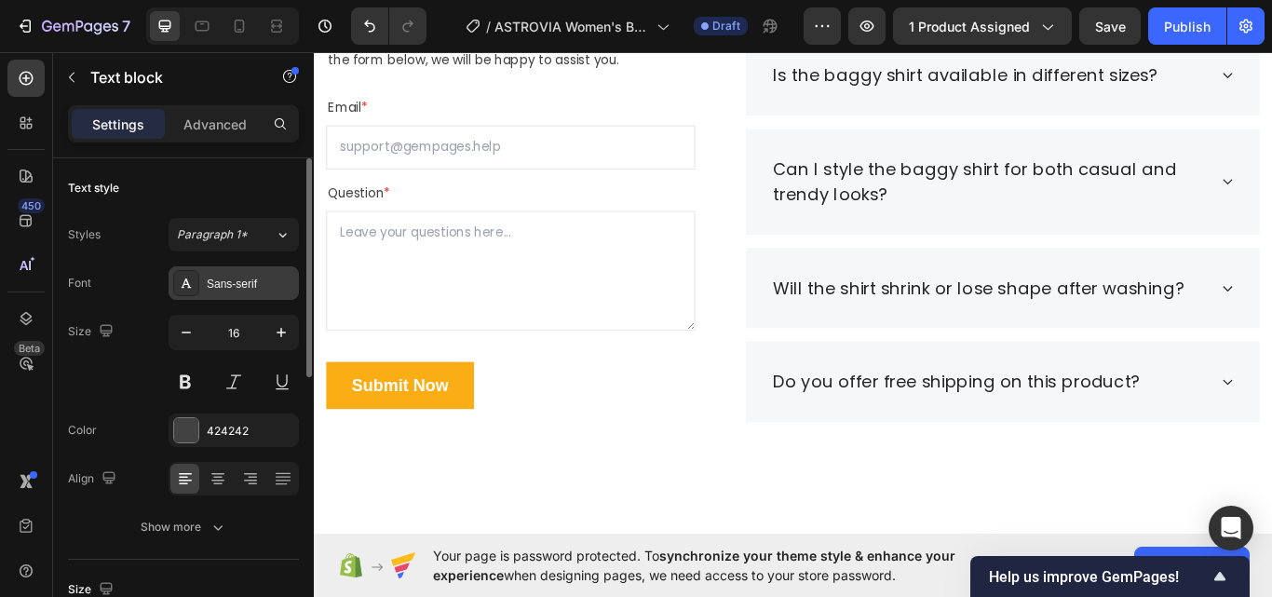
click at [246, 274] on div "Sans-serif" at bounding box center [234, 283] width 130 height 34
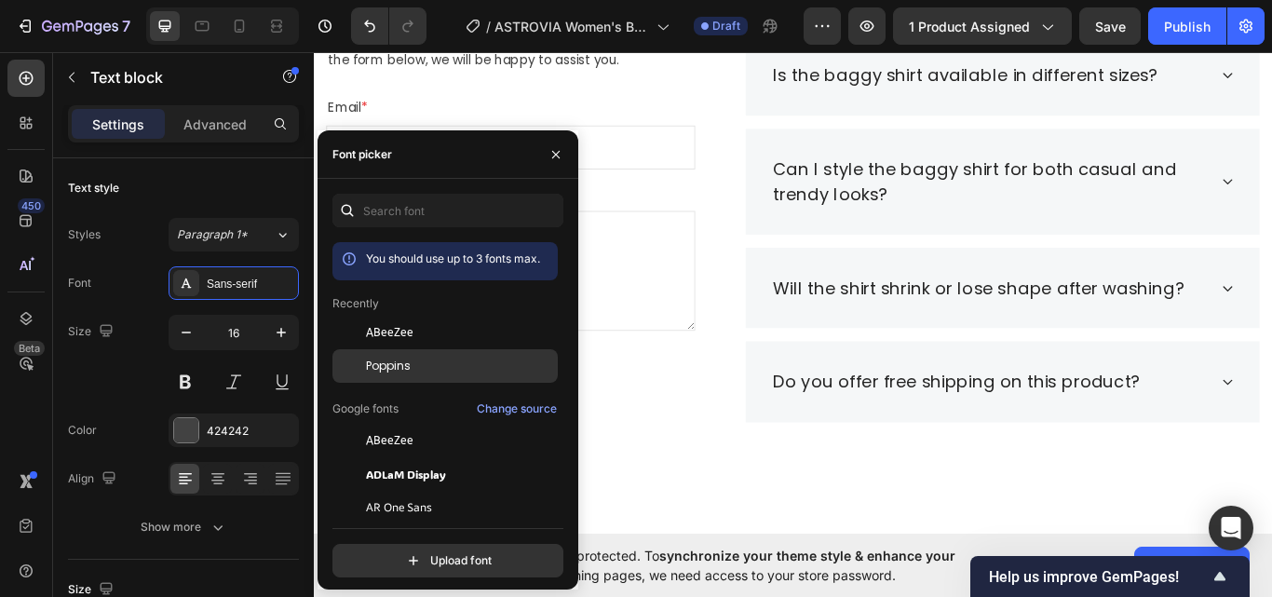
drag, startPoint x: 386, startPoint y: 364, endPoint x: 665, endPoint y: 429, distance: 285.9
click at [386, 364] on span "Poppins" at bounding box center [388, 366] width 45 height 17
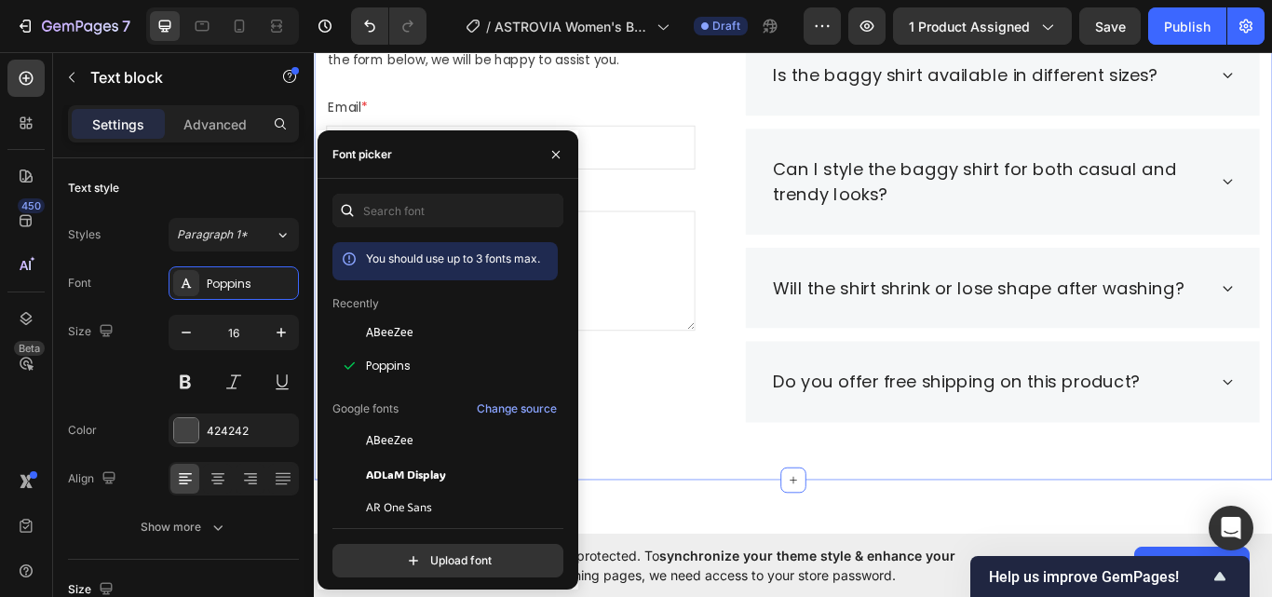
click at [1271, 445] on div "Frequently Asked Questions Heading Still have questions? Send us your questions…" at bounding box center [872, 205] width 1117 height 696
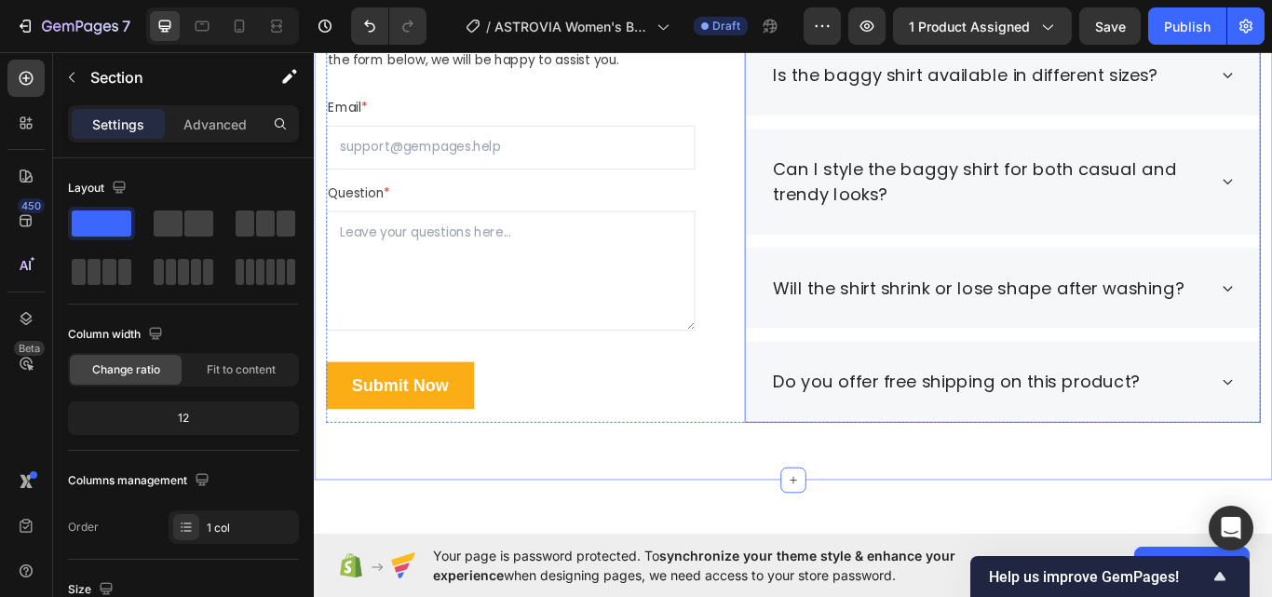
click at [1271, 442] on div "Do you offer free shipping on this product?" at bounding box center [1117, 437] width 600 height 95
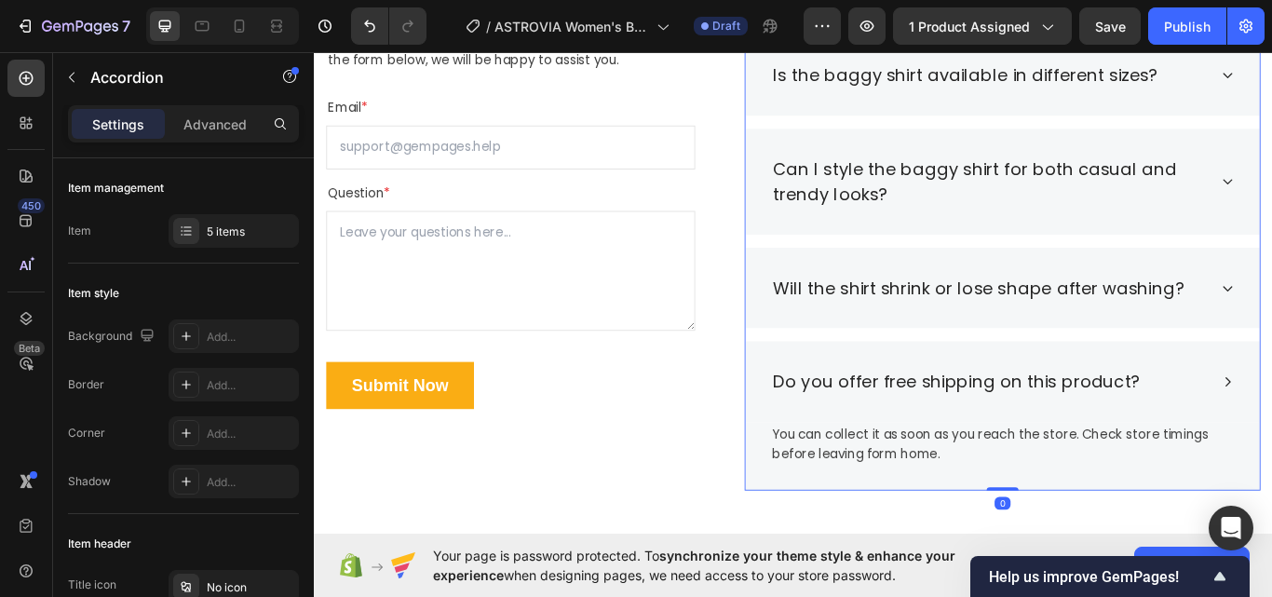
click at [965, 497] on p "You can collect it as soon as you reach the store. Check store timings before l…" at bounding box center [1116, 510] width 536 height 45
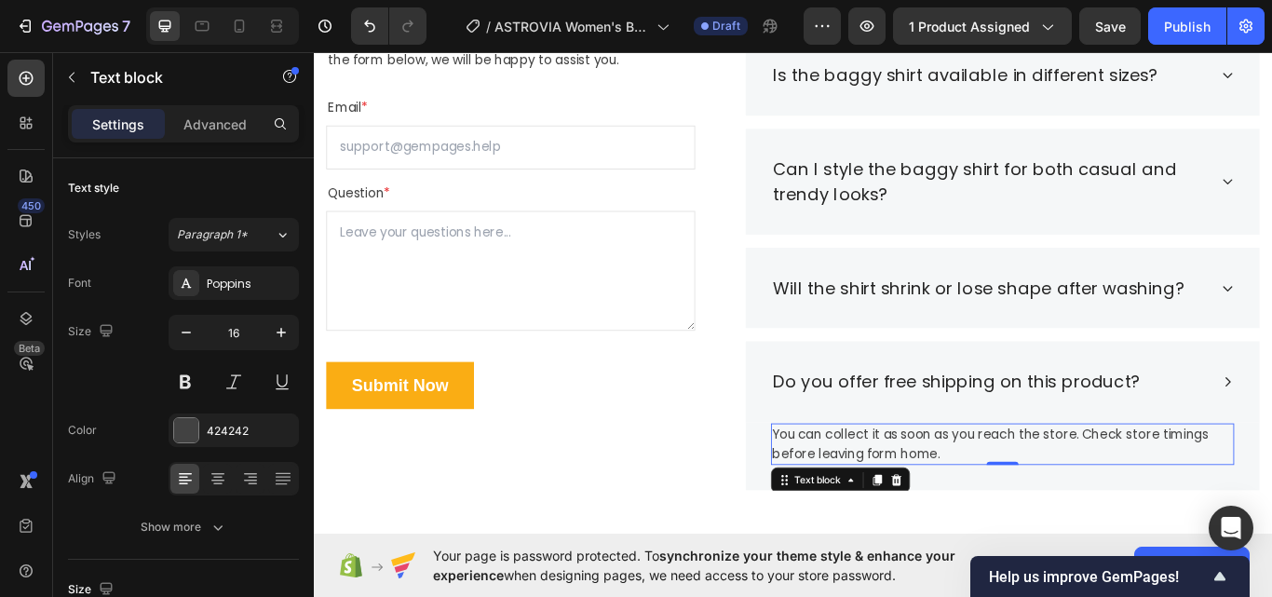
click at [1003, 521] on p "You can collect it as soon as you reach the store. Check store timings before l…" at bounding box center [1116, 510] width 536 height 45
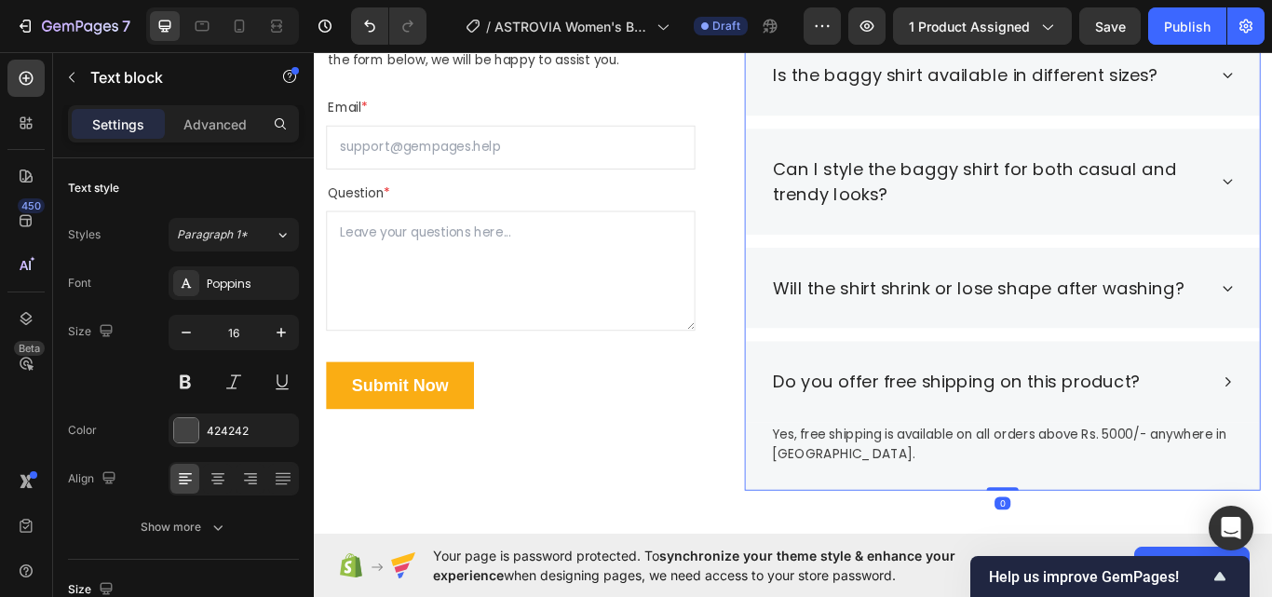
click at [1271, 429] on div "Do you offer free shipping on this product?" at bounding box center [1117, 437] width 600 height 95
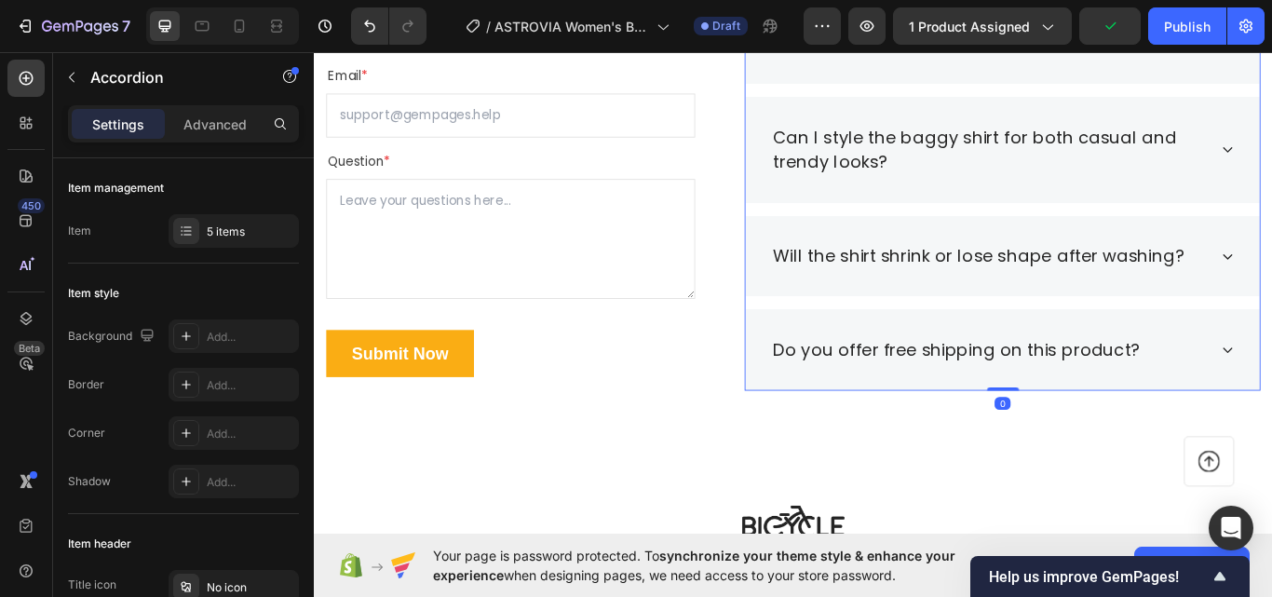
scroll to position [3430, 0]
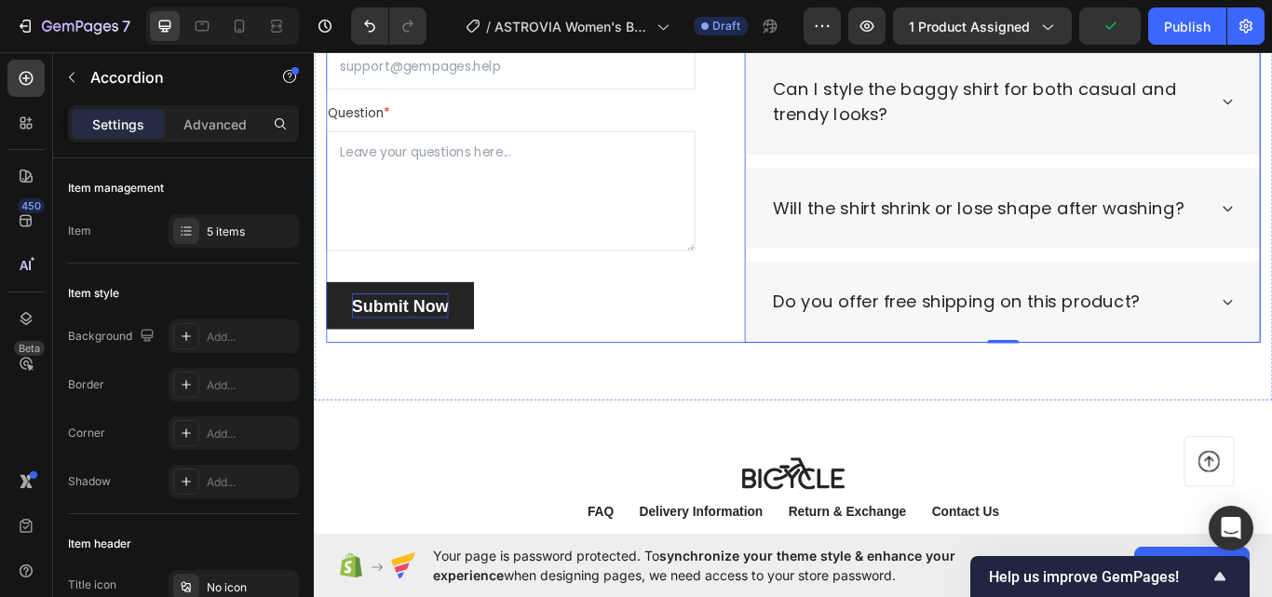
click at [443, 358] on div "Submit Now" at bounding box center [414, 349] width 113 height 30
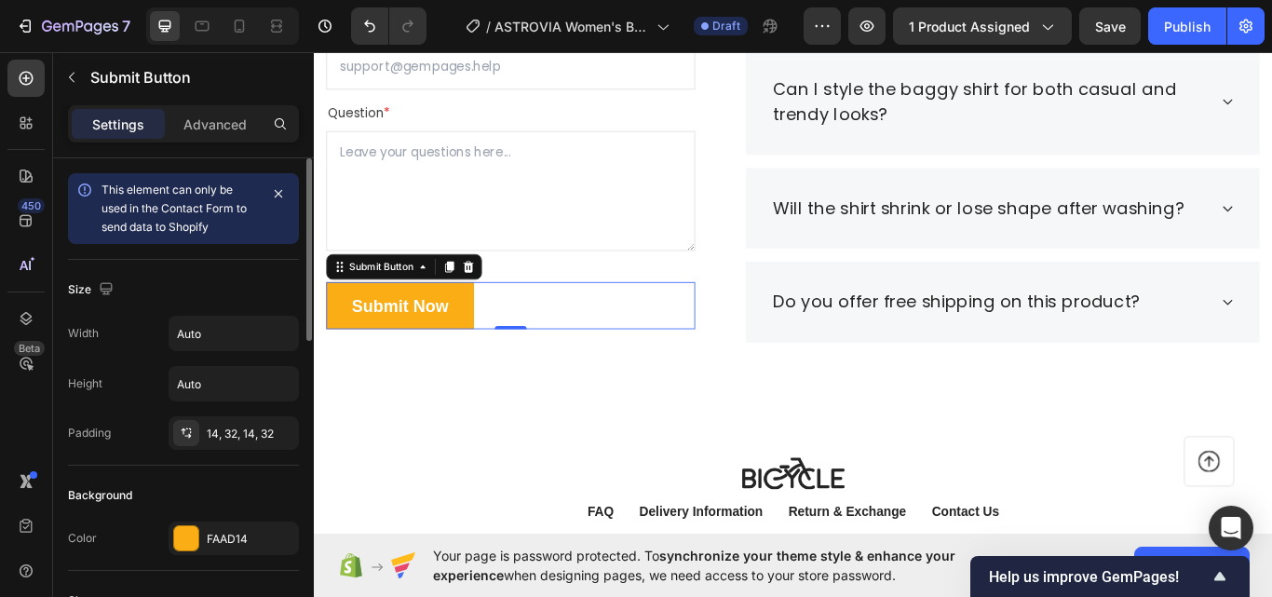
click at [218, 510] on div "Background Color FAAD14" at bounding box center [183, 518] width 231 height 105
click at [227, 532] on div "FAAD14" at bounding box center [234, 539] width 54 height 17
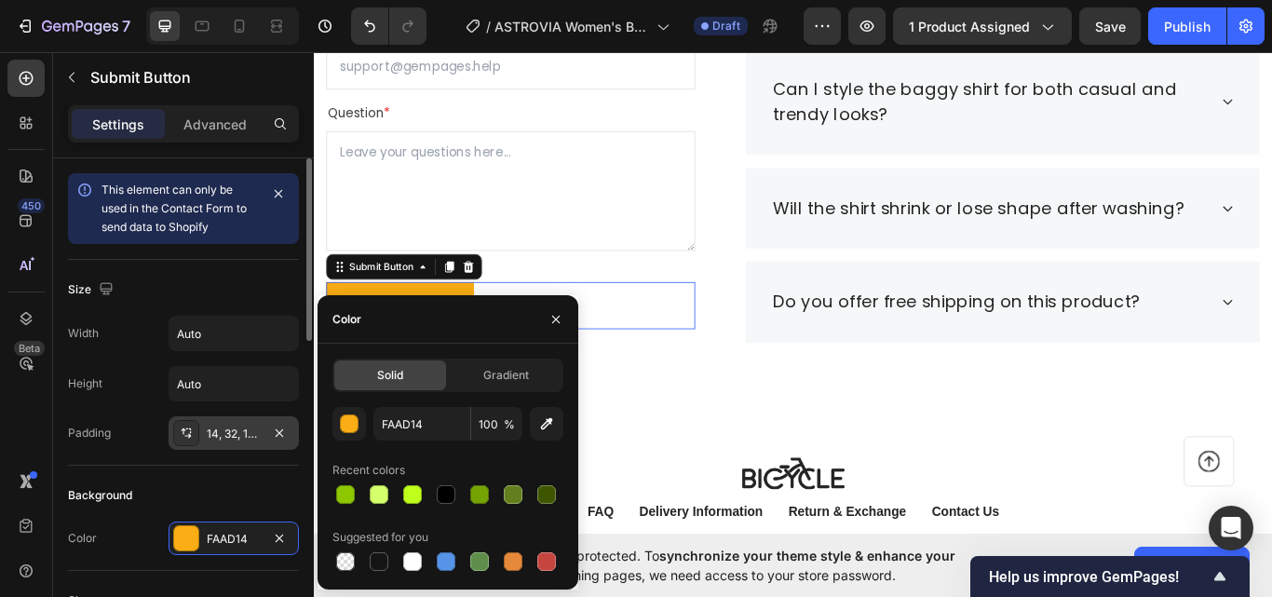
click at [478, 485] on div at bounding box center [479, 494] width 19 height 19
type input "76A304"
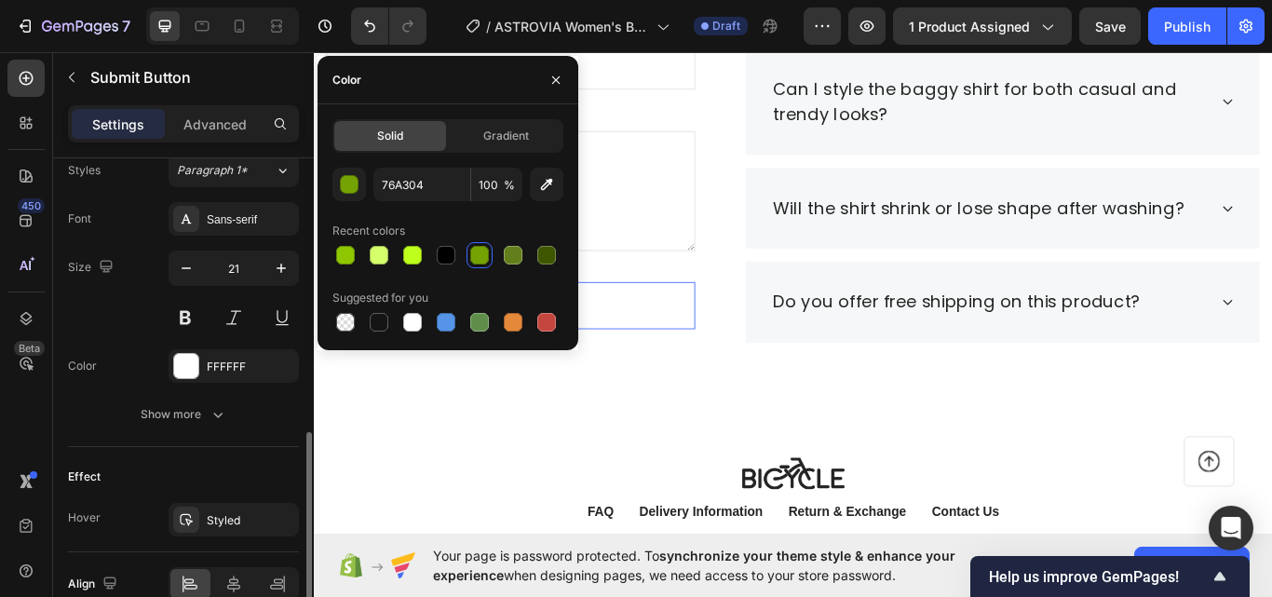
scroll to position [642, 0]
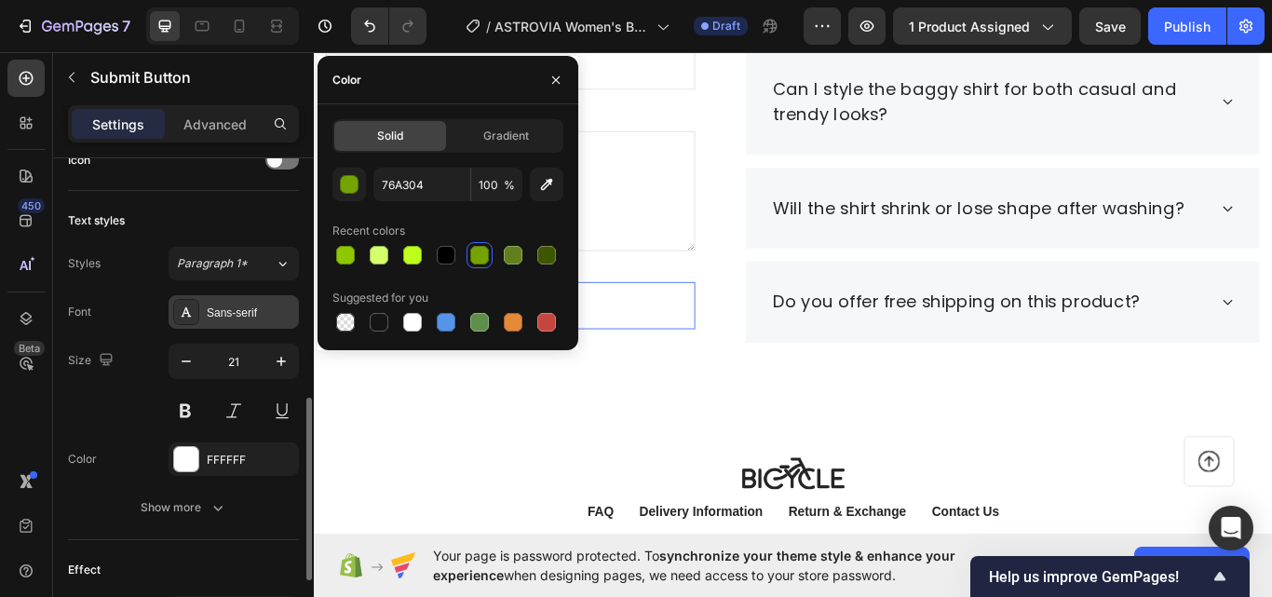
click at [236, 322] on div "Sans-serif" at bounding box center [234, 312] width 130 height 34
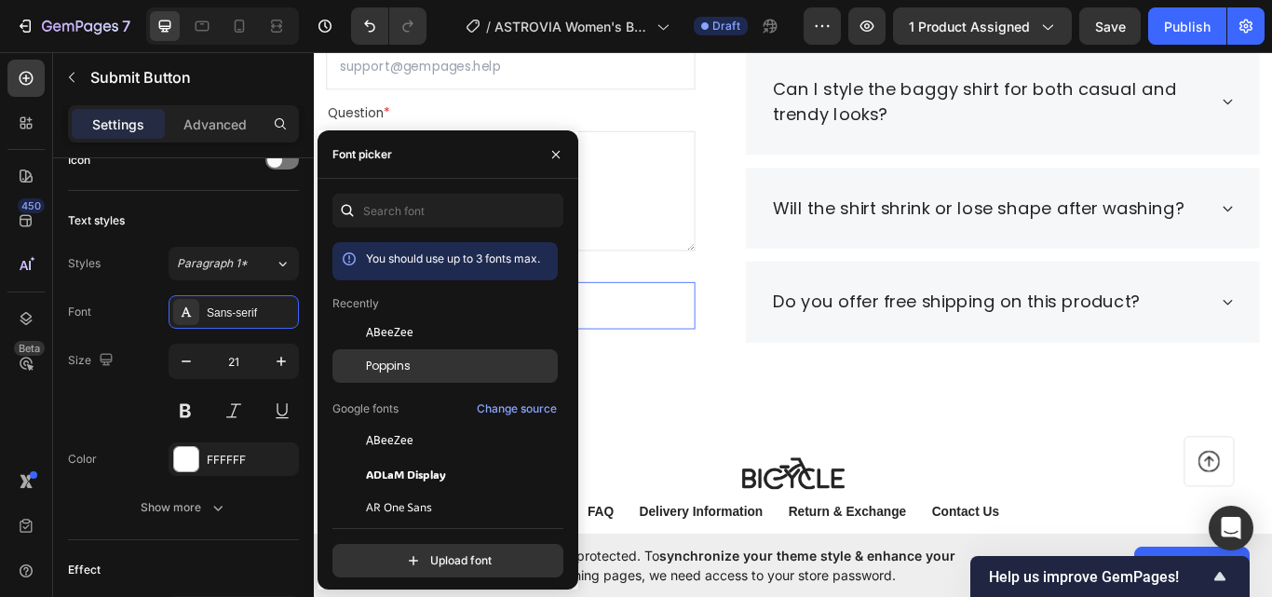
click at [414, 361] on div "Poppins" at bounding box center [460, 366] width 188 height 17
click at [787, 294] on div "Frequently Asked Questions Heading Still have questions? Send us your questions…" at bounding box center [872, 111] width 1089 height 561
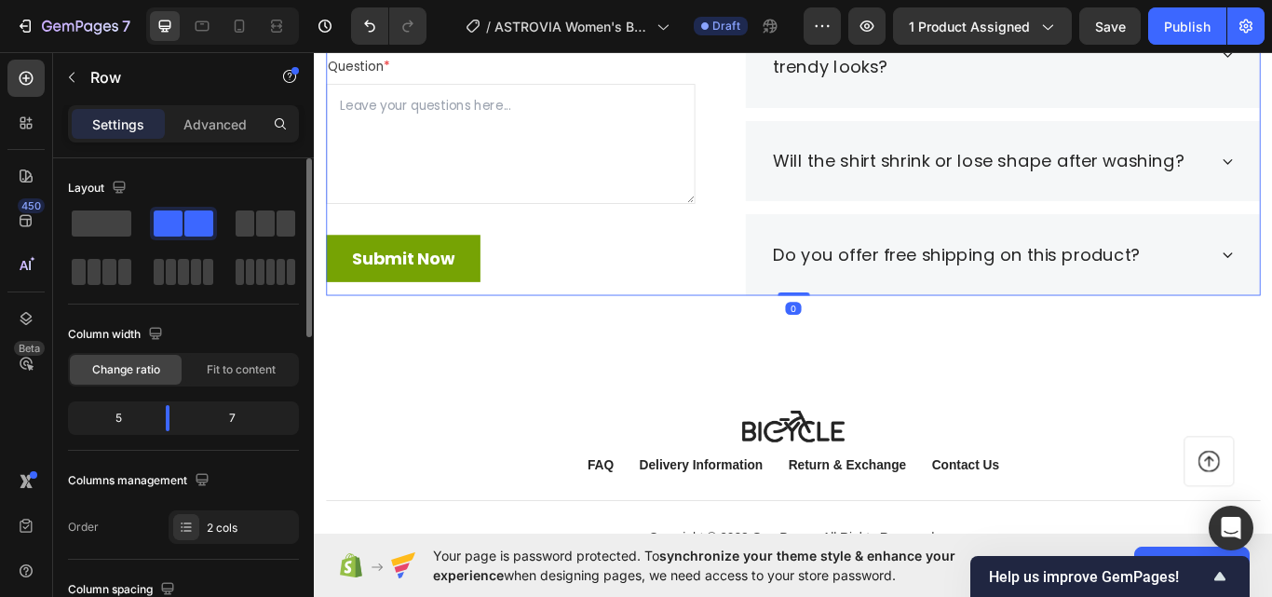
scroll to position [3523, 0]
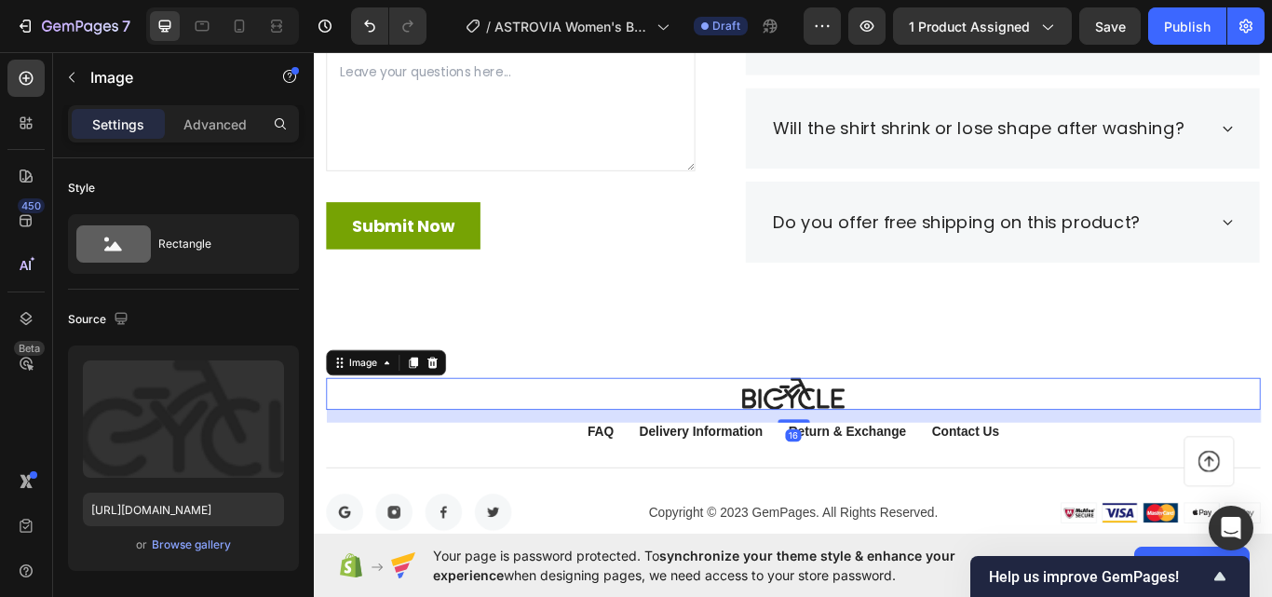
click at [599, 439] on div at bounding box center [872, 452] width 1089 height 38
click at [466, 416] on div "Image" at bounding box center [398, 415] width 140 height 30
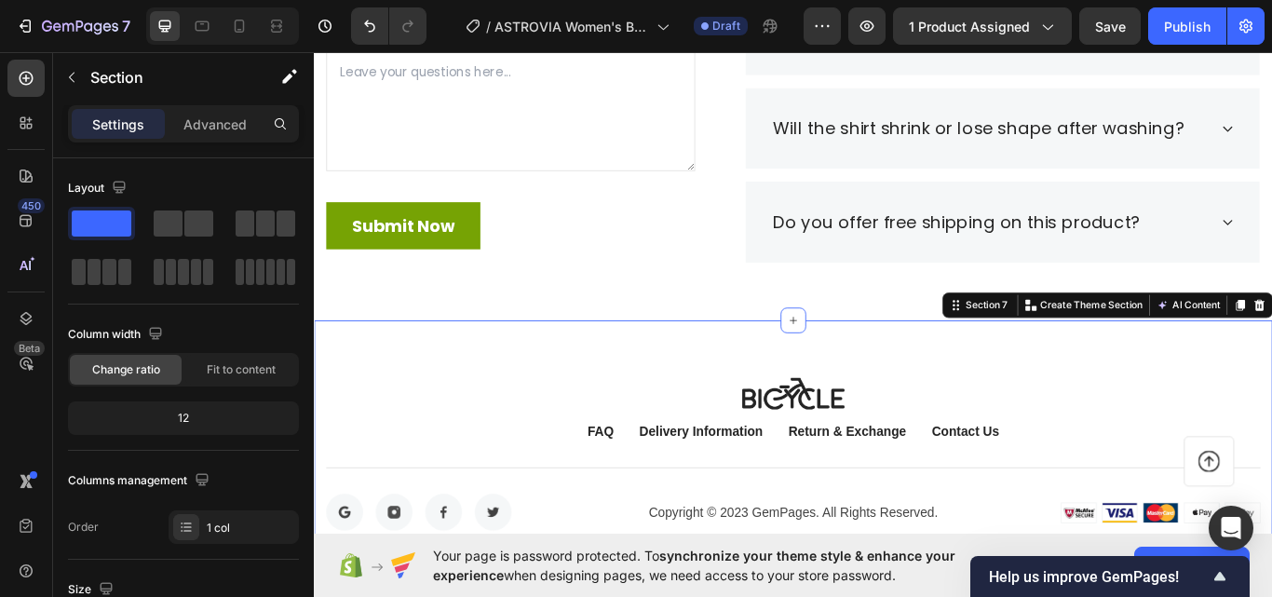
click at [492, 397] on div "Image FAQ Button Delivery Information Button Return & Exchange Button Contact U…" at bounding box center [872, 523] width 1117 height 314
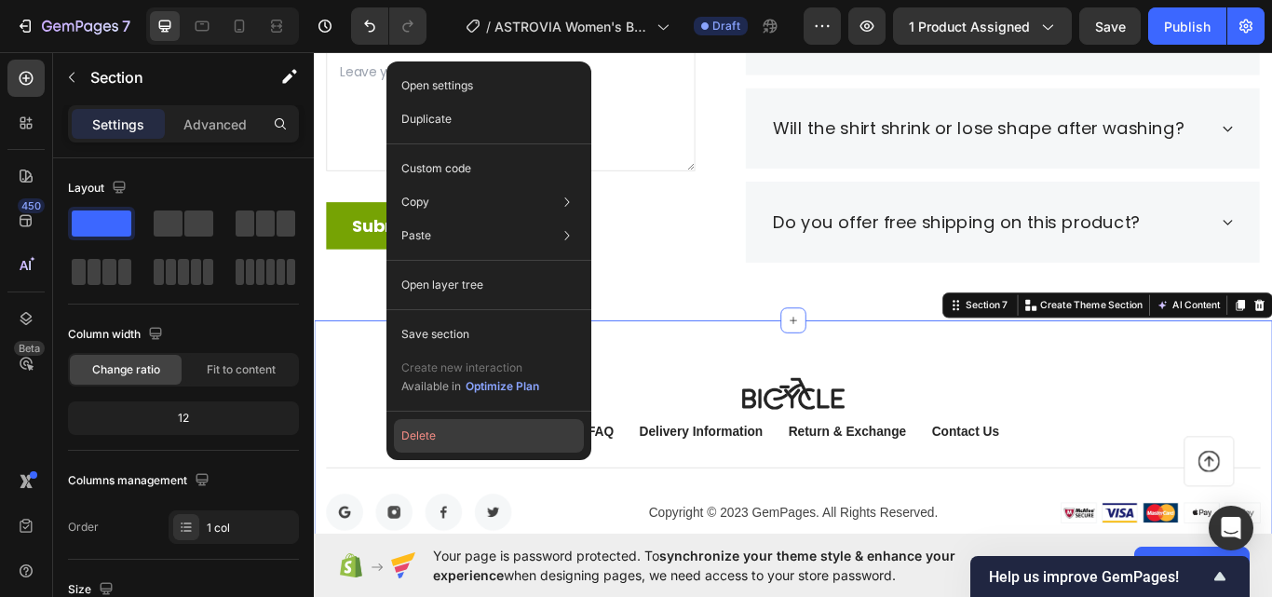
click at [476, 435] on button "Delete" at bounding box center [489, 436] width 190 height 34
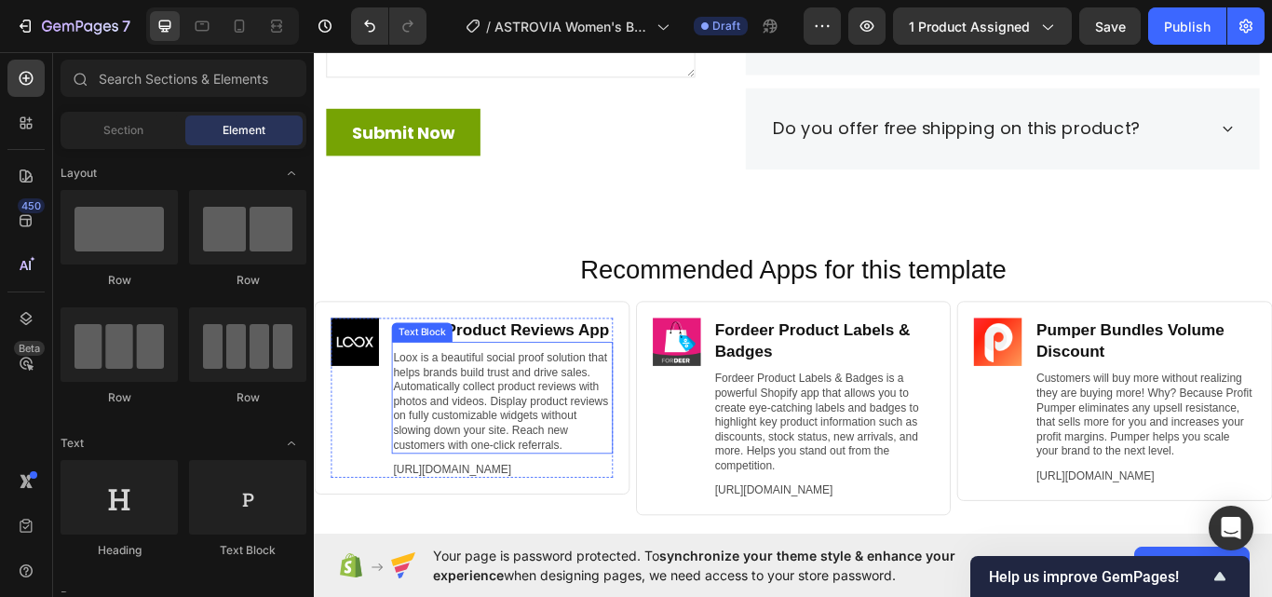
scroll to position [3709, 0]
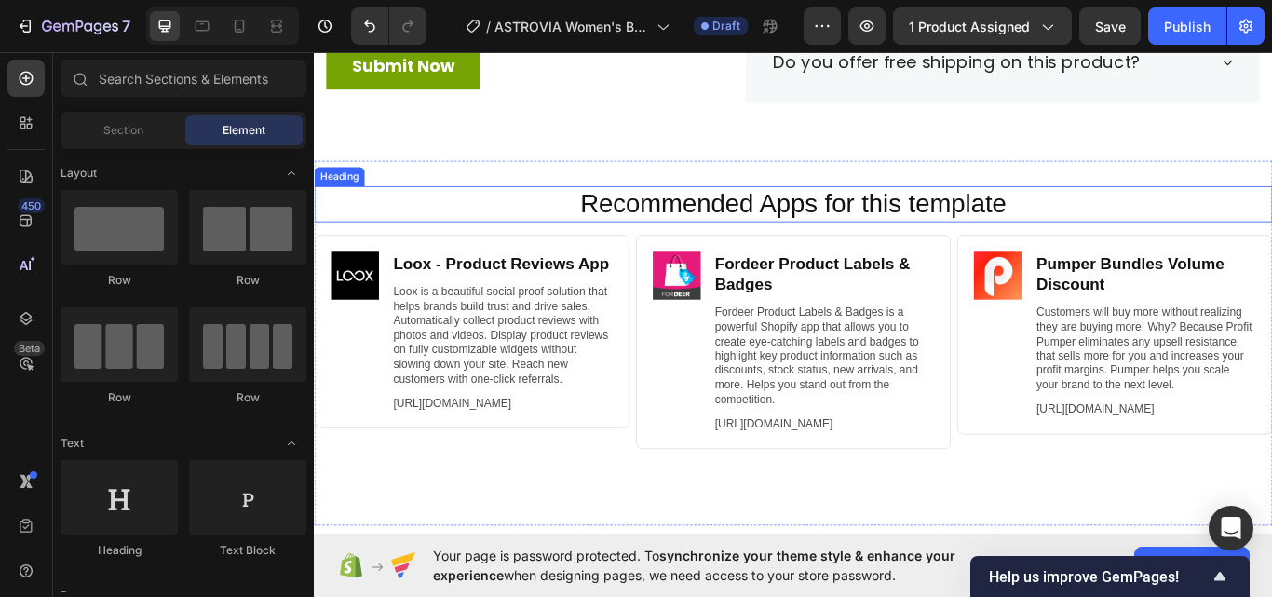
click at [448, 236] on h2 "Recommended Apps for this template" at bounding box center [872, 230] width 1080 height 43
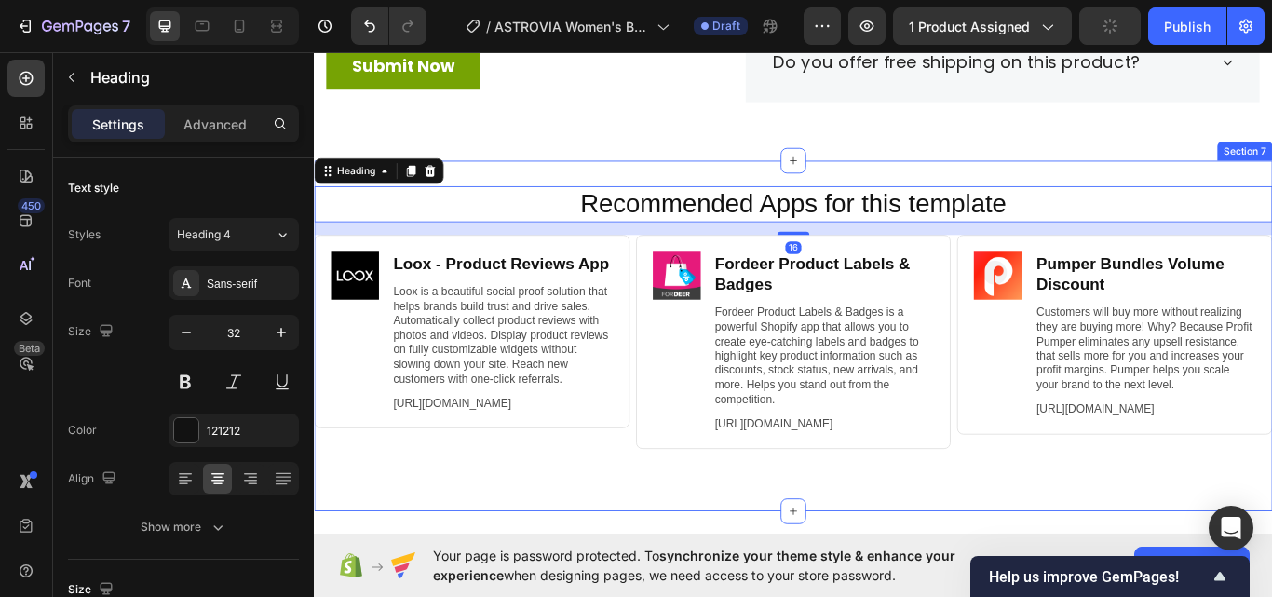
click at [497, 184] on div "Recommended Apps for this template Heading 16 Image Loox ‑ Product Reviews App …" at bounding box center [872, 384] width 1117 height 409
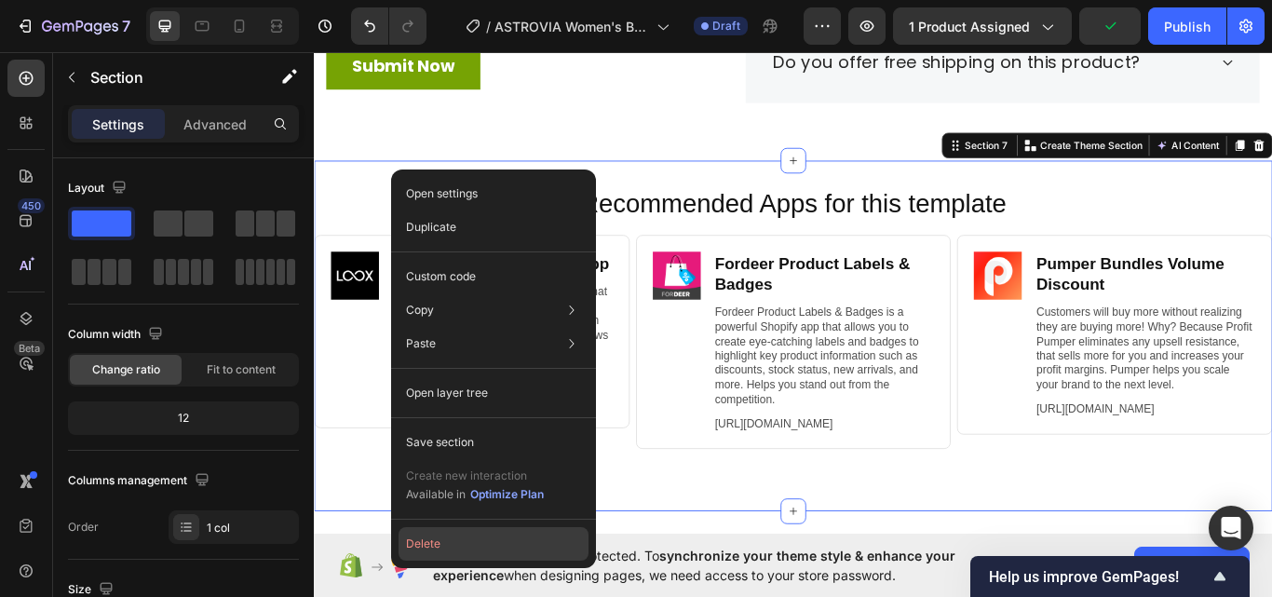
click at [466, 549] on button "Delete" at bounding box center [493, 544] width 190 height 34
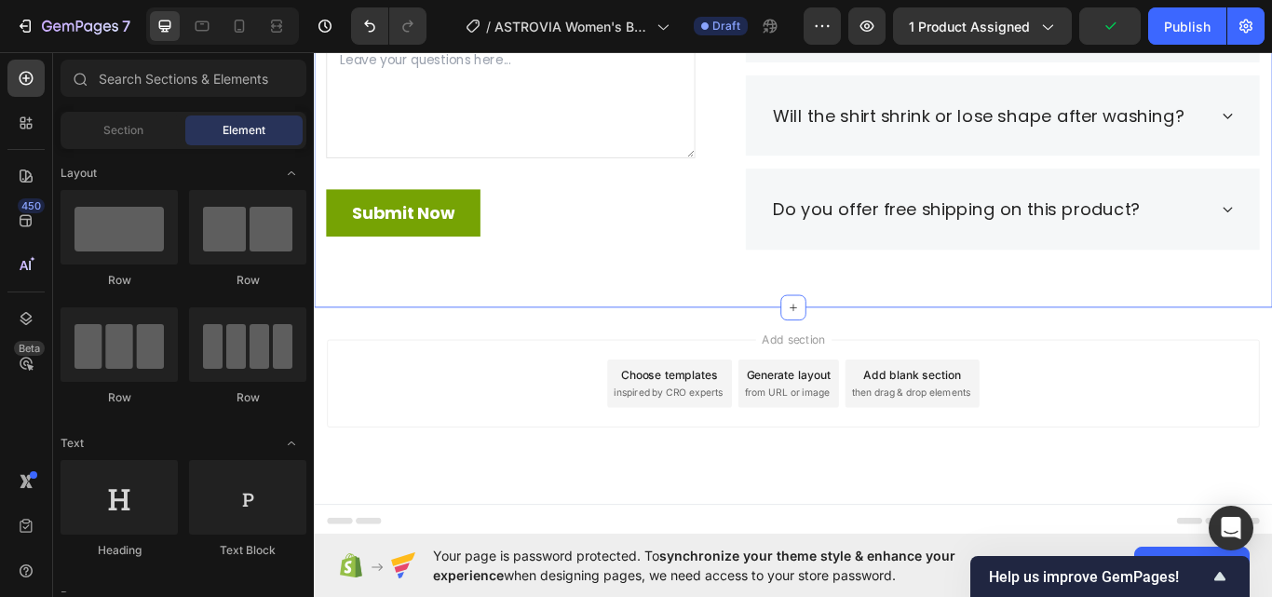
scroll to position [3538, 0]
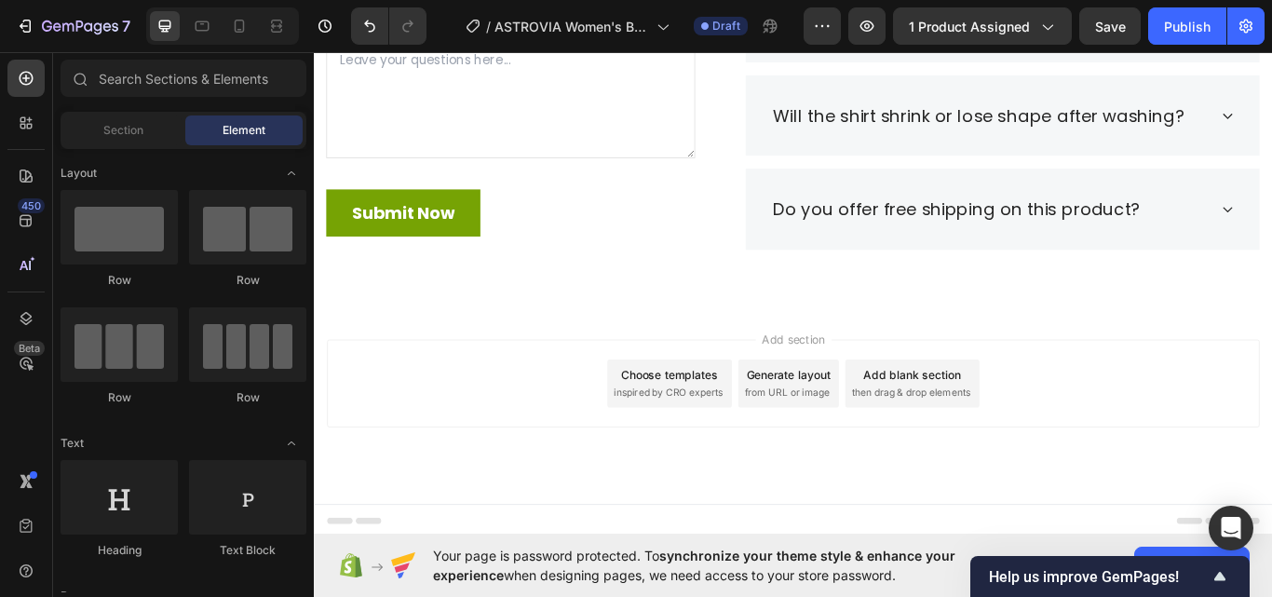
click at [337, 589] on div "Footer" at bounding box center [356, 599] width 63 height 22
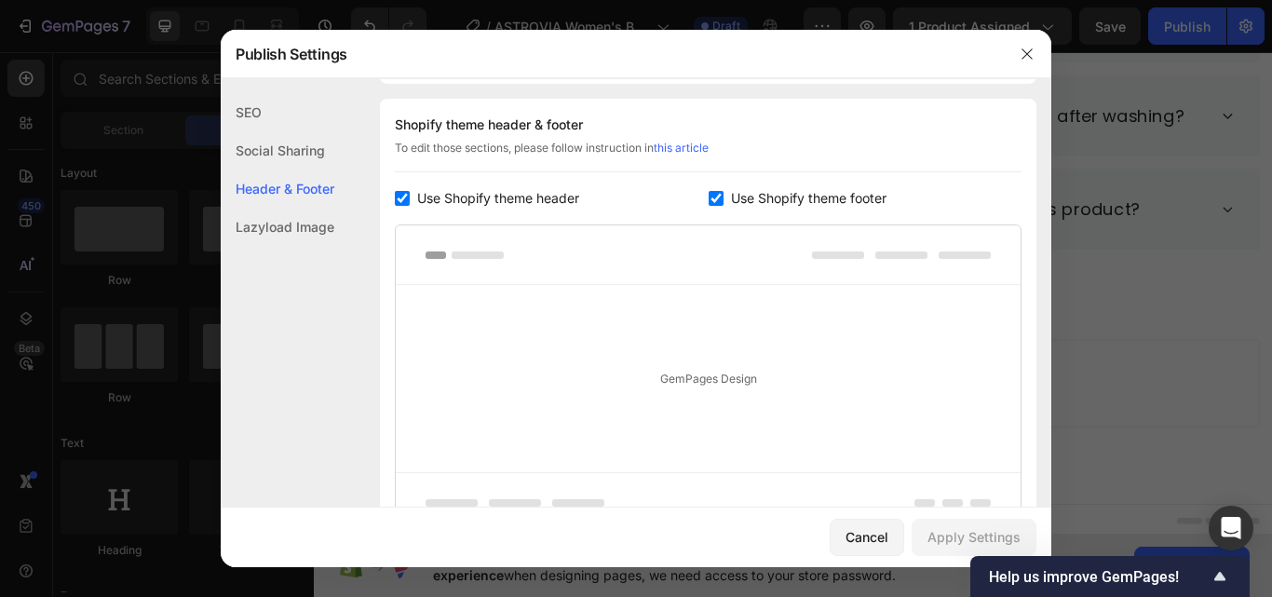
scroll to position [271, 0]
click at [739, 194] on span "Use Shopify theme footer" at bounding box center [808, 196] width 155 height 22
checkbox input "false"
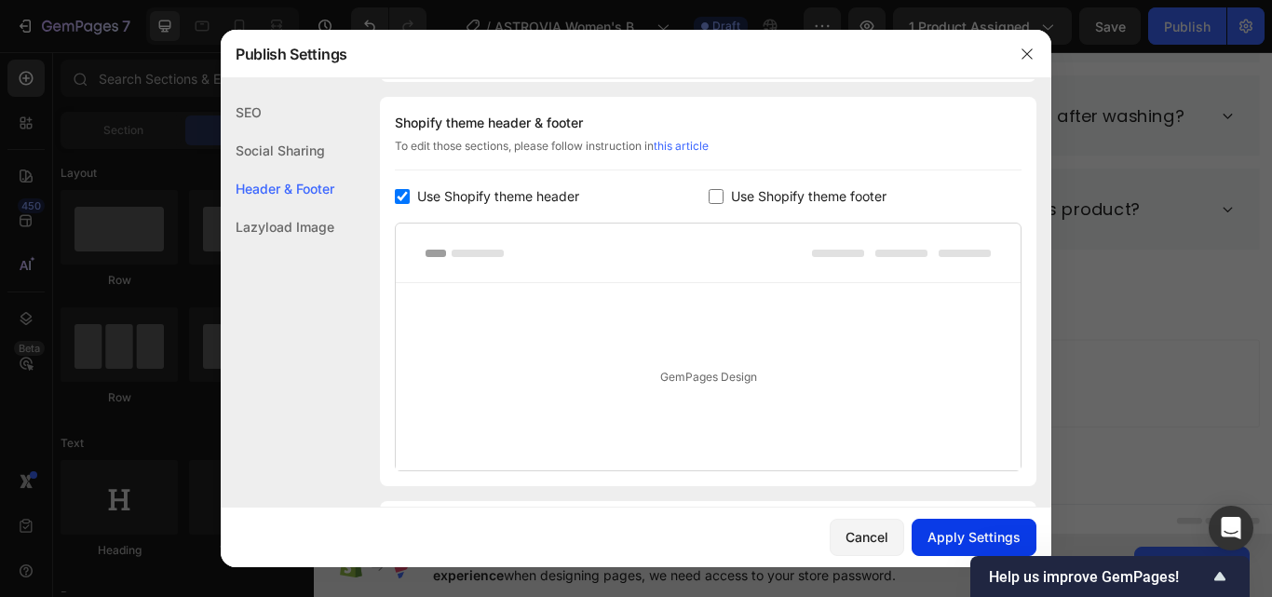
click at [972, 528] on div "Apply Settings" at bounding box center [973, 537] width 93 height 20
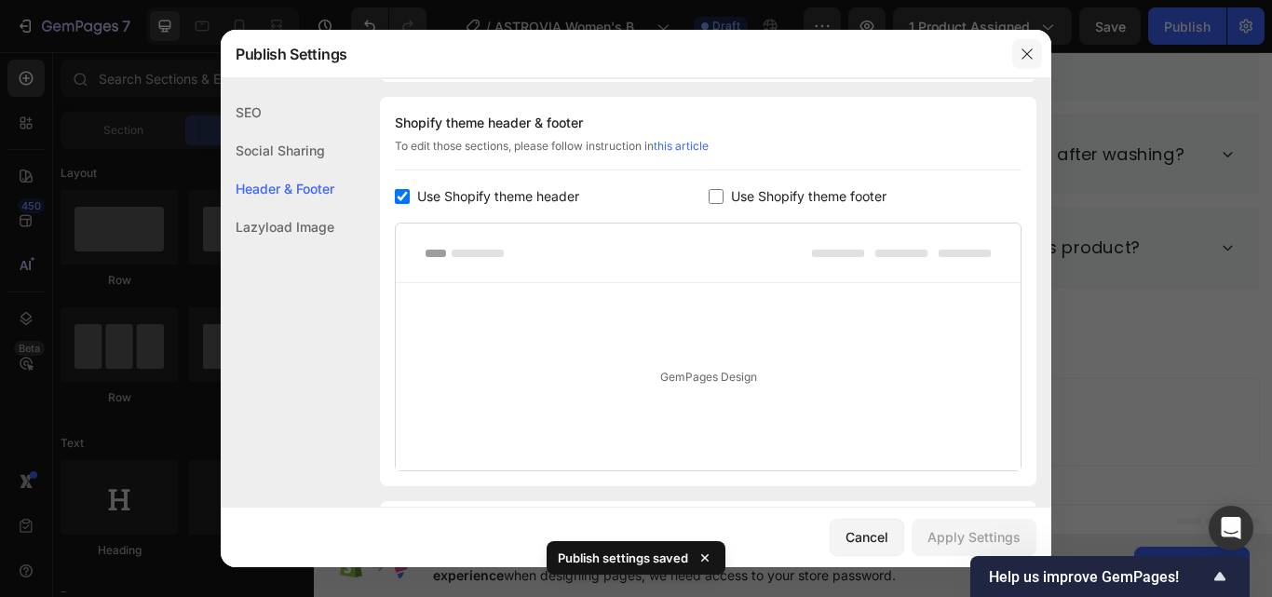
drag, startPoint x: 1019, startPoint y: 59, endPoint x: 933, endPoint y: 172, distance: 142.3
click at [1019, 59] on button "button" at bounding box center [1027, 54] width 30 height 30
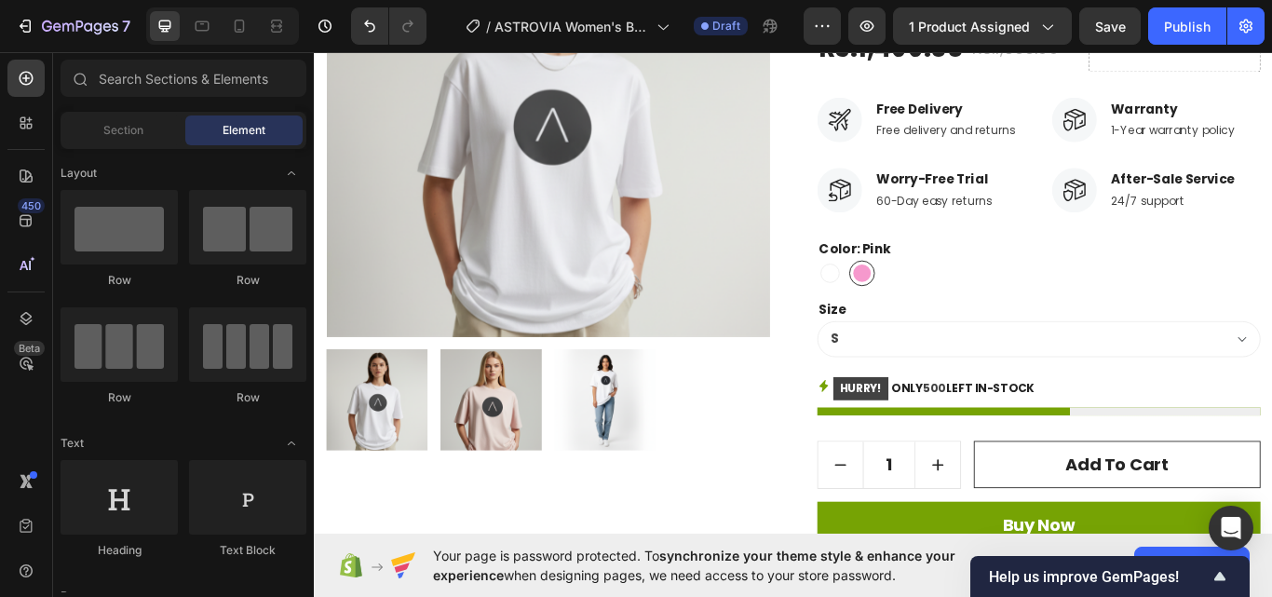
scroll to position [0, 0]
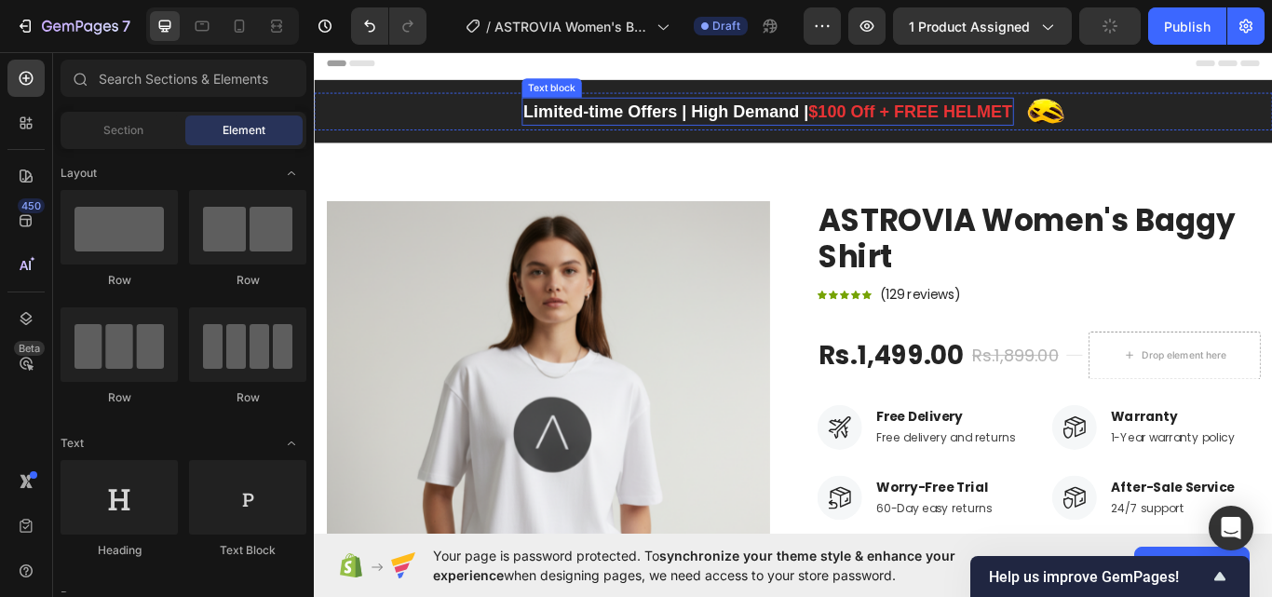
click at [1021, 112] on span "$100 Off + FREE HELMET" at bounding box center [1008, 122] width 237 height 21
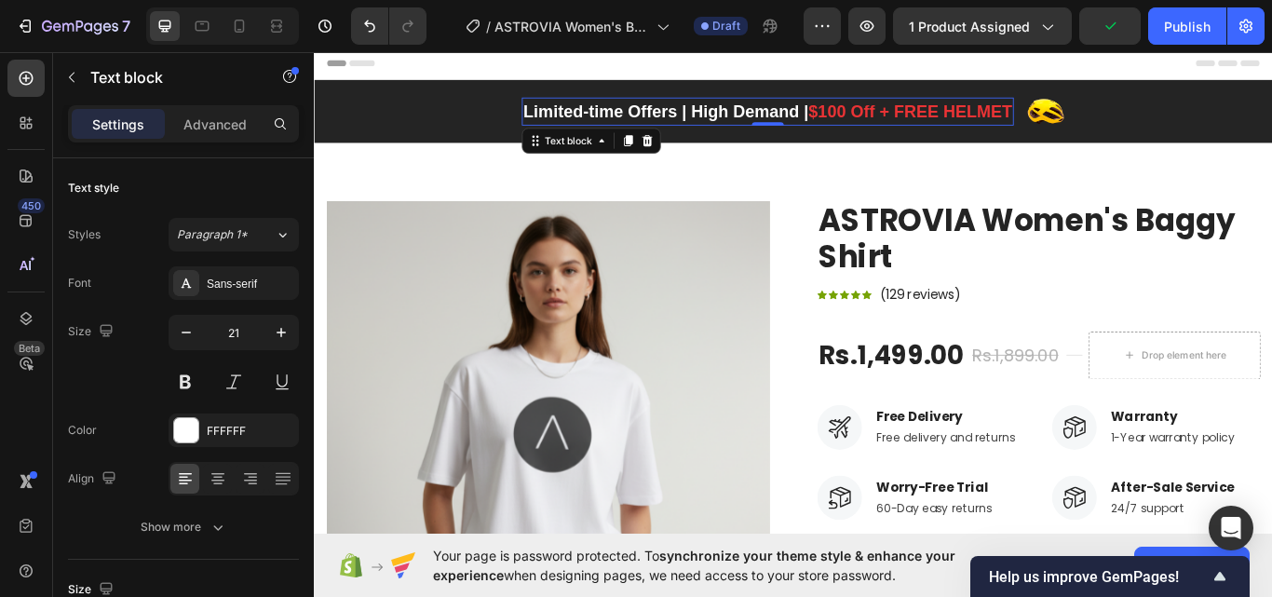
click at [912, 112] on span "$100 Off + FREE HELMET" at bounding box center [1008, 122] width 237 height 21
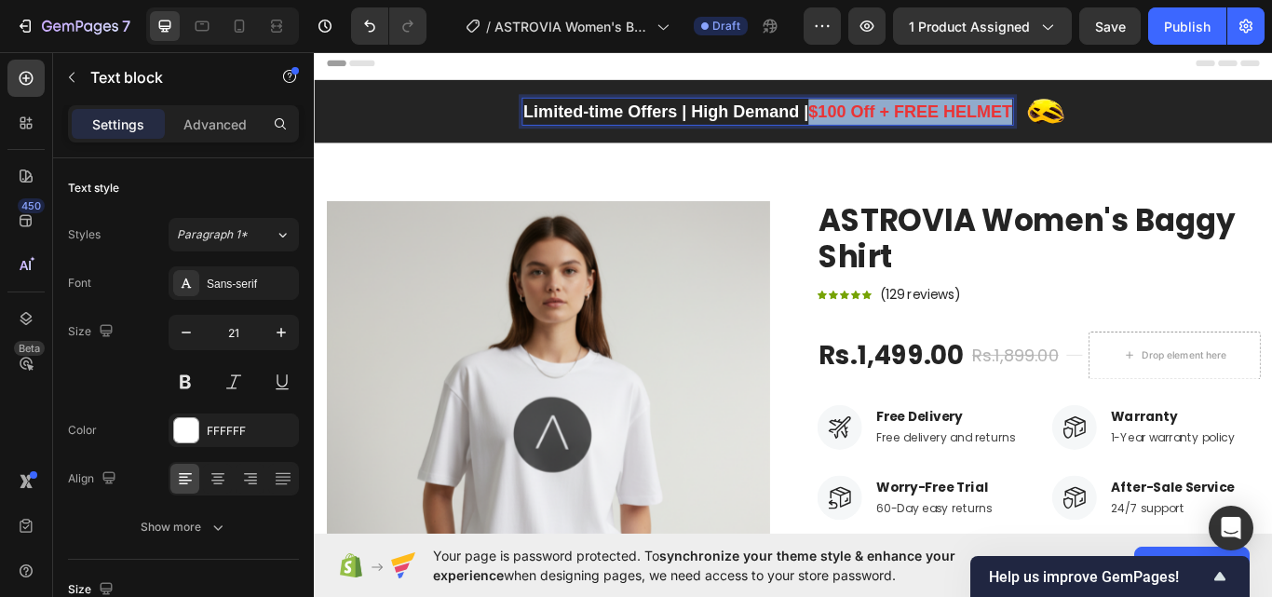
drag, startPoint x: 896, startPoint y: 126, endPoint x: 1122, endPoint y: 129, distance: 226.3
click at [1122, 129] on p "Limited-time Offers | High Demand | $100 Off + FREE HELMET" at bounding box center [843, 123] width 570 height 30
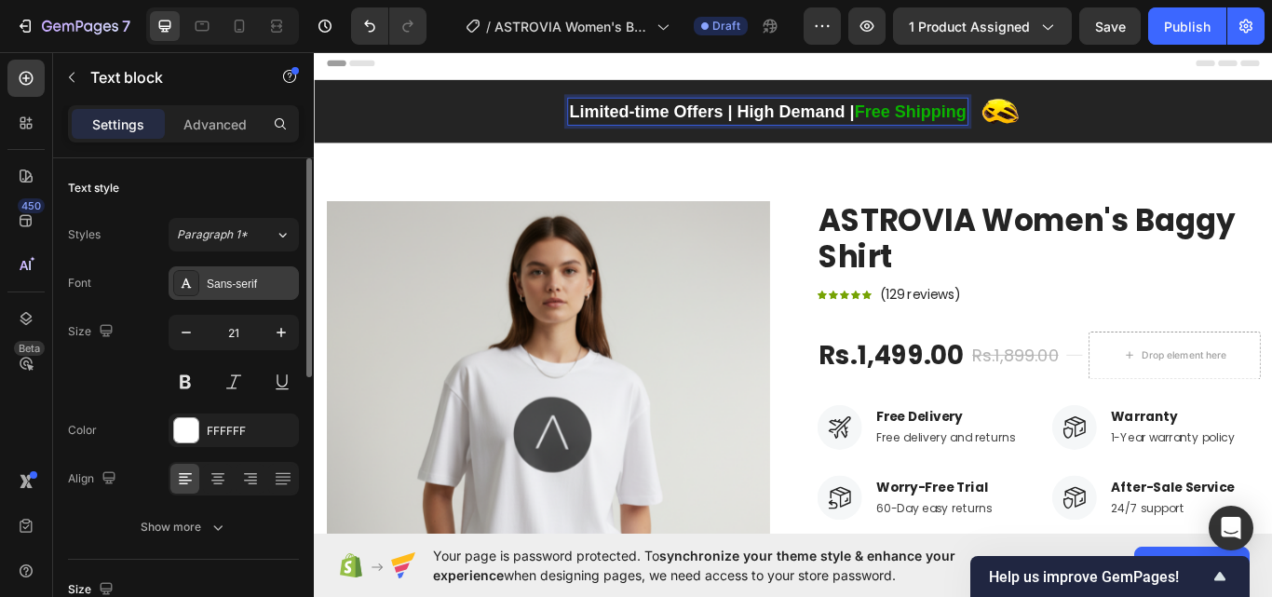
click at [207, 267] on div "Sans-serif" at bounding box center [234, 283] width 130 height 34
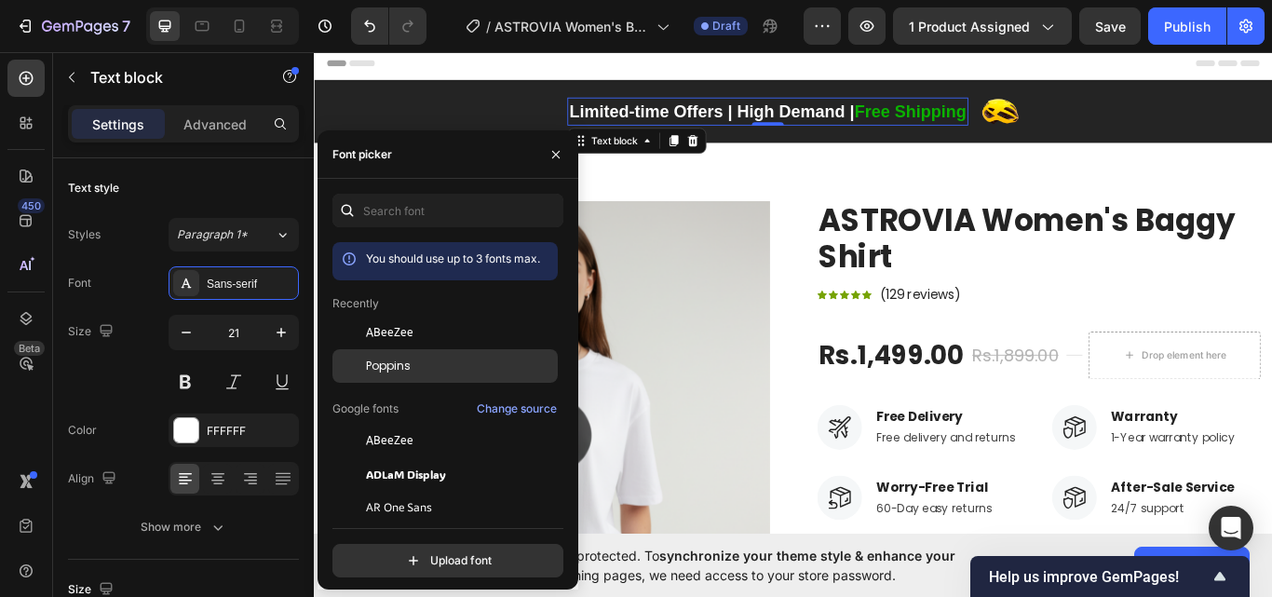
drag, startPoint x: 408, startPoint y: 360, endPoint x: 754, endPoint y: 181, distance: 390.2
click at [408, 360] on span "Poppins" at bounding box center [388, 366] width 45 height 17
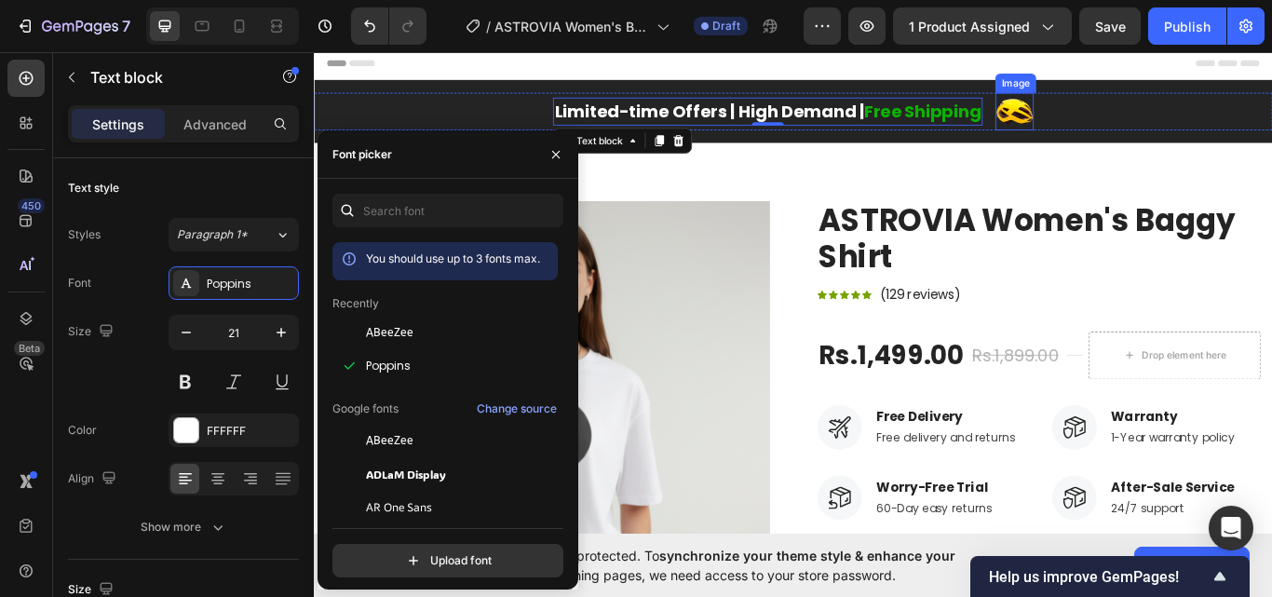
click at [1121, 126] on img at bounding box center [1130, 123] width 45 height 44
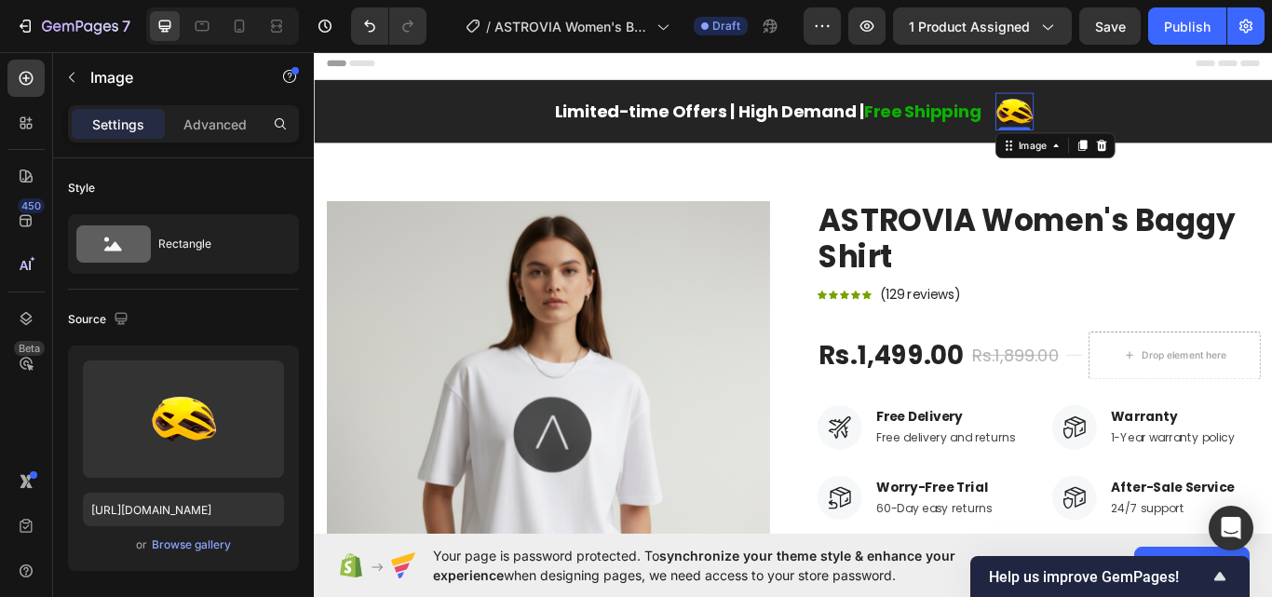
click at [1231, 161] on icon at bounding box center [1231, 162] width 15 height 15
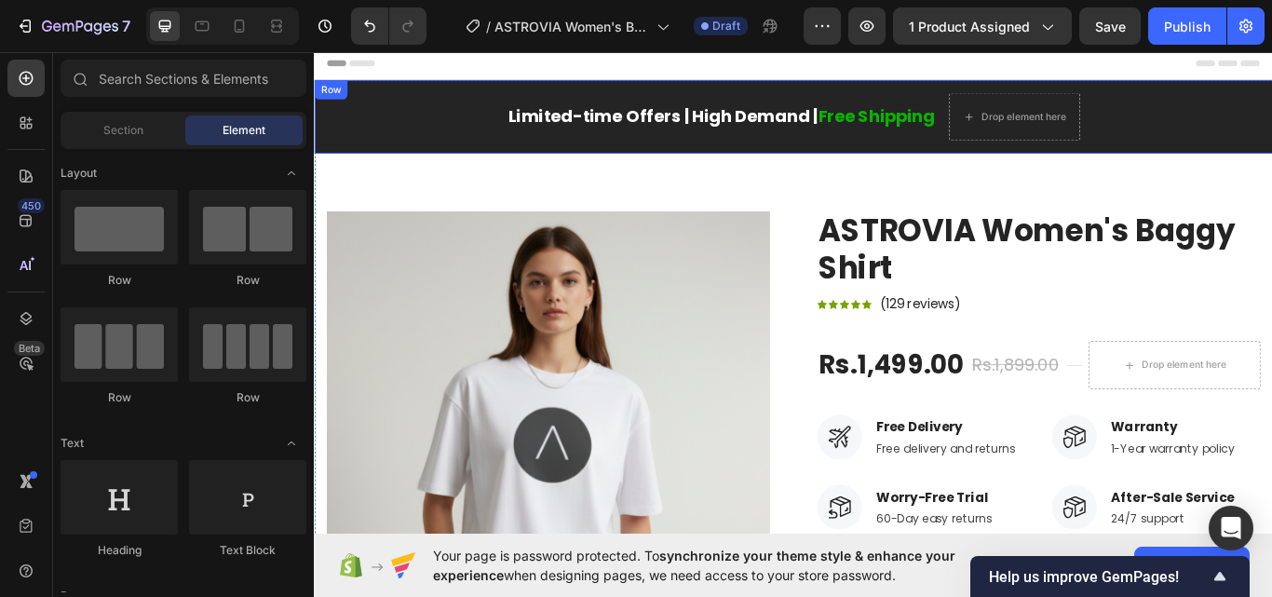
click at [656, 157] on div "Limited-time Offers | High Demand | Free Shipping Text block Drop element here …" at bounding box center [872, 129] width 1117 height 86
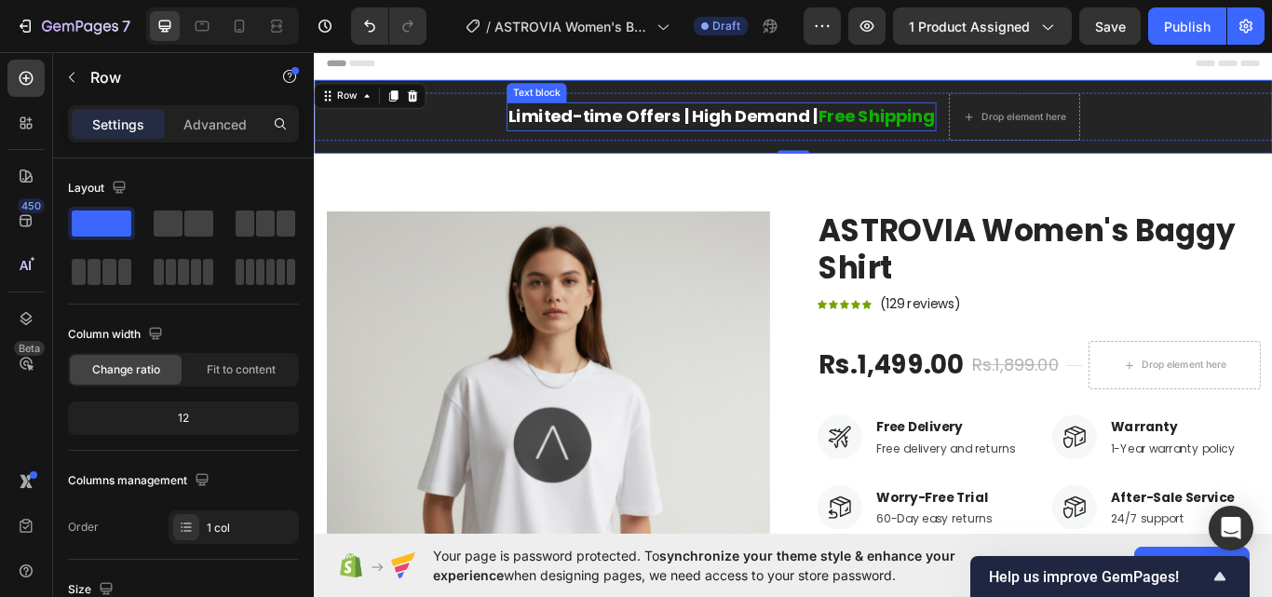
click at [663, 138] on p "Limited-time Offers | High Demand | Free Shipping" at bounding box center [788, 129] width 497 height 30
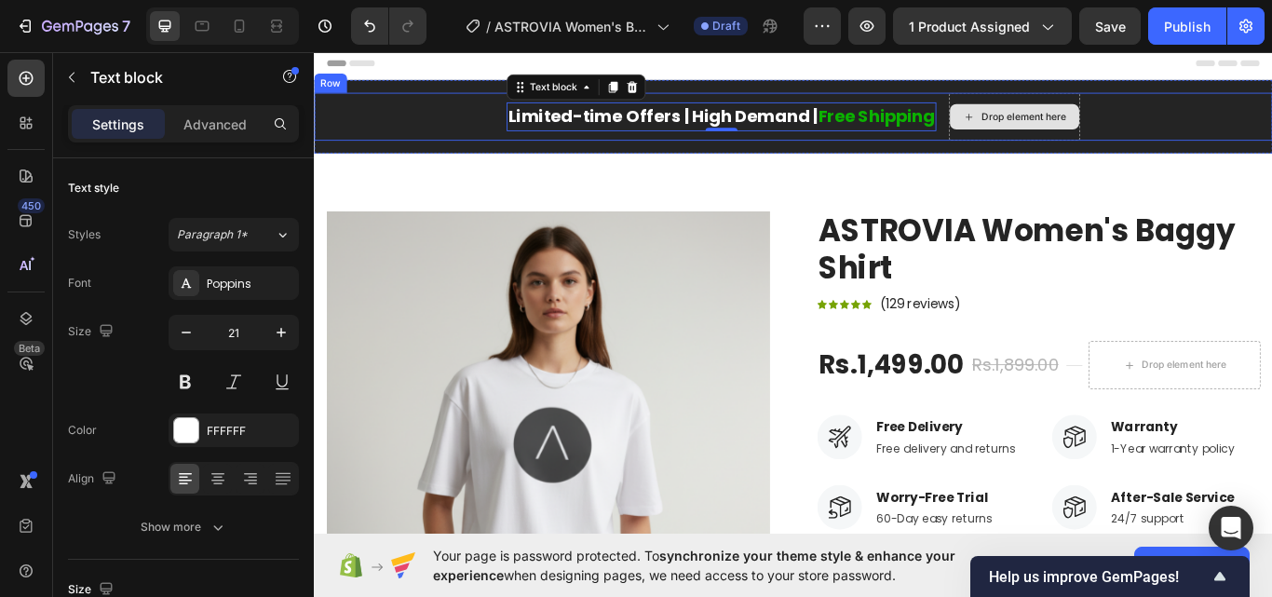
click at [1092, 122] on div "Drop element here" at bounding box center [1141, 128] width 99 height 15
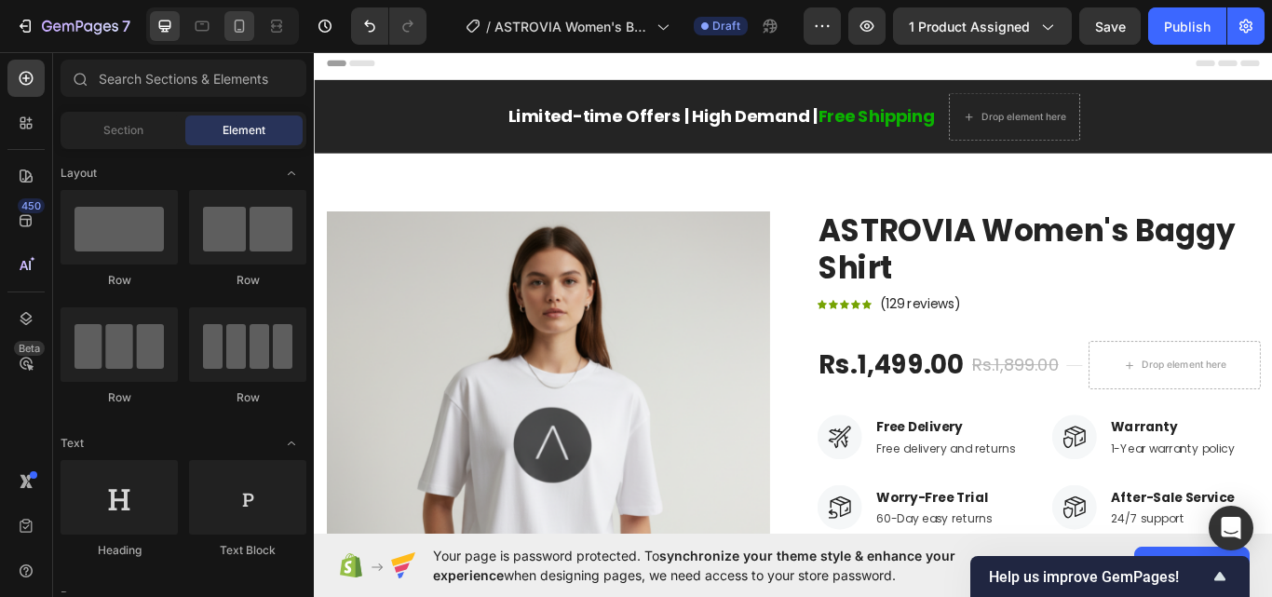
click at [243, 27] on icon at bounding box center [240, 26] width 10 height 13
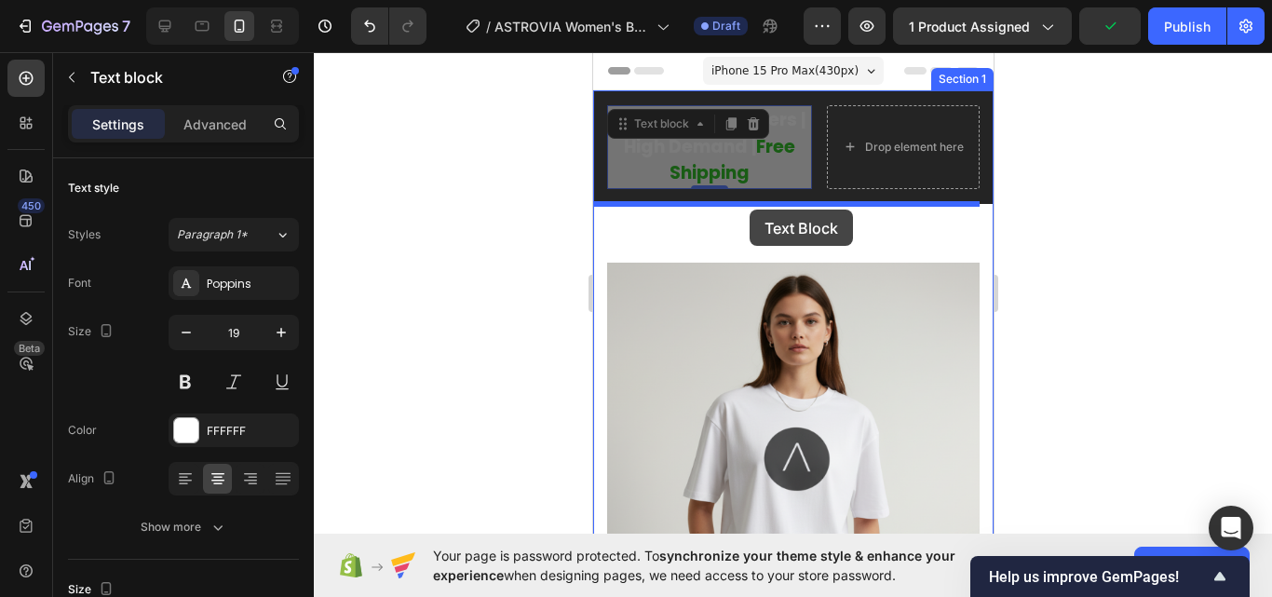
drag, startPoint x: 712, startPoint y: 161, endPoint x: 749, endPoint y: 209, distance: 60.5
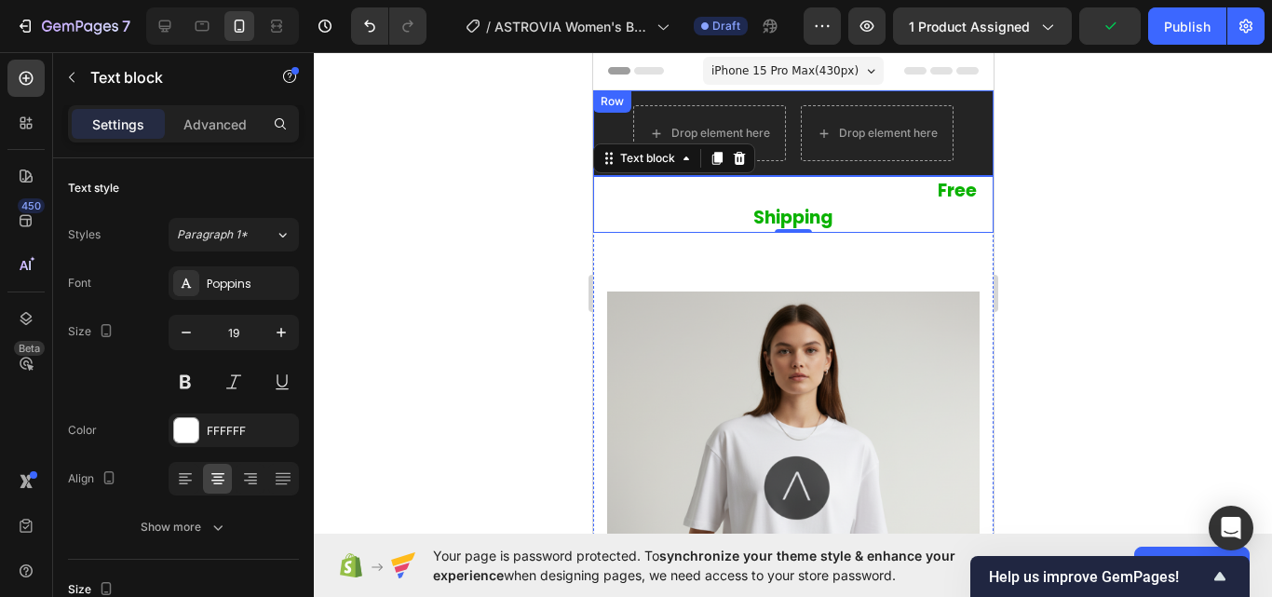
click at [800, 132] on div "Drop element here" at bounding box center [876, 133] width 153 height 56
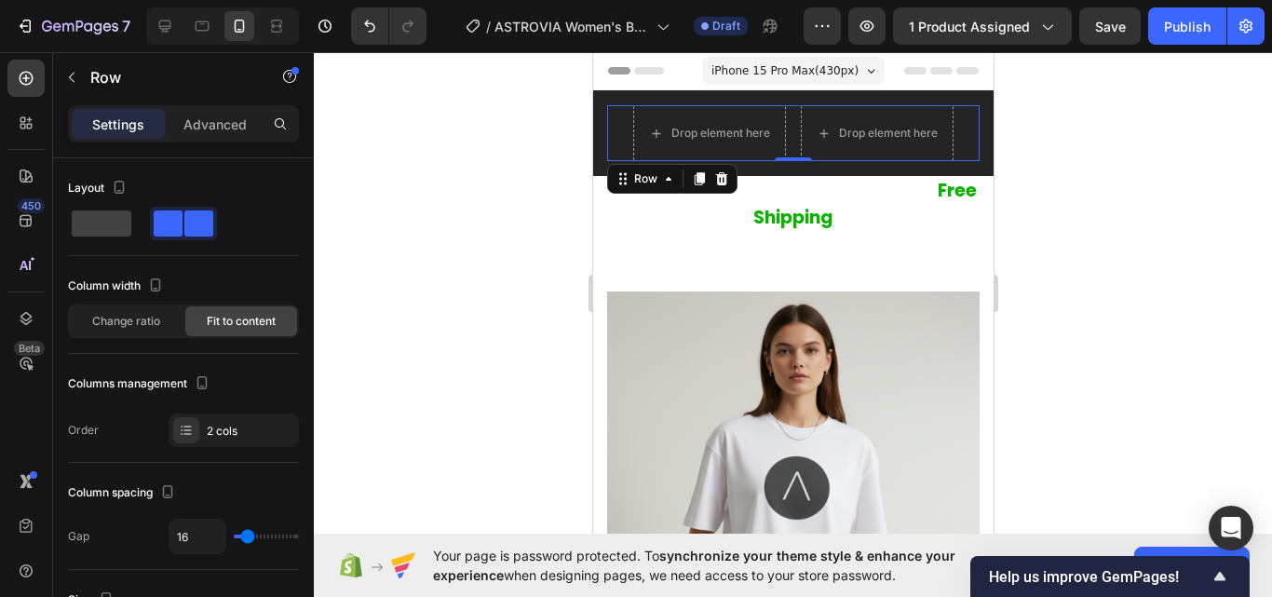
click at [718, 186] on div at bounding box center [720, 179] width 22 height 22
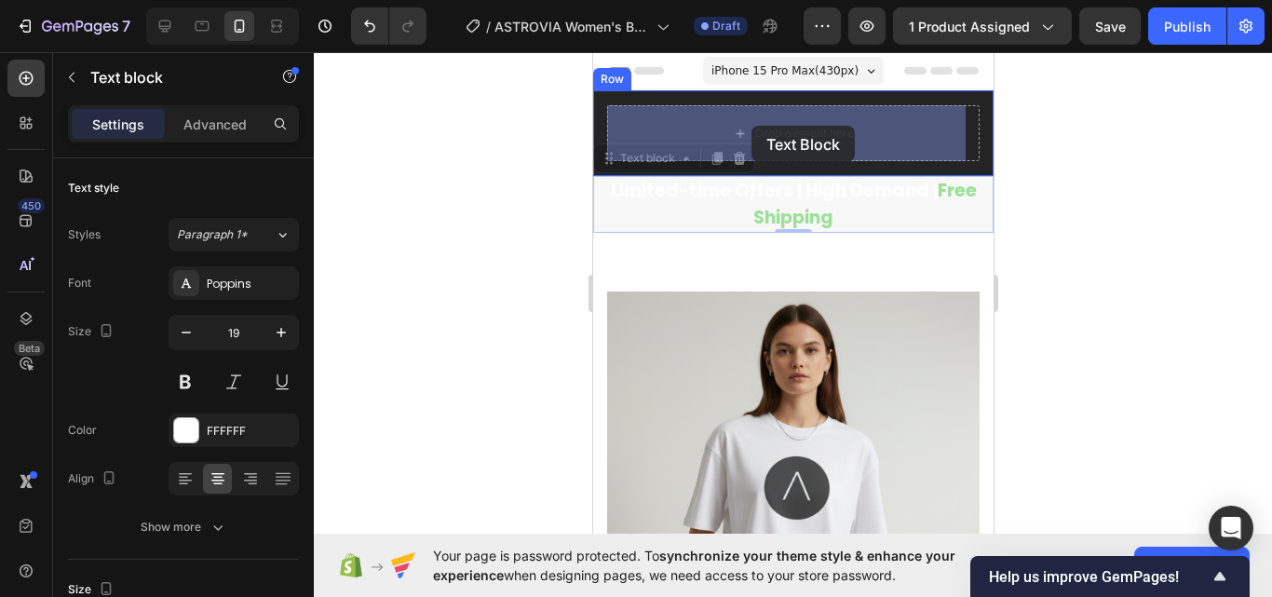
drag, startPoint x: 739, startPoint y: 204, endPoint x: 750, endPoint y: 126, distance: 79.0
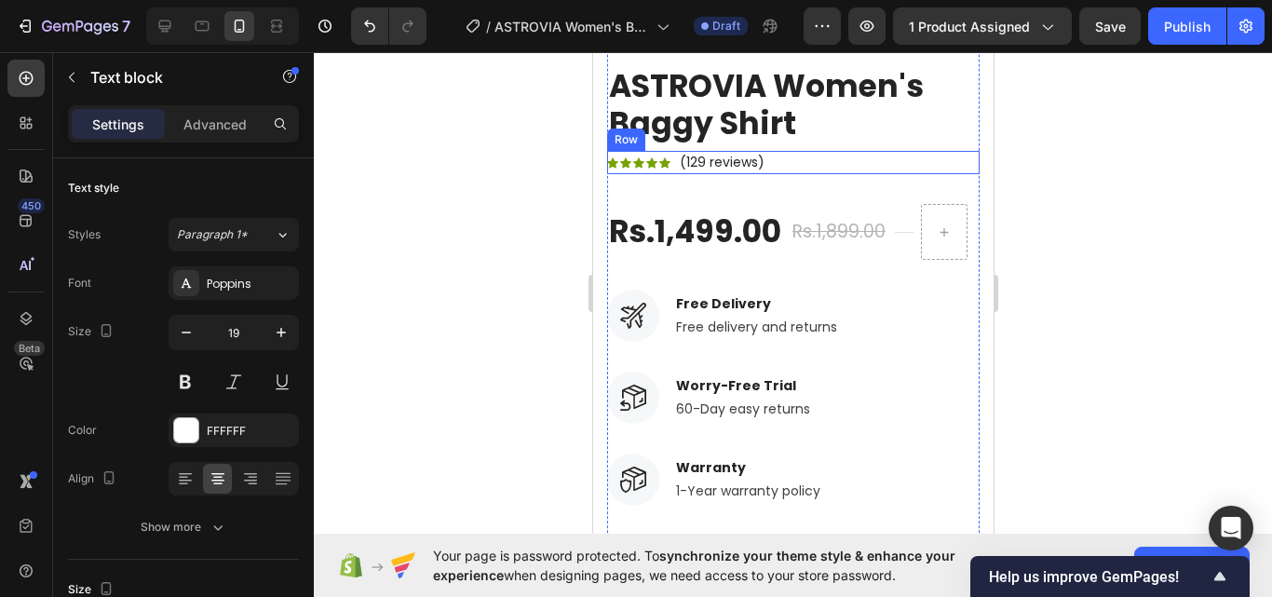
click at [791, 102] on h2 "ASTROVIA Women's Baggy Shirt" at bounding box center [792, 104] width 372 height 77
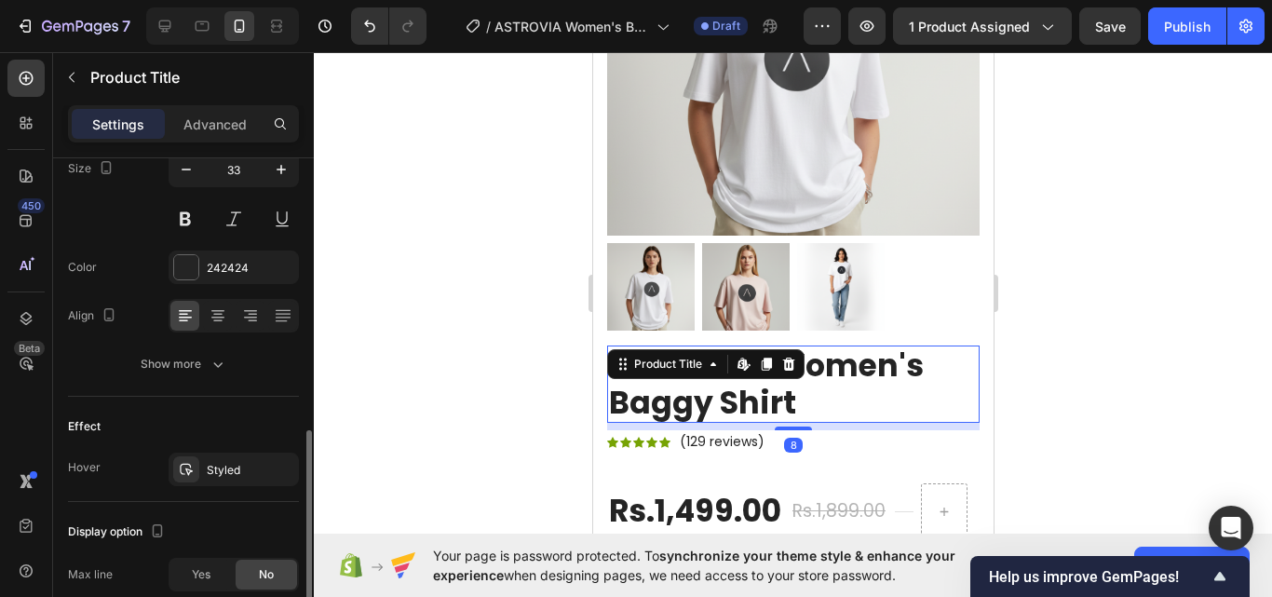
scroll to position [372, 0]
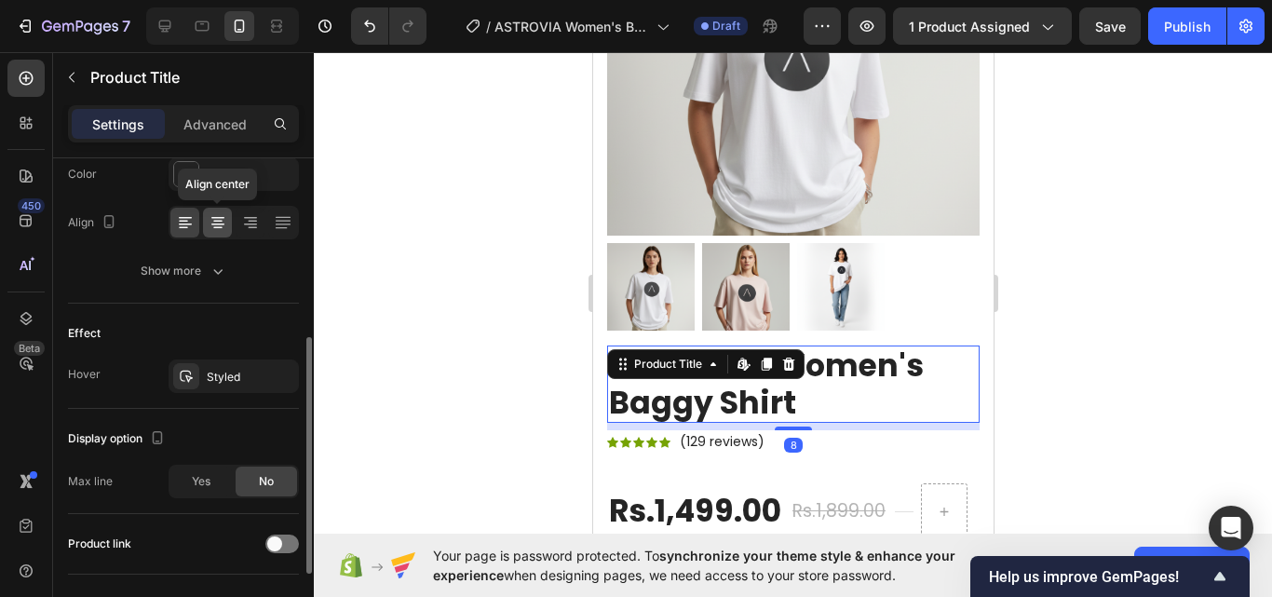
click at [221, 230] on icon at bounding box center [218, 222] width 19 height 19
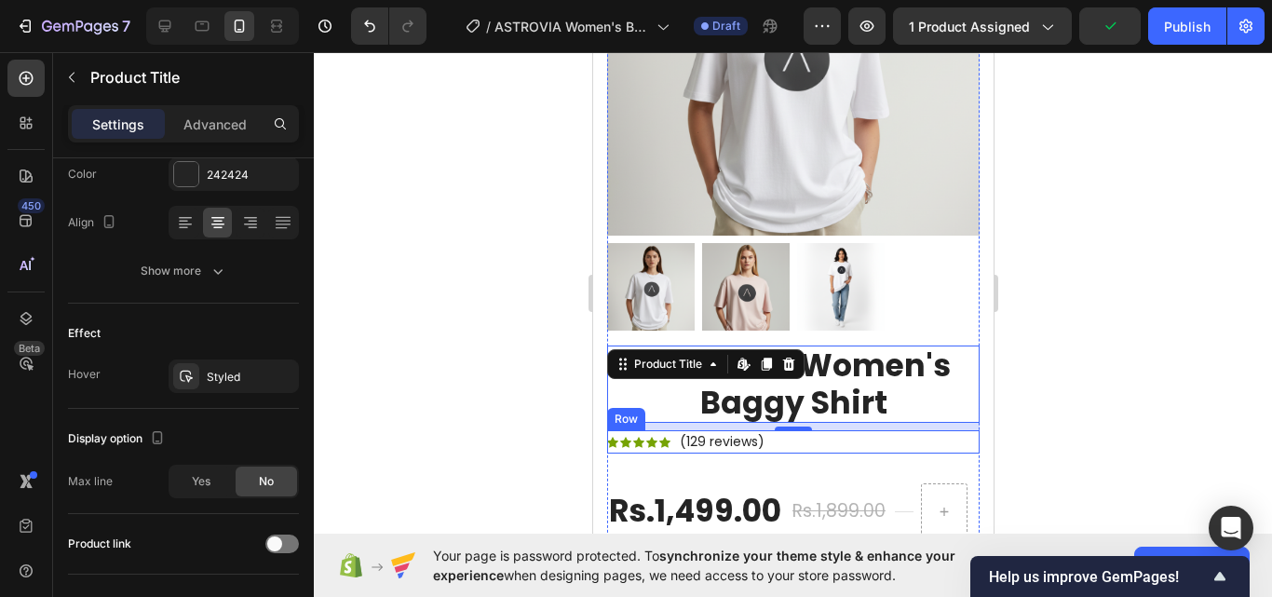
click at [773, 430] on div "Icon Icon Icon Icon Icon Icon List Hoz (129 reviews) Text block Row" at bounding box center [792, 441] width 372 height 23
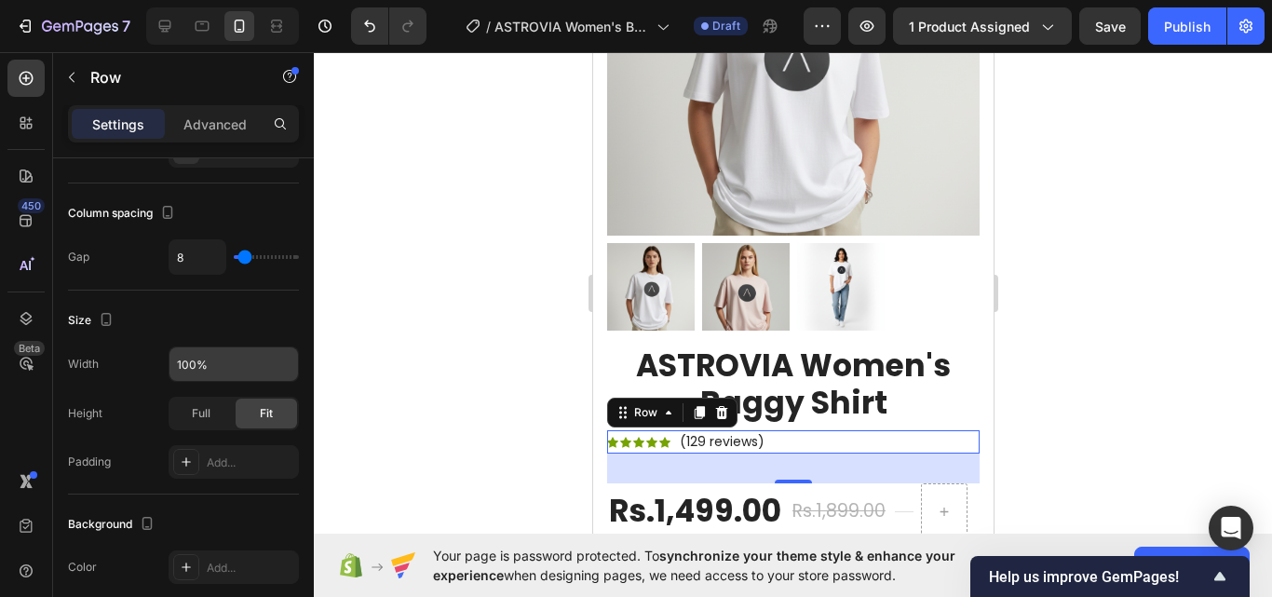
scroll to position [745, 0]
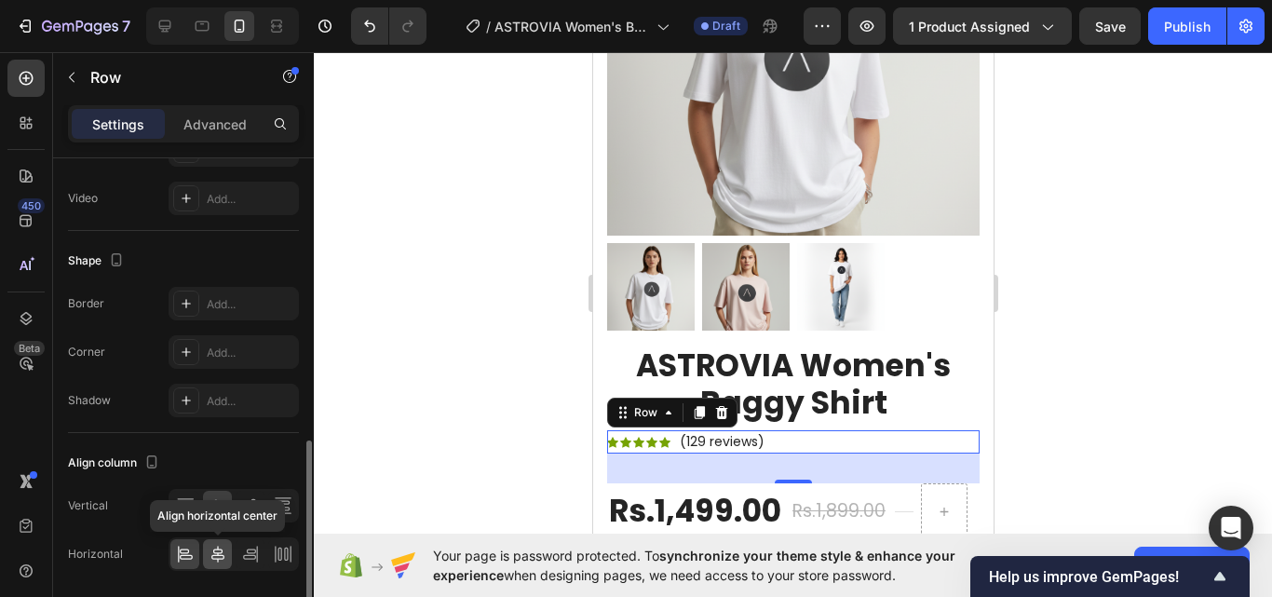
click at [218, 555] on icon at bounding box center [217, 554] width 13 height 17
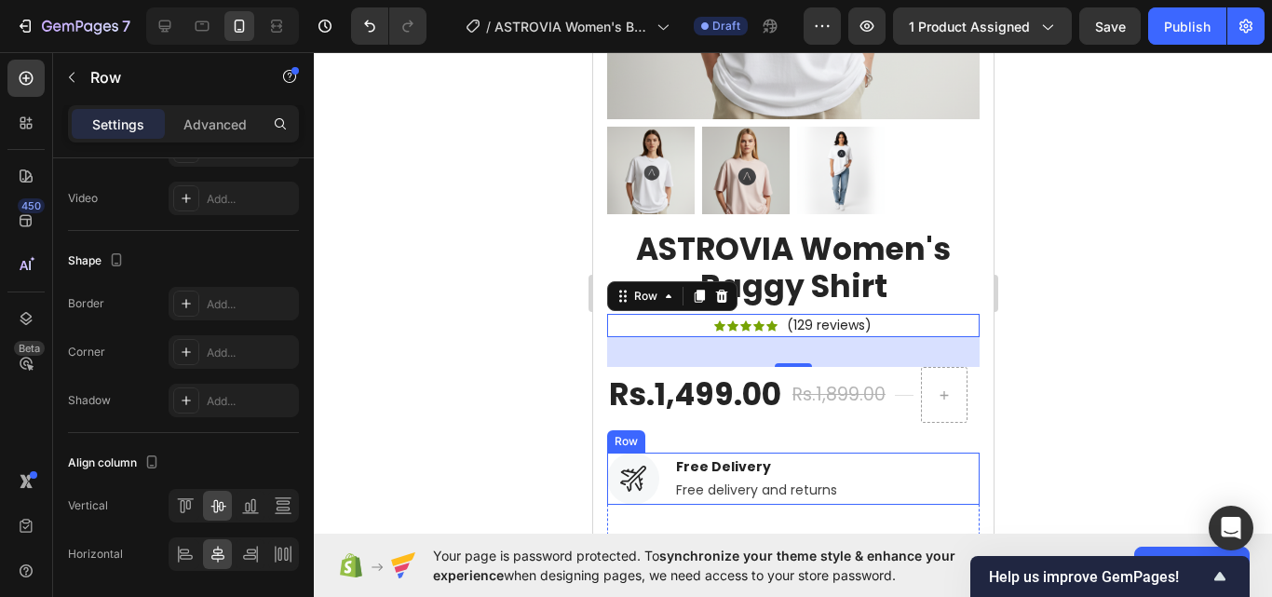
scroll to position [559, 0]
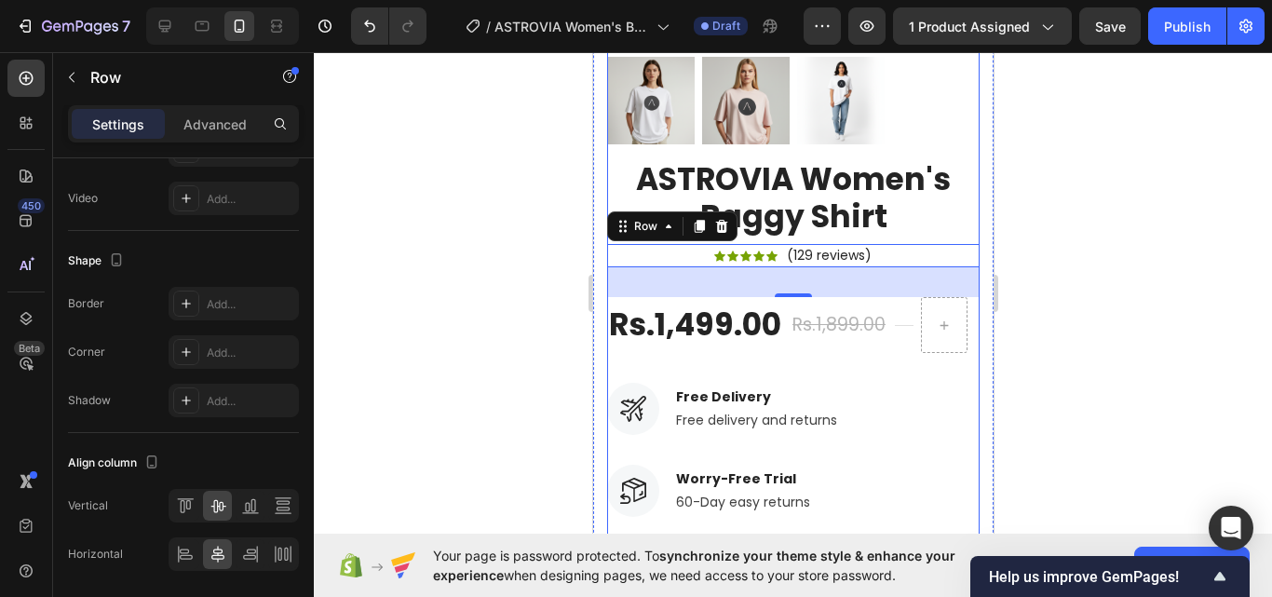
click at [734, 319] on div "Rs.1,499.00" at bounding box center [694, 326] width 176 height 44
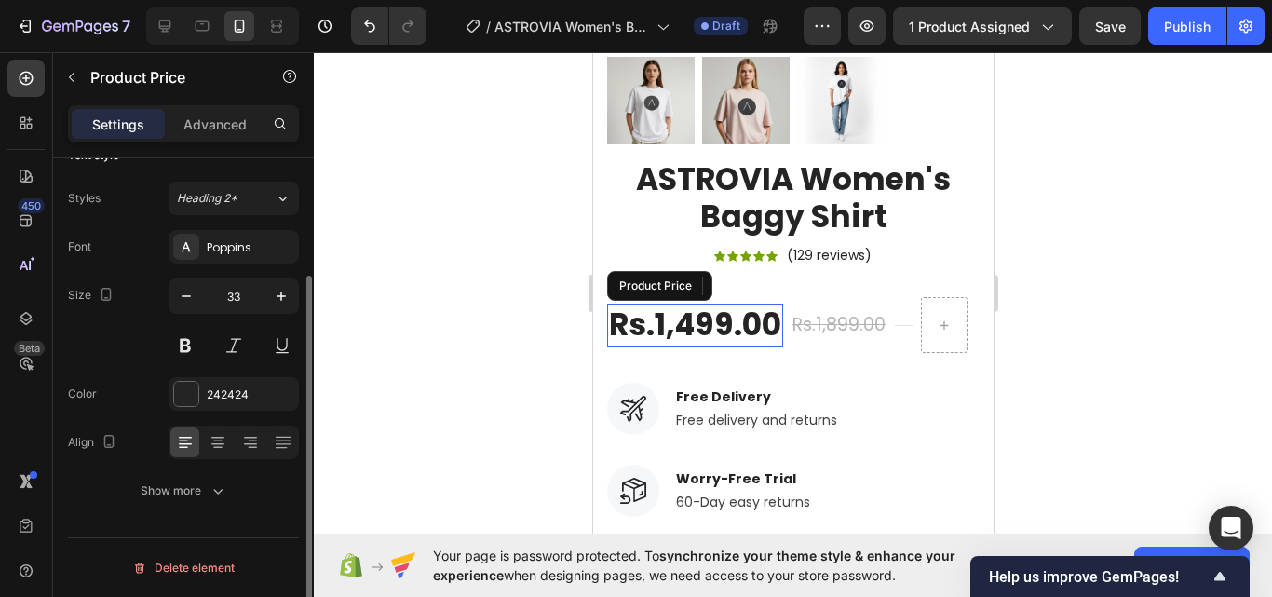
scroll to position [0, 0]
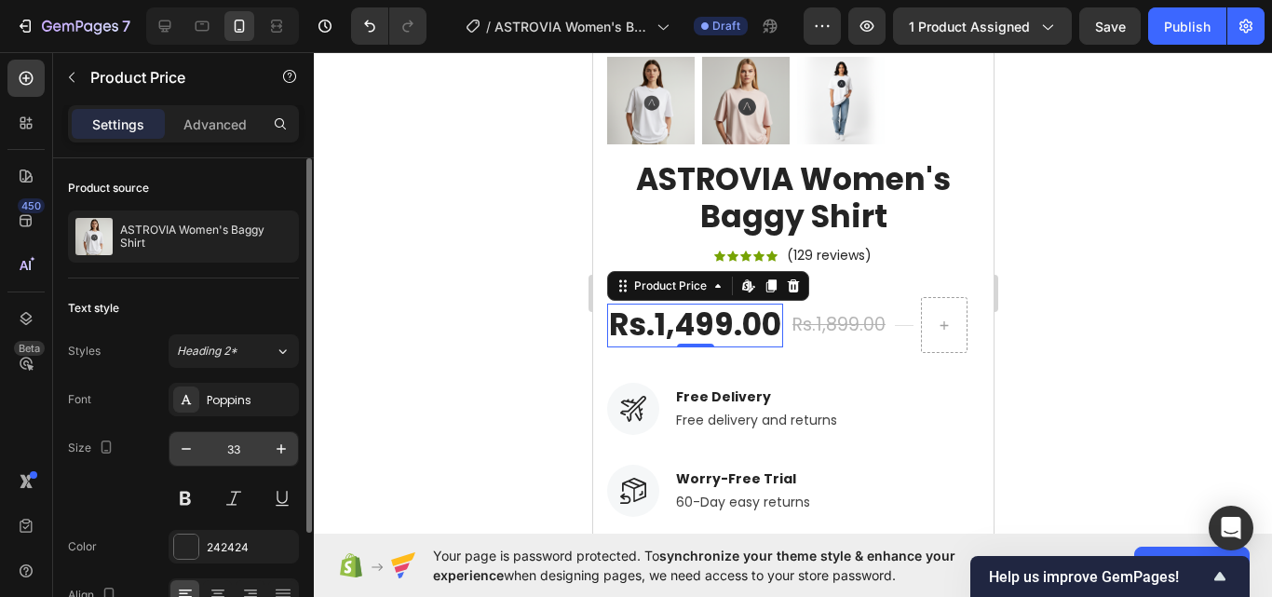
click at [247, 450] on input "33" at bounding box center [233, 449] width 61 height 34
type input "22"
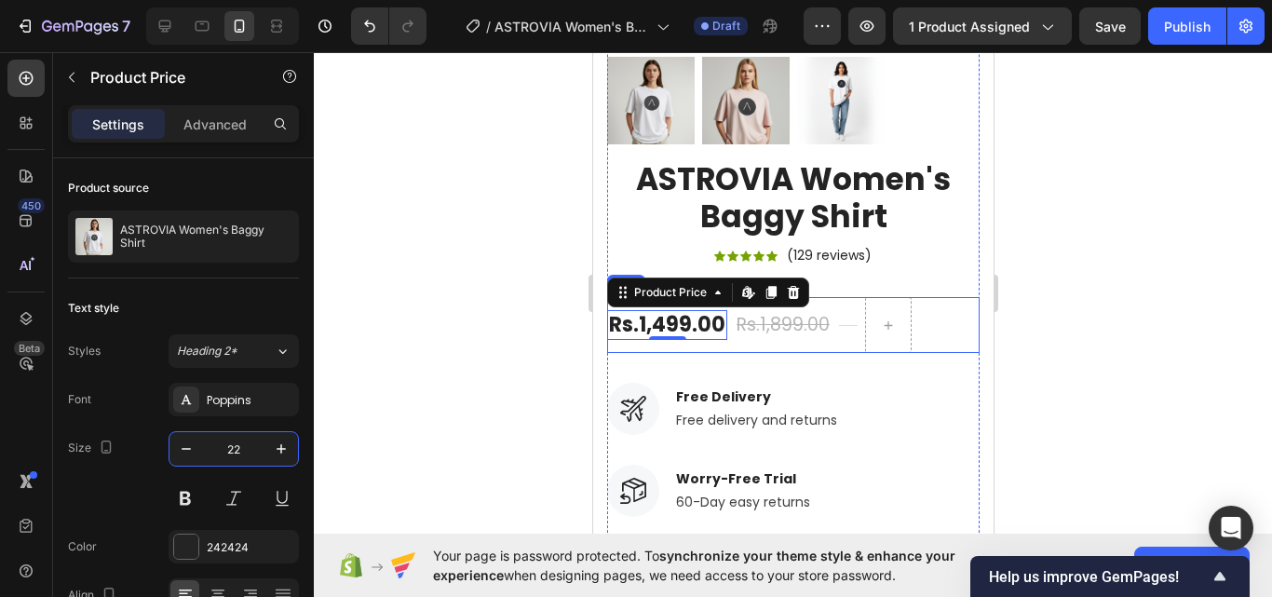
drag, startPoint x: 841, startPoint y: 329, endPoint x: 842, endPoint y: 318, distance: 10.3
click at [841, 327] on div "Title Line" at bounding box center [847, 325] width 19 height 56
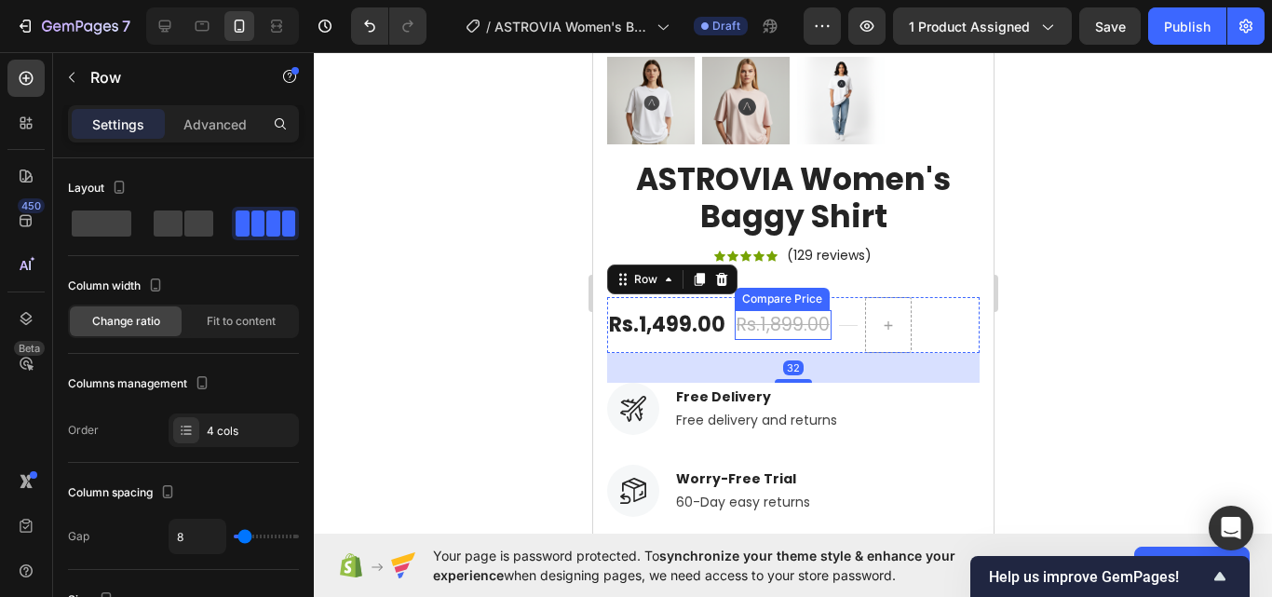
click at [803, 310] on div "Rs.1,899.00" at bounding box center [782, 325] width 97 height 31
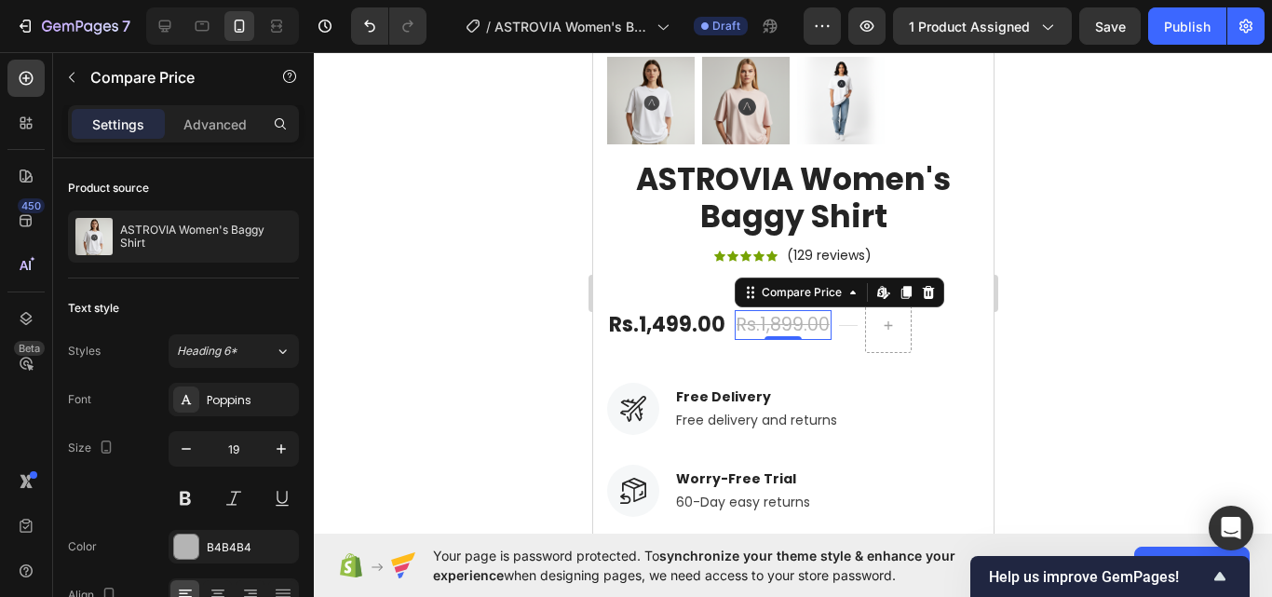
click at [832, 305] on div "Rs.1,499.00 Product Price Product Price Rs.1,899.00 Compare Price Edit content …" at bounding box center [792, 325] width 372 height 56
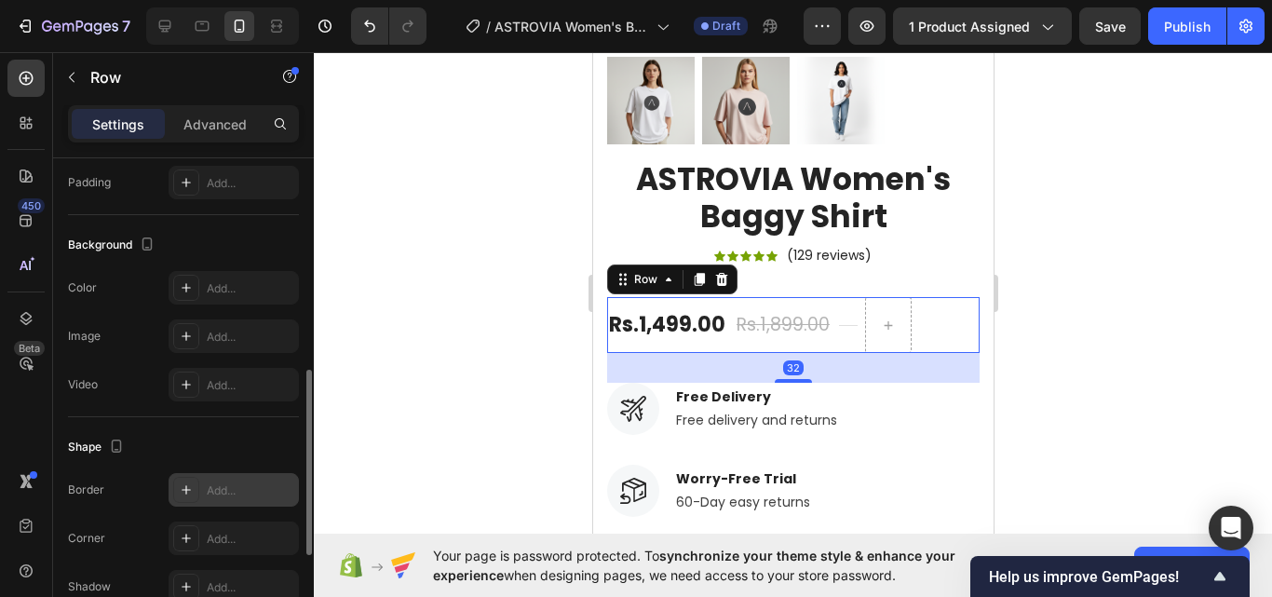
scroll to position [745, 0]
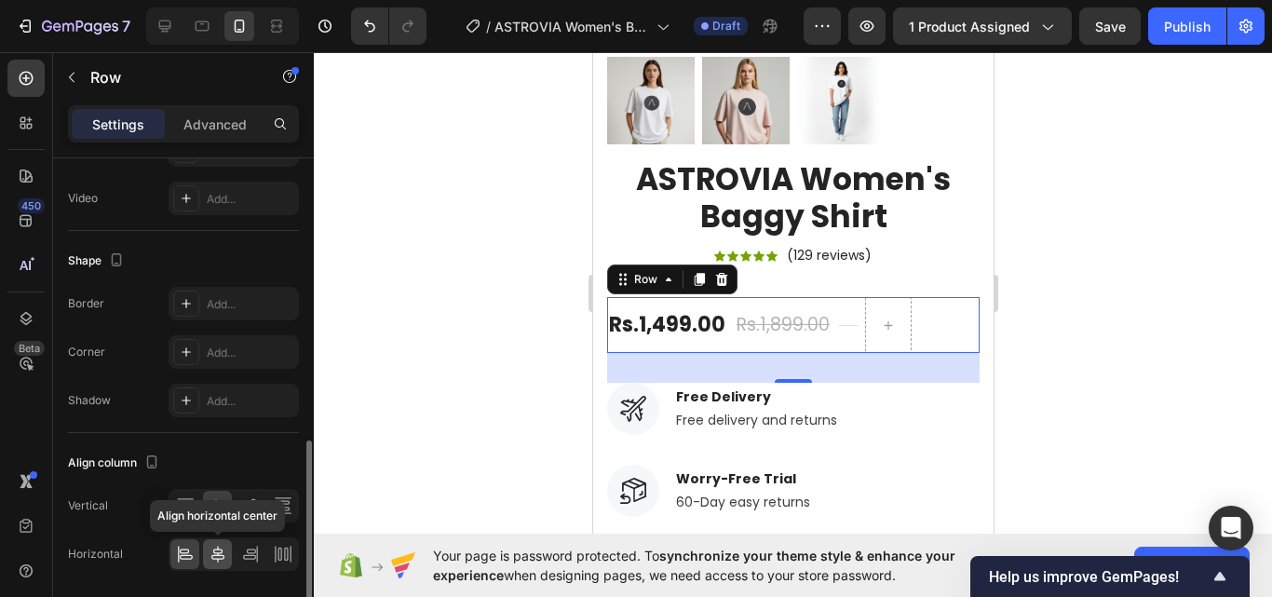
click at [221, 557] on icon at bounding box center [218, 554] width 19 height 19
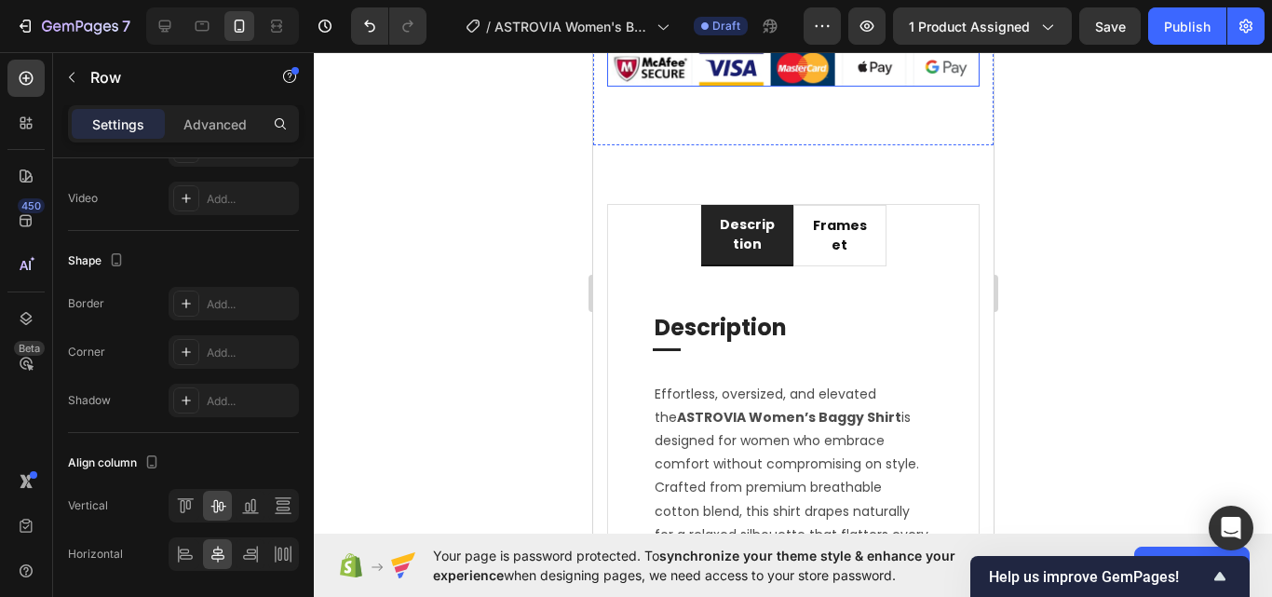
scroll to position [1769, 0]
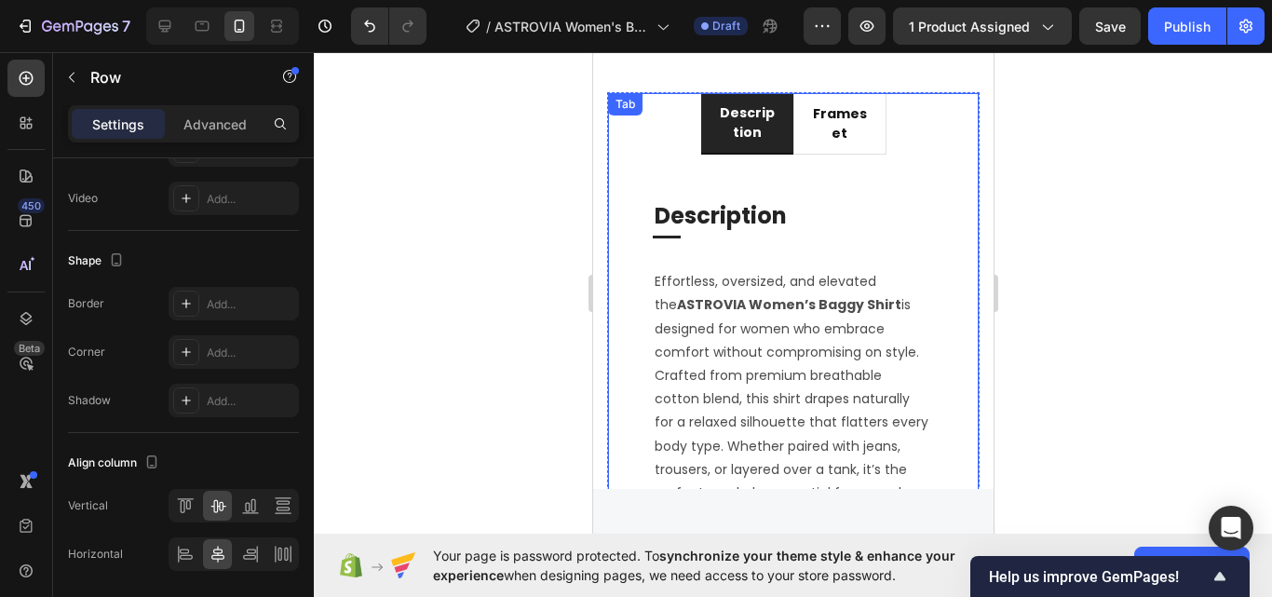
click at [751, 120] on p "description" at bounding box center [747, 122] width 58 height 39
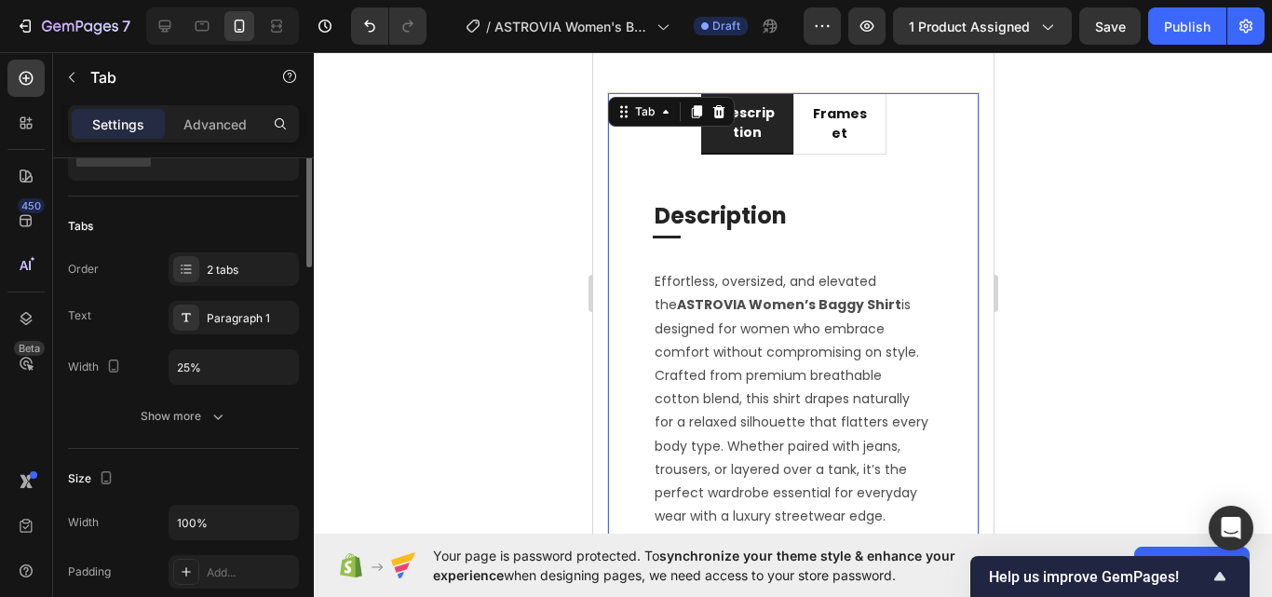
scroll to position [0, 0]
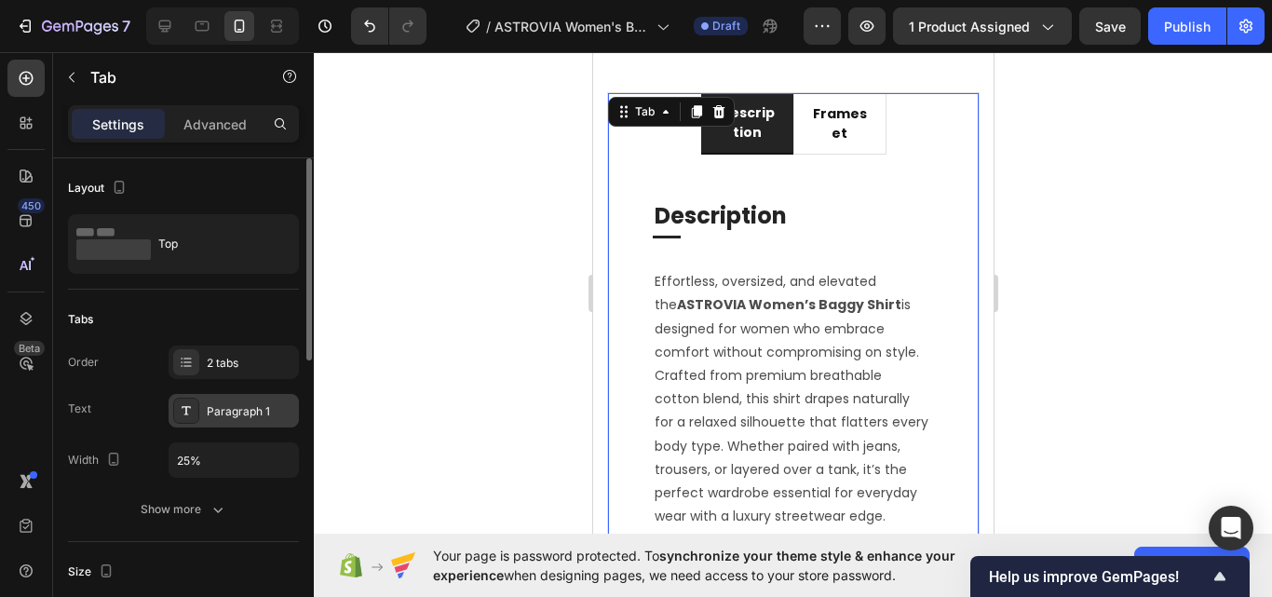
click at [230, 409] on div "Paragraph 1" at bounding box center [251, 411] width 88 height 17
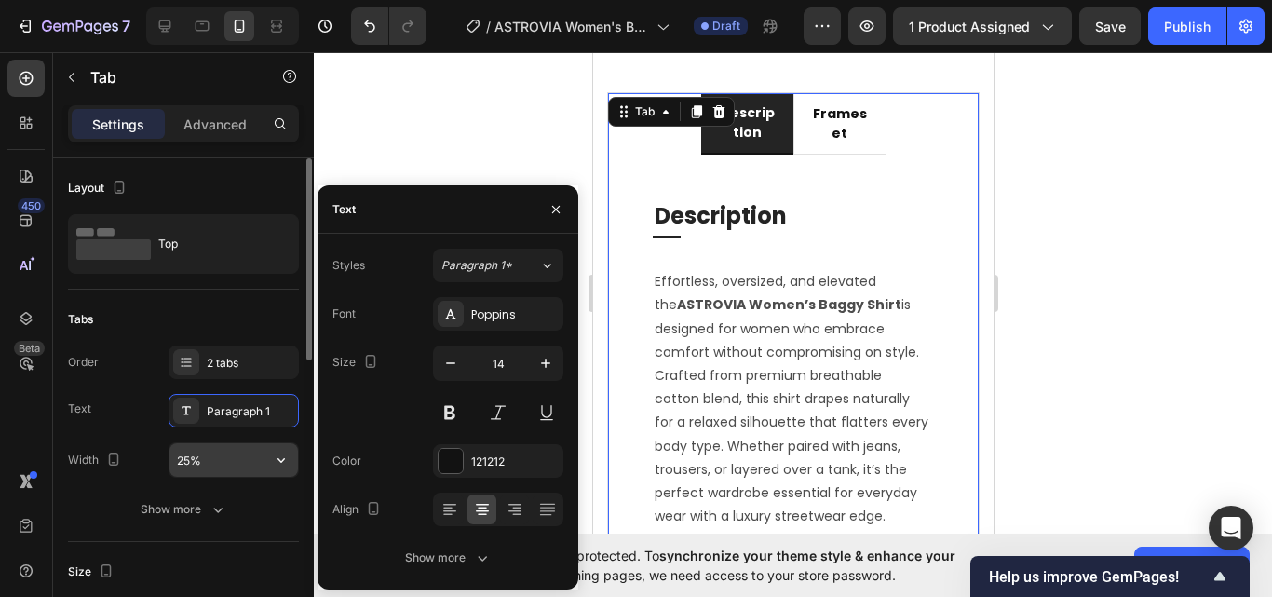
click at [223, 464] on input "25%" at bounding box center [233, 460] width 128 height 34
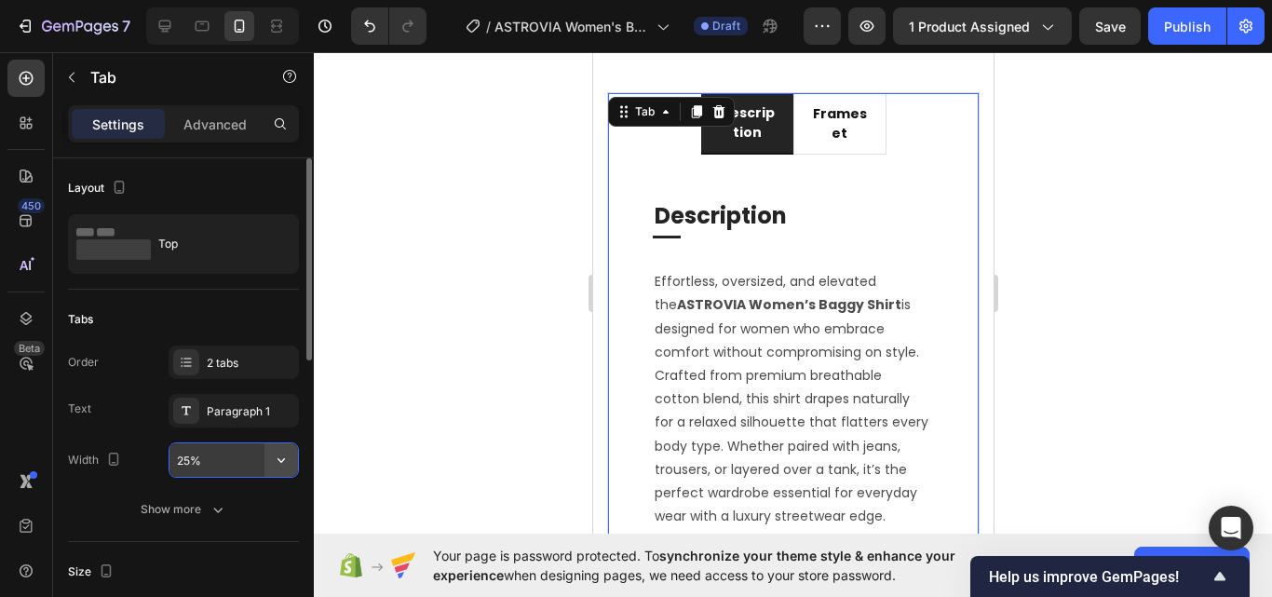
click at [282, 461] on icon "button" at bounding box center [280, 460] width 7 height 5
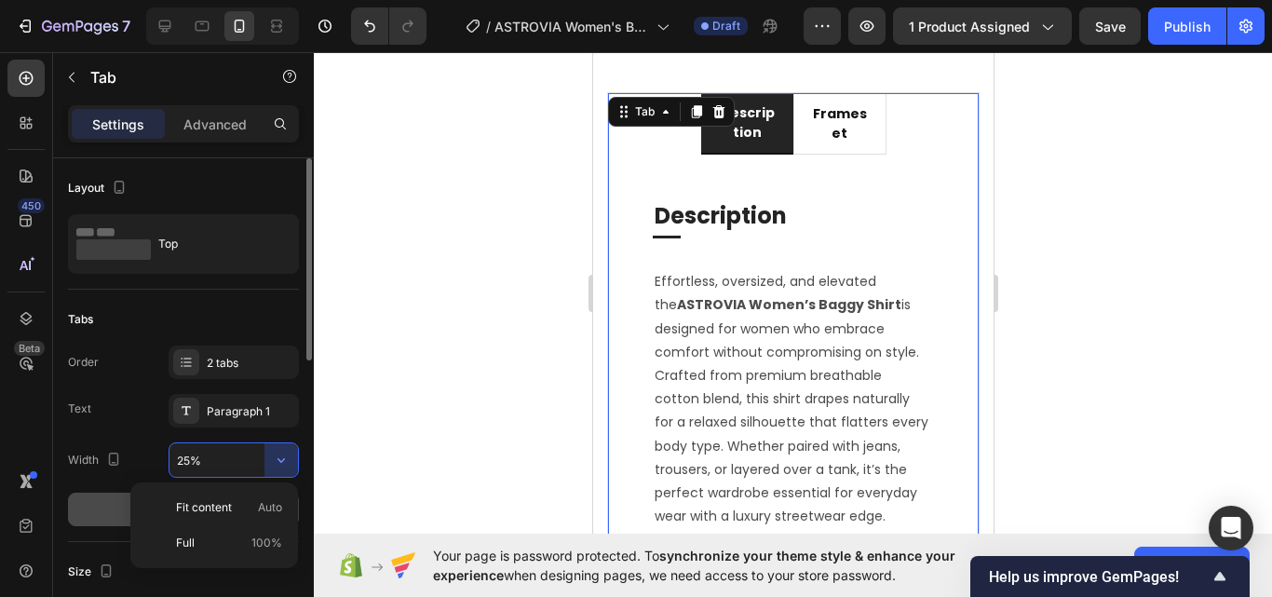
click at [236, 502] on p "Fit content Auto" at bounding box center [229, 507] width 106 height 17
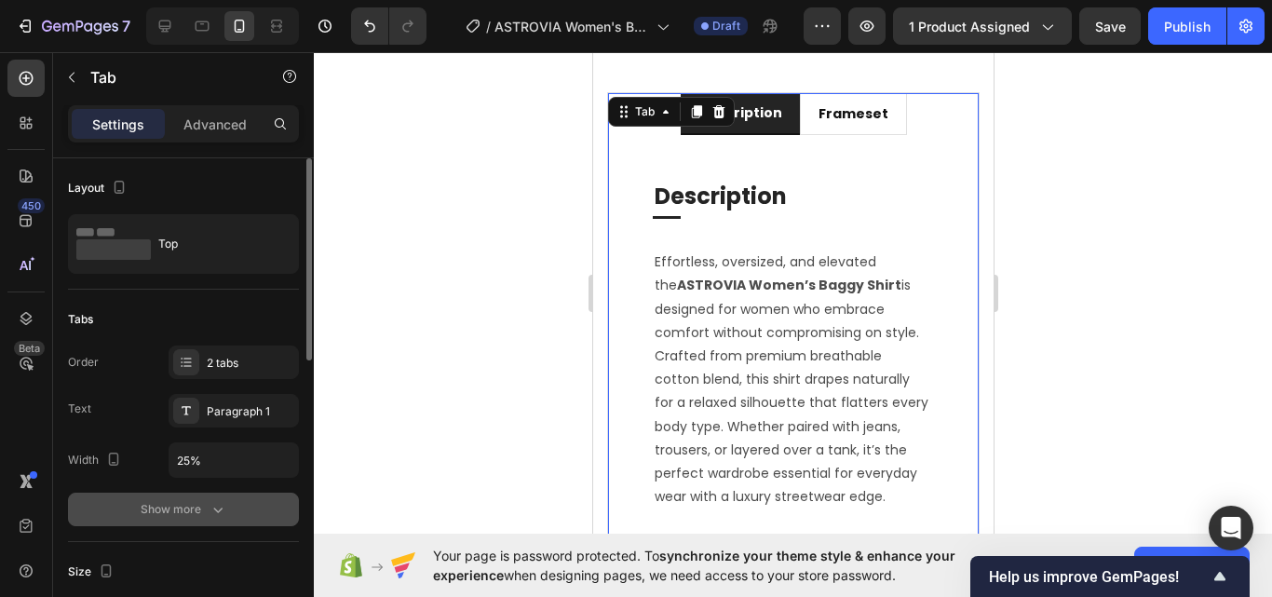
type input "Auto"
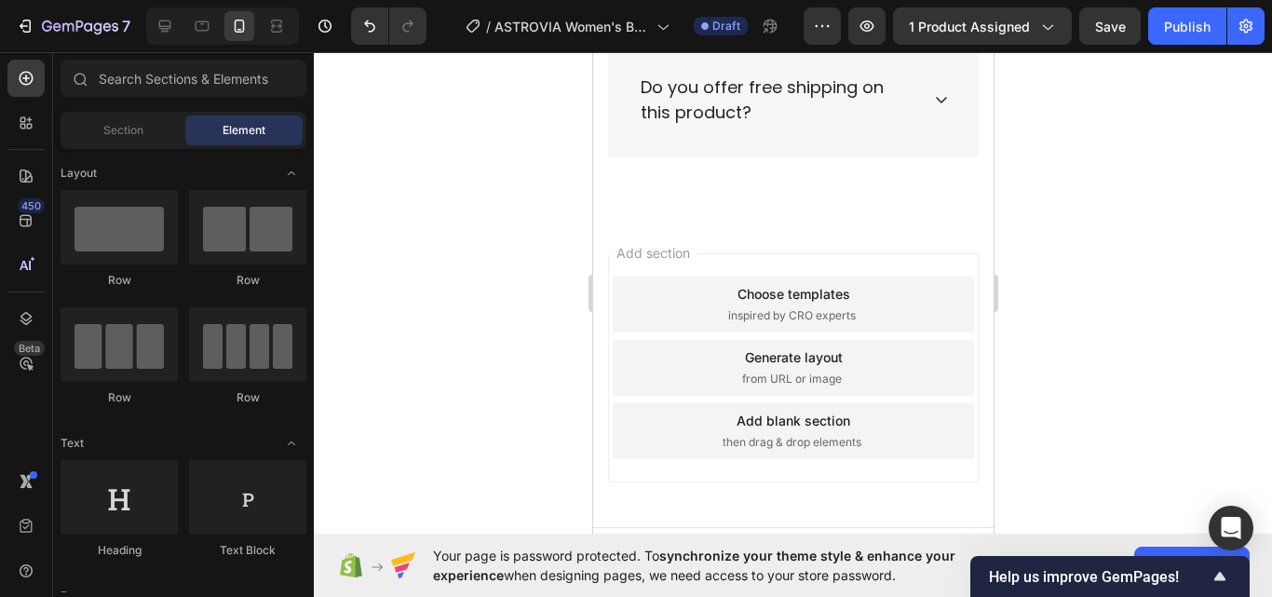
scroll to position [5645, 0]
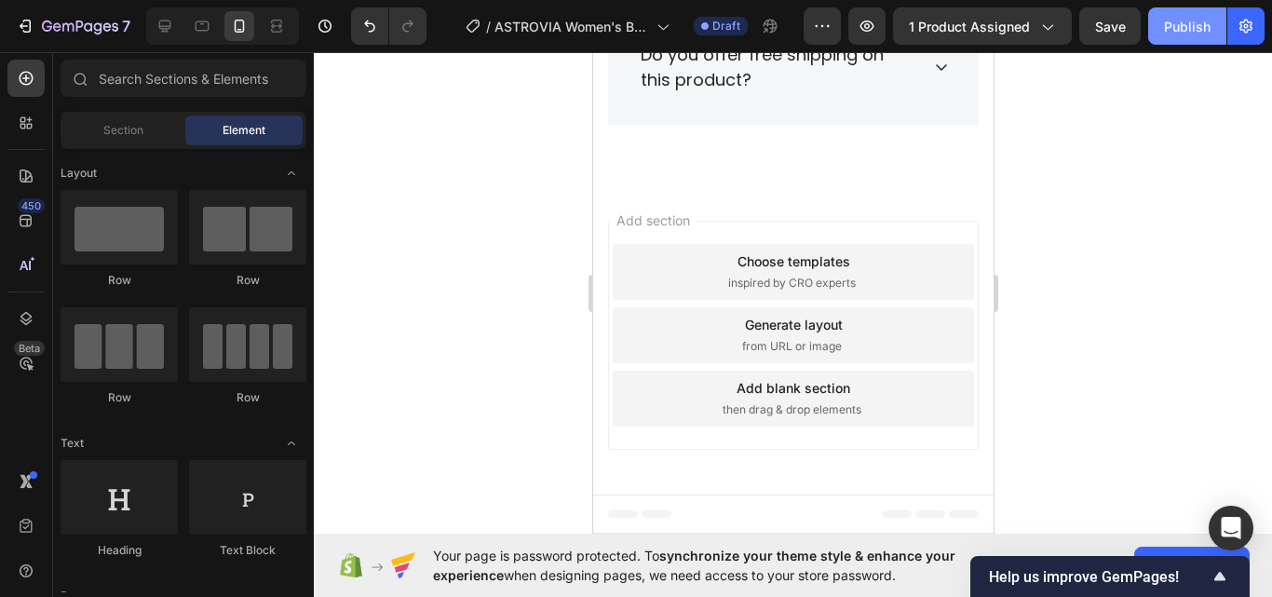
click at [1200, 33] on div "Publish" at bounding box center [1187, 27] width 47 height 20
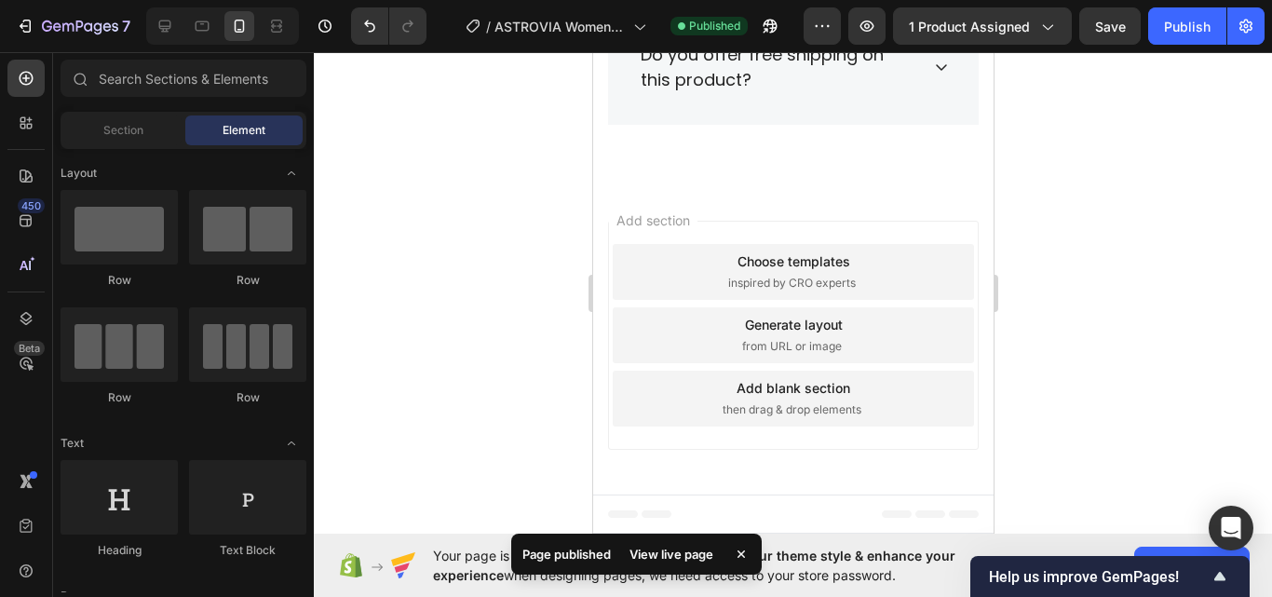
click at [147, 43] on div at bounding box center [222, 25] width 153 height 37
click at [170, 24] on icon at bounding box center [165, 26] width 12 height 12
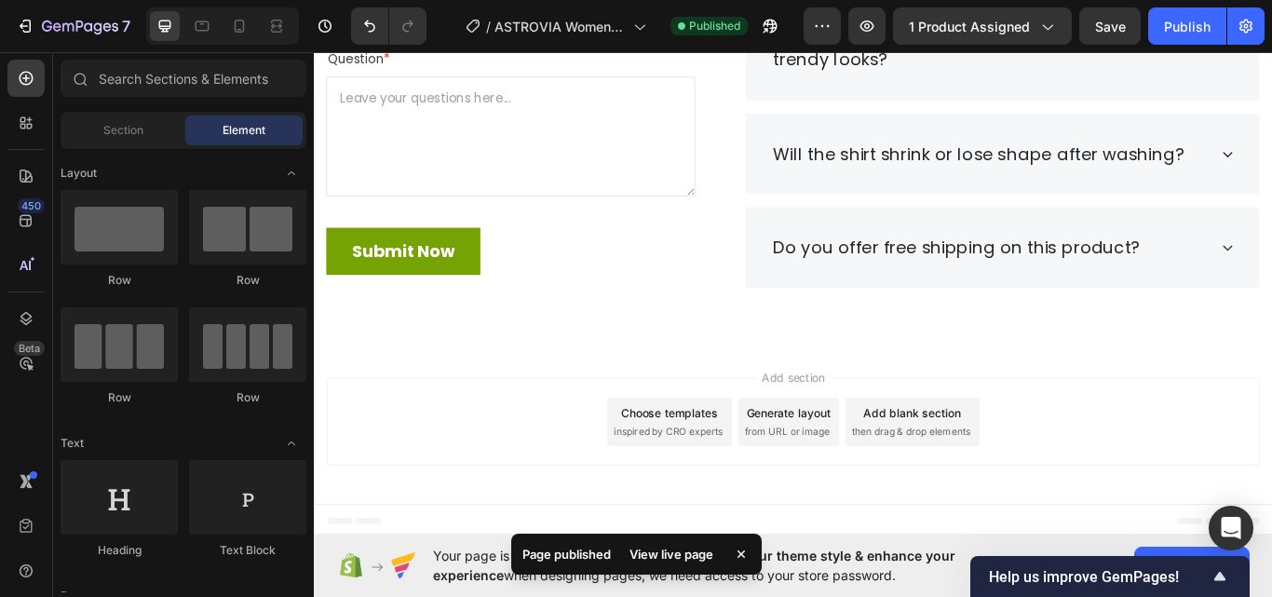
scroll to position [4806, 0]
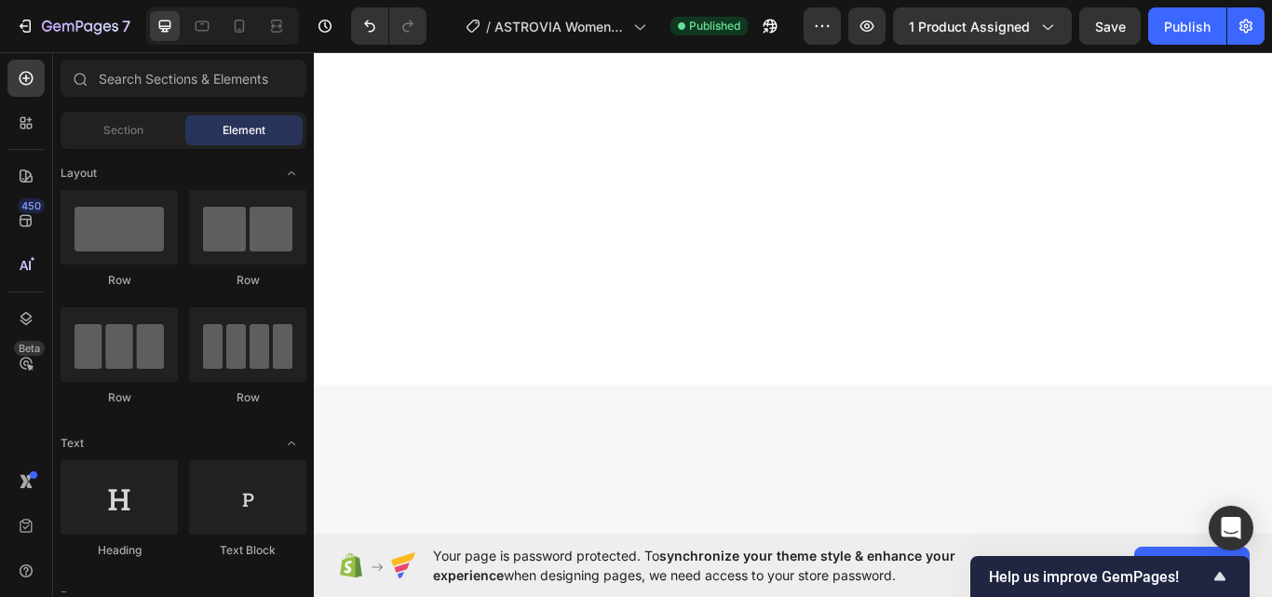
scroll to position [0, 0]
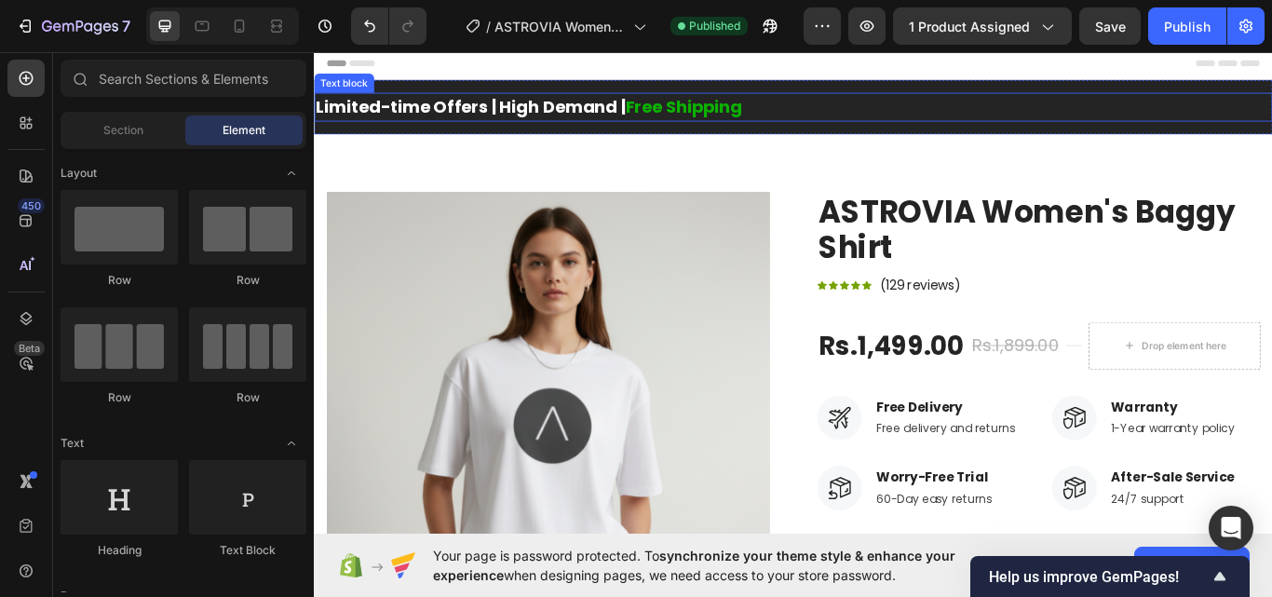
click at [831, 108] on p "Limited-time Offers | High Demand | Free Shipping" at bounding box center [873, 117] width 1114 height 30
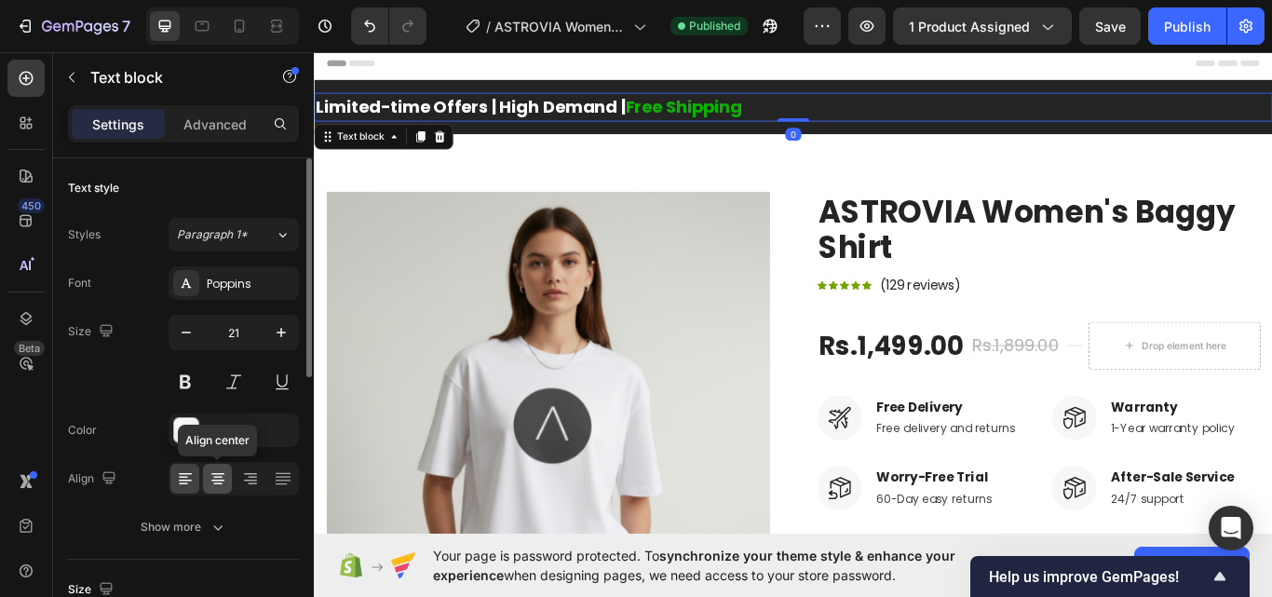
click at [220, 482] on icon at bounding box center [218, 478] width 19 height 19
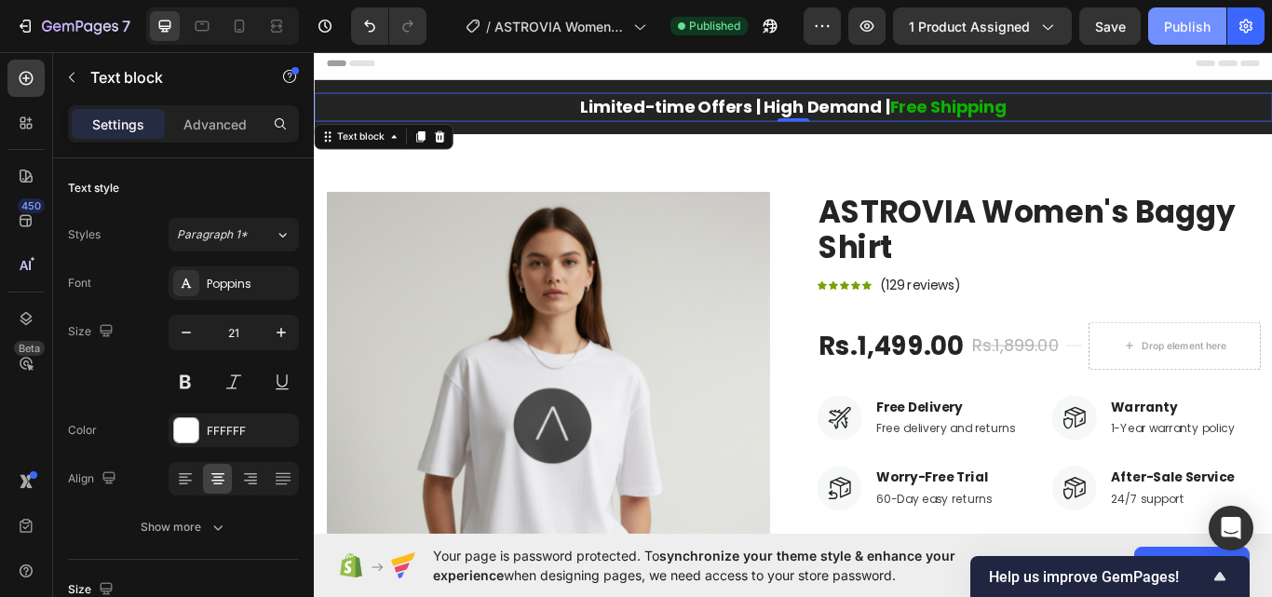
click at [1181, 29] on div "Publish" at bounding box center [1187, 27] width 47 height 20
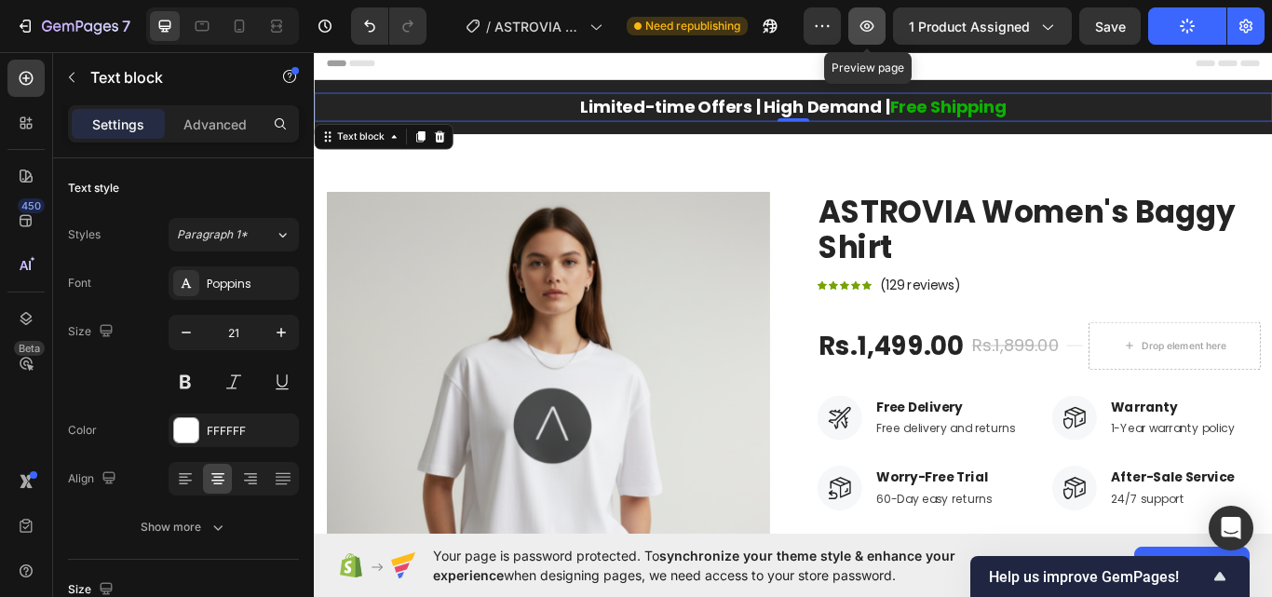
click at [863, 39] on button "button" at bounding box center [866, 25] width 37 height 37
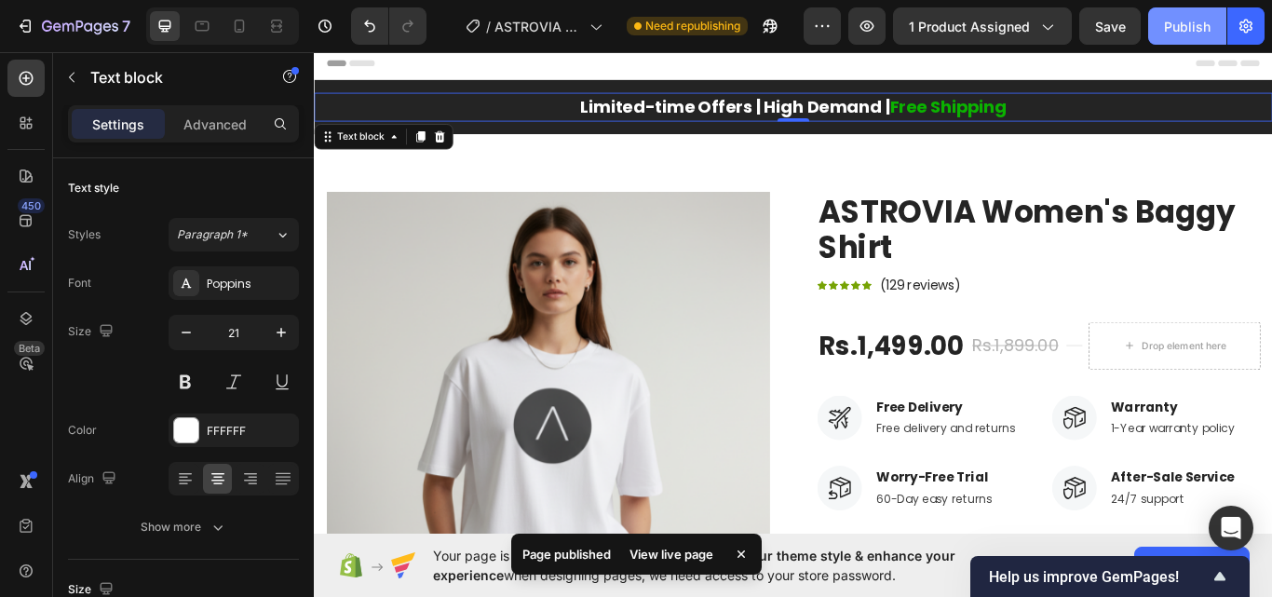
click at [1171, 20] on div "Publish" at bounding box center [1187, 27] width 47 height 20
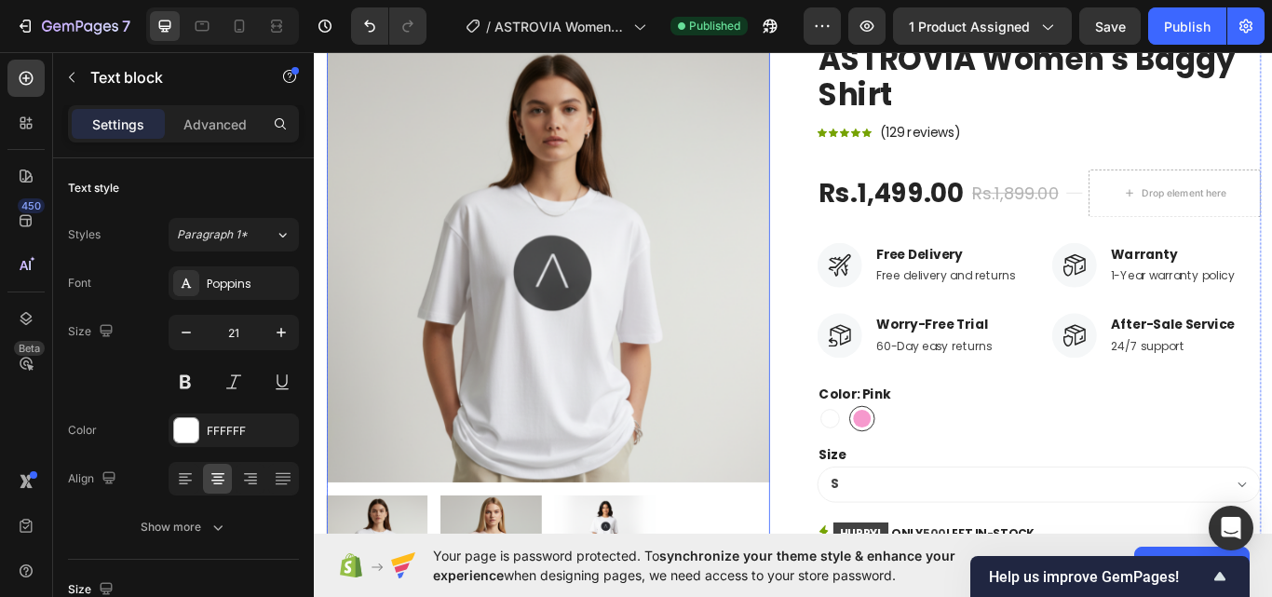
scroll to position [279, 0]
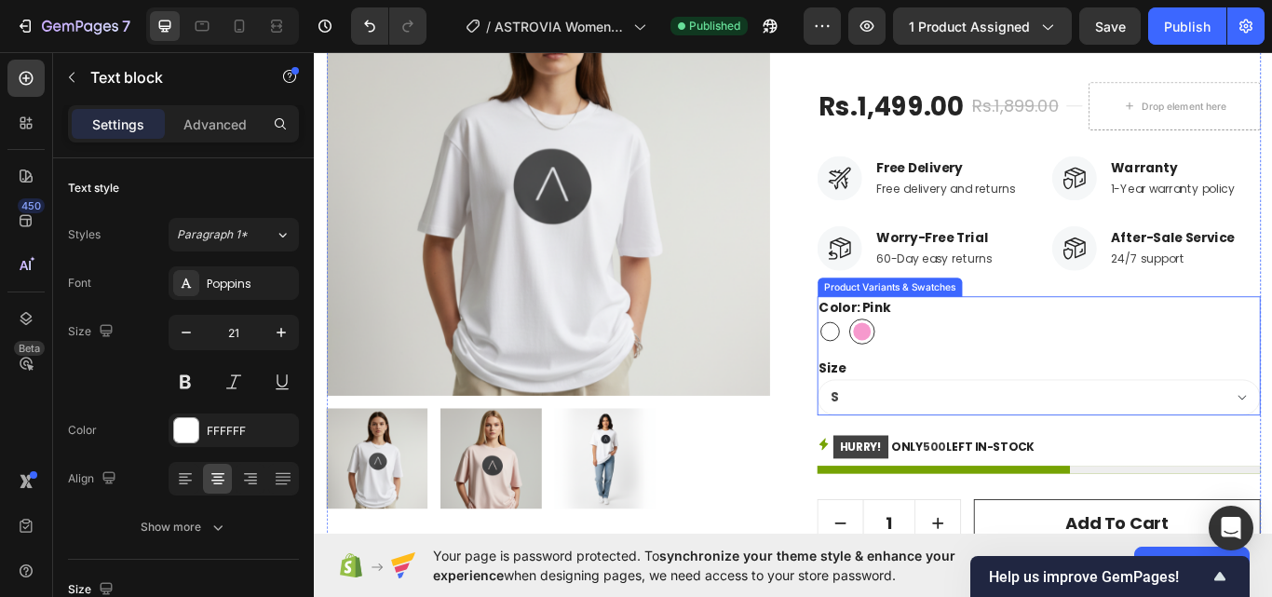
click at [910, 374] on div at bounding box center [915, 379] width 22 height 22
click at [900, 364] on input "White White" at bounding box center [899, 363] width 1 height 1
radio input "true"
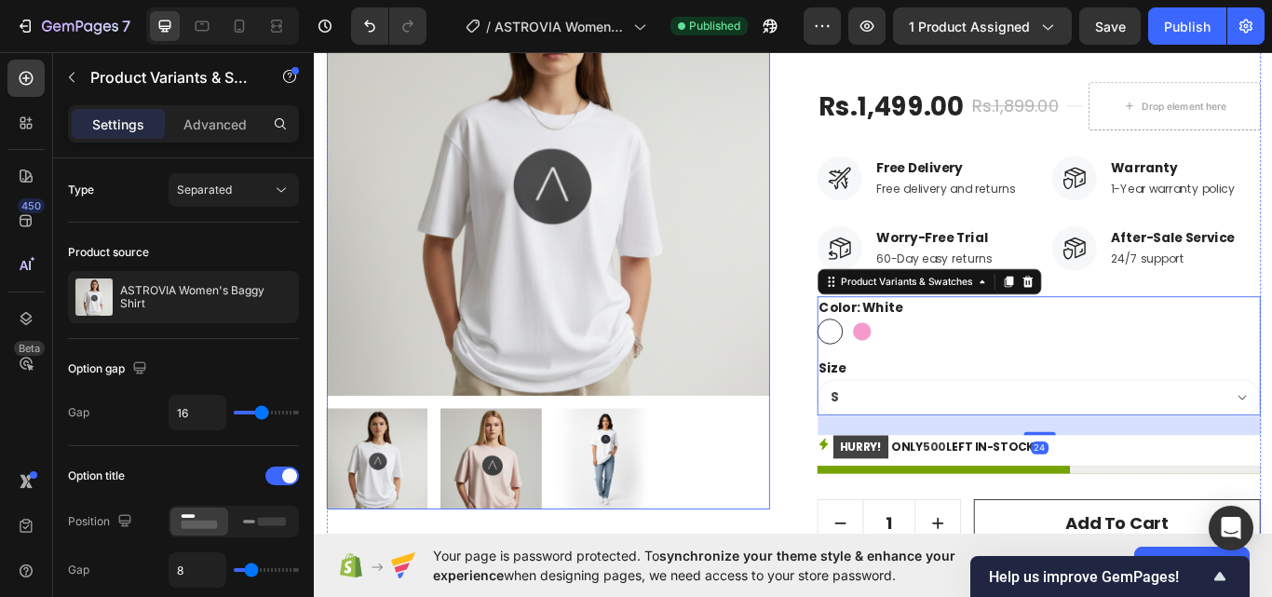
click at [617, 501] on img at bounding box center [653, 527] width 118 height 118
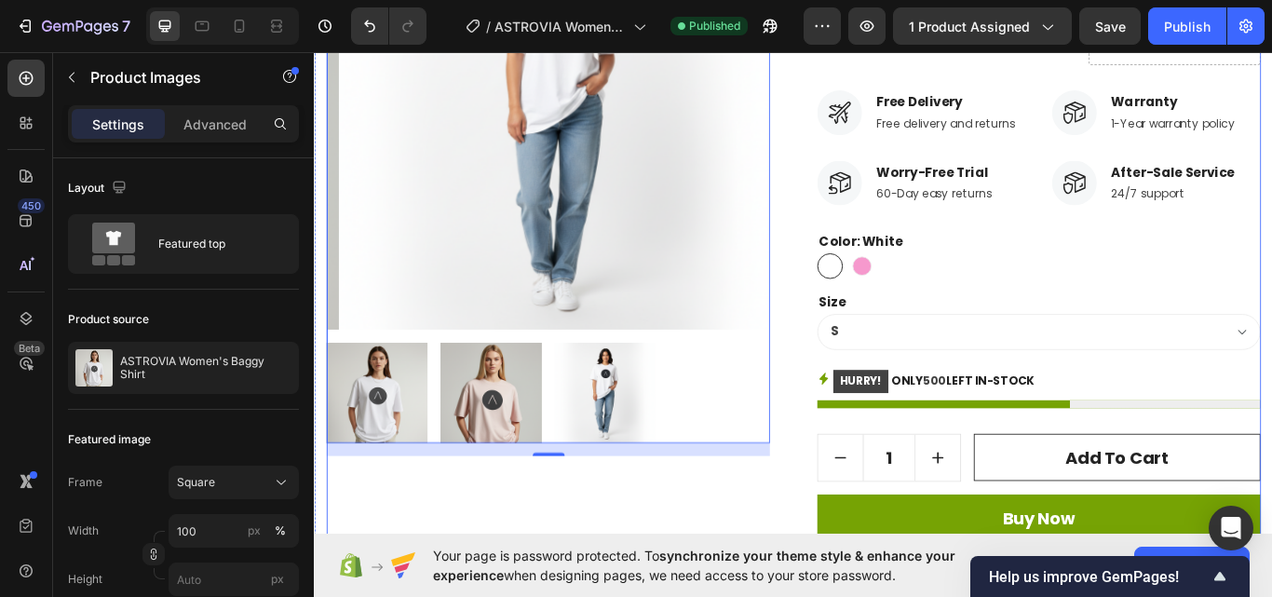
scroll to position [372, 0]
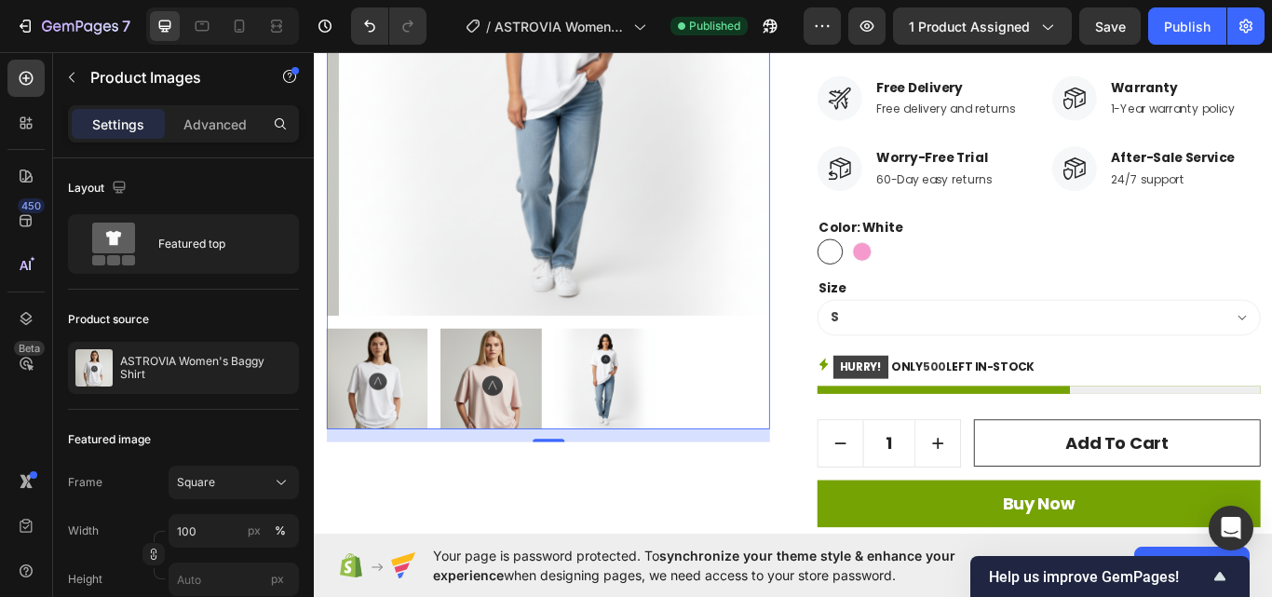
click at [410, 442] on img at bounding box center [387, 434] width 118 height 118
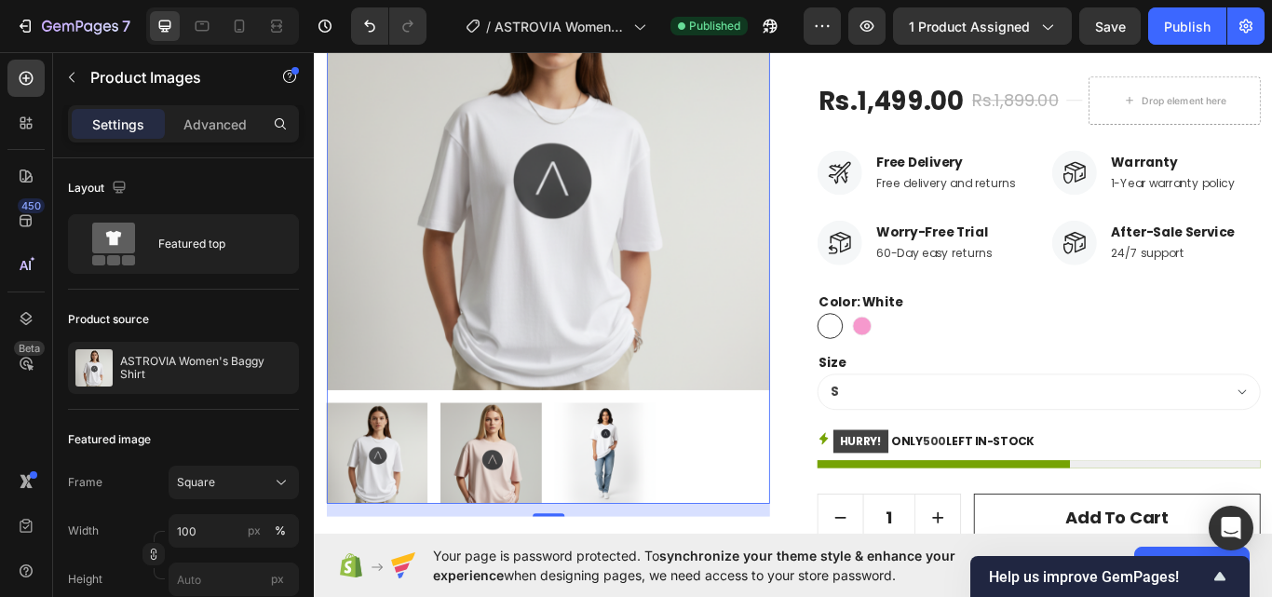
scroll to position [186, 0]
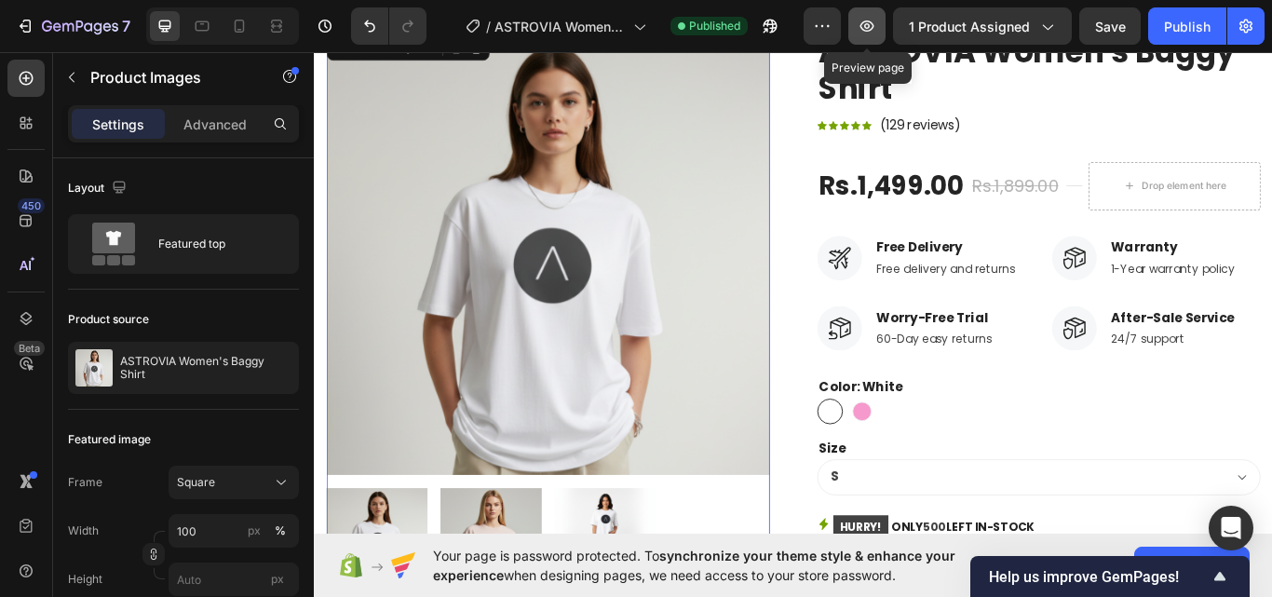
click at [866, 30] on icon "button" at bounding box center [867, 25] width 14 height 11
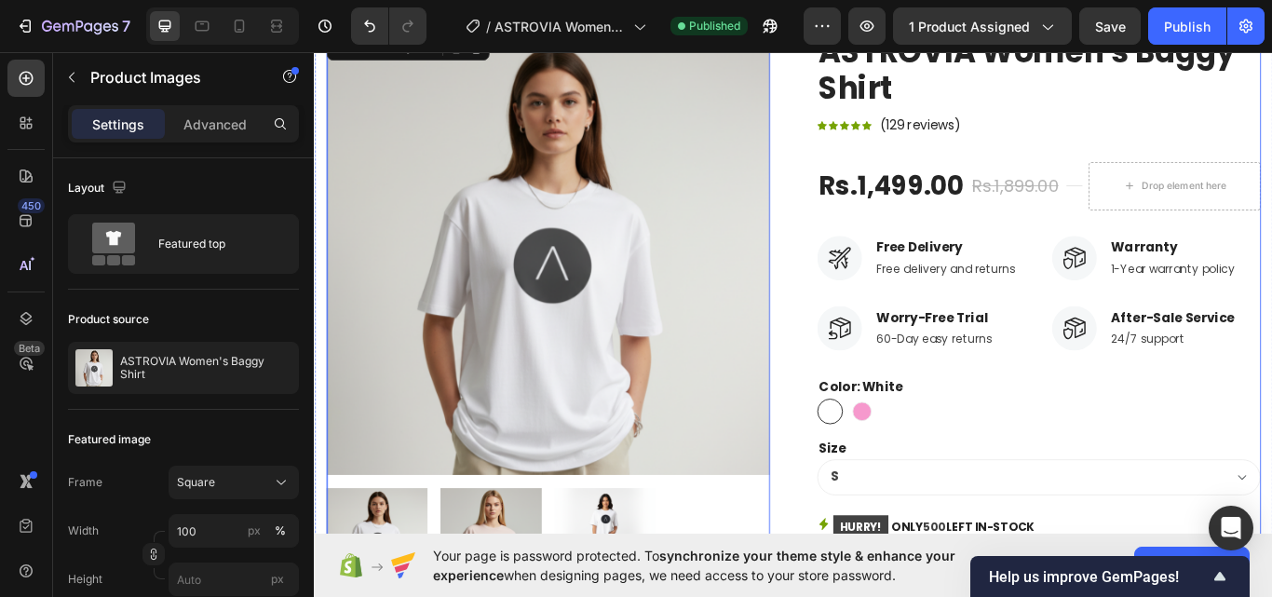
click at [1240, 118] on div "ASTROVIA Women's Baggy Shirt Product Title Icon Icon Icon Icon Icon Icon List H…" at bounding box center [1158, 442] width 517 height 825
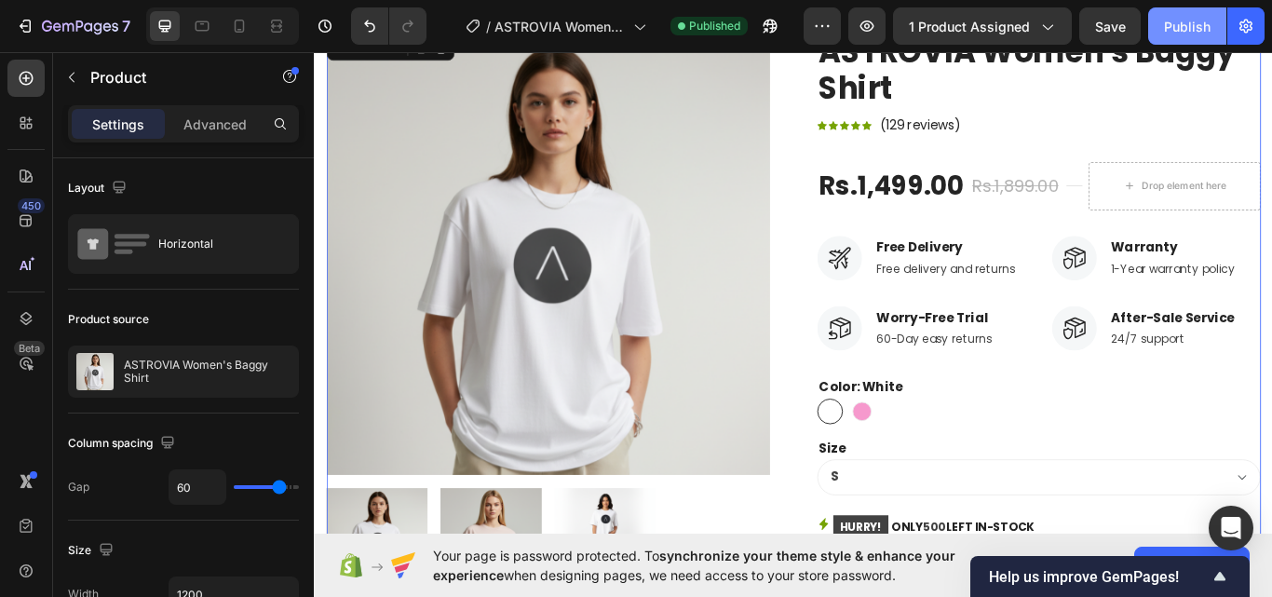
click at [1180, 30] on div "Publish" at bounding box center [1187, 27] width 47 height 20
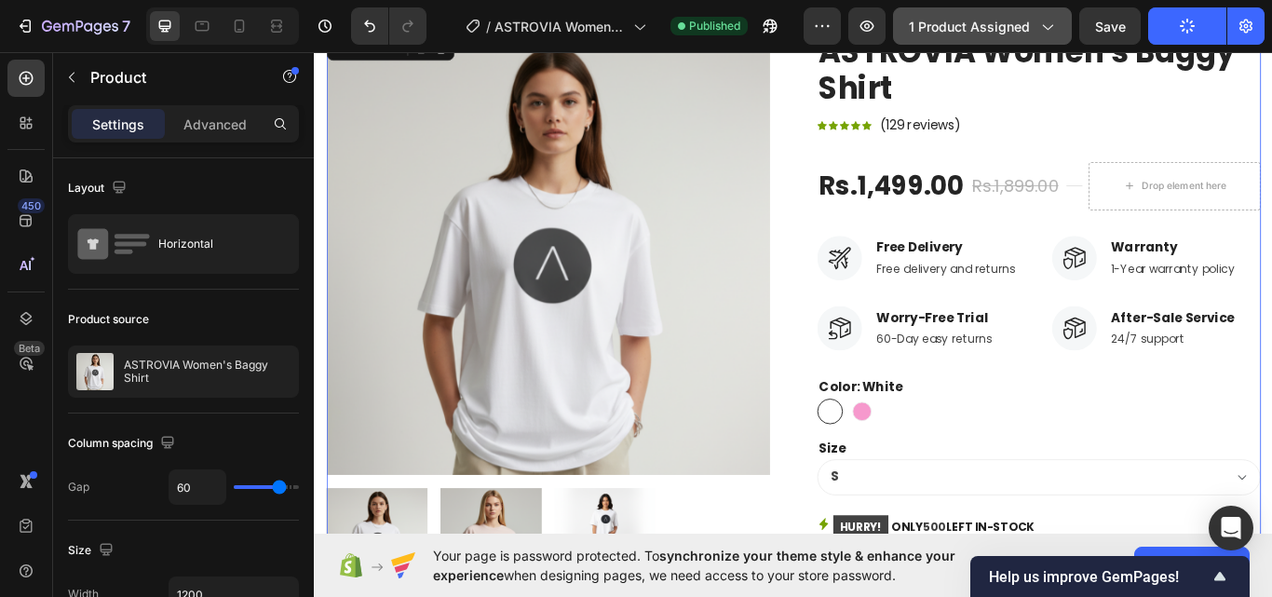
click at [946, 26] on span "1 product assigned" at bounding box center [969, 27] width 121 height 20
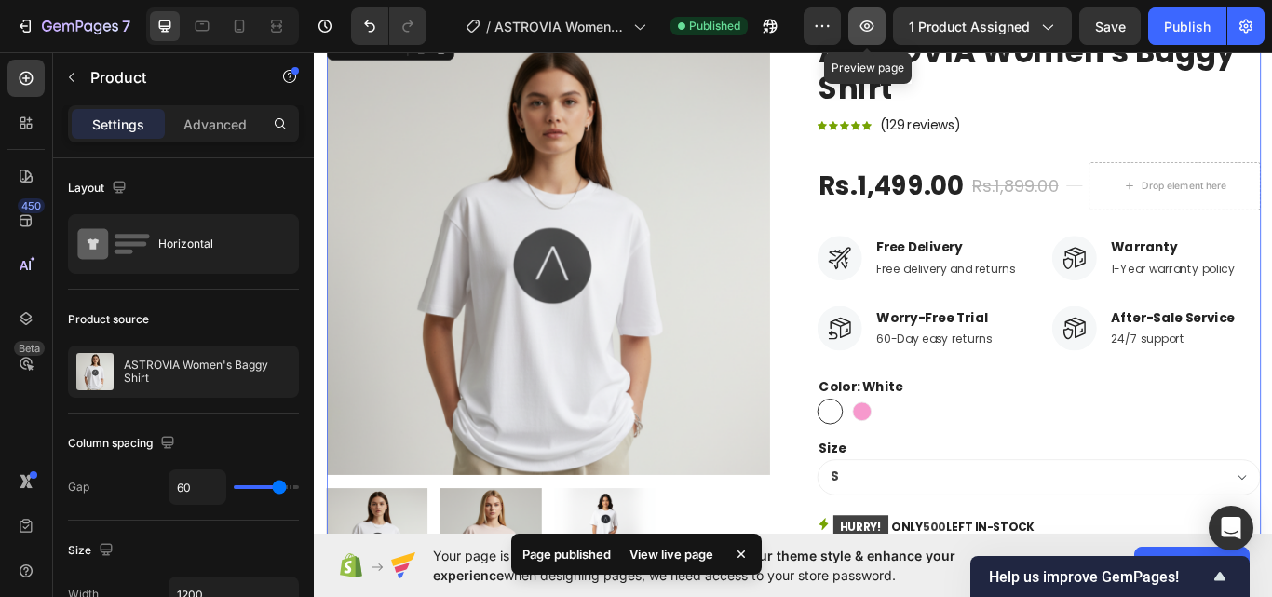
click at [877, 40] on button "button" at bounding box center [866, 25] width 37 height 37
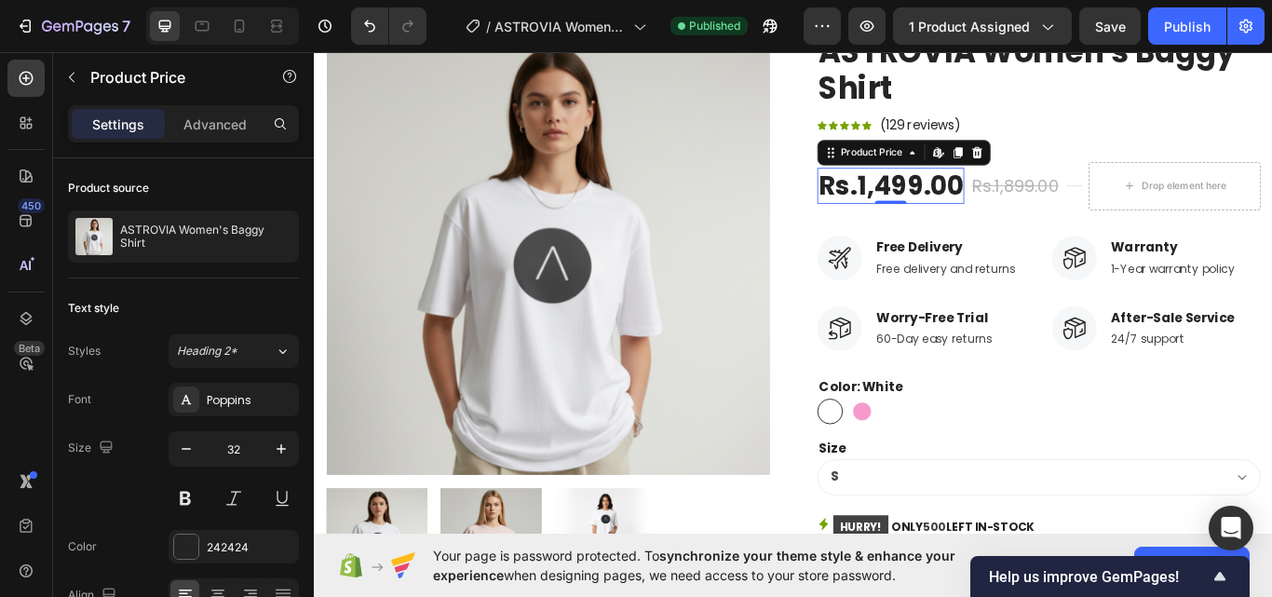
click at [906, 194] on div "Rs.1,499.00" at bounding box center [985, 209] width 171 height 43
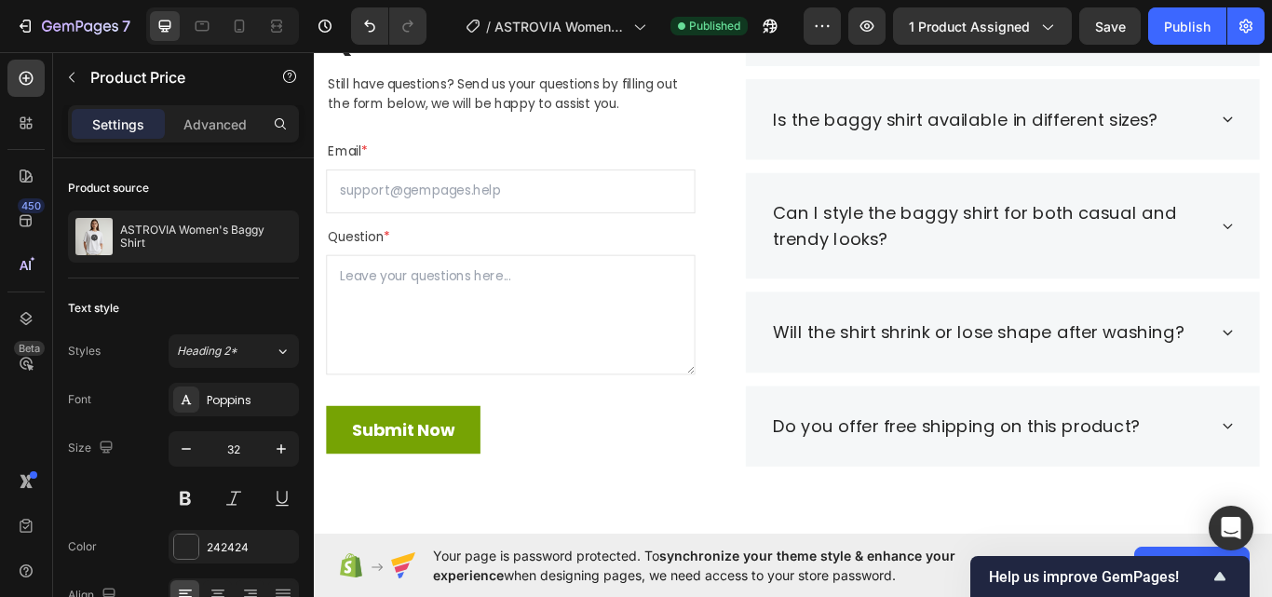
scroll to position [3476, 0]
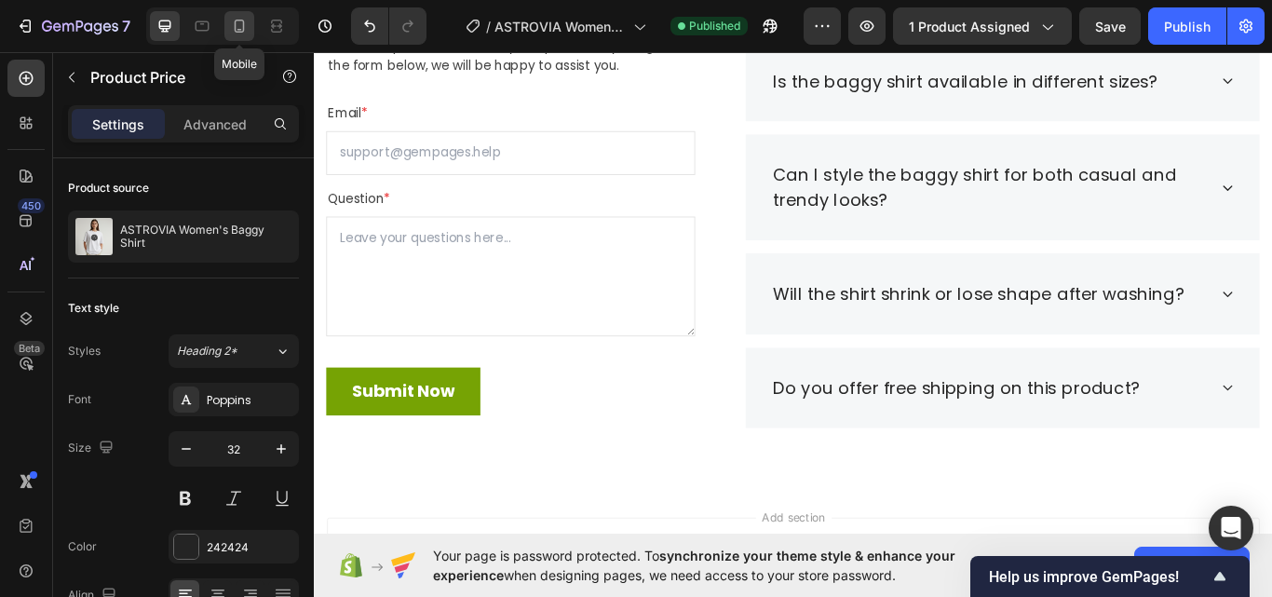
drag, startPoint x: 236, startPoint y: 20, endPoint x: 343, endPoint y: 210, distance: 218.0
click at [236, 20] on icon at bounding box center [240, 26] width 10 height 13
type input "22"
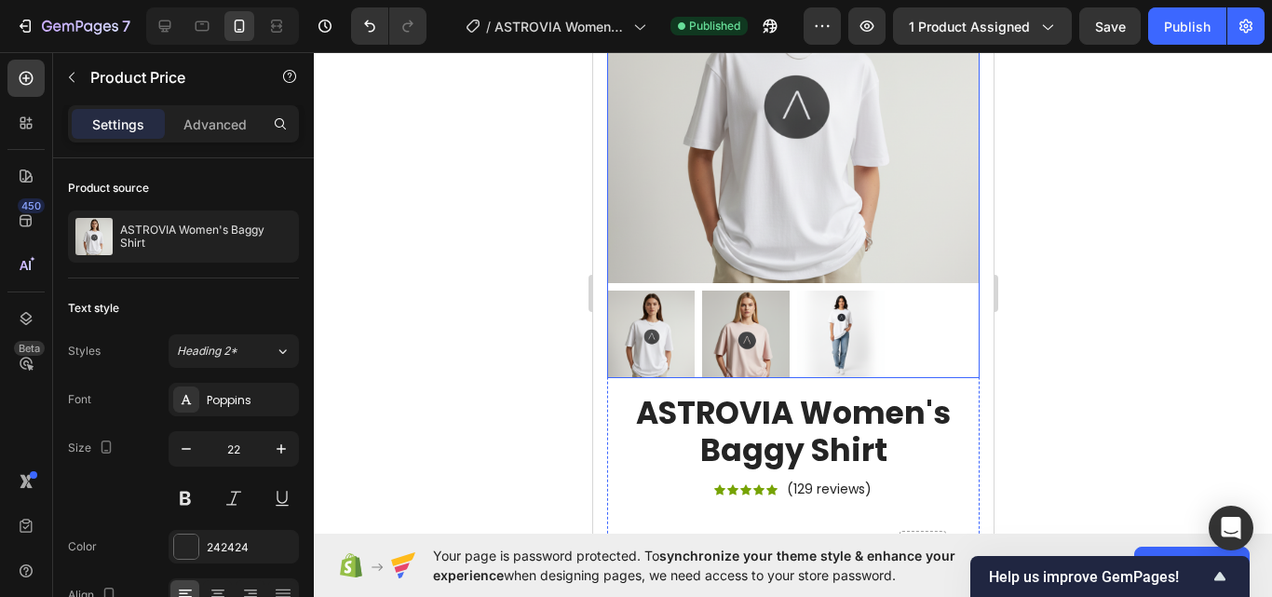
scroll to position [686, 0]
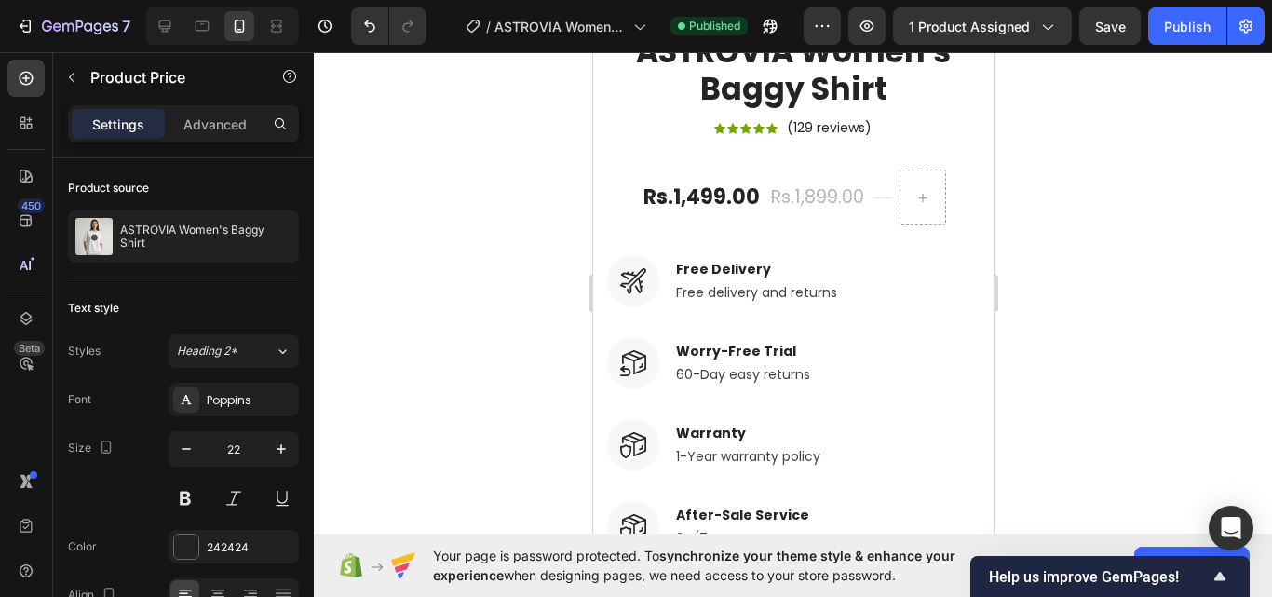
click at [717, 188] on div "Rs.1,499.00" at bounding box center [701, 197] width 120 height 31
click at [700, 184] on div "Rs.1,499.00" at bounding box center [701, 197] width 120 height 31
click at [717, 186] on div "Rs.1,499.00" at bounding box center [701, 197] width 120 height 31
click at [757, 171] on div "Rs.1,499.00 Product Price Product Price Rs.1,899.00 Compare Price Compare Price…" at bounding box center [792, 197] width 372 height 56
click at [679, 182] on div "Rs.1,499.00" at bounding box center [701, 197] width 120 height 31
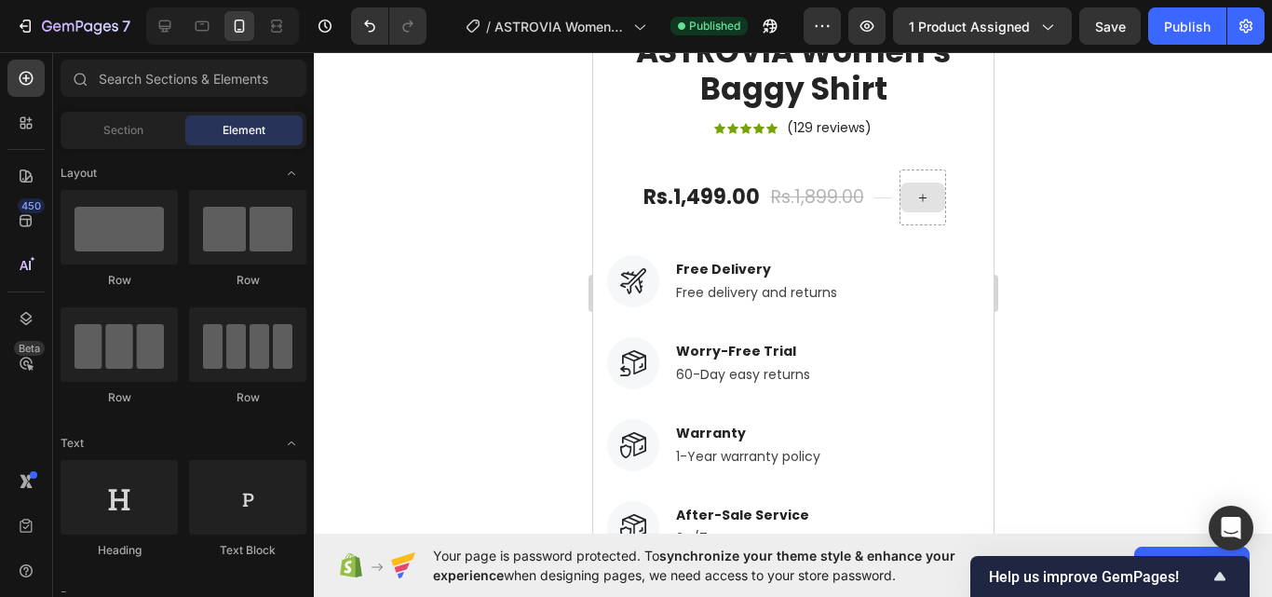
scroll to position [0, 0]
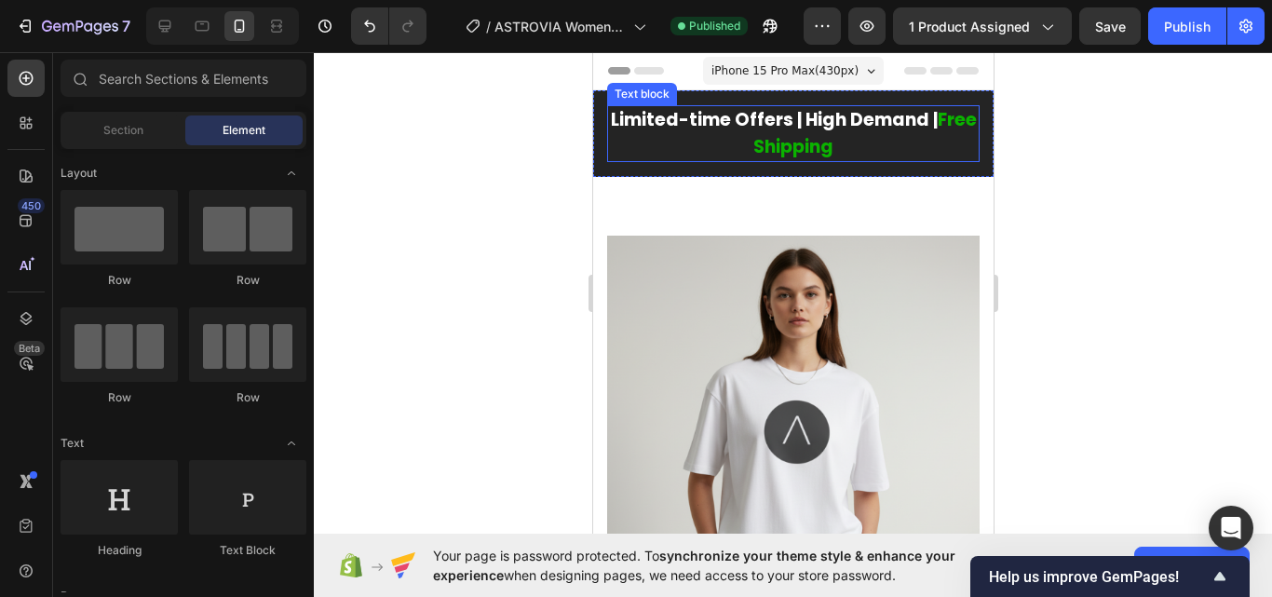
click at [765, 142] on span "Free Shipping" at bounding box center [863, 133] width 223 height 52
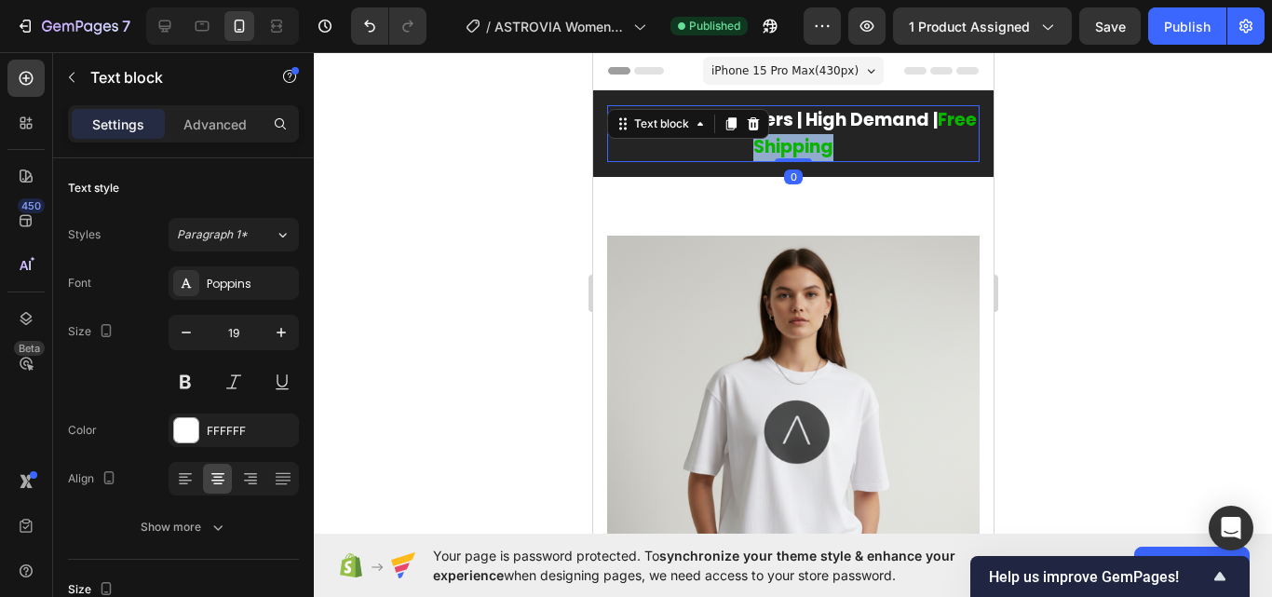
click at [765, 142] on span "Free Shipping" at bounding box center [863, 133] width 223 height 52
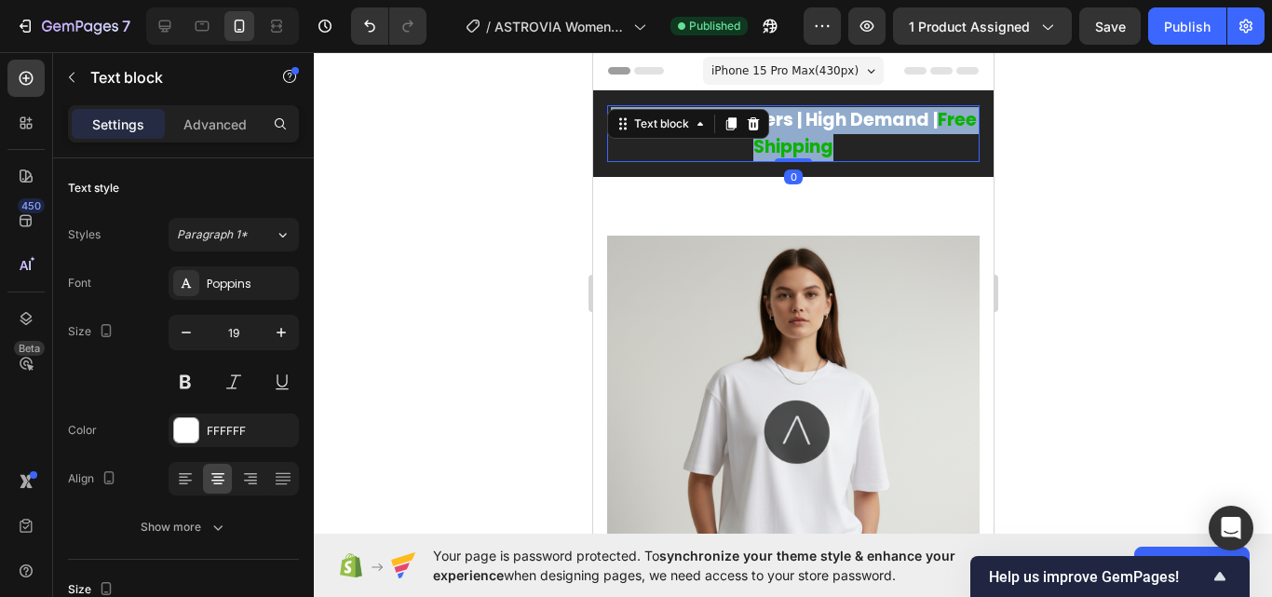
click at [765, 142] on span "Free Shipping" at bounding box center [863, 133] width 223 height 52
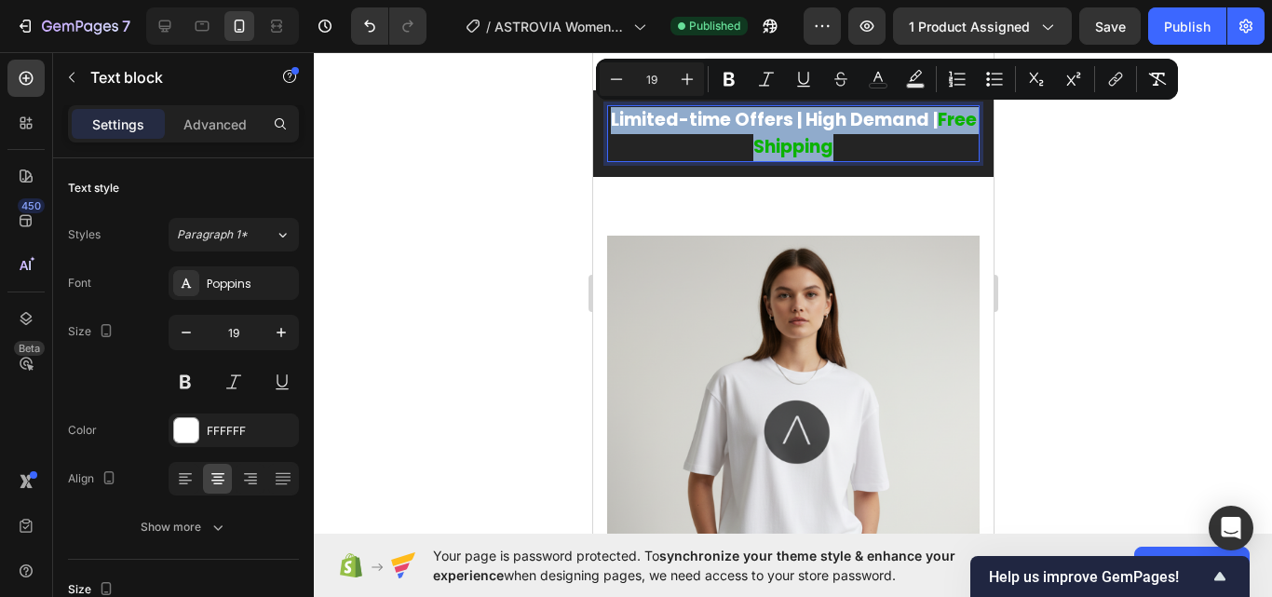
click at [765, 142] on span "Free Shipping" at bounding box center [863, 133] width 223 height 52
click at [833, 150] on span "Free Shipping" at bounding box center [863, 133] width 223 height 52
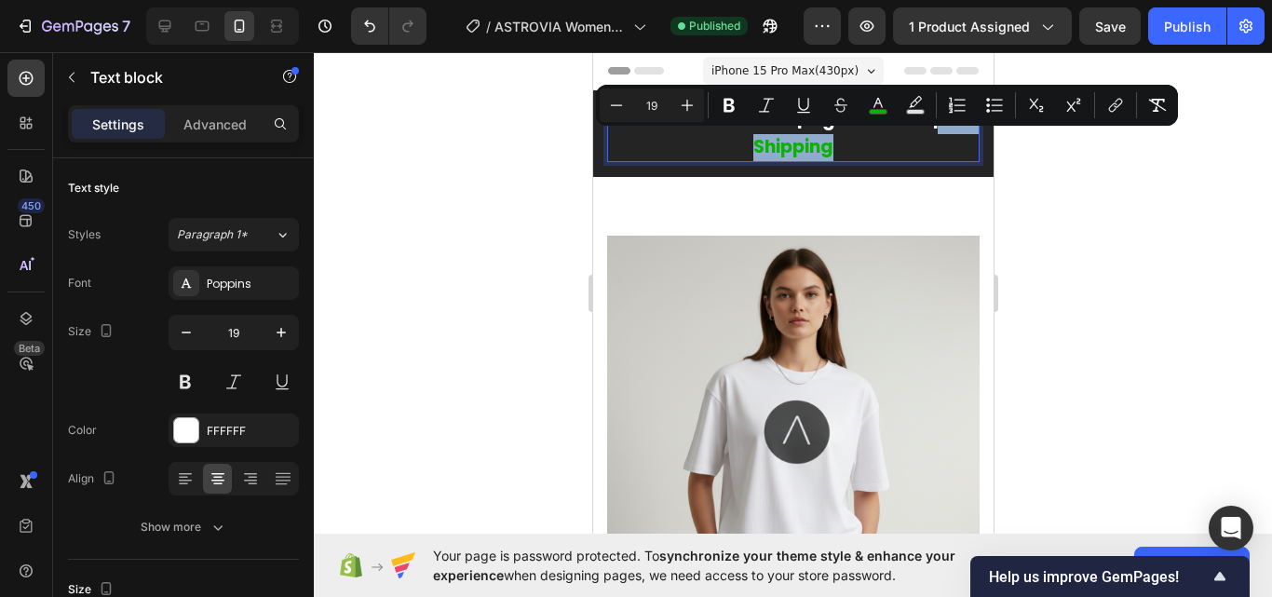
drag, startPoint x: 843, startPoint y: 148, endPoint x: 723, endPoint y: 149, distance: 120.1
click at [752, 149] on span "Free Shipping" at bounding box center [863, 133] width 223 height 52
copy span "Free Shipping"
click at [646, 142] on p "Limited-time Offers | High Demand | Free Shipping" at bounding box center [792, 133] width 369 height 53
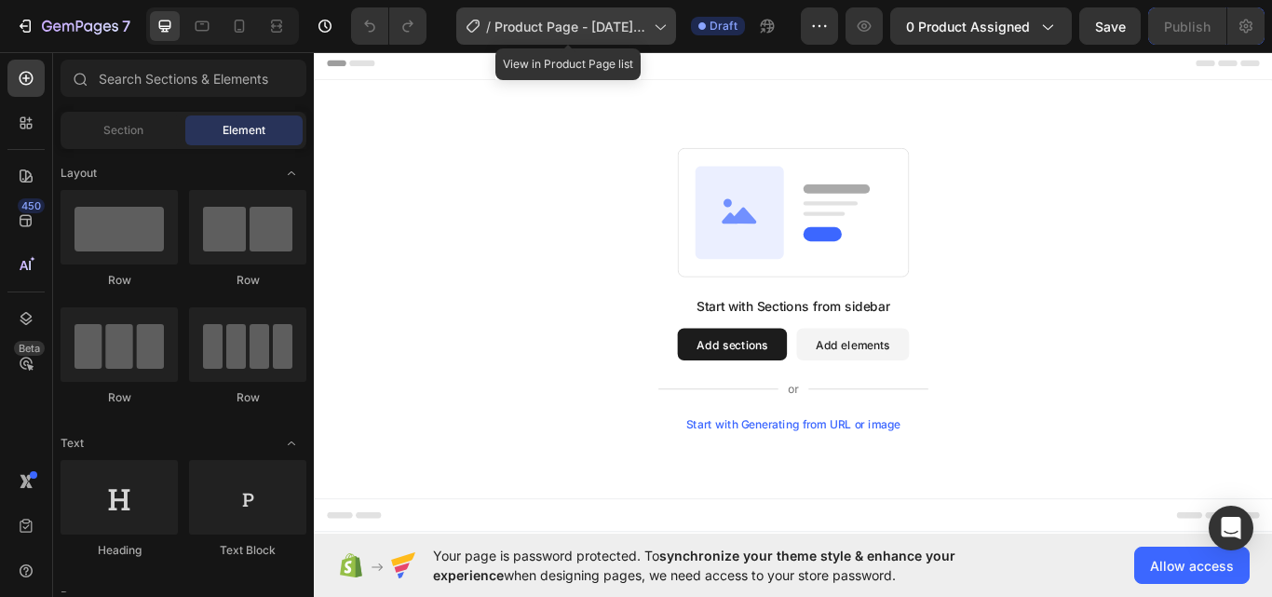
click at [660, 20] on icon at bounding box center [659, 26] width 19 height 19
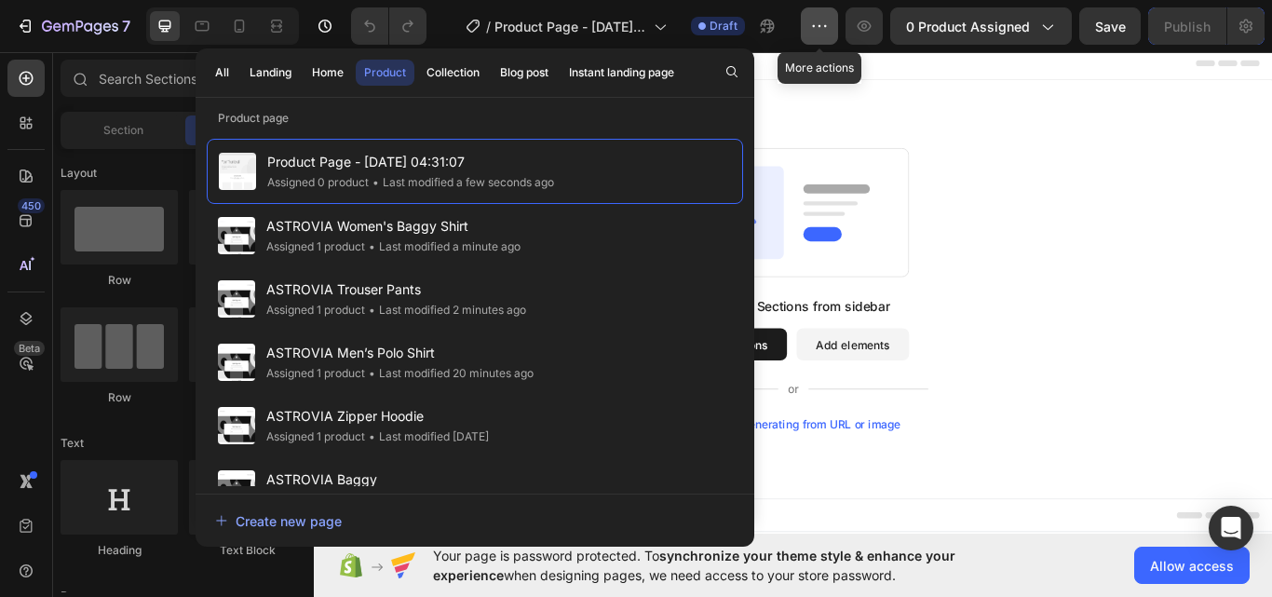
click at [811, 33] on button "button" at bounding box center [819, 25] width 37 height 37
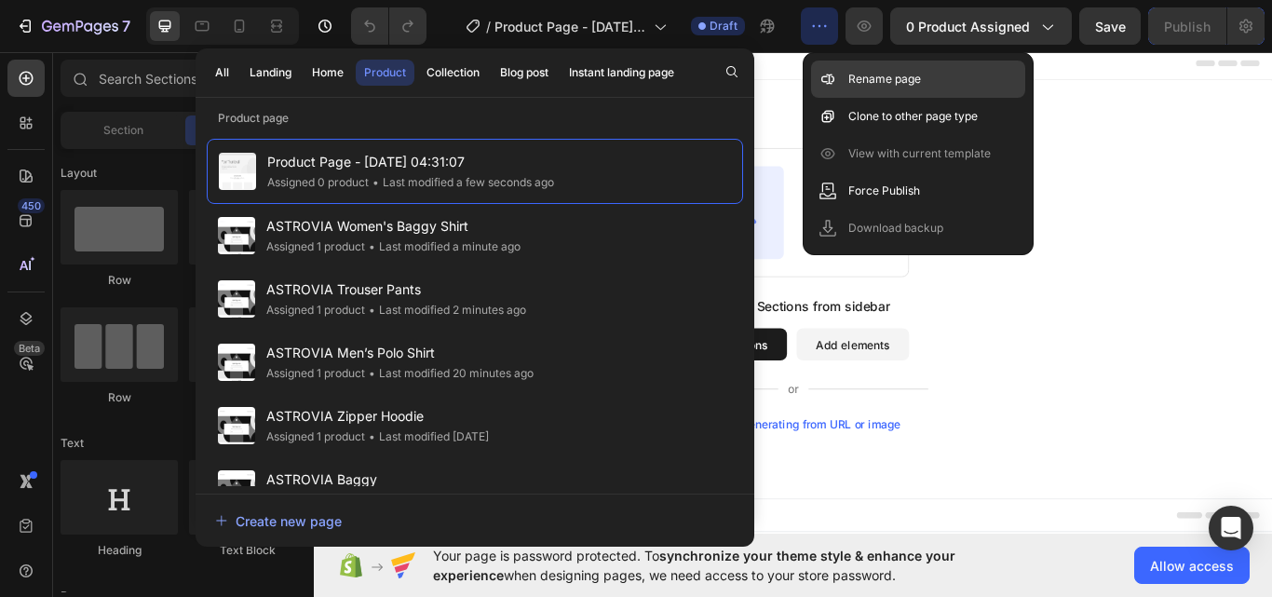
click at [837, 86] on icon at bounding box center [827, 79] width 19 height 19
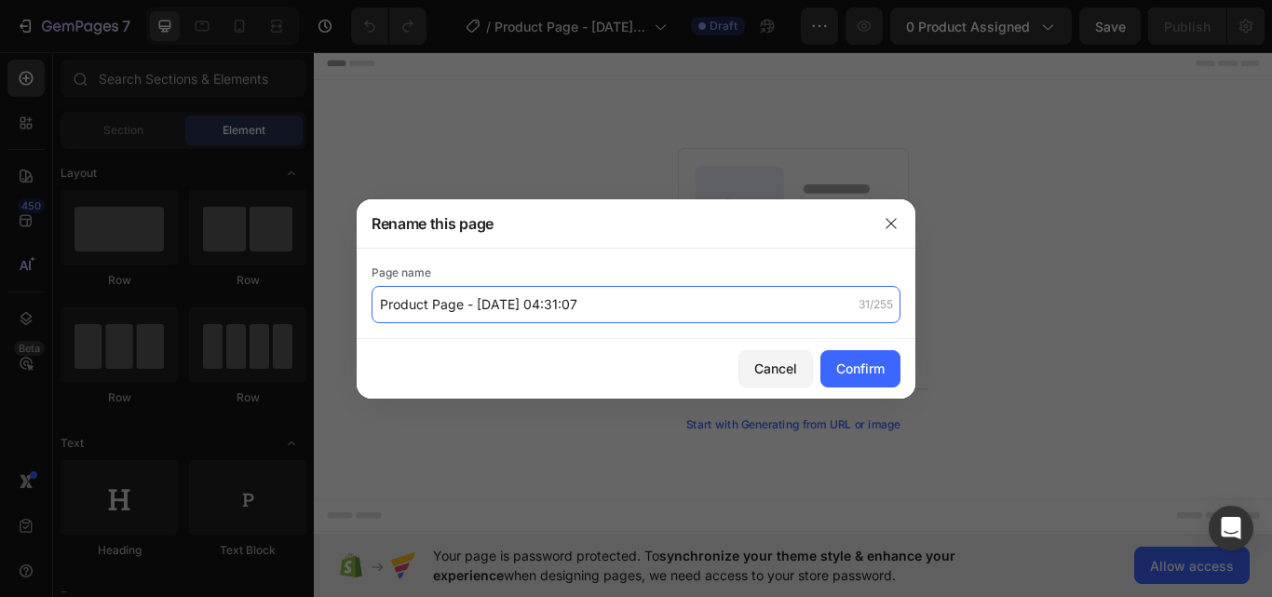
click at [548, 288] on input "Product Page - [DATE] 04:31:07" at bounding box center [635, 304] width 529 height 37
paste input "ASTROVIA Women's Sweat-shirt"
type input "ASTROVIA Women's Sweat-shirt"
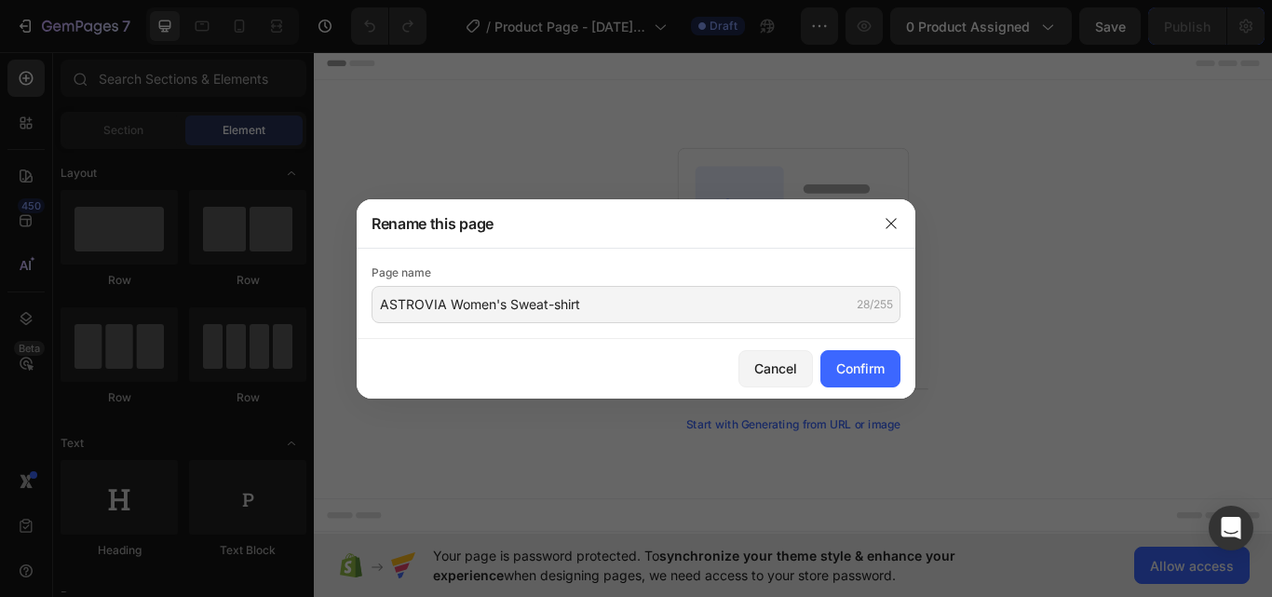
drag, startPoint x: 855, startPoint y: 357, endPoint x: 856, endPoint y: 295, distance: 61.5
click at [856, 357] on button "Confirm" at bounding box center [860, 368] width 80 height 37
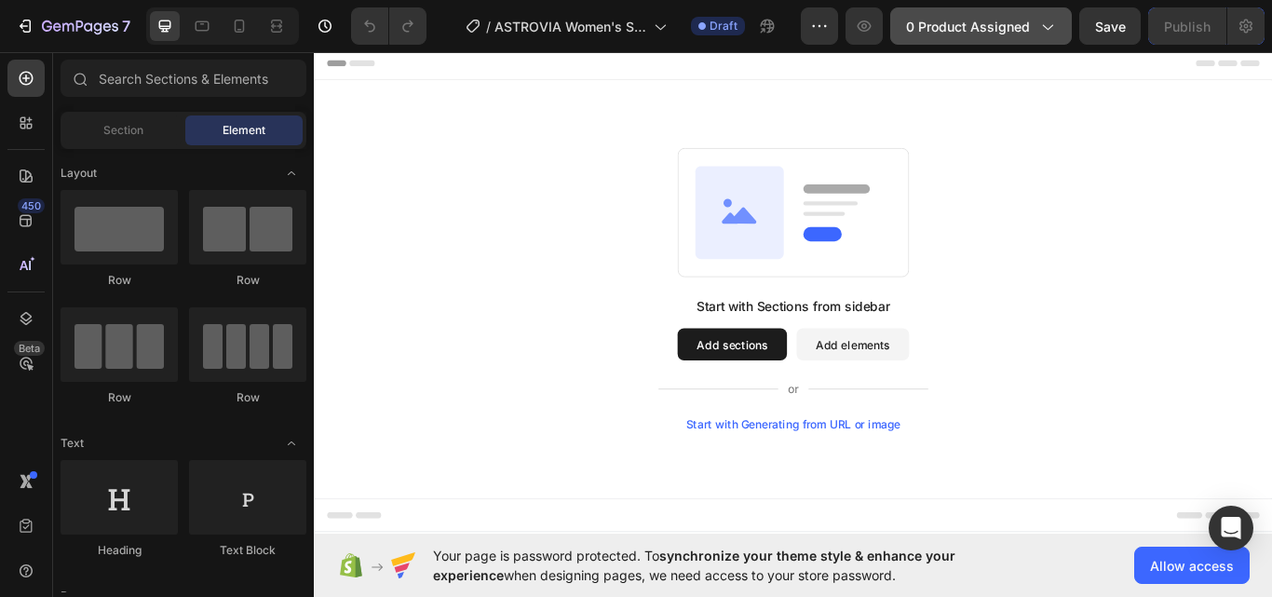
click at [1037, 23] on div "0 product assigned" at bounding box center [981, 27] width 150 height 20
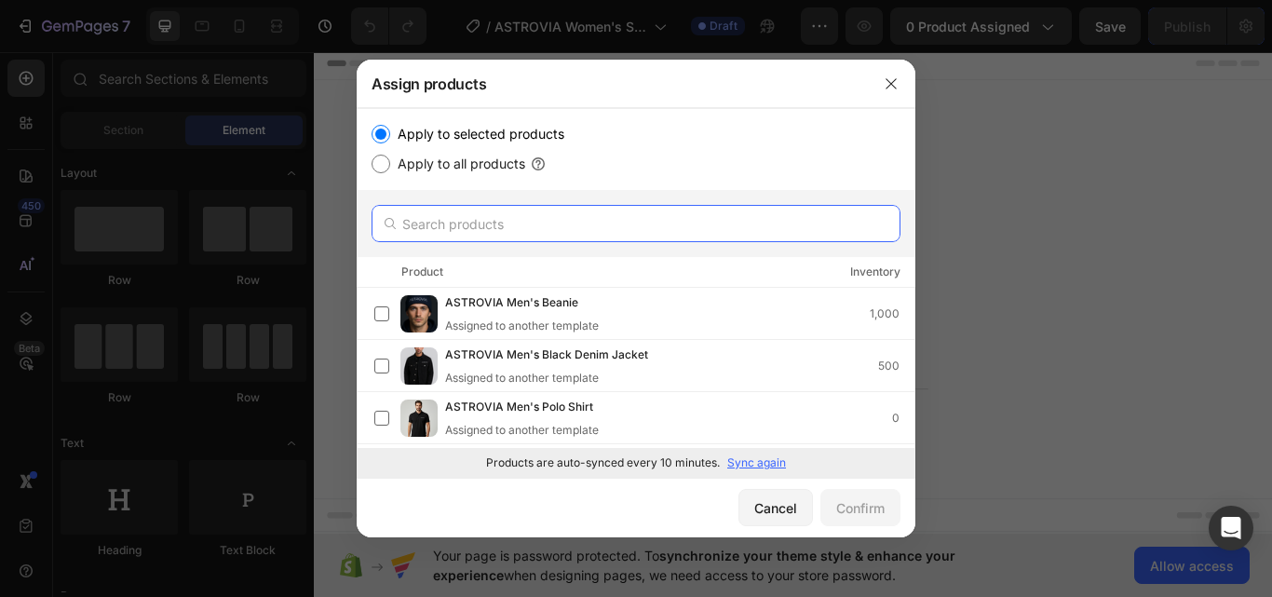
click at [536, 213] on input "text" at bounding box center [635, 223] width 529 height 37
paste input "ASTROVIA Women's Sweat-shirt"
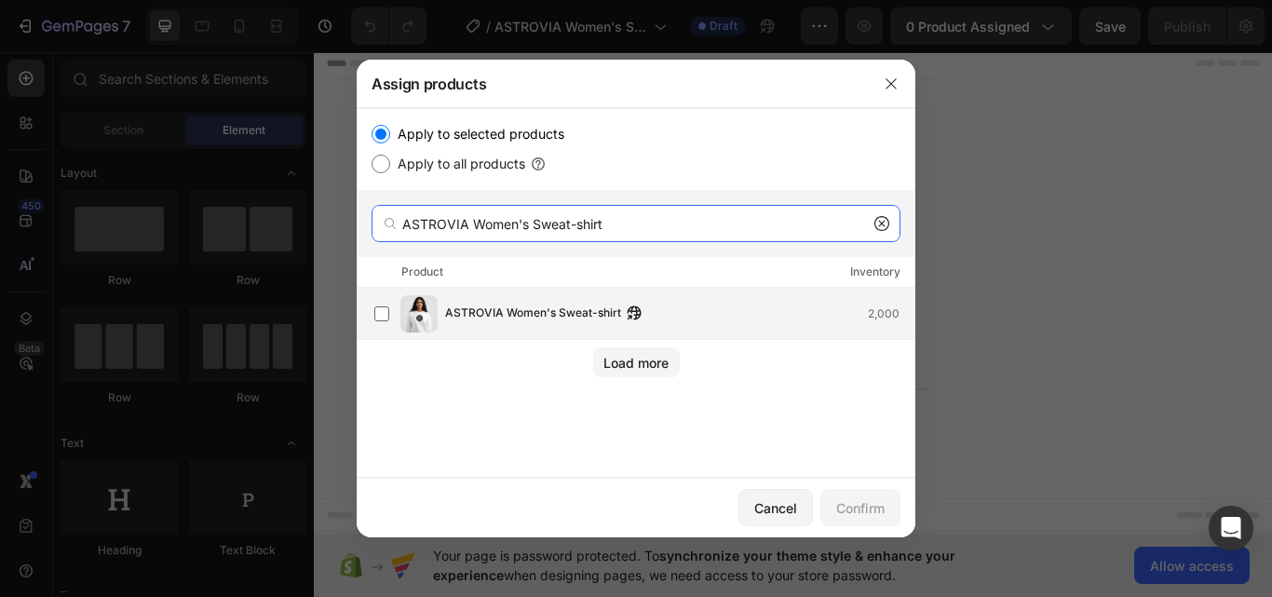
type input "ASTROVIA Women's Sweat-shirt"
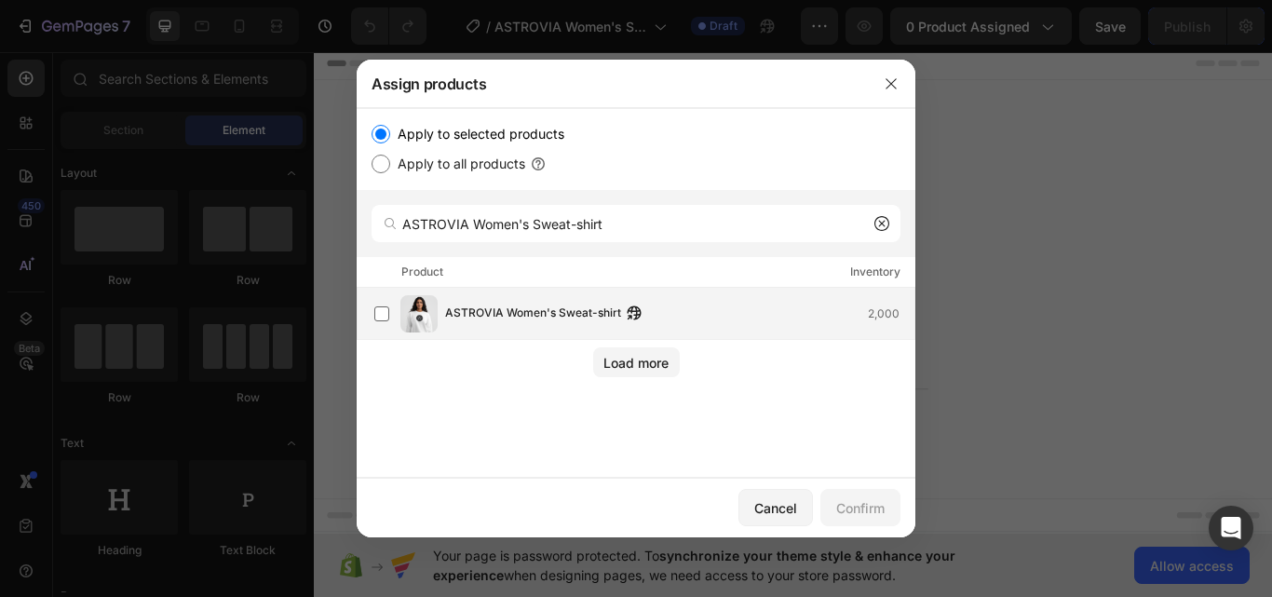
click at [515, 325] on div "ASTROVIA Women's Sweat-shirt 2,000" at bounding box center [644, 313] width 540 height 37
click at [862, 507] on div "Confirm" at bounding box center [860, 508] width 48 height 20
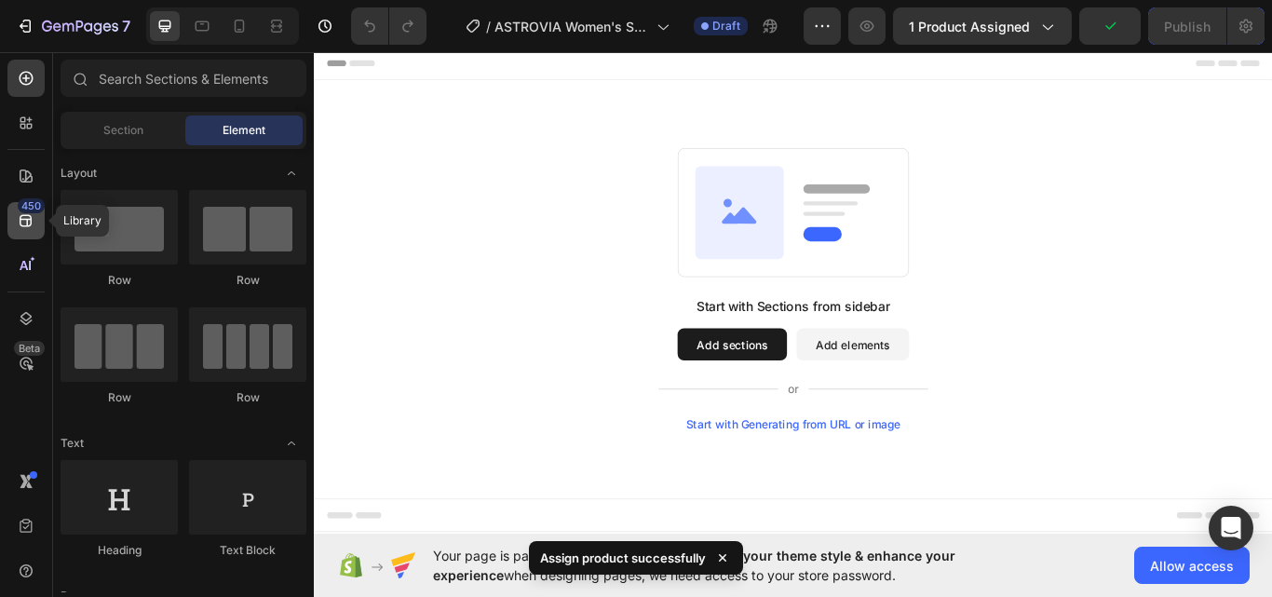
click at [31, 203] on div "450" at bounding box center [31, 205] width 27 height 15
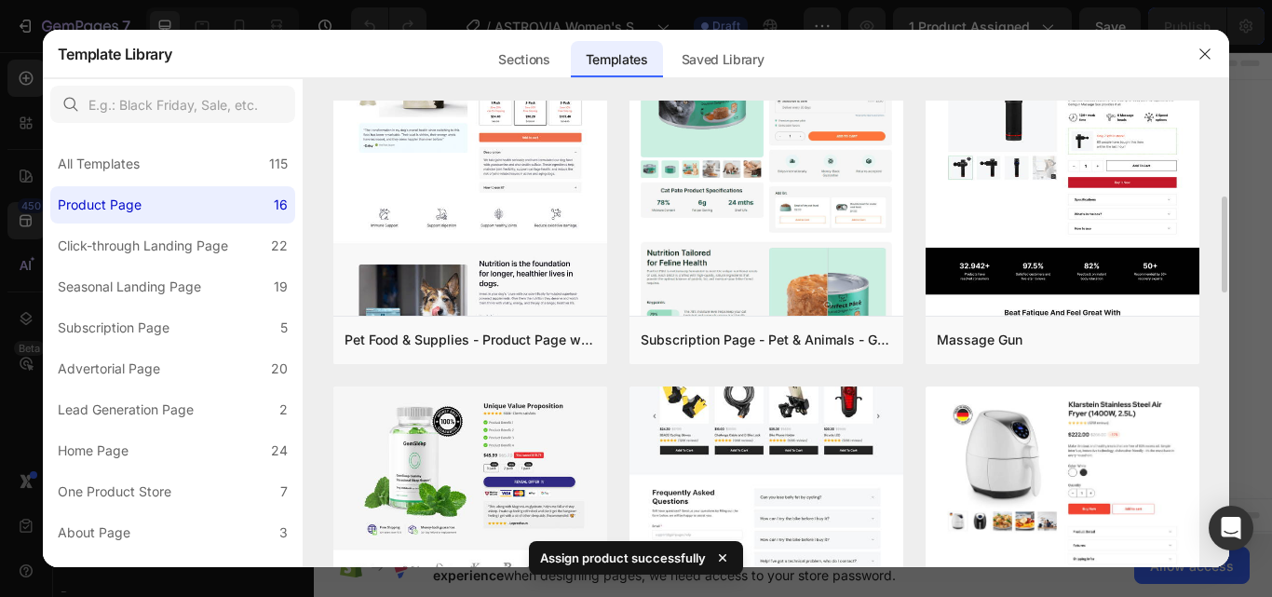
scroll to position [745, 0]
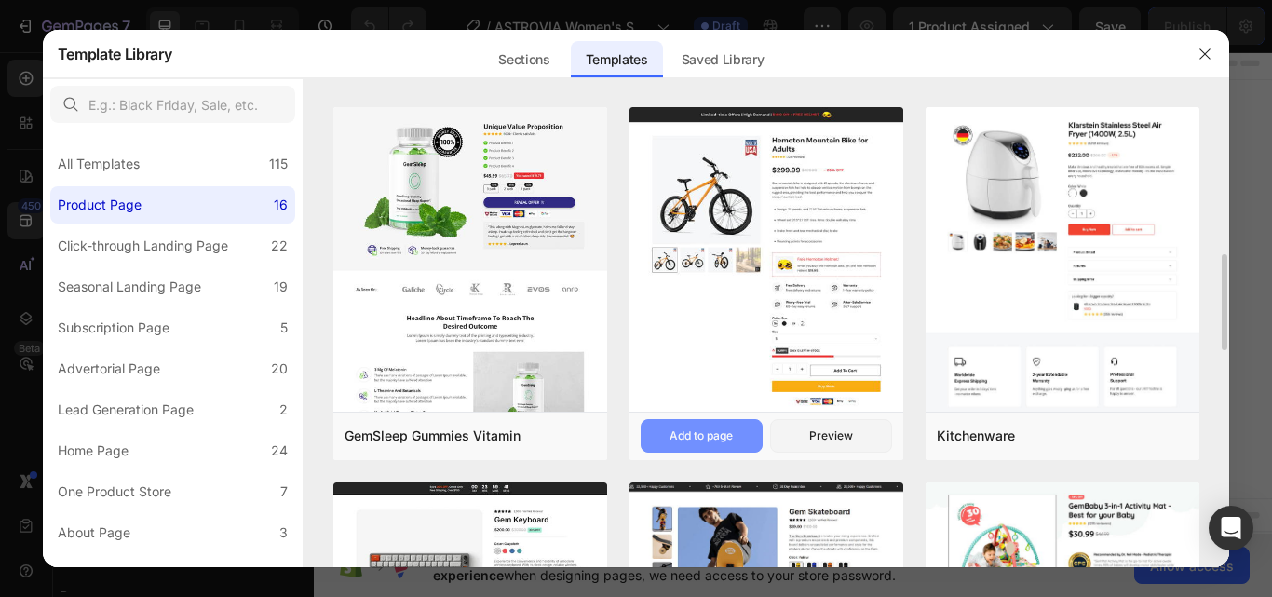
click at [708, 441] on div "Add to page" at bounding box center [700, 435] width 63 height 17
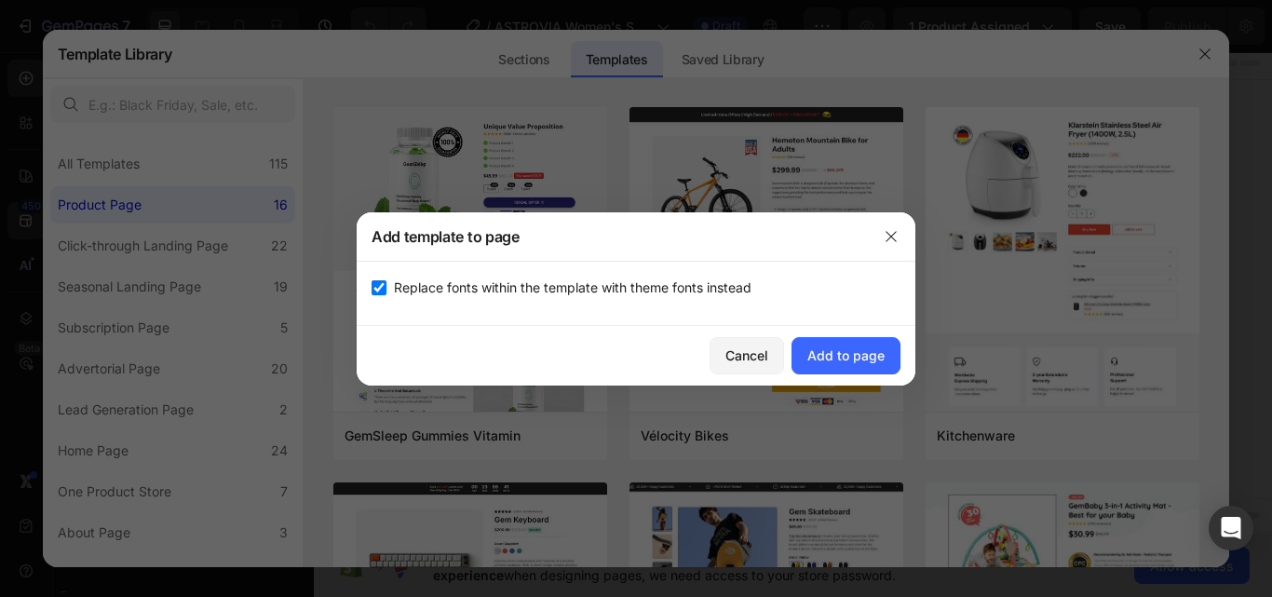
click at [639, 295] on span "Replace fonts within the template with theme fonts instead" at bounding box center [573, 288] width 358 height 22
checkbox input "false"
click at [855, 359] on div "Add to page" at bounding box center [845, 355] width 77 height 20
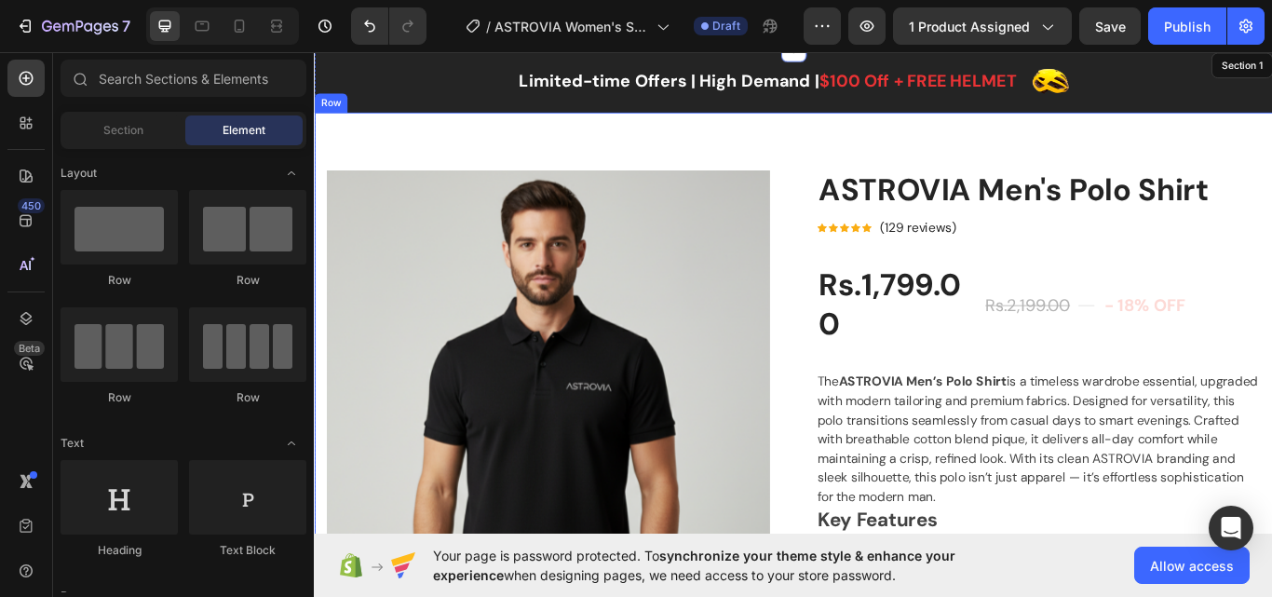
scroll to position [38, 0]
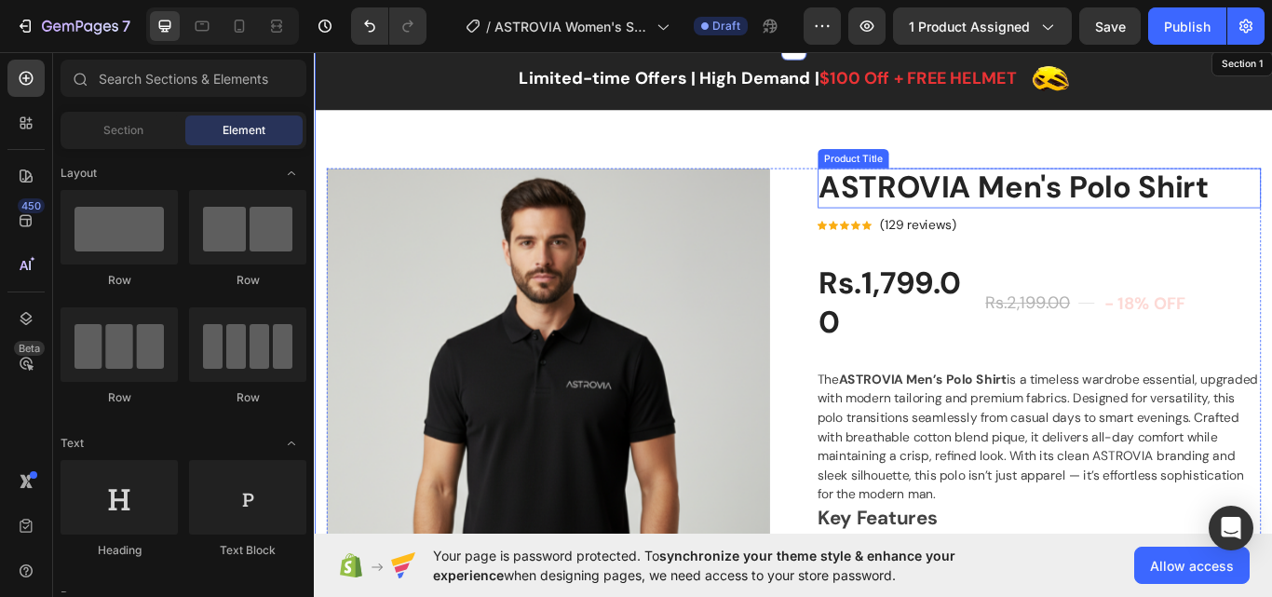
click at [997, 209] on h2 "ASTROVIA Men's Polo Shirt" at bounding box center [1158, 211] width 517 height 47
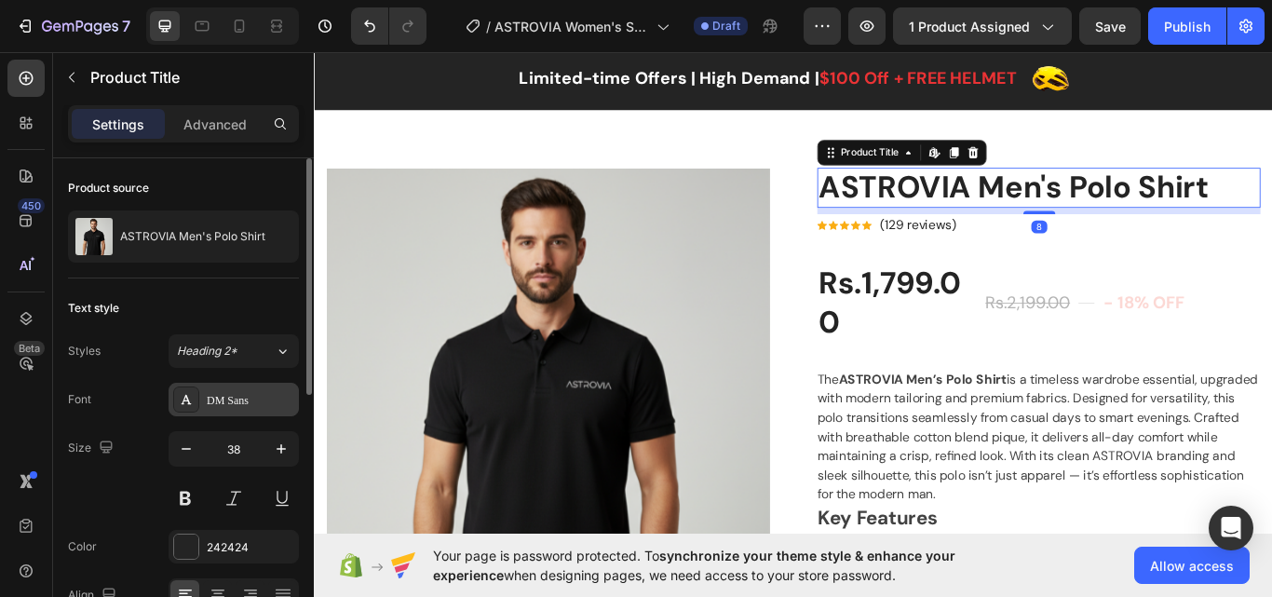
click at [226, 388] on div "DM Sans" at bounding box center [234, 400] width 130 height 34
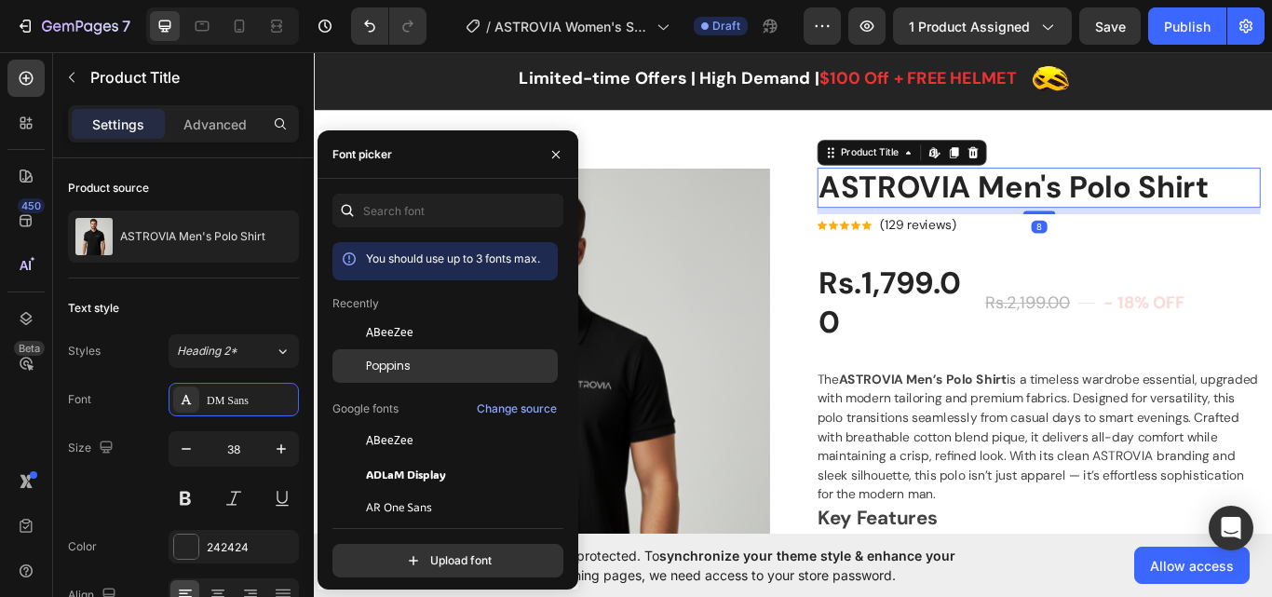
click at [377, 361] on span "Poppins" at bounding box center [388, 366] width 45 height 17
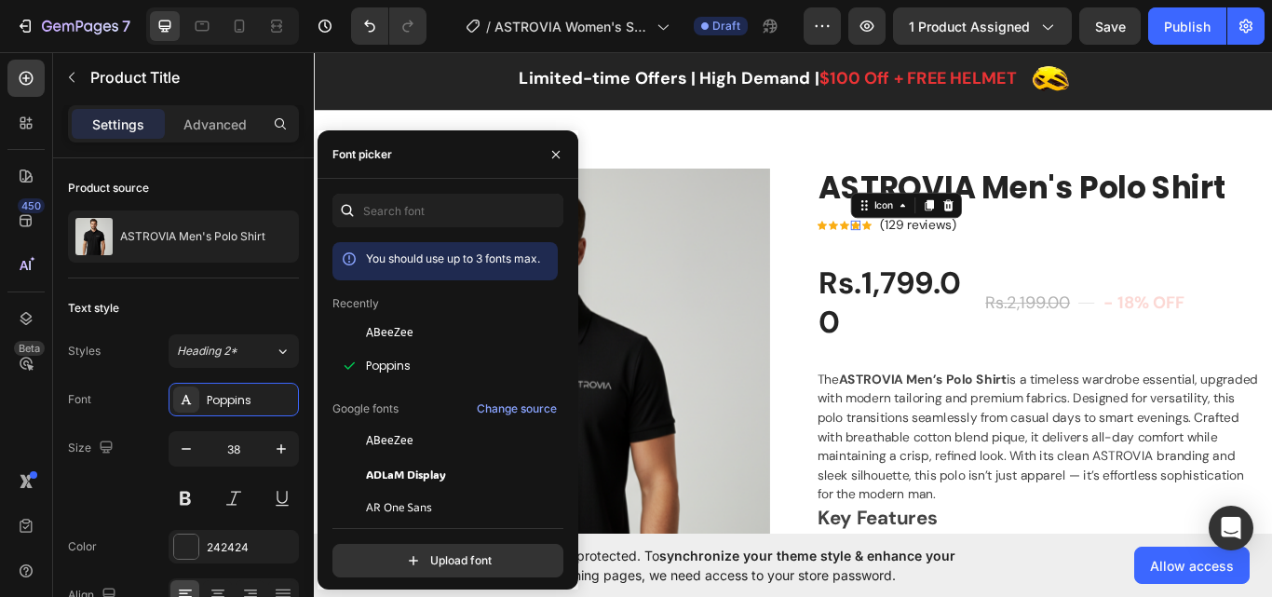
click at [939, 253] on div "Icon 0" at bounding box center [944, 255] width 11 height 11
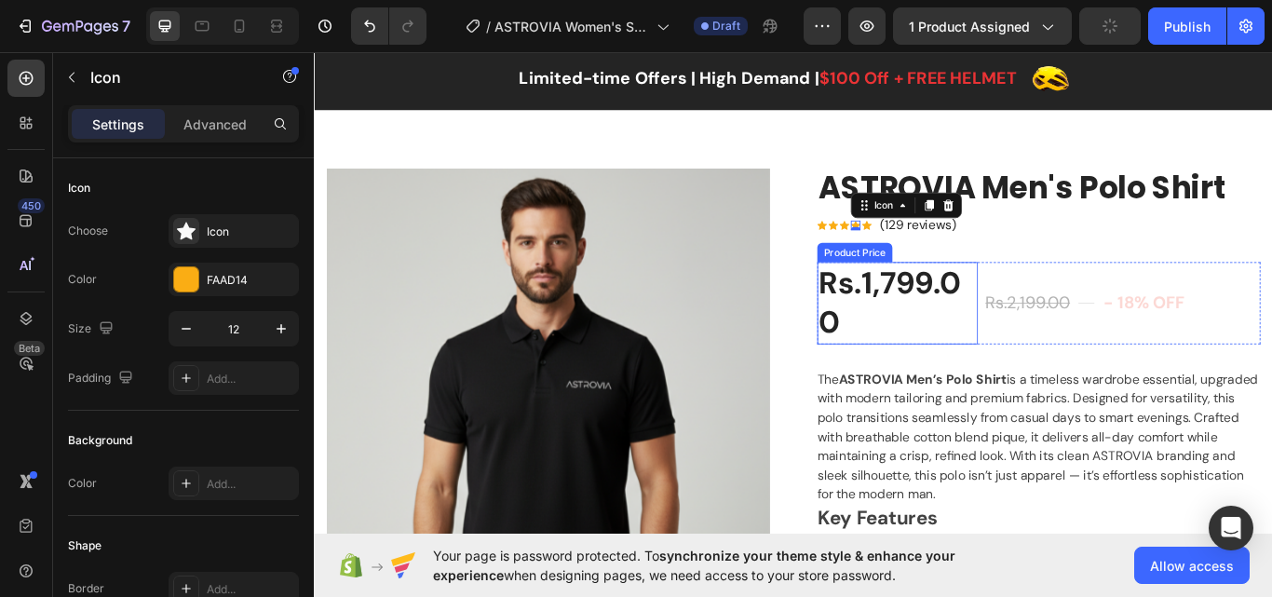
click at [933, 328] on div "Rs.1,799.00" at bounding box center [993, 346] width 187 height 96
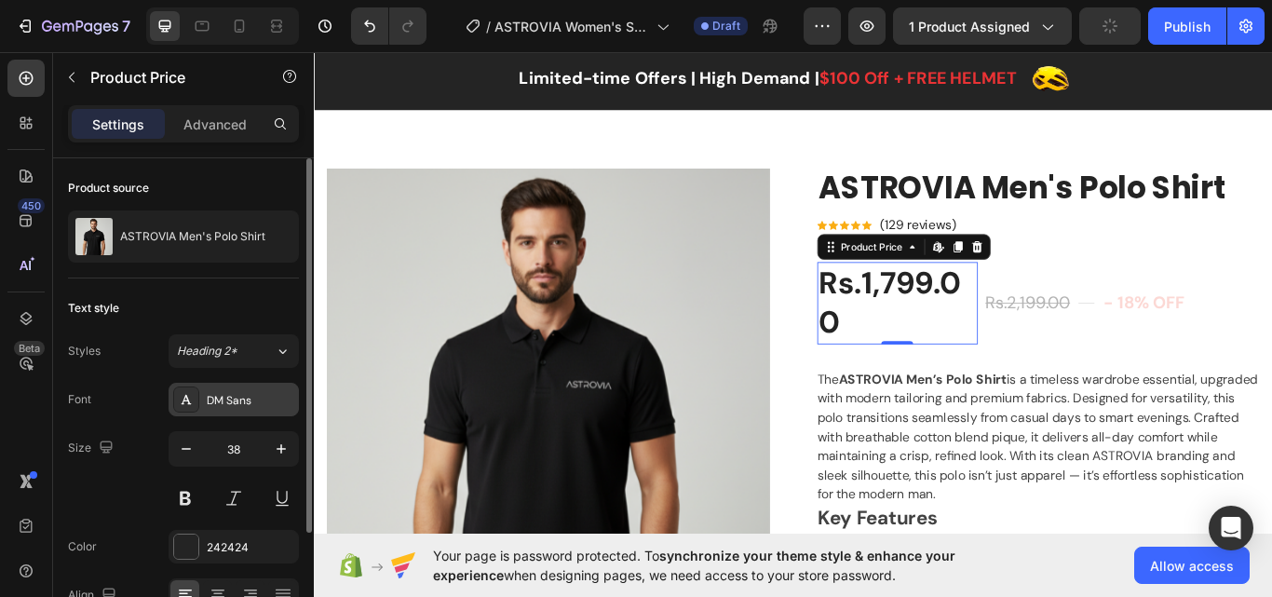
click at [222, 390] on div "DM Sans" at bounding box center [234, 400] width 130 height 34
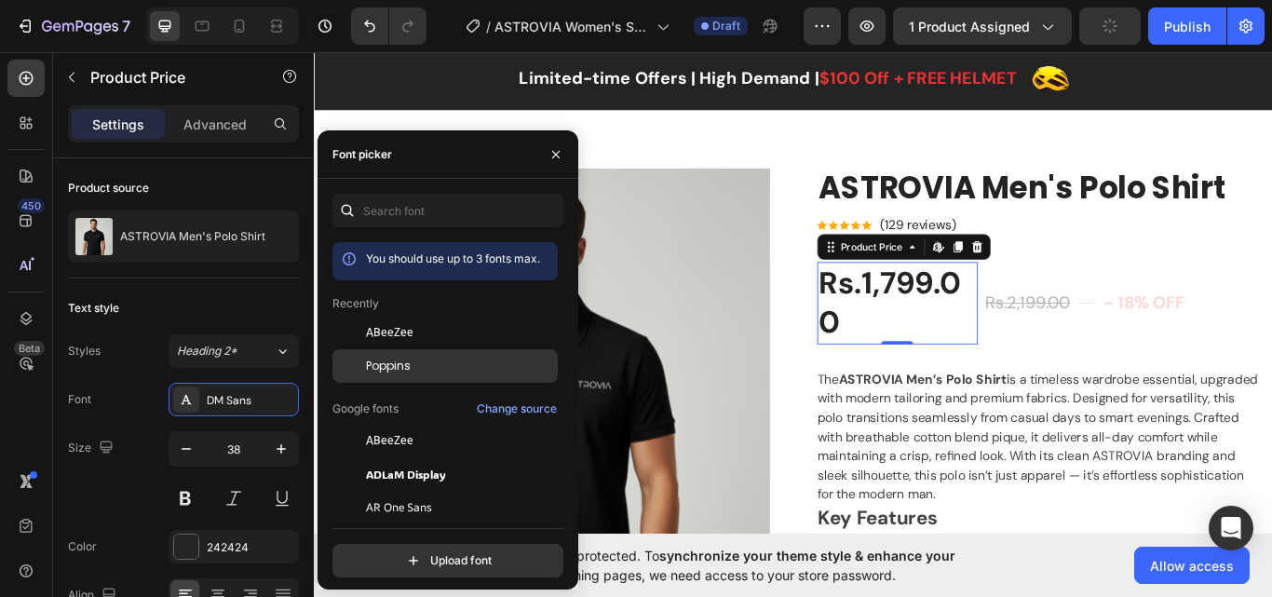
click at [373, 362] on span "Poppins" at bounding box center [388, 366] width 45 height 17
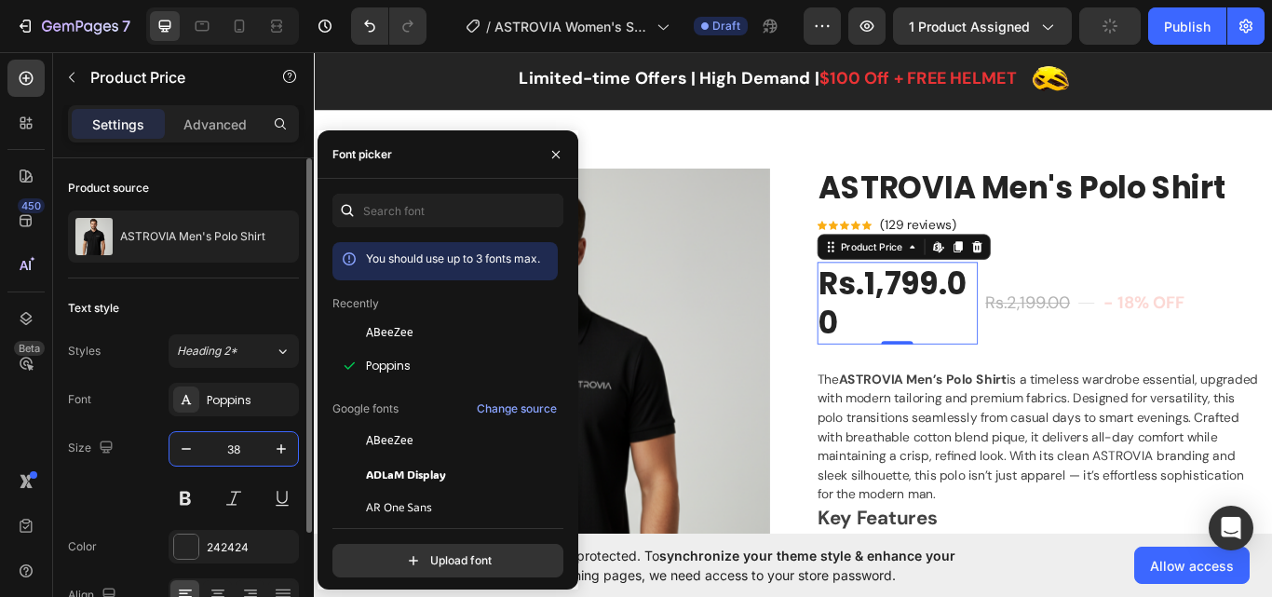
click at [219, 450] on input "38" at bounding box center [233, 449] width 61 height 34
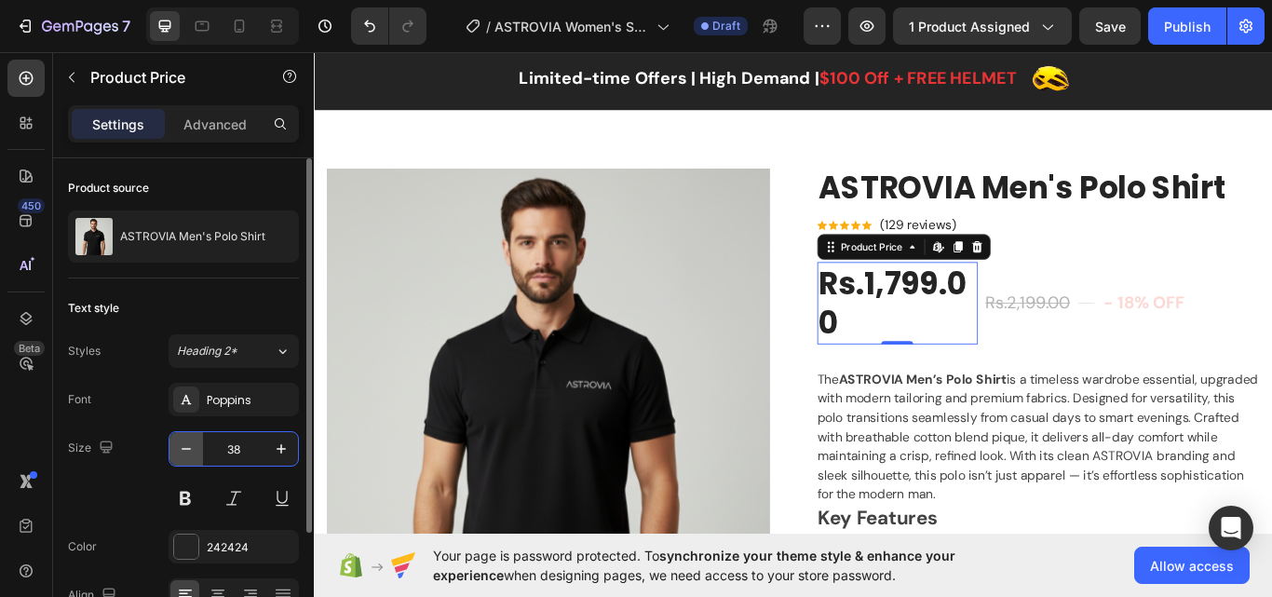
click at [194, 448] on icon "button" at bounding box center [186, 448] width 19 height 19
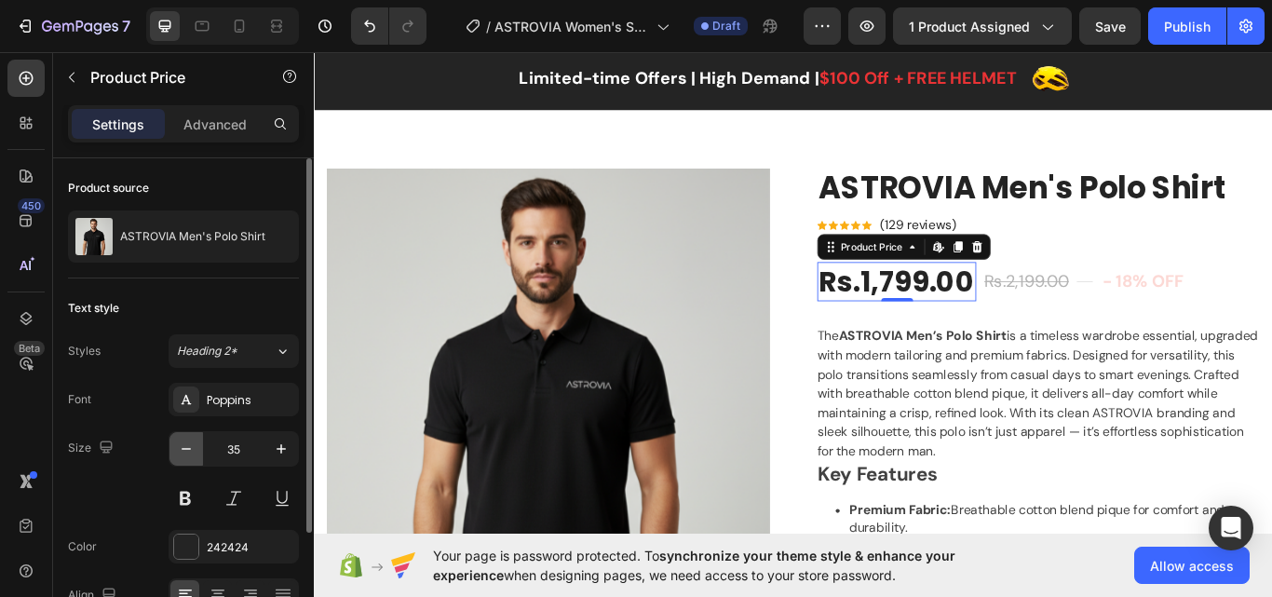
click at [194, 448] on icon "button" at bounding box center [186, 448] width 19 height 19
type input "32"
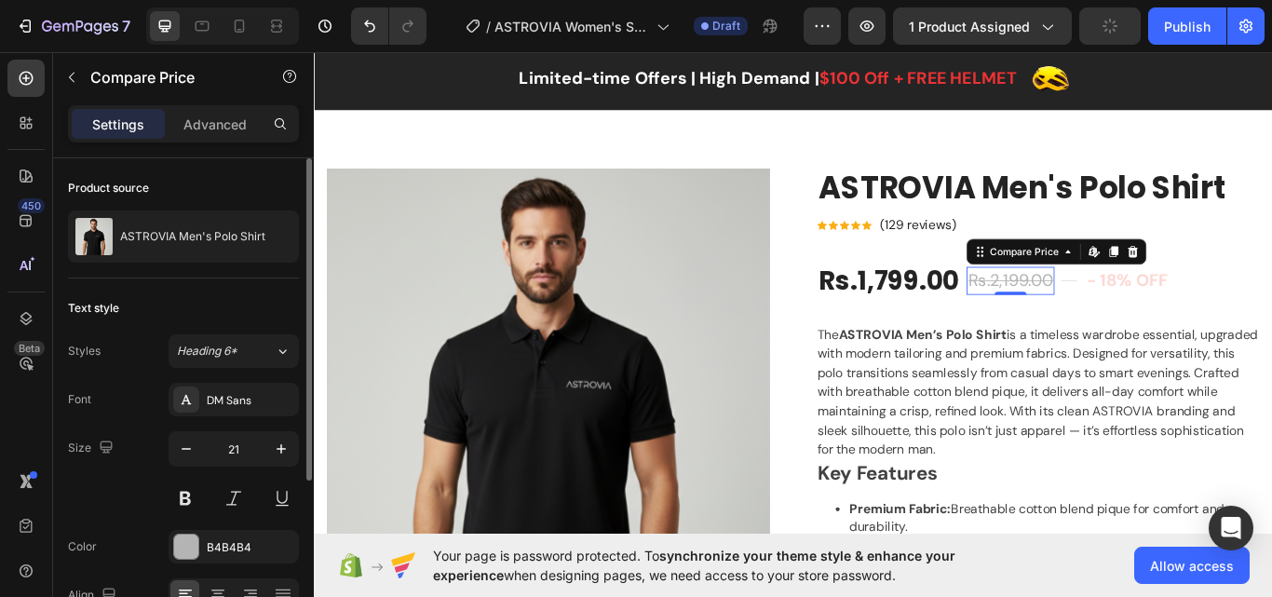
click at [1074, 324] on div "Rs.2,199.00" at bounding box center [1125, 321] width 102 height 34
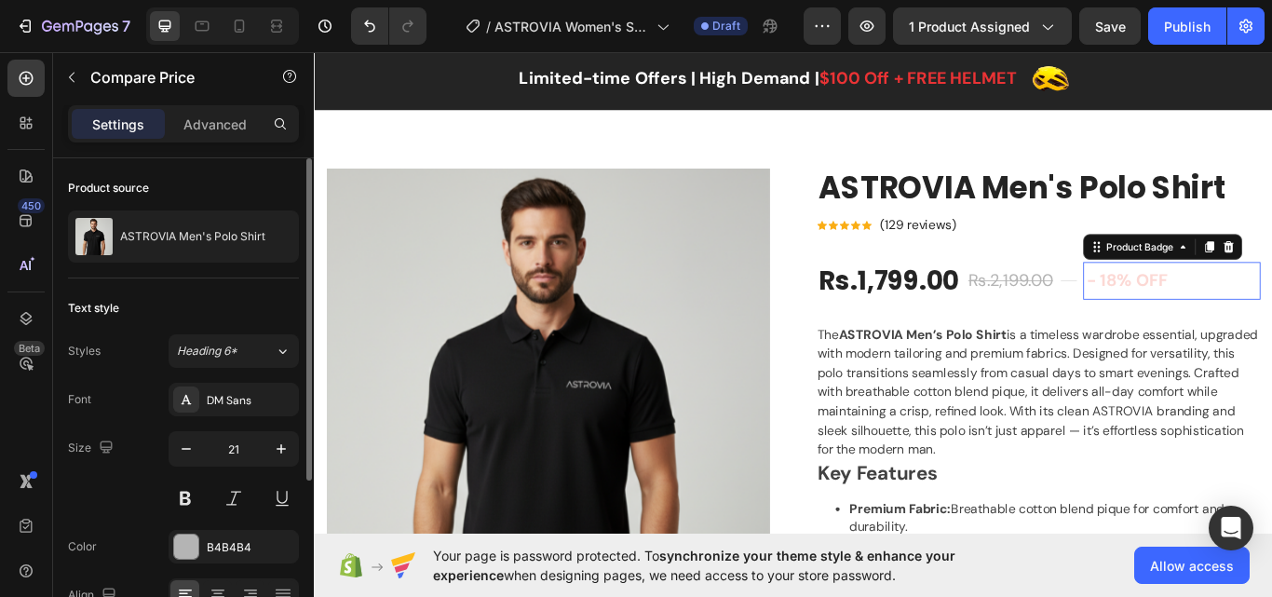
click at [1271, 308] on pre "- 18% off" at bounding box center [1261, 320] width 102 height 45
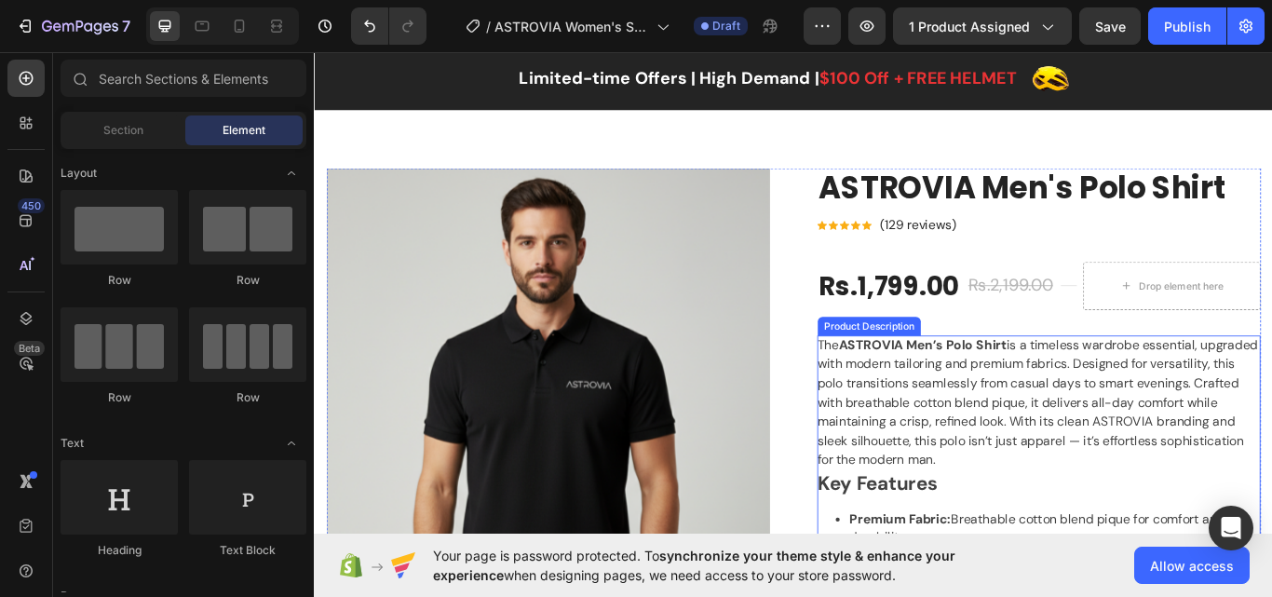
click at [1077, 405] on div "The ASTROVIA Men’s Polo Shirt is a timeless wardrobe essential, upgraded with m…" at bounding box center [1158, 601] width 517 height 434
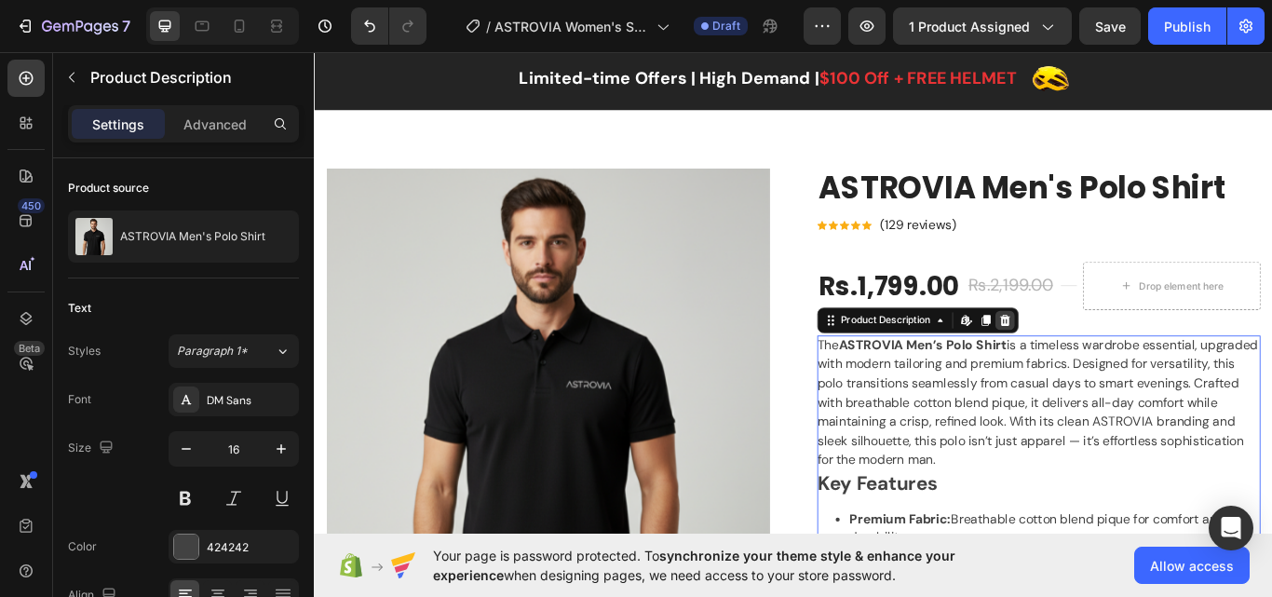
click at [1116, 368] on icon at bounding box center [1120, 365] width 12 height 13
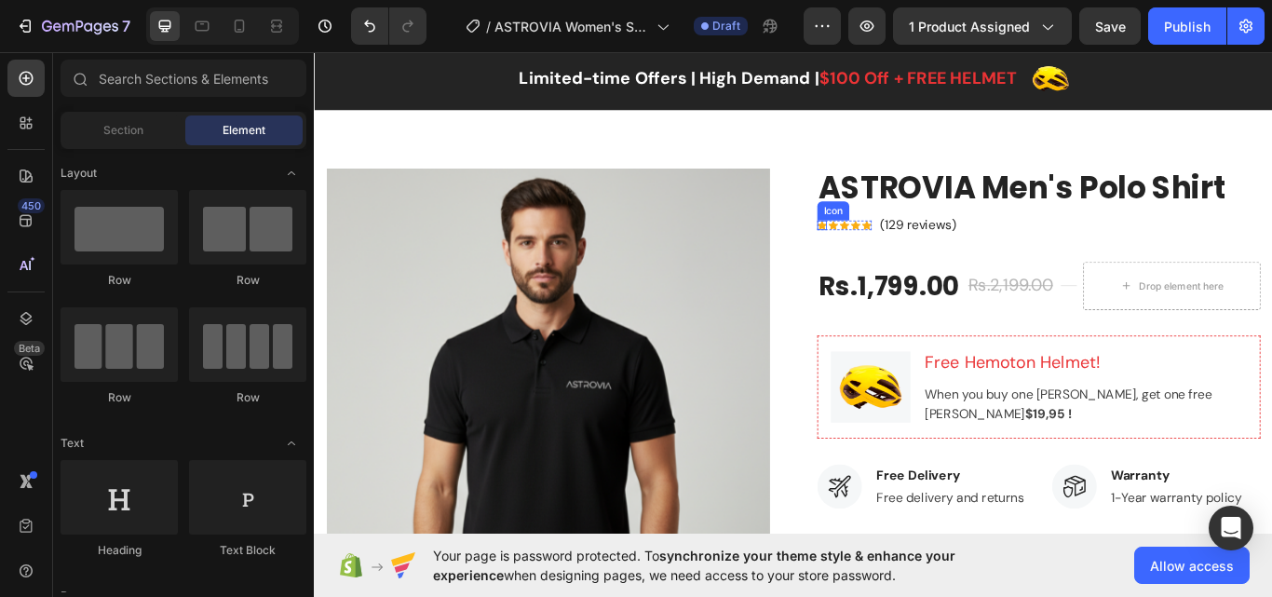
click at [900, 254] on div "Icon" at bounding box center [905, 255] width 11 height 11
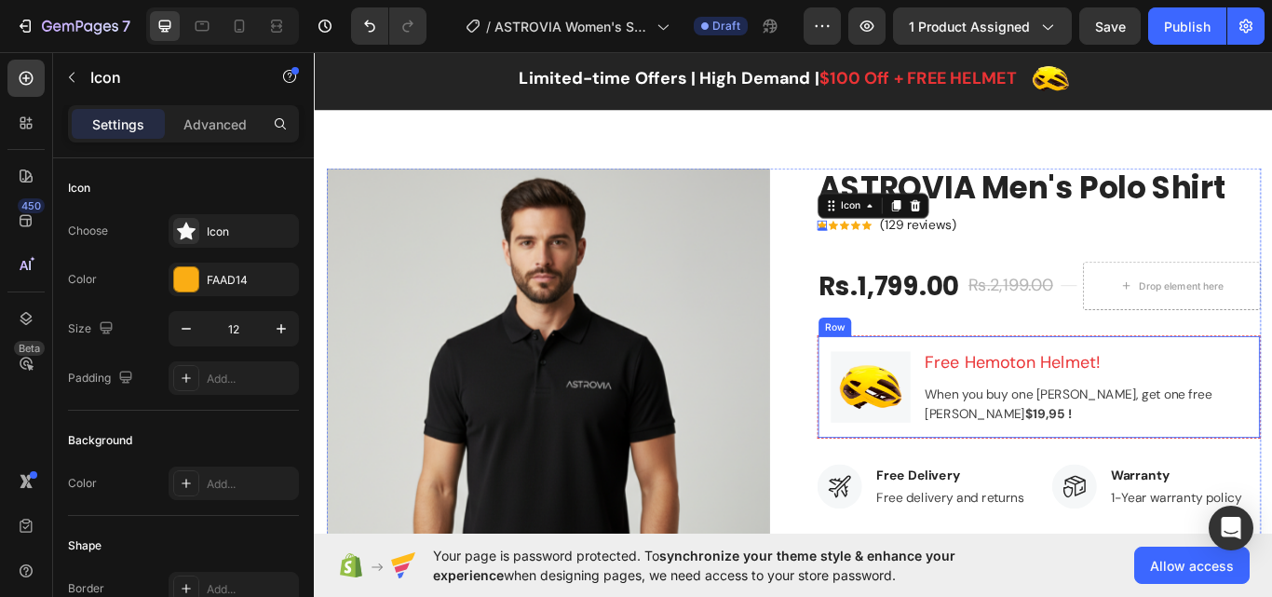
click at [922, 403] on img at bounding box center [962, 443] width 93 height 83
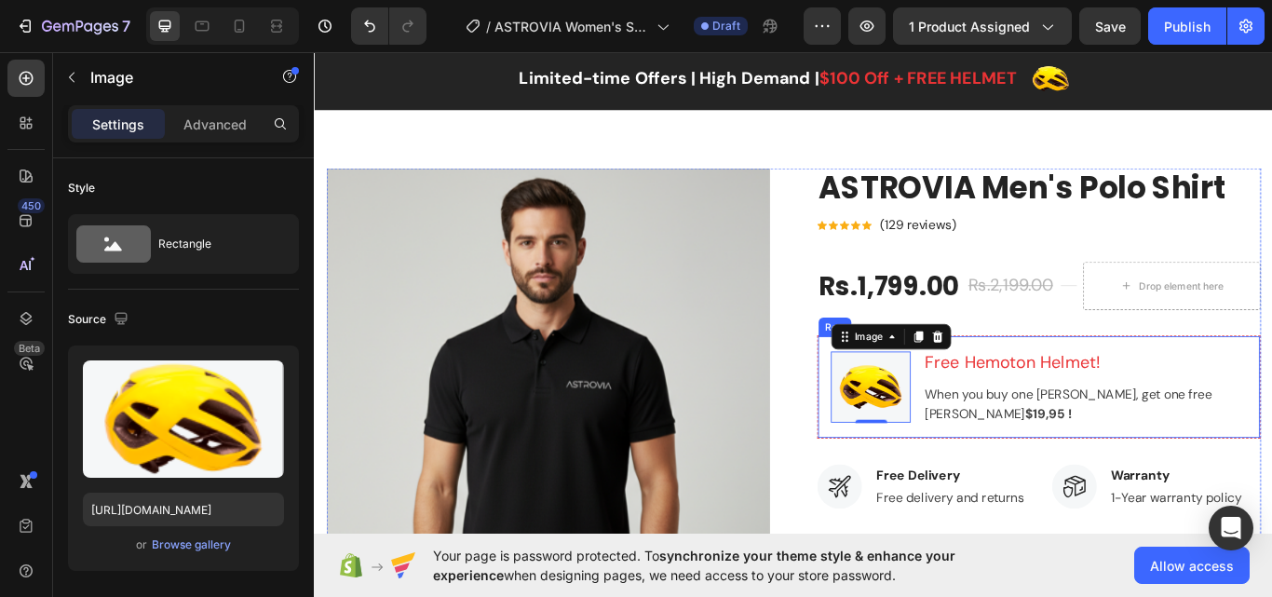
click at [1068, 391] on div "Image 0 Free [PERSON_NAME]! Heading When you buy one [PERSON_NAME], get one fre…" at bounding box center [1158, 444] width 517 height 121
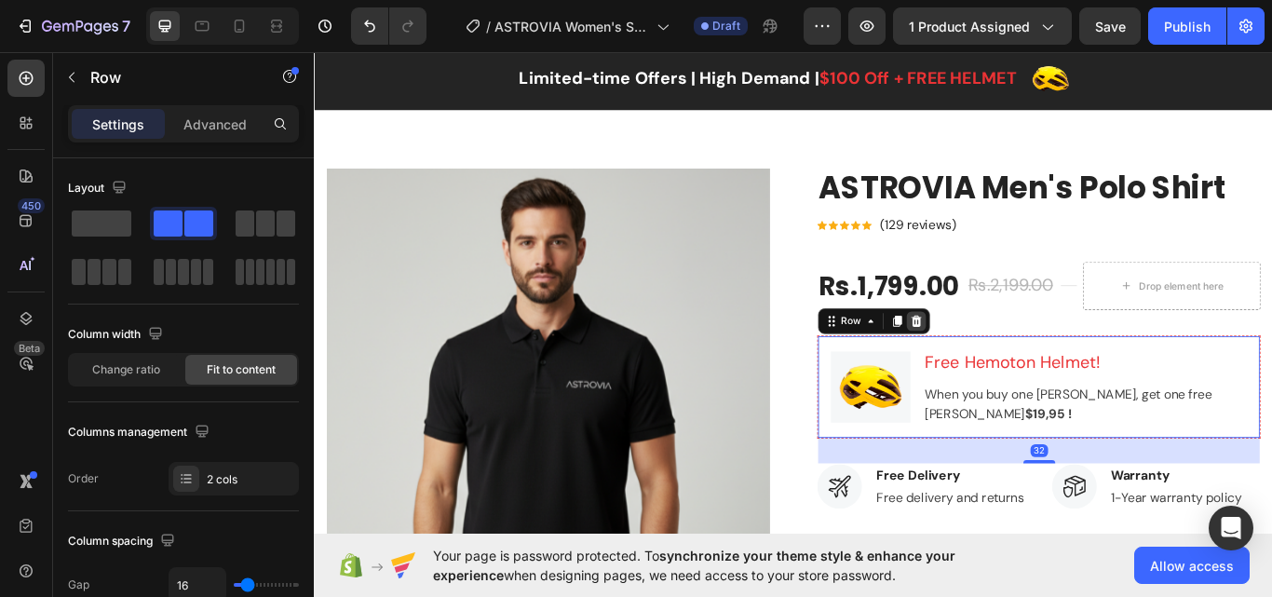
click at [1011, 371] on icon at bounding box center [1016, 366] width 12 height 13
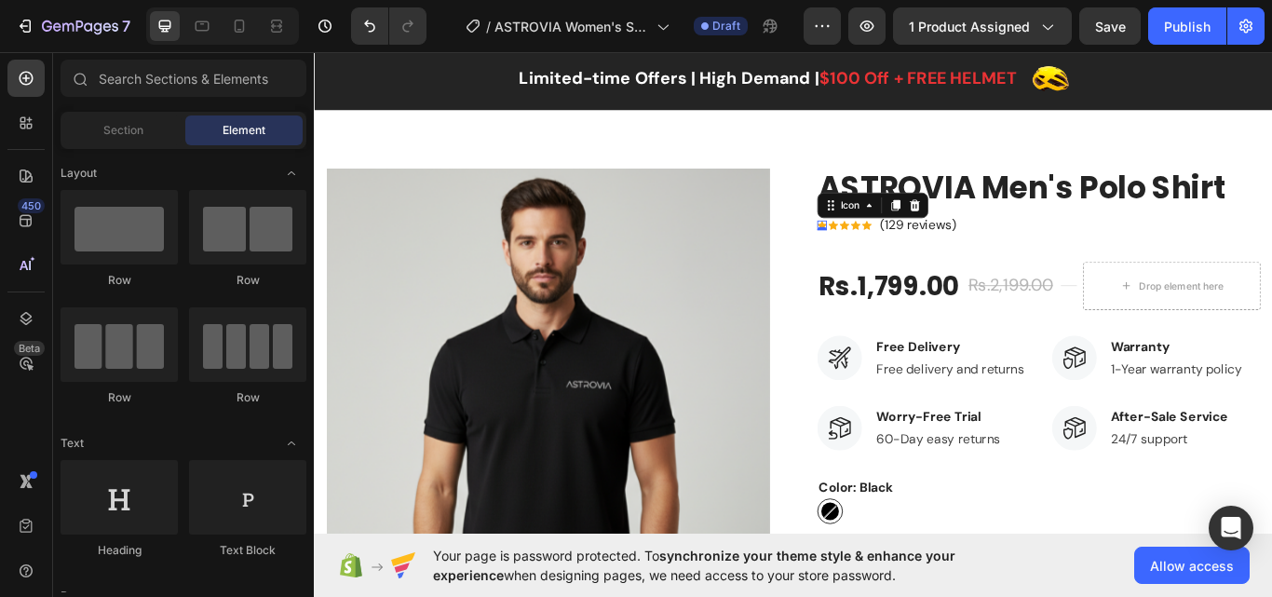
click at [903, 258] on div "Icon 0" at bounding box center [905, 255] width 11 height 11
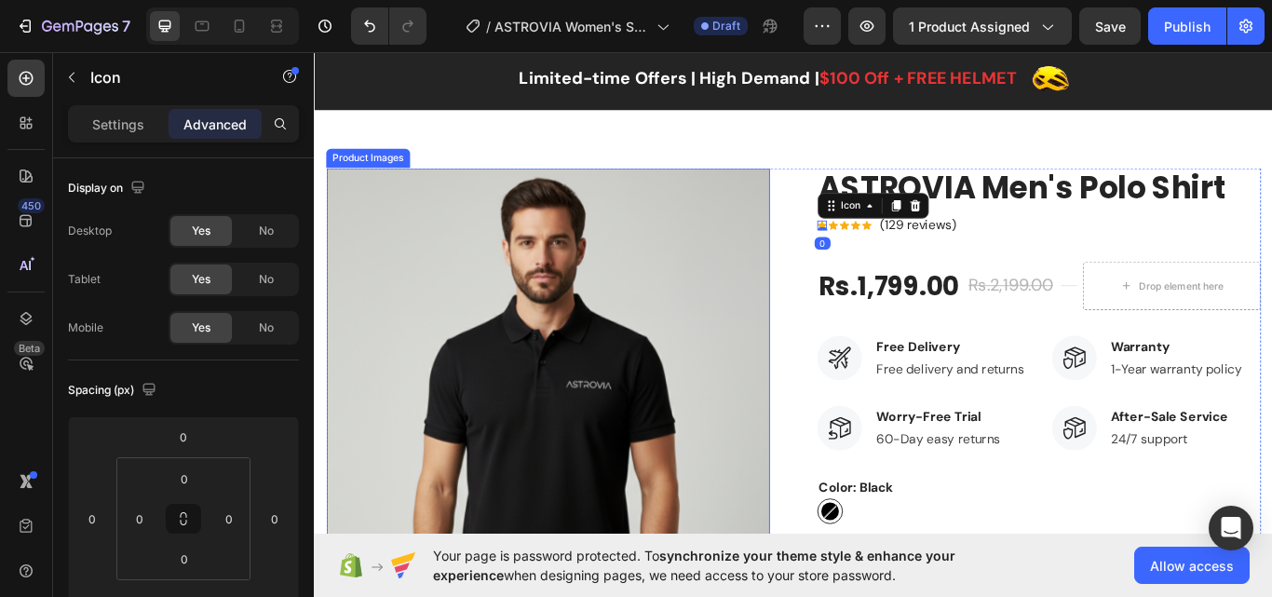
click at [393, 215] on img at bounding box center [586, 446] width 517 height 517
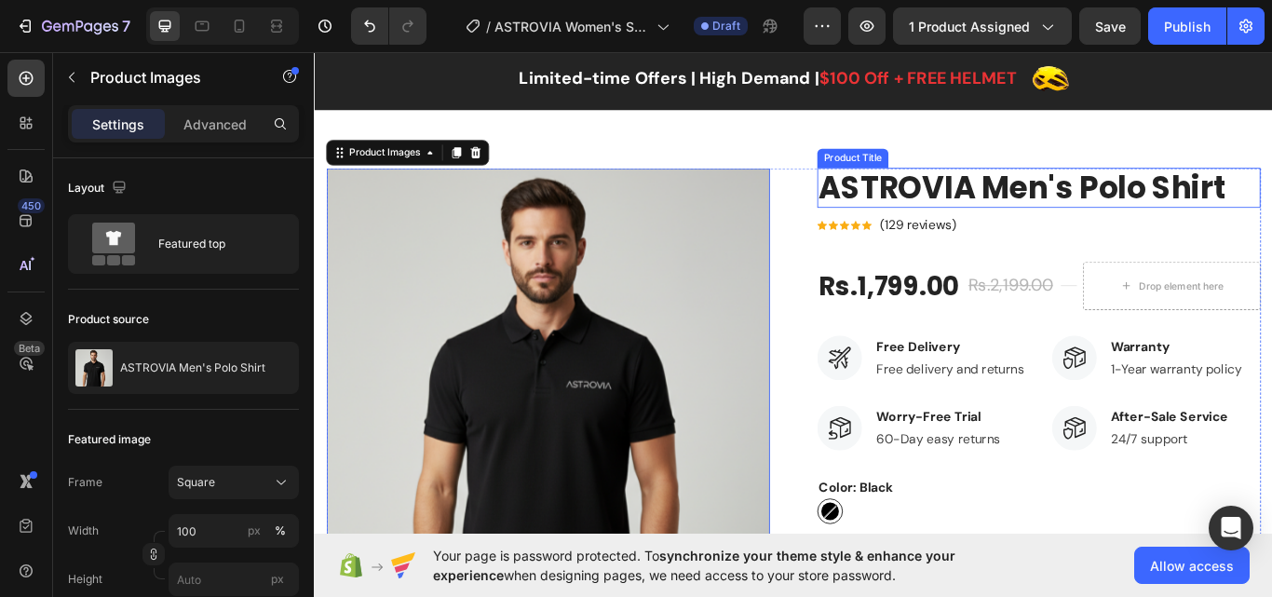
click at [938, 216] on h2 "ASTROVIA Men's Polo Shirt" at bounding box center [1158, 211] width 517 height 47
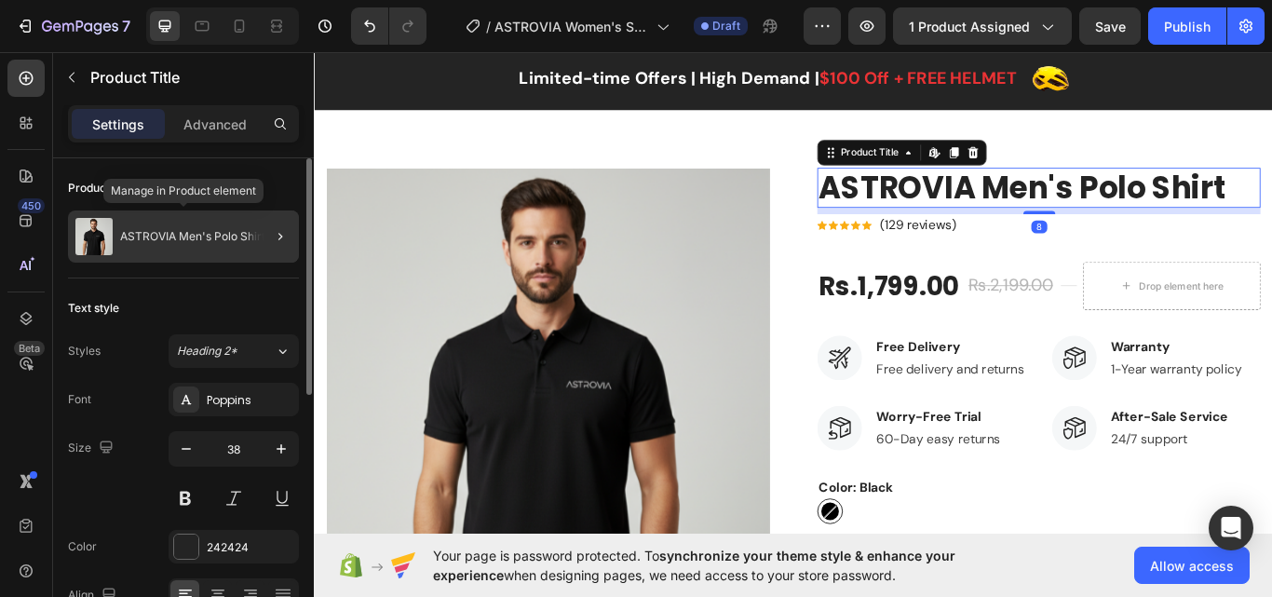
click at [209, 233] on p "ASTROVIA Men's Polo Shirt" at bounding box center [192, 236] width 145 height 13
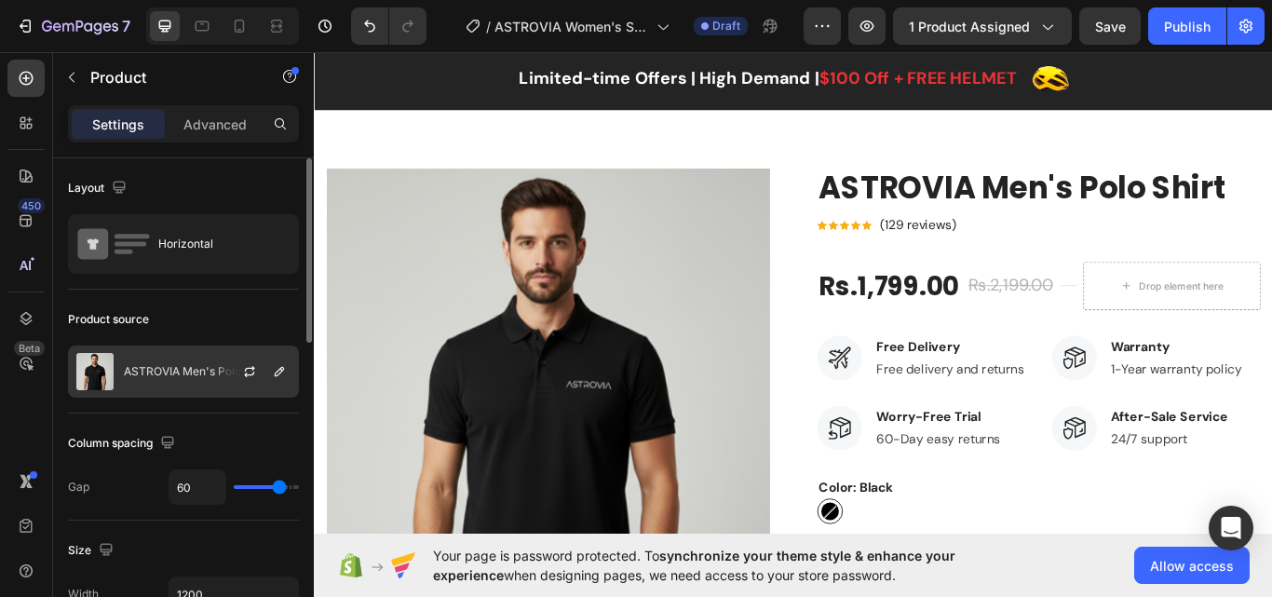
click at [207, 367] on p "ASTROVIA Men's Polo Shirt" at bounding box center [196, 371] width 145 height 13
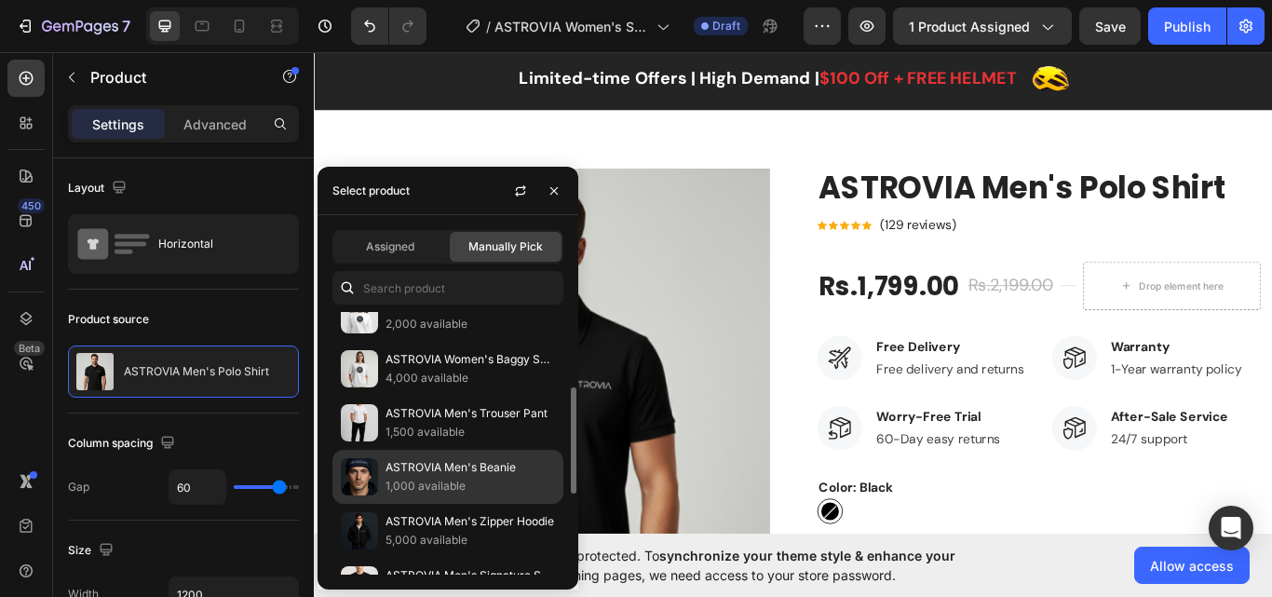
scroll to position [93, 0]
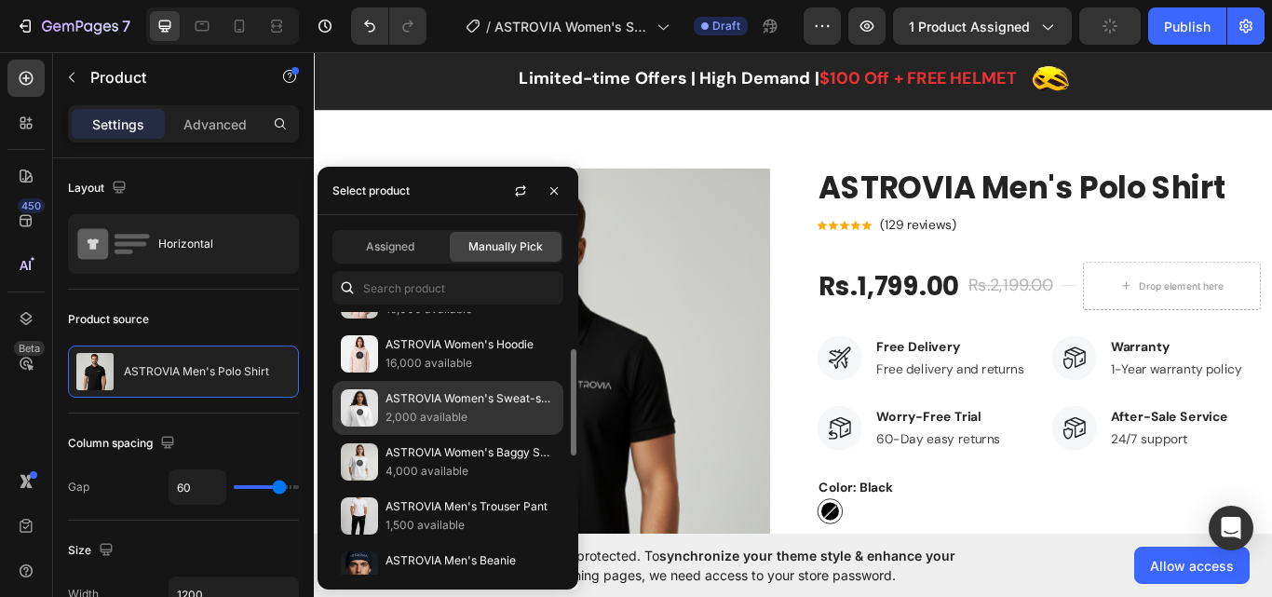
click at [437, 399] on p "ASTROVIA Women's Sweat-shirt" at bounding box center [469, 398] width 169 height 19
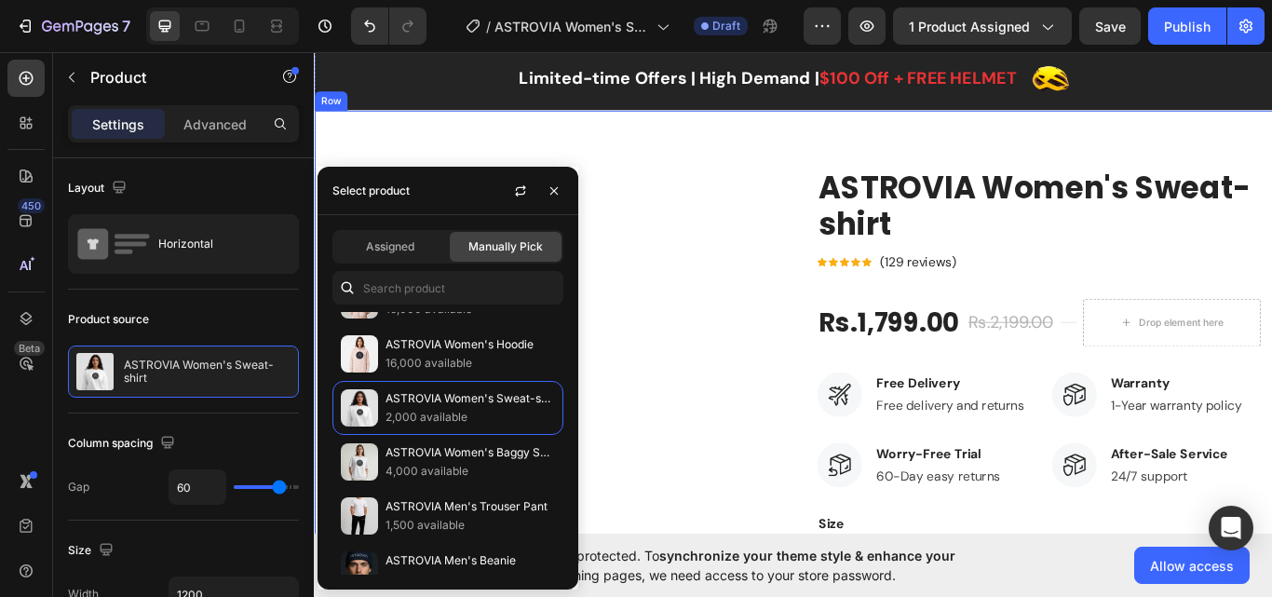
click at [449, 168] on div "Product Images ASTROVIA Women's Sweat-shirt Product Title Icon Icon Icon Icon I…" at bounding box center [872, 585] width 1117 height 928
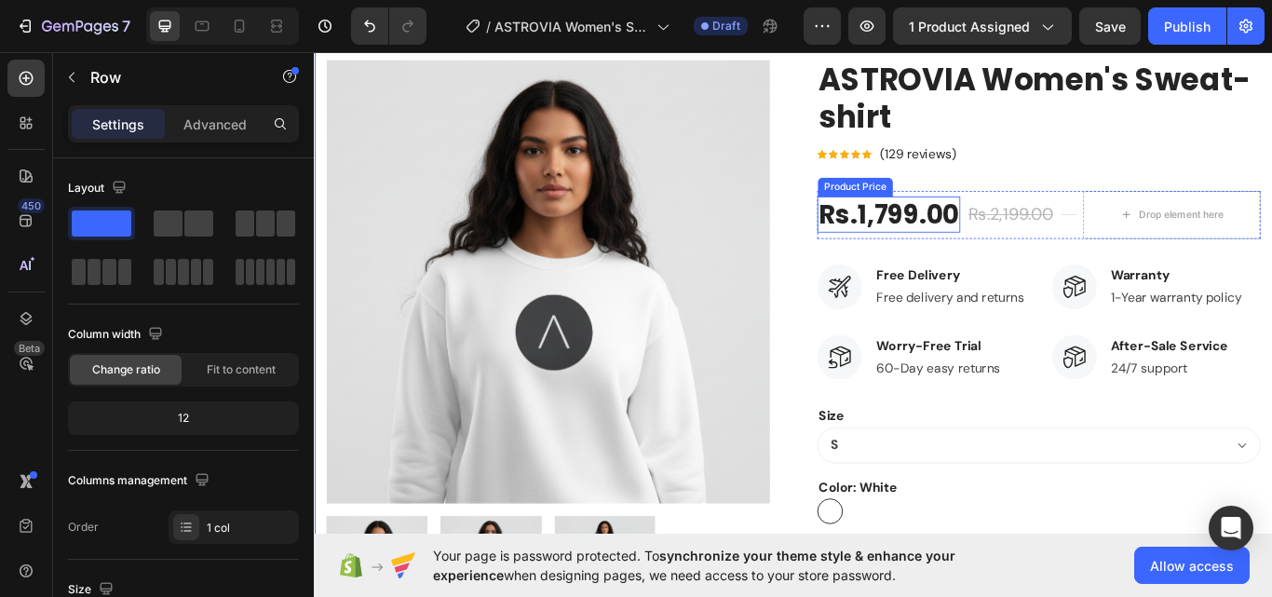
scroll to position [131, 0]
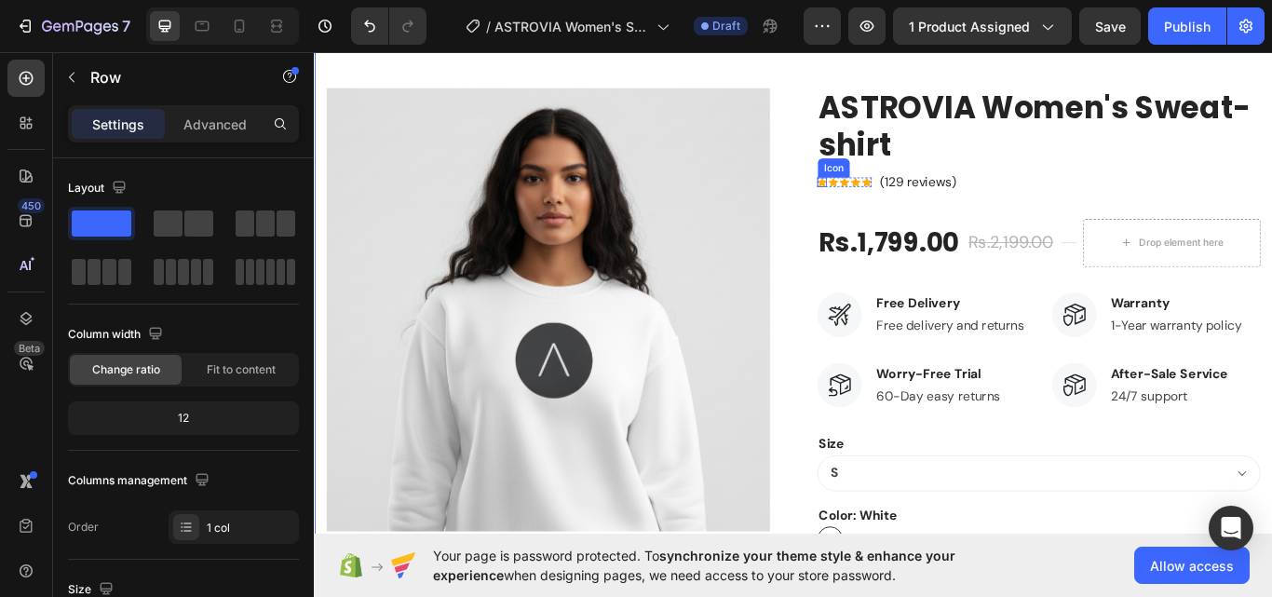
click at [900, 207] on div "Icon" at bounding box center [905, 204] width 11 height 11
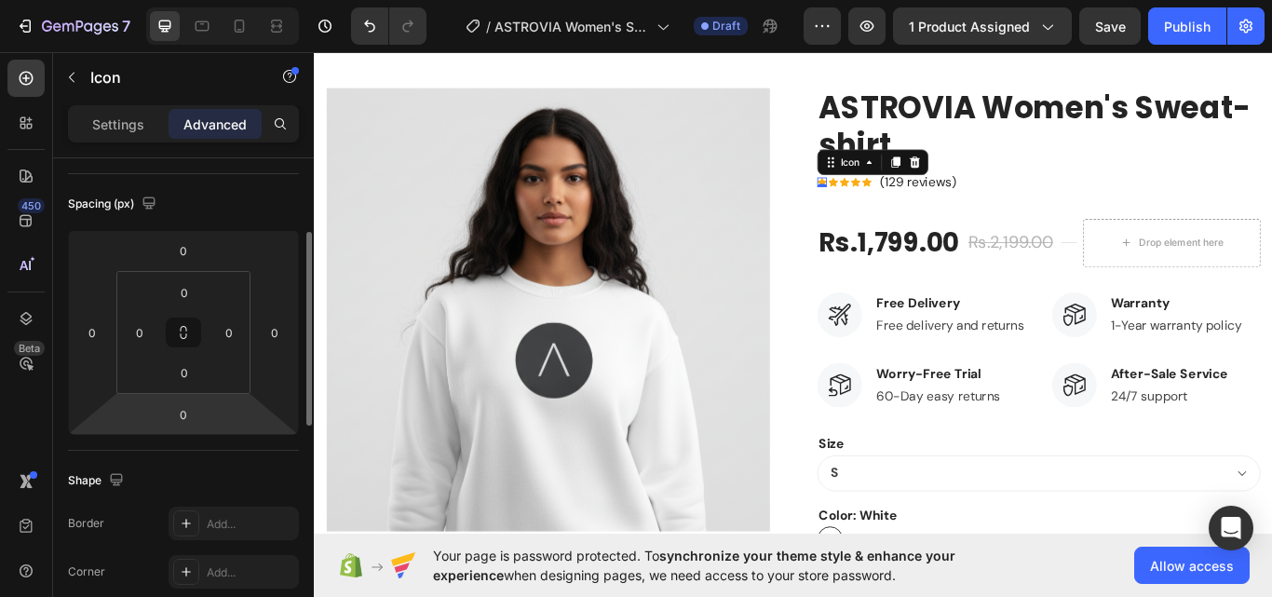
scroll to position [0, 0]
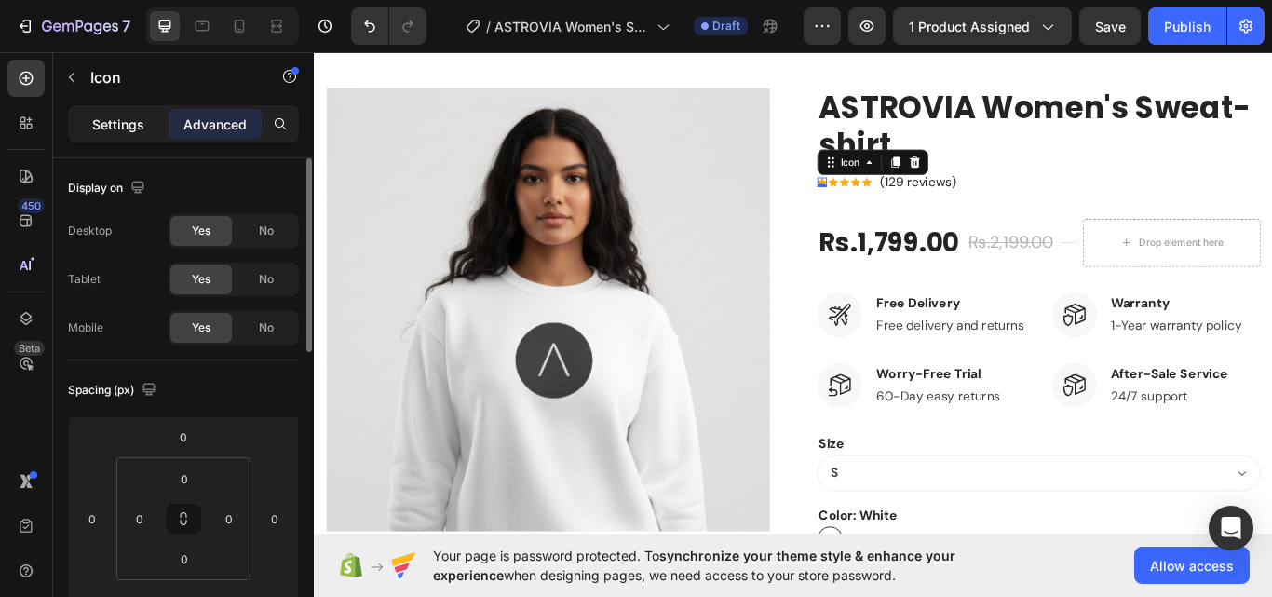
click at [126, 125] on p "Settings" at bounding box center [118, 125] width 52 height 20
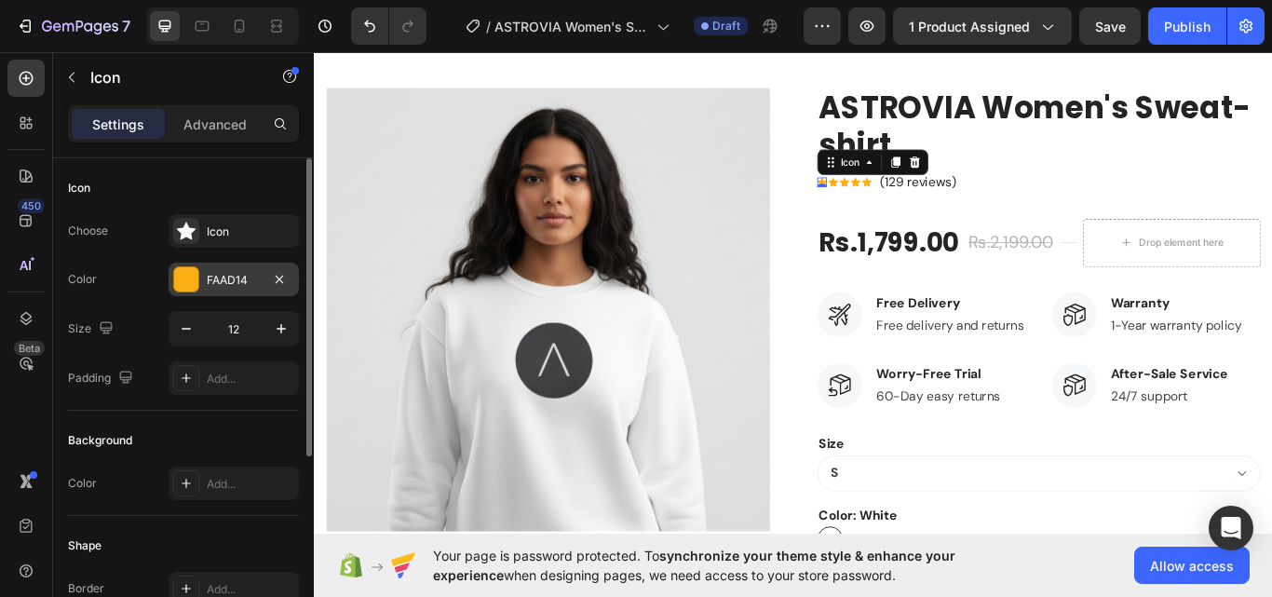
click at [218, 279] on div "FAAD14" at bounding box center [234, 280] width 54 height 17
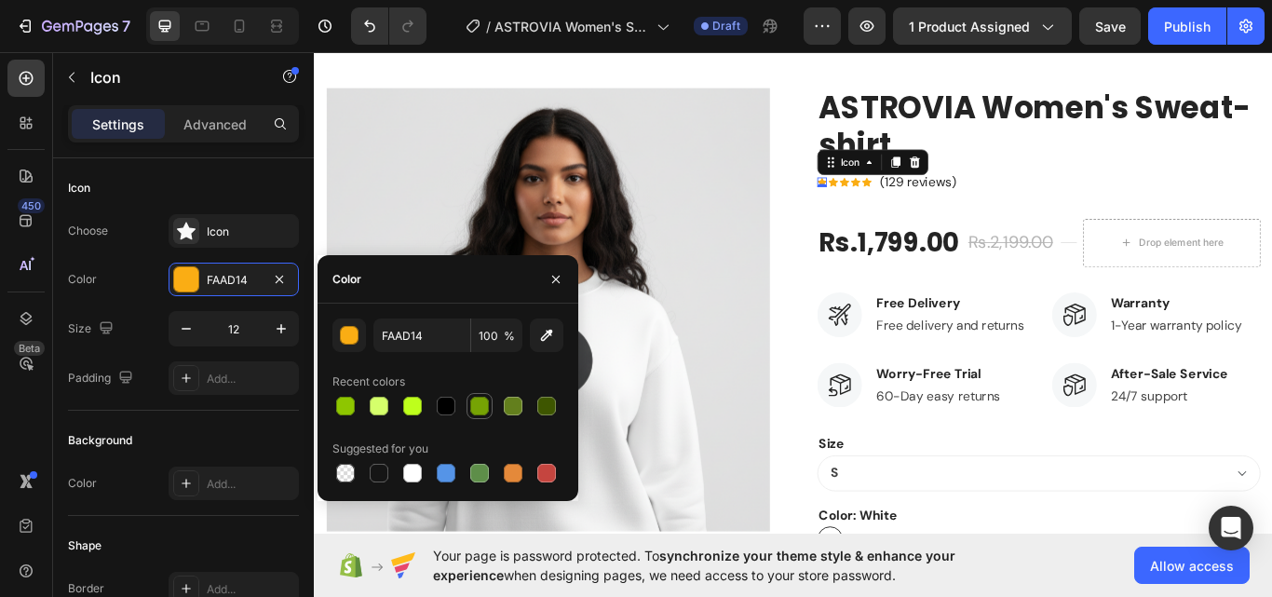
click at [480, 403] on div at bounding box center [479, 406] width 19 height 19
type input "76A304"
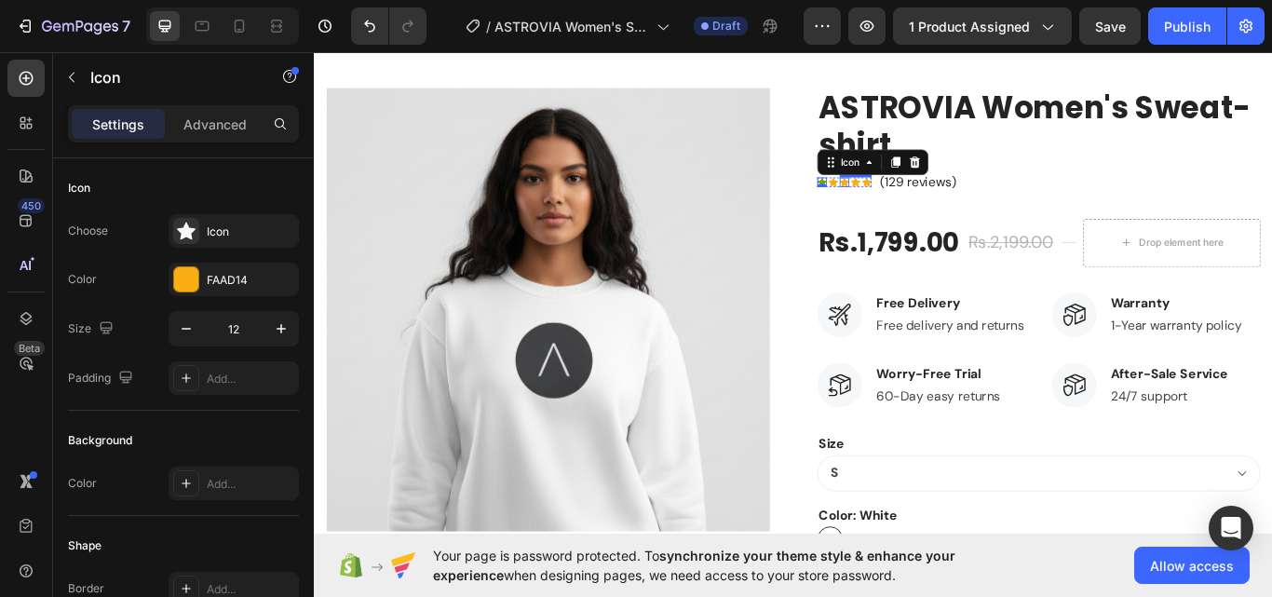
click at [926, 203] on div "Icon" at bounding box center [931, 204] width 11 height 11
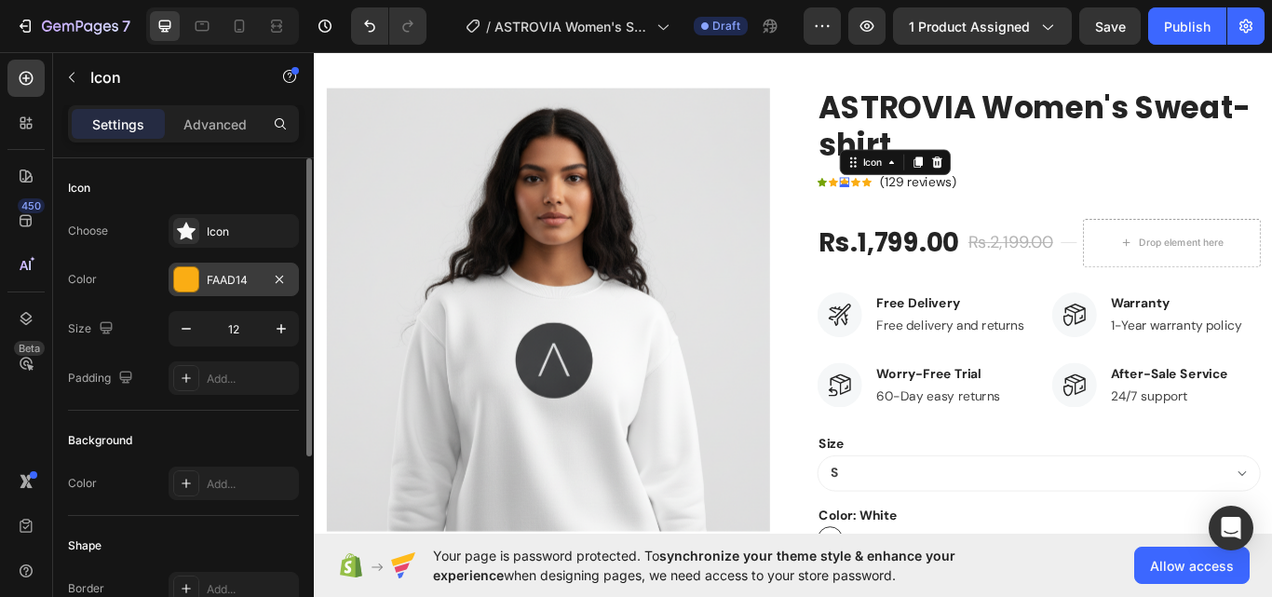
click at [263, 279] on div "FAAD14" at bounding box center [234, 280] width 130 height 34
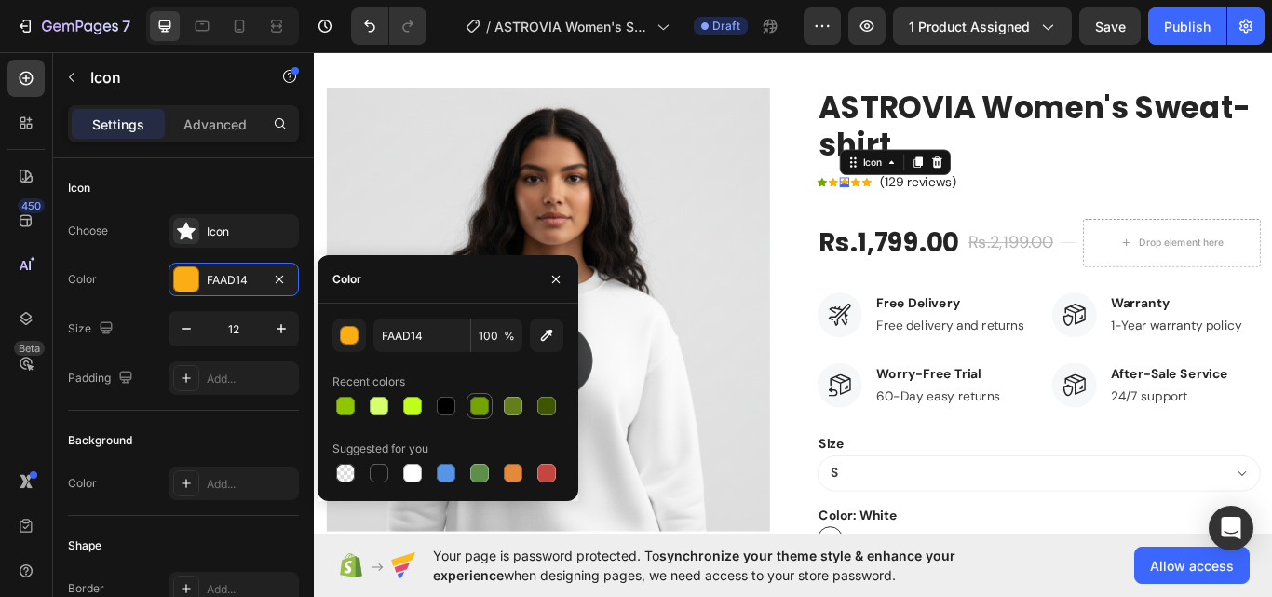
click at [473, 401] on div at bounding box center [479, 406] width 19 height 19
type input "76A304"
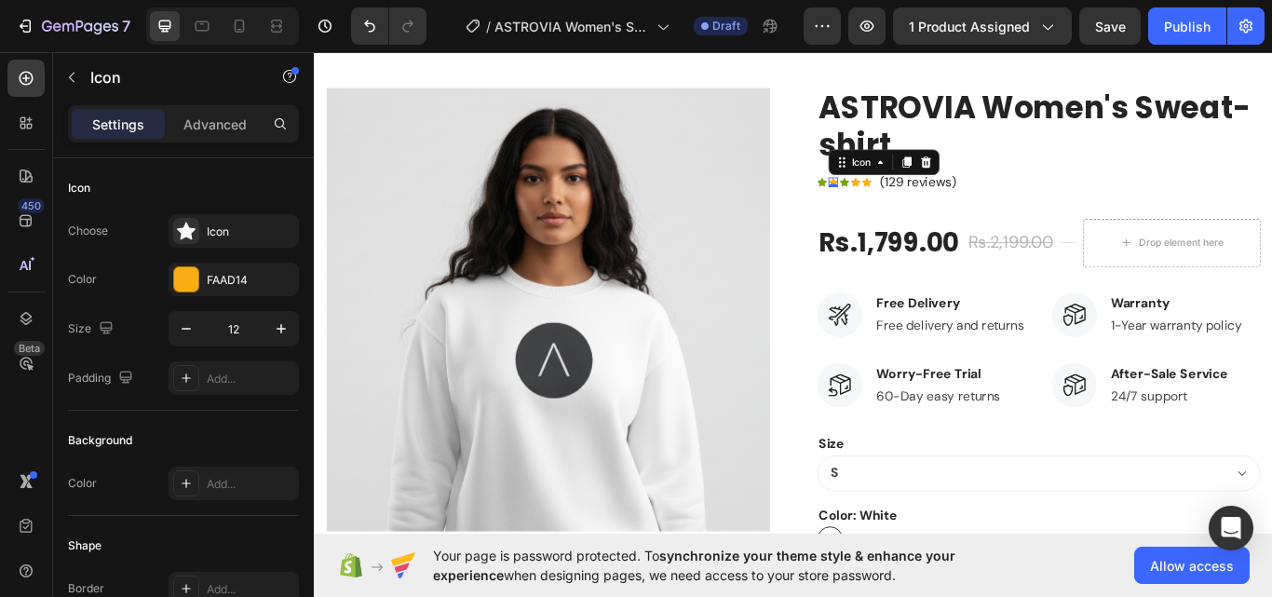
click at [913, 206] on div "Icon 0" at bounding box center [918, 204] width 11 height 11
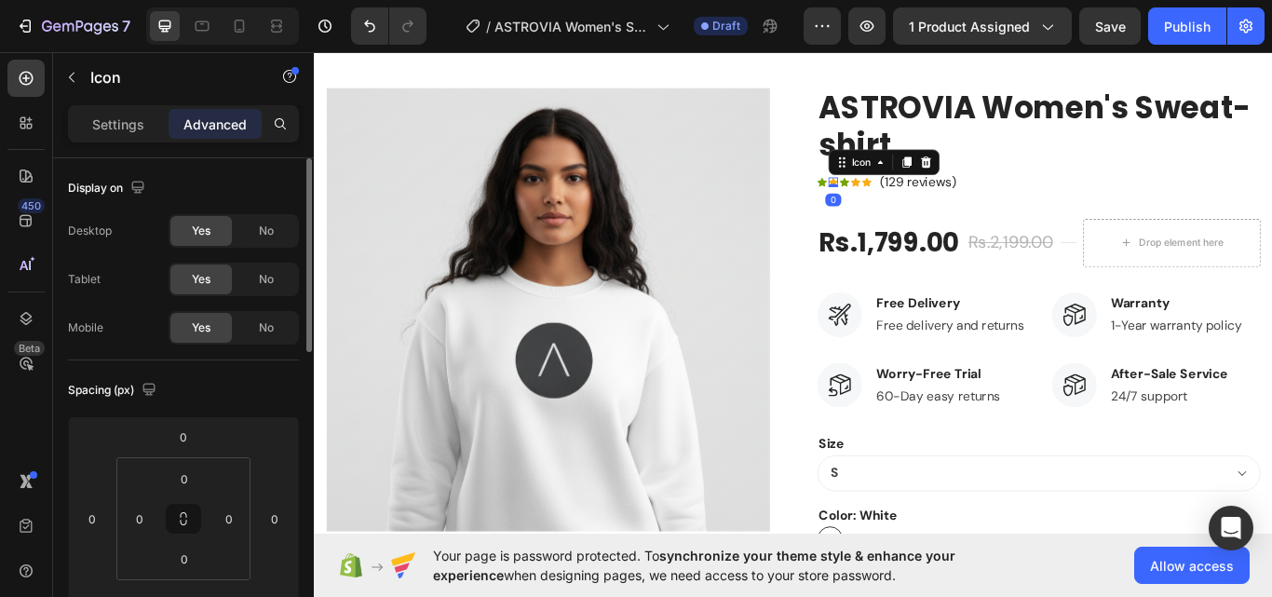
click at [83, 128] on div "Settings" at bounding box center [118, 124] width 93 height 30
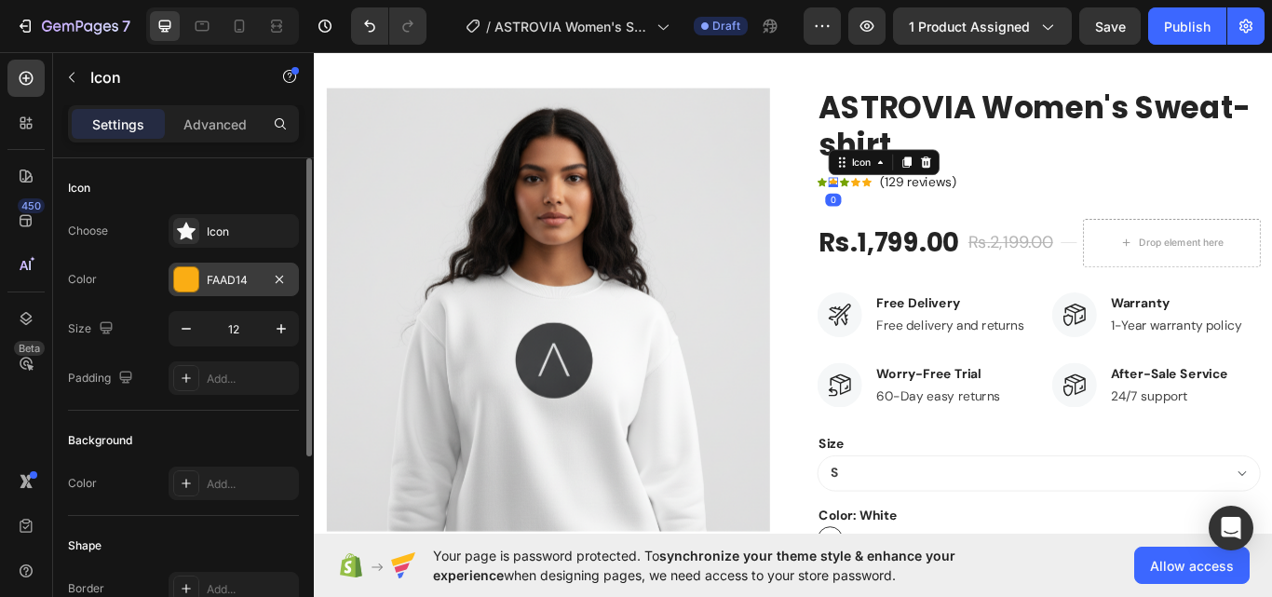
click at [208, 285] on div "FAAD14" at bounding box center [234, 280] width 54 height 17
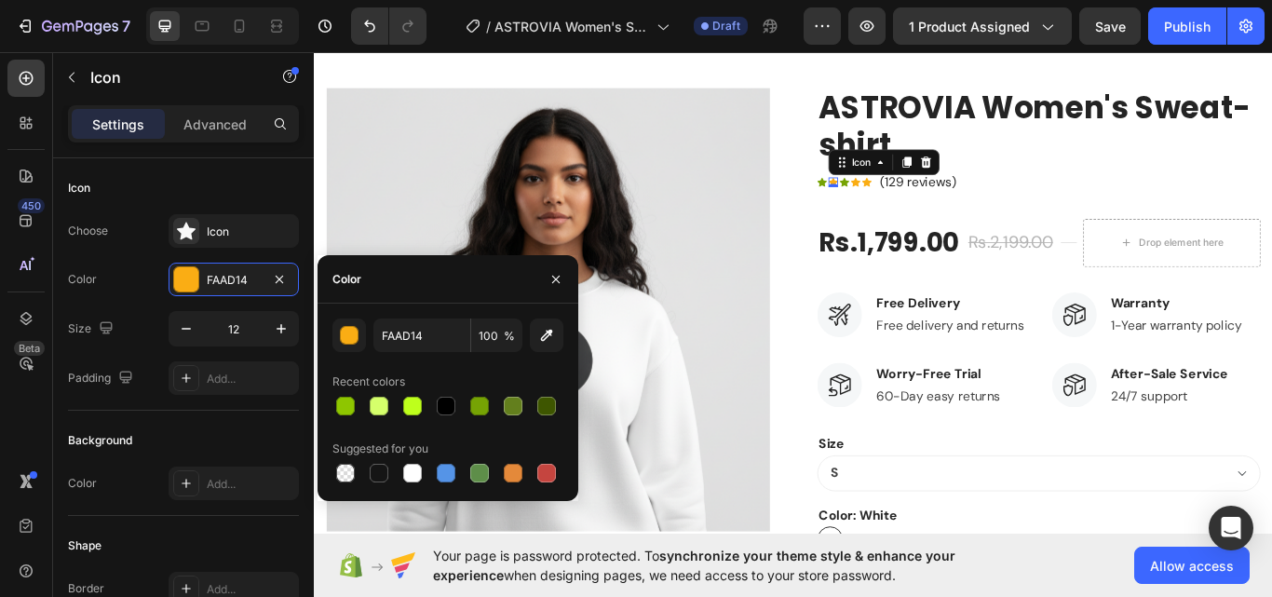
click at [466, 405] on div at bounding box center [447, 406] width 231 height 26
click at [475, 405] on div at bounding box center [479, 406] width 19 height 19
type input "76A304"
click at [939, 206] on div "Icon" at bounding box center [944, 204] width 11 height 11
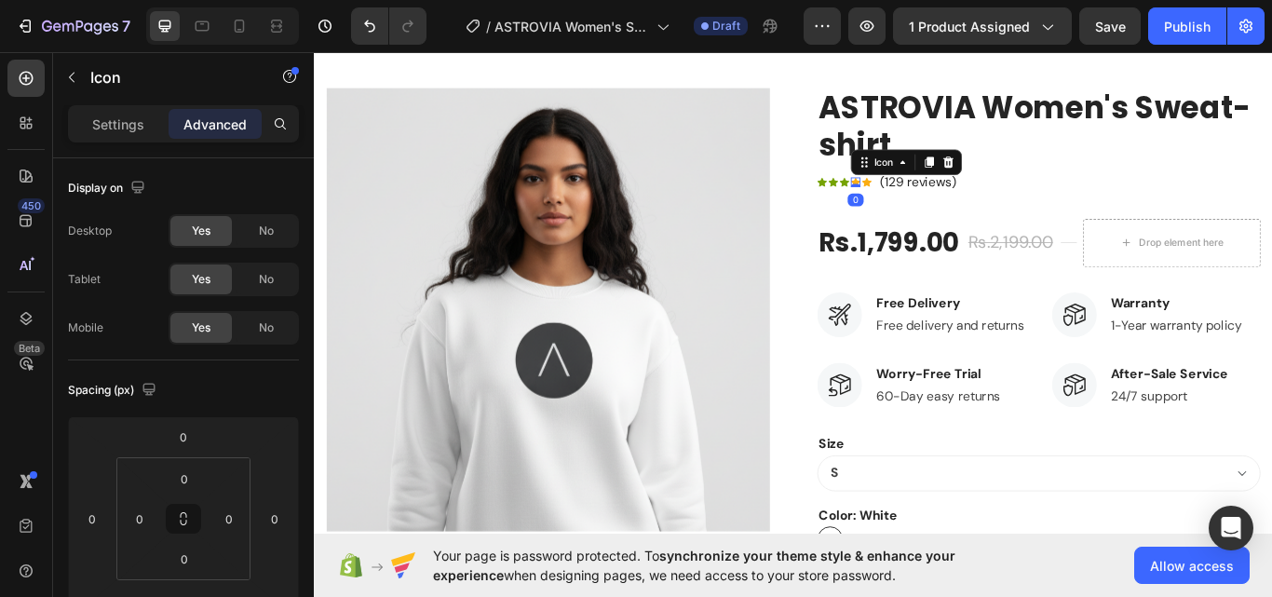
click at [133, 142] on div "Settings Advanced" at bounding box center [183, 131] width 261 height 53
click at [133, 138] on div "Settings" at bounding box center [118, 124] width 93 height 30
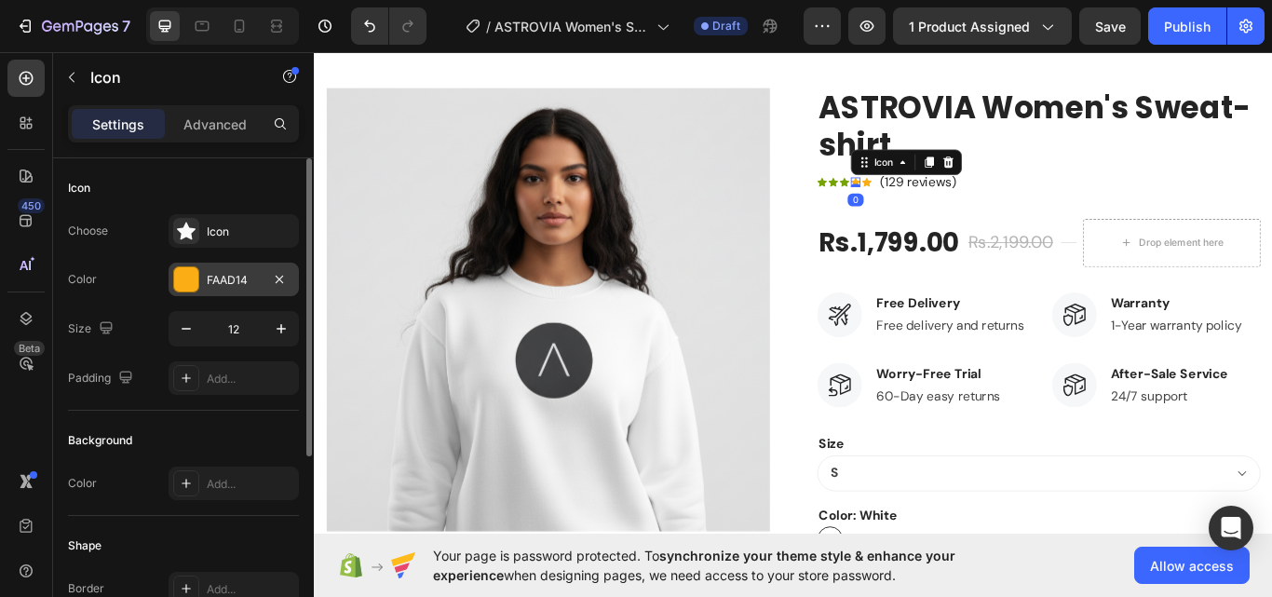
click at [223, 275] on div "FAAD14" at bounding box center [234, 280] width 54 height 17
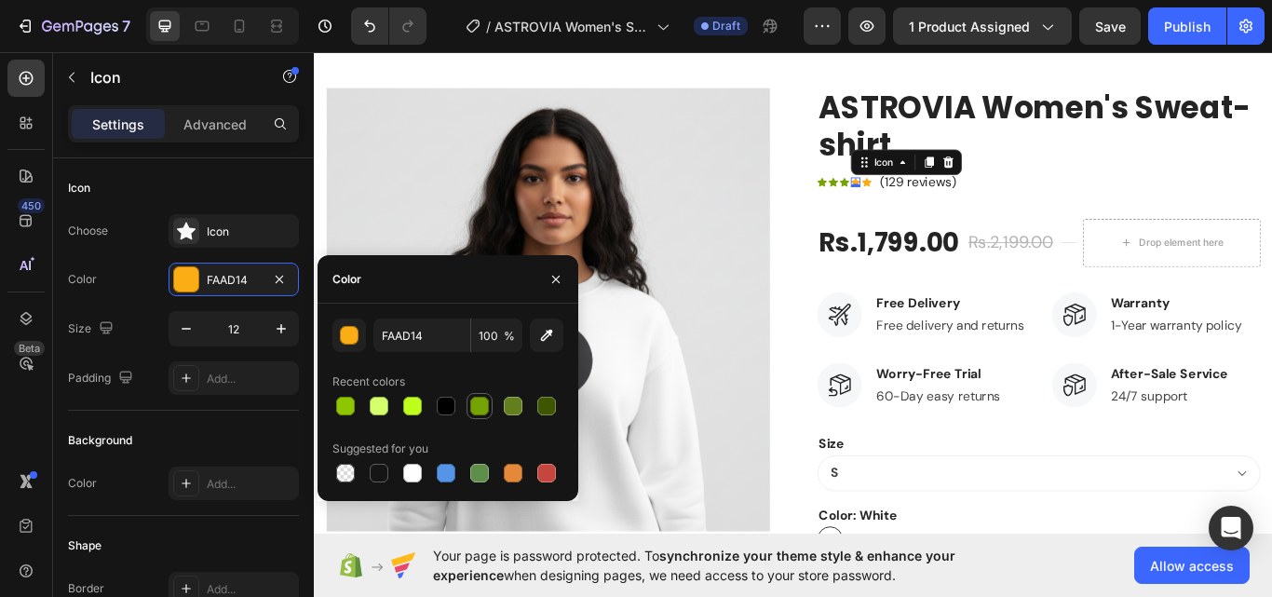
click at [485, 402] on div at bounding box center [479, 406] width 19 height 19
type input "76A304"
click at [952, 206] on icon at bounding box center [957, 204] width 11 height 10
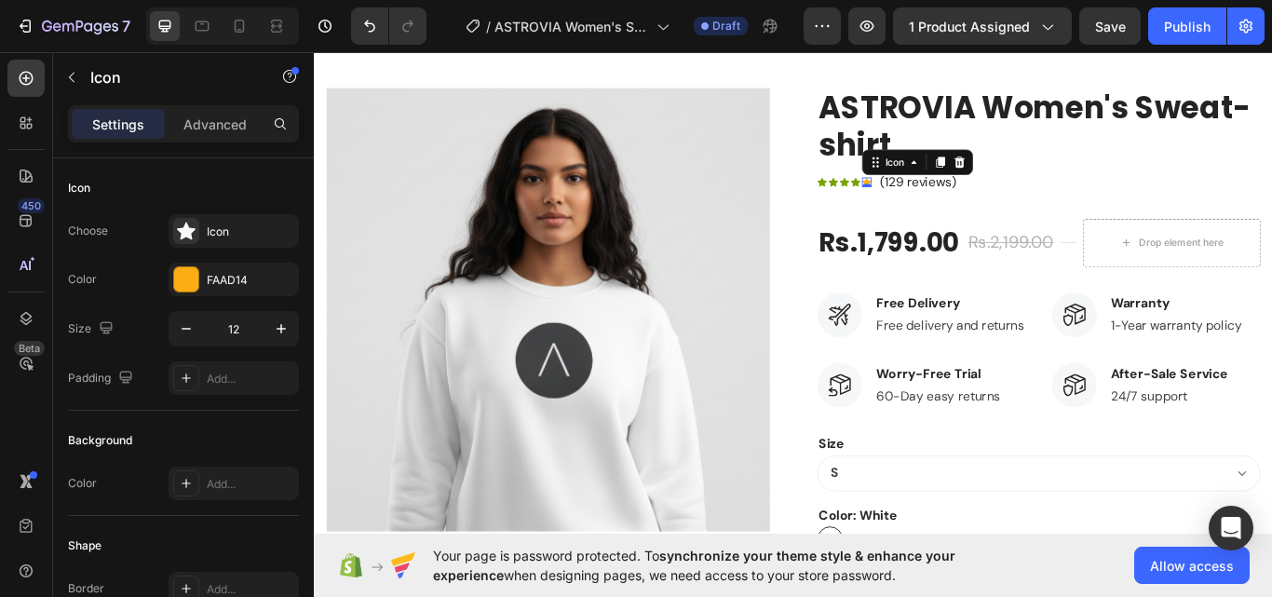
click at [87, 105] on div "Settings Advanced" at bounding box center [183, 123] width 231 height 37
drag, startPoint x: 223, startPoint y: 271, endPoint x: 267, endPoint y: 281, distance: 45.8
click at [223, 272] on div "FAAD14" at bounding box center [234, 280] width 54 height 17
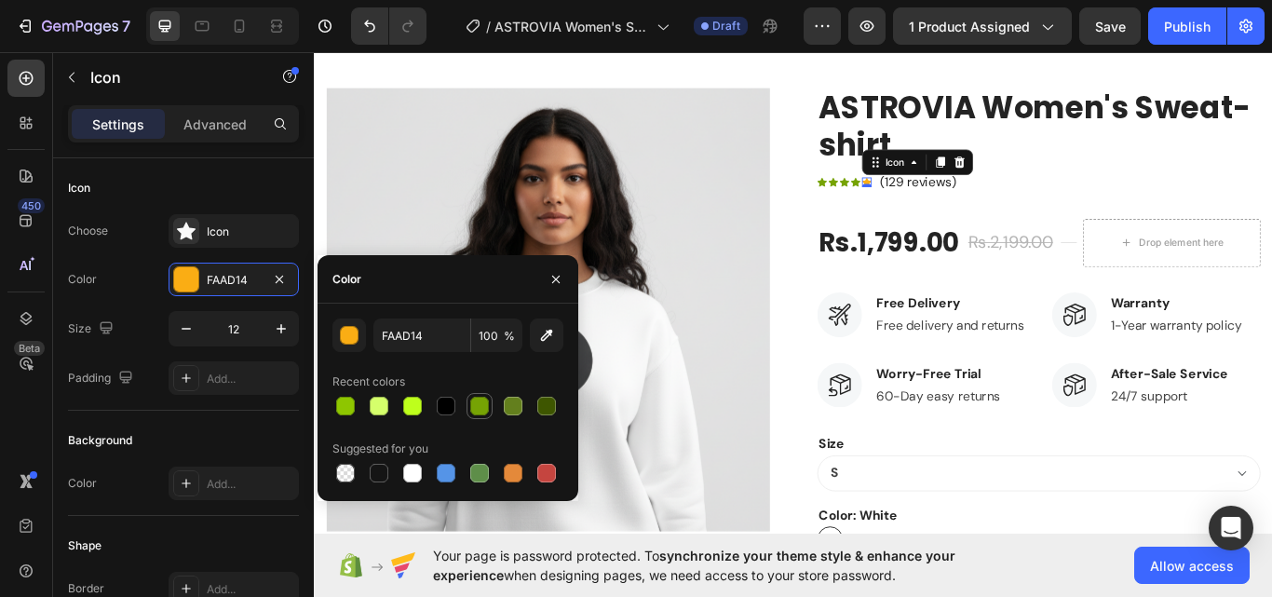
click at [477, 398] on div at bounding box center [479, 406] width 19 height 19
type input "76A304"
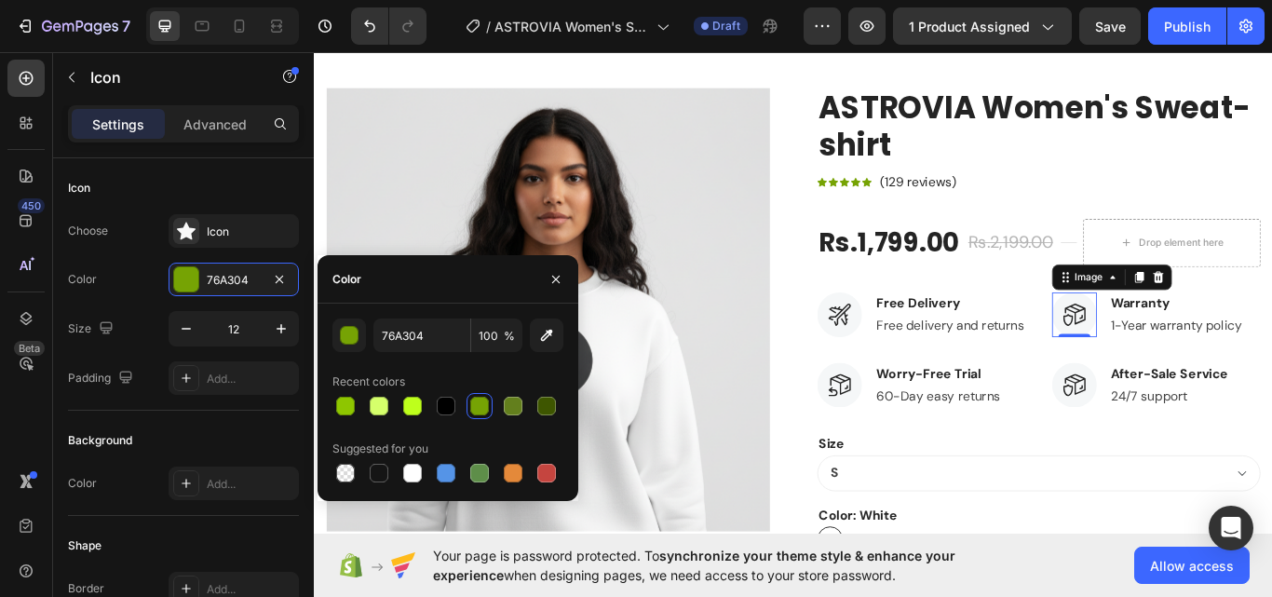
click at [1174, 349] on img at bounding box center [1200, 359] width 52 height 52
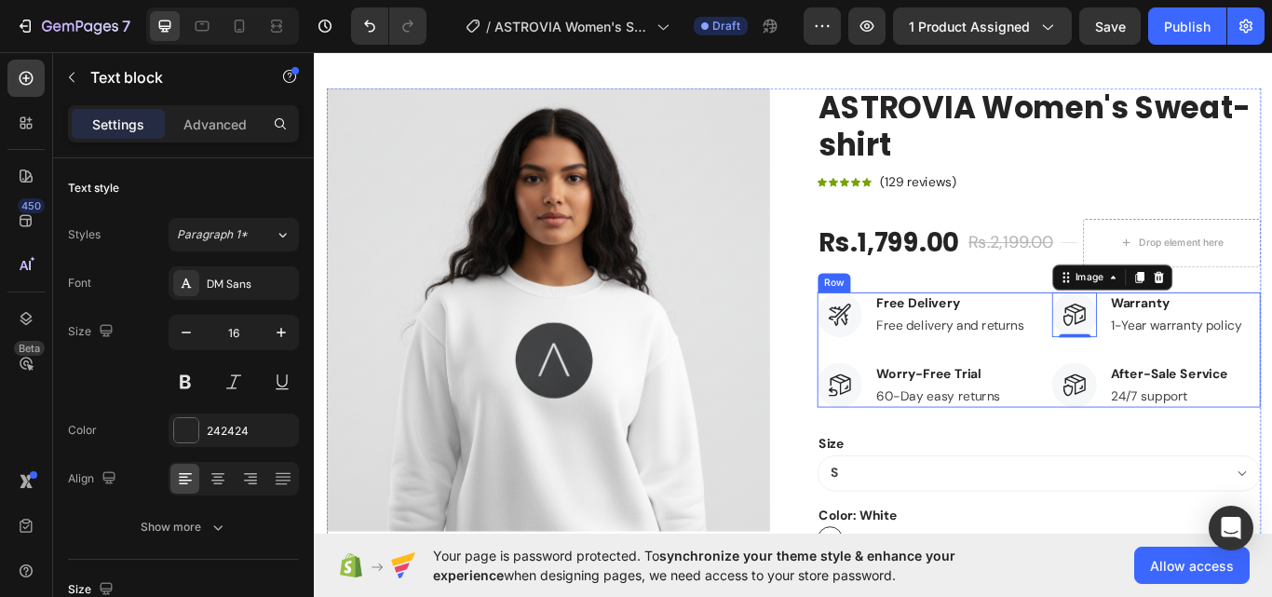
click at [978, 337] on p "Free Delivery" at bounding box center [1055, 346] width 172 height 22
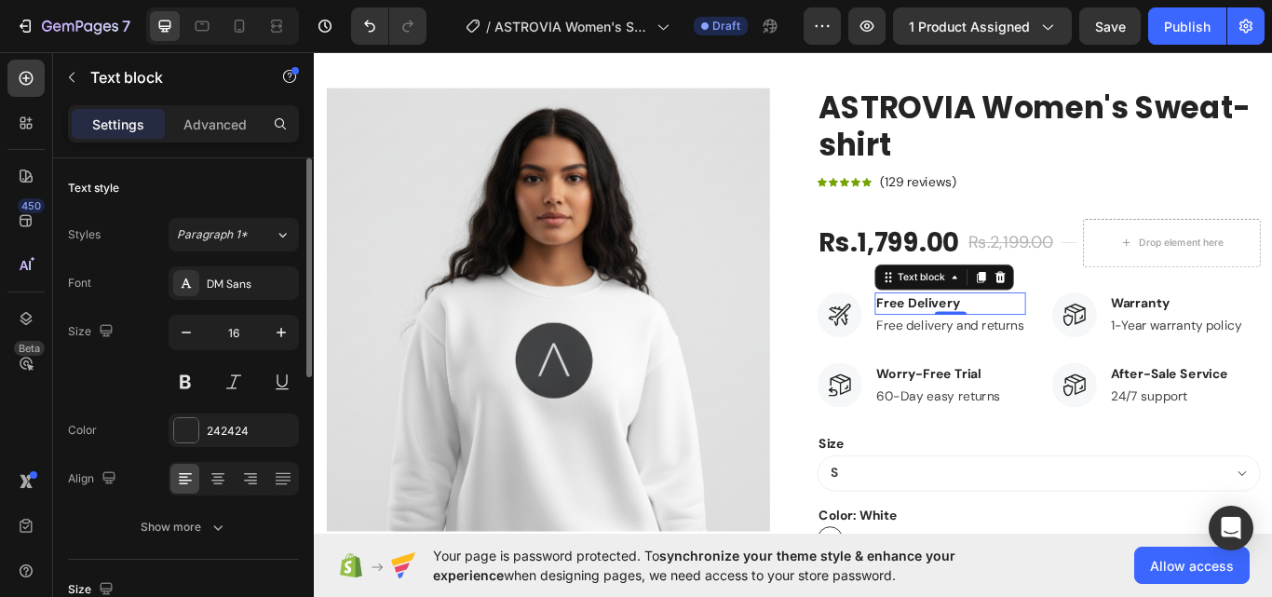
click at [221, 300] on div "Font DM Sans Size 16 Color 242424 Align Show more" at bounding box center [183, 404] width 231 height 277
click at [227, 290] on div "DM Sans" at bounding box center [251, 284] width 88 height 17
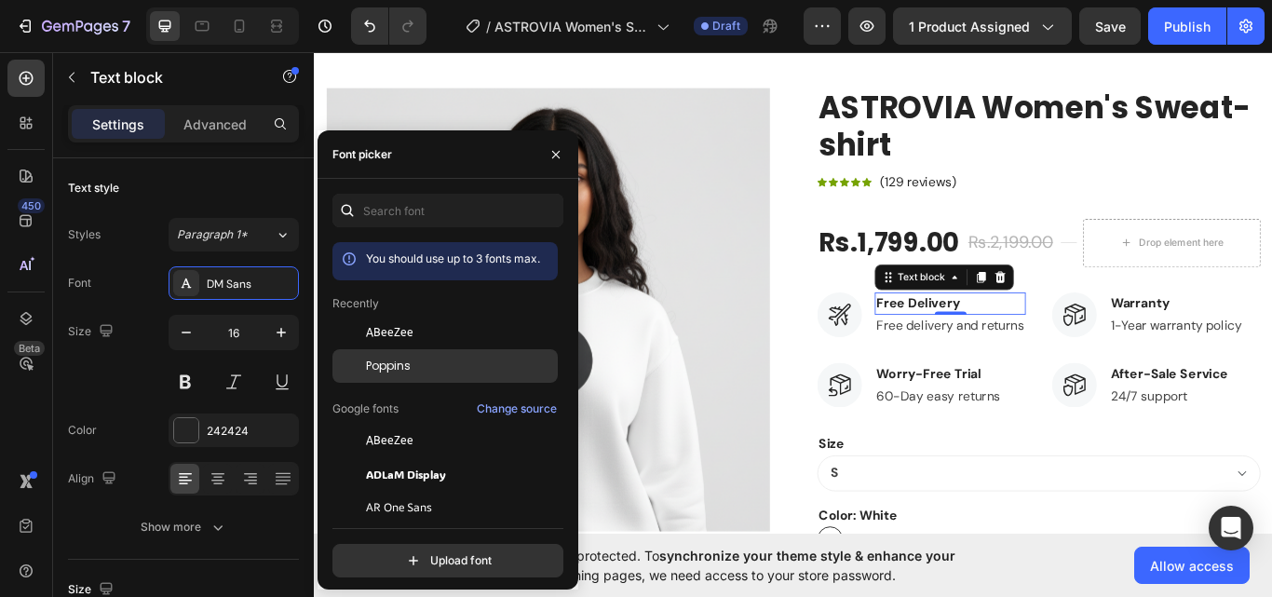
drag, startPoint x: 384, startPoint y: 378, endPoint x: 690, endPoint y: 313, distance: 313.2
click at [384, 378] on div "Poppins" at bounding box center [444, 366] width 225 height 34
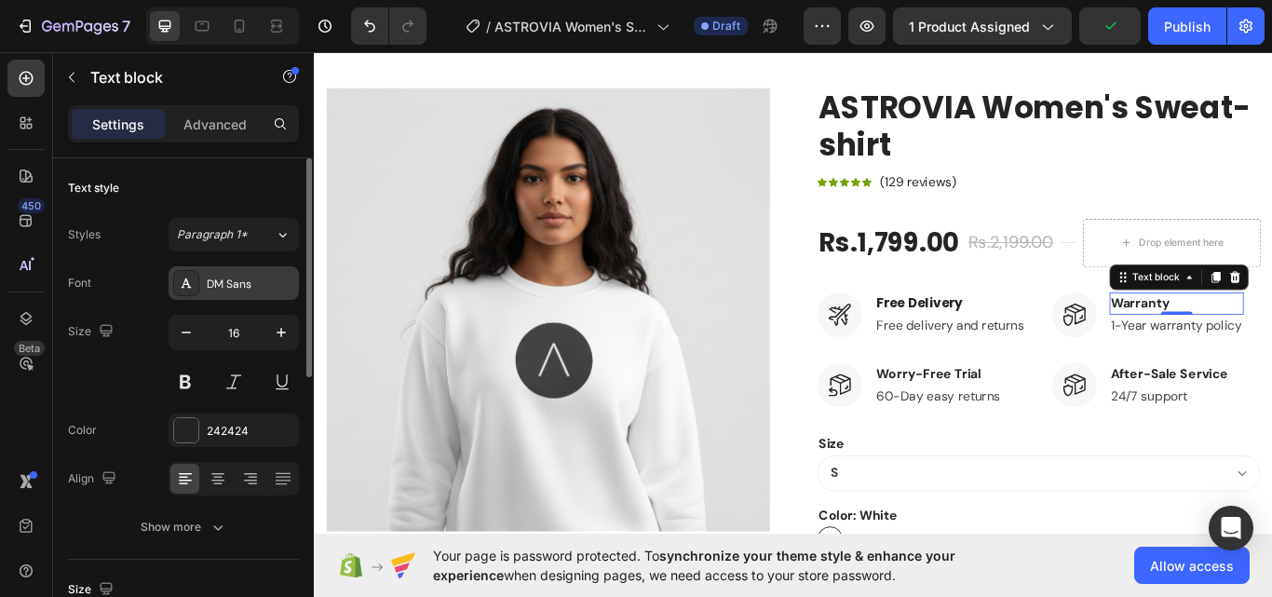
click at [208, 286] on div "DM Sans" at bounding box center [251, 284] width 88 height 17
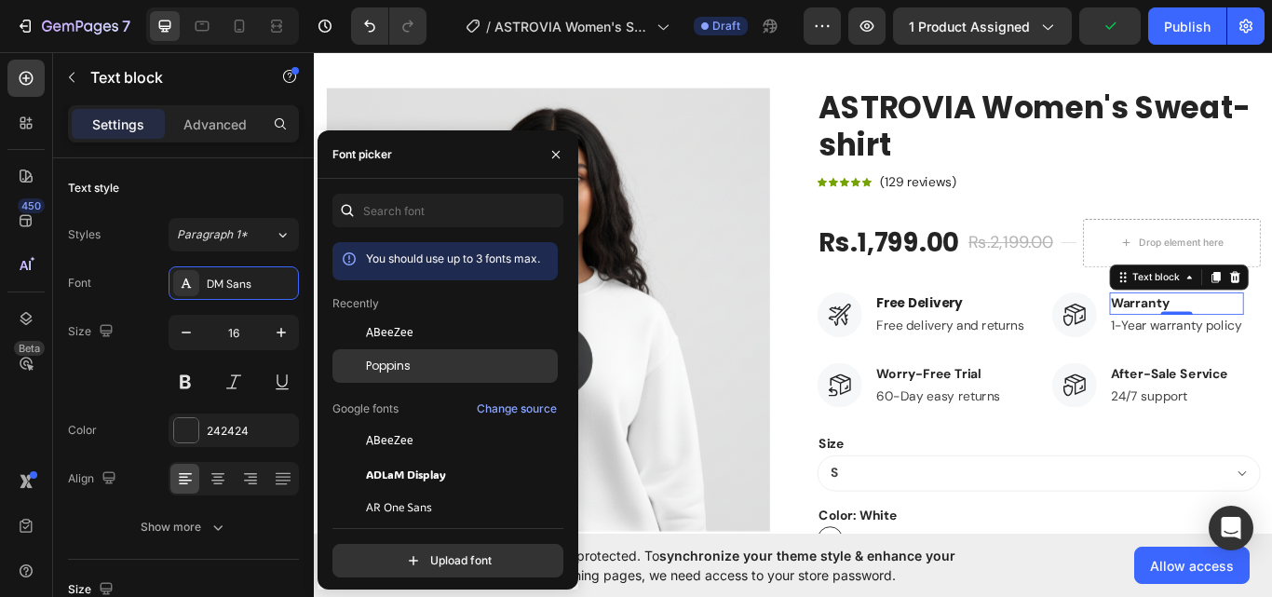
click at [386, 363] on span "Poppins" at bounding box center [388, 366] width 45 height 17
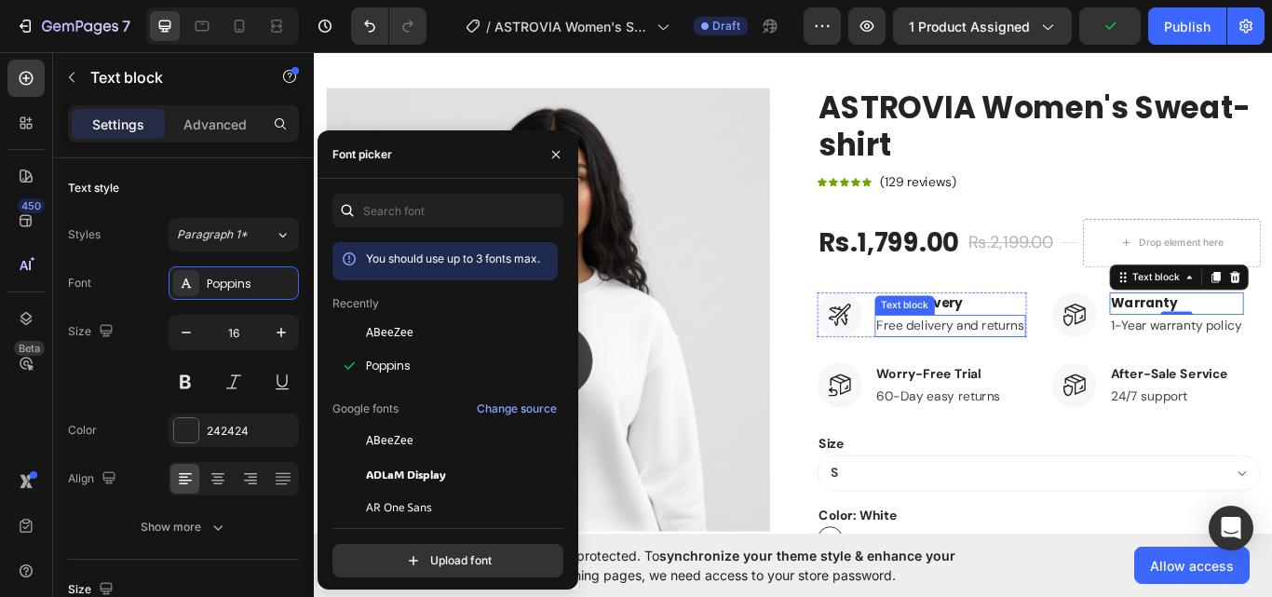
click at [1037, 384] on p "Free delivery and returns" at bounding box center [1055, 372] width 172 height 22
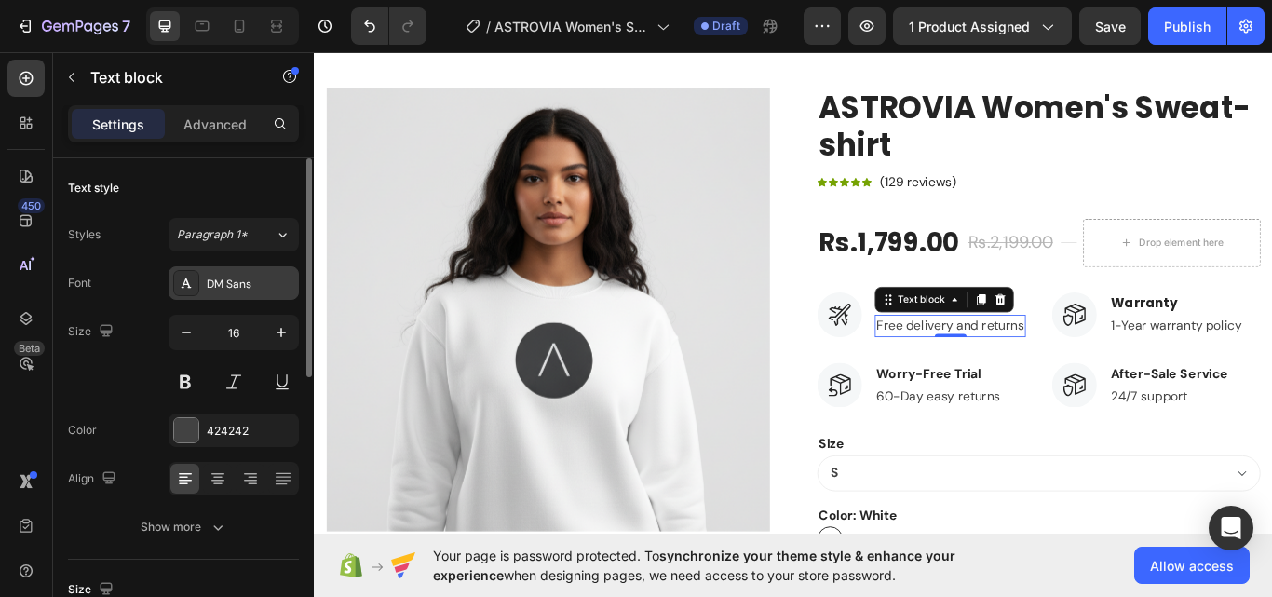
click at [244, 286] on div "DM Sans" at bounding box center [251, 284] width 88 height 17
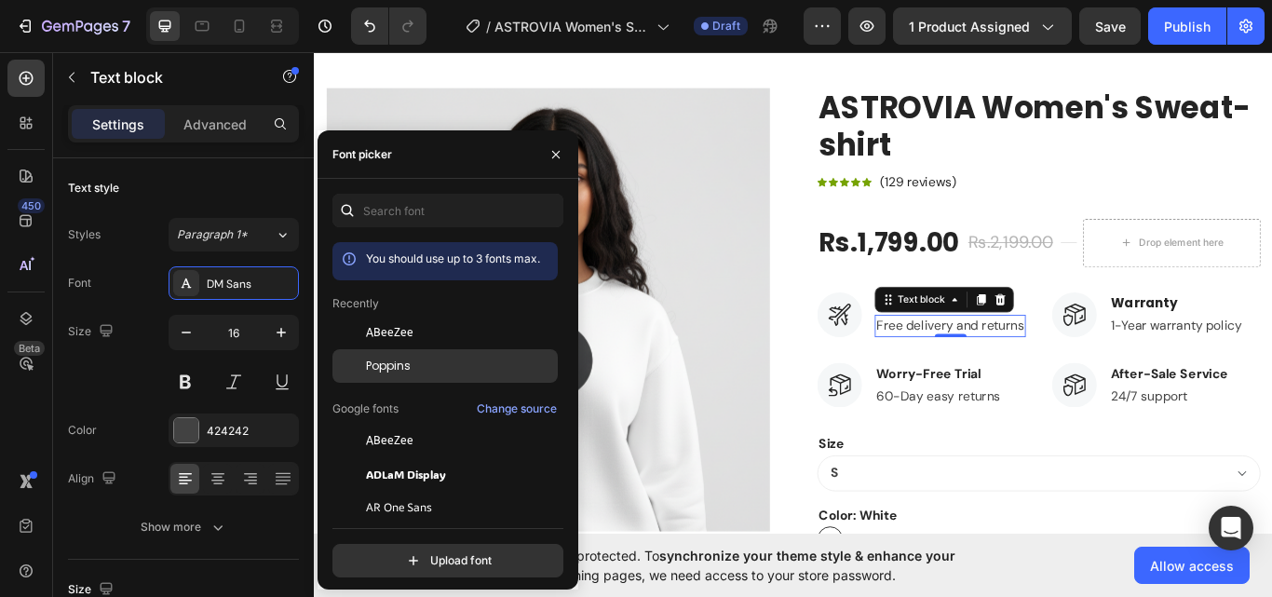
click at [387, 358] on span "Poppins" at bounding box center [388, 366] width 45 height 17
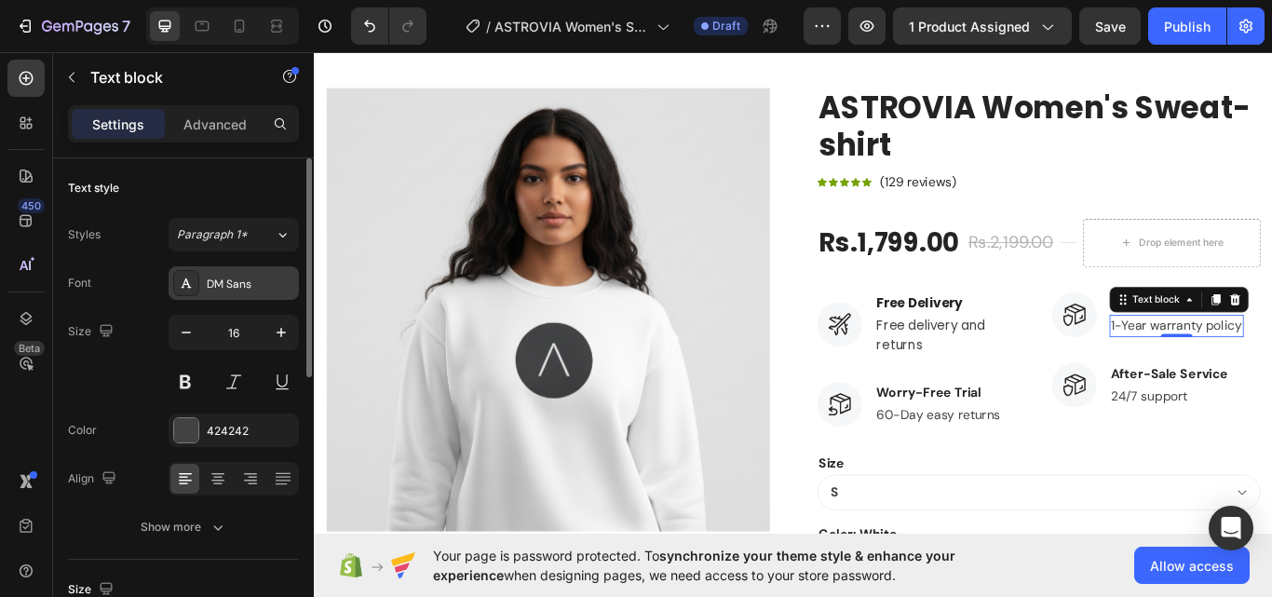
click at [226, 277] on div "DM Sans" at bounding box center [251, 284] width 88 height 17
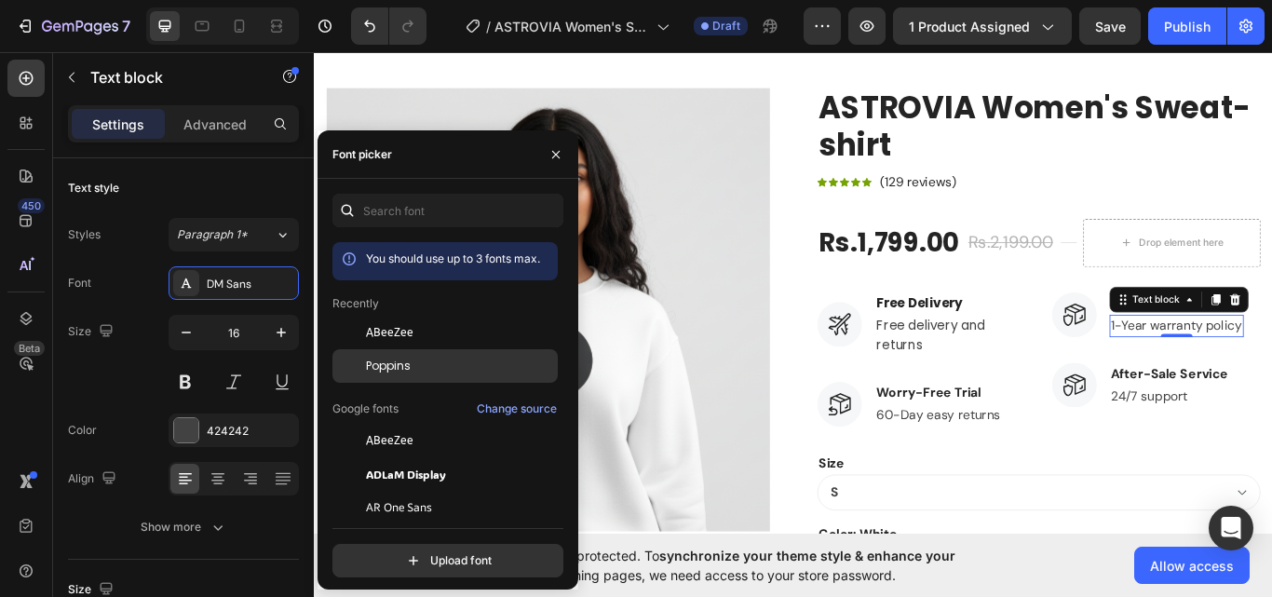
click at [400, 371] on span "Poppins" at bounding box center [388, 366] width 45 height 17
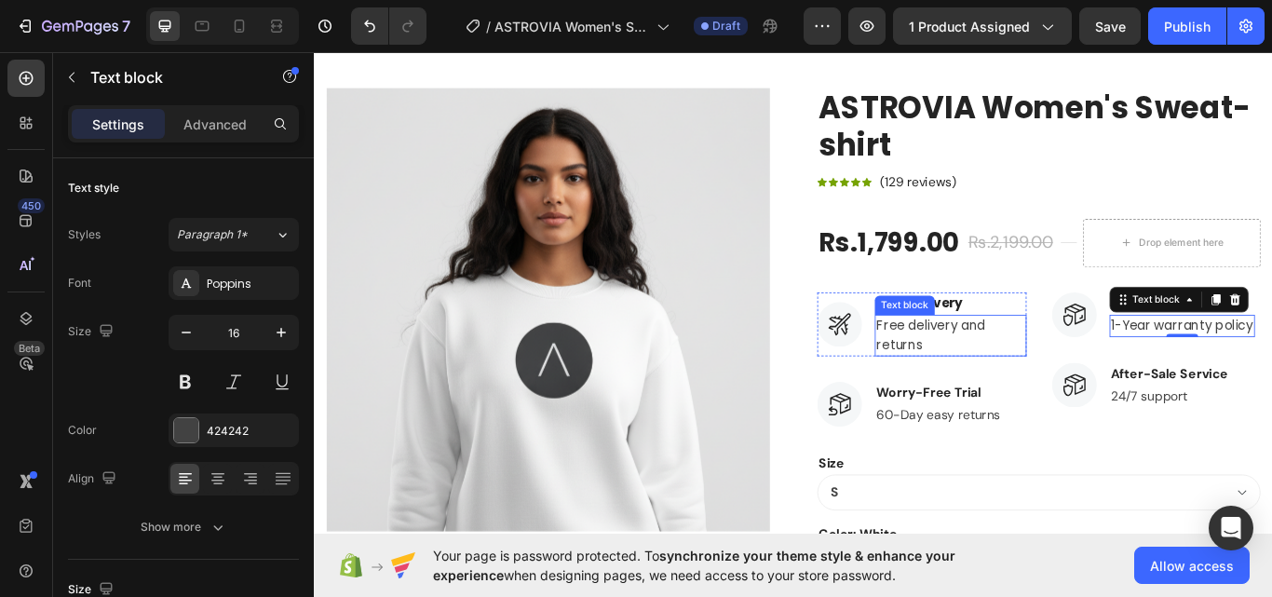
click at [1022, 398] on p "Free delivery and returns" at bounding box center [1055, 383] width 173 height 45
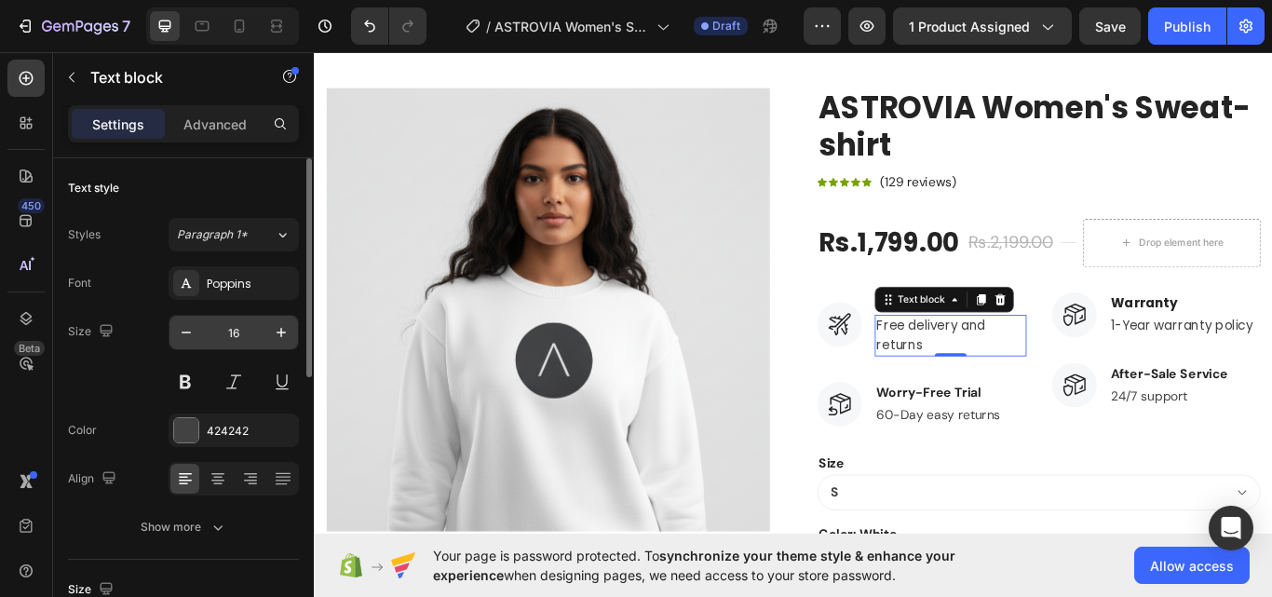
click at [209, 317] on input "16" at bounding box center [233, 333] width 61 height 34
click at [189, 330] on icon "button" at bounding box center [186, 332] width 19 height 19
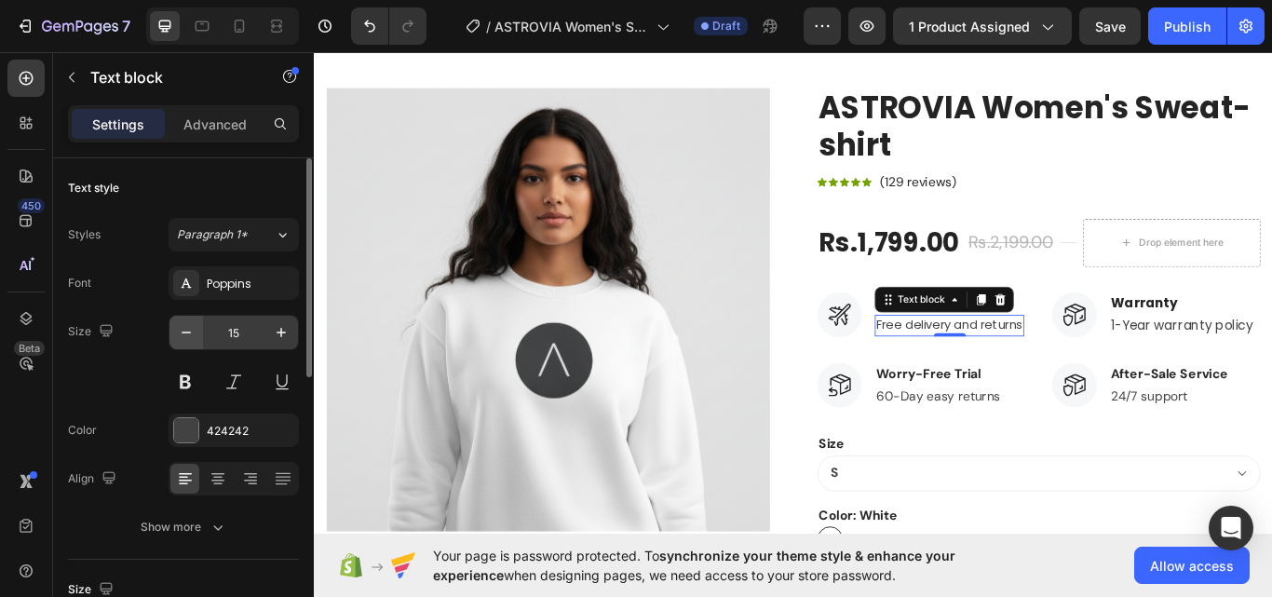
type input "14"
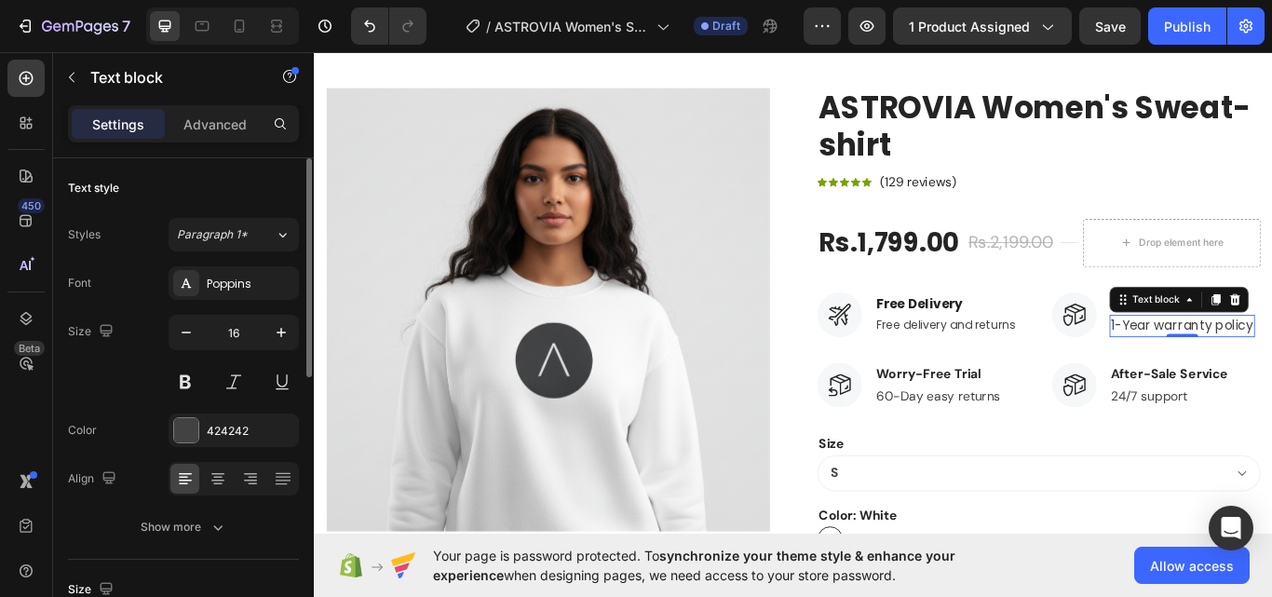
click at [167, 331] on div "Size 16" at bounding box center [183, 357] width 231 height 84
click at [182, 331] on icon "button" at bounding box center [186, 332] width 19 height 19
drag, startPoint x: 182, startPoint y: 331, endPoint x: 178, endPoint y: 352, distance: 21.7
click at [182, 331] on icon "button" at bounding box center [186, 332] width 19 height 19
type input "14"
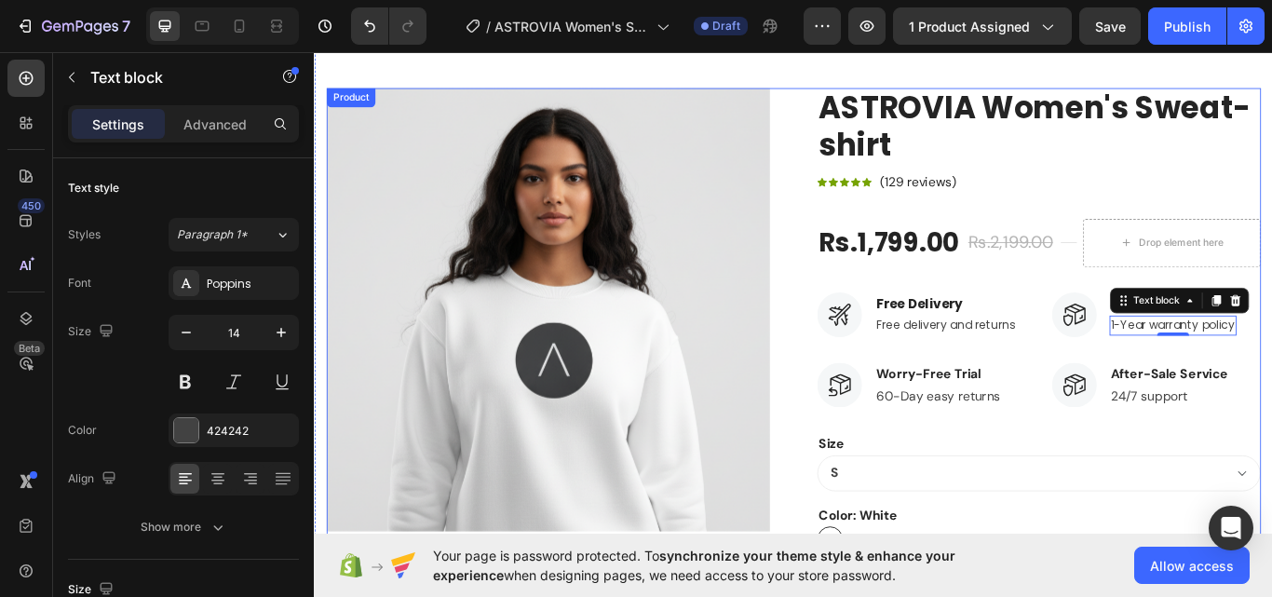
click at [1031, 418] on p "Worry-Free Trial" at bounding box center [1041, 428] width 144 height 22
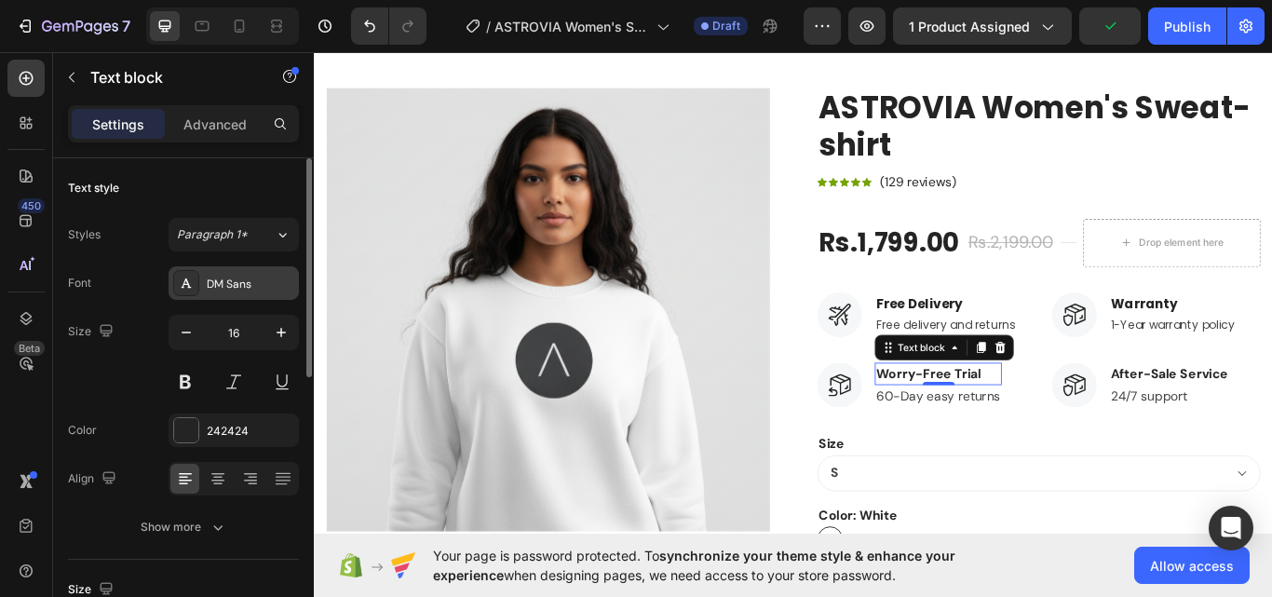
click at [233, 293] on div "DM Sans" at bounding box center [234, 283] width 130 height 34
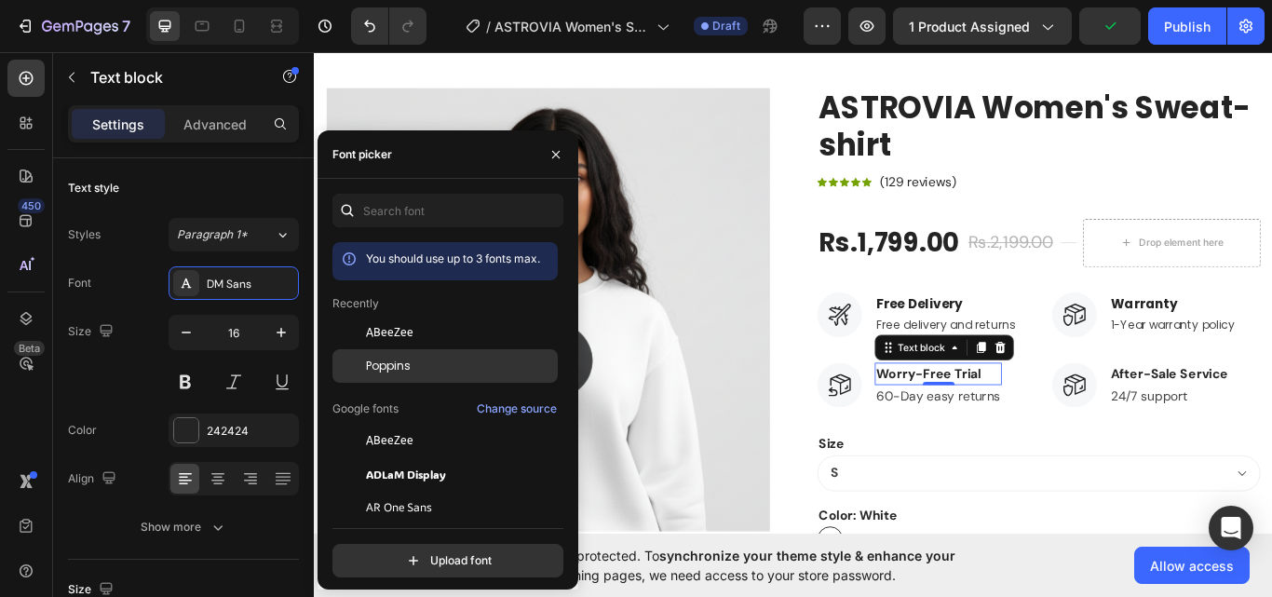
drag, startPoint x: 402, startPoint y: 360, endPoint x: 930, endPoint y: 372, distance: 528.1
click at [402, 360] on span "Poppins" at bounding box center [388, 366] width 45 height 17
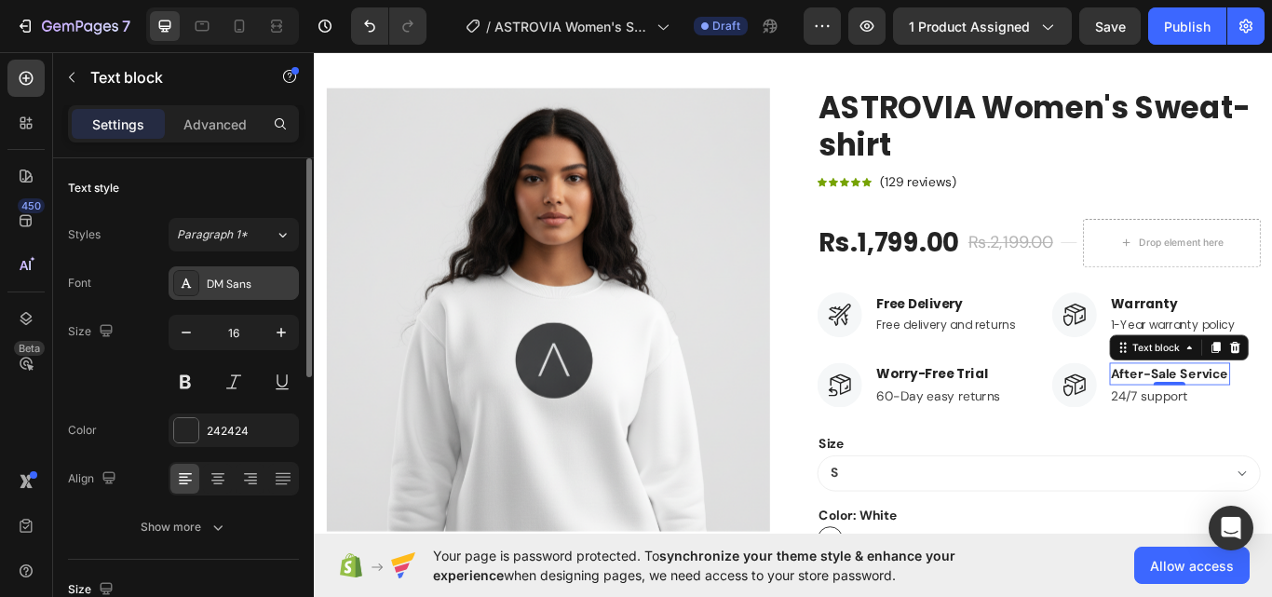
click at [206, 285] on div "DM Sans" at bounding box center [234, 283] width 130 height 34
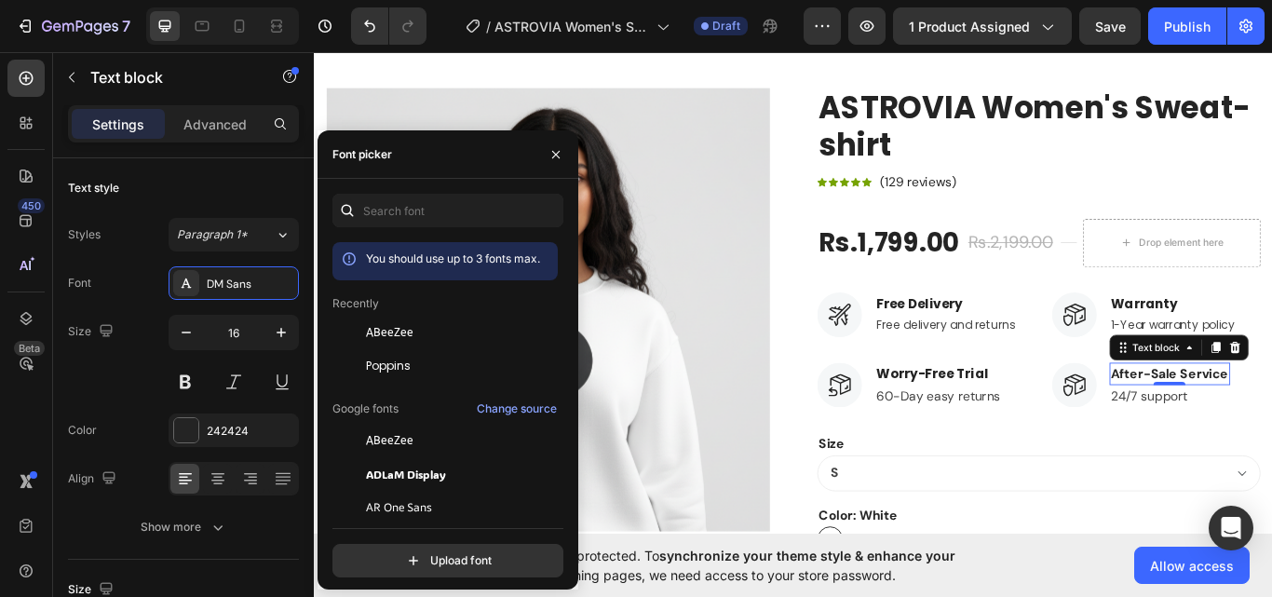
click at [455, 371] on div "Poppins" at bounding box center [460, 366] width 188 height 17
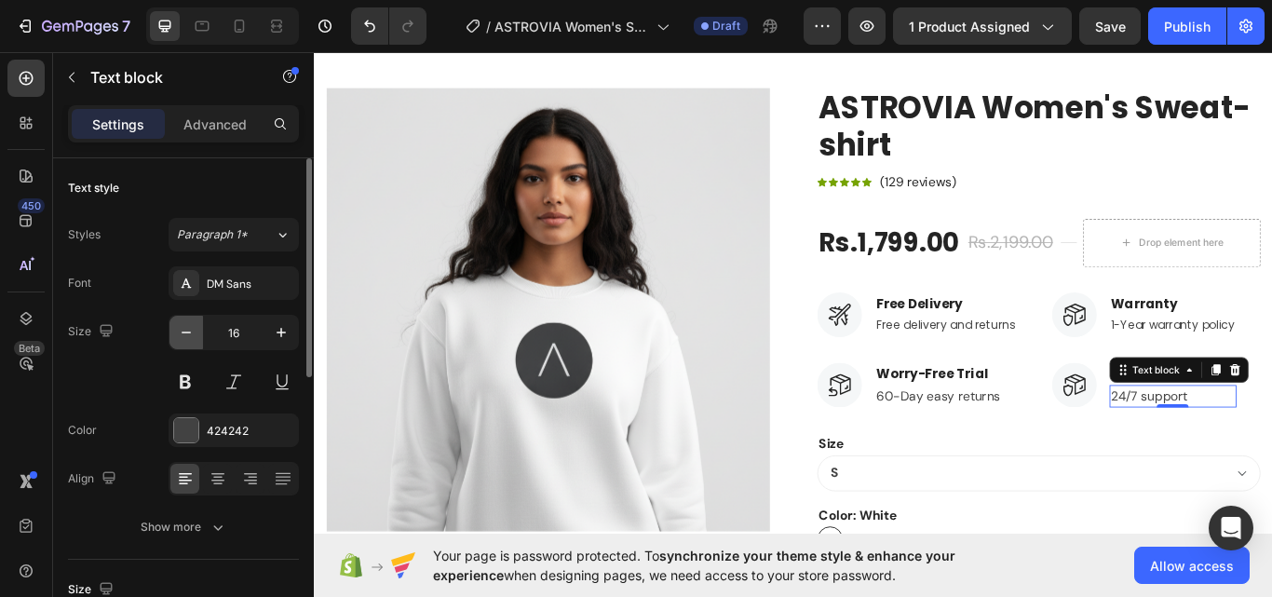
click at [191, 341] on icon "button" at bounding box center [186, 332] width 19 height 19
type input "14"
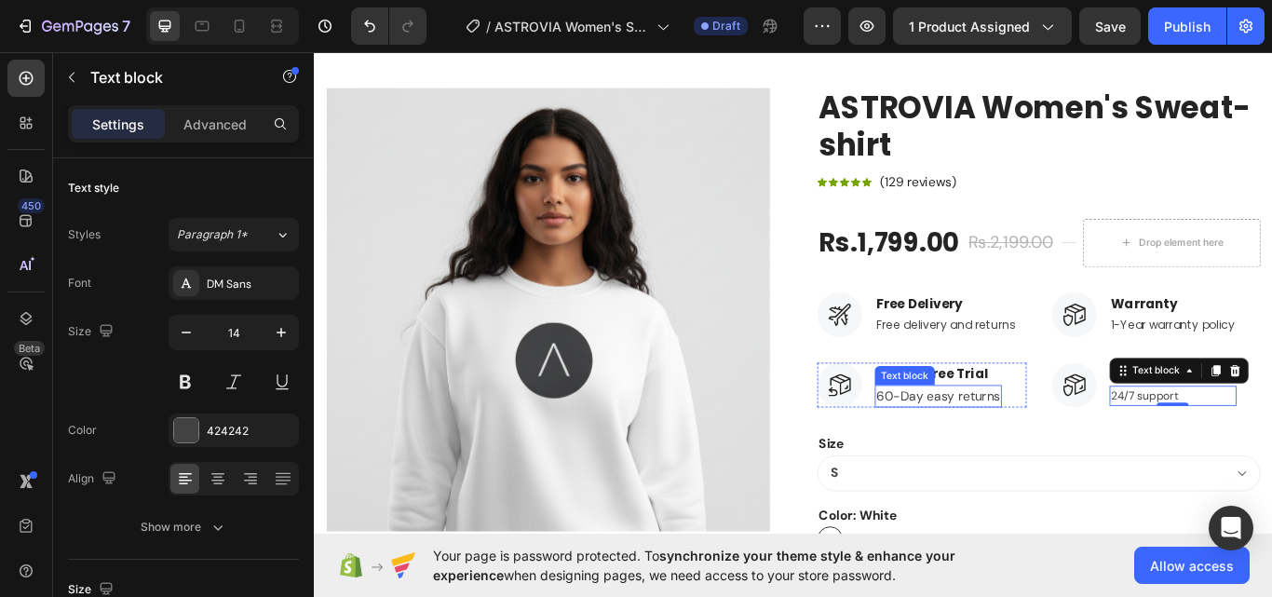
click at [1013, 457] on p "60-Day easy returns" at bounding box center [1041, 454] width 144 height 22
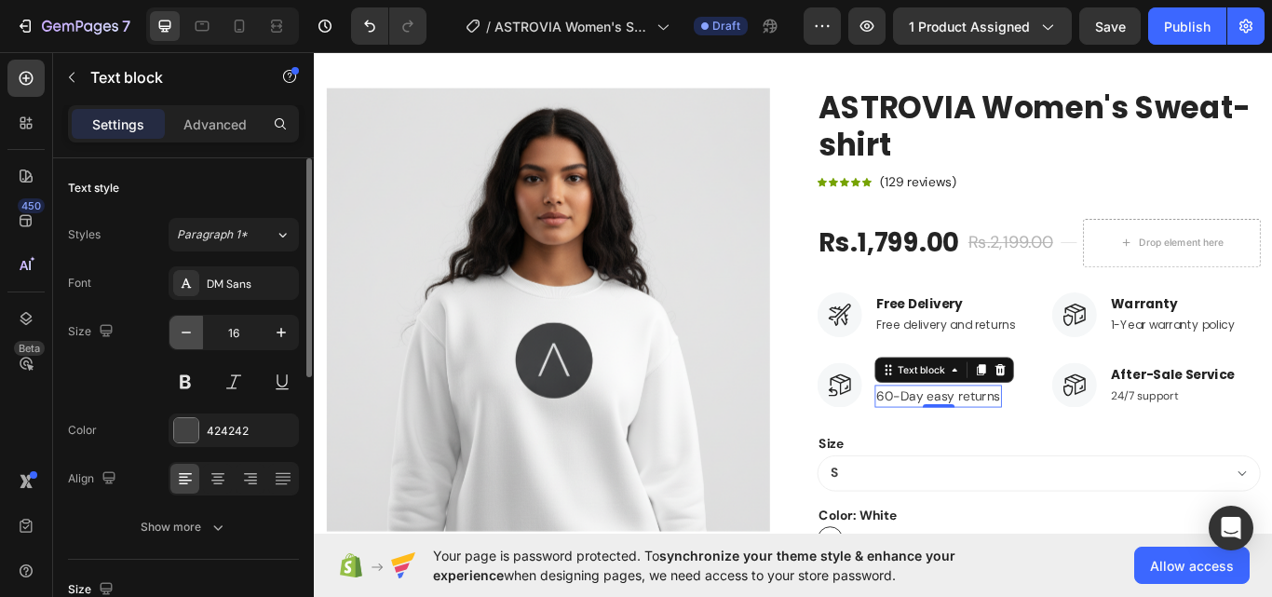
click at [184, 341] on icon "button" at bounding box center [186, 332] width 19 height 19
type input "14"
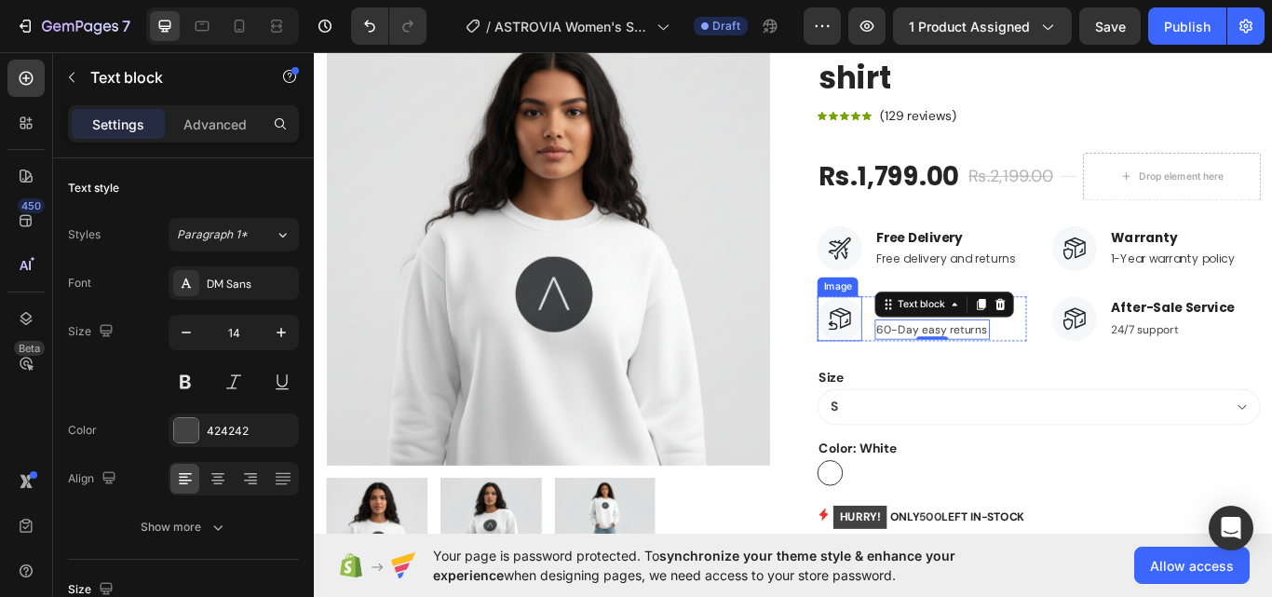
scroll to position [254, 0]
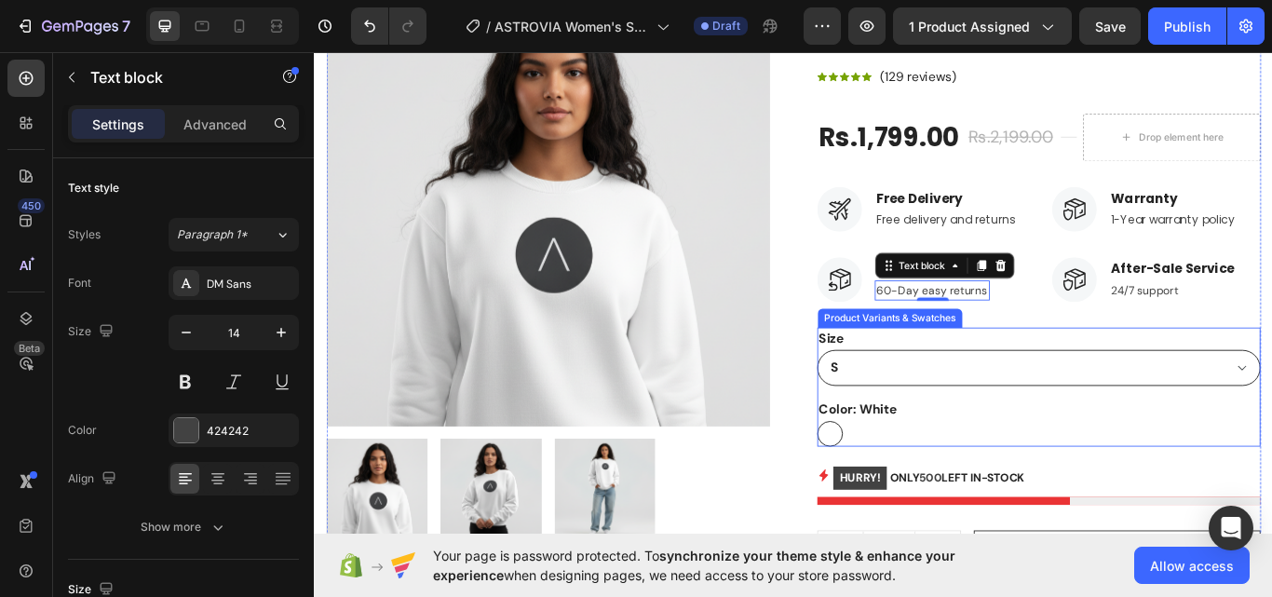
click at [1042, 432] on select "S M L XL" at bounding box center [1158, 421] width 517 height 42
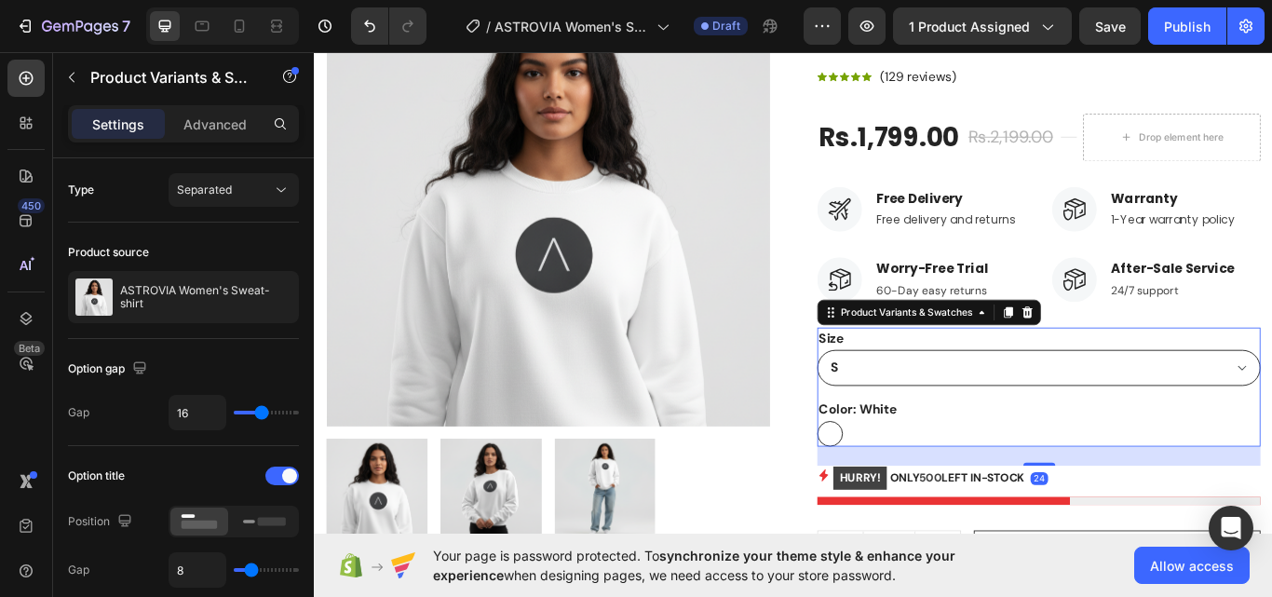
click at [1134, 419] on select "S M L XL" at bounding box center [1158, 421] width 517 height 42
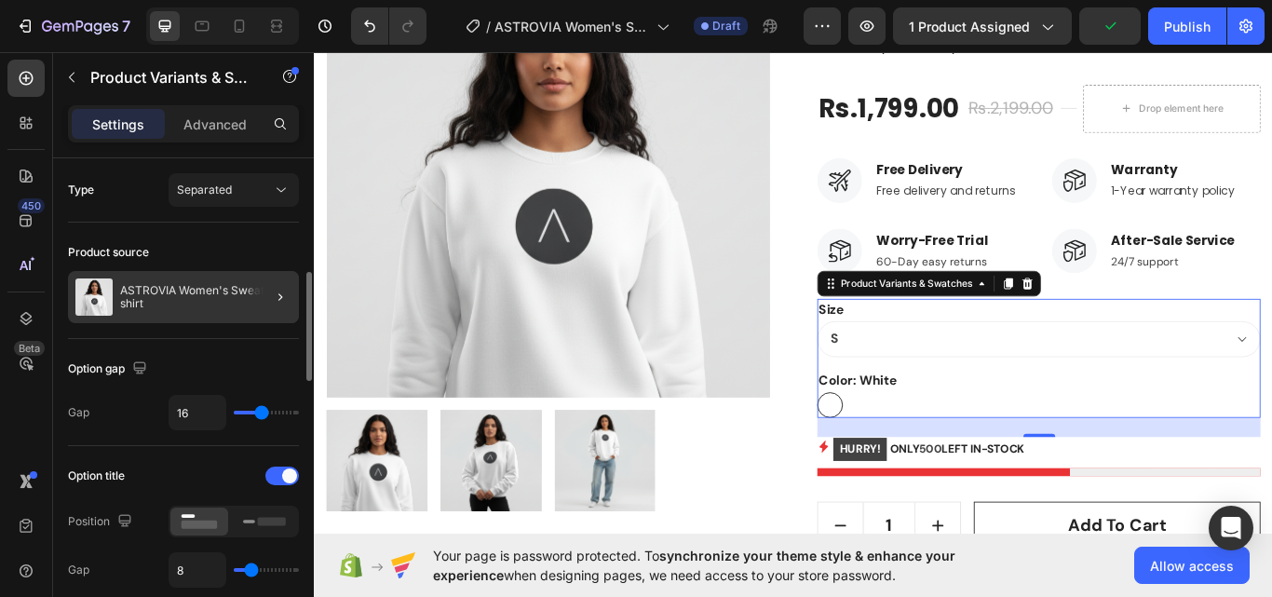
scroll to position [372, 0]
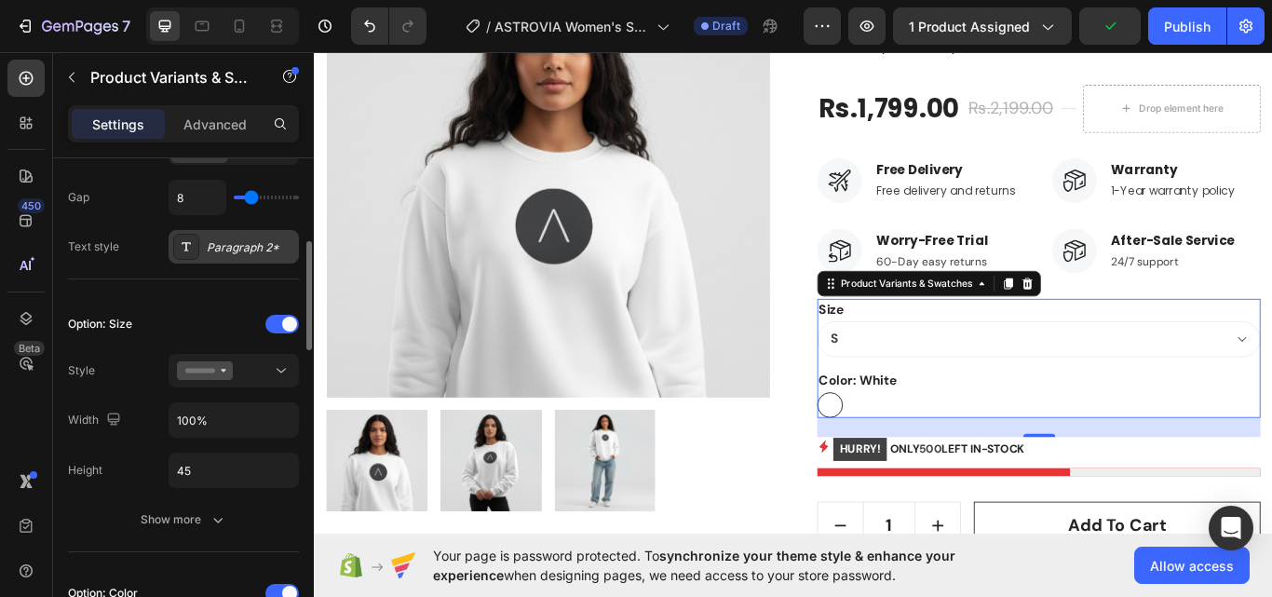
click at [247, 239] on div "Paragraph 2*" at bounding box center [251, 247] width 88 height 17
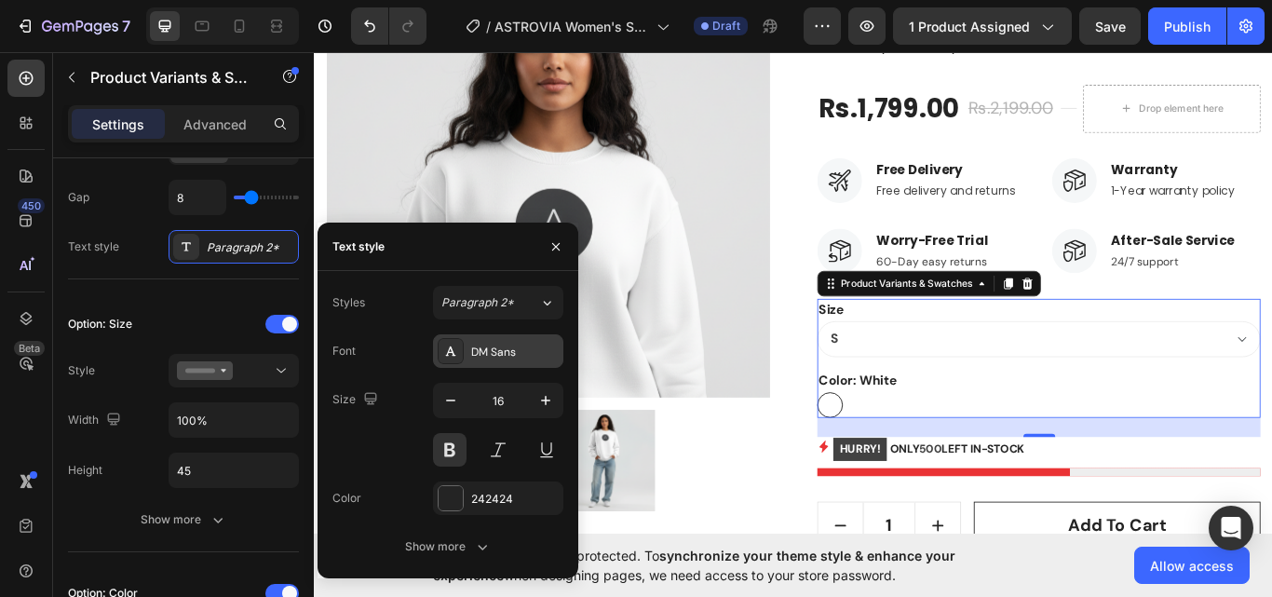
click at [504, 344] on div "DM Sans" at bounding box center [515, 352] width 88 height 17
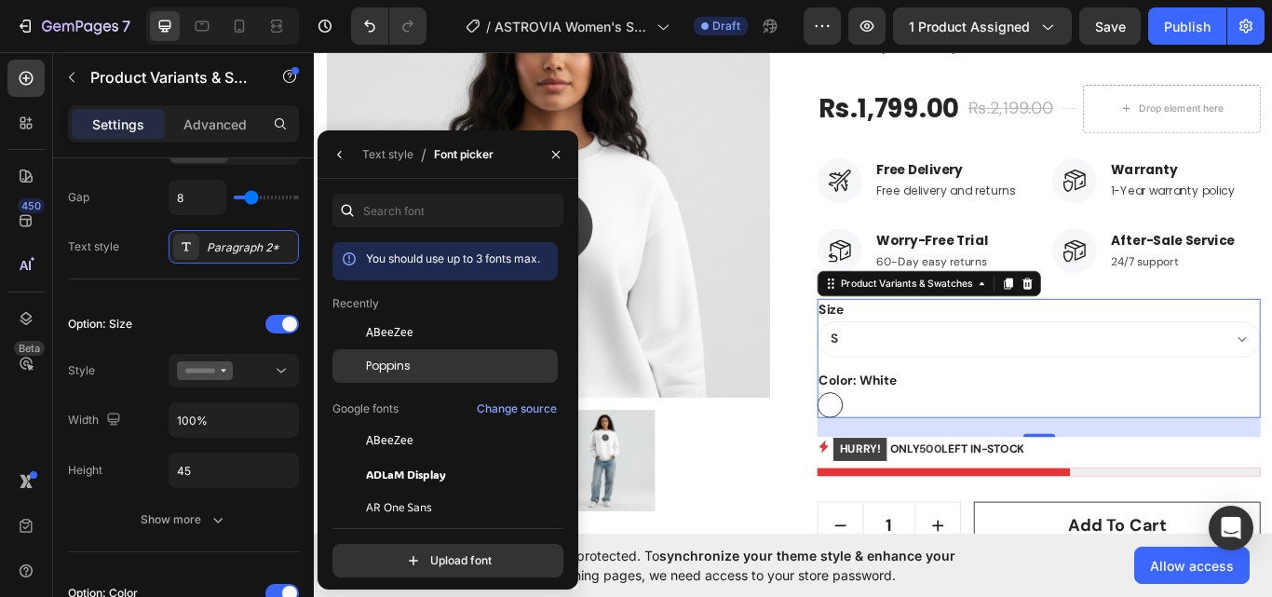
click at [403, 366] on span "Poppins" at bounding box center [388, 366] width 45 height 17
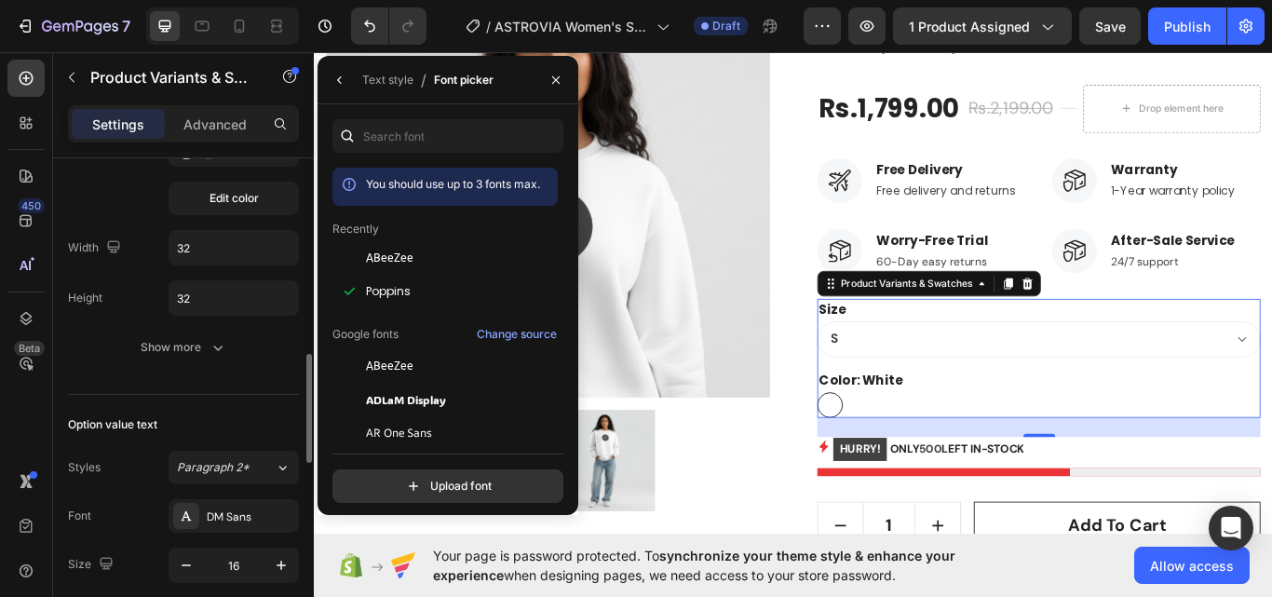
scroll to position [865, 0]
click at [246, 524] on div "DM Sans" at bounding box center [234, 513] width 130 height 34
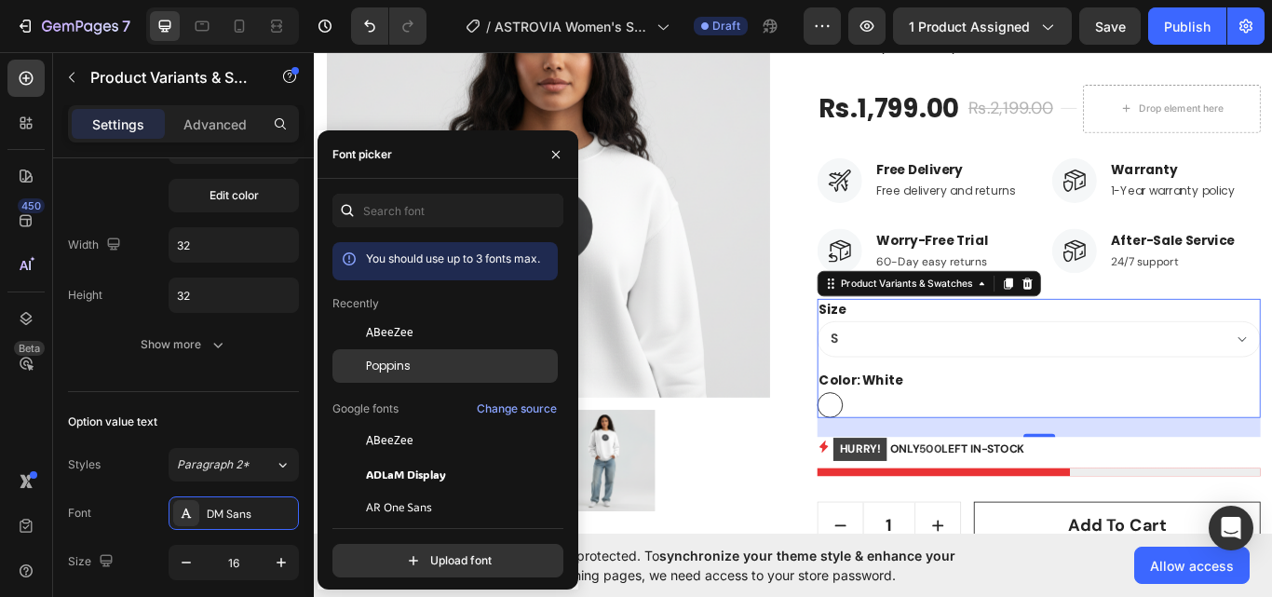
click at [421, 363] on div "Poppins" at bounding box center [460, 366] width 188 height 17
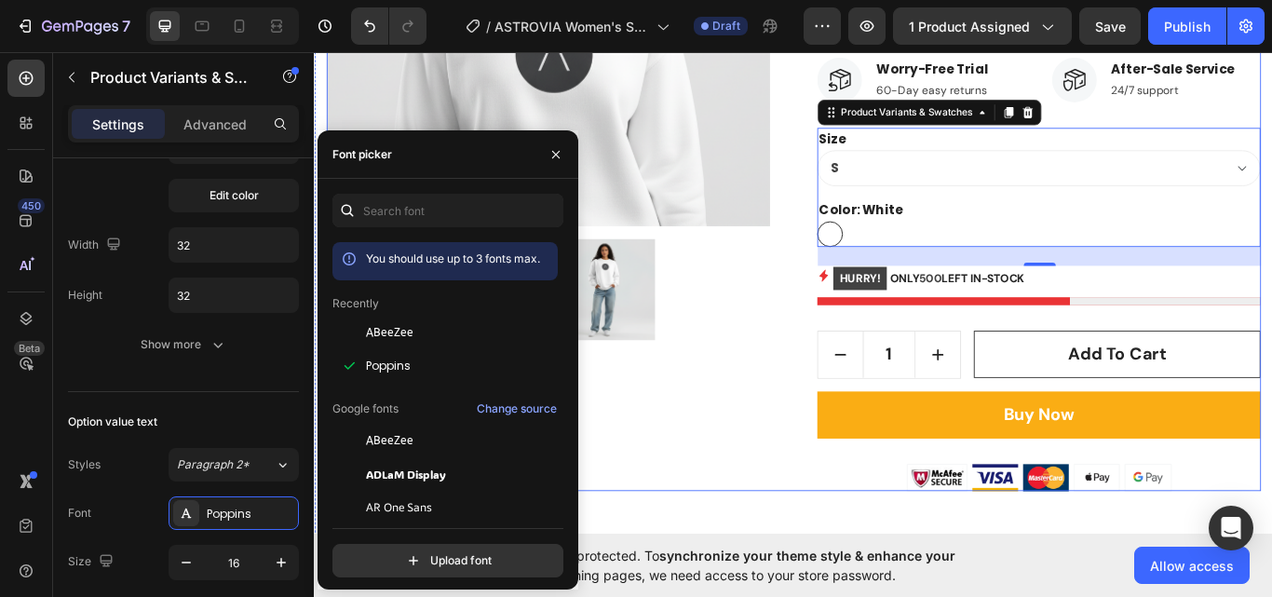
scroll to position [488, 0]
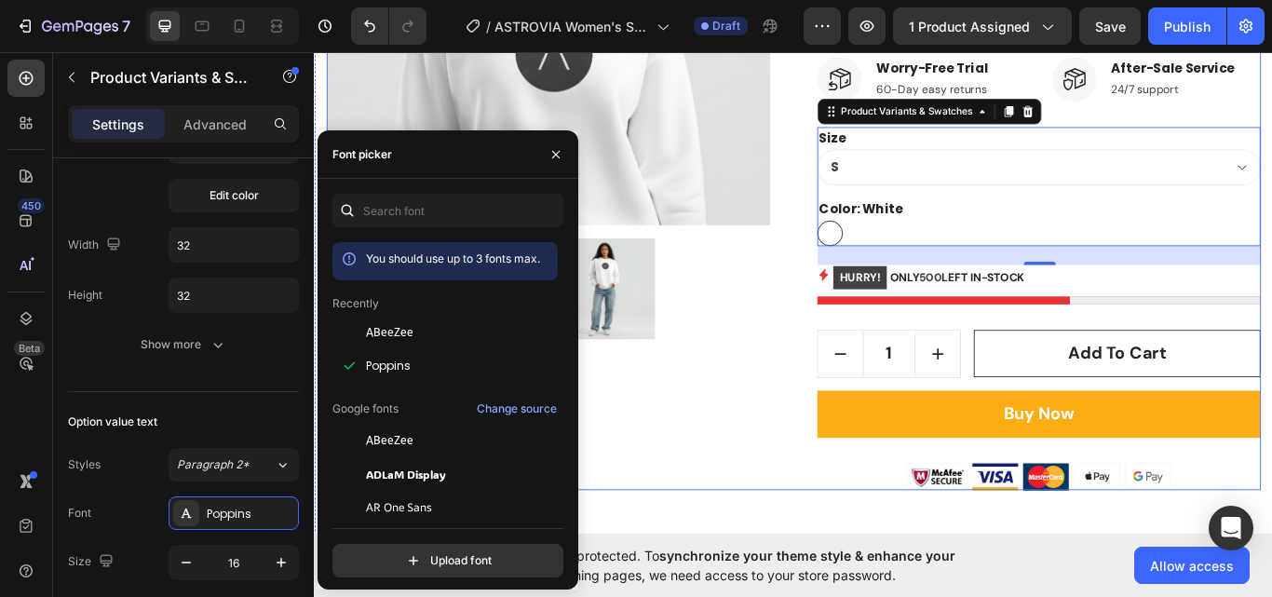
click at [1005, 333] on div "HURRY! ONLY 500 LEFT IN-STOCK" at bounding box center [1158, 325] width 517 height 46
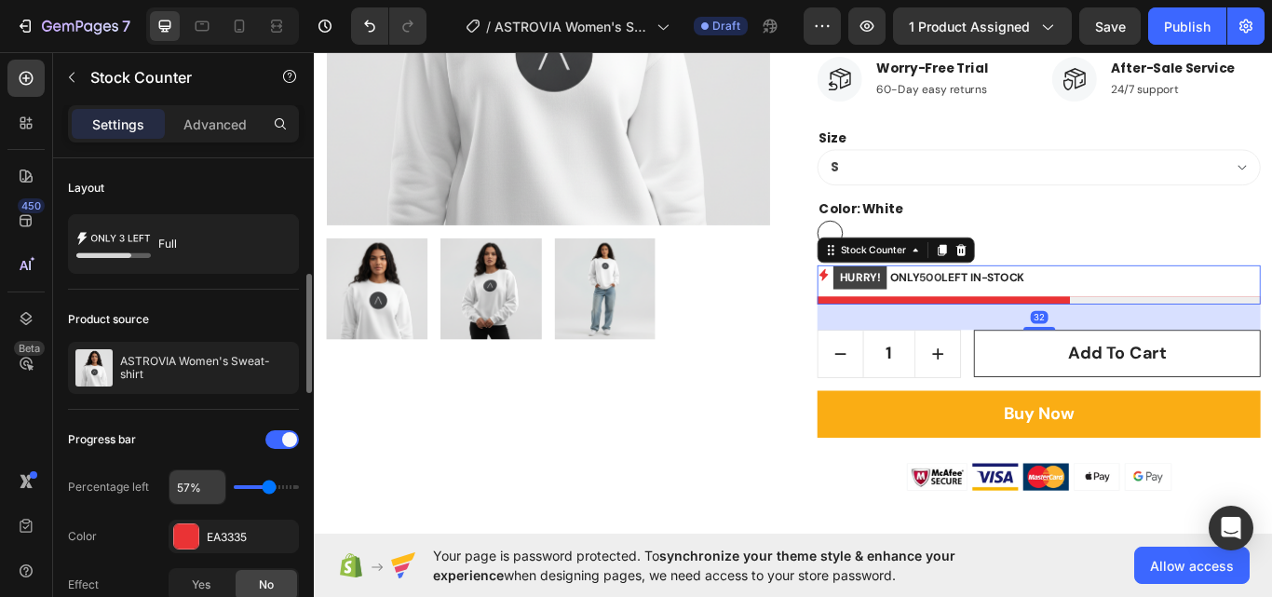
scroll to position [186, 0]
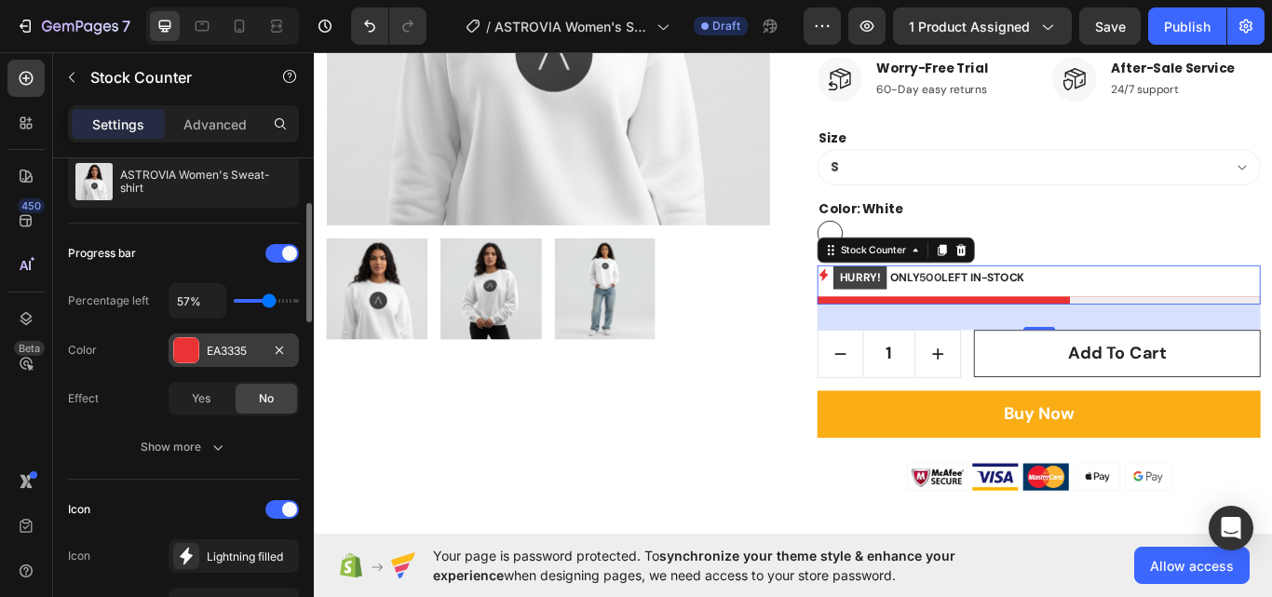
click at [235, 339] on div "EA3335" at bounding box center [234, 350] width 130 height 34
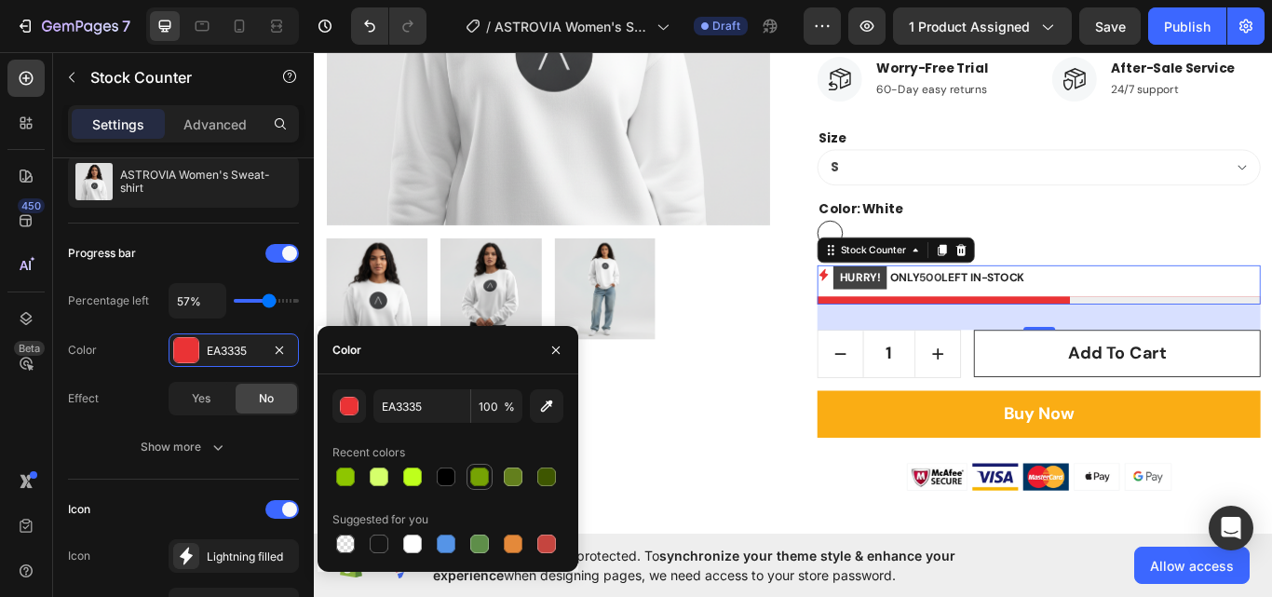
click at [479, 478] on div at bounding box center [479, 476] width 19 height 19
type input "76A304"
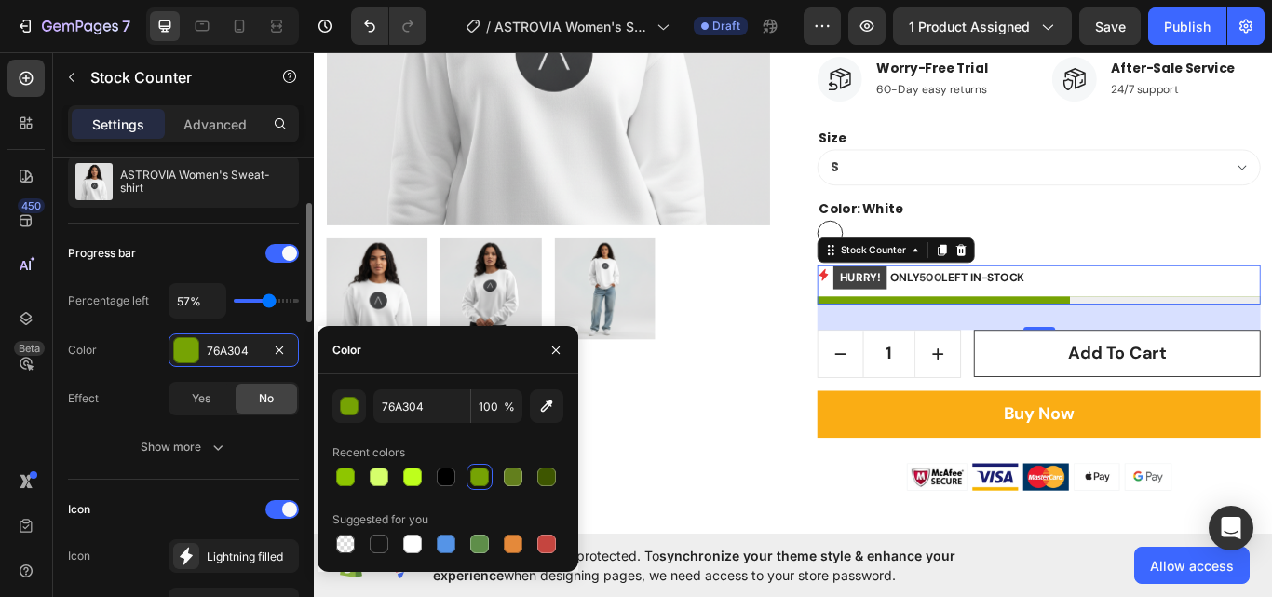
click at [155, 360] on div "Color 76A304" at bounding box center [183, 350] width 231 height 34
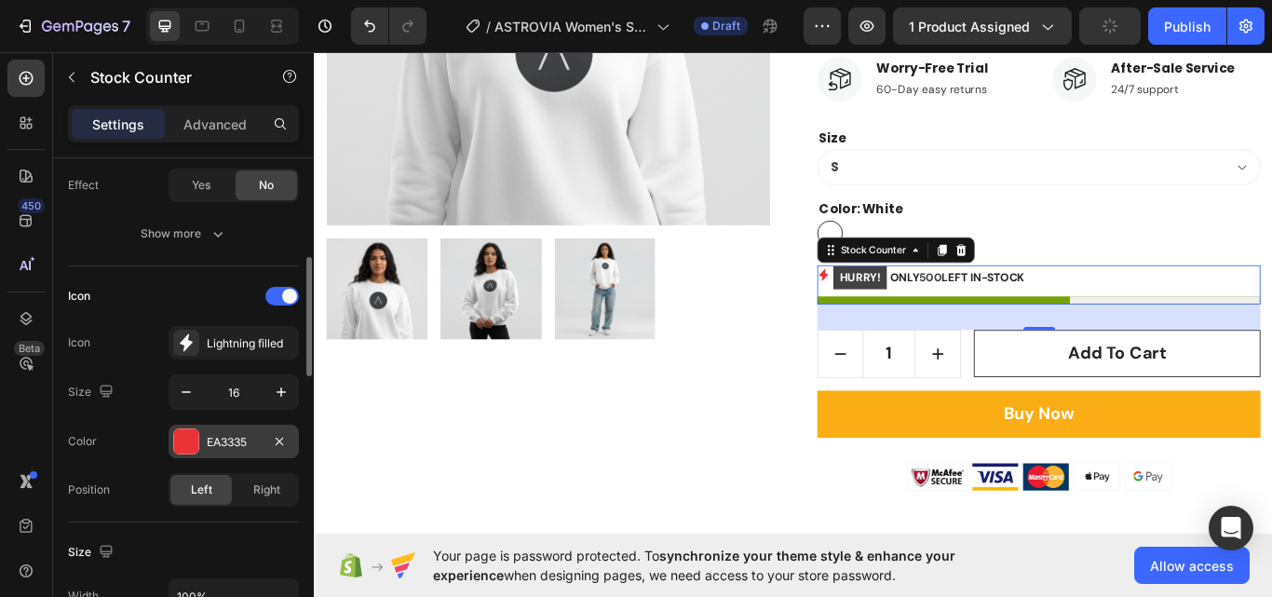
scroll to position [400, 0]
click at [240, 437] on div "EA3335" at bounding box center [234, 441] width 54 height 17
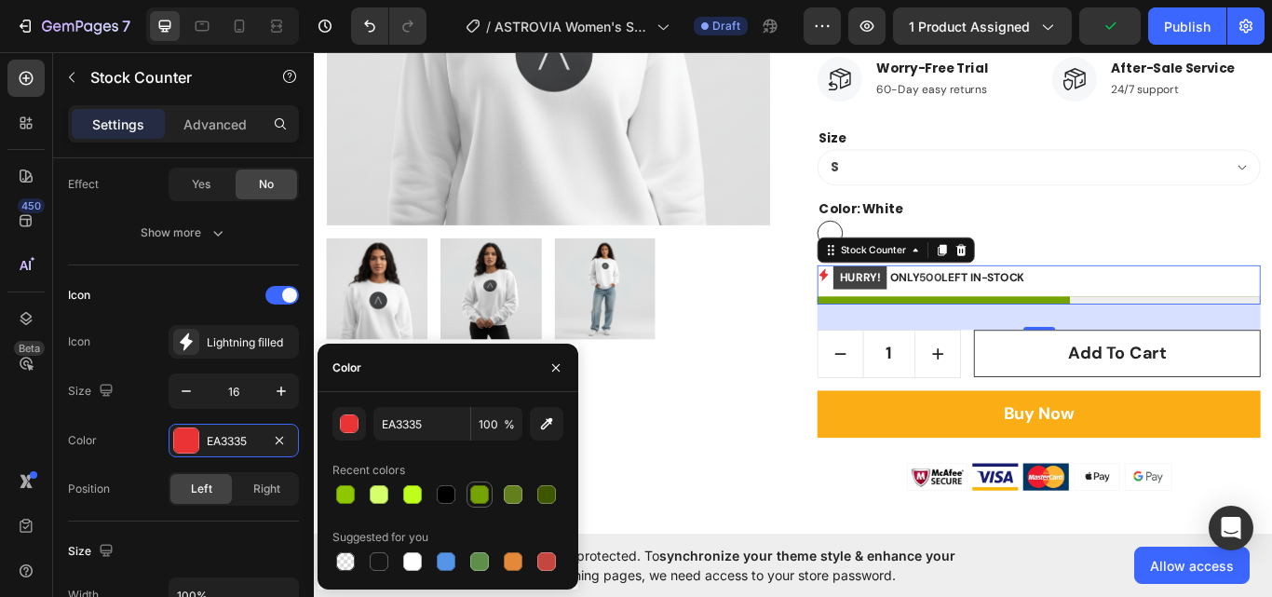
click at [478, 489] on div at bounding box center [479, 494] width 19 height 19
type input "76A304"
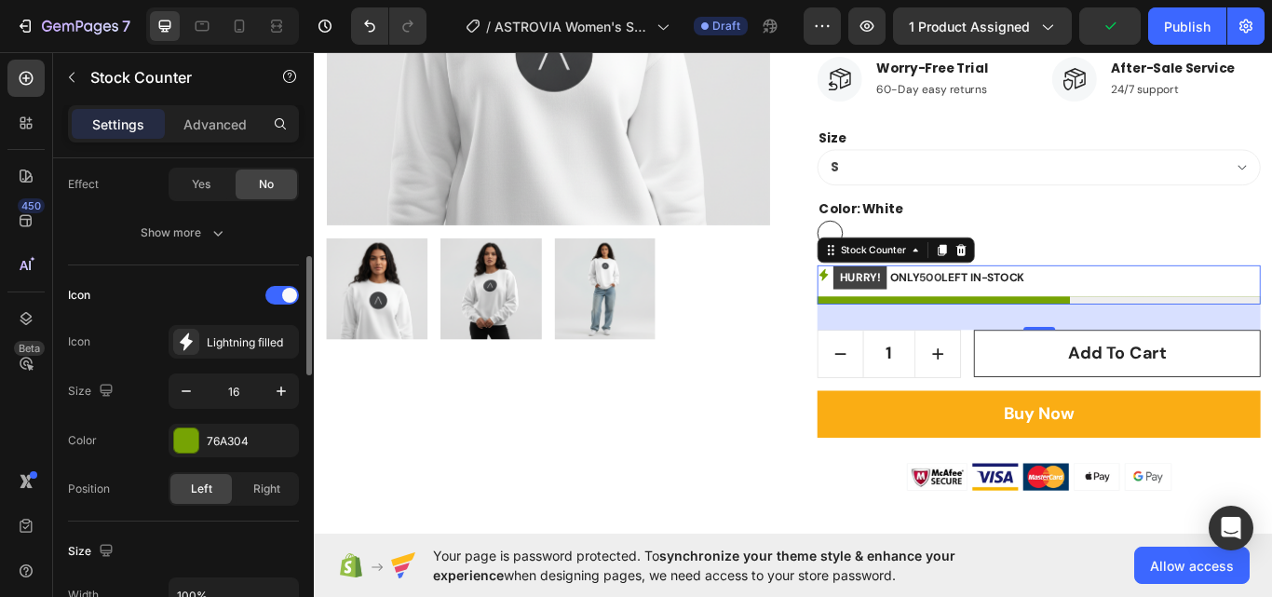
click at [149, 304] on div "Icon" at bounding box center [183, 295] width 231 height 30
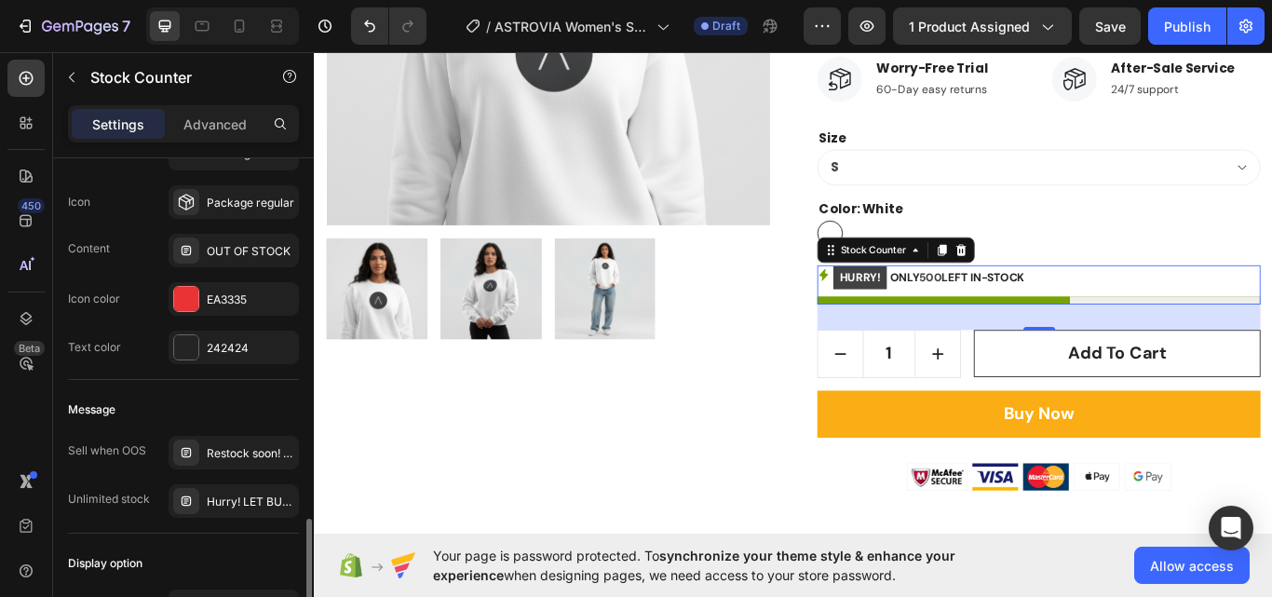
scroll to position [1371, 0]
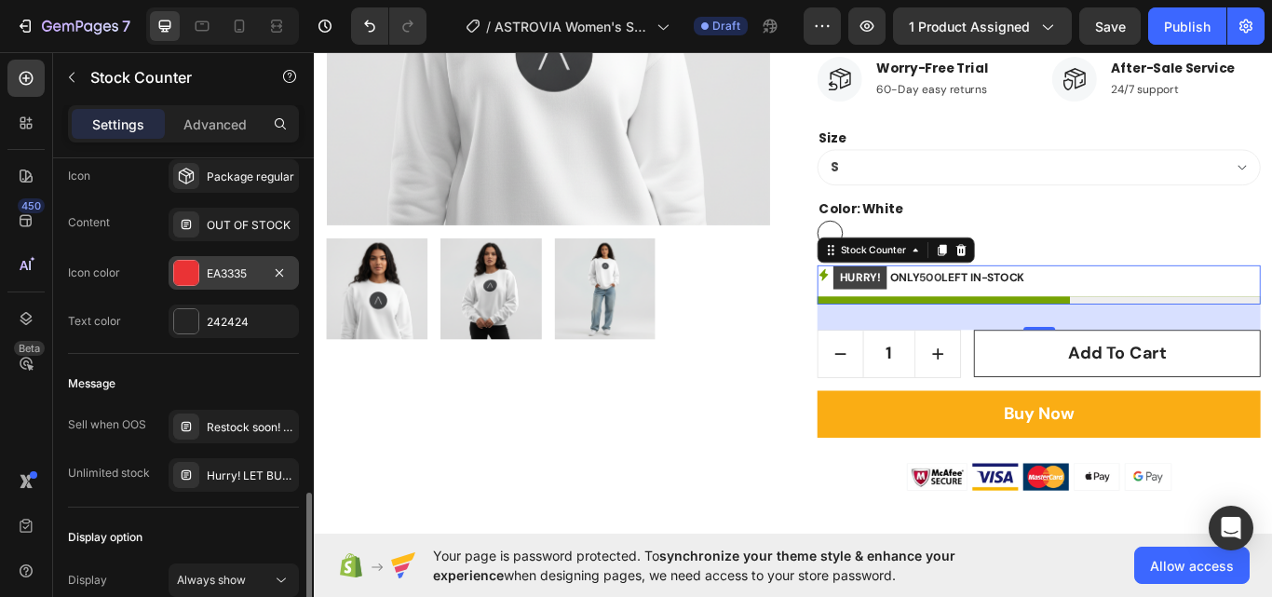
click at [219, 276] on div "EA3335" at bounding box center [234, 273] width 54 height 17
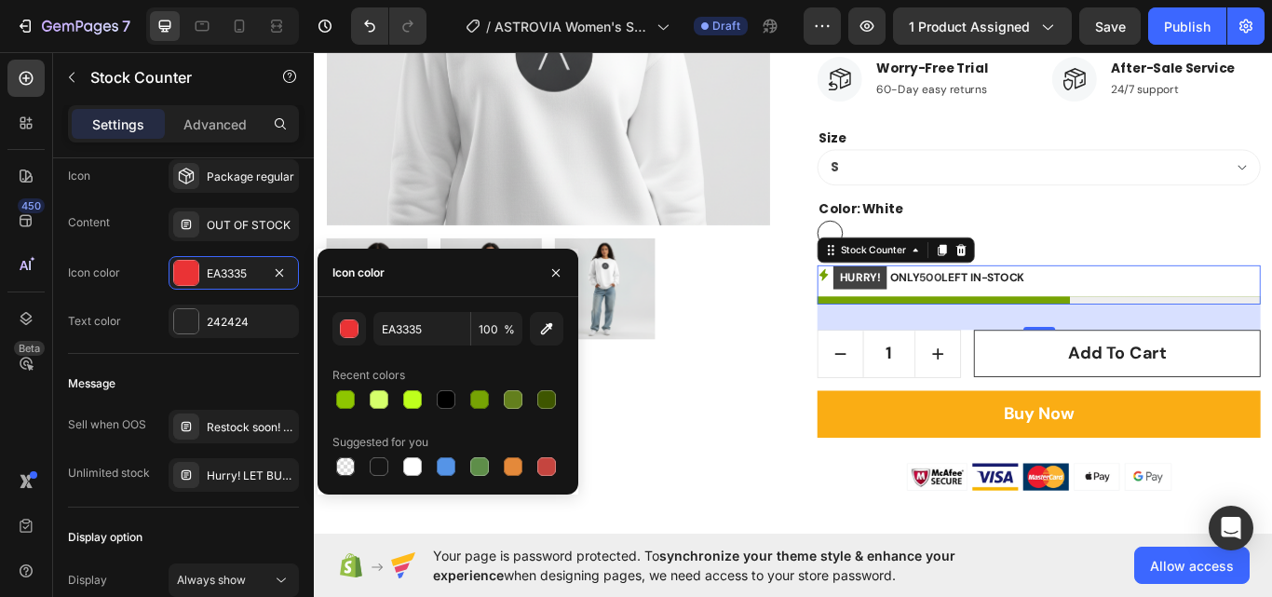
click at [466, 399] on div at bounding box center [447, 399] width 231 height 26
click at [464, 403] on div at bounding box center [447, 399] width 231 height 26
click at [469, 403] on div at bounding box center [479, 399] width 22 height 22
type input "76A304"
click at [992, 317] on p "HURRY! ONLY 500 LEFT IN-STOCK" at bounding box center [1030, 316] width 223 height 29
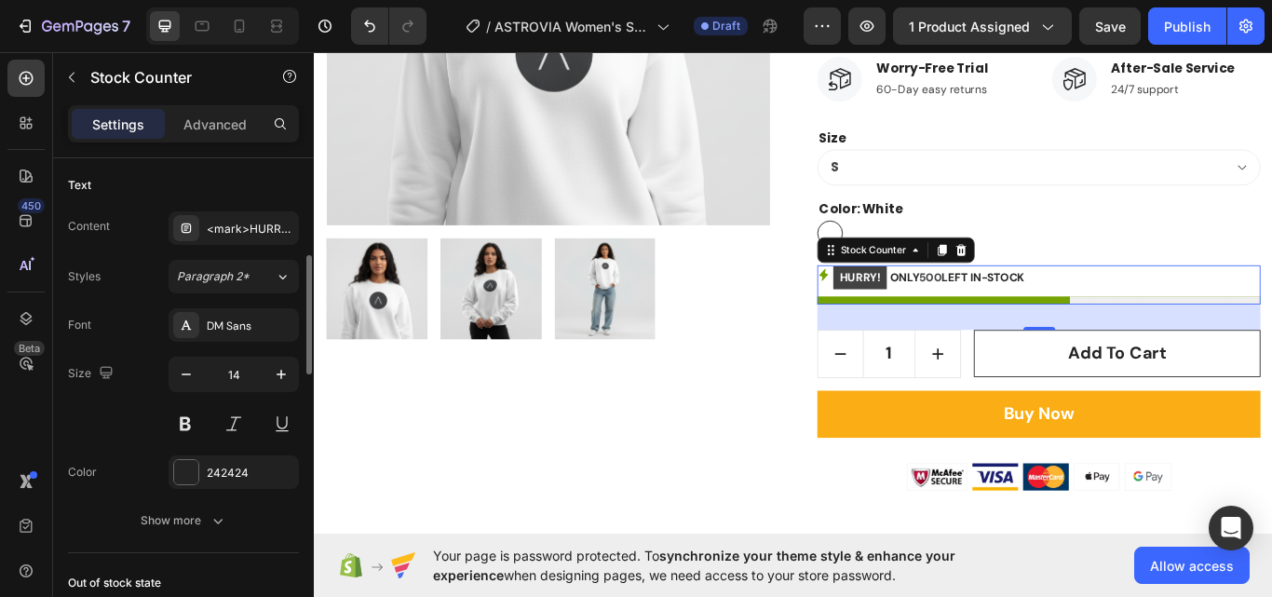
scroll to position [780, 0]
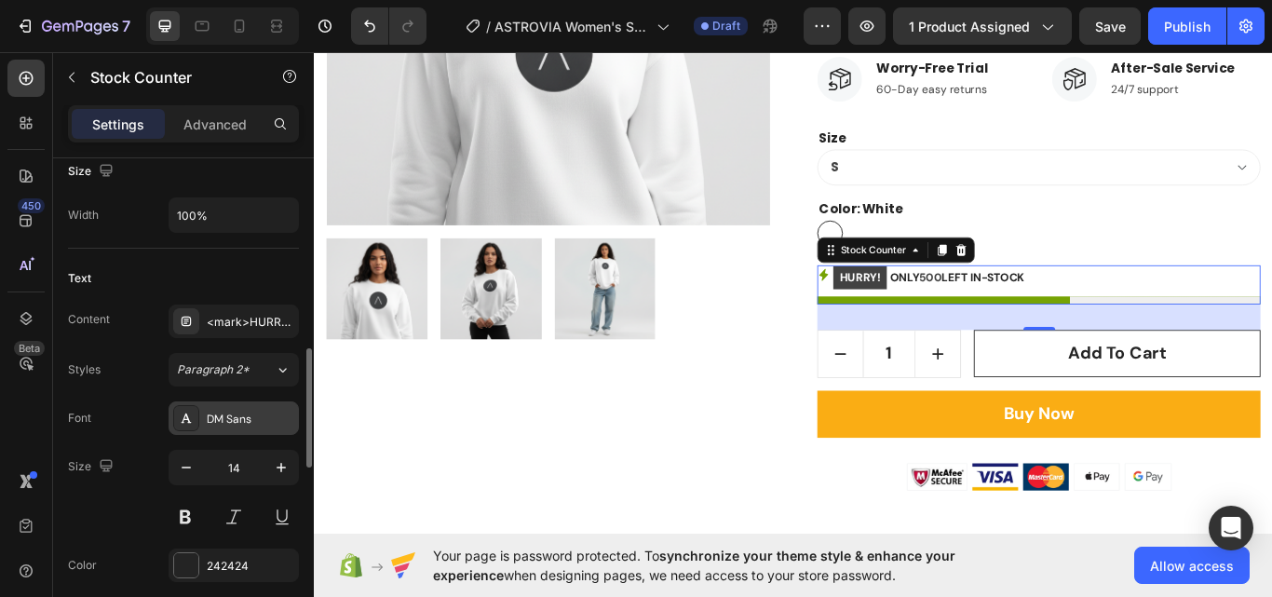
click at [240, 405] on div "DM Sans" at bounding box center [234, 418] width 130 height 34
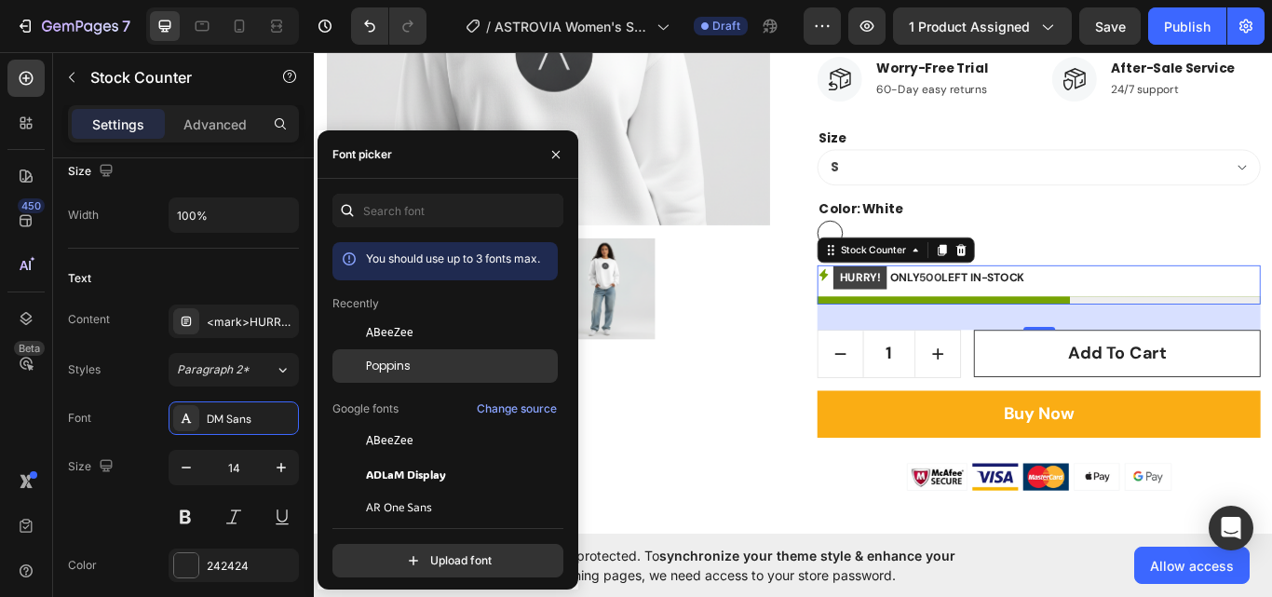
click at [437, 363] on div "Poppins" at bounding box center [460, 366] width 188 height 17
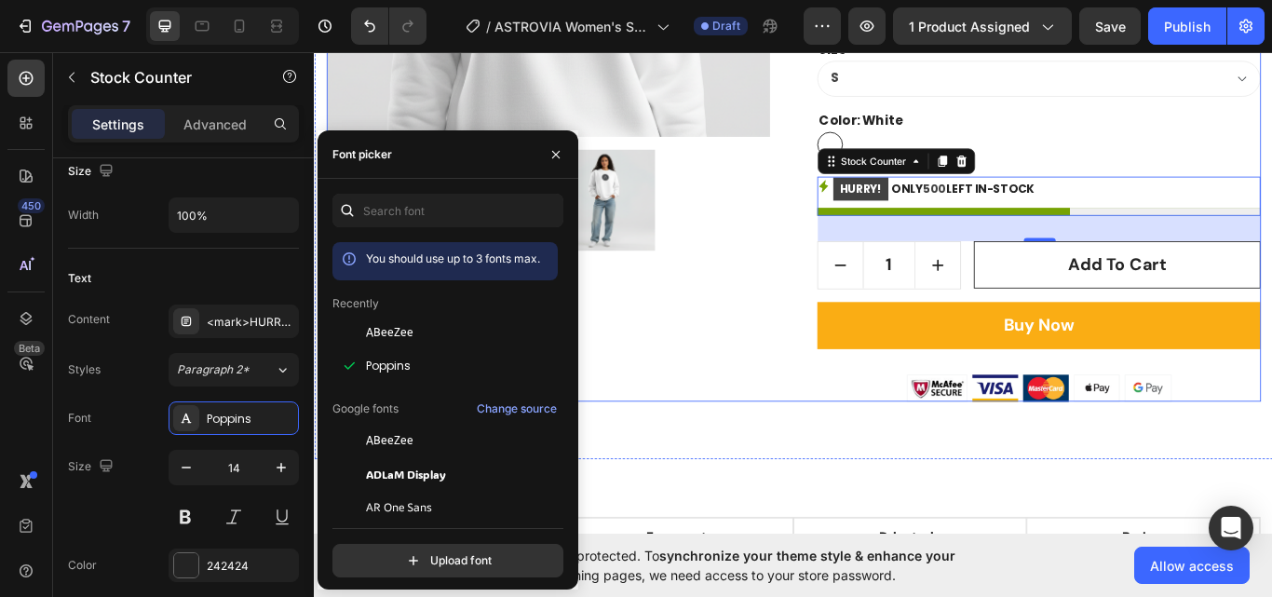
click at [1187, 333] on div "ASTROVIA Women's Sweat-shirt Product Title Icon Icon Icon Icon Icon Icon List H…" at bounding box center [1158, 47] width 517 height 825
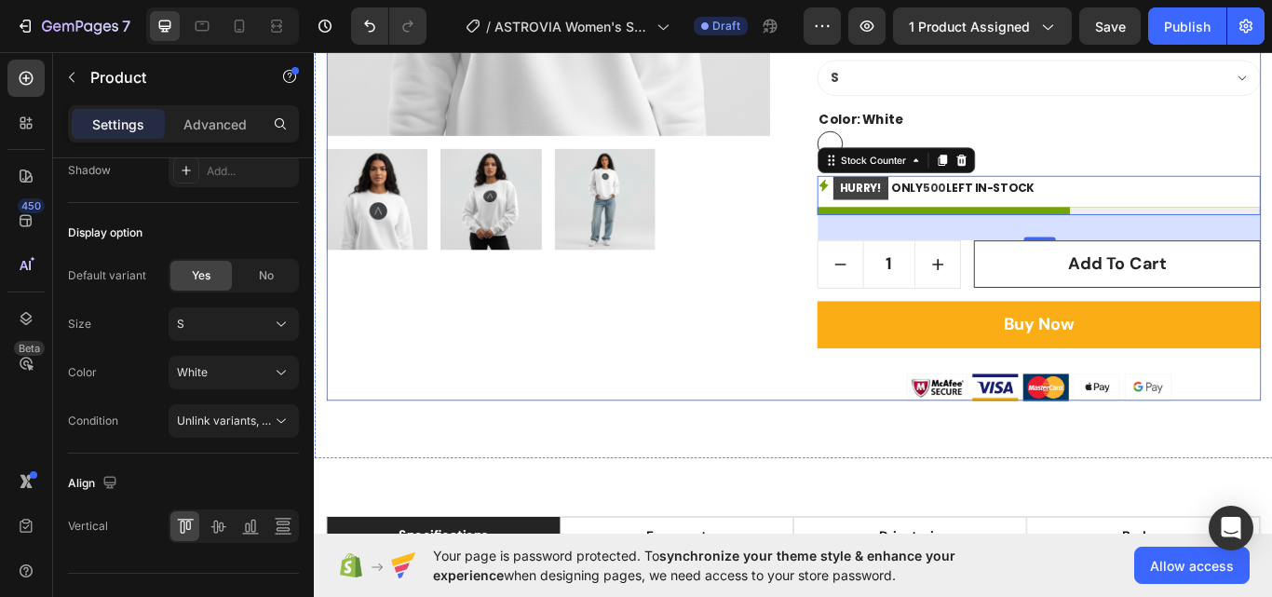
scroll to position [0, 0]
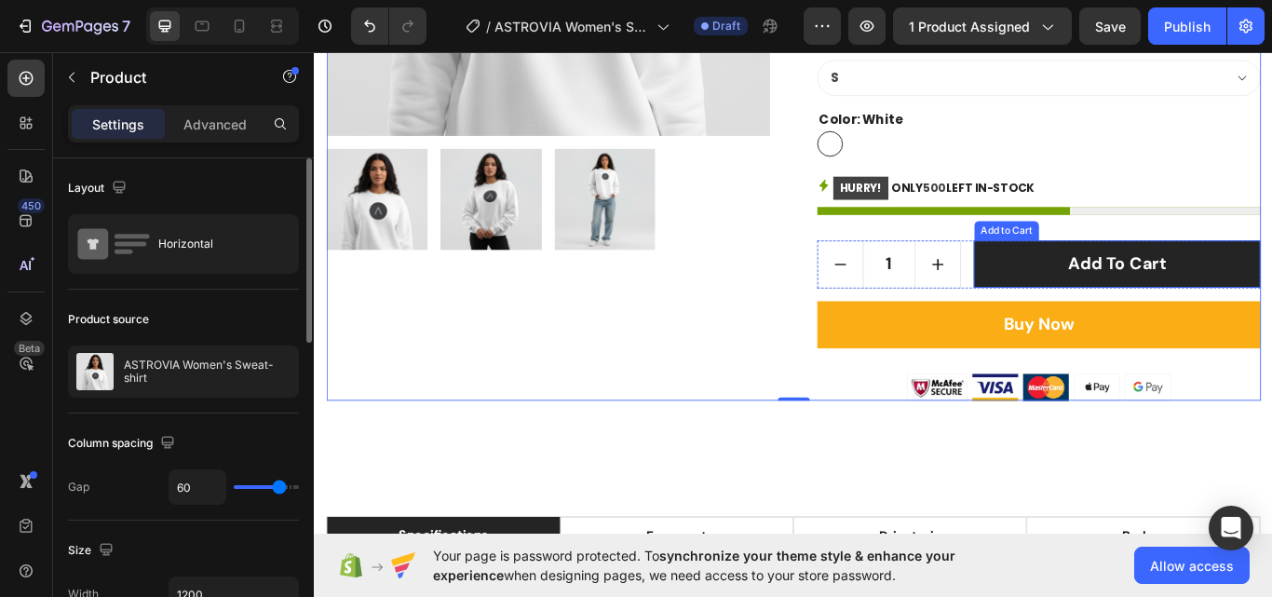
click at [1185, 318] on button "Add to cart" at bounding box center [1250, 301] width 334 height 56
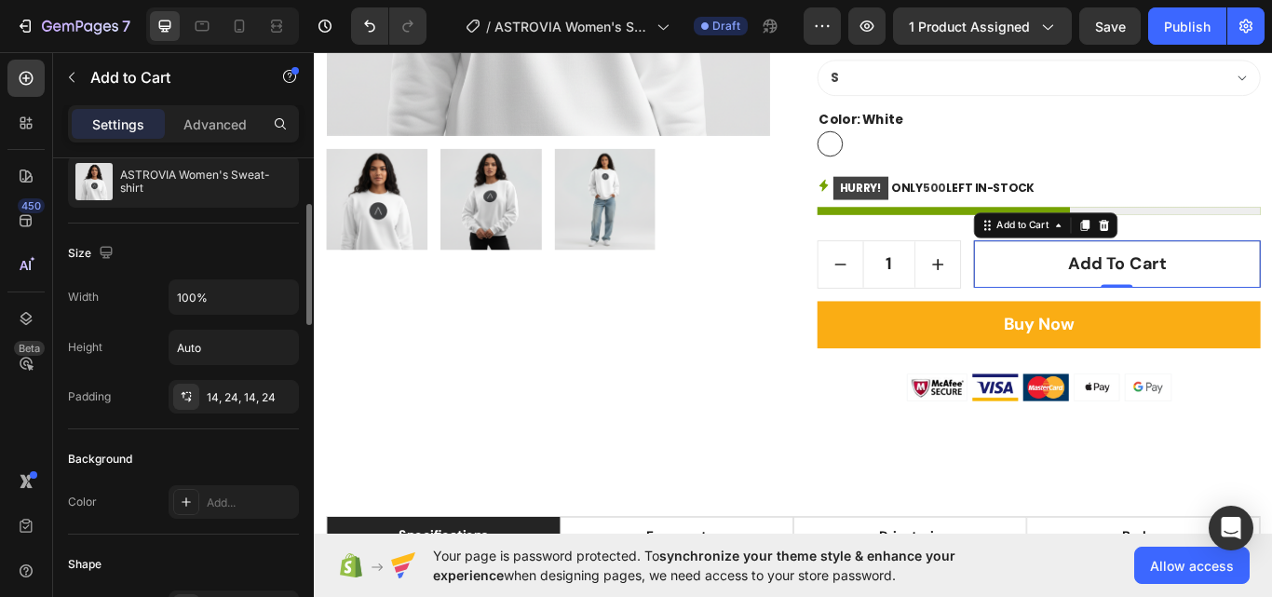
scroll to position [652, 0]
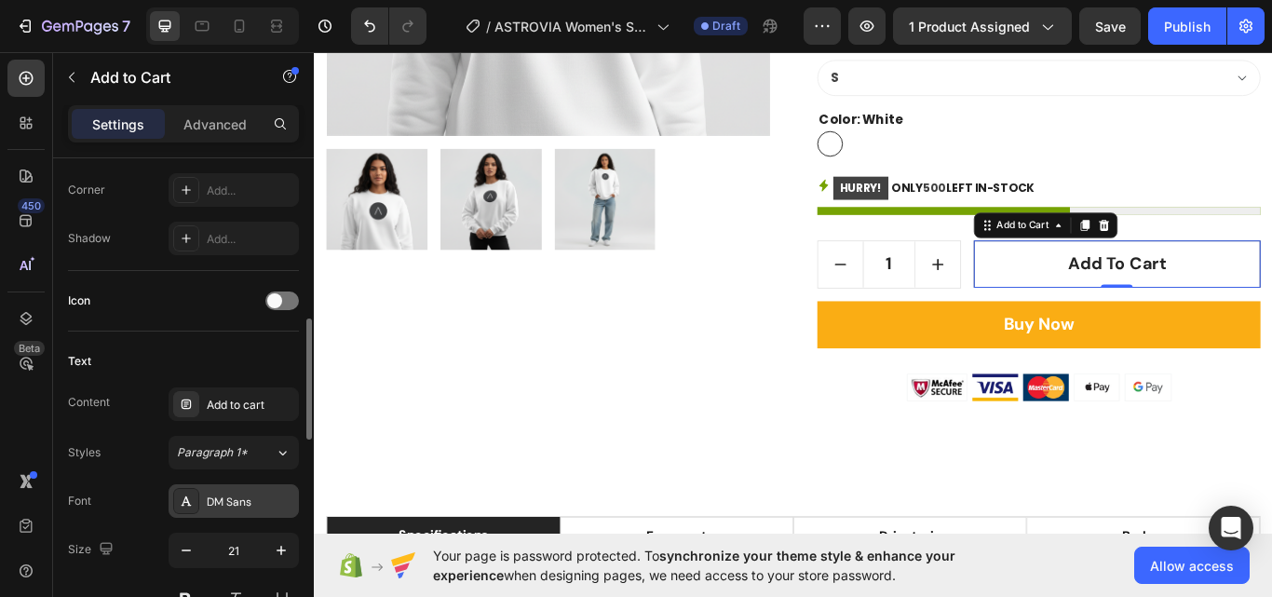
click at [243, 493] on div "DM Sans" at bounding box center [251, 501] width 88 height 17
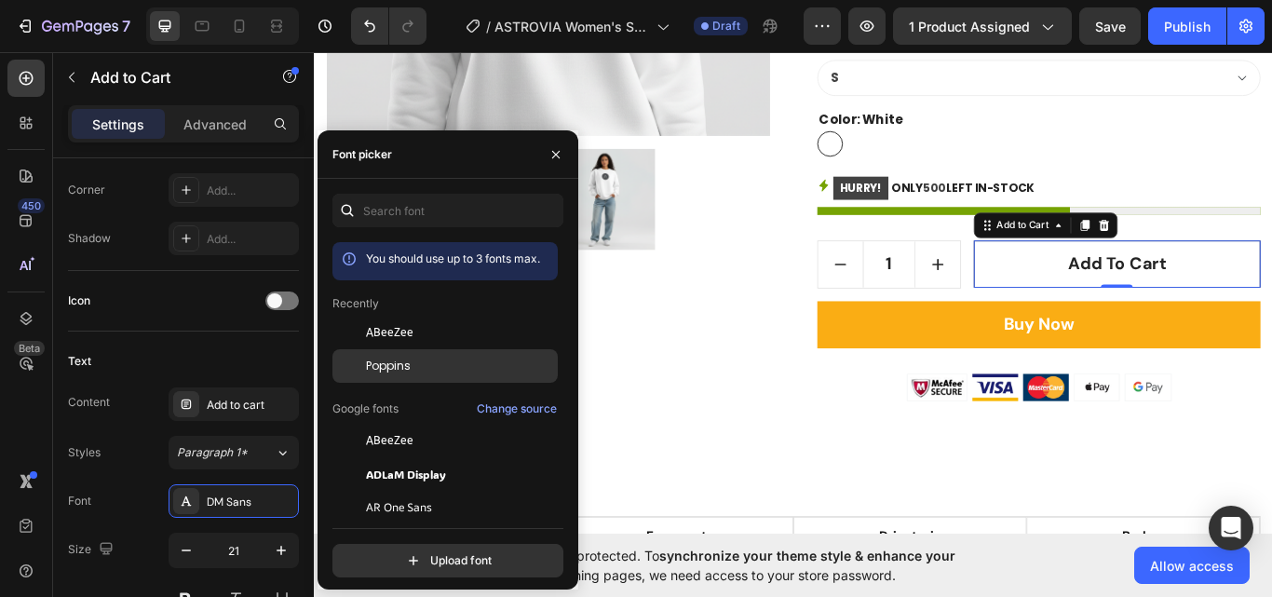
click at [412, 369] on div "Poppins" at bounding box center [460, 366] width 188 height 17
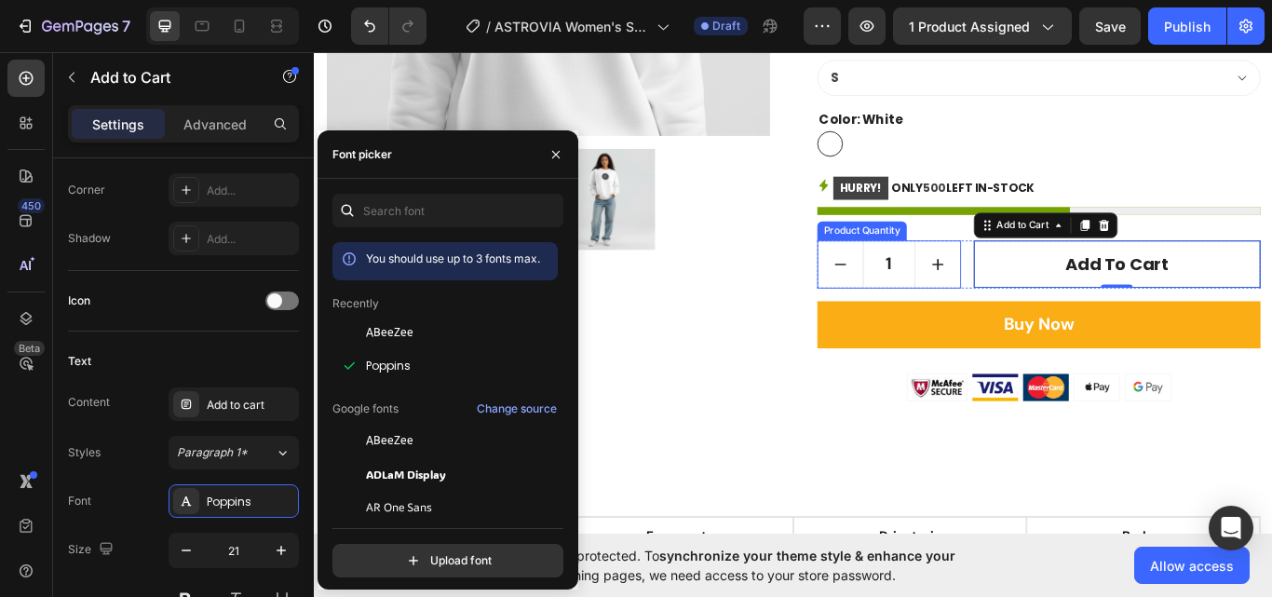
click at [1015, 288] on button "increment" at bounding box center [1041, 301] width 52 height 54
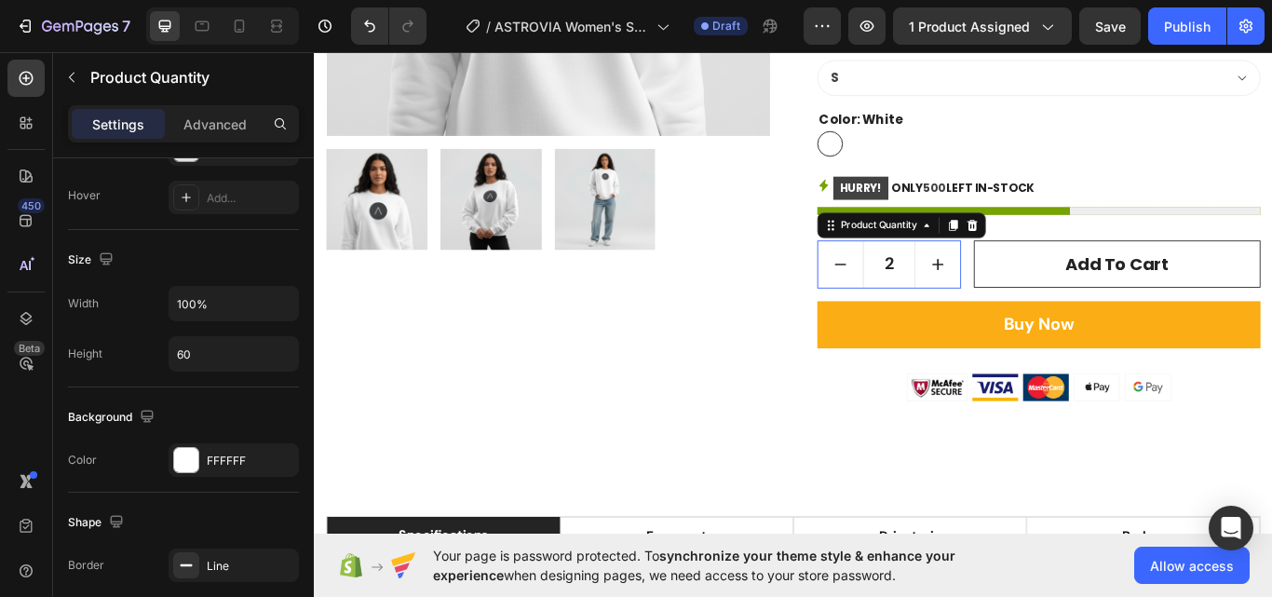
scroll to position [0, 0]
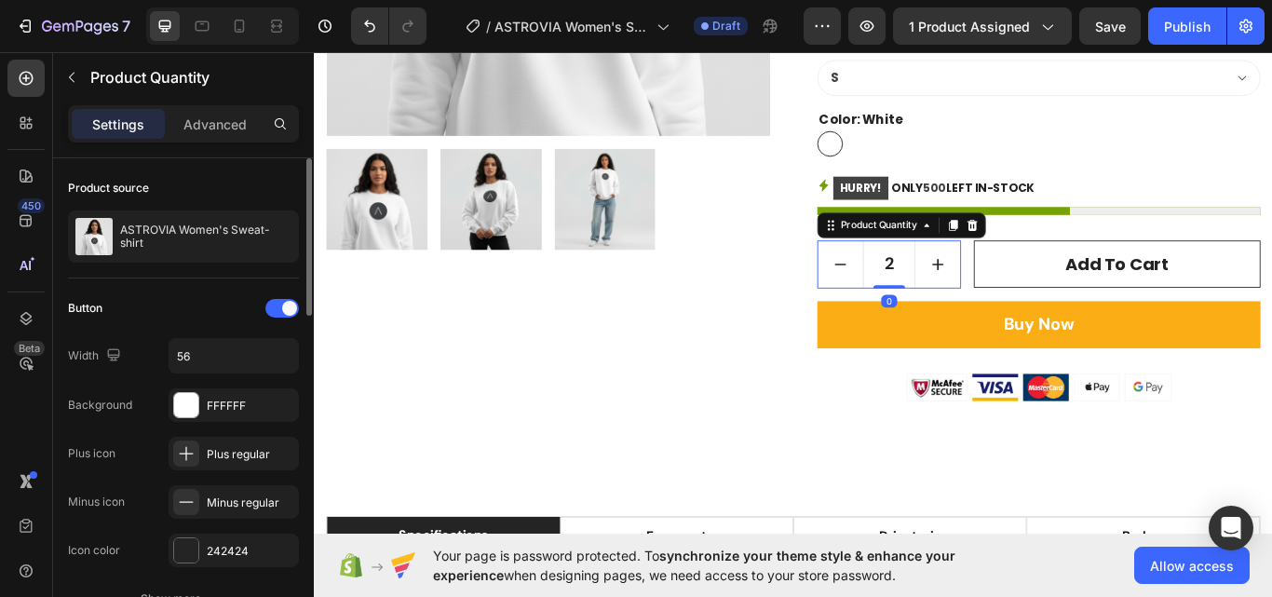
click at [930, 292] on icon "decrement" at bounding box center [927, 301] width 22 height 22
type input "1"
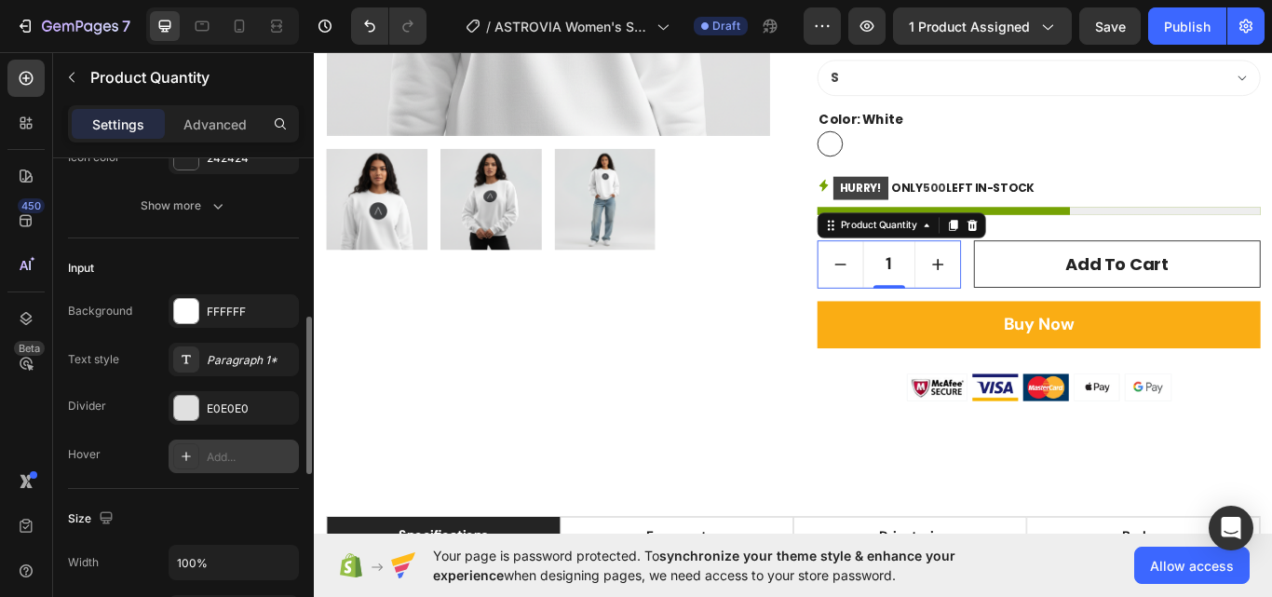
scroll to position [418, 0]
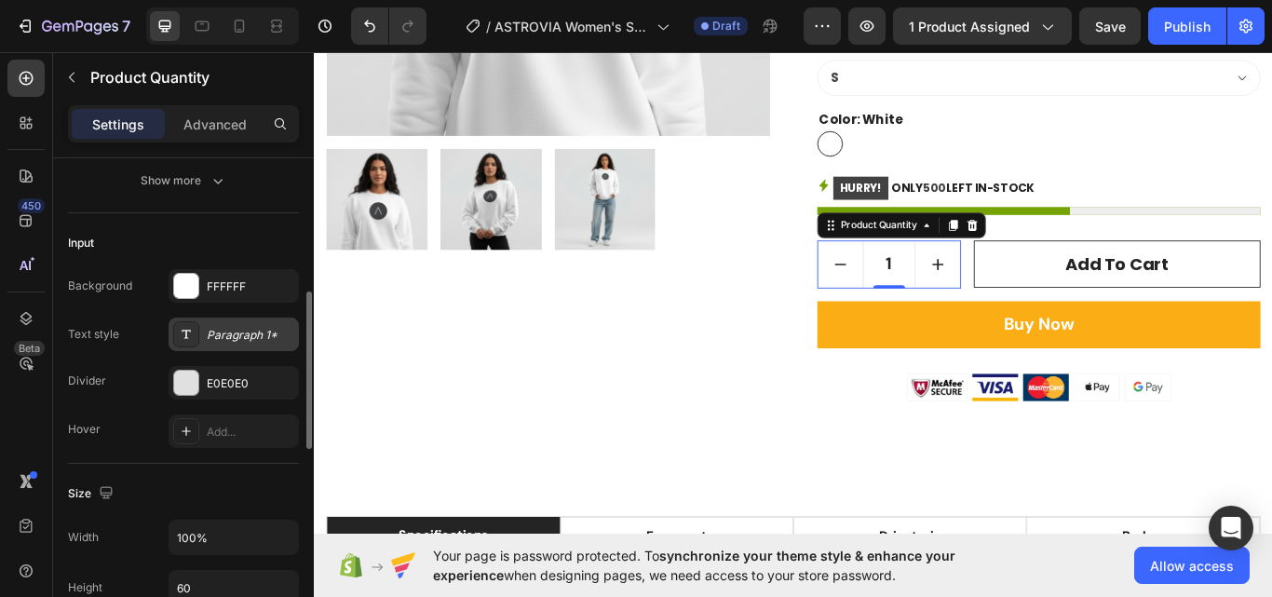
click at [232, 348] on div "Paragraph 1*" at bounding box center [234, 334] width 130 height 34
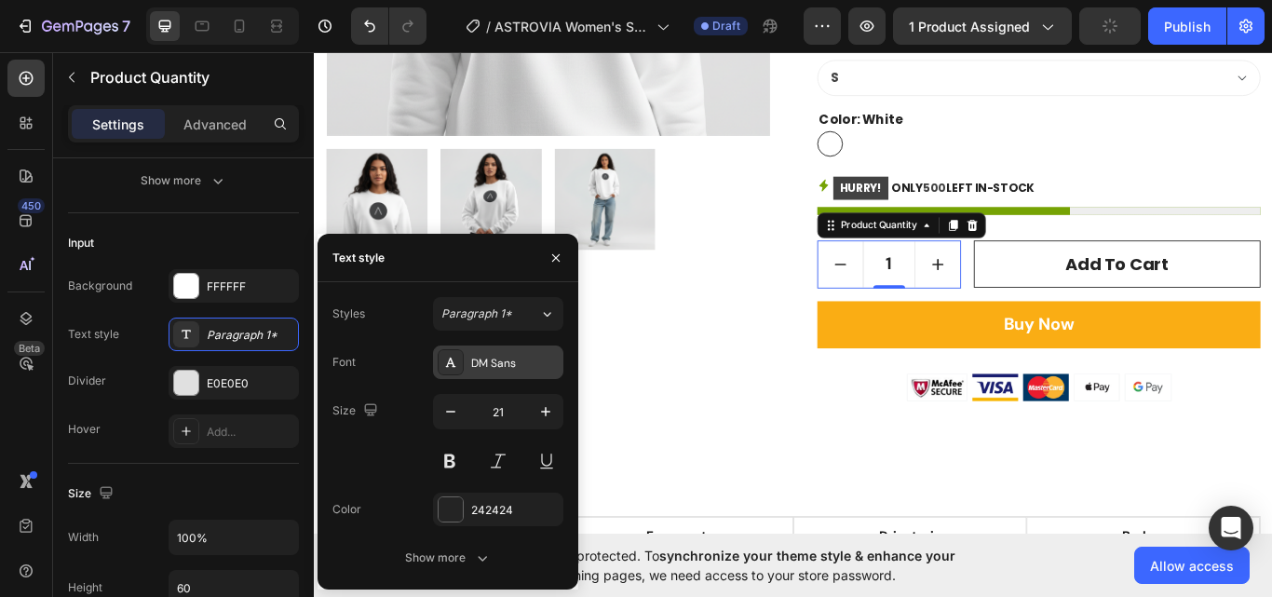
click at [492, 356] on div "DM Sans" at bounding box center [515, 363] width 88 height 17
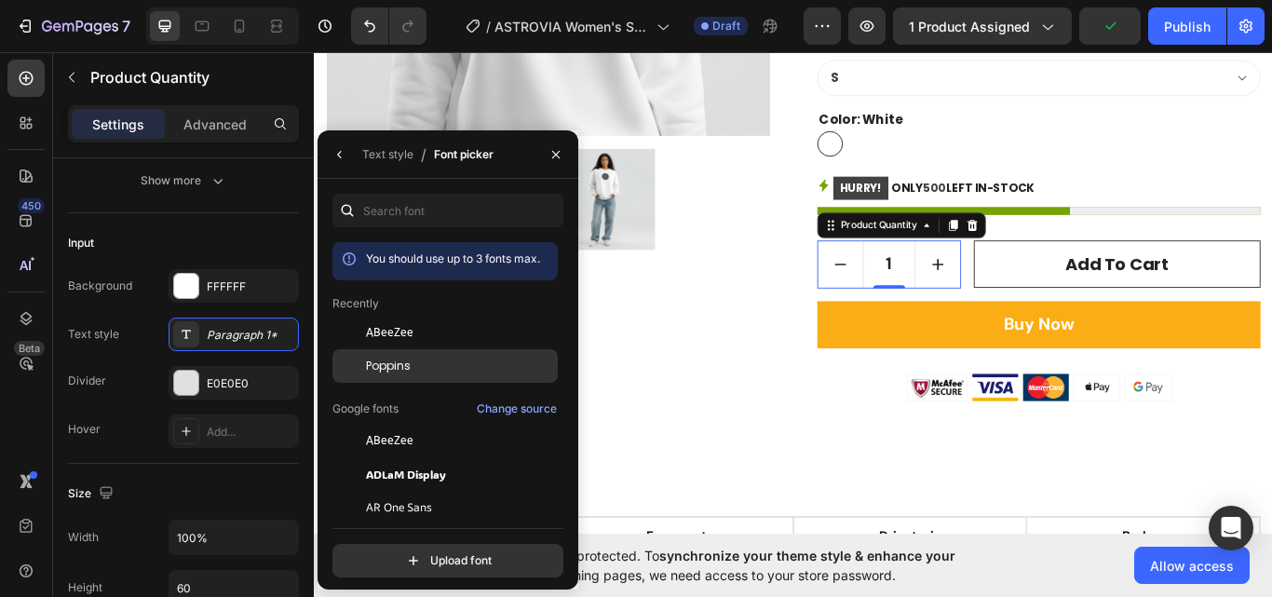
drag, startPoint x: 443, startPoint y: 372, endPoint x: 743, endPoint y: 273, distance: 315.9
click at [443, 372] on div "Poppins" at bounding box center [460, 366] width 188 height 17
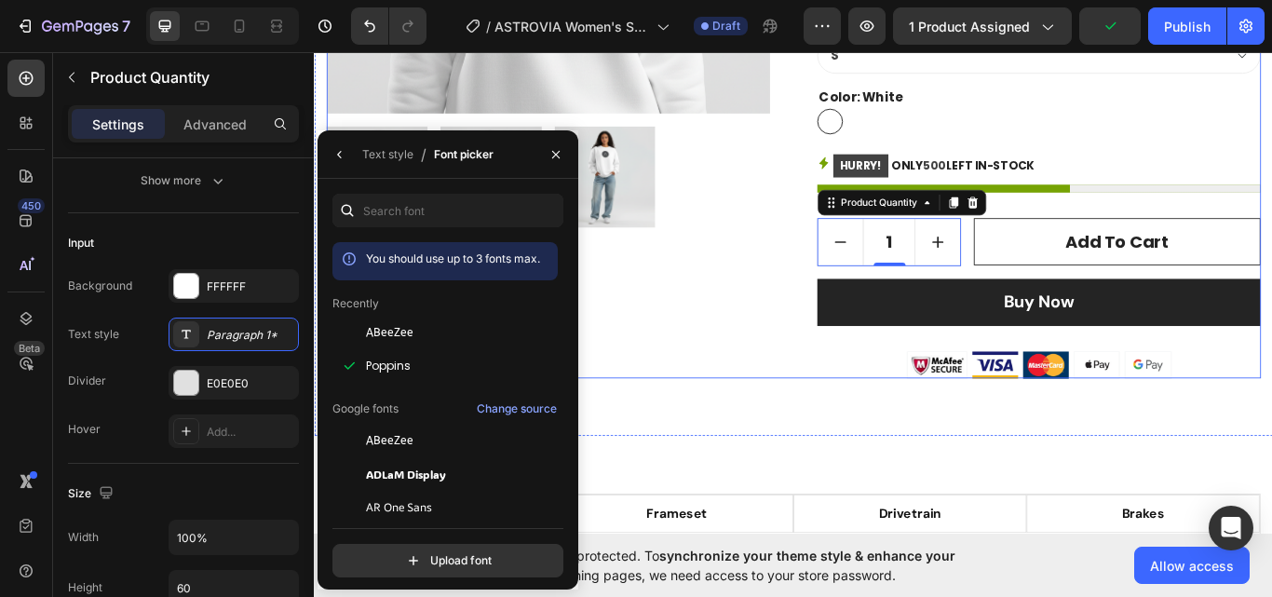
scroll to position [620, 0]
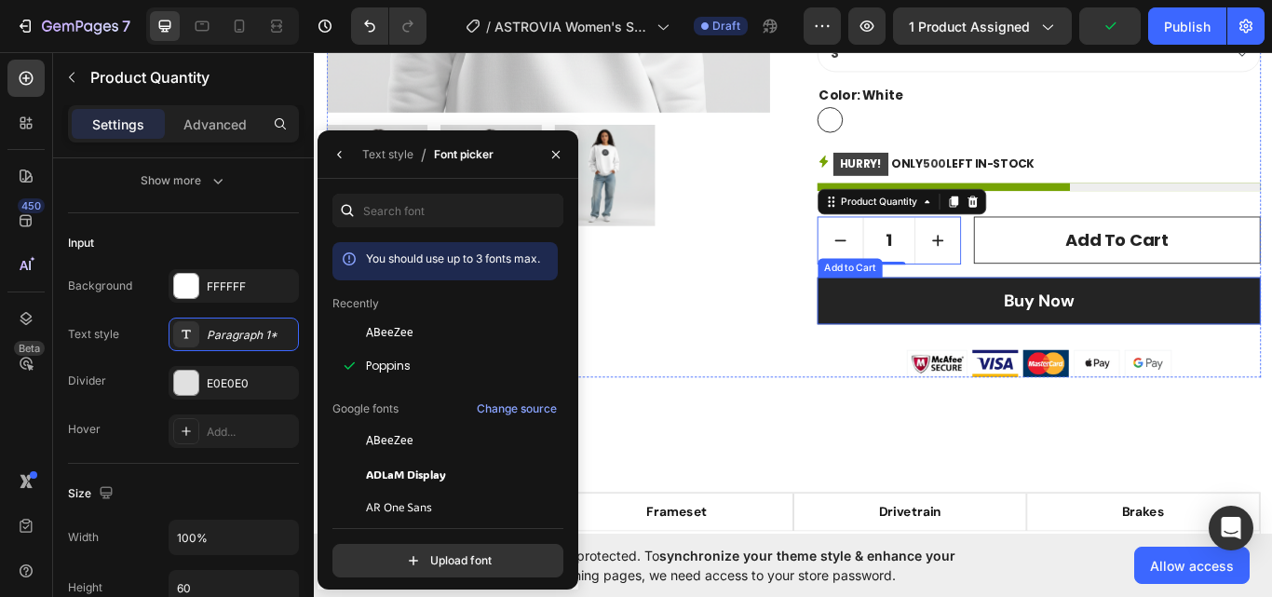
click at [1018, 325] on button "Buy Now" at bounding box center [1158, 344] width 517 height 56
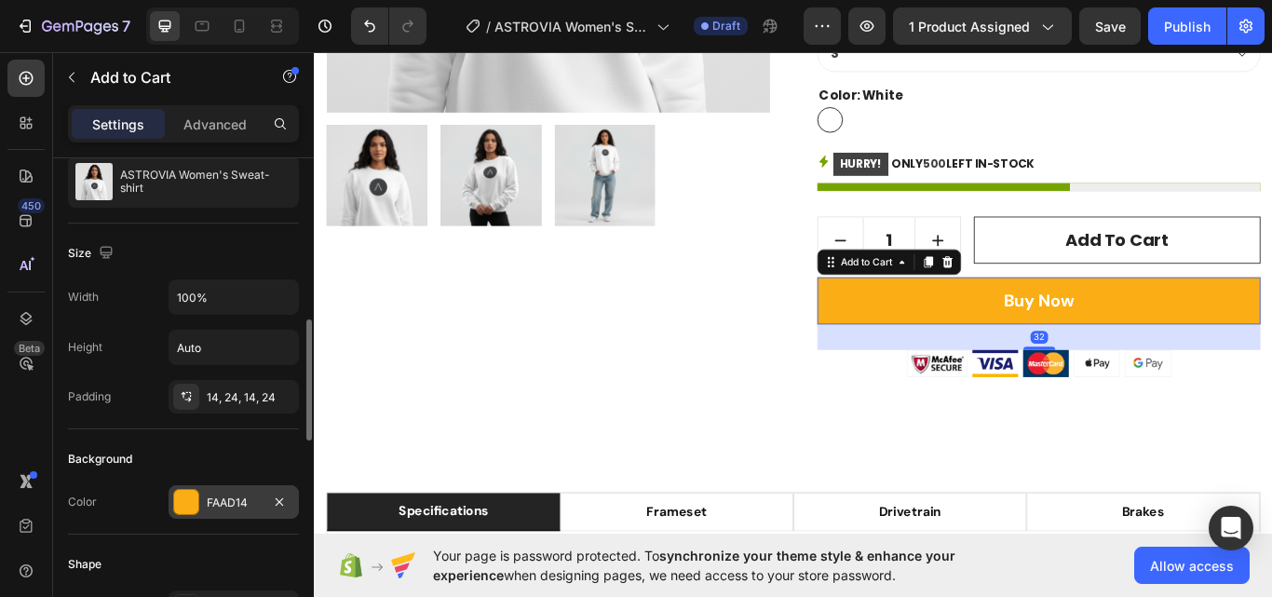
scroll to position [279, 0]
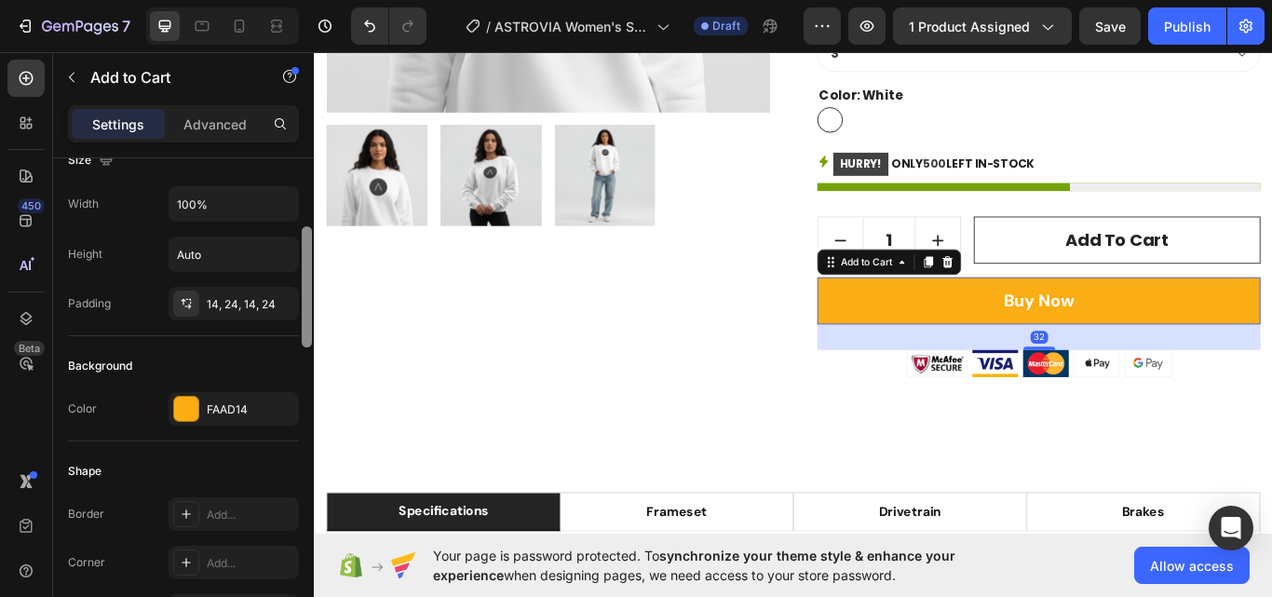
drag, startPoint x: 238, startPoint y: 413, endPoint x: 301, endPoint y: 405, distance: 62.9
click at [239, 413] on div "FAAD14" at bounding box center [251, 409] width 88 height 17
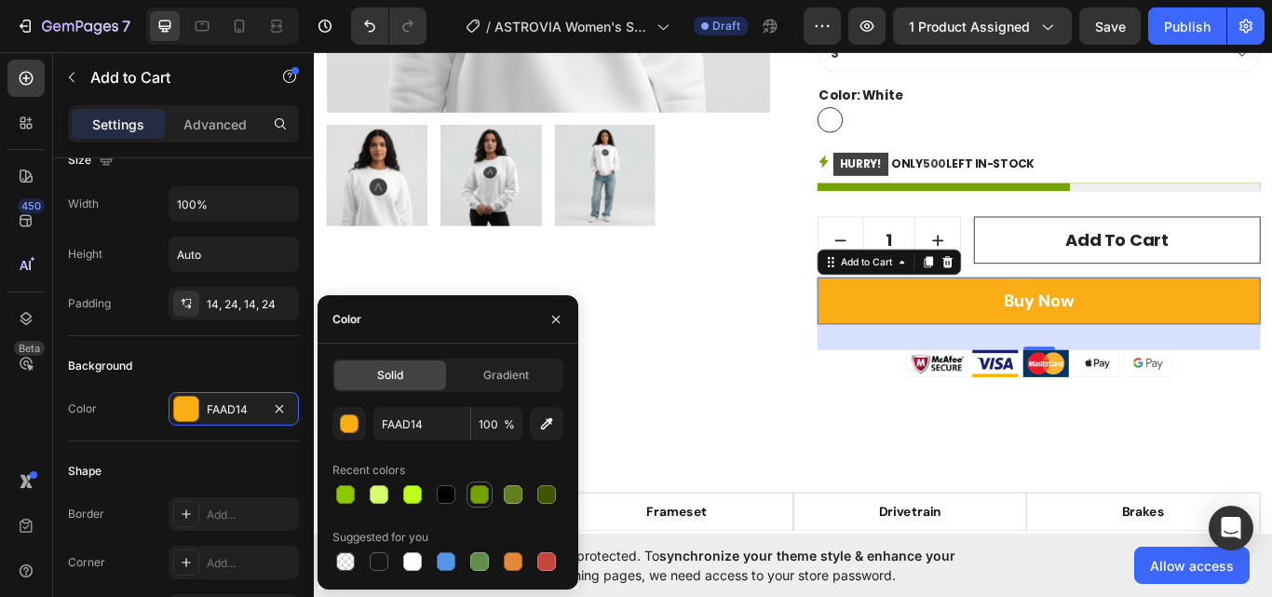
click at [488, 492] on div at bounding box center [479, 494] width 19 height 19
type input "76A304"
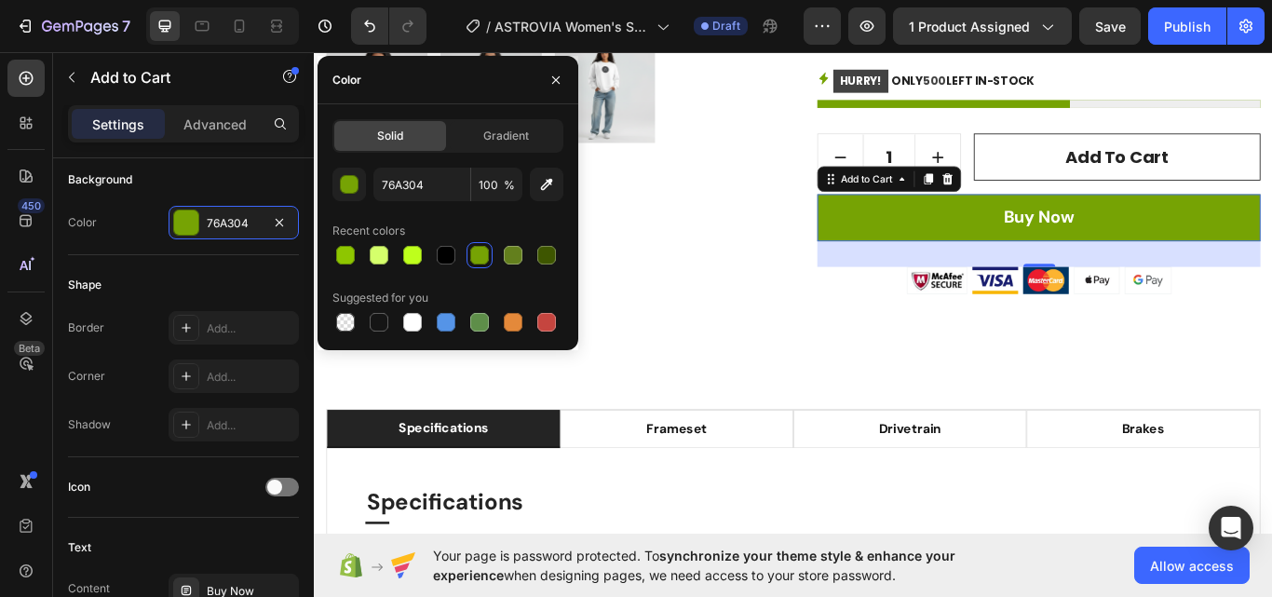
scroll to position [838, 0]
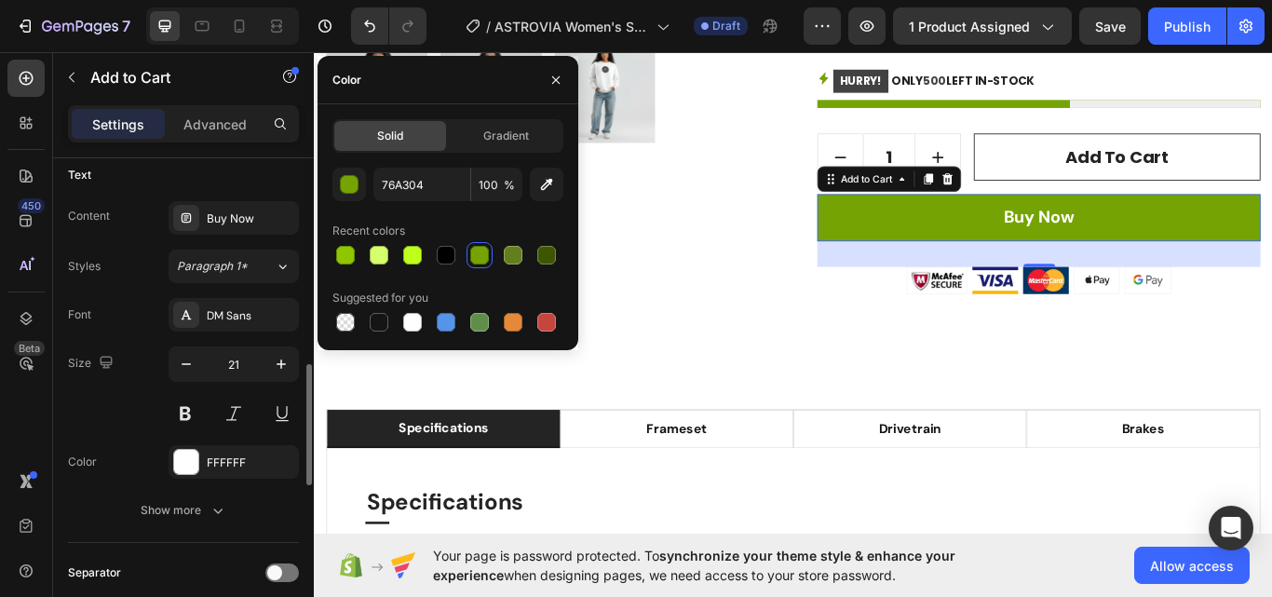
drag, startPoint x: 232, startPoint y: 285, endPoint x: 235, endPoint y: 305, distance: 20.7
click at [233, 288] on div "Styles Paragraph 1* Font DM Sans Size 21 Color FFFFFF Show more" at bounding box center [183, 388] width 231 height 277
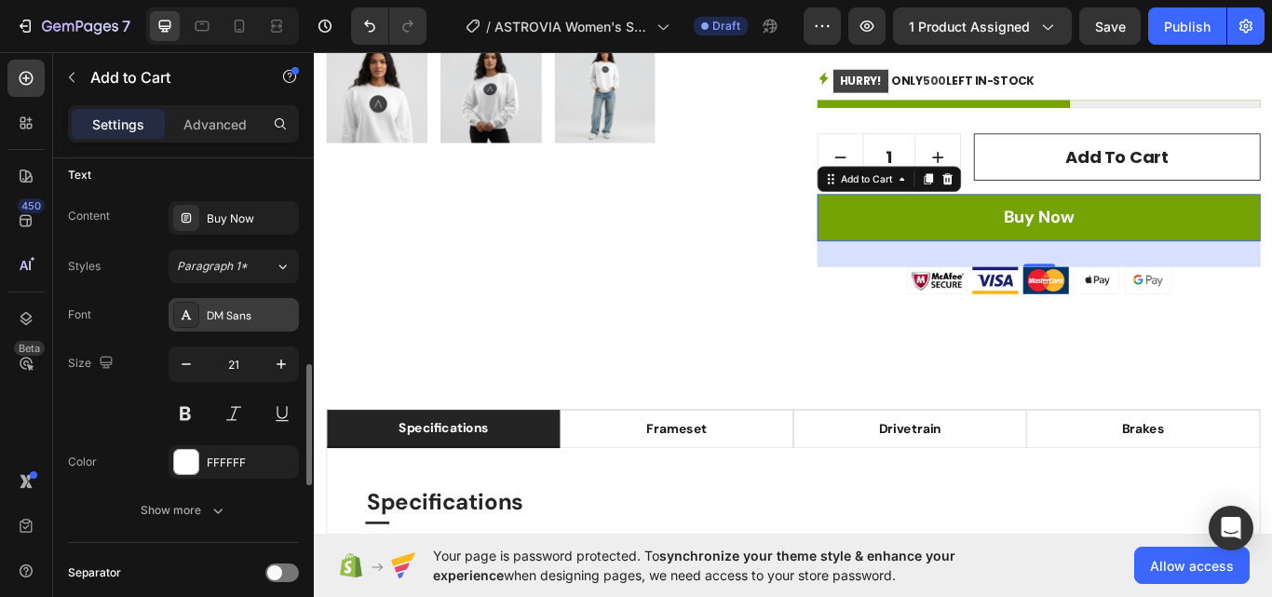
click at [235, 305] on div "DM Sans" at bounding box center [234, 315] width 130 height 34
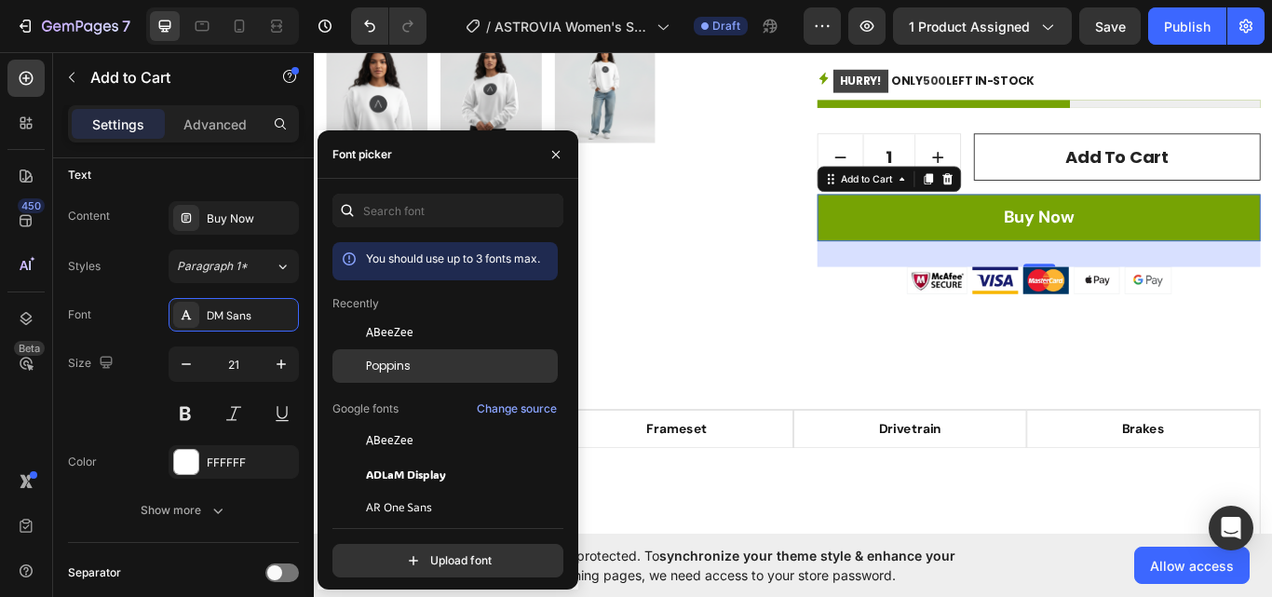
click at [439, 370] on div "Poppins" at bounding box center [460, 366] width 188 height 17
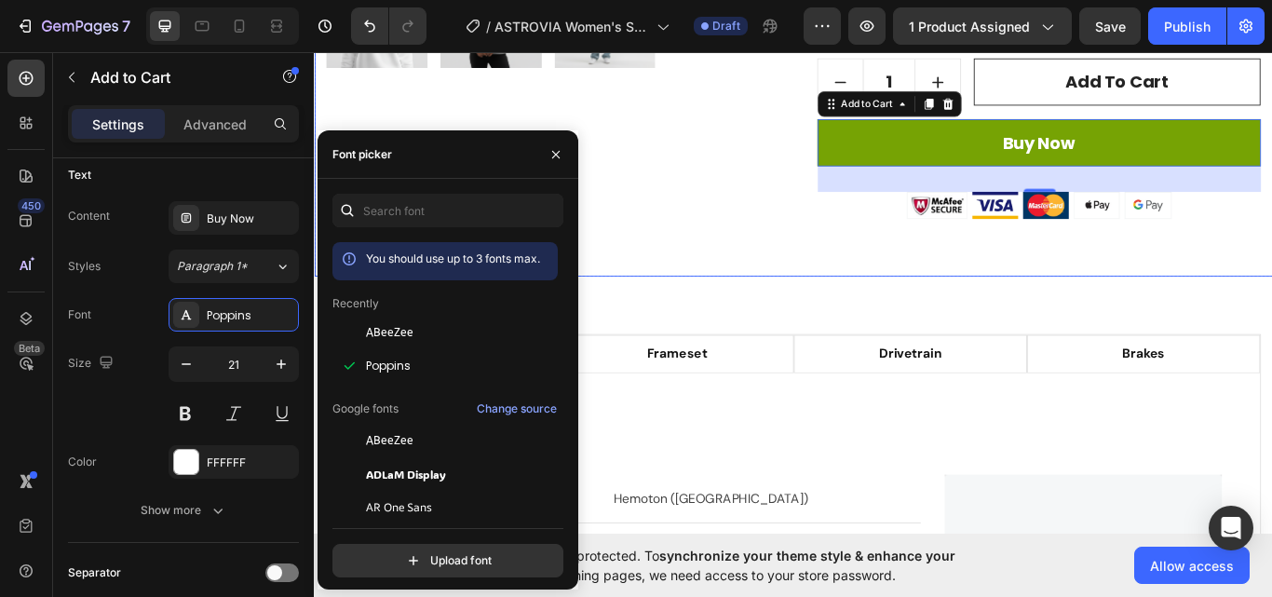
scroll to position [804, 0]
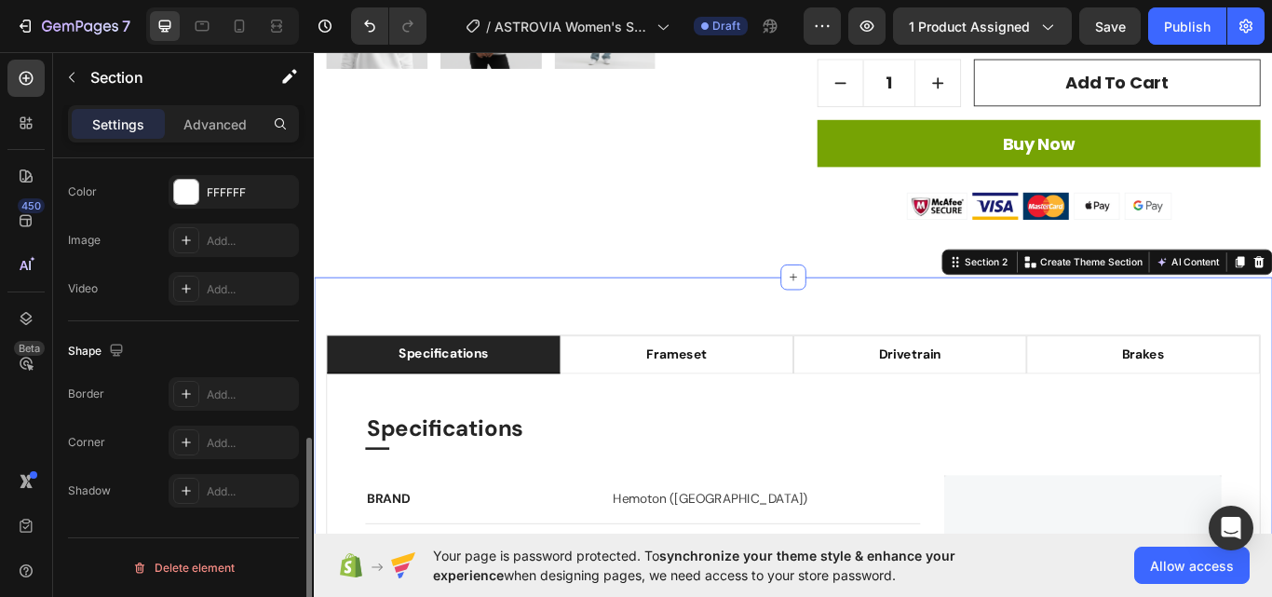
scroll to position [0, 0]
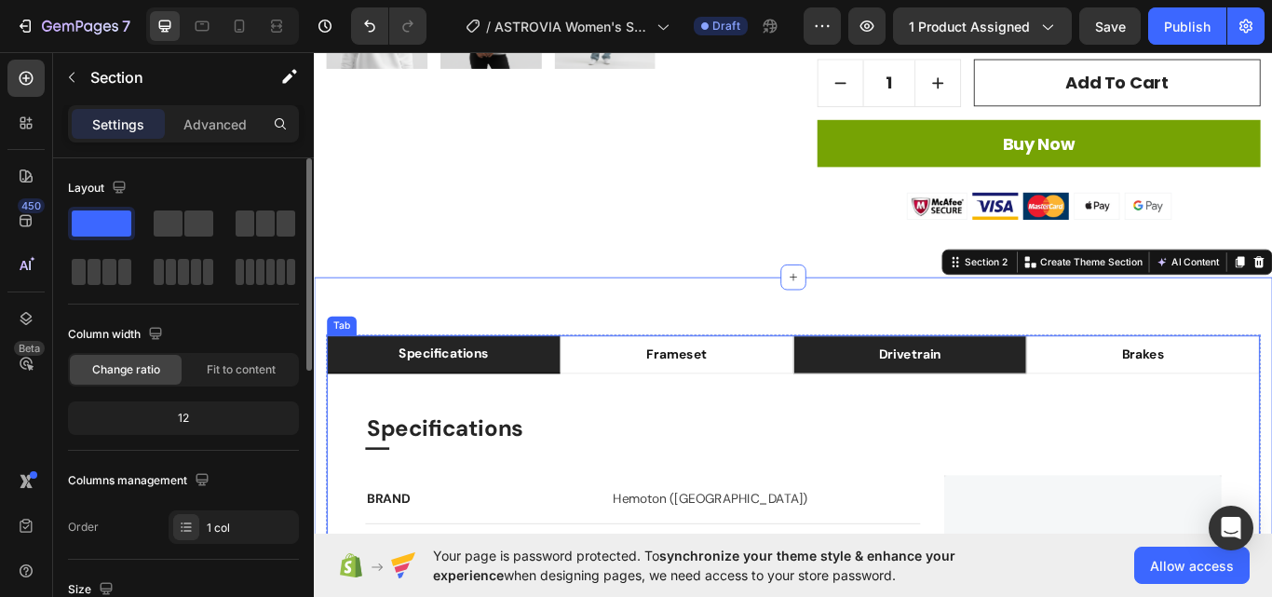
click at [920, 422] on li "drivetrain" at bounding box center [1008, 406] width 272 height 45
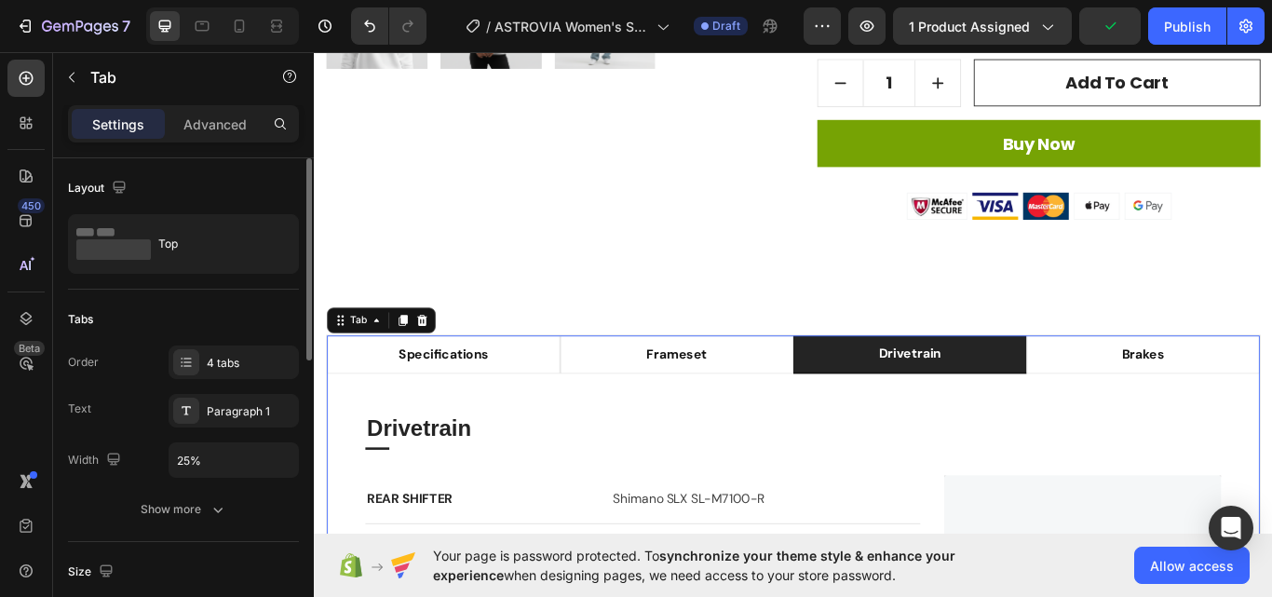
click at [253, 379] on div "Order 4 tabs Text Paragraph 1 Width 25%" at bounding box center [183, 411] width 231 height 132
click at [252, 366] on div "4 tabs" at bounding box center [251, 363] width 88 height 17
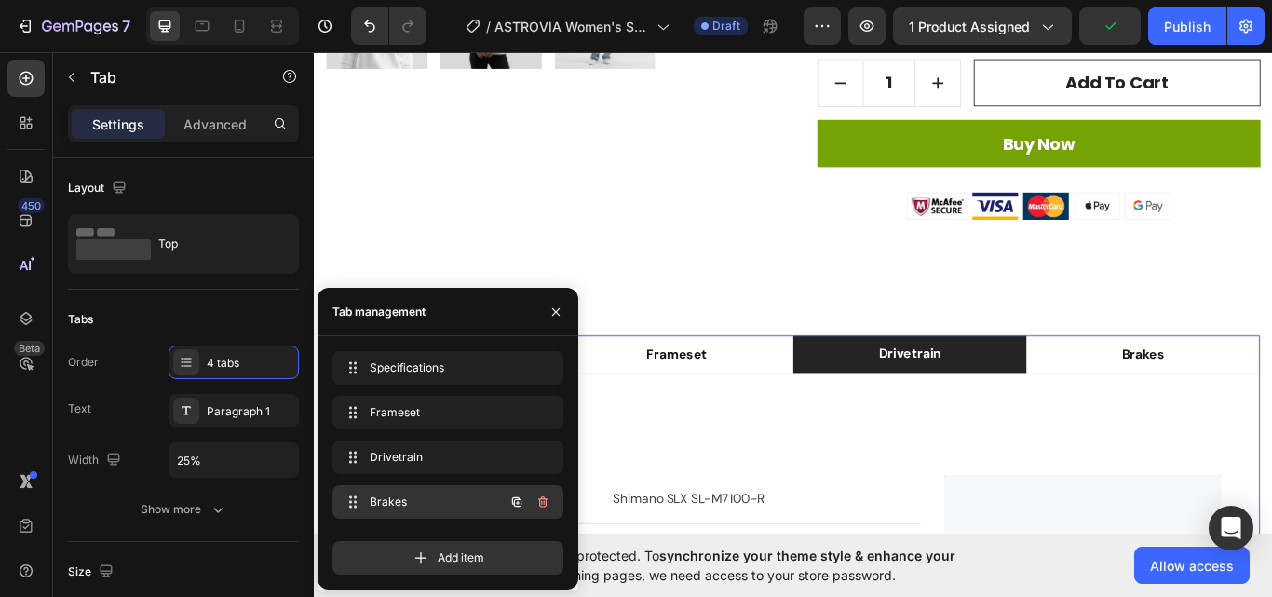
click at [557, 494] on div "Brakes Brakes" at bounding box center [447, 502] width 231 height 34
click at [548, 502] on icon "button" at bounding box center [542, 501] width 15 height 15
click at [545, 502] on div "Delete" at bounding box center [530, 501] width 34 height 17
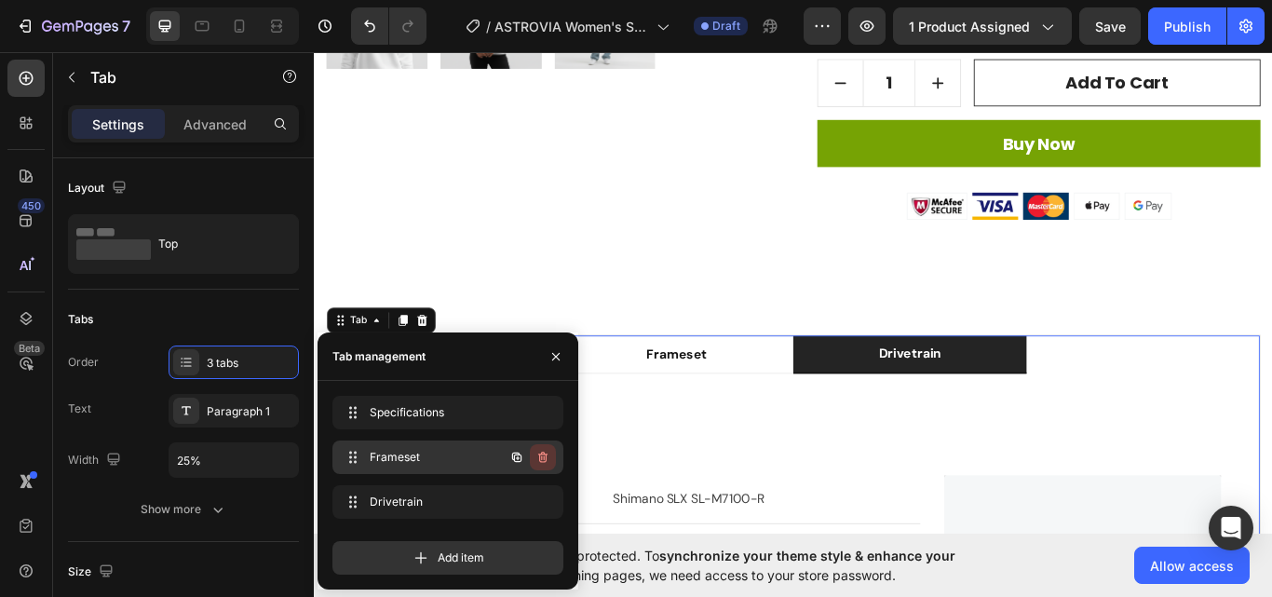
click at [539, 462] on icon "button" at bounding box center [542, 457] width 15 height 15
click at [537, 495] on icon "button" at bounding box center [542, 501] width 15 height 15
click at [542, 499] on div "Delete" at bounding box center [530, 501] width 34 height 17
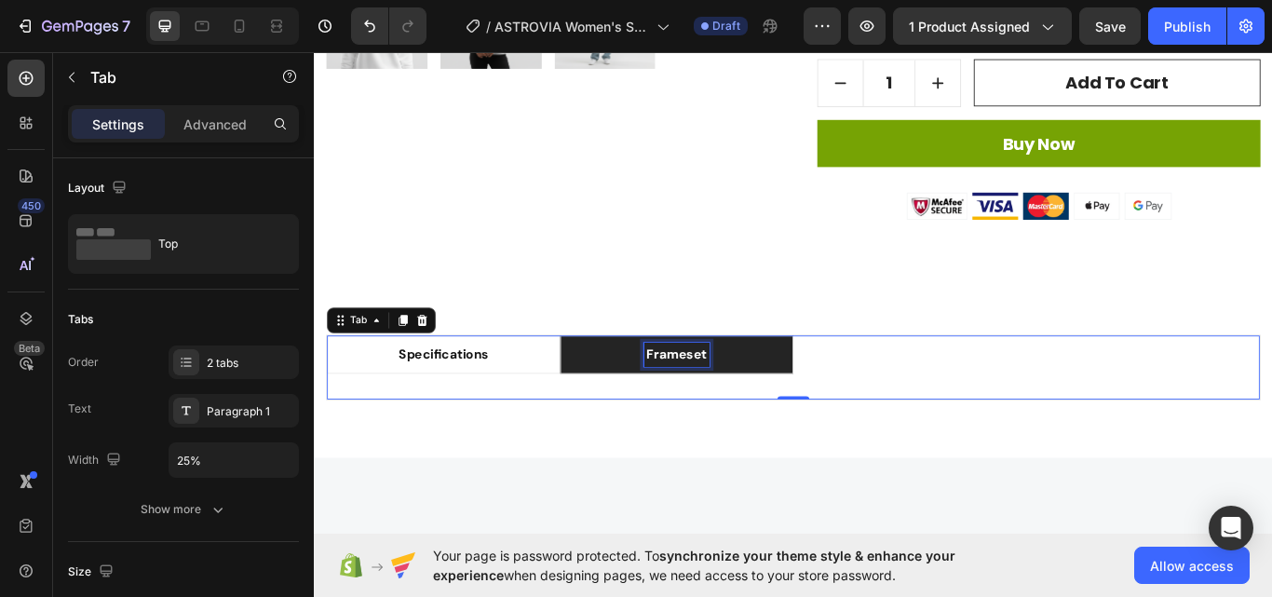
click at [762, 412] on div "frameset" at bounding box center [736, 406] width 76 height 28
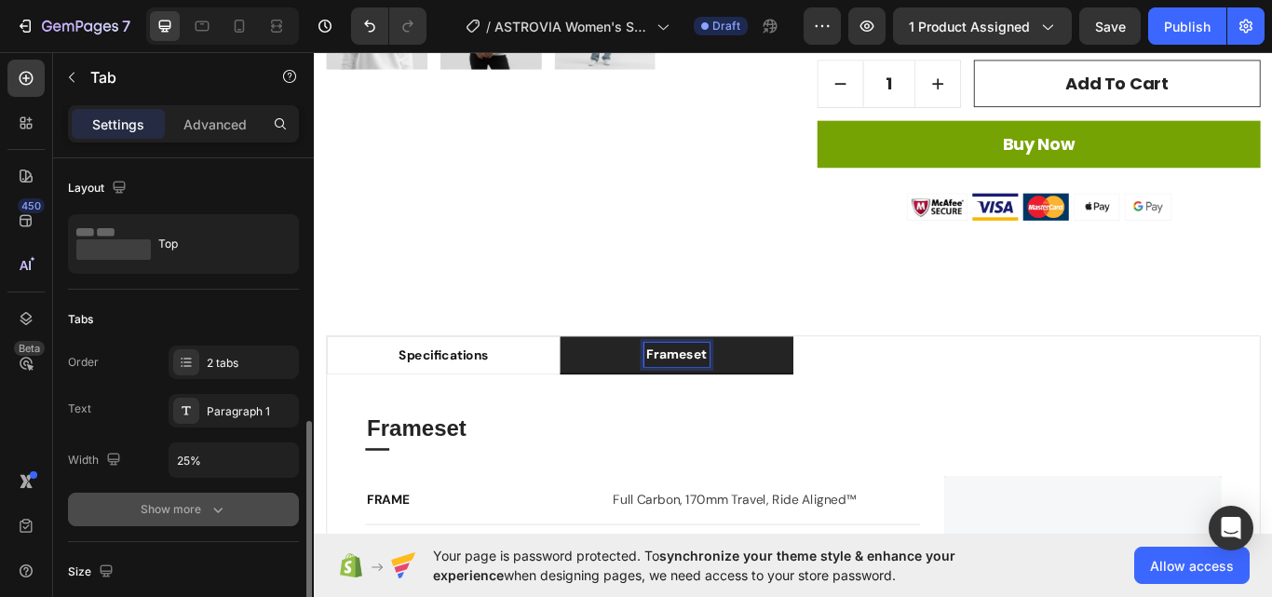
scroll to position [186, 0]
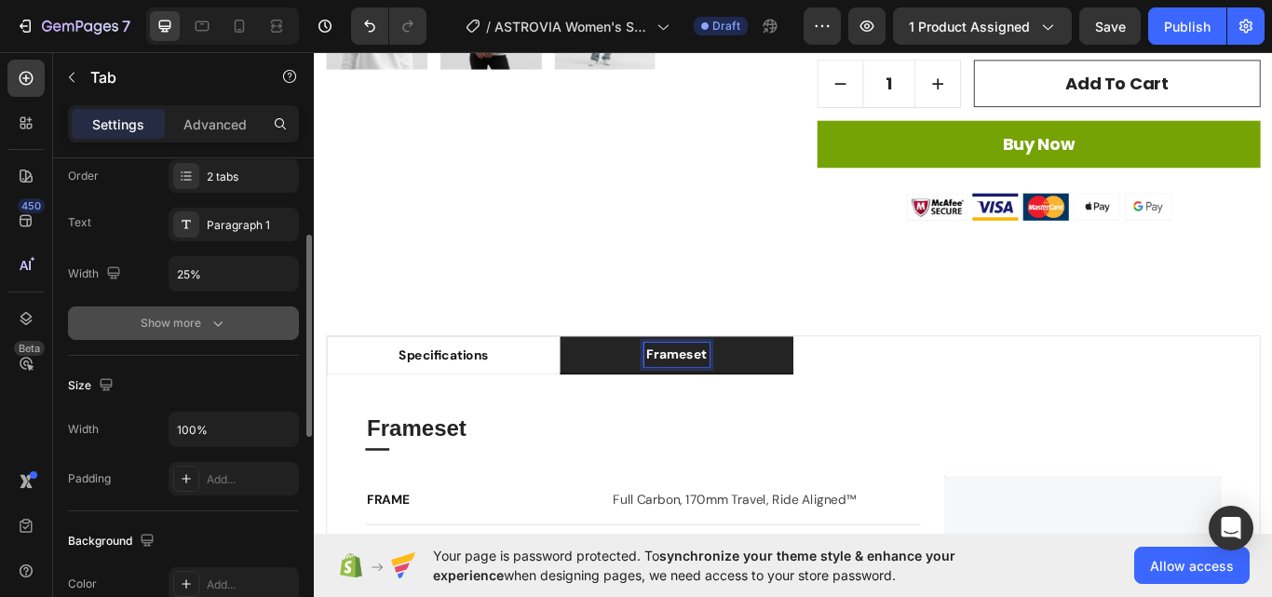
click at [212, 323] on icon "button" at bounding box center [218, 323] width 19 height 19
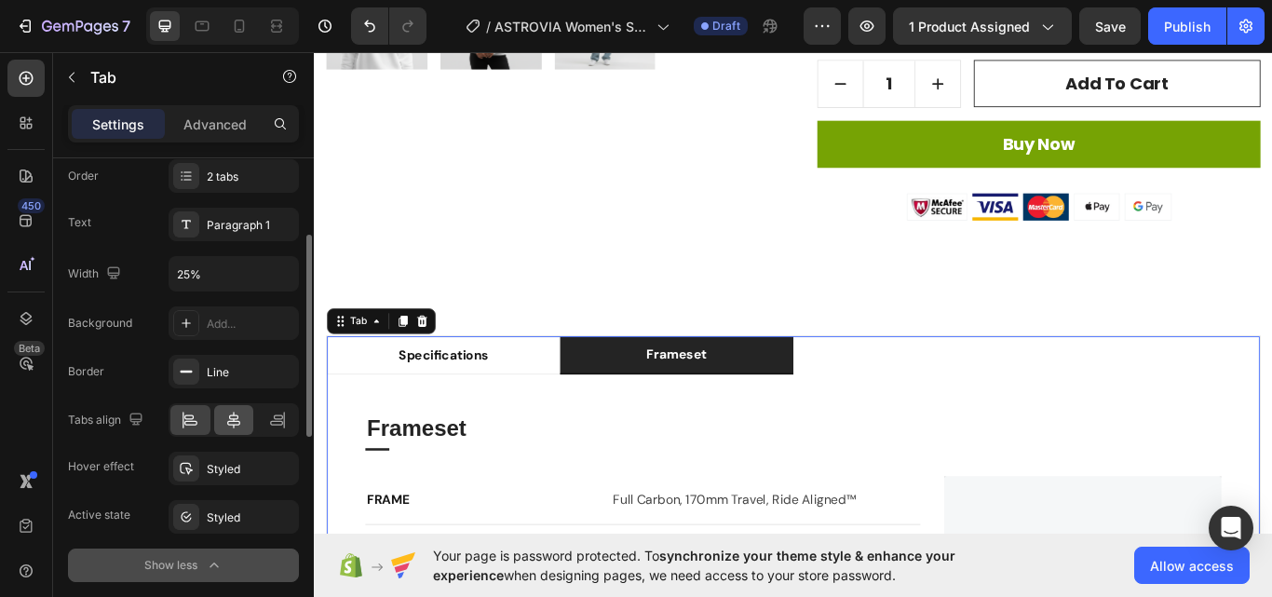
click at [237, 412] on icon at bounding box center [233, 420] width 19 height 19
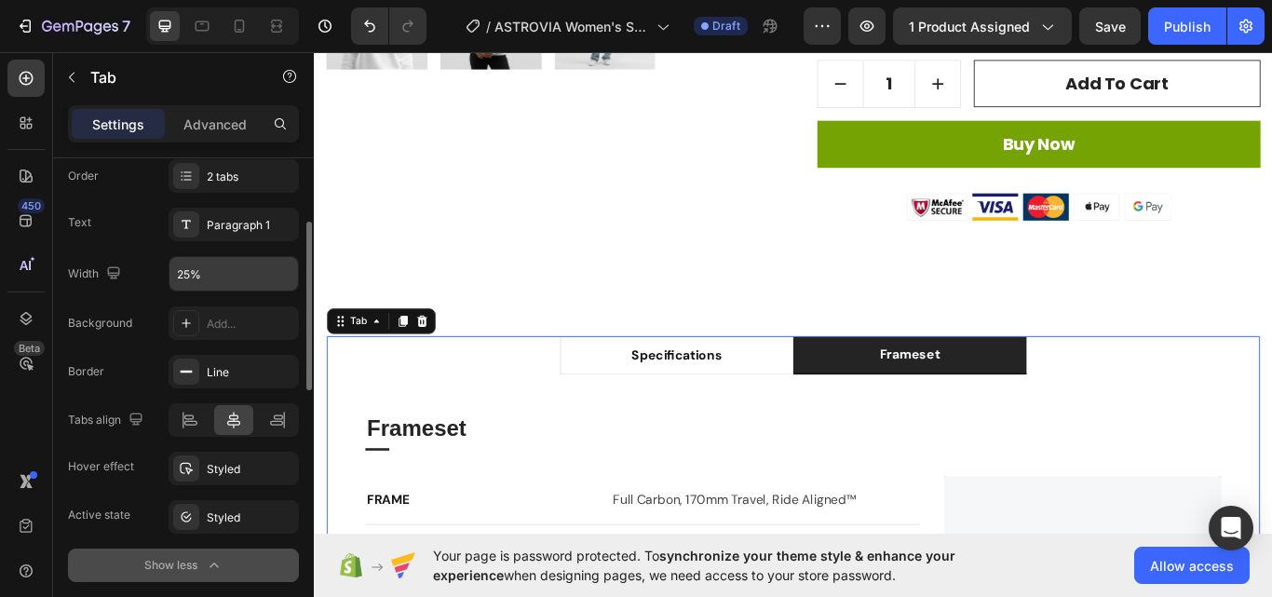
click at [223, 280] on input "25%" at bounding box center [233, 274] width 128 height 34
click at [273, 284] on button "button" at bounding box center [281, 274] width 34 height 34
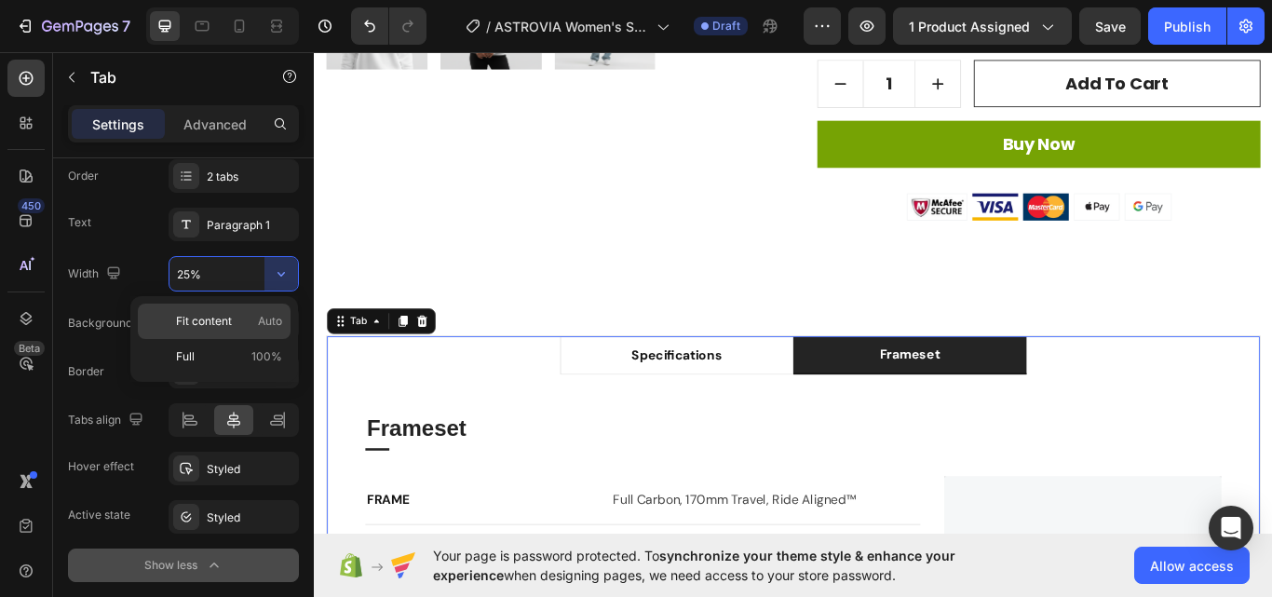
click at [236, 321] on p "Fit content Auto" at bounding box center [229, 321] width 106 height 17
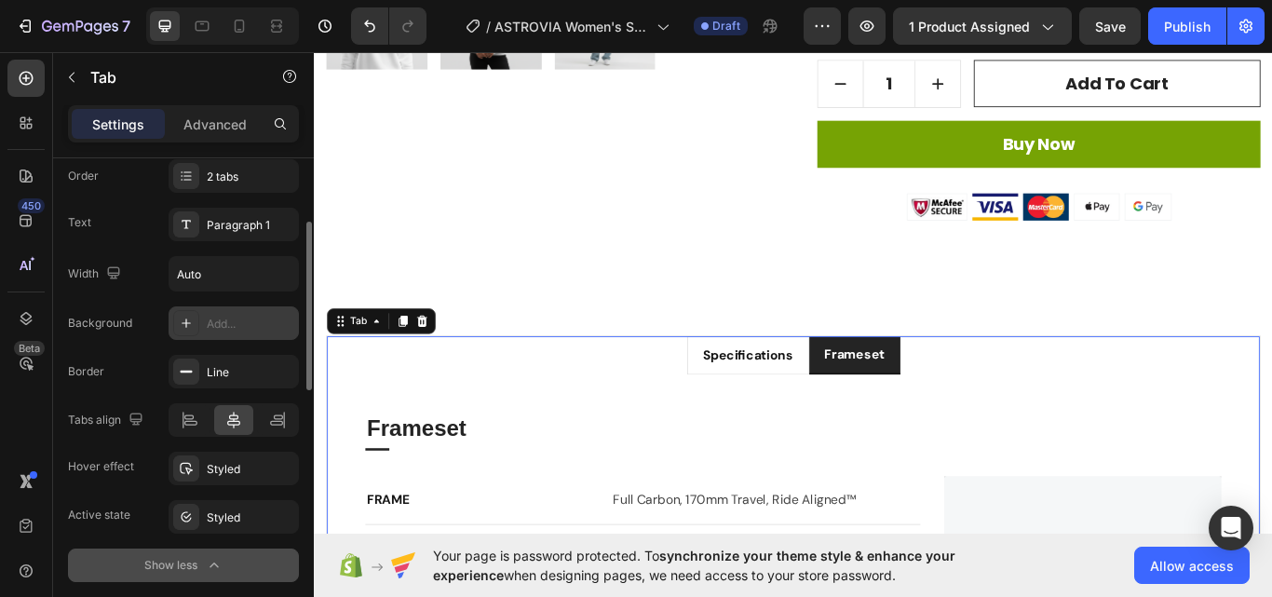
type input "25%"
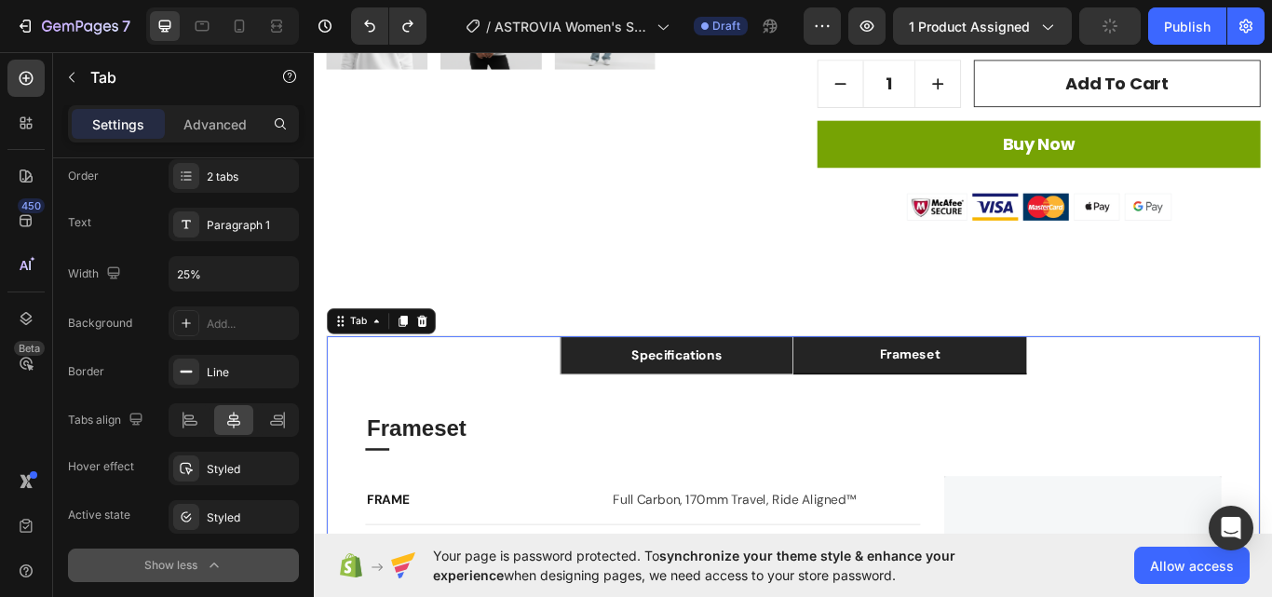
click at [790, 412] on li "specifications" at bounding box center [737, 407] width 272 height 45
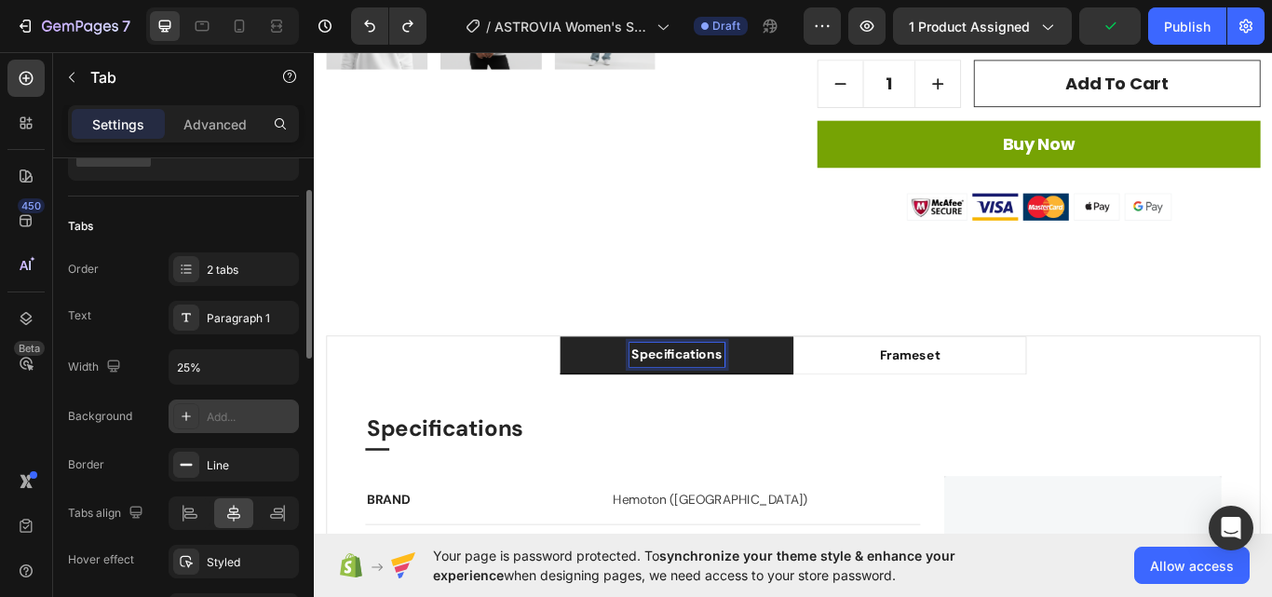
scroll to position [0, 0]
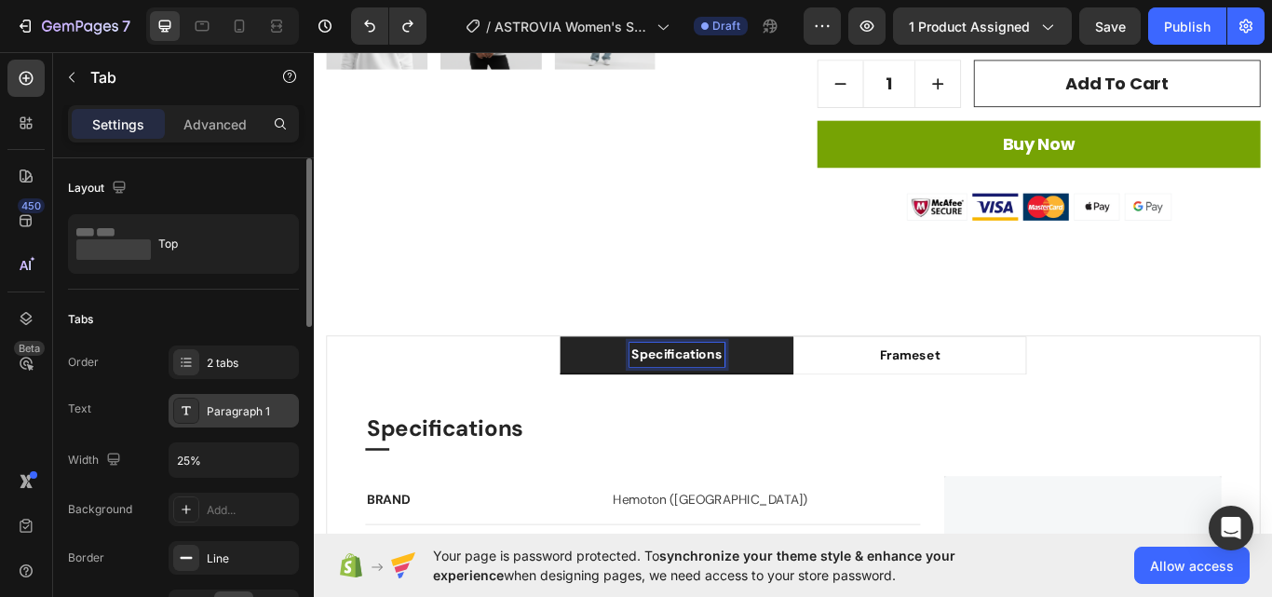
click at [247, 407] on div "Paragraph 1" at bounding box center [251, 411] width 88 height 17
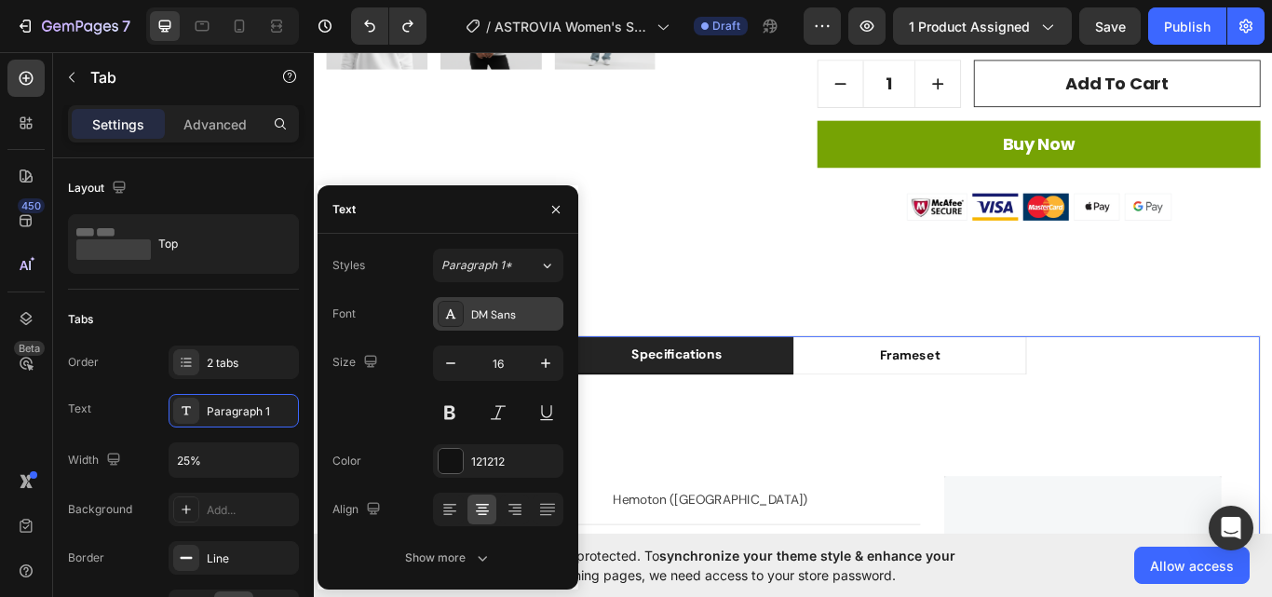
click at [525, 312] on div "DM Sans" at bounding box center [515, 314] width 88 height 17
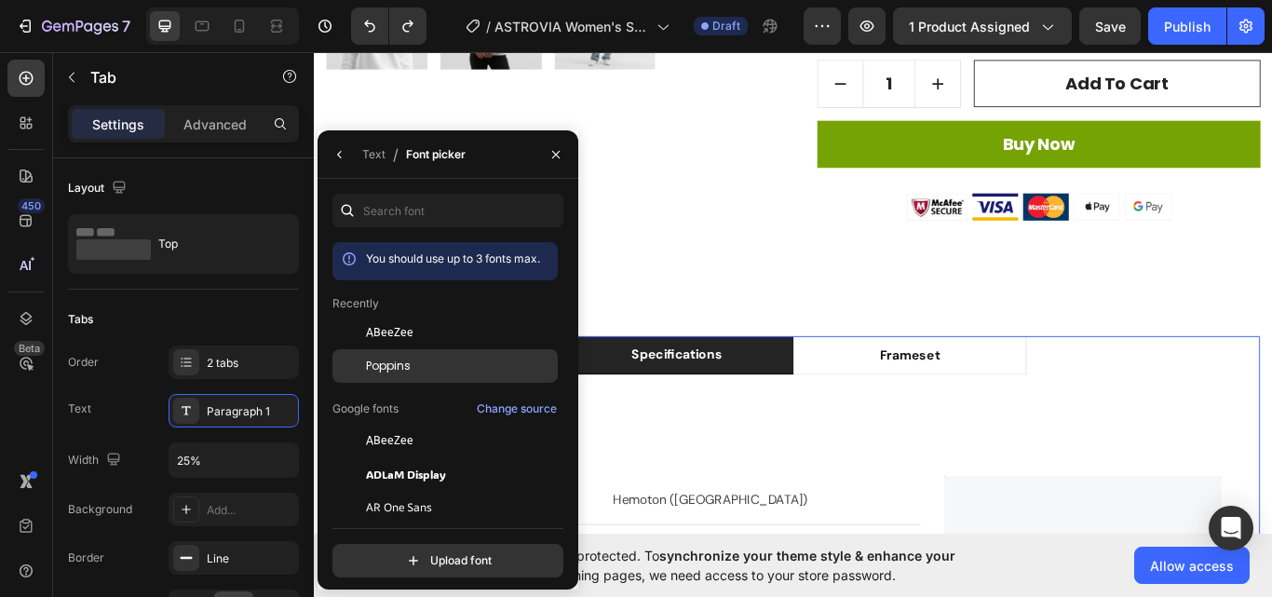
click at [510, 353] on div "Poppins" at bounding box center [444, 366] width 225 height 34
click at [669, 404] on li "specifications" at bounding box center [737, 407] width 272 height 45
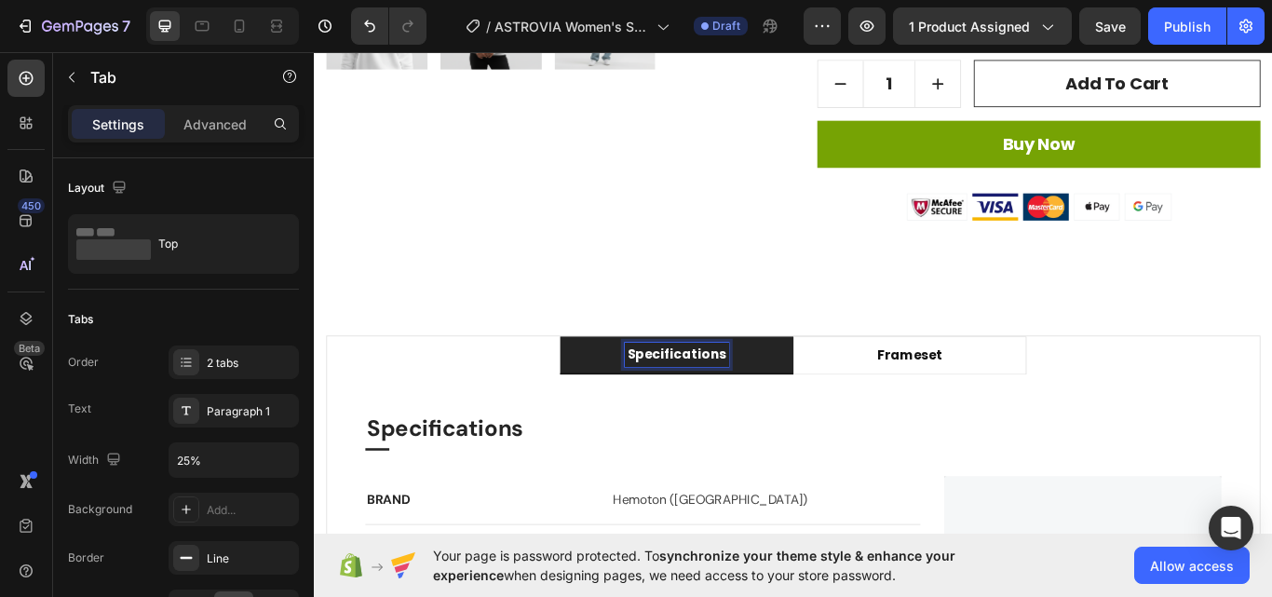
click at [708, 403] on p "specifications" at bounding box center [736, 406] width 115 height 22
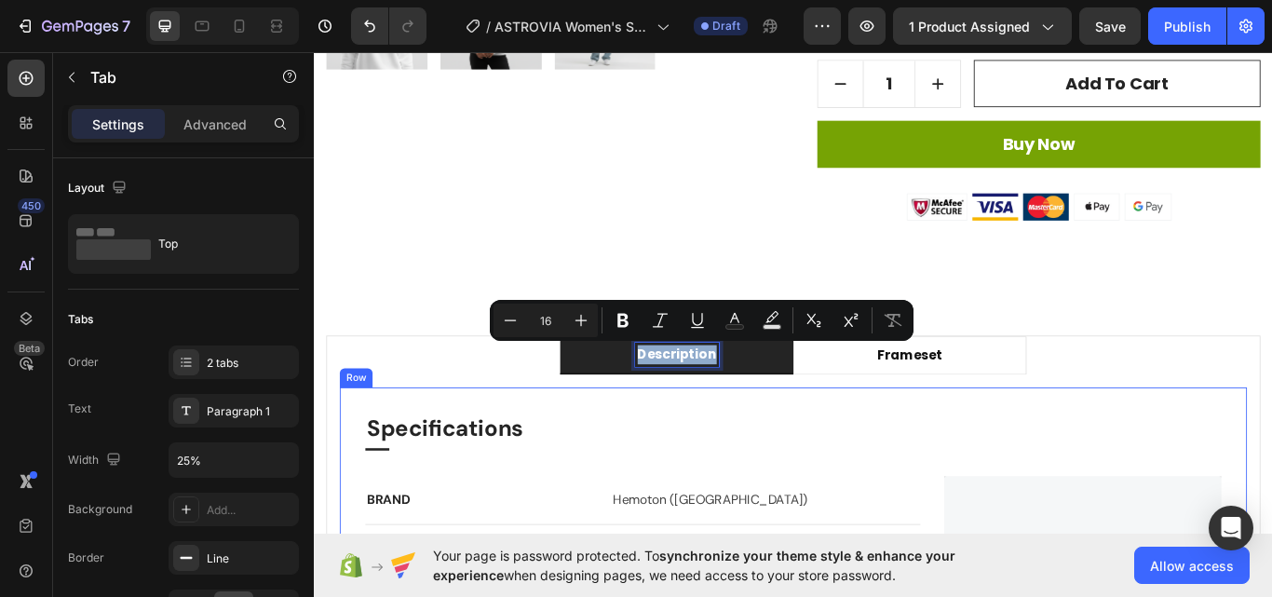
copy p "Description"
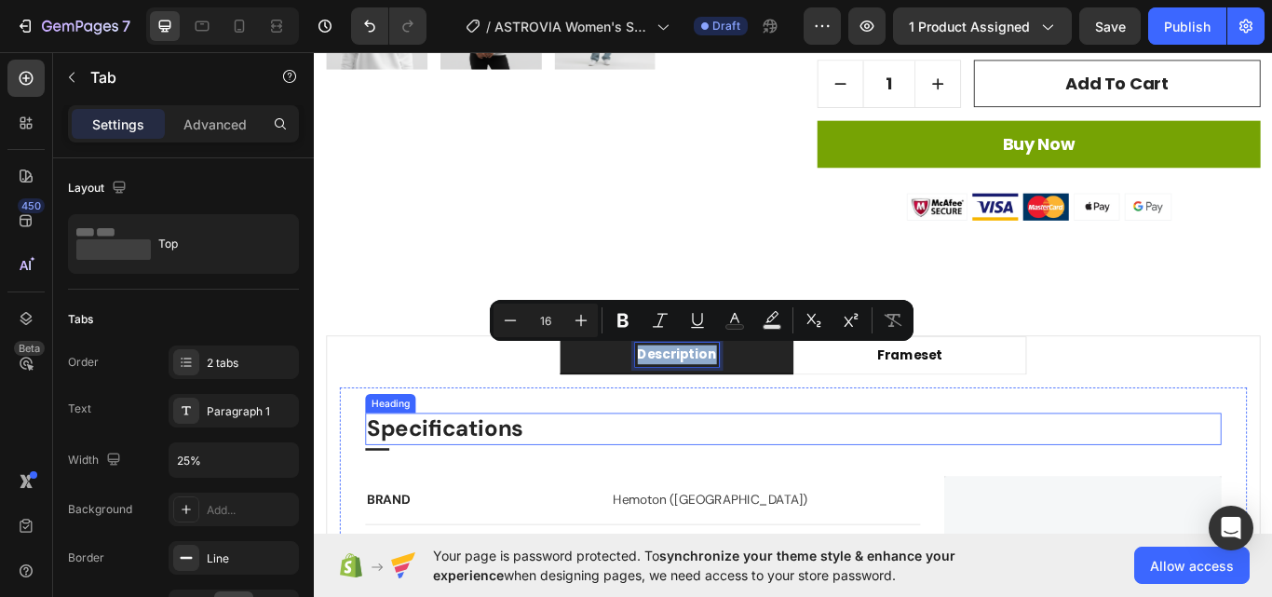
click at [488, 493] on p "Specifications" at bounding box center [872, 493] width 994 height 34
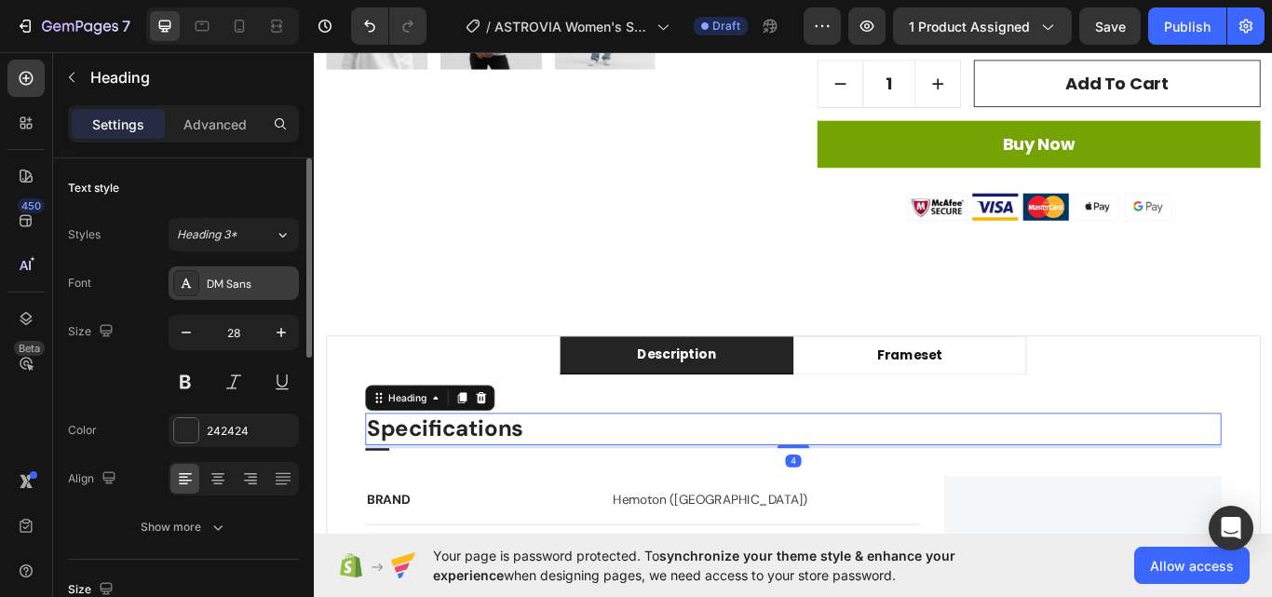
click at [223, 290] on div "DM Sans" at bounding box center [251, 284] width 88 height 17
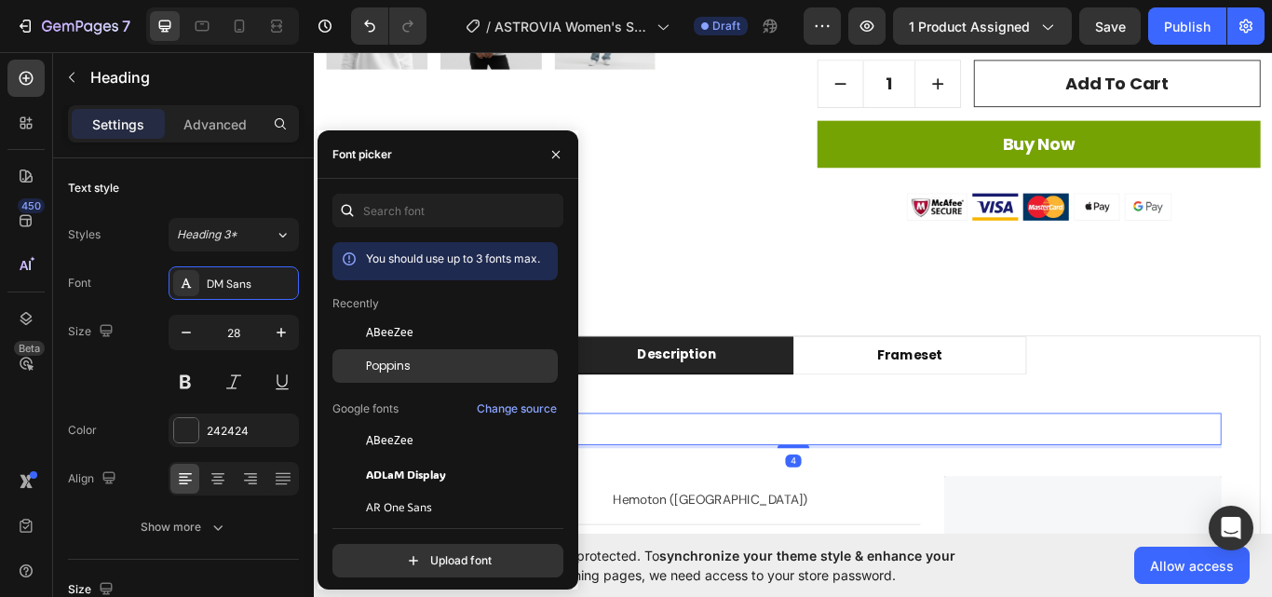
click at [373, 364] on span "Poppins" at bounding box center [388, 366] width 45 height 17
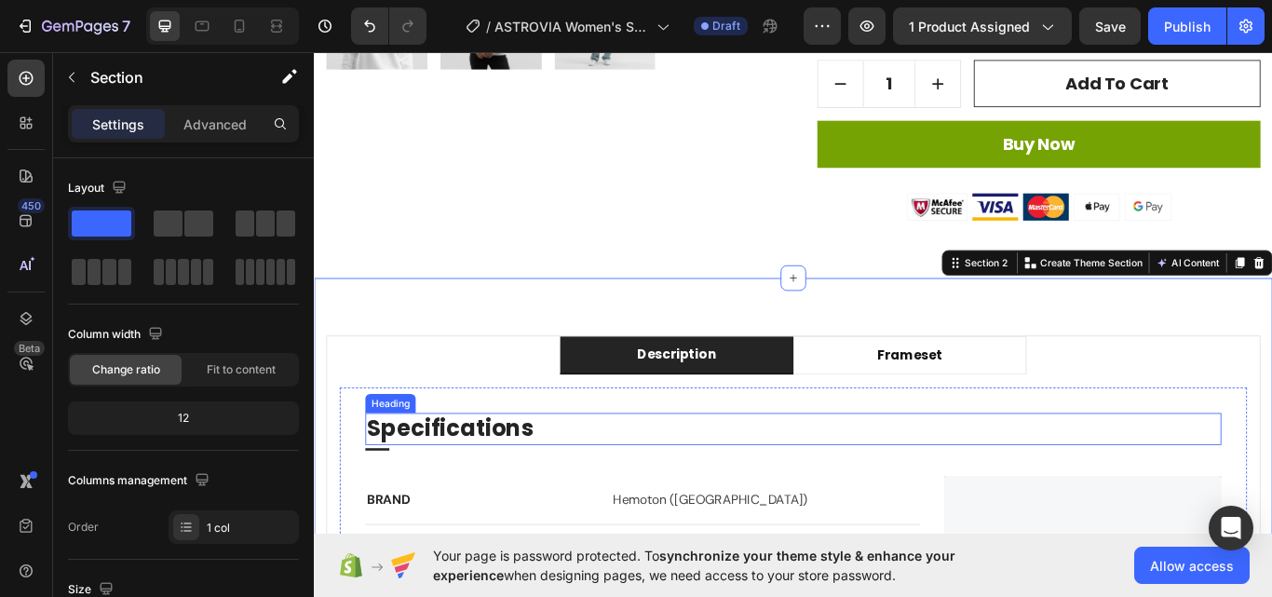
click at [507, 492] on p "Specifications" at bounding box center [872, 493] width 994 height 34
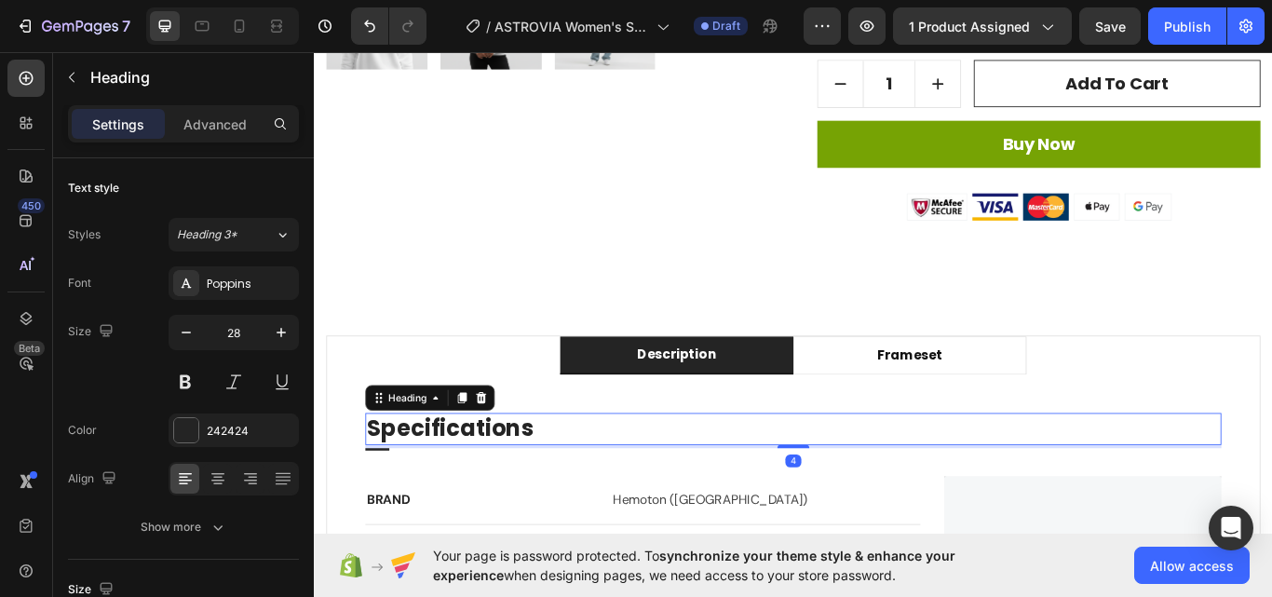
click at [507, 492] on p "Specifications" at bounding box center [872, 493] width 994 height 34
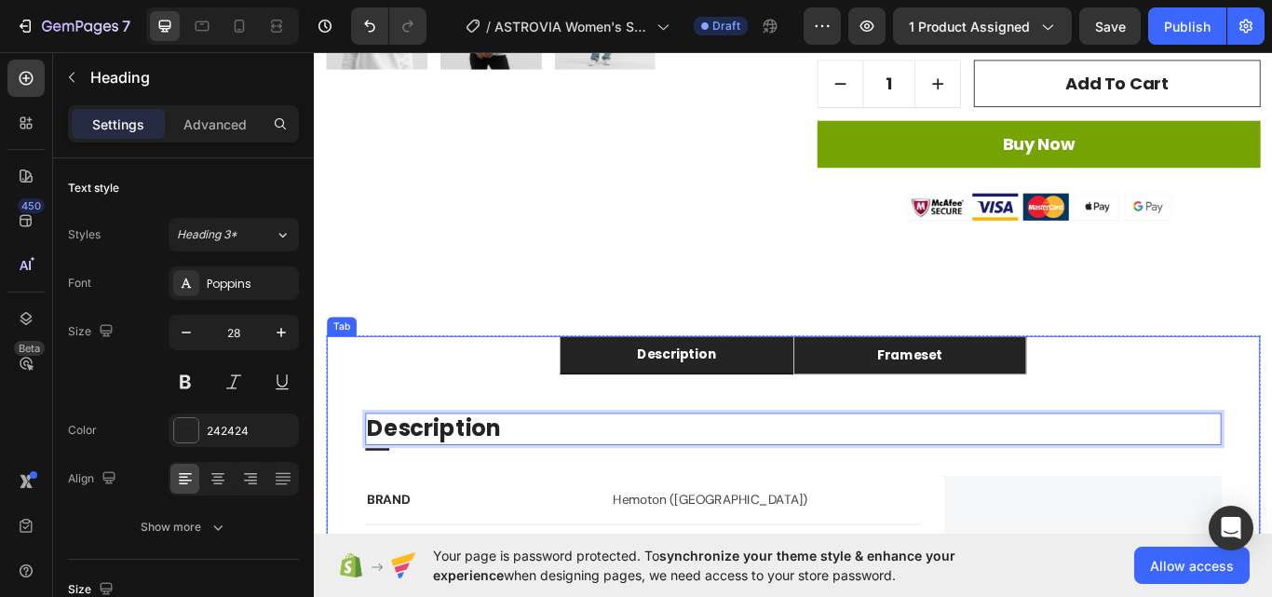
click at [955, 403] on li "frameset" at bounding box center [1008, 407] width 272 height 45
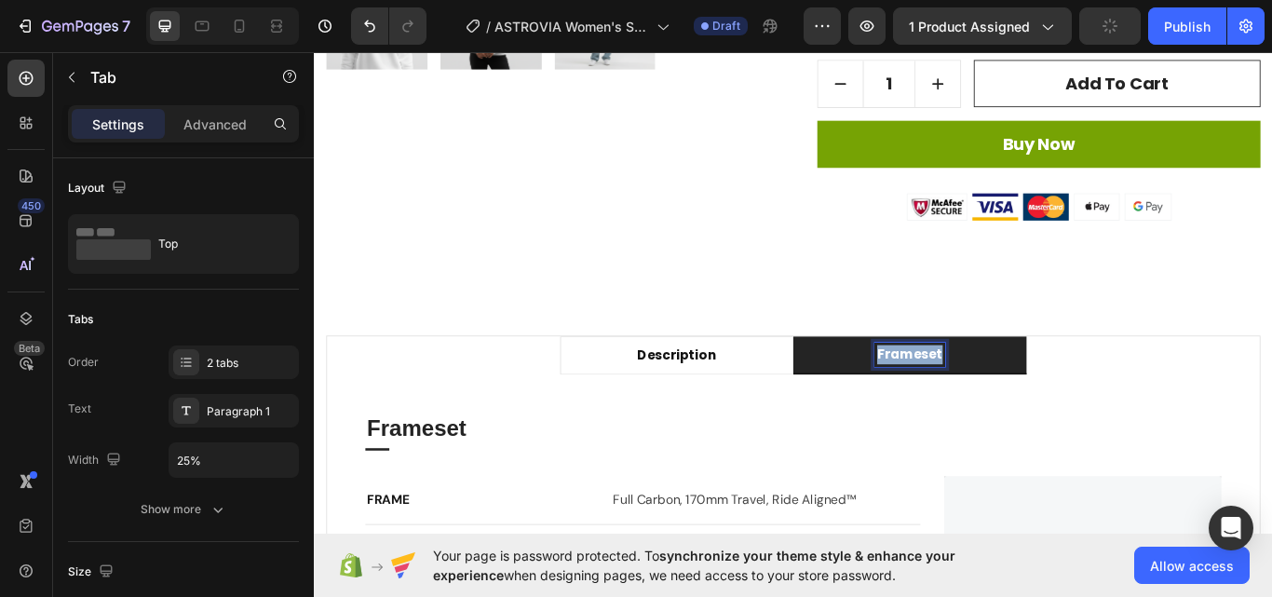
click at [977, 405] on p "frameset" at bounding box center [1008, 406] width 76 height 22
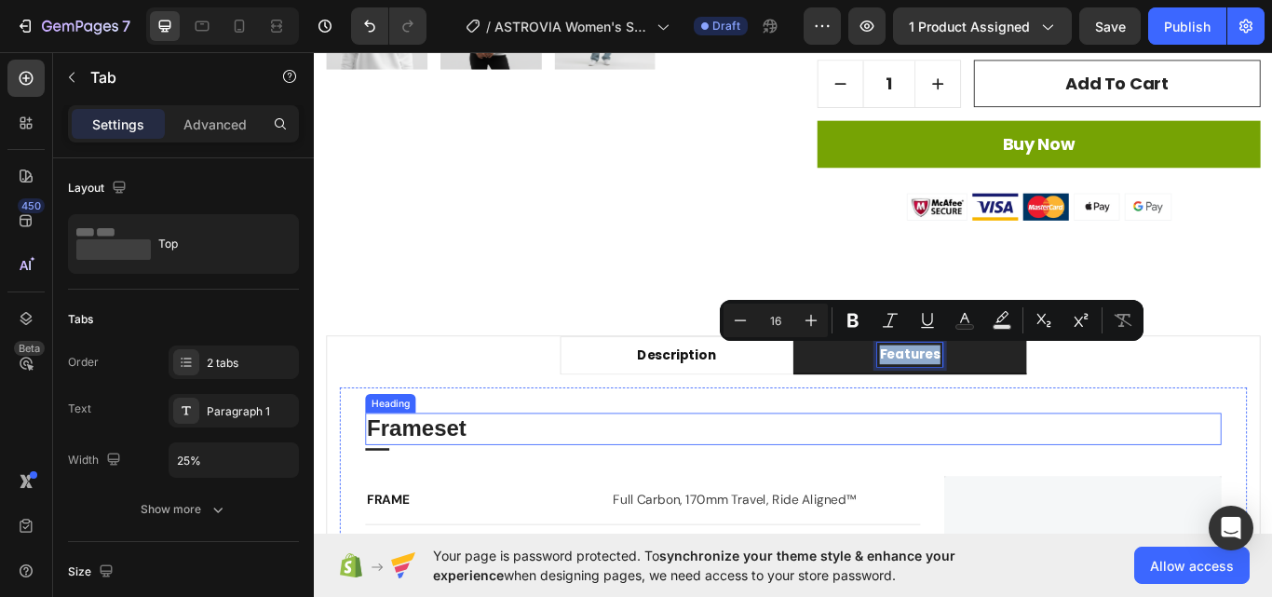
copy p "Features"
click at [474, 495] on p "Frameset" at bounding box center [872, 493] width 994 height 34
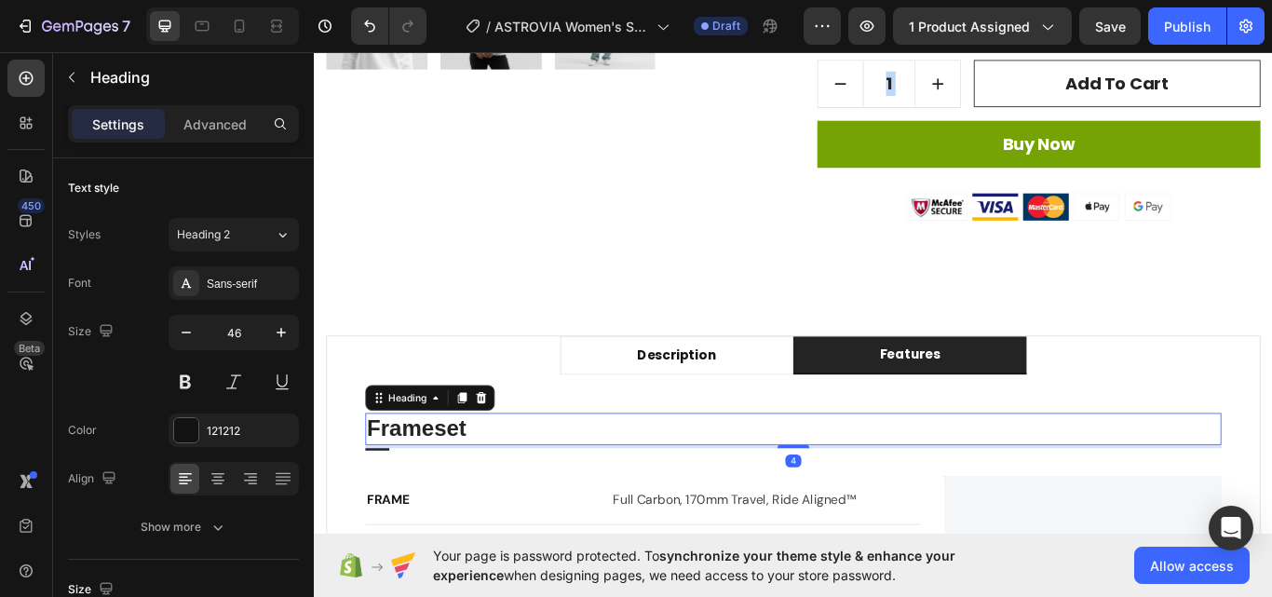
click at [474, 495] on p "Frameset" at bounding box center [872, 493] width 994 height 34
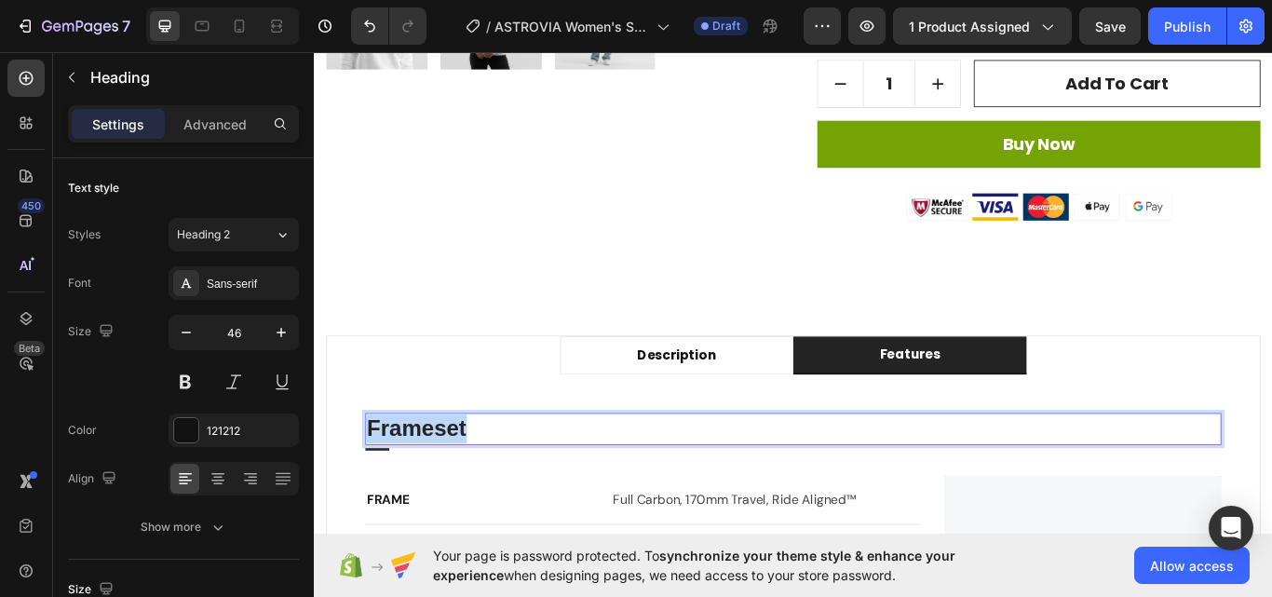
click at [474, 495] on p "Frameset" at bounding box center [872, 493] width 994 height 34
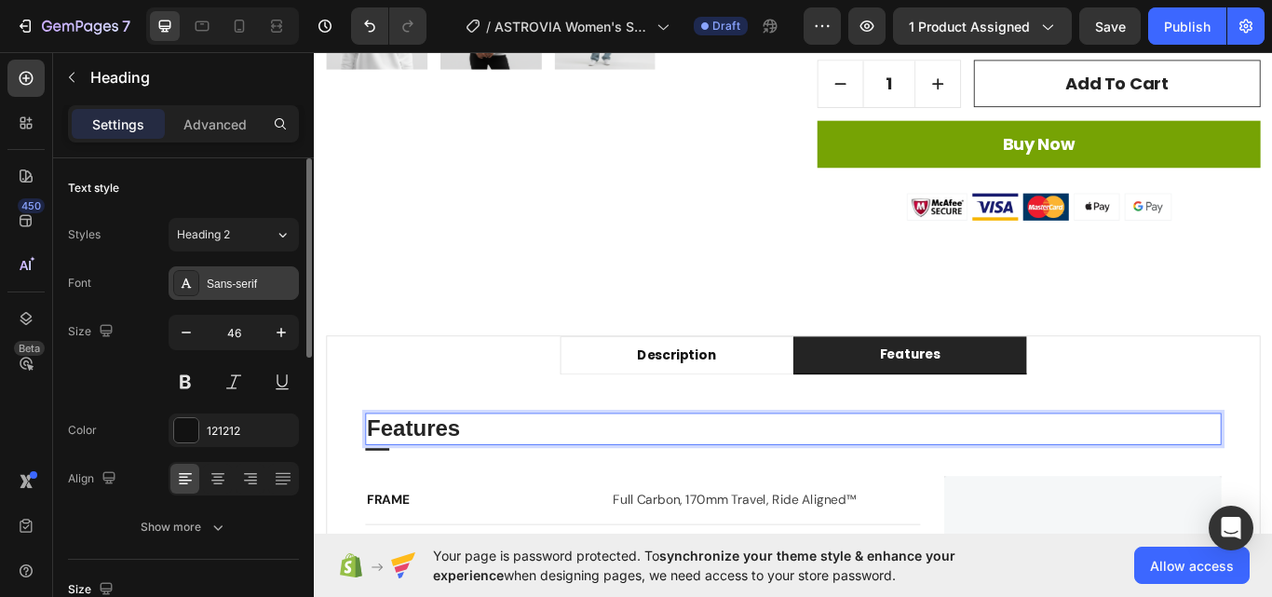
click at [204, 284] on div "Sans-serif" at bounding box center [234, 283] width 130 height 34
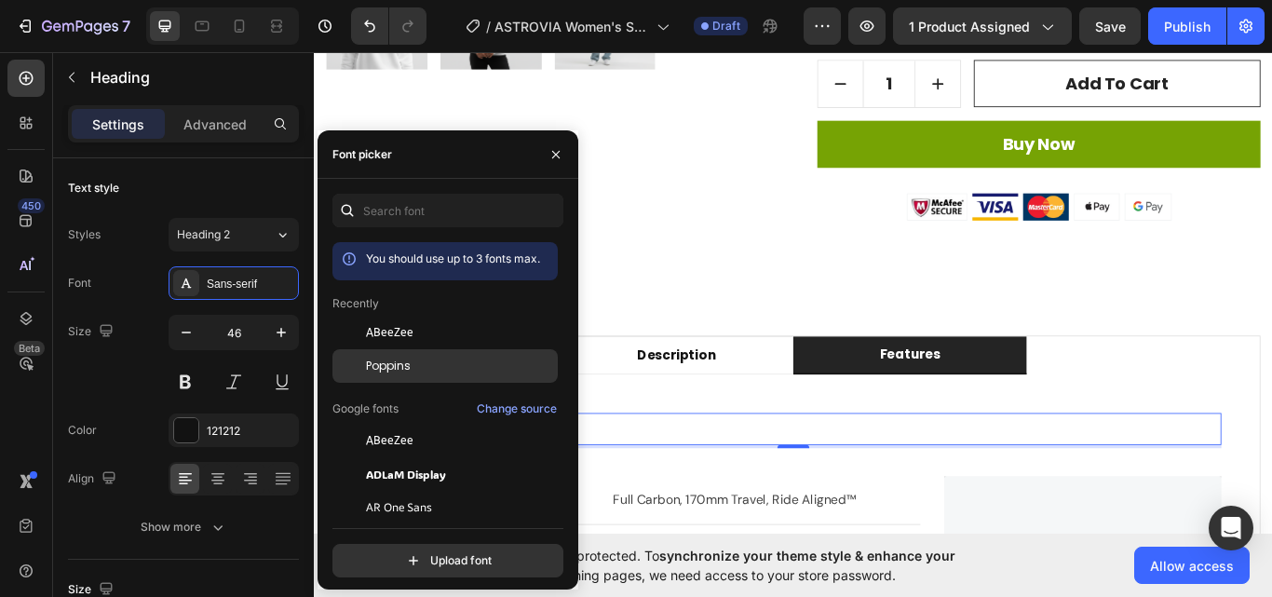
drag, startPoint x: 406, startPoint y: 365, endPoint x: 491, endPoint y: 305, distance: 103.6
click at [406, 365] on span "Poppins" at bounding box center [388, 366] width 45 height 17
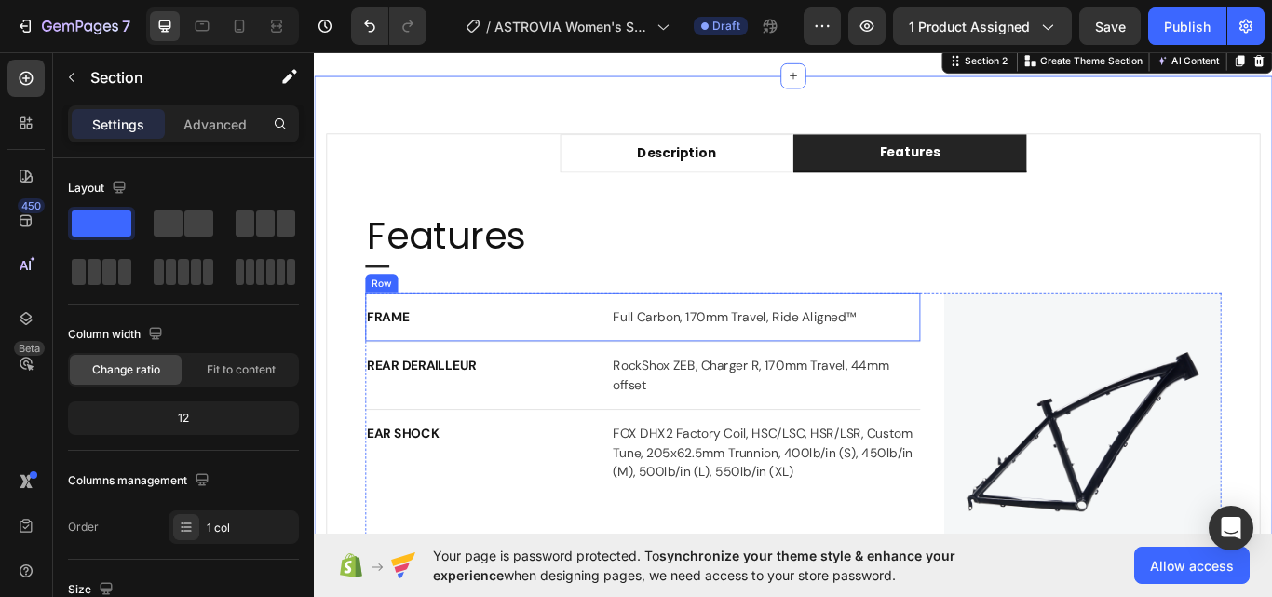
scroll to position [1047, 0]
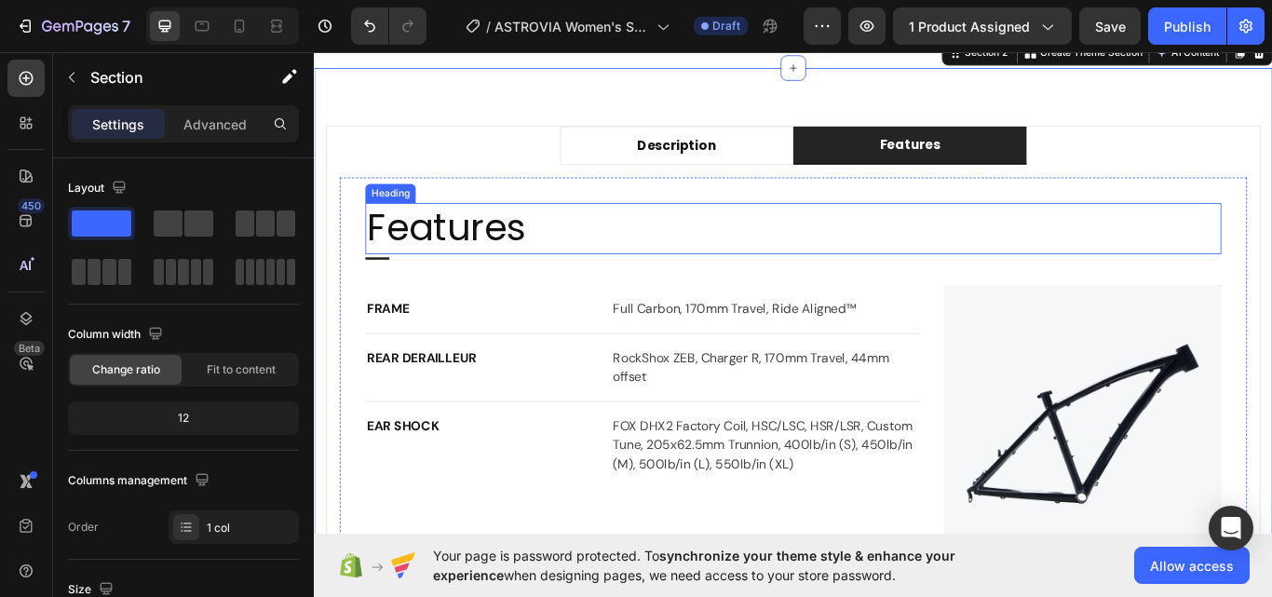
click at [578, 255] on p "Features" at bounding box center [872, 259] width 994 height 56
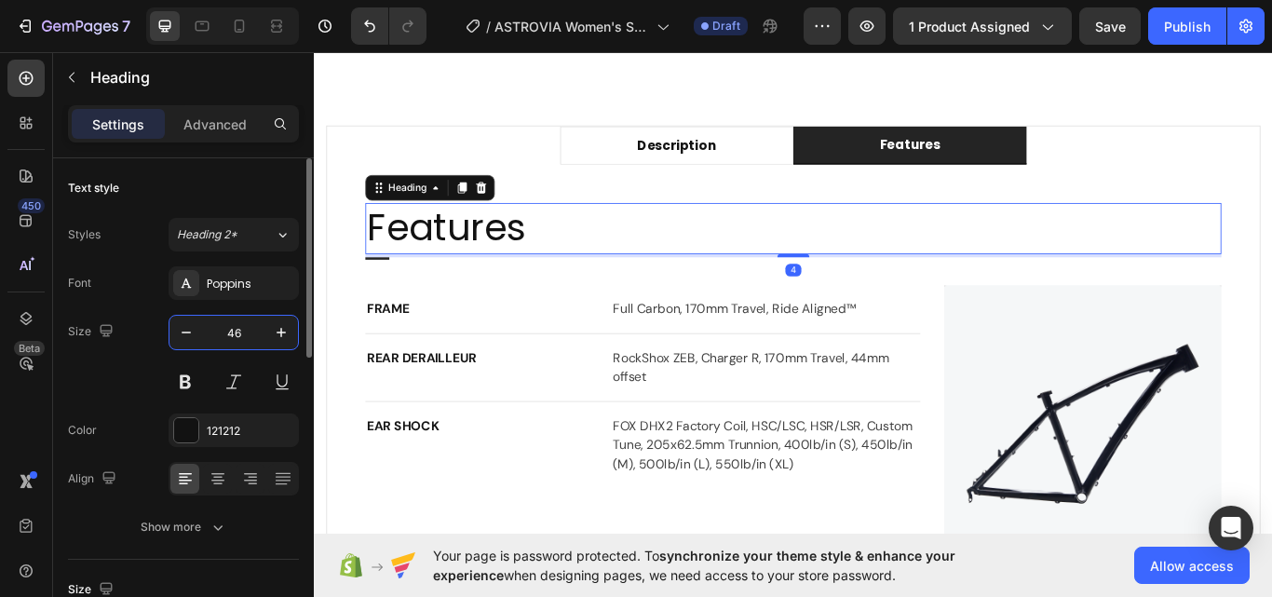
click at [226, 341] on input "46" at bounding box center [233, 333] width 61 height 34
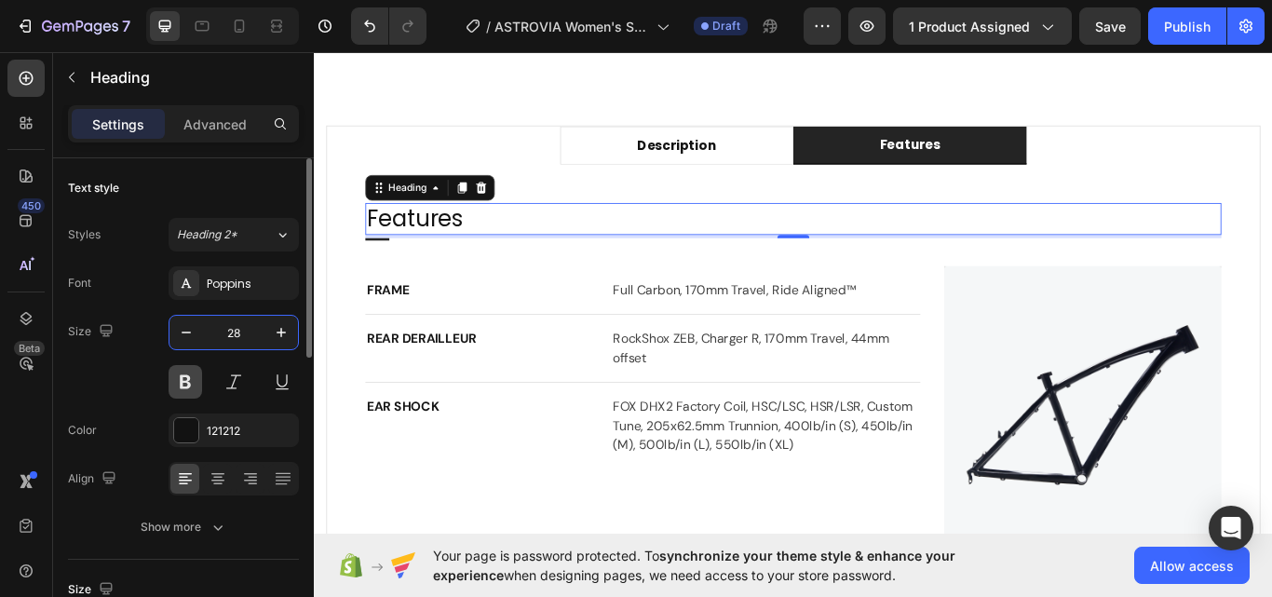
type input "28"
click at [191, 376] on button at bounding box center [186, 382] width 34 height 34
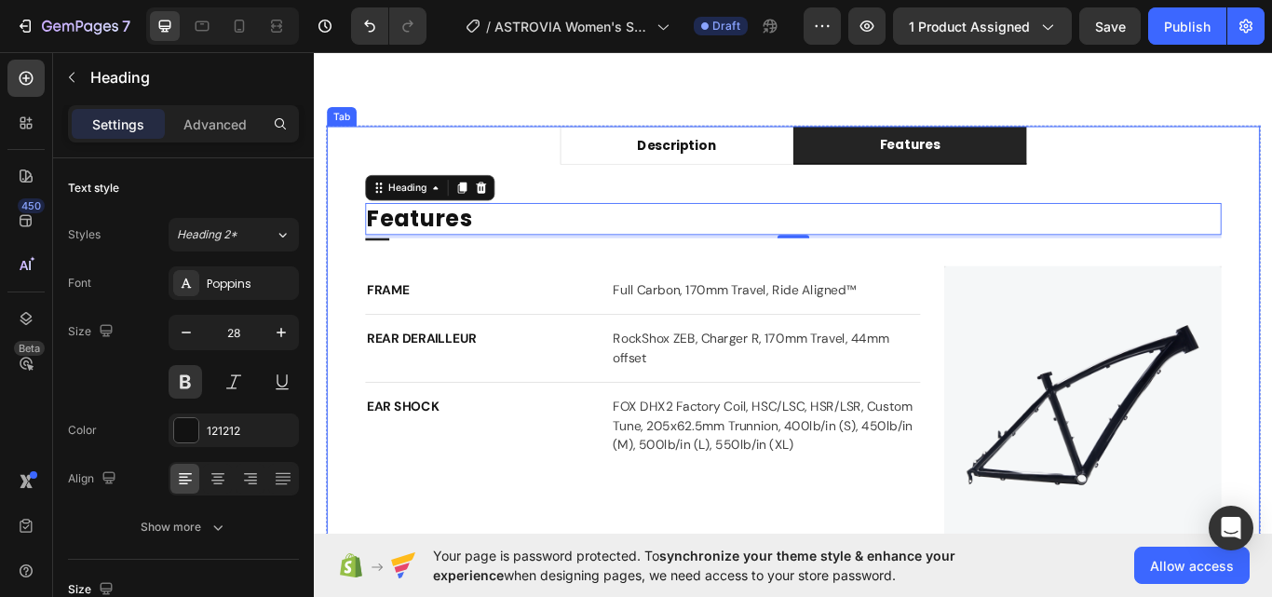
click at [531, 155] on ul "Description Features" at bounding box center [872, 162] width 1087 height 45
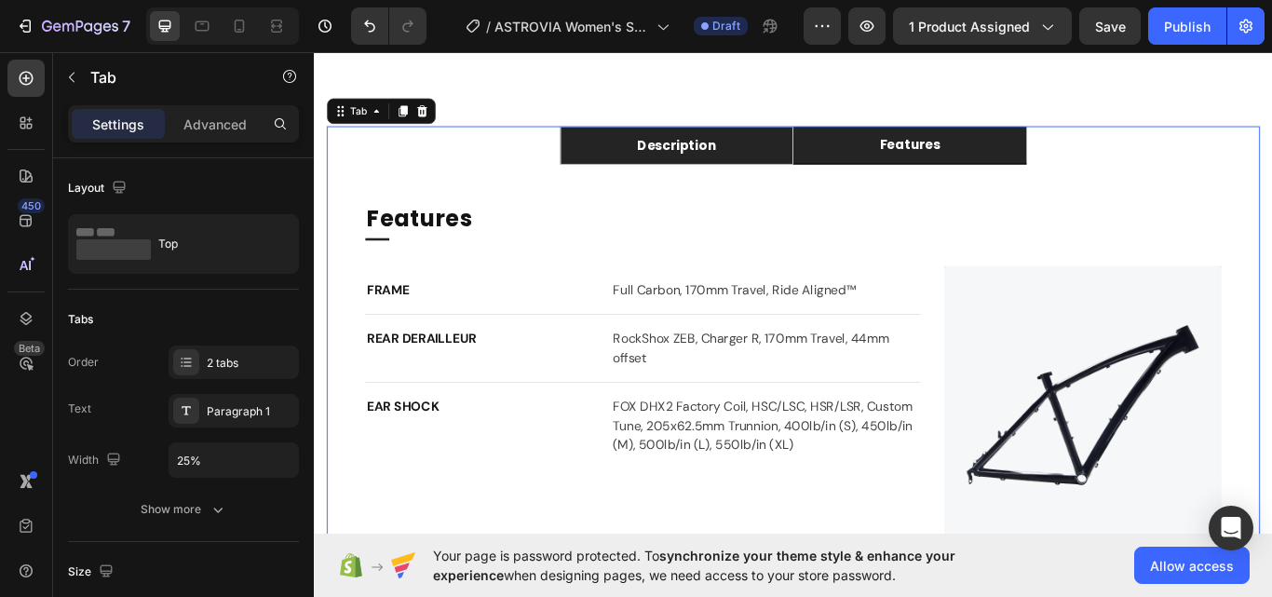
click at [644, 151] on li "Description" at bounding box center [737, 162] width 272 height 45
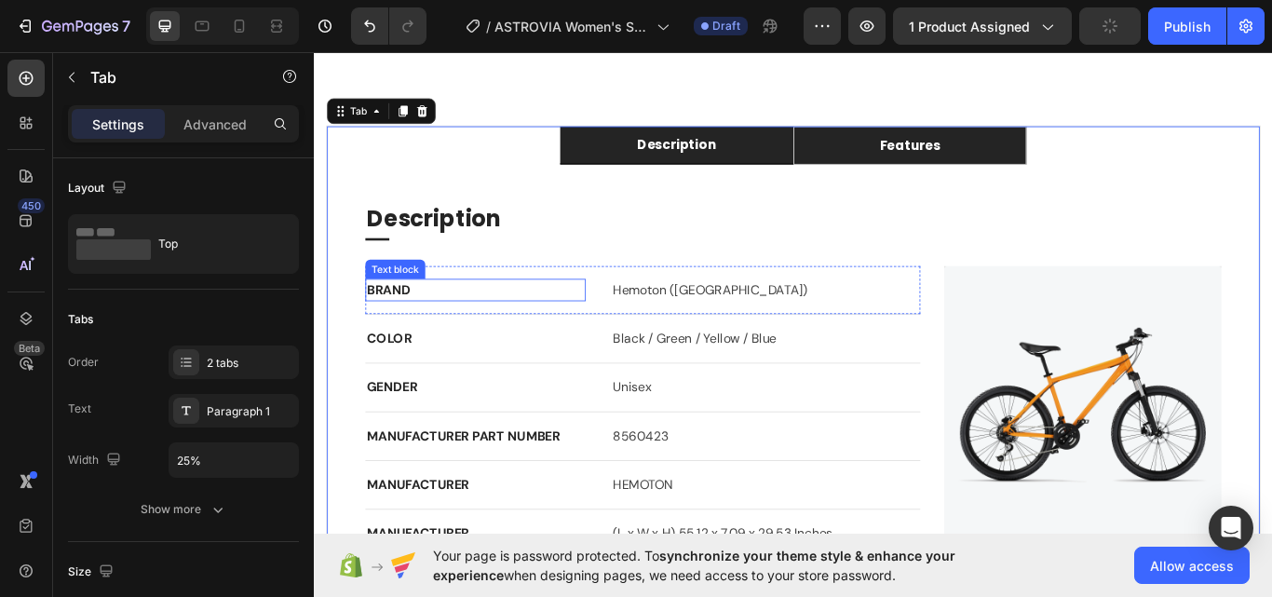
click at [511, 333] on p "BRAND" at bounding box center [501, 330] width 253 height 22
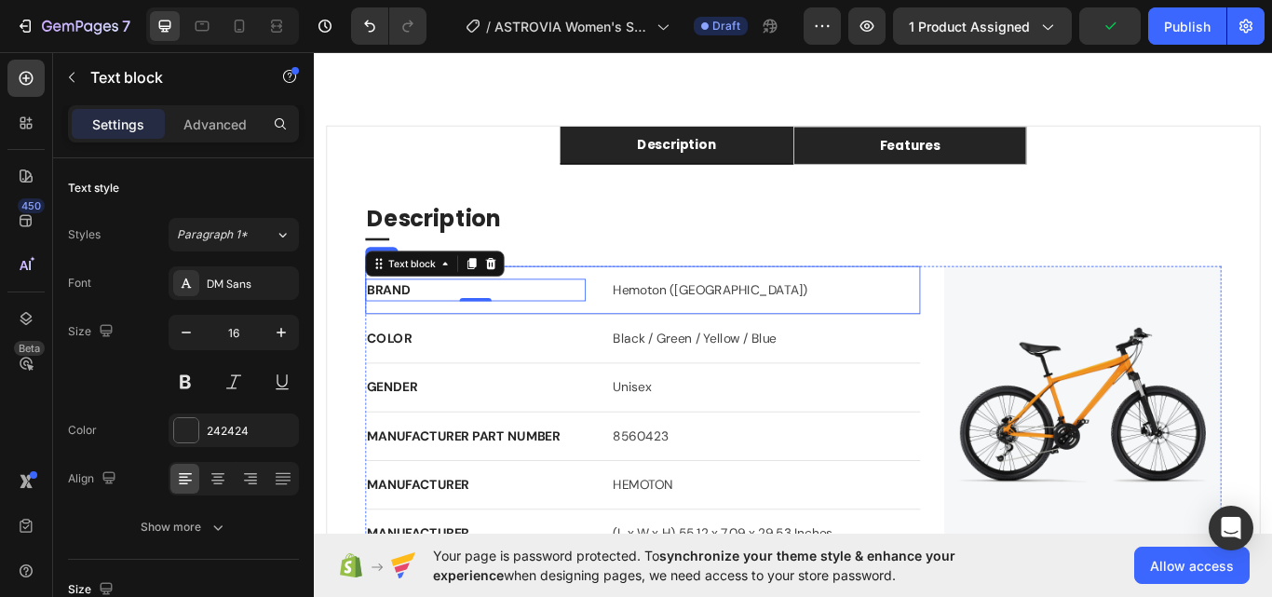
click at [605, 306] on div "BRAND Text block 0 Hemoton (USA) Text block Row" at bounding box center [696, 331] width 647 height 57
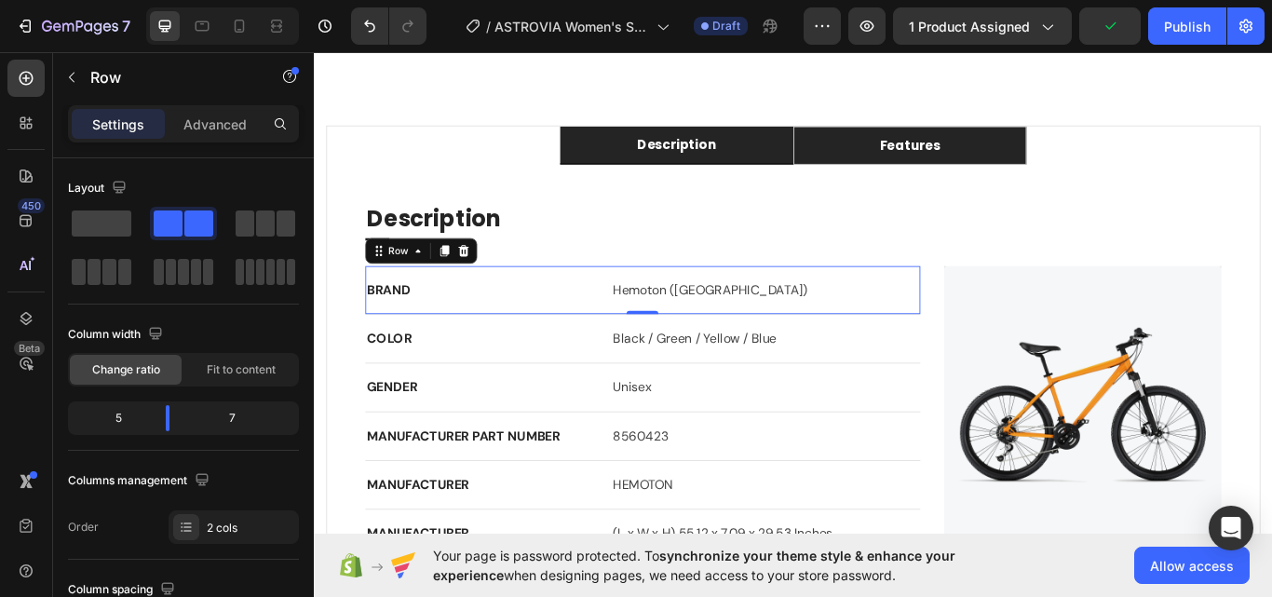
click at [877, 304] on div "BRAND Text block Hemoton (USA) Text block Row 0" at bounding box center [696, 331] width 647 height 57
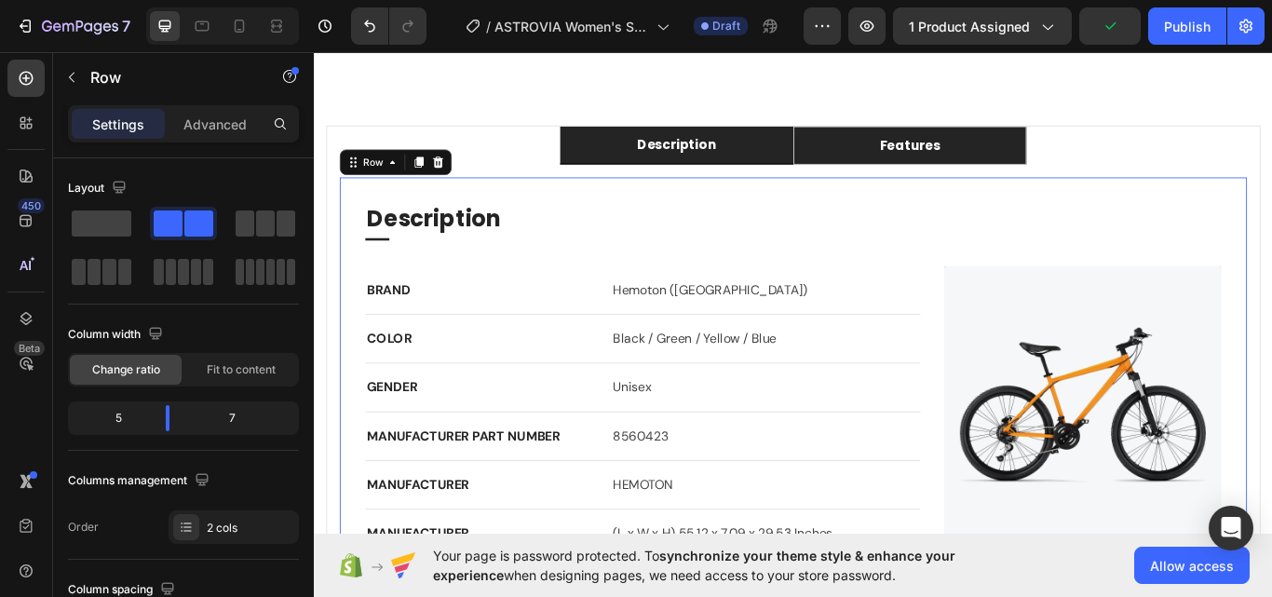
click at [884, 273] on div "Description Heading Title Line BRAND Text block Hemoton (USA) Text block Row CO…" at bounding box center [872, 435] width 998 height 413
click at [981, 292] on div "Description Heading Title Line BRAND Text block Hemoton (USA) Text block Row CO…" at bounding box center [872, 435] width 998 height 413
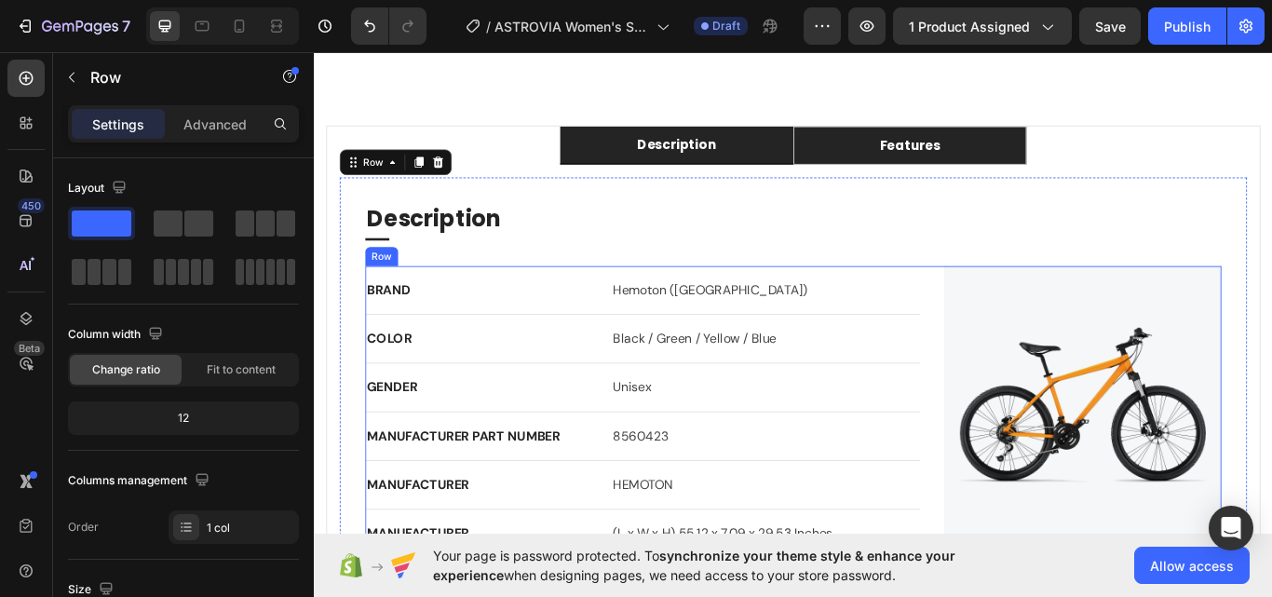
click at [1028, 337] on div "BRAND Text block Hemoton (USA) Text block Row COLOR Text block Black / Green / …" at bounding box center [872, 473] width 998 height 340
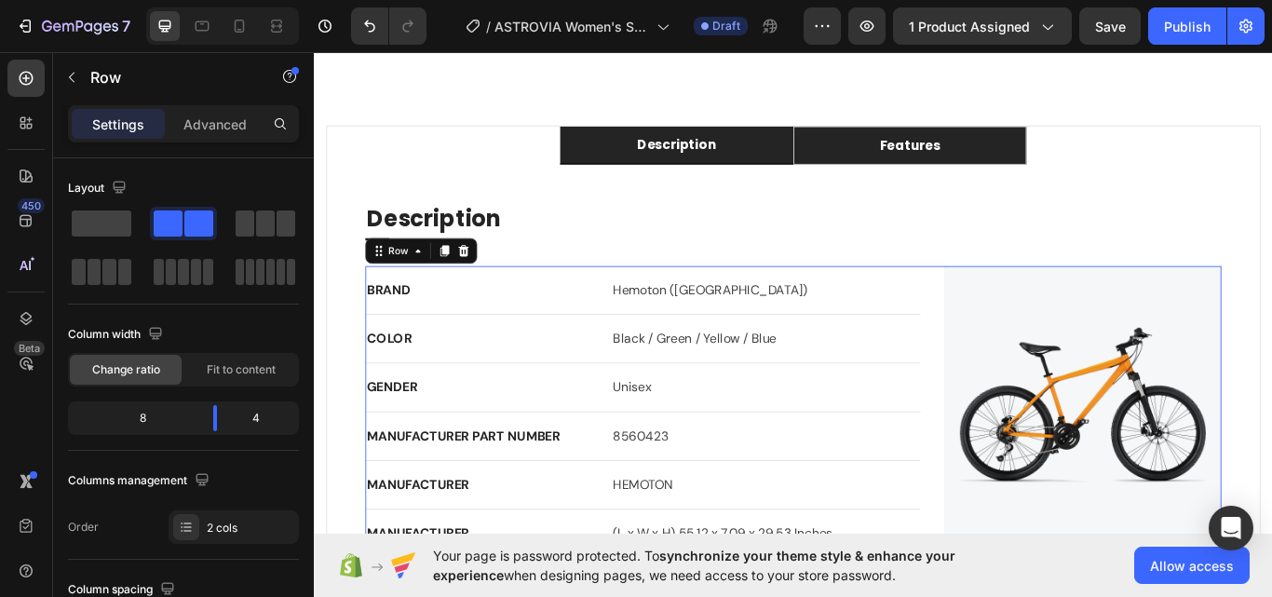
click at [489, 287] on icon at bounding box center [487, 284] width 15 height 15
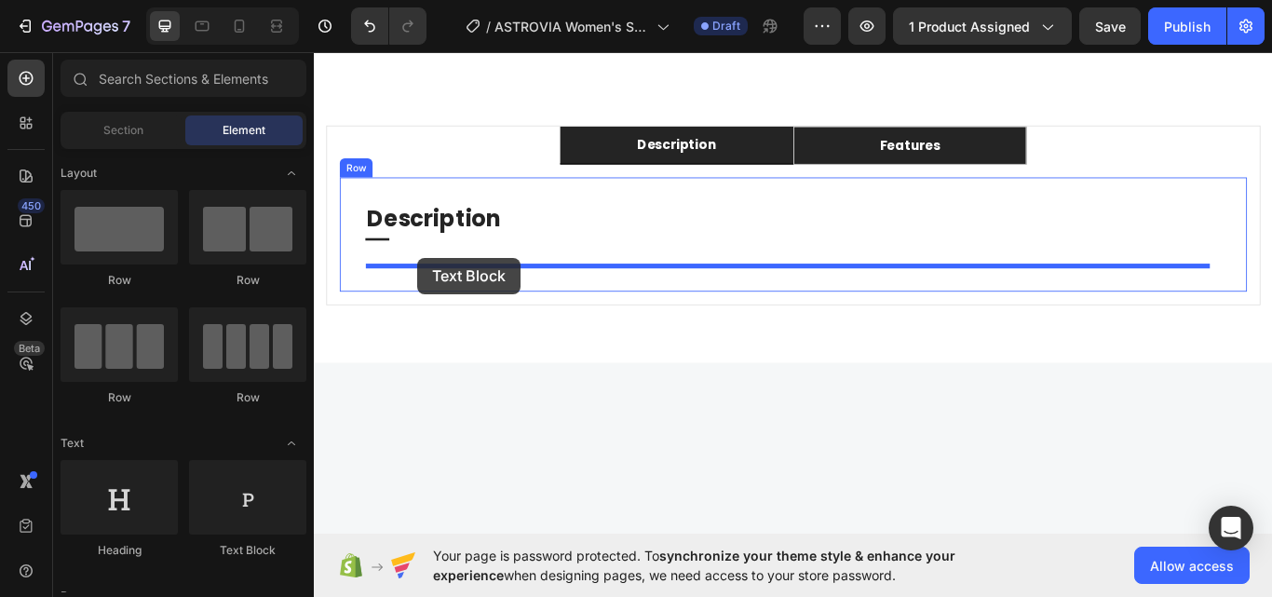
drag, startPoint x: 582, startPoint y: 529, endPoint x: 434, endPoint y: 292, distance: 279.0
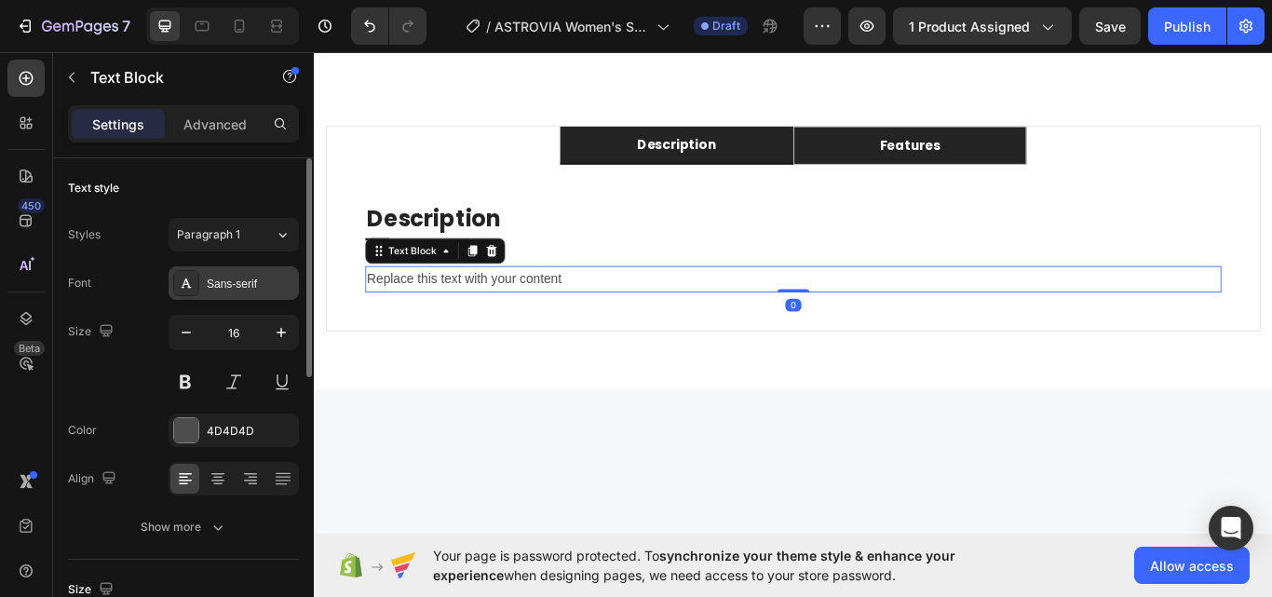
click at [251, 273] on div "Sans-serif" at bounding box center [234, 283] width 130 height 34
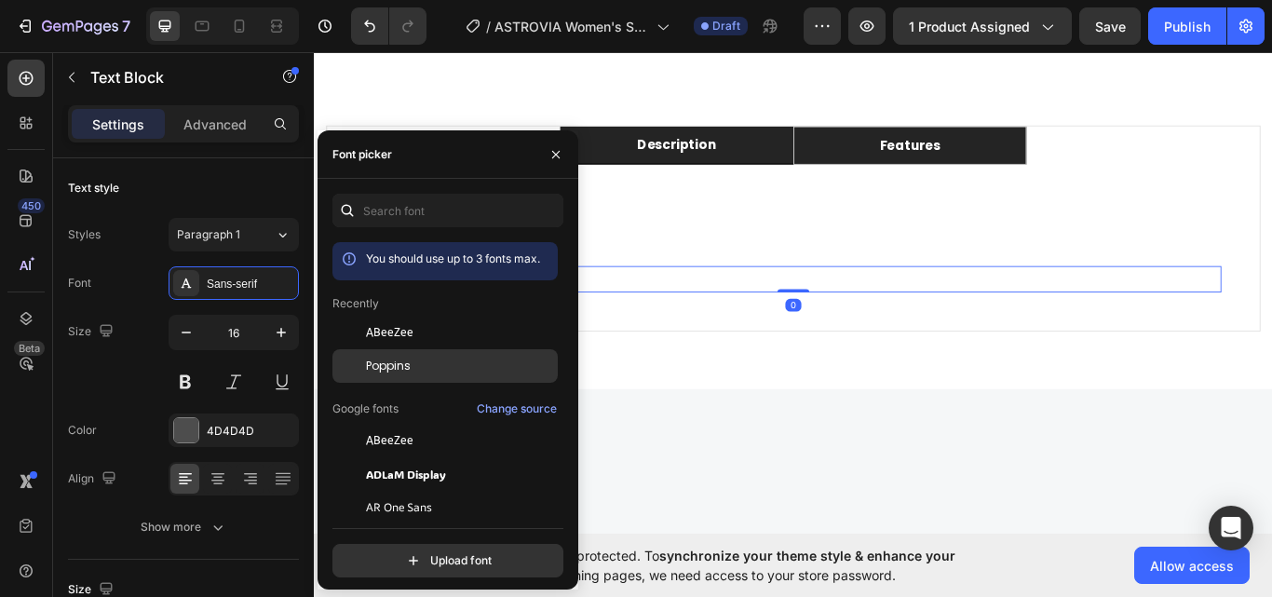
click at [414, 373] on div "Poppins" at bounding box center [460, 366] width 188 height 17
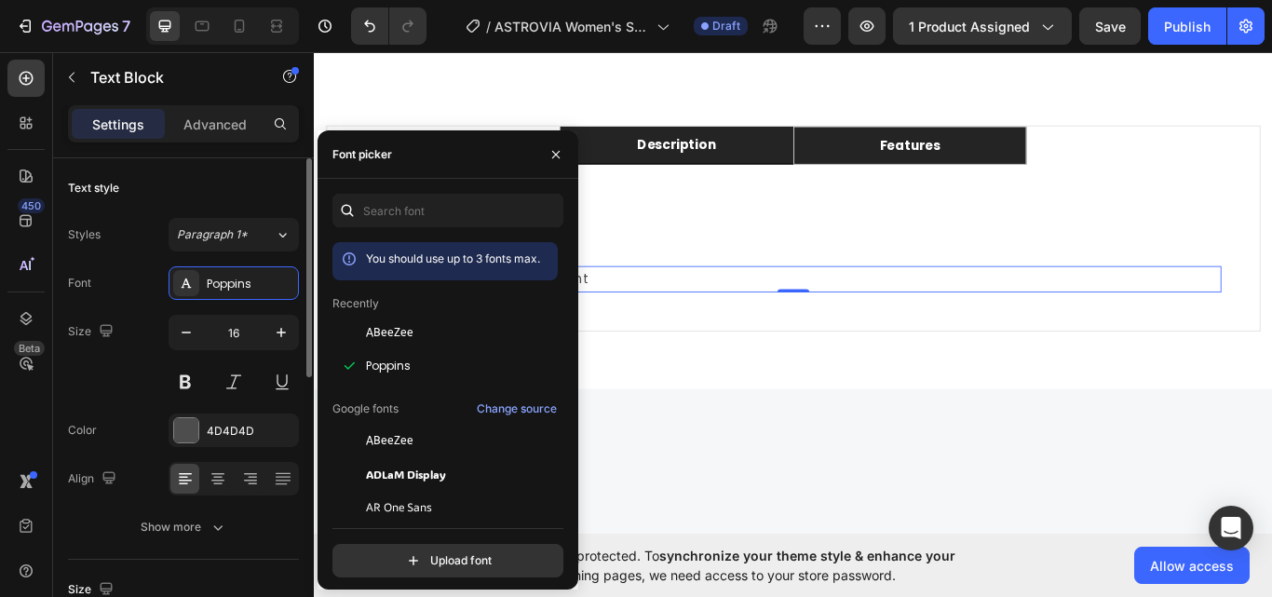
click at [166, 194] on div "Text style" at bounding box center [183, 188] width 231 height 30
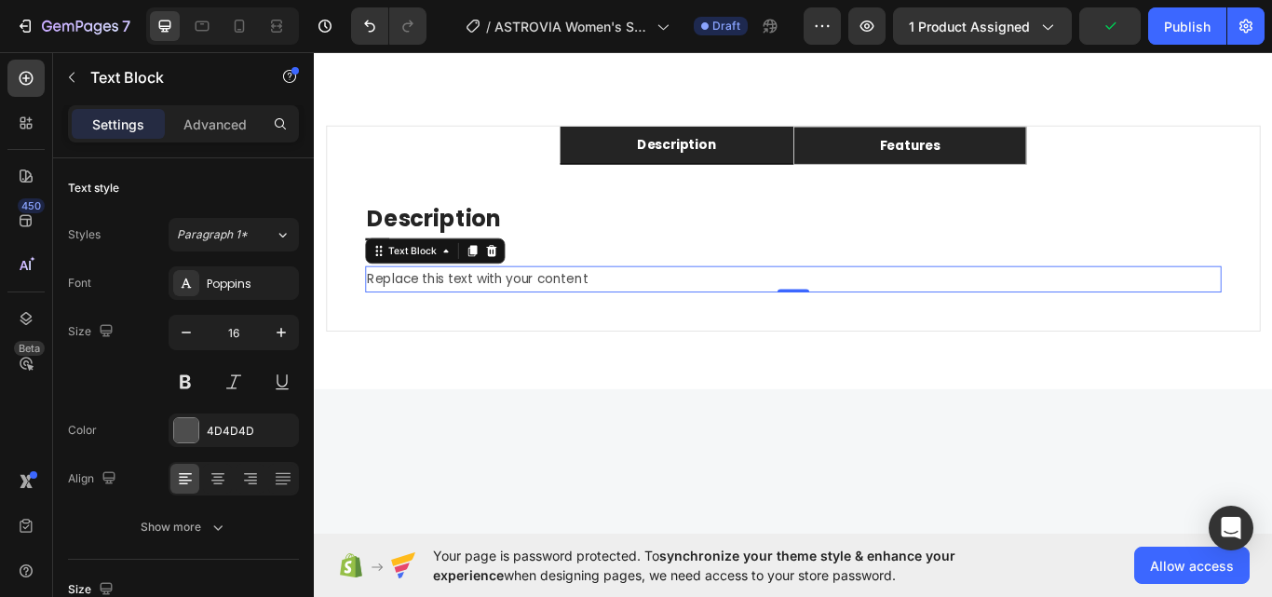
click at [599, 311] on div "Replace this text with your content" at bounding box center [872, 318] width 998 height 31
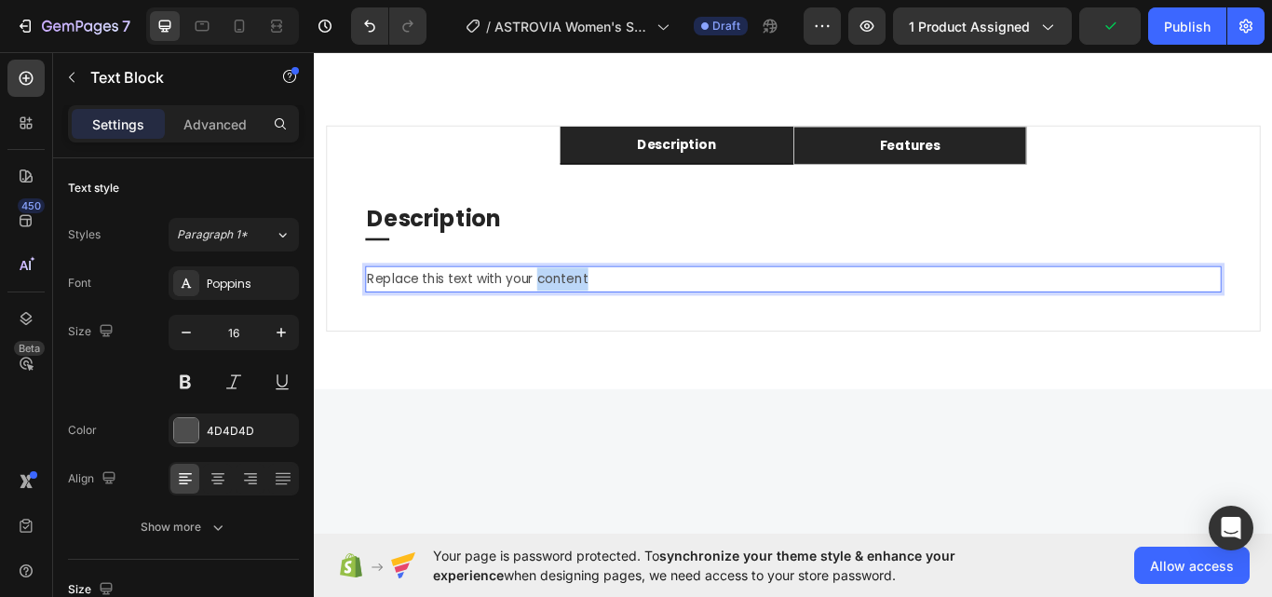
click at [600, 311] on p "Replace this text with your content" at bounding box center [872, 317] width 994 height 27
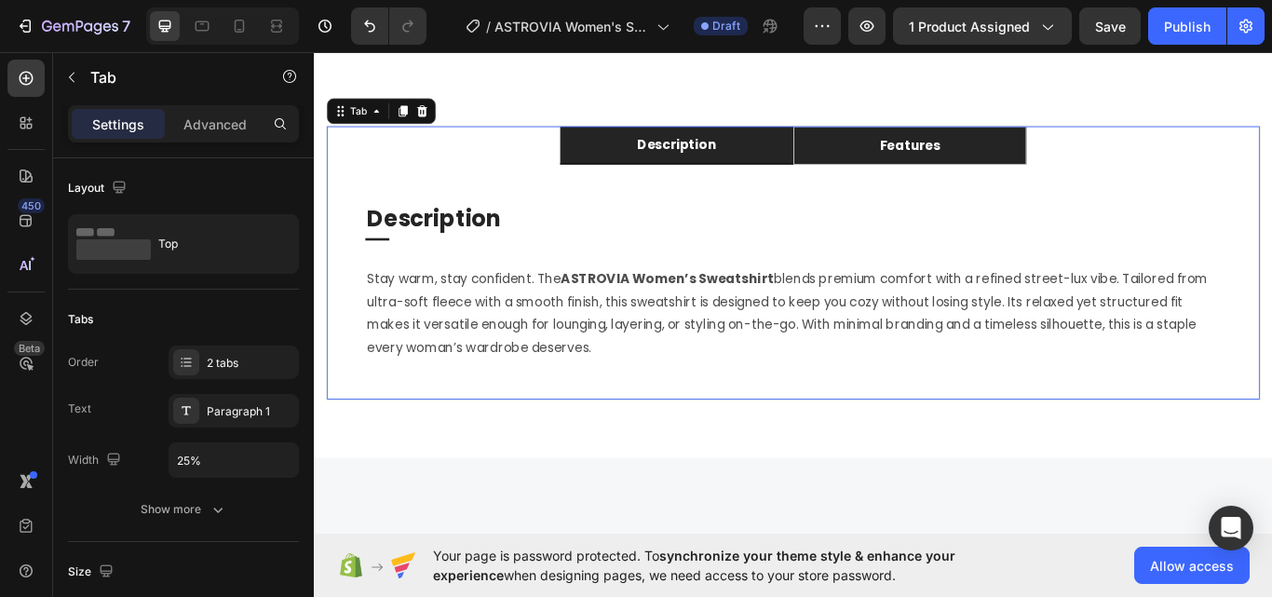
click at [993, 144] on li "Features" at bounding box center [1008, 162] width 272 height 45
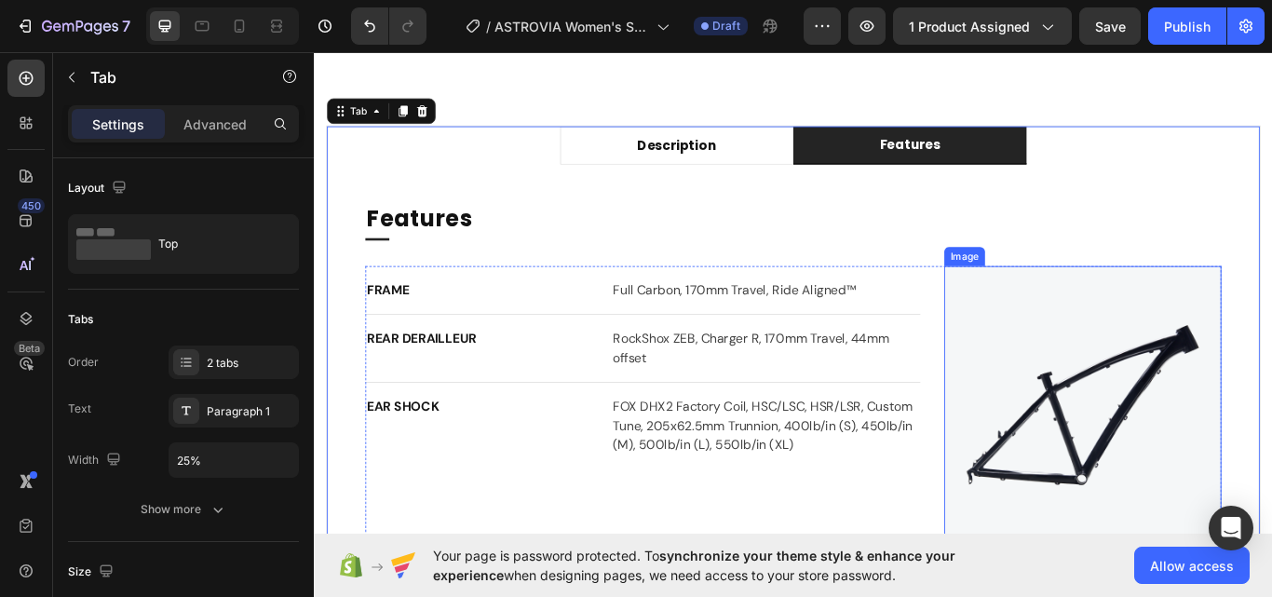
click at [1129, 366] on img at bounding box center [1209, 464] width 323 height 323
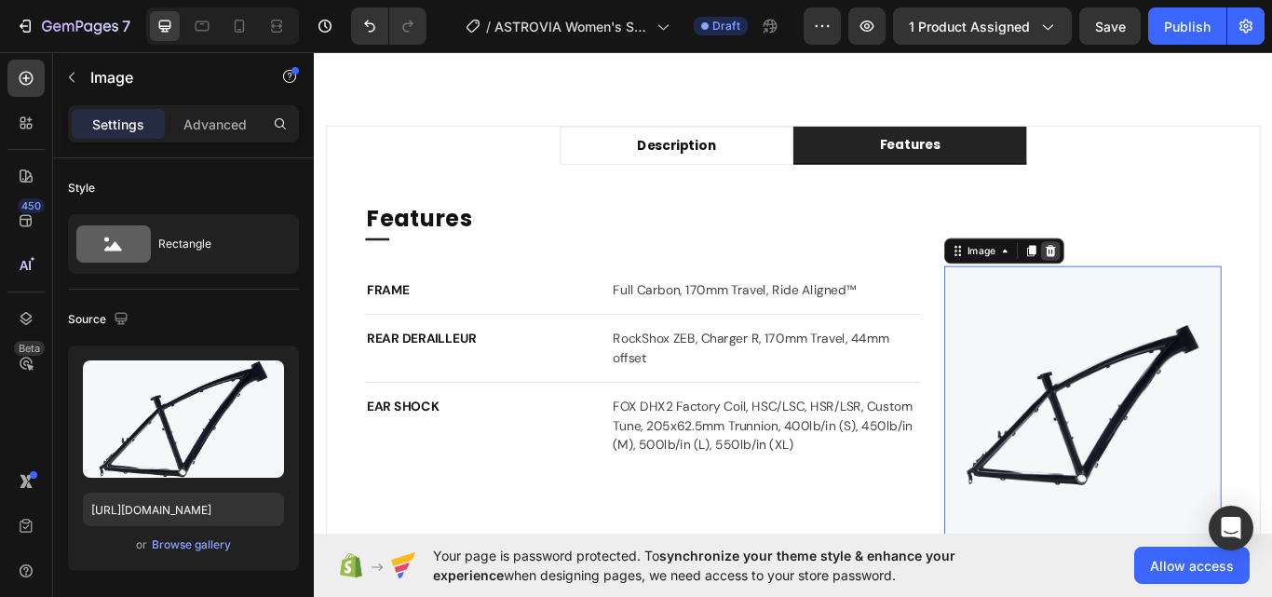
click at [1167, 278] on icon at bounding box center [1172, 284] width 15 height 15
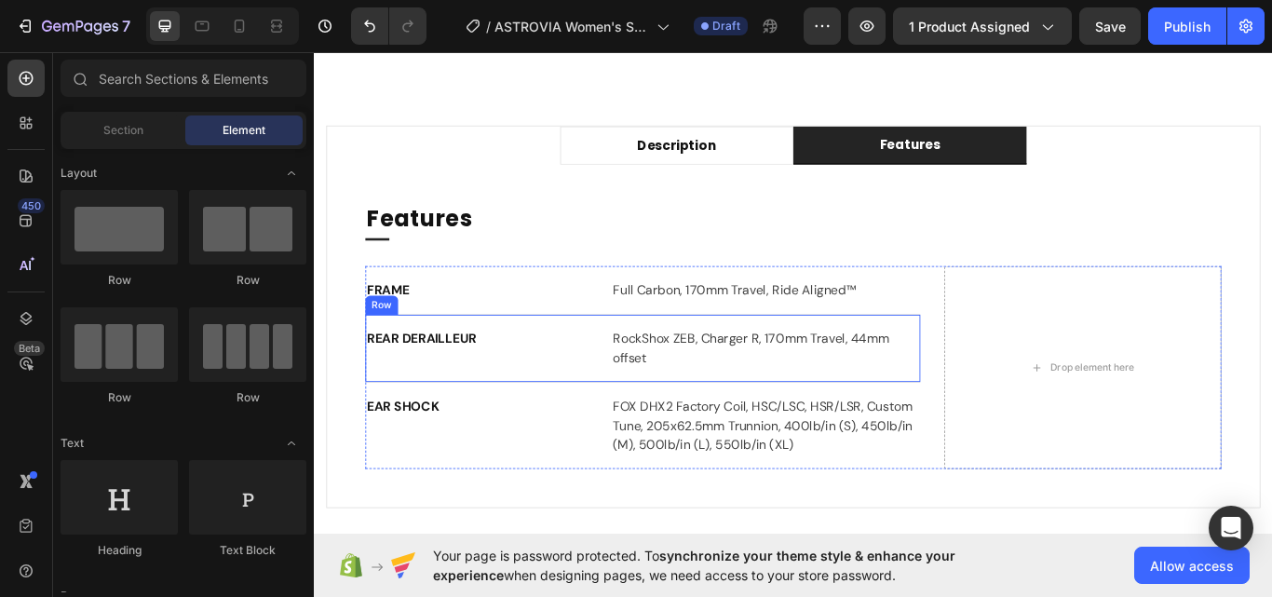
click at [642, 384] on div "REAR DERAILLEUR Text block RockShox ZEB, Charger R, 170mm Travel, 44mm offset T…" at bounding box center [696, 398] width 647 height 79
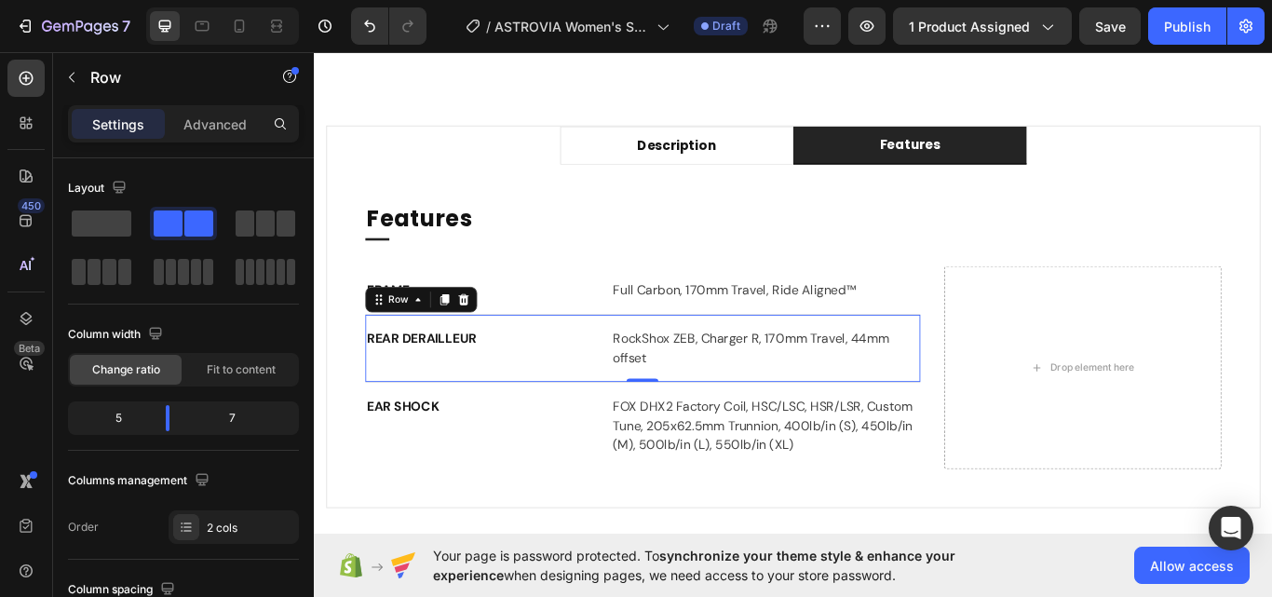
click at [494, 343] on div at bounding box center [488, 342] width 22 height 22
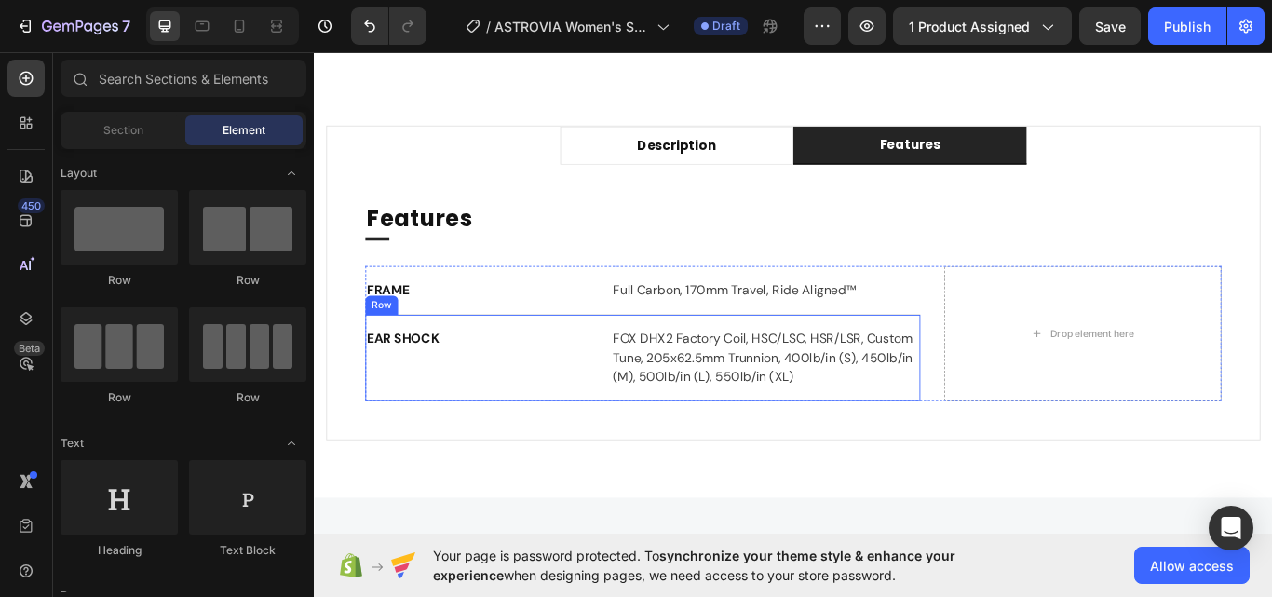
click at [655, 406] on div "EAR SHOCK Text block FOX DHX2 Factory Coil, HSC/LSC, HSR/LSR, Custom Tune, 205x…" at bounding box center [696, 409] width 647 height 101
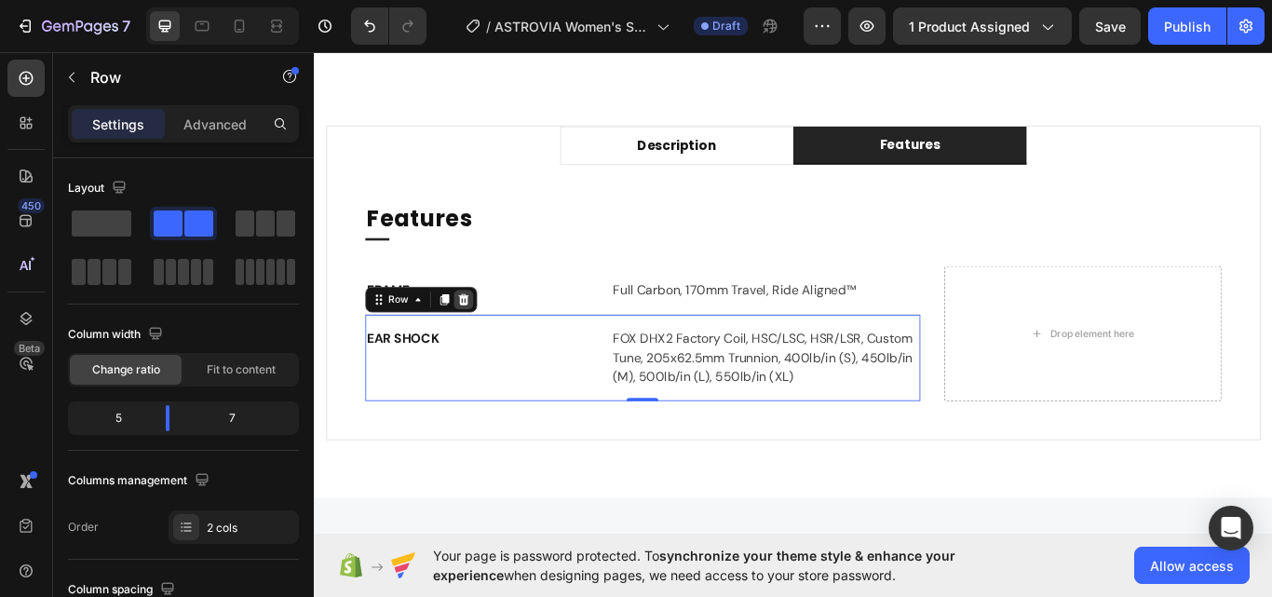
click at [491, 339] on icon at bounding box center [488, 341] width 12 height 13
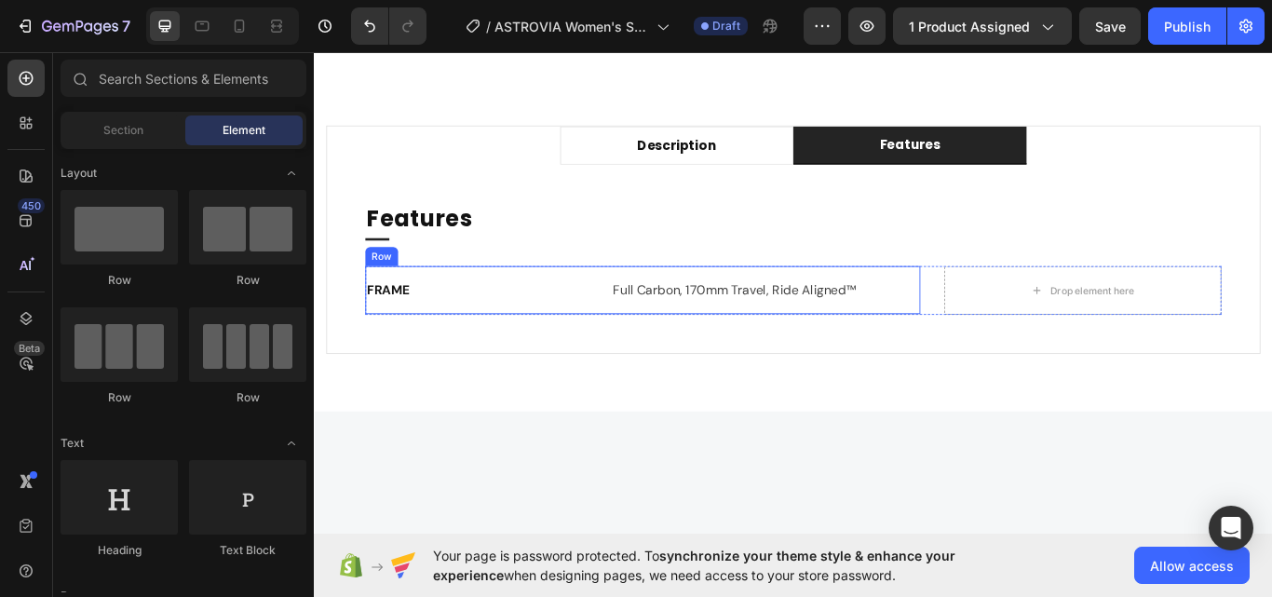
click at [647, 326] on div "FRAME Text block Full Carbon, 170mm Travel, Ride Aligned™ Text block Row" at bounding box center [696, 331] width 647 height 57
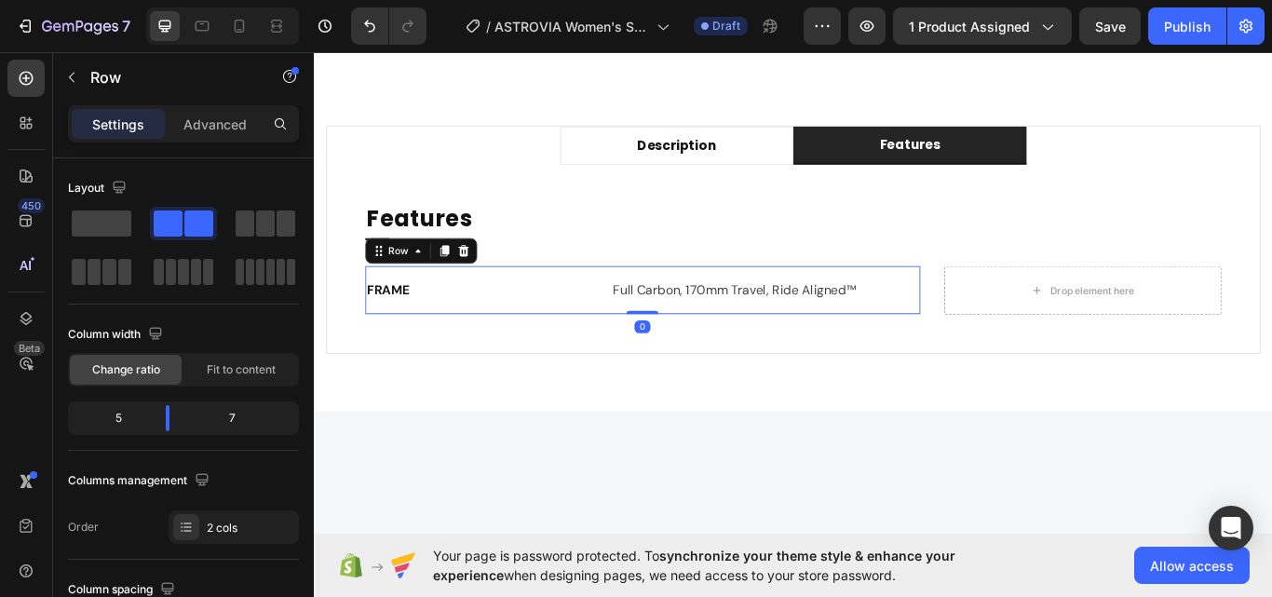
click at [433, 308] on div "FRAME Text block Full Carbon, 170mm Travel, Ride Aligned™ Text block Row 0" at bounding box center [696, 331] width 647 height 57
click at [399, 336] on p "FRAME" at bounding box center [501, 330] width 253 height 22
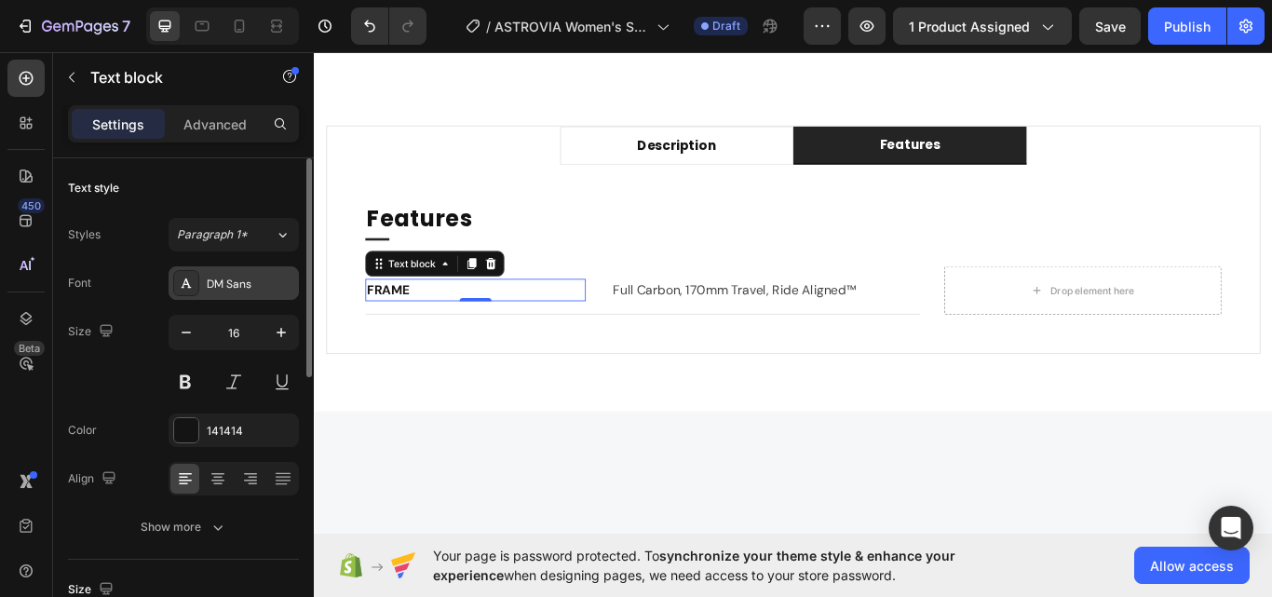
click at [224, 296] on div "DM Sans" at bounding box center [234, 283] width 130 height 34
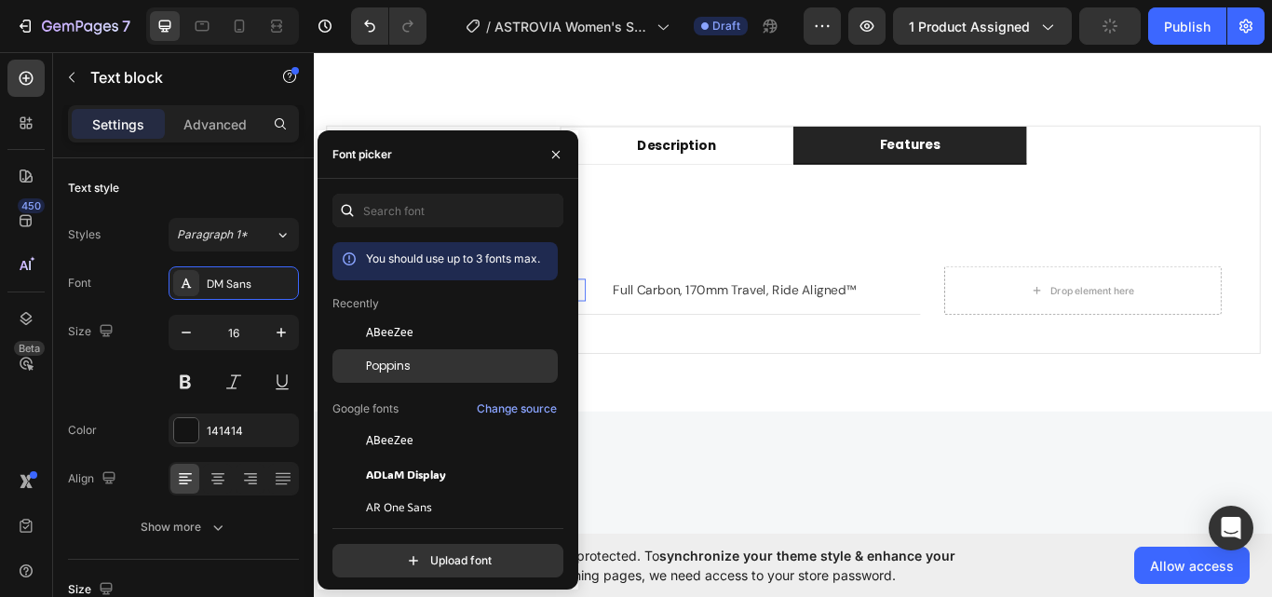
click at [421, 367] on div "Poppins" at bounding box center [460, 366] width 188 height 17
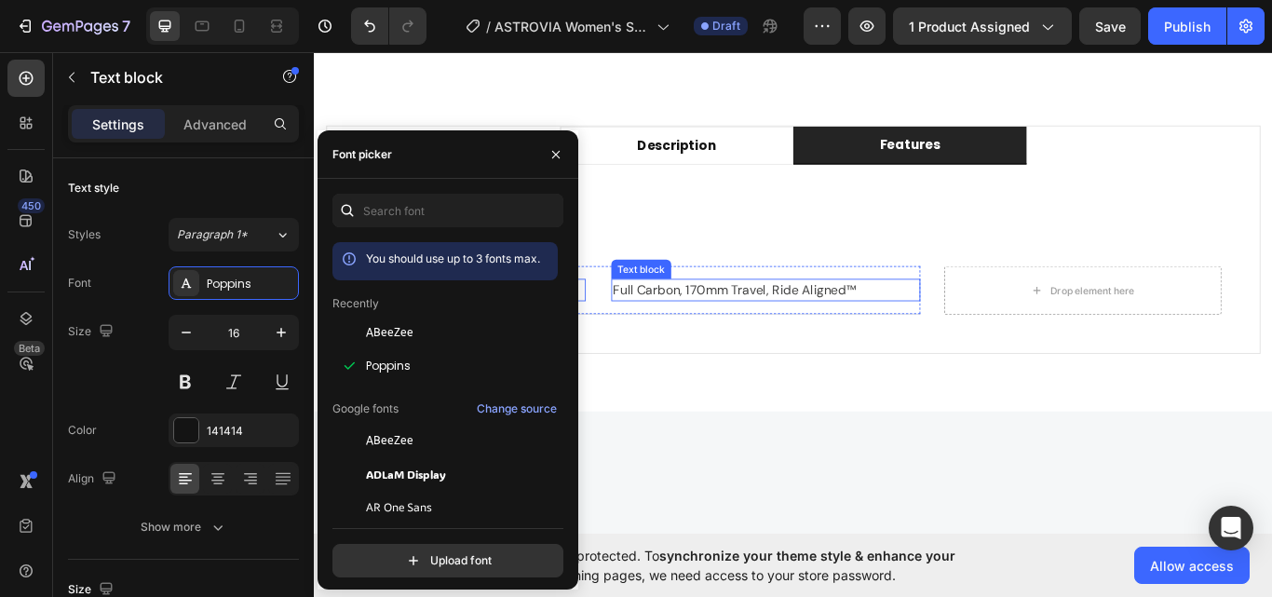
click at [723, 320] on p "Full Carbon, 170mm Travel, Ride Aligned™" at bounding box center [840, 330] width 357 height 22
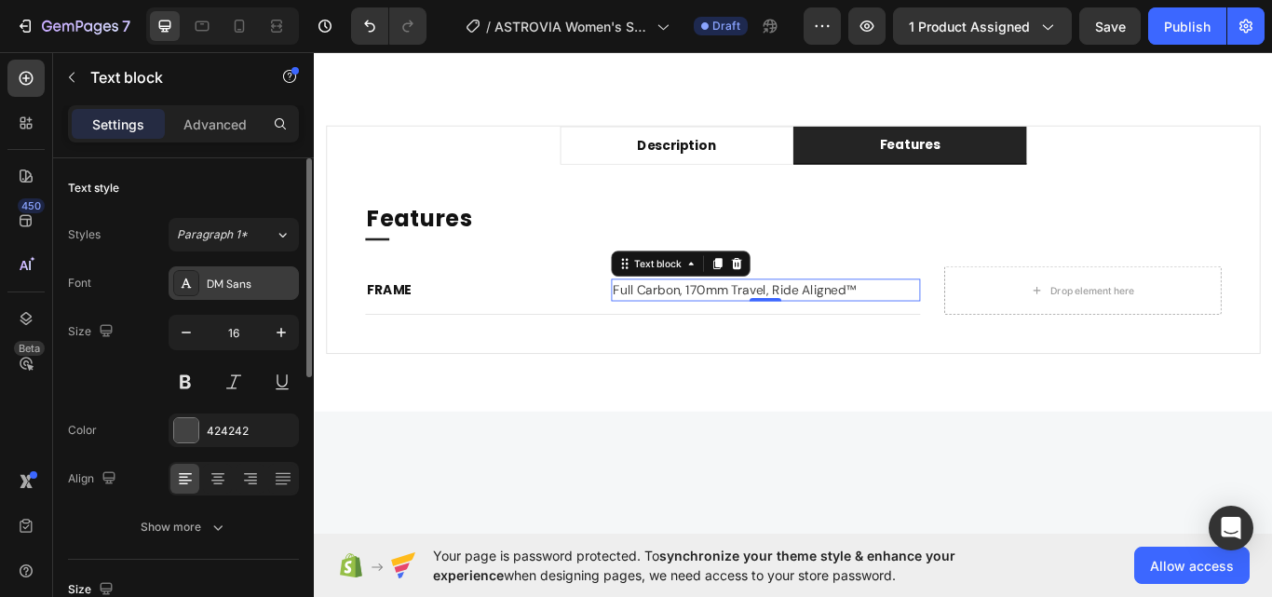
click at [240, 281] on div "DM Sans" at bounding box center [251, 284] width 88 height 17
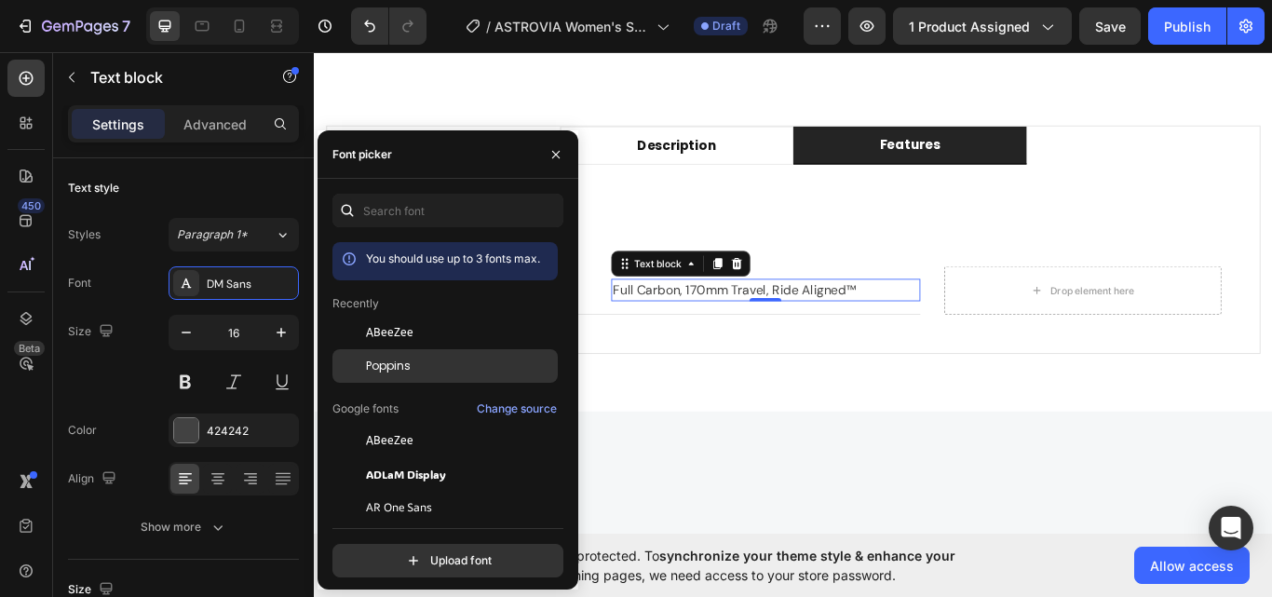
click at [397, 356] on div "Poppins" at bounding box center [444, 366] width 225 height 34
click at [730, 319] on p "Full Carbon, 170mm Travel, Ride Aligned™" at bounding box center [840, 330] width 357 height 22
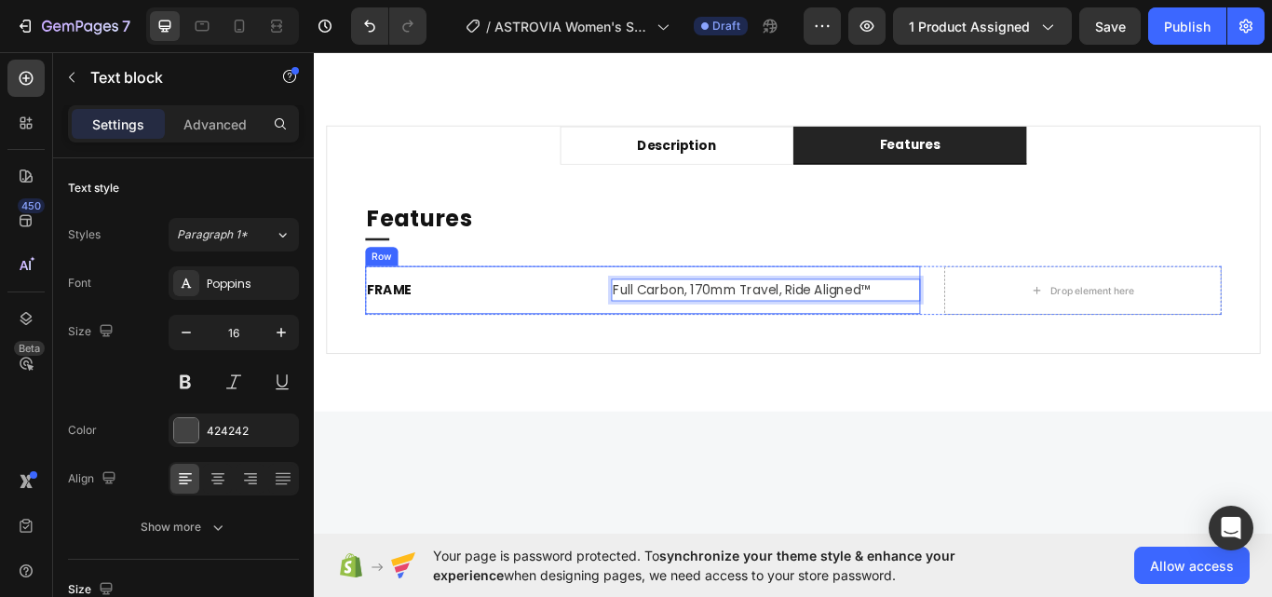
click at [651, 327] on div "FRAME Text block Full Carbon, 170mm Travel, Ride Aligned™ Text block 0 Row" at bounding box center [696, 331] width 647 height 57
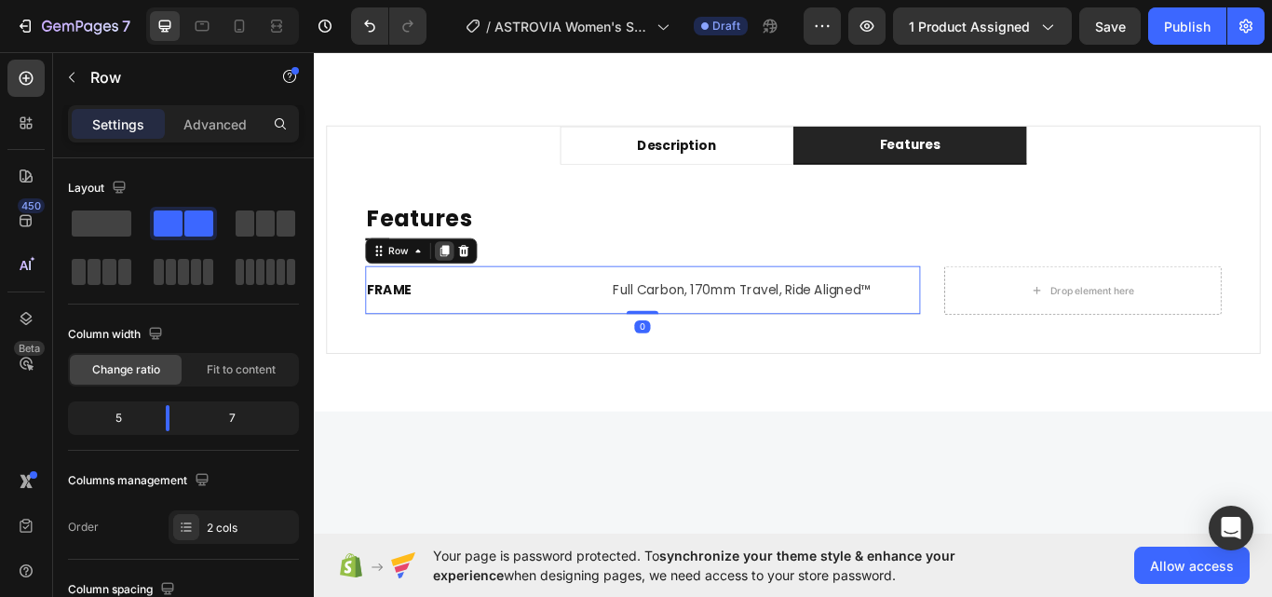
click at [466, 289] on icon at bounding box center [465, 284] width 15 height 15
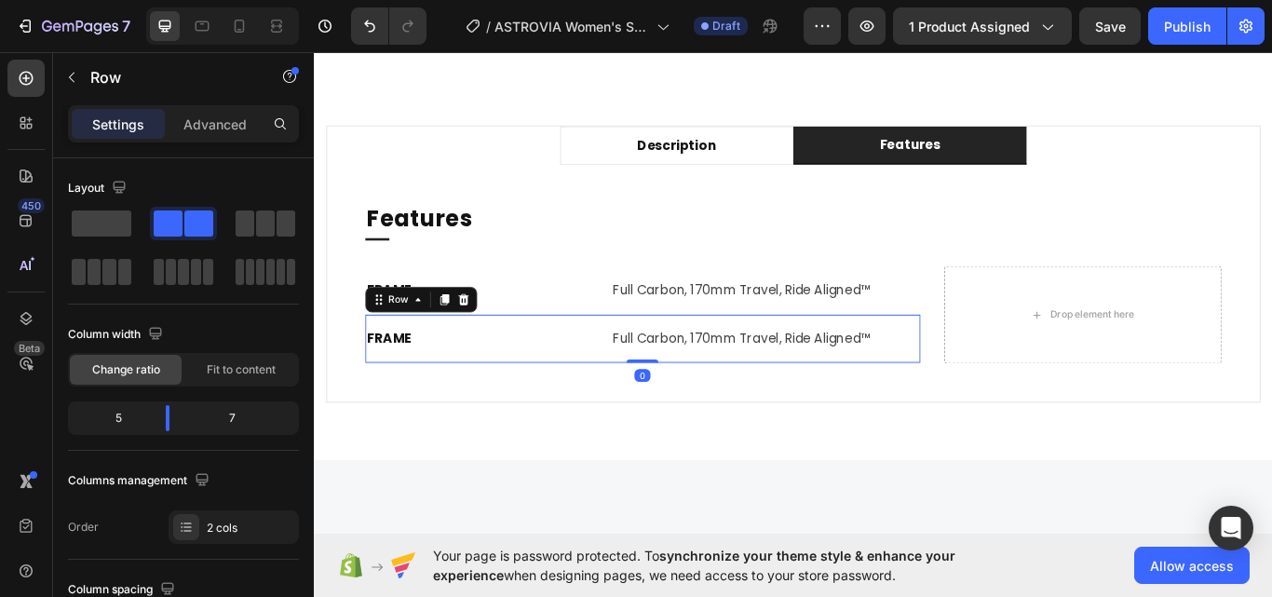
click at [655, 290] on div "Features Heading Title Line FRAME Text block Full Carbon, 170mm Travel, Ride Al…" at bounding box center [872, 322] width 998 height 187
click at [631, 370] on div "FRAME Text block Full Carbon, 170mm Travel, Ride Aligned™ Text block Row 0" at bounding box center [696, 387] width 647 height 57
click at [466, 346] on icon at bounding box center [465, 341] width 15 height 15
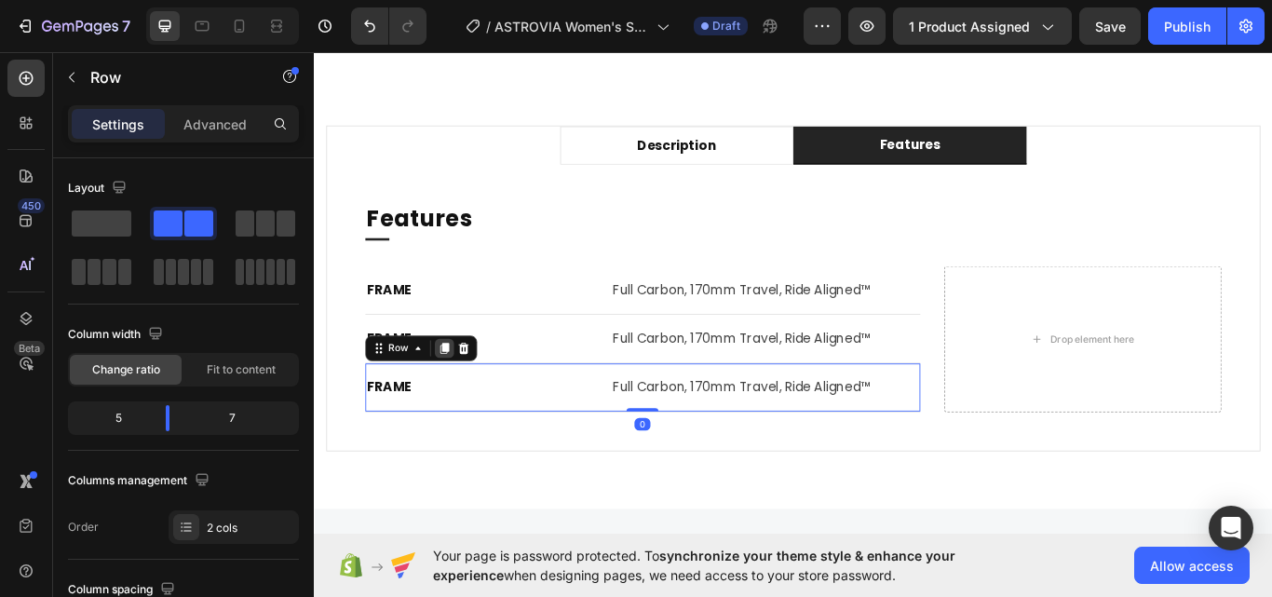
click at [473, 394] on div at bounding box center [465, 398] width 22 height 22
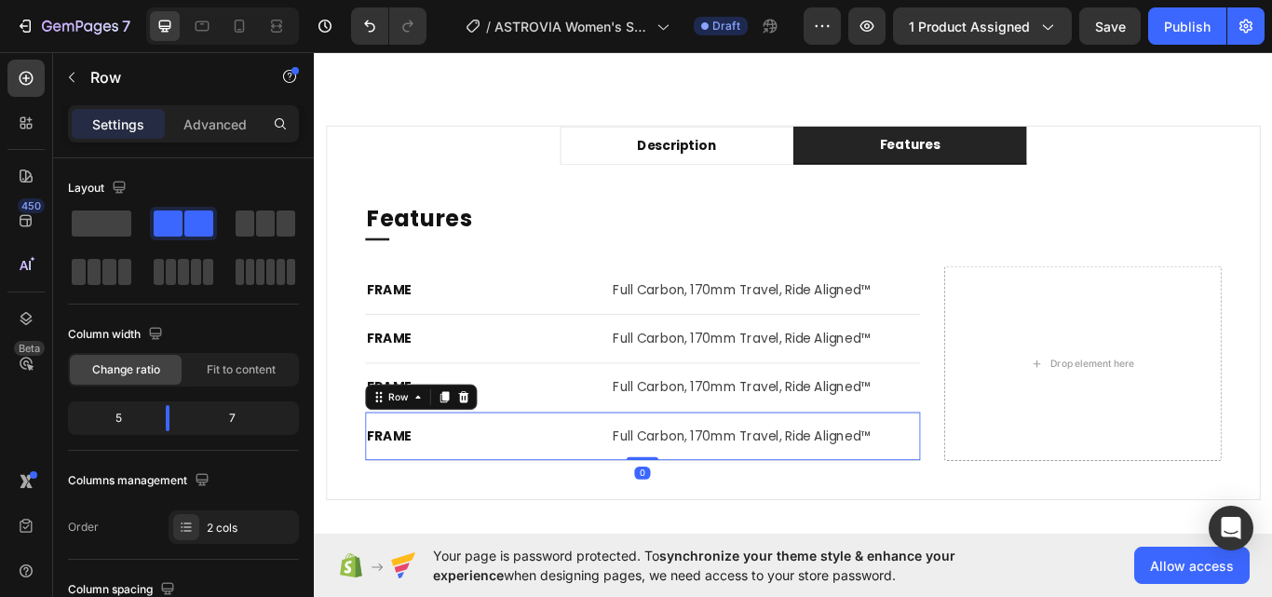
click at [467, 473] on div "FRAME Text block Full Carbon, 170mm Travel, Ride Aligned™ Text block Row 0" at bounding box center [696, 501] width 647 height 57
click at [471, 452] on icon at bounding box center [465, 455] width 15 height 15
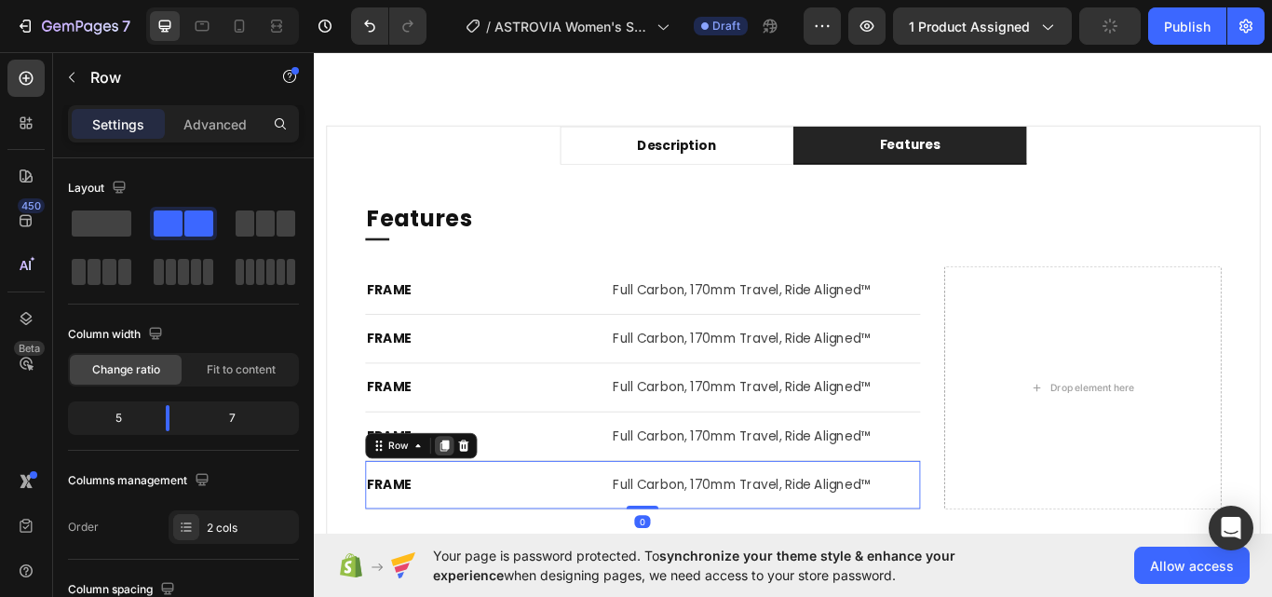
click at [462, 516] on icon at bounding box center [465, 512] width 15 height 15
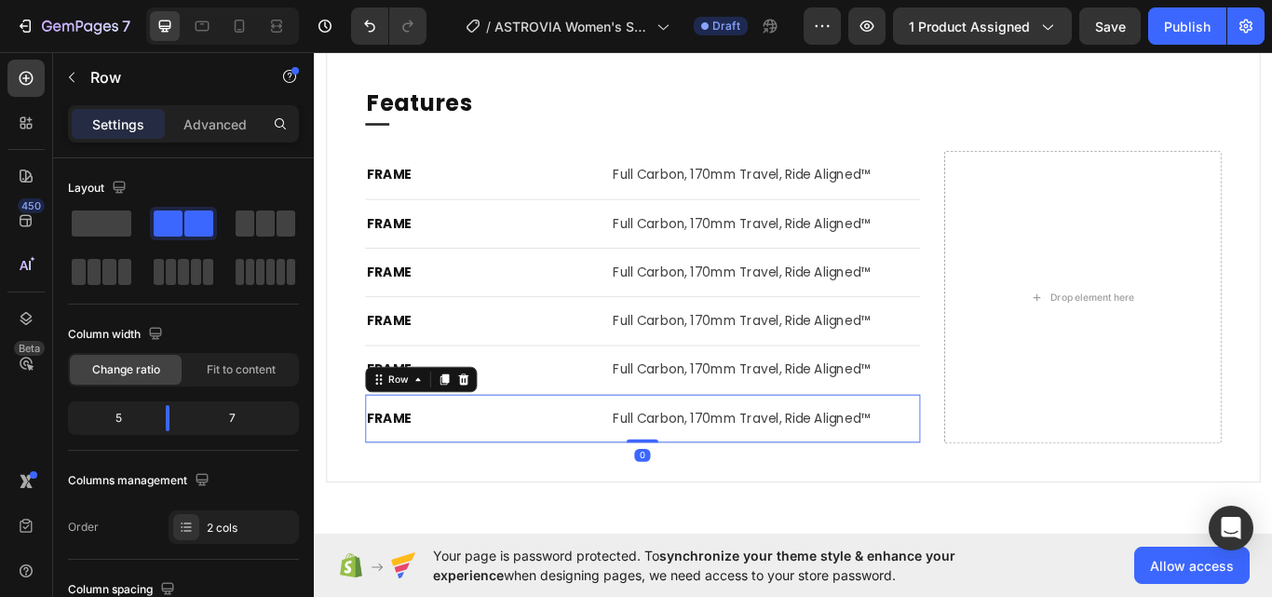
scroll to position [1149, 0]
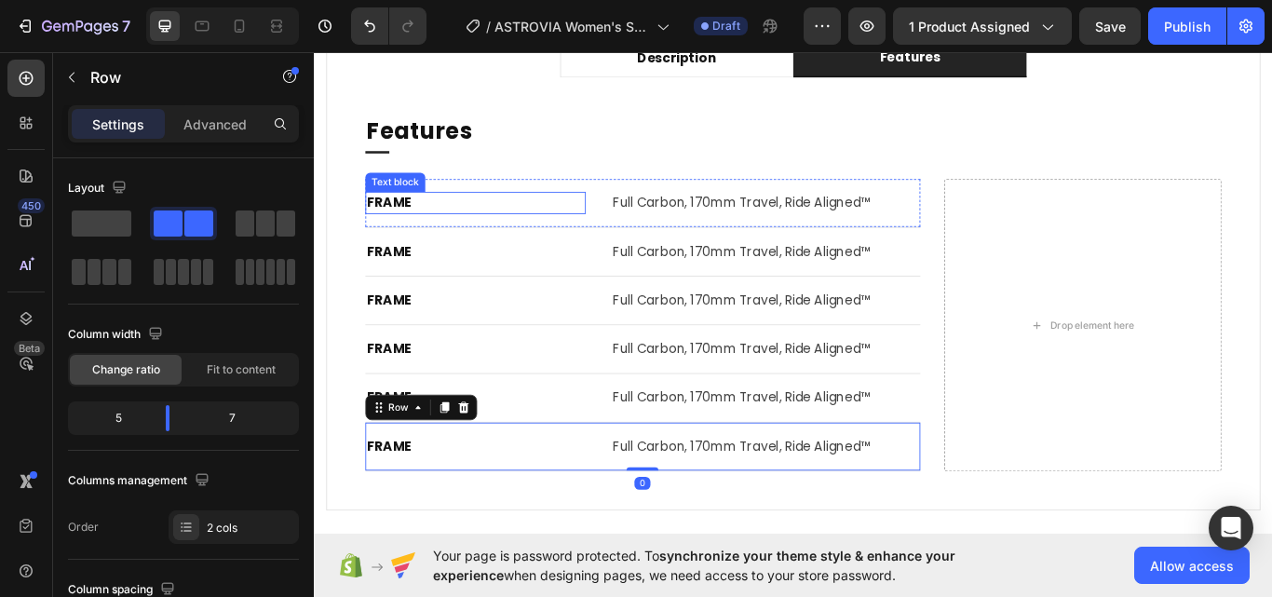
click at [380, 243] on div "FRAME Text block Full Carbon, 170mm Travel, Ride Aligned™ Text block Row" at bounding box center [696, 229] width 647 height 57
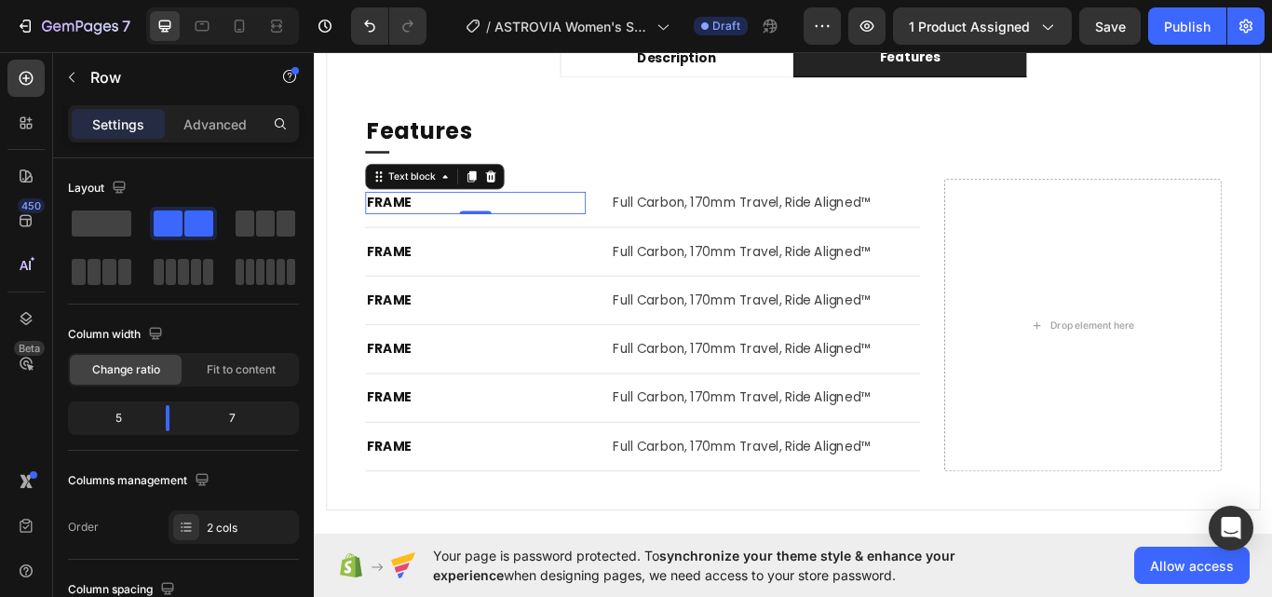
click at [402, 229] on p "FRAME" at bounding box center [501, 229] width 253 height 22
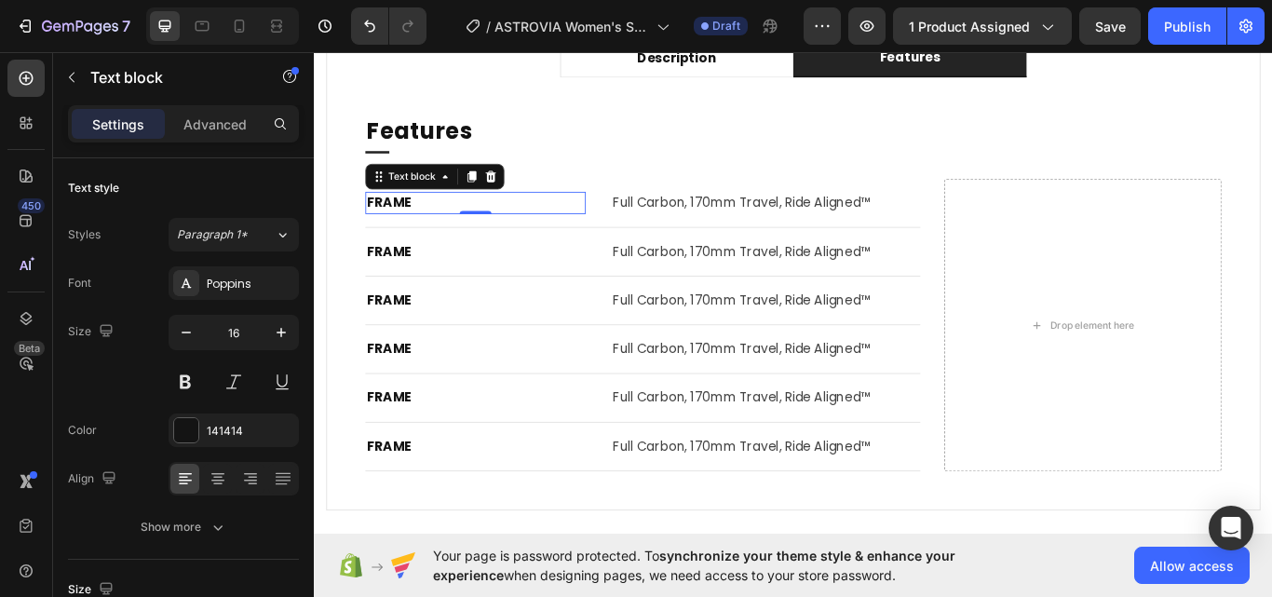
click at [408, 230] on p "FRAME" at bounding box center [501, 229] width 253 height 22
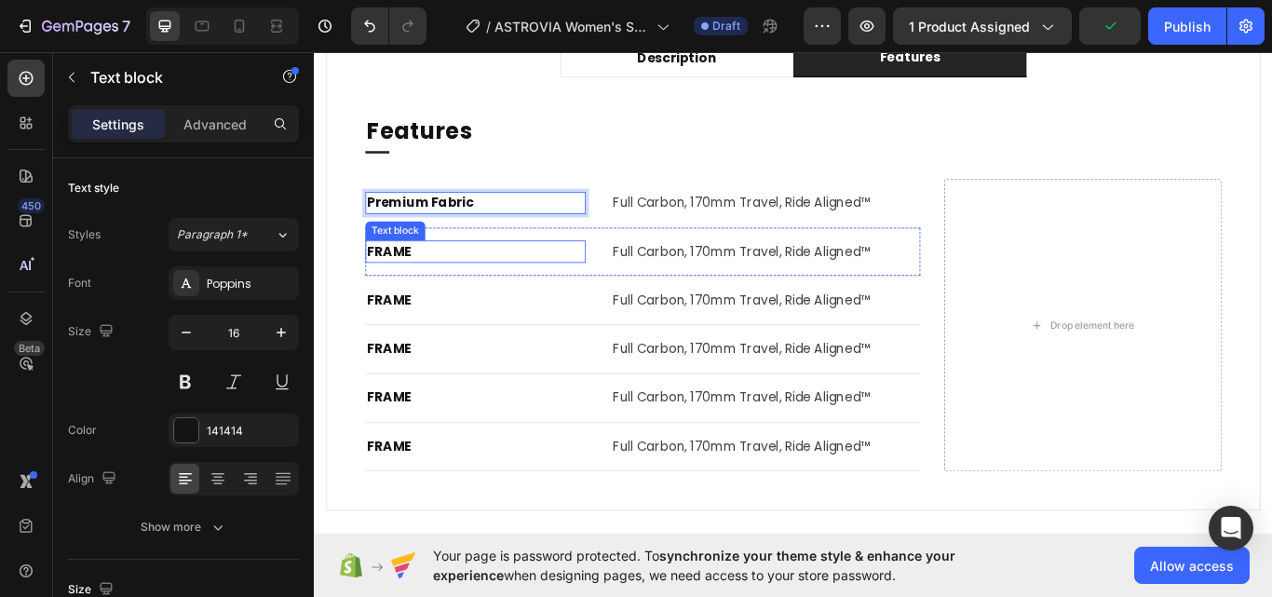
click at [413, 279] on p "FRAME" at bounding box center [501, 286] width 253 height 22
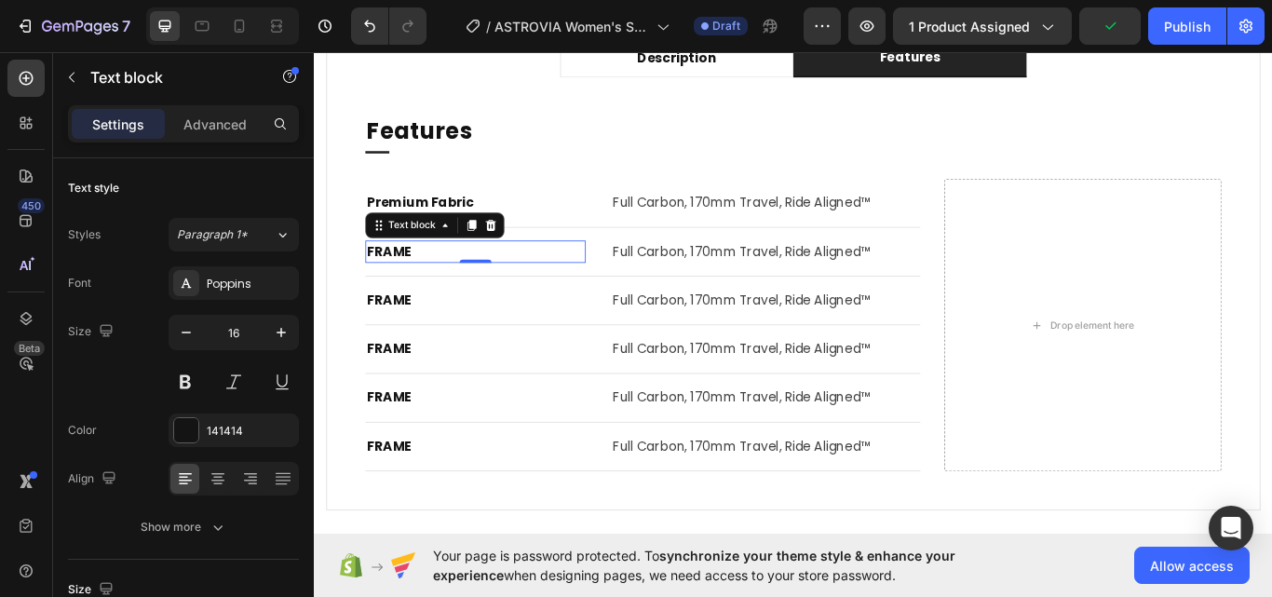
click at [413, 279] on p "FRAME" at bounding box center [501, 286] width 253 height 22
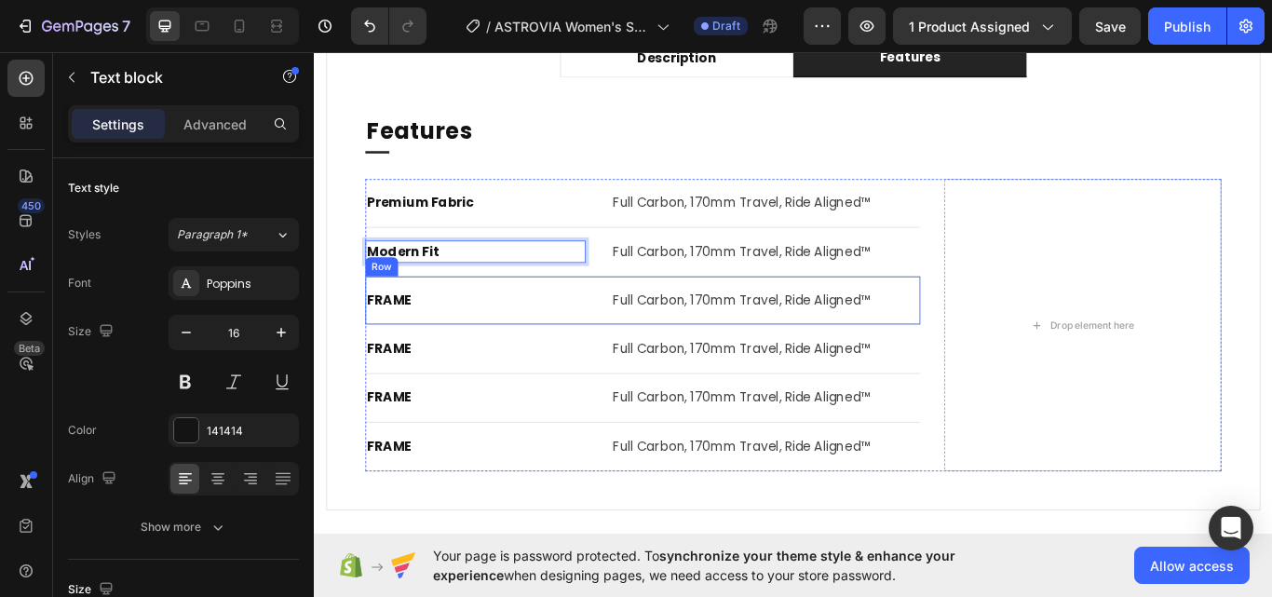
click at [403, 346] on p "FRAME" at bounding box center [501, 342] width 253 height 22
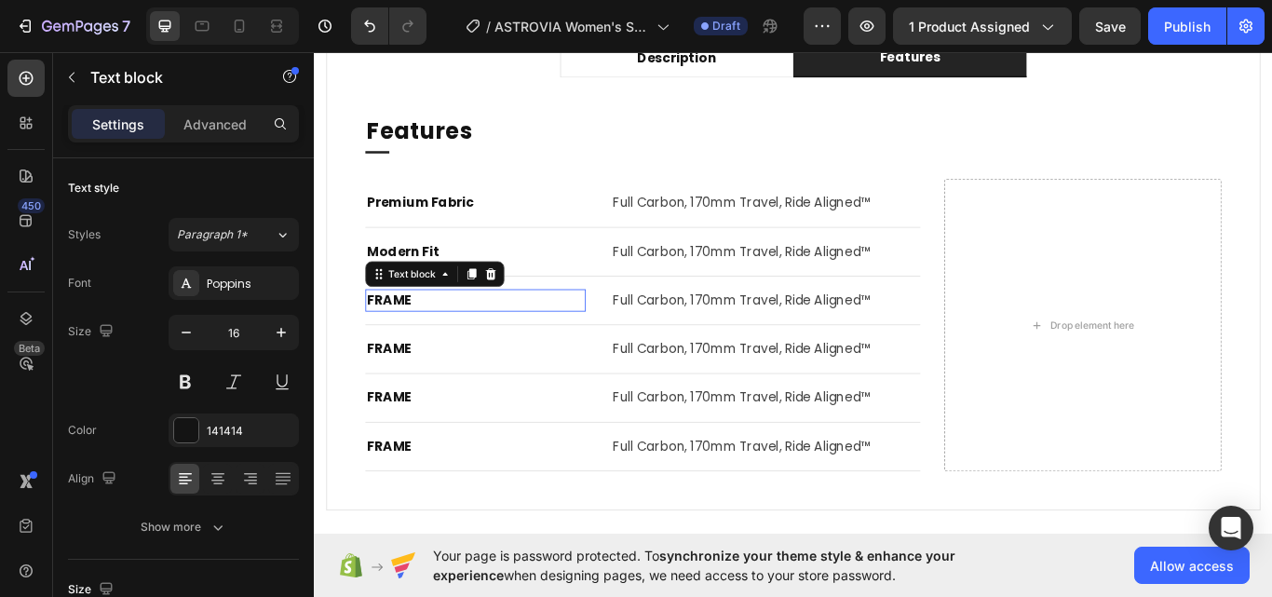
click at [403, 346] on p "FRAME" at bounding box center [501, 342] width 253 height 22
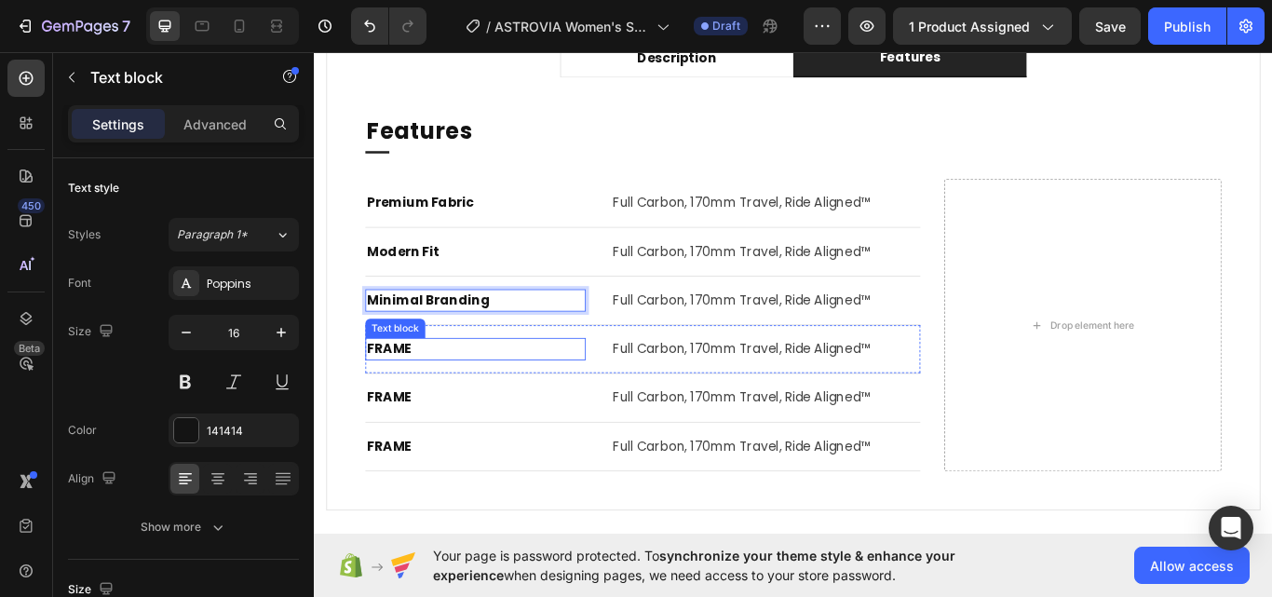
click at [397, 404] on p "FRAME" at bounding box center [501, 399] width 253 height 22
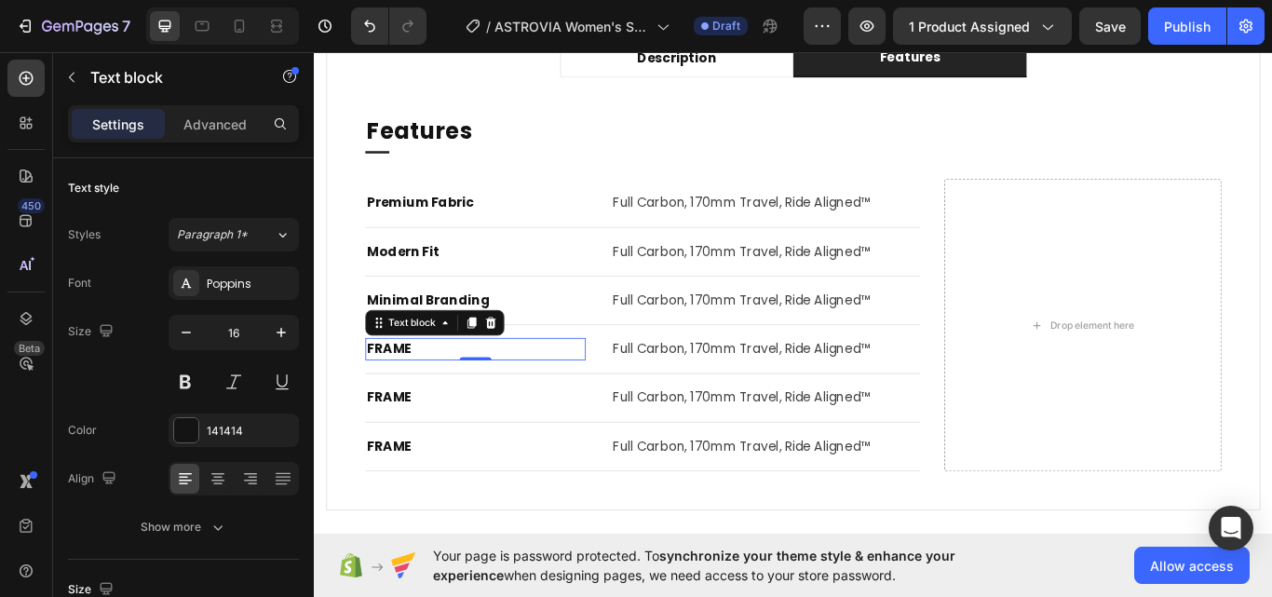
click at [397, 404] on p "FRAME" at bounding box center [501, 399] width 253 height 22
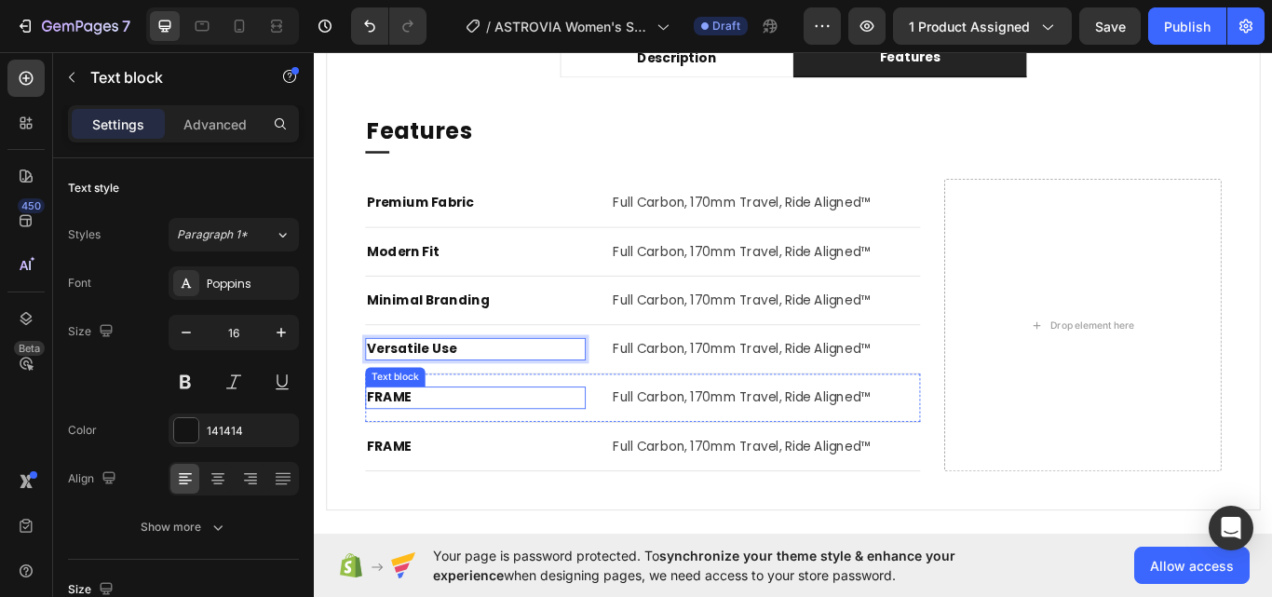
click at [402, 454] on p "FRAME" at bounding box center [501, 456] width 253 height 22
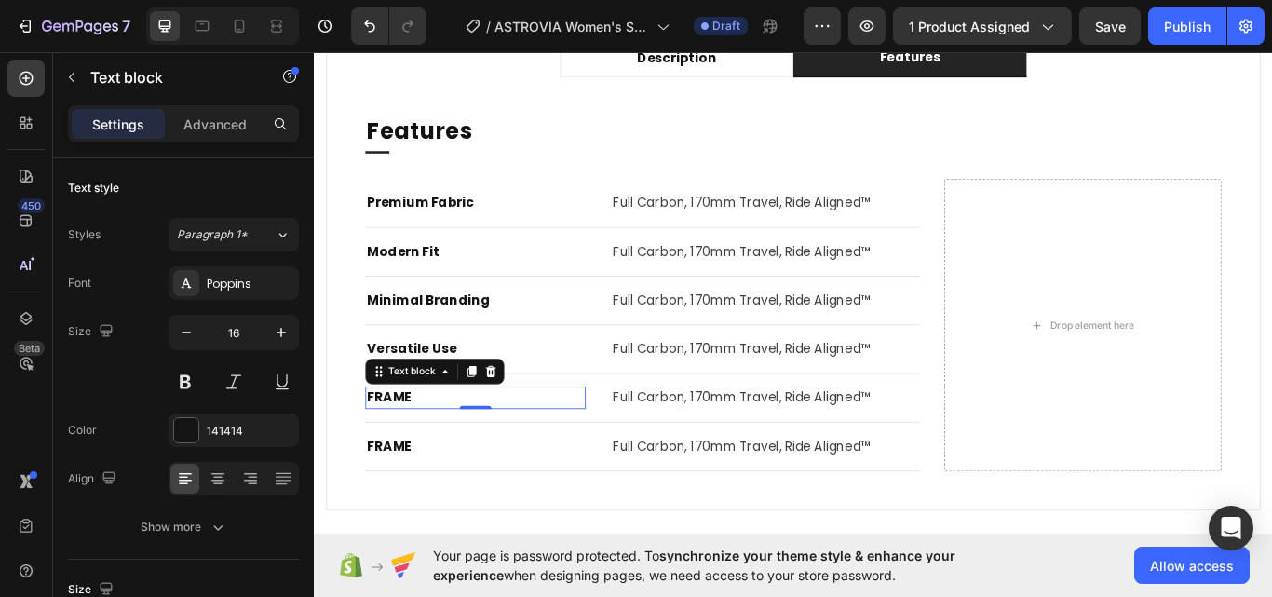
click at [402, 454] on p "FRAME" at bounding box center [501, 456] width 253 height 22
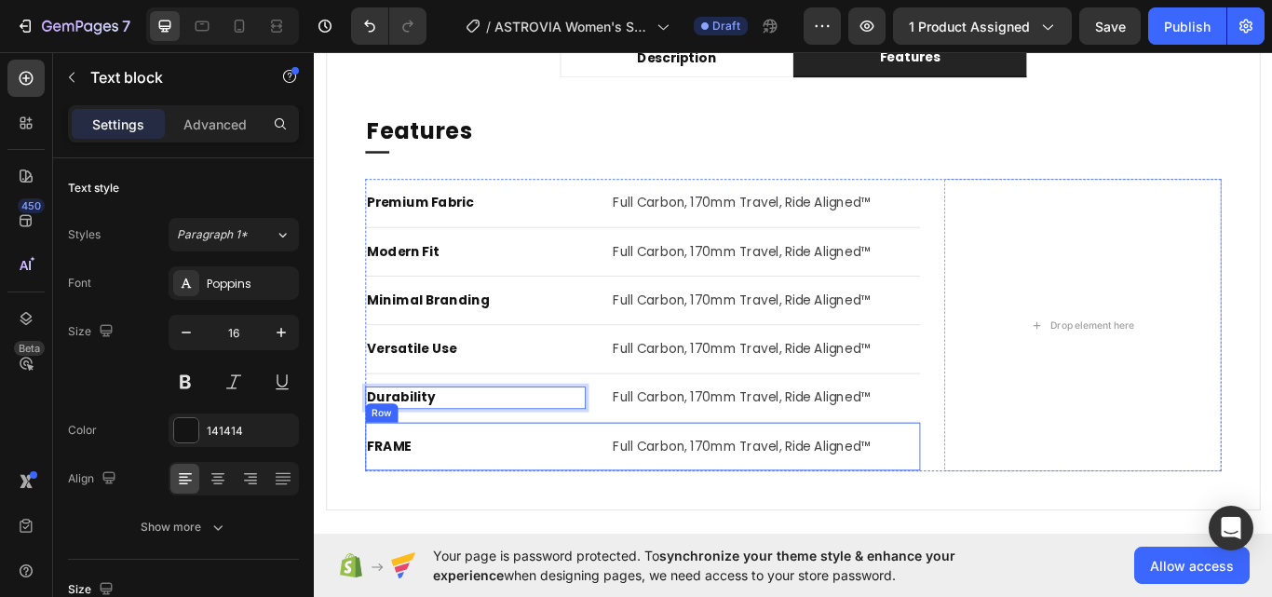
click at [401, 522] on p "FRAME" at bounding box center [501, 513] width 253 height 22
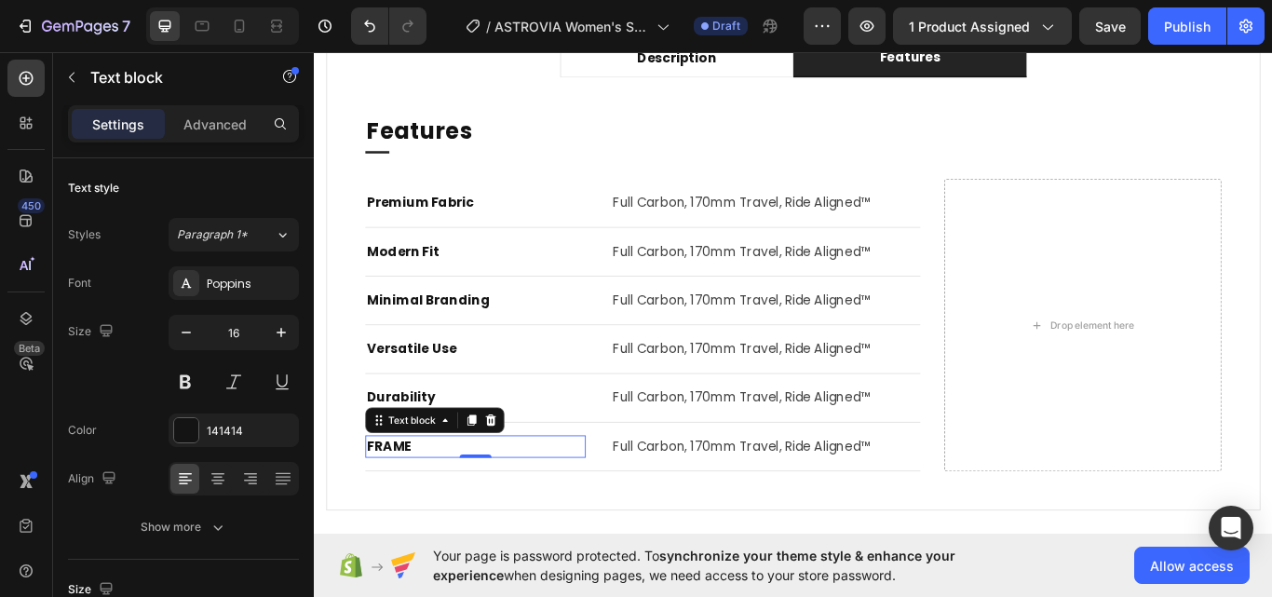
click at [401, 521] on p "FRAME" at bounding box center [501, 513] width 253 height 22
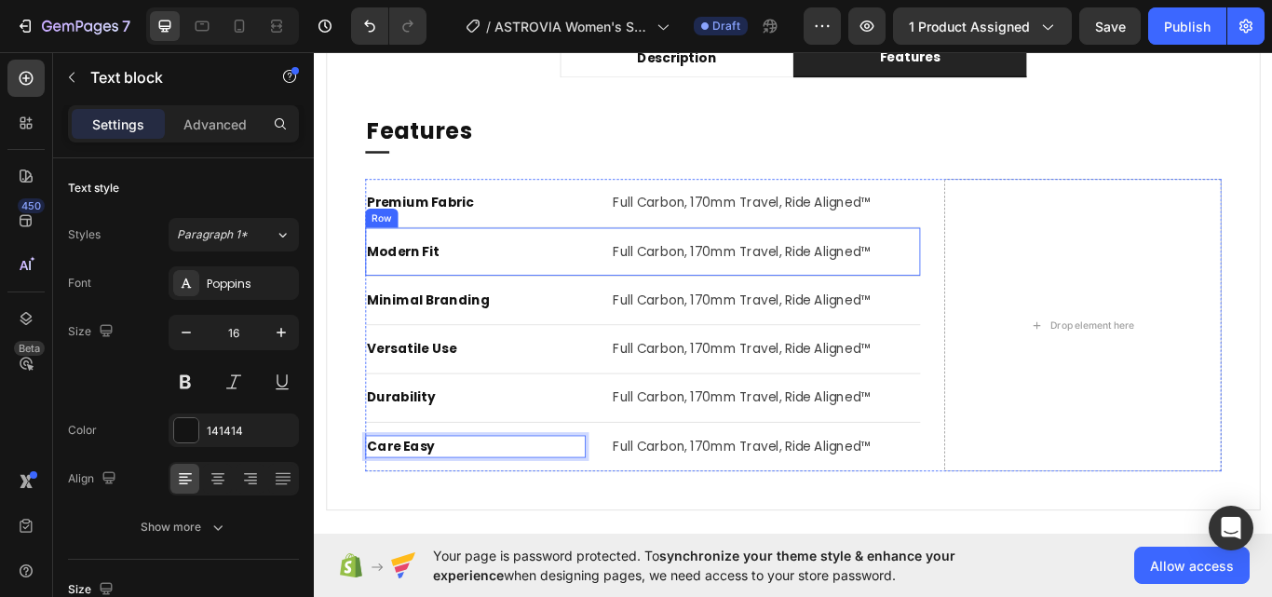
click at [750, 232] on p "Full Carbon, 170mm Travel, Ride Aligned™" at bounding box center [840, 229] width 357 height 22
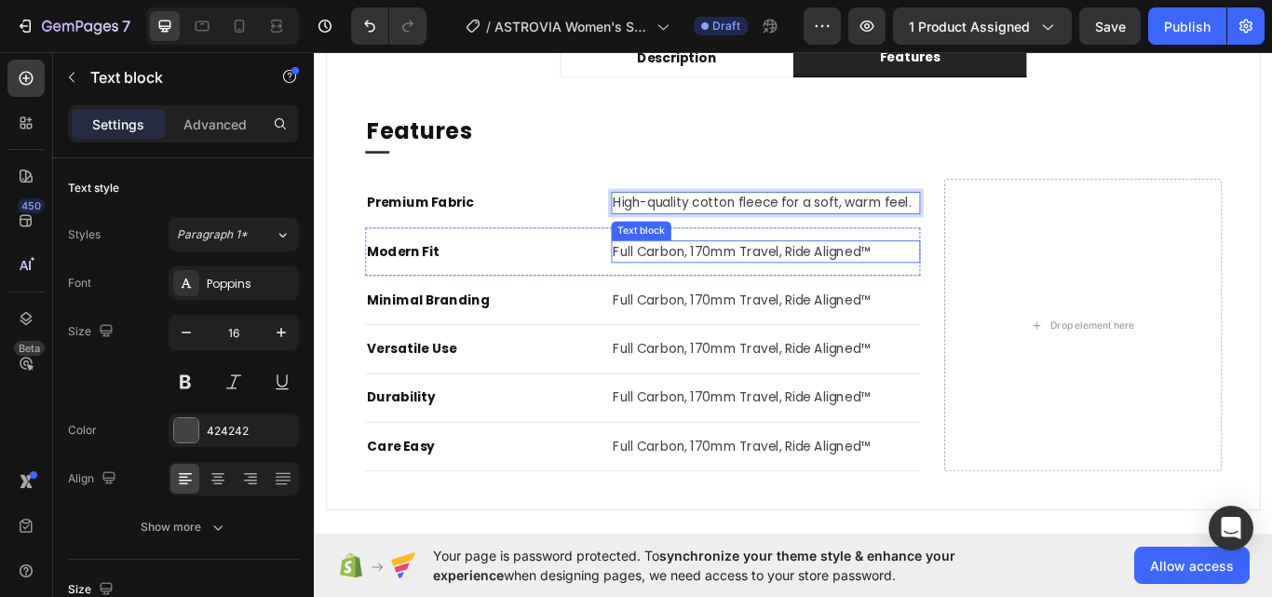
click at [749, 293] on p "Full Carbon, 170mm Travel, Ride Aligned™" at bounding box center [840, 286] width 357 height 22
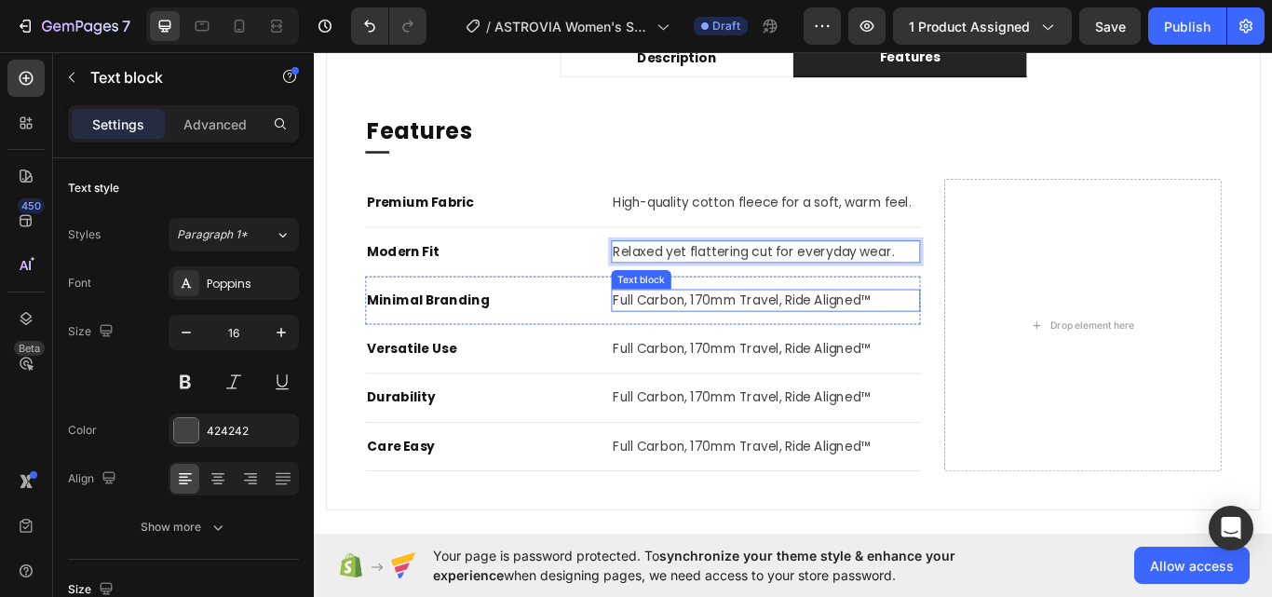
click at [778, 340] on p "Full Carbon, 170mm Travel, Ride Aligned™" at bounding box center [840, 342] width 357 height 22
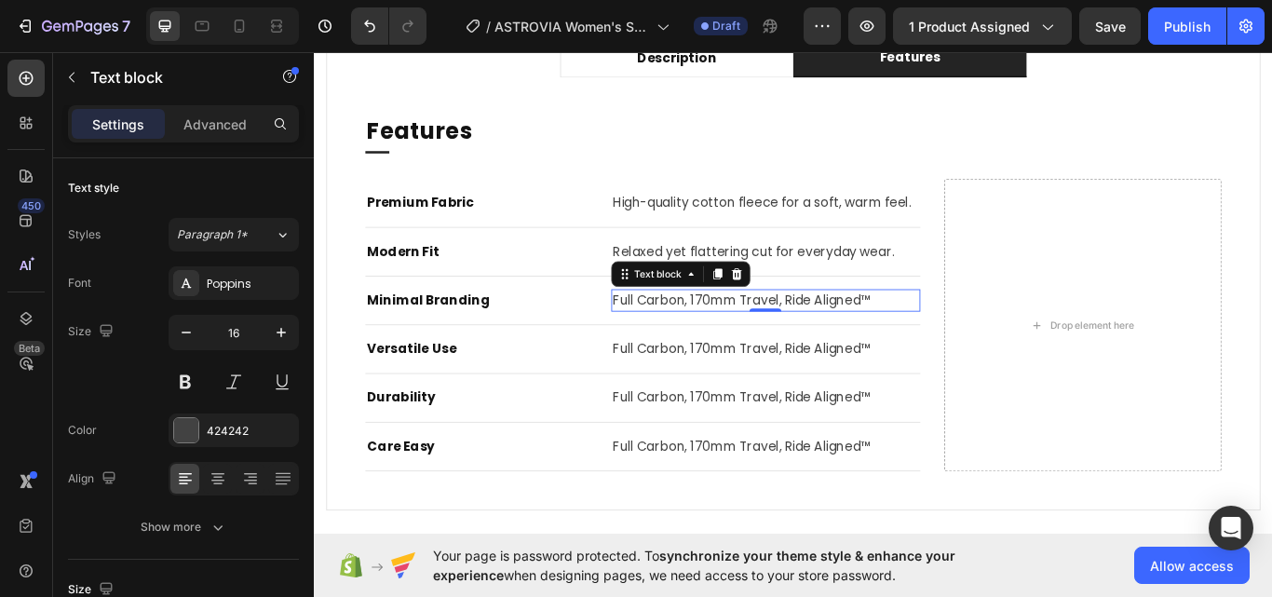
click at [778, 340] on p "Full Carbon, 170mm Travel, Ride Aligned™" at bounding box center [840, 342] width 357 height 22
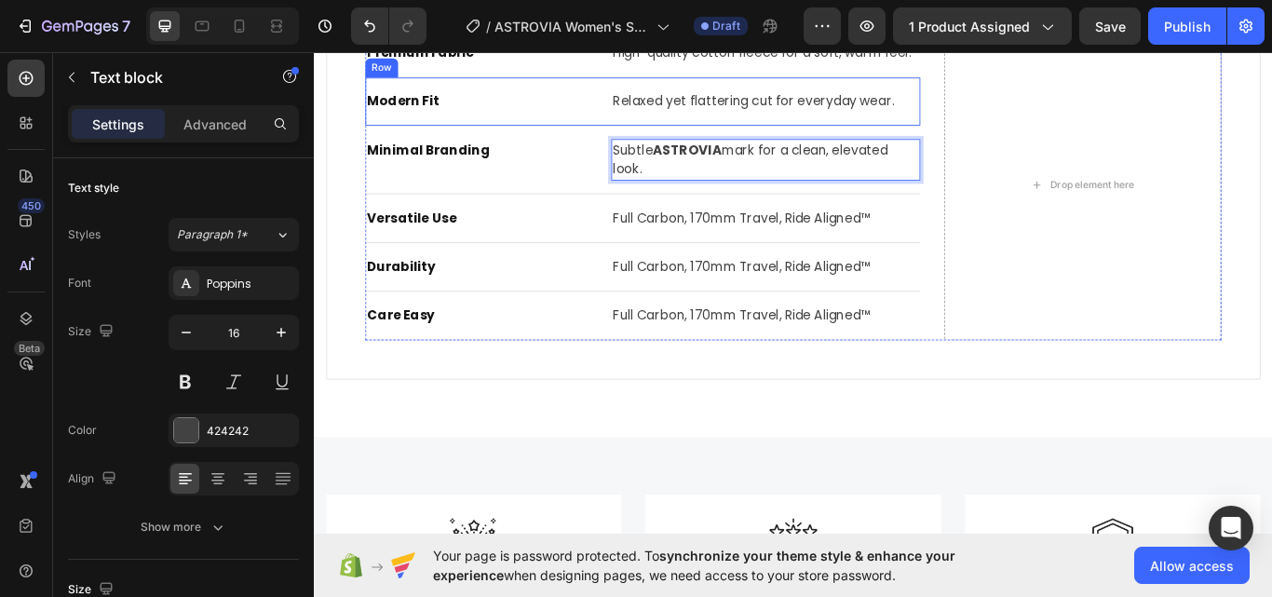
scroll to position [1335, 0]
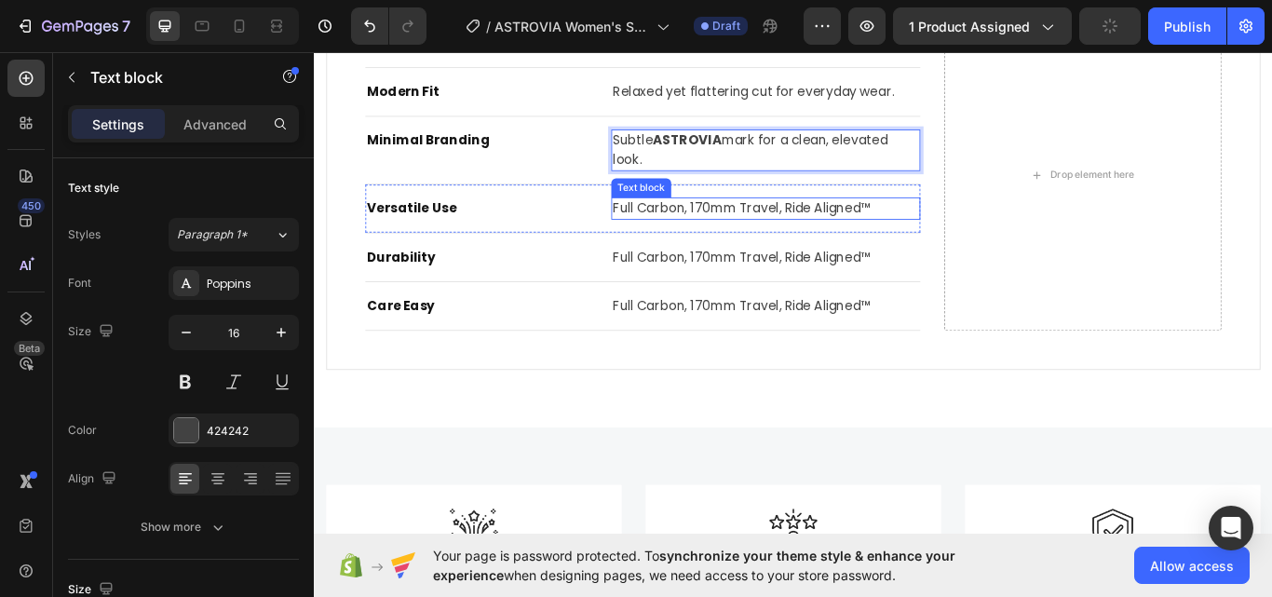
click at [741, 230] on p "Full Carbon, 170mm Travel, Ride Aligned™" at bounding box center [840, 235] width 357 height 22
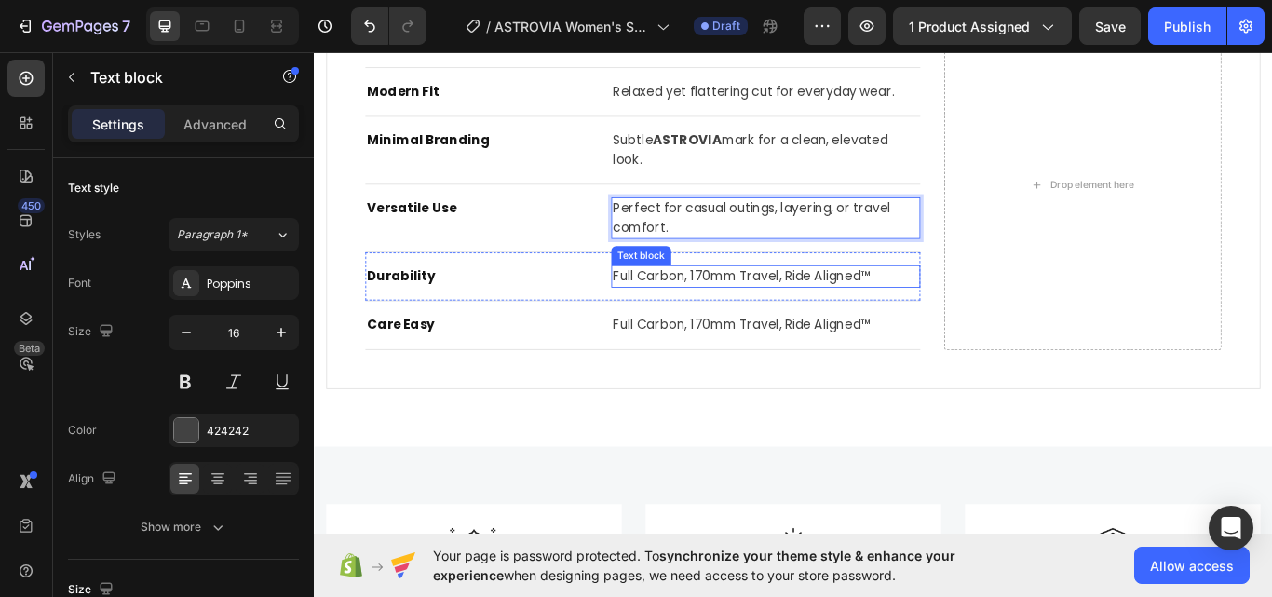
click at [720, 304] on p "Full Carbon, 170mm Travel, Ride Aligned™" at bounding box center [840, 315] width 357 height 22
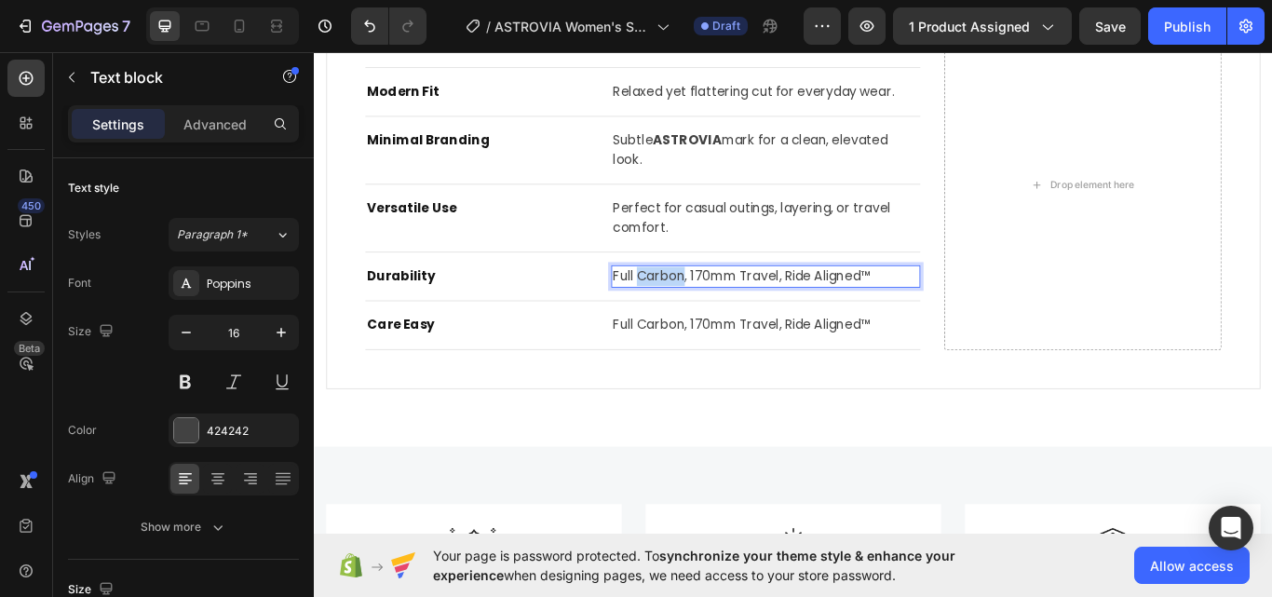
click at [720, 304] on p "Full Carbon, 170mm Travel, Ride Aligned™" at bounding box center [840, 315] width 357 height 22
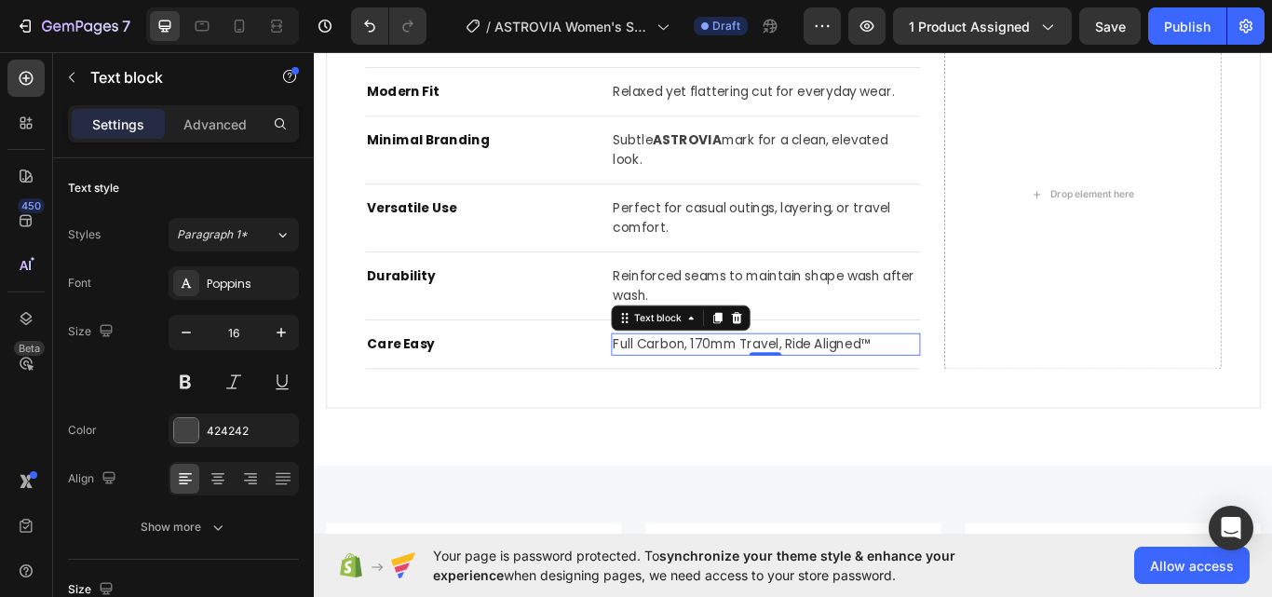
click at [799, 391] on p "Full Carbon, 170mm Travel, Ride Aligned™" at bounding box center [840, 394] width 357 height 22
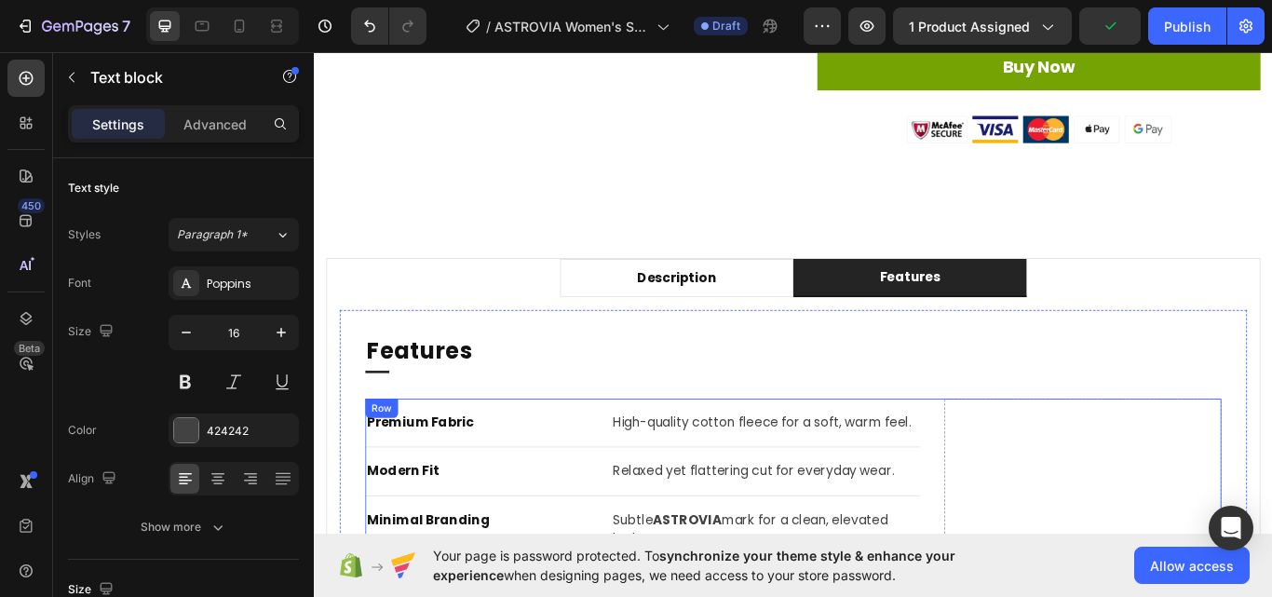
scroll to position [870, 0]
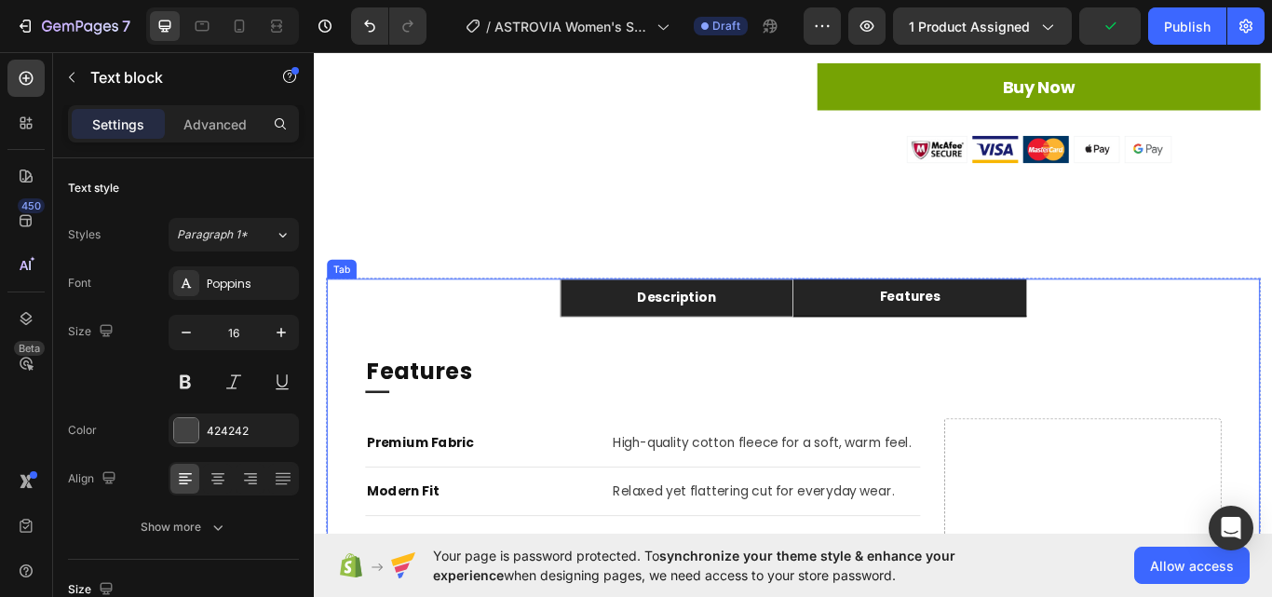
click at [676, 344] on li "Description" at bounding box center [737, 339] width 272 height 45
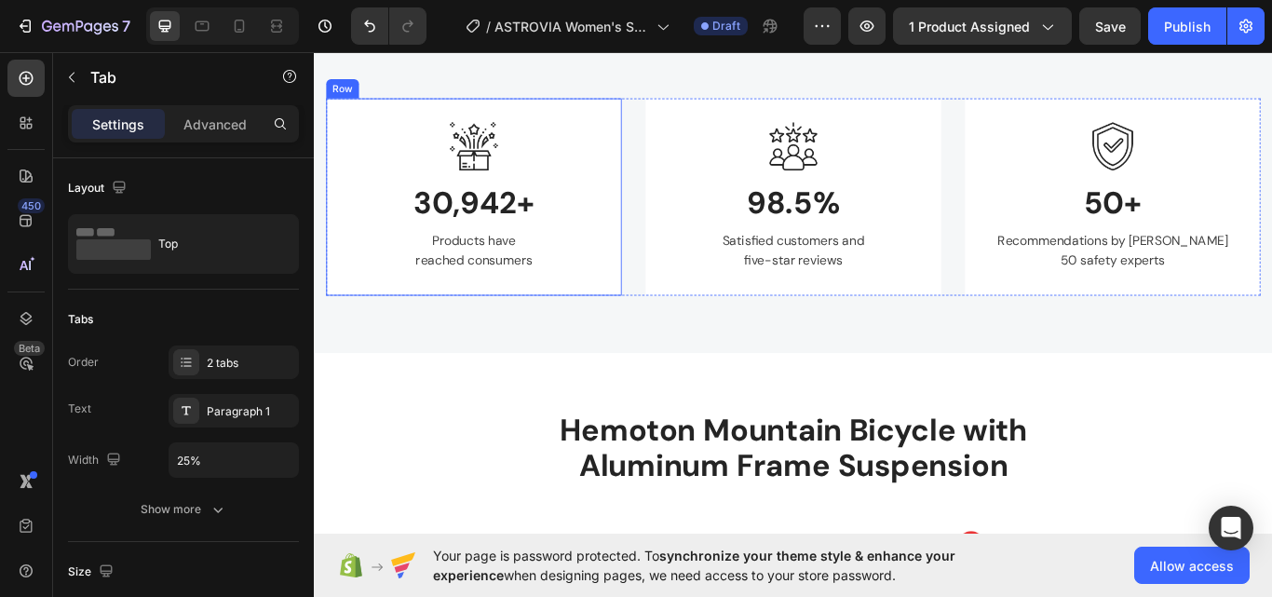
scroll to position [1428, 0]
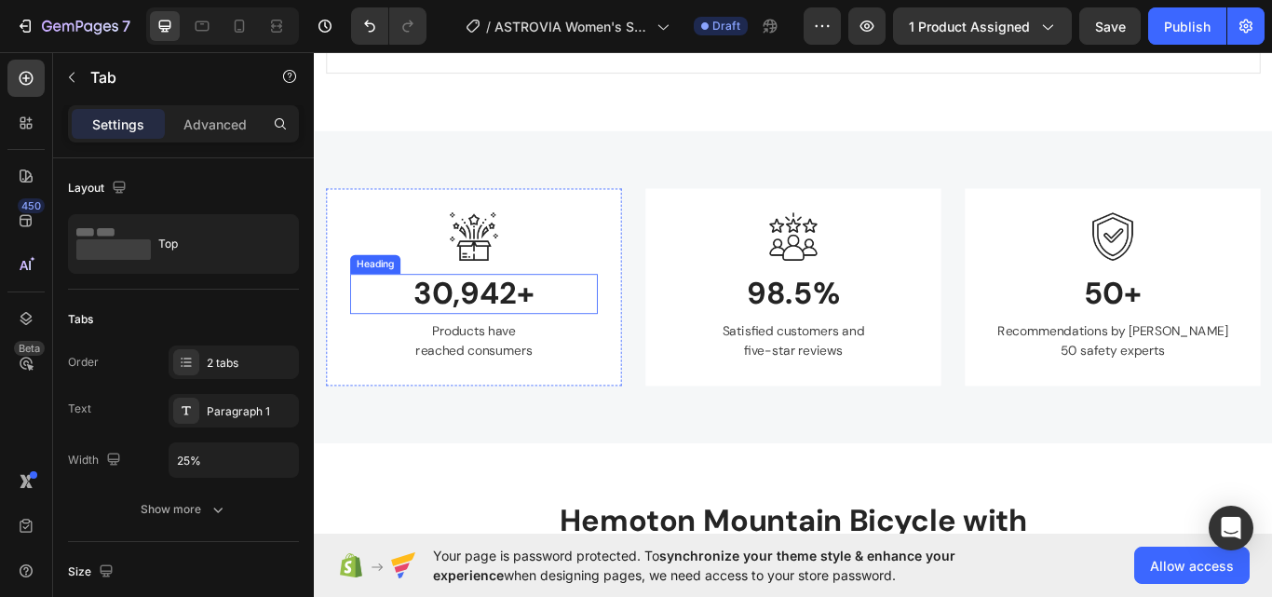
click at [554, 345] on p "30,942+" at bounding box center [500, 335] width 285 height 43
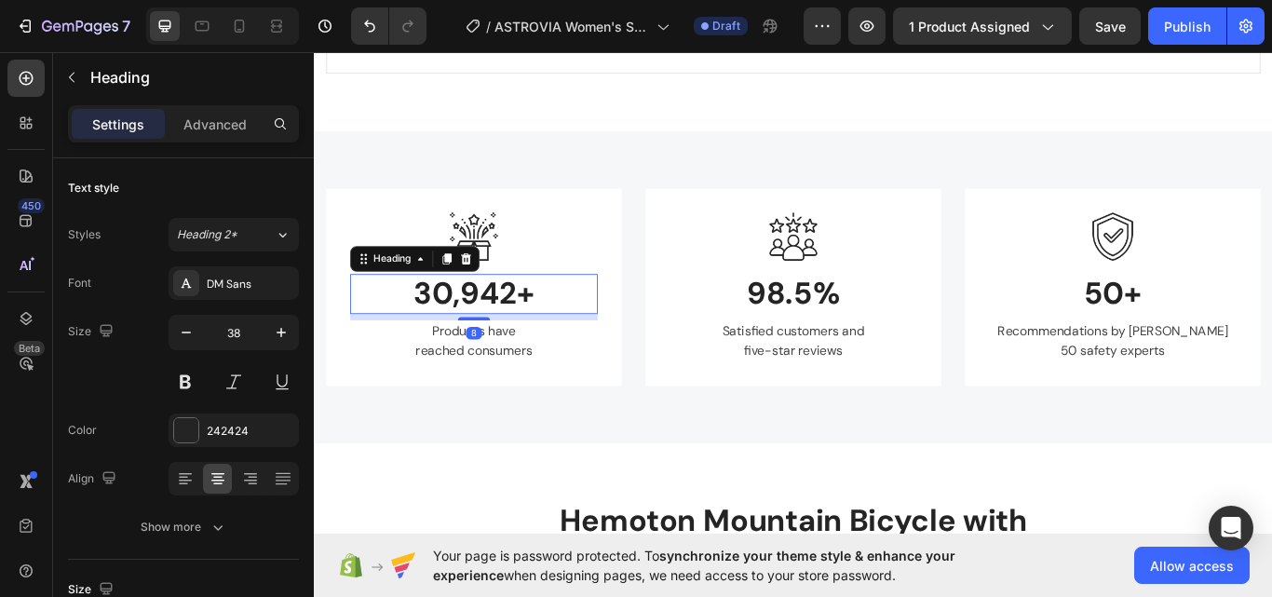
click at [554, 345] on p "30,942+" at bounding box center [500, 335] width 285 height 43
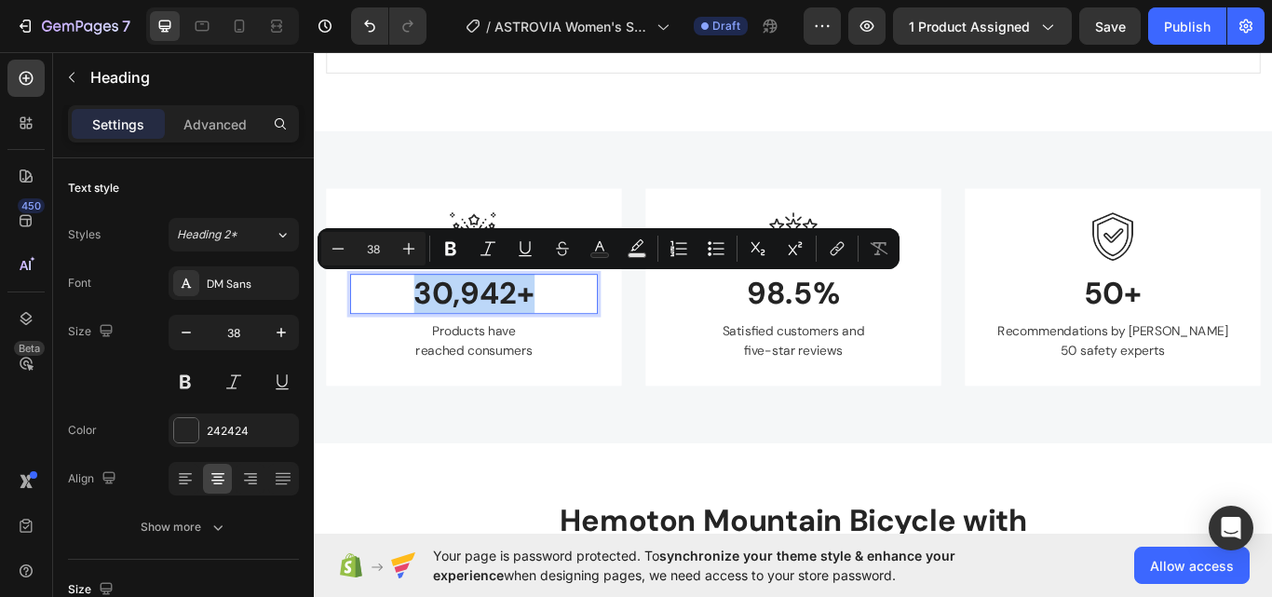
click at [554, 345] on p "30,942+" at bounding box center [500, 335] width 285 height 43
click at [527, 339] on p "30,942+" at bounding box center [500, 335] width 285 height 43
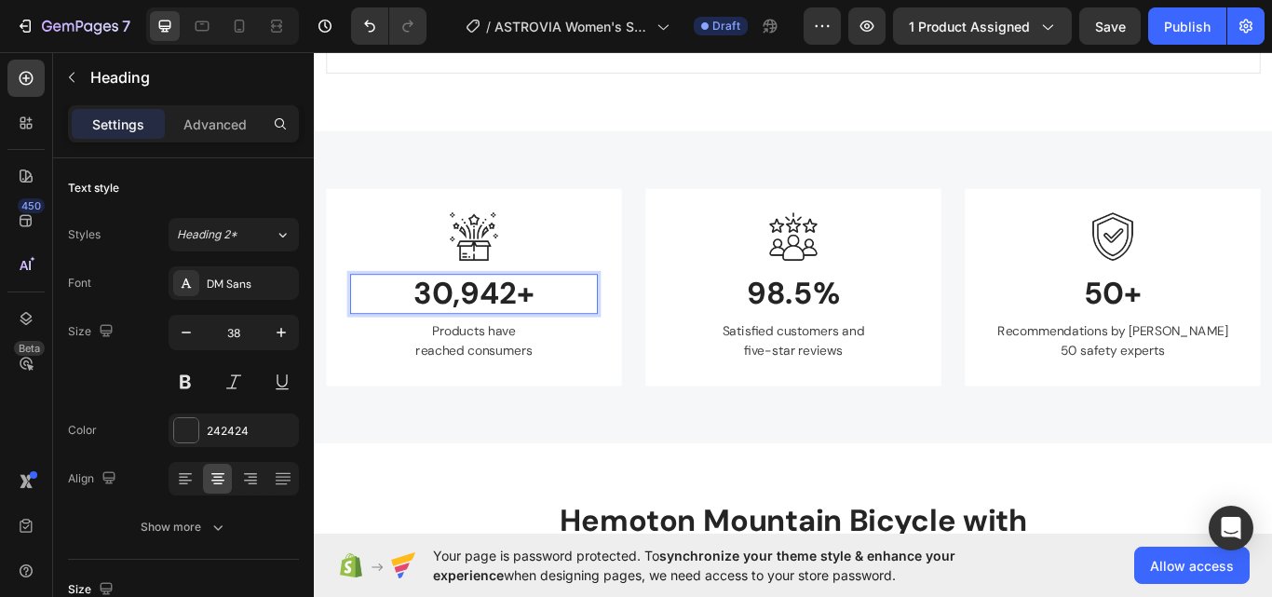
click at [500, 337] on p "30,942+" at bounding box center [500, 335] width 285 height 43
click at [264, 279] on div "DM Sans" at bounding box center [251, 284] width 88 height 17
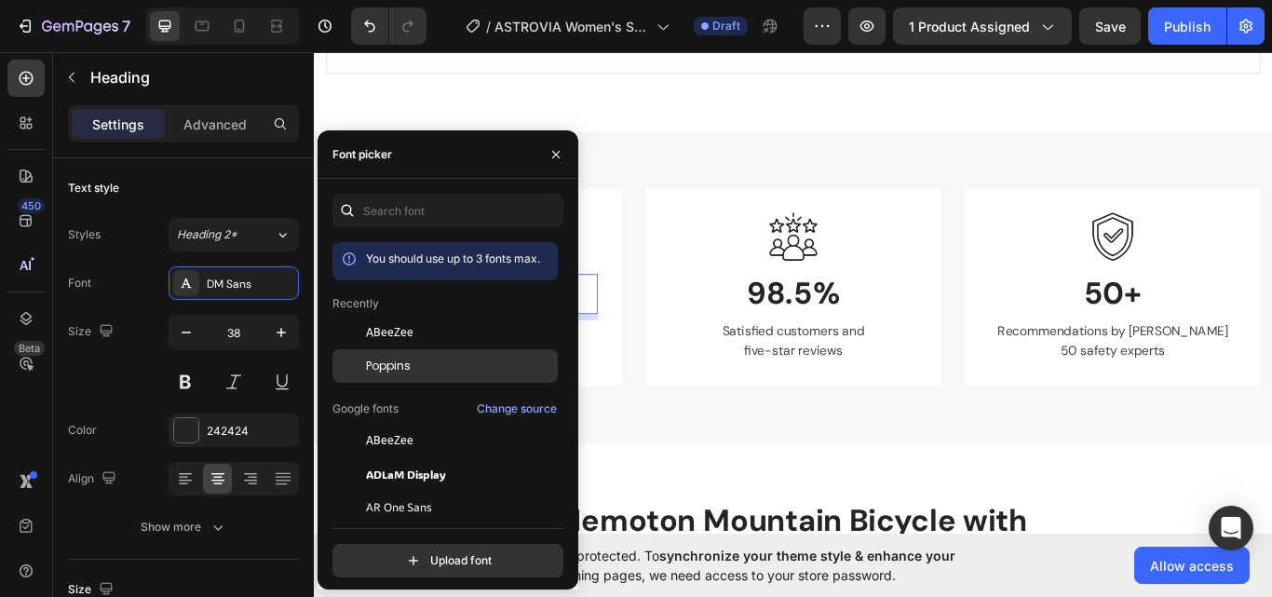
click at [379, 376] on div "Poppins" at bounding box center [444, 366] width 225 height 34
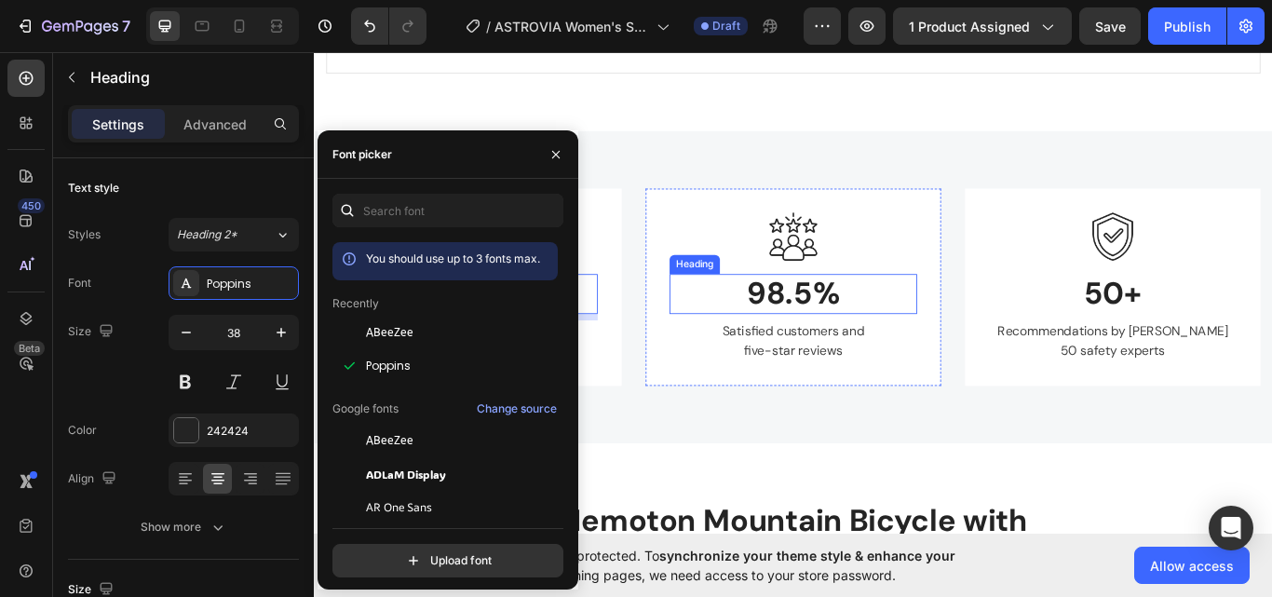
click at [919, 330] on p "98.5%" at bounding box center [872, 335] width 285 height 43
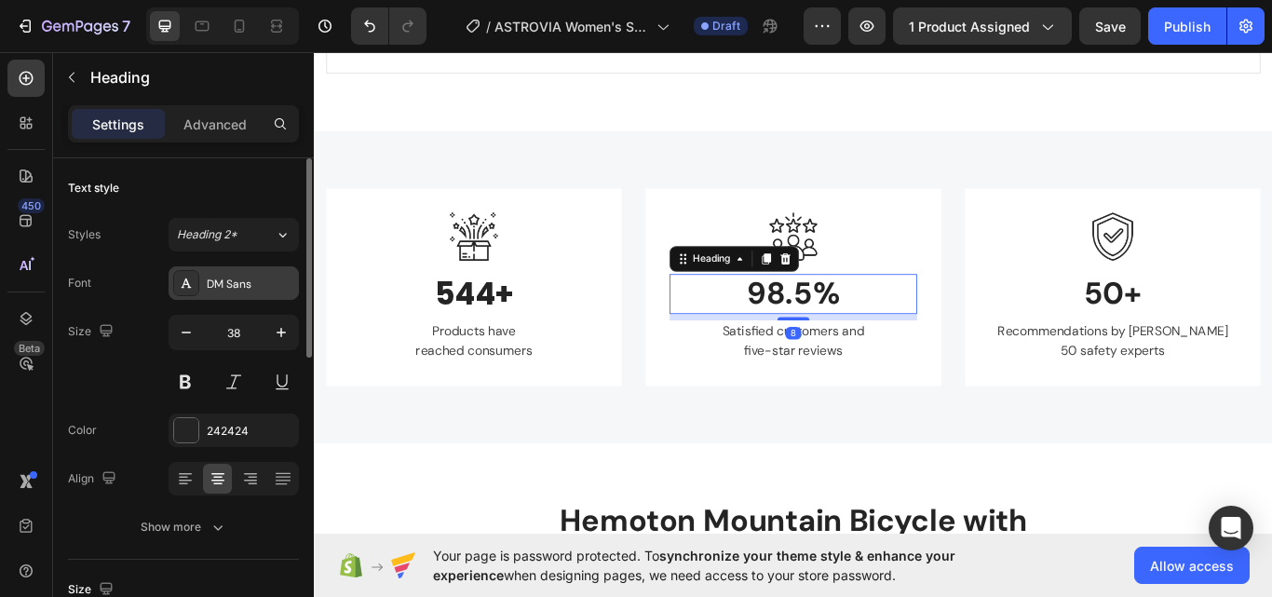
click at [218, 278] on div "DM Sans" at bounding box center [251, 284] width 88 height 17
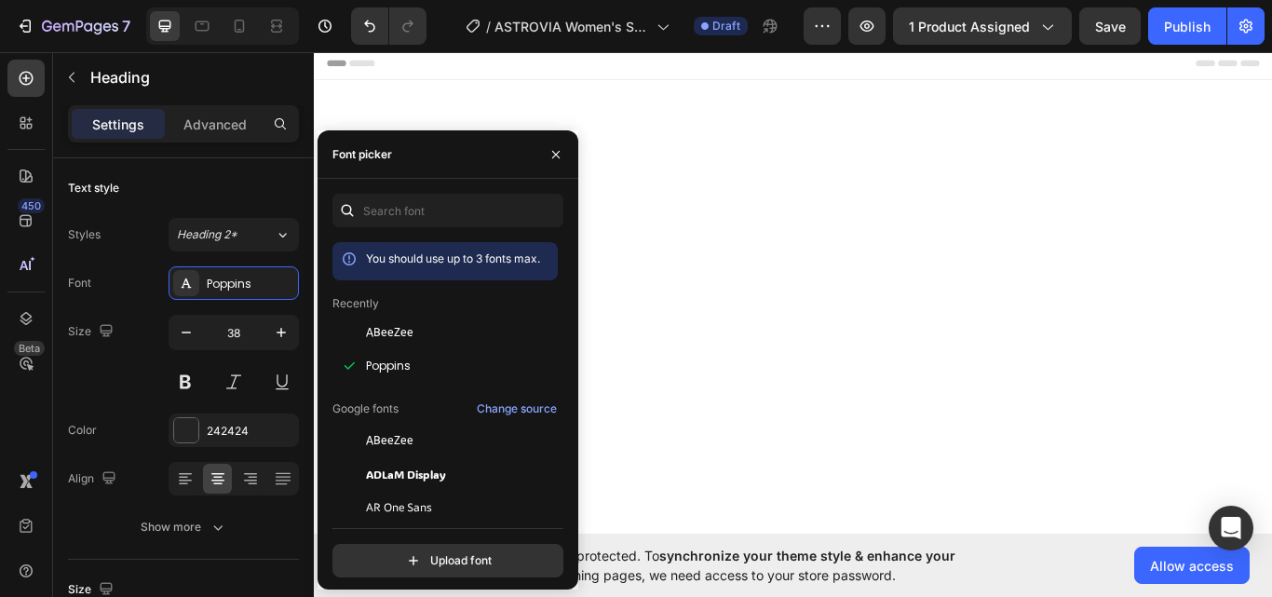
scroll to position [1428, 0]
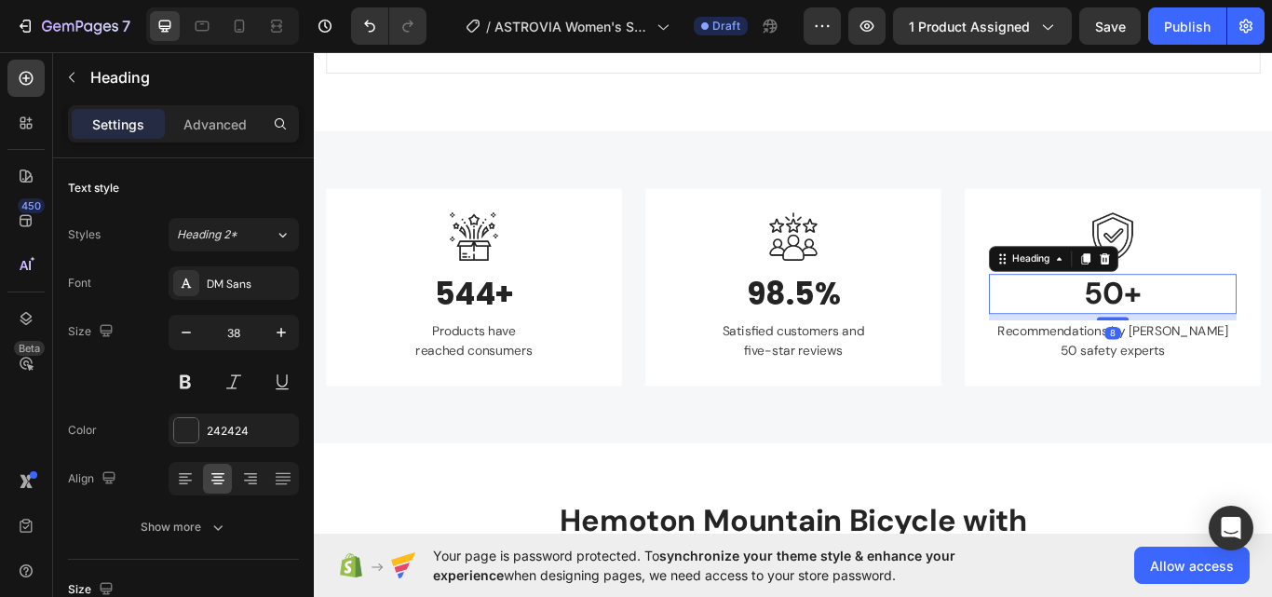
click at [1271, 318] on p "50+" at bounding box center [1244, 335] width 285 height 43
click at [247, 288] on div "DM Sans" at bounding box center [251, 284] width 88 height 17
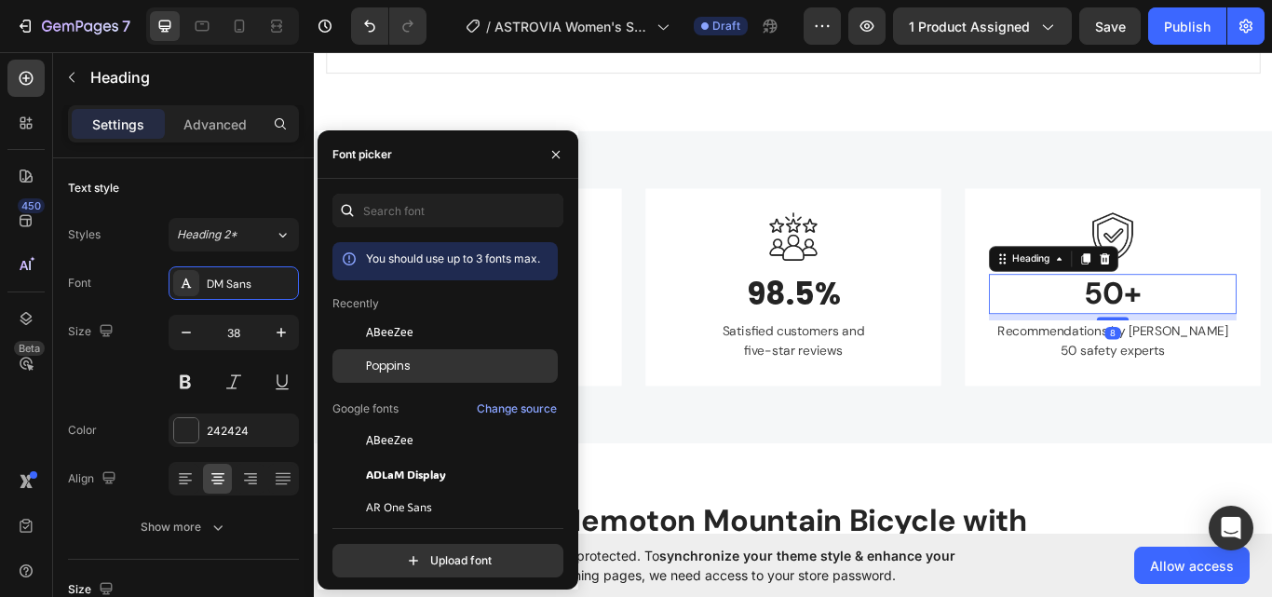
click at [375, 363] on span "Poppins" at bounding box center [388, 366] width 45 height 17
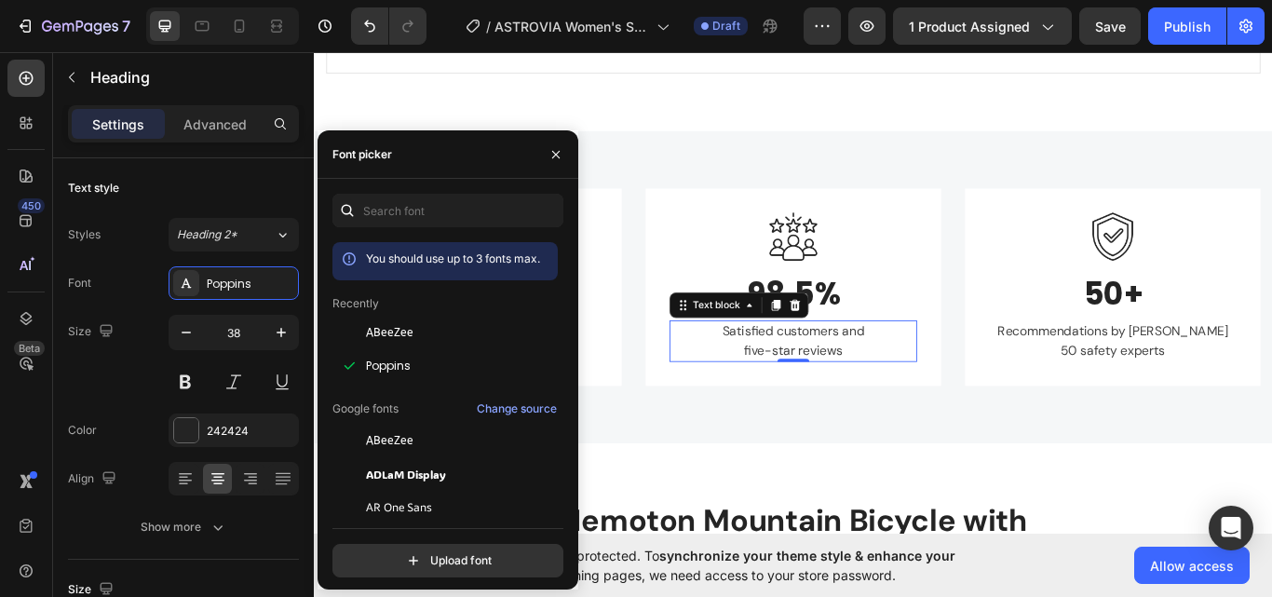
click at [820, 389] on p "Satisfied customers and five-star reviews" at bounding box center [872, 390] width 285 height 45
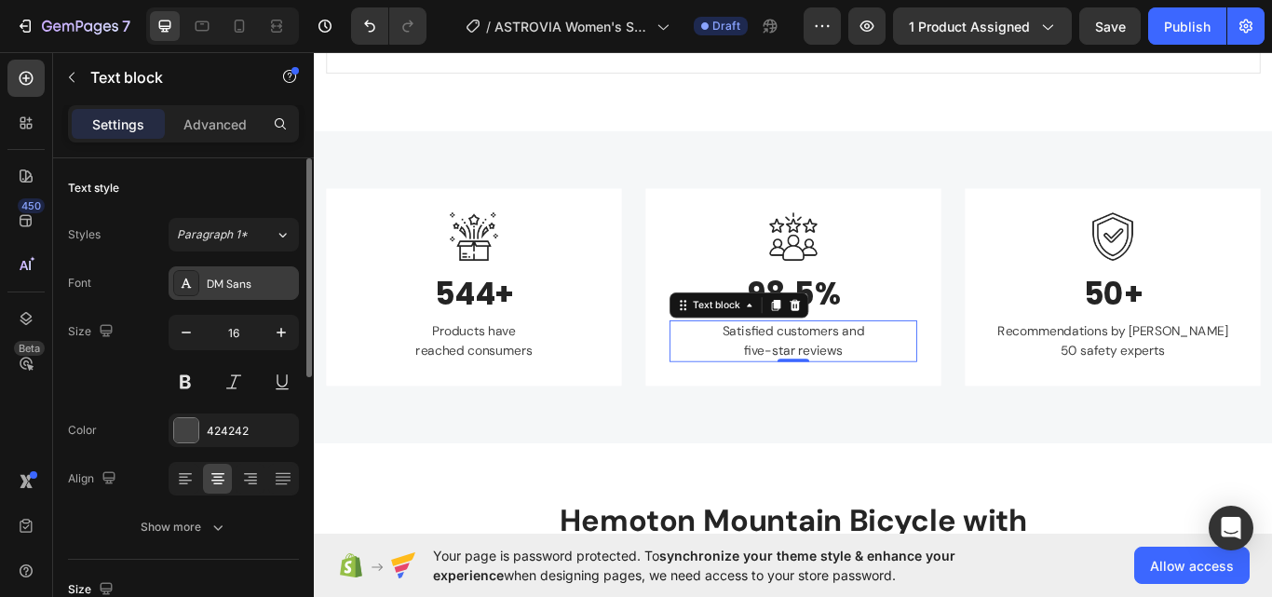
click at [239, 291] on div "DM Sans" at bounding box center [234, 283] width 130 height 34
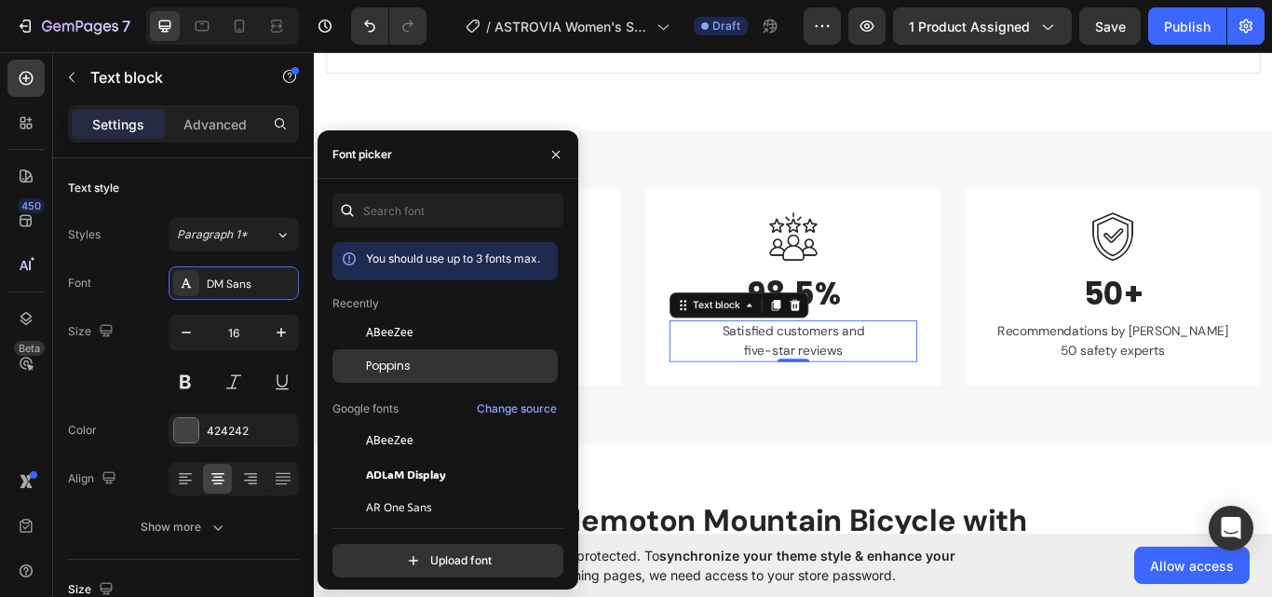
drag, startPoint x: 369, startPoint y: 358, endPoint x: 381, endPoint y: 363, distance: 13.0
click at [381, 363] on span "Poppins" at bounding box center [388, 366] width 45 height 17
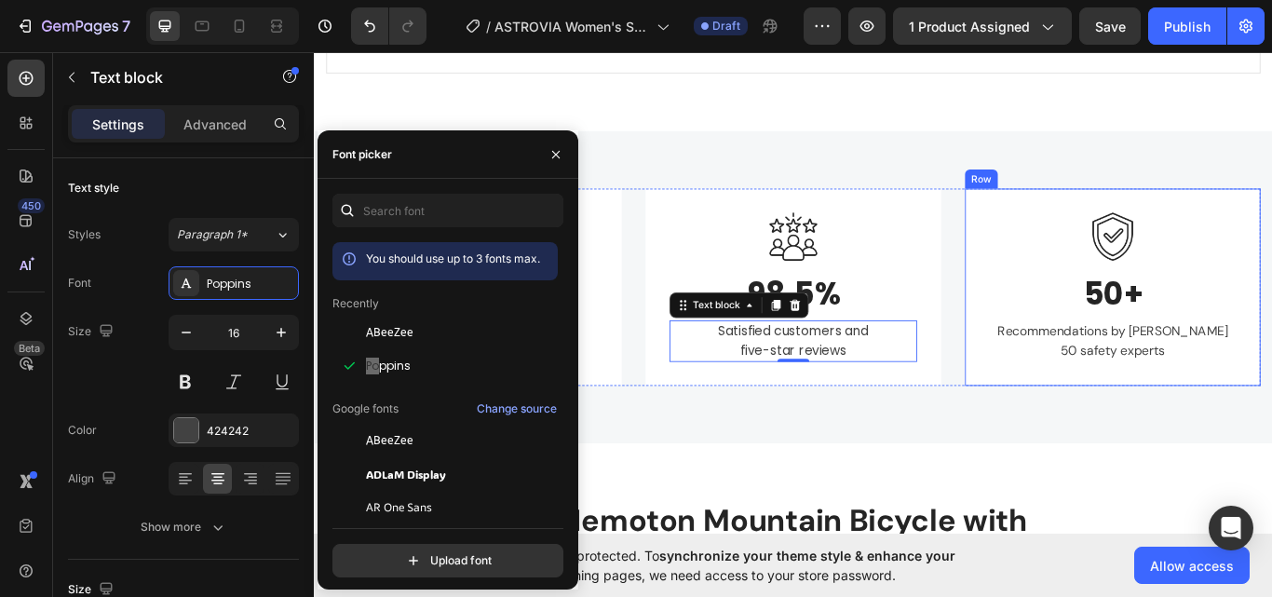
click at [1203, 394] on p "Recommendations by over 50 safety experts" at bounding box center [1244, 390] width 285 height 45
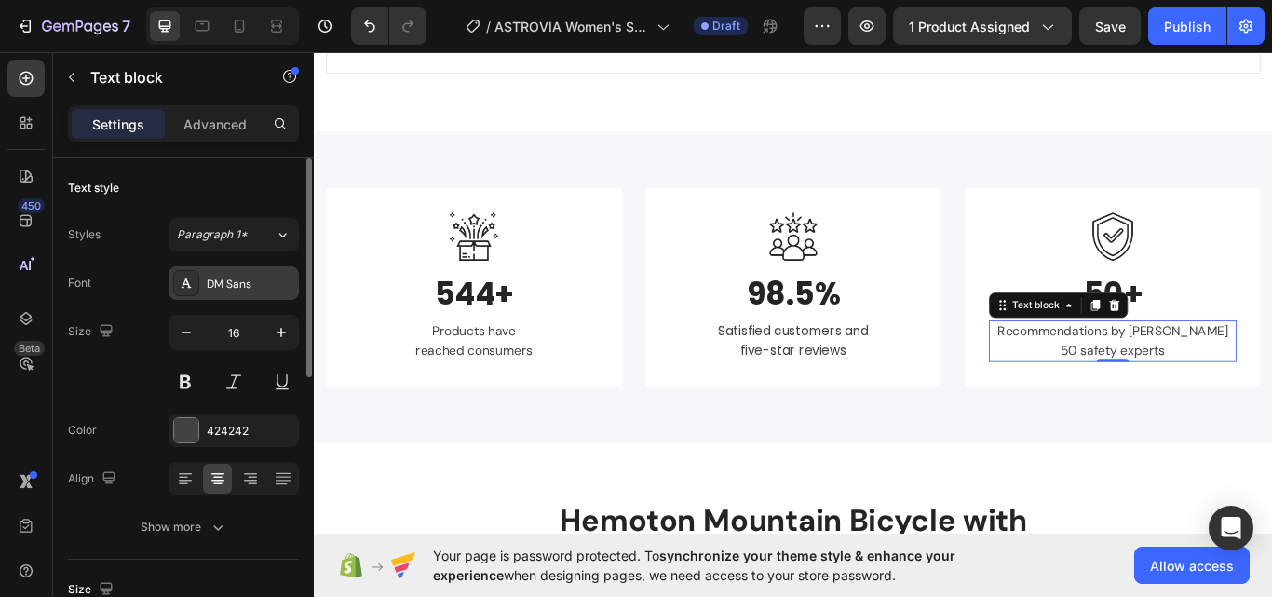
click at [260, 292] on div "DM Sans" at bounding box center [234, 283] width 130 height 34
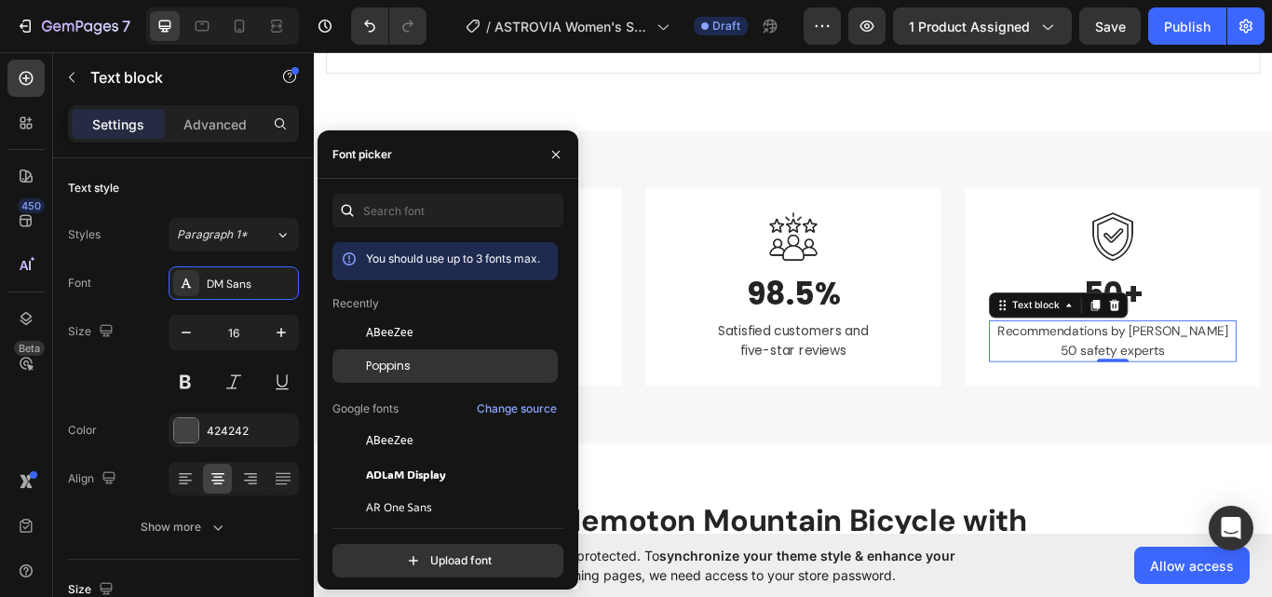
click at [383, 359] on span "Poppins" at bounding box center [388, 366] width 45 height 17
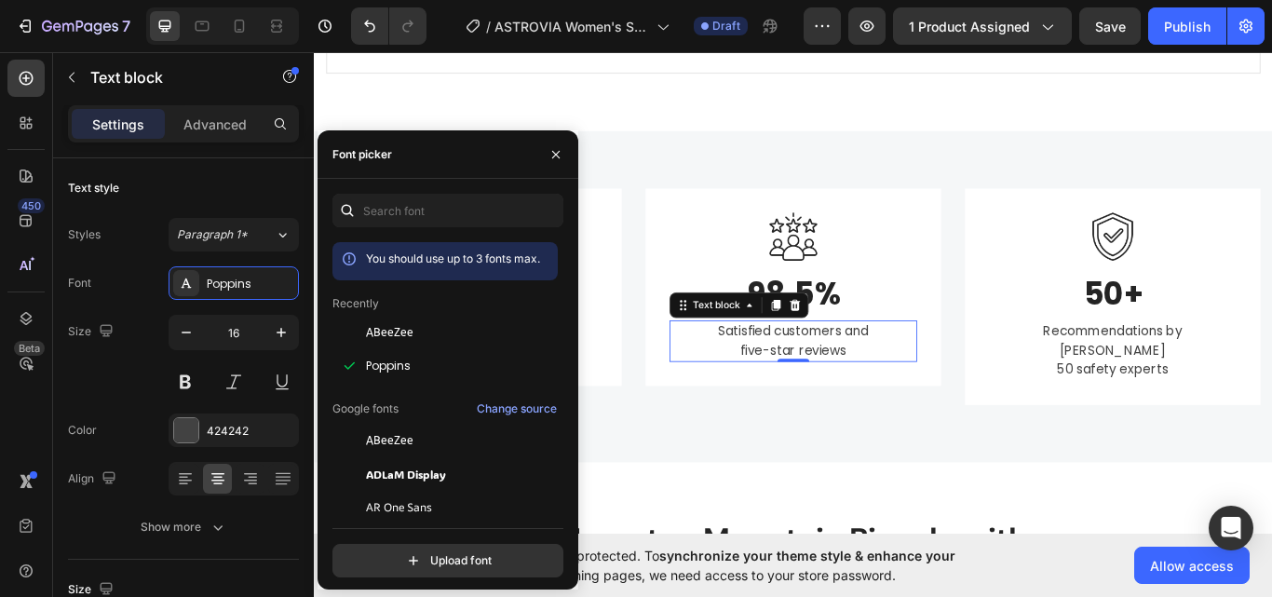
click at [747, 389] on p "Satisfied customers and five-star reviews" at bounding box center [872, 390] width 285 height 45
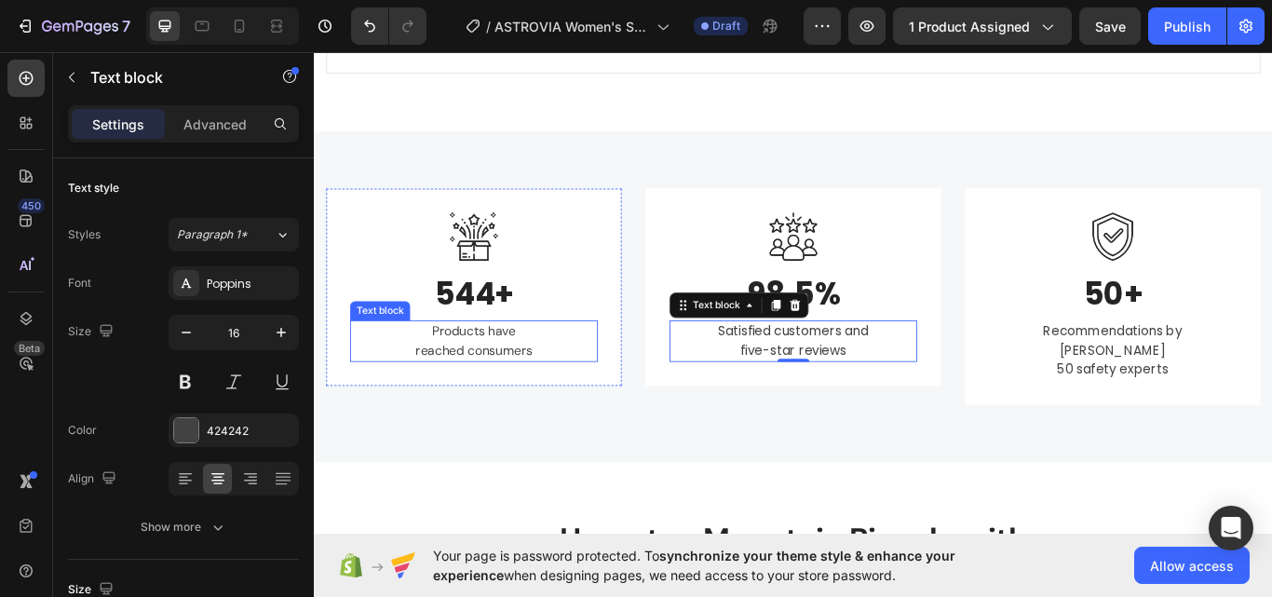
click at [502, 371] on p "Products have reached consumers" at bounding box center [500, 390] width 285 height 45
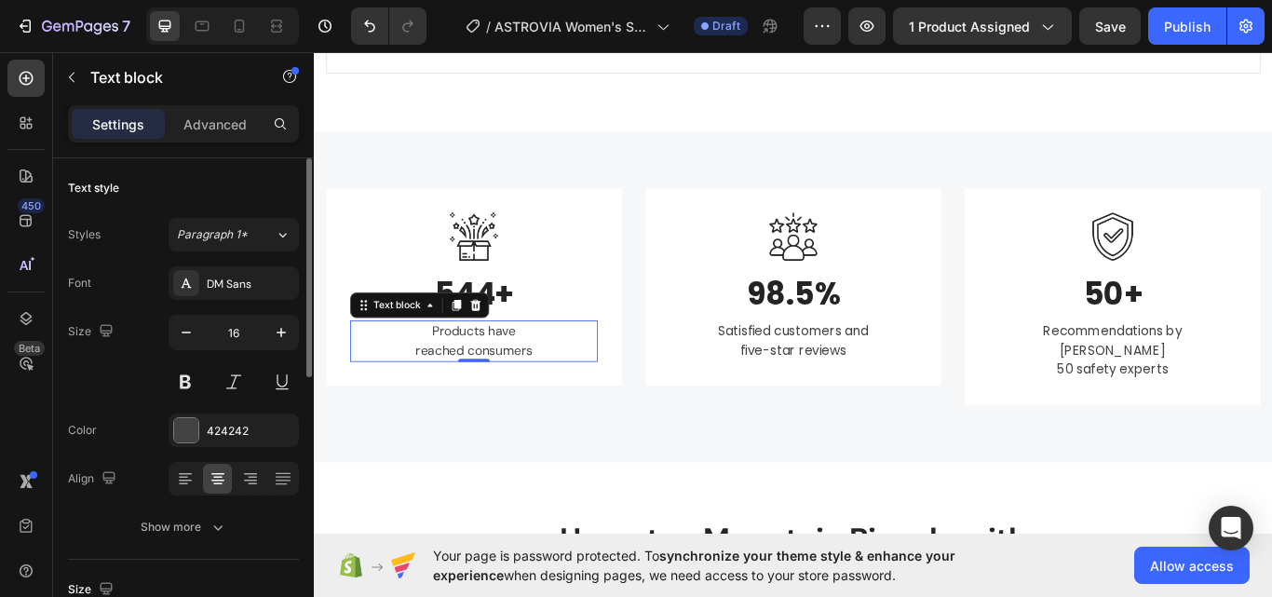
click at [219, 296] on div "DM Sans" at bounding box center [234, 283] width 130 height 34
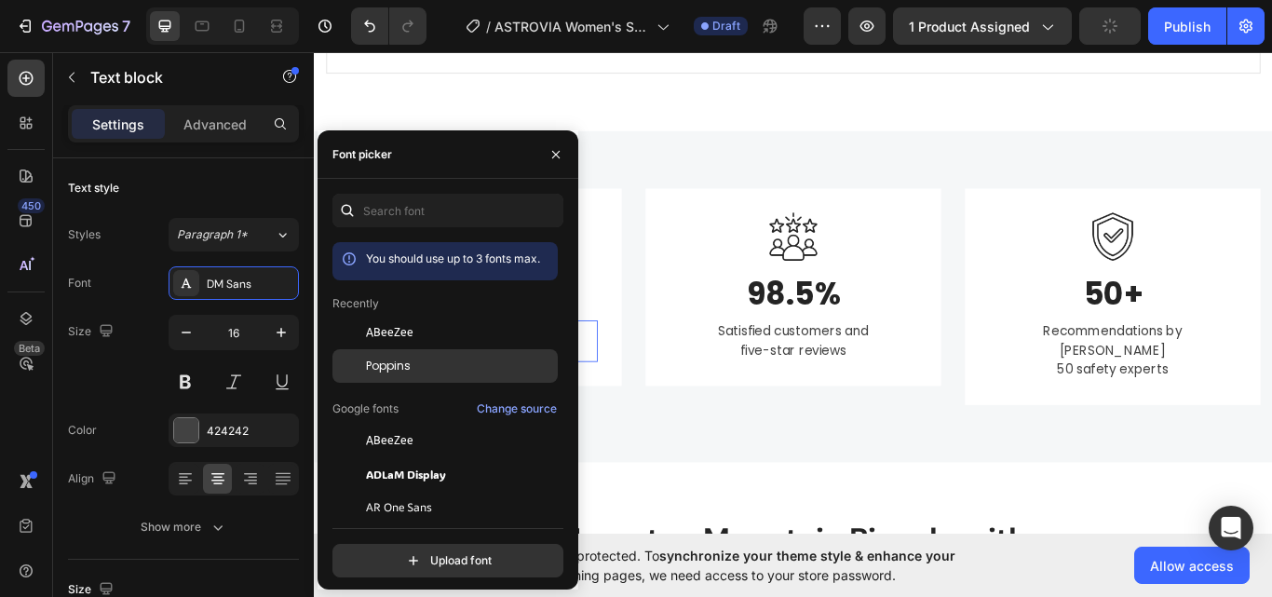
click at [410, 357] on div "Poppins" at bounding box center [444, 366] width 225 height 34
click at [900, 377] on p "Satisfied customers and five-star reviews" at bounding box center [872, 390] width 285 height 45
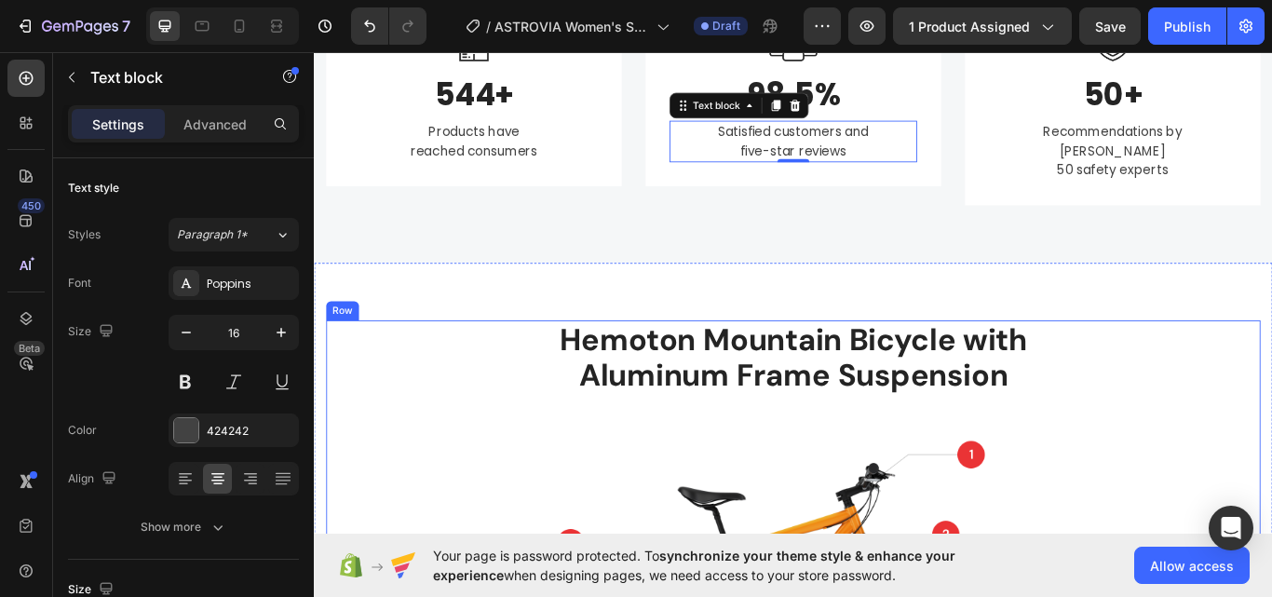
scroll to position [1614, 0]
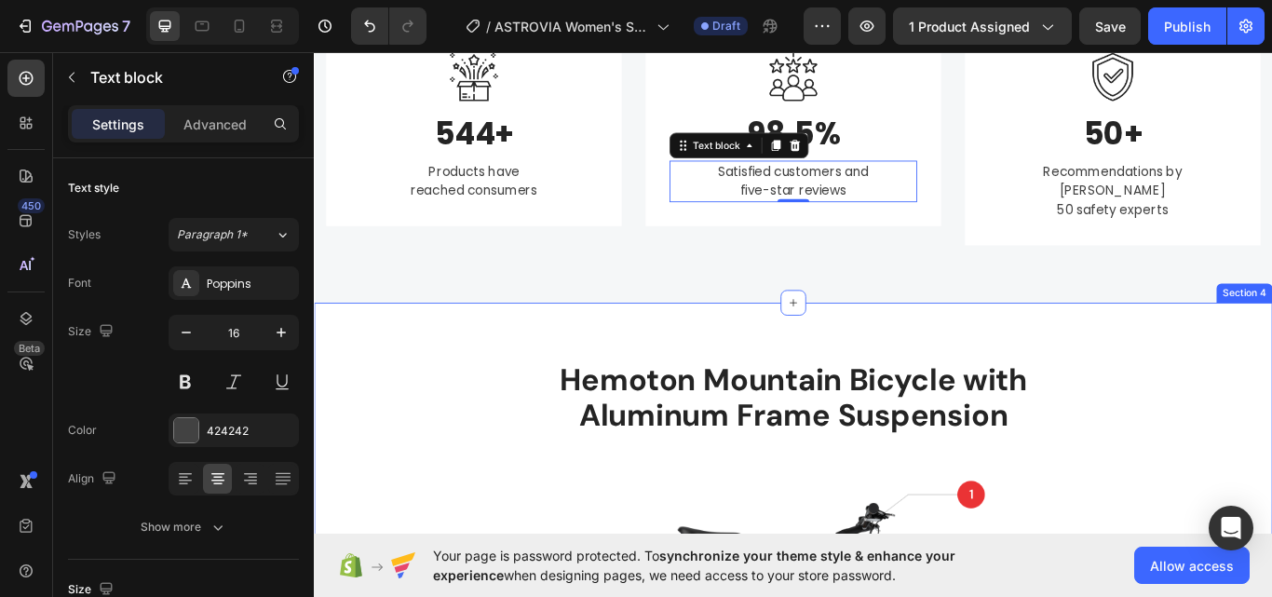
click at [559, 306] on div "Image 544+ Heading Products have reached consumers Text block Row Image 98.5% H…" at bounding box center [872, 151] width 1117 height 385
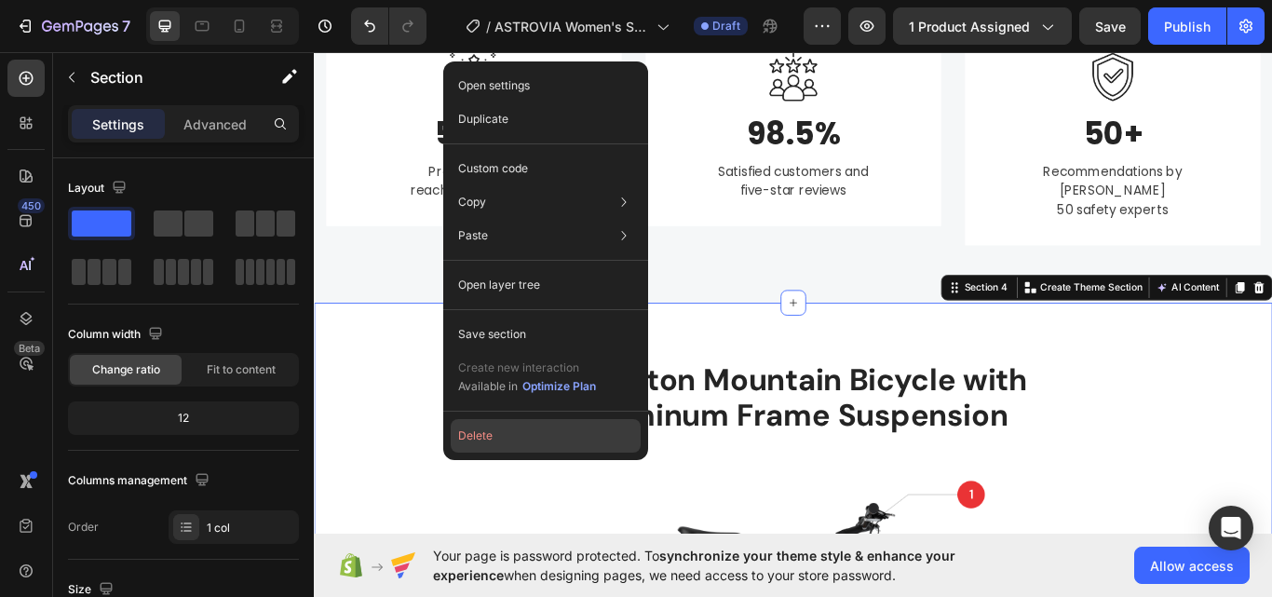
click at [572, 442] on button "Delete" at bounding box center [546, 436] width 190 height 34
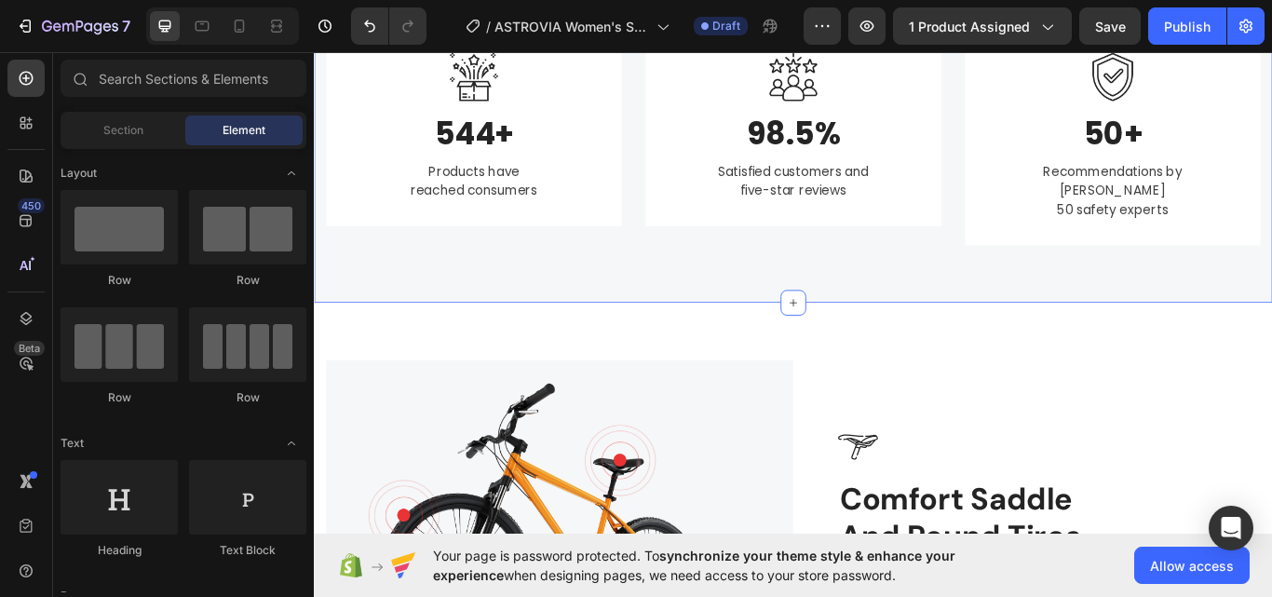
scroll to position [1708, 0]
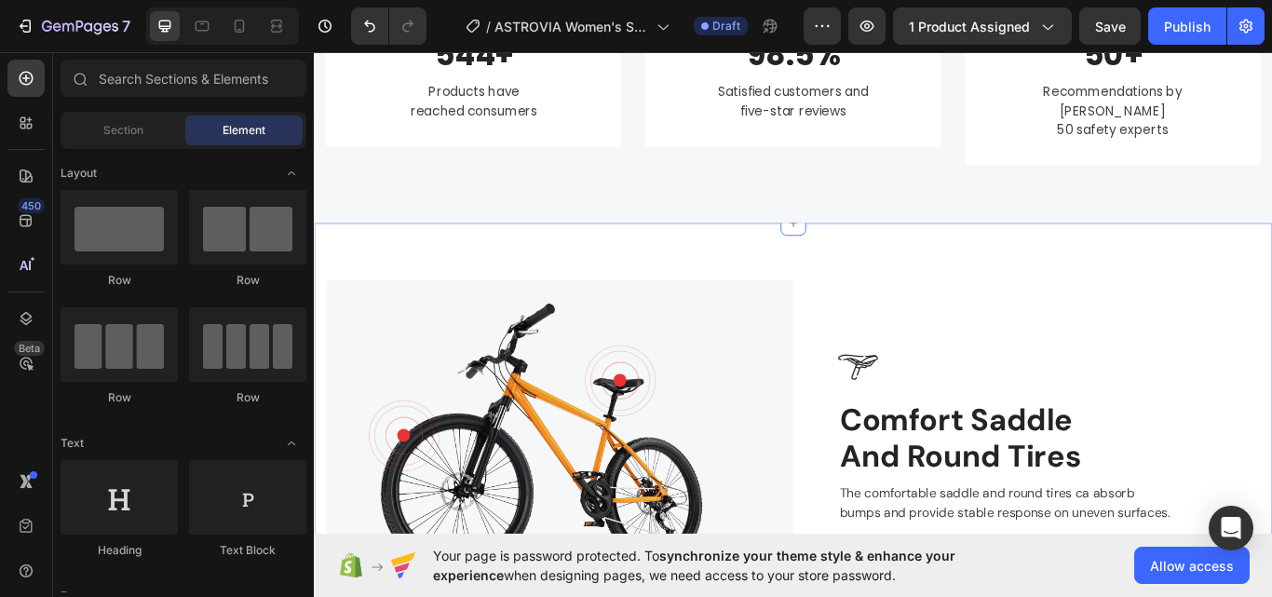
click at [552, 268] on div "Image Image Comfort Saddle And Round Tires Heading The comfortable saddle and r…" at bounding box center [872, 457] width 1117 height 411
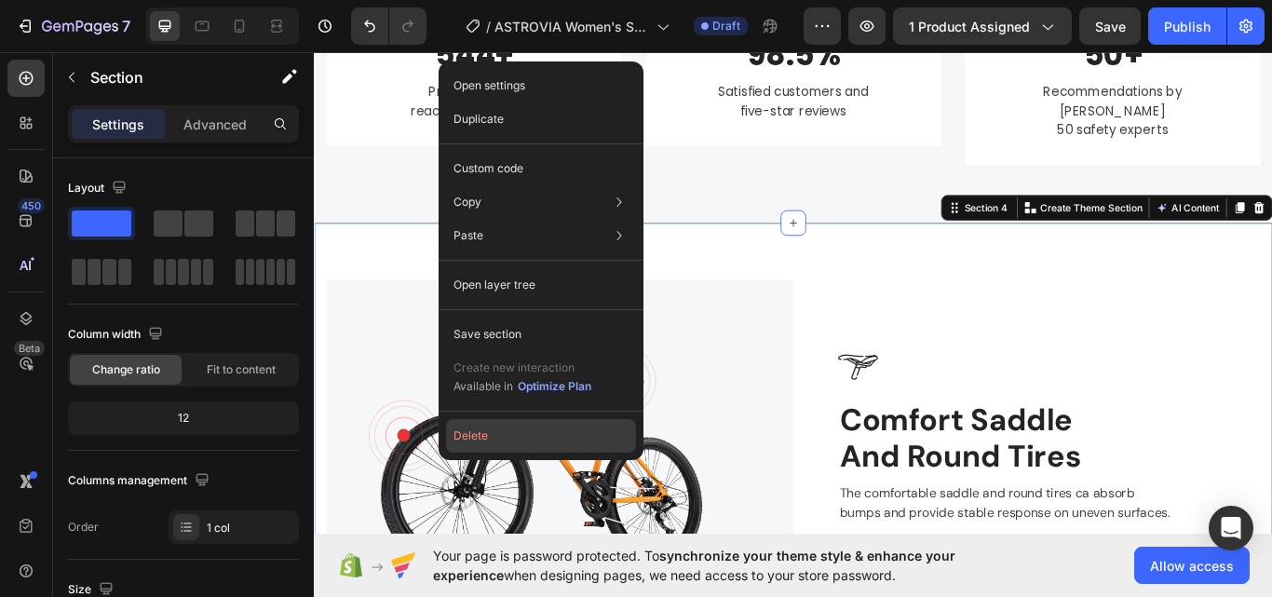
click at [580, 439] on button "Delete" at bounding box center [541, 436] width 190 height 34
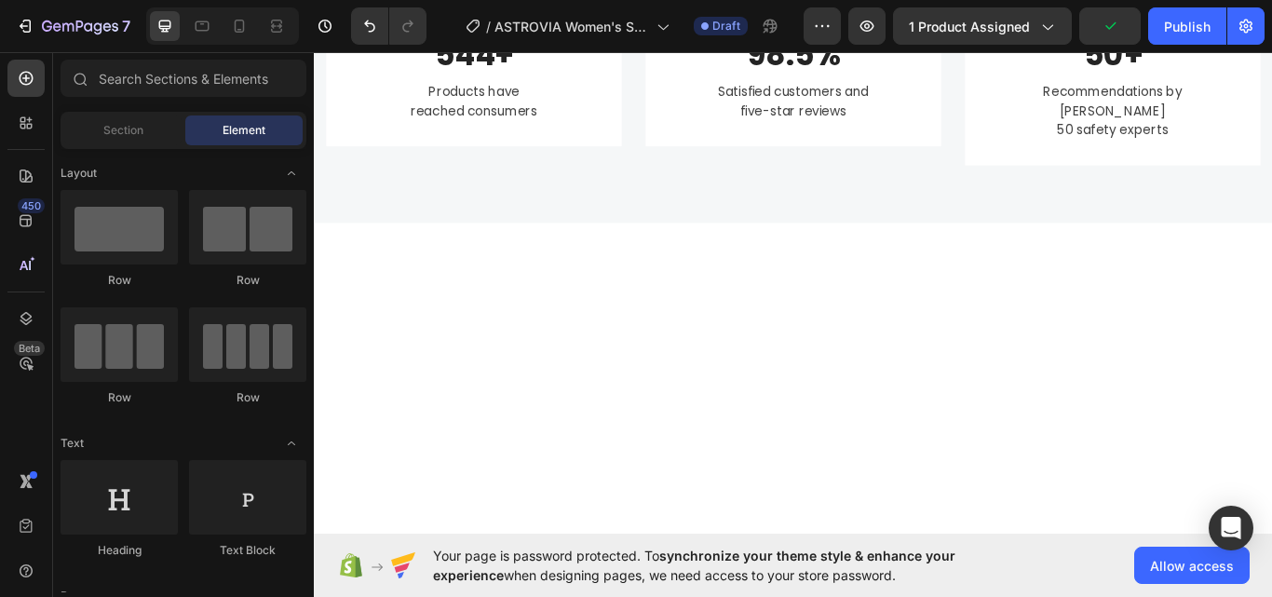
click at [601, 274] on div at bounding box center [872, 562] width 1117 height 621
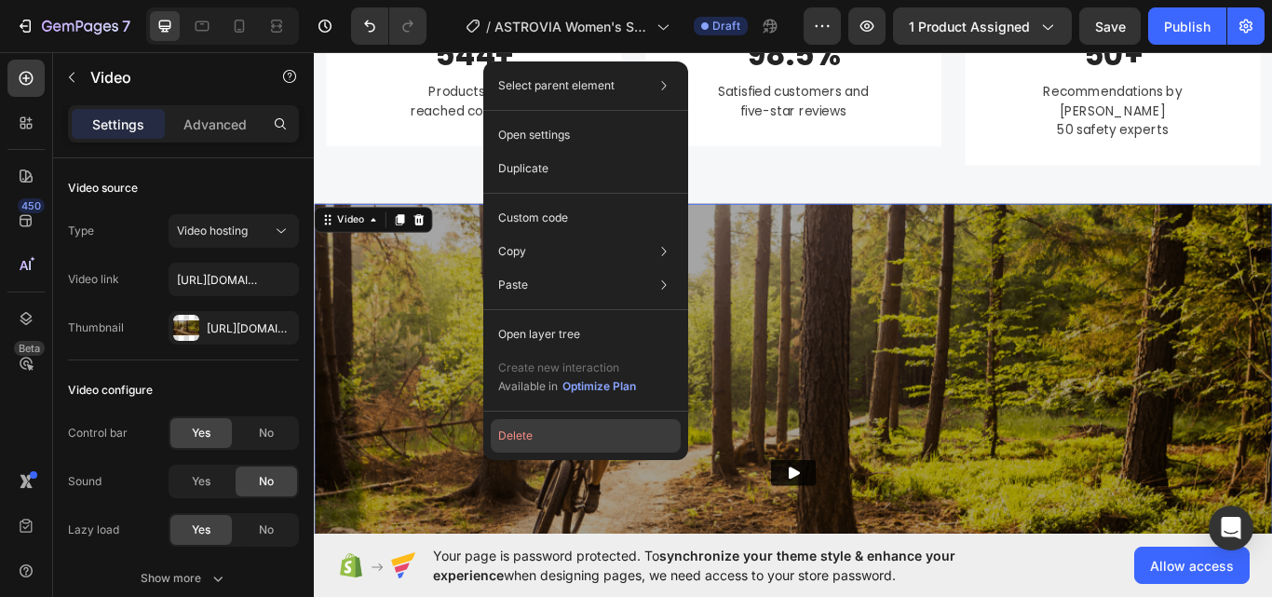
drag, startPoint x: 584, startPoint y: 436, endPoint x: 311, endPoint y: 446, distance: 273.0
click at [584, 436] on button "Delete" at bounding box center [586, 436] width 190 height 34
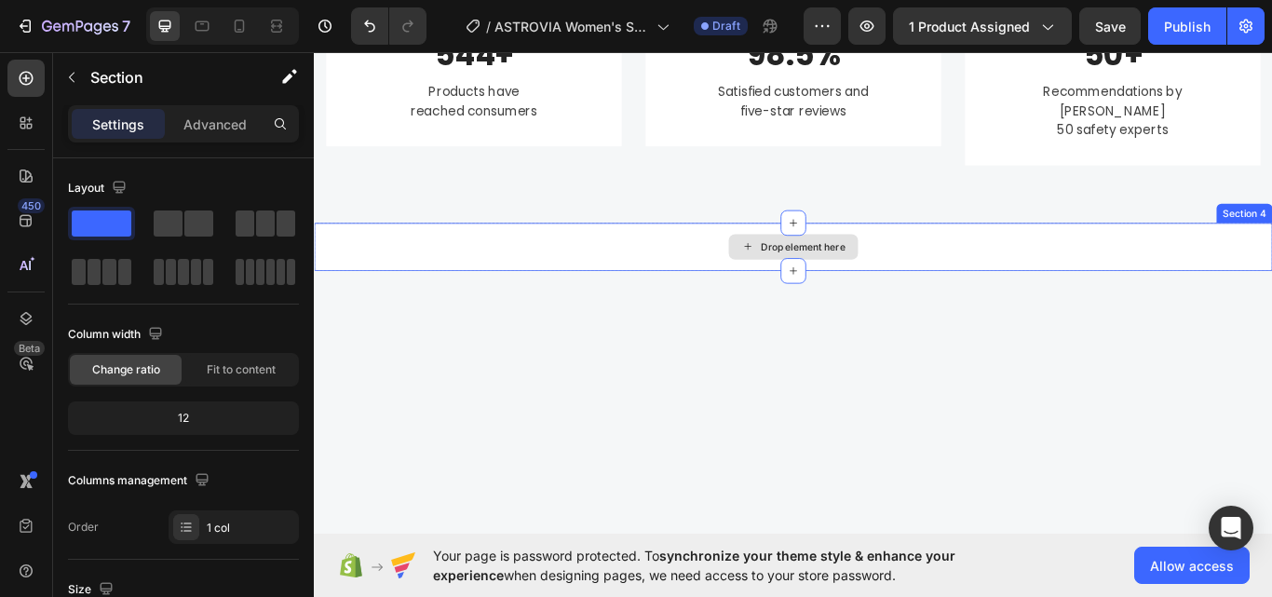
click at [696, 265] on div "Drop element here" at bounding box center [872, 280] width 1117 height 56
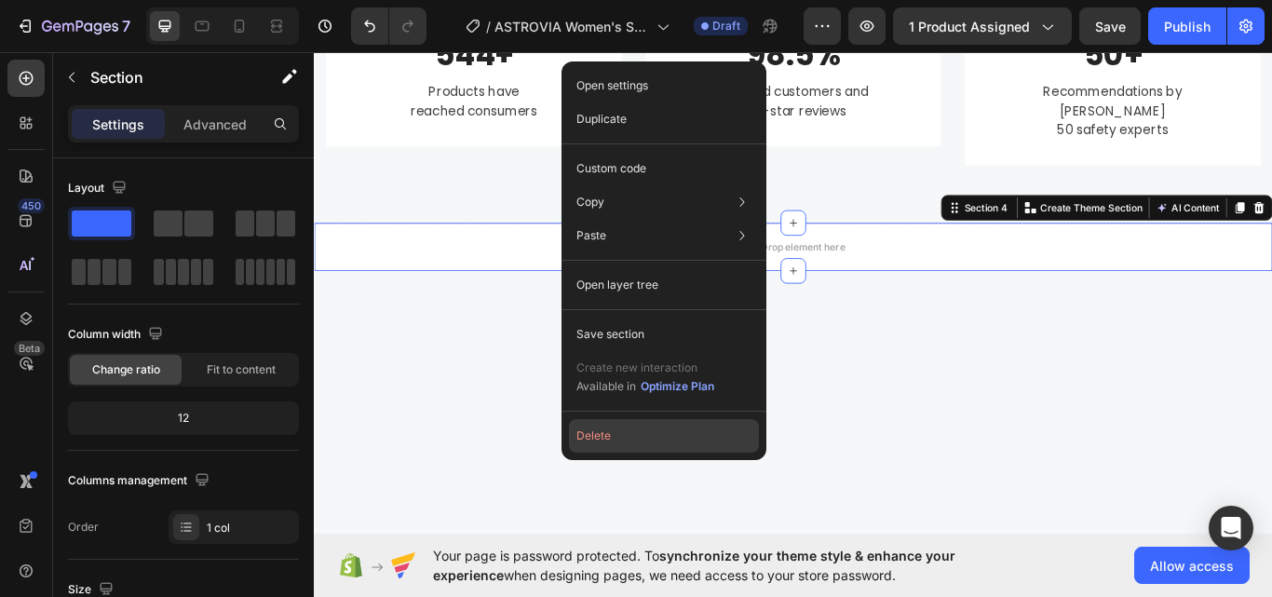
click at [653, 424] on button "Delete" at bounding box center [664, 436] width 190 height 34
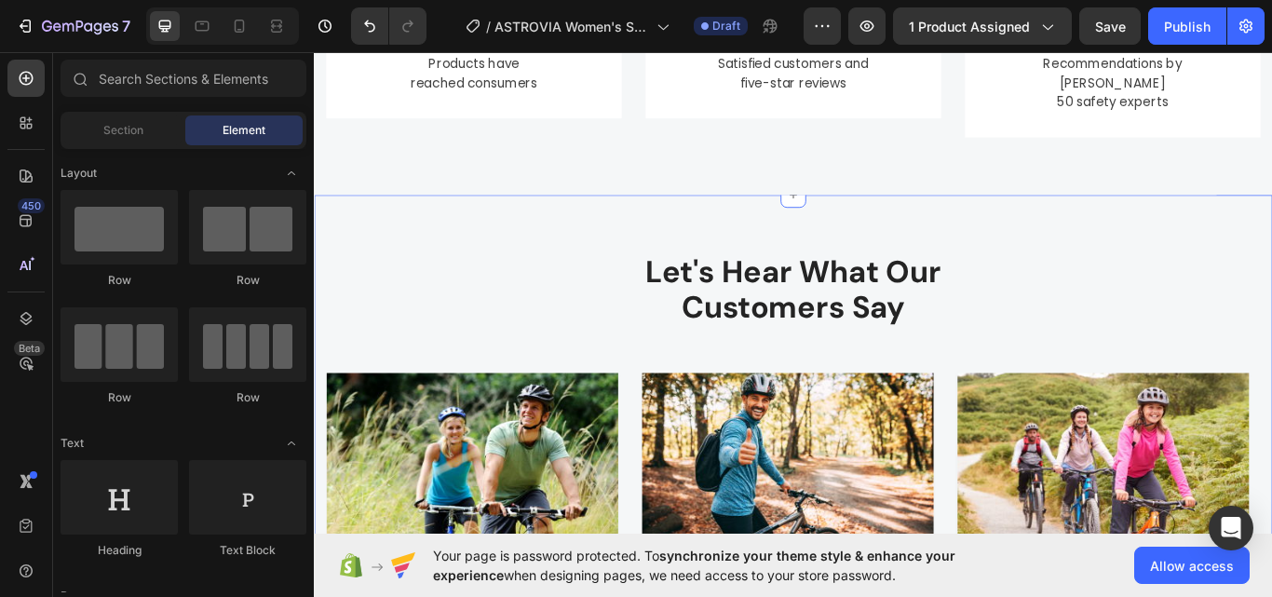
scroll to position [1894, 0]
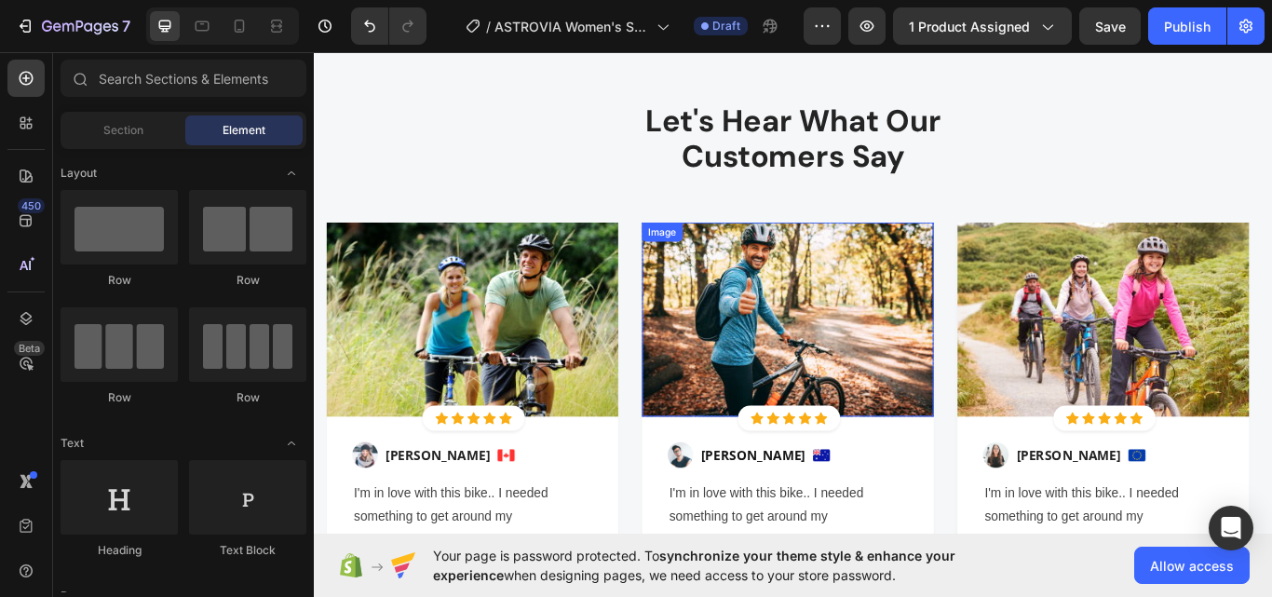
click at [760, 191] on p "Let's Hear What Our Customers Say" at bounding box center [873, 155] width 1086 height 85
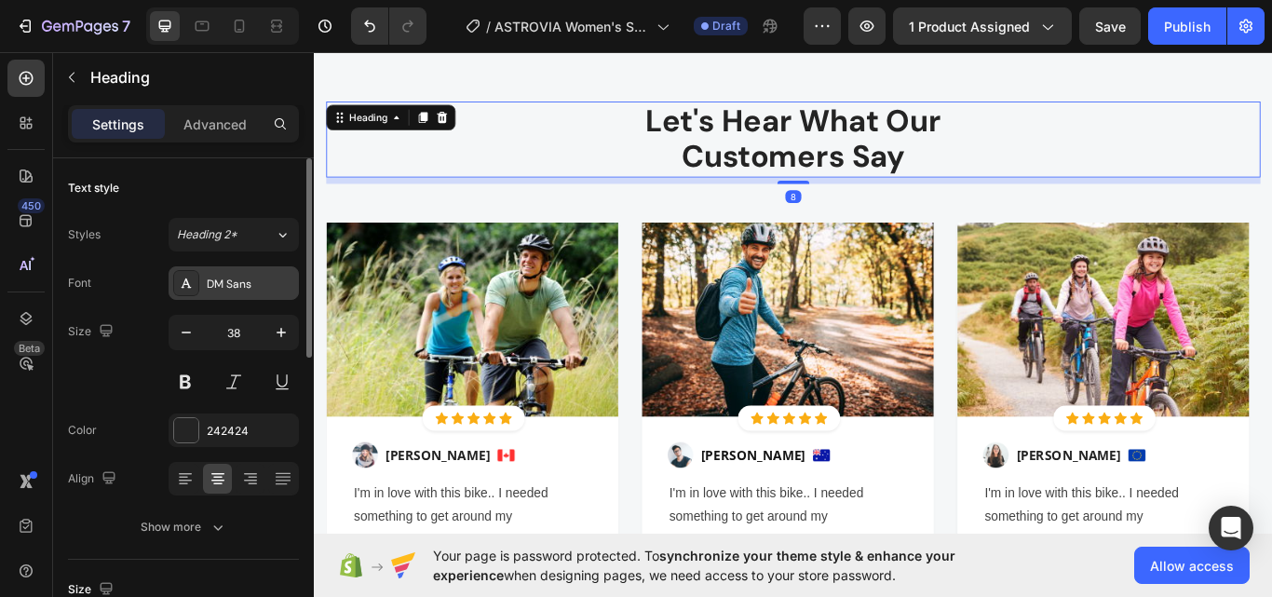
click at [233, 281] on div "DM Sans" at bounding box center [251, 284] width 88 height 17
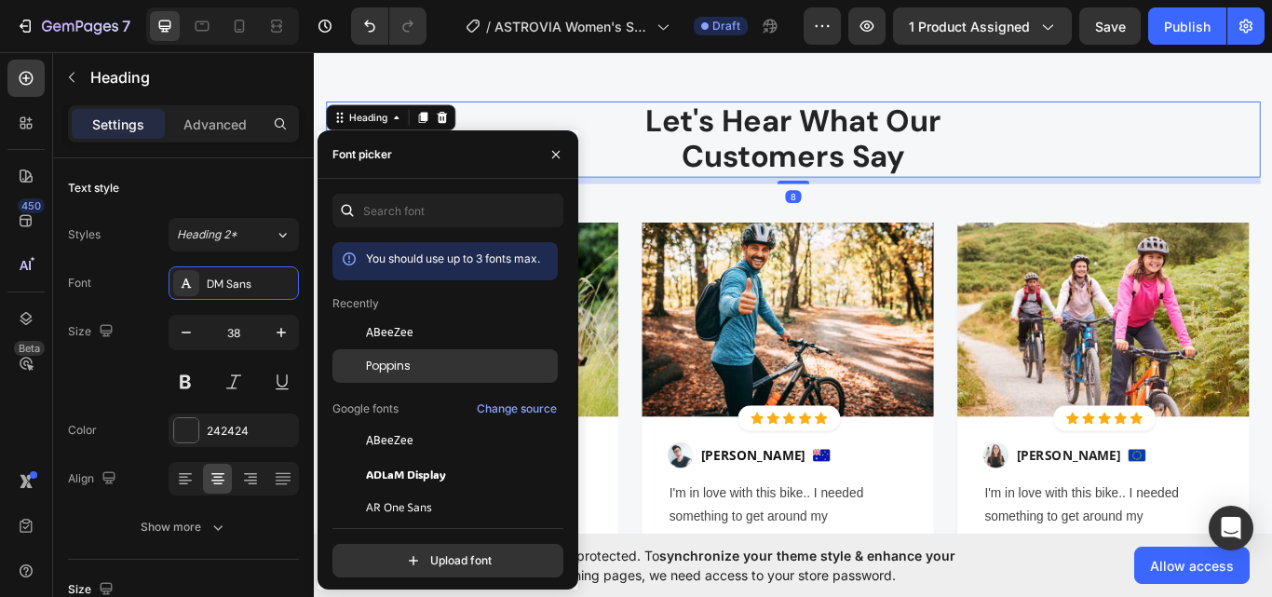
click at [382, 374] on div "Poppins" at bounding box center [444, 366] width 225 height 34
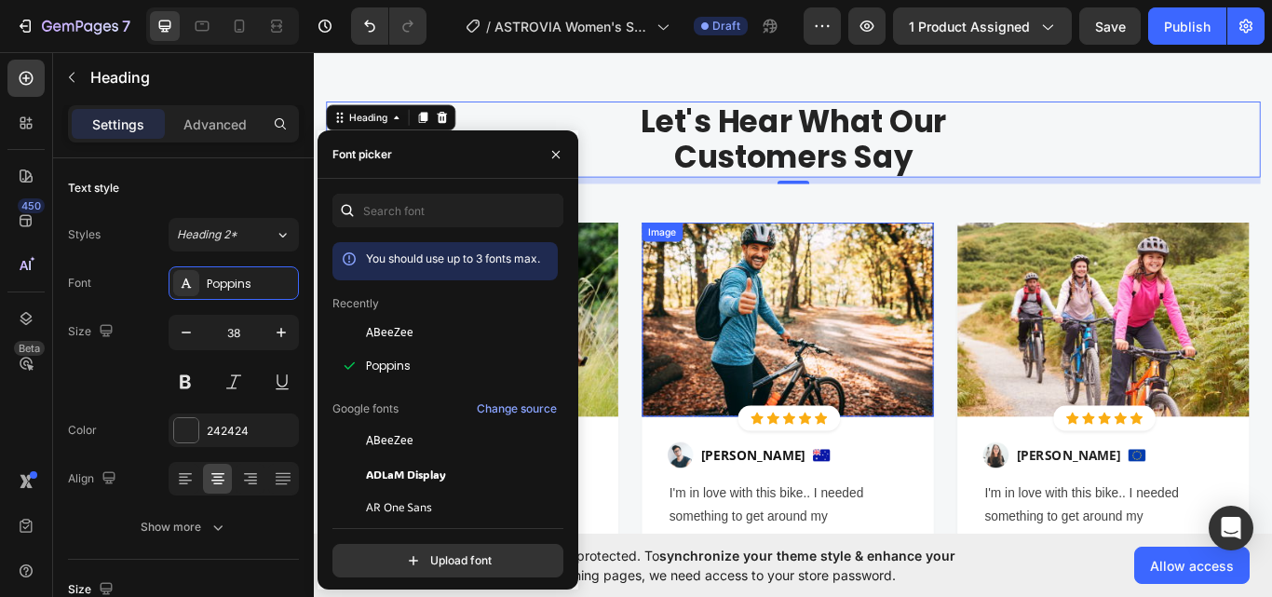
click at [804, 278] on div "Image" at bounding box center [866, 364] width 340 height 227
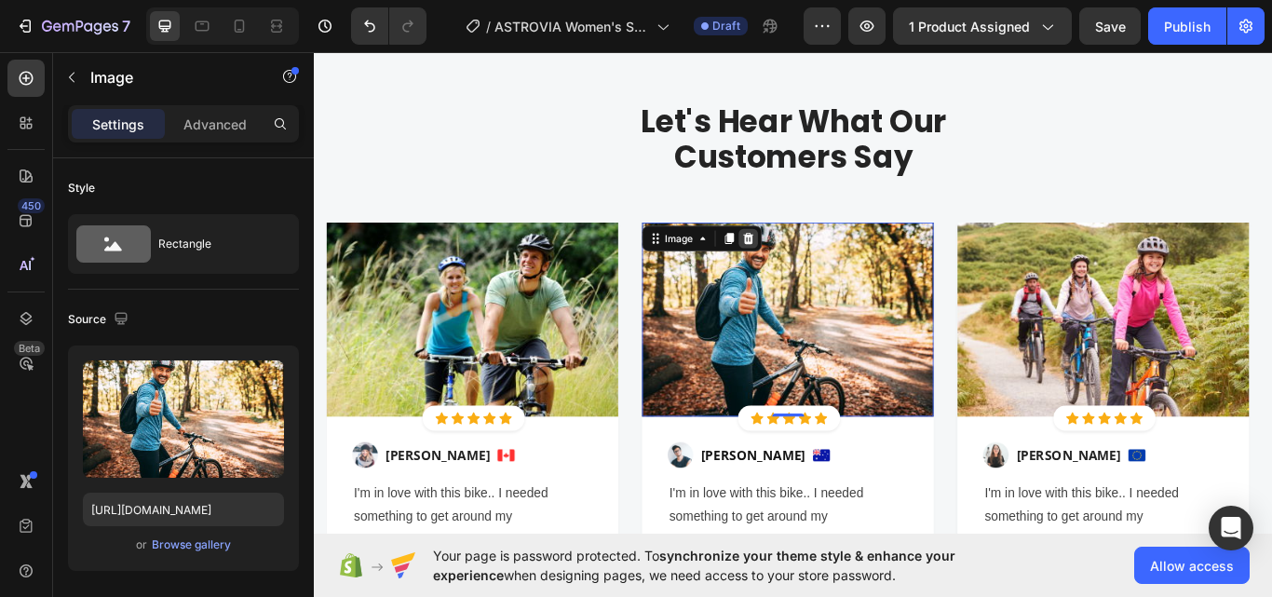
click at [829, 268] on div at bounding box center [819, 270] width 22 height 22
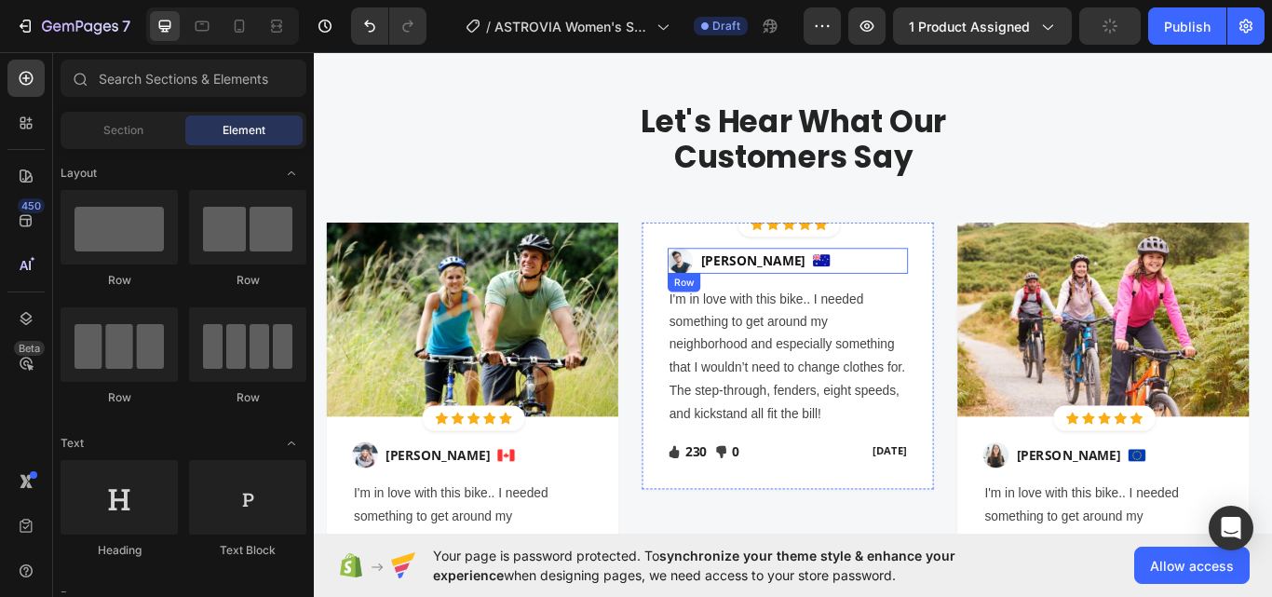
click at [1139, 298] on img at bounding box center [1233, 364] width 340 height 227
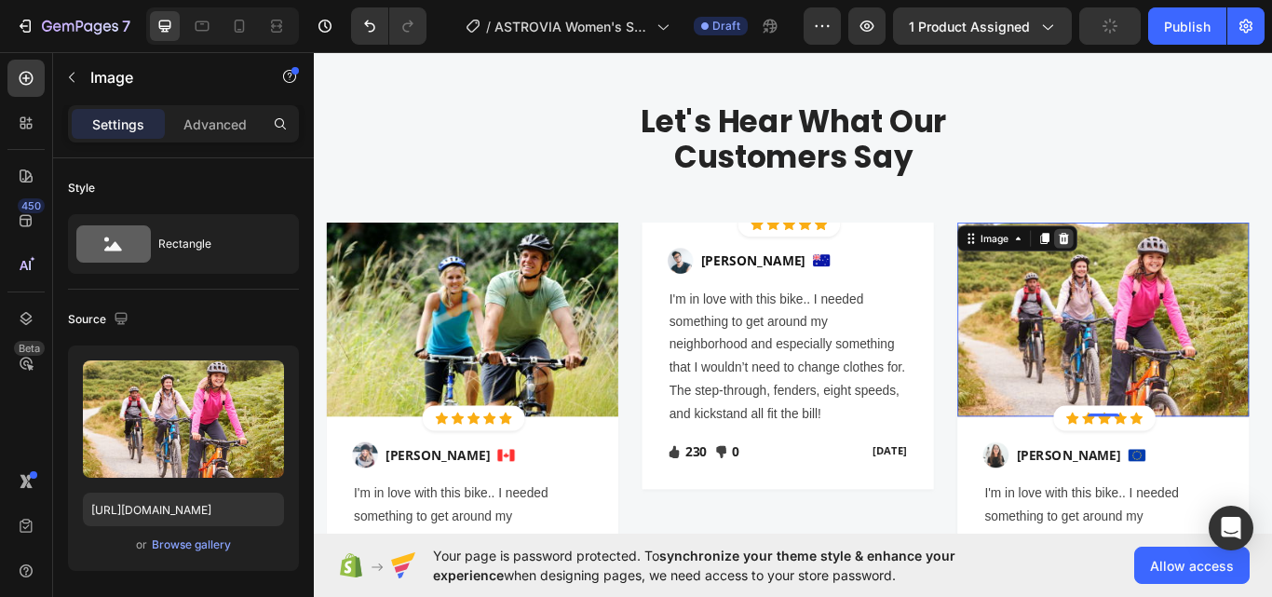
click at [1187, 272] on icon at bounding box center [1188, 269] width 12 height 13
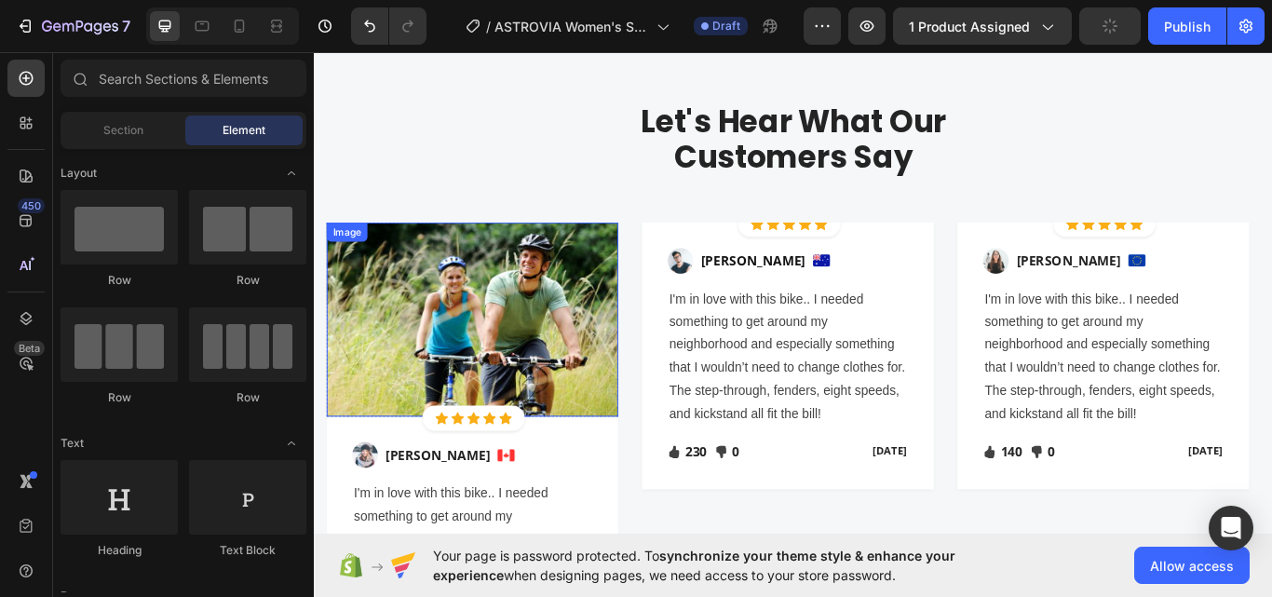
click at [500, 353] on img at bounding box center [498, 364] width 340 height 227
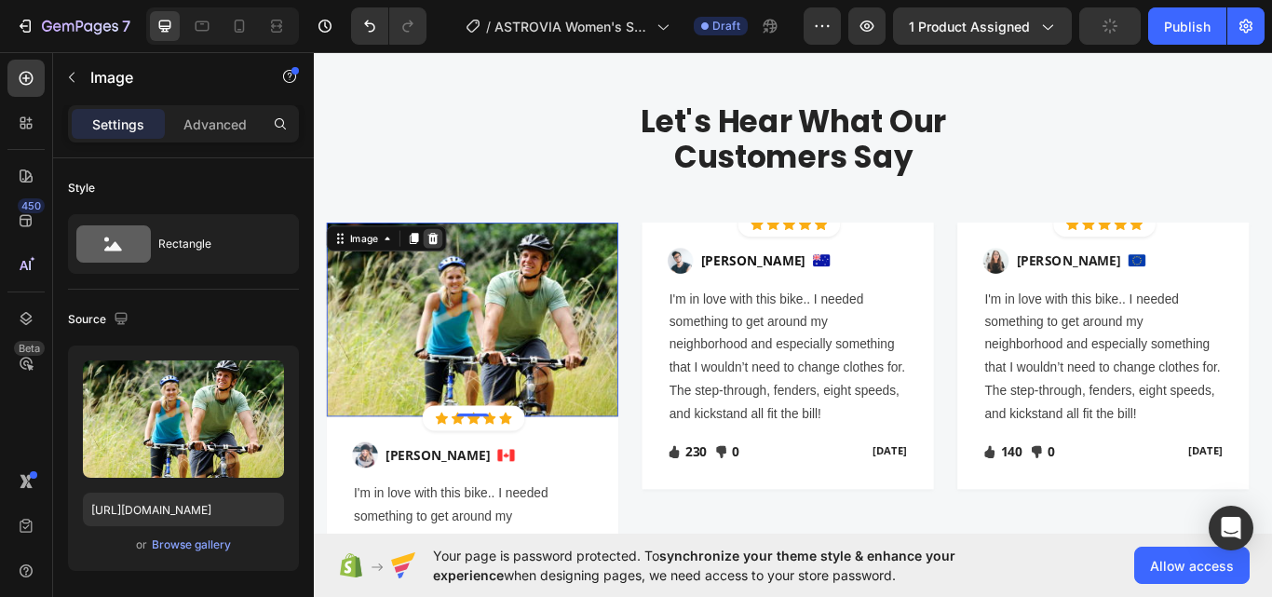
click at [446, 267] on icon at bounding box center [451, 270] width 15 height 15
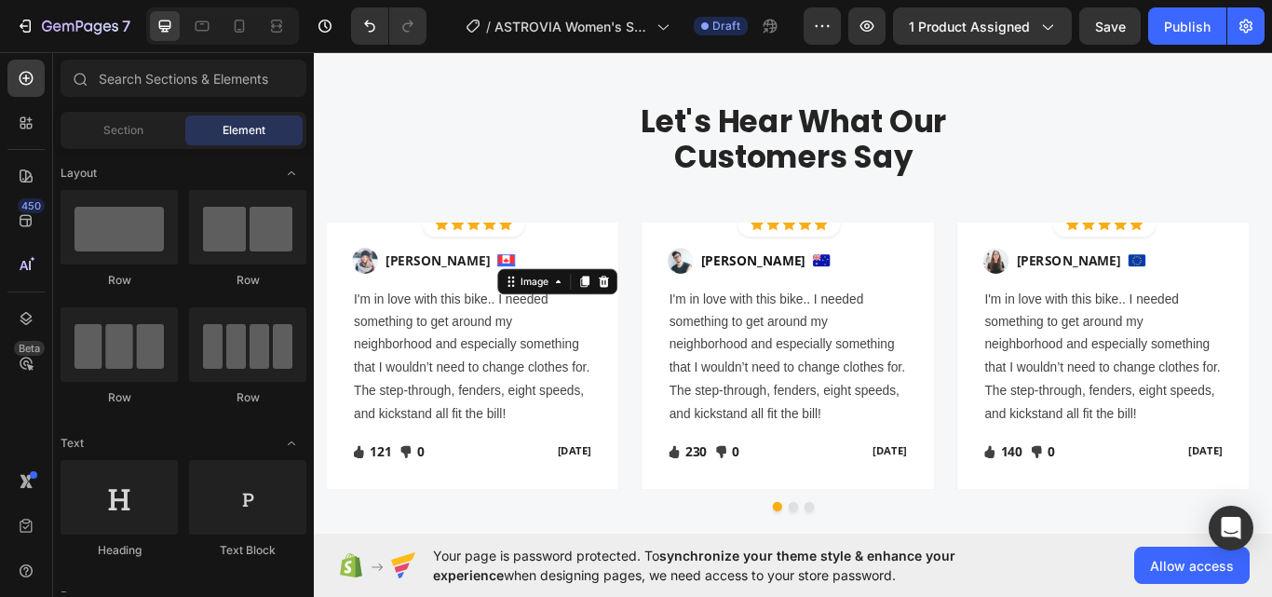
click at [527, 294] on img at bounding box center [537, 296] width 20 height 14
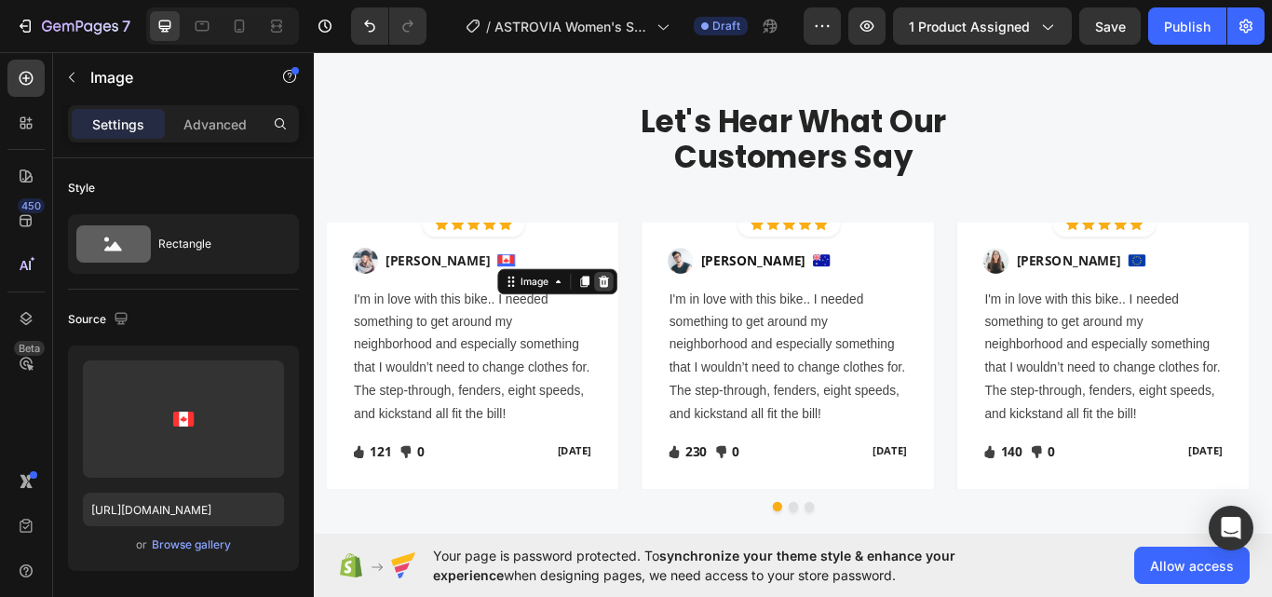
click at [645, 317] on icon at bounding box center [651, 320] width 12 height 13
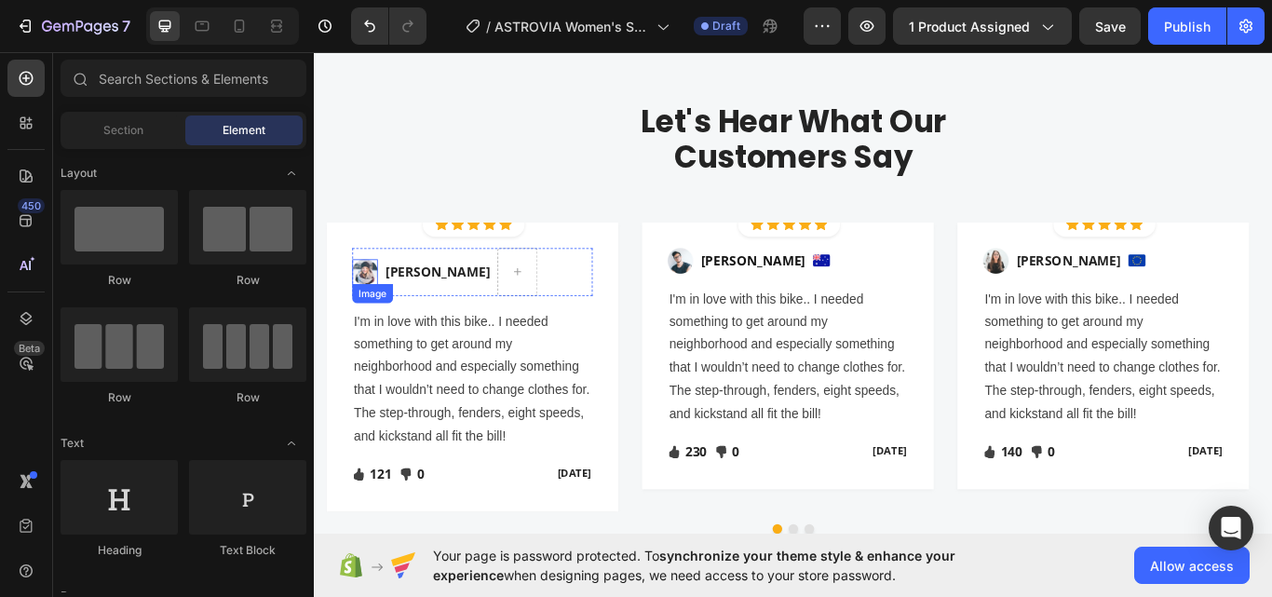
click at [363, 298] on img at bounding box center [373, 309] width 30 height 30
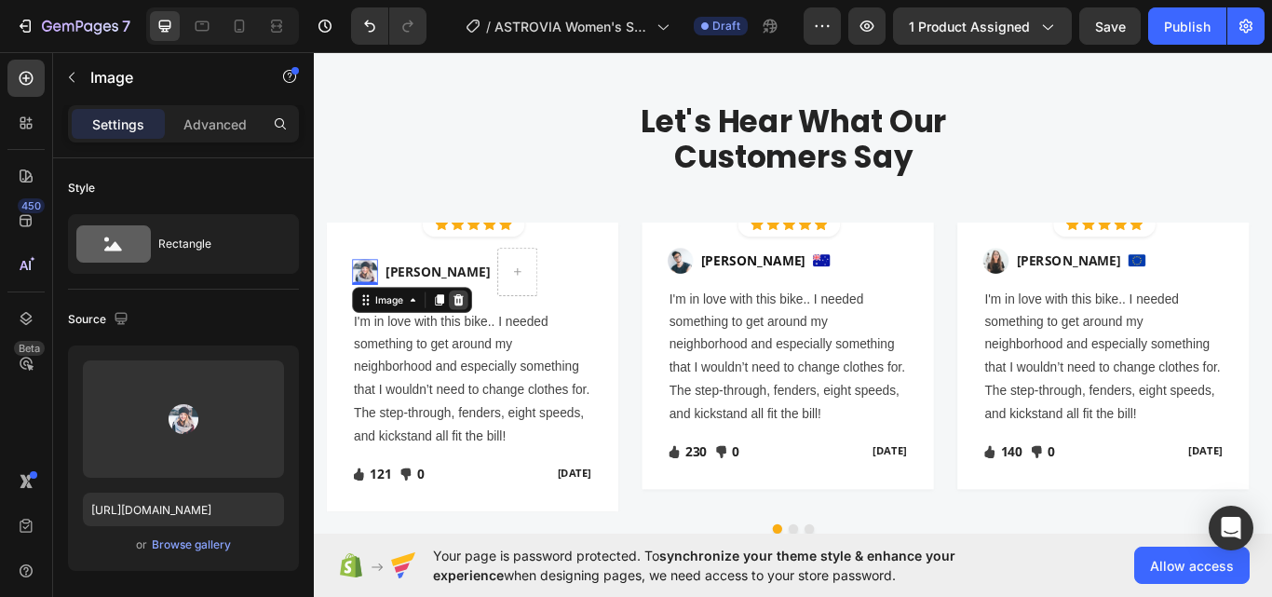
click at [487, 339] on icon at bounding box center [481, 341] width 15 height 15
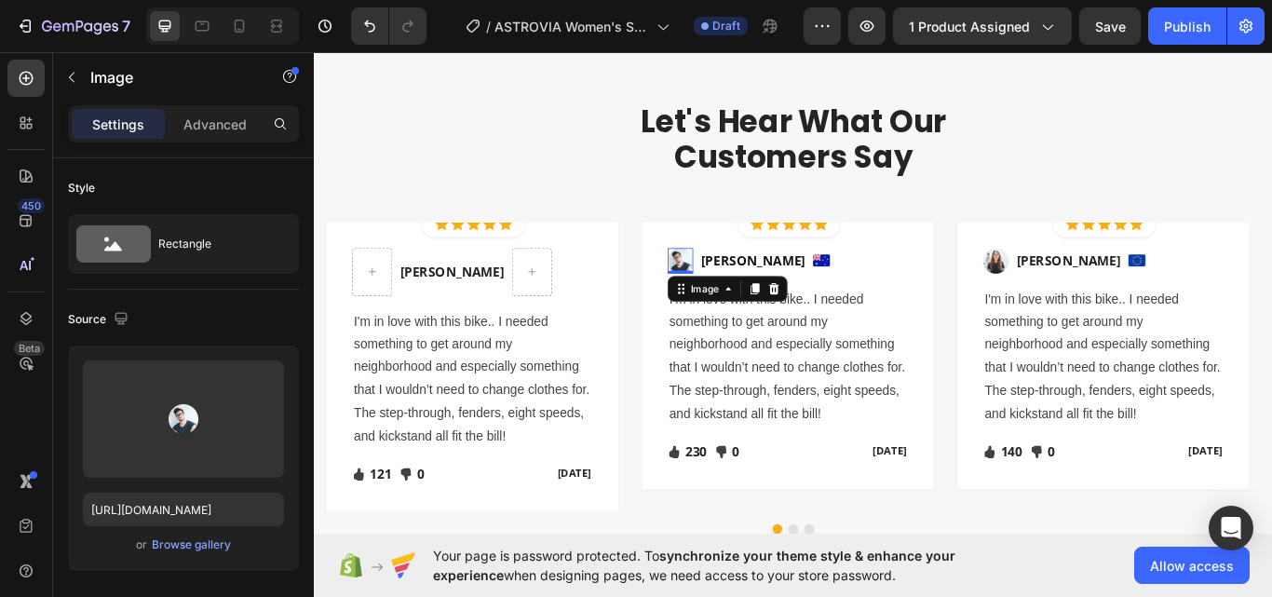
click at [749, 297] on img at bounding box center [740, 296] width 30 height 30
drag, startPoint x: 842, startPoint y: 318, endPoint x: 852, endPoint y: 354, distance: 36.8
click at [844, 318] on div at bounding box center [849, 328] width 22 height 22
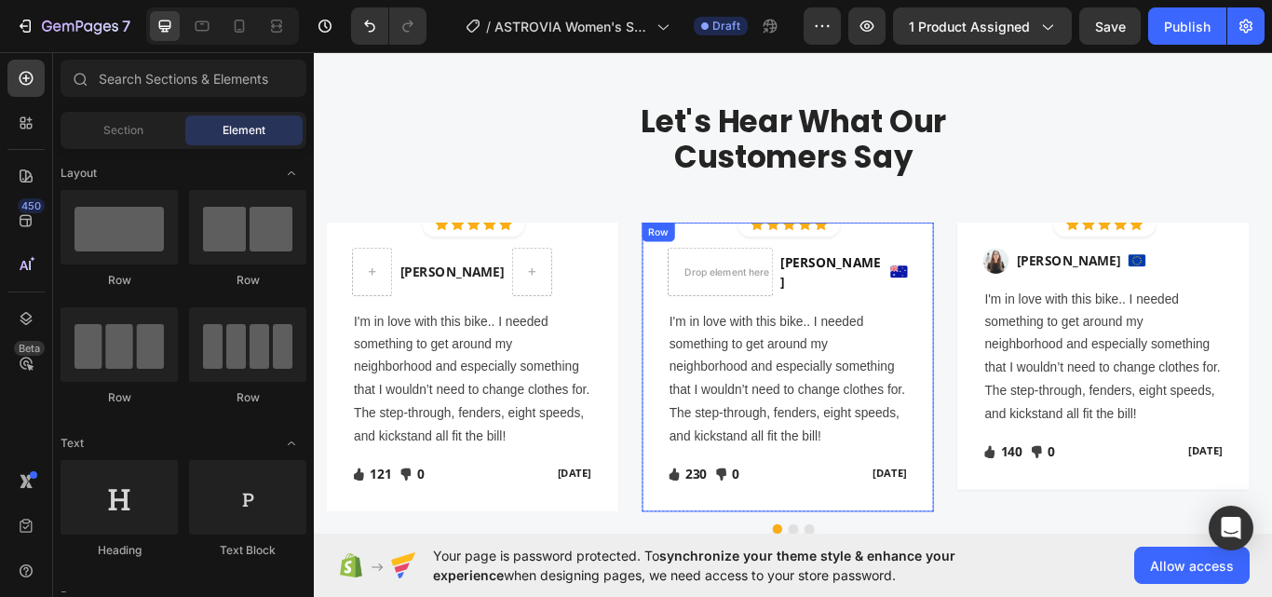
click at [995, 314] on img at bounding box center [995, 309] width 20 height 14
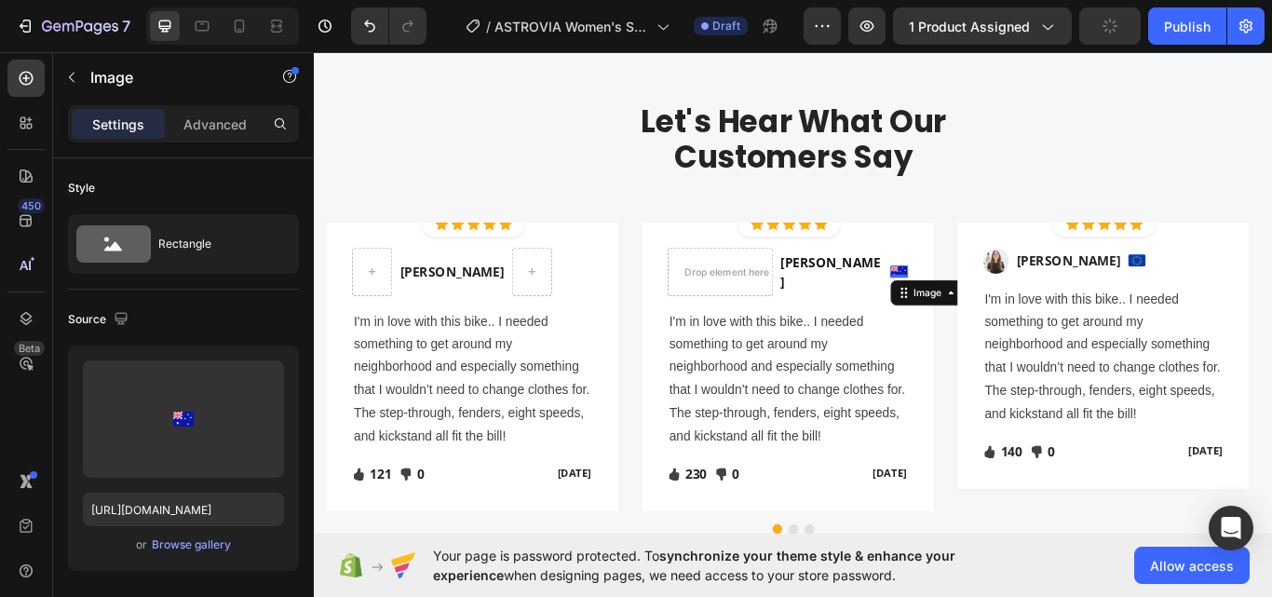
click at [985, 308] on img at bounding box center [995, 309] width 20 height 14
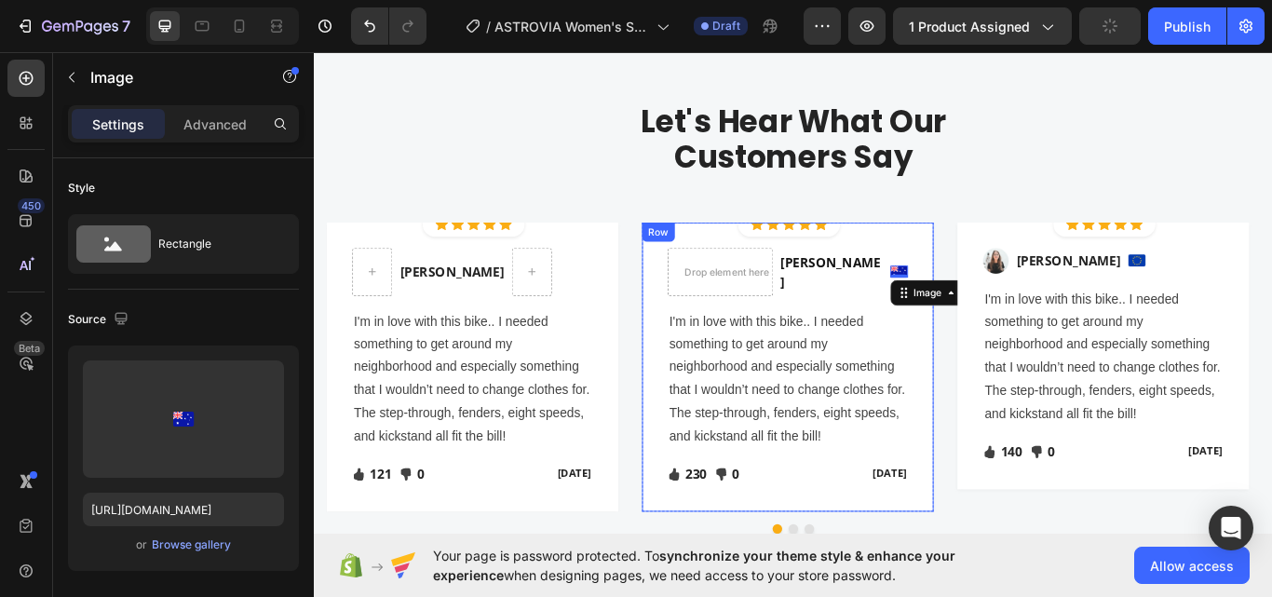
click at [1024, 306] on div "Drop element here [PERSON_NAME] Text block Image 0 Row I'm in love with this bi…" at bounding box center [866, 419] width 340 height 337
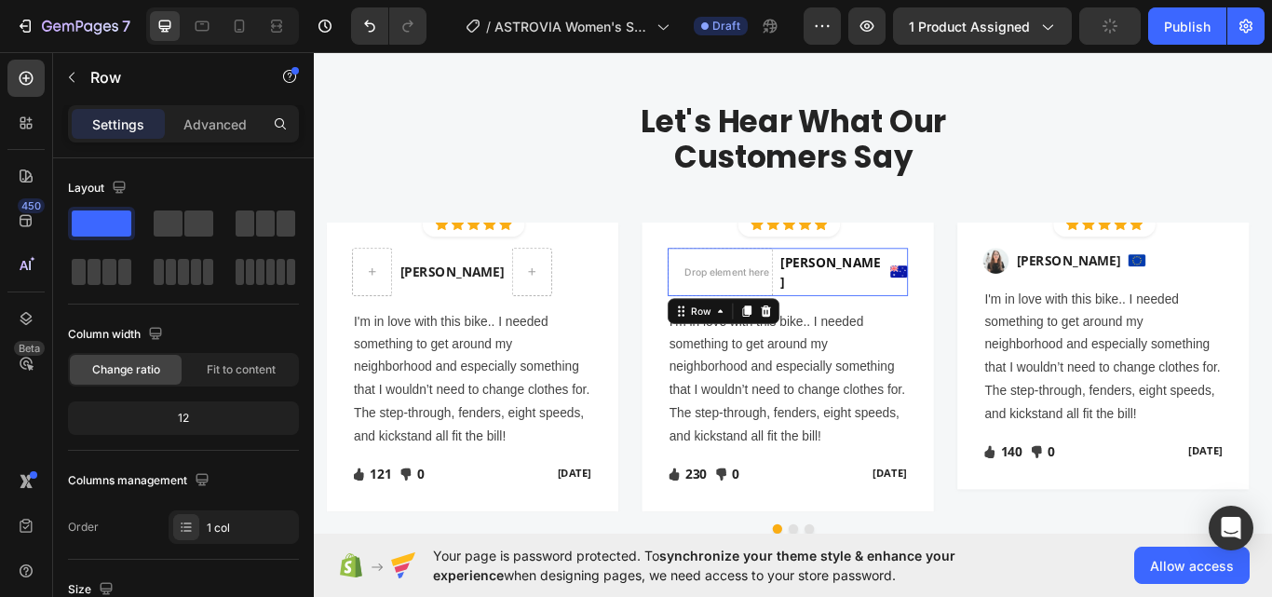
click at [974, 308] on div "Drop element here [PERSON_NAME] Text block Image Row 0" at bounding box center [865, 309] width 280 height 56
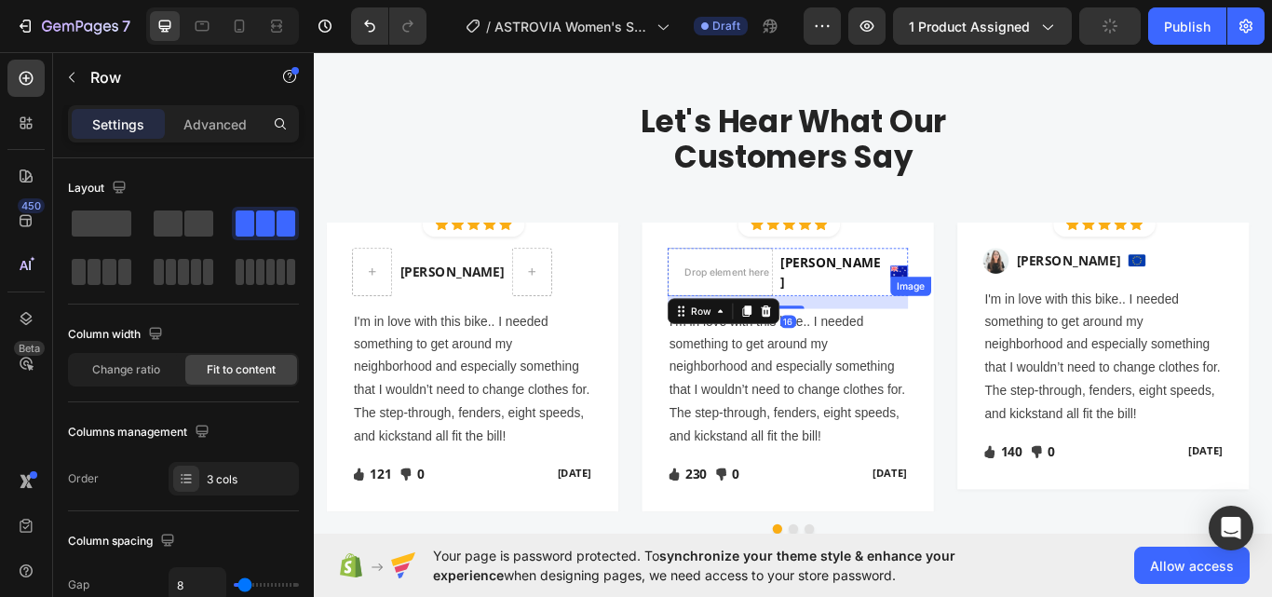
click at [998, 308] on img at bounding box center [995, 309] width 20 height 14
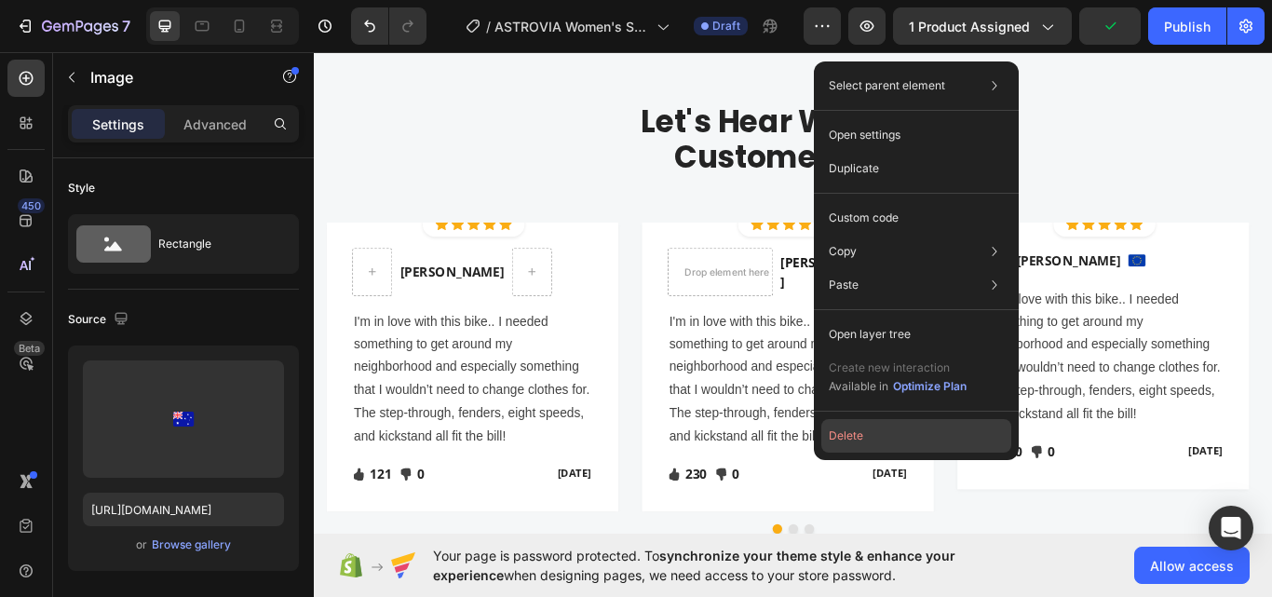
click at [871, 433] on button "Delete" at bounding box center [916, 436] width 190 height 34
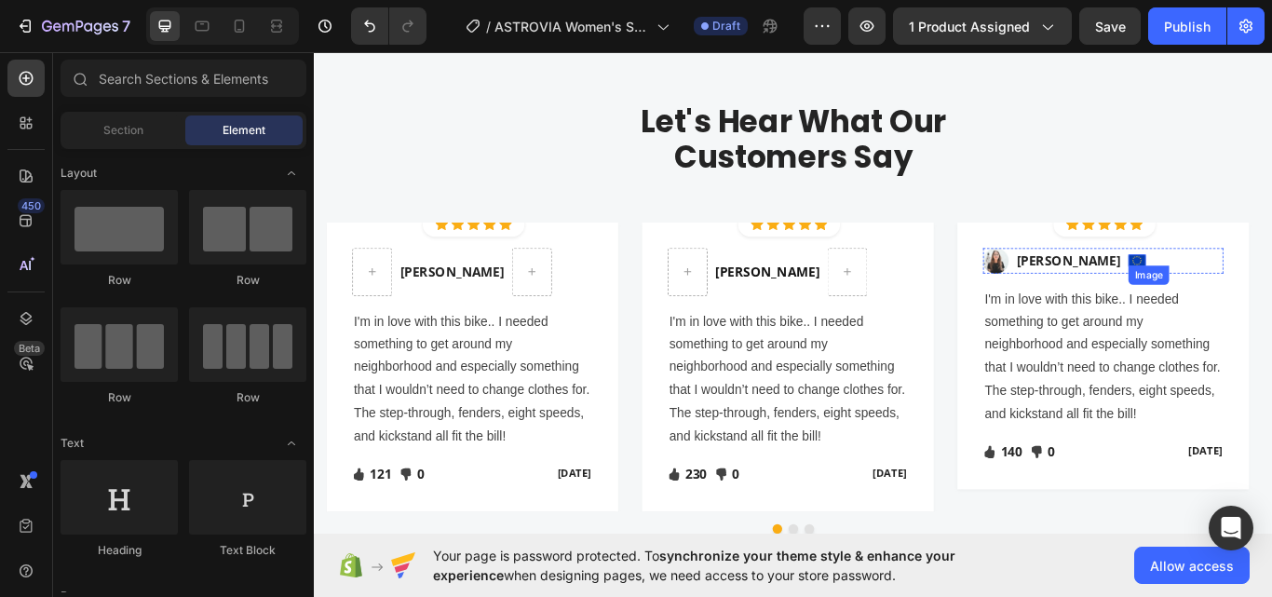
click at [1263, 292] on img at bounding box center [1273, 296] width 20 height 14
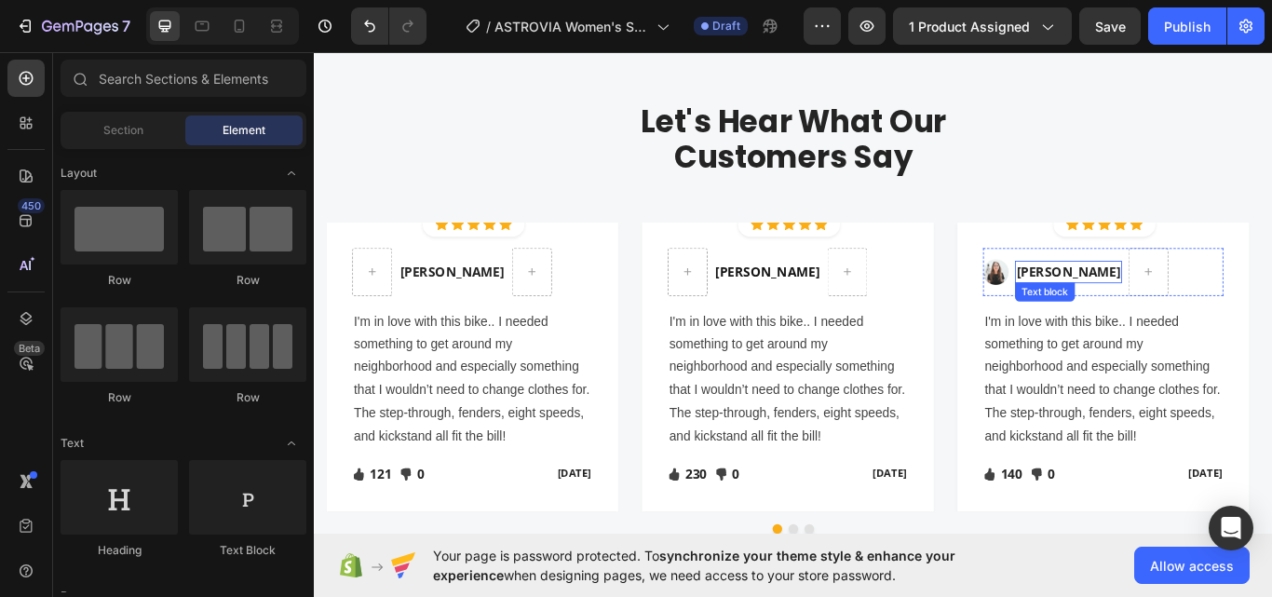
click at [1118, 304] on img at bounding box center [1108, 309] width 30 height 30
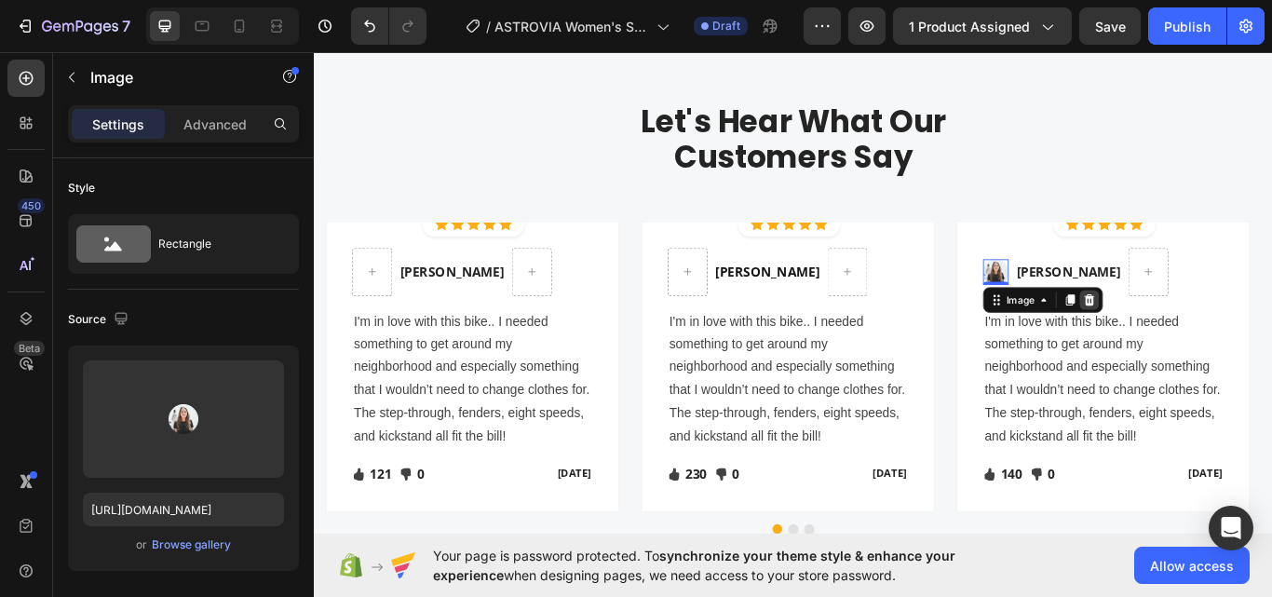
click at [1226, 344] on div at bounding box center [1217, 342] width 22 height 22
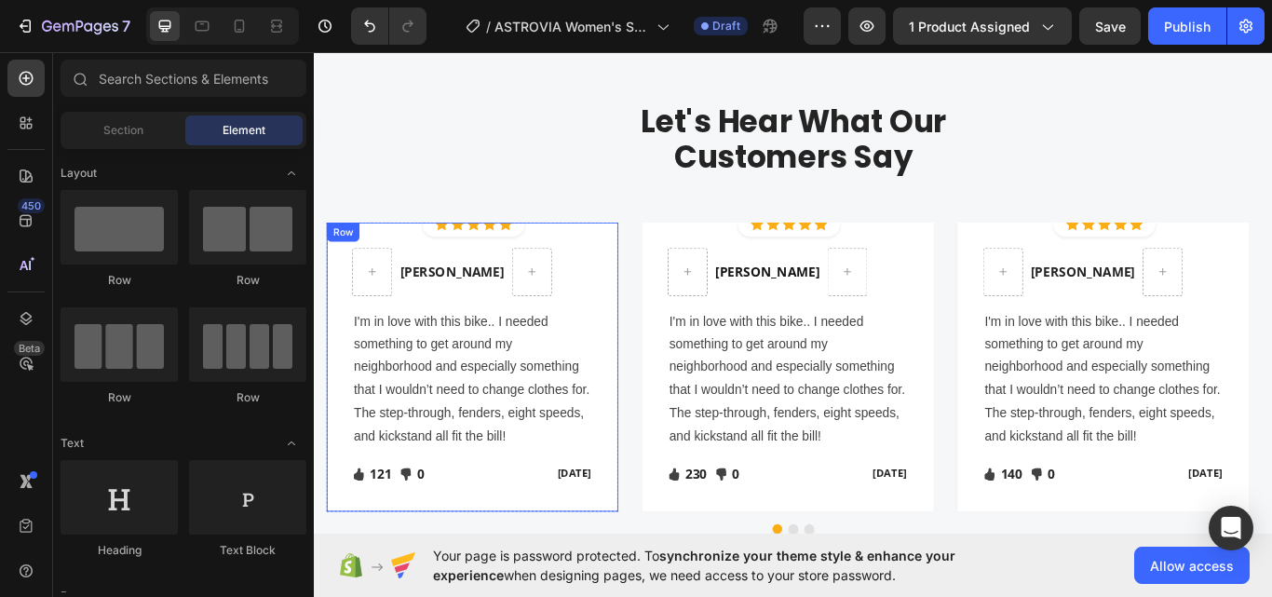
click at [453, 319] on p "[PERSON_NAME]" at bounding box center [473, 309] width 121 height 22
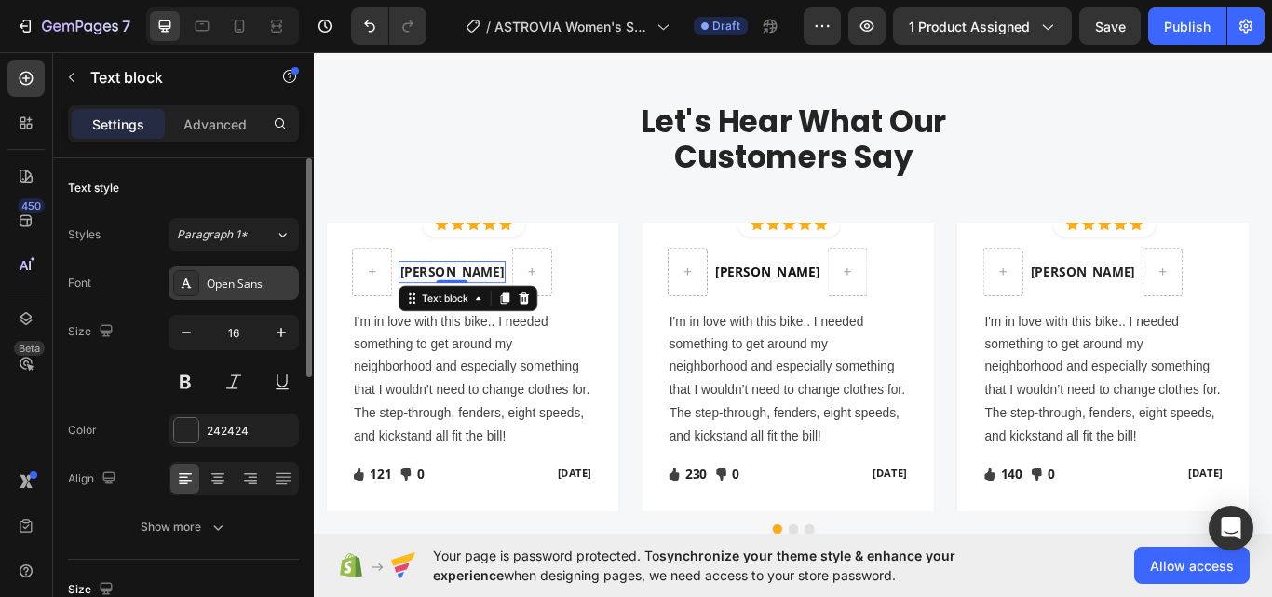
click at [182, 277] on icon at bounding box center [186, 283] width 15 height 15
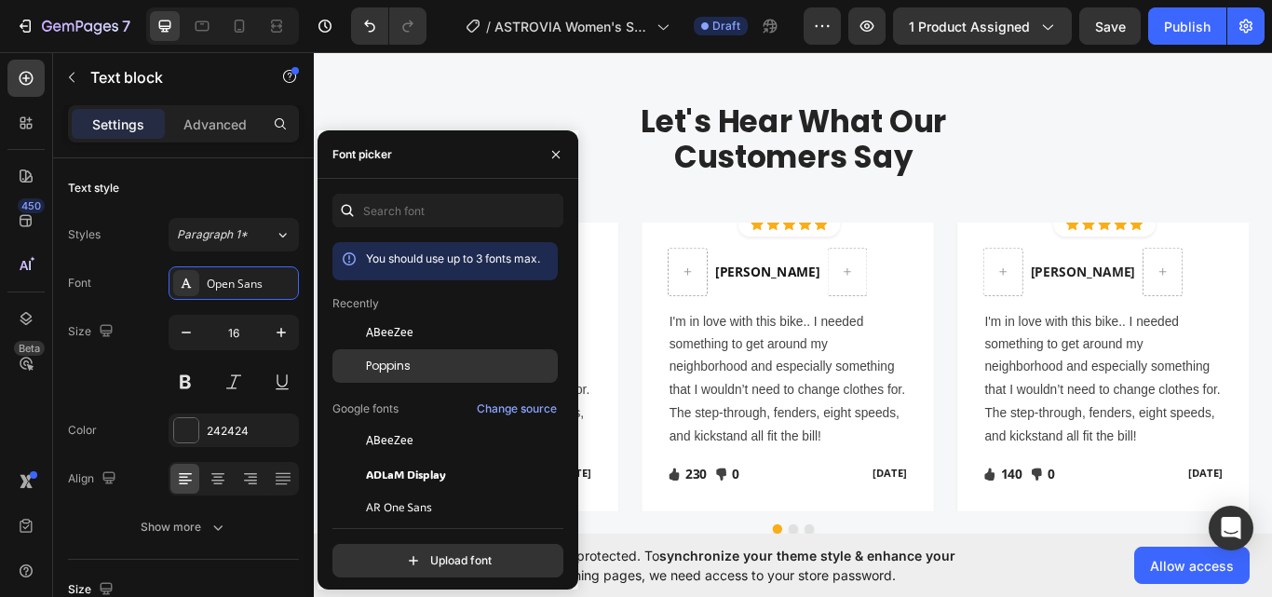
click at [383, 352] on div "Poppins" at bounding box center [444, 366] width 225 height 34
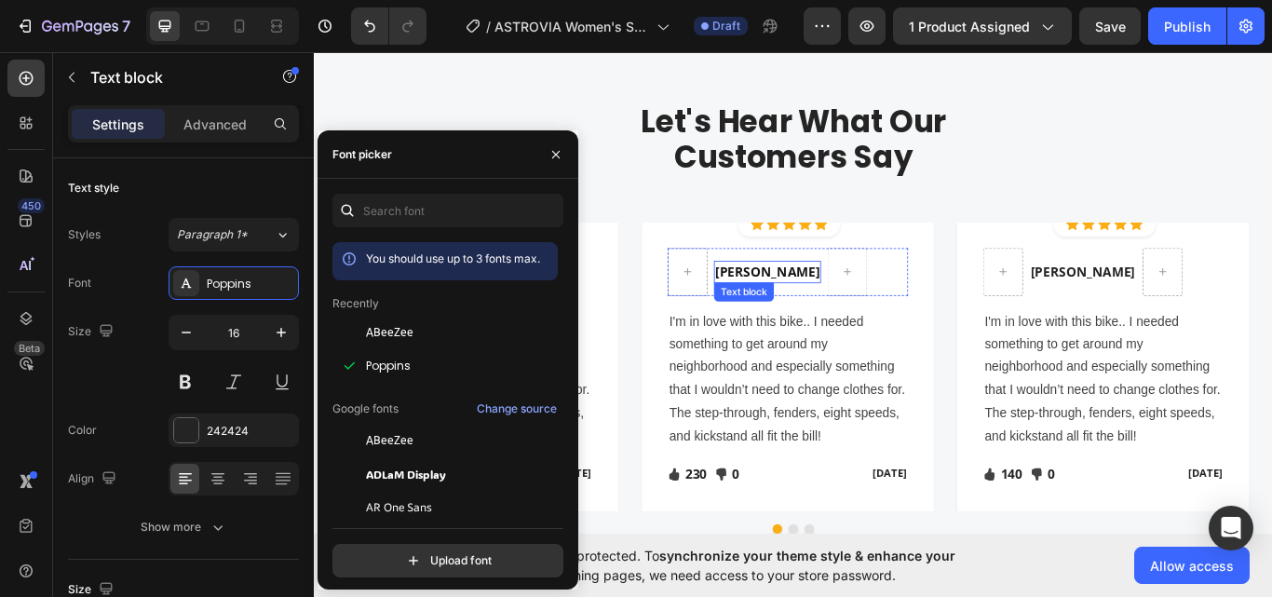
click at [806, 312] on p "[PERSON_NAME]" at bounding box center [841, 309] width 121 height 22
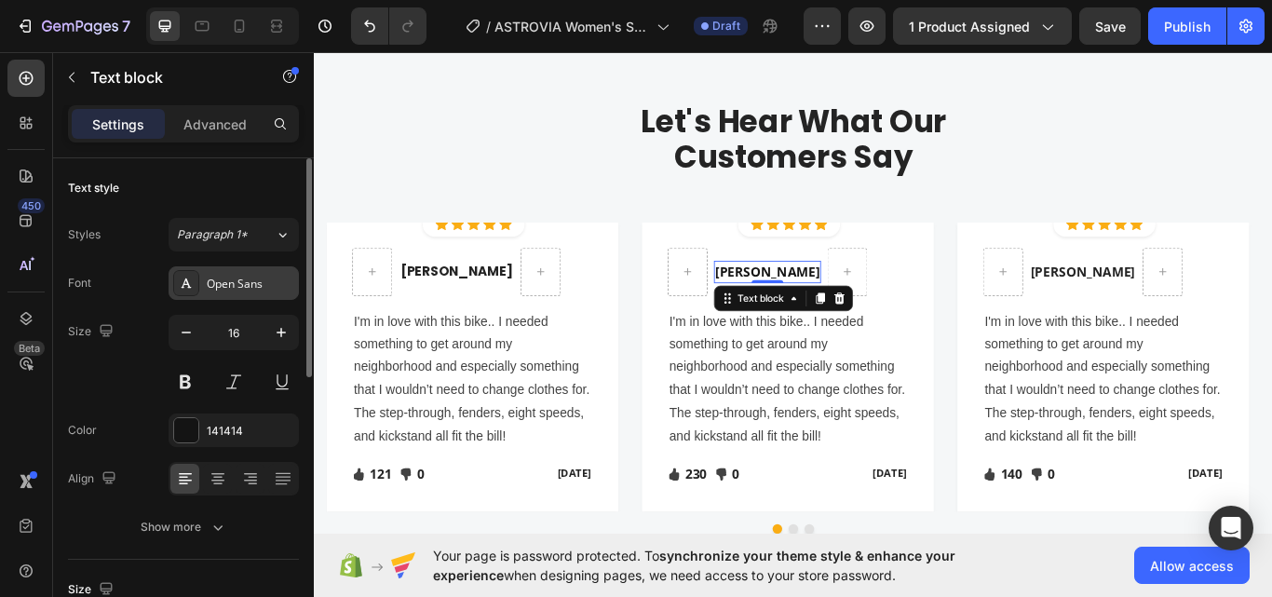
click at [257, 283] on div "Open Sans" at bounding box center [251, 284] width 88 height 17
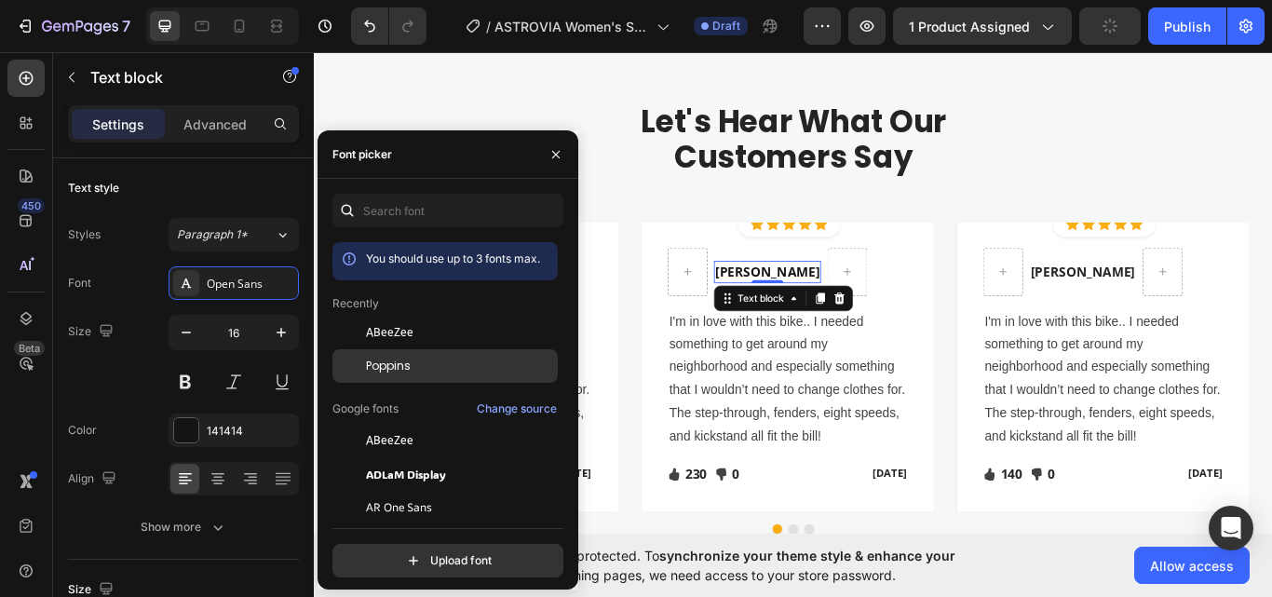
click at [355, 358] on div at bounding box center [349, 366] width 34 height 34
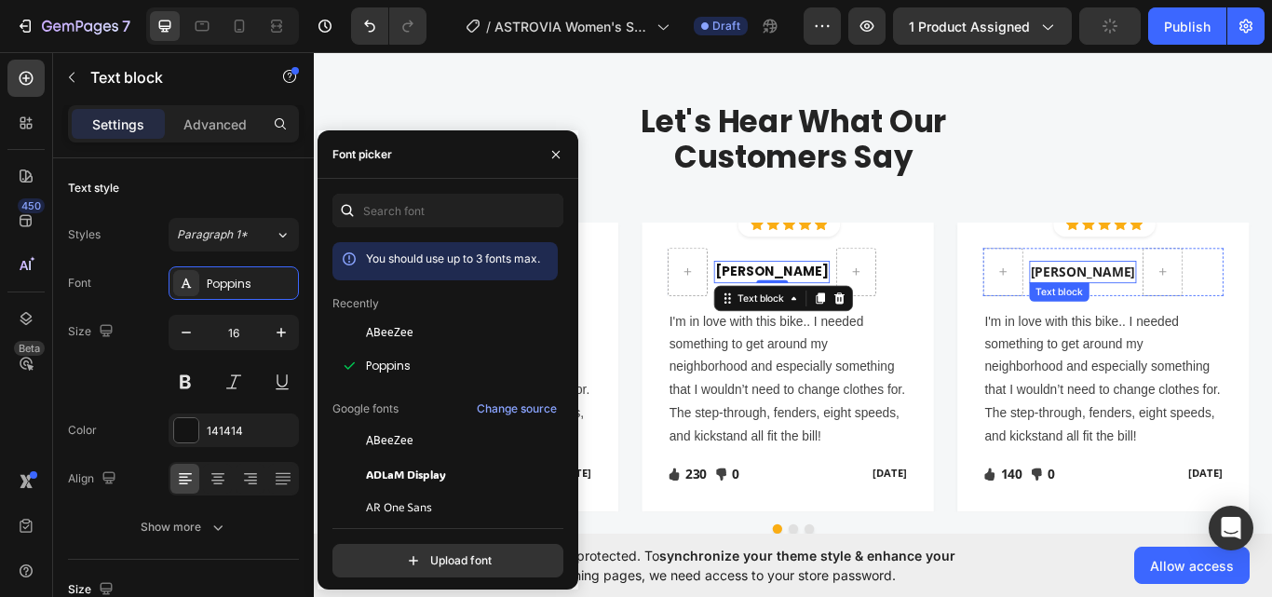
click at [1225, 308] on p "[PERSON_NAME]" at bounding box center [1209, 309] width 121 height 22
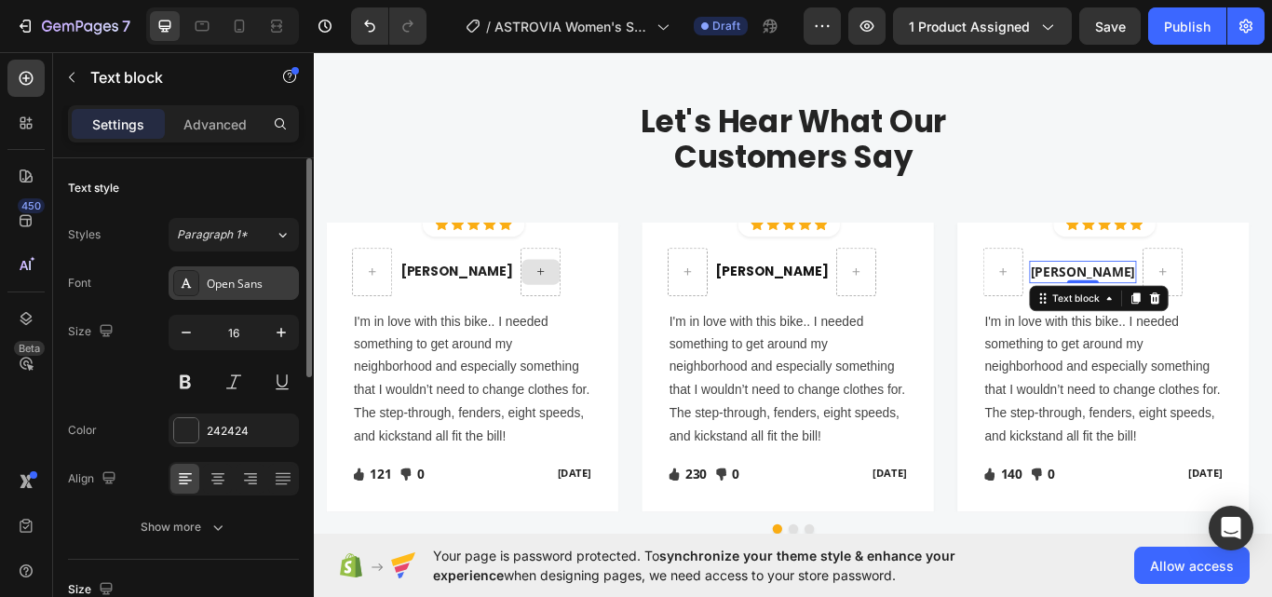
click at [262, 271] on div "Open Sans" at bounding box center [234, 283] width 130 height 34
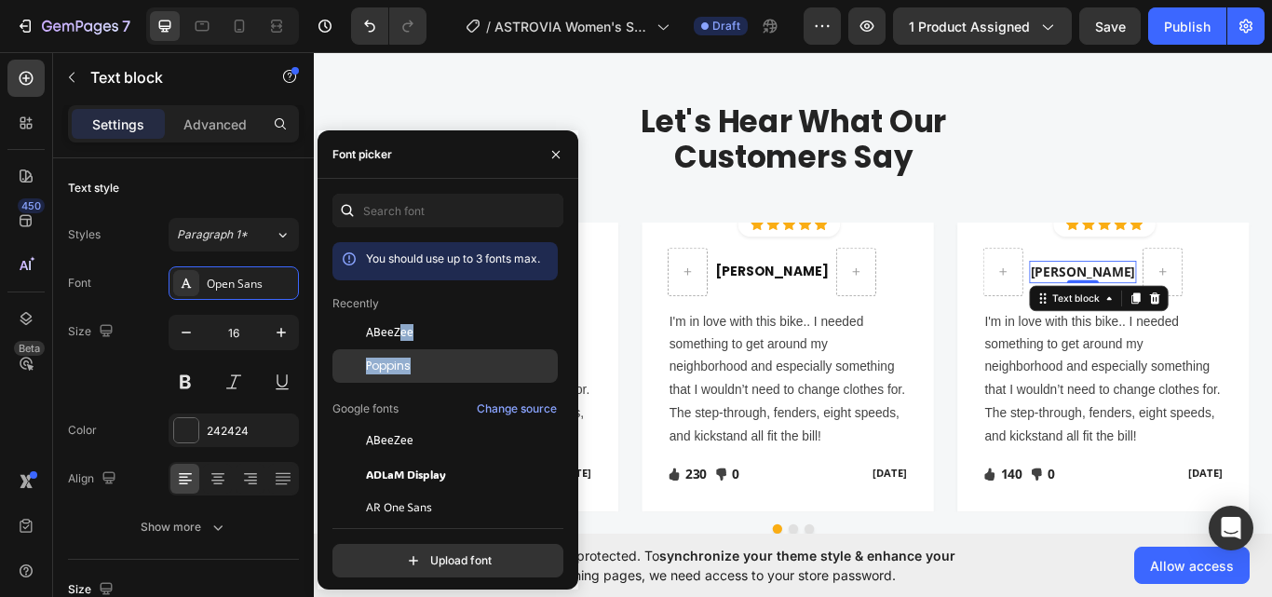
drag, startPoint x: 400, startPoint y: 346, endPoint x: 409, endPoint y: 356, distance: 12.5
click at [409, 356] on div "Poppins" at bounding box center [444, 366] width 225 height 34
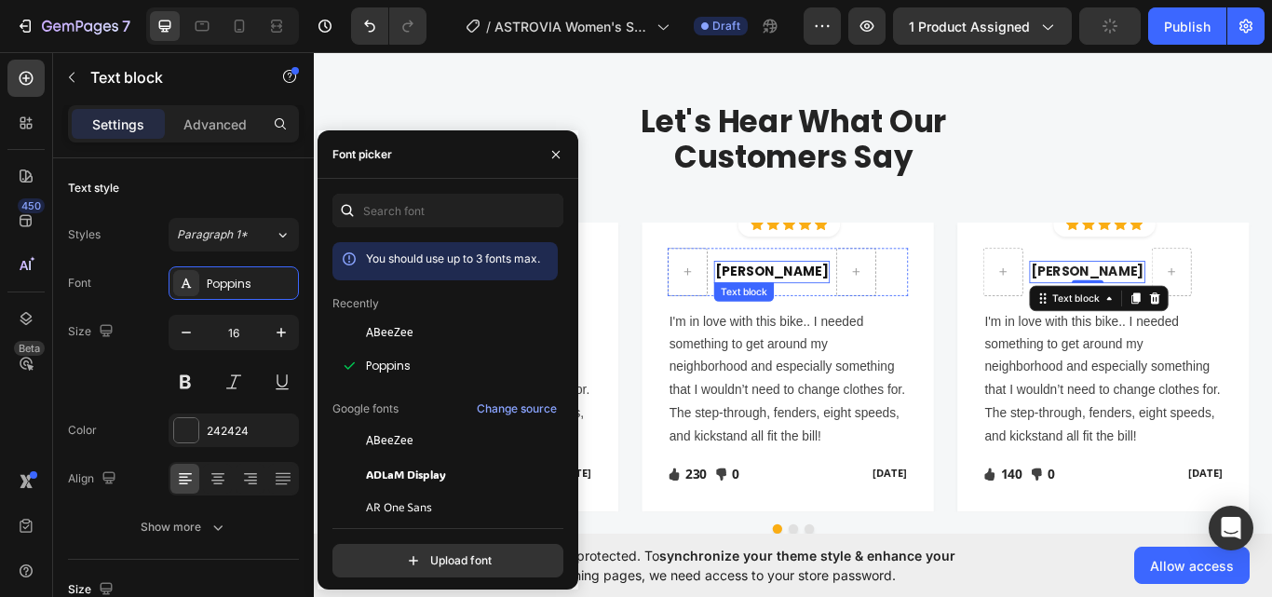
click at [831, 299] on p "[PERSON_NAME]" at bounding box center [846, 309] width 131 height 22
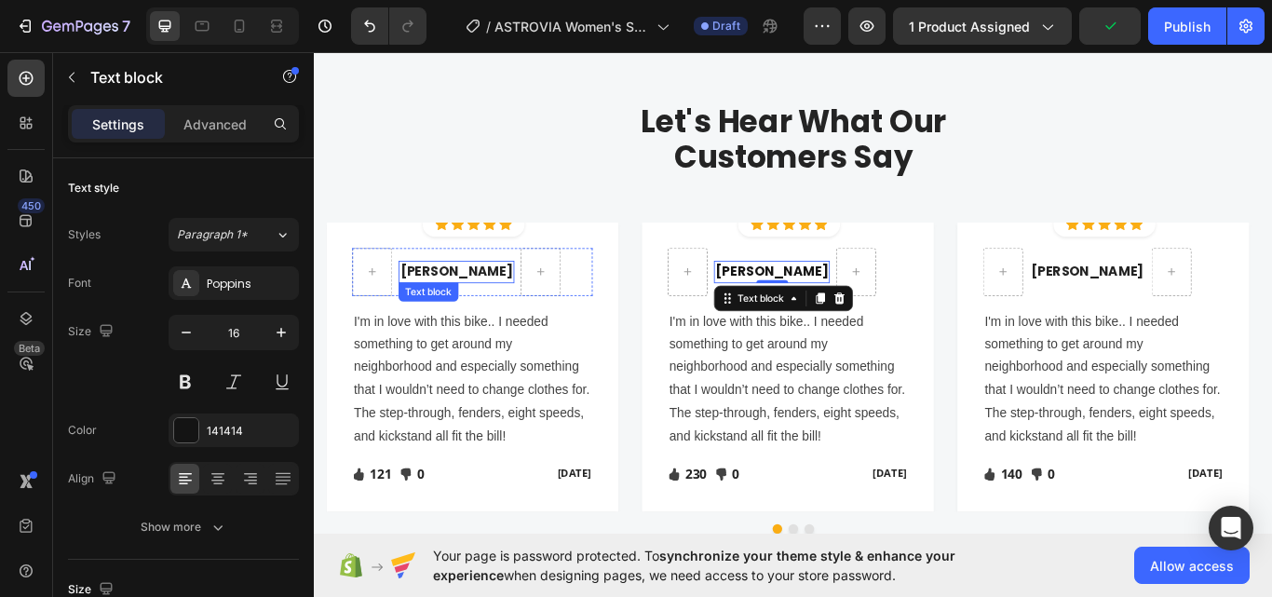
click at [434, 308] on p "[PERSON_NAME]" at bounding box center [478, 309] width 131 height 22
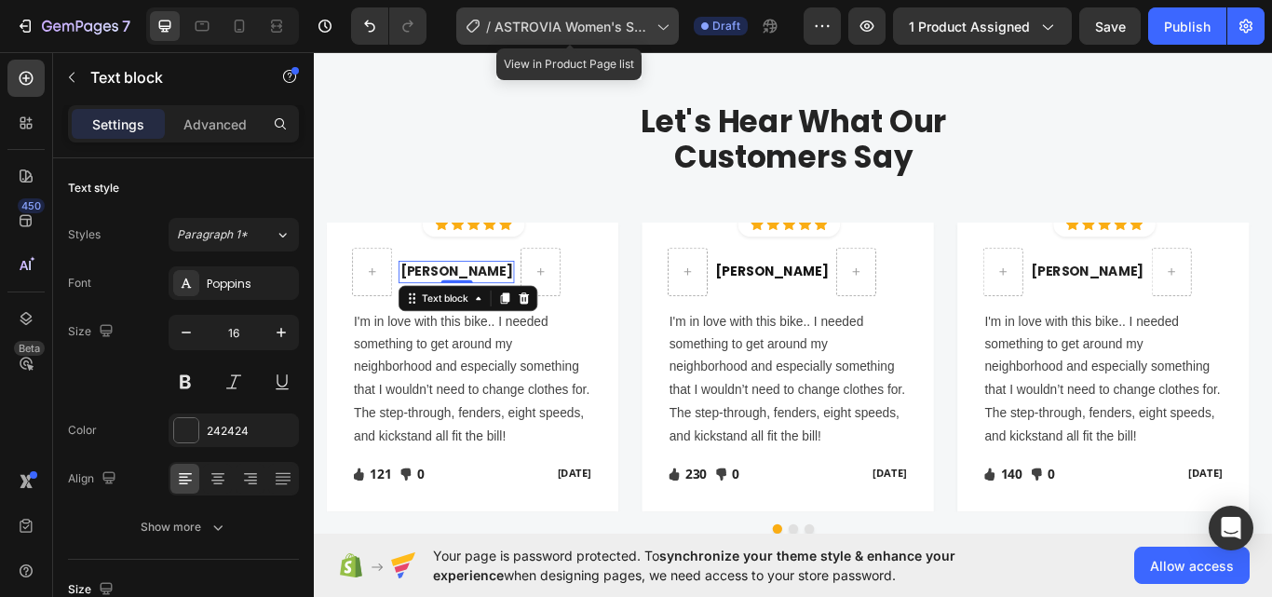
click at [650, 37] on div "/ ASTROVIA Women's Sweat-shirt" at bounding box center [567, 25] width 223 height 37
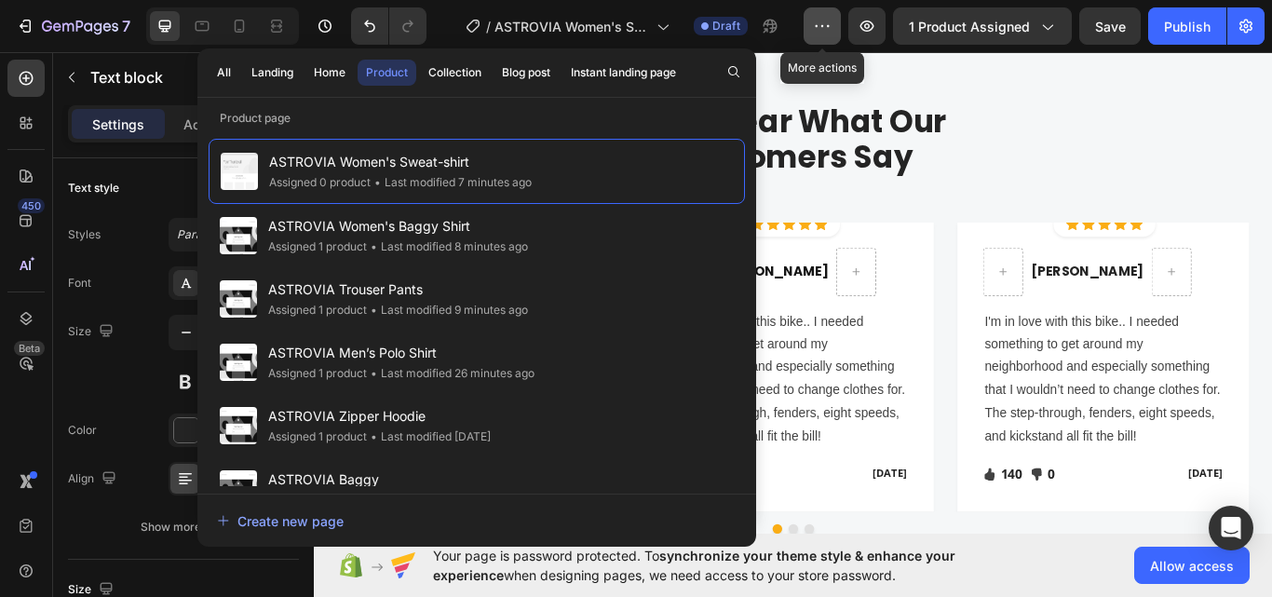
click at [829, 41] on button "button" at bounding box center [822, 25] width 37 height 37
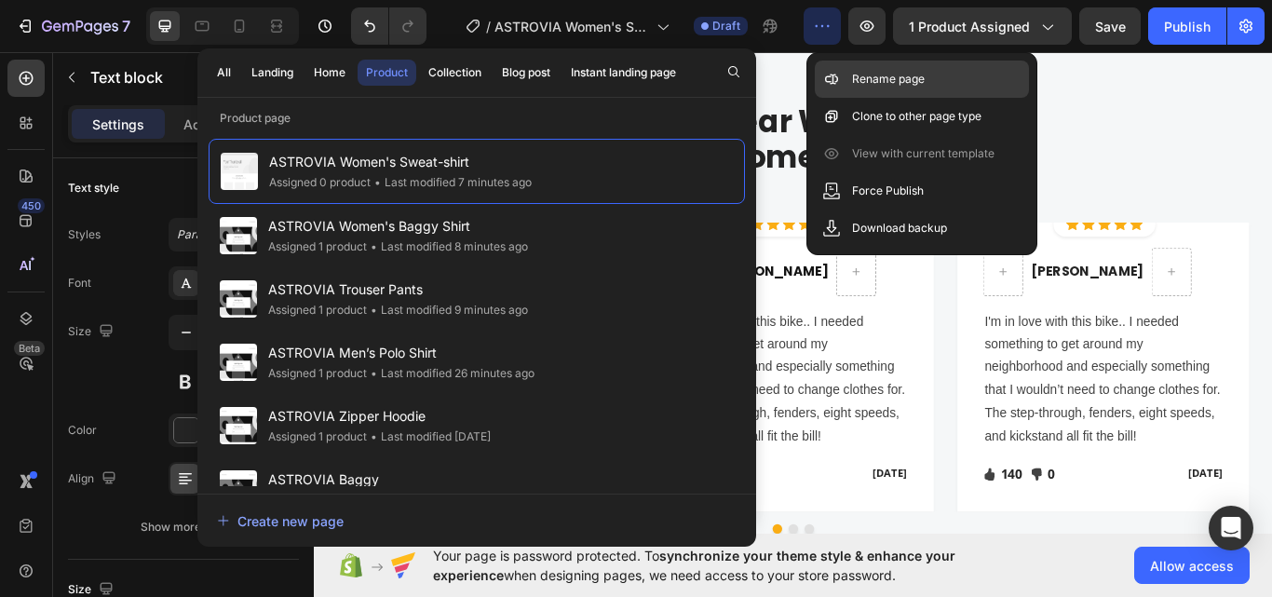
click at [867, 78] on p "Rename page" at bounding box center [888, 79] width 73 height 19
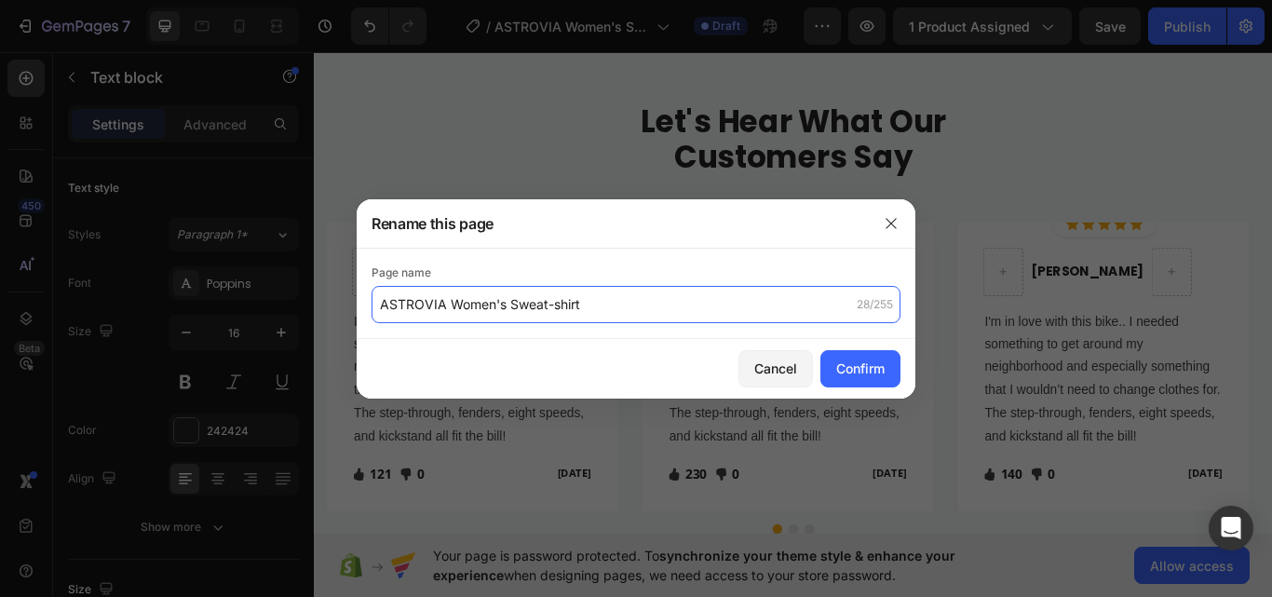
click at [657, 295] on input "ASTROVIA Women's Sweat-shirt" at bounding box center [635, 304] width 529 height 37
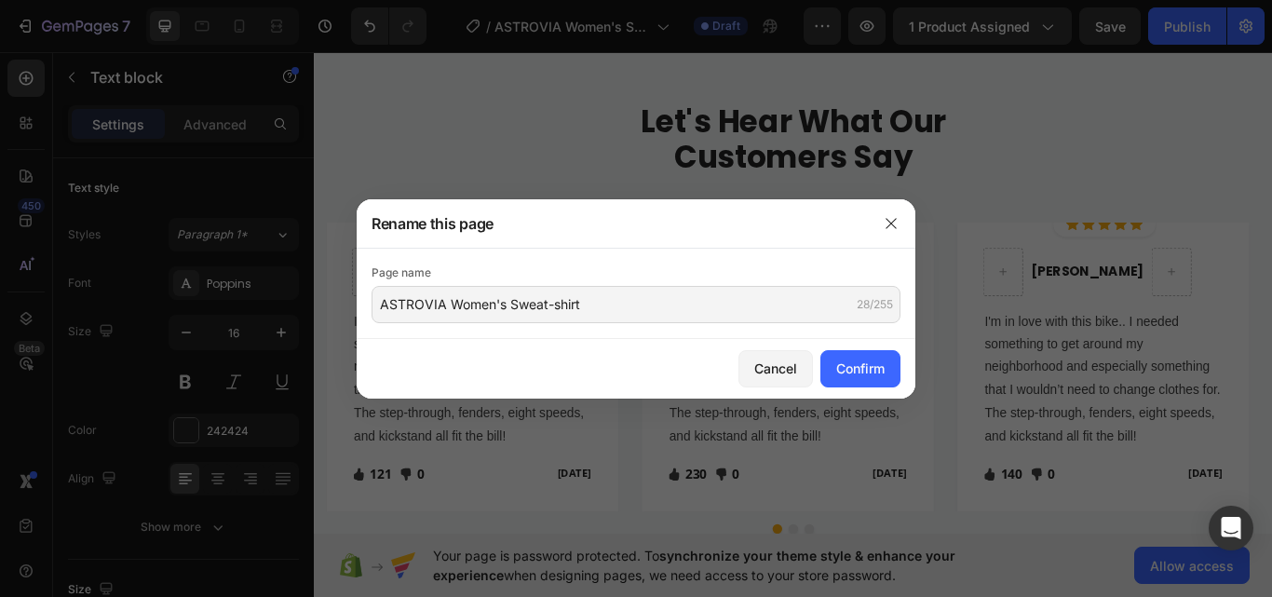
click at [758, 350] on button "Cancel" at bounding box center [775, 368] width 74 height 37
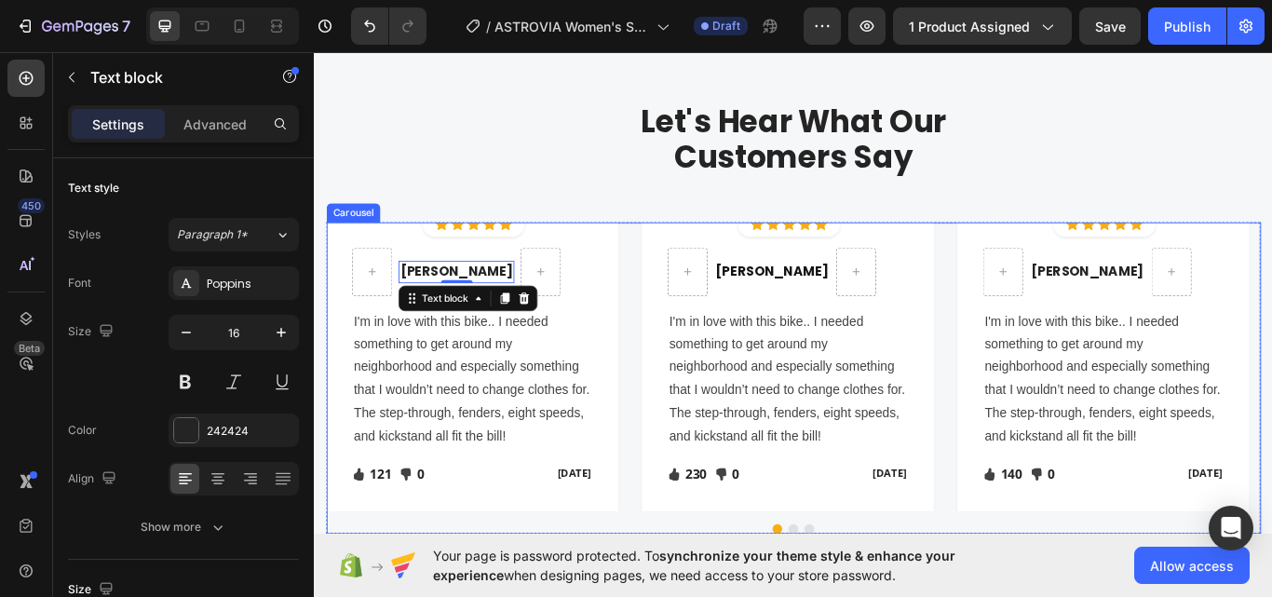
click at [524, 396] on p "I'm in love with this bike.. I needed something to get around my neighborhood a…" at bounding box center [497, 434] width 277 height 161
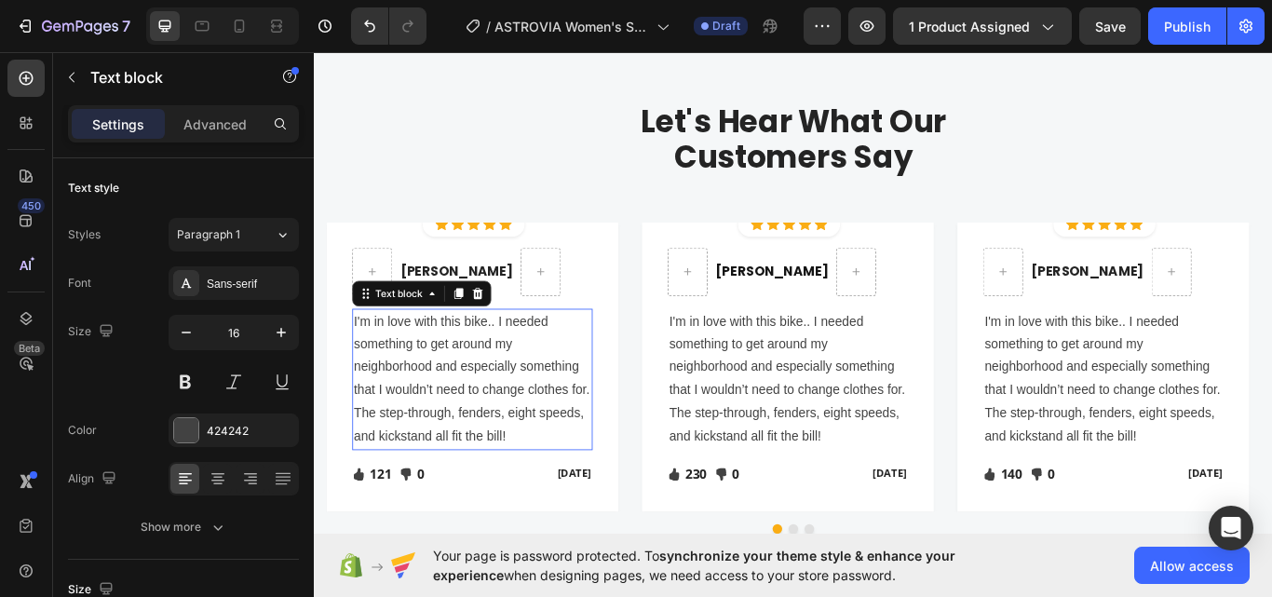
click at [524, 396] on p "I'm in love with this bike.. I needed something to get around my neighborhood a…" at bounding box center [497, 434] width 277 height 161
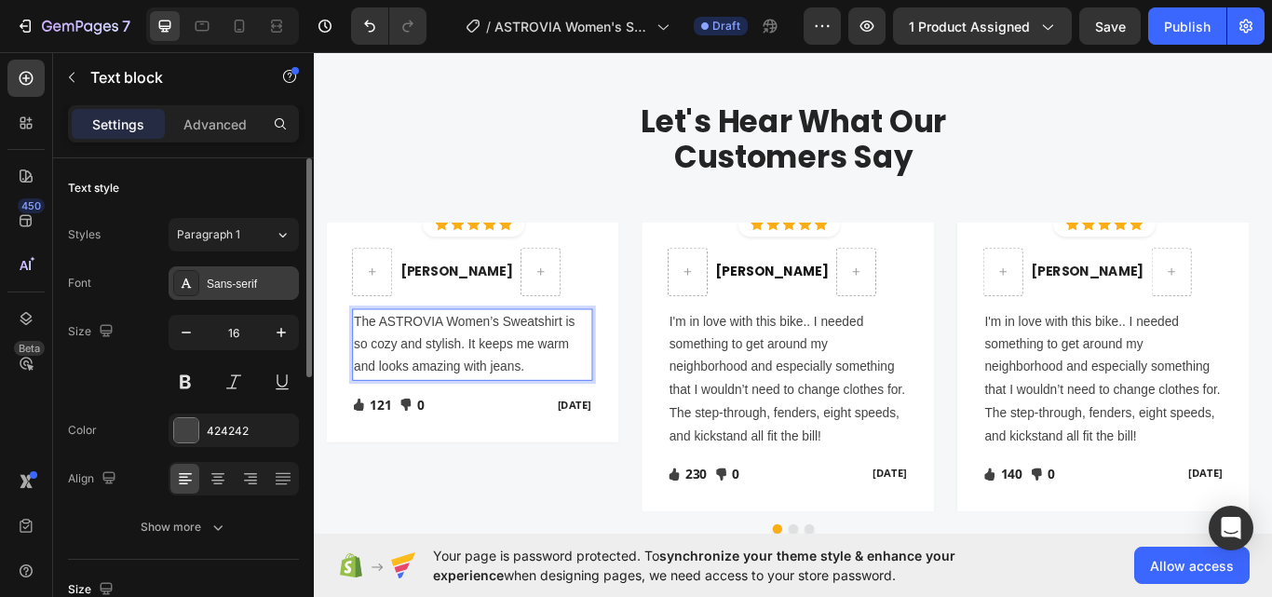
click at [209, 283] on div "Sans-serif" at bounding box center [251, 284] width 88 height 17
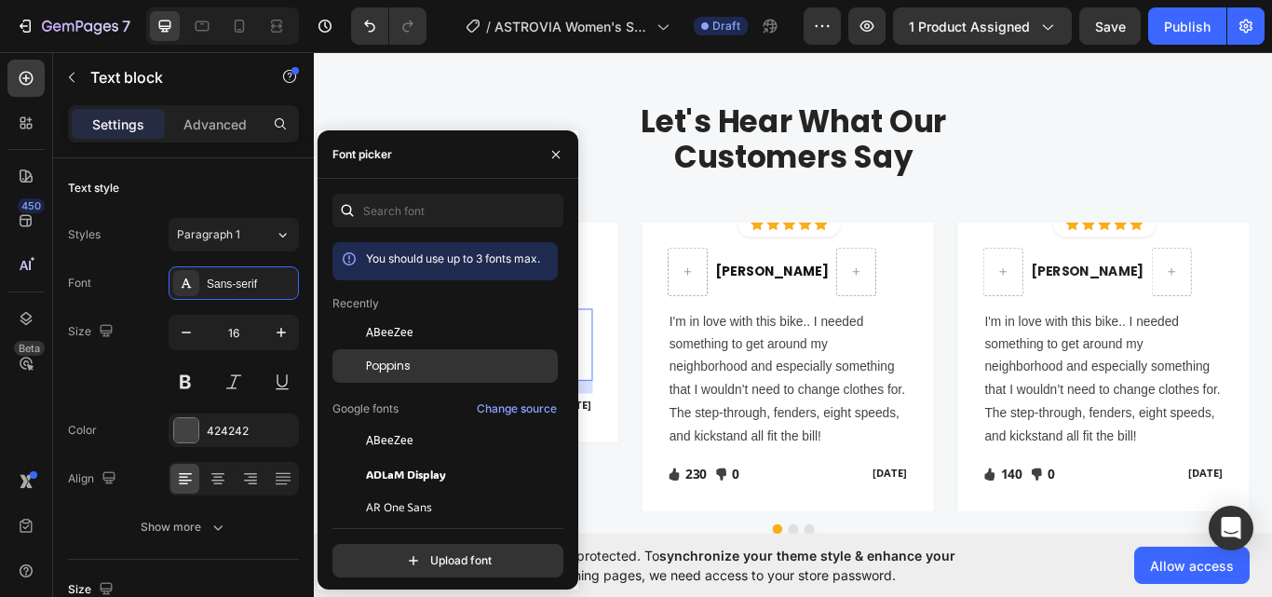
click at [368, 362] on span "Poppins" at bounding box center [388, 366] width 45 height 17
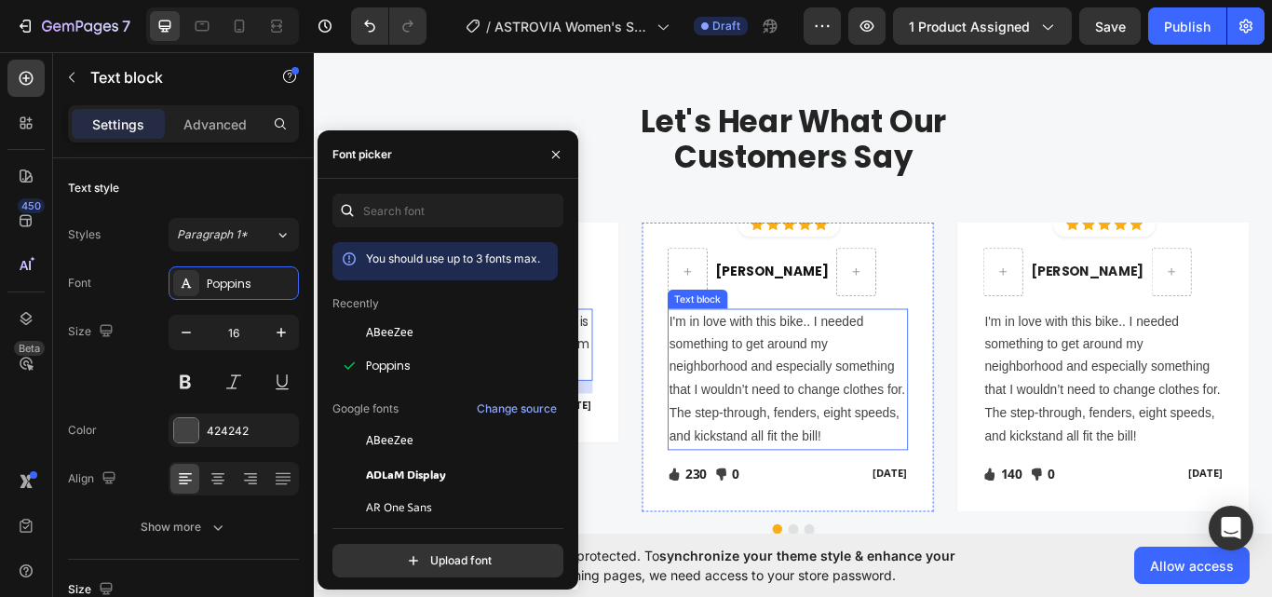
click at [806, 405] on p "I'm in love with this bike.. I needed something to get around my neighborhood a…" at bounding box center [865, 434] width 277 height 161
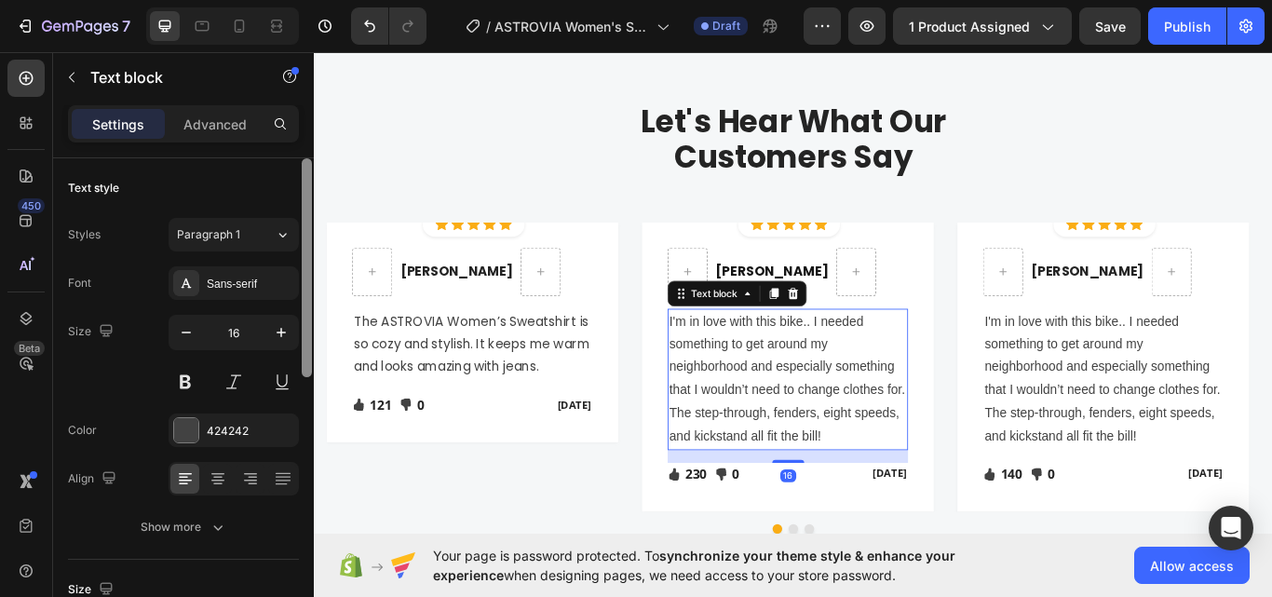
drag, startPoint x: 239, startPoint y: 290, endPoint x: 301, endPoint y: 312, distance: 65.4
click at [239, 289] on div "Sans-serif" at bounding box center [251, 284] width 88 height 17
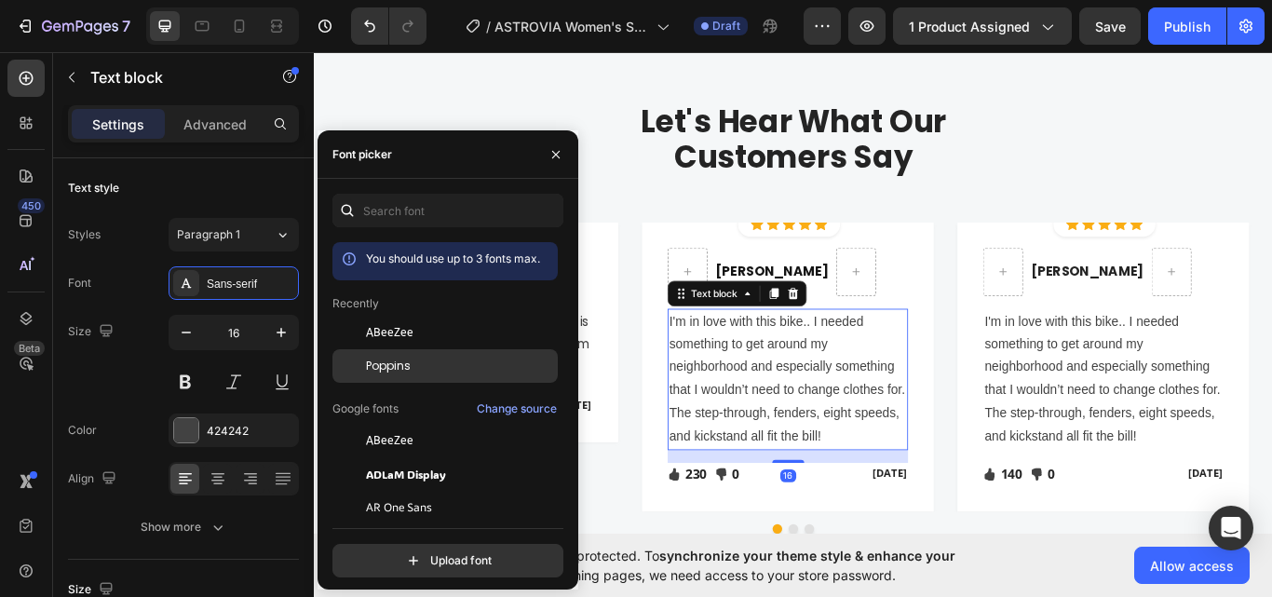
drag, startPoint x: 404, startPoint y: 368, endPoint x: 719, endPoint y: 366, distance: 314.7
click at [404, 368] on span "Poppins" at bounding box center [388, 366] width 45 height 17
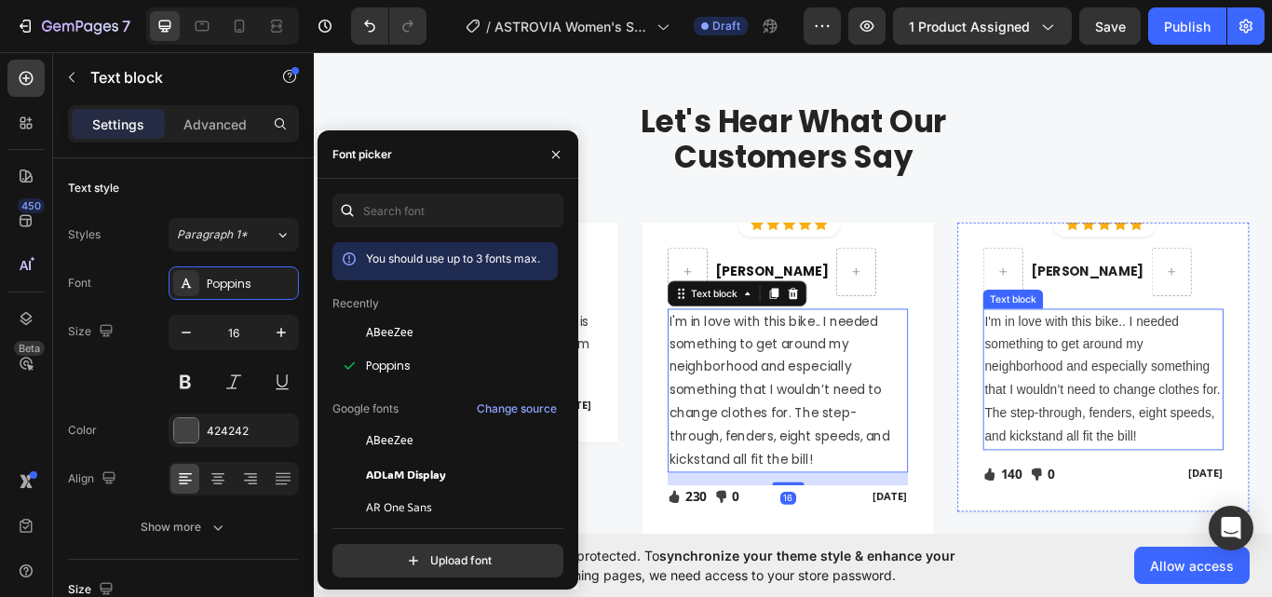
click at [1191, 407] on p "I'm in love with this bike.. I needed something to get around my neighborhood a…" at bounding box center [1233, 434] width 277 height 161
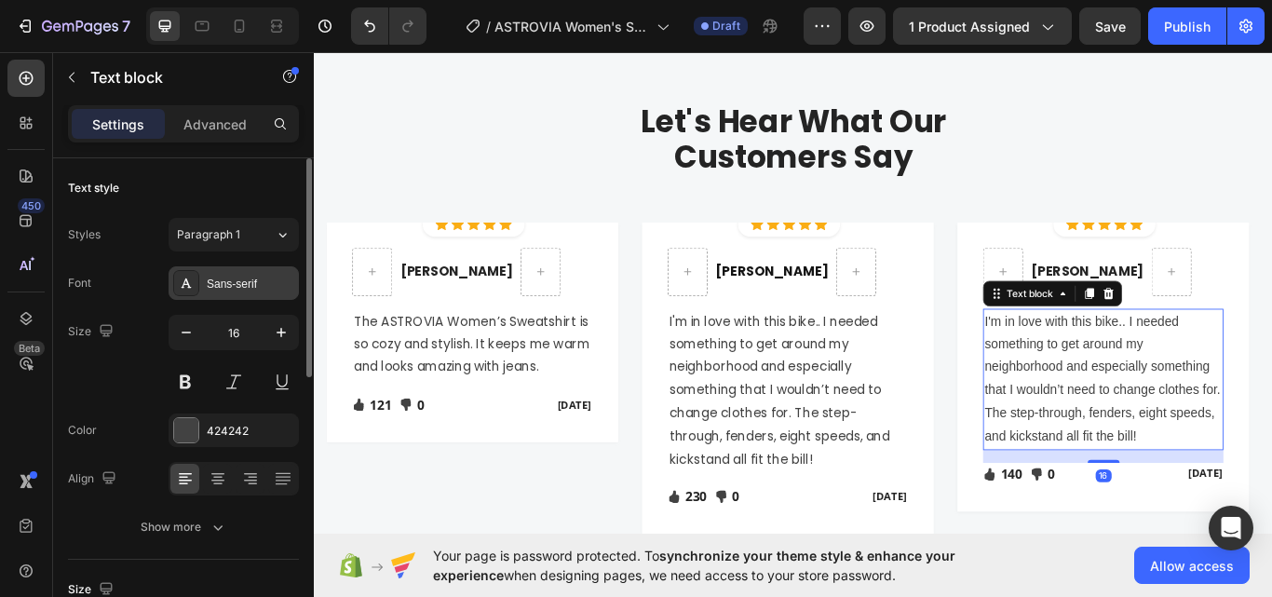
click at [216, 279] on div "Sans-serif" at bounding box center [251, 284] width 88 height 17
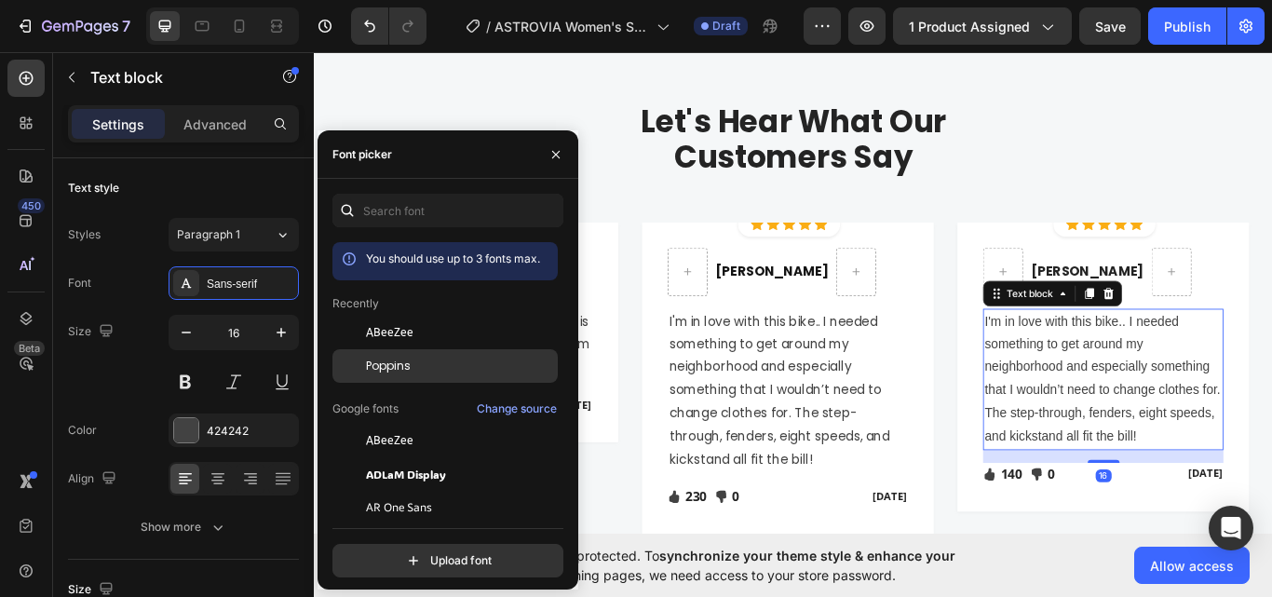
click at [392, 373] on span "Poppins" at bounding box center [388, 366] width 45 height 17
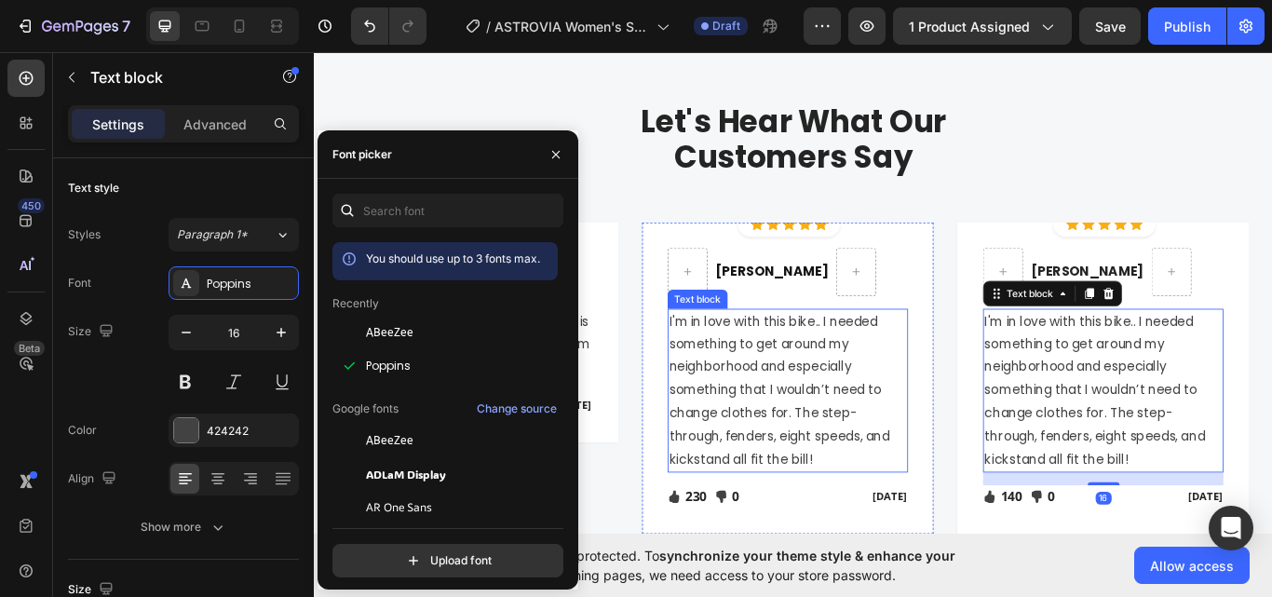
click at [788, 503] on p "I'm in love with this bike.. I needed something to get around my neighborhood a…" at bounding box center [865, 448] width 277 height 188
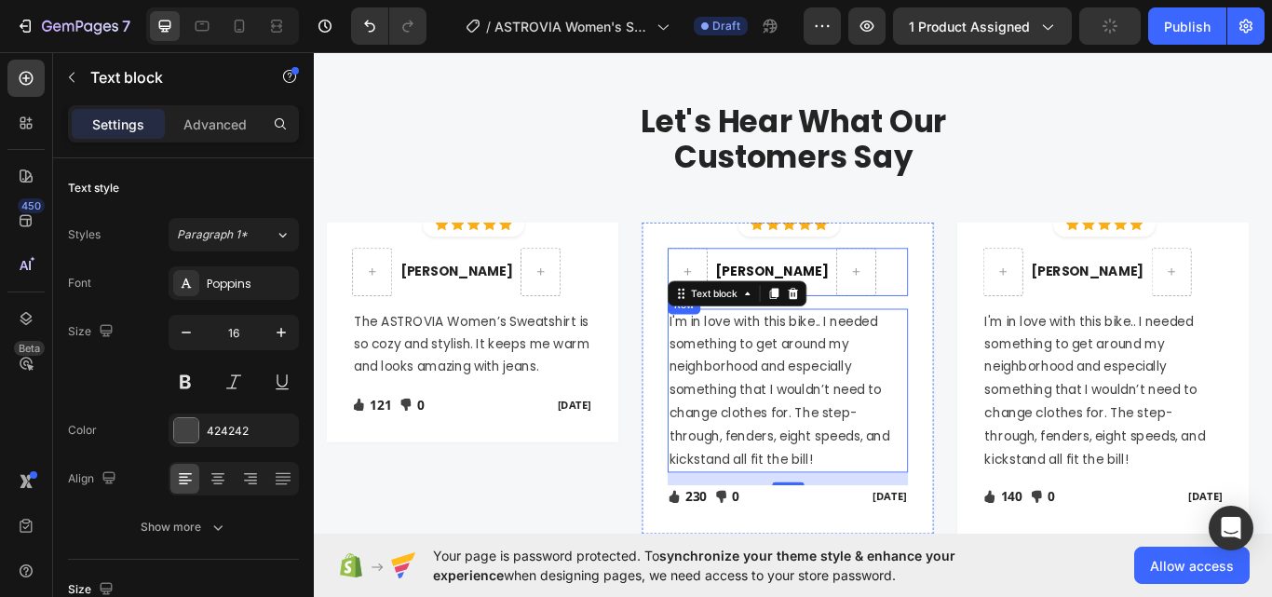
click at [931, 424] on p "I'm in love with this bike.. I needed something to get around my neighborhood a…" at bounding box center [865, 448] width 277 height 188
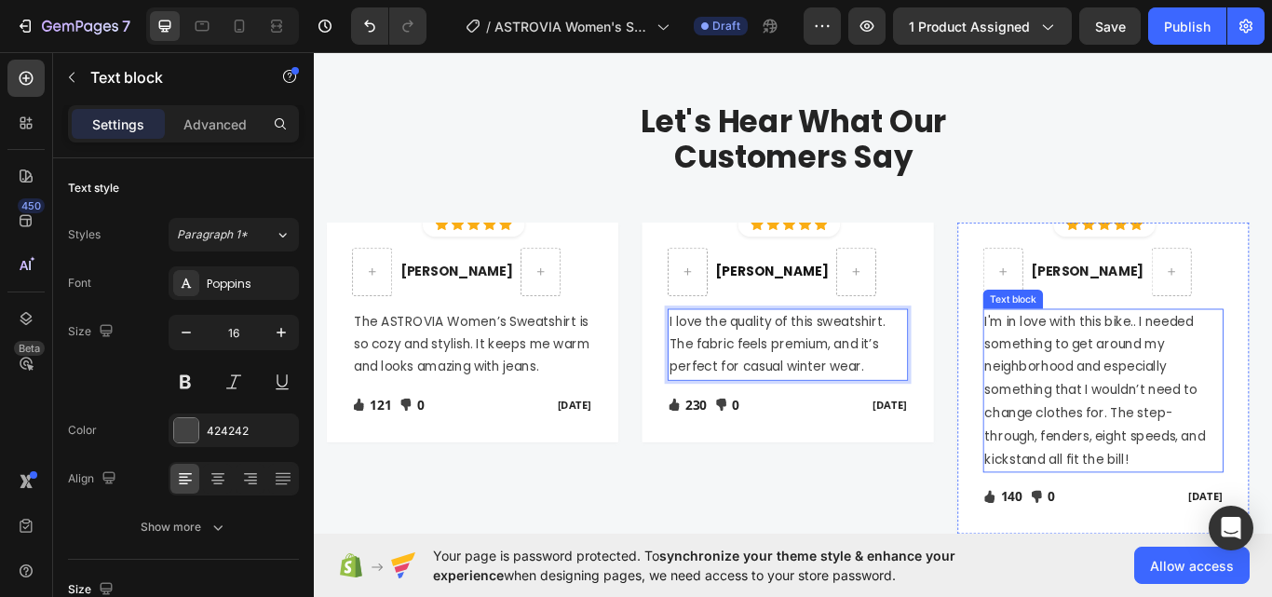
click at [1146, 406] on p "I'm in love with this bike.. I needed something to get around my neighborhood a…" at bounding box center [1233, 448] width 277 height 188
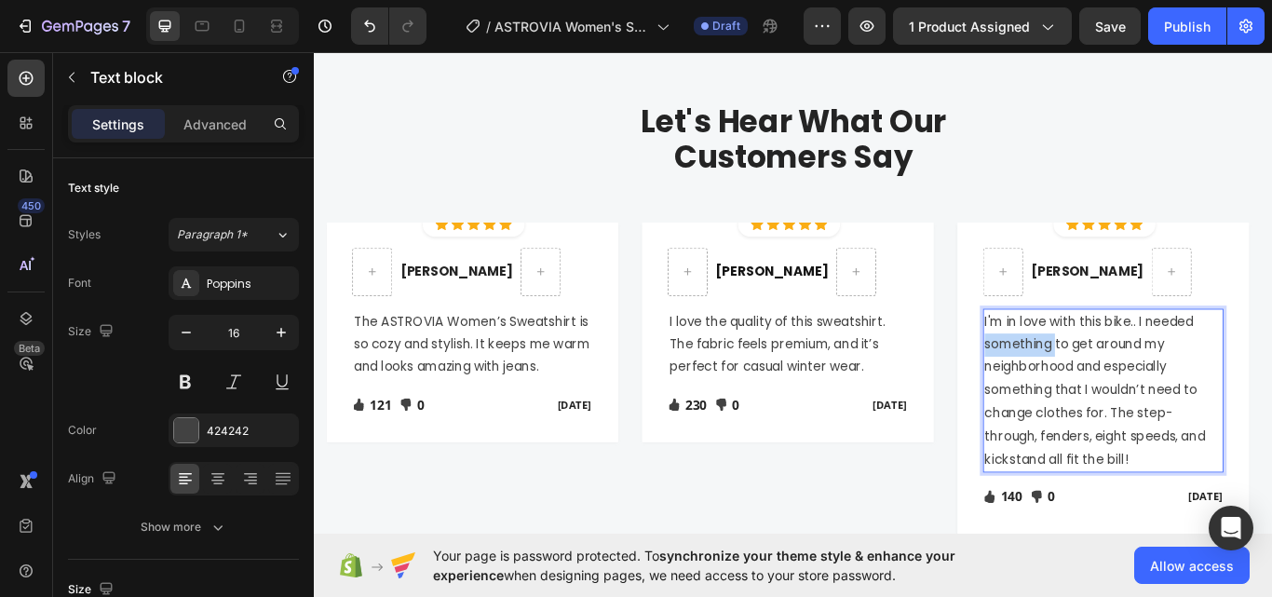
click at [1146, 406] on p "I'm in love with this bike.. I needed something to get around my neighborhood a…" at bounding box center [1233, 448] width 277 height 188
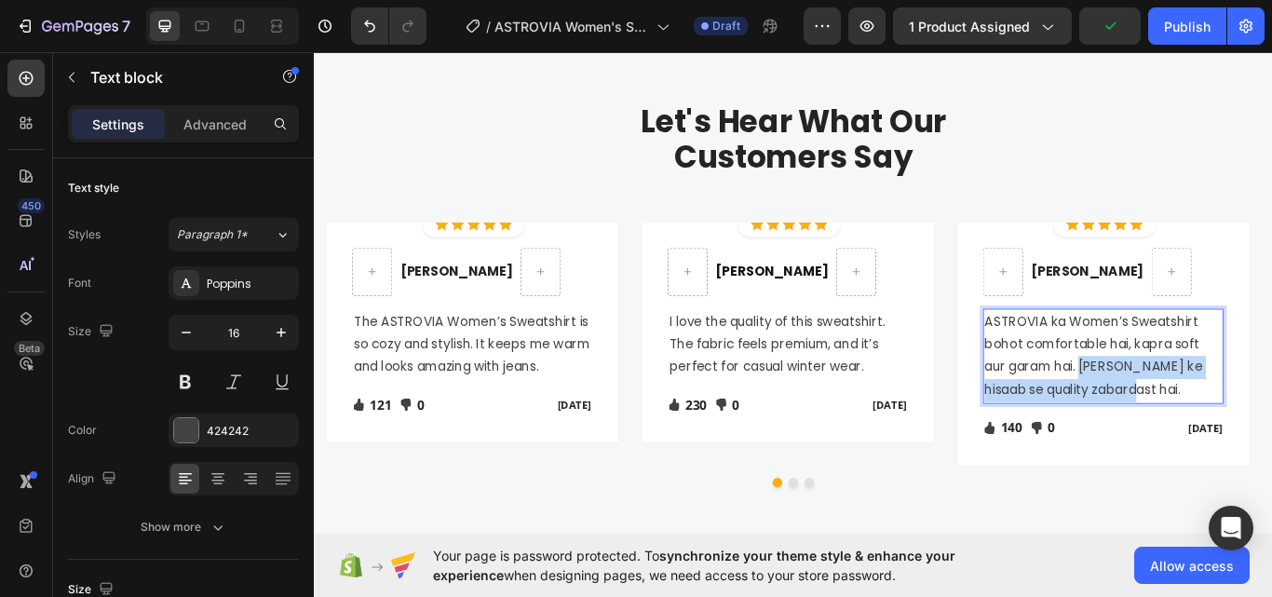
drag, startPoint x: 1269, startPoint y: 444, endPoint x: 1210, endPoint y: 425, distance: 61.8
click at [1210, 425] on p "ASTROVIA ka Women’s Sweatshirt bohot comfortable hai, kapra soft aur garam hai.…" at bounding box center [1233, 407] width 277 height 107
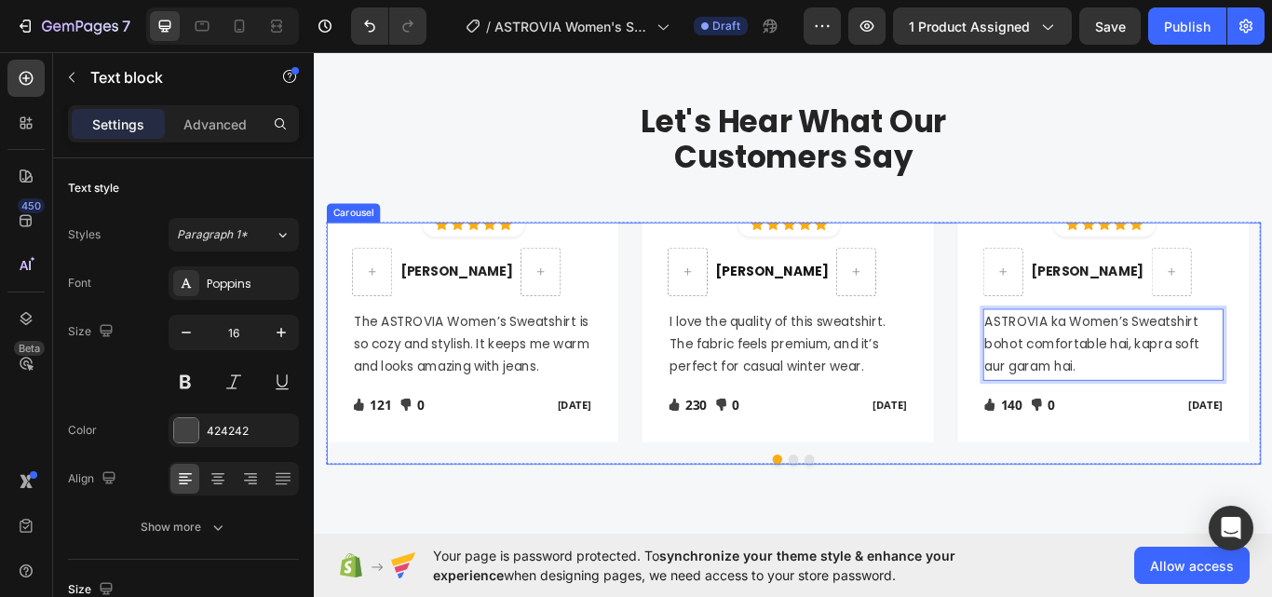
click at [891, 526] on div at bounding box center [872, 527] width 1089 height 11
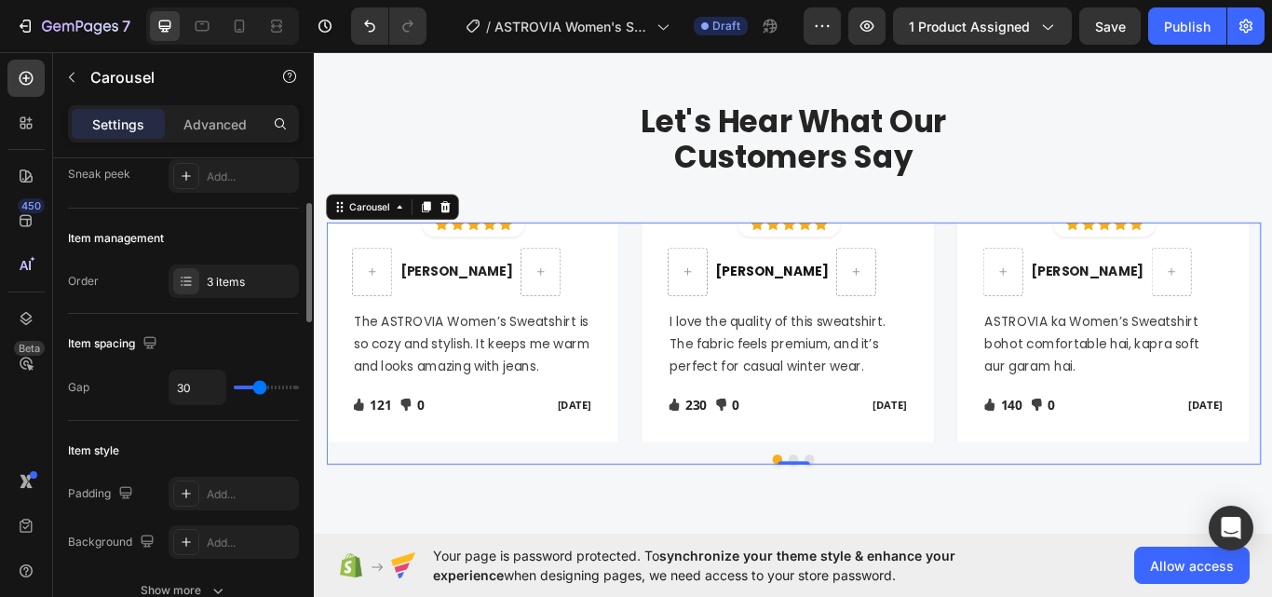
scroll to position [652, 0]
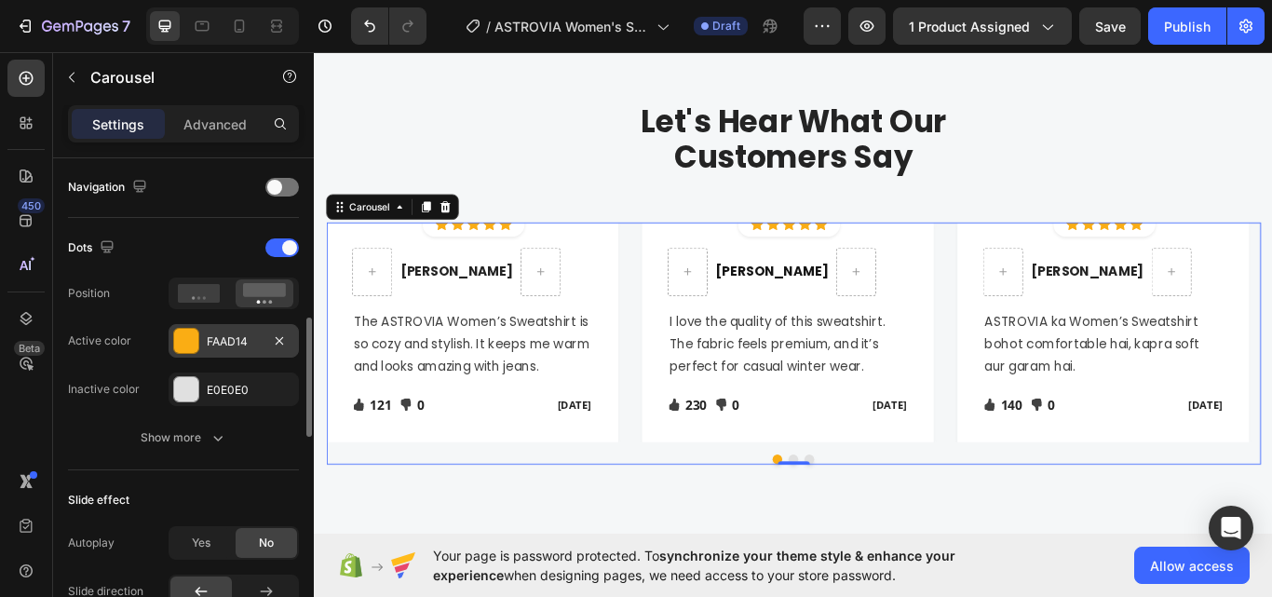
click at [233, 330] on div "FAAD14" at bounding box center [234, 341] width 130 height 34
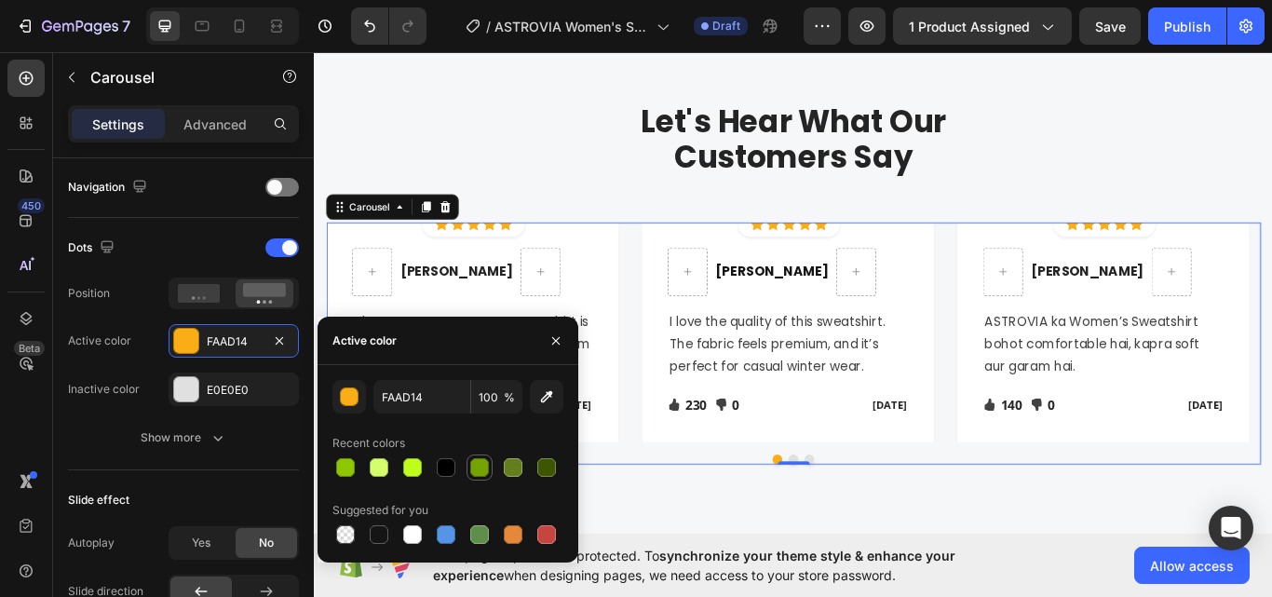
click at [483, 463] on div at bounding box center [479, 467] width 19 height 19
type input "76A304"
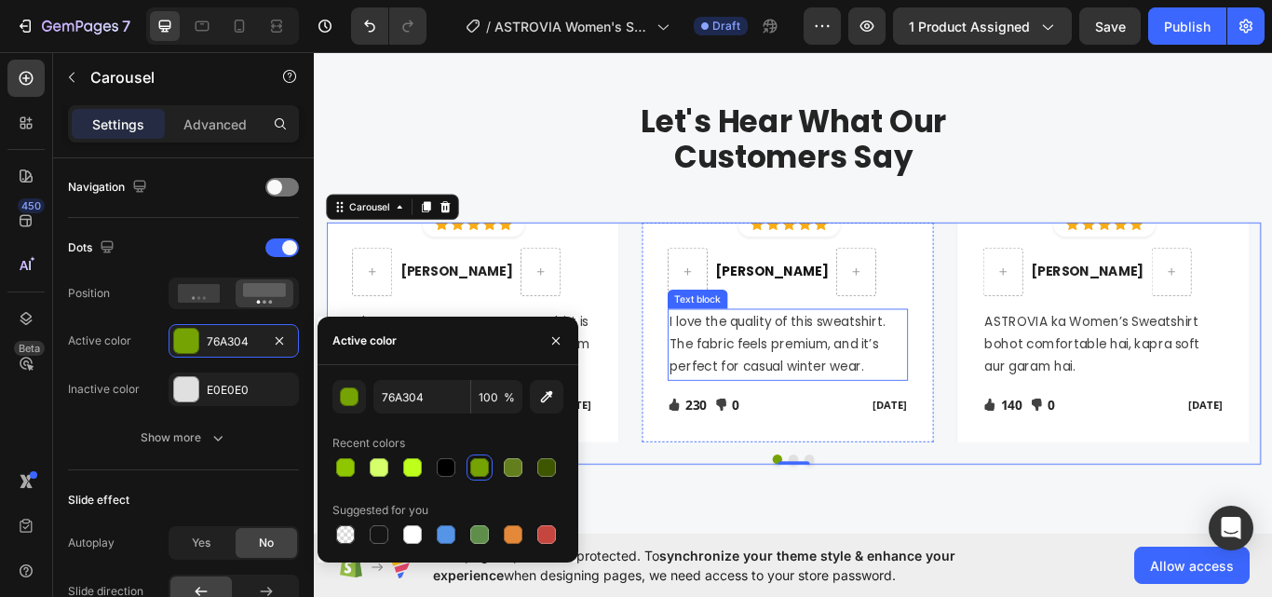
click at [867, 363] on p "I love the quality of this sweatshirt. The fabric feels premium, and it’s perfe…" at bounding box center [865, 394] width 277 height 80
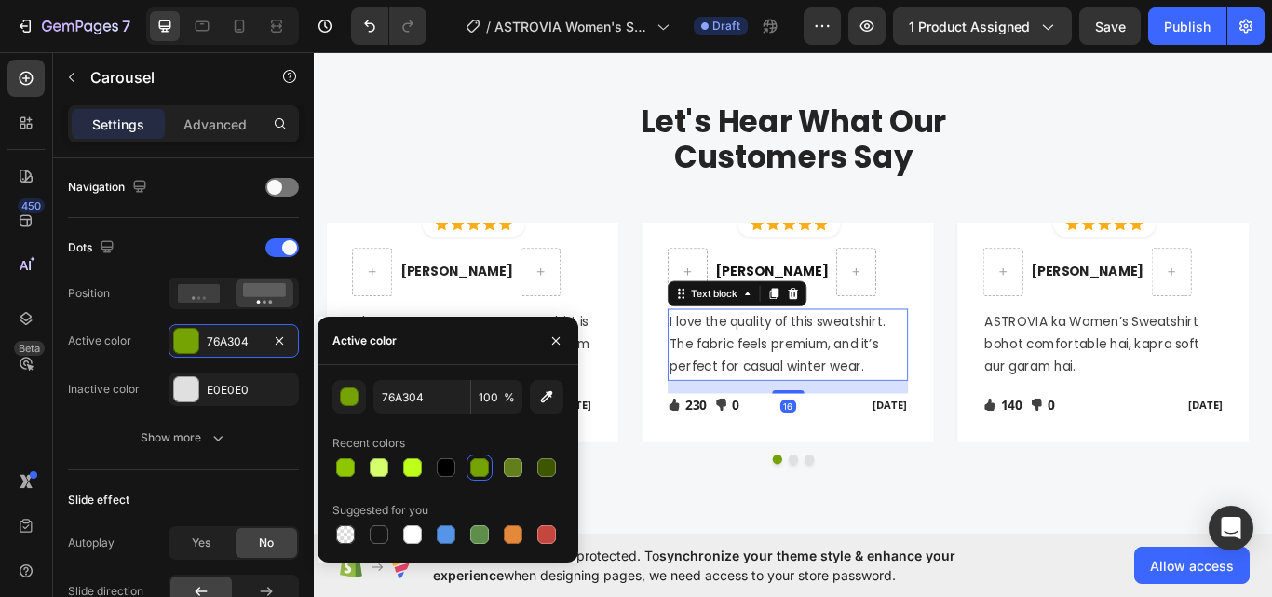
scroll to position [0, 0]
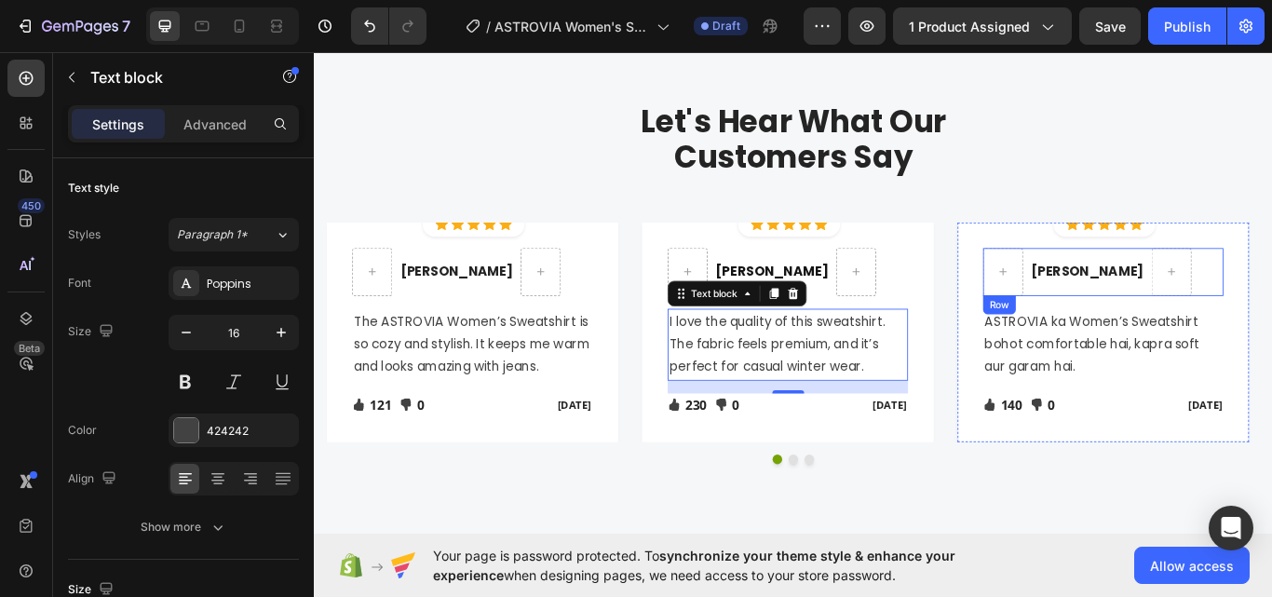
click at [1204, 297] on div "[PERSON_NAME]" at bounding box center [1214, 309] width 135 height 26
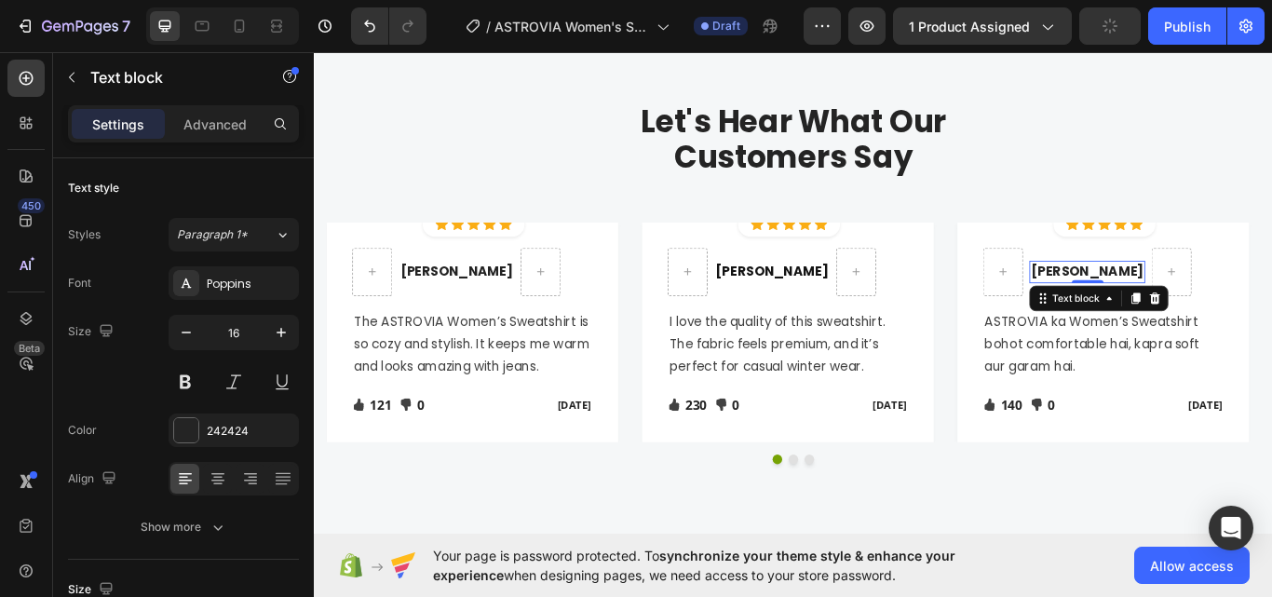
click at [1206, 307] on p "[PERSON_NAME]" at bounding box center [1214, 309] width 131 height 22
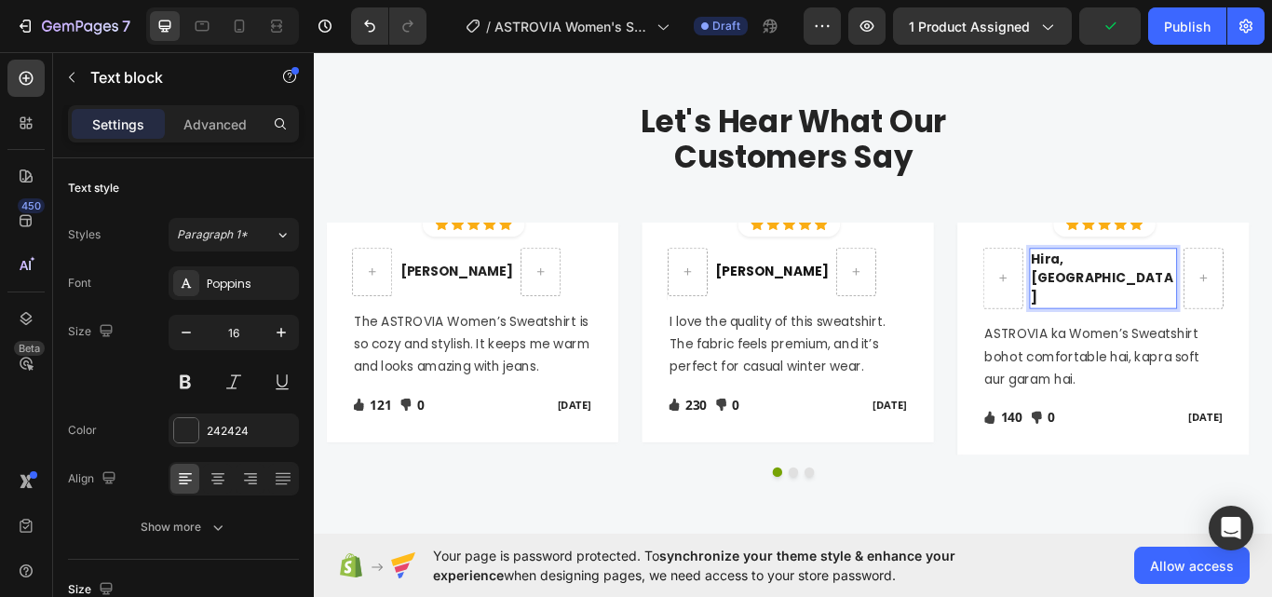
click at [1236, 300] on p "Hira, [GEOGRAPHIC_DATA]" at bounding box center [1233, 316] width 169 height 67
click at [1239, 301] on p "Hira, [GEOGRAPHIC_DATA]" at bounding box center [1233, 316] width 169 height 67
click at [1237, 308] on p "Hira, [GEOGRAPHIC_DATA]" at bounding box center [1233, 316] width 169 height 67
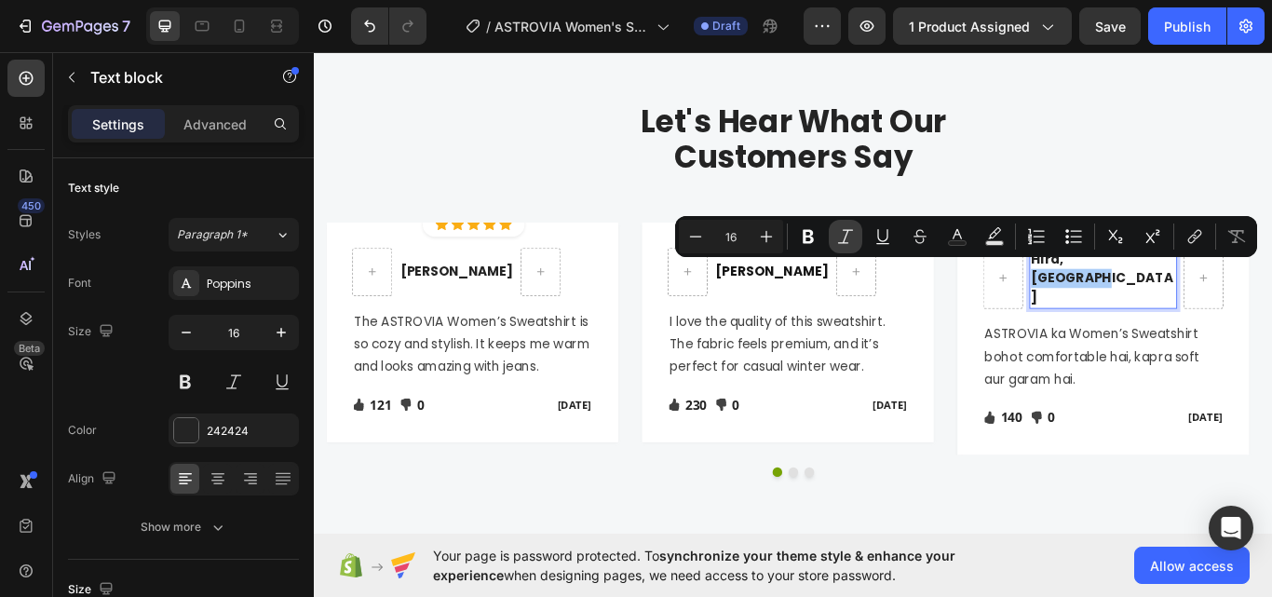
click at [858, 243] on button "Italic" at bounding box center [846, 237] width 34 height 34
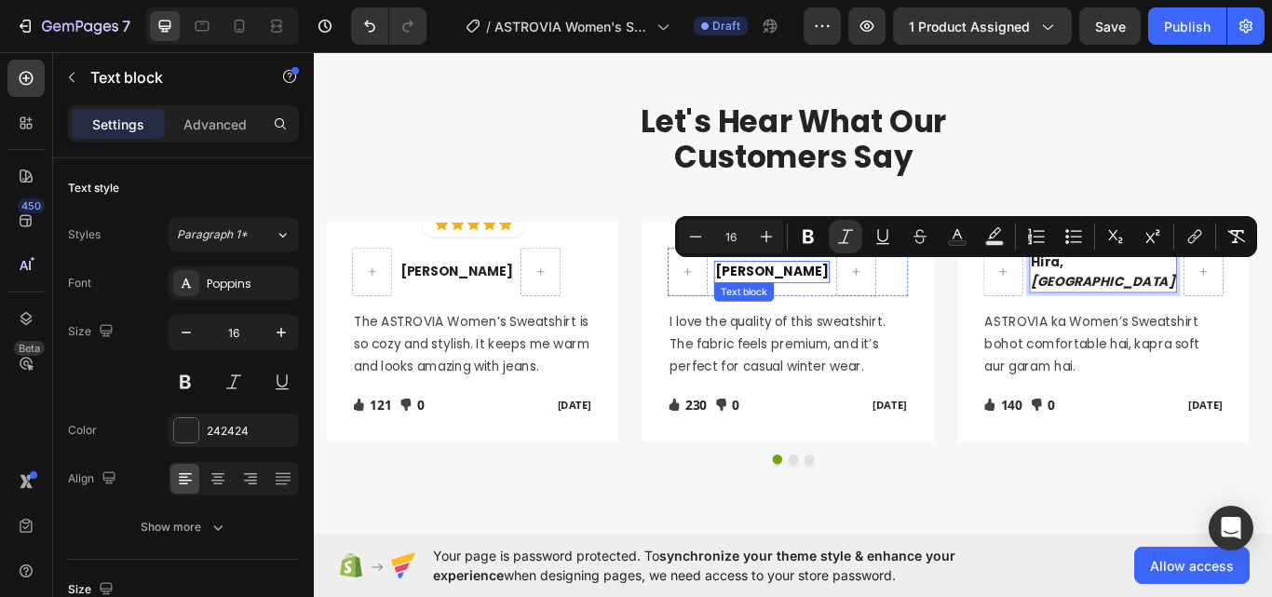
click at [837, 310] on p "[PERSON_NAME]" at bounding box center [846, 309] width 131 height 22
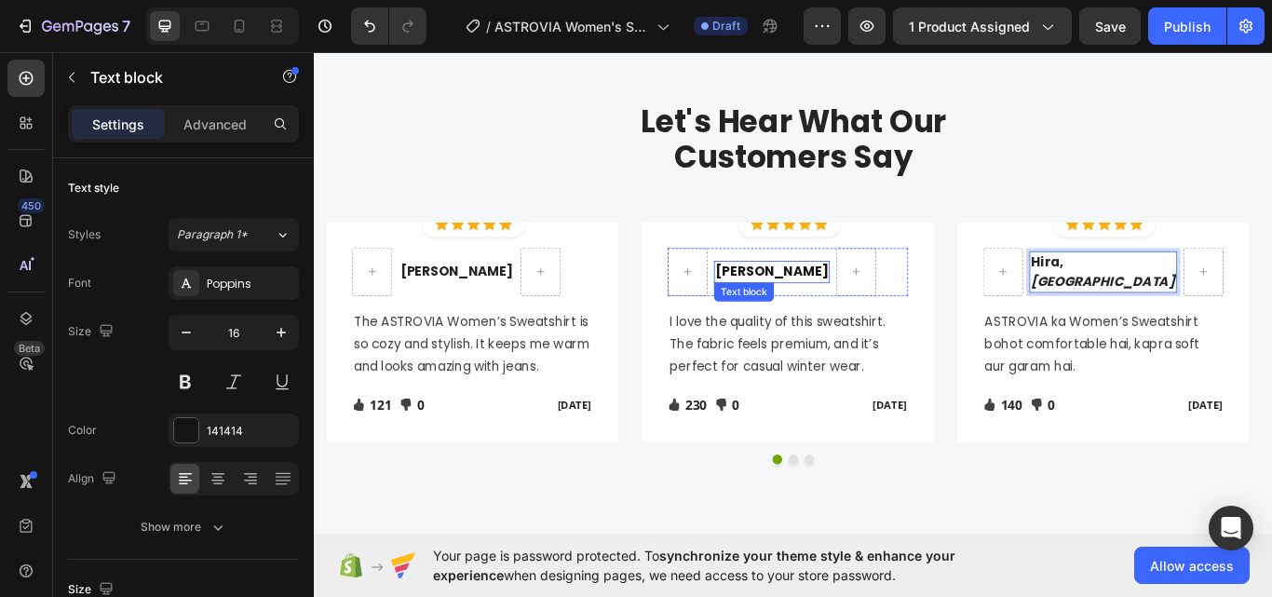
click at [837, 310] on p "[PERSON_NAME]" at bounding box center [846, 309] width 131 height 22
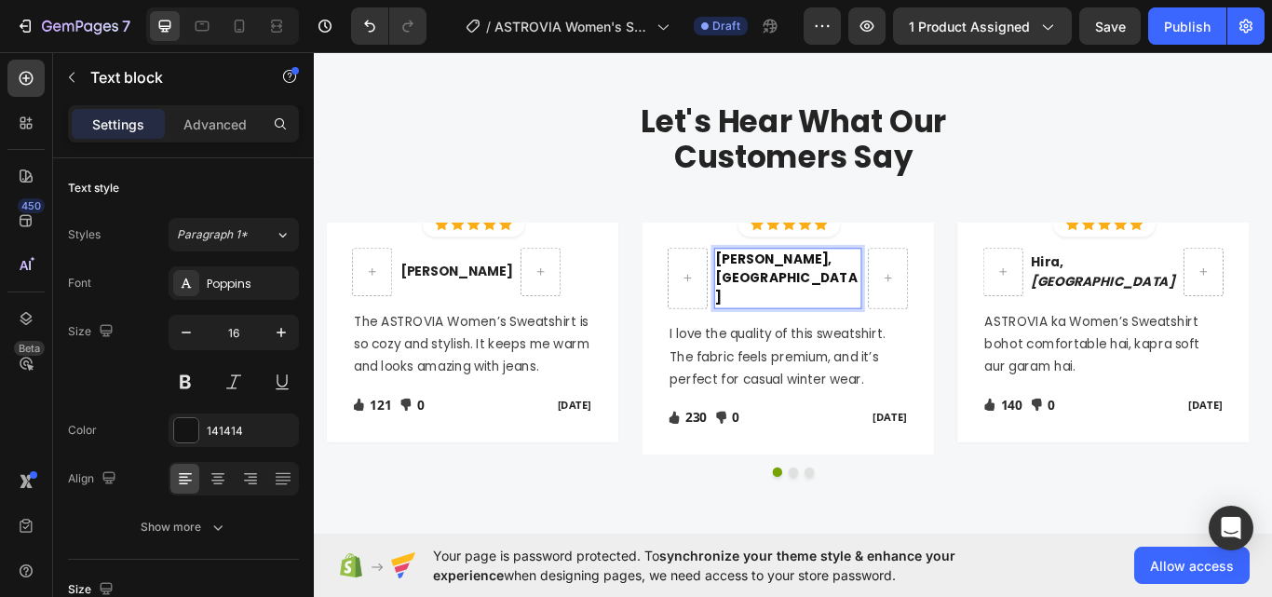
click at [879, 312] on p "[PERSON_NAME], [GEOGRAPHIC_DATA]" at bounding box center [865, 316] width 169 height 67
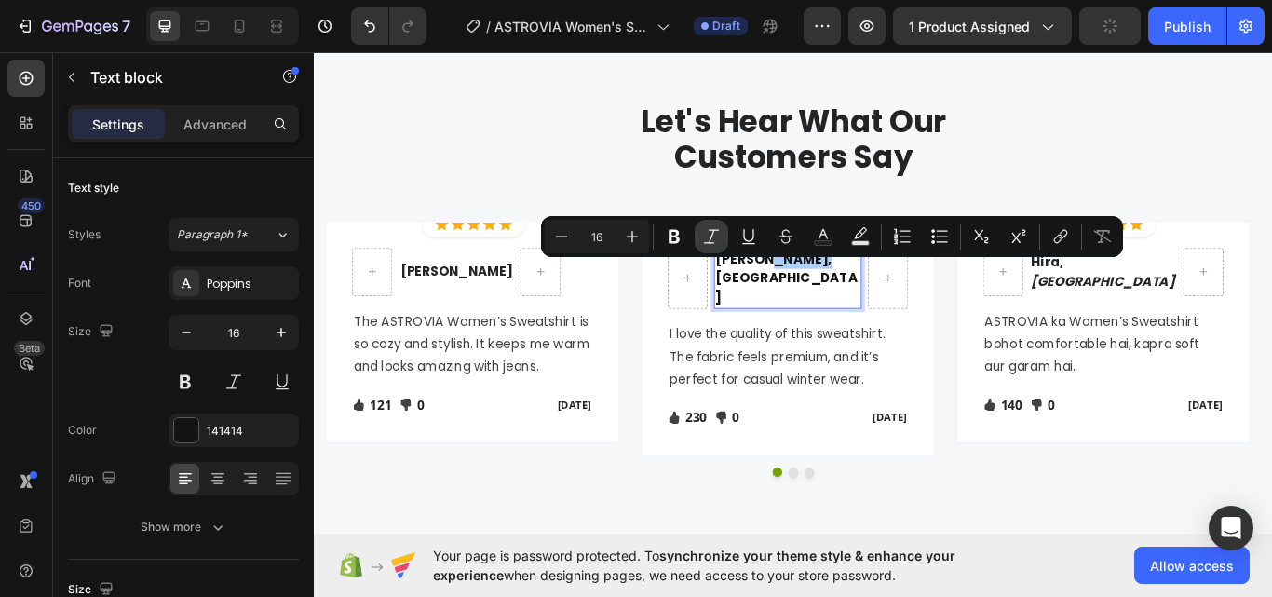
click at [719, 239] on icon "Editor contextual toolbar" at bounding box center [711, 236] width 19 height 19
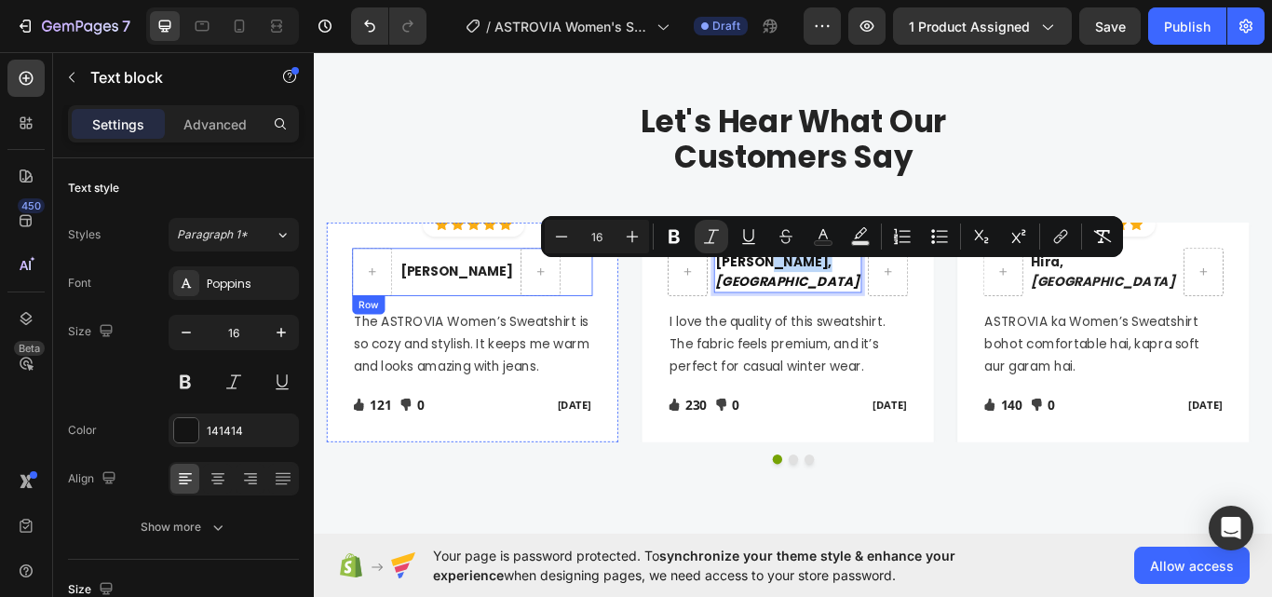
click at [466, 305] on p "[PERSON_NAME]" at bounding box center [478, 309] width 131 height 22
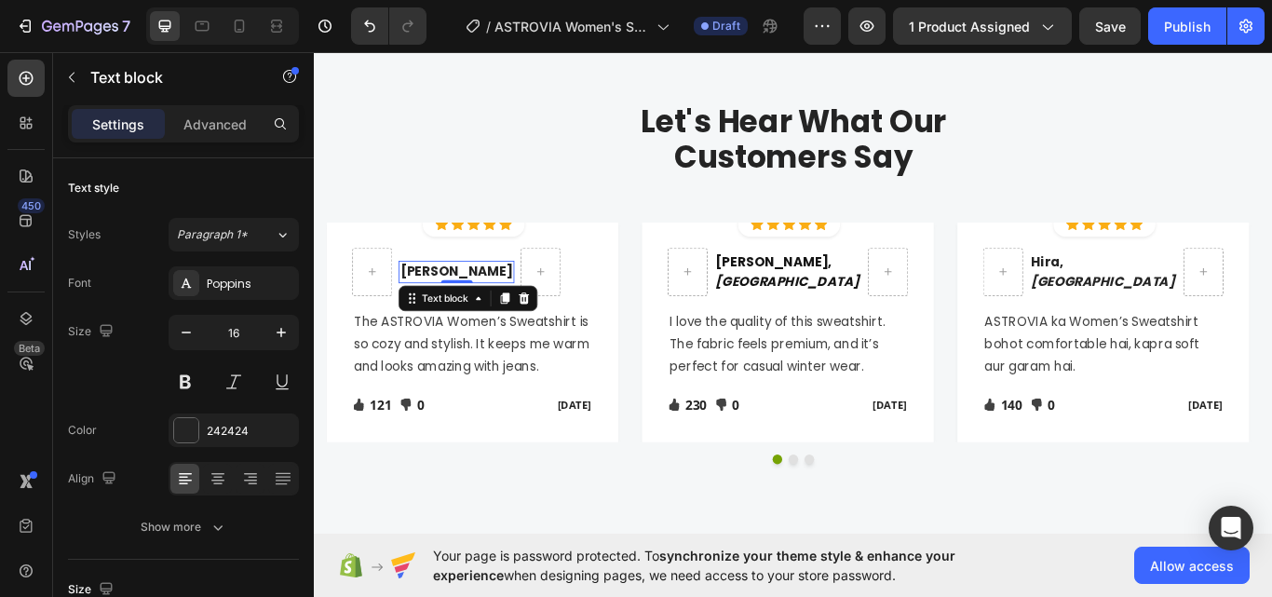
click at [466, 305] on p "[PERSON_NAME]" at bounding box center [478, 309] width 131 height 22
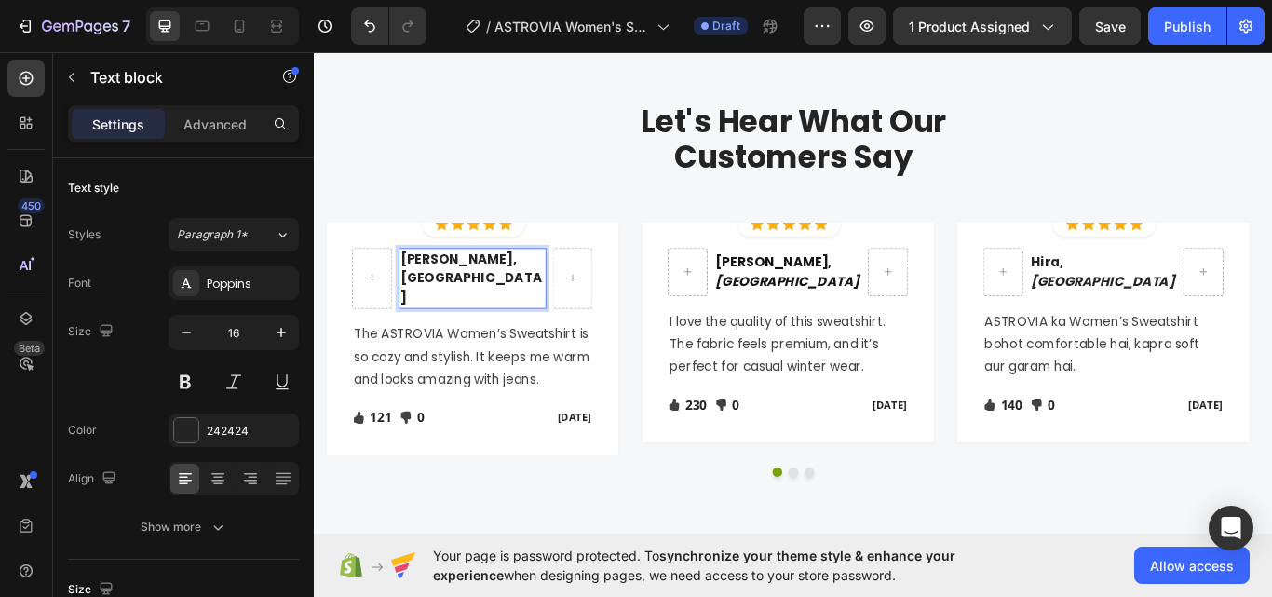
click at [505, 307] on p "[PERSON_NAME], [GEOGRAPHIC_DATA]" at bounding box center [497, 316] width 169 height 67
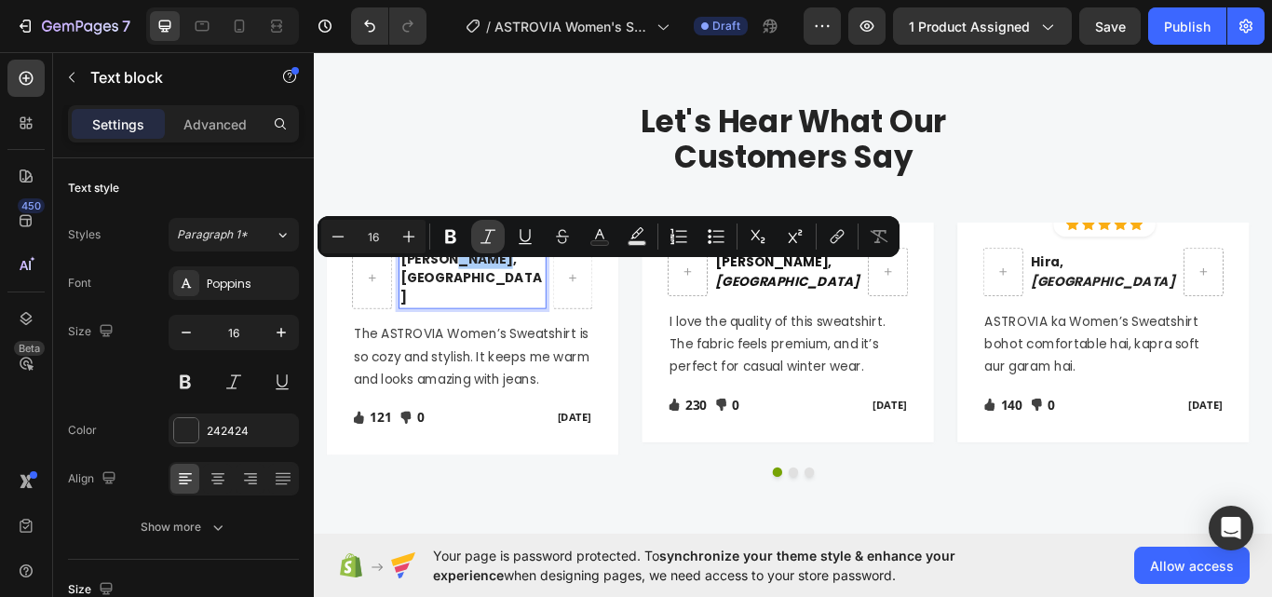
click at [483, 235] on icon "Editor contextual toolbar" at bounding box center [488, 236] width 19 height 19
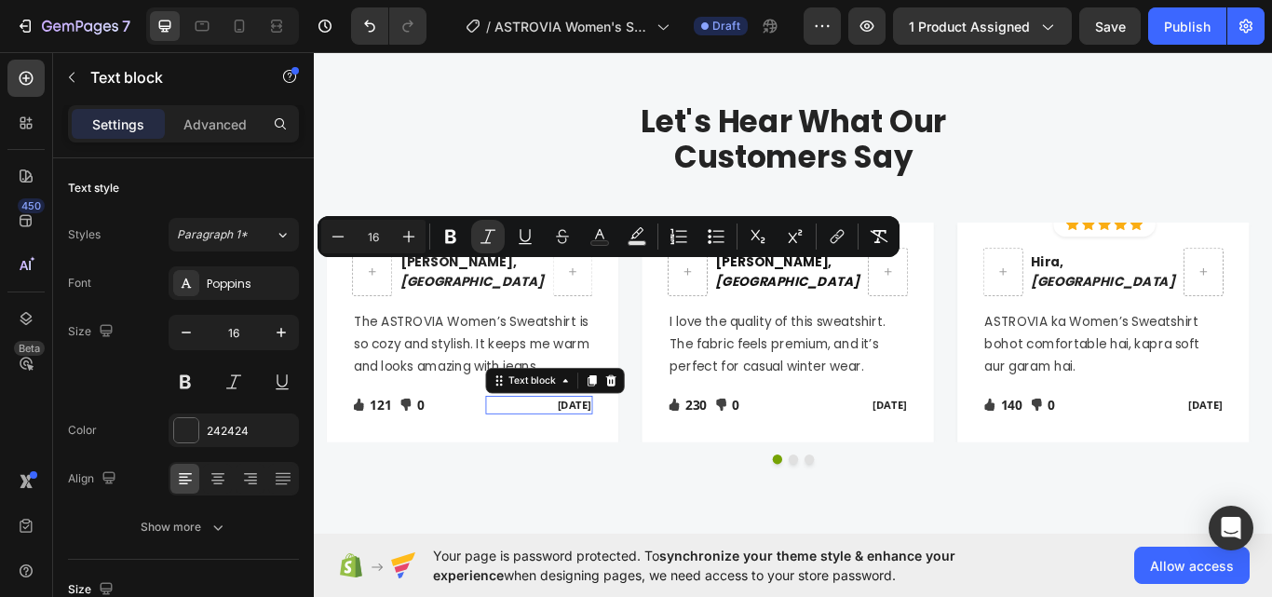
click at [595, 458] on p "[DATE]" at bounding box center [576, 464] width 122 height 19
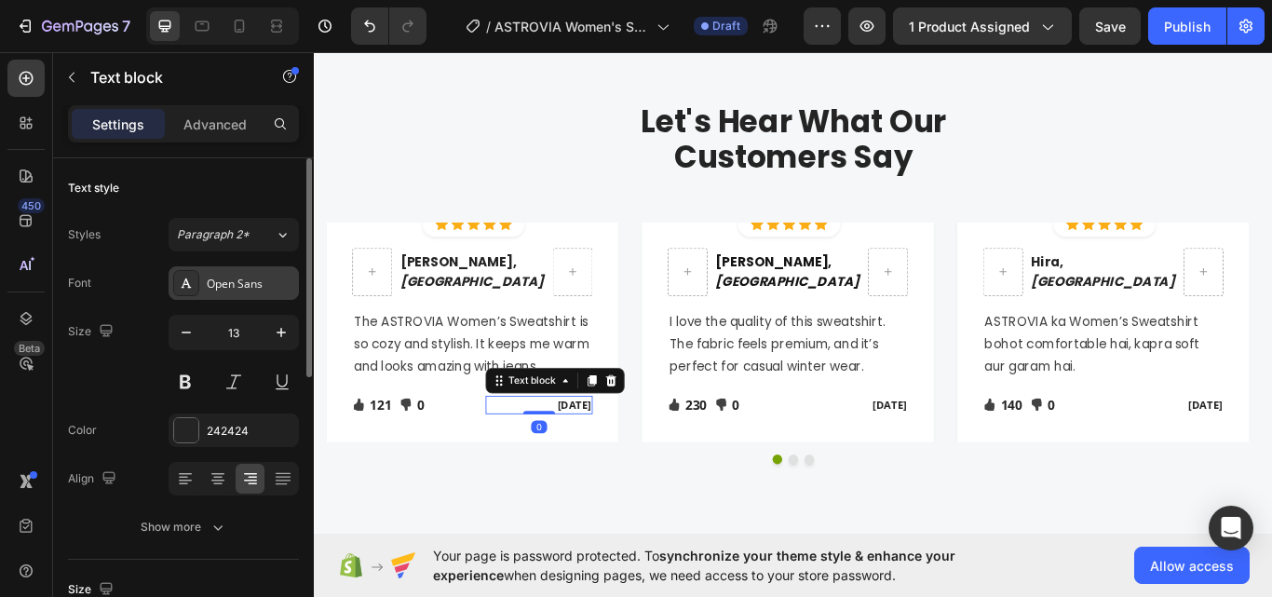
click at [231, 296] on div "Open Sans" at bounding box center [234, 283] width 130 height 34
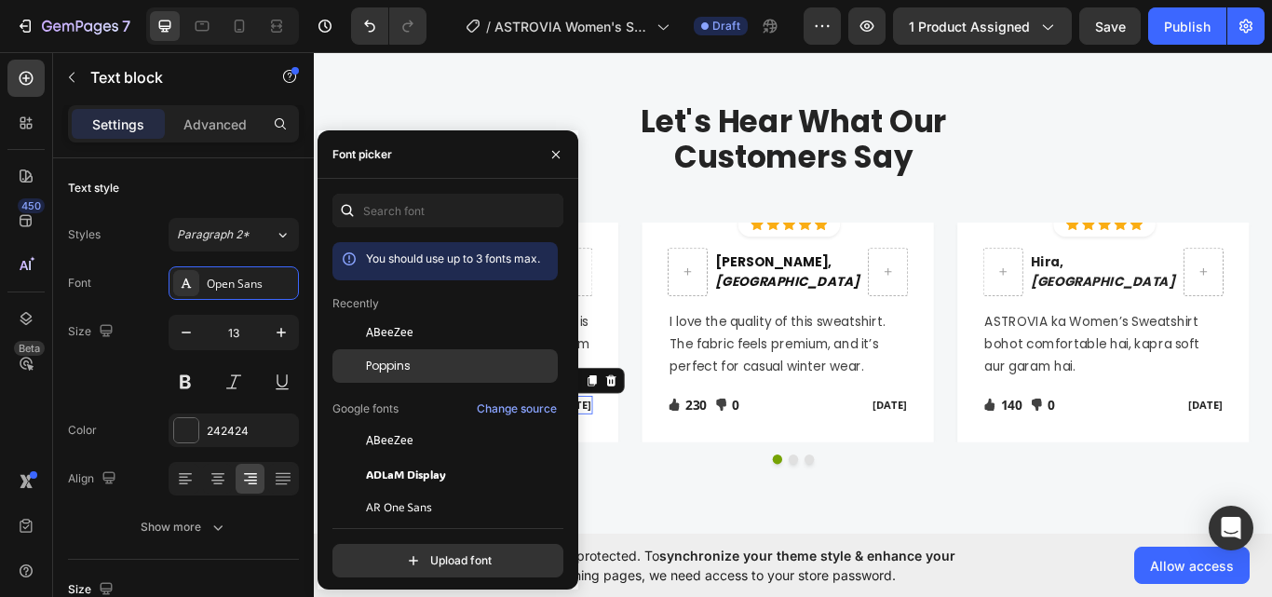
click at [375, 367] on span "Poppins" at bounding box center [388, 366] width 45 height 17
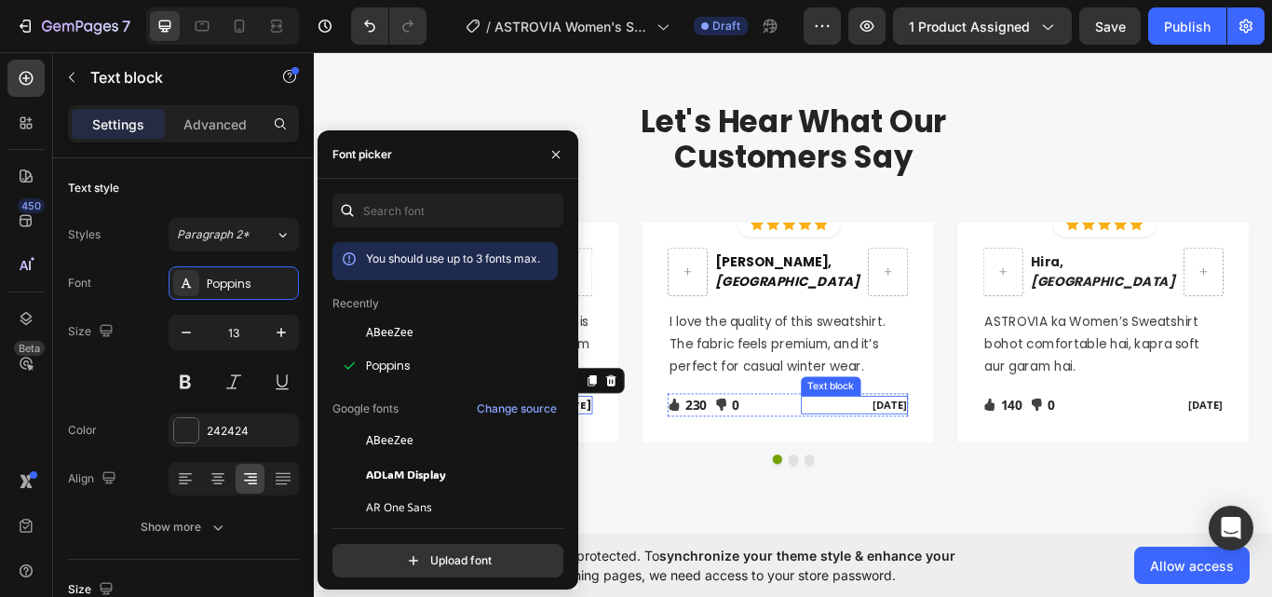
click at [981, 463] on p "[DATE]" at bounding box center [944, 464] width 122 height 19
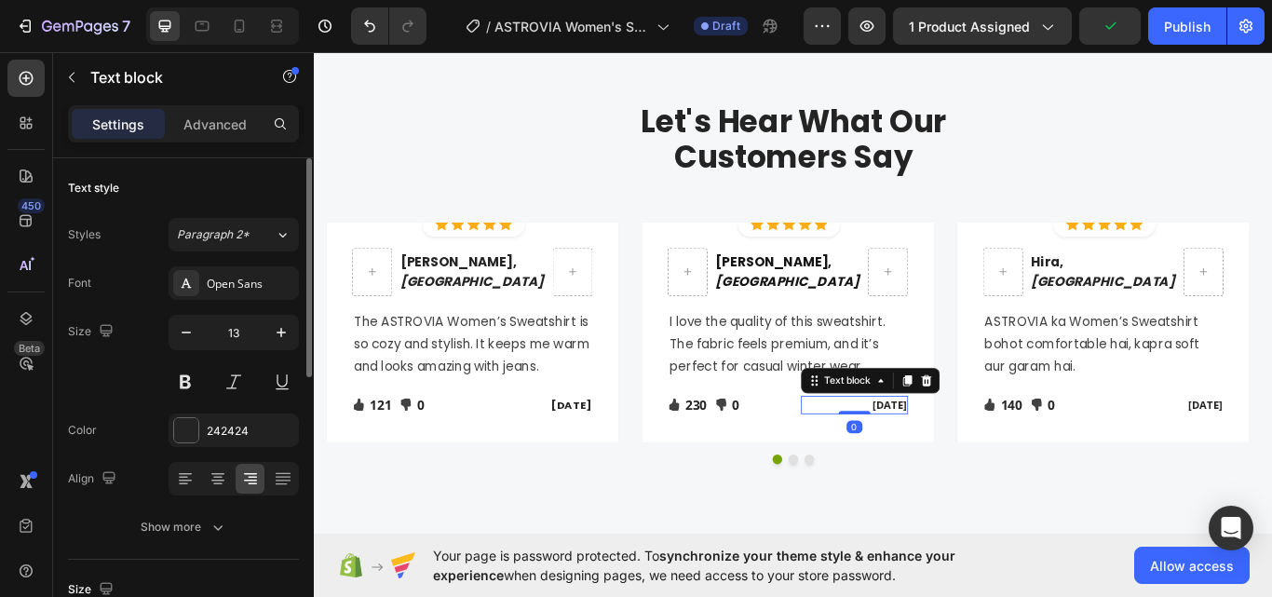
drag, startPoint x: 232, startPoint y: 277, endPoint x: 270, endPoint y: 310, distance: 50.2
click at [232, 277] on div "Open Sans" at bounding box center [251, 284] width 88 height 17
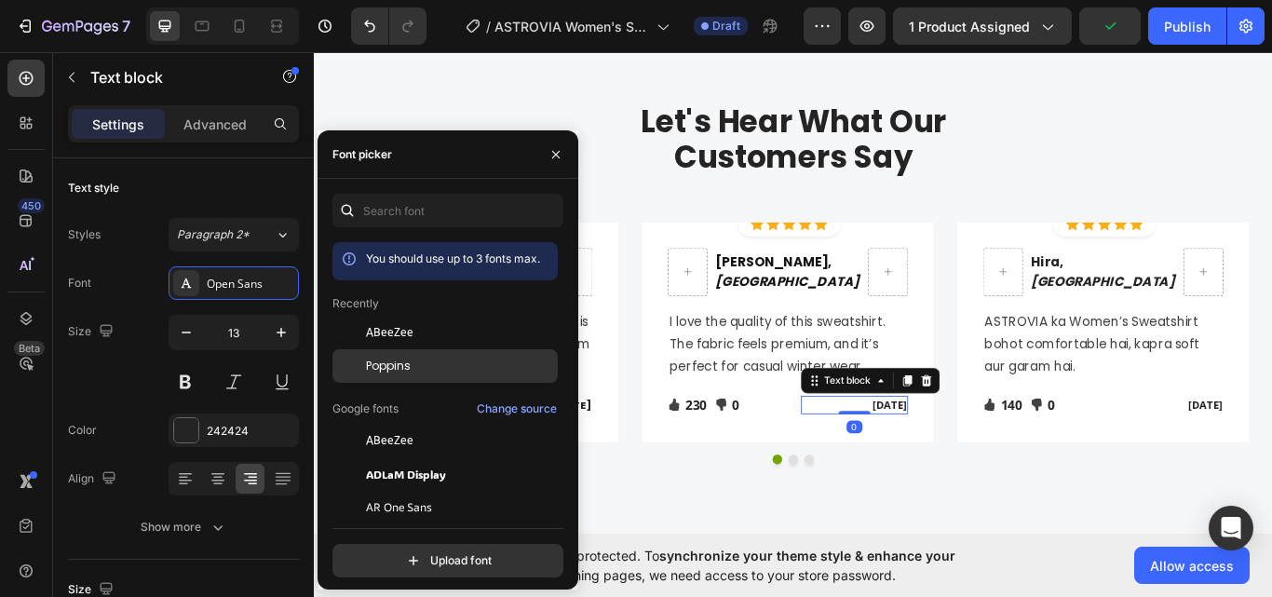
click at [366, 350] on div "Poppins" at bounding box center [444, 366] width 225 height 34
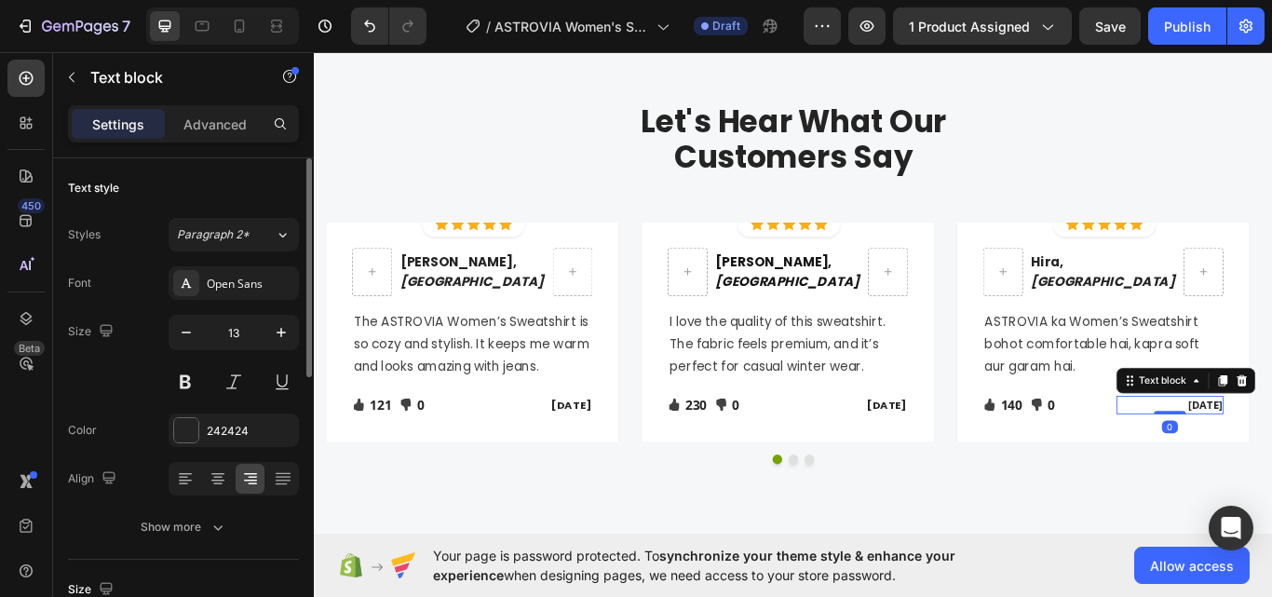
click at [250, 259] on div "Styles Paragraph 2* Font Open Sans Size 13 Color 242424 Align Show more" at bounding box center [183, 381] width 231 height 326
click at [250, 278] on div "Open Sans" at bounding box center [251, 284] width 88 height 17
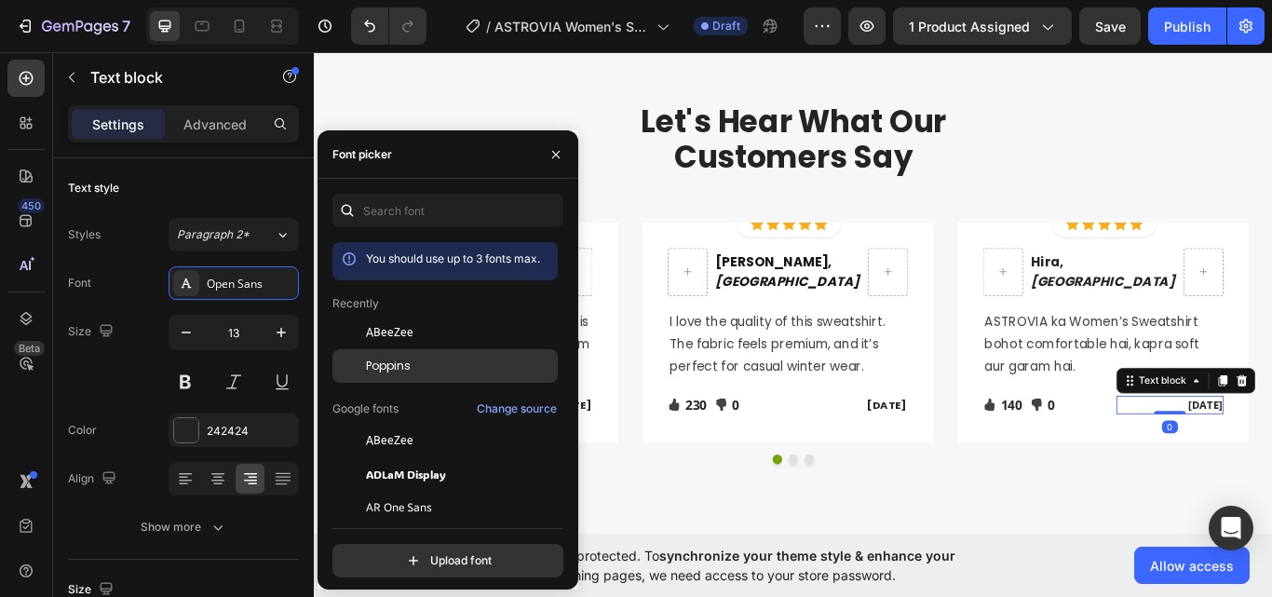
click at [403, 369] on span "Poppins" at bounding box center [388, 366] width 45 height 17
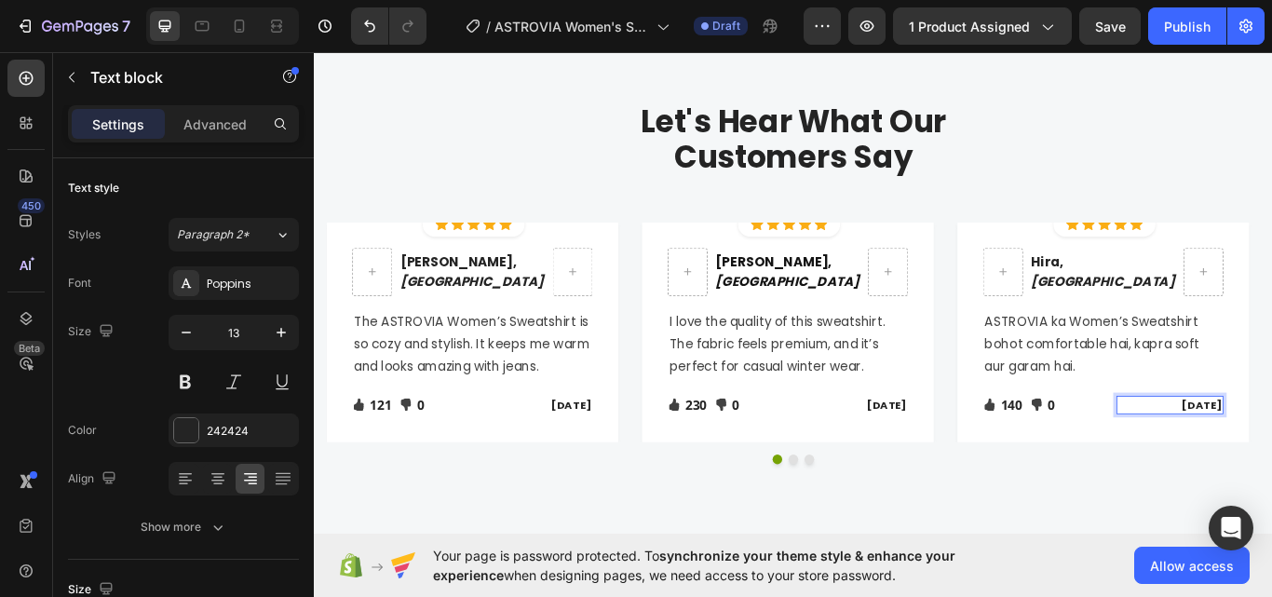
click at [988, 465] on p "[DATE]" at bounding box center [944, 464] width 122 height 19
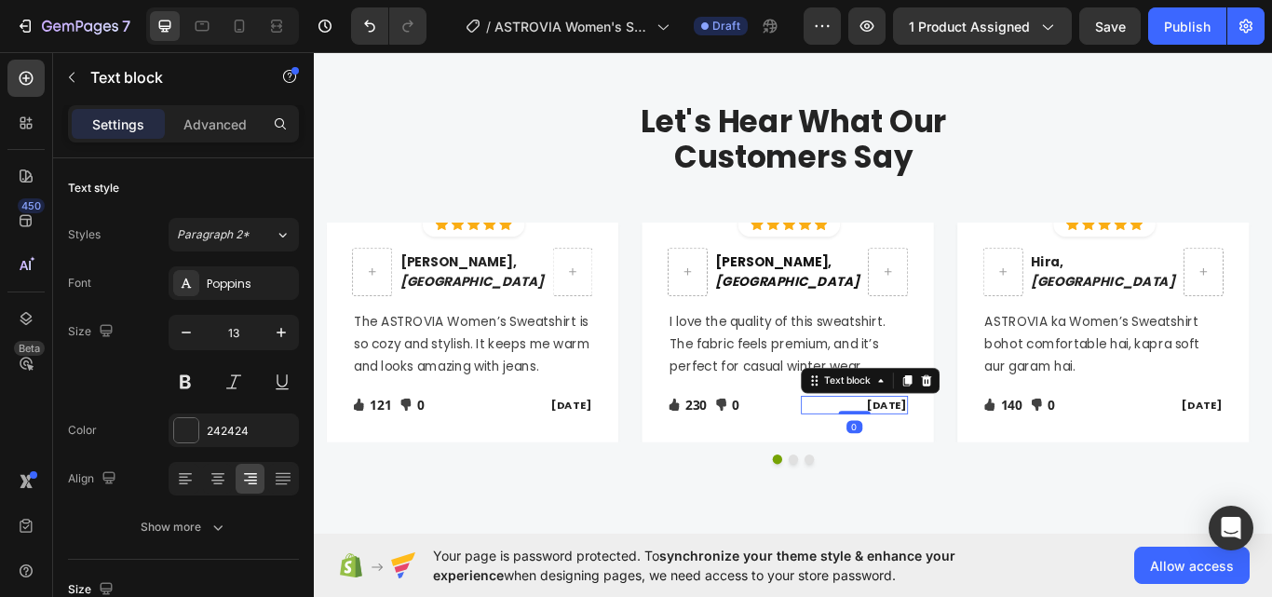
click at [995, 465] on p "[DATE]" at bounding box center [944, 464] width 122 height 19
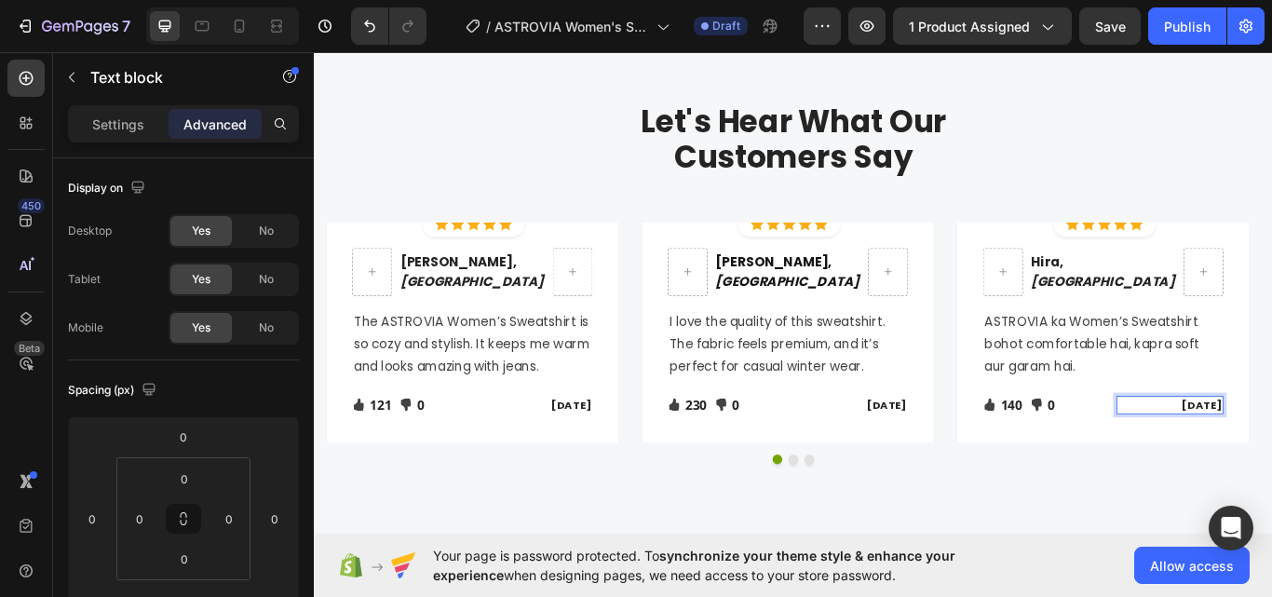
click at [608, 459] on p "[DATE]" at bounding box center [576, 464] width 122 height 19
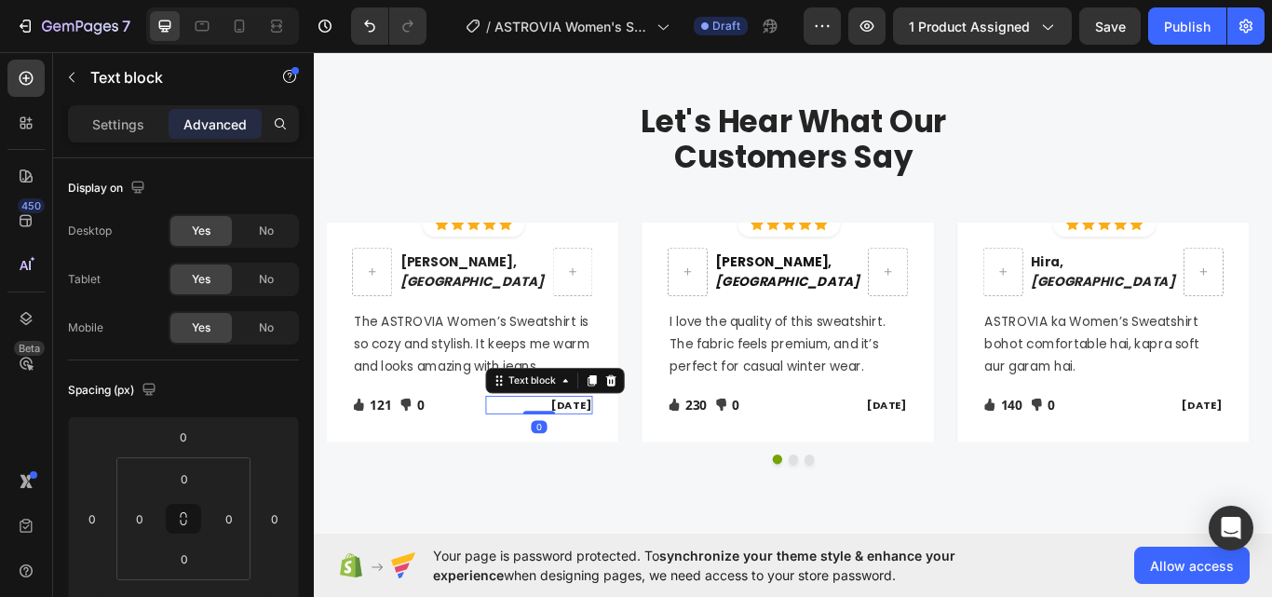
click at [565, 462] on p "[DATE]" at bounding box center [576, 464] width 122 height 19
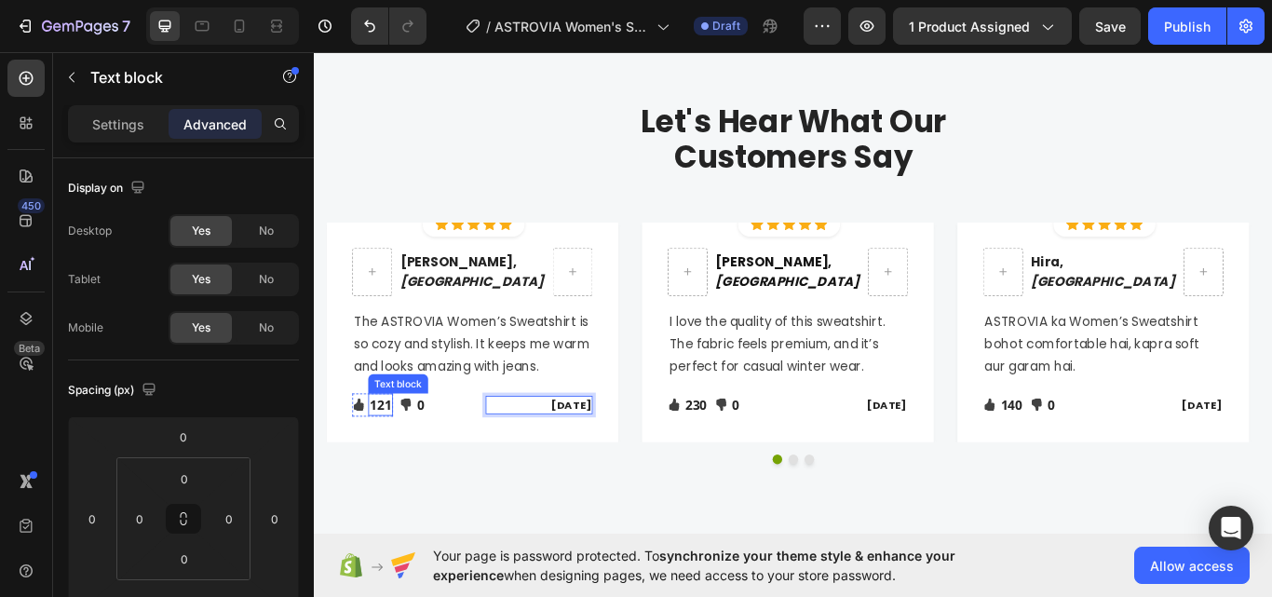
click at [389, 461] on p "121" at bounding box center [390, 463] width 25 height 22
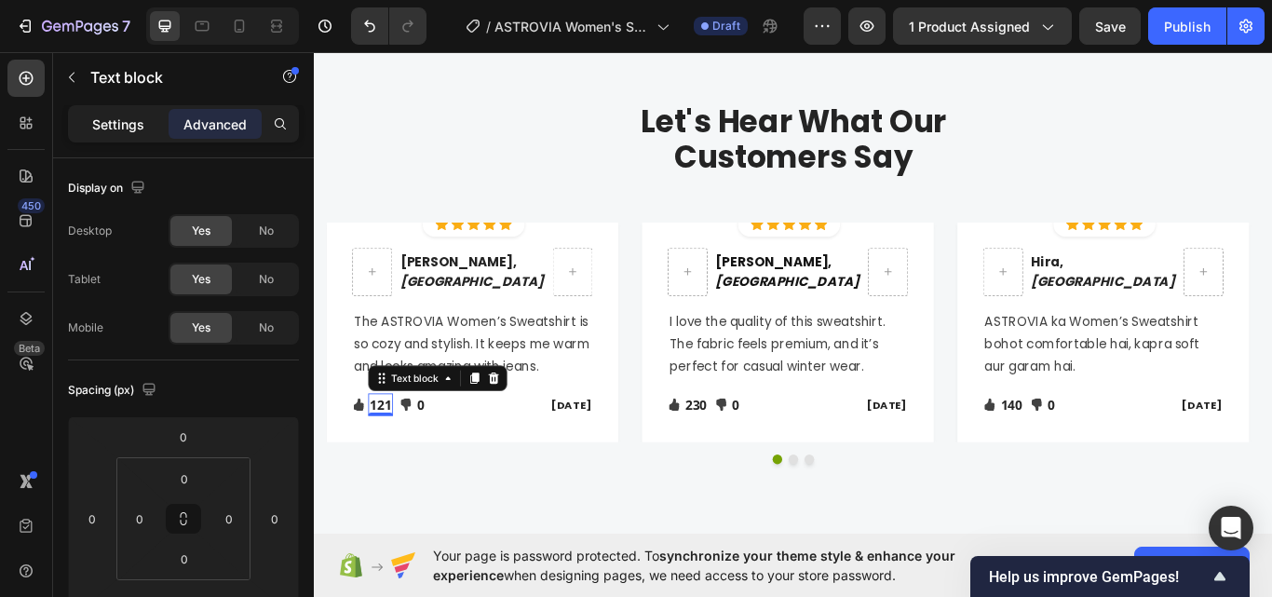
click at [90, 115] on div "Settings" at bounding box center [118, 124] width 93 height 30
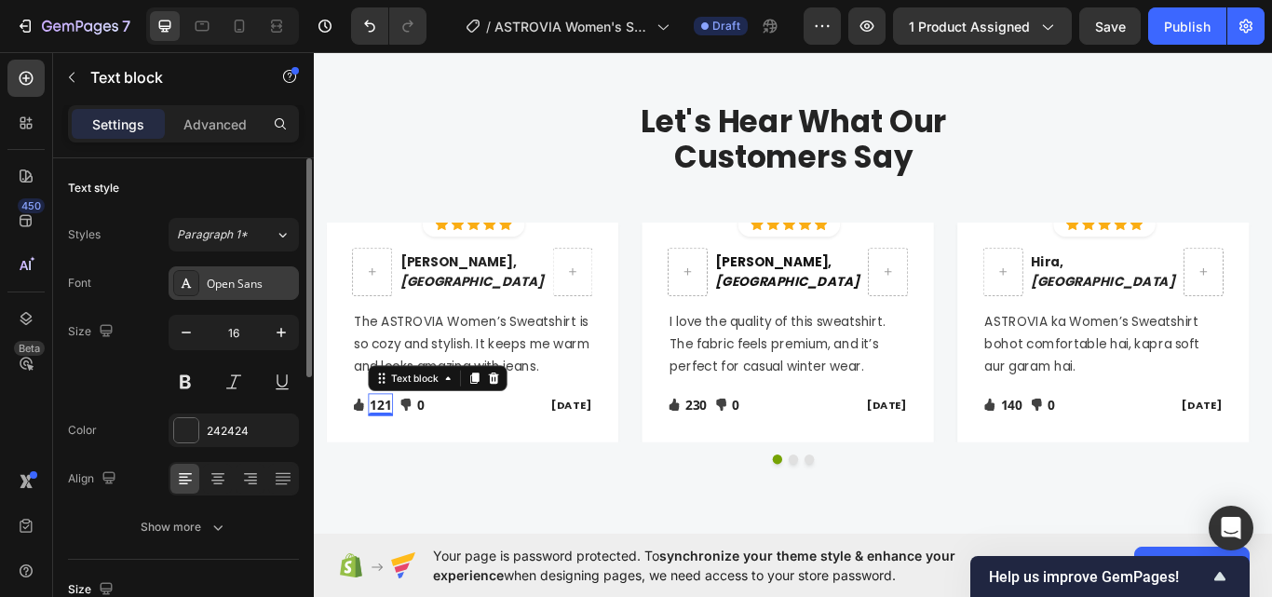
click at [225, 284] on div "Open Sans" at bounding box center [251, 284] width 88 height 17
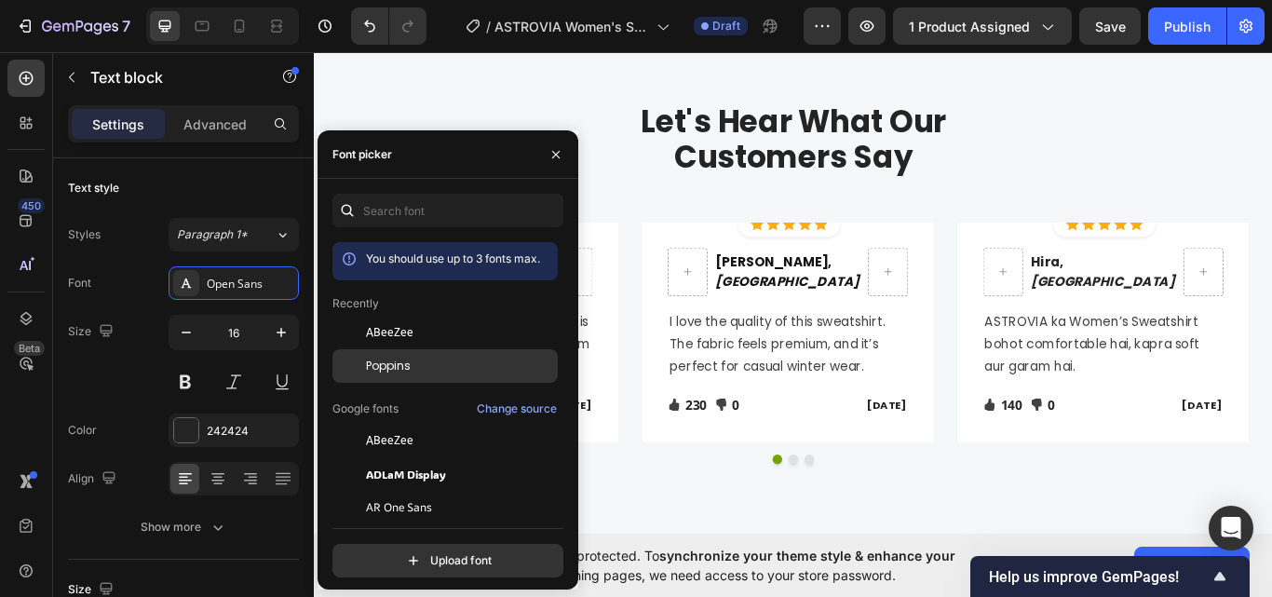
click at [385, 365] on span "Poppins" at bounding box center [388, 366] width 45 height 17
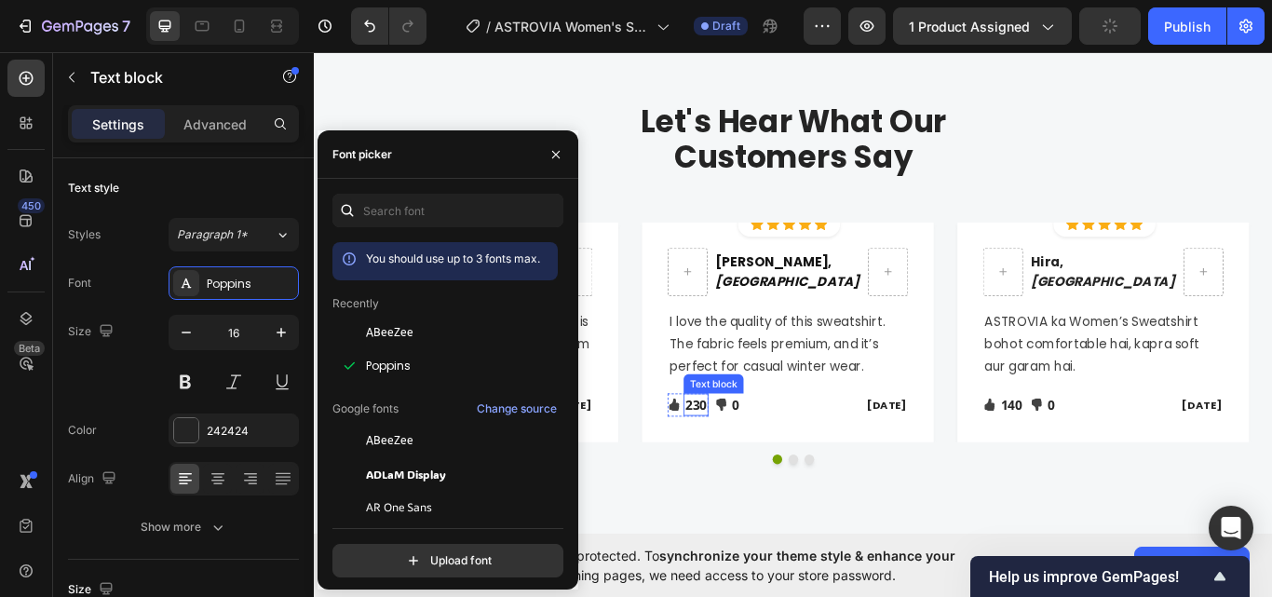
click at [756, 464] on p "230" at bounding box center [758, 463] width 25 height 22
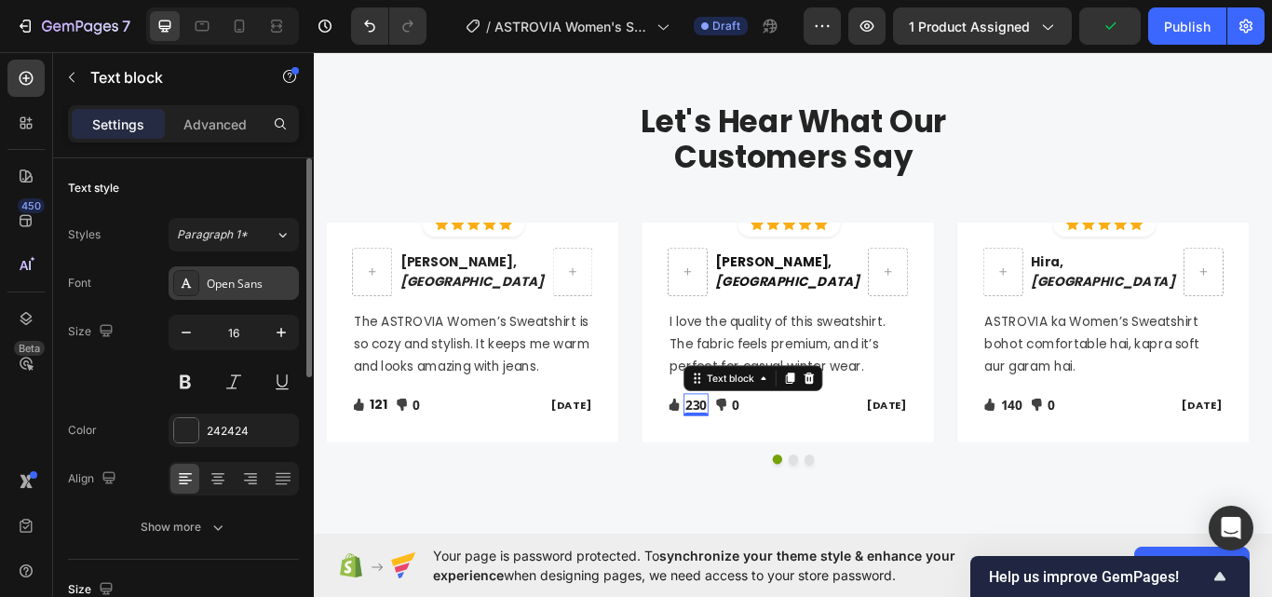
click at [260, 282] on div "Open Sans" at bounding box center [251, 284] width 88 height 17
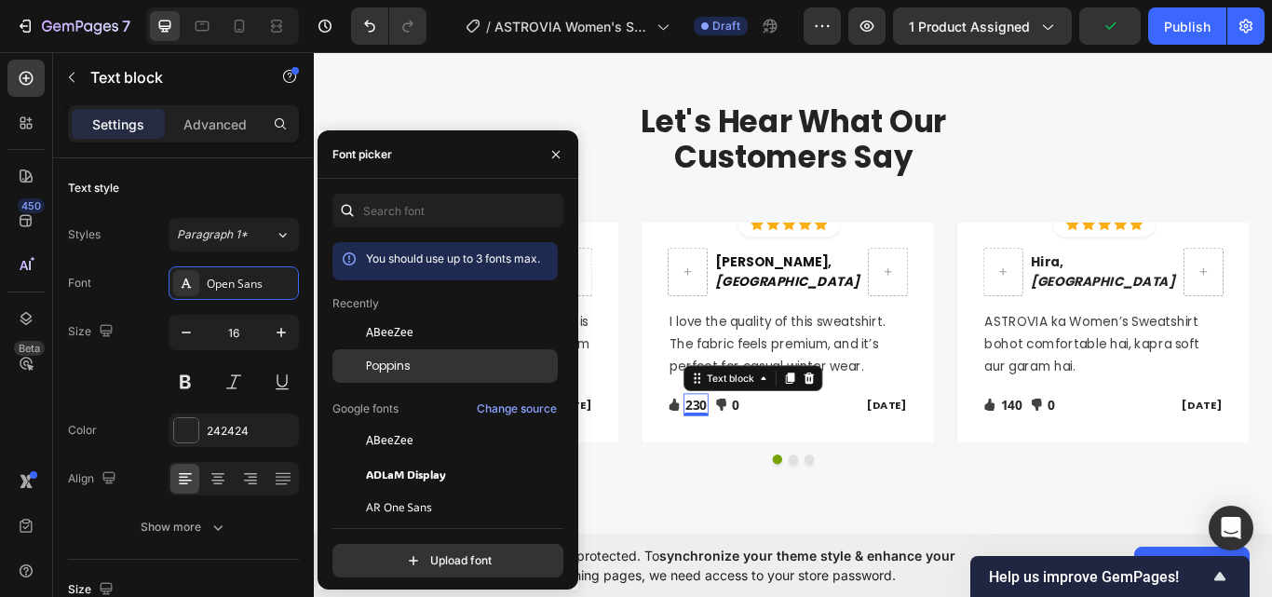
click at [394, 375] on div "Poppins" at bounding box center [444, 366] width 225 height 34
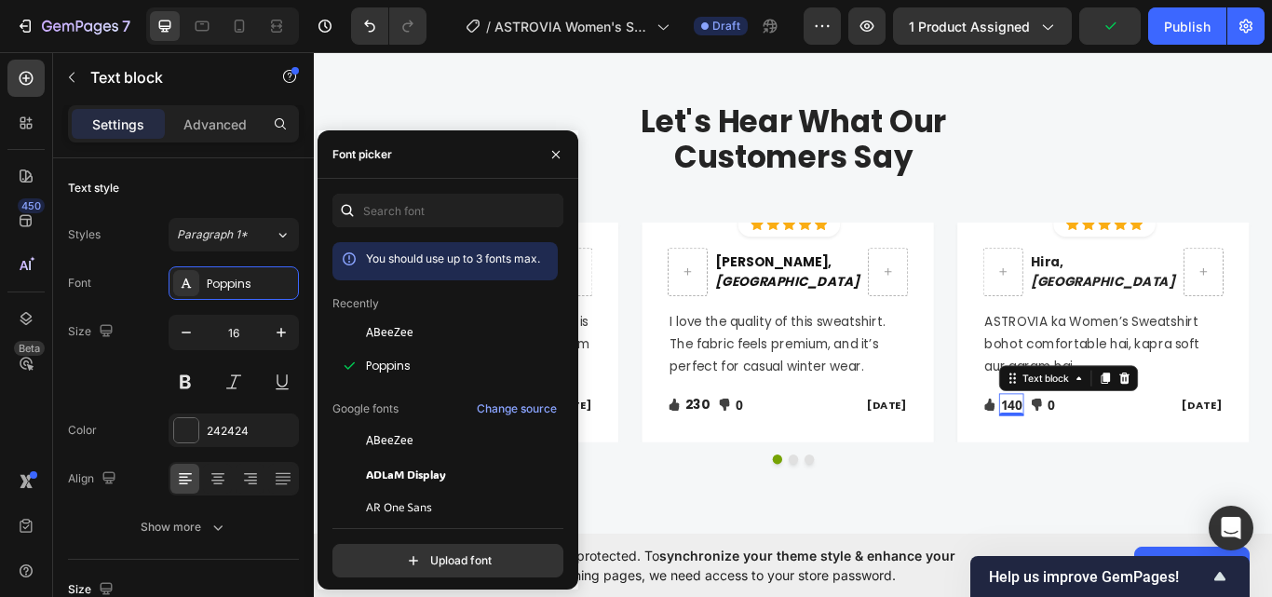
click at [1121, 464] on p "140" at bounding box center [1126, 463] width 25 height 22
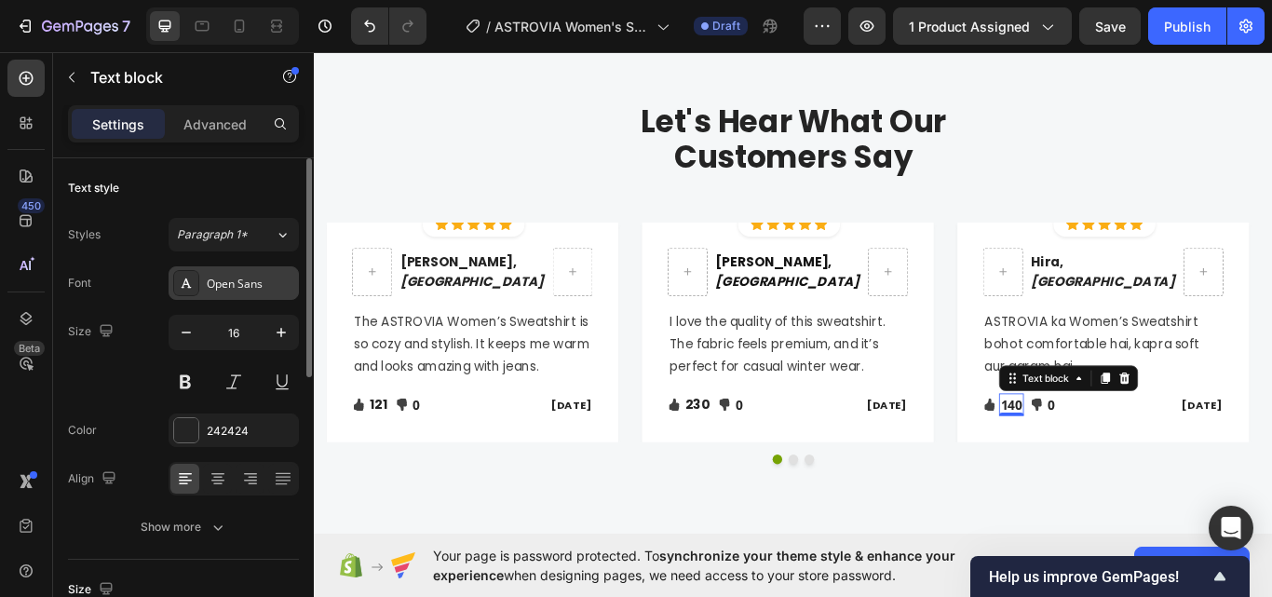
click at [238, 278] on div "Open Sans" at bounding box center [251, 284] width 88 height 17
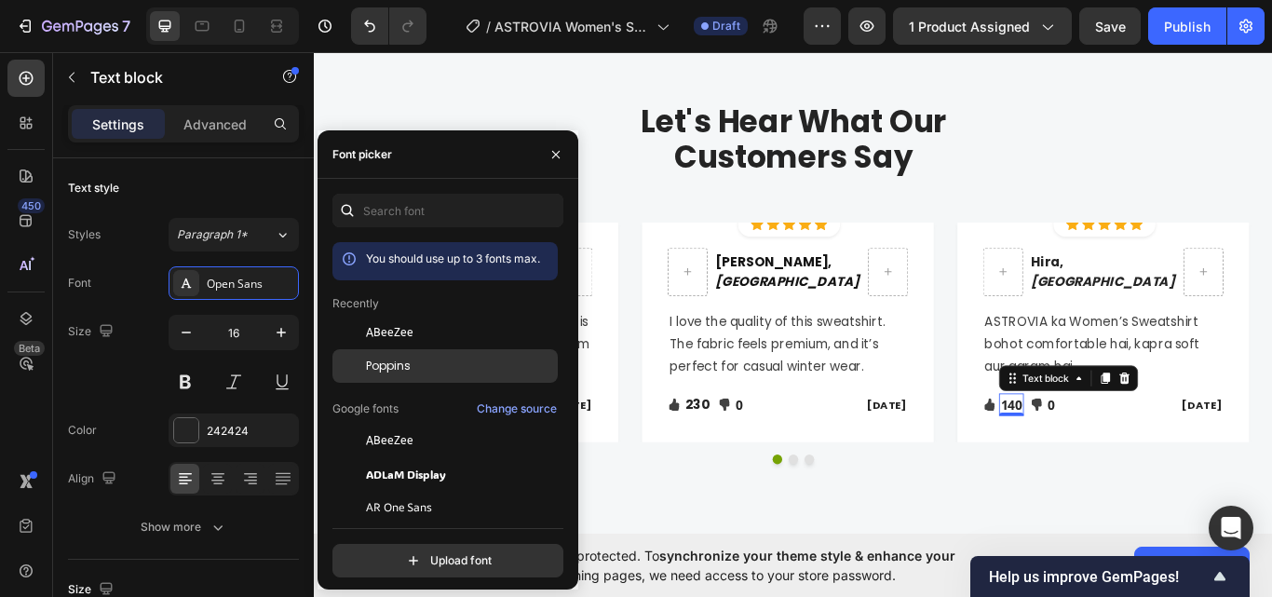
drag, startPoint x: 381, startPoint y: 360, endPoint x: 642, endPoint y: 382, distance: 261.6
click at [381, 360] on span "Poppins" at bounding box center [388, 366] width 45 height 17
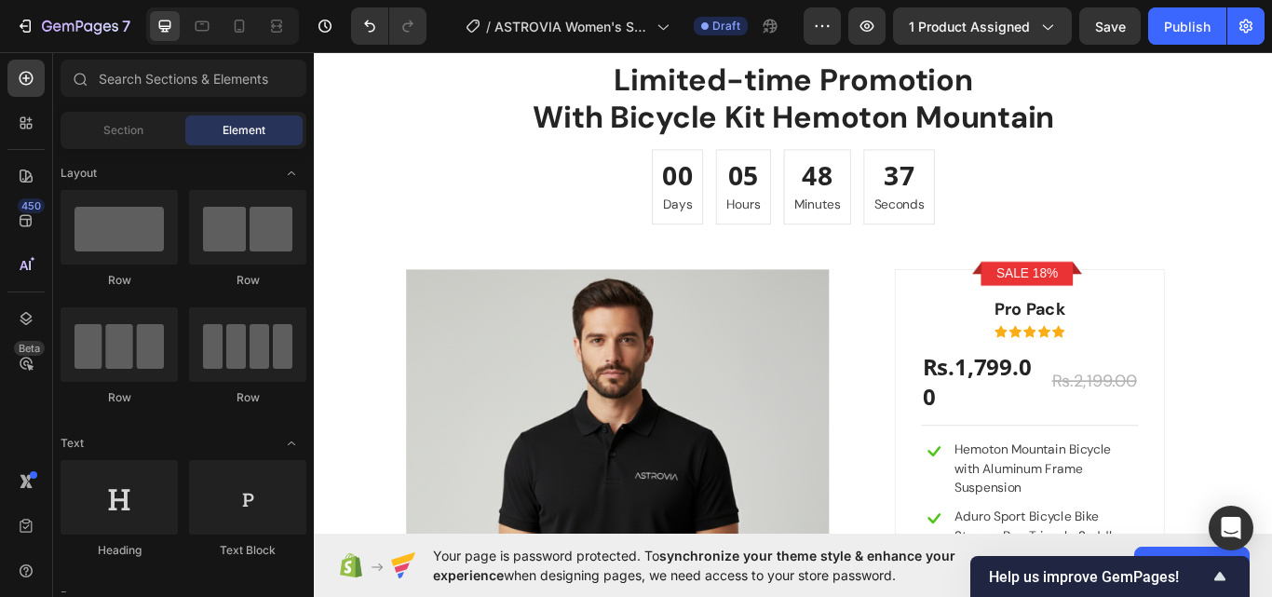
scroll to position [2361, 0]
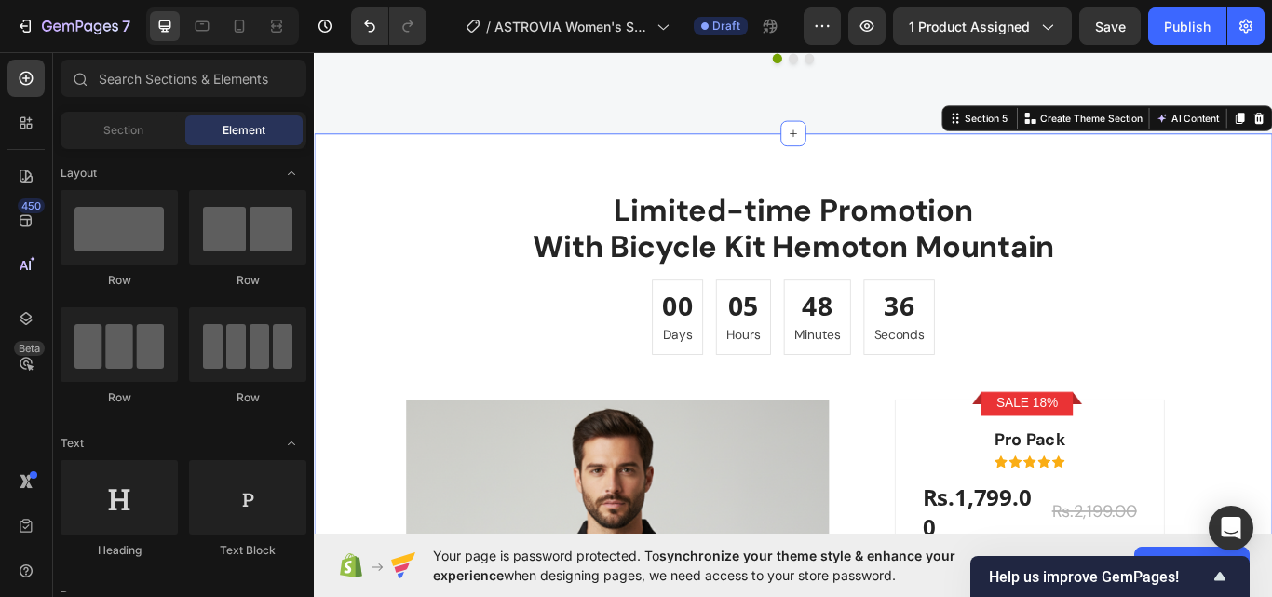
click at [736, 186] on div "Limited-time Promotion With Bicycle Kit Hemoton Mountain Heading 00 Days 05 Hou…" at bounding box center [872, 590] width 1117 height 885
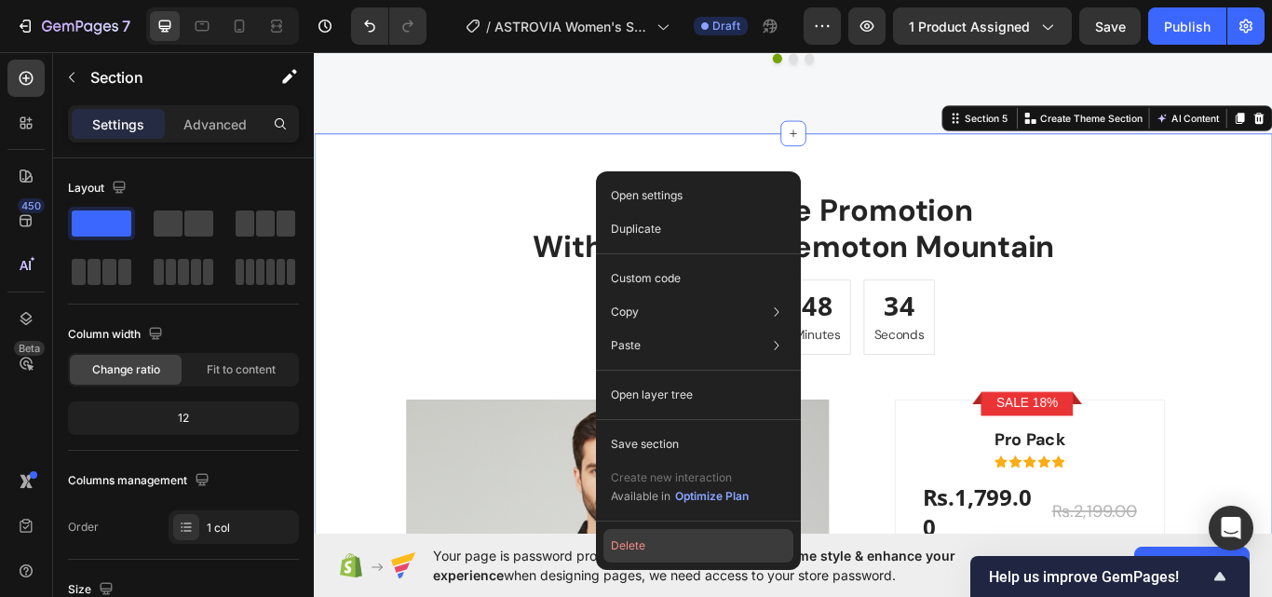
click at [637, 543] on button "Delete" at bounding box center [698, 546] width 190 height 34
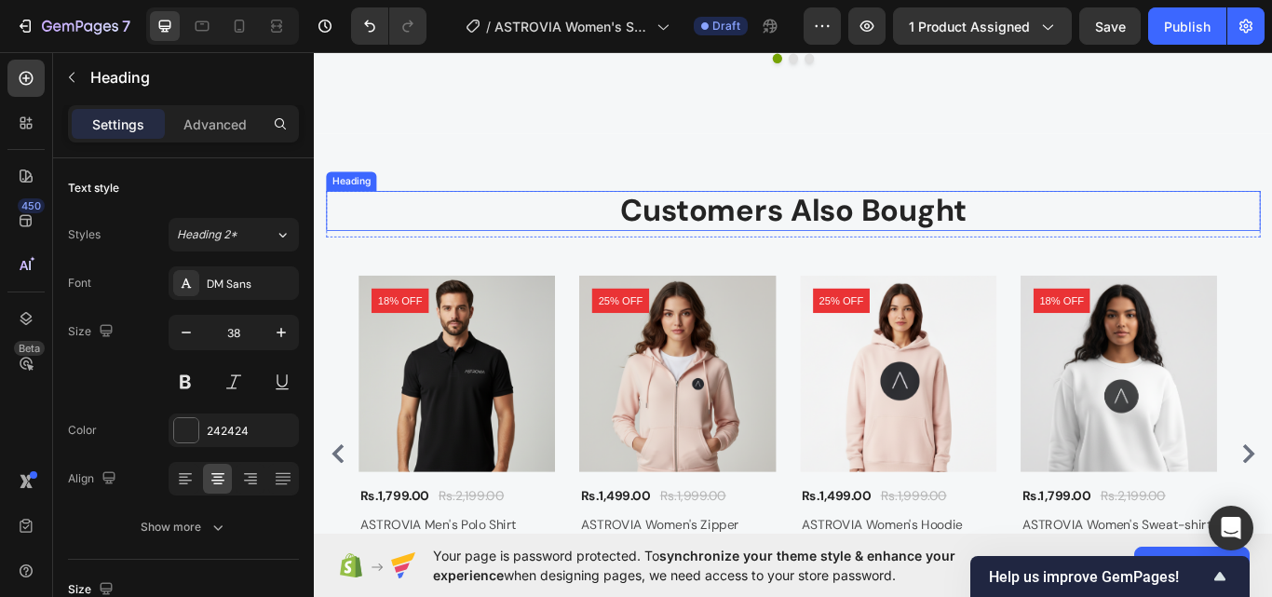
click at [713, 235] on p "Customers Also Bought" at bounding box center [873, 238] width 1086 height 43
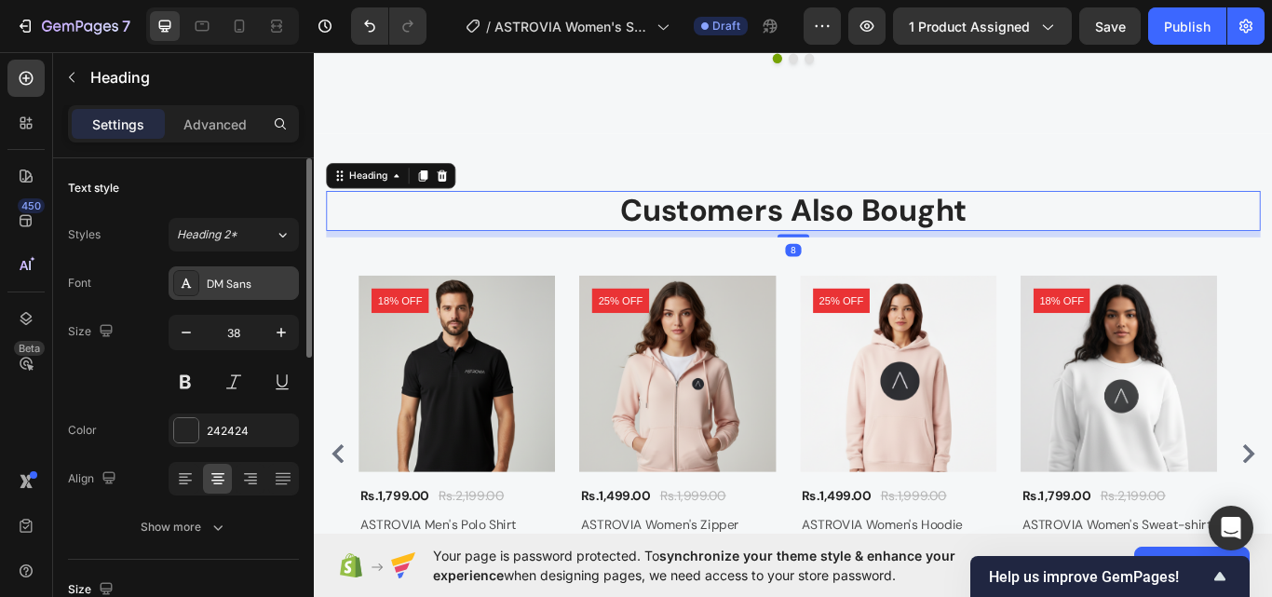
click at [219, 274] on div "DM Sans" at bounding box center [234, 283] width 130 height 34
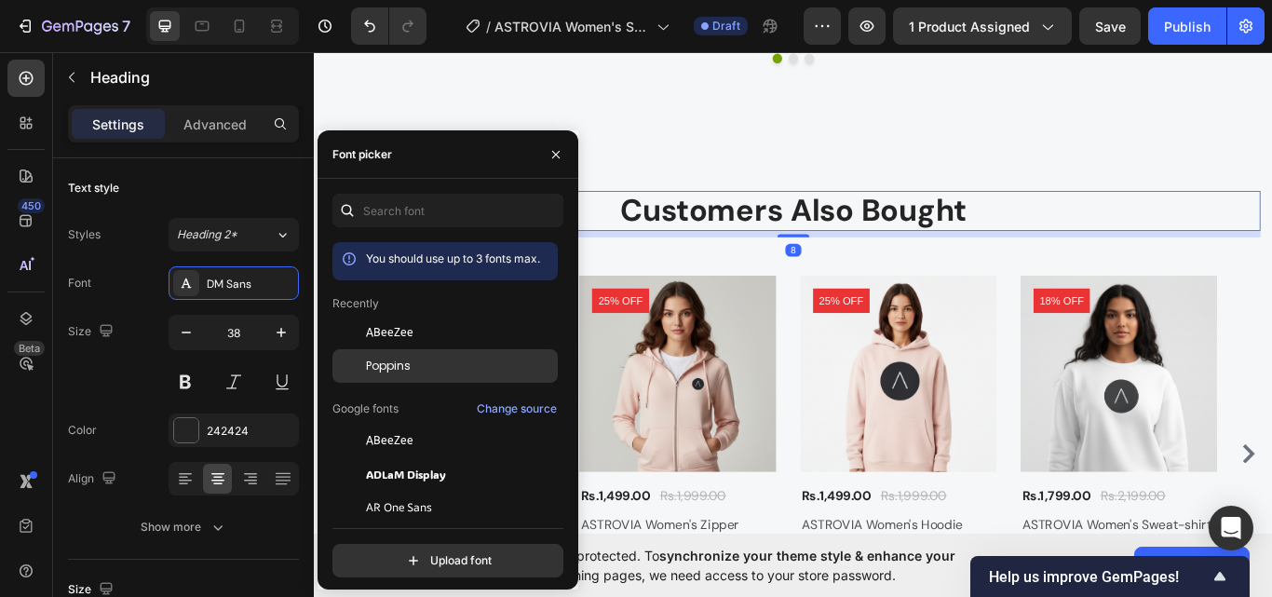
click at [394, 366] on span "Poppins" at bounding box center [388, 366] width 45 height 17
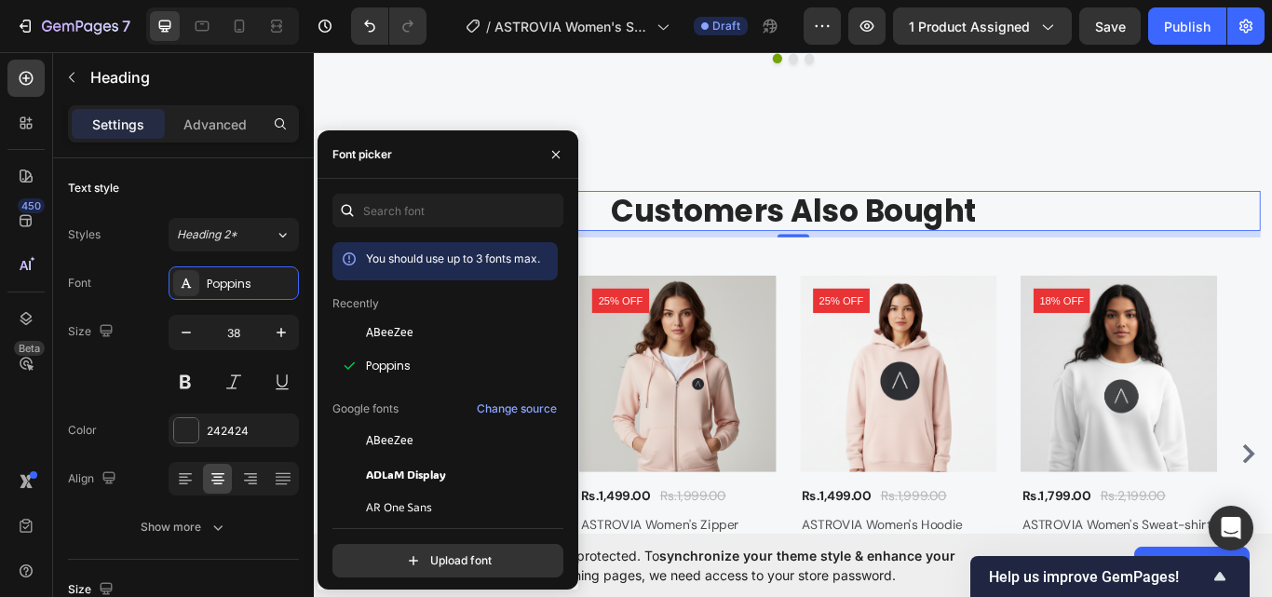
click at [812, 233] on p "Customers Also Bought" at bounding box center [873, 238] width 1086 height 43
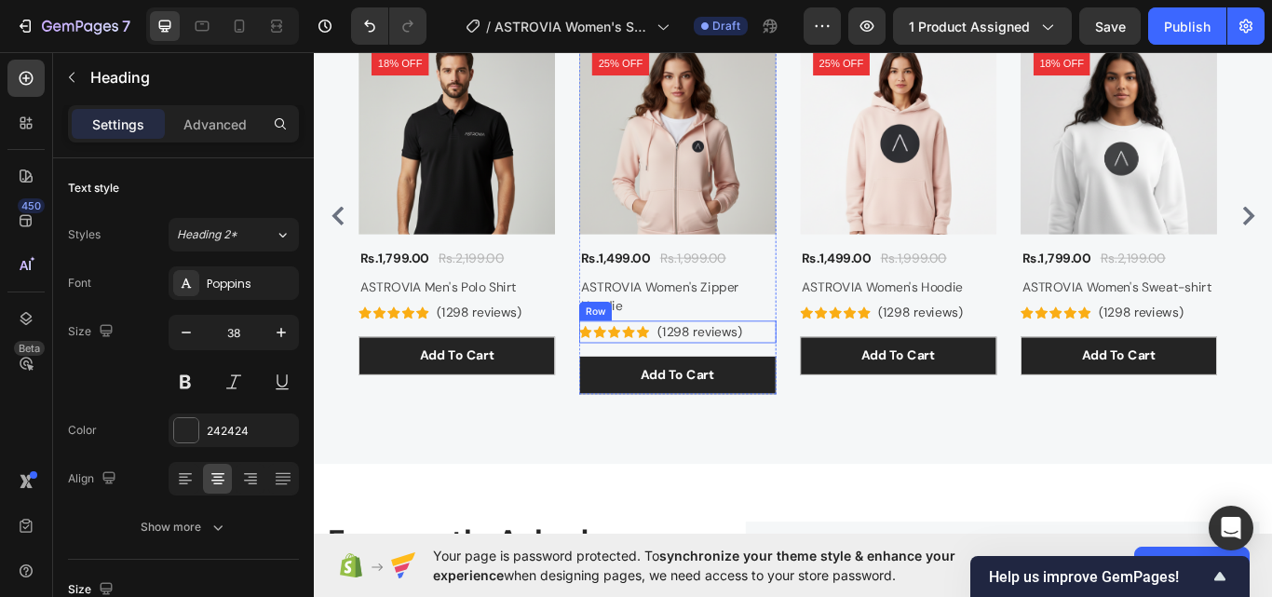
scroll to position [2641, 0]
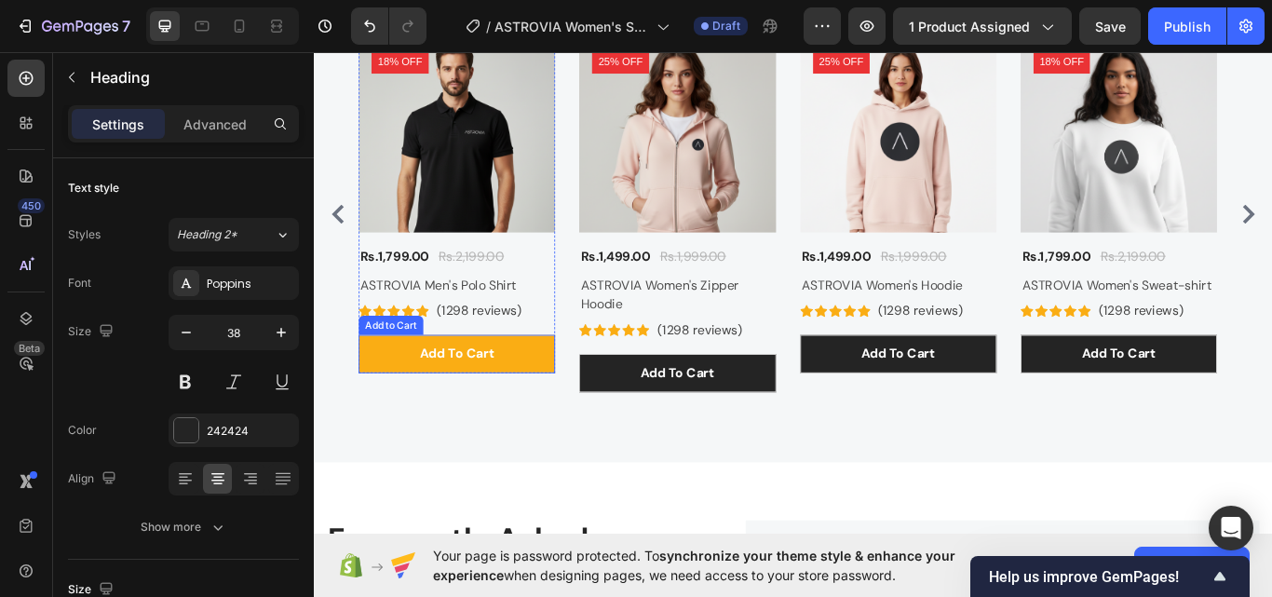
click at [552, 410] on button "Add to cart" at bounding box center [479, 405] width 229 height 45
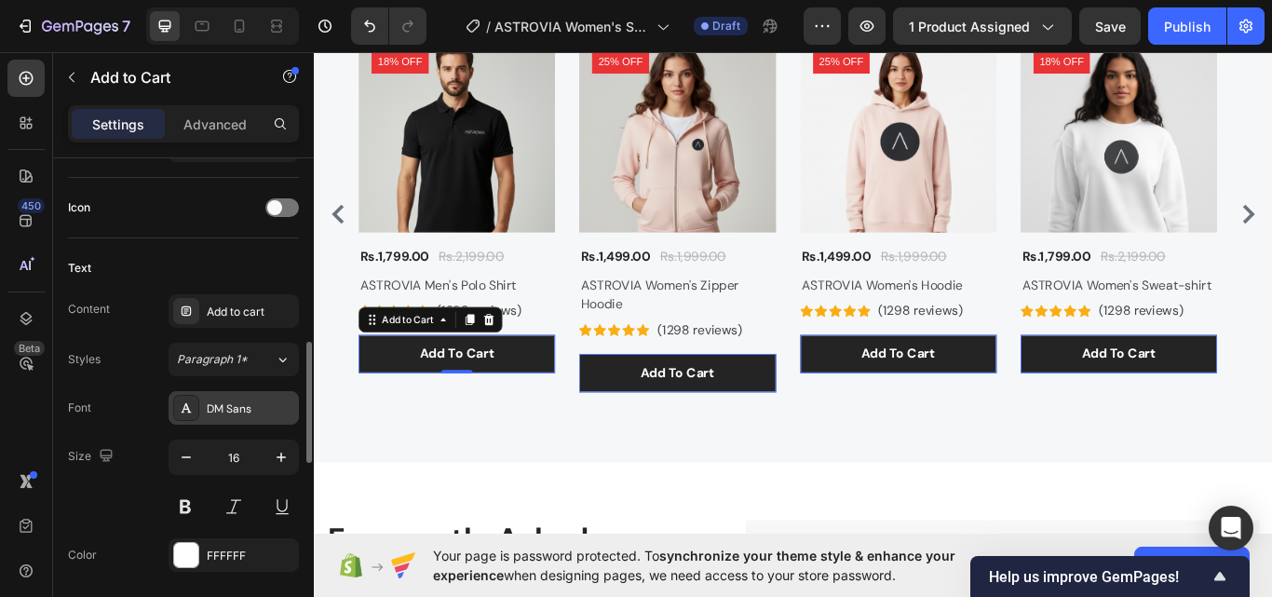
scroll to position [745, 0]
click at [217, 398] on div "DM Sans" at bounding box center [234, 408] width 130 height 34
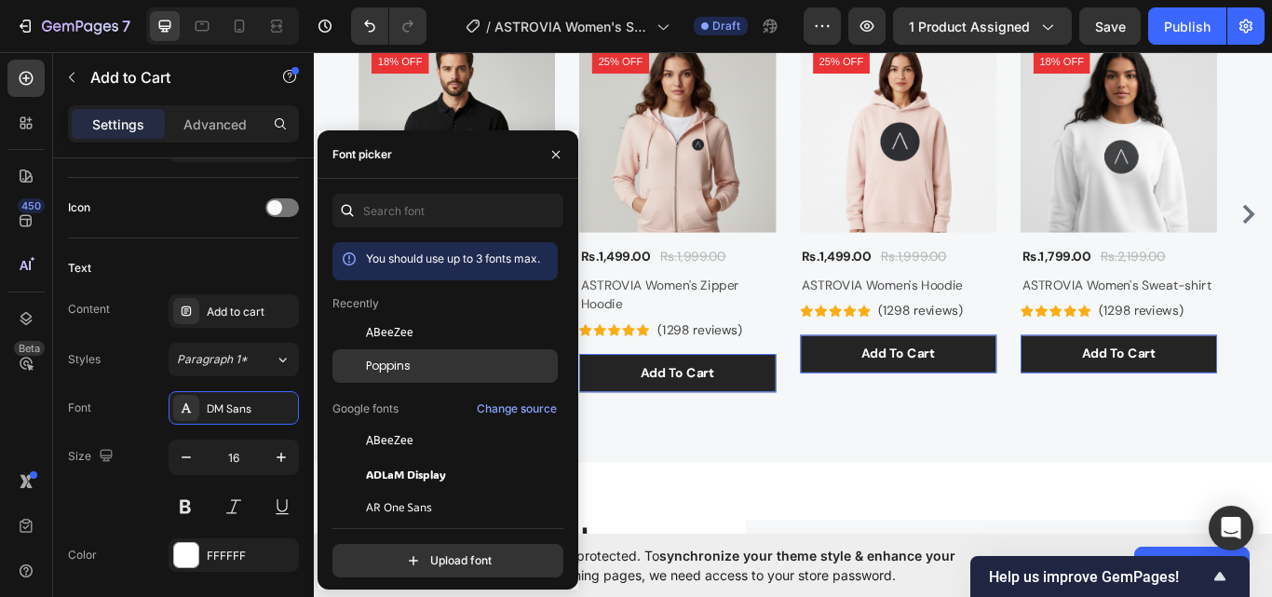
click at [405, 378] on div "Poppins" at bounding box center [444, 366] width 225 height 34
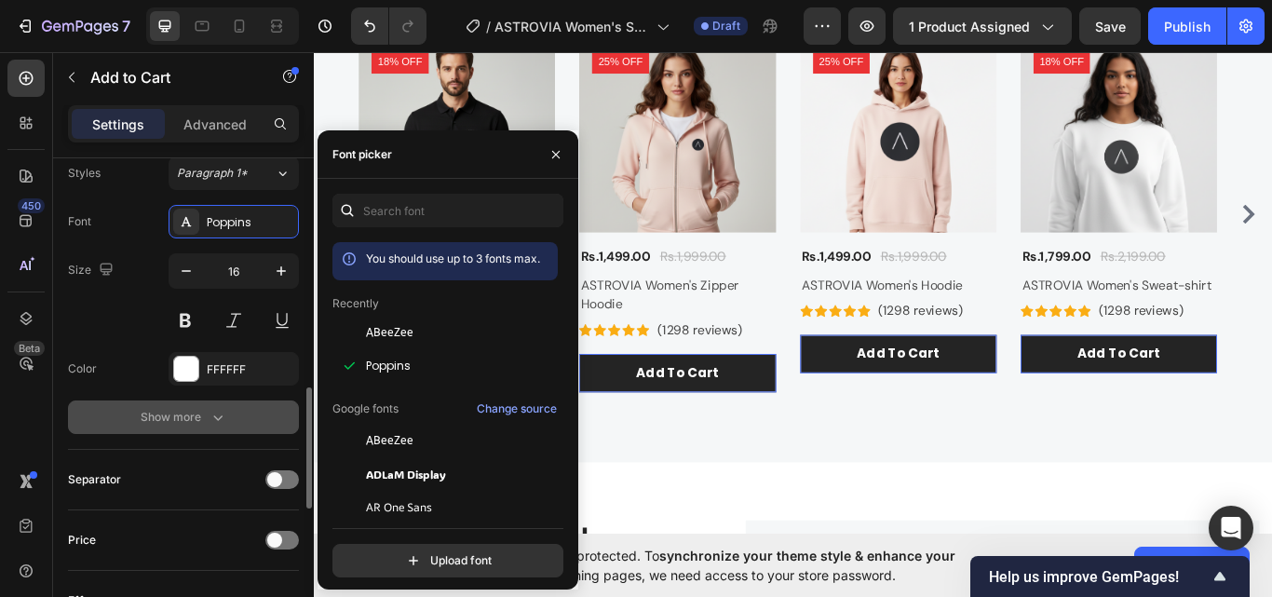
scroll to position [1117, 0]
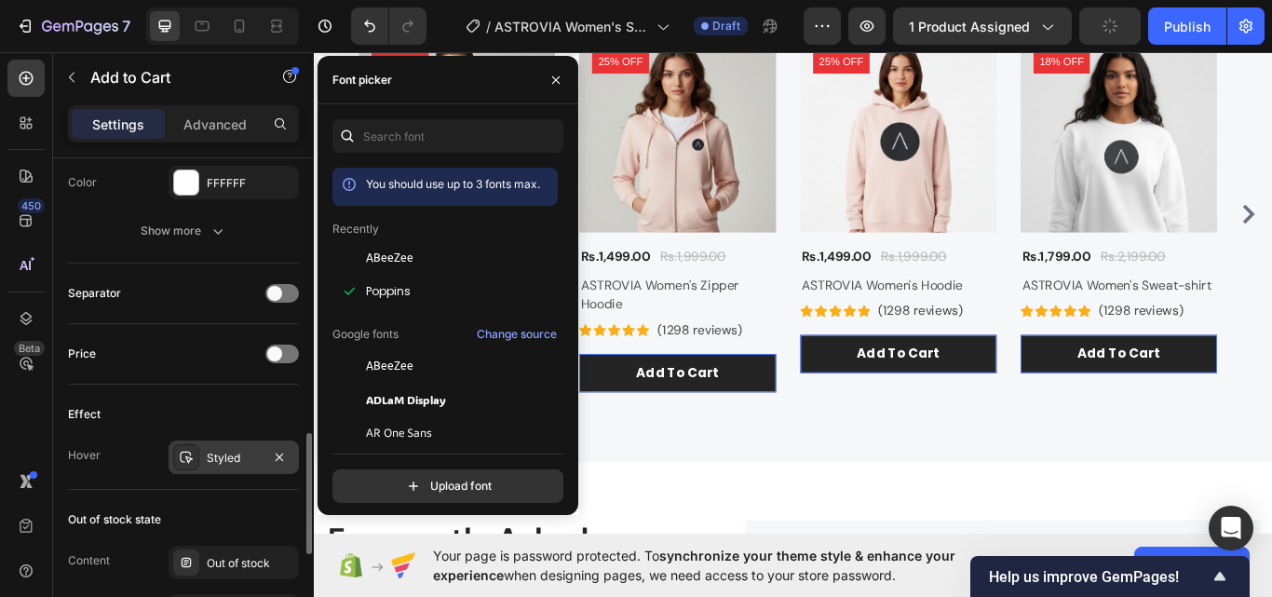
click at [212, 453] on div "Styled" at bounding box center [234, 458] width 54 height 17
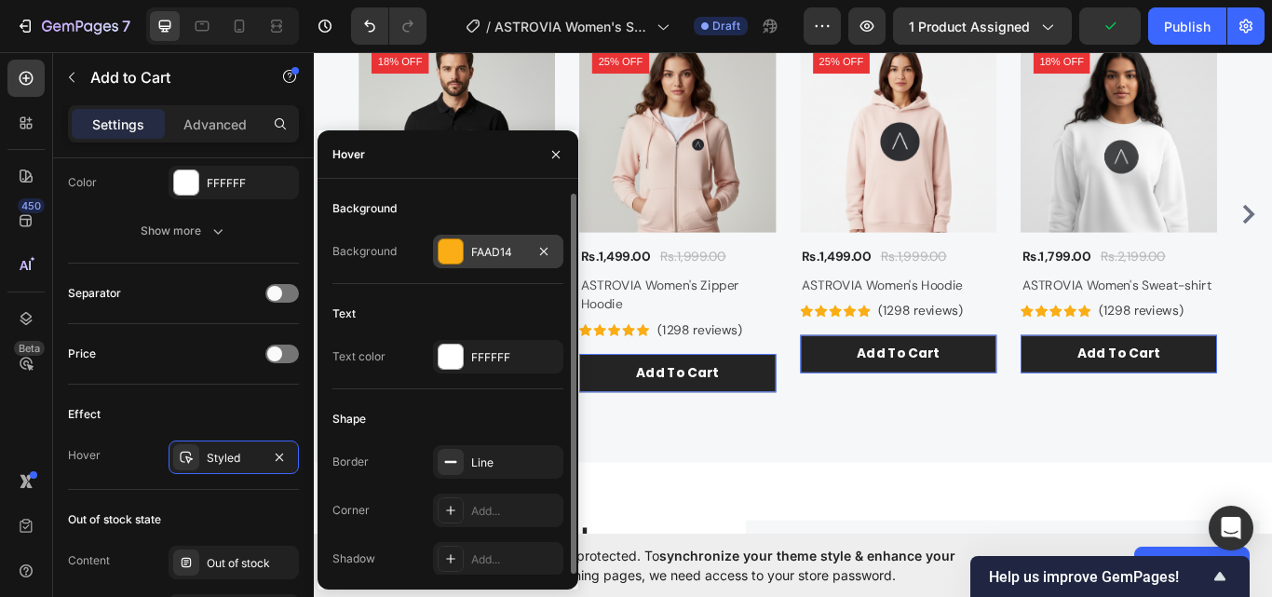
drag, startPoint x: 474, startPoint y: 253, endPoint x: 257, endPoint y: 276, distance: 218.1
click at [474, 253] on div "FAAD14" at bounding box center [498, 252] width 54 height 17
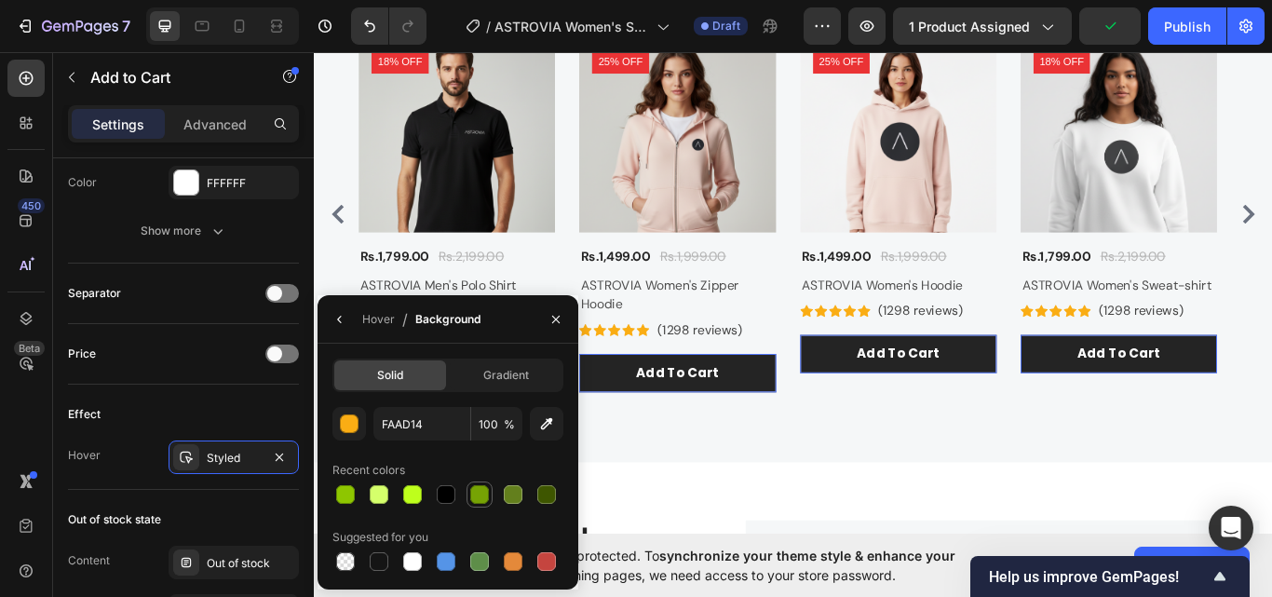
click at [487, 493] on div at bounding box center [479, 494] width 19 height 19
type input "76A304"
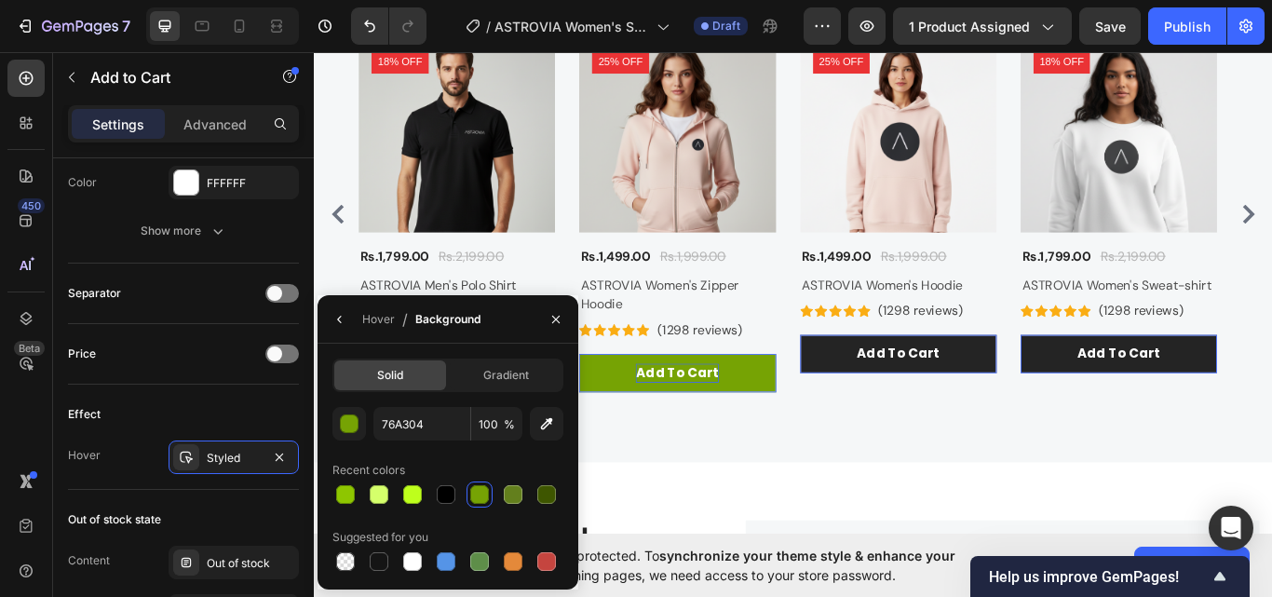
click at [731, 420] on div "Add to cart" at bounding box center [736, 427] width 97 height 22
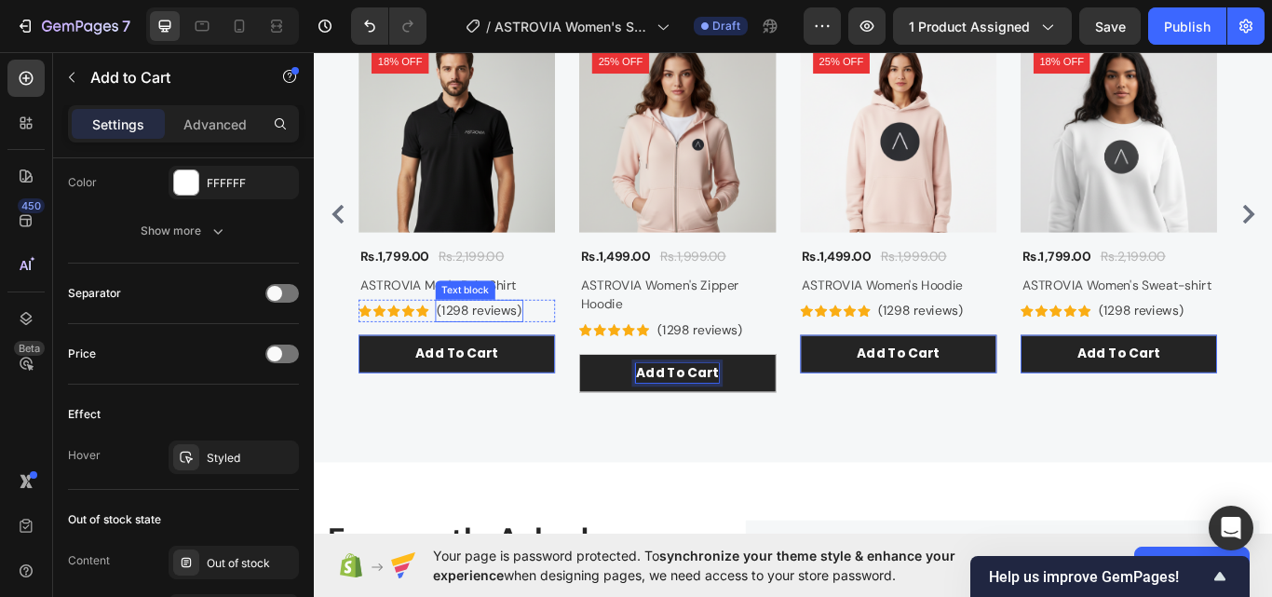
click at [488, 324] on h2 "ASTROVIA Men's Polo Shirt" at bounding box center [479, 325] width 229 height 26
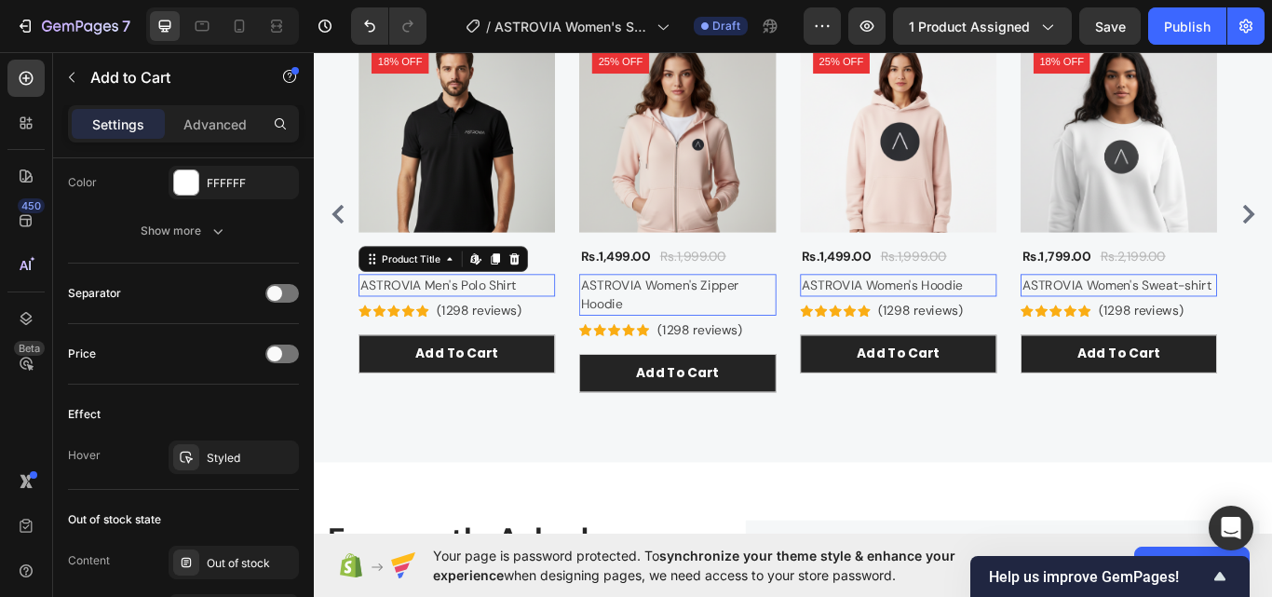
scroll to position [0, 0]
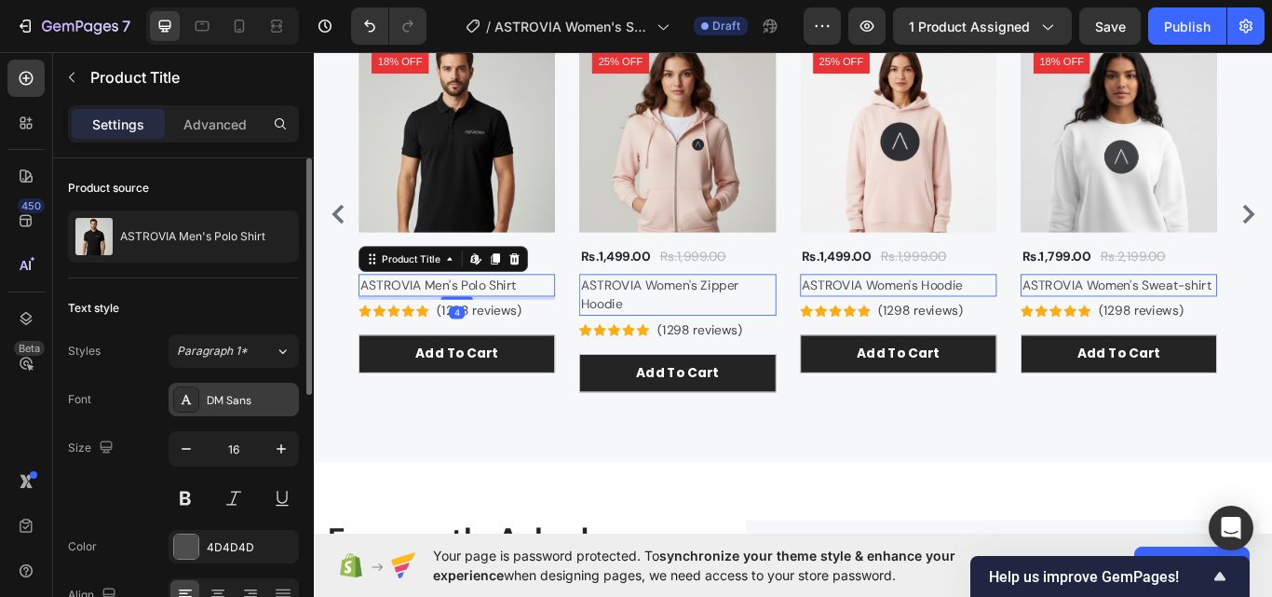
click at [213, 397] on div "DM Sans" at bounding box center [251, 400] width 88 height 17
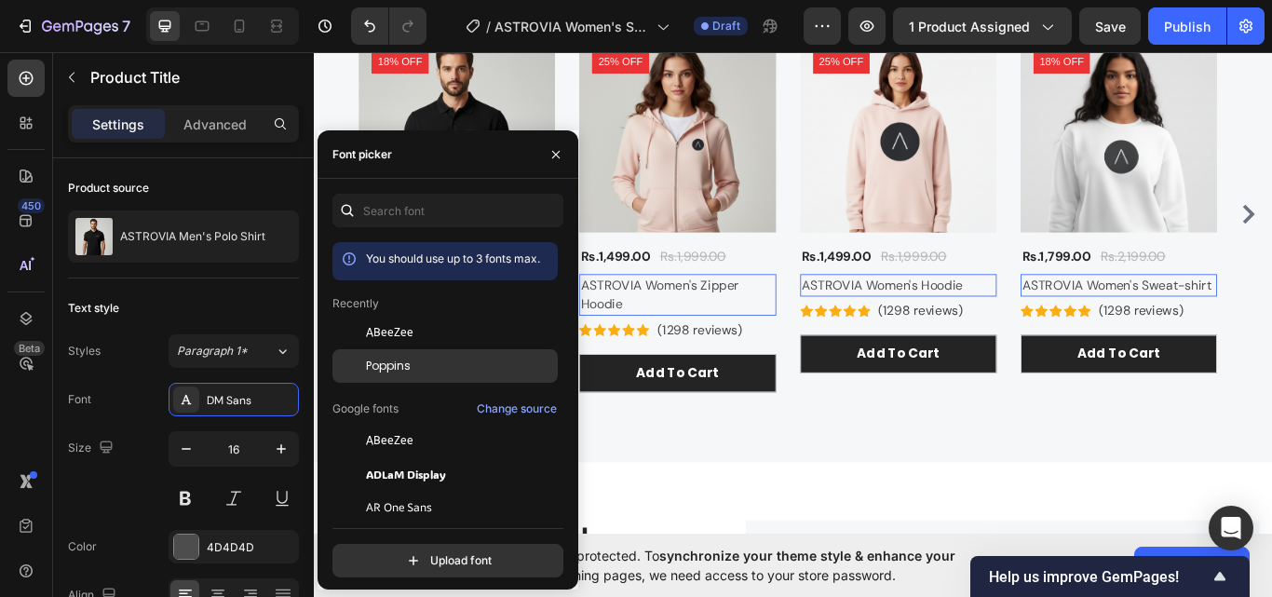
click at [383, 367] on span "Poppins" at bounding box center [388, 366] width 45 height 17
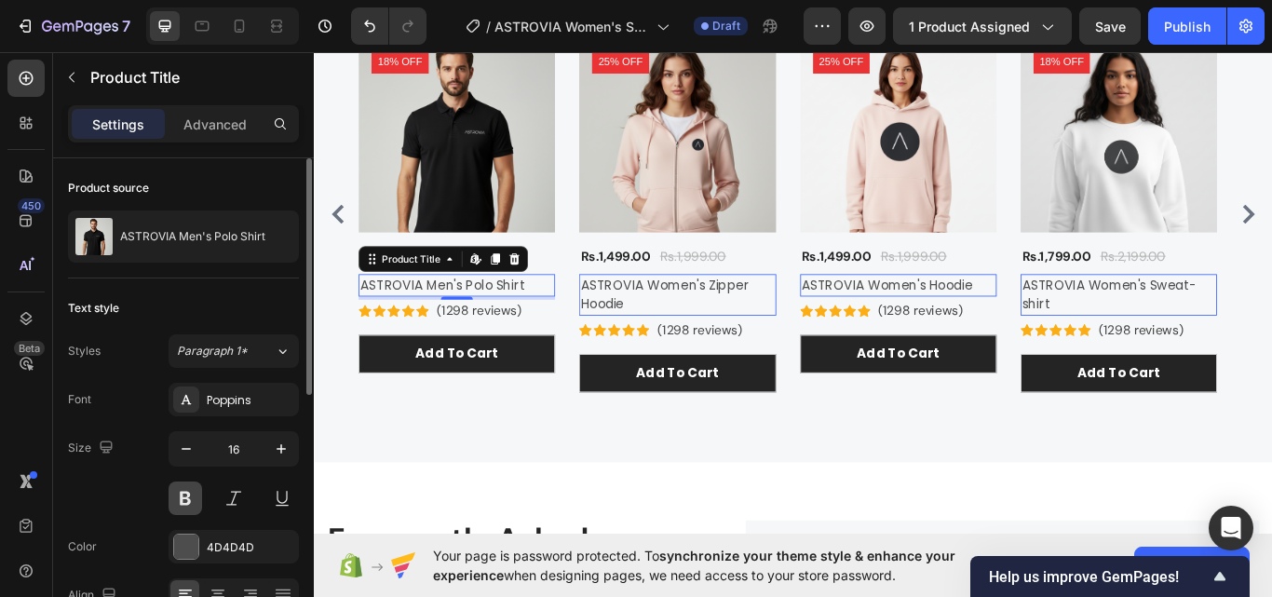
drag, startPoint x: 190, startPoint y: 494, endPoint x: 29, endPoint y: 468, distance: 163.2
click at [190, 494] on button at bounding box center [186, 498] width 34 height 34
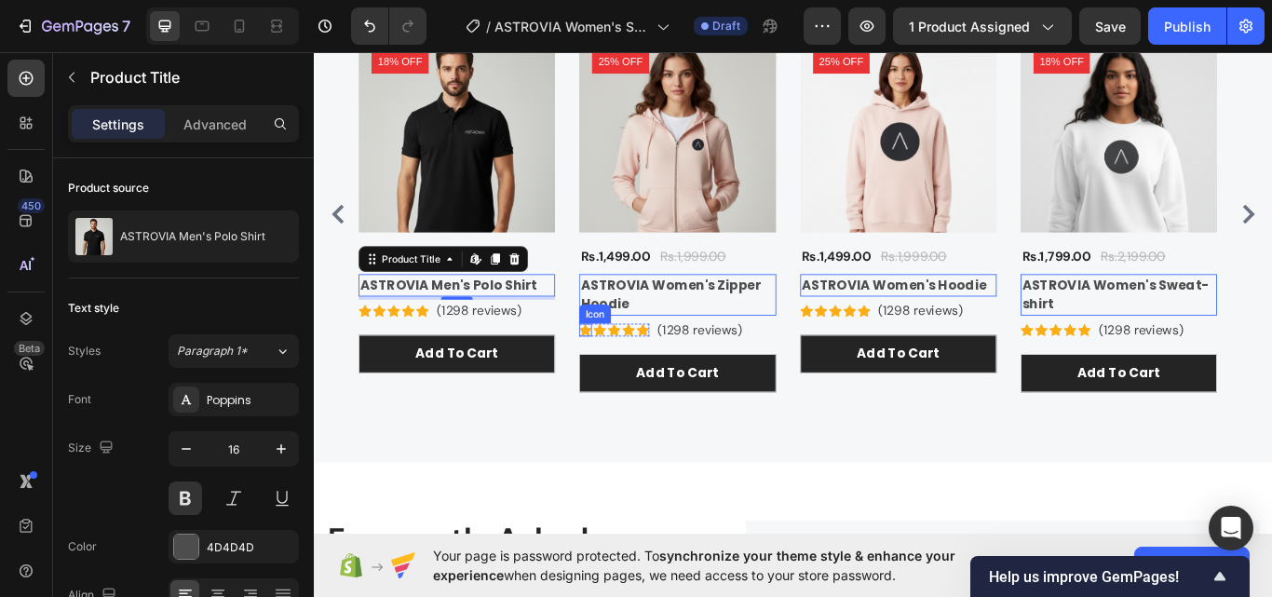
click at [636, 372] on icon at bounding box center [629, 377] width 15 height 15
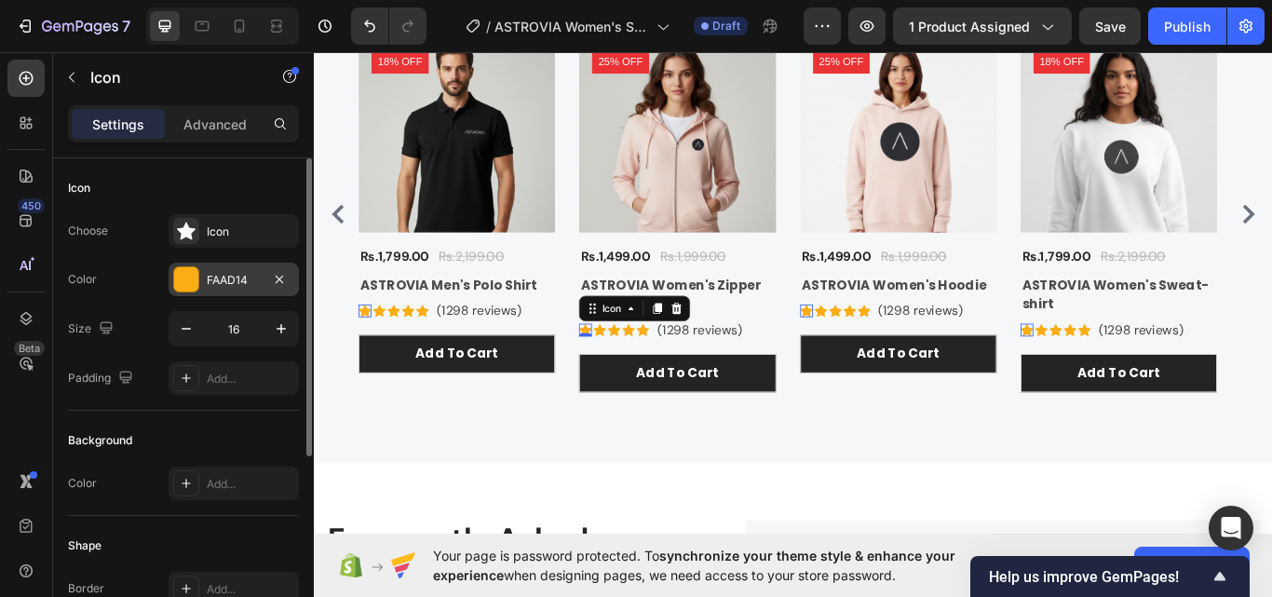
click at [227, 267] on div "FAAD14" at bounding box center [234, 280] width 130 height 34
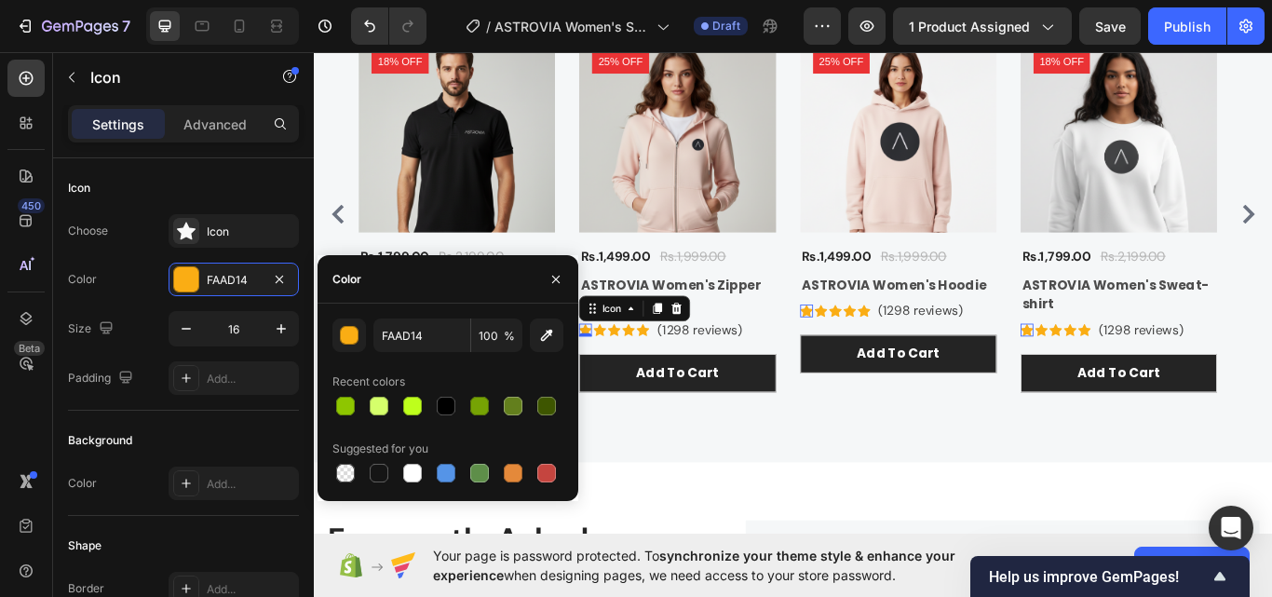
drag, startPoint x: 485, startPoint y: 396, endPoint x: 525, endPoint y: 379, distance: 43.4
click at [486, 396] on div at bounding box center [479, 406] width 22 height 22
type input "76A304"
click at [648, 374] on icon at bounding box center [646, 377] width 15 height 14
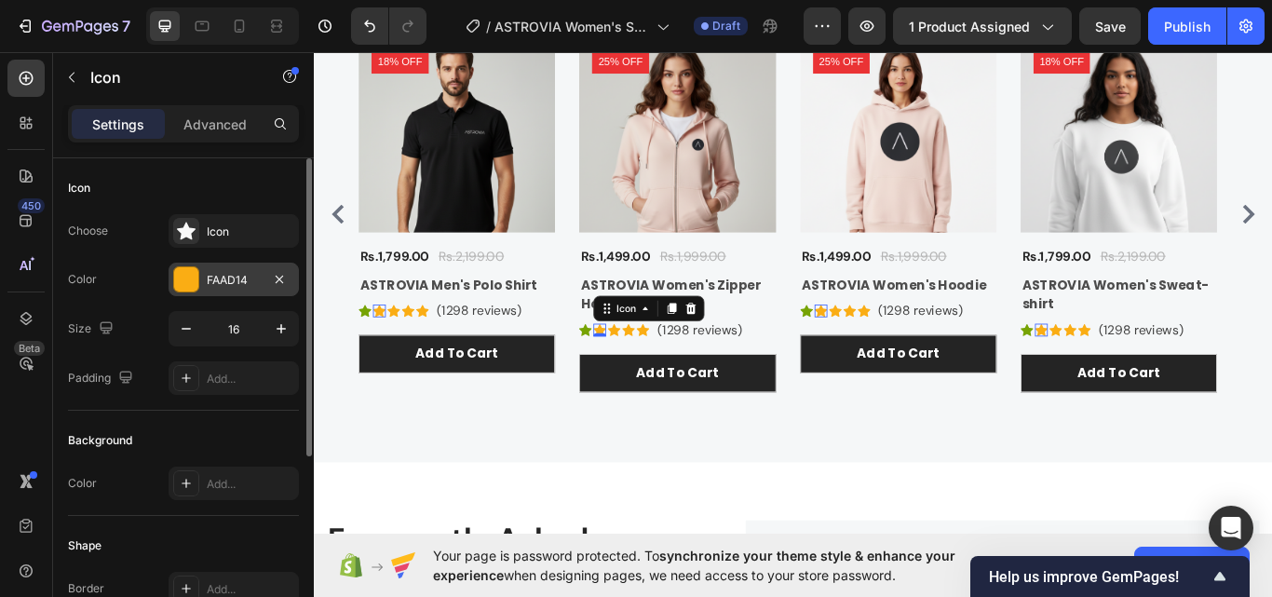
click at [240, 284] on div "FAAD14" at bounding box center [234, 280] width 54 height 17
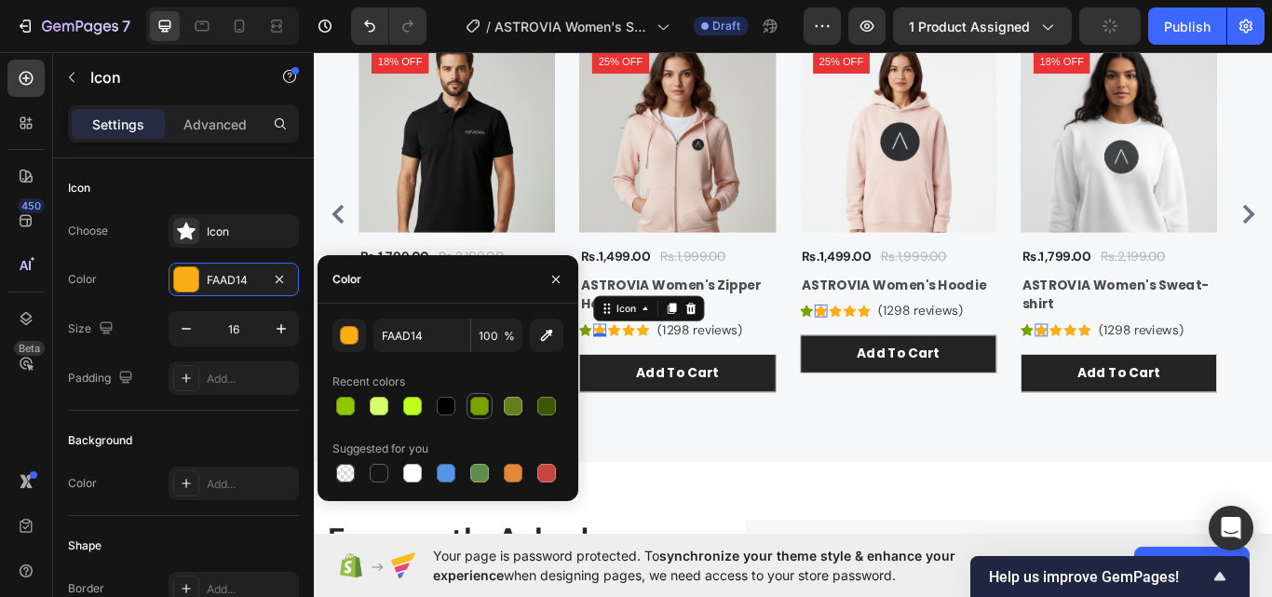
click at [481, 405] on div at bounding box center [479, 406] width 19 height 19
type input "76A304"
click at [662, 377] on icon at bounding box center [662, 377] width 15 height 14
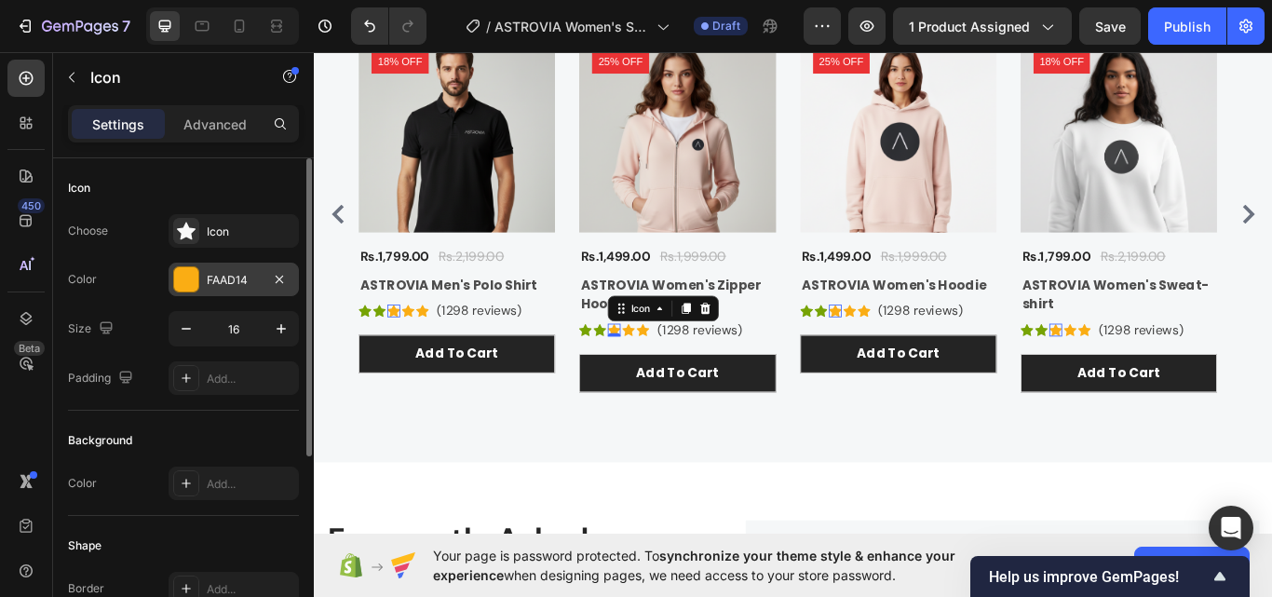
click at [241, 290] on div "FAAD14" at bounding box center [234, 280] width 130 height 34
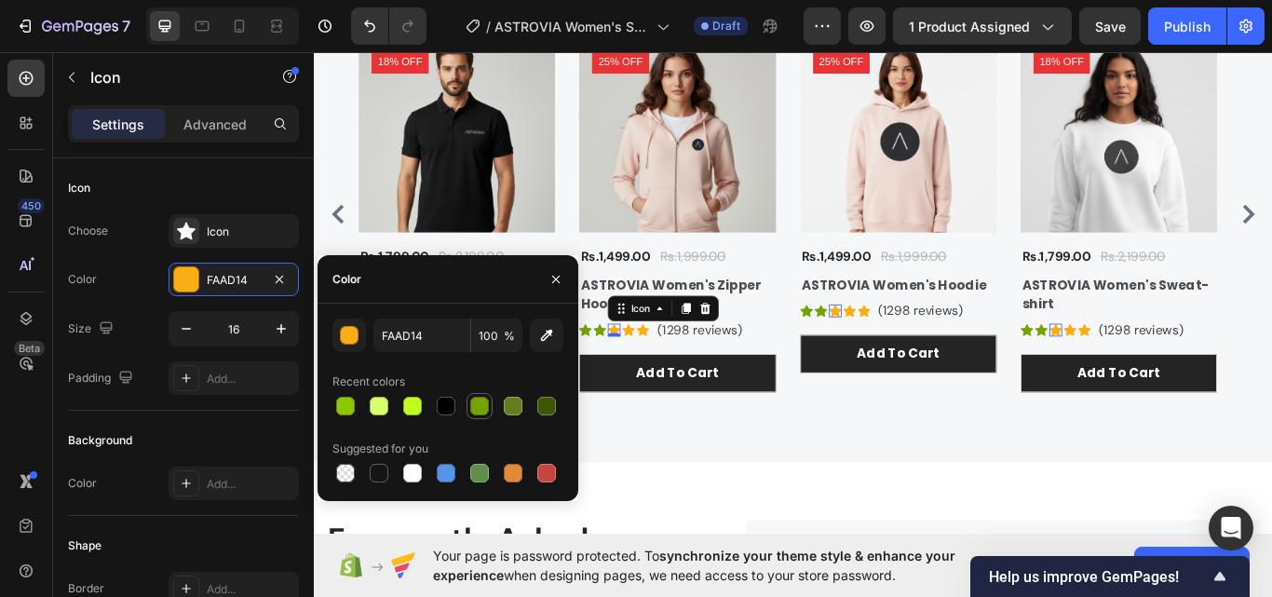
click at [483, 410] on div at bounding box center [479, 406] width 19 height 19
type input "76A304"
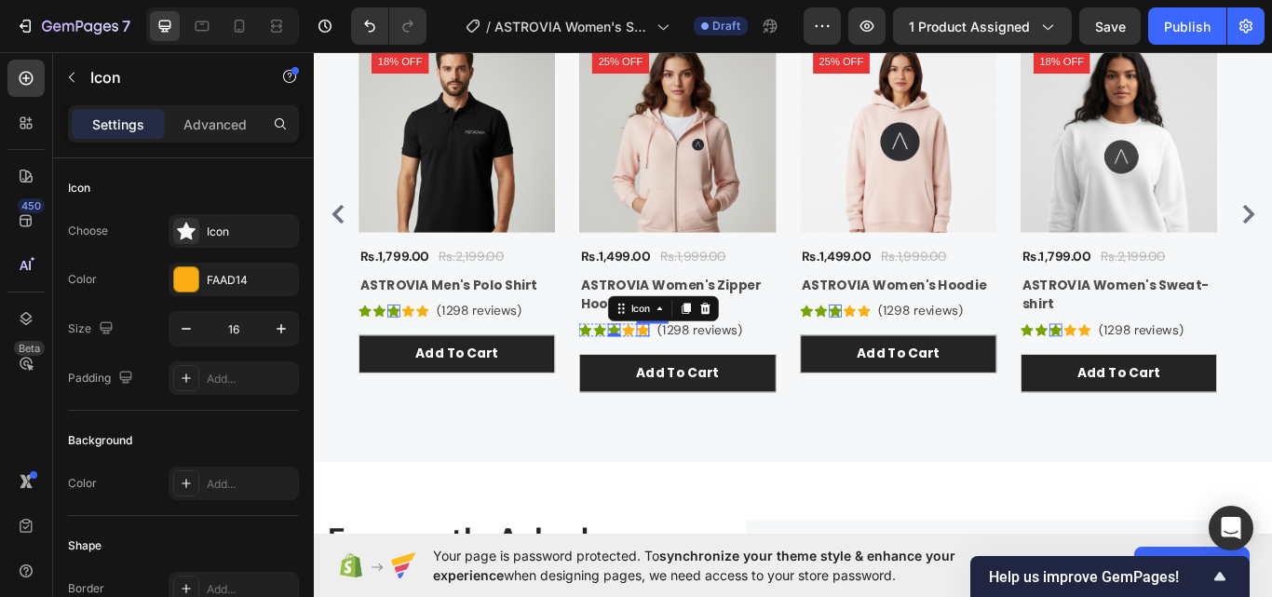
click at [694, 381] on div "Icon" at bounding box center [696, 377] width 15 height 15
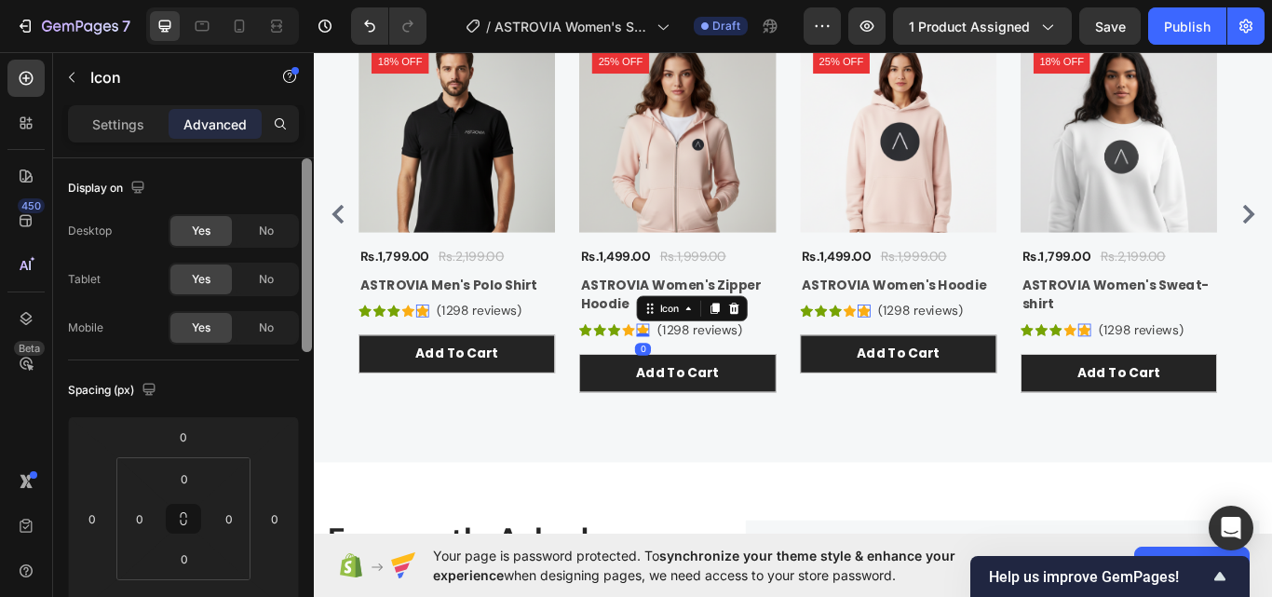
click at [92, 116] on p "Settings" at bounding box center [118, 125] width 52 height 20
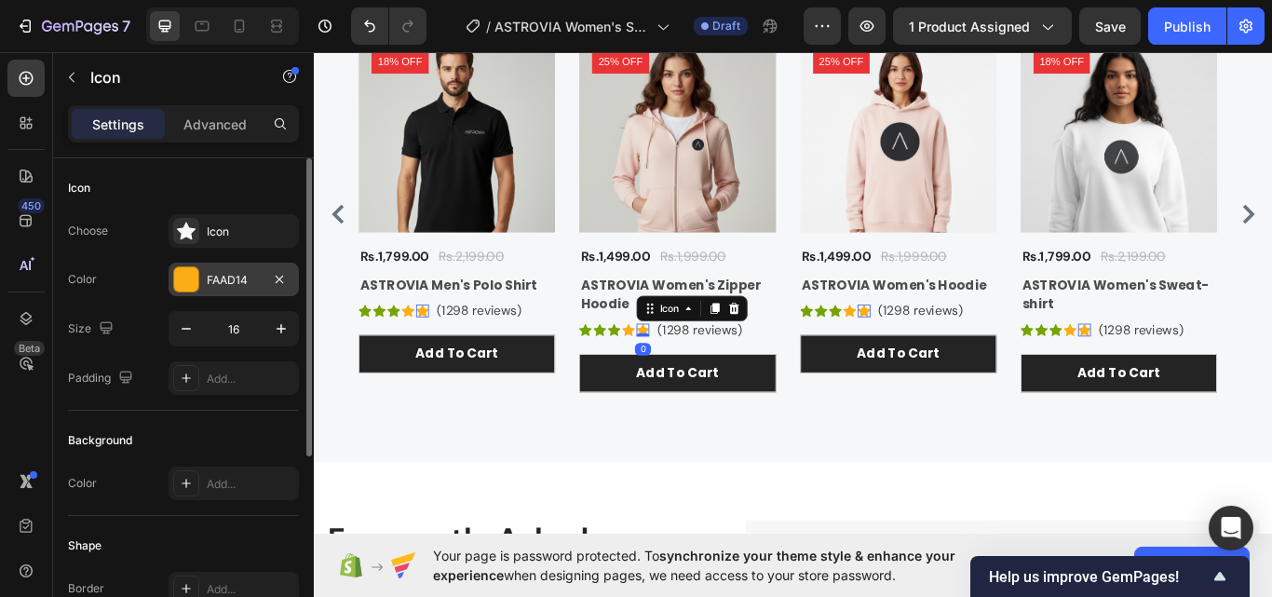
click at [216, 290] on div "FAAD14" at bounding box center [234, 280] width 130 height 34
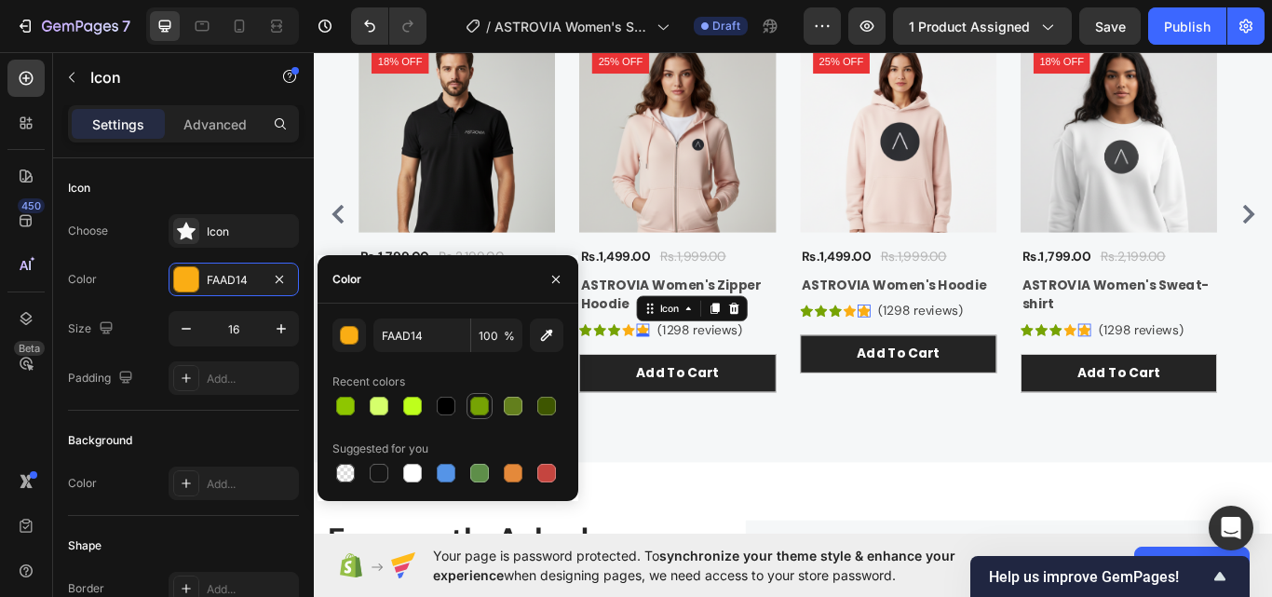
click at [486, 404] on div at bounding box center [479, 406] width 19 height 19
type input "76A304"
click at [676, 376] on div "Icon" at bounding box center [679, 377] width 15 height 15
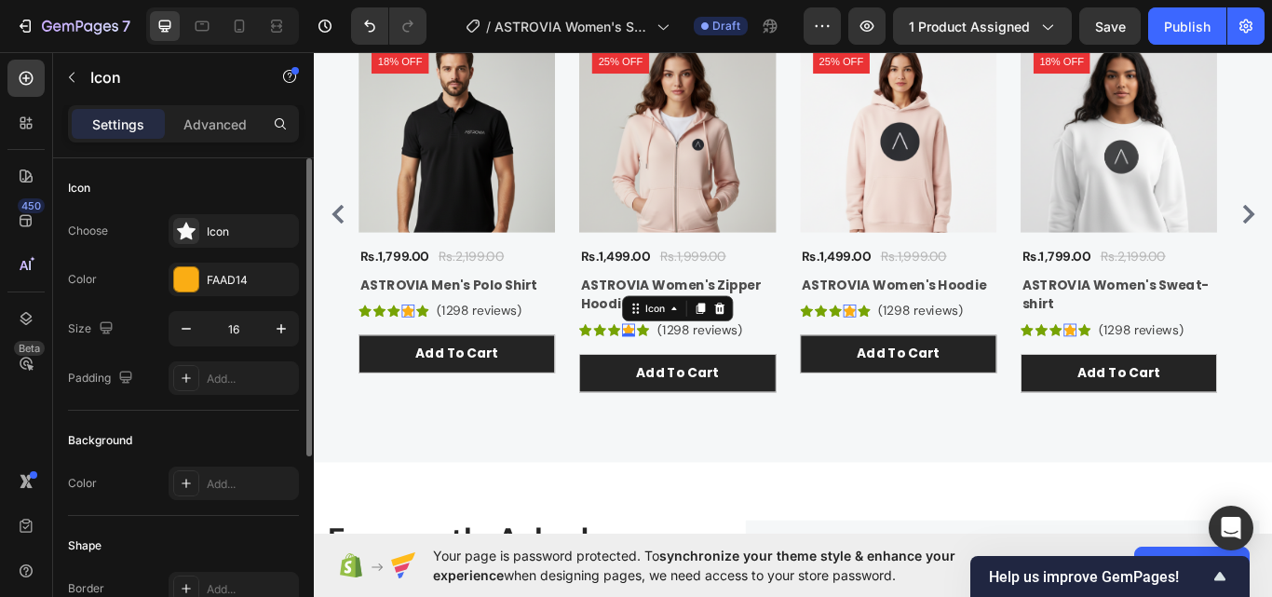
click at [221, 277] on div "FAAD14" at bounding box center [251, 280] width 88 height 17
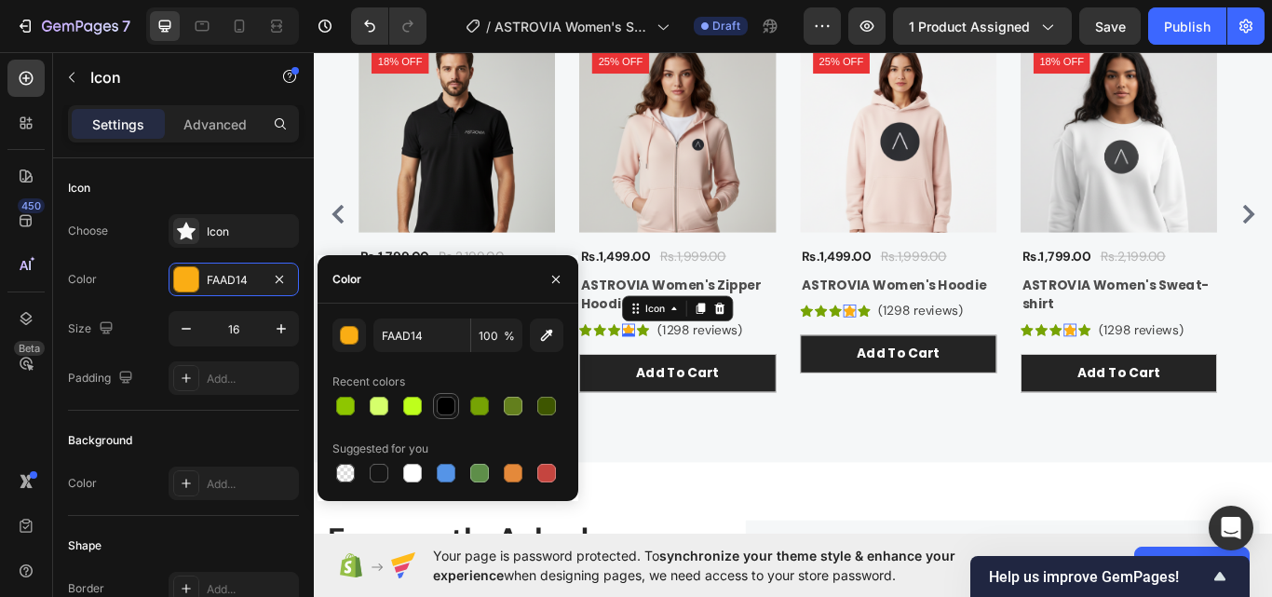
click at [457, 411] on div at bounding box center [446, 406] width 26 height 26
click at [473, 404] on div at bounding box center [479, 406] width 19 height 19
type input "76A304"
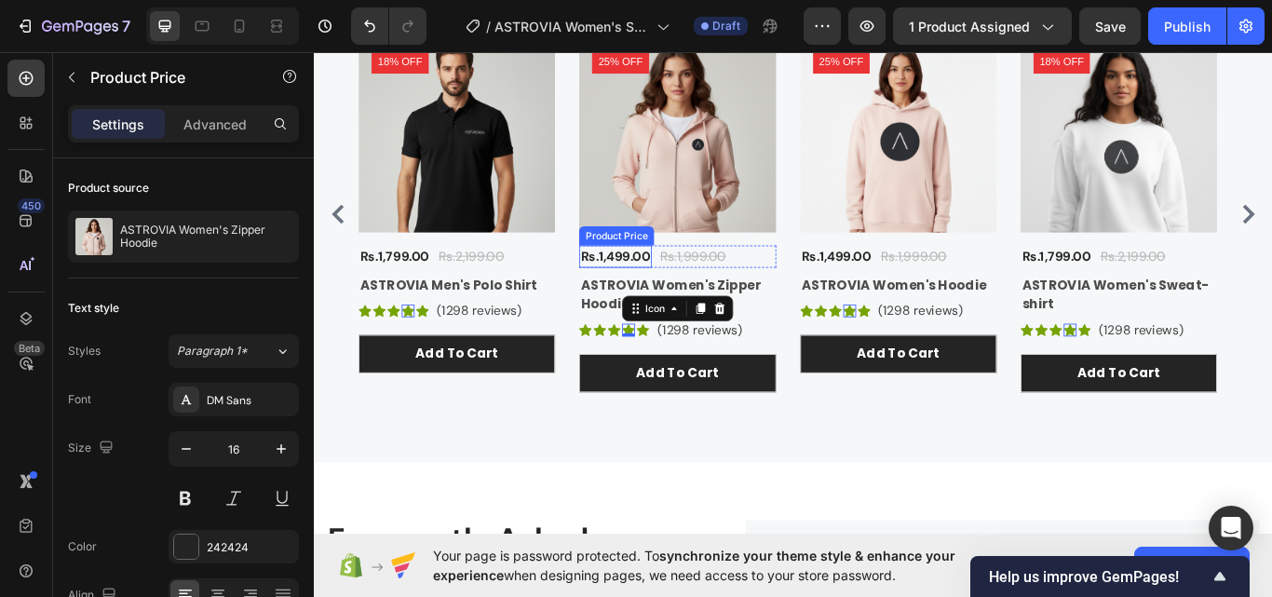
click at [680, 297] on div "Rs.1,499.00" at bounding box center [664, 291] width 85 height 26
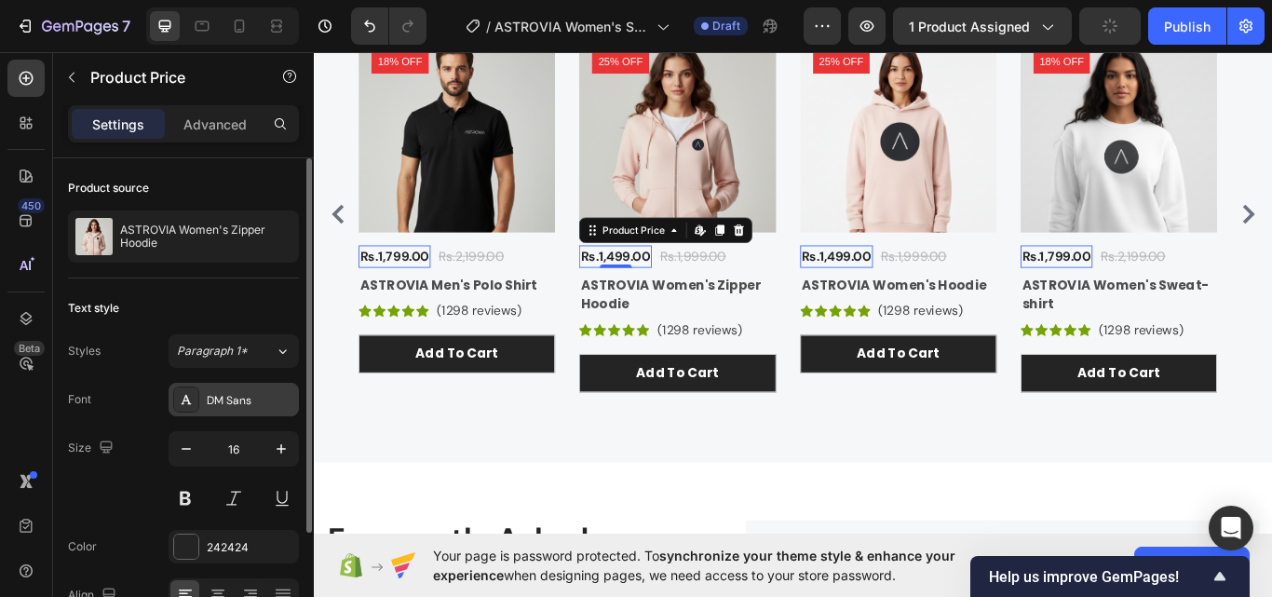
click at [226, 405] on div "DM Sans" at bounding box center [251, 400] width 88 height 17
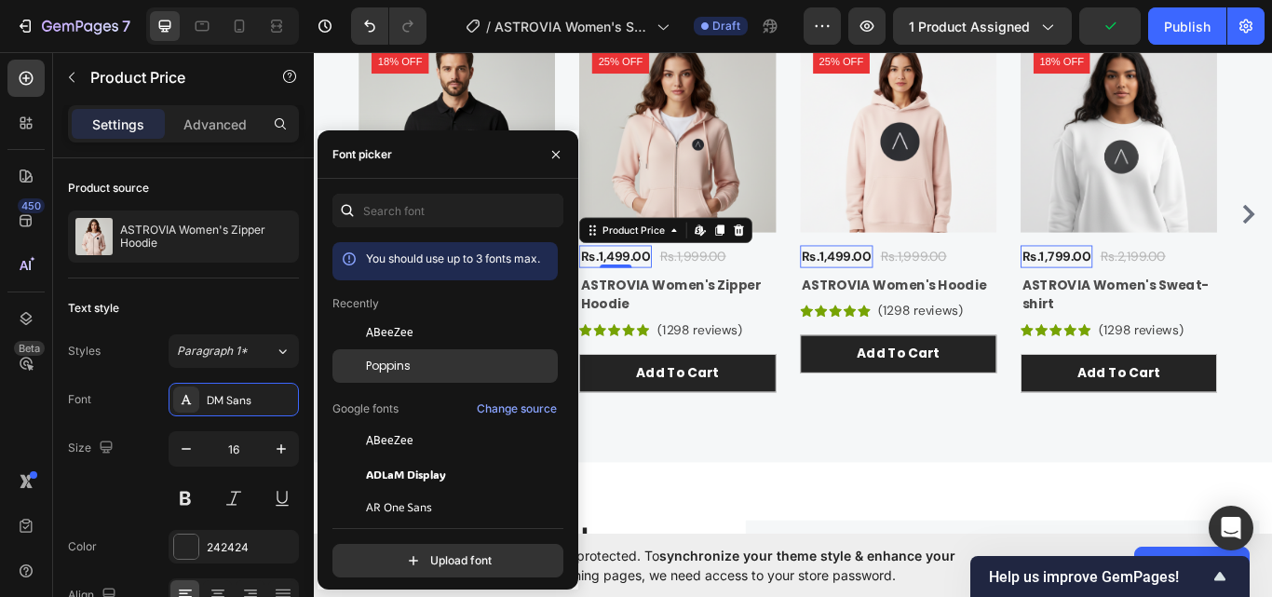
click at [384, 376] on div "Poppins" at bounding box center [444, 366] width 225 height 34
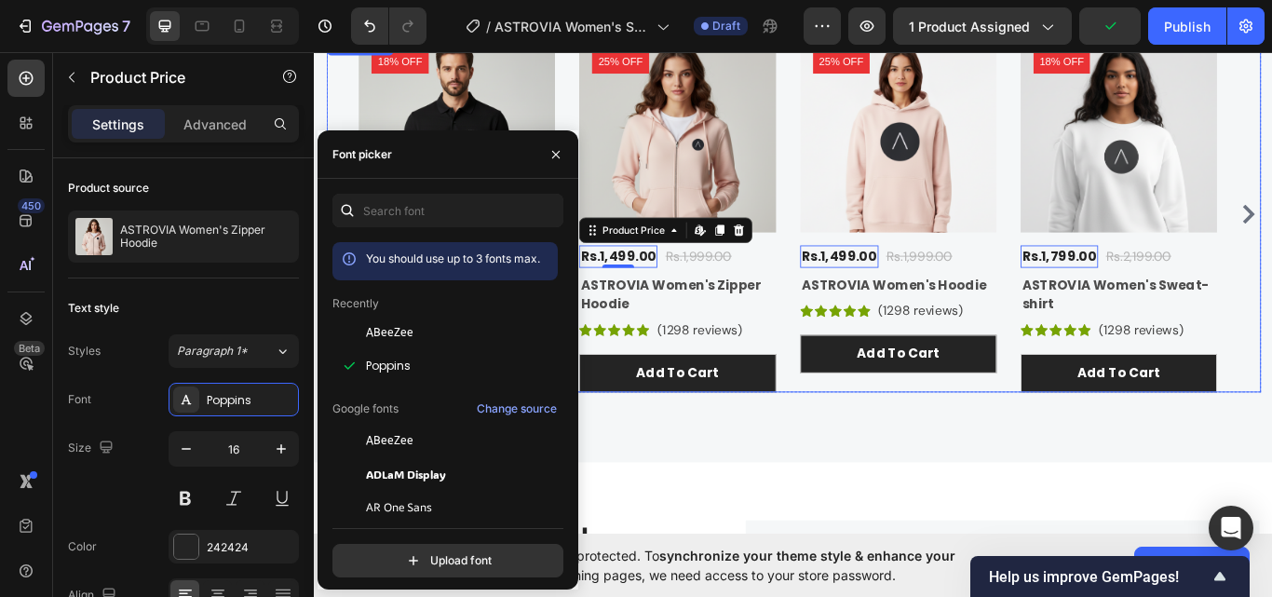
click at [855, 321] on div "Product Images 18% off Product Badge Rs.1,799.00 Product Price Edit content in …" at bounding box center [872, 241] width 1015 height 415
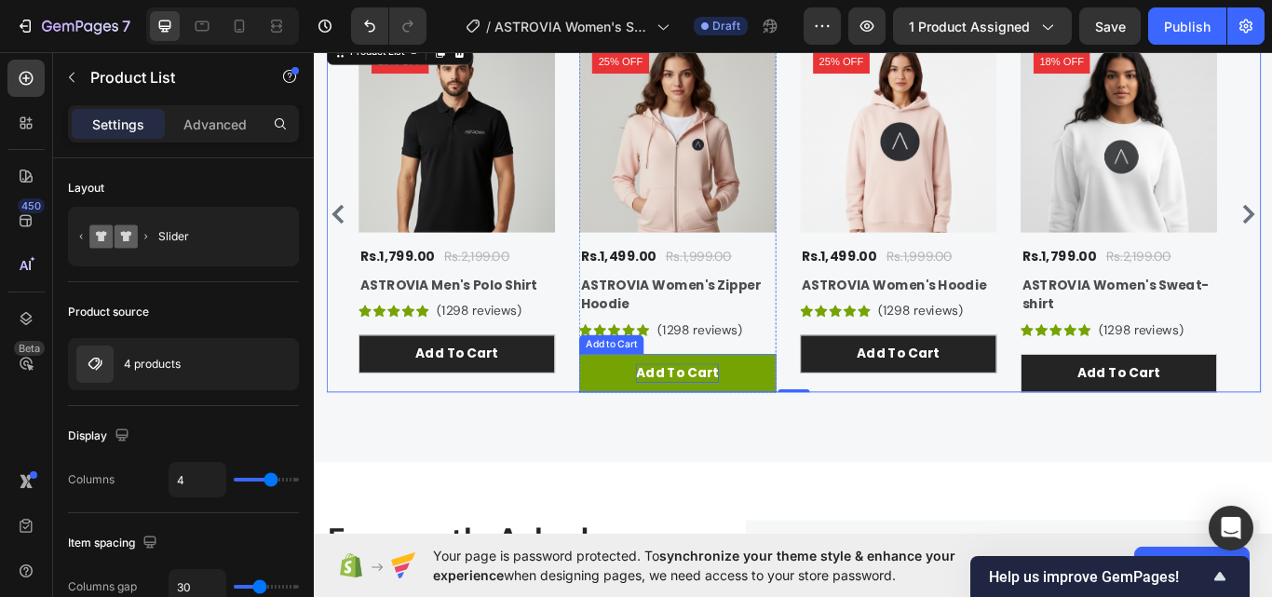
click at [766, 417] on p "Add to cart" at bounding box center [736, 427] width 97 height 22
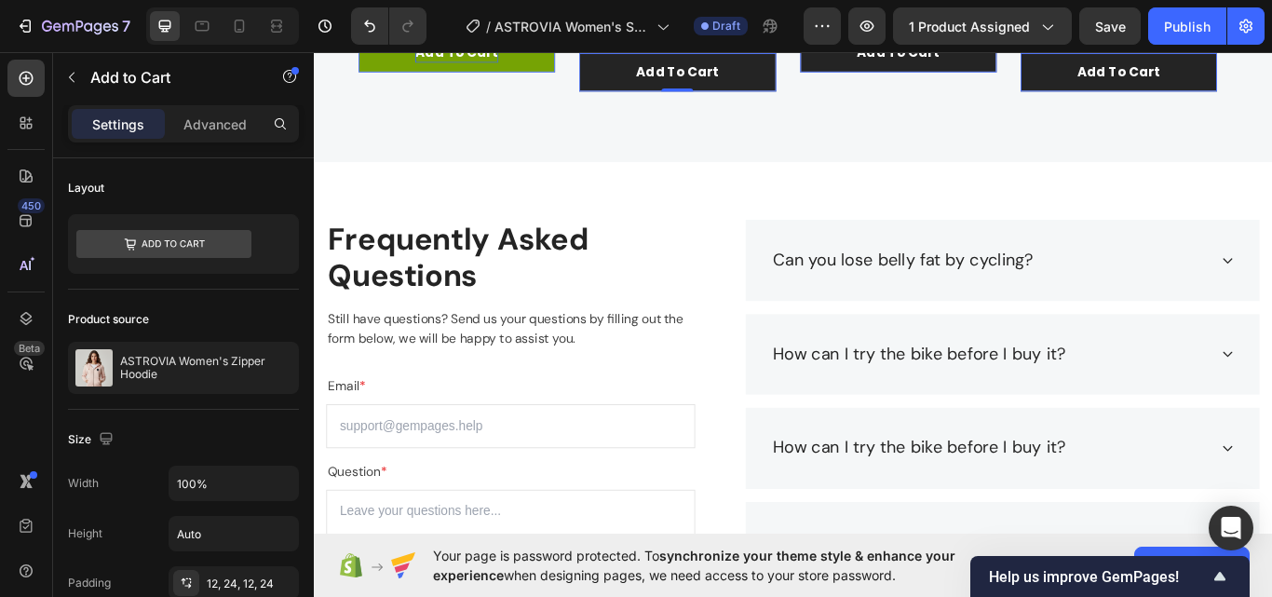
scroll to position [3106, 0]
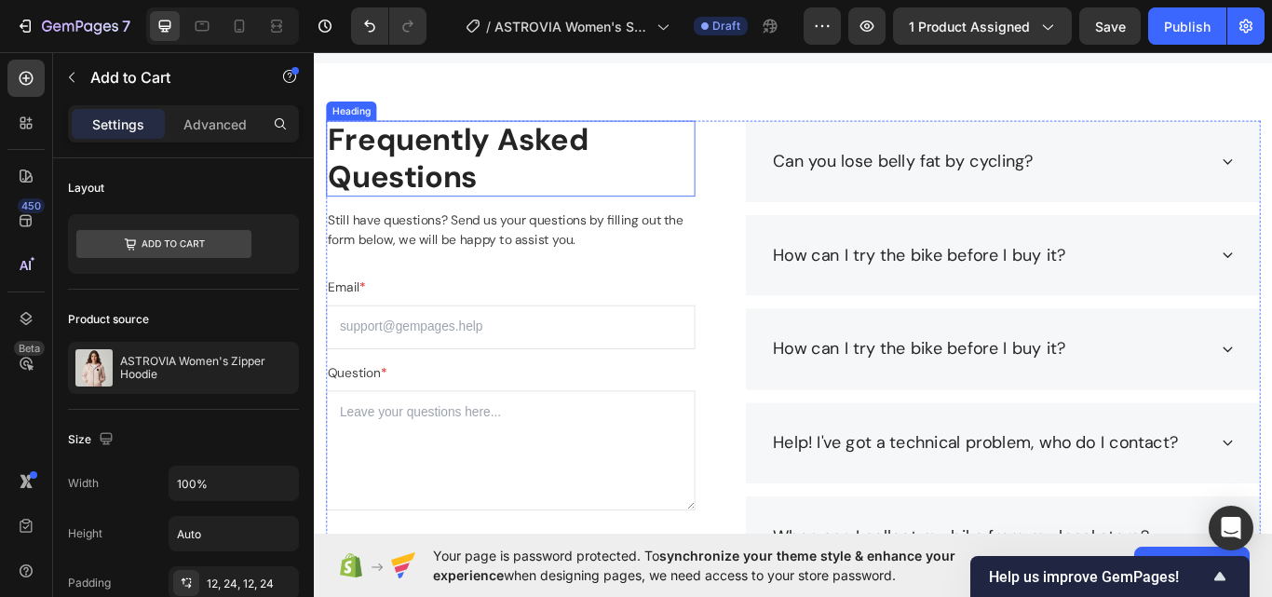
click at [501, 169] on p "Frequently Asked Questions" at bounding box center [543, 177] width 426 height 85
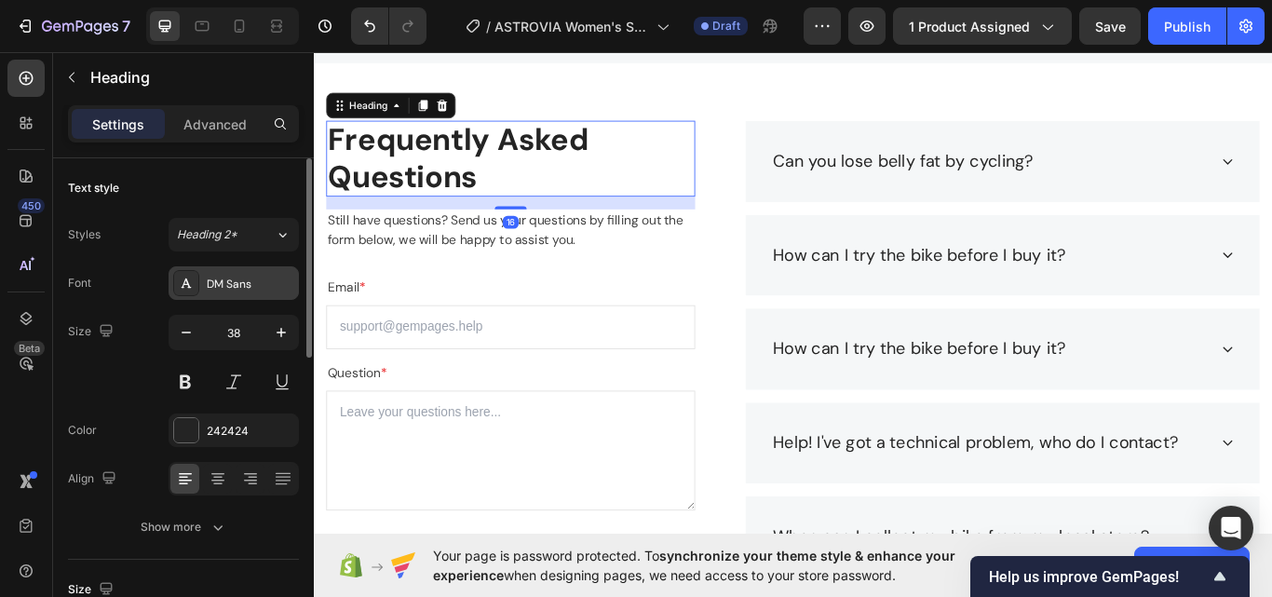
click at [203, 290] on div "DM Sans" at bounding box center [234, 283] width 130 height 34
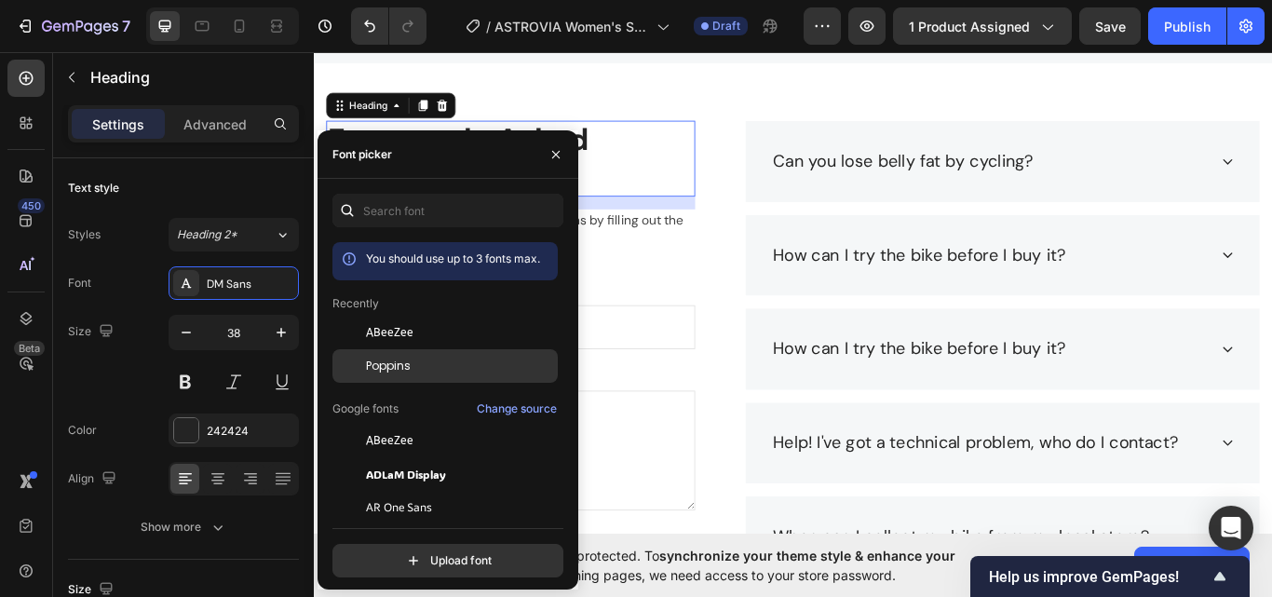
click at [371, 356] on div "Poppins" at bounding box center [444, 366] width 225 height 34
click at [726, 264] on p "Still have questions? Send us your questions by filling out the form below, we …" at bounding box center [543, 260] width 426 height 45
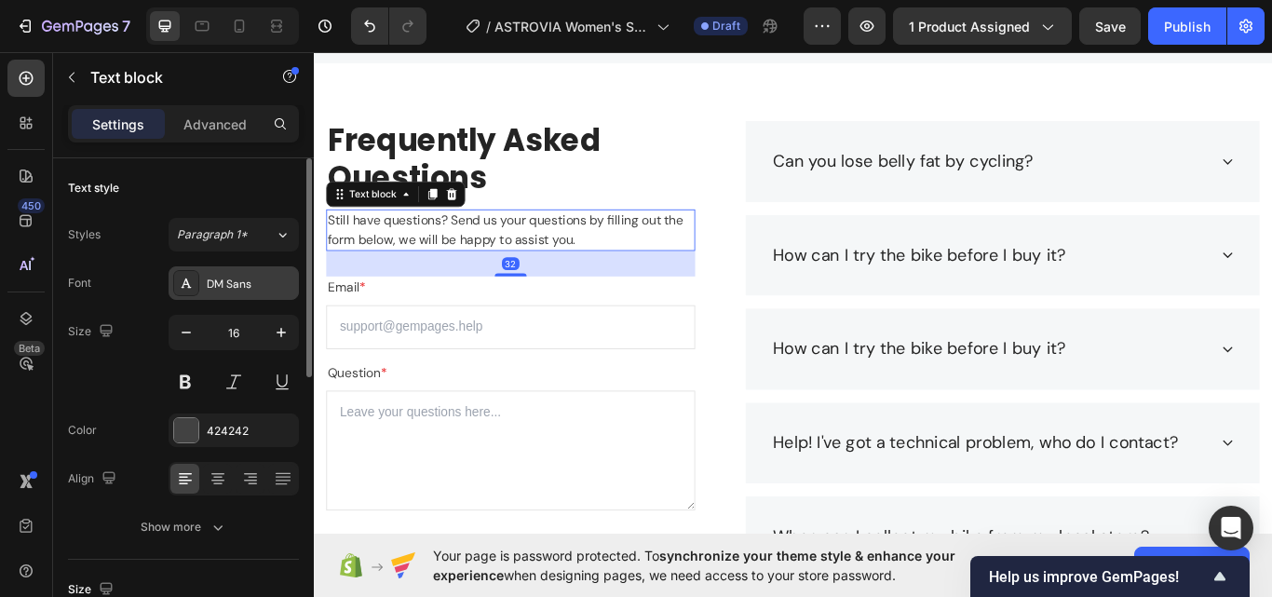
click at [239, 273] on div "DM Sans" at bounding box center [234, 283] width 130 height 34
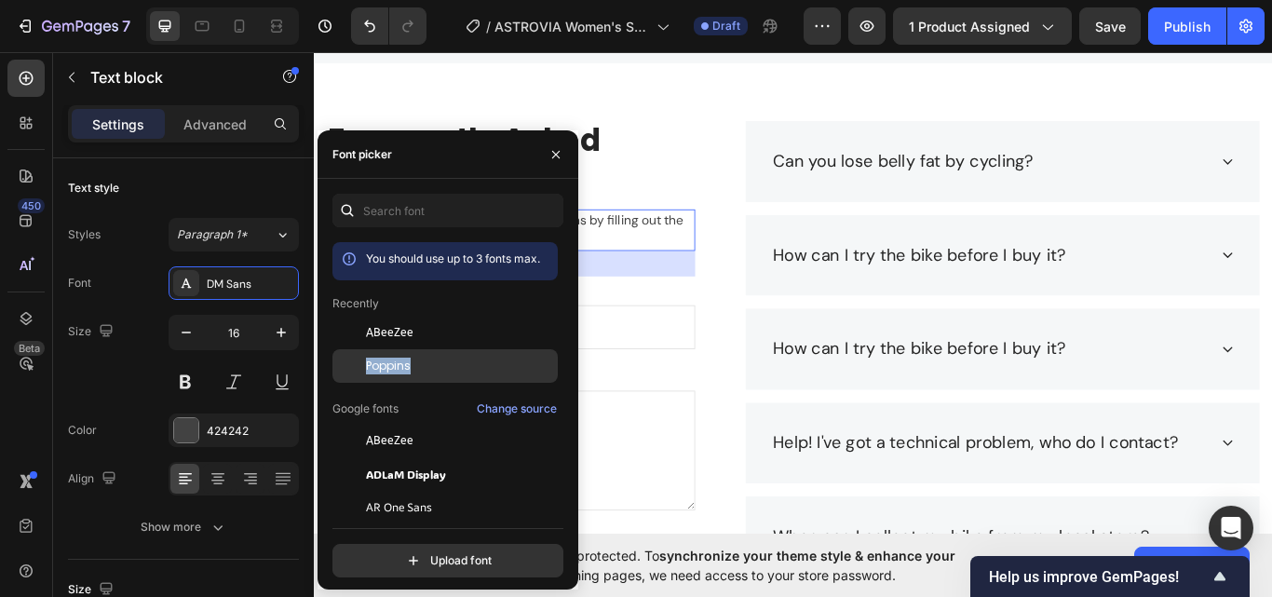
drag, startPoint x: 443, startPoint y: 341, endPoint x: 447, endPoint y: 364, distance: 23.6
click at [447, 364] on div "Poppins" at bounding box center [460, 366] width 188 height 17
click at [564, 271] on div "You should use up to 3 fonts max. Recently ABeeZee Poppins Google fonts Change …" at bounding box center [447, 386] width 261 height 384
click at [661, 305] on div "32" at bounding box center [543, 300] width 430 height 30
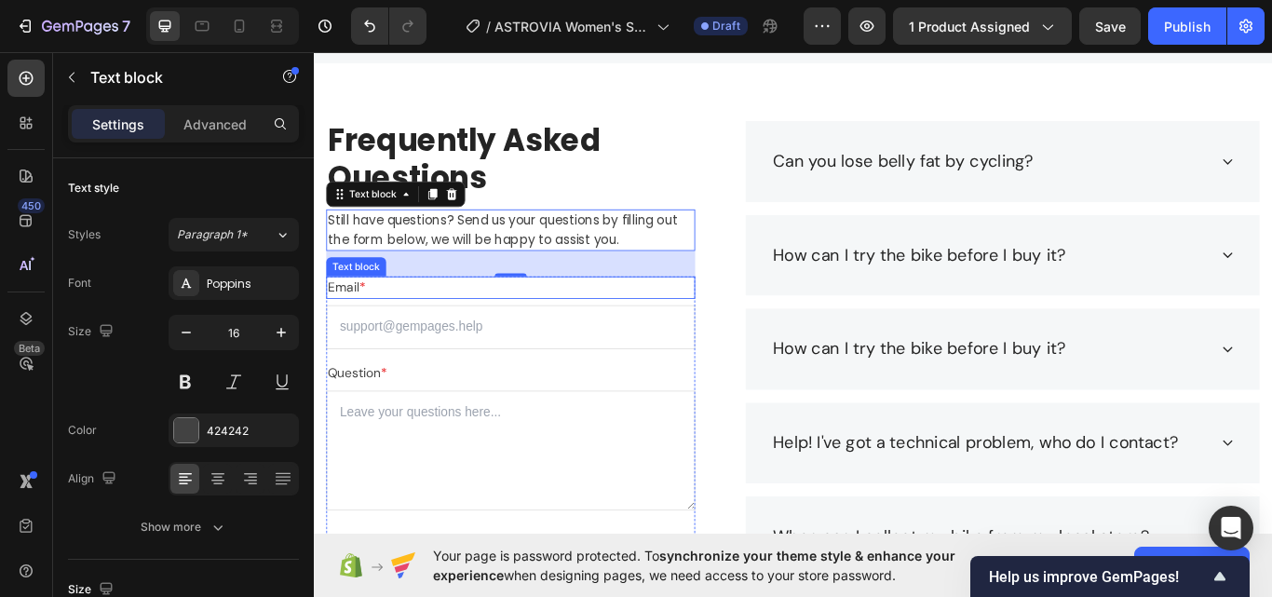
click at [382, 334] on p "Email *" at bounding box center [543, 328] width 426 height 22
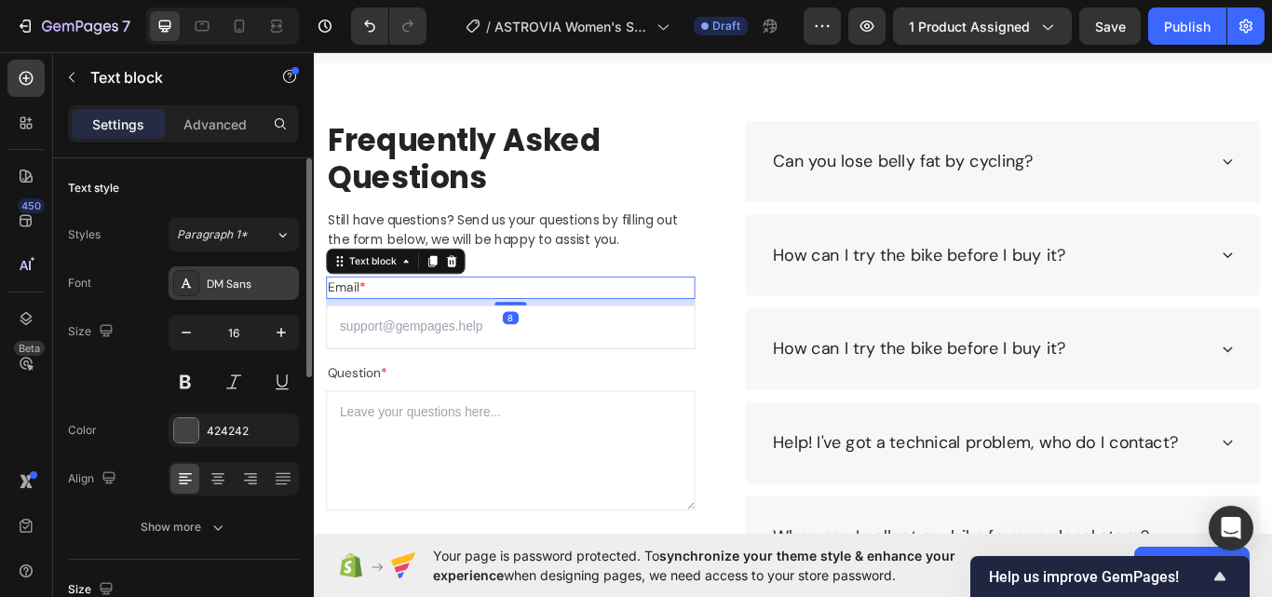
click at [257, 290] on div "DM Sans" at bounding box center [251, 284] width 88 height 17
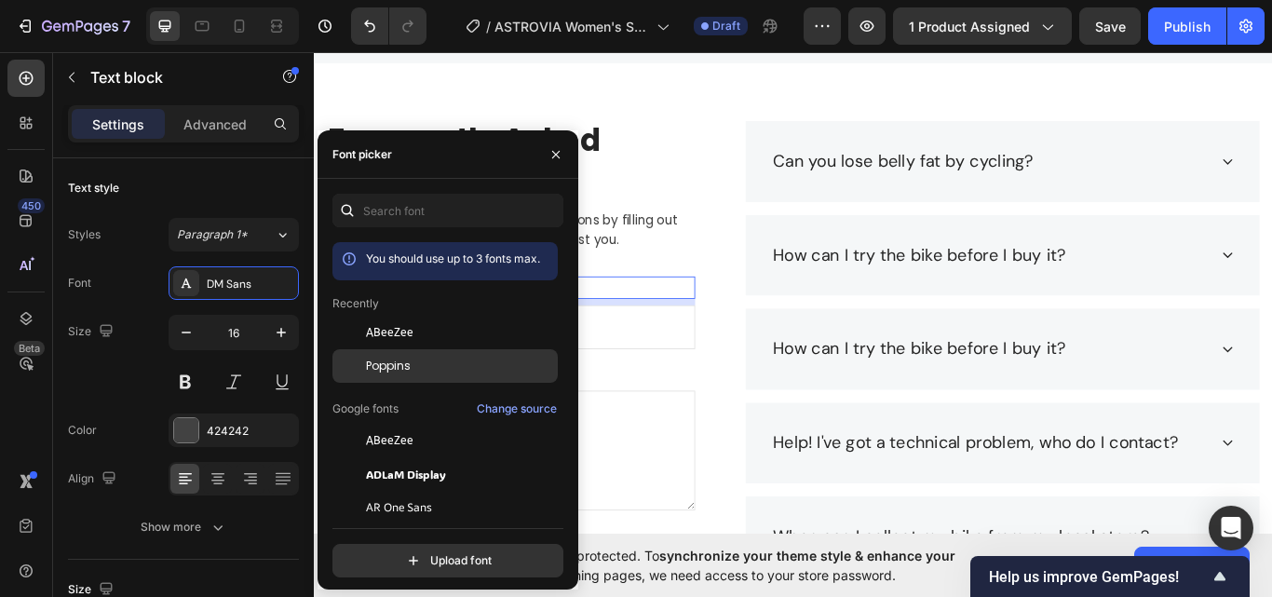
drag, startPoint x: 405, startPoint y: 366, endPoint x: 423, endPoint y: 326, distance: 43.8
click at [405, 366] on span "Poppins" at bounding box center [388, 366] width 45 height 17
click at [747, 361] on input "email" at bounding box center [543, 373] width 430 height 51
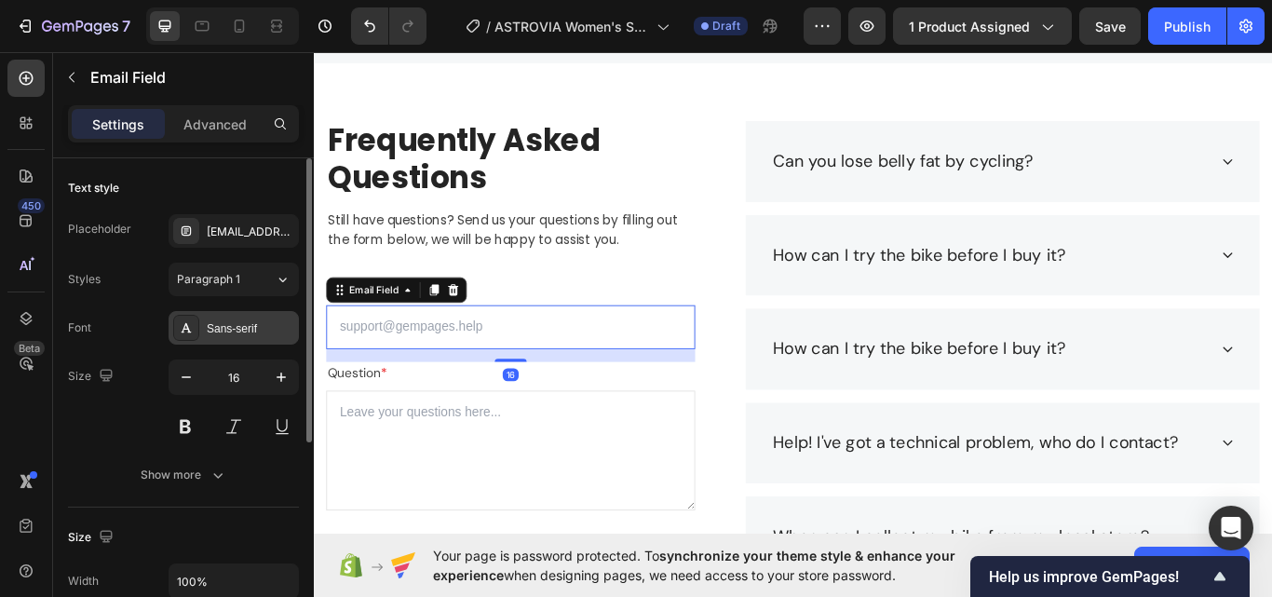
click at [210, 321] on div "Sans-serif" at bounding box center [251, 328] width 88 height 17
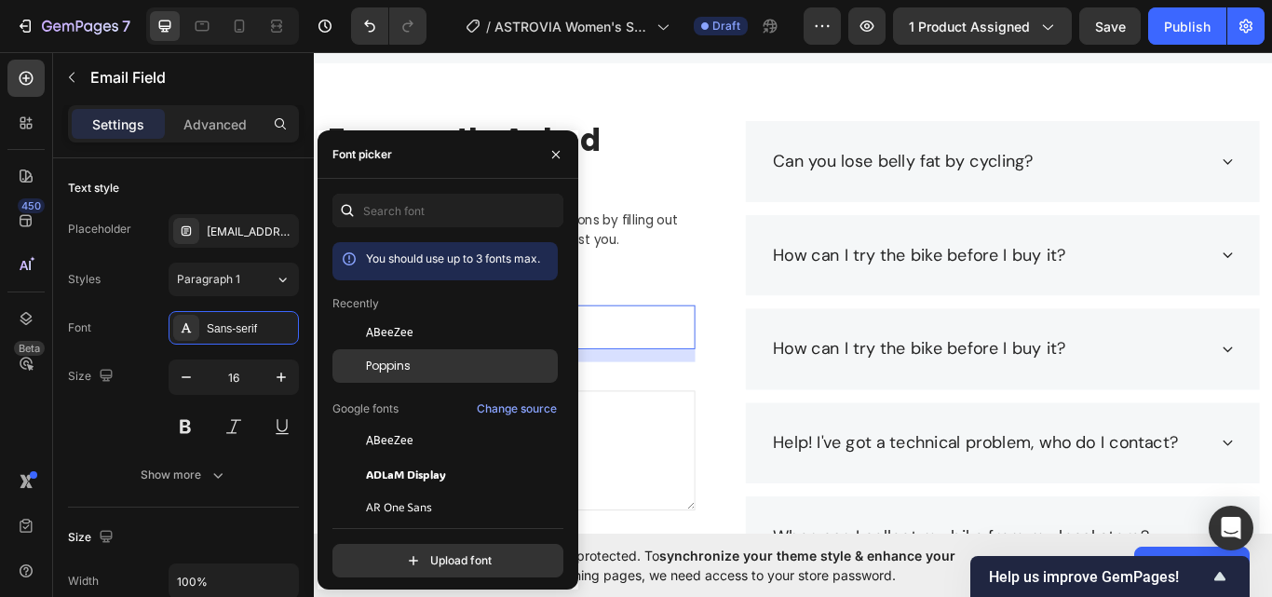
click at [398, 373] on span "Poppins" at bounding box center [388, 366] width 45 height 17
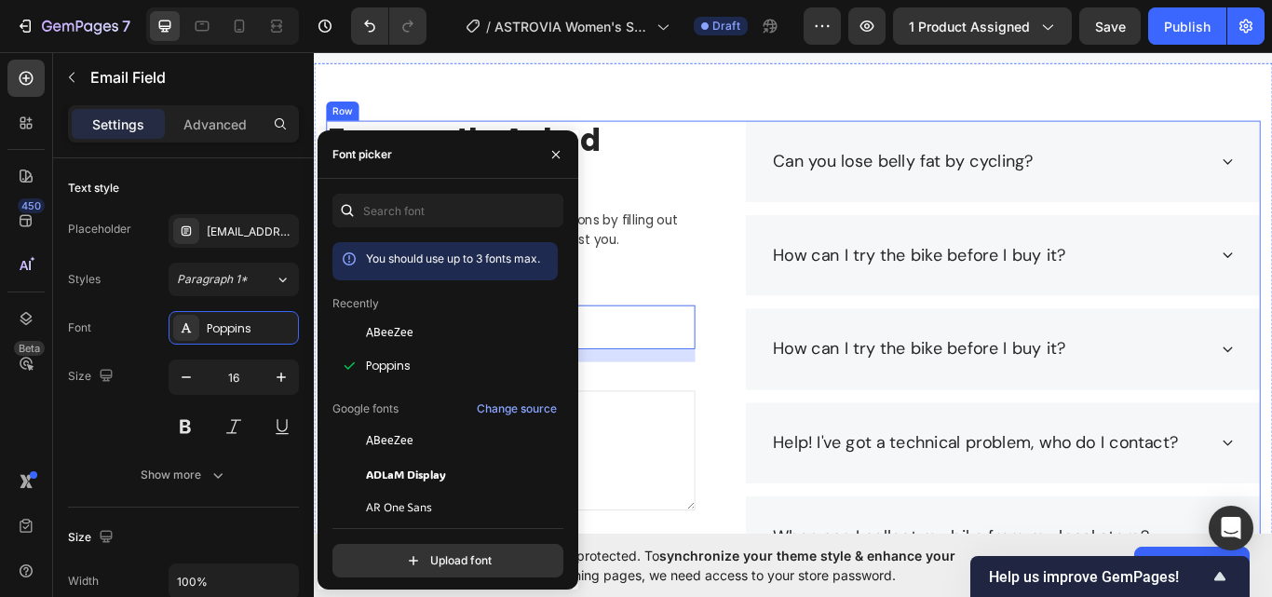
click at [737, 396] on input "email" at bounding box center [543, 373] width 430 height 51
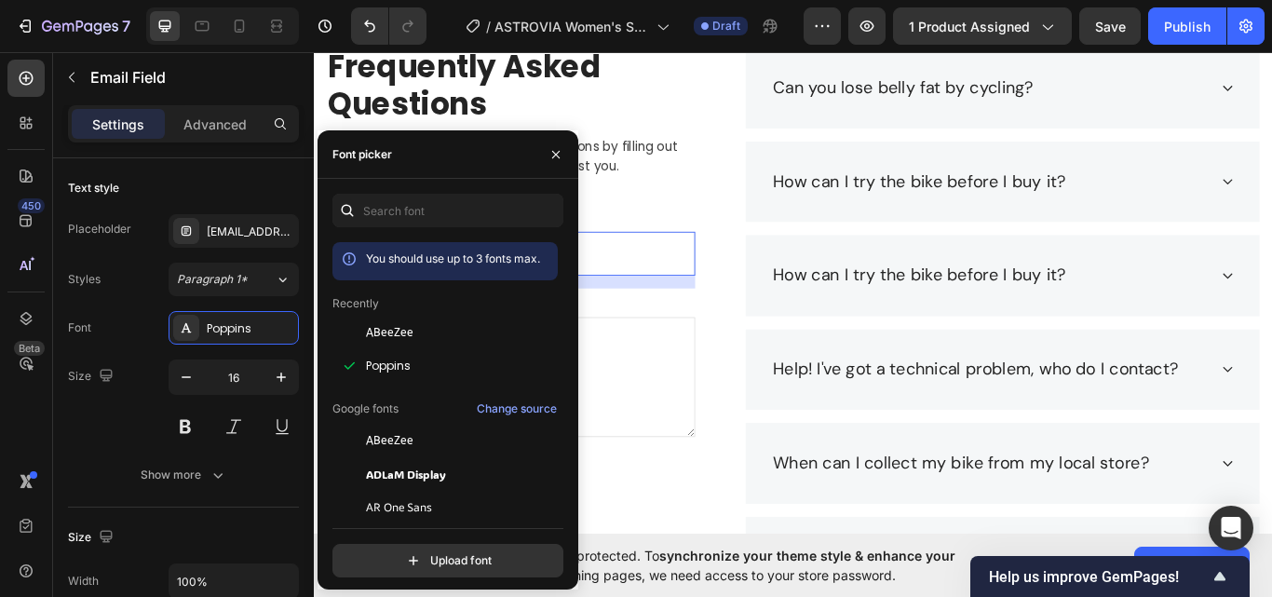
scroll to position [3199, 0]
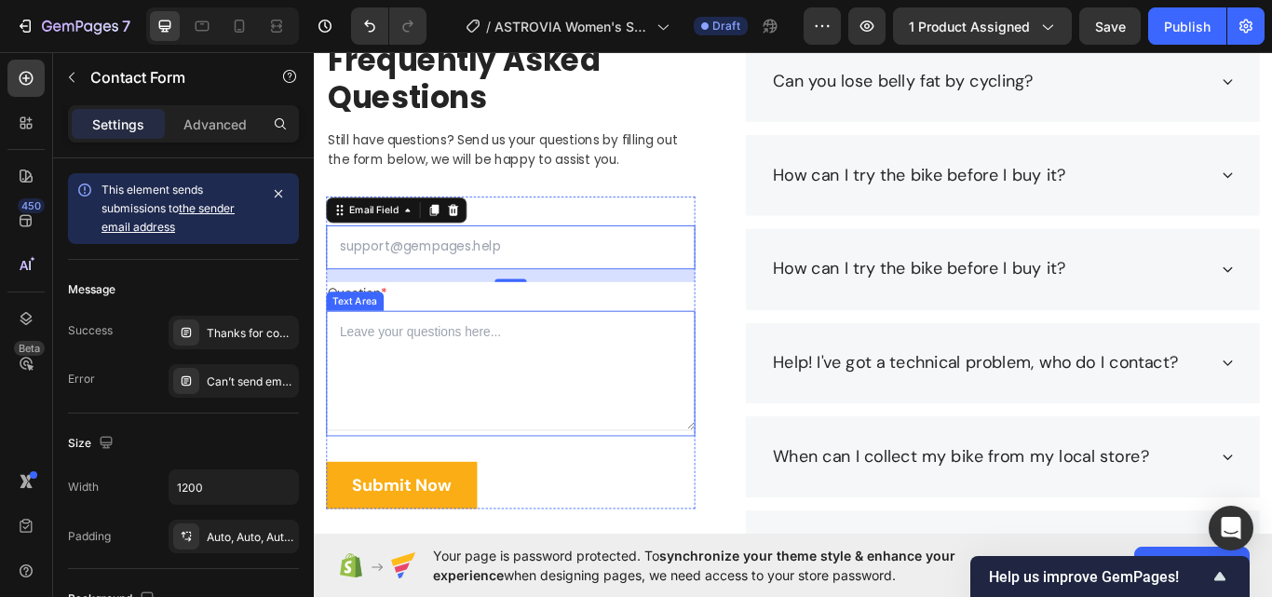
click at [707, 353] on div "Email * Text block Email Field 16 Question * Text block Text Area Submit Now Su…" at bounding box center [543, 404] width 430 height 364
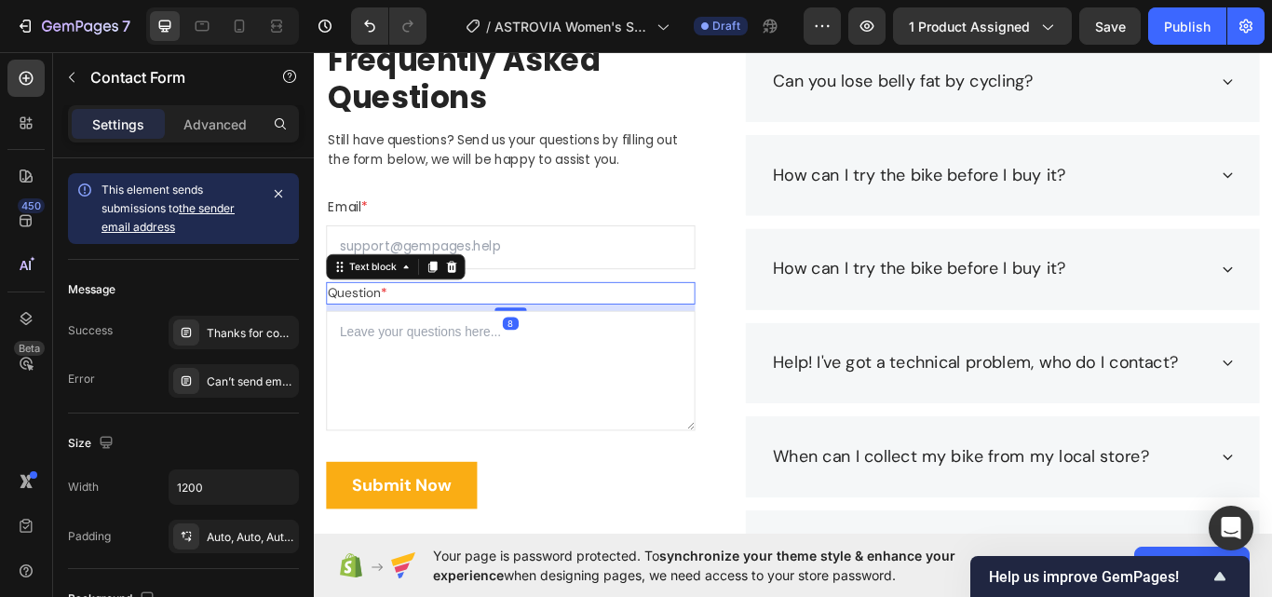
click at [455, 326] on p "Question *" at bounding box center [543, 334] width 426 height 22
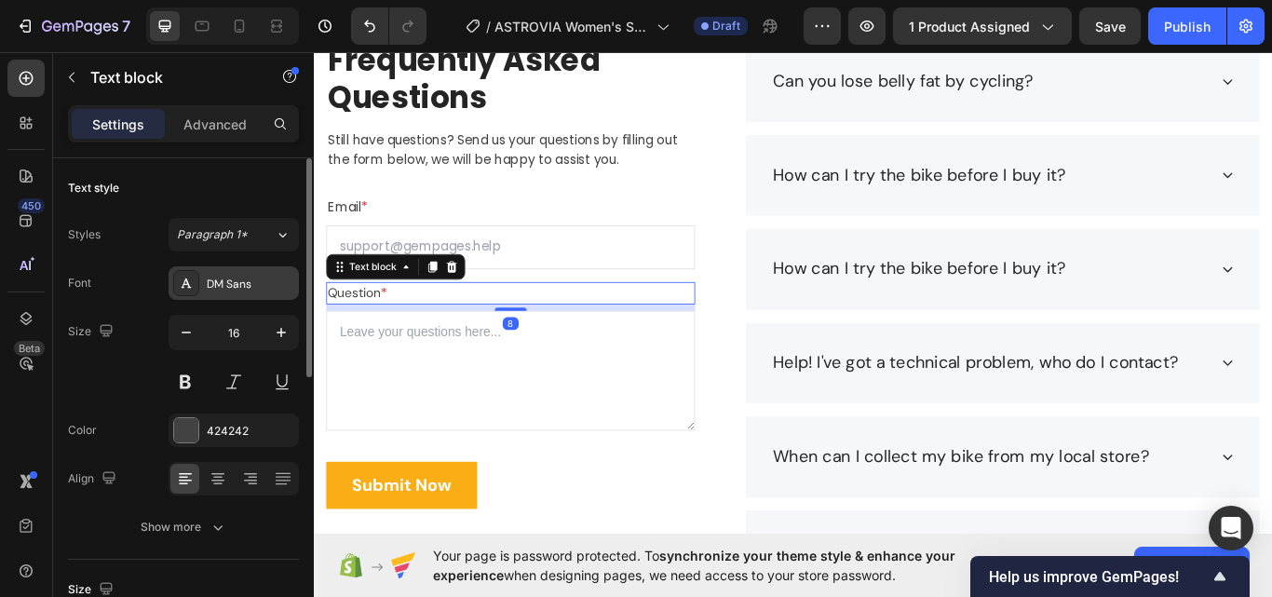
click at [238, 287] on div "DM Sans" at bounding box center [251, 284] width 88 height 17
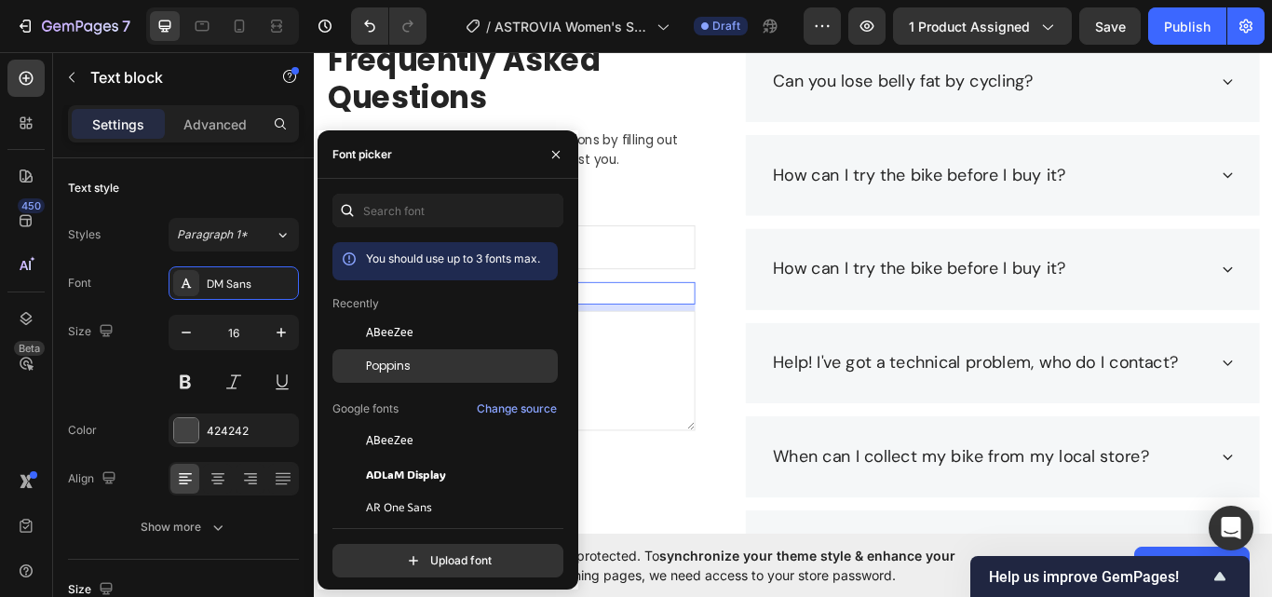
click at [423, 370] on div "Poppins" at bounding box center [460, 366] width 188 height 17
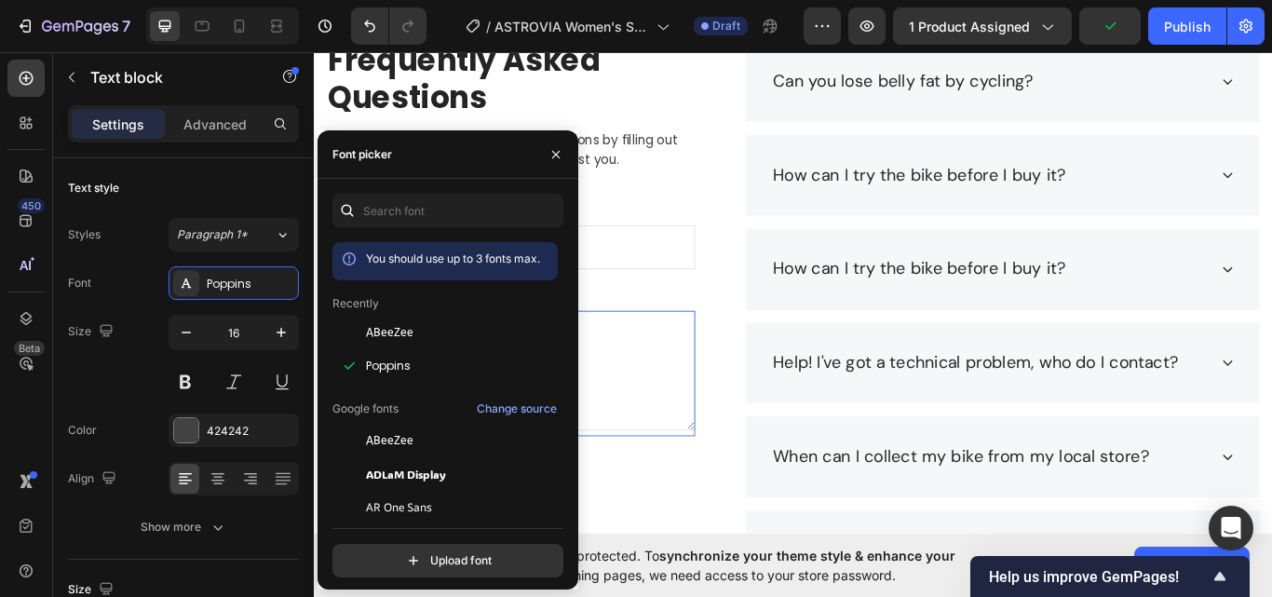
click at [644, 400] on textarea at bounding box center [543, 425] width 430 height 140
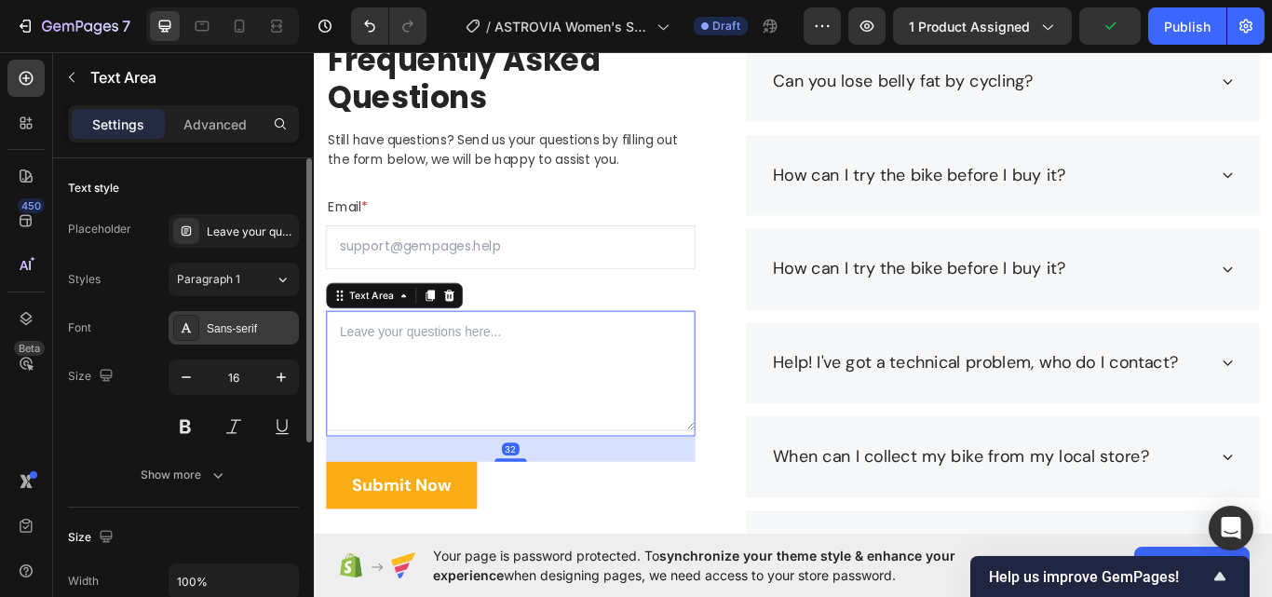
click at [235, 323] on div "Sans-serif" at bounding box center [251, 328] width 88 height 17
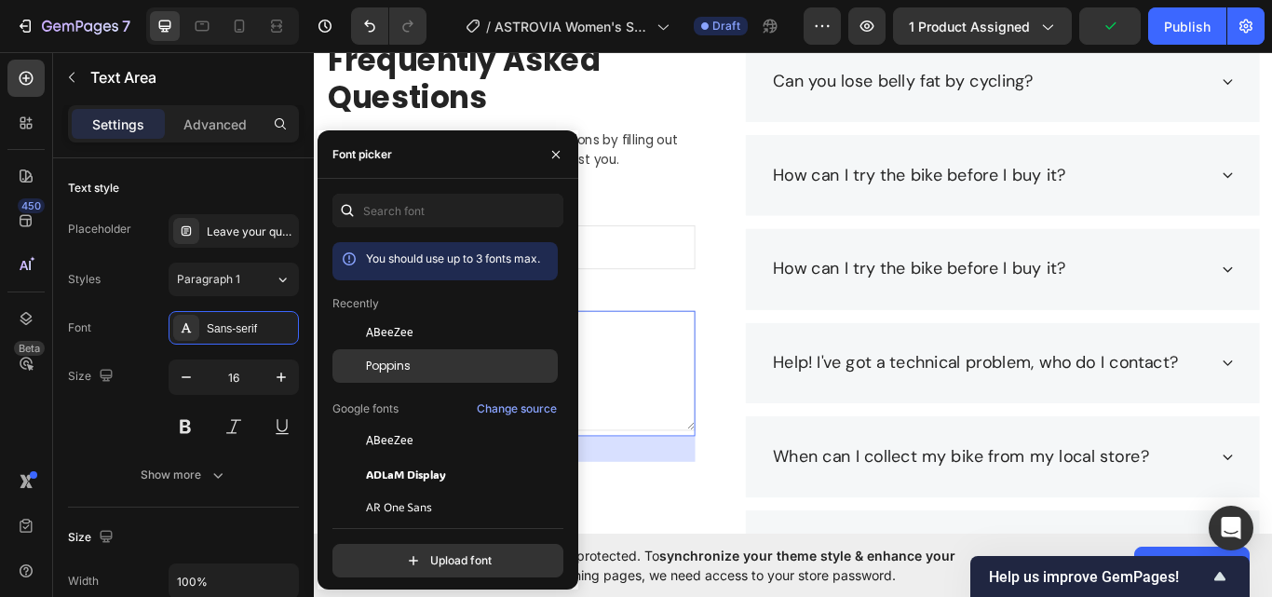
click at [395, 379] on div "Poppins" at bounding box center [444, 366] width 225 height 34
click at [737, 358] on textarea at bounding box center [543, 425] width 430 height 140
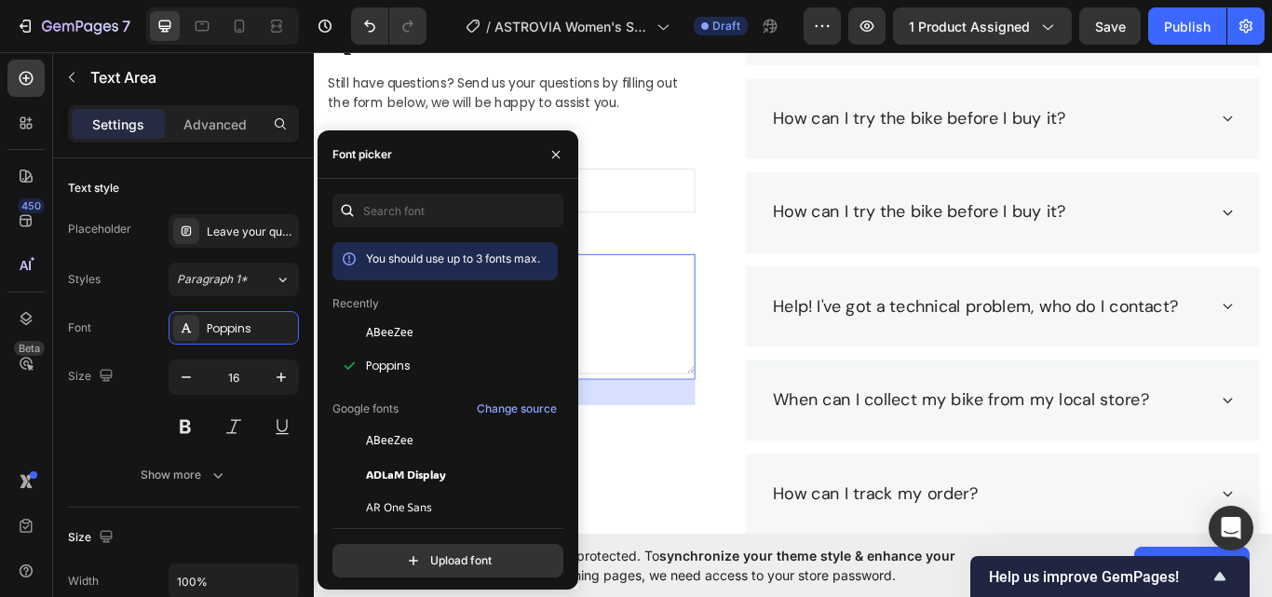
scroll to position [3292, 0]
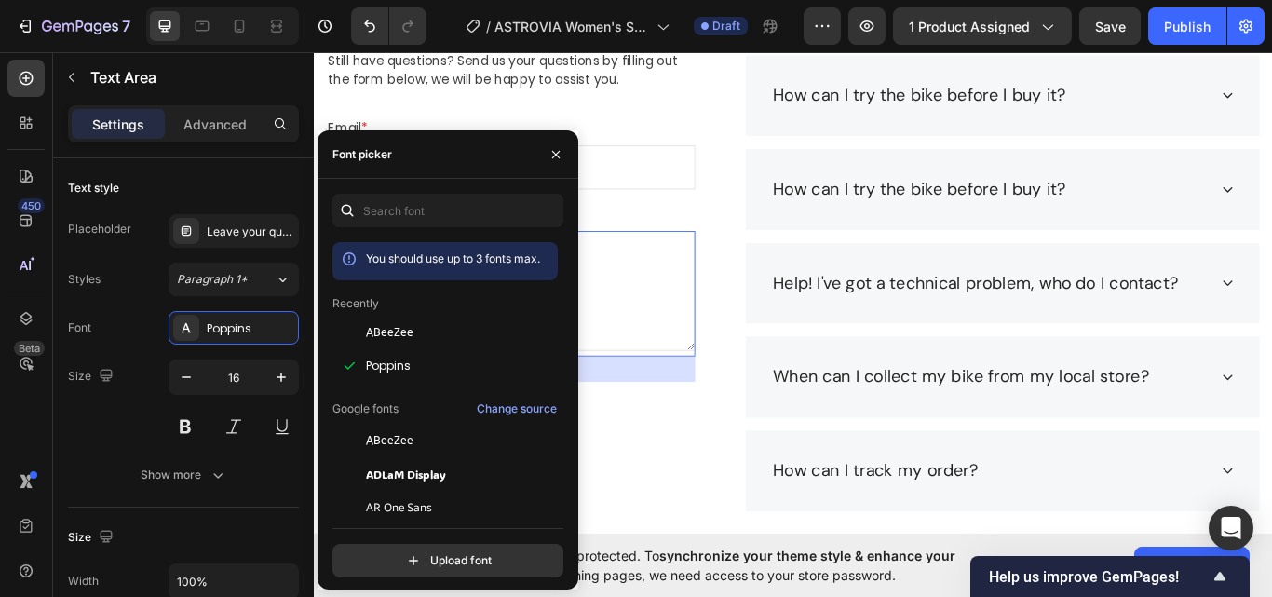
click at [687, 396] on textarea at bounding box center [543, 332] width 430 height 140
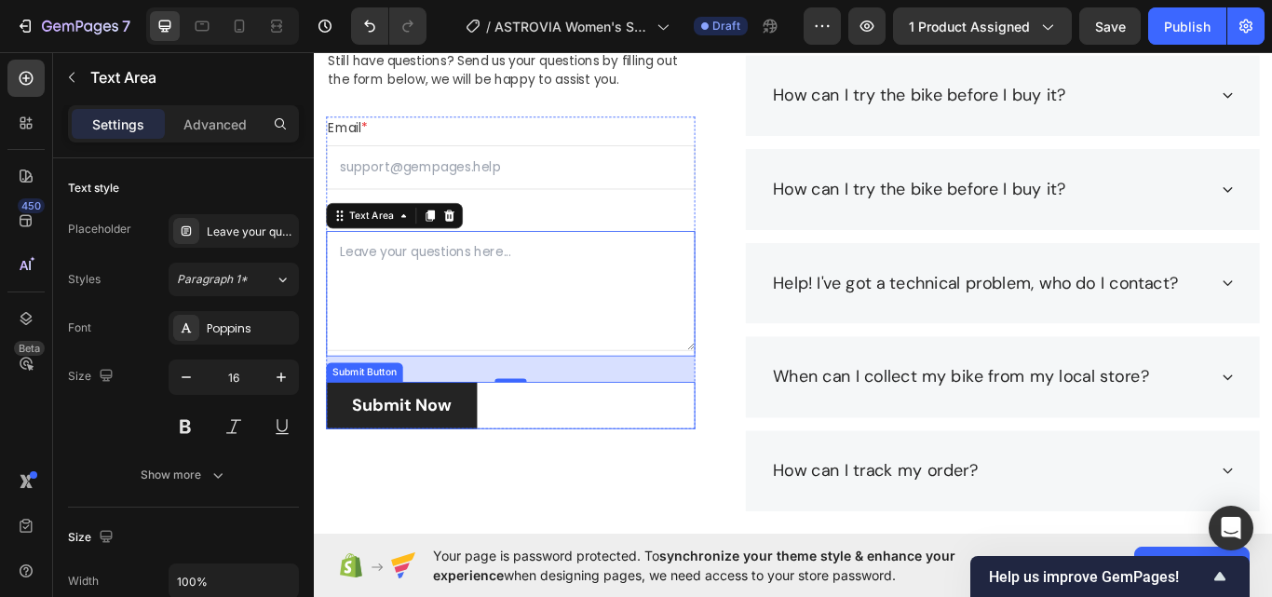
click at [488, 451] on button "Submit Now" at bounding box center [416, 466] width 176 height 56
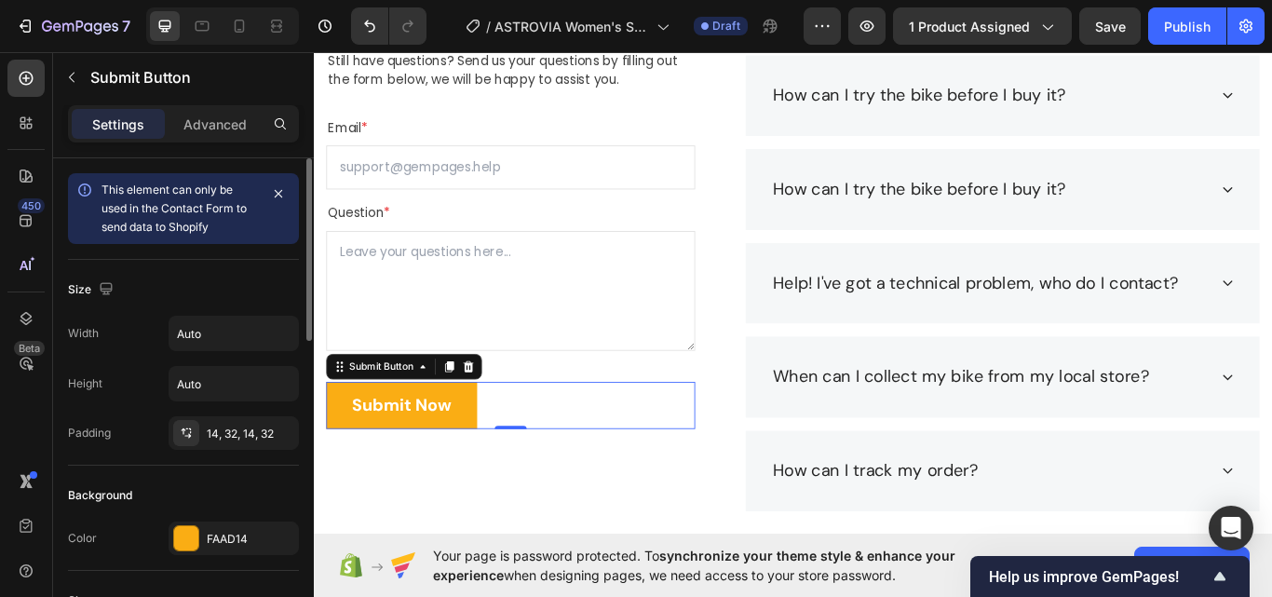
drag, startPoint x: 226, startPoint y: 538, endPoint x: 281, endPoint y: 492, distance: 72.0
click at [227, 538] on div "FAAD14" at bounding box center [251, 539] width 88 height 17
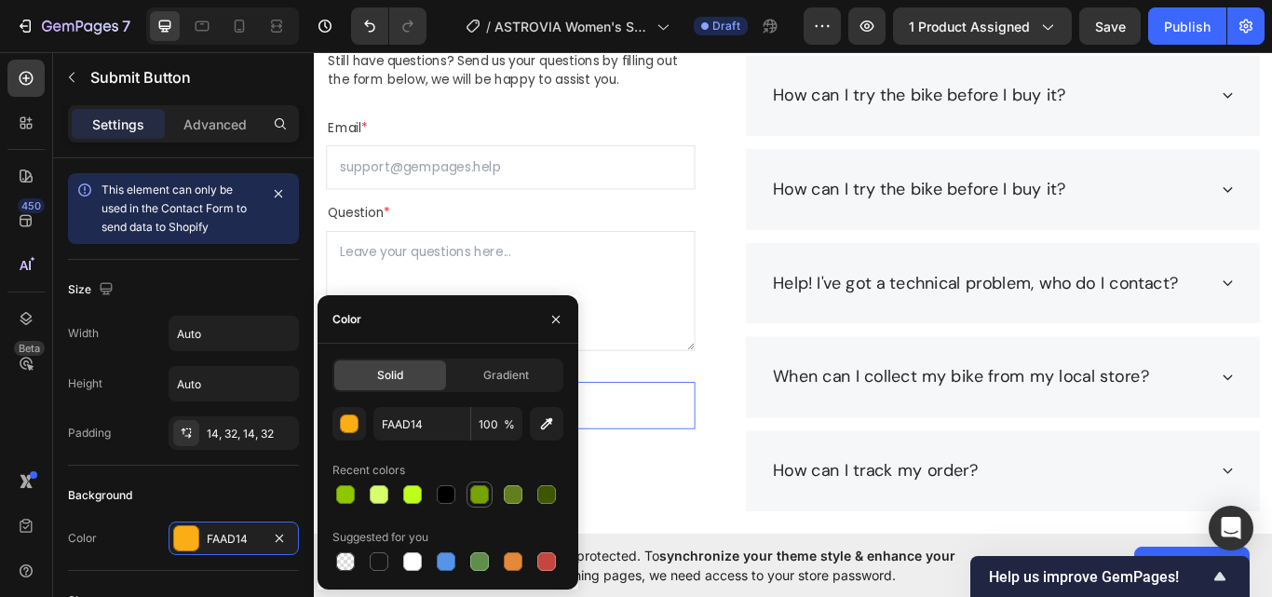
click at [468, 487] on div at bounding box center [447, 494] width 231 height 26
click at [488, 483] on div at bounding box center [479, 494] width 22 height 22
type input "76A304"
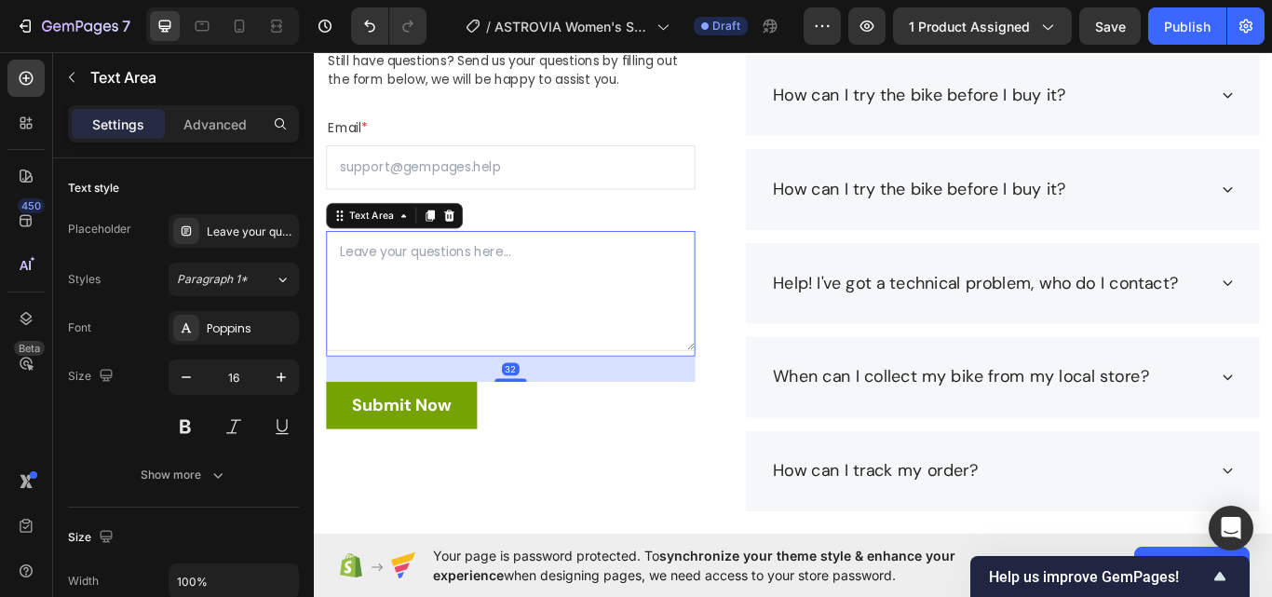
click at [678, 398] on textarea at bounding box center [543, 332] width 430 height 140
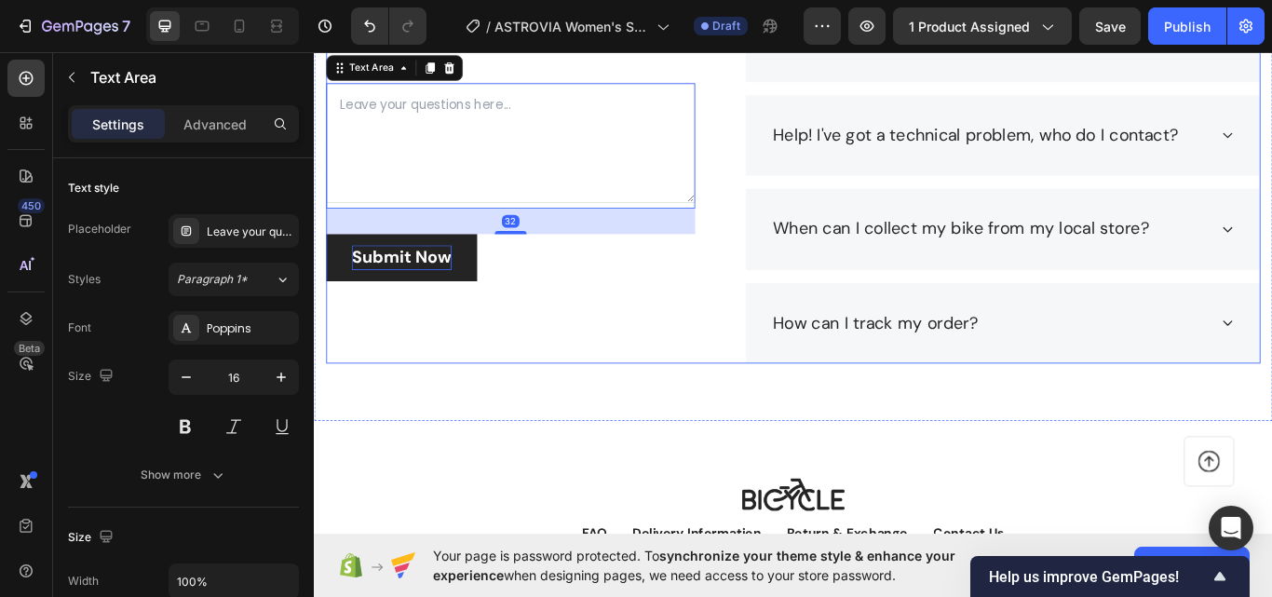
scroll to position [3478, 0]
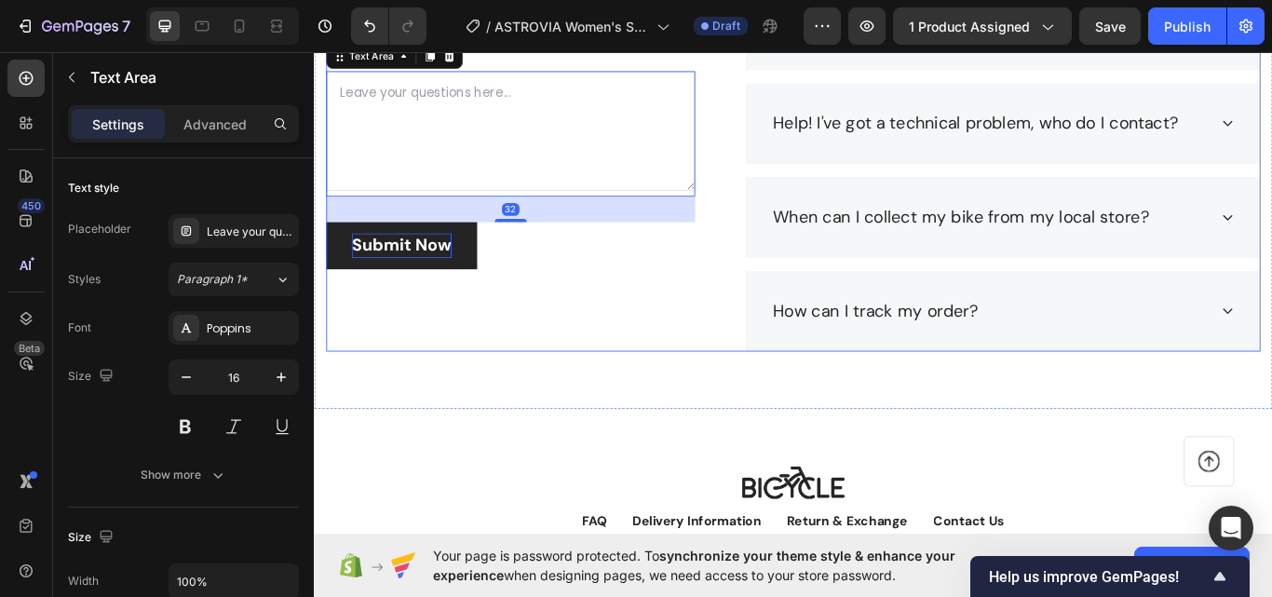
click at [445, 285] on div "Submit Now" at bounding box center [416, 279] width 116 height 30
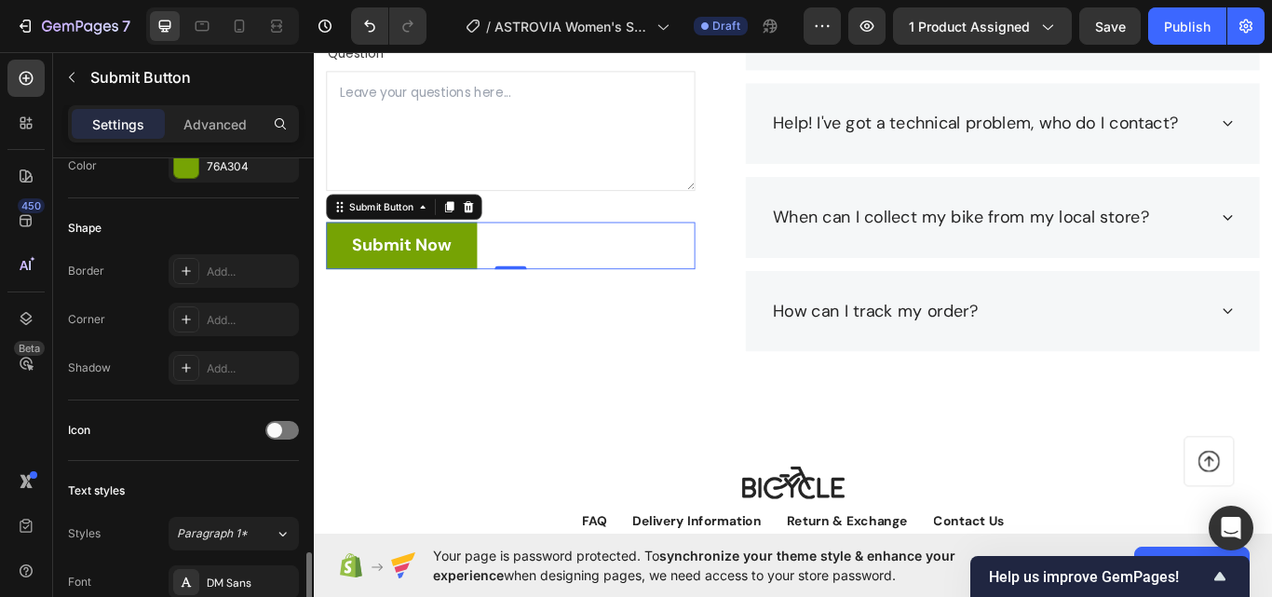
scroll to position [559, 0]
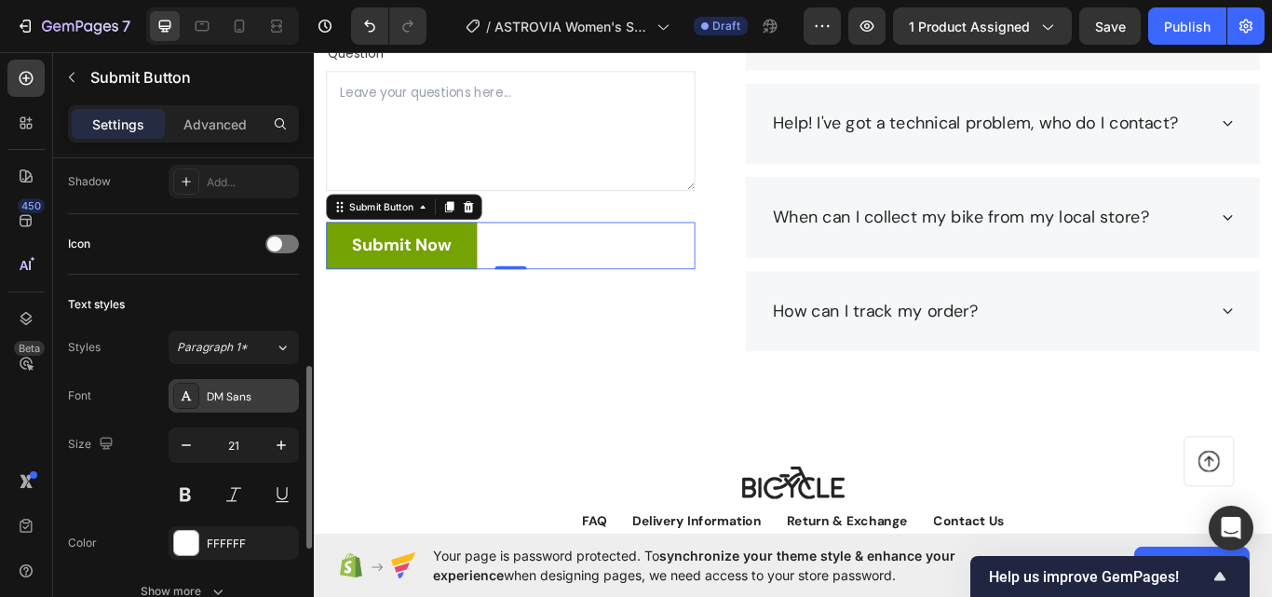
click at [219, 392] on div "DM Sans" at bounding box center [251, 396] width 88 height 17
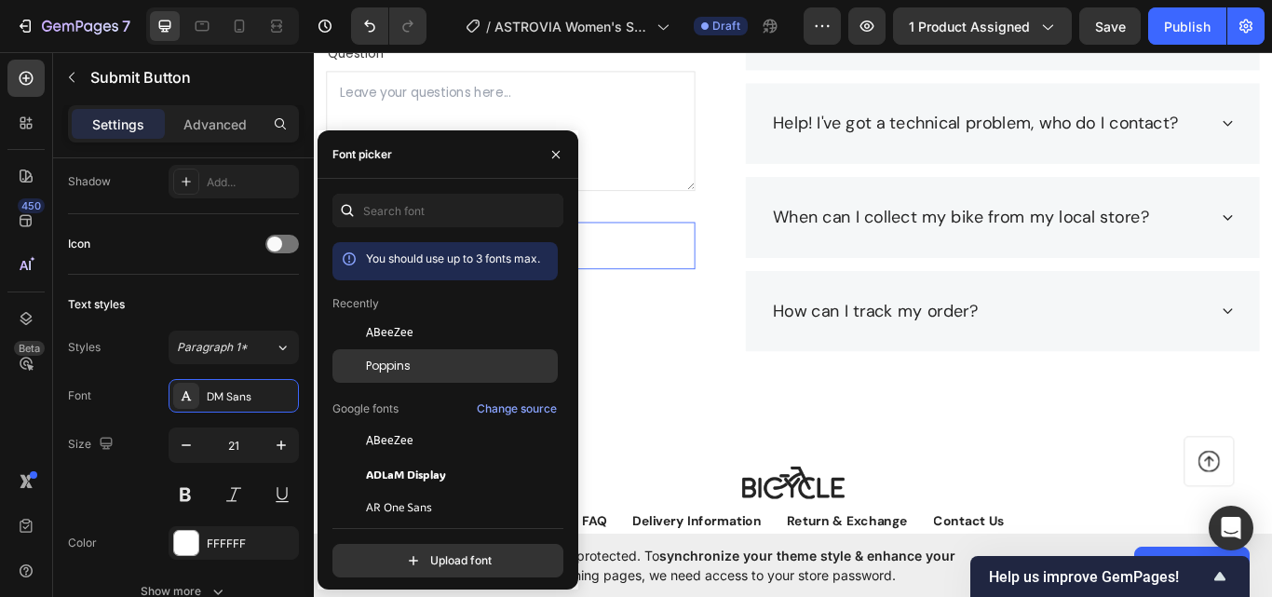
click at [401, 366] on span "Poppins" at bounding box center [388, 366] width 45 height 17
click at [576, 316] on div "You should use up to 3 fonts max. Recently ABeeZee Poppins Google fonts Change …" at bounding box center [447, 386] width 261 height 384
click at [669, 319] on div "Frequently Asked Questions Heading Still have questions? Send us your questions…" at bounding box center [543, 82] width 430 height 642
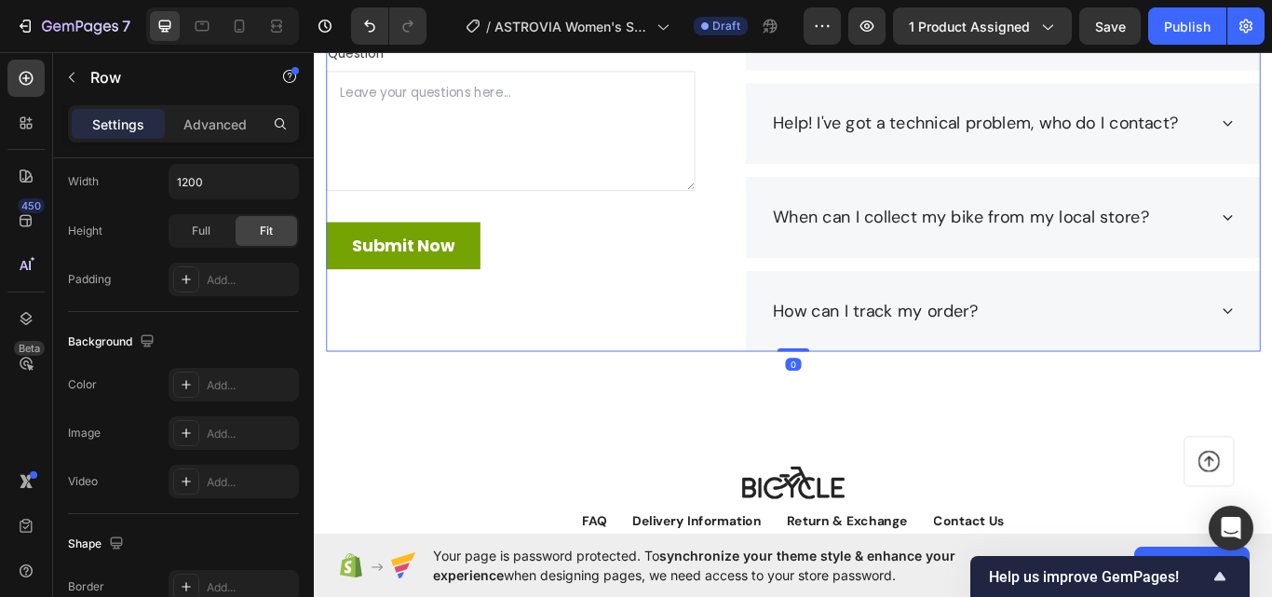
scroll to position [0, 0]
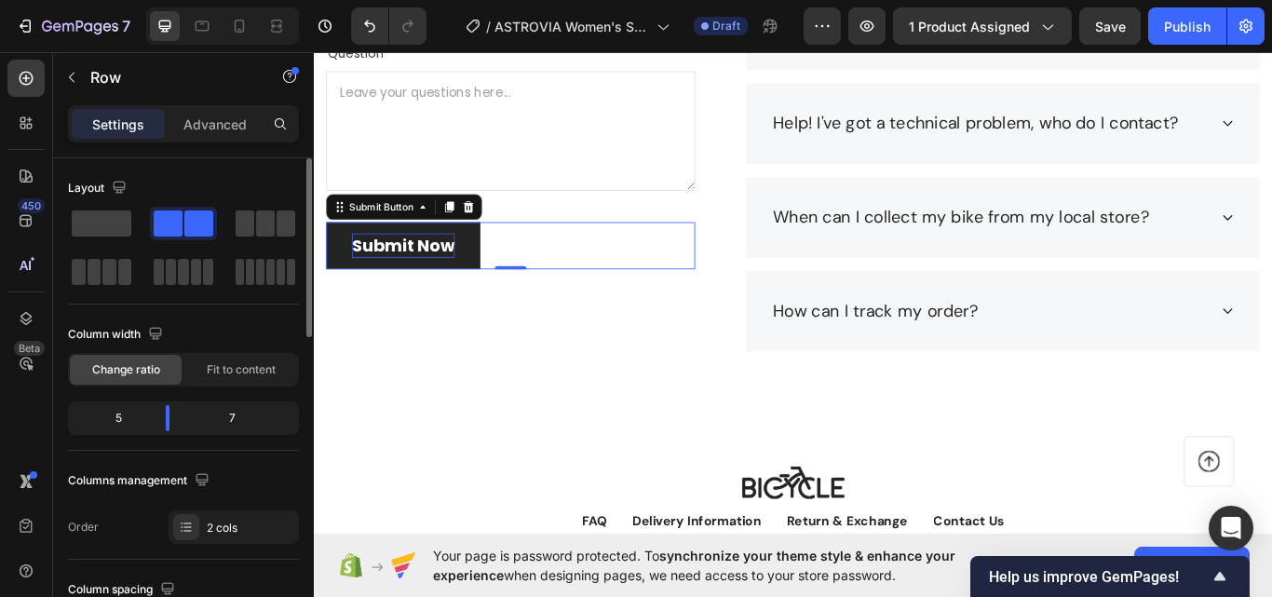
click at [364, 288] on div "Submit Now" at bounding box center [418, 279] width 120 height 30
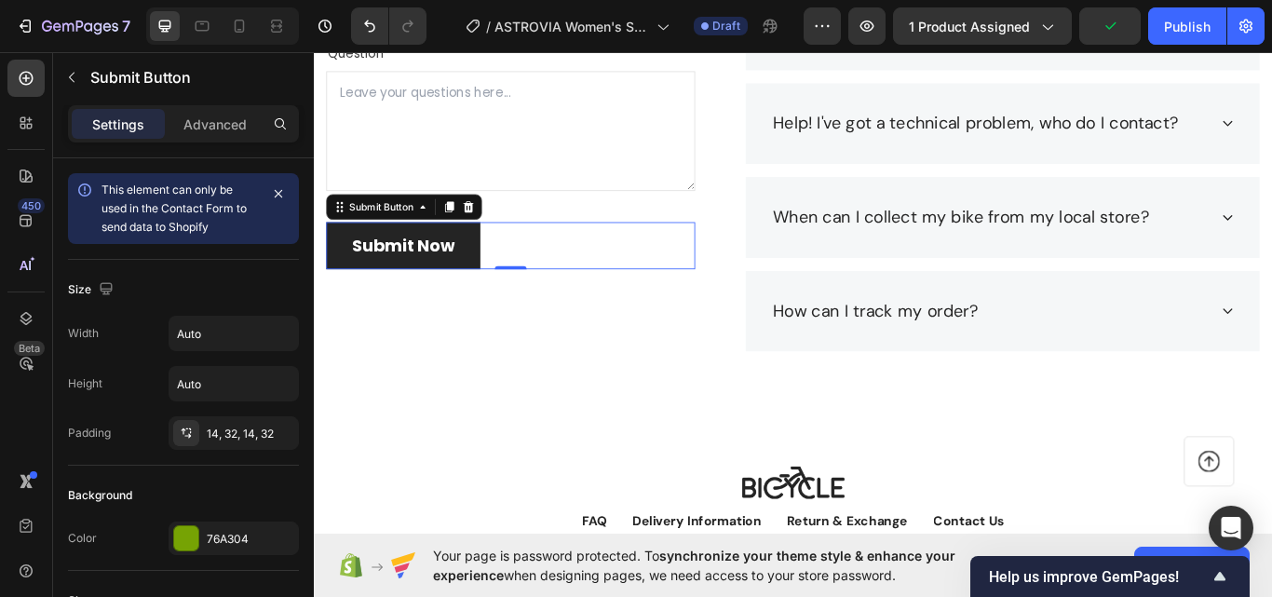
click at [488, 279] on button "Submit Now" at bounding box center [418, 279] width 180 height 56
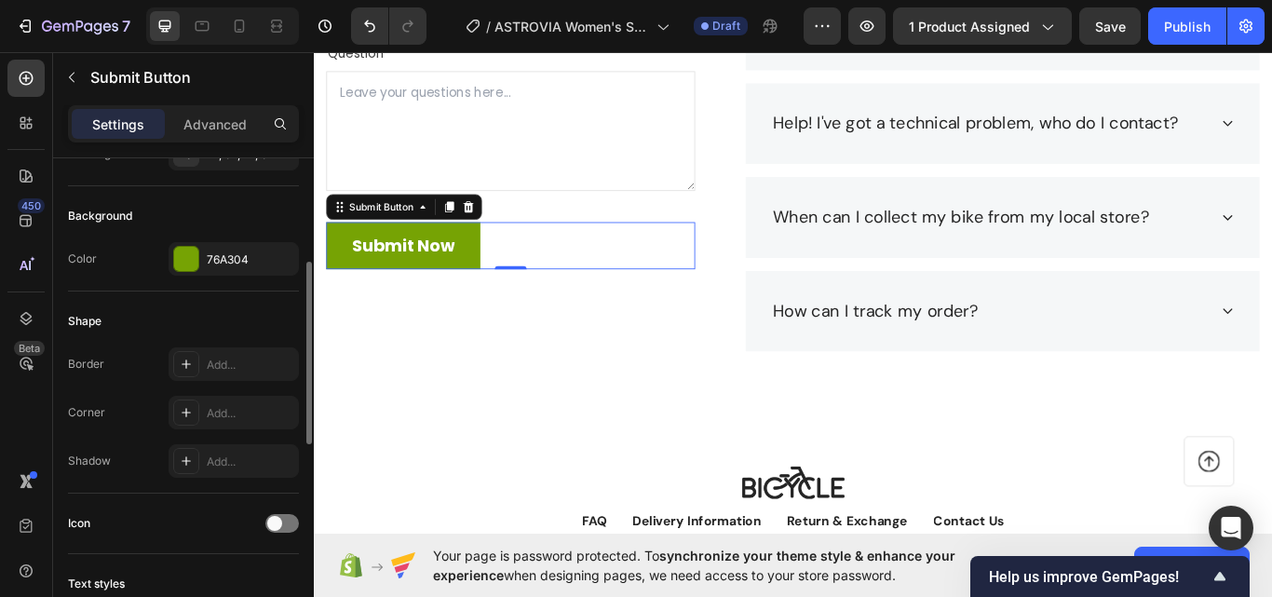
scroll to position [466, 0]
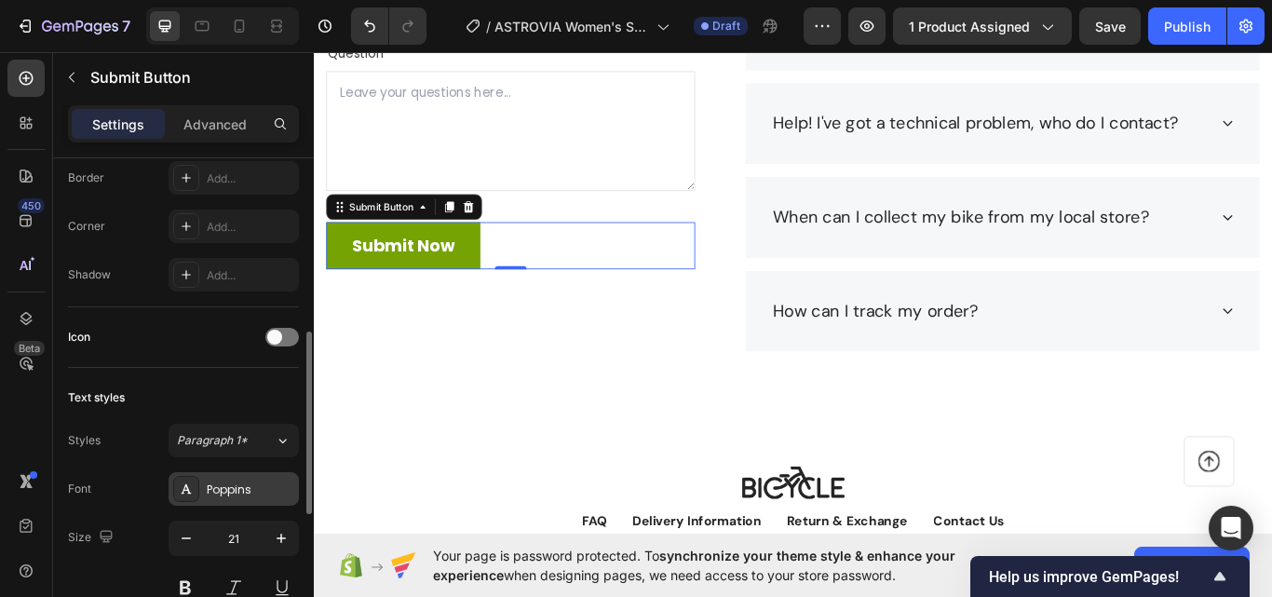
click at [248, 503] on div "Poppins" at bounding box center [234, 489] width 130 height 34
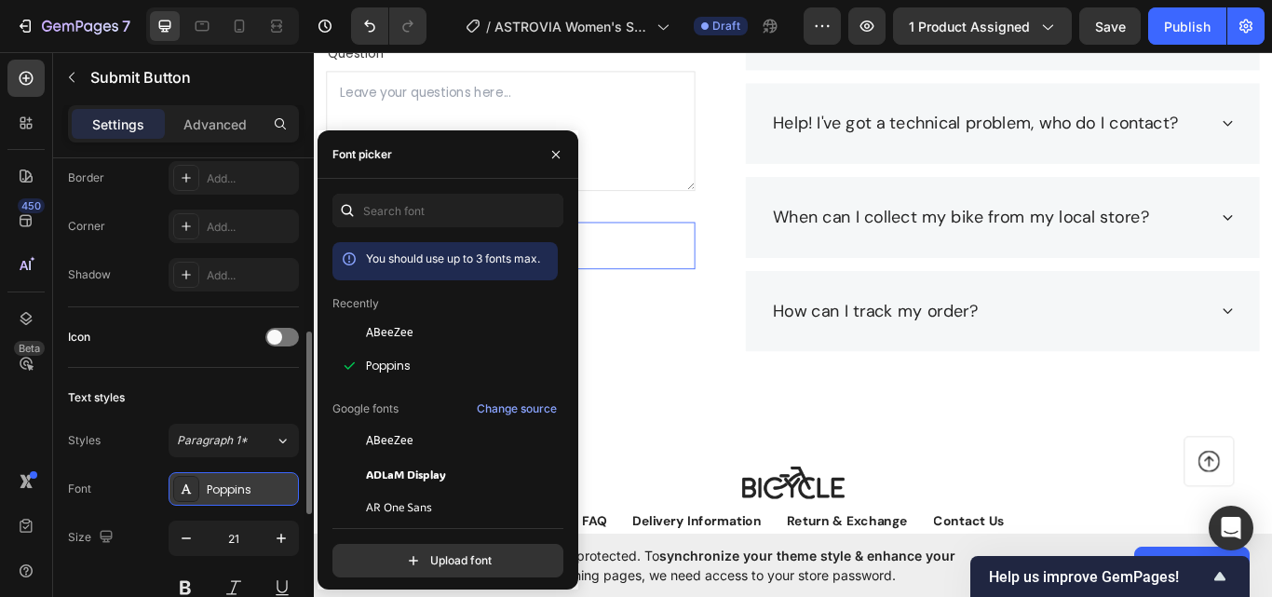
click at [247, 503] on div "Poppins" at bounding box center [234, 489] width 130 height 34
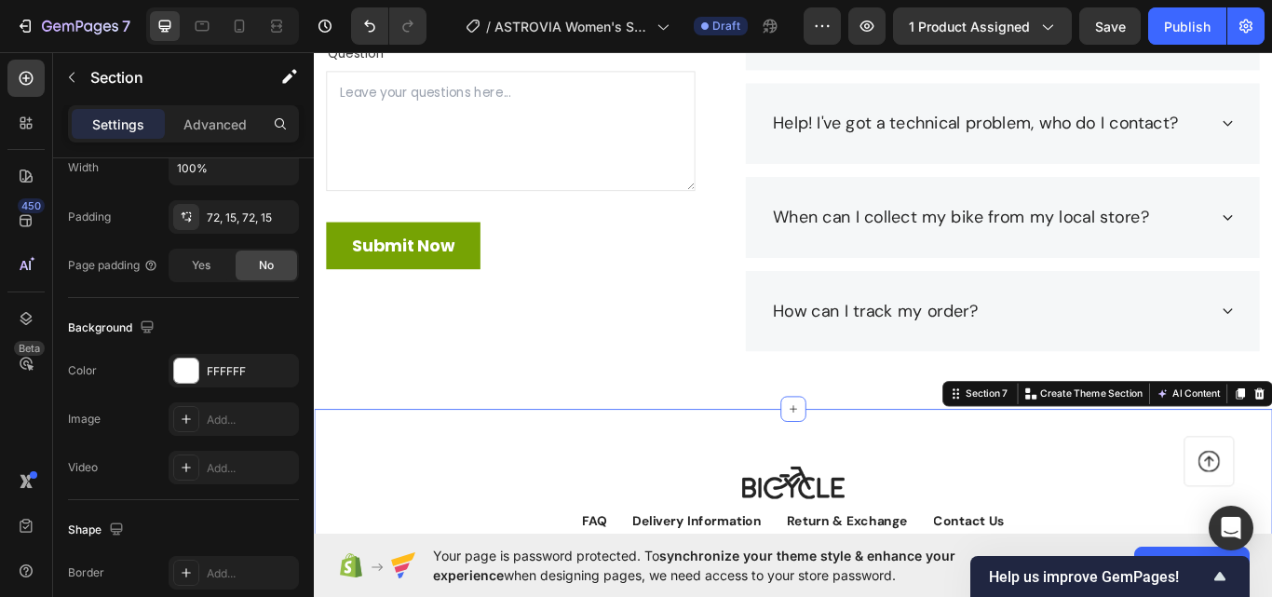
scroll to position [0, 0]
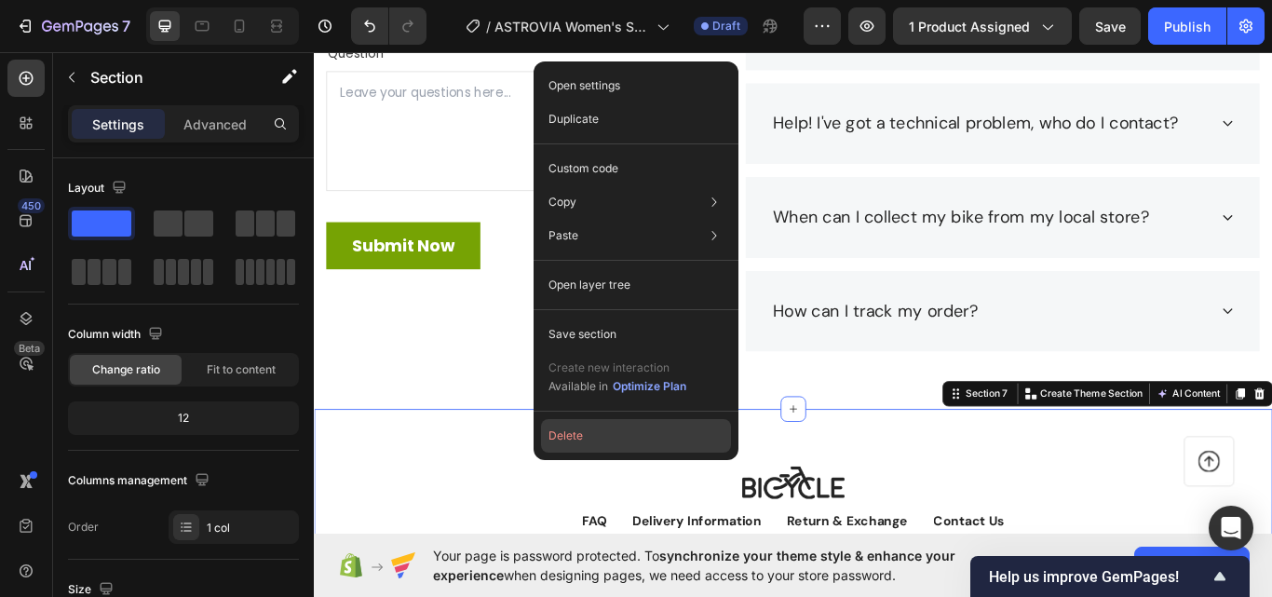
click at [614, 428] on button "Delete" at bounding box center [636, 436] width 190 height 34
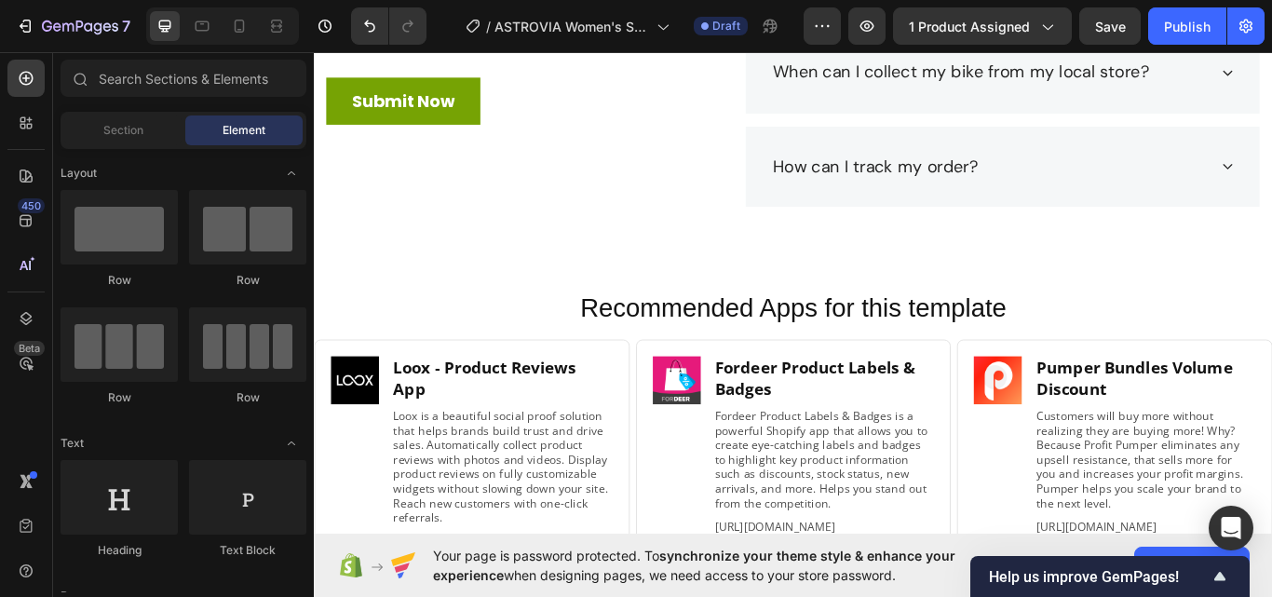
scroll to position [3665, 0]
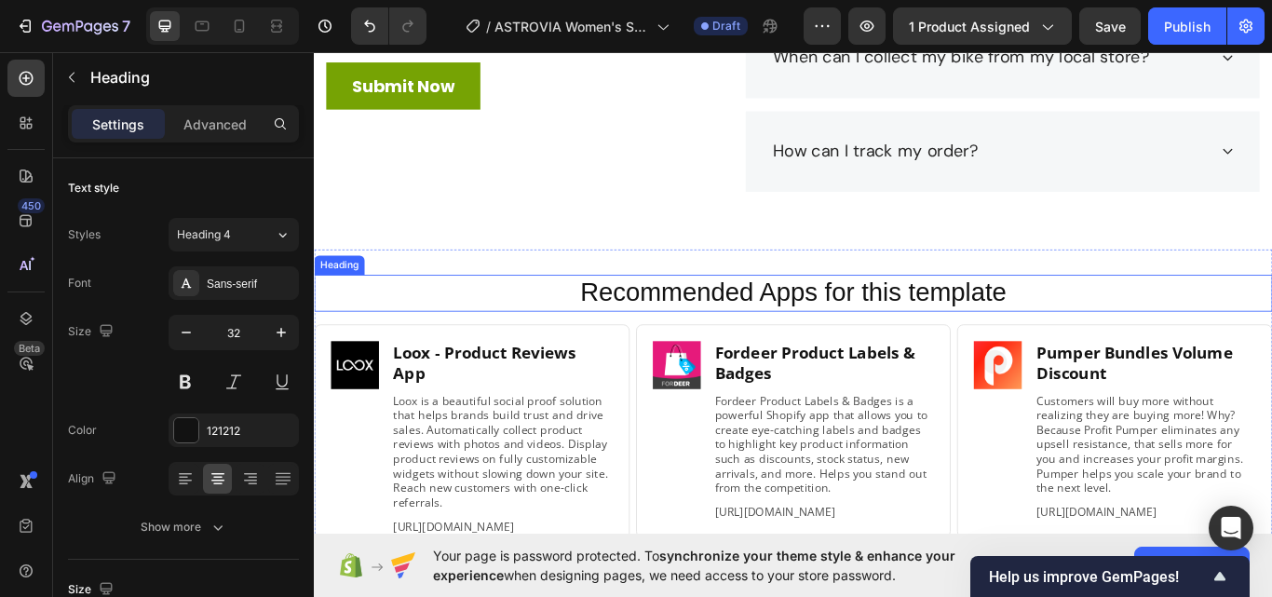
click at [561, 321] on h2 "Recommended Apps for this template" at bounding box center [872, 334] width 1080 height 43
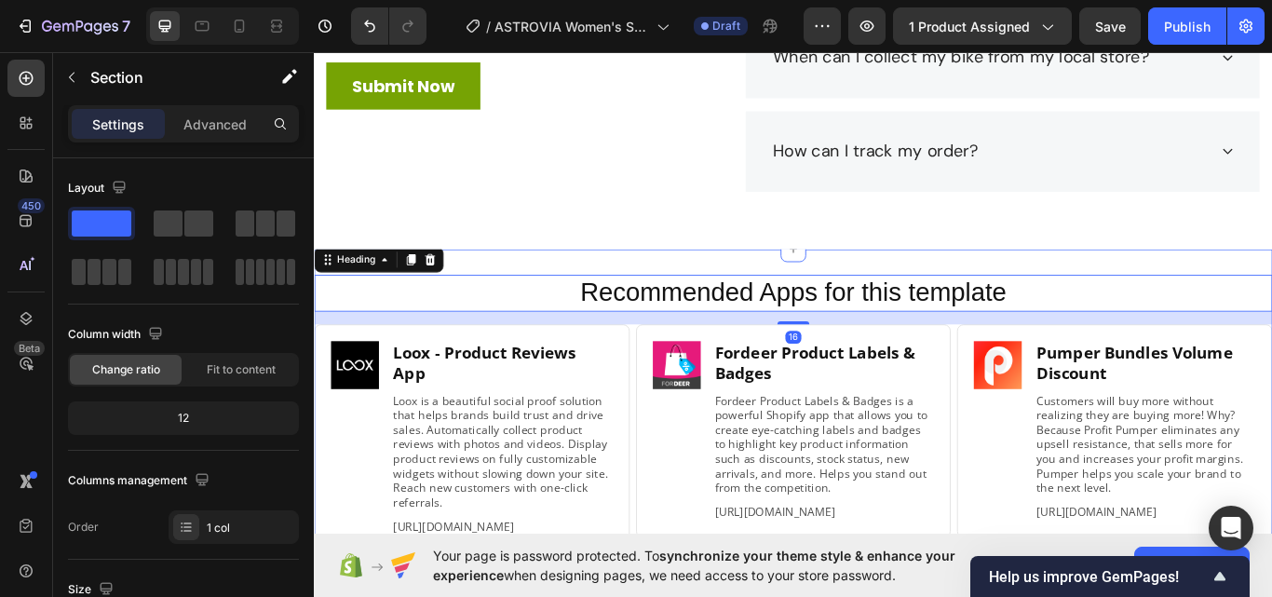
click at [553, 292] on div "Recommended Apps for this template Heading 16 Image Loox ‑ Product Reviews App …" at bounding box center [872, 504] width 1117 height 443
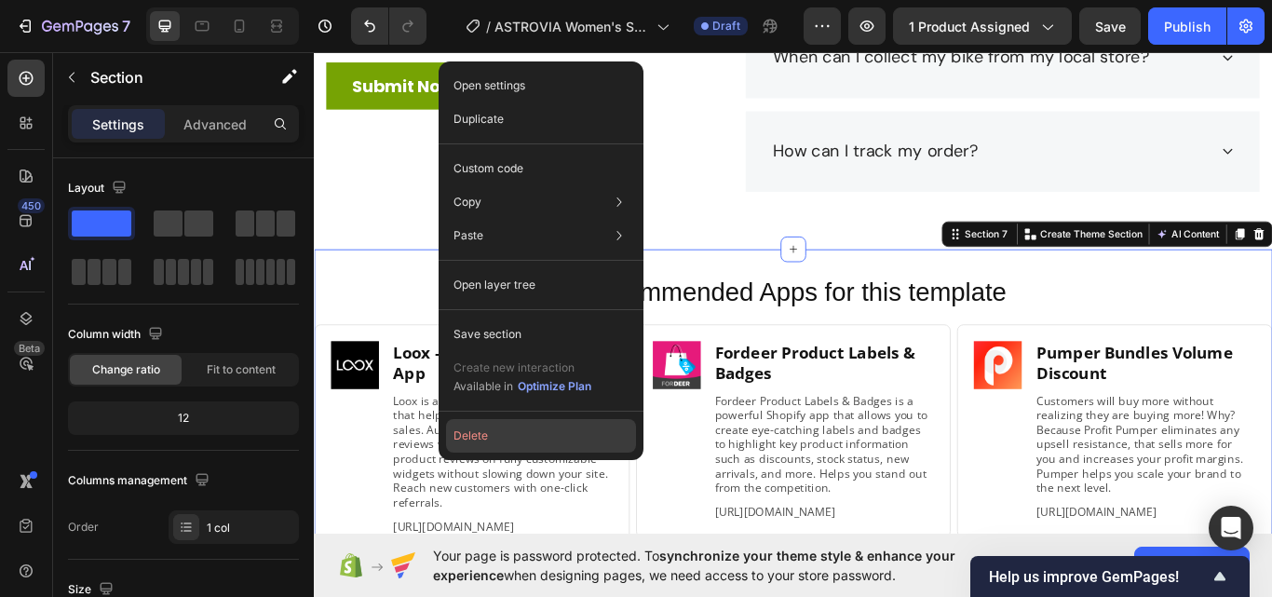
drag, startPoint x: 548, startPoint y: 429, endPoint x: 272, endPoint y: 444, distance: 276.9
click at [548, 429] on button "Delete" at bounding box center [541, 436] width 190 height 34
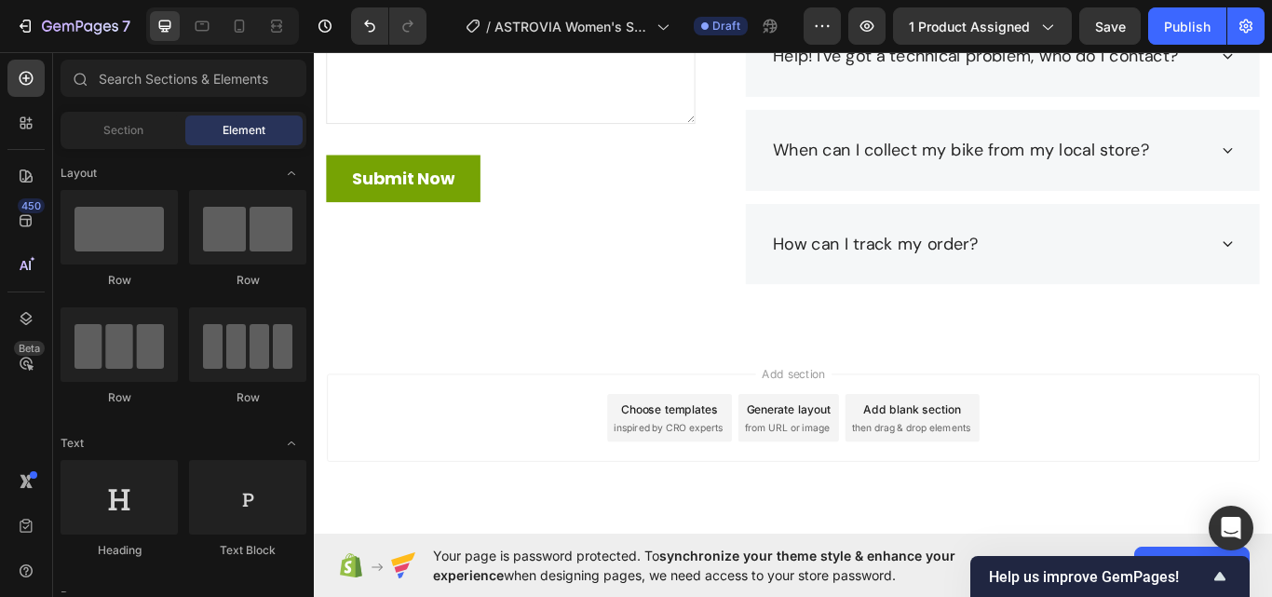
scroll to position [3597, 0]
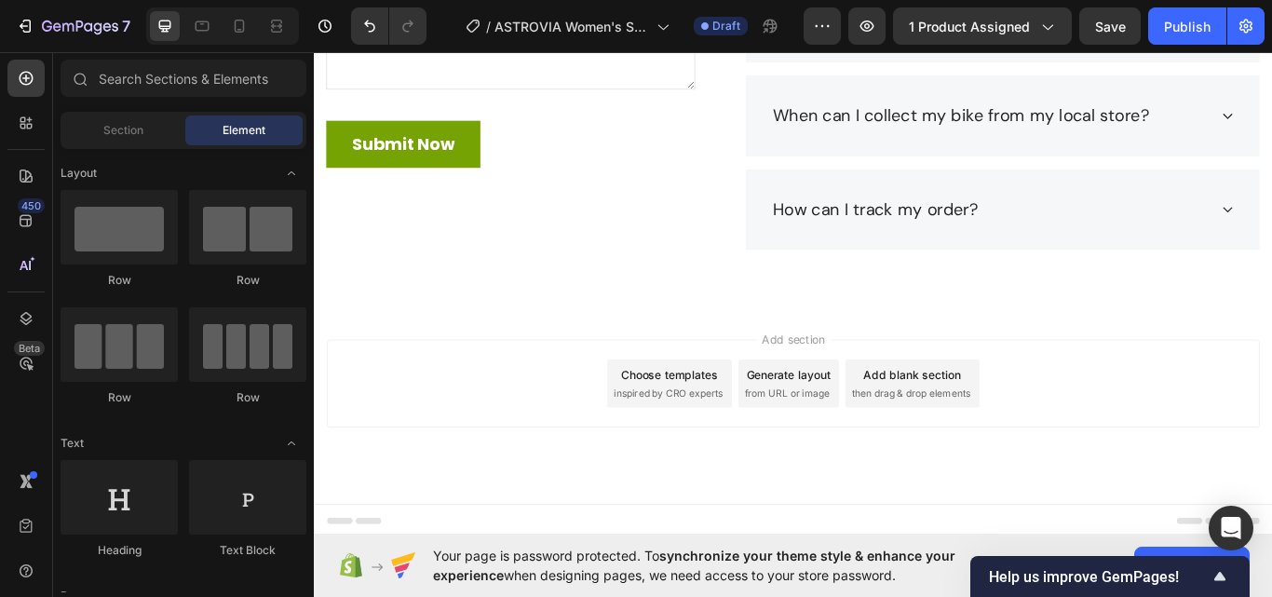
click at [334, 587] on div "Footer" at bounding box center [872, 599] width 1087 height 37
click at [337, 593] on icon at bounding box center [335, 599] width 13 height 13
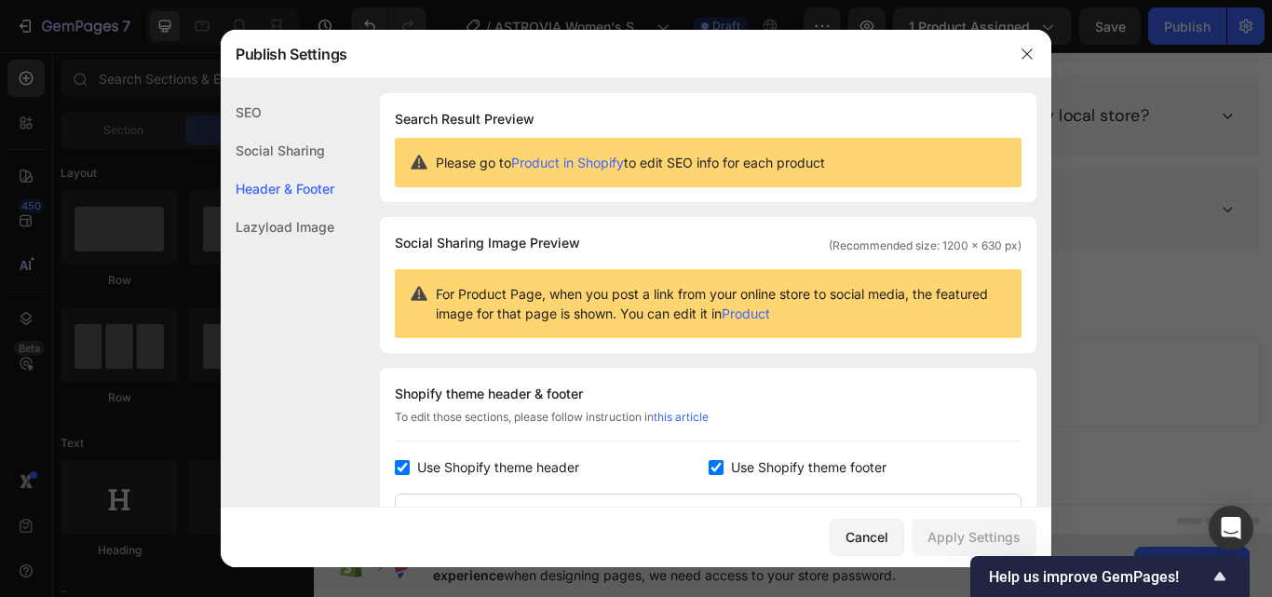
scroll to position [271, 0]
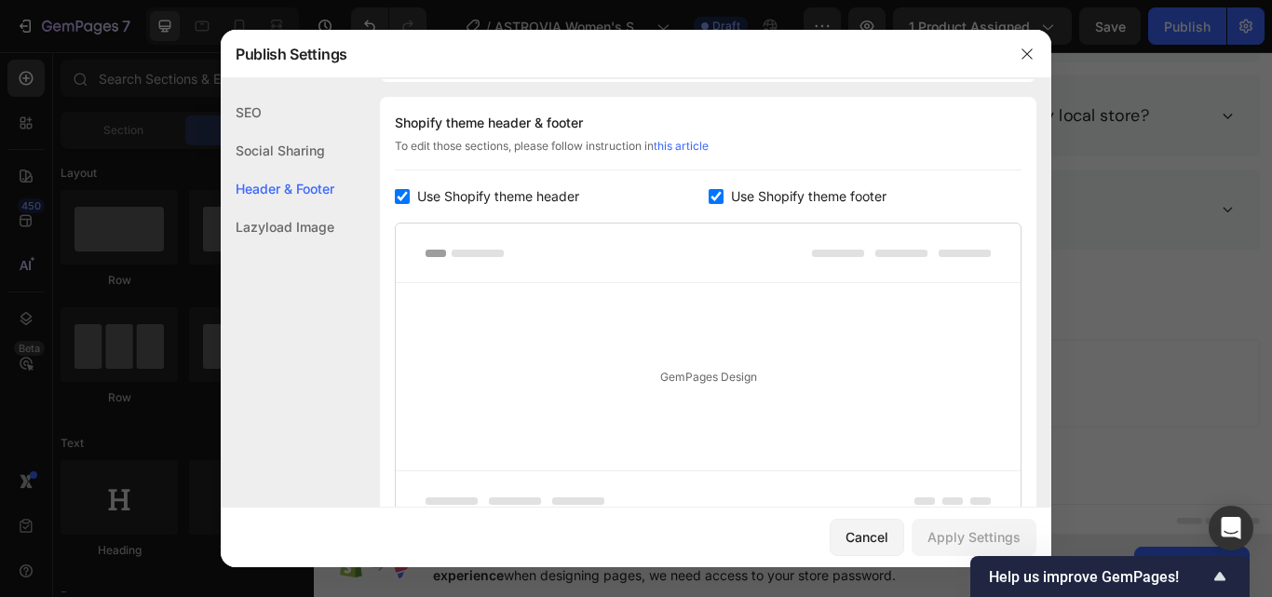
click at [737, 199] on span "Use Shopify theme footer" at bounding box center [808, 196] width 155 height 22
checkbox input "false"
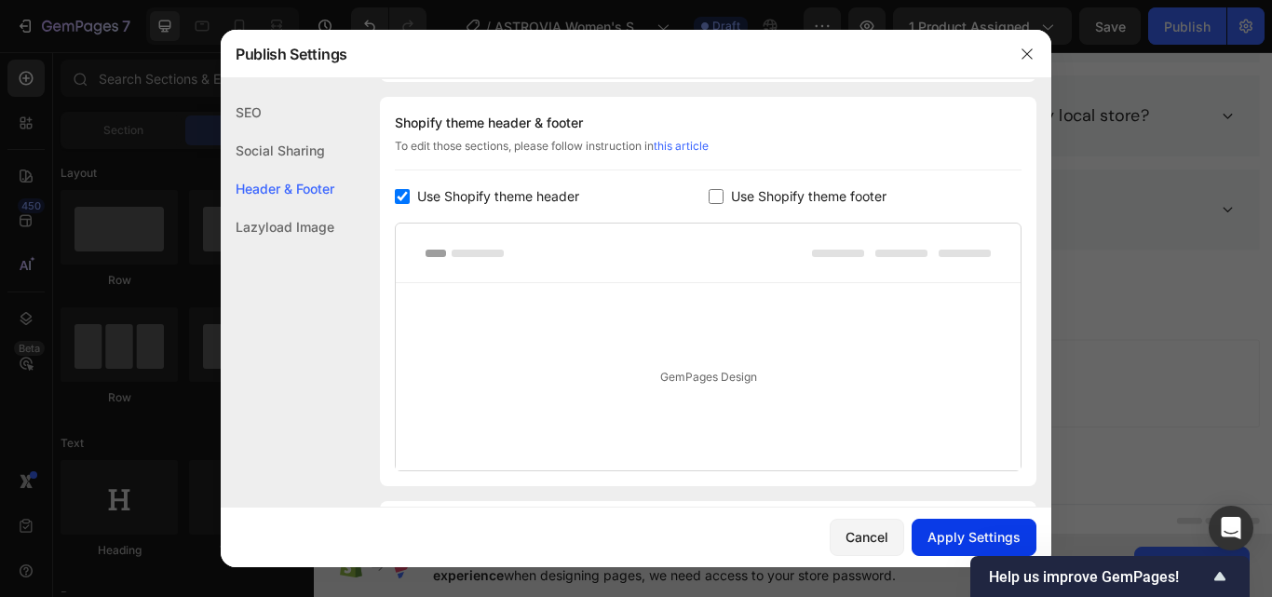
click at [944, 520] on button "Apply Settings" at bounding box center [974, 537] width 125 height 37
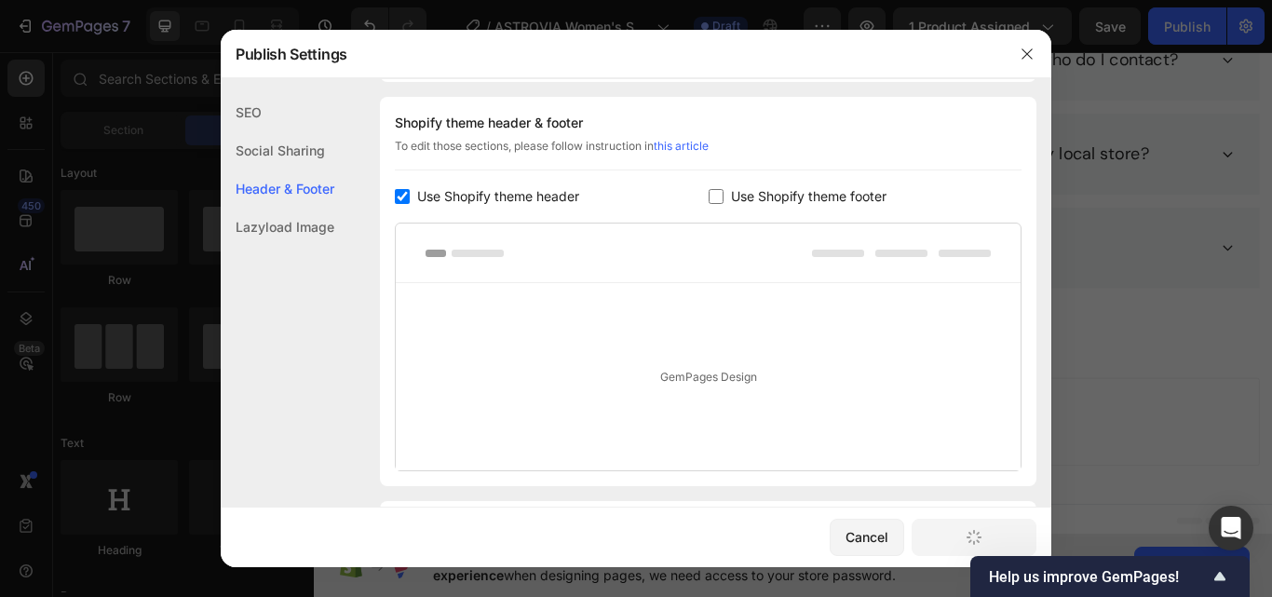
scroll to position [3552, 0]
click at [1039, 48] on button "button" at bounding box center [1027, 54] width 30 height 30
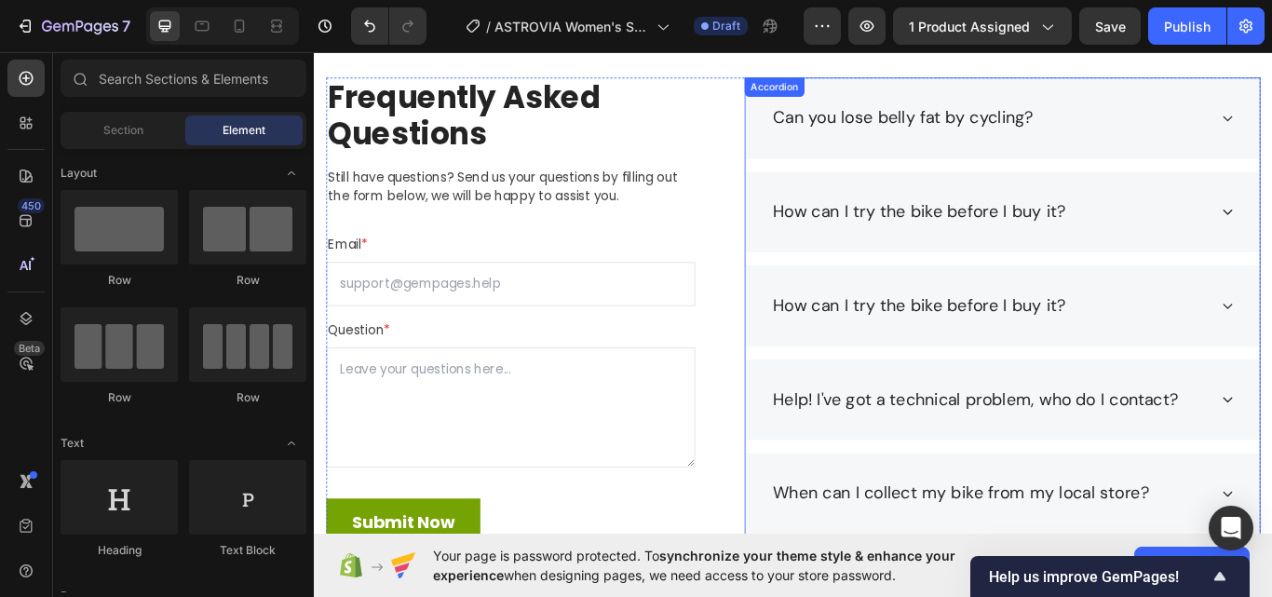
scroll to position [3086, 0]
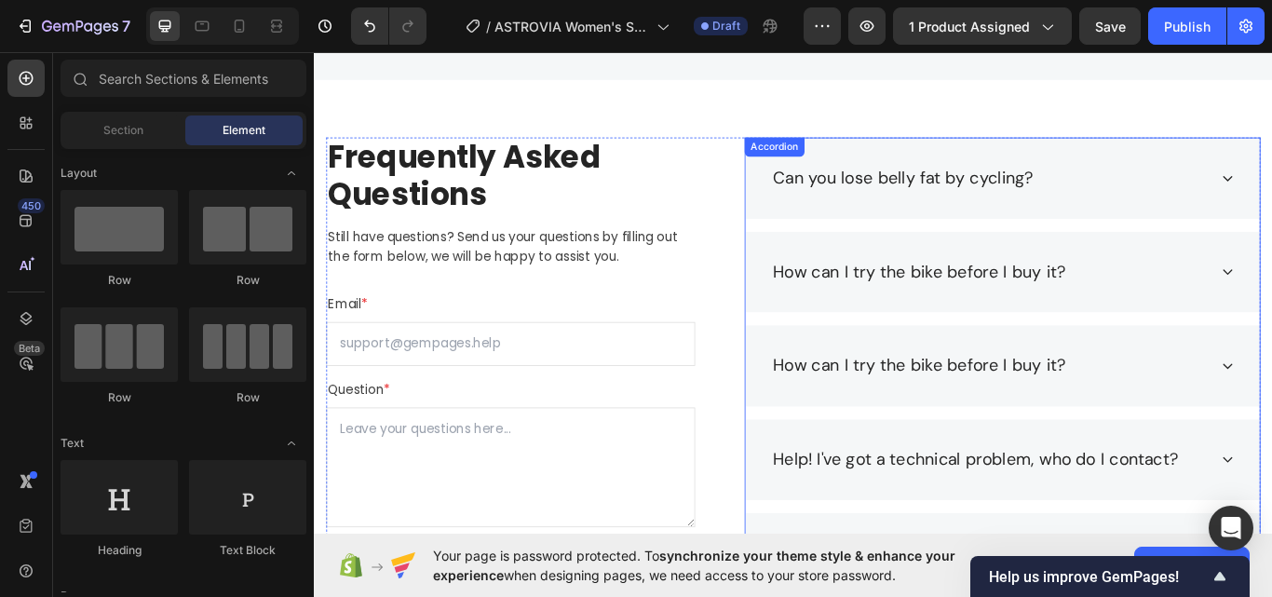
click at [1087, 217] on div "Can you lose belly fat by cycling?" at bounding box center [1117, 200] width 600 height 95
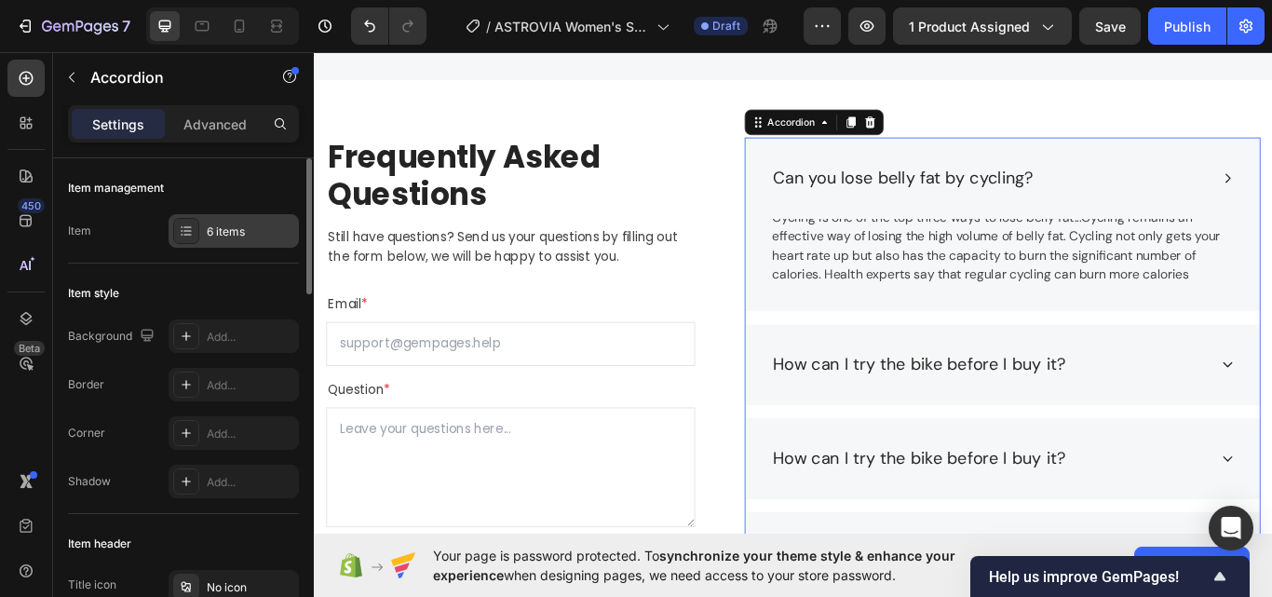
click at [216, 241] on div "6 items" at bounding box center [234, 231] width 130 height 34
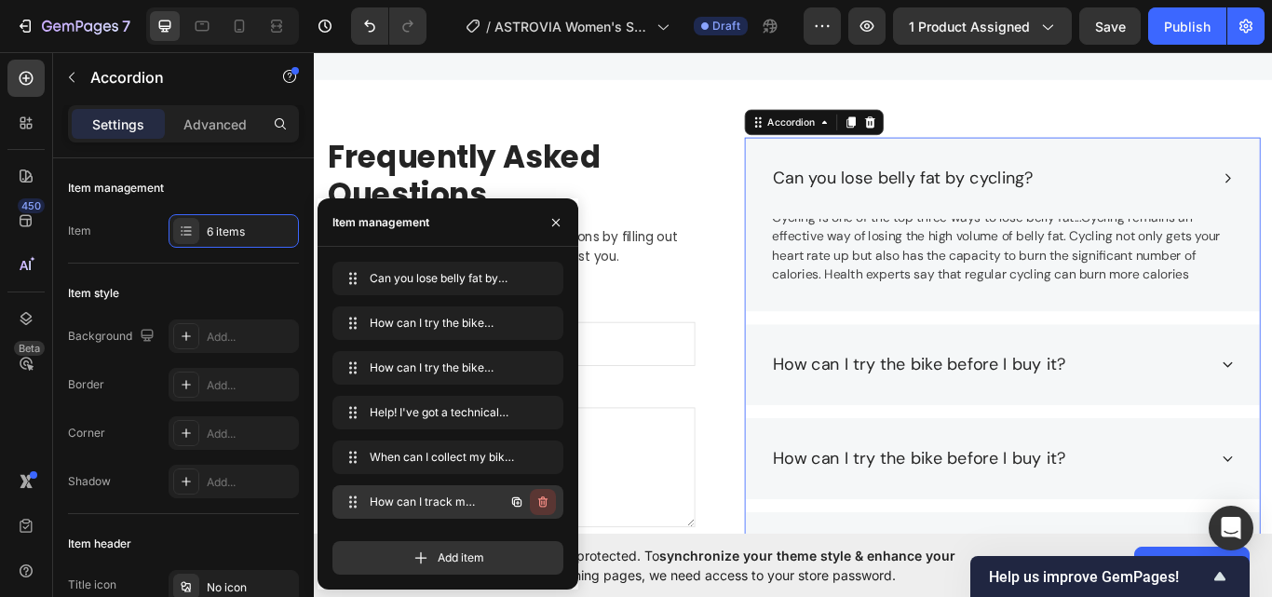
click at [545, 500] on icon "button" at bounding box center [542, 501] width 15 height 15
click at [545, 500] on div "Delete" at bounding box center [530, 501] width 34 height 17
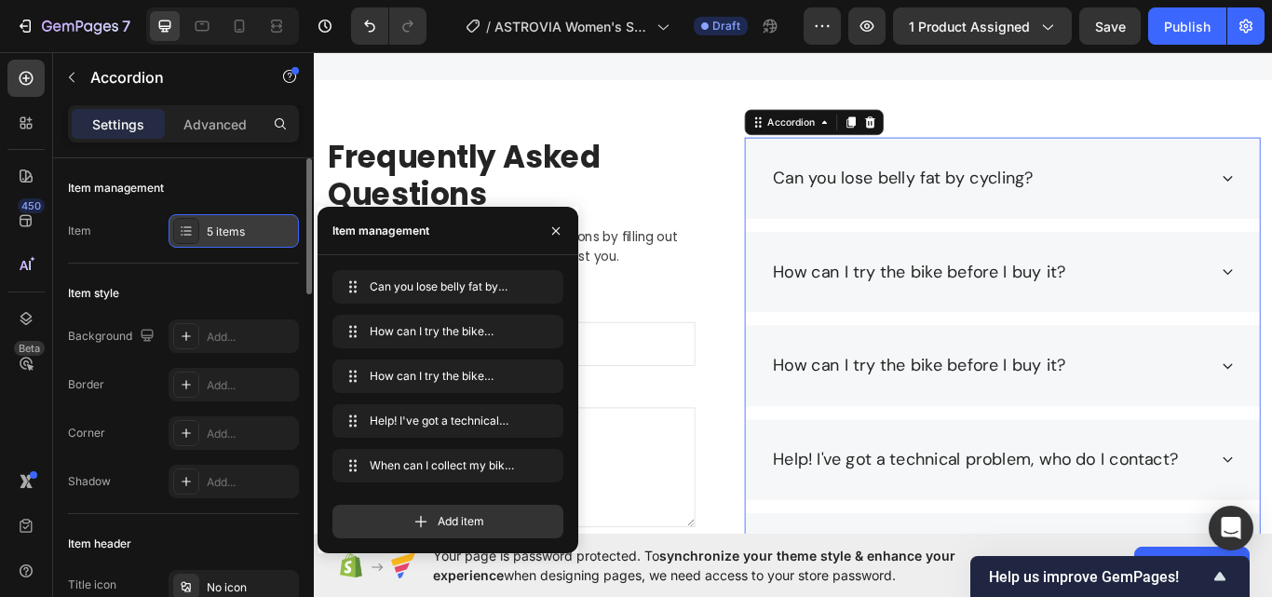
click at [215, 228] on div "5 items" at bounding box center [251, 231] width 88 height 17
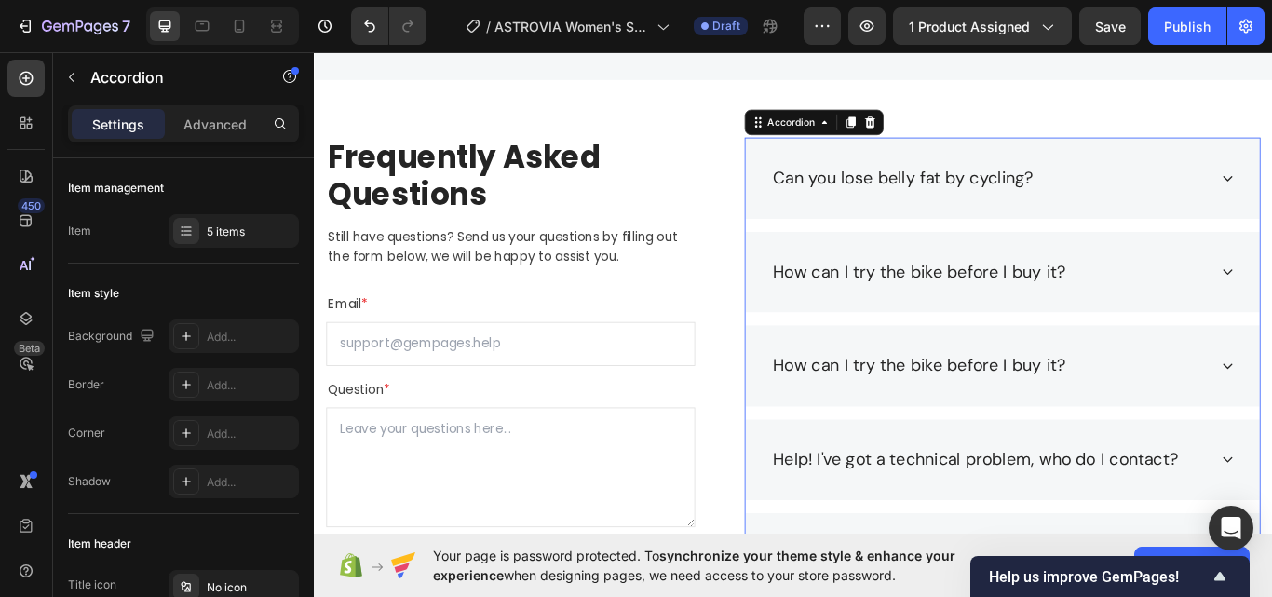
click at [1105, 196] on div "Can you lose belly fat by cycling?" at bounding box center [1000, 199] width 309 height 35
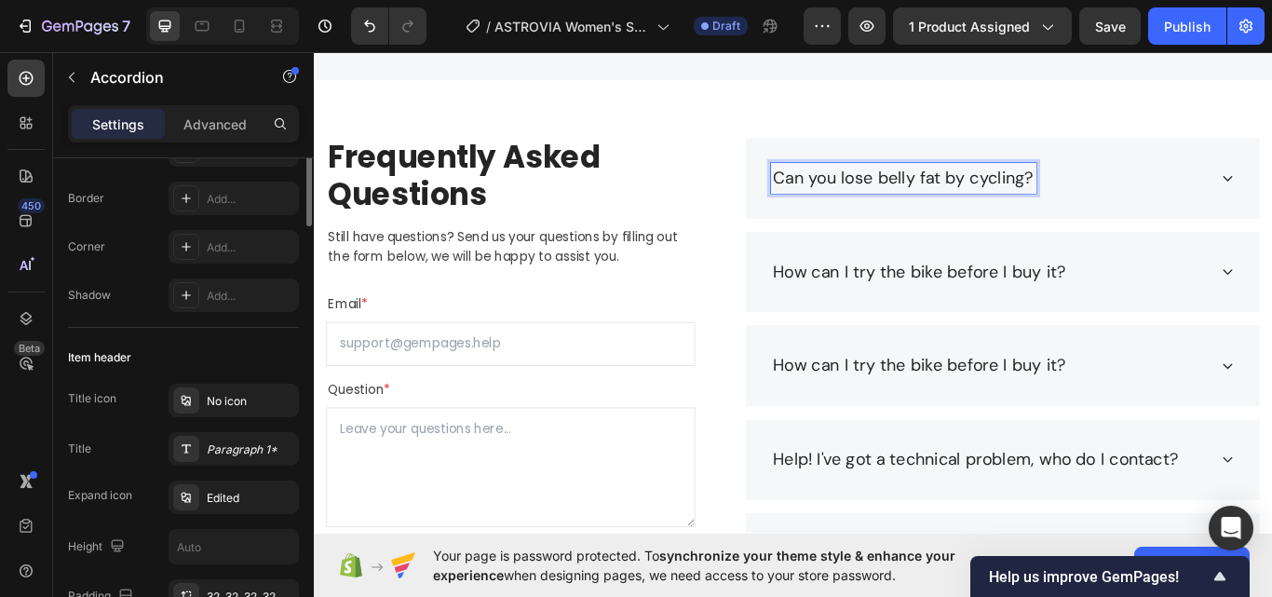
scroll to position [186, 0]
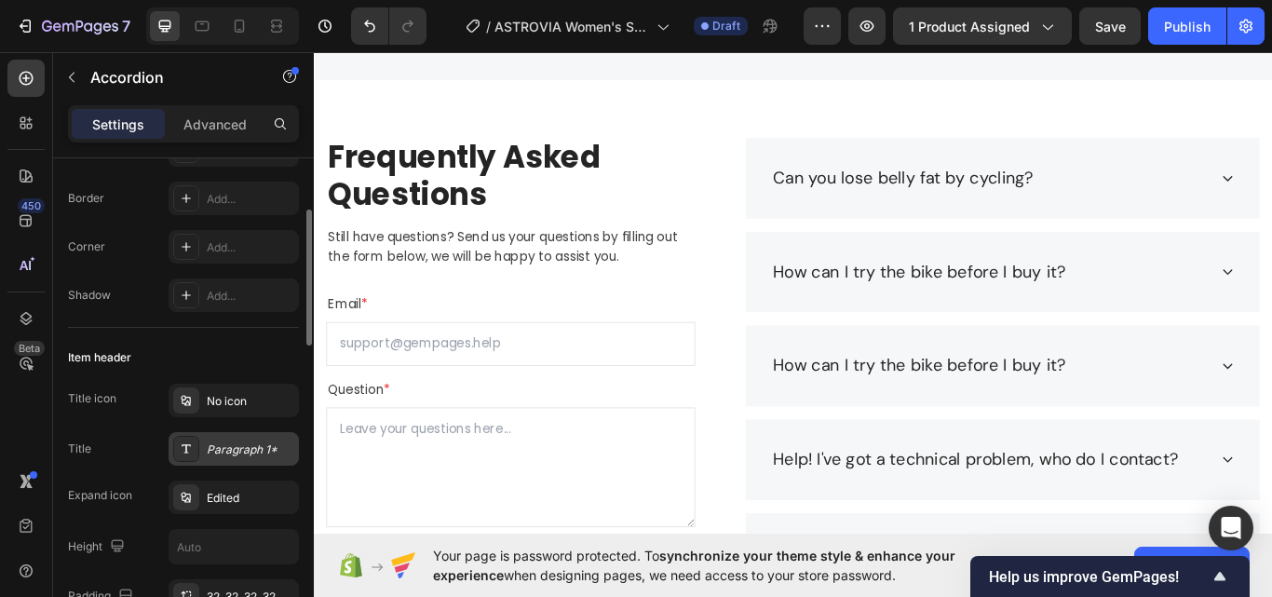
click at [239, 432] on div "Paragraph 1*" at bounding box center [234, 449] width 130 height 34
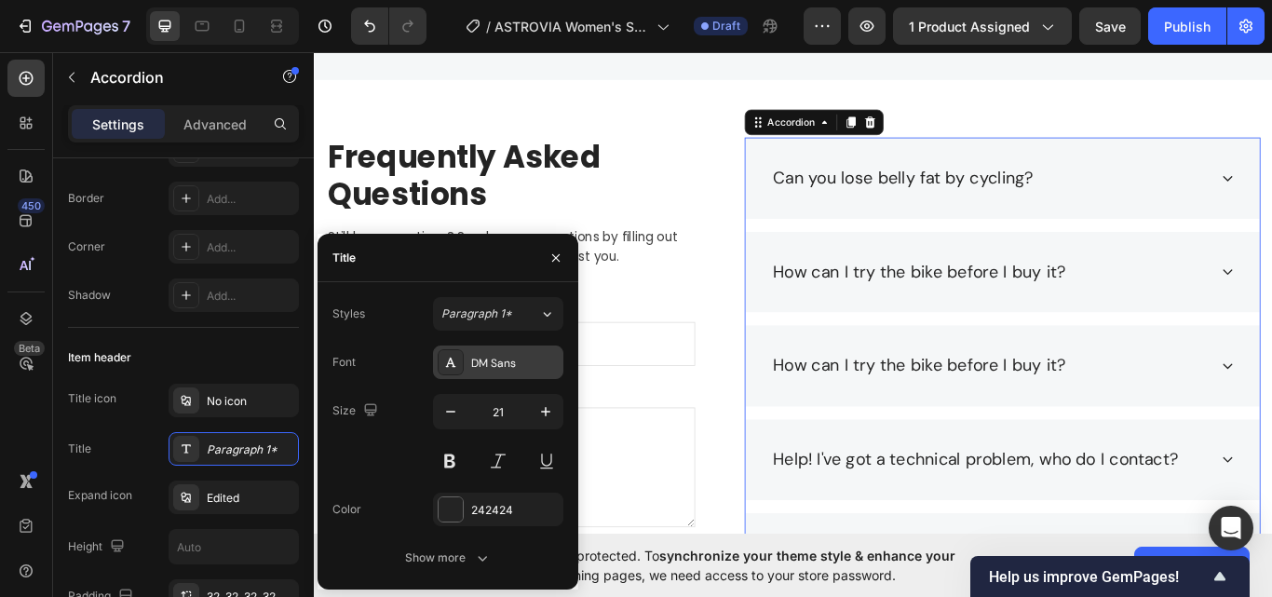
click at [504, 359] on div "DM Sans" at bounding box center [515, 363] width 88 height 17
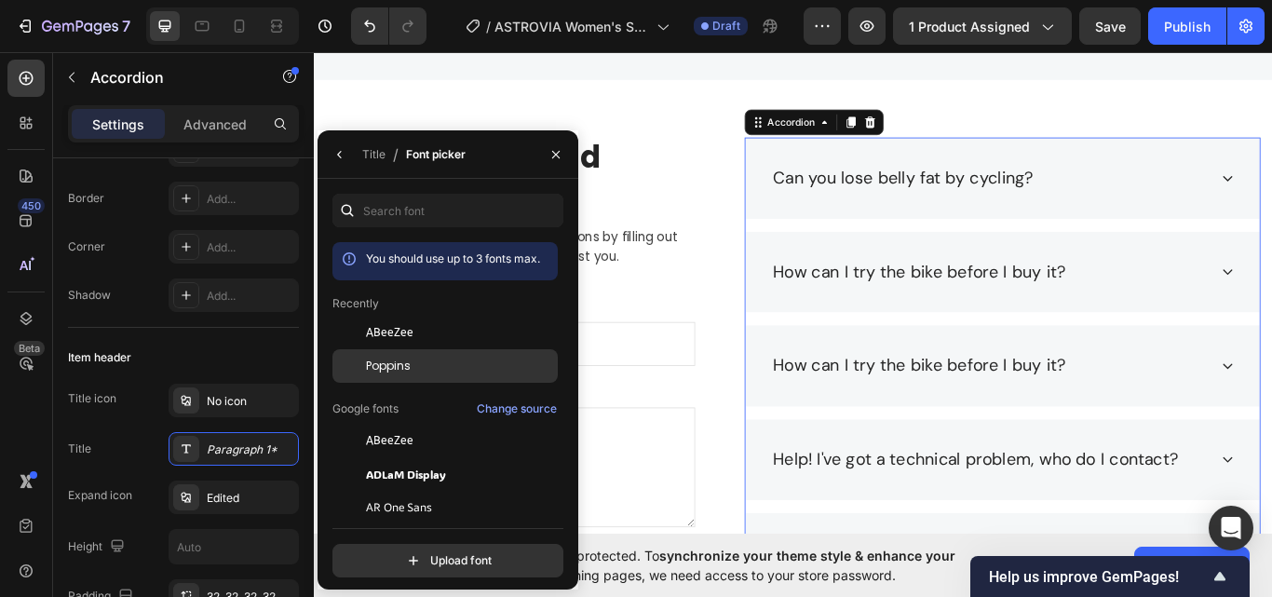
click at [469, 358] on div "Poppins" at bounding box center [460, 366] width 188 height 17
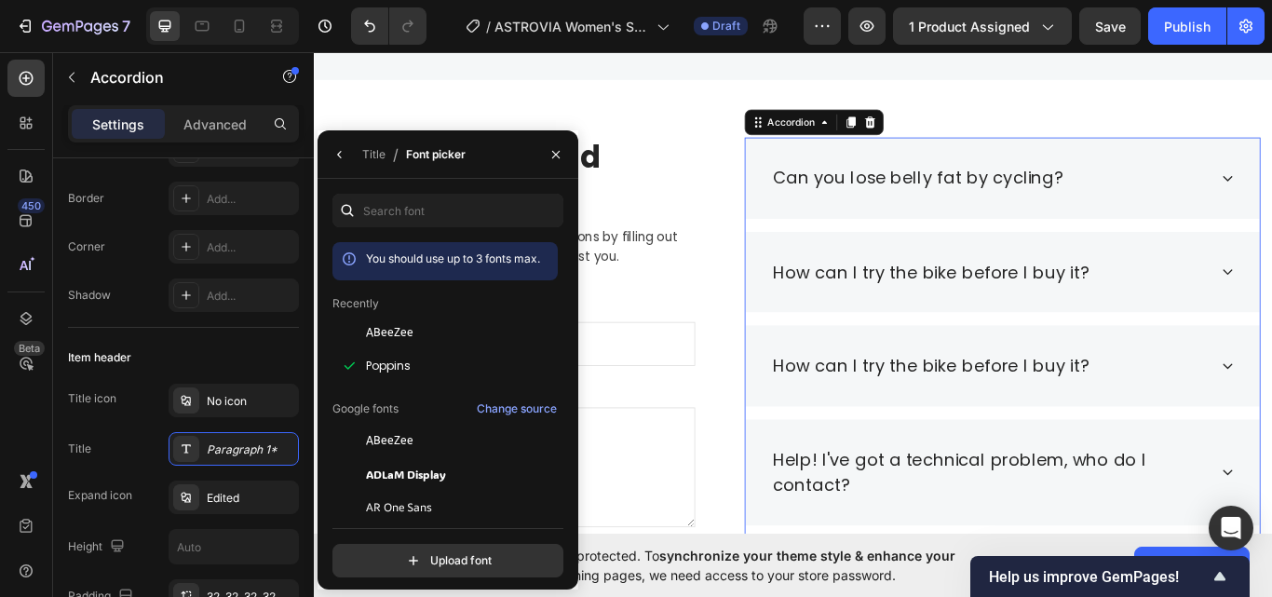
click at [1219, 197] on div "Can you lose belly fat by cycling?" at bounding box center [1101, 199] width 510 height 35
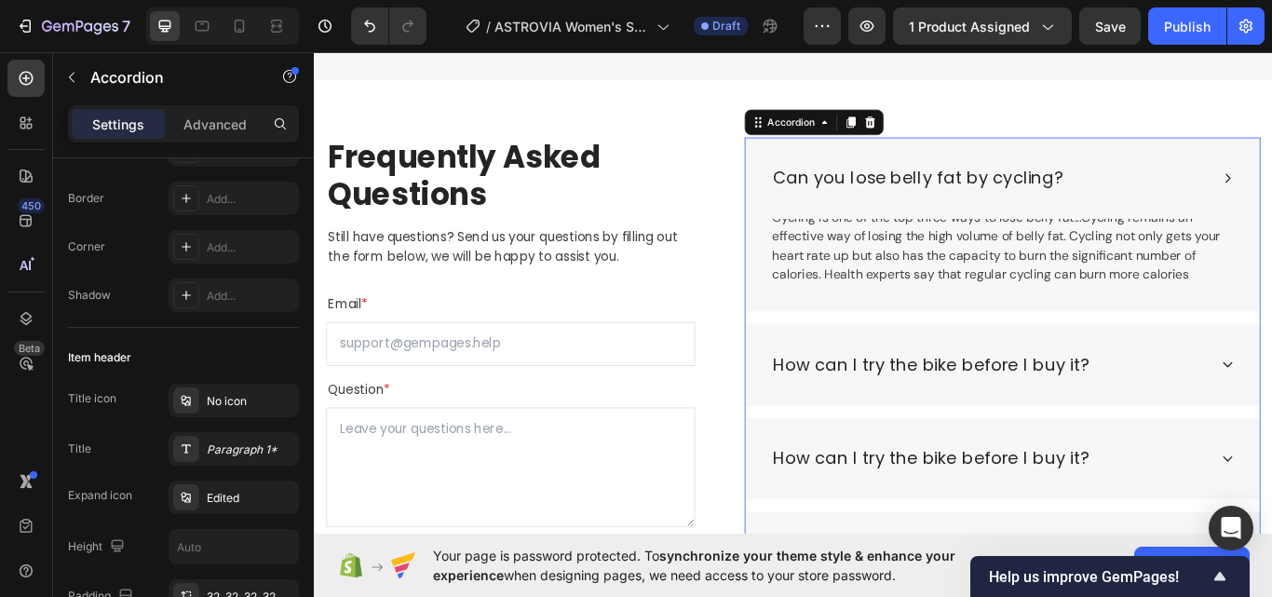
click at [1271, 191] on div "Can you lose belly fat by cycling?" at bounding box center [1101, 199] width 510 height 35
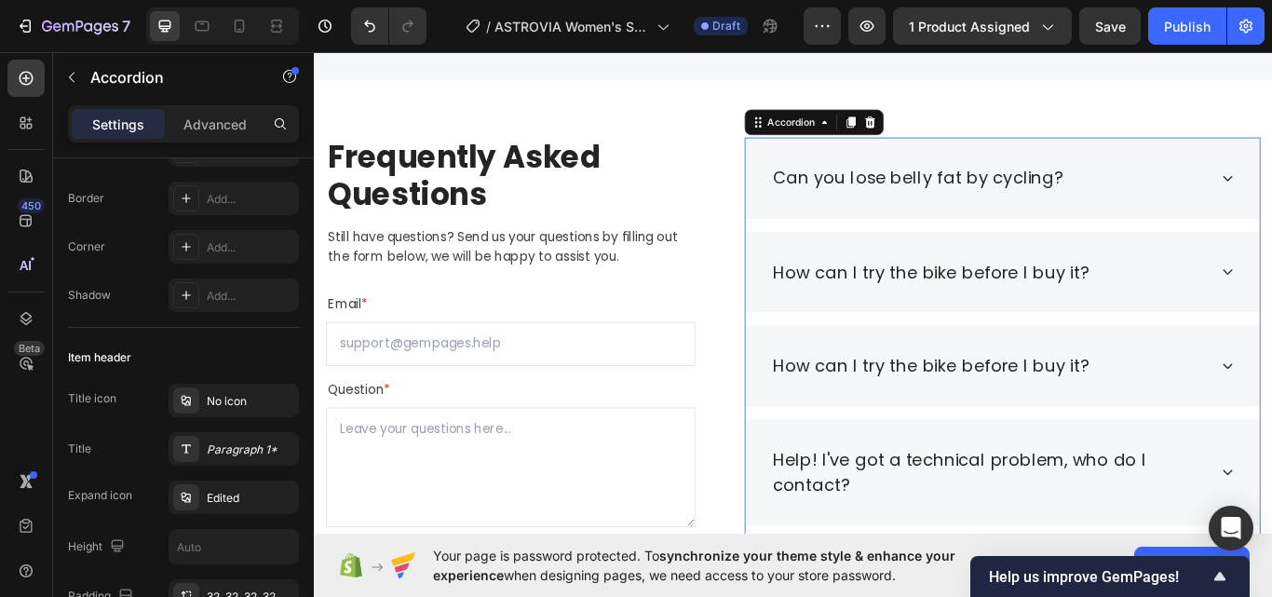
click at [1054, 289] on div "How can I try the bike before I buy it?" at bounding box center [1117, 310] width 600 height 95
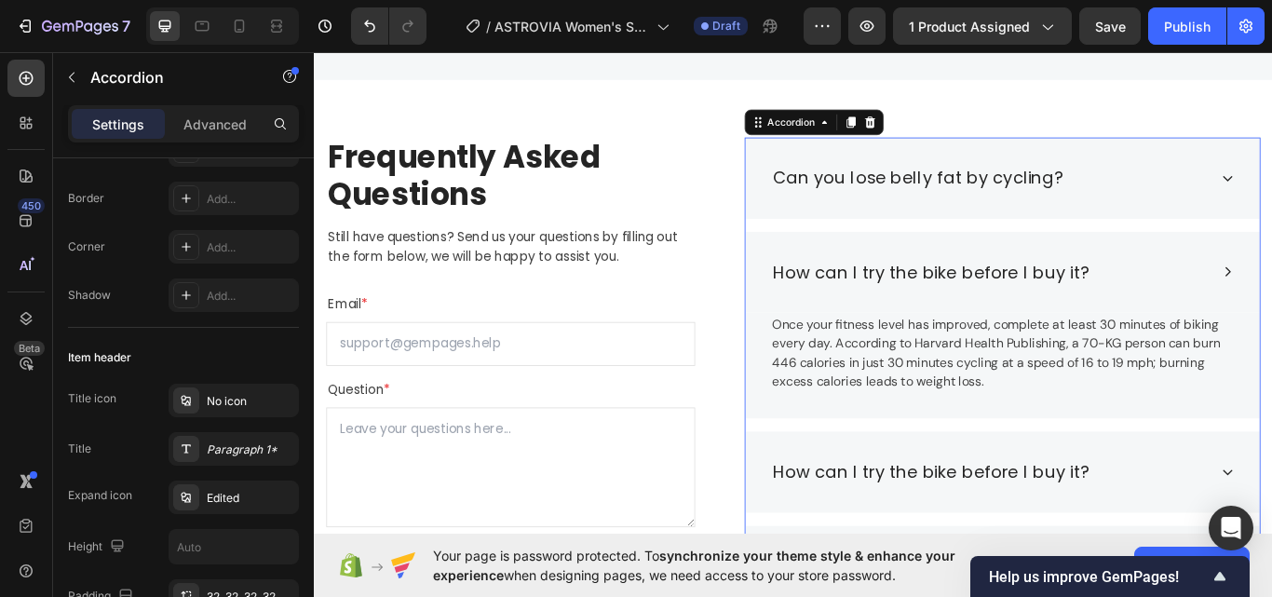
click at [1212, 222] on div "Can you lose belly fat by cycling?" at bounding box center [1117, 200] width 600 height 95
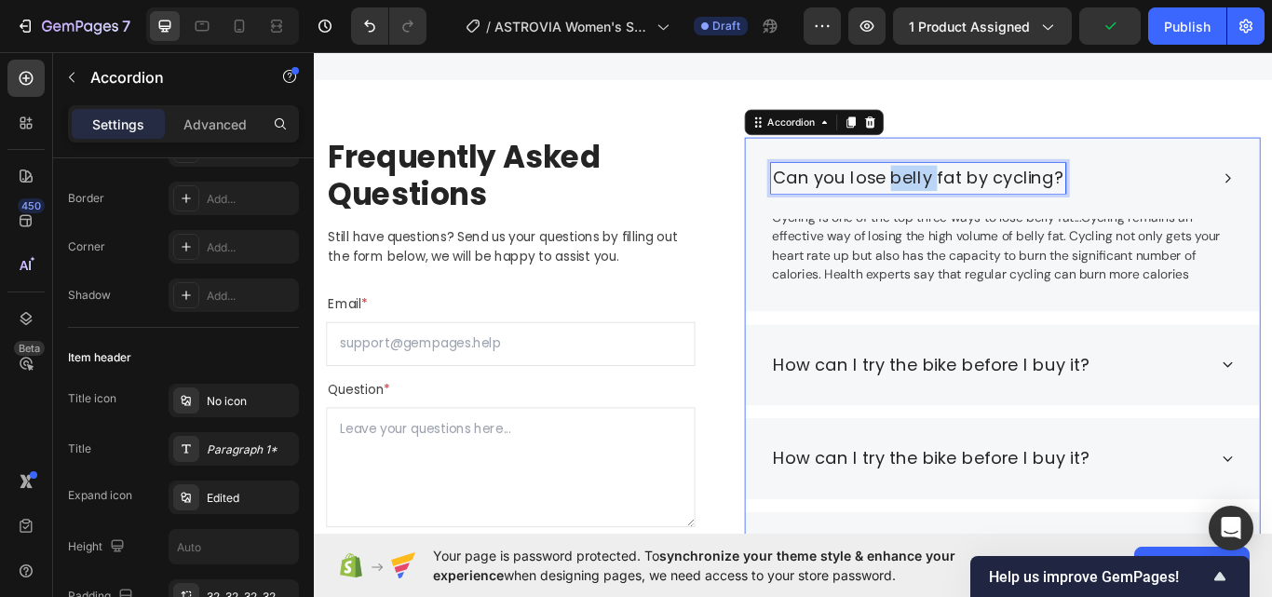
click at [1008, 187] on p "Can you lose belly fat by cycling?" at bounding box center [1018, 200] width 338 height 30
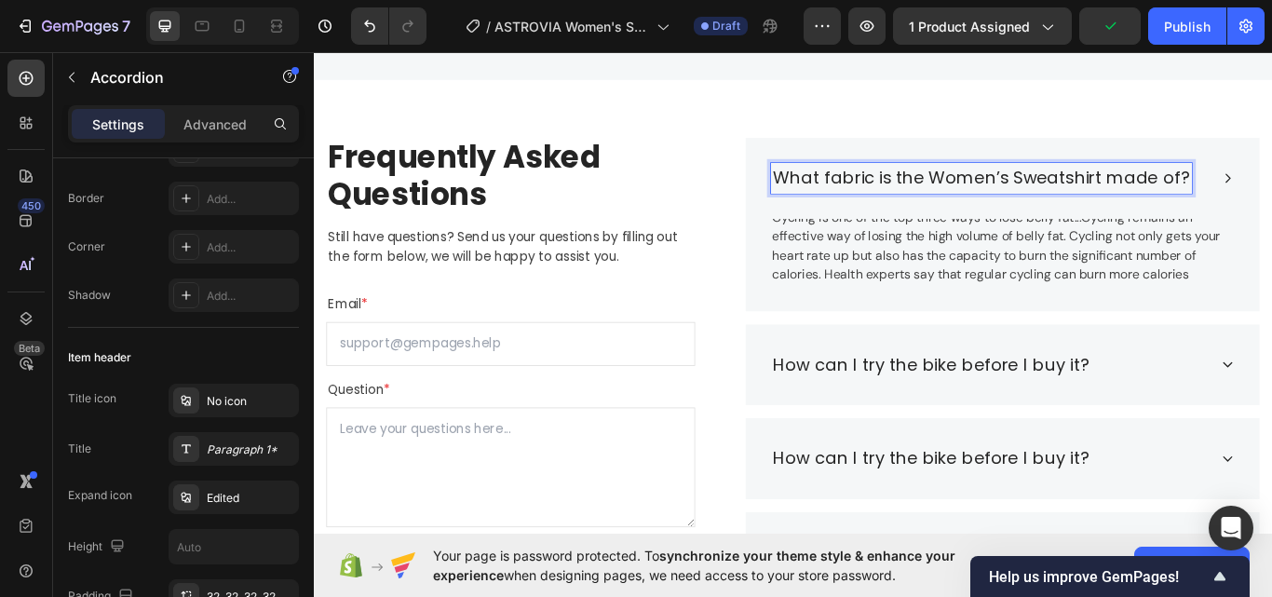
click at [1185, 258] on p "Cycling is one of the top three ways to lose belly fat...Cycling remains an eff…" at bounding box center [1116, 279] width 536 height 89
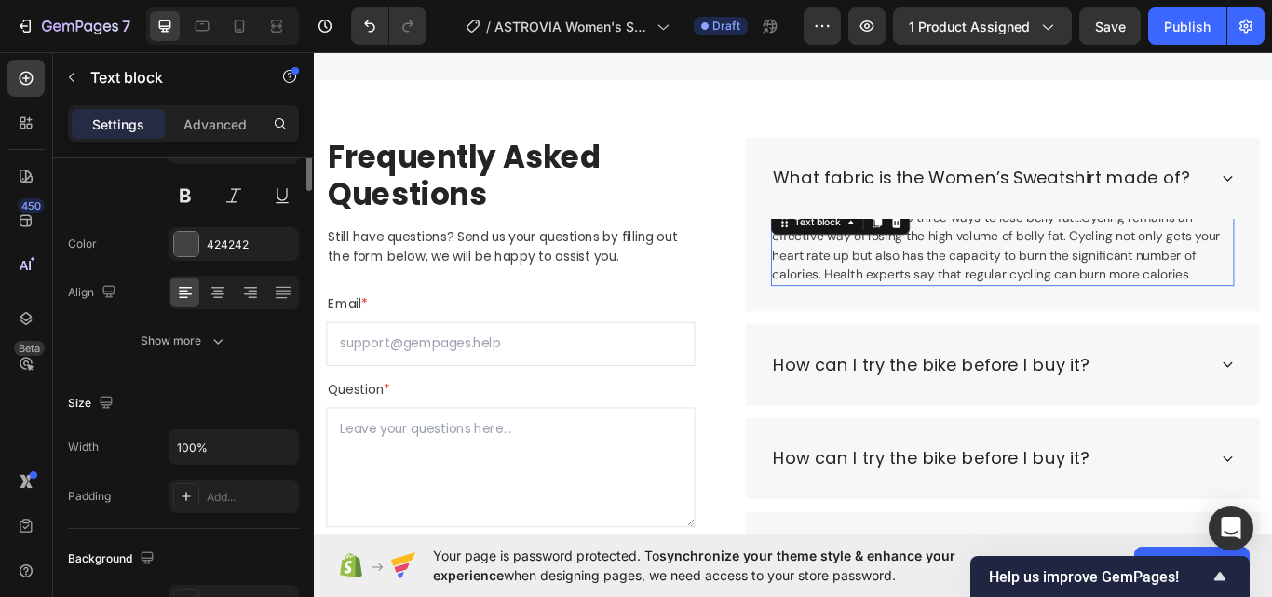
click at [1099, 304] on p "Cycling is one of the top three ways to lose belly fat...Cycling remains an eff…" at bounding box center [1116, 279] width 536 height 89
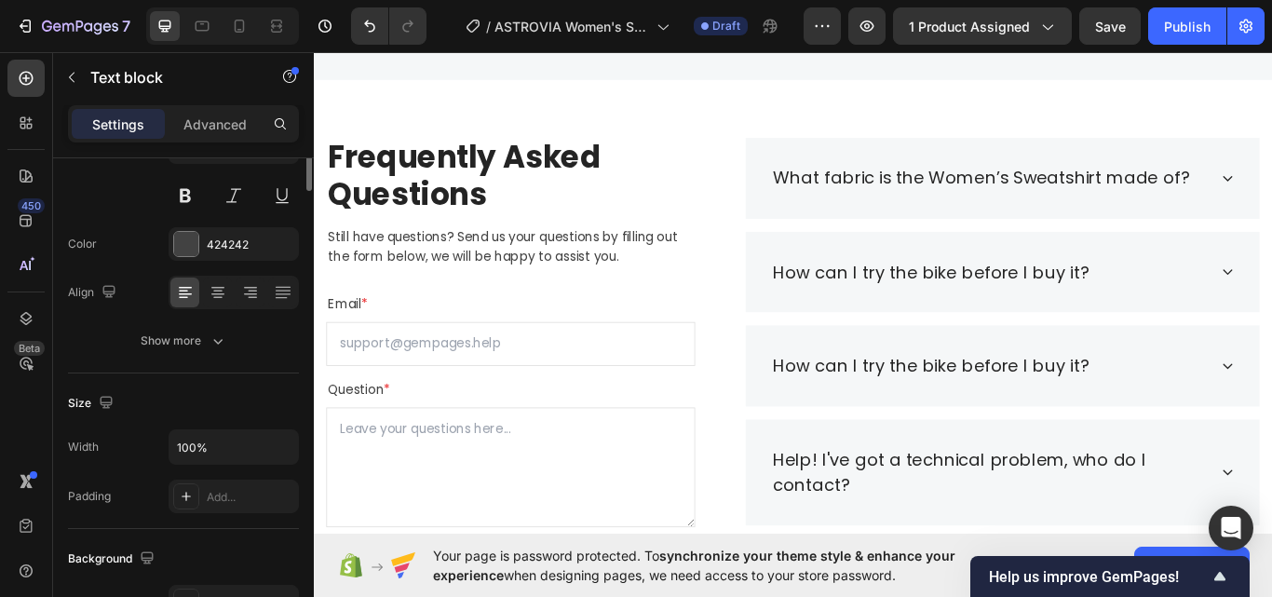
scroll to position [0, 0]
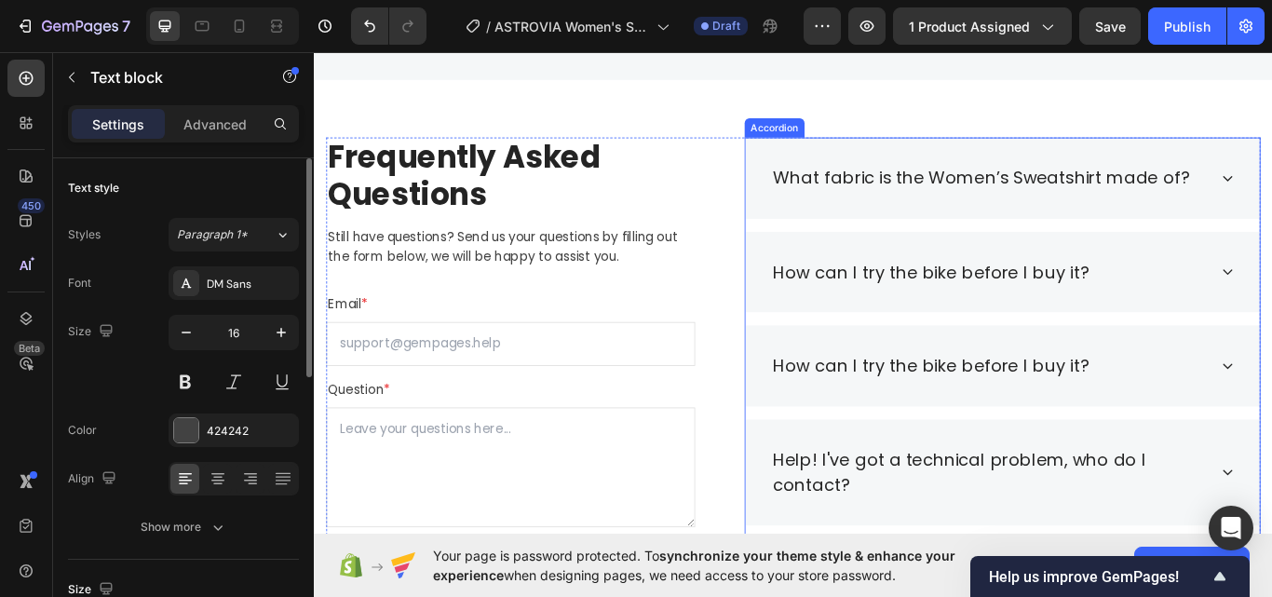
click at [1271, 188] on div "What fabric is the Women’s Sweatshirt made of?" at bounding box center [1117, 200] width 600 height 95
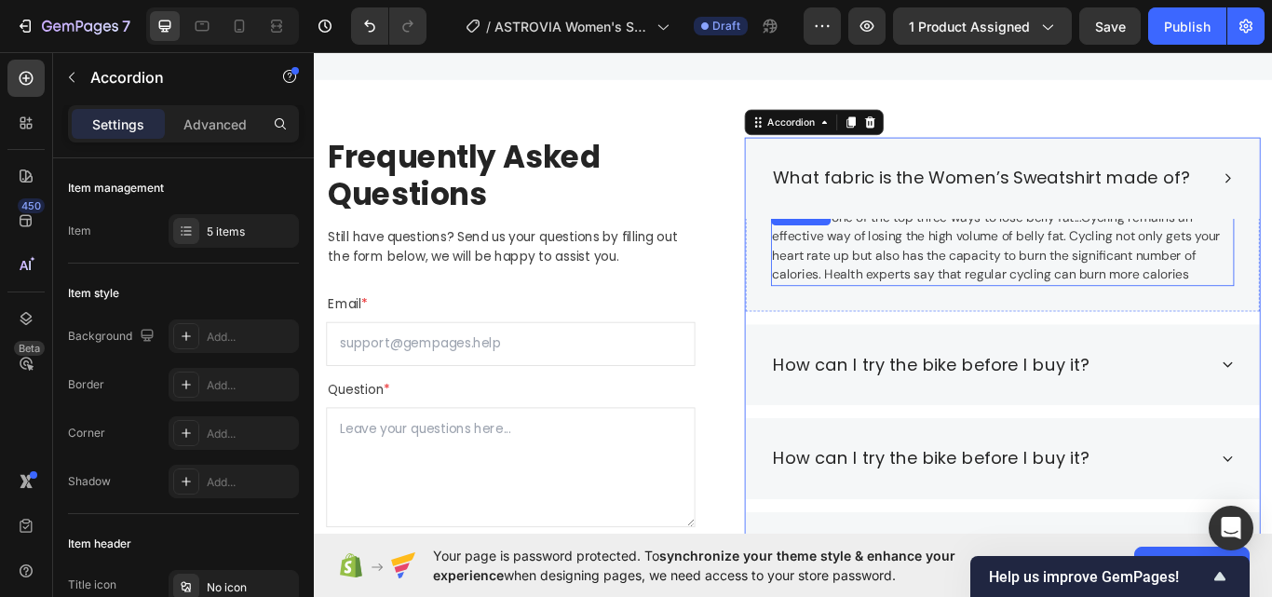
click at [1040, 252] on p "Cycling is one of the top three ways to lose belly fat...Cycling remains an eff…" at bounding box center [1116, 279] width 536 height 89
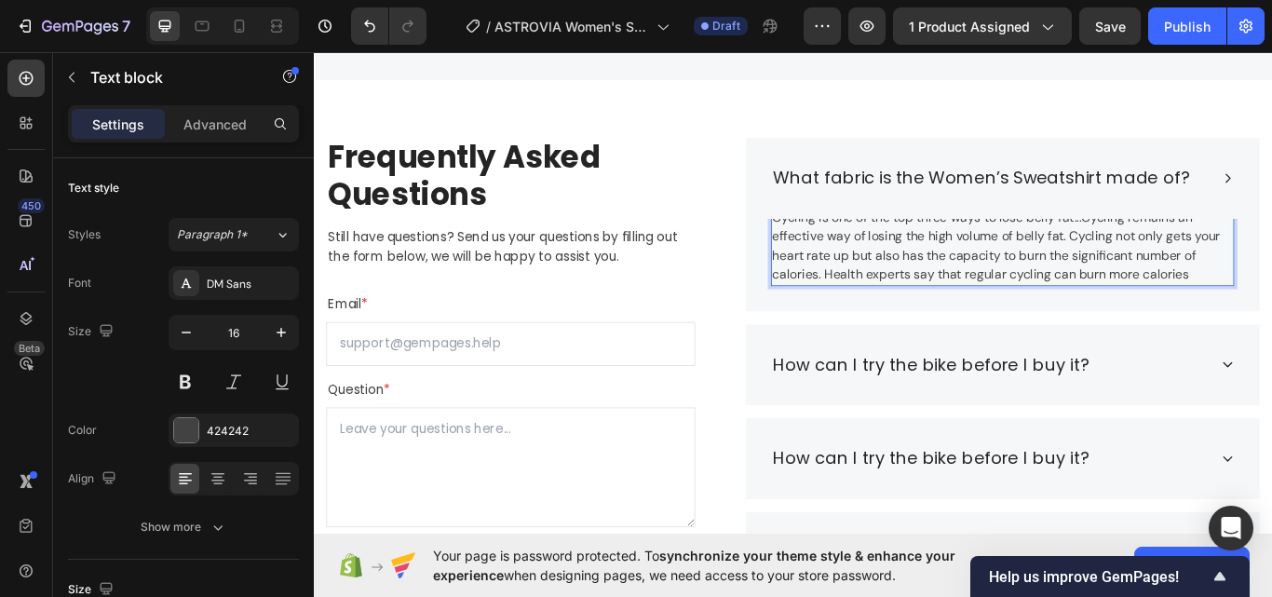
click at [1064, 261] on p "Cycling is one of the top three ways to lose belly fat...Cycling remains an eff…" at bounding box center [1116, 279] width 536 height 89
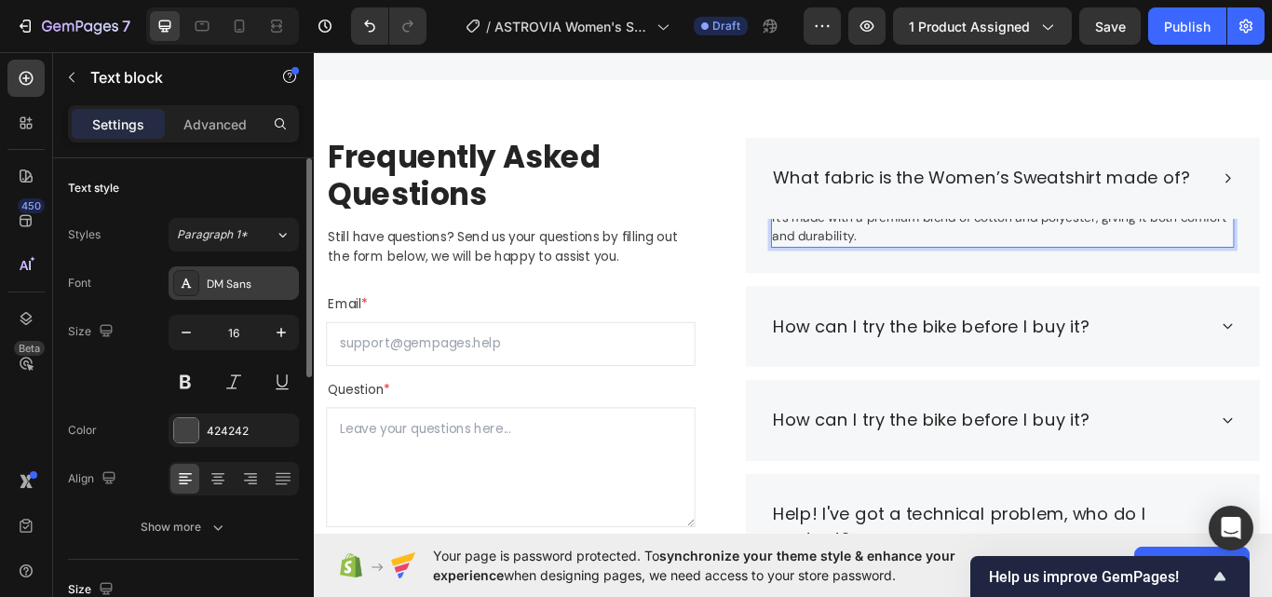
click at [198, 276] on div at bounding box center [186, 283] width 26 height 26
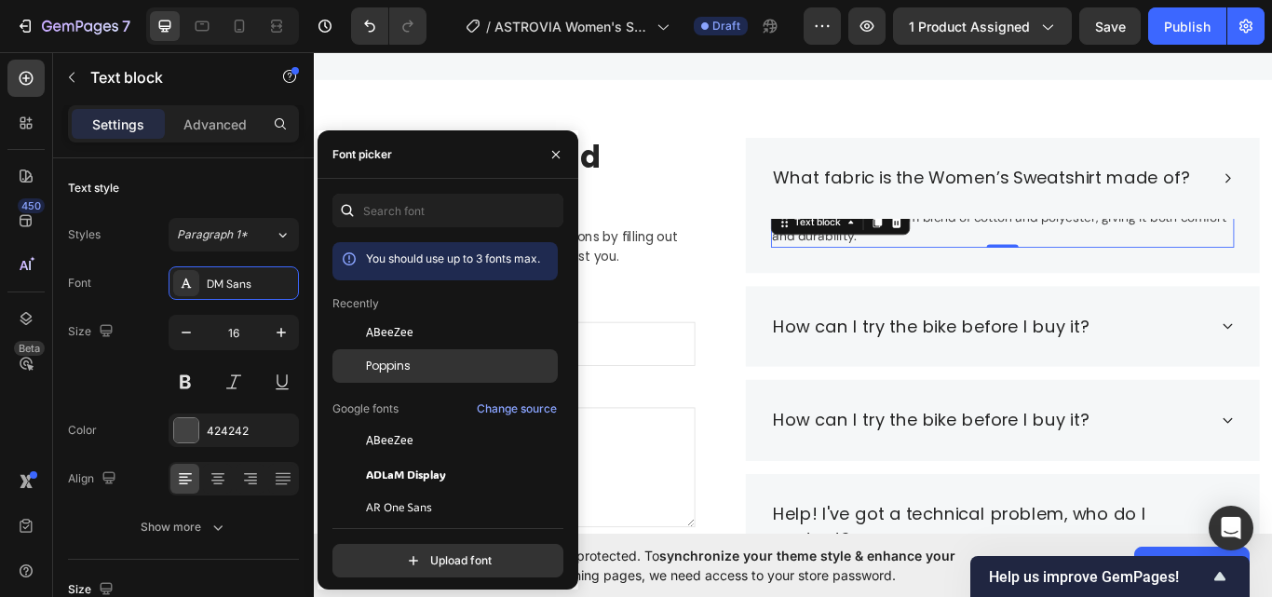
click at [414, 349] on div "Poppins" at bounding box center [444, 366] width 225 height 34
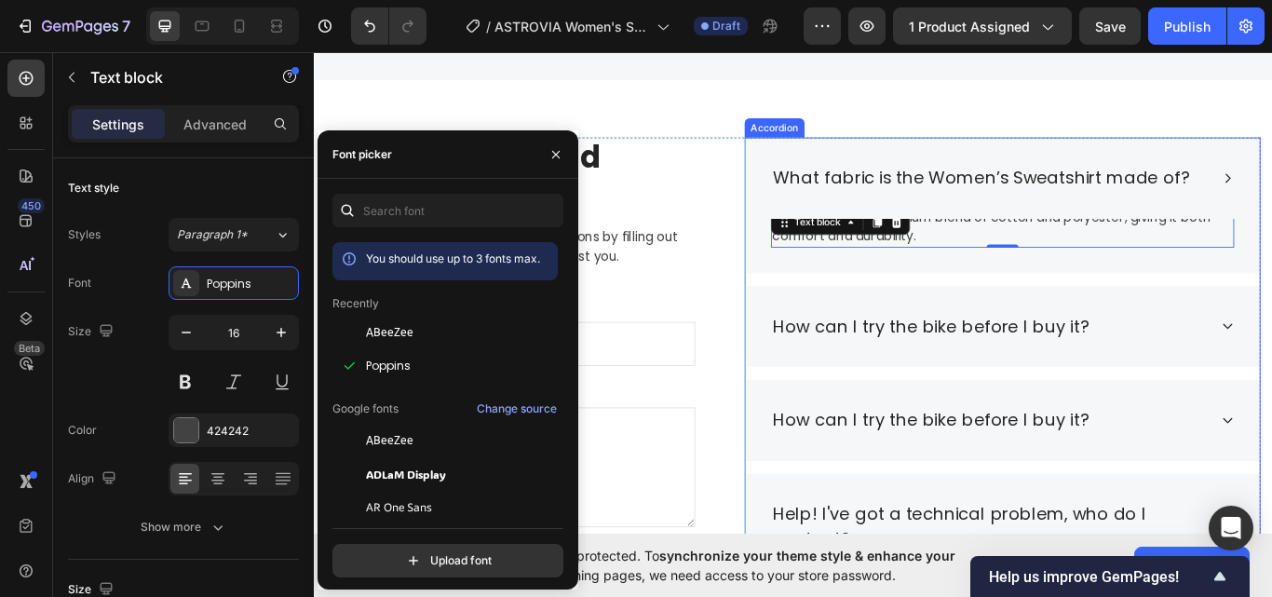
click at [1271, 209] on div "What fabric is the Women’s Sweatshirt made of?" at bounding box center [1117, 200] width 600 height 95
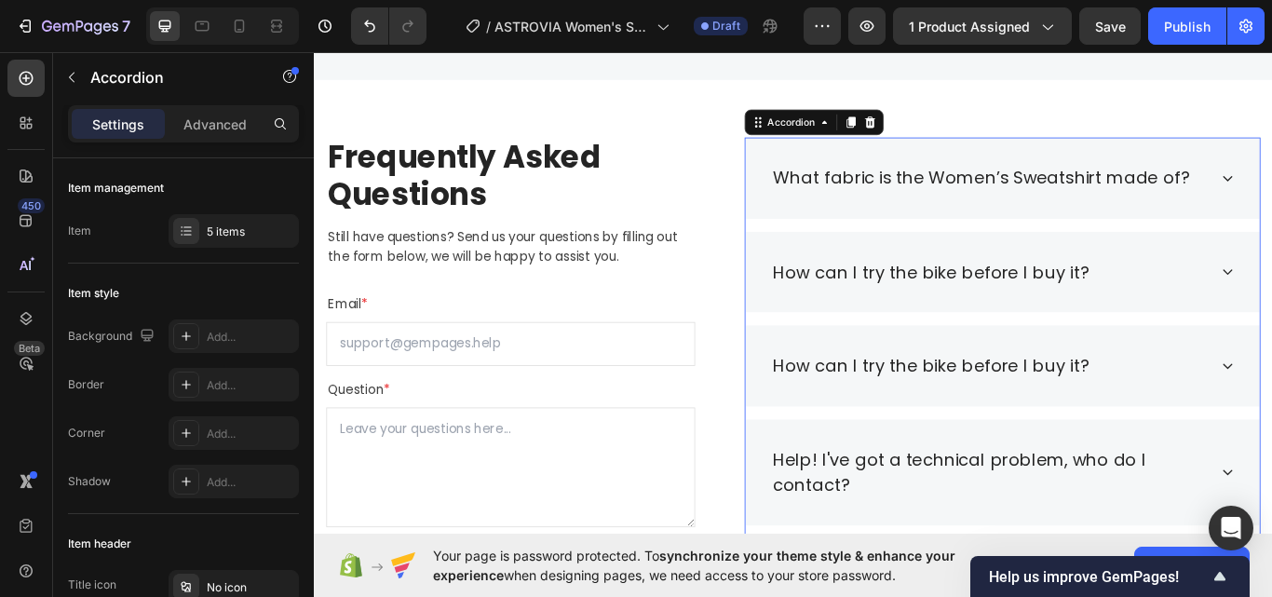
click at [1271, 268] on div "How can I try the bike before I buy it?" at bounding box center [1117, 310] width 600 height 95
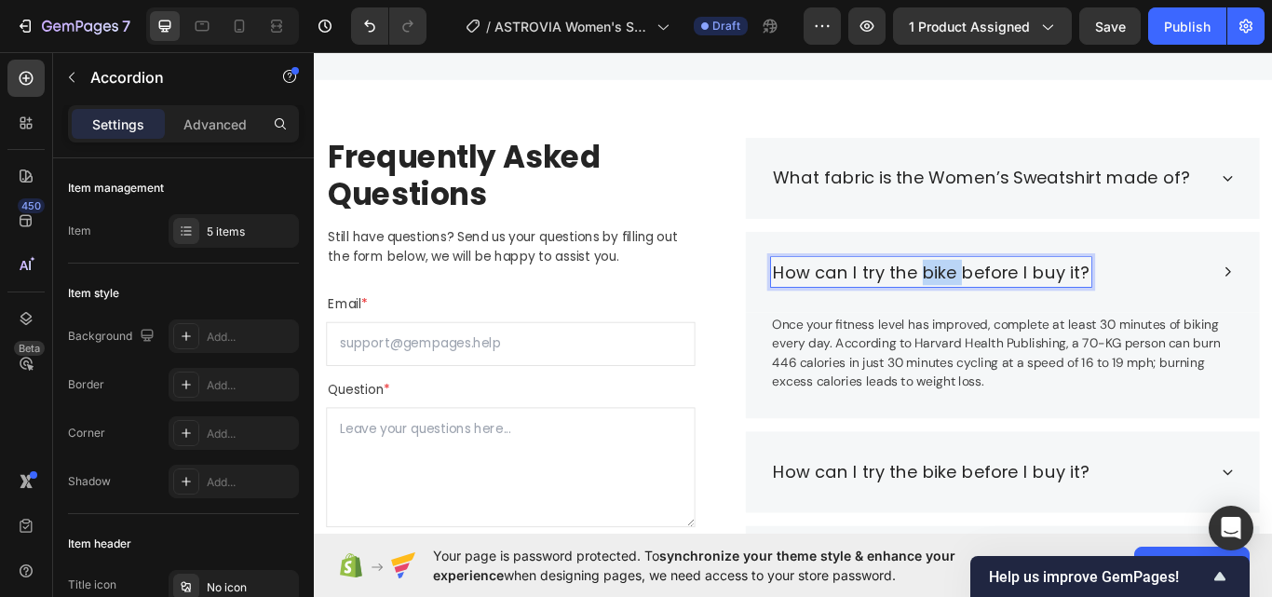
click at [1016, 304] on p "How can I try the bike before I buy it?" at bounding box center [1033, 310] width 368 height 30
click at [1271, 308] on div "Is the sweatshirt suitable for winter wear?" at bounding box center [1117, 310] width 600 height 95
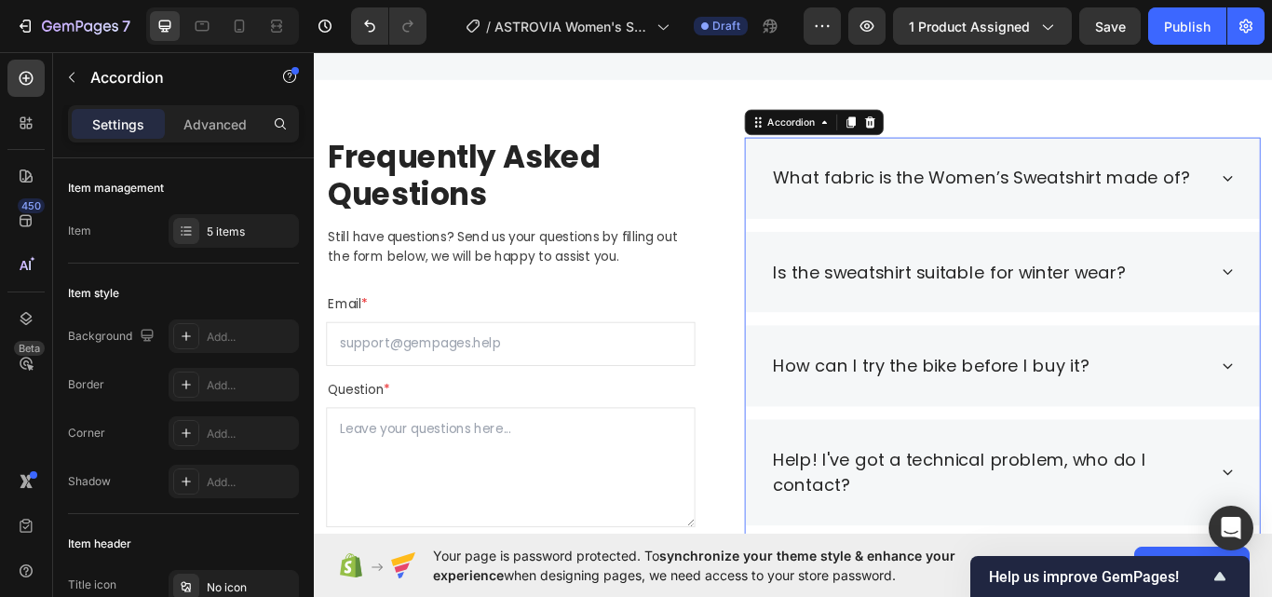
click at [1271, 310] on div "Is the sweatshirt suitable for winter wear?" at bounding box center [1117, 310] width 600 height 95
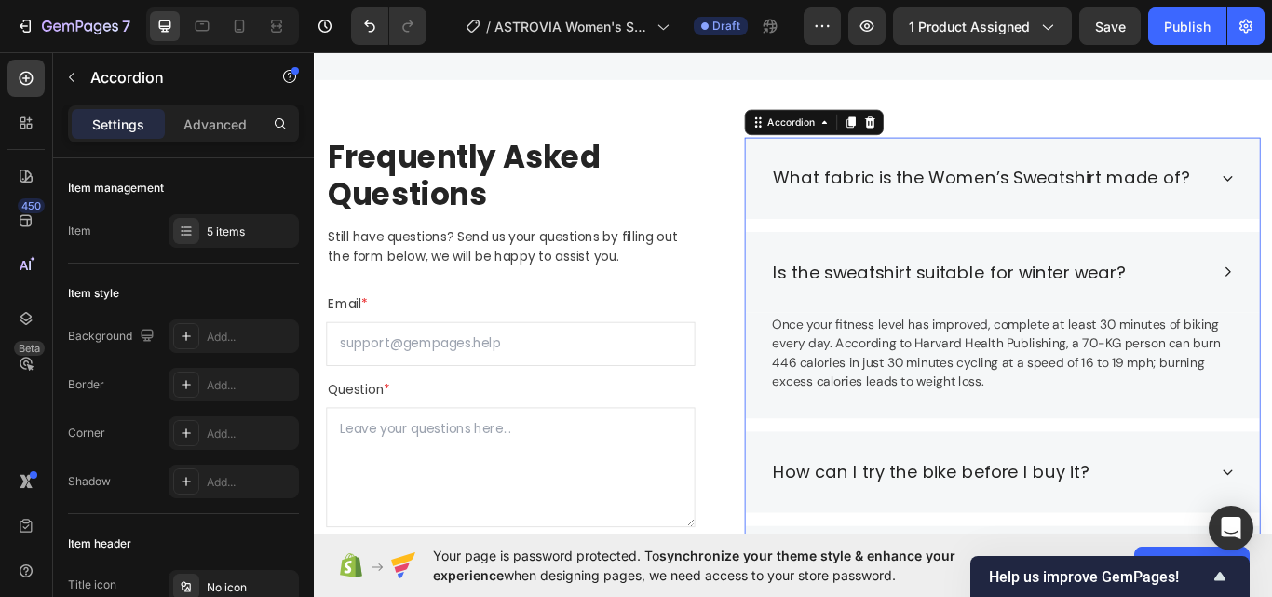
click at [1088, 370] on p "Once your fitness level has improved, complete at least 30 minutes of biking ev…" at bounding box center [1116, 403] width 536 height 89
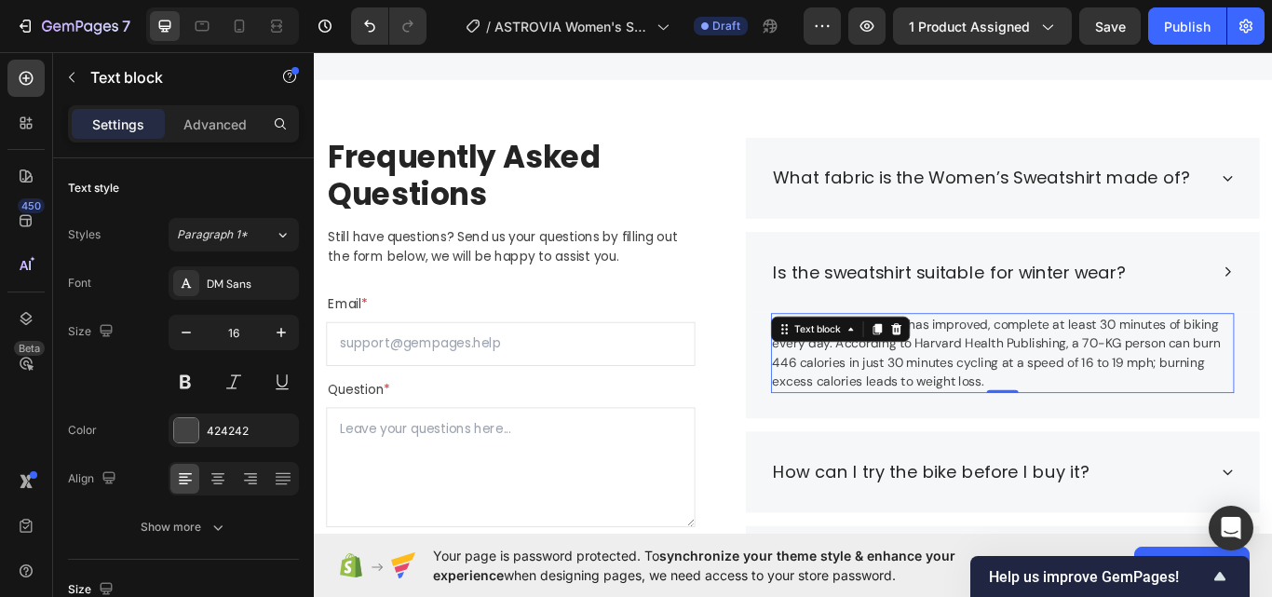
click at [1005, 430] on p "Once your fitness level has improved, complete at least 30 minutes of biking ev…" at bounding box center [1116, 403] width 536 height 89
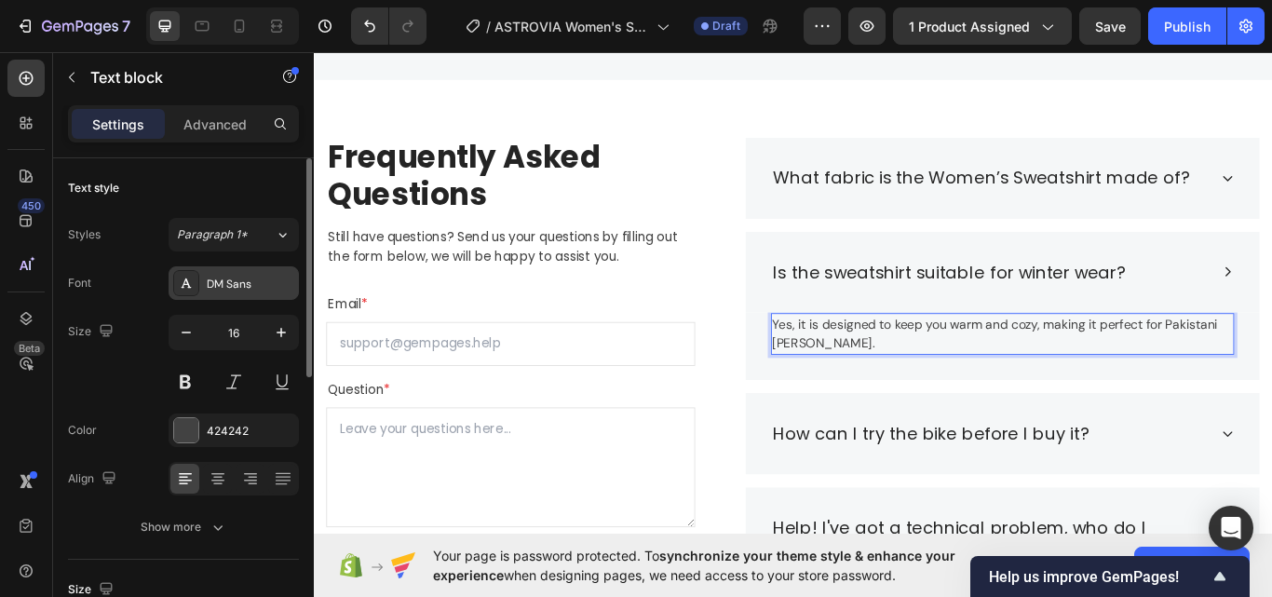
click at [227, 278] on div "DM Sans" at bounding box center [251, 284] width 88 height 17
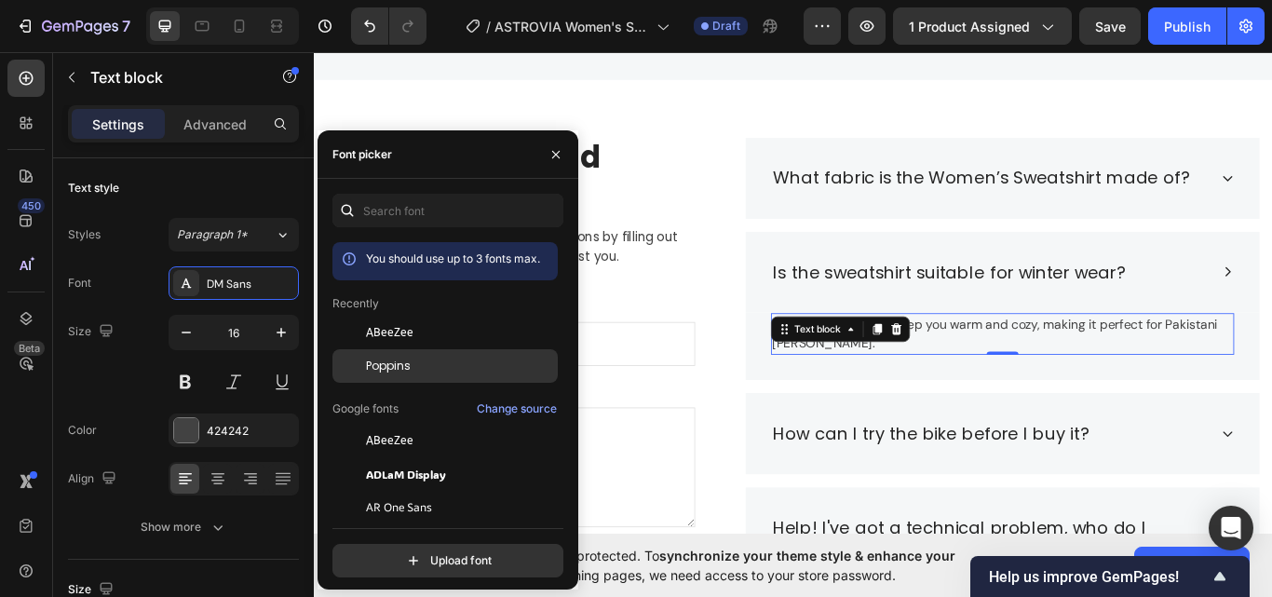
click at [421, 360] on div "Poppins" at bounding box center [460, 366] width 188 height 17
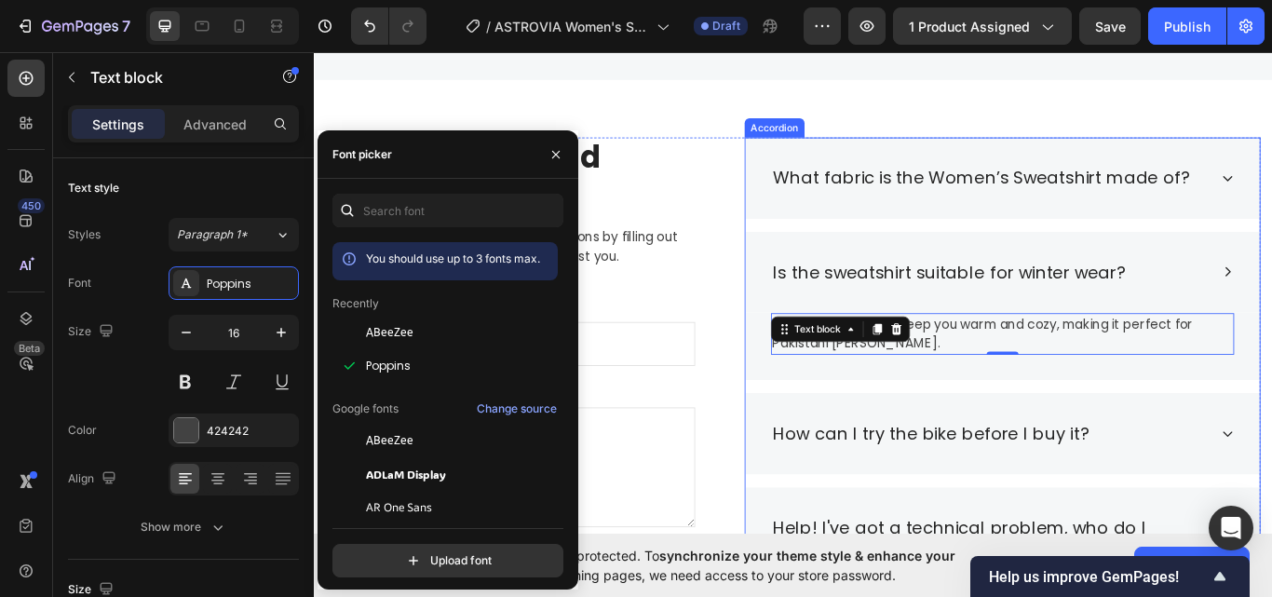
click at [1271, 336] on div "Is the sweatshirt suitable for winter wear?" at bounding box center [1117, 310] width 600 height 95
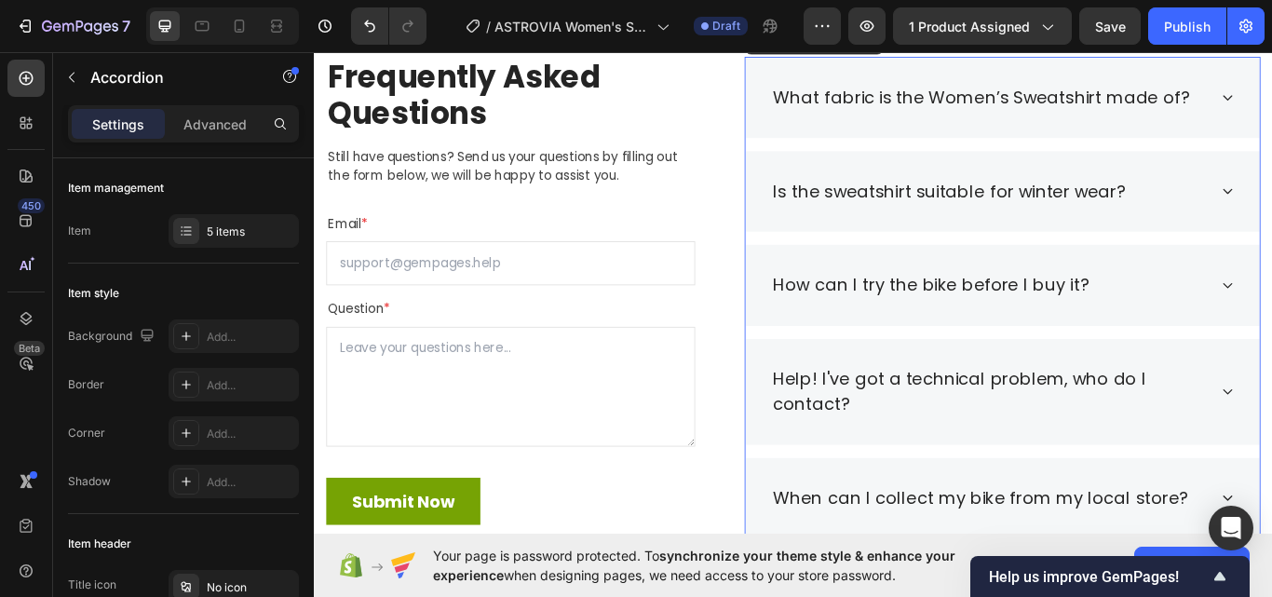
scroll to position [3273, 0]
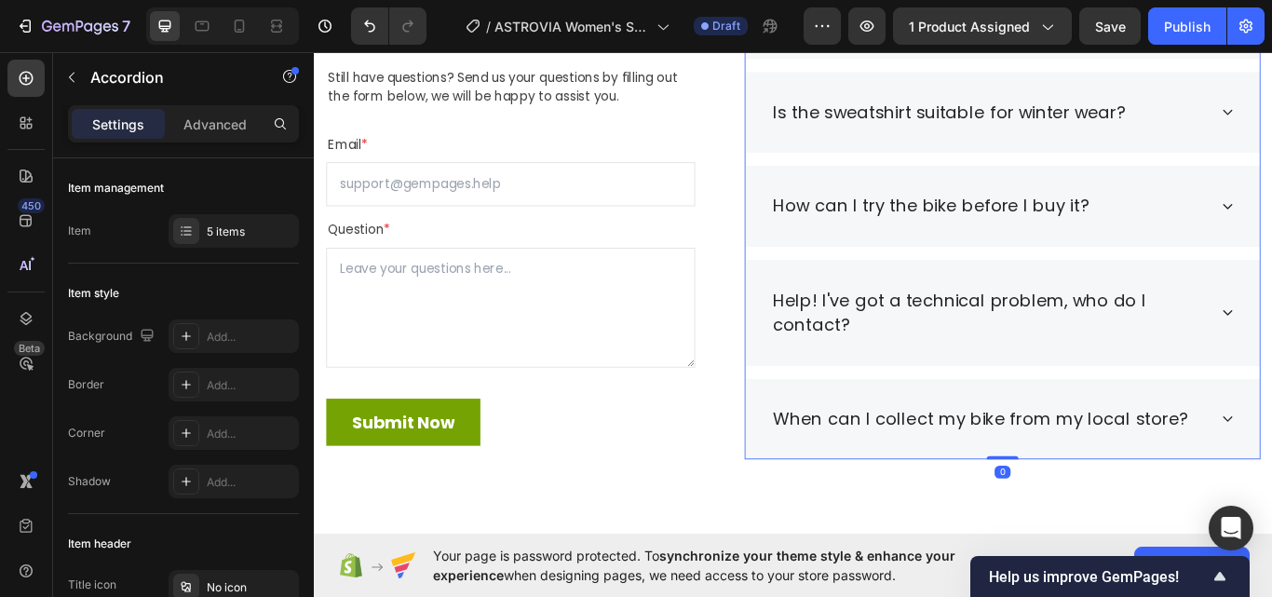
click at [1271, 236] on div "How can I try the bike before I buy it?" at bounding box center [1117, 232] width 600 height 95
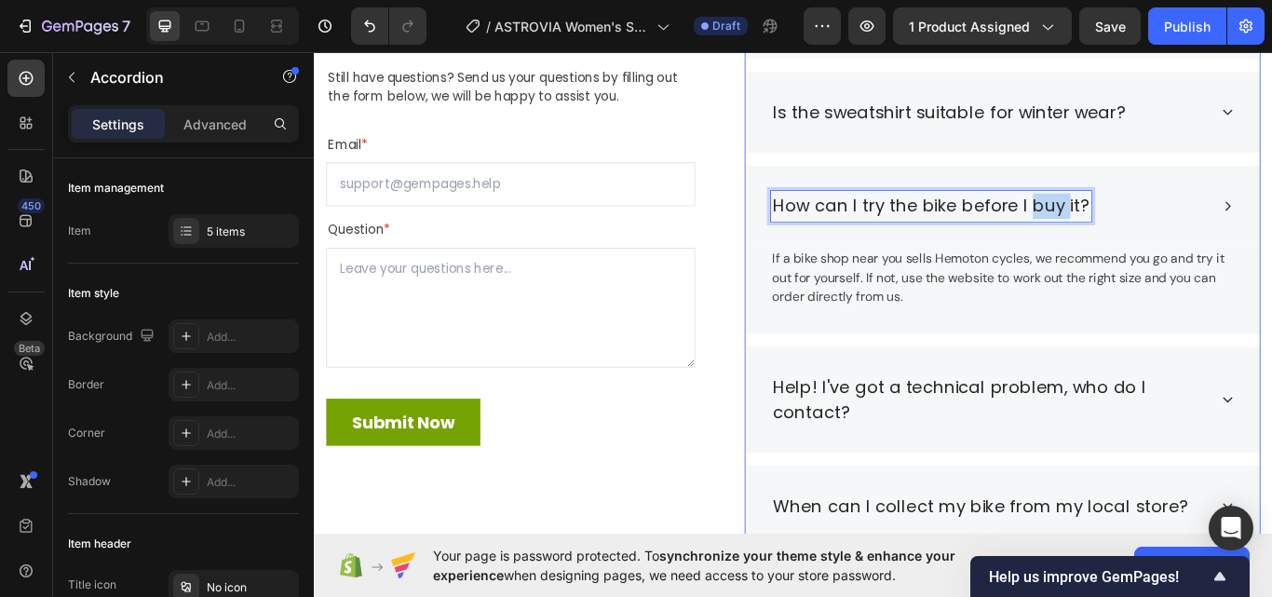
click at [1151, 236] on p "How can I try the bike before I buy it?" at bounding box center [1033, 233] width 368 height 30
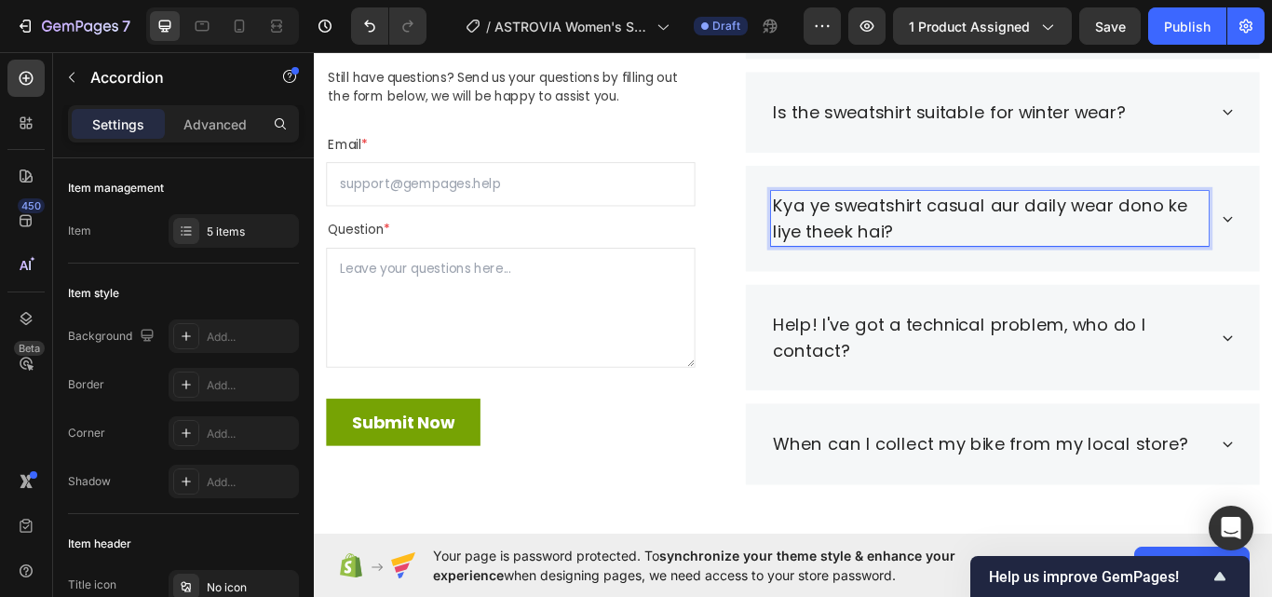
click at [954, 397] on div "Help! I've got a technical problem, who do I contact?" at bounding box center [1117, 386] width 600 height 124
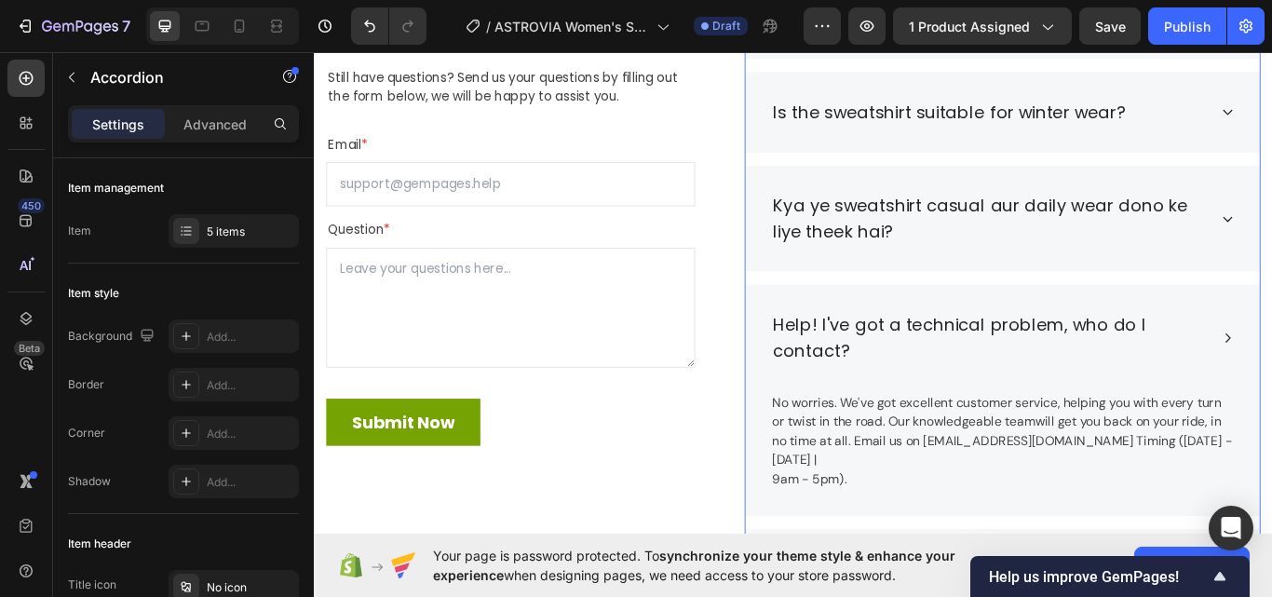
click at [1234, 226] on p "Kya ye sweatshirt casual aur daily wear dono ke liye theek hai?" at bounding box center [1101, 247] width 505 height 59
click at [1271, 239] on div "Kya ye sweatshirt casual aur daily wear dono ke liye theek hai?" at bounding box center [1117, 247] width 600 height 124
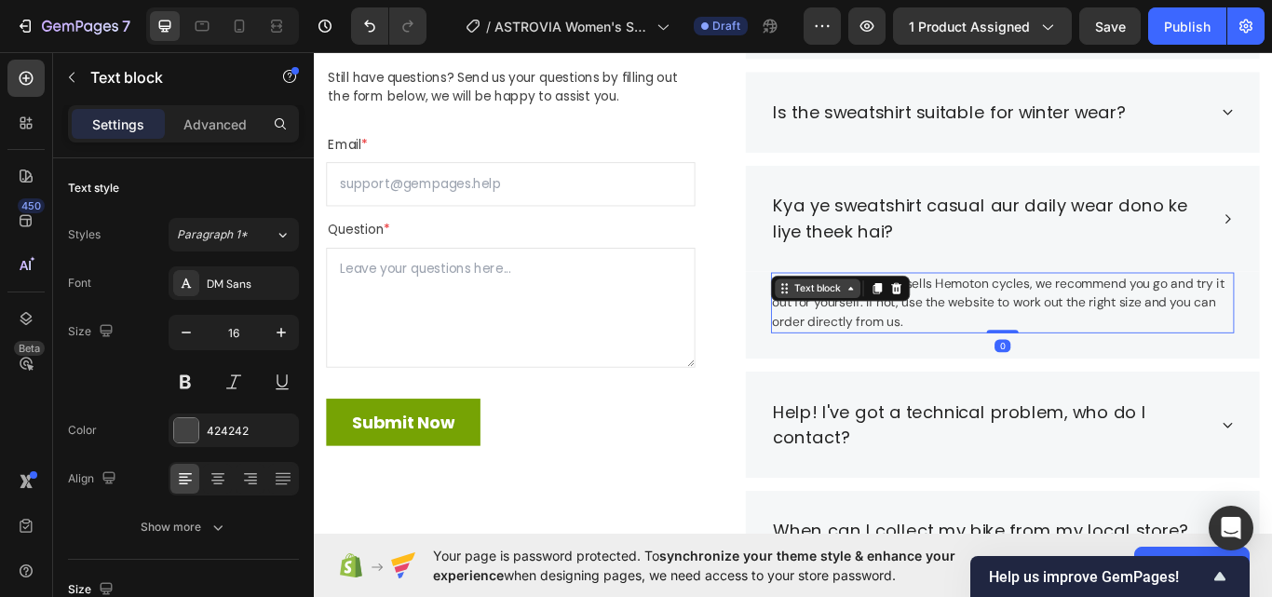
click at [883, 327] on div "Text block" at bounding box center [901, 328] width 62 height 17
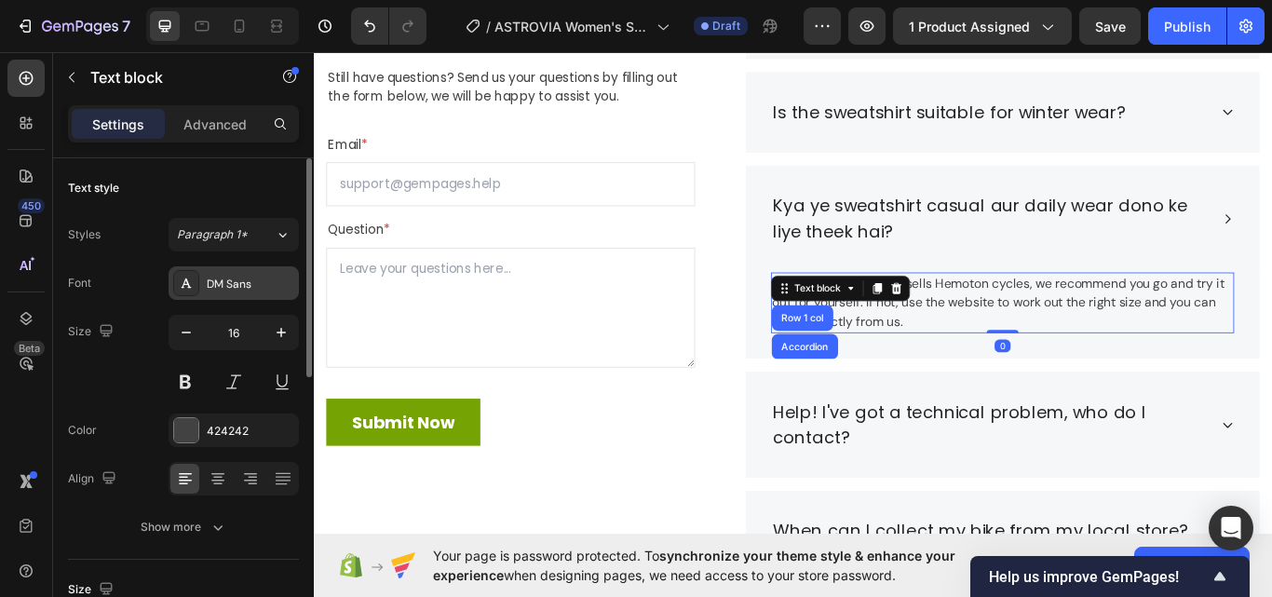
click at [263, 272] on div "DM Sans" at bounding box center [234, 283] width 130 height 34
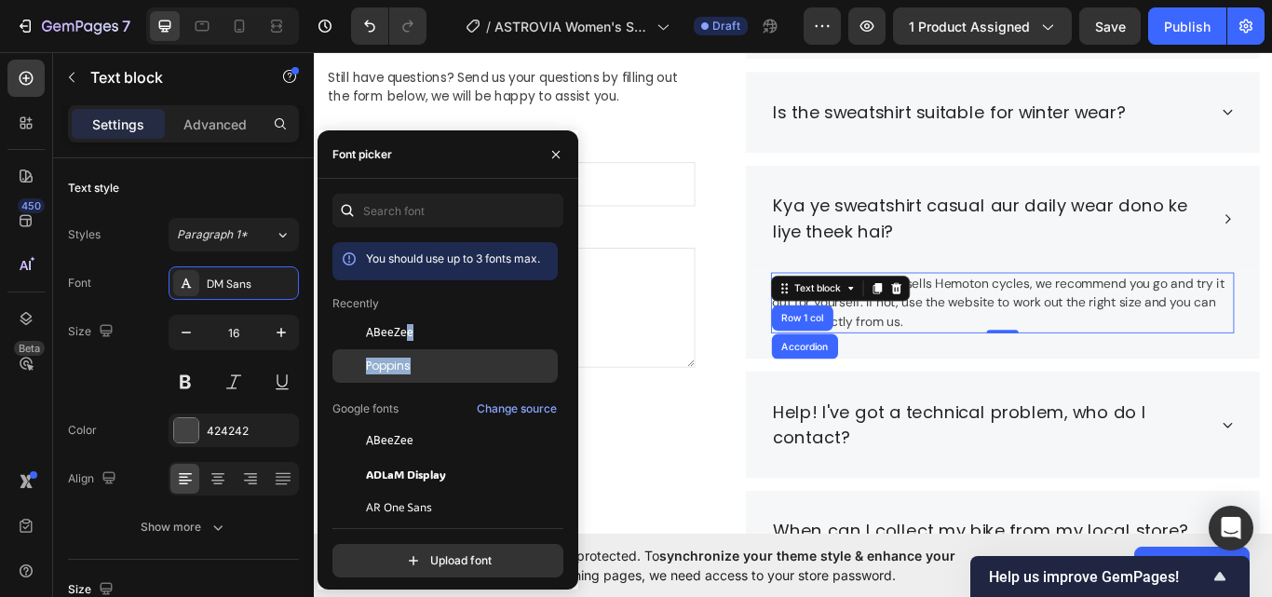
drag, startPoint x: 407, startPoint y: 338, endPoint x: 428, endPoint y: 373, distance: 41.4
click at [433, 371] on div "Poppins" at bounding box center [460, 366] width 188 height 17
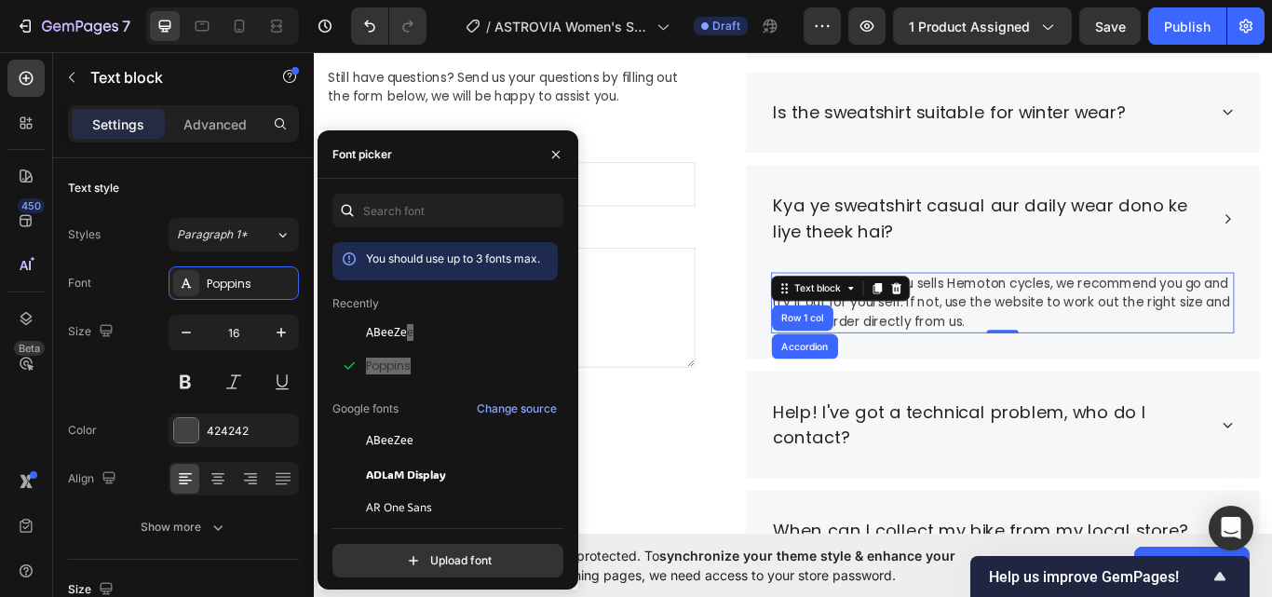
click at [1047, 351] on p "If a bike shop near you sells Hemoton cycles, we recommend you go and try it ou…" at bounding box center [1116, 345] width 536 height 67
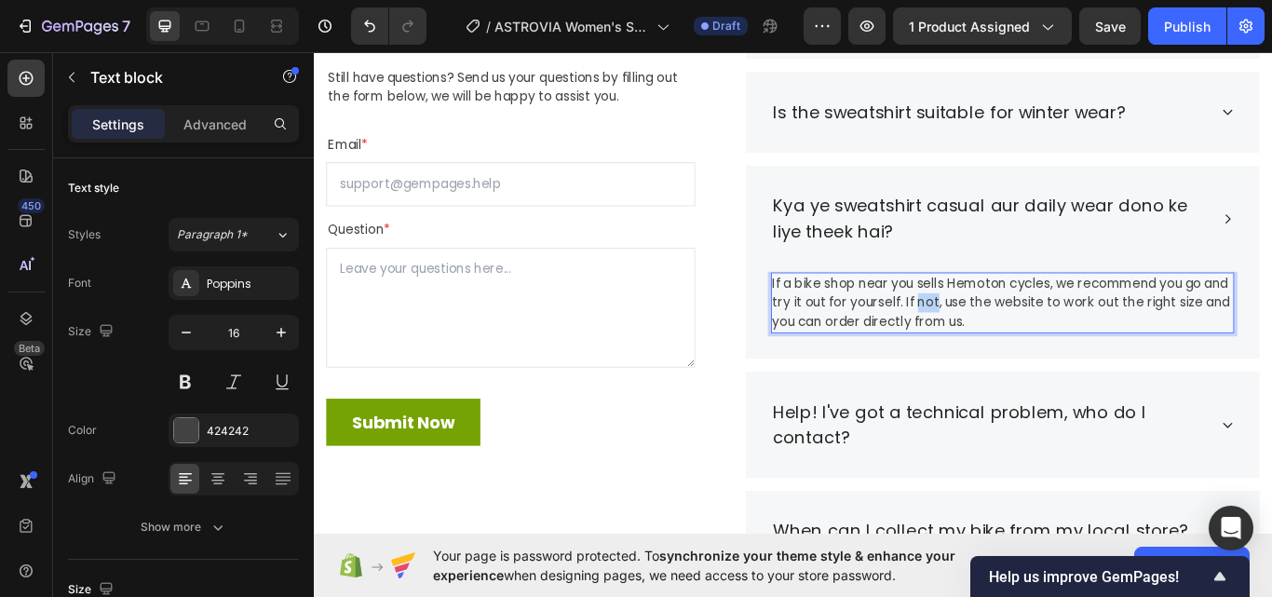
click at [1047, 351] on p "If a bike shop near you sells Hemoton cycles, we recommend you go and try it ou…" at bounding box center [1116, 345] width 536 height 67
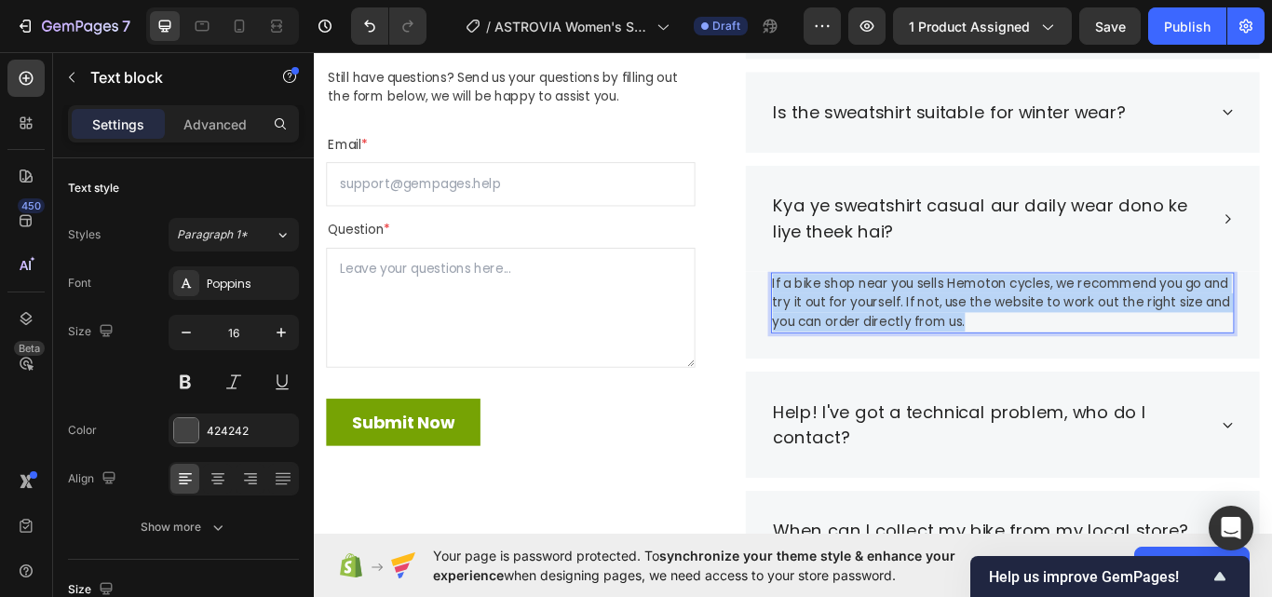
click at [1047, 351] on p "If a bike shop near you sells Hemoton cycles, we recommend you go and try it ou…" at bounding box center [1116, 345] width 536 height 67
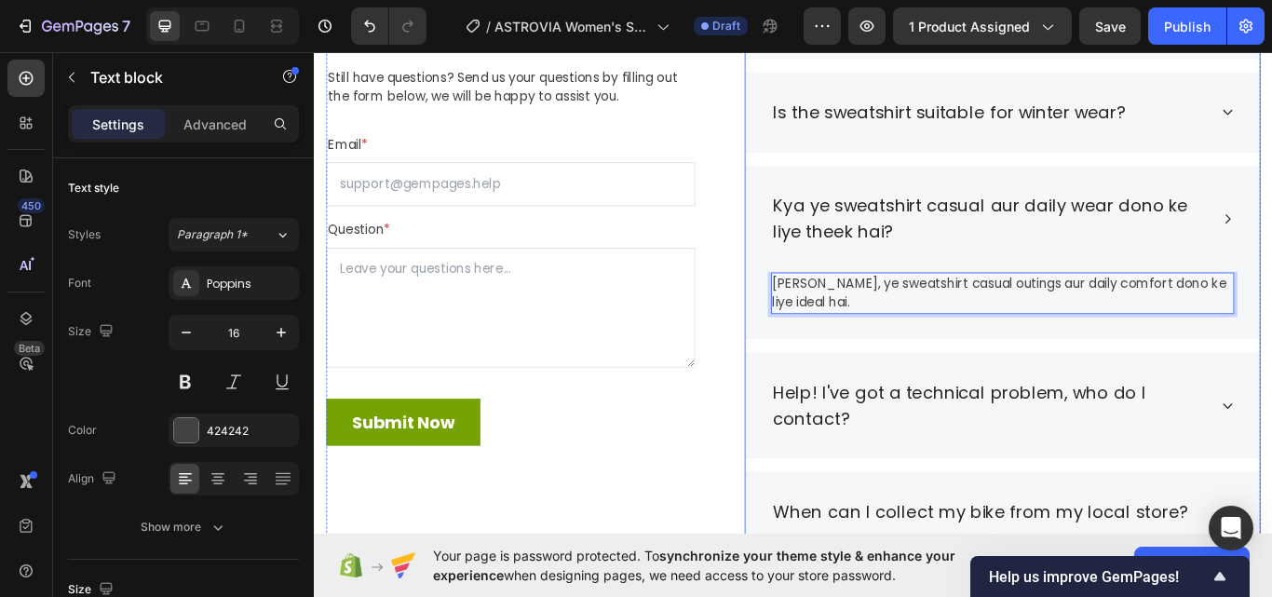
click at [1271, 229] on div "Kya ye sweatshirt casual aur daily wear dono ke liye theek hai?" at bounding box center [1117, 247] width 600 height 124
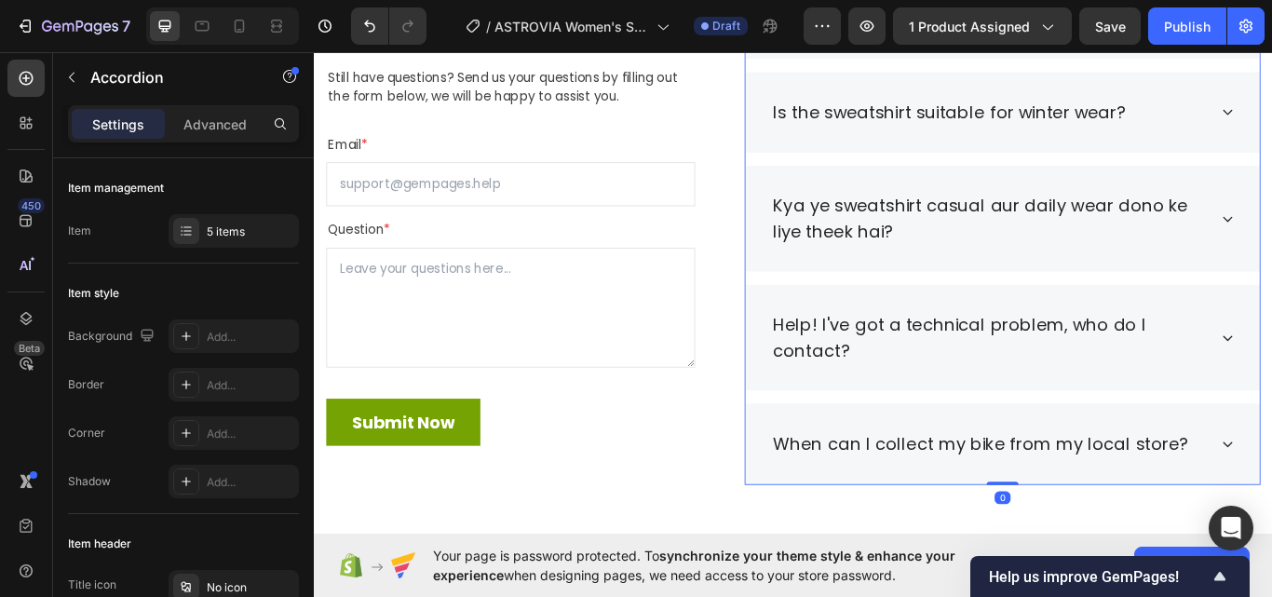
click at [1271, 365] on div "Help! I've got a technical problem, who do I contact?" at bounding box center [1117, 386] width 600 height 124
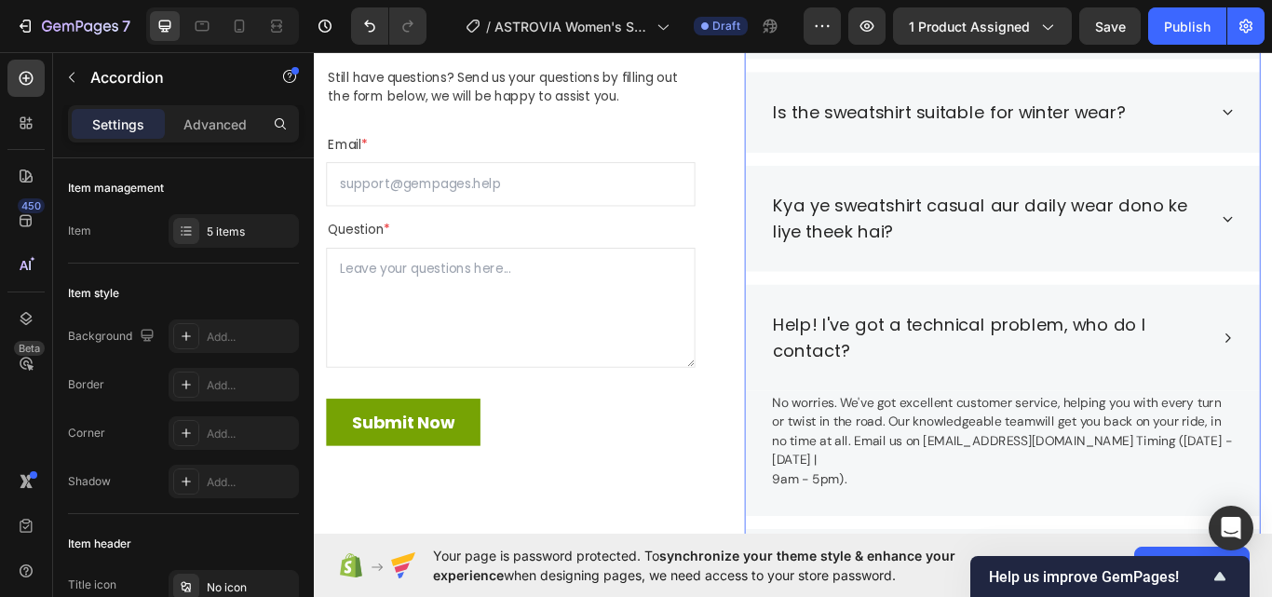
click at [1200, 468] on p "No worries. We've got excellent customer service, helping you with every turn o…" at bounding box center [1116, 507] width 536 height 112
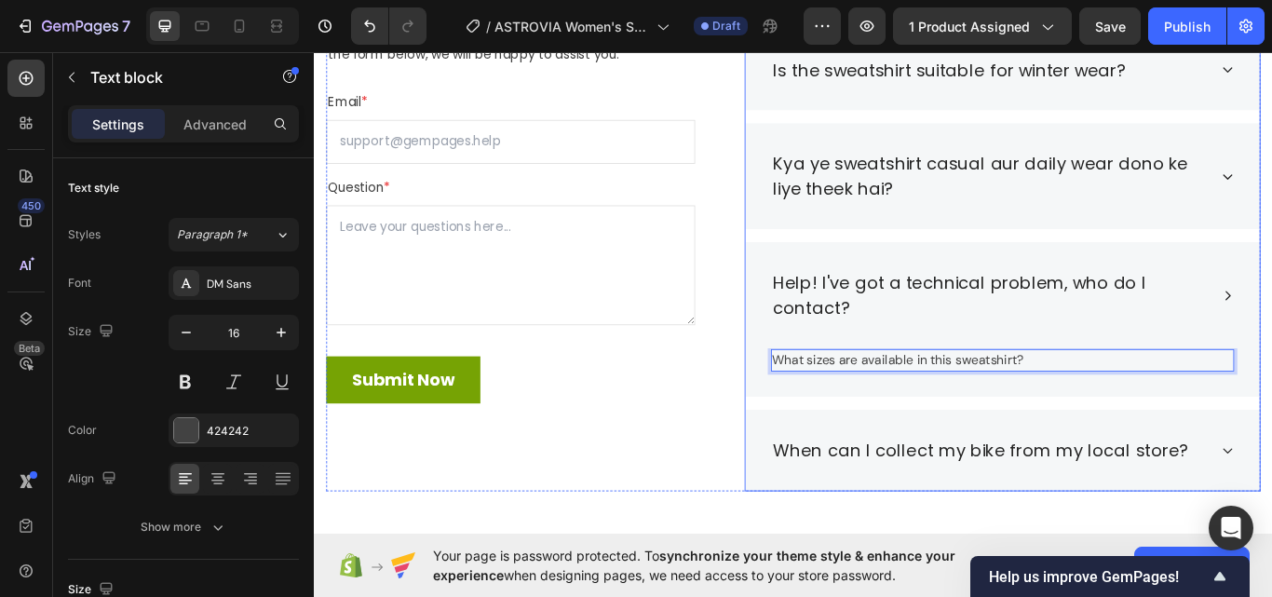
scroll to position [3366, 0]
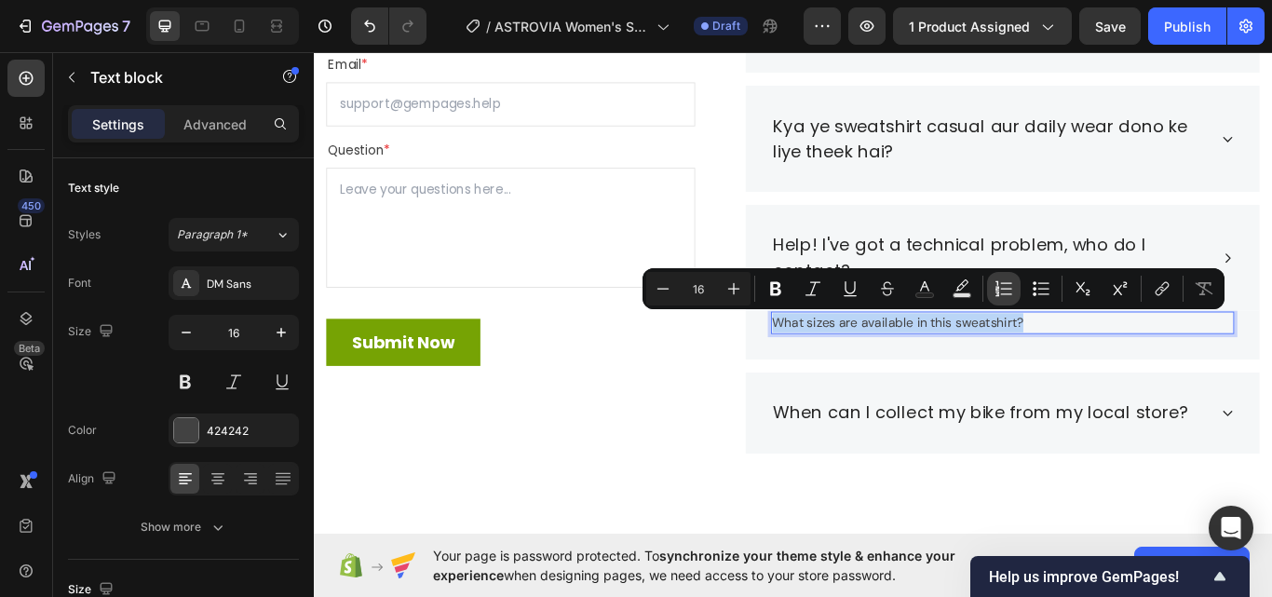
copy p "What sizes are available in this sweatshirt?"
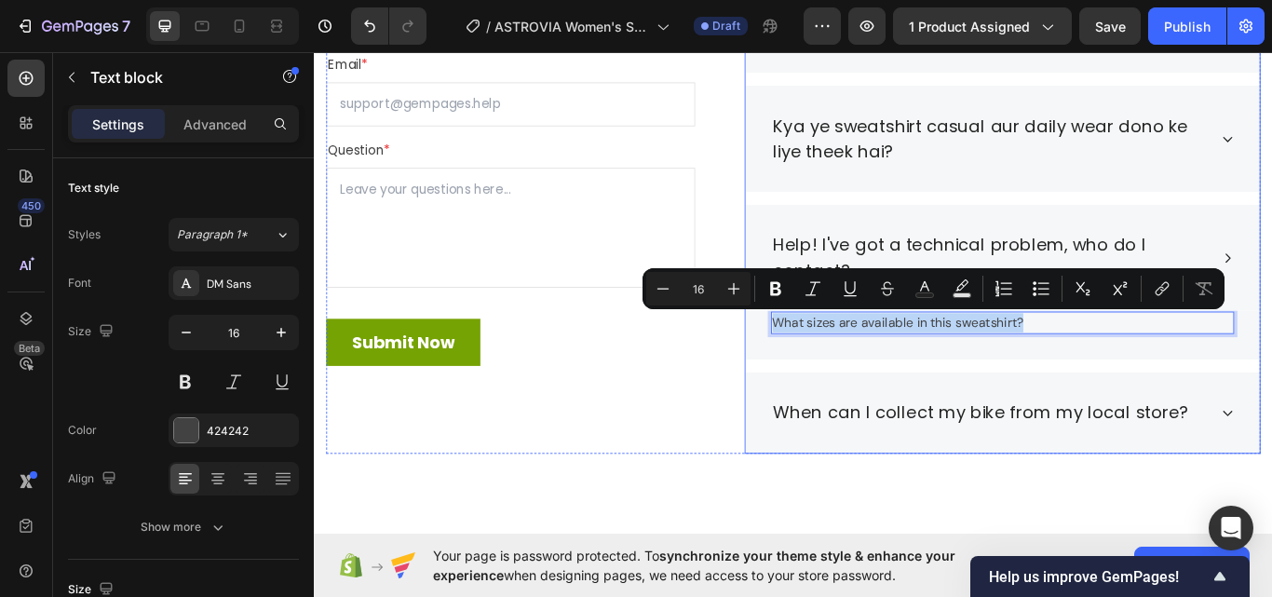
click at [1094, 280] on p "Help! I've got a technical problem, who do I contact?" at bounding box center [1101, 292] width 505 height 59
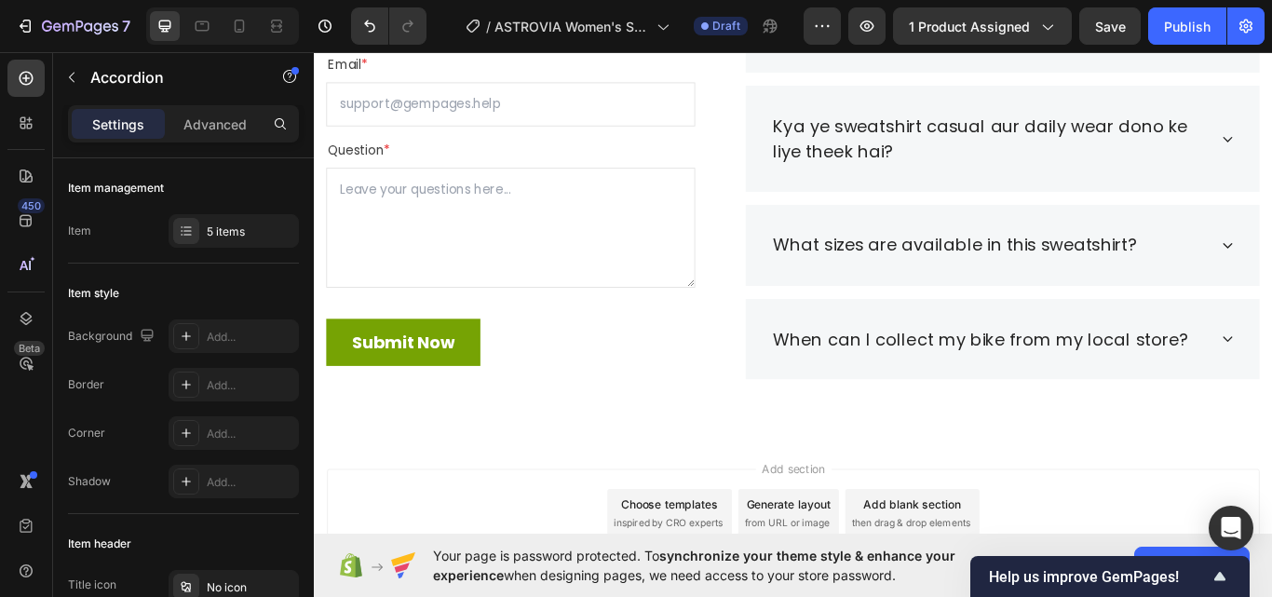
click at [1271, 287] on div "What sizes are available in this sweatshirt?" at bounding box center [1101, 278] width 510 height 35
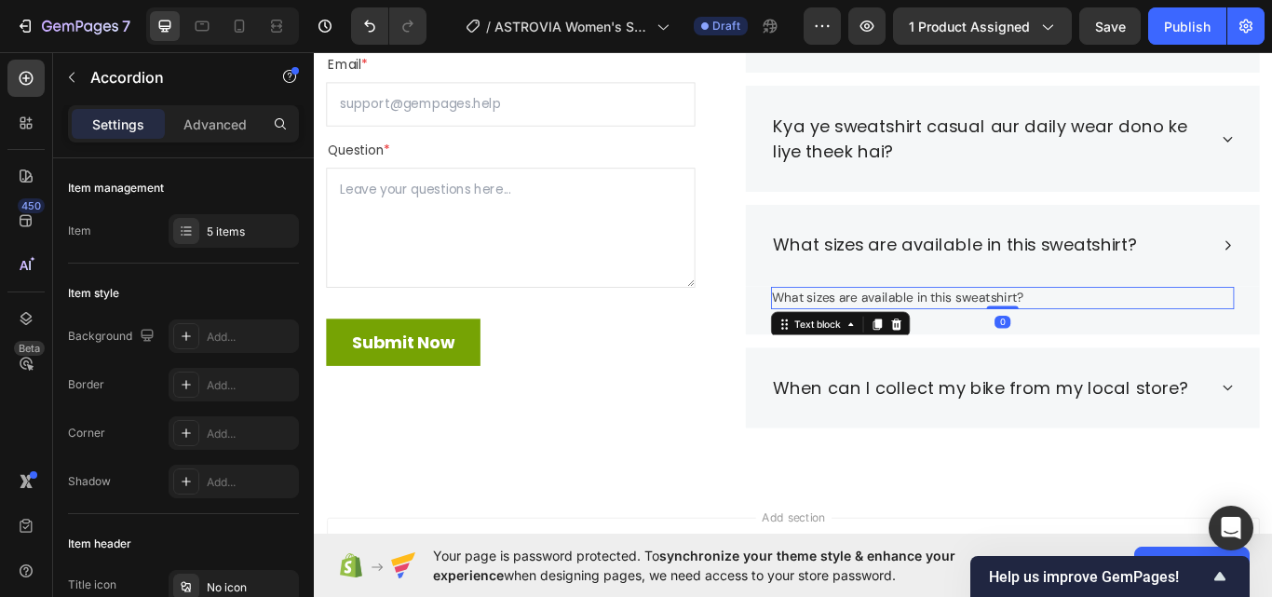
click at [977, 344] on p "What sizes are available in this sweatshirt?" at bounding box center [1116, 340] width 536 height 22
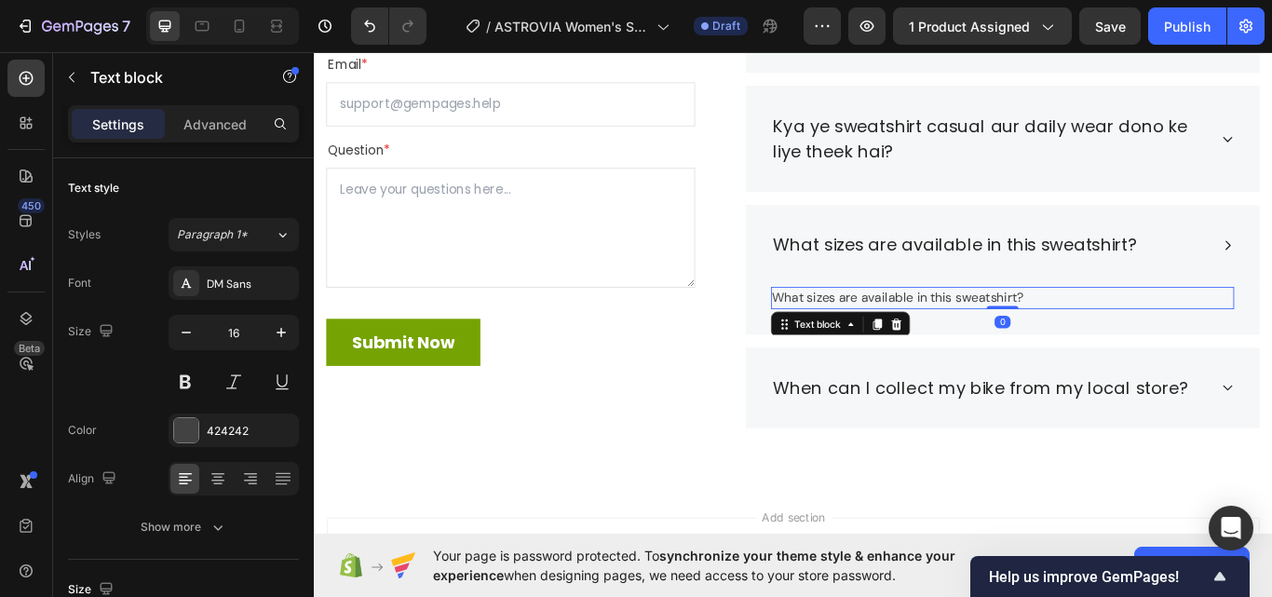
click at [977, 344] on p "What sizes are available in this sweatshirt?" at bounding box center [1116, 340] width 536 height 22
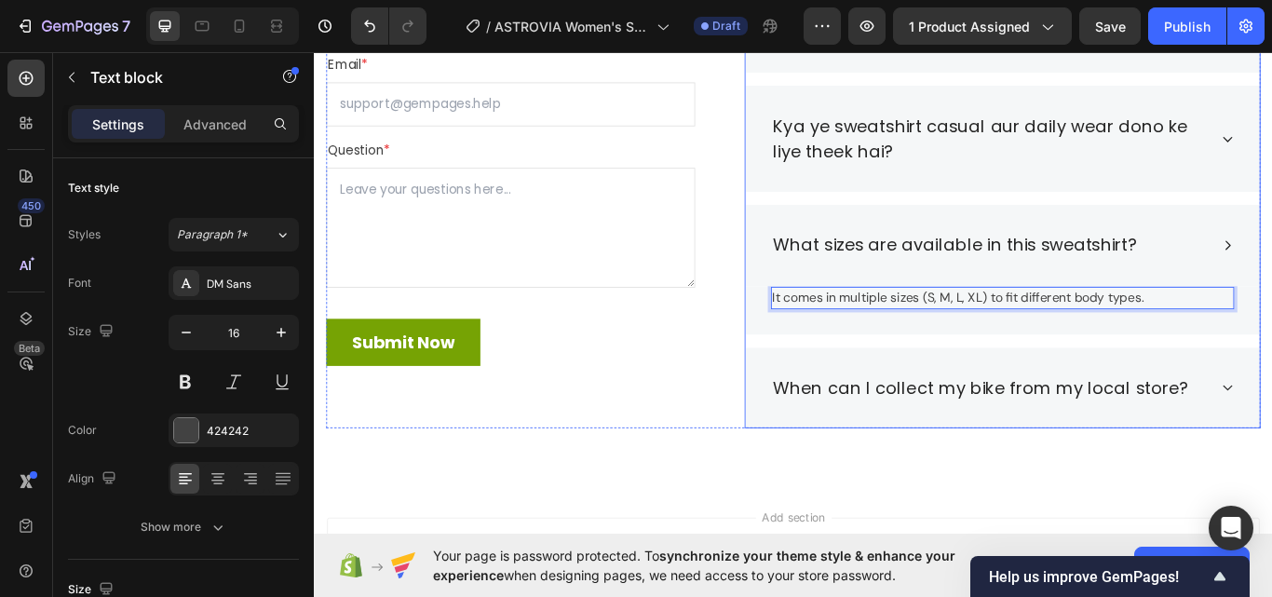
click at [1271, 285] on div "What sizes are available in this sweatshirt?" at bounding box center [1101, 278] width 510 height 35
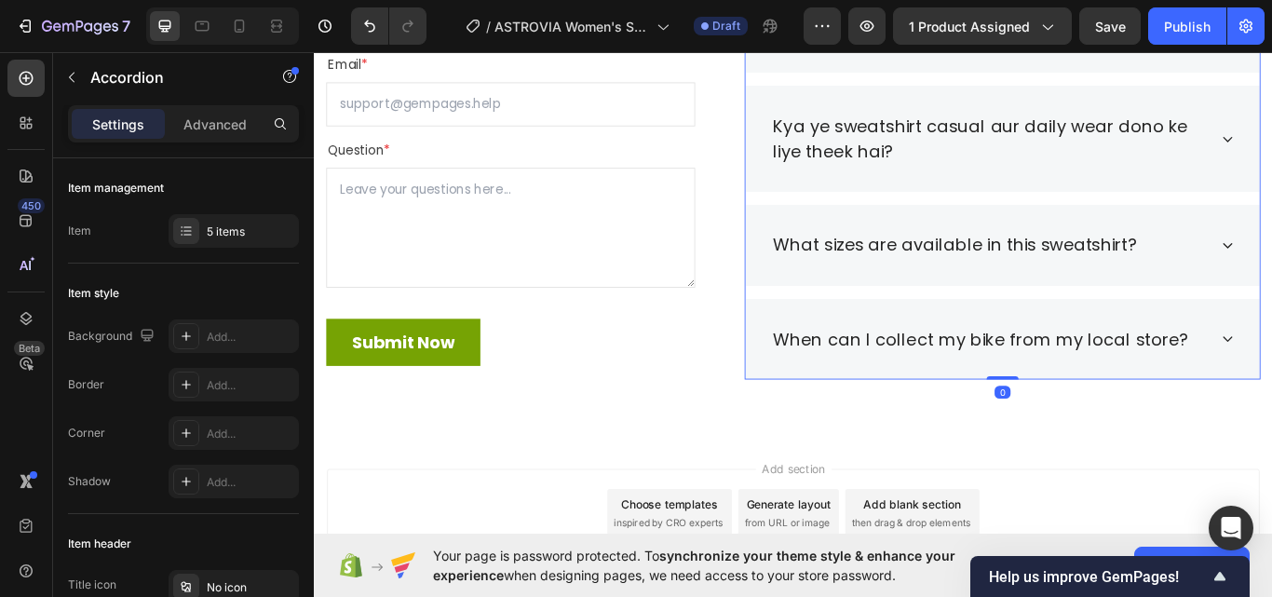
click at [1271, 391] on div "When can I collect my bike from my local store?" at bounding box center [1117, 388] width 600 height 95
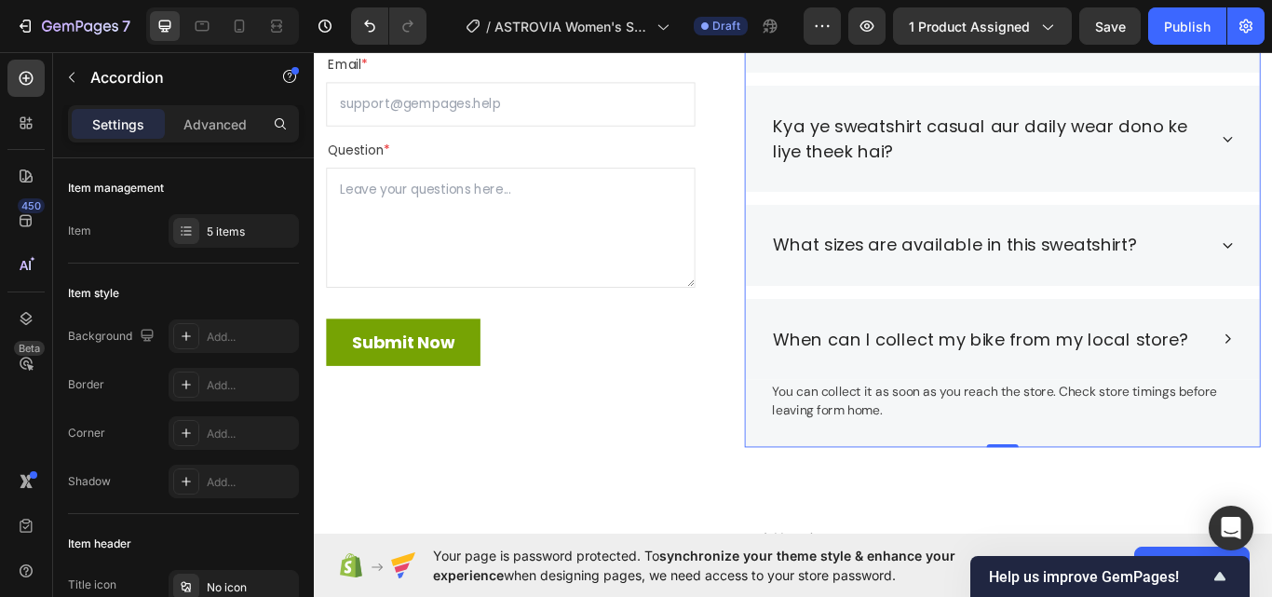
click at [974, 402] on div "When can I collect my bike from my local store?" at bounding box center [1090, 388] width 489 height 35
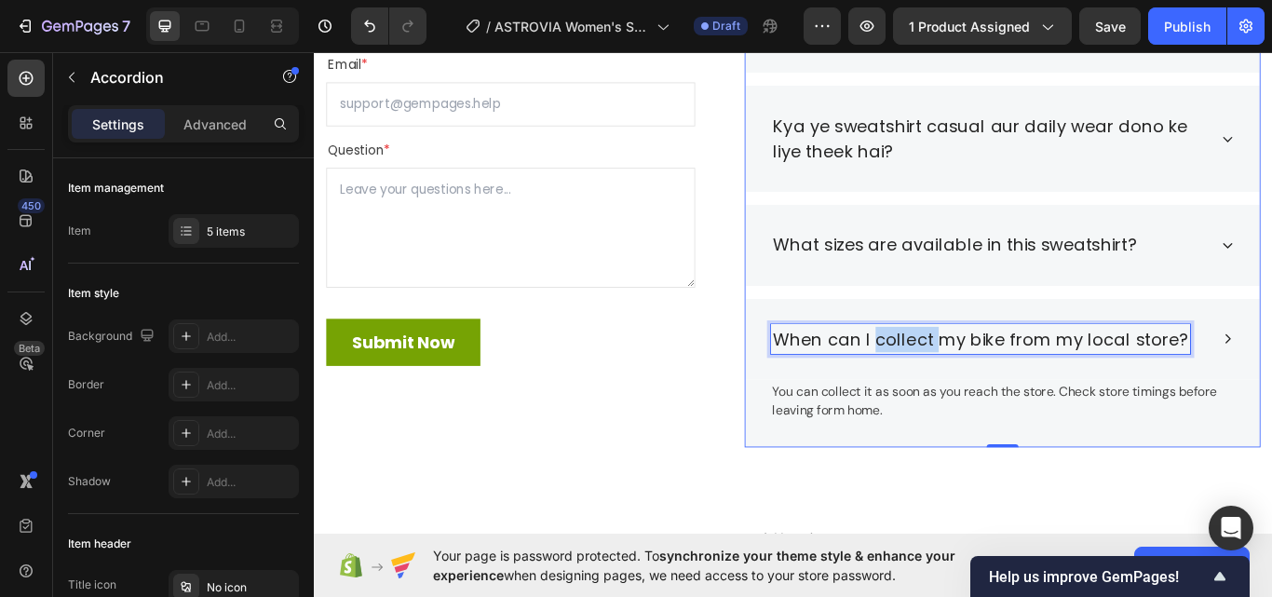
click at [974, 402] on div "When can I collect my bike from my local store?" at bounding box center [1090, 388] width 489 height 35
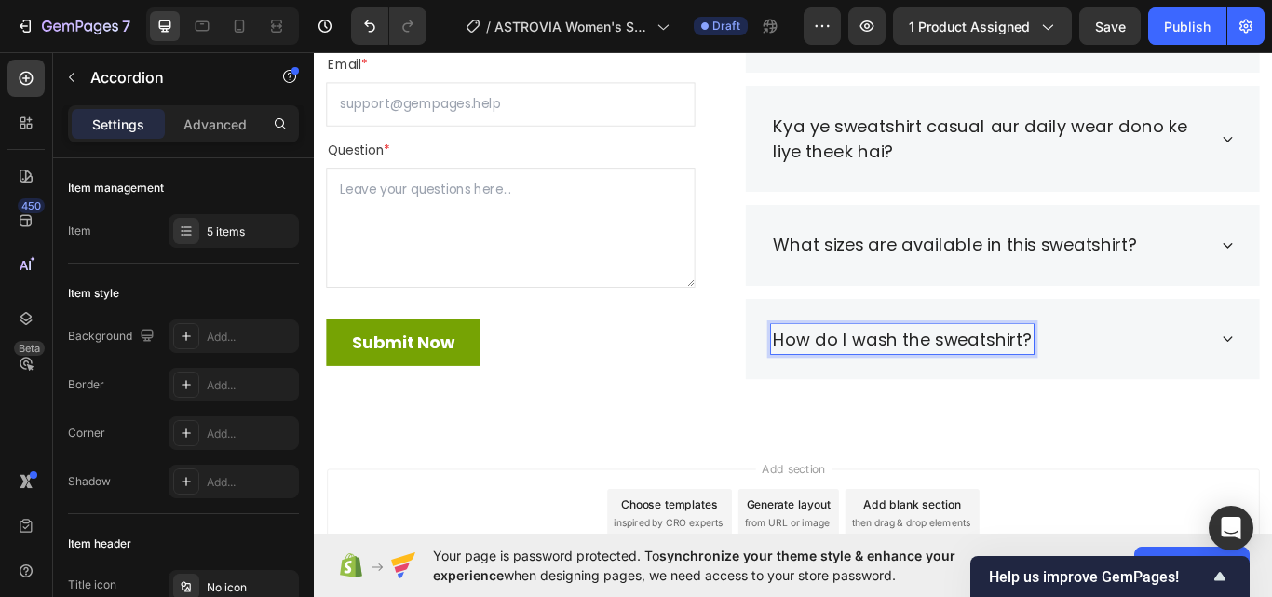
click at [1271, 413] on div "How do I wash the sweatshirt?" at bounding box center [1117, 388] width 600 height 95
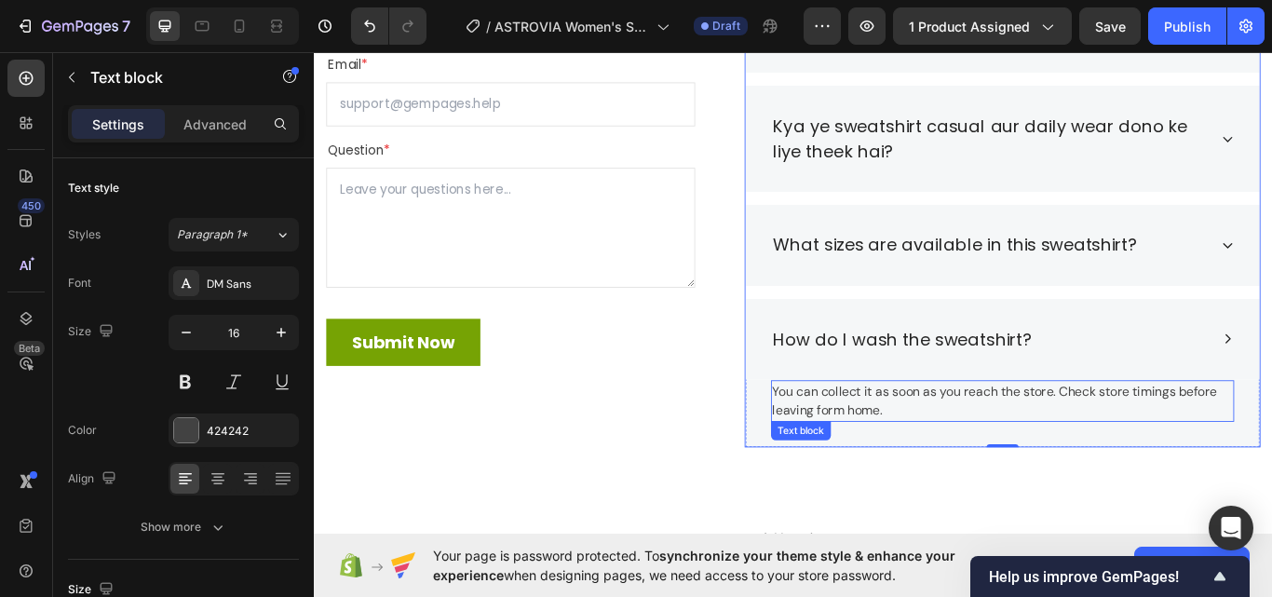
click at [1081, 455] on p "You can collect it as soon as you reach the store. Check store timings before l…" at bounding box center [1116, 460] width 536 height 45
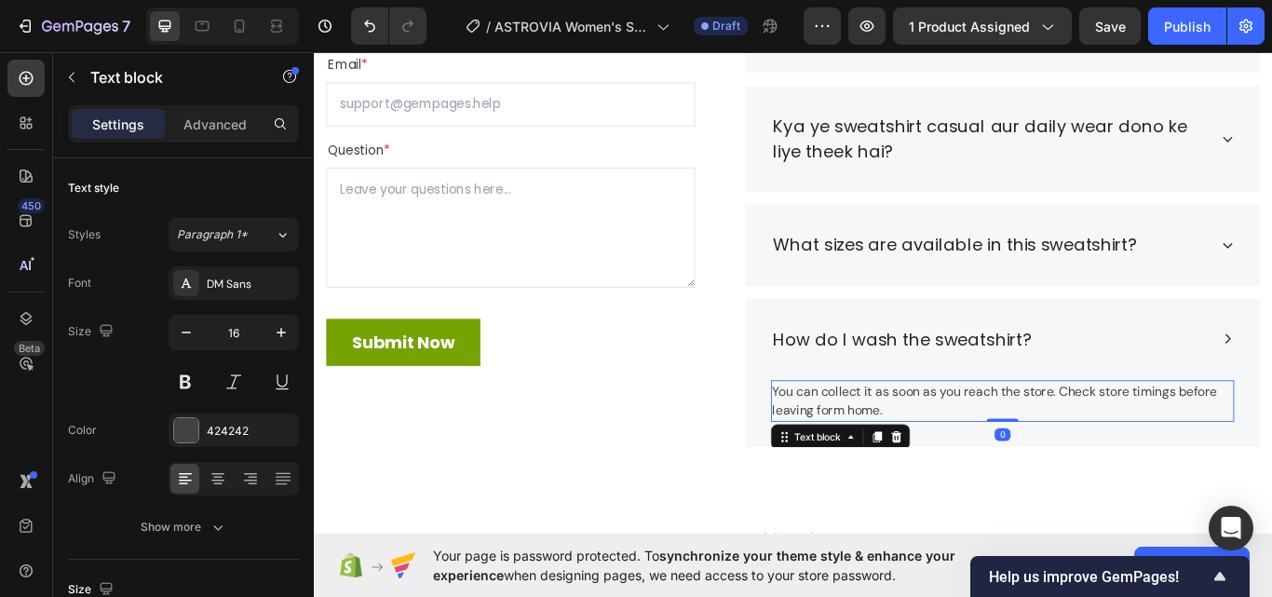
click at [1081, 455] on p "You can collect it as soon as you reach the store. Check store timings before l…" at bounding box center [1116, 460] width 536 height 45
click at [216, 283] on div "DM Sans" at bounding box center [251, 284] width 88 height 17
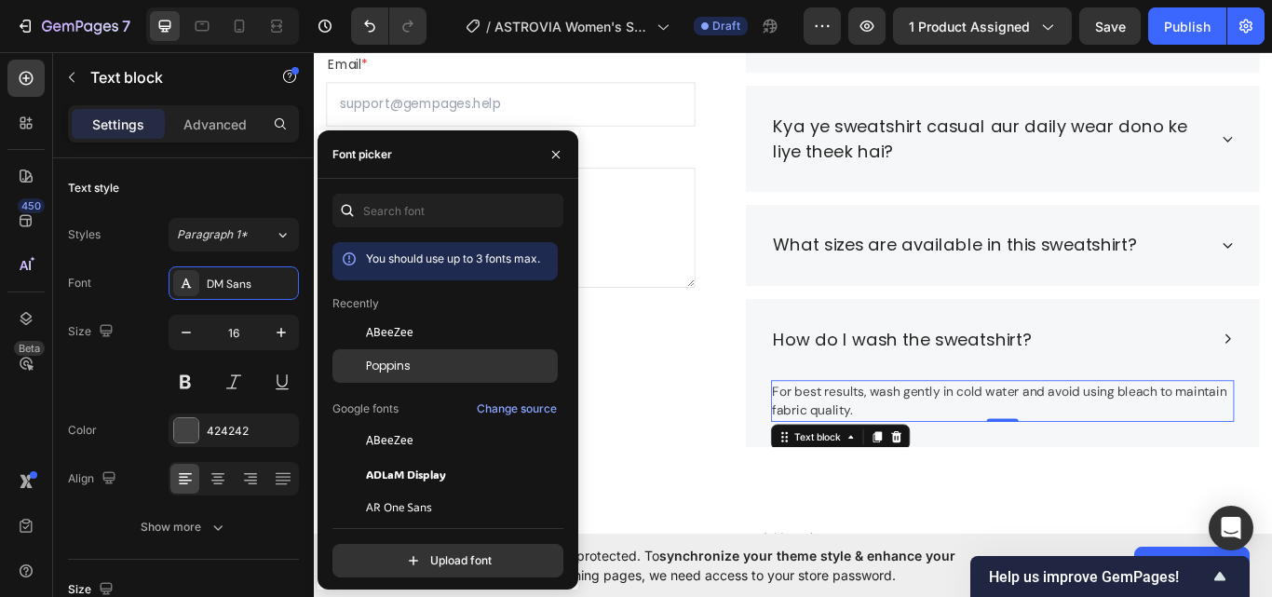
click at [399, 360] on span "Poppins" at bounding box center [388, 366] width 45 height 17
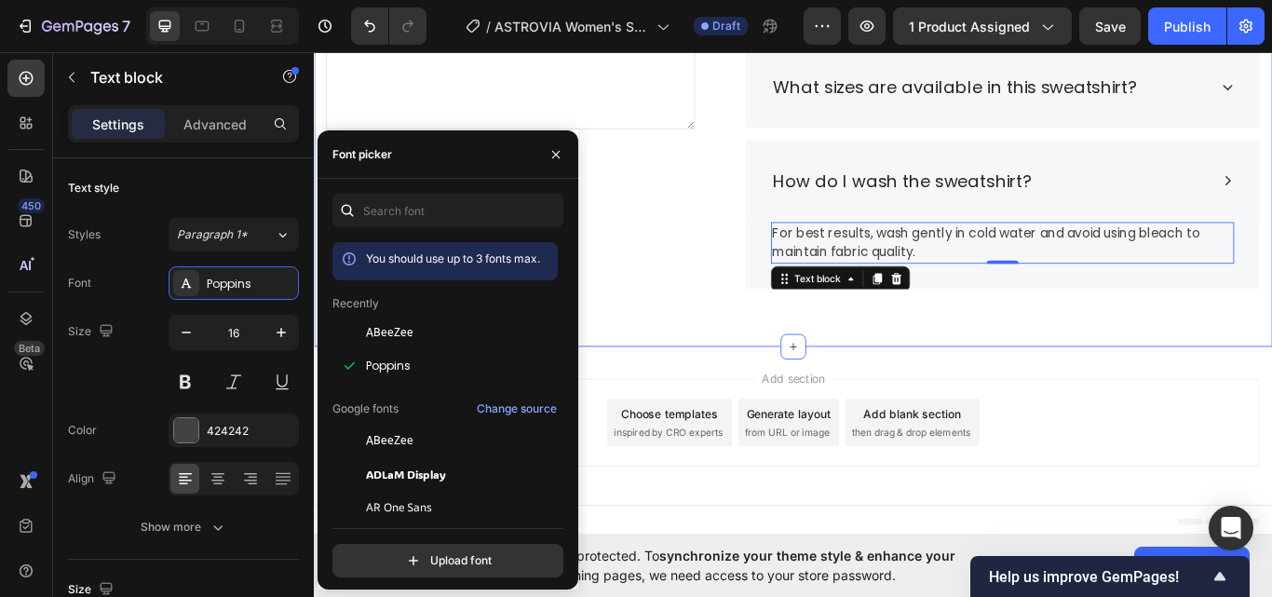
scroll to position [3551, 0]
drag, startPoint x: 746, startPoint y: 352, endPoint x: 747, endPoint y: 387, distance: 35.4
click at [746, 351] on div "Frequently Asked Questions Heading Still have questions? Send us your questions…" at bounding box center [872, 8] width 1117 height 775
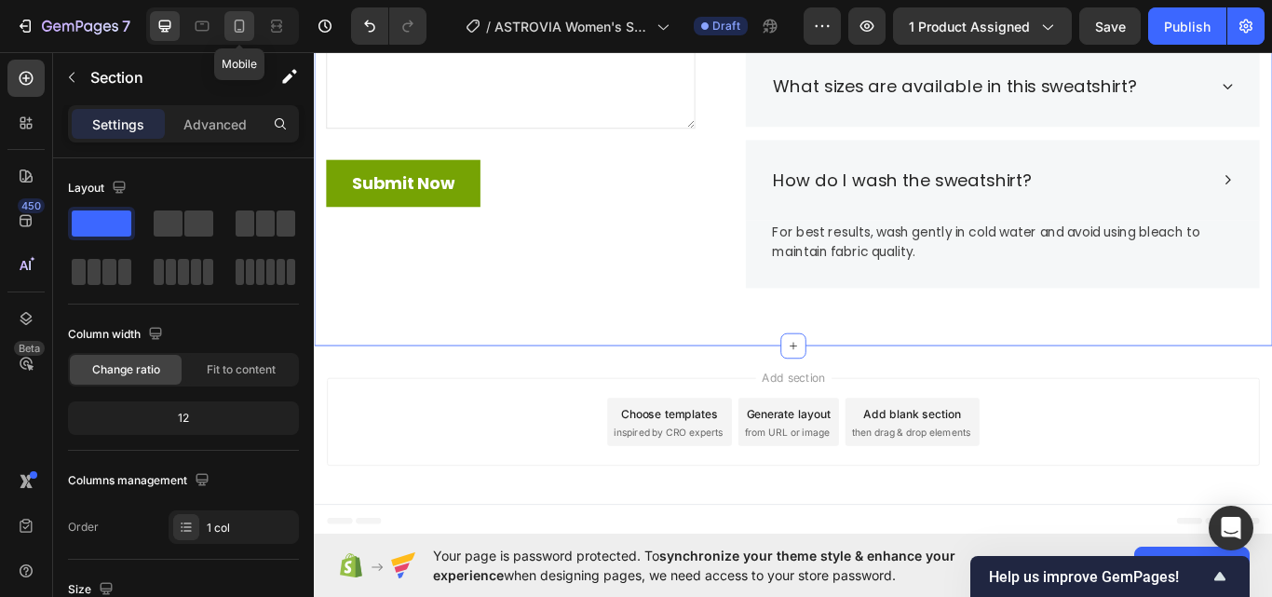
click at [241, 32] on icon at bounding box center [240, 26] width 10 height 13
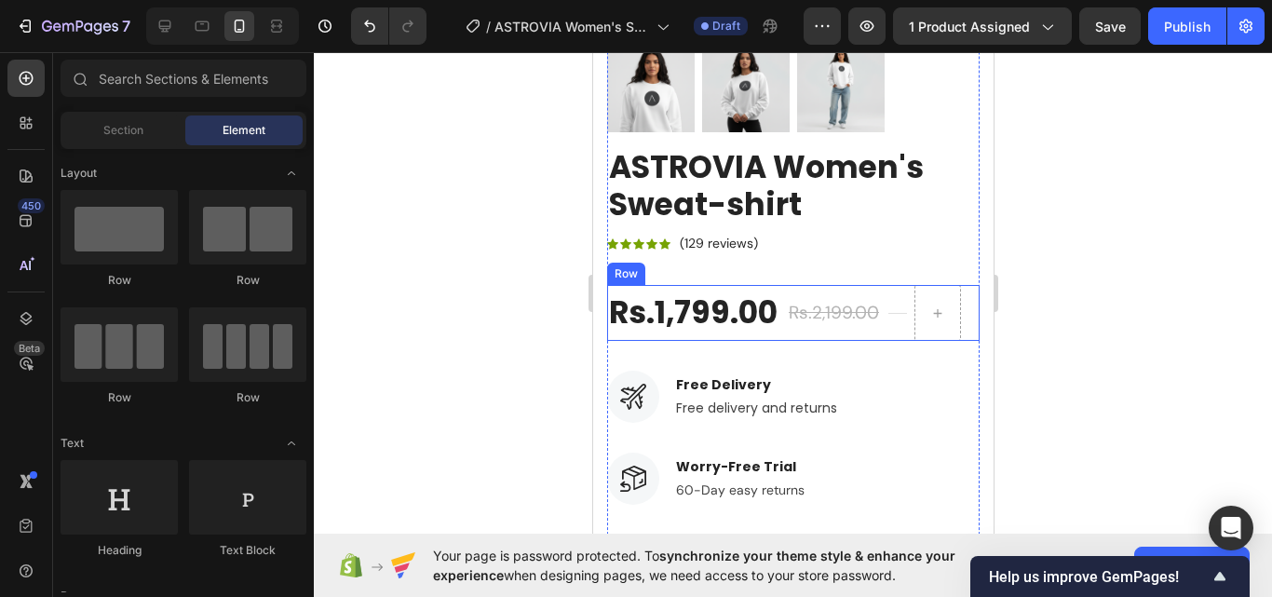
scroll to position [569, 0]
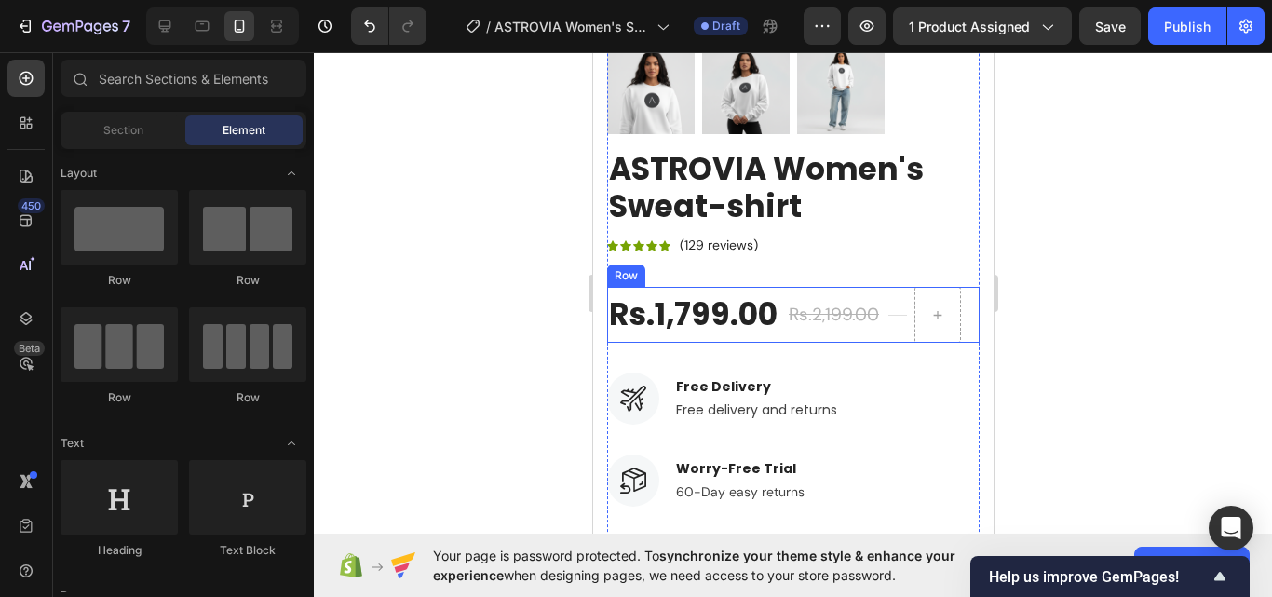
click at [804, 182] on h2 "ASTROVIA Women's Sweat-shirt" at bounding box center [792, 187] width 372 height 77
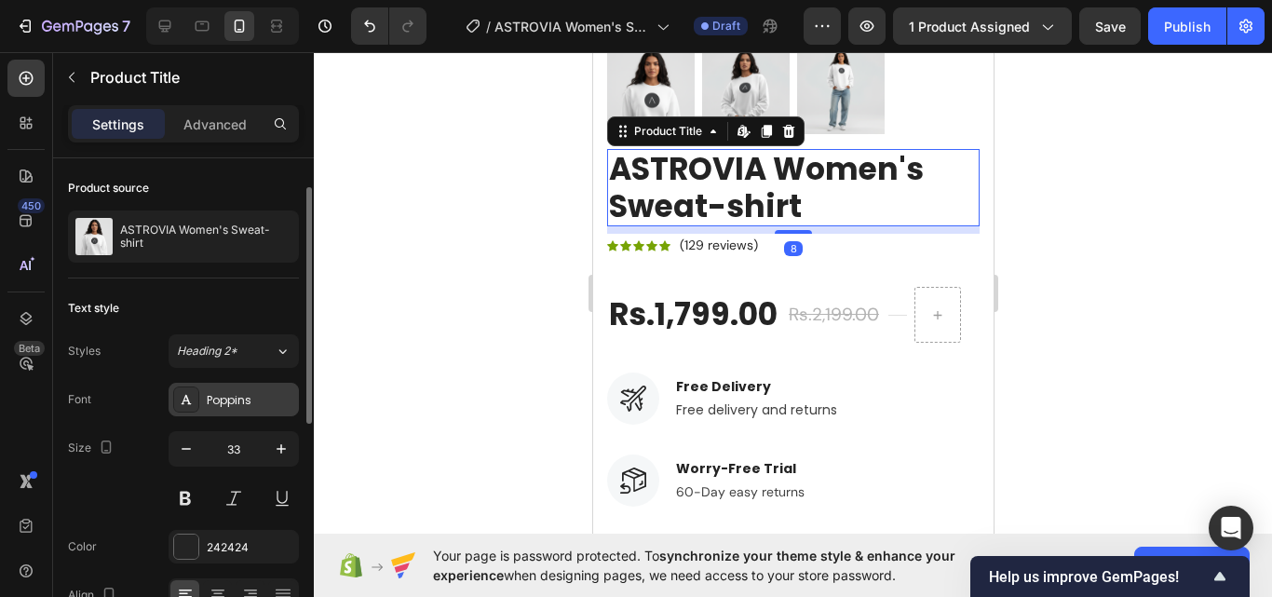
scroll to position [250, 0]
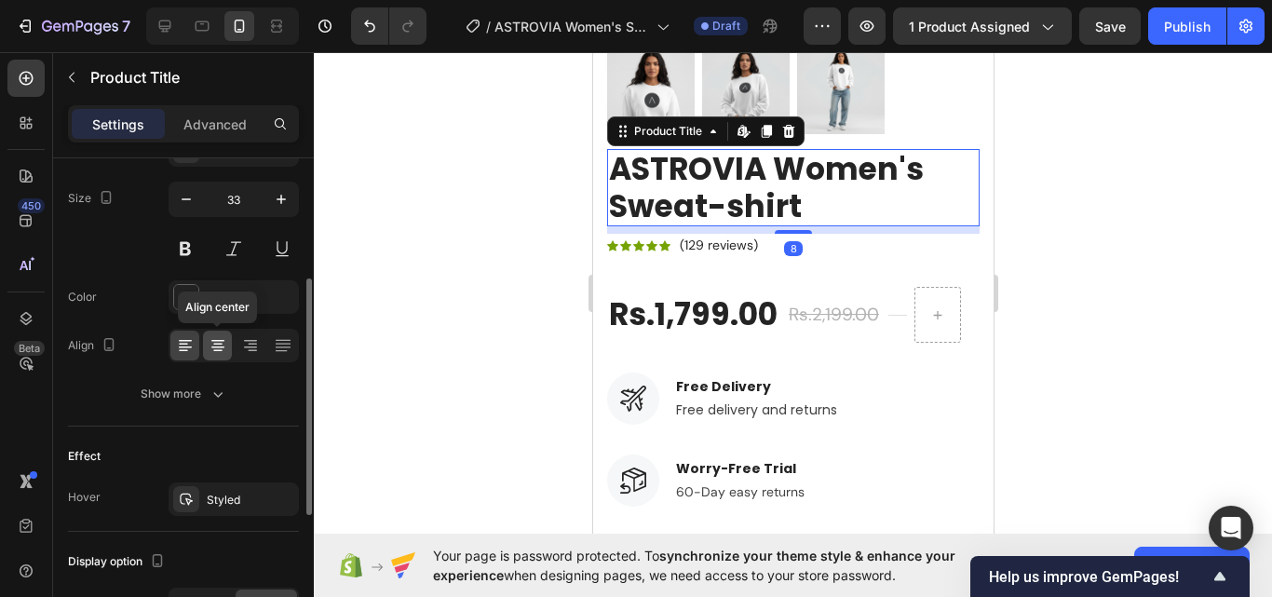
click at [220, 354] on icon at bounding box center [218, 345] width 19 height 19
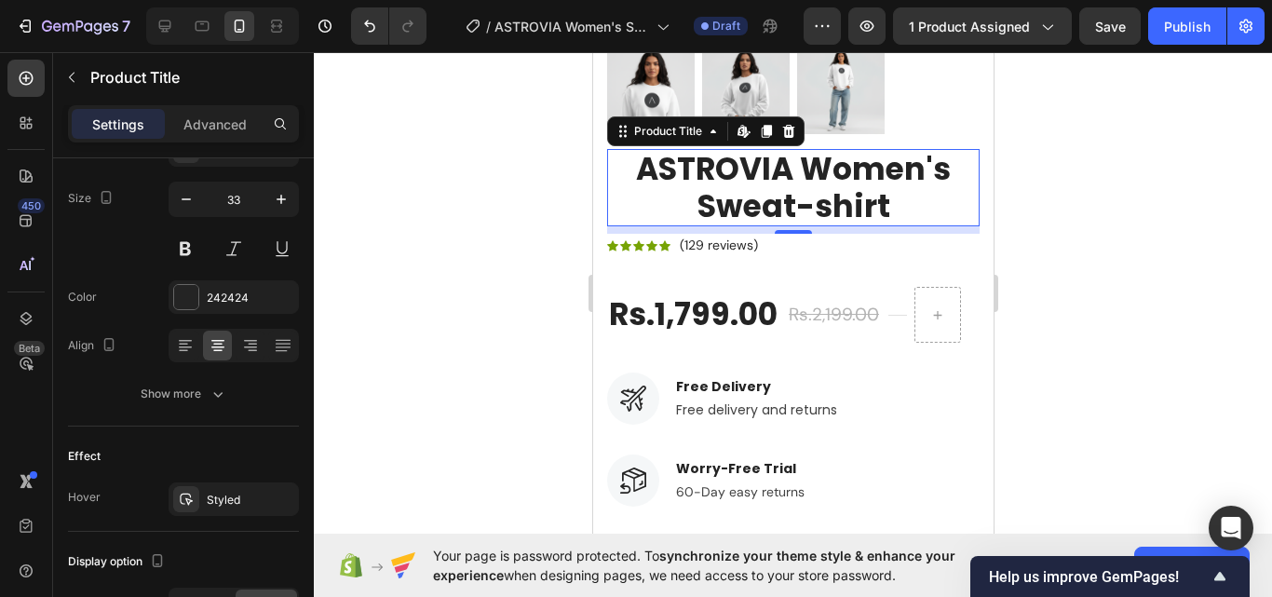
click at [843, 226] on div "8" at bounding box center [792, 229] width 372 height 7
click at [844, 234] on div "Icon Icon Icon Icon Icon Icon List Hoz (129 reviews) Text block Row" at bounding box center [792, 245] width 372 height 23
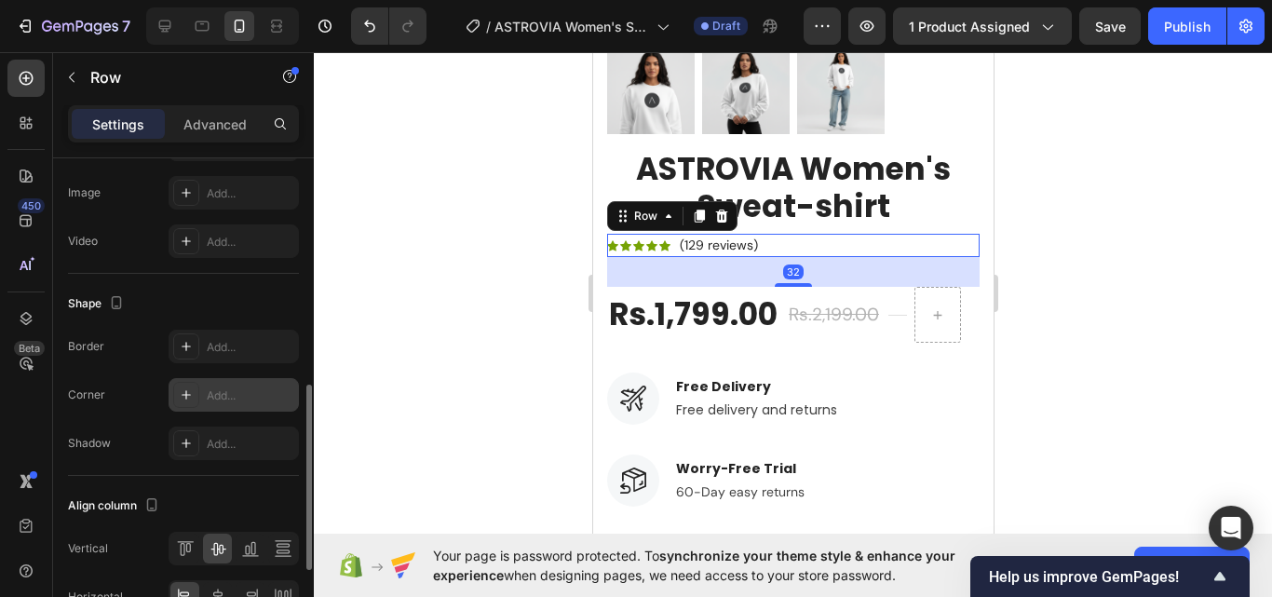
scroll to position [710, 0]
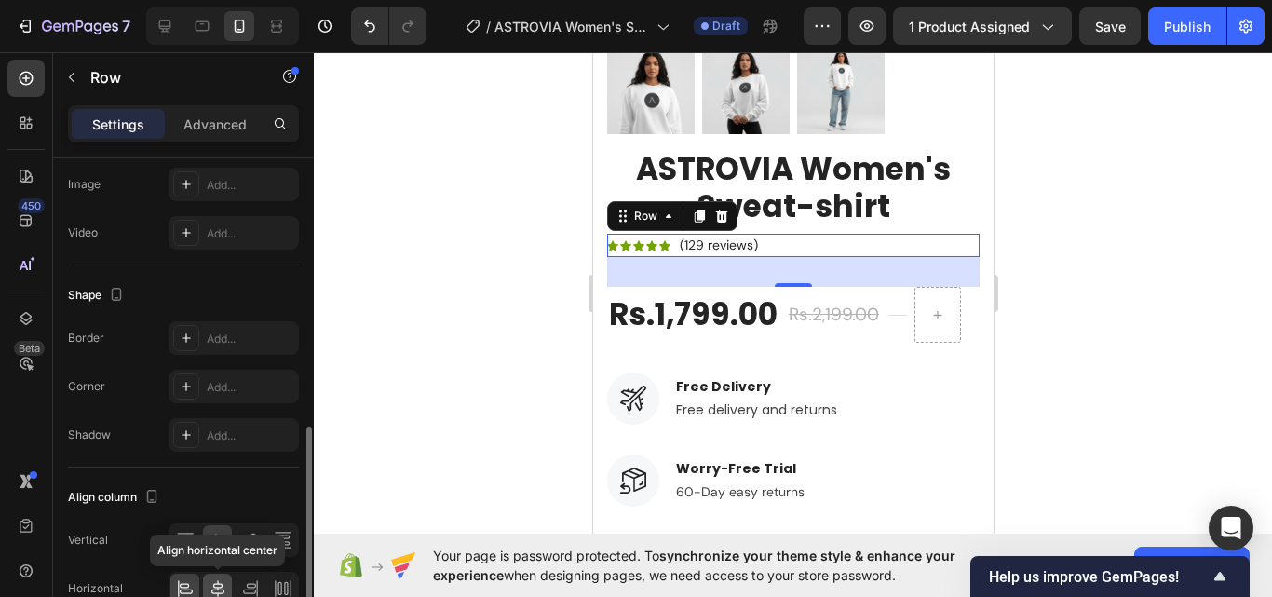
click at [224, 584] on icon at bounding box center [218, 588] width 19 height 19
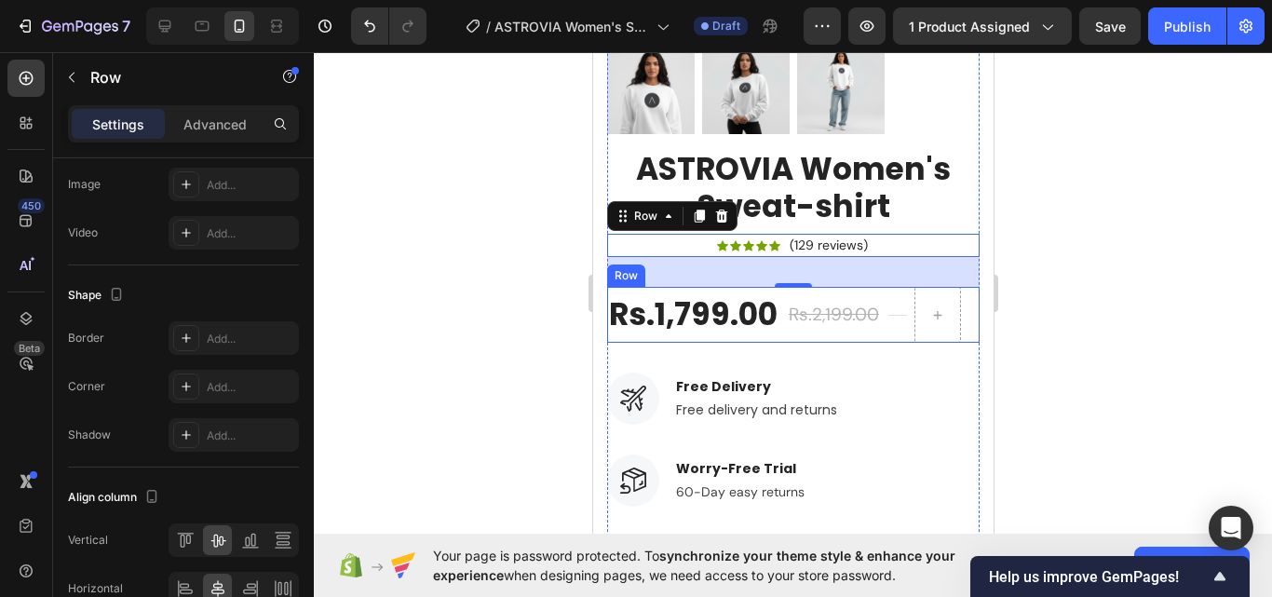
click at [790, 303] on div "Rs.2,199.00" at bounding box center [833, 315] width 94 height 31
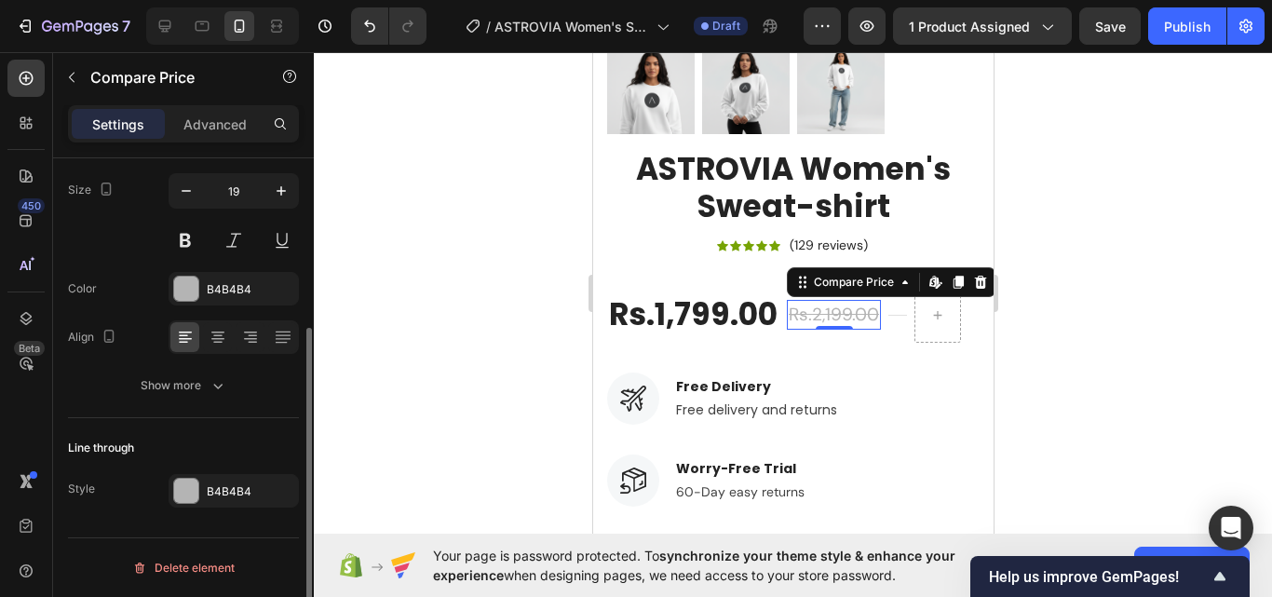
scroll to position [0, 0]
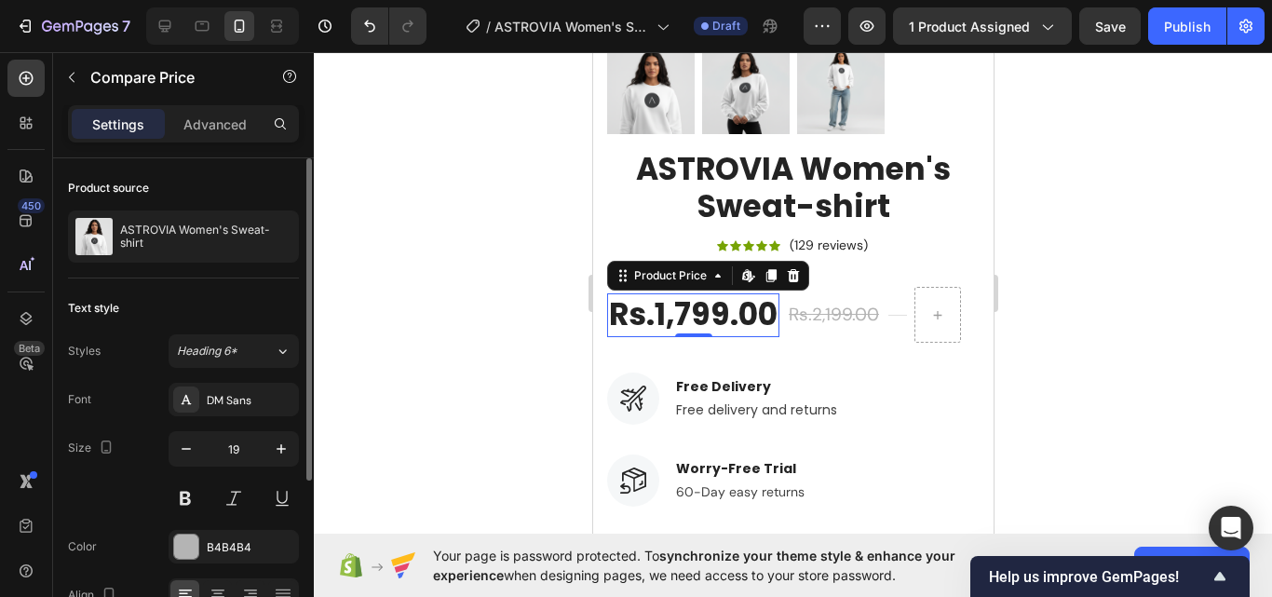
click at [735, 301] on div "Rs.1,799.00" at bounding box center [692, 315] width 172 height 44
click at [227, 449] on input "33" at bounding box center [233, 449] width 61 height 34
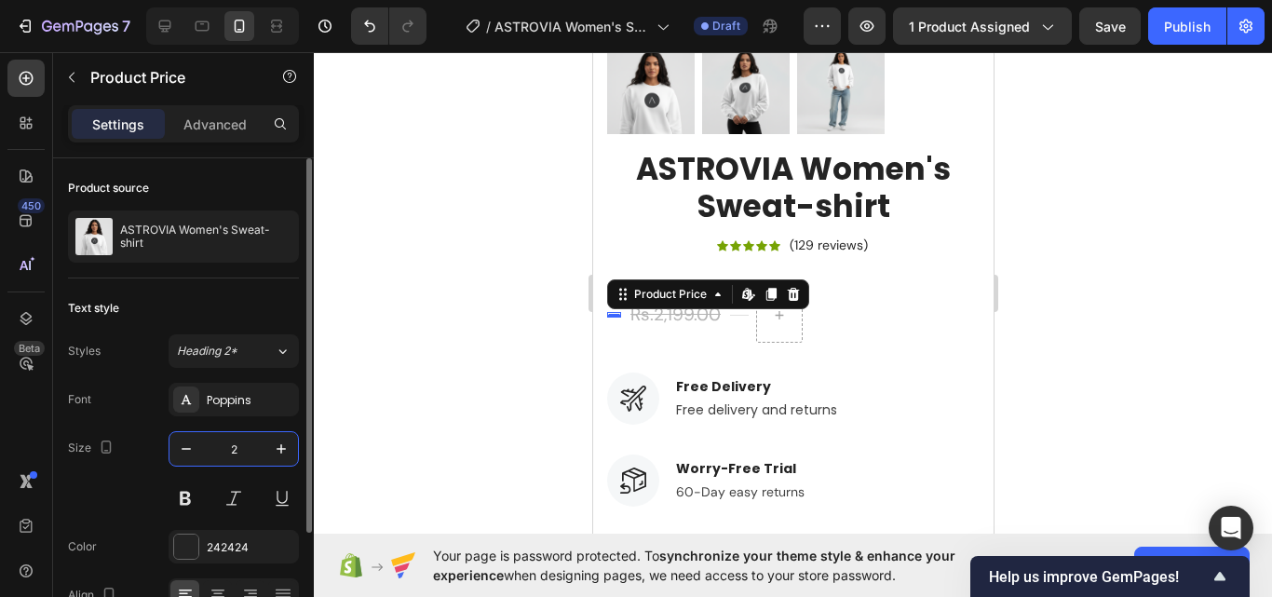
type input "22"
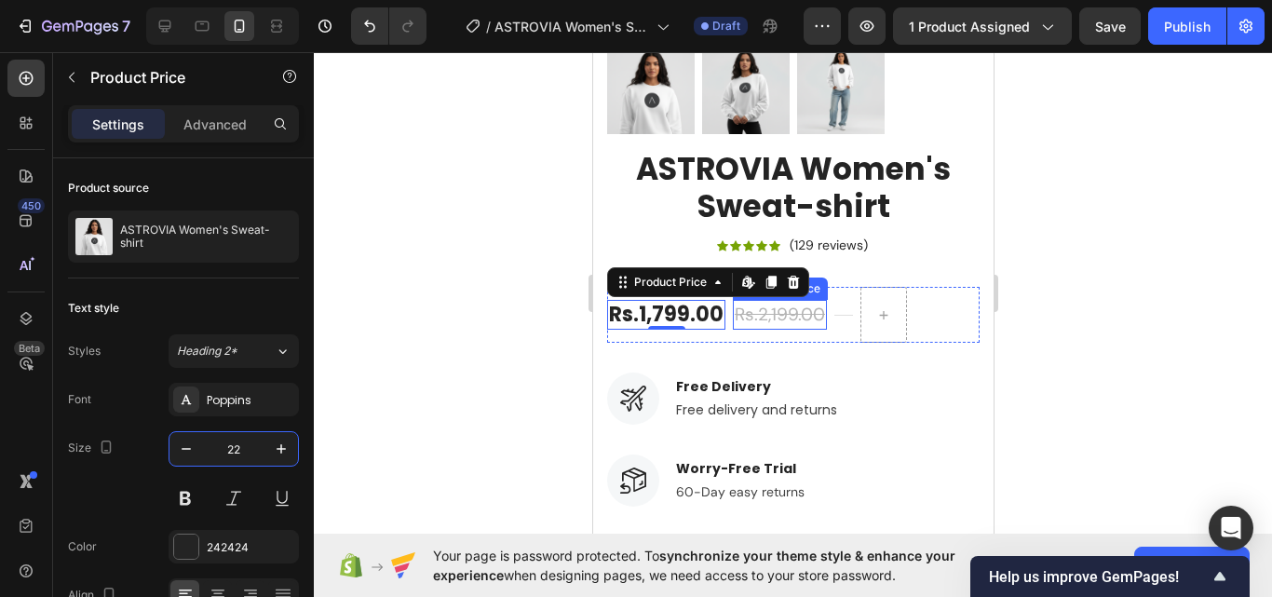
click at [833, 293] on div "Title Line" at bounding box center [842, 315] width 19 height 56
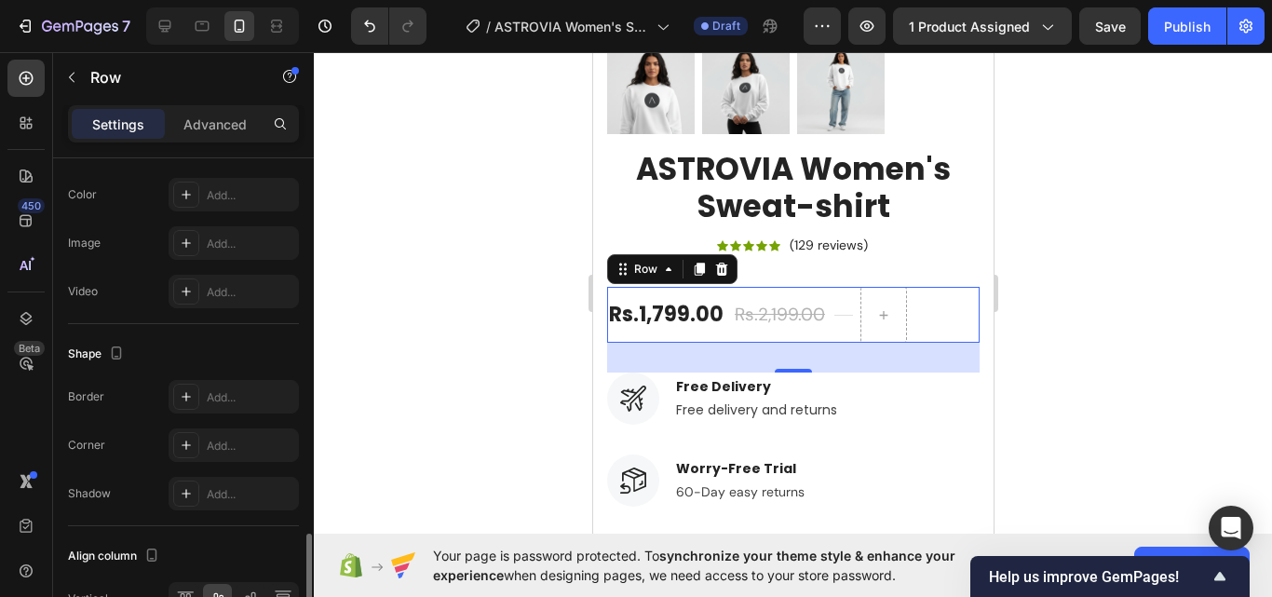
scroll to position [808, 0]
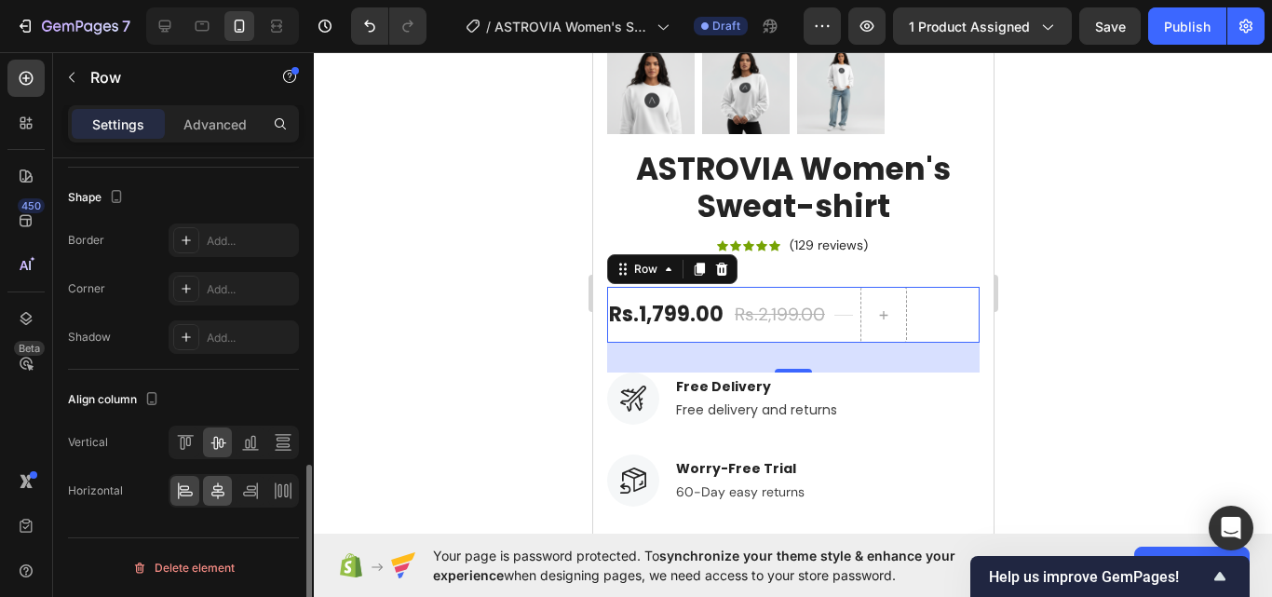
click at [230, 492] on div at bounding box center [217, 491] width 29 height 30
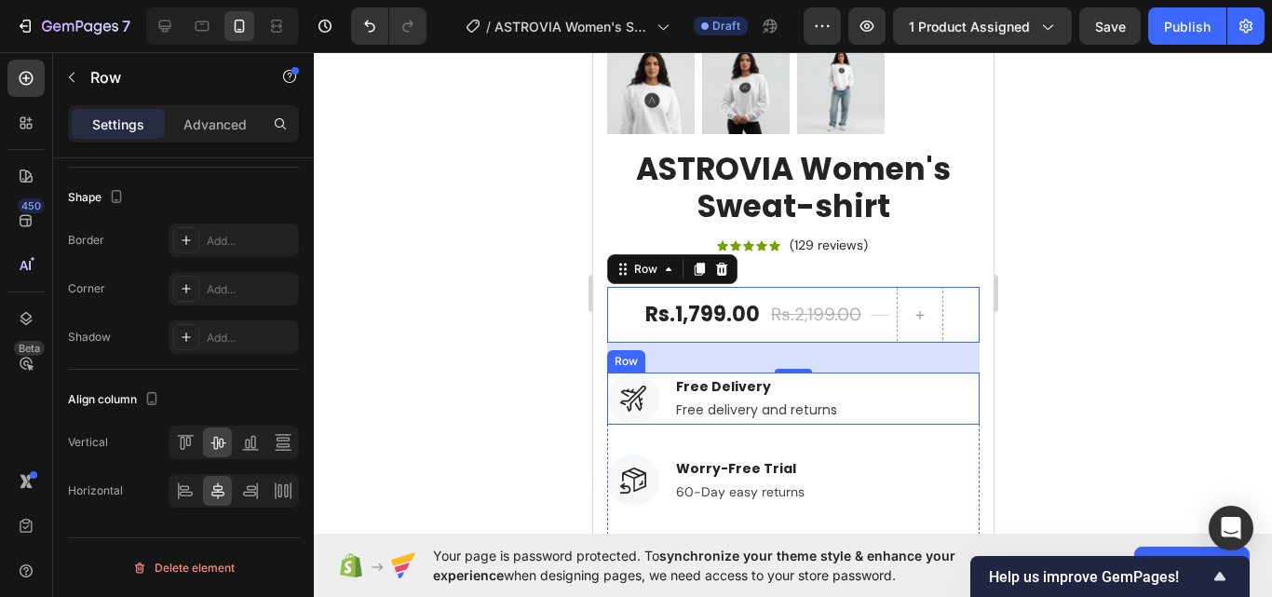
click at [879, 372] on div "Image Free Delivery Text block Free delivery and returns Text block Row" at bounding box center [792, 398] width 372 height 52
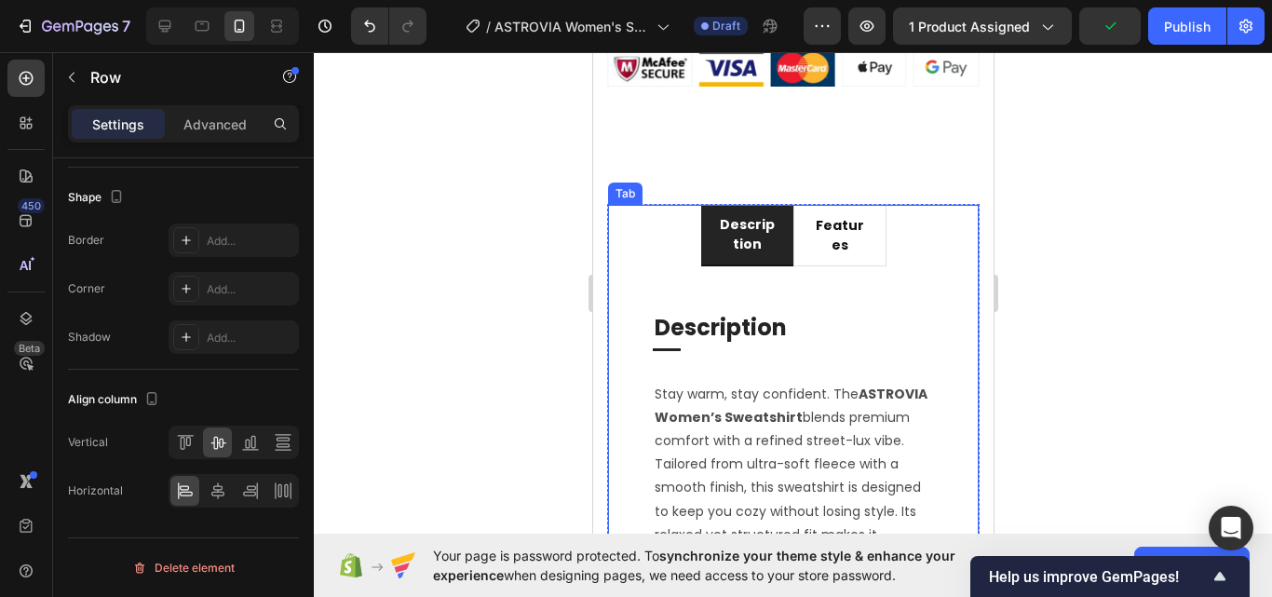
scroll to position [1677, 0]
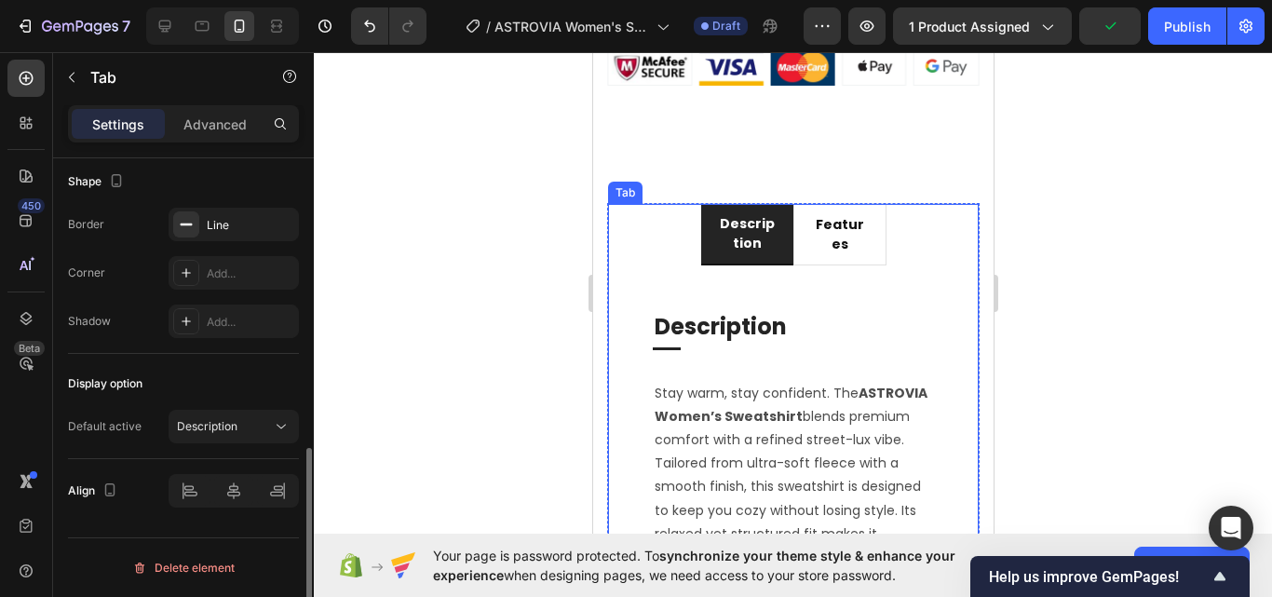
click at [768, 211] on div "description" at bounding box center [746, 233] width 63 height 45
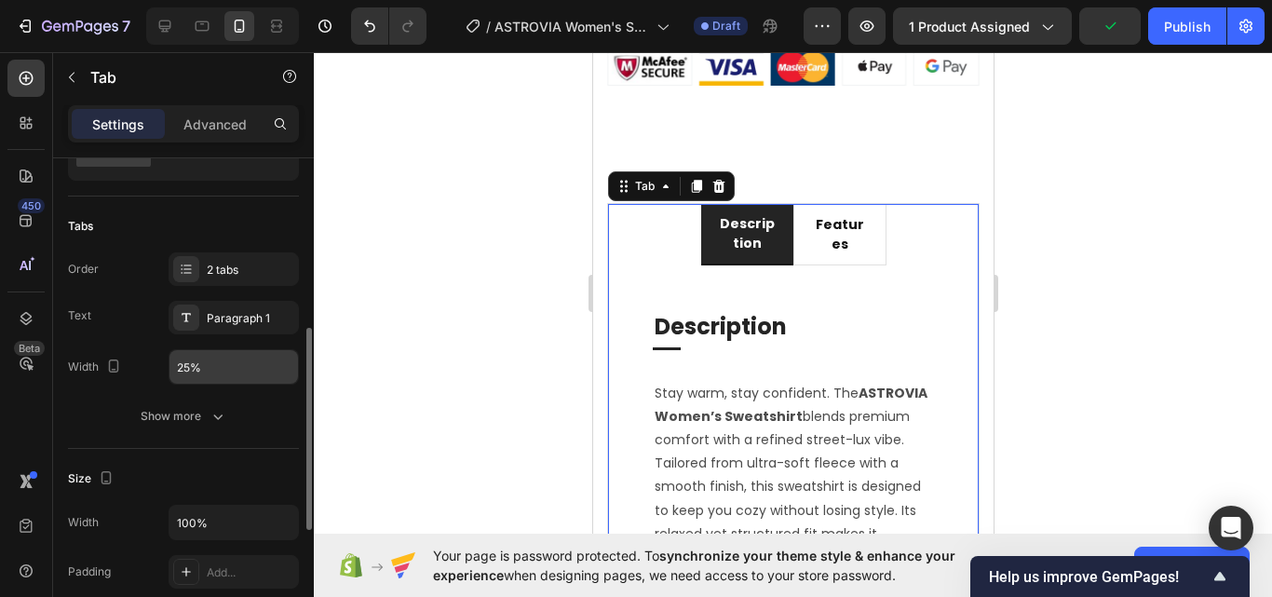
scroll to position [186, 0]
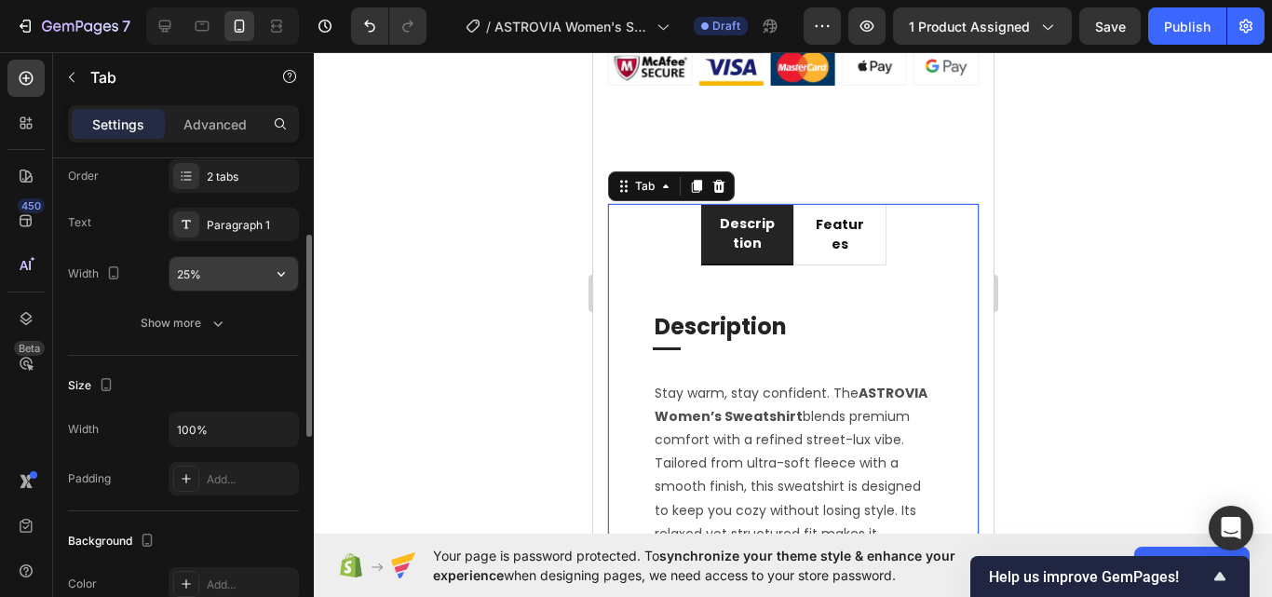
click at [226, 272] on input "25%" at bounding box center [233, 274] width 128 height 34
click at [282, 278] on icon "button" at bounding box center [281, 273] width 19 height 19
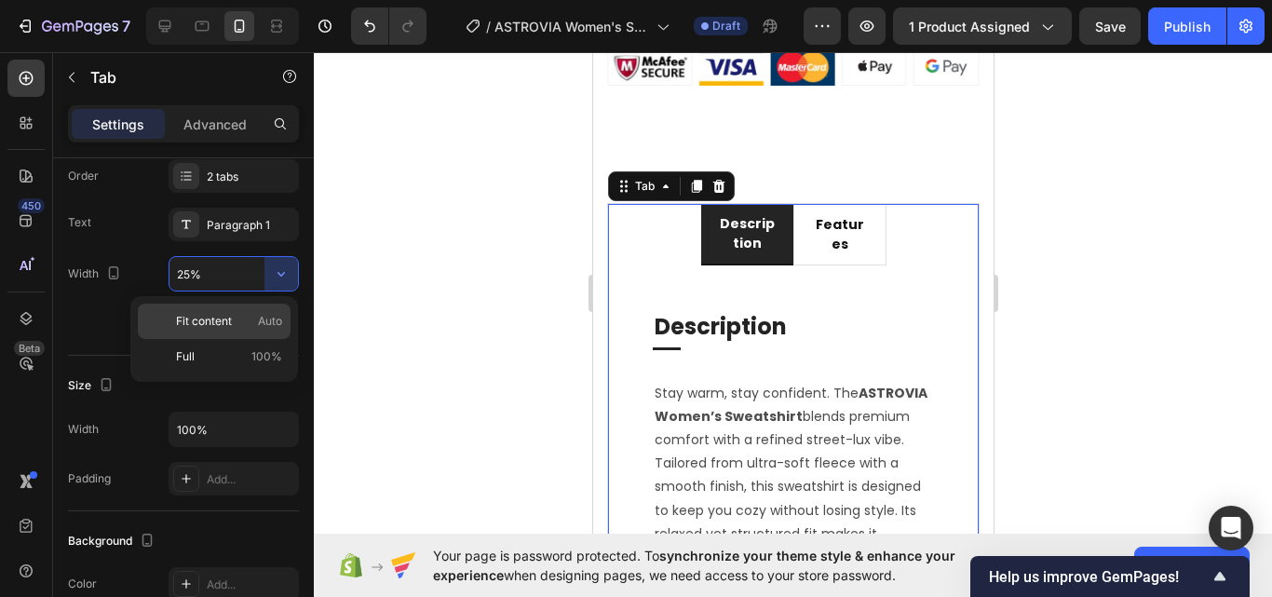
click at [256, 329] on p "Fit content Auto" at bounding box center [229, 321] width 106 height 17
type input "Auto"
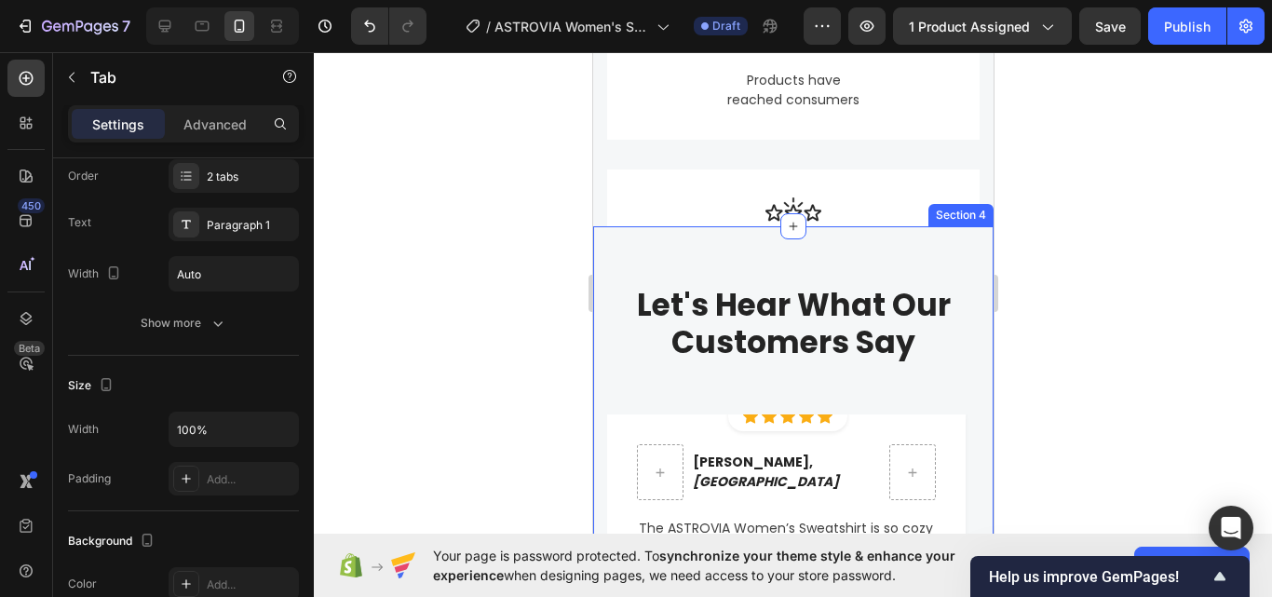
scroll to position [2552, 0]
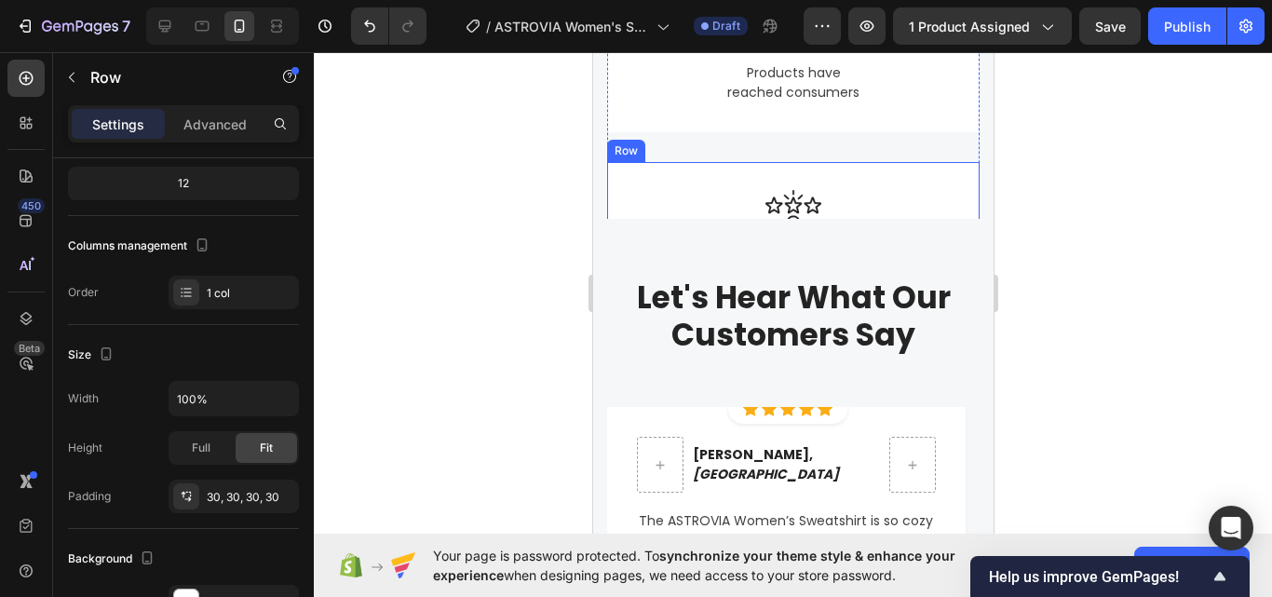
click at [895, 178] on div "Image 98.5% Heading Satisfied customers and five-star reviews Text block Row" at bounding box center [792, 271] width 372 height 218
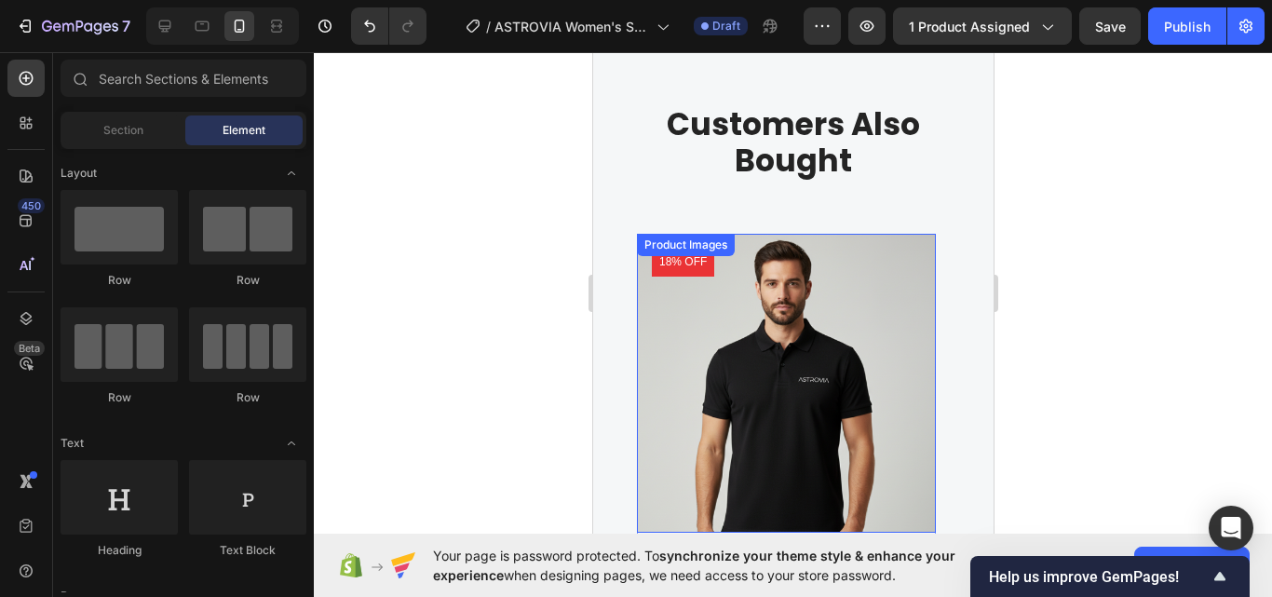
scroll to position [3540, 0]
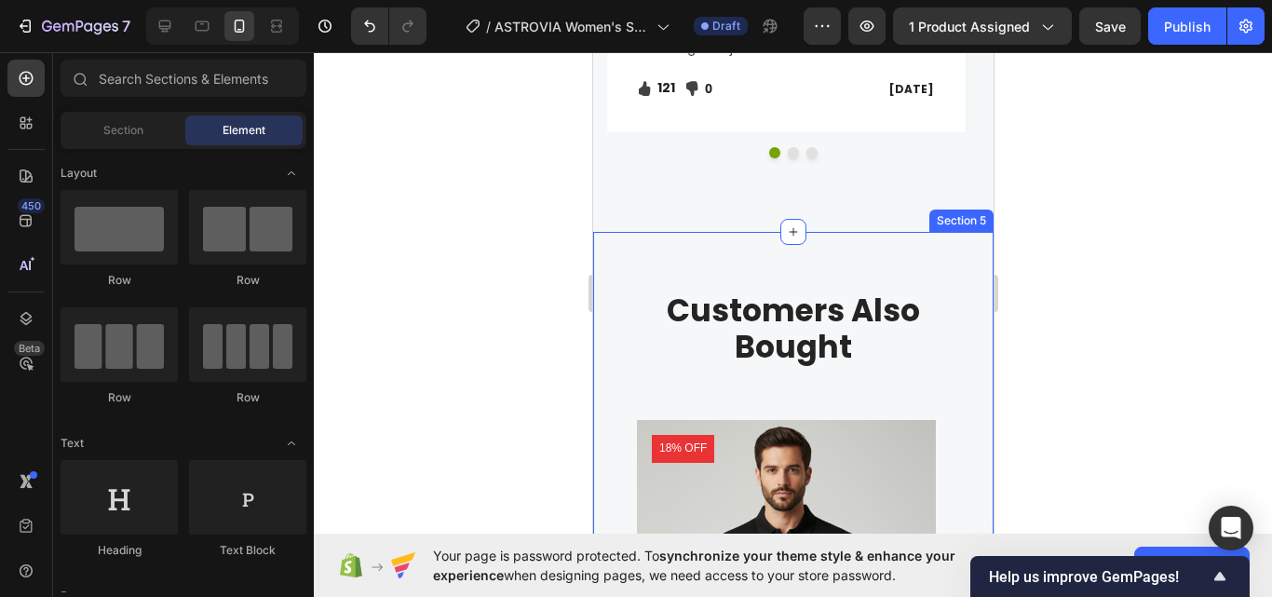
click at [915, 263] on div "Customers Also Bought Heading Row Product Images 18% off Product Badge Rs.1,799…" at bounding box center [792, 601] width 400 height 739
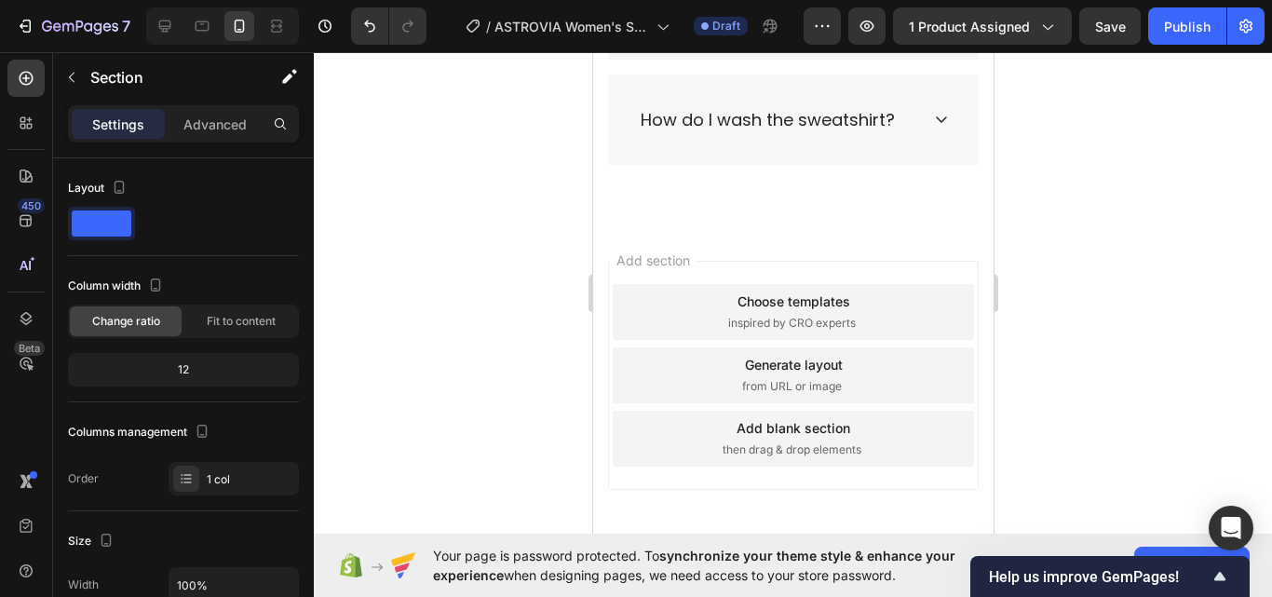
scroll to position [5645, 0]
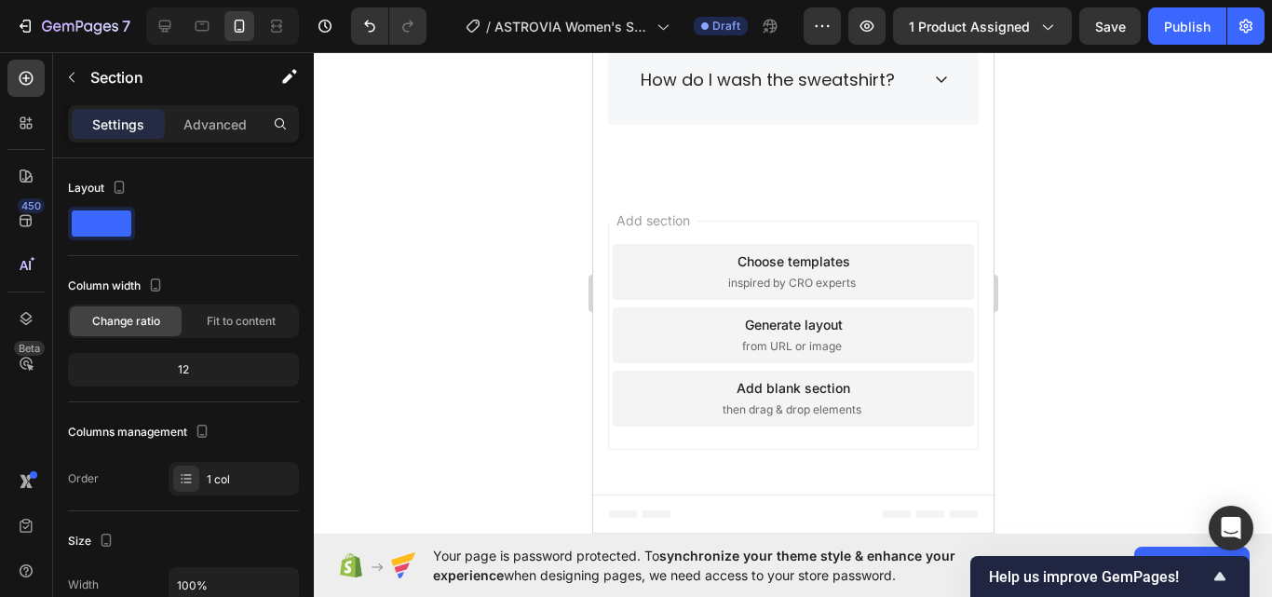
click at [628, 508] on span "Footer" at bounding box center [645, 514] width 35 height 19
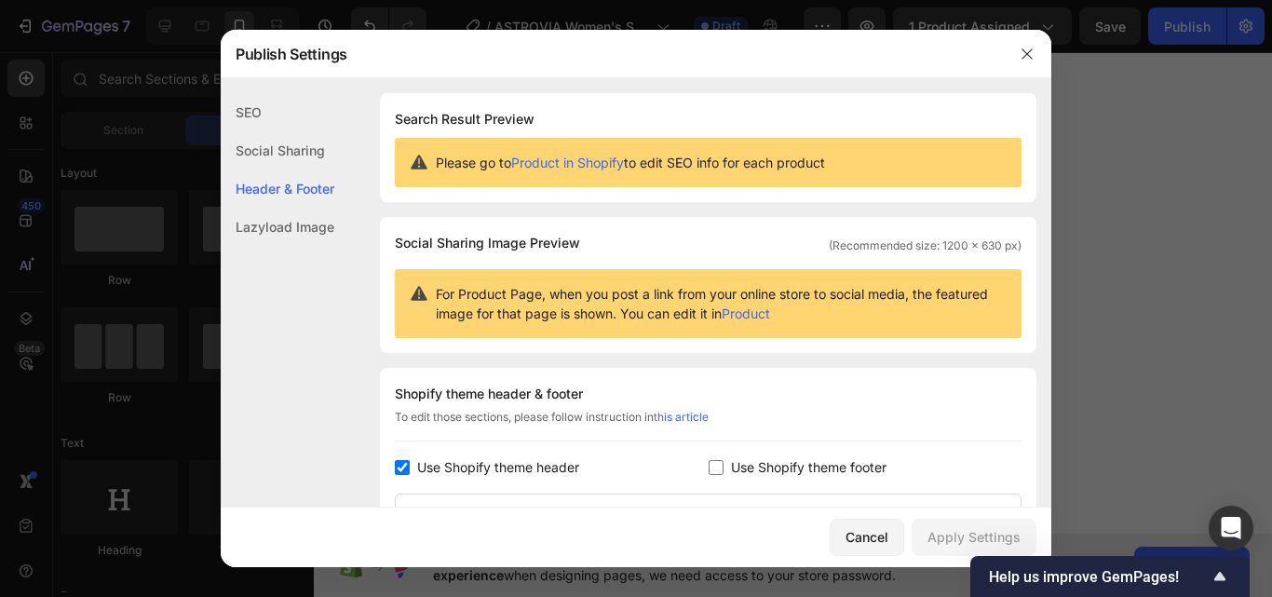
scroll to position [271, 0]
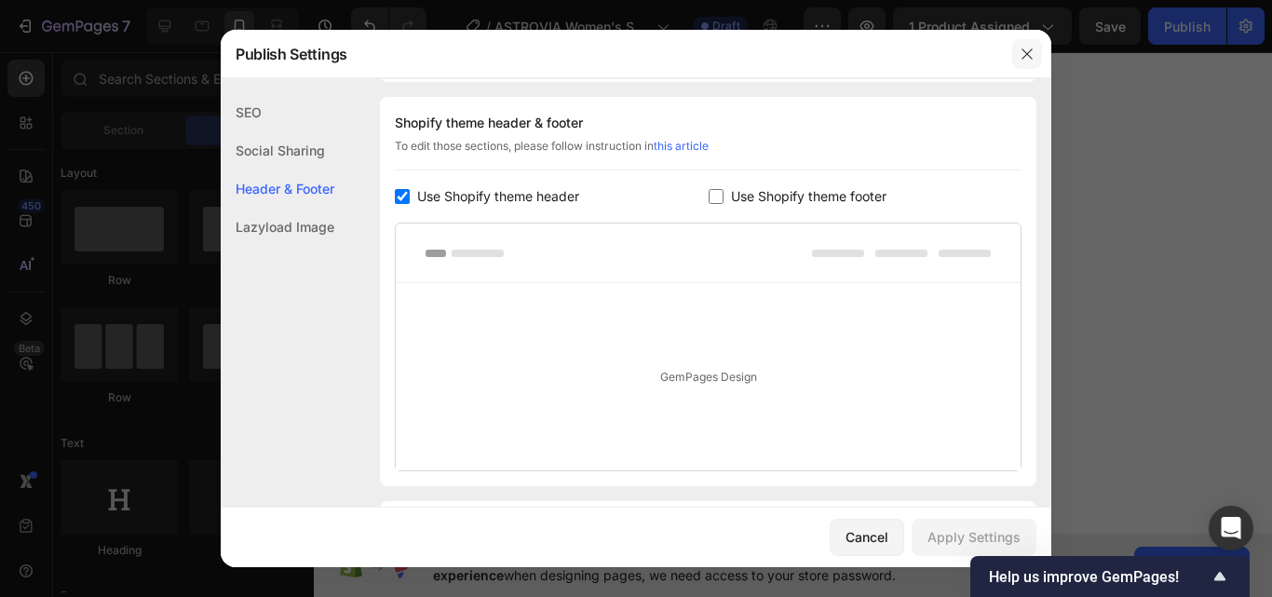
click at [1029, 61] on button "button" at bounding box center [1027, 54] width 30 height 30
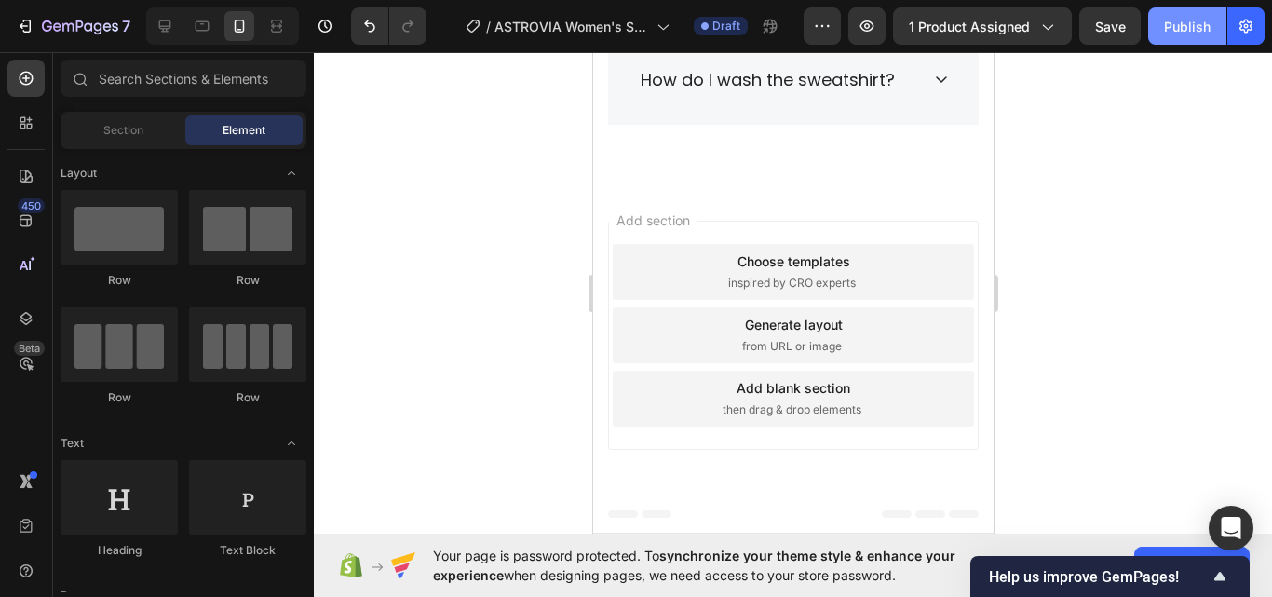
click at [1171, 14] on button "Publish" at bounding box center [1187, 25] width 78 height 37
click at [169, 14] on div at bounding box center [165, 26] width 30 height 30
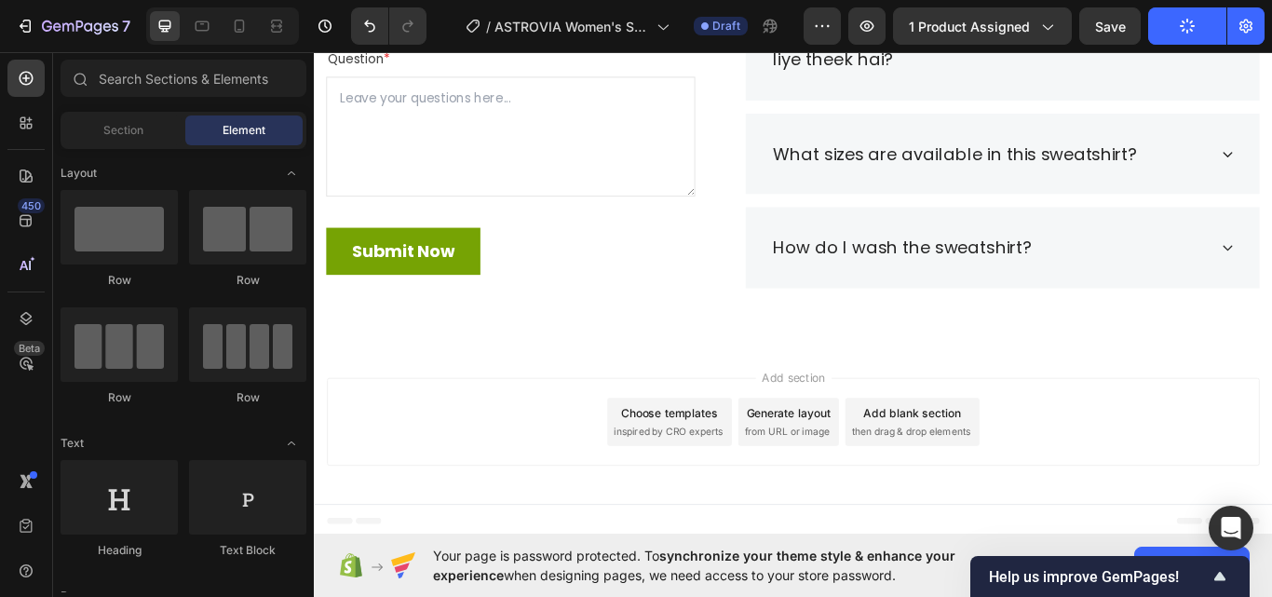
click at [256, 33] on div at bounding box center [222, 25] width 153 height 37
click at [247, 30] on icon at bounding box center [239, 26] width 19 height 19
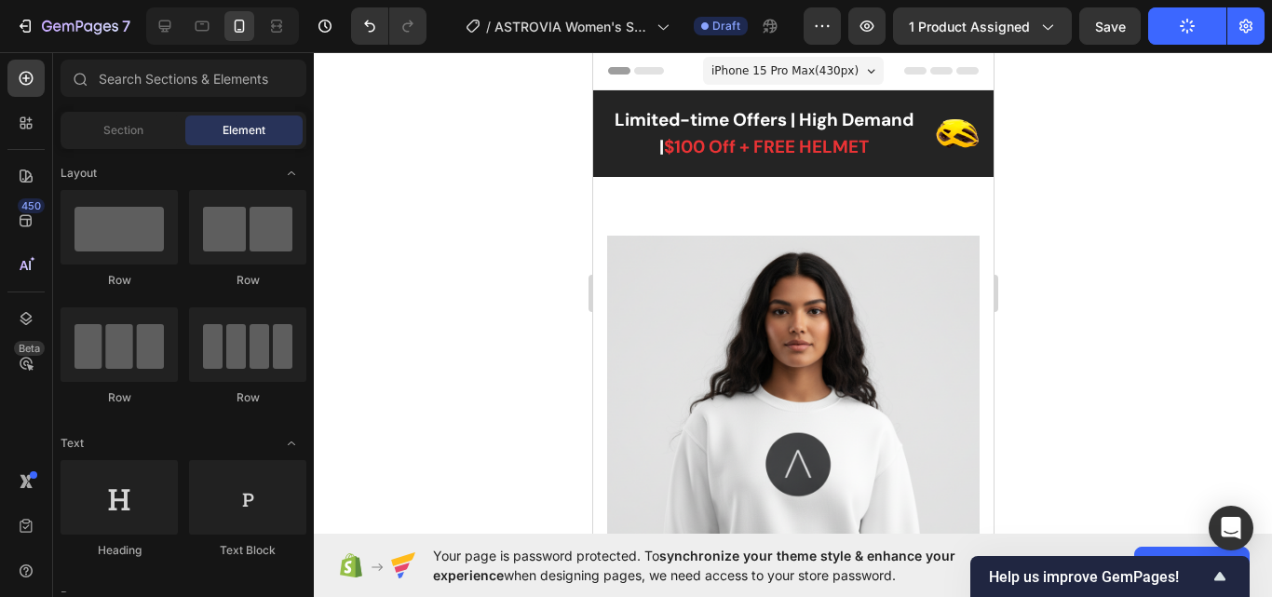
click at [862, 99] on div "Limited-time Offers | High Demand | $100 Off + FREE HELMET Text block Image Row…" at bounding box center [792, 133] width 400 height 87
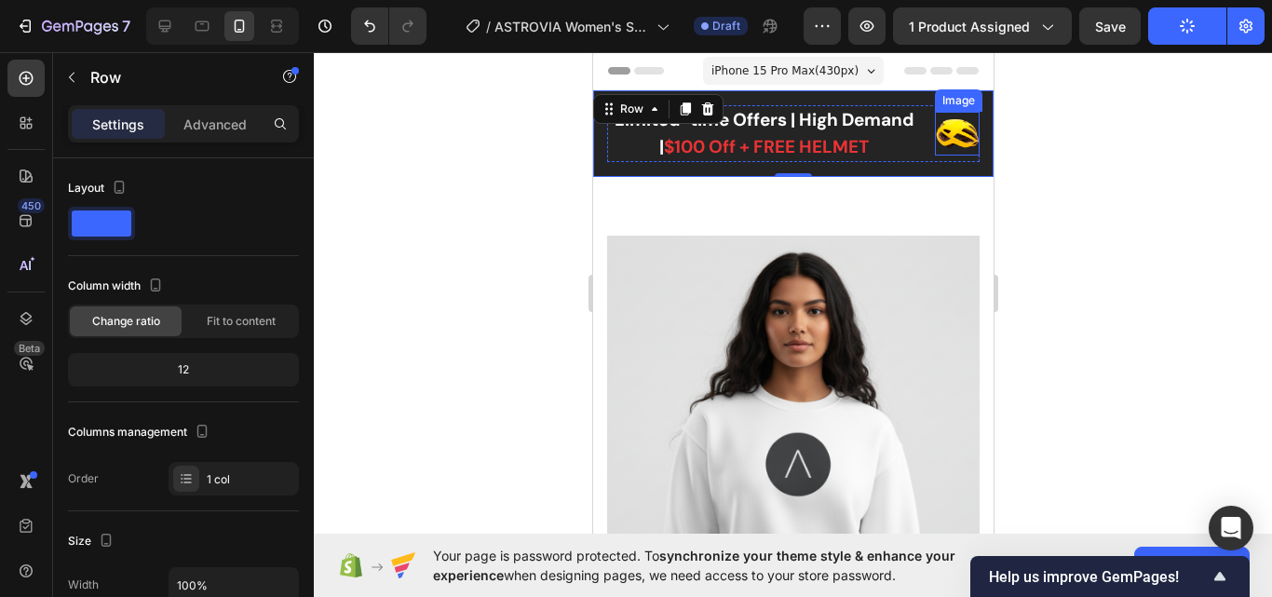
click at [934, 132] on img at bounding box center [956, 134] width 45 height 44
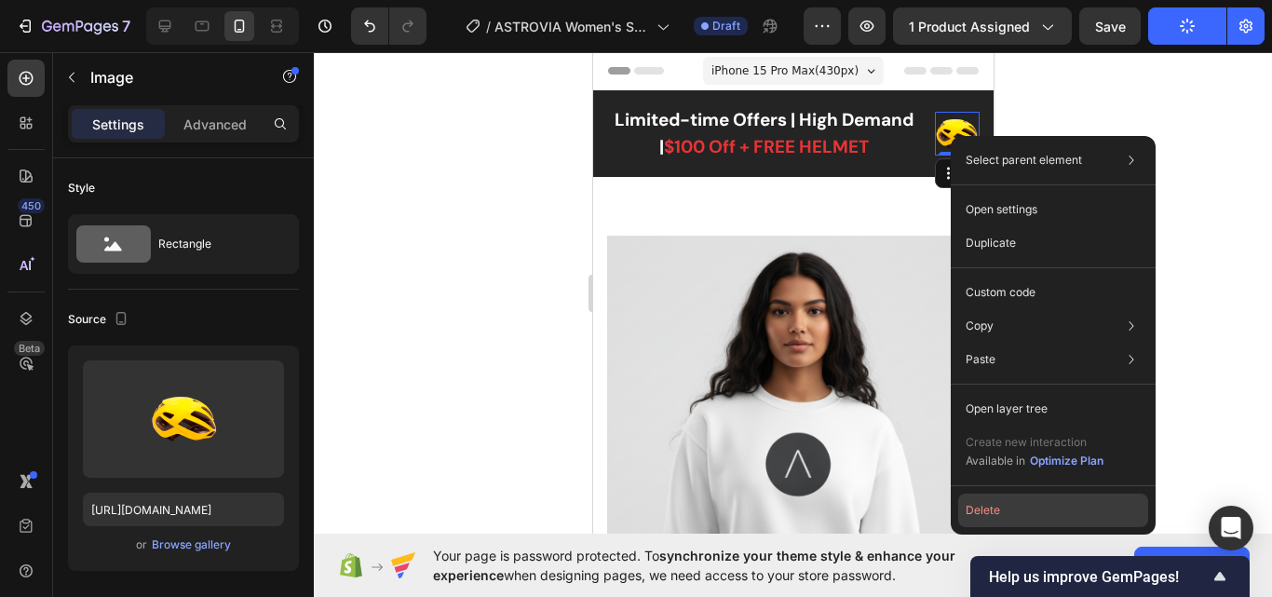
click at [1020, 502] on button "Delete" at bounding box center [1053, 510] width 190 height 34
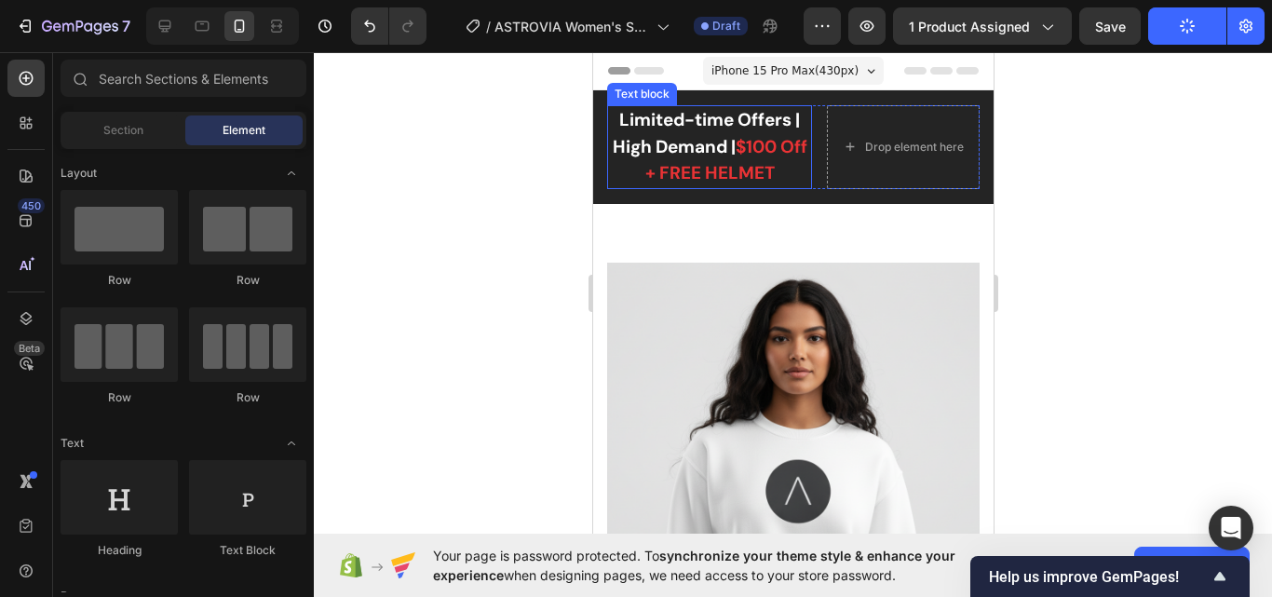
click at [737, 122] on p "Limited-time Offers | High Demand | $100 Off + FREE HELMET" at bounding box center [708, 147] width 201 height 80
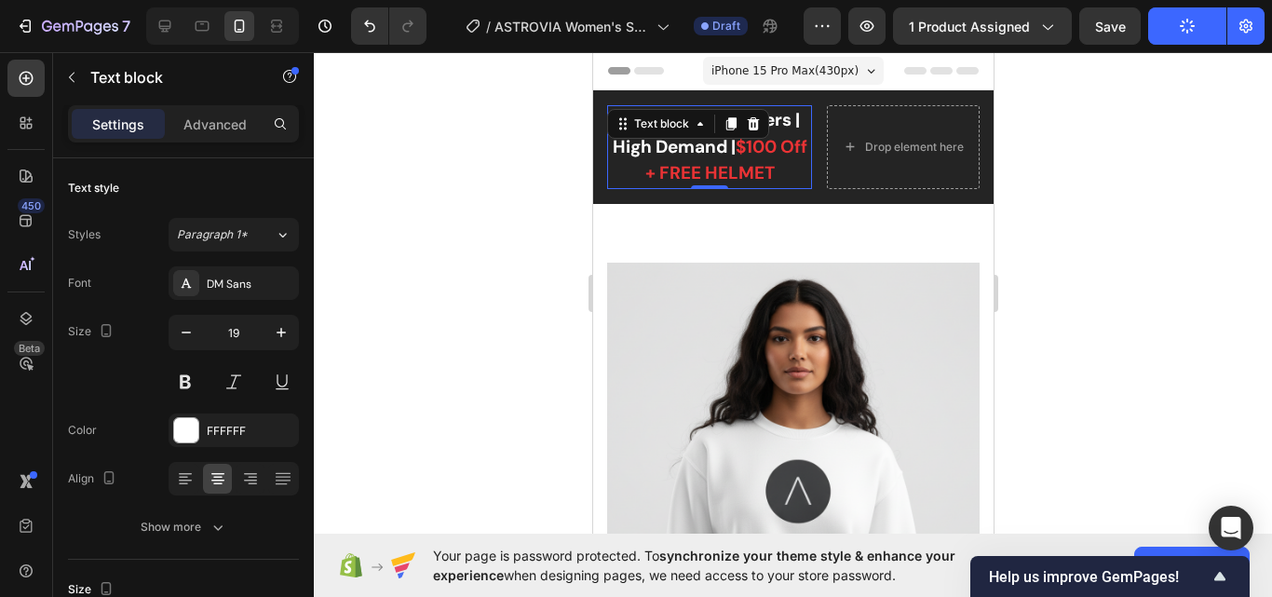
click at [758, 143] on span "$100 Off + FREE HELMET" at bounding box center [725, 160] width 162 height 50
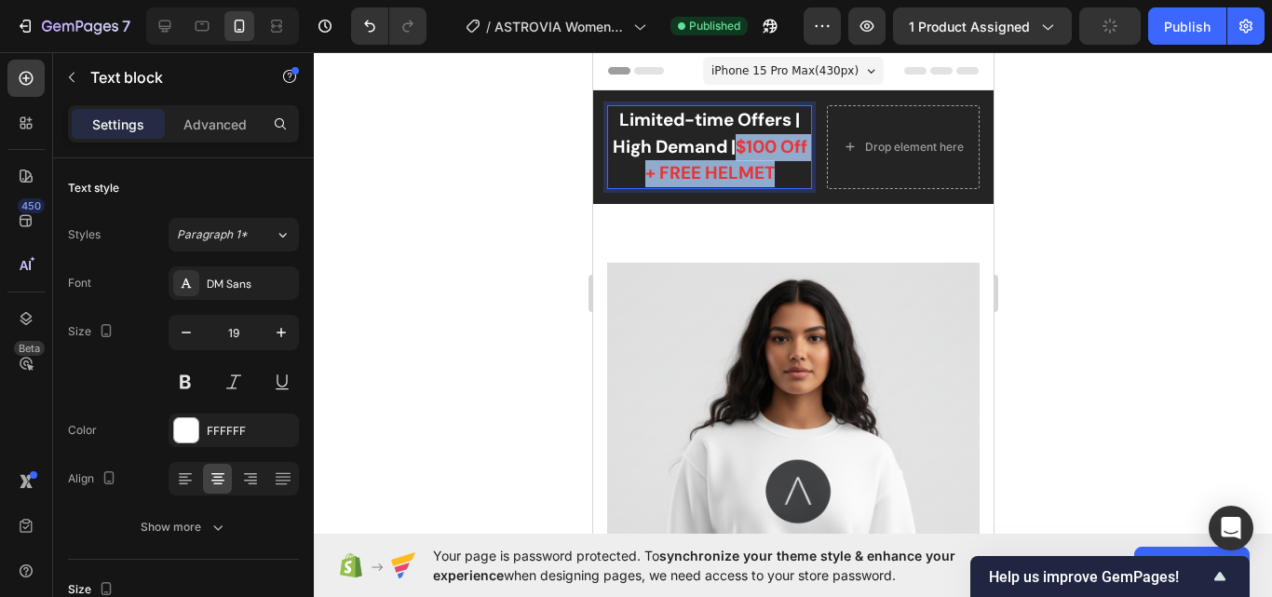
drag, startPoint x: 769, startPoint y: 159, endPoint x: 790, endPoint y: 171, distance: 24.6
click at [790, 171] on p "Limited-time Offers | High Demand | $100 Off + FREE HELMET" at bounding box center [708, 147] width 201 height 80
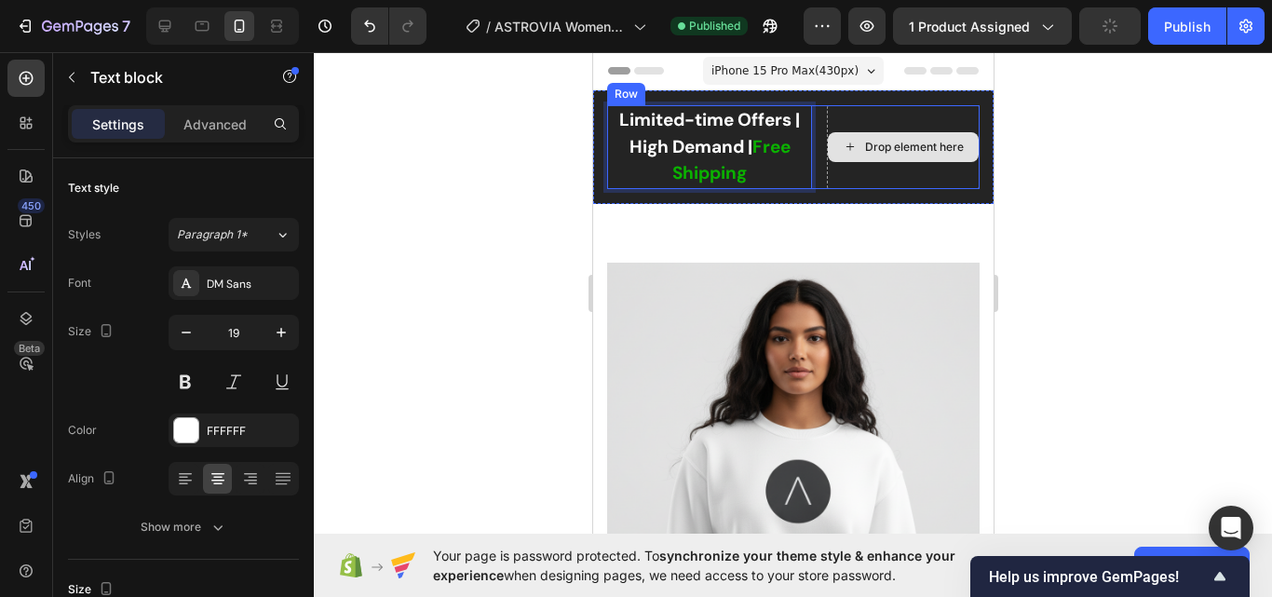
click at [838, 157] on div "Drop element here" at bounding box center [902, 147] width 151 height 30
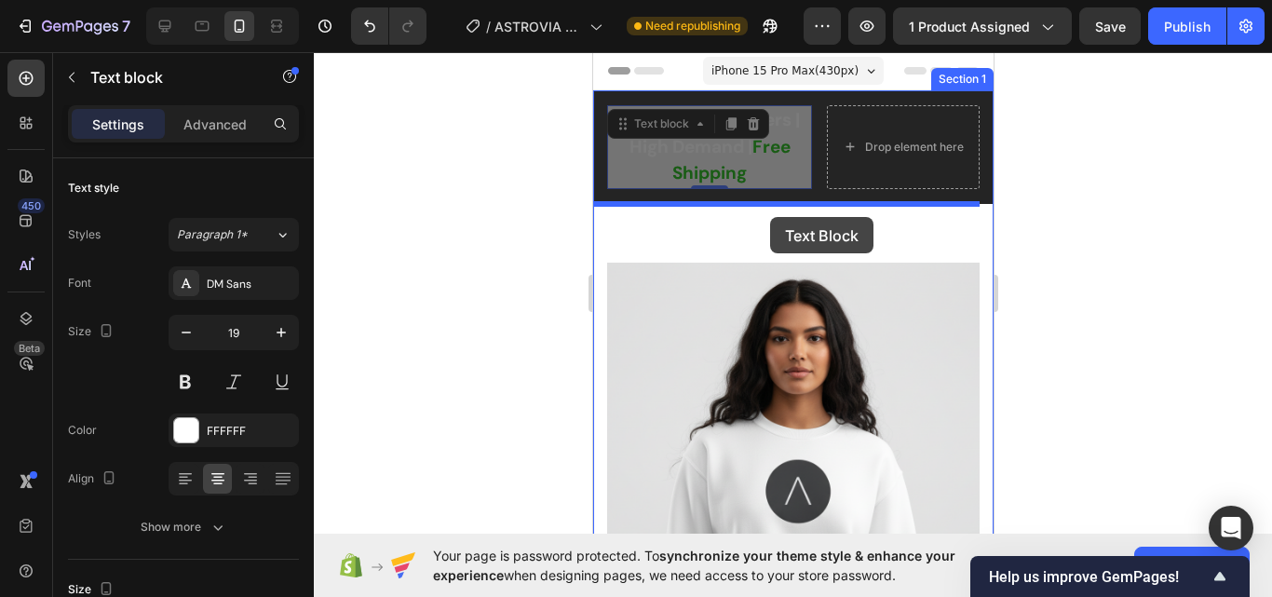
drag, startPoint x: 743, startPoint y: 156, endPoint x: 769, endPoint y: 217, distance: 65.9
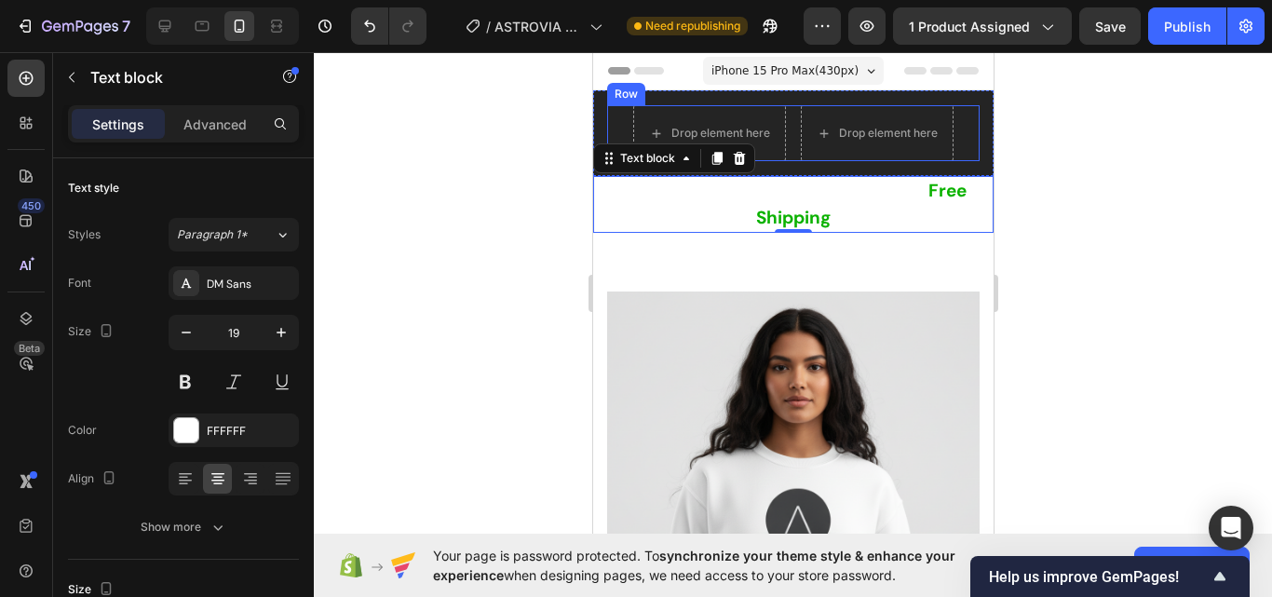
click at [779, 133] on div "Drop element here Drop element here Row" at bounding box center [792, 133] width 372 height 56
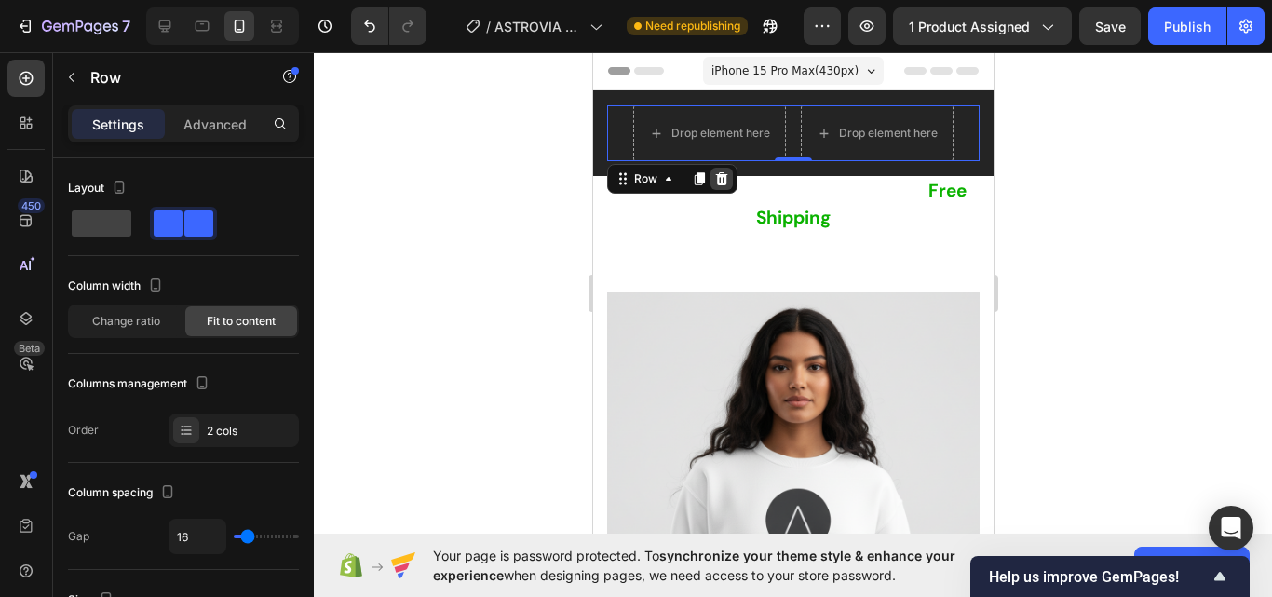
click at [713, 179] on icon at bounding box center [720, 178] width 15 height 15
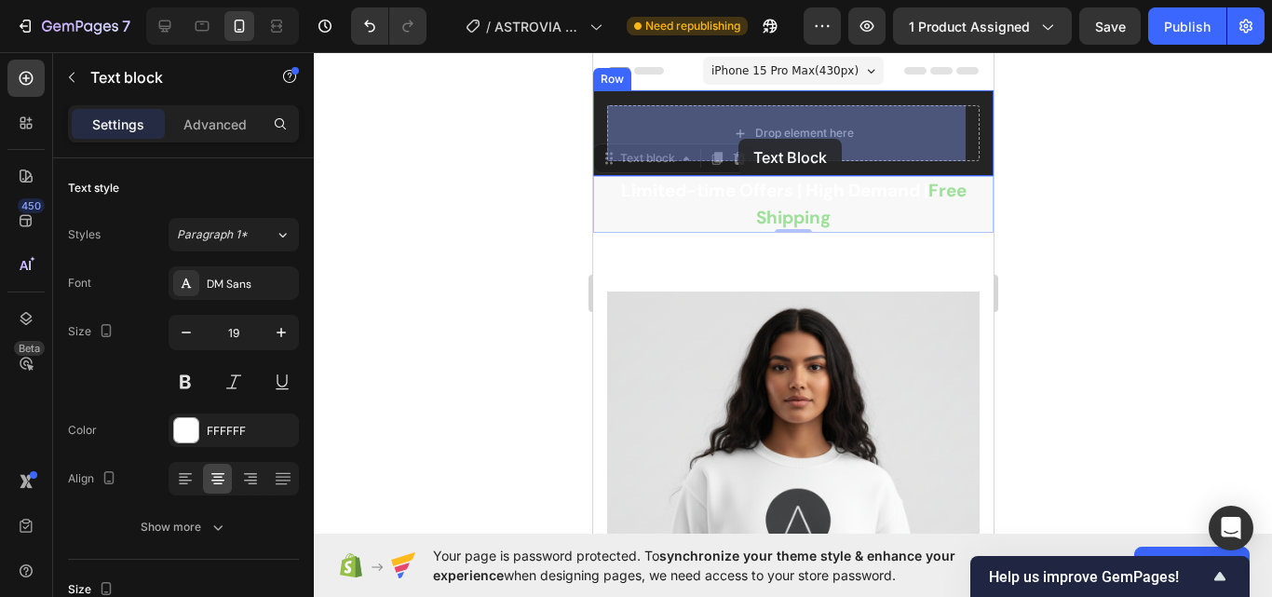
drag, startPoint x: 729, startPoint y: 202, endPoint x: 737, endPoint y: 139, distance: 63.9
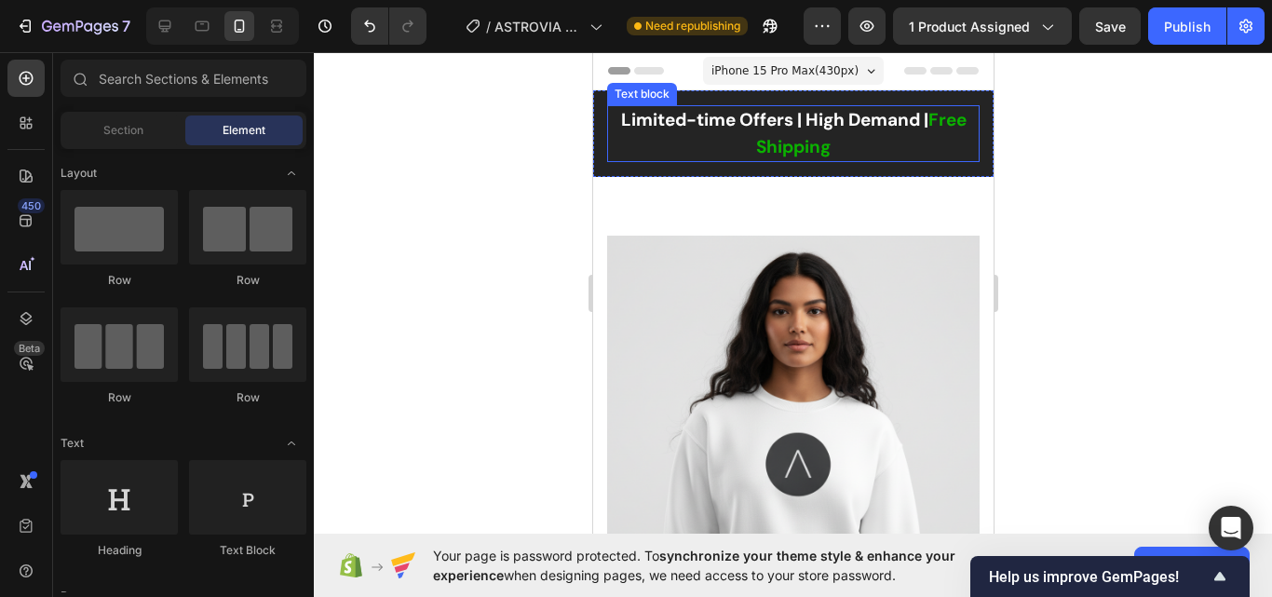
click at [919, 115] on p "Limited-time Offers | High Demand | Free Shipping" at bounding box center [792, 133] width 369 height 53
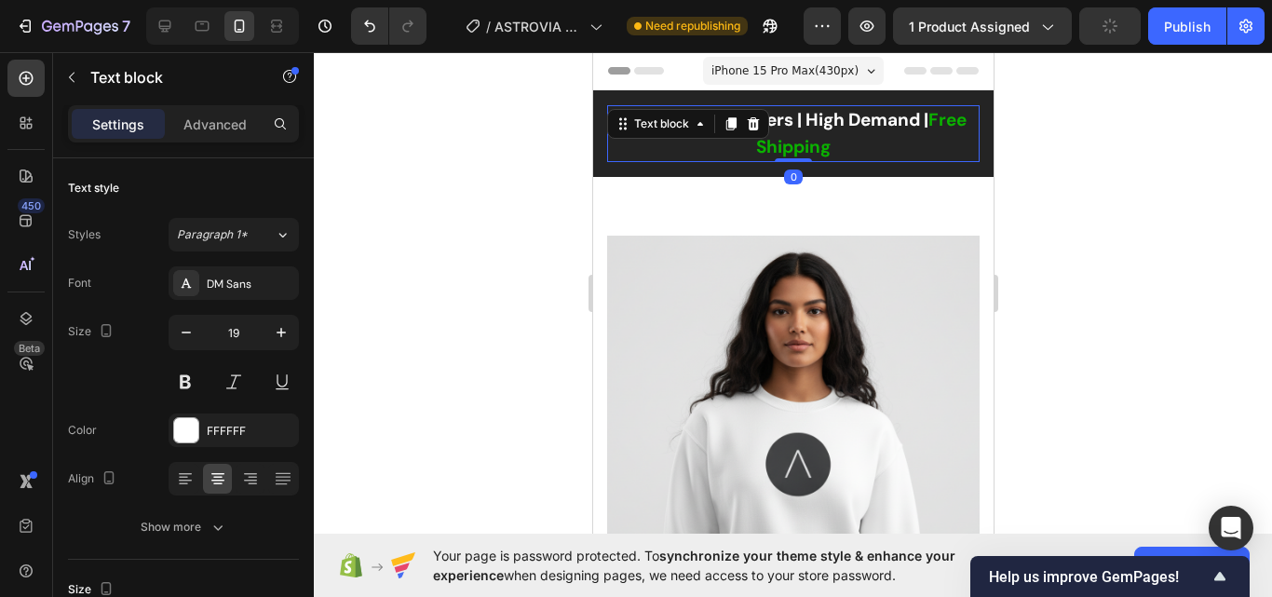
click at [925, 125] on span "Free Shipping" at bounding box center [860, 133] width 210 height 50
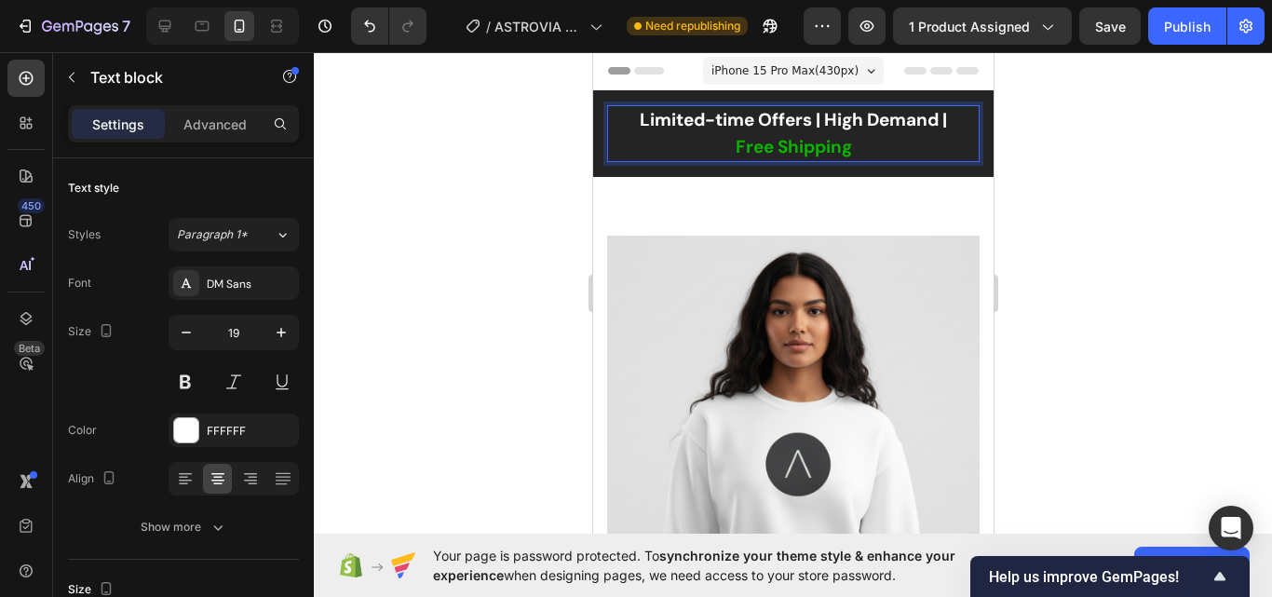
click at [922, 150] on p "Free Shipping" at bounding box center [792, 147] width 369 height 27
click at [222, 296] on div "DM Sans" at bounding box center [234, 283] width 130 height 34
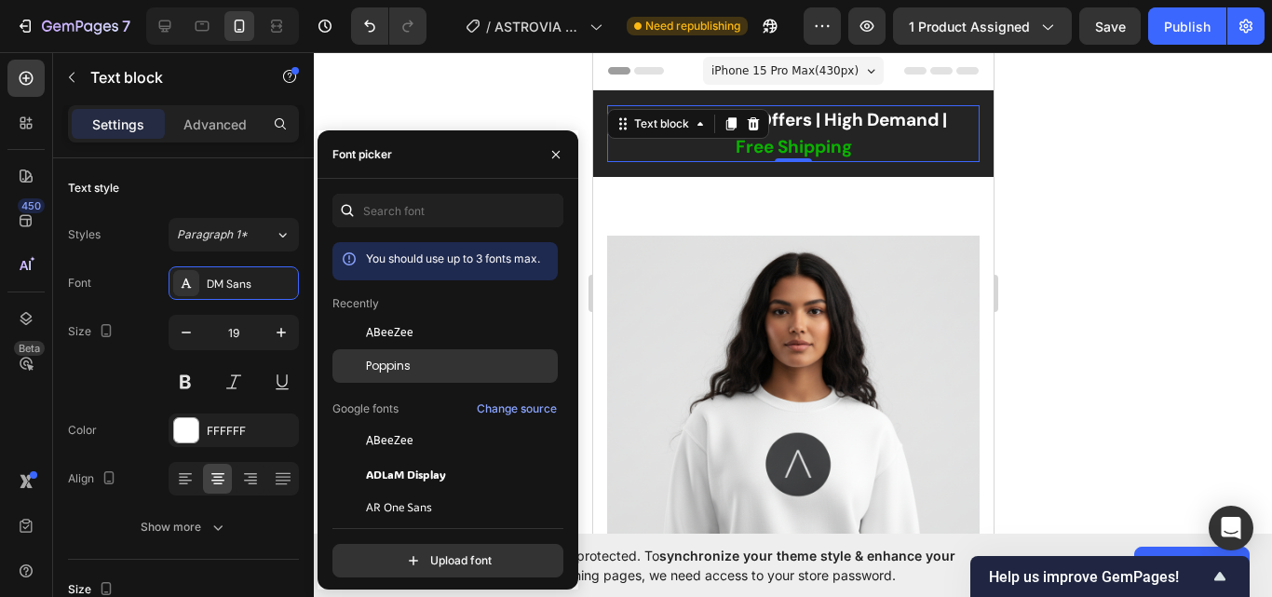
click at [383, 360] on span "Poppins" at bounding box center [388, 366] width 45 height 17
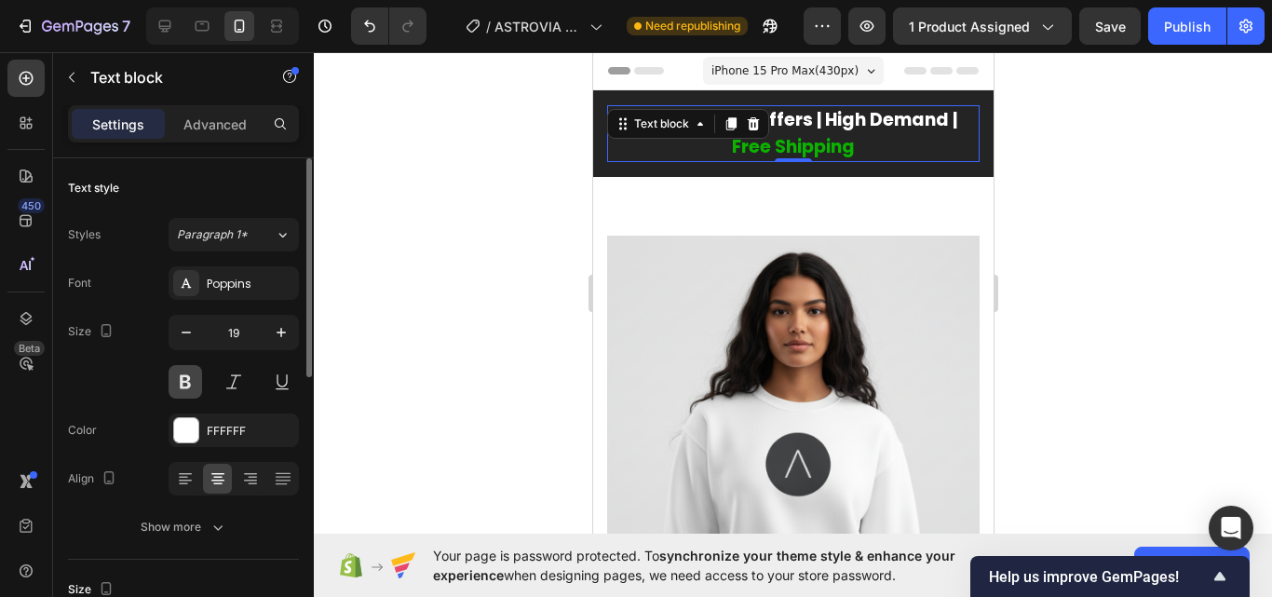
click at [179, 372] on button at bounding box center [186, 382] width 34 height 34
click at [561, 305] on div at bounding box center [793, 324] width 958 height 545
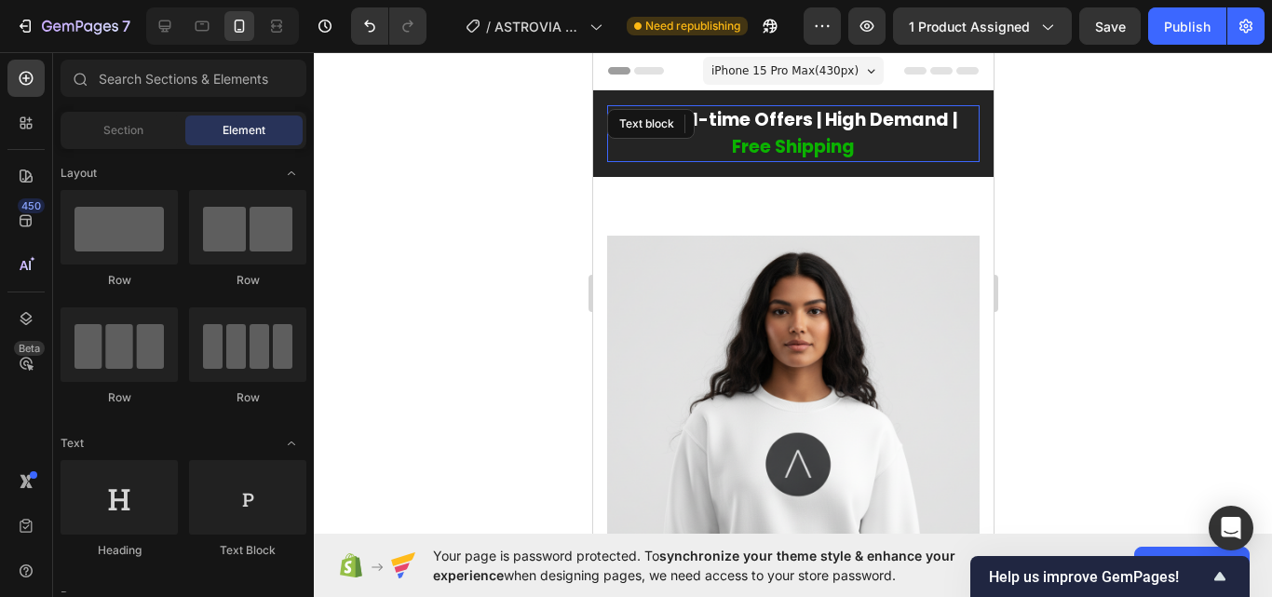
click at [731, 142] on span "Free Shipping" at bounding box center [792, 146] width 123 height 25
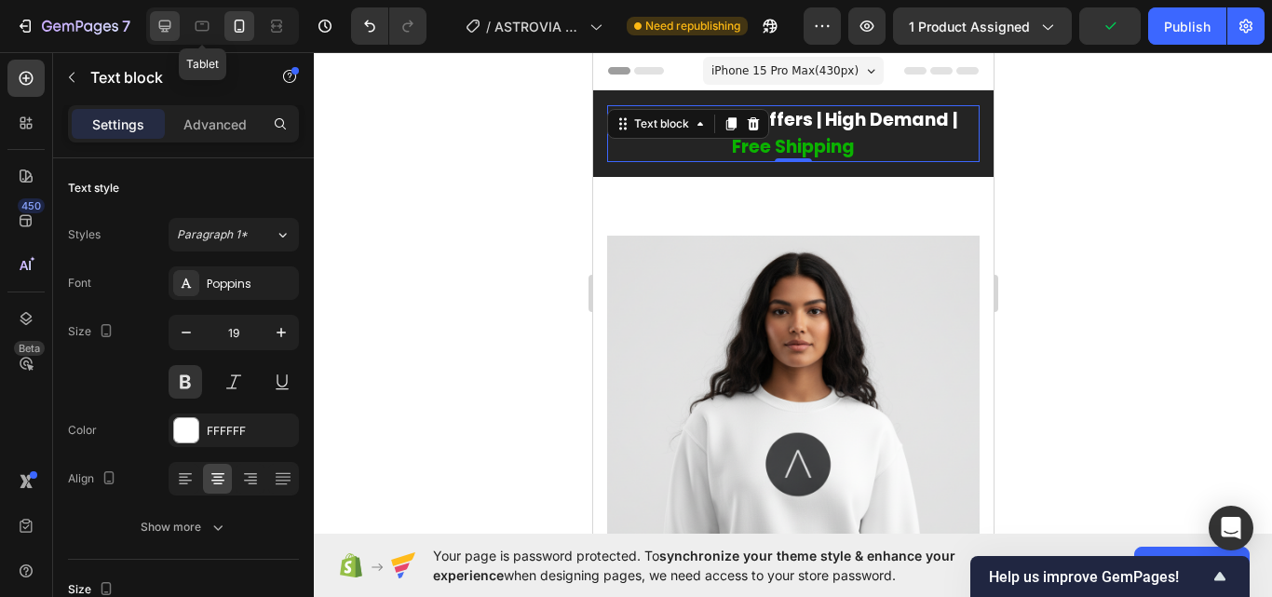
click at [176, 29] on div at bounding box center [165, 26] width 30 height 30
type input "21"
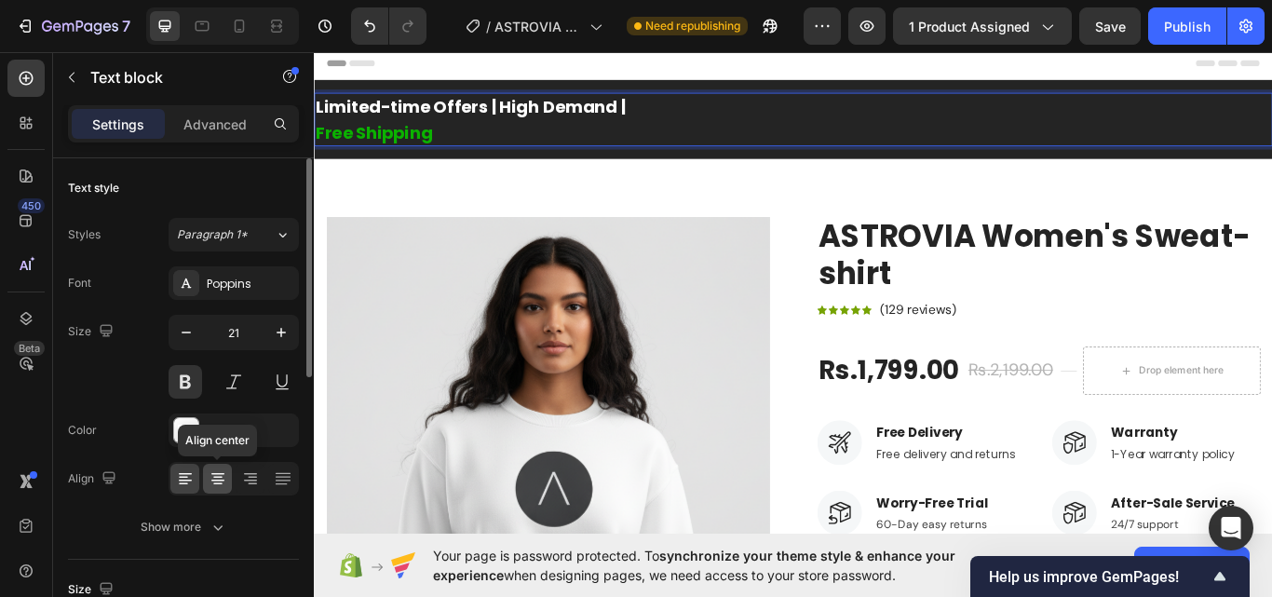
click at [215, 474] on icon at bounding box center [217, 474] width 13 height 2
click at [228, 481] on div at bounding box center [217, 479] width 29 height 30
click at [410, 143] on span "Free Shipping" at bounding box center [384, 146] width 136 height 27
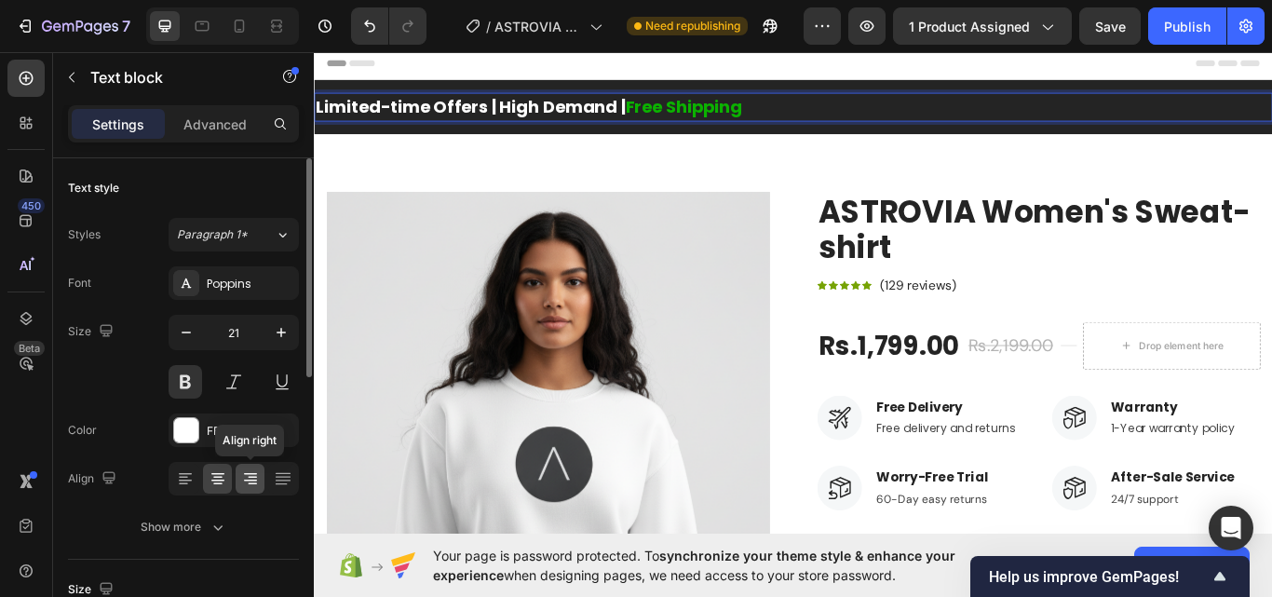
click at [239, 486] on div at bounding box center [250, 479] width 29 height 30
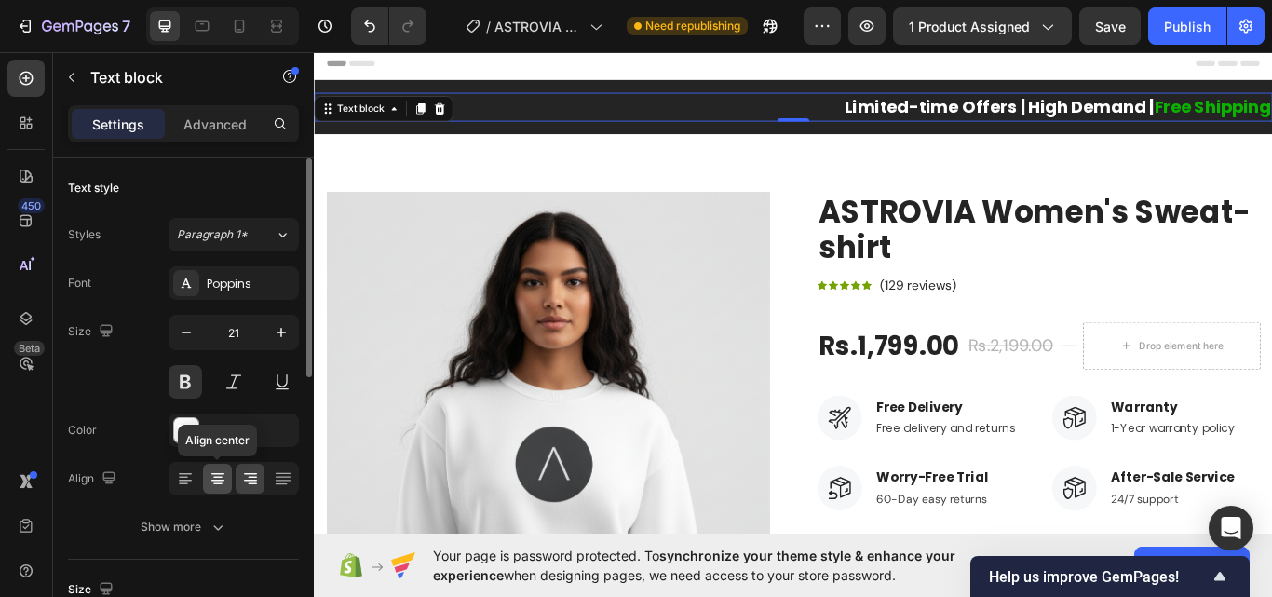
click at [213, 487] on icon at bounding box center [218, 478] width 19 height 19
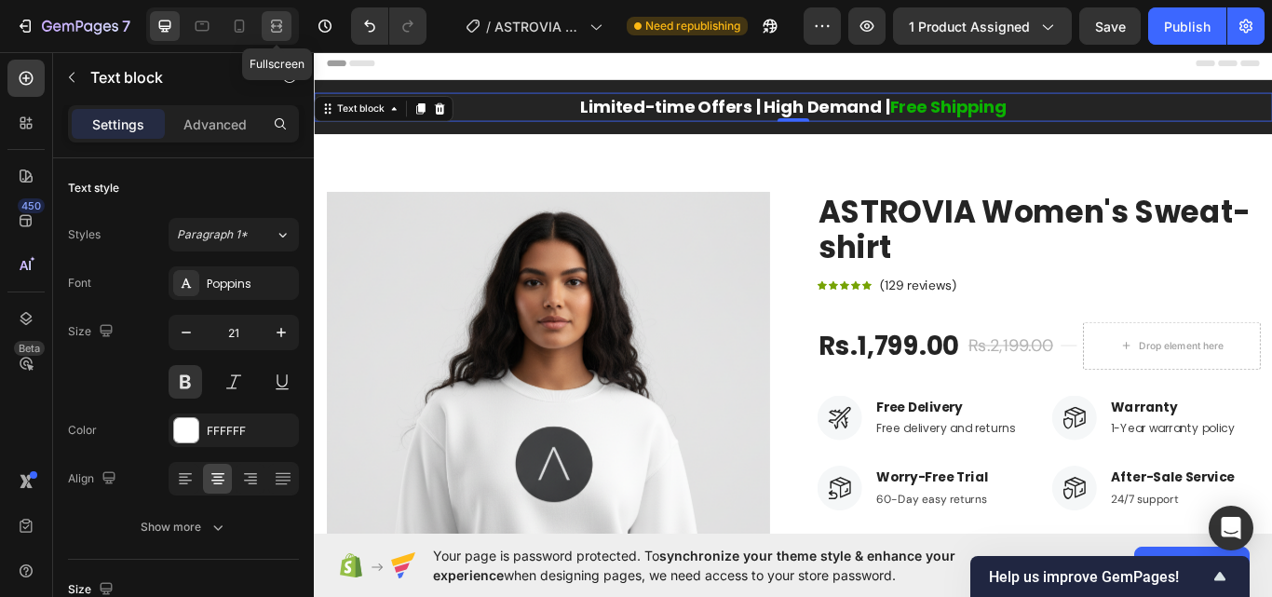
click at [273, 27] on icon at bounding box center [274, 25] width 6 height 5
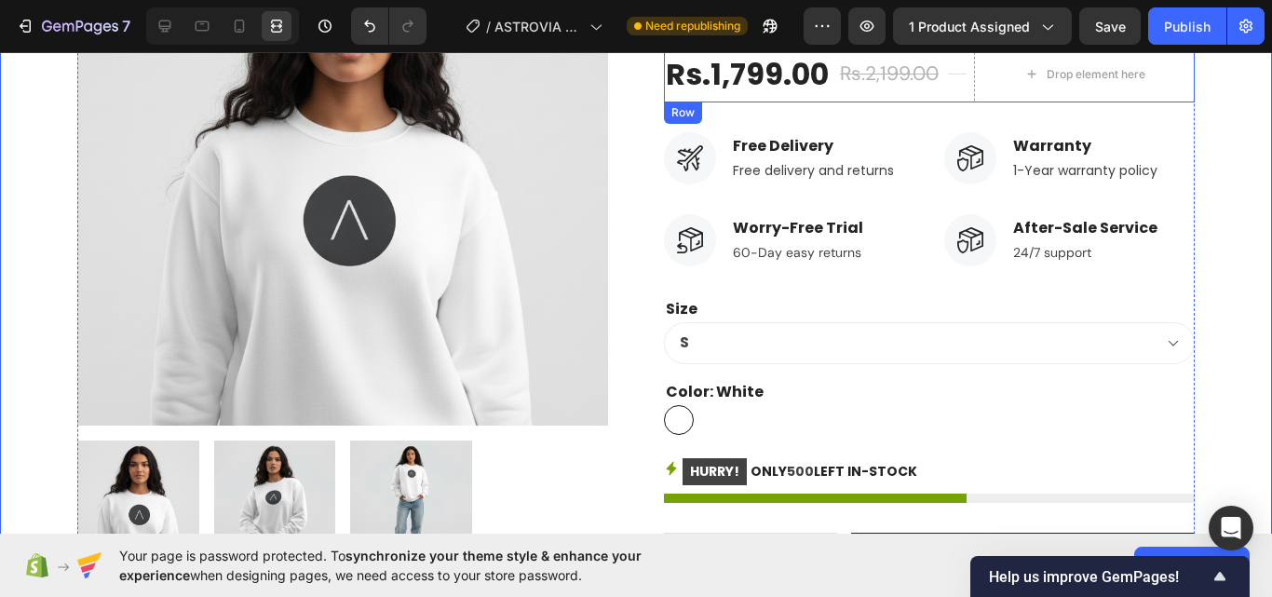
scroll to position [352, 0]
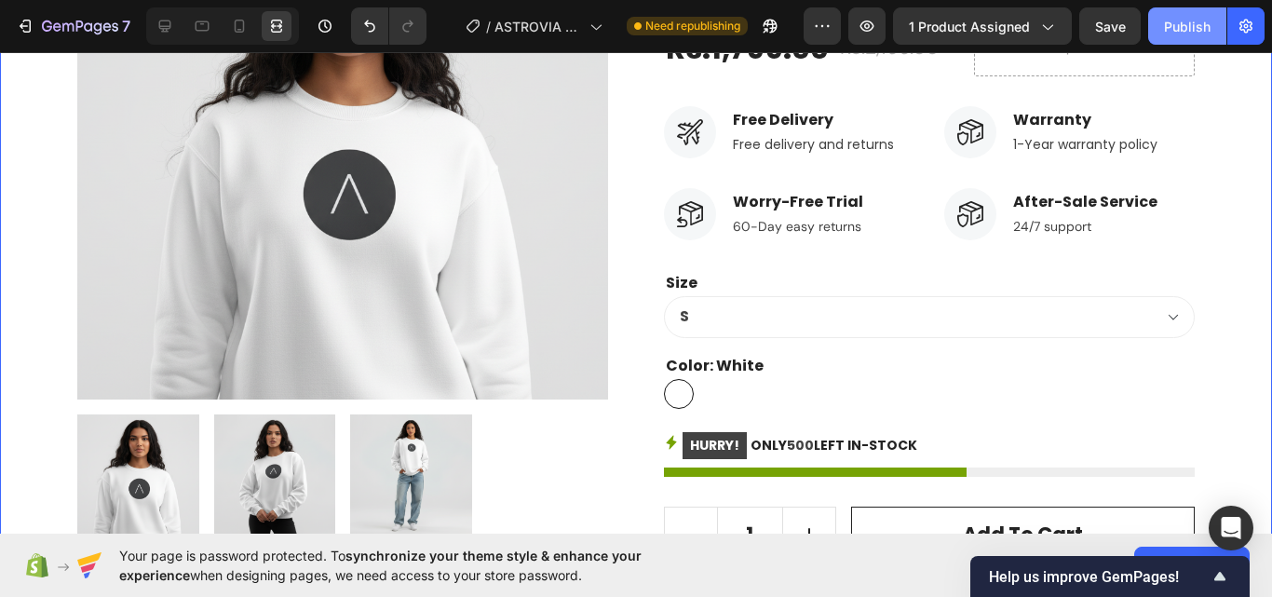
click at [1165, 35] on div "Publish" at bounding box center [1187, 27] width 47 height 20
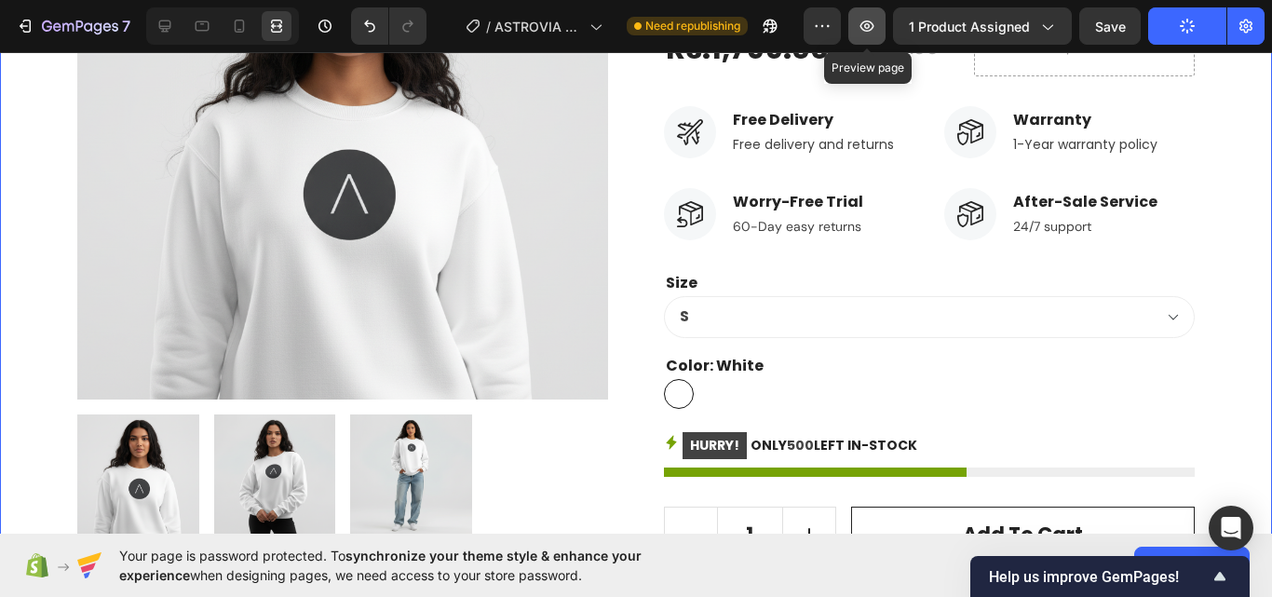
click at [881, 31] on button "button" at bounding box center [866, 25] width 37 height 37
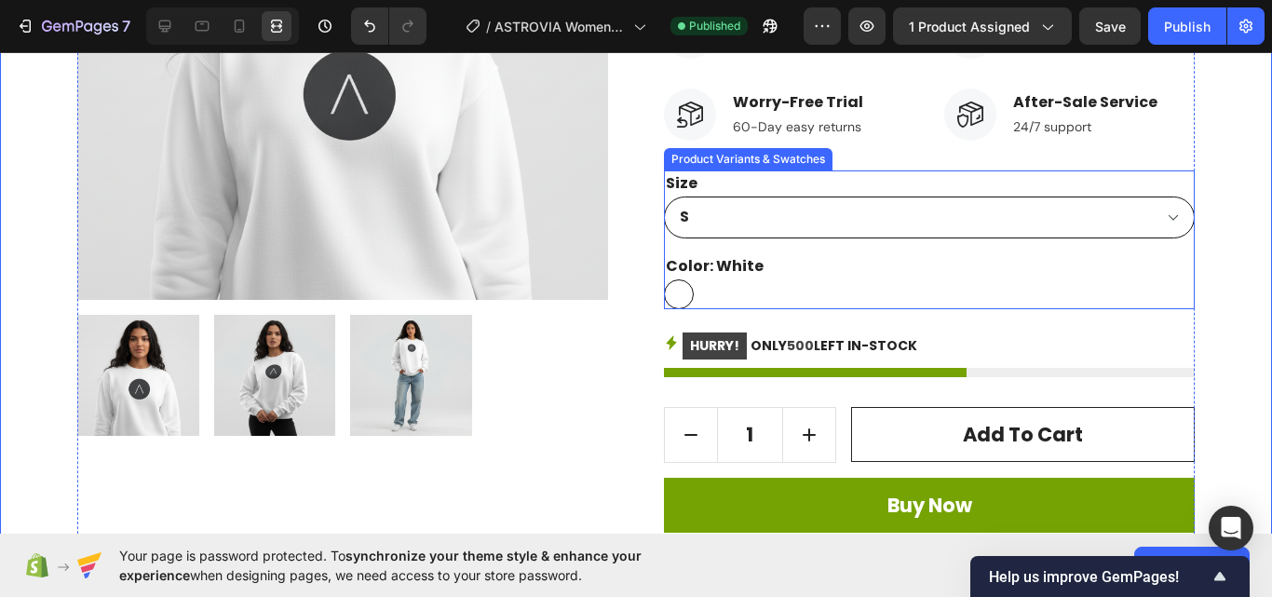
scroll to position [445, 0]
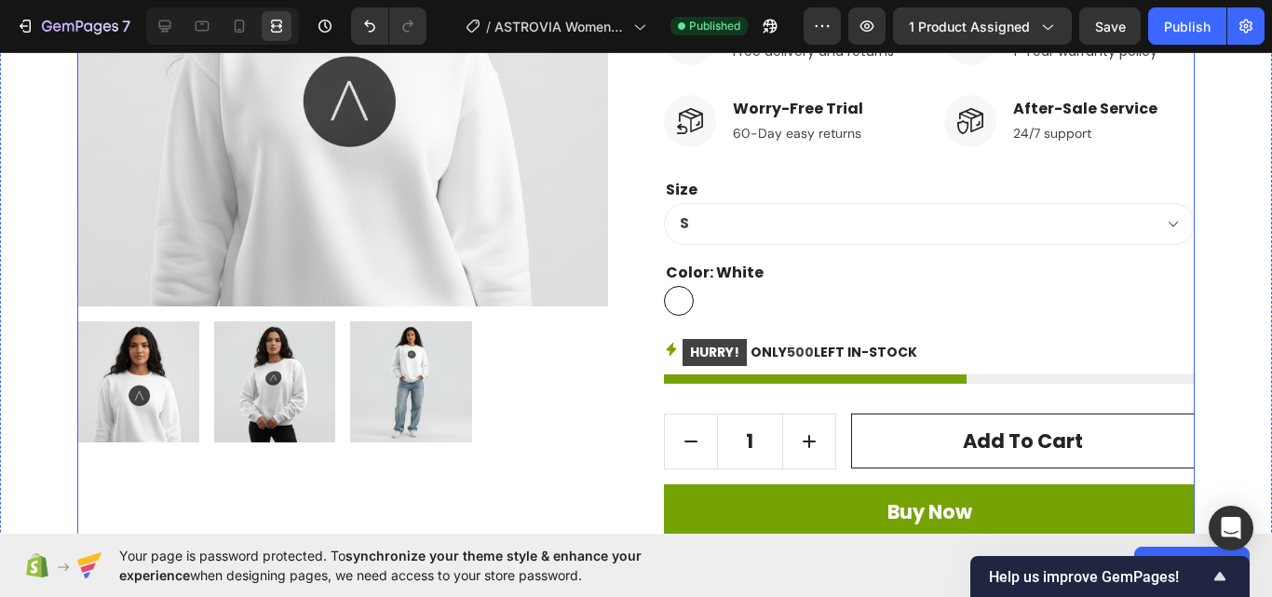
click at [716, 332] on div "ASTROVIA Women's Sweat-shirt Product Title Icon Icon Icon Icon Icon Icon List H…" at bounding box center [929, 188] width 531 height 825
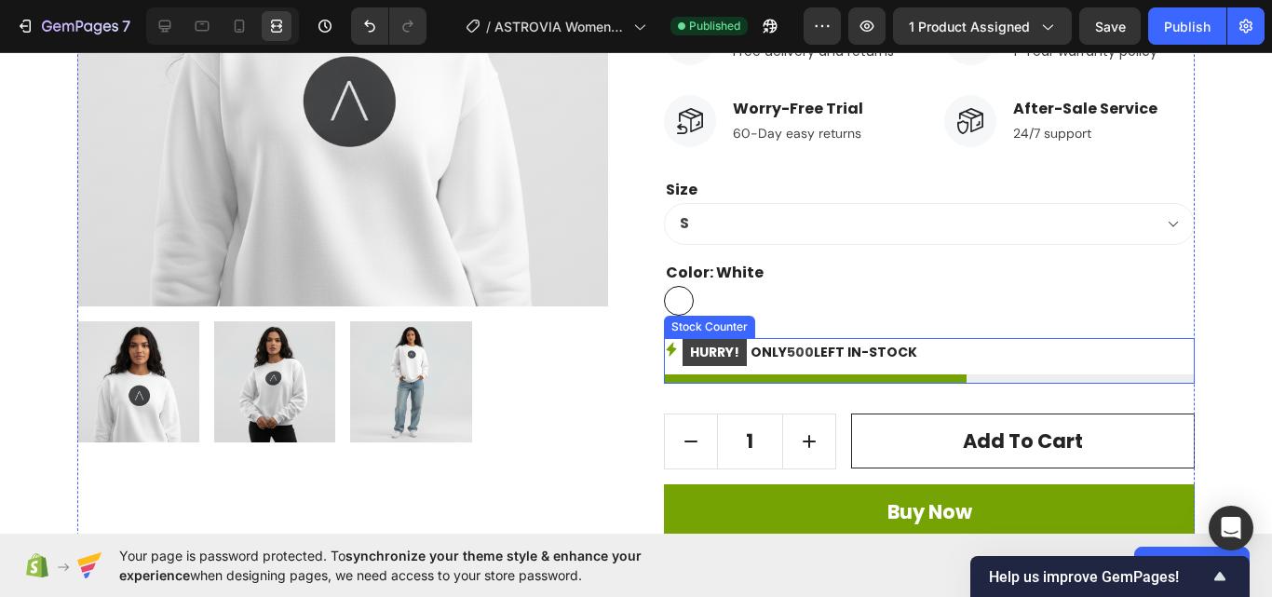
click at [715, 347] on mark "HURRY!" at bounding box center [714, 352] width 64 height 27
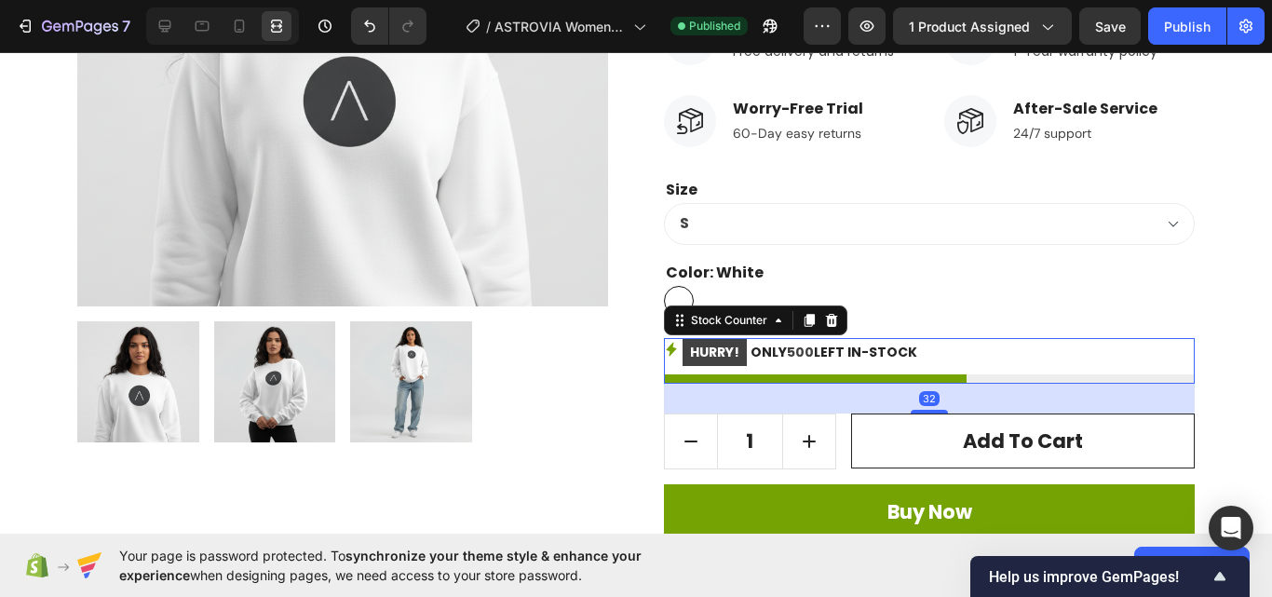
click at [184, 23] on div at bounding box center [222, 25] width 153 height 37
click at [141, 30] on div at bounding box center [219, 25] width 160 height 37
click at [178, 32] on div at bounding box center [165, 26] width 30 height 30
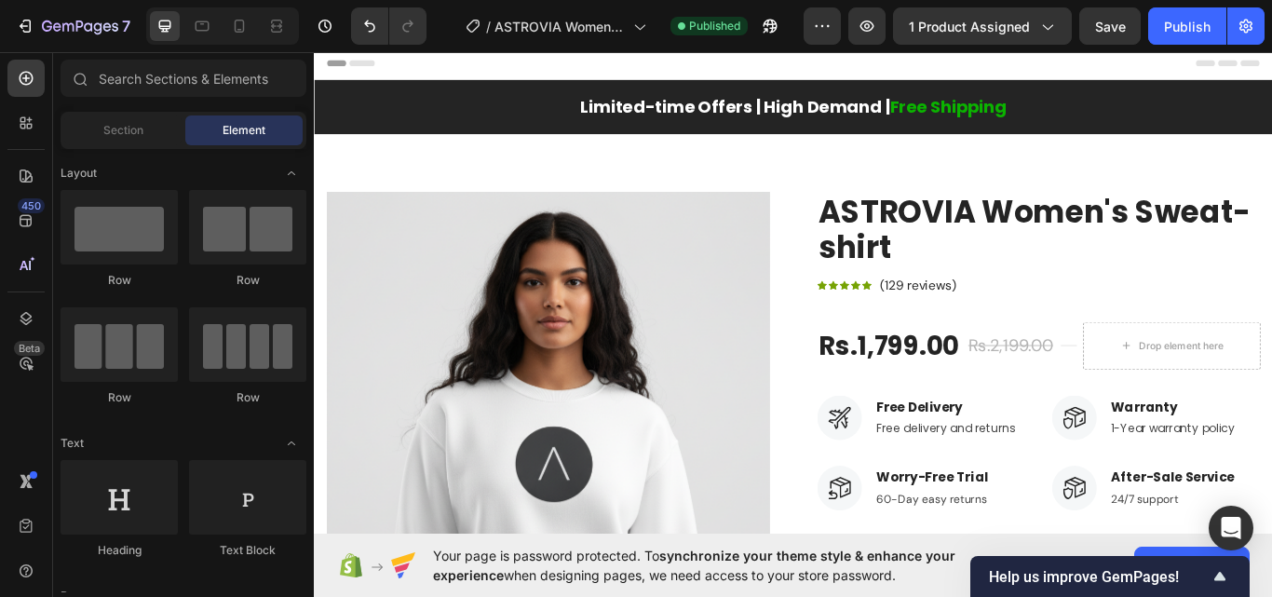
drag, startPoint x: 1429, startPoint y: 135, endPoint x: 1585, endPoint y: 85, distance: 163.4
